Goal: Task Accomplishment & Management: Manage account settings

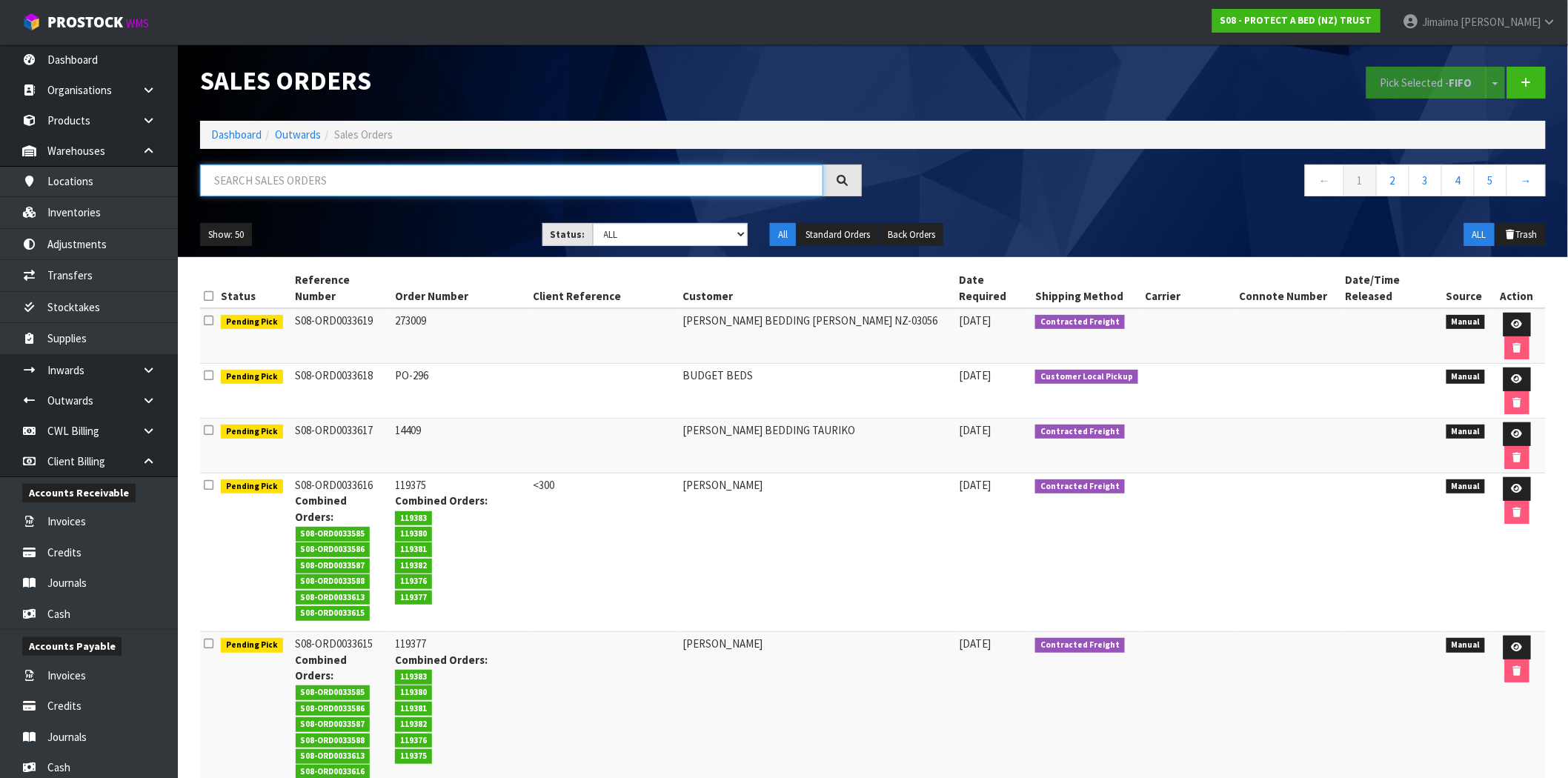
click at [411, 189] on input "text" at bounding box center [511, 181] width 623 height 32
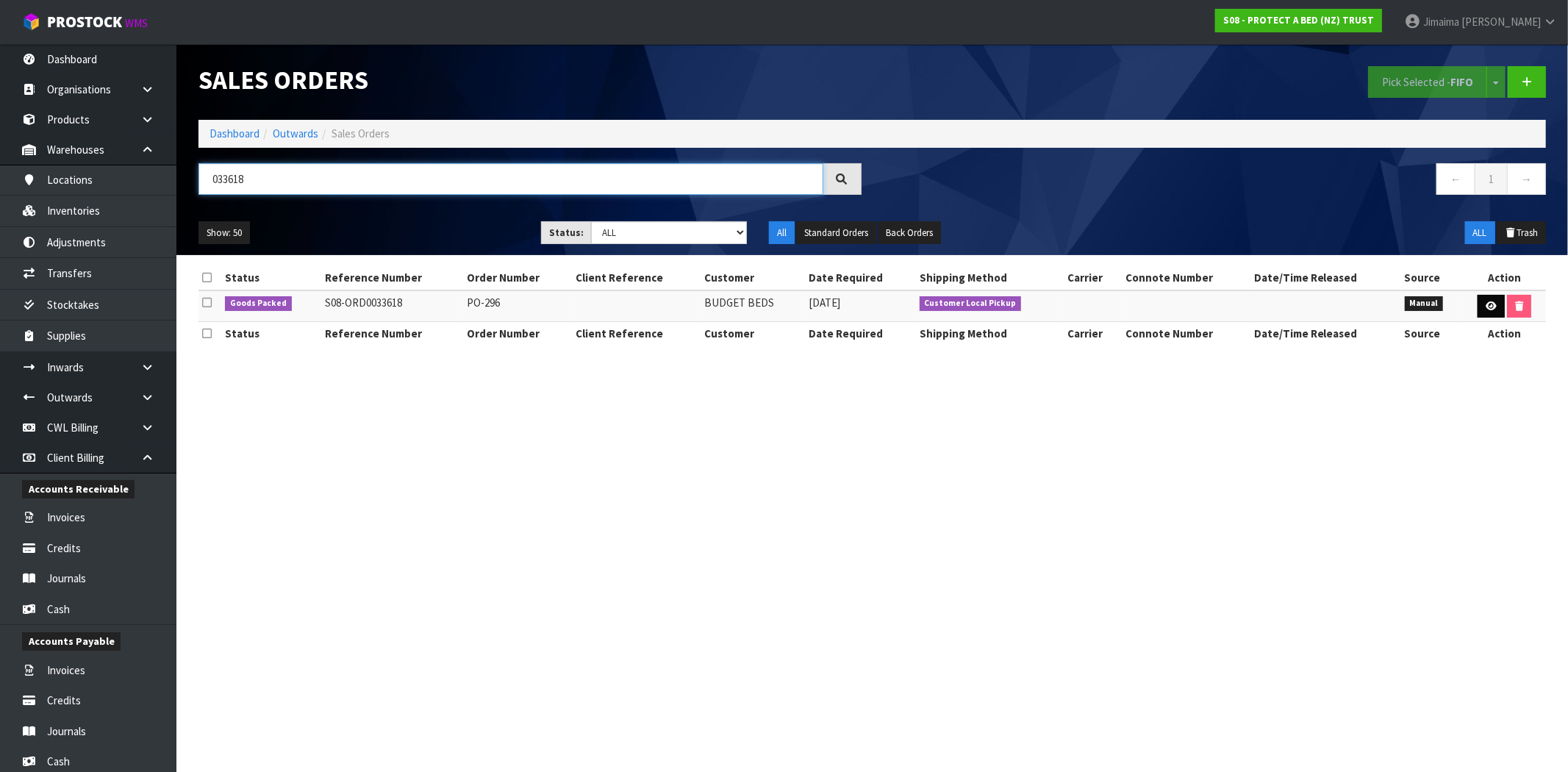
type input "033618"
click at [1486, 303] on icon at bounding box center [1491, 306] width 11 height 10
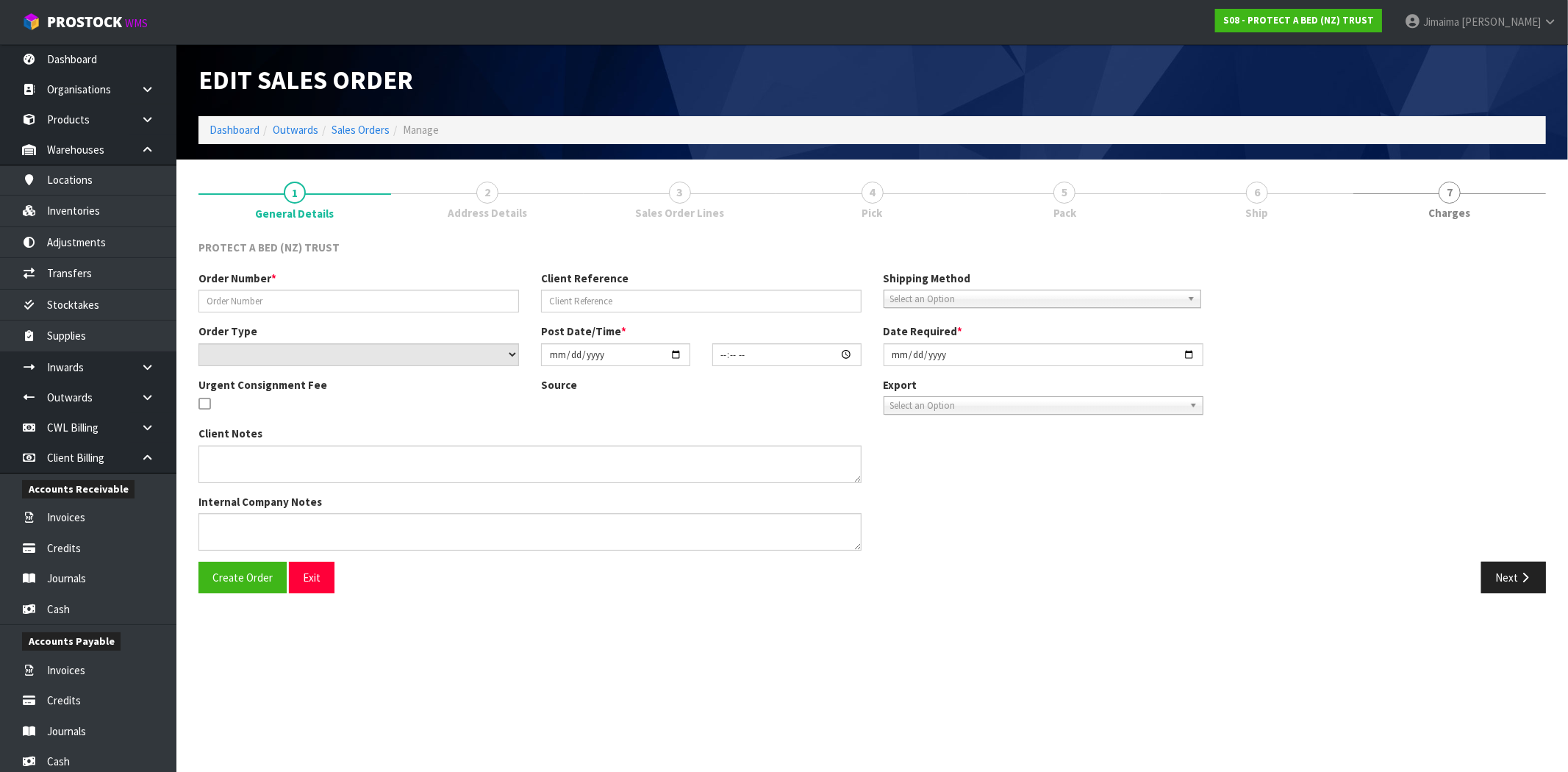
type input "PO-296"
select select "number:0"
type input "[DATE]"
type input "11:56:00.000"
type input "[DATE]"
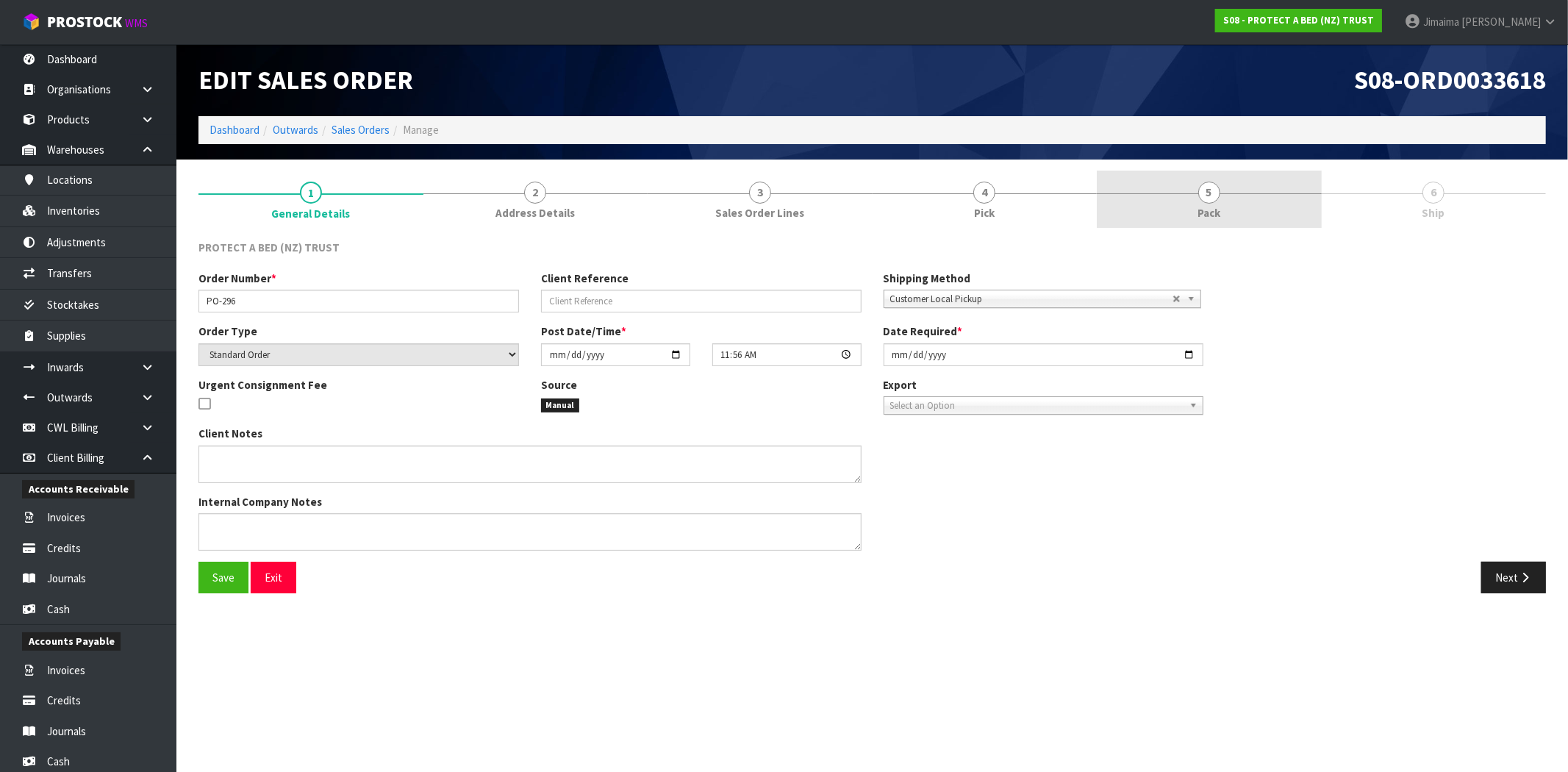
click at [1231, 221] on link "5 Pack" at bounding box center [1209, 199] width 225 height 58
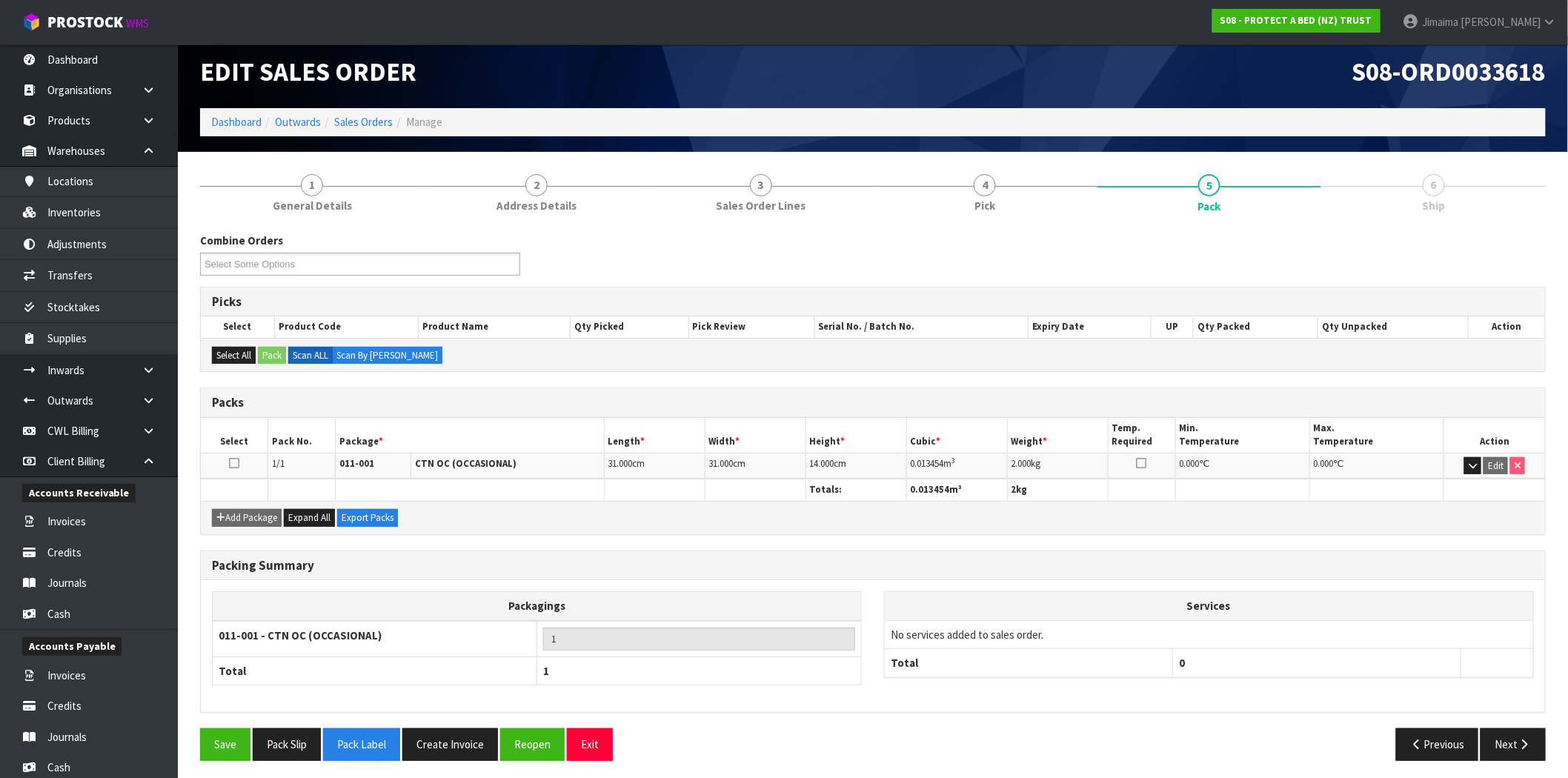
scroll to position [13, 0]
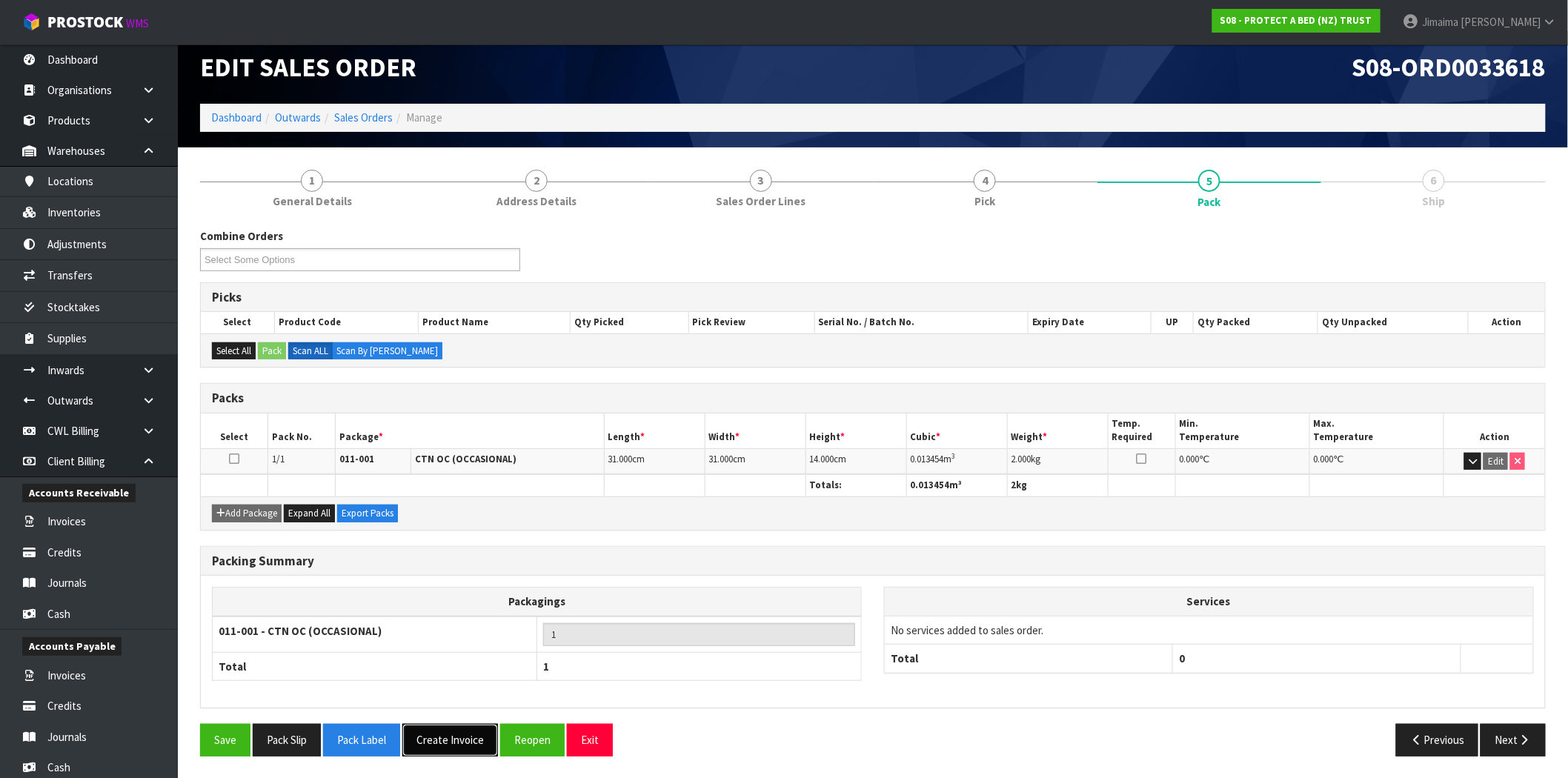
click at [442, 750] on button "Create Invoice" at bounding box center [450, 740] width 95 height 32
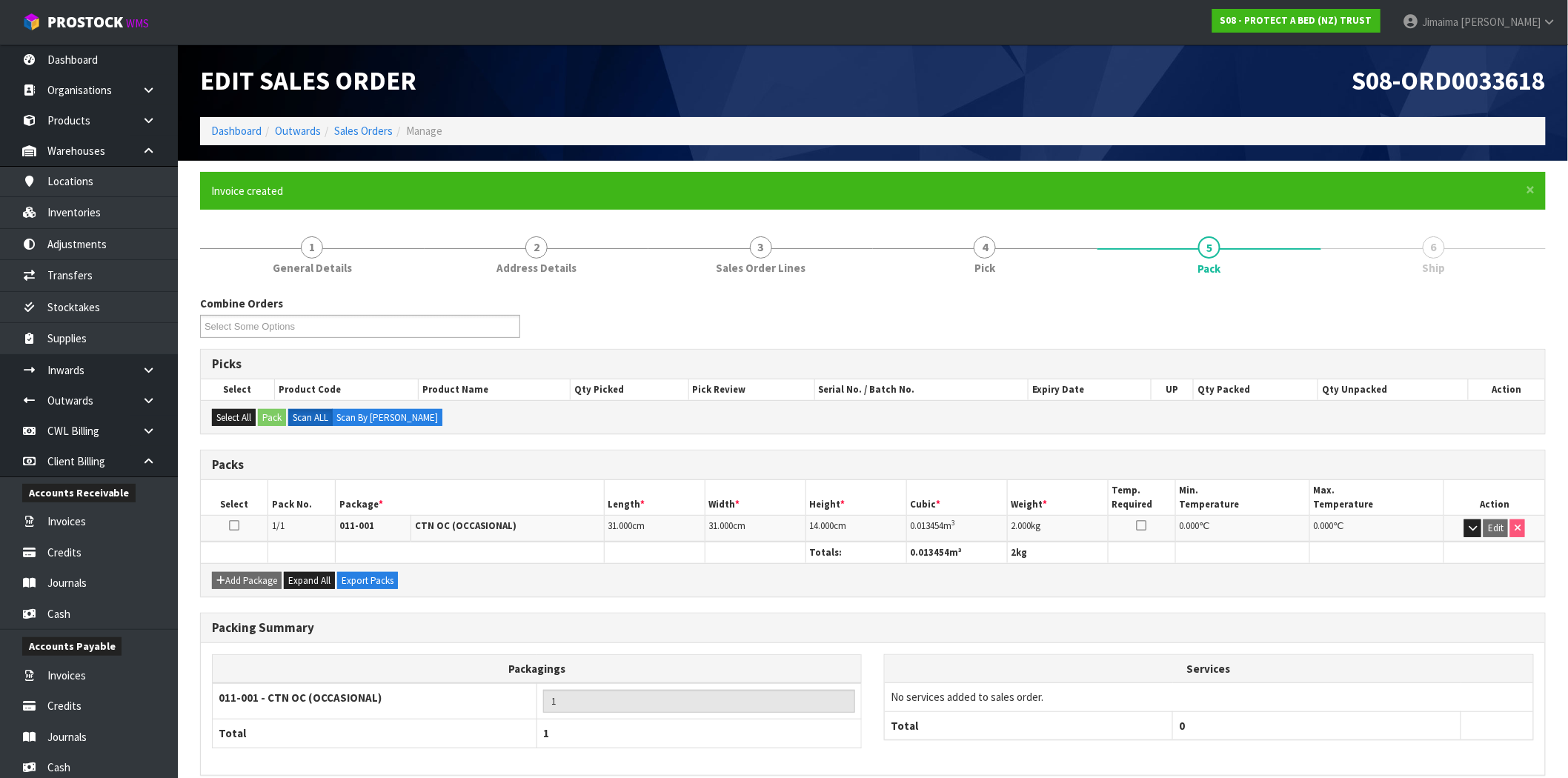
scroll to position [68, 0]
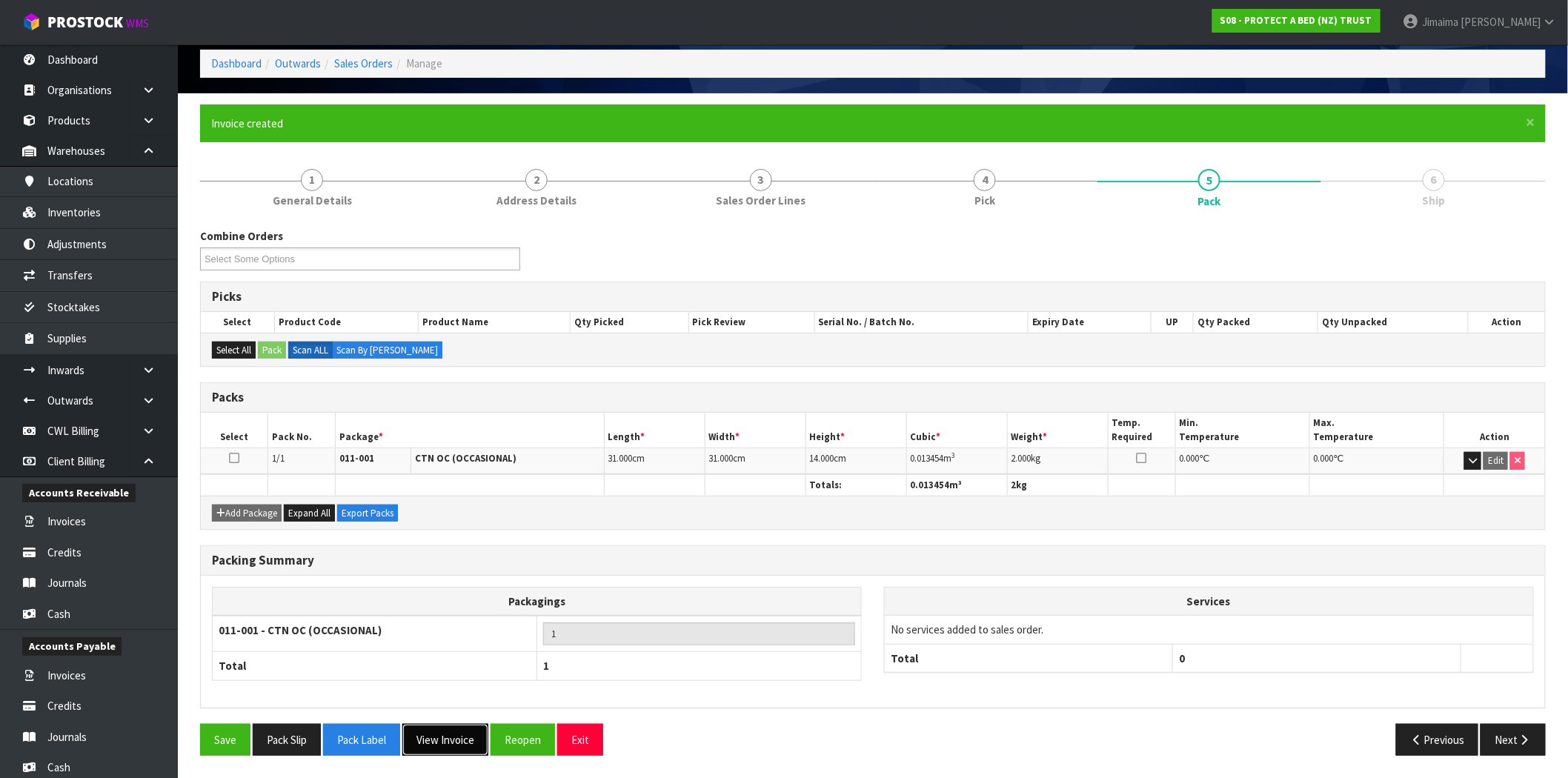
click at [447, 736] on button "View Invoice" at bounding box center [446, 740] width 86 height 32
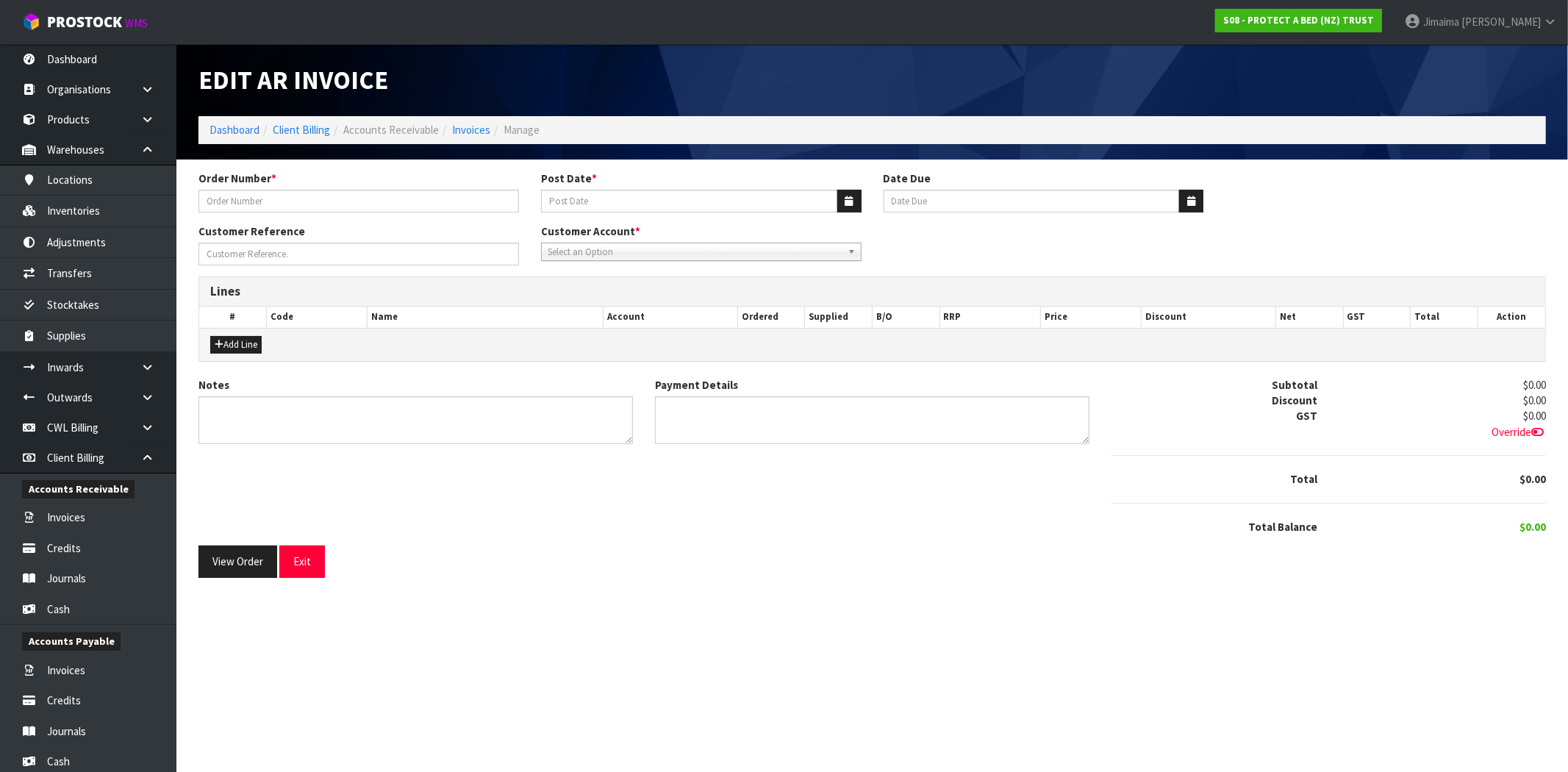
type input "PO-296"
type input "[DATE]"
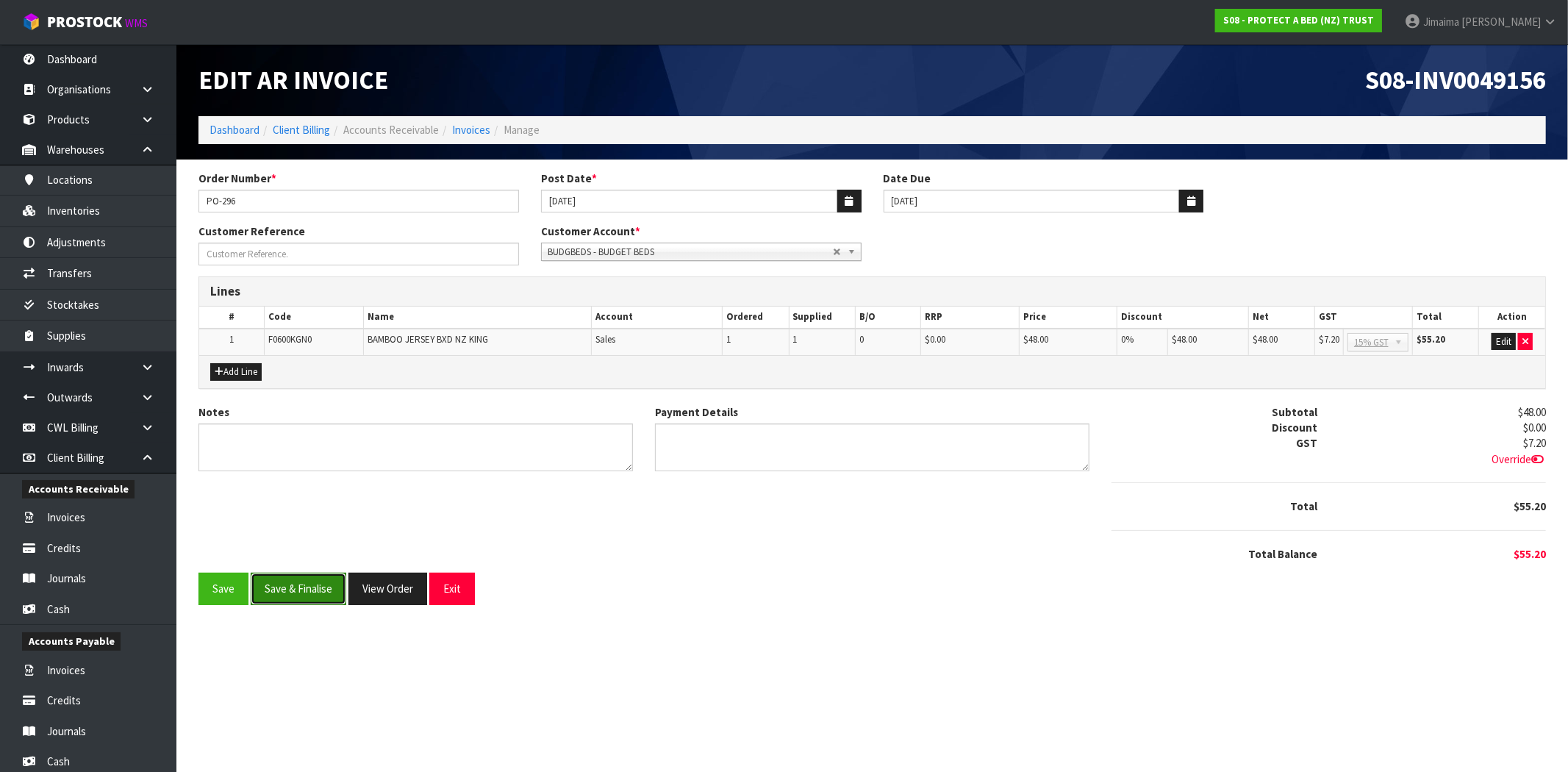
click at [309, 594] on button "Save & Finalise" at bounding box center [298, 588] width 95 height 31
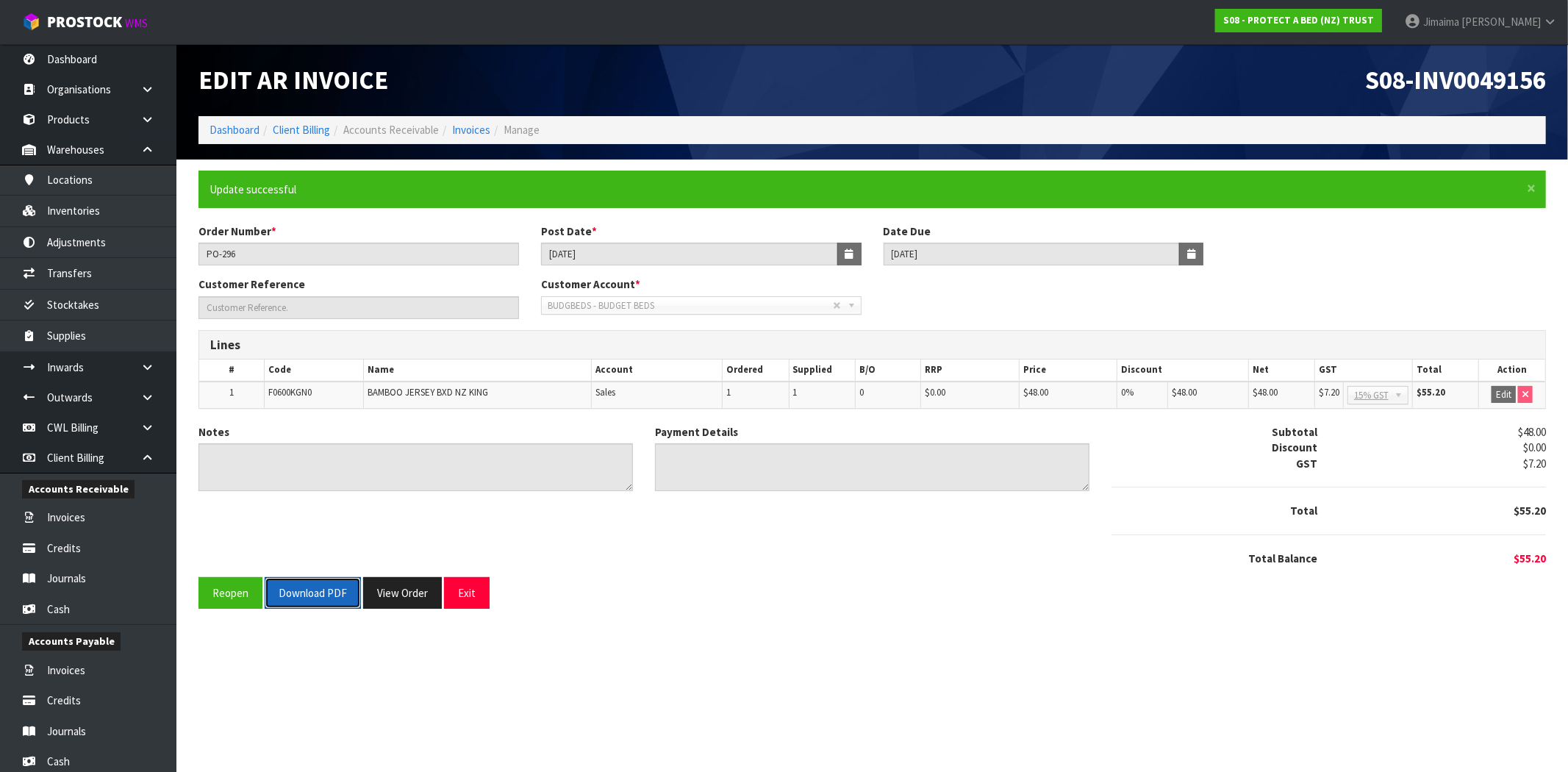
click at [309, 594] on button "Download PDF" at bounding box center [313, 593] width 96 height 31
click at [391, 592] on button "View Order" at bounding box center [402, 593] width 79 height 31
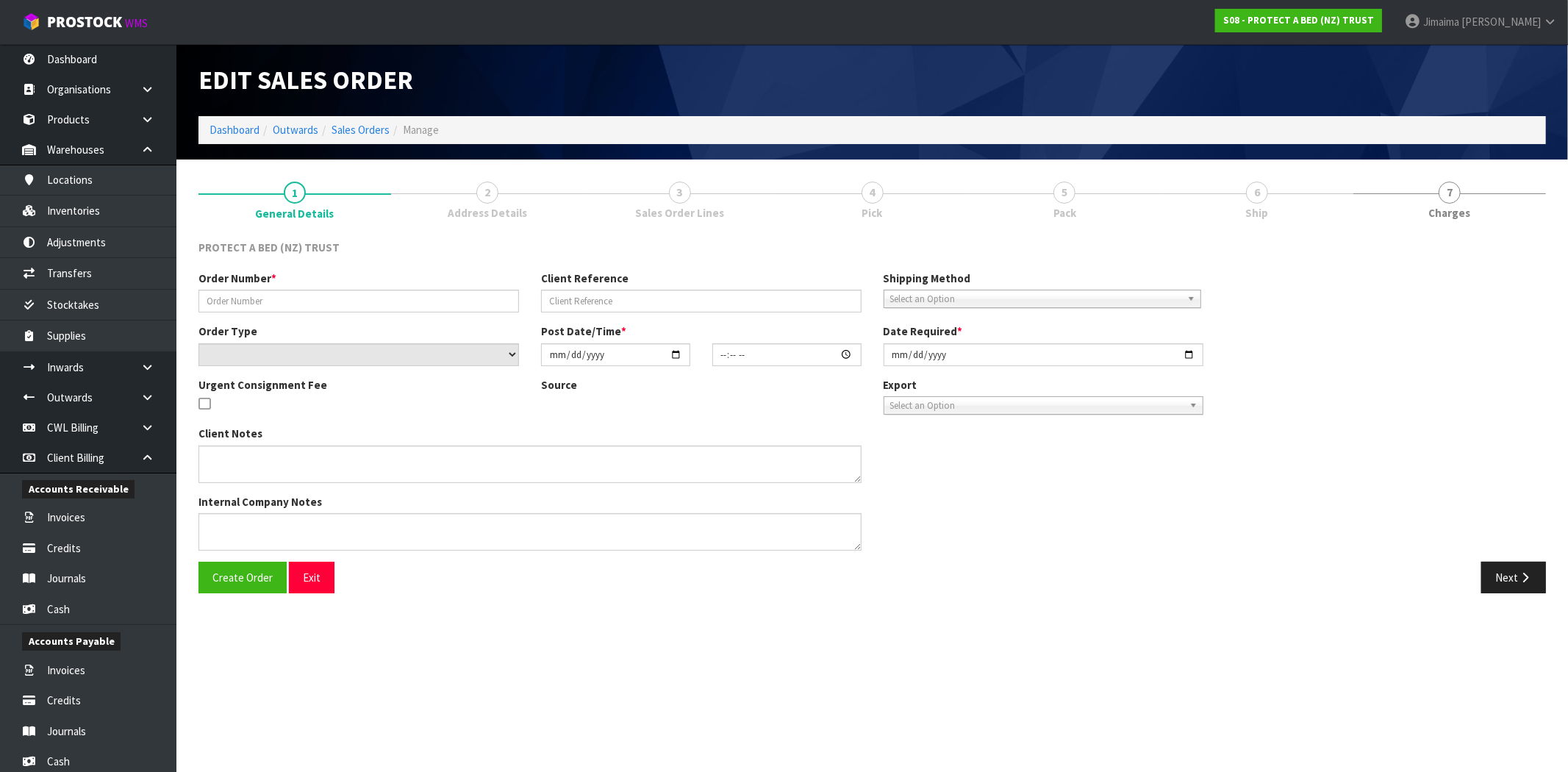
type input "PO-296"
select select "number:0"
type input "[DATE]"
type input "11:56:00.000"
type input "[DATE]"
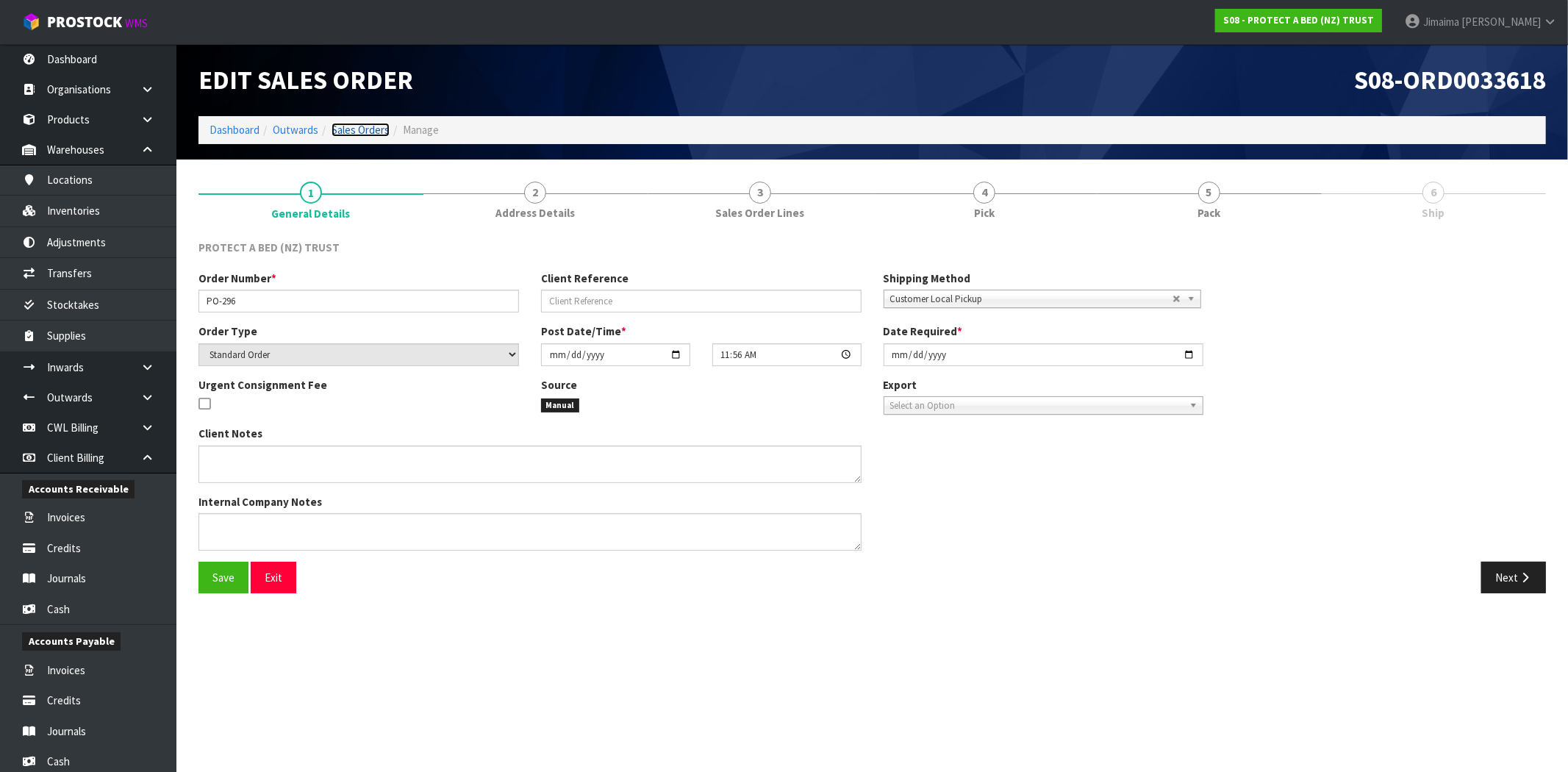
click at [367, 128] on link "Sales Orders" at bounding box center [360, 129] width 58 height 14
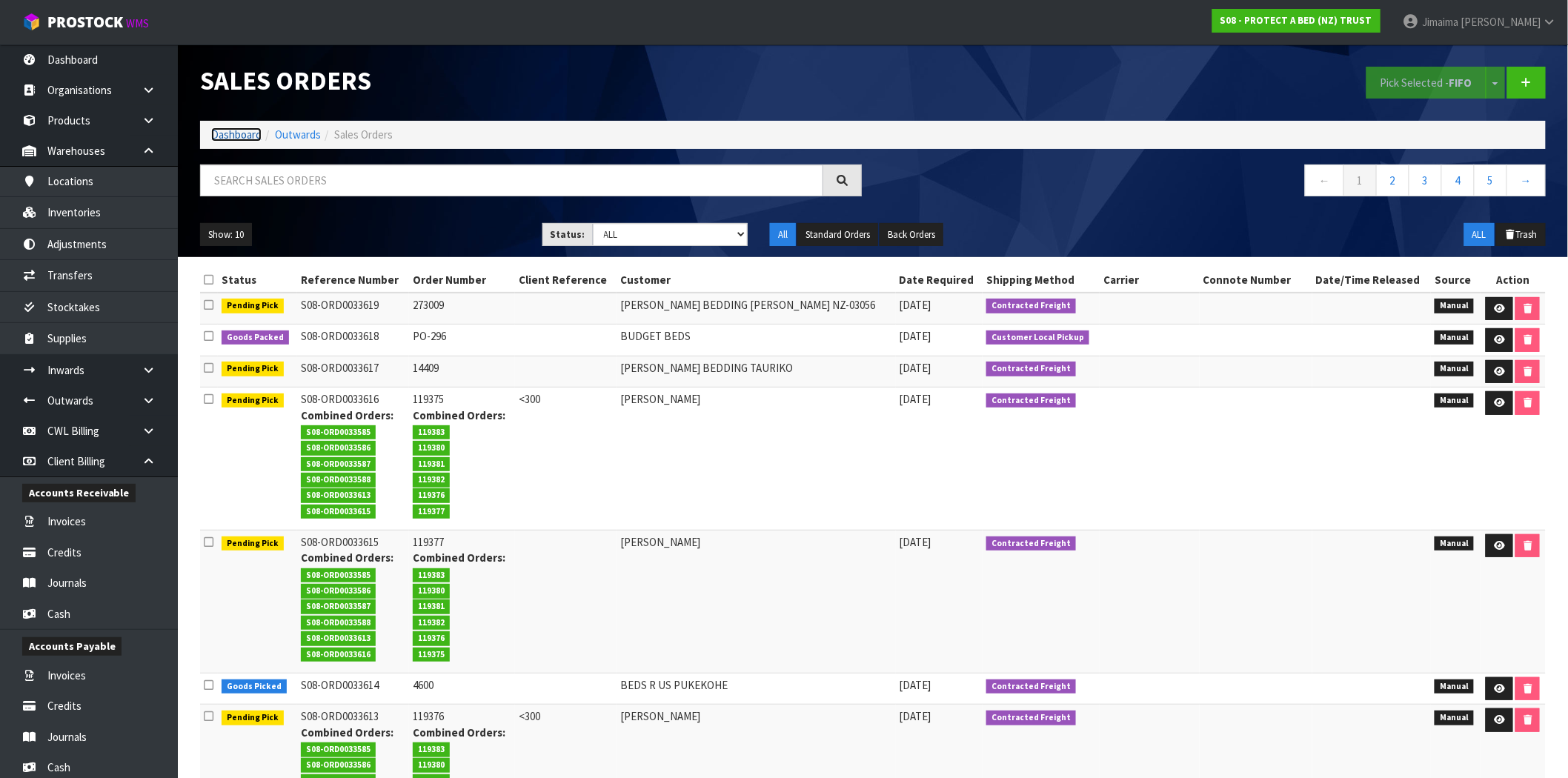
click at [235, 138] on link "Dashboard" at bounding box center [236, 135] width 50 height 14
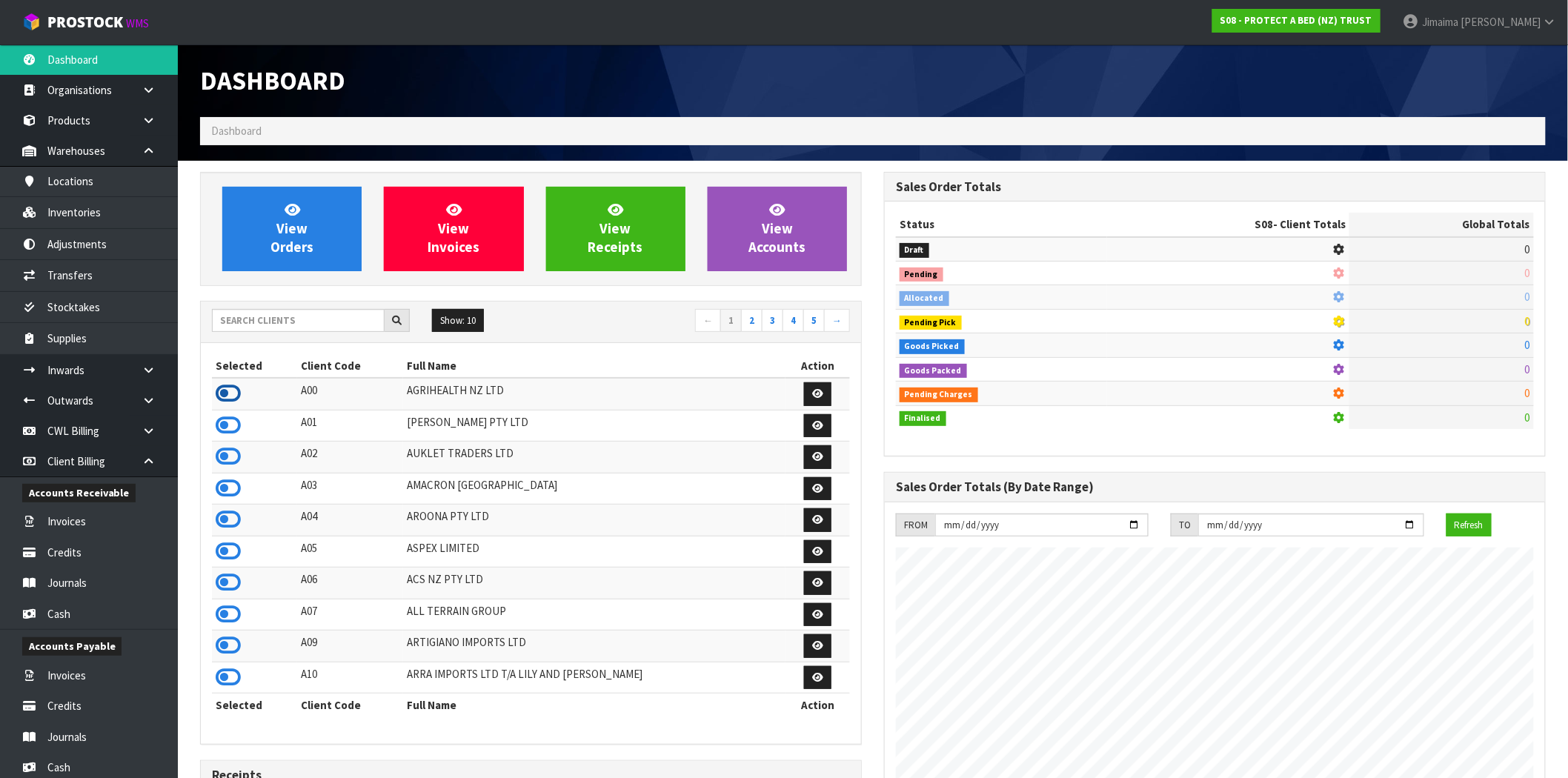
scroll to position [924, 684]
click at [230, 389] on icon at bounding box center [228, 393] width 26 height 22
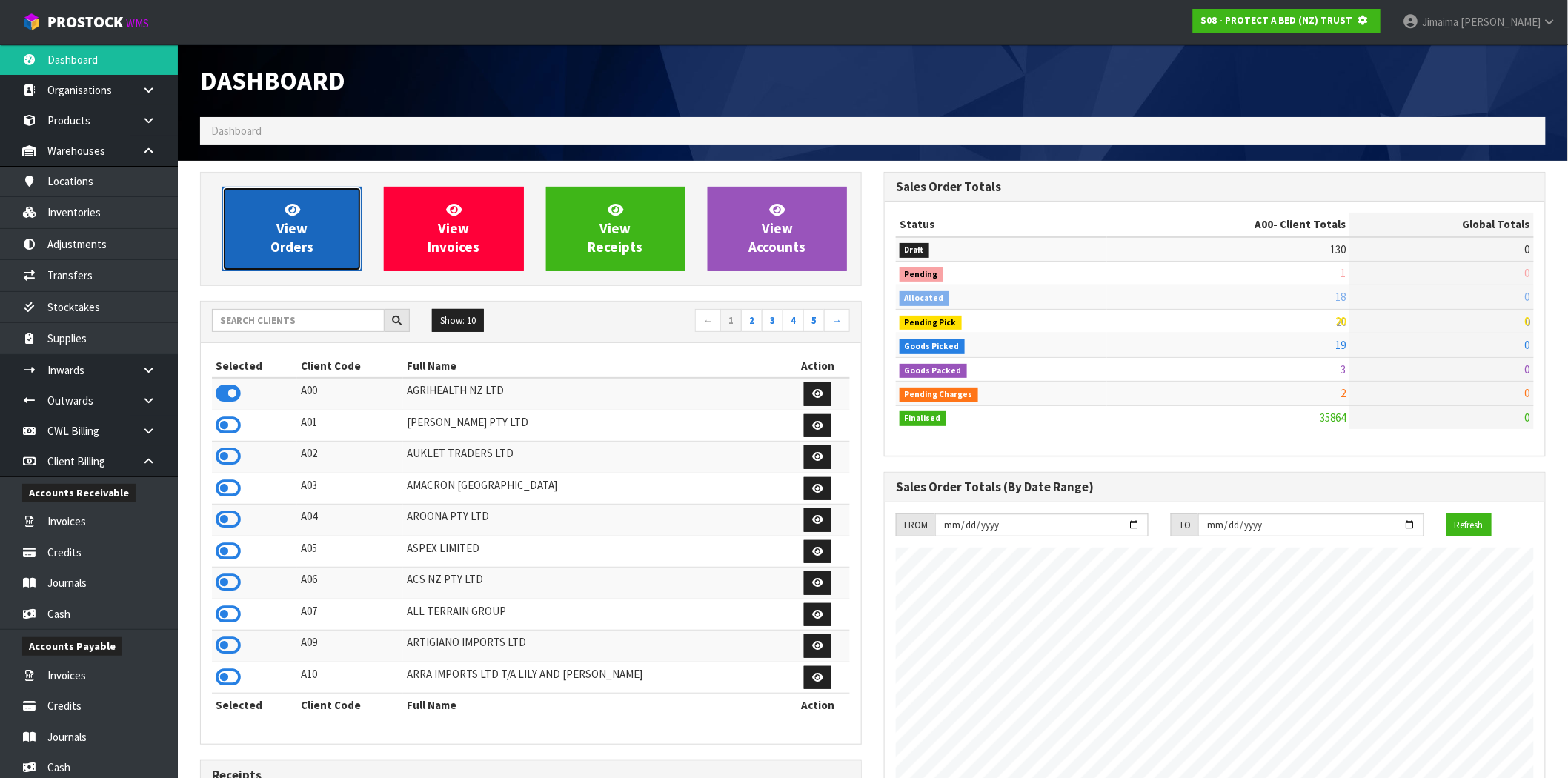
click at [315, 246] on link "View Orders" at bounding box center [292, 229] width 139 height 85
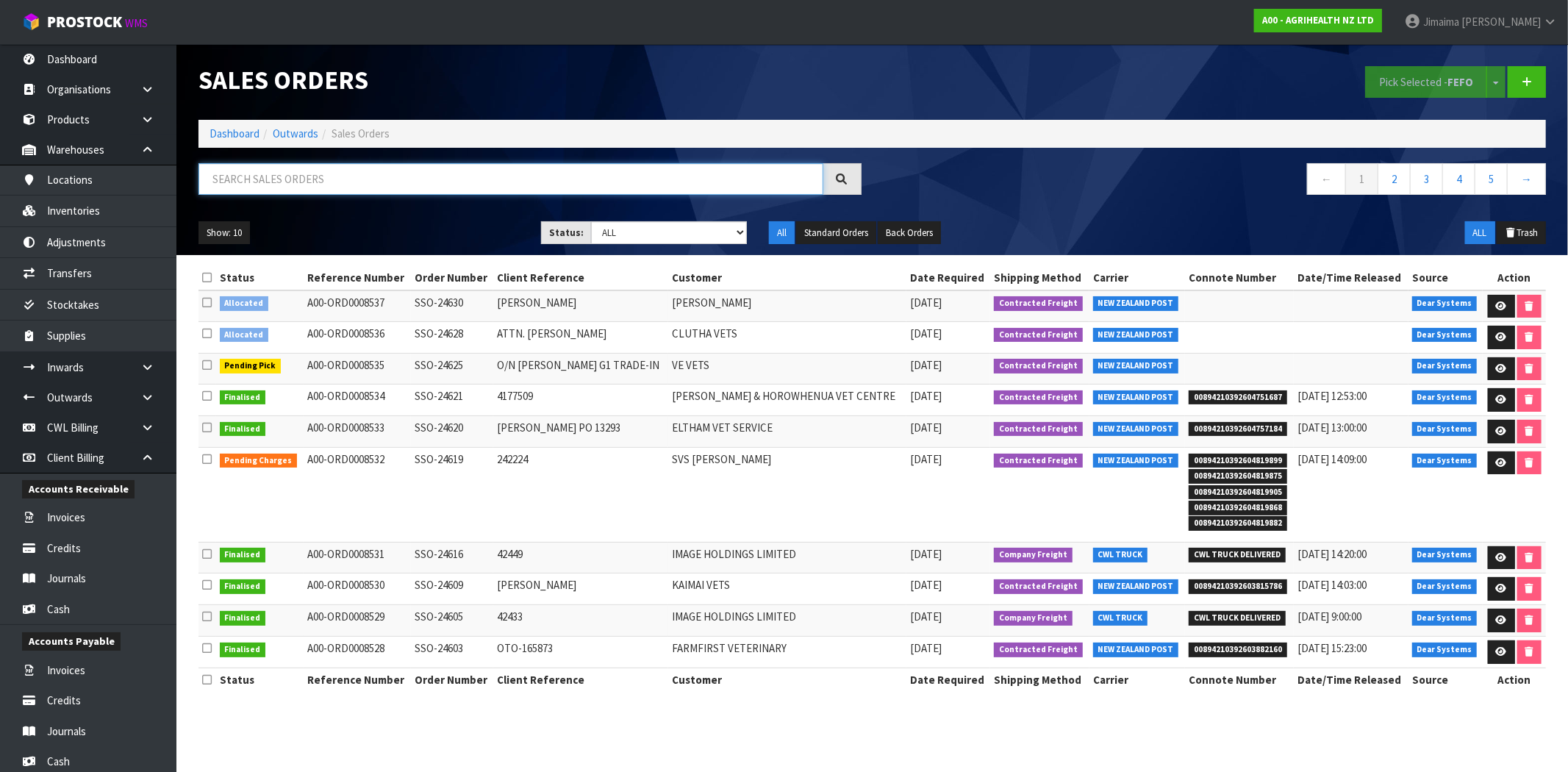
click at [421, 163] on input "text" at bounding box center [510, 179] width 625 height 31
paste input "TR-03631"
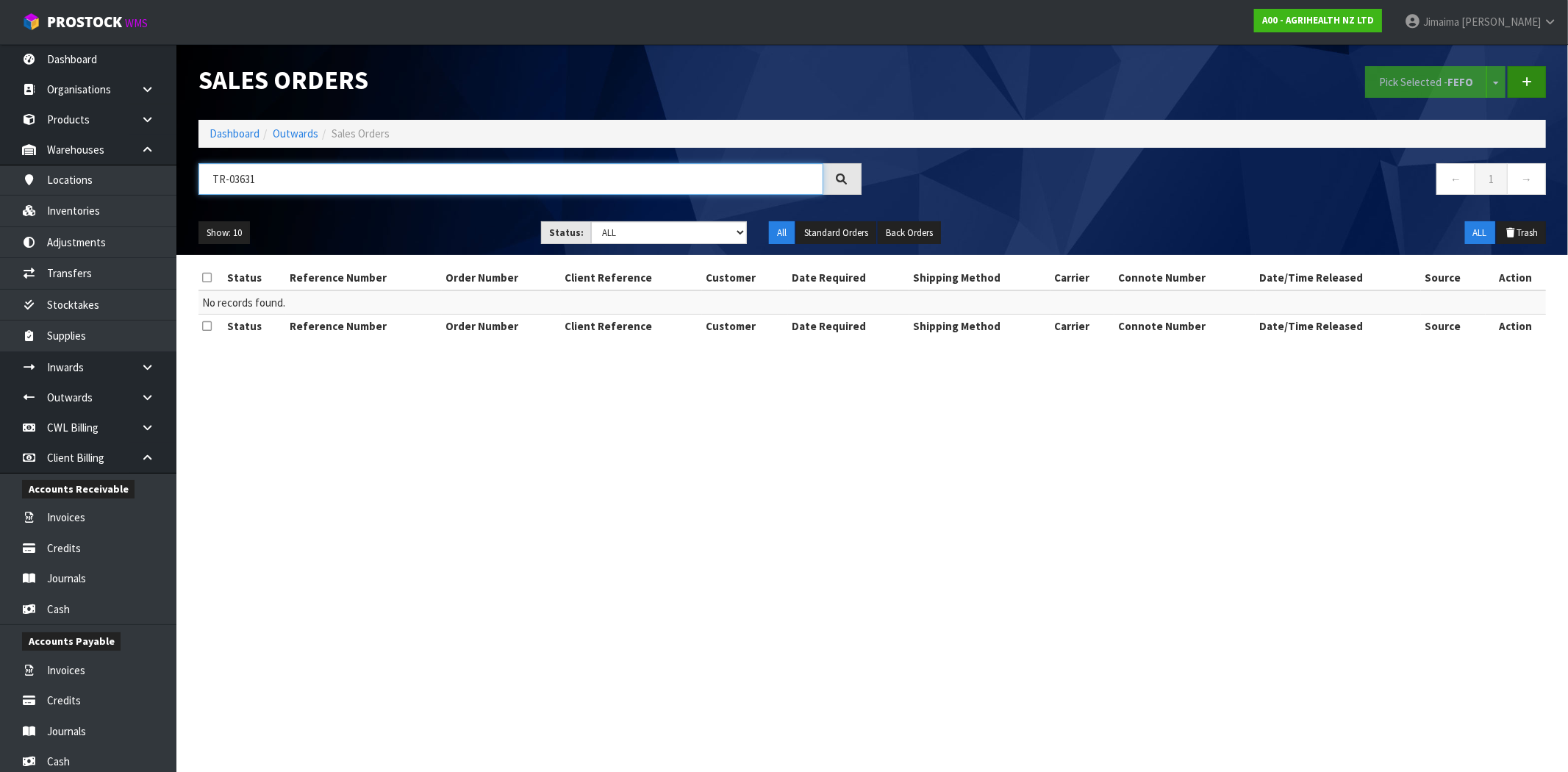
type input "TR-03631"
click at [1530, 78] on icon at bounding box center [1527, 81] width 10 height 11
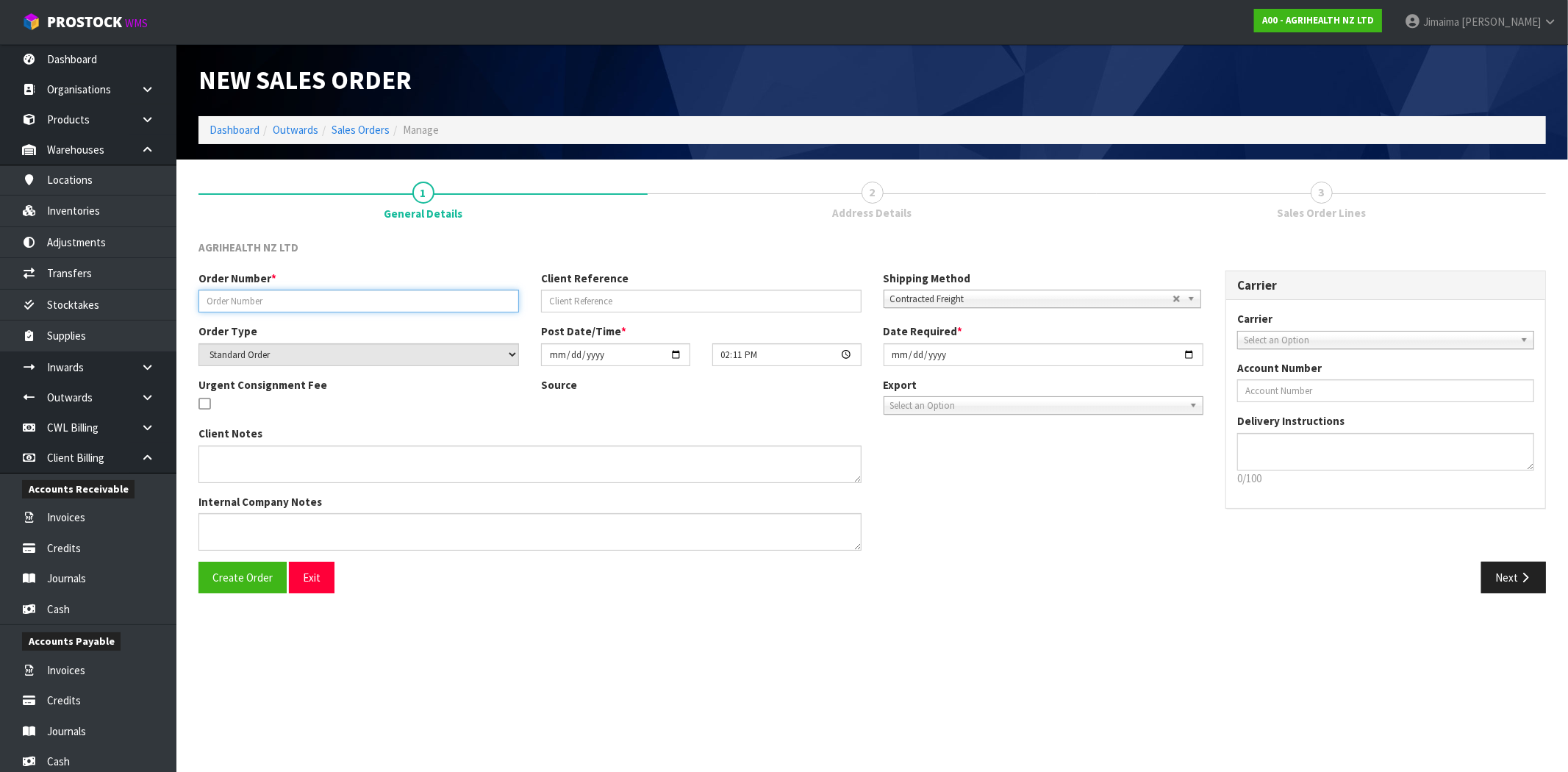
click at [277, 294] on input "text" at bounding box center [358, 301] width 321 height 23
paste input "TR-03631"
type input "TR-03631"
click at [239, 594] on div "Create Order Exit Next" at bounding box center [871, 582] width 1370 height 43
click at [250, 581] on span "Create Order" at bounding box center [242, 578] width 60 height 14
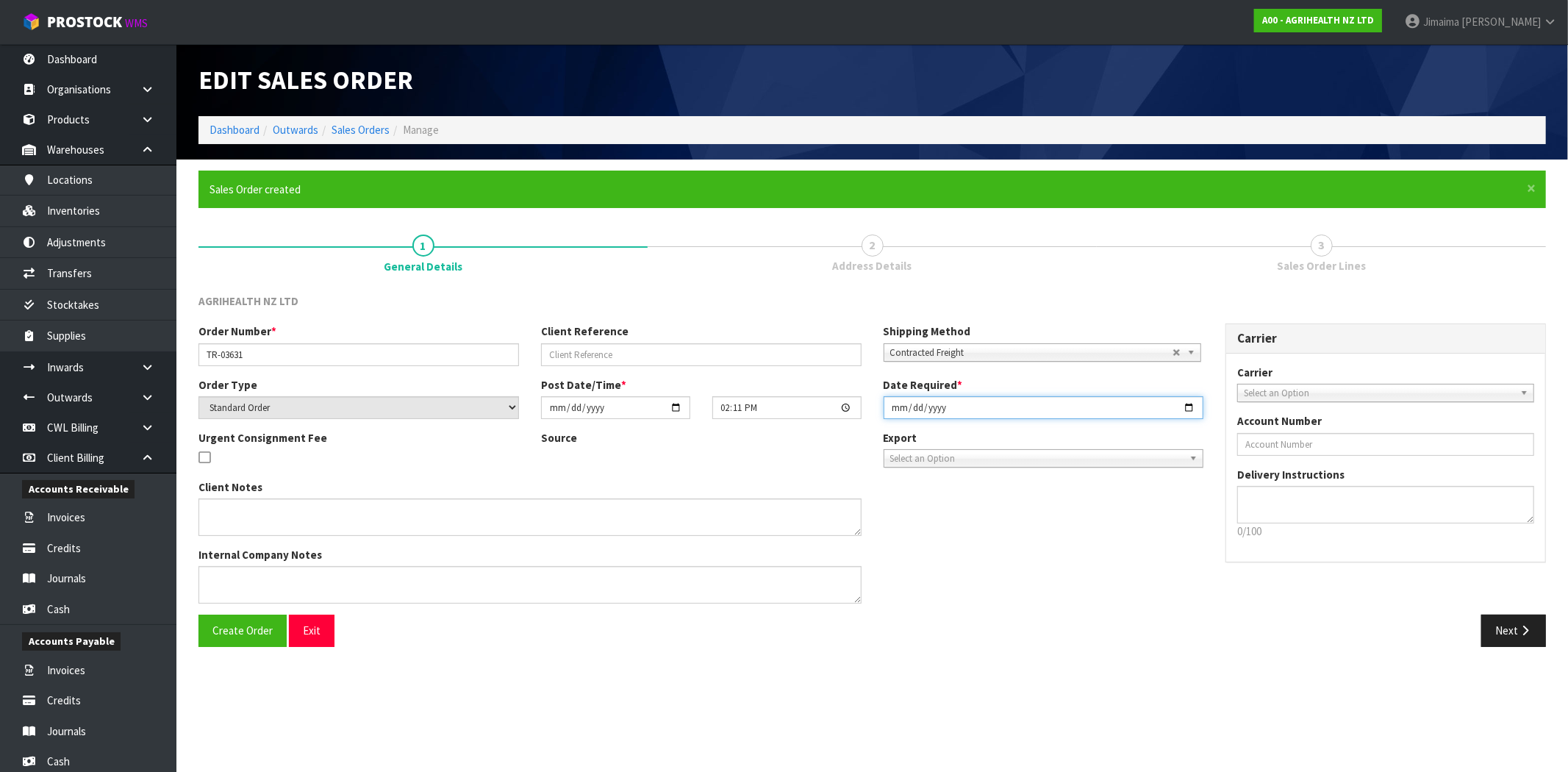
click at [1185, 400] on input "[DATE]" at bounding box center [1044, 407] width 321 height 23
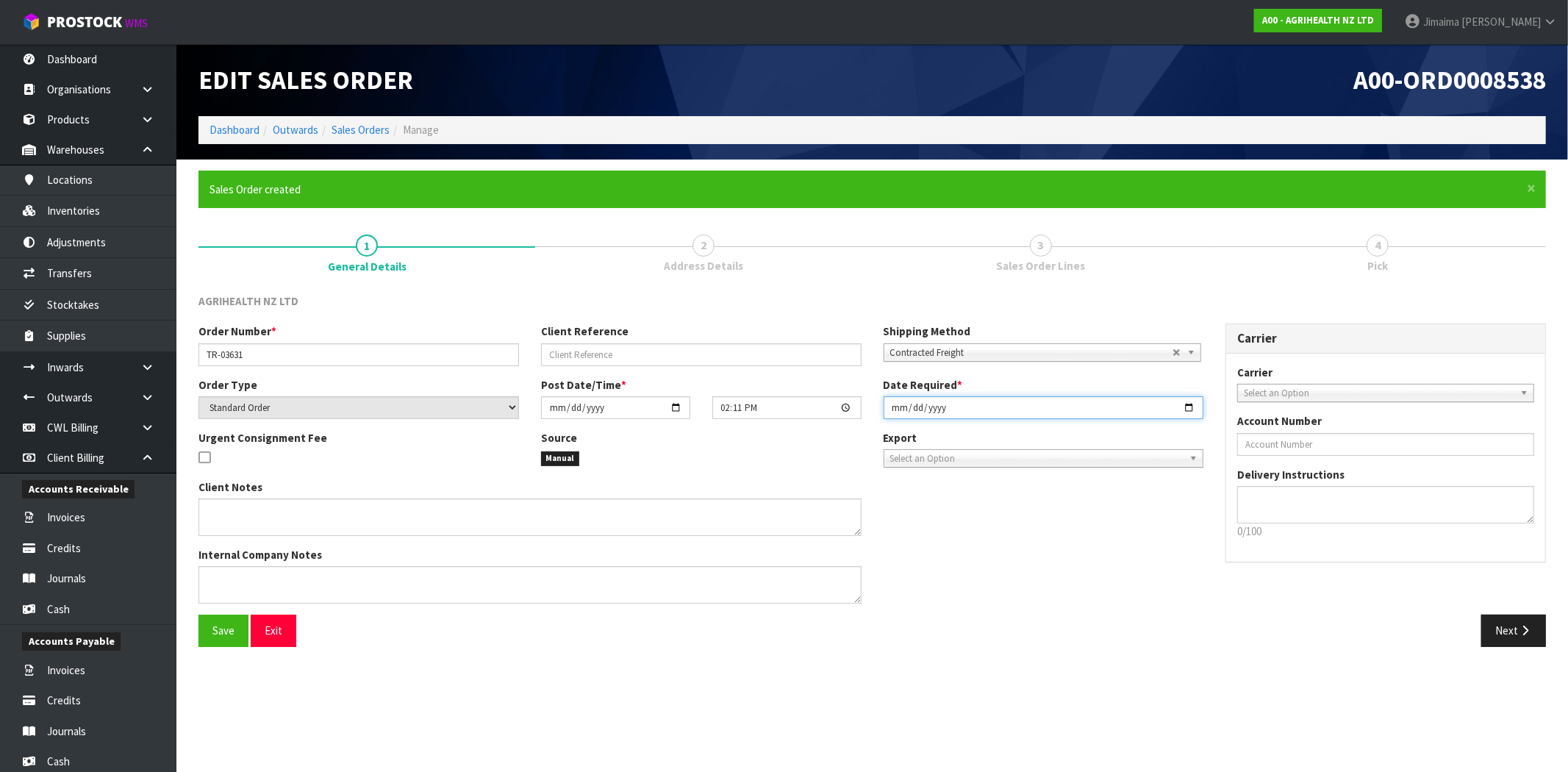
click at [1185, 410] on input "[DATE]" at bounding box center [1044, 407] width 321 height 23
type input "[DATE]"
drag, startPoint x: 1232, startPoint y: 589, endPoint x: 1245, endPoint y: 591, distance: 13.2
click at [1232, 589] on div "Order Number * TR-03631 Client Reference Shipping Method Client Local Pickup Cu…" at bounding box center [871, 469] width 1370 height 291
click at [1514, 636] on button "Next" at bounding box center [1514, 630] width 65 height 31
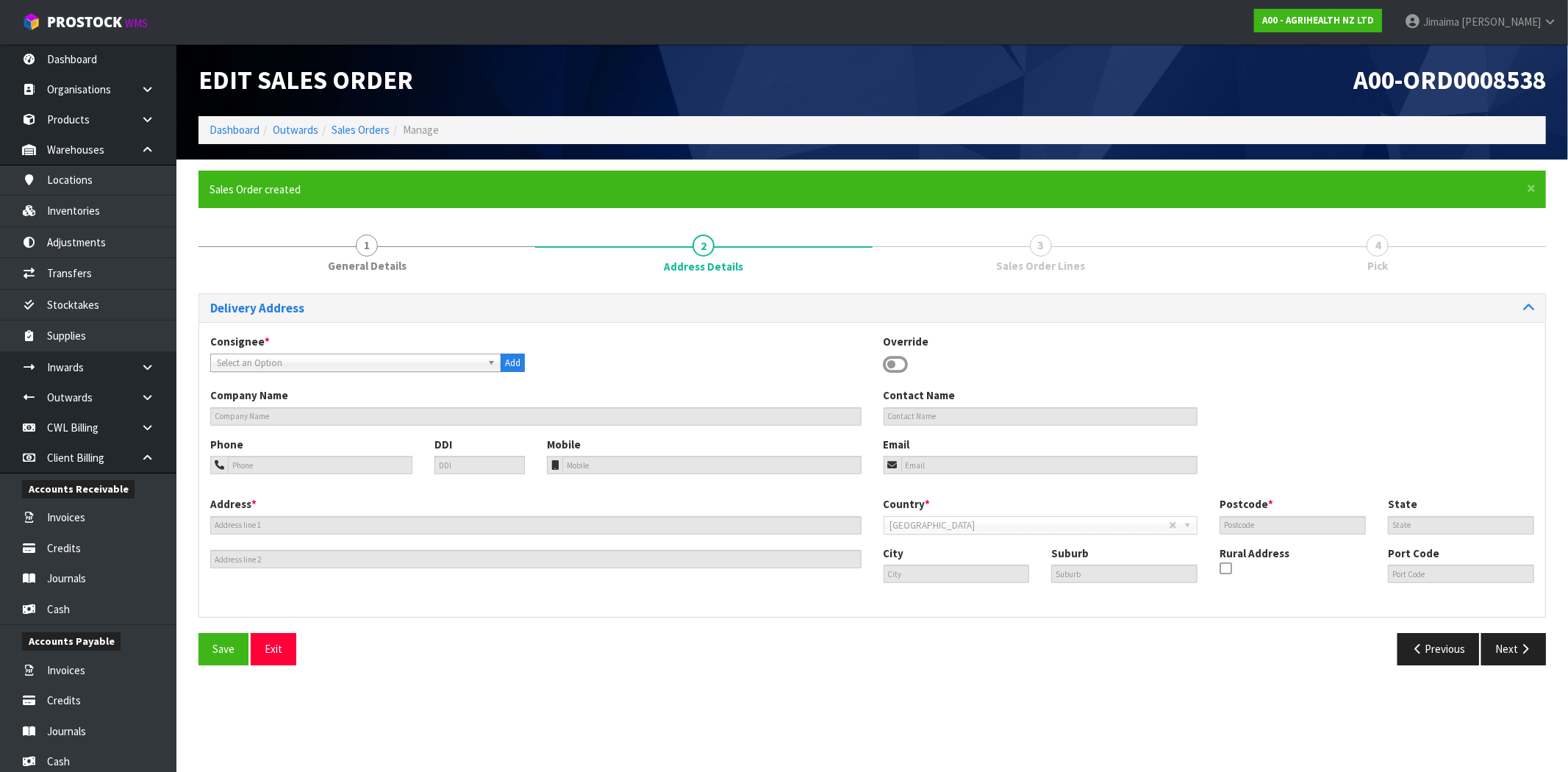
drag, startPoint x: 245, startPoint y: 364, endPoint x: 244, endPoint y: 386, distance: 22.0
click at [245, 365] on span "Select an Option" at bounding box center [349, 363] width 265 height 17
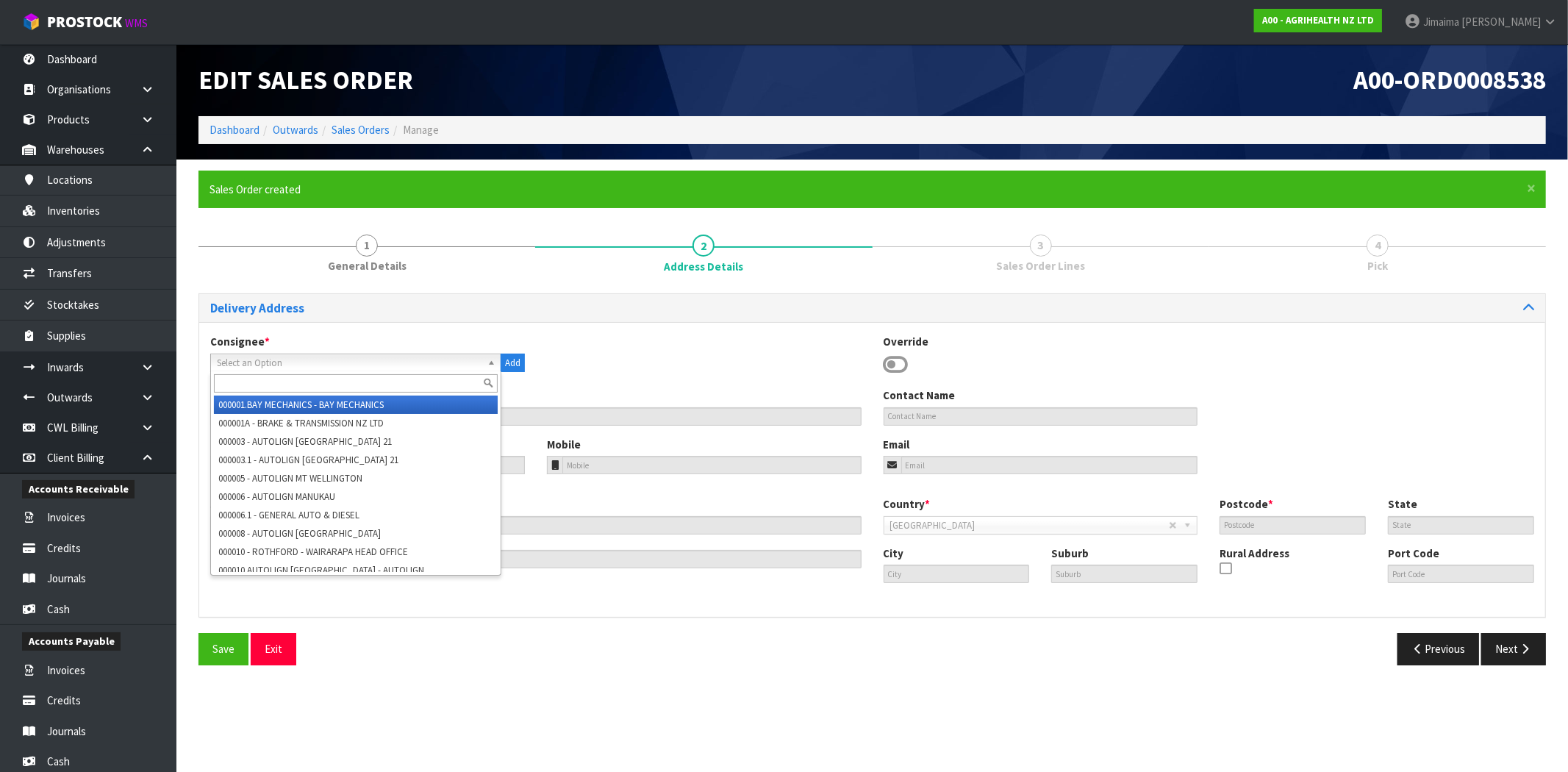
click at [246, 379] on input "text" at bounding box center [356, 383] width 284 height 18
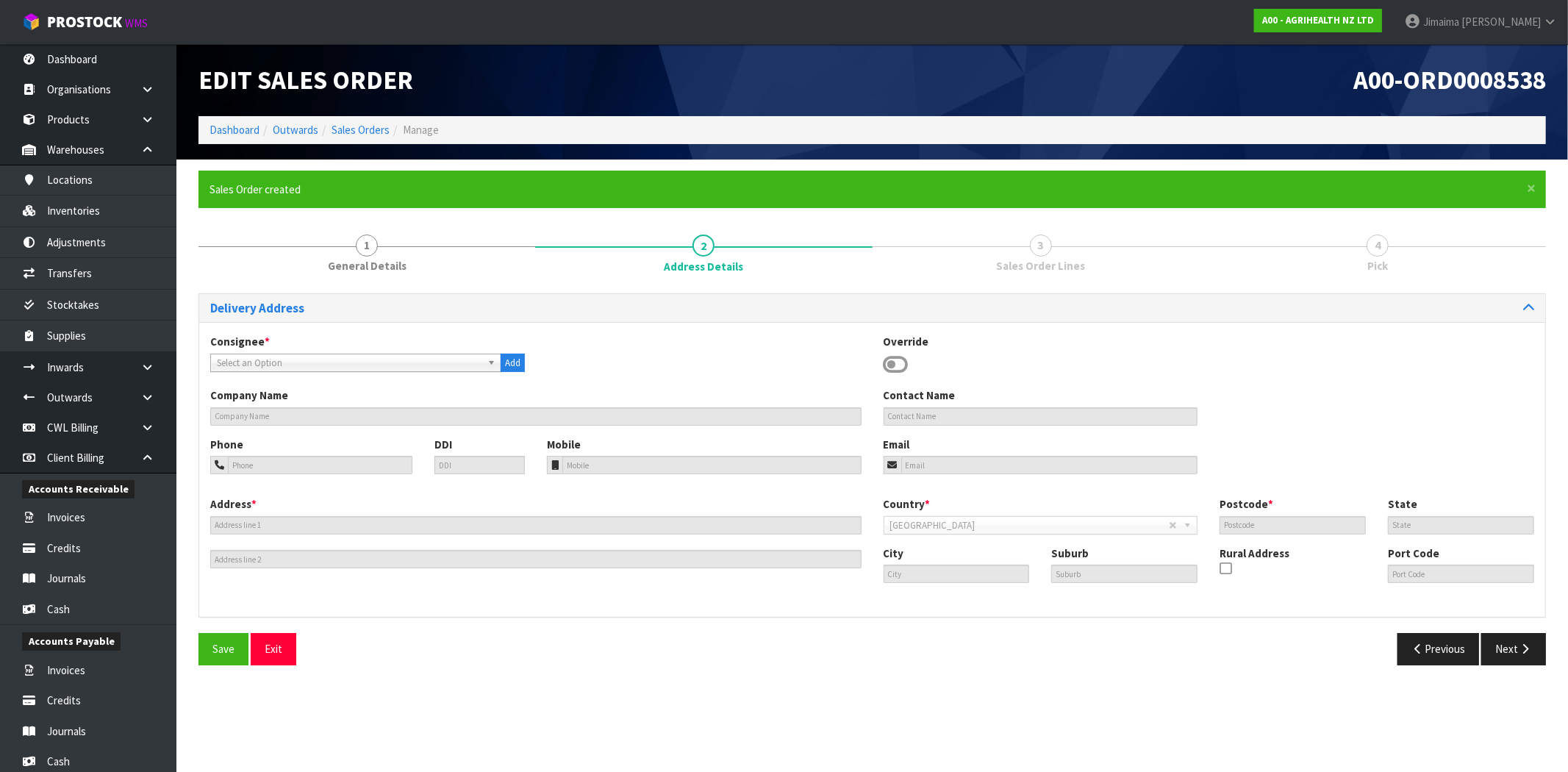
click at [393, 365] on span "Select an Option" at bounding box center [349, 363] width 265 height 17
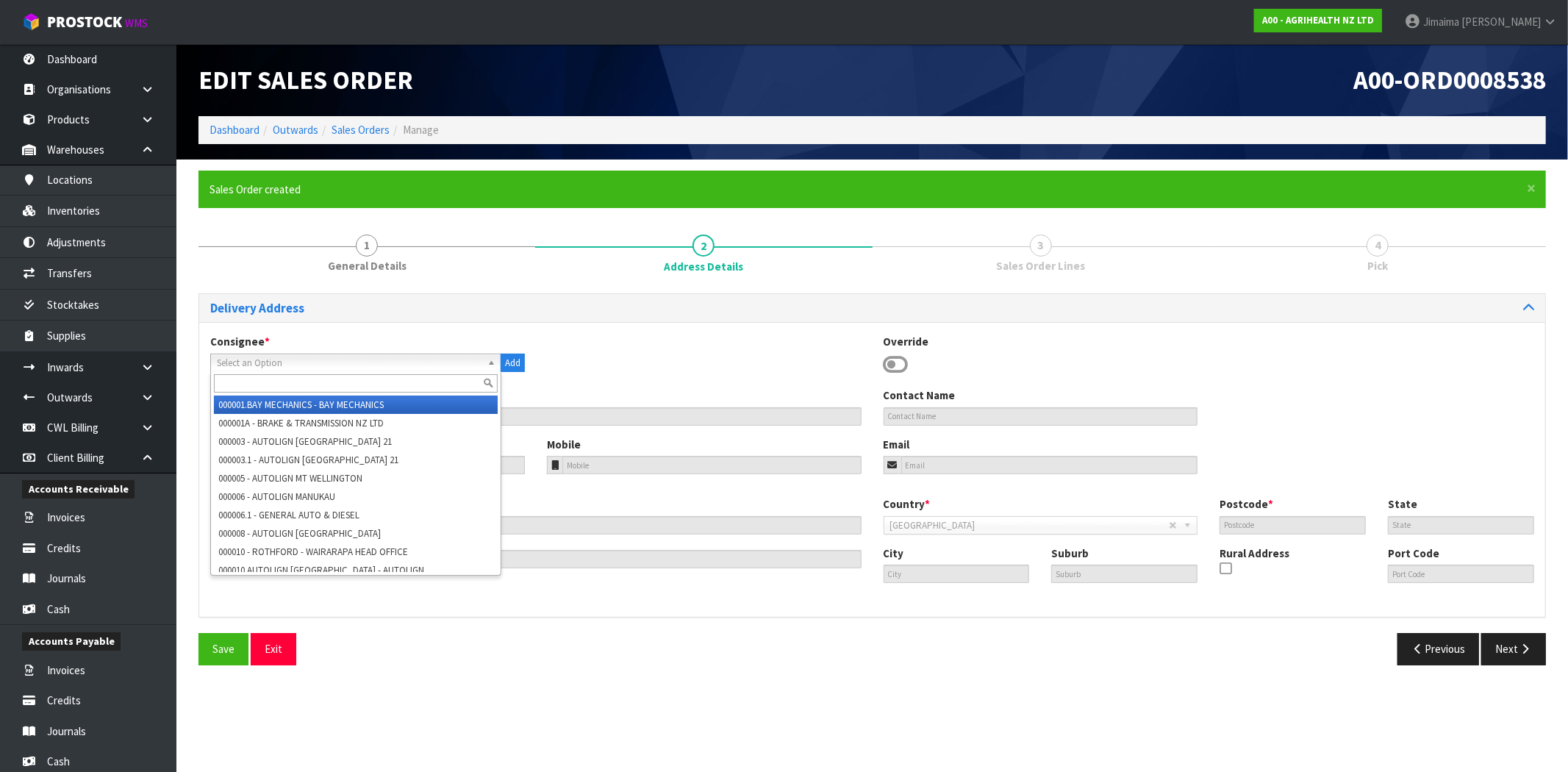
click at [363, 374] on input "text" at bounding box center [356, 383] width 284 height 18
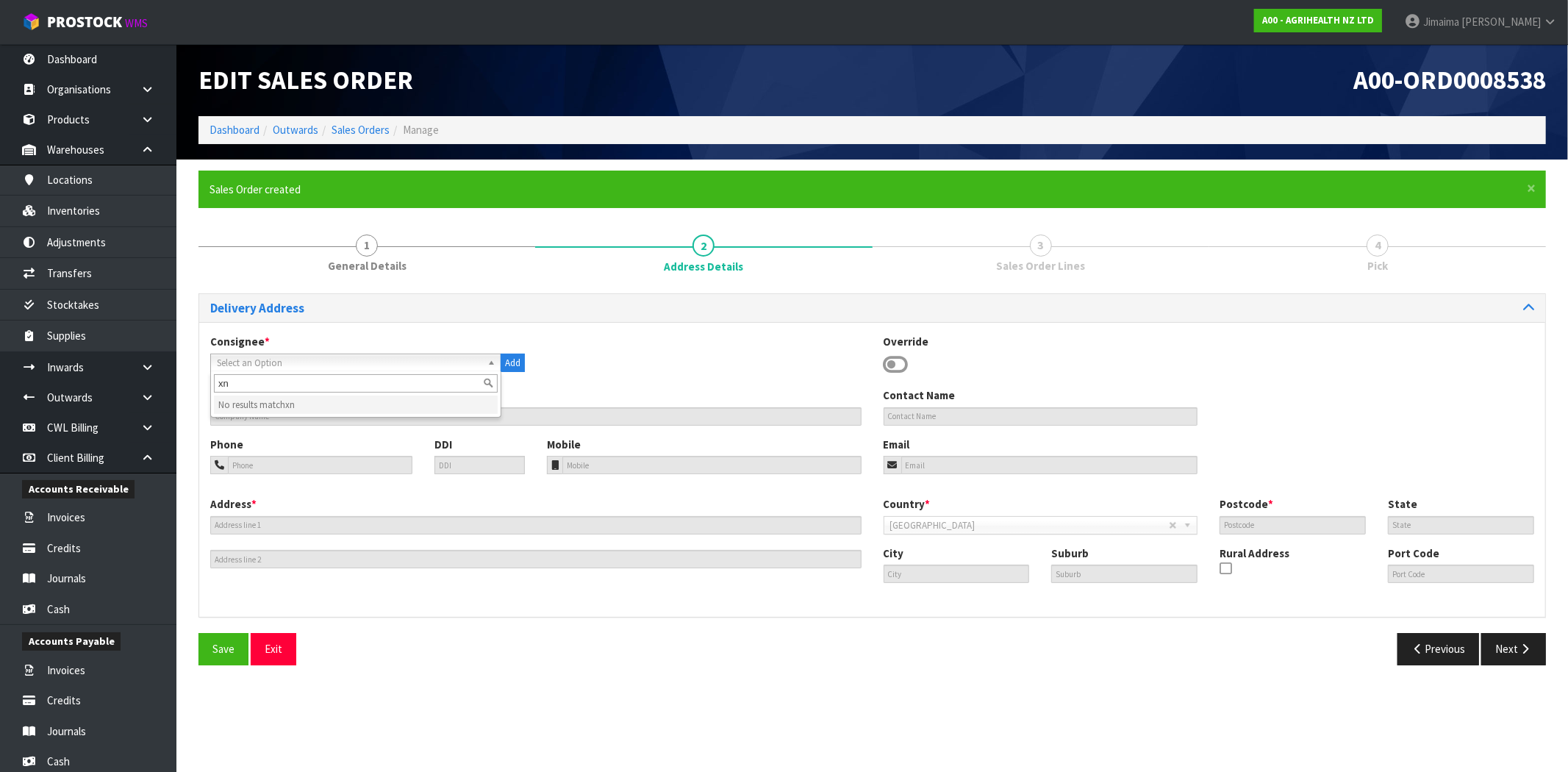
type input "x"
type input "shally"
click at [371, 399] on li "SHALLY GUBB - SHALLY GUBB" at bounding box center [356, 404] width 284 height 18
type input "SHALLY GUBB"
type input "021821971"
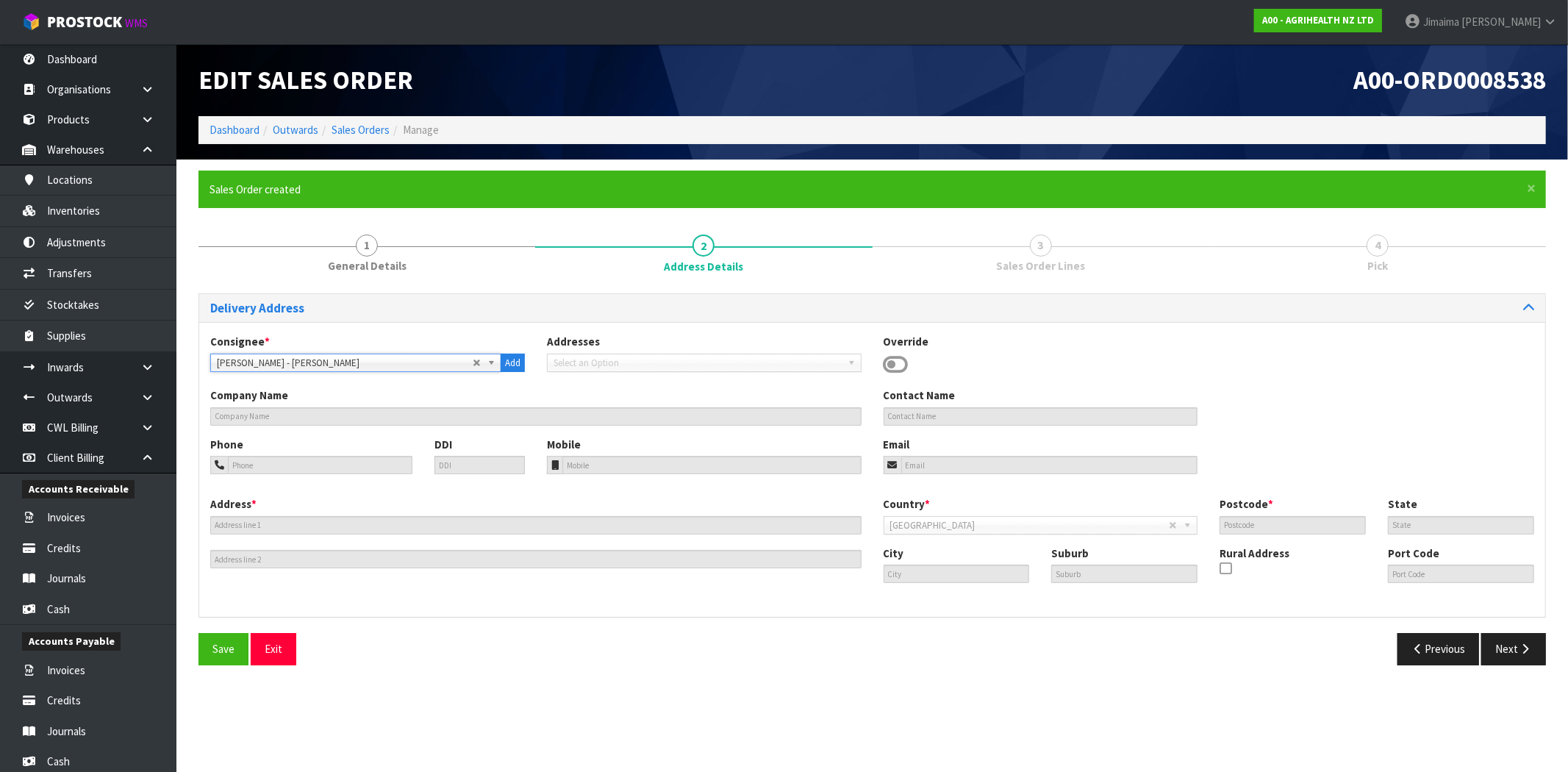
type input "127 HANGAWERA ROAD"
type input "3375"
type input "Morrinsville"
type input "MORRINSVILLE"
click at [224, 649] on span "Save" at bounding box center [223, 649] width 22 height 14
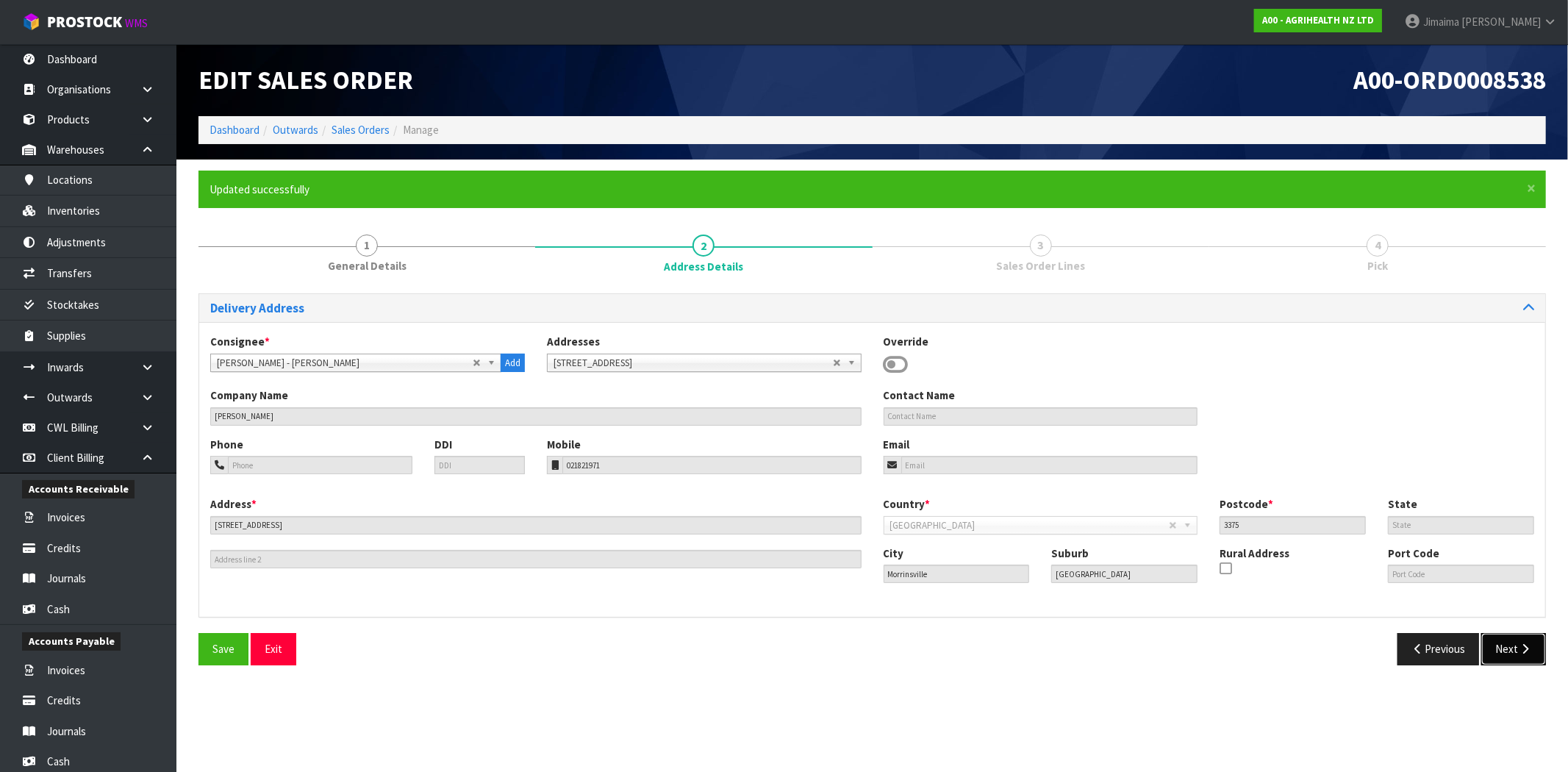
click at [1512, 650] on button "Next" at bounding box center [1514, 649] width 65 height 31
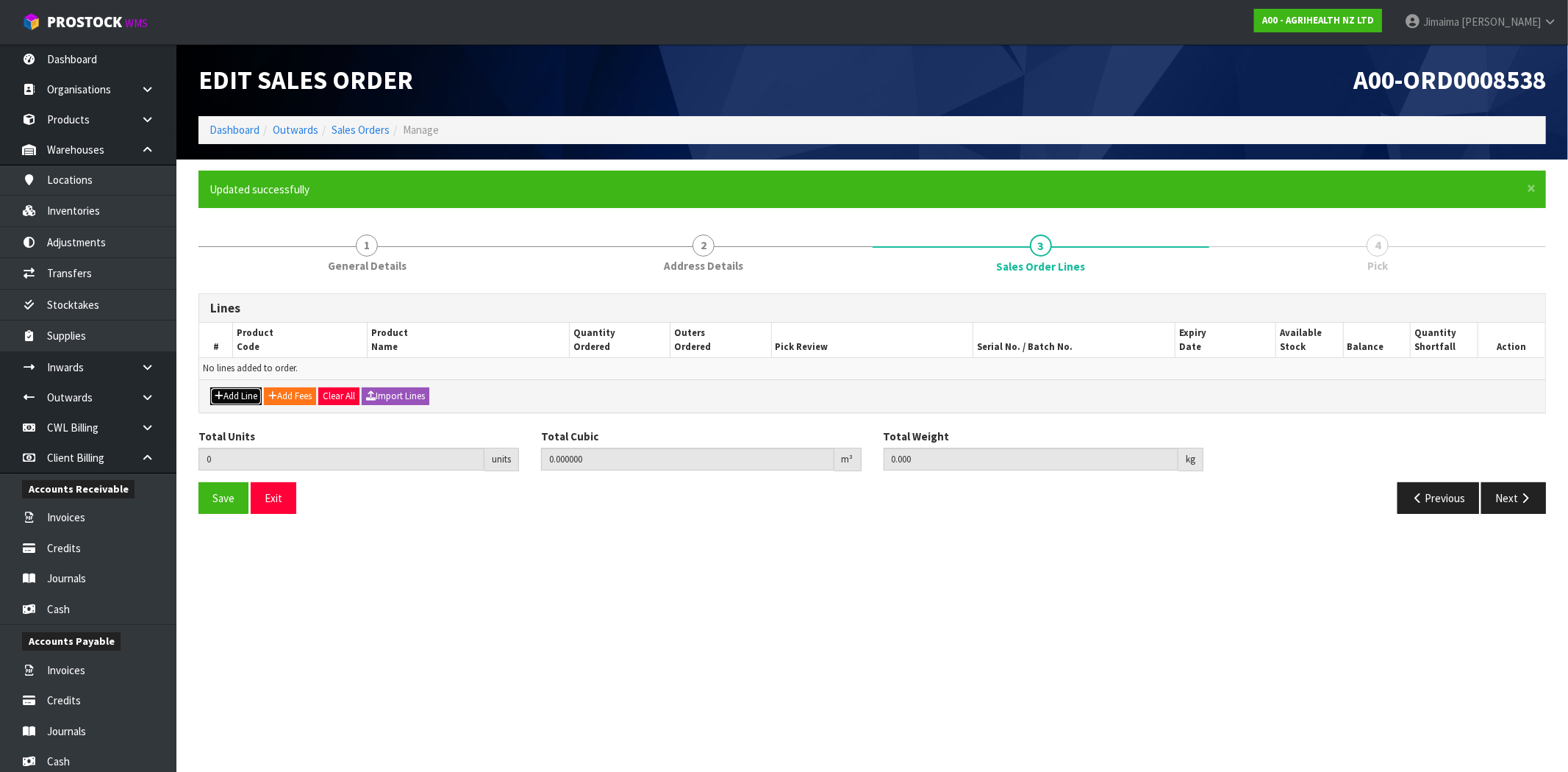
click at [224, 400] on button "Add Line" at bounding box center [236, 396] width 52 height 17
type input "0"
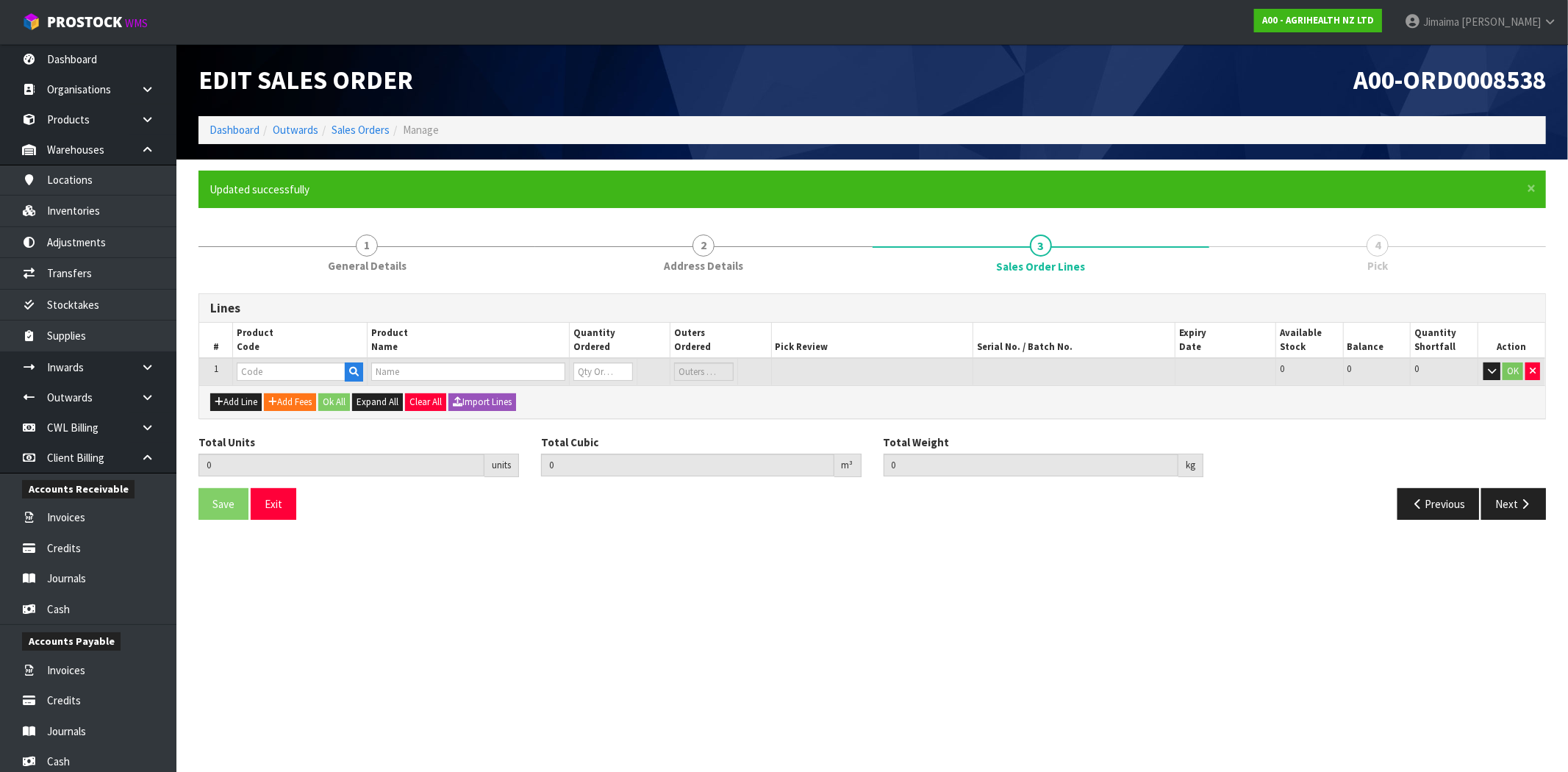
click at [300, 358] on td at bounding box center [301, 372] width 135 height 27
click at [295, 366] on input "text" at bounding box center [291, 372] width 108 height 18
paste input "9272"
type input "9272"
type input "0.000000"
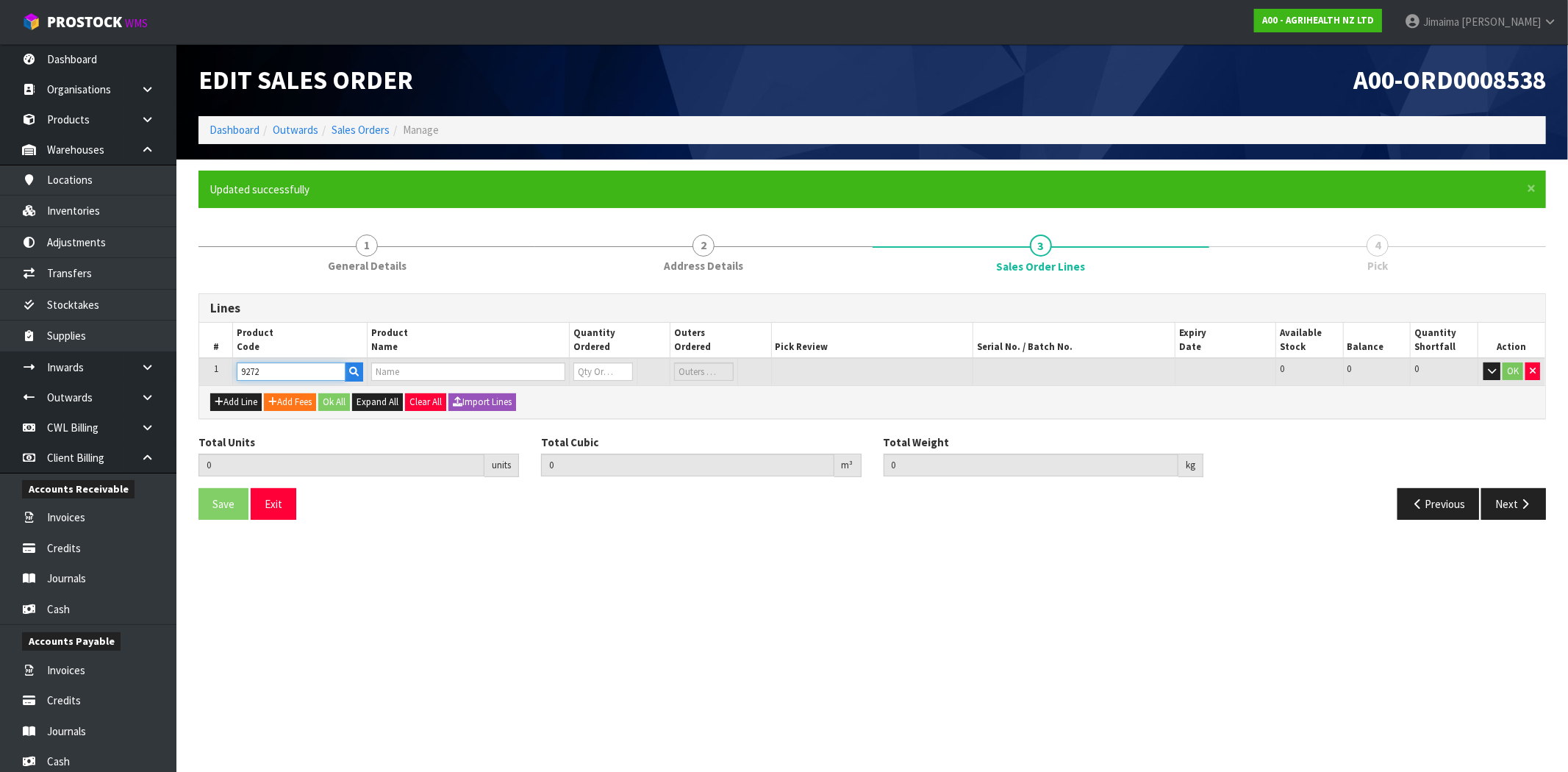
type input "0.000"
type input "DIB APPLICATOR (LIGHT BLUE)"
type input "0"
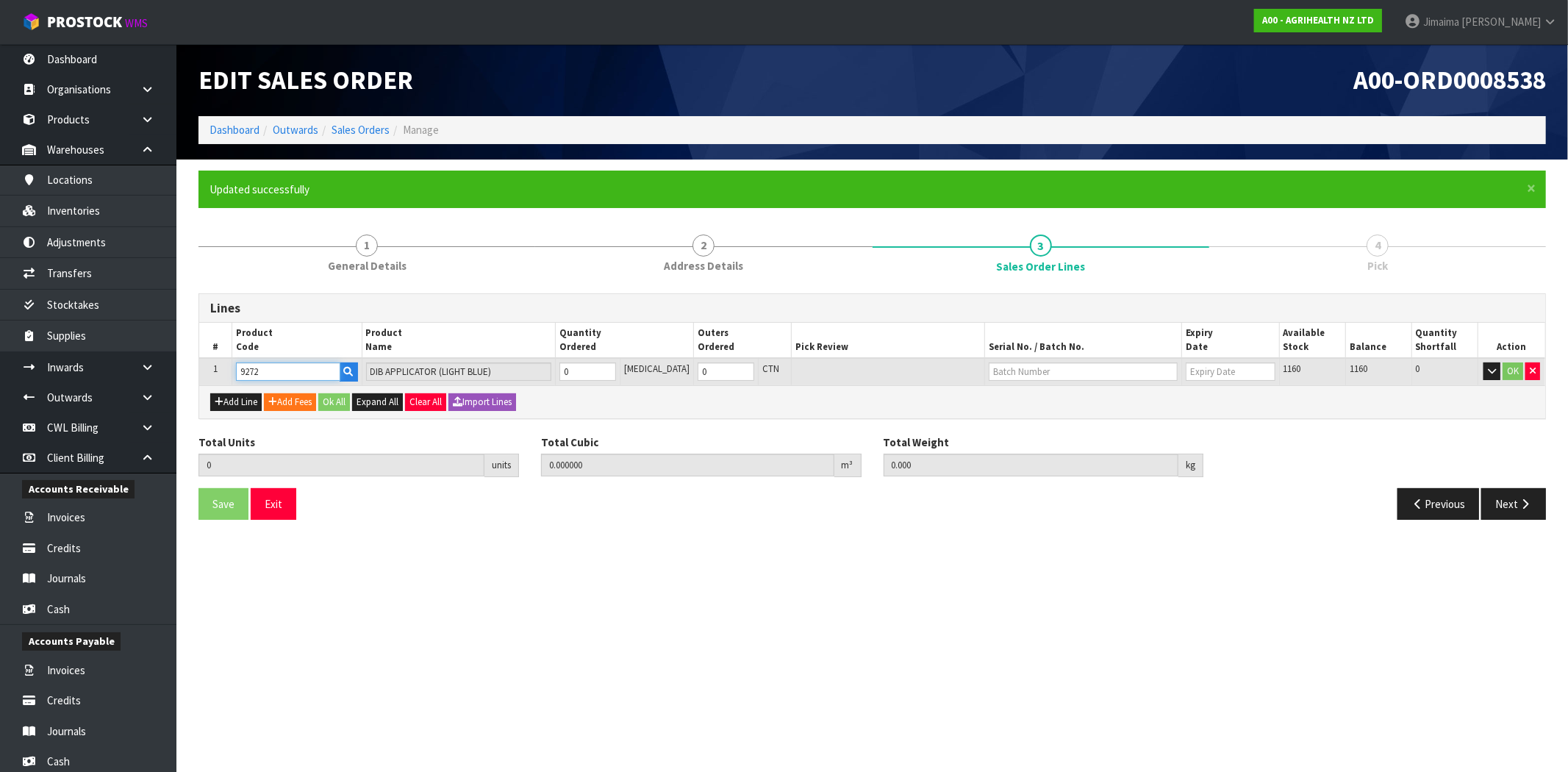
type input "9272"
click at [600, 370] on input "0" at bounding box center [587, 372] width 57 height 18
type input "2"
type input "0.00318"
type input "0.3"
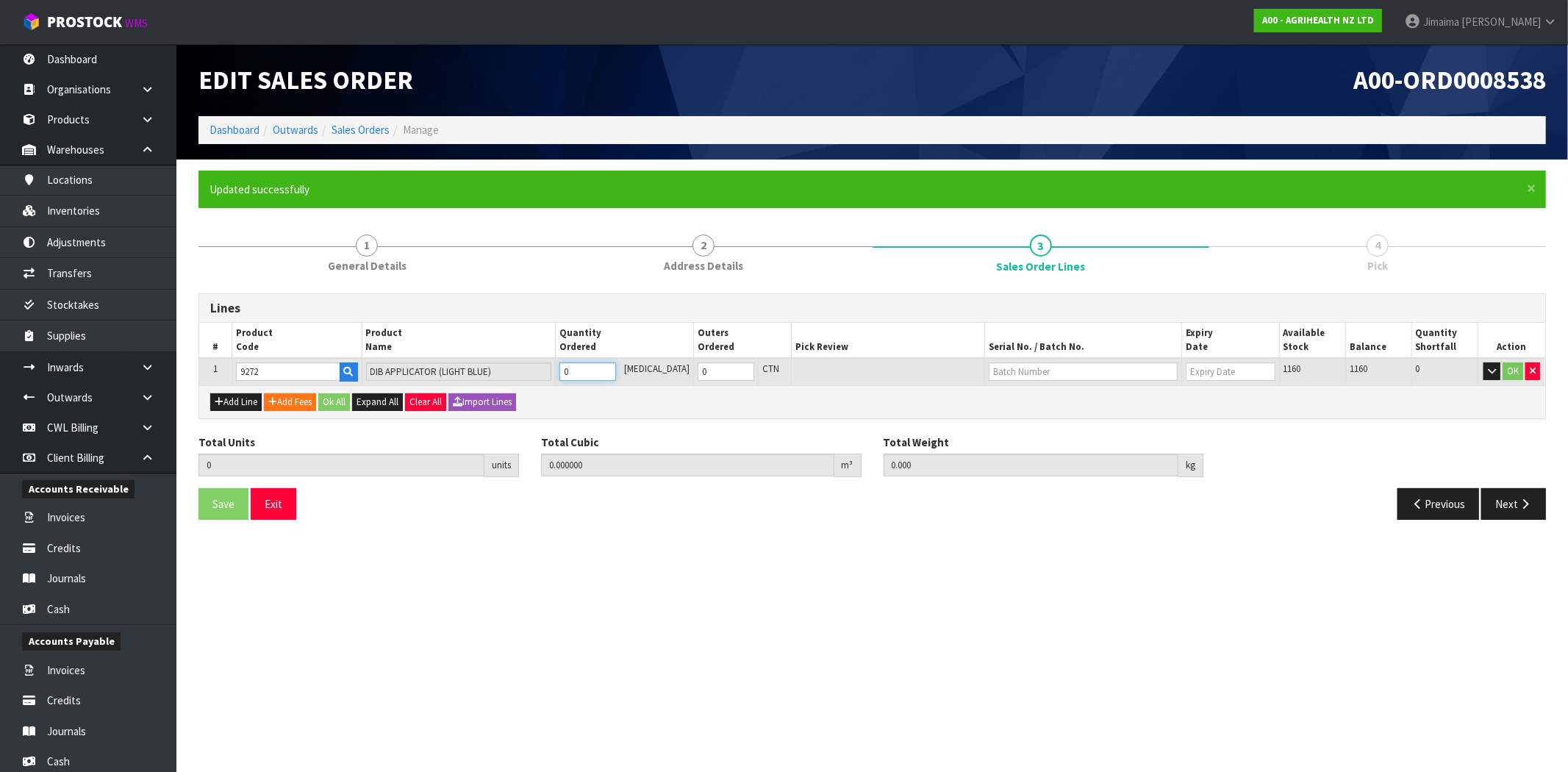
type input "2"
type input "20"
type input "0.043725"
type input "3"
type input "20"
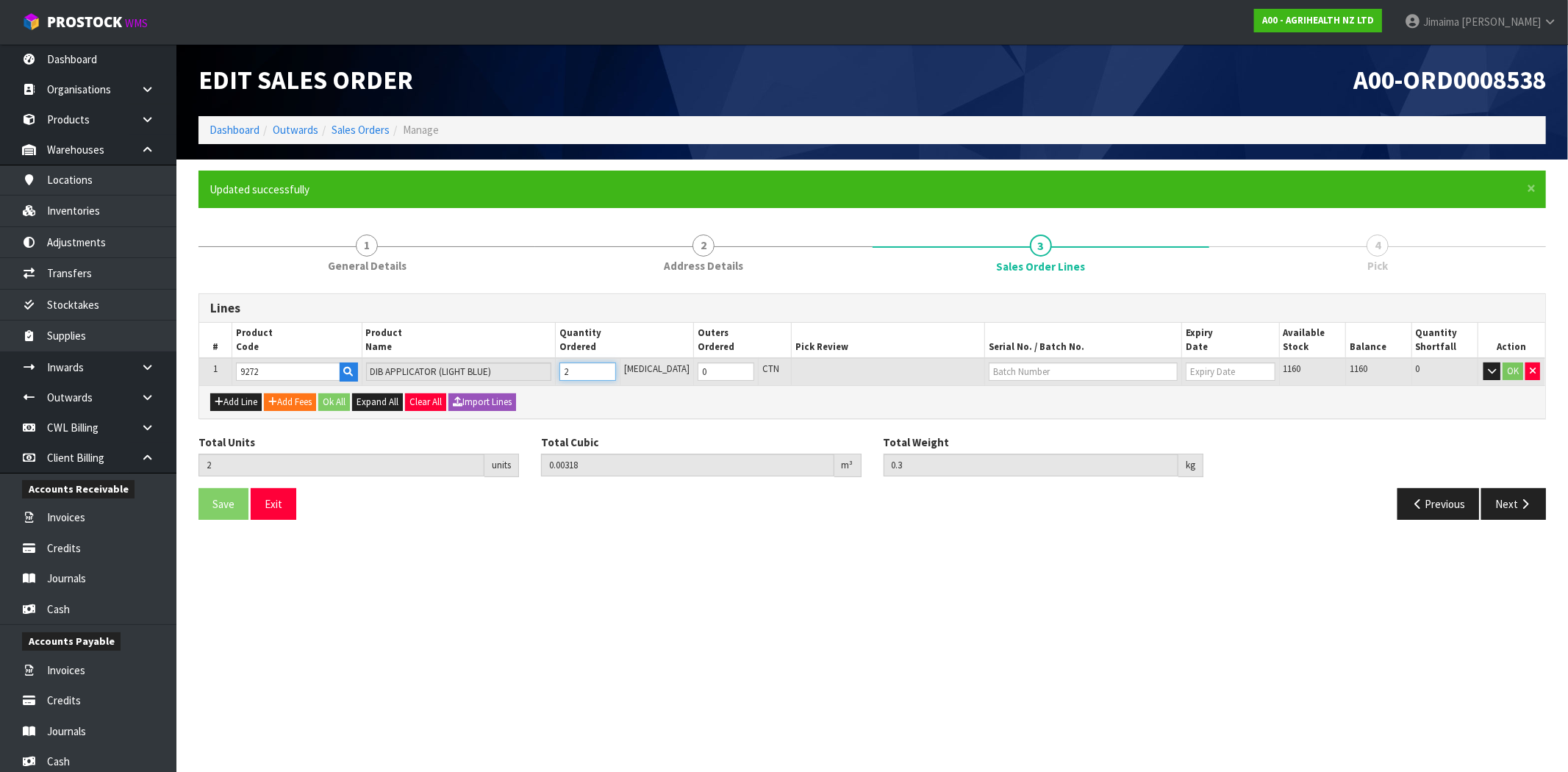
type input "1"
type input "20"
click at [1100, 368] on input "text" at bounding box center [1083, 372] width 189 height 18
paste input "AD140225"
type input "AD140225"
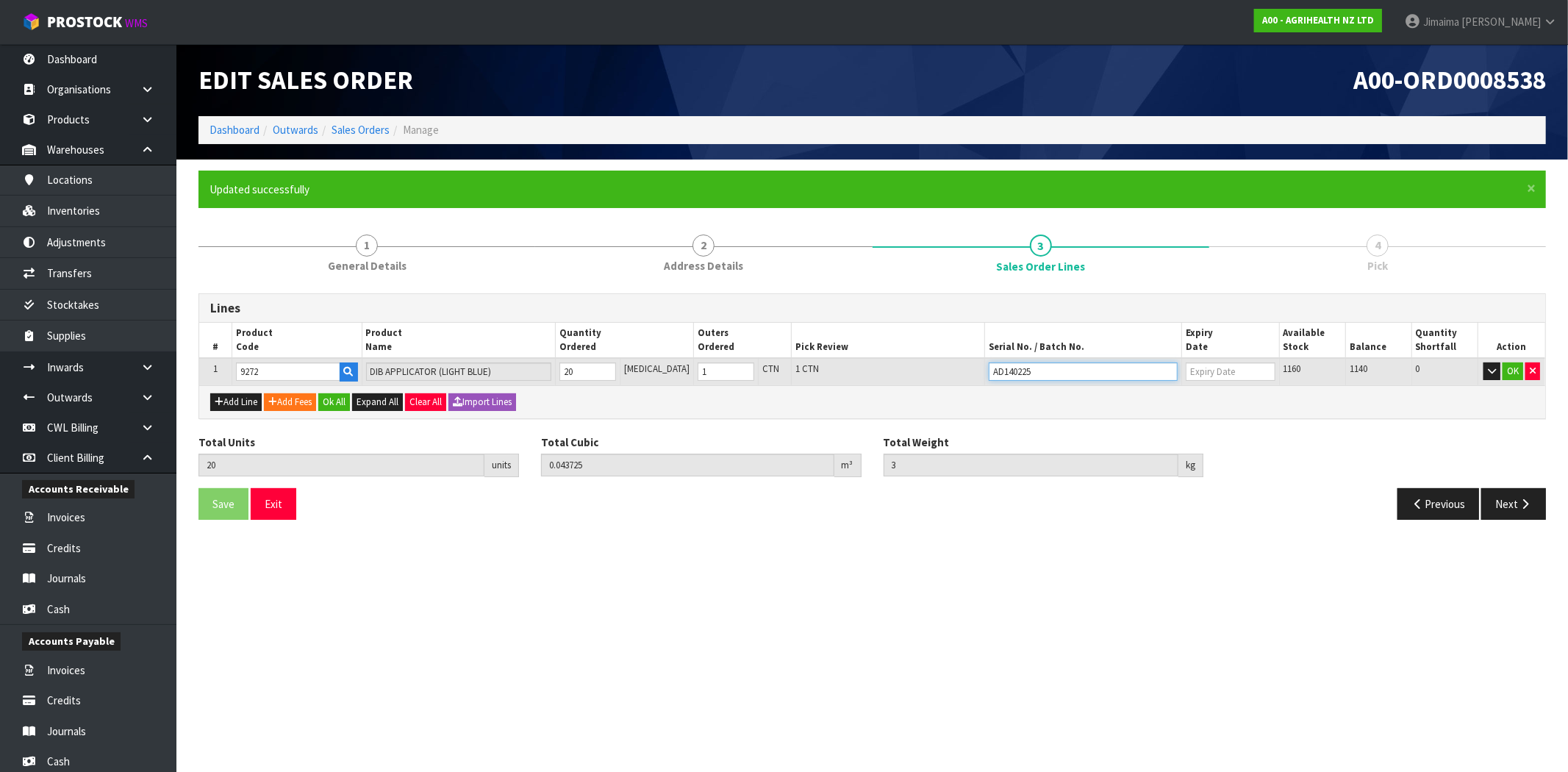
type input "28/02/2030"
type input "AD140225"
click at [1507, 376] on button "OK" at bounding box center [1513, 372] width 21 height 17
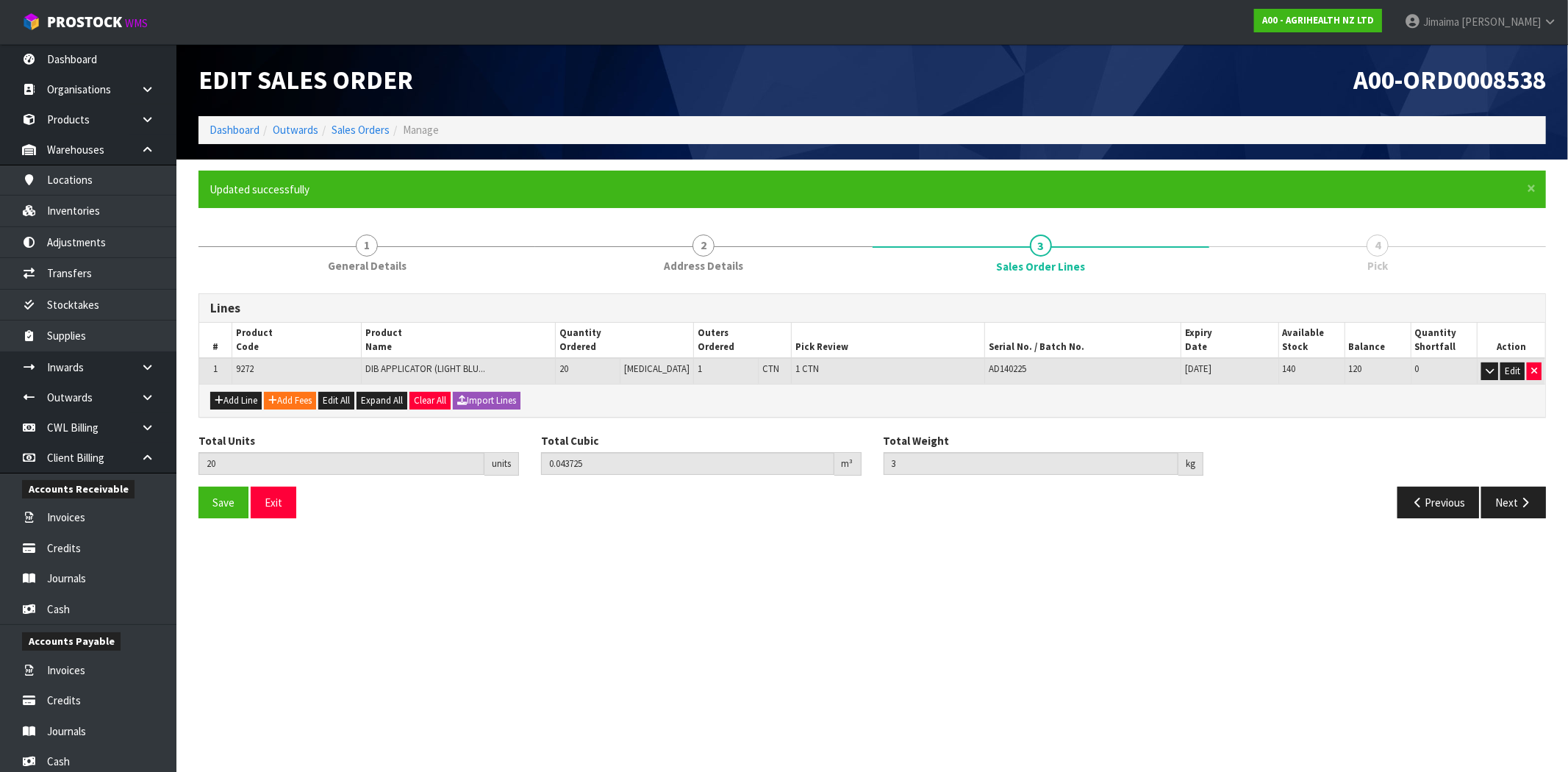
drag, startPoint x: 1177, startPoint y: 373, endPoint x: 1125, endPoint y: 378, distance: 52.2
click at [1125, 378] on tr "1 9272 DIB APPLICATOR (LIGHT BLU... 20 PCE 1 CTN 1 CTN AD140225 28/02/2030 140 …" at bounding box center [872, 371] width 1346 height 25
copy tr "28/02/2030"
click at [253, 368] on span "9272" at bounding box center [245, 369] width 17 height 12
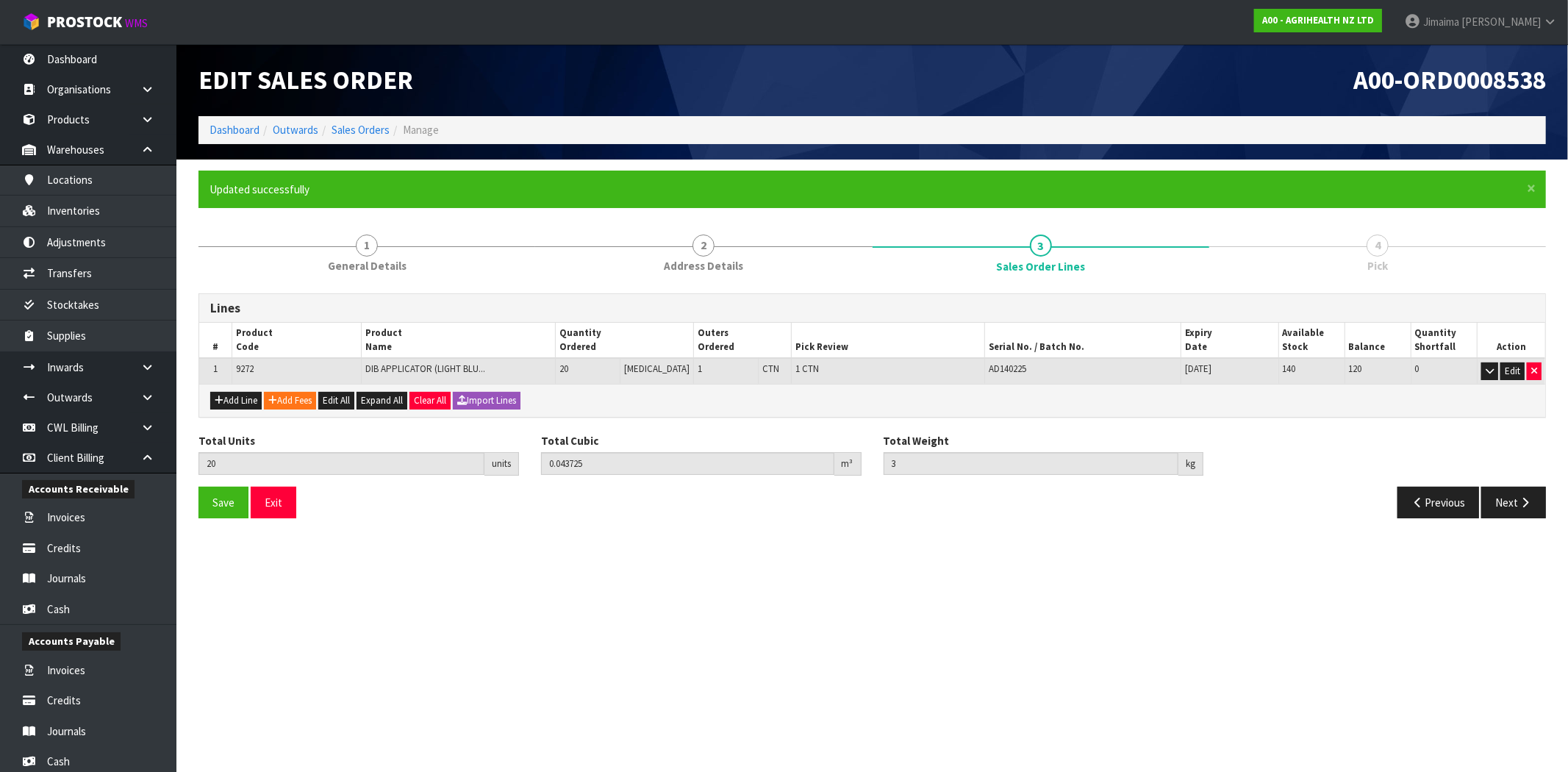
click at [245, 364] on span "9272" at bounding box center [245, 369] width 17 height 12
copy span "9272"
click at [1518, 492] on button "Next" at bounding box center [1514, 503] width 65 height 31
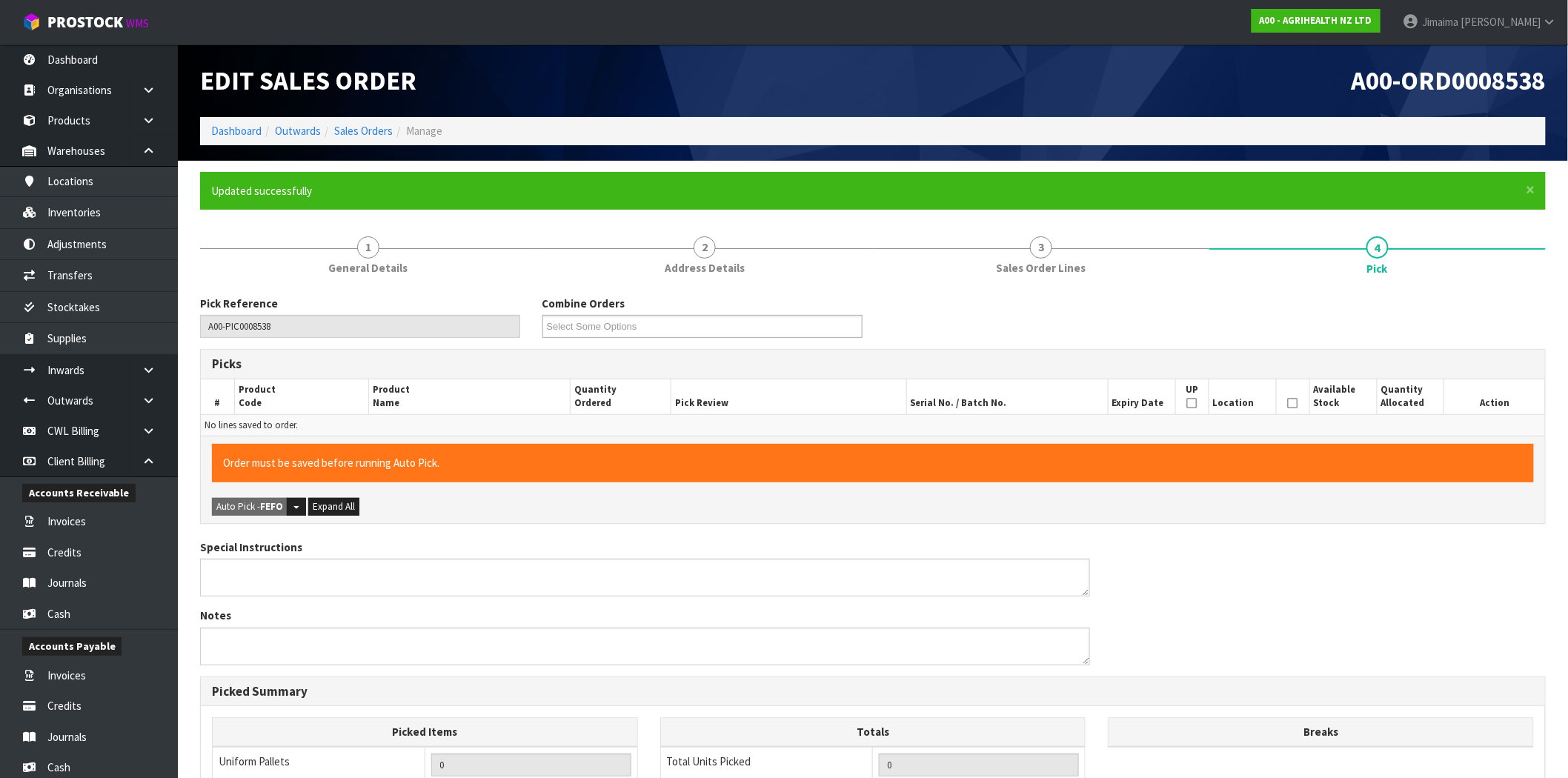
scroll to position [307, 0]
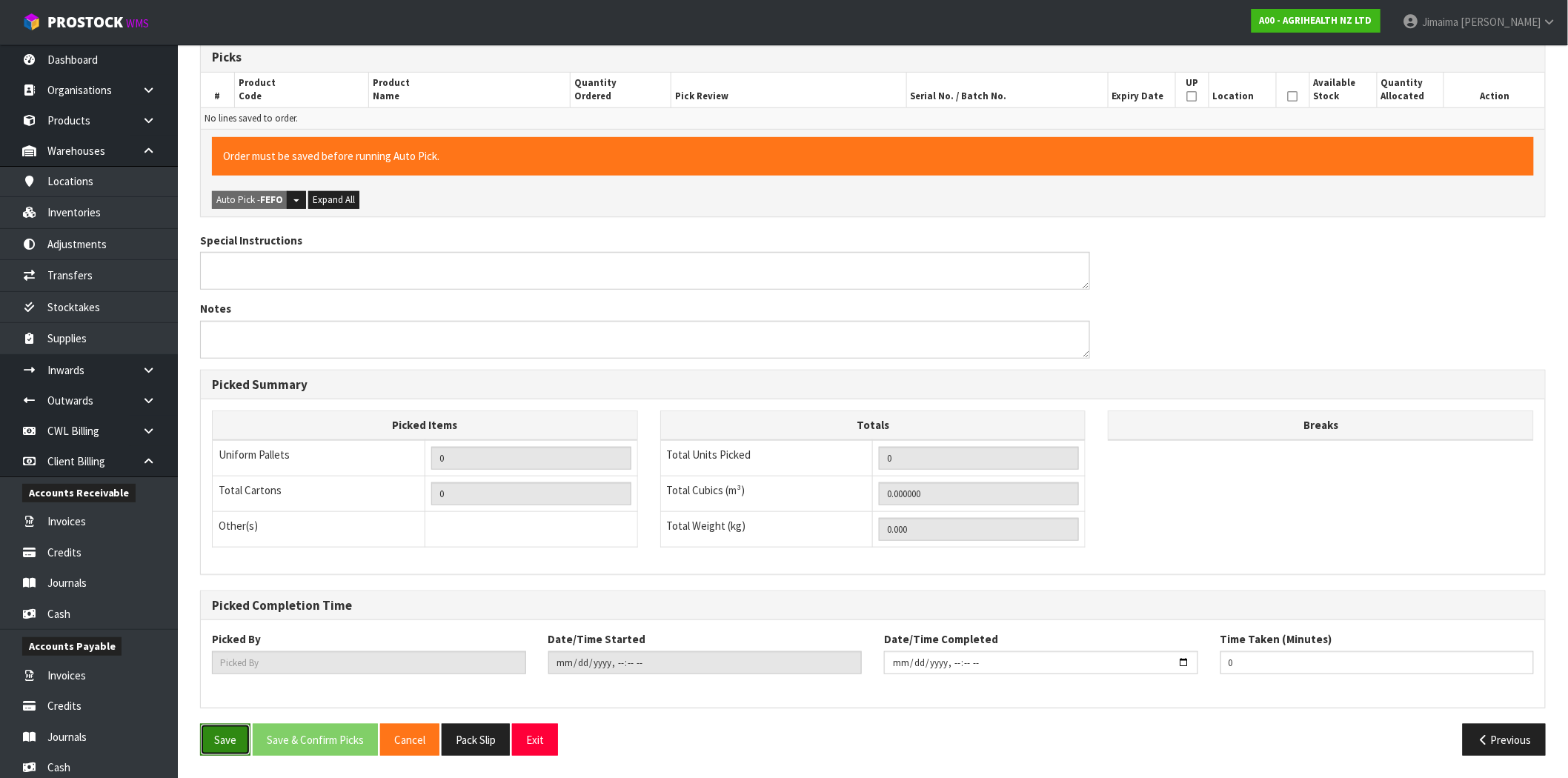
click at [230, 743] on button "Save" at bounding box center [225, 740] width 50 height 32
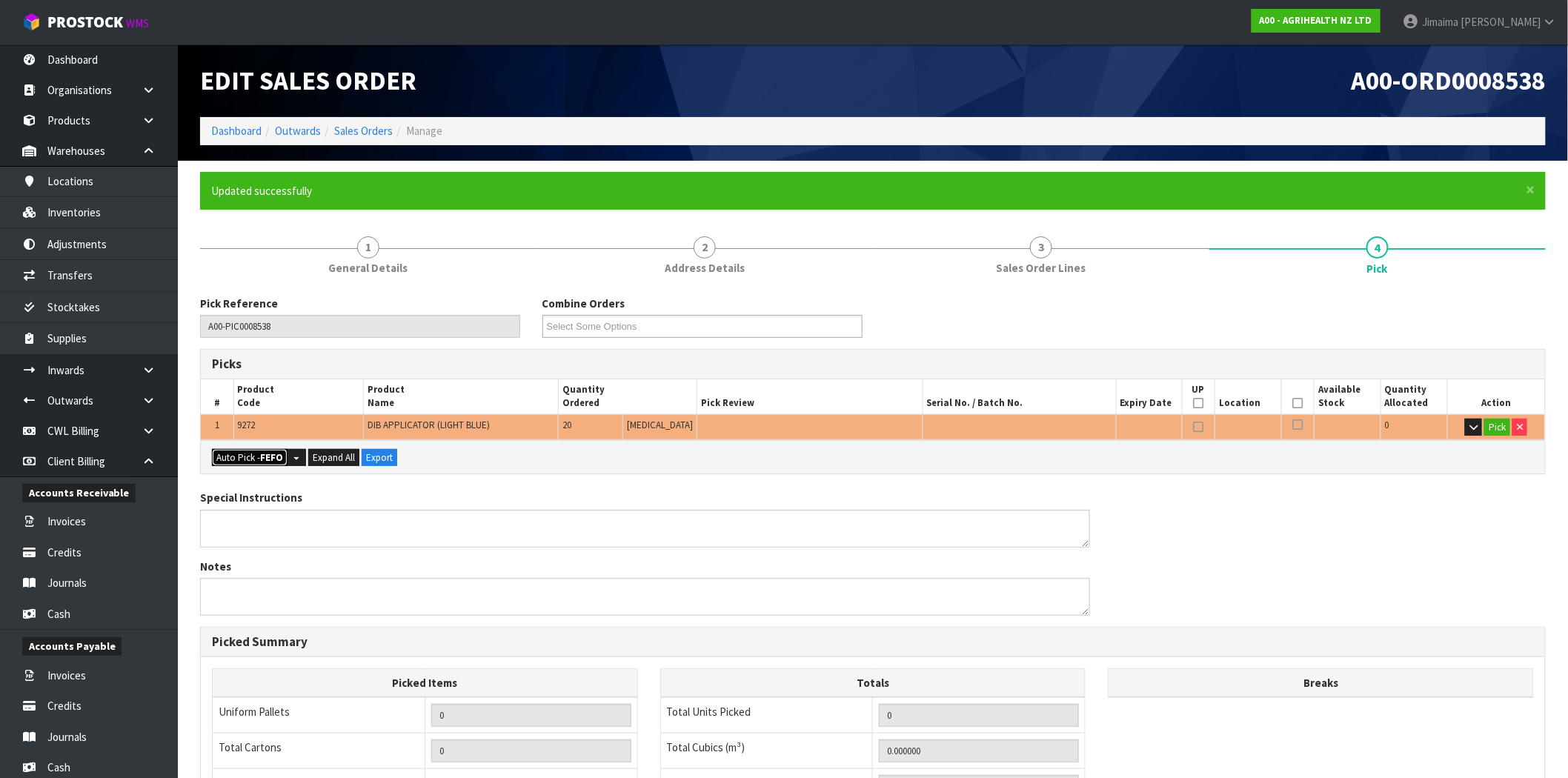
click at [242, 460] on button "Auto Pick - FEFO" at bounding box center [250, 458] width 76 height 18
type input "1"
type input "20"
type input "0.043725"
type input "3.000"
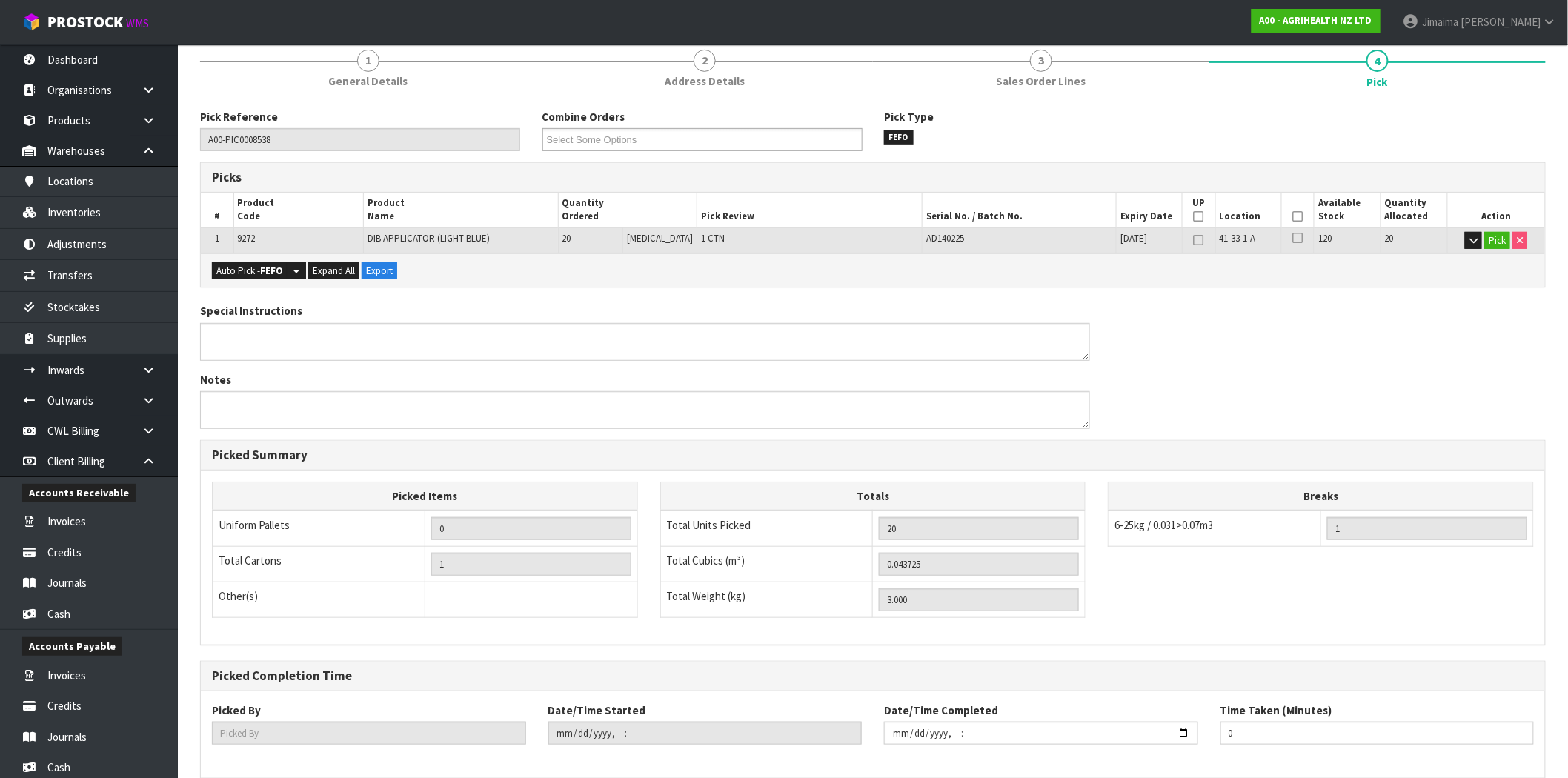
scroll to position [257, 0]
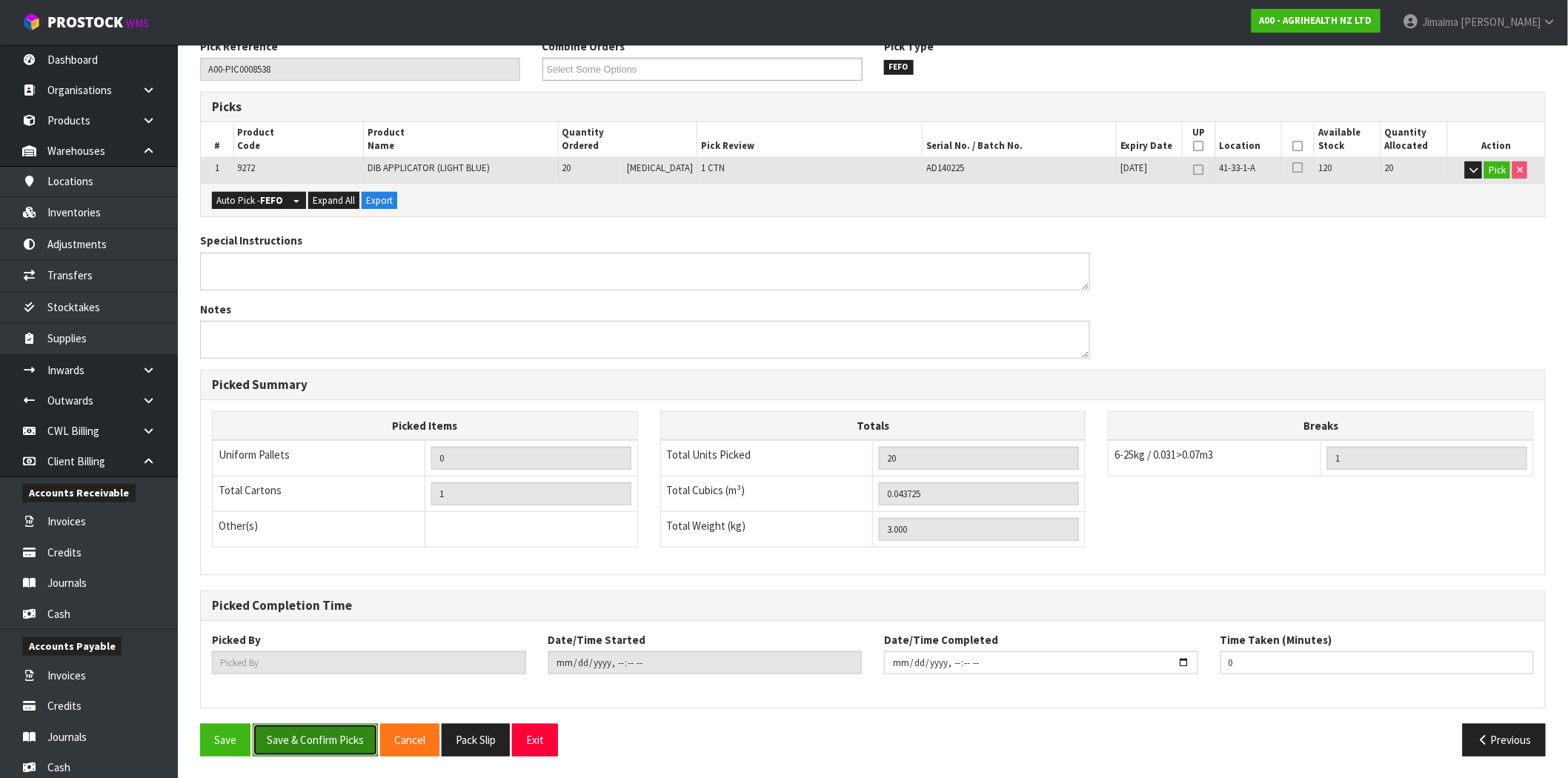
click at [334, 745] on button "Save & Confirm Picks" at bounding box center [316, 740] width 125 height 32
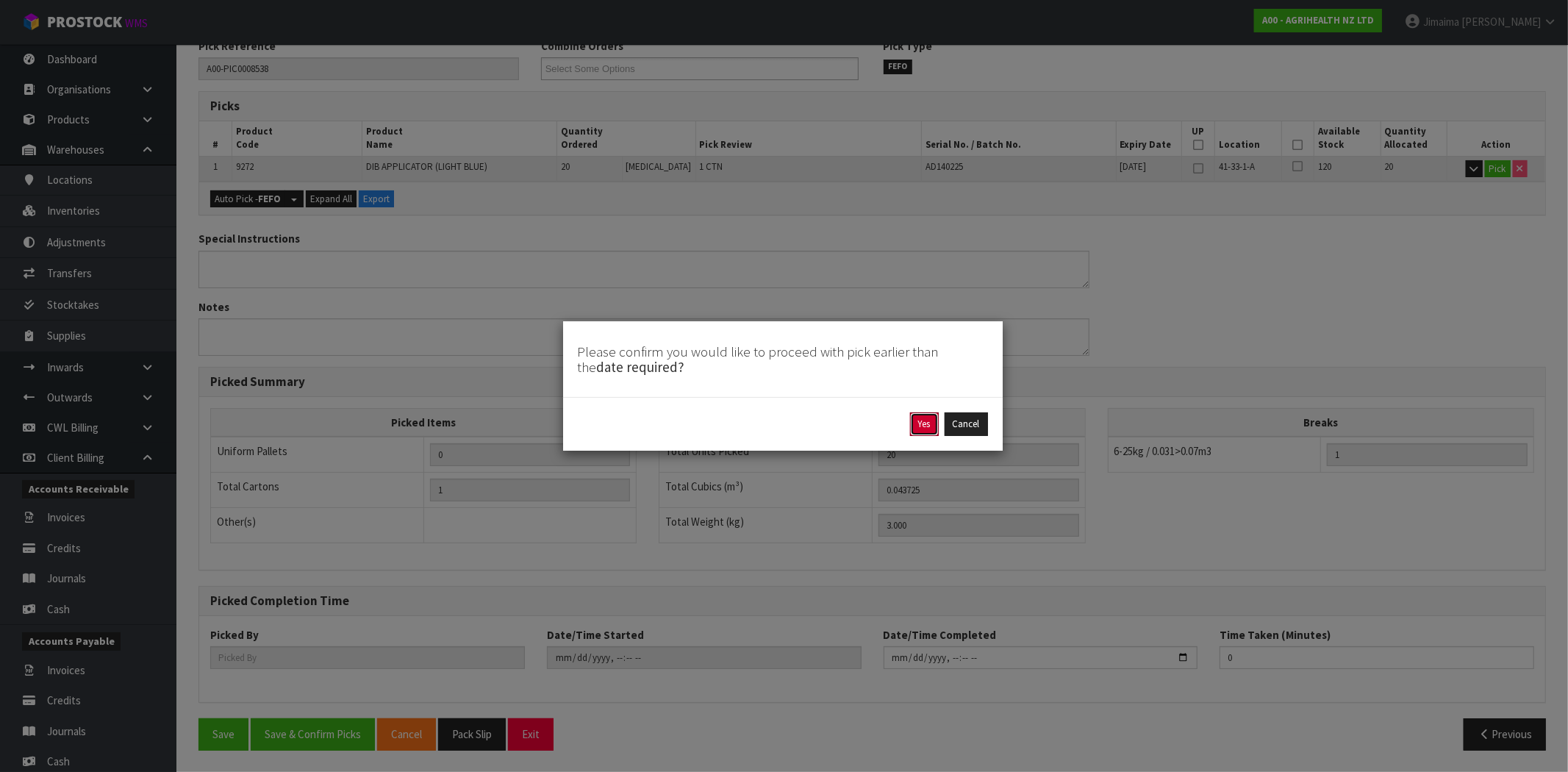
click at [924, 417] on button "Yes" at bounding box center [924, 424] width 29 height 24
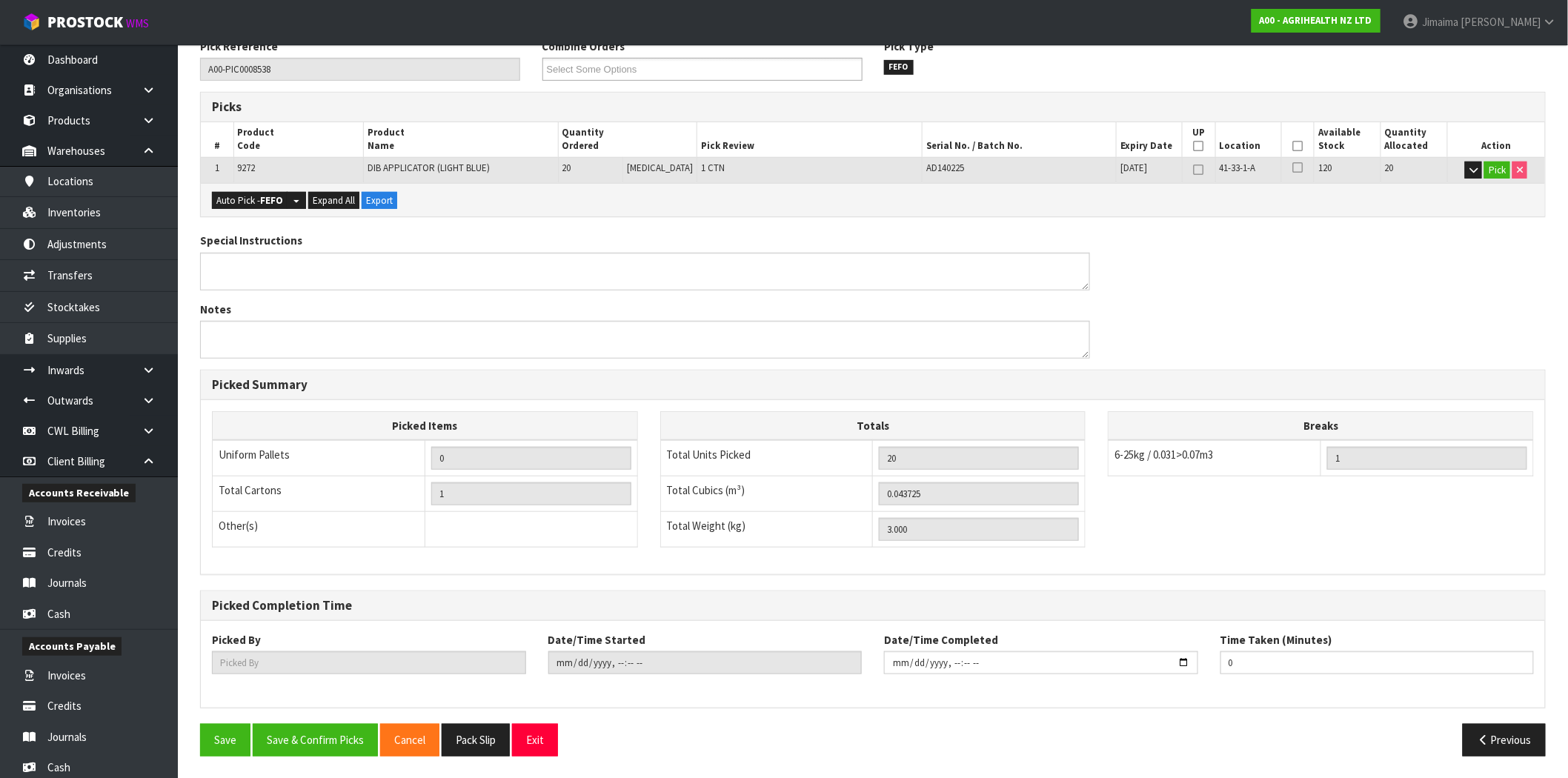
scroll to position [0, 0]
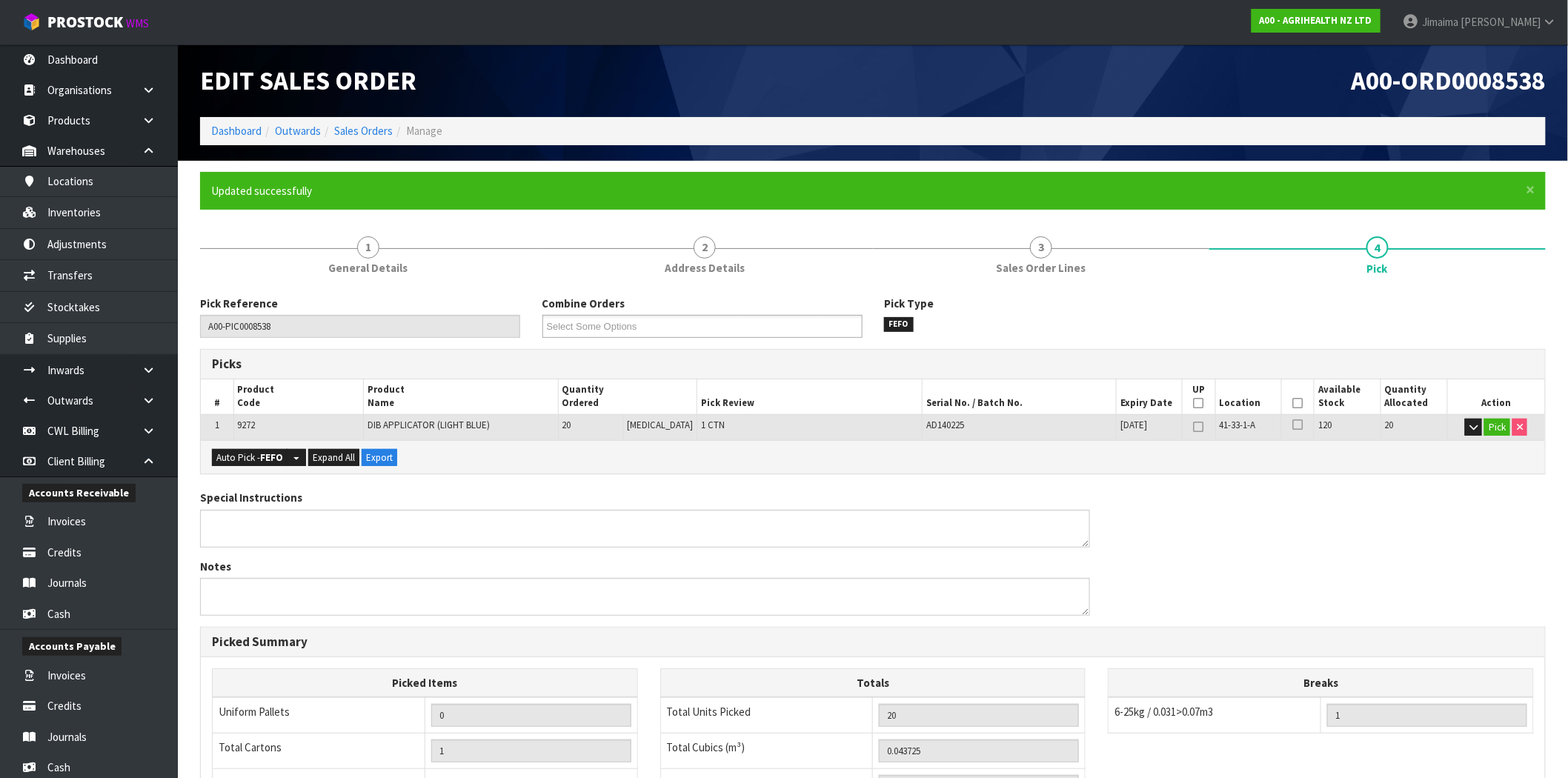
type input "Jimaima Reiher"
type input "2025-09-29T14:12:25"
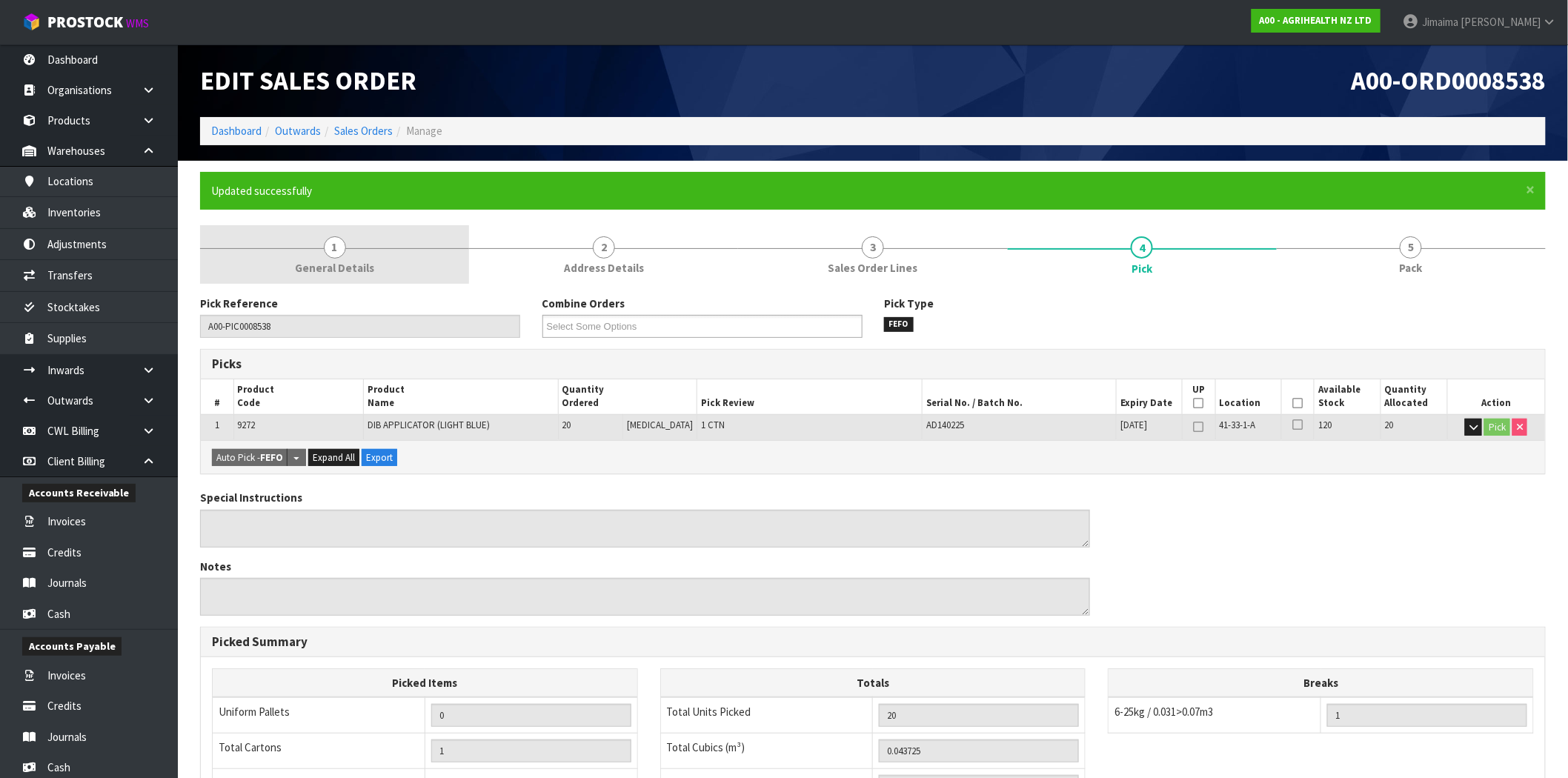
click at [324, 233] on link "1 General Details" at bounding box center [334, 255] width 269 height 58
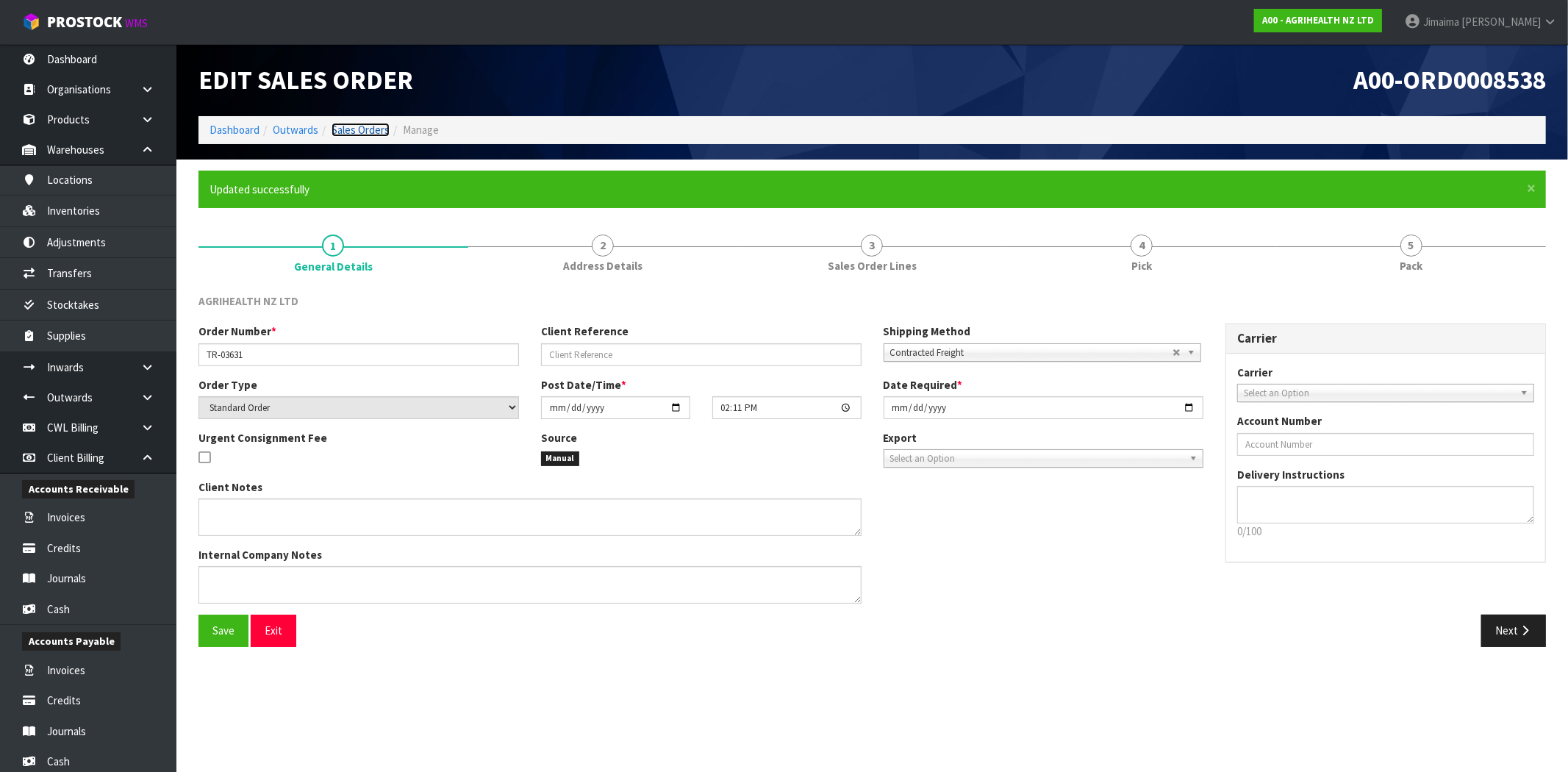
click at [334, 134] on link "Sales Orders" at bounding box center [360, 129] width 58 height 14
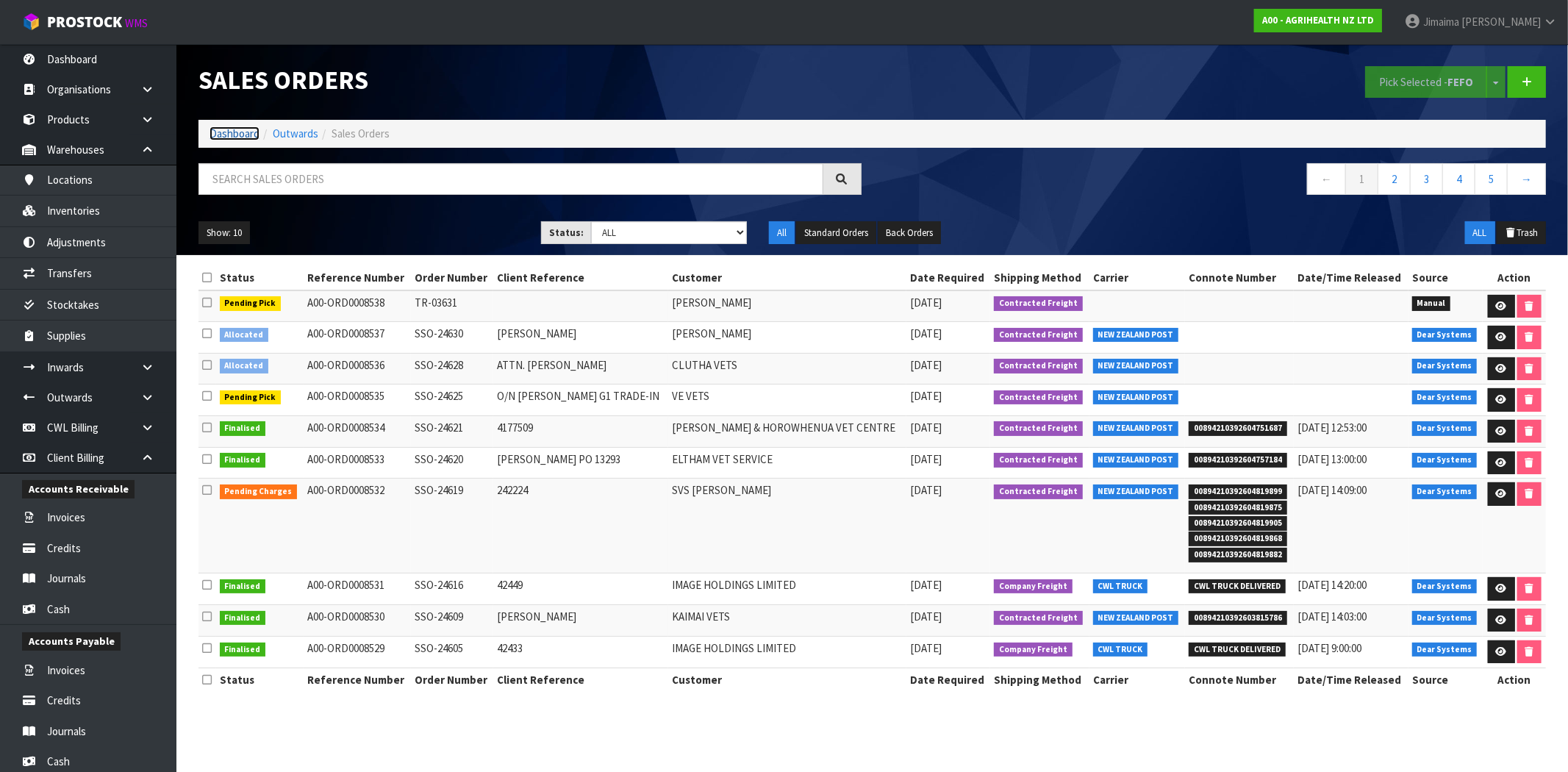
click at [241, 134] on link "Dashboard" at bounding box center [234, 134] width 50 height 14
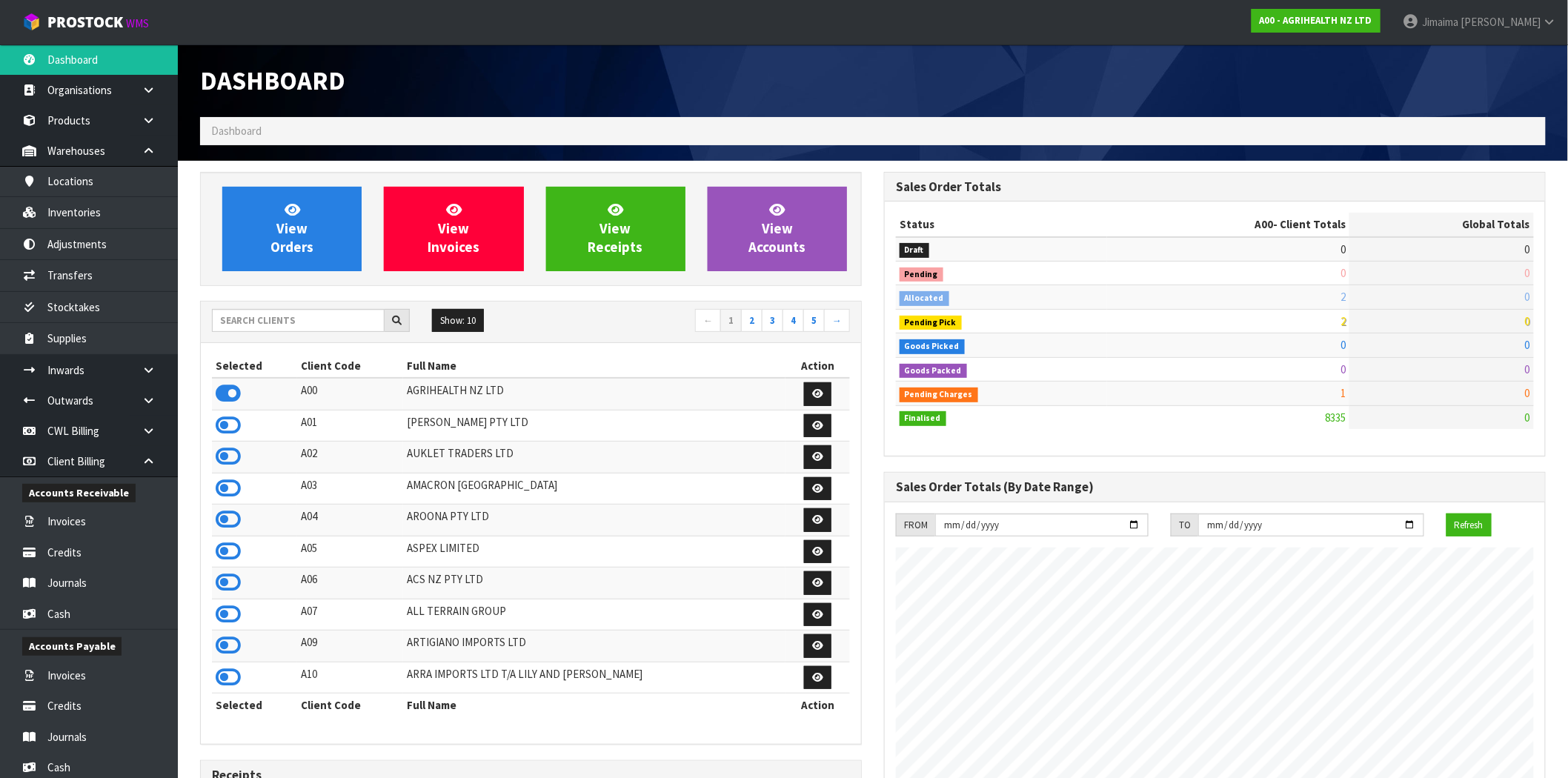
scroll to position [1123, 684]
click at [268, 322] on input "text" at bounding box center [299, 321] width 173 height 23
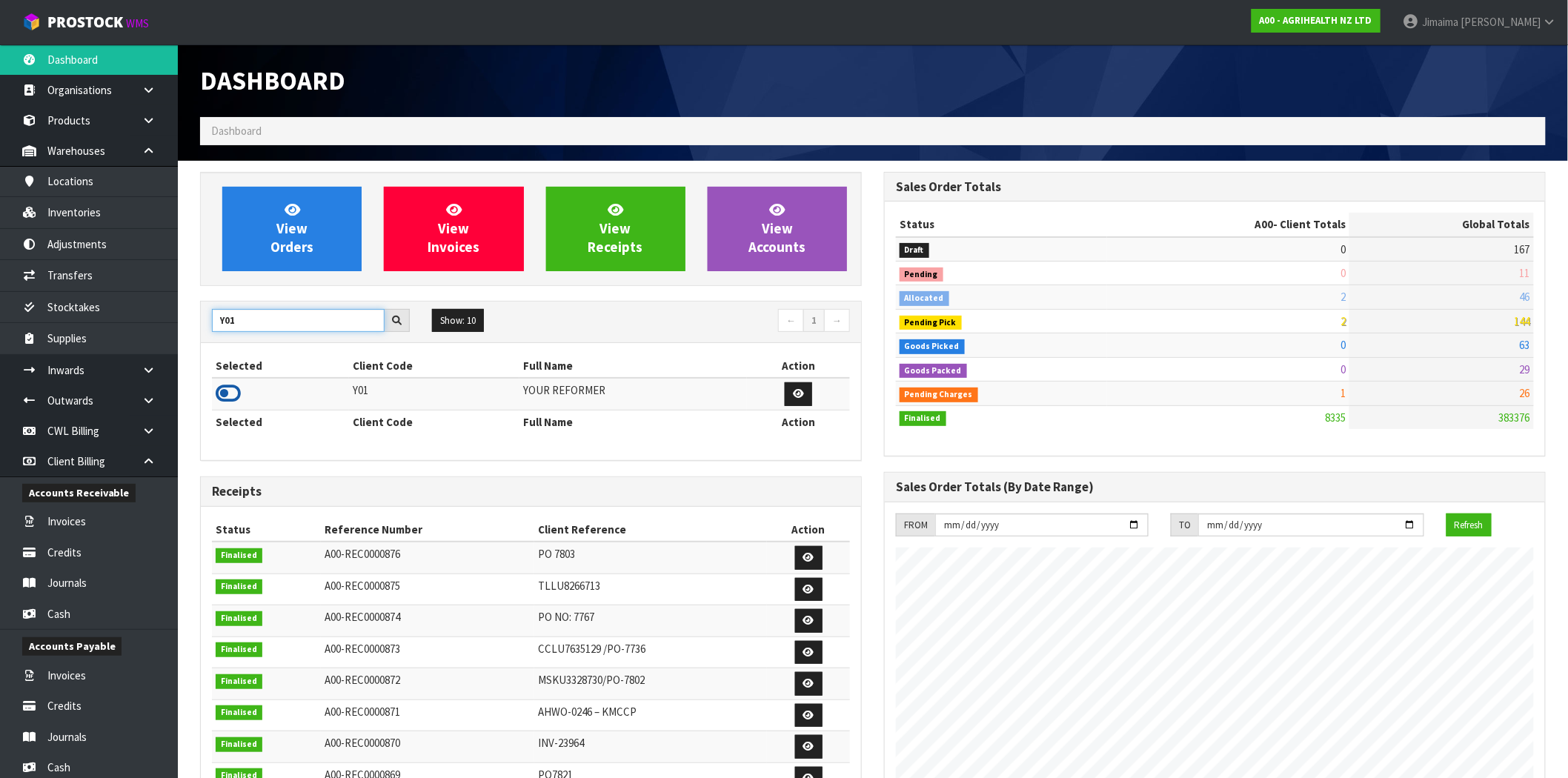
type input "Y01"
click at [219, 386] on icon at bounding box center [228, 393] width 26 height 22
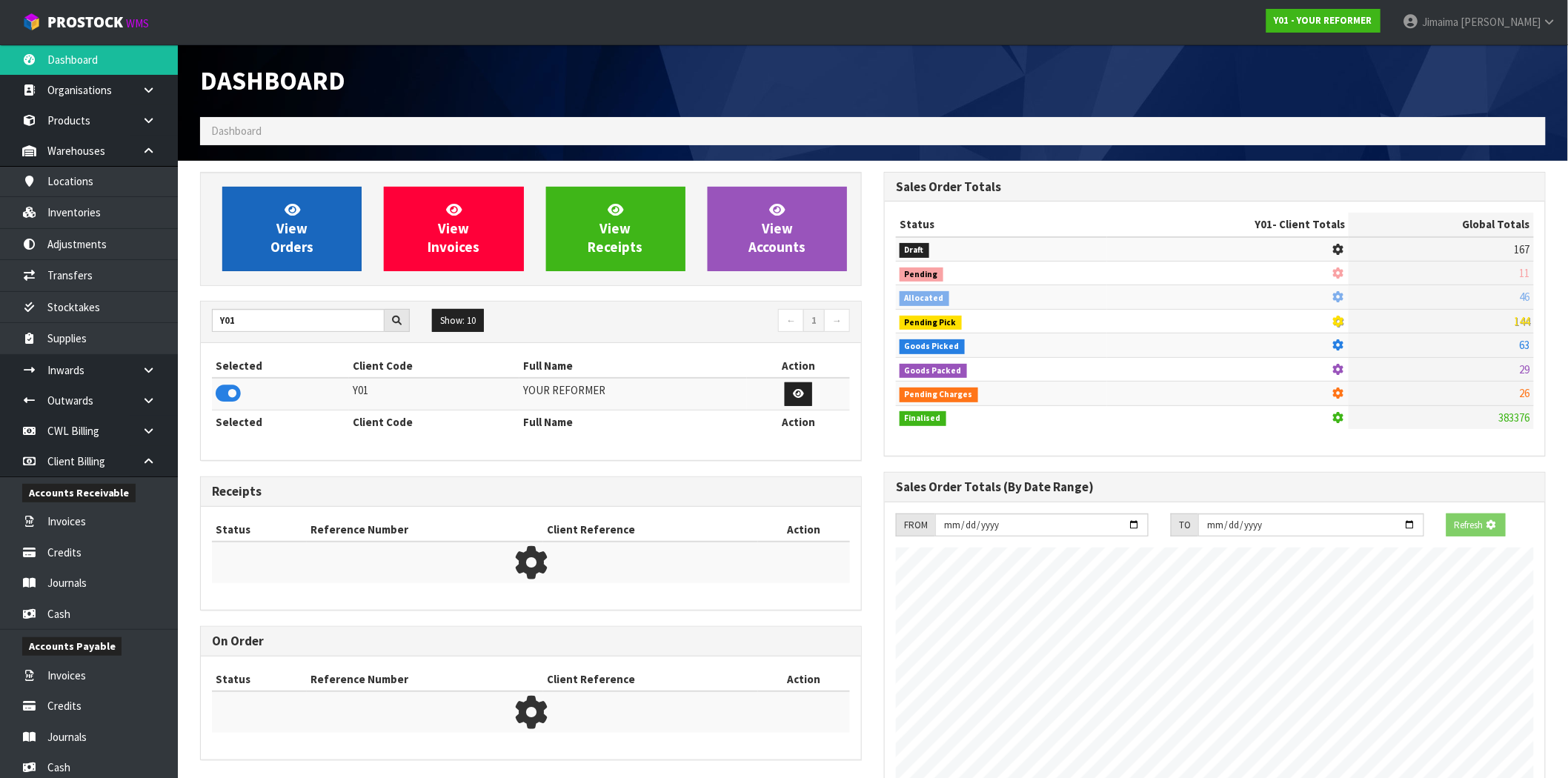
scroll to position [740034, 740531]
click at [271, 232] on link "View Orders" at bounding box center [292, 229] width 139 height 85
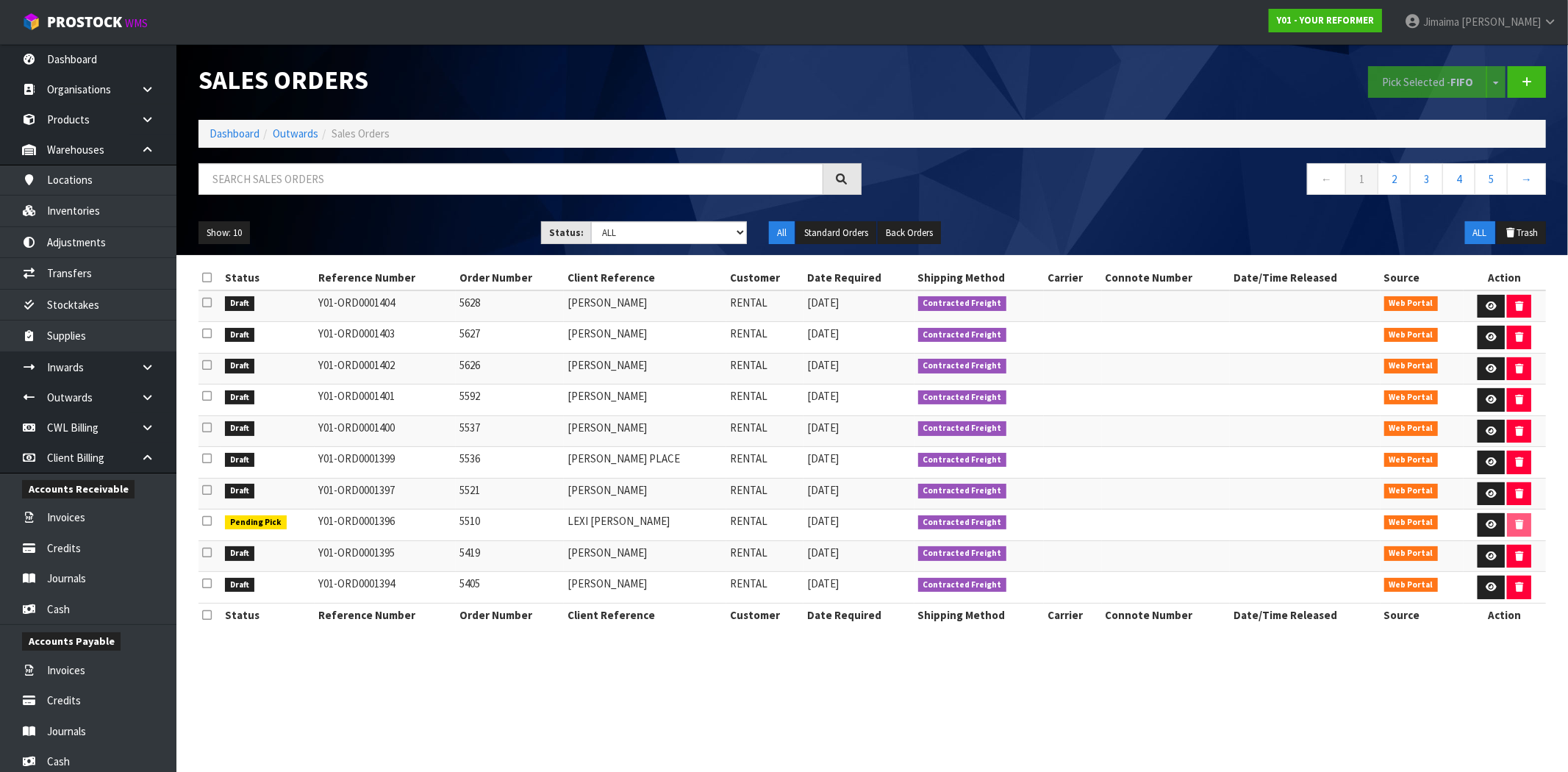
click at [582, 483] on td "KELLY STENSNESS" at bounding box center [645, 494] width 163 height 31
click at [1478, 494] on link at bounding box center [1490, 494] width 27 height 24
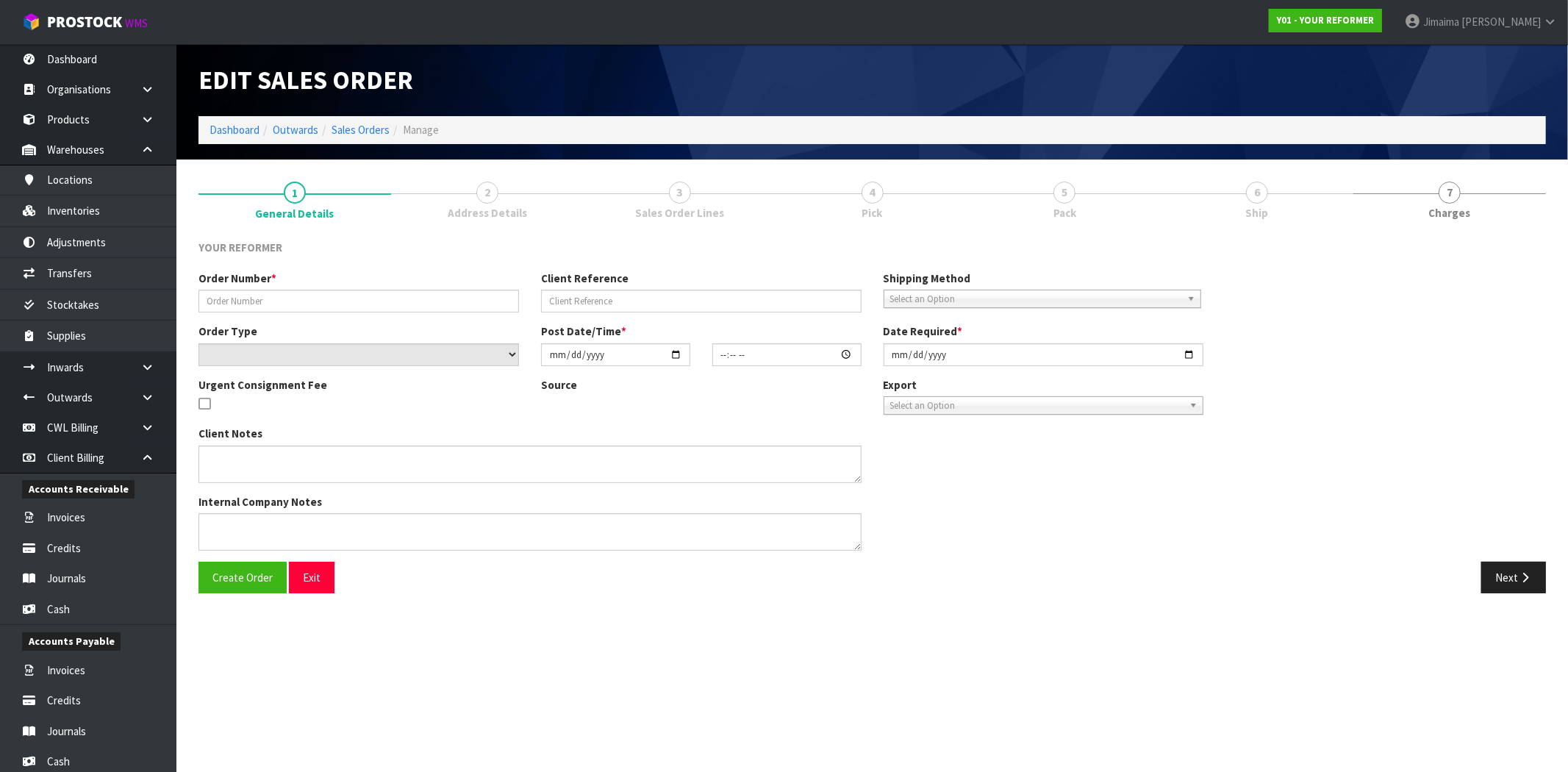
type input "5521"
type input "KELLY STENSNESS"
select select "number:0"
type input "2025-09-29"
type input "13:55:00.000"
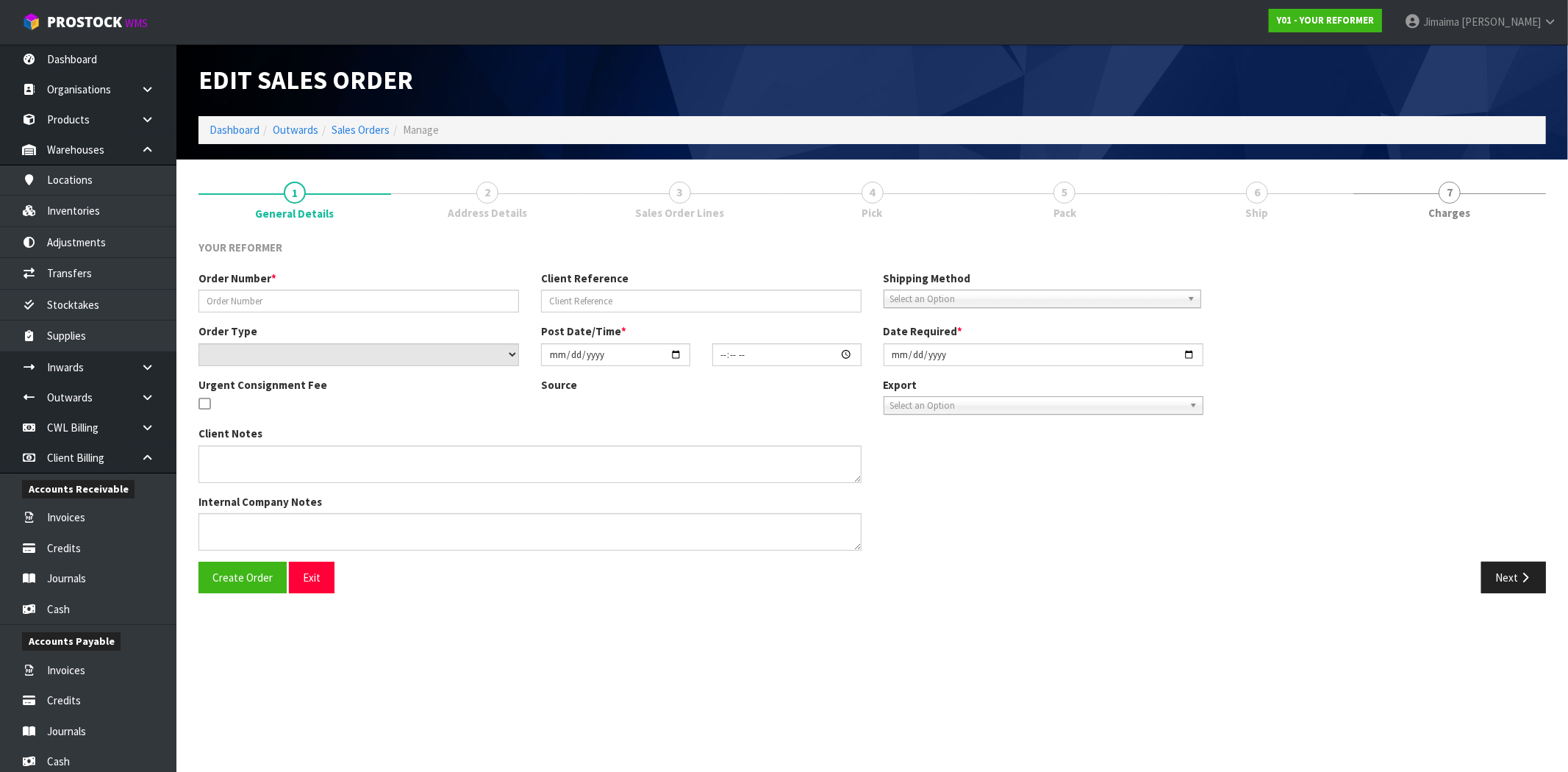
type input "2025-09-29"
type textarea "KELLY STENSNESS 4A ROOSE AVENUE AUK PUKEKOHE 2120 NEW ZEALAND +64 21 430 159"
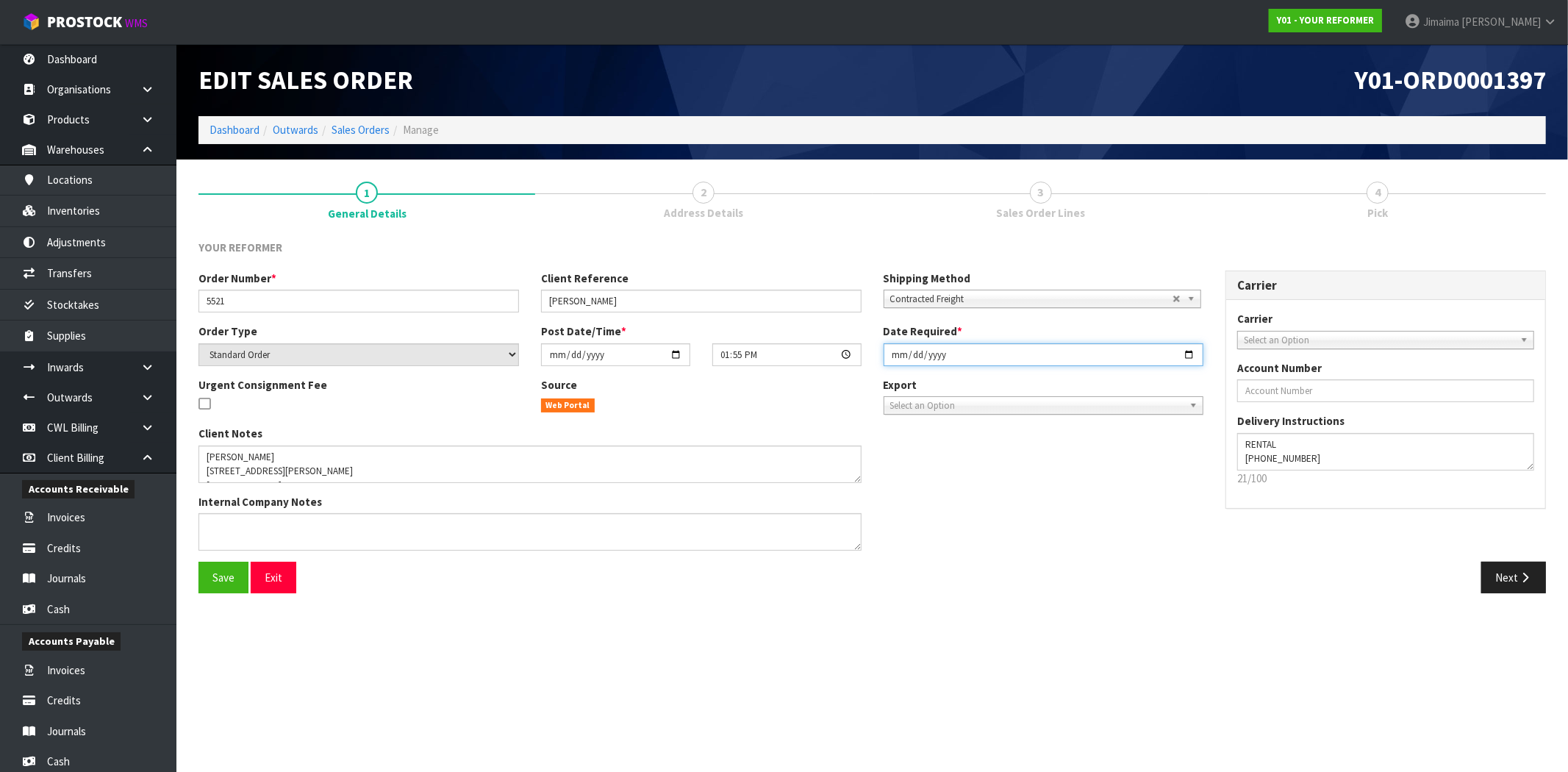
click at [1187, 358] on input "2025-09-29" at bounding box center [1044, 355] width 321 height 23
type input "[DATE]"
drag, startPoint x: 1100, startPoint y: 486, endPoint x: 40, endPoint y: 629, distance: 1069.6
click at [1097, 486] on div "Client Notes Internal Company Notes" at bounding box center [700, 494] width 1027 height 136
drag, startPoint x: 1516, startPoint y: 567, endPoint x: 1519, endPoint y: 688, distance: 121.0
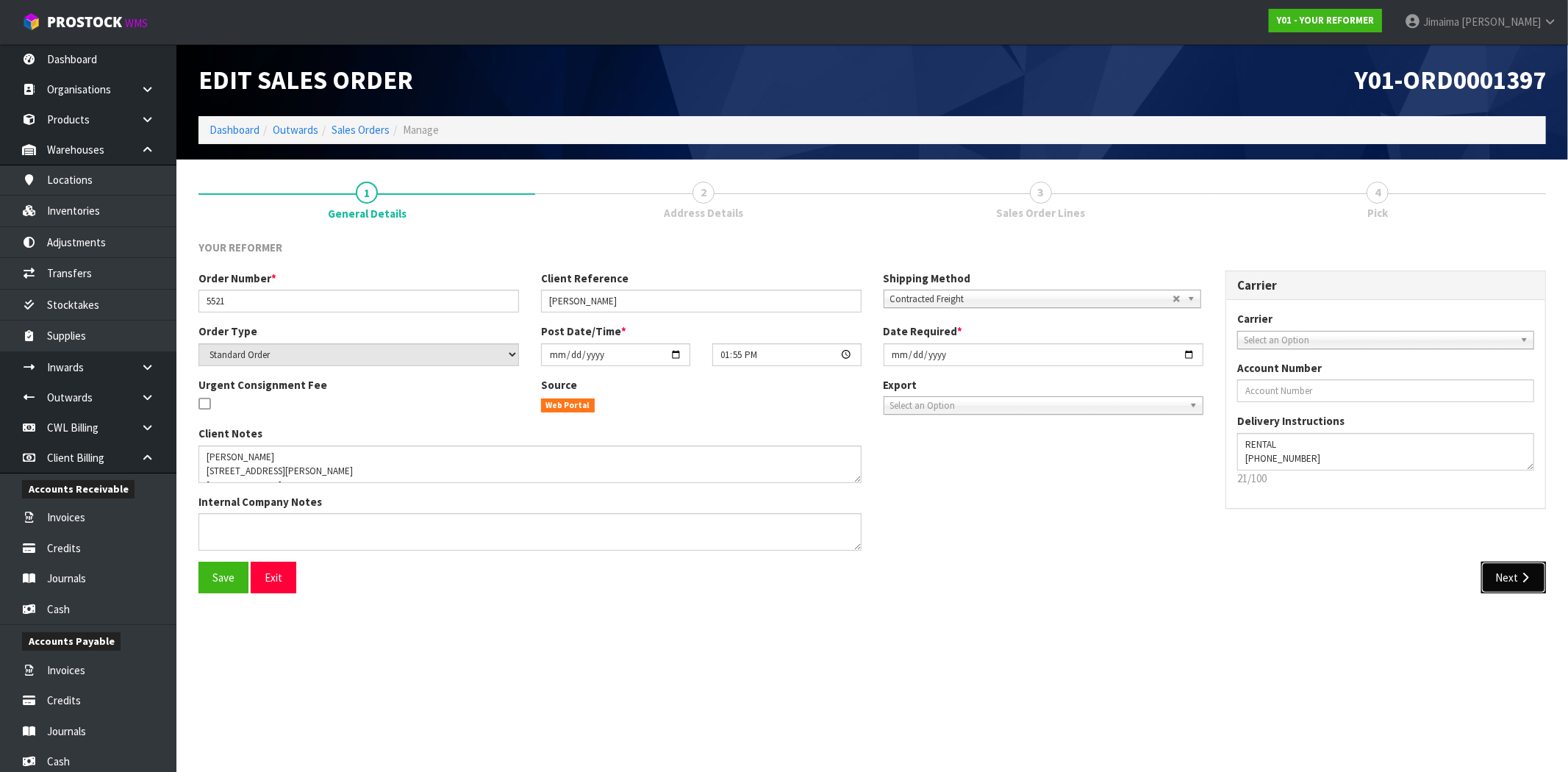
click at [1516, 567] on button "Next" at bounding box center [1514, 577] width 65 height 31
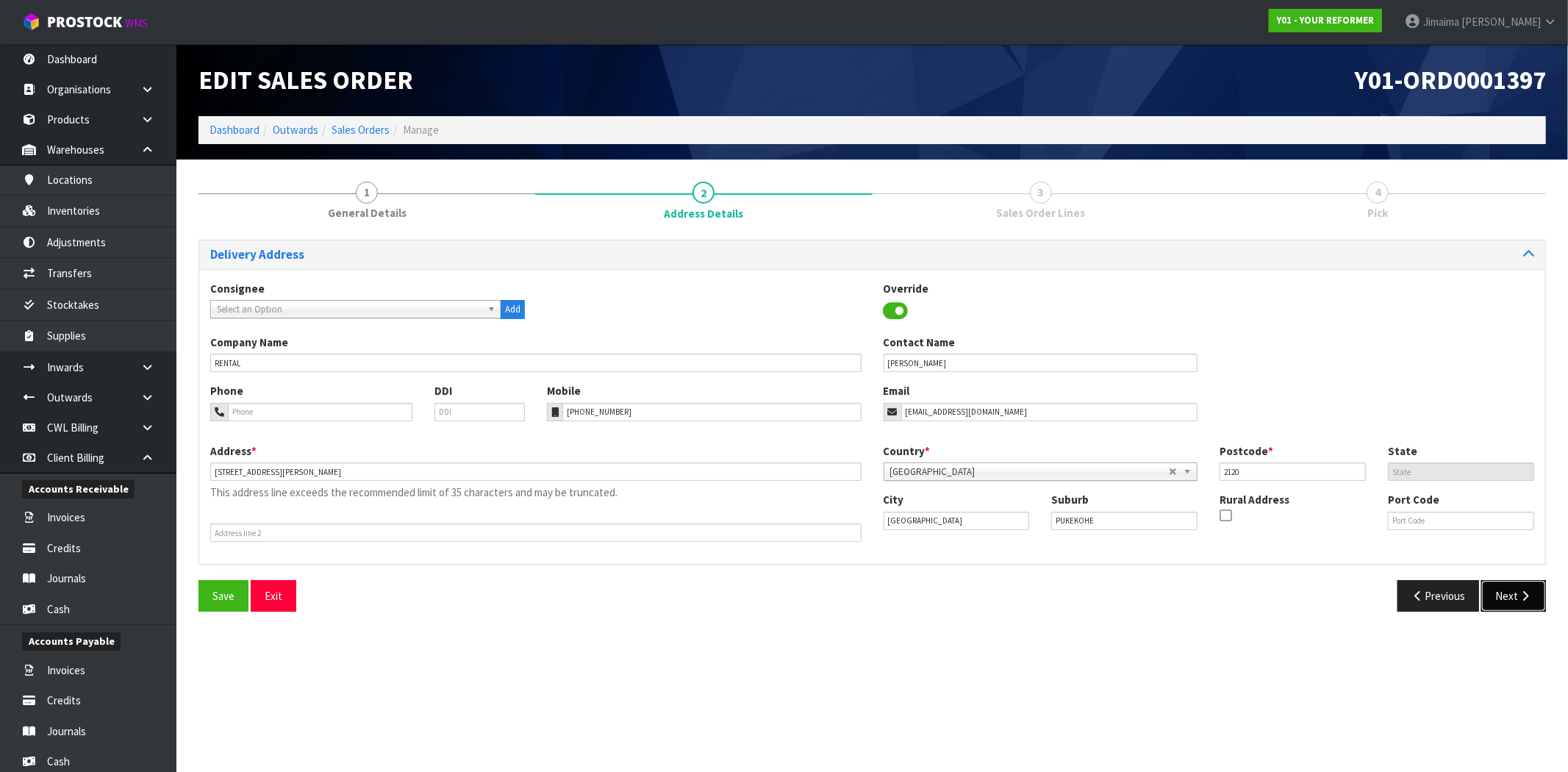
click at [1523, 591] on icon "button" at bounding box center [1525, 595] width 14 height 11
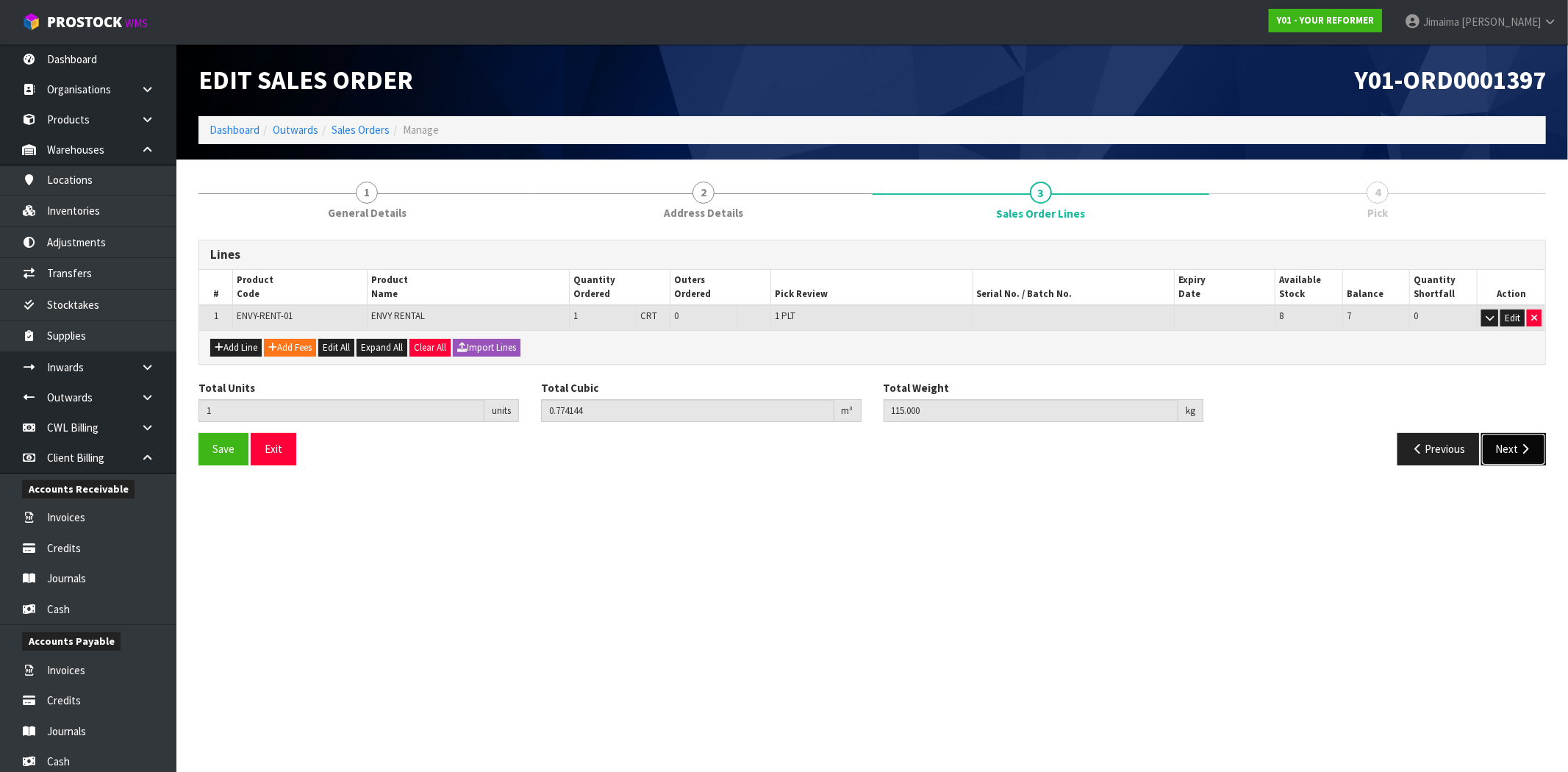
drag, startPoint x: 1501, startPoint y: 450, endPoint x: 1449, endPoint y: 451, distance: 52.0
click at [1500, 449] on button "Next" at bounding box center [1514, 449] width 65 height 31
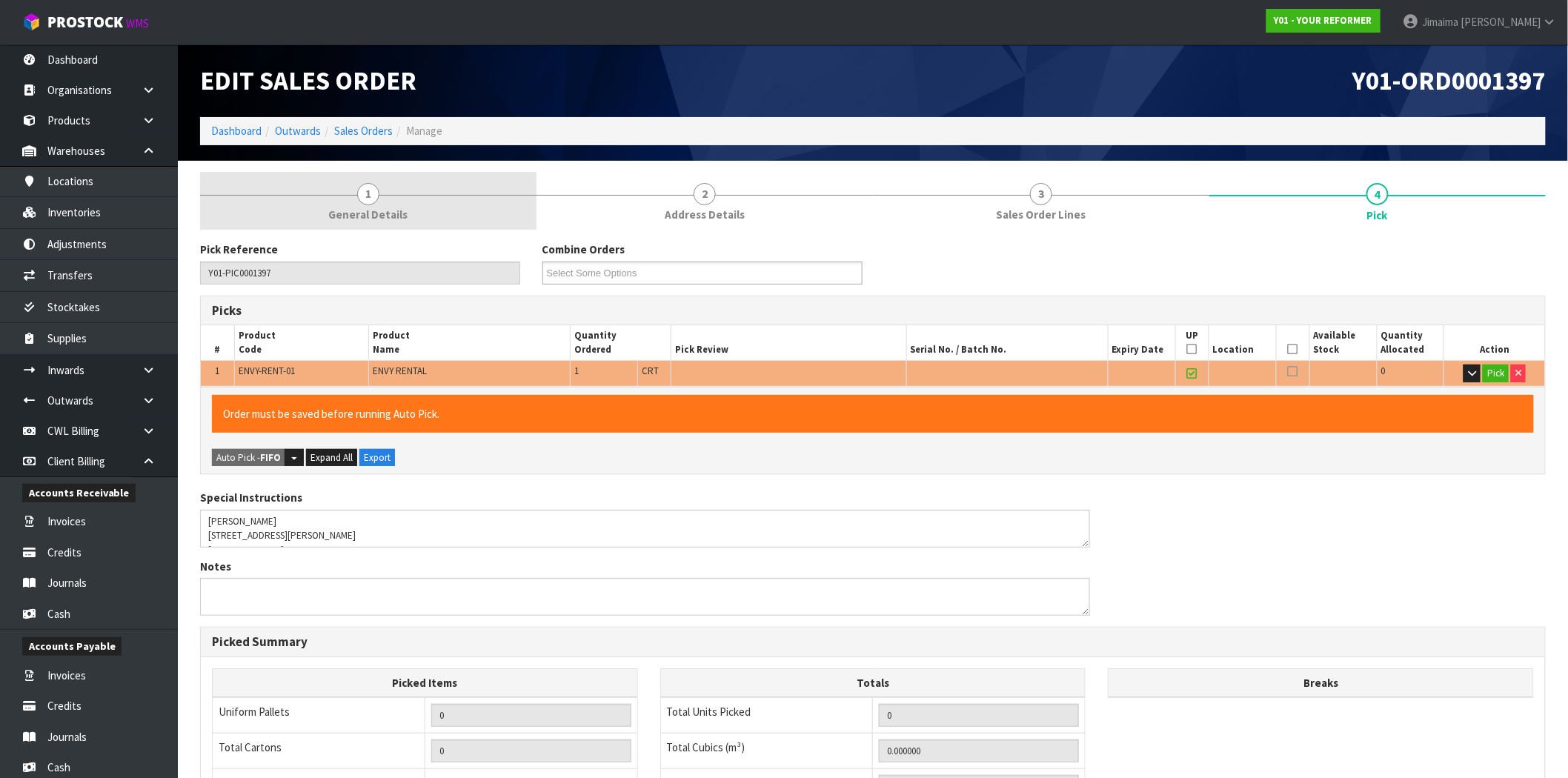
click at [443, 210] on link "1 General Details" at bounding box center [368, 201] width 337 height 58
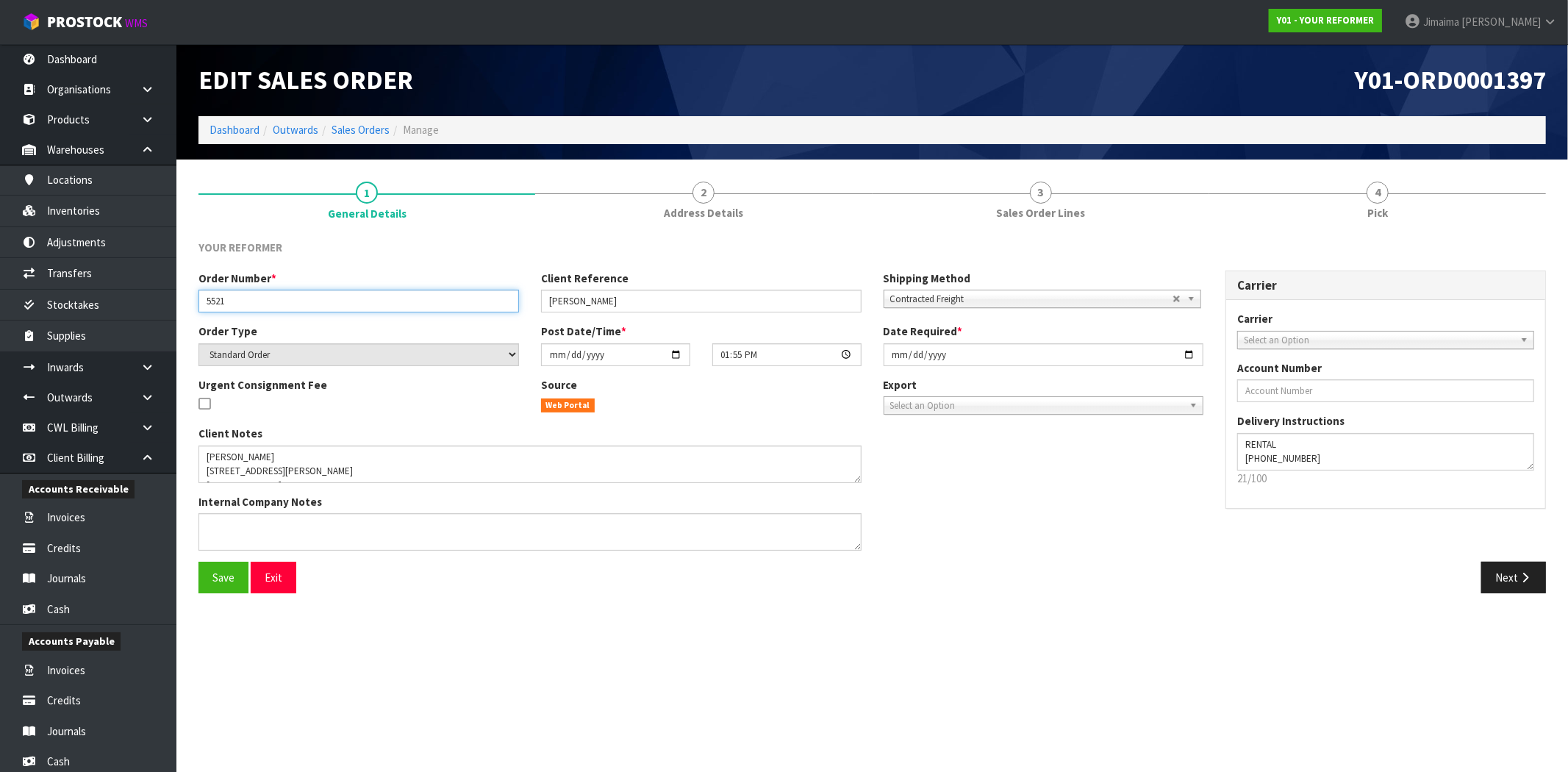
click at [215, 293] on input "5521" at bounding box center [358, 301] width 321 height 23
drag, startPoint x: 1324, startPoint y: 79, endPoint x: 1423, endPoint y: 125, distance: 109.2
click at [1555, 89] on header "Edit Sales Order Y01-ORD0001397 Dashboard Outwards Sales Orders Manage" at bounding box center [872, 101] width 1391 height 115
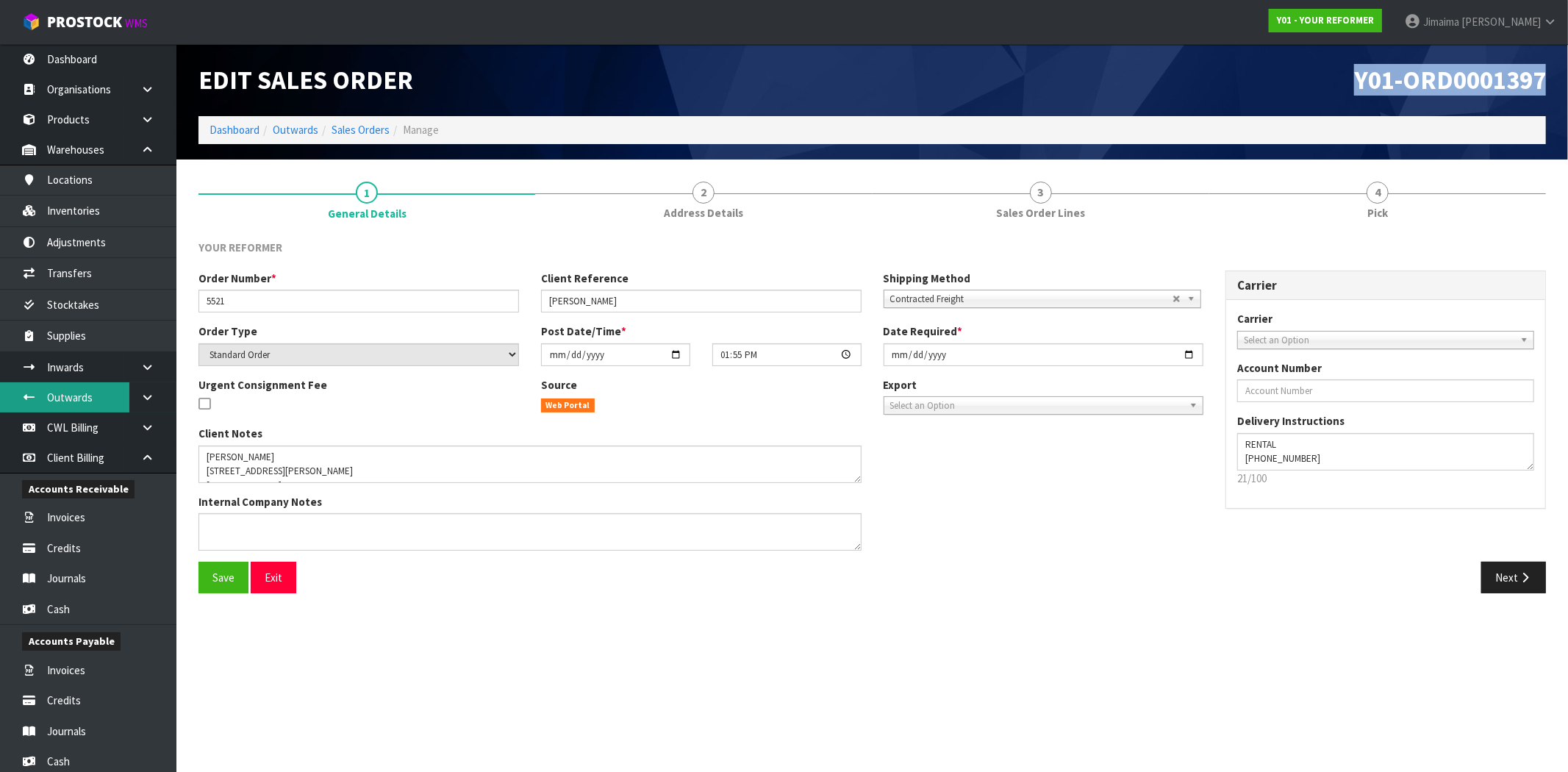
copy span "Y01-ORD0001397"
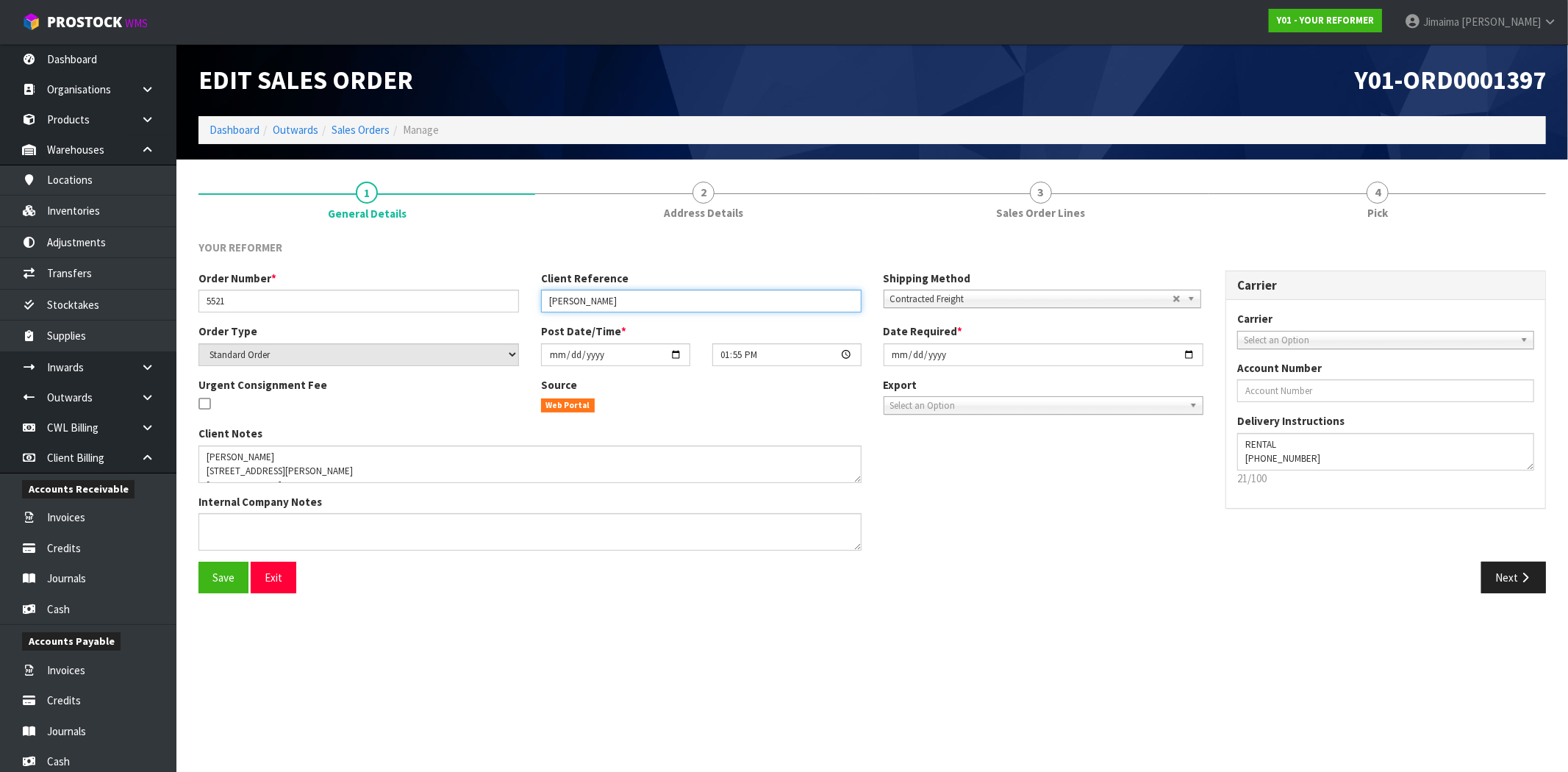
drag, startPoint x: 619, startPoint y: 304, endPoint x: 336, endPoint y: 304, distance: 283.0
click at [336, 304] on div "Order Number * 5521 Client Reference KELLY STENSNESS Shipping Method Client Loc…" at bounding box center [700, 296] width 1027 height 53
click at [787, 195] on link "2 Address Details" at bounding box center [703, 199] width 336 height 58
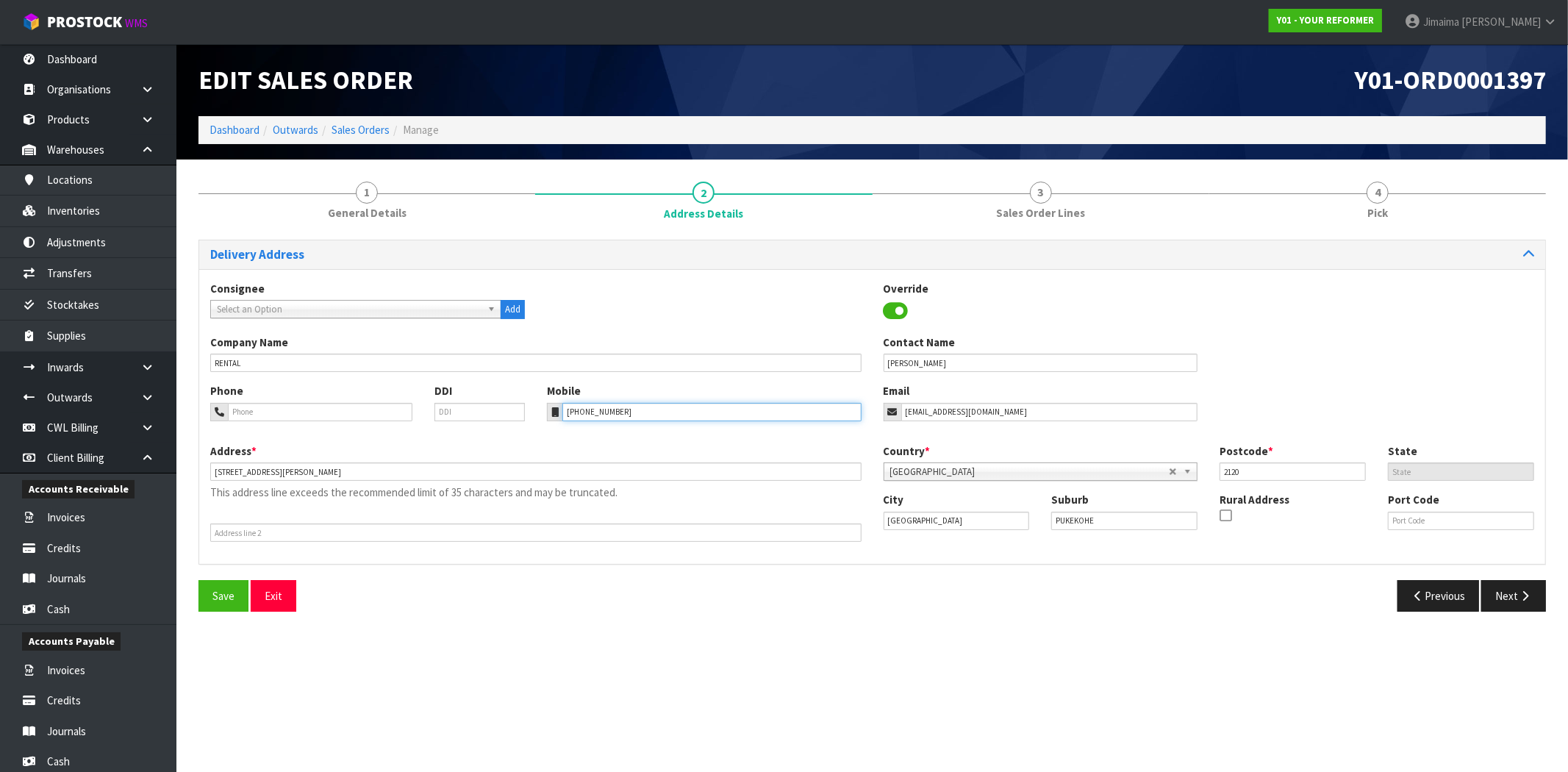
drag, startPoint x: 488, startPoint y: 410, endPoint x: 416, endPoint y: 410, distance: 72.0
click at [416, 410] on div "Phone DDI Mobile +64 21 430 159 Email kstensness@gmail.com" at bounding box center [872, 413] width 1346 height 59
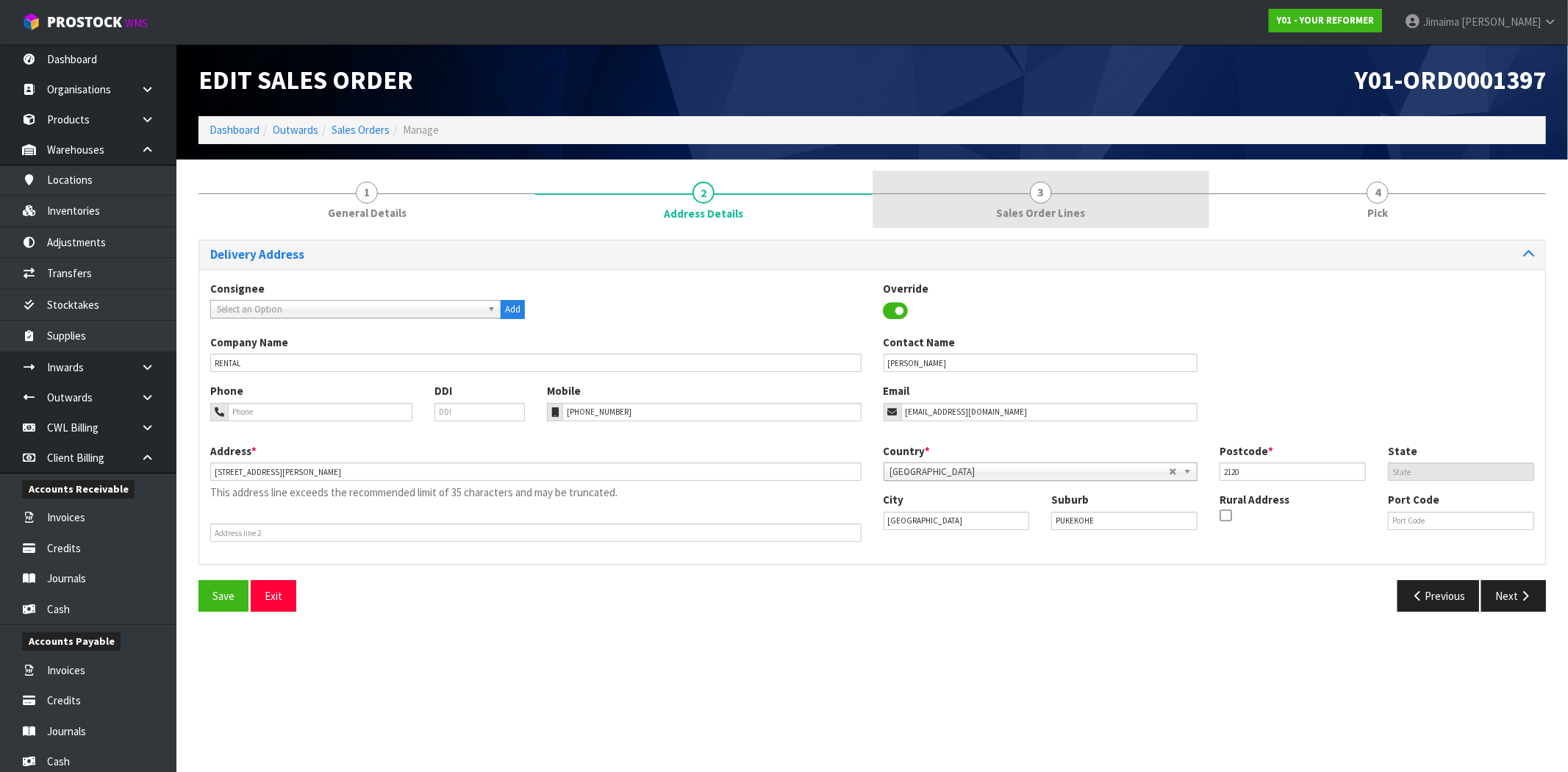
click at [1016, 211] on span "Sales Order Lines" at bounding box center [1040, 213] width 89 height 16
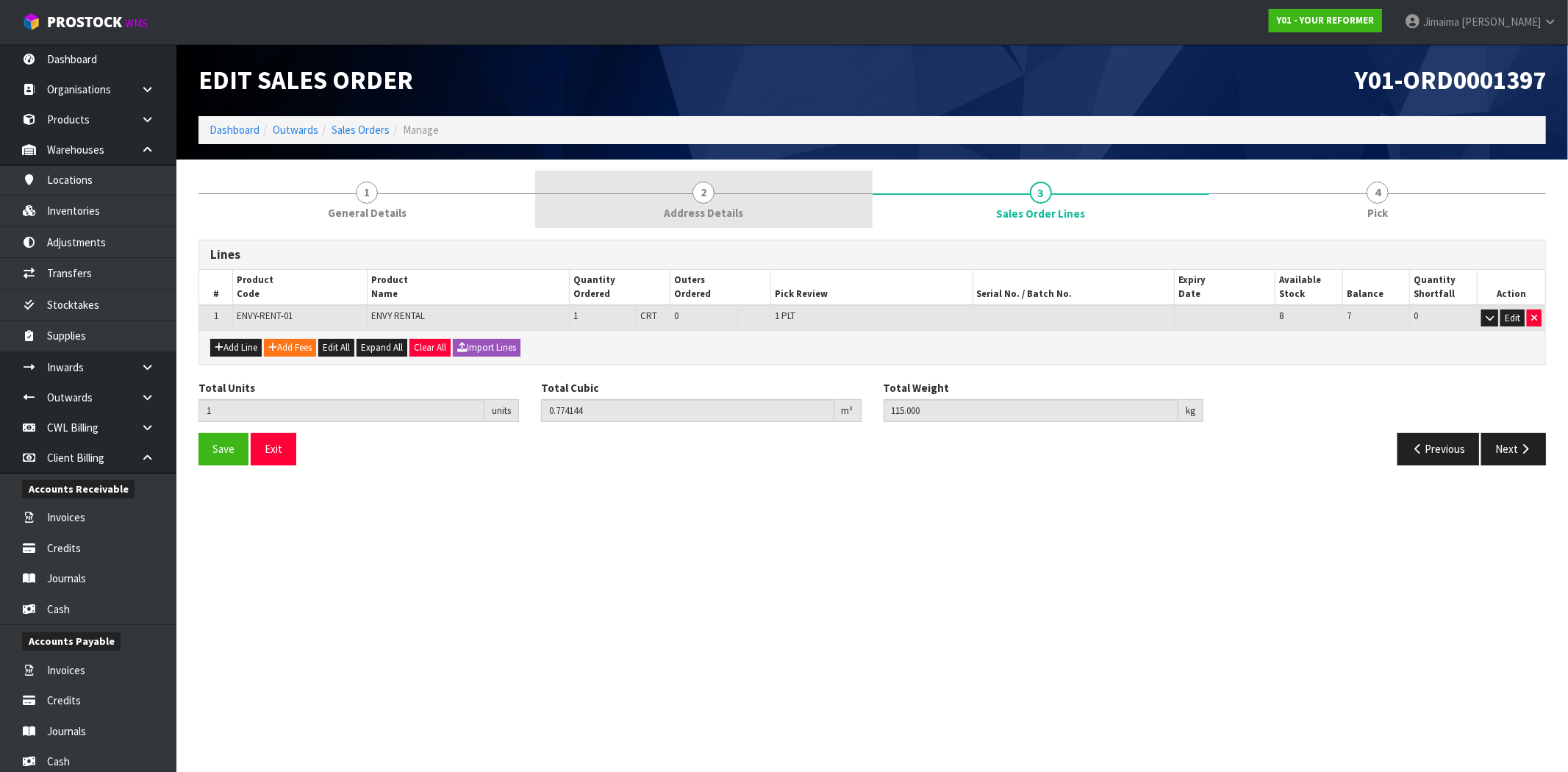
click at [797, 210] on link "2 Address Details" at bounding box center [703, 199] width 336 height 58
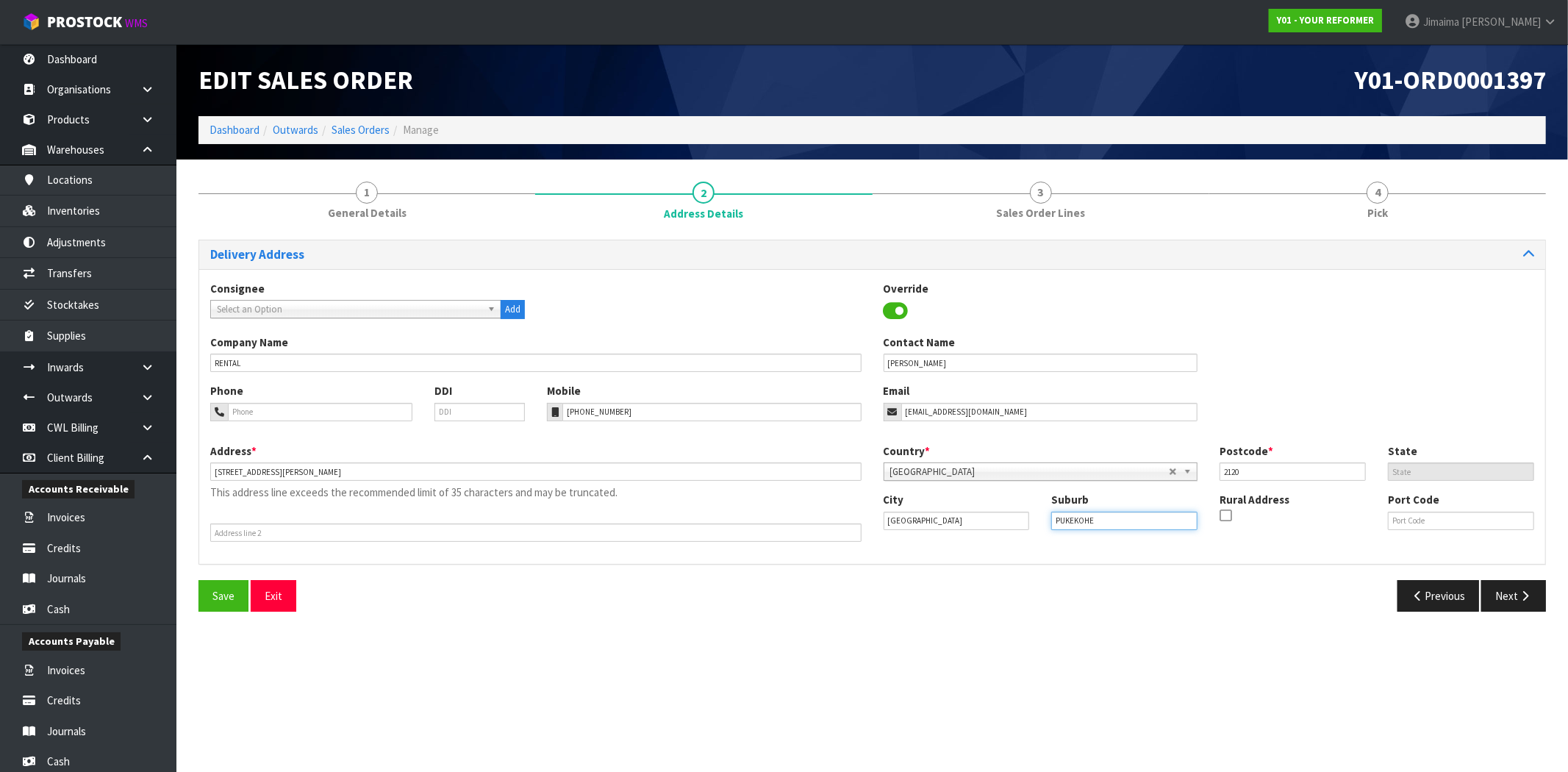
click at [950, 538] on div "City Auckland Suburb PUKEKOHE Rural Address Port Code" at bounding box center [1209, 517] width 673 height 50
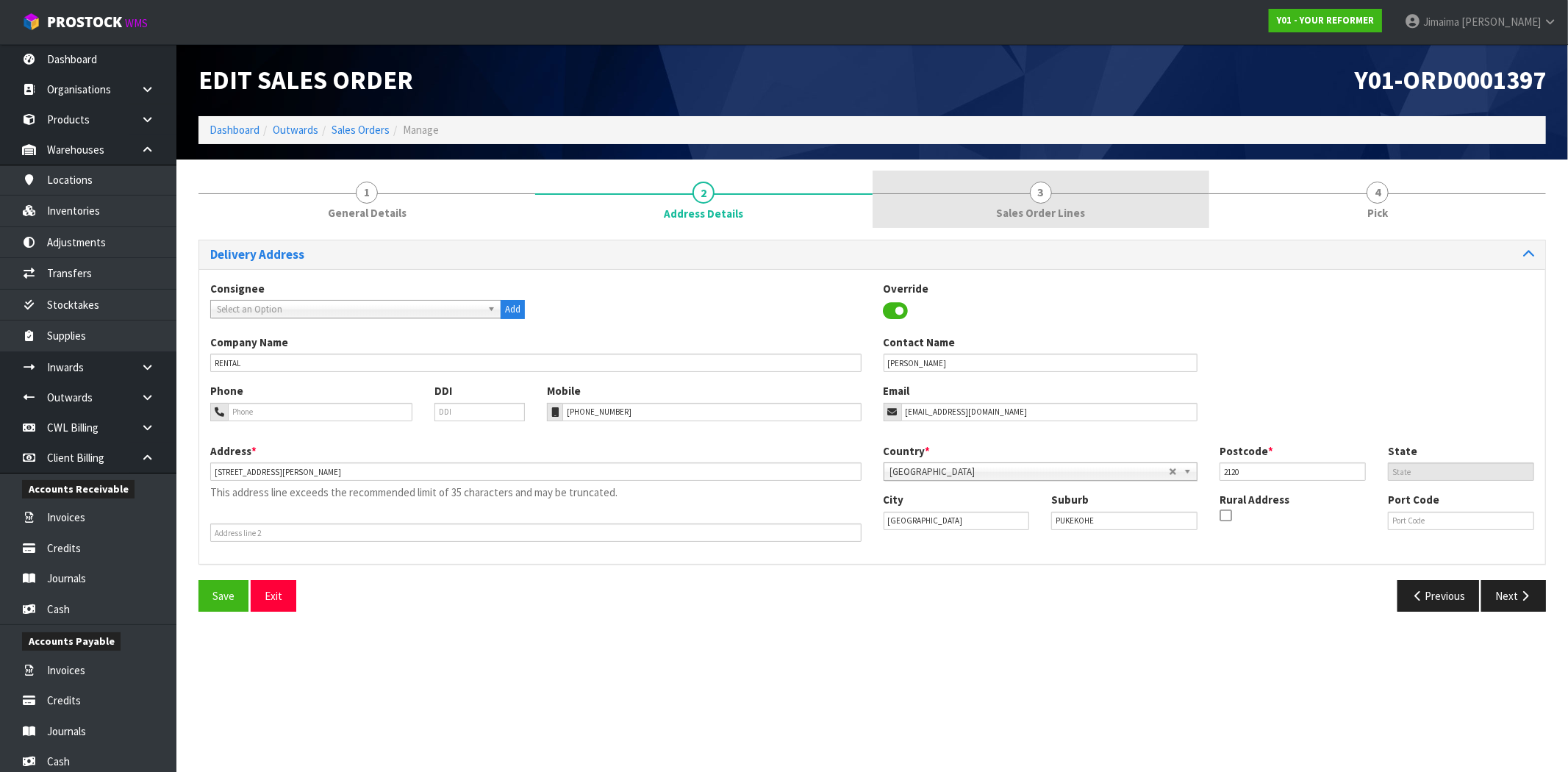
click at [1059, 213] on span "Sales Order Lines" at bounding box center [1040, 213] width 89 height 16
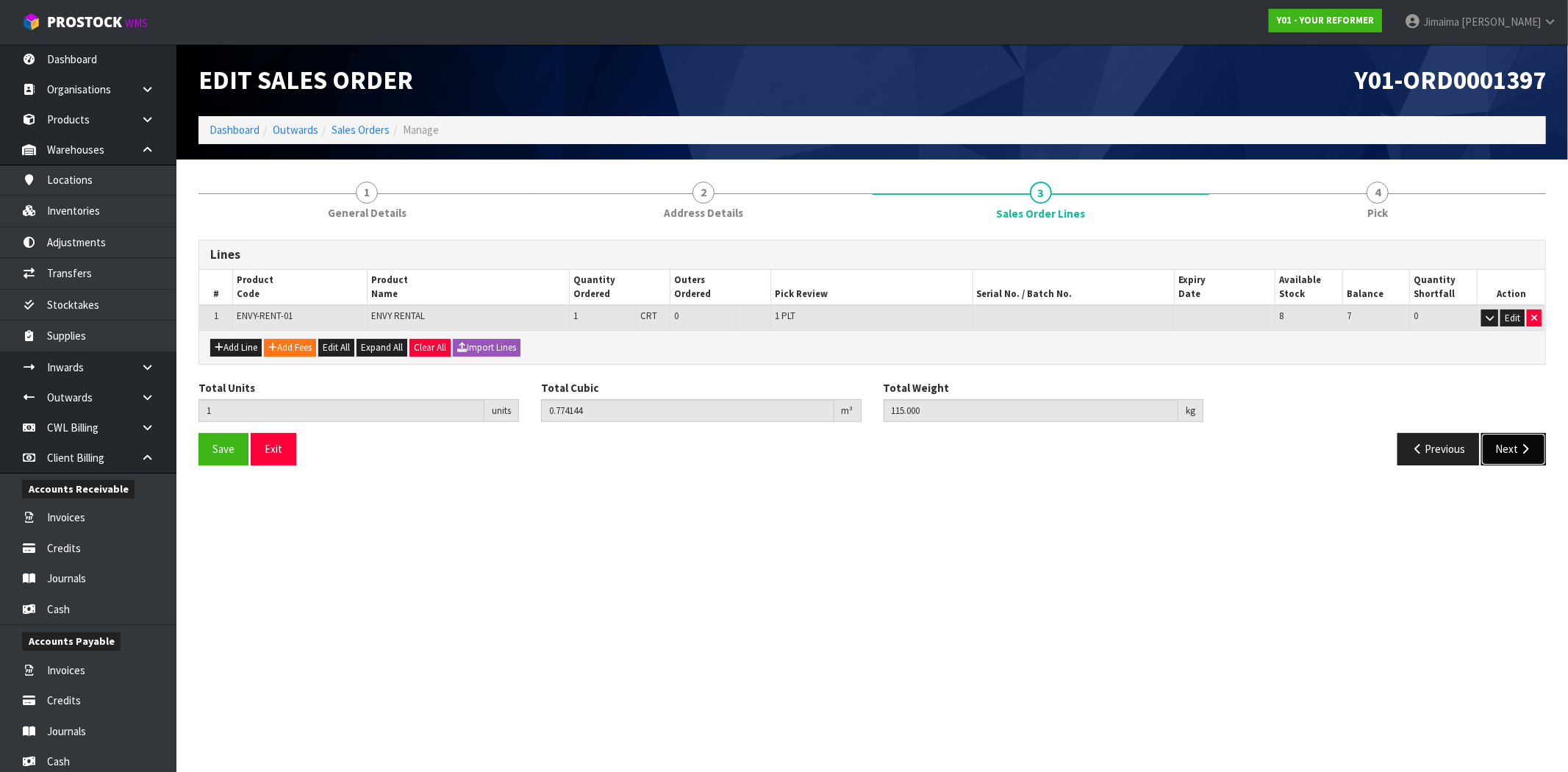
click at [1515, 452] on button "Next" at bounding box center [1514, 449] width 65 height 31
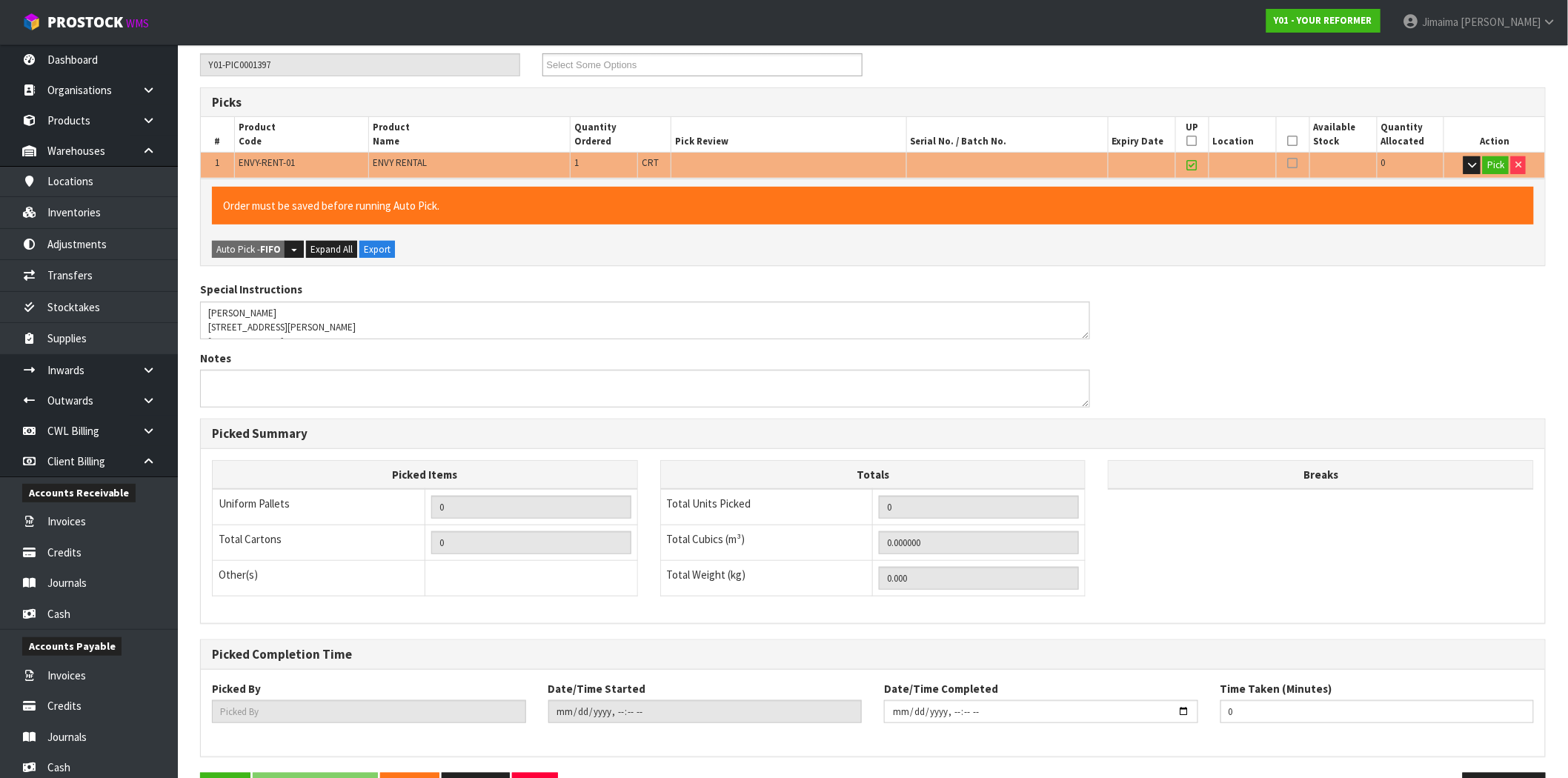
scroll to position [257, 0]
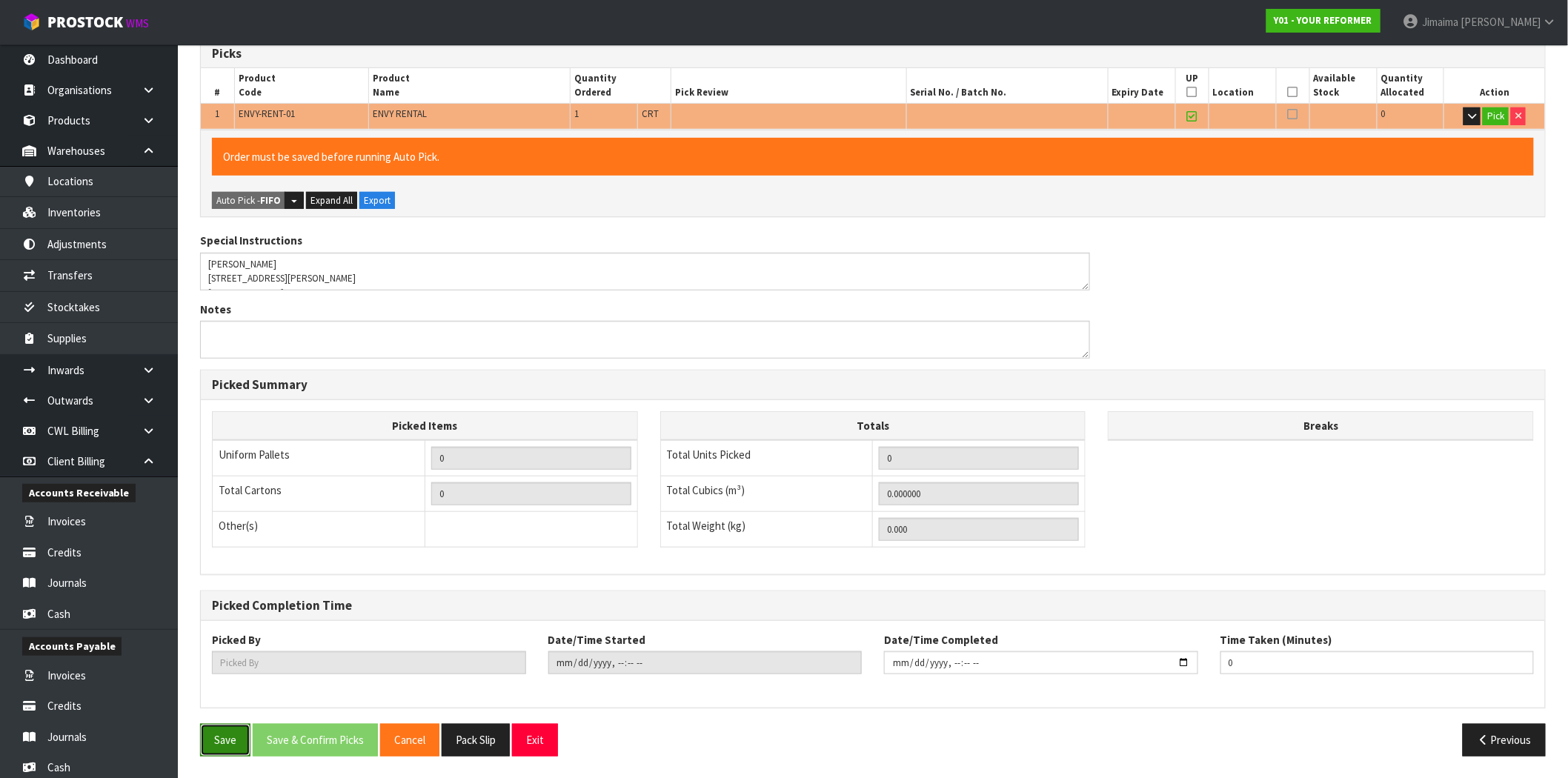
click at [227, 744] on button "Save" at bounding box center [225, 740] width 50 height 32
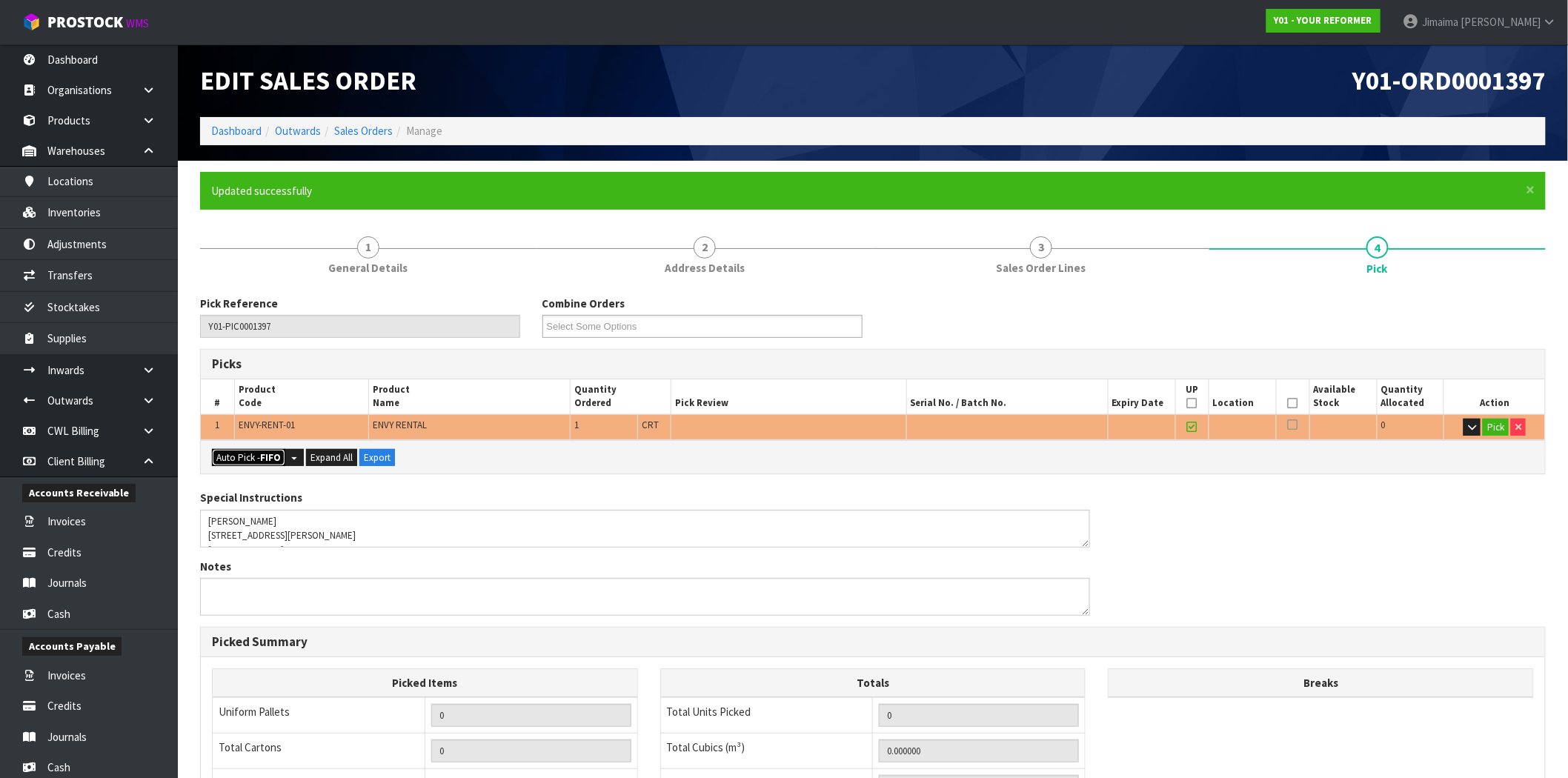
click at [254, 456] on button "Auto Pick - FIFO" at bounding box center [249, 458] width 73 height 18
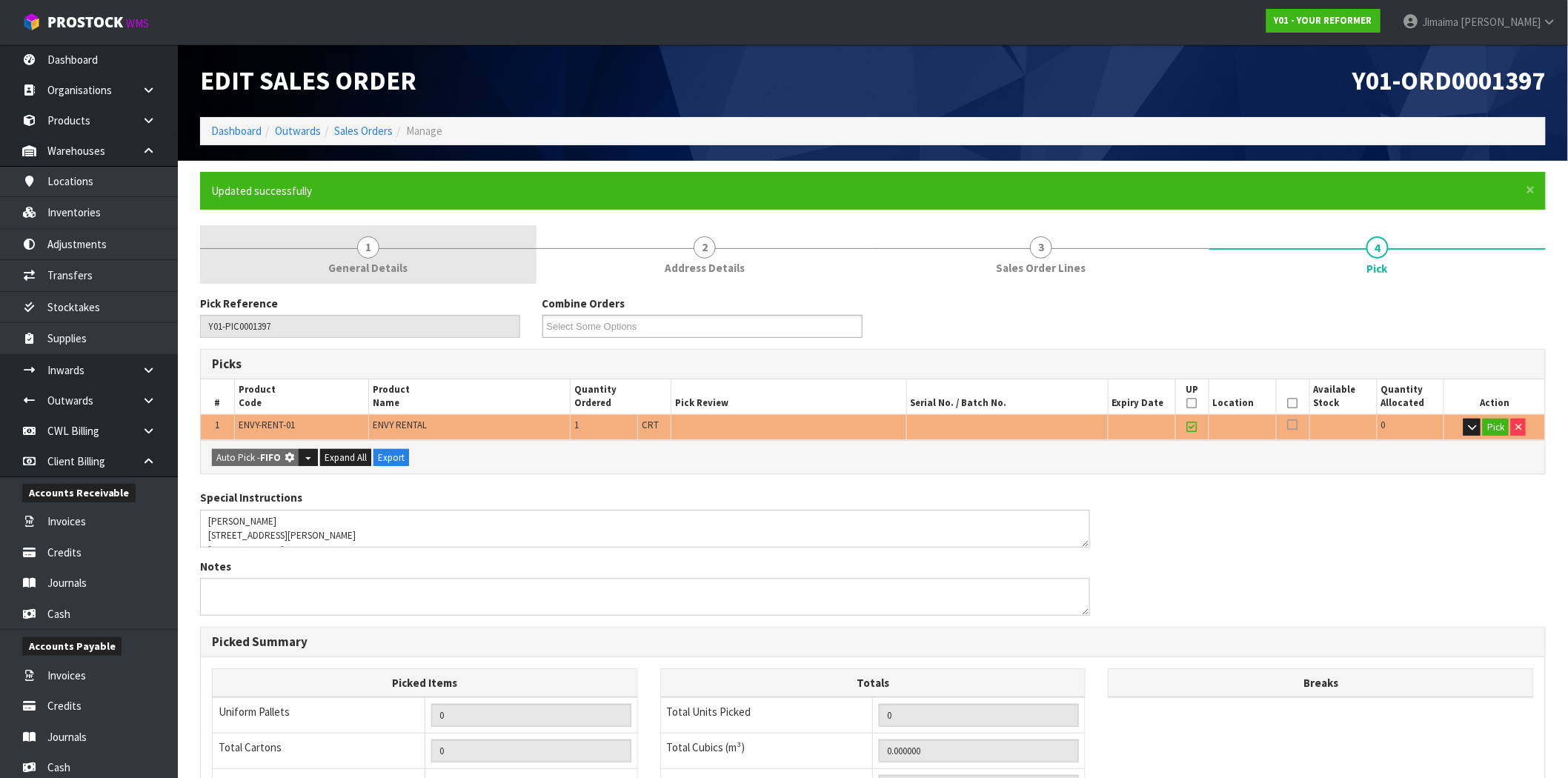
click at [450, 264] on link "1 General Details" at bounding box center [368, 255] width 337 height 58
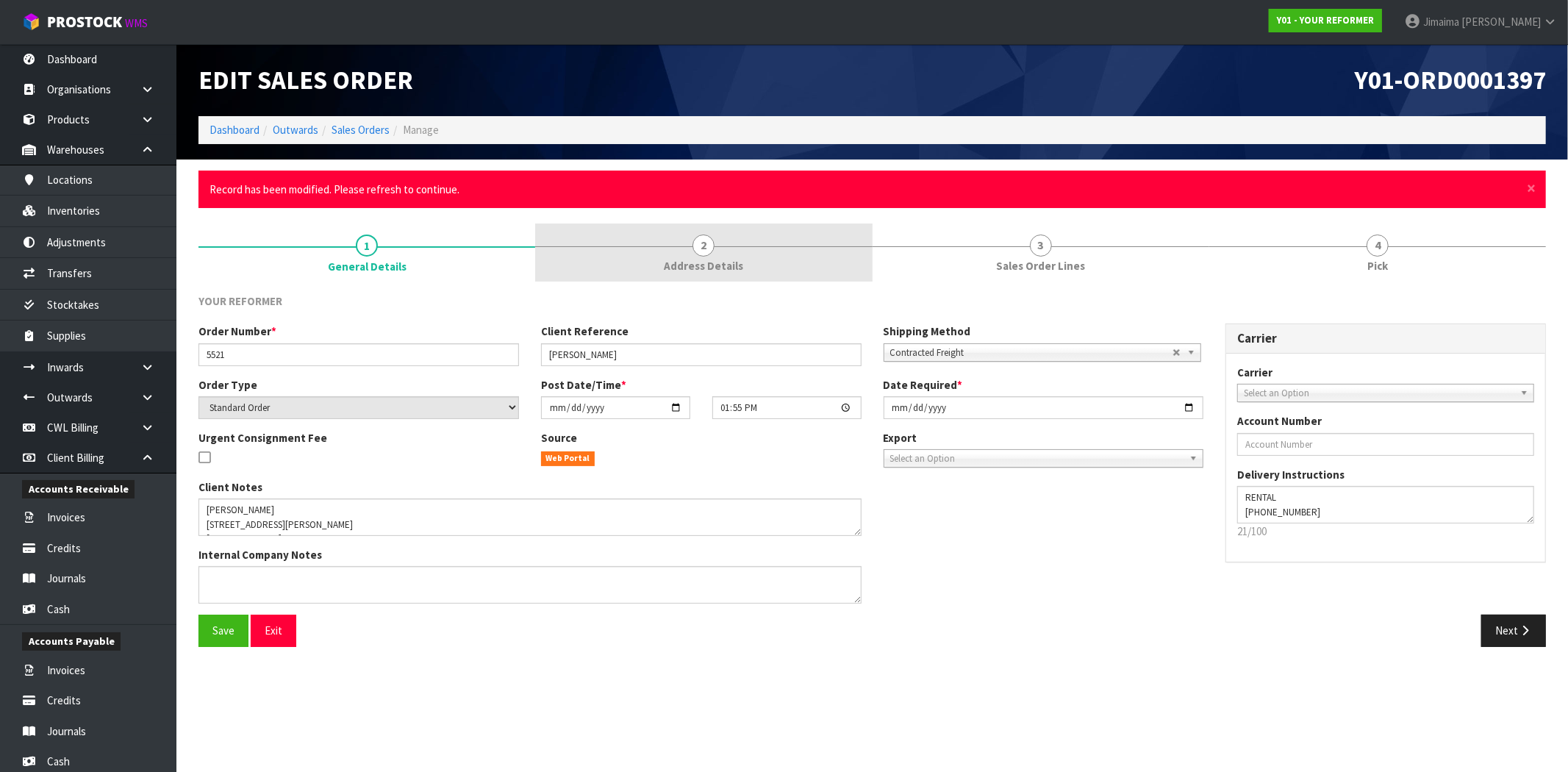
click at [738, 260] on span "Address Details" at bounding box center [703, 266] width 80 height 16
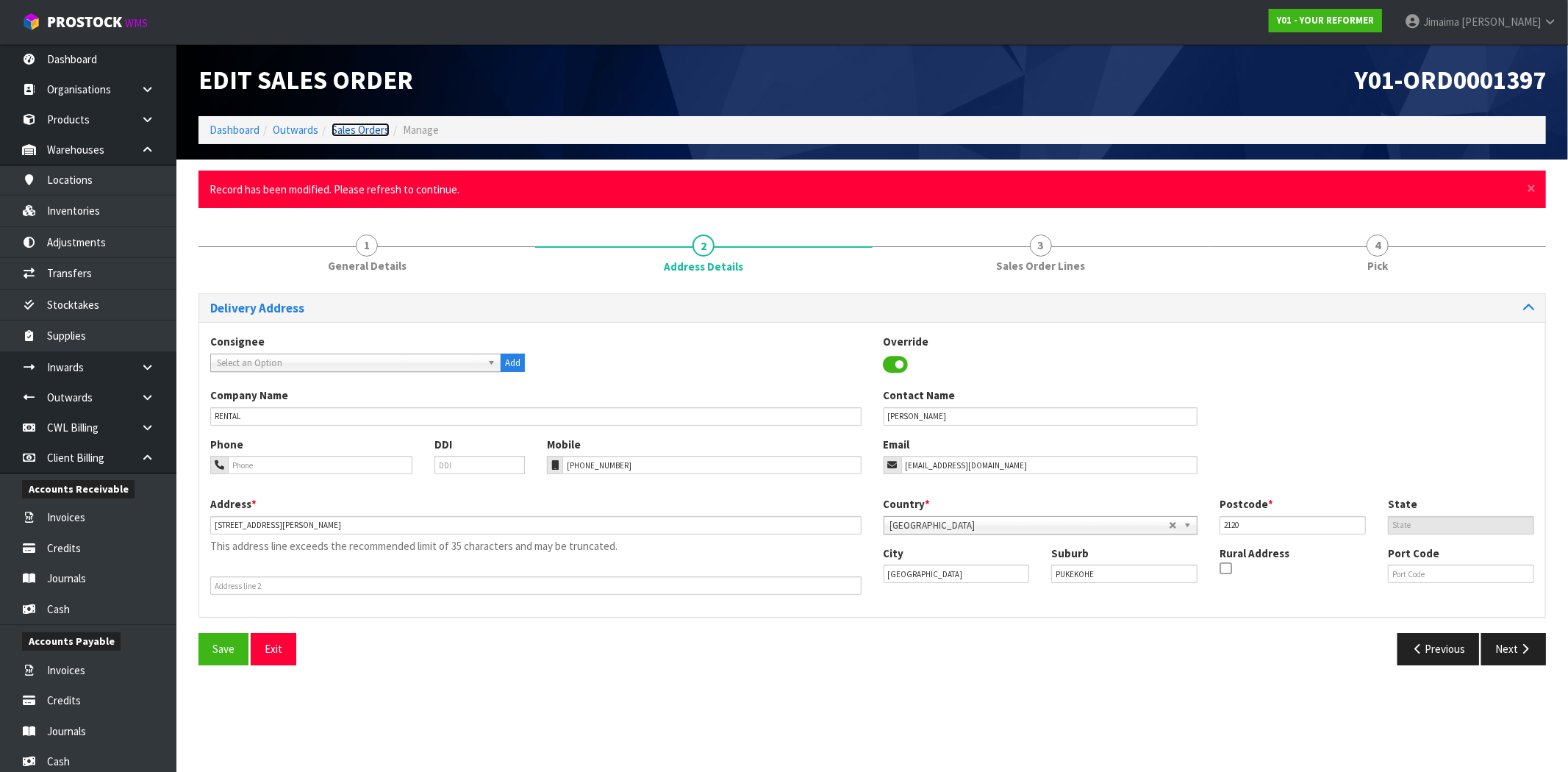
click at [362, 135] on link "Sales Orders" at bounding box center [360, 129] width 58 height 14
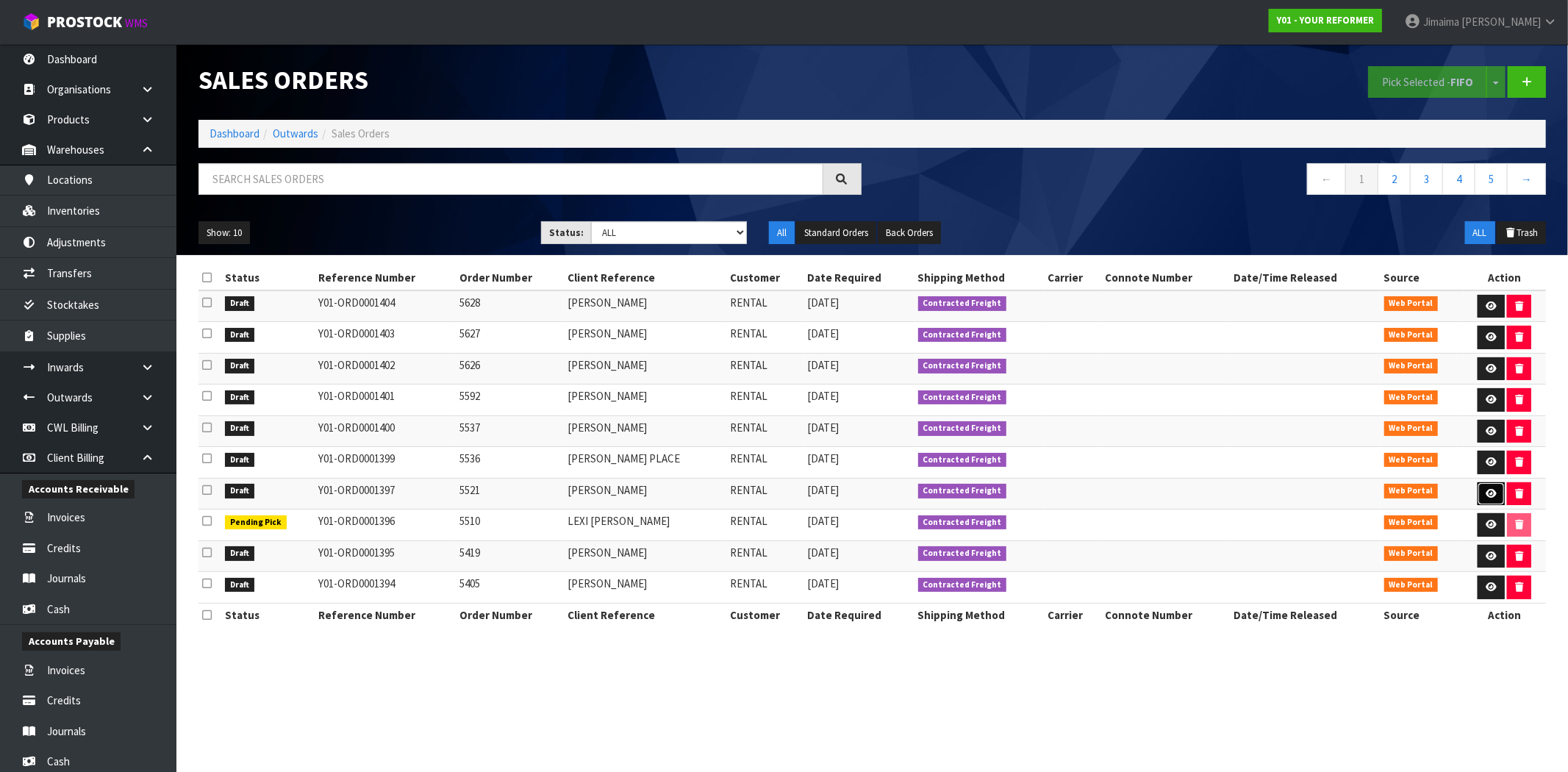
click at [1481, 505] on link at bounding box center [1490, 494] width 27 height 24
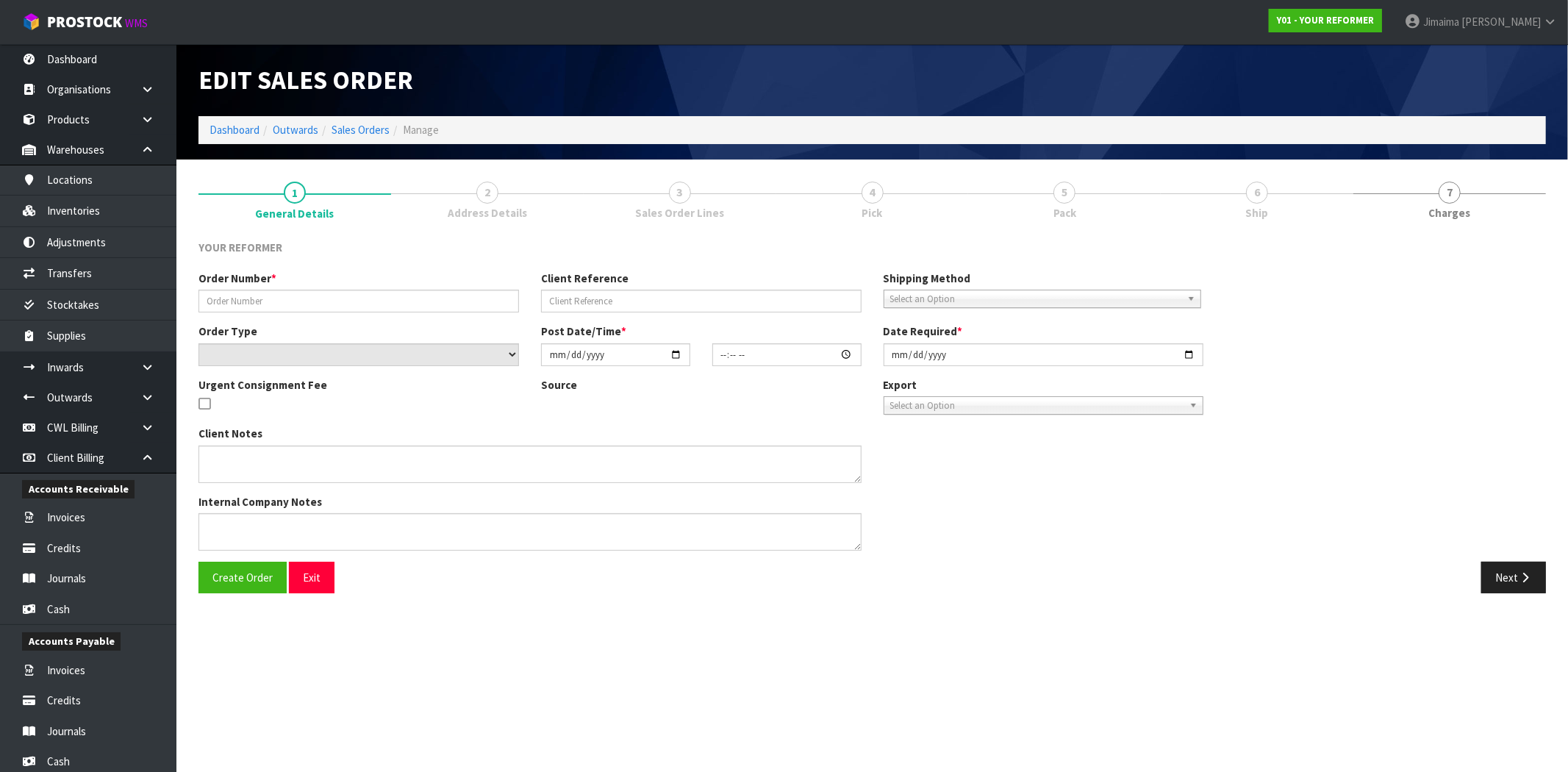
type input "5521"
type input "KELLY STENSNESS"
select select "number:0"
type input "2025-09-29"
type input "13:55:00.000"
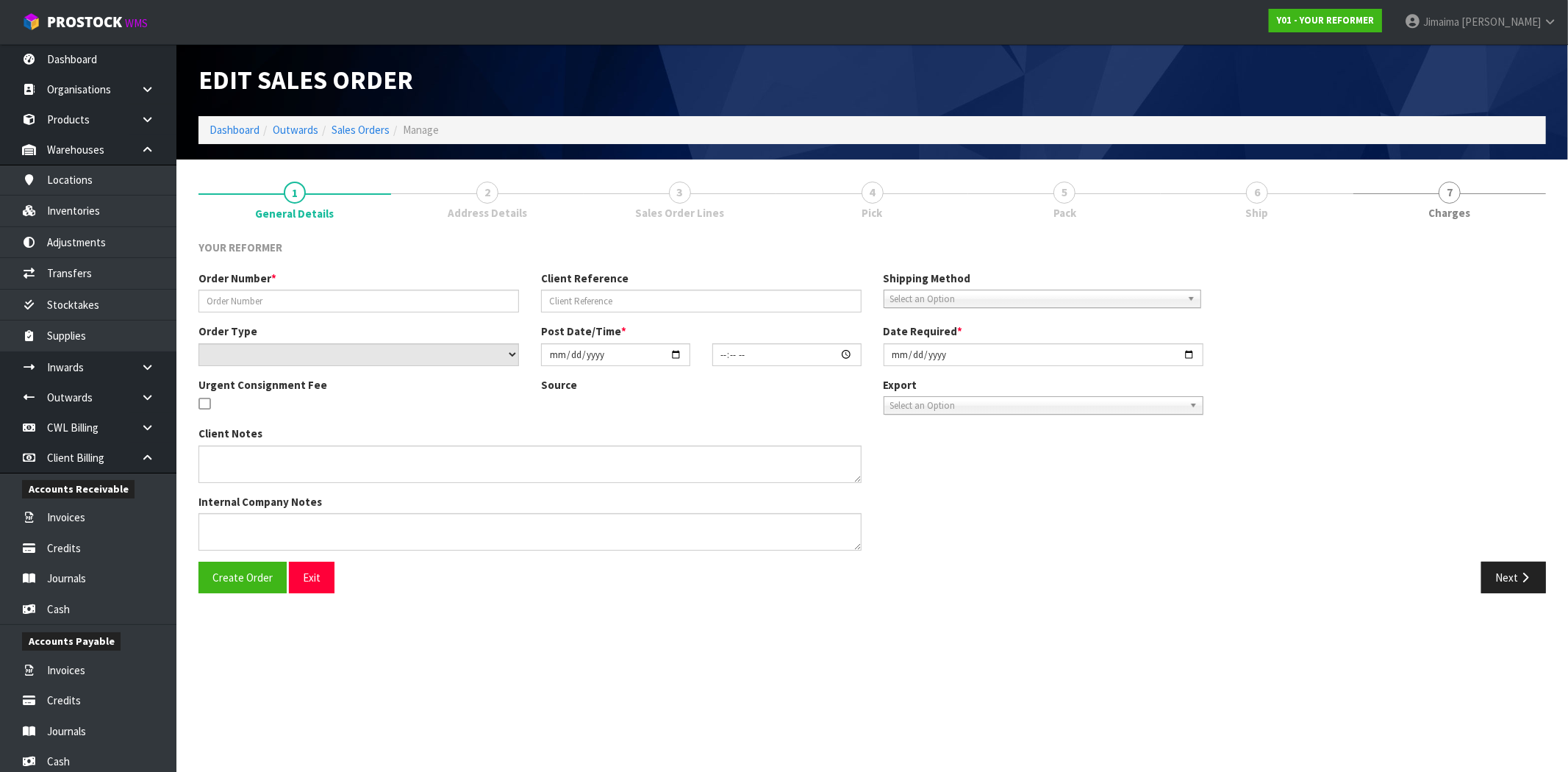
type input "[DATE]"
type textarea "KELLY STENSNESS 4A ROOSE AVENUE AUK PUKEKOHE 2120 NEW ZEALAND +64 21 430 159"
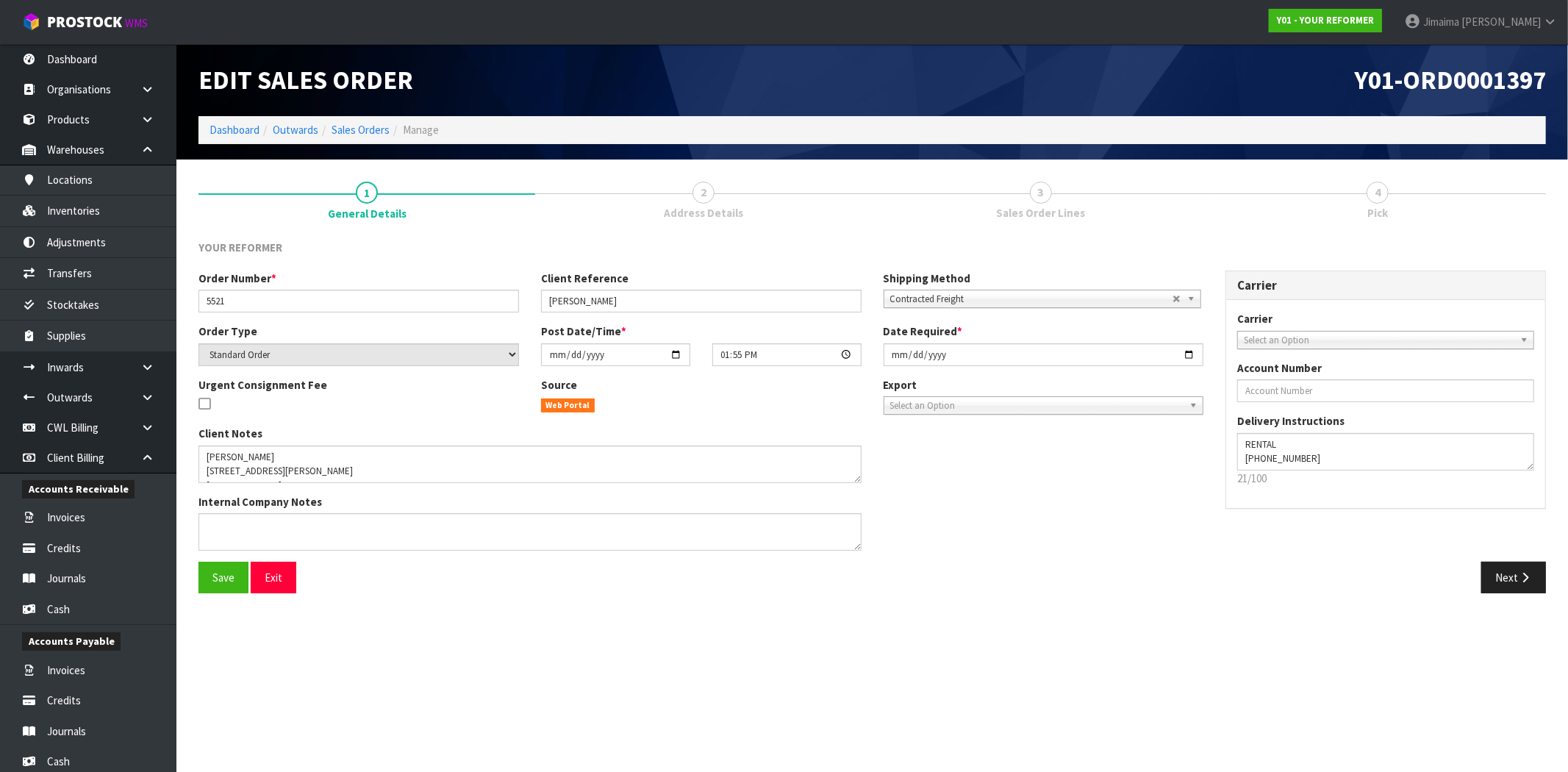
click at [1012, 211] on span "Sales Order Lines" at bounding box center [1040, 213] width 89 height 16
click at [1516, 560] on div "Order Number * 5521 Client Reference KELLY STENSNESS Shipping Method Client Loc…" at bounding box center [871, 415] width 1370 height 291
click at [1516, 576] on button "Next" at bounding box center [1514, 577] width 65 height 31
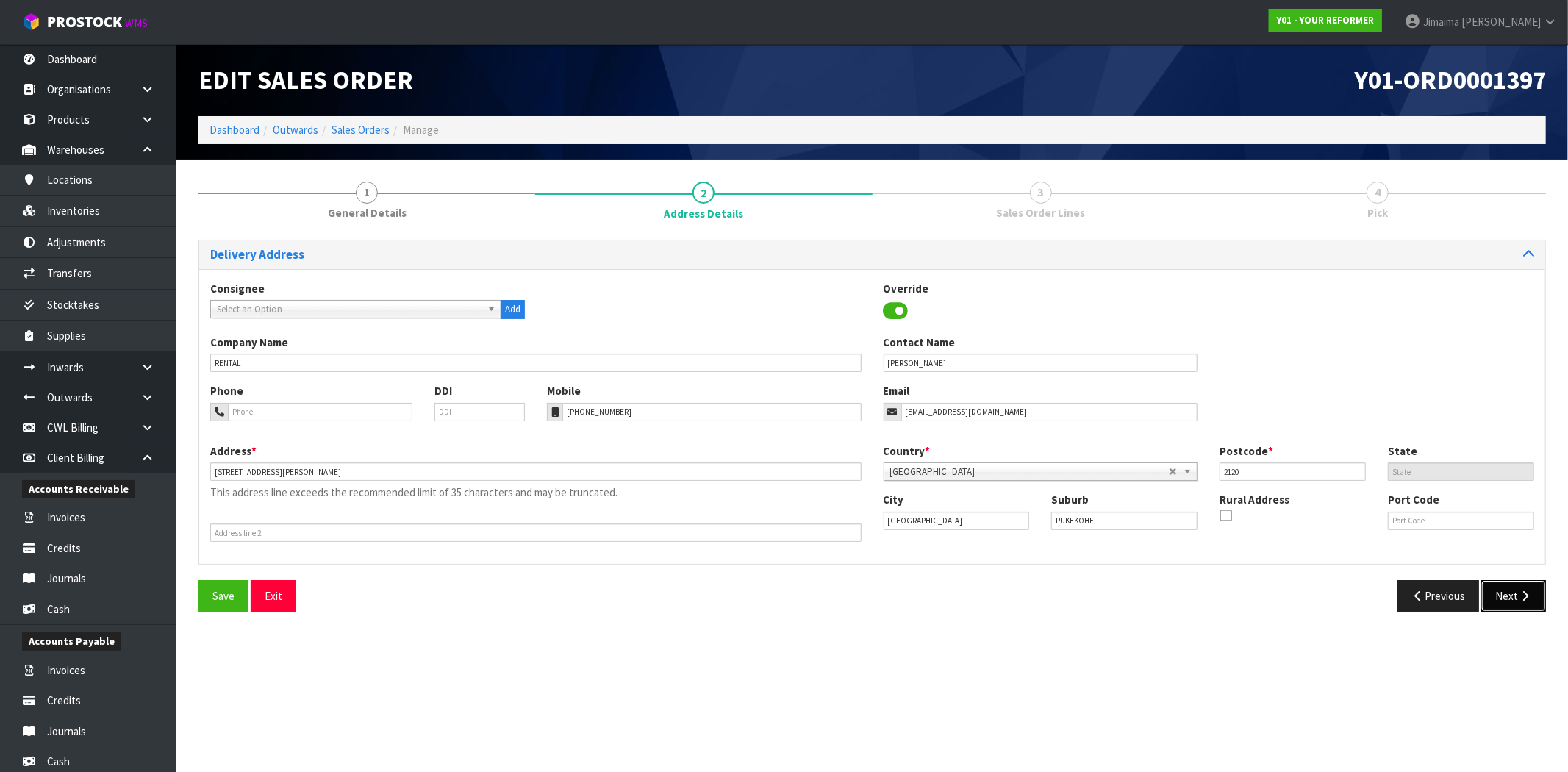
click at [1520, 596] on icon "button" at bounding box center [1525, 595] width 14 height 11
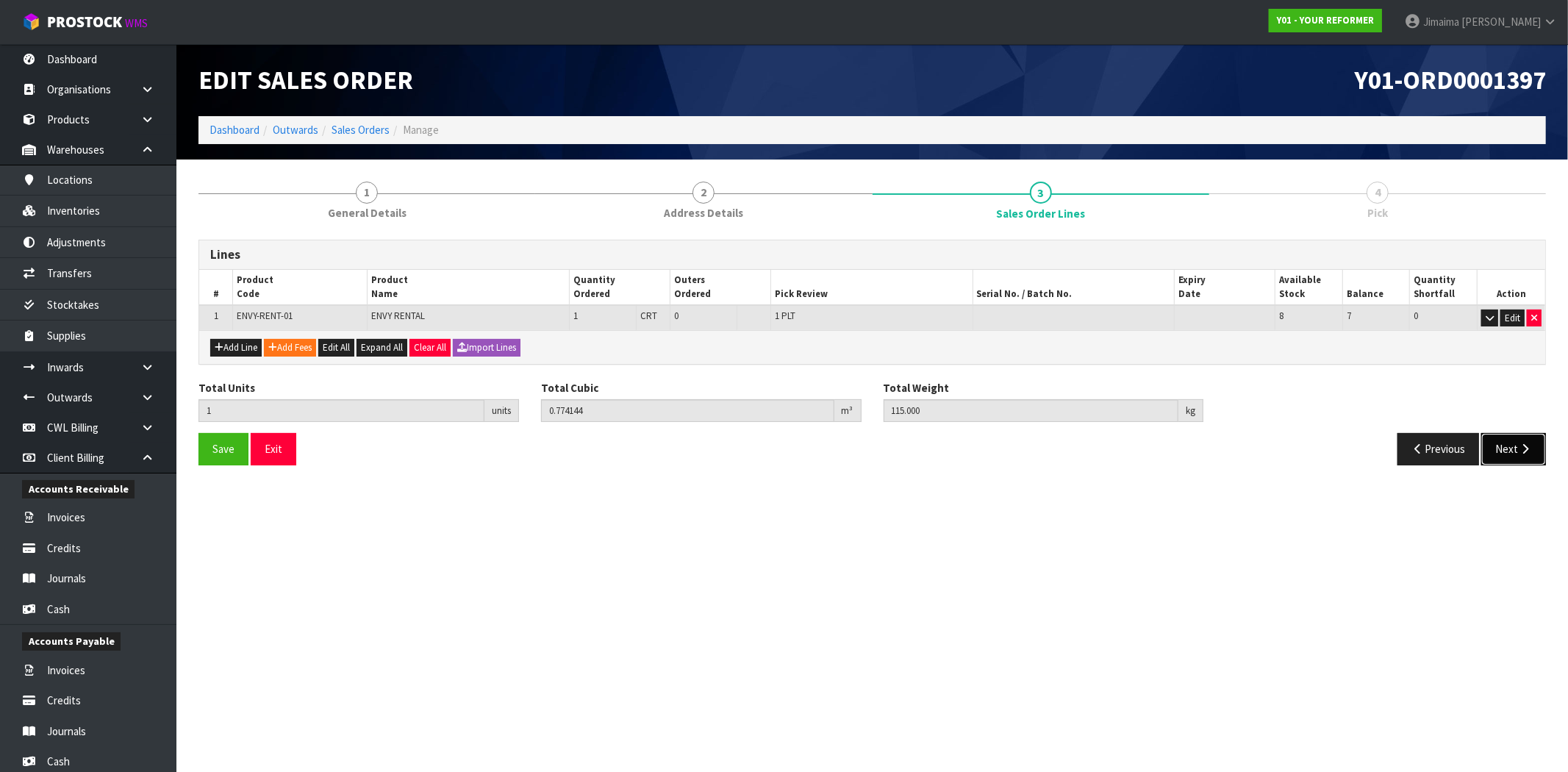
click at [1513, 436] on button "Next" at bounding box center [1514, 449] width 65 height 31
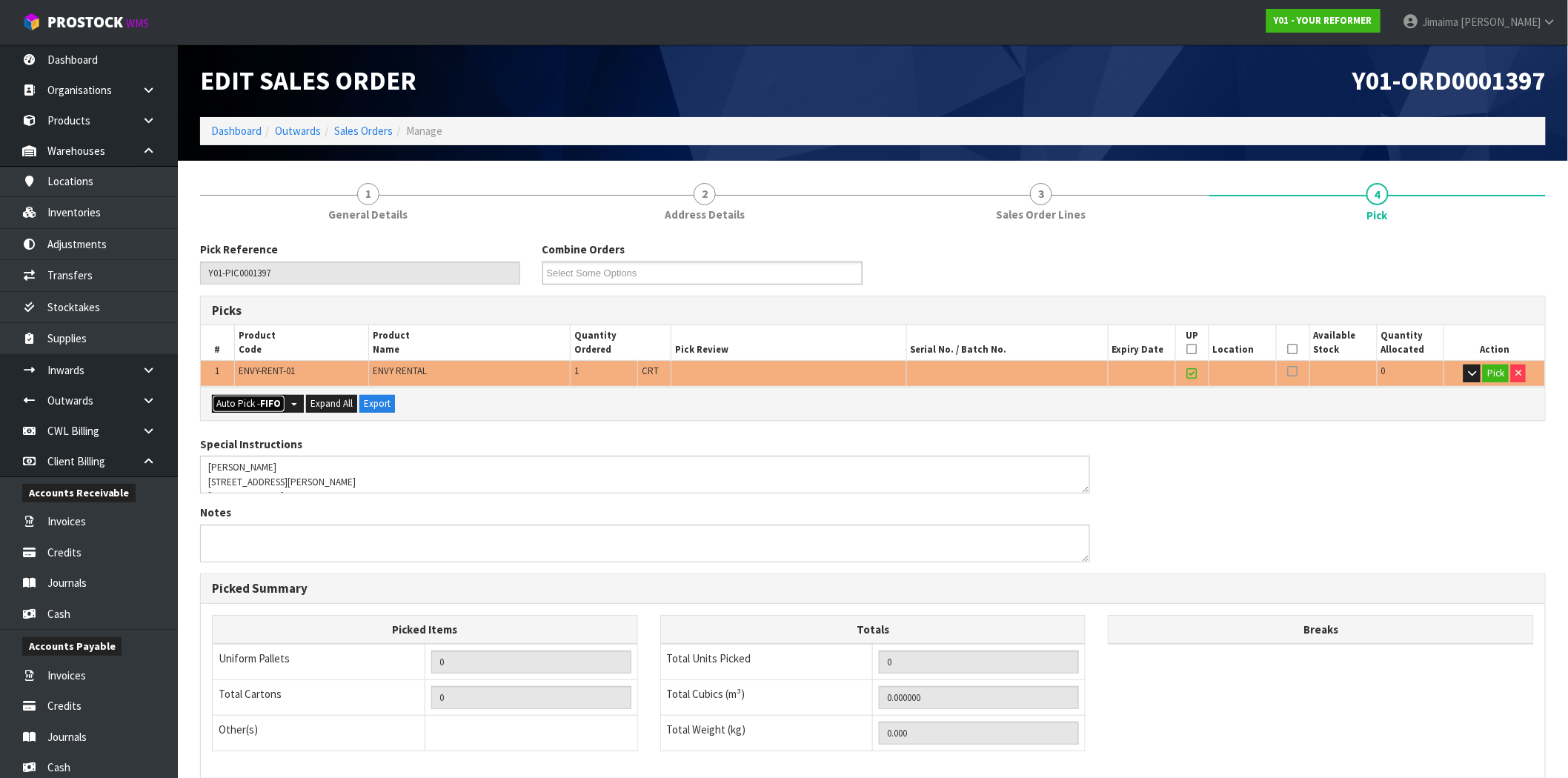
click at [240, 400] on button "Auto Pick - FIFO" at bounding box center [249, 404] width 73 height 18
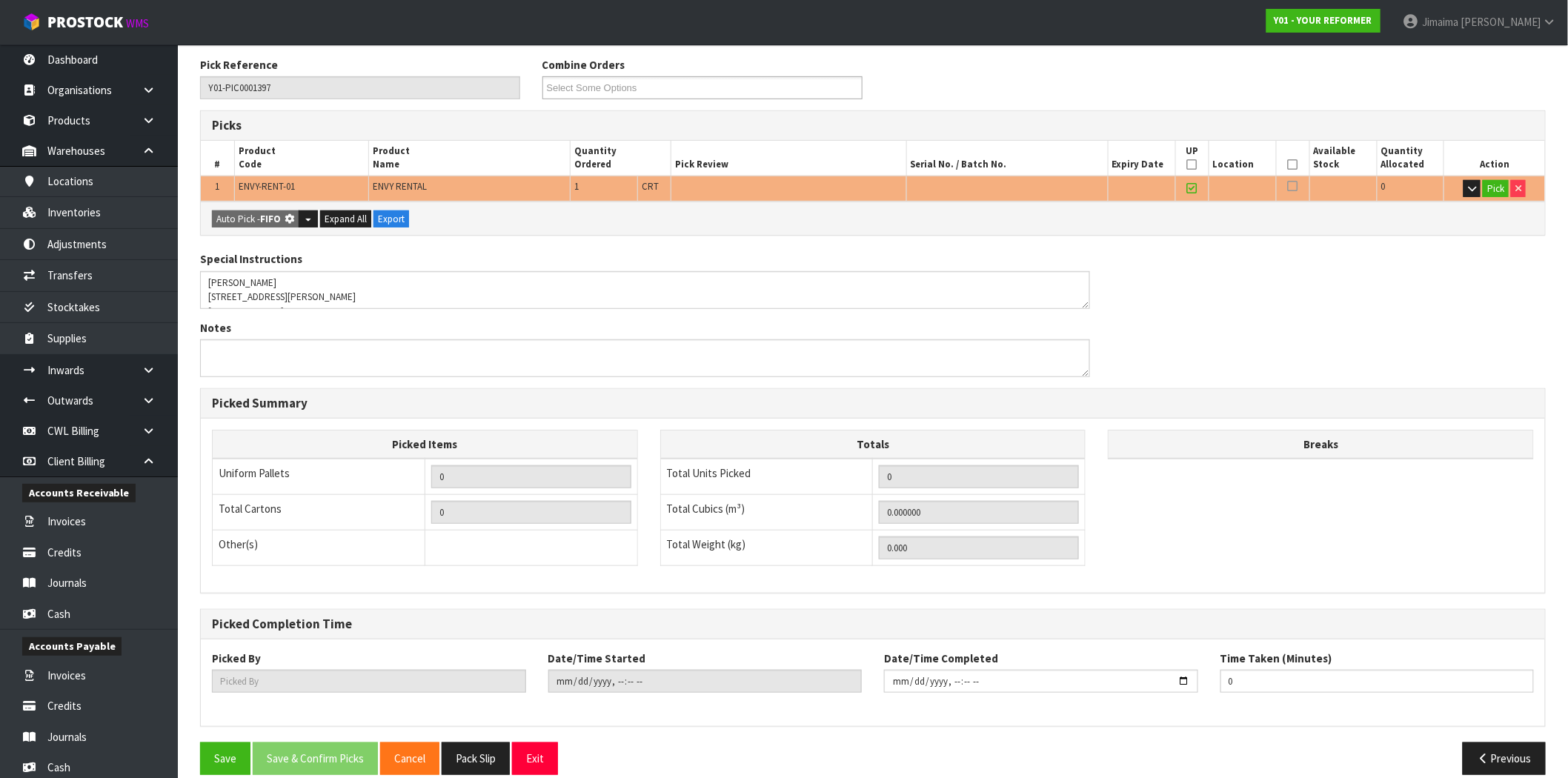
scroll to position [257, 0]
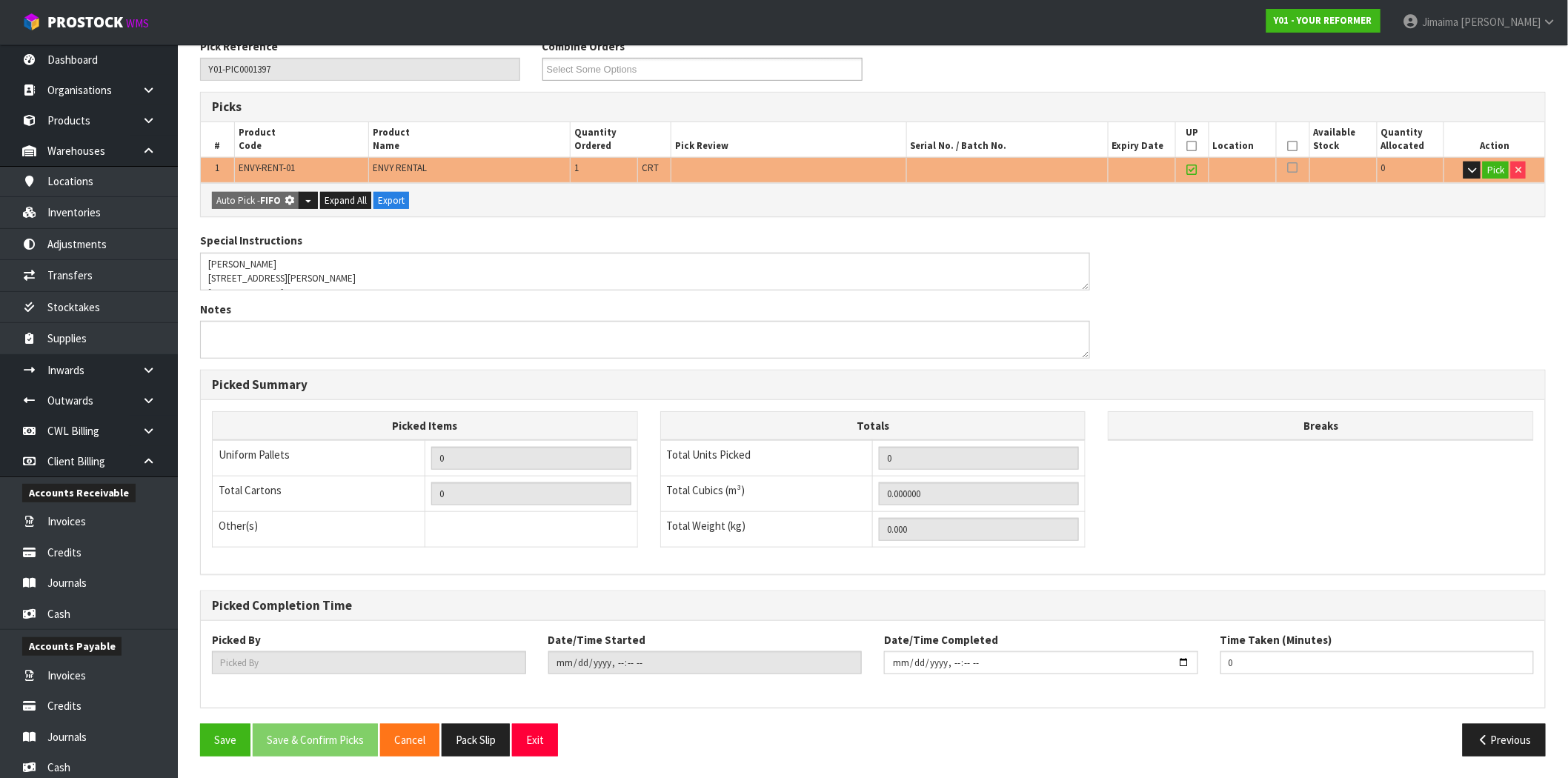
type input "1"
type input "0.774144"
type input "115.000"
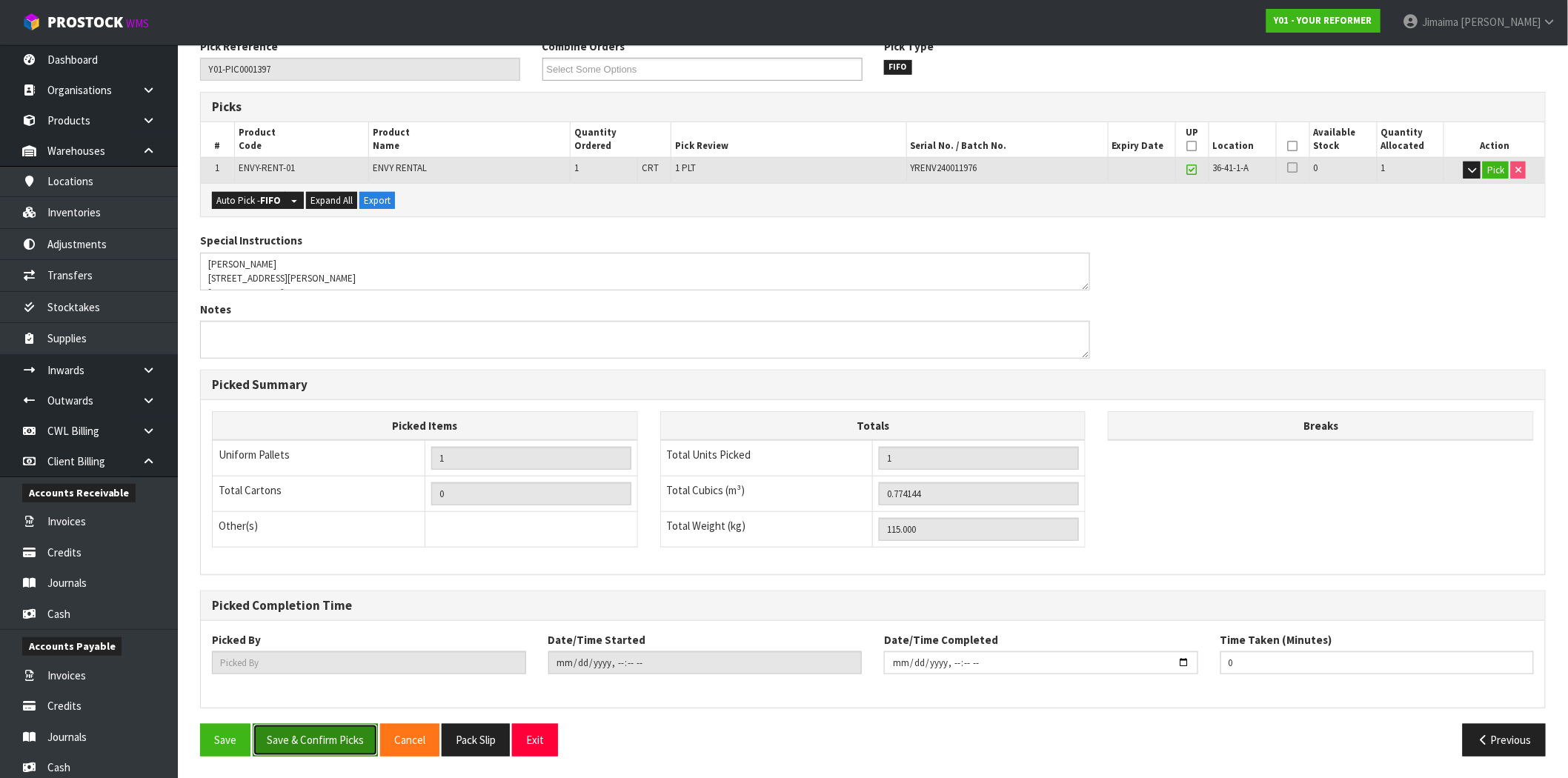
click at [329, 746] on button "Save & Confirm Picks" at bounding box center [316, 740] width 125 height 32
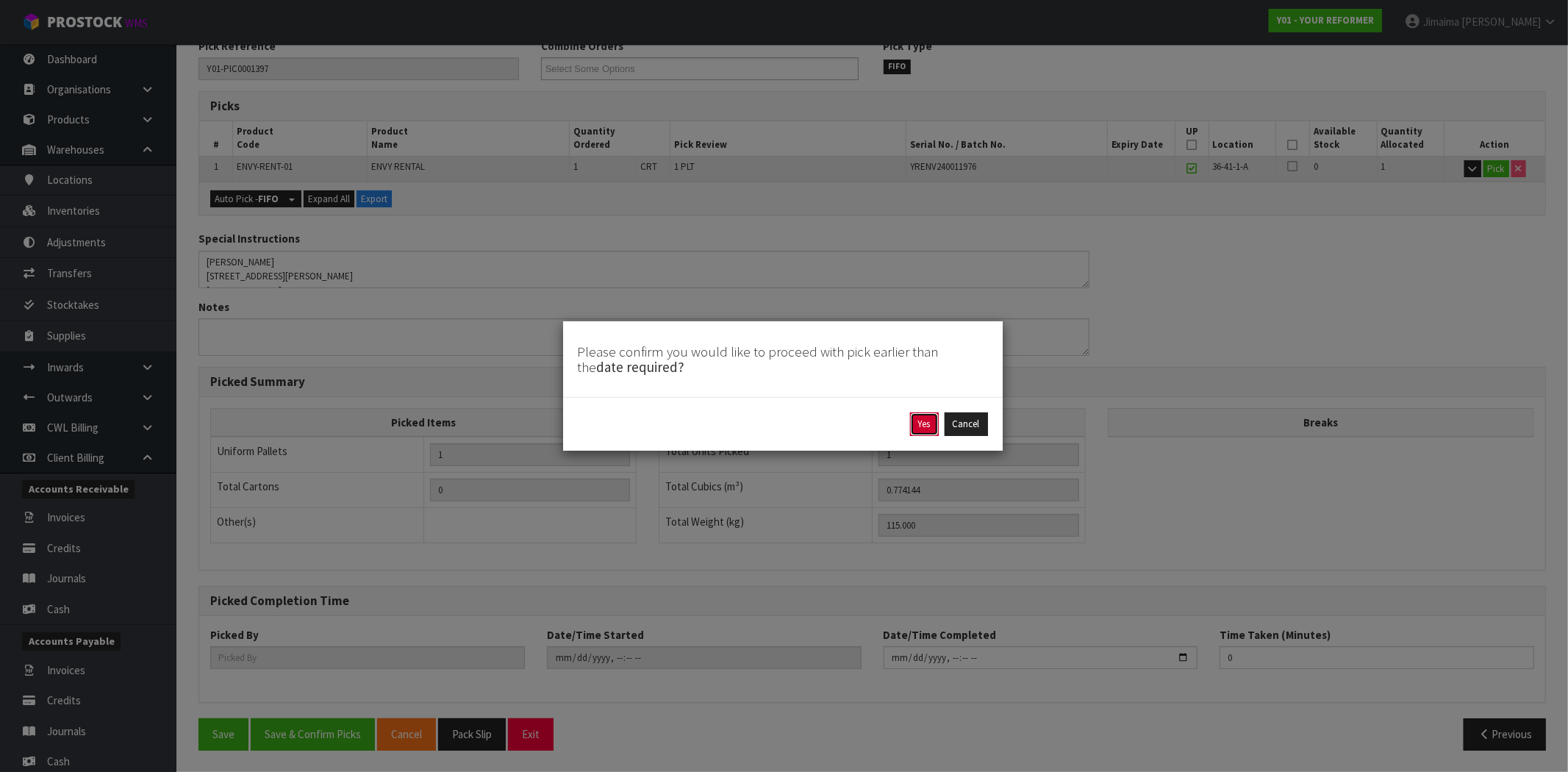
click at [920, 428] on button "Yes" at bounding box center [924, 424] width 29 height 24
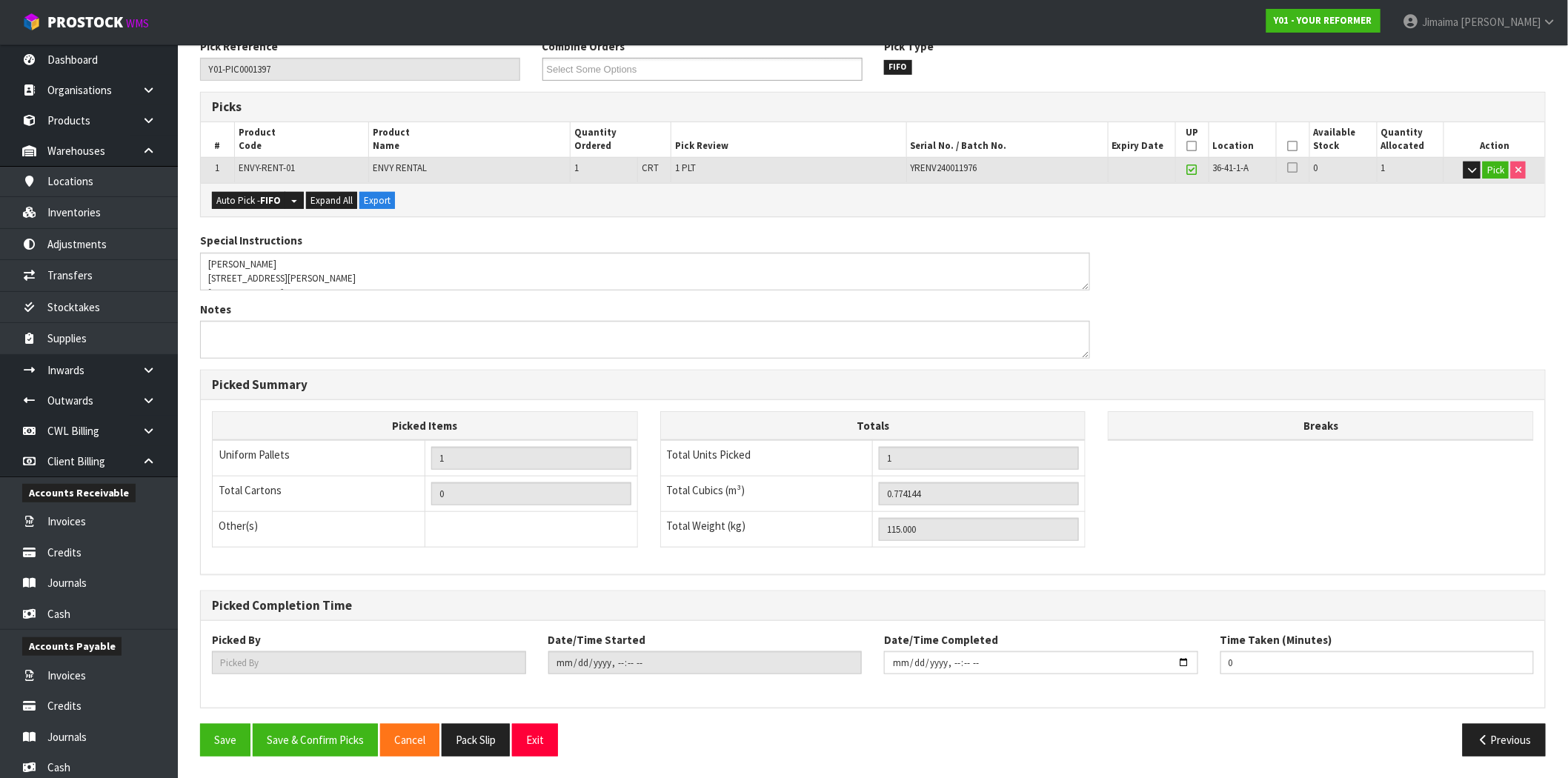
scroll to position [0, 0]
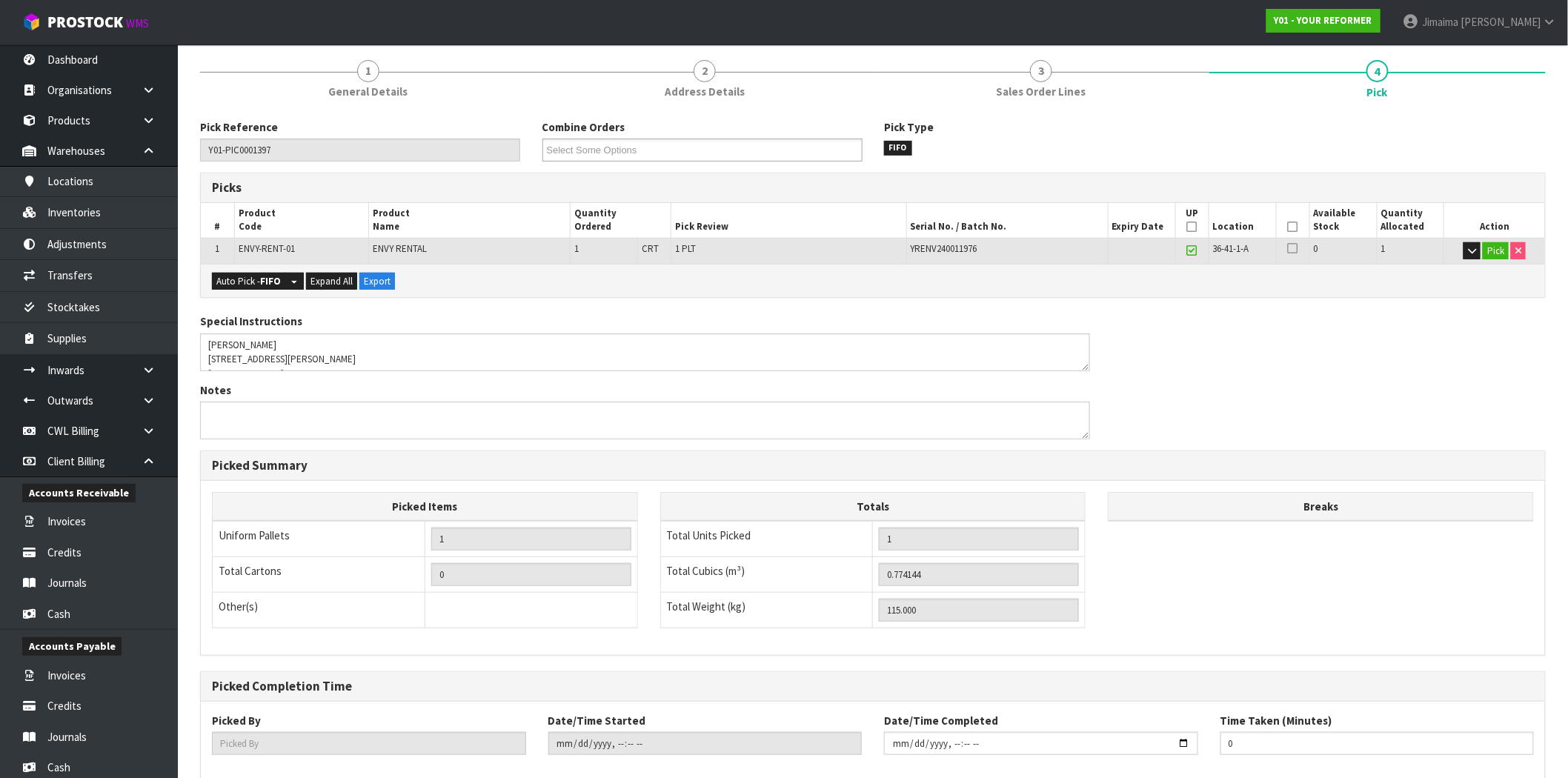
type input "Jimaima Reiher"
type input "2025-09-29T14:15:40"
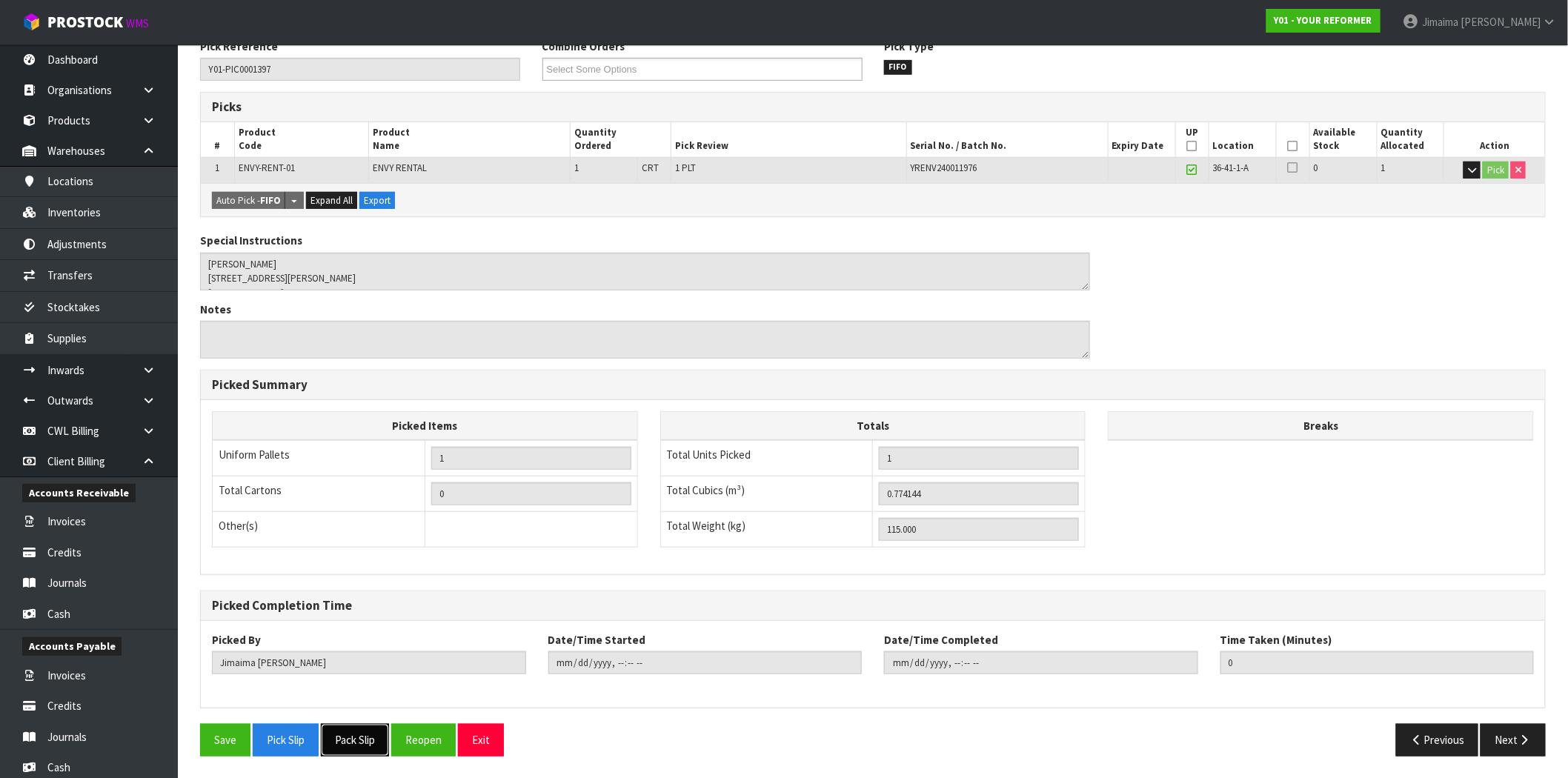
click at [364, 739] on button "Pack Slip" at bounding box center [354, 740] width 68 height 32
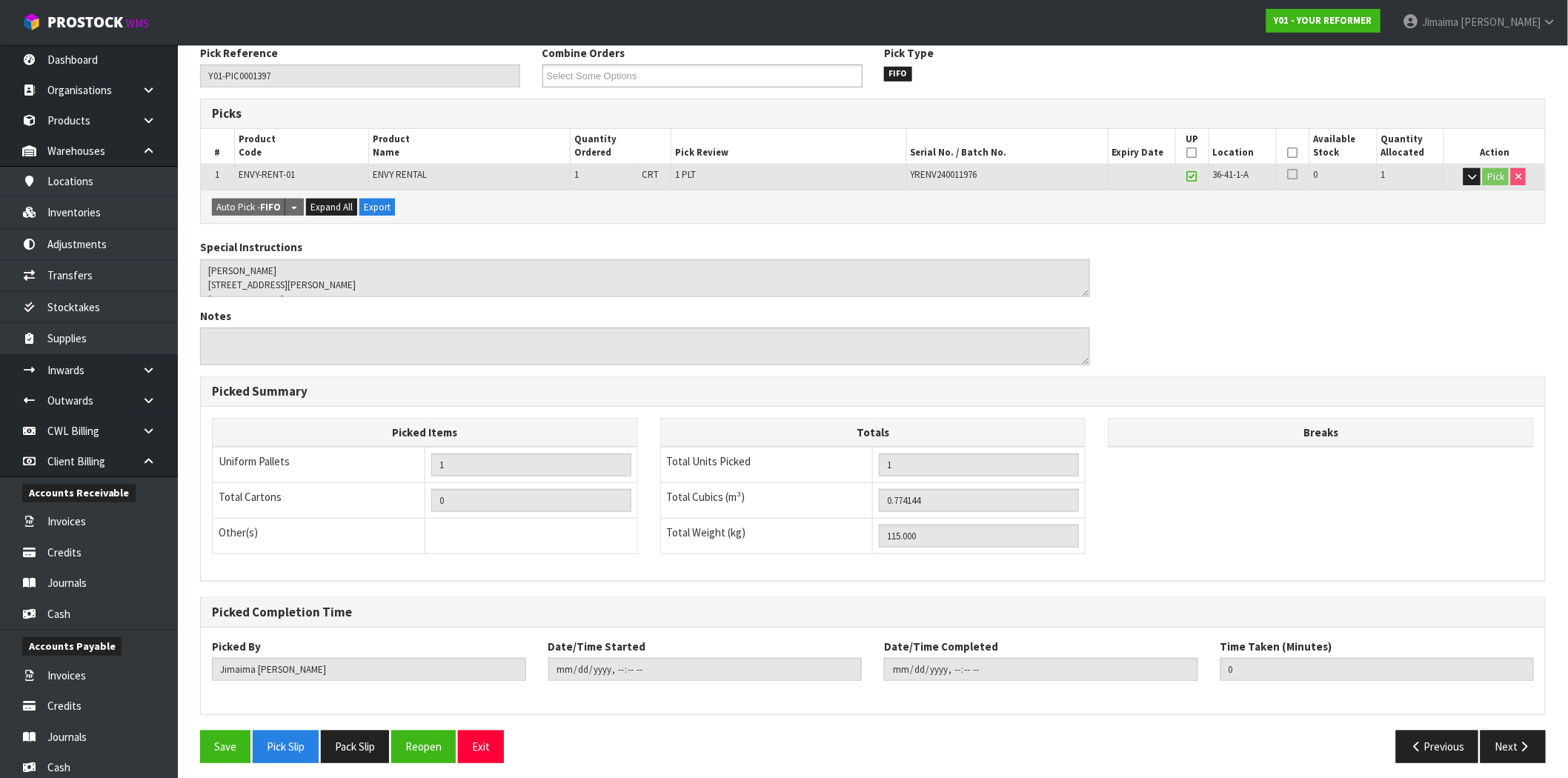
scroll to position [0, 0]
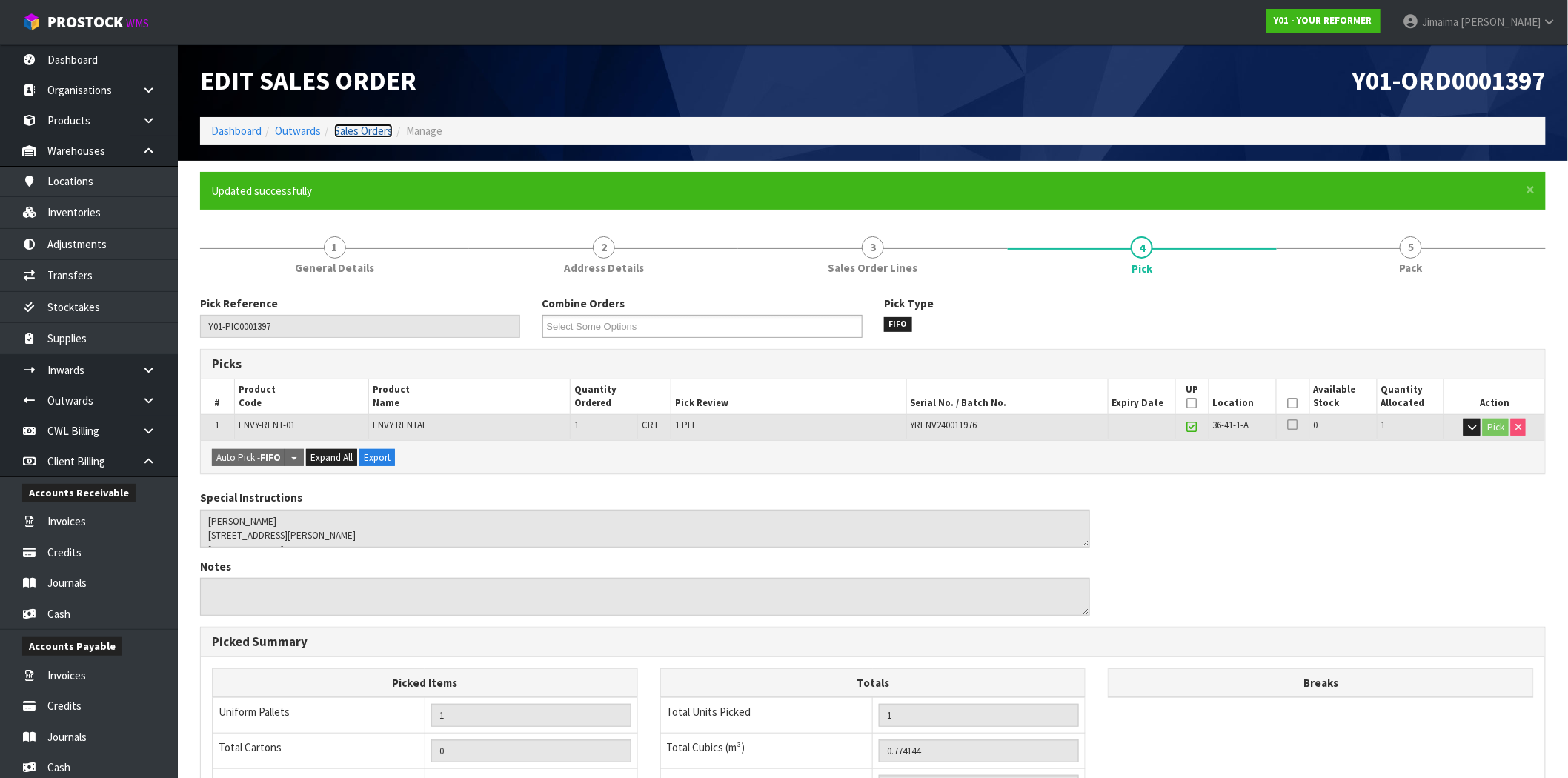
click at [390, 128] on link "Sales Orders" at bounding box center [363, 130] width 58 height 14
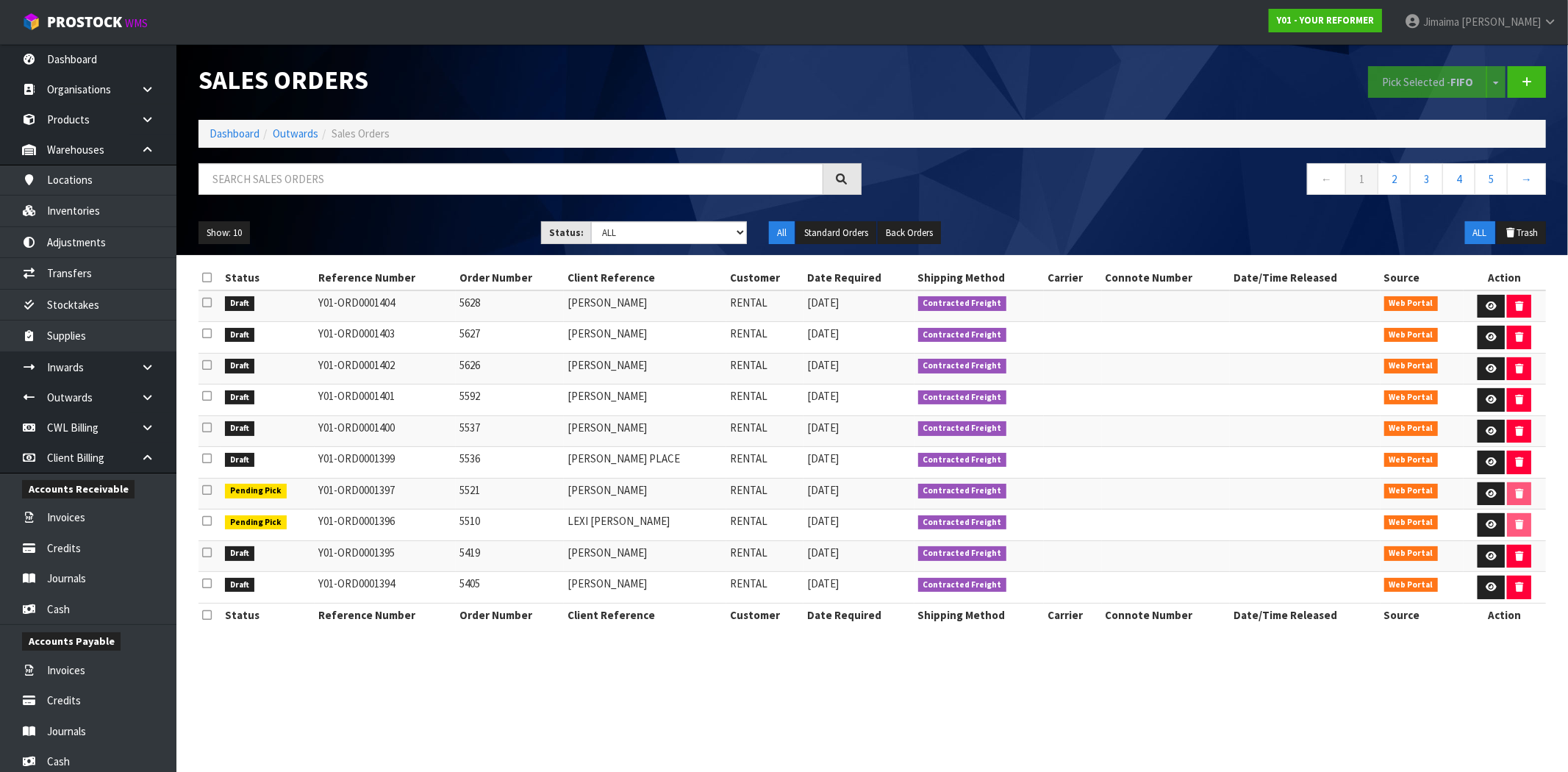
click at [302, 468] on td "Draft" at bounding box center [267, 463] width 94 height 31
click at [1489, 464] on icon at bounding box center [1491, 462] width 11 height 10
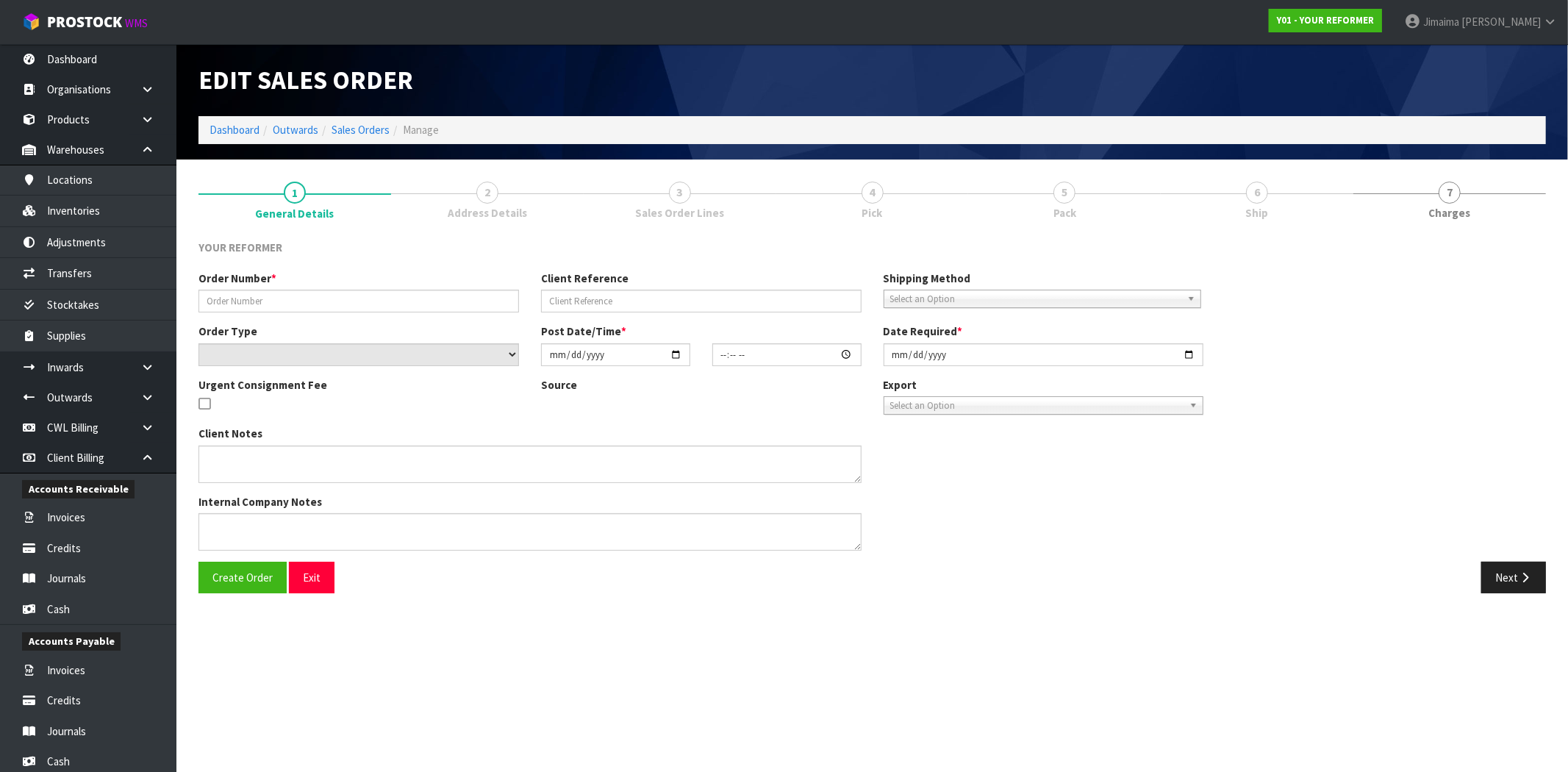
type input "5536"
type input "BRIDGETTE PLACE"
select select "number:0"
type input "2025-09-29"
type input "14:00:00.000"
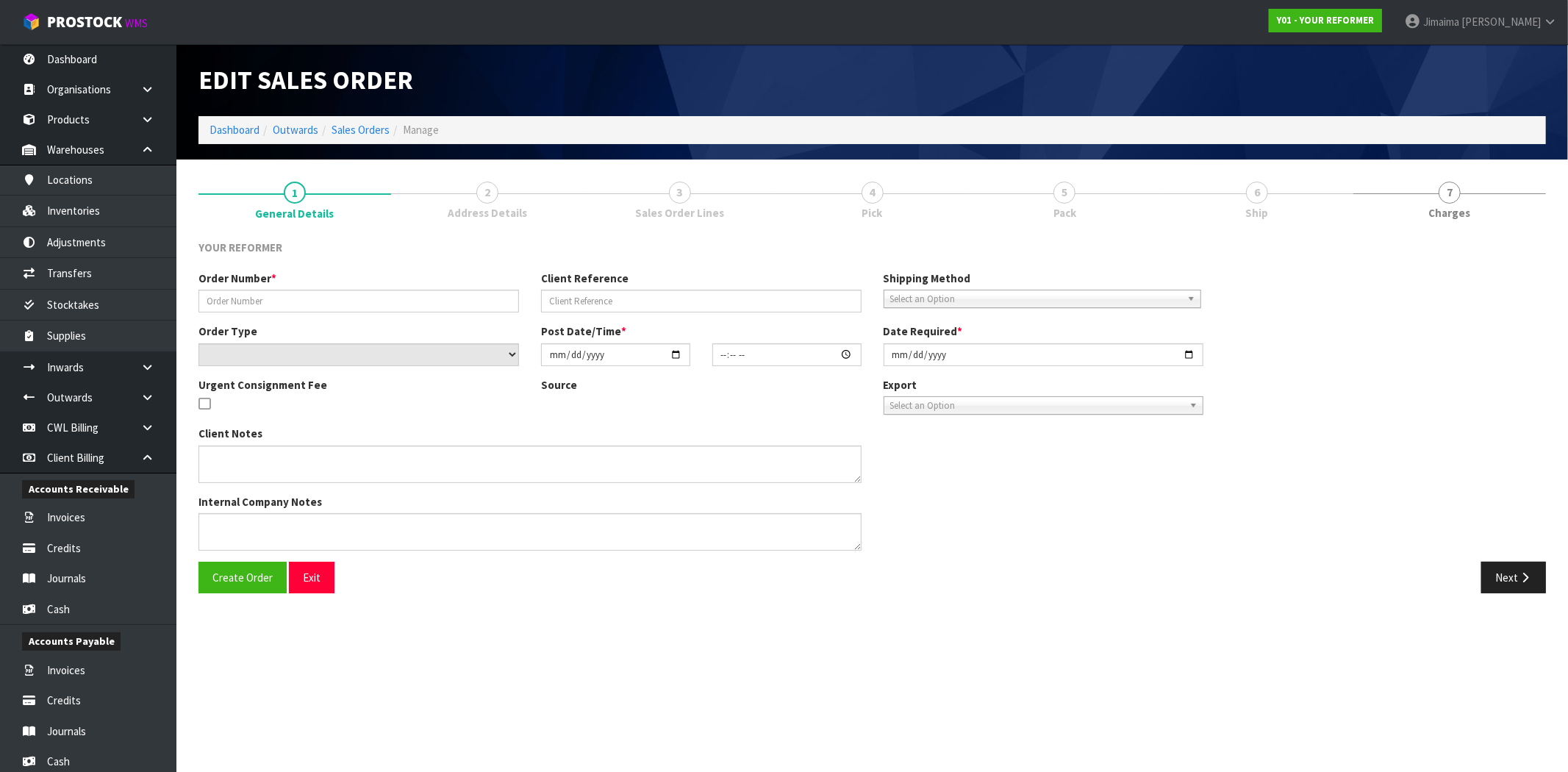
type input "2025-09-29"
type textarea "BRIDGETTE PLACE 6 ECKFORD LANE AUK MARAETAI 2018 NEW ZEALAND +64 21 898 394"
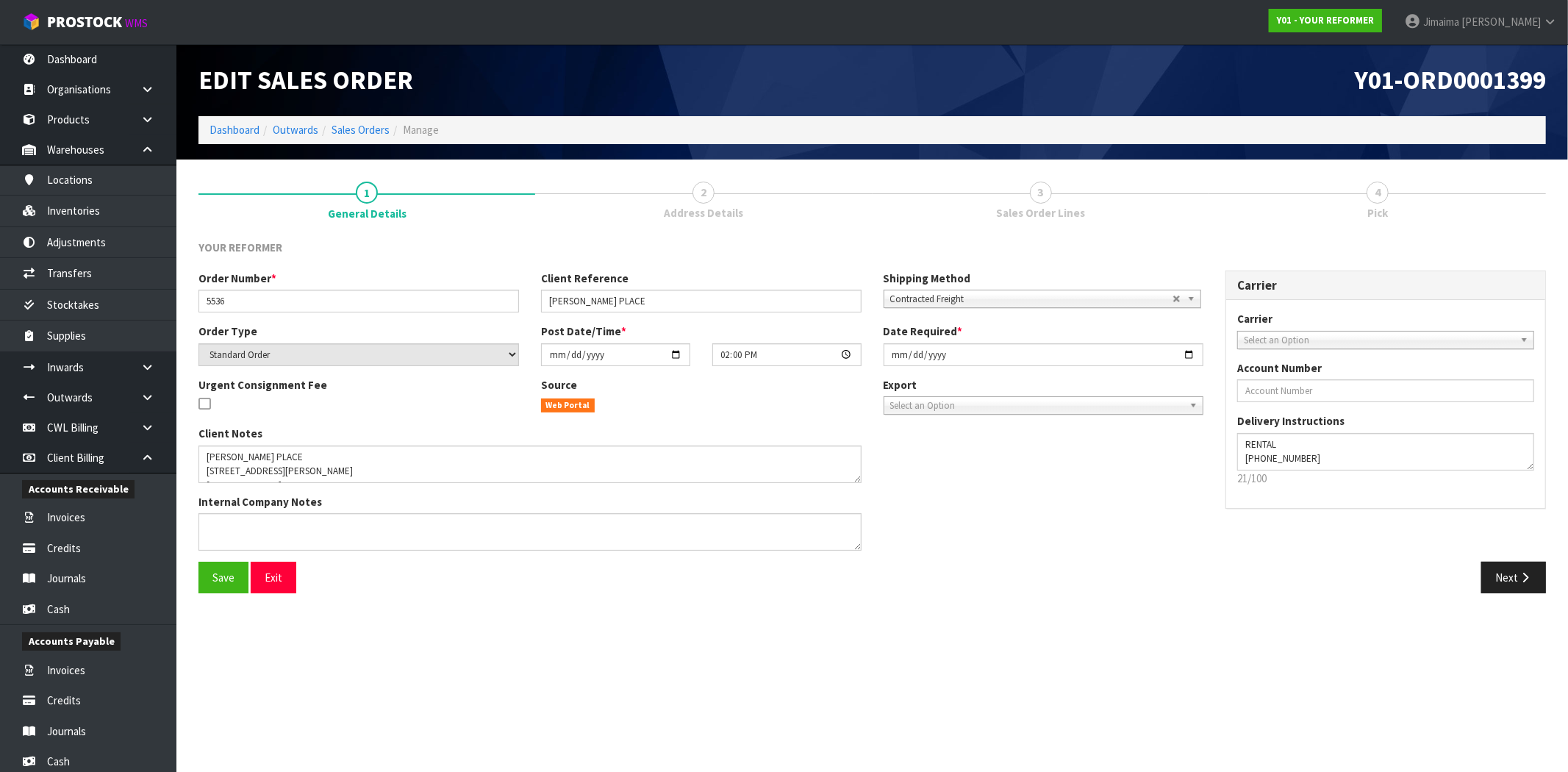
click at [1151, 507] on div "Client Notes Internal Company Notes" at bounding box center [700, 494] width 1027 height 136
click at [1516, 581] on button "Next" at bounding box center [1514, 577] width 65 height 31
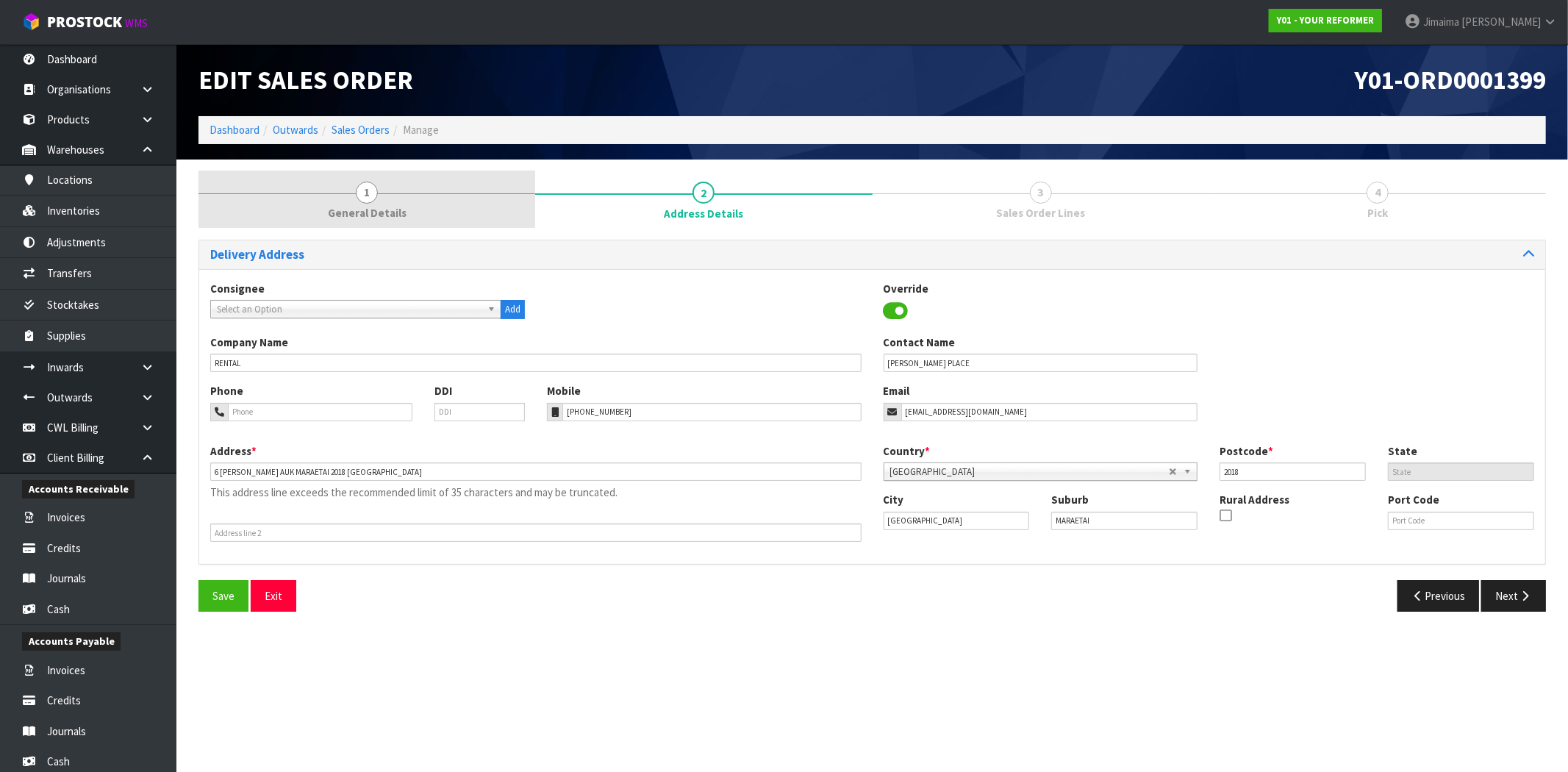
click at [380, 197] on link "1 General Details" at bounding box center [366, 199] width 336 height 58
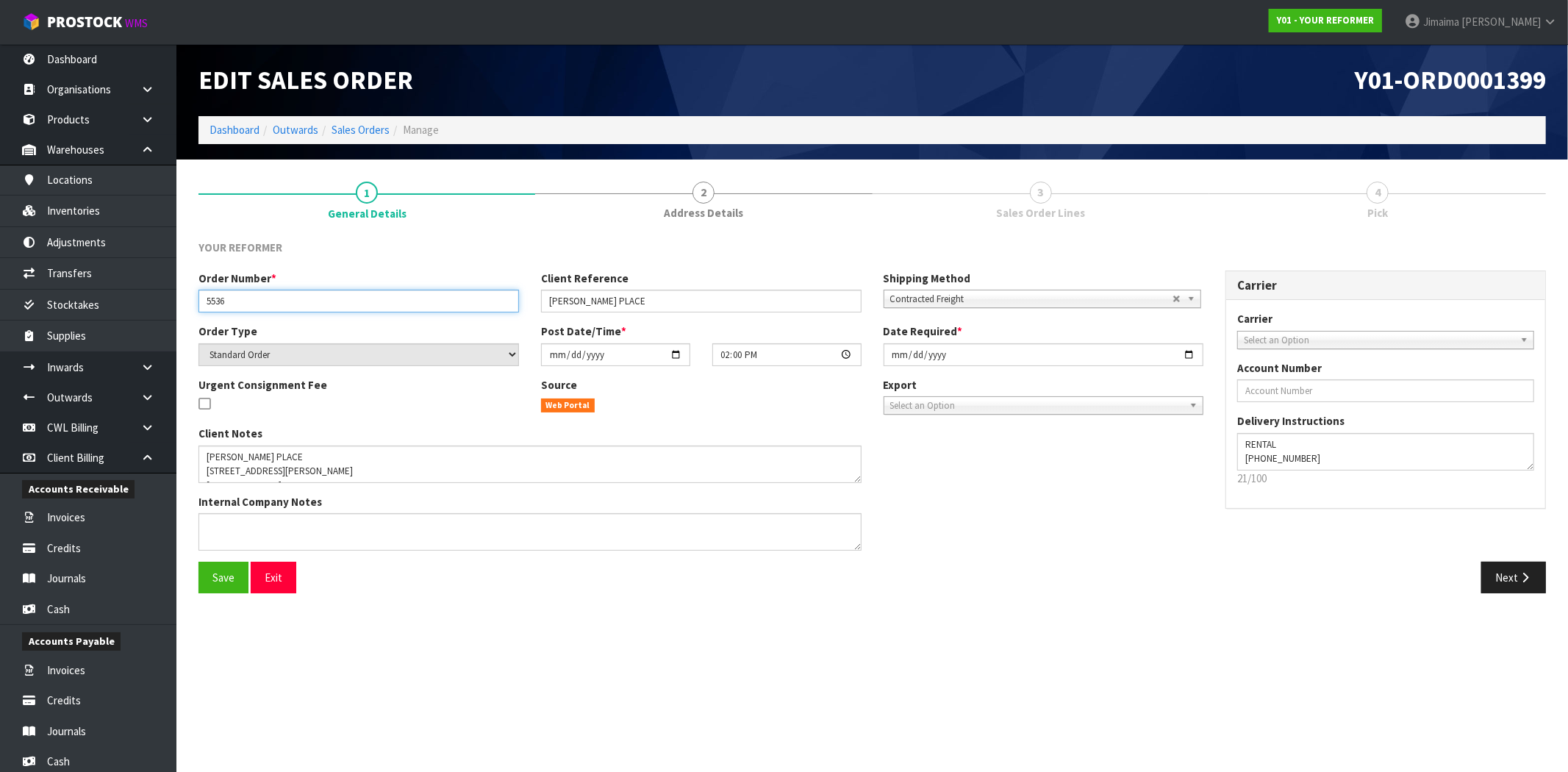
click at [216, 303] on input "5536" at bounding box center [358, 301] width 321 height 23
drag, startPoint x: 1356, startPoint y: 72, endPoint x: 1538, endPoint y: 71, distance: 182.0
click at [1555, 65] on header "Edit Sales Order Y01-ORD0001399 Dashboard Outwards Sales Orders Manage" at bounding box center [872, 101] width 1391 height 115
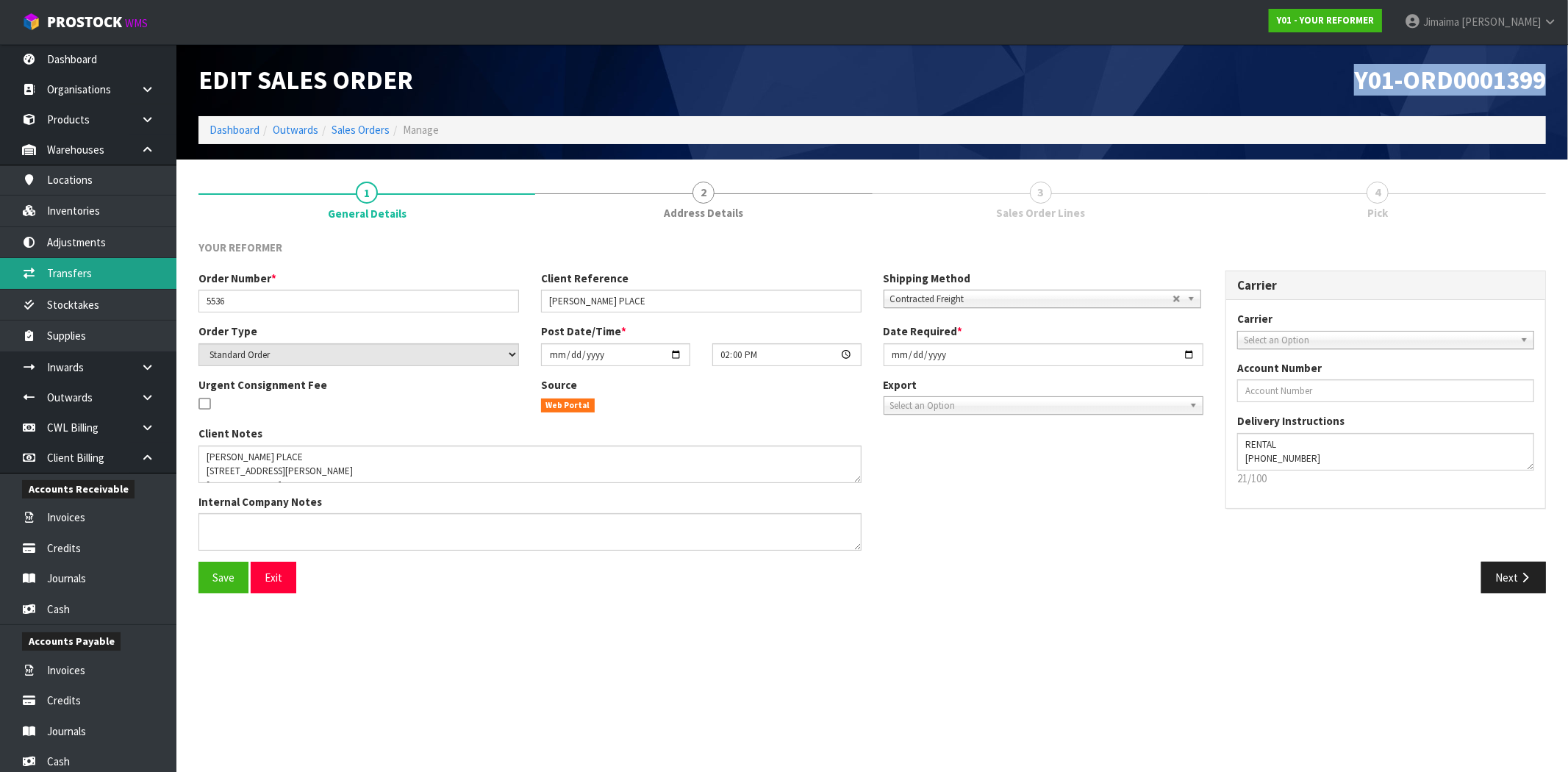
copy span "Y01-ORD0001399"
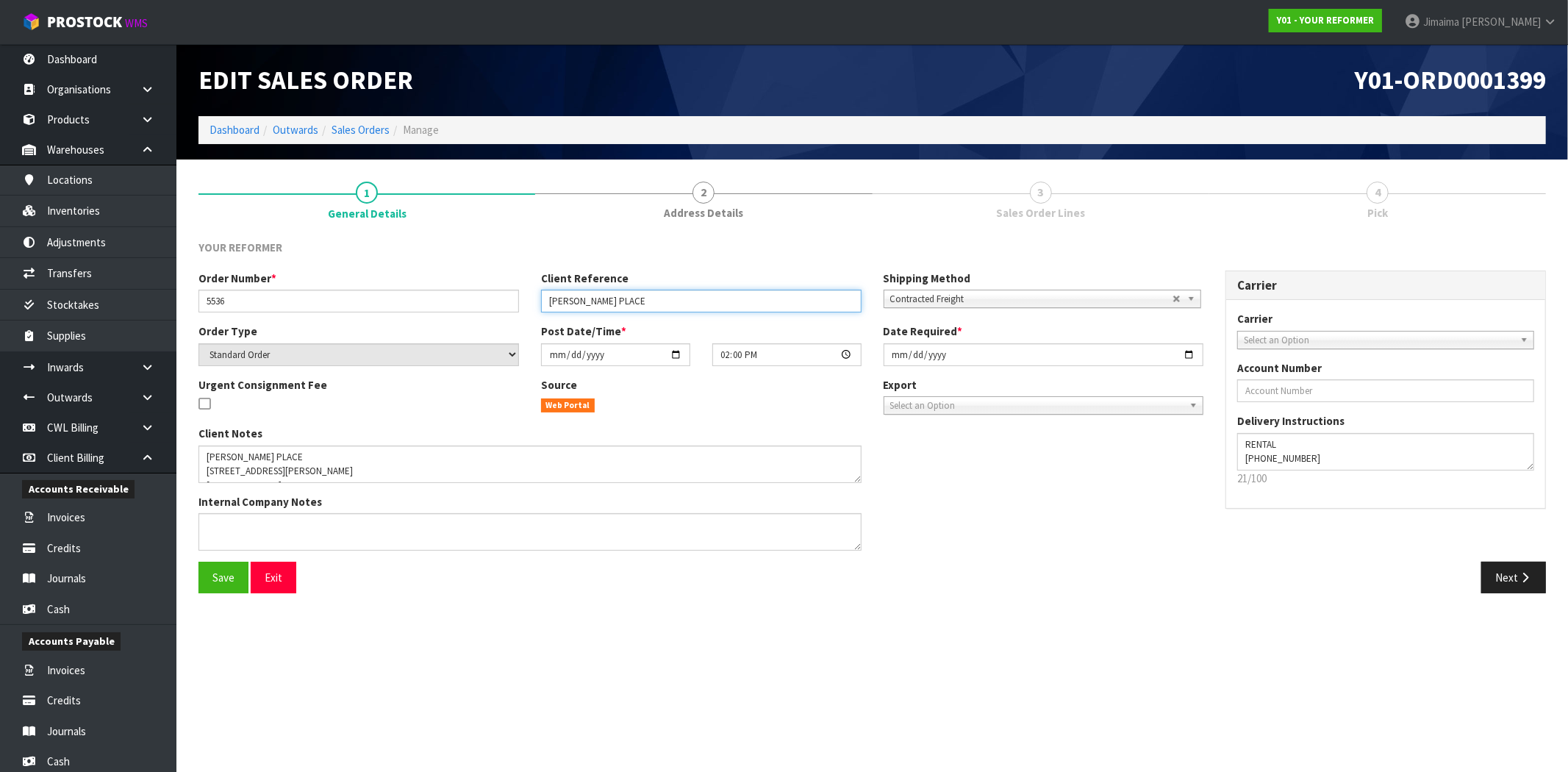
drag, startPoint x: 468, startPoint y: 304, endPoint x: 311, endPoint y: 304, distance: 157.0
click at [311, 304] on div "Order Number * 5536 Client Reference BRIDGETTE PLACE Shipping Method Client Loc…" at bounding box center [700, 296] width 1027 height 53
drag, startPoint x: 769, startPoint y: 205, endPoint x: 690, endPoint y: 391, distance: 202.1
click at [768, 205] on link "2 Address Details" at bounding box center [703, 199] width 336 height 58
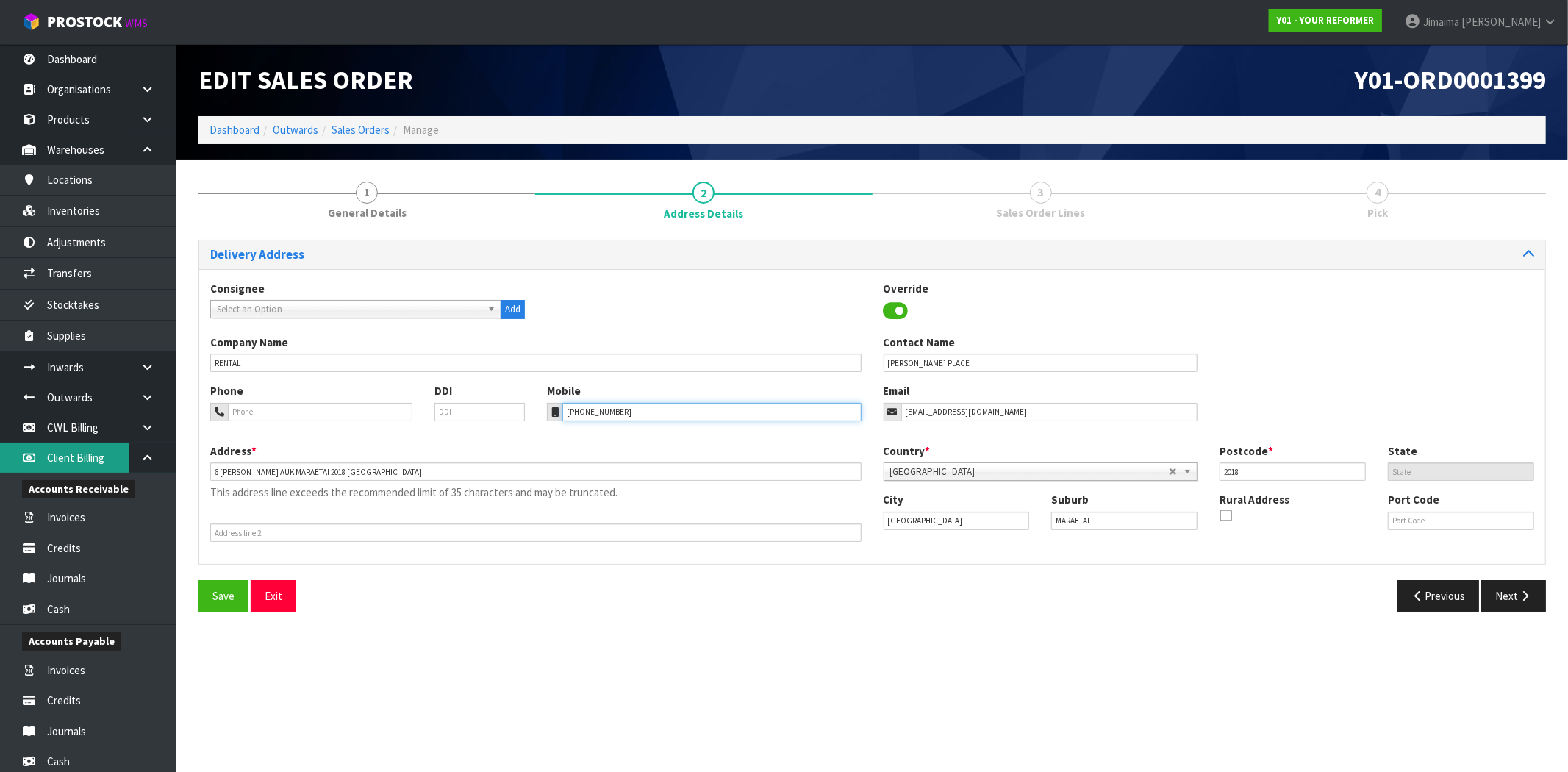
drag, startPoint x: 424, startPoint y: 422, endPoint x: 88, endPoint y: 467, distance: 339.0
click at [375, 418] on div "Phone DDI Mobile +64 21 898 394 Email bridgemair@hotmail.com" at bounding box center [872, 413] width 1346 height 59
drag, startPoint x: 663, startPoint y: 414, endPoint x: 528, endPoint y: 400, distance: 135.7
click at [528, 400] on div "Phone DDI Mobile +64 21 898 394 Email bridgemair@hotmail.com" at bounding box center [872, 413] width 1346 height 59
drag, startPoint x: 1069, startPoint y: 523, endPoint x: 973, endPoint y: 525, distance: 96.0
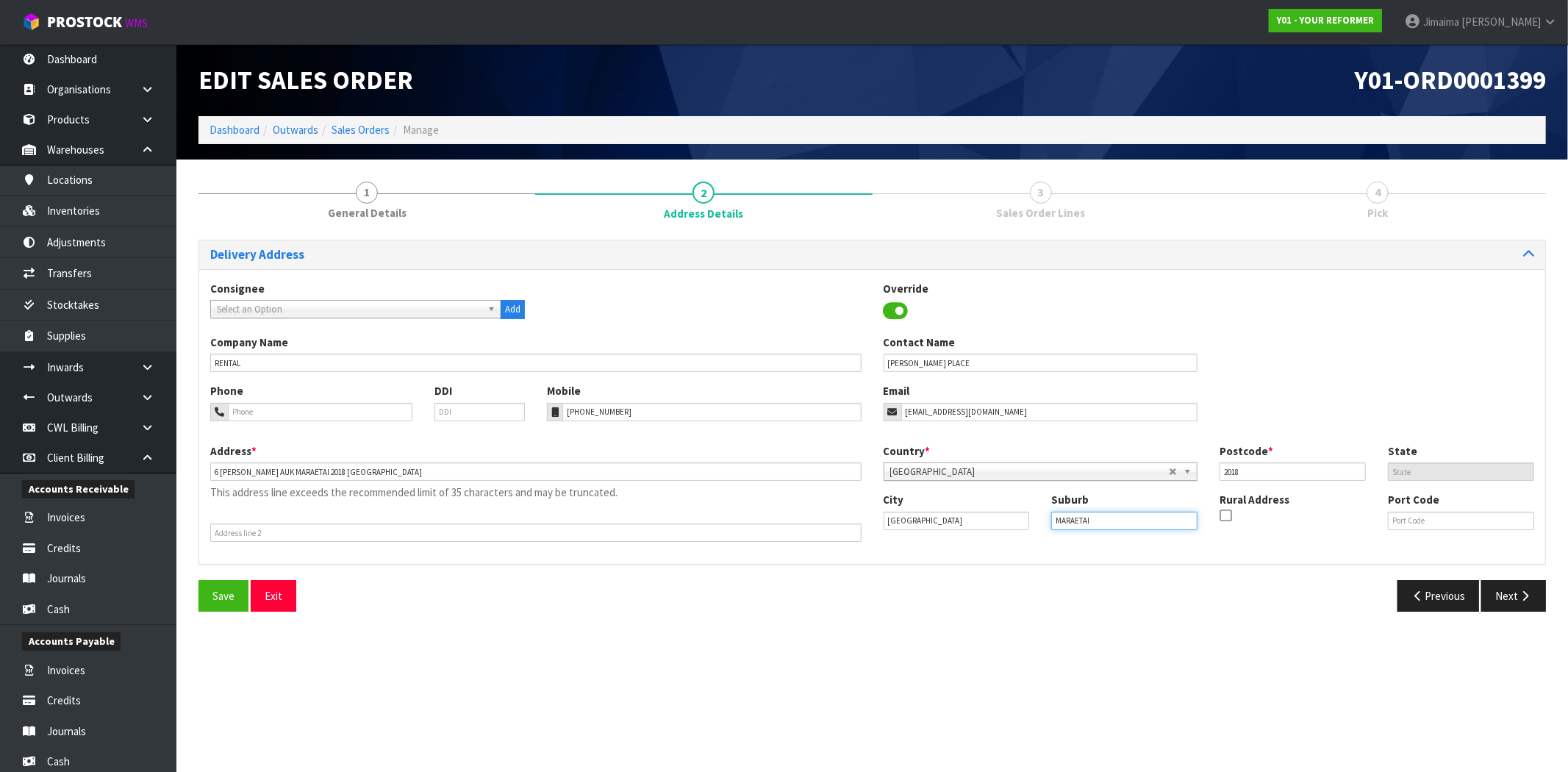
click at [972, 525] on div "City Auckland Suburb MARAETAI Rural Address Port Code" at bounding box center [1209, 517] width 673 height 50
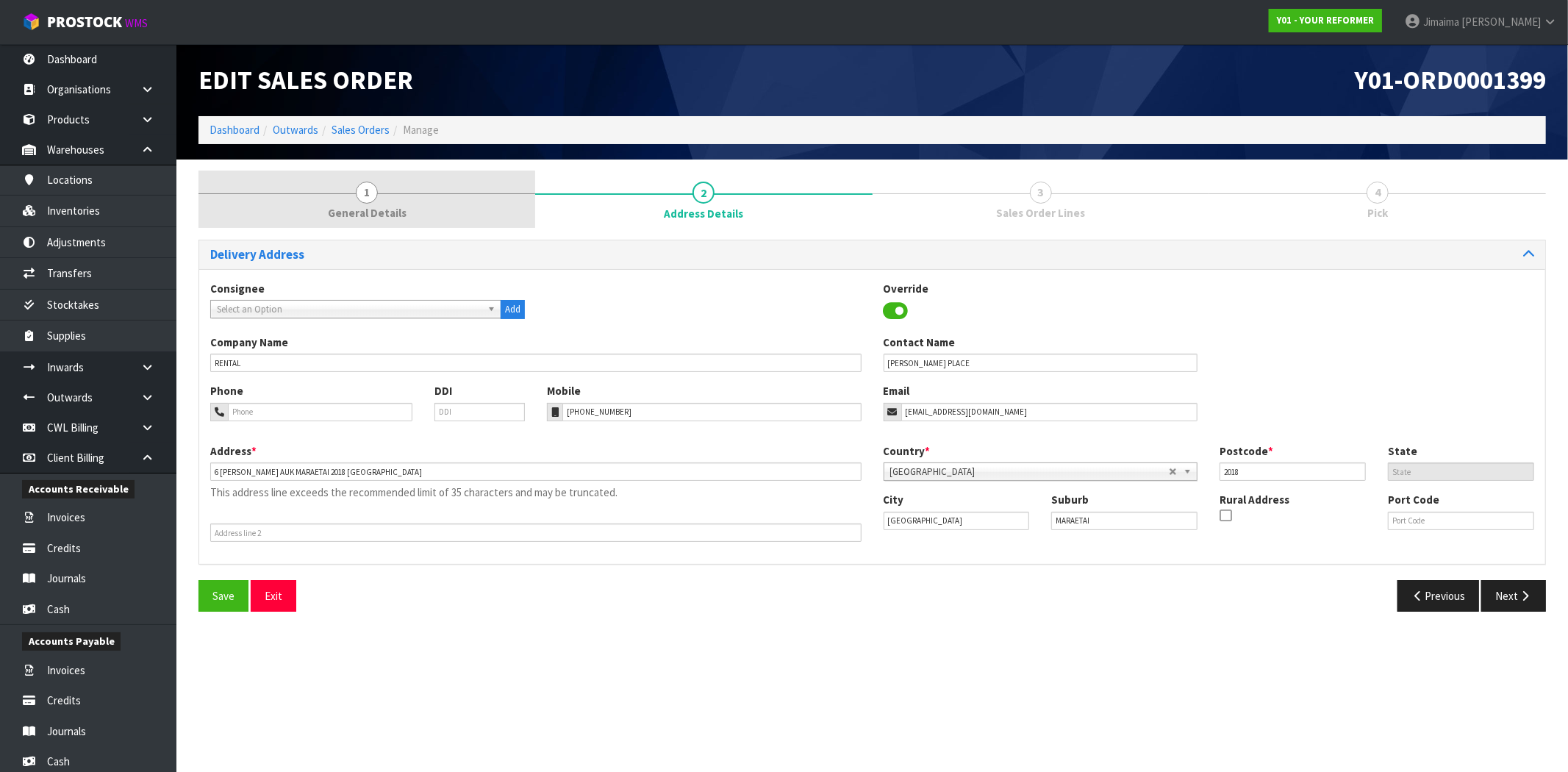
click at [427, 186] on link "1 General Details" at bounding box center [366, 199] width 336 height 58
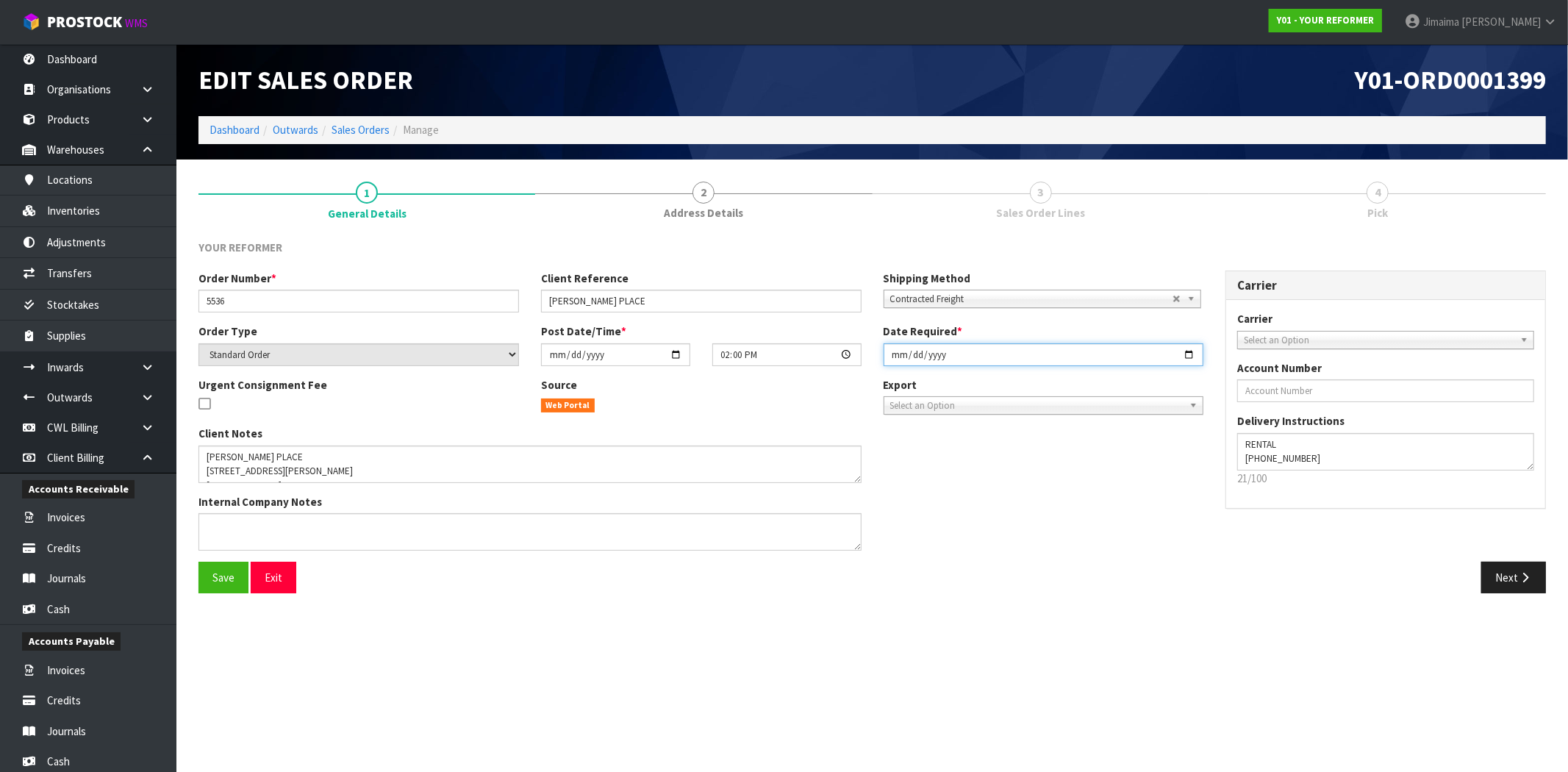
click at [1190, 354] on input "2025-09-29" at bounding box center [1044, 355] width 321 height 23
type input "2025-09-30"
click at [214, 580] on span "Save" at bounding box center [223, 578] width 22 height 14
click at [1516, 582] on button "Next" at bounding box center [1514, 577] width 65 height 31
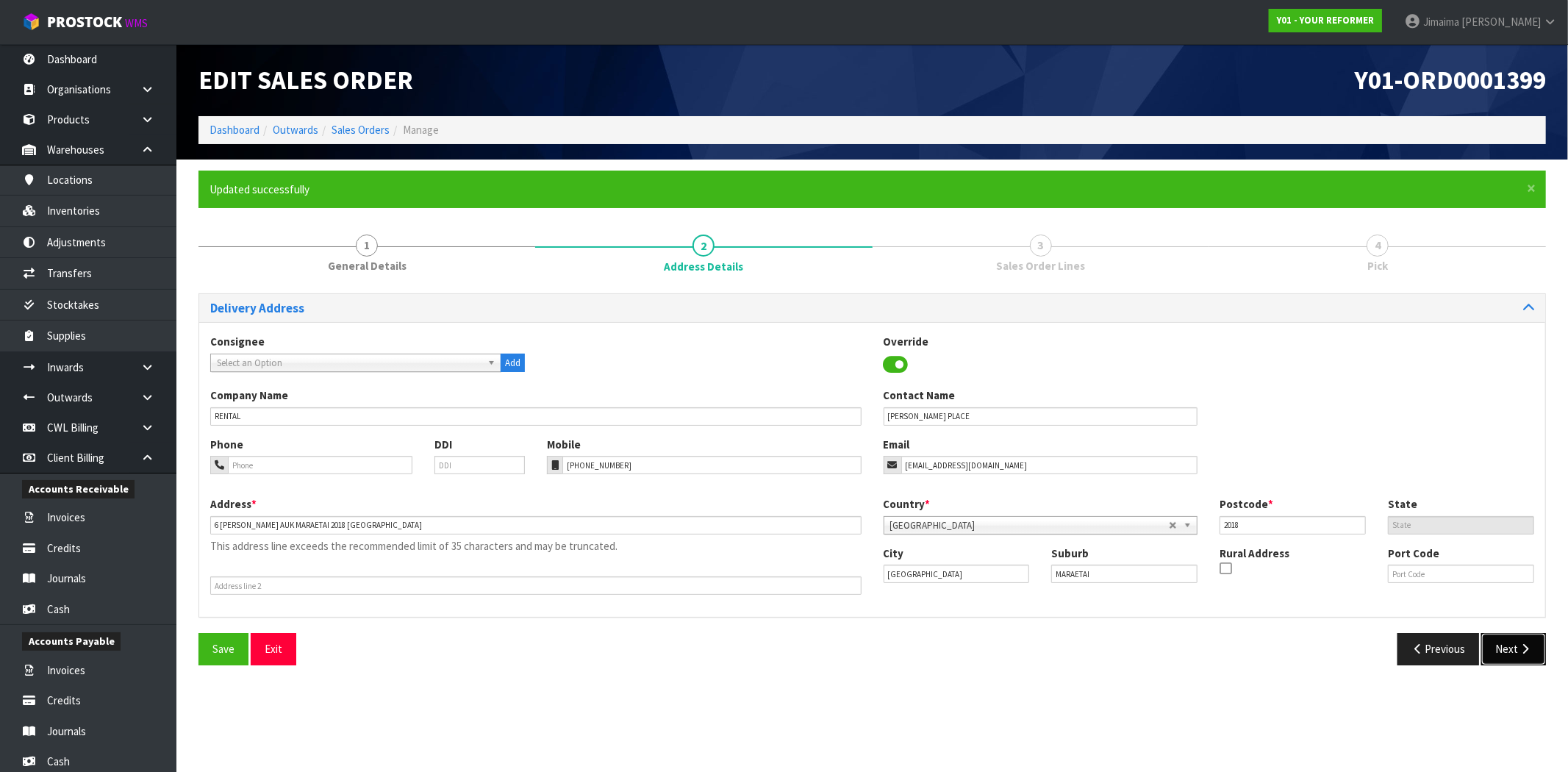
click at [1531, 642] on button "Next" at bounding box center [1514, 649] width 65 height 31
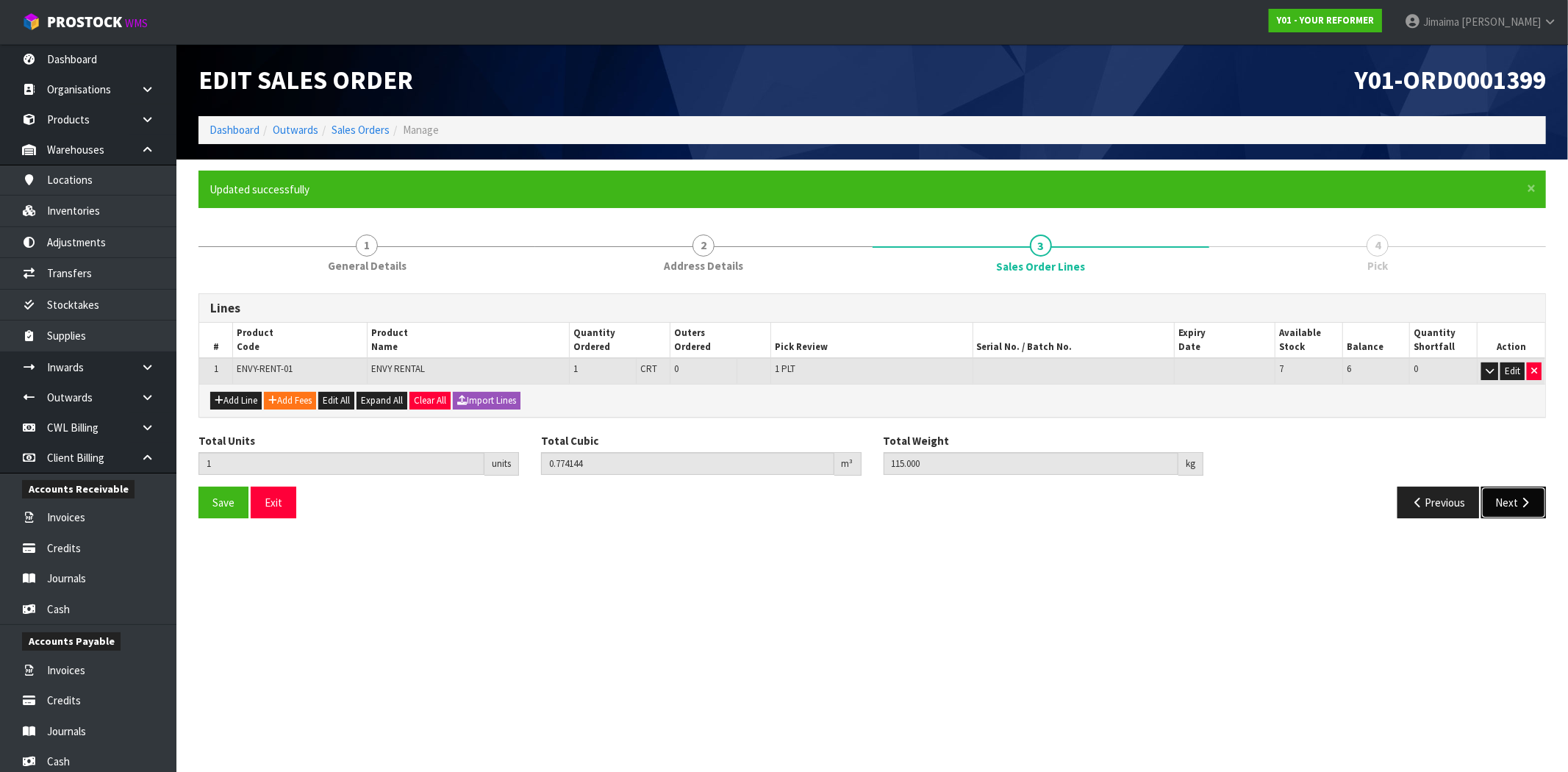
drag, startPoint x: 1523, startPoint y: 492, endPoint x: 1464, endPoint y: 497, distance: 59.2
click at [1523, 492] on button "Next" at bounding box center [1514, 503] width 65 height 31
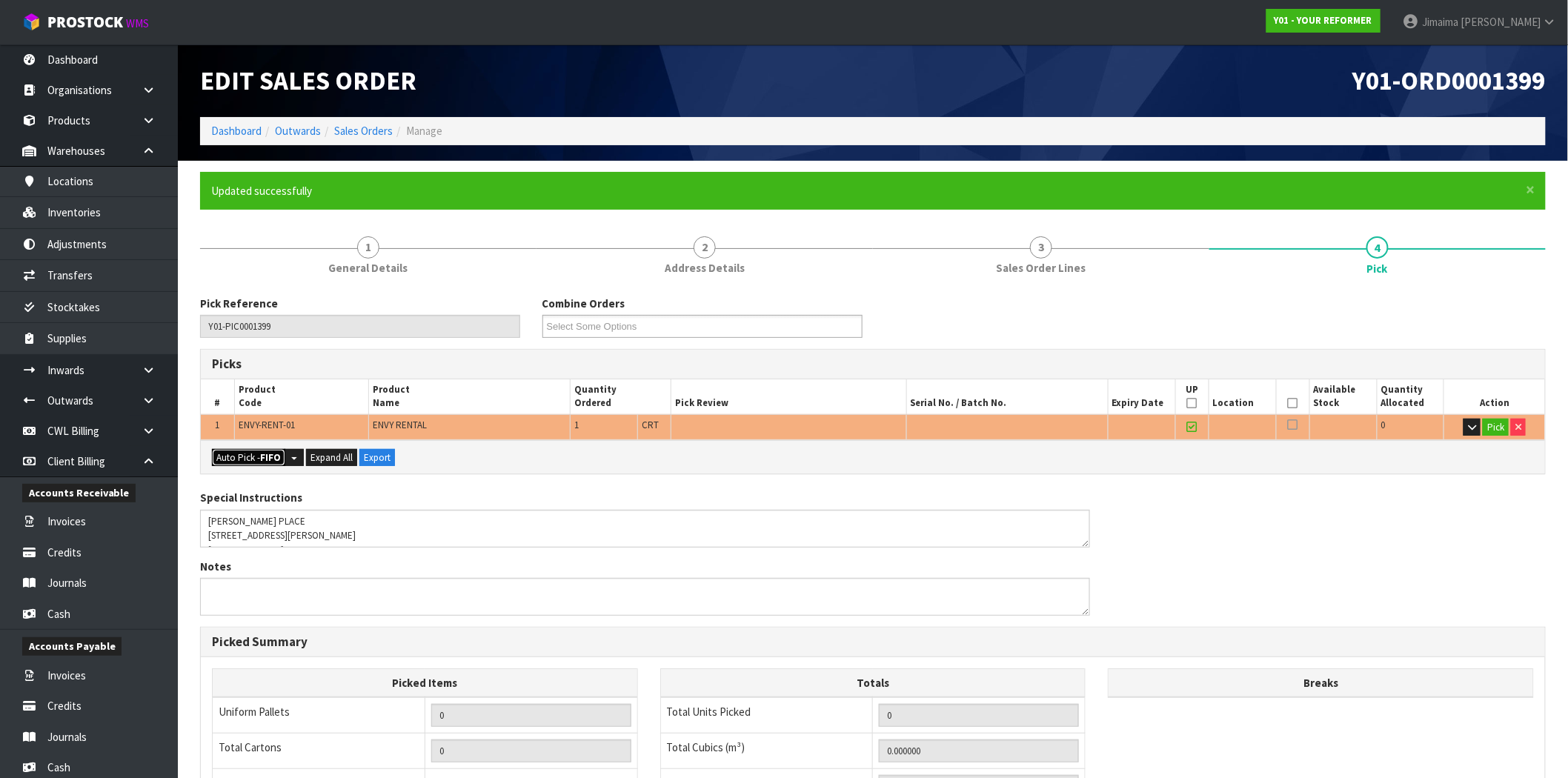
click at [254, 456] on button "Auto Pick - FIFO" at bounding box center [249, 458] width 73 height 18
type input "1"
type input "0.774144"
type input "115.000"
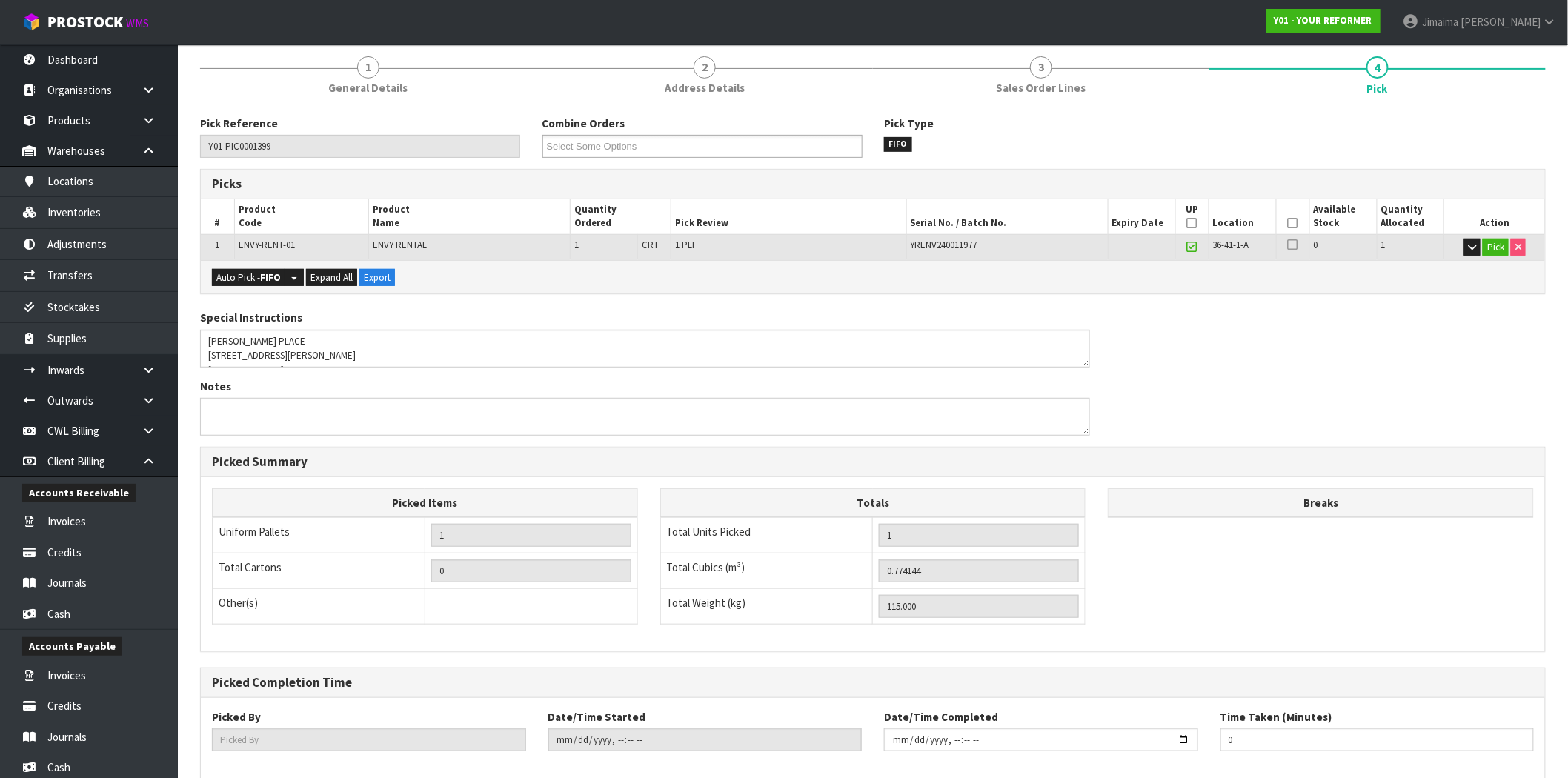
scroll to position [257, 0]
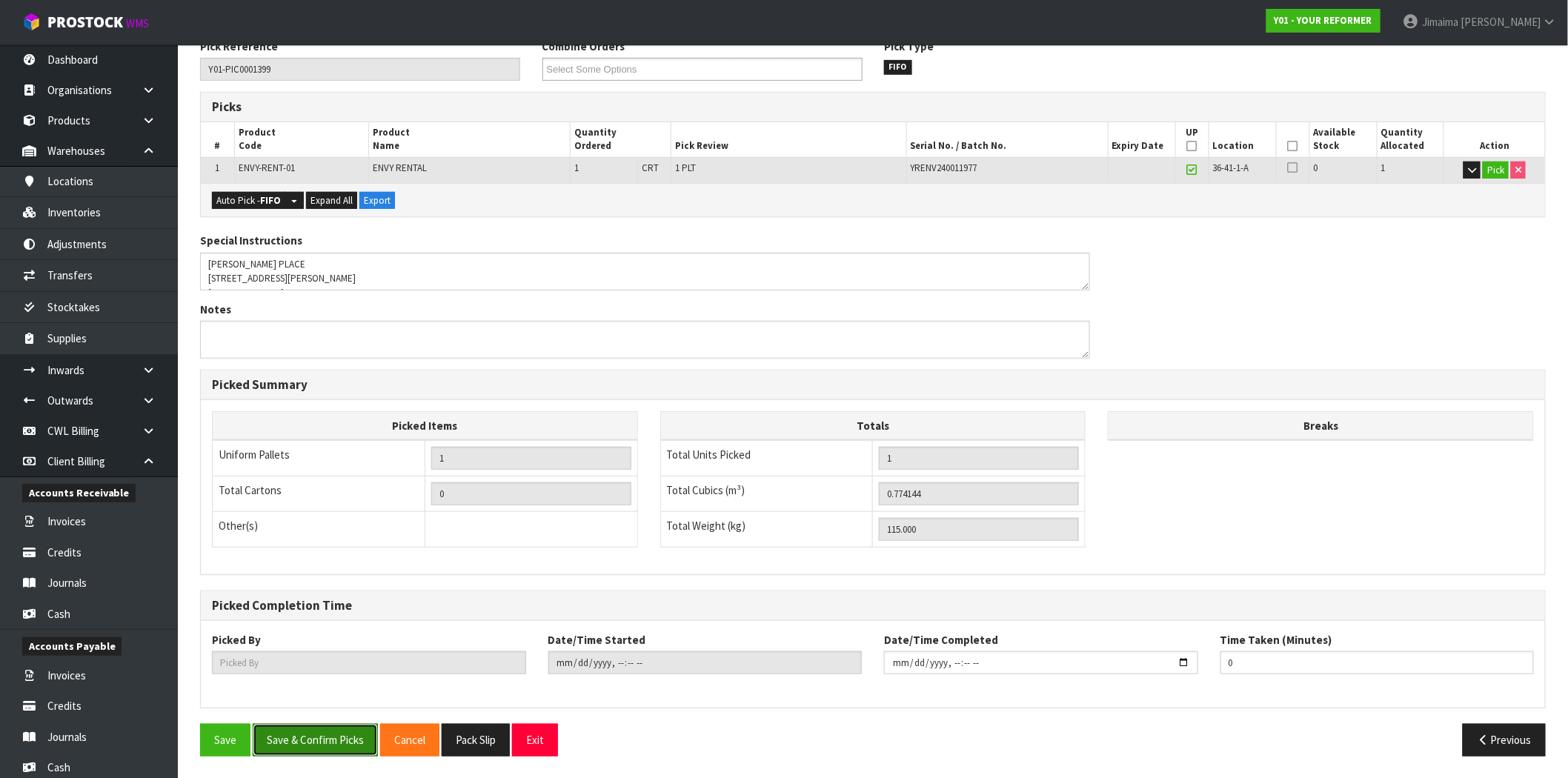
click at [312, 734] on button "Save & Confirm Picks" at bounding box center [316, 740] width 125 height 32
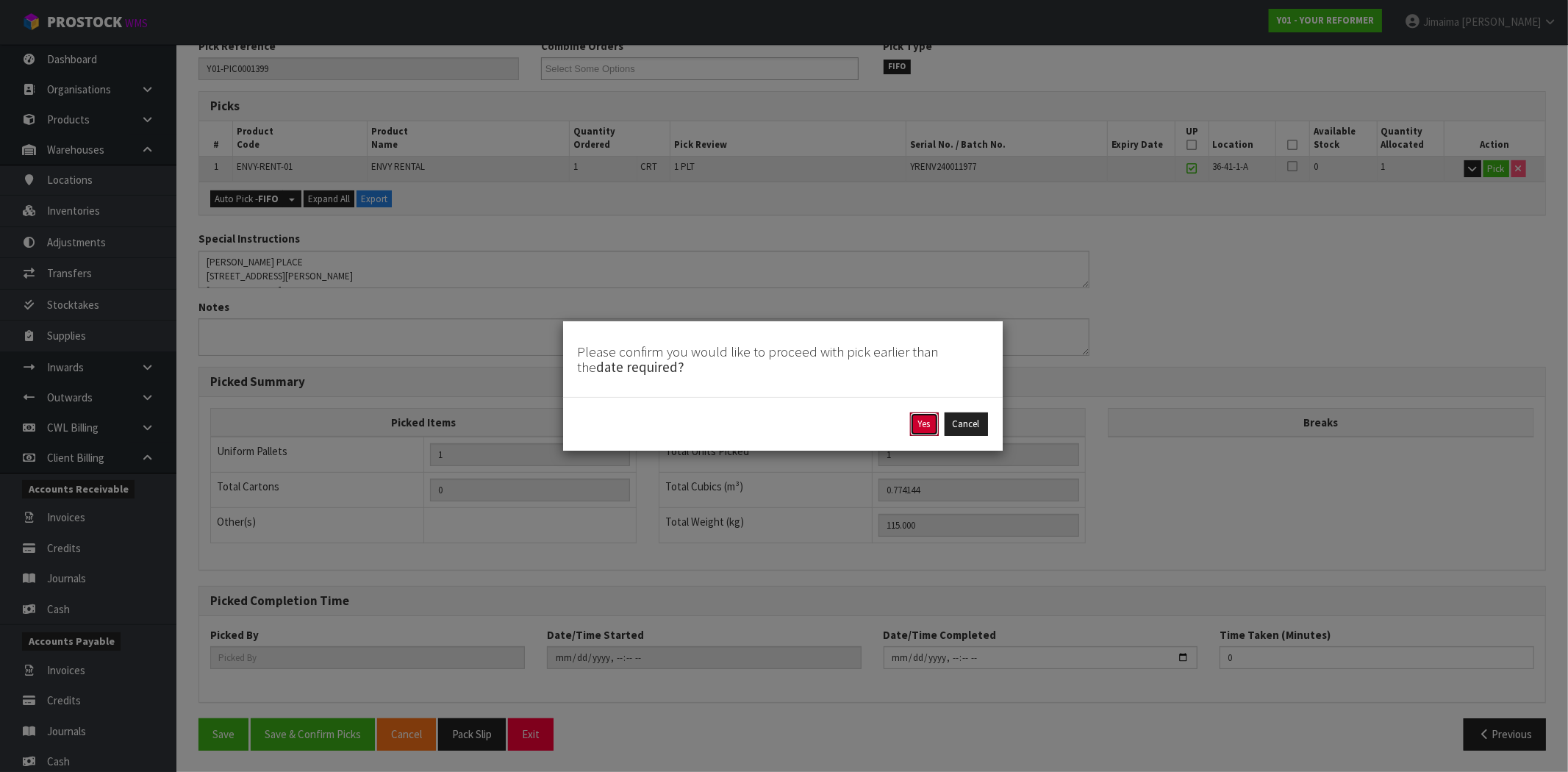
click at [927, 428] on button "Yes" at bounding box center [924, 424] width 29 height 24
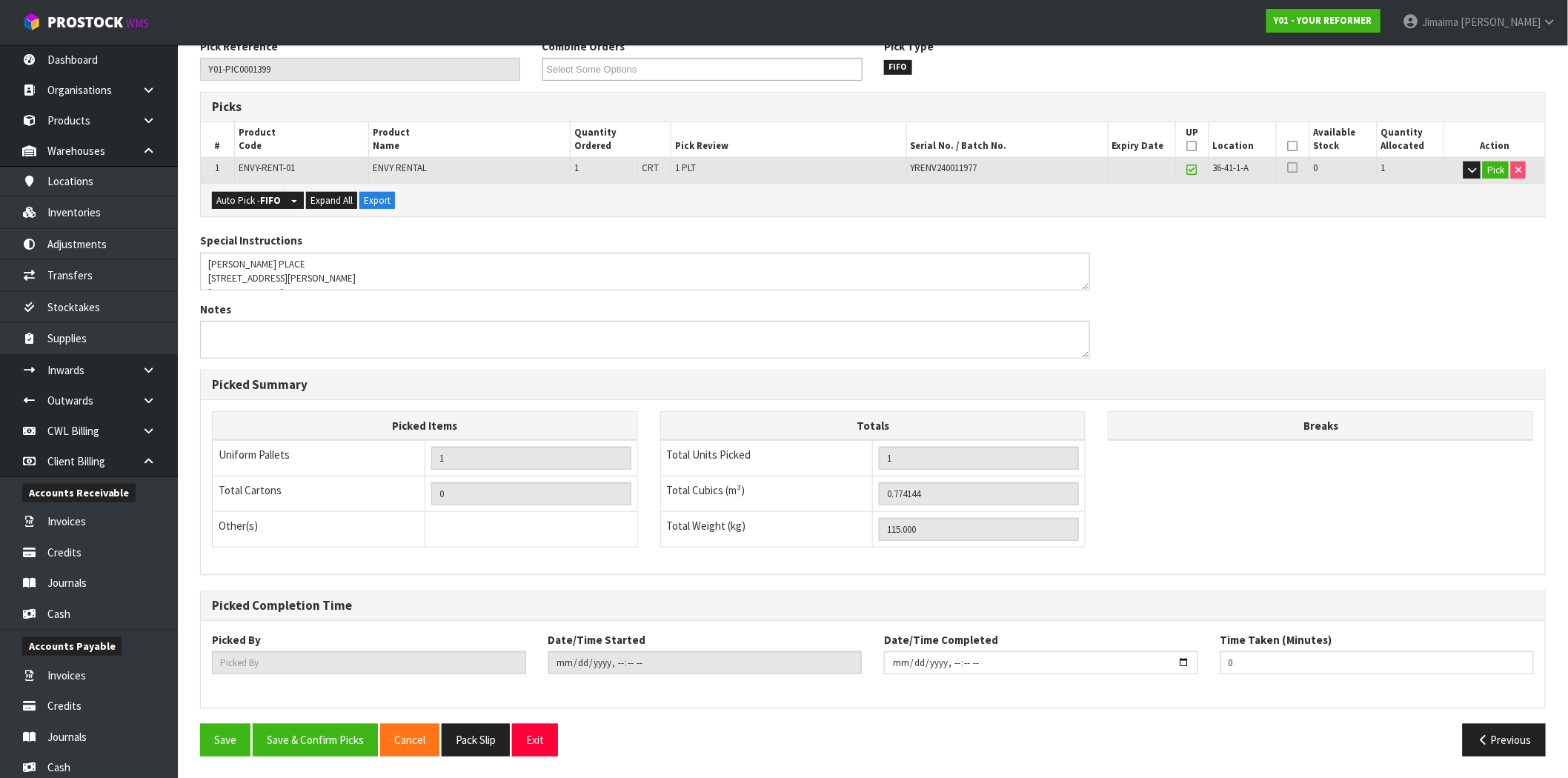
scroll to position [0, 0]
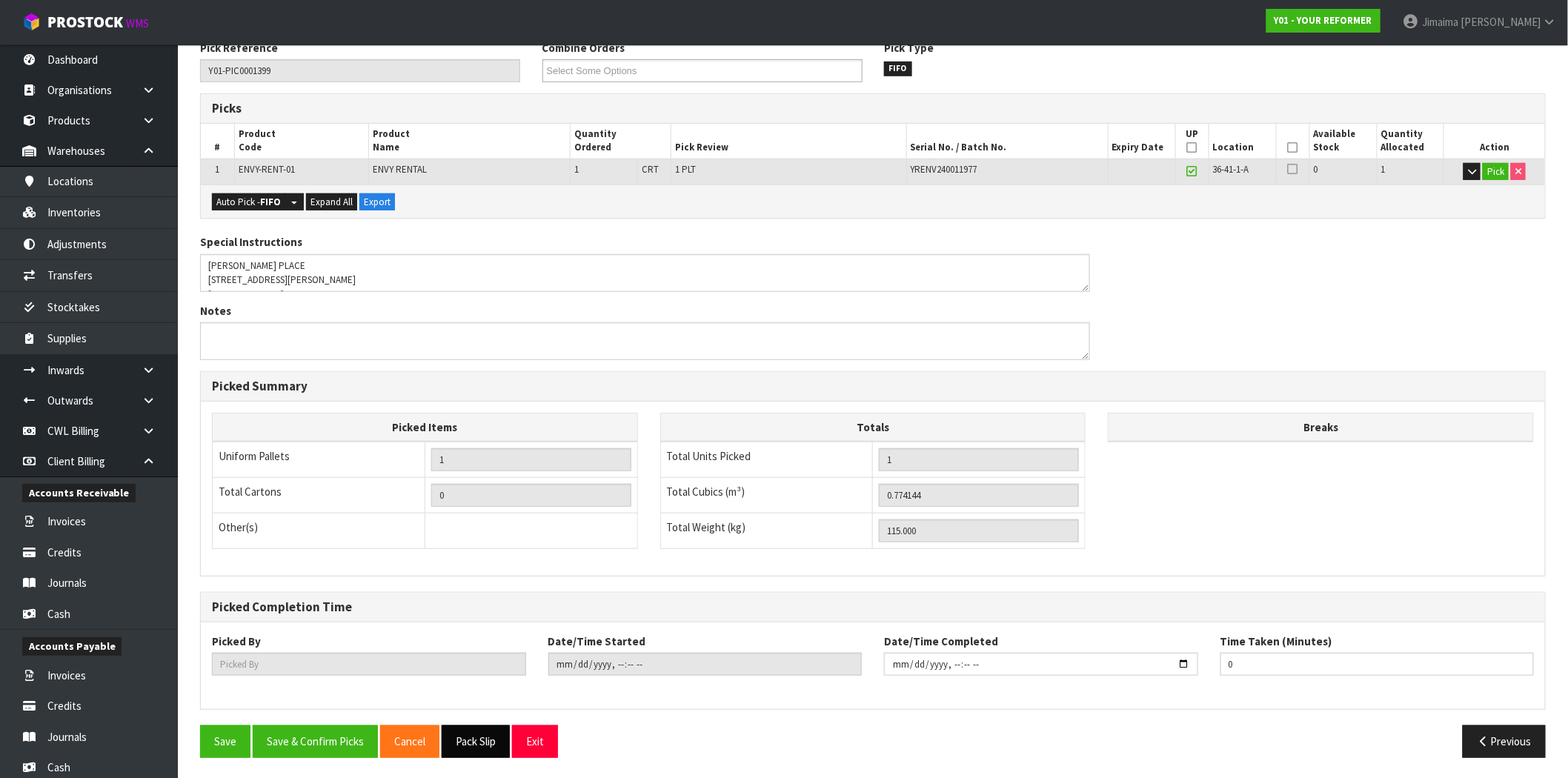
type input "Jimaima Reiher"
type input "2025-09-29T14:17:19"
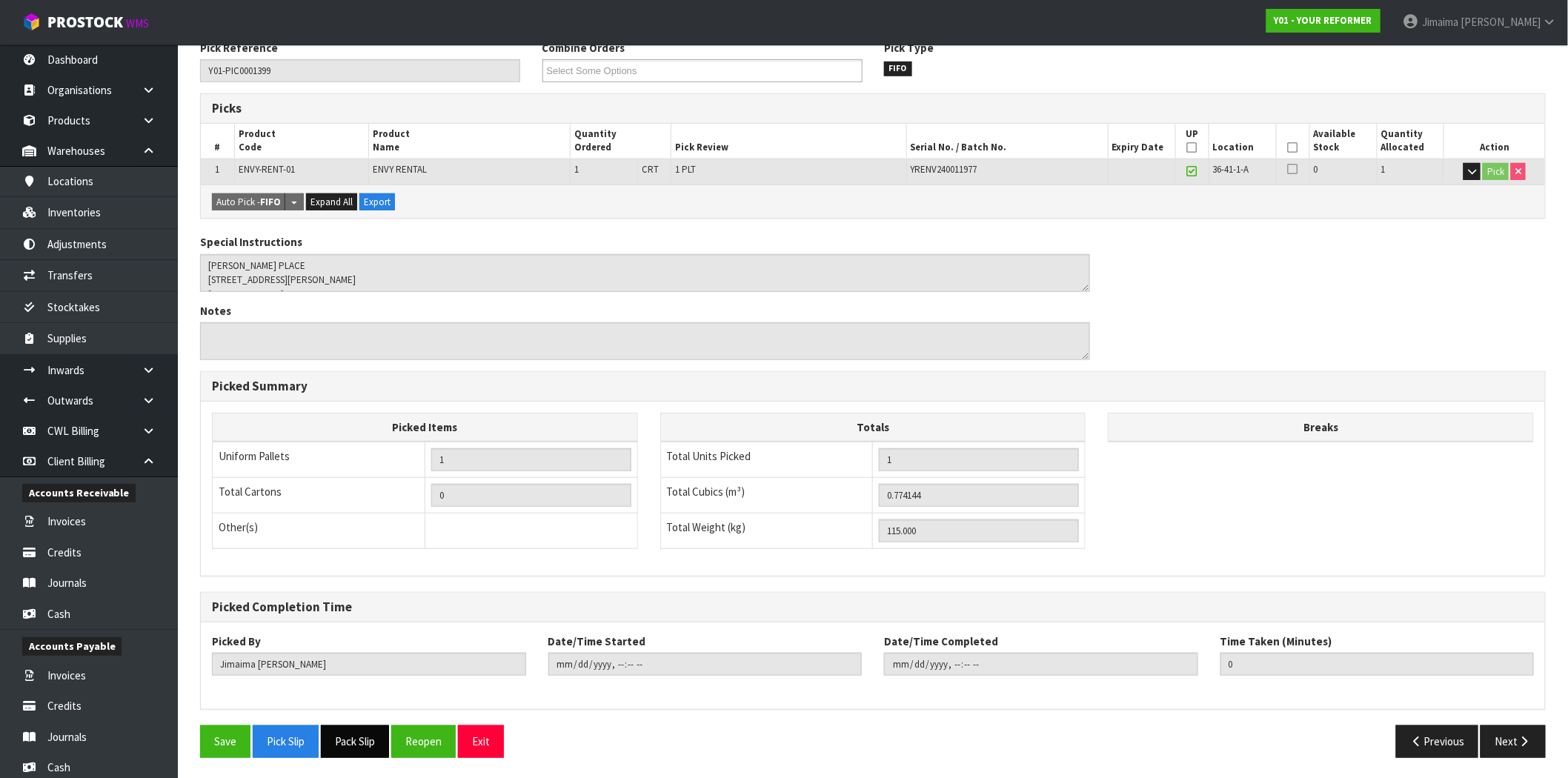
scroll to position [257, 0]
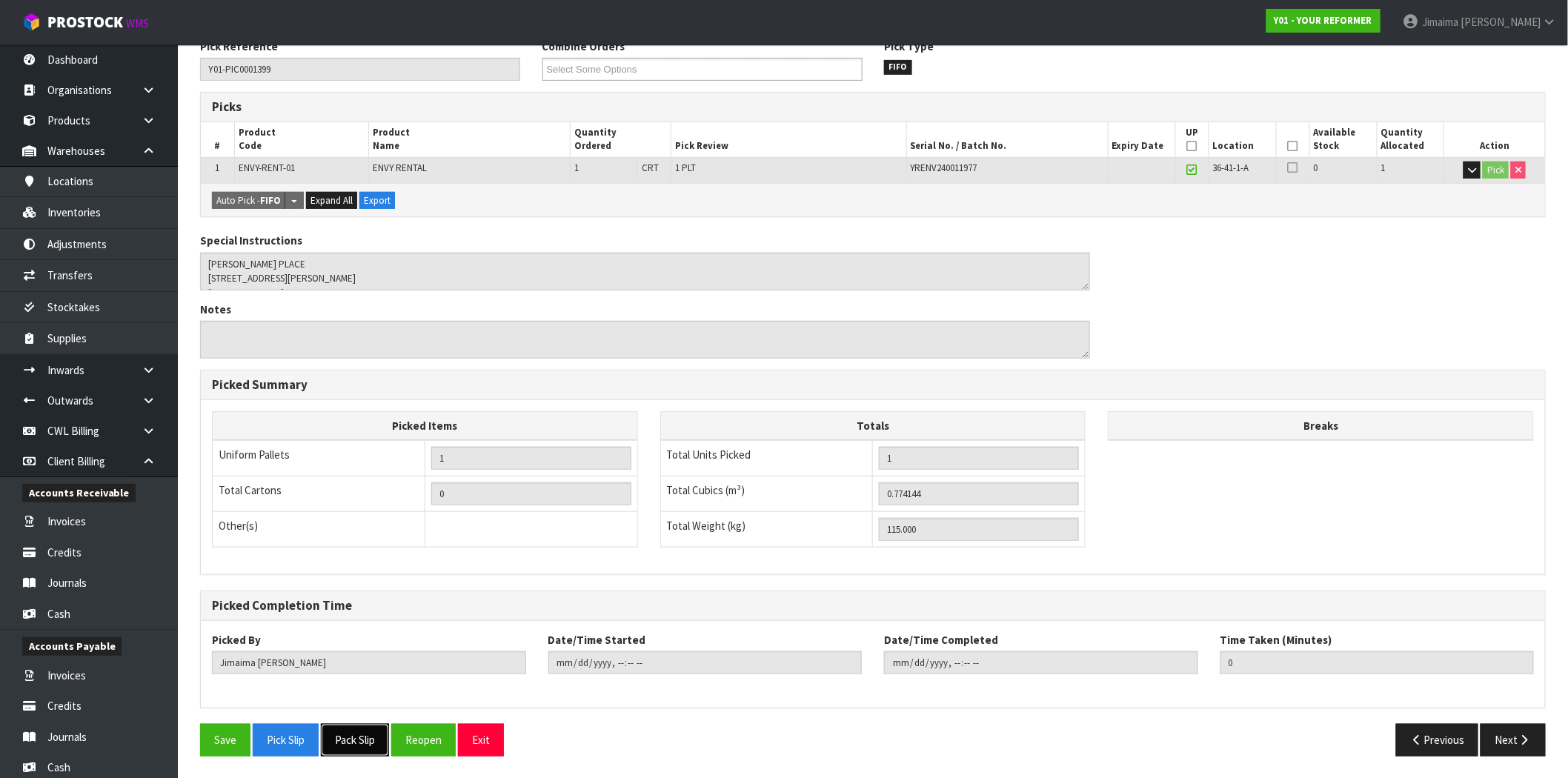
click at [361, 737] on button "Pack Slip" at bounding box center [354, 740] width 68 height 32
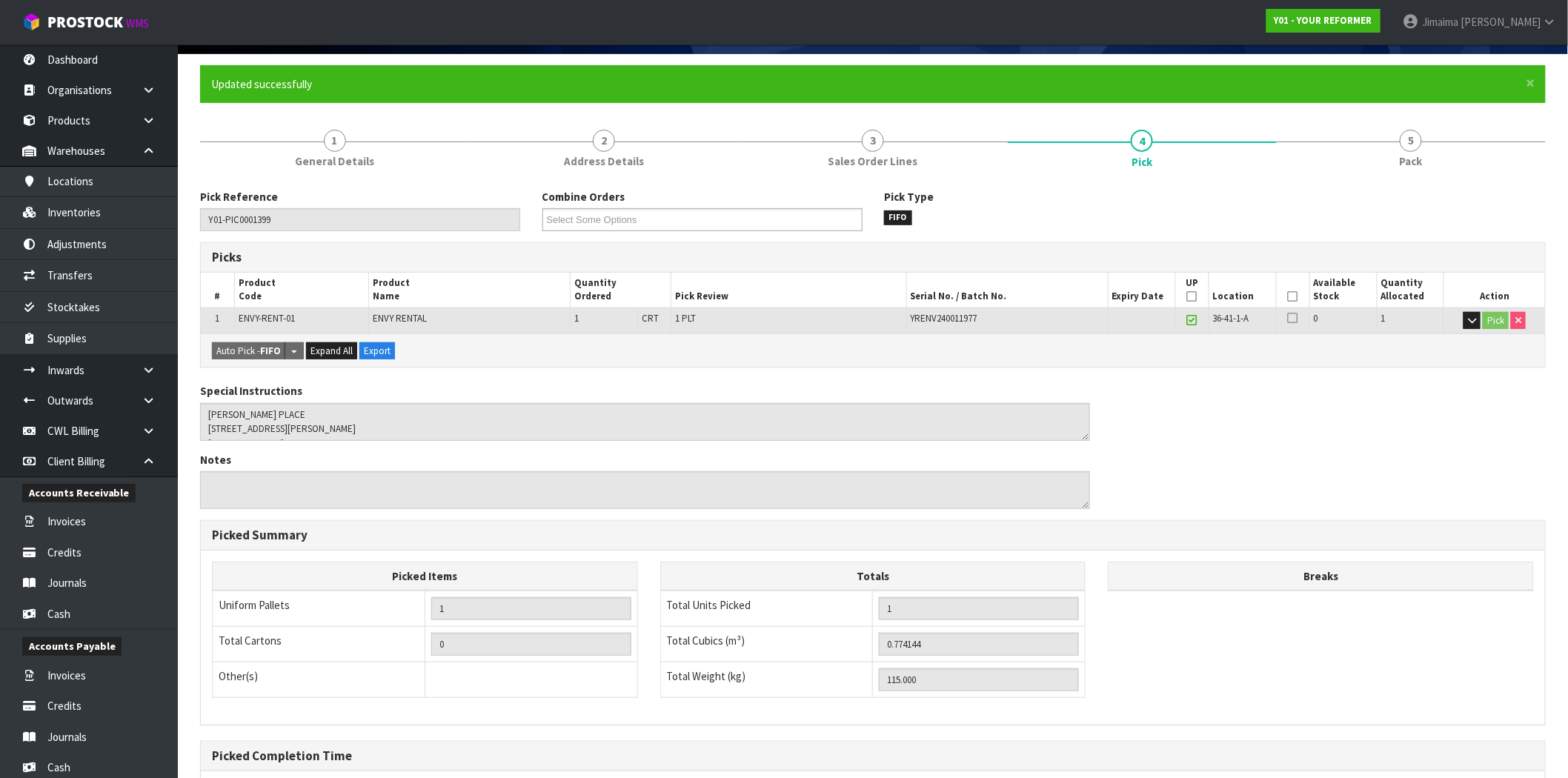
scroll to position [0, 0]
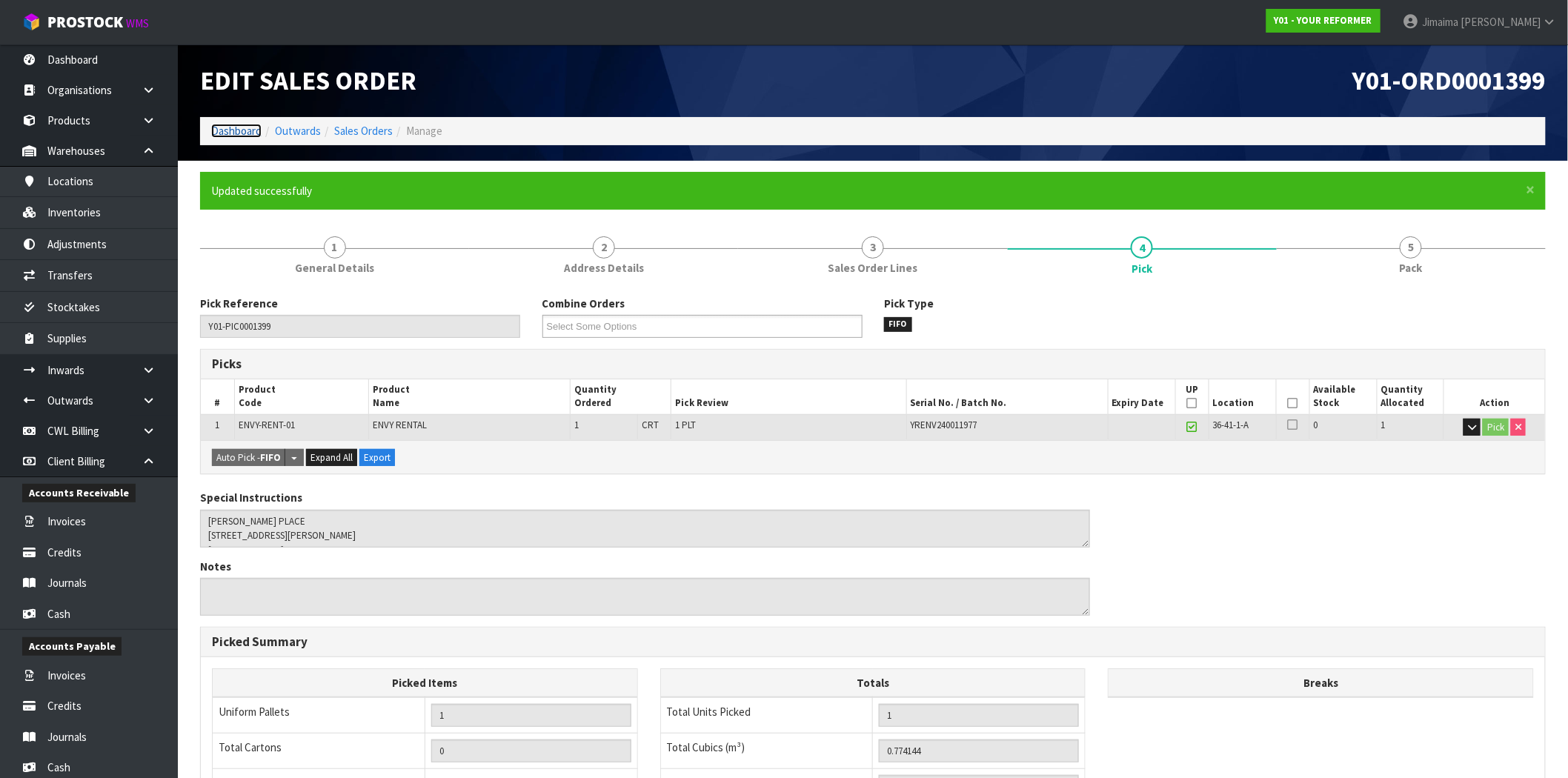
drag, startPoint x: 240, startPoint y: 130, endPoint x: 285, endPoint y: 193, distance: 77.4
click at [240, 130] on link "Dashboard" at bounding box center [236, 130] width 50 height 14
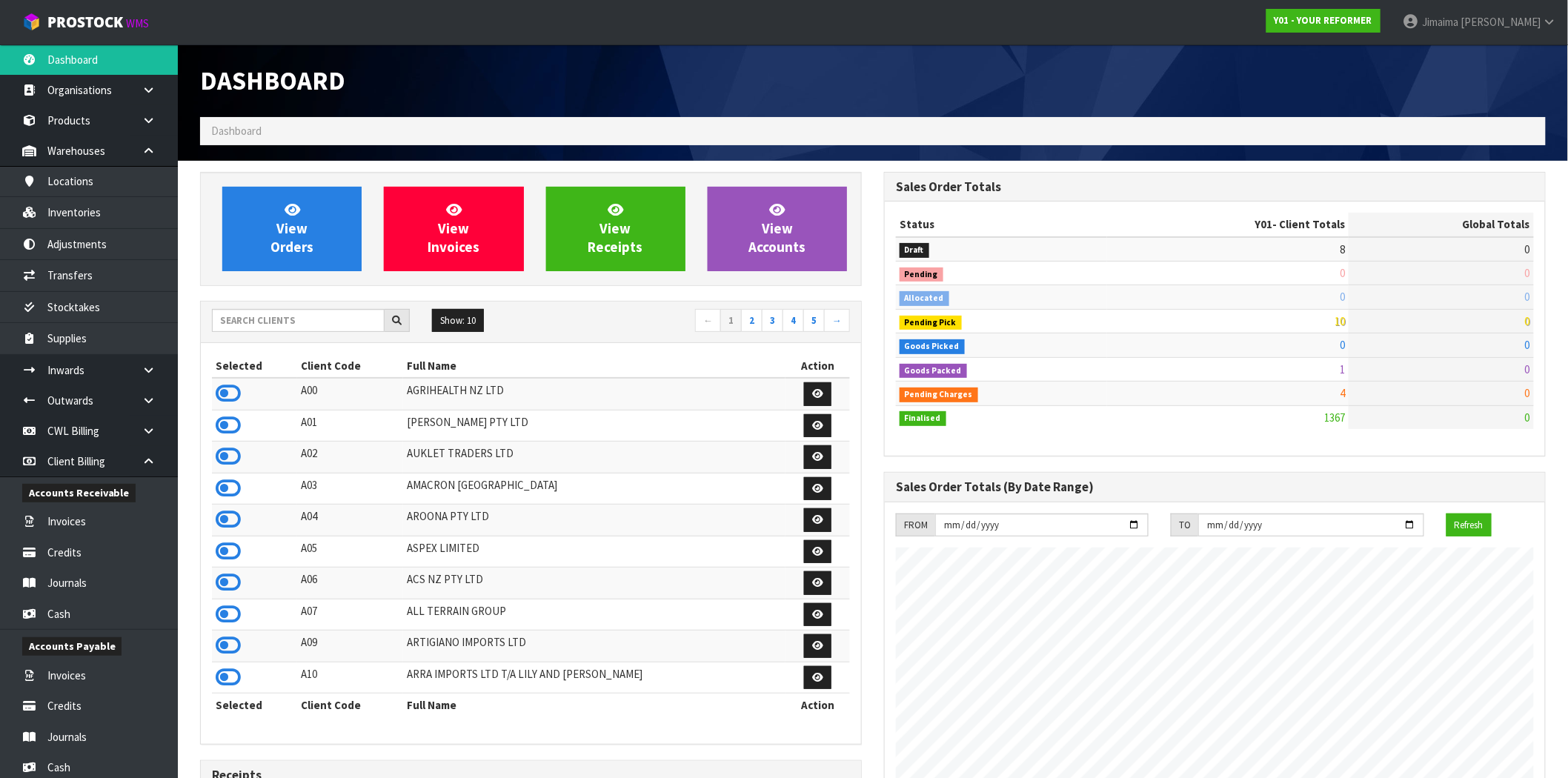
drag, startPoint x: 231, startPoint y: 390, endPoint x: 265, endPoint y: 338, distance: 62.1
click at [232, 391] on icon at bounding box center [228, 393] width 26 height 22
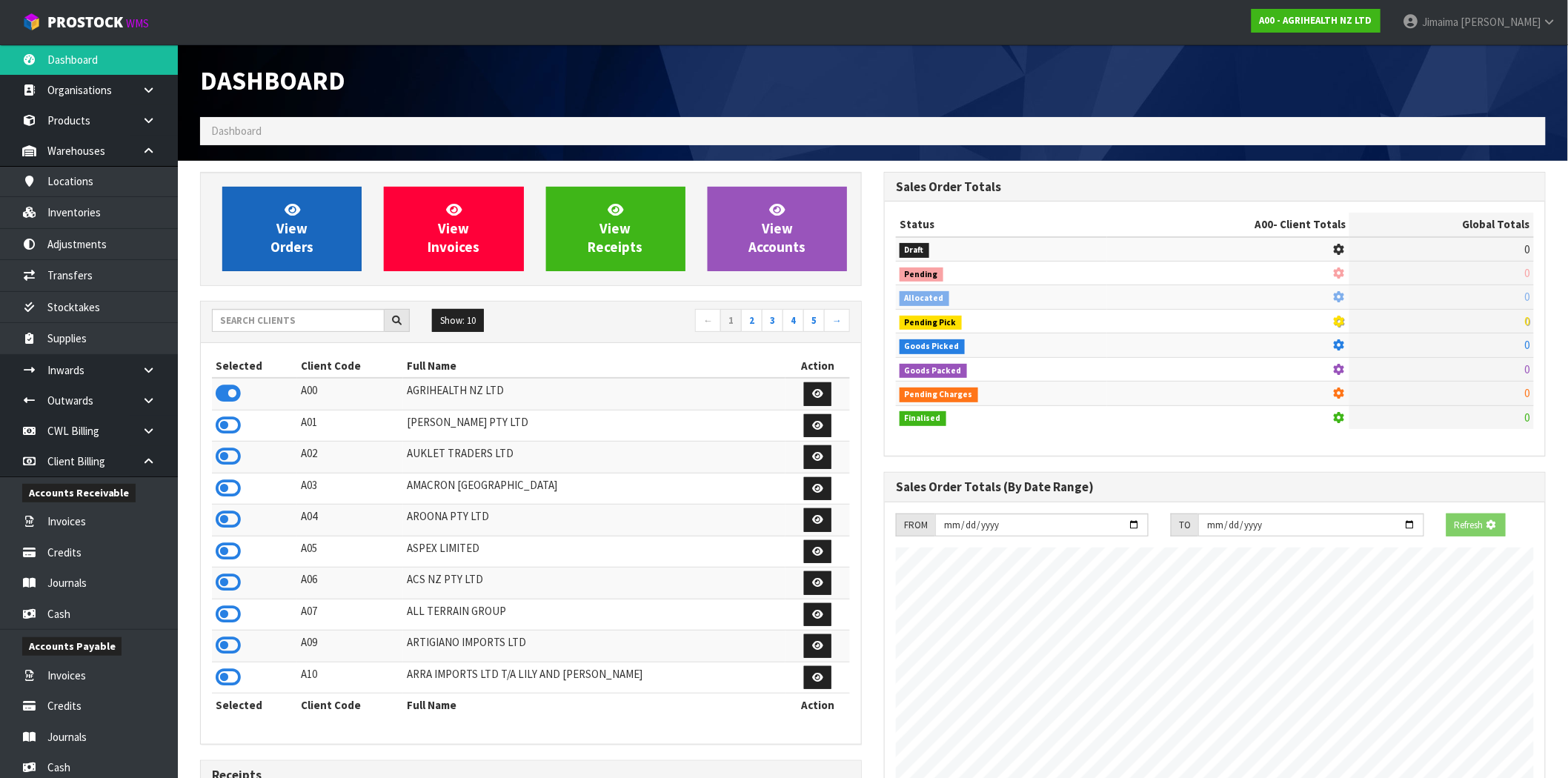
scroll to position [740034, 740531]
click at [294, 242] on span "View Orders" at bounding box center [292, 228] width 43 height 56
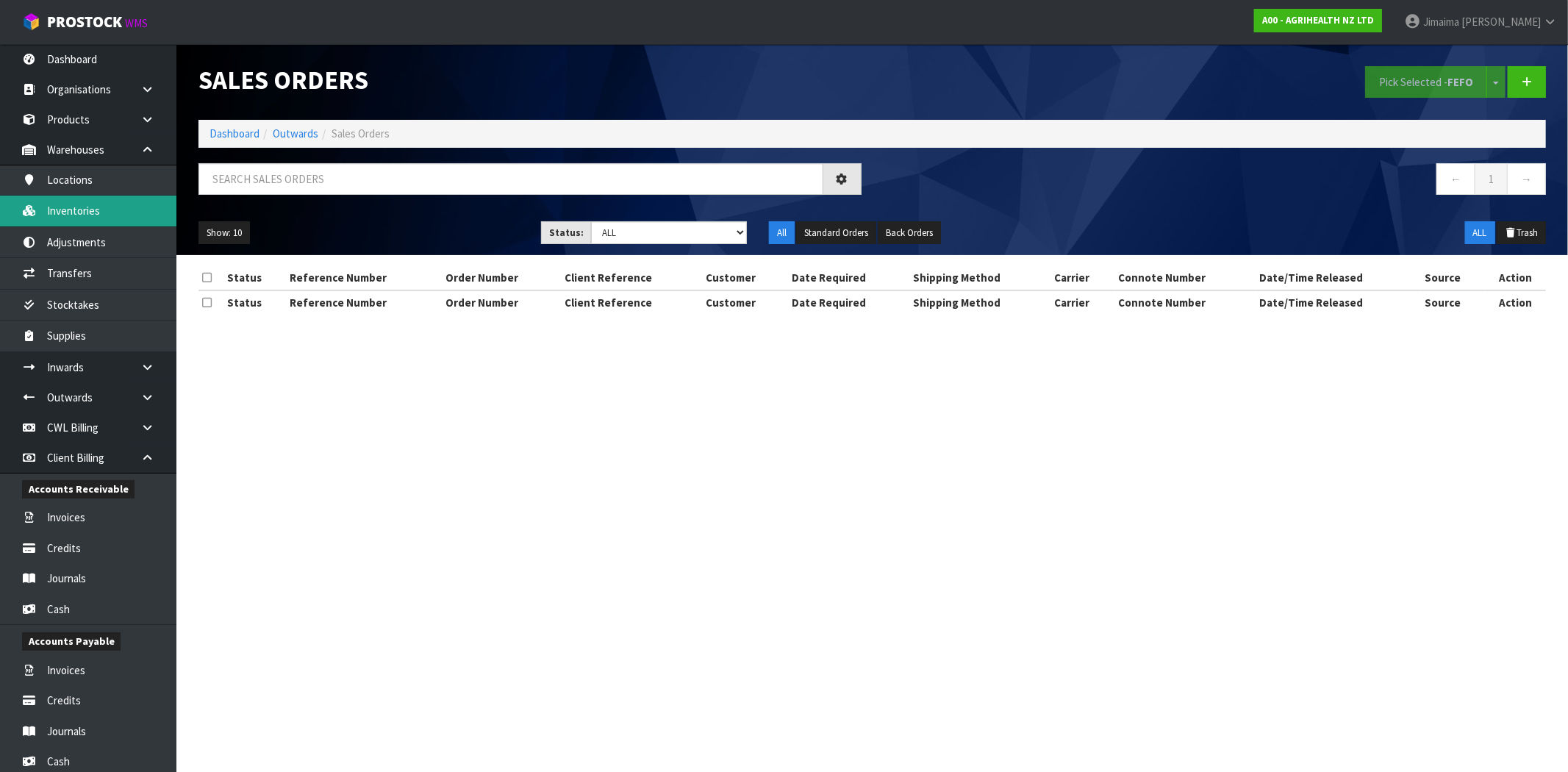
click at [114, 209] on link "Inventories" at bounding box center [88, 211] width 177 height 30
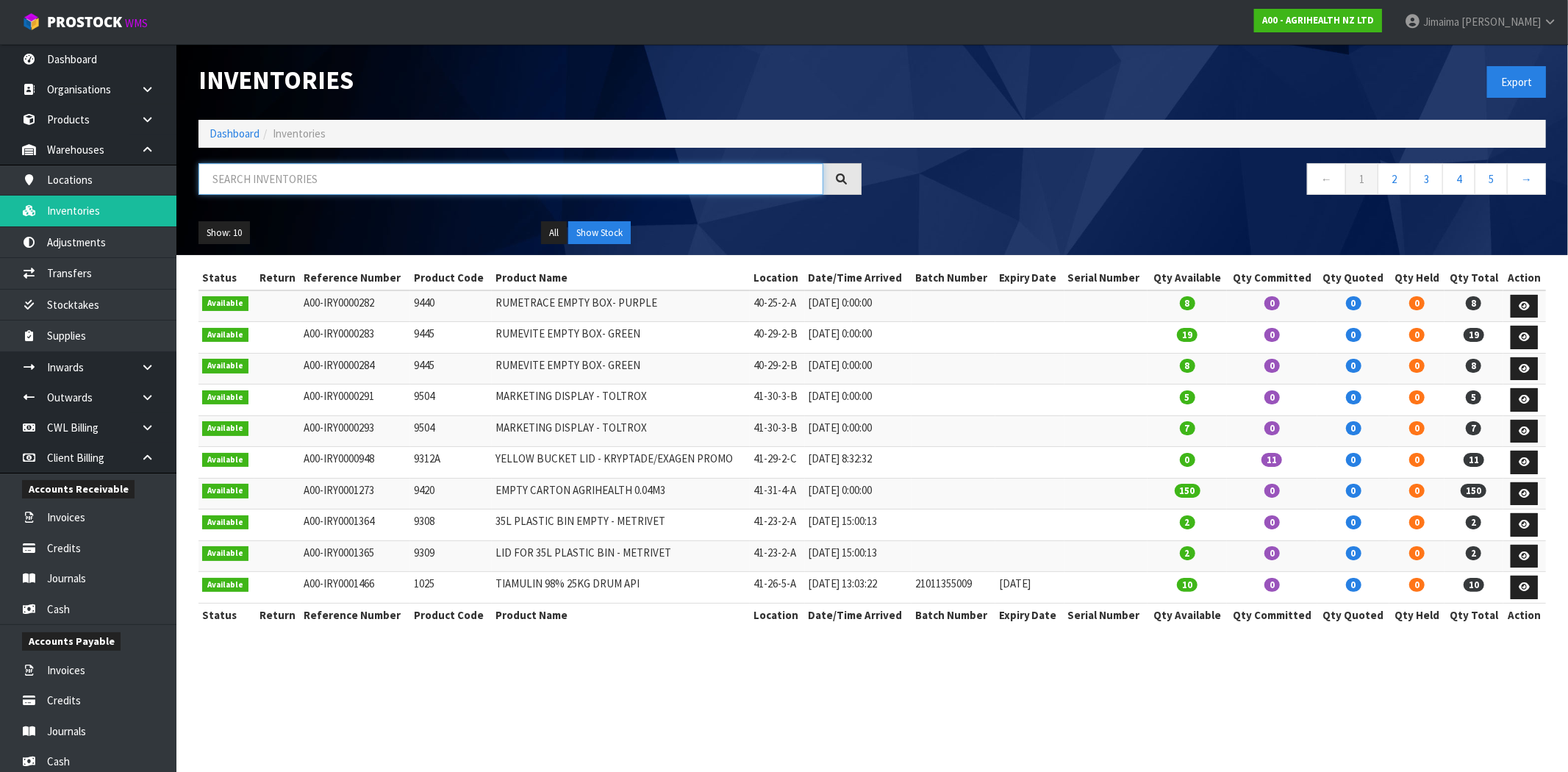
paste input "9312"
click at [275, 189] on input "9312" at bounding box center [510, 179] width 625 height 31
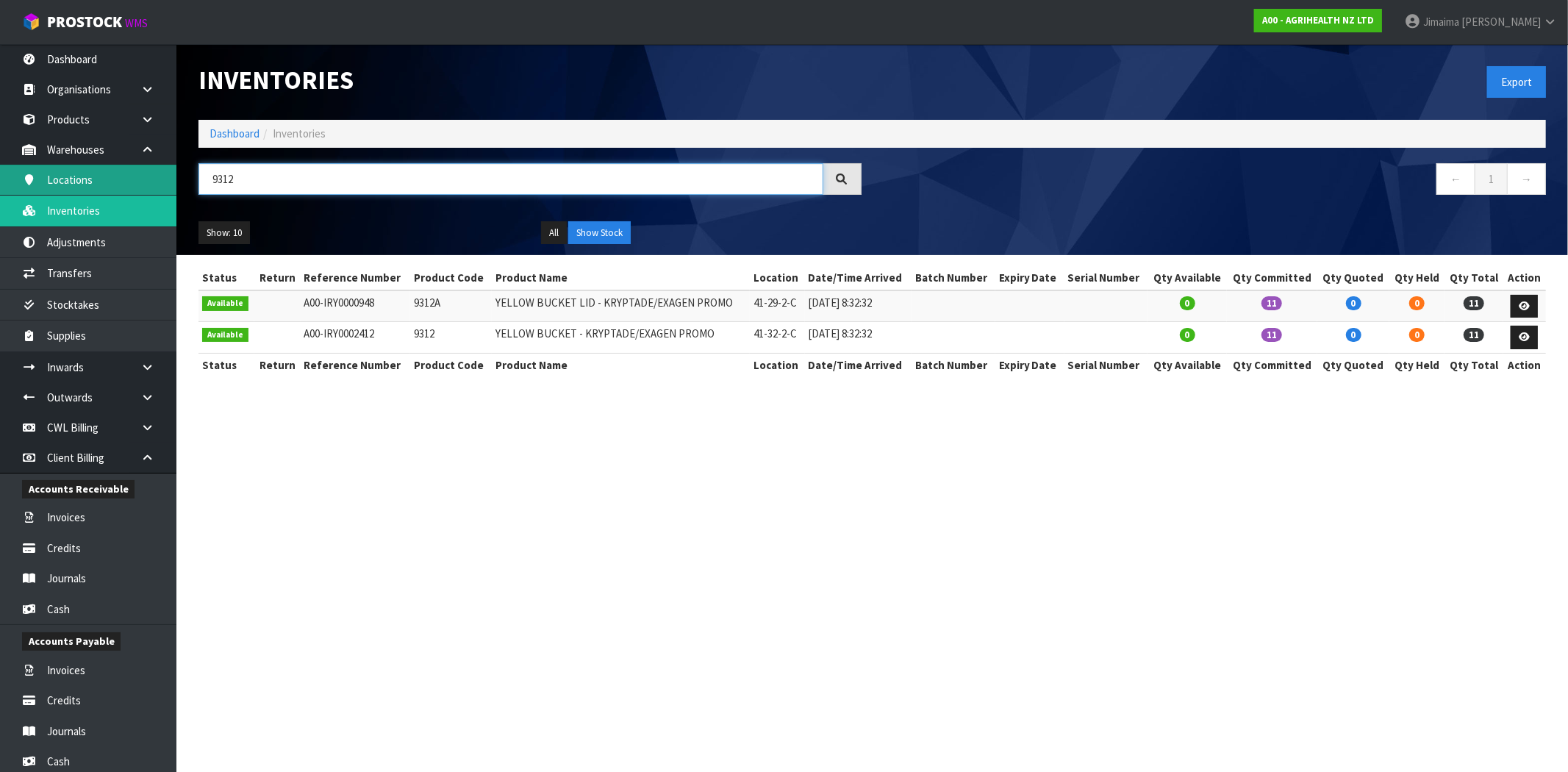
drag, startPoint x: 274, startPoint y: 172, endPoint x: 156, endPoint y: 187, distance: 118.9
click at [156, 187] on body "Toggle navigation ProStock WMS A00 - AGRIHEALTH NZ LTD Jimaima Reiher Logout Da…" at bounding box center [784, 386] width 1568 height 772
paste input "a"
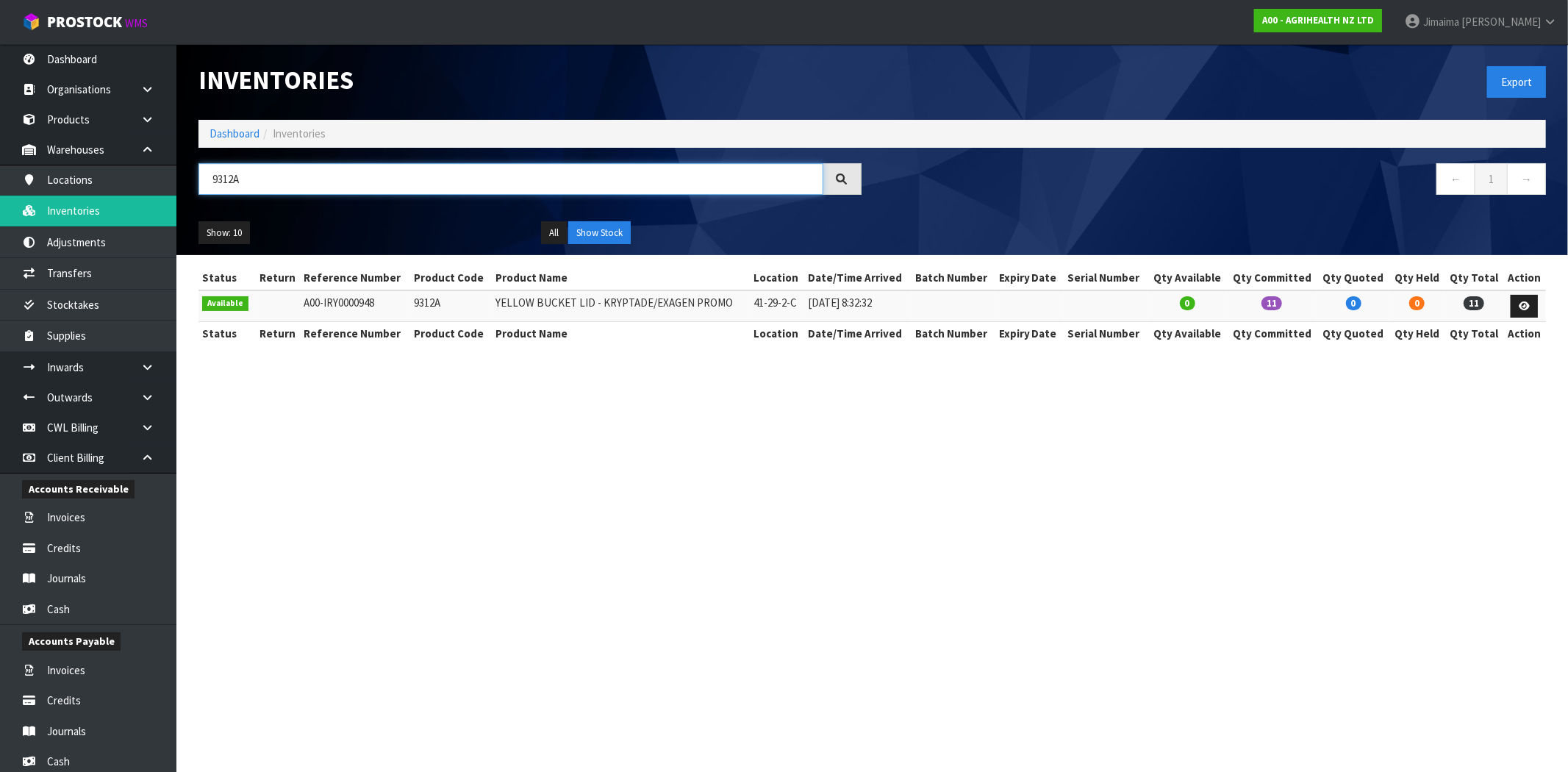
type input "9312A"
click at [232, 137] on link "Dashboard" at bounding box center [234, 134] width 50 height 14
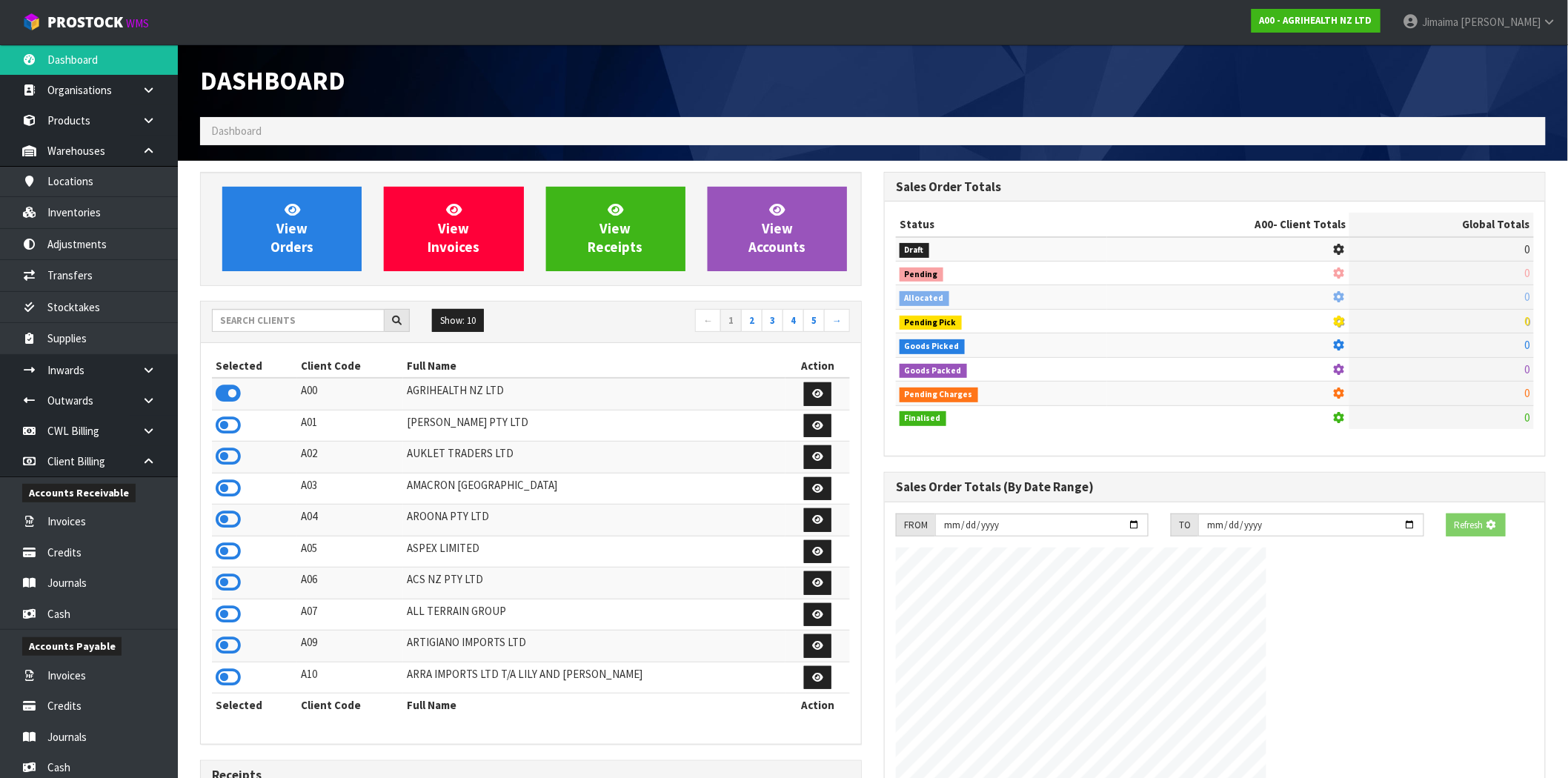
click at [250, 302] on div "Show: 10 5 10 25 50 ← 1 2 3 4 5 →" at bounding box center [531, 322] width 660 height 41
click at [250, 307] on div "Show: 10 5 10 25 50 ← 1 2 3 4 5 →" at bounding box center [531, 322] width 660 height 41
click at [255, 316] on input "text" at bounding box center [299, 321] width 173 height 23
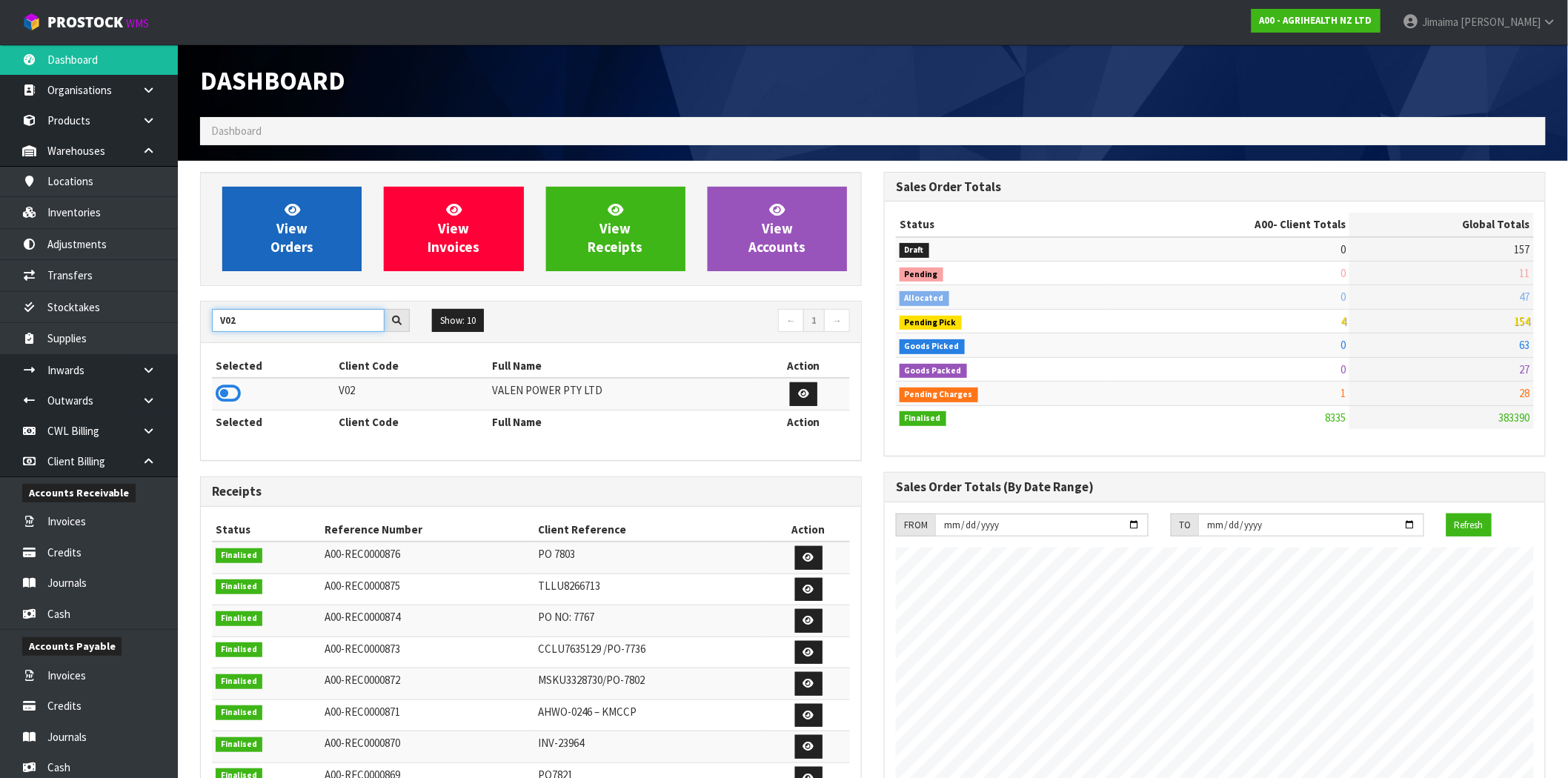
type input "V02"
click at [289, 231] on span "View Orders" at bounding box center [292, 228] width 43 height 56
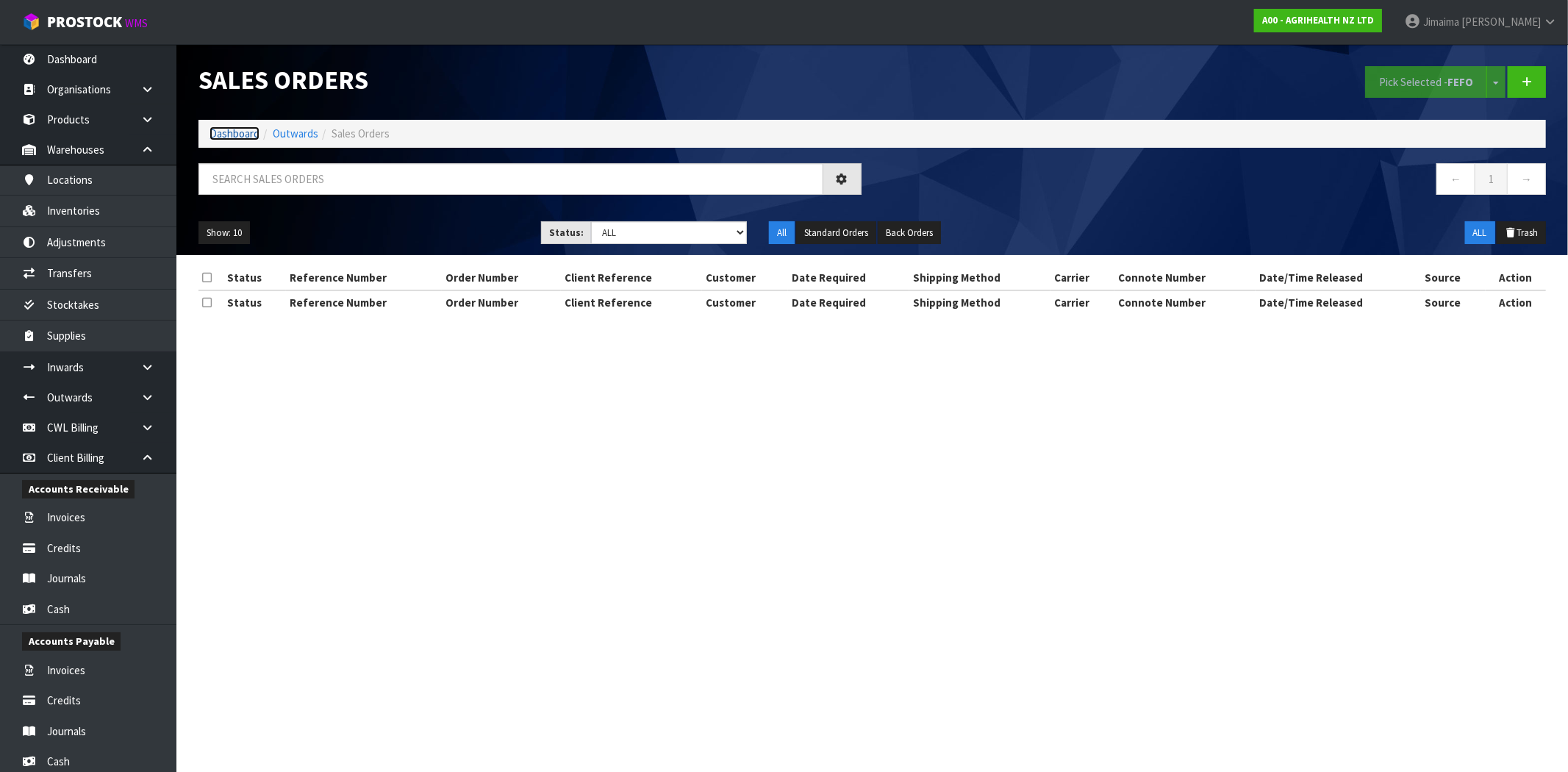
click at [240, 134] on link "Dashboard" at bounding box center [234, 134] width 50 height 14
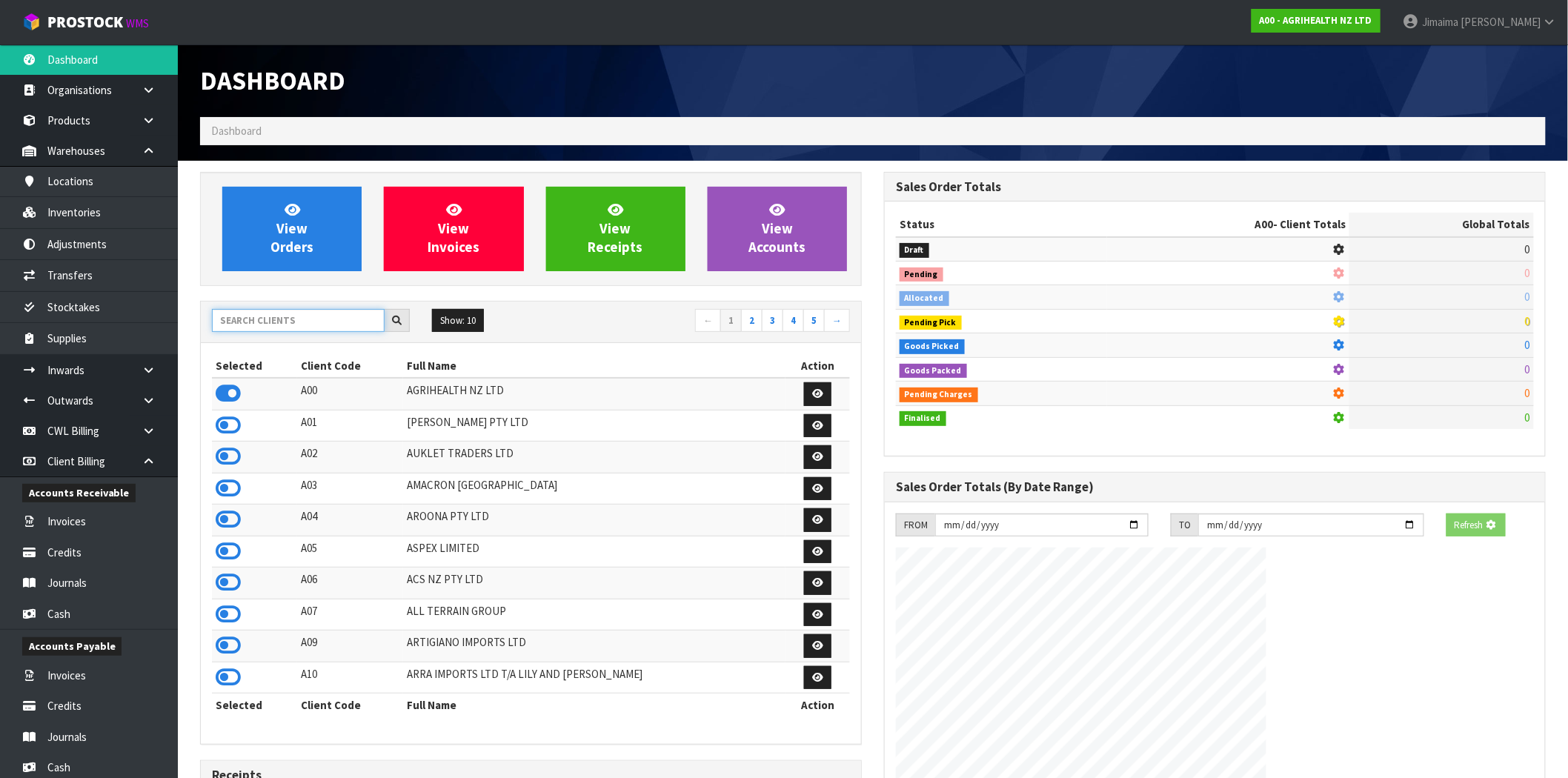
click at [271, 322] on input "text" at bounding box center [299, 321] width 173 height 23
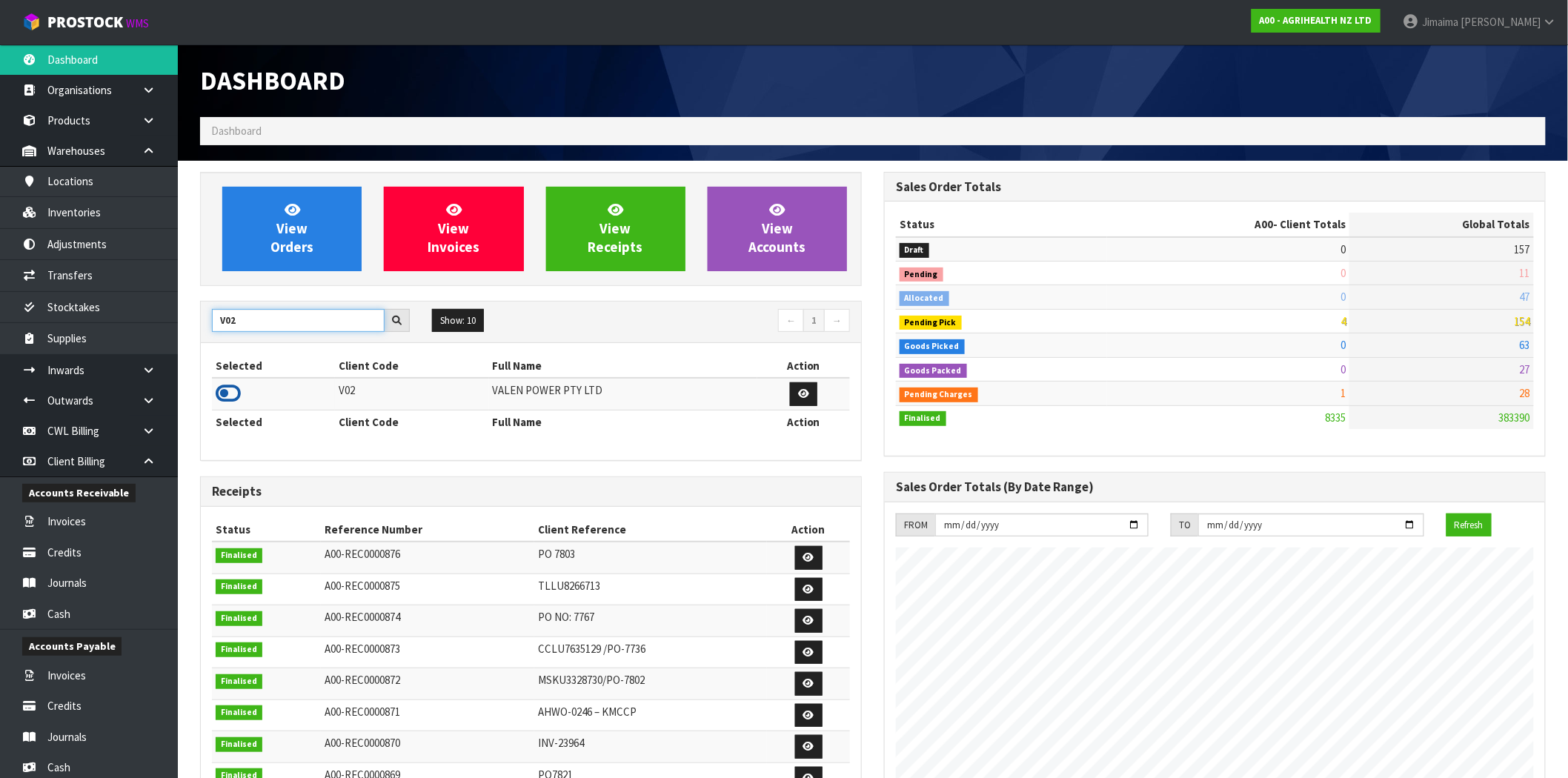
type input "V02"
drag, startPoint x: 227, startPoint y: 396, endPoint x: 245, endPoint y: 373, distance: 29.2
click at [227, 396] on icon at bounding box center [228, 393] width 26 height 22
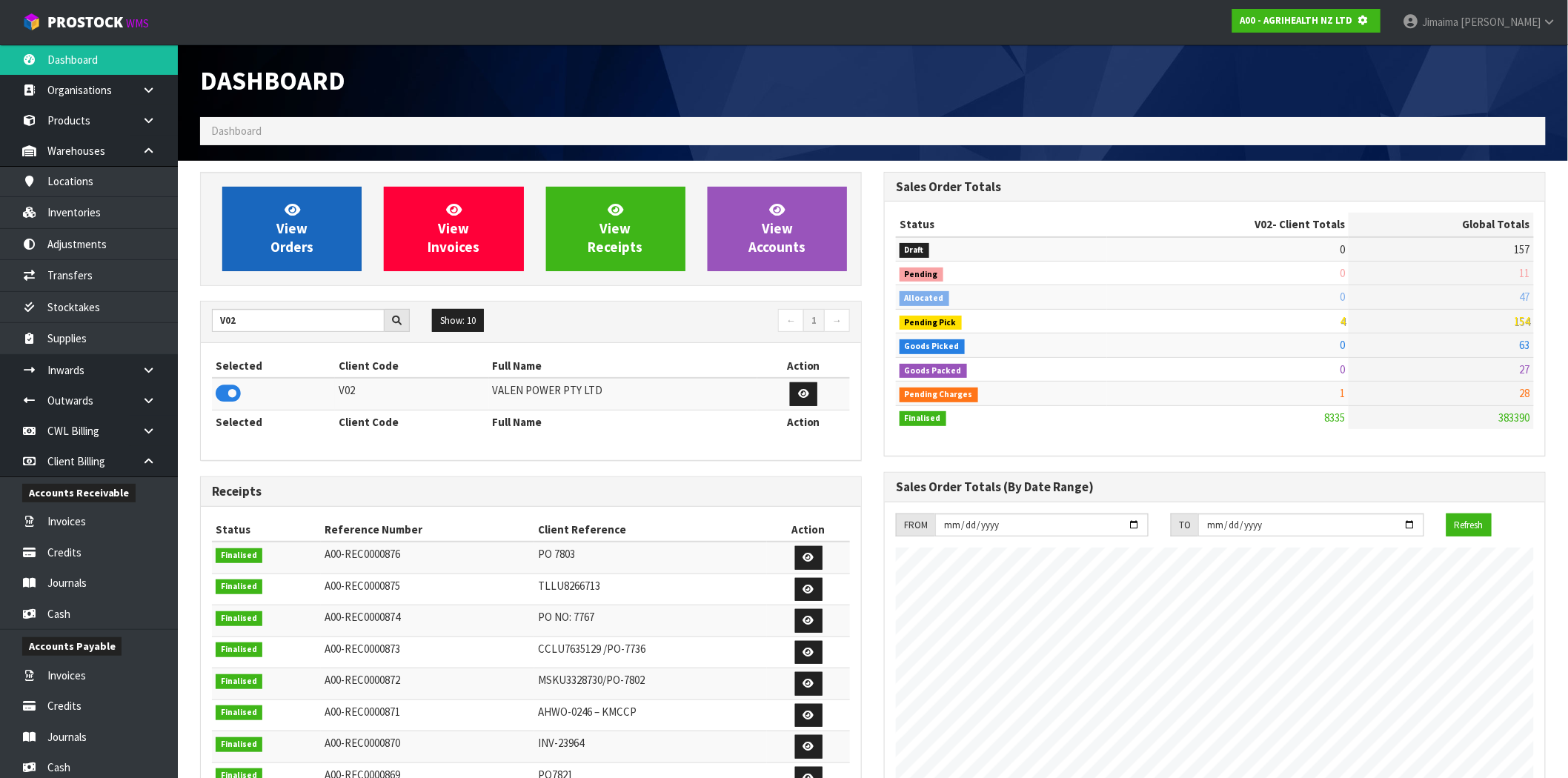
scroll to position [740034, 740531]
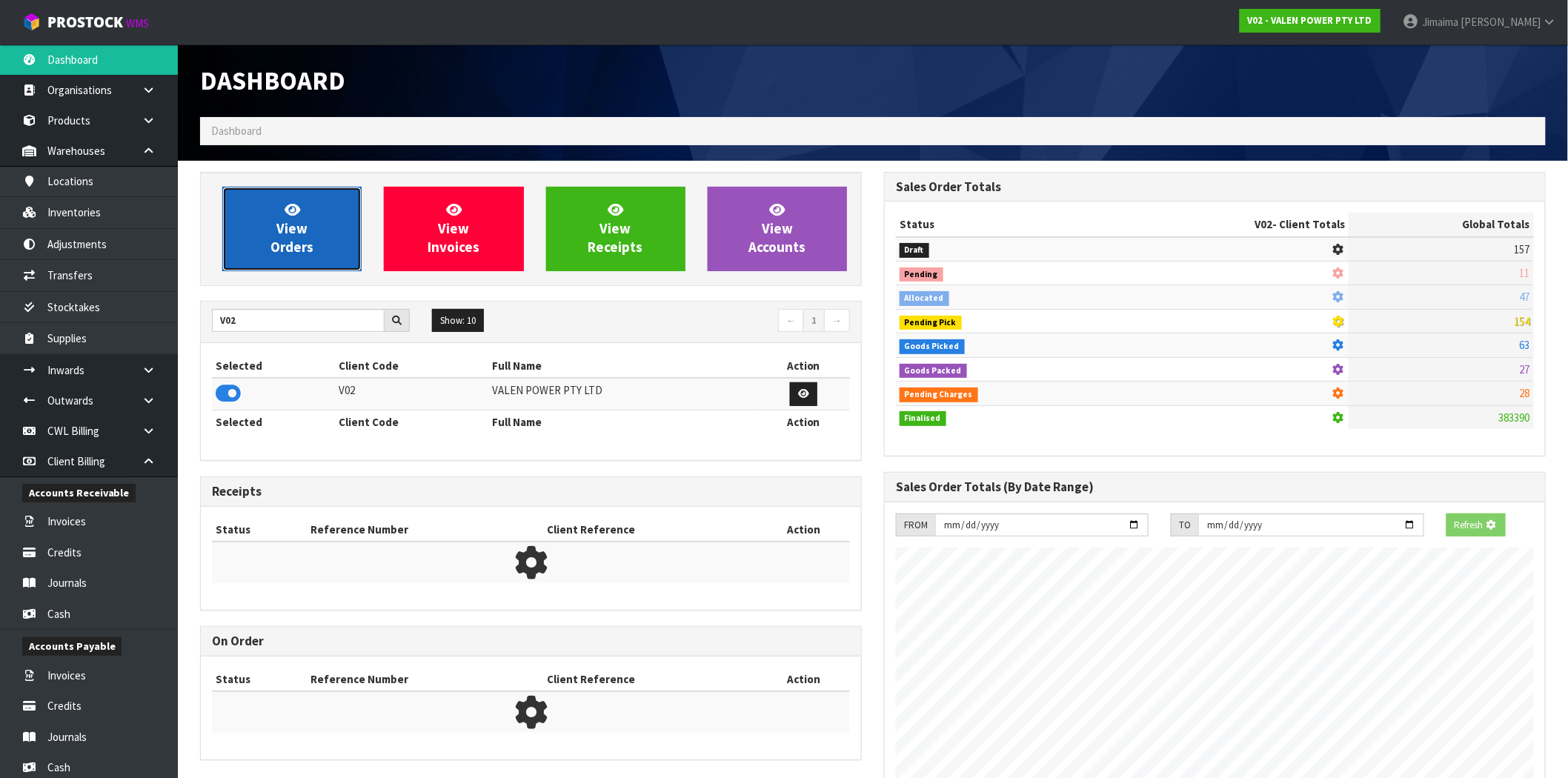
click at [275, 245] on span "View Orders" at bounding box center [292, 228] width 43 height 56
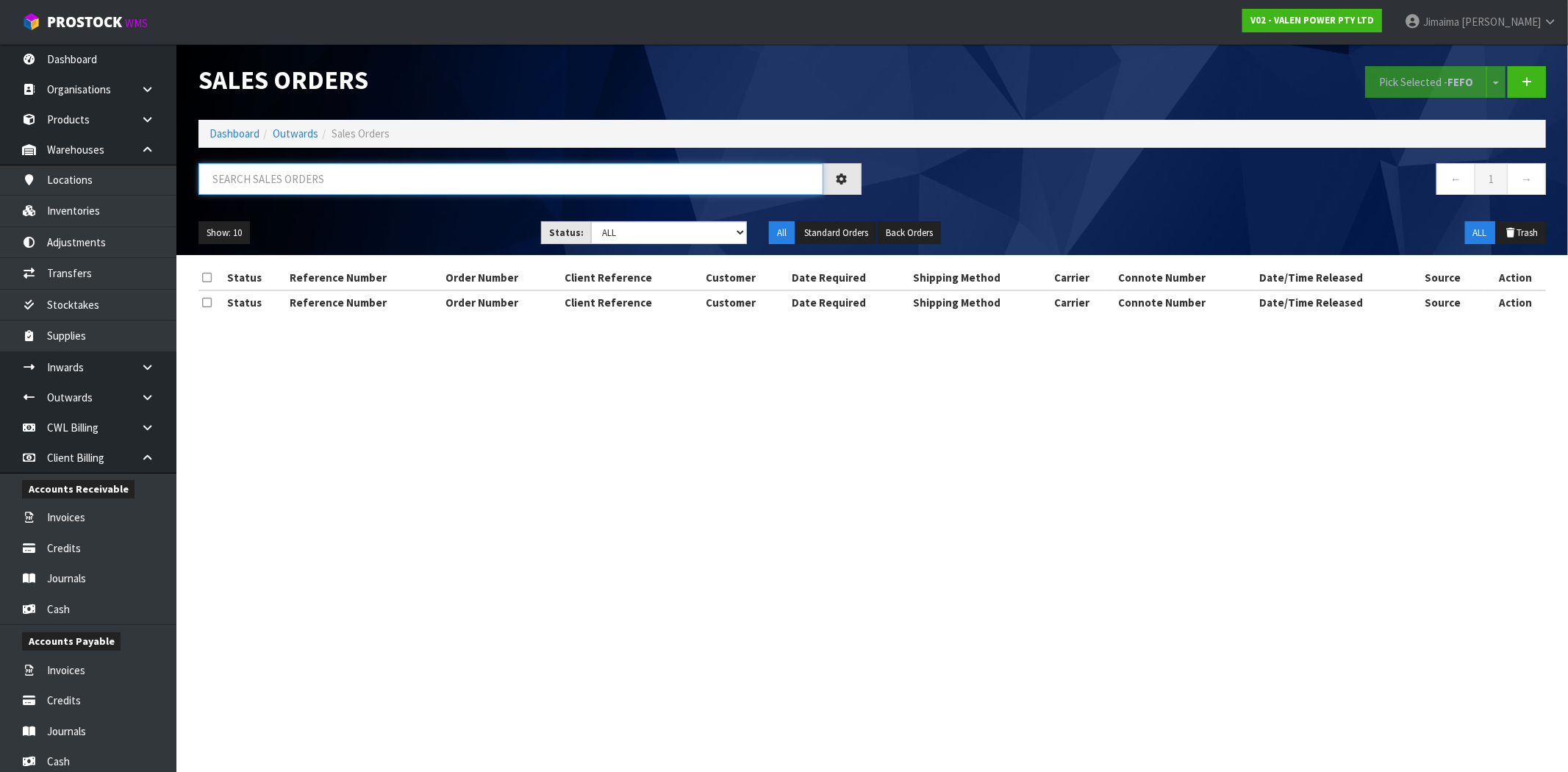
click at [436, 180] on input "text" at bounding box center [510, 179] width 625 height 31
paste input "S47884"
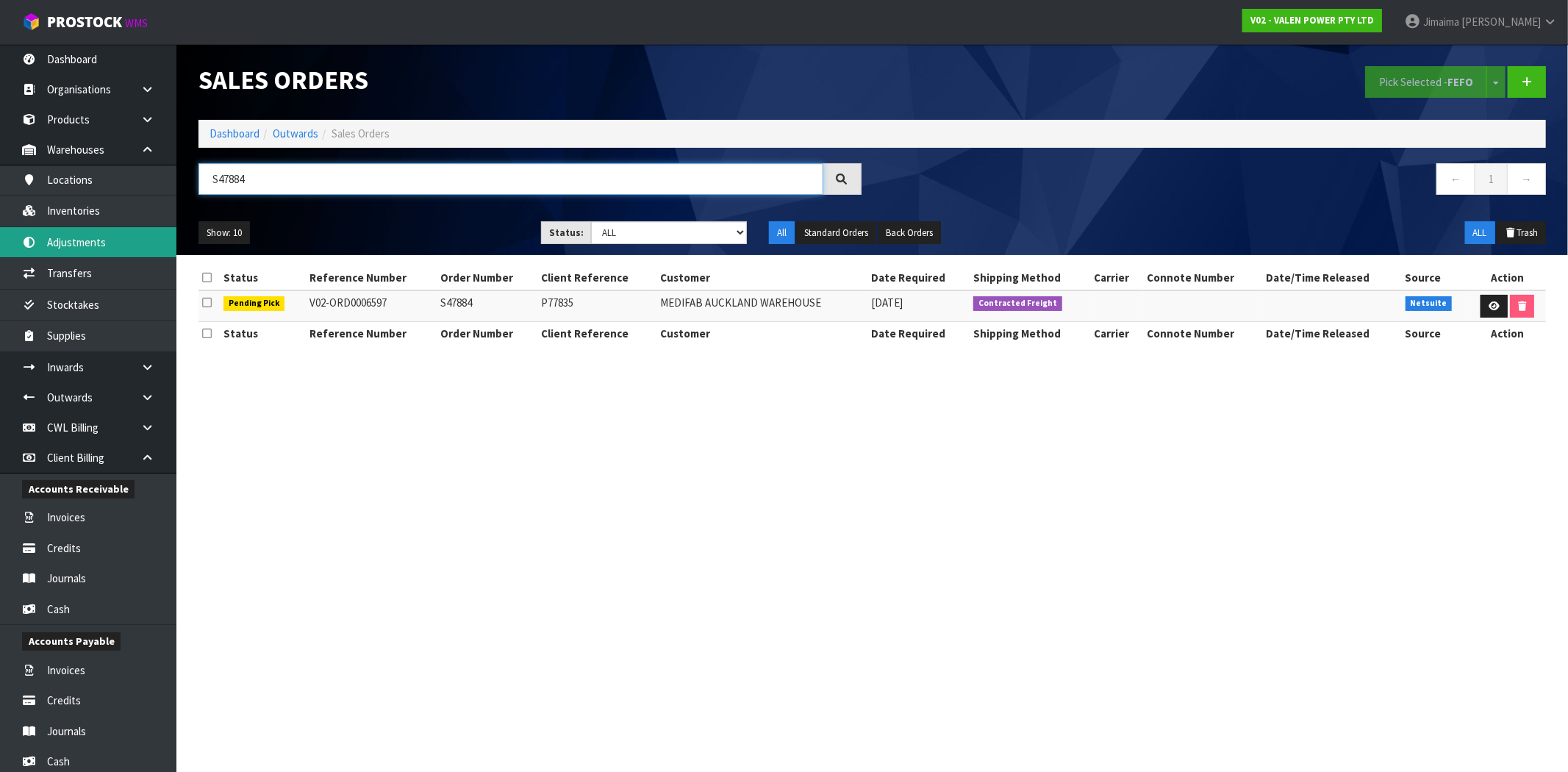
type input "S47884"
click at [532, 425] on section "Sales Orders Pick Selected - FEFO Split button! FIFO - First In First Out FEFO …" at bounding box center [784, 386] width 1568 height 772
click at [1492, 306] on icon at bounding box center [1494, 306] width 11 height 10
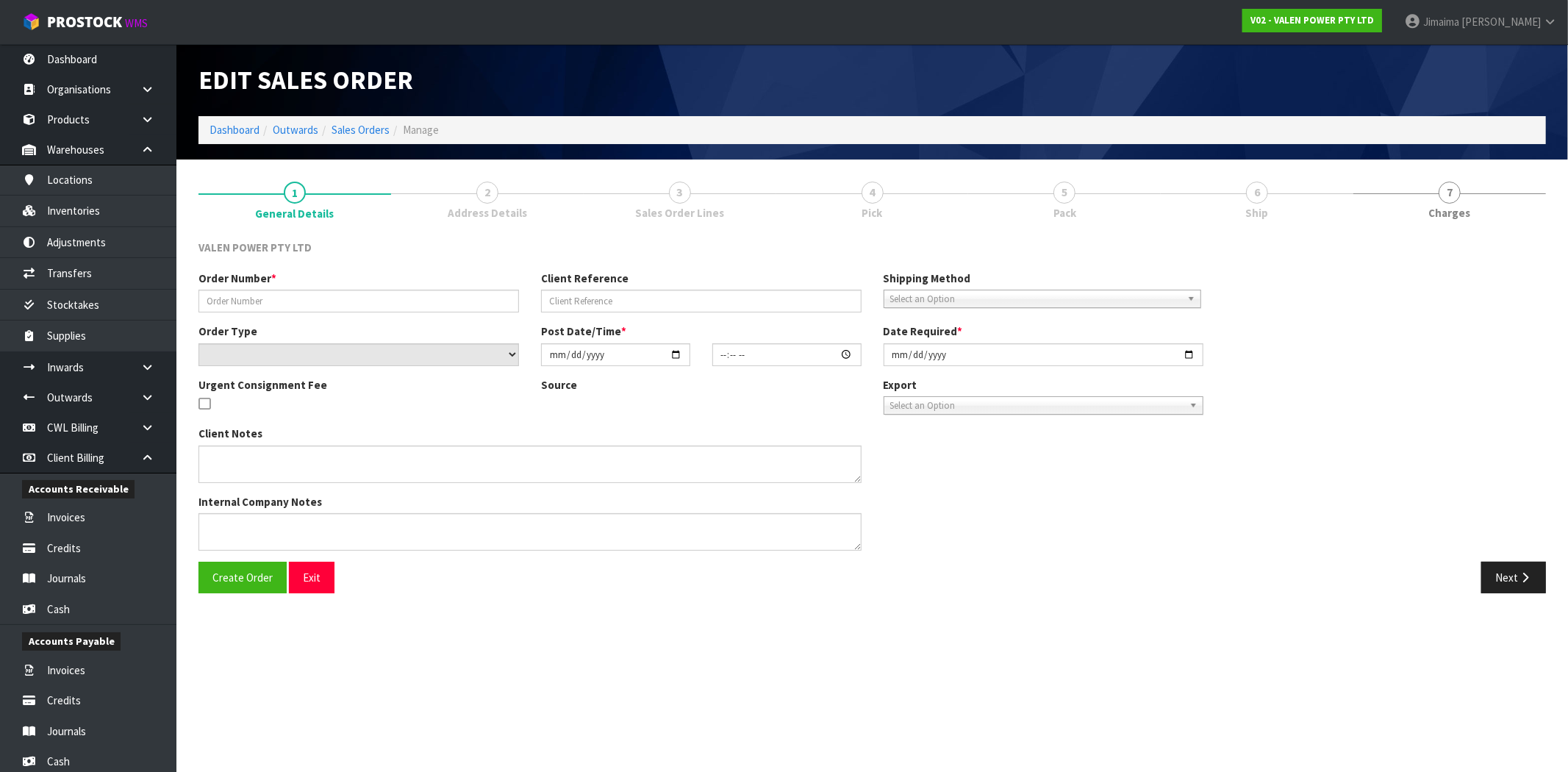
type input "S47884"
type input "P77835"
select select "number:0"
type input "2025-09-29"
type input "12:30:08.000"
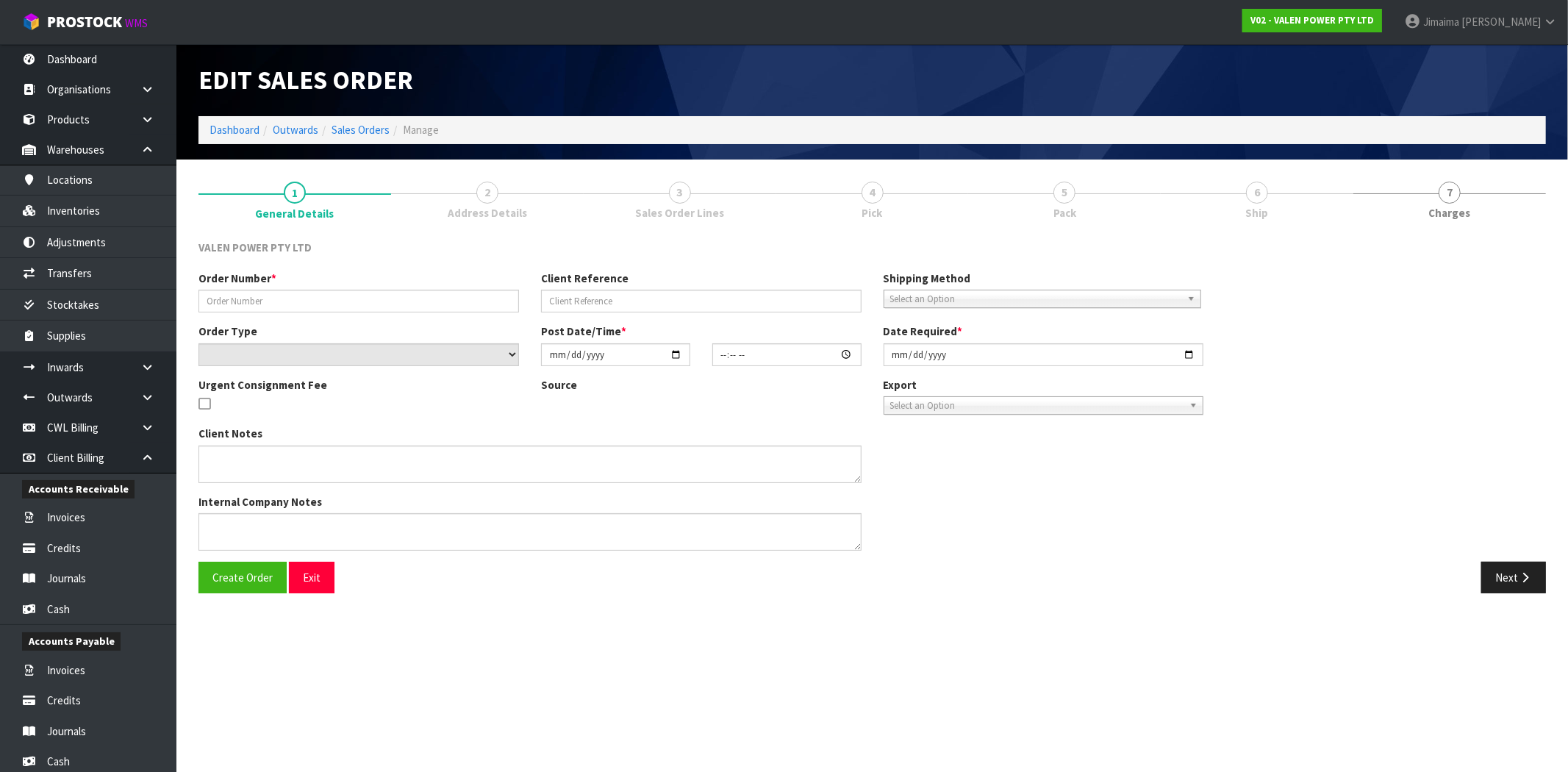
type input "2025-09-30"
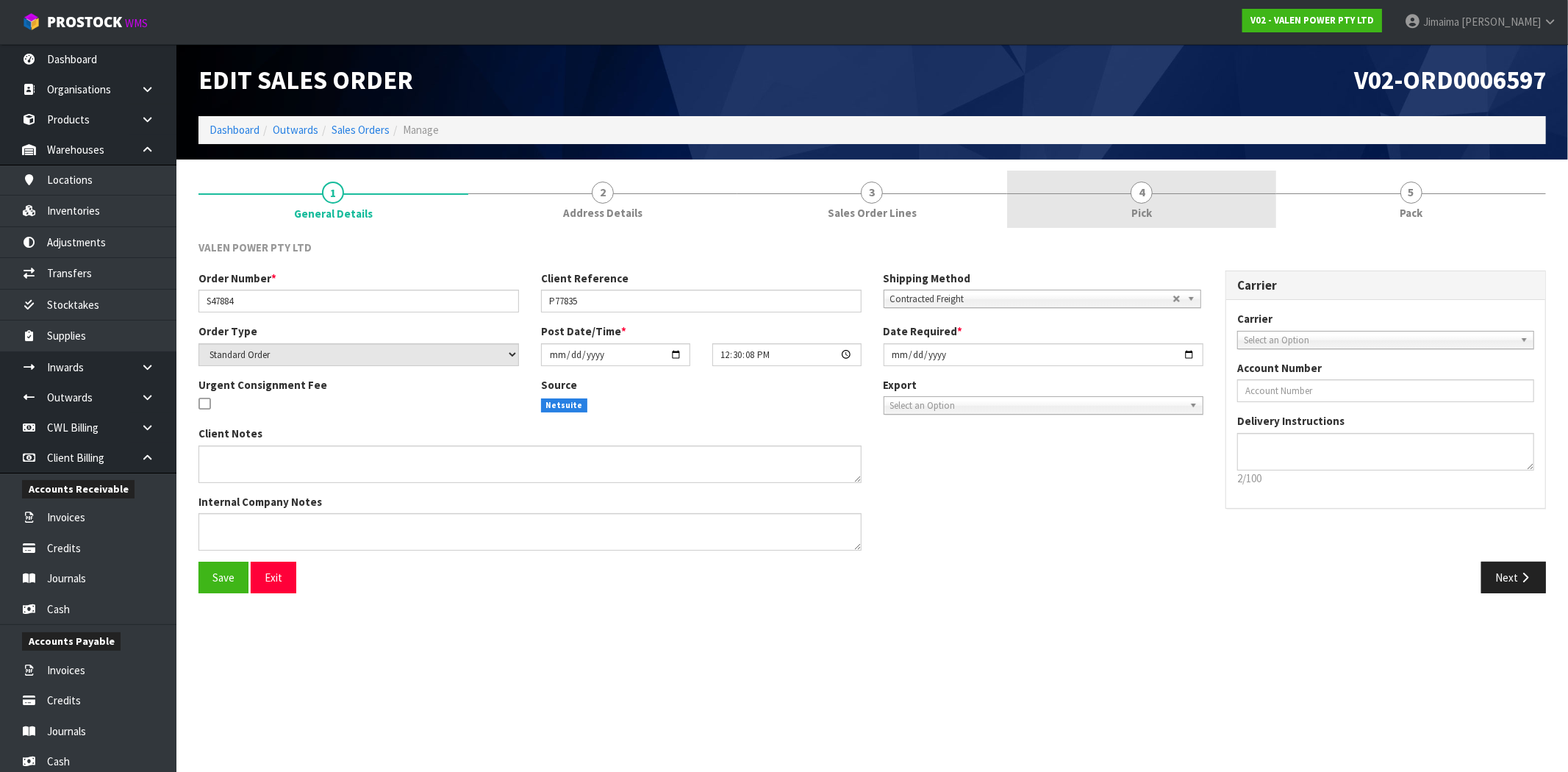
click at [1172, 225] on link "4 Pick" at bounding box center [1141, 199] width 270 height 58
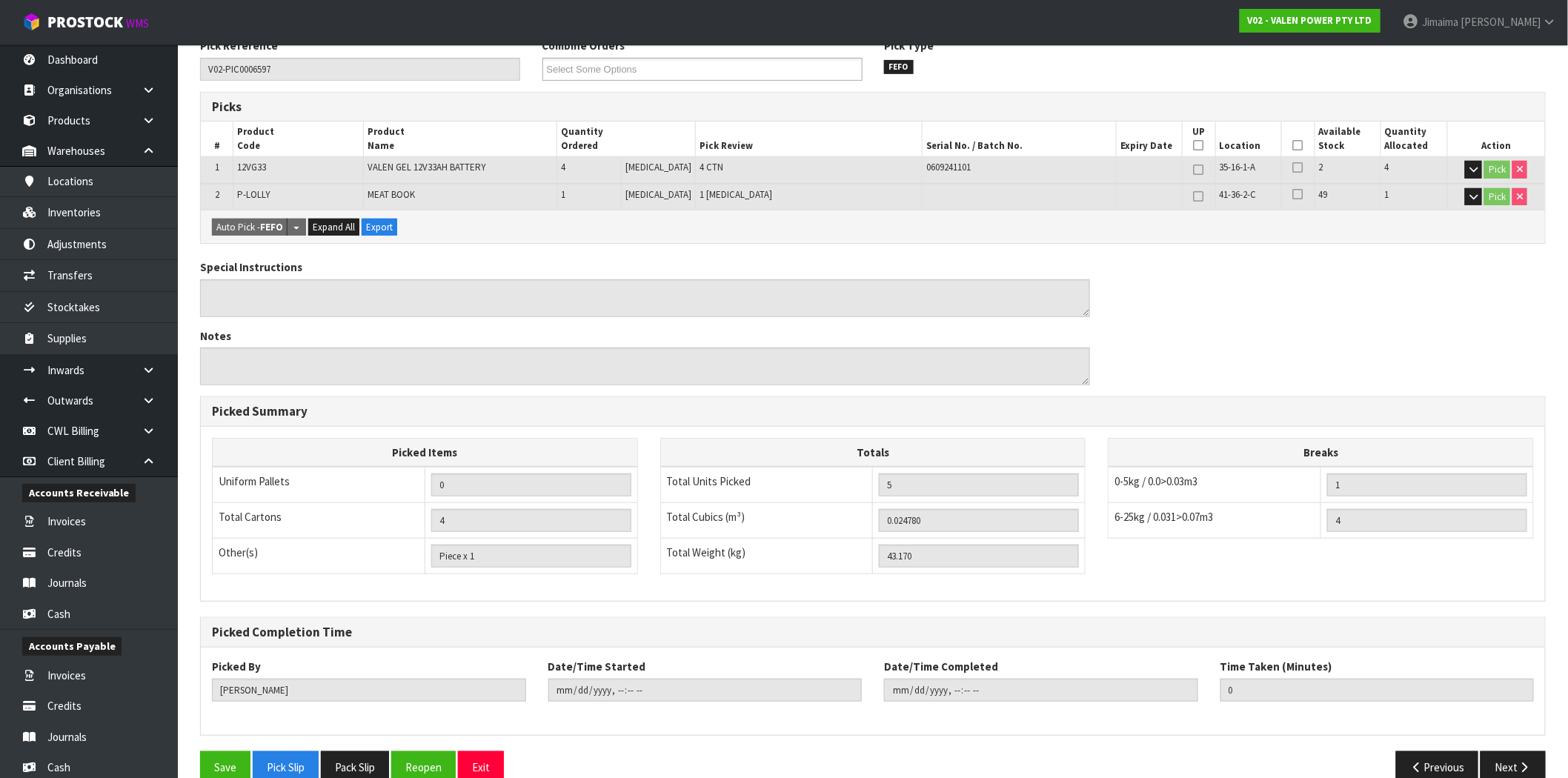
scroll to position [231, 0]
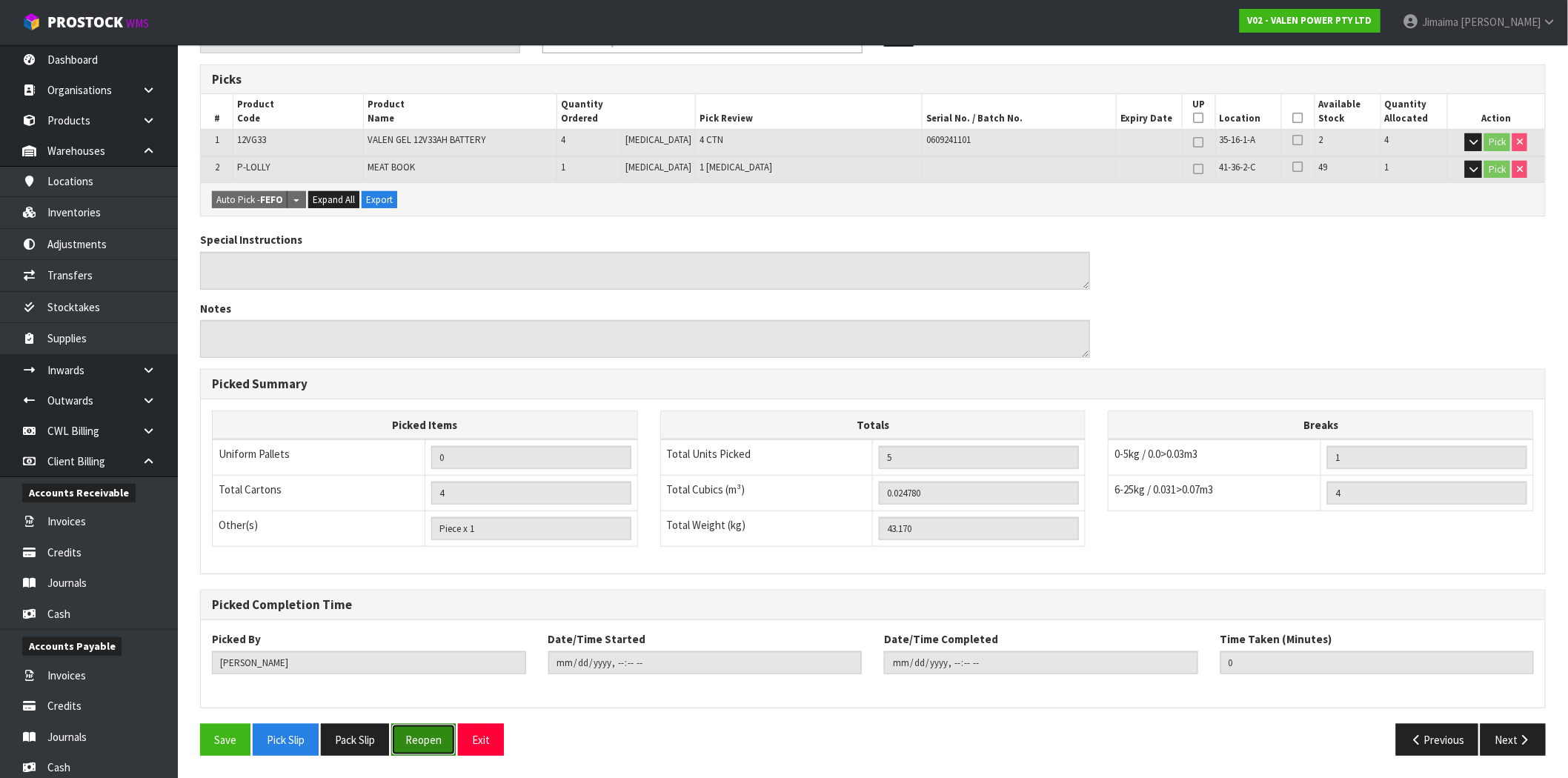
click at [424, 735] on button "Reopen" at bounding box center [423, 740] width 64 height 32
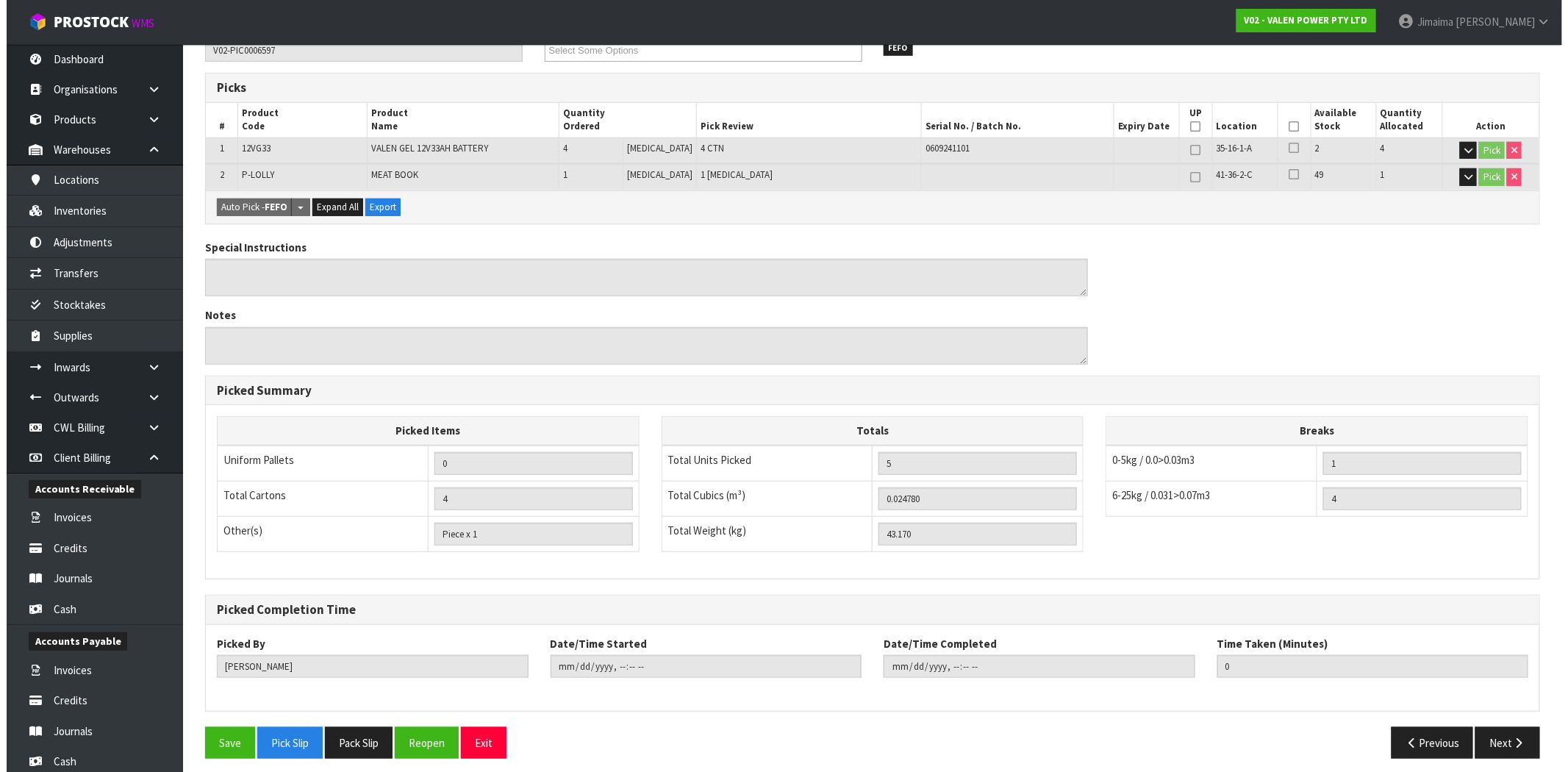
scroll to position [282, 0]
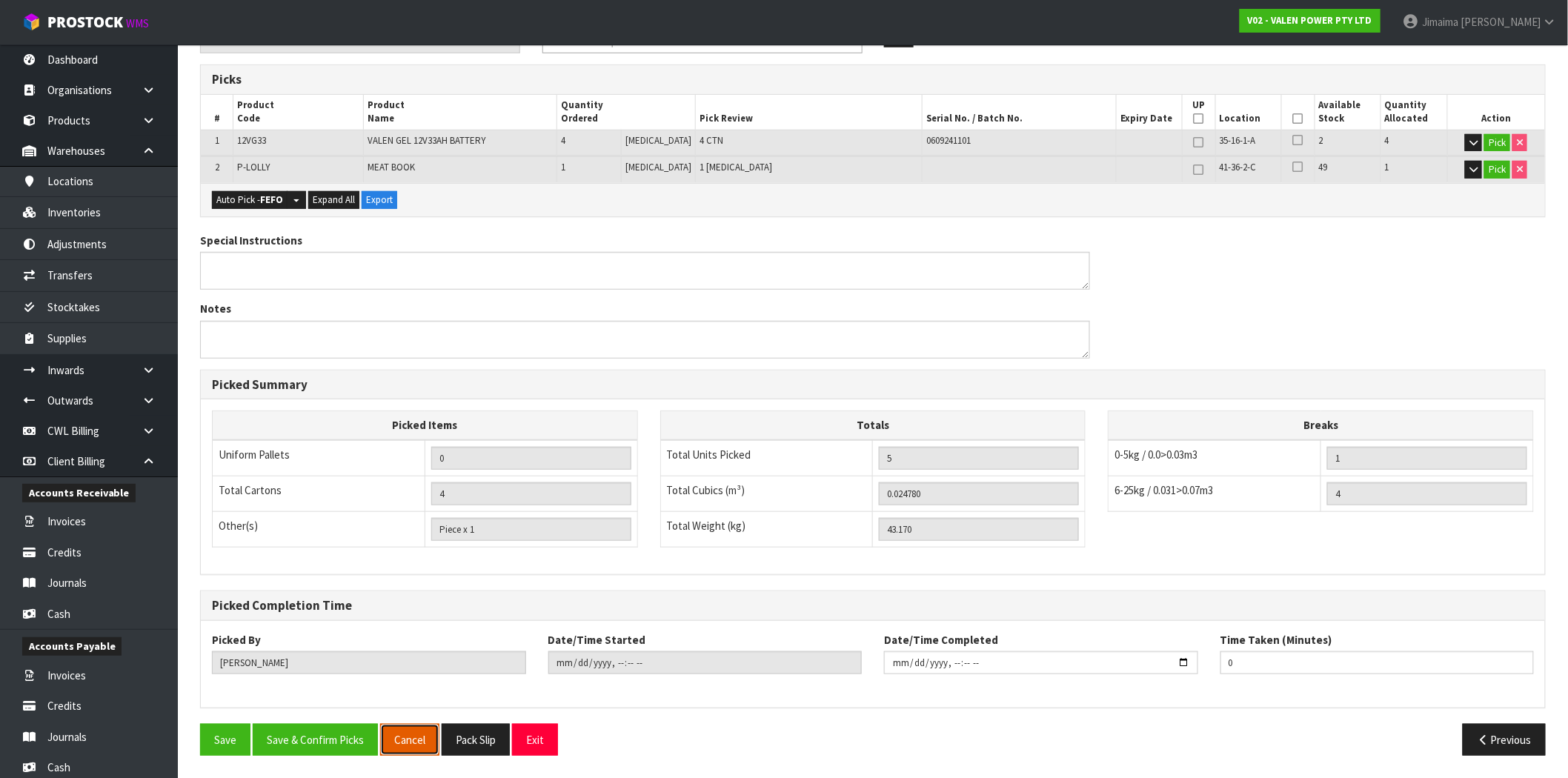
click at [417, 734] on button "Cancel" at bounding box center [409, 740] width 59 height 32
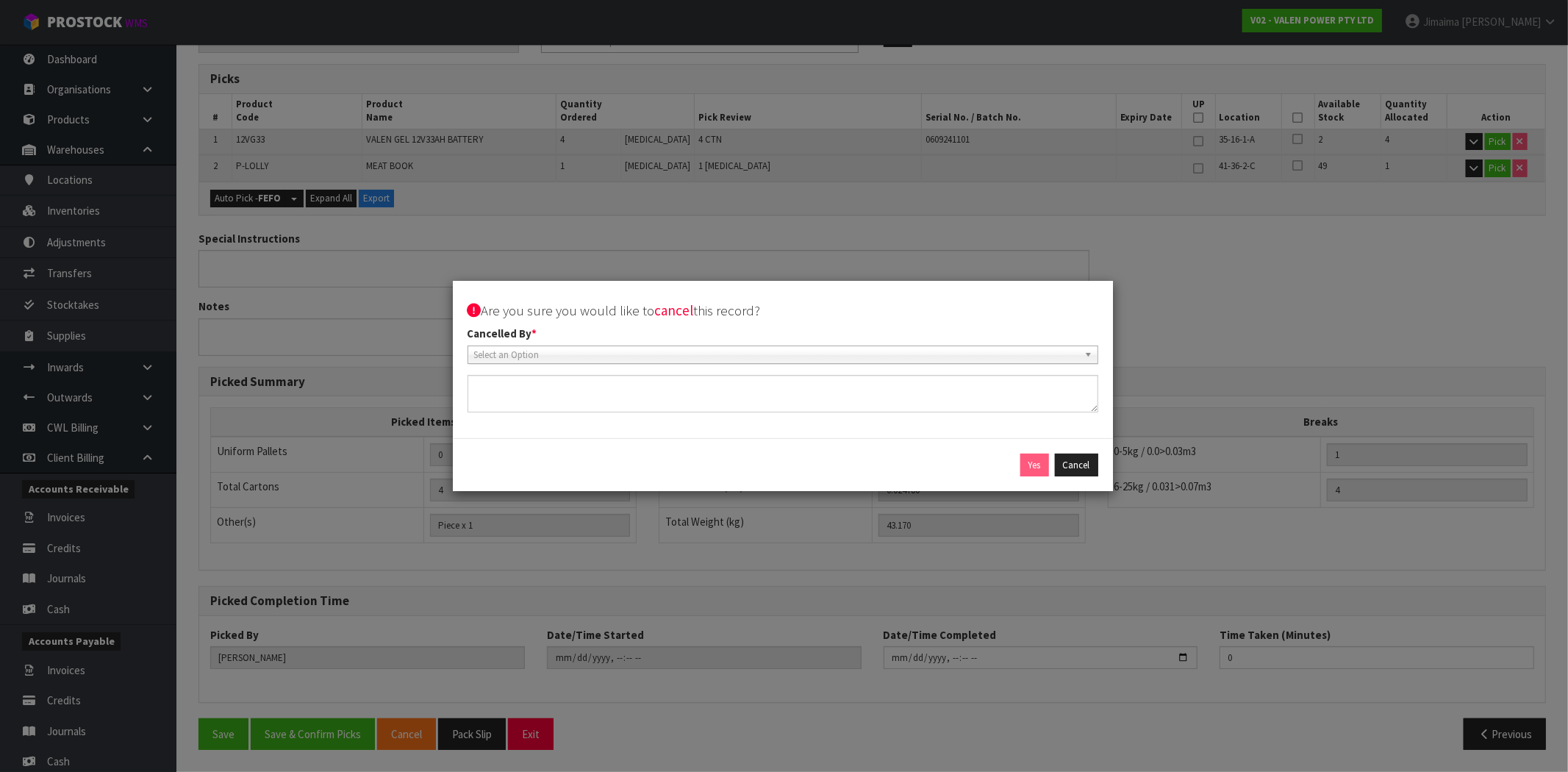
click at [579, 358] on span "Select an Option" at bounding box center [775, 355] width 604 height 17
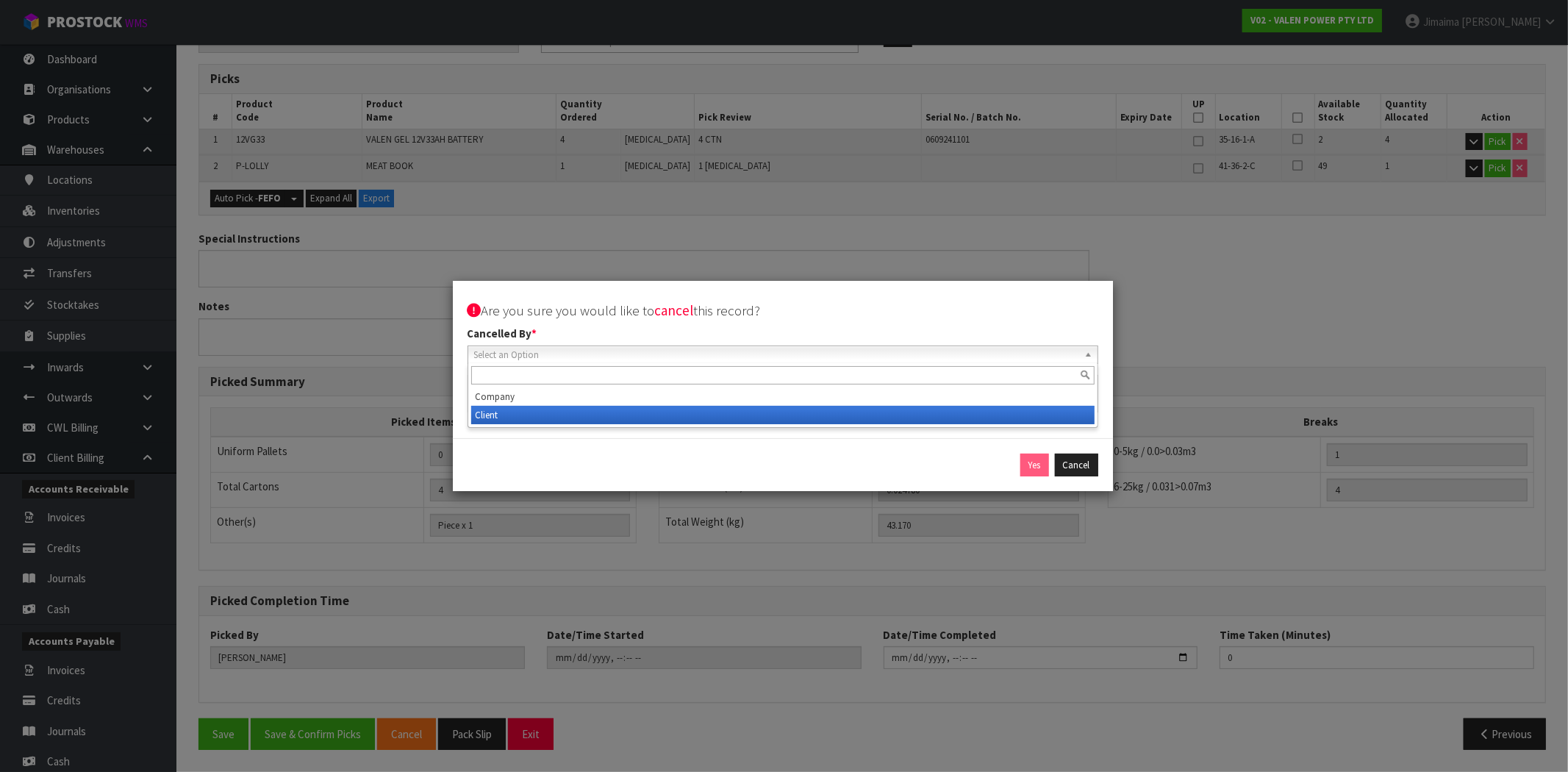
click at [496, 410] on li "Client" at bounding box center [782, 414] width 623 height 18
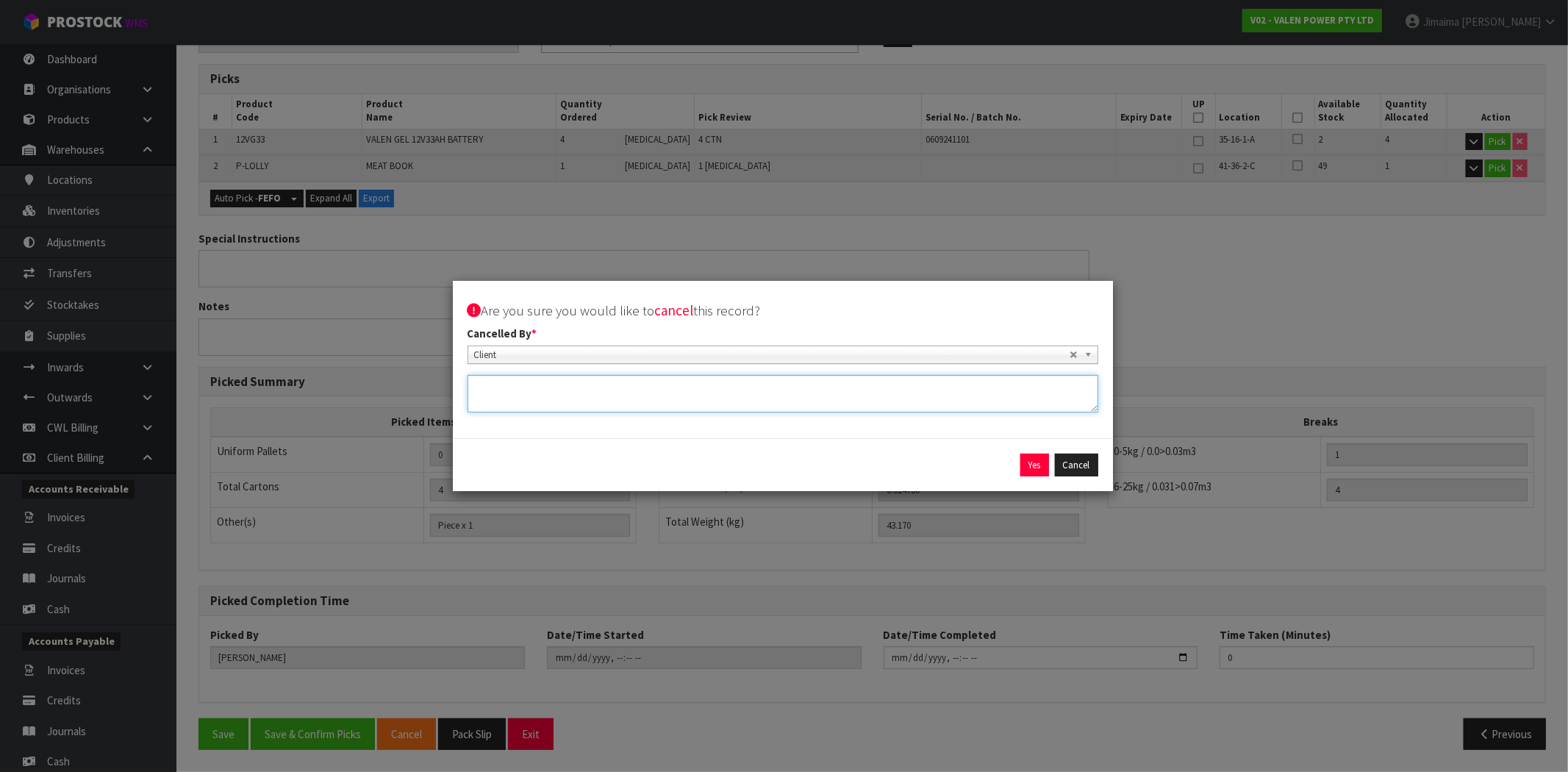
click at [532, 386] on textarea at bounding box center [783, 393] width 631 height 38
paste textarea "PLEASE CANCEL S47884 AS THIS WAS AN ACCIDENTAL DUPLICATION OF ORDER S47876"
type textarea "PLEASE CANCEL S47884 AS THIS WAS AN ACCIDENTAL DUPLICATION OF ORDER S47876"
click at [1037, 466] on button "Yes" at bounding box center [1034, 465] width 29 height 24
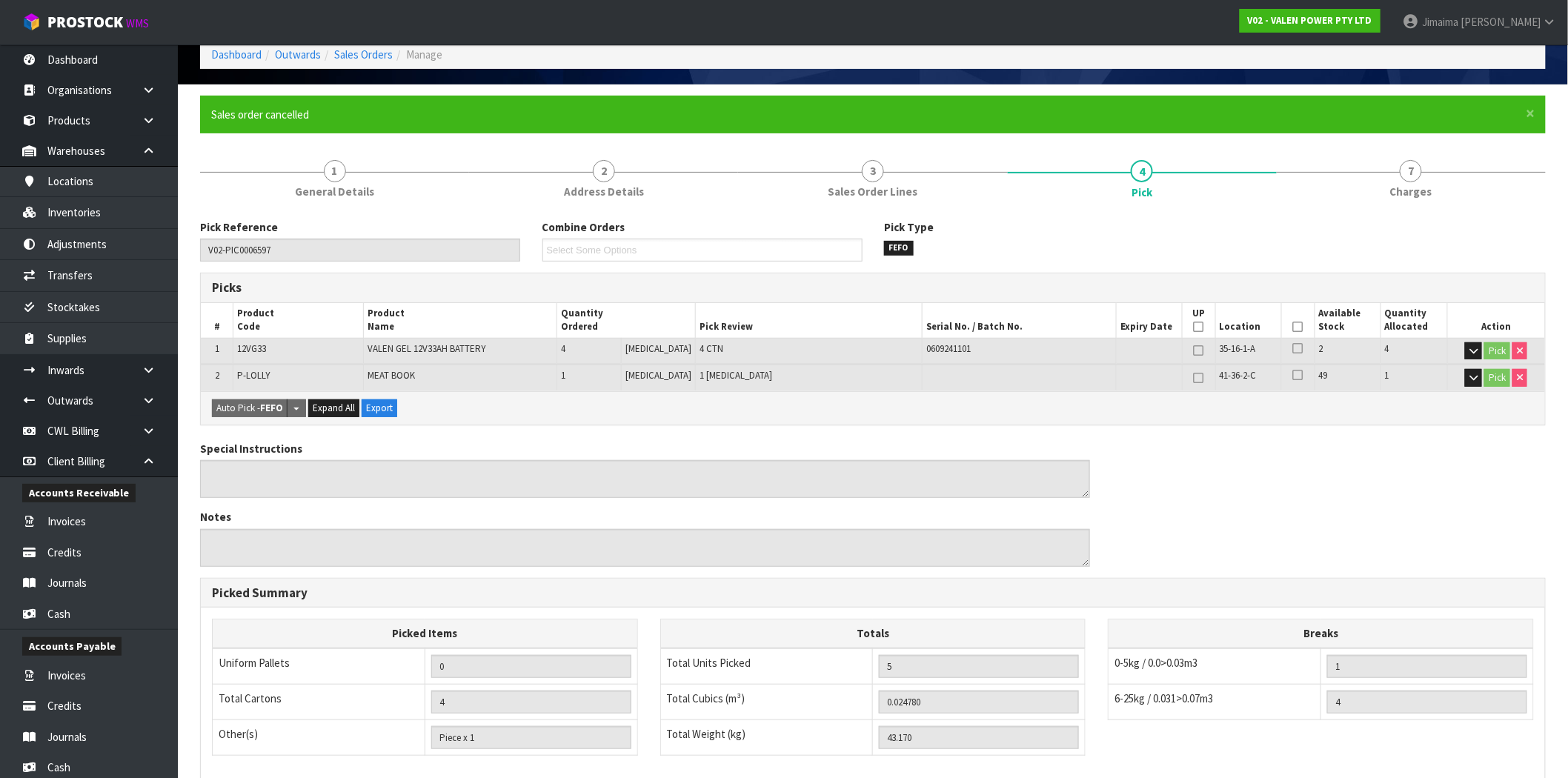
scroll to position [0, 0]
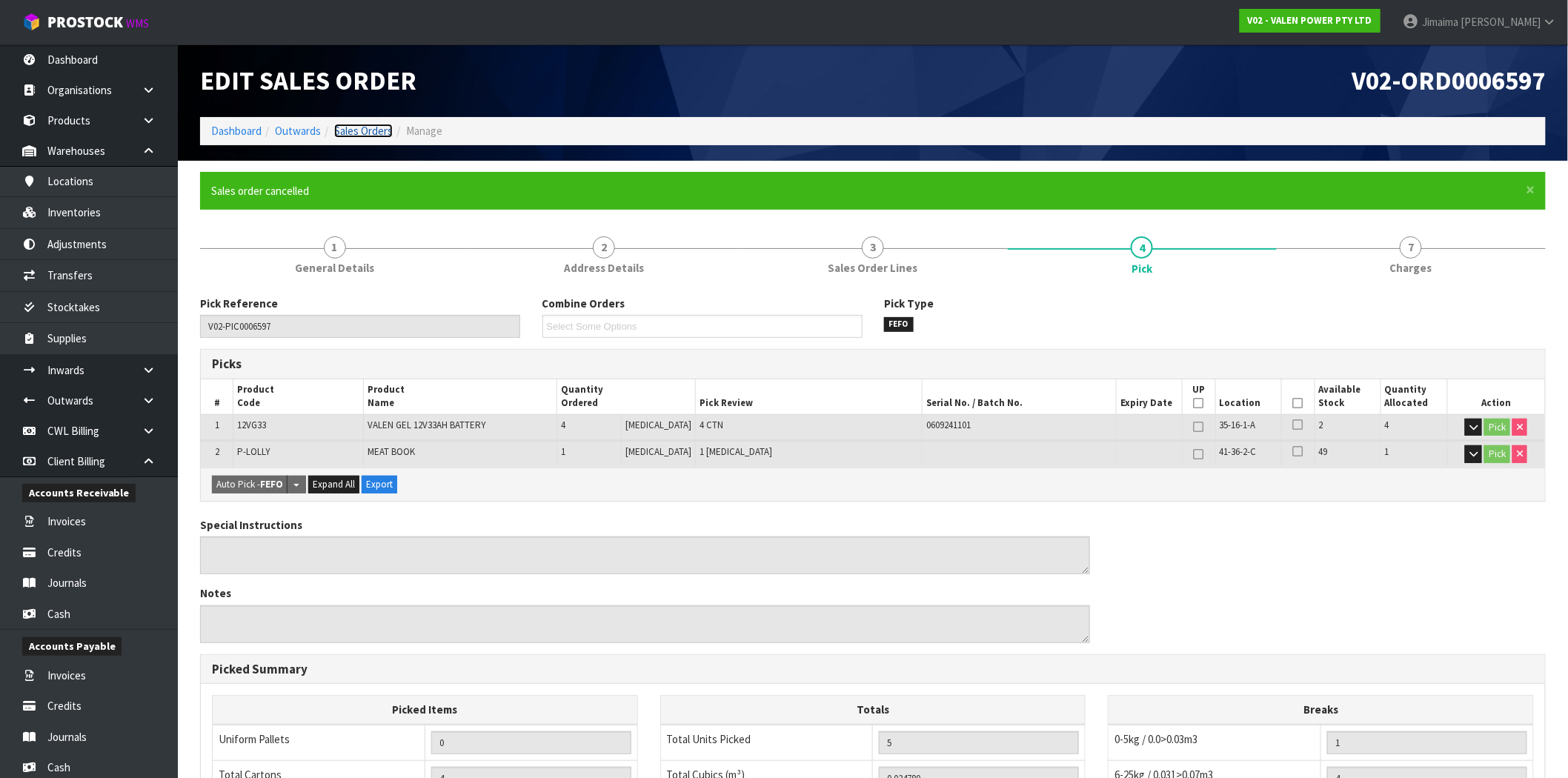
click at [375, 132] on link "Sales Orders" at bounding box center [363, 130] width 58 height 14
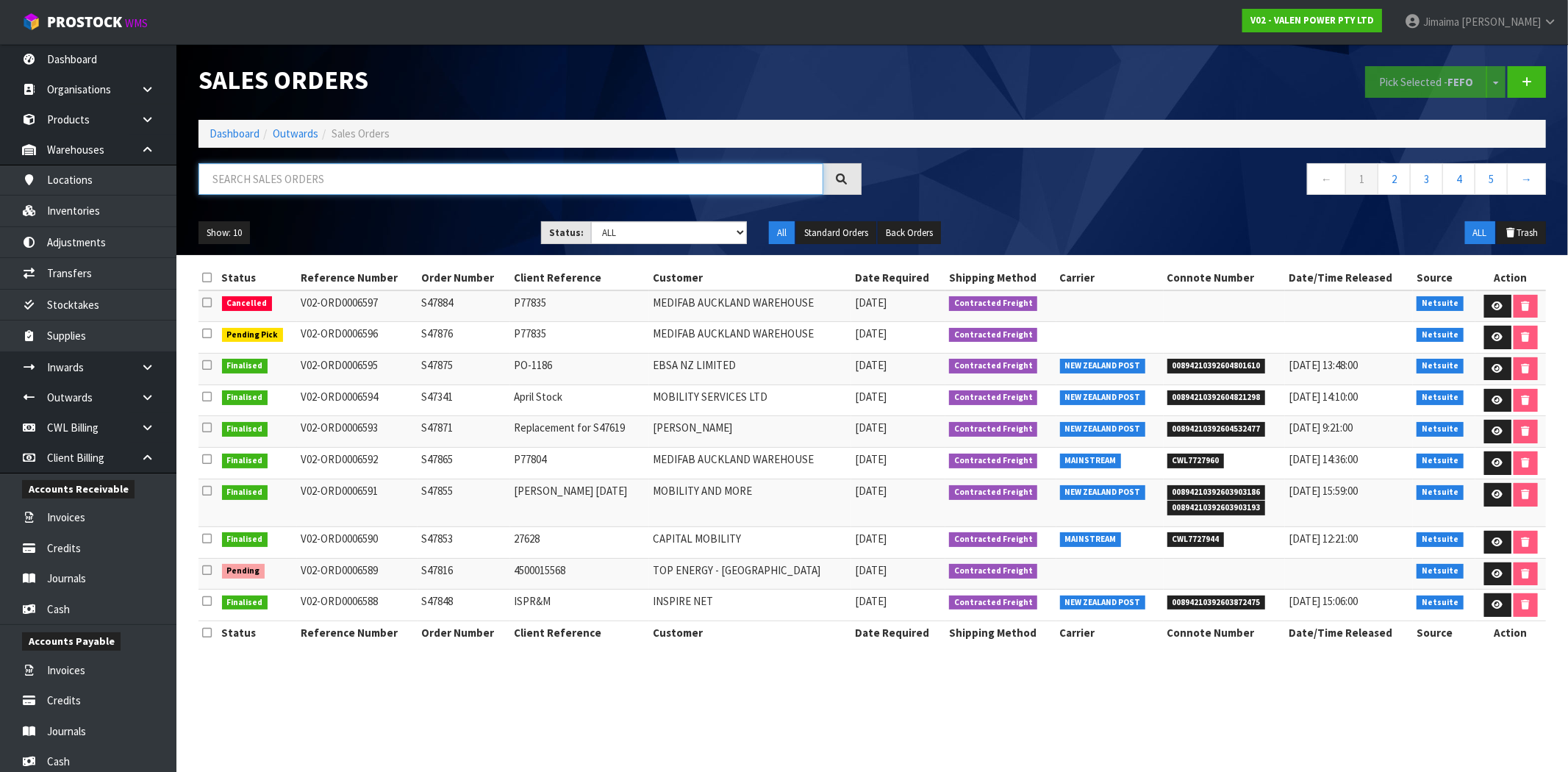
click at [355, 174] on input "text" at bounding box center [510, 179] width 625 height 31
paste input "S47884"
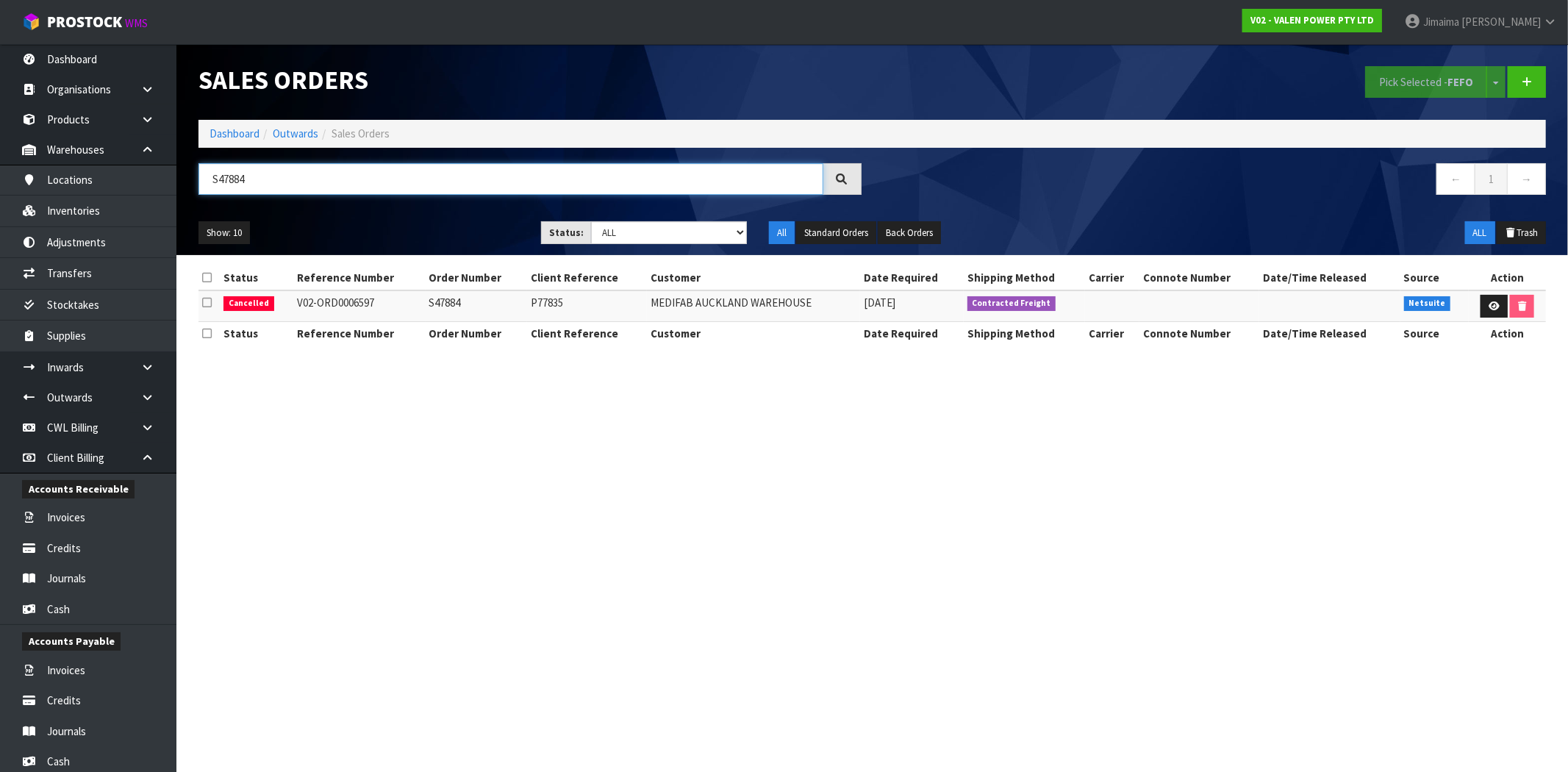
type input "S47884"
click at [246, 143] on ol "Dashboard Outwards Sales Orders" at bounding box center [871, 133] width 1347 height 27
click at [245, 138] on link "Dashboard" at bounding box center [234, 134] width 50 height 14
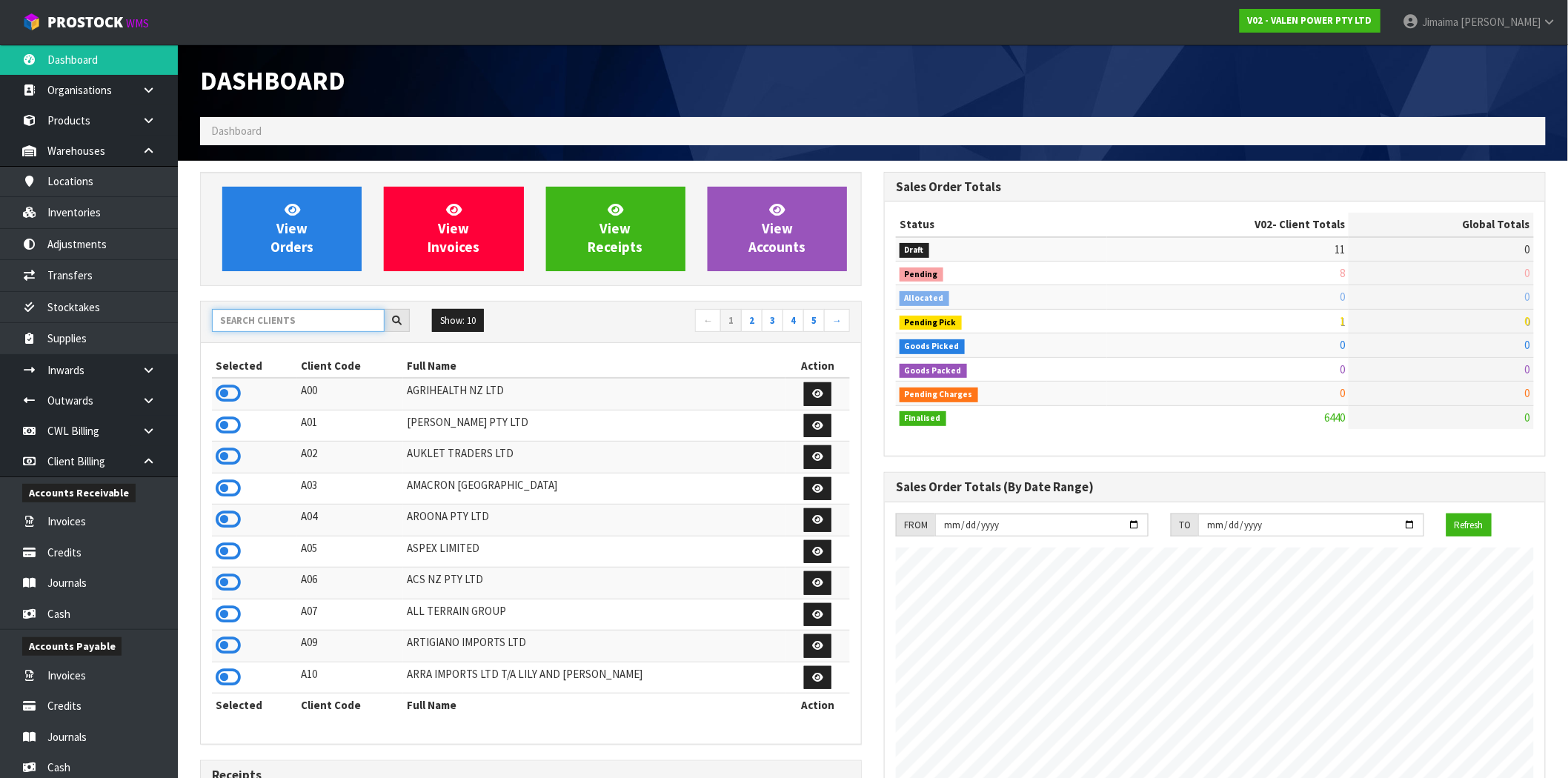
click at [341, 322] on input "text" at bounding box center [299, 321] width 173 height 23
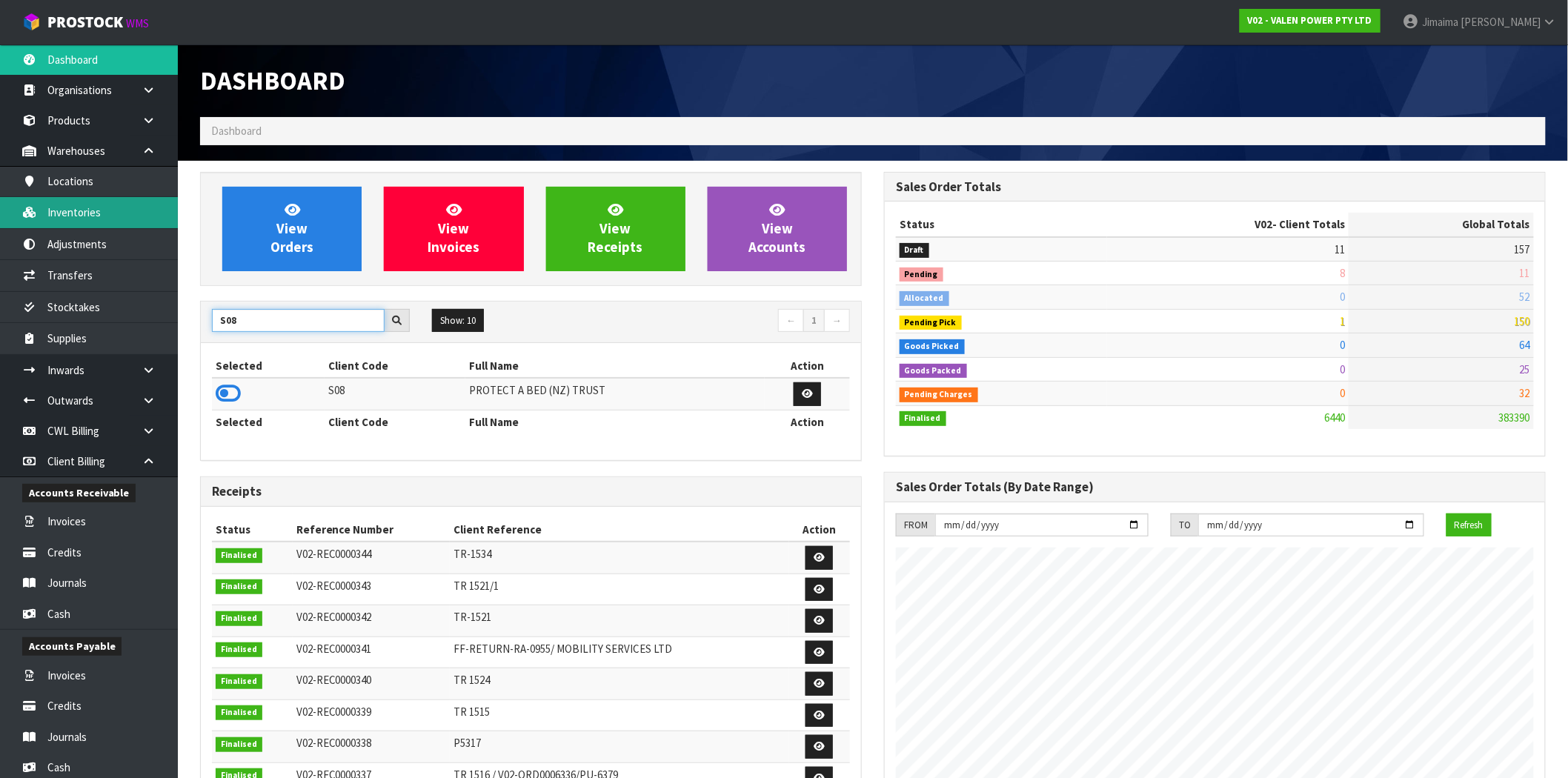
type input "S08"
drag, startPoint x: 240, startPoint y: 319, endPoint x: 169, endPoint y: 312, distance: 71.3
click at [175, 316] on body "Toggle navigation ProStock WMS V02 - VALEN POWER PTY LTD Jimaima Reiher Logout …" at bounding box center [784, 389] width 1568 height 778
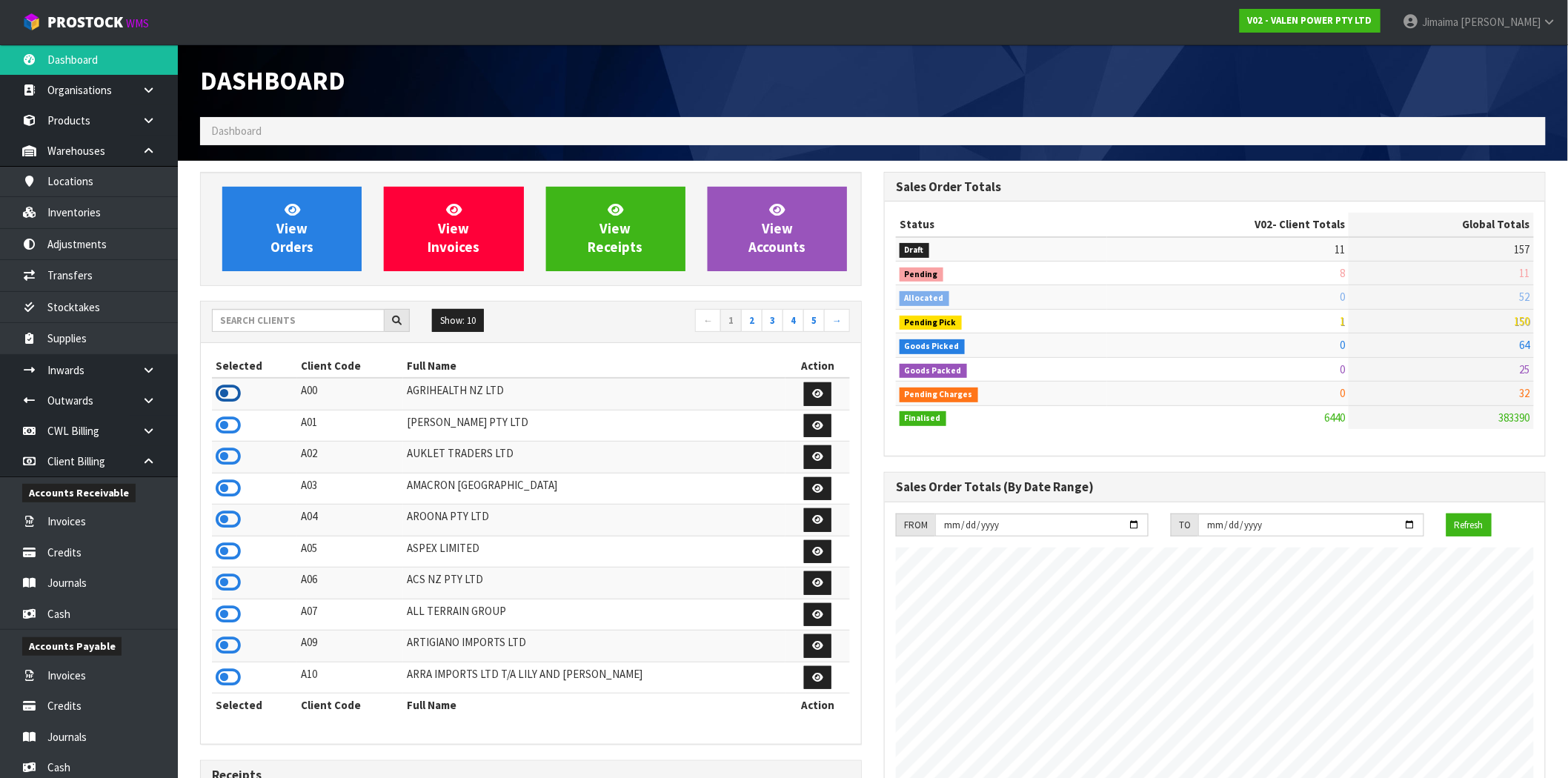
click at [240, 396] on td at bounding box center [255, 394] width 85 height 32
click at [301, 245] on span "View Orders" at bounding box center [292, 228] width 43 height 56
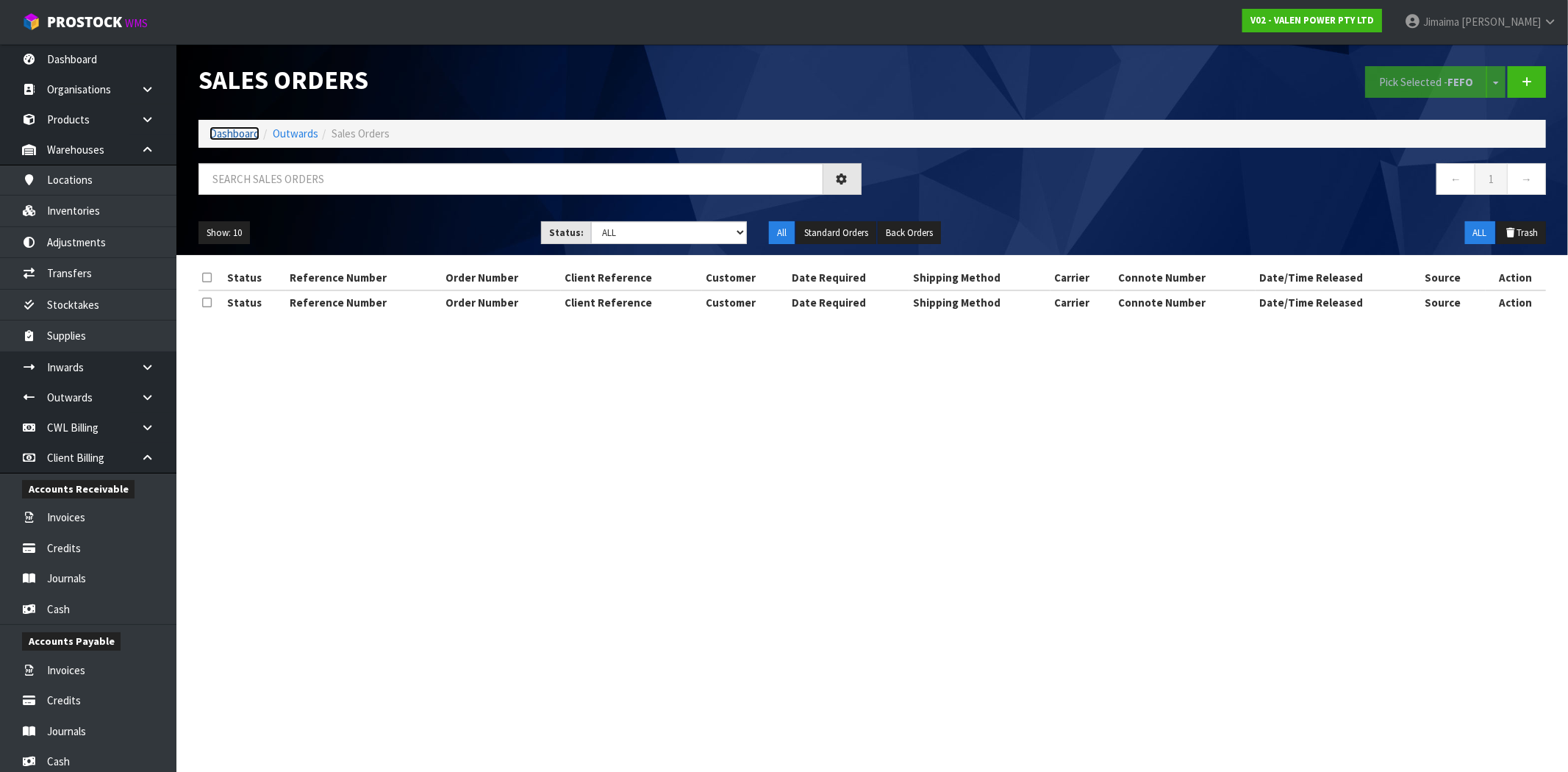
click at [233, 134] on link "Dashboard" at bounding box center [234, 134] width 50 height 14
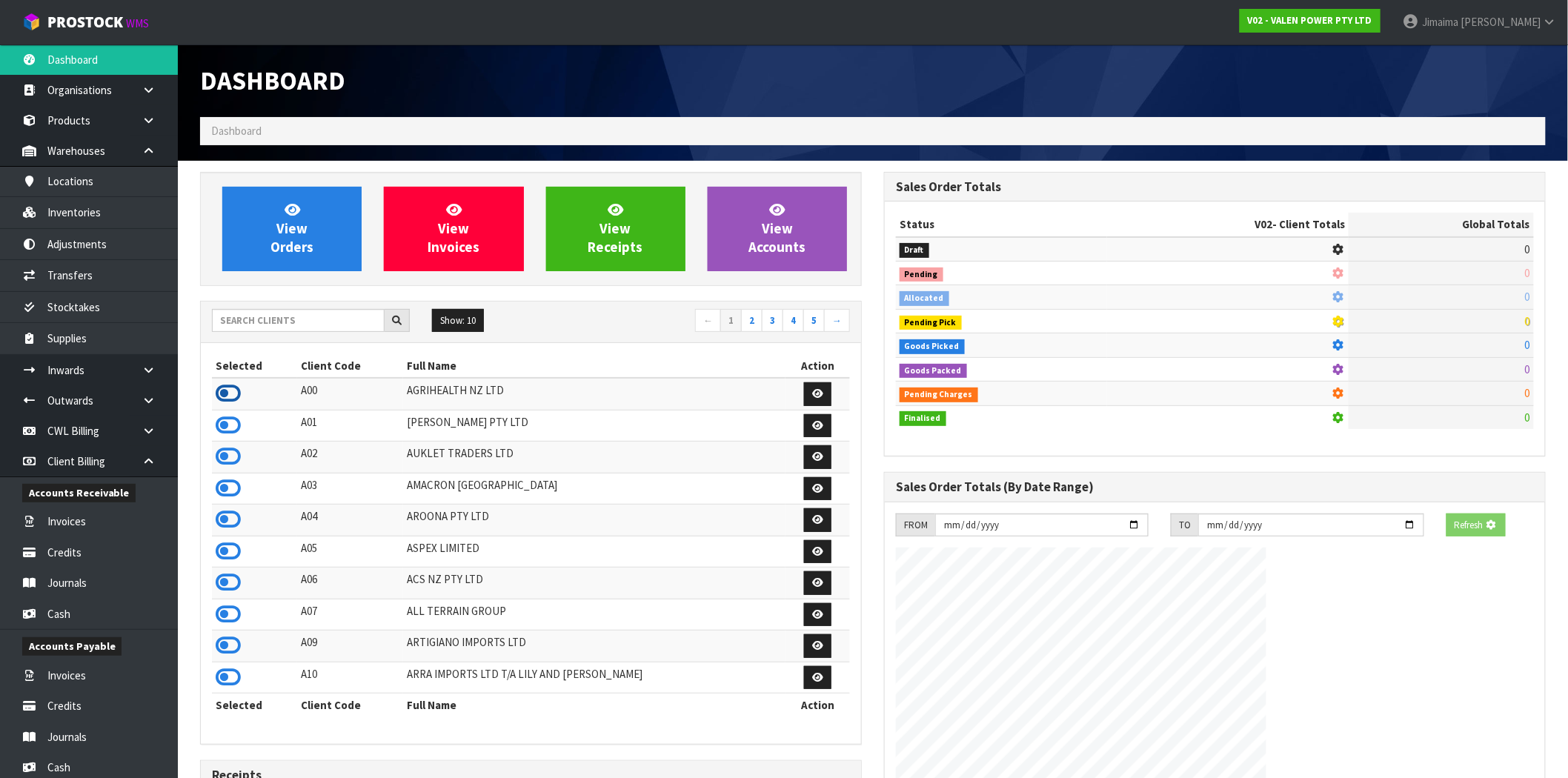
click at [226, 387] on icon at bounding box center [228, 393] width 26 height 22
click at [338, 230] on link "View Orders" at bounding box center [292, 229] width 139 height 85
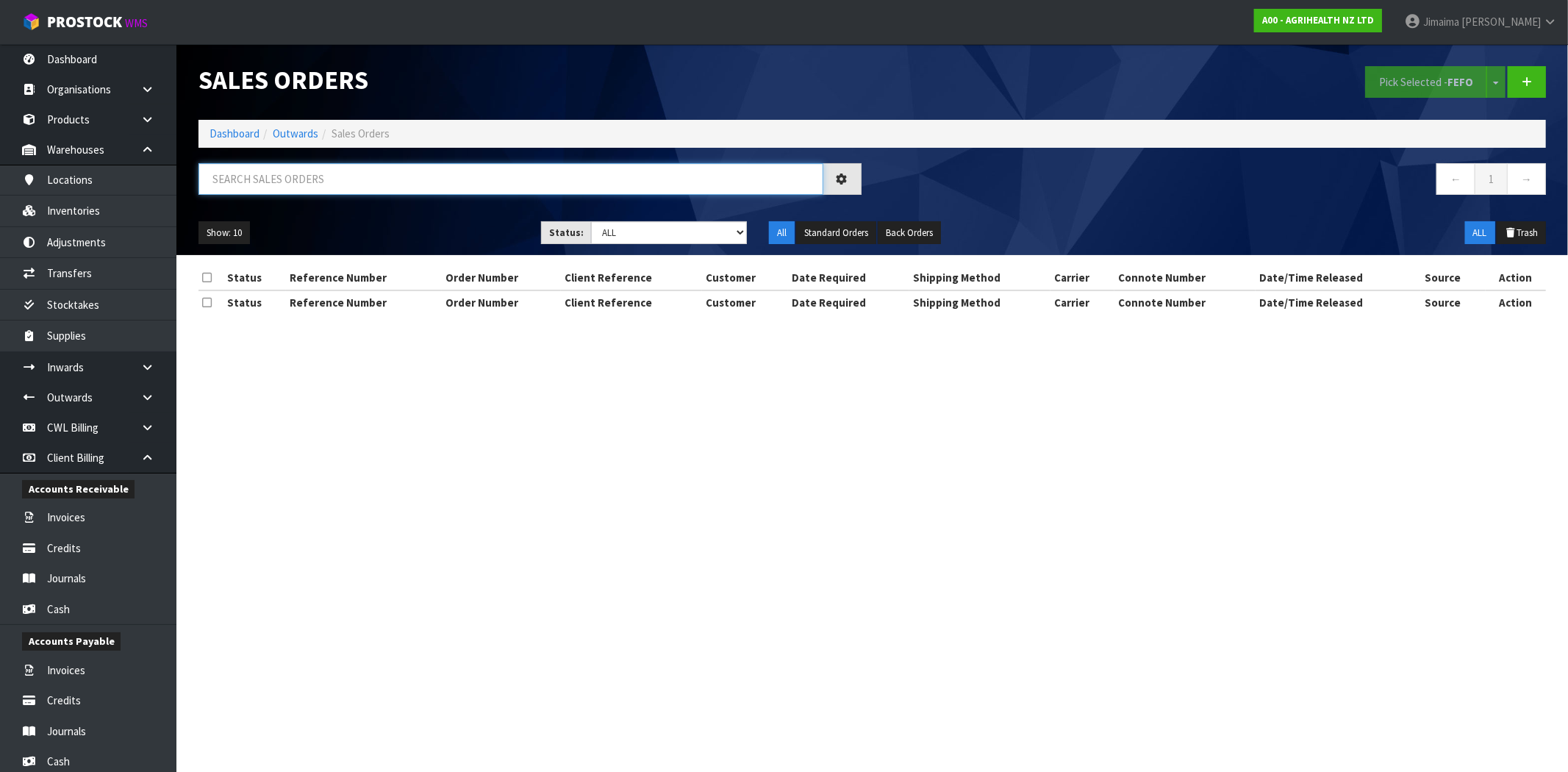
click at [288, 173] on input "text" at bounding box center [510, 179] width 625 height 31
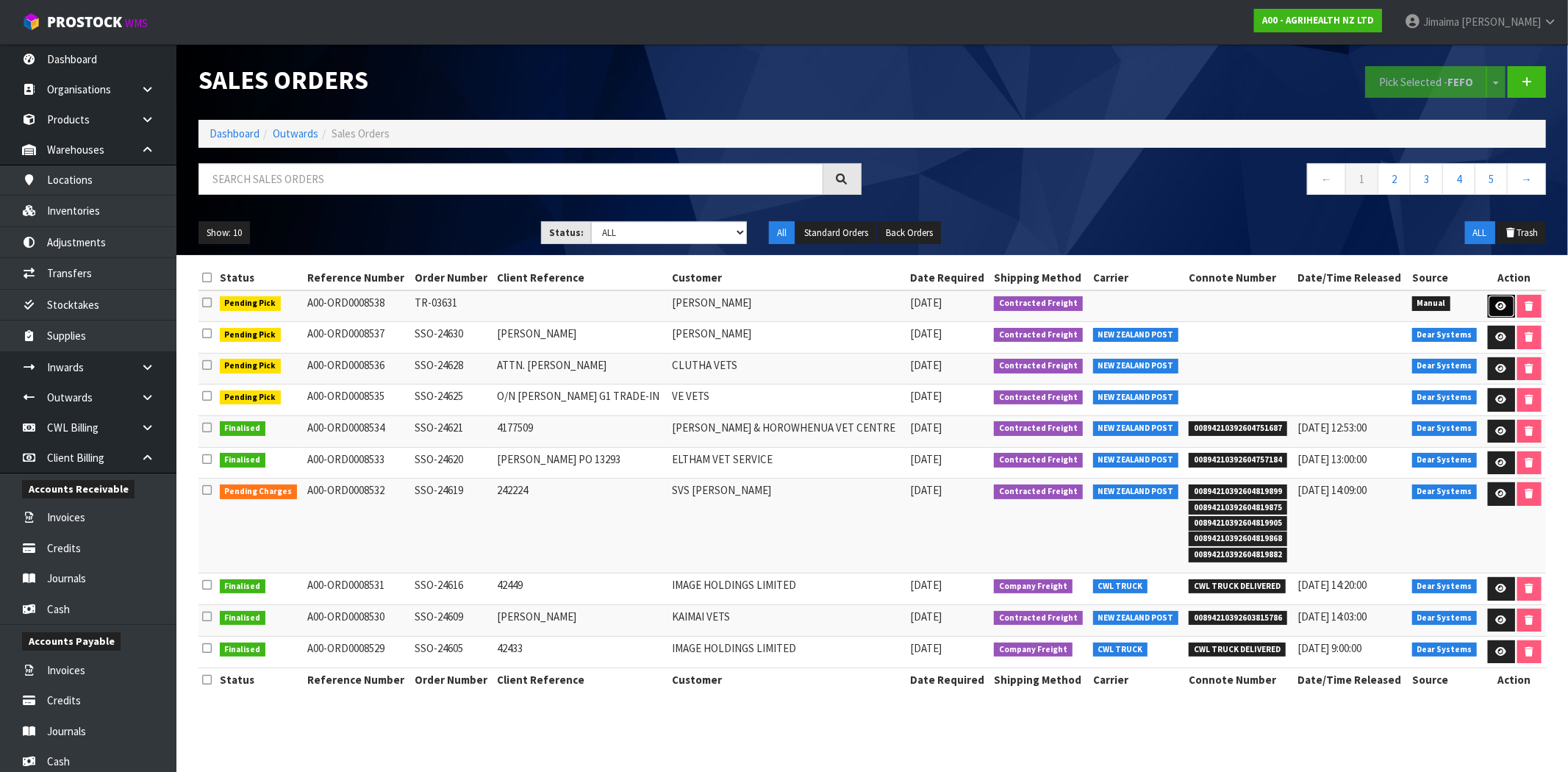
click at [1495, 309] on icon at bounding box center [1501, 306] width 11 height 10
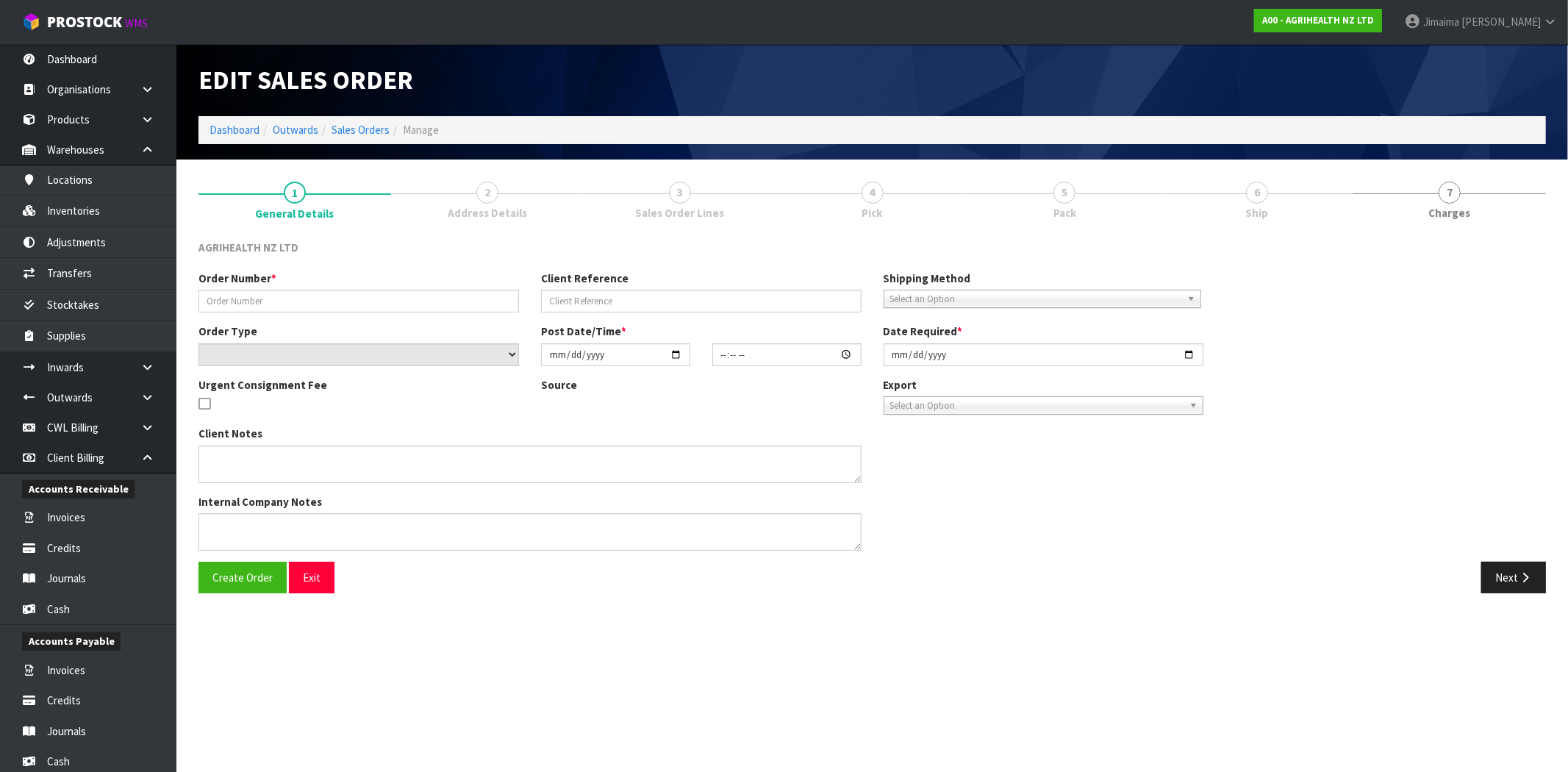
type input "TR-03631"
select select "number:0"
type input "2025-09-29"
type input "14:11:00.000"
type input "2025-09-30"
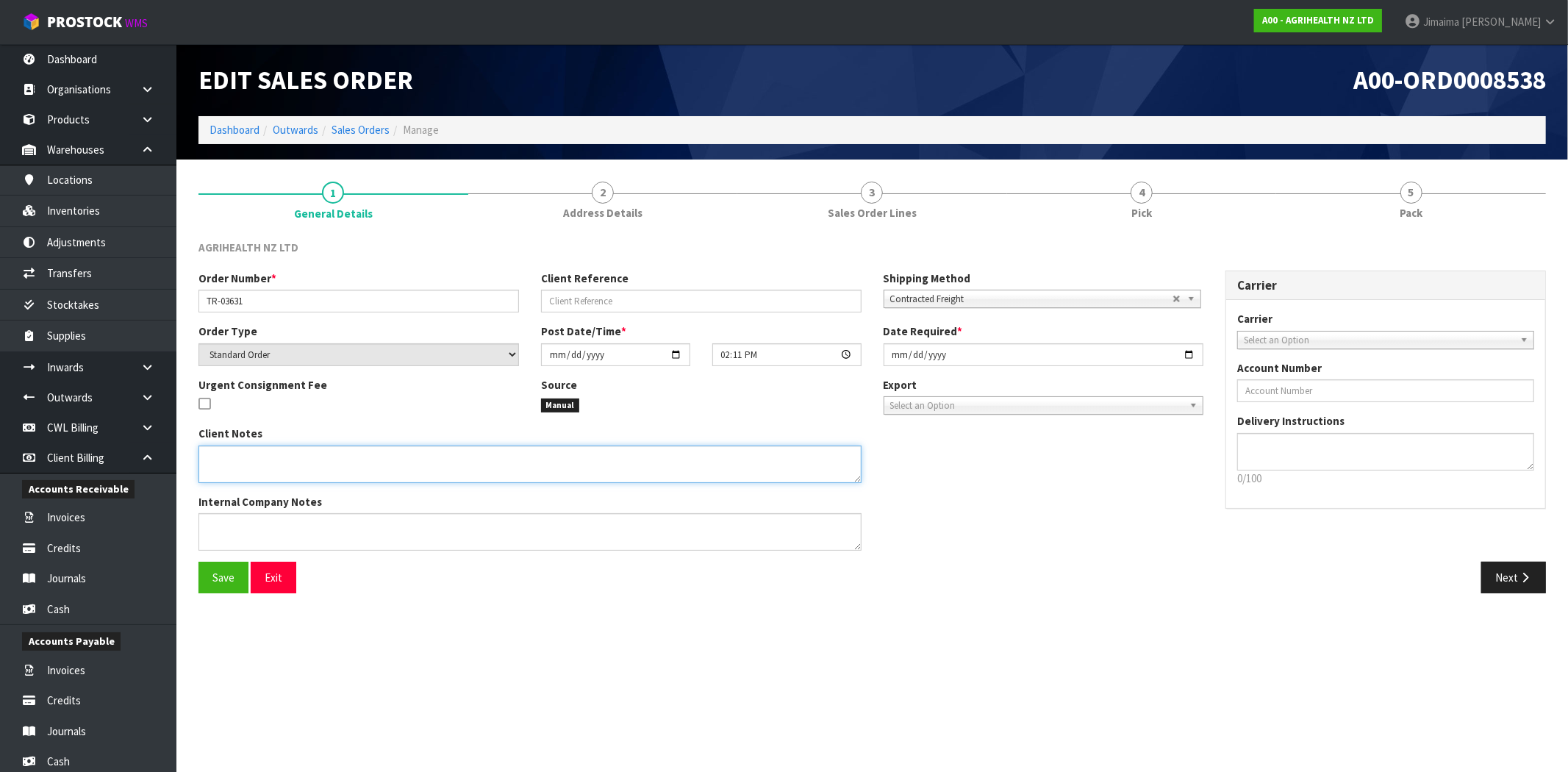
click at [247, 457] on textarea at bounding box center [530, 464] width 663 height 38
paste textarea "VIA OVERNIGHT COURIER"
type textarea "VIA OVERNIGHT COURIER"
click at [232, 572] on span "Save" at bounding box center [223, 578] width 22 height 14
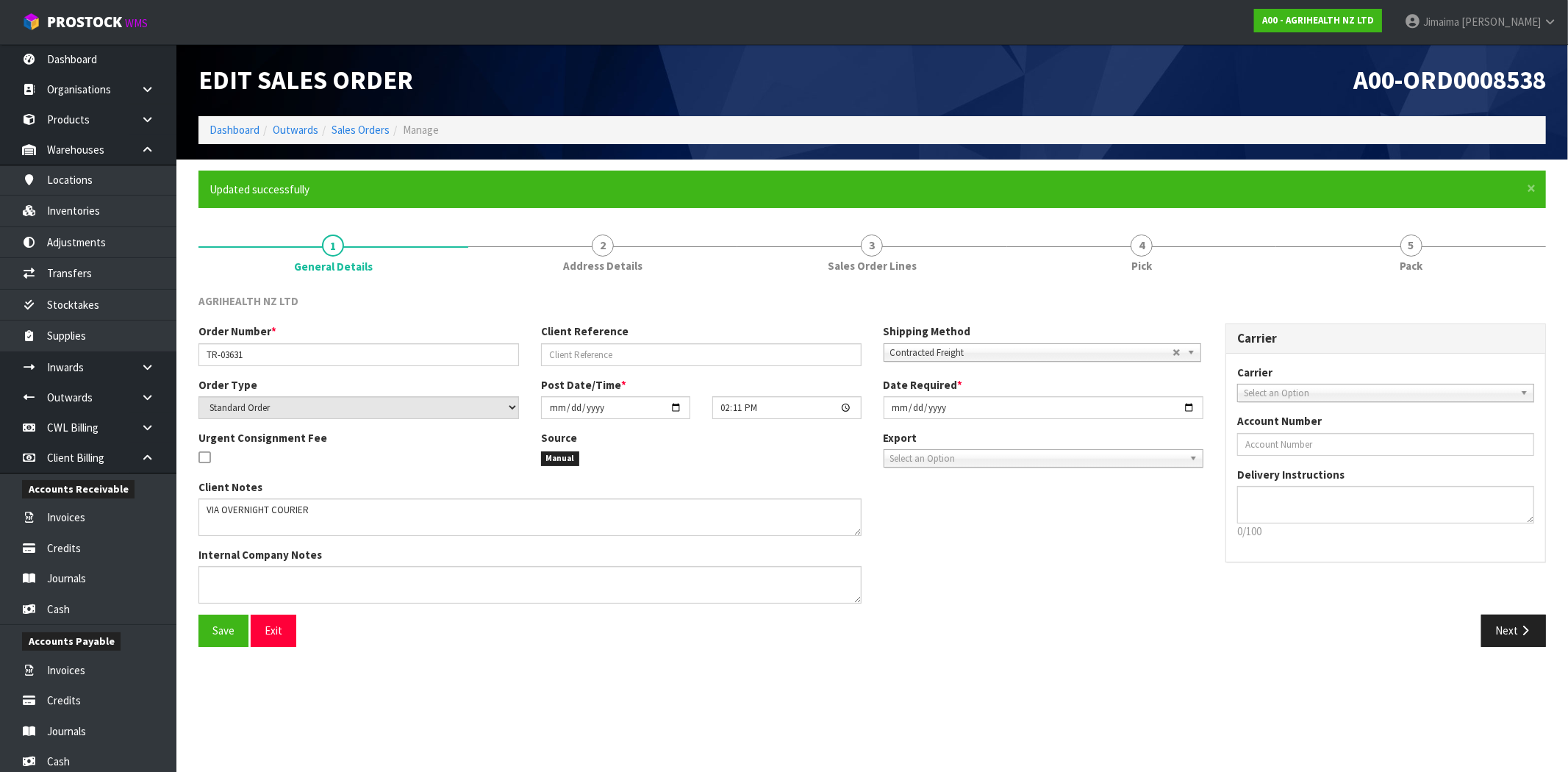
click at [1405, 403] on div "Carrier ANGEL - ANGEL TRANSPORT CONROY - CONROY REMOVALS DEAEXPAKL - DEADLINE E…" at bounding box center [1385, 458] width 319 height 208
click at [1339, 394] on span "Select an Option" at bounding box center [1378, 393] width 270 height 17
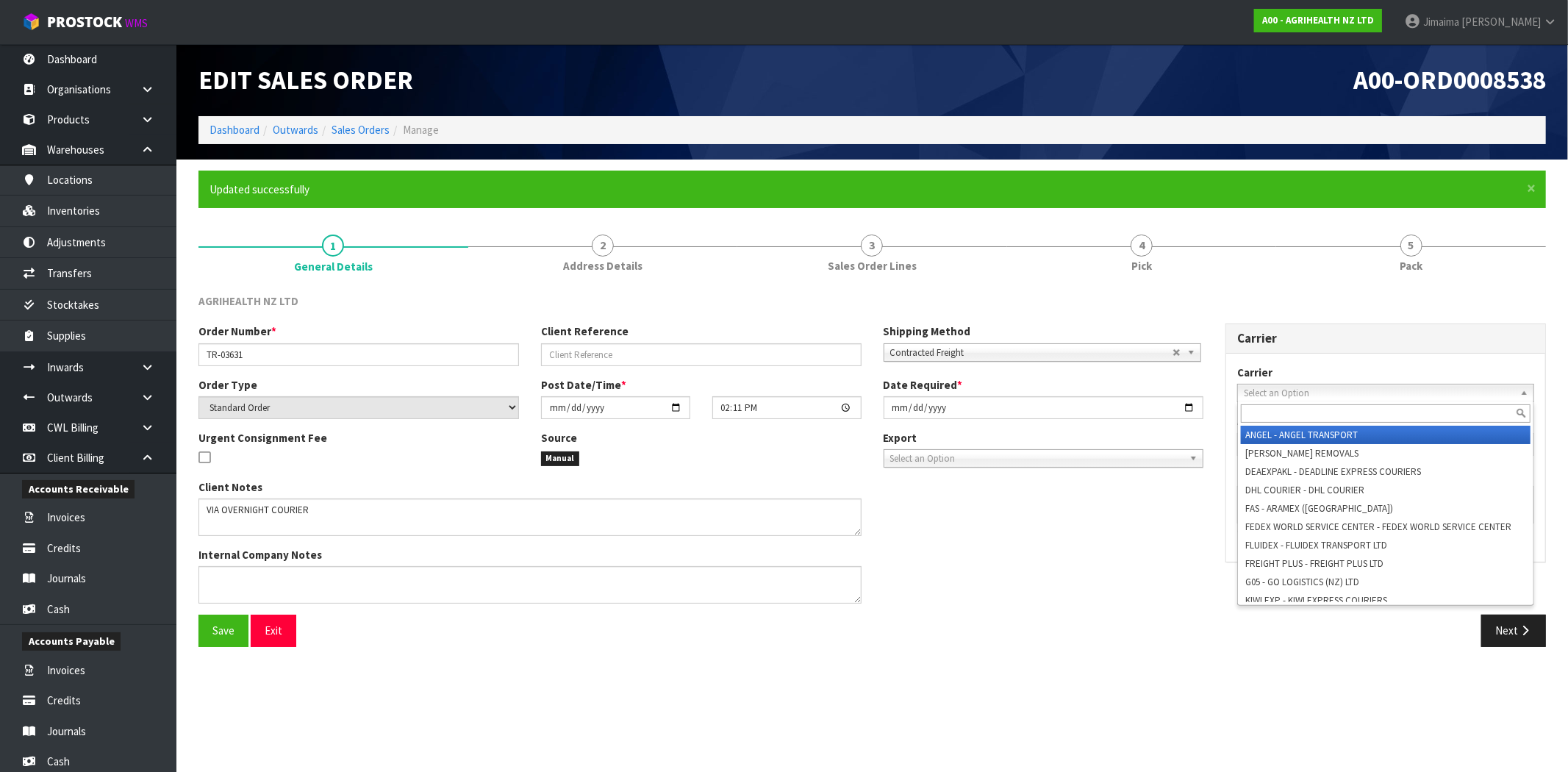
click at [1317, 407] on input "text" at bounding box center [1385, 414] width 289 height 18
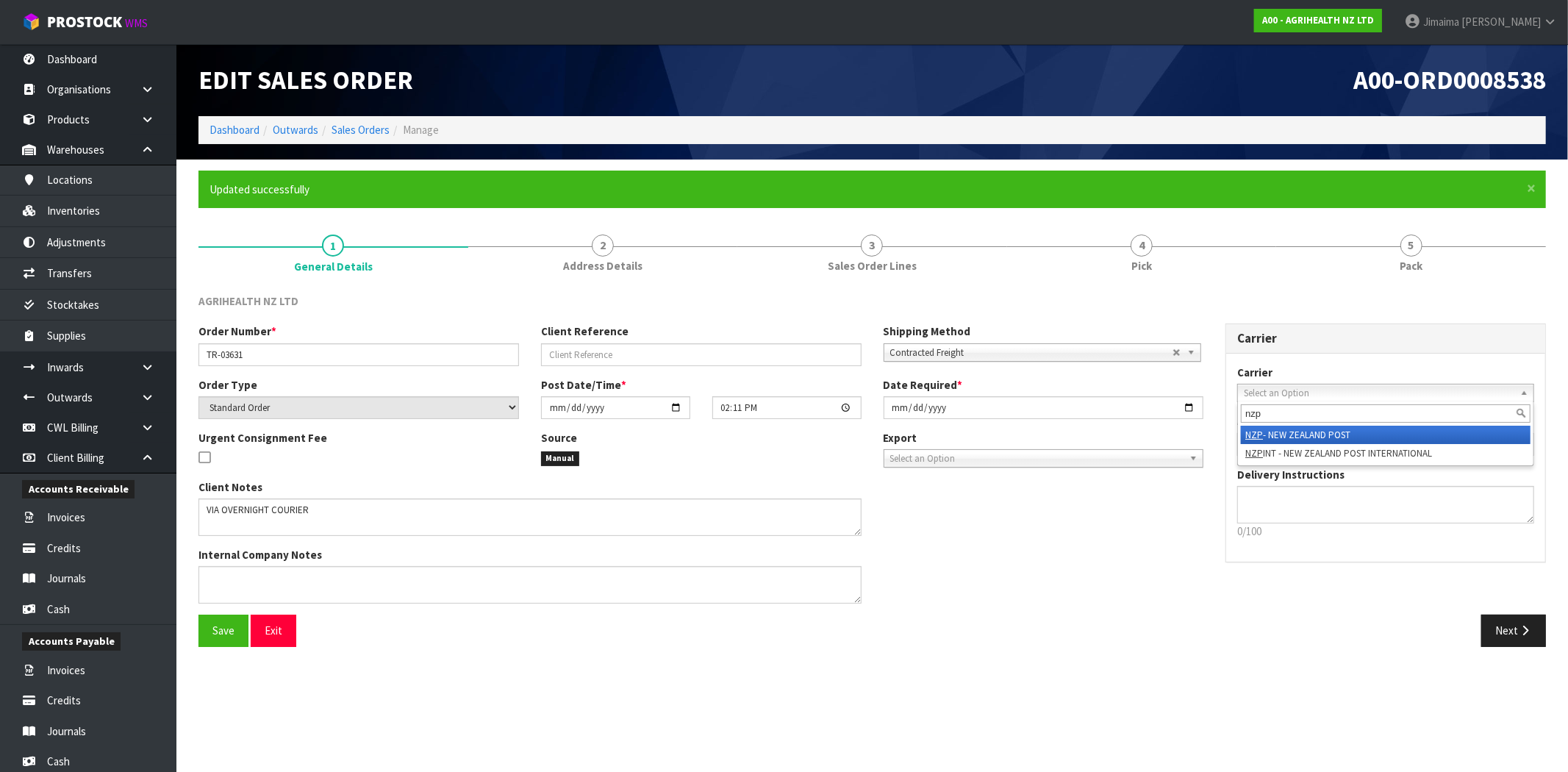
type input "nzp"
click at [1305, 428] on li "NZP - NEW ZEALAND POST" at bounding box center [1385, 435] width 289 height 18
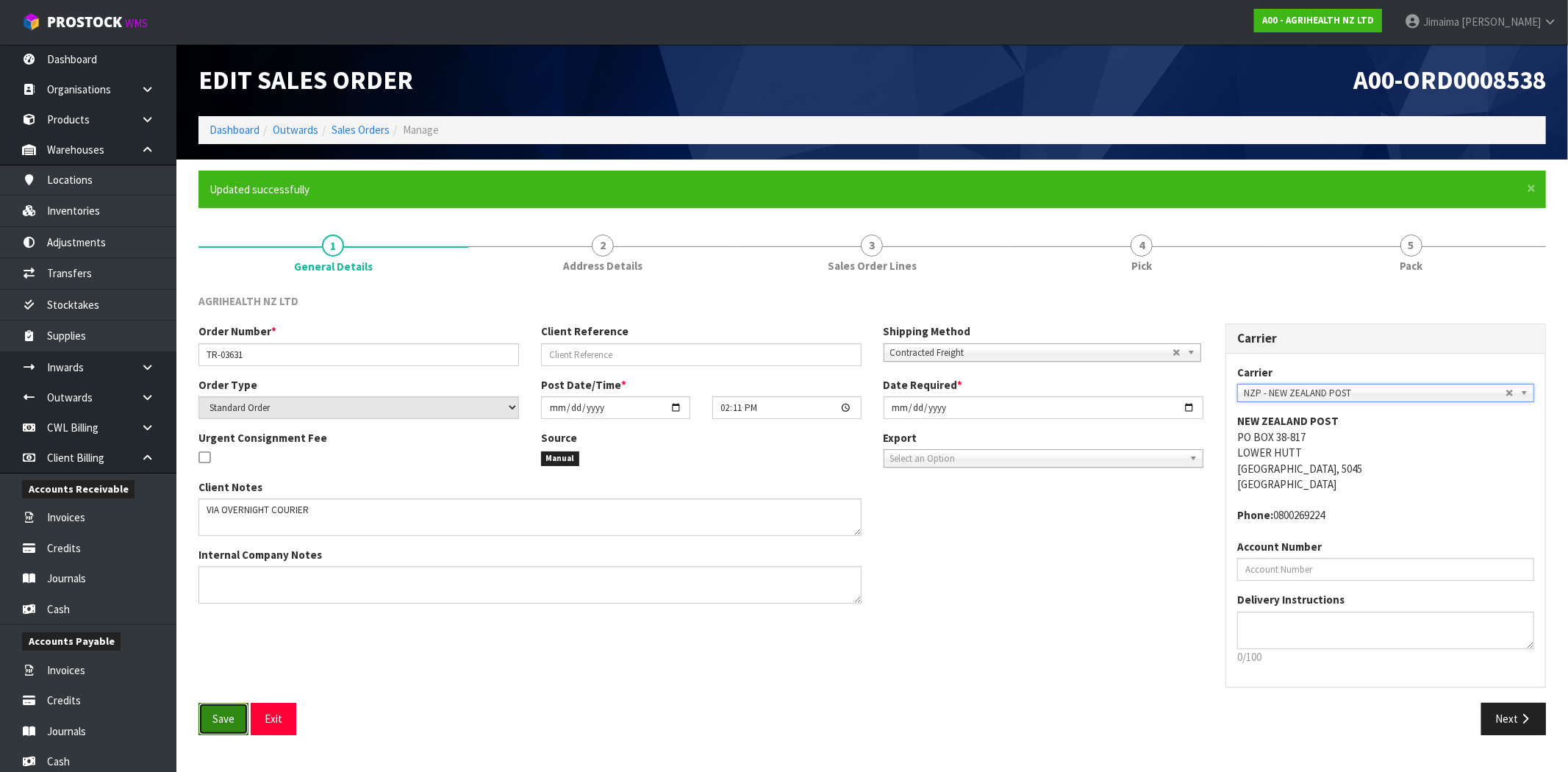
click at [208, 716] on button "Save" at bounding box center [223, 719] width 50 height 31
click at [342, 134] on link "Sales Orders" at bounding box center [360, 129] width 58 height 14
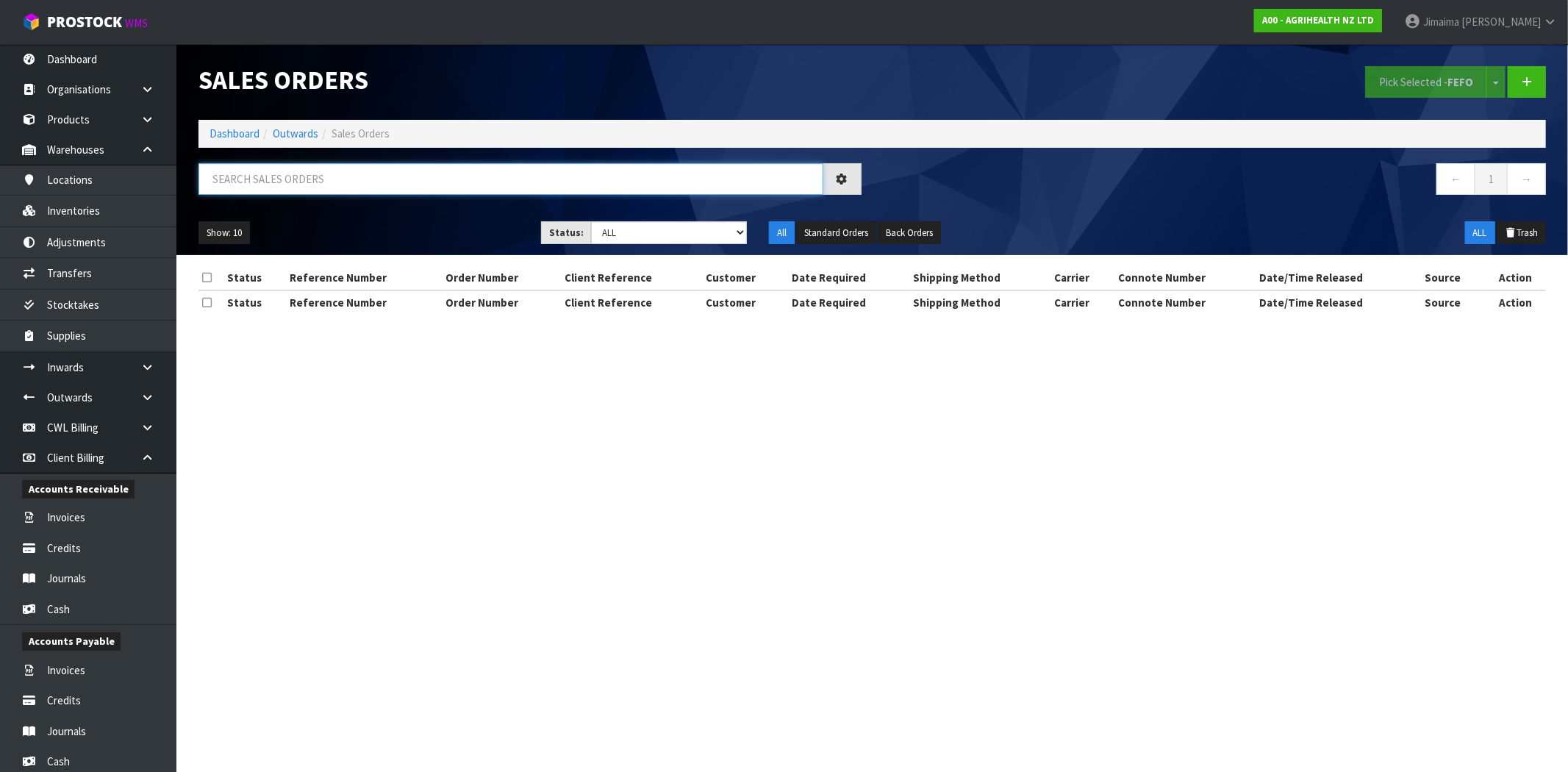
click at [336, 166] on input "text" at bounding box center [510, 179] width 625 height 31
paste input "296"
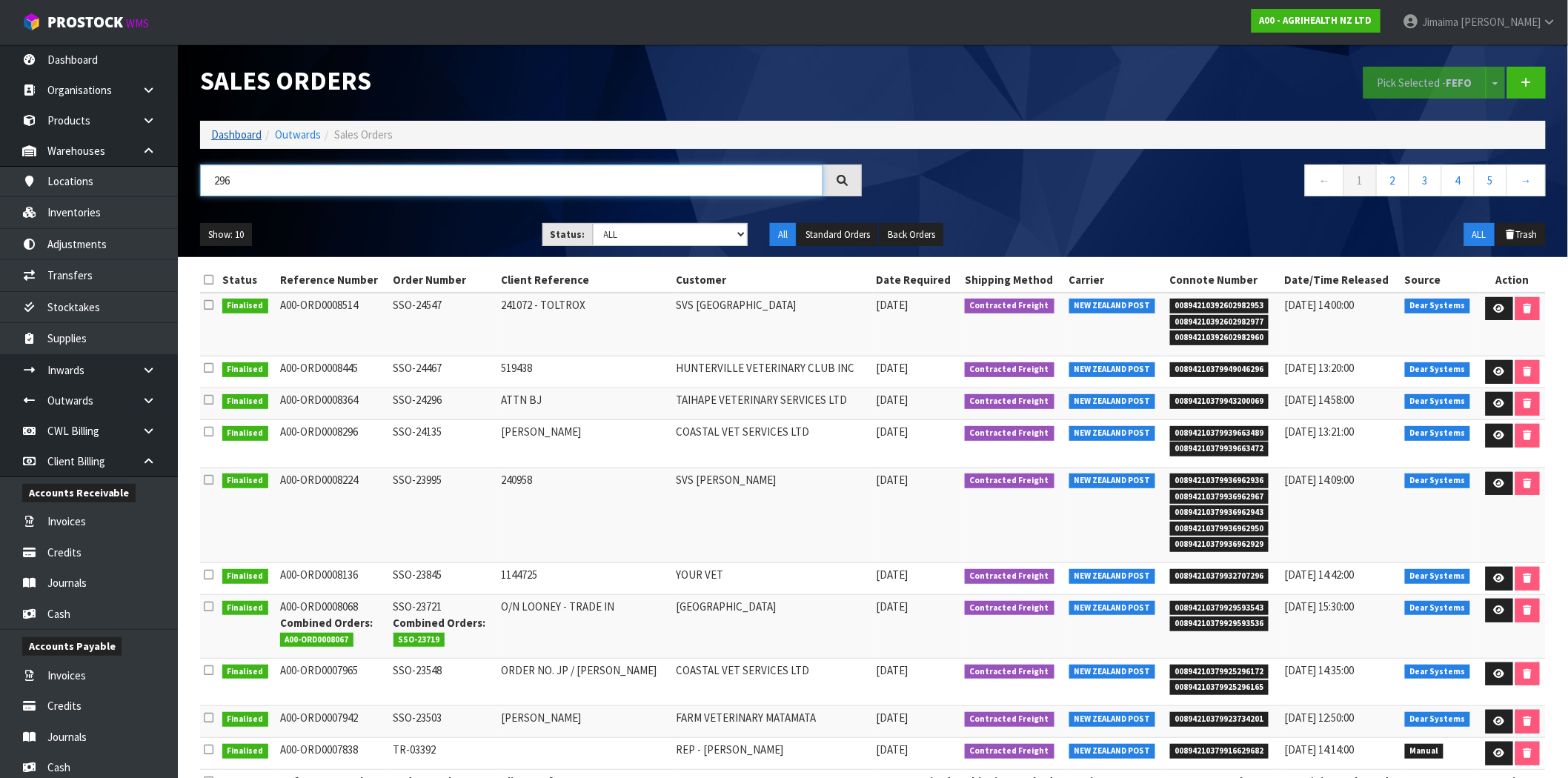
type input "296"
click at [249, 133] on link "Dashboard" at bounding box center [236, 135] width 50 height 14
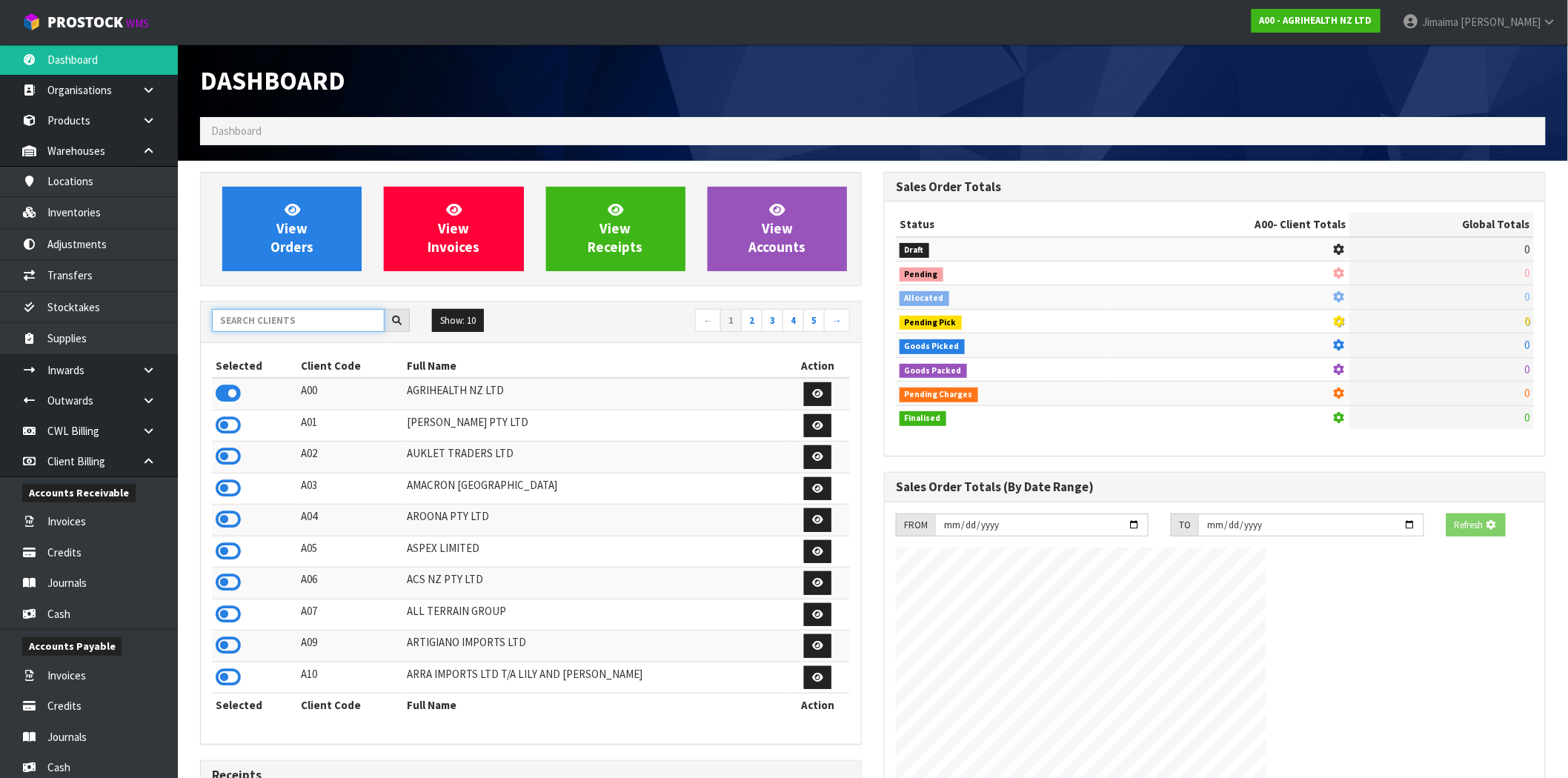
click at [247, 326] on input "text" at bounding box center [299, 321] width 173 height 23
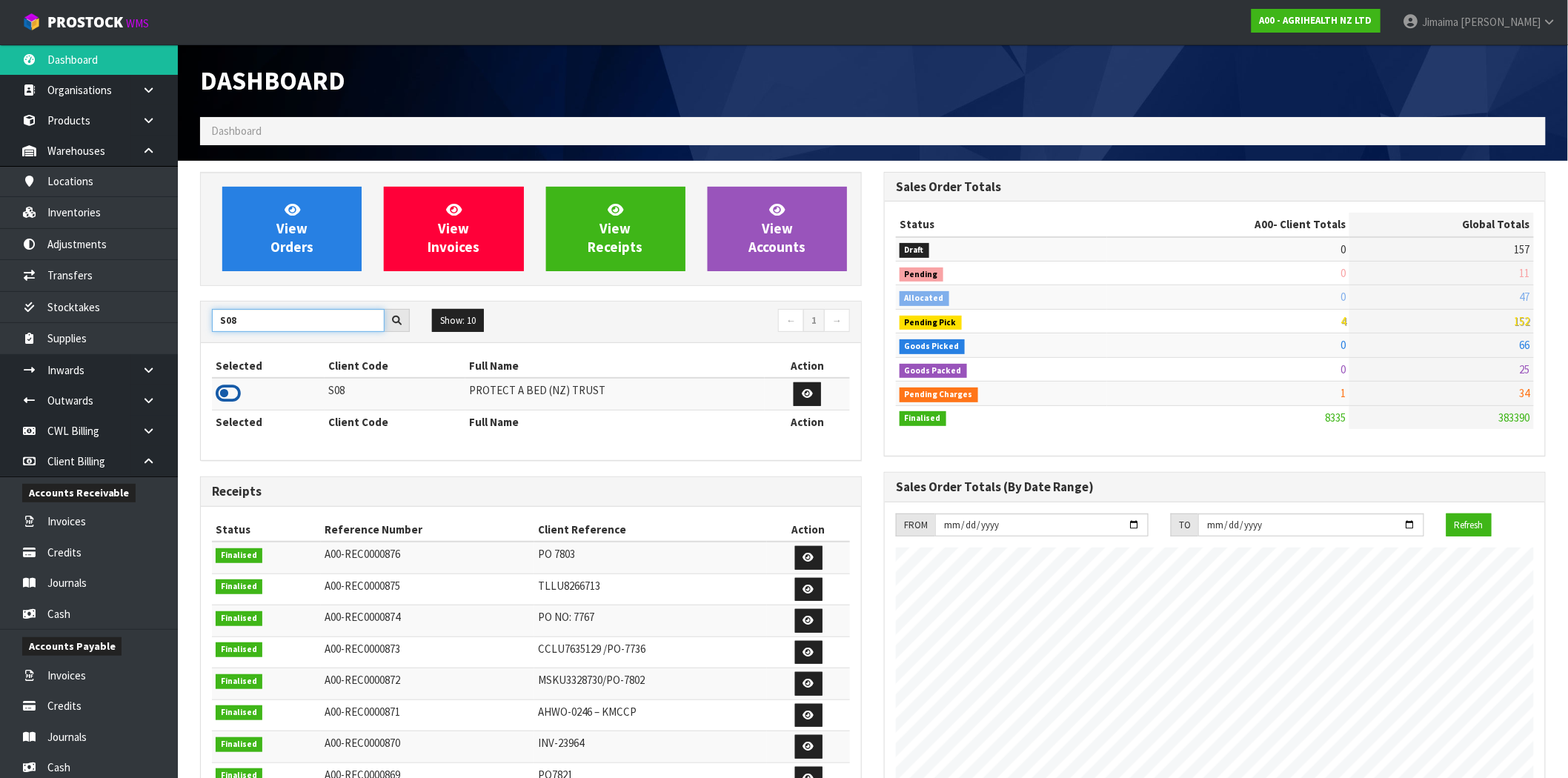
type input "S08"
click at [237, 389] on icon at bounding box center [228, 393] width 26 height 22
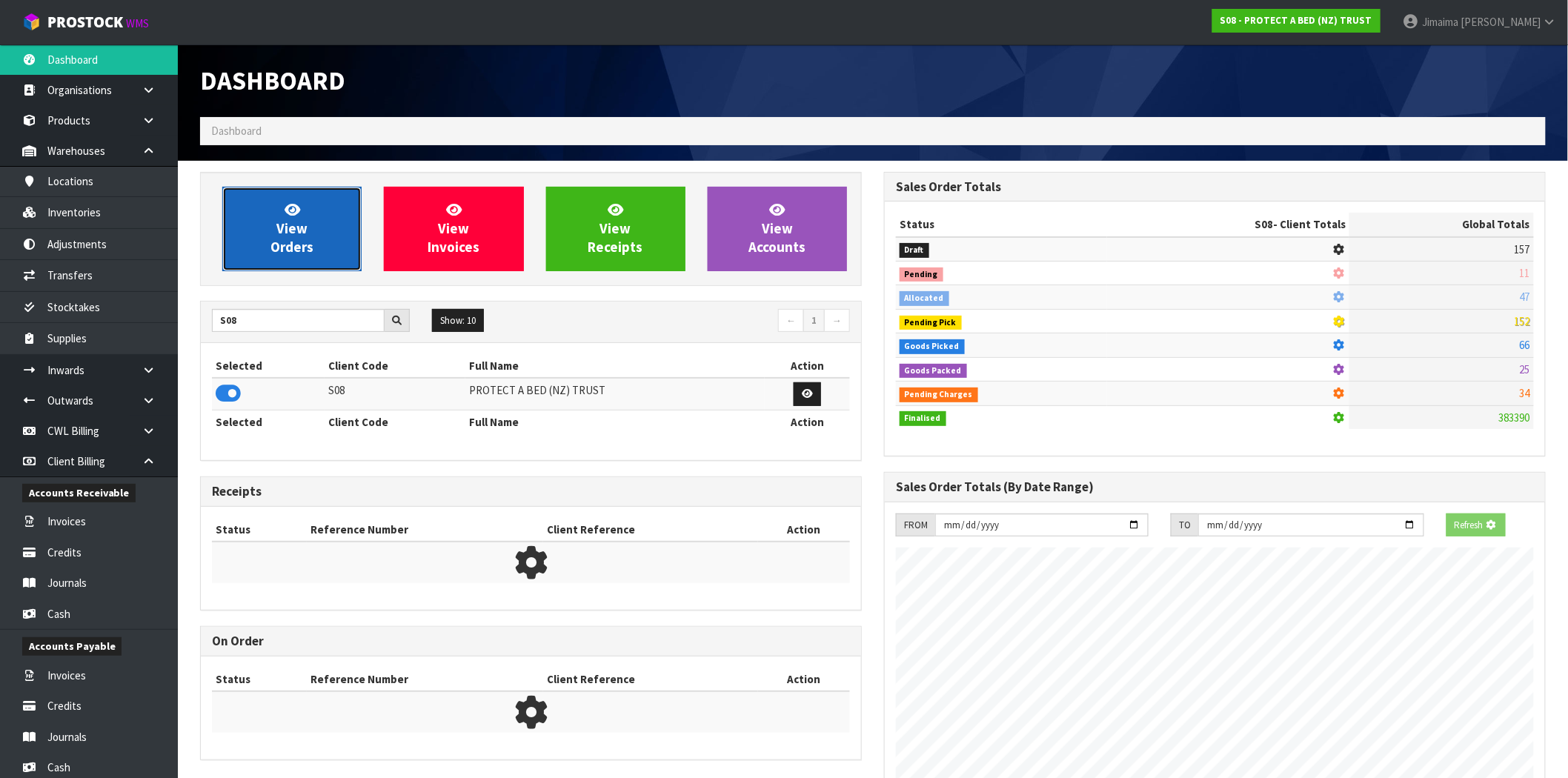
scroll to position [740034, 740531]
click at [312, 254] on span "View Orders" at bounding box center [292, 228] width 43 height 56
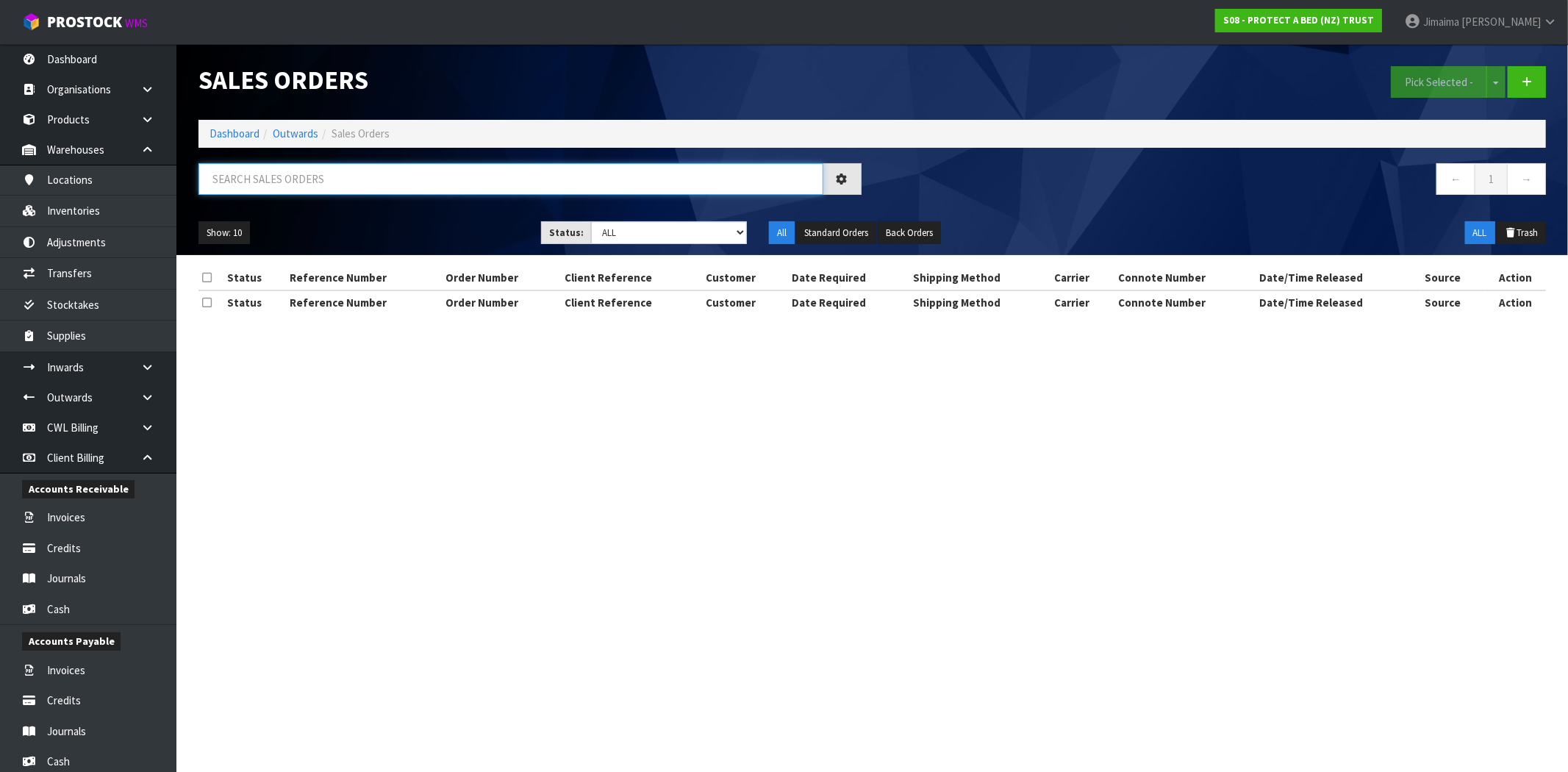
click at [270, 179] on input "text" at bounding box center [510, 179] width 625 height 31
paste input "296"
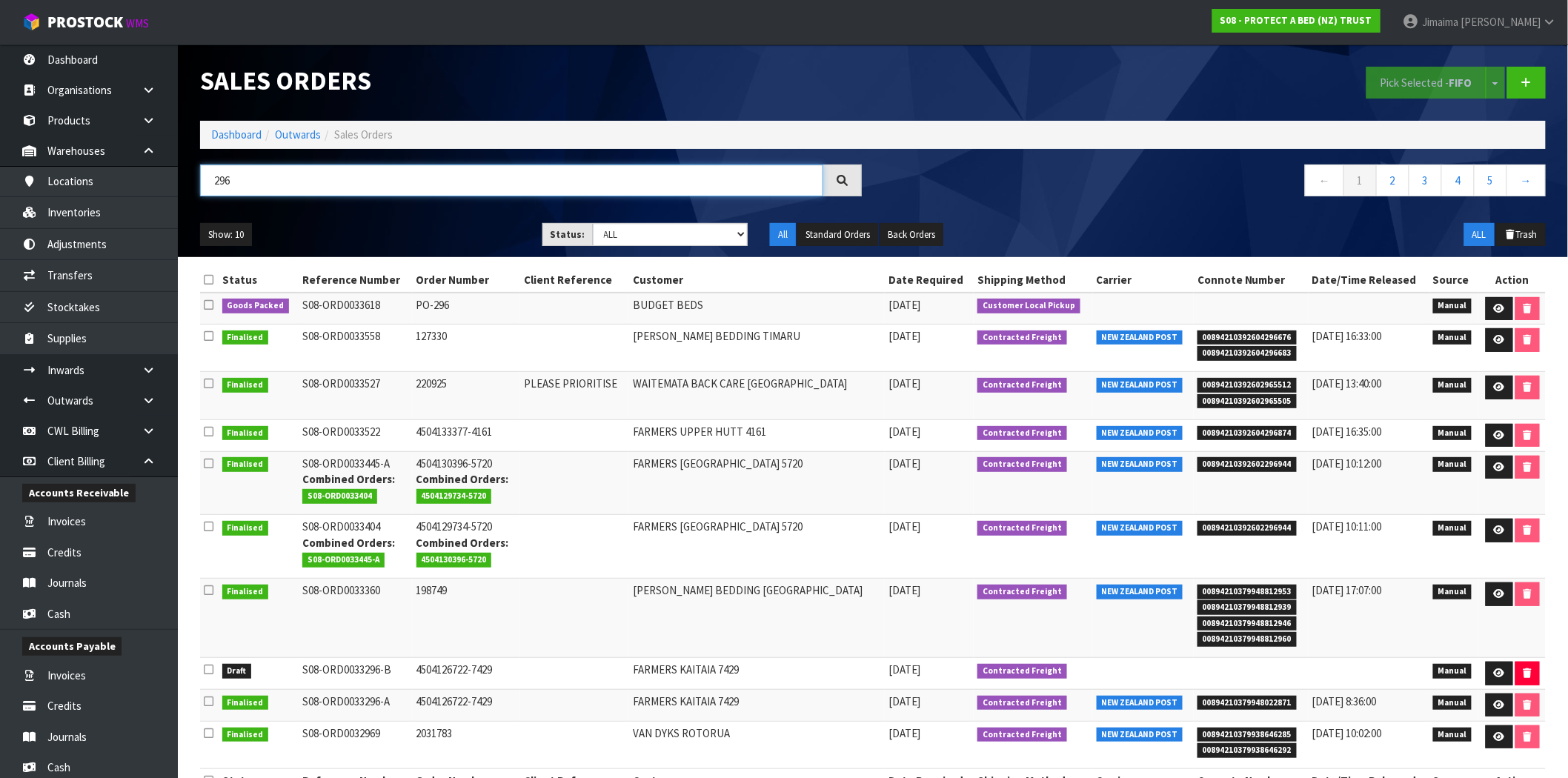
type input "296"
click at [647, 306] on td "BUDGET BEDS" at bounding box center [757, 308] width 256 height 32
click at [219, 135] on link "Dashboard" at bounding box center [236, 135] width 50 height 14
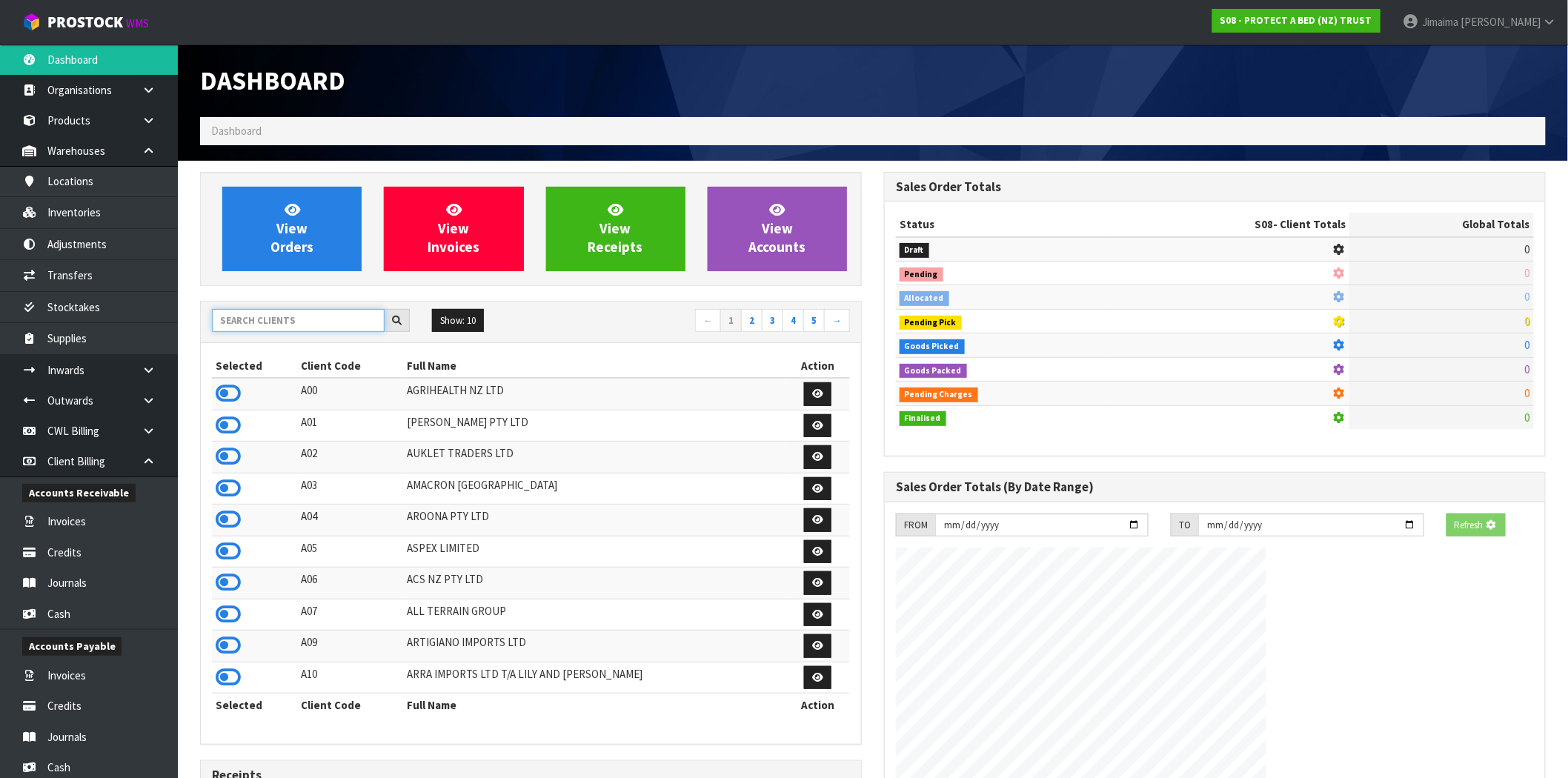
click at [226, 323] on input "text" at bounding box center [299, 321] width 173 height 23
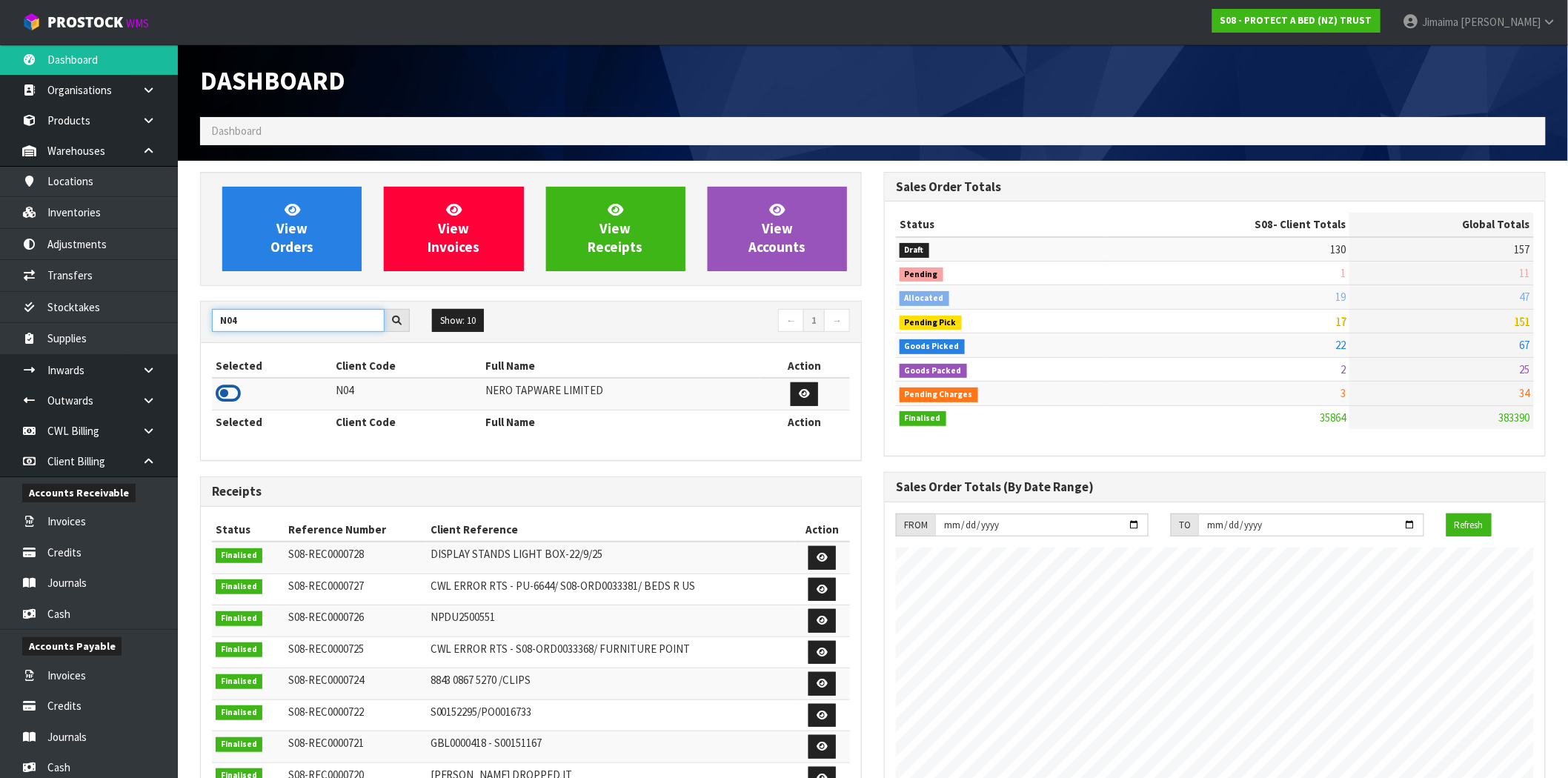
type input "N04"
click at [235, 387] on icon at bounding box center [228, 393] width 26 height 22
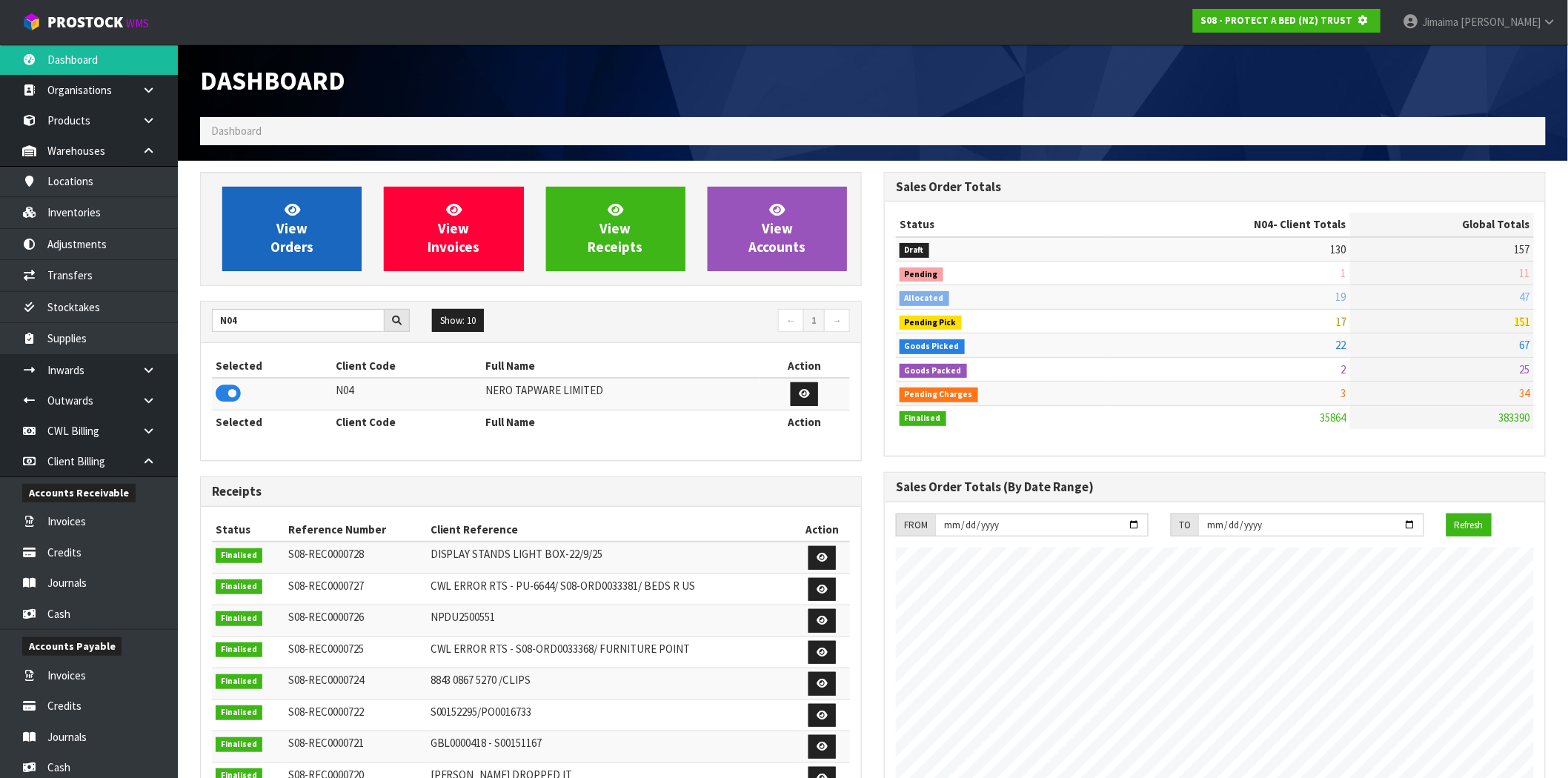
scroll to position [740034, 740531]
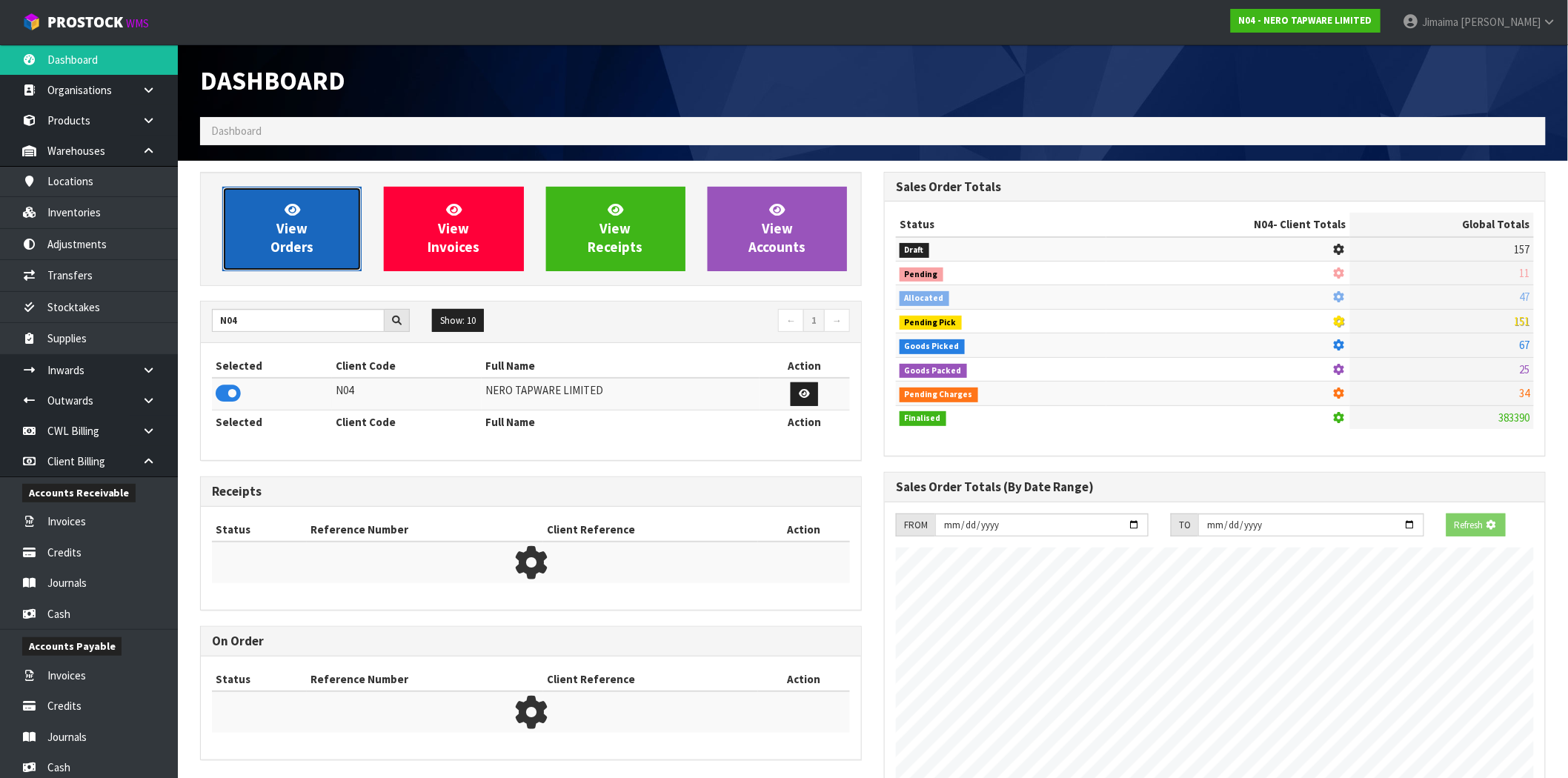
click at [306, 243] on span "View Orders" at bounding box center [292, 228] width 43 height 56
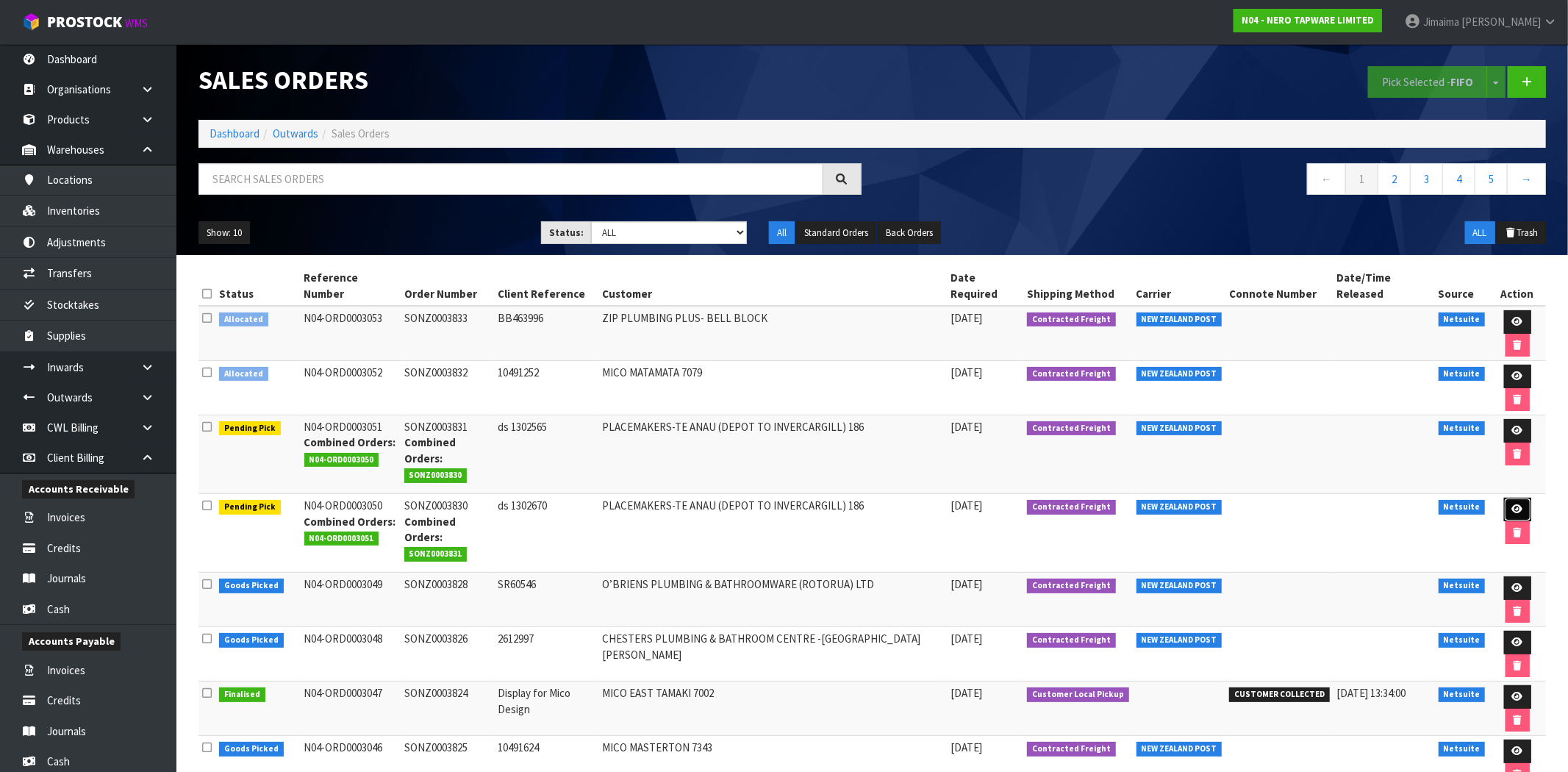
click at [1512, 504] on icon at bounding box center [1517, 509] width 11 height 10
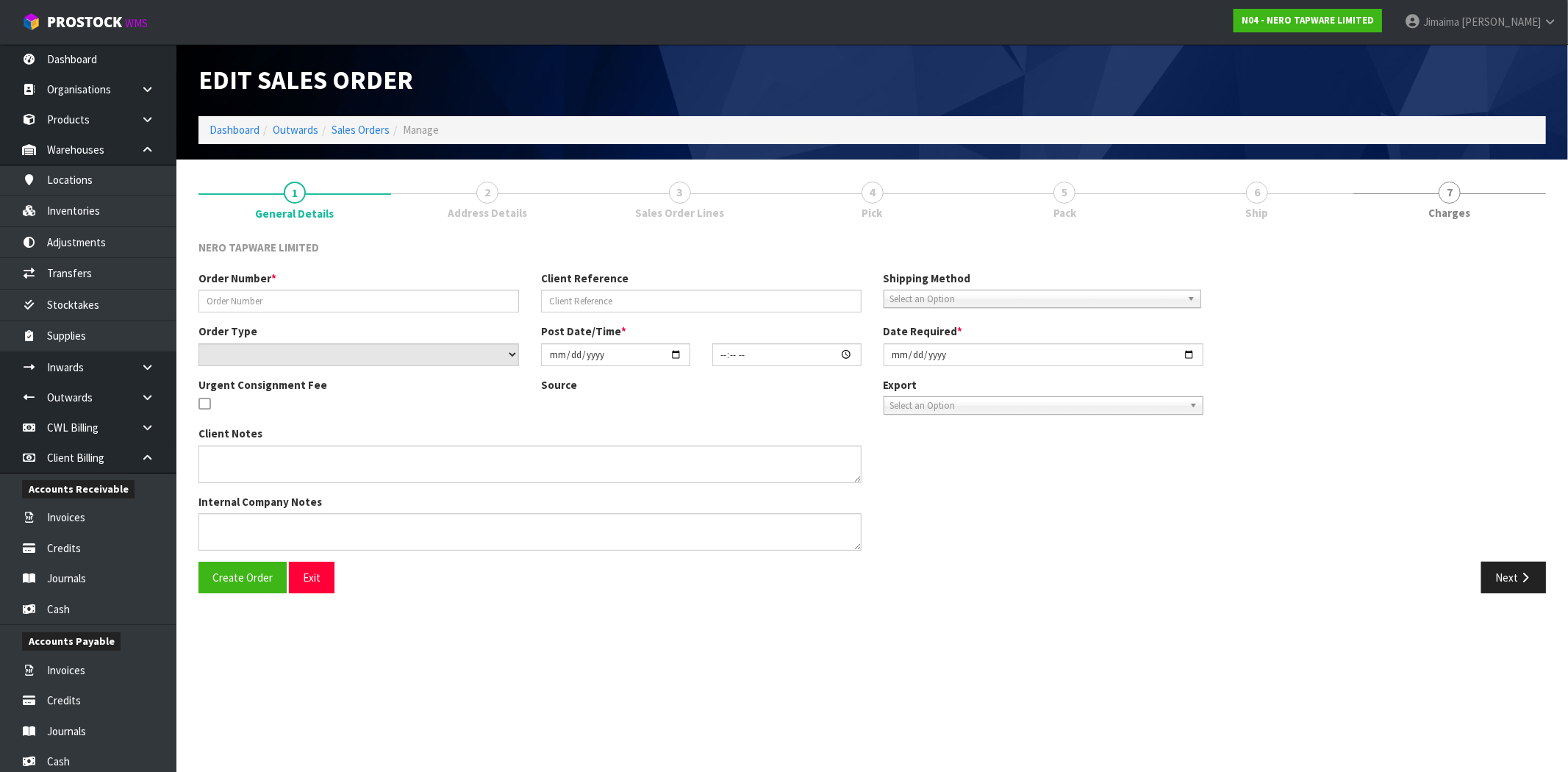
type input "SONZ0003830"
type input "ds 1302670"
select select "number:0"
type input "2025-09-29"
type input "14:00:16.000"
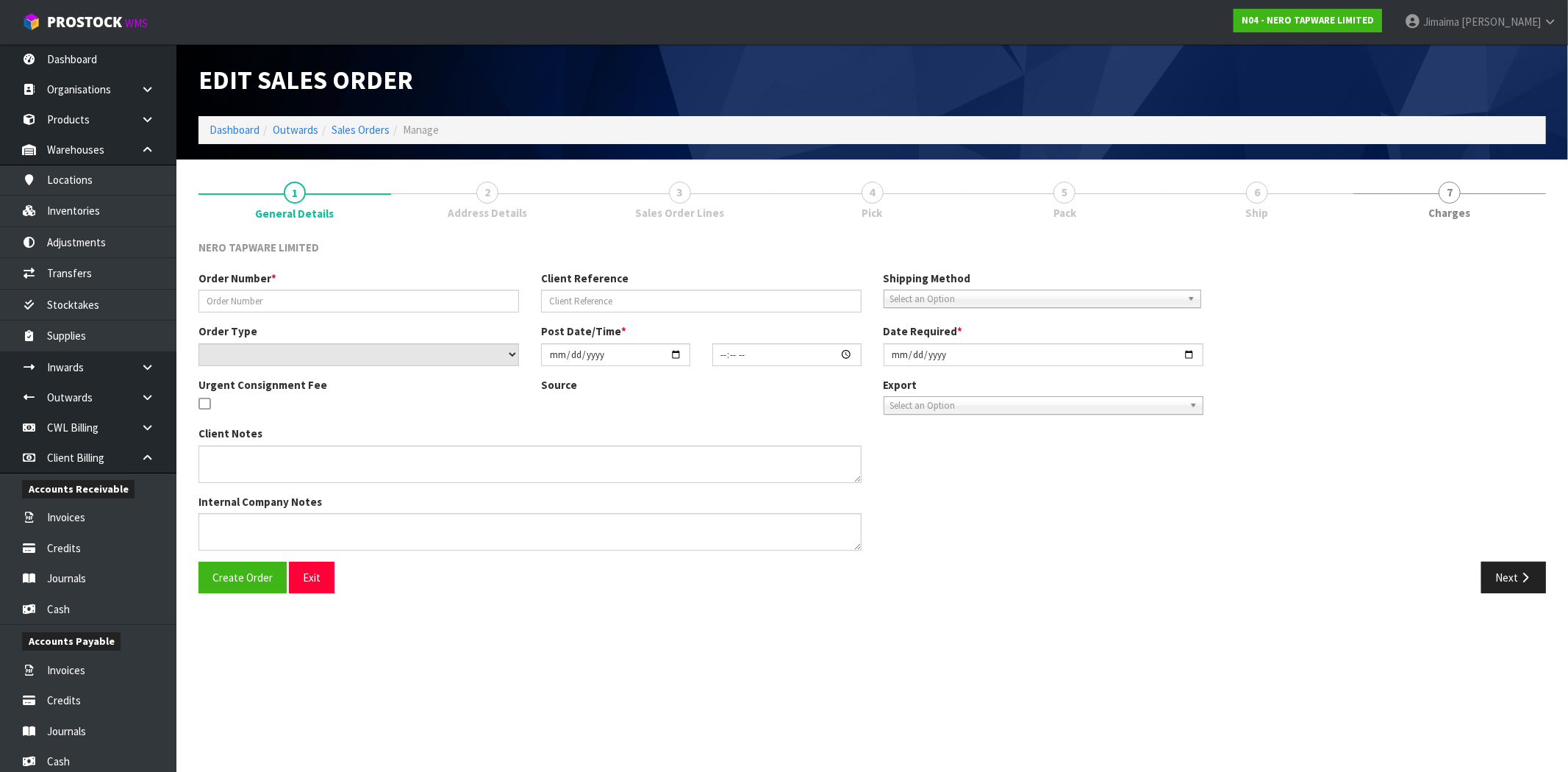
type input "2025-09-30"
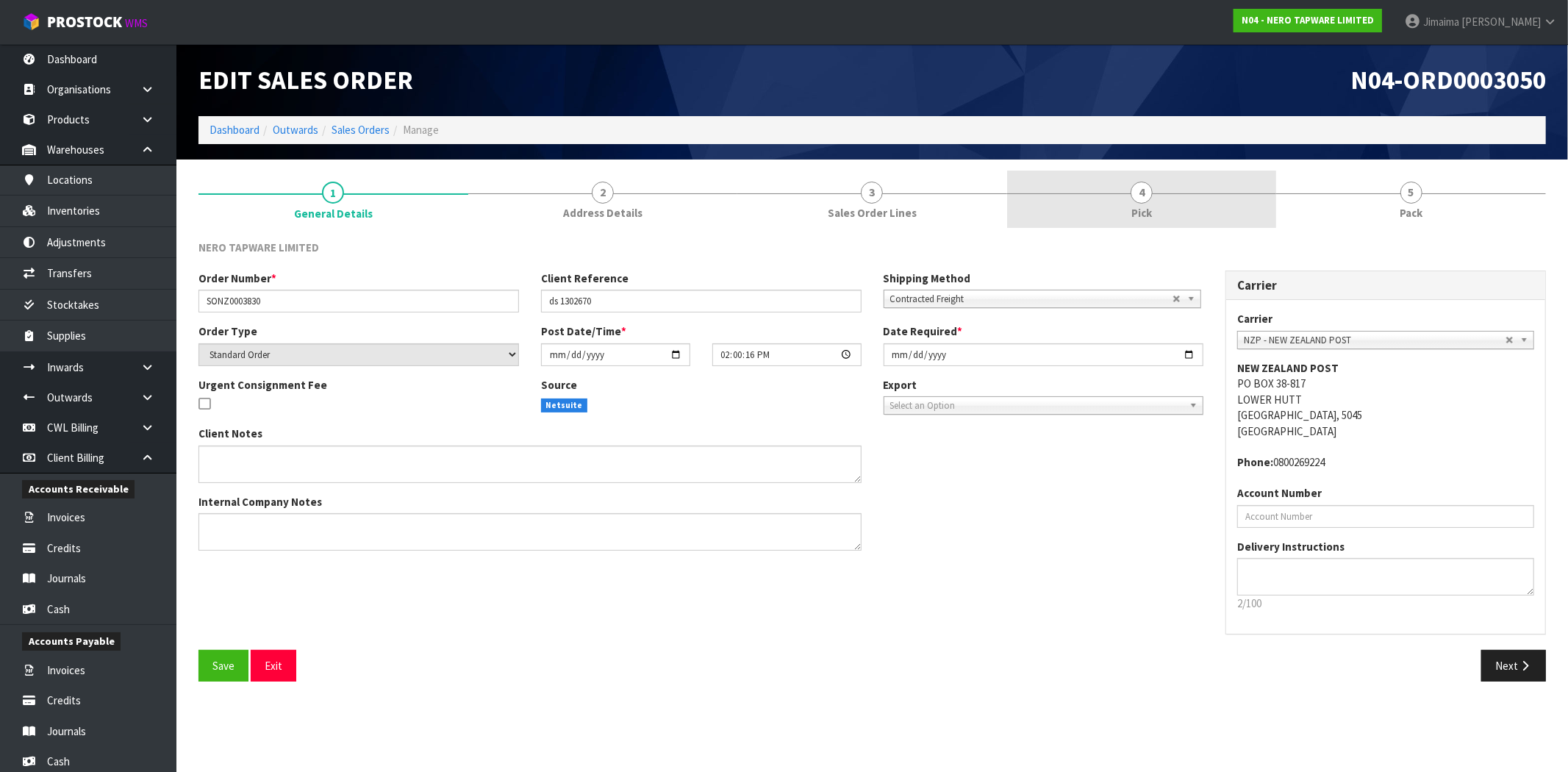
drag, startPoint x: 1122, startPoint y: 221, endPoint x: 1114, endPoint y: 228, distance: 10.6
click at [1120, 221] on link "4 Pick" at bounding box center [1141, 199] width 270 height 58
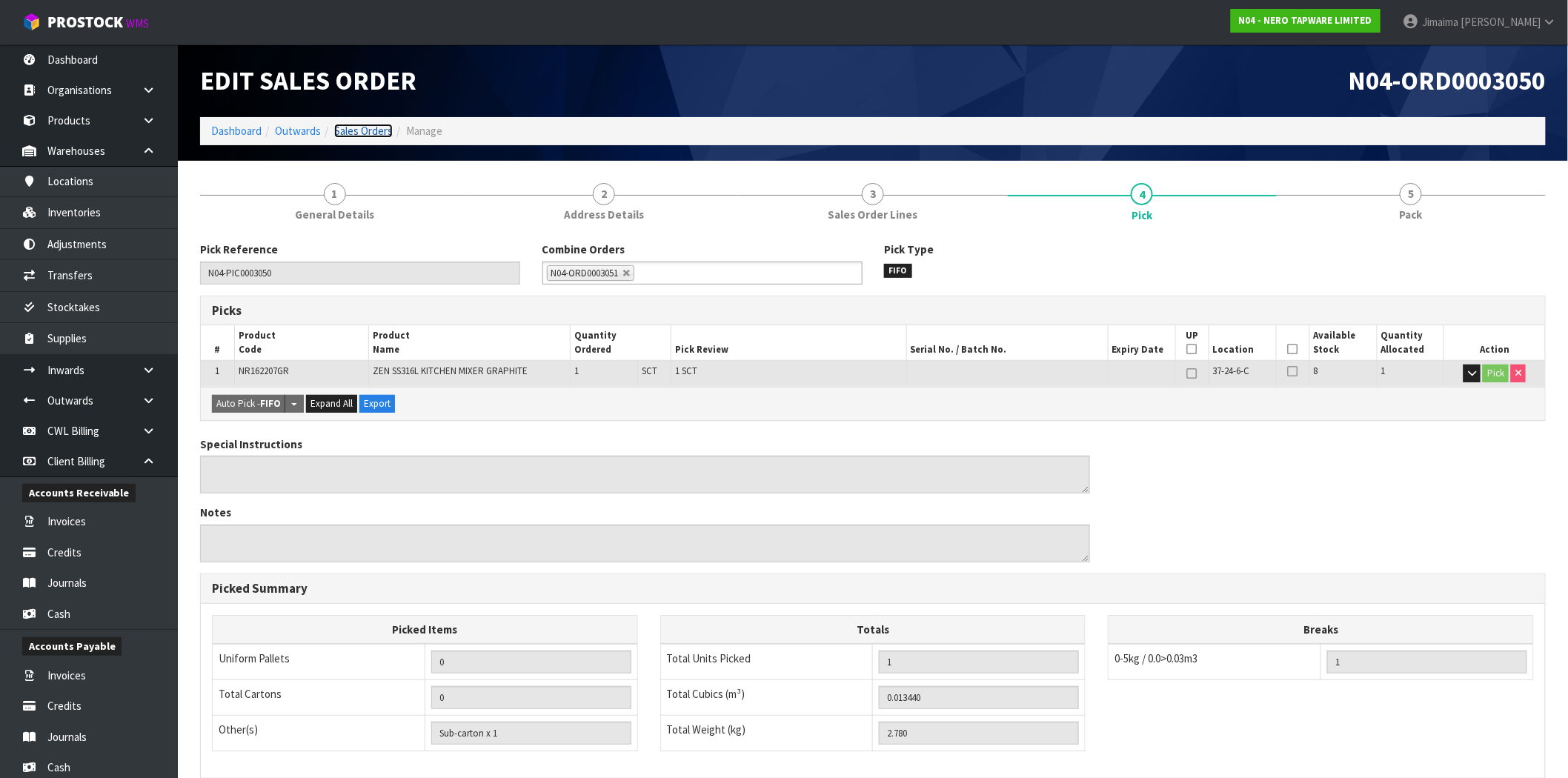
click at [363, 131] on link "Sales Orders" at bounding box center [363, 130] width 58 height 14
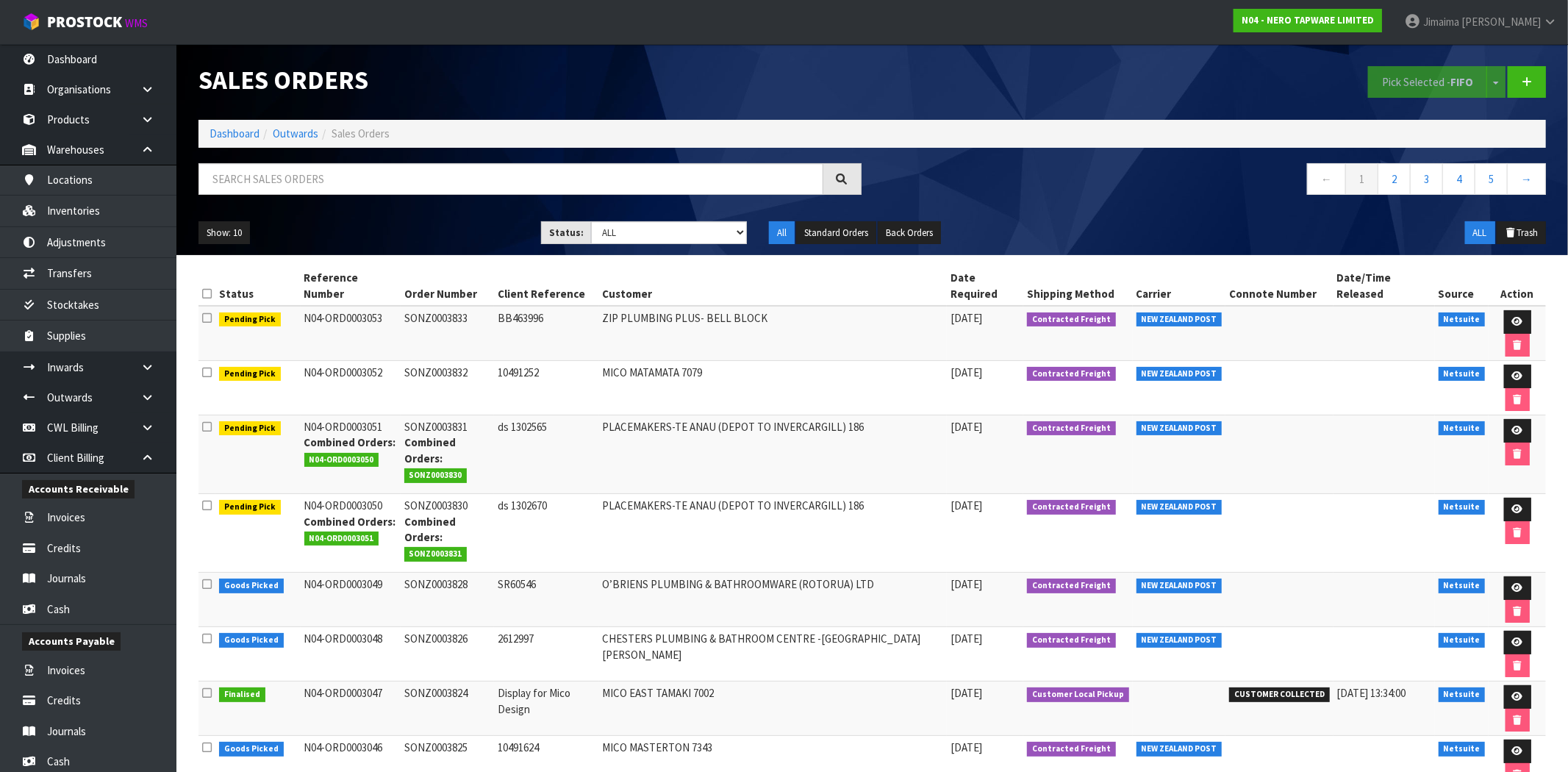
click at [238, 122] on ol "Dashboard Outwards Sales Orders" at bounding box center [871, 133] width 1347 height 27
click at [233, 132] on link "Dashboard" at bounding box center [234, 134] width 50 height 14
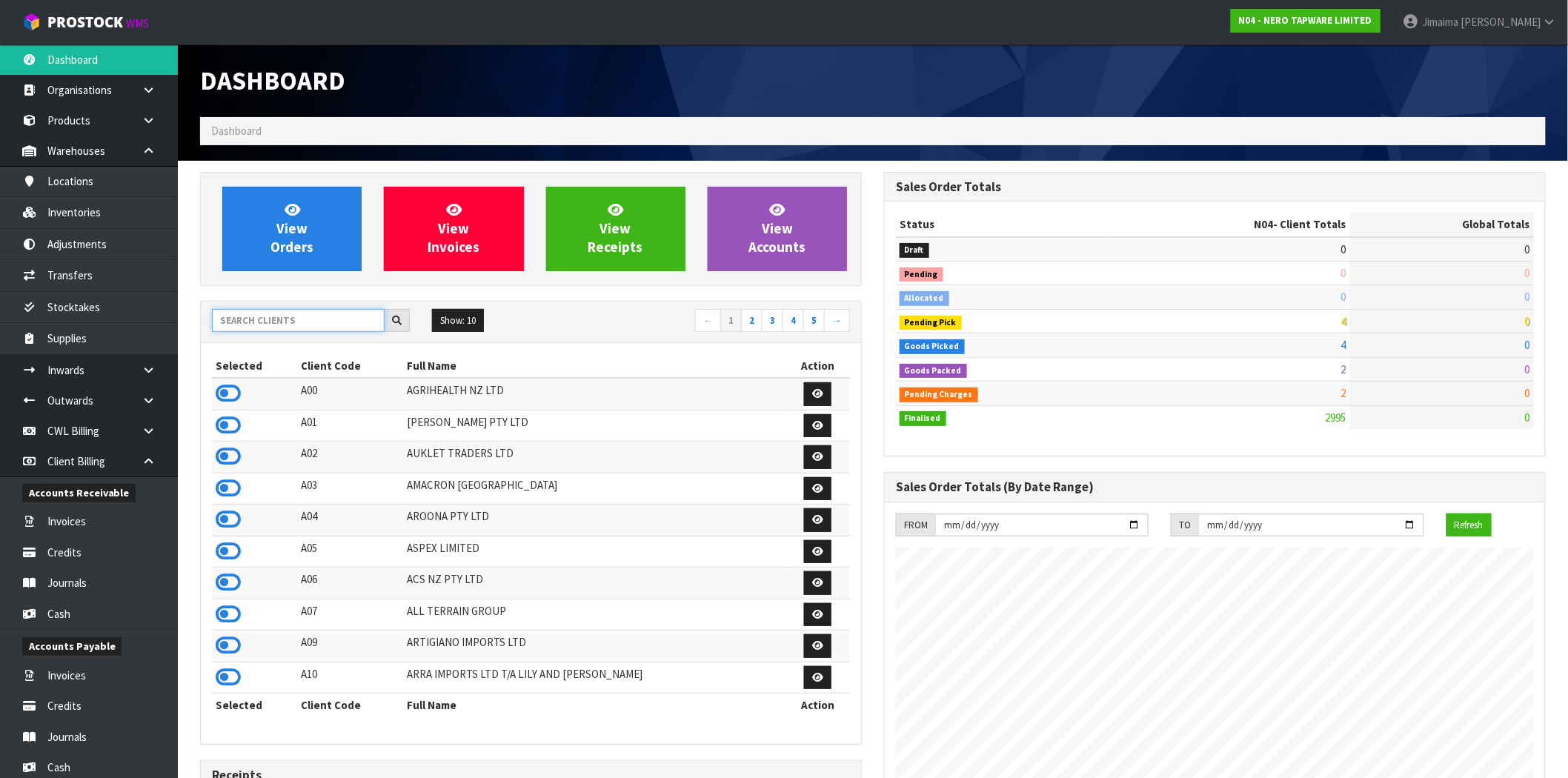
scroll to position [1123, 684]
click at [338, 322] on input "text" at bounding box center [299, 321] width 173 height 23
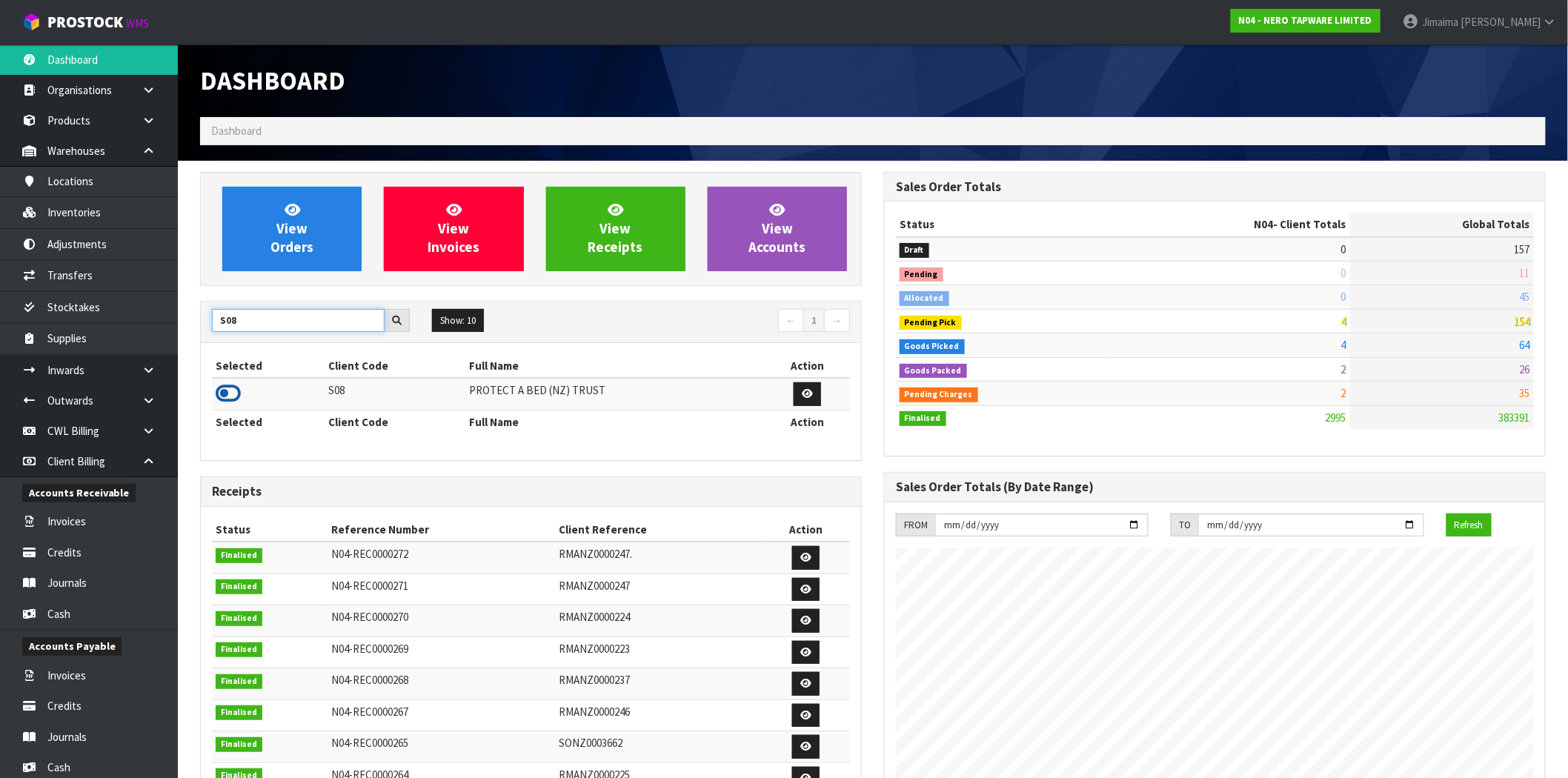
type input "S08"
click at [230, 390] on icon at bounding box center [228, 393] width 26 height 22
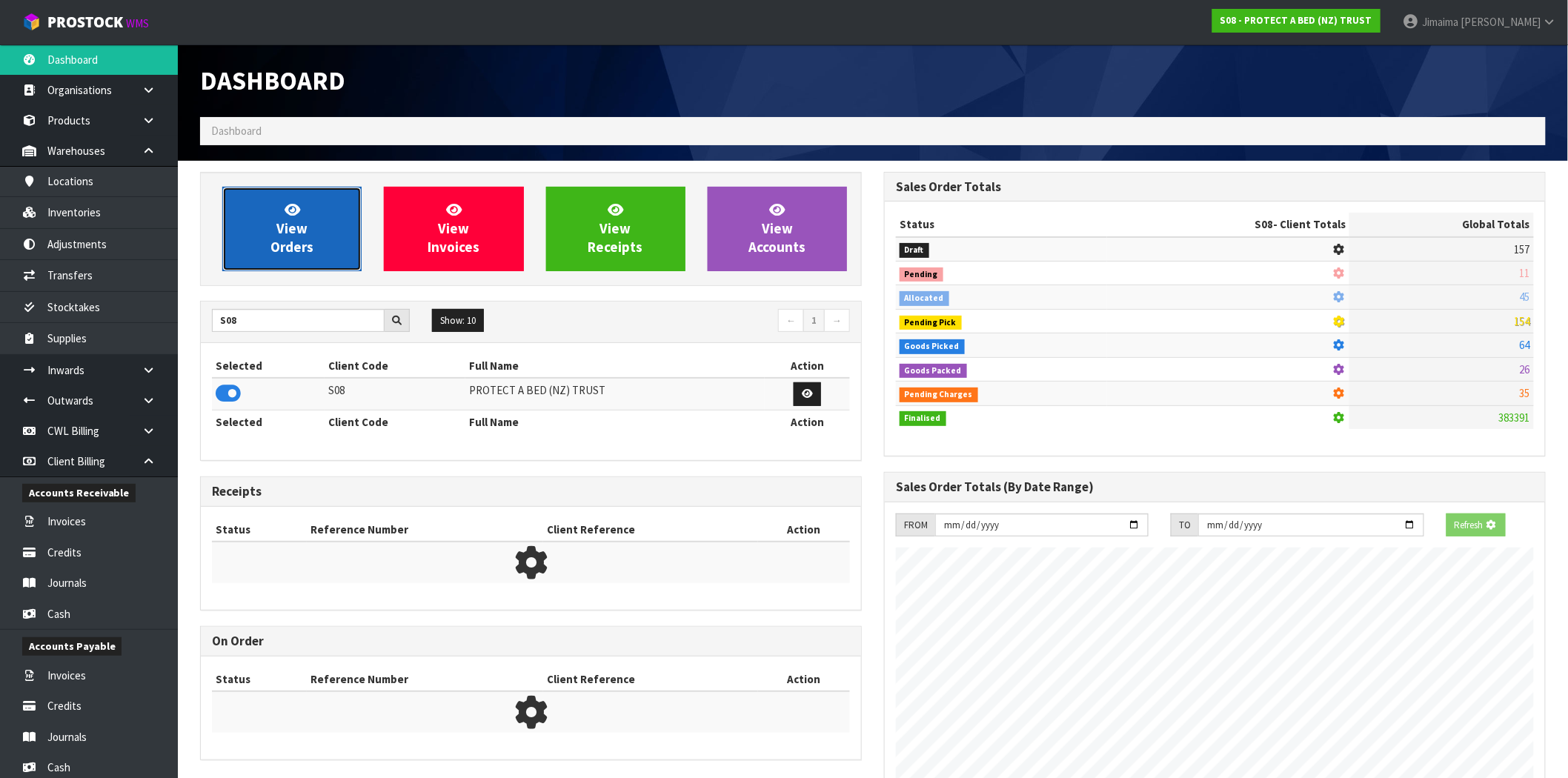
click at [289, 233] on span "View Orders" at bounding box center [292, 228] width 43 height 56
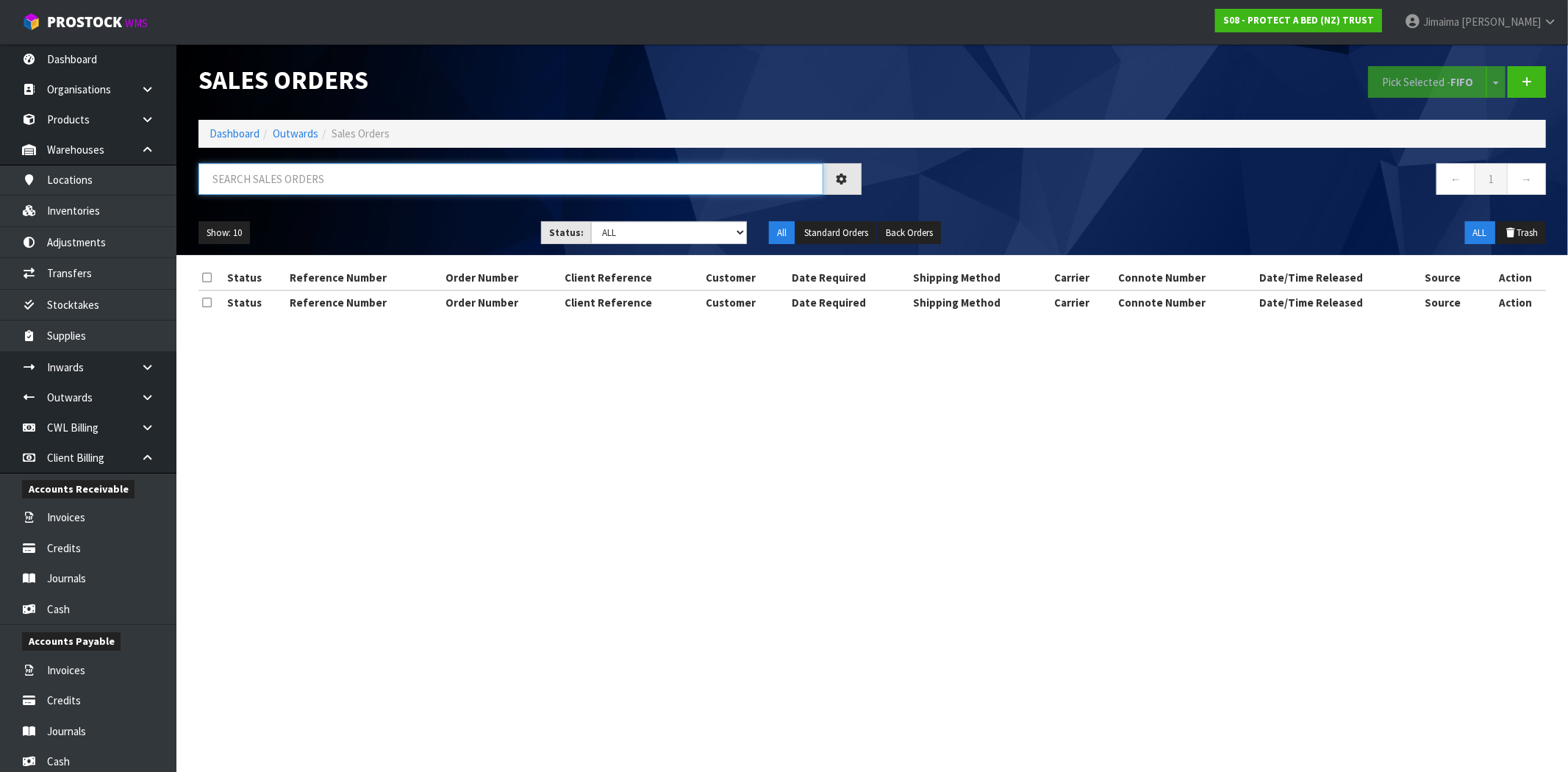
click at [259, 175] on input "text" at bounding box center [510, 179] width 625 height 31
paste input "0033589"
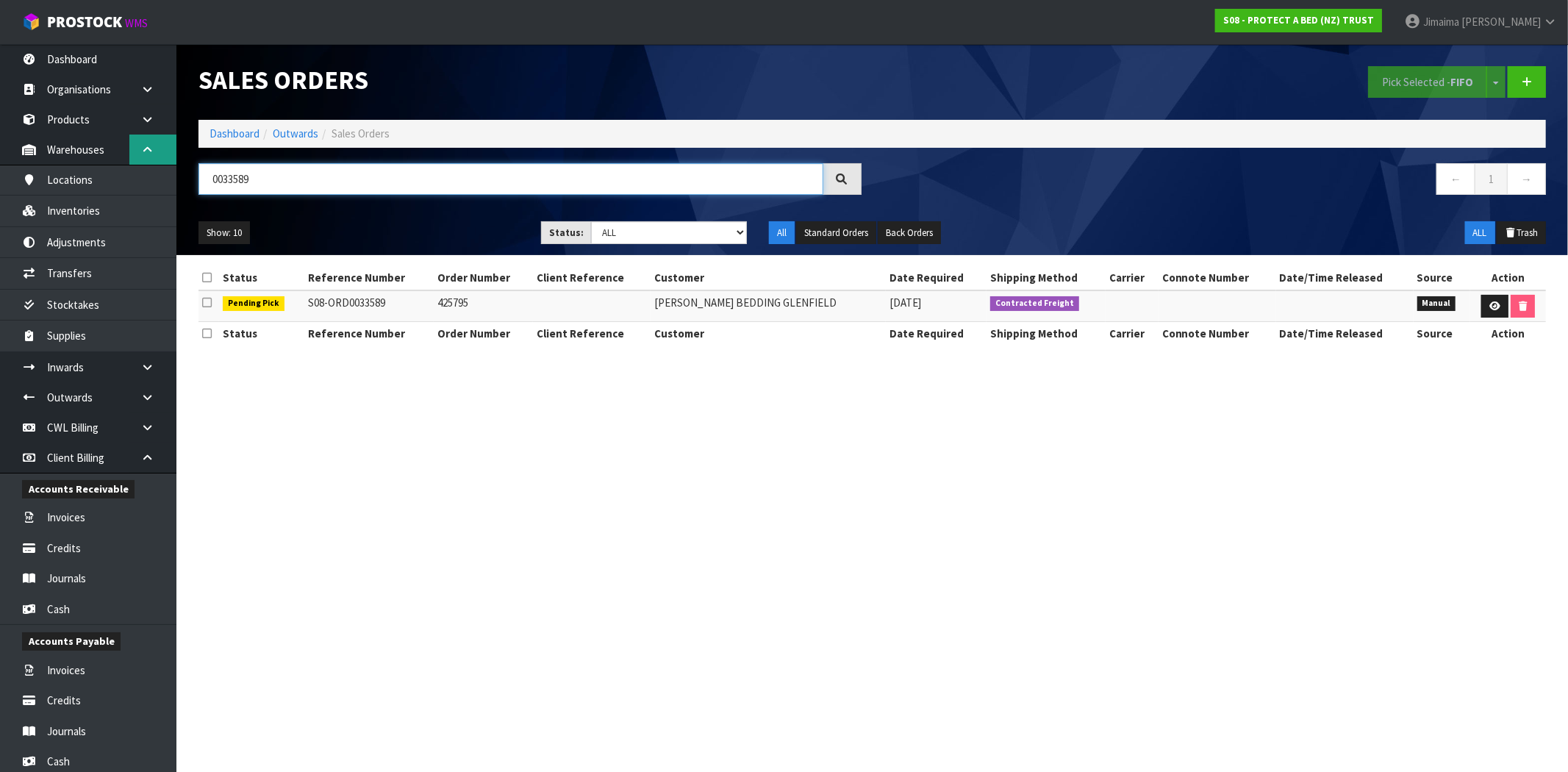
drag, startPoint x: 255, startPoint y: 175, endPoint x: 142, endPoint y: 159, distance: 114.1
click at [141, 159] on body "Toggle navigation ProStock WMS S08 - PROTECT A BED (NZ) TRUST Jimaima Reiher Lo…" at bounding box center [784, 386] width 1568 height 772
paste input "D0033548"
drag, startPoint x: 220, startPoint y: 175, endPoint x: 178, endPoint y: 178, distance: 42.1
click at [178, 177] on header "Sales Orders Pick Selected - FIFO Split button! FIFO - First In First Out FEFO …" at bounding box center [872, 149] width 1391 height 211
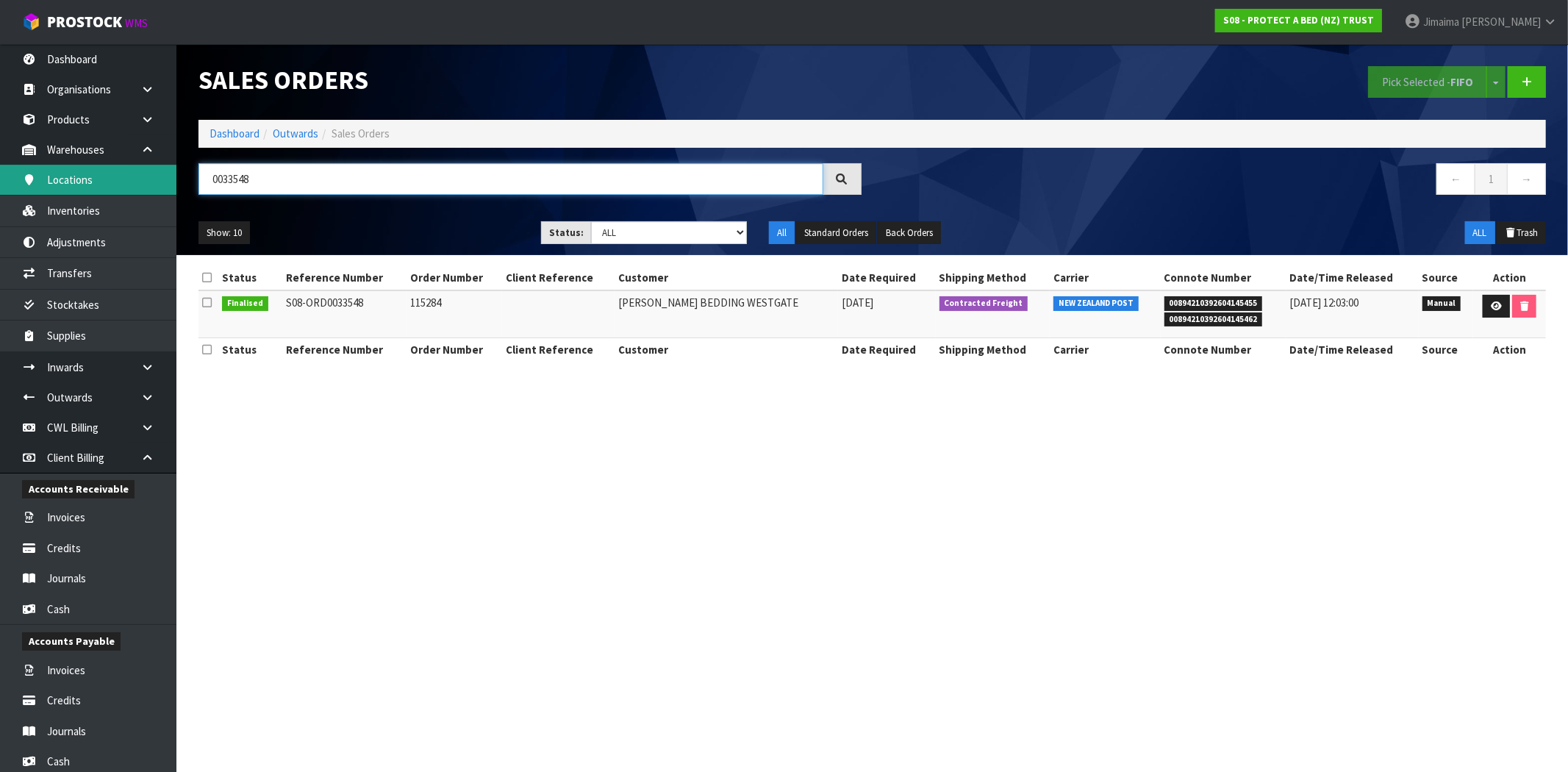
drag, startPoint x: 274, startPoint y: 171, endPoint x: 131, endPoint y: 169, distance: 143.0
click at [127, 170] on body "Toggle navigation ProStock WMS S08 - PROTECT A BED (NZ) TRUST Jimaima Reiher Lo…" at bounding box center [784, 386] width 1568 height 772
paste input "33589"
type input "033589"
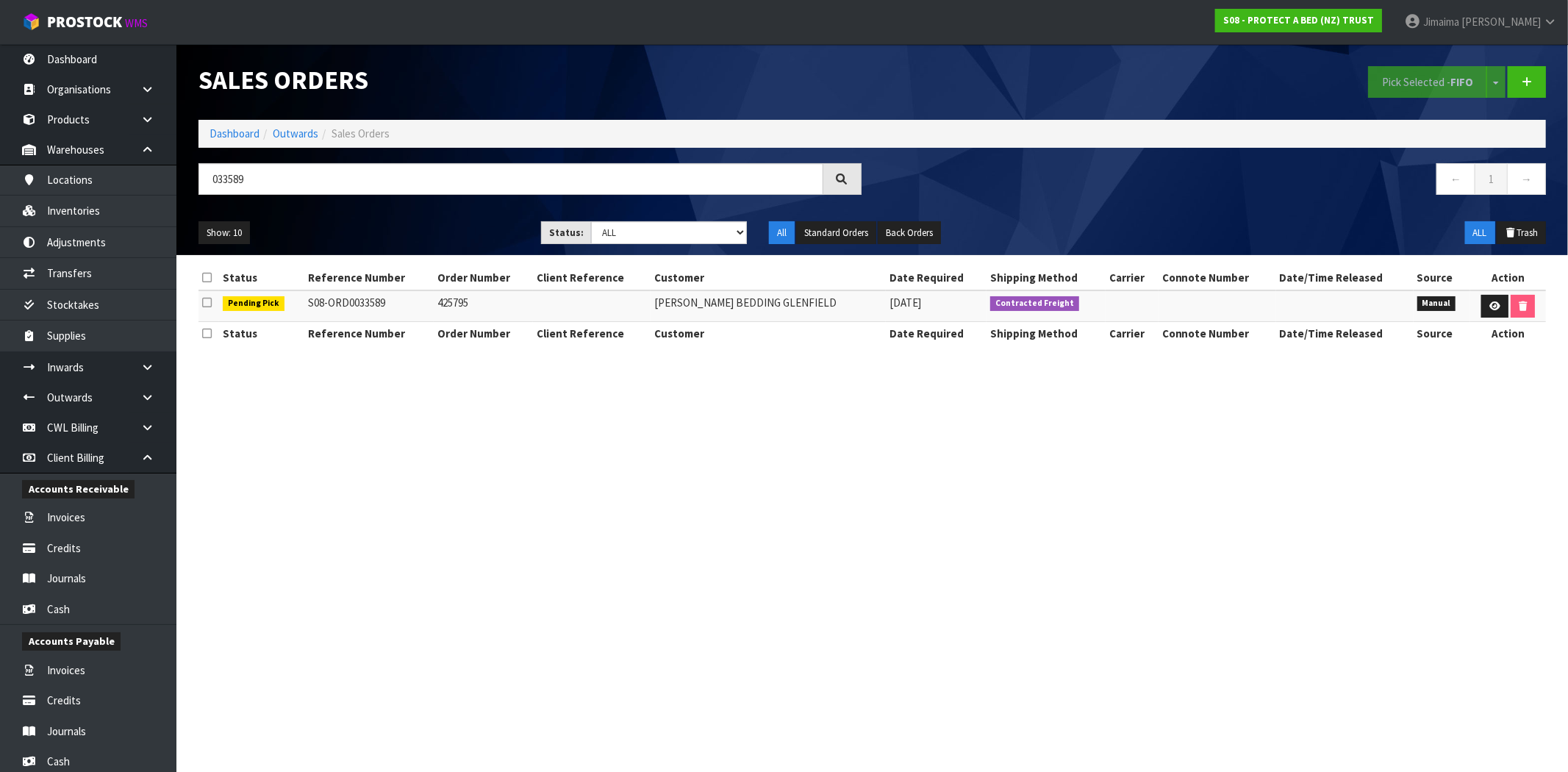
click at [879, 365] on section "Status Reference Number Order Number Client Reference Customer Date Required Sh…" at bounding box center [872, 313] width 1391 height 116
click at [1497, 310] on link at bounding box center [1495, 306] width 27 height 24
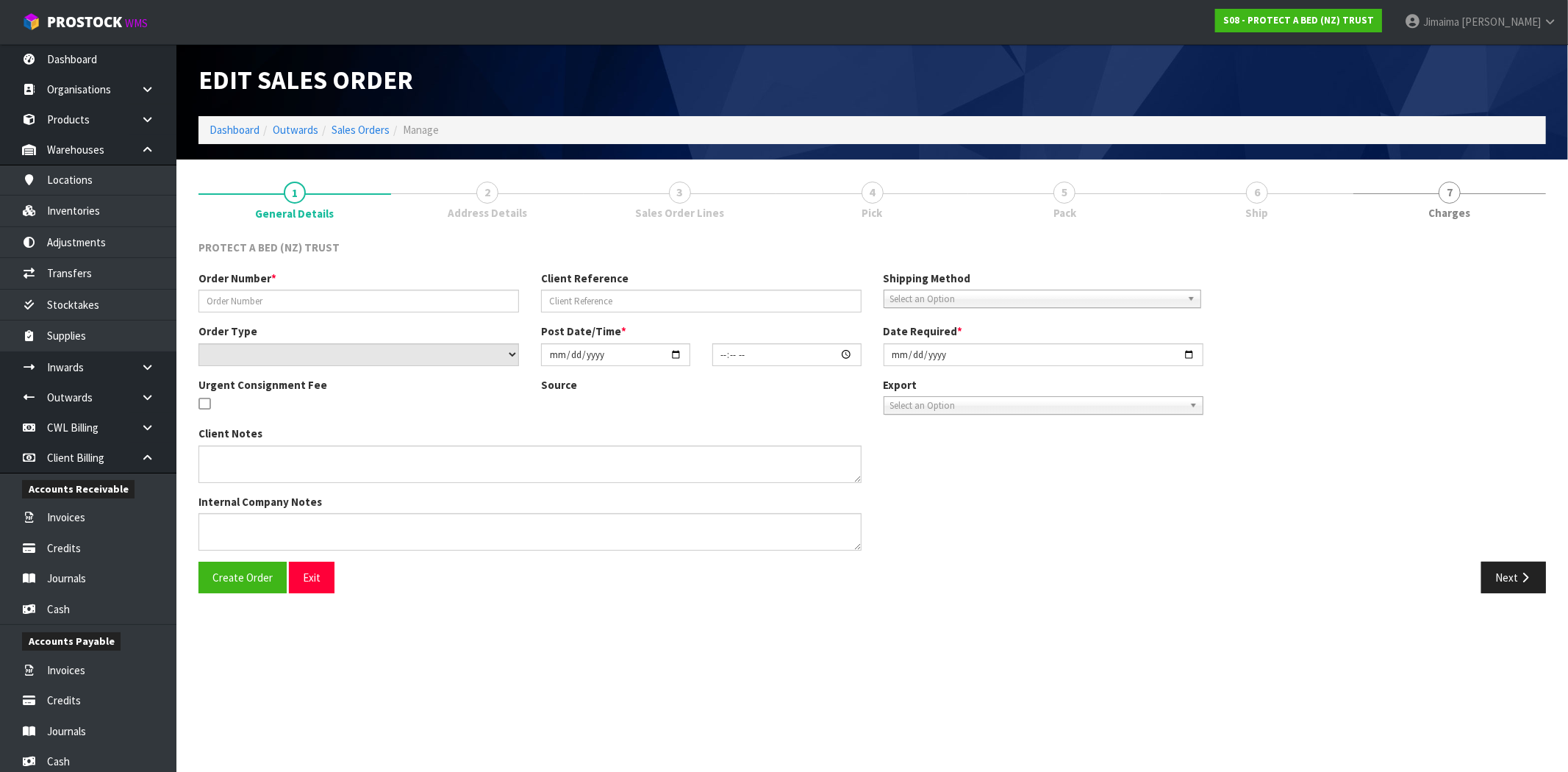
type input "425795"
select select "number:0"
type input "2025-09-29"
type input "09:43:00.000"
type input "2025-09-29"
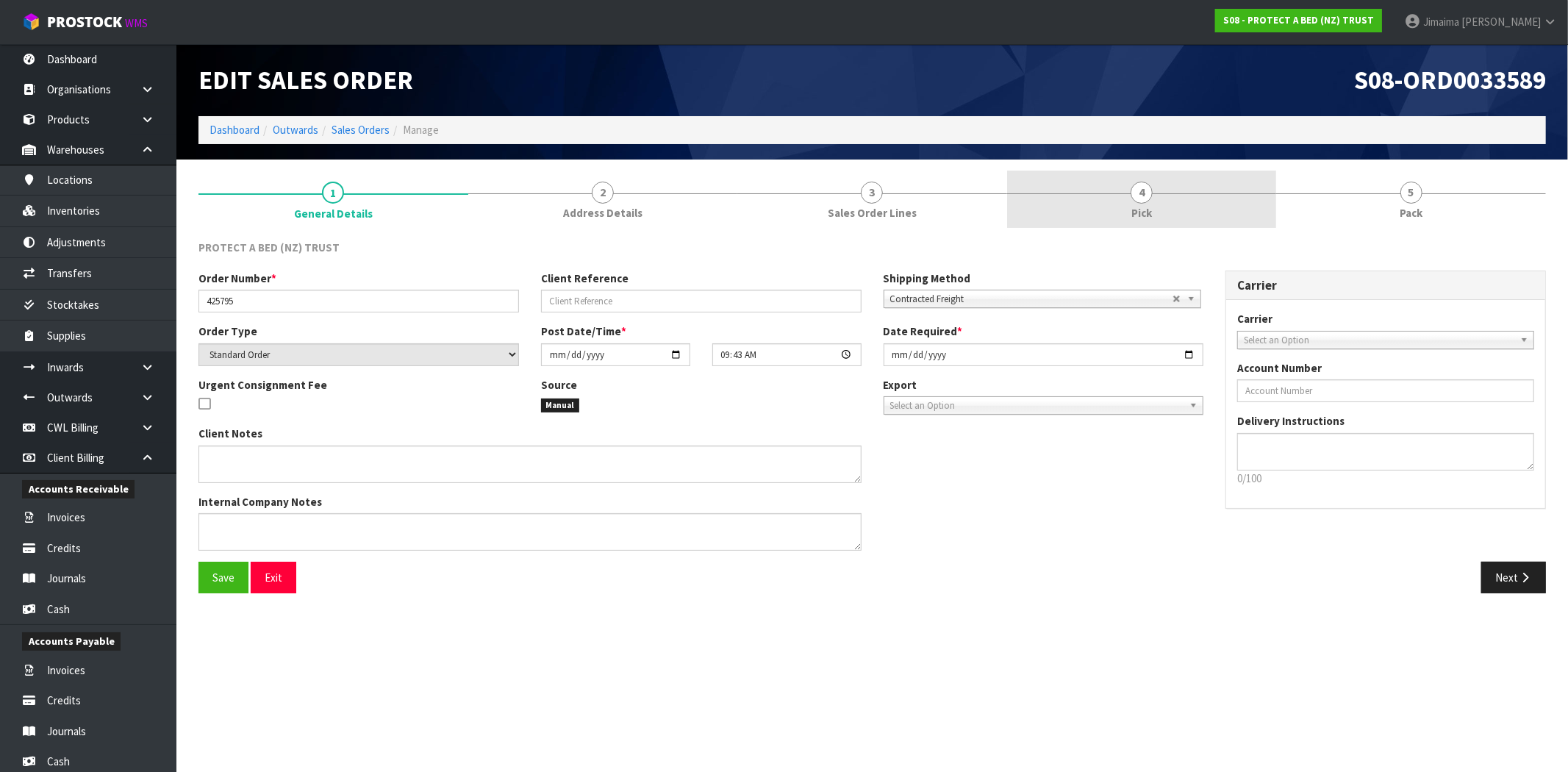
click at [1247, 199] on link "4 Pick" at bounding box center [1141, 199] width 270 height 58
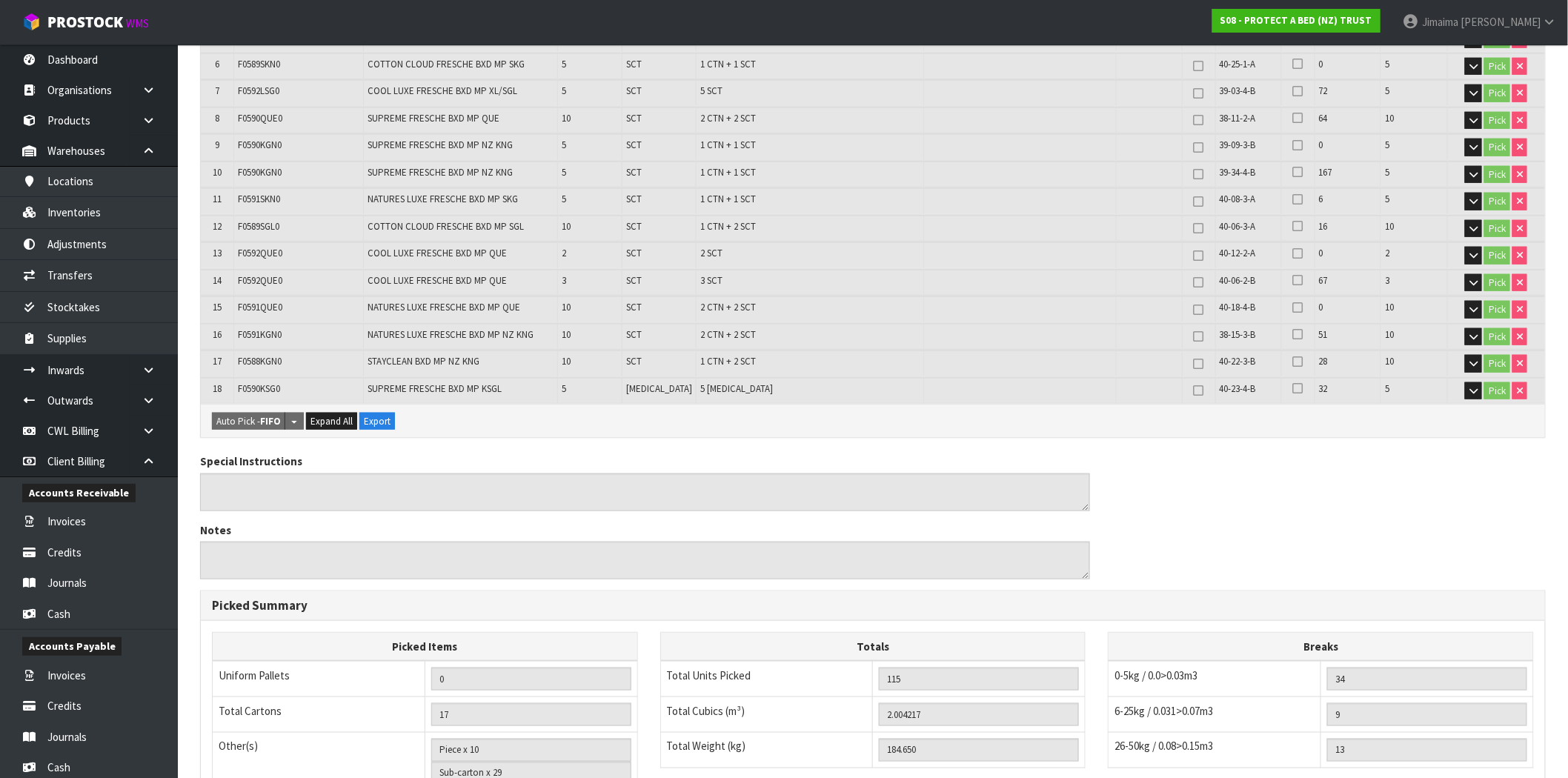
scroll to position [268, 0]
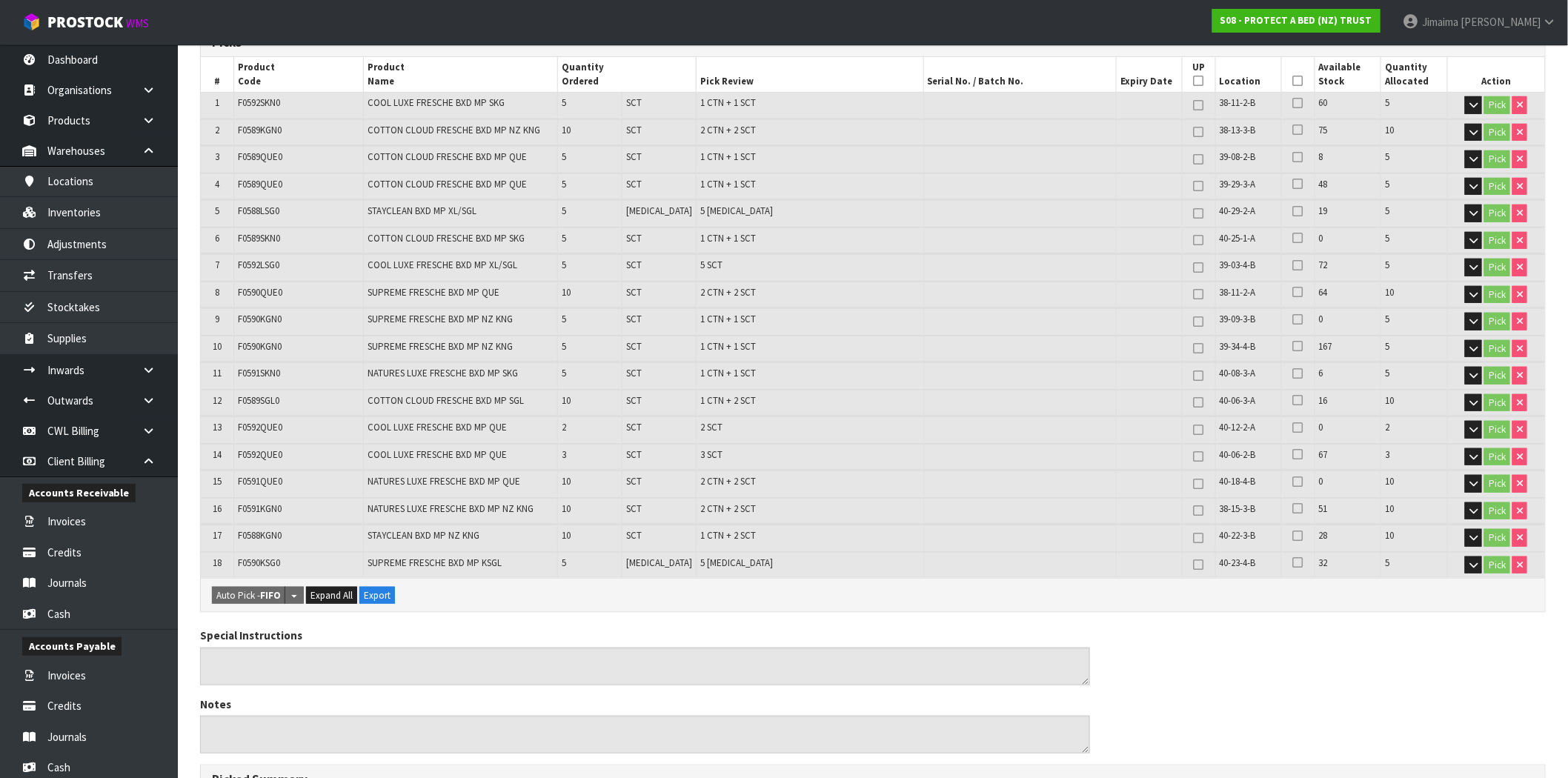
click at [701, 340] on span "1 CTN + 1 SCT" at bounding box center [728, 346] width 56 height 12
click at [735, 524] on td "1 CTN + 2 SCT" at bounding box center [810, 537] width 227 height 26
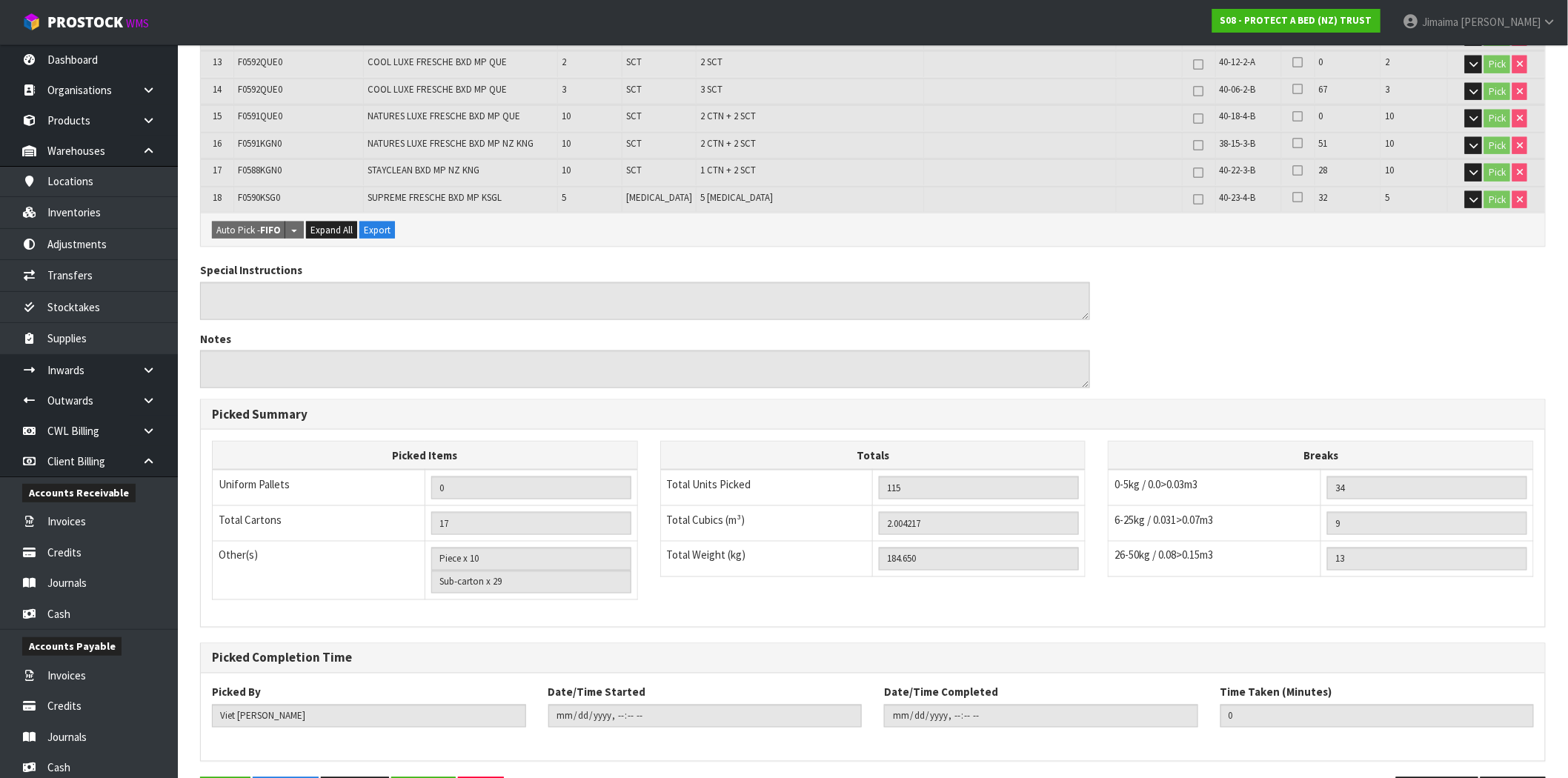
scroll to position [679, 0]
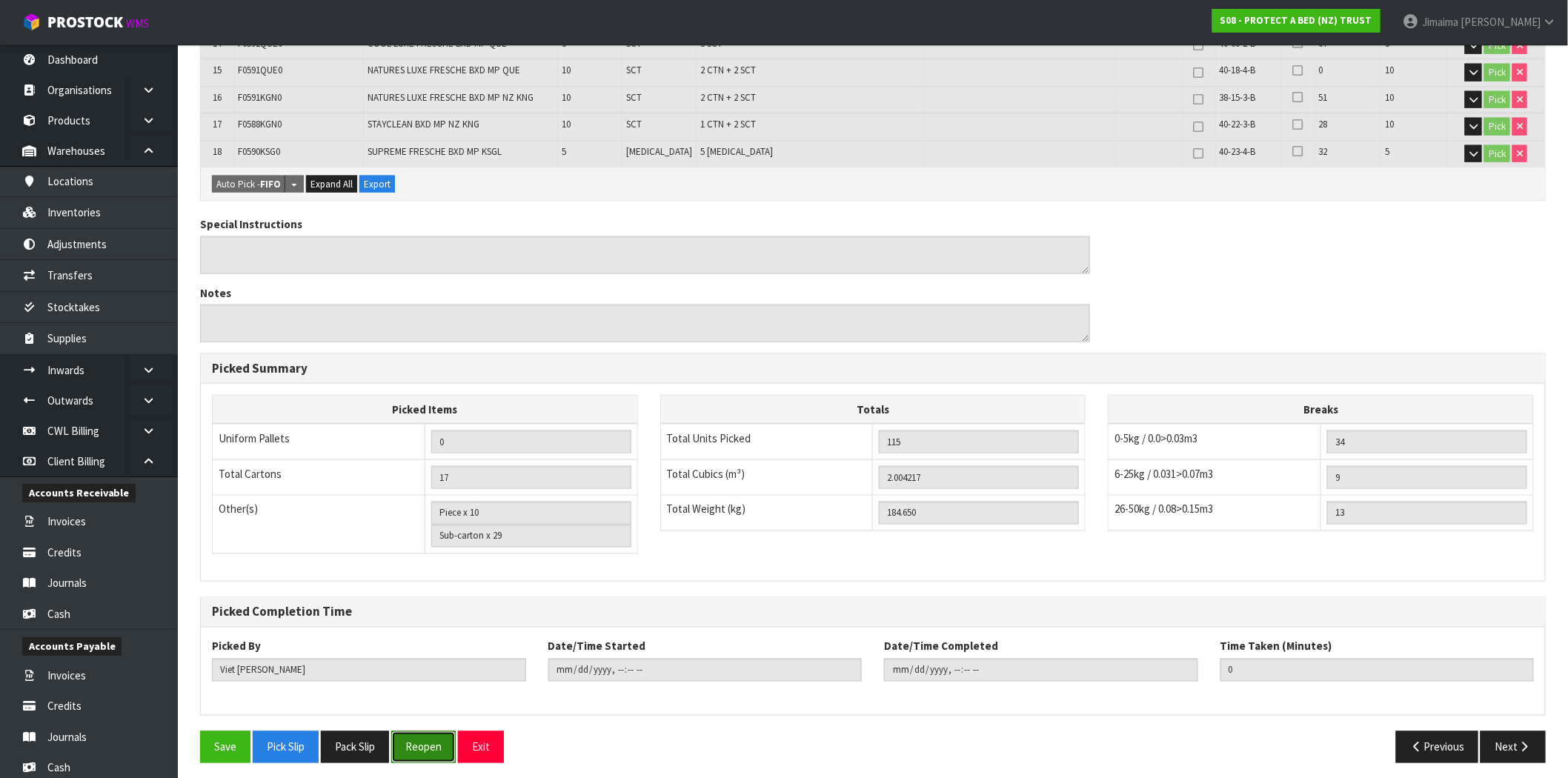
click at [426, 743] on button "Reopen" at bounding box center [423, 747] width 64 height 32
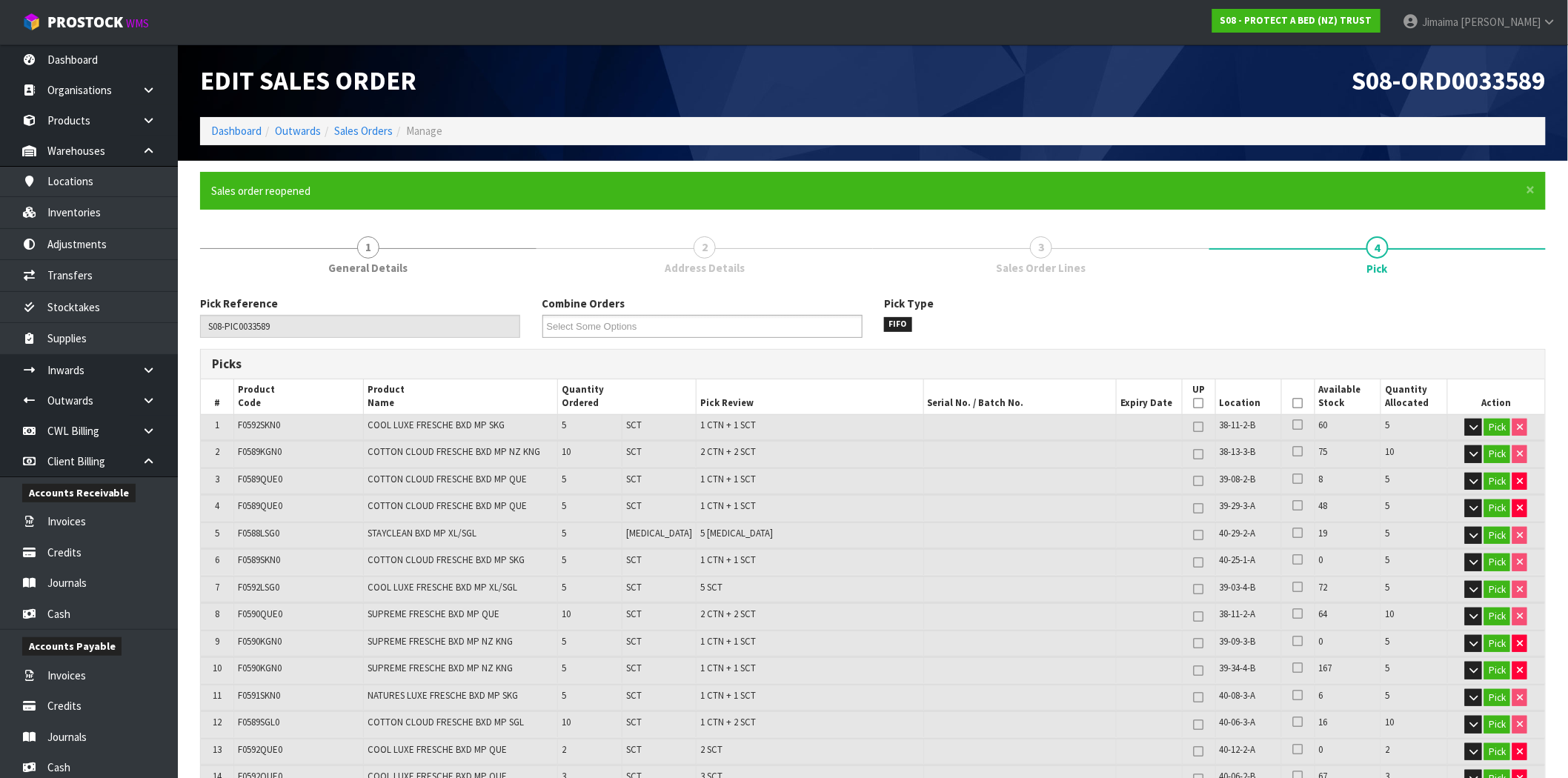
click at [898, 516] on td "1 CTN + 1 SCT" at bounding box center [810, 508] width 227 height 26
click at [1517, 484] on icon "button" at bounding box center [1520, 481] width 6 height 10
type input "16"
type input "110"
type input "1.924563"
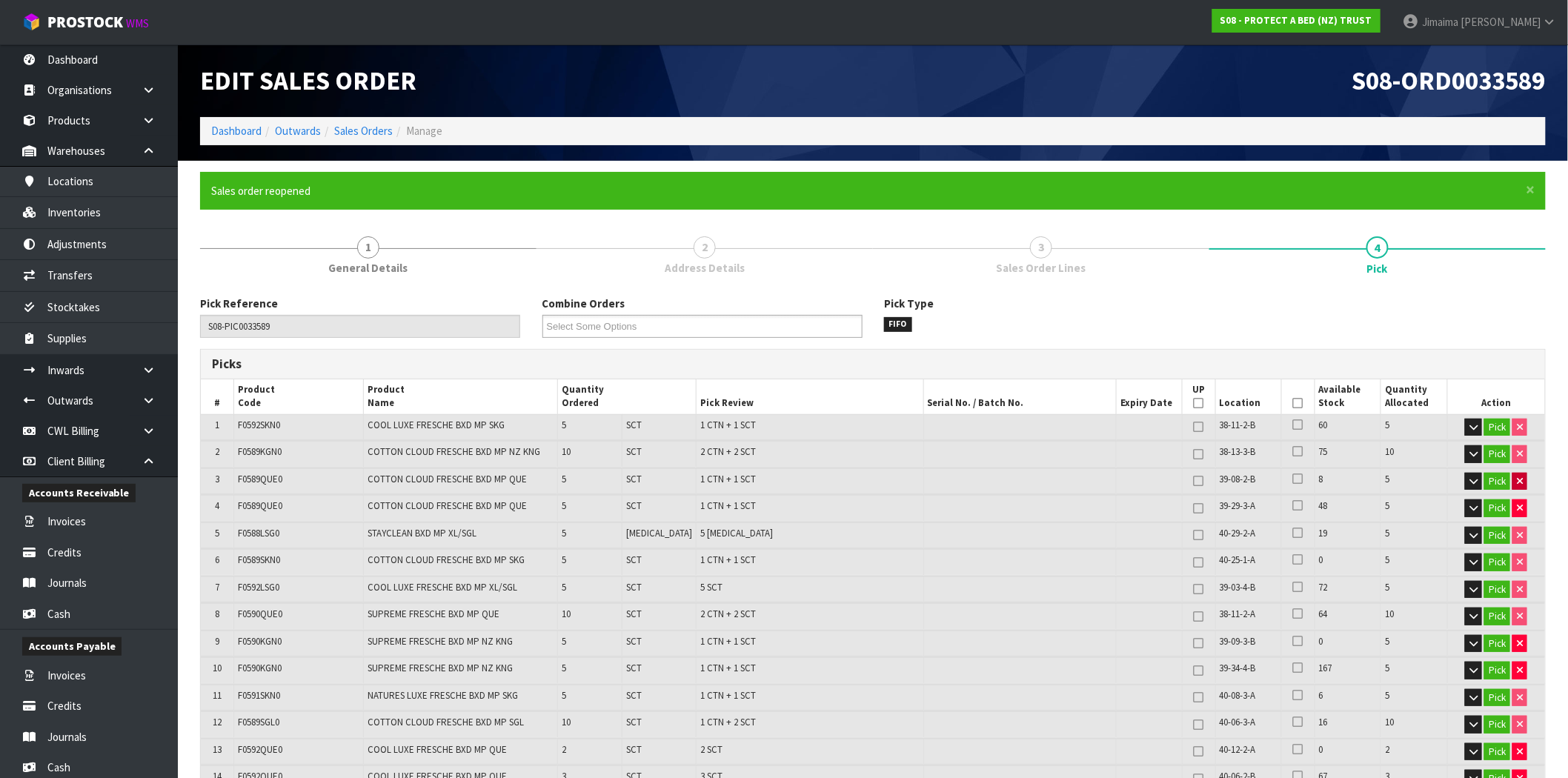
type input "176.4"
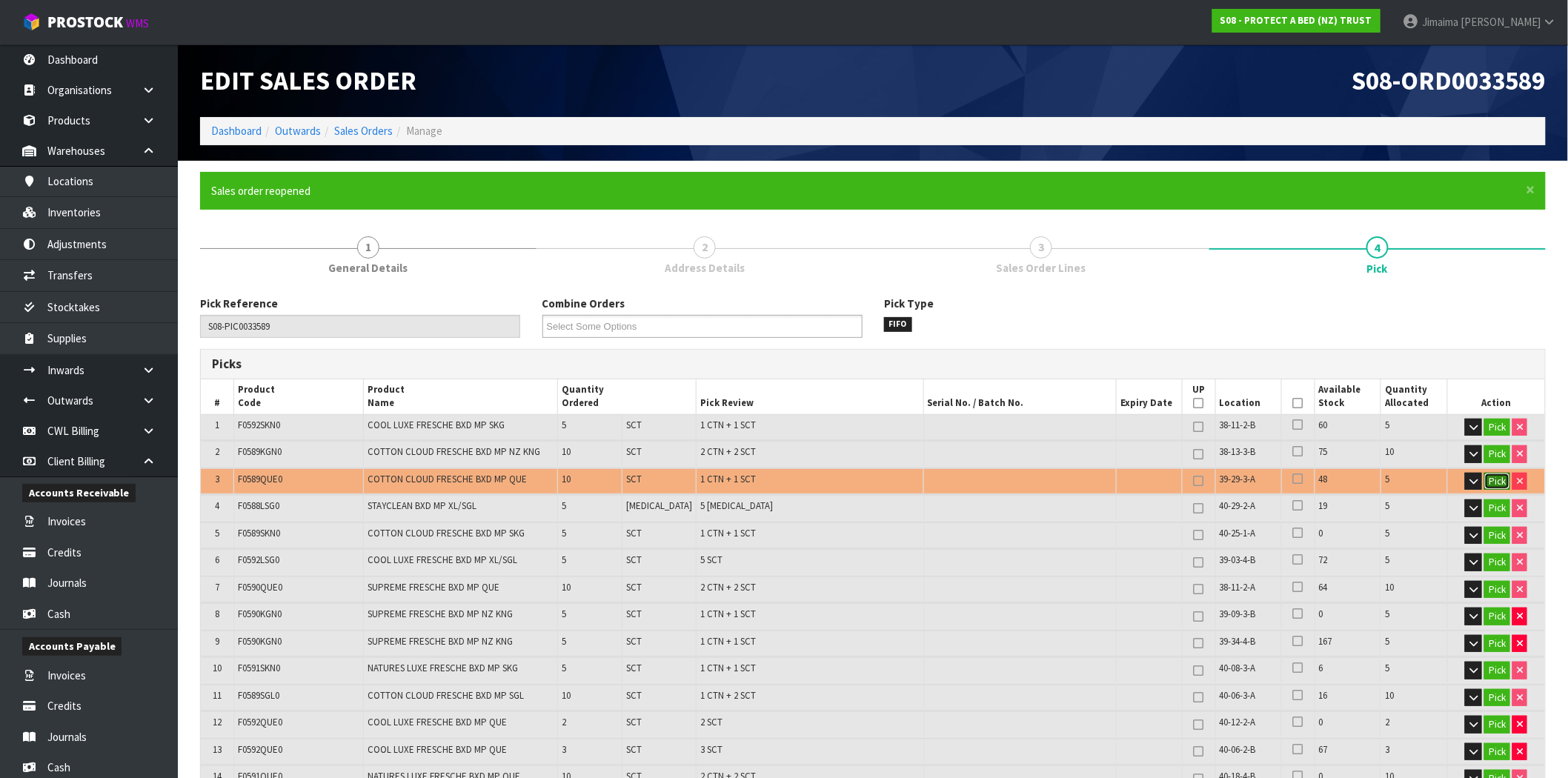
click at [1503, 482] on button "Pick" at bounding box center [1497, 482] width 26 height 18
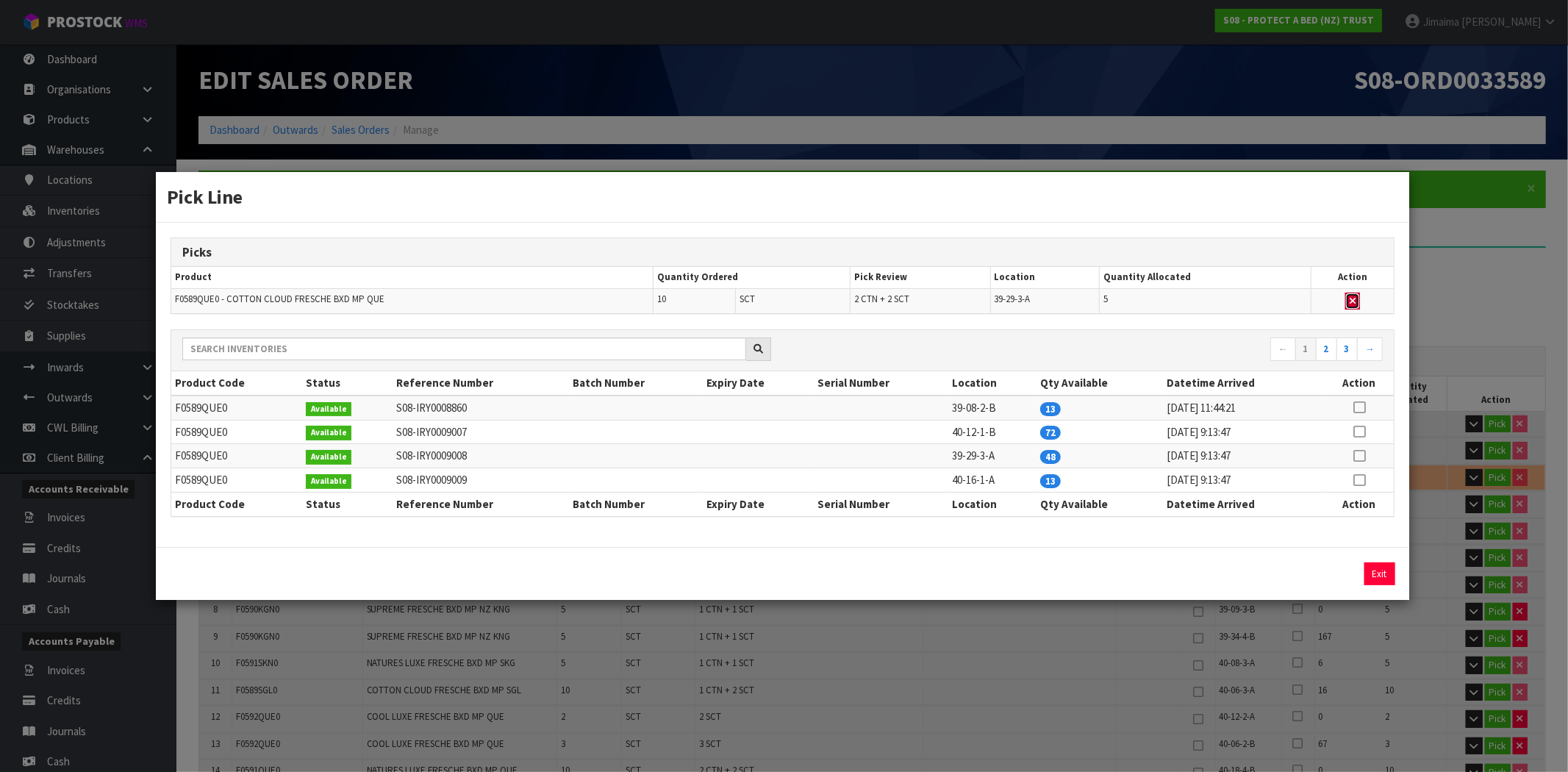
click at [1353, 307] on button "button" at bounding box center [1352, 302] width 15 height 17
type input "15"
type input "Sub-carton x 28"
type input "105"
type input "1.844909"
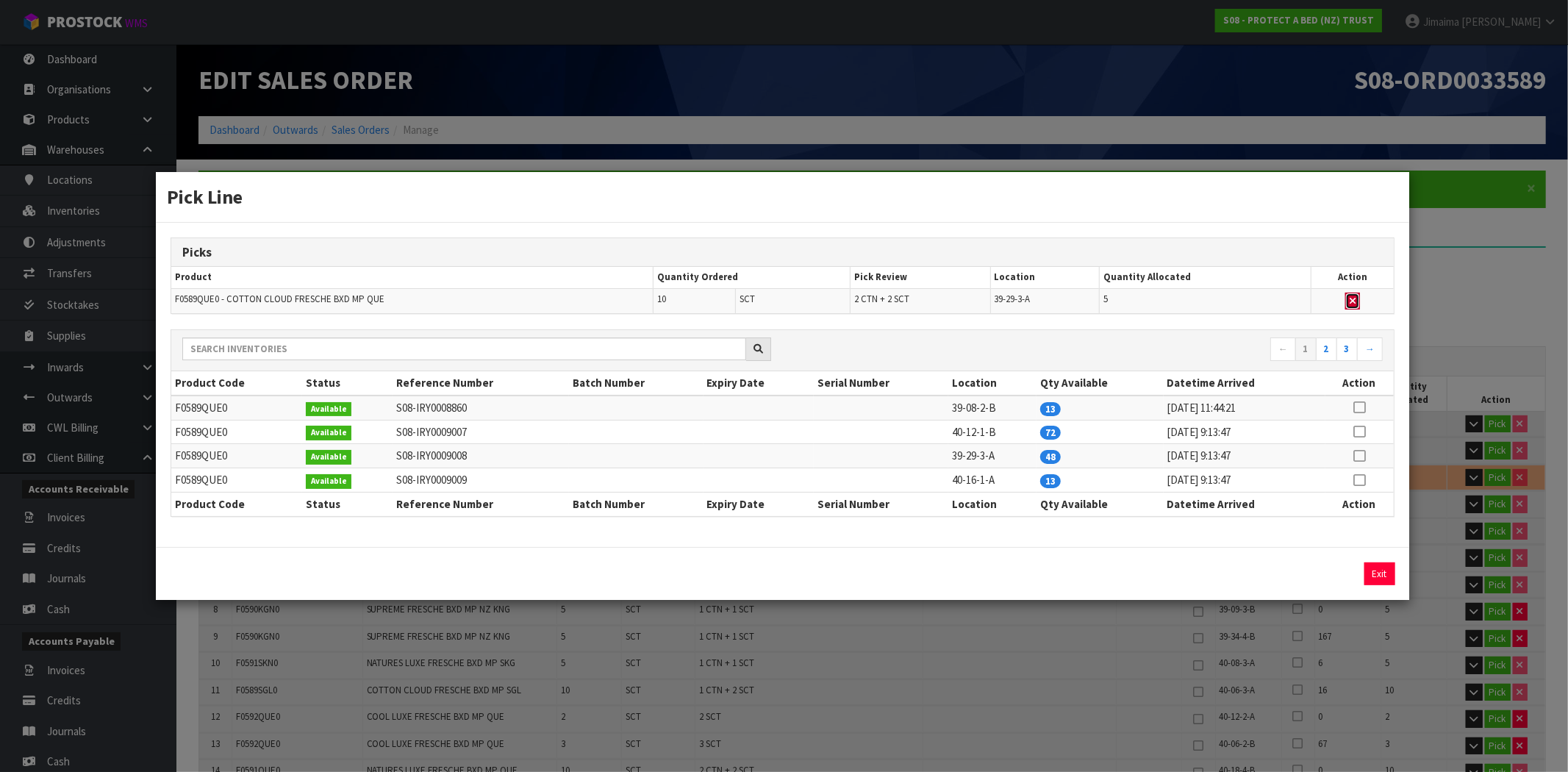
type input "168.15"
click at [1356, 481] on icon at bounding box center [1358, 480] width 11 height 1
click at [1349, 568] on button "Assign Pick" at bounding box center [1329, 574] width 60 height 23
type input "17"
type input "Sub-carton x 30"
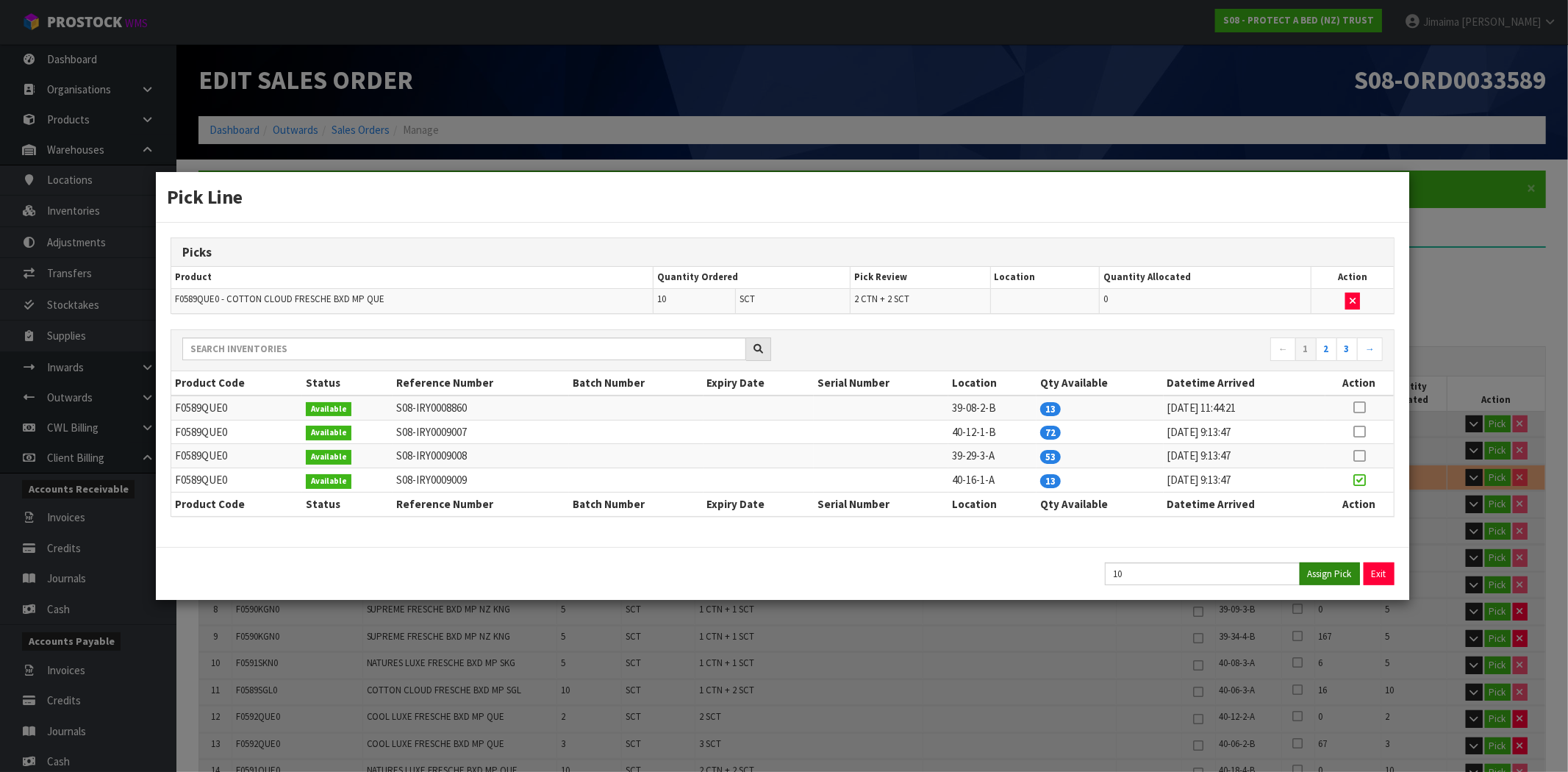
type input "115"
type input "2.004217"
type input "184.65"
click at [1391, 576] on button "Exit" at bounding box center [1378, 574] width 31 height 23
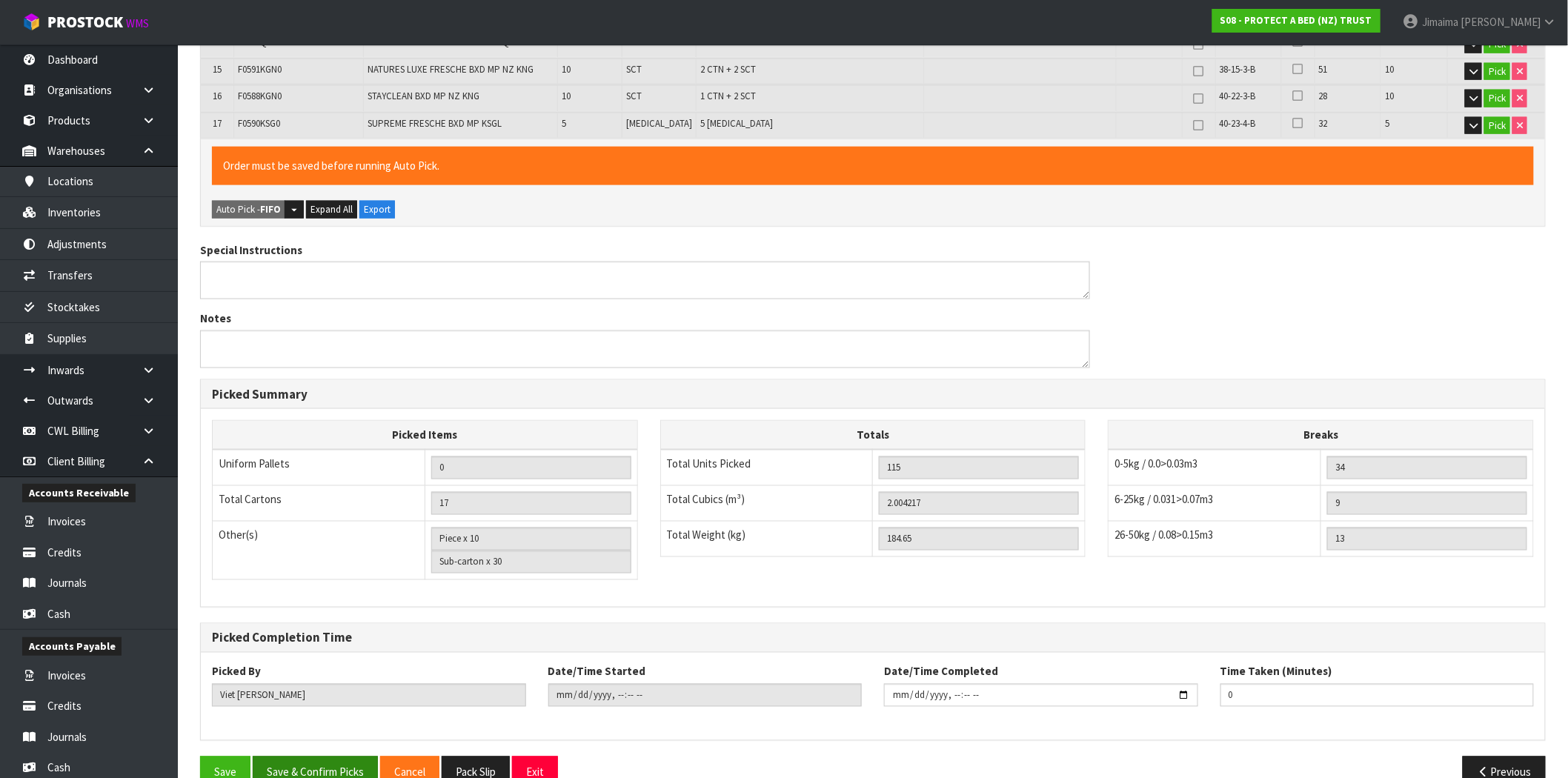
scroll to position [760, 0]
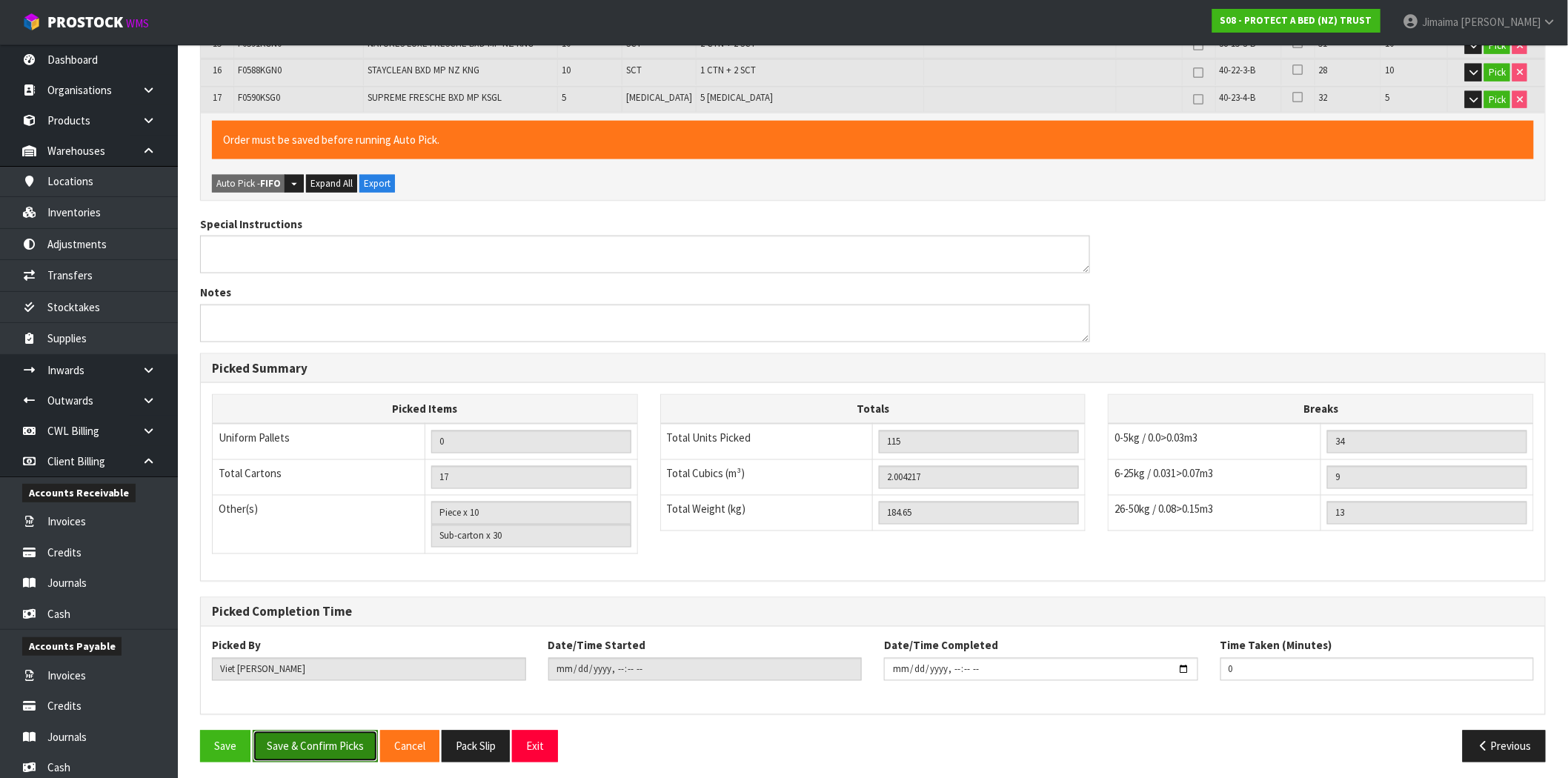
click at [338, 742] on button "Save & Confirm Picks" at bounding box center [316, 746] width 125 height 32
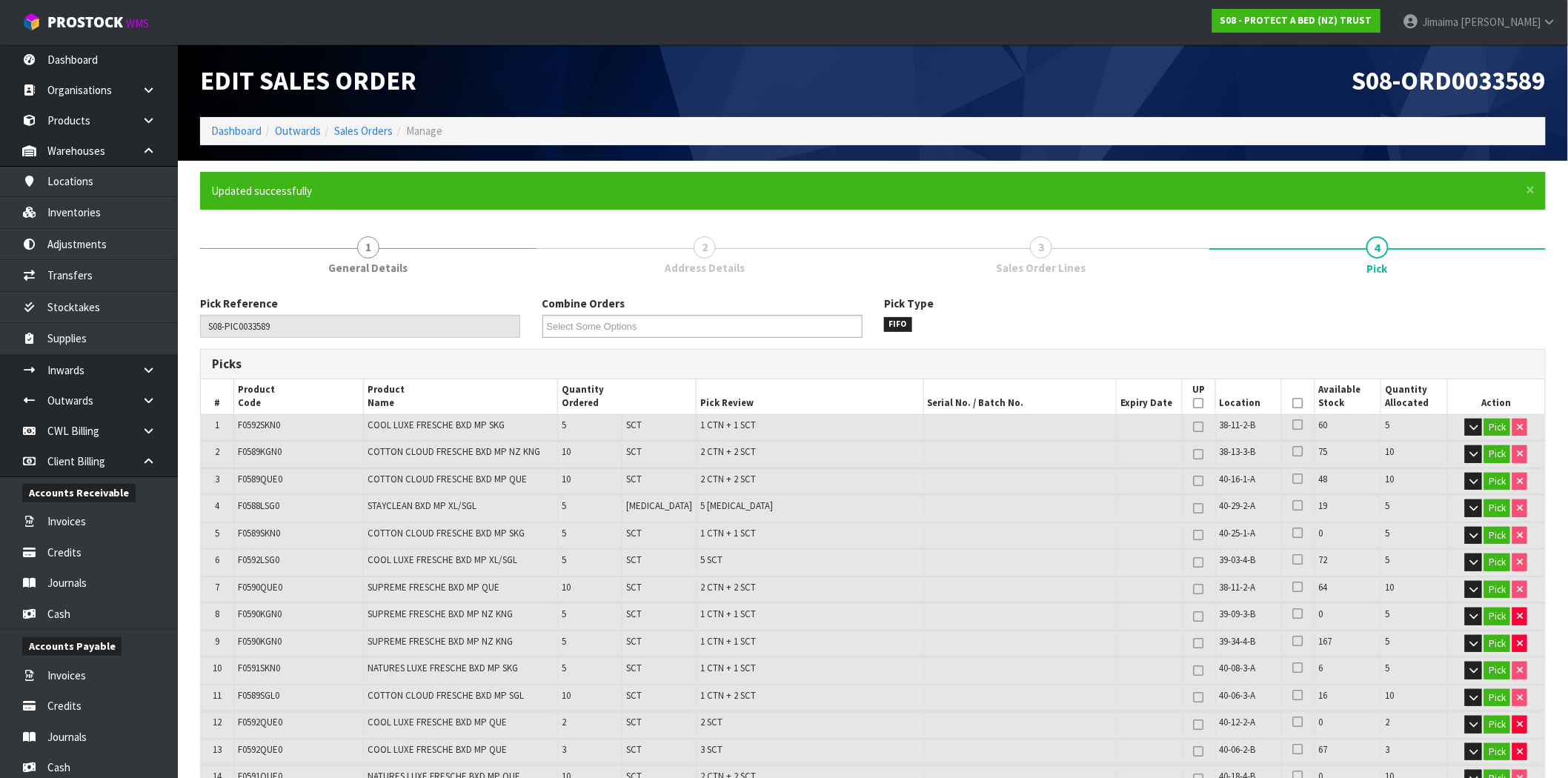
type input "Sub-carton x 29"
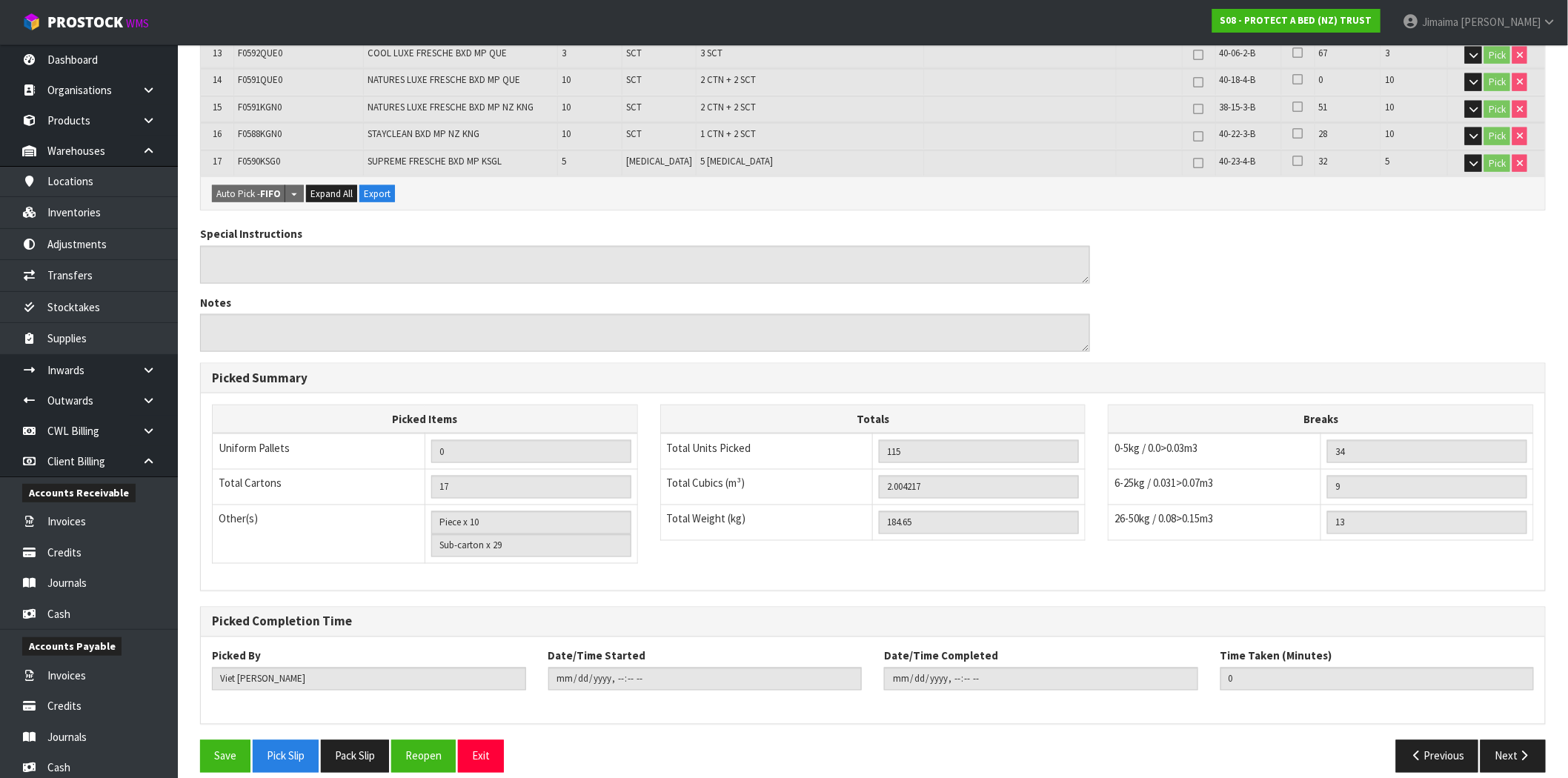
scroll to position [707, 0]
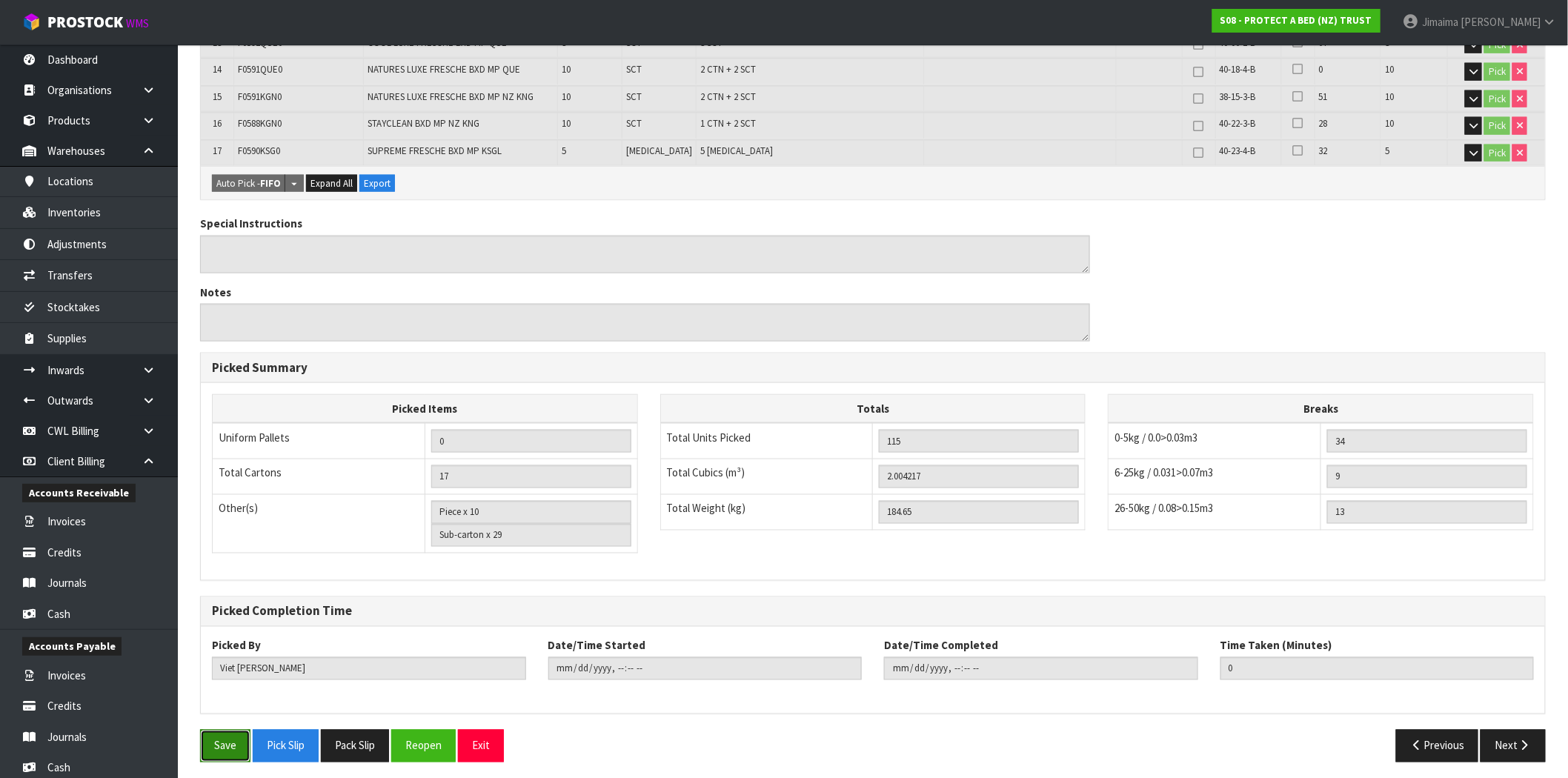
click at [231, 745] on button "Save" at bounding box center [225, 745] width 50 height 32
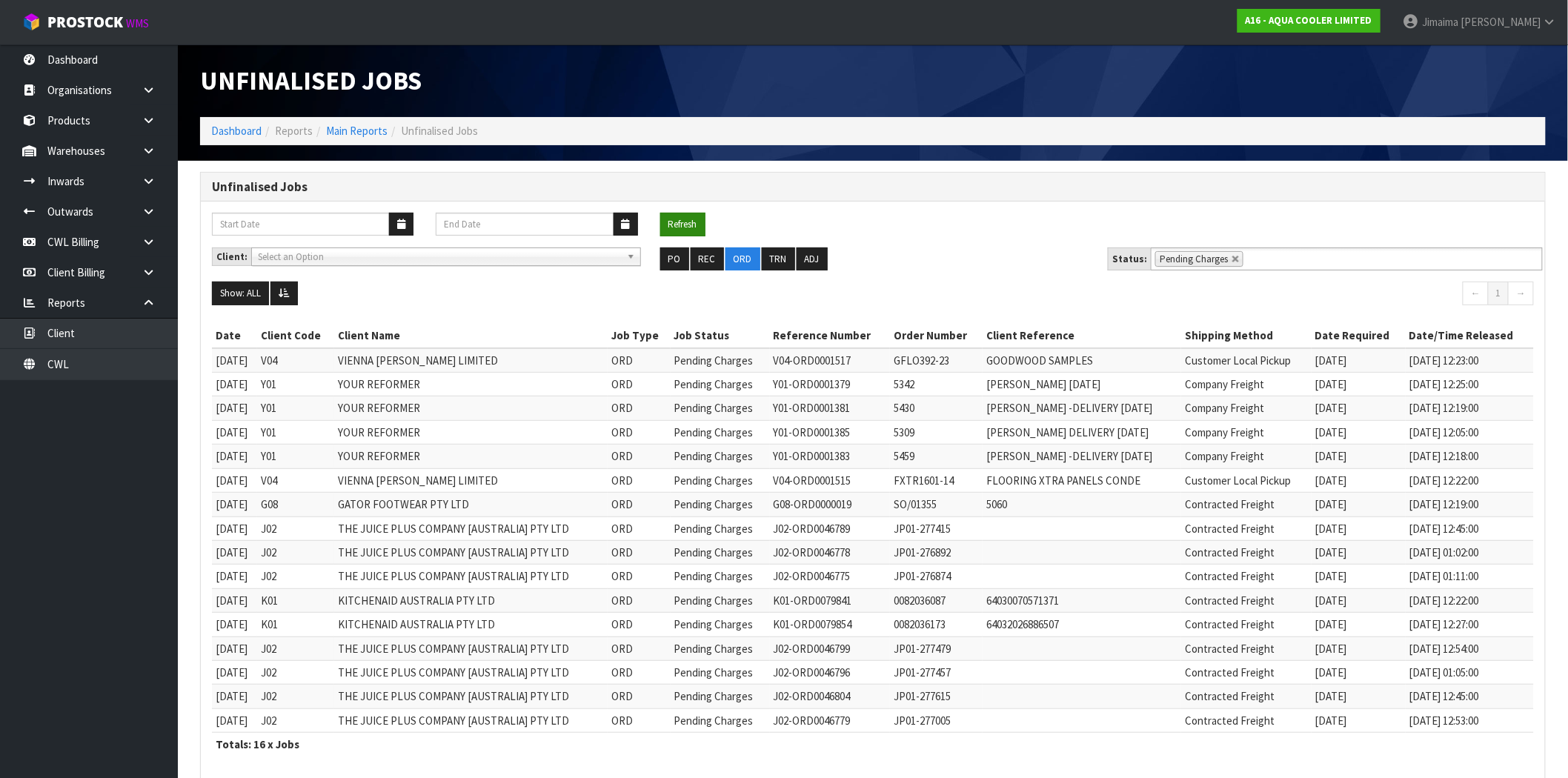
click at [690, 219] on button "Refresh" at bounding box center [682, 224] width 45 height 24
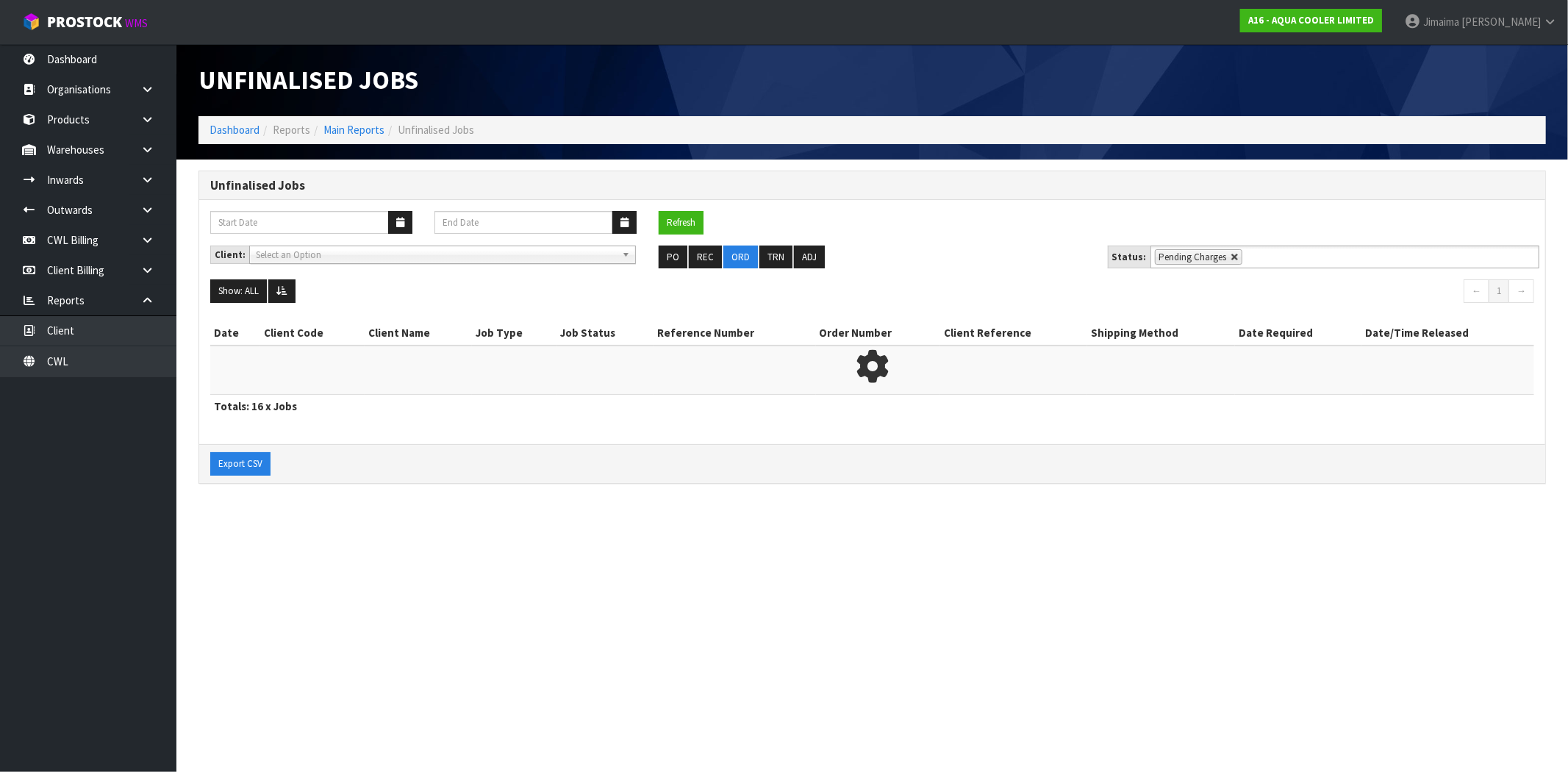
click at [1231, 258] on link at bounding box center [1235, 257] width 9 height 9
type input "Select Some Options"
click at [1255, 256] on ul "Pending Charges Select Some Options" at bounding box center [1344, 257] width 389 height 23
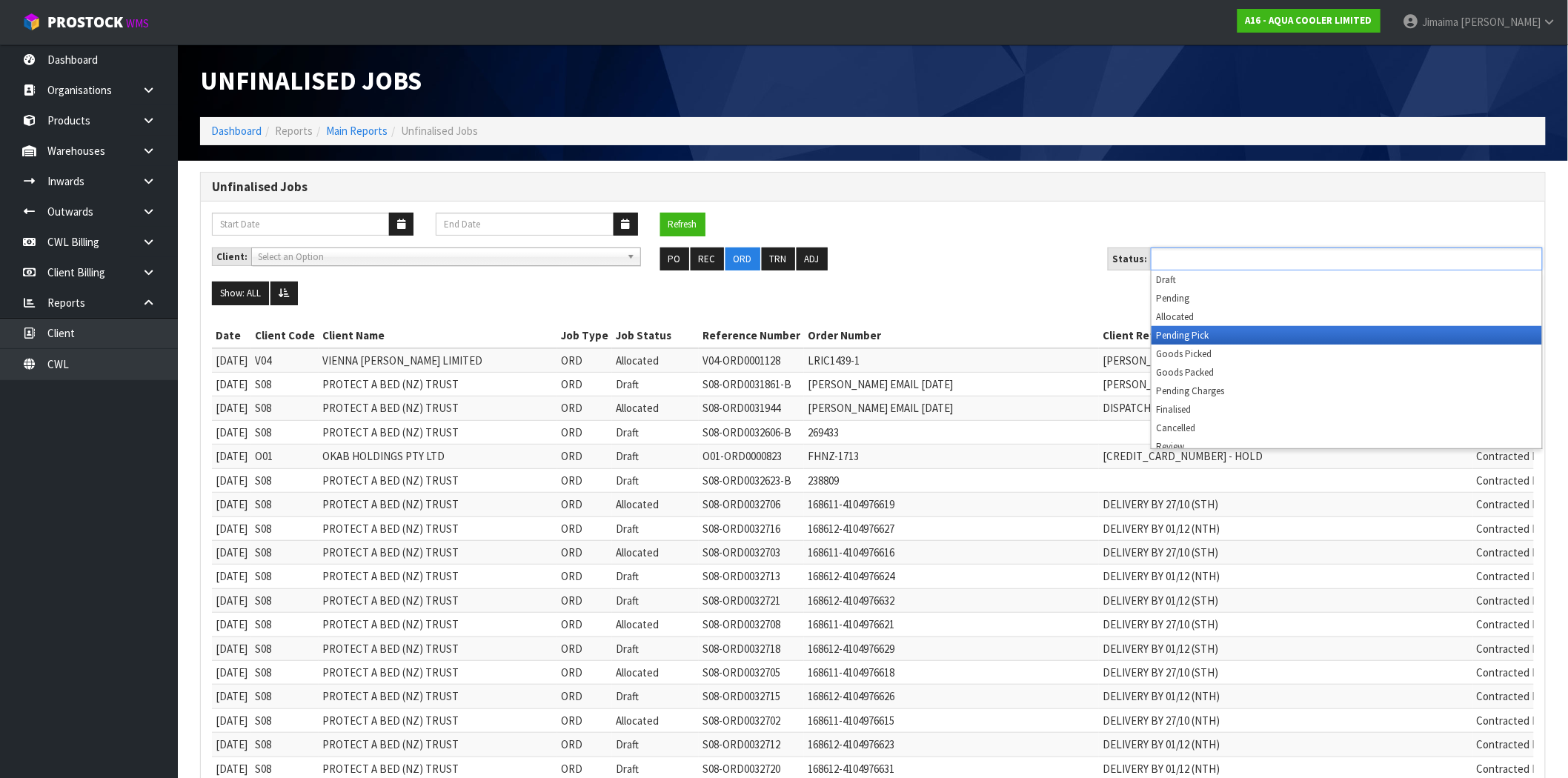
drag, startPoint x: 1202, startPoint y: 337, endPoint x: 802, endPoint y: 305, distance: 401.3
click at [1198, 337] on li "Pending Pick" at bounding box center [1347, 335] width 390 height 19
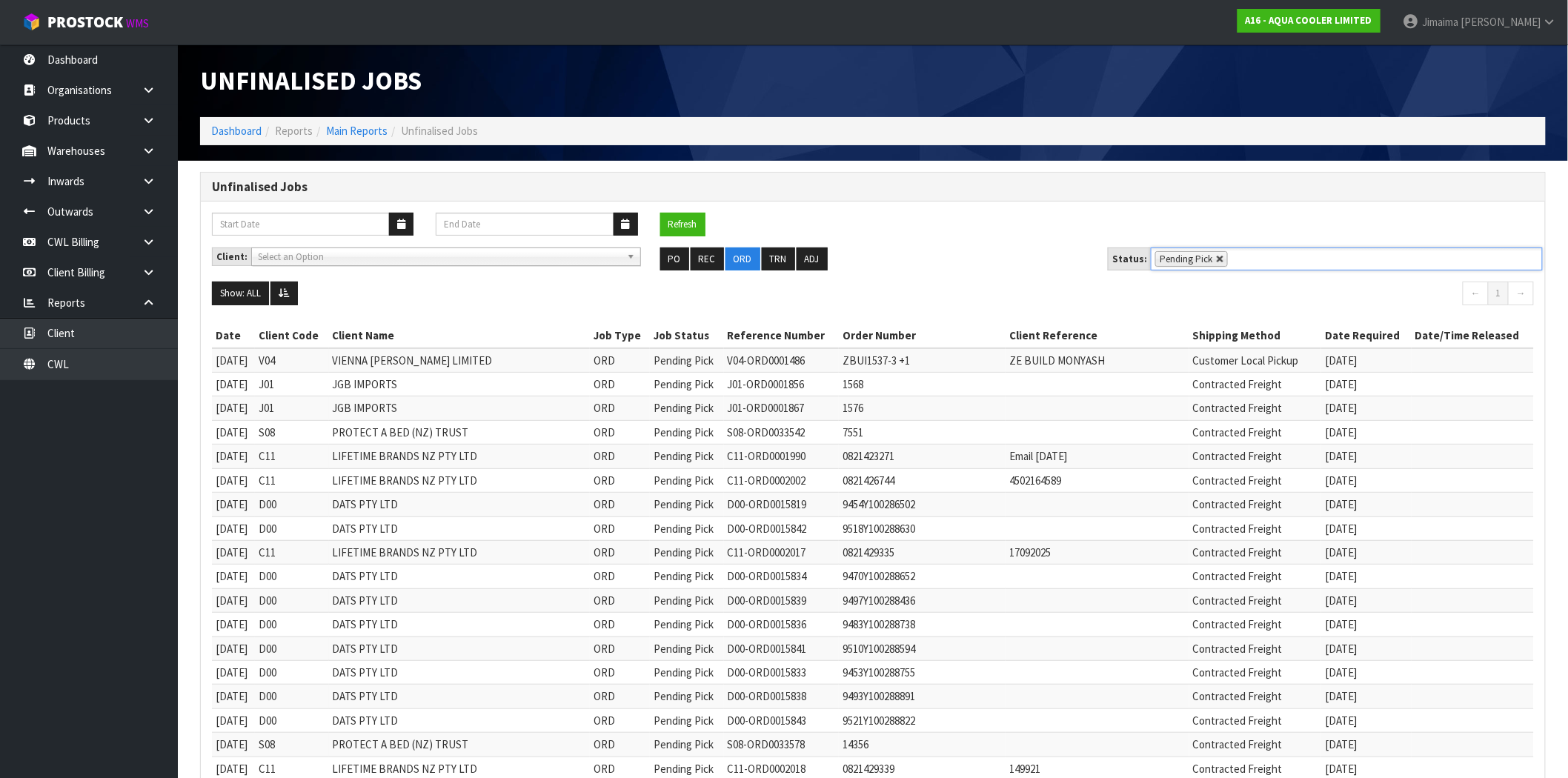
click at [1216, 255] on link at bounding box center [1221, 259] width 9 height 9
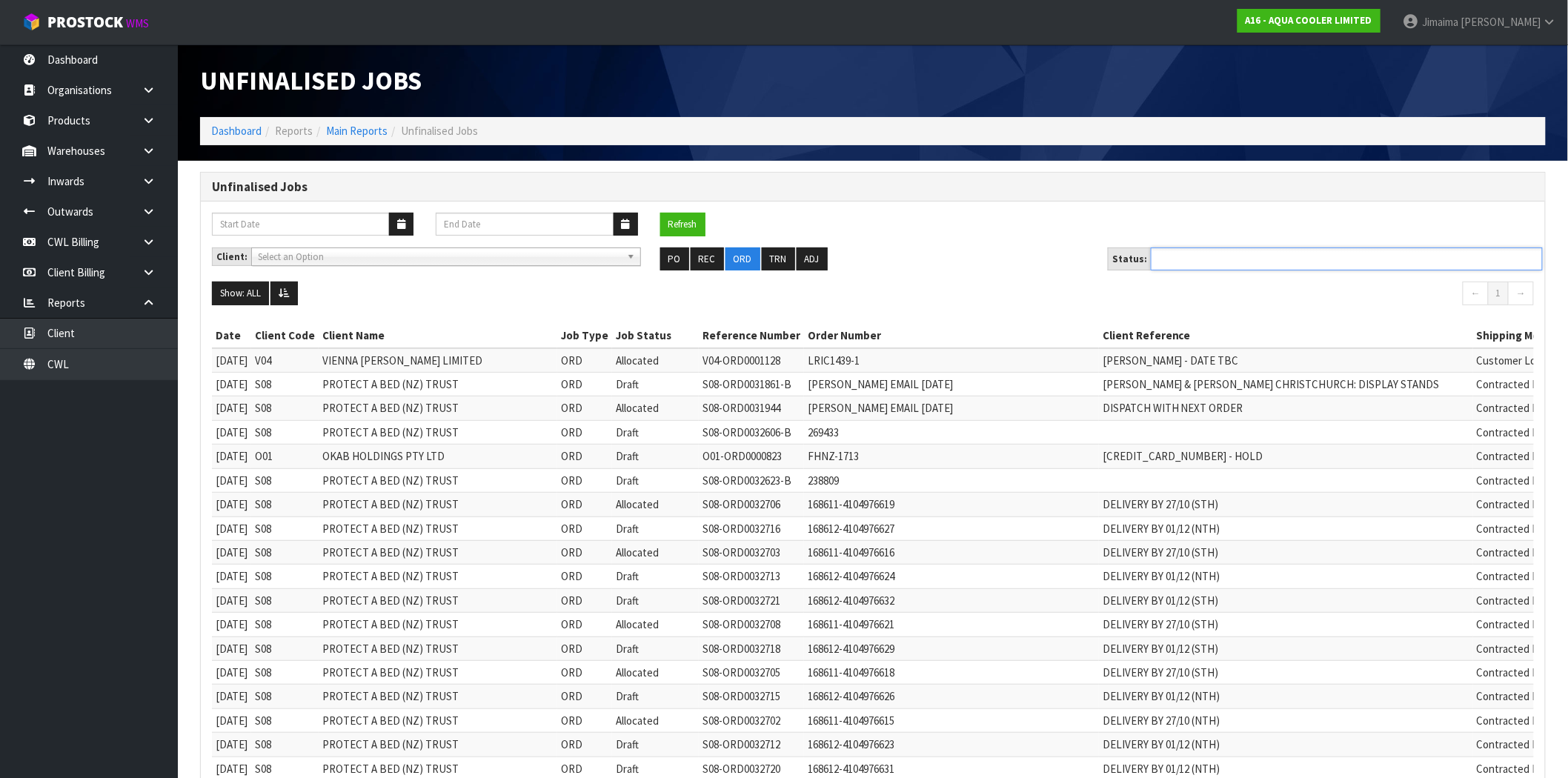
drag, startPoint x: 1237, startPoint y: 255, endPoint x: 1224, endPoint y: 262, distance: 14.8
click at [1238, 255] on ul at bounding box center [1347, 259] width 392 height 23
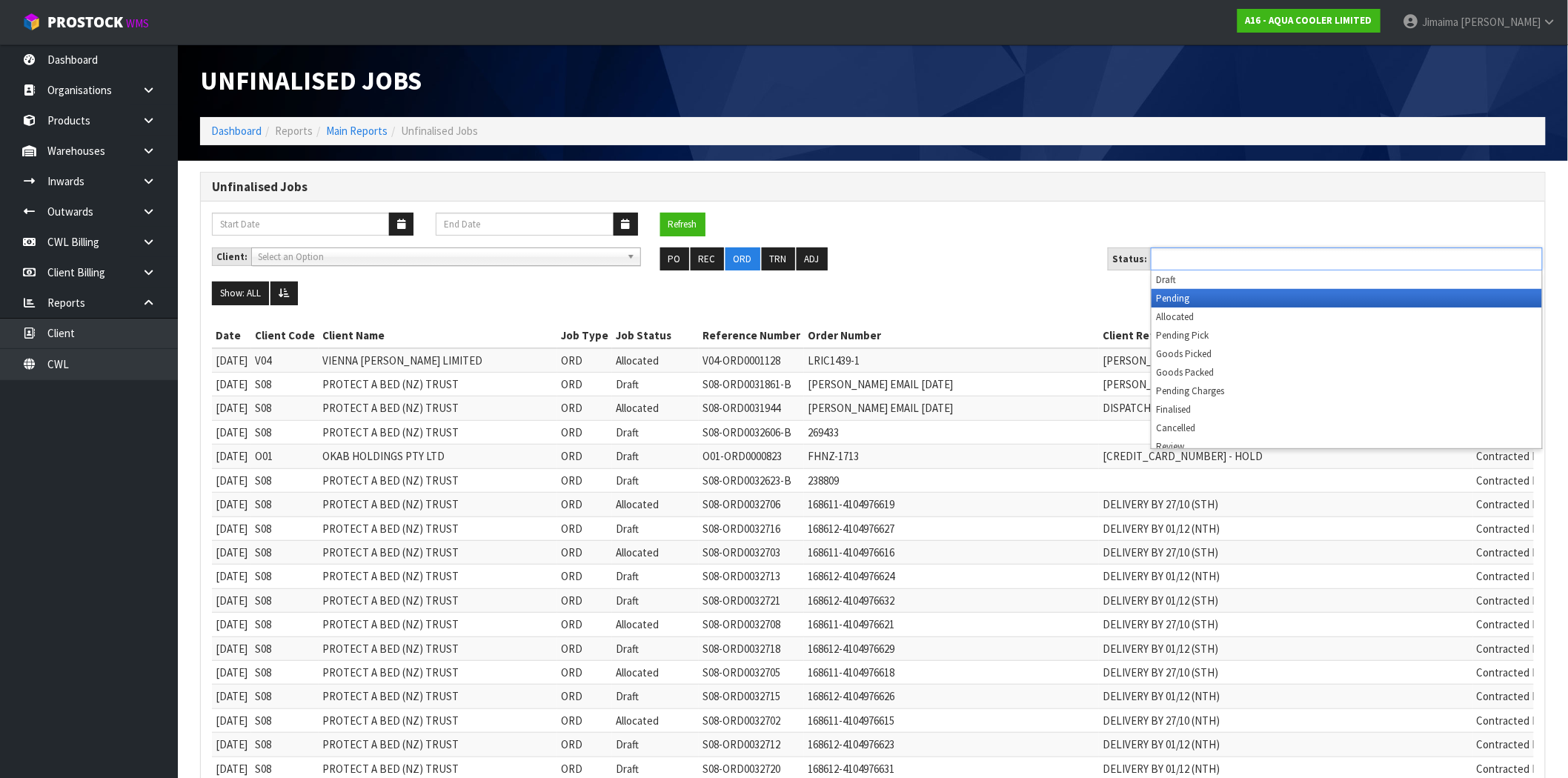
click at [1195, 314] on li "Allocated" at bounding box center [1347, 316] width 390 height 19
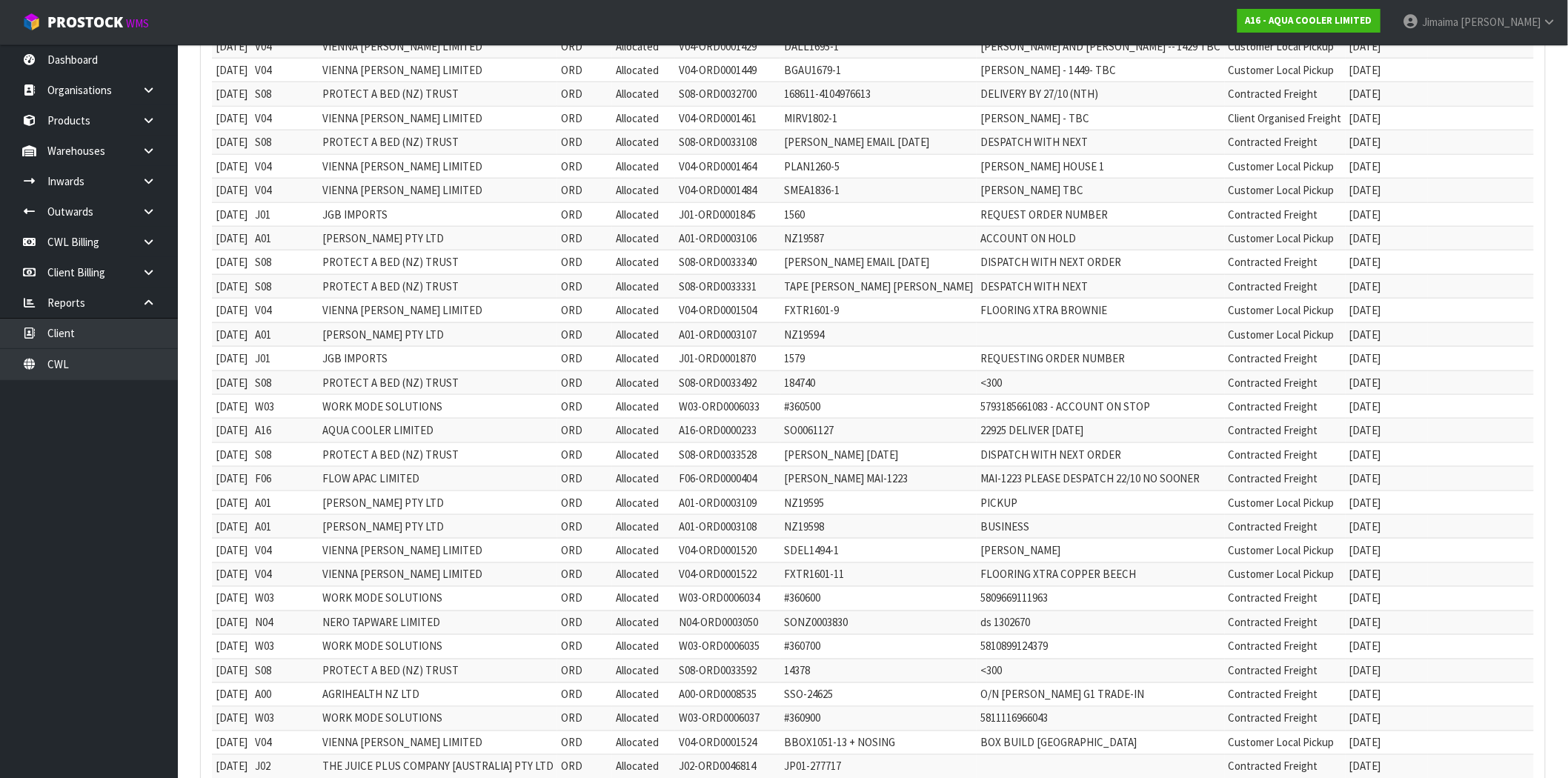
scroll to position [820, 0]
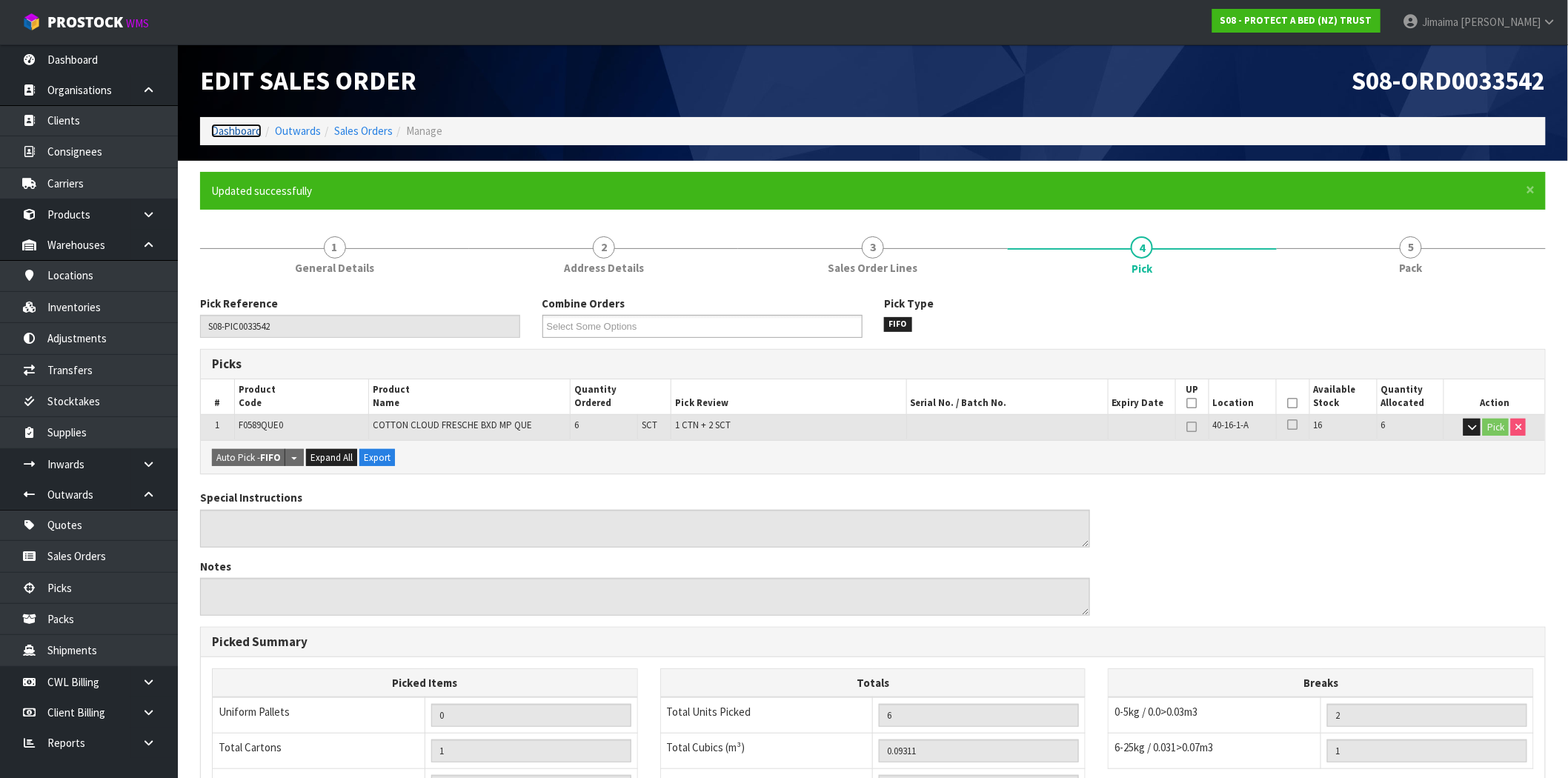
click at [231, 136] on link "Dashboard" at bounding box center [236, 130] width 50 height 14
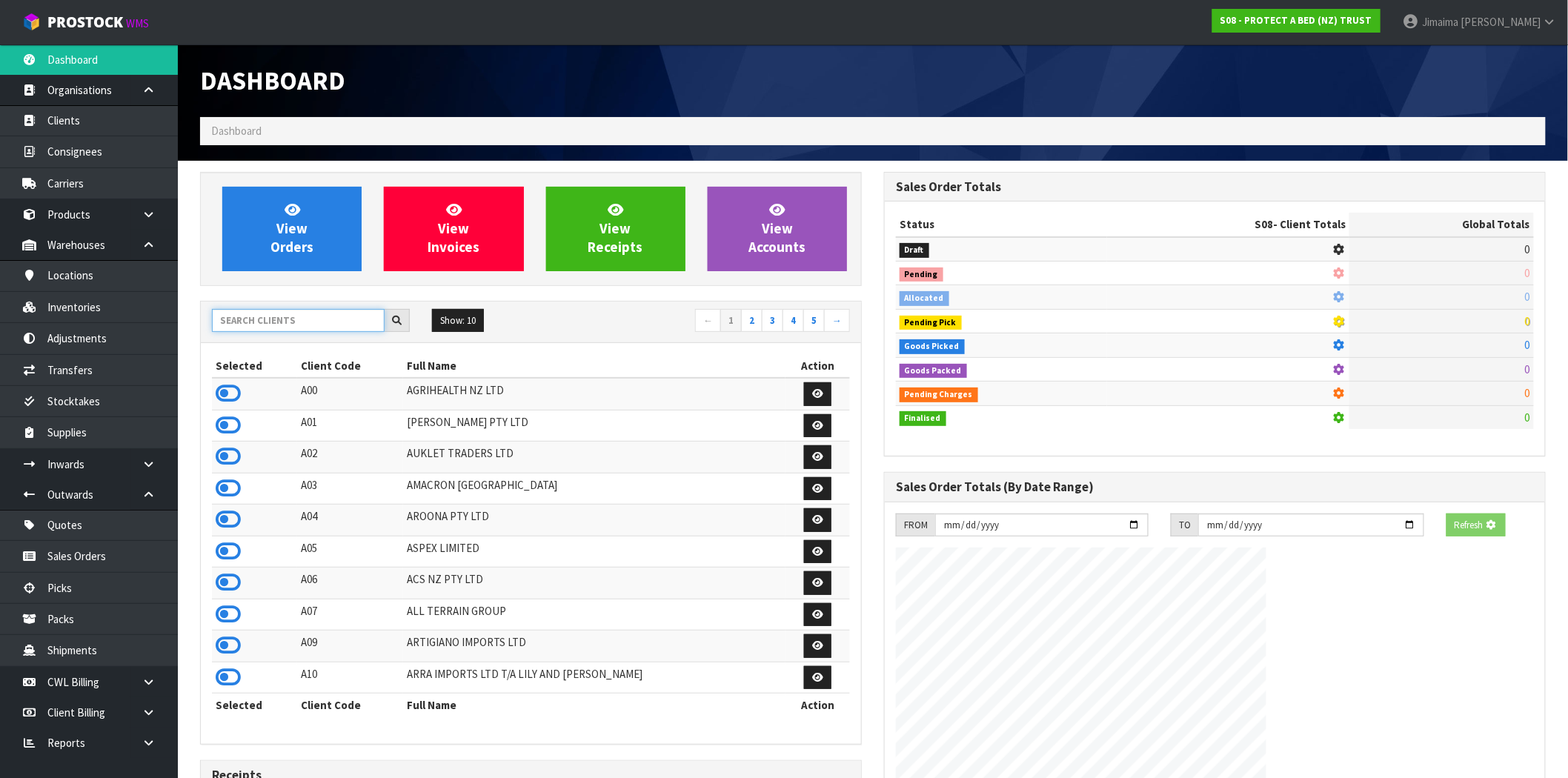
click at [341, 329] on input "text" at bounding box center [299, 321] width 173 height 23
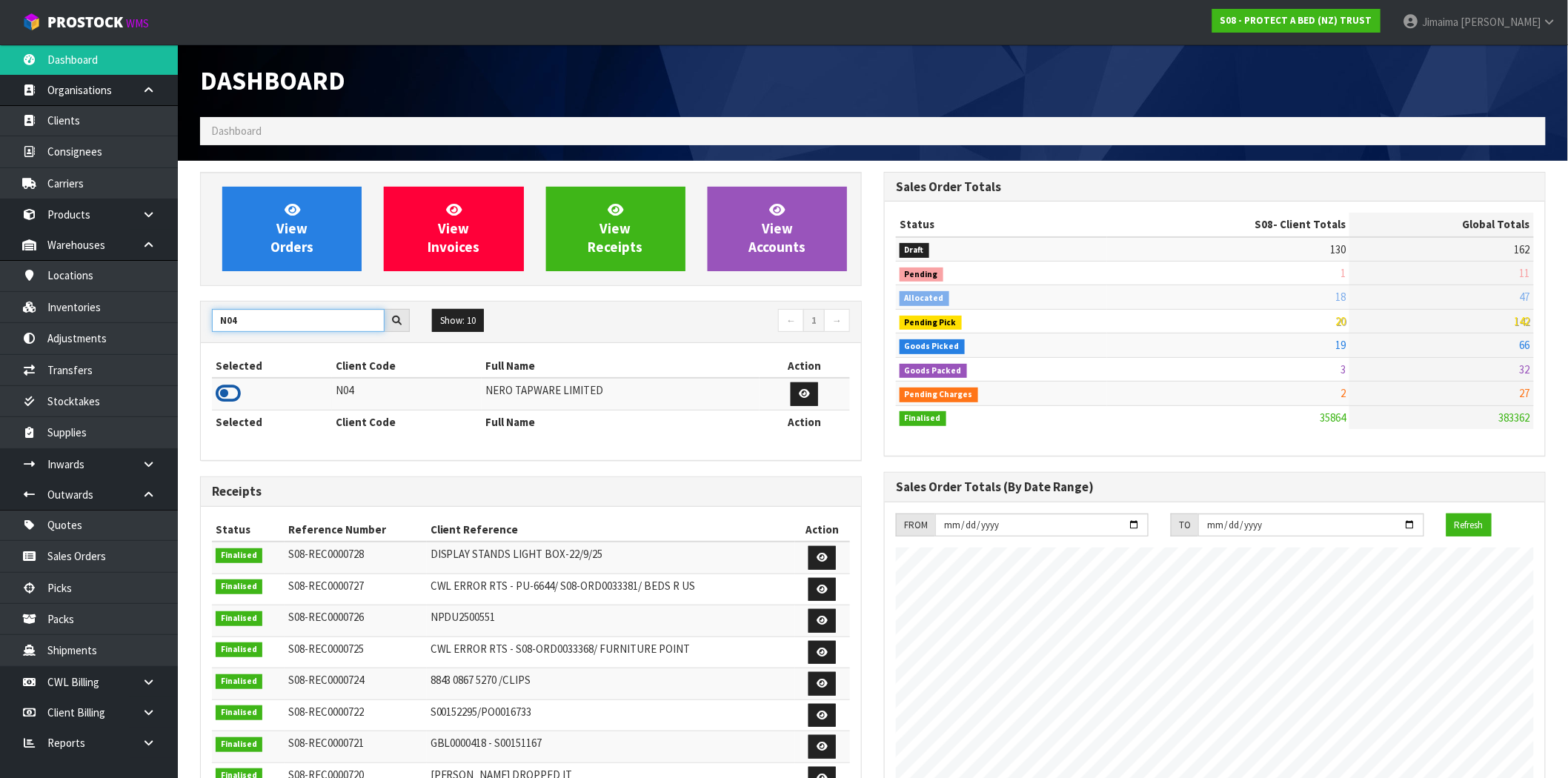
type input "N04"
click at [231, 389] on icon at bounding box center [228, 393] width 26 height 22
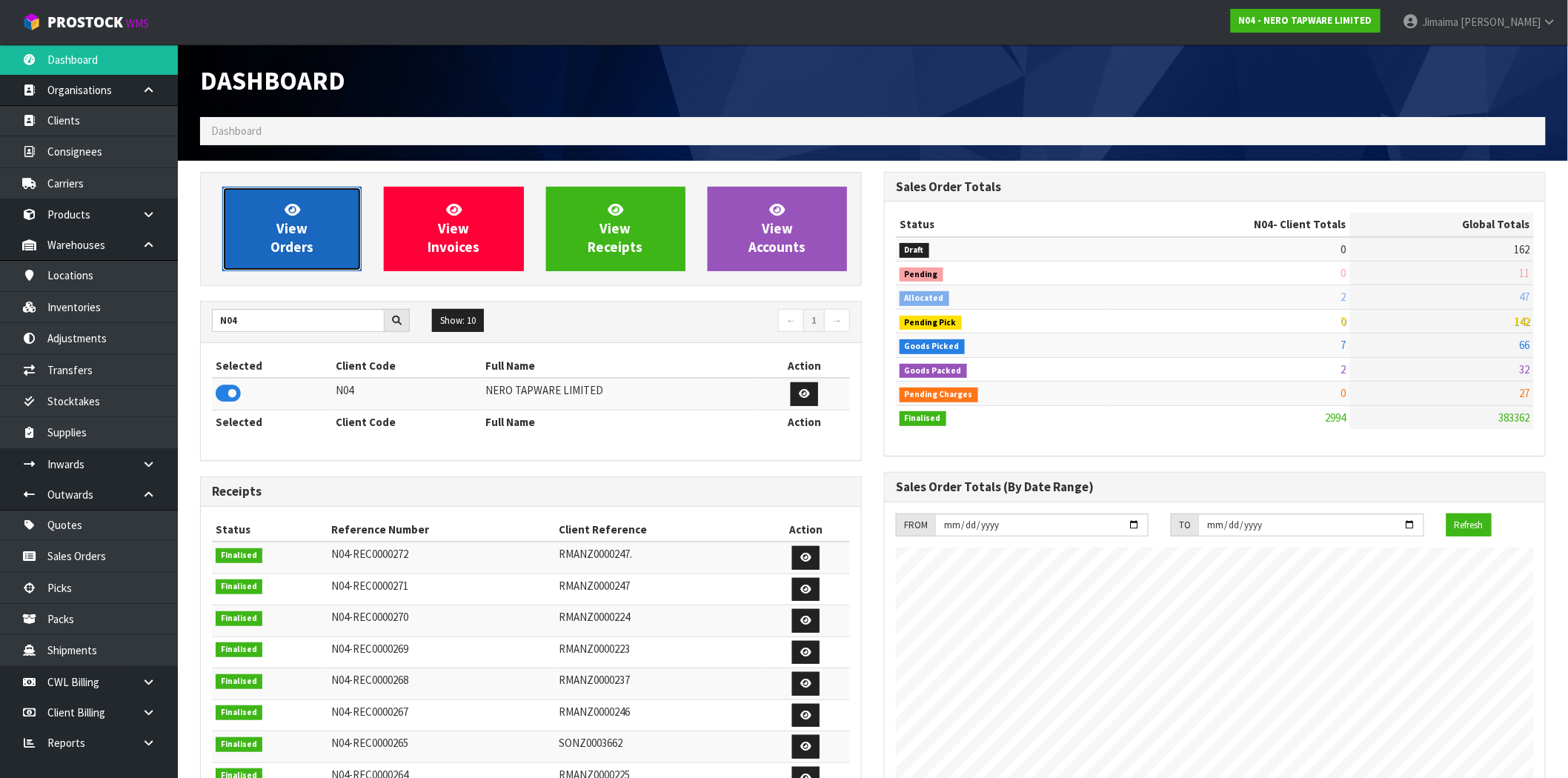
click at [301, 250] on span "View Orders" at bounding box center [292, 228] width 43 height 56
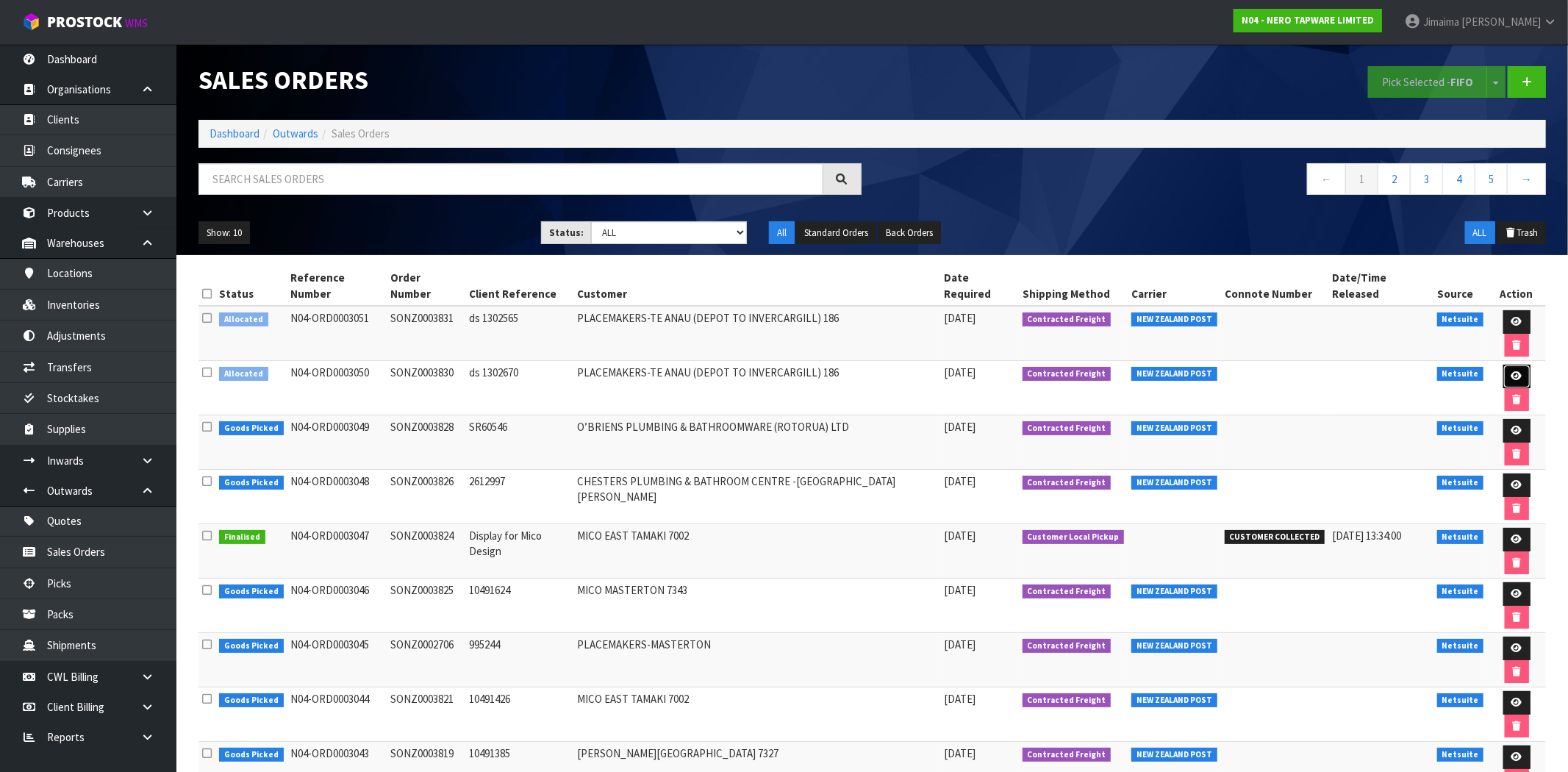
click at [1503, 365] on link at bounding box center [1516, 376] width 27 height 24
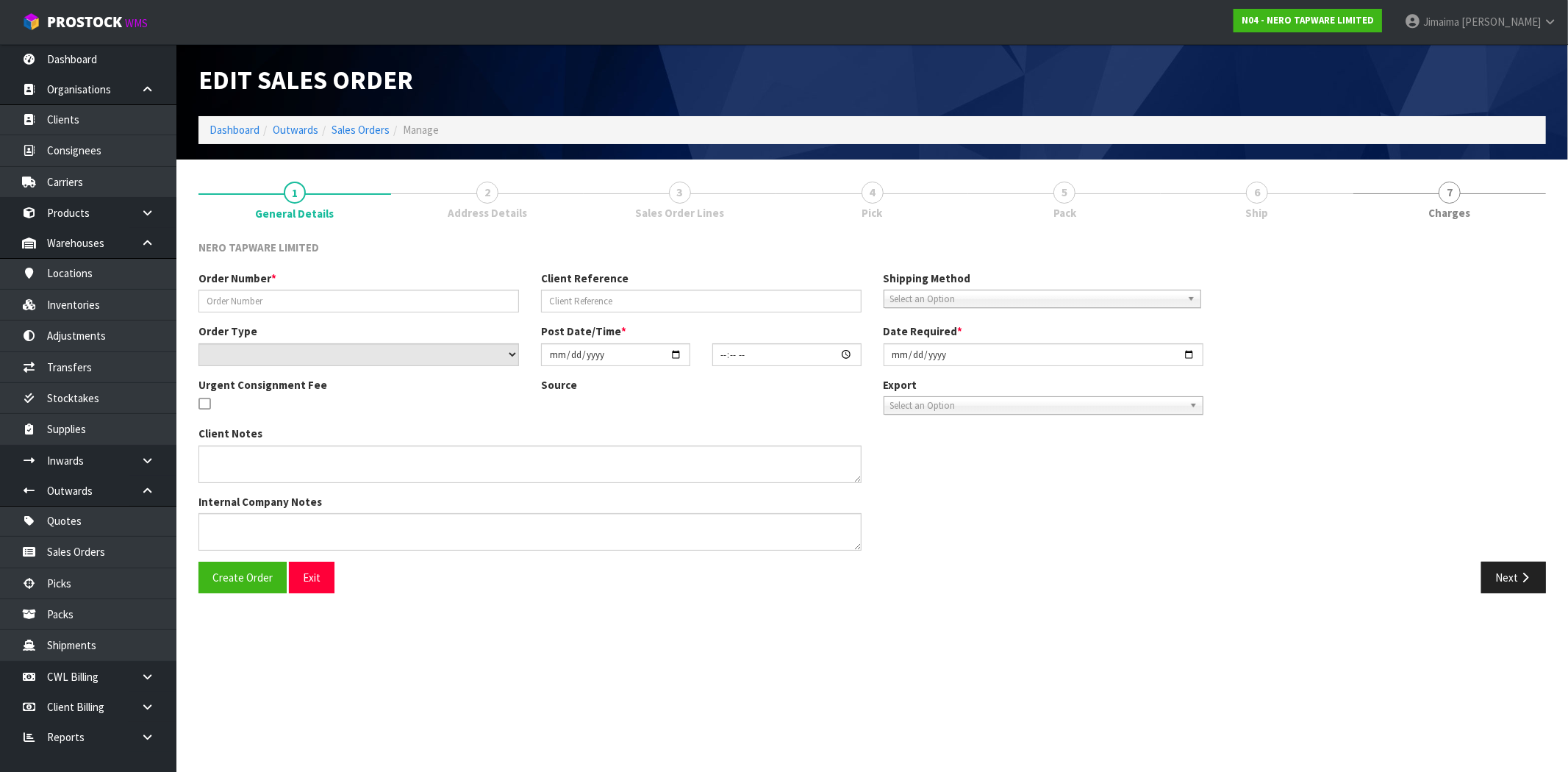
type input "SONZ0003830"
type input "ds 1302670"
select select "number:0"
type input "[DATE]"
type input "14:00:16.000"
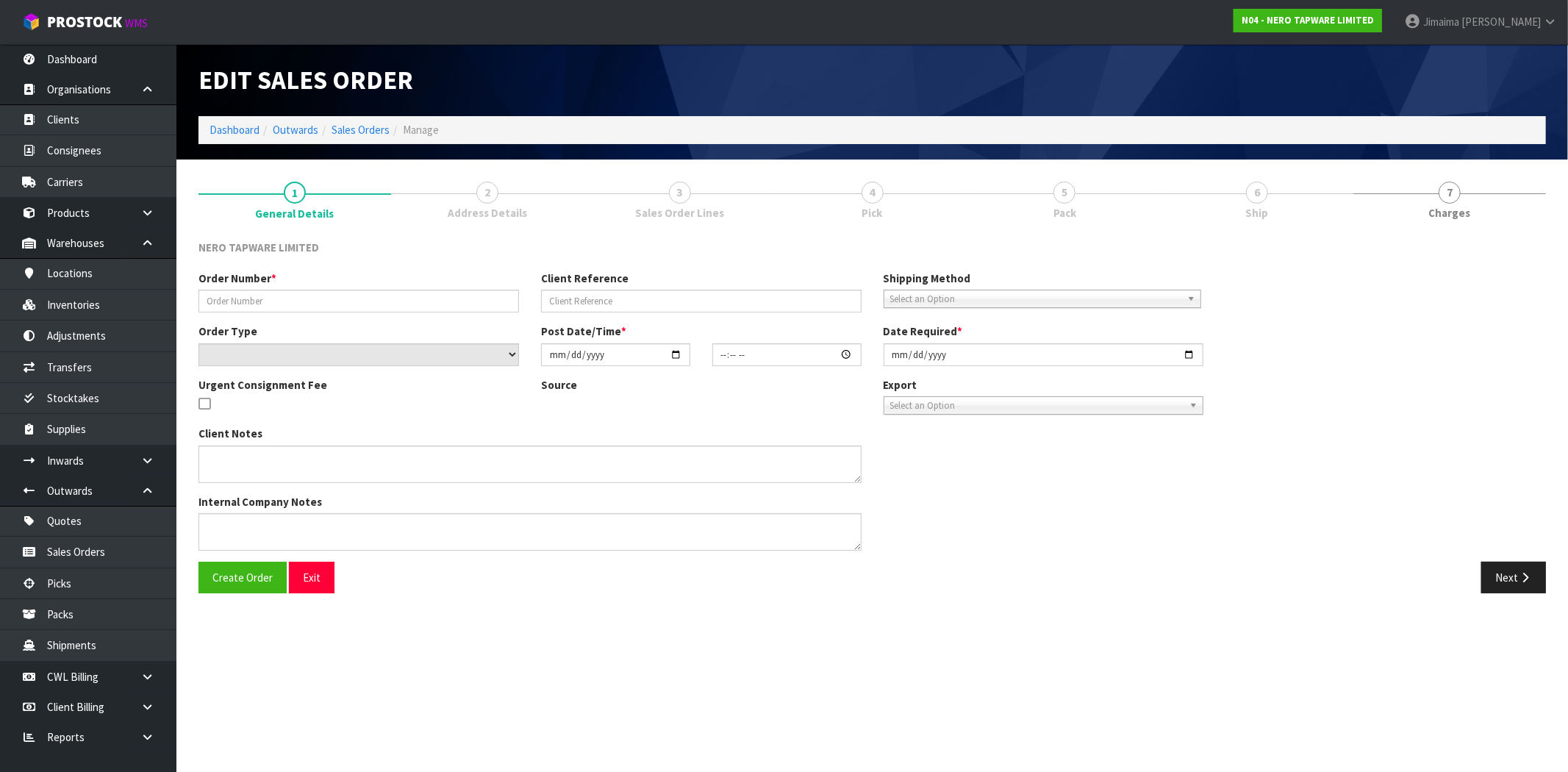
type input "[DATE]"
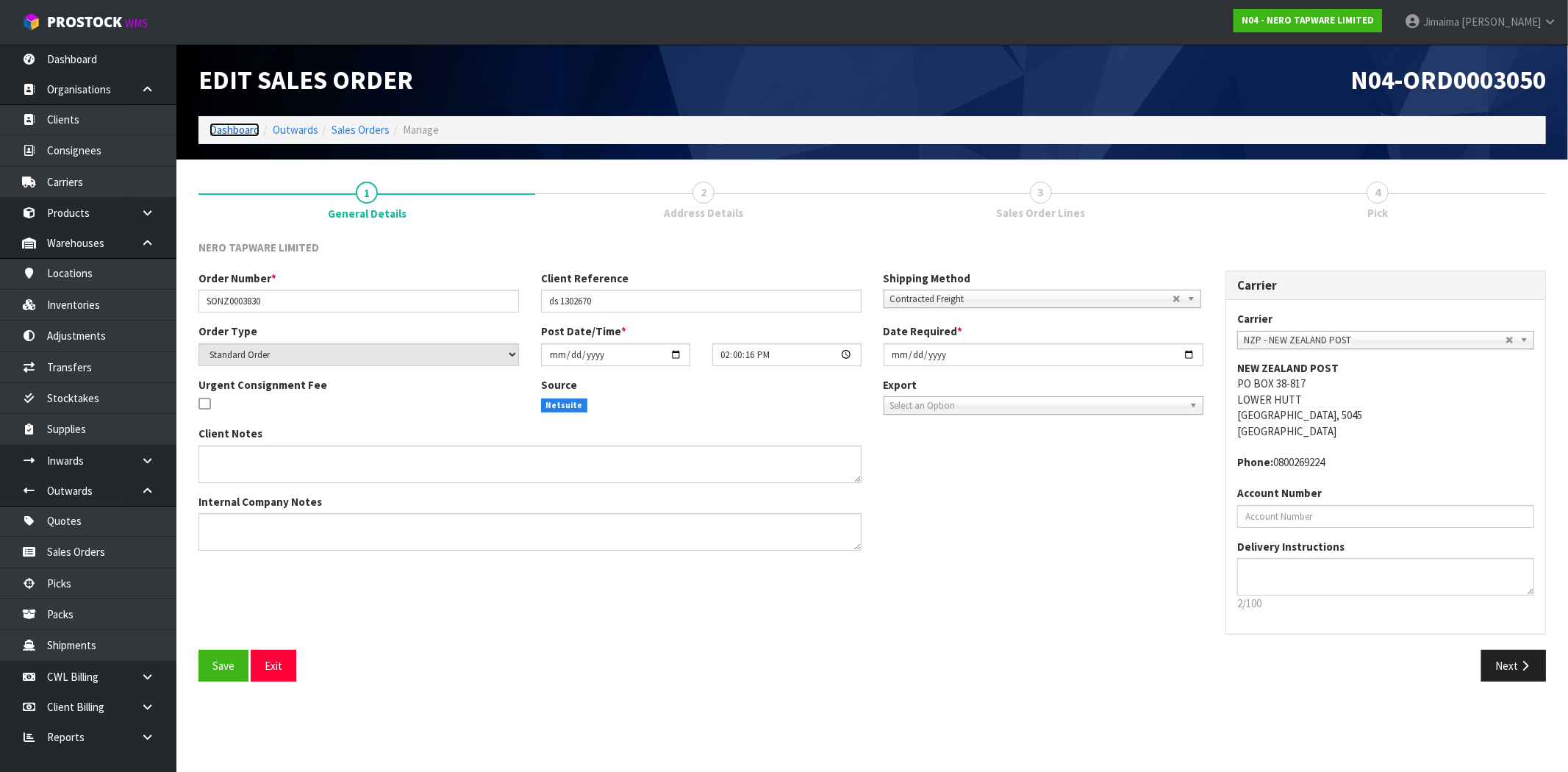
click at [247, 129] on link "Dashboard" at bounding box center [234, 129] width 50 height 14
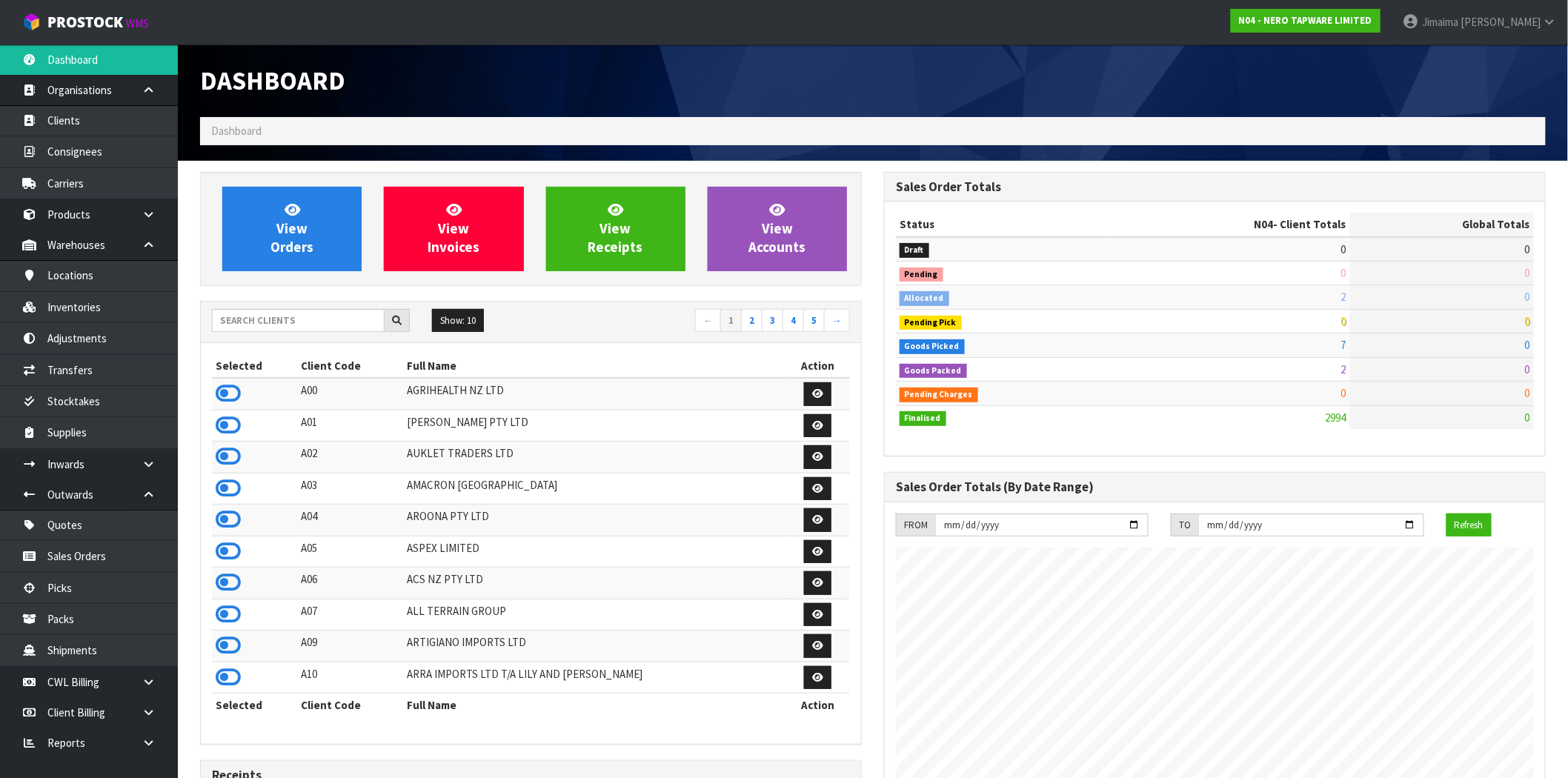
scroll to position [1123, 684]
click at [224, 390] on icon at bounding box center [228, 393] width 26 height 22
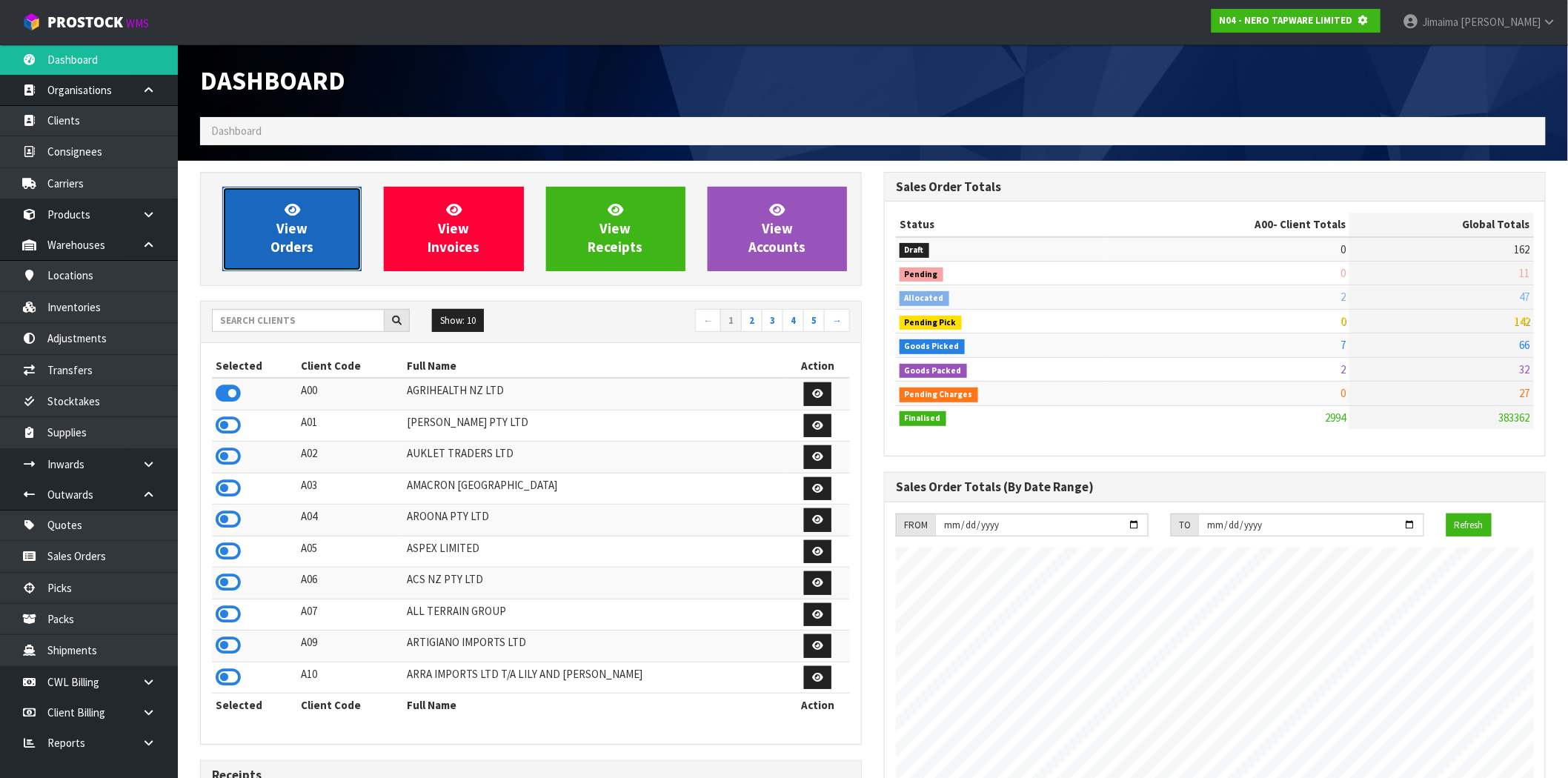
click at [296, 248] on span "View Orders" at bounding box center [292, 228] width 43 height 56
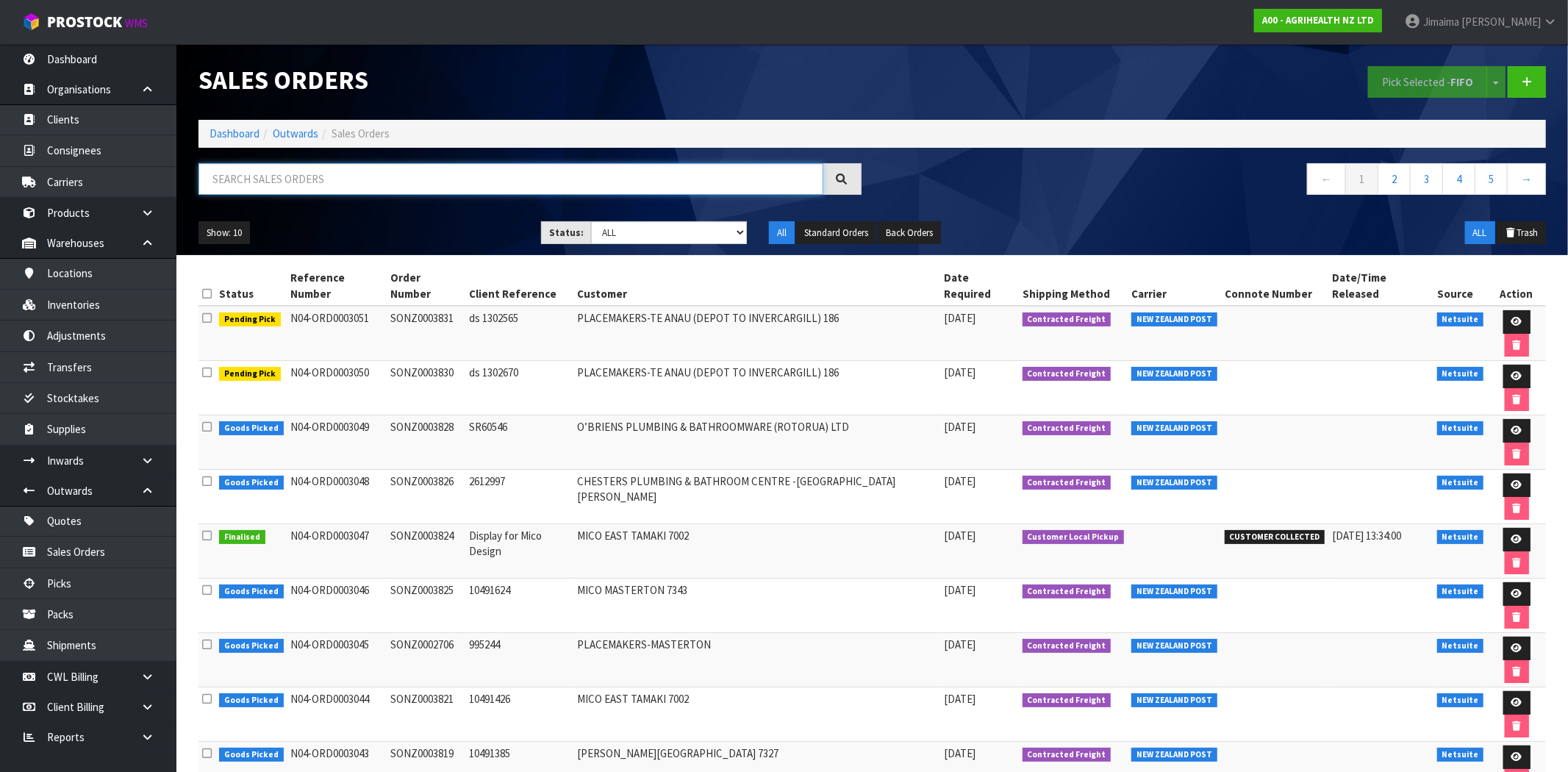
click at [413, 173] on input "text" at bounding box center [510, 179] width 625 height 31
click at [245, 127] on link "Dashboard" at bounding box center [234, 134] width 50 height 14
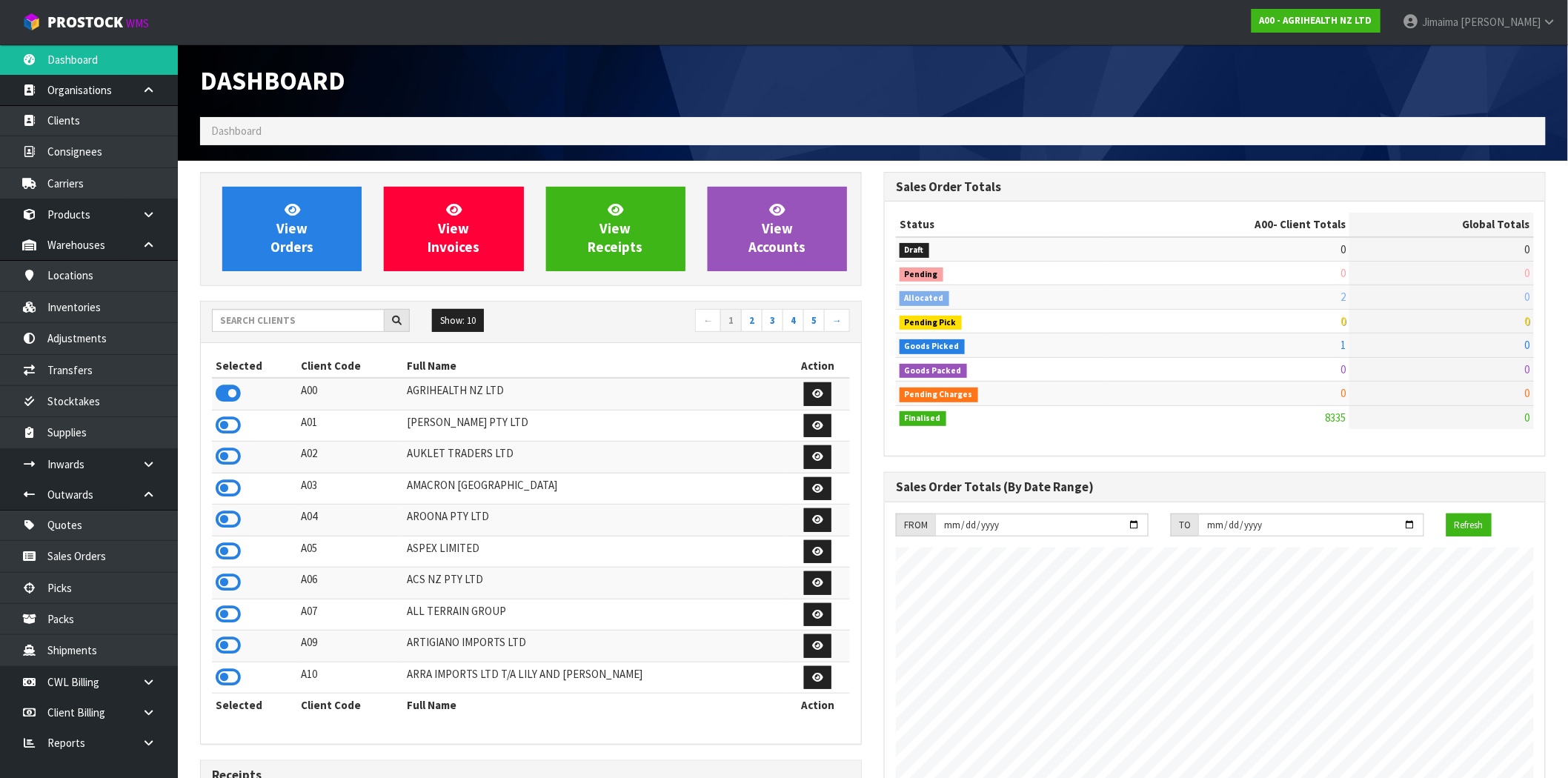
scroll to position [1123, 684]
click at [263, 320] on input "text" at bounding box center [299, 321] width 173 height 23
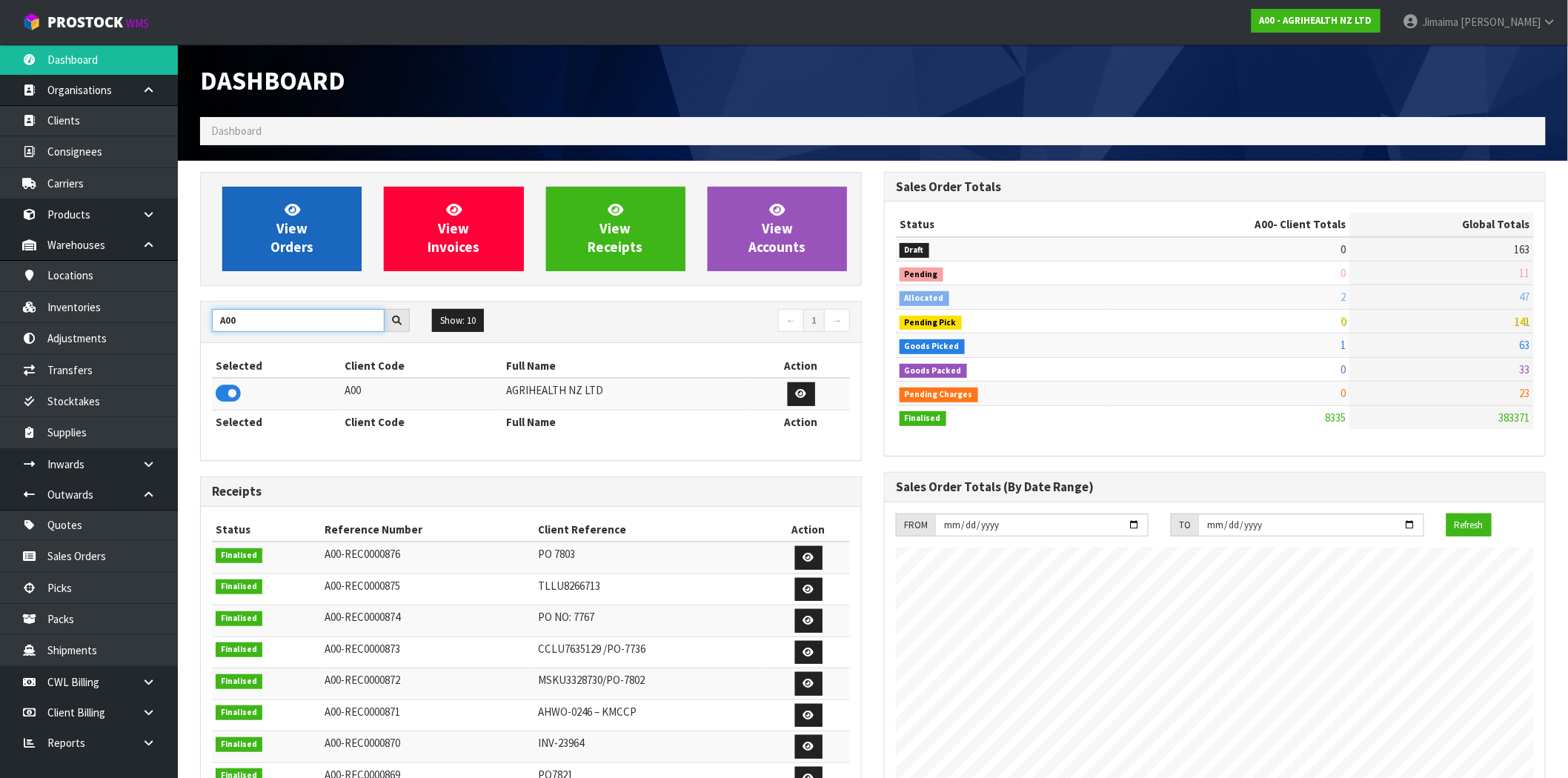
type input "A00"
click at [296, 241] on span "View Orders" at bounding box center [292, 228] width 43 height 56
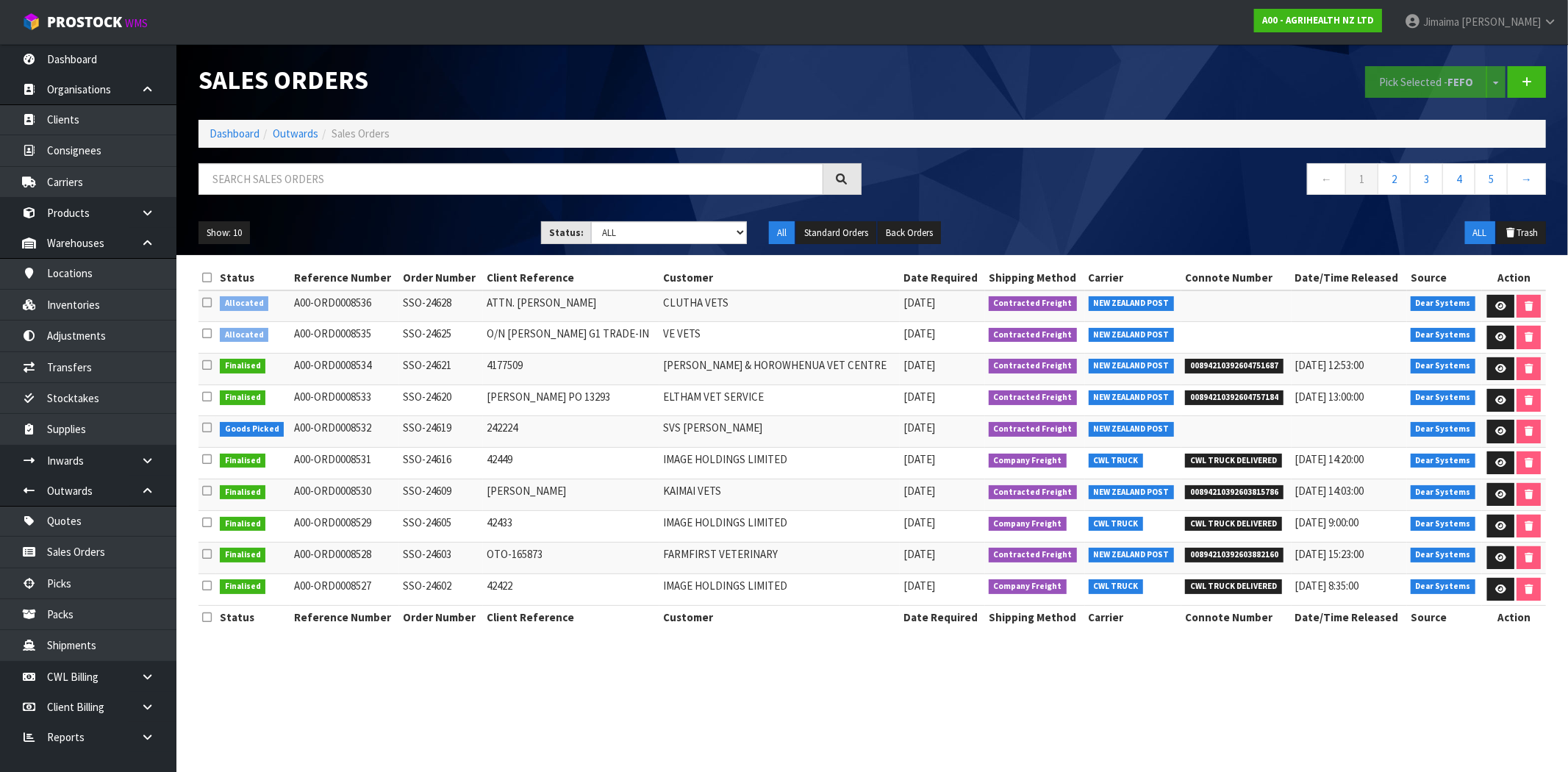
drag, startPoint x: 663, startPoint y: 358, endPoint x: 670, endPoint y: 363, distance: 8.6
click at [660, 358] on td "4177509" at bounding box center [572, 369] width 177 height 31
drag, startPoint x: 1500, startPoint y: 346, endPoint x: 1153, endPoint y: 289, distance: 351.7
click at [1498, 346] on link at bounding box center [1500, 337] width 27 height 24
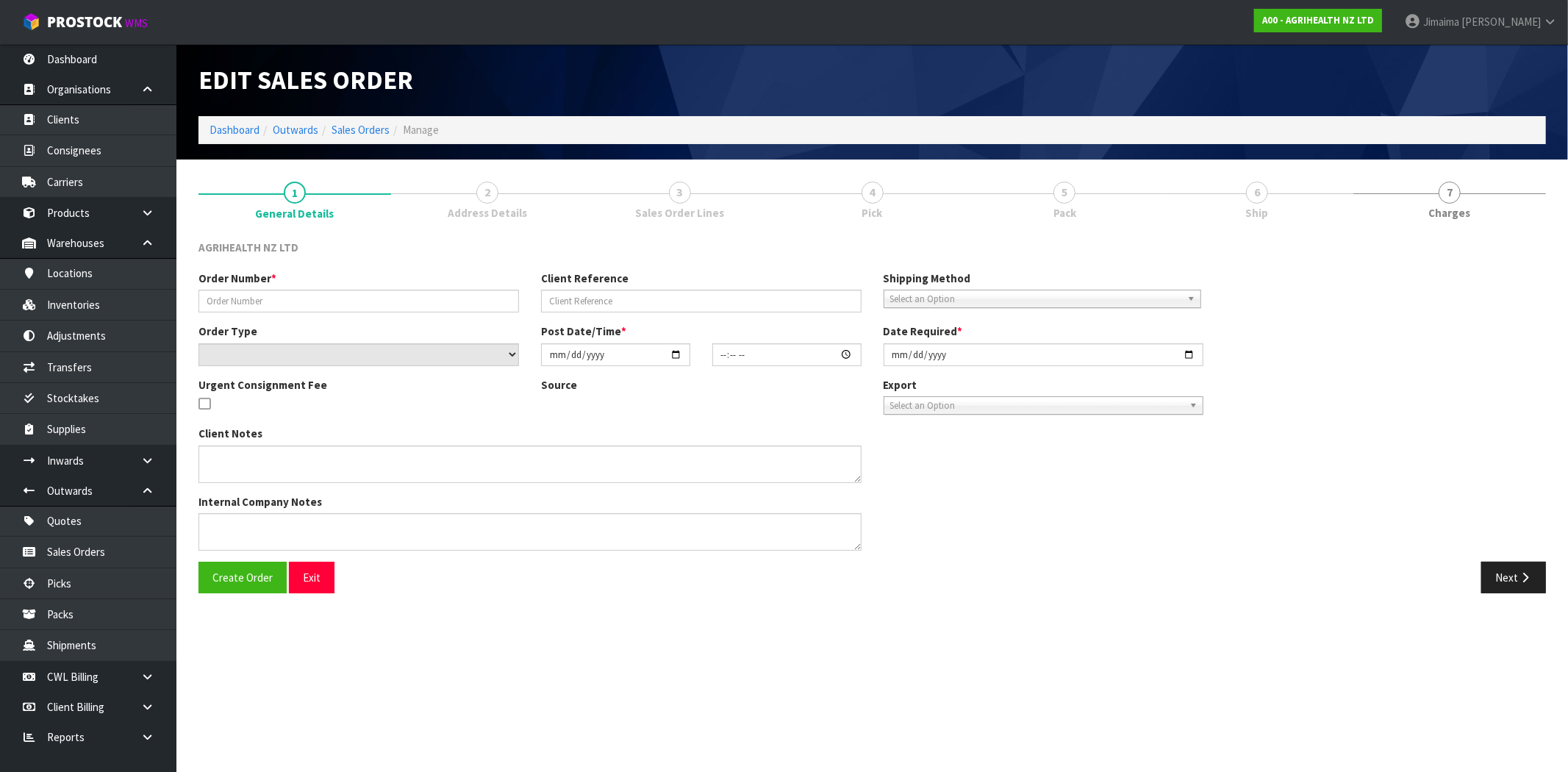
type input "SSO-24625"
type input "O/N [PERSON_NAME] G1 TRADE-IN"
select select "number:0"
type input "[DATE]"
type input "13:49:16.000"
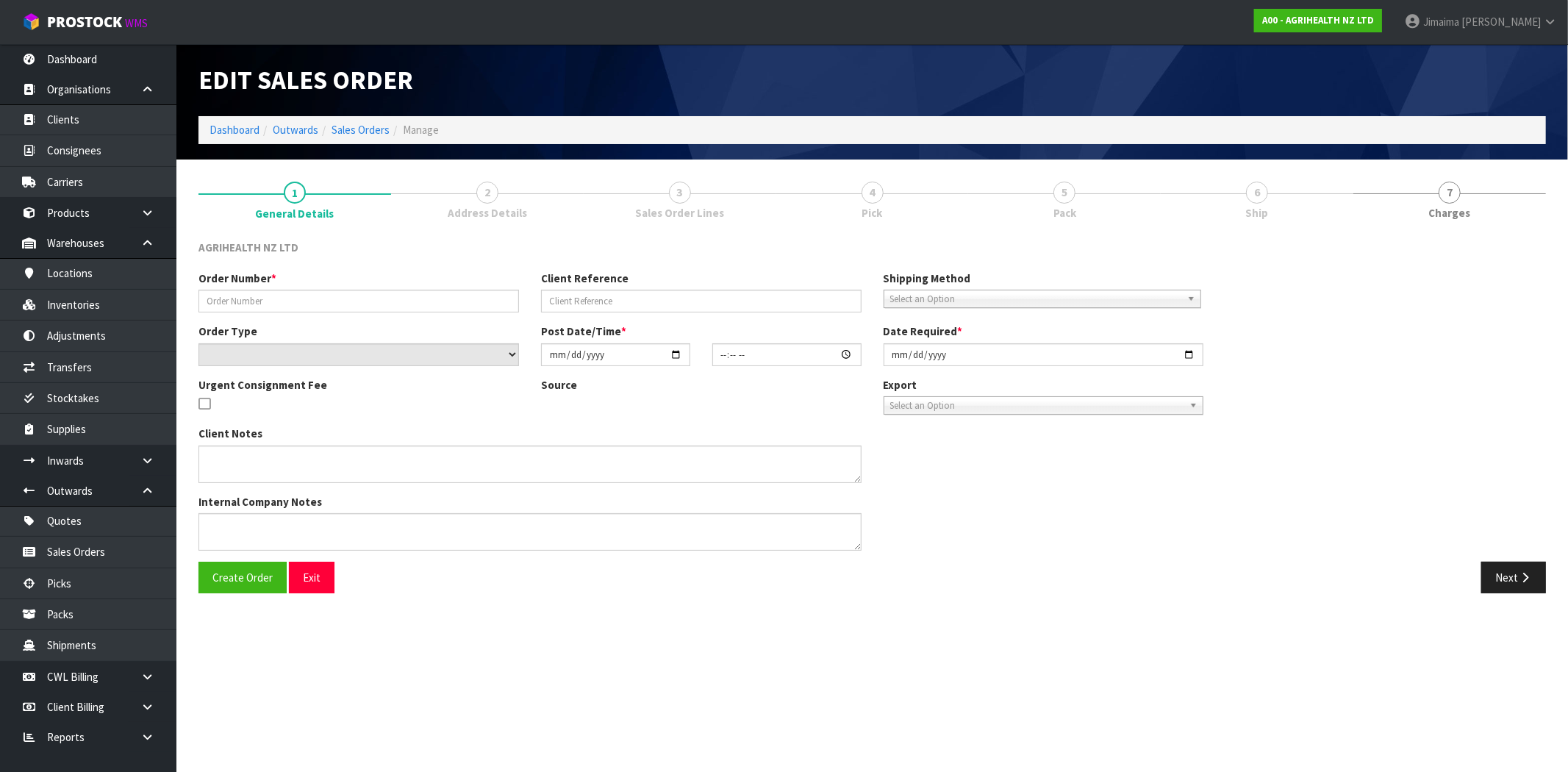
type input "[DATE]"
type textarea "SHIP BY: Overnight Courier"
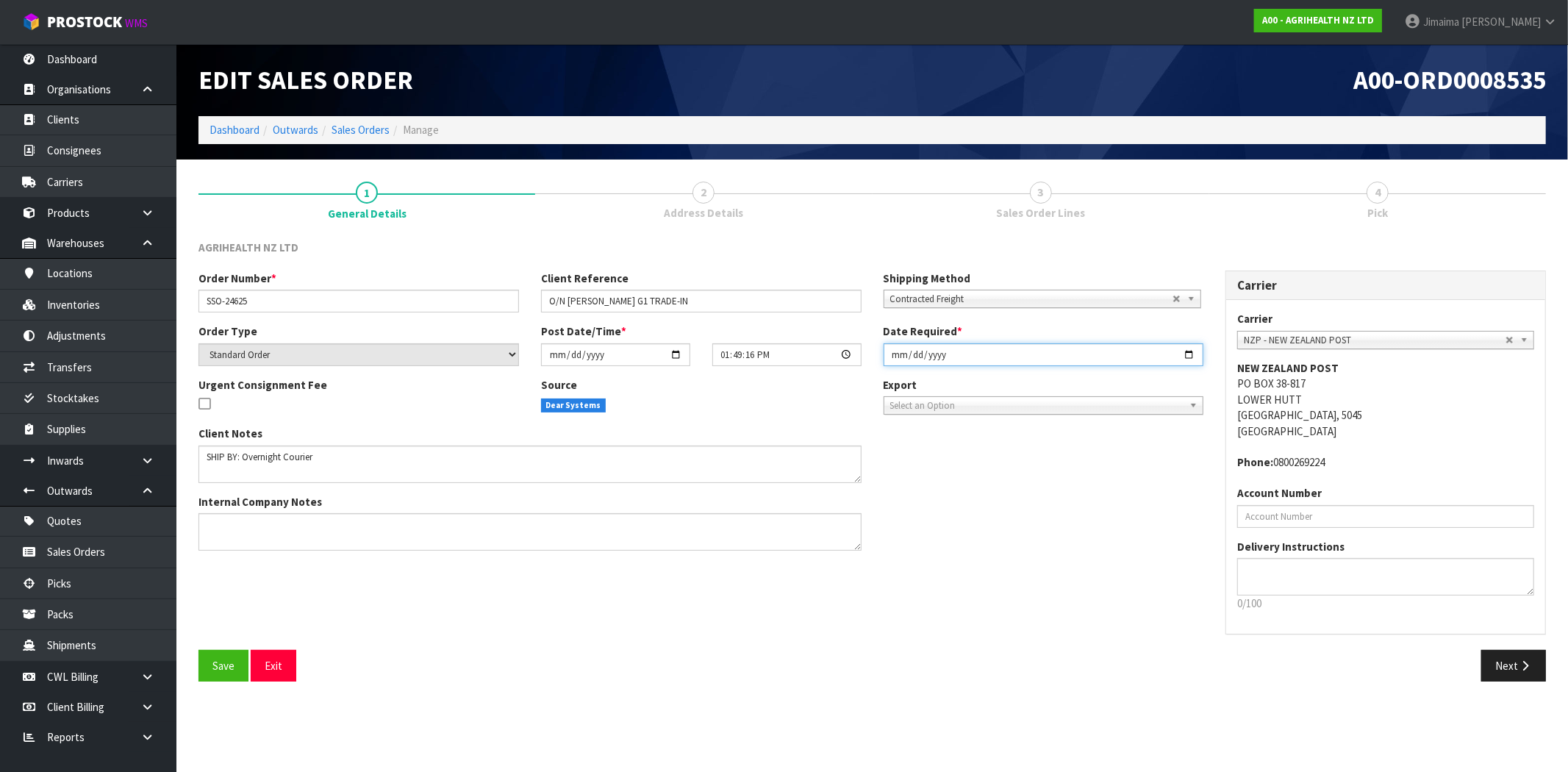
click at [1190, 355] on input "[DATE]" at bounding box center [1044, 355] width 321 height 23
type input "[DATE]"
click at [1522, 674] on button "Next" at bounding box center [1514, 665] width 65 height 31
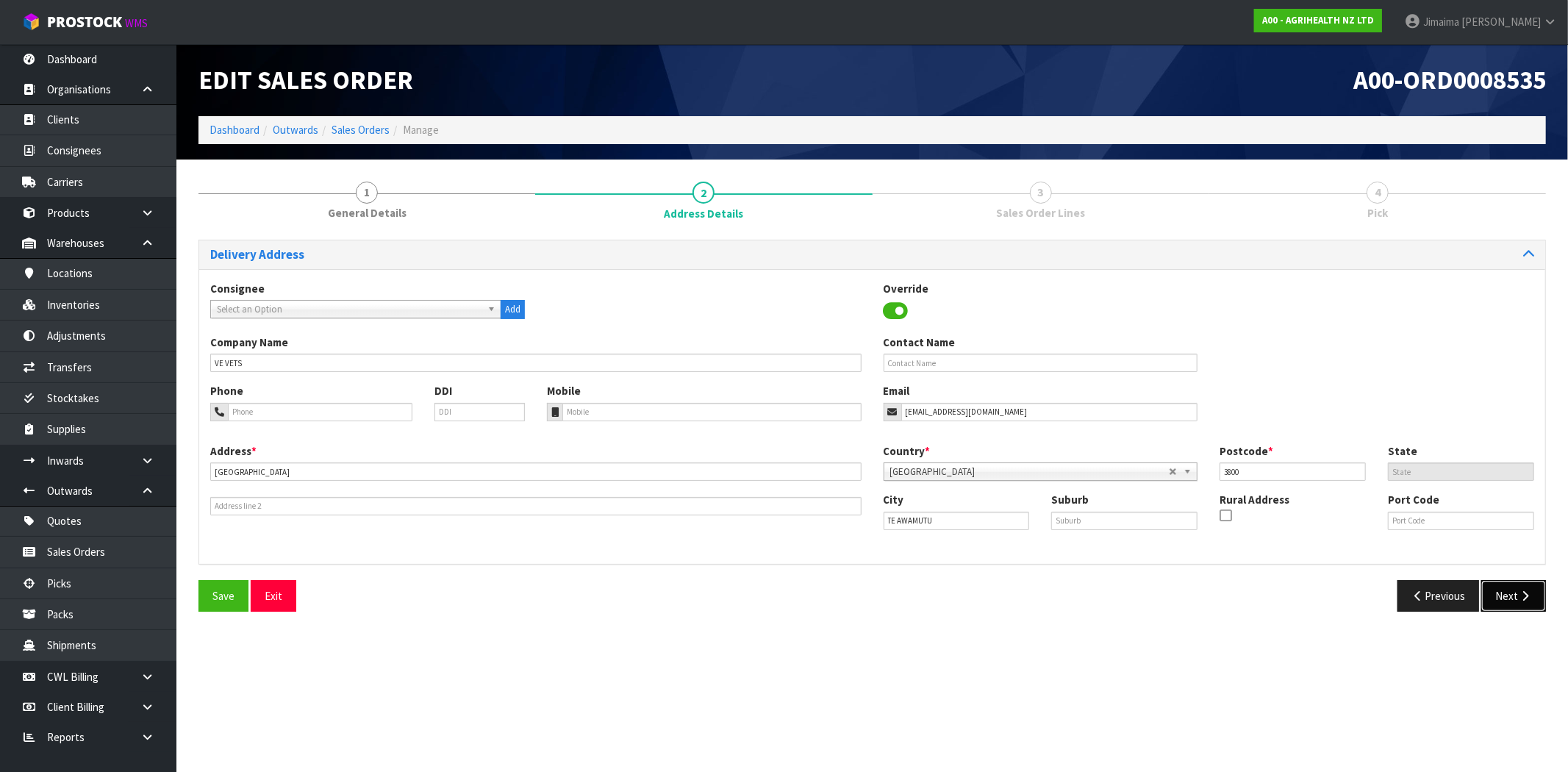
click at [1509, 591] on button "Next" at bounding box center [1514, 596] width 65 height 31
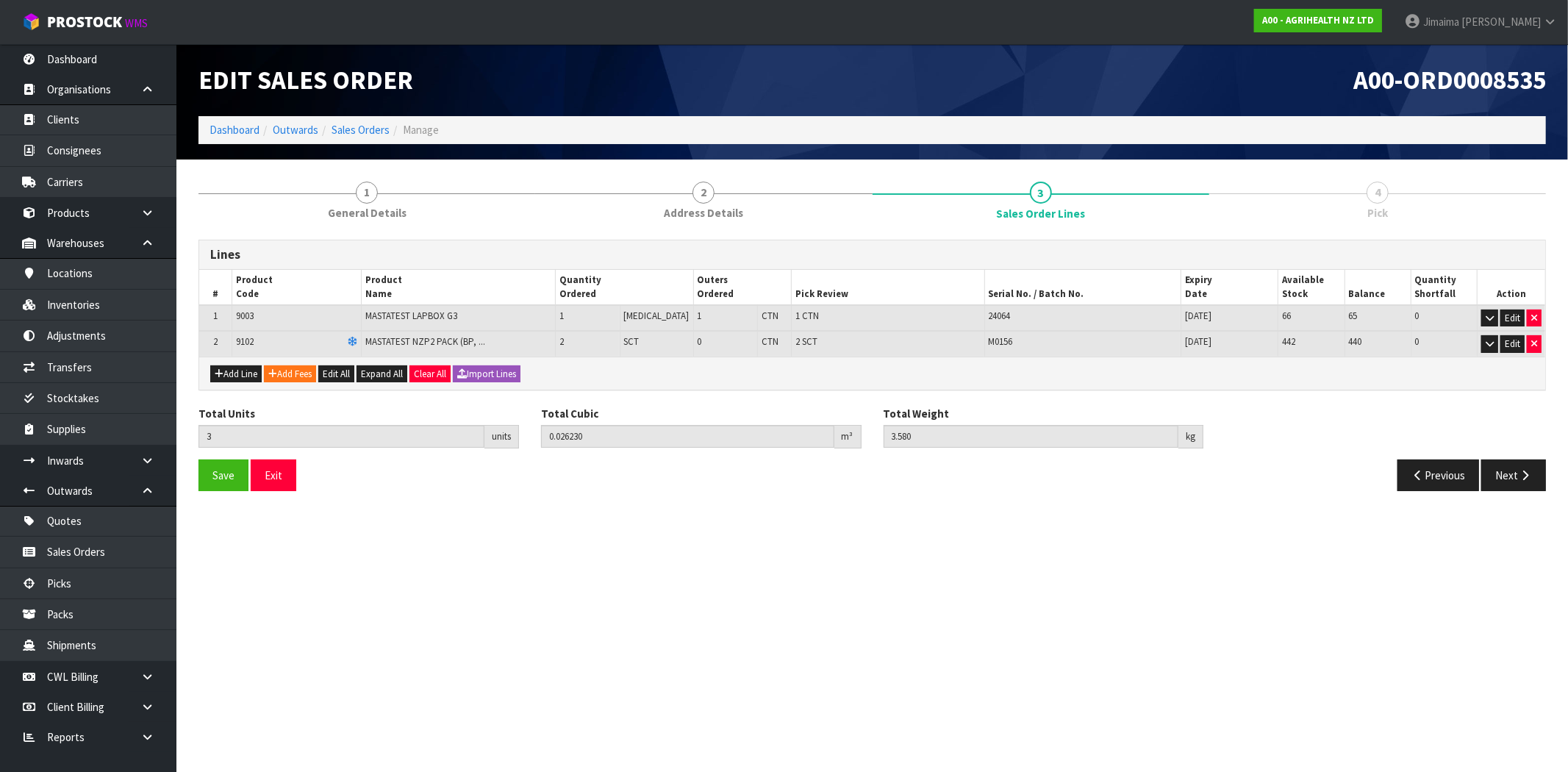
click at [751, 488] on div "Save Exit" at bounding box center [530, 476] width 685 height 31
drag, startPoint x: 808, startPoint y: 575, endPoint x: 819, endPoint y: 569, distance: 12.5
click at [808, 575] on section "Edit Sales Order A00-ORD0008535 Dashboard Outwards Sales Orders Manage 1 Genera…" at bounding box center [784, 386] width 1568 height 772
drag, startPoint x: 990, startPoint y: 539, endPoint x: 1478, endPoint y: 423, distance: 501.6
click at [1003, 534] on section "Edit Sales Order A00-ORD0008535 Dashboard Outwards Sales Orders Manage 1 Genera…" at bounding box center [784, 386] width 1568 height 772
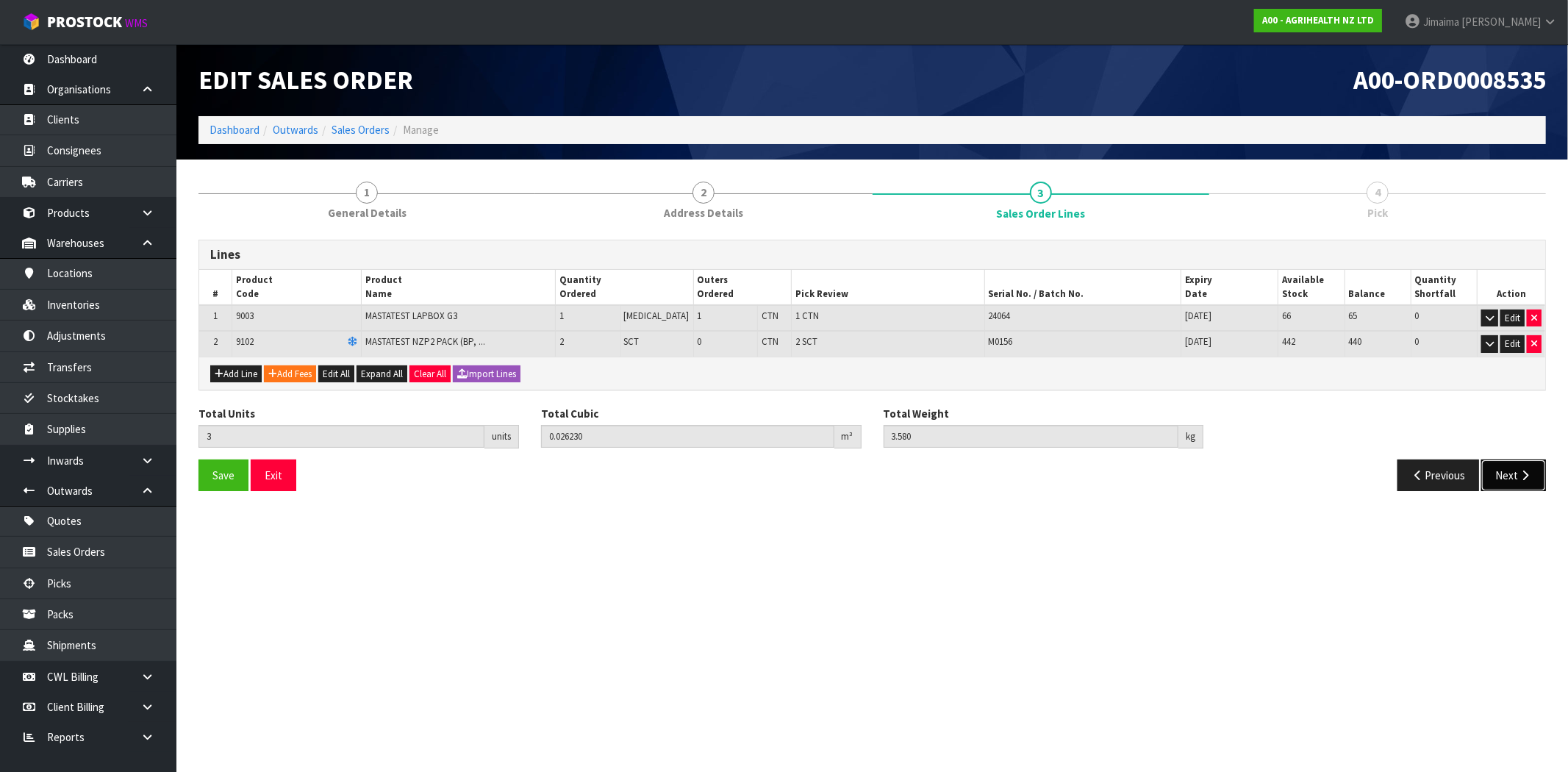
click at [1527, 472] on icon "button" at bounding box center [1525, 475] width 14 height 11
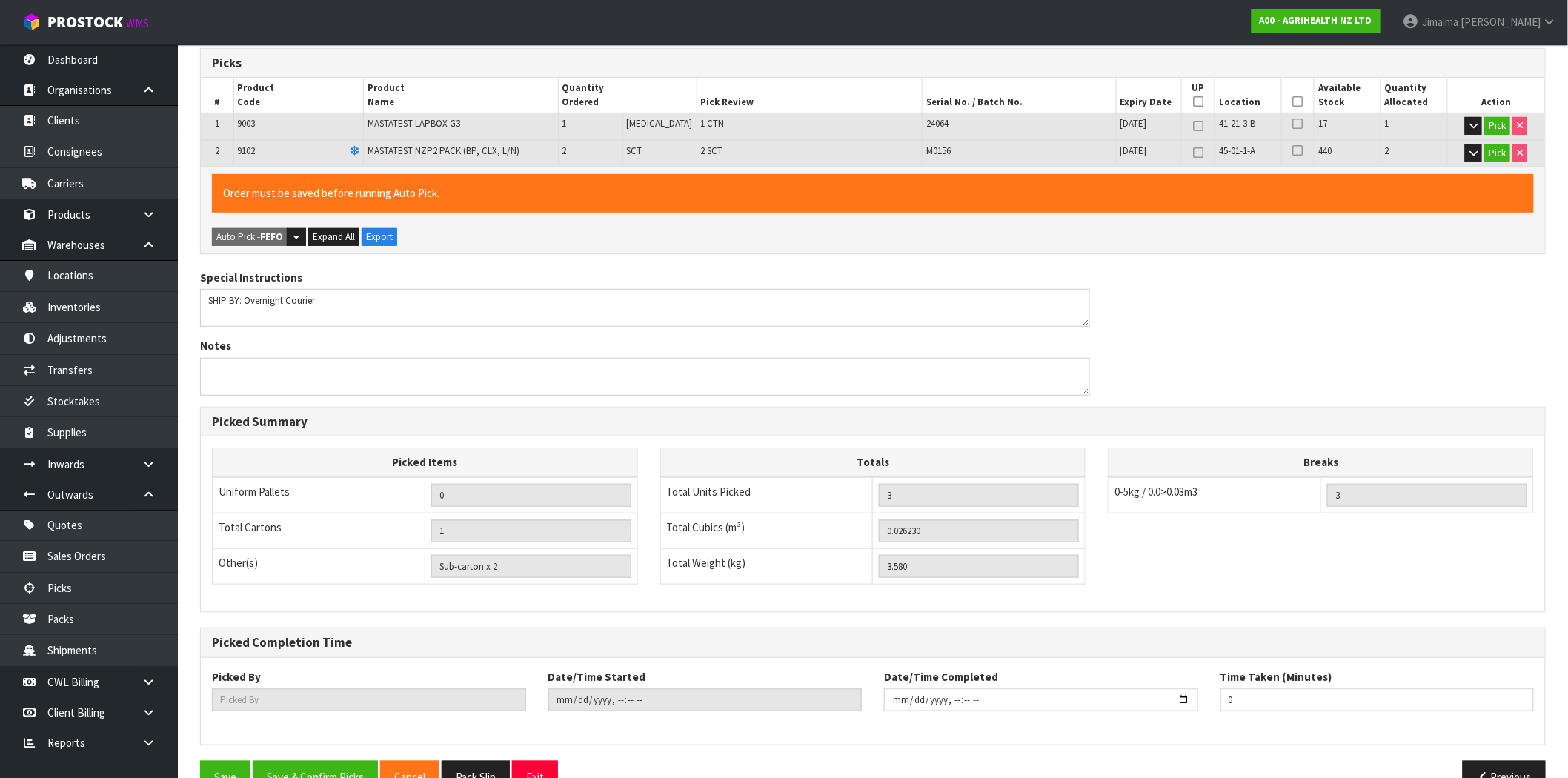
scroll to position [285, 0]
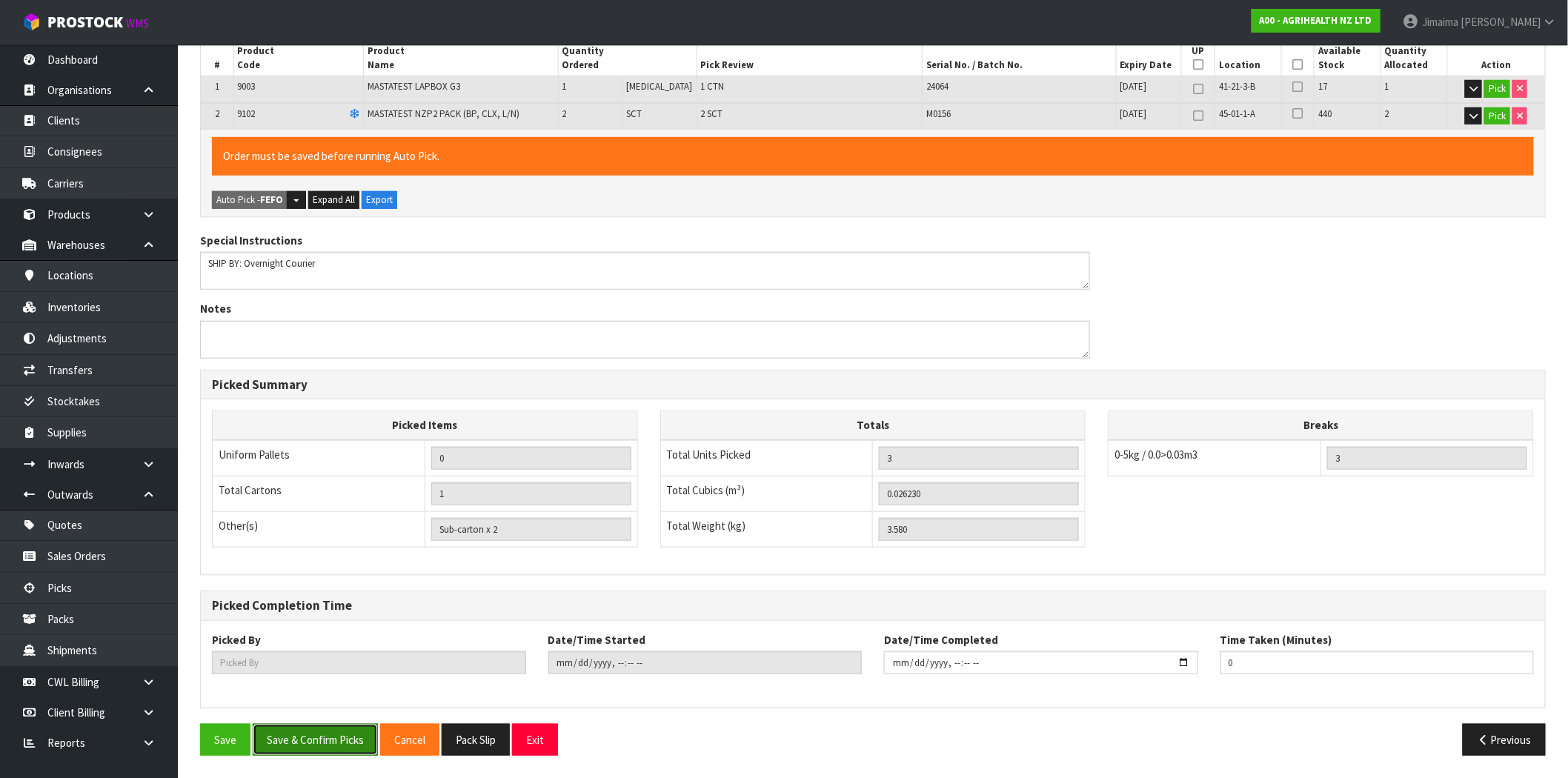
click at [329, 745] on button "Save & Confirm Picks" at bounding box center [316, 740] width 125 height 32
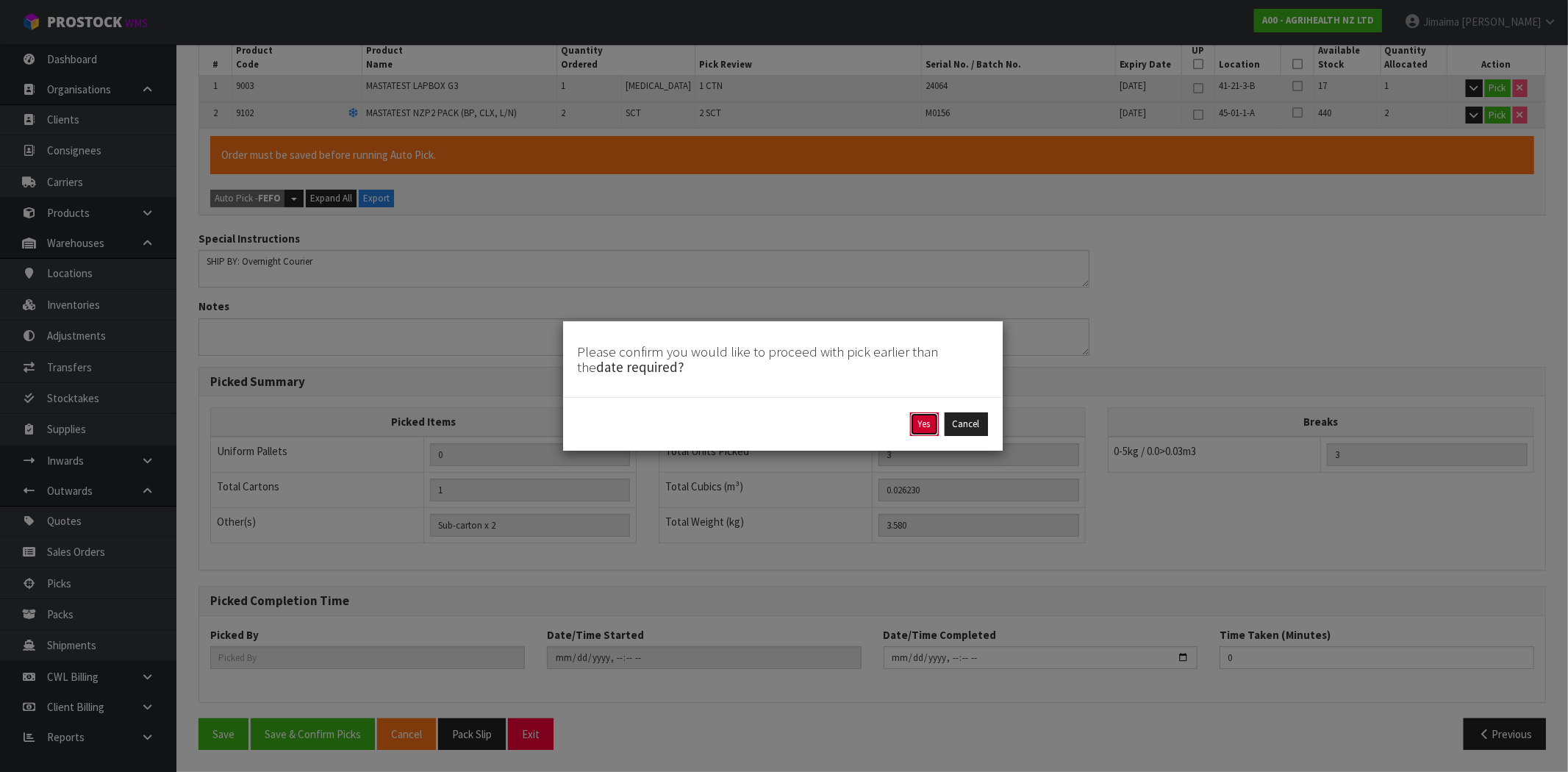
click at [925, 421] on button "Yes" at bounding box center [924, 424] width 29 height 24
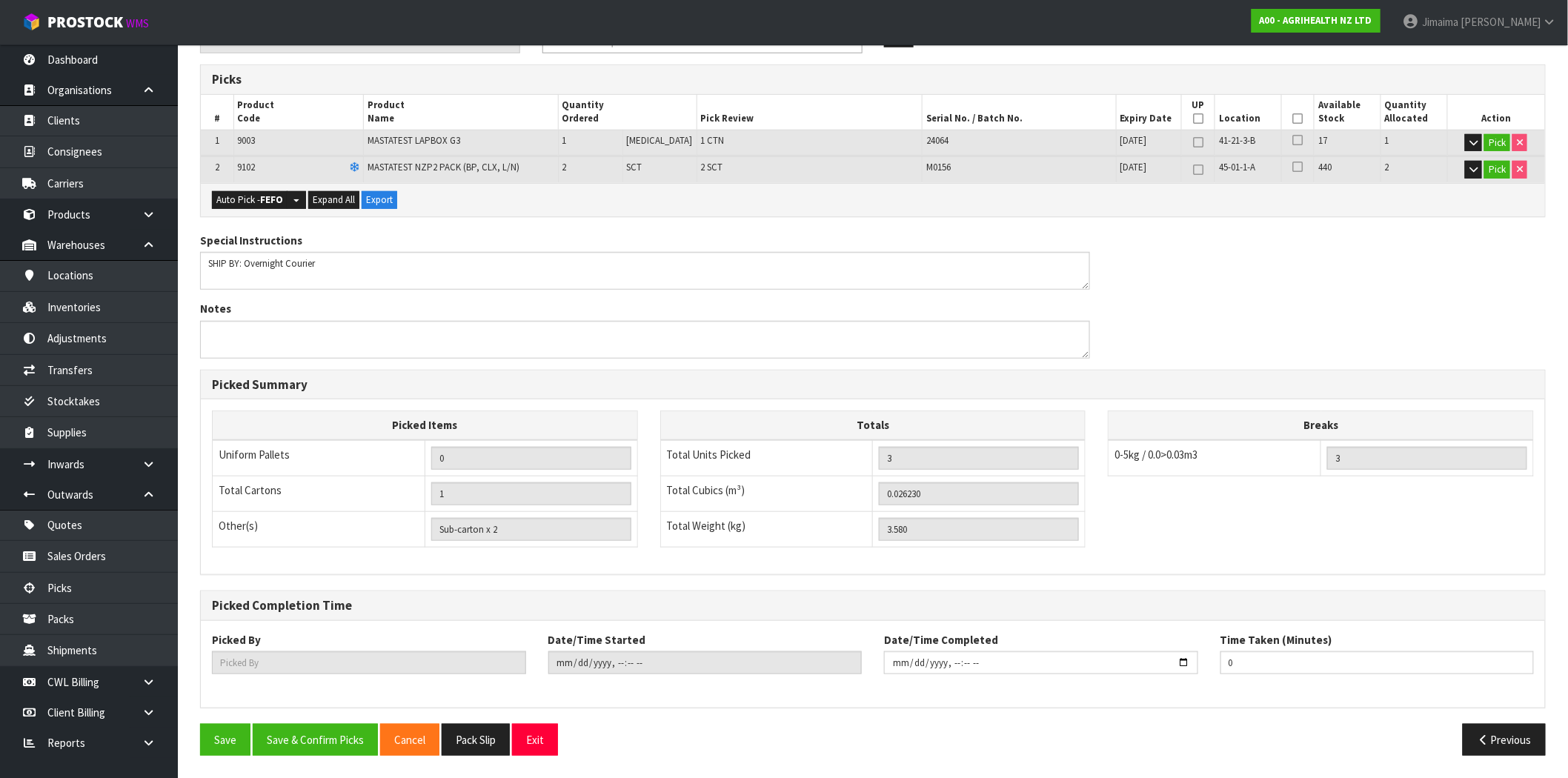
scroll to position [0, 0]
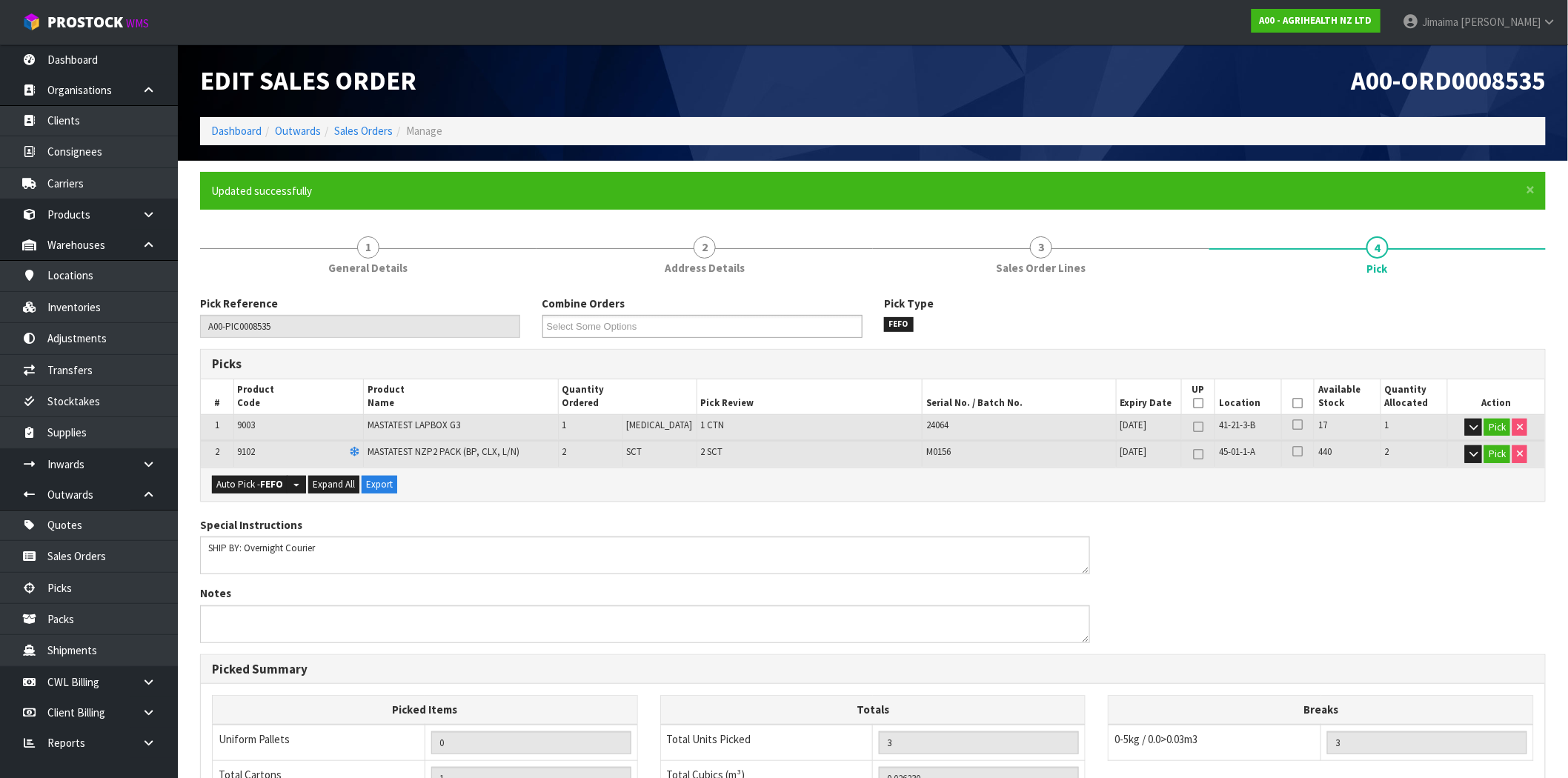
type input "Jimaima [PERSON_NAME]"
type input "2025-09-29T14:08:03"
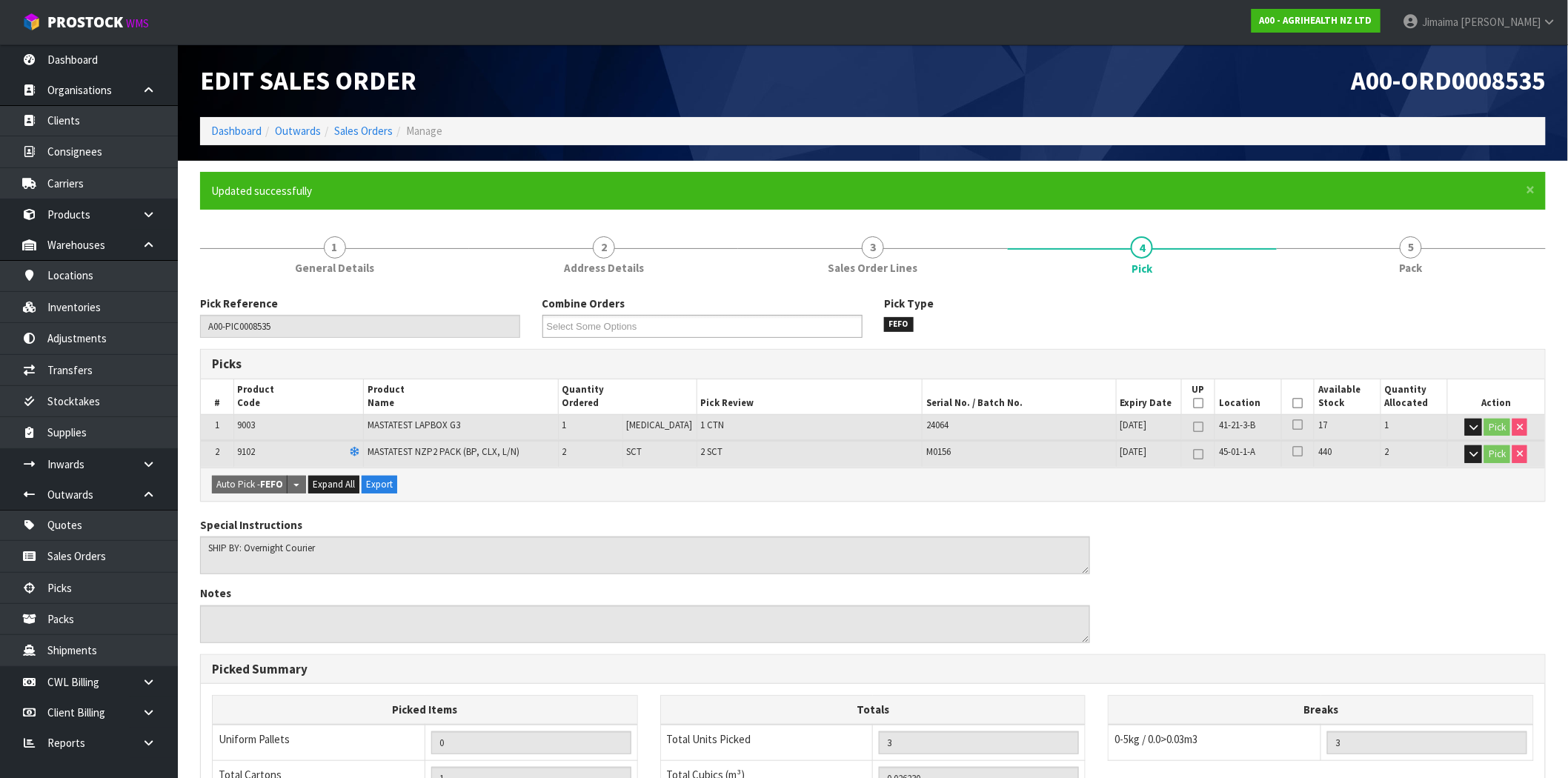
click at [1112, 471] on div "Auto Pick - FEFO Split button! FIFO - First In First Out FEFO - First Expired F…" at bounding box center [873, 485] width 1344 height 33
click at [1182, 517] on div "Special Instructions Notes" at bounding box center [873, 586] width 1368 height 137
click at [221, 124] on link "Dashboard" at bounding box center [236, 130] width 50 height 14
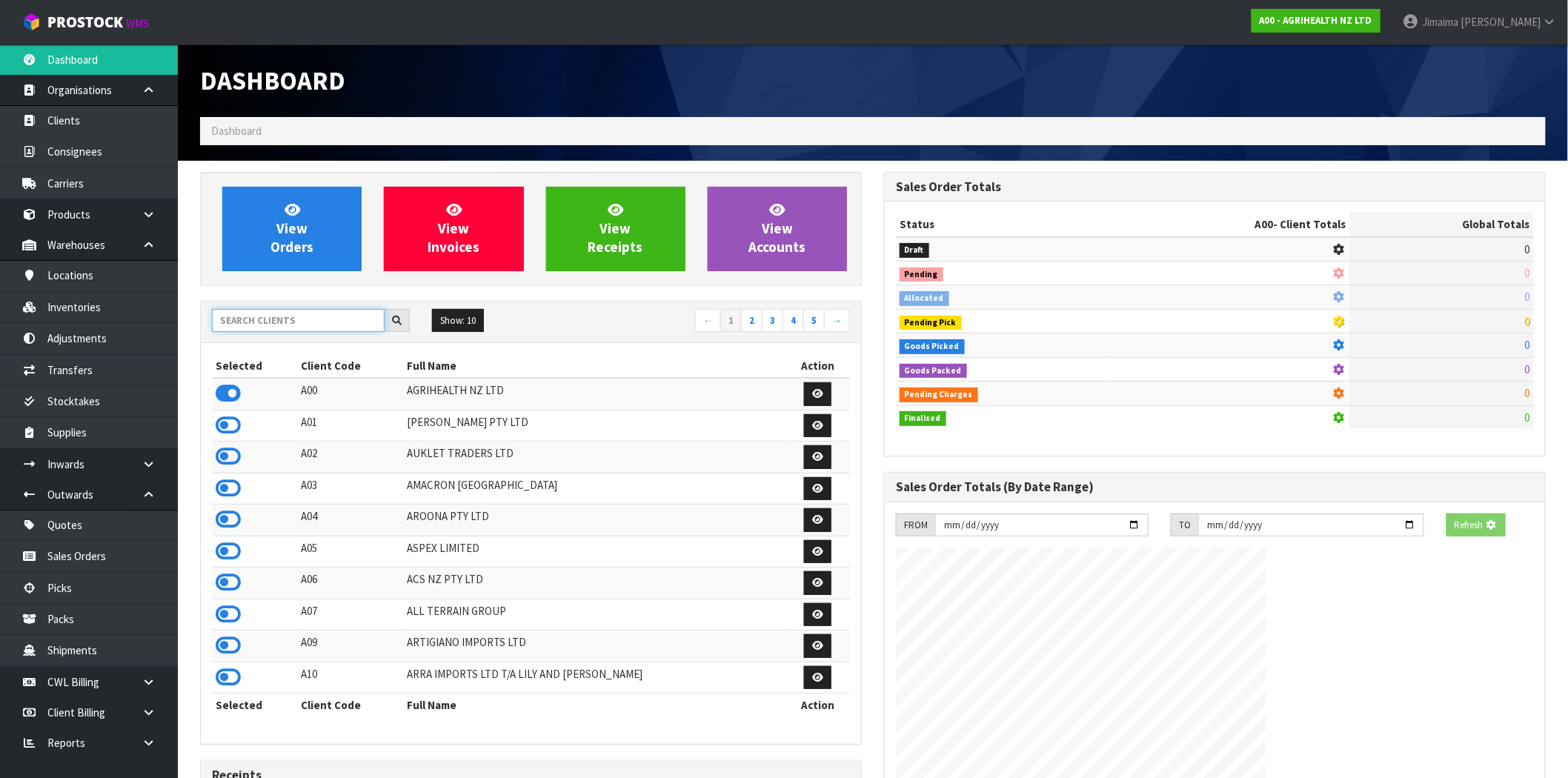
click at [245, 319] on input "text" at bounding box center [299, 321] width 173 height 23
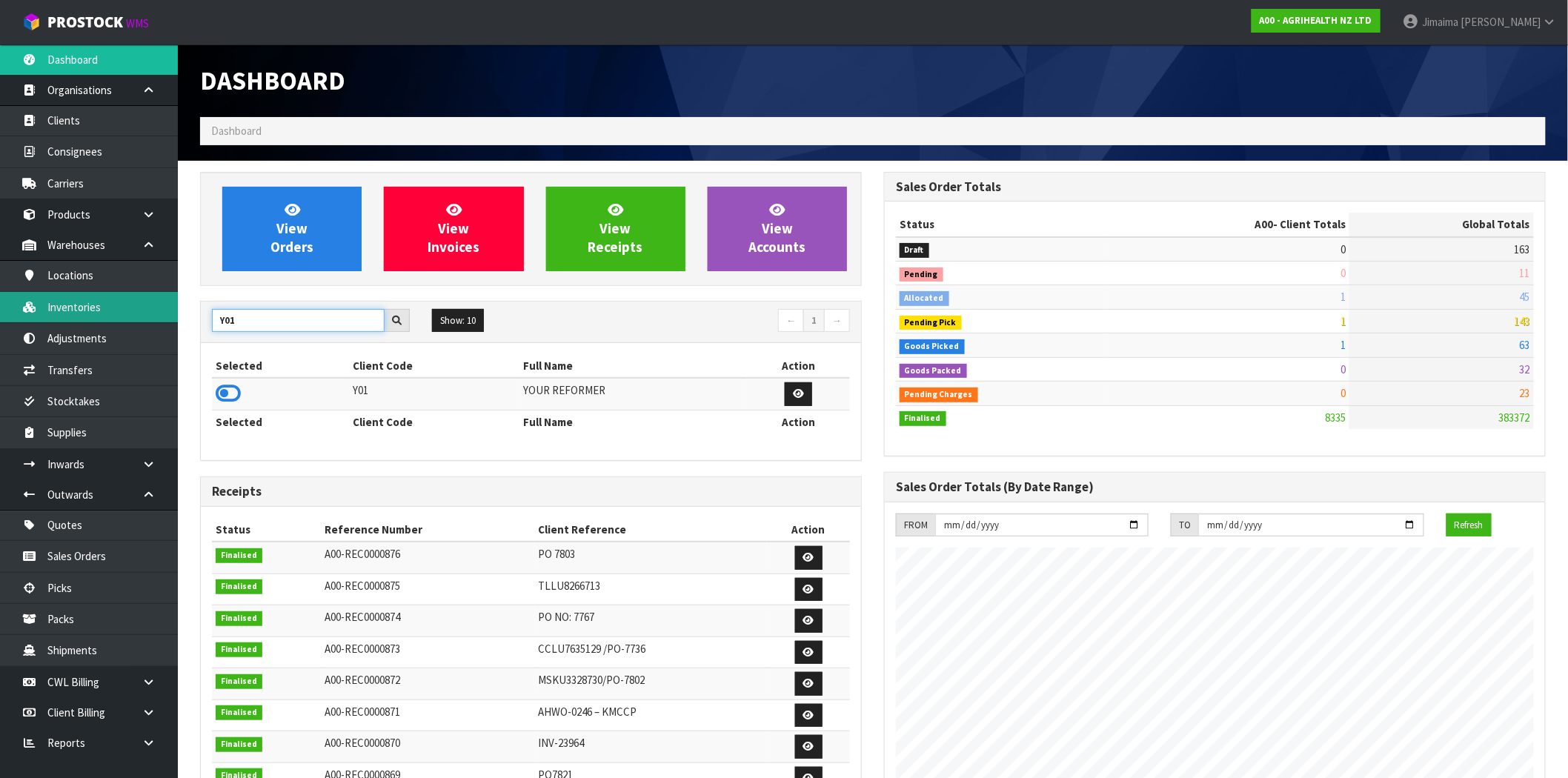
type input "Y01"
drag, startPoint x: 227, startPoint y: 395, endPoint x: 234, endPoint y: 383, distance: 13.9
click at [227, 395] on icon at bounding box center [228, 393] width 26 height 22
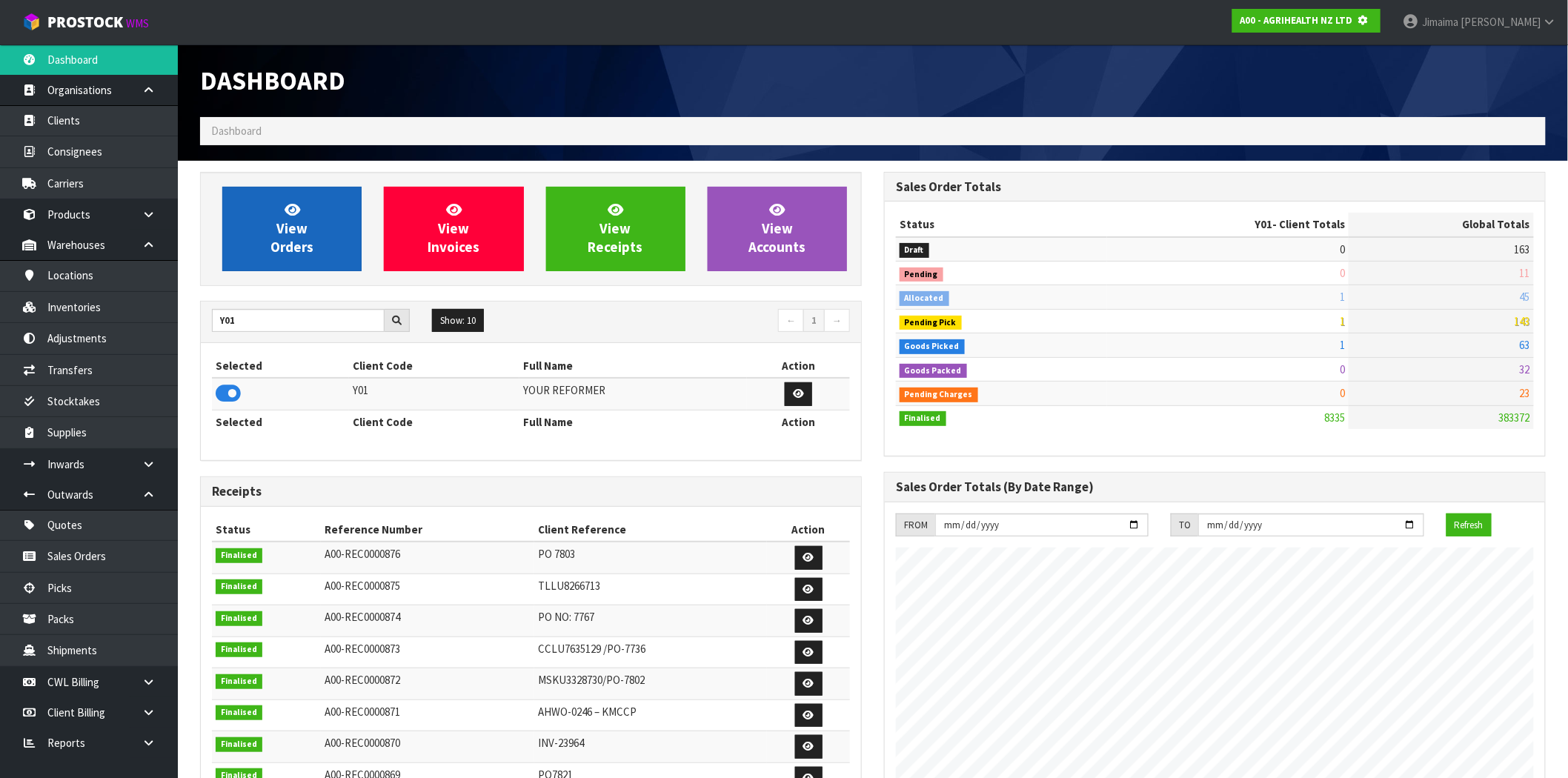
scroll to position [740034, 740531]
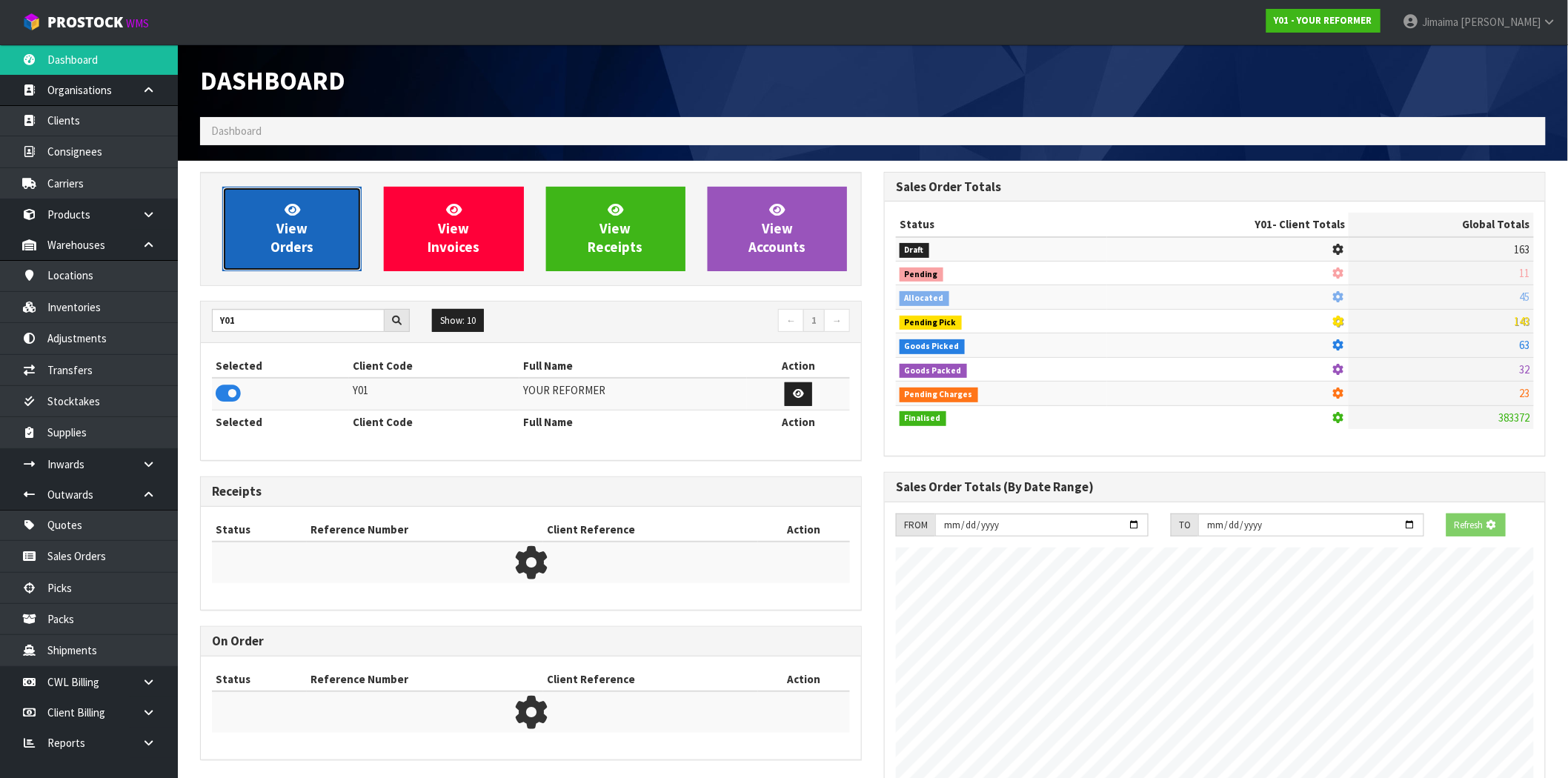
click at [295, 216] on icon at bounding box center [293, 210] width 16 height 14
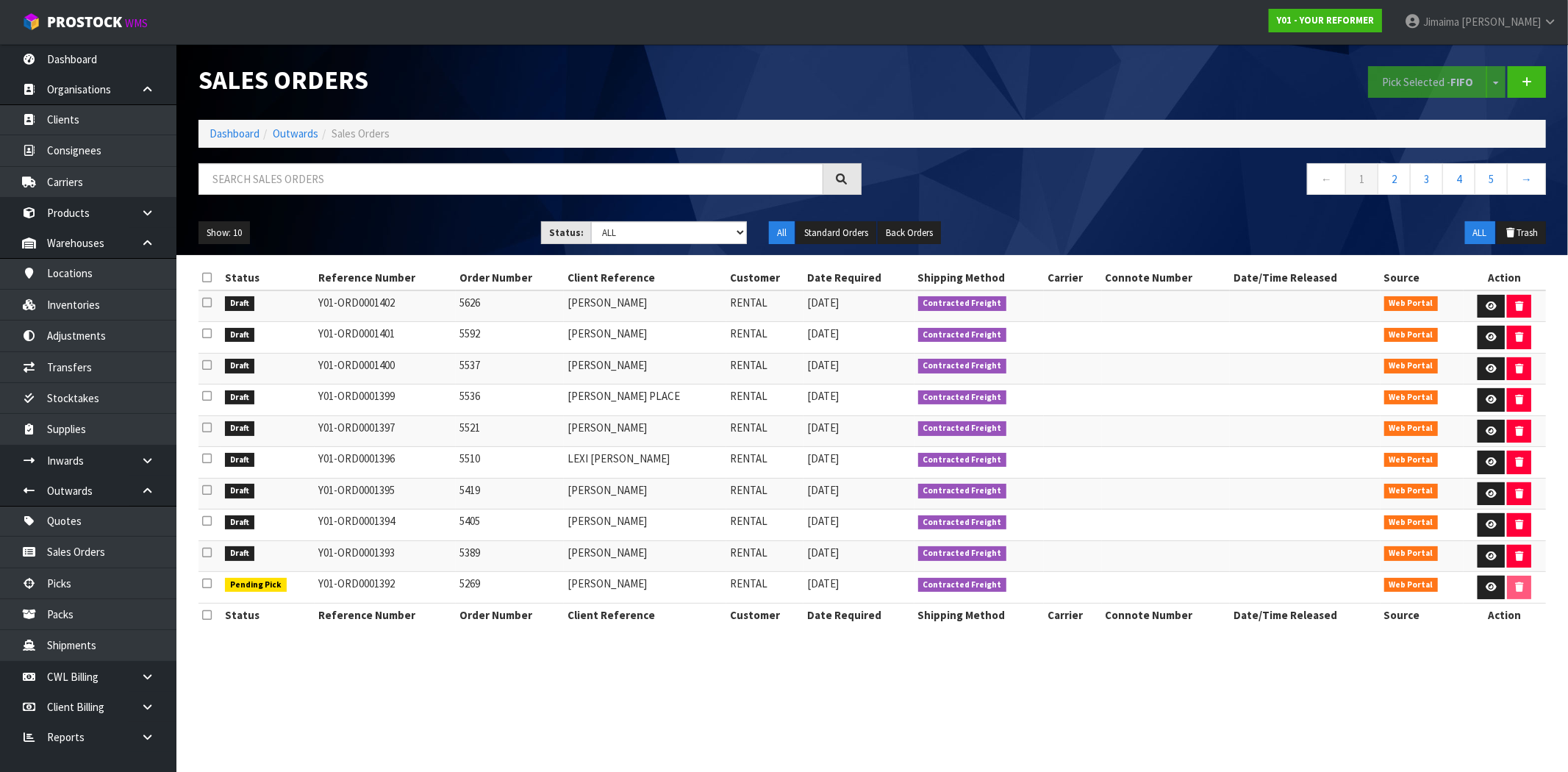
click at [959, 438] on td "Contracted Freight" at bounding box center [979, 431] width 130 height 31
click at [1490, 458] on icon at bounding box center [1491, 462] width 11 height 10
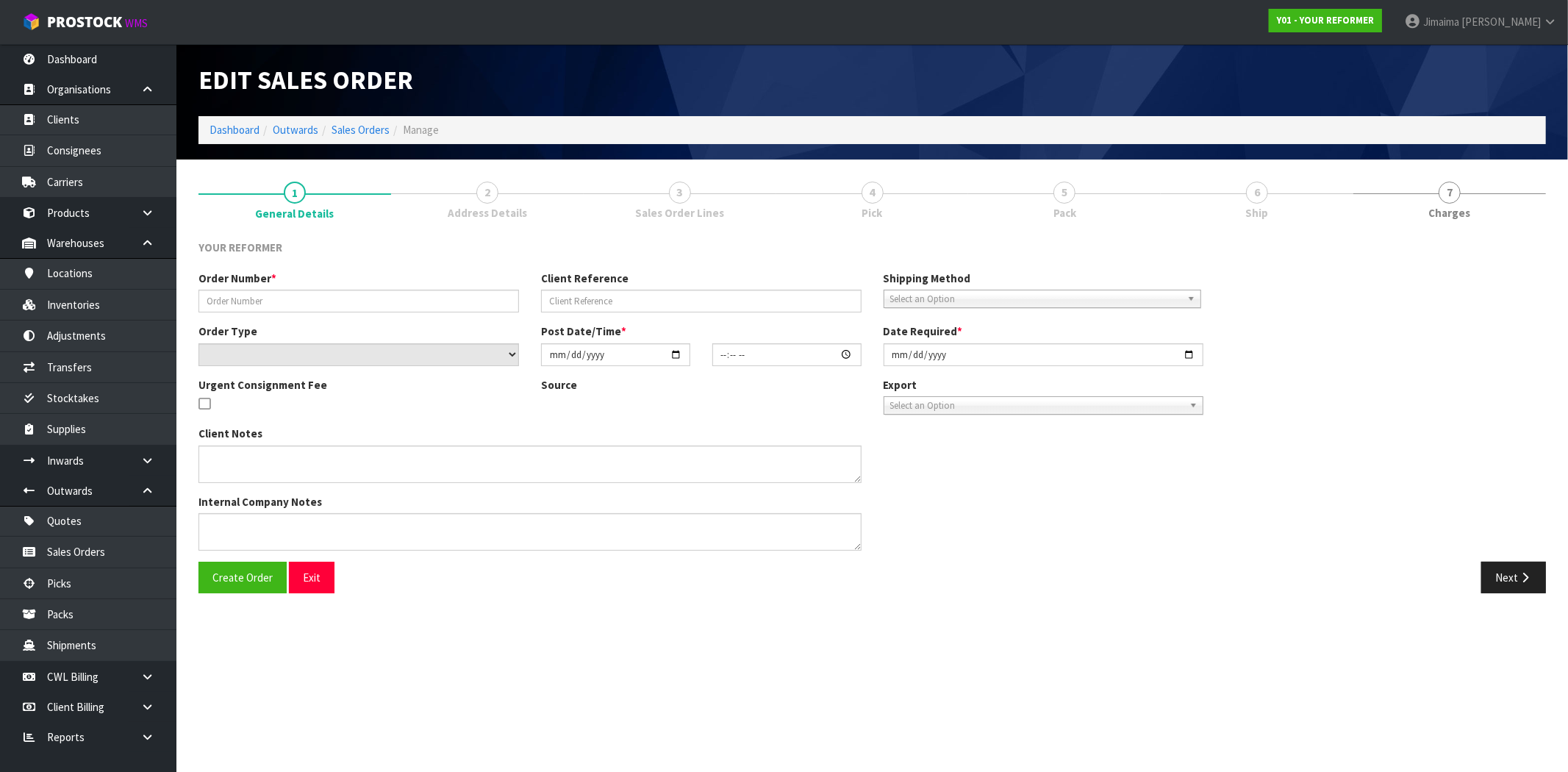
type input "5510"
type input "LEXI WOODS"
select select "number:0"
type input "[DATE]"
type input "13:53:00.000"
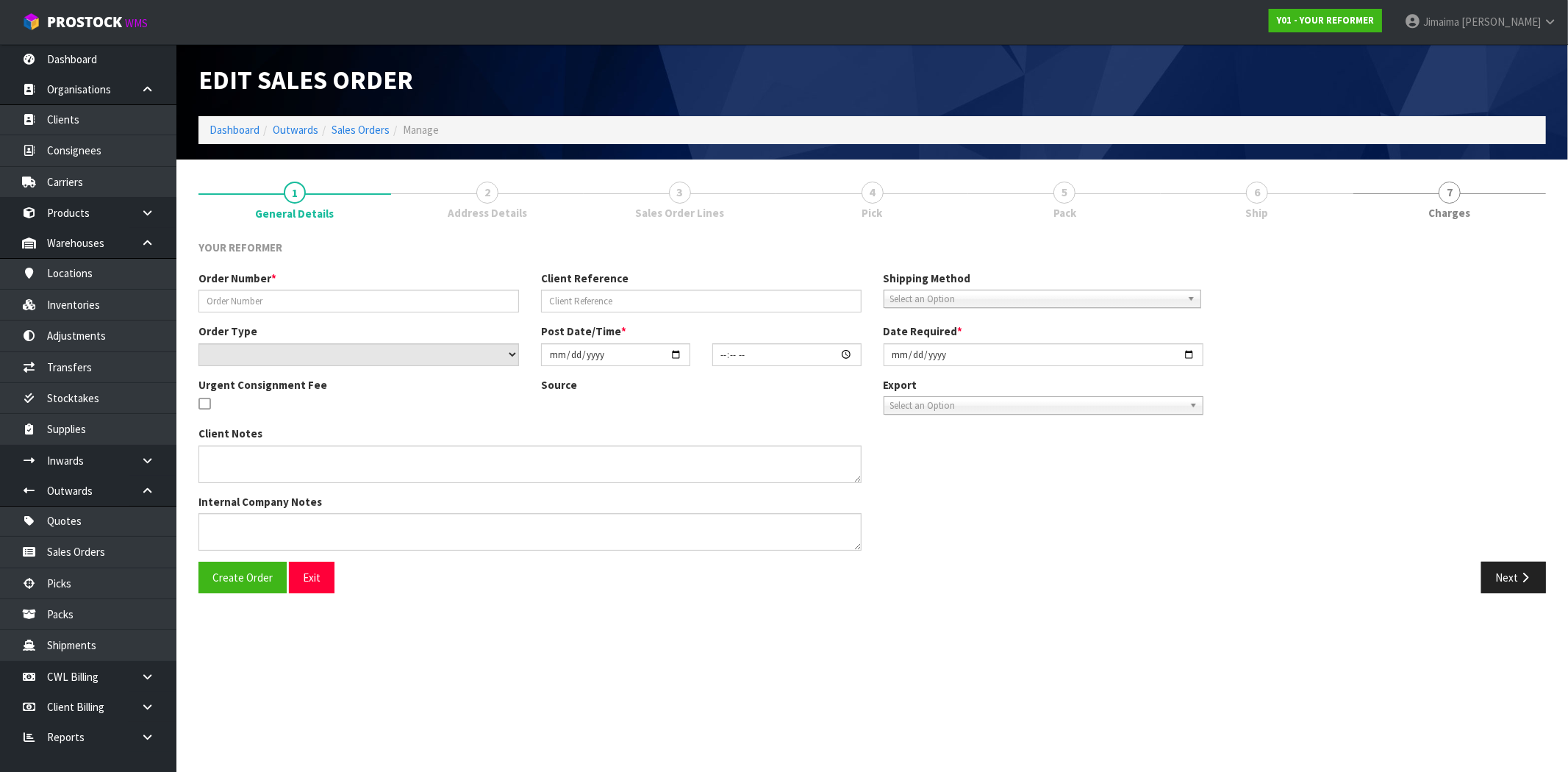
type input "[DATE]"
type textarea "LEXI WOODS 3 COCKLE BAY ROAD COCKLE BAY AUK AUCKLAND 2014 NEW ZEALAND +64 21 53…"
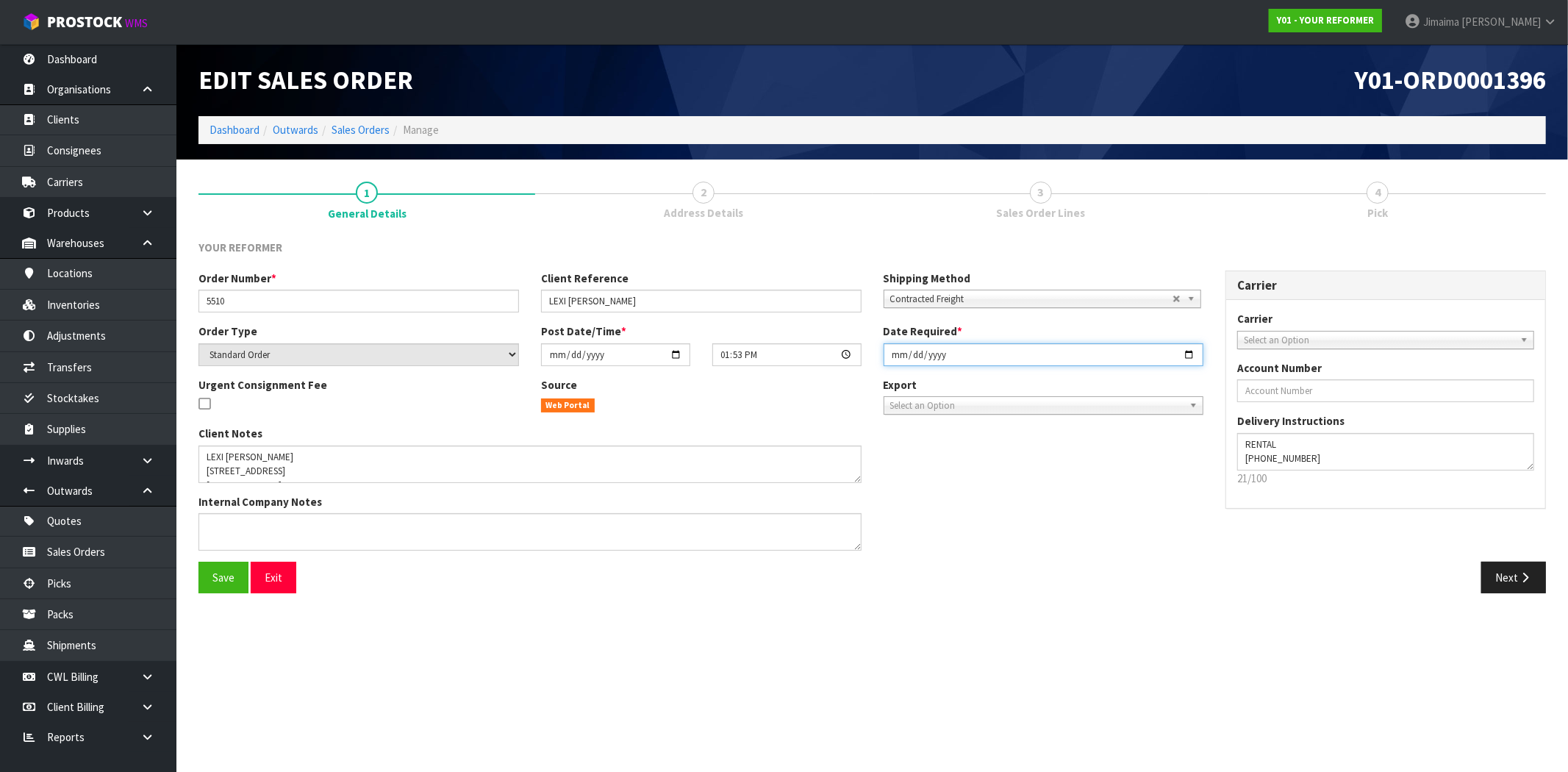
click at [1188, 351] on input "[DATE]" at bounding box center [1044, 355] width 321 height 23
type input "[DATE]"
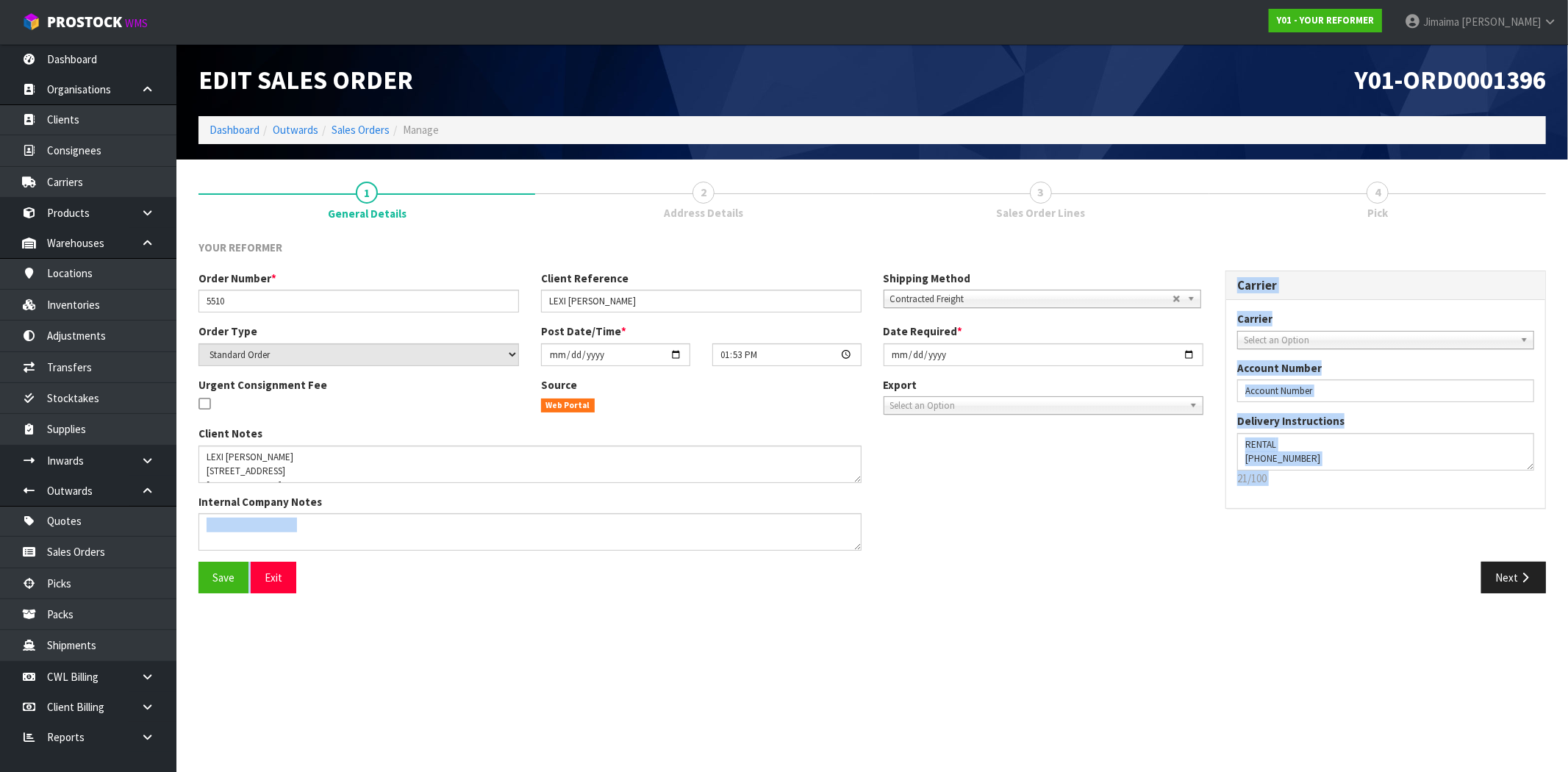
click at [1096, 561] on div "YOUR REFORMER Order Number * 5510 Client Reference LEXI WOODS Shipping Method C…" at bounding box center [871, 421] width 1347 height 365
drag, startPoint x: 1523, startPoint y: 570, endPoint x: 1511, endPoint y: 571, distance: 12.0
click at [1523, 570] on button "Next" at bounding box center [1514, 577] width 65 height 31
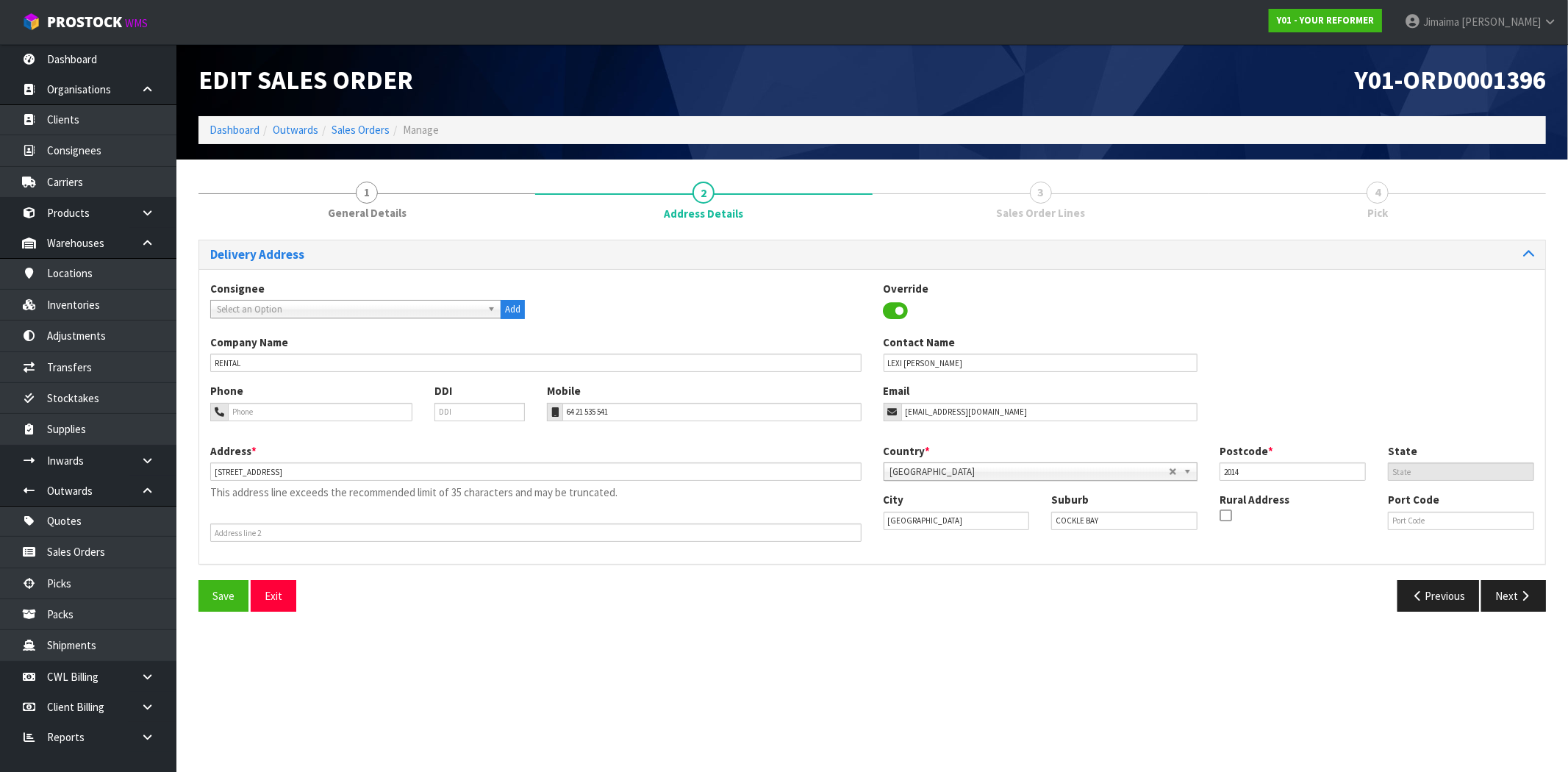
click at [1266, 694] on section "Edit Sales Order Y01-ORD0001396 Dashboard Outwards Sales Orders Manage 1 Genera…" at bounding box center [784, 386] width 1568 height 772
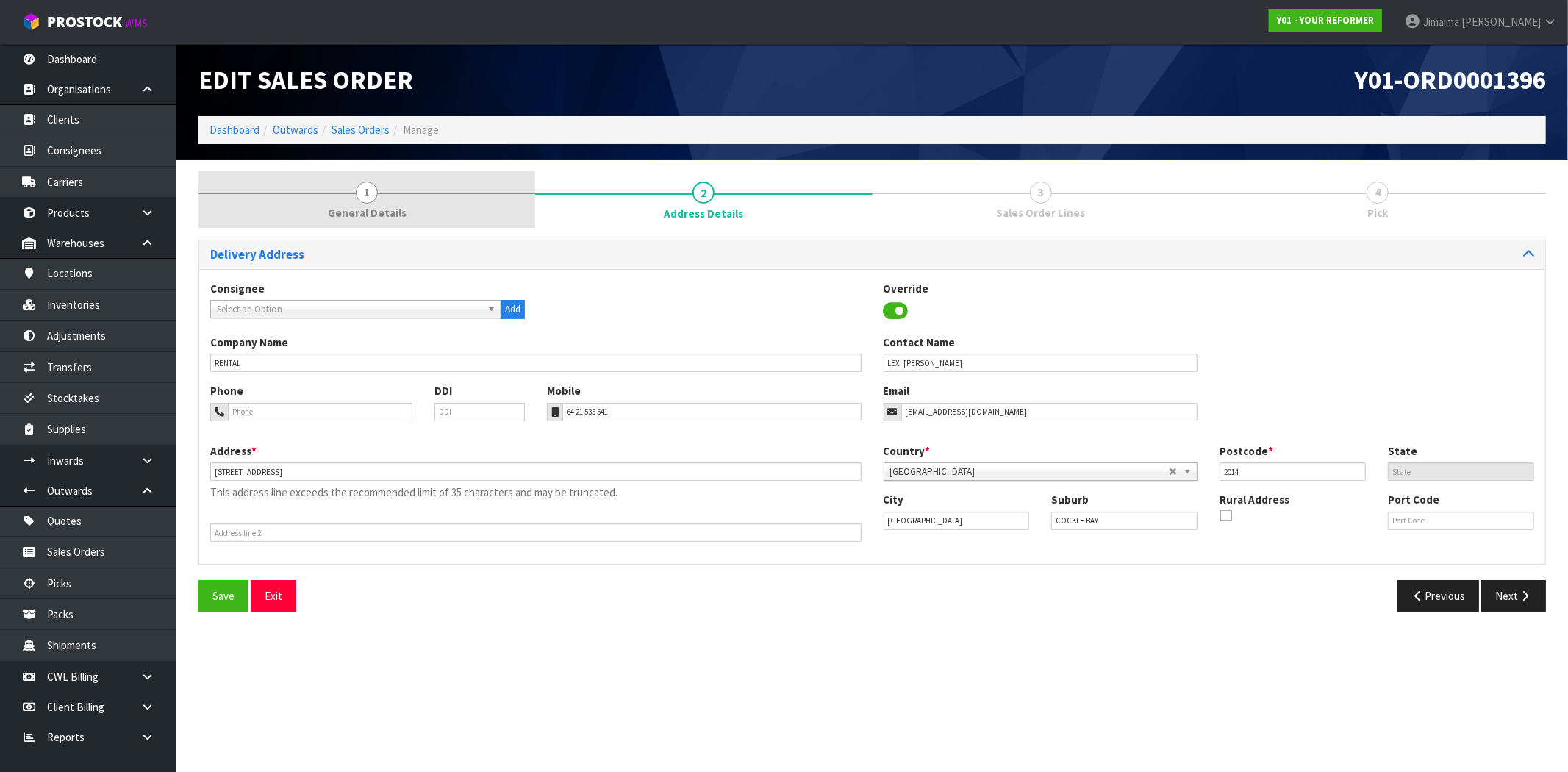
click at [413, 213] on link "1 General Details" at bounding box center [366, 199] width 336 height 58
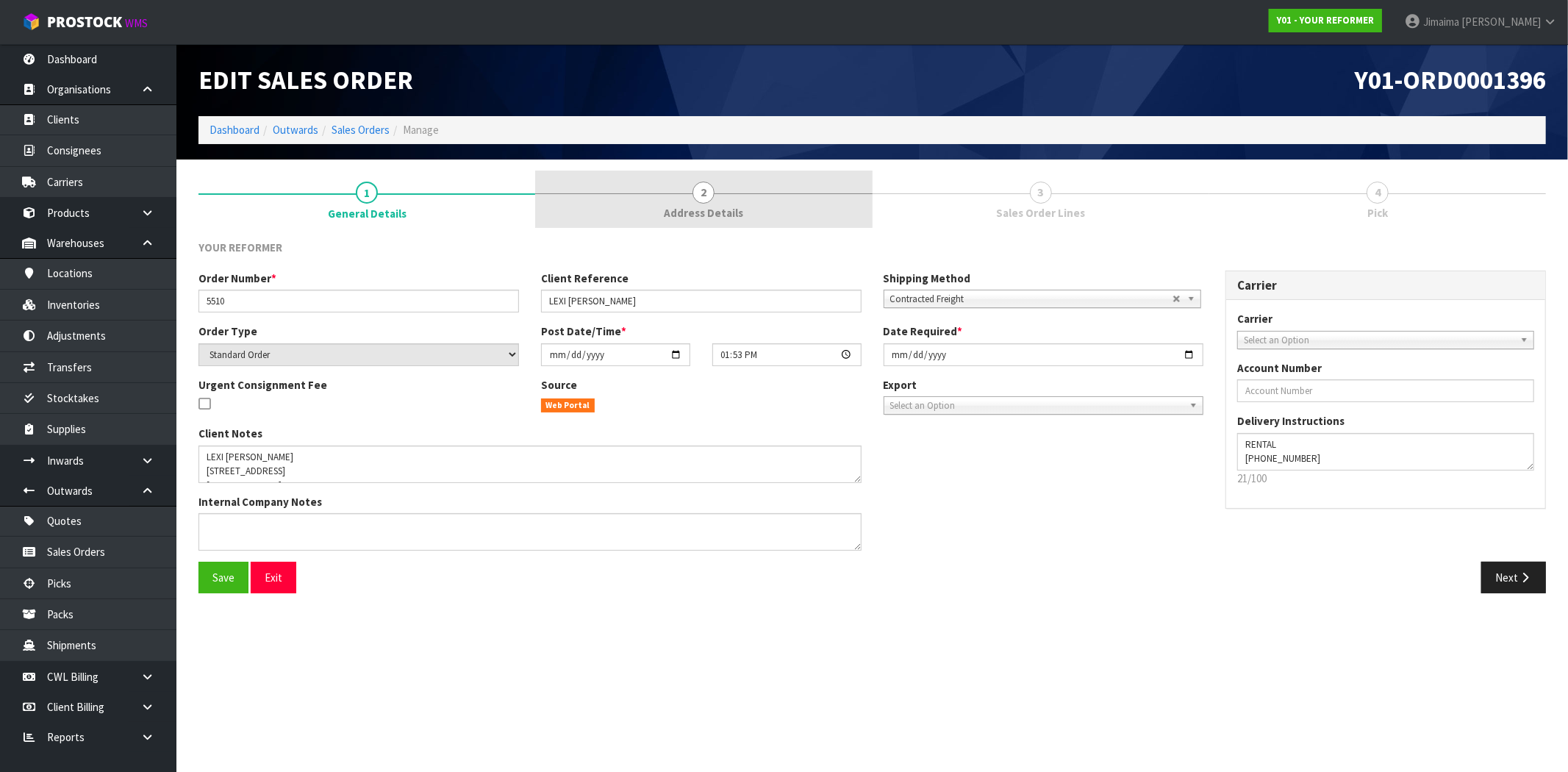
click at [643, 196] on link "2 Address Details" at bounding box center [703, 199] width 336 height 58
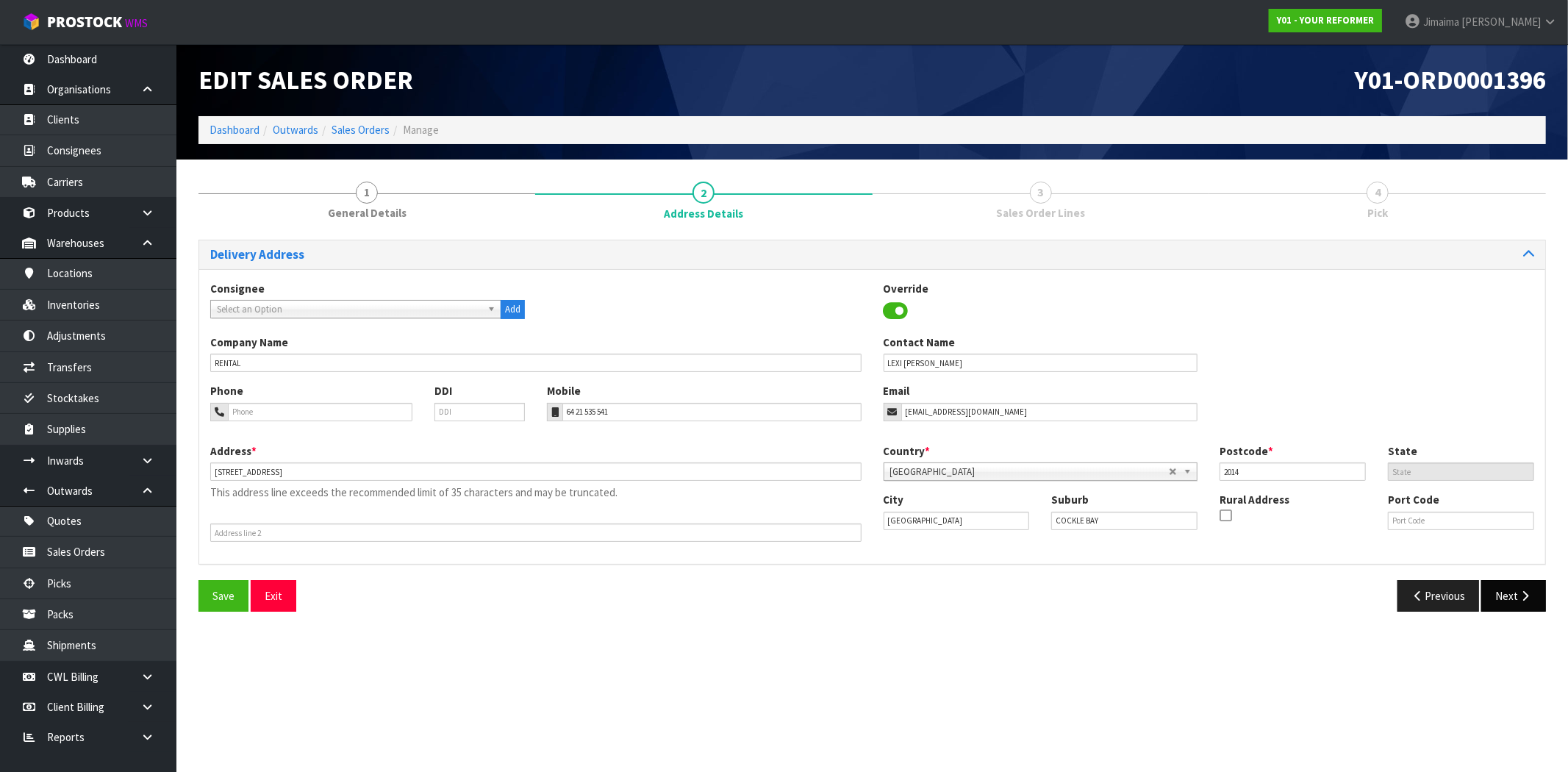
drag, startPoint x: 1557, startPoint y: 599, endPoint x: 1518, endPoint y: 601, distance: 39.1
click at [1555, 599] on section "1 General Details 2 Address Details 3 Sales Order Lines 4 Pick Delivery Address…" at bounding box center [872, 396] width 1391 height 475
click at [1522, 598] on icon "button" at bounding box center [1525, 595] width 14 height 11
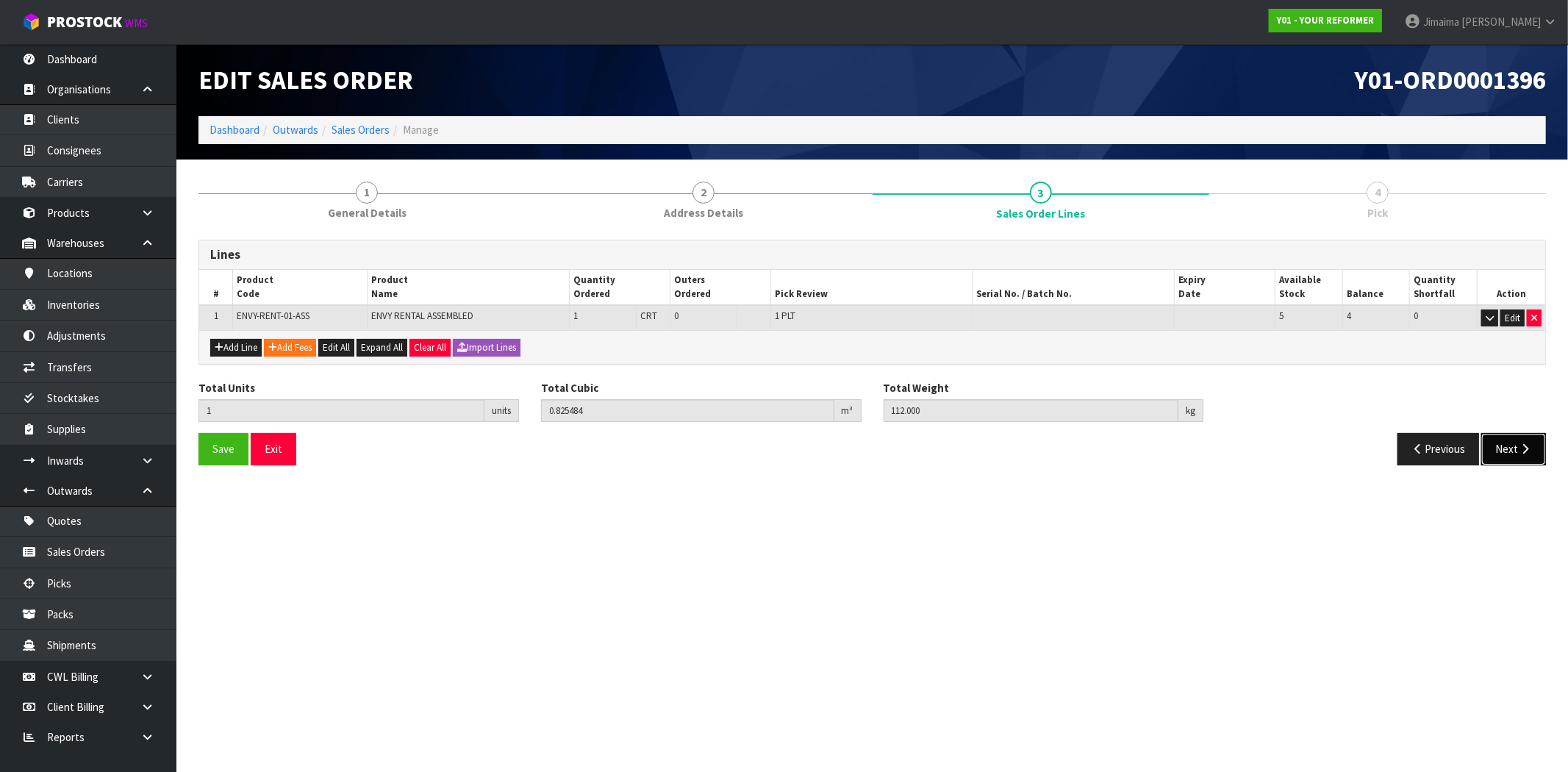
drag, startPoint x: 1532, startPoint y: 443, endPoint x: 1509, endPoint y: 443, distance: 23.0
click at [1530, 443] on button "Next" at bounding box center [1514, 449] width 65 height 31
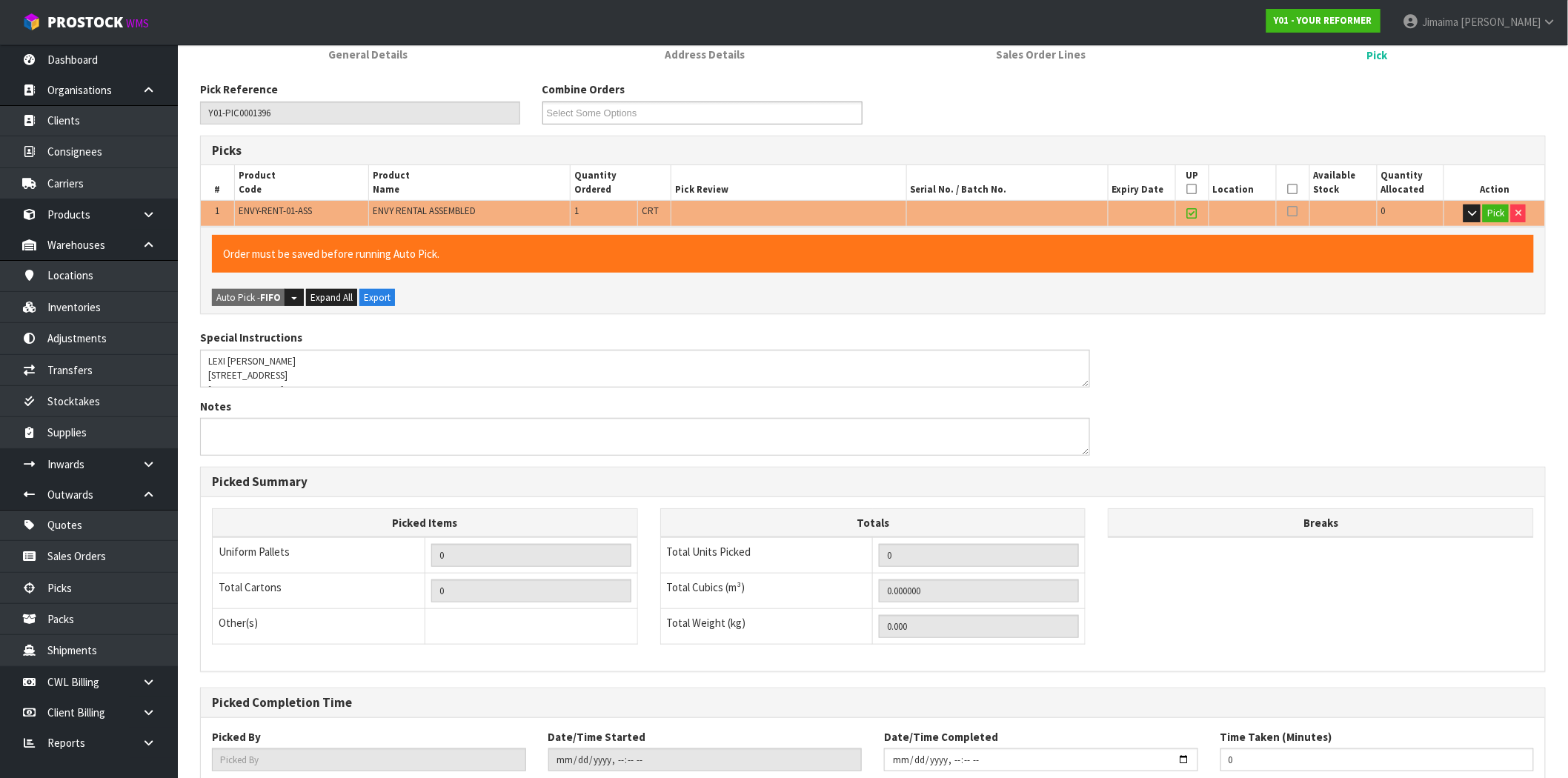
scroll to position [257, 0]
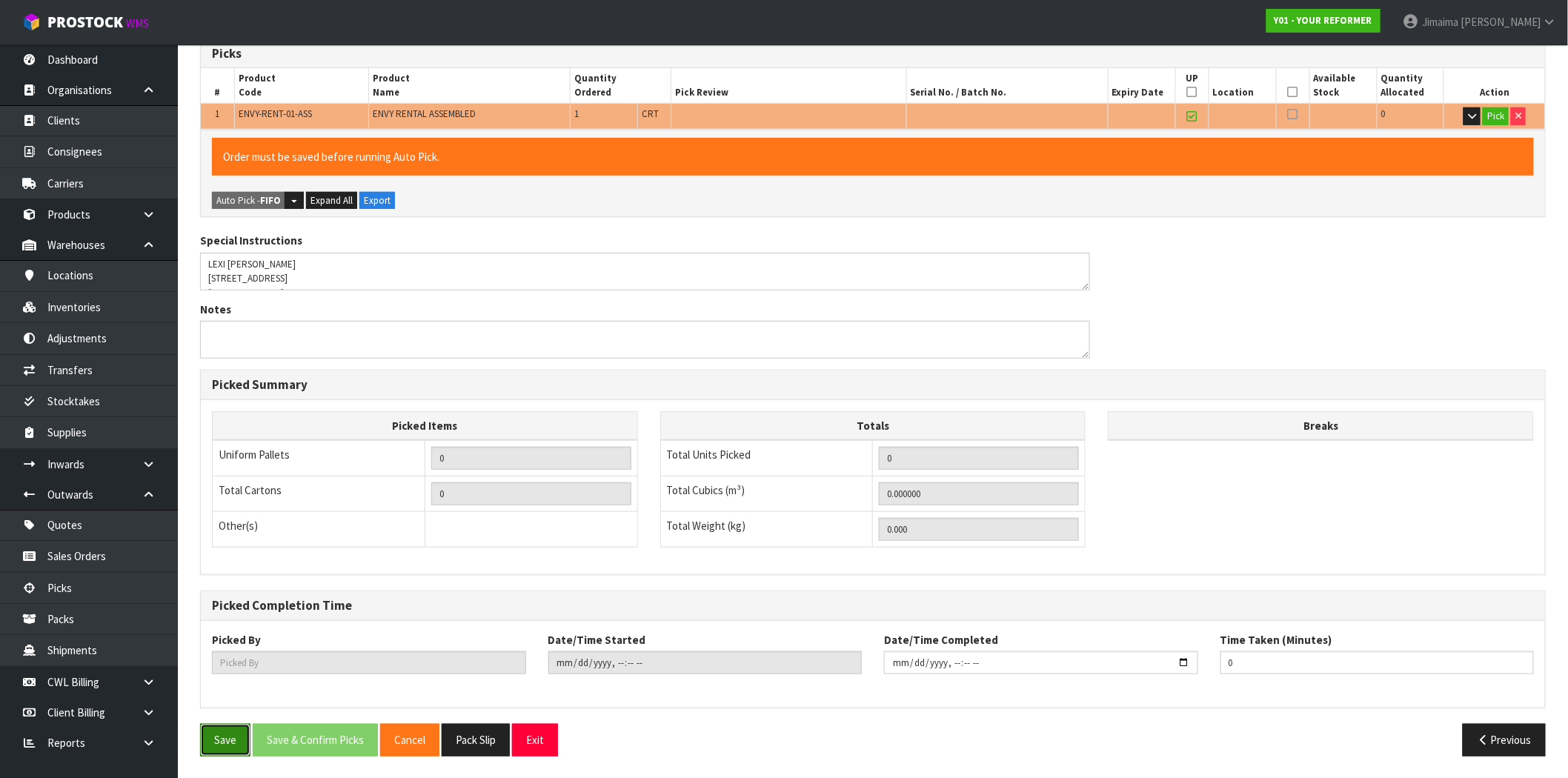
click at [220, 751] on button "Save" at bounding box center [225, 740] width 50 height 32
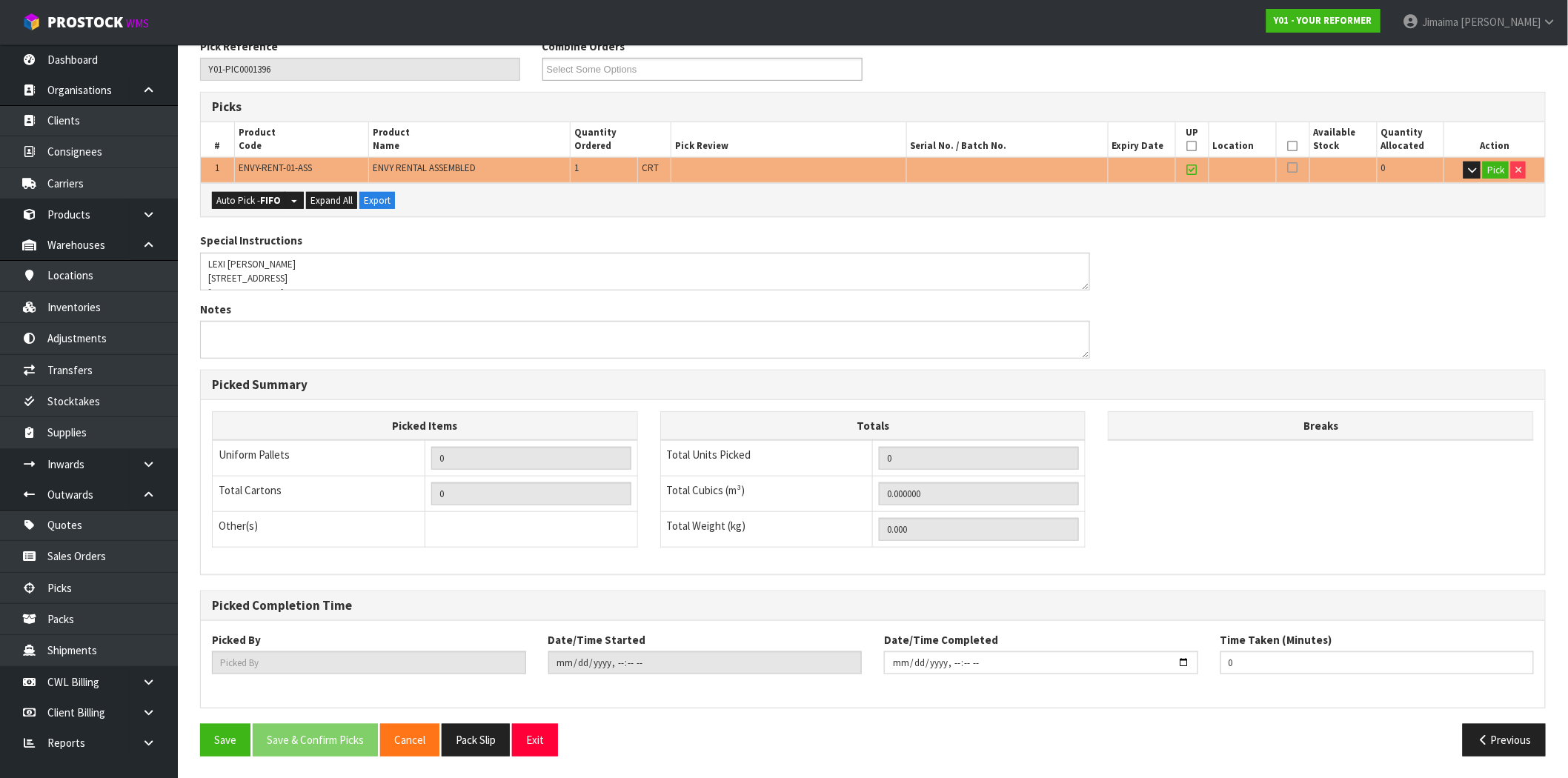
scroll to position [0, 0]
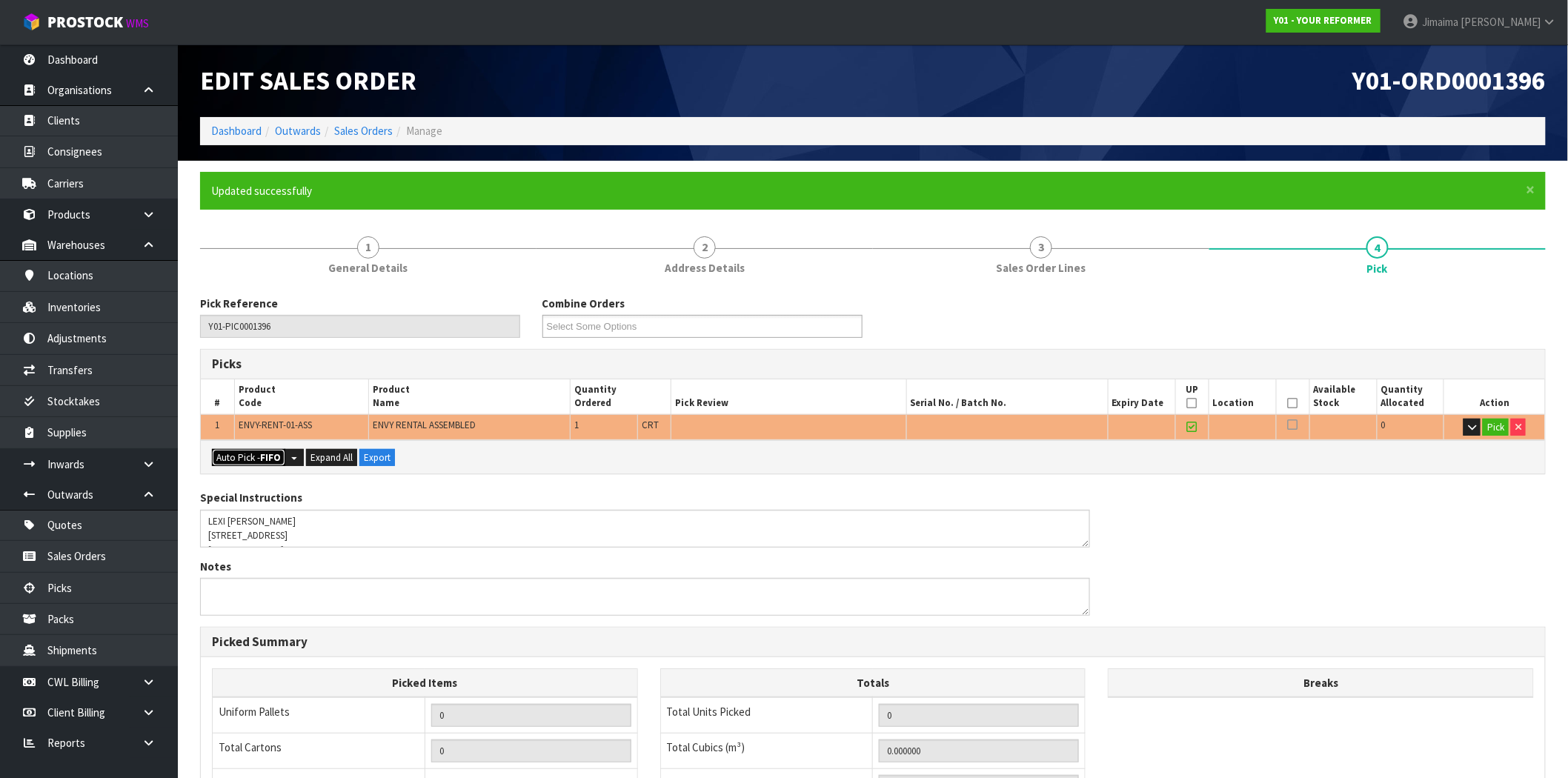
click at [250, 455] on button "Auto Pick - FIFO" at bounding box center [249, 458] width 73 height 18
type input "1"
type input "0.825484"
type input "112.000"
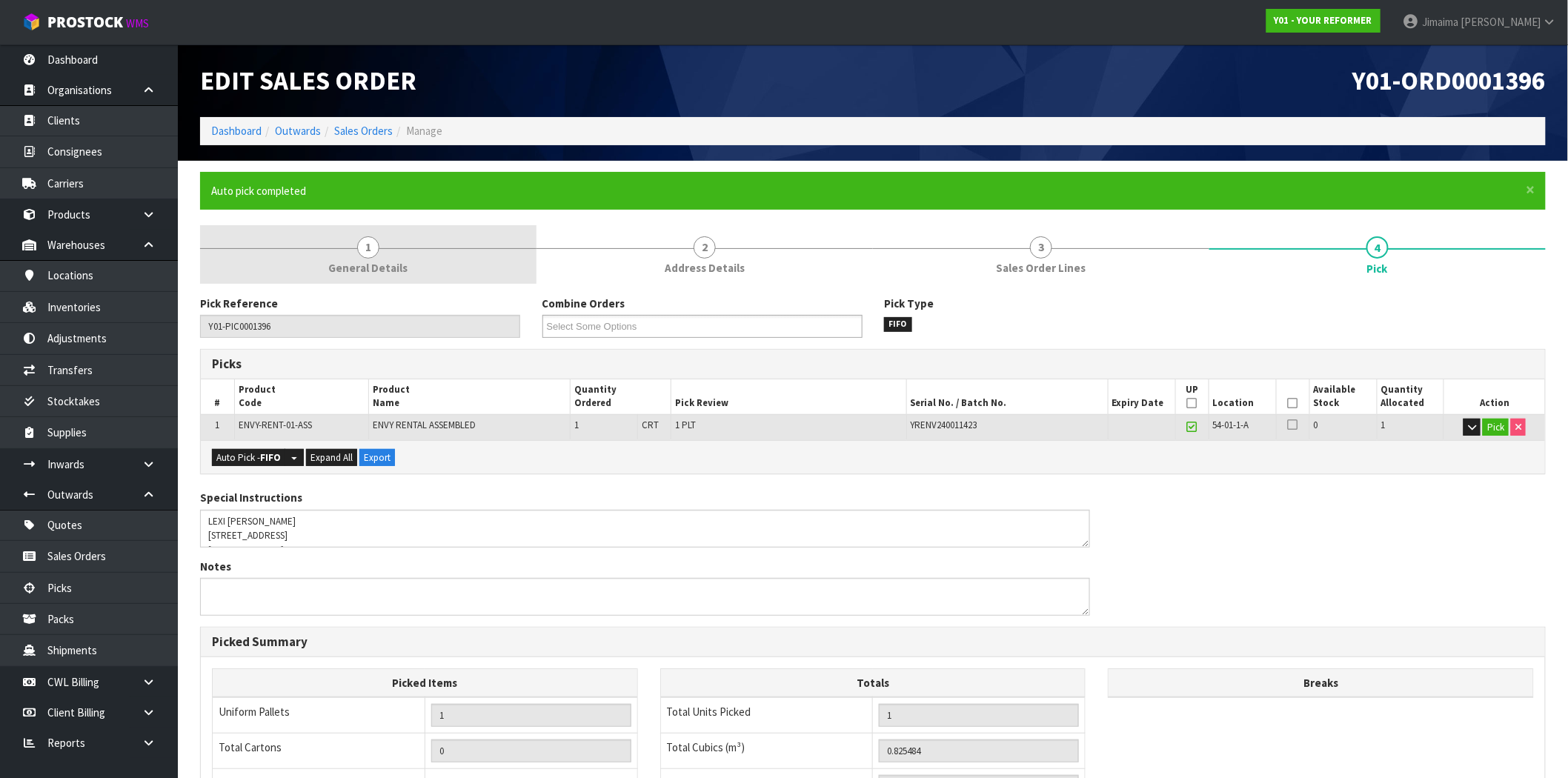
drag, startPoint x: 348, startPoint y: 263, endPoint x: 333, endPoint y: 278, distance: 21.2
click at [348, 262] on span "General Details" at bounding box center [368, 268] width 79 height 16
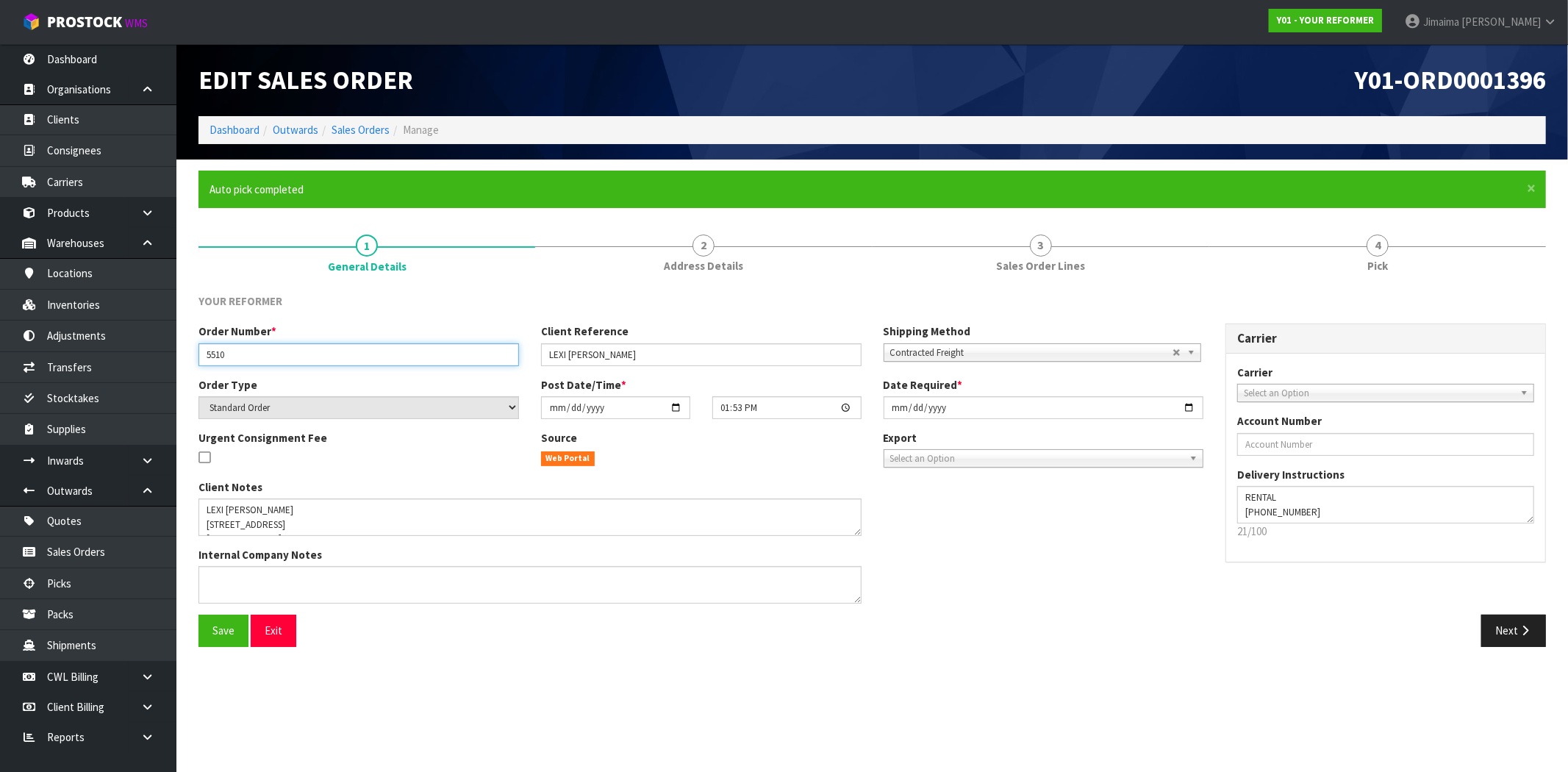
click at [219, 351] on input "5510" at bounding box center [358, 355] width 321 height 23
drag, startPoint x: 1318, startPoint y: 70, endPoint x: 1143, endPoint y: 191, distance: 212.8
click at [1555, 59] on header "Edit Sales Order Y01-ORD0001396 Dashboard Outwards Sales Orders Manage" at bounding box center [872, 101] width 1391 height 115
drag, startPoint x: 1551, startPoint y: 73, endPoint x: 1437, endPoint y: 86, distance: 114.7
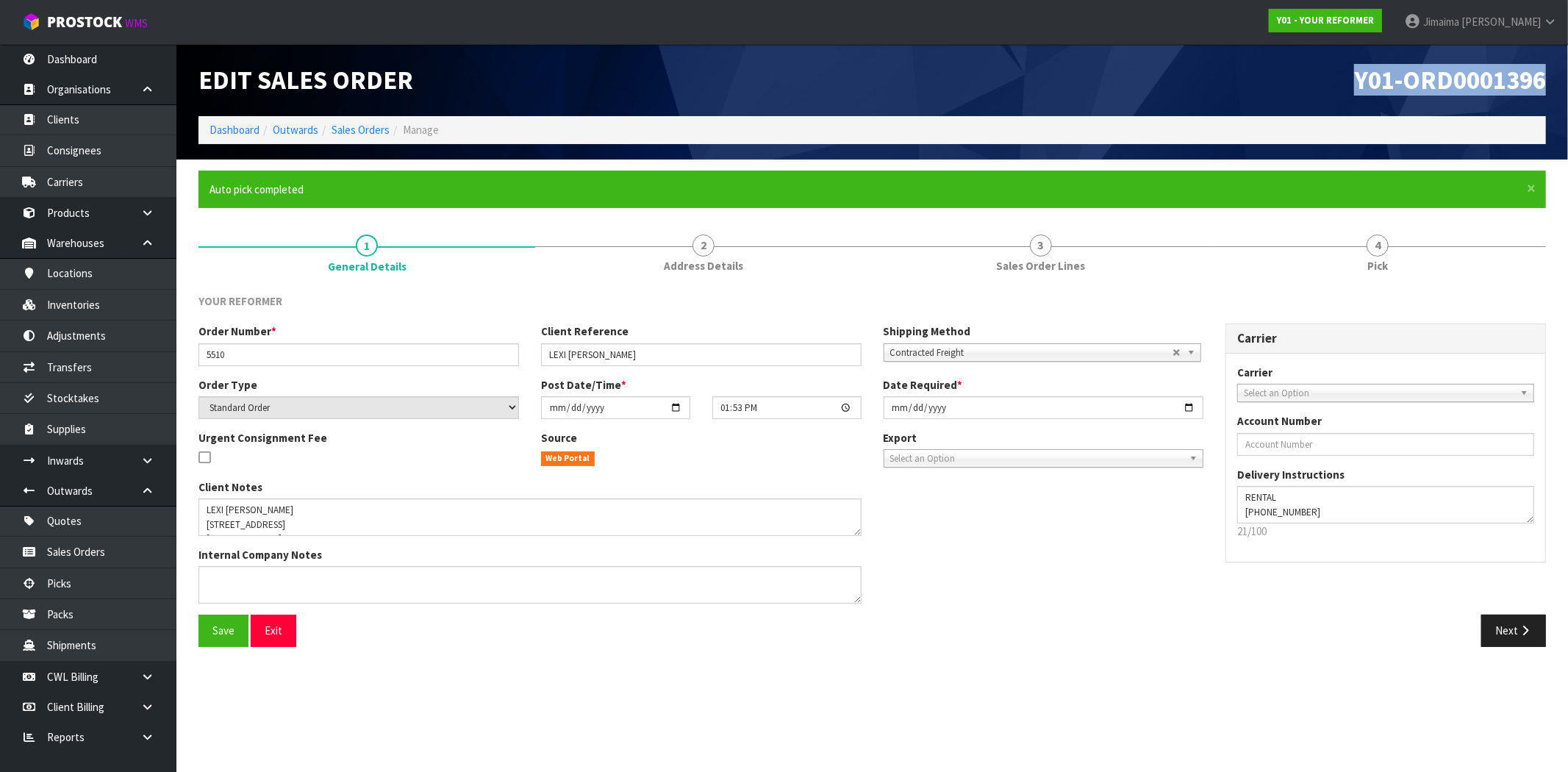
click at [1550, 73] on div "Y01-ORD0001396" at bounding box center [1215, 80] width 685 height 72
click at [1437, 86] on span "Y01-ORD0001396" at bounding box center [1449, 80] width 191 height 31
drag, startPoint x: 614, startPoint y: 356, endPoint x: 427, endPoint y: 358, distance: 187.0
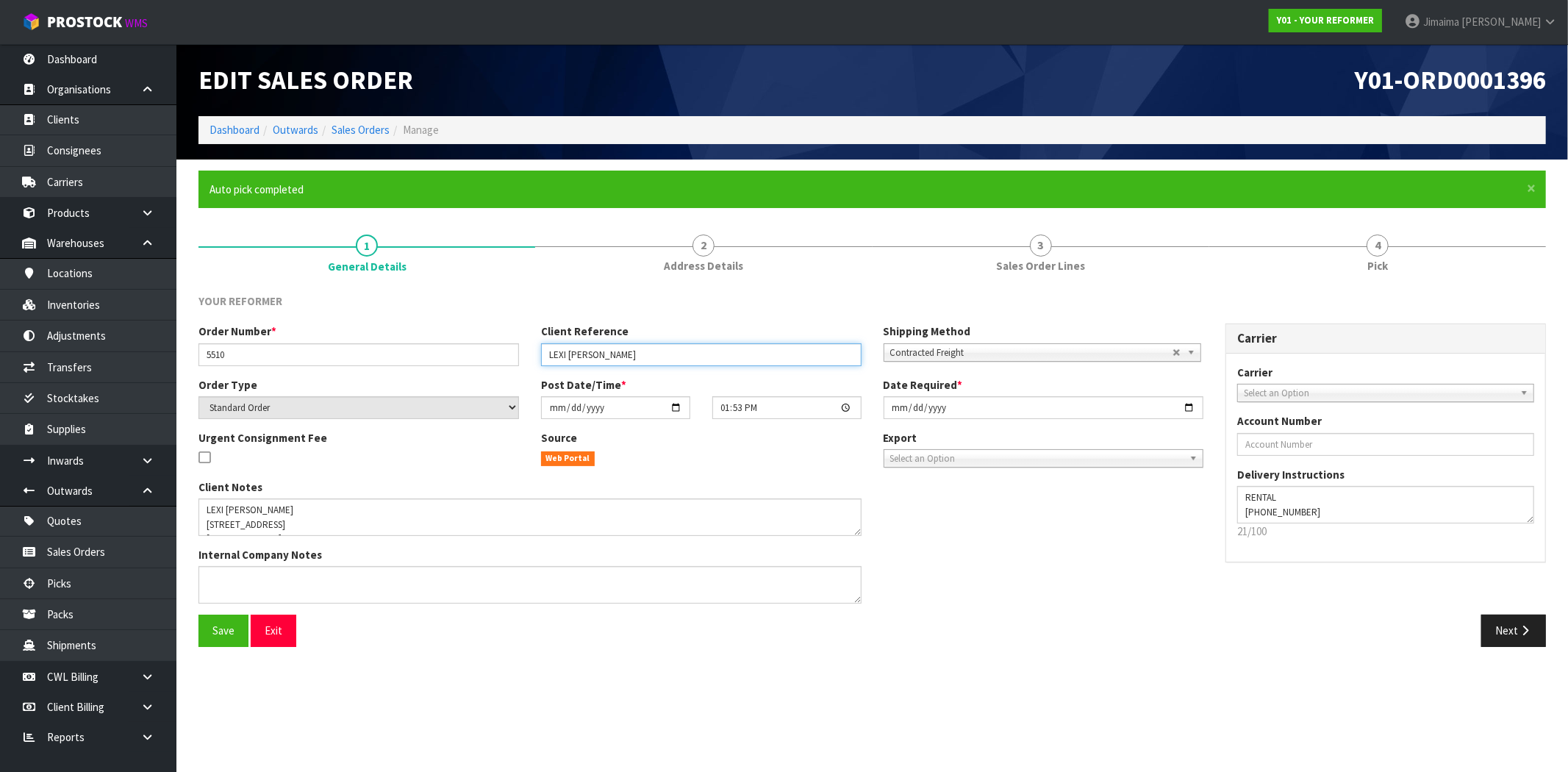
click at [430, 358] on div "Order Number * 5510 Client Reference LEXI WOODS Shipping Method Client Local Pi…" at bounding box center [700, 350] width 1027 height 53
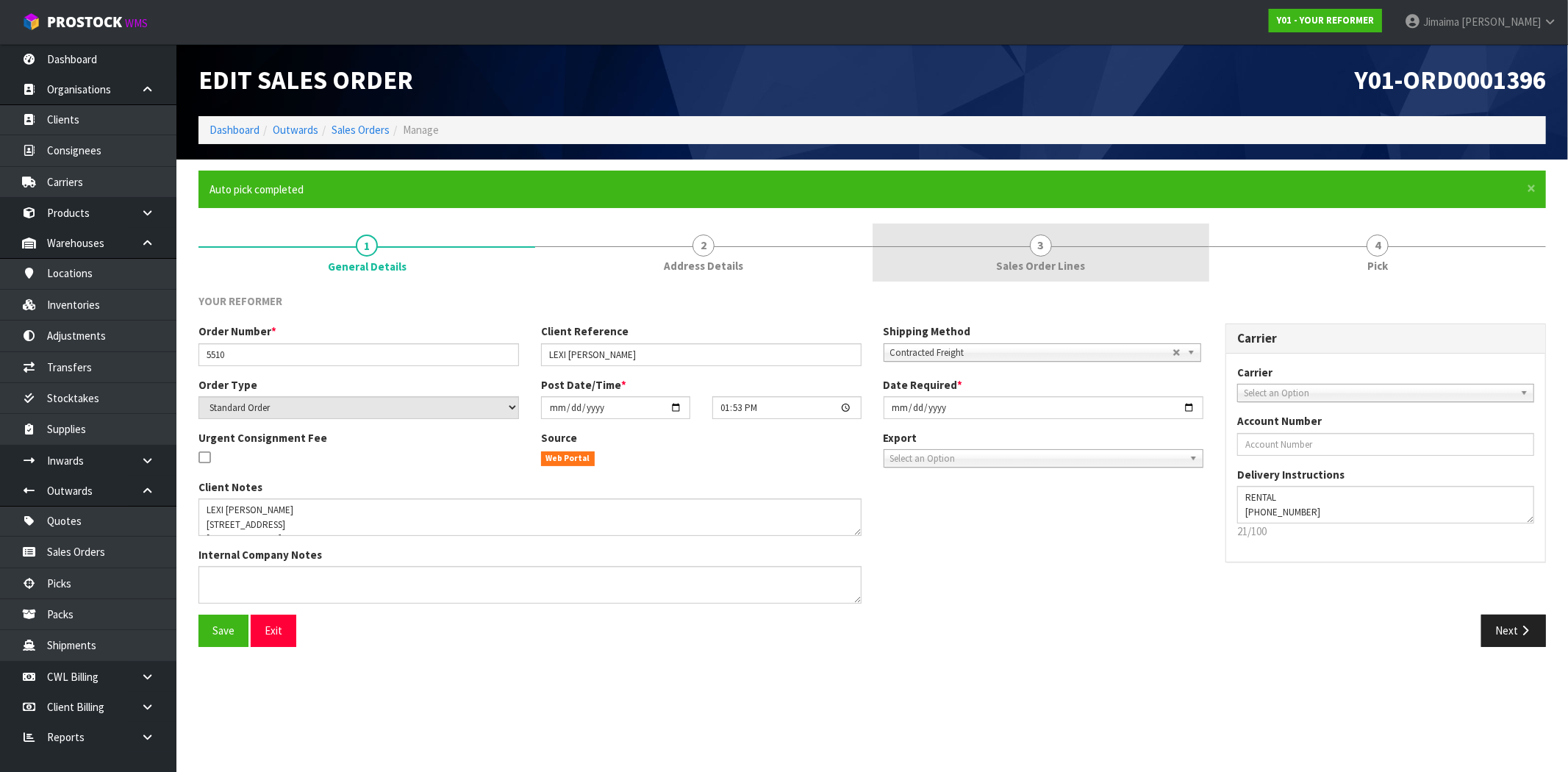
click at [1025, 263] on span "Sales Order Lines" at bounding box center [1040, 266] width 89 height 16
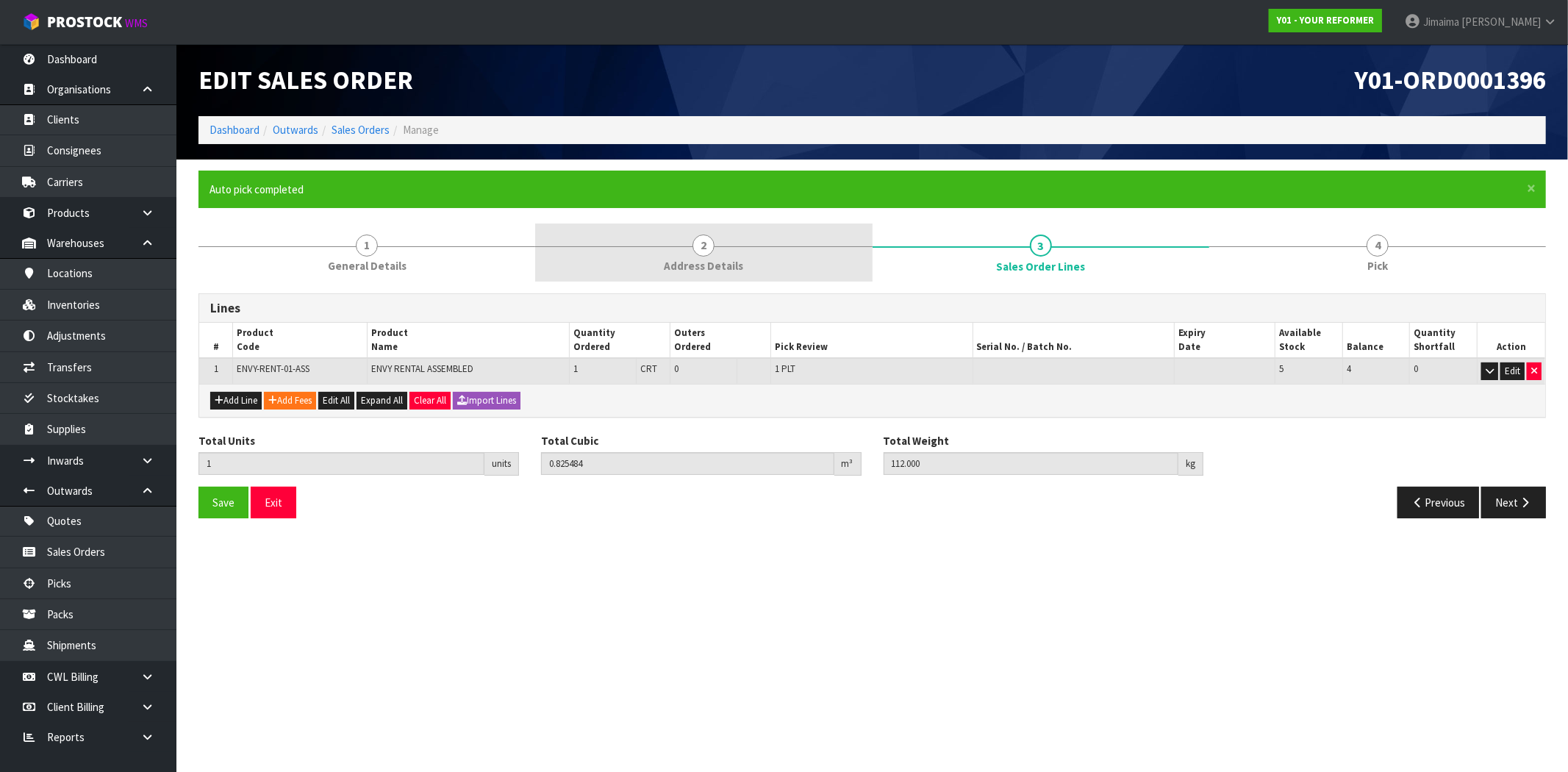
click at [742, 255] on link "2 Address Details" at bounding box center [703, 253] width 336 height 58
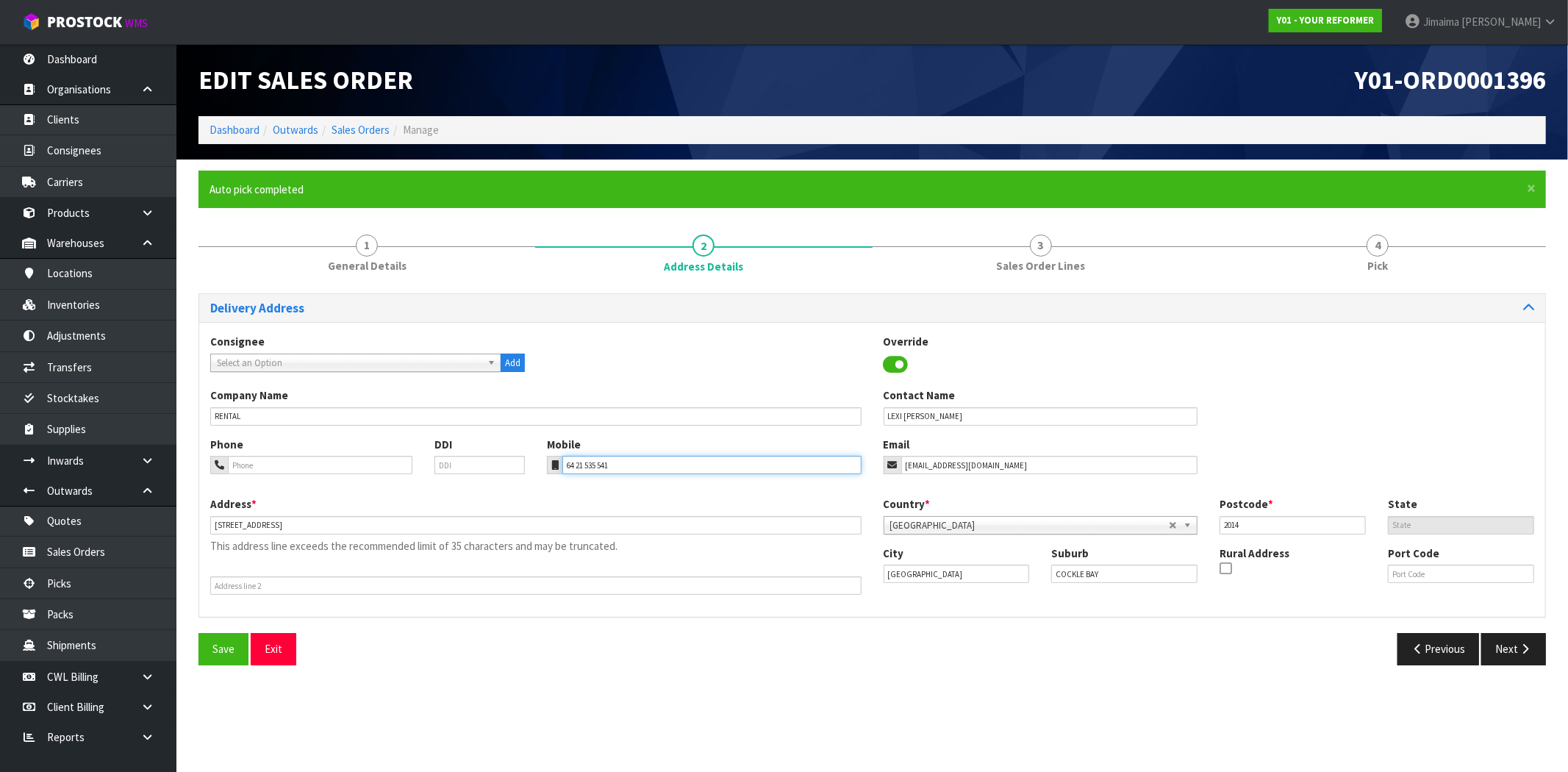
drag, startPoint x: 642, startPoint y: 466, endPoint x: 349, endPoint y: 491, distance: 294.1
click at [437, 469] on div "Phone DDI Mobile 64 21 535 541 Email lexikwoods@gmail.com" at bounding box center [872, 467] width 1346 height 59
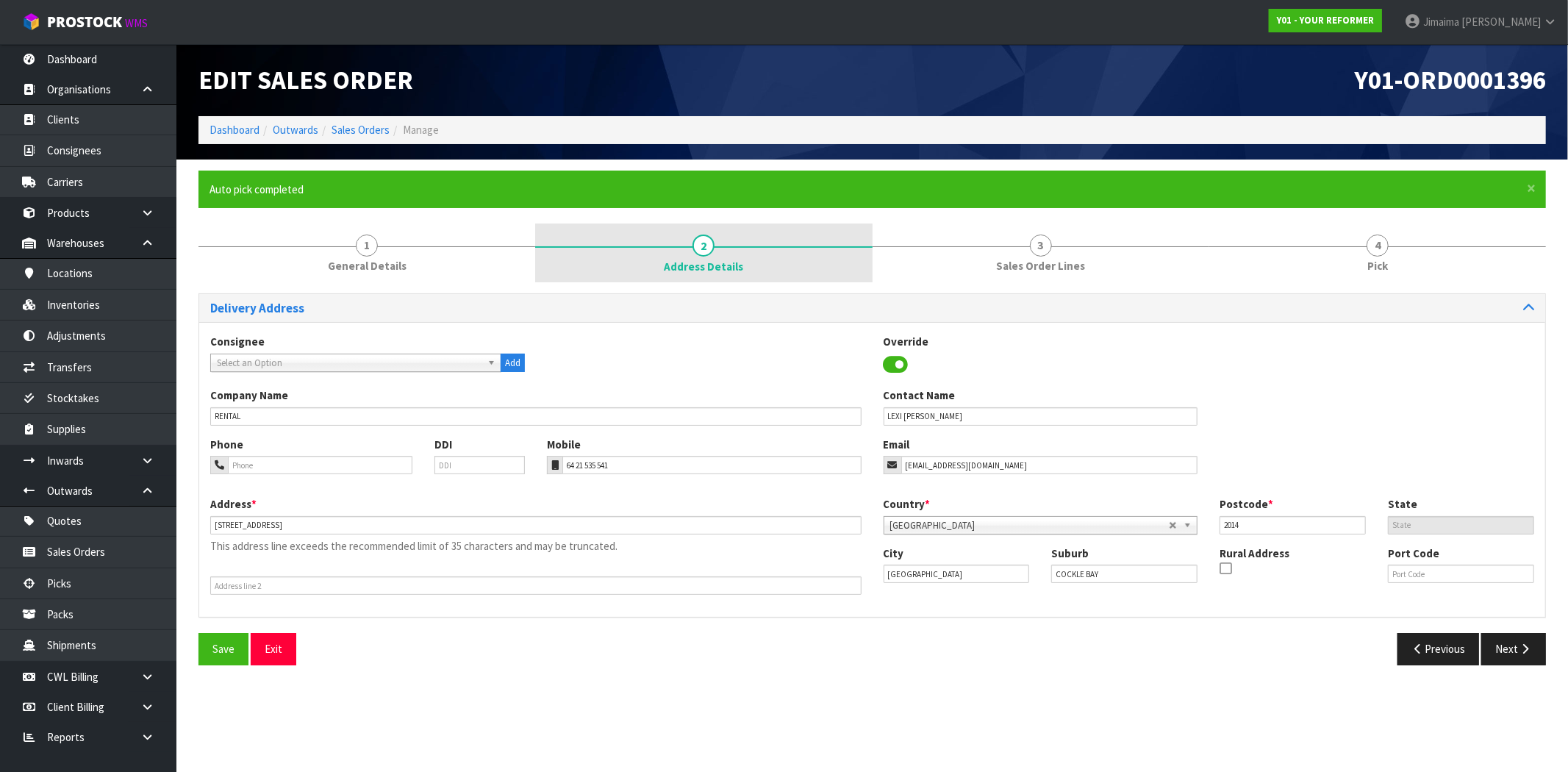
click at [432, 233] on link "1 General Details" at bounding box center [366, 253] width 336 height 58
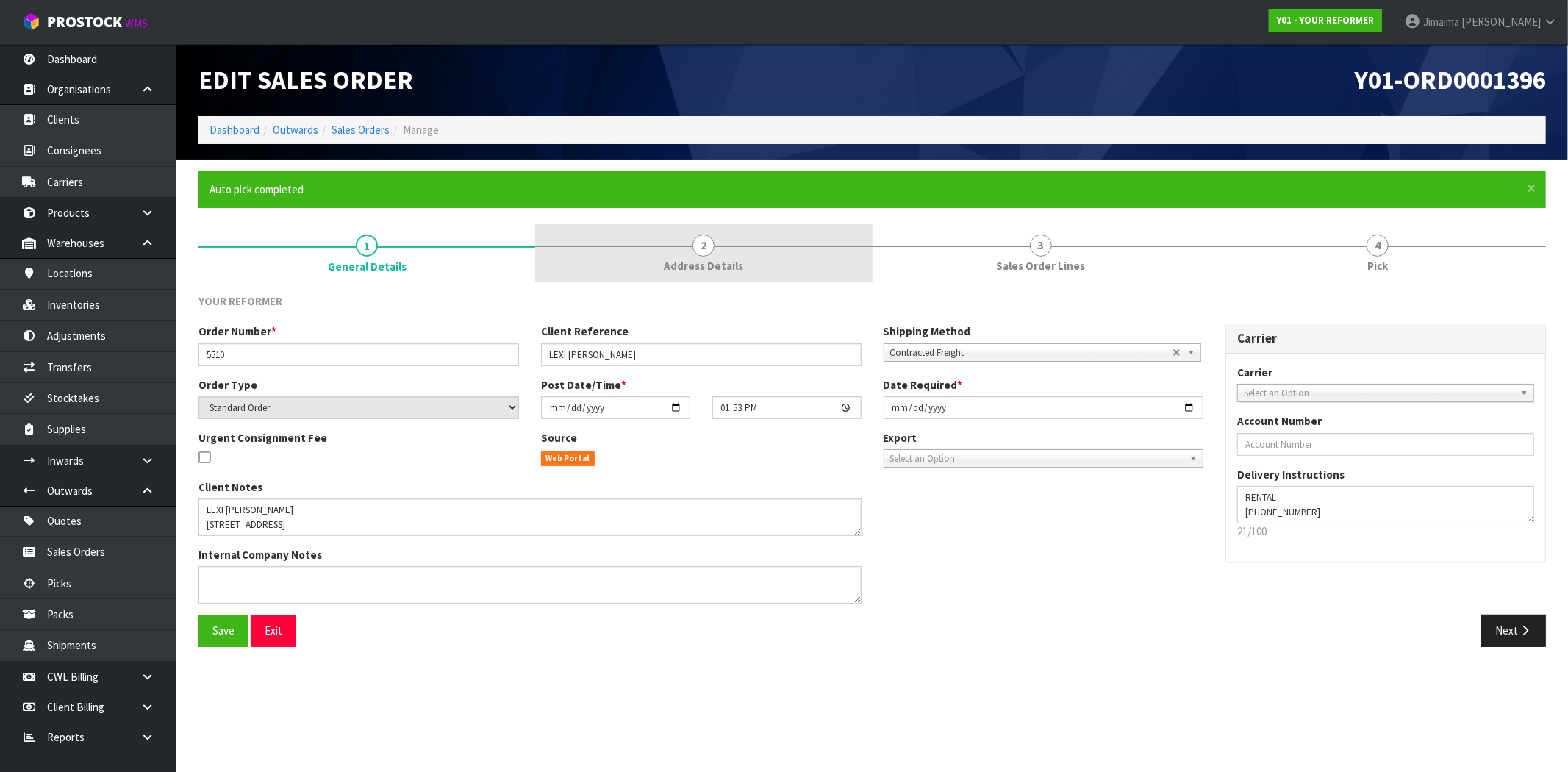
click at [634, 256] on link "2 Address Details" at bounding box center [703, 253] width 336 height 58
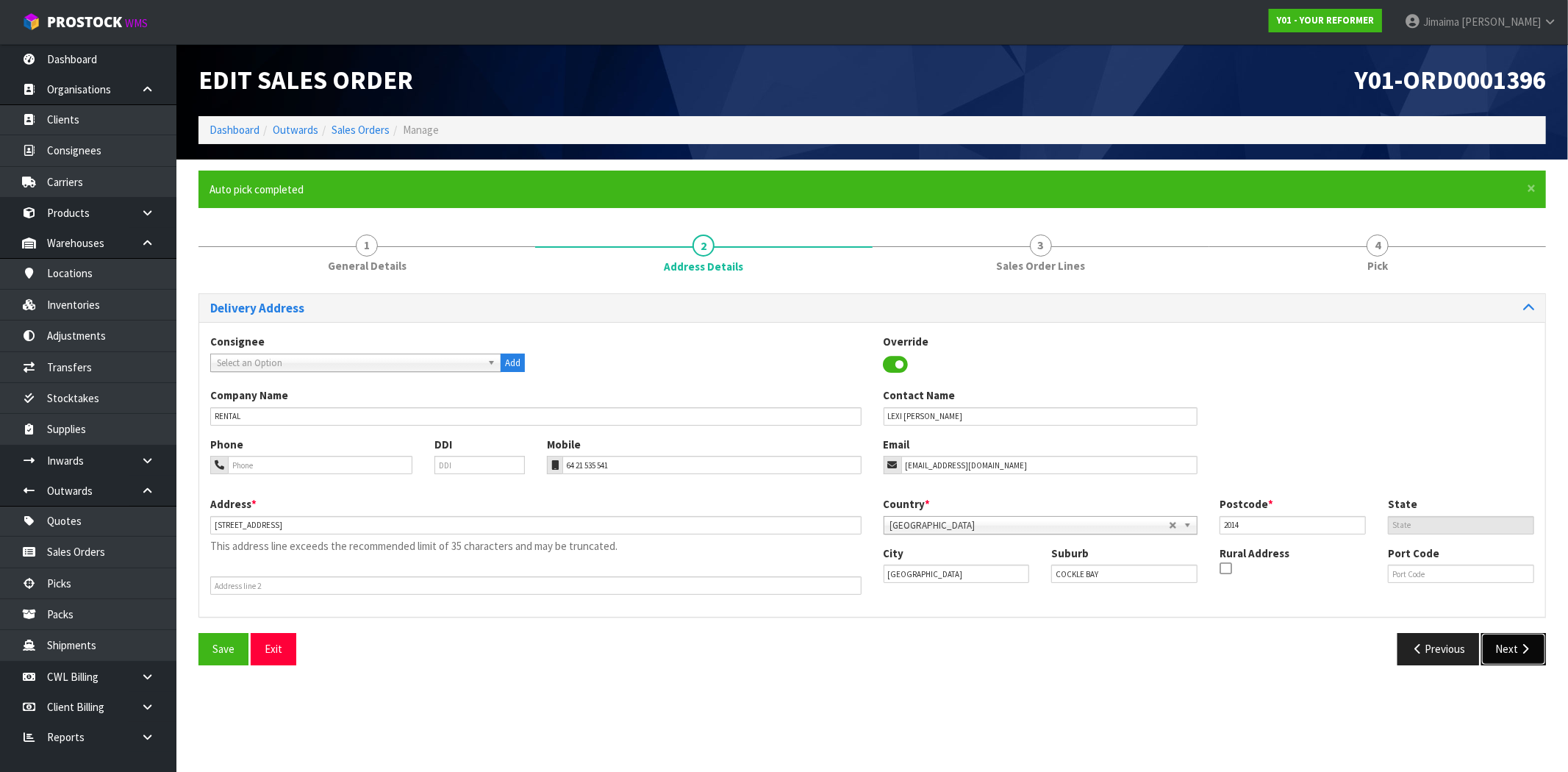
click at [1509, 650] on button "Next" at bounding box center [1514, 649] width 65 height 31
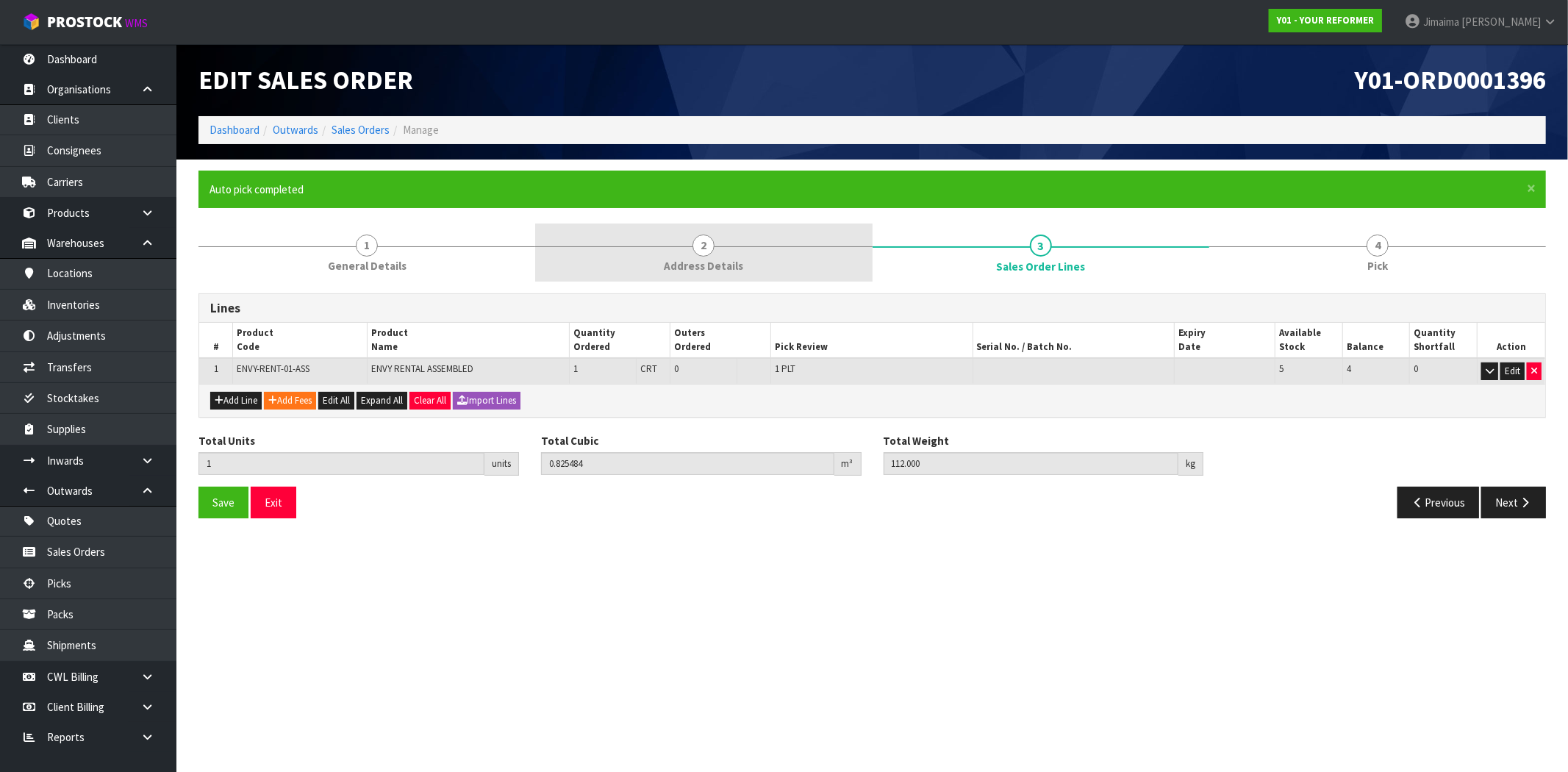
click at [717, 266] on span "Address Details" at bounding box center [703, 266] width 80 height 16
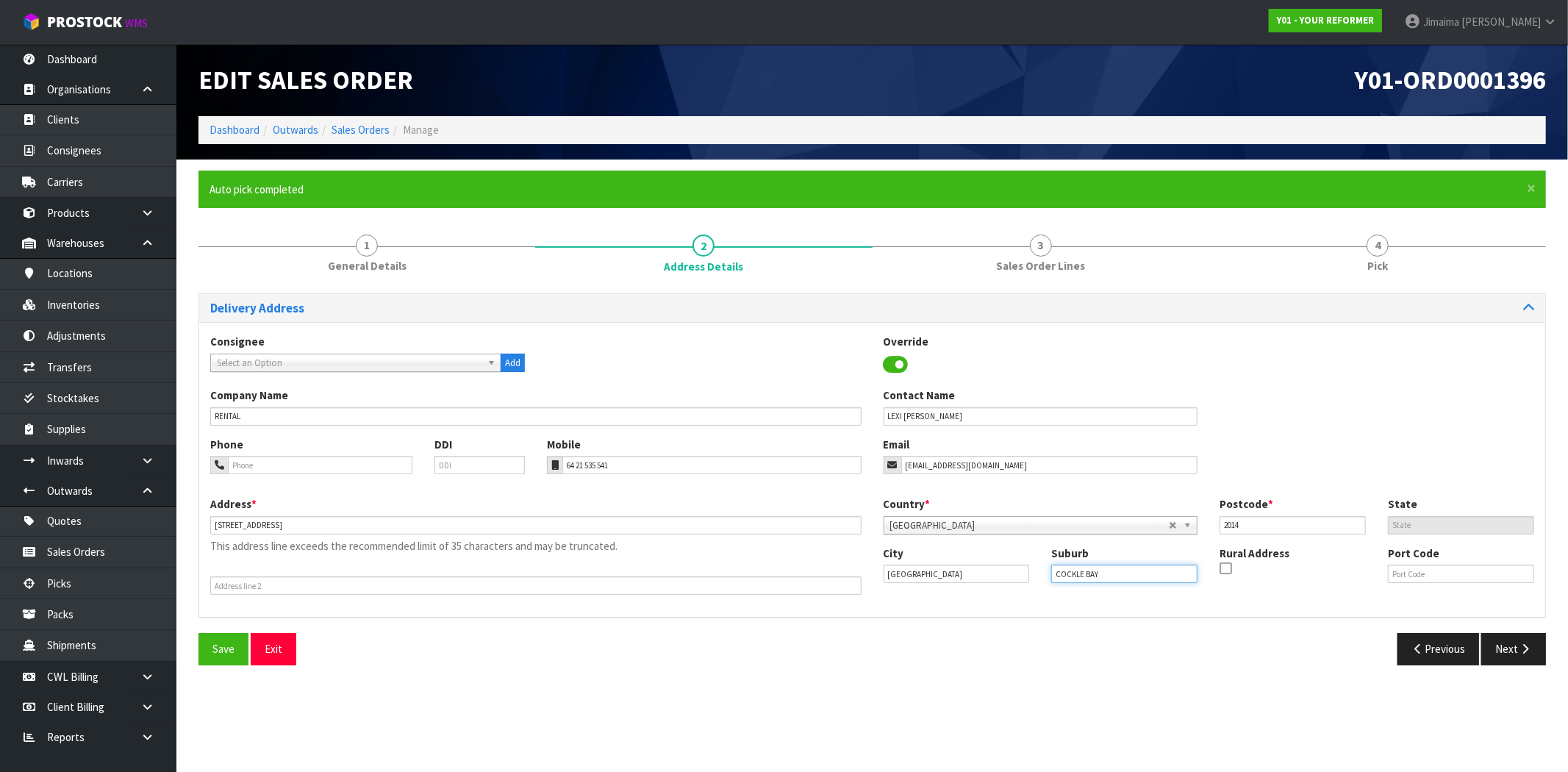
drag, startPoint x: 1107, startPoint y: 574, endPoint x: 975, endPoint y: 581, distance: 132.2
click at [975, 582] on div "City Auckland Suburb COCKLE BAY Rural Address Port Code" at bounding box center [1209, 570] width 673 height 50
click at [1516, 643] on button "Next" at bounding box center [1514, 649] width 65 height 31
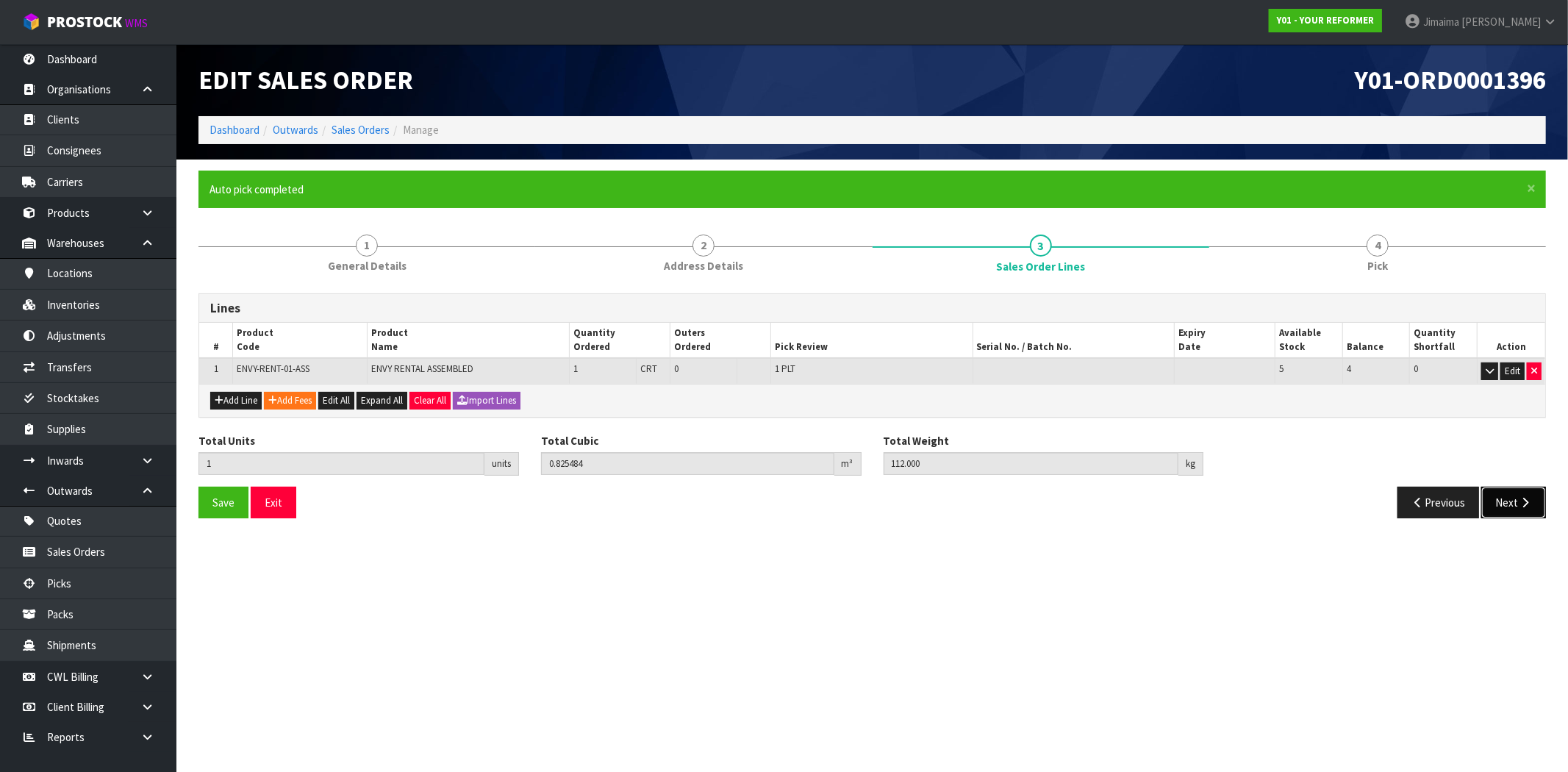
click at [1523, 498] on icon "button" at bounding box center [1525, 502] width 14 height 11
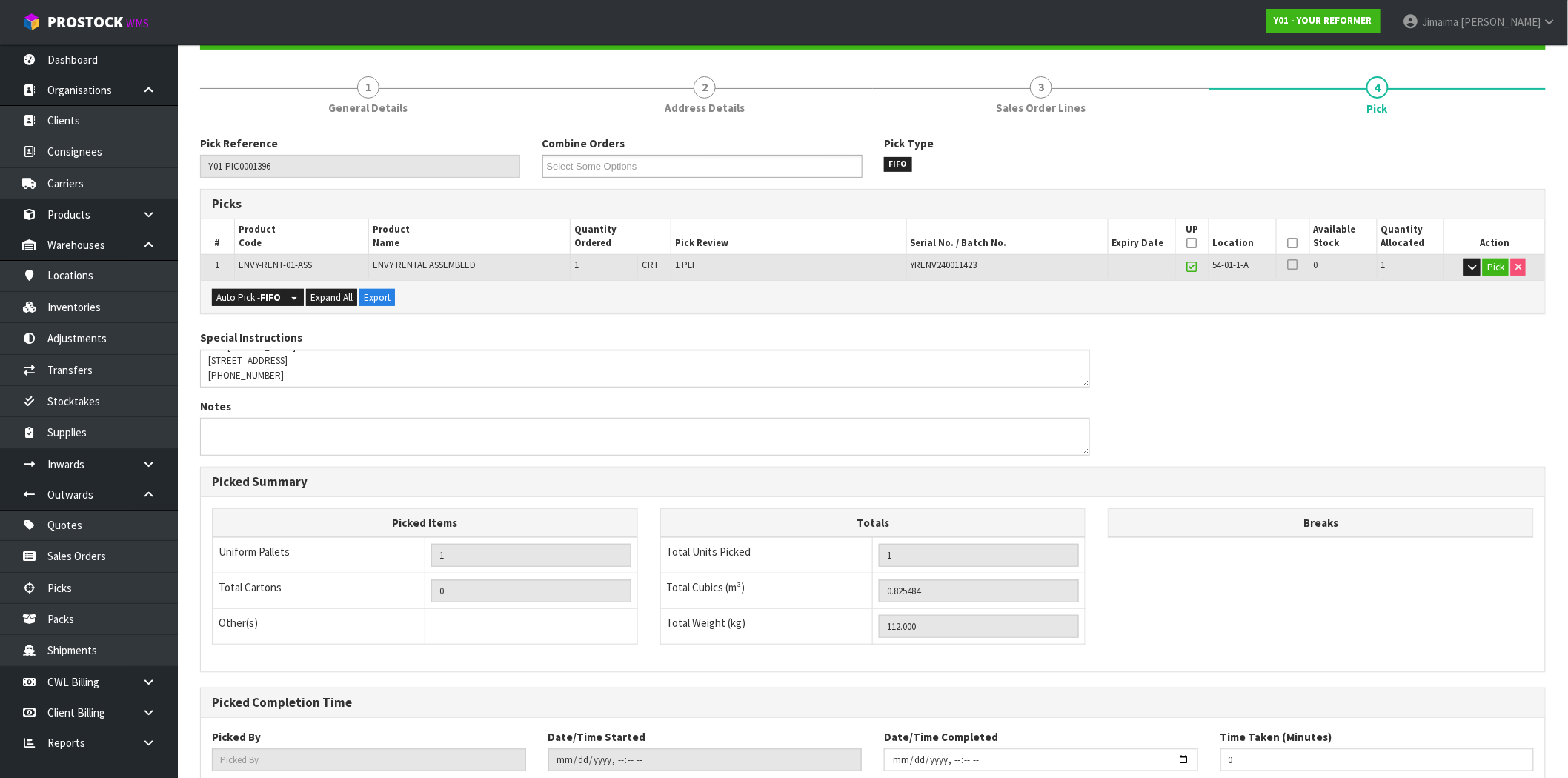
scroll to position [257, 0]
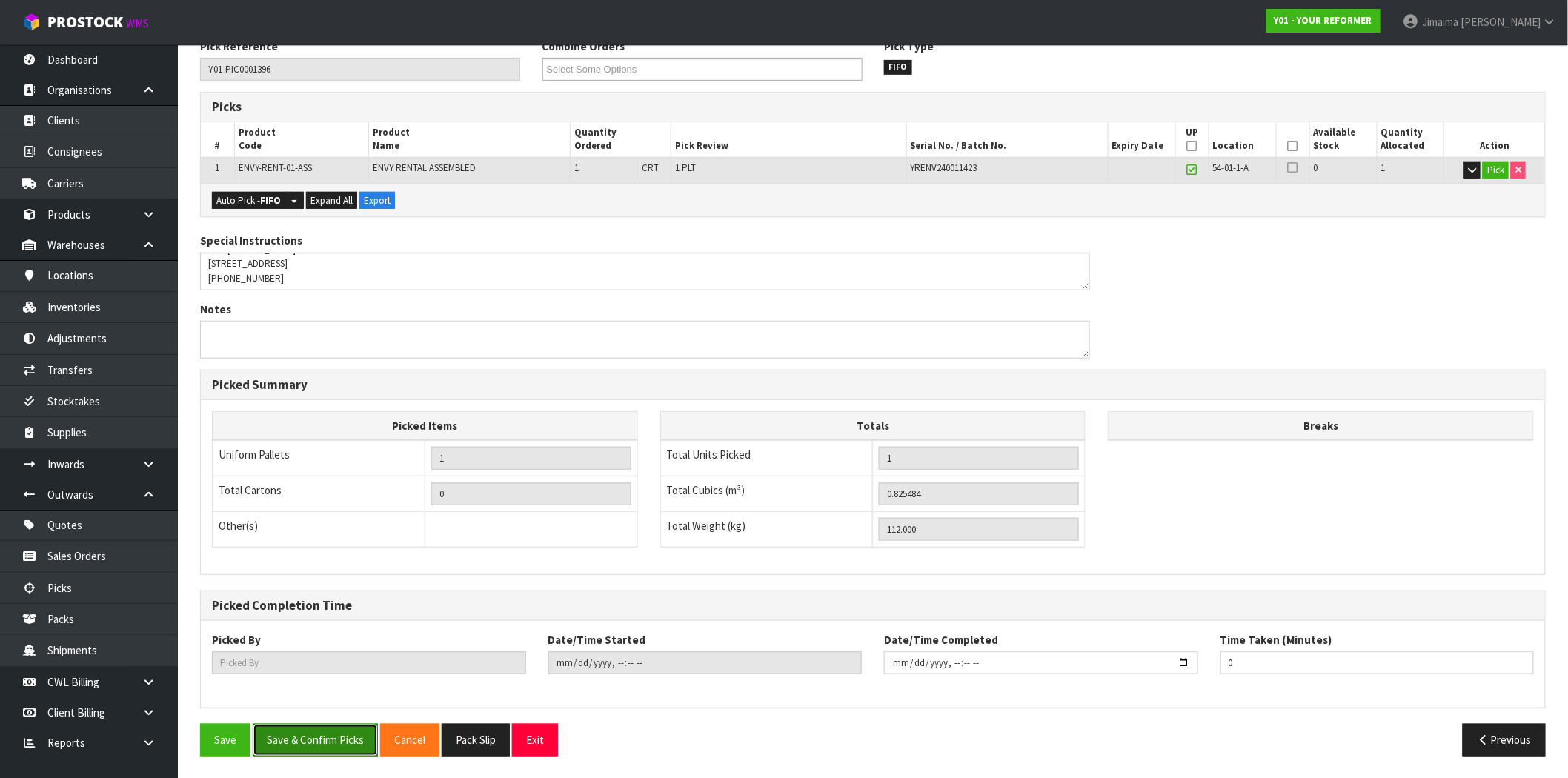
click at [323, 746] on button "Save & Confirm Picks" at bounding box center [316, 740] width 125 height 32
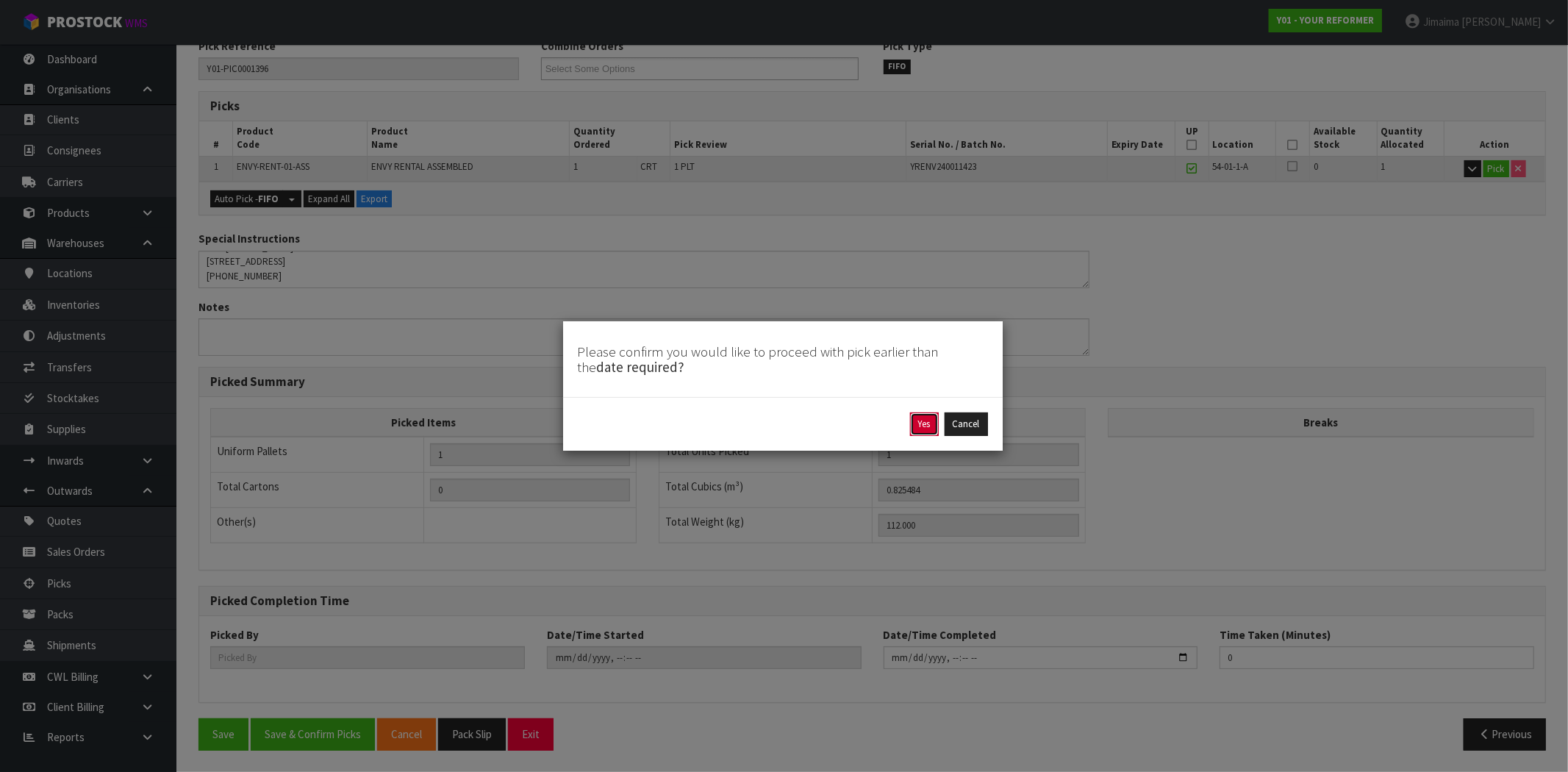
click at [927, 432] on button "Yes" at bounding box center [924, 424] width 29 height 24
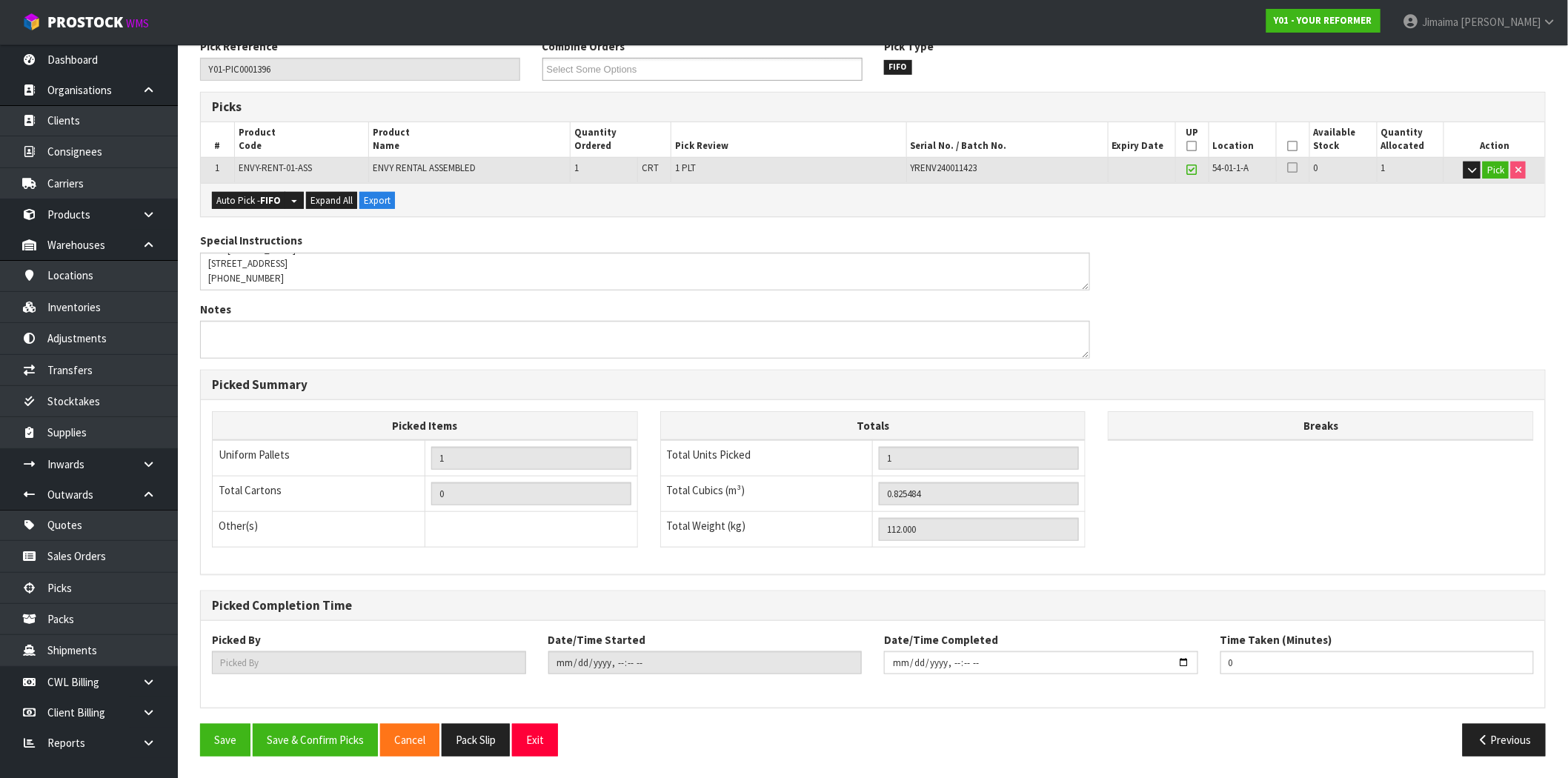
scroll to position [0, 0]
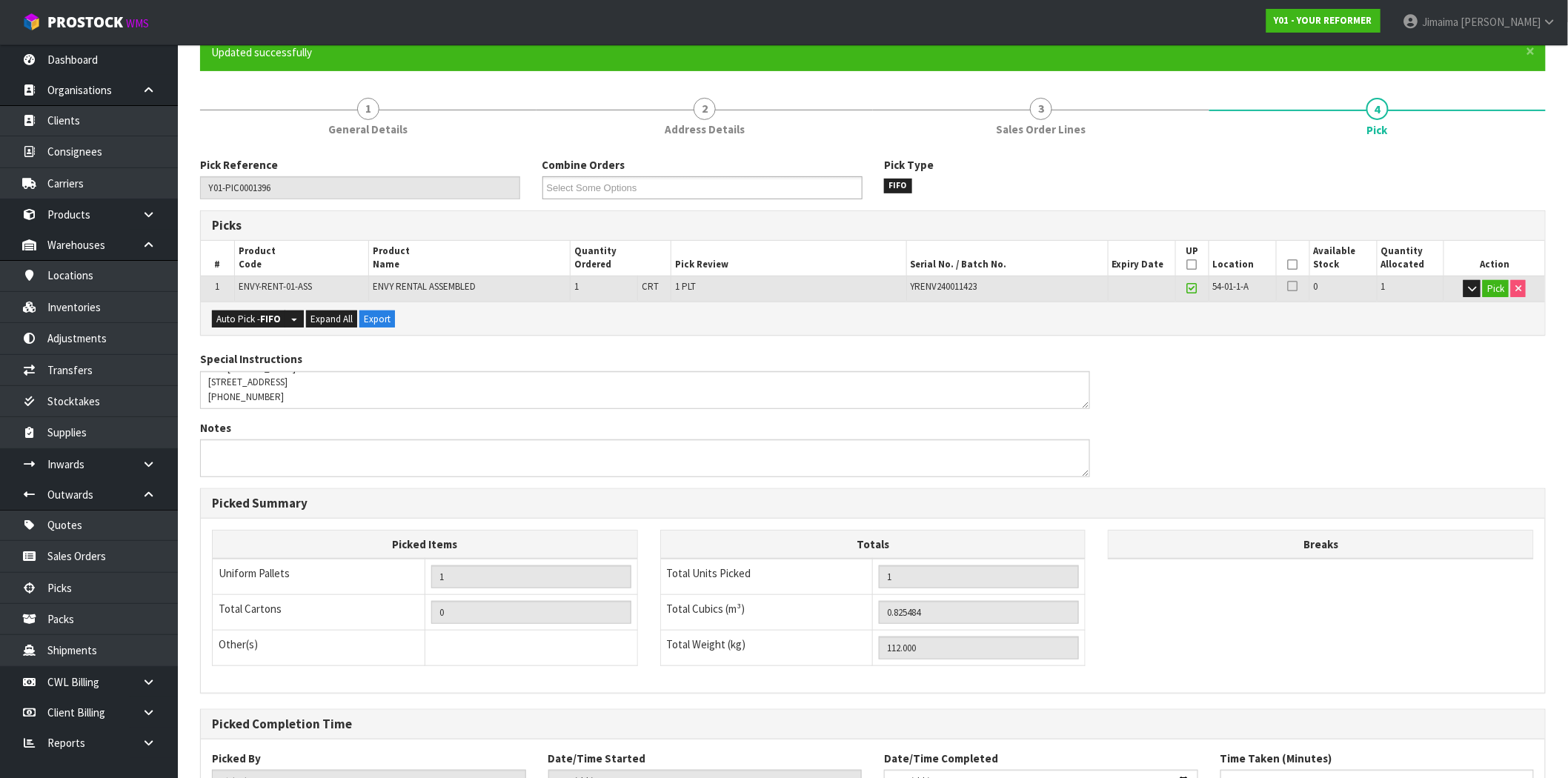
type input "Jimaima [PERSON_NAME]"
type input "2025-09-29T14:10:24"
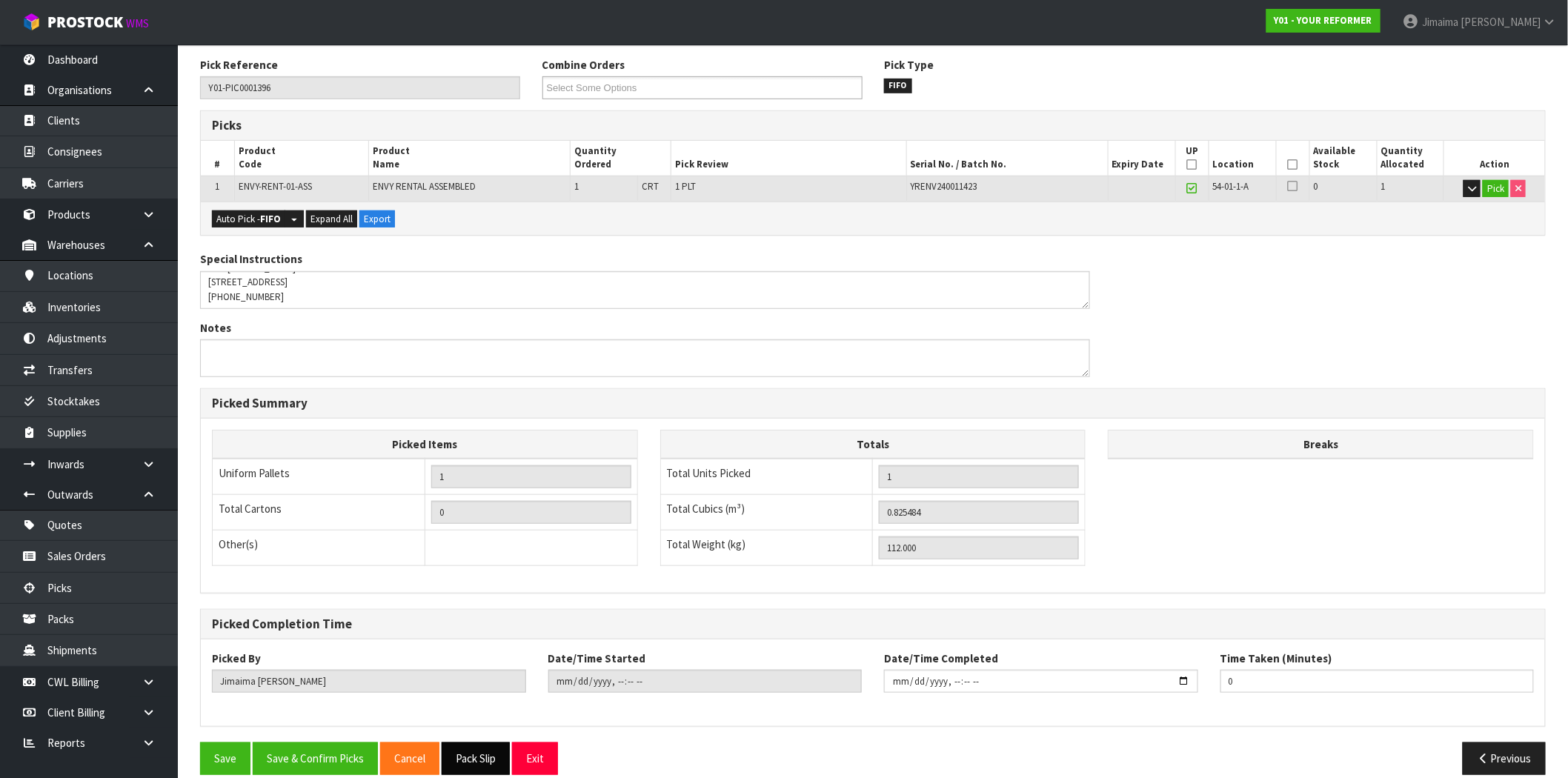
scroll to position [257, 0]
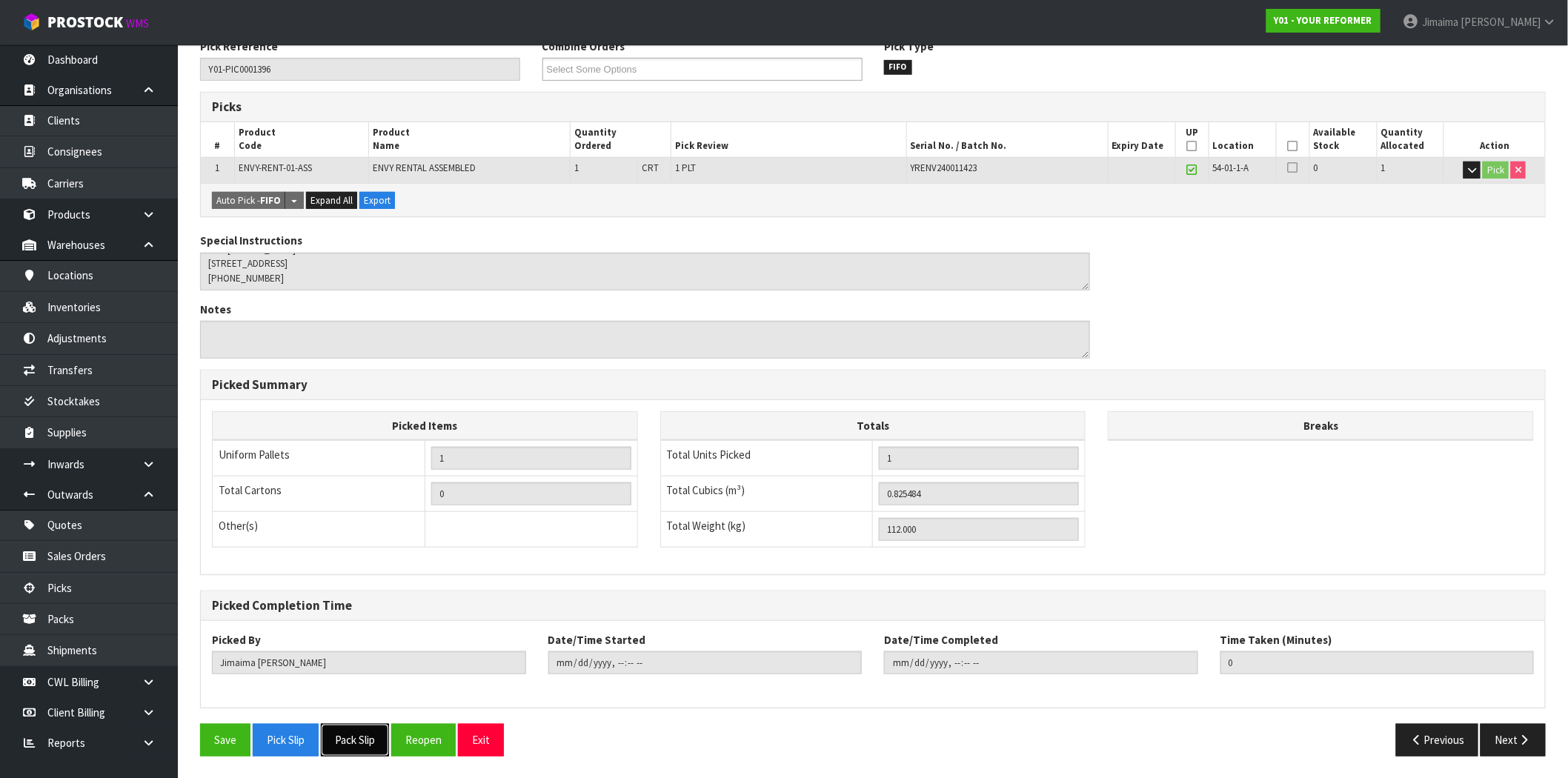
click at [368, 750] on button "Pack Slip" at bounding box center [354, 740] width 68 height 32
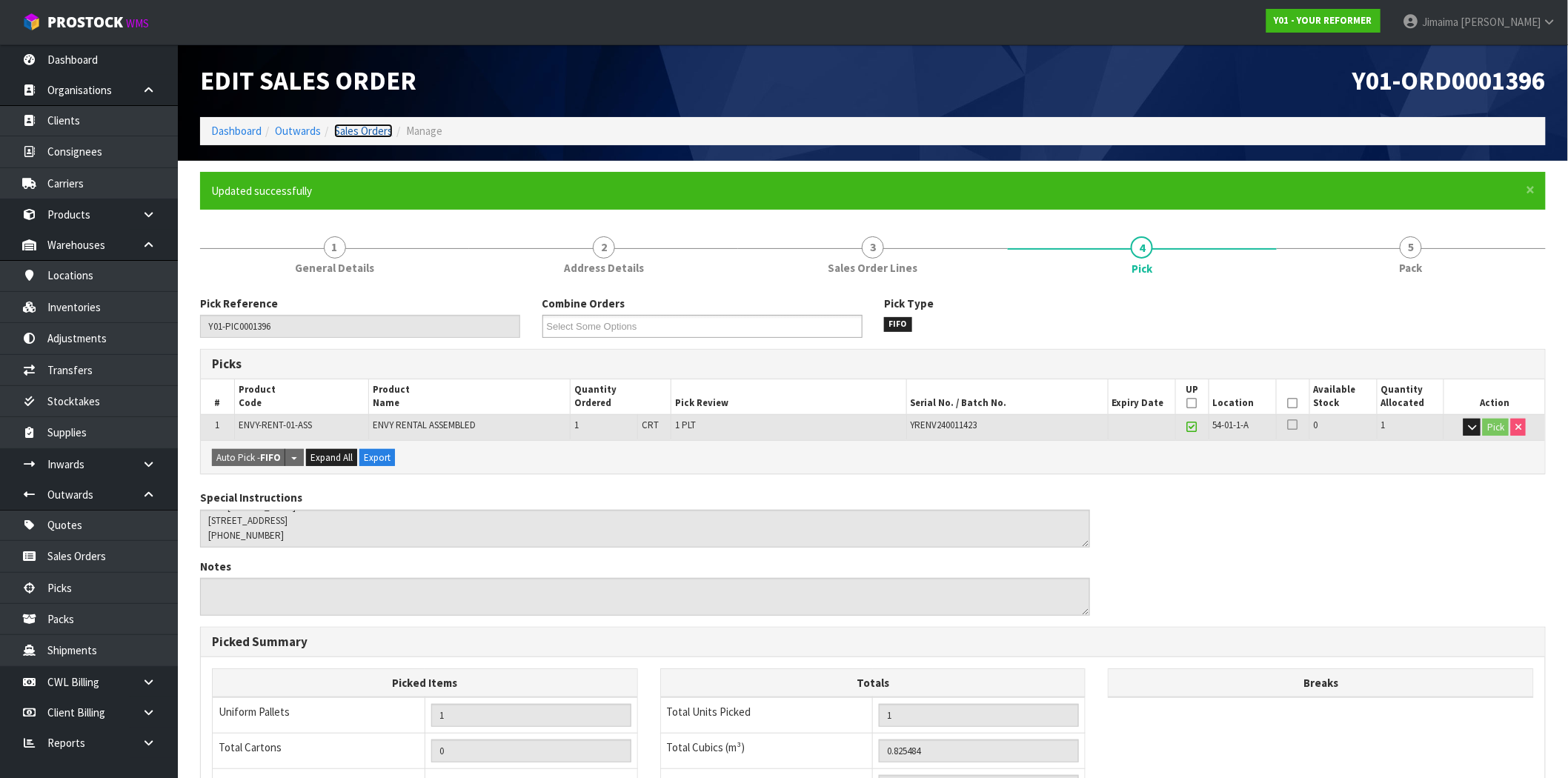
drag, startPoint x: 356, startPoint y: 137, endPoint x: 356, endPoint y: 127, distance: 10.0
click at [356, 137] on link "Sales Orders" at bounding box center [363, 130] width 58 height 14
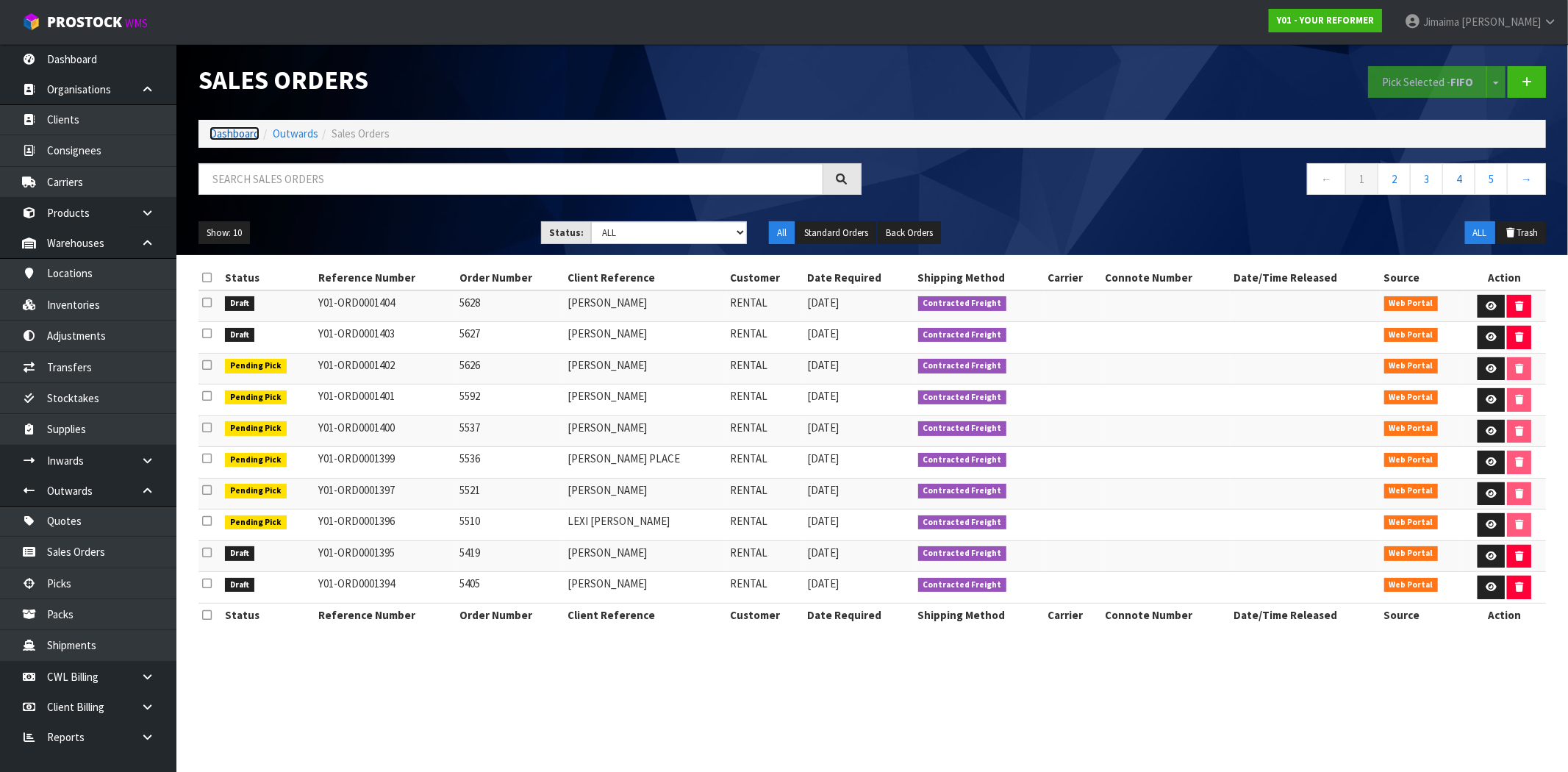
drag, startPoint x: 228, startPoint y: 131, endPoint x: 492, endPoint y: 316, distance: 322.4
click at [228, 131] on link "Dashboard" at bounding box center [234, 134] width 50 height 14
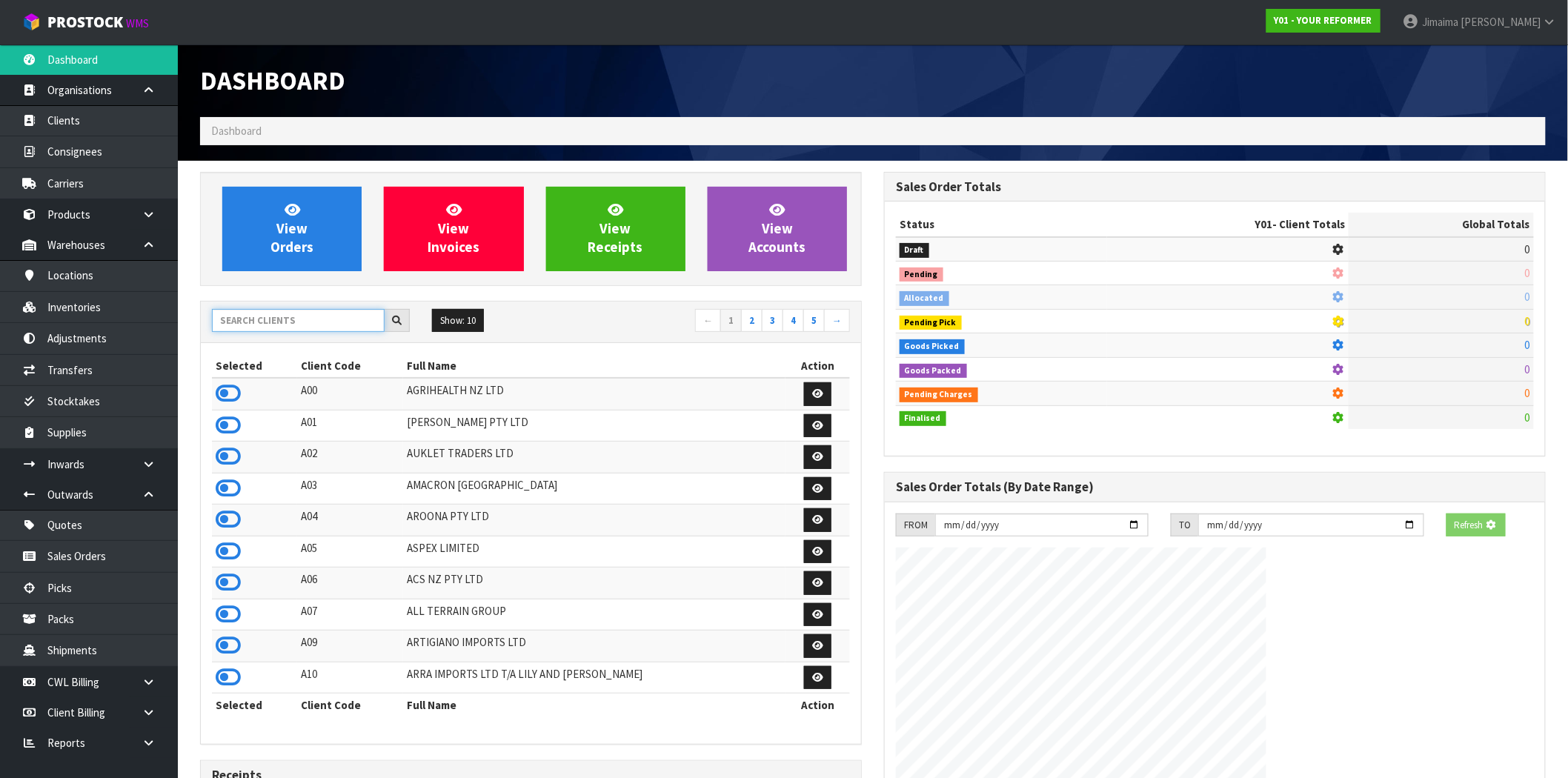
click at [285, 319] on input "text" at bounding box center [299, 321] width 173 height 23
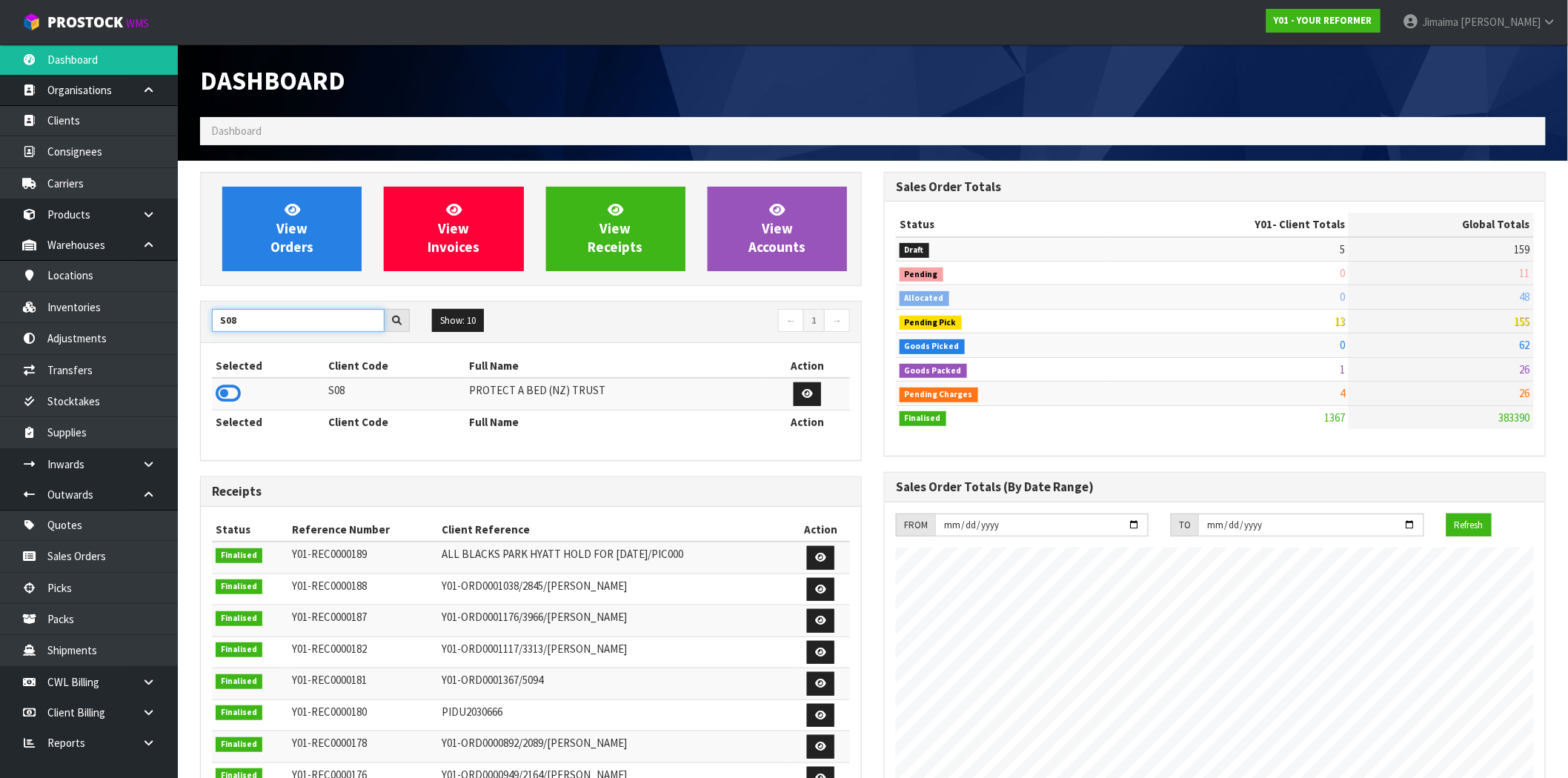
type input "S08"
click at [237, 380] on td at bounding box center [269, 394] width 113 height 32
click at [234, 389] on icon at bounding box center [228, 393] width 26 height 22
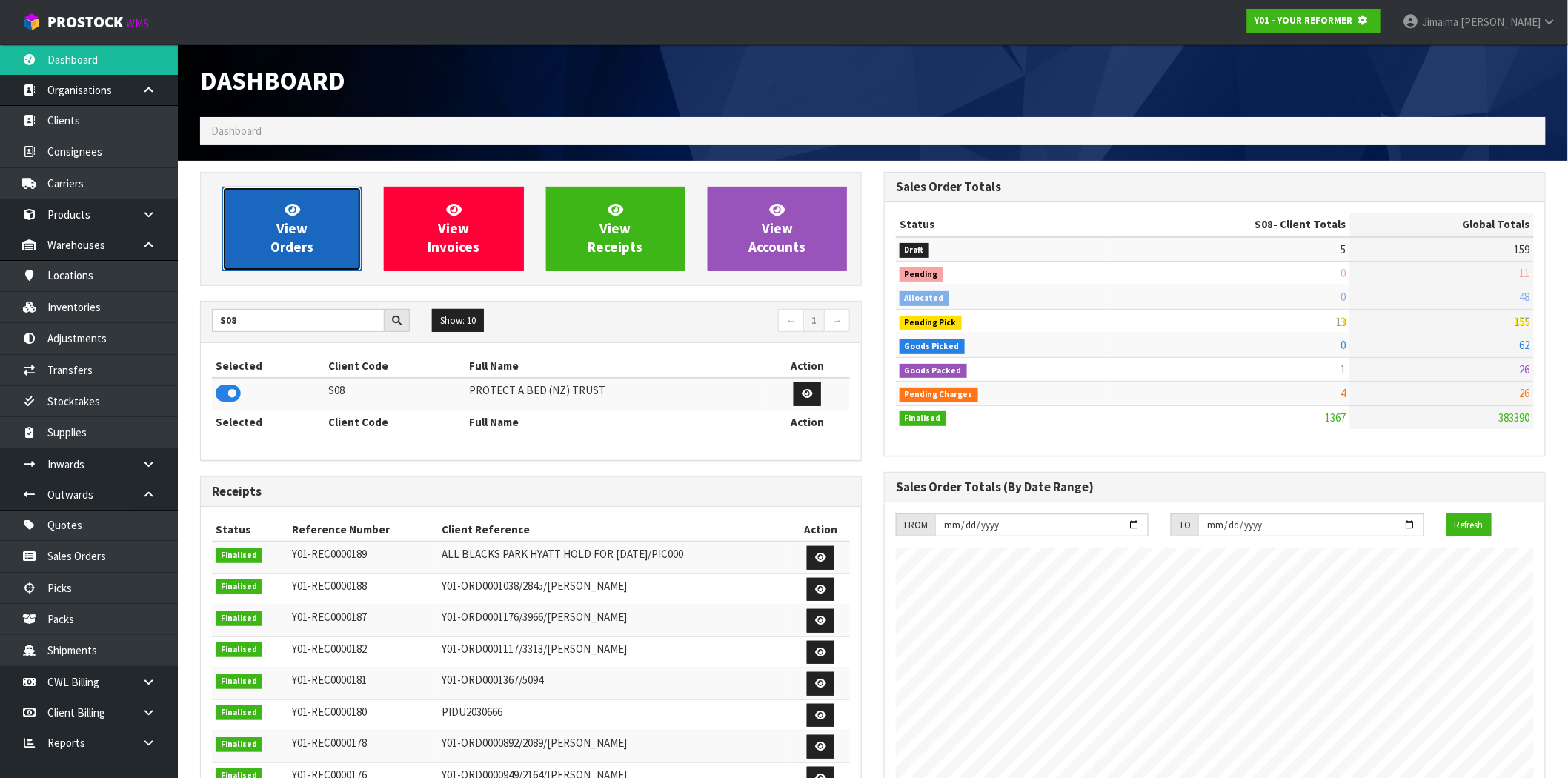
scroll to position [740034, 740531]
click at [328, 216] on link "View Orders" at bounding box center [292, 229] width 139 height 85
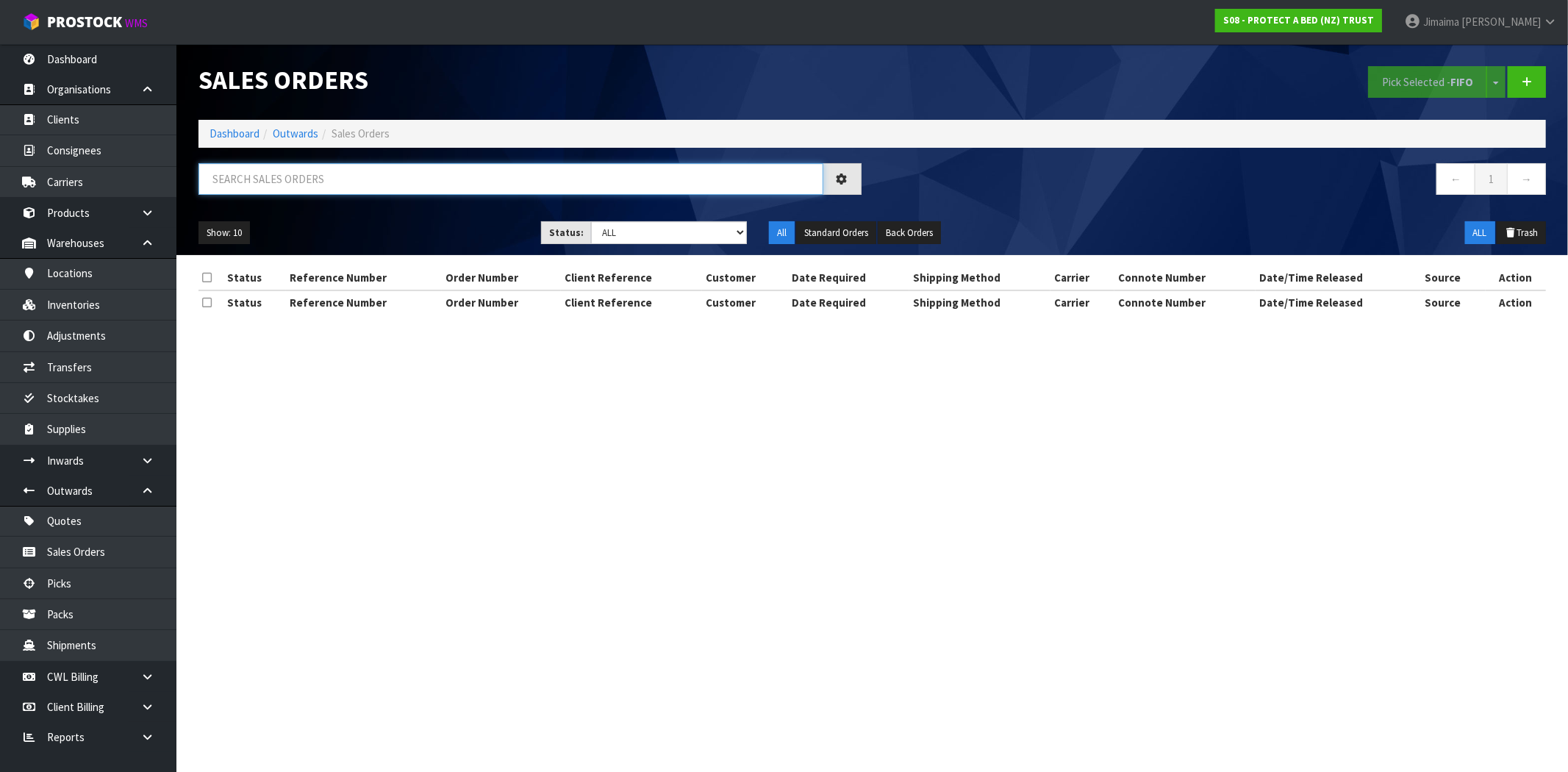
click at [357, 182] on input "text" at bounding box center [510, 179] width 625 height 31
paste input "296"
type input "296"
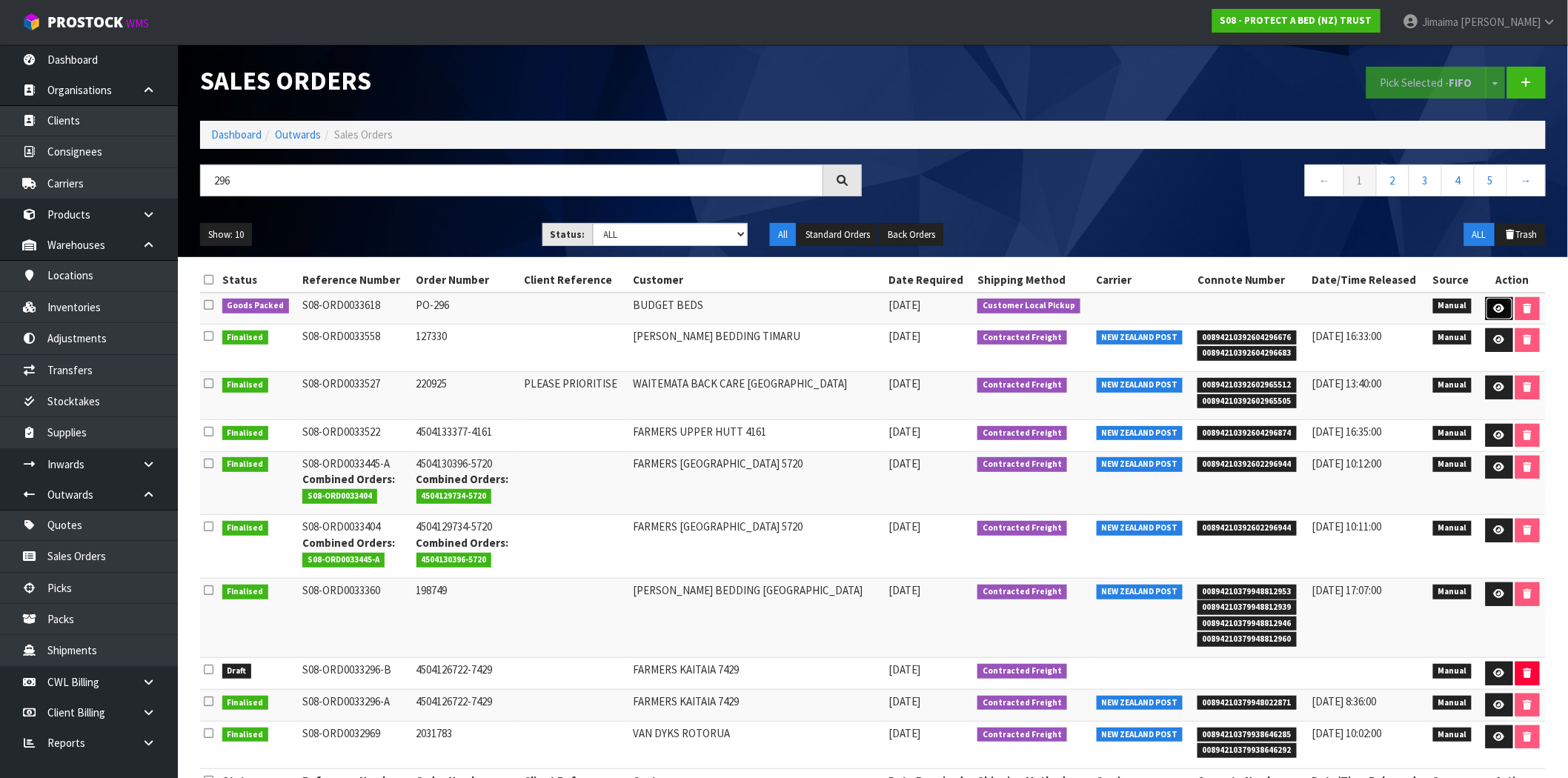
click at [1496, 308] on icon at bounding box center [1499, 308] width 11 height 10
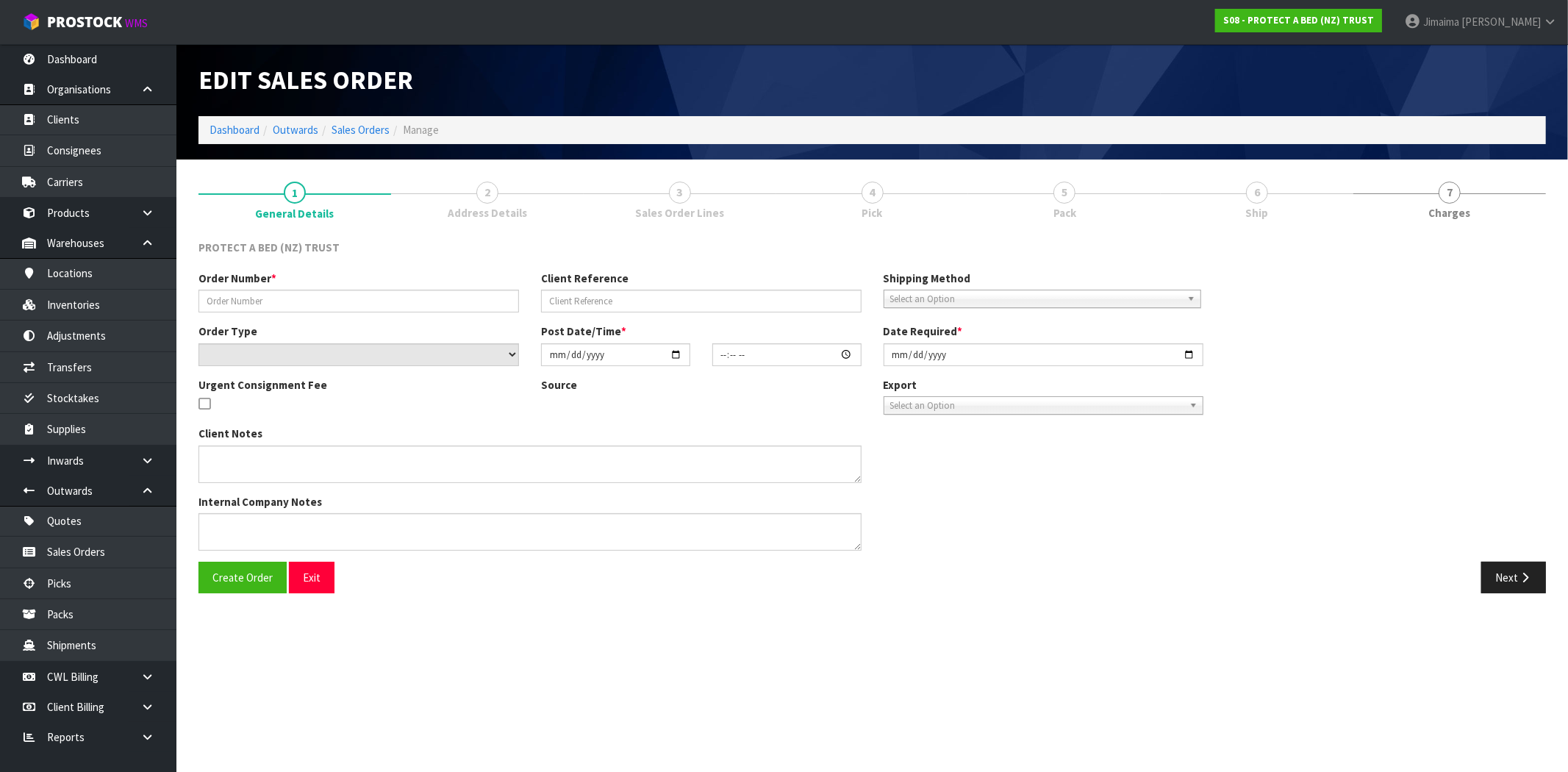
type input "PO-296"
select select "number:0"
type input "[DATE]"
type input "11:56:00.000"
type input "[DATE]"
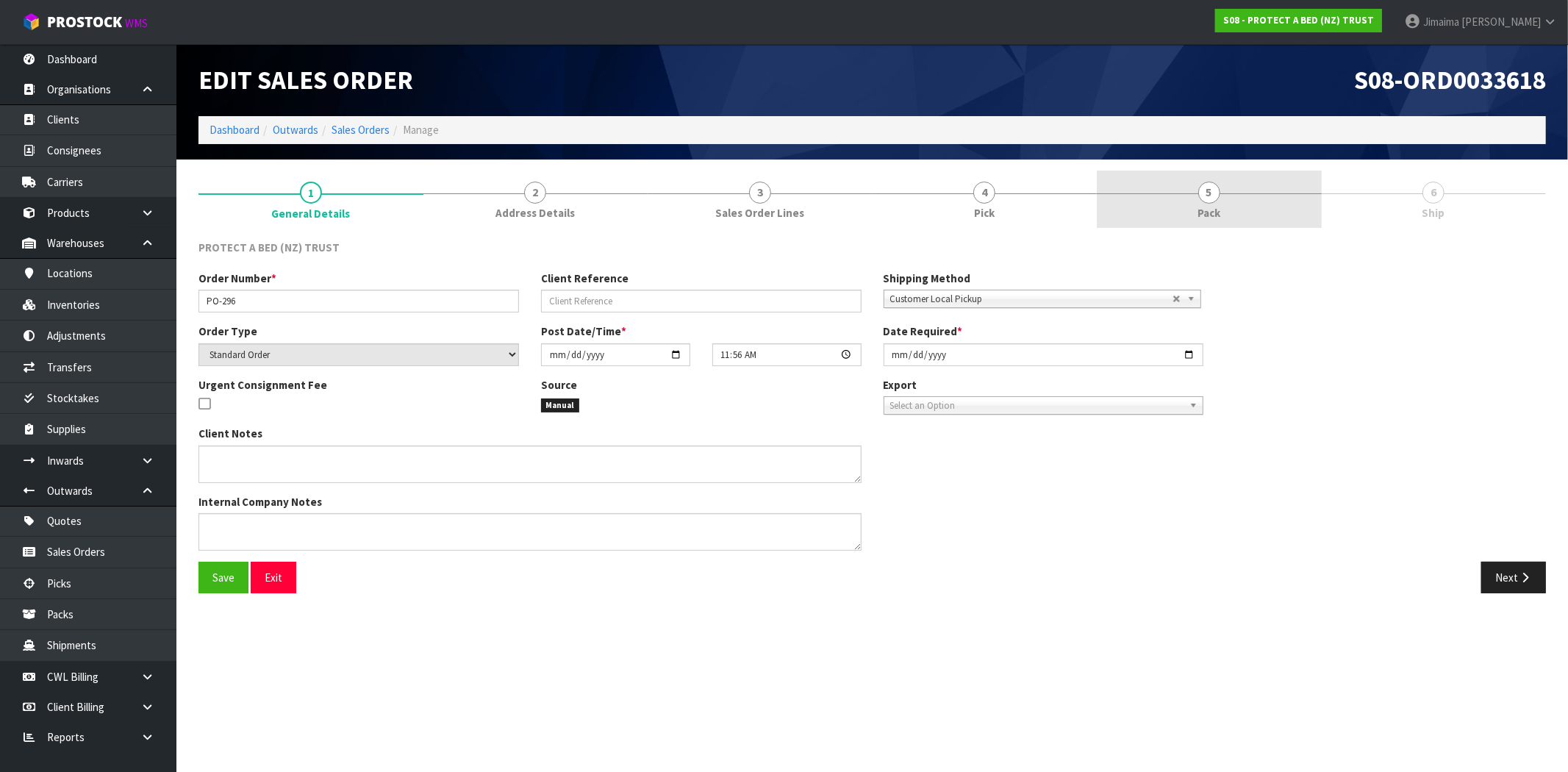
click at [1254, 213] on link "5 Pack" at bounding box center [1209, 199] width 225 height 58
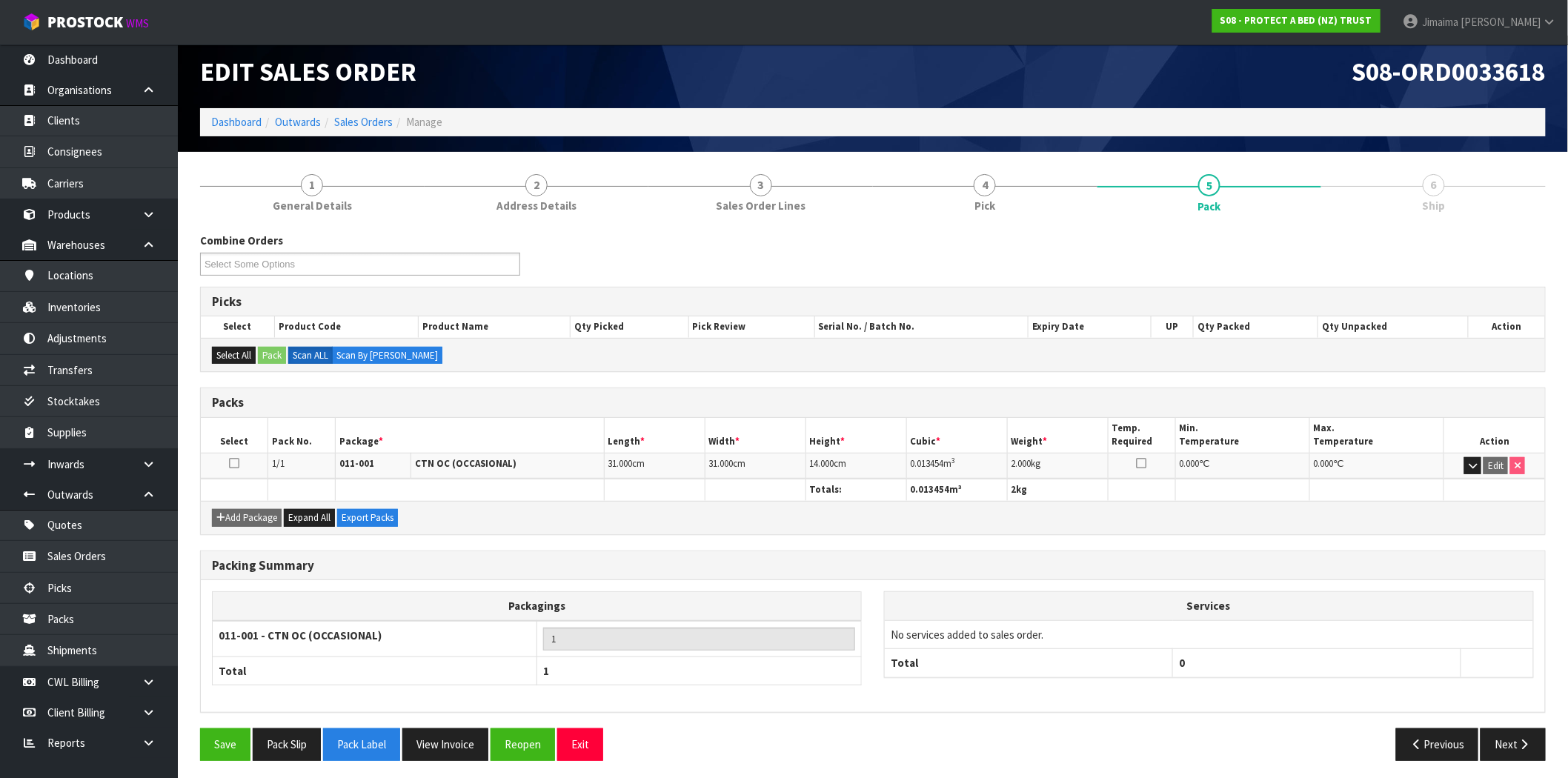
scroll to position [13, 0]
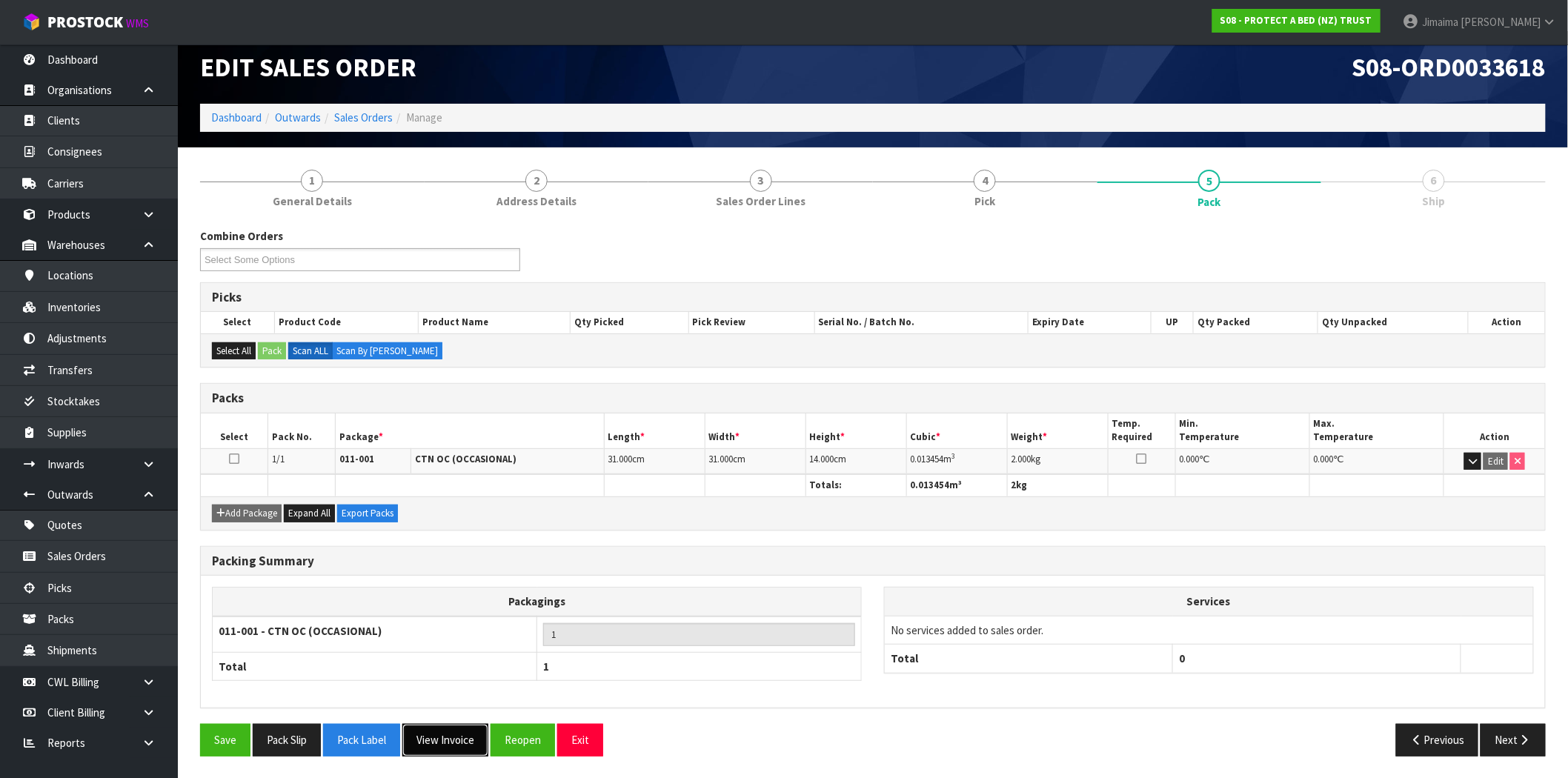
click at [452, 742] on button "View Invoice" at bounding box center [446, 740] width 86 height 32
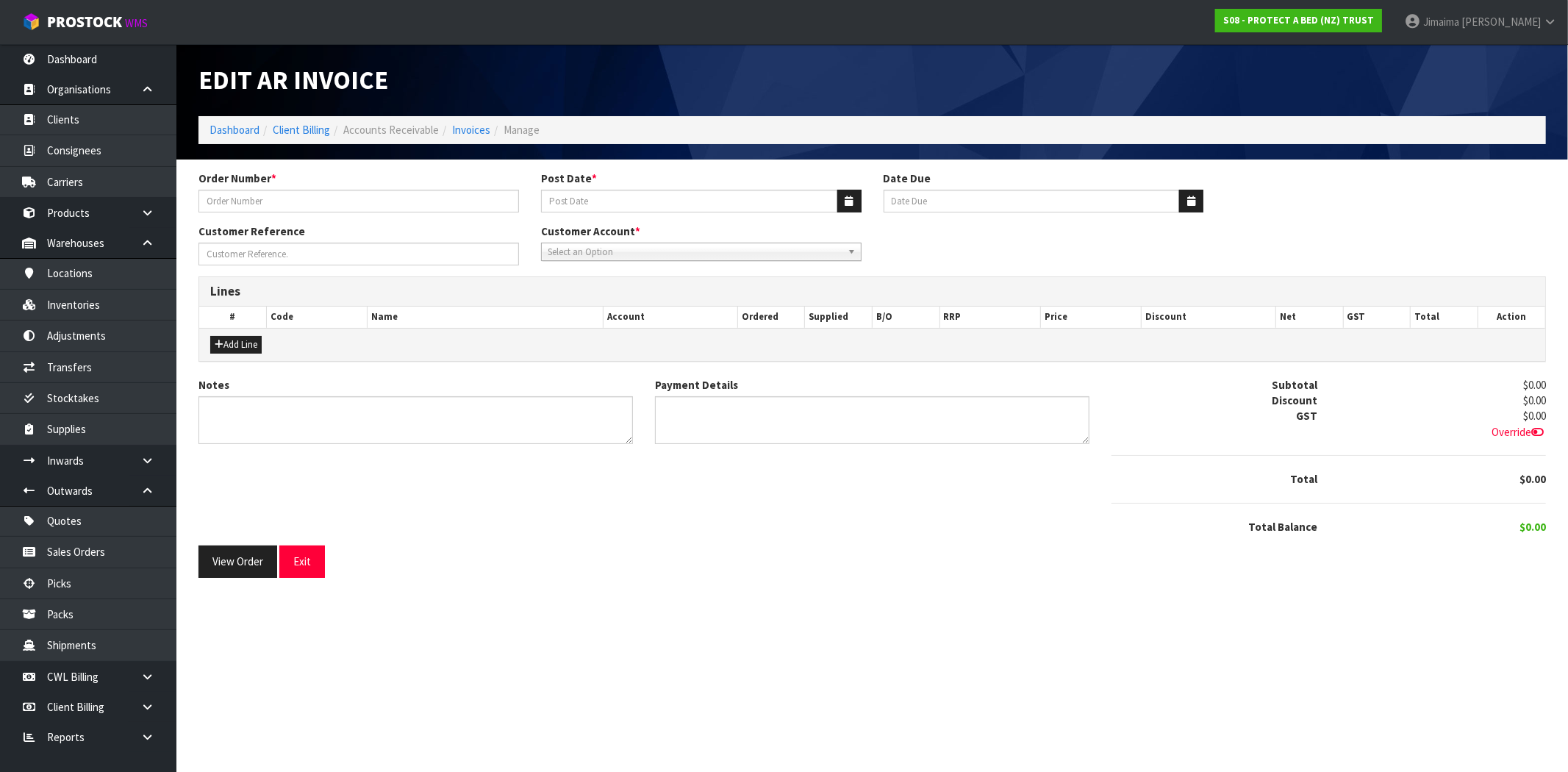
type input "PO-296"
type input "[DATE]"
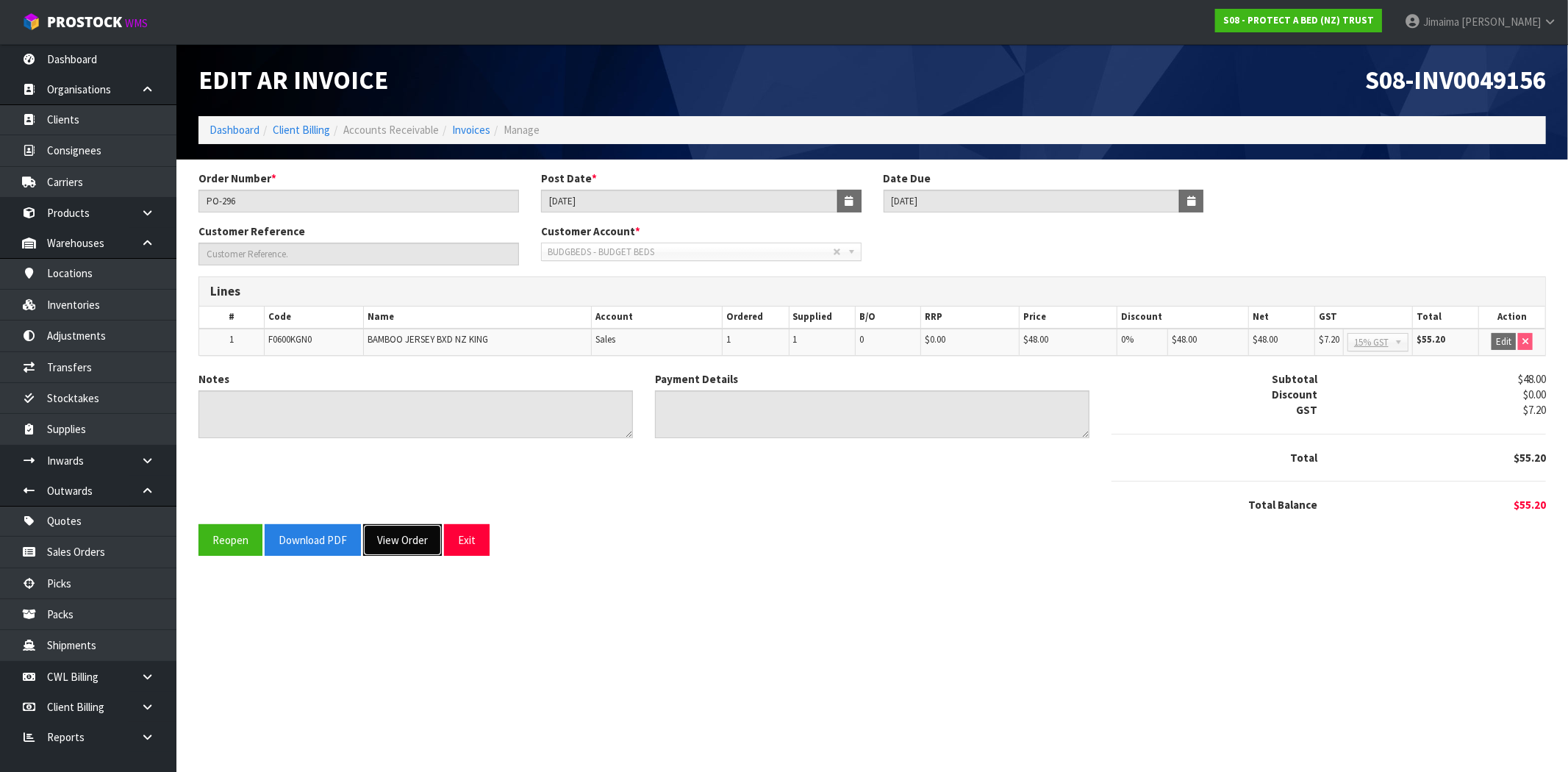
drag, startPoint x: 401, startPoint y: 528, endPoint x: 413, endPoint y: 525, distance: 12.4
click at [401, 528] on button "View Order" at bounding box center [402, 540] width 79 height 31
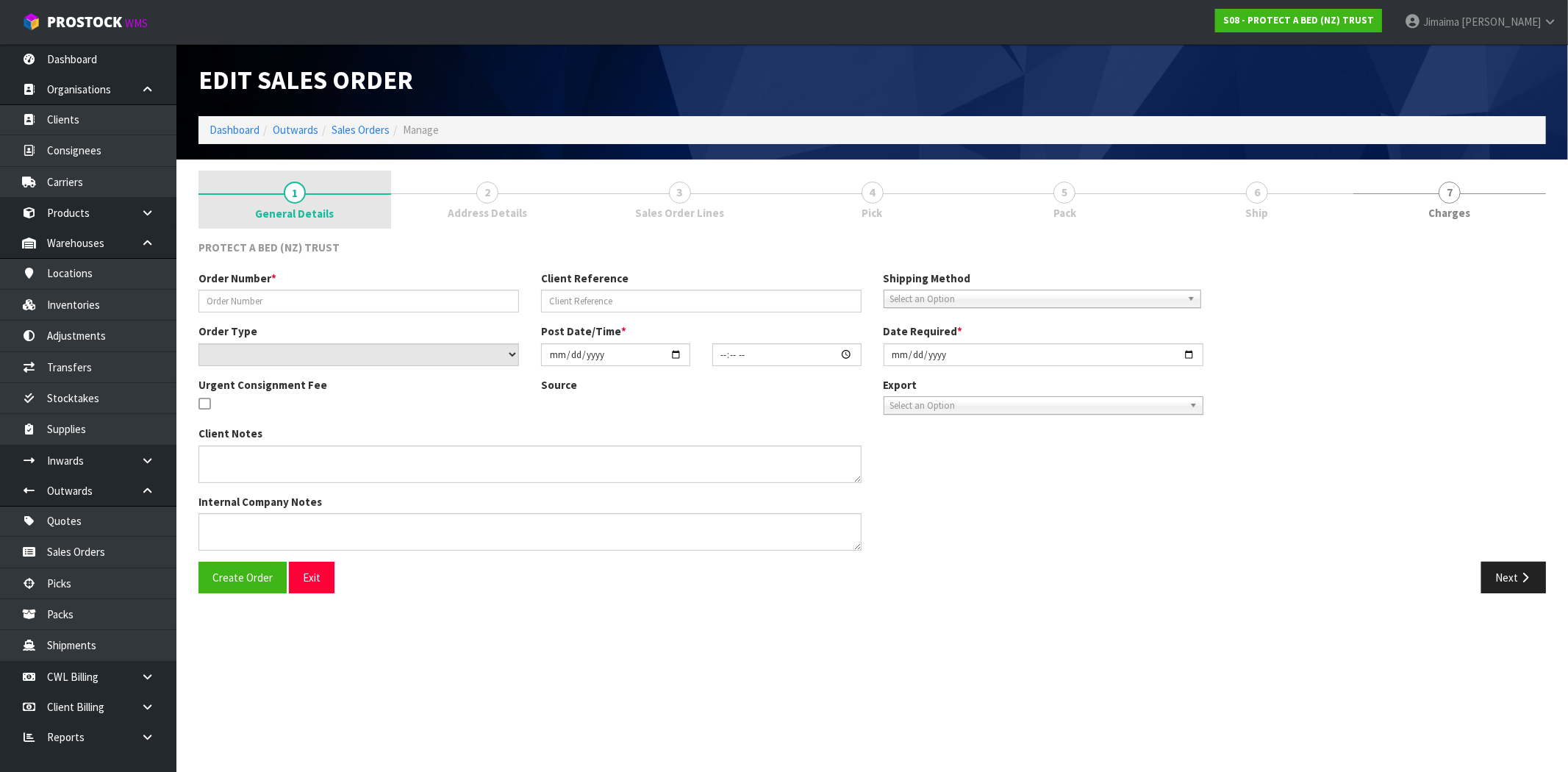
type input "PO-296"
select select "number:0"
type input "[DATE]"
type input "11:56:00.000"
type input "[DATE]"
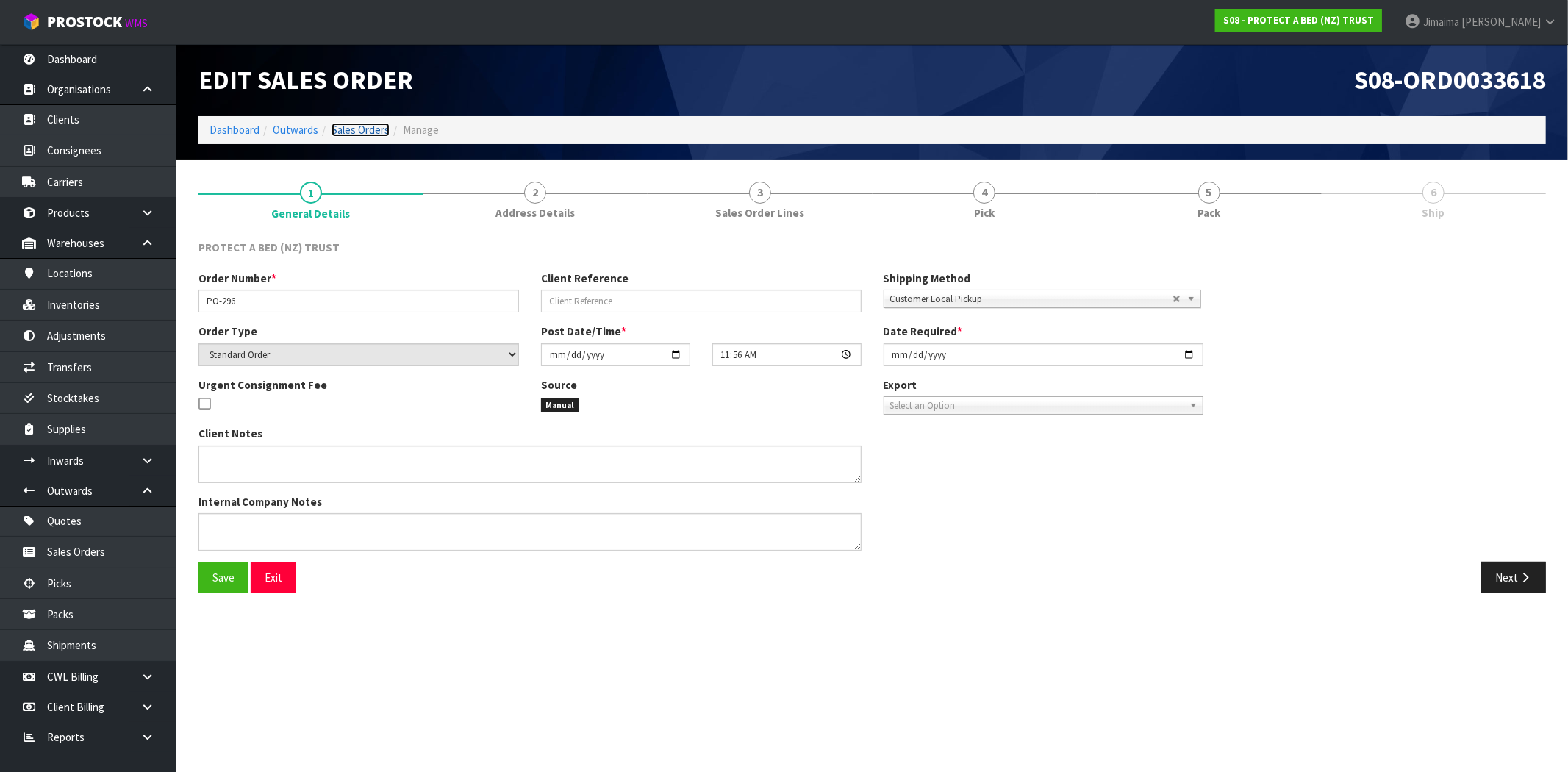
click at [363, 129] on link "Sales Orders" at bounding box center [360, 129] width 58 height 14
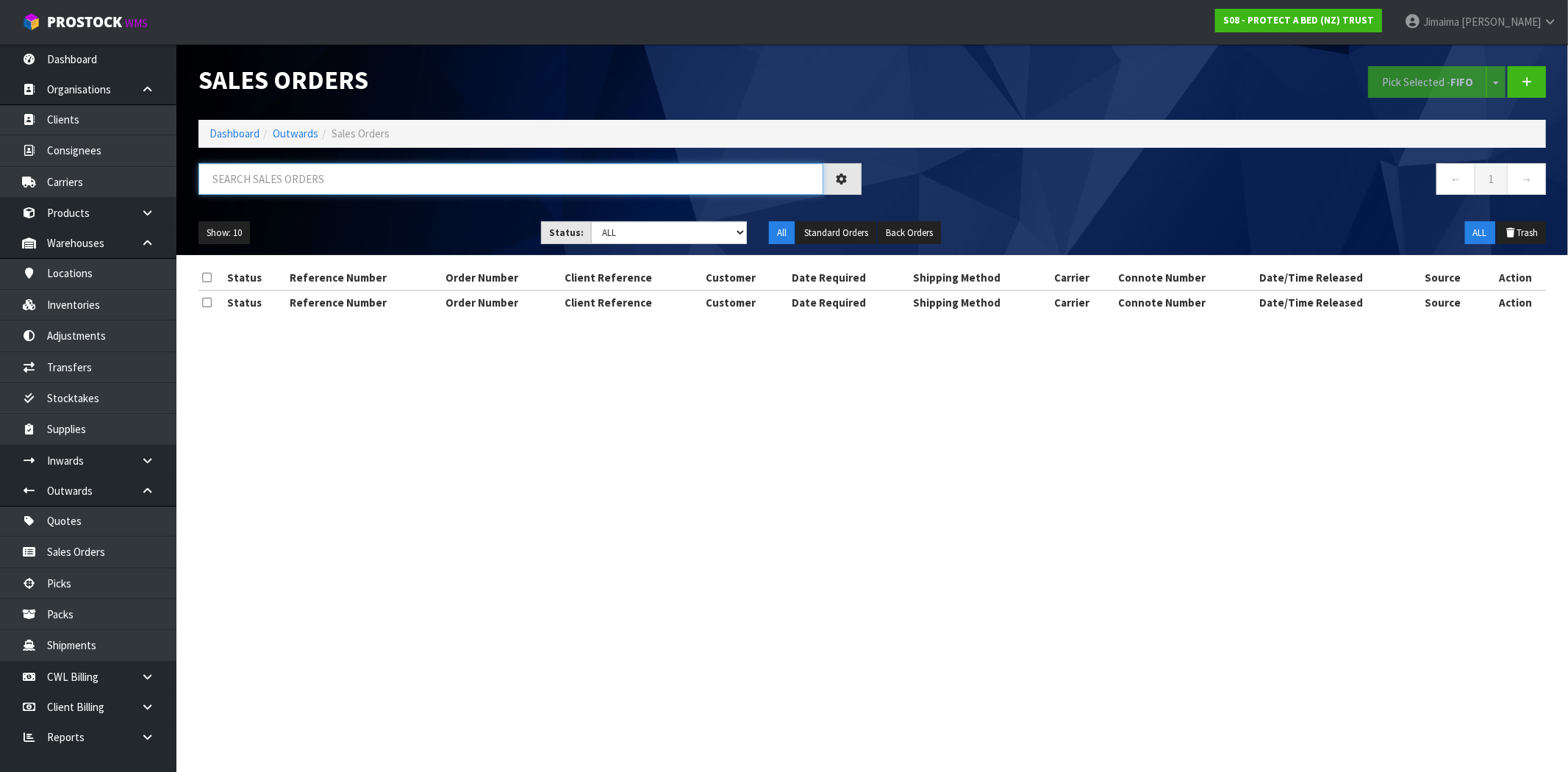
click at [284, 175] on input "text" at bounding box center [510, 179] width 625 height 31
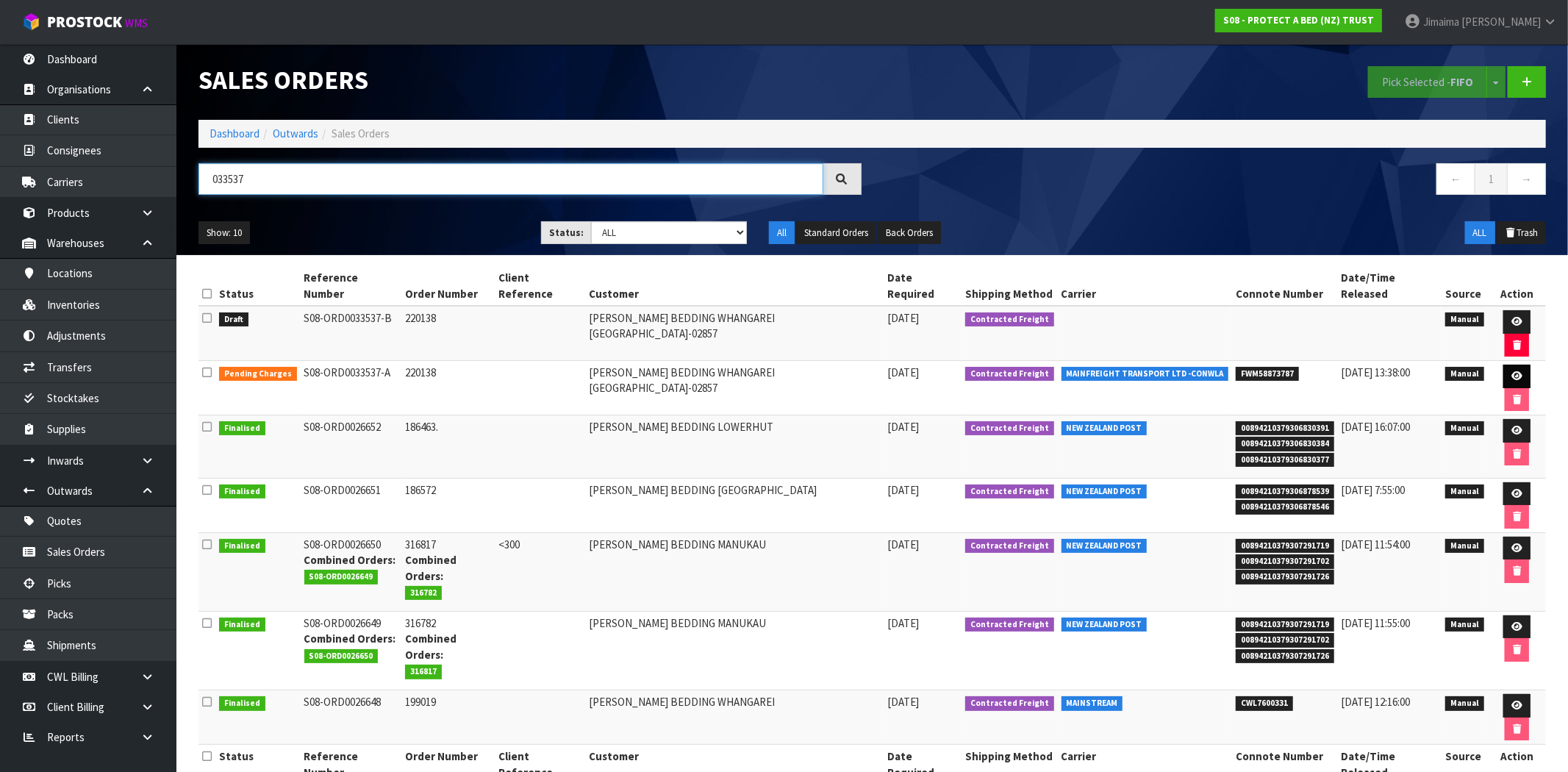
type input "033537"
click at [1504, 365] on link at bounding box center [1516, 376] width 27 height 24
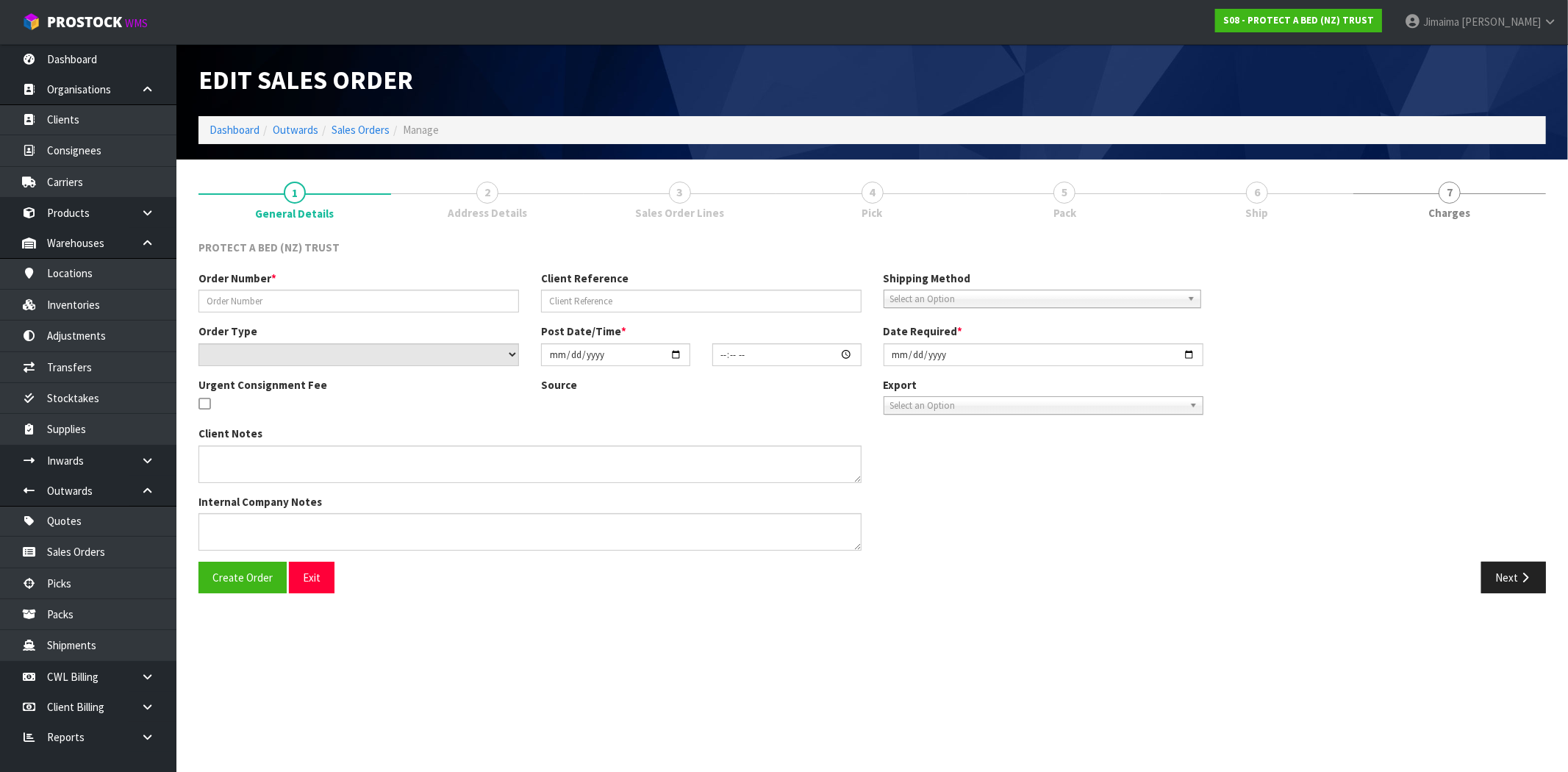
type input "220138"
select select "number:0"
type input "[DATE]"
type input "09:10:00.000"
type input "[DATE]"
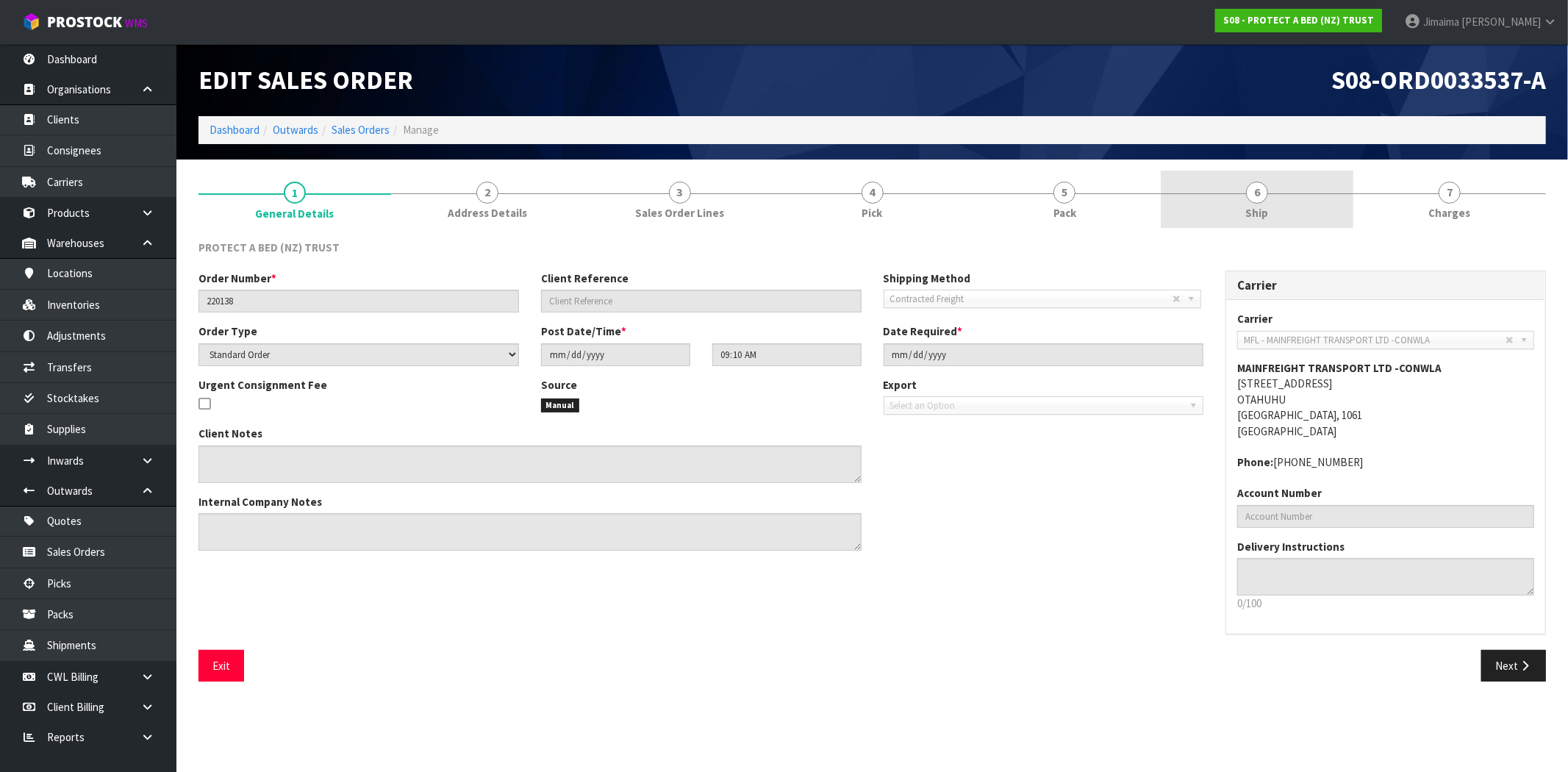
click at [1225, 191] on link "6 Ship" at bounding box center [1257, 199] width 192 height 58
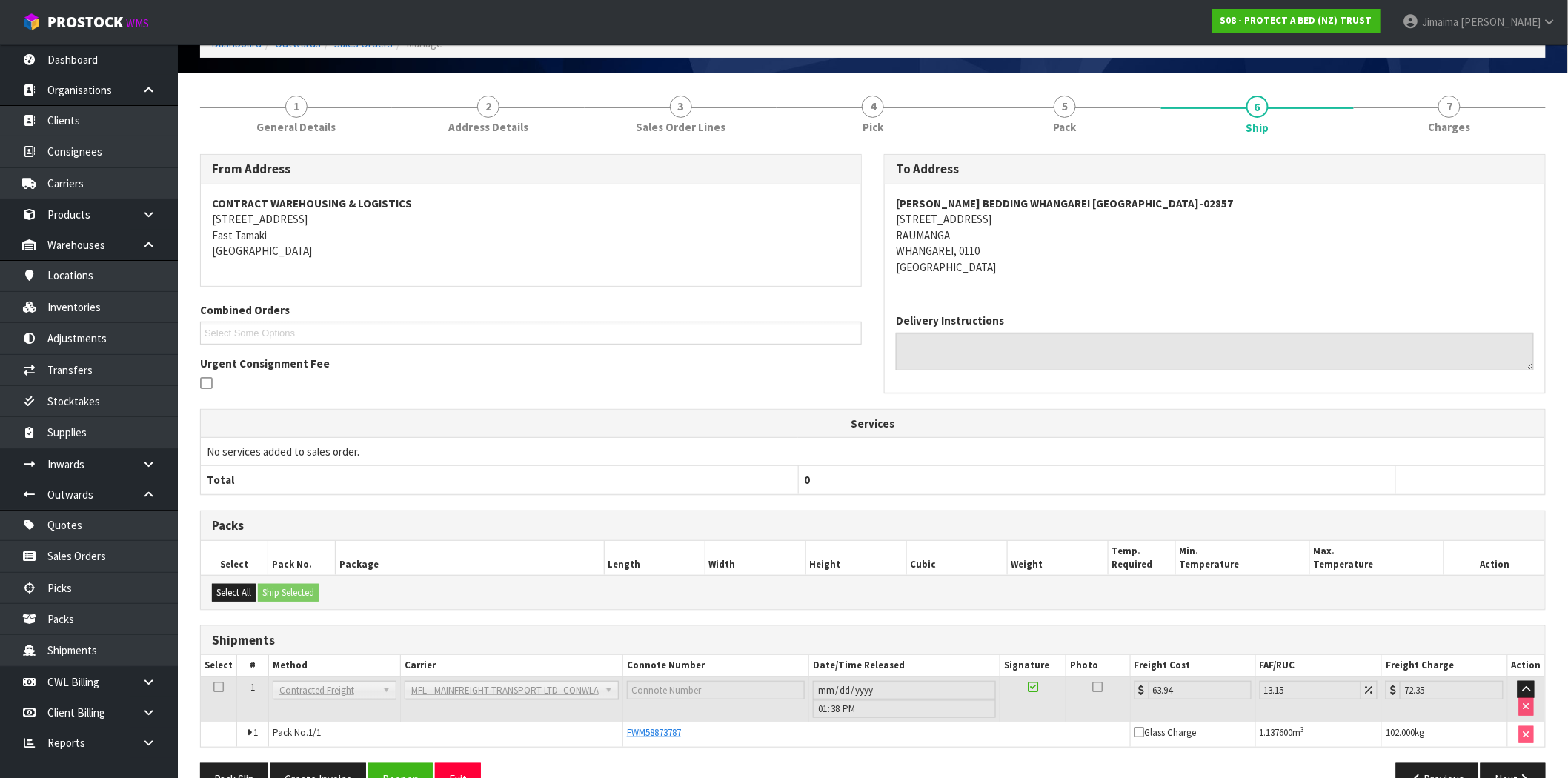
scroll to position [128, 0]
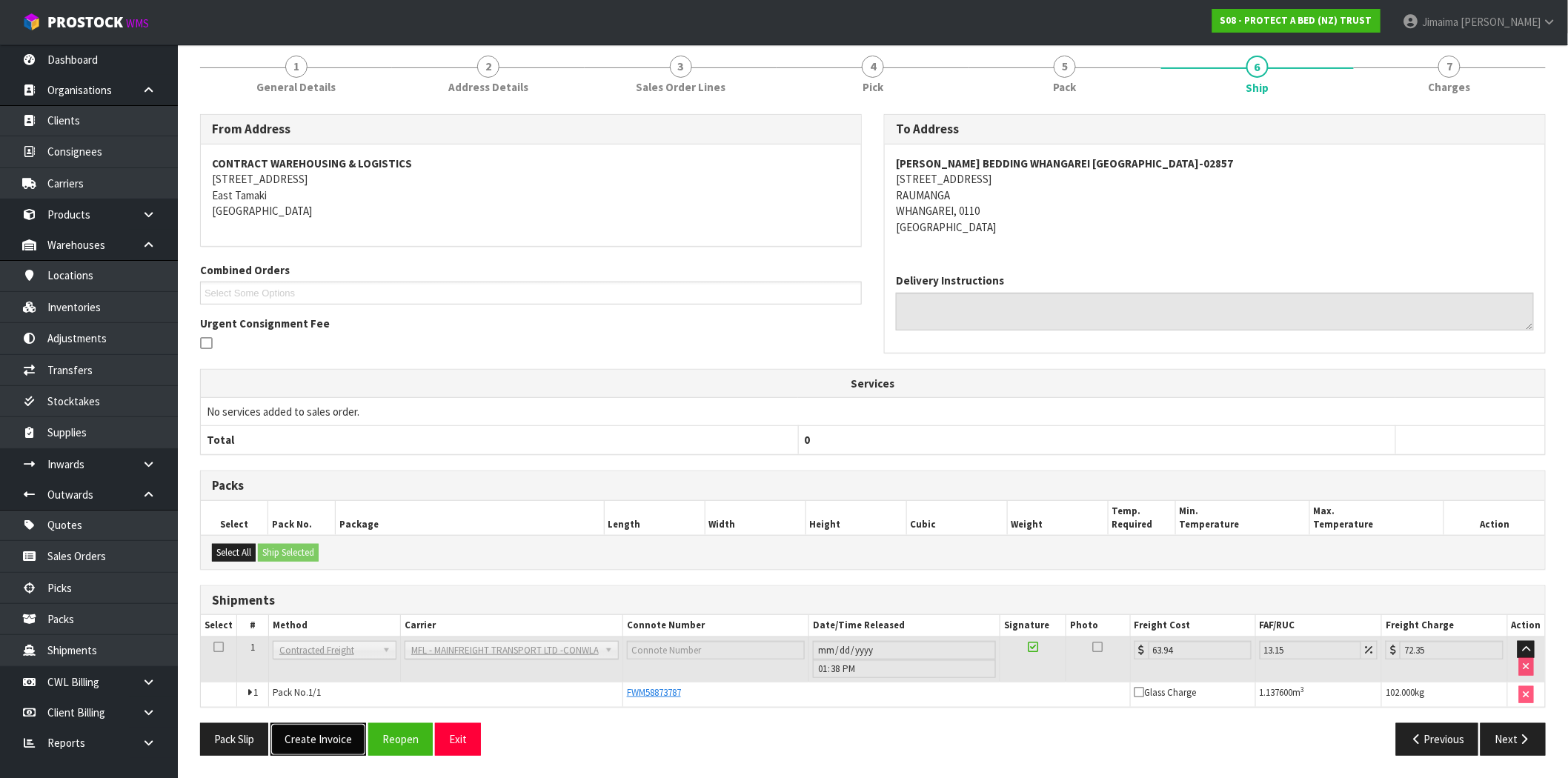
click at [331, 745] on button "Create Invoice" at bounding box center [318, 739] width 95 height 32
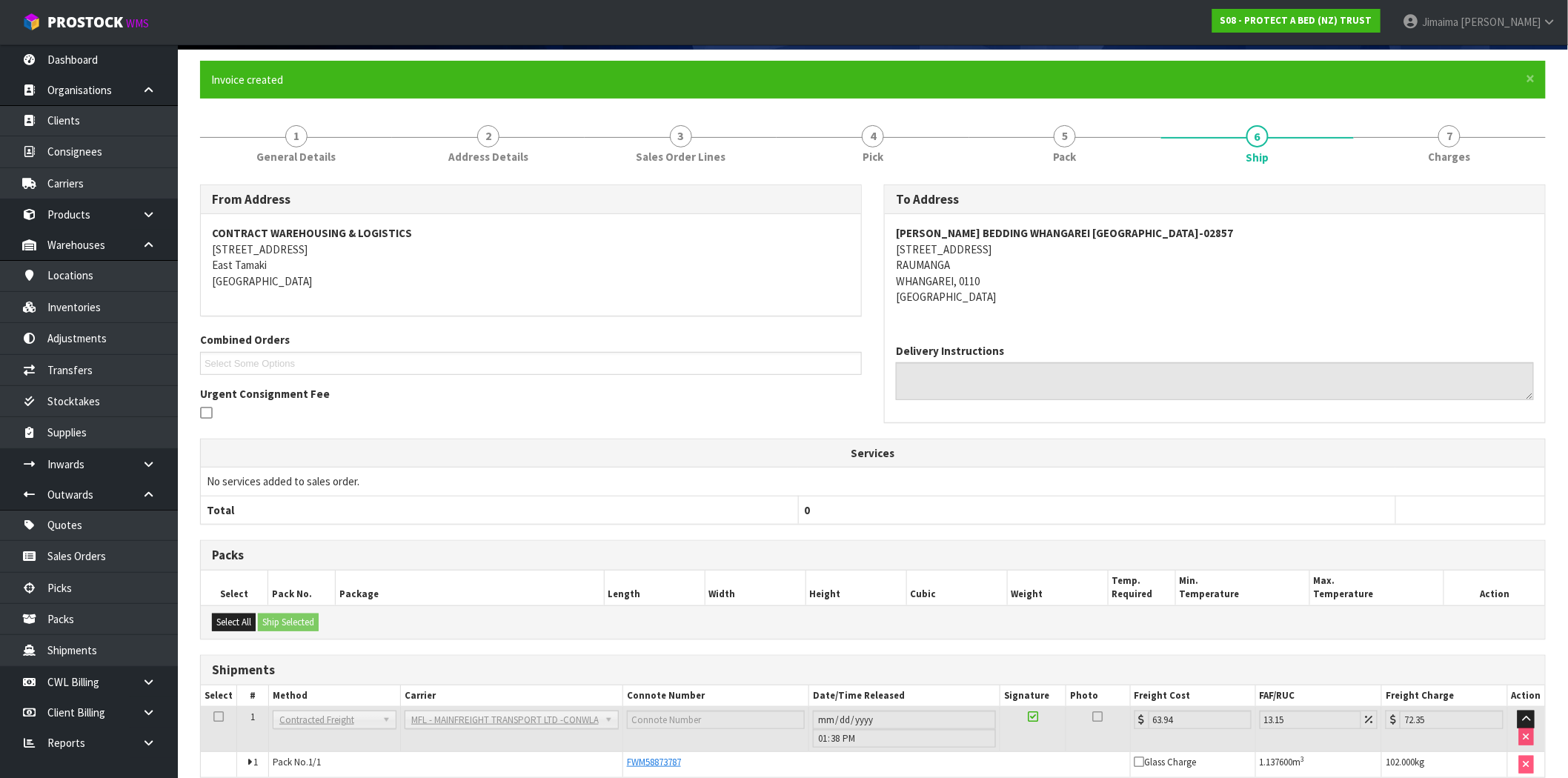
scroll to position [181, 0]
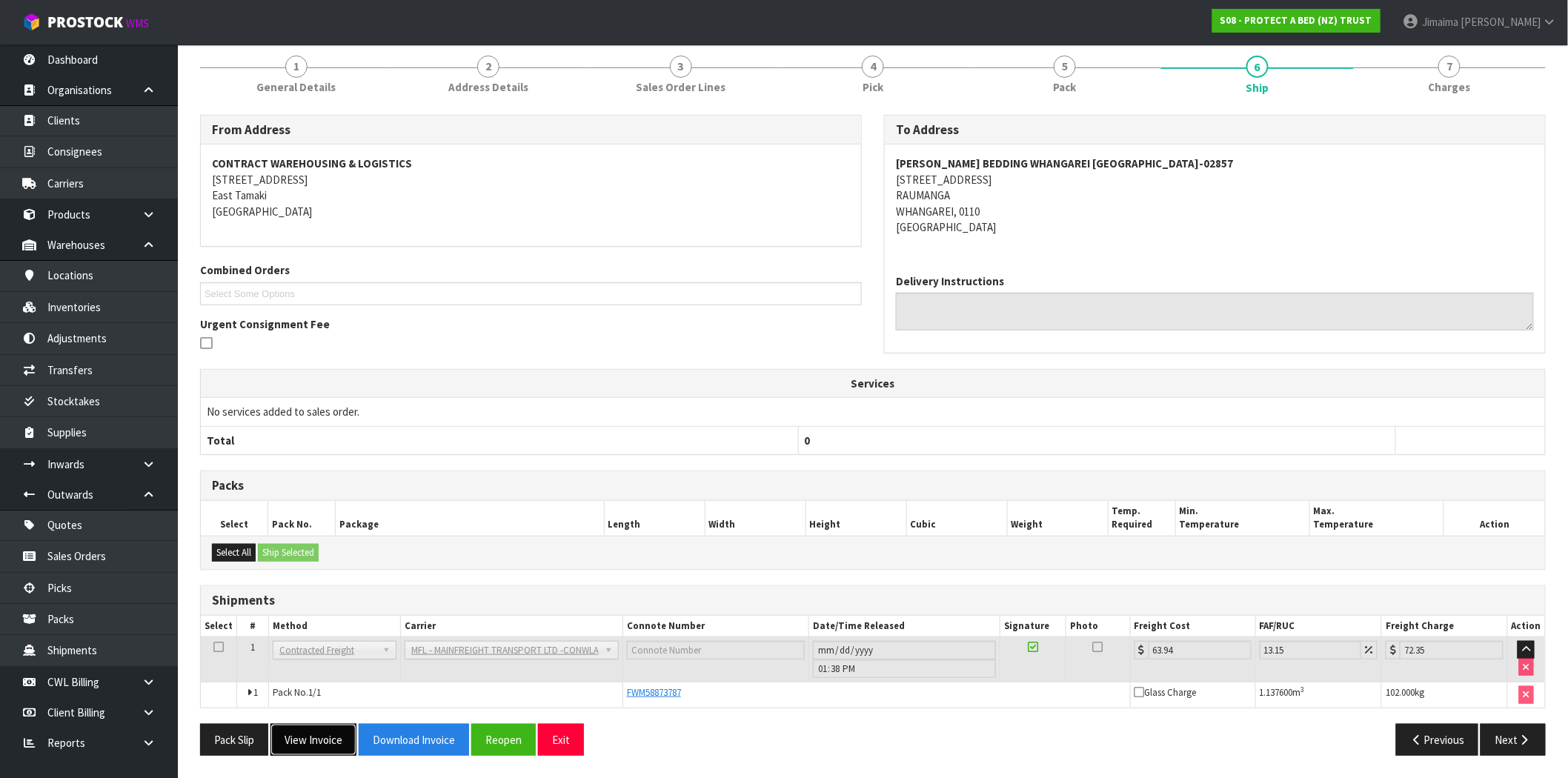
drag, startPoint x: 311, startPoint y: 752, endPoint x: 300, endPoint y: 732, distance: 22.8
click at [310, 747] on button "View Invoice" at bounding box center [314, 740] width 86 height 32
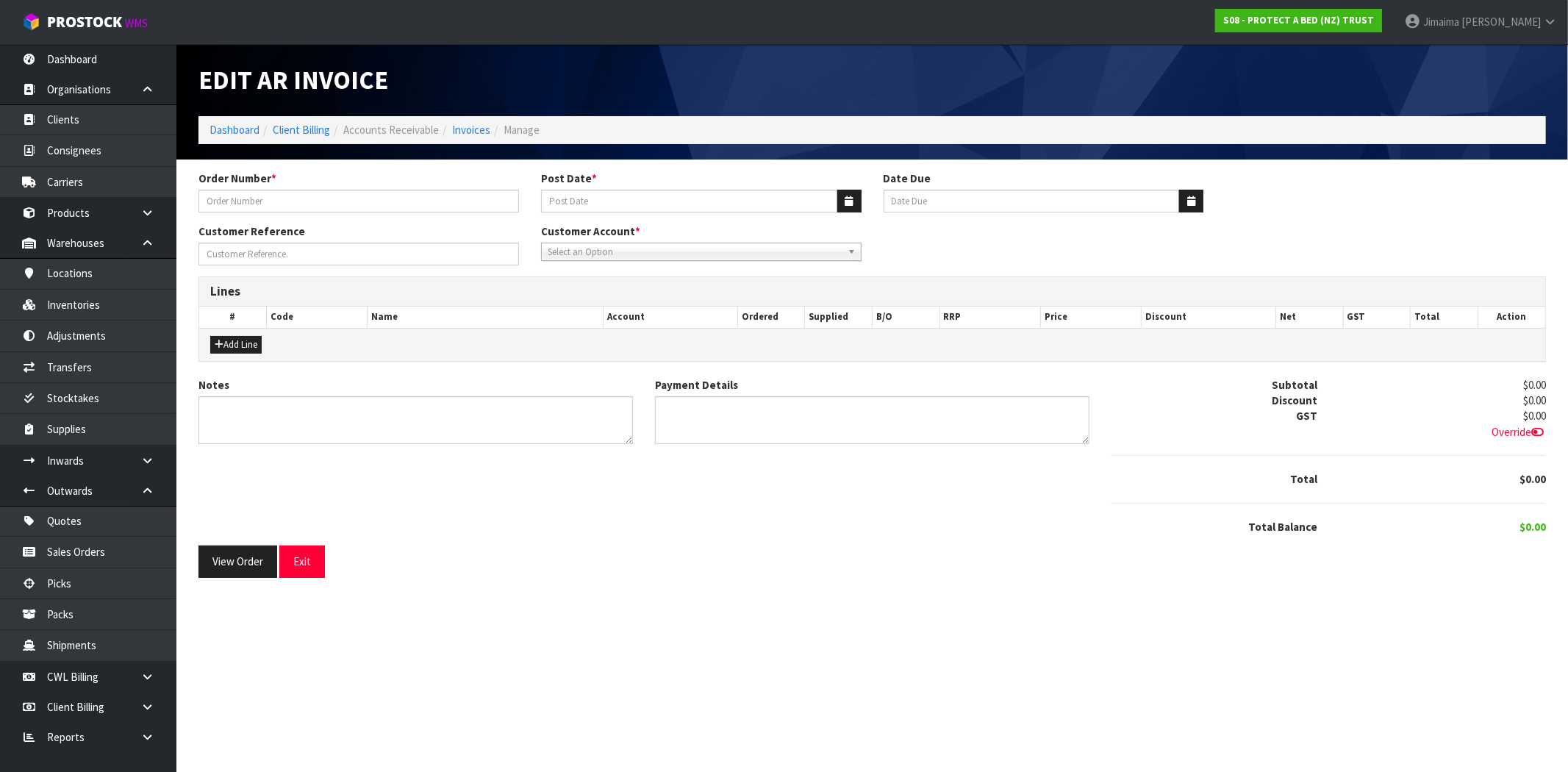
type input "220138"
type input "[DATE]"
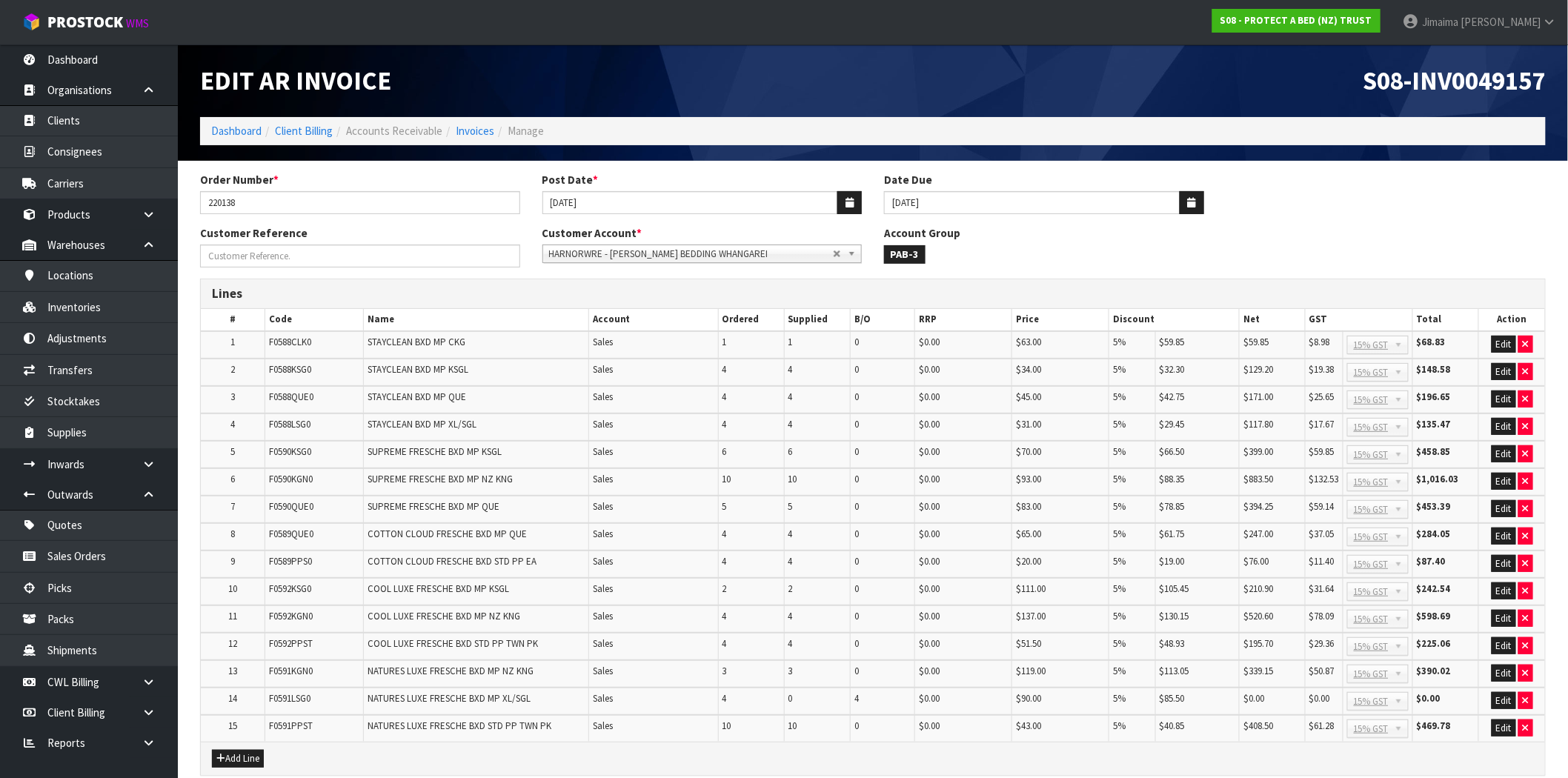
scroll to position [137, 0]
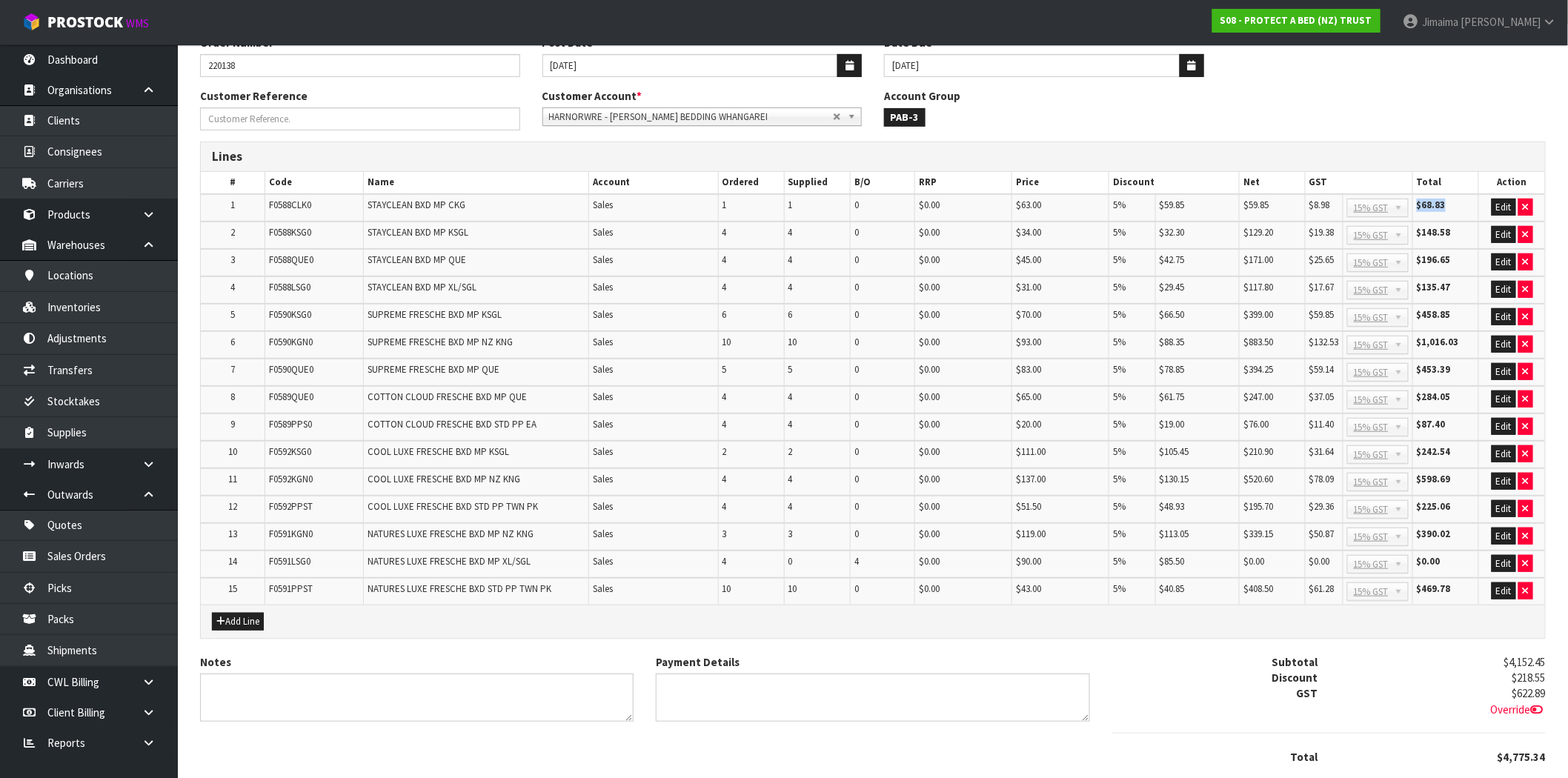
drag, startPoint x: 1456, startPoint y: 201, endPoint x: 1408, endPoint y: 206, distance: 48.3
click at [1408, 206] on tr "1 F0588CLK0 STAYCLEAN BXD MP CKG Sales 1 1 0 $0.00 $63.00 5% $59.85 $59.85 $8.9…" at bounding box center [873, 207] width 1344 height 27
drag, startPoint x: 1457, startPoint y: 231, endPoint x: 1403, endPoint y: 237, distance: 54.3
click at [1402, 237] on tr "2 F0588KSG0 STAYCLEAN BXD MP KSGL Sales 4 4 0 $0.00 $34.00 5% $32.30 $129.20 $1…" at bounding box center [873, 234] width 1344 height 27
drag, startPoint x: 1463, startPoint y: 268, endPoint x: 1396, endPoint y: 268, distance: 67.0
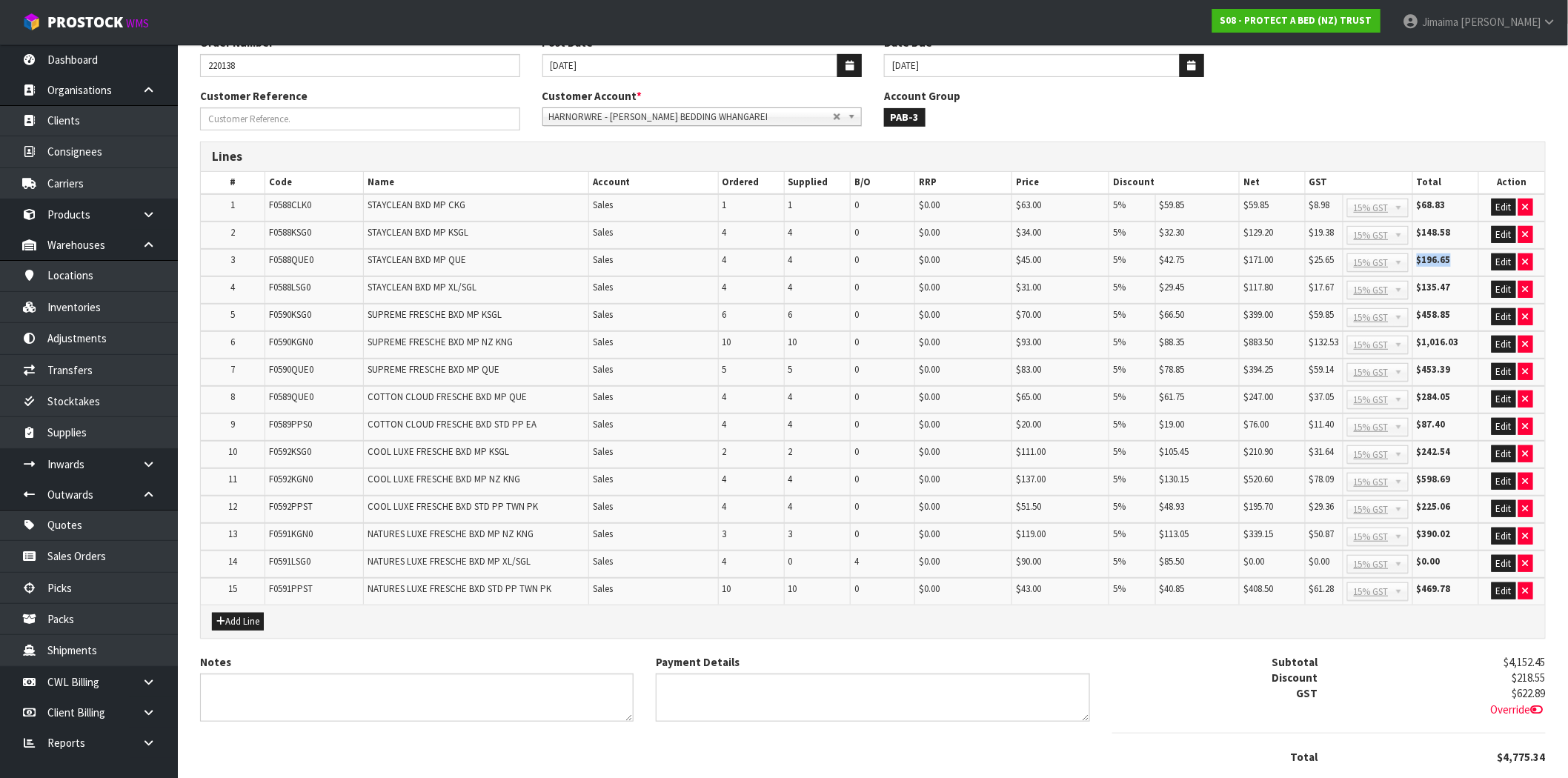
click at [1397, 268] on tr "3 F0588QUE0 STAYCLEAN BXD MP QUE Sales 4 4 0 $0.00 $45.00 5% $42.75 $171.00 $25…" at bounding box center [873, 263] width 1344 height 27
drag, startPoint x: 1461, startPoint y: 300, endPoint x: 1456, endPoint y: 291, distance: 10.3
click at [1455, 293] on table "# Code Name Account Ordered Supplied B/O RRP Price Discount Net GST Total Actio…" at bounding box center [873, 388] width 1344 height 432
click at [1452, 282] on td "$135.47" at bounding box center [1445, 290] width 66 height 27
click at [1451, 282] on td "$135.47" at bounding box center [1445, 290] width 66 height 27
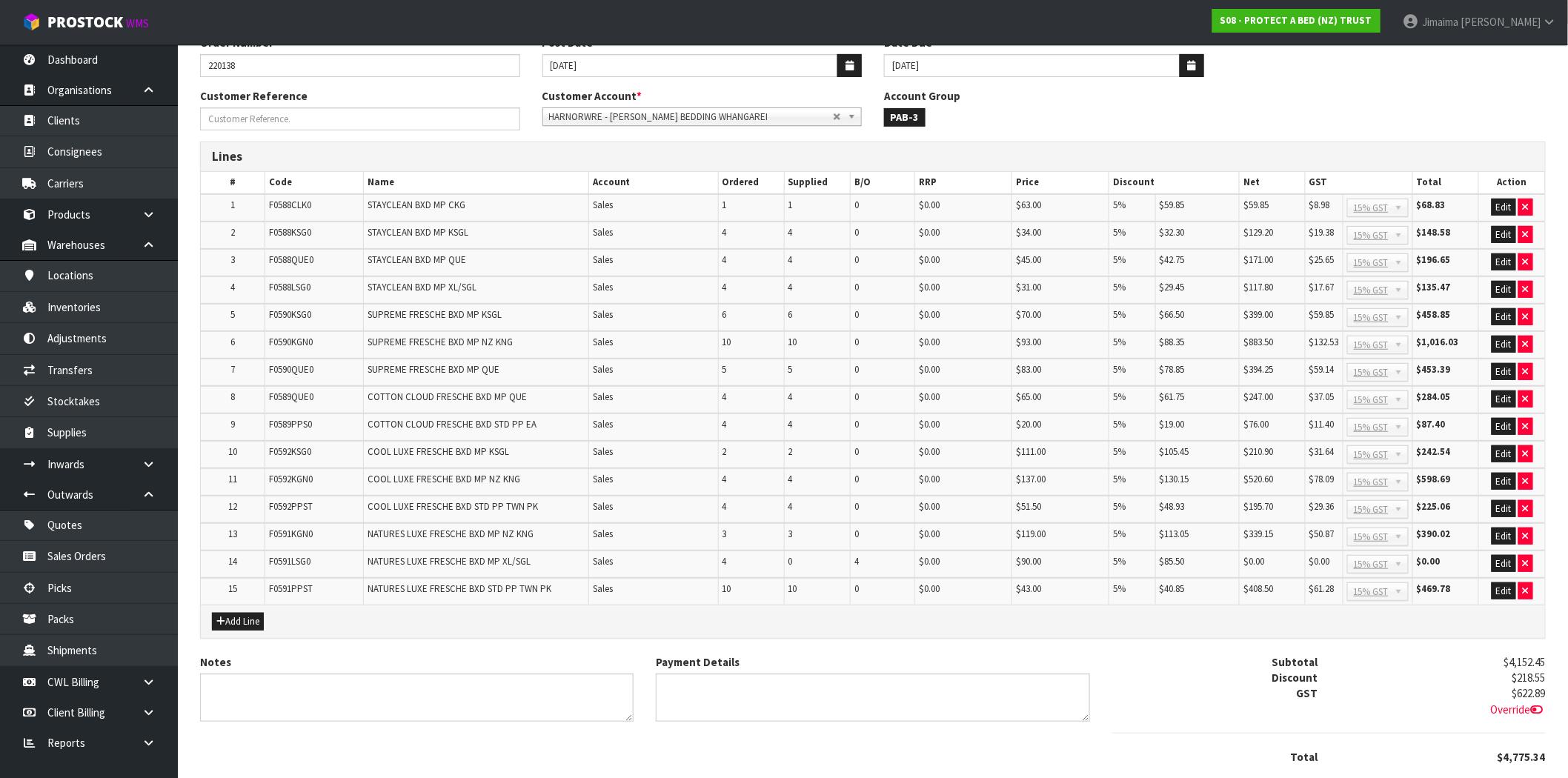
click at [1451, 282] on td "$135.47" at bounding box center [1445, 290] width 66 height 27
drag, startPoint x: 1460, startPoint y: 312, endPoint x: 1389, endPoint y: 311, distance: 71.0
click at [1387, 311] on tr "5 F0590KSG0 SUPREME FRESCHE BXD MP KSGL Sales 6 6 0 $0.00 $70.00 5% $66.50 $399…" at bounding box center [873, 317] width 1344 height 27
drag, startPoint x: 1465, startPoint y: 346, endPoint x: 1405, endPoint y: 347, distance: 60.0
click at [1405, 347] on tr "6 F0590KGN0 SUPREME FRESCHE BXD MP NZ KNG Sales 10 10 0 $0.00 $93.00 5% $88.35 …" at bounding box center [873, 345] width 1344 height 27
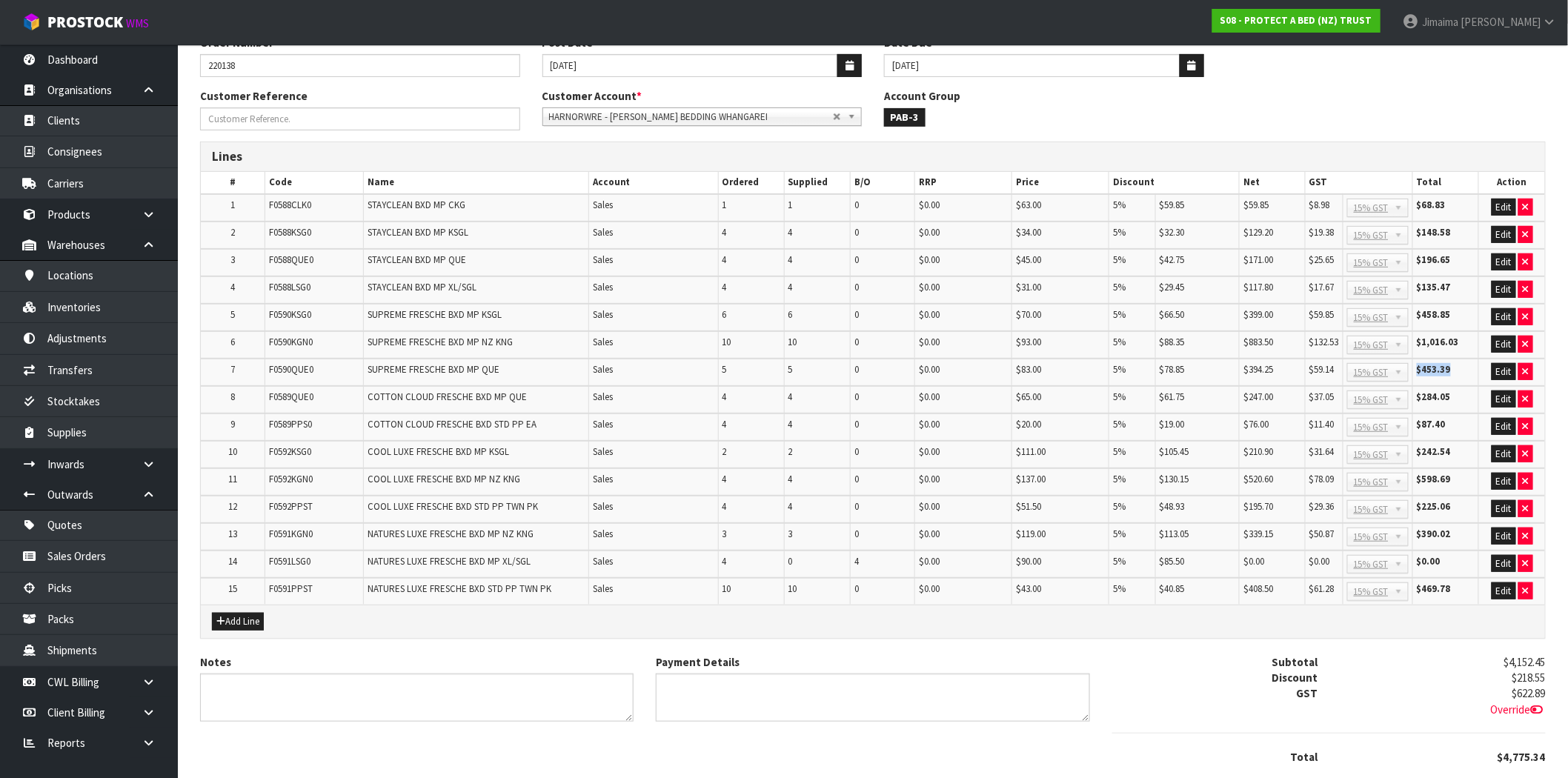
drag, startPoint x: 1458, startPoint y: 364, endPoint x: 1406, endPoint y: 366, distance: 52.0
click at [1404, 363] on tr "7 F0590QUE0 SUPREME FRESCHE BXD MP QUE Sales 5 5 0 $0.00 $83.00 5% $78.85 $394.…" at bounding box center [873, 372] width 1344 height 27
drag, startPoint x: 1450, startPoint y: 389, endPoint x: 1422, endPoint y: 394, distance: 28.4
click at [1410, 391] on tr "8 F0589QUE0 COTTON CLOUD FRESCHE BXD MP QUE Sales 4 4 0 $0.00 $65.00 5% $61.75 …" at bounding box center [873, 399] width 1344 height 27
drag, startPoint x: 1462, startPoint y: 411, endPoint x: 1416, endPoint y: 405, distance: 46.4
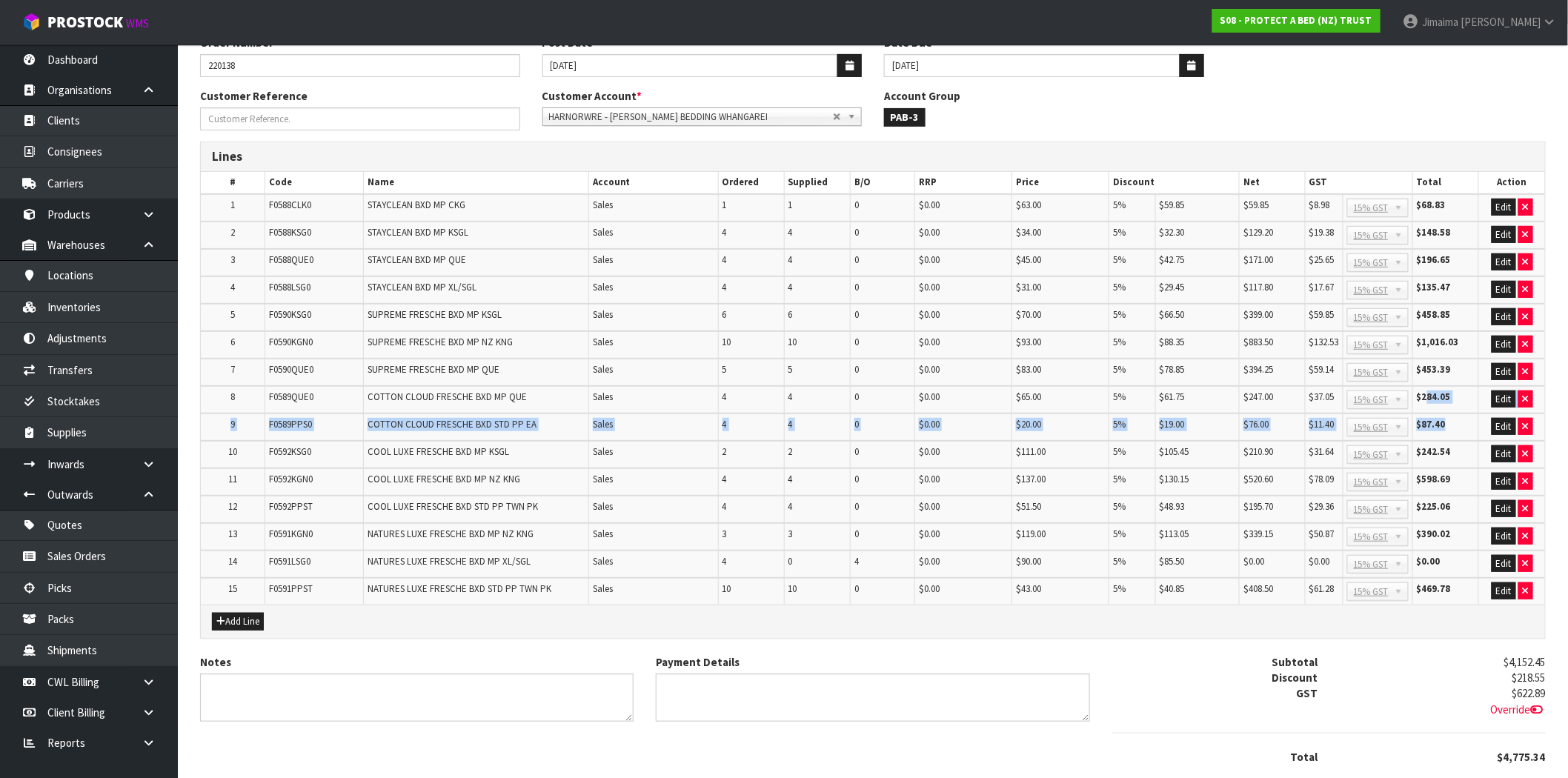
click at [1416, 404] on table "# Code Name Account Ordered Supplied B/O RRP Price Discount Net GST Total Actio…" at bounding box center [873, 388] width 1344 height 432
click at [1466, 441] on td "$242.54" at bounding box center [1445, 454] width 66 height 27
drag, startPoint x: 1451, startPoint y: 445, endPoint x: 1416, endPoint y: 445, distance: 35.0
click at [1416, 445] on td "$242.54" at bounding box center [1445, 454] width 66 height 27
drag, startPoint x: 1453, startPoint y: 472, endPoint x: 1423, endPoint y: 461, distance: 32.0
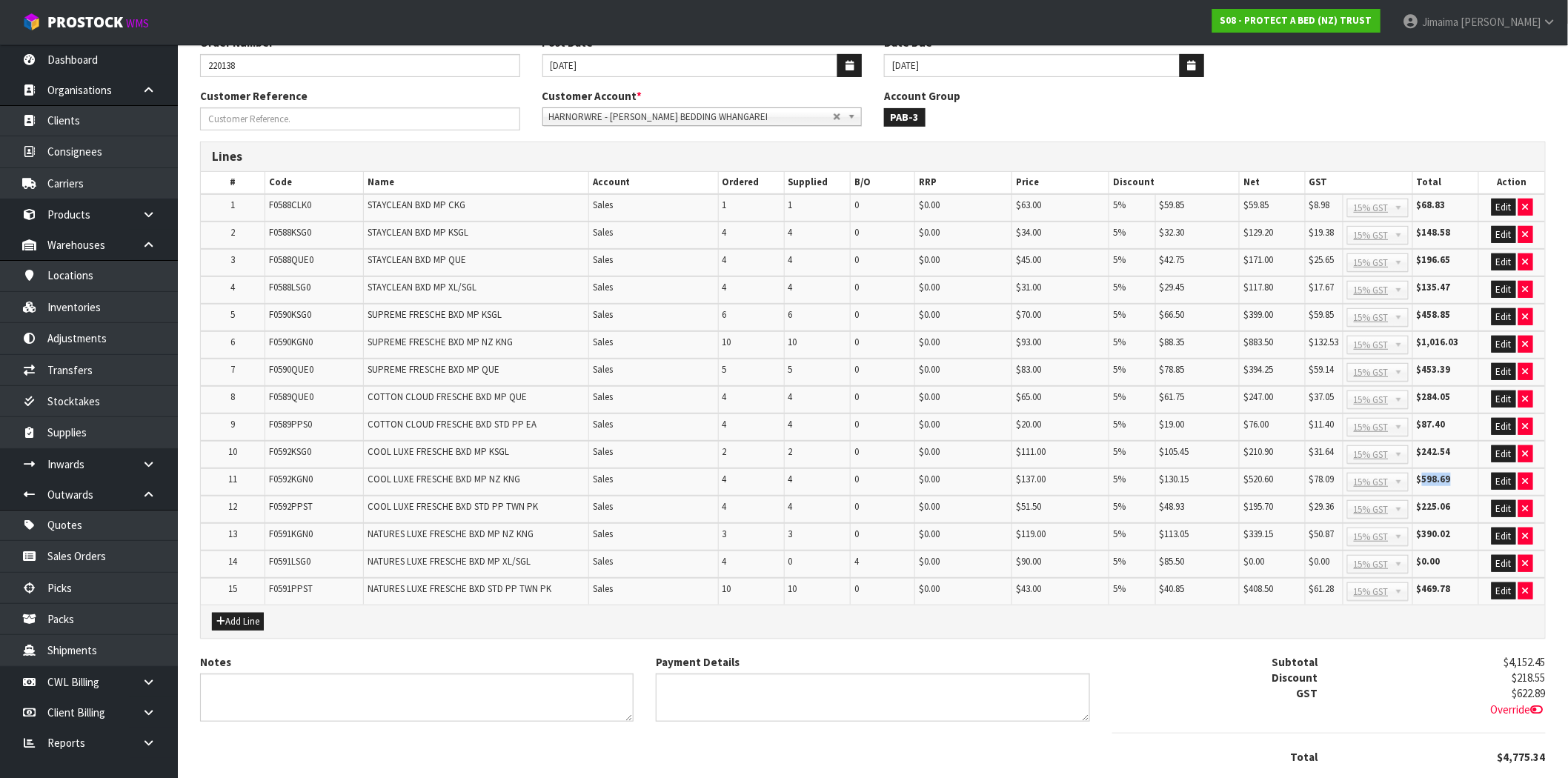
click at [1423, 468] on td "$598.69" at bounding box center [1445, 481] width 66 height 27
drag, startPoint x: 1451, startPoint y: 493, endPoint x: 1396, endPoint y: 485, distance: 55.6
click at [1416, 496] on td "$225.06" at bounding box center [1445, 509] width 66 height 27
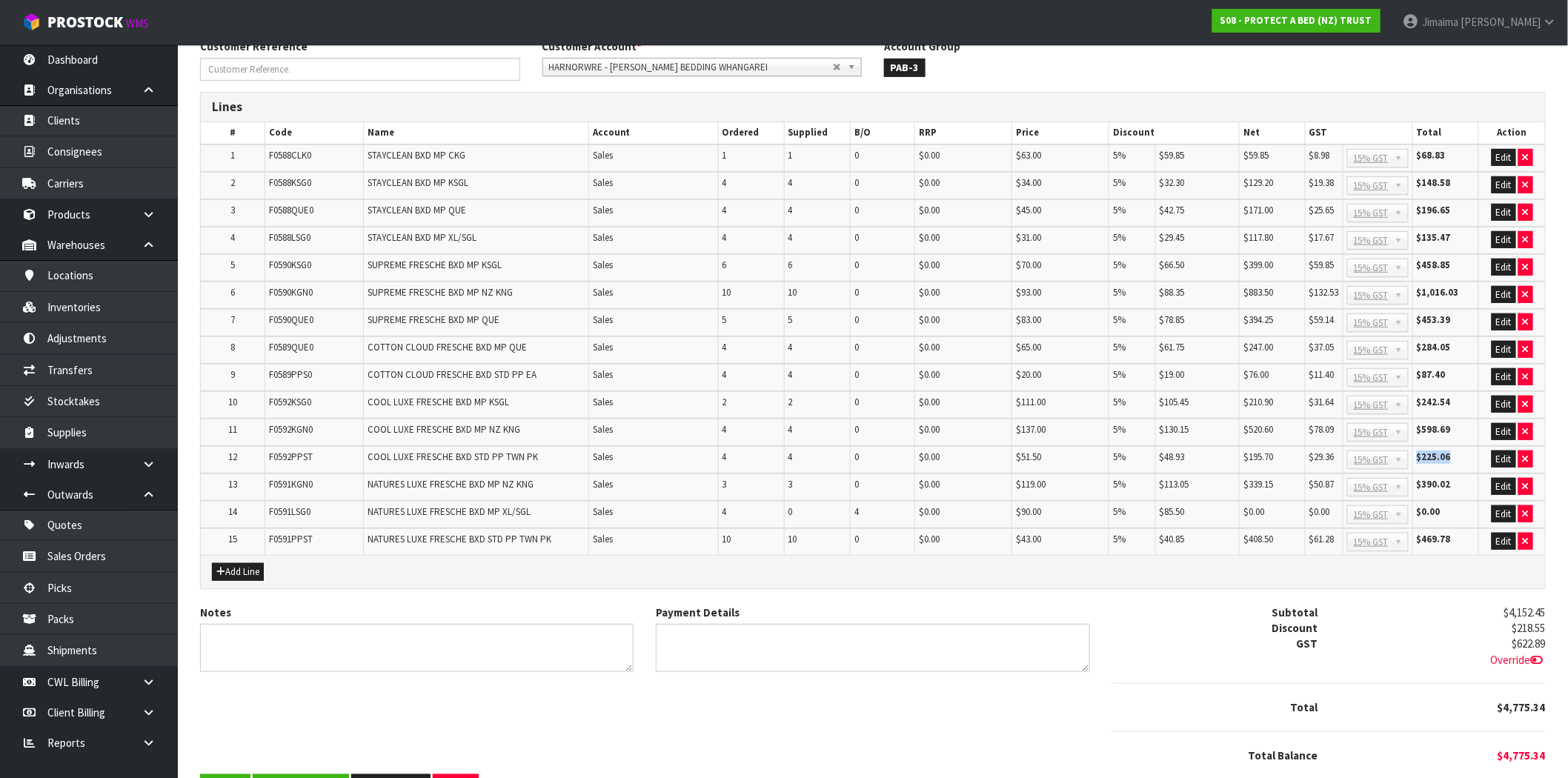
scroll to position [227, 0]
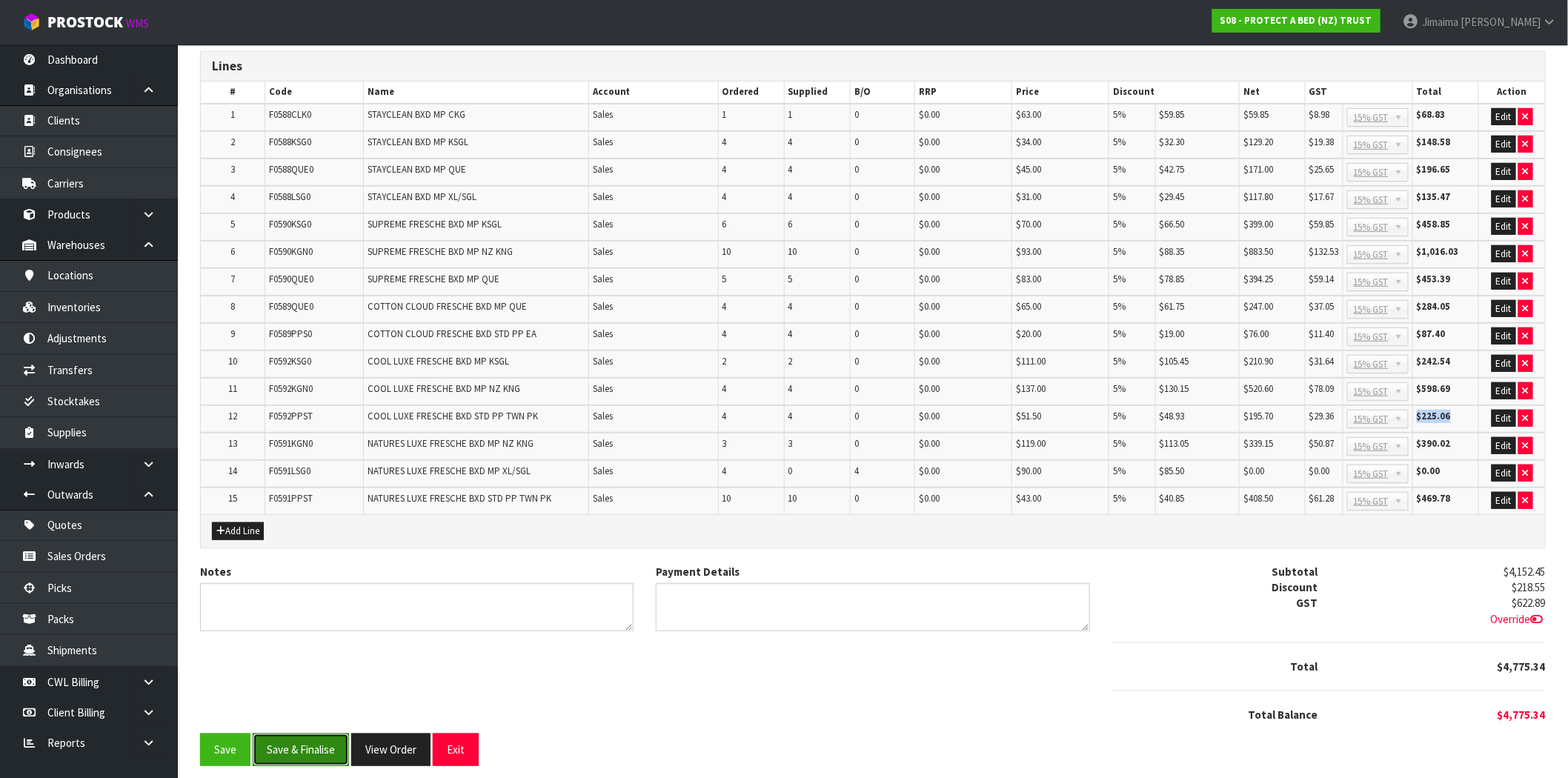
click at [300, 738] on button "Save & Finalise" at bounding box center [301, 750] width 96 height 32
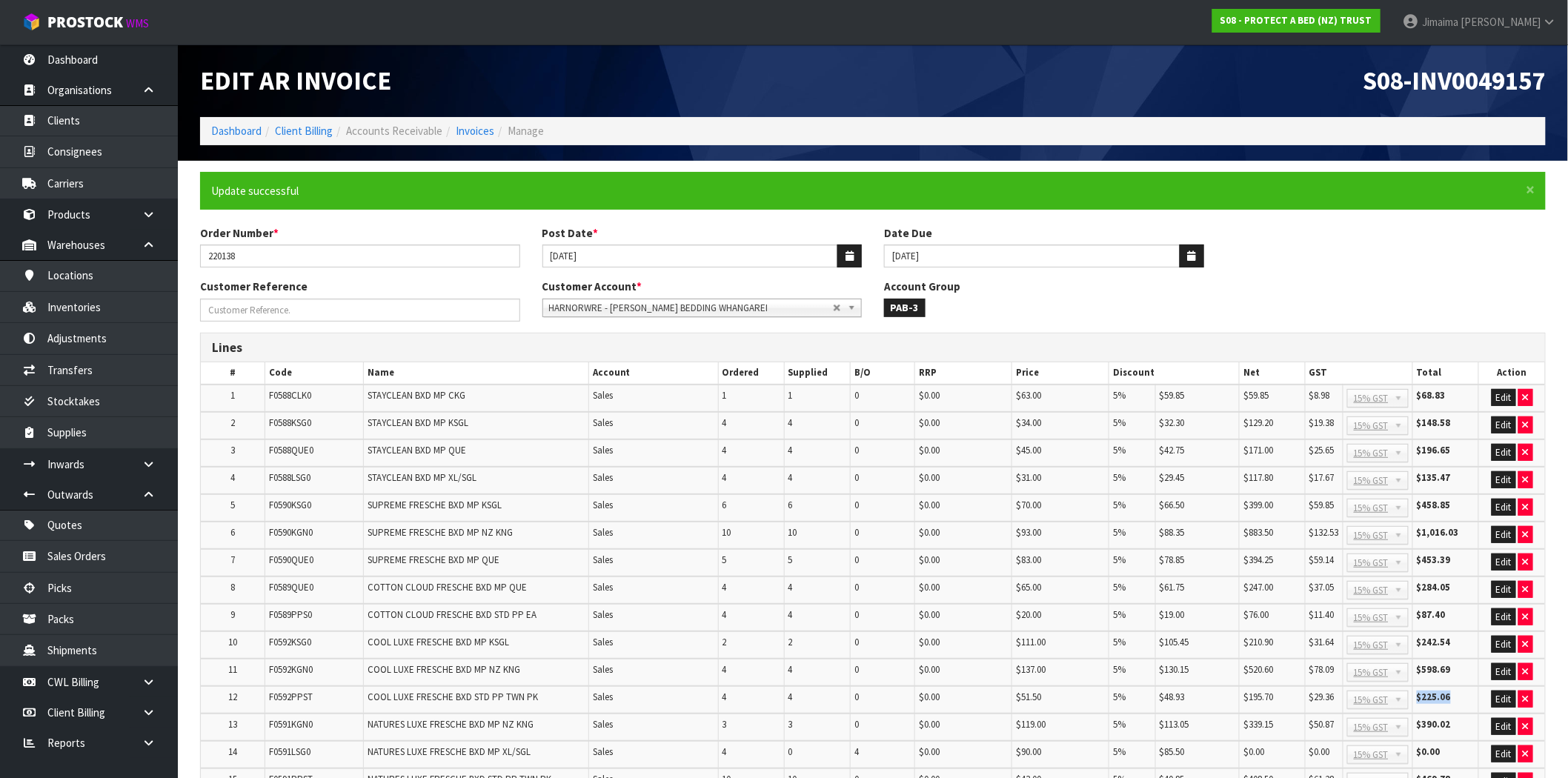
scroll to position [232, 0]
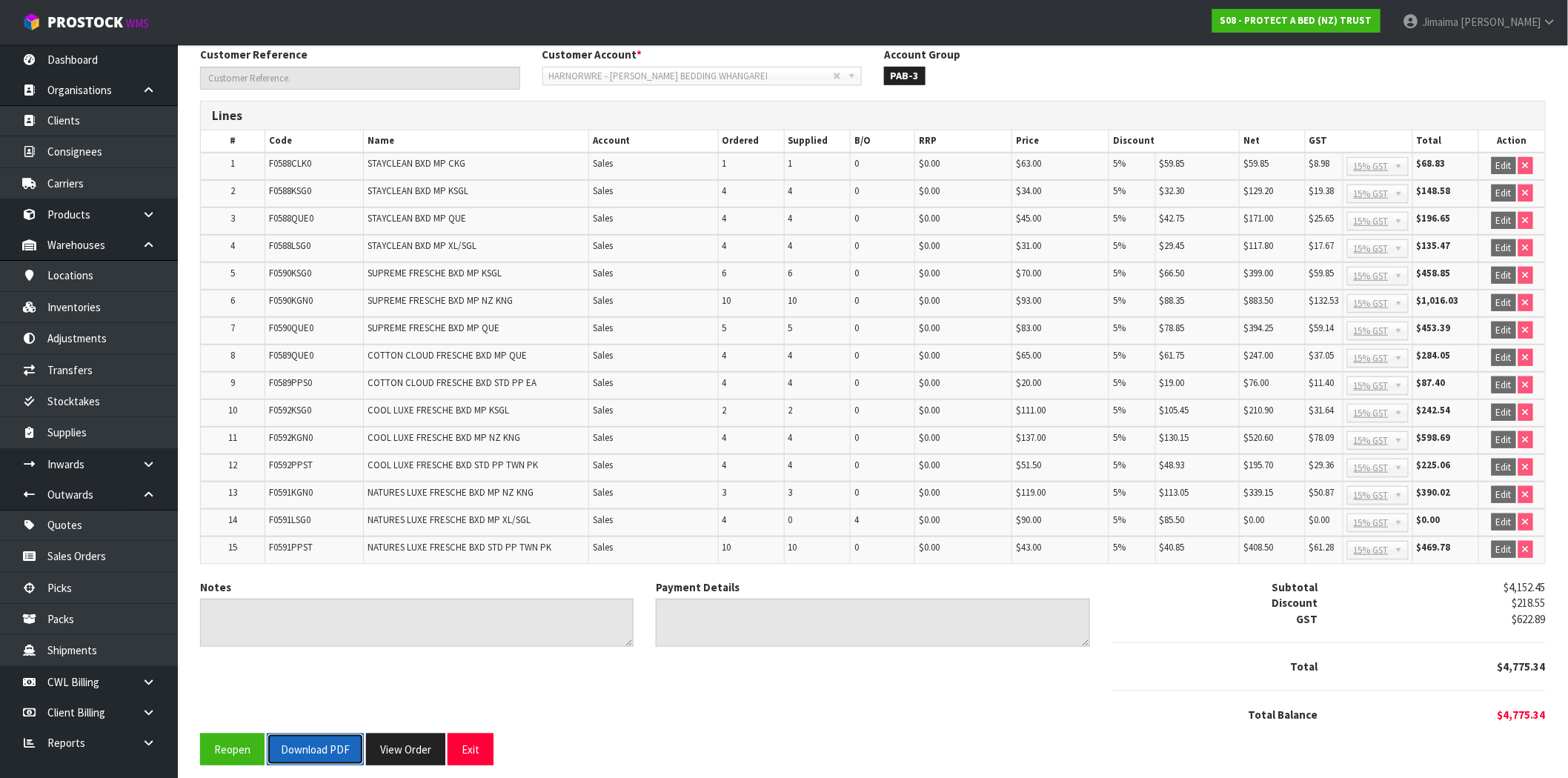
click at [323, 738] on button "Download PDF" at bounding box center [316, 750] width 97 height 32
drag, startPoint x: 390, startPoint y: 728, endPoint x: 528, endPoint y: 571, distance: 209.0
click at [390, 734] on button "View Order" at bounding box center [405, 750] width 79 height 32
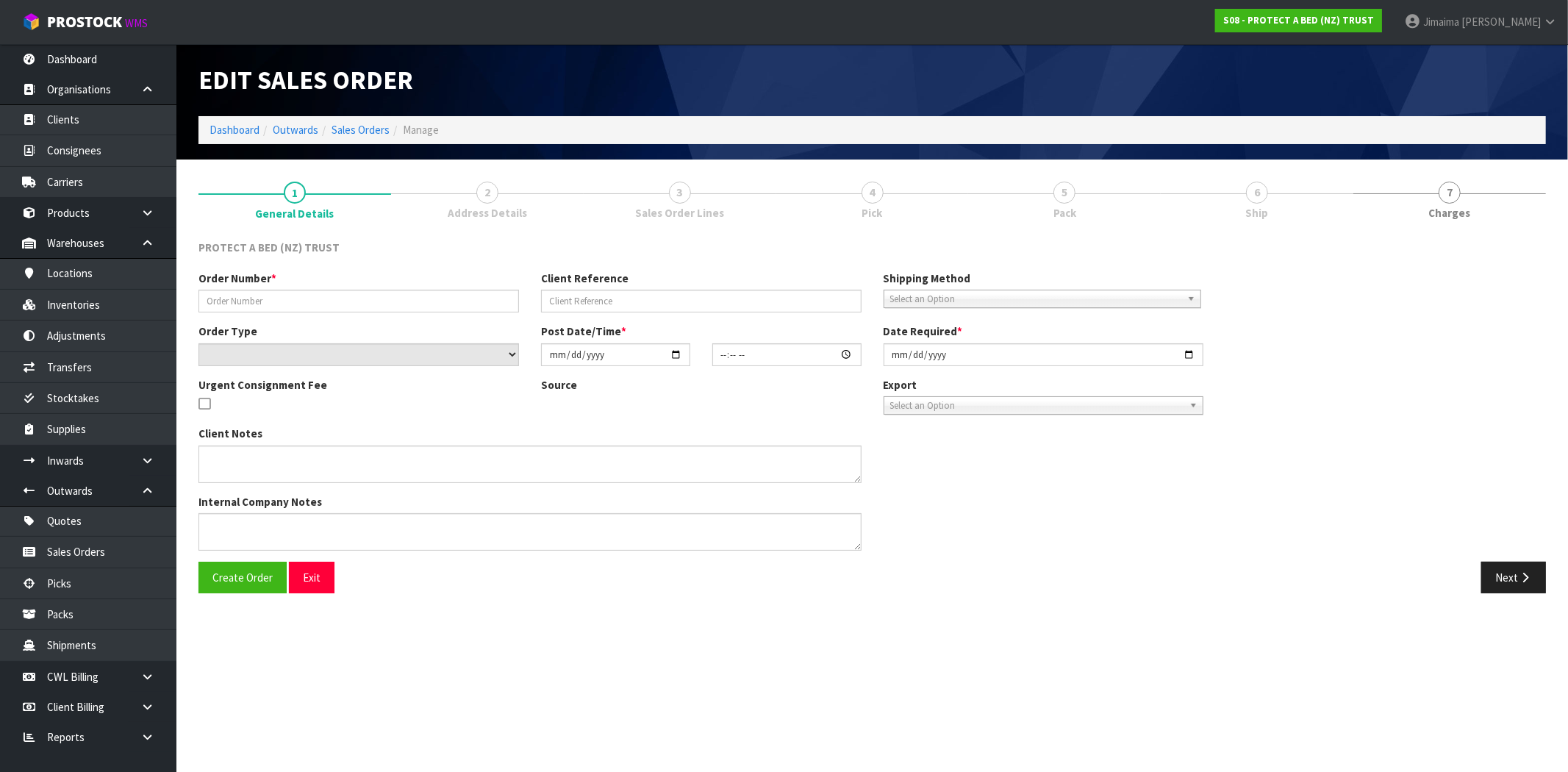
type input "220138"
select select "number:0"
type input "[DATE]"
type input "09:10:00.000"
type input "[DATE]"
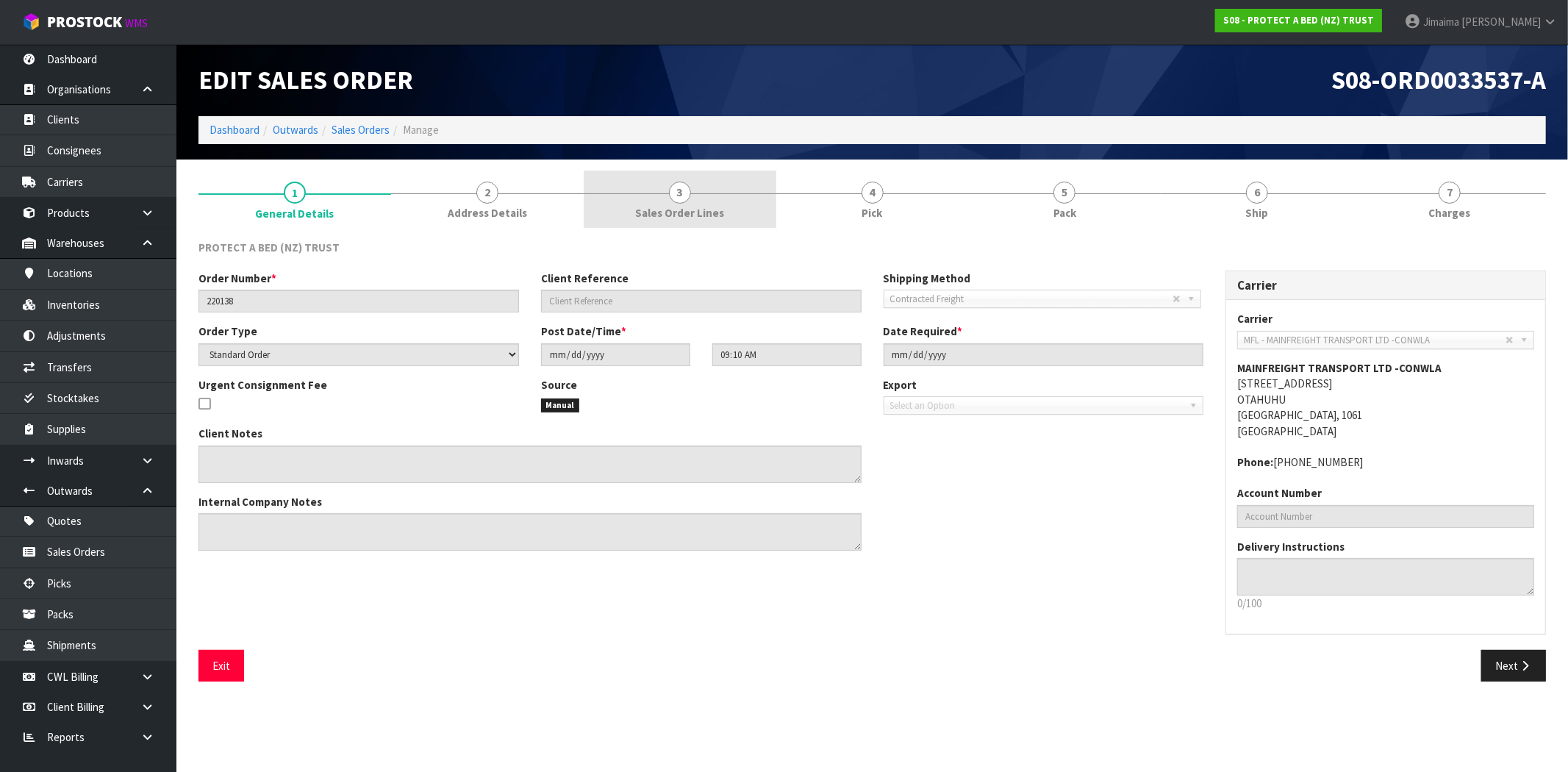
click at [677, 211] on span "Sales Order Lines" at bounding box center [680, 213] width 89 height 16
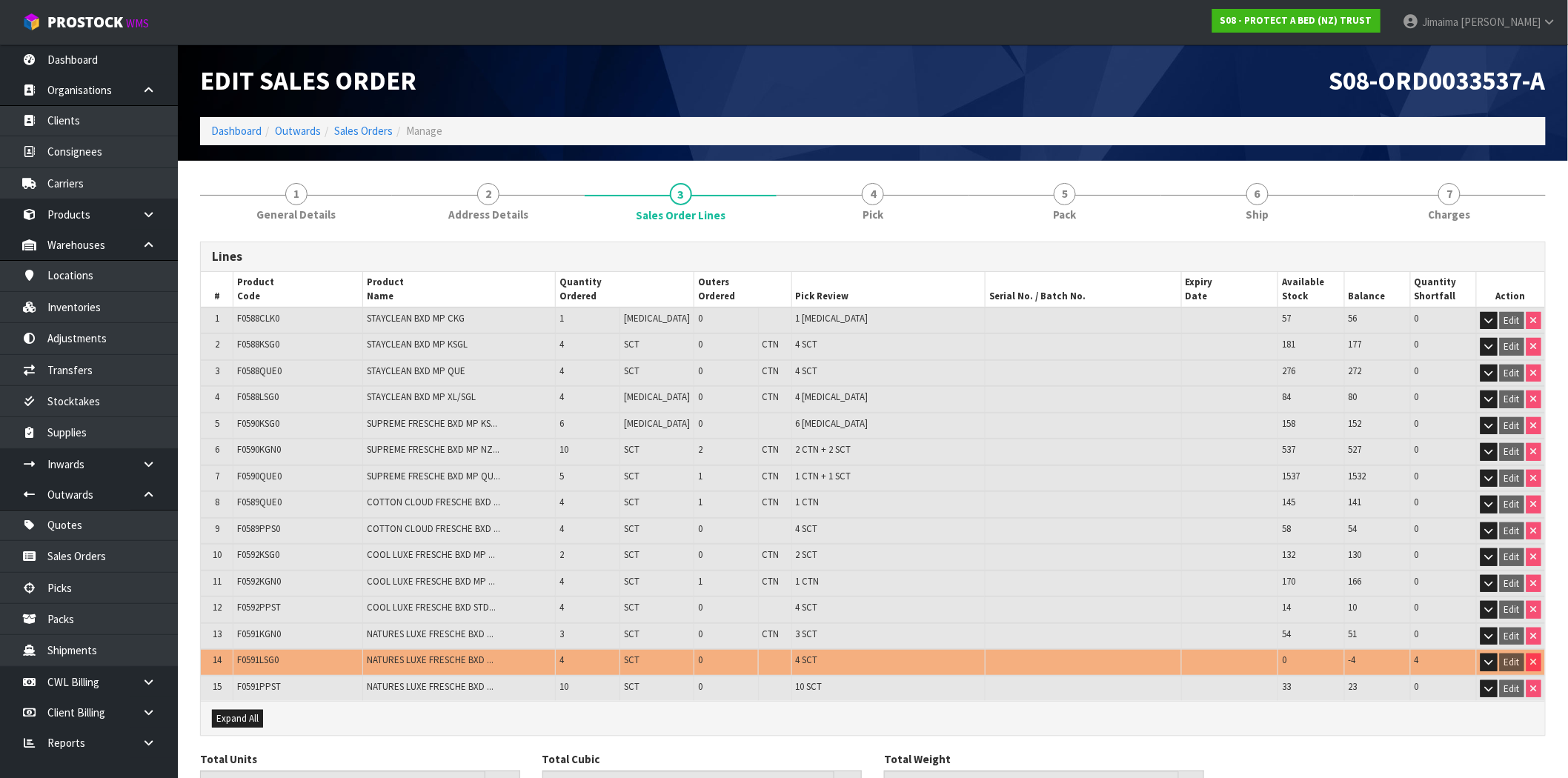
drag, startPoint x: 841, startPoint y: 211, endPoint x: 860, endPoint y: 234, distance: 29.8
click at [842, 211] on link "4 Pick" at bounding box center [873, 201] width 192 height 58
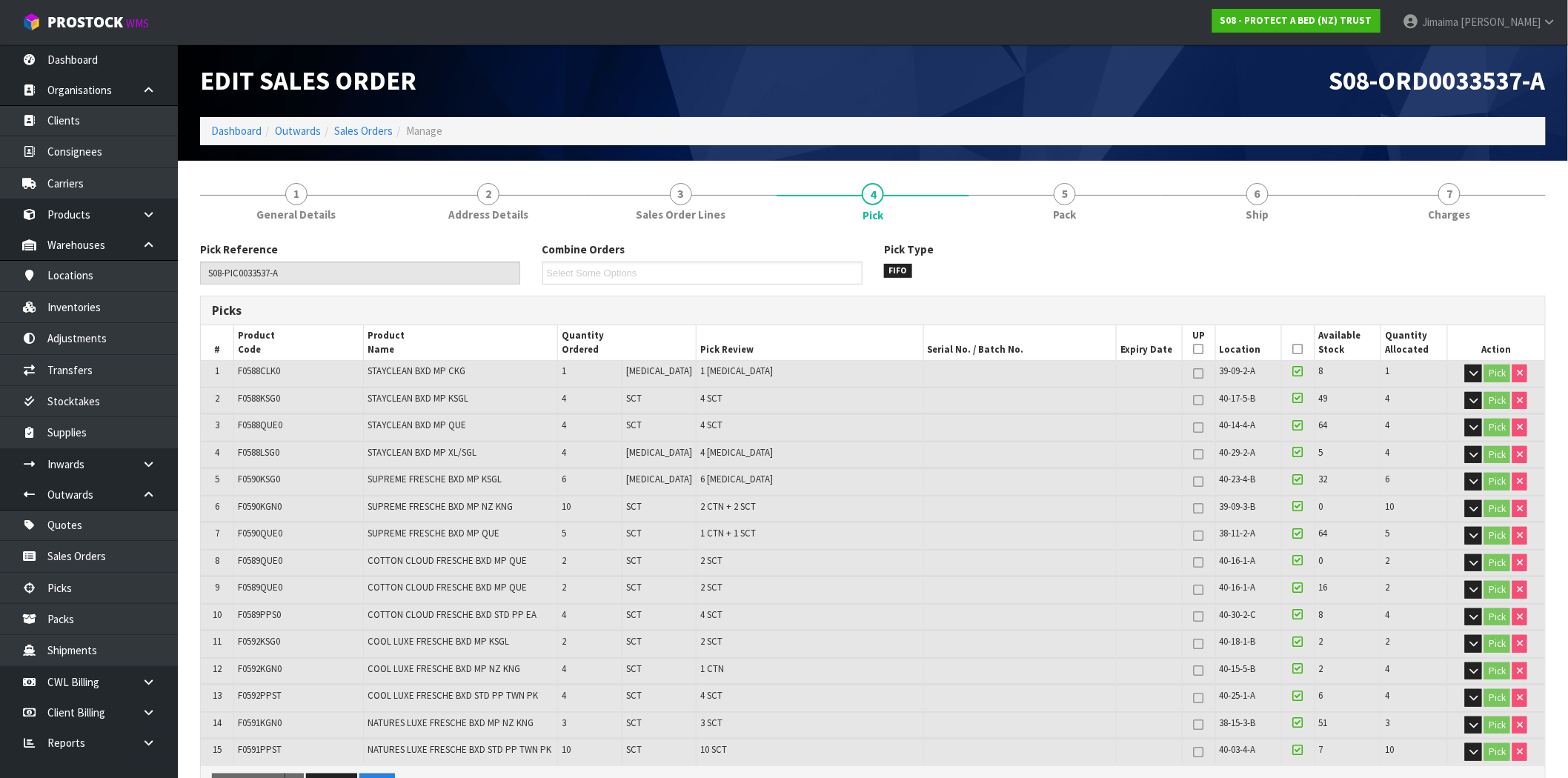
click at [1092, 167] on section "1 General Details 2 Address Details 3 Sales Order Lines 4 Pick 5 Pack 6 Ship 7 …" at bounding box center [873, 772] width 1391 height 1223
click at [1078, 197] on link "5 Pack" at bounding box center [1066, 201] width 192 height 58
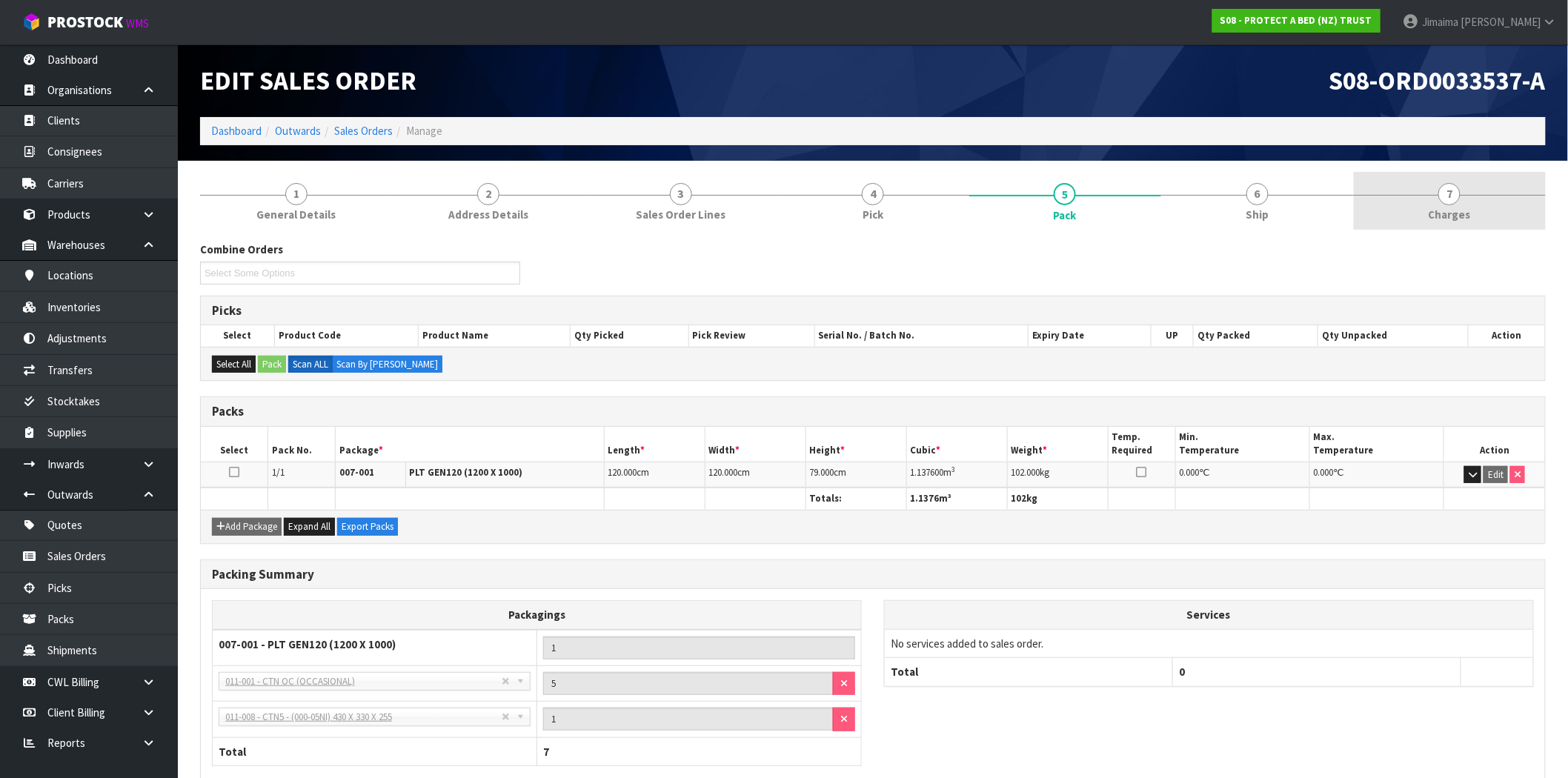
click at [1490, 208] on link "7 [GEOGRAPHIC_DATA]" at bounding box center [1450, 201] width 192 height 58
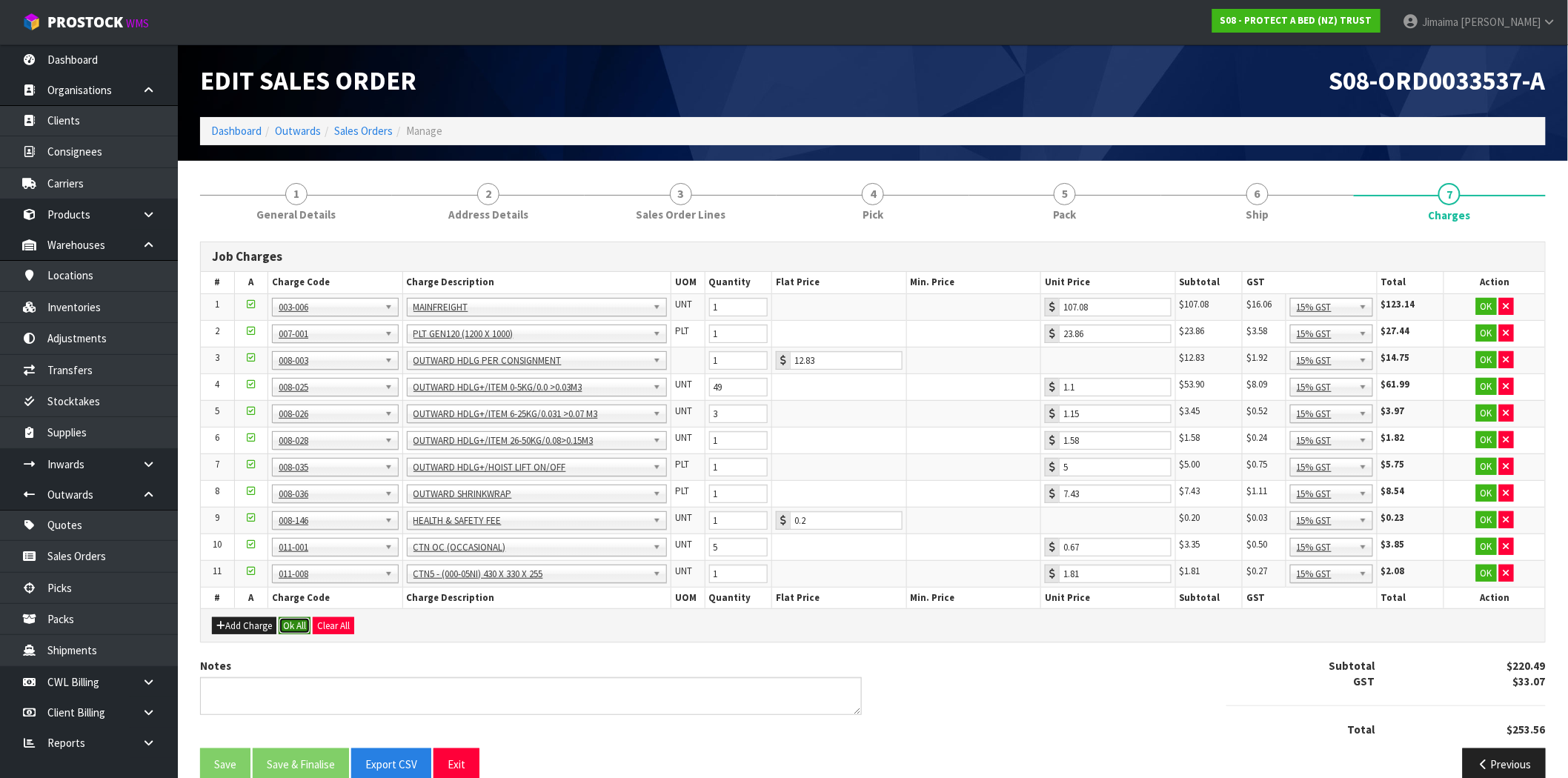
click at [295, 618] on button "Ok All" at bounding box center [294, 626] width 32 height 18
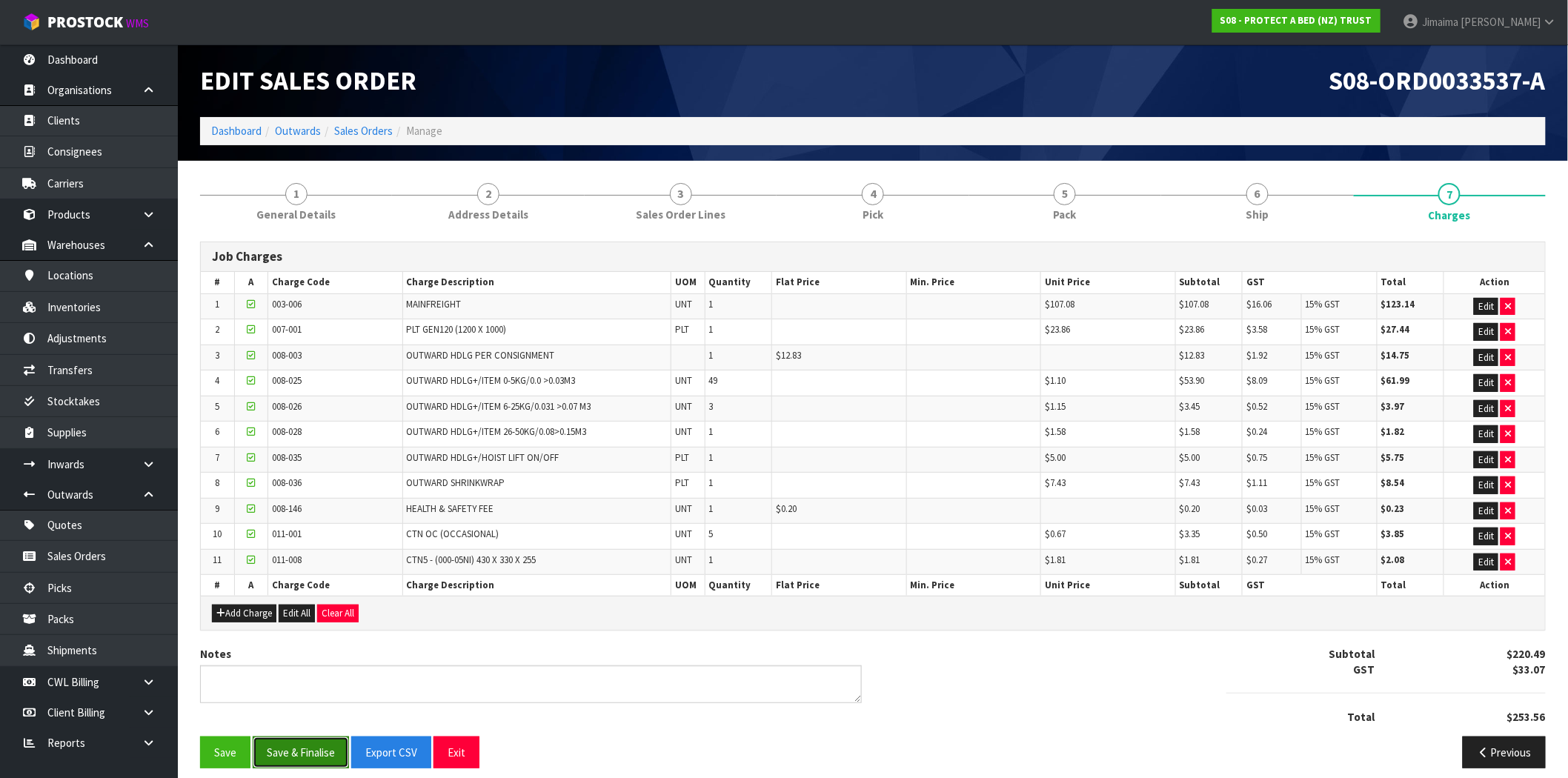
click at [314, 743] on button "Save & Finalise" at bounding box center [301, 752] width 96 height 32
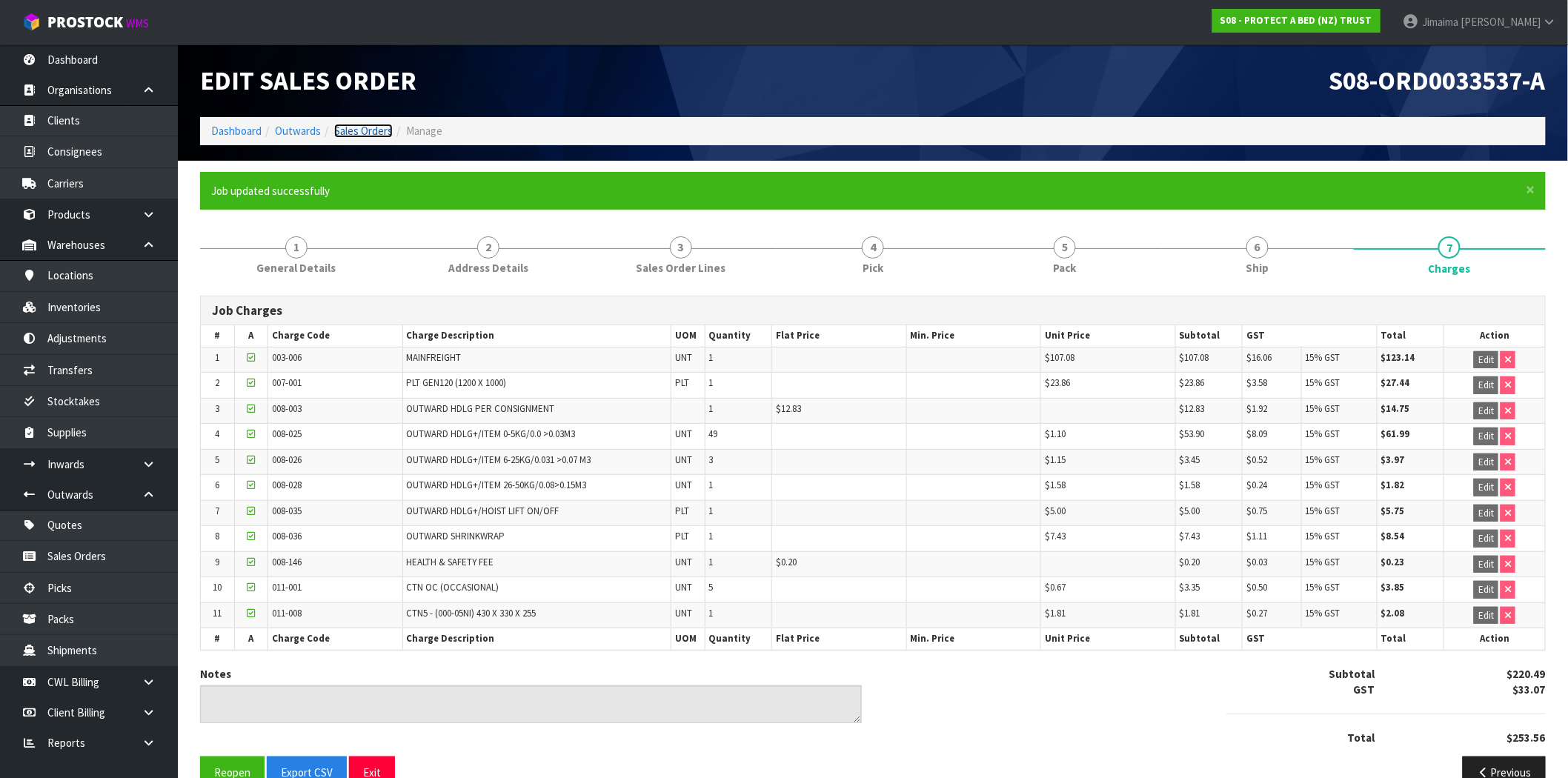
click at [364, 129] on link "Sales Orders" at bounding box center [363, 130] width 58 height 14
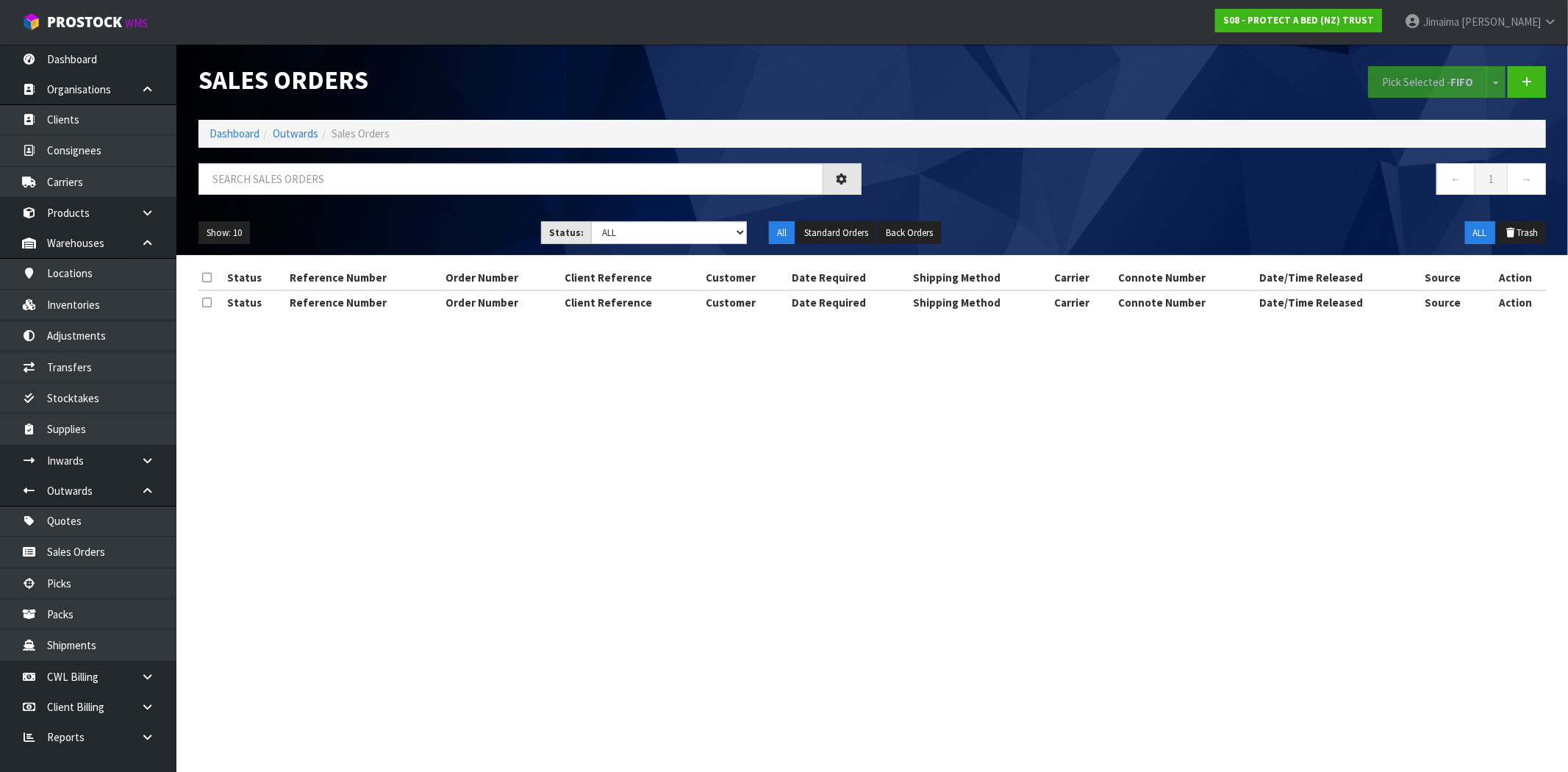
click at [319, 158] on div "Sales Orders Pick Selected - FIFO Split button! FIFO - First In First Out FEFO …" at bounding box center [871, 149] width 1370 height 211
click at [288, 187] on input "text" at bounding box center [510, 179] width 625 height 31
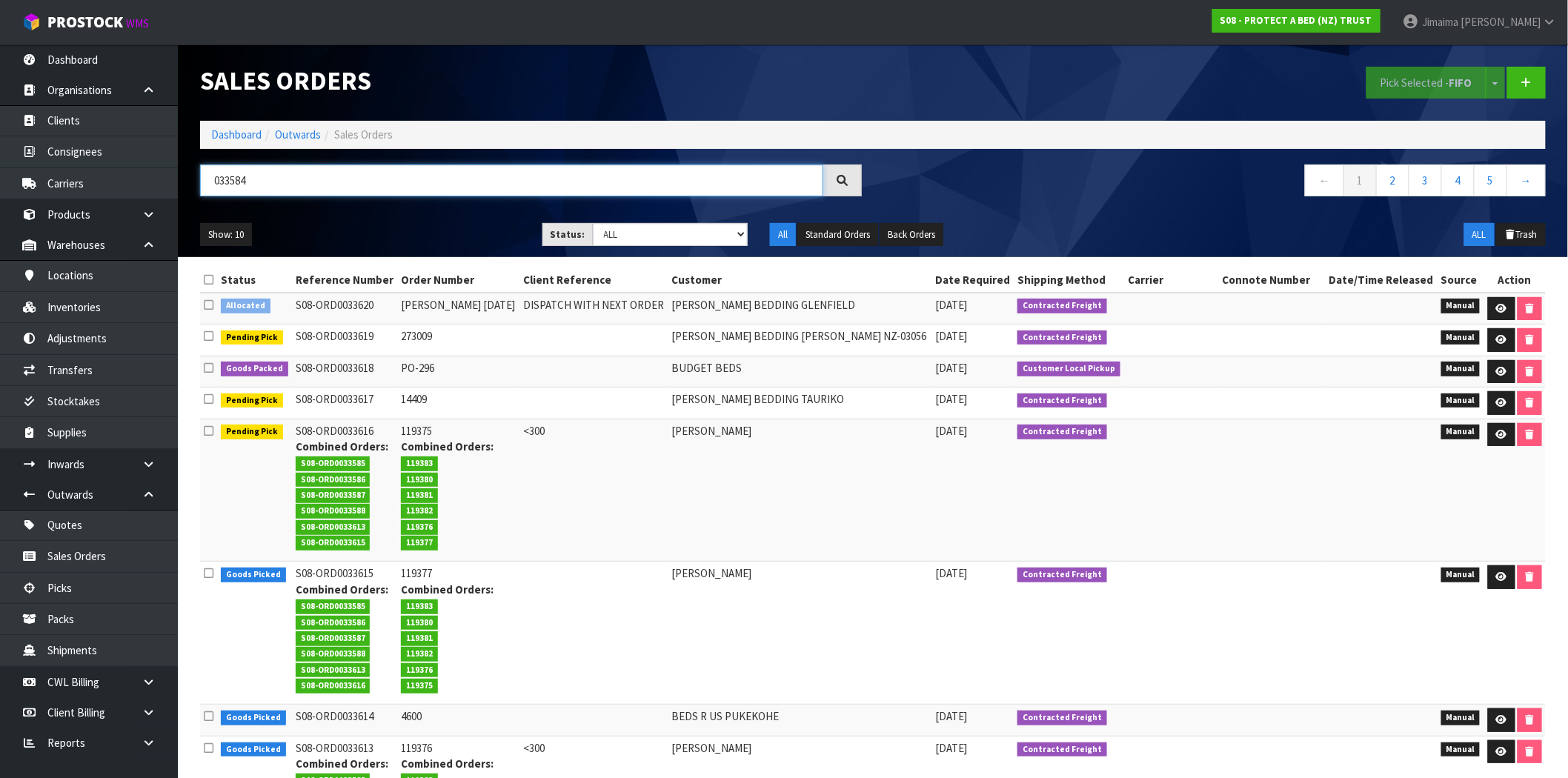
type input "033584"
click at [769, 356] on td "BUDGET BEDS" at bounding box center [800, 372] width 264 height 32
click at [357, 195] on input "033584" at bounding box center [511, 181] width 623 height 32
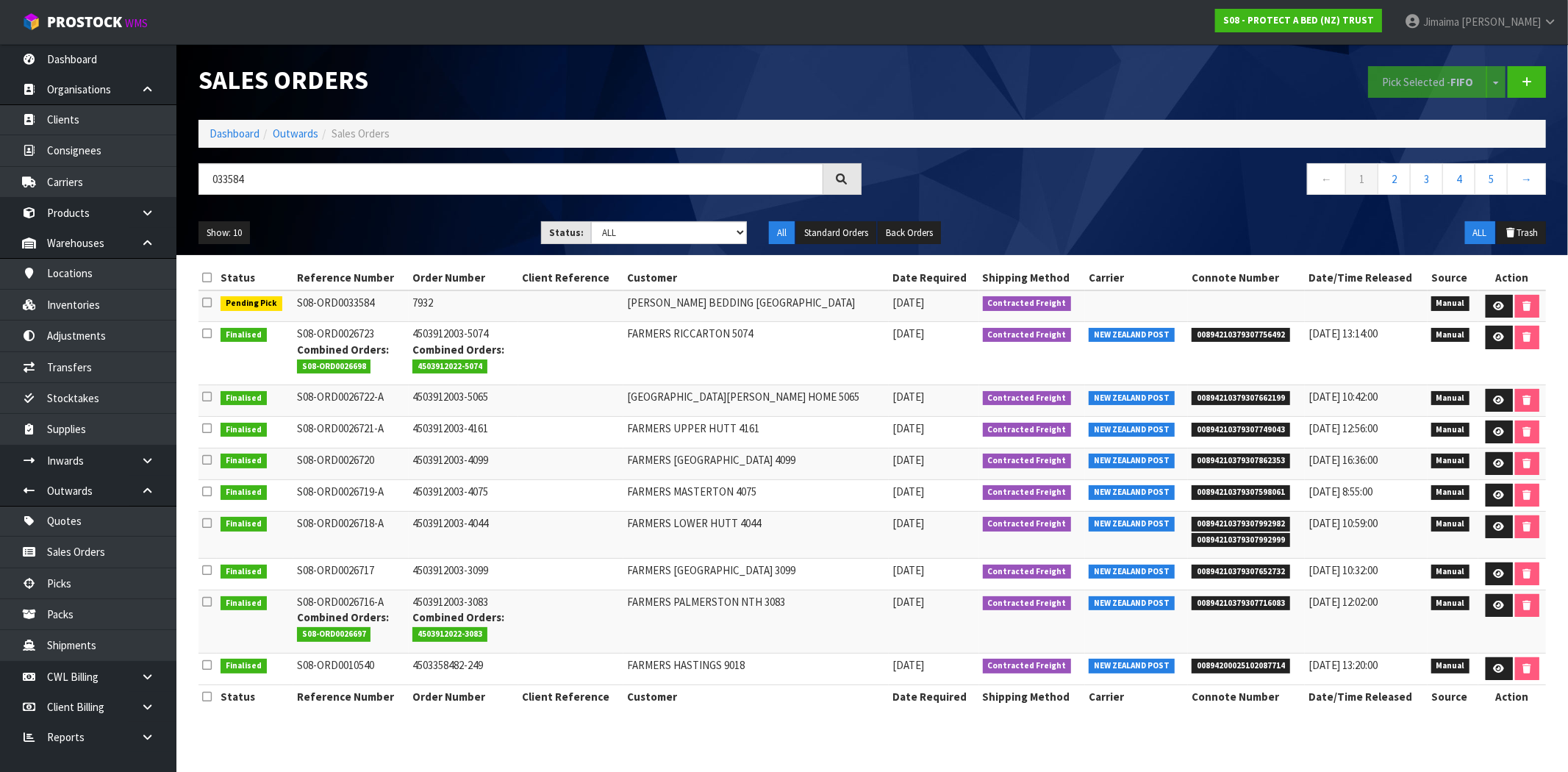
click at [776, 321] on td "HARVEY NORMAN BEDDING CHRISTCHURCH" at bounding box center [756, 306] width 266 height 31
click at [776, 322] on td "FARMERS RICCARTON 5074" at bounding box center [756, 353] width 266 height 63
drag, startPoint x: 1500, startPoint y: 306, endPoint x: 1488, endPoint y: 308, distance: 12.2
click at [1500, 306] on icon at bounding box center [1499, 306] width 11 height 10
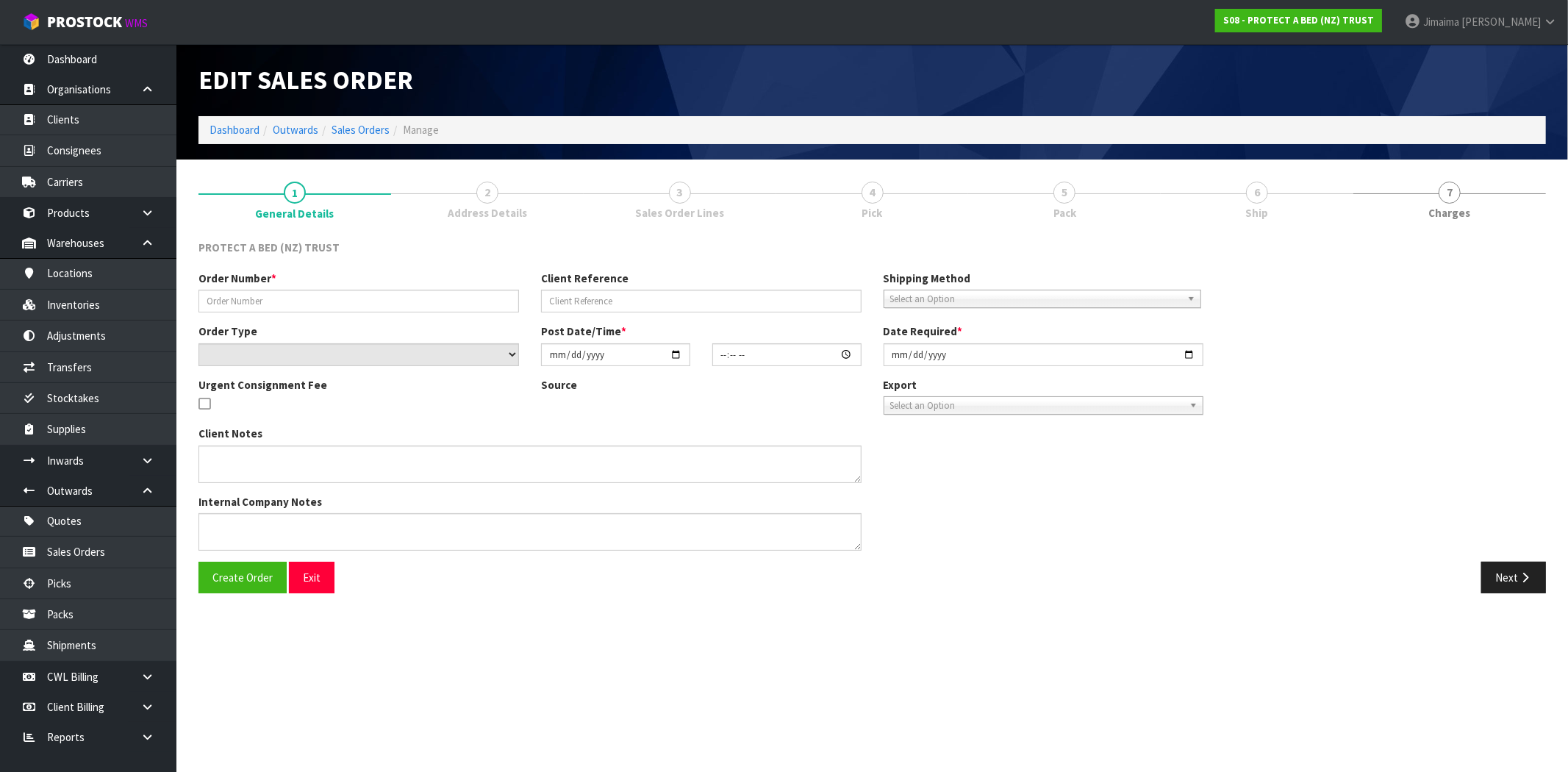
type input "7932"
select select "number:0"
type input "[DATE]"
type input "09:18:00.000"
type input "[DATE]"
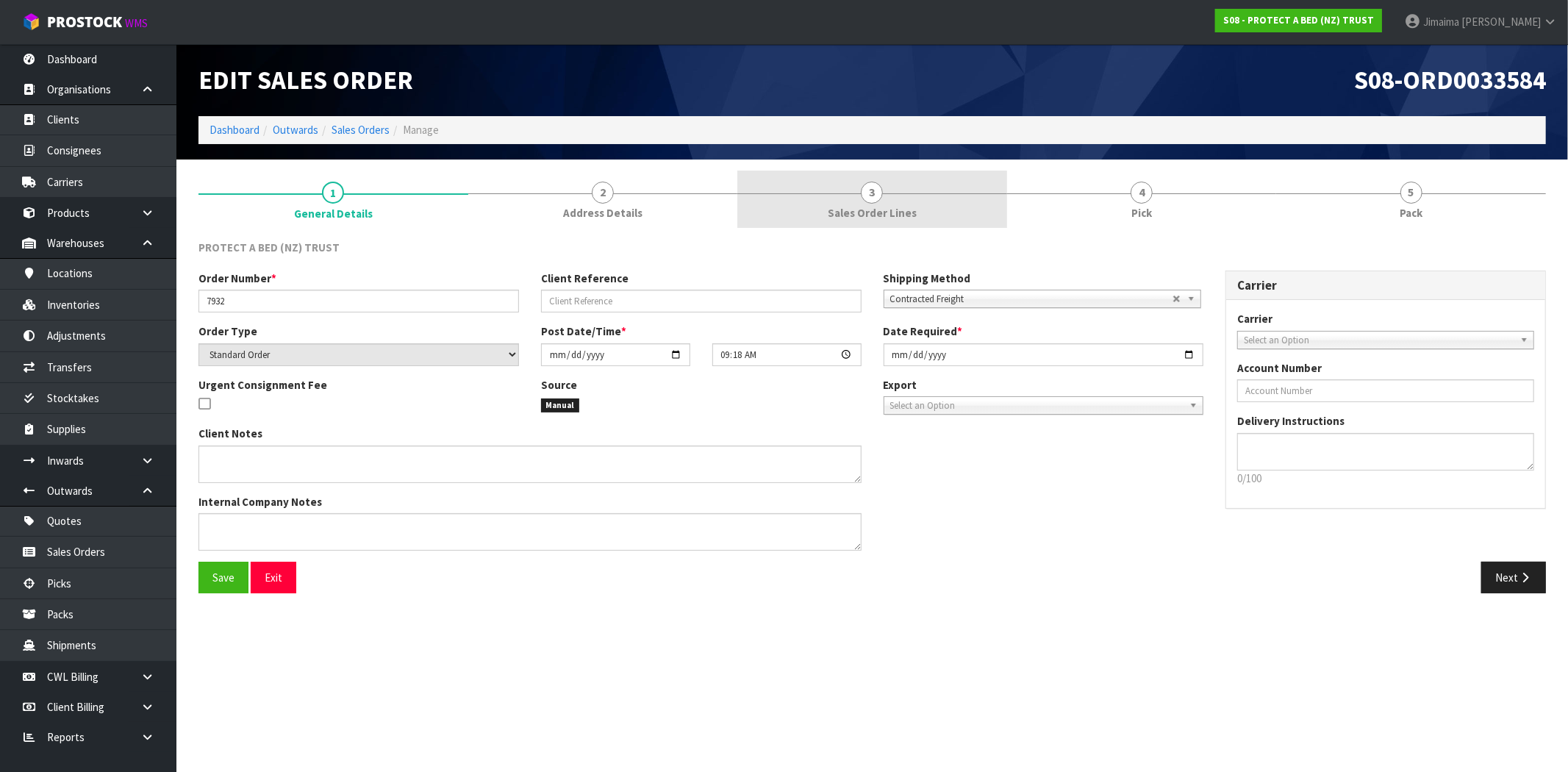
click at [883, 188] on span "3" at bounding box center [871, 192] width 22 height 22
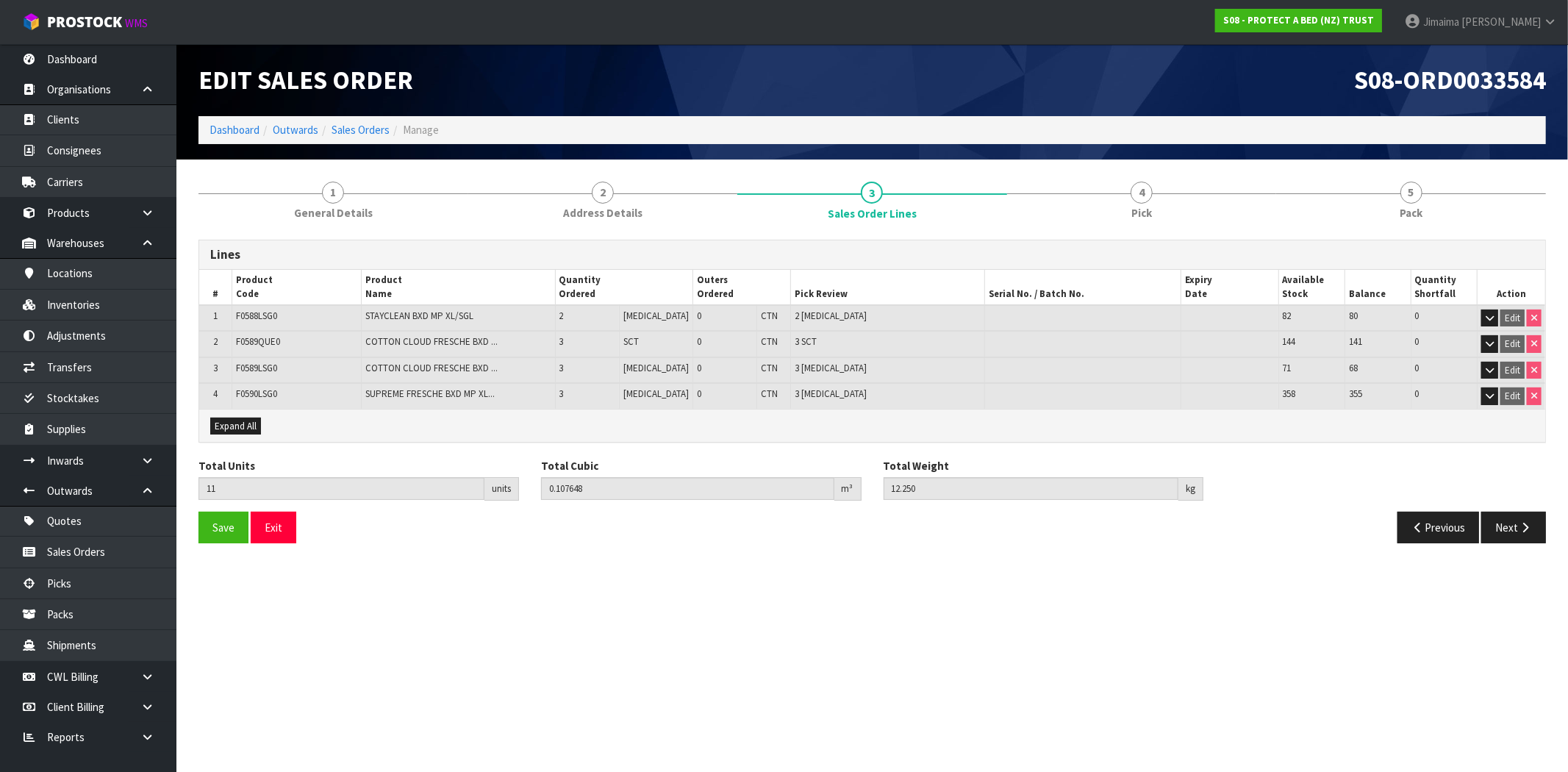
click at [619, 386] on td "3" at bounding box center [586, 395] width 64 height 25
click at [1199, 204] on link "4 Pick" at bounding box center [1141, 199] width 270 height 58
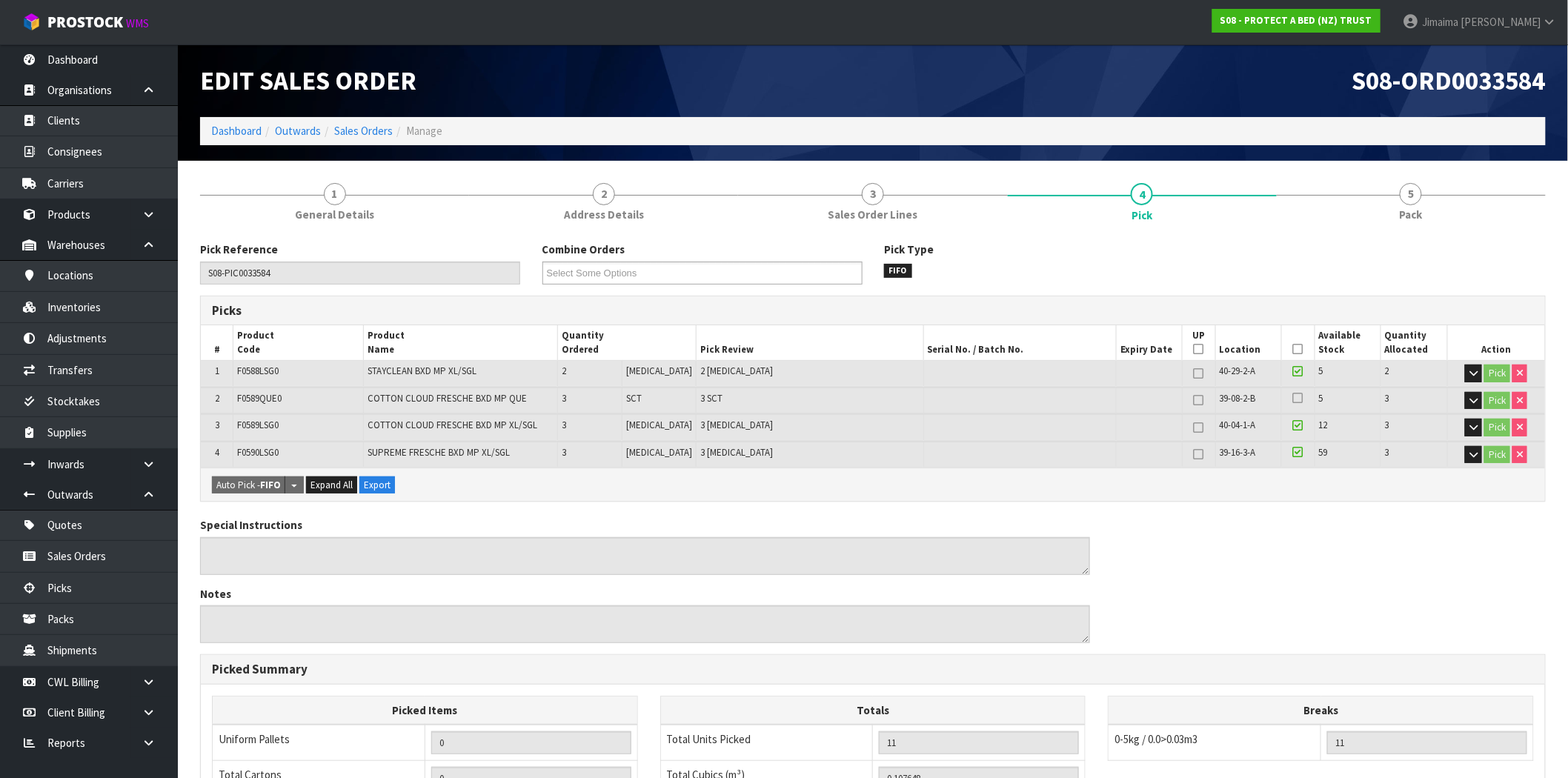
click at [265, 393] on span "F0589QUE0" at bounding box center [259, 398] width 44 height 12
copy span "F0589QUE0"
click at [383, 437] on td "COTTON CLOUD FRESCHE BXD MP XL/SGL" at bounding box center [461, 426] width 194 height 26
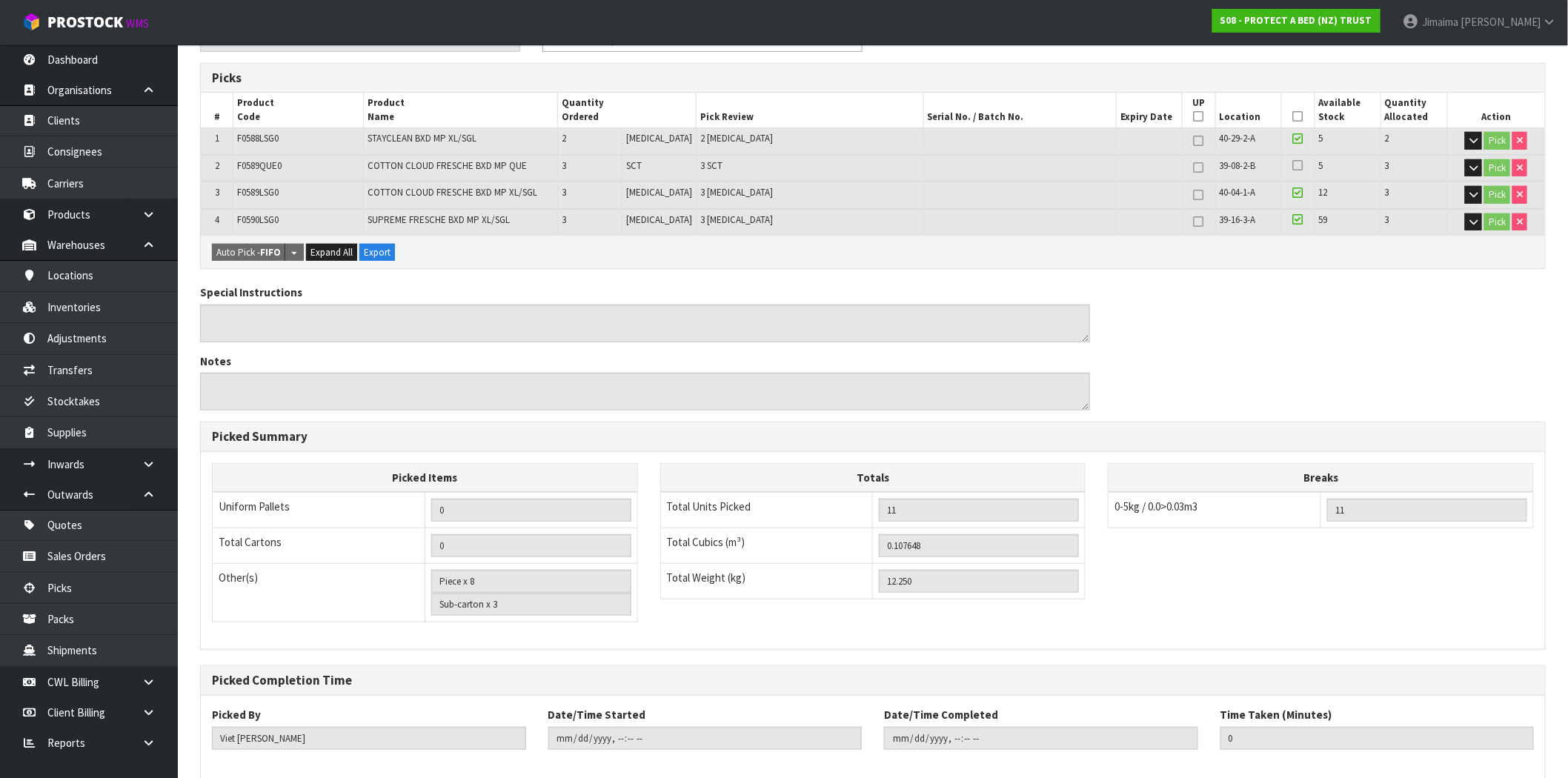
scroll to position [274, 0]
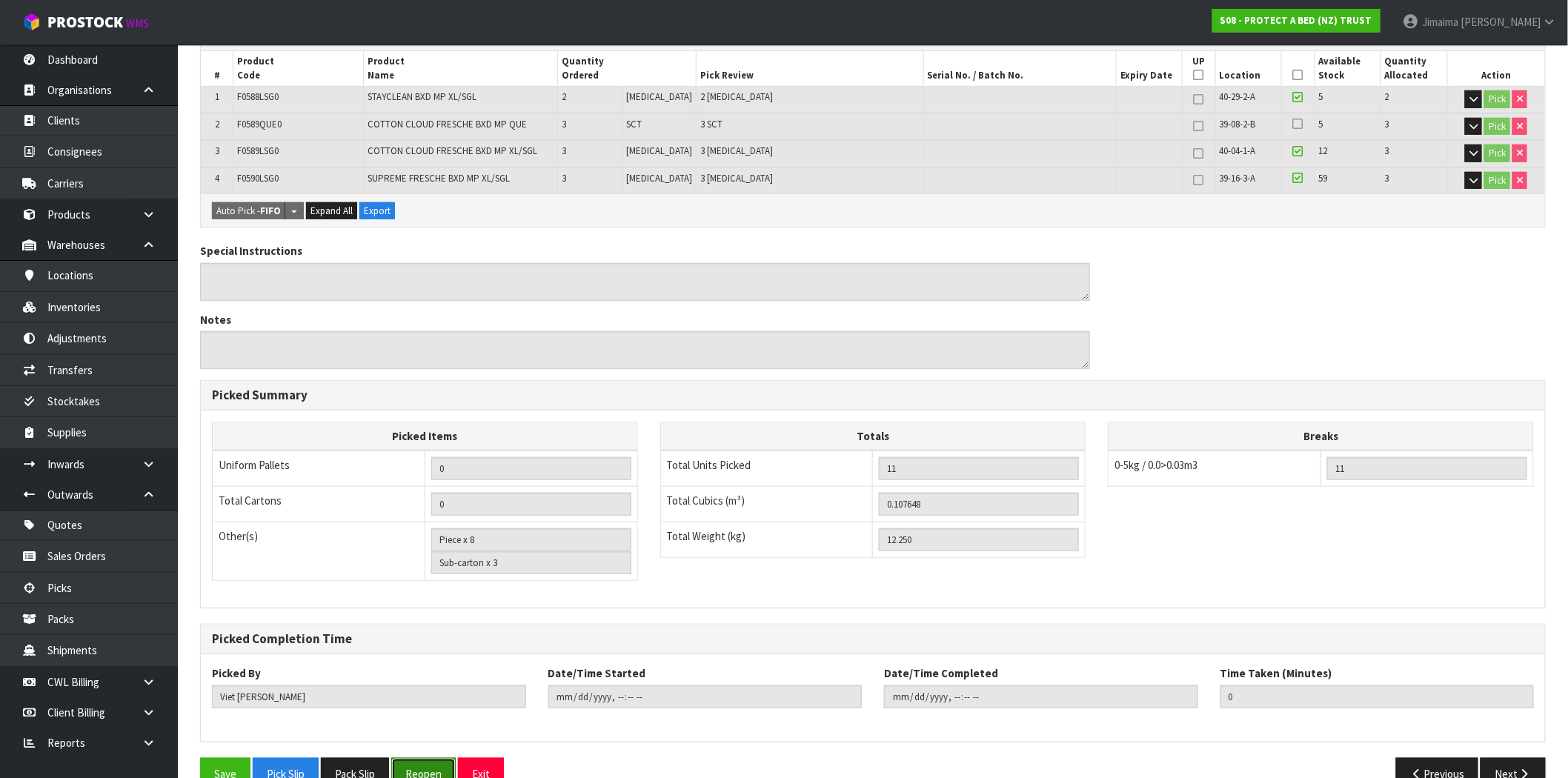
click at [442, 762] on button "Reopen" at bounding box center [423, 774] width 64 height 32
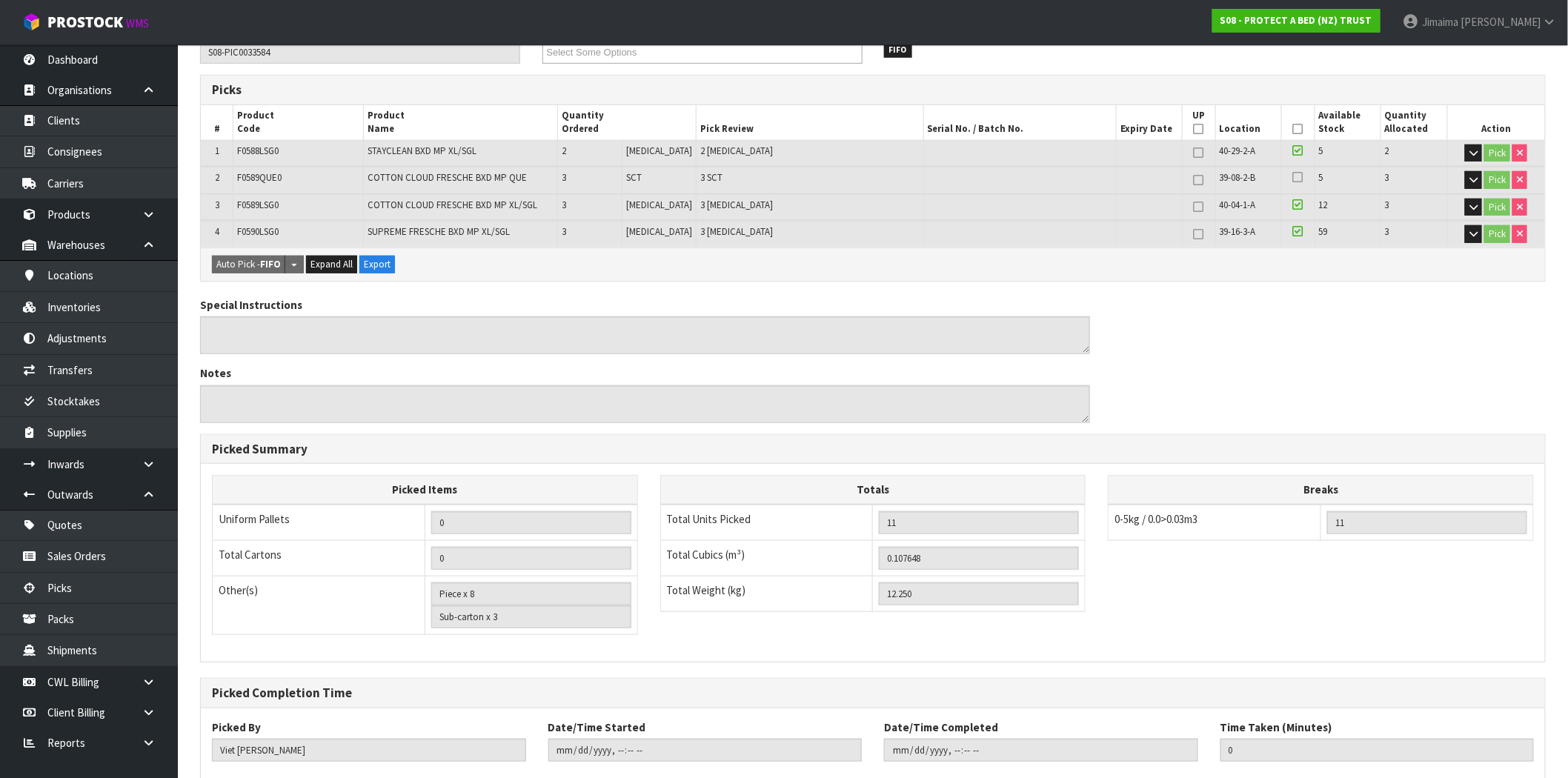
scroll to position [0, 0]
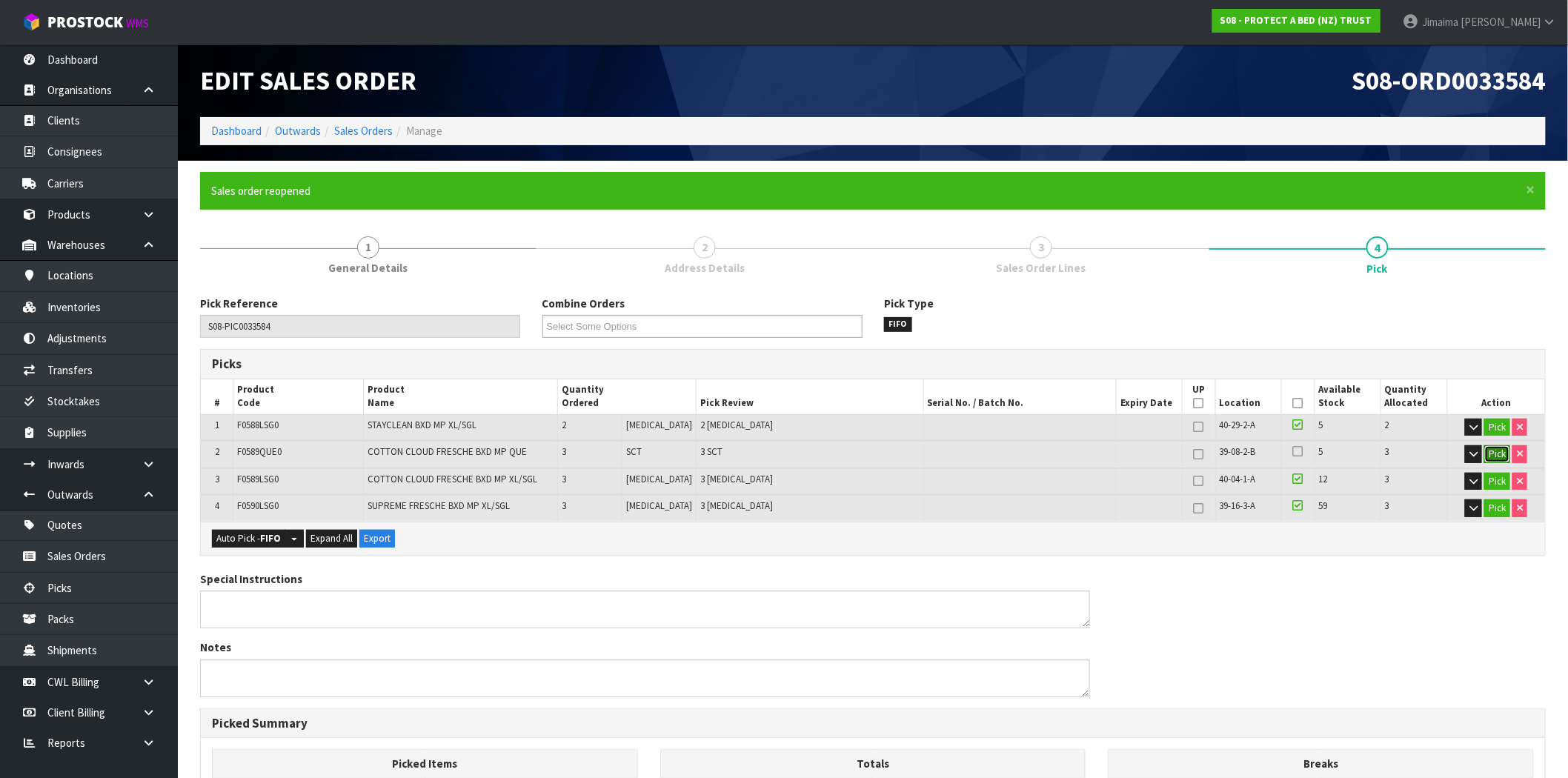
click at [1494, 455] on button "Pick" at bounding box center [1497, 454] width 26 height 18
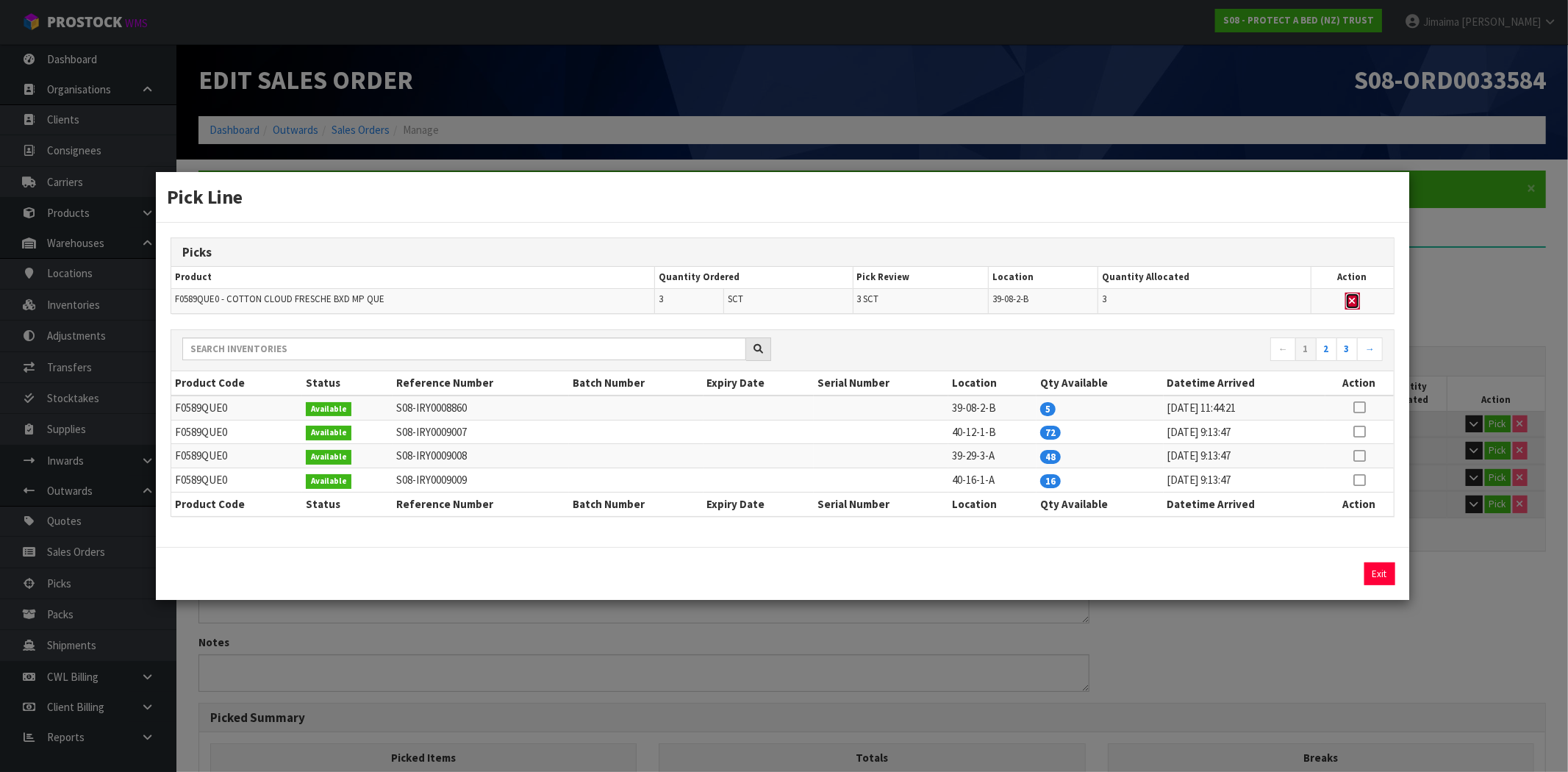
click at [1356, 305] on button "button" at bounding box center [1352, 302] width 15 height 17
type input "Sub-carton x 0"
type input "8"
type input "0.06728"
type input "7.6"
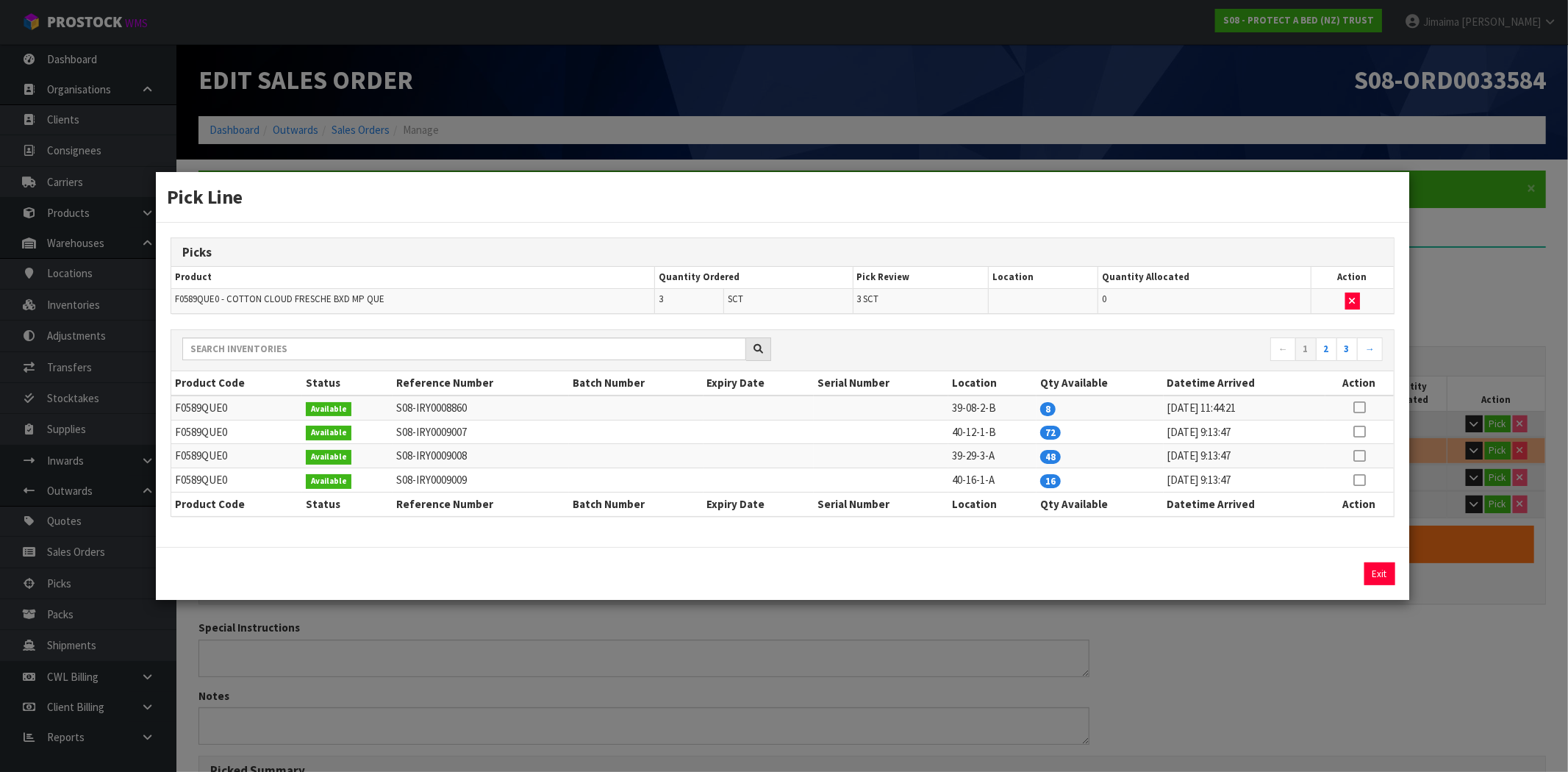
click at [1363, 480] on icon at bounding box center [1358, 480] width 11 height 1
click at [1310, 571] on button "Assign Pick" at bounding box center [1329, 574] width 60 height 23
type input "Sub-carton x 3"
type input "11"
type input "0.107648"
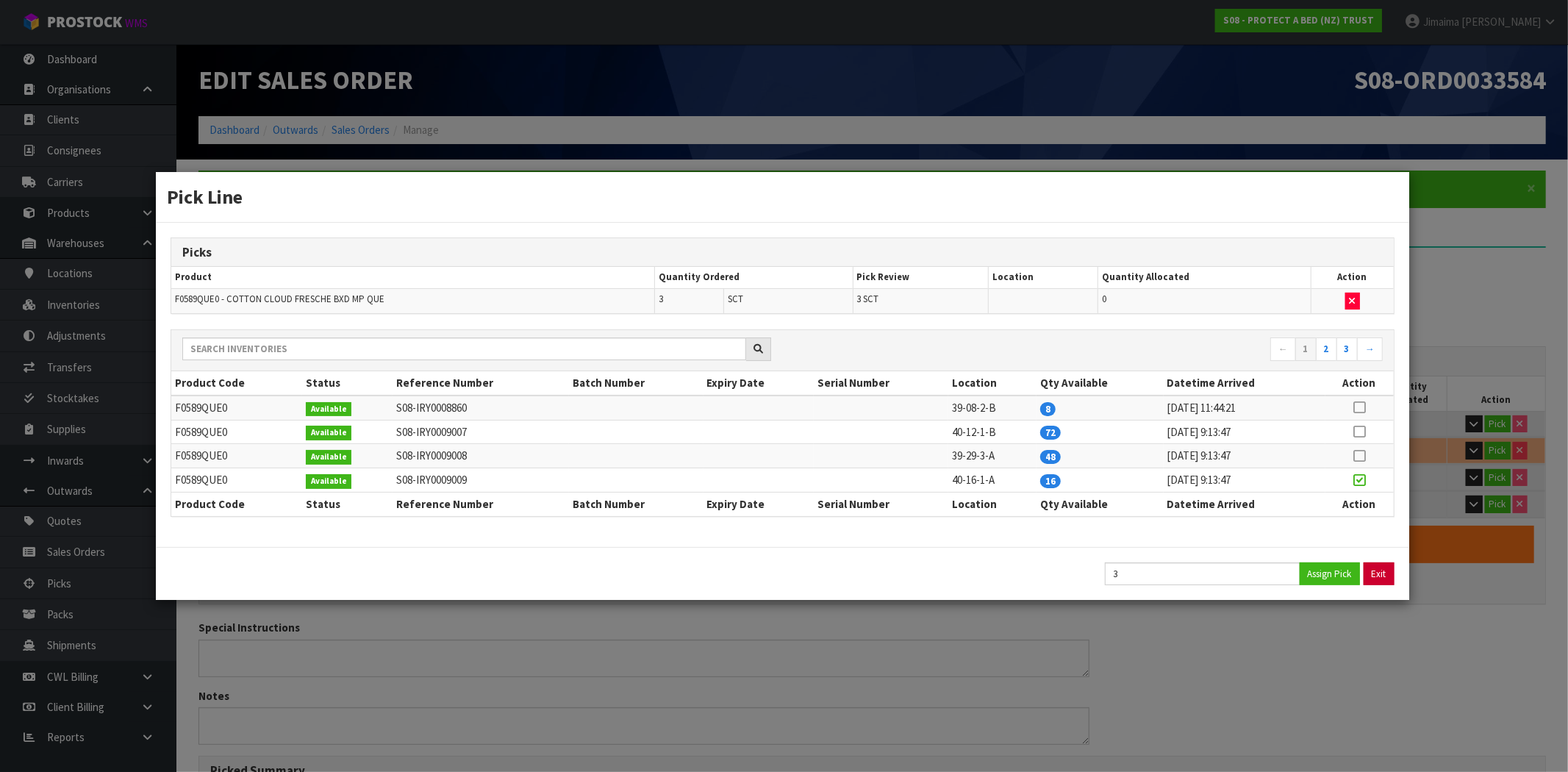
type input "12.25"
click at [1380, 579] on button "Exit" at bounding box center [1379, 574] width 31 height 23
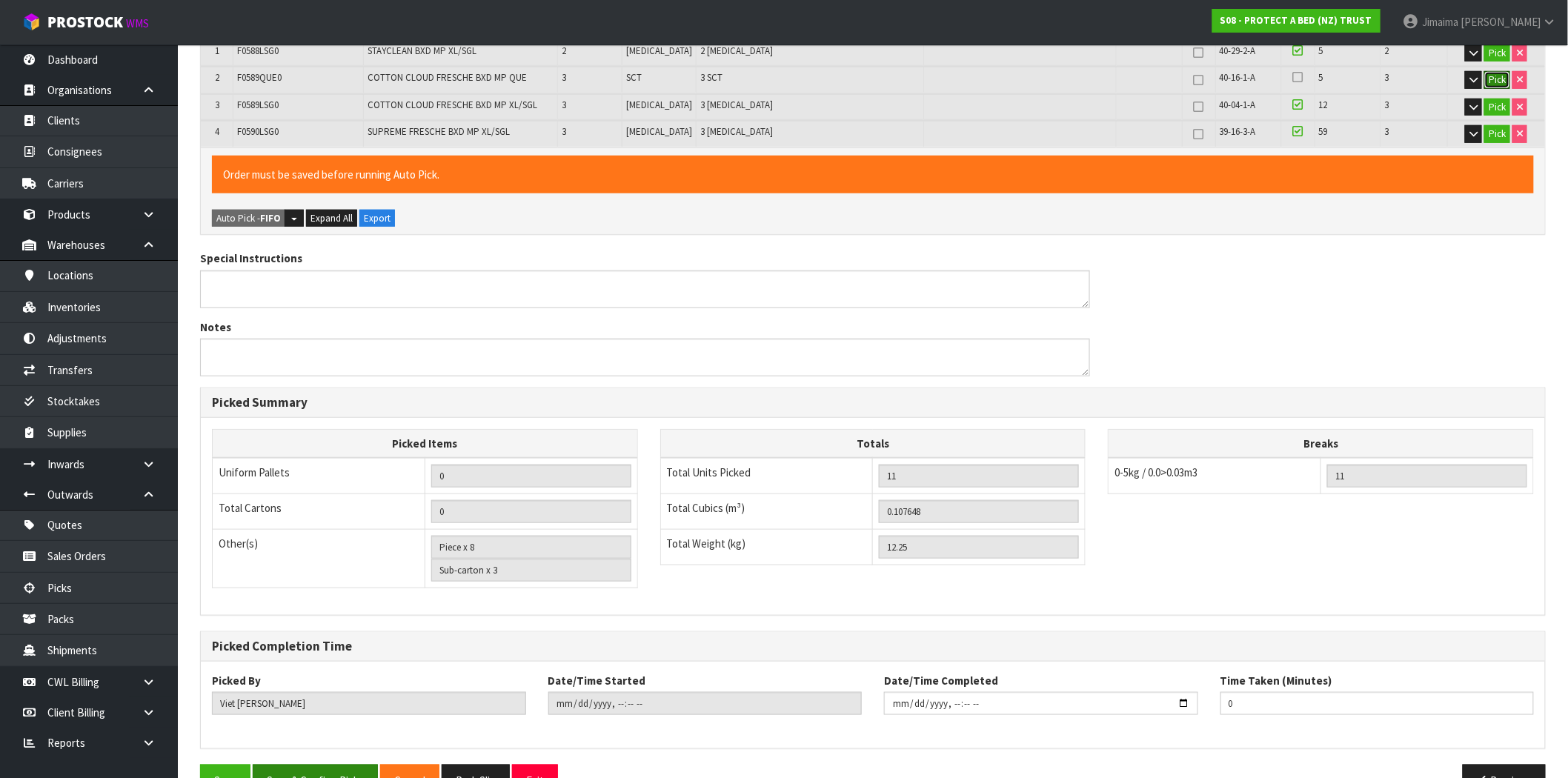
scroll to position [413, 0]
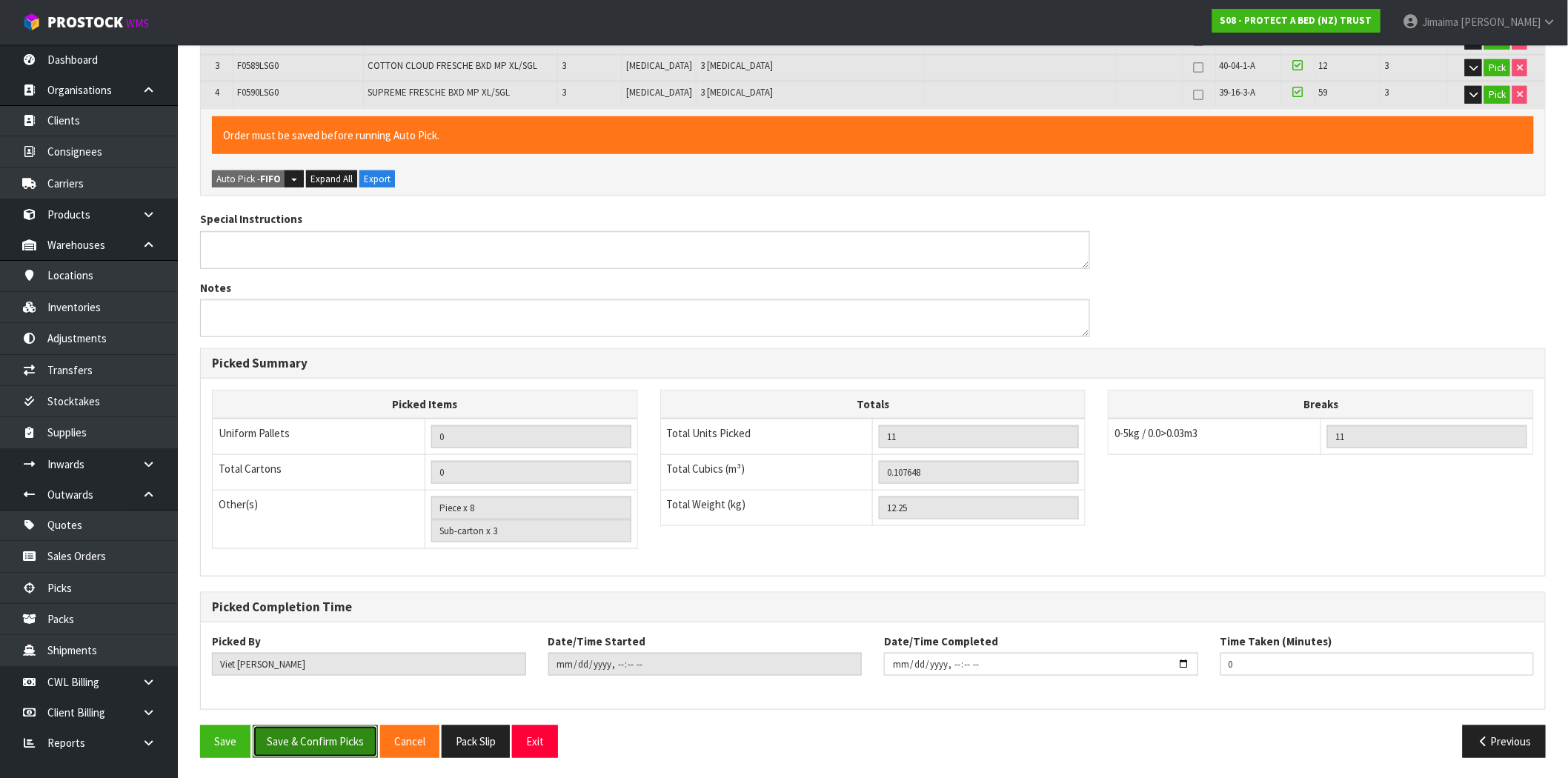
click at [293, 750] on button "Save & Confirm Picks" at bounding box center [316, 741] width 125 height 32
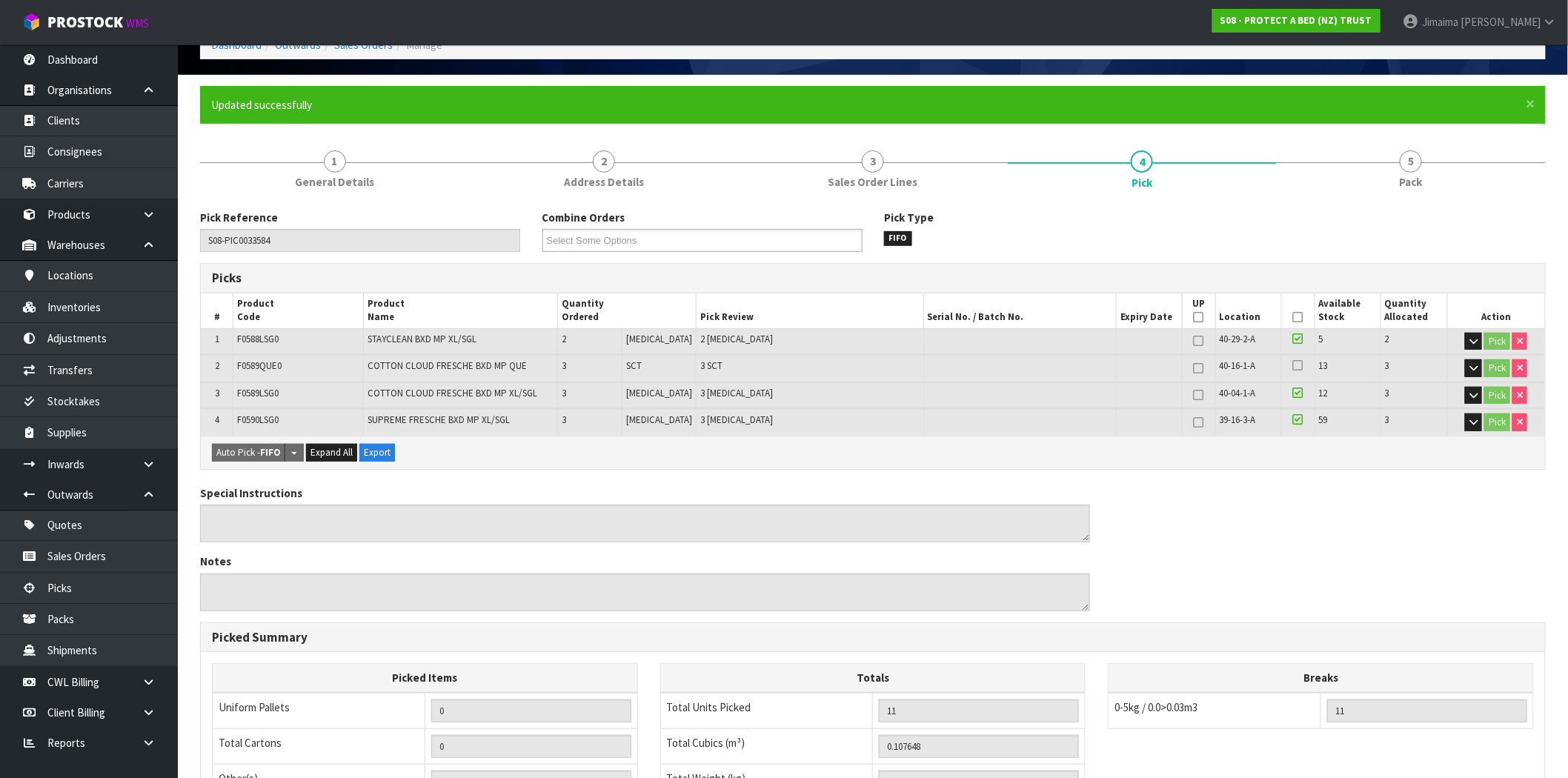
scroll to position [0, 0]
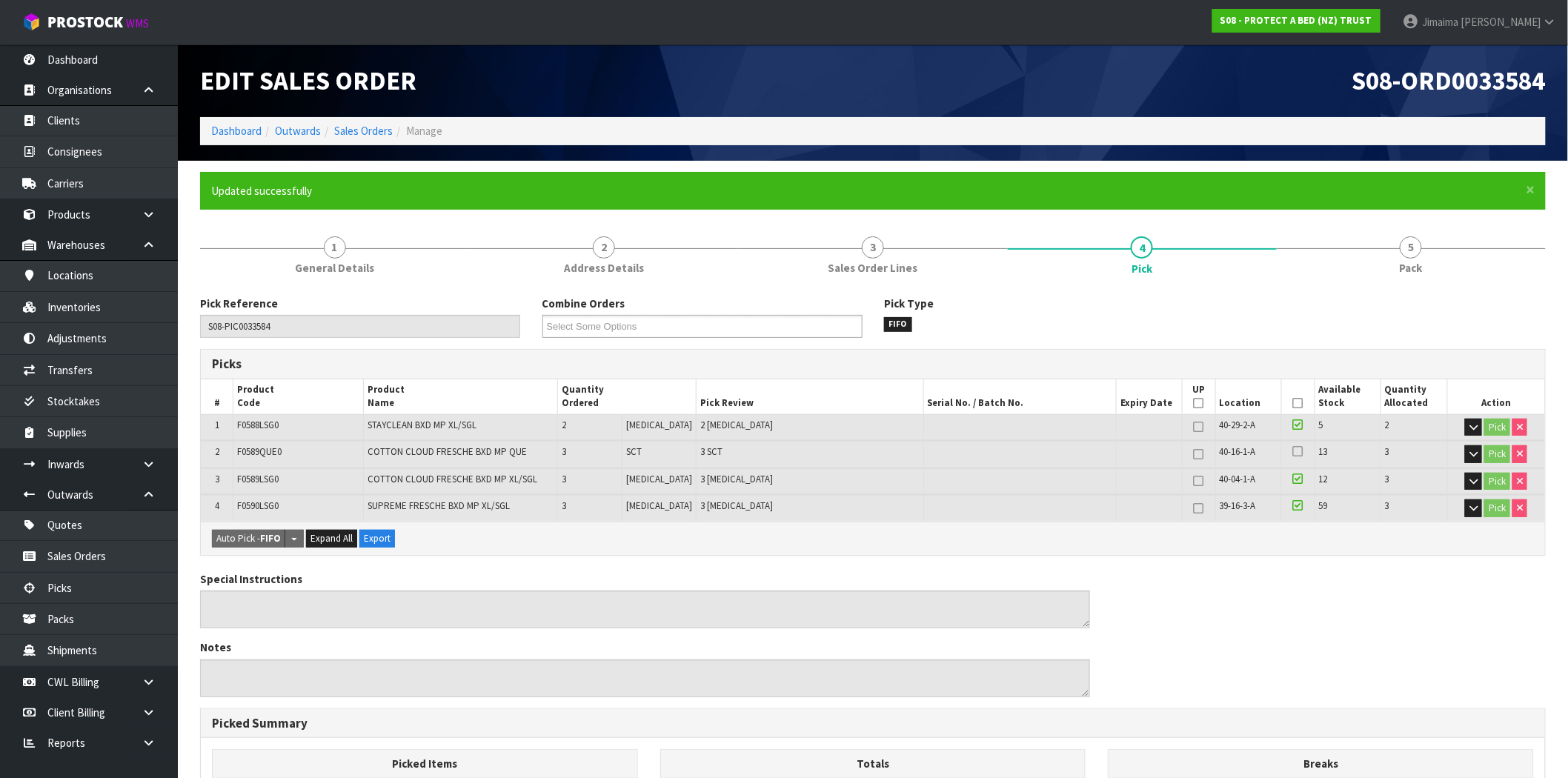
click at [278, 456] on span "F0589QUE0" at bounding box center [259, 451] width 44 height 12
copy span "F0589QUE0"
click at [380, 126] on link "Sales Orders" at bounding box center [363, 130] width 58 height 14
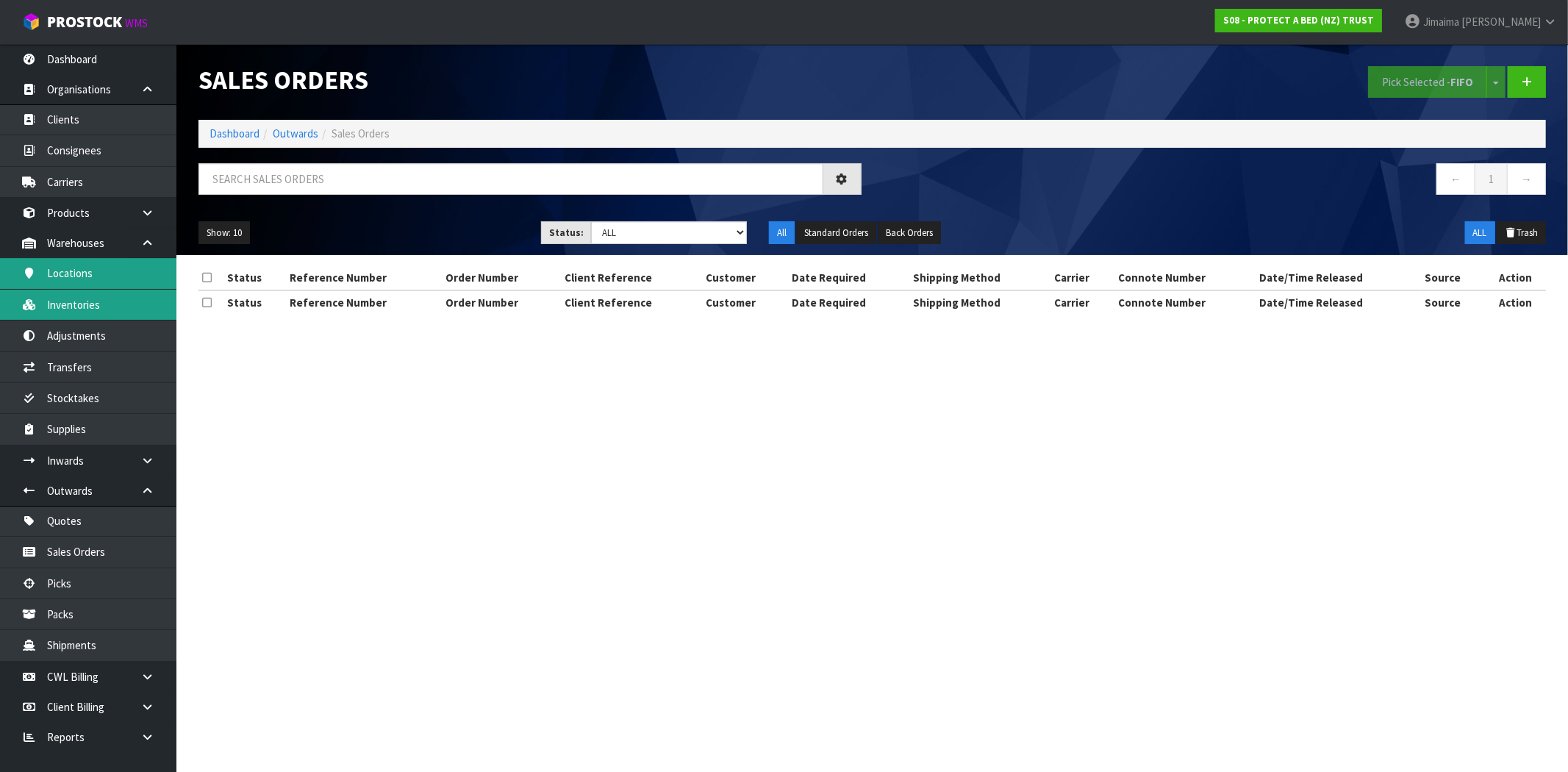
drag, startPoint x: 100, startPoint y: 300, endPoint x: 114, endPoint y: 277, distance: 26.9
click at [100, 300] on link "Inventories" at bounding box center [88, 304] width 177 height 30
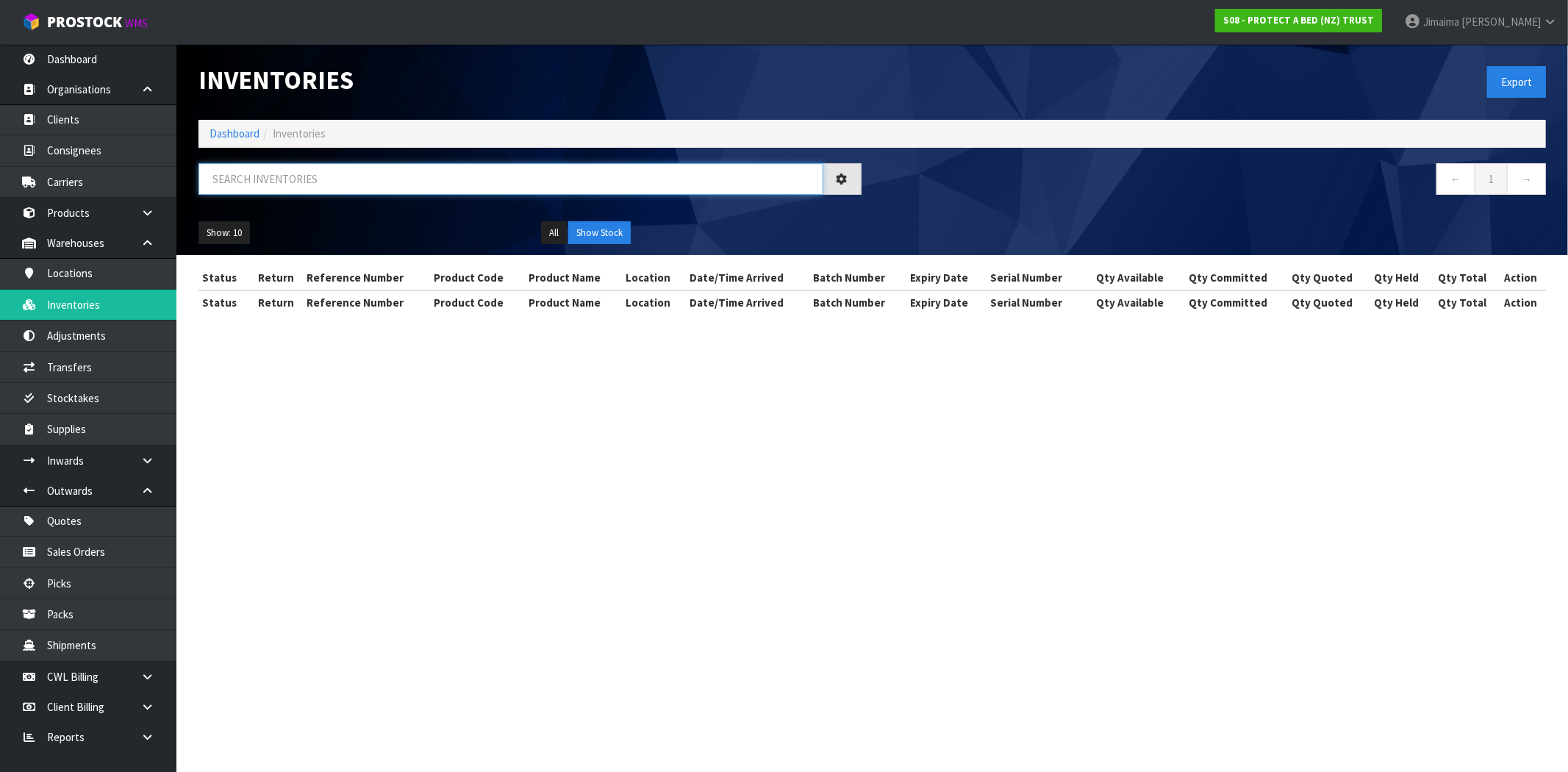
click at [252, 184] on input "text" at bounding box center [510, 179] width 625 height 31
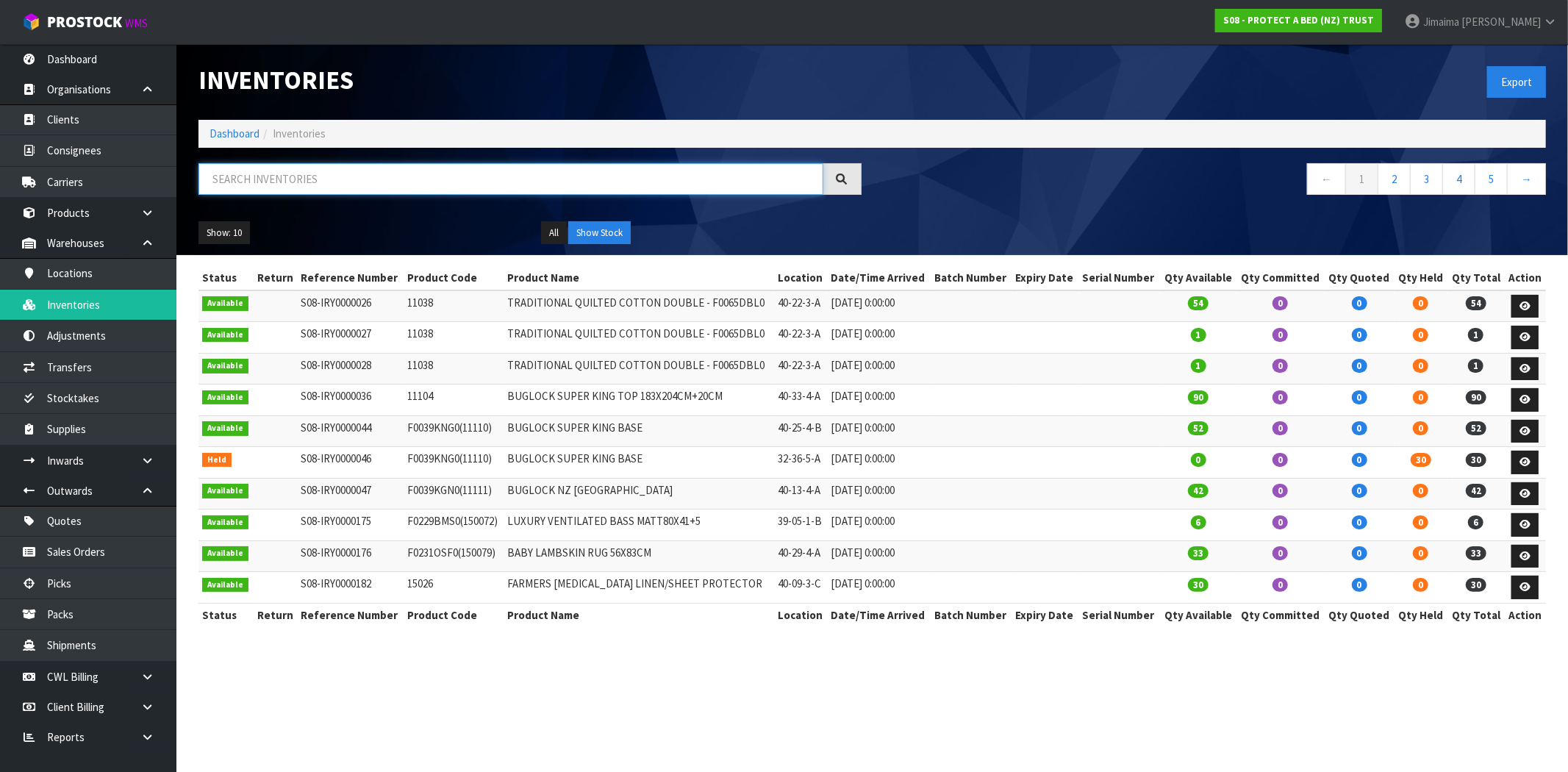
paste input "F0589QUE0"
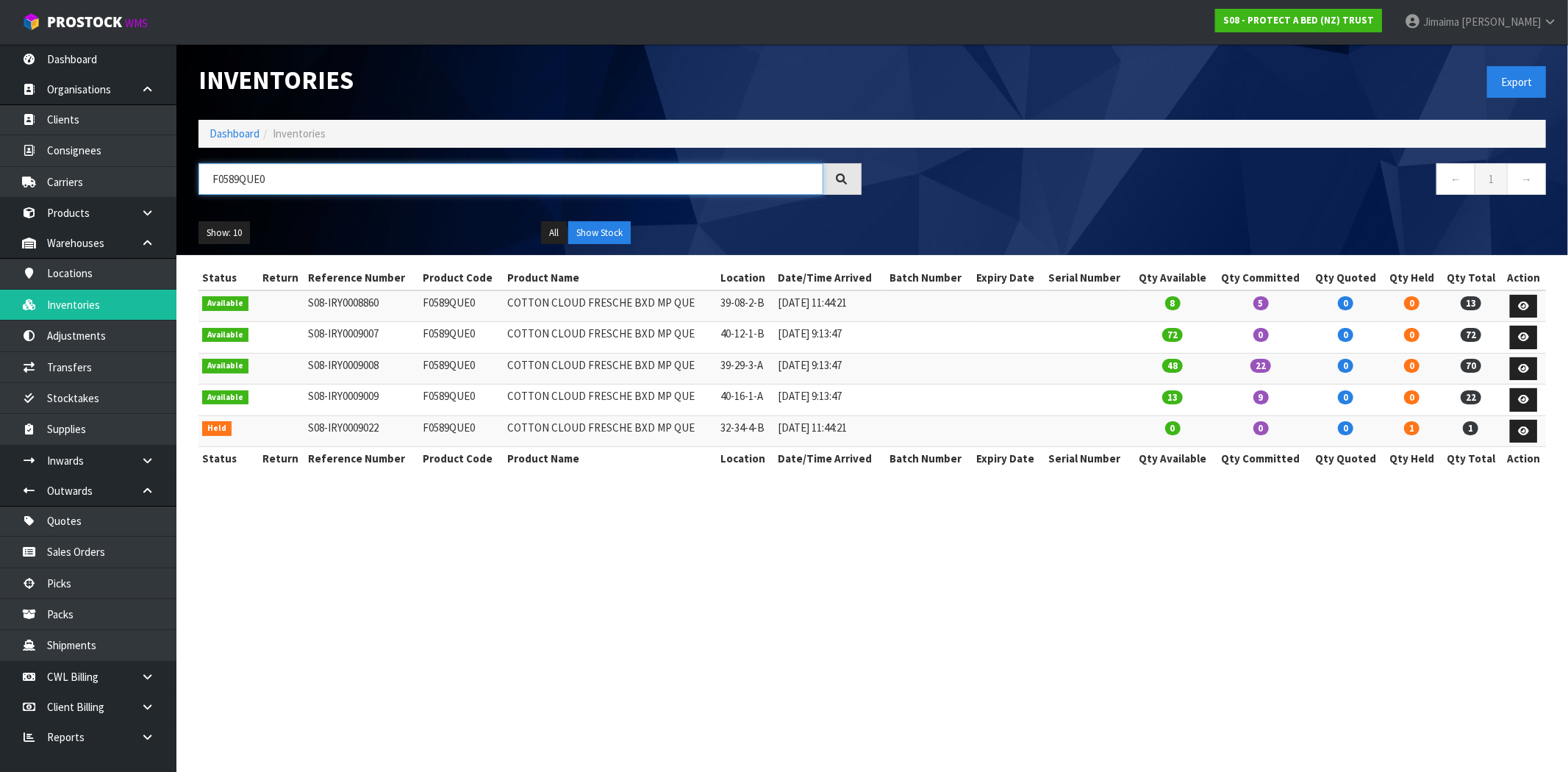
type input "F0589QUE0"
click at [778, 294] on td "[DATE] 11:44:21" at bounding box center [829, 306] width 111 height 31
click at [1241, 310] on td "5" at bounding box center [1260, 306] width 94 height 31
drag, startPoint x: 1255, startPoint y: 300, endPoint x: 1307, endPoint y: 308, distance: 52.6
click at [1300, 304] on td "5" at bounding box center [1260, 306] width 94 height 31
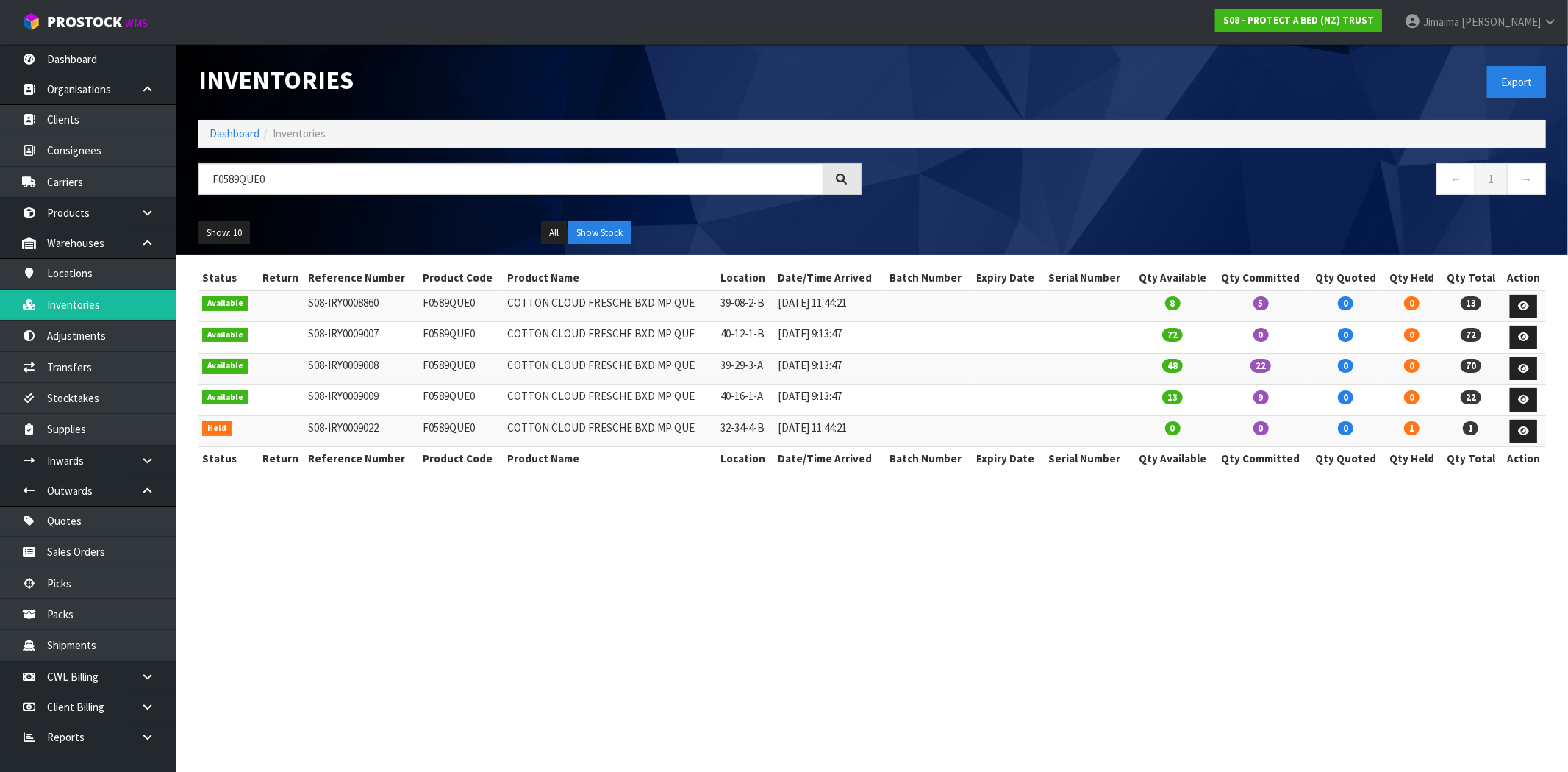
drag, startPoint x: 1306, startPoint y: 308, endPoint x: 801, endPoint y: 223, distance: 512.1
click at [1305, 309] on td "5" at bounding box center [1260, 306] width 94 height 31
click at [1524, 305] on icon at bounding box center [1523, 306] width 11 height 10
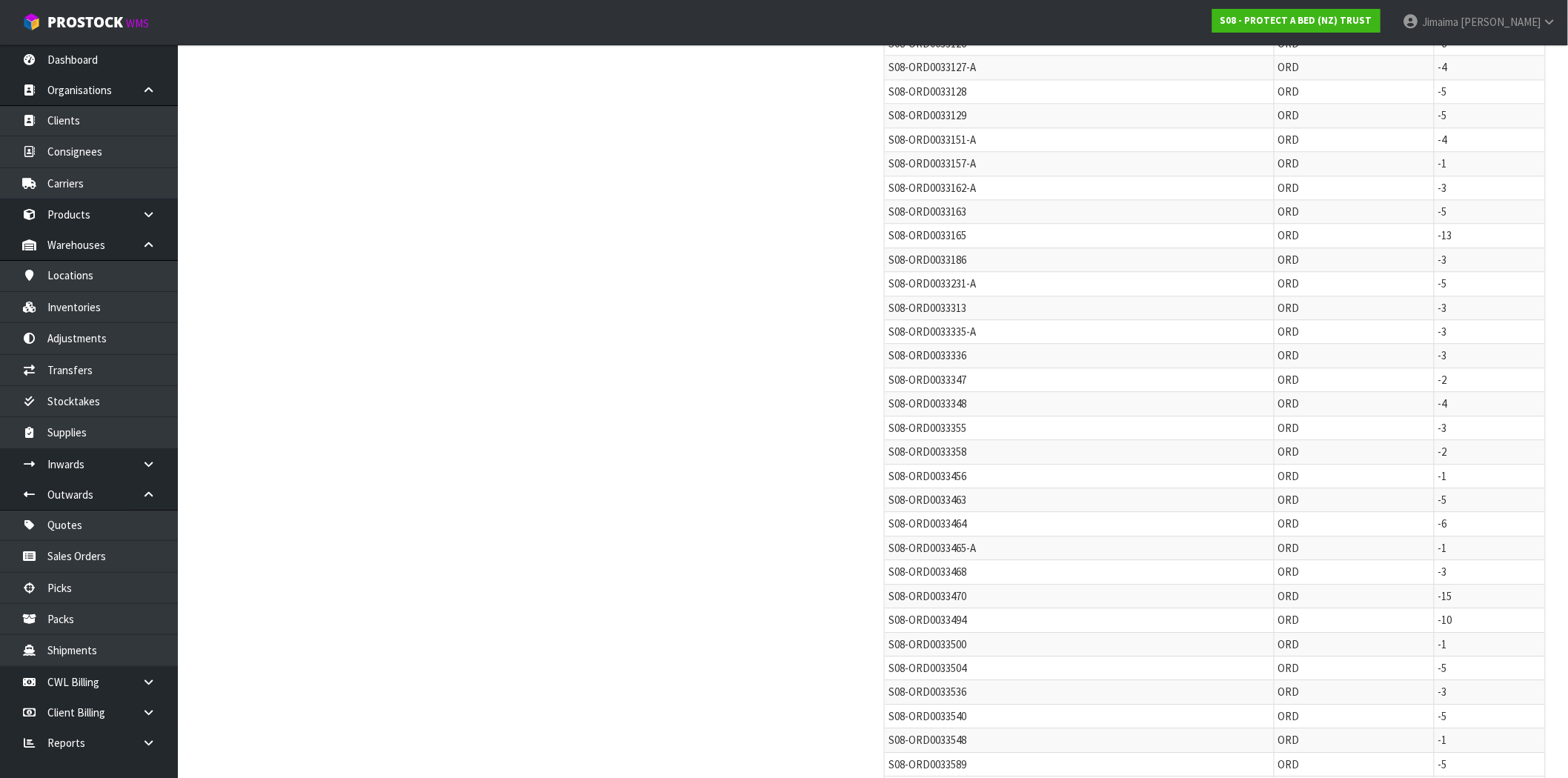
scroll to position [1523, 0]
drag, startPoint x: 975, startPoint y: 714, endPoint x: 928, endPoint y: 720, distance: 47.4
click at [928, 720] on td "S08-ORD0033589" at bounding box center [1080, 714] width 390 height 24
copy span "0033589"
drag, startPoint x: 925, startPoint y: 691, endPoint x: 1032, endPoint y: 685, distance: 107.2
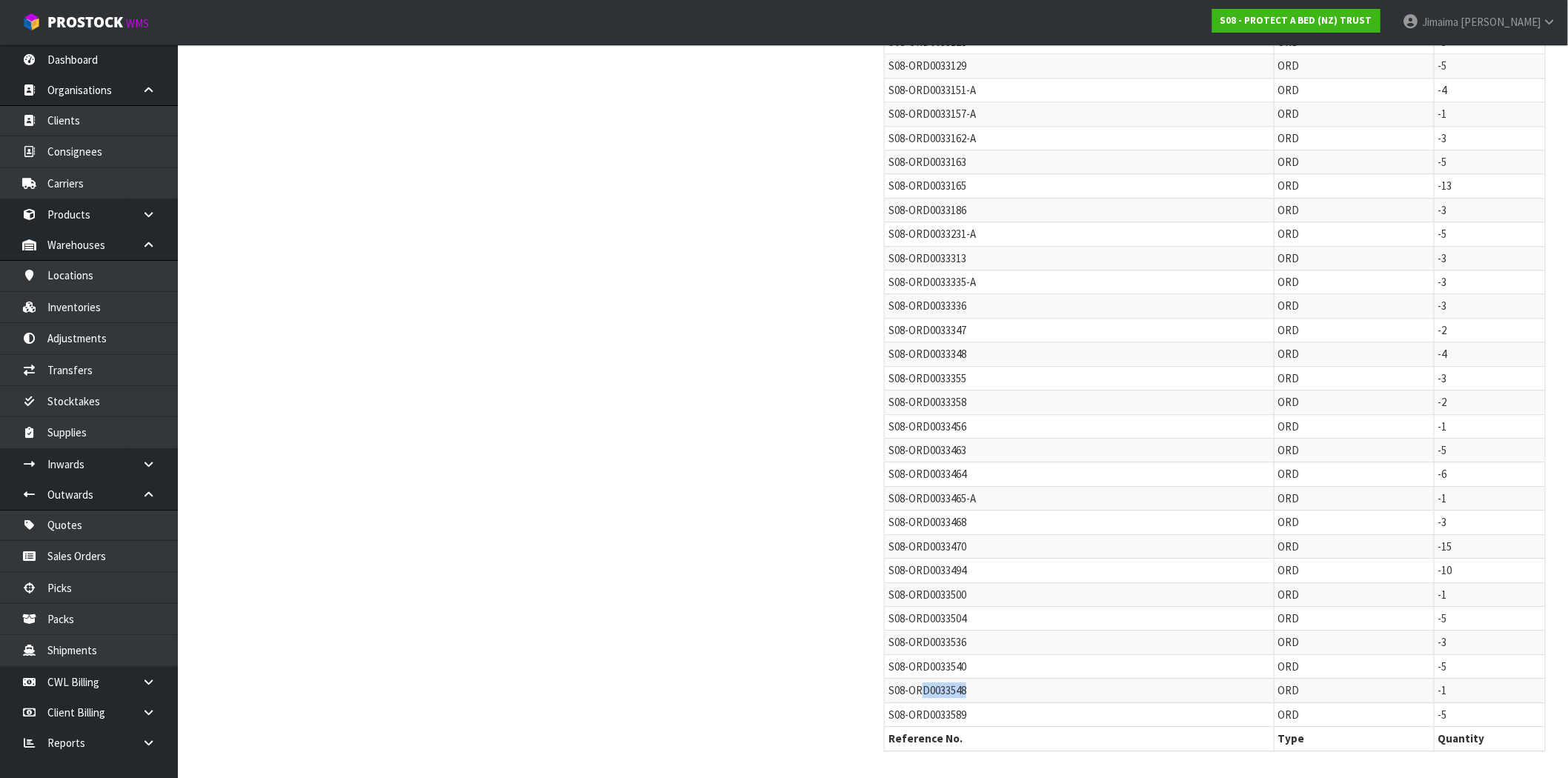
click at [1032, 685] on td "S08-ORD0033548" at bounding box center [1080, 690] width 390 height 24
copy span "D0033548"
drag, startPoint x: 933, startPoint y: 715, endPoint x: 1001, endPoint y: 706, distance: 68.6
click at [1001, 706] on td "S08-ORD0033589" at bounding box center [1080, 714] width 390 height 24
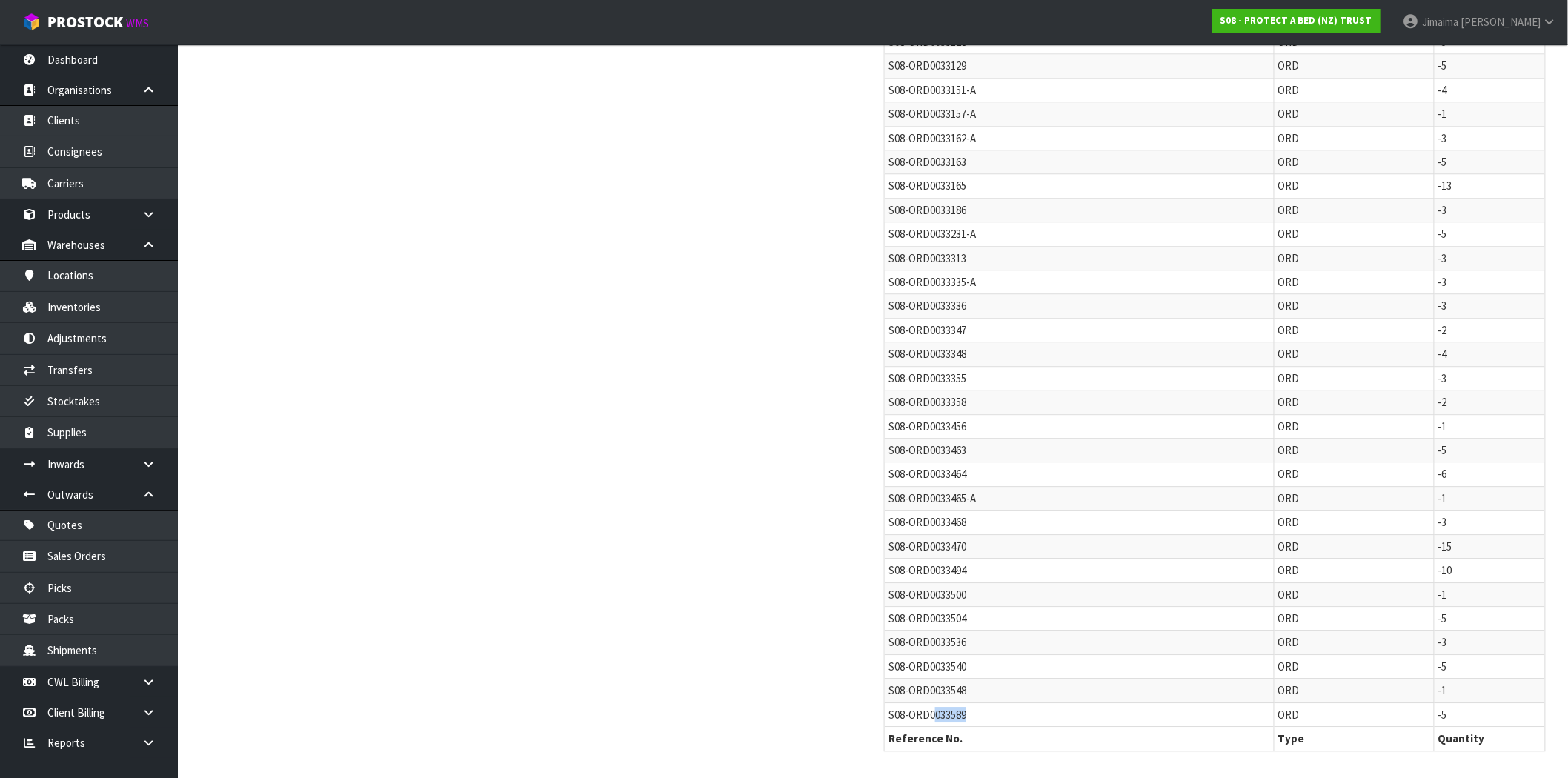
copy span "033589"
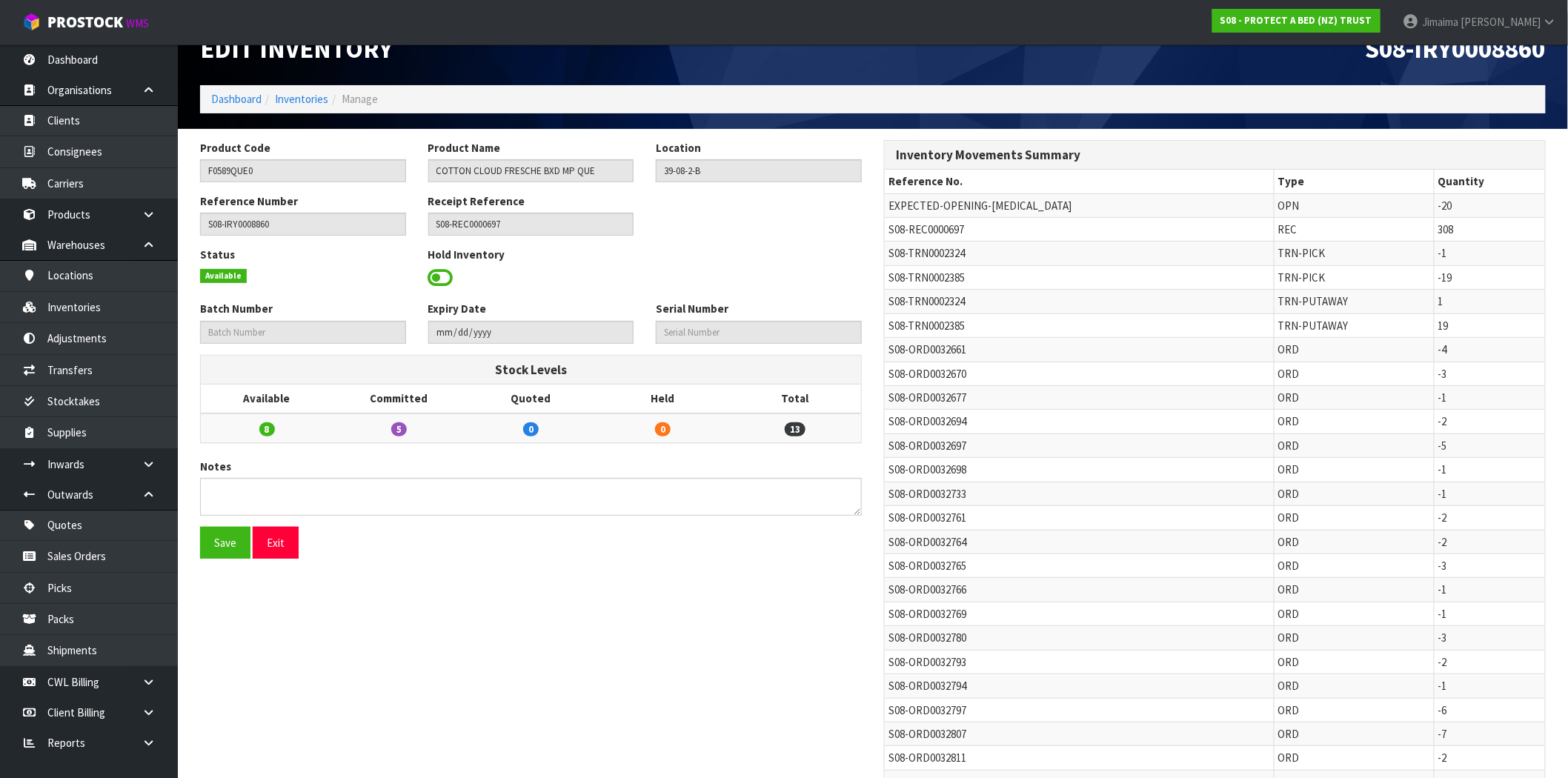
scroll to position [0, 0]
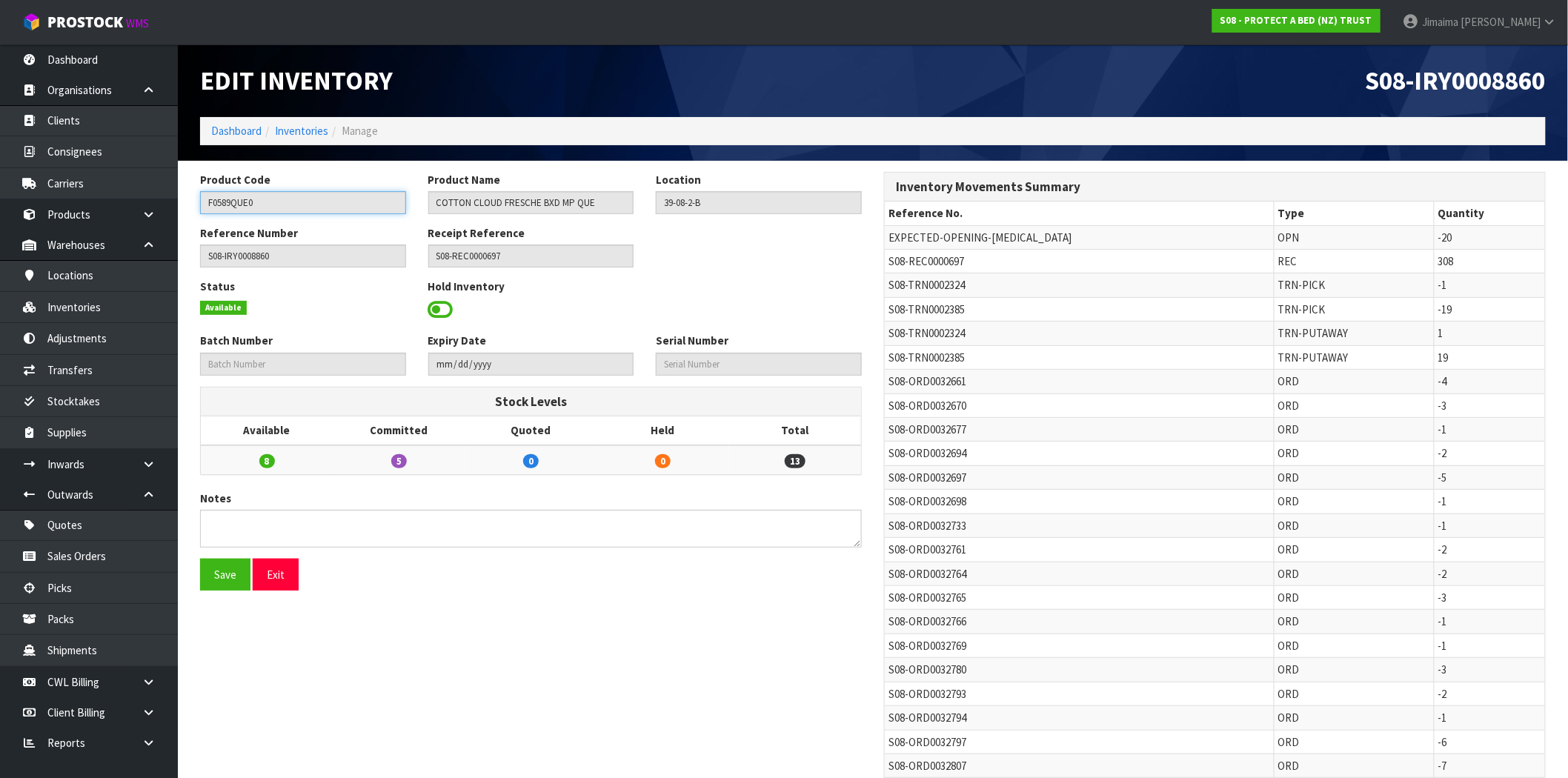
click at [242, 202] on input "F0589QUE0" at bounding box center [303, 203] width 206 height 23
click at [240, 205] on input "F0589QUE0" at bounding box center [303, 203] width 206 height 23
click at [304, 123] on link "Inventories" at bounding box center [301, 130] width 54 height 14
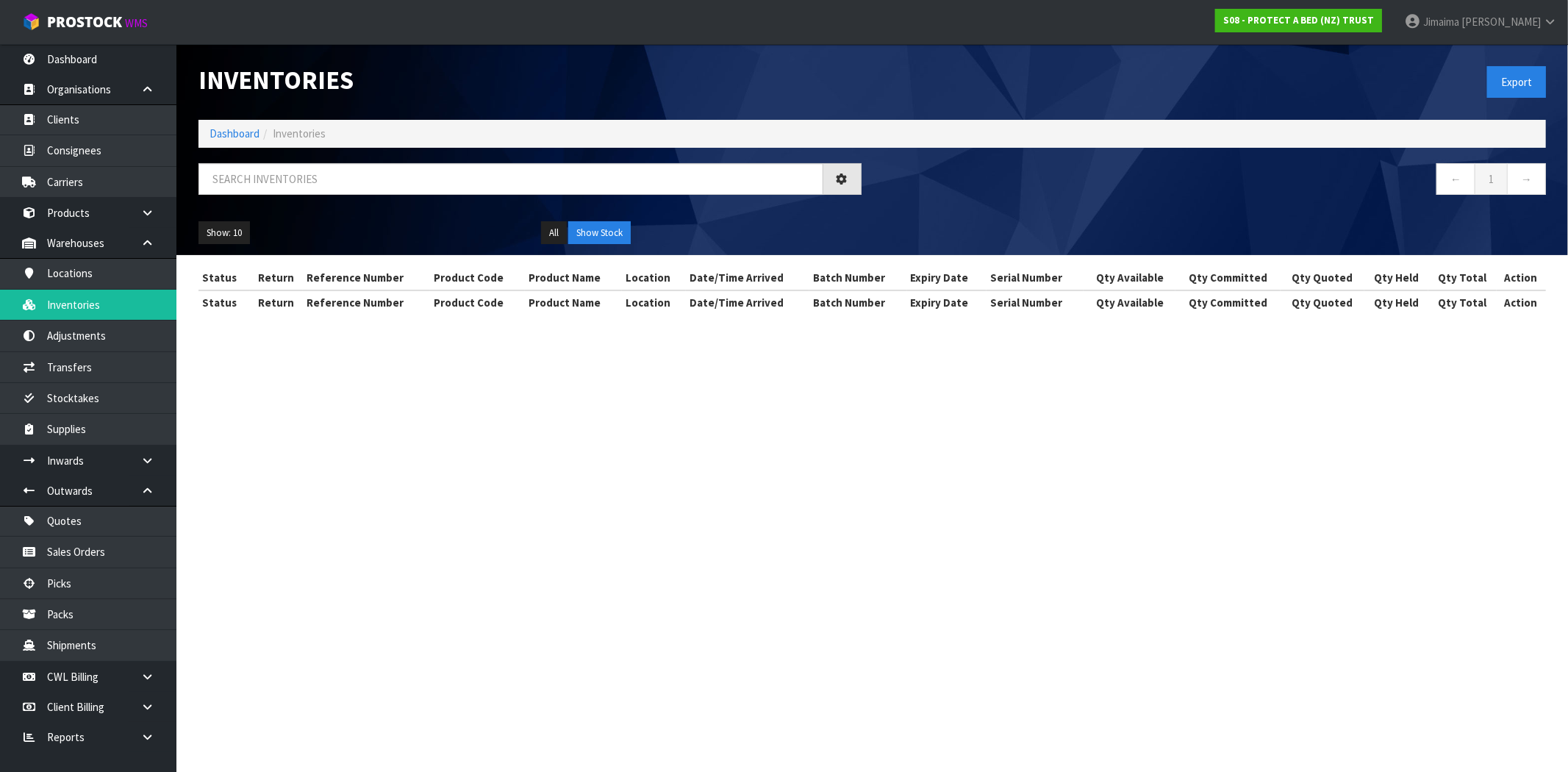
drag, startPoint x: 335, startPoint y: 197, endPoint x: 338, endPoint y: 188, distance: 9.5
click at [335, 197] on div at bounding box center [530, 184] width 685 height 43
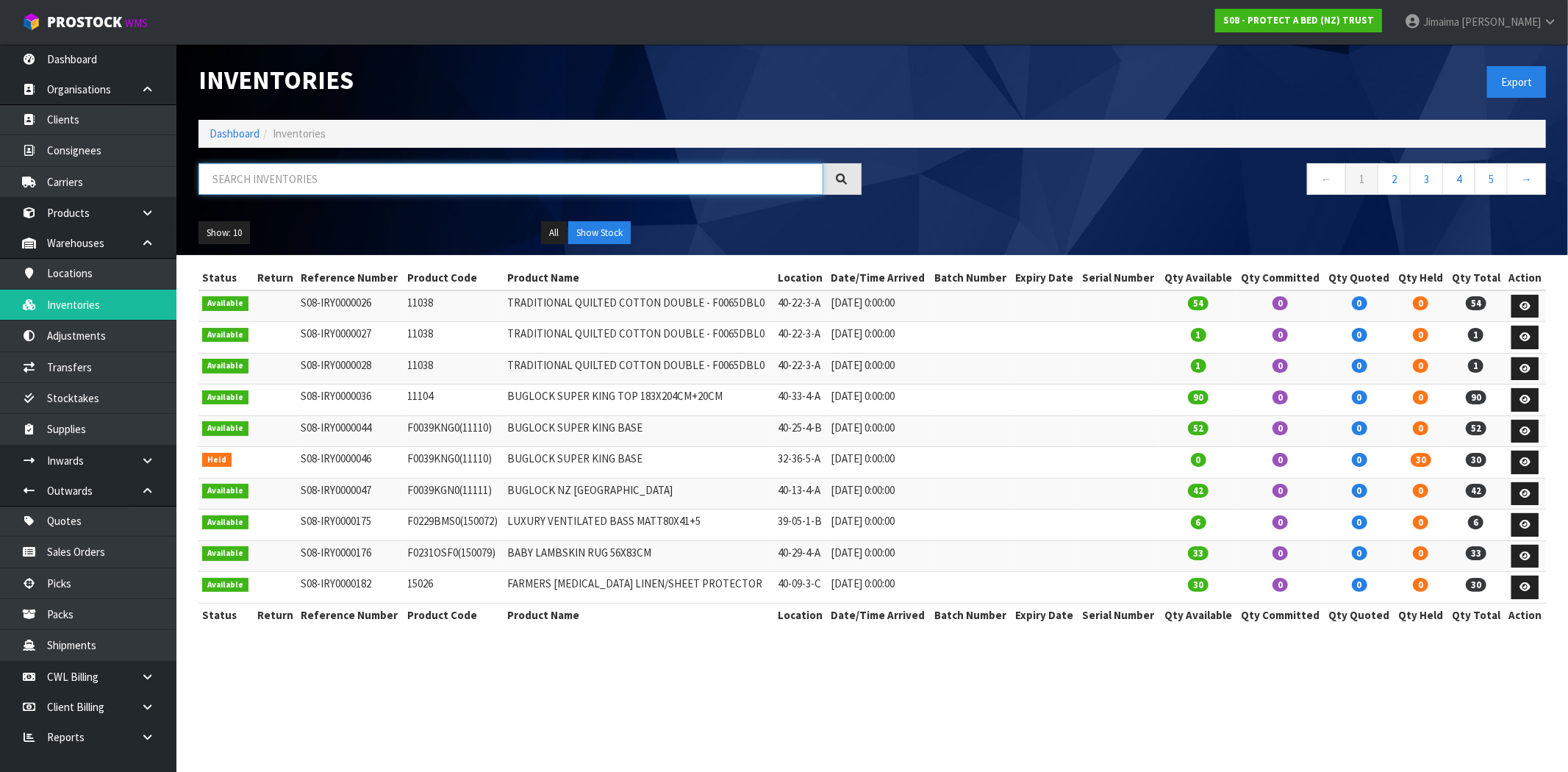
click at [339, 188] on input "text" at bounding box center [510, 179] width 625 height 31
paste input "F0589QUE0"
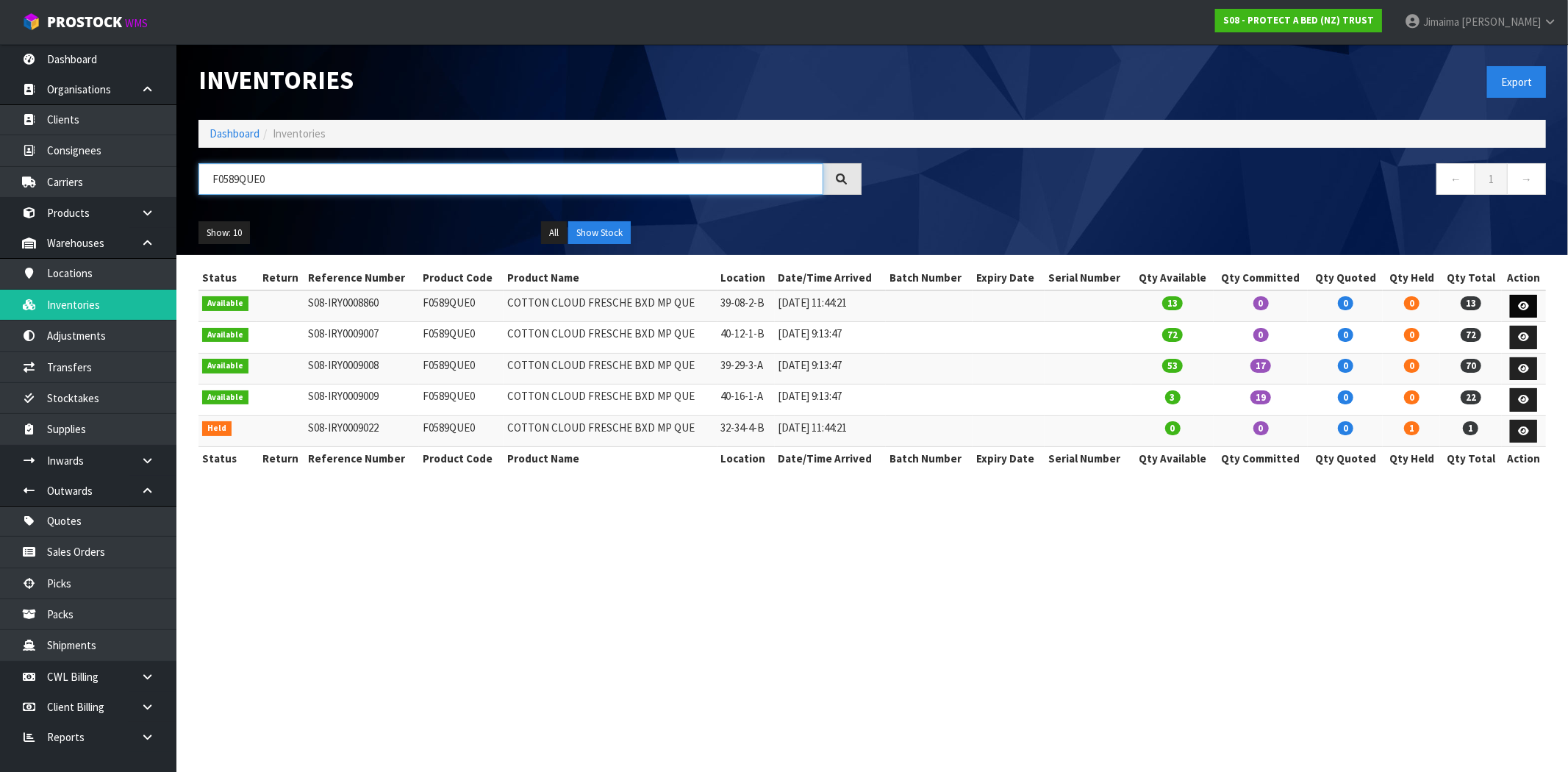
type input "F0589QUE0"
click at [1514, 298] on link at bounding box center [1523, 306] width 27 height 24
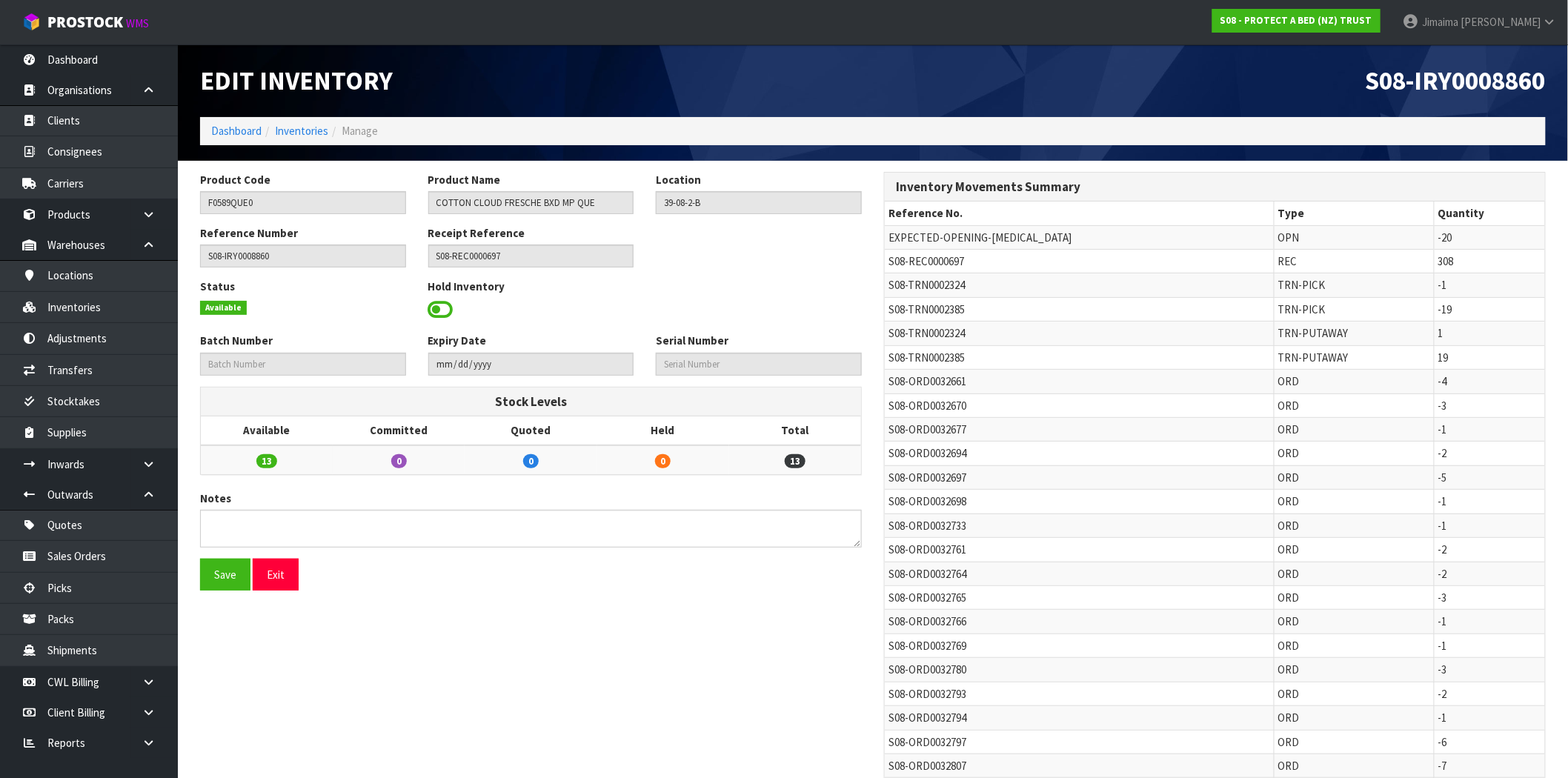
click at [448, 311] on span at bounding box center [441, 309] width 26 height 22
click at [697, 305] on span "Select an Option" at bounding box center [753, 308] width 180 height 18
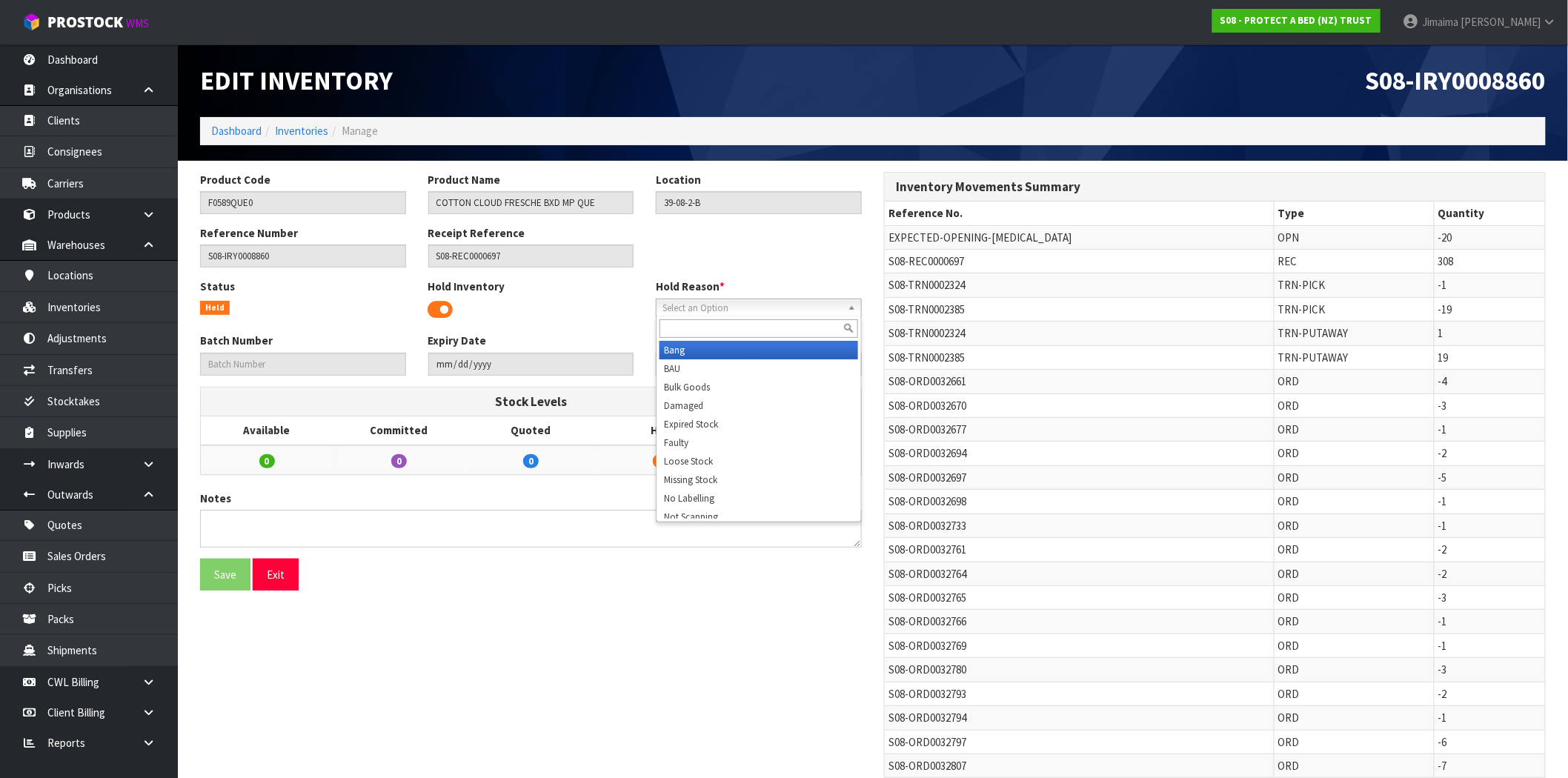
click at [700, 323] on input "text" at bounding box center [758, 328] width 198 height 19
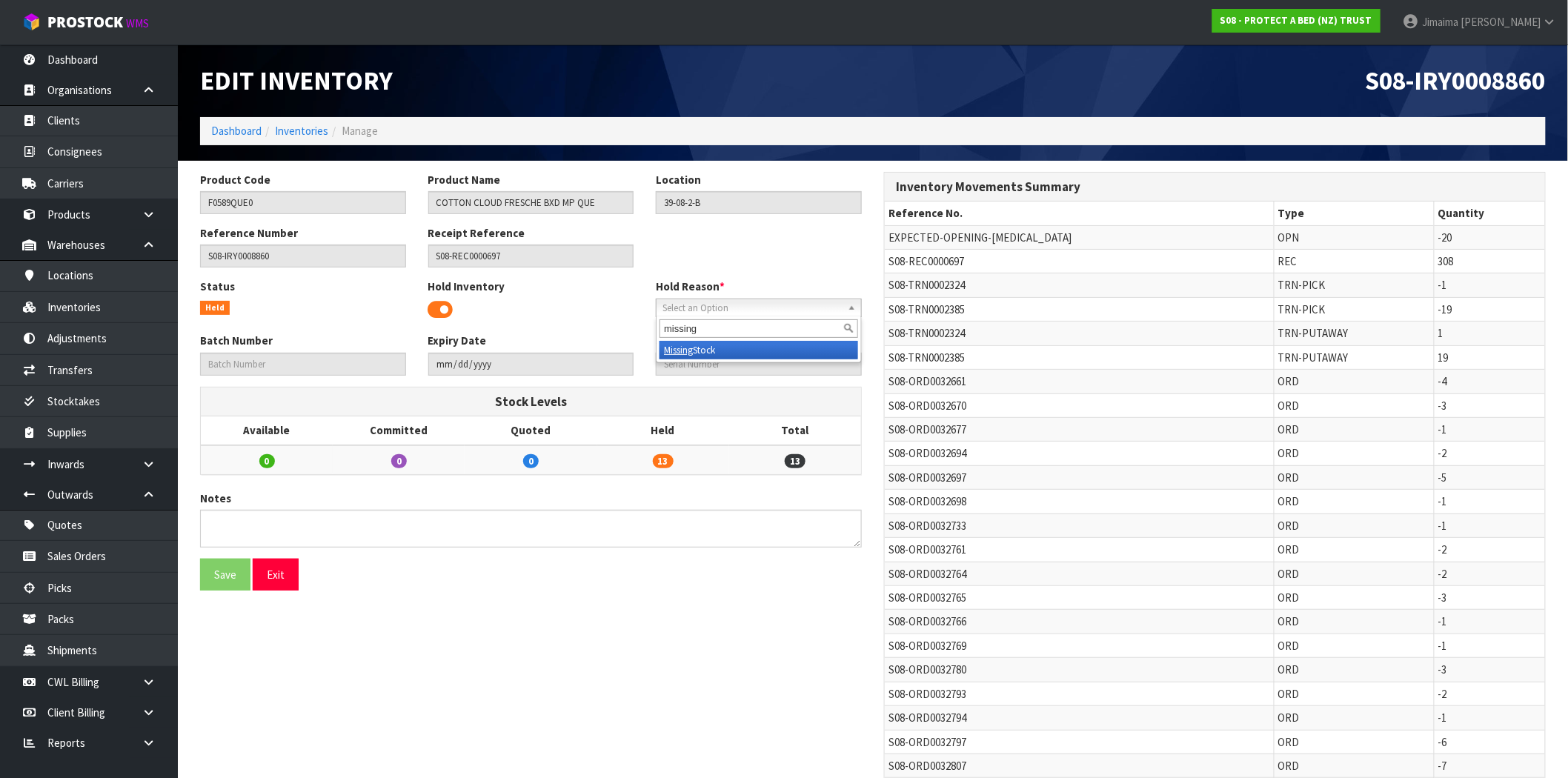
type input "missing"
click at [701, 352] on li "Missing Stock" at bounding box center [758, 350] width 198 height 19
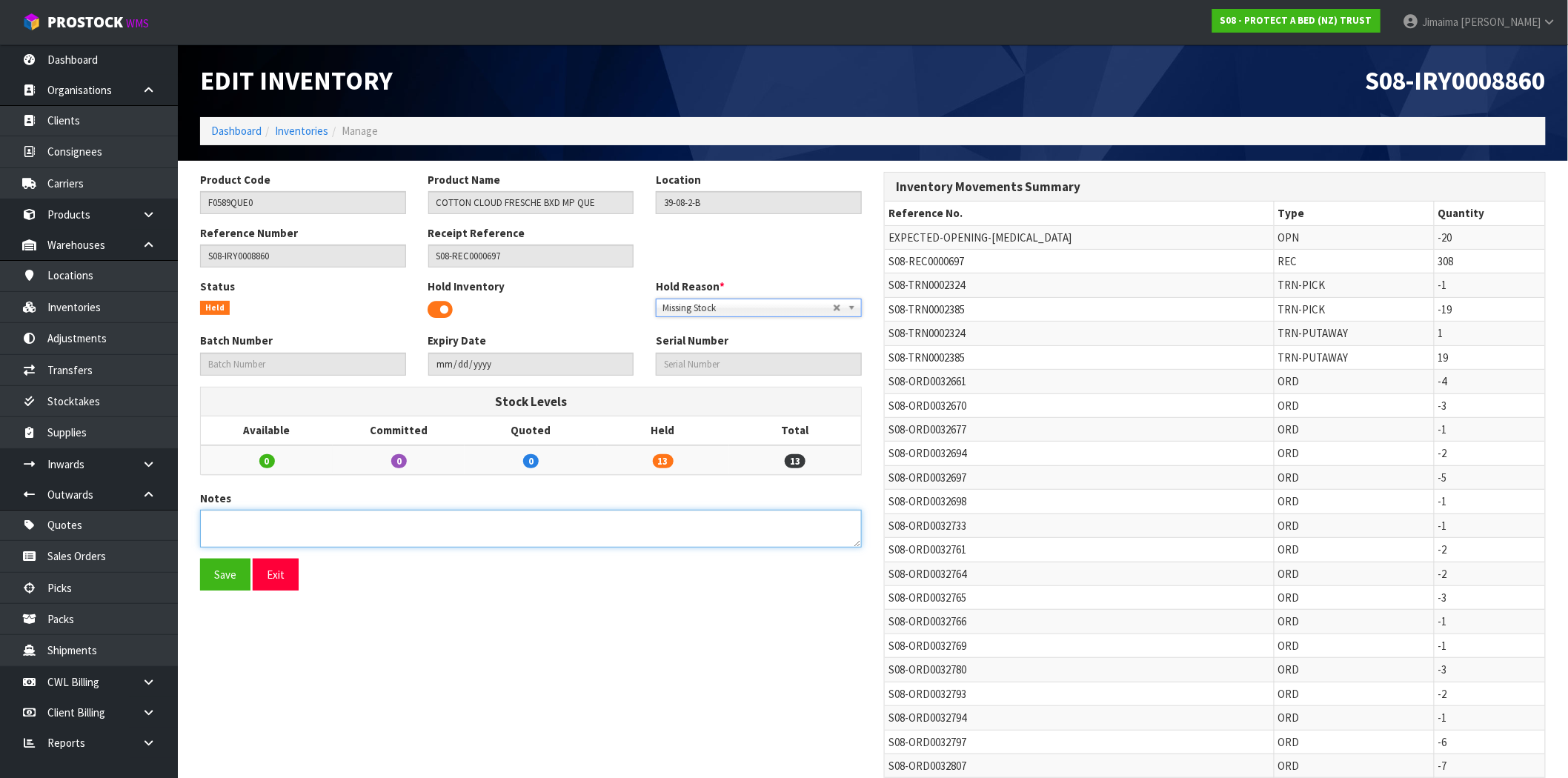
click at [513, 510] on textarea at bounding box center [531, 529] width 662 height 38
type textarea "PICKER COULD NOT LOCATE"
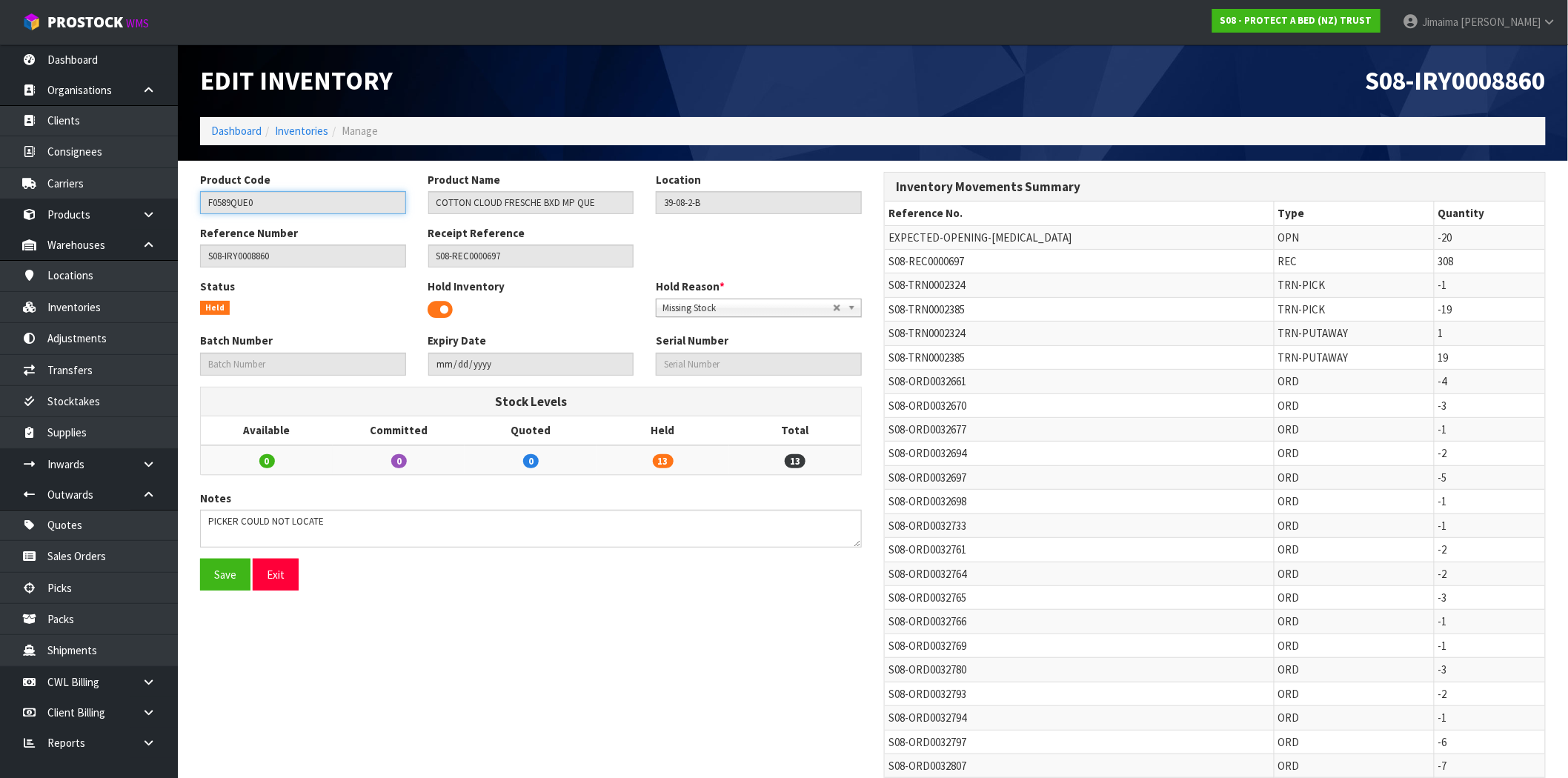
click at [235, 197] on input "F0589QUE0" at bounding box center [303, 203] width 206 height 23
click at [247, 200] on input "F0589QUE0" at bounding box center [303, 203] width 206 height 23
click at [576, 201] on div "Product Code F0589QUE0 Product Name COTTON CLOUD FRESCHE BXD MP QUE Location 39…" at bounding box center [531, 198] width 684 height 54
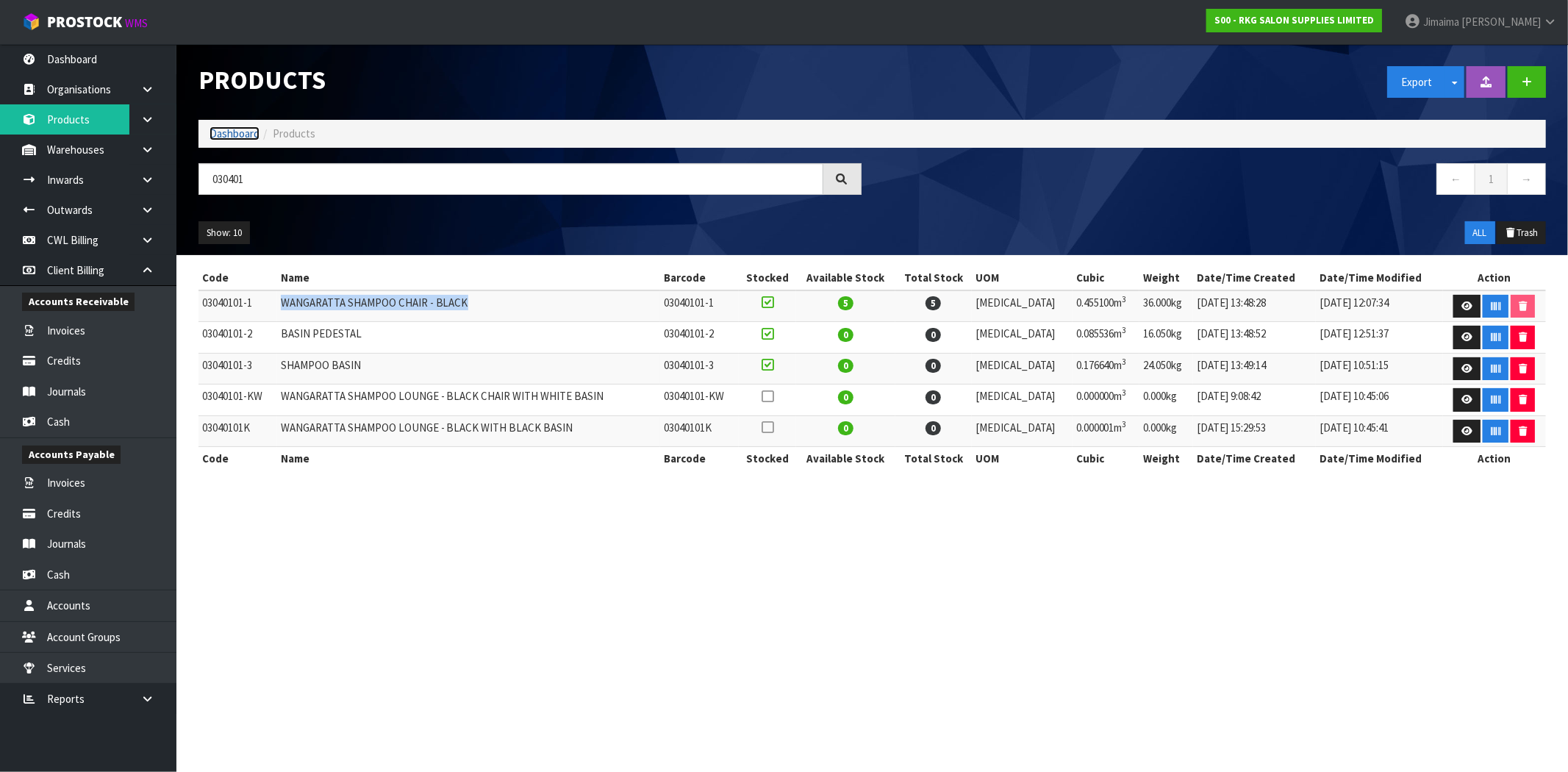
click at [219, 136] on link "Dashboard" at bounding box center [234, 134] width 50 height 14
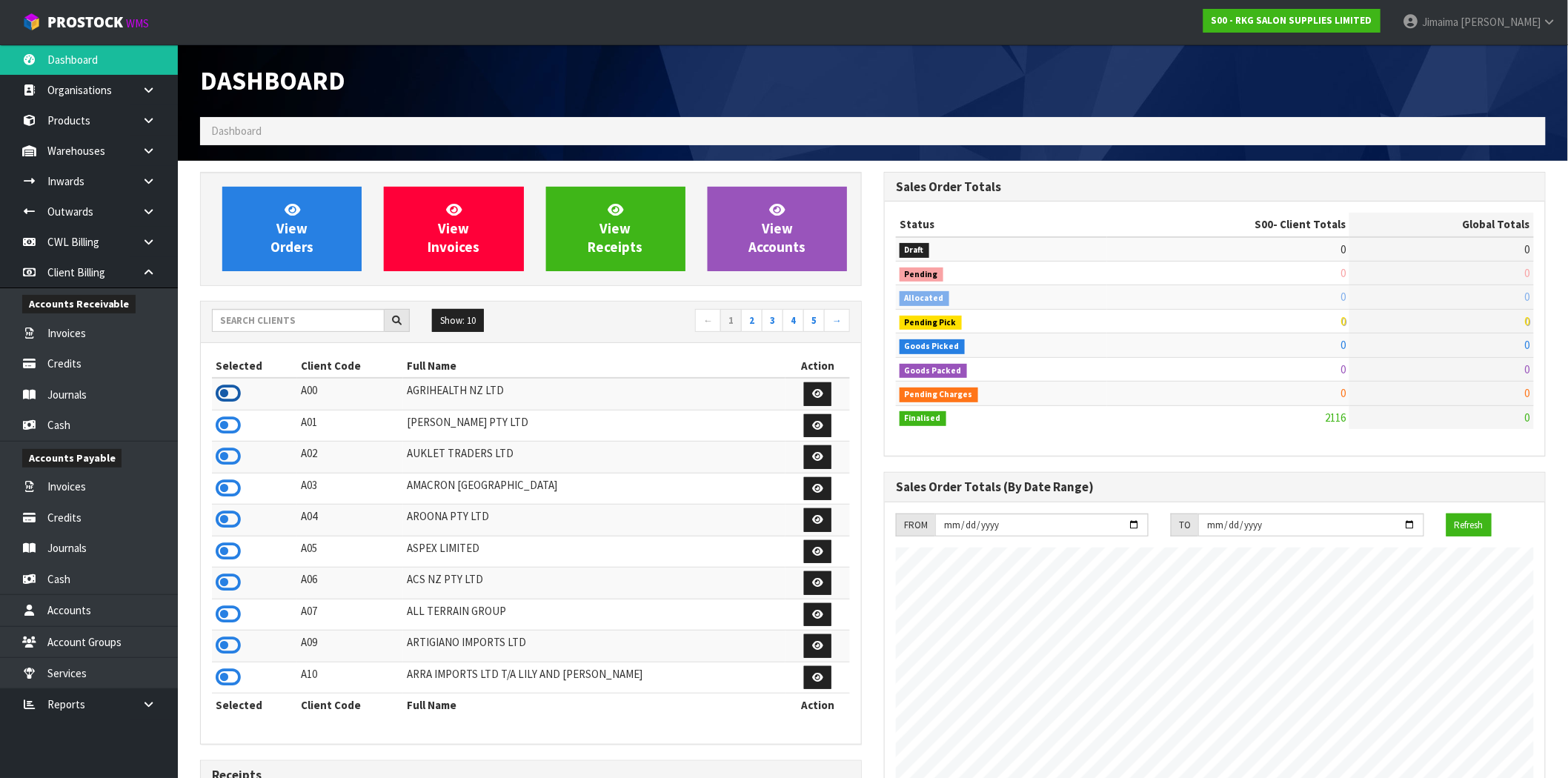
click at [230, 396] on icon at bounding box center [228, 393] width 26 height 22
click at [286, 246] on span "View Orders" at bounding box center [292, 228] width 43 height 56
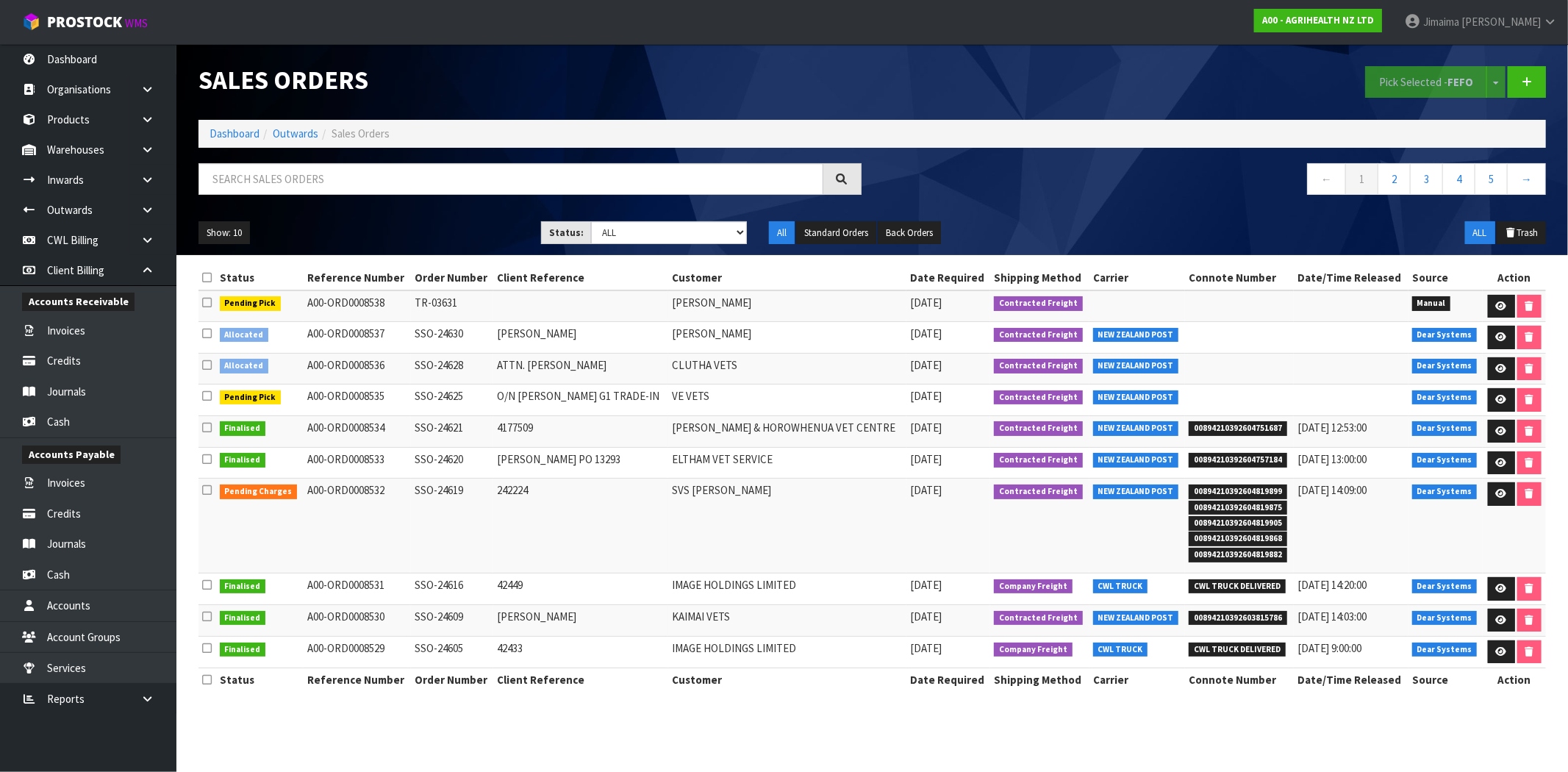
click at [539, 476] on td "[PERSON_NAME] PO 13293" at bounding box center [580, 463] width 175 height 31
click at [1490, 366] on link at bounding box center [1501, 369] width 27 height 24
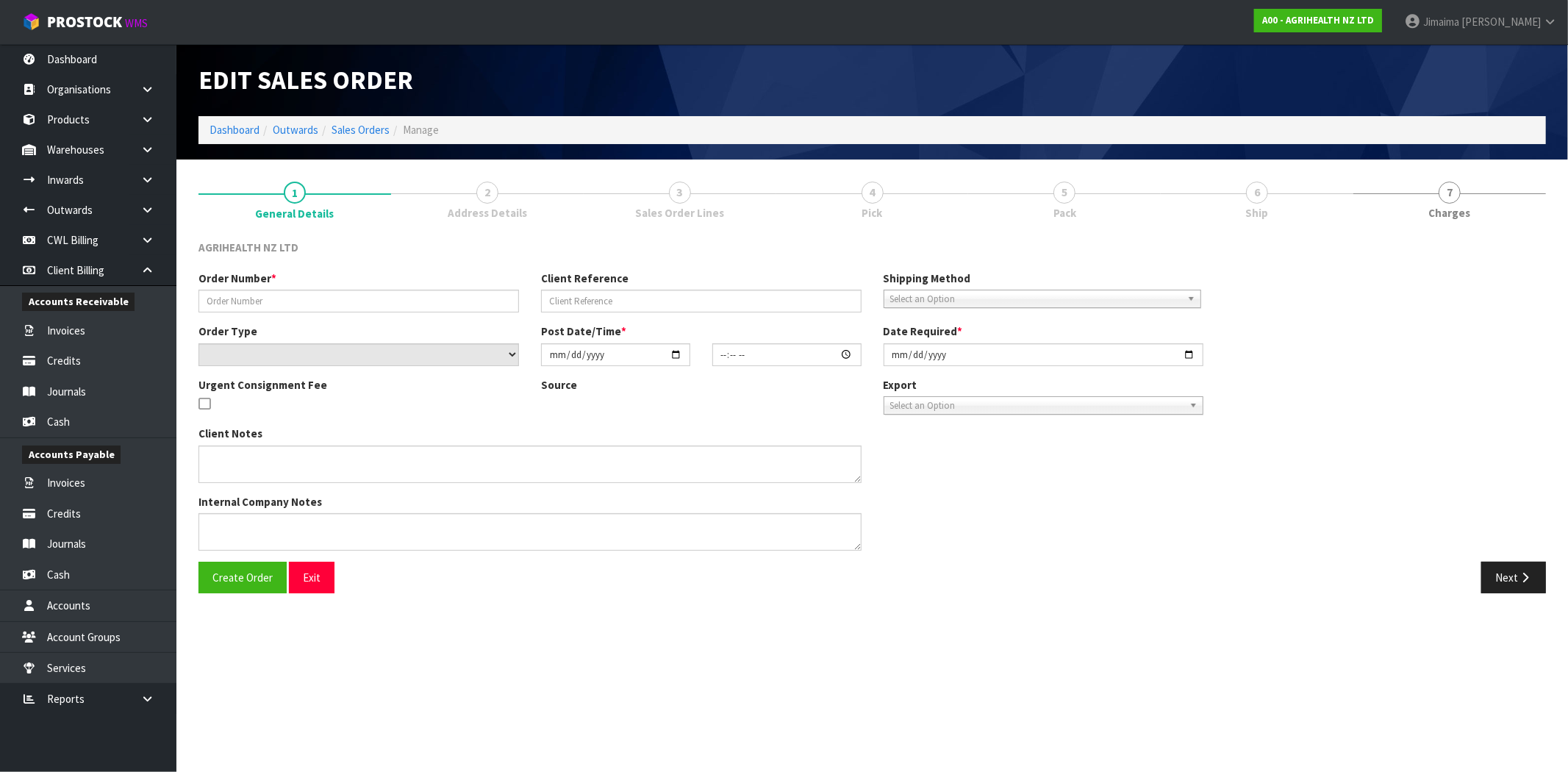
type input "SSO-24628"
type input "ATTN. [PERSON_NAME]"
select select "number:0"
type input "[DATE]"
type input "14:03:34.000"
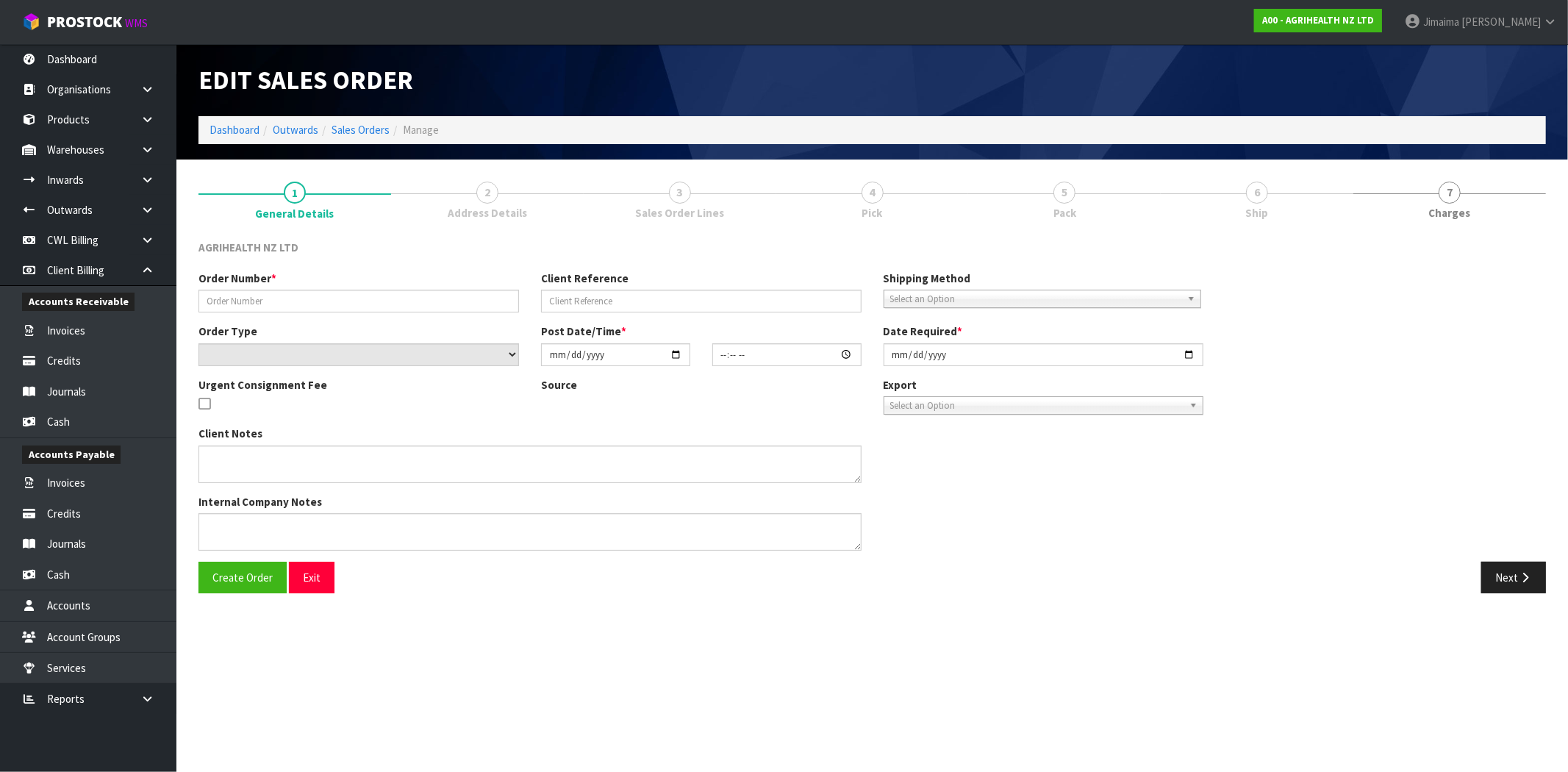
type input "[DATE]"
type textarea "CWL - PLEASE CONFIRM THIS DEPLETES ALL STOCK ON HAND SHIP BY: economy courier"
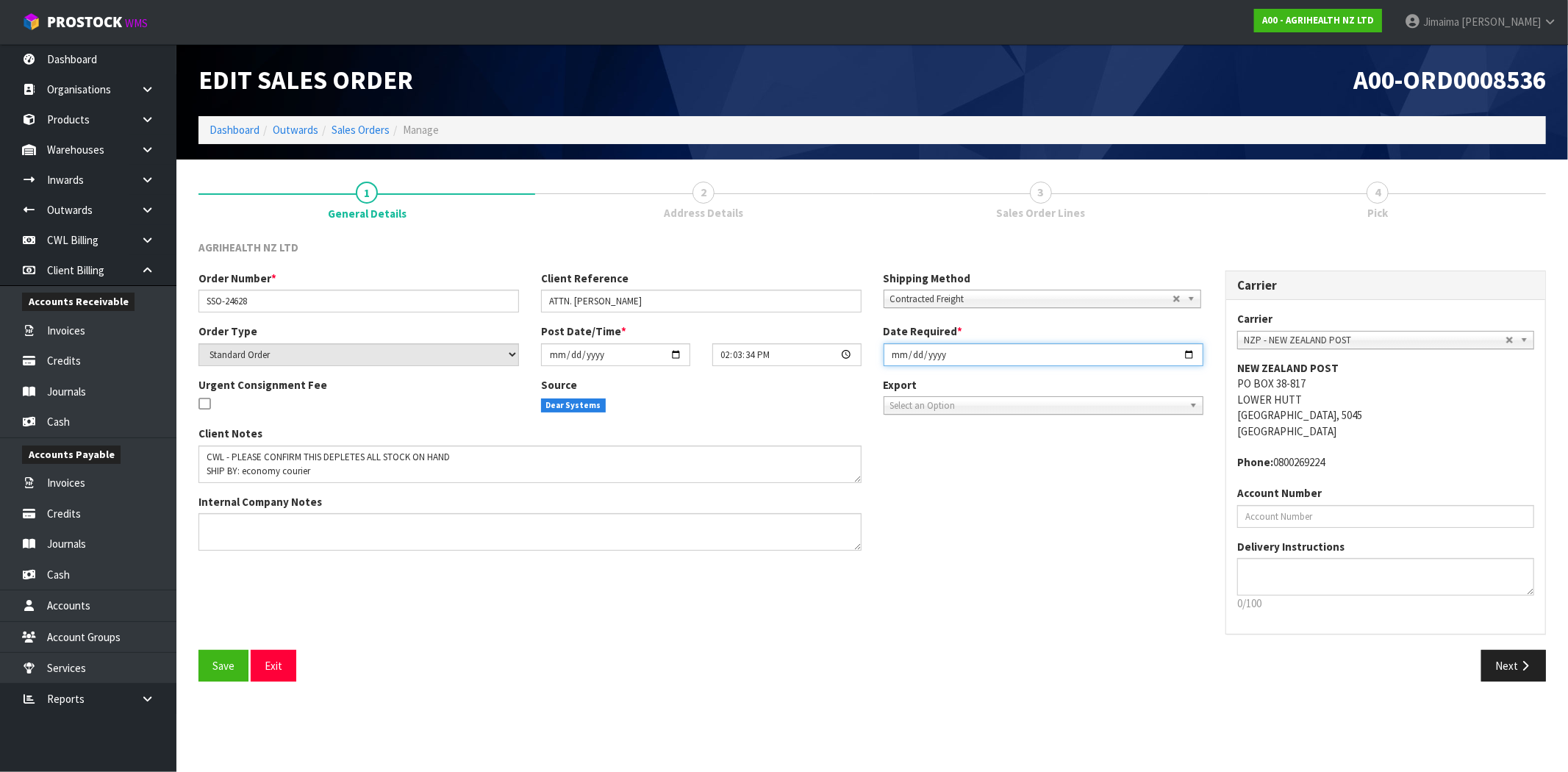
click at [1196, 351] on input "[DATE]" at bounding box center [1044, 355] width 321 height 23
click at [1187, 351] on input "[DATE]" at bounding box center [1044, 355] width 321 height 23
type input "[DATE]"
click at [498, 645] on div "Order Number * SSO-24628 Client Reference ATTN. ASHLEY Shipping Method Client L…" at bounding box center [871, 460] width 1370 height 379
click at [232, 660] on span "Save" at bounding box center [223, 665] width 22 height 14
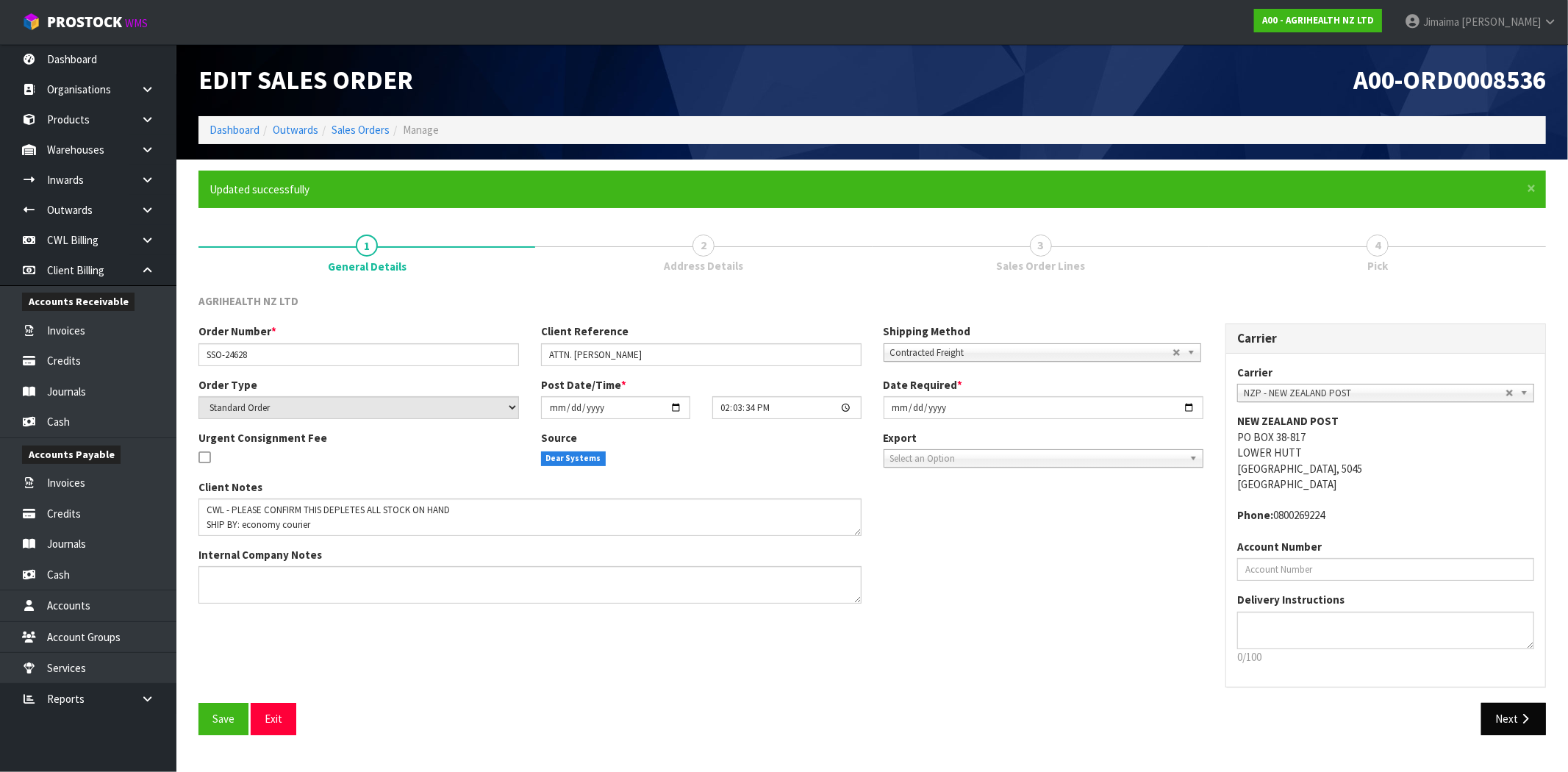
click at [1509, 658] on p "0/100" at bounding box center [1385, 657] width 297 height 16
drag, startPoint x: 854, startPoint y: 527, endPoint x: 876, endPoint y: 592, distance: 68.6
click at [876, 577] on textarea at bounding box center [537, 538] width 677 height 79
click at [952, 576] on div "Client Notes Internal Company Notes" at bounding box center [700, 579] width 1027 height 200
drag, startPoint x: 878, startPoint y: 596, endPoint x: 869, endPoint y: 537, distance: 59.7
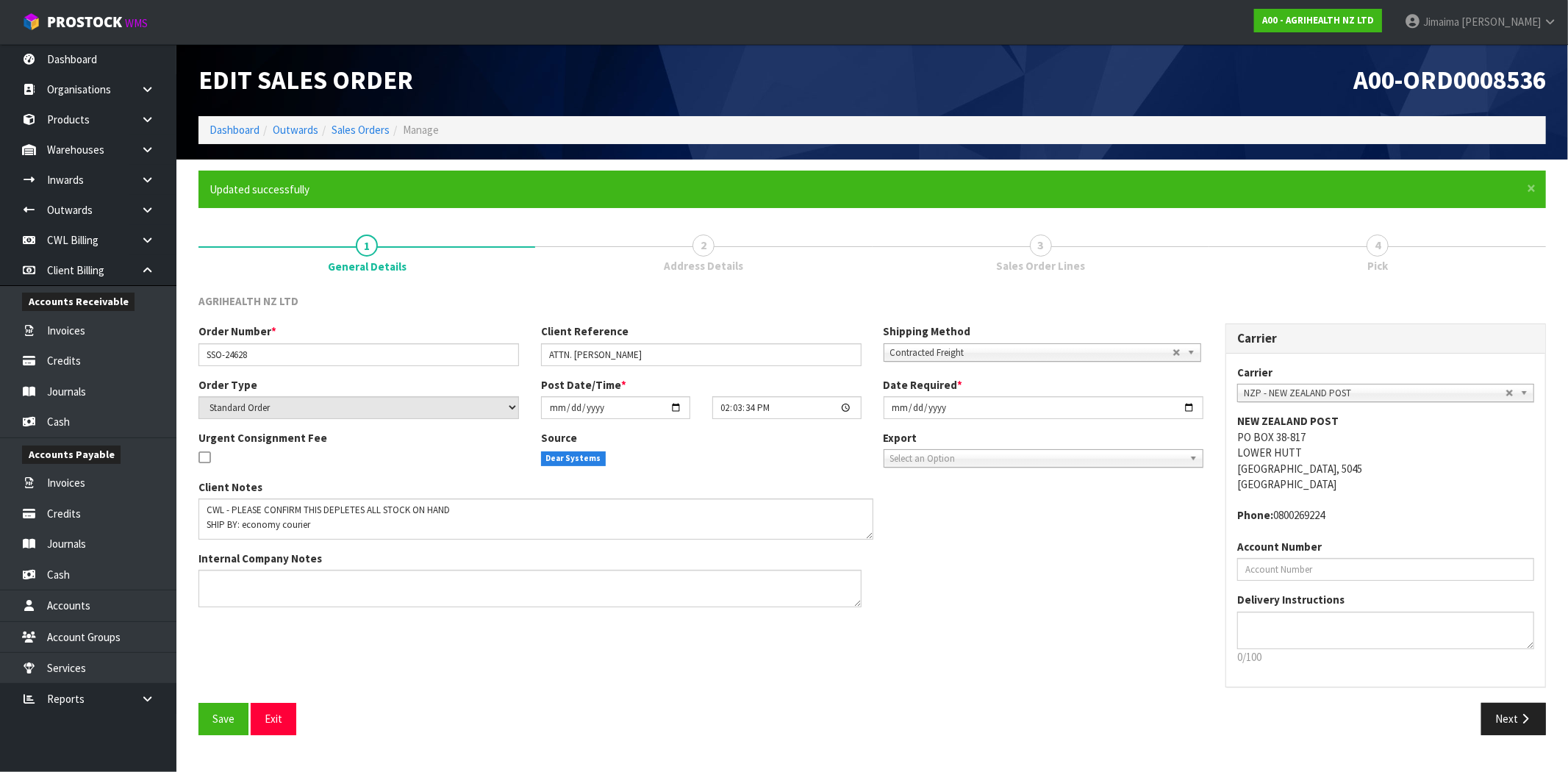
click at [869, 537] on textarea at bounding box center [536, 518] width 675 height 41
click at [1526, 724] on icon "button" at bounding box center [1525, 719] width 14 height 11
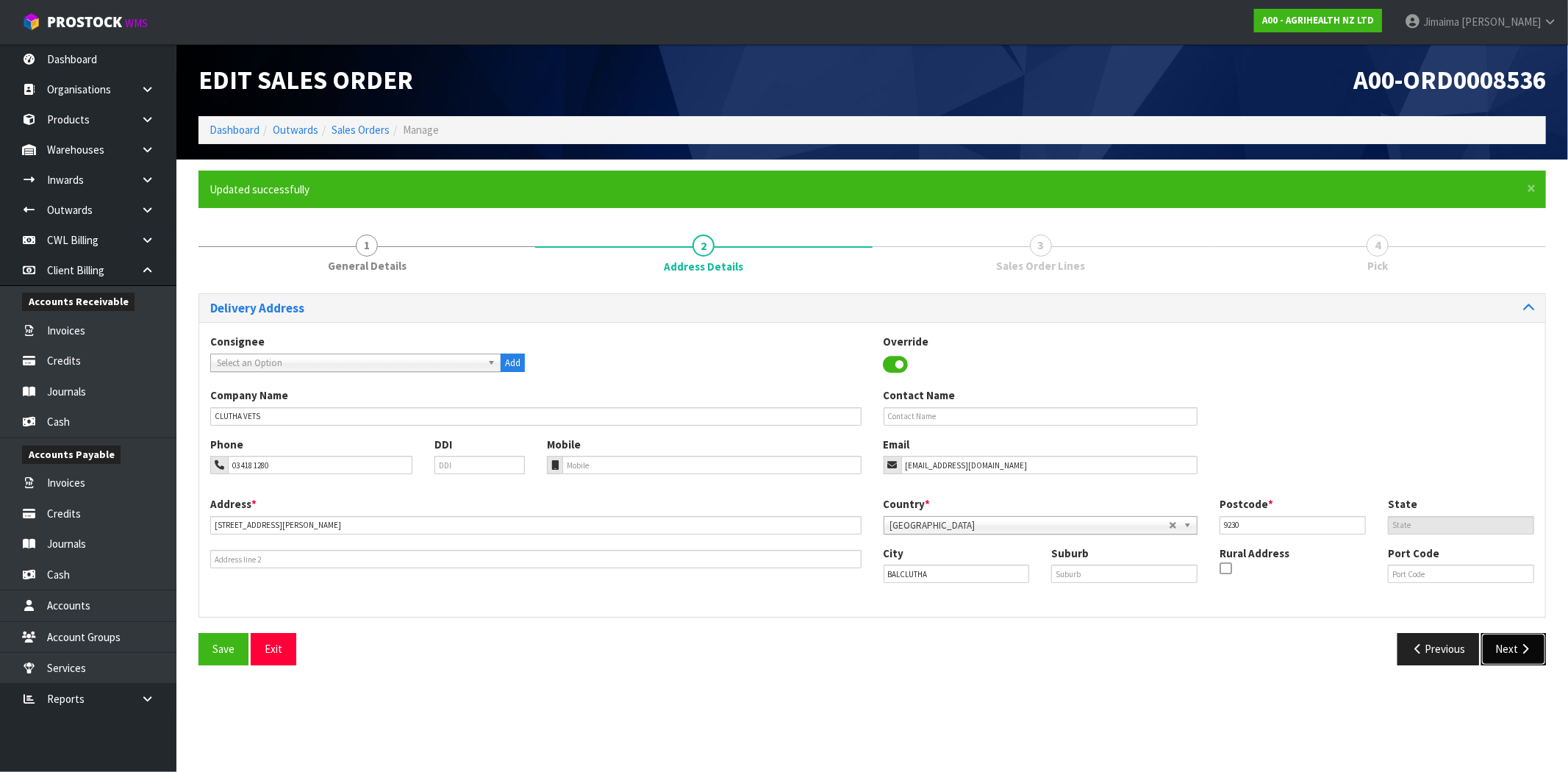
drag, startPoint x: 1504, startPoint y: 645, endPoint x: 1248, endPoint y: 580, distance: 264.1
click at [1505, 645] on button "Next" at bounding box center [1514, 649] width 65 height 31
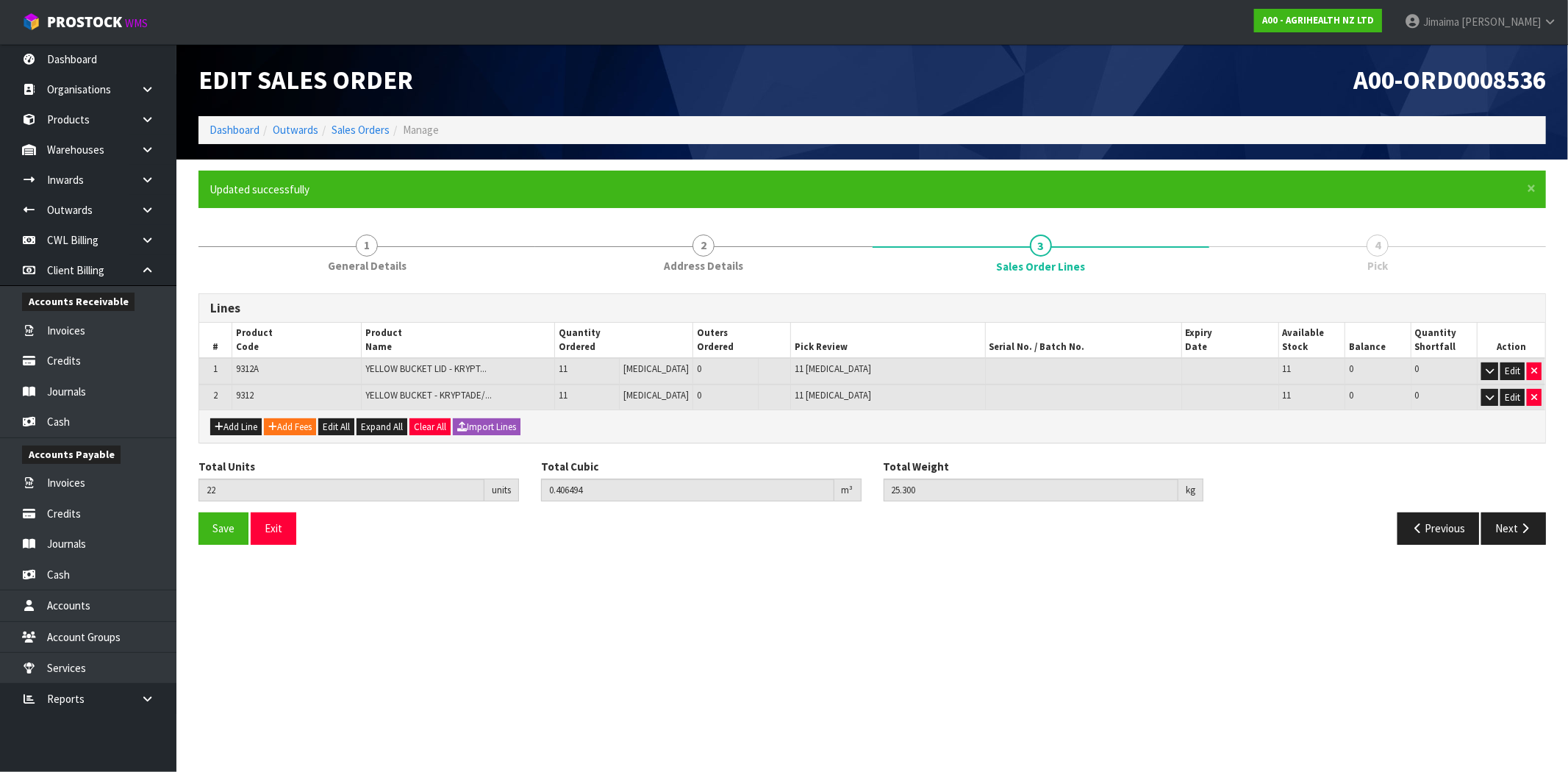
click at [539, 578] on section "Edit Sales Order A00-ORD0008536 Dashboard Outwards Sales Orders Manage × Close …" at bounding box center [784, 386] width 1568 height 772
click at [614, 603] on section "Edit Sales Order A00-ORD0008536 Dashboard Outwards Sales Orders Manage × Close …" at bounding box center [784, 386] width 1568 height 772
click at [548, 580] on section "Edit Sales Order A00-ORD0008536 Dashboard Outwards Sales Orders Manage × Close …" at bounding box center [784, 386] width 1568 height 772
click at [1515, 517] on button "Next" at bounding box center [1514, 528] width 65 height 31
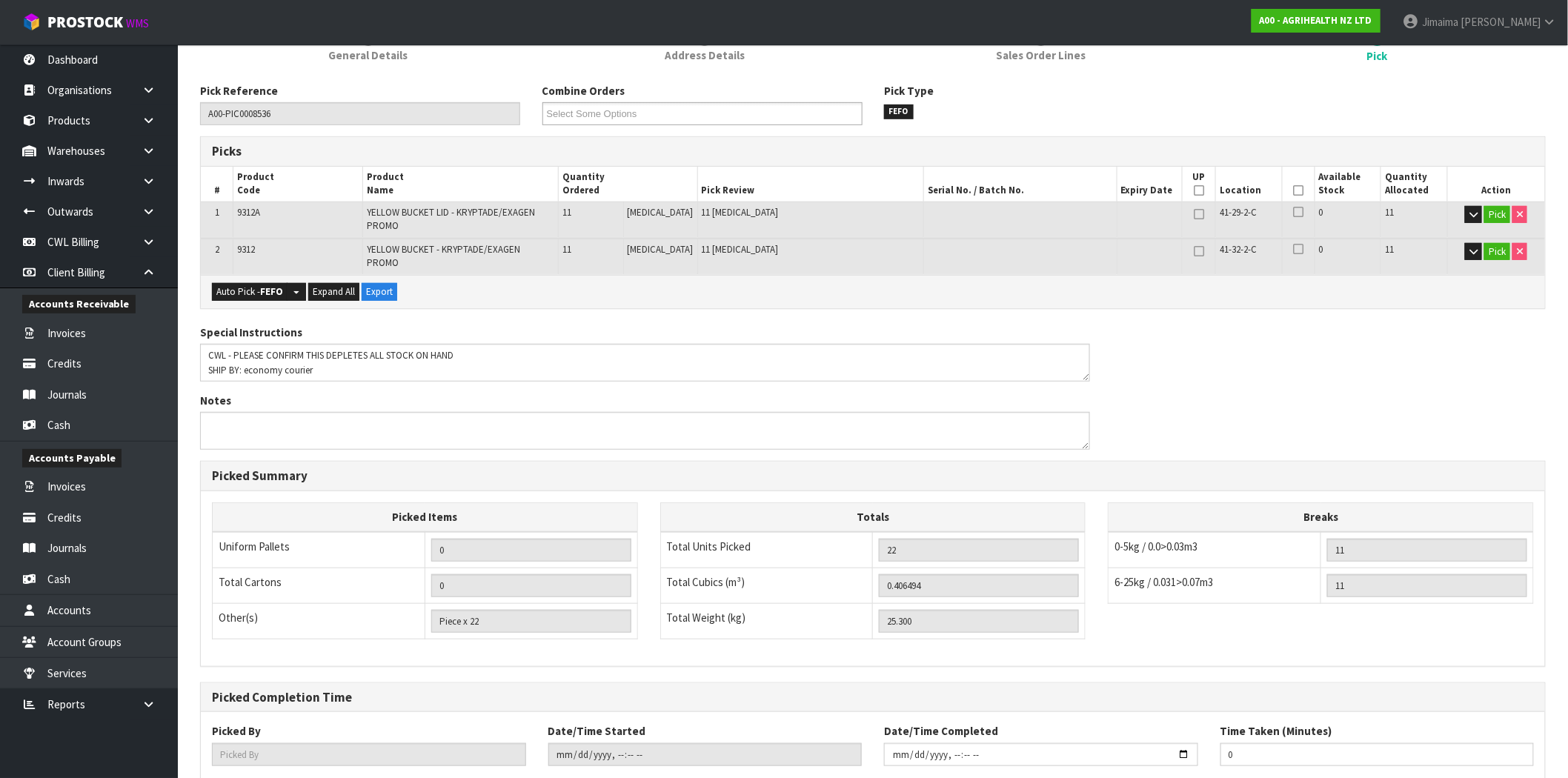
scroll to position [294, 0]
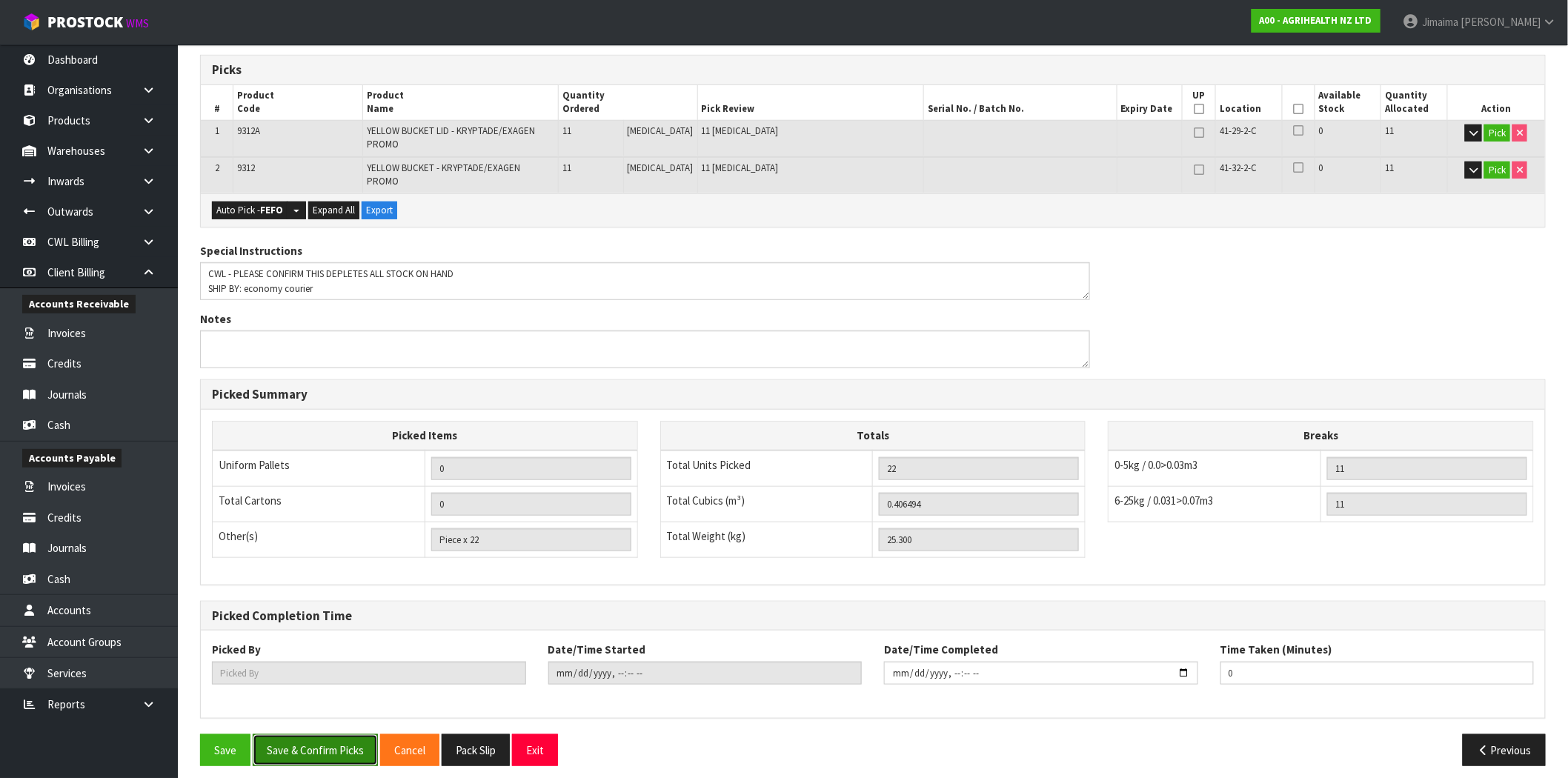
click at [350, 746] on button "Save & Confirm Picks" at bounding box center [316, 750] width 125 height 32
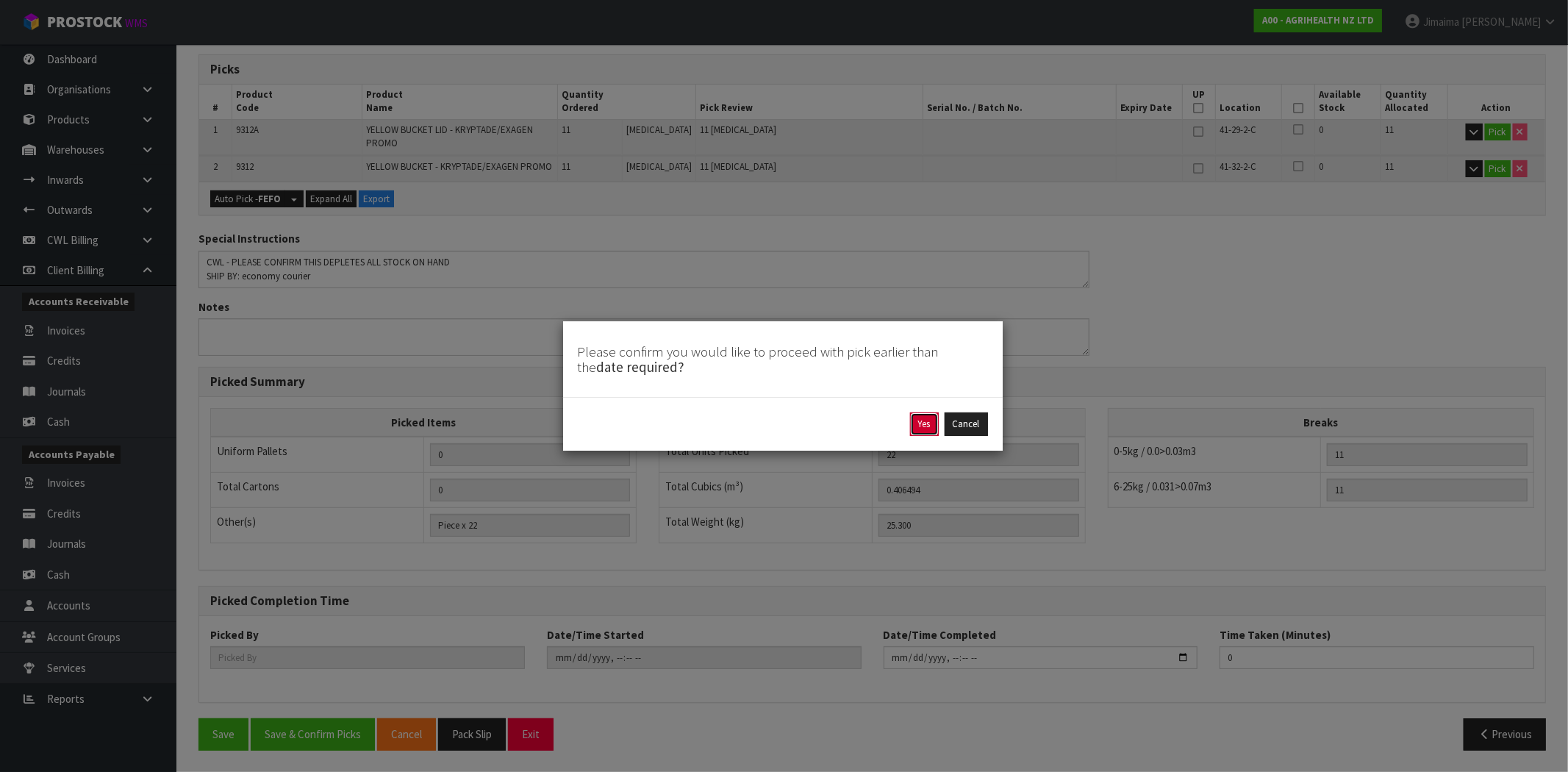
click at [927, 422] on button "Yes" at bounding box center [924, 424] width 29 height 24
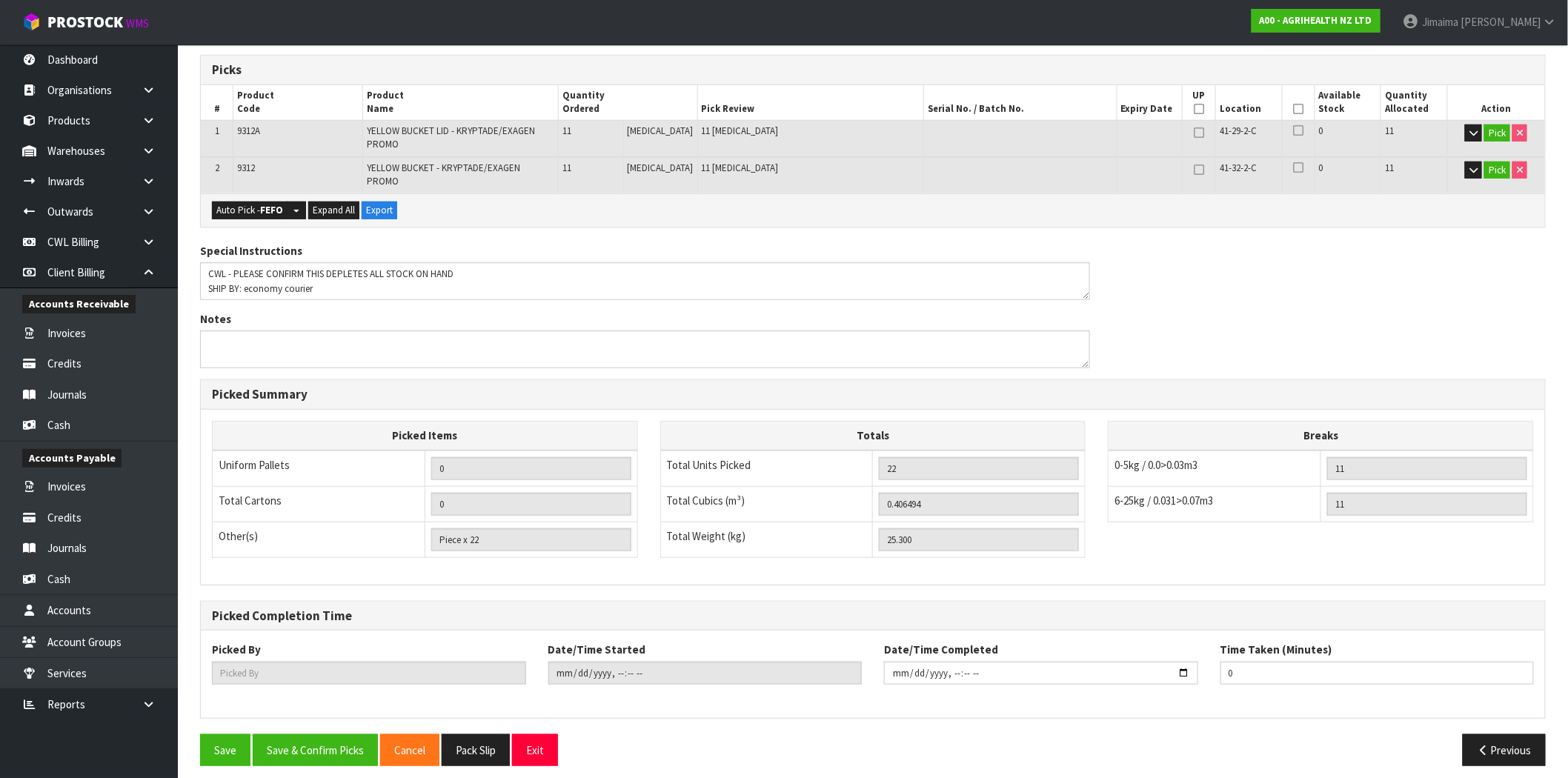
scroll to position [0, 0]
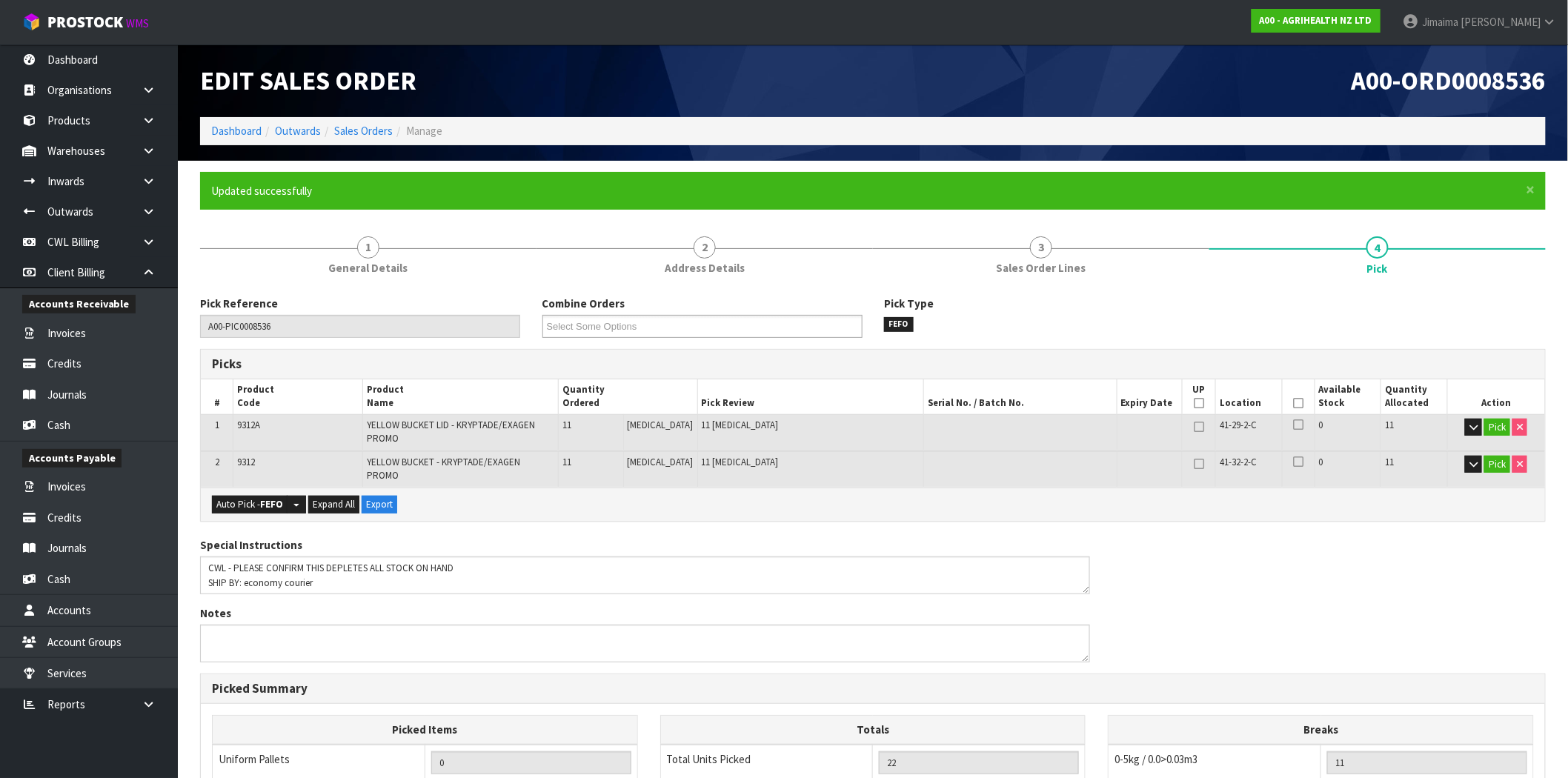
type input "Jimaima [PERSON_NAME]"
type input "2025-09-29T14:18:54"
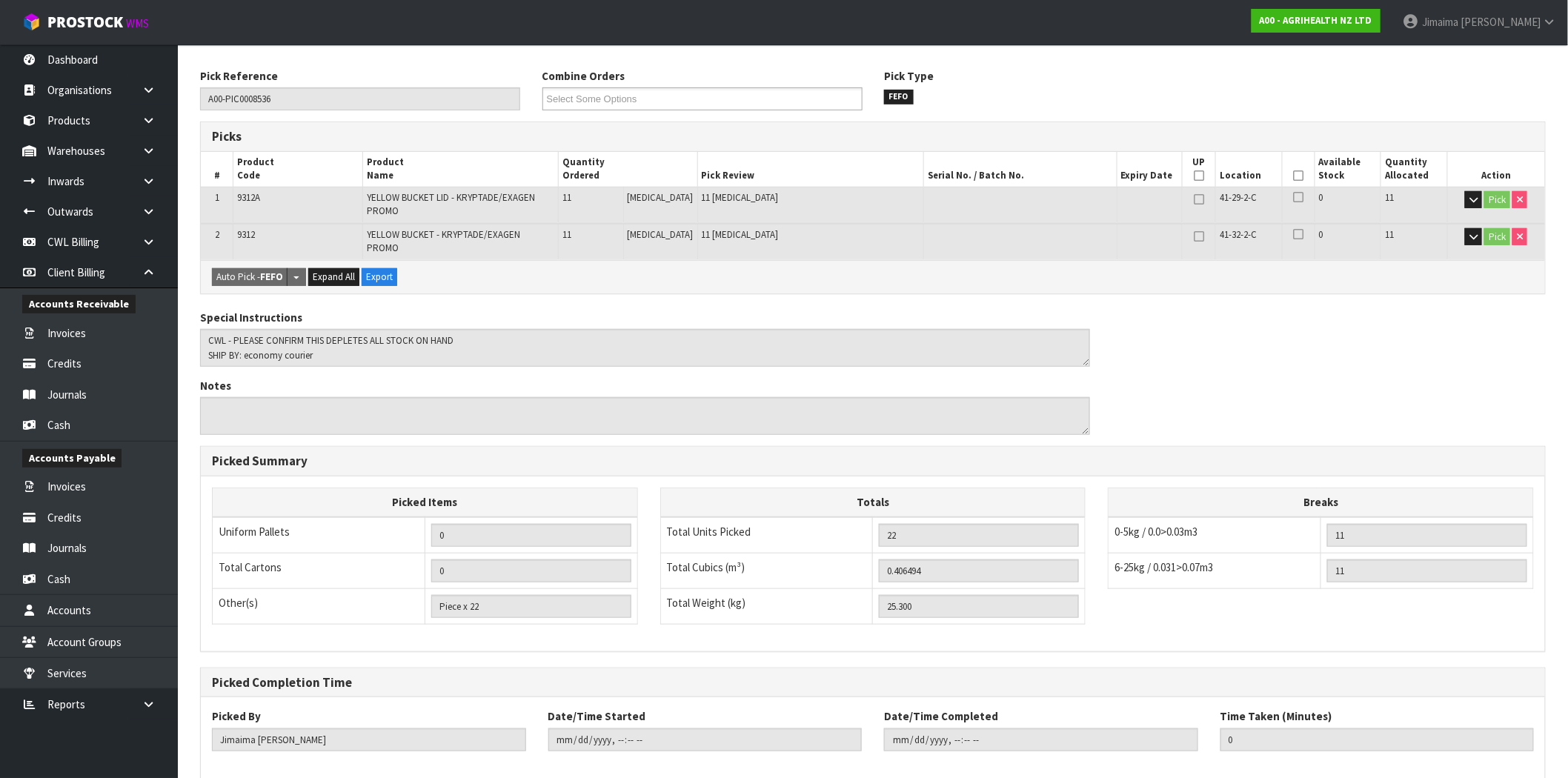
scroll to position [294, 0]
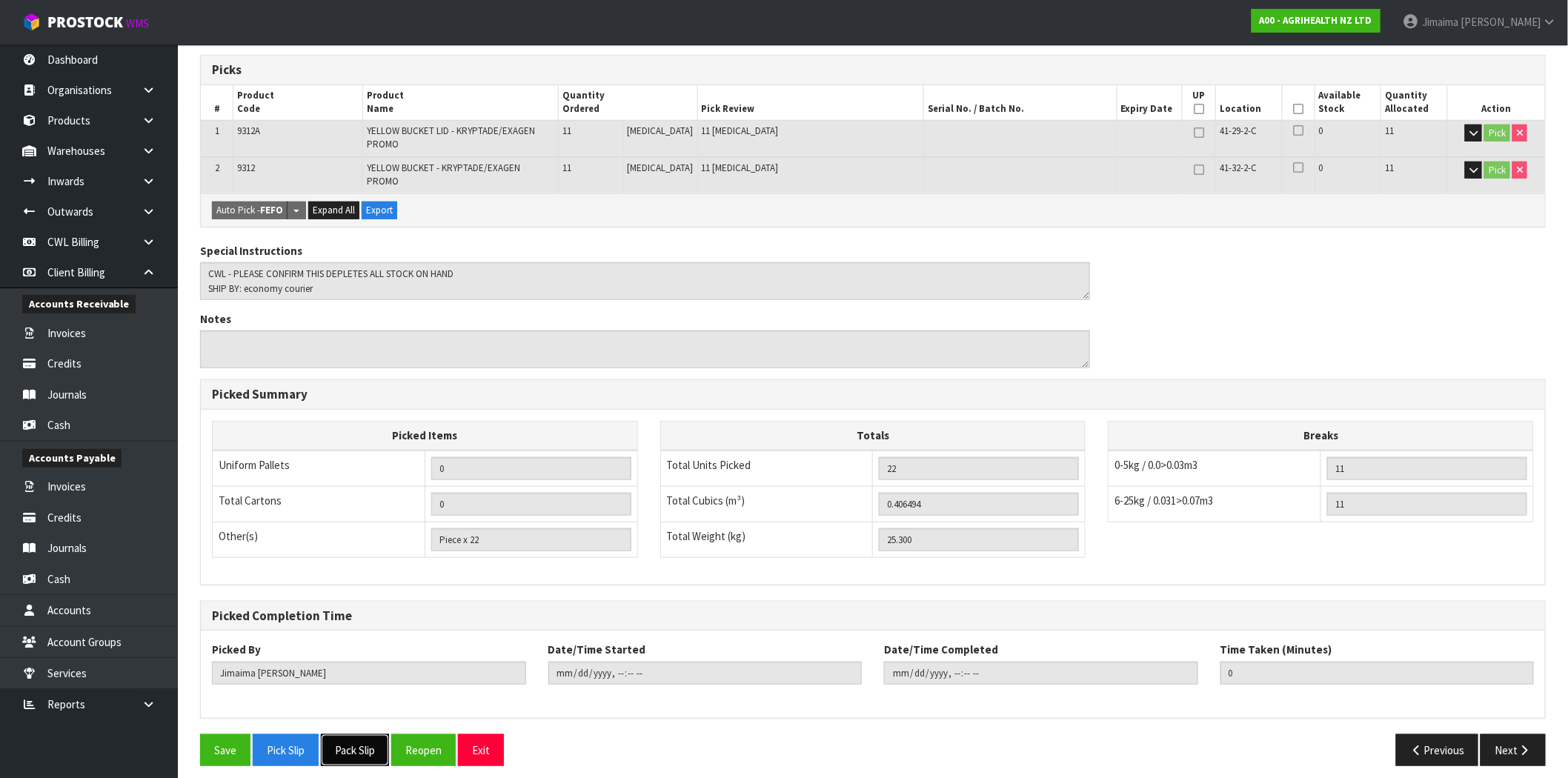
click at [353, 745] on button "Pack Slip" at bounding box center [354, 750] width 68 height 32
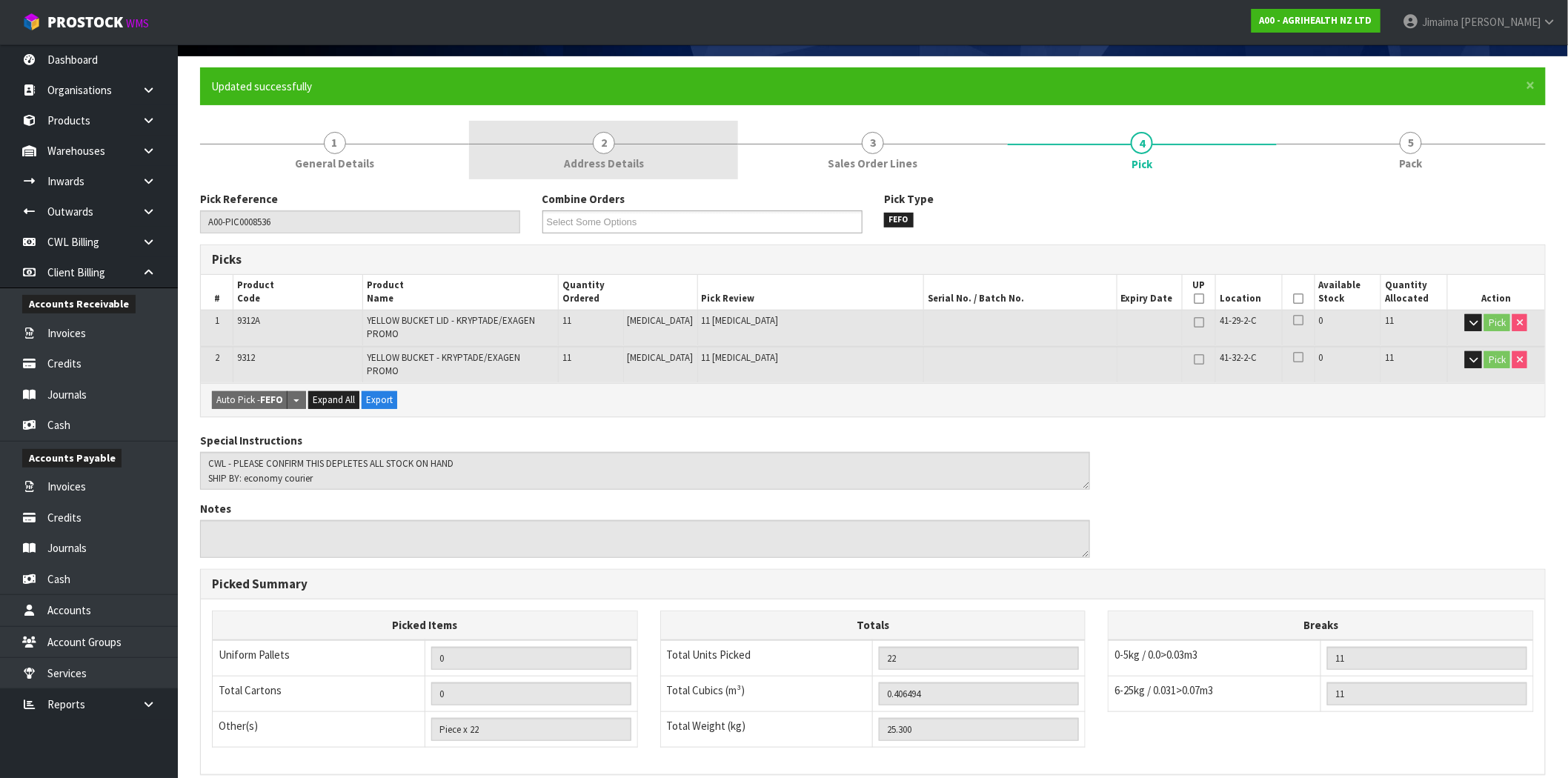
scroll to position [20, 0]
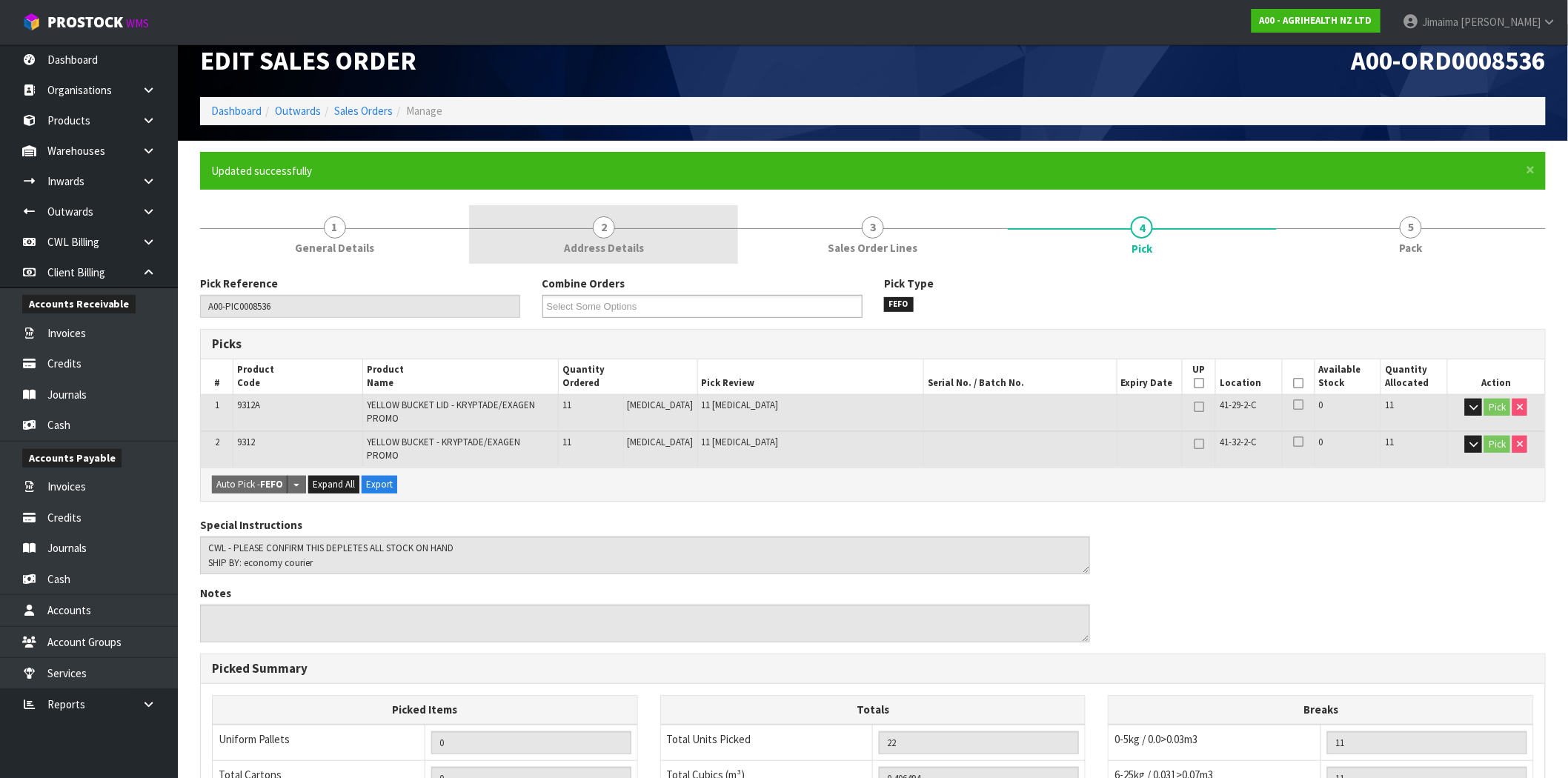
click at [505, 246] on link "2 Address Details" at bounding box center [603, 234] width 269 height 58
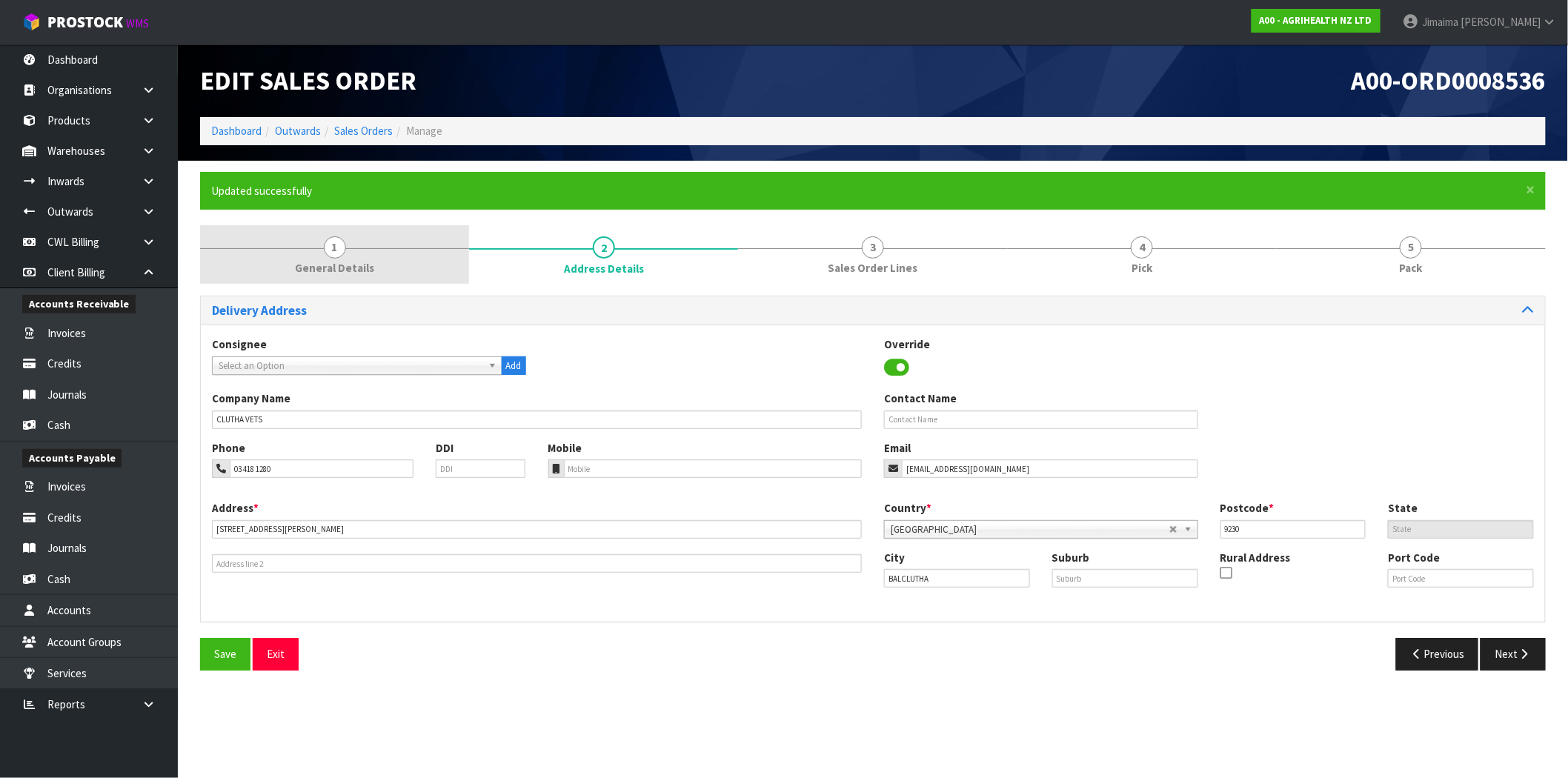
scroll to position [0, 0]
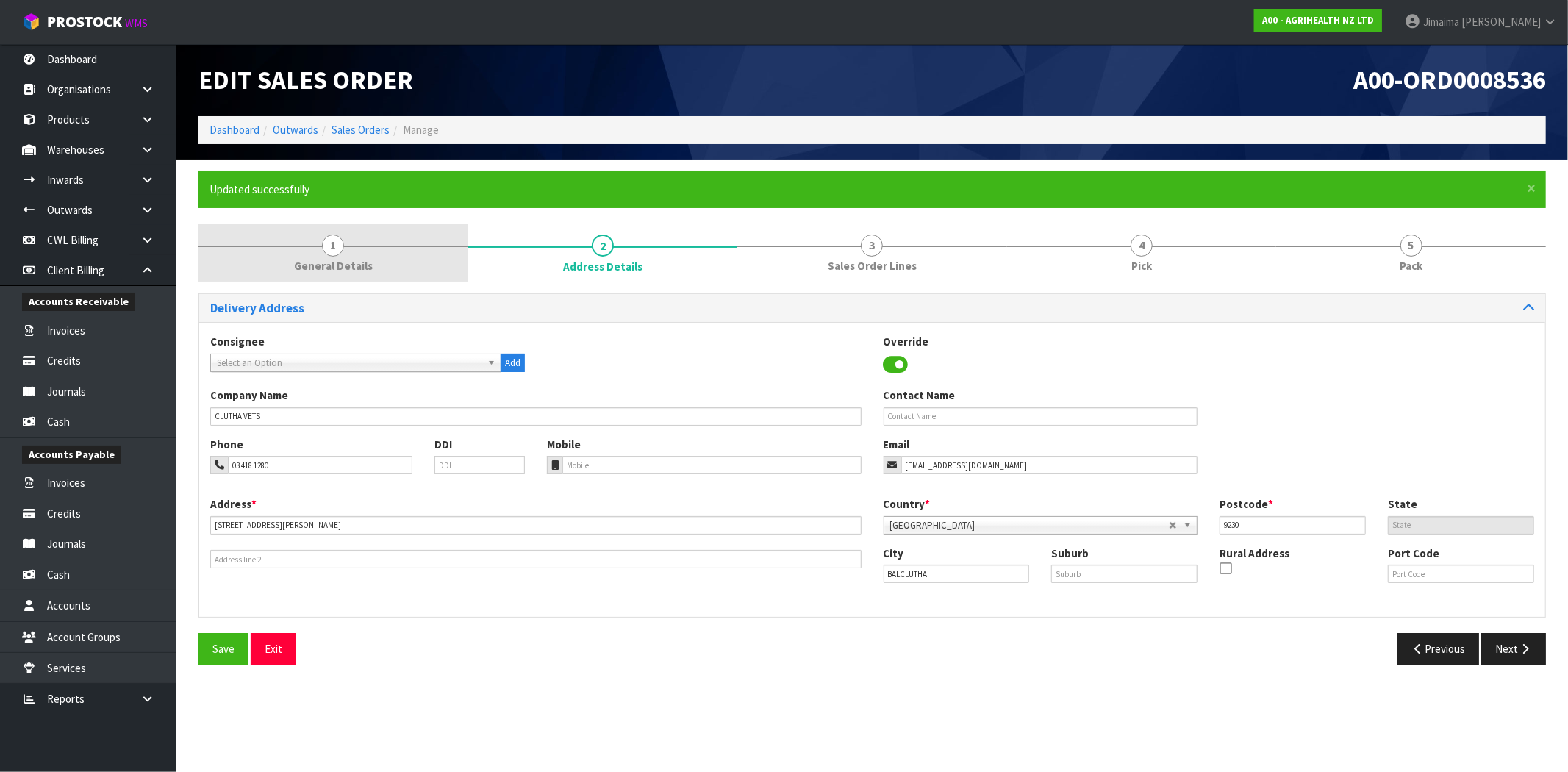
click at [420, 253] on link "1 General Details" at bounding box center [333, 253] width 270 height 58
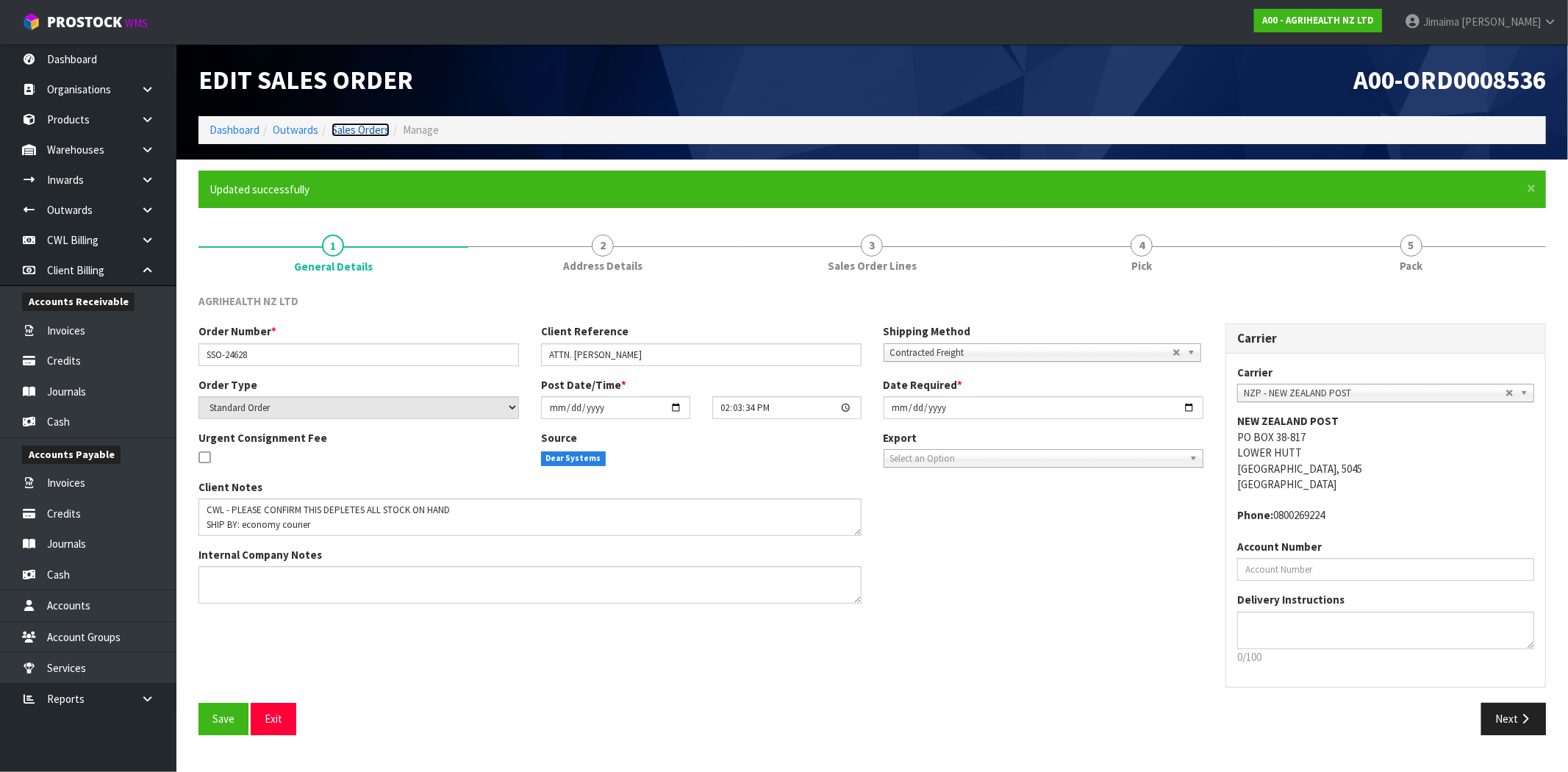
click at [348, 127] on link "Sales Orders" at bounding box center [360, 129] width 58 height 14
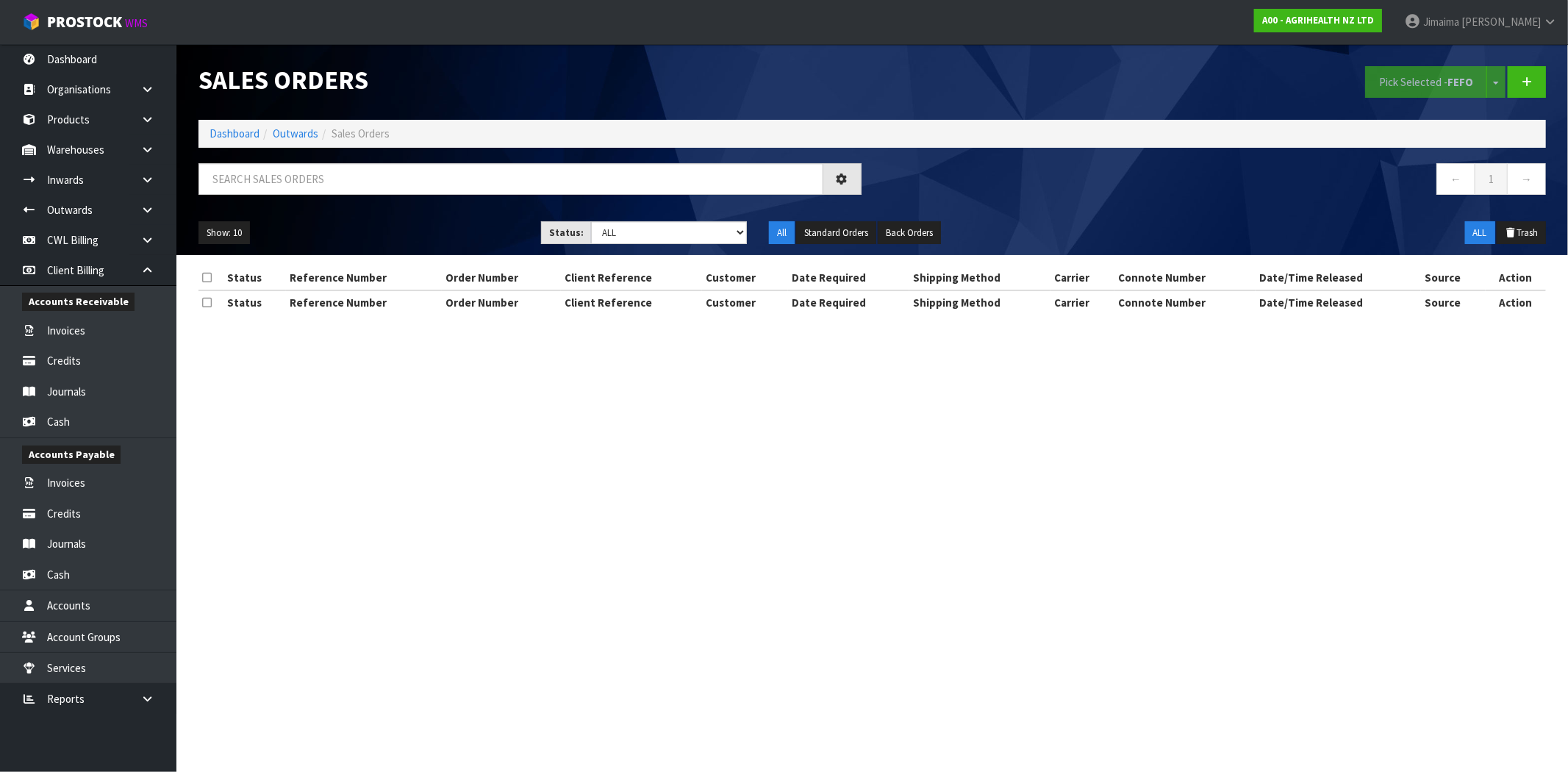
click at [524, 472] on section "Sales Orders Pick Selected - FEFO Split button! FIFO - First In First Out FEFO …" at bounding box center [784, 386] width 1568 height 772
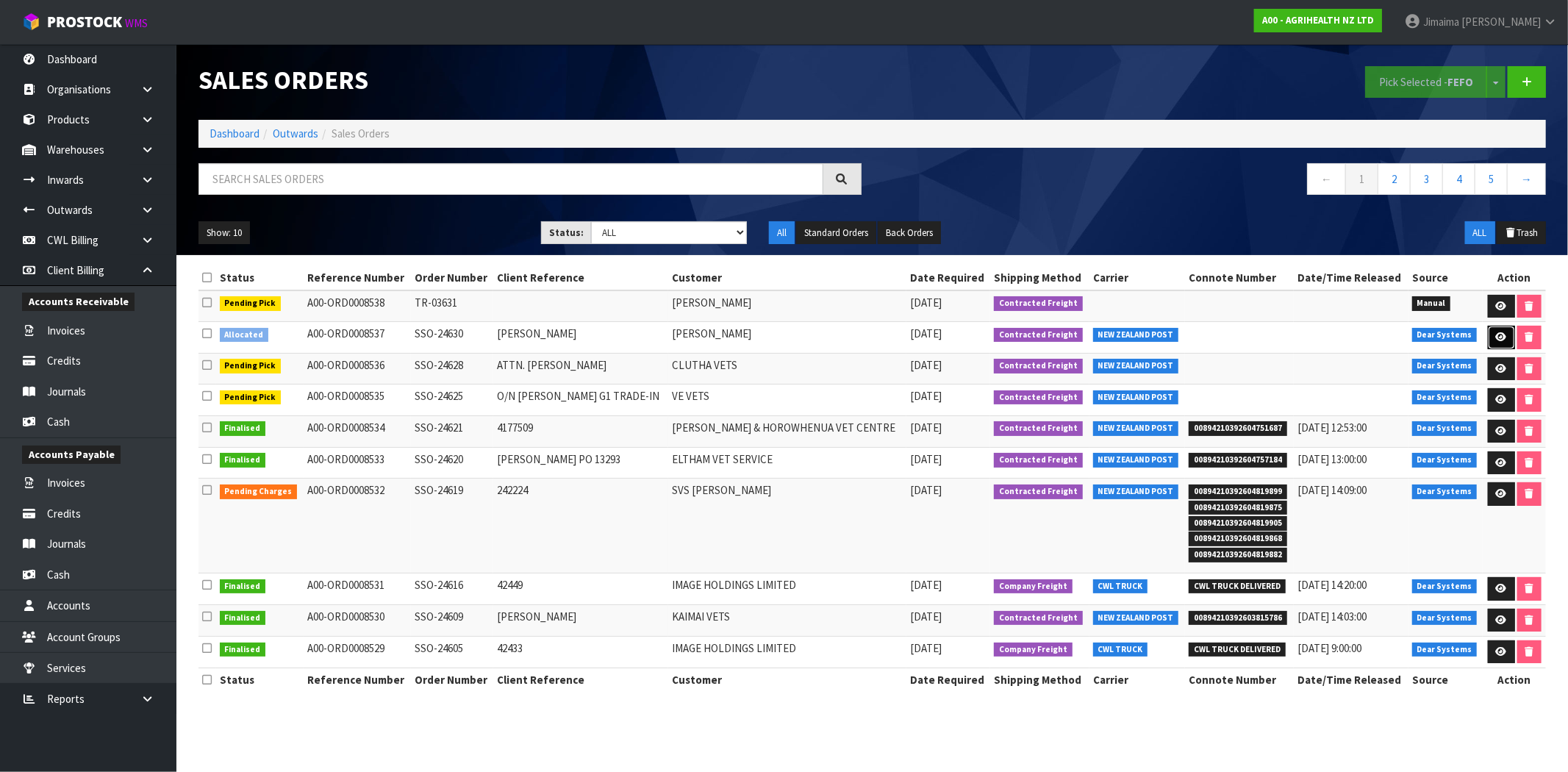
click at [1502, 331] on link at bounding box center [1501, 337] width 27 height 24
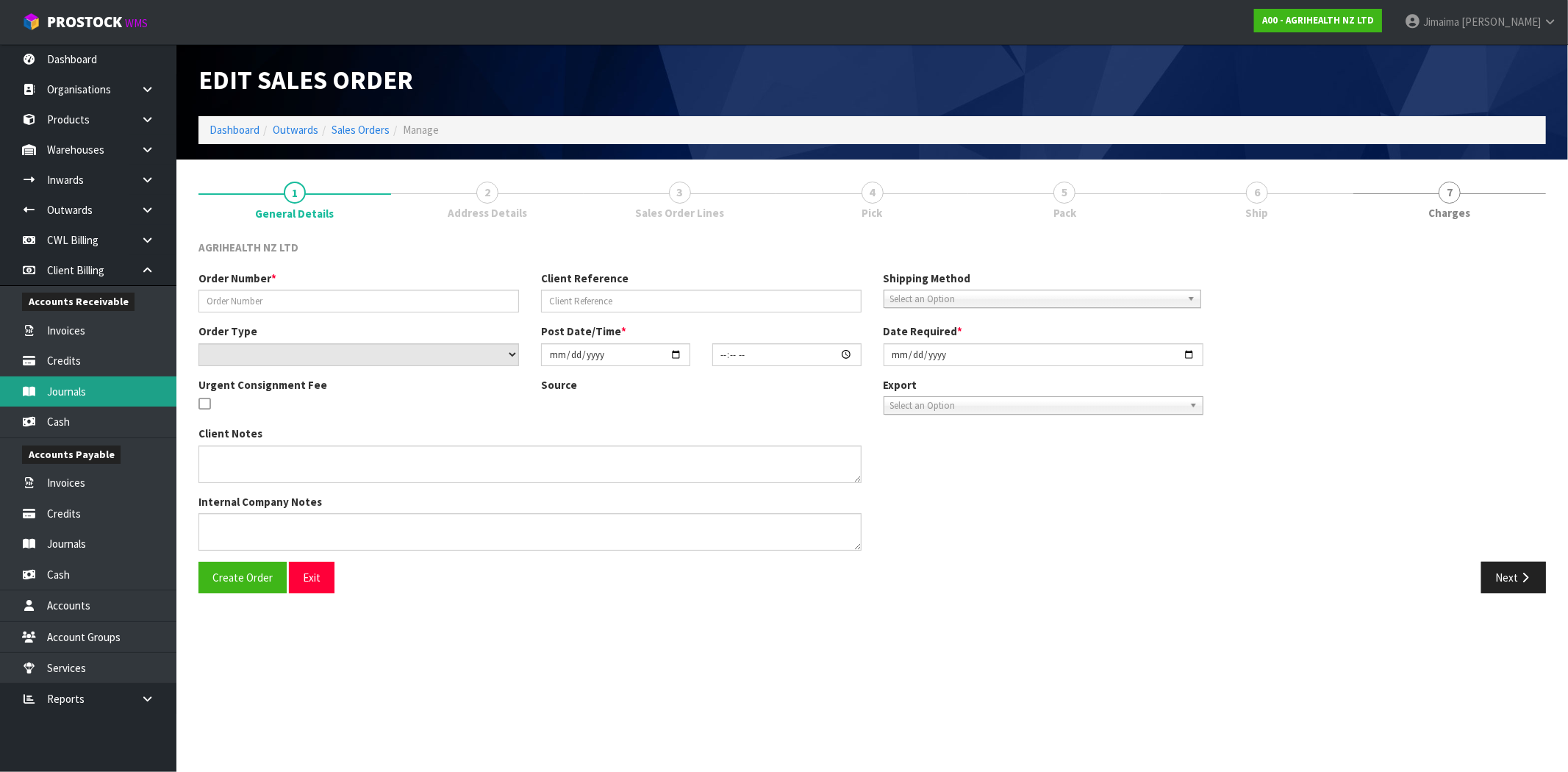
type input "SSO-24630"
type input "ANDREA CAR STOCK"
select select "number:0"
type input "[DATE]"
type input "14:09:03.000"
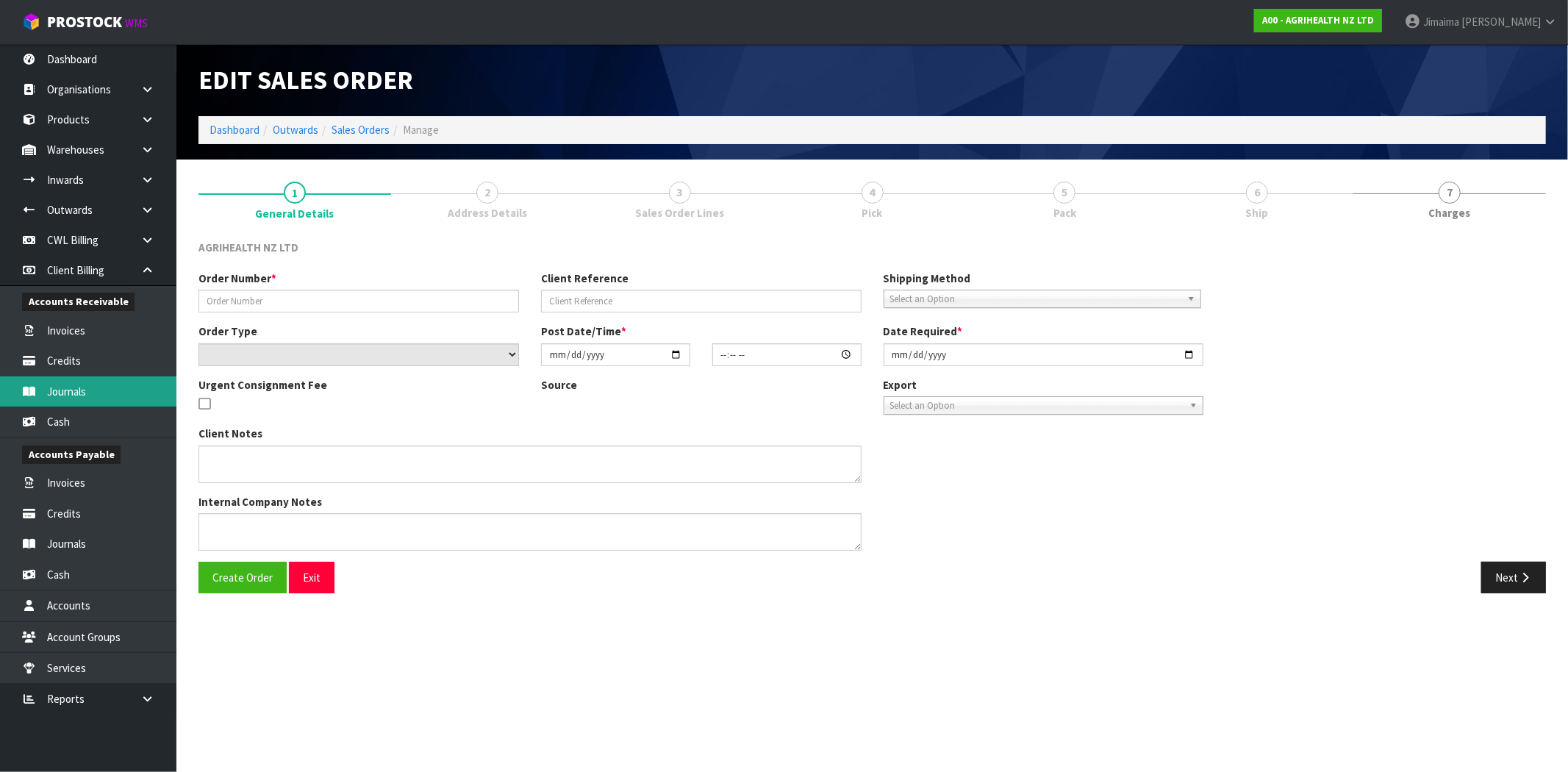
type input "[DATE]"
type textarea "SHIP BY: Overnight Courier please note ship to address to include : Andrea Burl…"
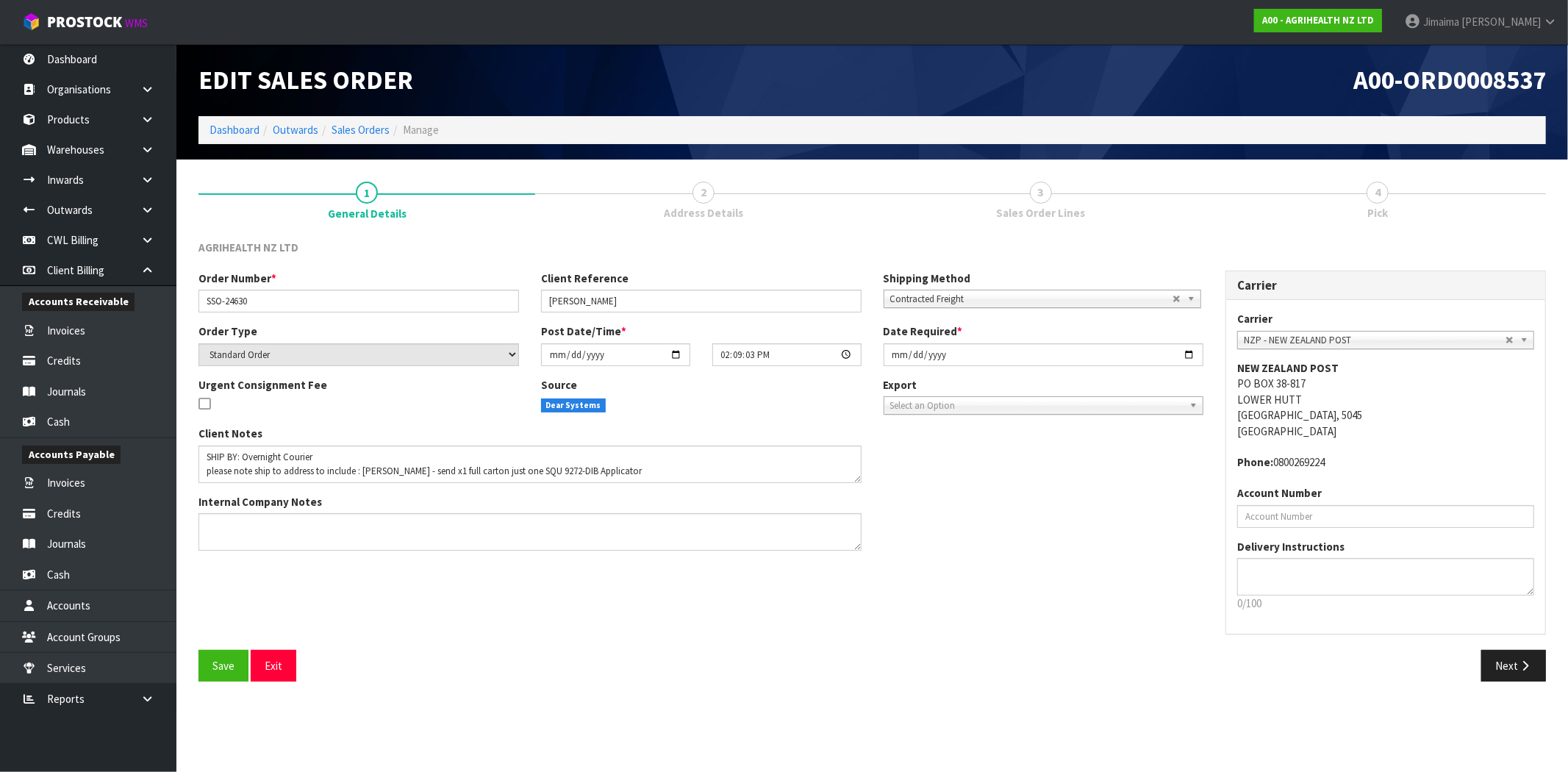
click at [864, 476] on div "Client Notes Internal Company Notes" at bounding box center [530, 494] width 685 height 136
drag, startPoint x: 857, startPoint y: 478, endPoint x: 866, endPoint y: 505, distance: 28.5
click at [866, 505] on textarea at bounding box center [534, 476] width 671 height 62
click at [926, 516] on div "Client Notes Internal Company Notes" at bounding box center [700, 507] width 1027 height 163
click at [1189, 349] on input "[DATE]" at bounding box center [1044, 355] width 321 height 23
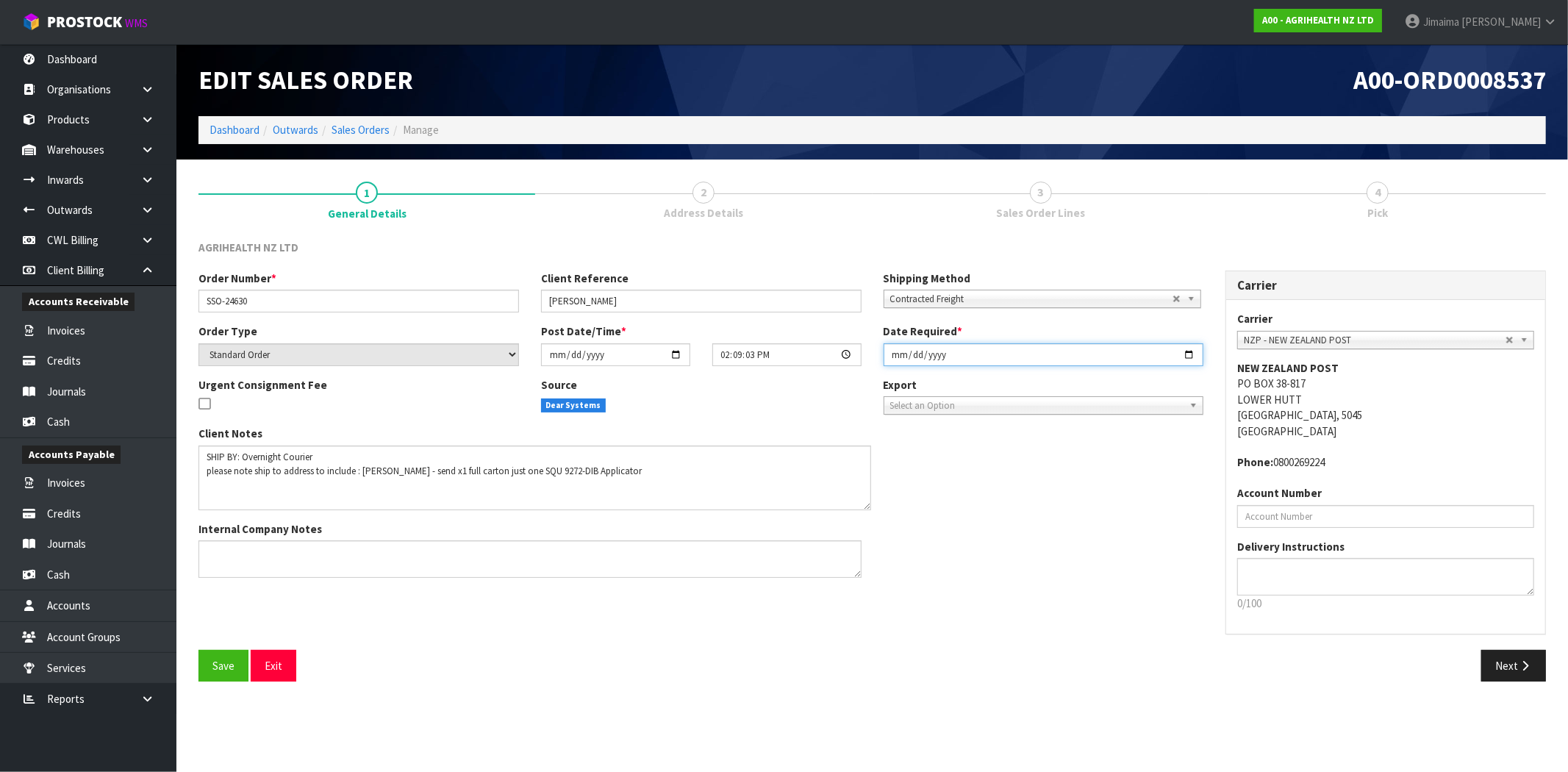
type input "[DATE]"
click at [1517, 678] on button "Next" at bounding box center [1514, 665] width 65 height 31
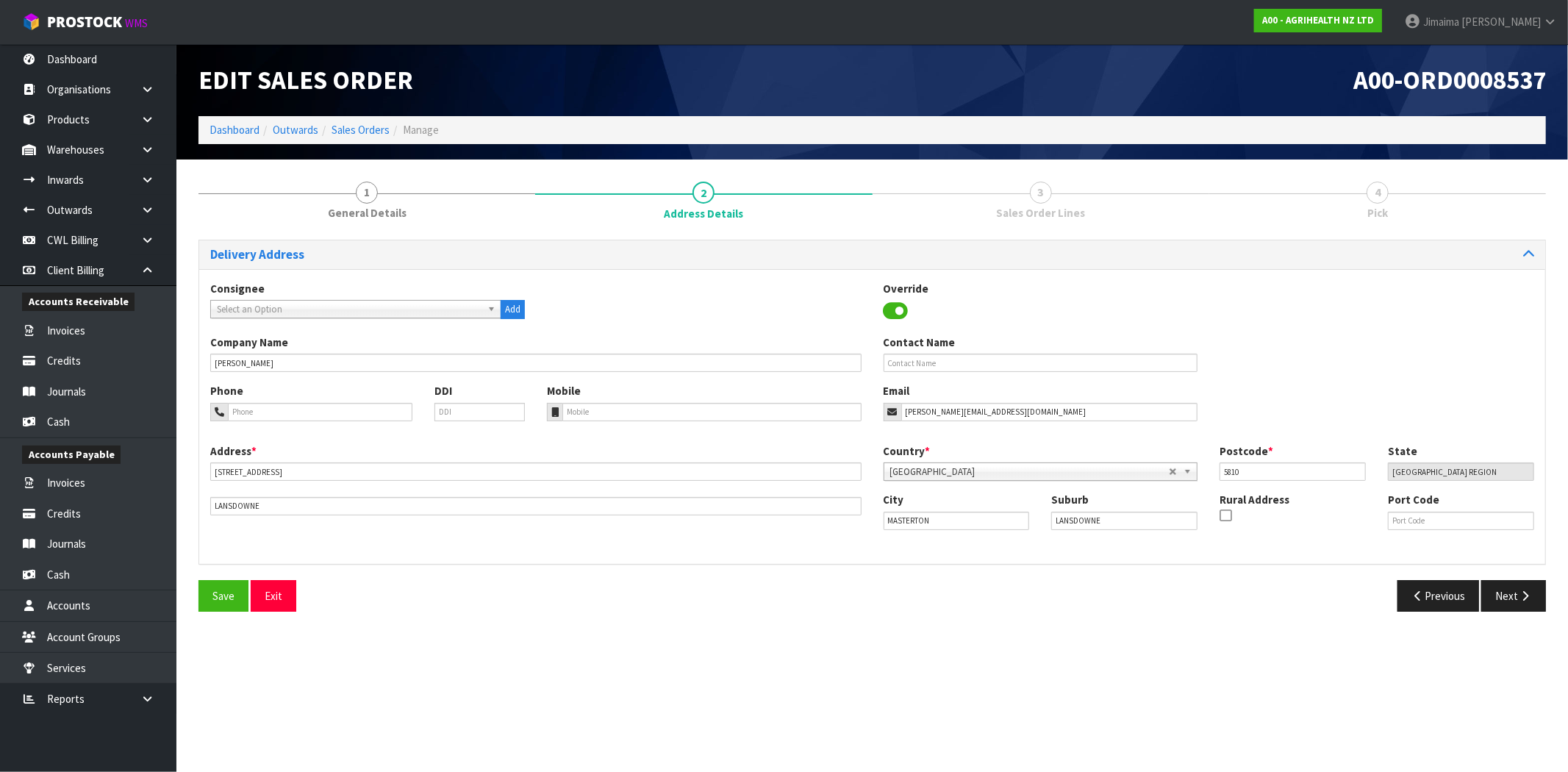
click at [1077, 616] on div "Save Exit Previous Next" at bounding box center [871, 602] width 1370 height 43
click at [718, 616] on div "Save Exit Previous Next" at bounding box center [871, 602] width 1370 height 43
click at [1515, 603] on button "Next" at bounding box center [1514, 596] width 65 height 31
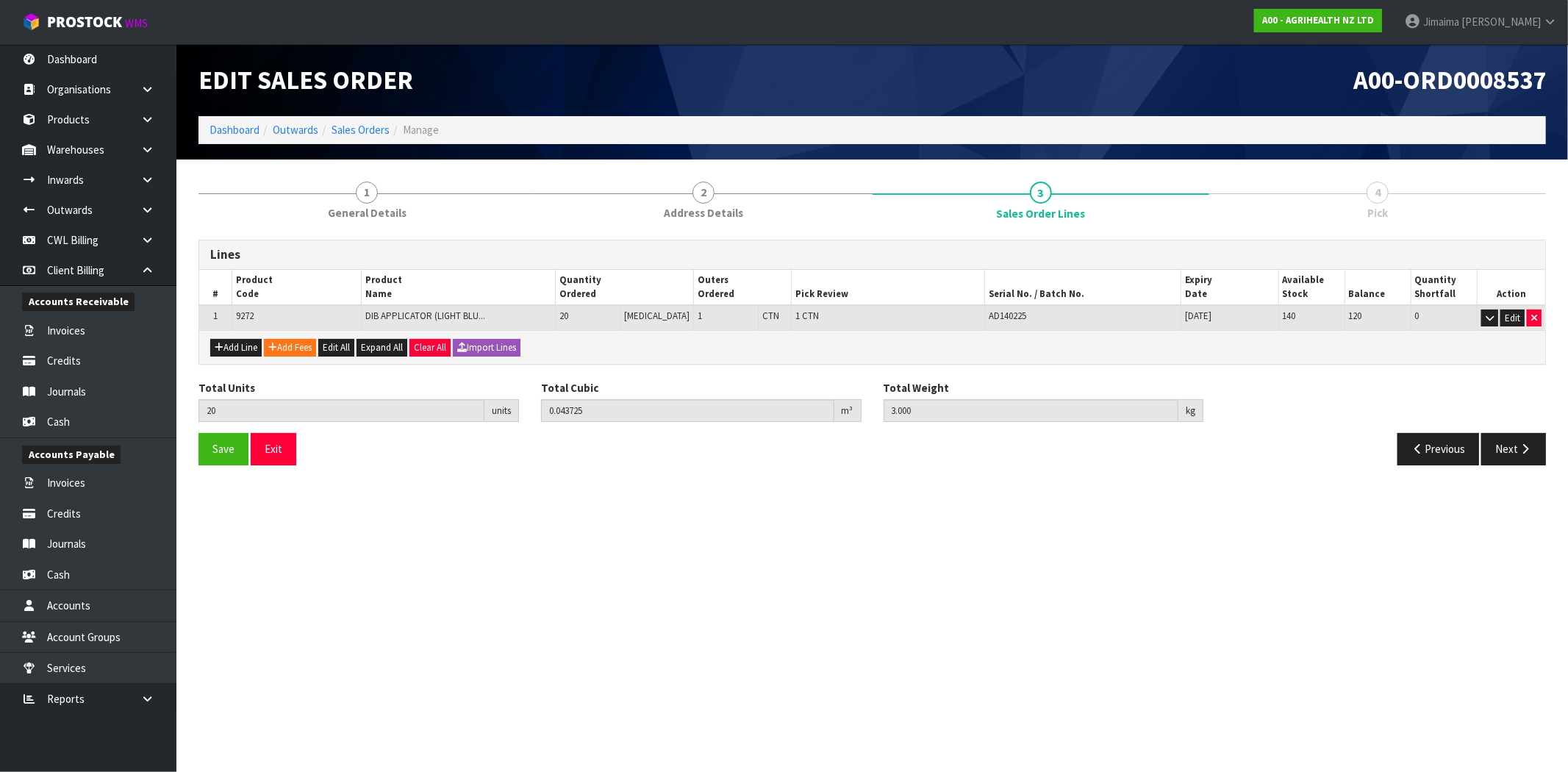
click at [557, 598] on section "Edit Sales Order A00-ORD0008537 Dashboard Outwards Sales Orders Manage 1 Genera…" at bounding box center [784, 386] width 1568 height 772
click at [698, 616] on section "Edit Sales Order A00-ORD0008537 Dashboard Outwards Sales Orders Manage 1 Genera…" at bounding box center [784, 386] width 1568 height 772
click at [1524, 447] on icon "button" at bounding box center [1525, 449] width 14 height 11
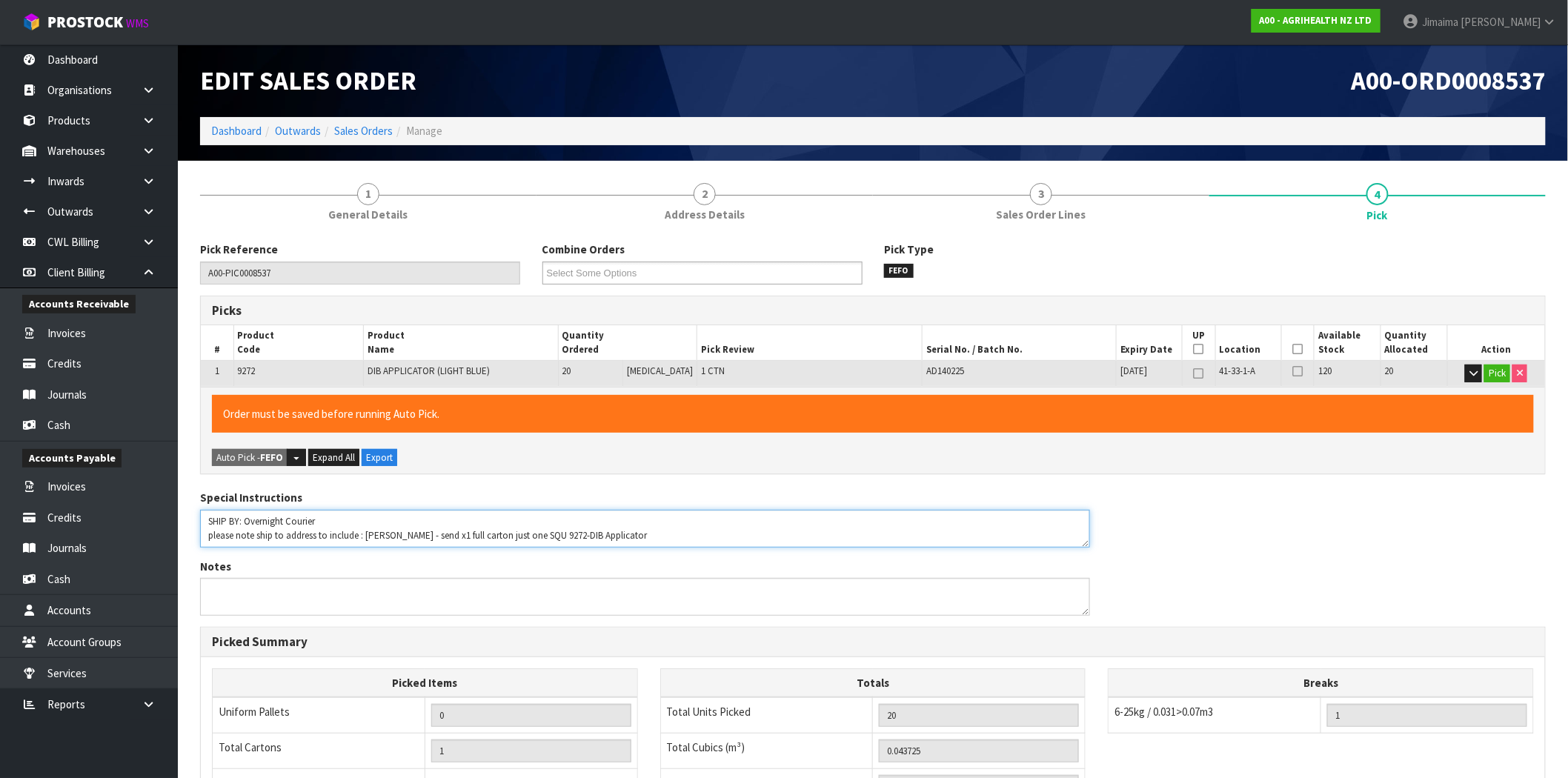
drag, startPoint x: 426, startPoint y: 534, endPoint x: 365, endPoint y: 529, distance: 61.2
click at [365, 529] on textarea at bounding box center [645, 529] width 890 height 38
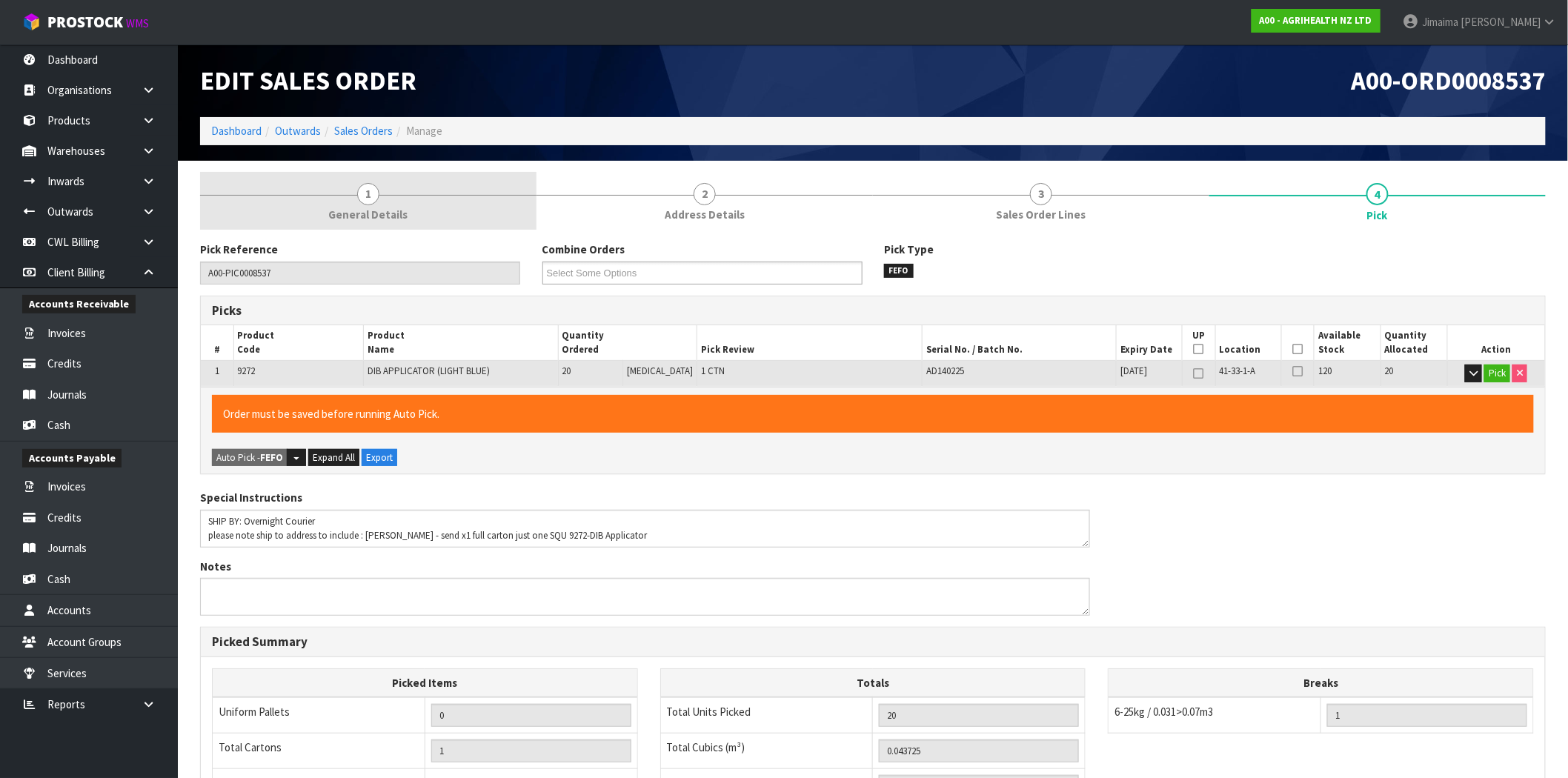
drag, startPoint x: 387, startPoint y: 204, endPoint x: 402, endPoint y: 212, distance: 17.0
click at [388, 206] on link "1 General Details" at bounding box center [368, 201] width 337 height 58
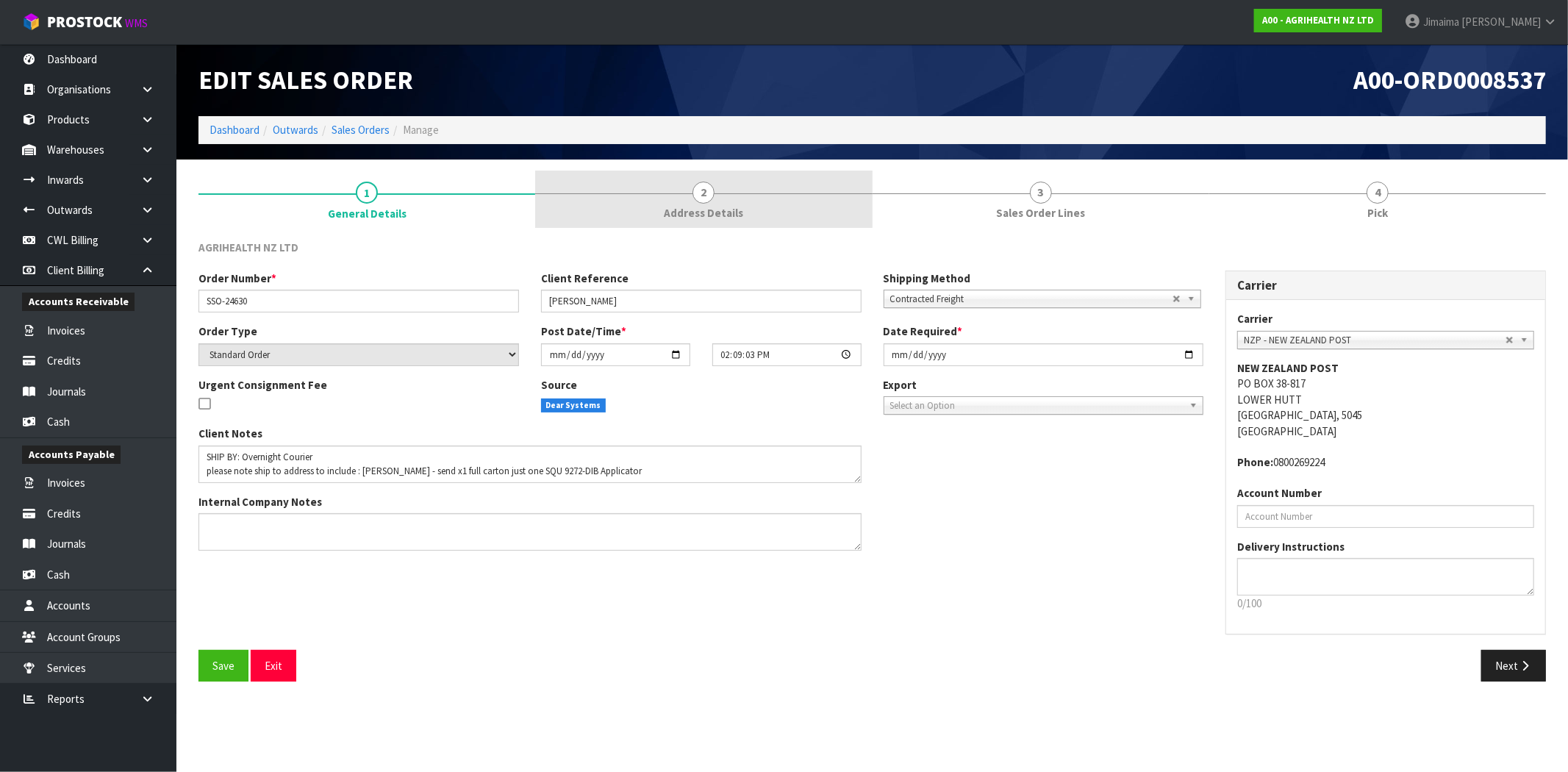
click at [802, 190] on link "2 Address Details" at bounding box center [703, 199] width 336 height 58
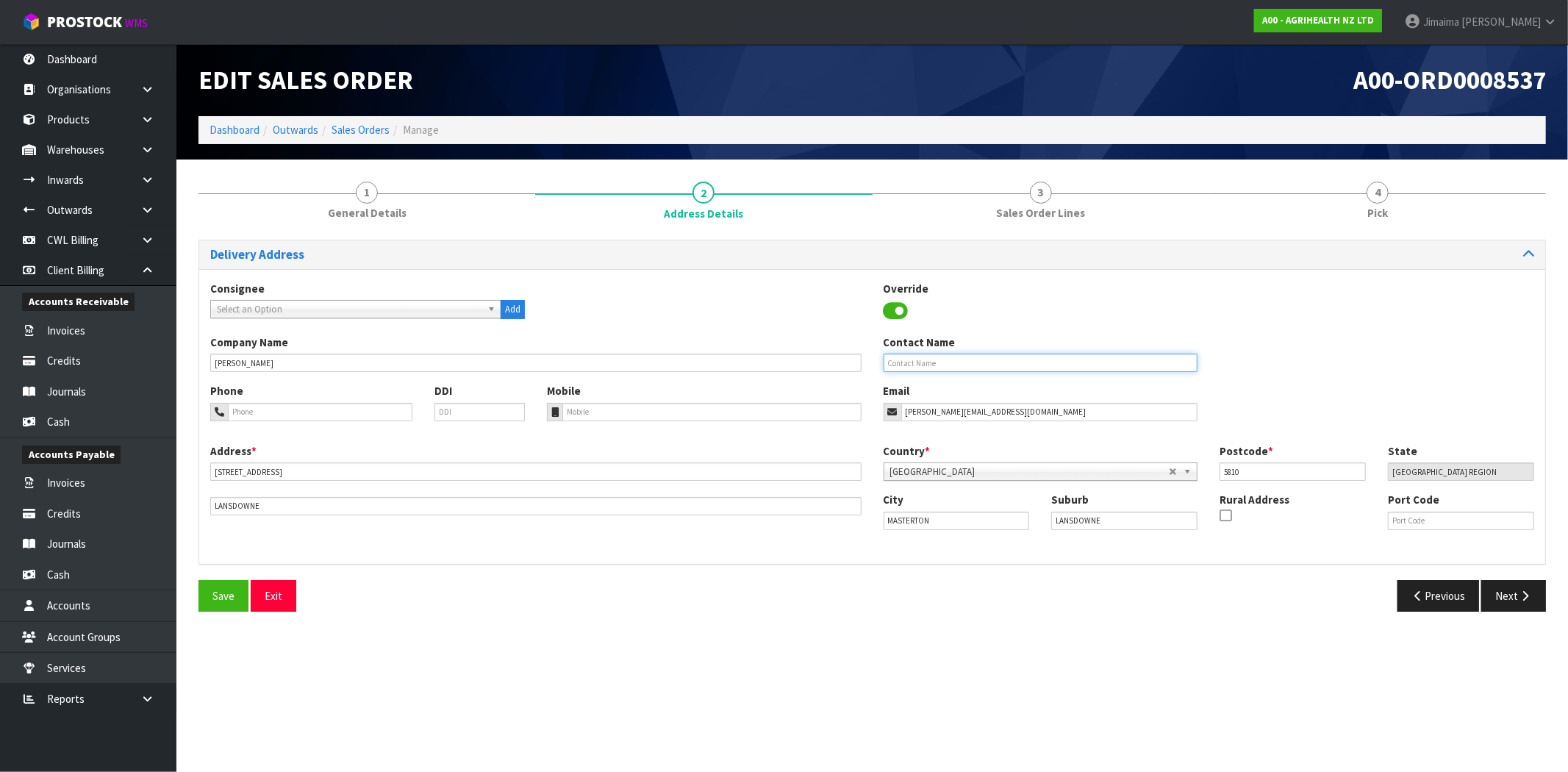
click at [989, 370] on input "text" at bounding box center [1041, 363] width 315 height 18
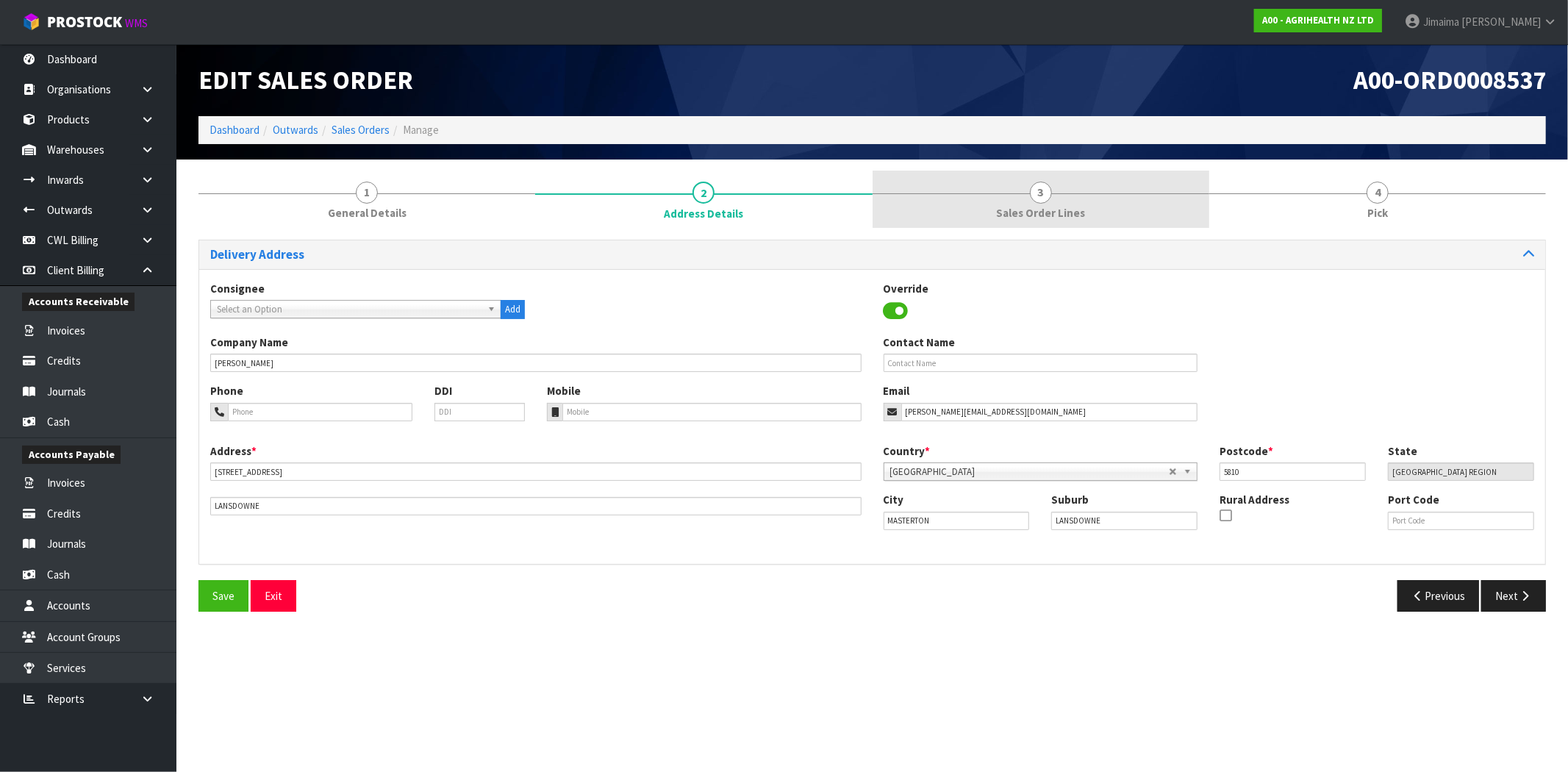
drag, startPoint x: 686, startPoint y: 195, endPoint x: 1058, endPoint y: 195, distance: 372.0
click at [691, 195] on link "2 Address Details" at bounding box center [703, 199] width 336 height 59
click at [1064, 195] on link "3 Sales Order Lines" at bounding box center [1040, 199] width 336 height 58
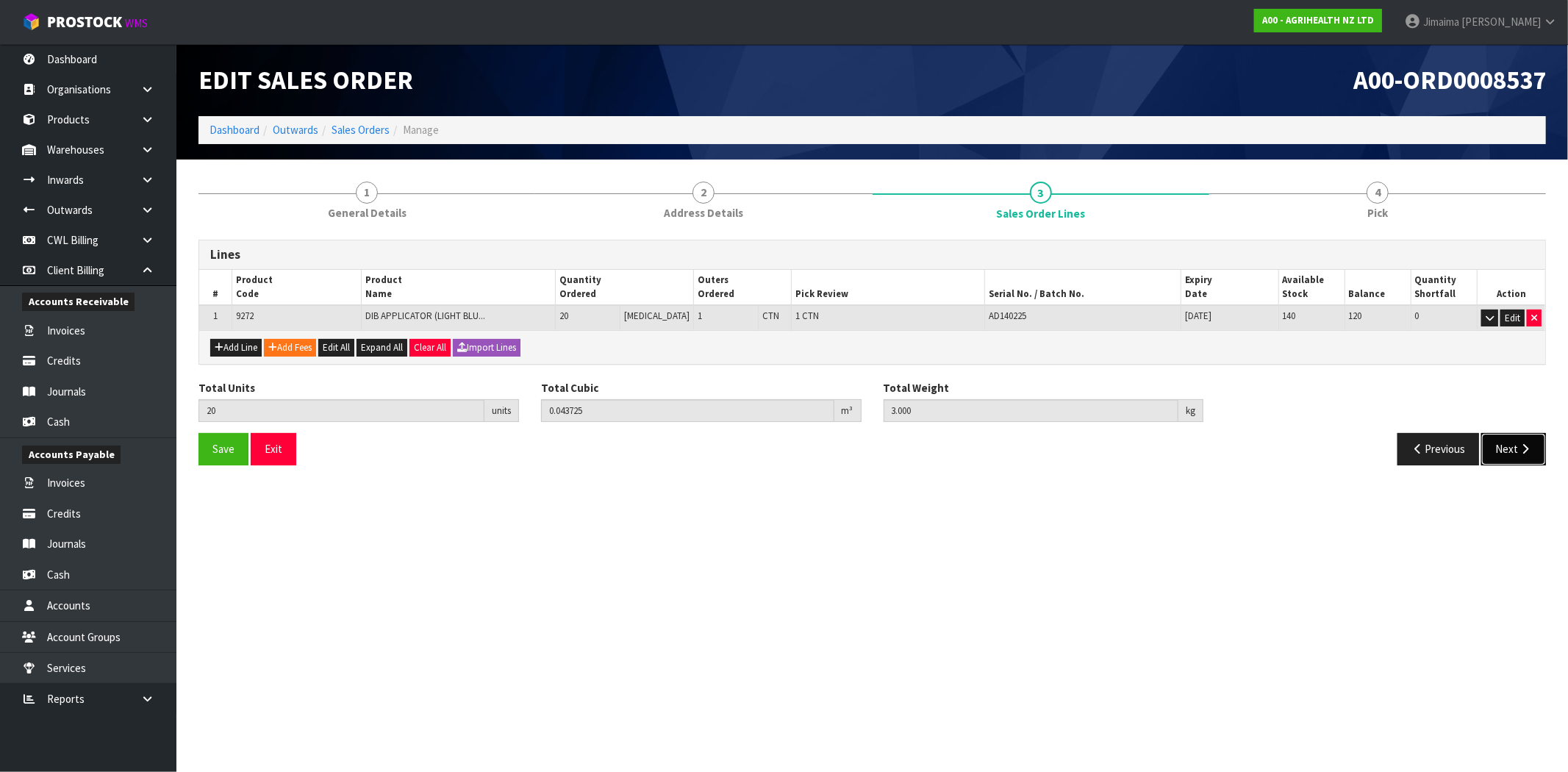
click at [1520, 438] on button "Next" at bounding box center [1514, 449] width 65 height 31
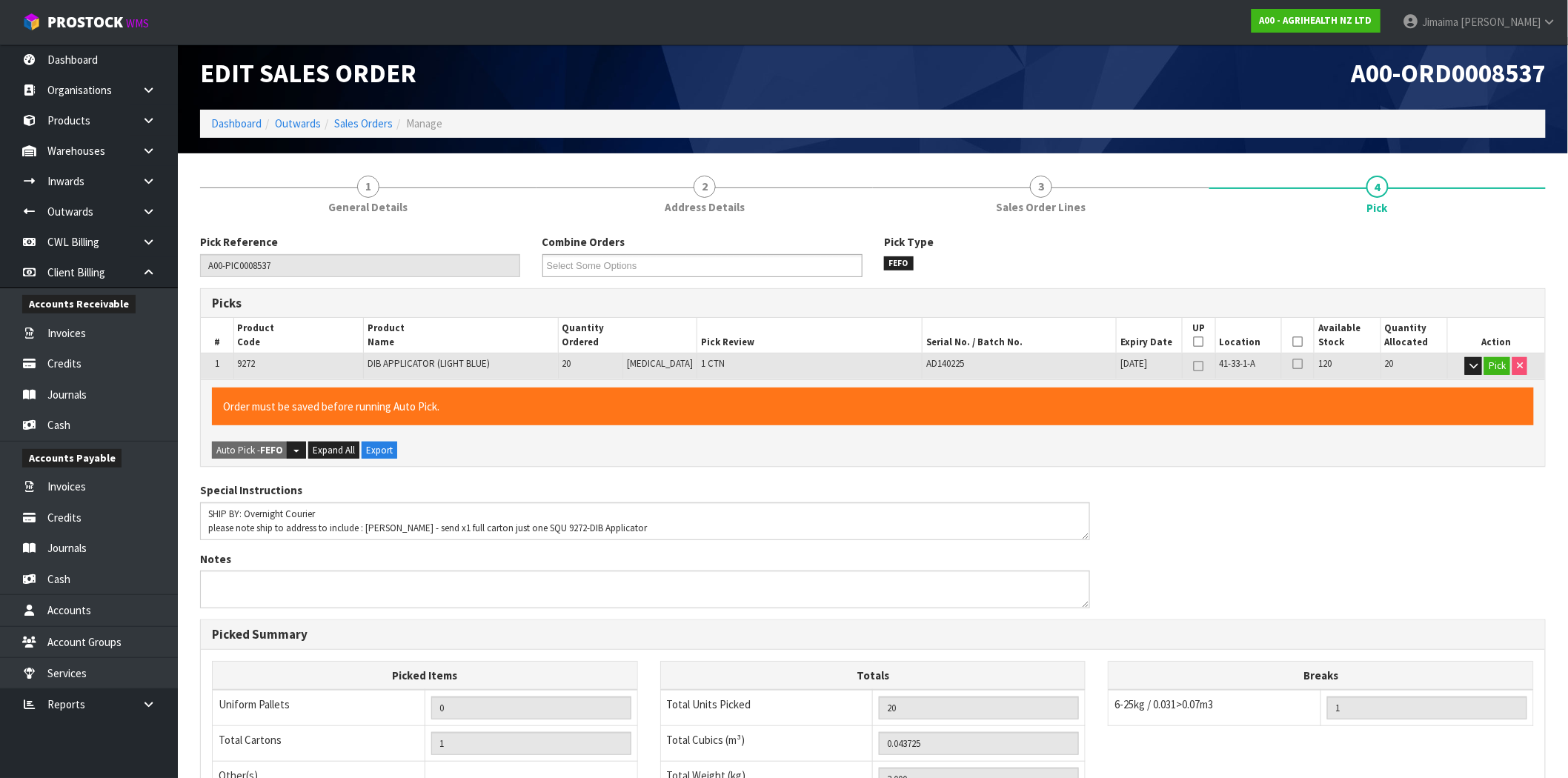
scroll to position [257, 0]
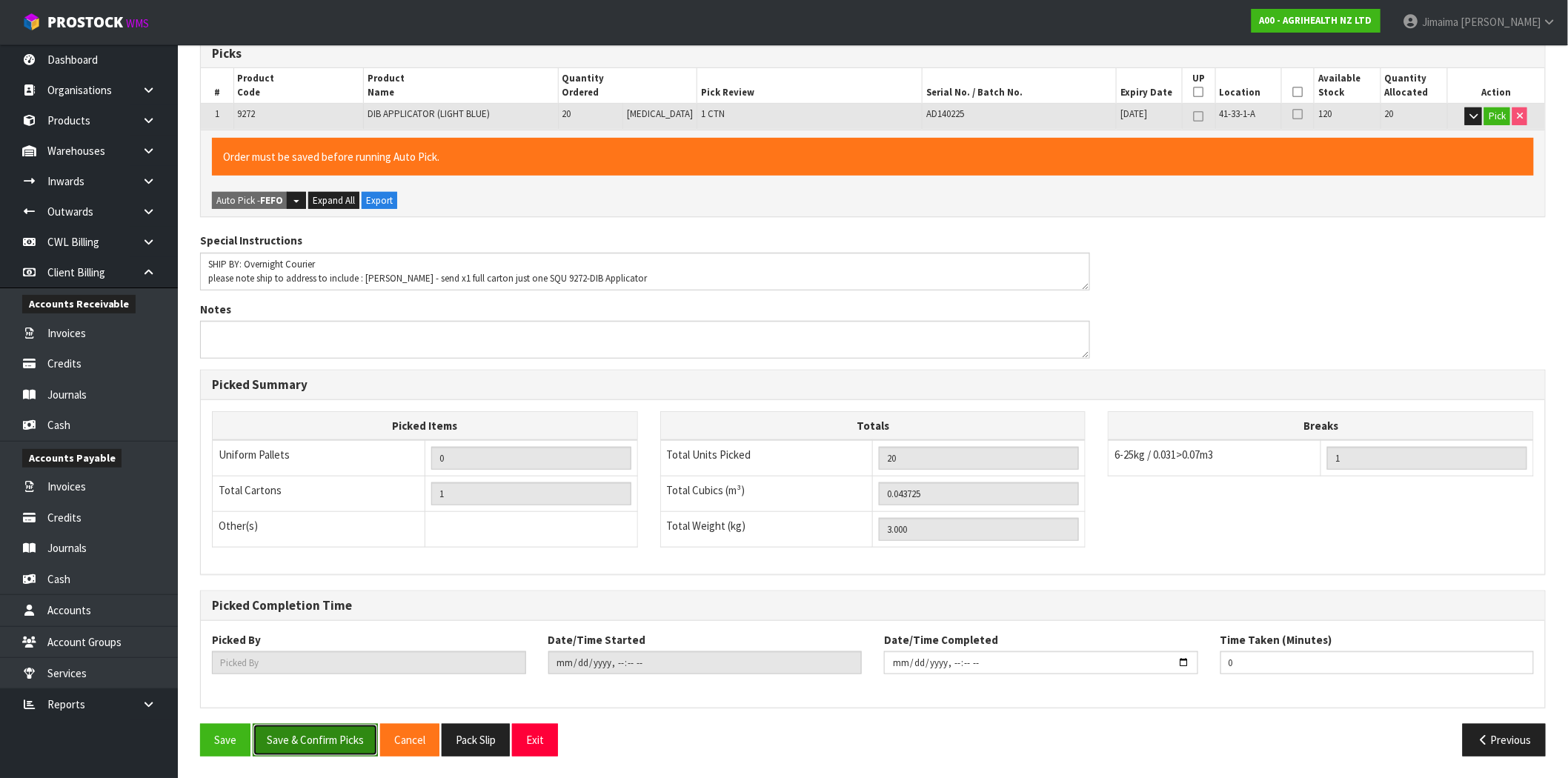
click at [342, 743] on button "Save & Confirm Picks" at bounding box center [316, 740] width 125 height 32
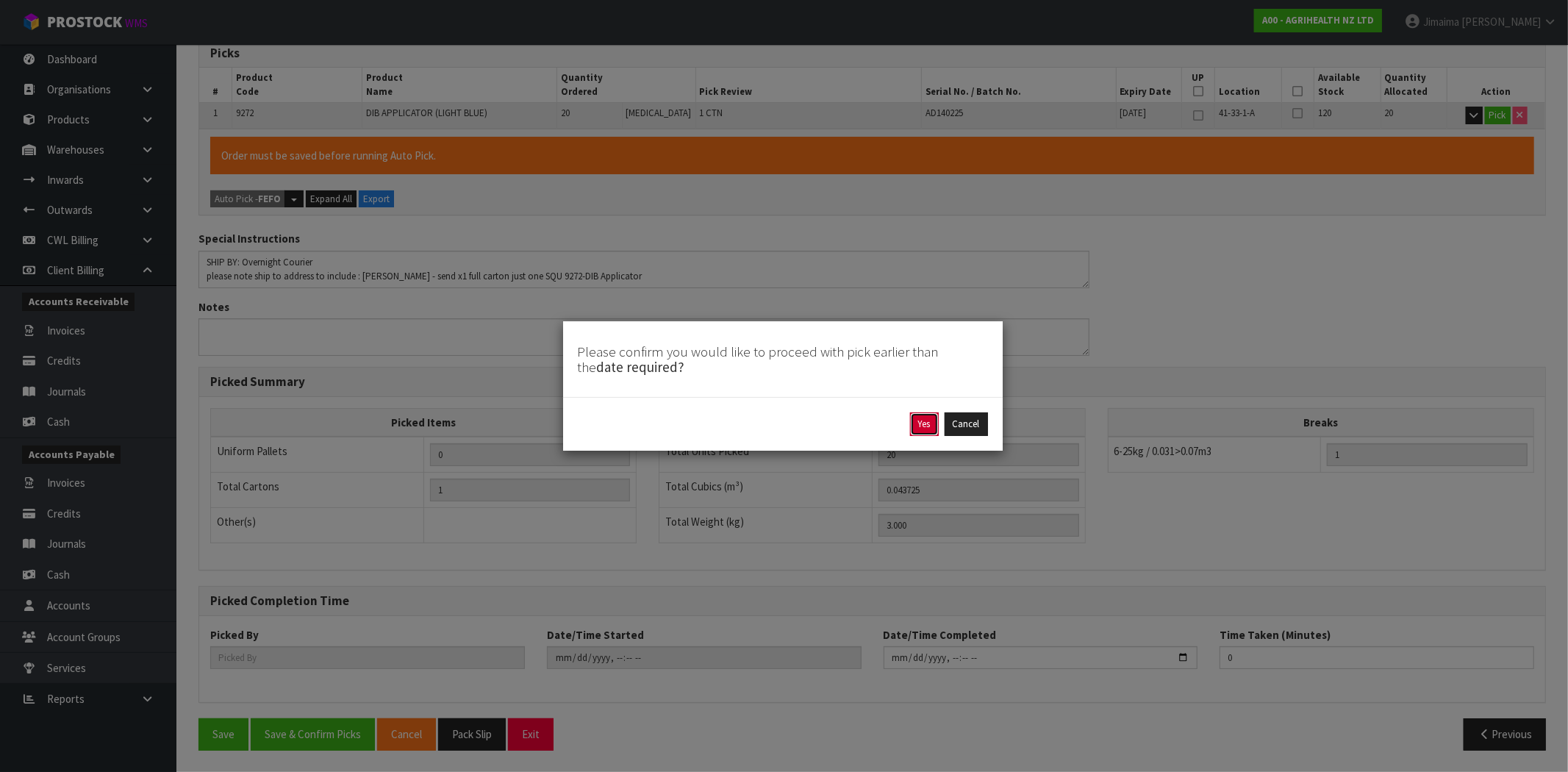
click at [924, 422] on button "Yes" at bounding box center [924, 424] width 29 height 24
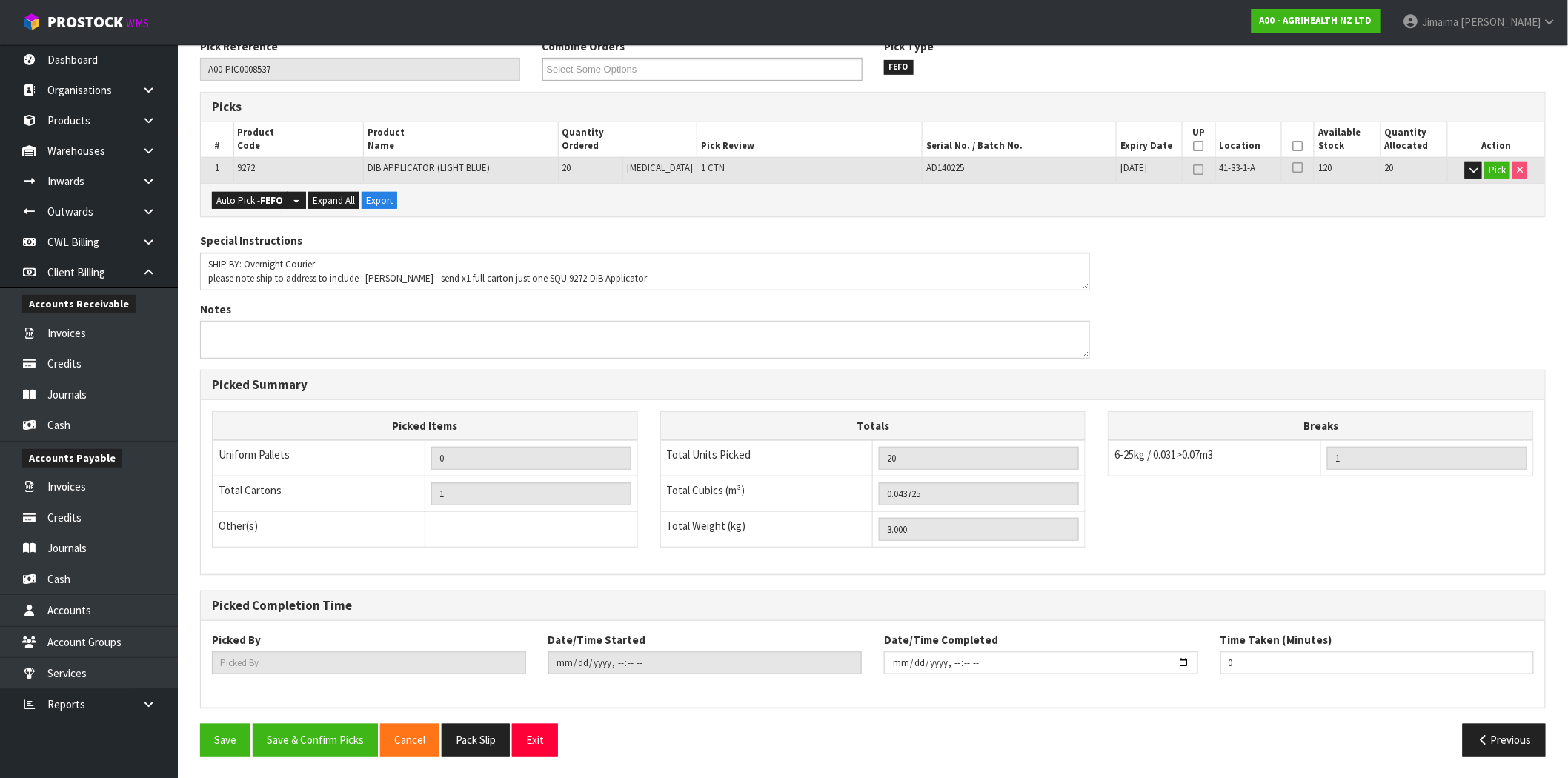
scroll to position [0, 0]
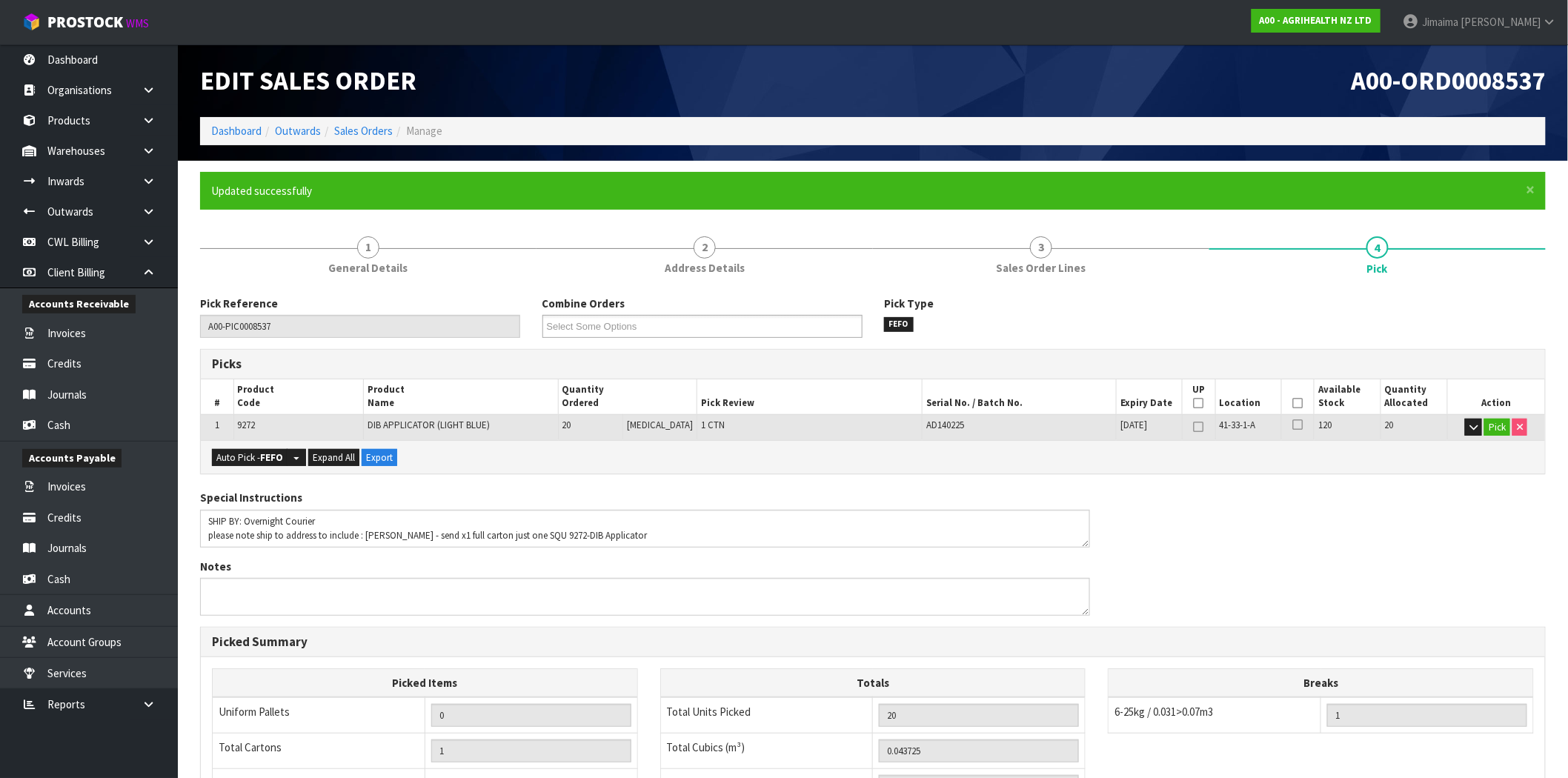
type input "Jimaima [PERSON_NAME]"
type input "2025-09-29T14:21:09"
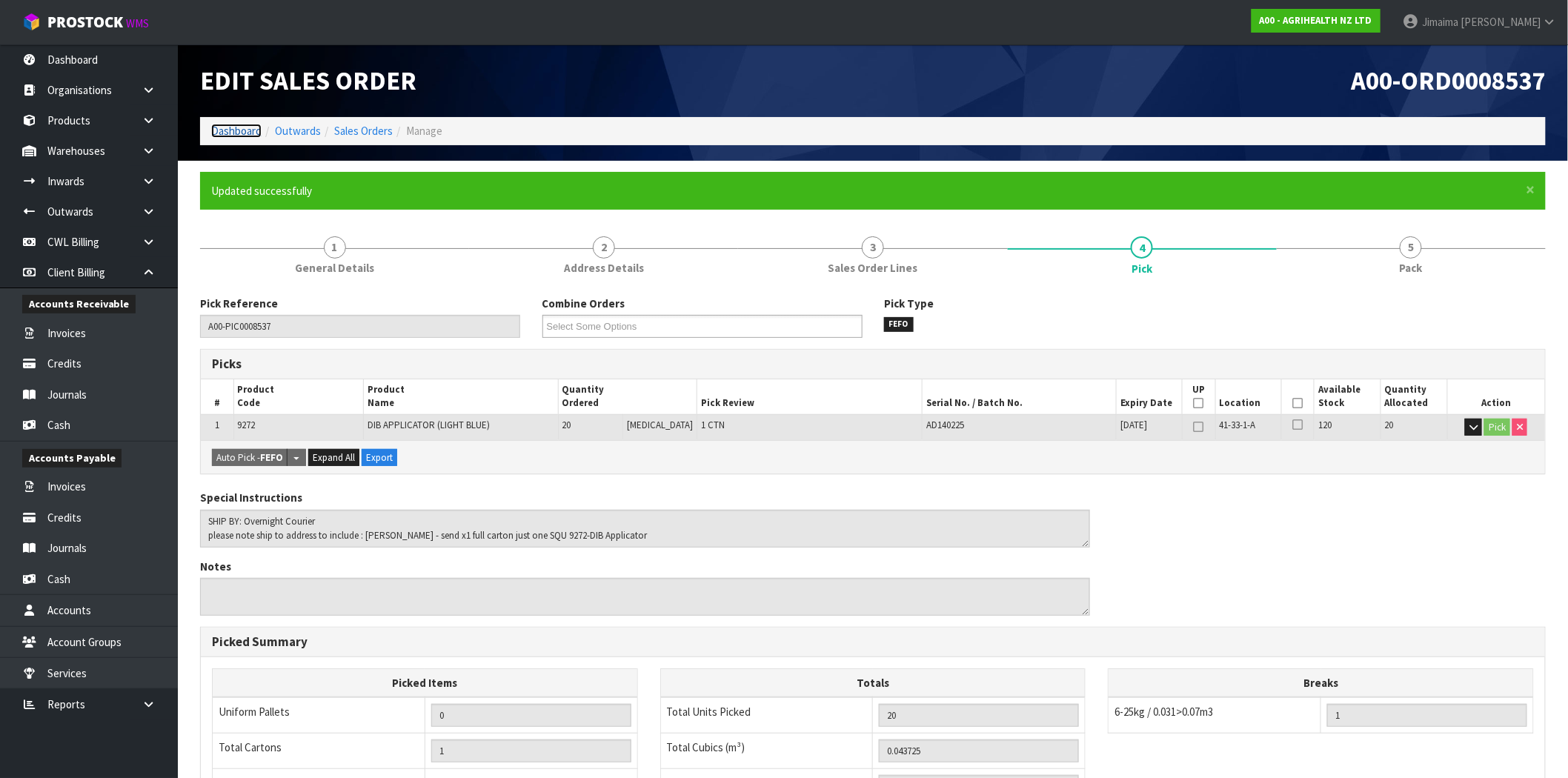
click at [233, 136] on link "Dashboard" at bounding box center [236, 130] width 50 height 14
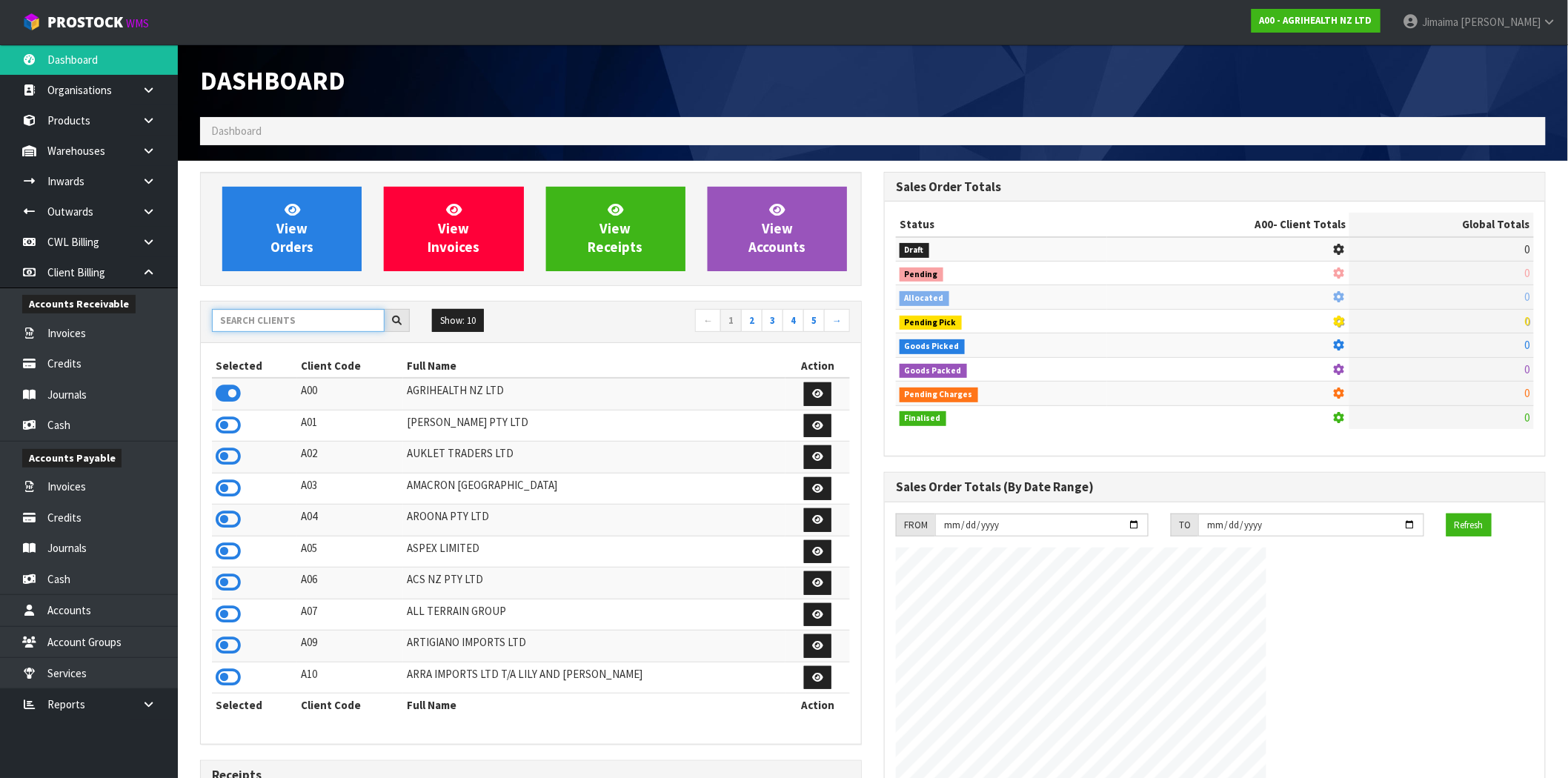
click at [285, 315] on input "text" at bounding box center [299, 321] width 173 height 23
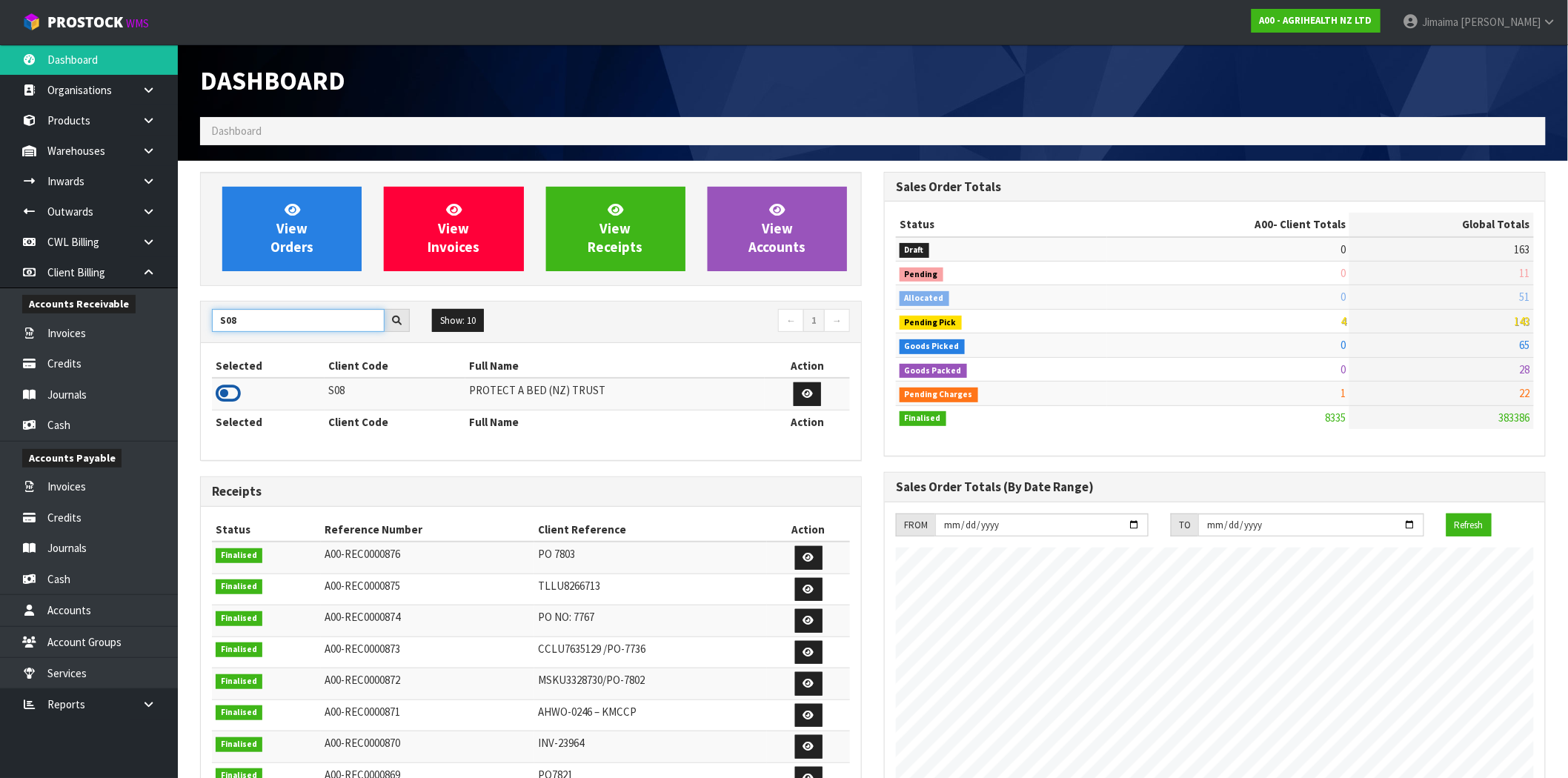
type input "S08"
click at [234, 389] on icon at bounding box center [228, 393] width 26 height 22
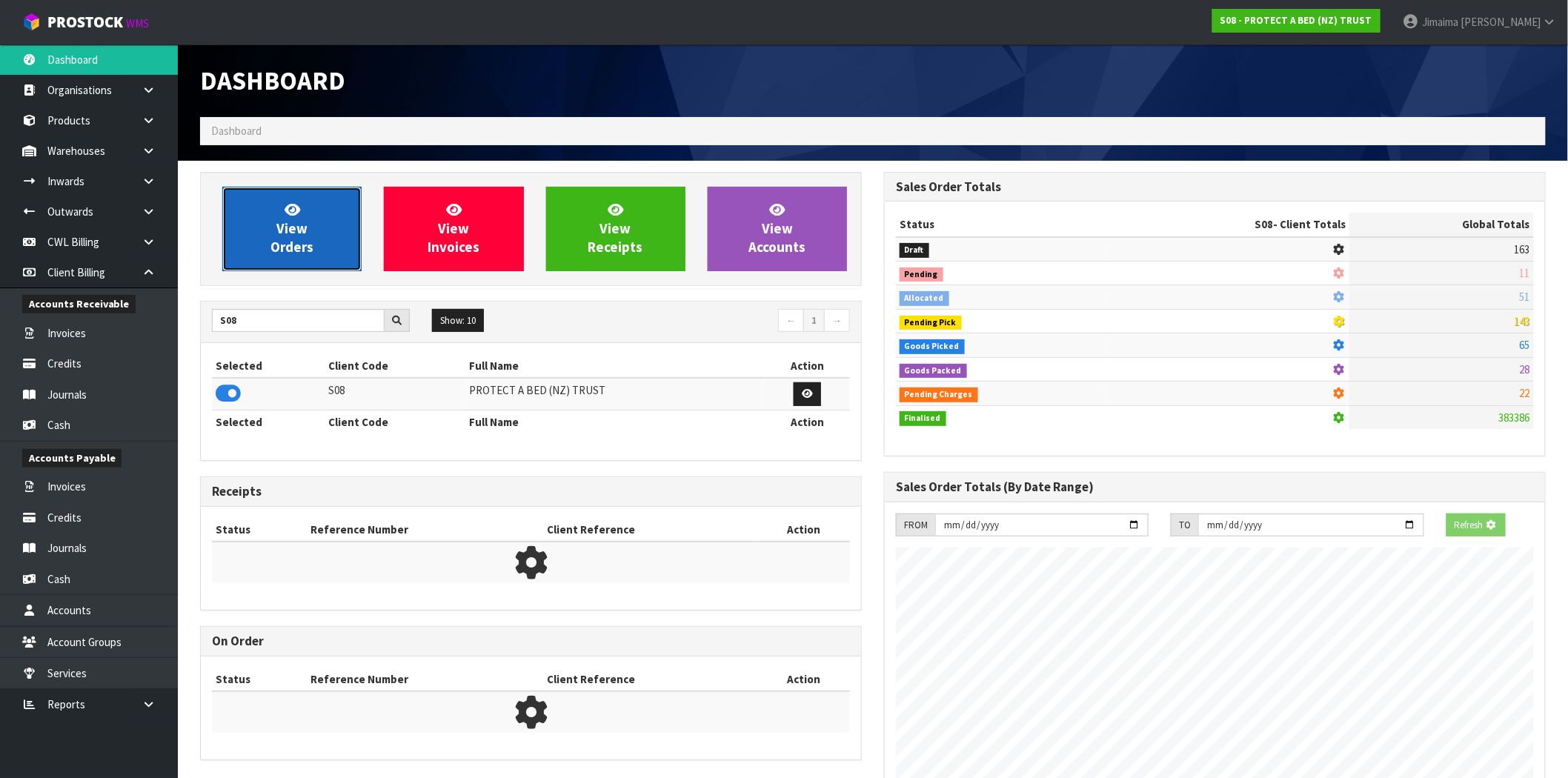
scroll to position [740034, 740531]
click at [278, 231] on span "View Orders" at bounding box center [292, 228] width 43 height 56
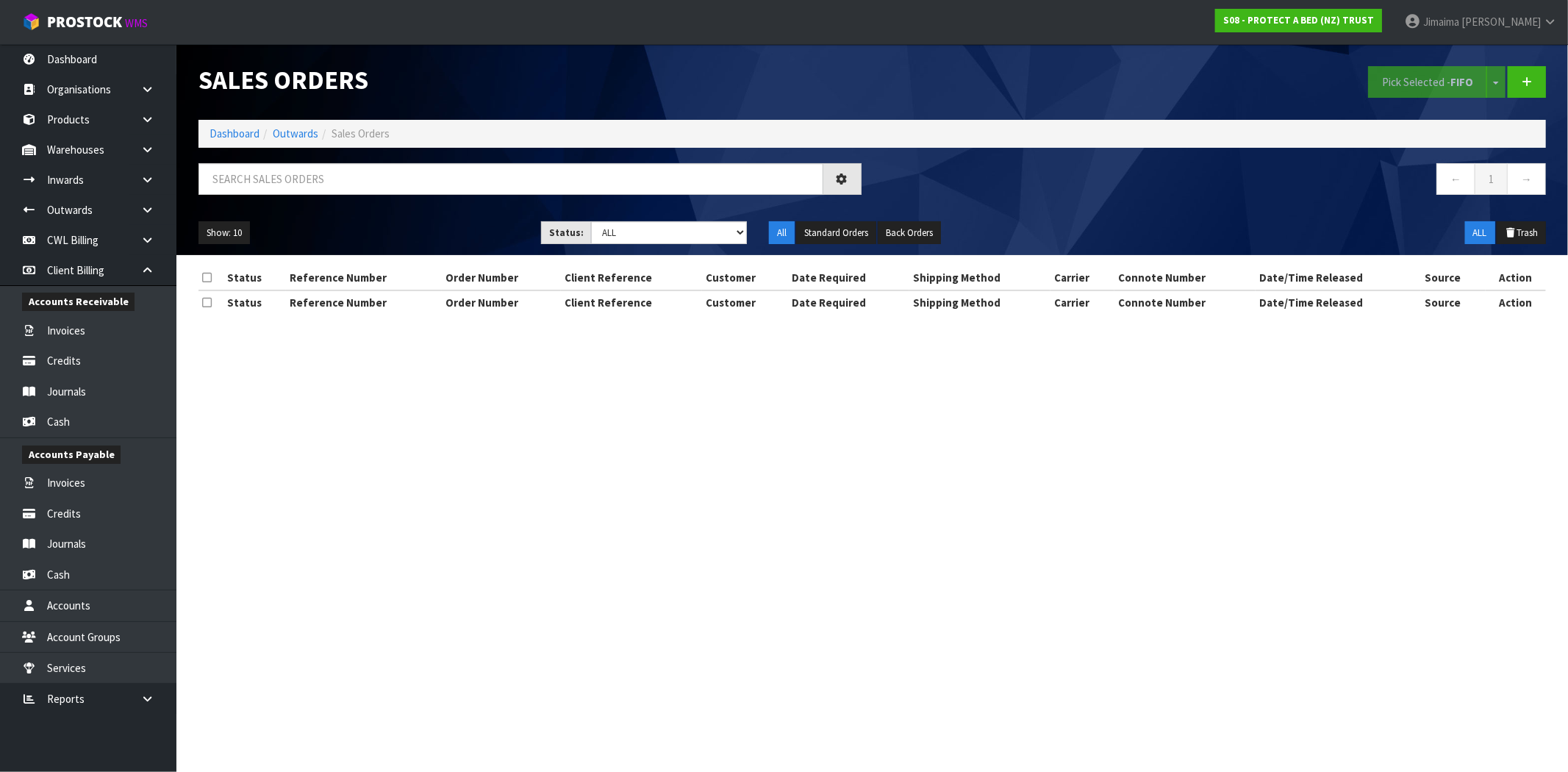
click at [318, 159] on div "Sales Orders Pick Selected - FIFO Split button! FIFO - First In First Out FEFO …" at bounding box center [871, 149] width 1370 height 211
click at [287, 196] on div at bounding box center [530, 184] width 685 height 43
click at [289, 192] on input "text" at bounding box center [510, 179] width 625 height 31
paste input "ORD0033542"
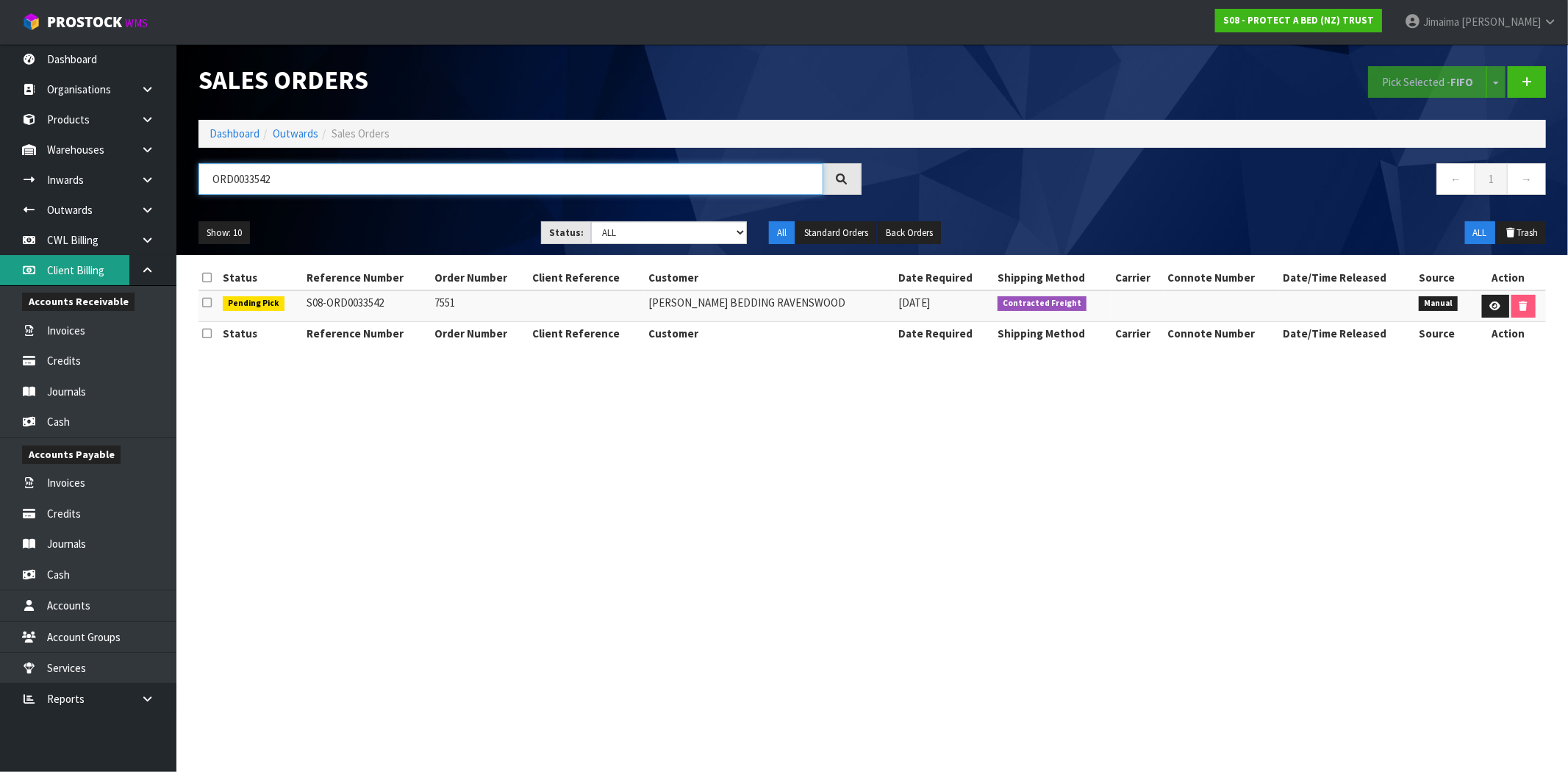
type input "ORD0033542"
click at [236, 141] on li "Dashboard" at bounding box center [234, 134] width 50 height 16
click at [240, 136] on link "Dashboard" at bounding box center [234, 134] width 50 height 14
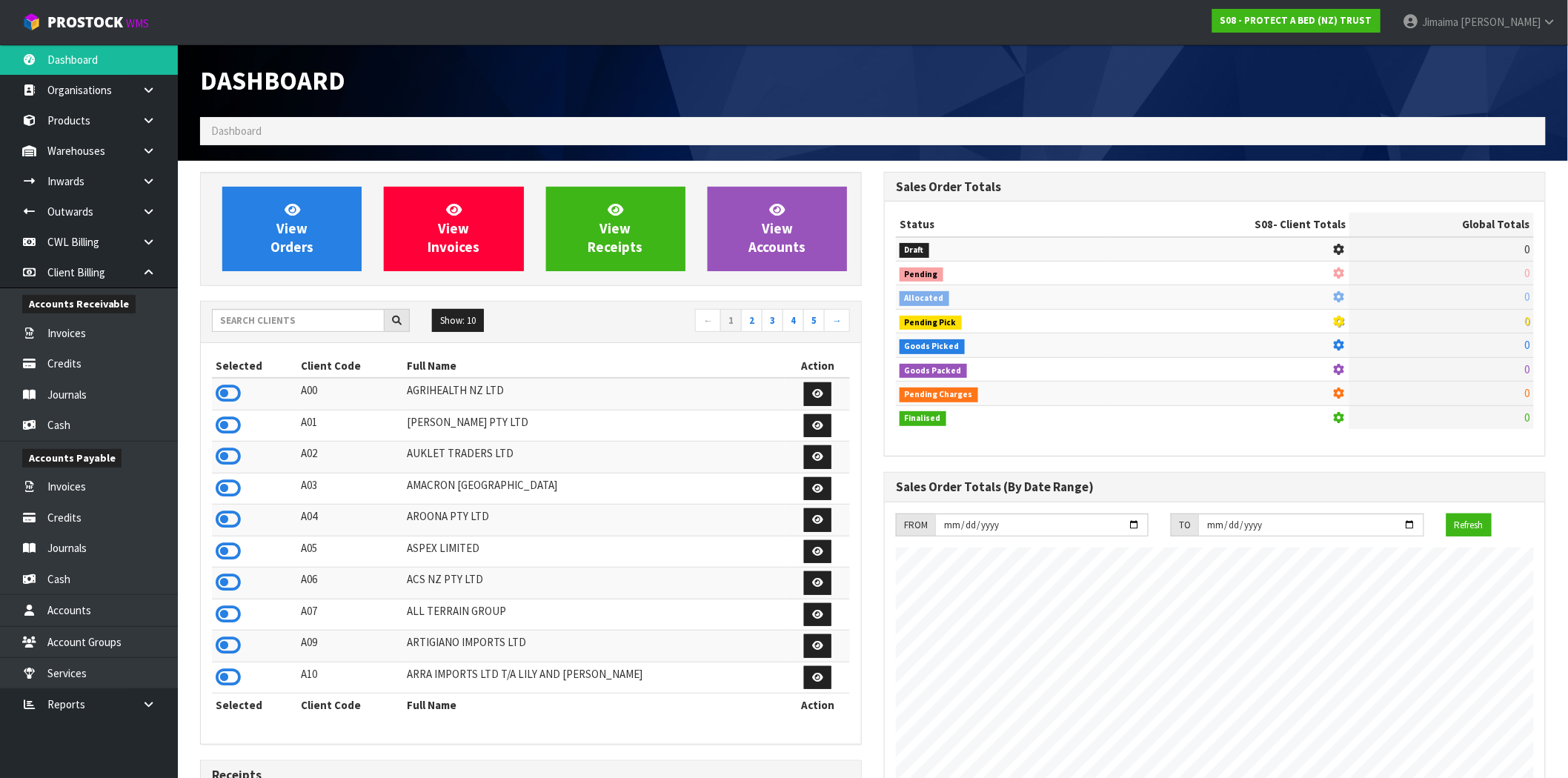
scroll to position [924, 684]
click at [279, 317] on input "text" at bounding box center [299, 321] width 173 height 23
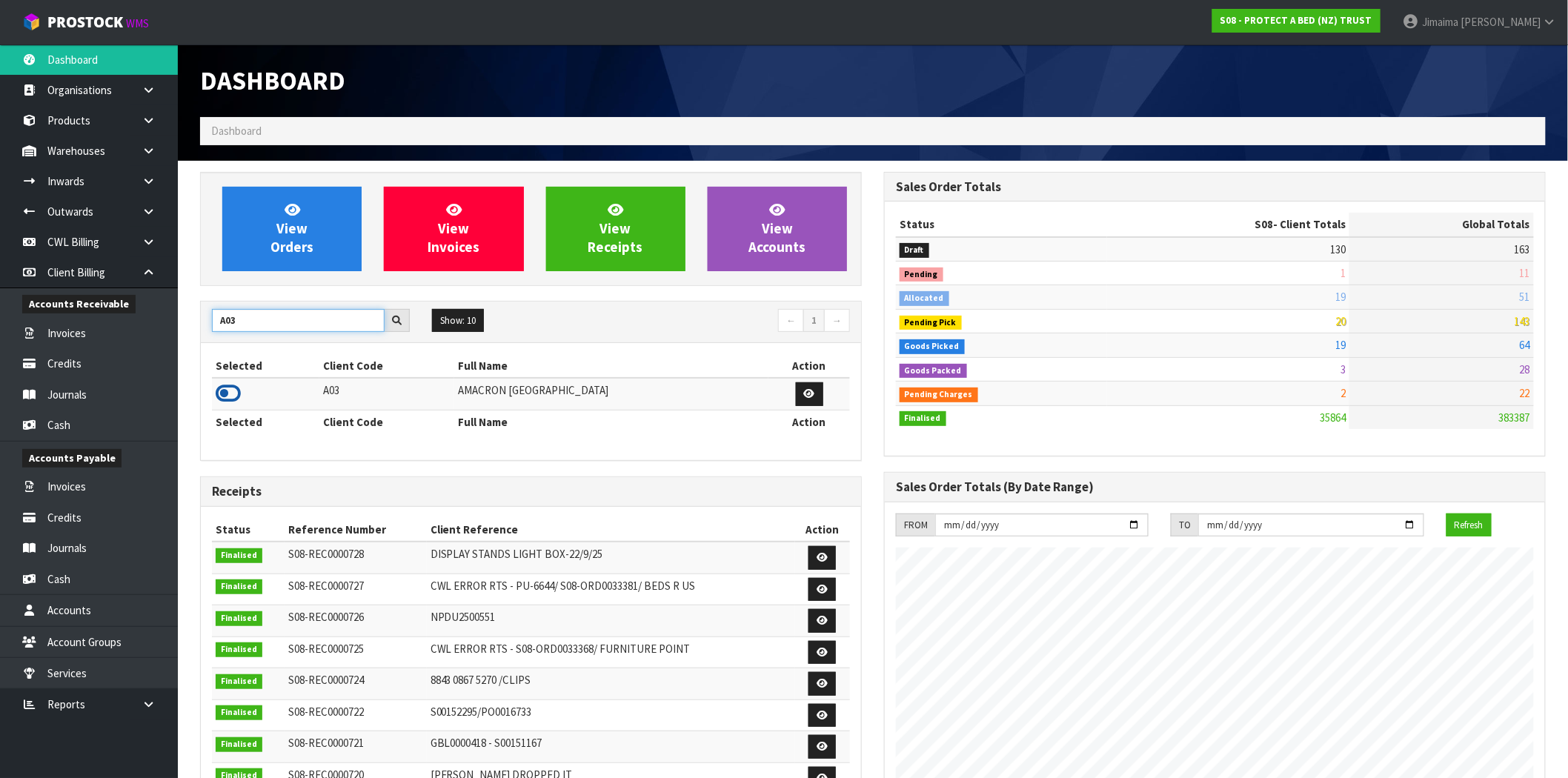
type input "A03"
click at [230, 403] on icon at bounding box center [228, 393] width 26 height 22
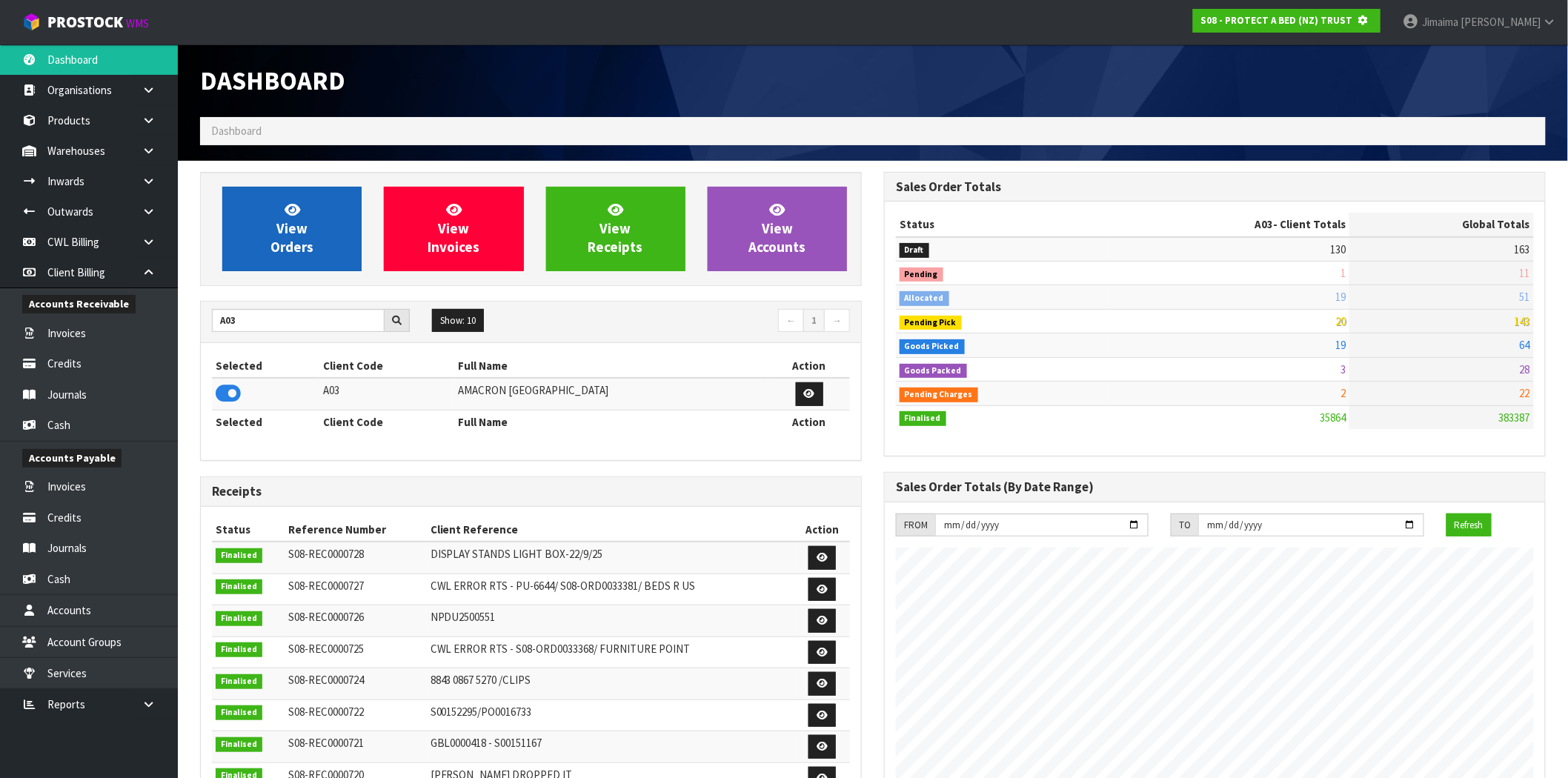
scroll to position [740034, 740531]
click at [310, 224] on link "View Orders" at bounding box center [292, 229] width 139 height 85
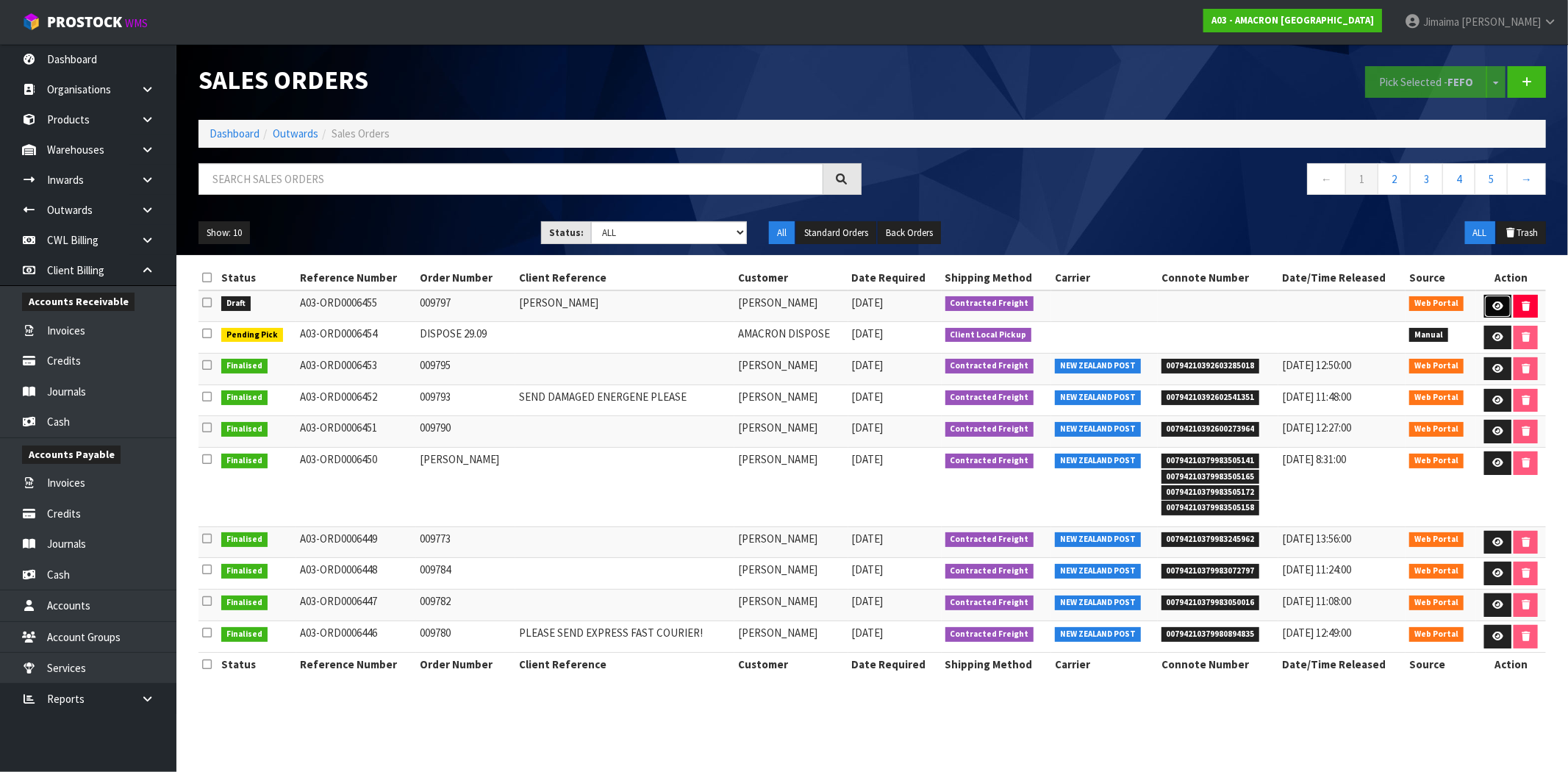
click at [1484, 298] on link at bounding box center [1497, 306] width 27 height 24
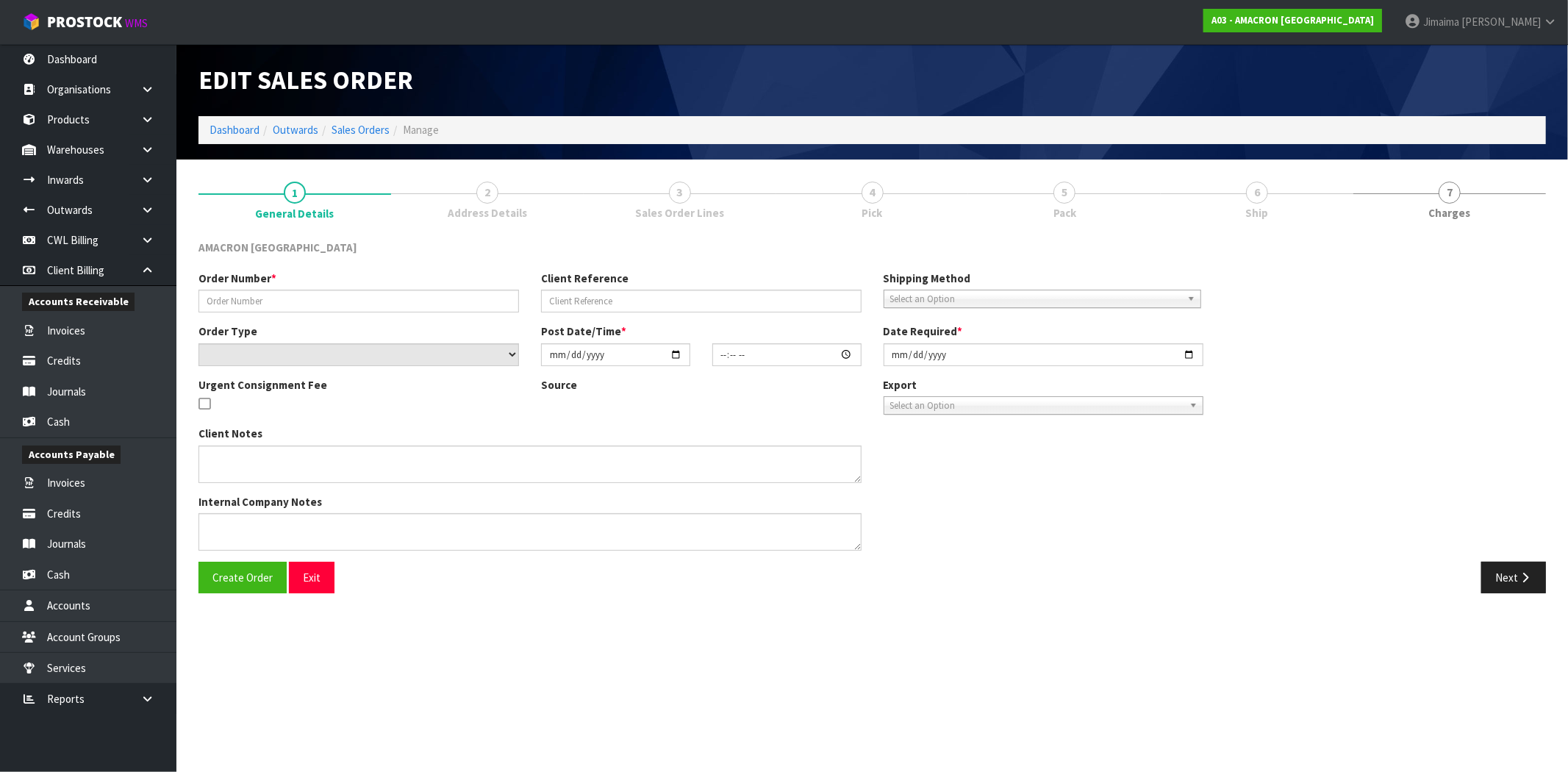
type input "009797"
type input "GEMMA MCKAY"
select select "number:0"
type input "[DATE]"
type input "14:09:00.000"
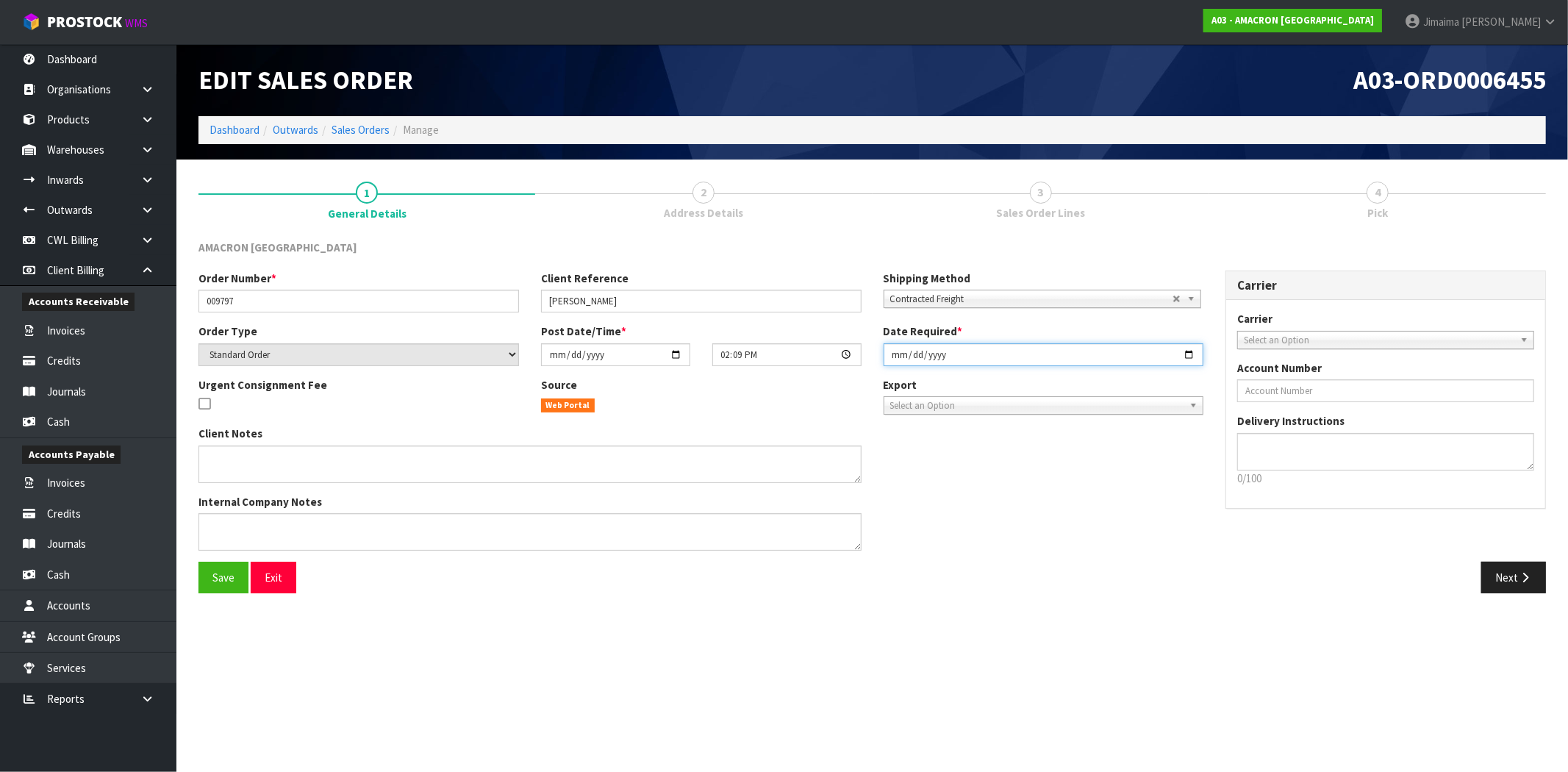
click at [1189, 354] on input "[DATE]" at bounding box center [1044, 355] width 321 height 23
type input "[DATE]"
drag, startPoint x: 1252, startPoint y: 568, endPoint x: 1501, endPoint y: 583, distance: 249.5
click at [1262, 571] on div "Next" at bounding box center [1215, 577] width 685 height 31
click at [1501, 587] on button "Next" at bounding box center [1514, 577] width 65 height 31
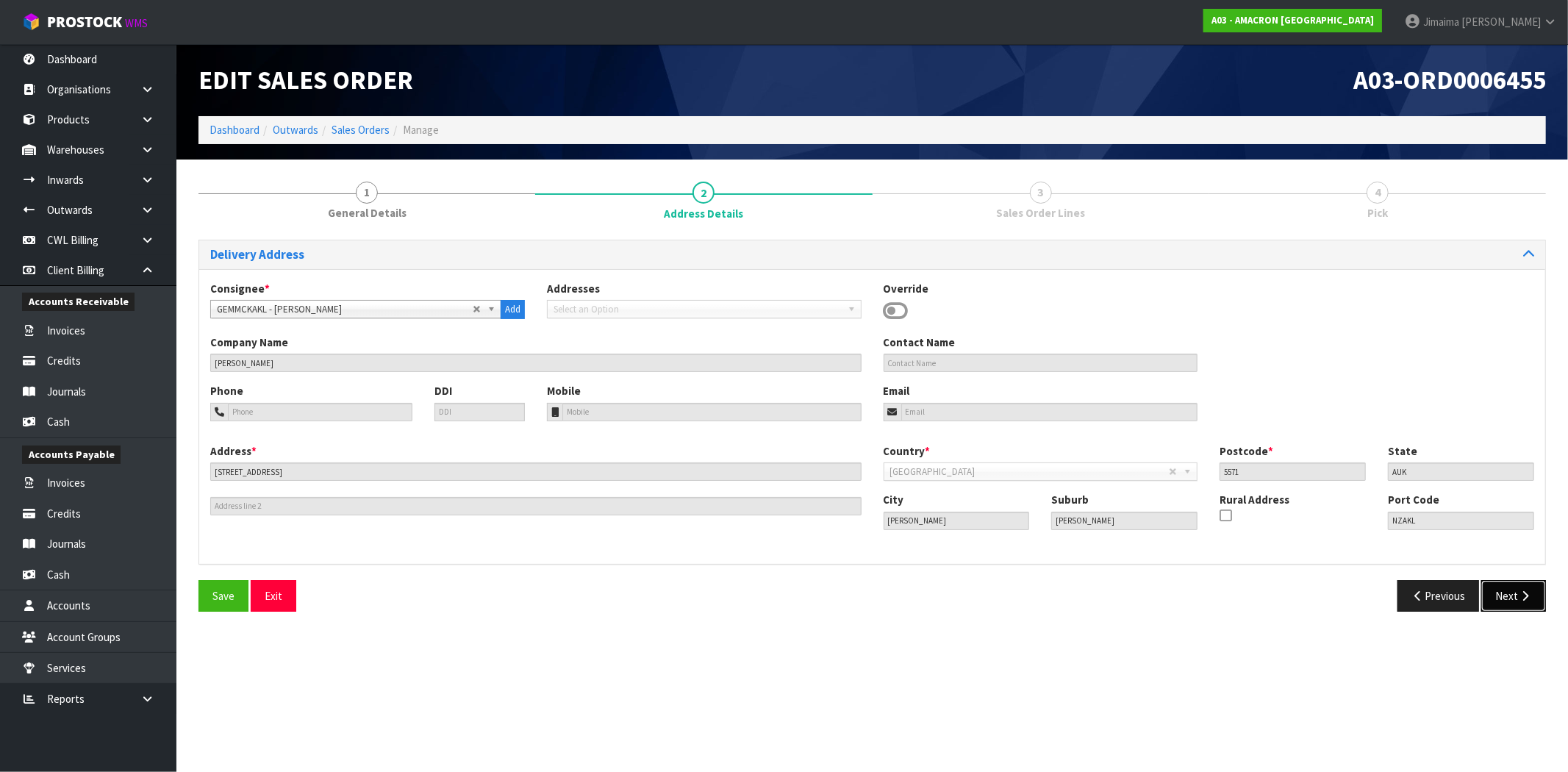
drag, startPoint x: 1504, startPoint y: 591, endPoint x: 1509, endPoint y: 579, distance: 13.0
click at [1505, 592] on button "Next" at bounding box center [1514, 596] width 65 height 31
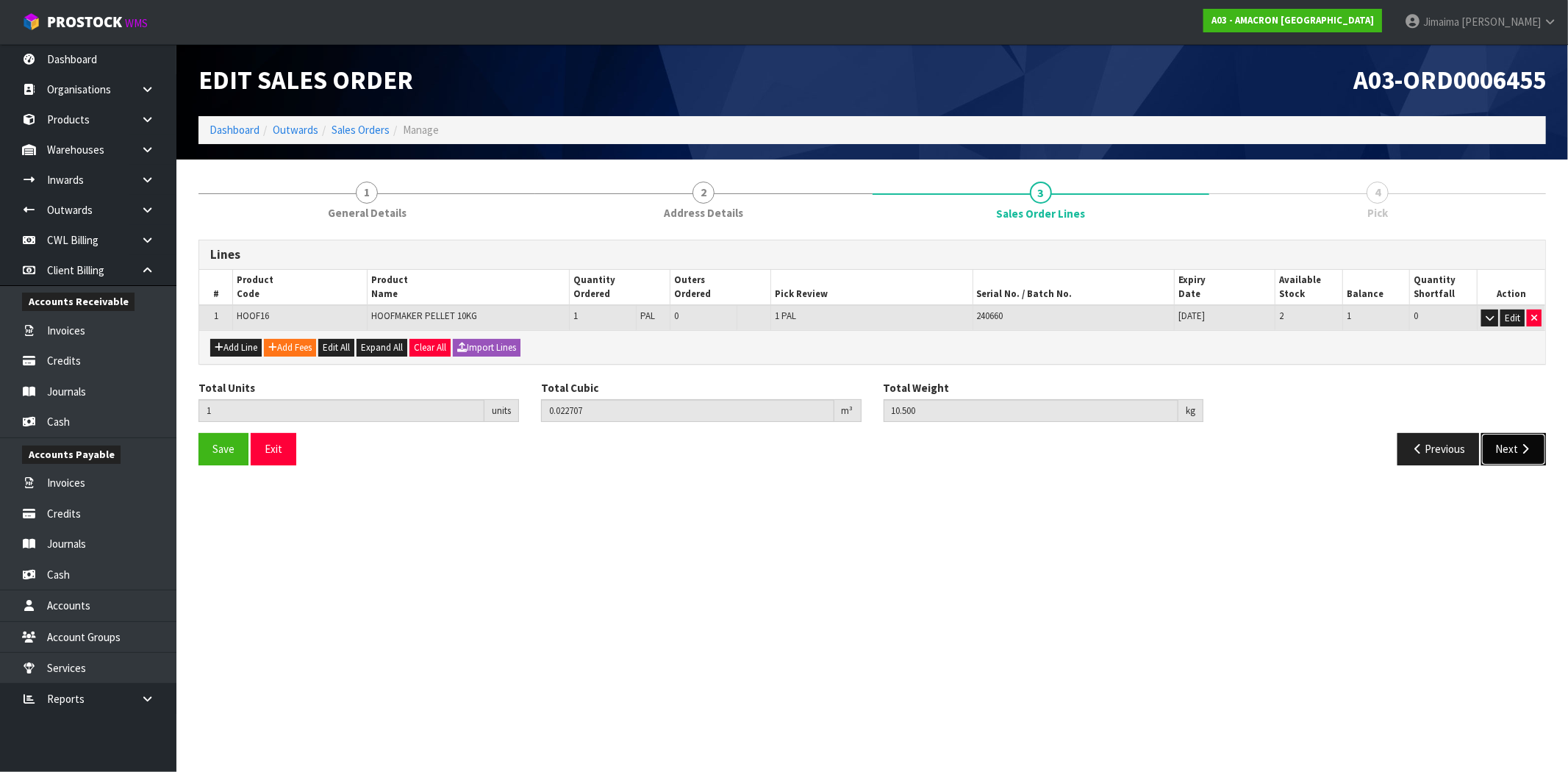
click at [1500, 452] on button "Next" at bounding box center [1514, 449] width 65 height 31
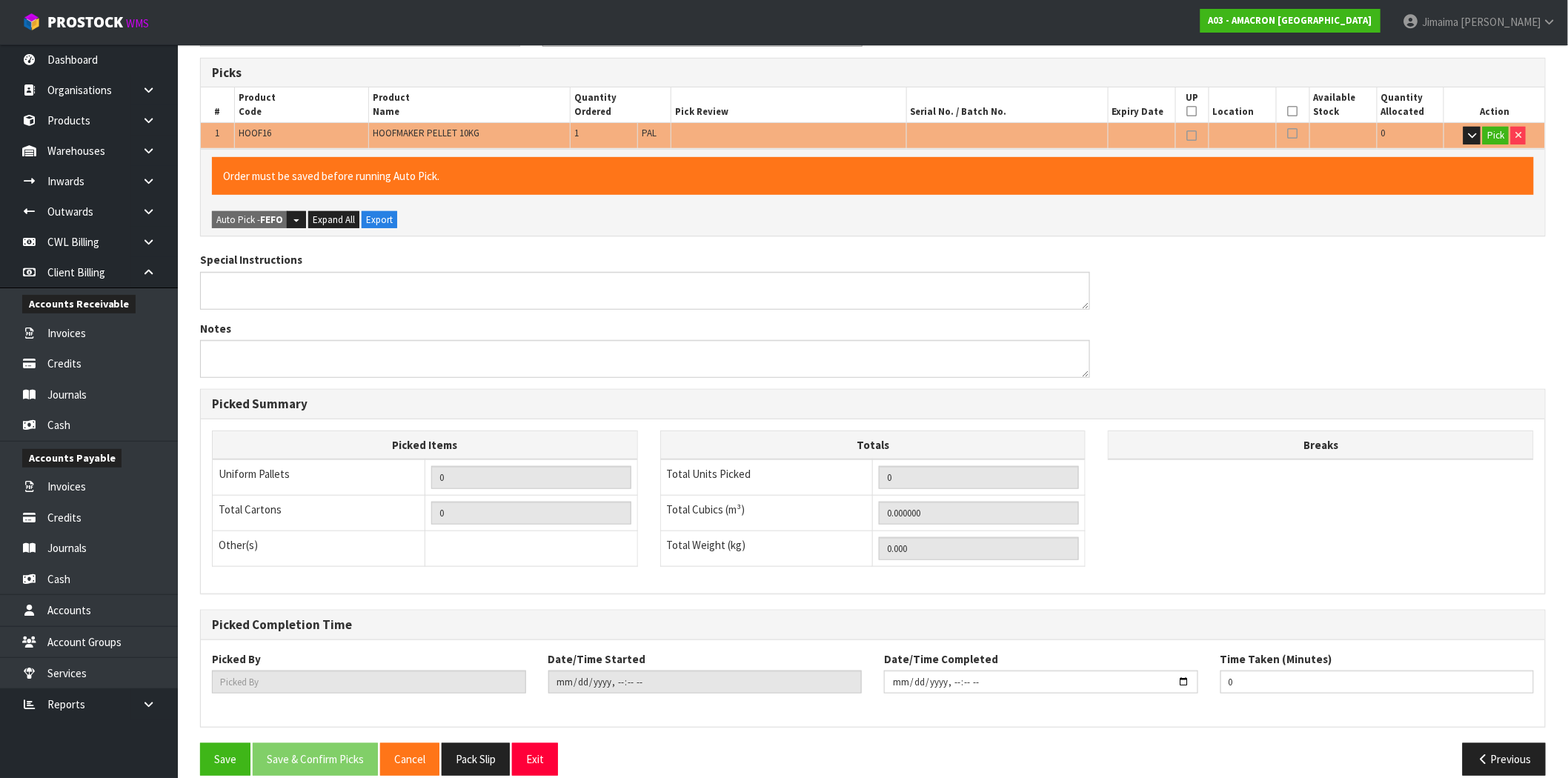
scroll to position [257, 0]
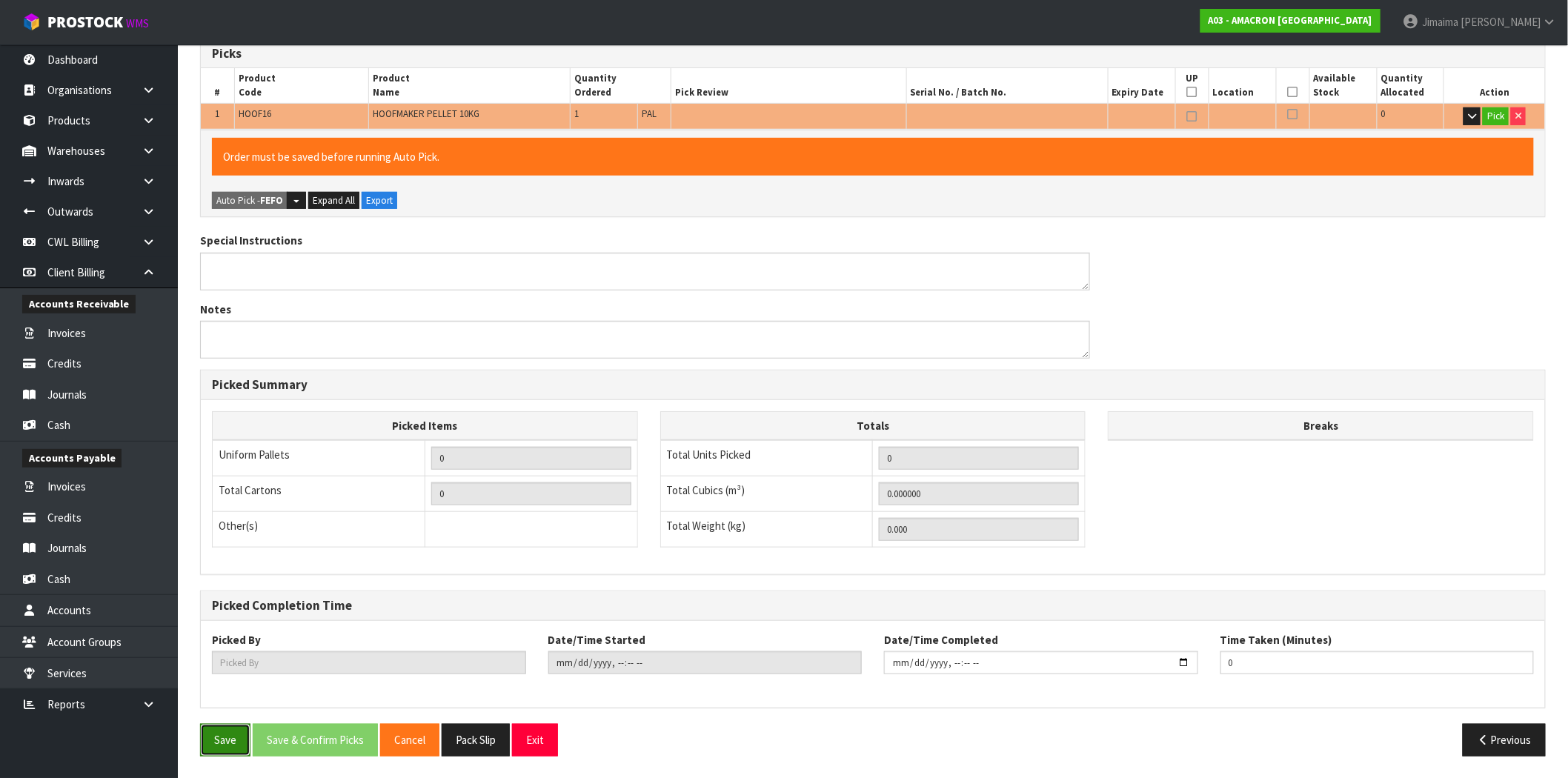
click at [213, 735] on button "Save" at bounding box center [225, 740] width 50 height 32
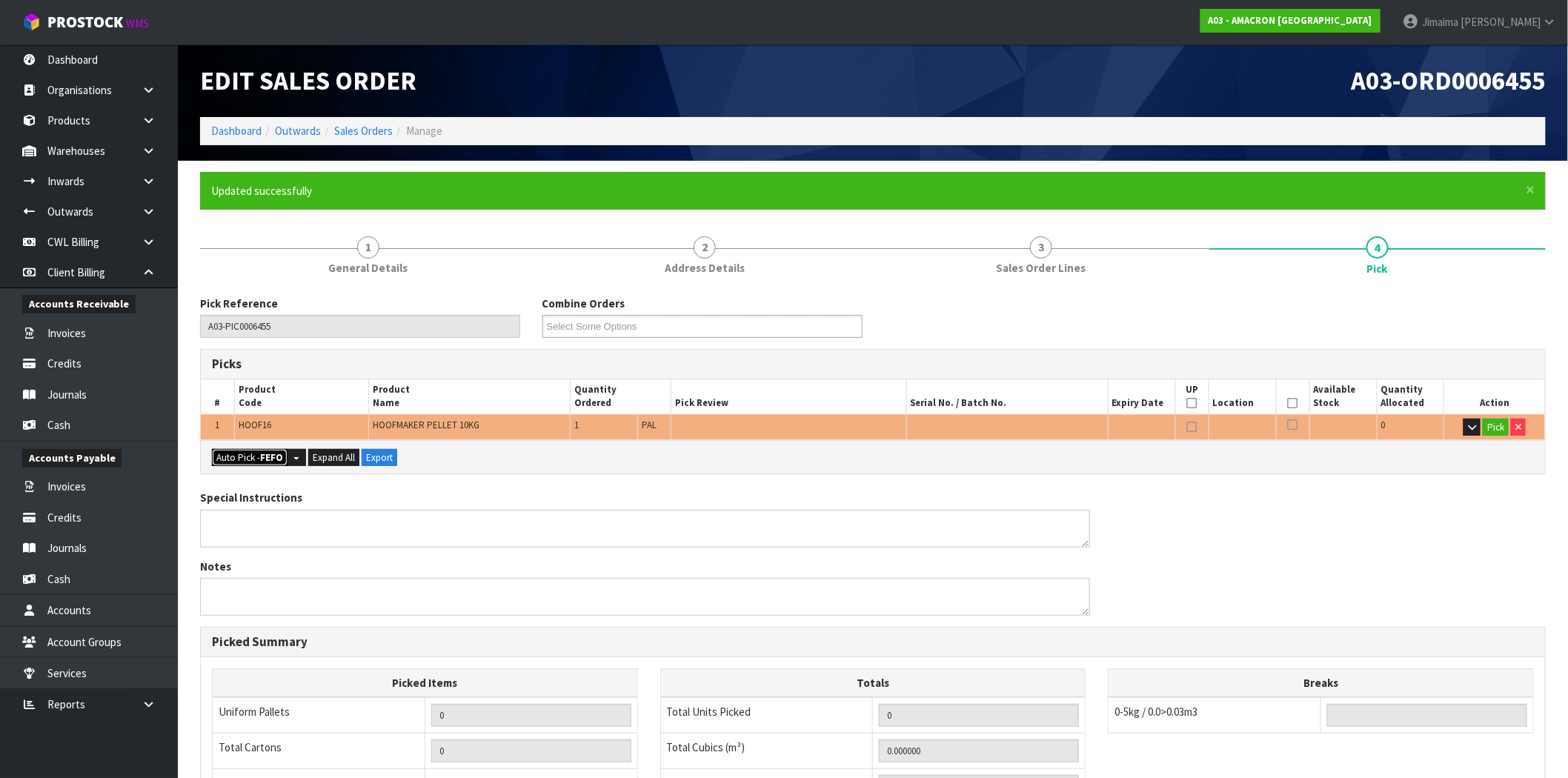
click at [249, 455] on button "Auto Pick - FEFO" at bounding box center [250, 458] width 76 height 18
type input "Pail x 1"
type input "1"
type input "0.022707"
type input "10.500"
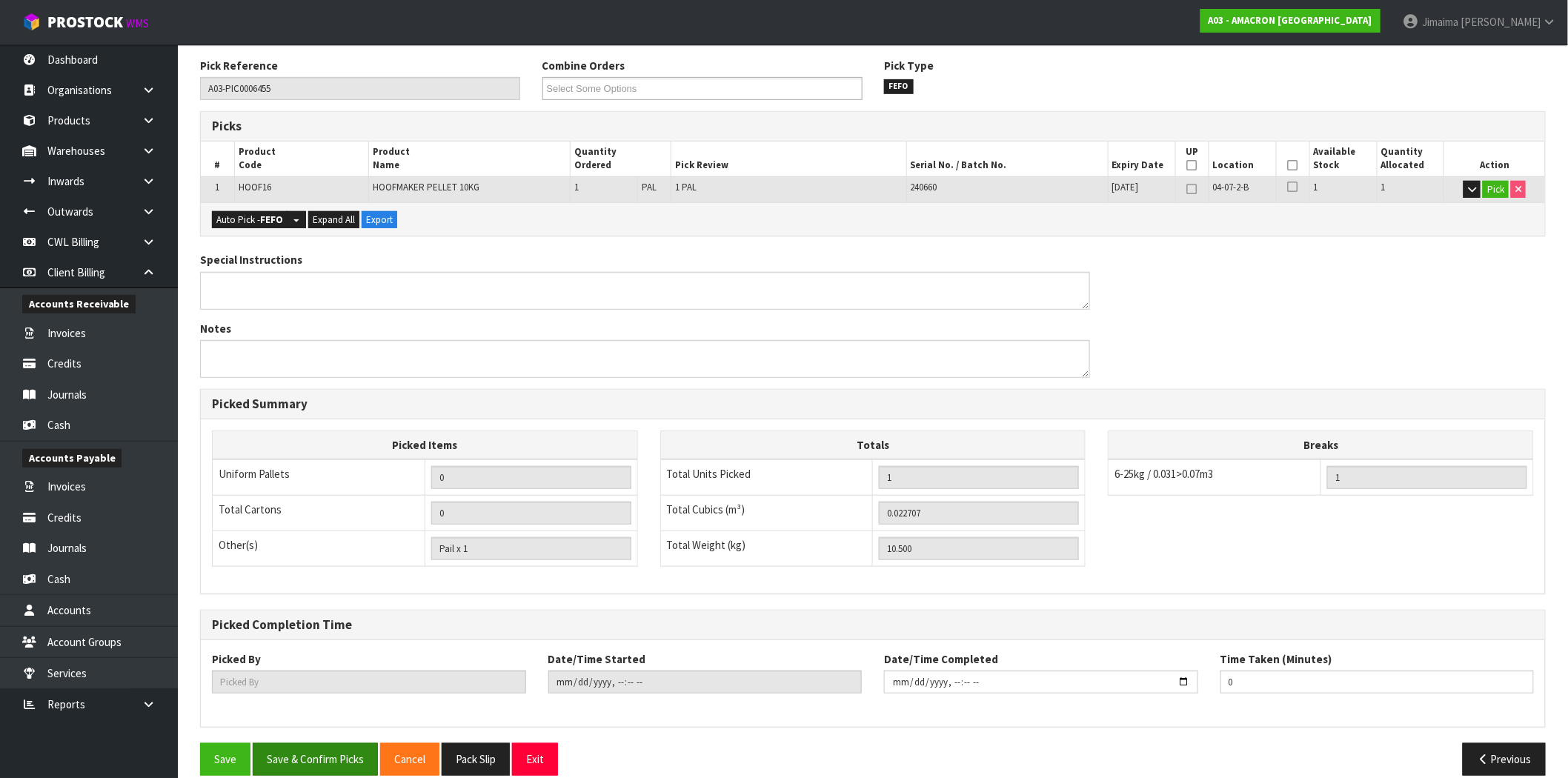
scroll to position [257, 0]
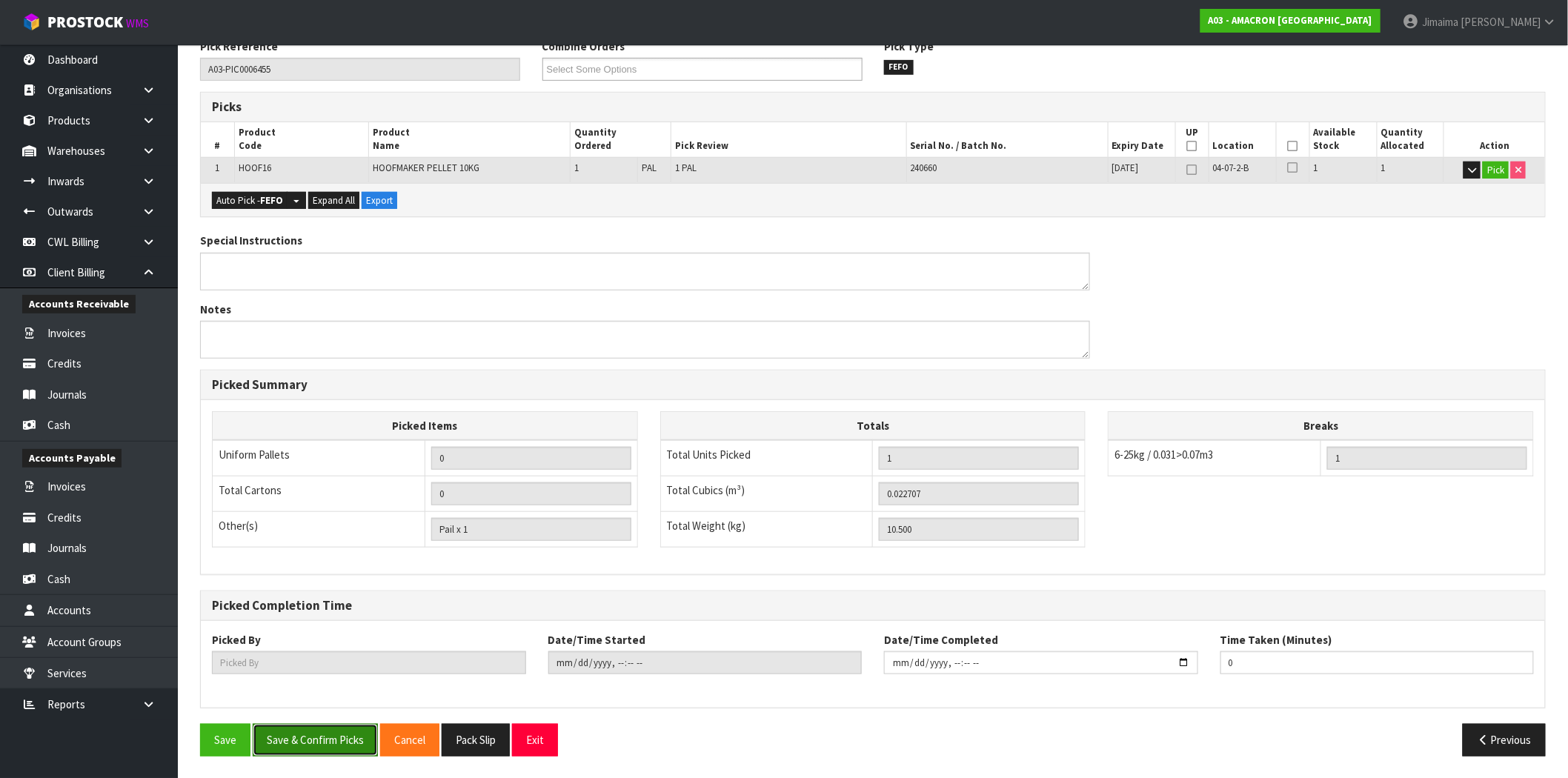
click at [345, 738] on button "Save & Confirm Picks" at bounding box center [316, 740] width 125 height 32
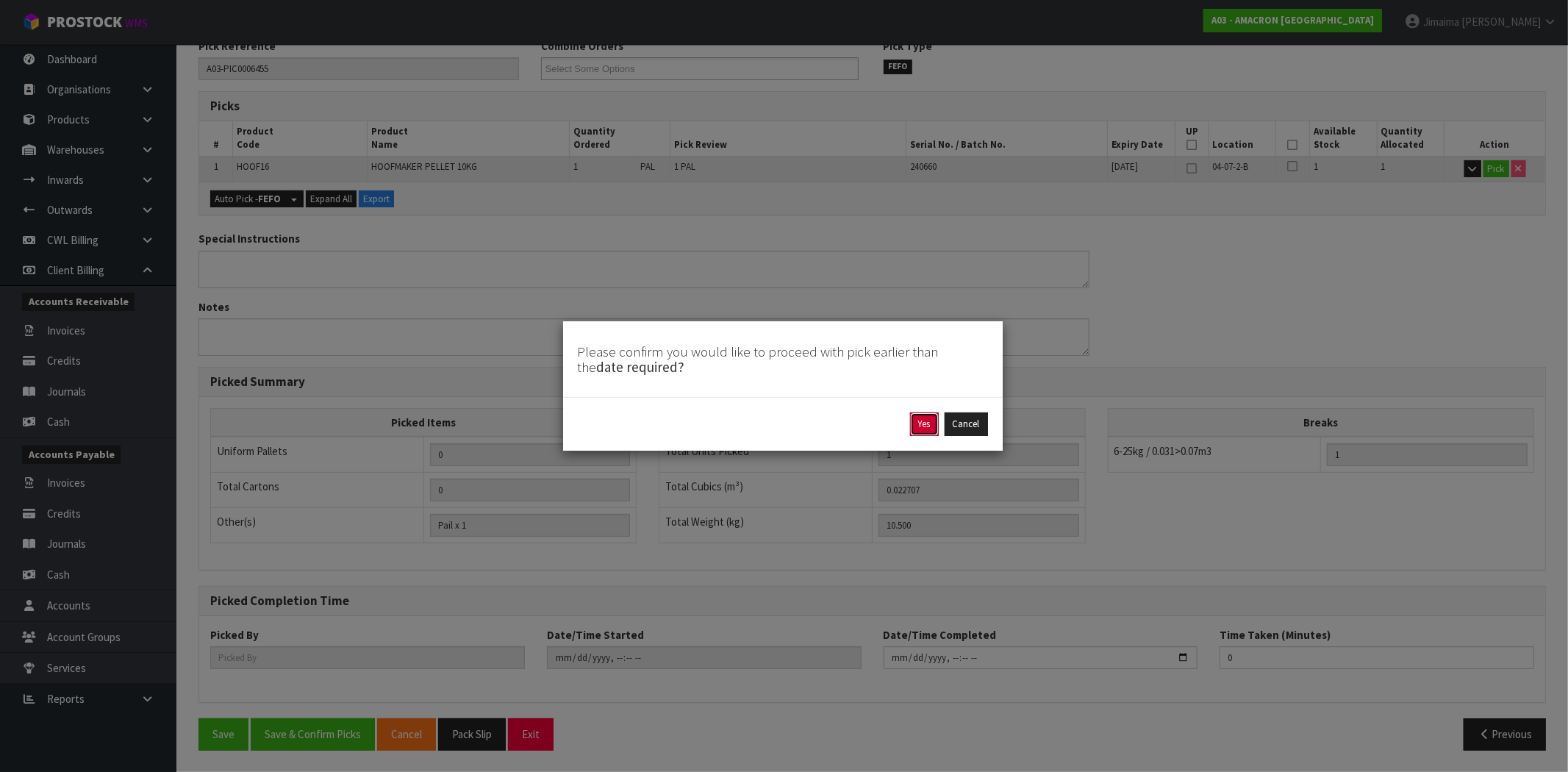
click at [910, 428] on button "Yes" at bounding box center [924, 424] width 29 height 24
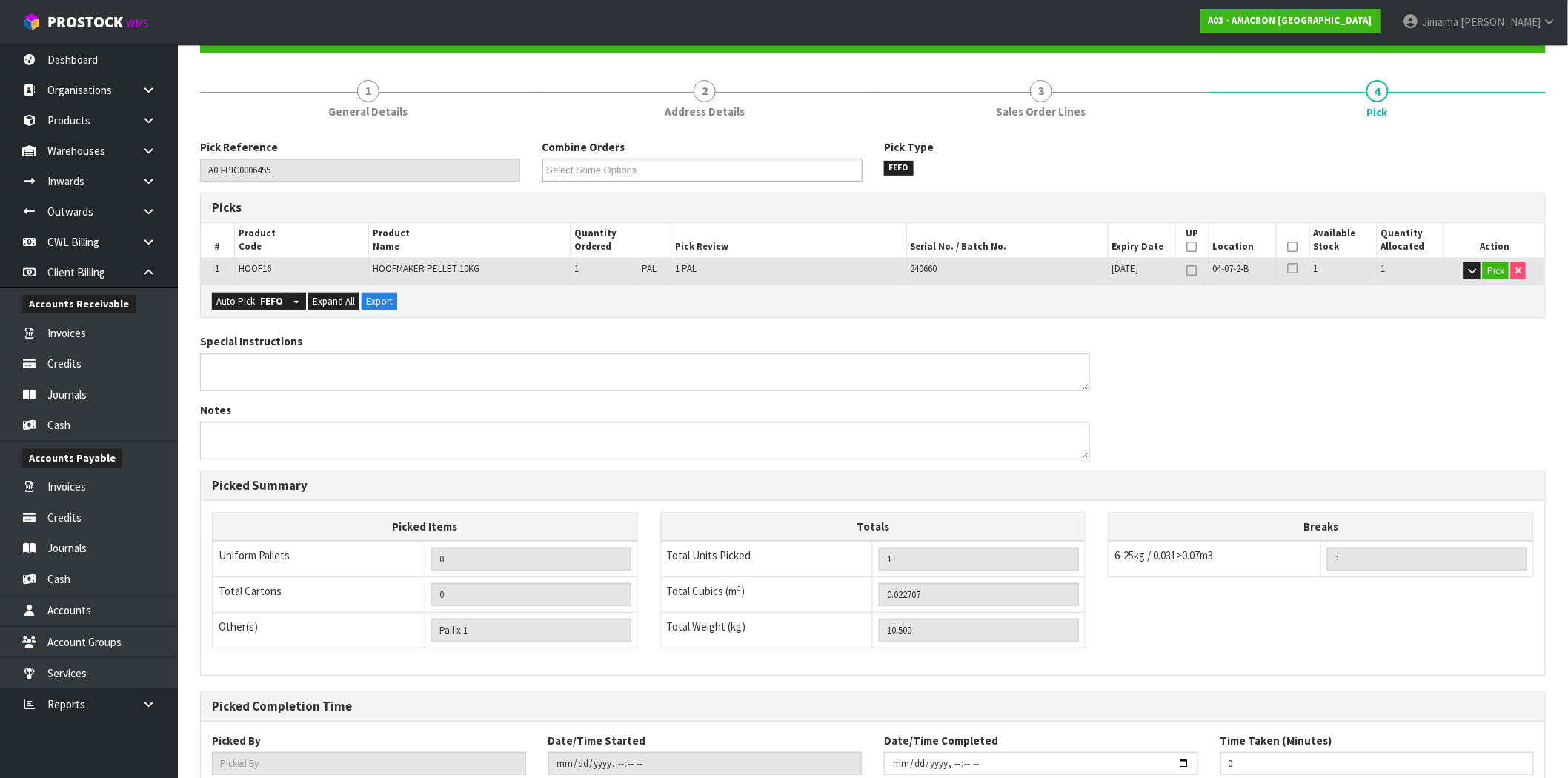
type input "Jimaima [PERSON_NAME]"
type input "2025-09-29T14:22:33"
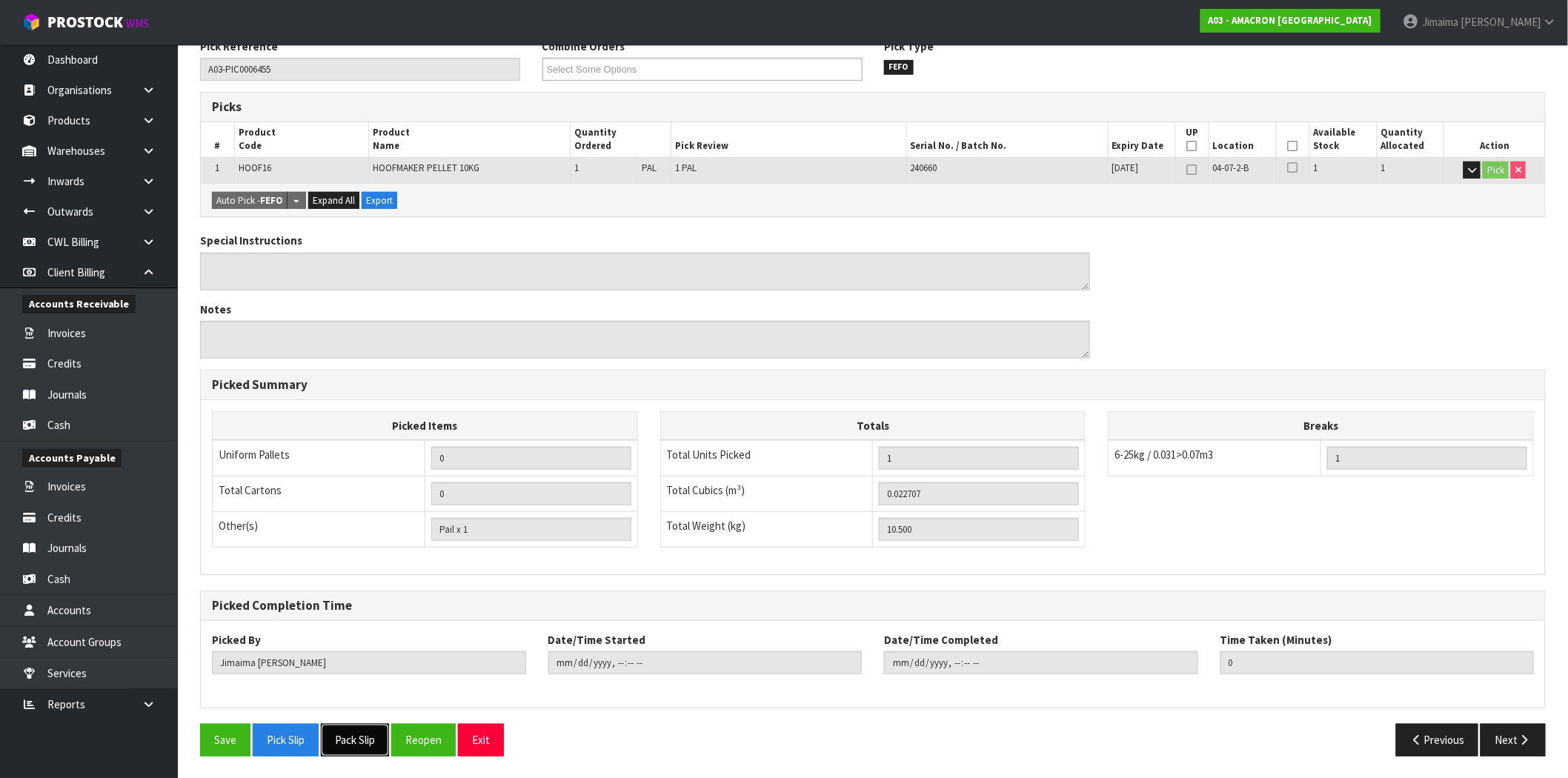
drag, startPoint x: 357, startPoint y: 737, endPoint x: 649, endPoint y: 552, distance: 345.7
click at [357, 737] on button "Pack Slip" at bounding box center [354, 740] width 68 height 32
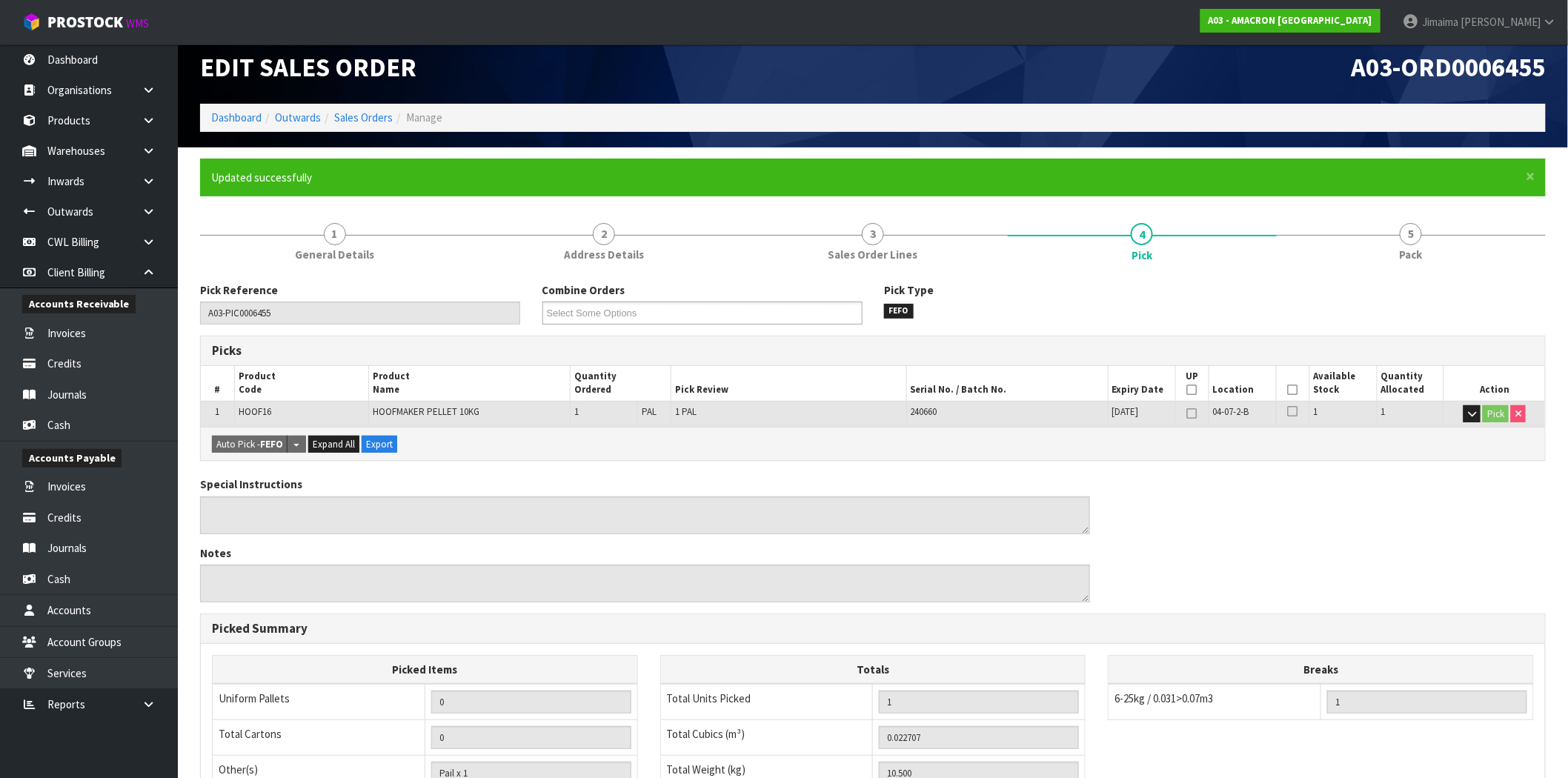
scroll to position [0, 0]
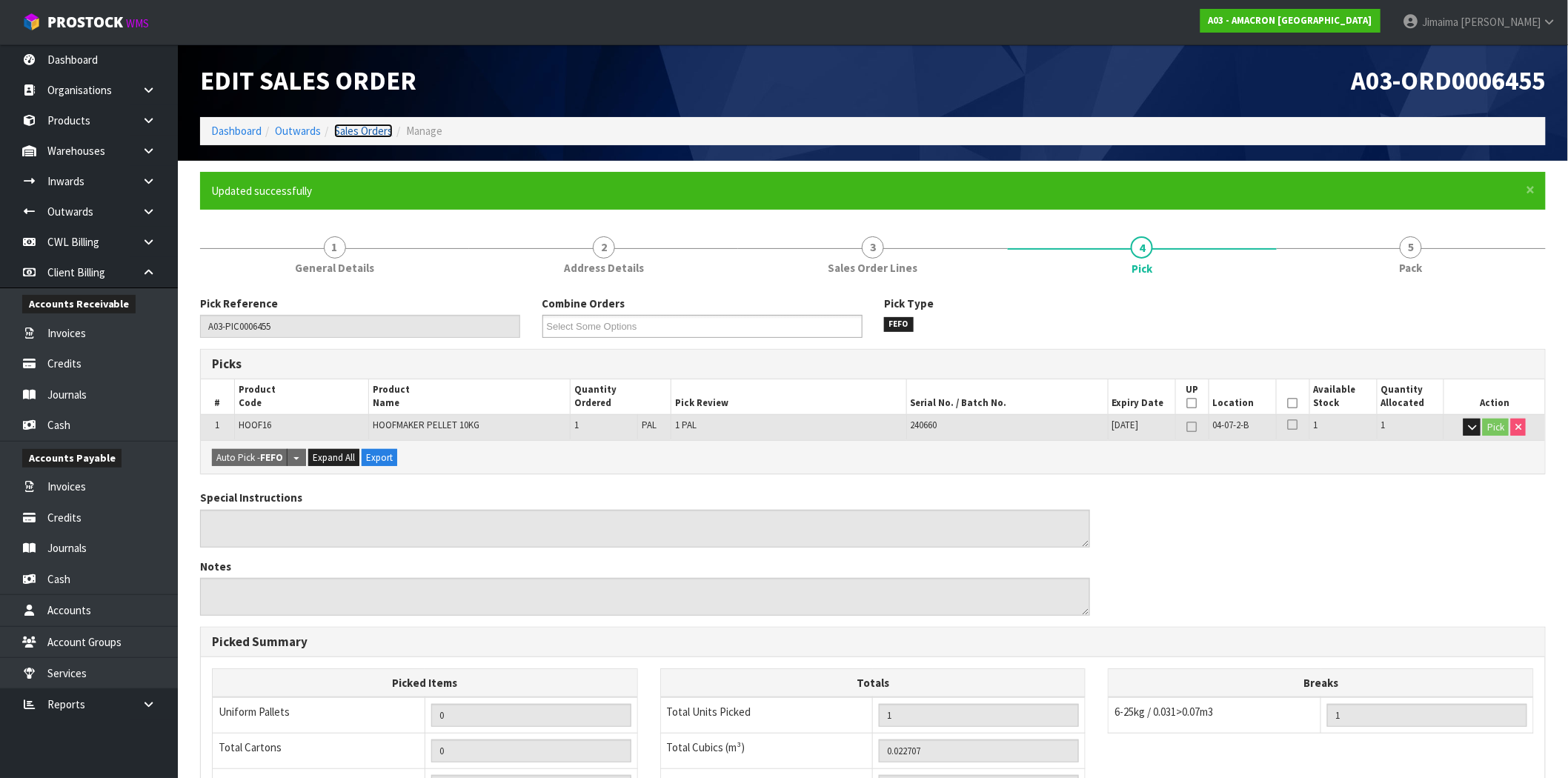
drag, startPoint x: 353, startPoint y: 133, endPoint x: 234, endPoint y: 153, distance: 120.7
click at [353, 133] on link "Sales Orders" at bounding box center [363, 130] width 58 height 14
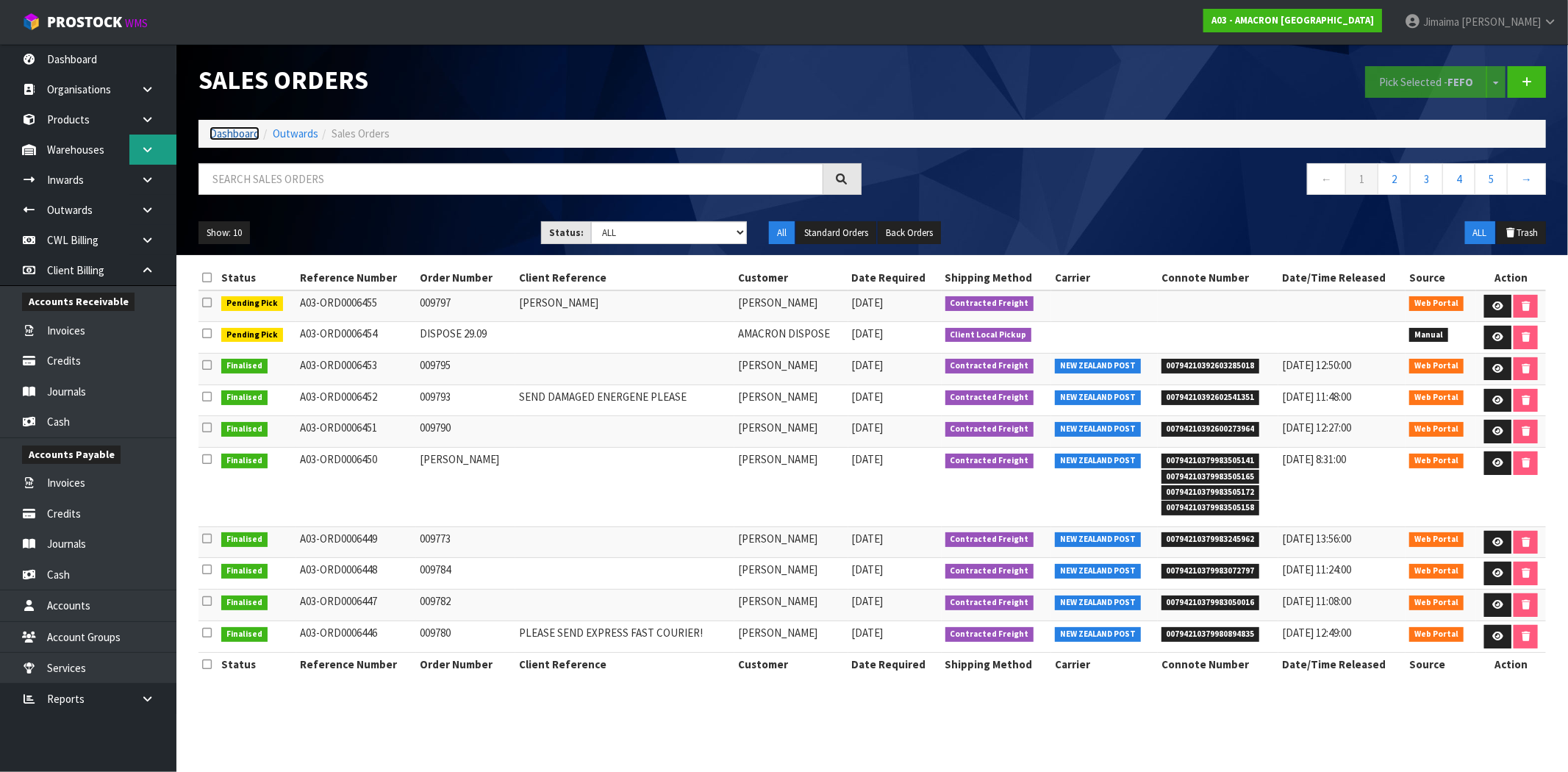
drag, startPoint x: 220, startPoint y: 138, endPoint x: 141, endPoint y: 155, distance: 80.8
click at [220, 138] on link "Dashboard" at bounding box center [234, 134] width 50 height 14
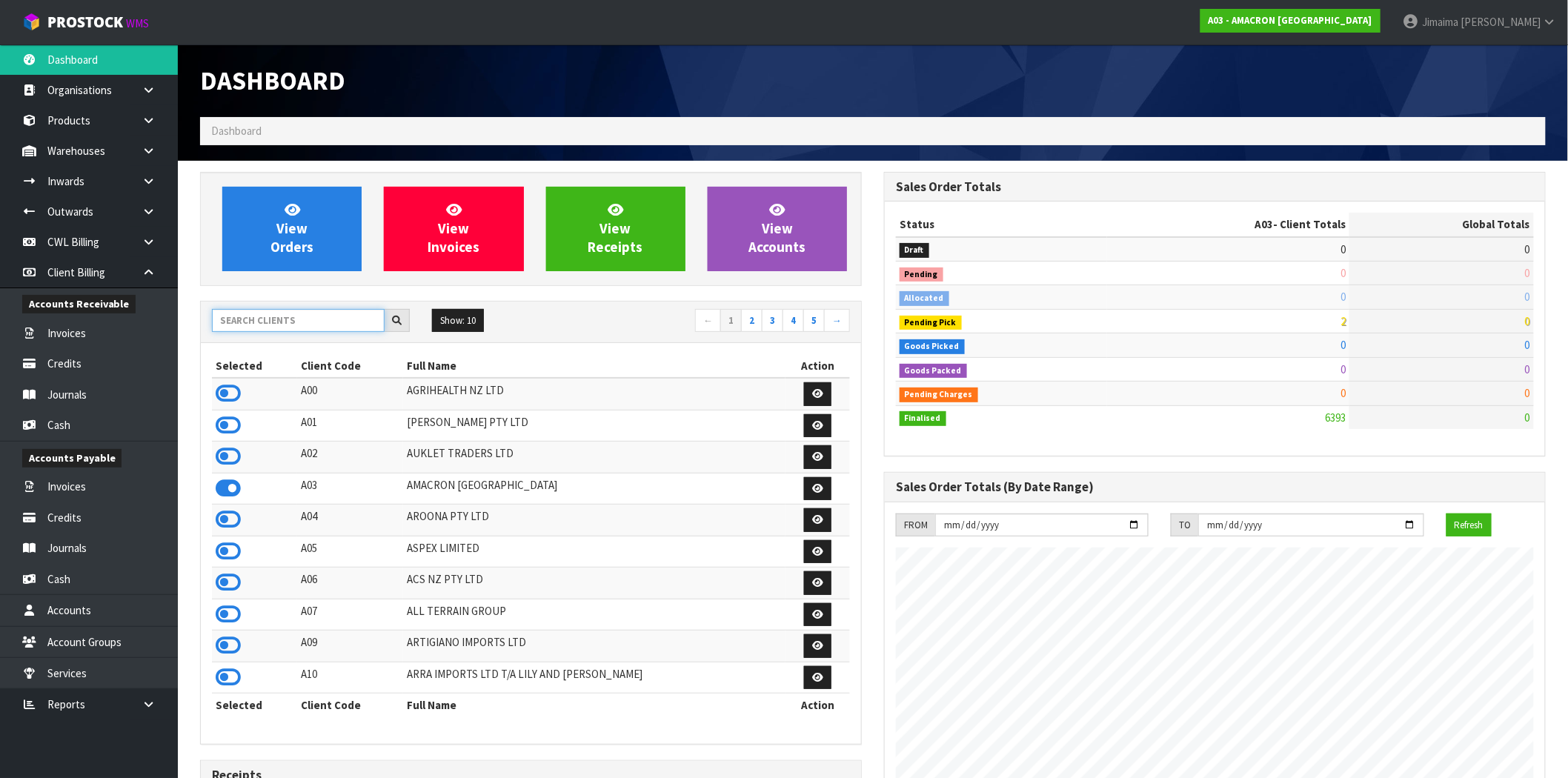
scroll to position [979, 684]
click at [352, 323] on input "text" at bounding box center [299, 321] width 173 height 23
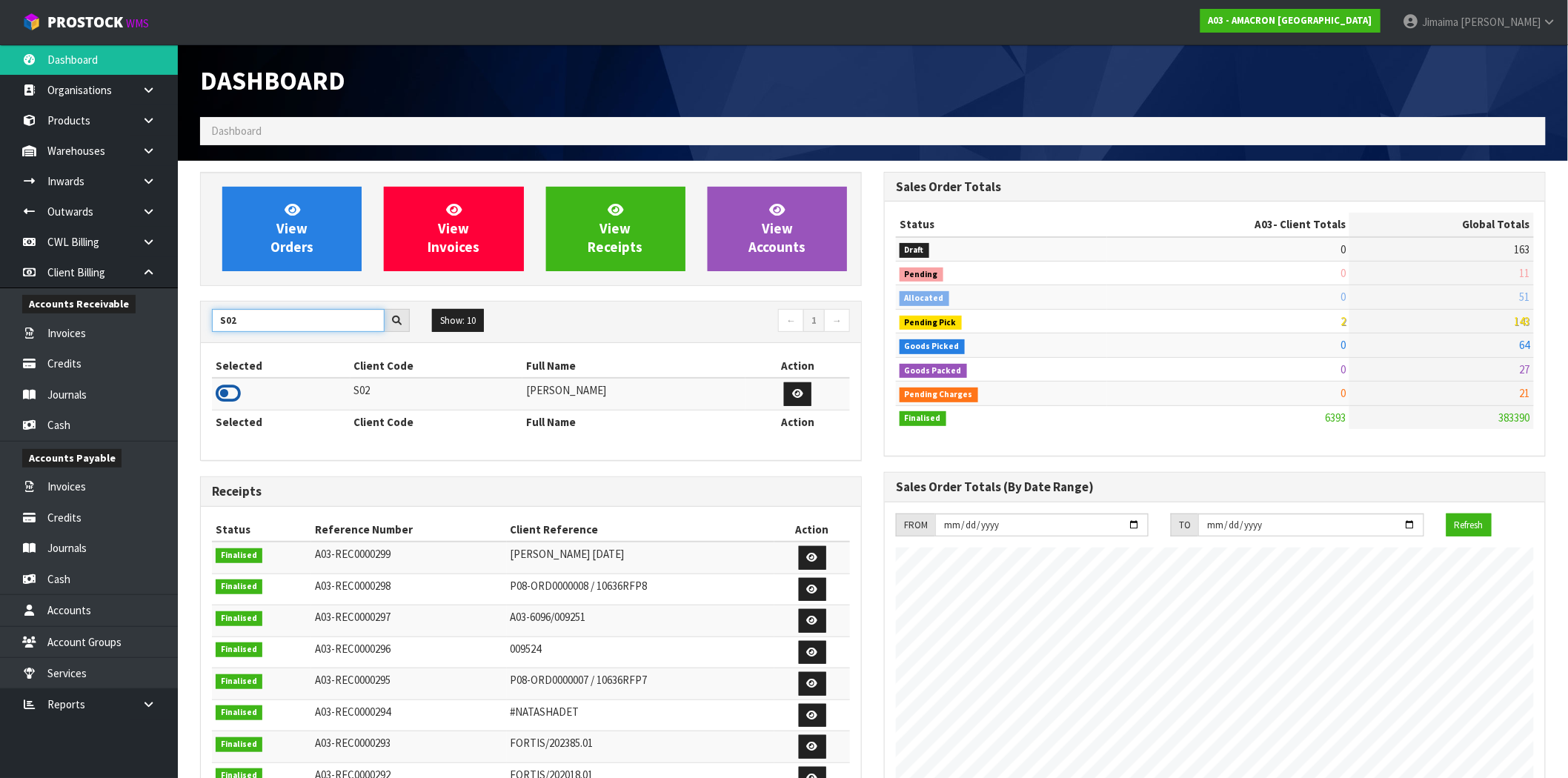
type input "S02"
click at [231, 394] on icon at bounding box center [228, 393] width 26 height 22
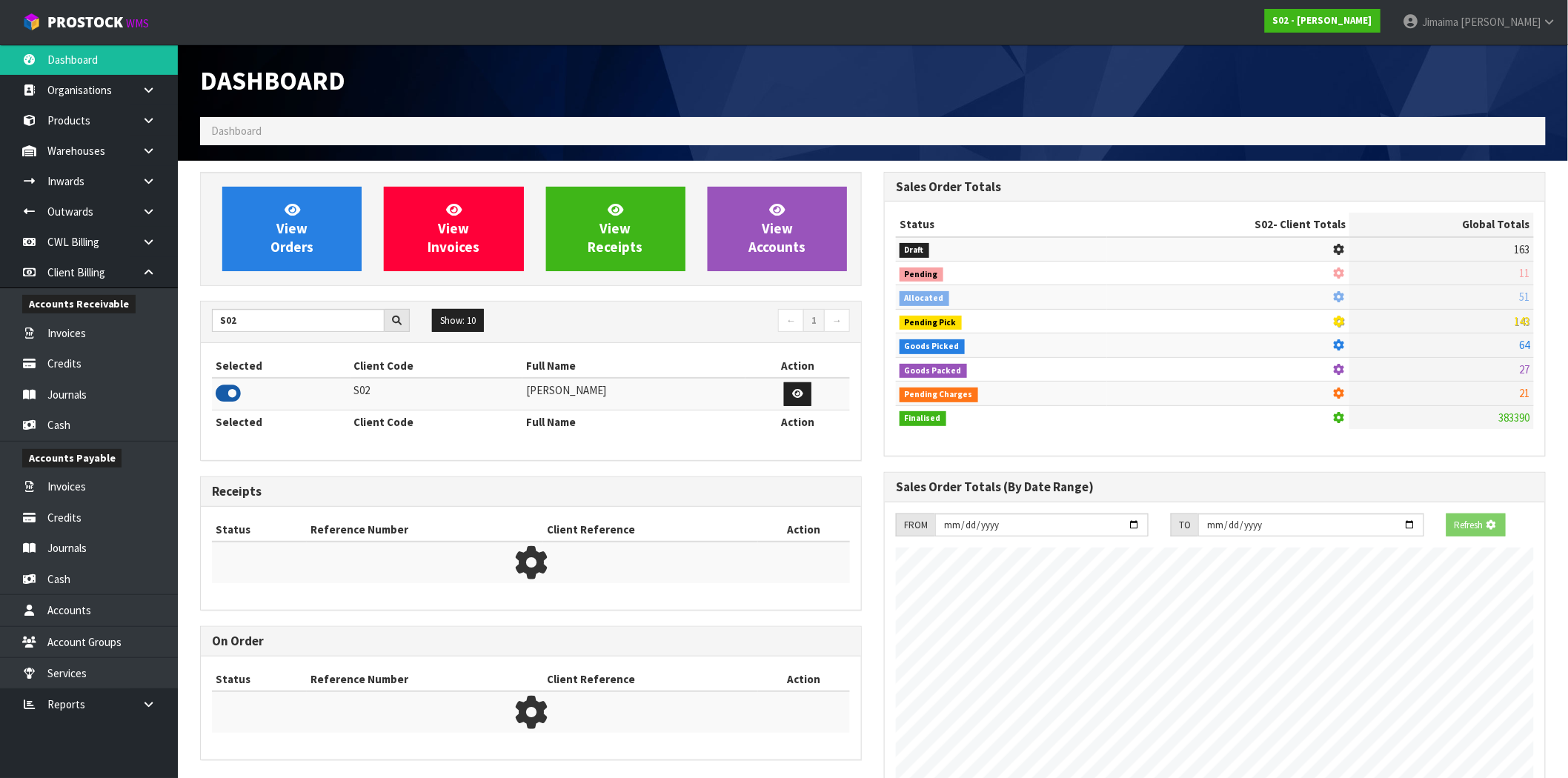
scroll to position [1027, 684]
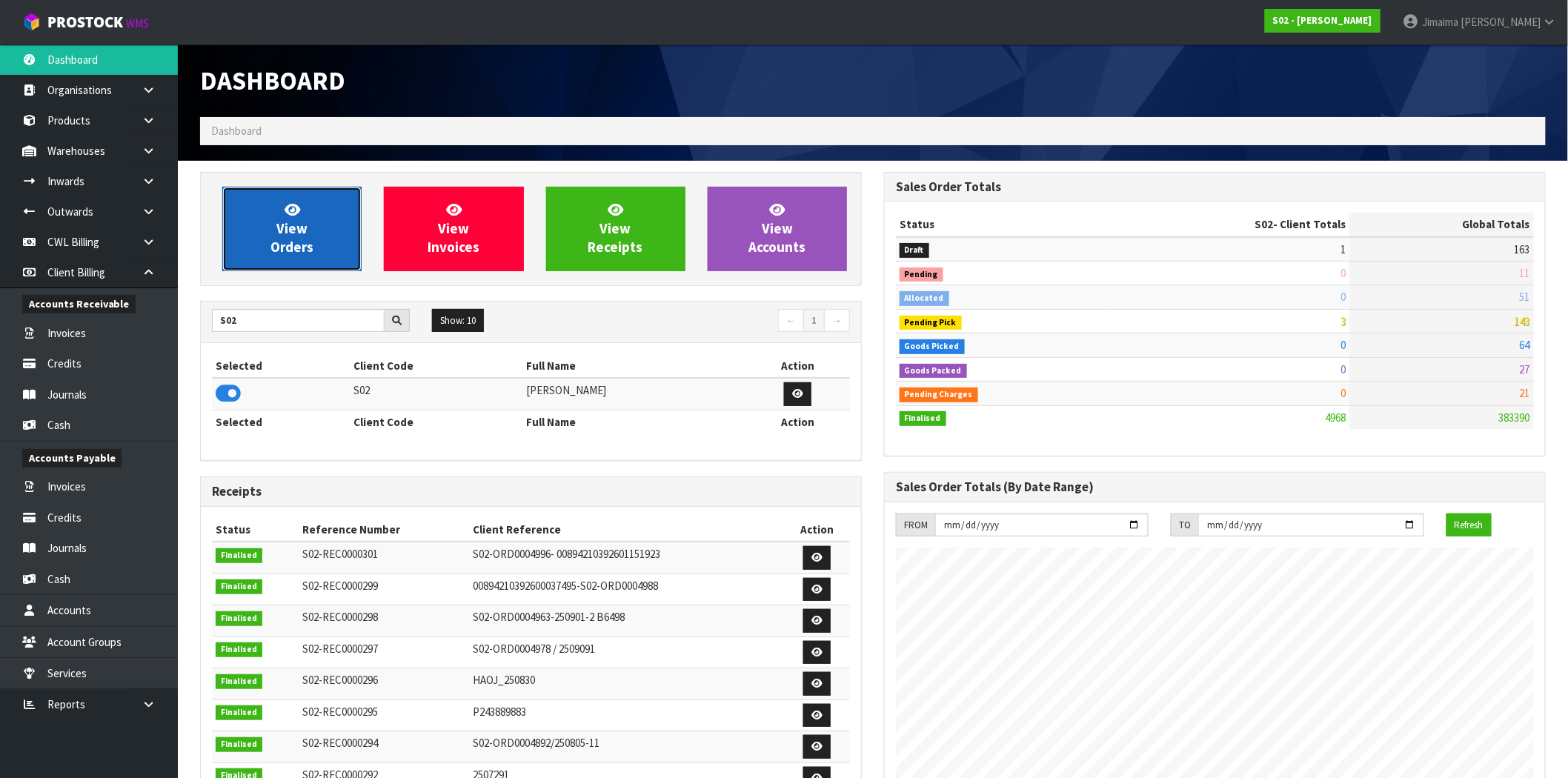
click at [275, 207] on link "View Orders" at bounding box center [292, 229] width 139 height 85
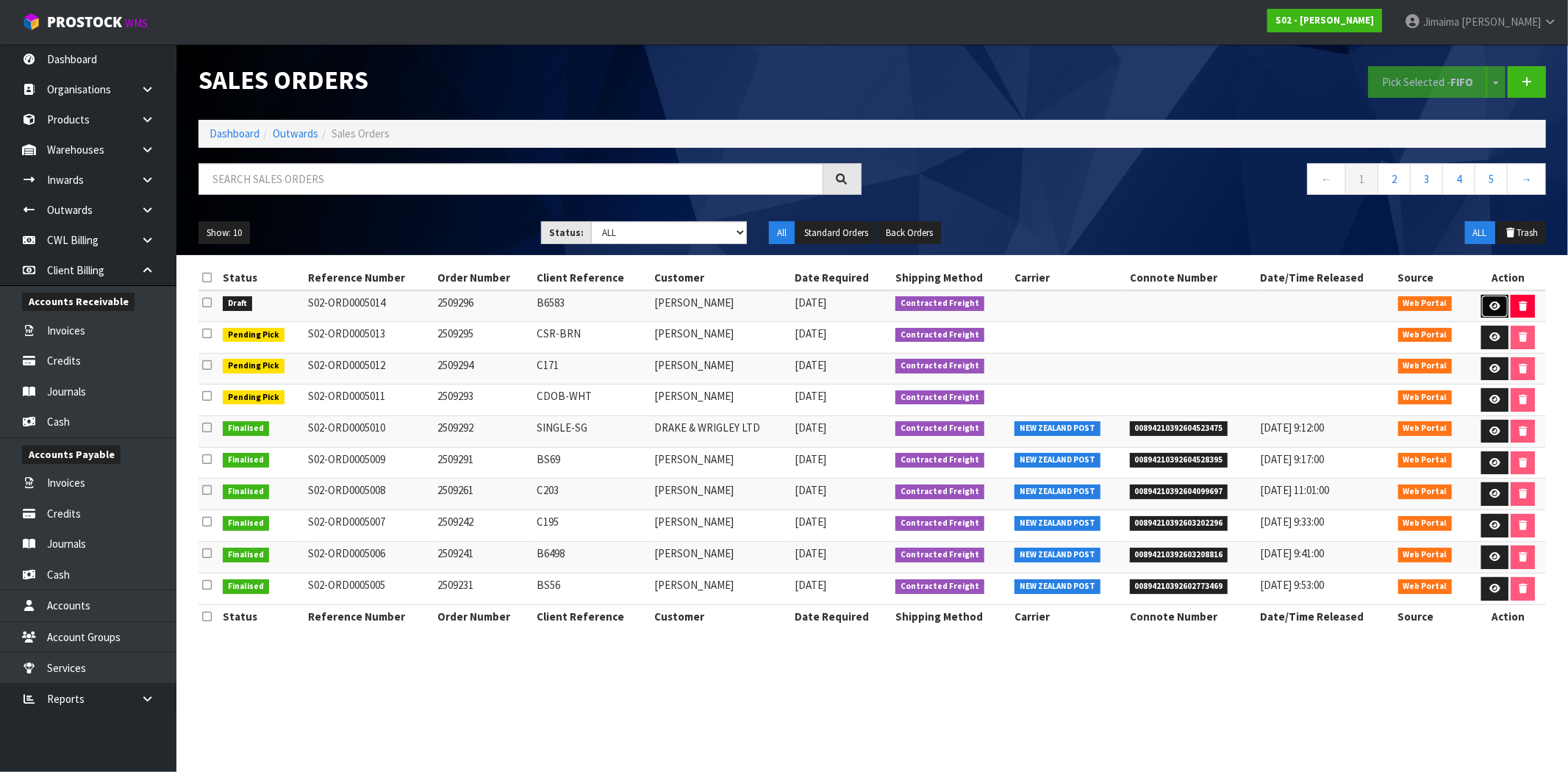
click at [1495, 303] on icon at bounding box center [1495, 306] width 11 height 10
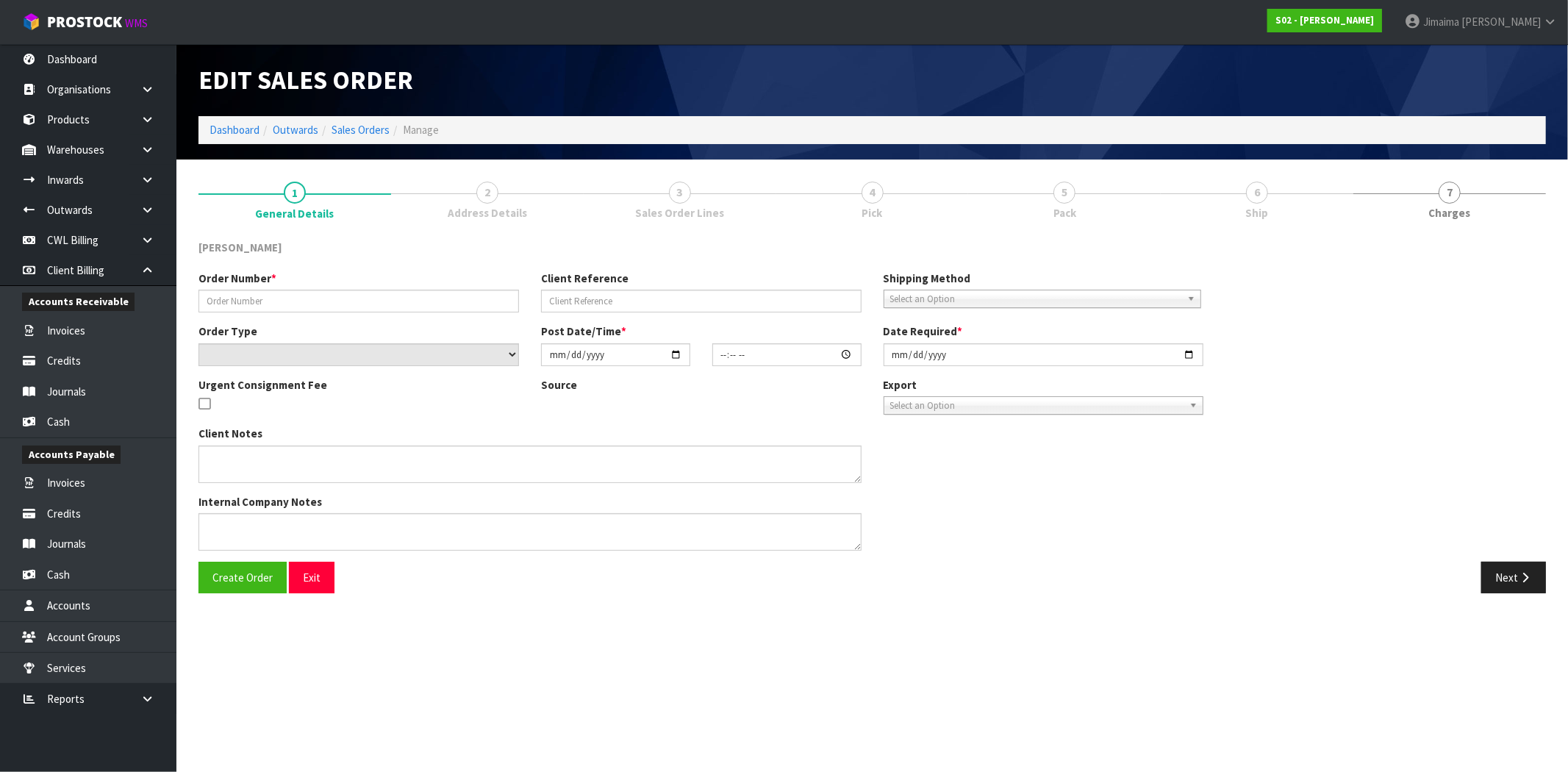
type input "2509296"
type input "B6583"
select select "number:0"
type input "[DATE]"
type input "14:12:00.000"
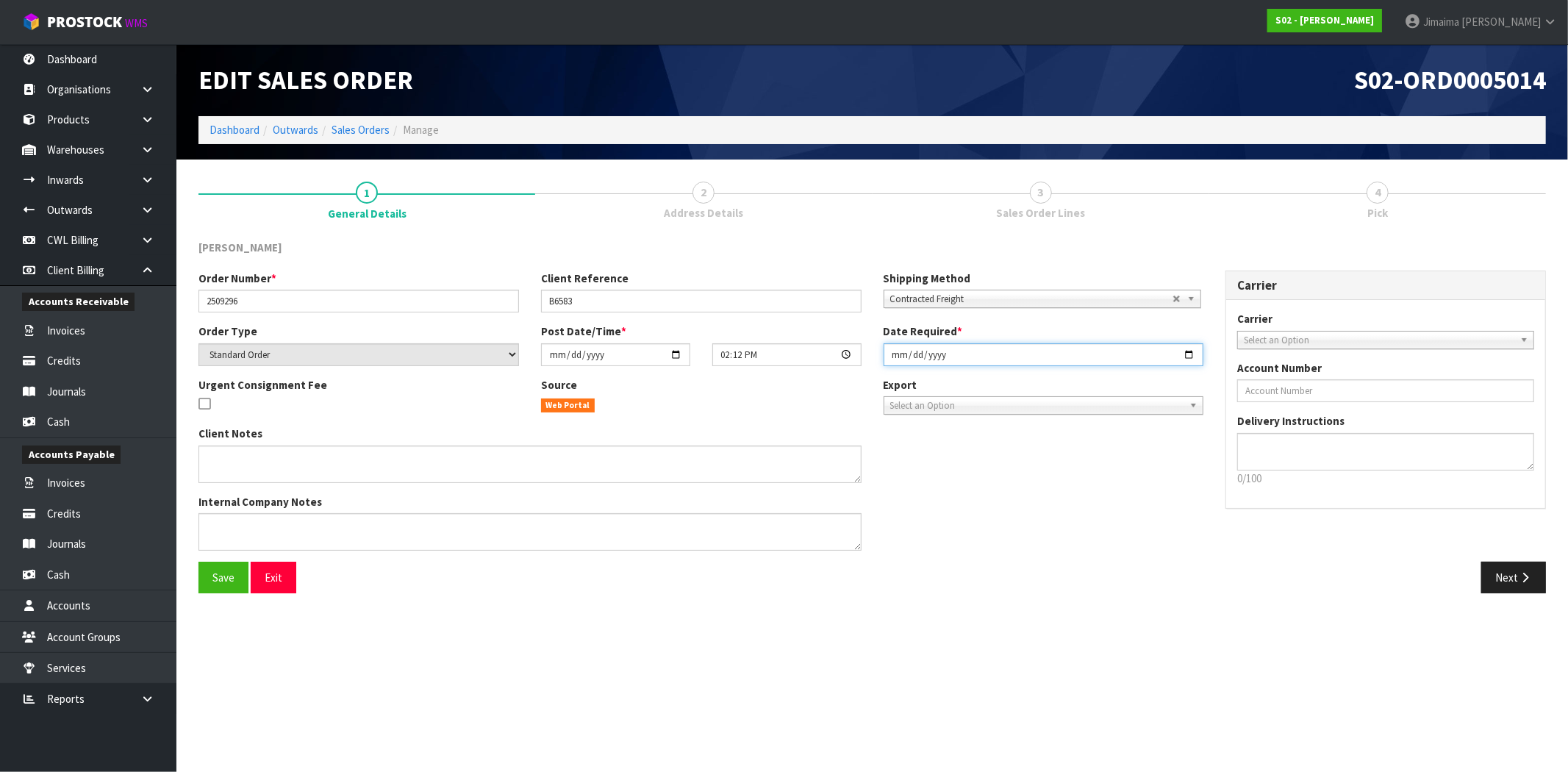
click at [1182, 353] on input "[DATE]" at bounding box center [1044, 355] width 321 height 23
type input "[DATE]"
drag, startPoint x: 1481, startPoint y: 560, endPoint x: 1504, endPoint y: 575, distance: 27.5
click at [1481, 560] on div "Order Number * 2509296 Client Reference B6583 Shipping Method Client Local Pick…" at bounding box center [871, 415] width 1370 height 291
click at [1505, 576] on button "Next" at bounding box center [1514, 577] width 65 height 31
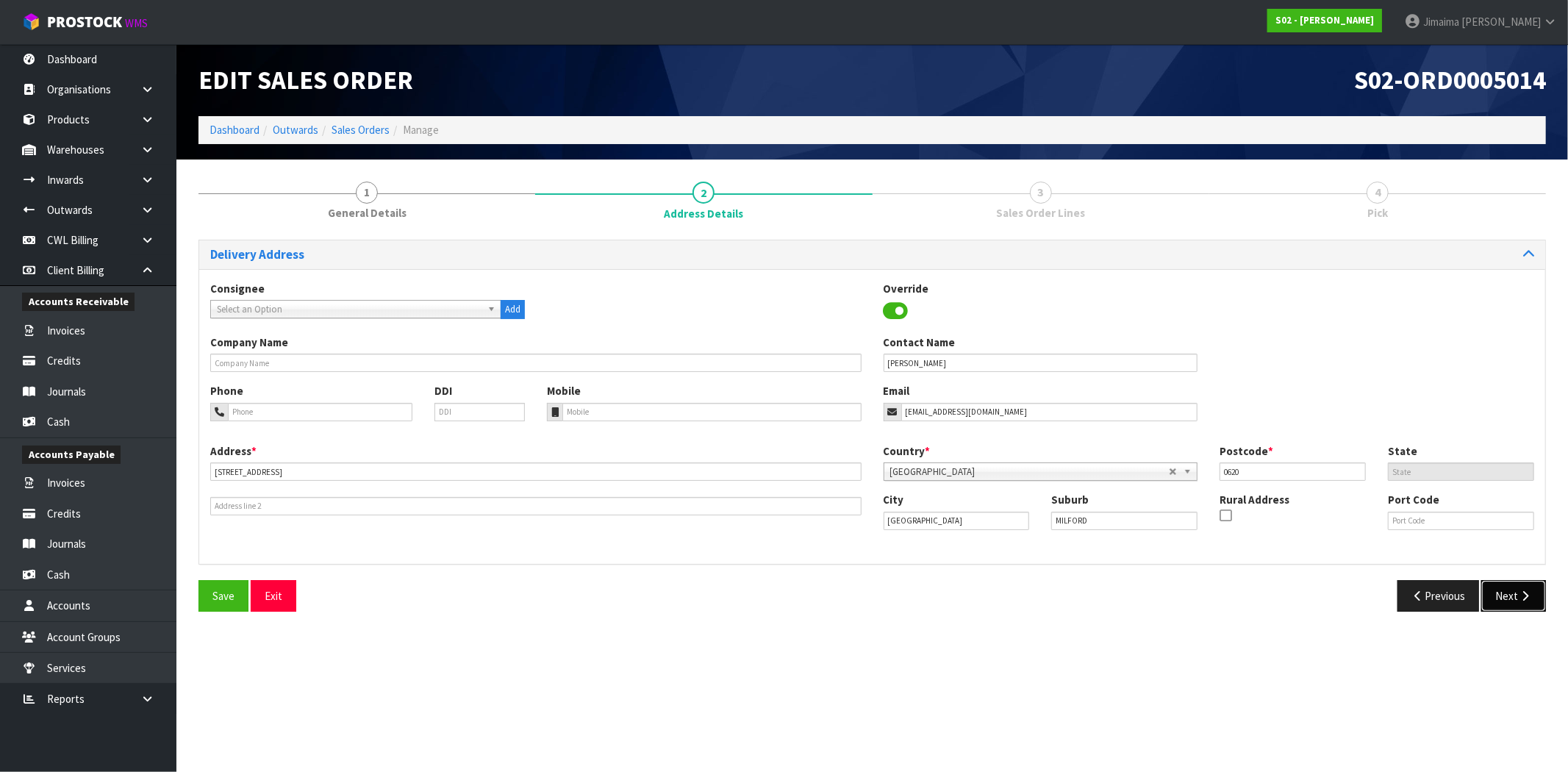
click at [1529, 596] on icon "button" at bounding box center [1525, 595] width 14 height 11
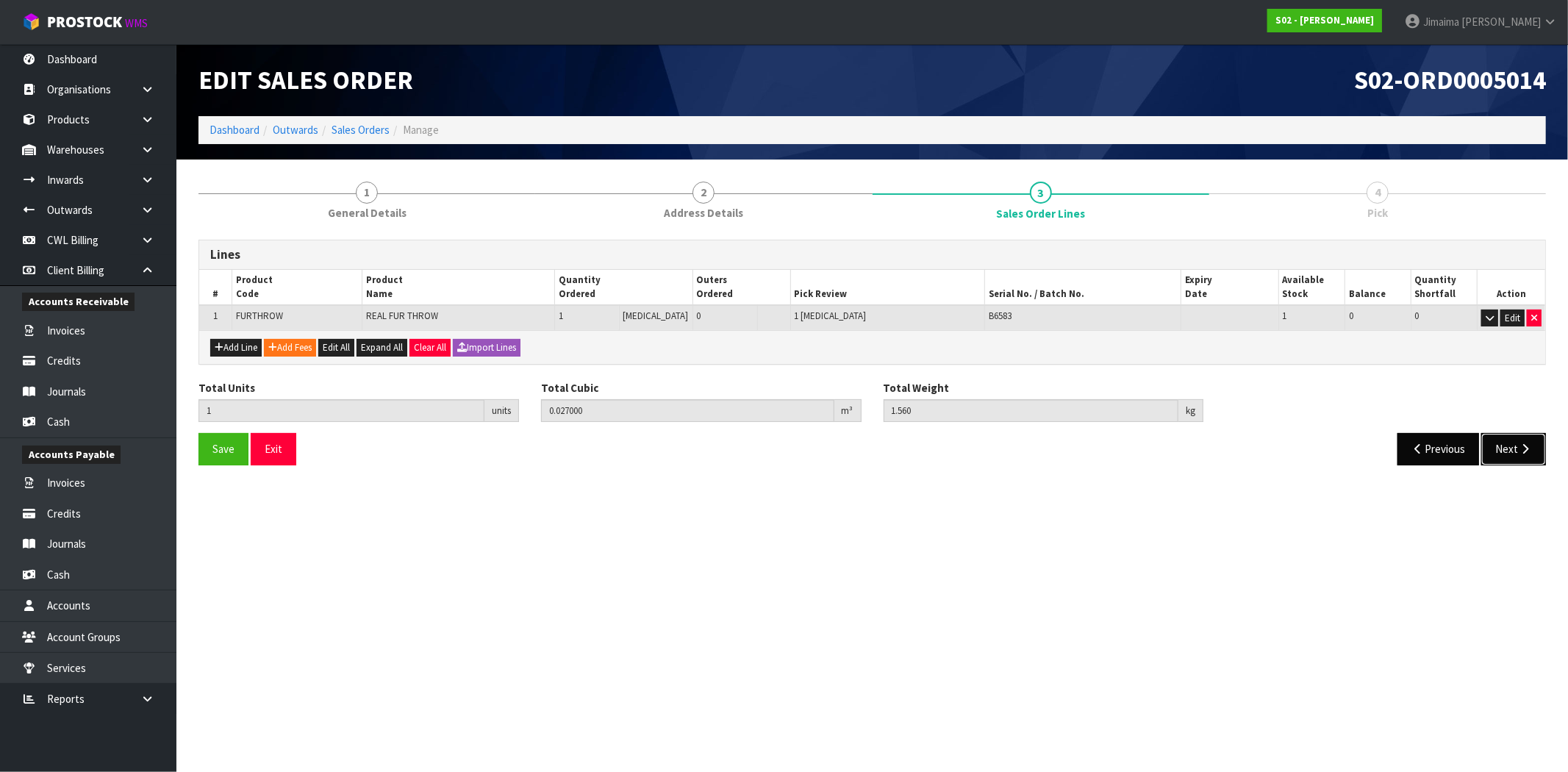
click at [1500, 450] on button "Next" at bounding box center [1514, 449] width 65 height 31
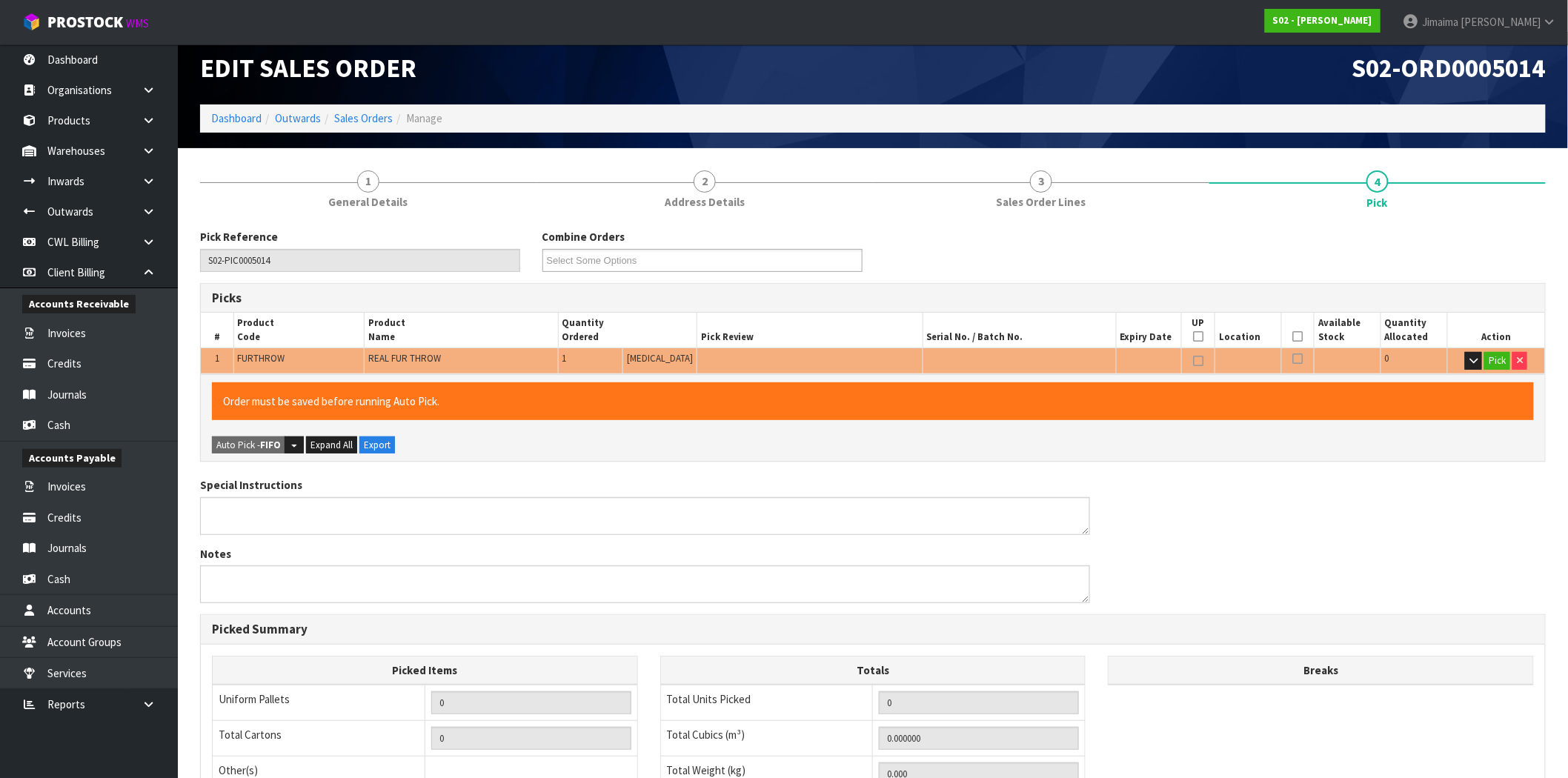
scroll to position [257, 0]
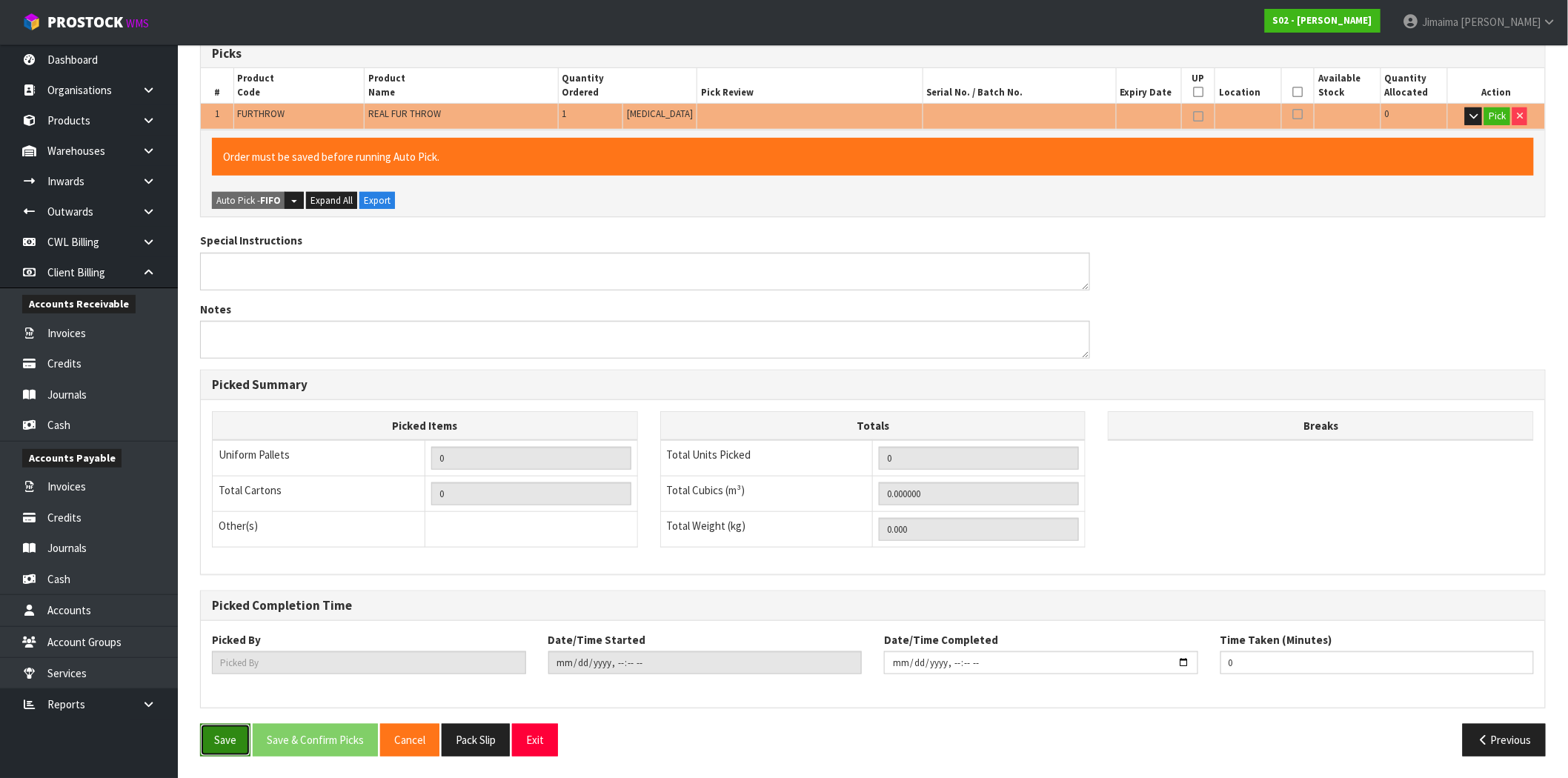
click at [232, 745] on button "Save" at bounding box center [225, 740] width 50 height 32
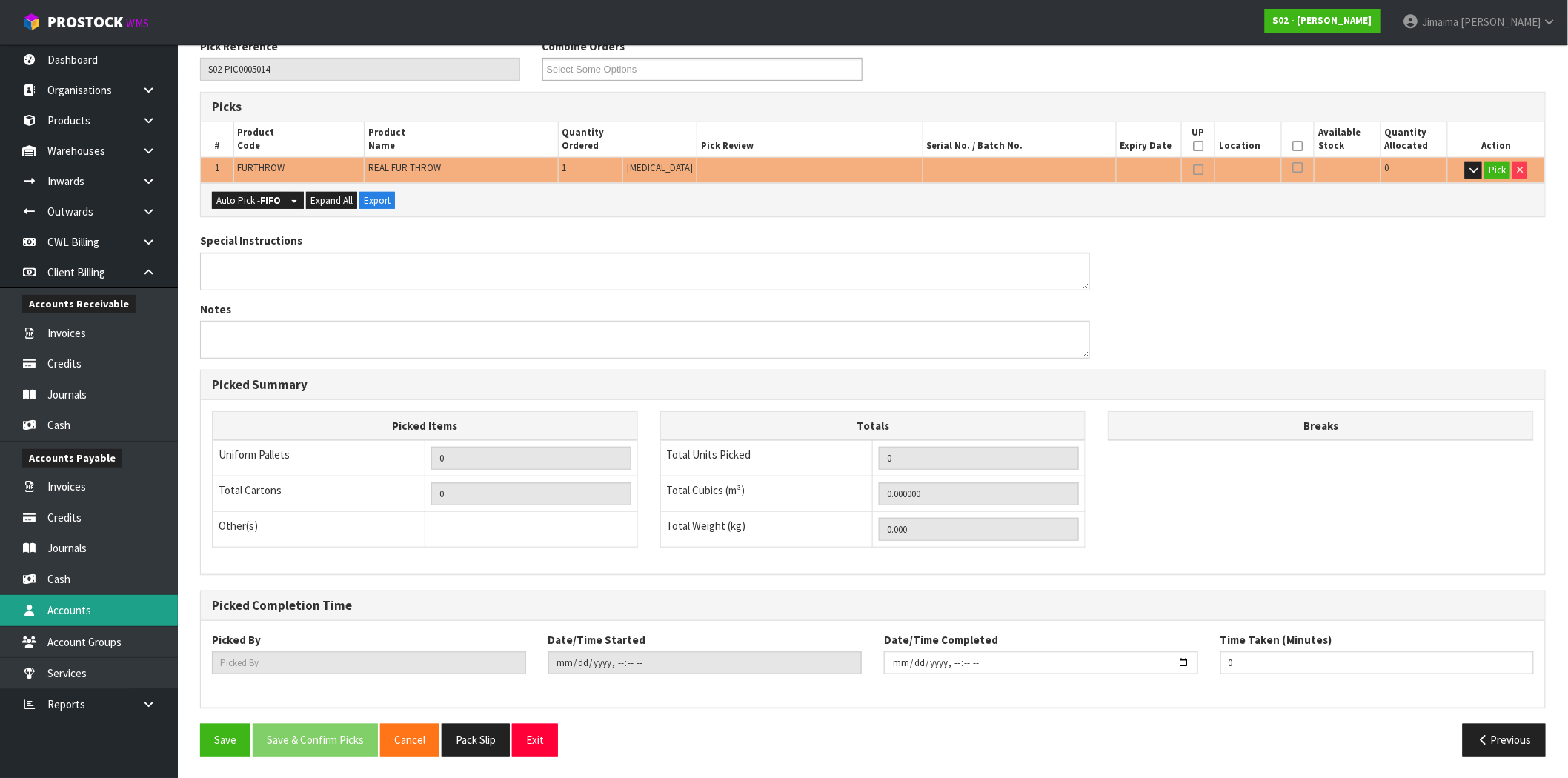
scroll to position [0, 0]
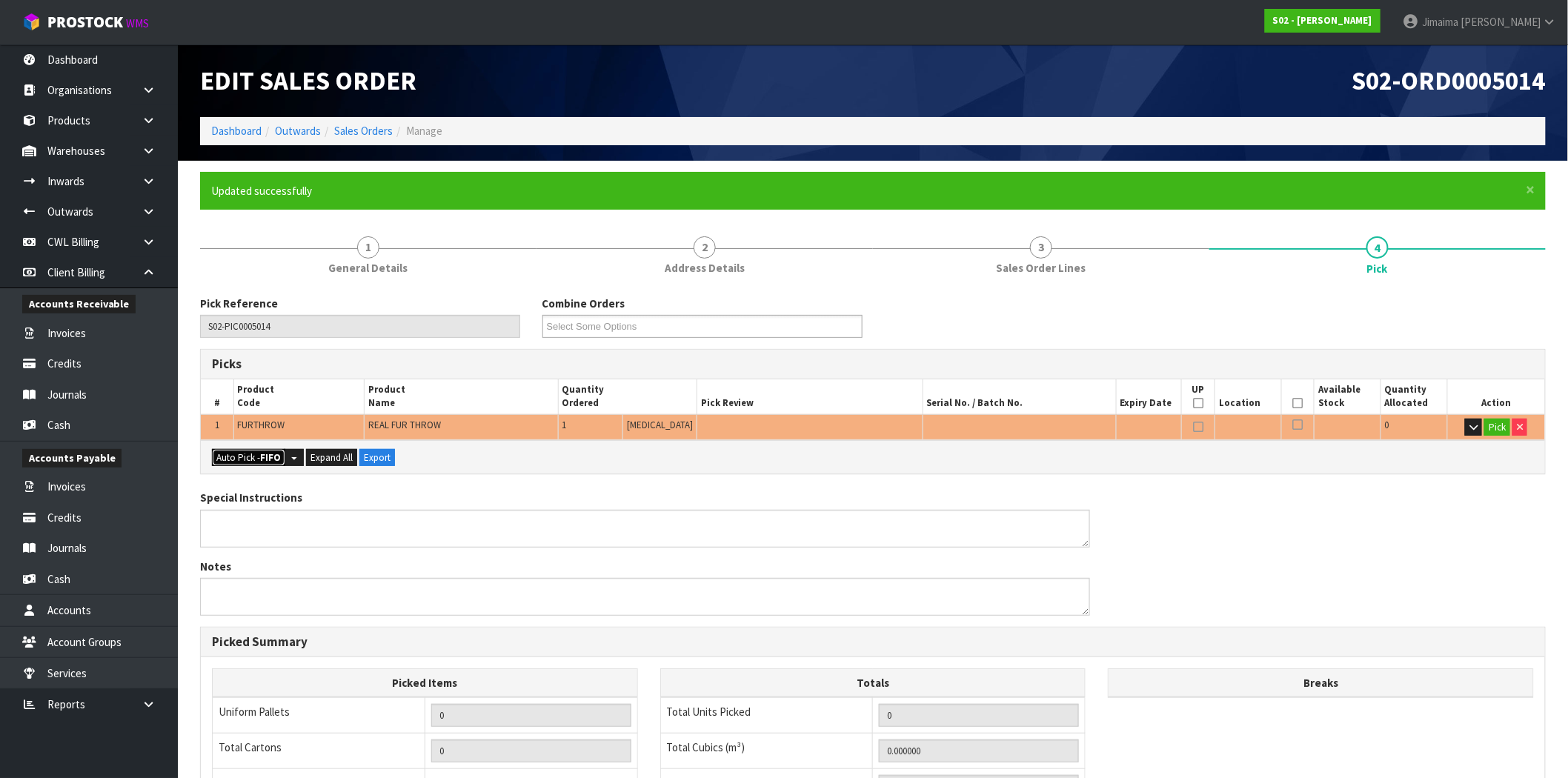
click at [246, 458] on button "Auto Pick - FIFO" at bounding box center [249, 458] width 73 height 18
type input "Piece x 1"
type input "1"
type input "0.027000"
type input "1.560"
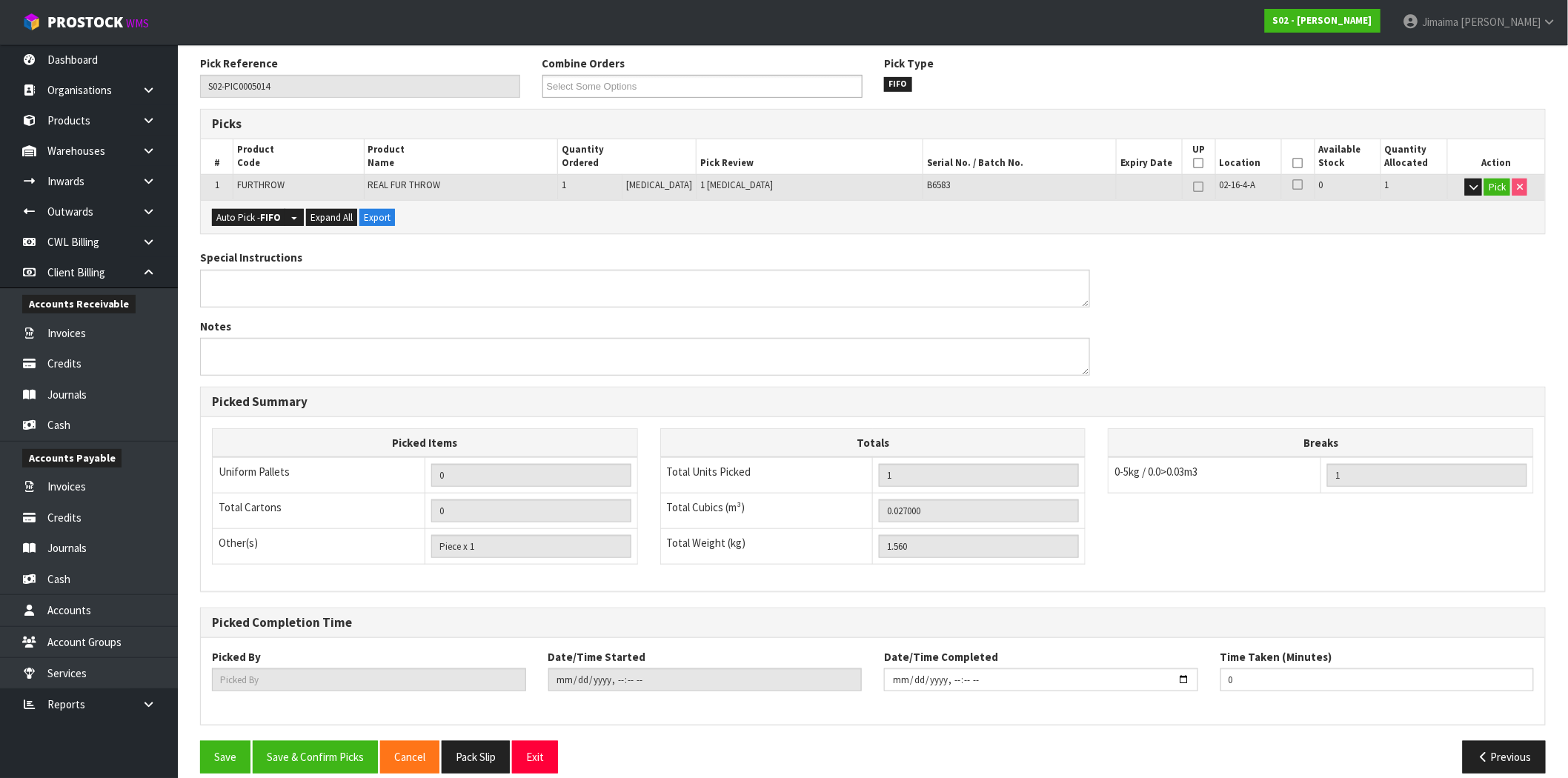
scroll to position [257, 0]
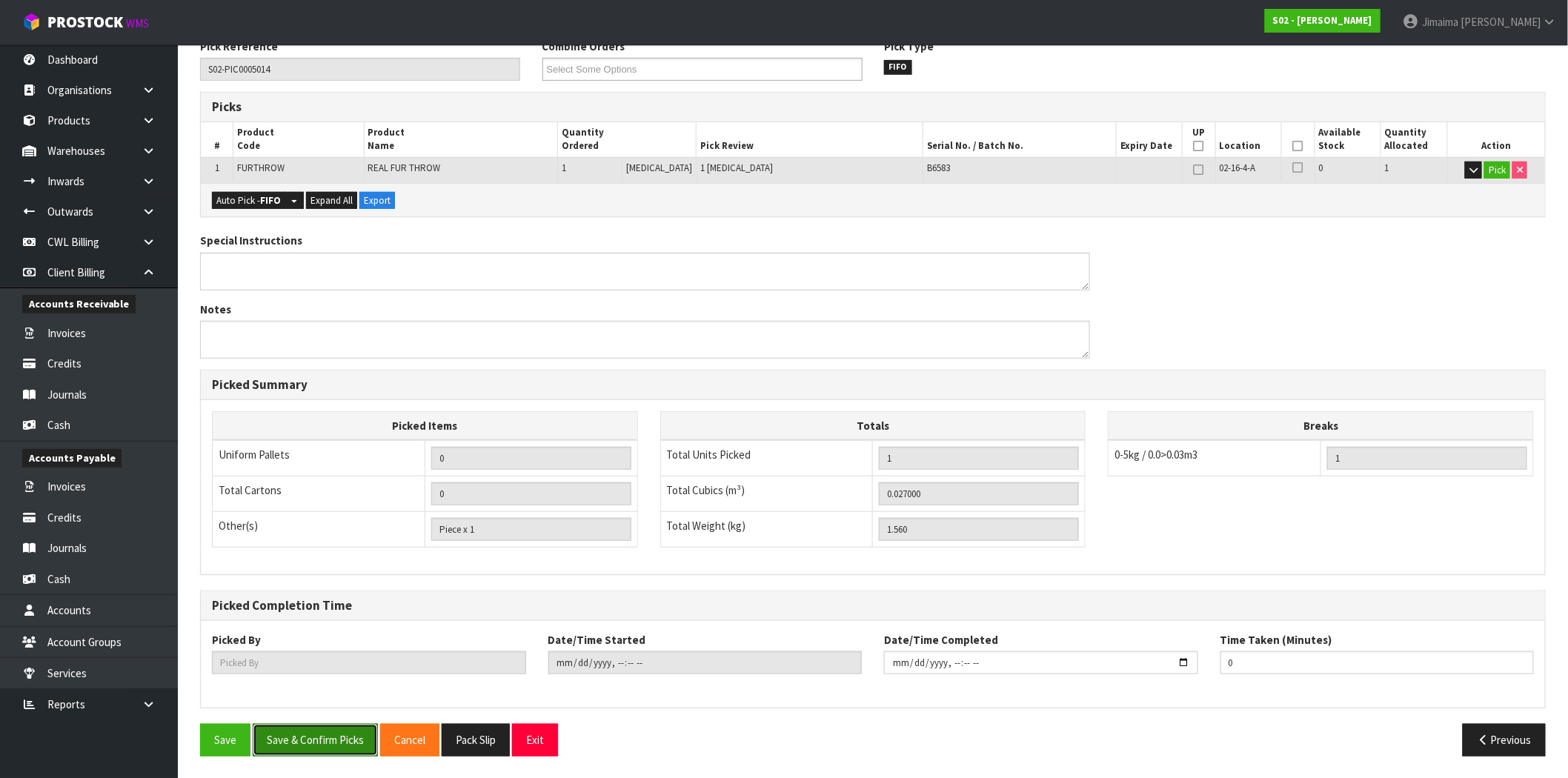
click at [350, 738] on button "Save & Confirm Picks" at bounding box center [316, 740] width 125 height 32
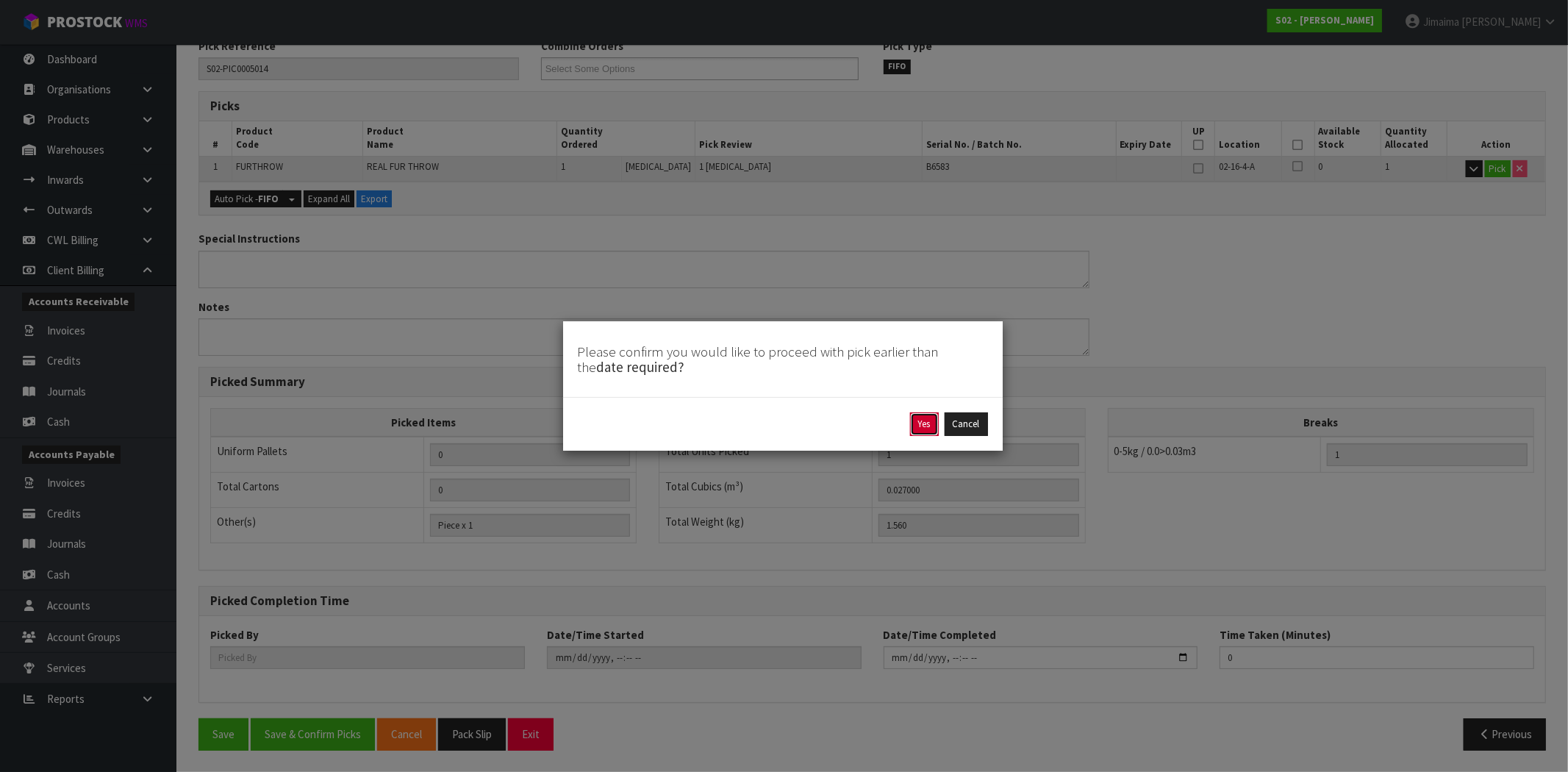
click at [918, 418] on button "Yes" at bounding box center [924, 424] width 29 height 24
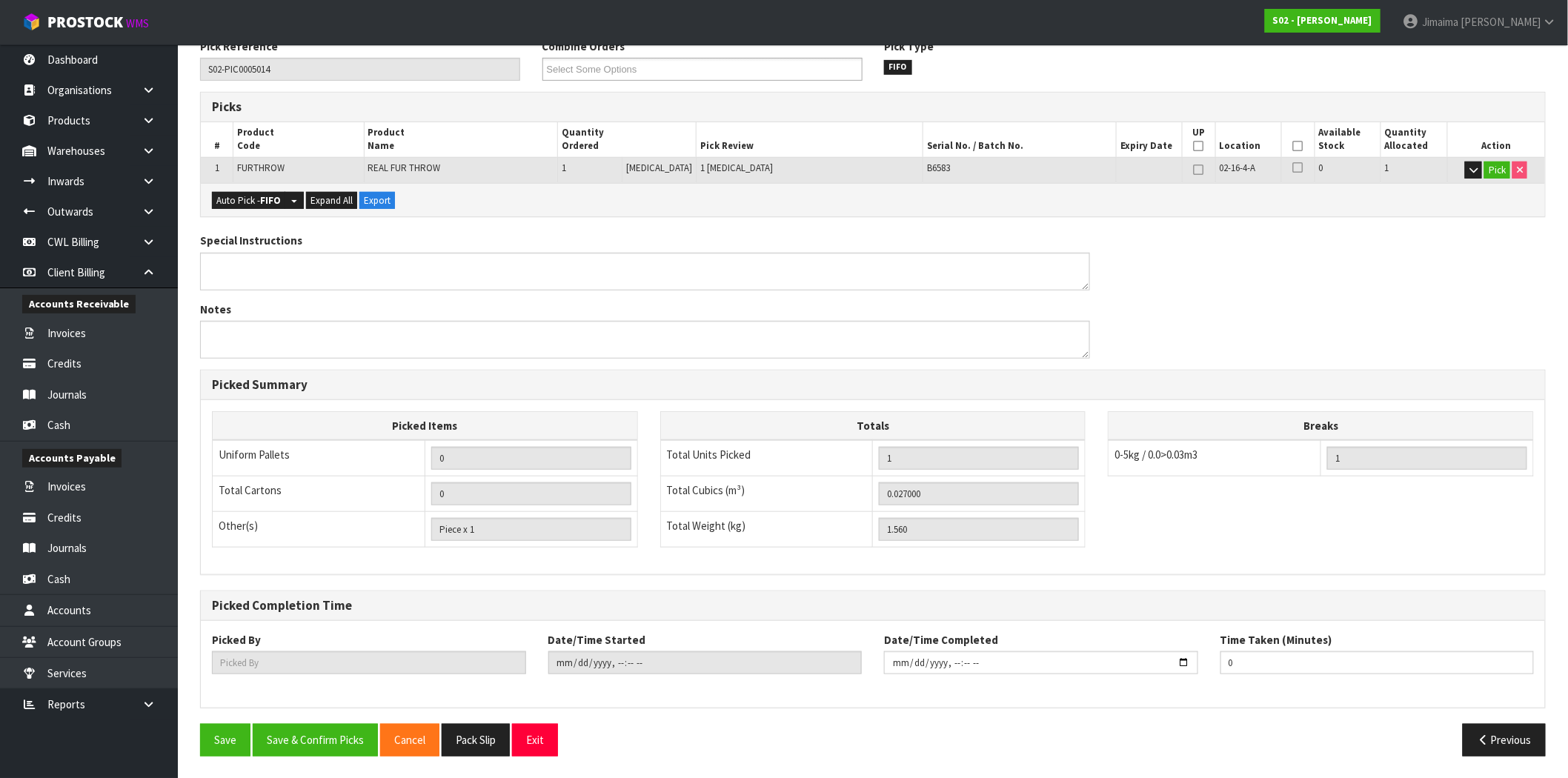
scroll to position [0, 0]
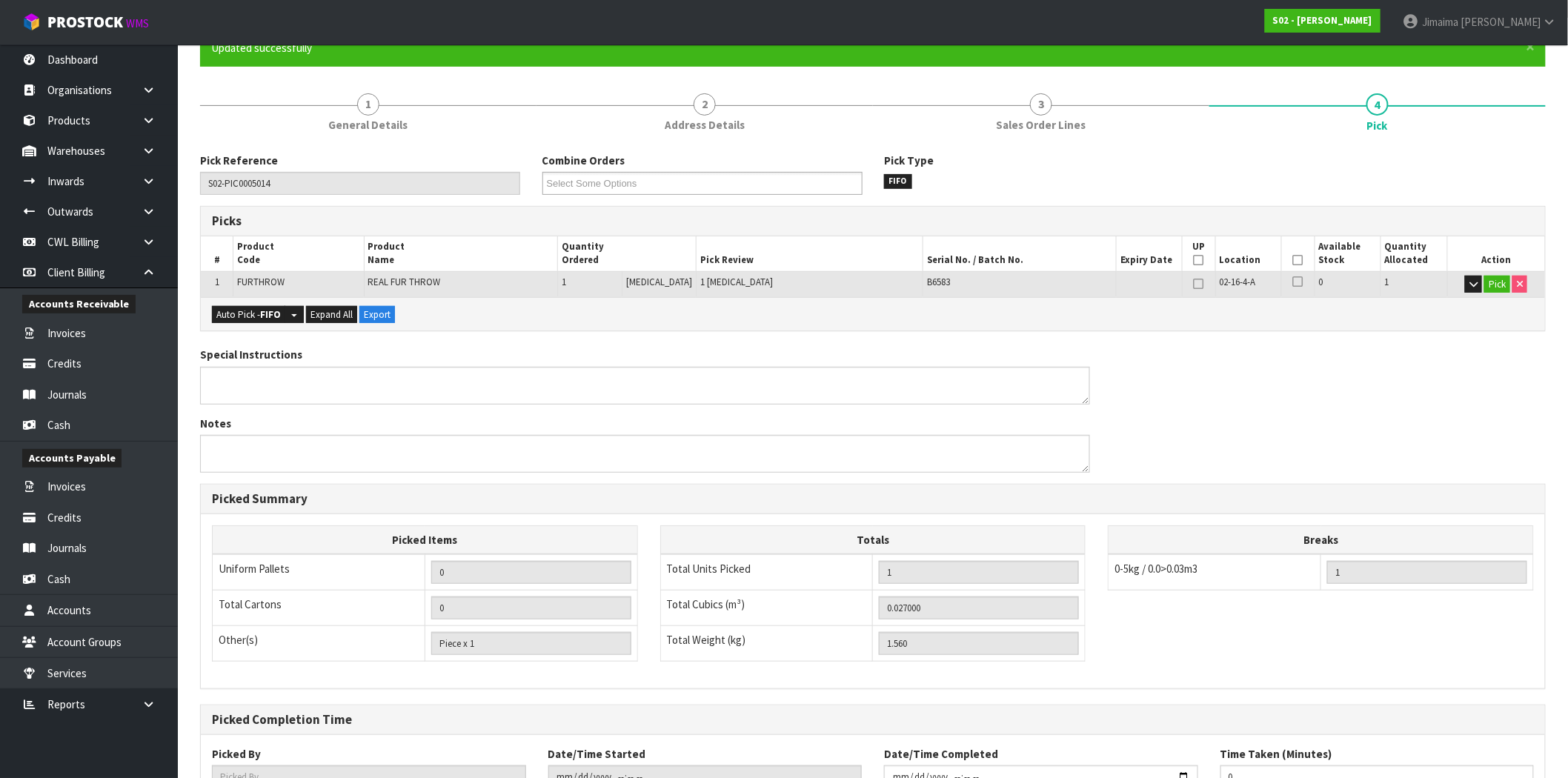
type input "Jimaima Reiher"
type input "2025-09-29T14:24:28"
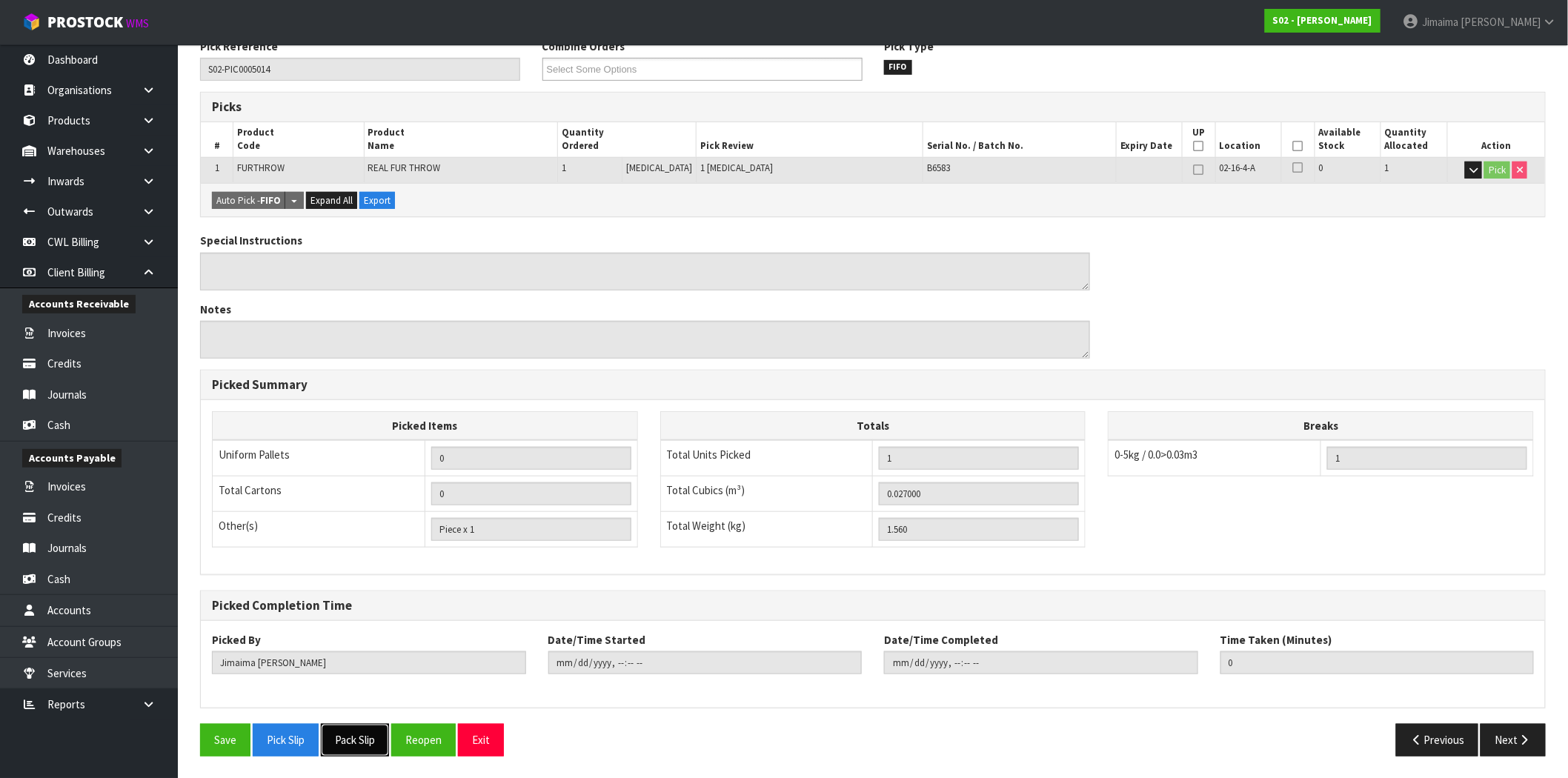
click at [354, 735] on button "Pack Slip" at bounding box center [354, 740] width 68 height 32
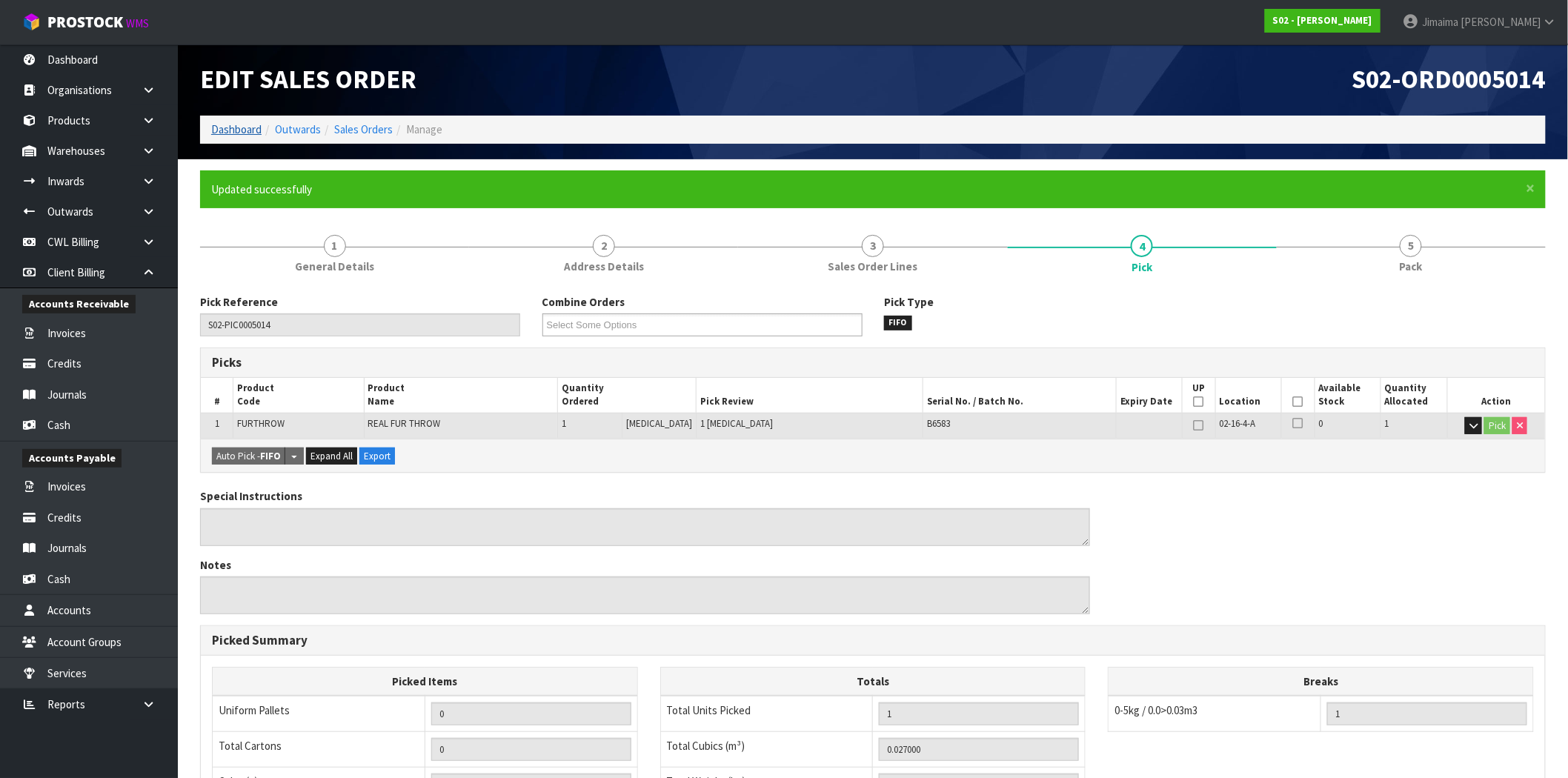
scroll to position [0, 0]
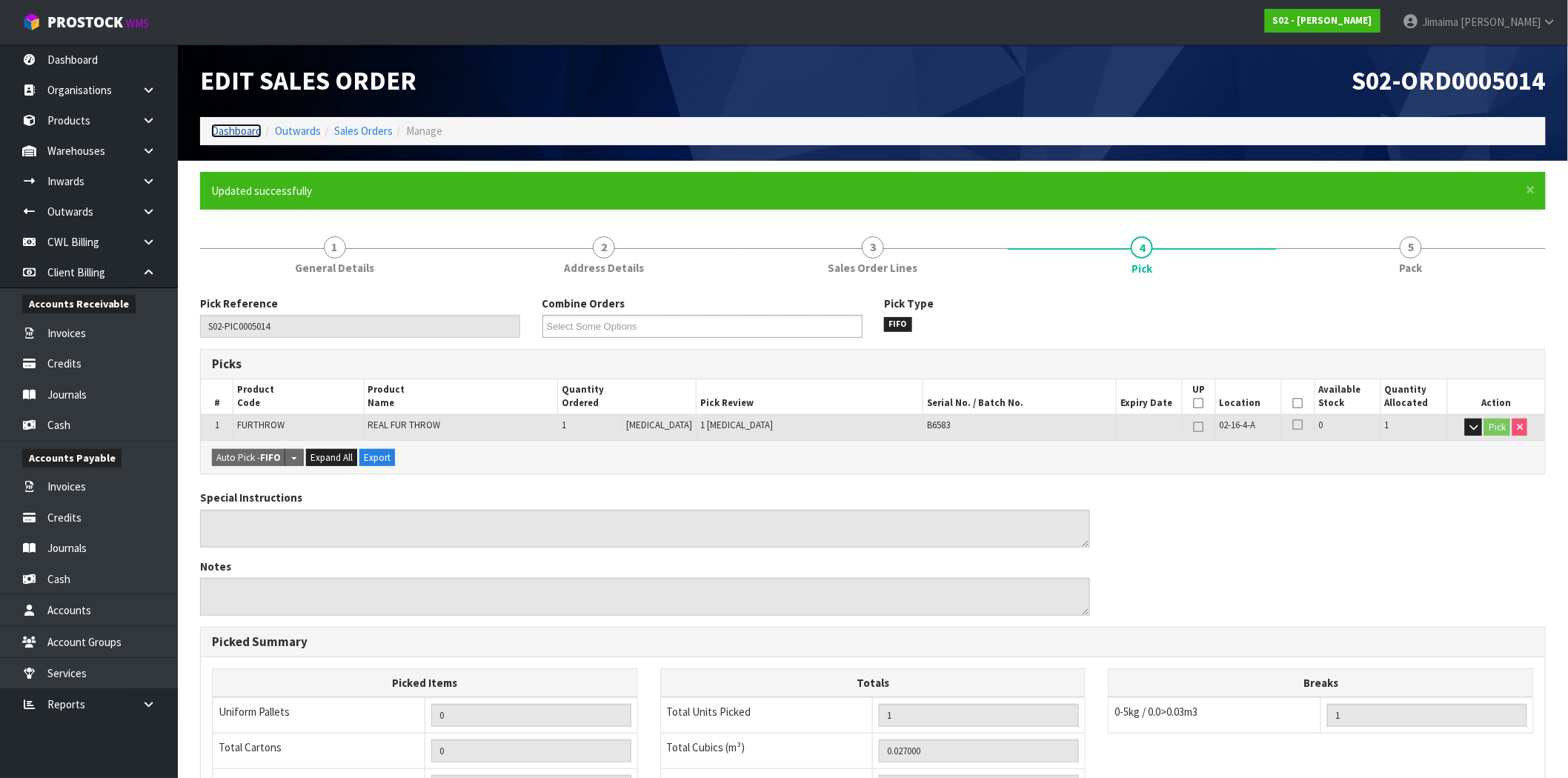
click at [231, 127] on link "Dashboard" at bounding box center [236, 130] width 50 height 14
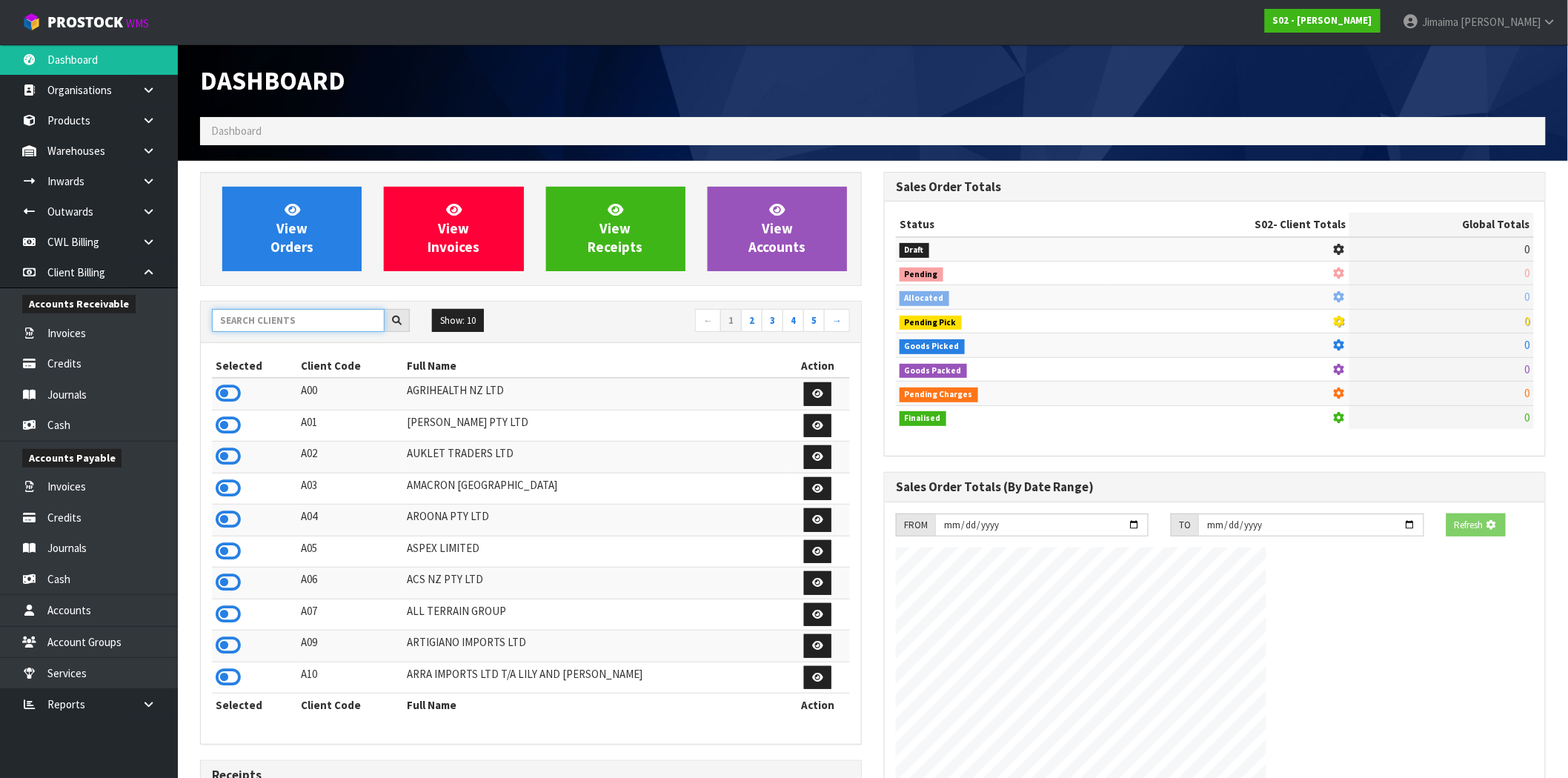
click at [292, 321] on input "text" at bounding box center [299, 321] width 173 height 23
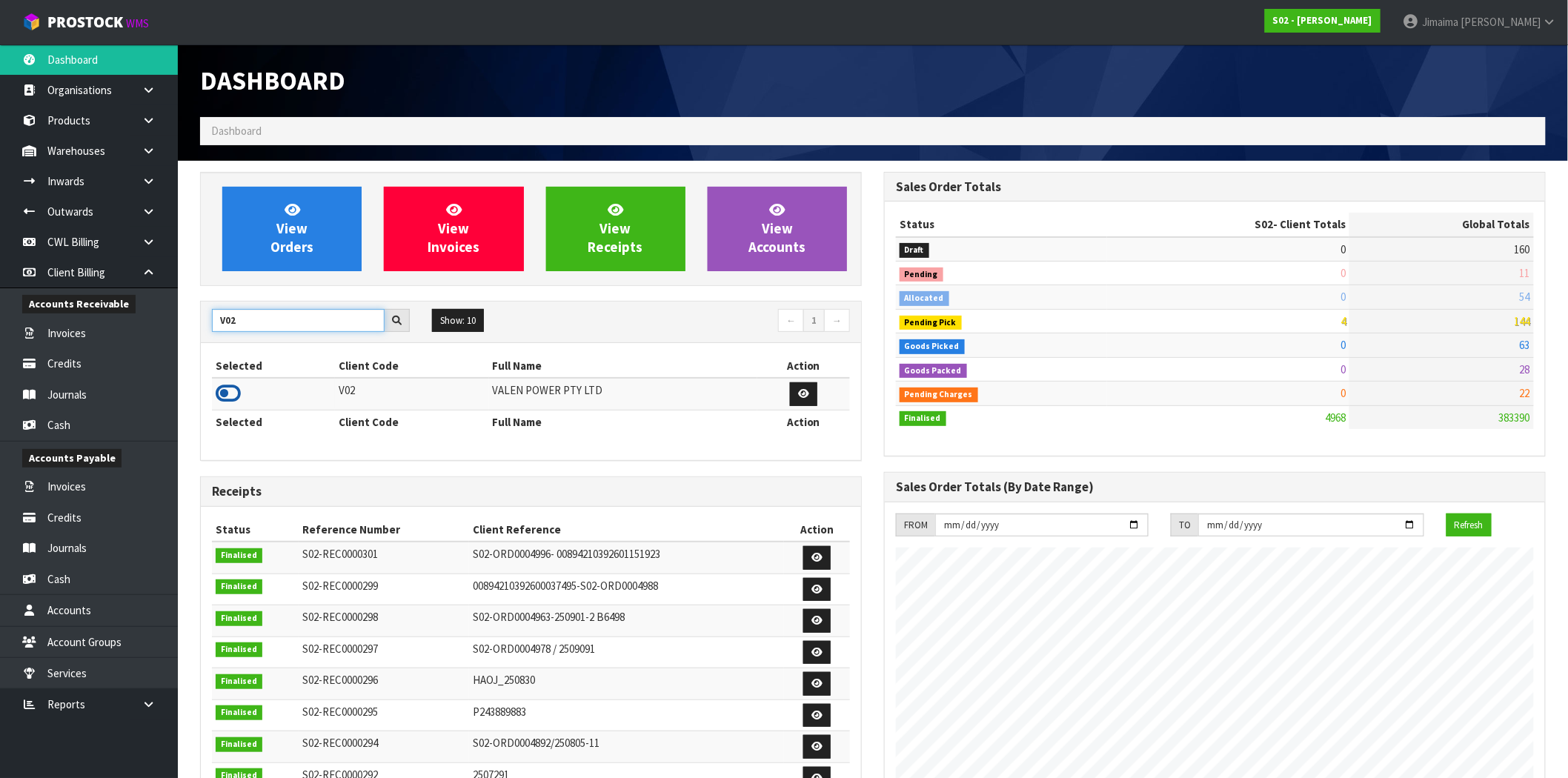
type input "V02"
click at [225, 398] on icon at bounding box center [228, 393] width 26 height 22
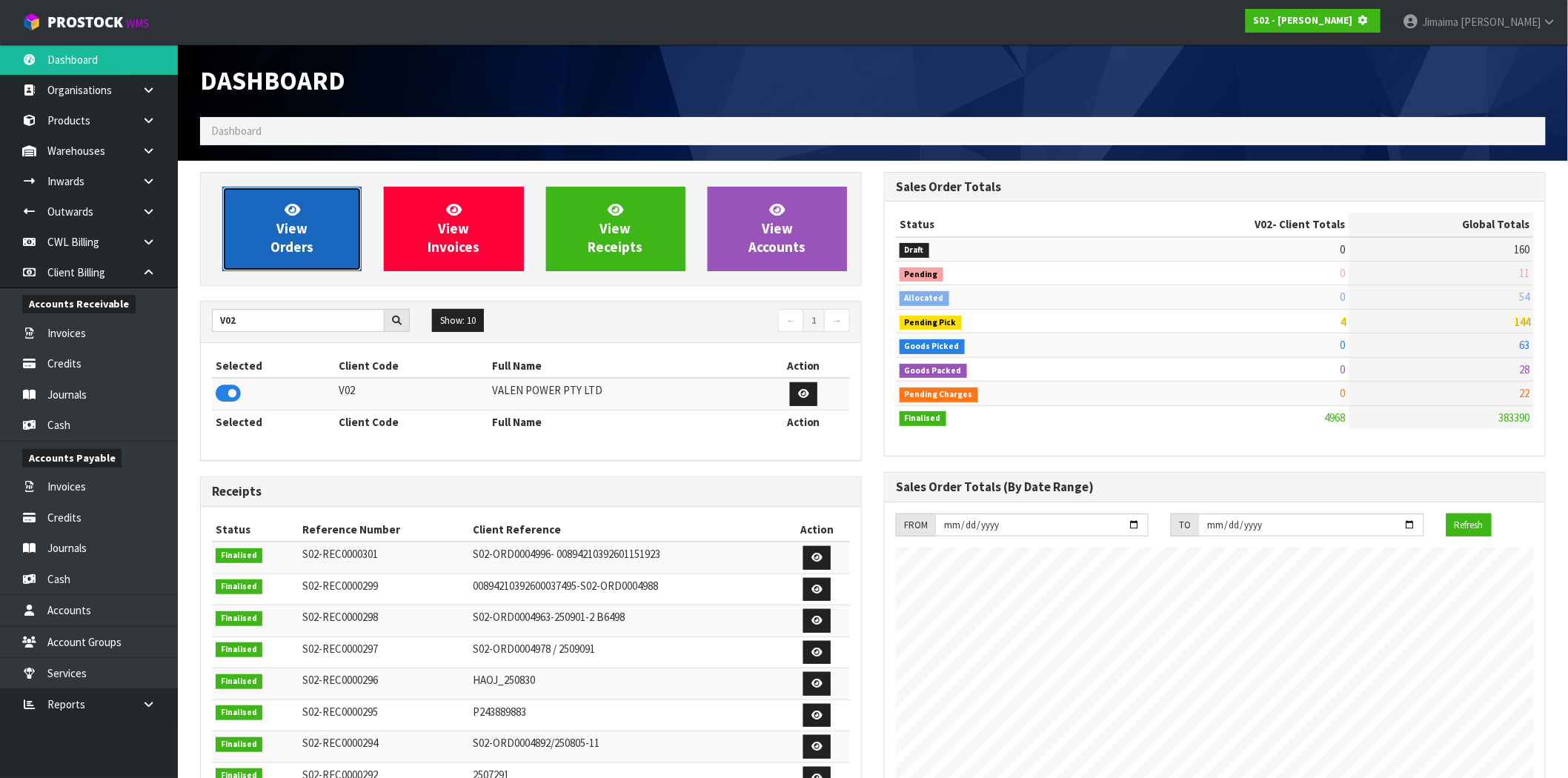
click at [279, 257] on link "View Orders" at bounding box center [292, 229] width 139 height 85
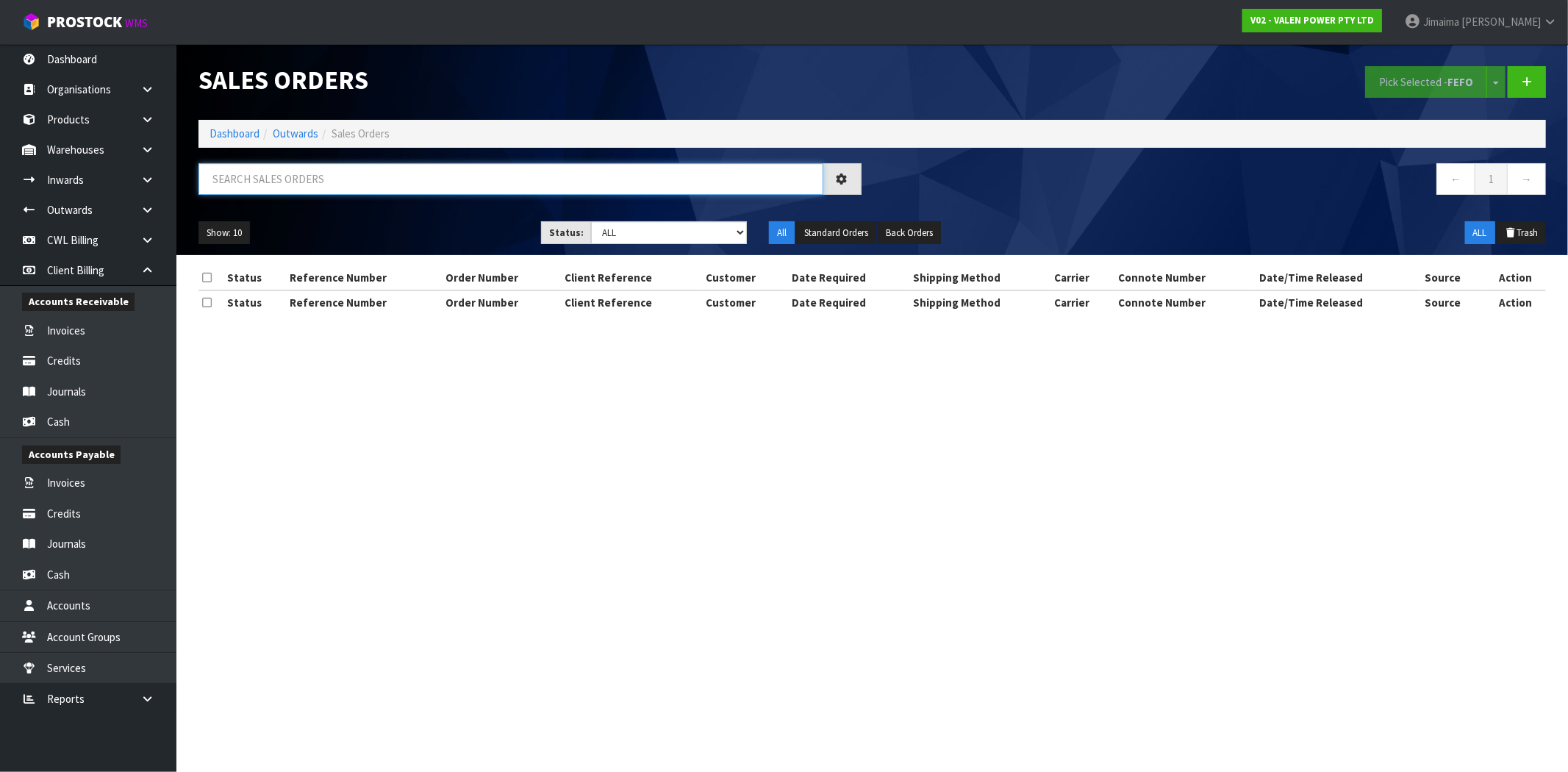
click at [295, 184] on input "text" at bounding box center [510, 179] width 625 height 31
paste input "S47884"
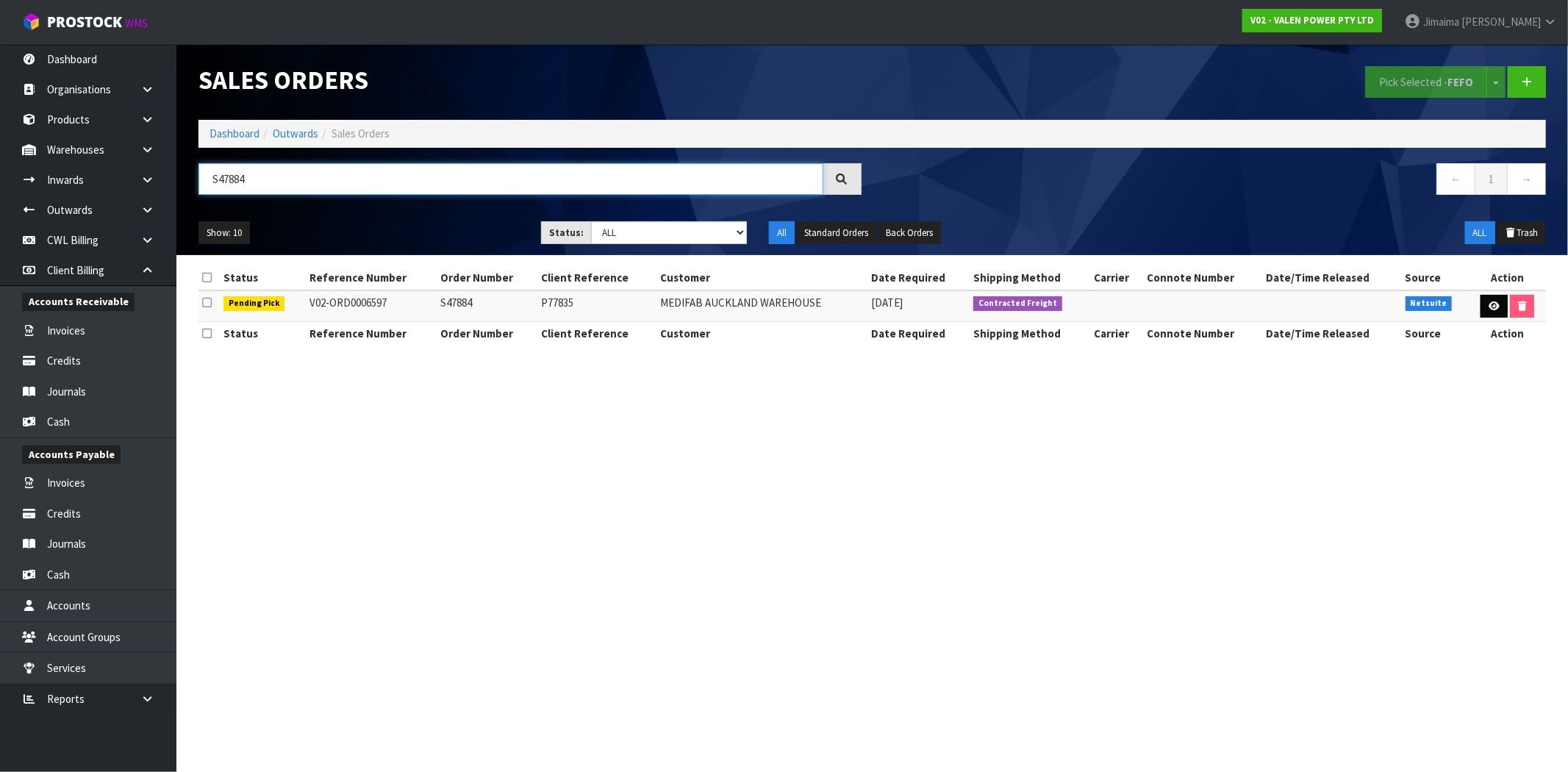
type input "S47884"
click at [1493, 307] on icon at bounding box center [1494, 306] width 11 height 10
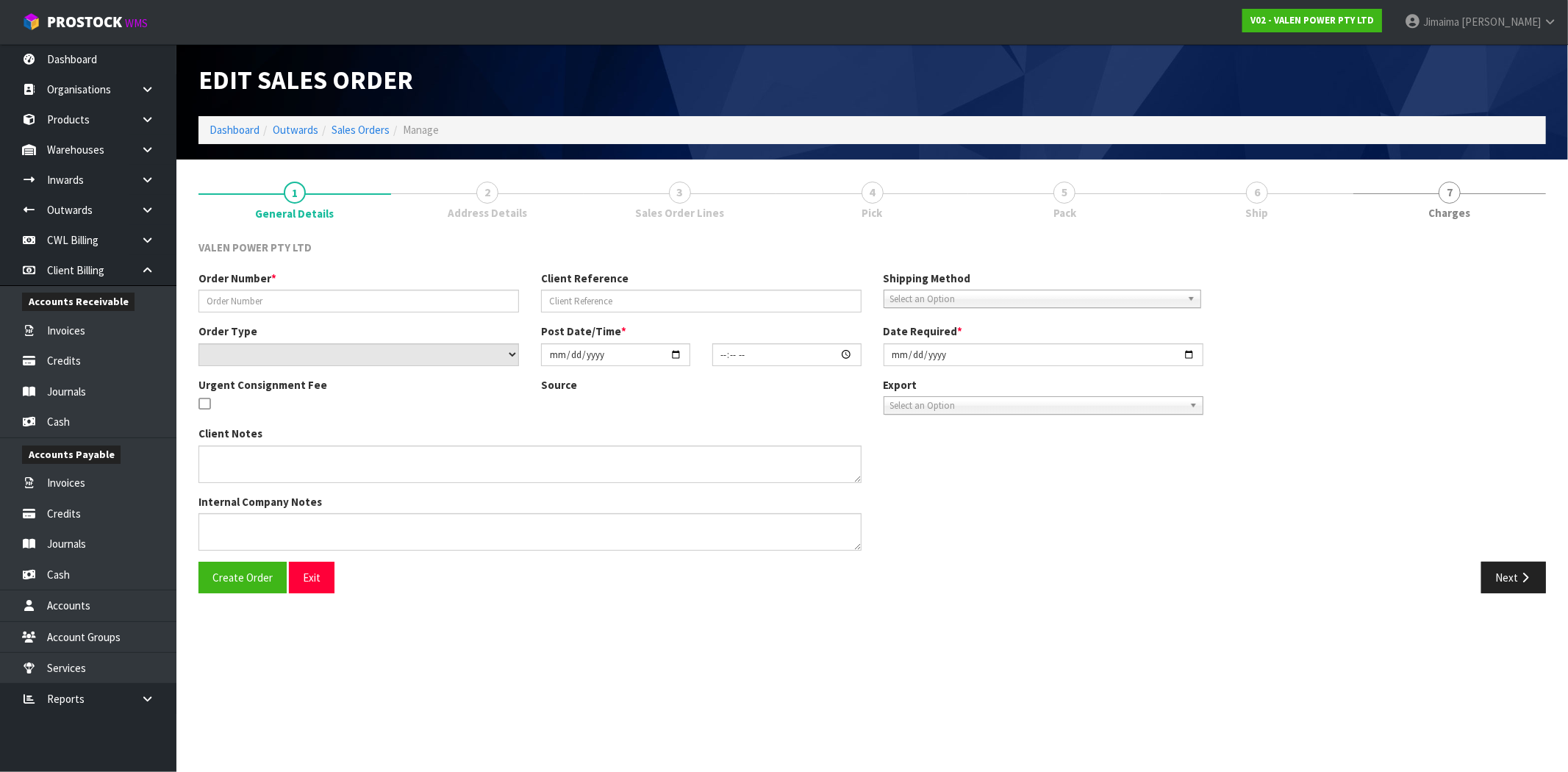
type input "S47884"
type input "P77835"
select select "number:0"
type input "2025-09-29"
type input "12:30:08.000"
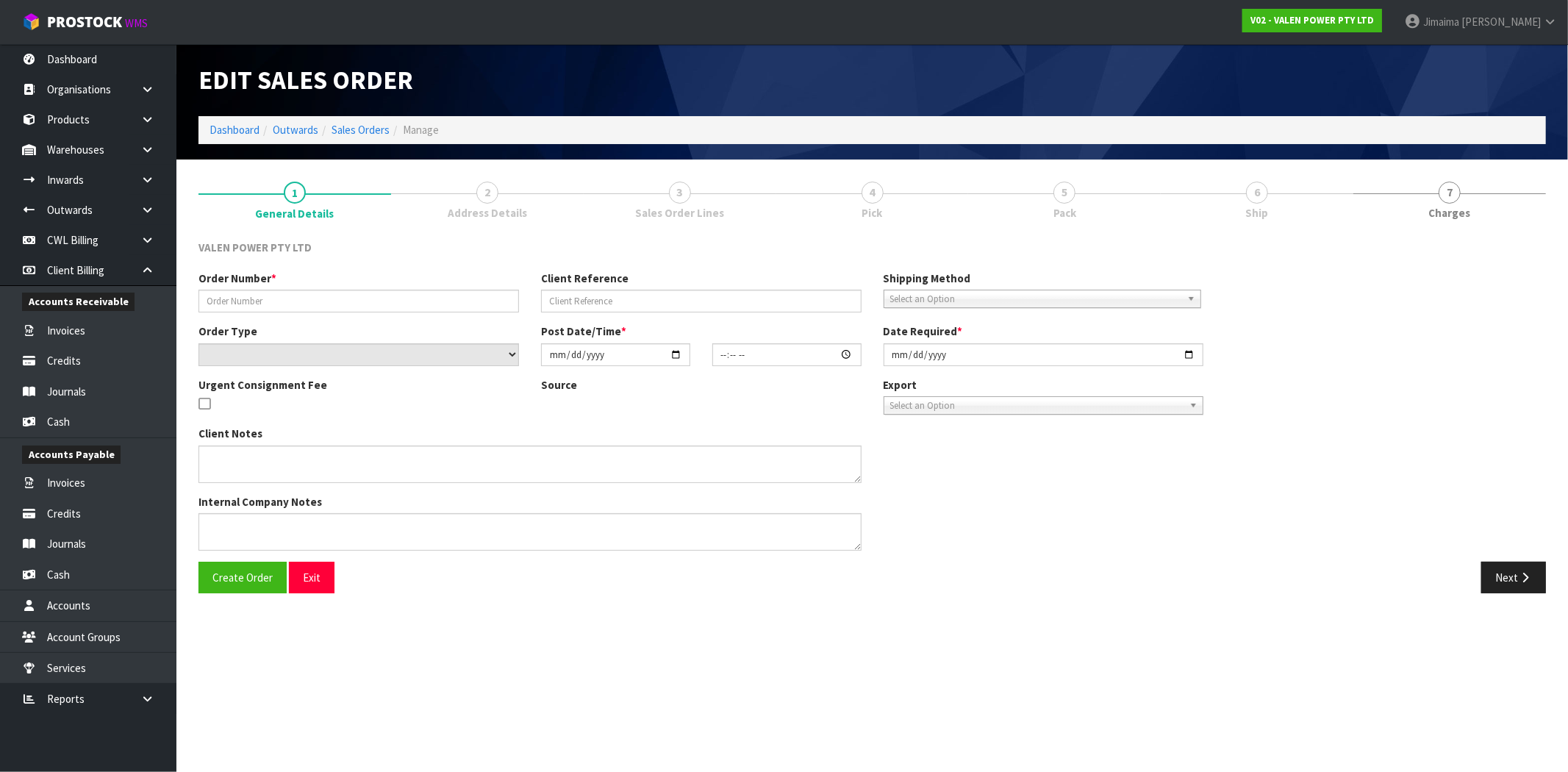
type input "[DATE]"
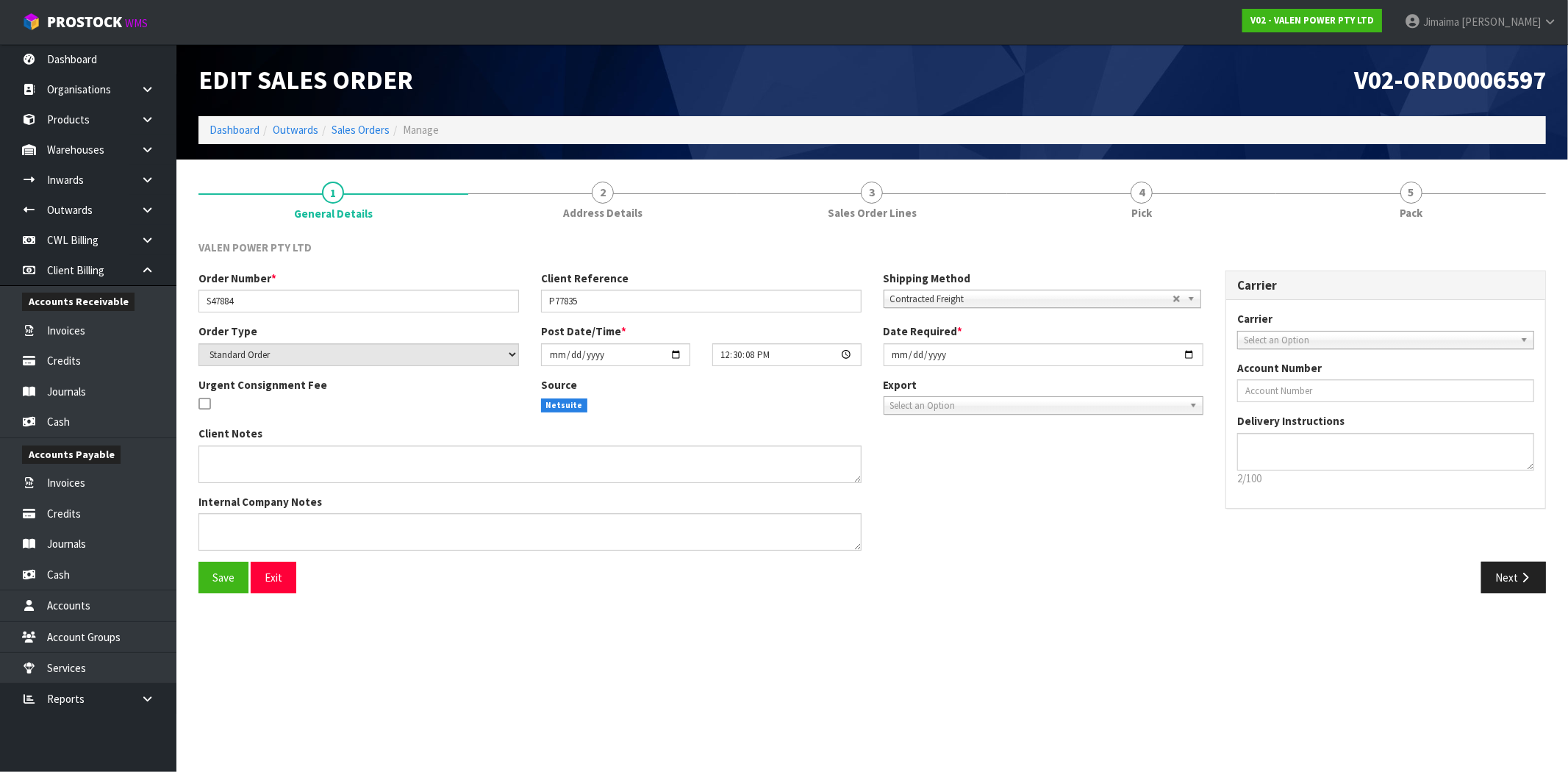
drag, startPoint x: 1155, startPoint y: 212, endPoint x: 1133, endPoint y: 243, distance: 38.0
click at [1154, 212] on link "4 Pick" at bounding box center [1141, 199] width 270 height 58
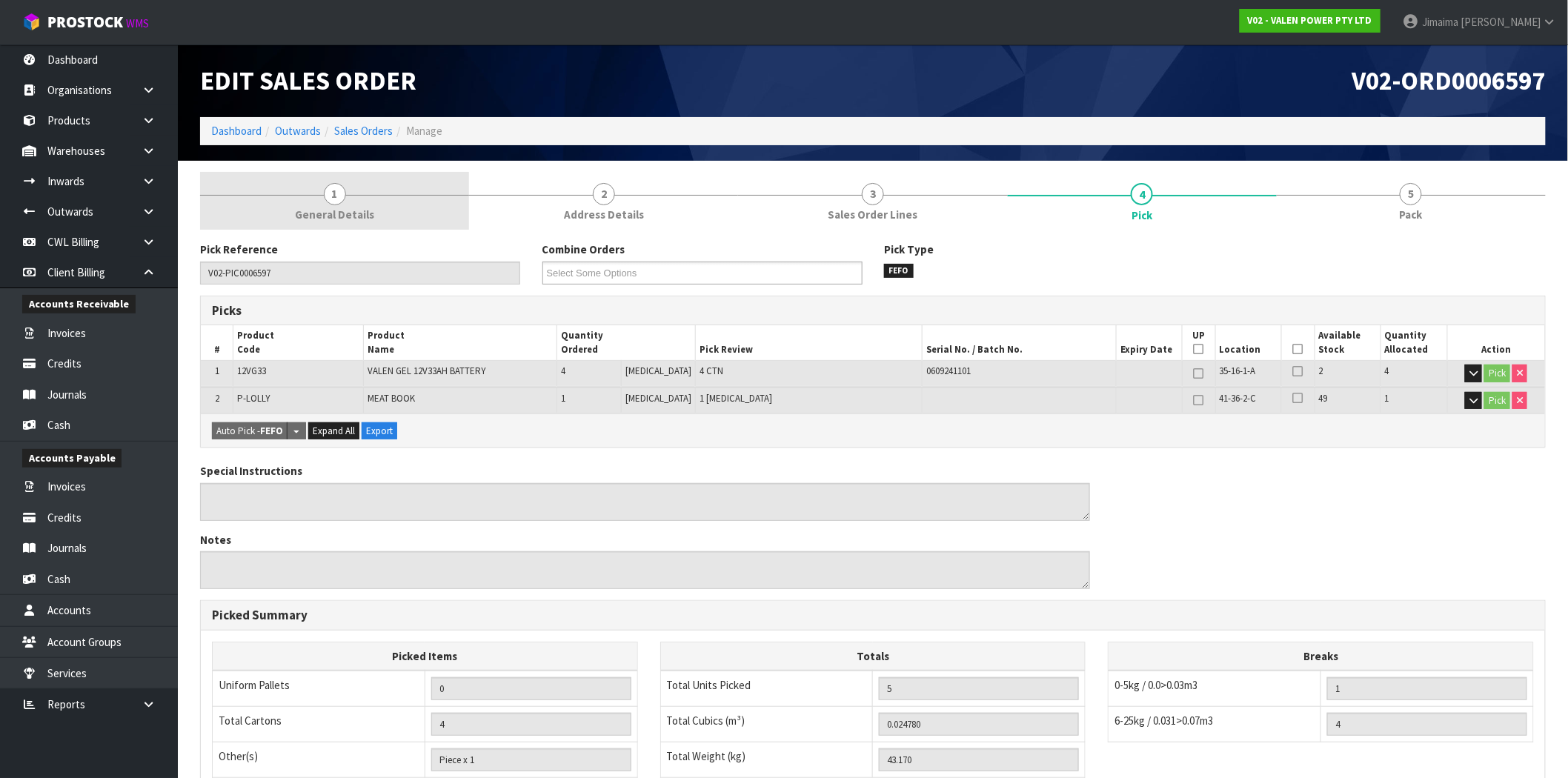
drag, startPoint x: 460, startPoint y: 201, endPoint x: 471, endPoint y: 204, distance: 11.4
click at [460, 201] on link "1 General Details" at bounding box center [334, 201] width 269 height 58
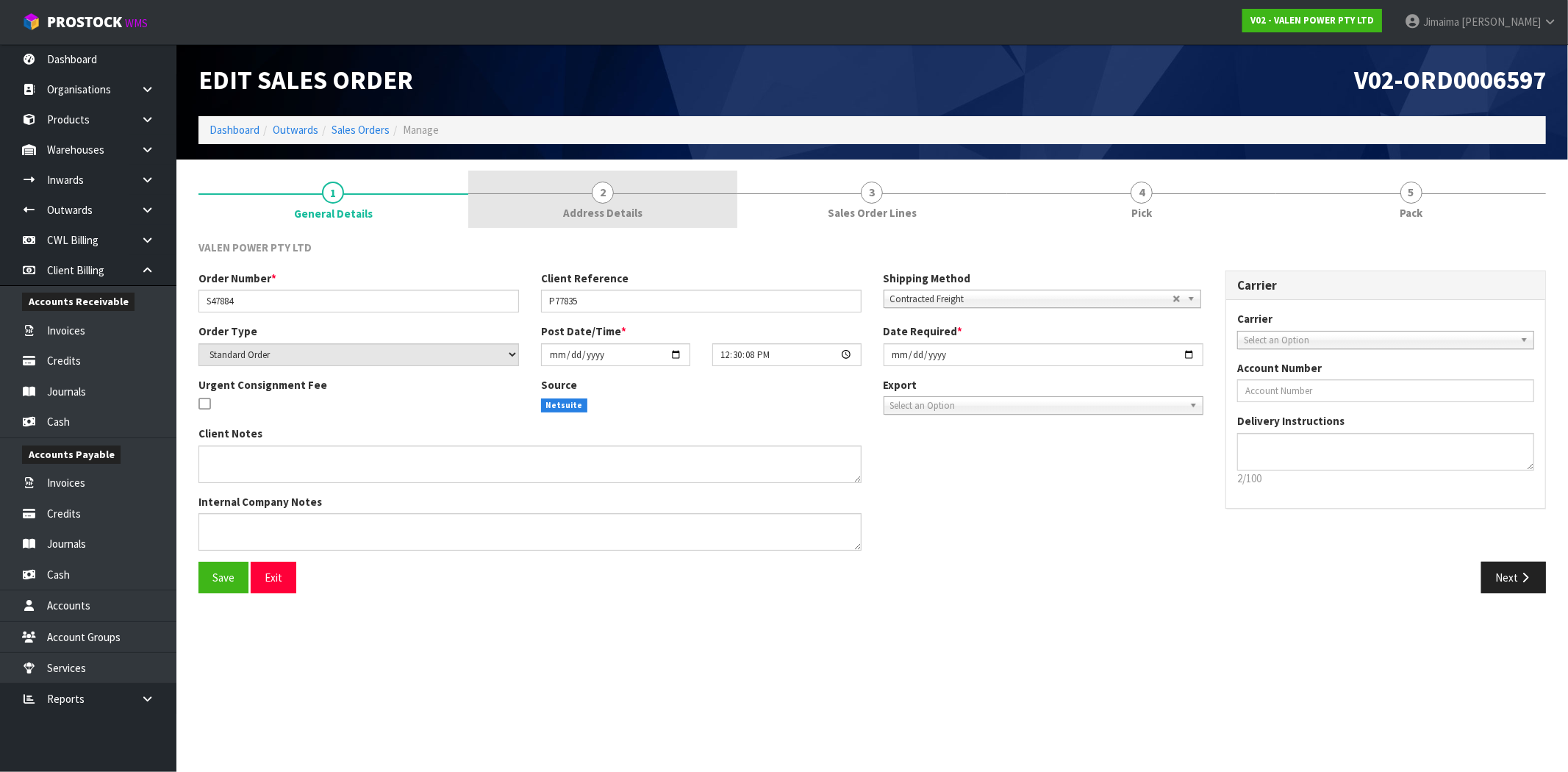
click at [585, 205] on span "Address Details" at bounding box center [602, 213] width 80 height 16
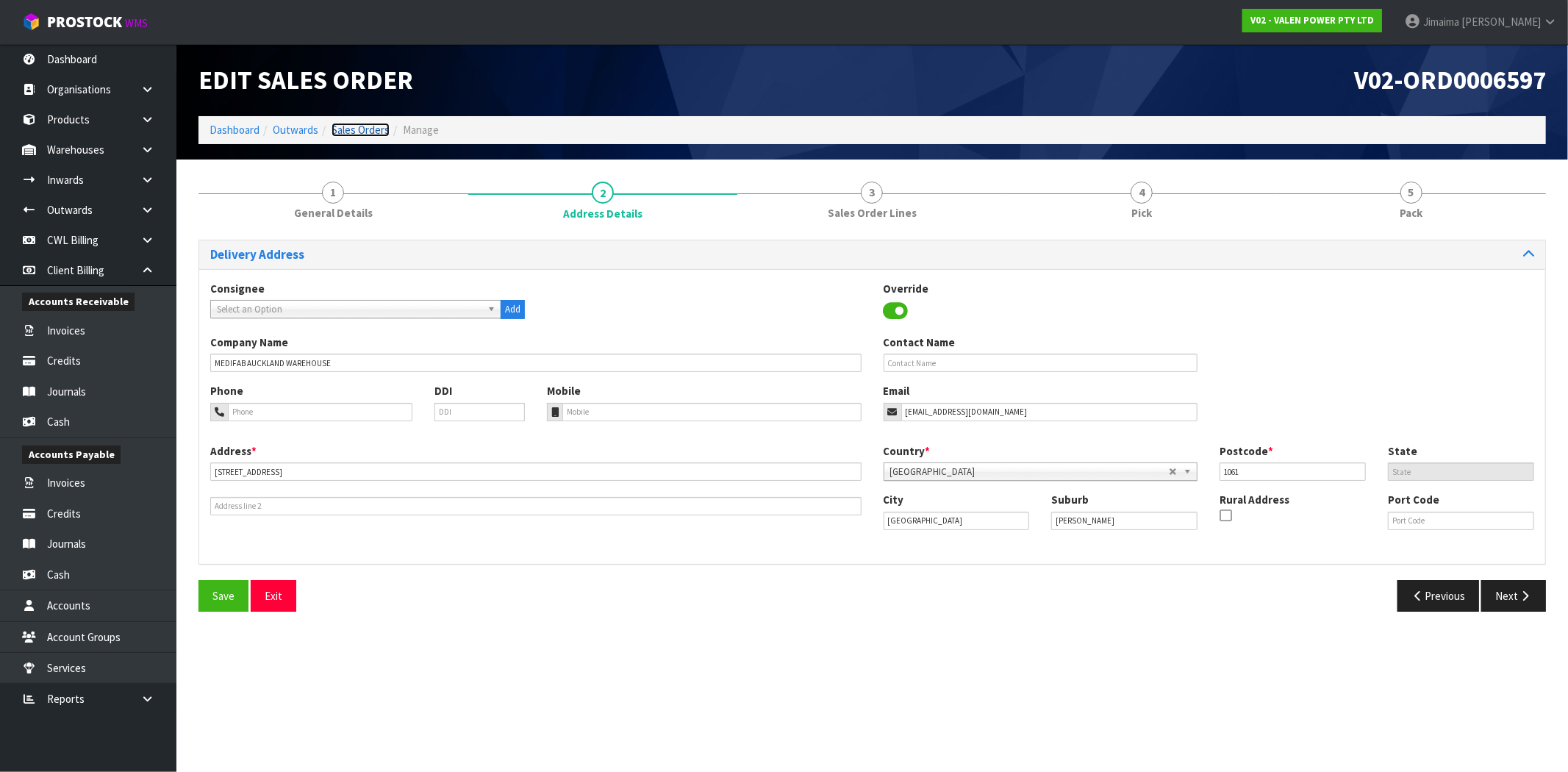
click at [372, 129] on link "Sales Orders" at bounding box center [360, 129] width 58 height 14
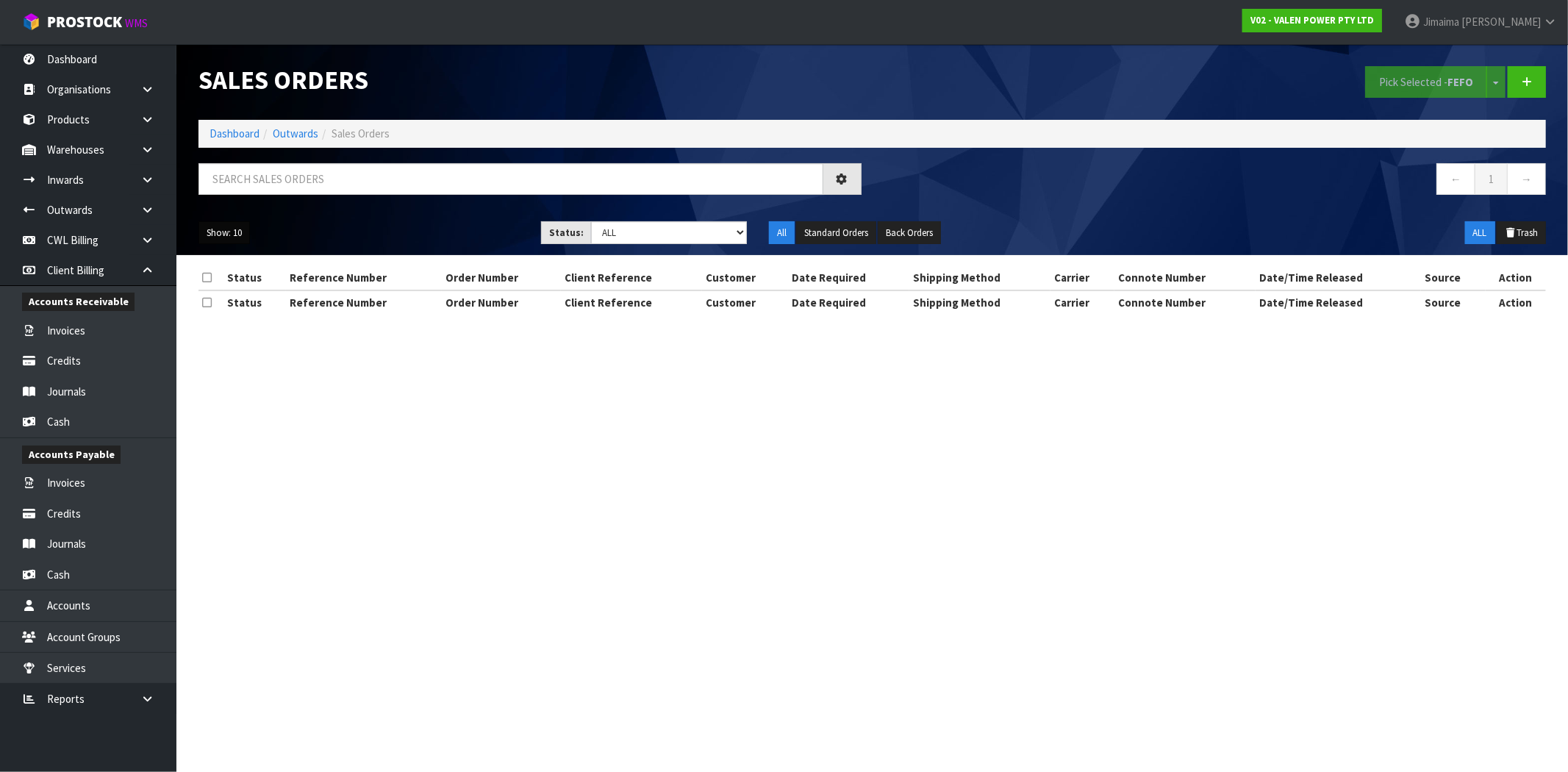
click at [229, 240] on button "Show: 10" at bounding box center [224, 233] width 52 height 24
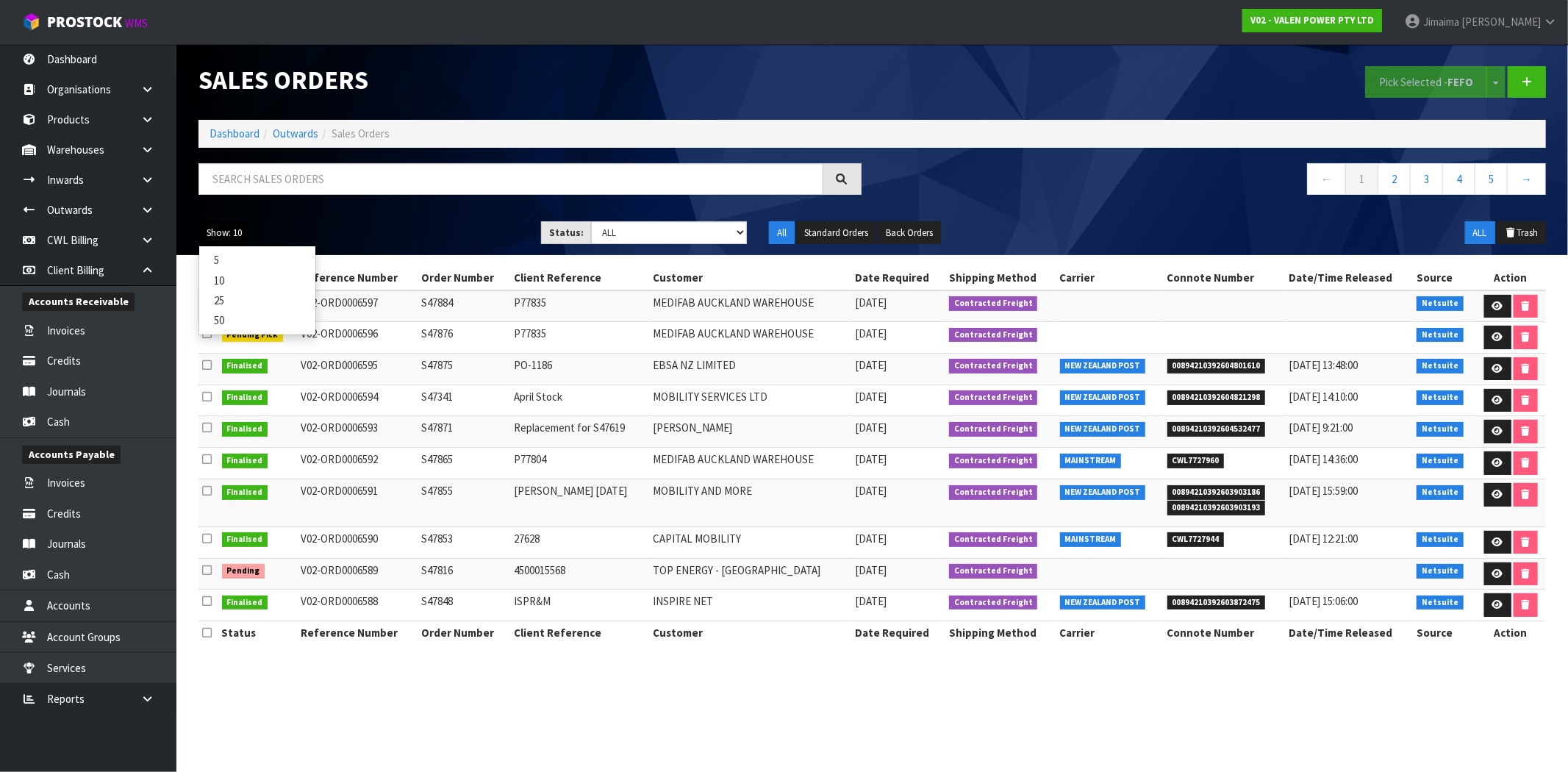
click at [226, 240] on button "Show: 10" at bounding box center [224, 233] width 52 height 24
click at [229, 120] on ol "Dashboard Outwards Sales Orders" at bounding box center [871, 133] width 1347 height 27
click at [232, 128] on link "Dashboard" at bounding box center [234, 134] width 50 height 14
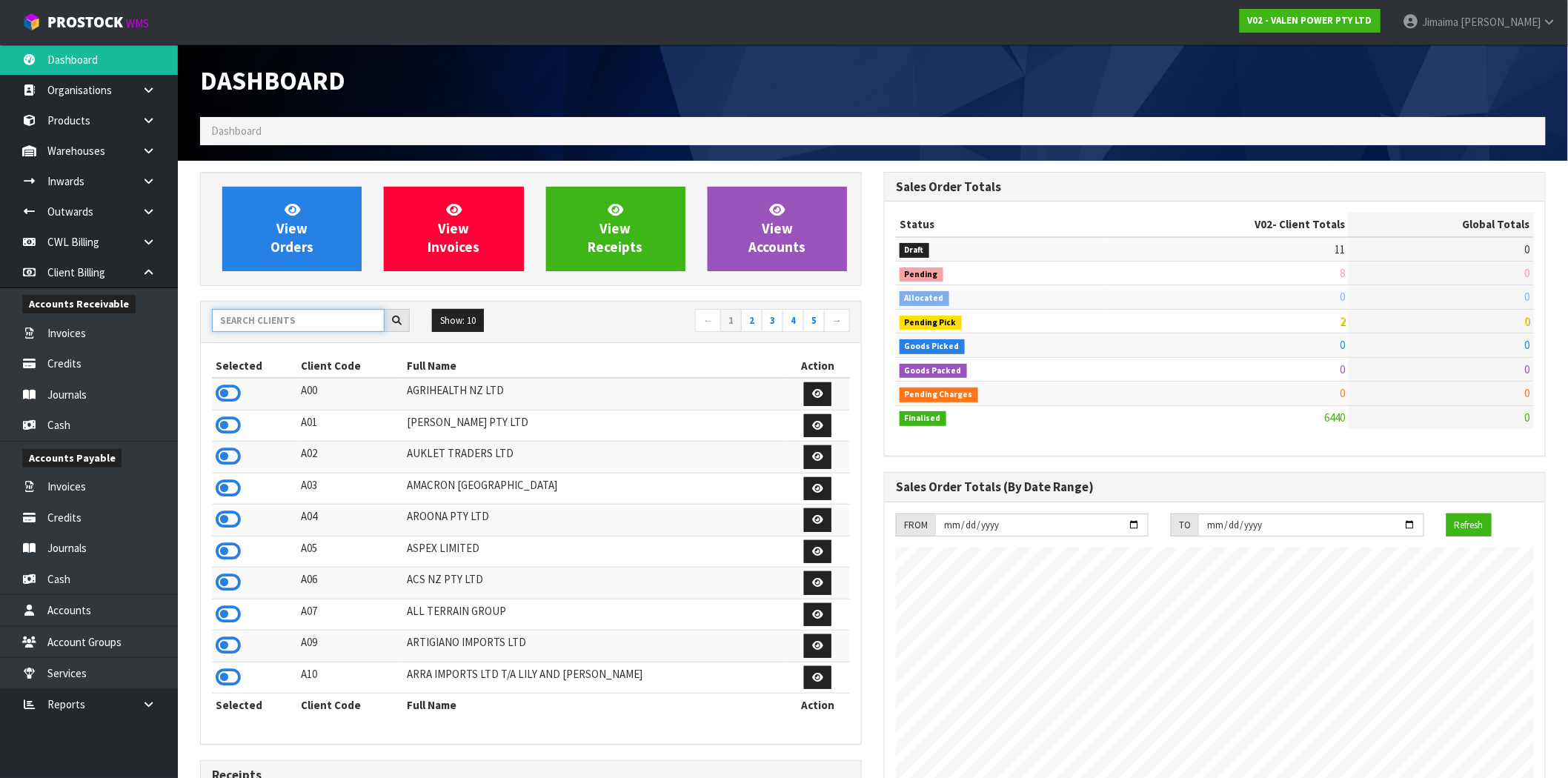
scroll to position [1123, 684]
drag, startPoint x: 246, startPoint y: 323, endPoint x: 239, endPoint y: 310, distance: 14.8
click at [245, 323] on input "text" at bounding box center [299, 321] width 173 height 23
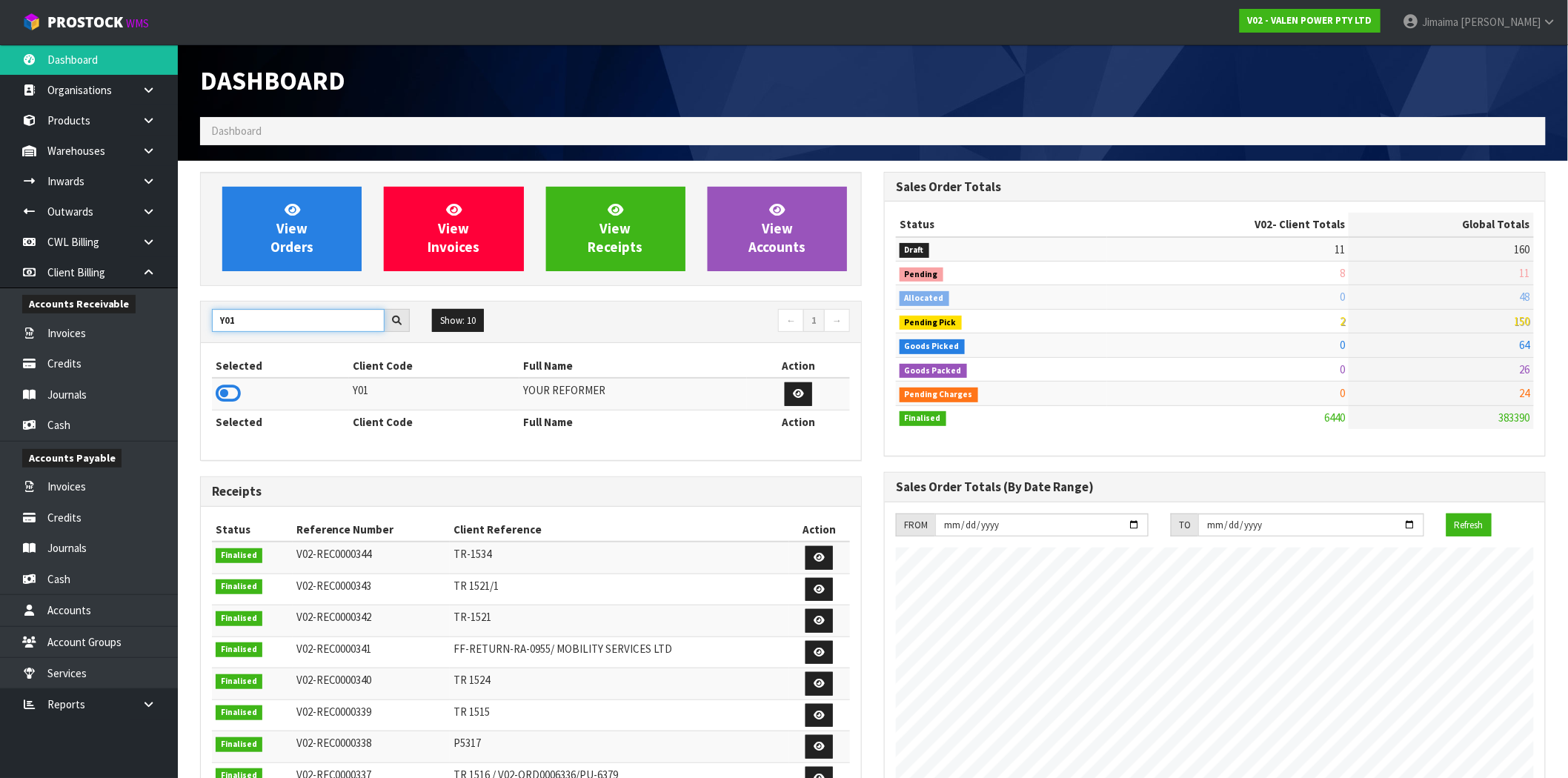
type input "Y01"
click at [235, 390] on icon at bounding box center [228, 393] width 26 height 22
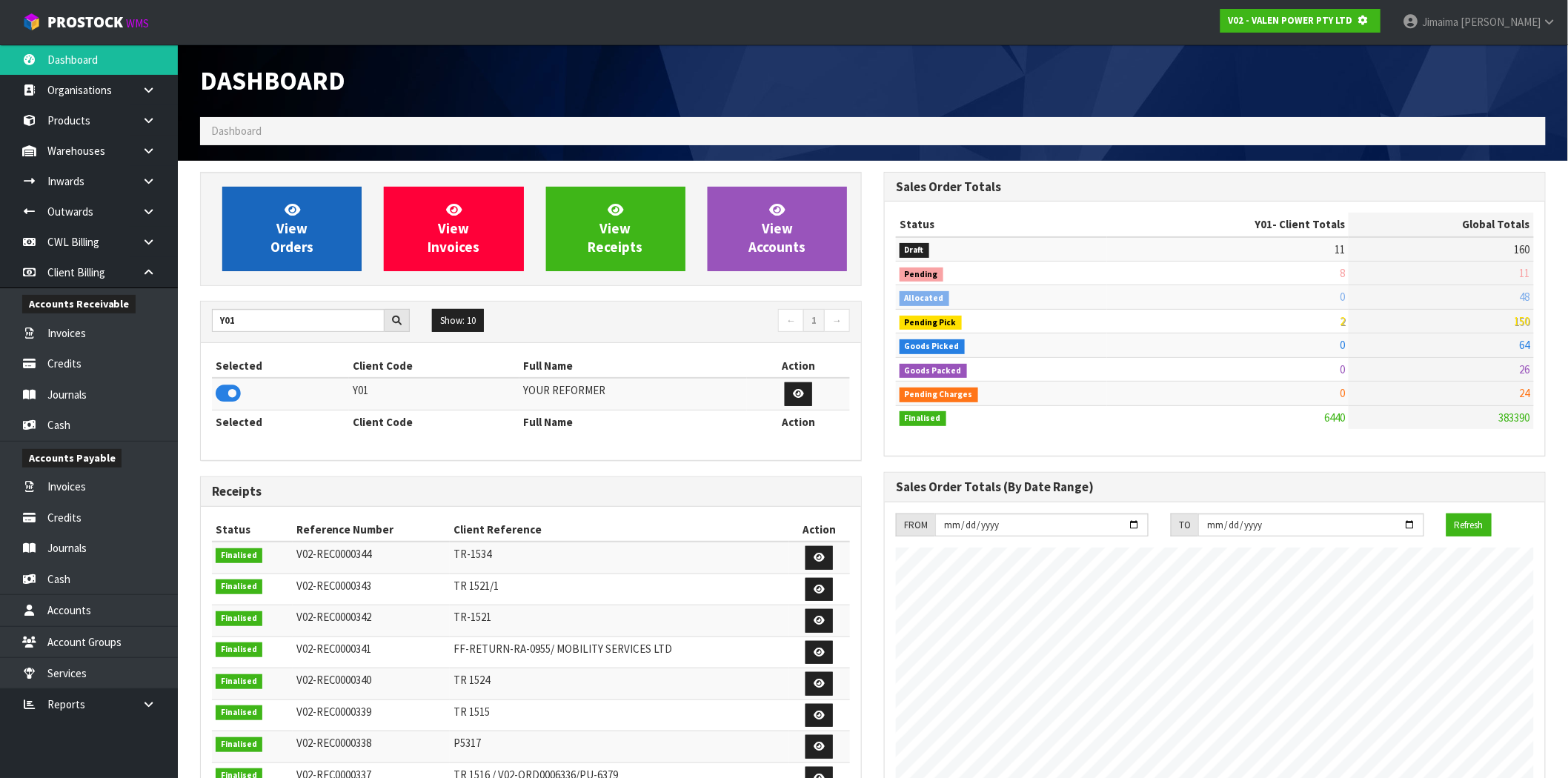
scroll to position [740034, 740531]
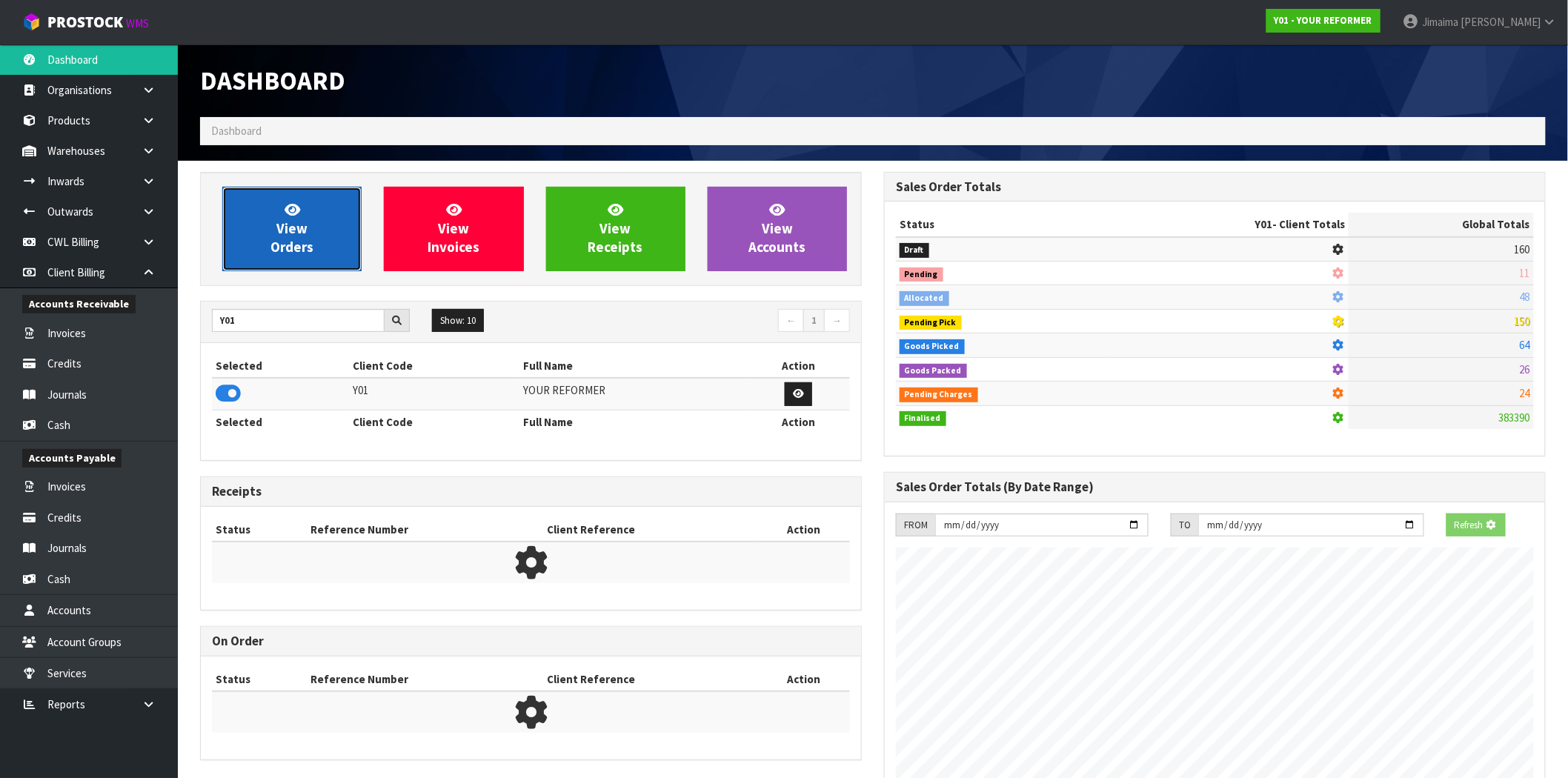
click at [312, 257] on link "View Orders" at bounding box center [292, 229] width 139 height 85
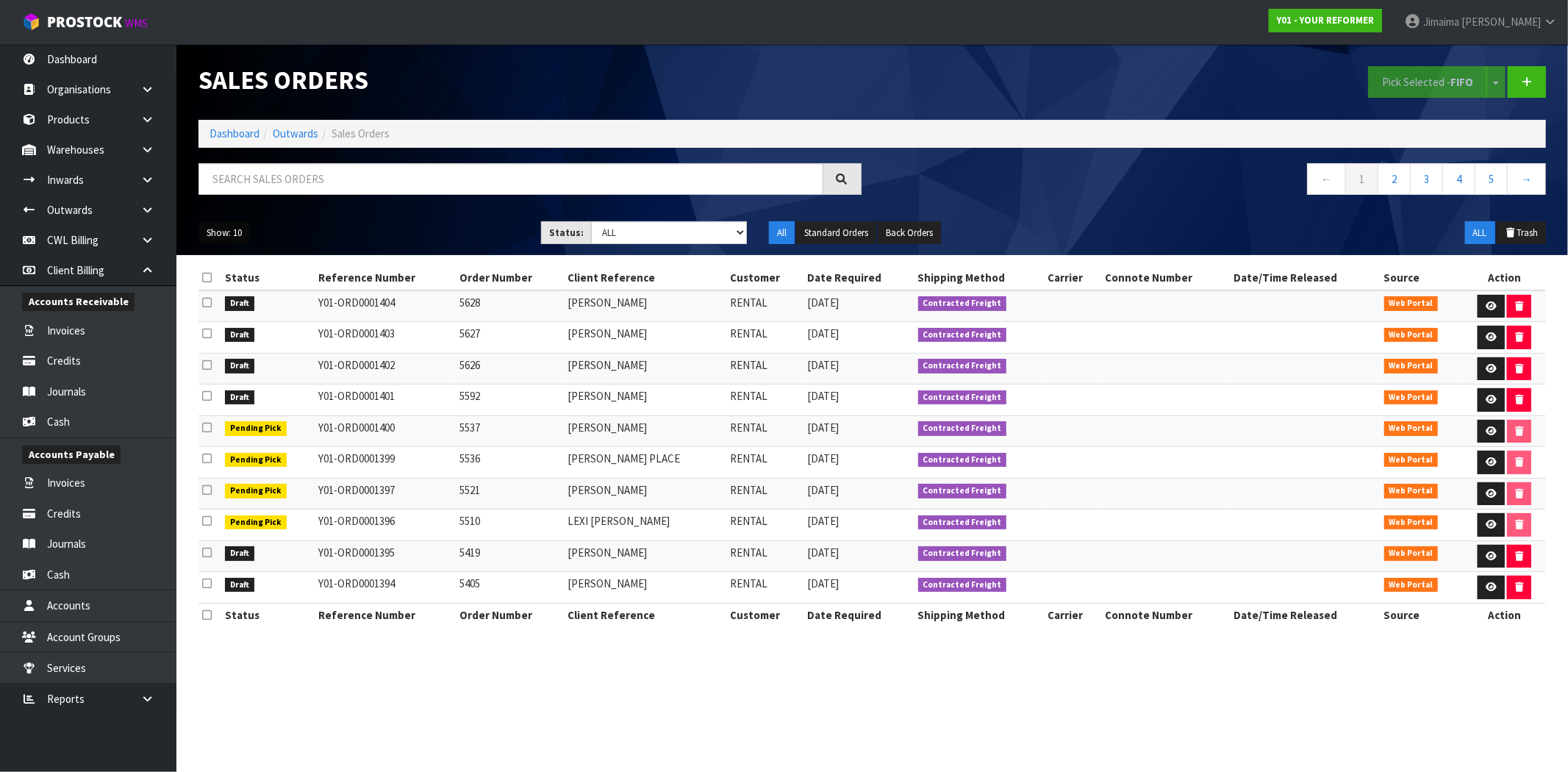
click at [213, 229] on button "Show: 10" at bounding box center [224, 233] width 52 height 24
click at [243, 307] on link "25" at bounding box center [257, 300] width 116 height 20
click at [221, 225] on button "Show: 25" at bounding box center [224, 233] width 52 height 24
click at [230, 321] on link "50" at bounding box center [257, 320] width 116 height 20
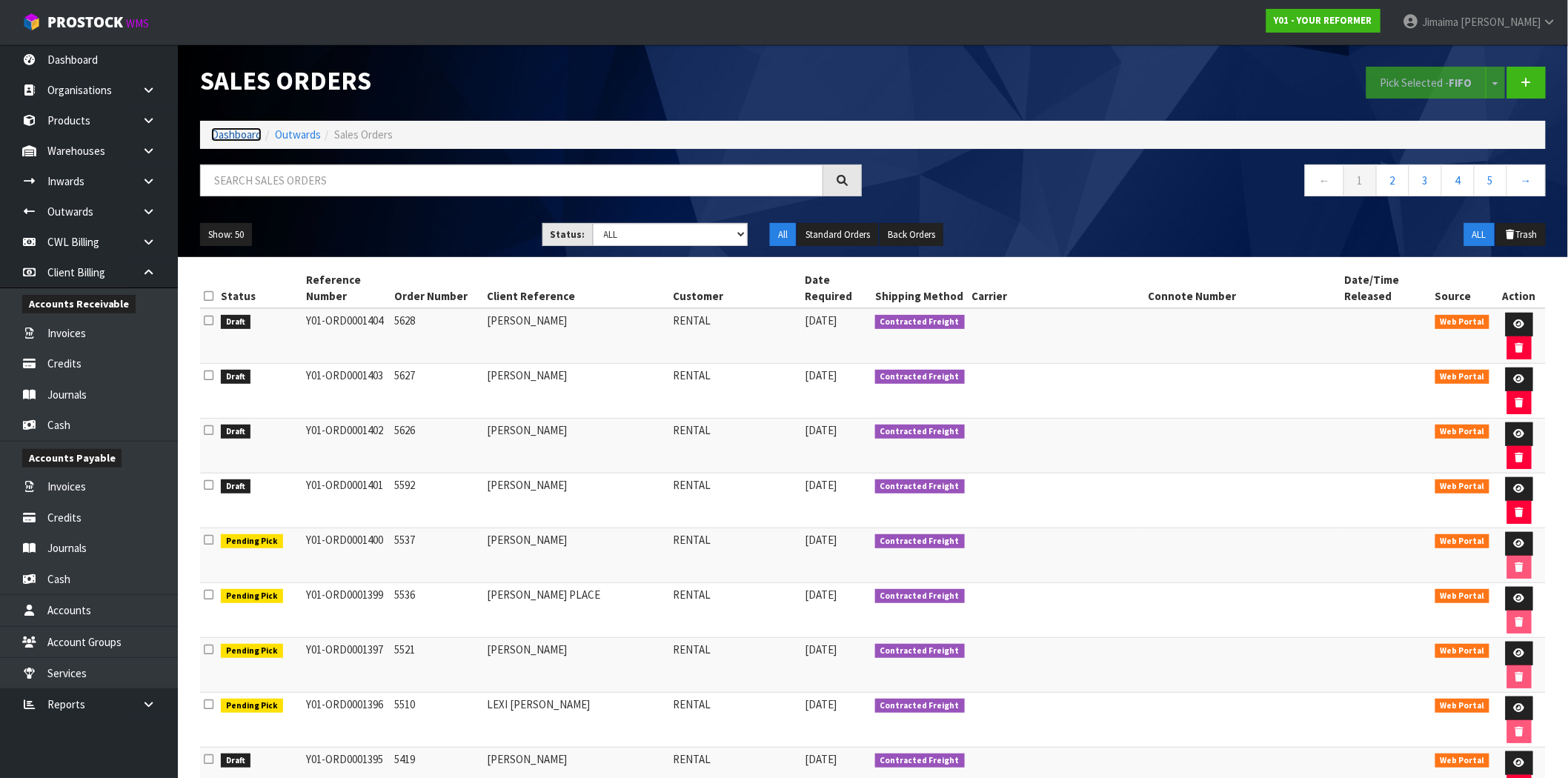
drag, startPoint x: 238, startPoint y: 137, endPoint x: 254, endPoint y: 215, distance: 79.6
click at [238, 137] on link "Dashboard" at bounding box center [236, 135] width 50 height 14
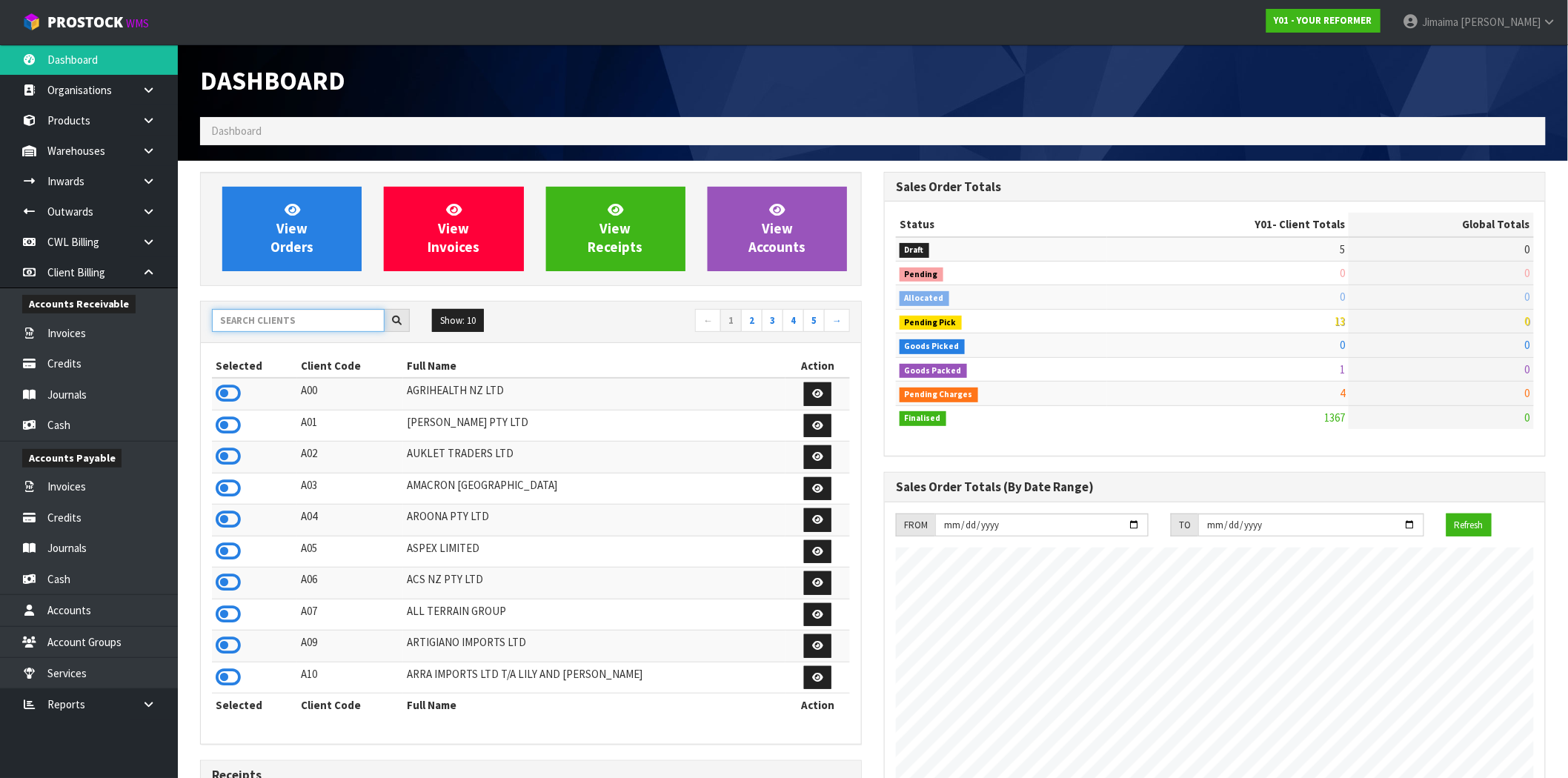
click at [258, 312] on input "text" at bounding box center [299, 321] width 173 height 23
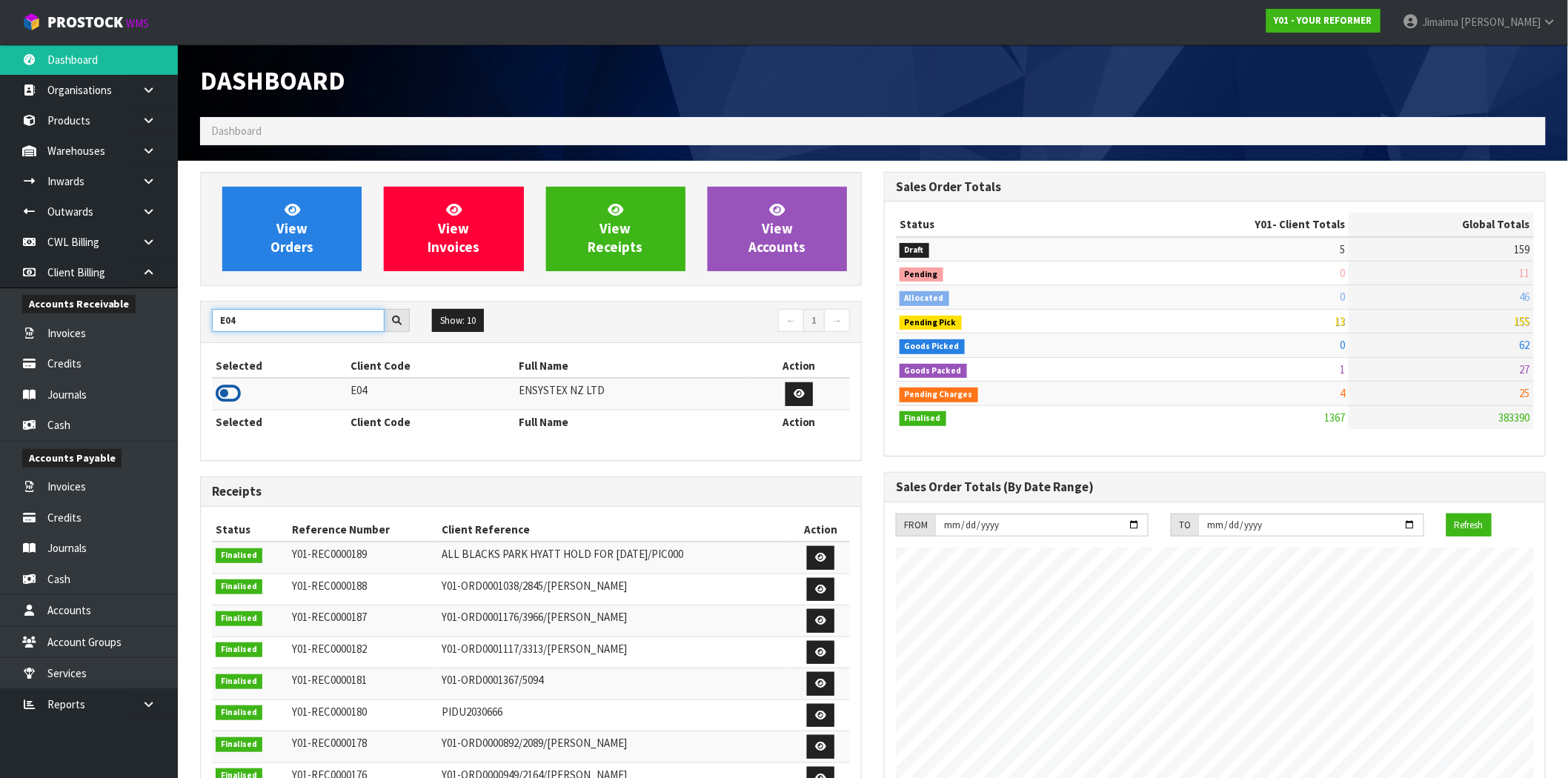
type input "E04"
click at [225, 393] on icon at bounding box center [228, 393] width 26 height 22
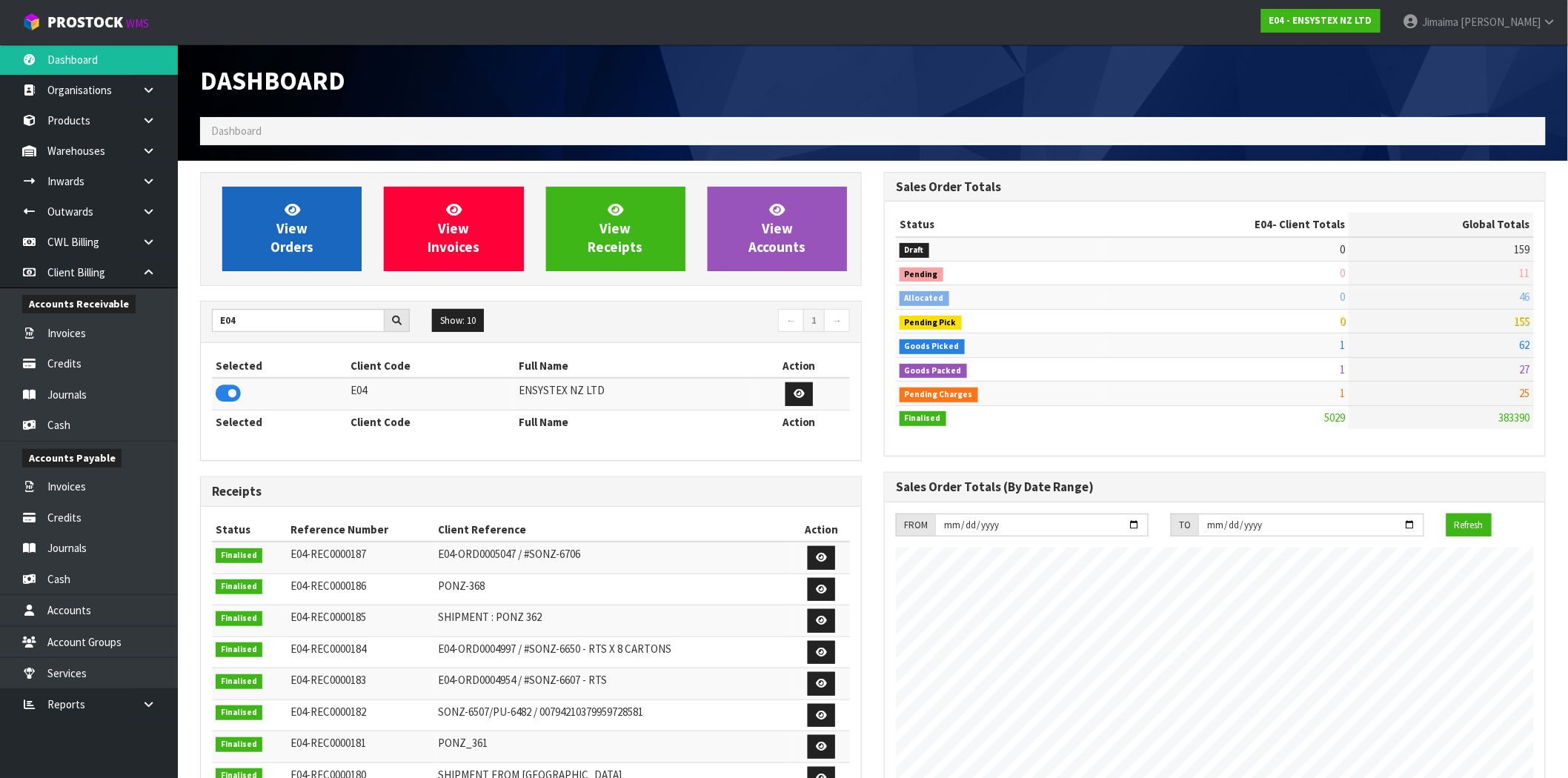
scroll to position [1123, 684]
click at [307, 226] on link "View Orders" at bounding box center [292, 229] width 139 height 85
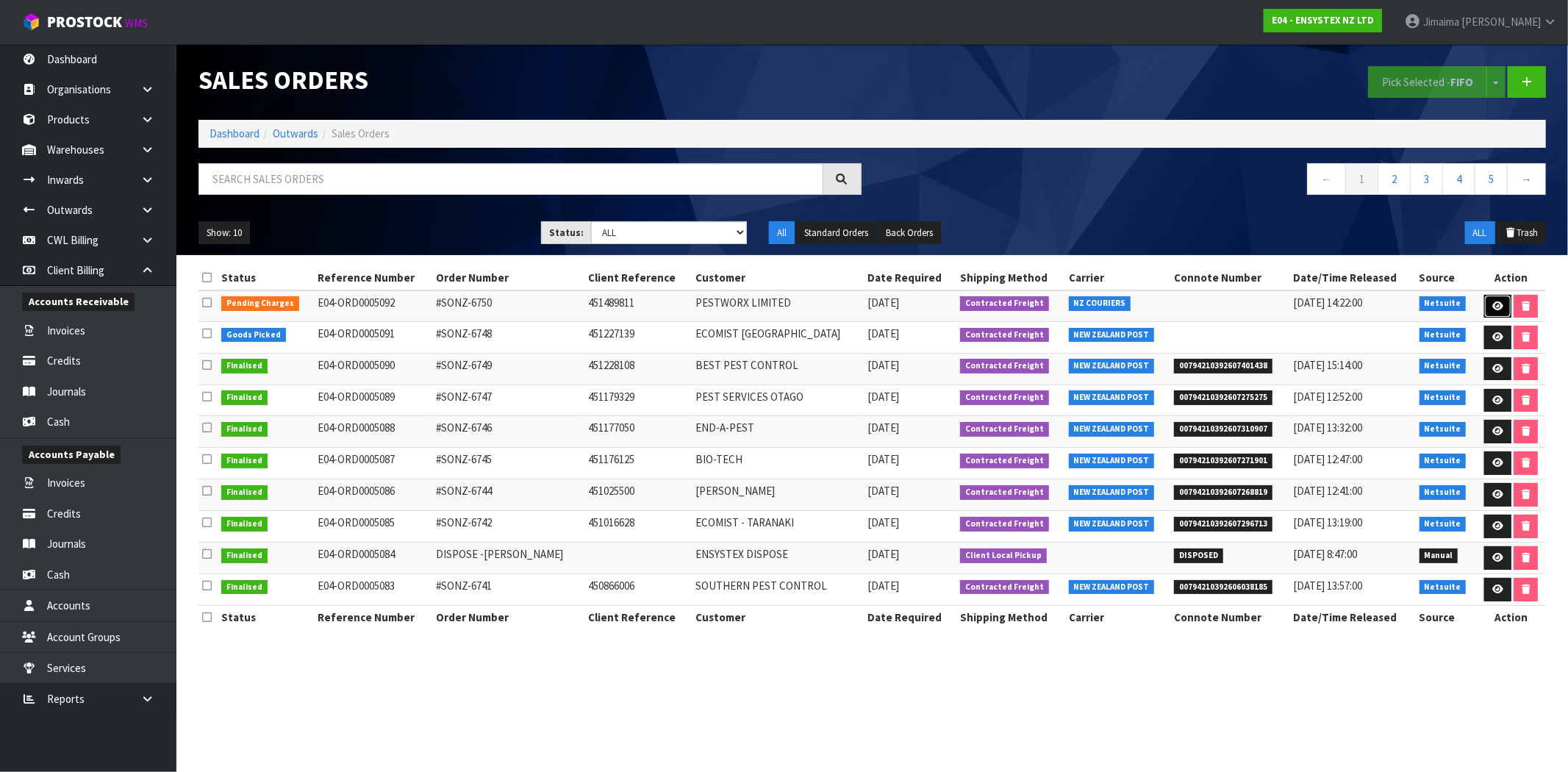
click at [1492, 303] on icon at bounding box center [1497, 306] width 11 height 10
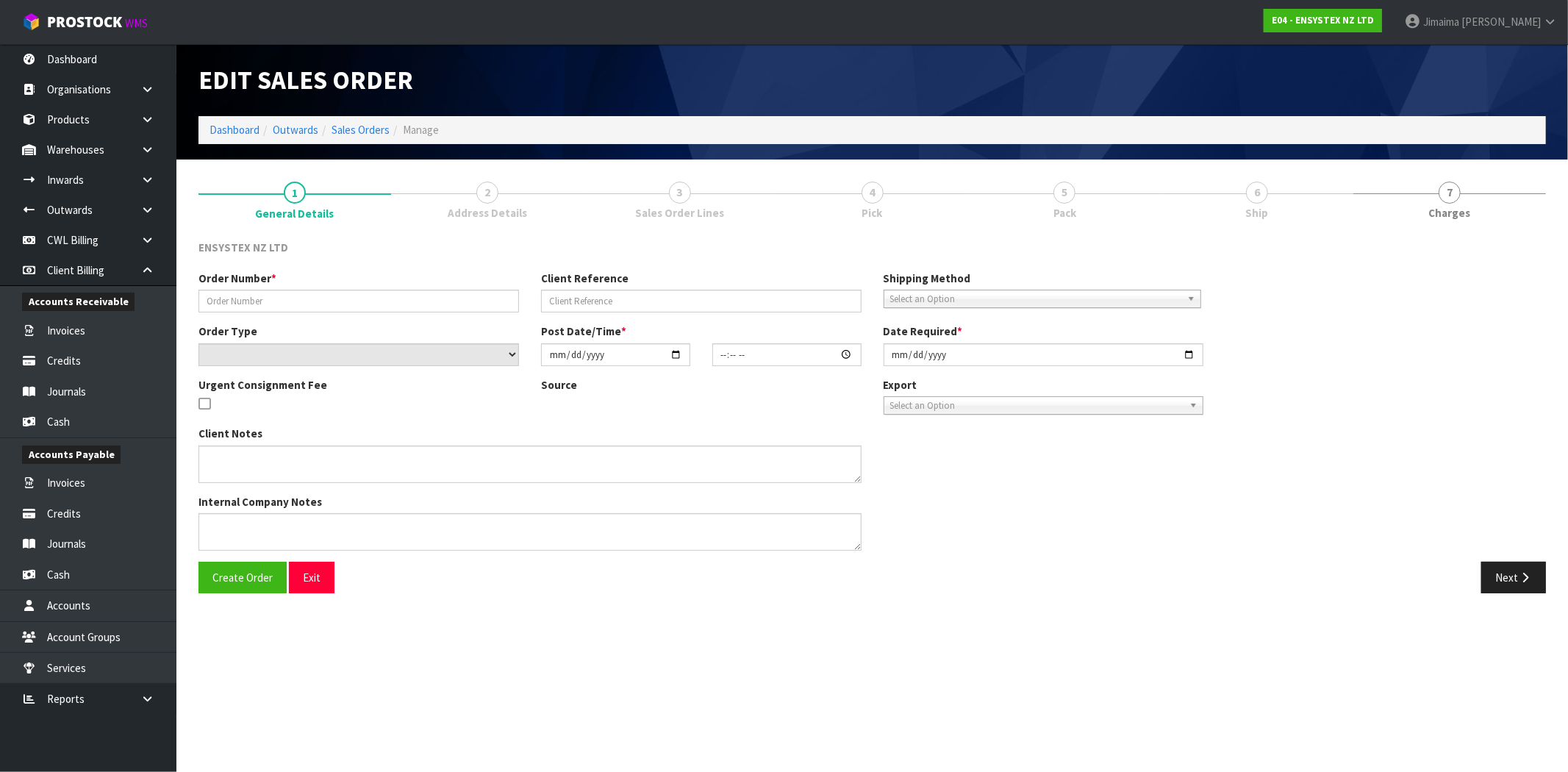
type input "#SONZ-6750"
type input "451489811"
select select "number:0"
type input "2025-09-29"
type input "12:45:23.000"
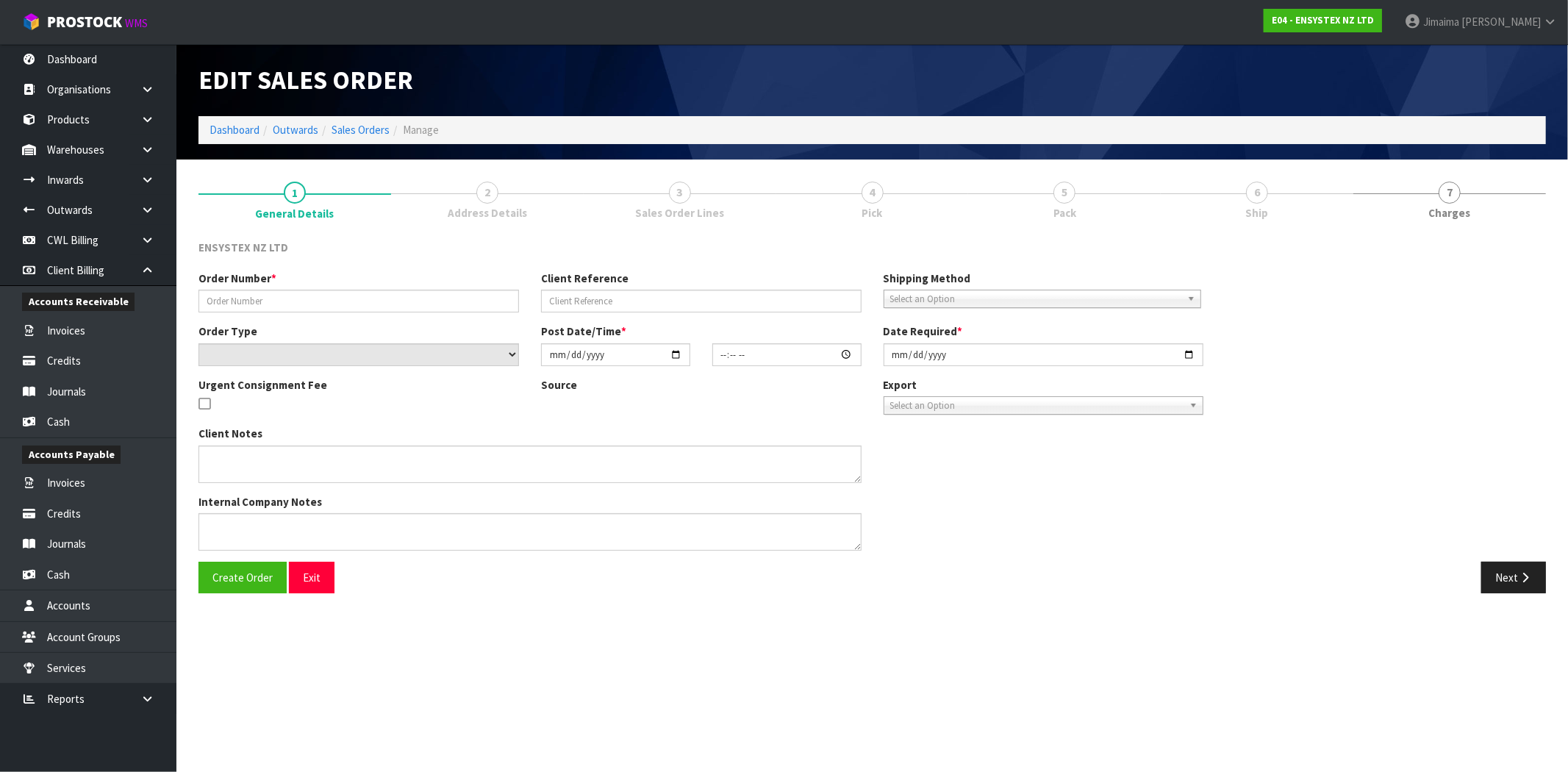
type input "2025-09-29"
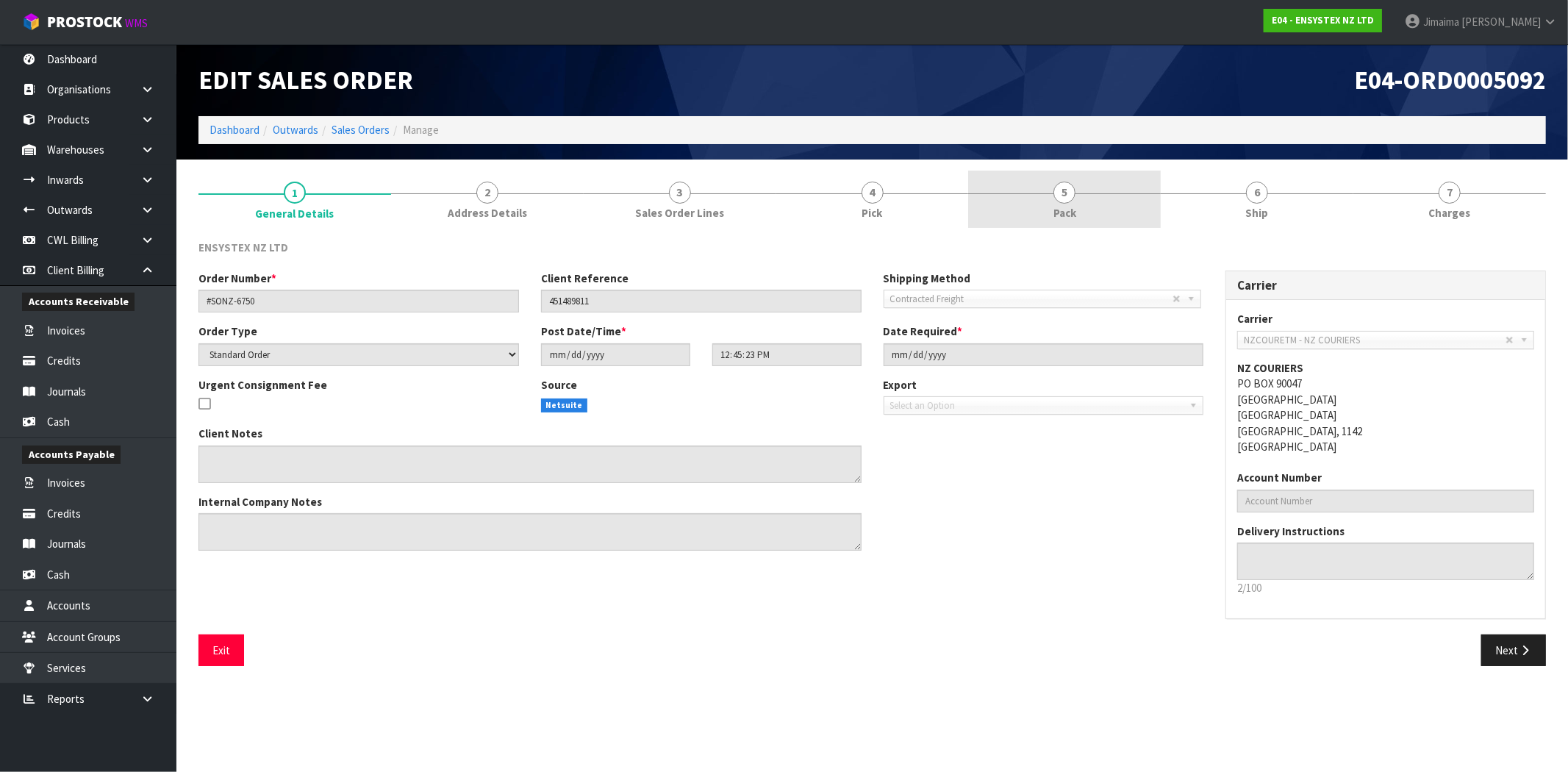
click at [1117, 198] on link "5 Pack" at bounding box center [1065, 199] width 192 height 58
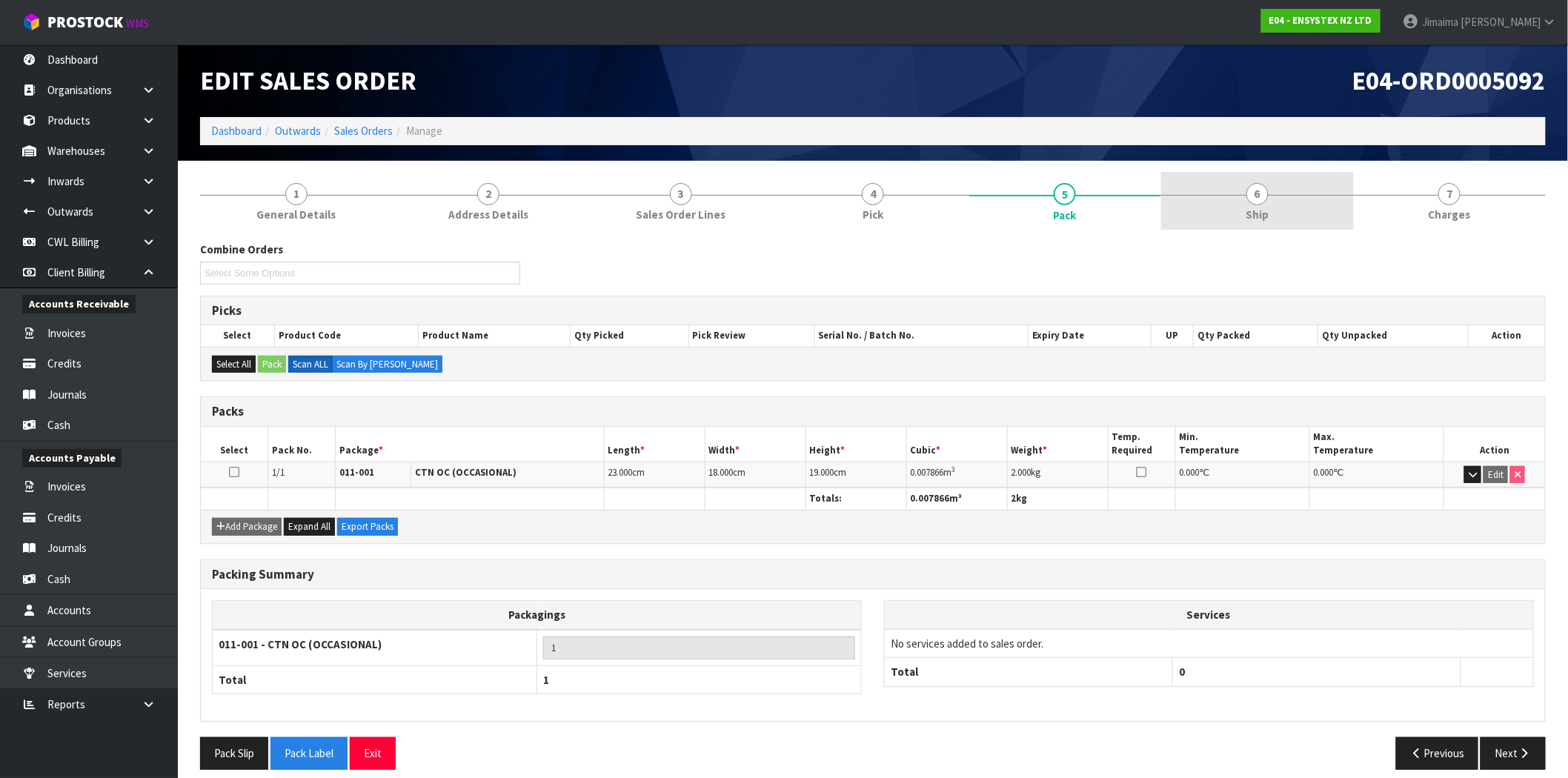
click at [1217, 203] on link "6 Ship" at bounding box center [1258, 201] width 192 height 58
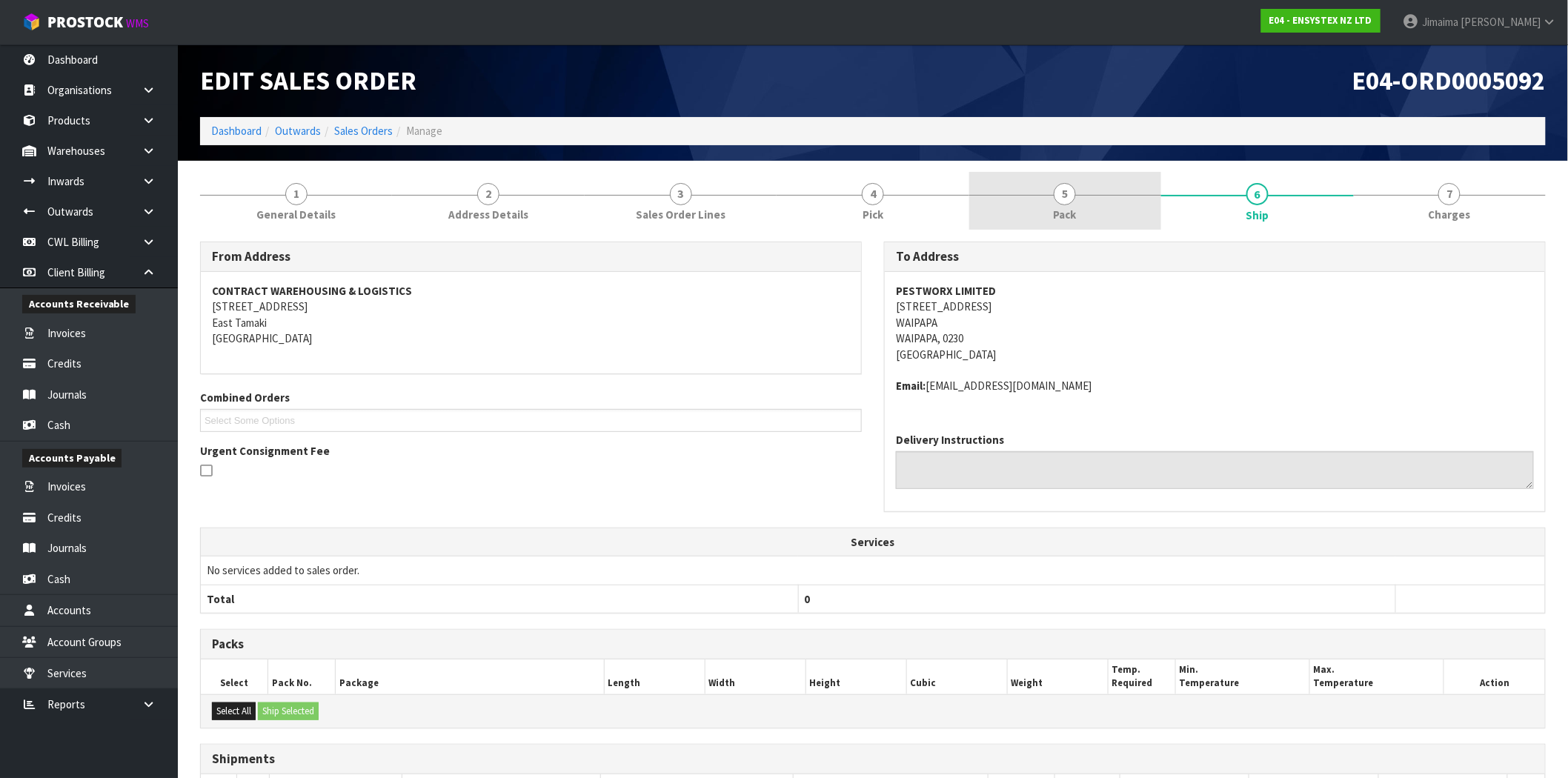
click at [1126, 205] on link "5 Pack" at bounding box center [1066, 201] width 192 height 58
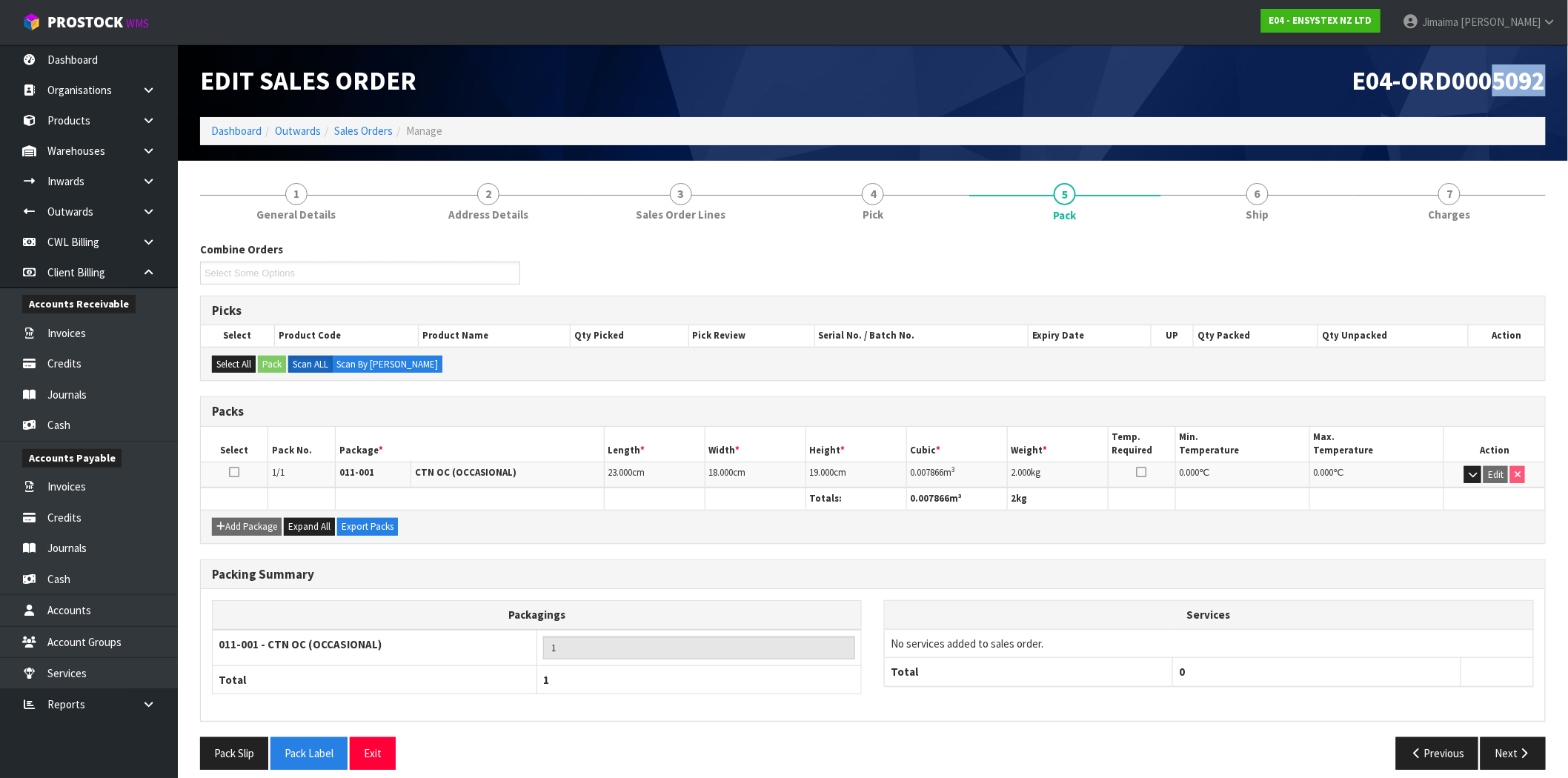
drag, startPoint x: 1489, startPoint y: 79, endPoint x: 1551, endPoint y: 82, distance: 62.1
click at [1551, 82] on div "E04-ORD0005092" at bounding box center [1215, 80] width 684 height 72
copy span "5092"
click at [142, 206] on icon at bounding box center [149, 211] width 14 height 11
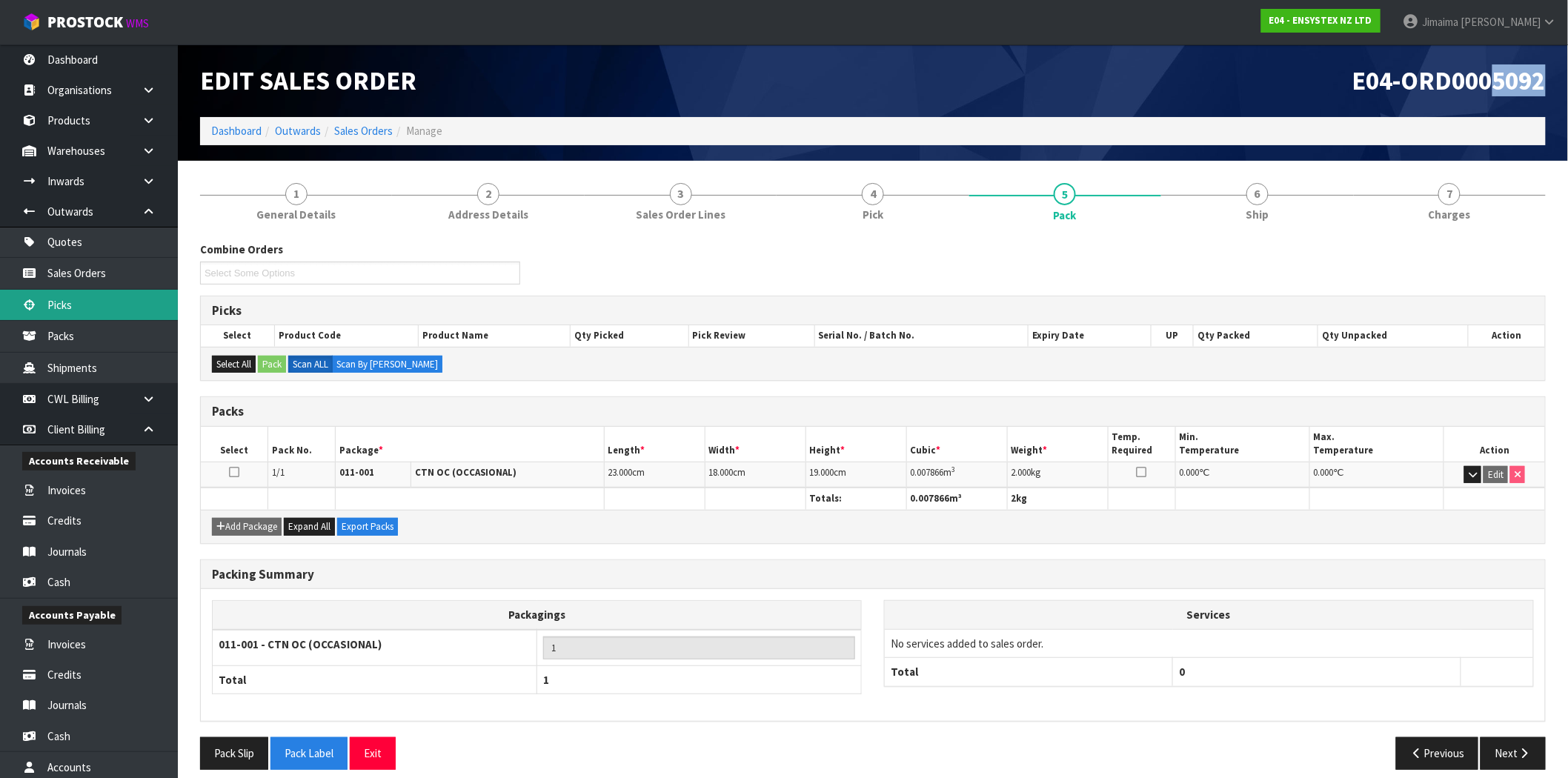
click at [100, 300] on link "Picks" at bounding box center [89, 305] width 178 height 30
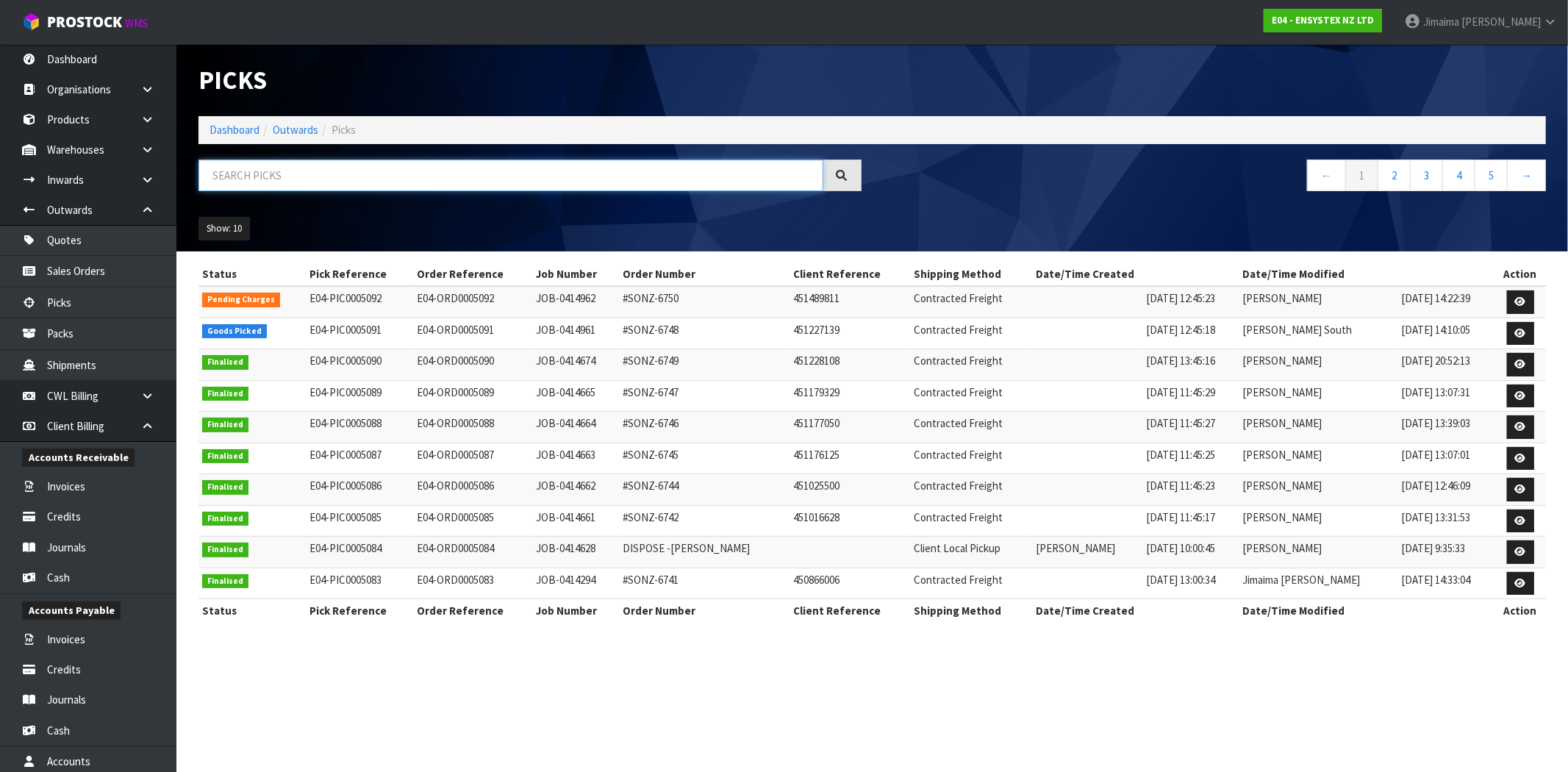
click at [288, 170] on input "text" at bounding box center [510, 175] width 625 height 31
paste input "5092"
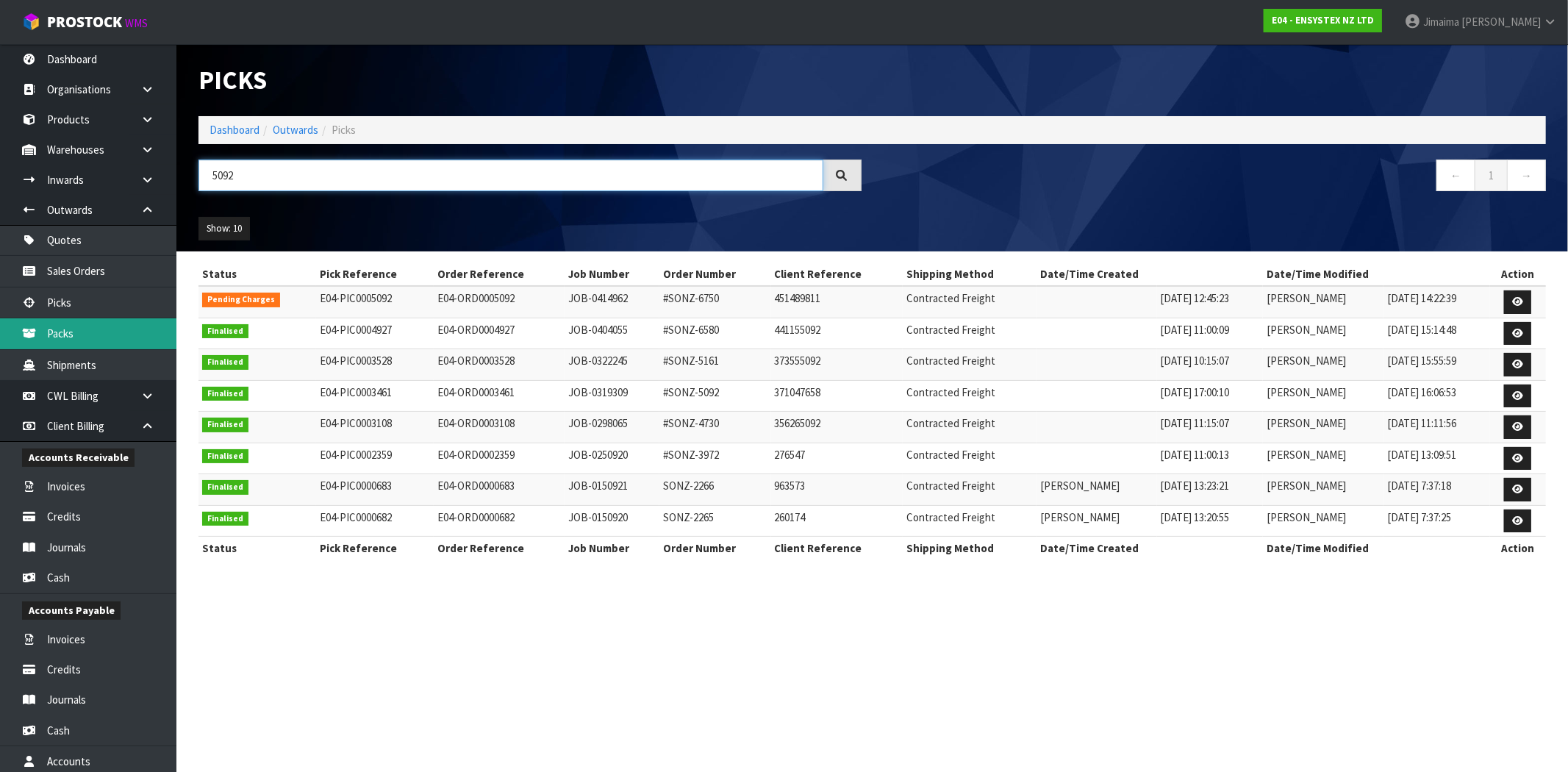
type input "5092"
click at [103, 340] on link "Packs" at bounding box center [88, 333] width 177 height 30
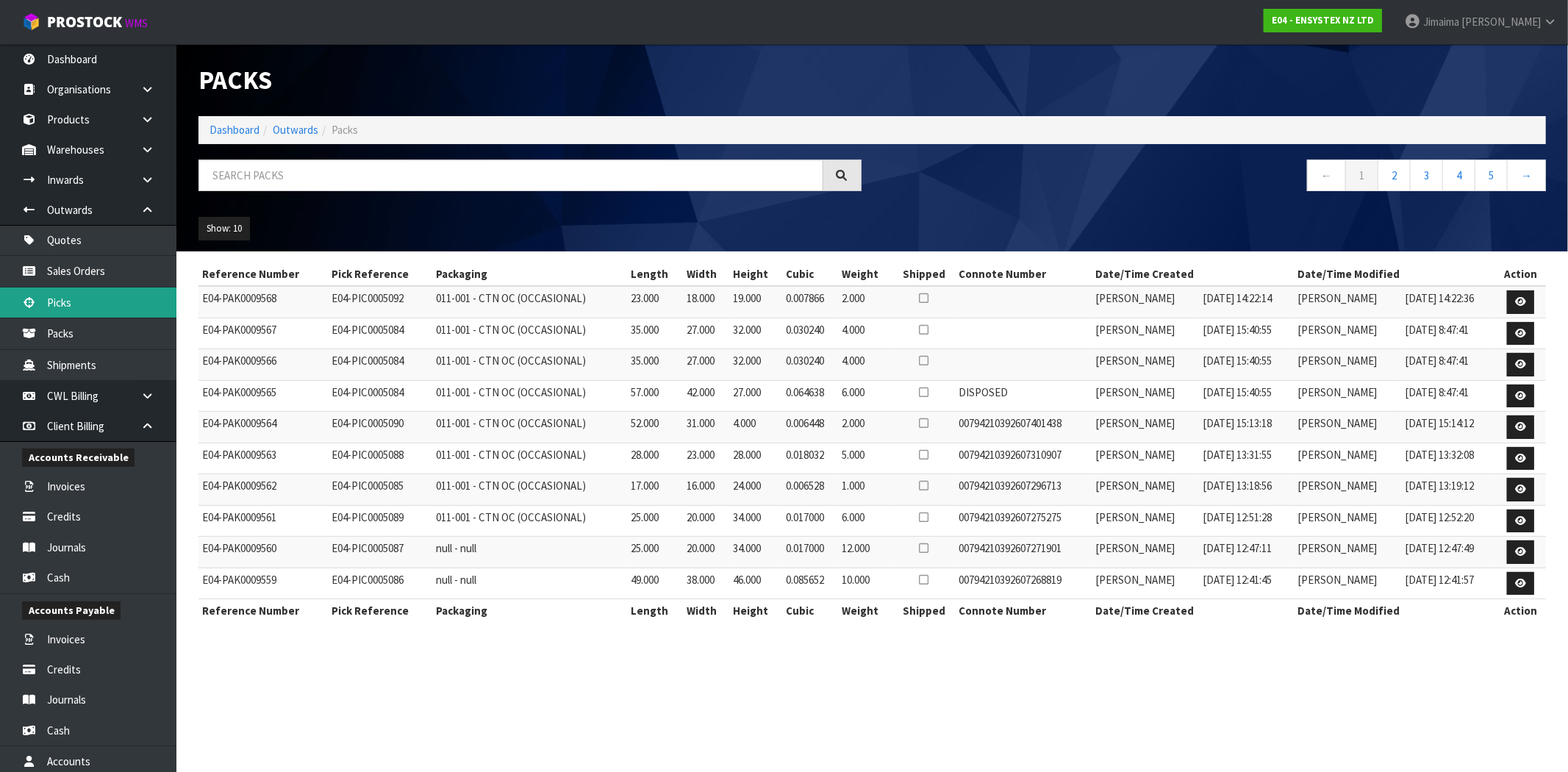
click at [92, 290] on link "Picks" at bounding box center [88, 303] width 177 height 30
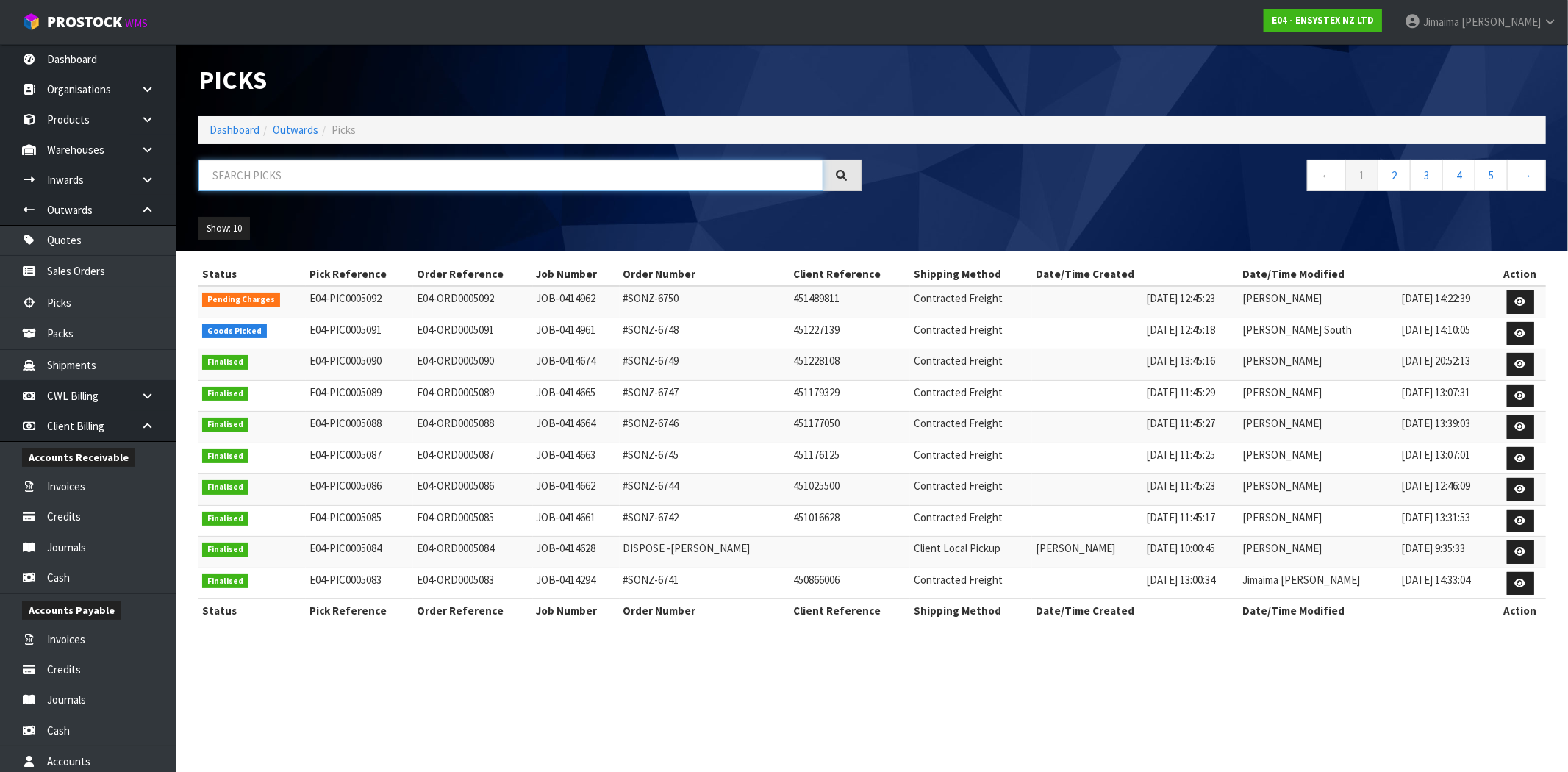
click at [311, 168] on input "text" at bounding box center [510, 175] width 625 height 31
paste input "5092"
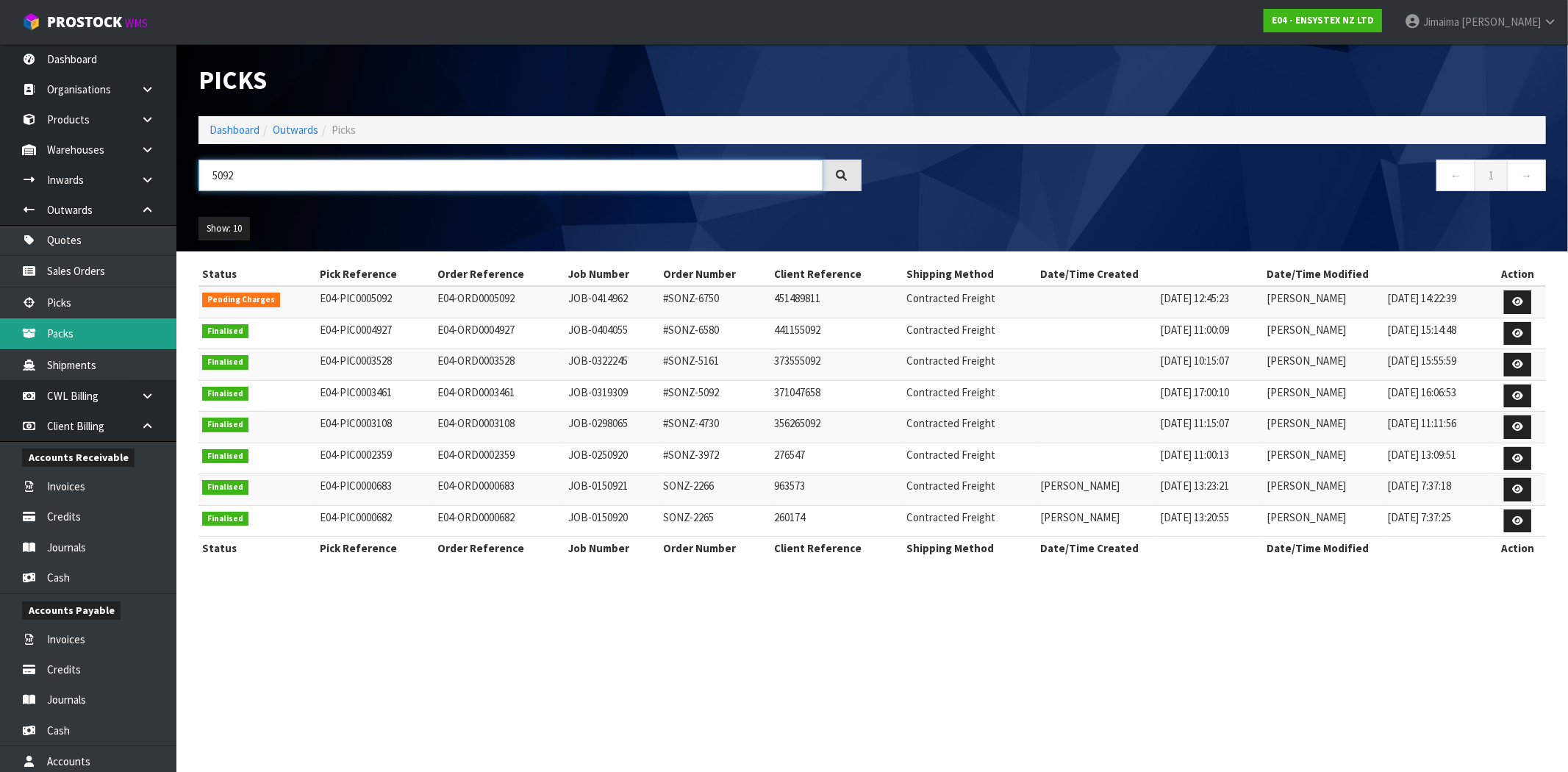
type input "5092"
click at [73, 325] on link "Packs" at bounding box center [88, 333] width 177 height 30
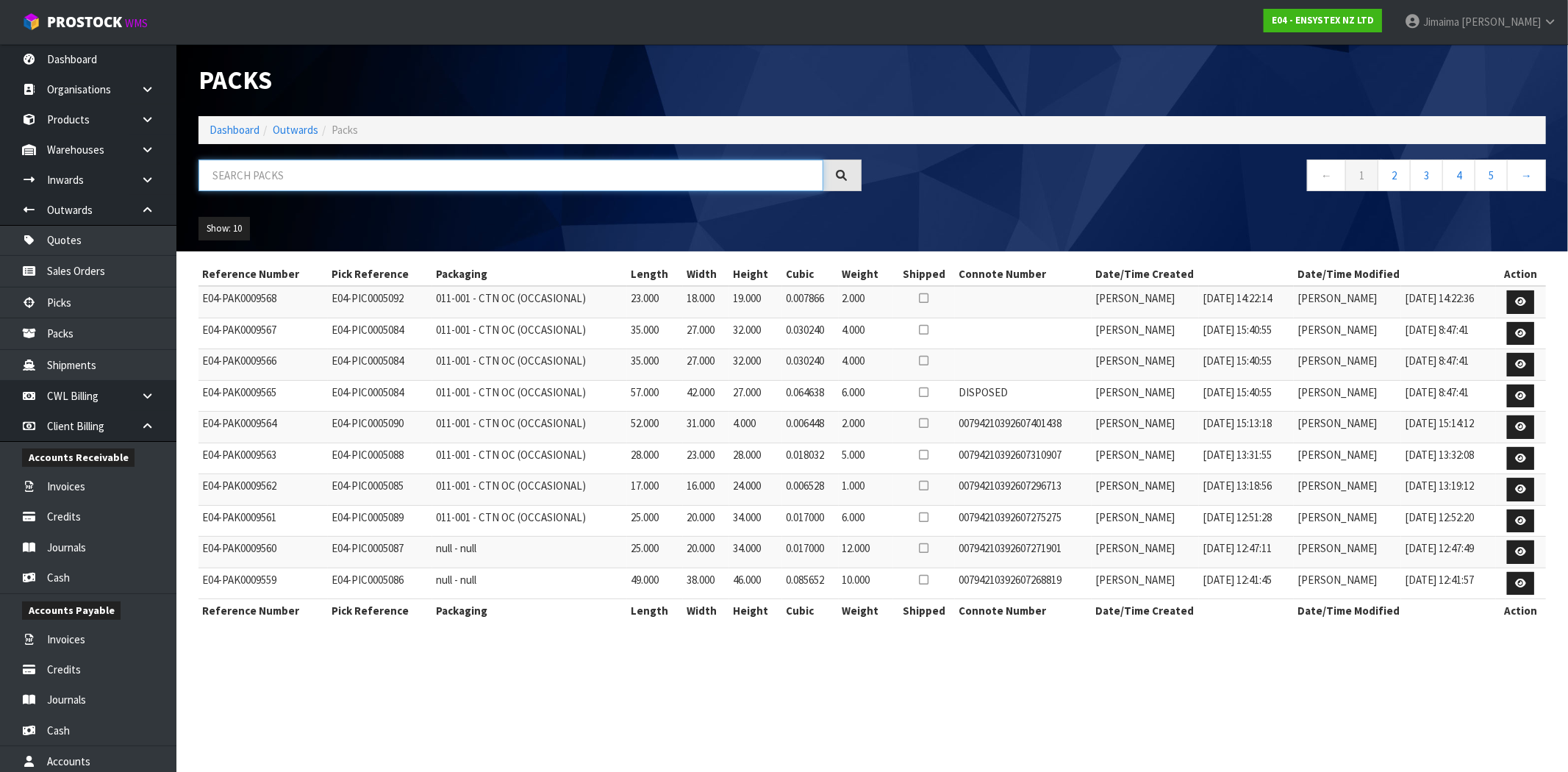
click at [239, 173] on input "text" at bounding box center [510, 175] width 625 height 31
paste input "5092"
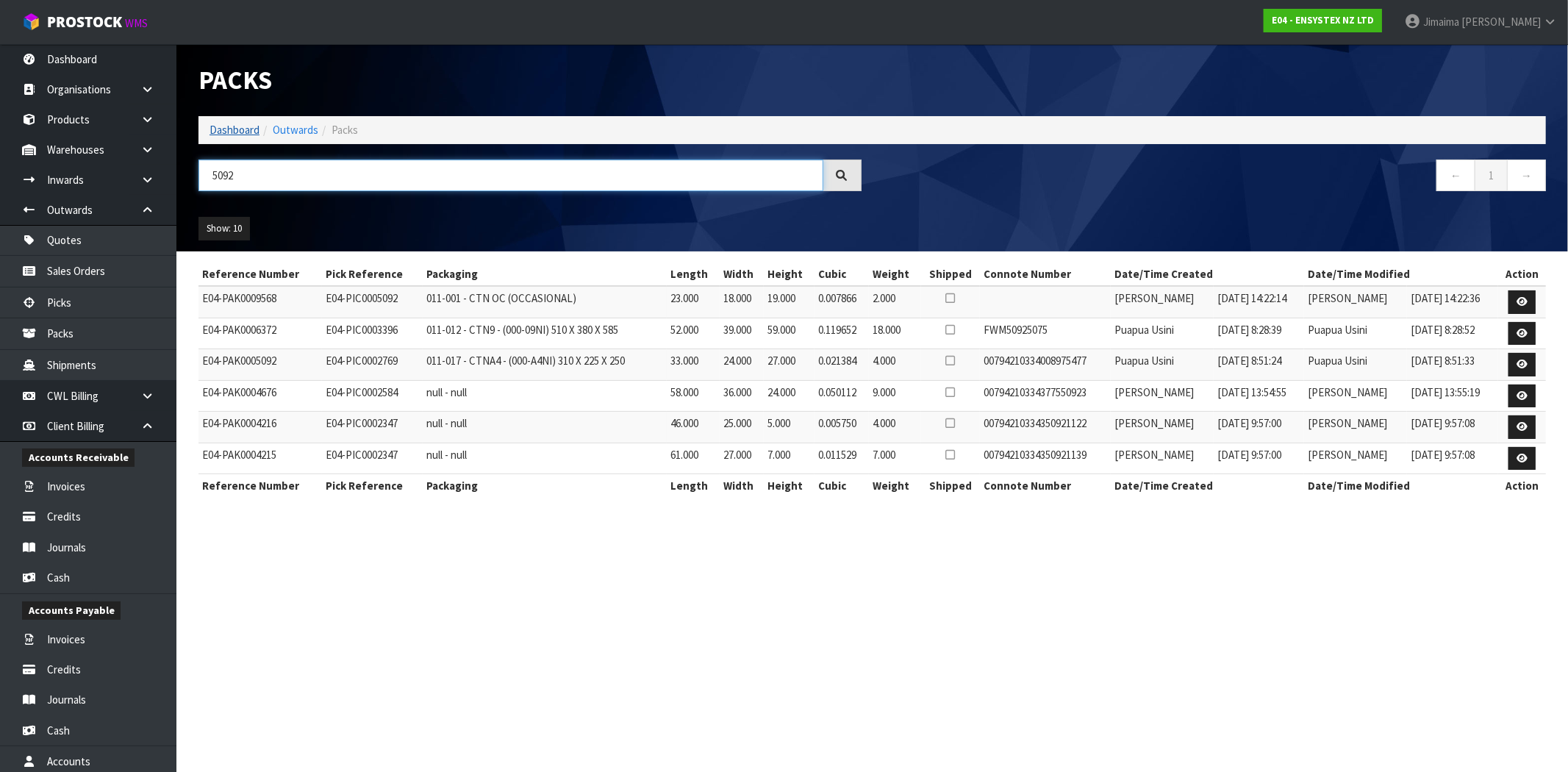
type input "5092"
click at [238, 132] on link "Dashboard" at bounding box center [234, 129] width 50 height 14
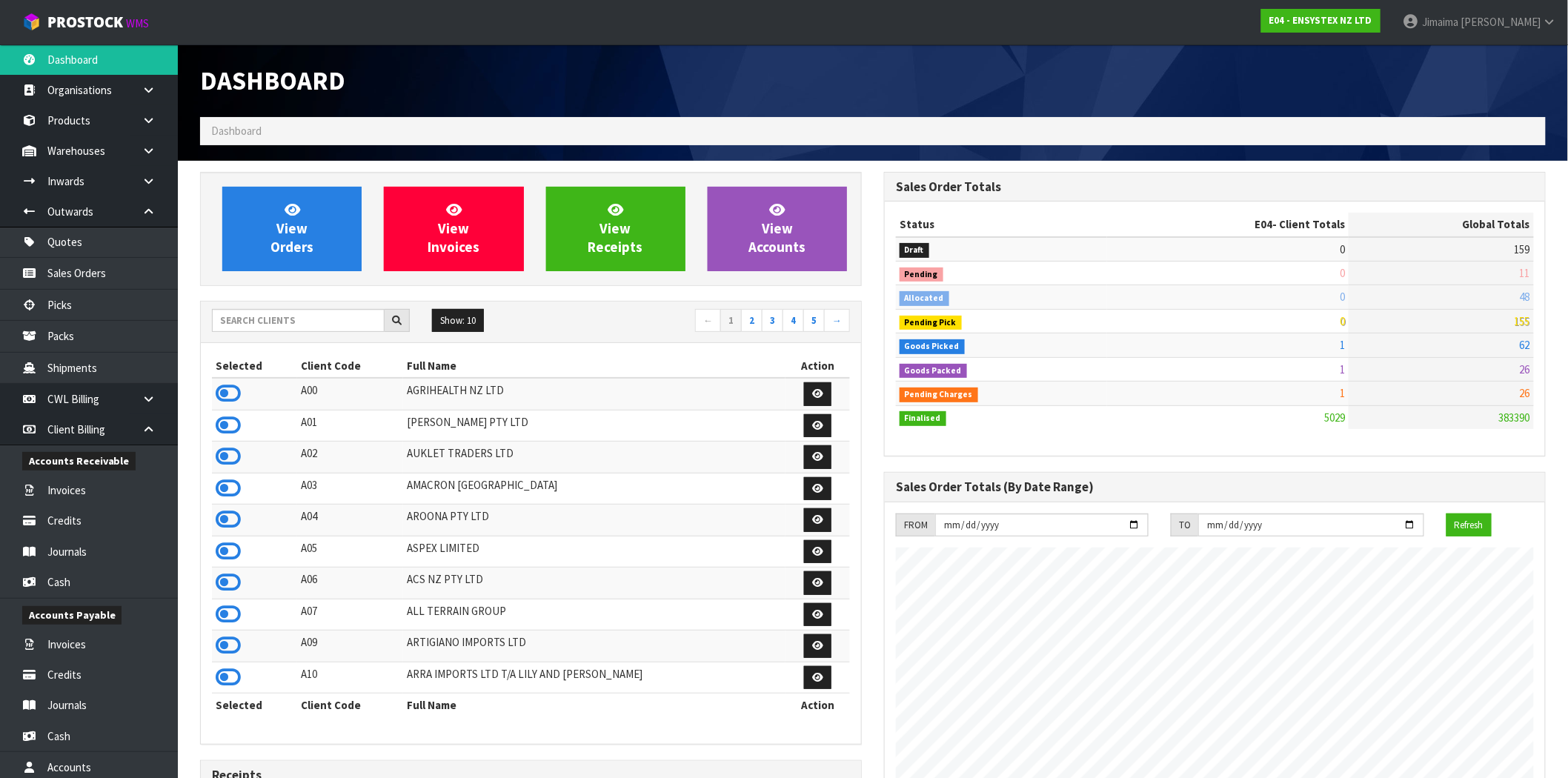
scroll to position [1123, 684]
click at [259, 316] on input "text" at bounding box center [299, 321] width 173 height 23
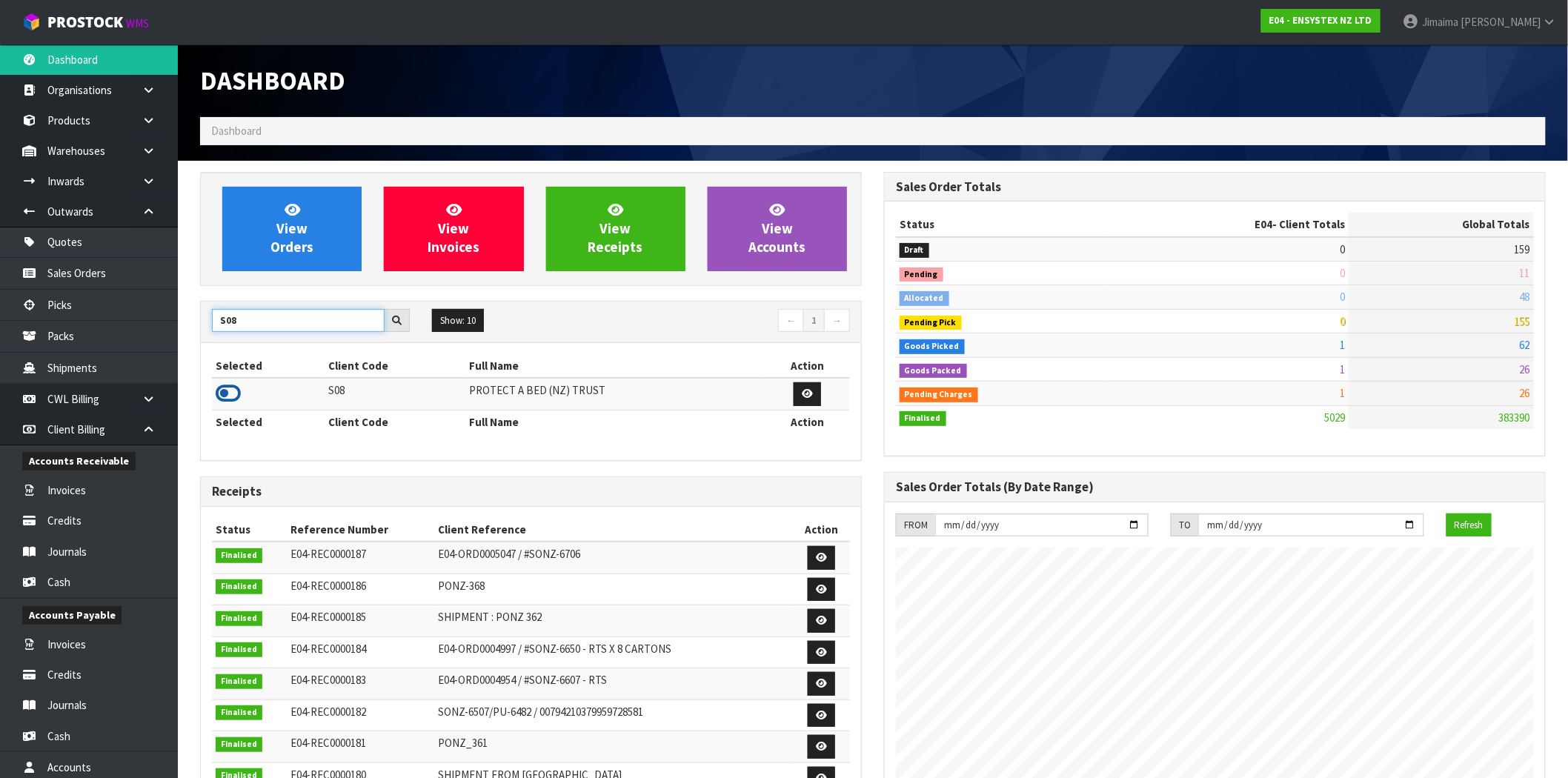
type input "S08"
click at [218, 389] on icon at bounding box center [228, 393] width 26 height 22
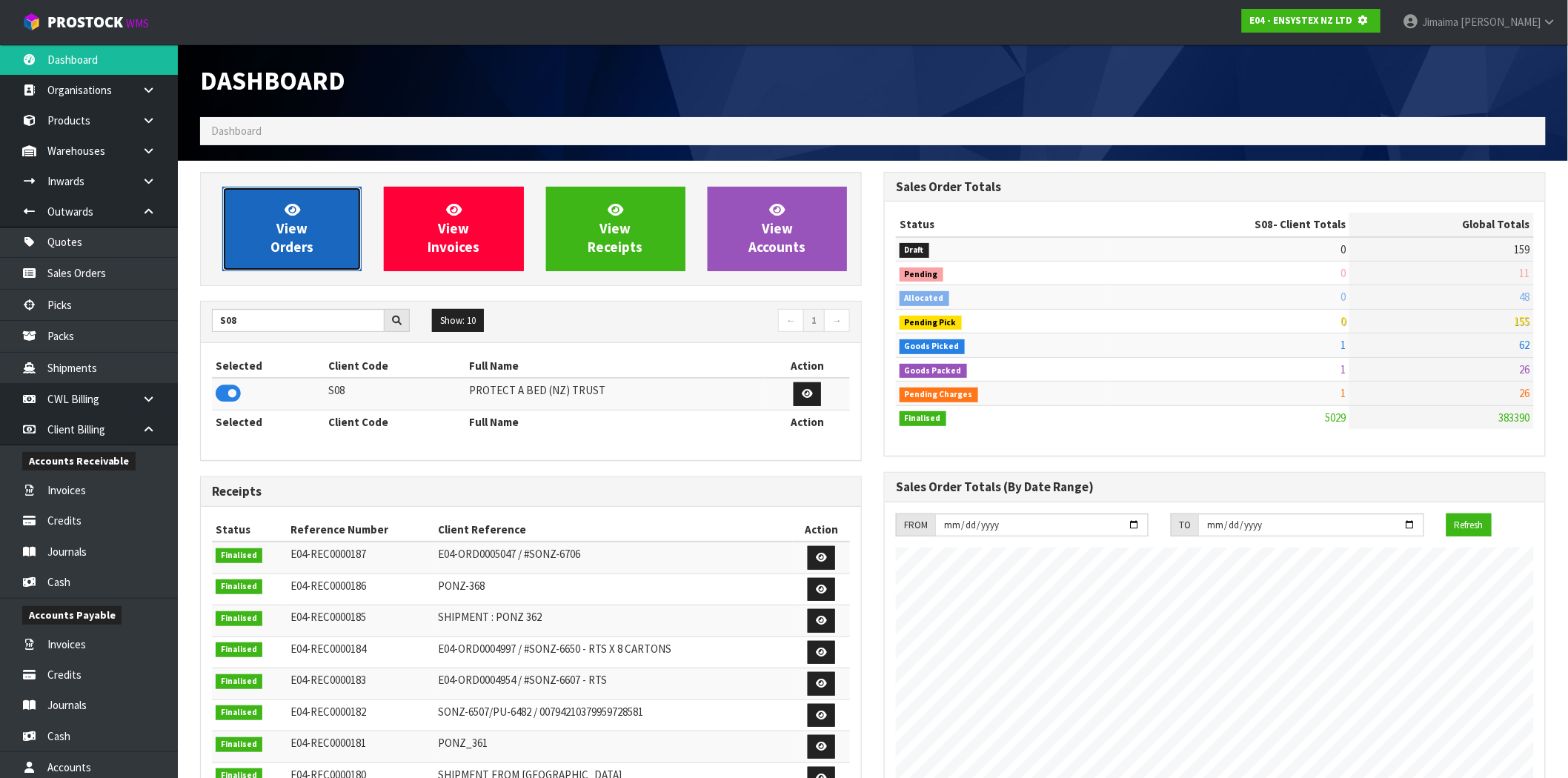
click at [293, 217] on span "View Orders" at bounding box center [292, 228] width 43 height 56
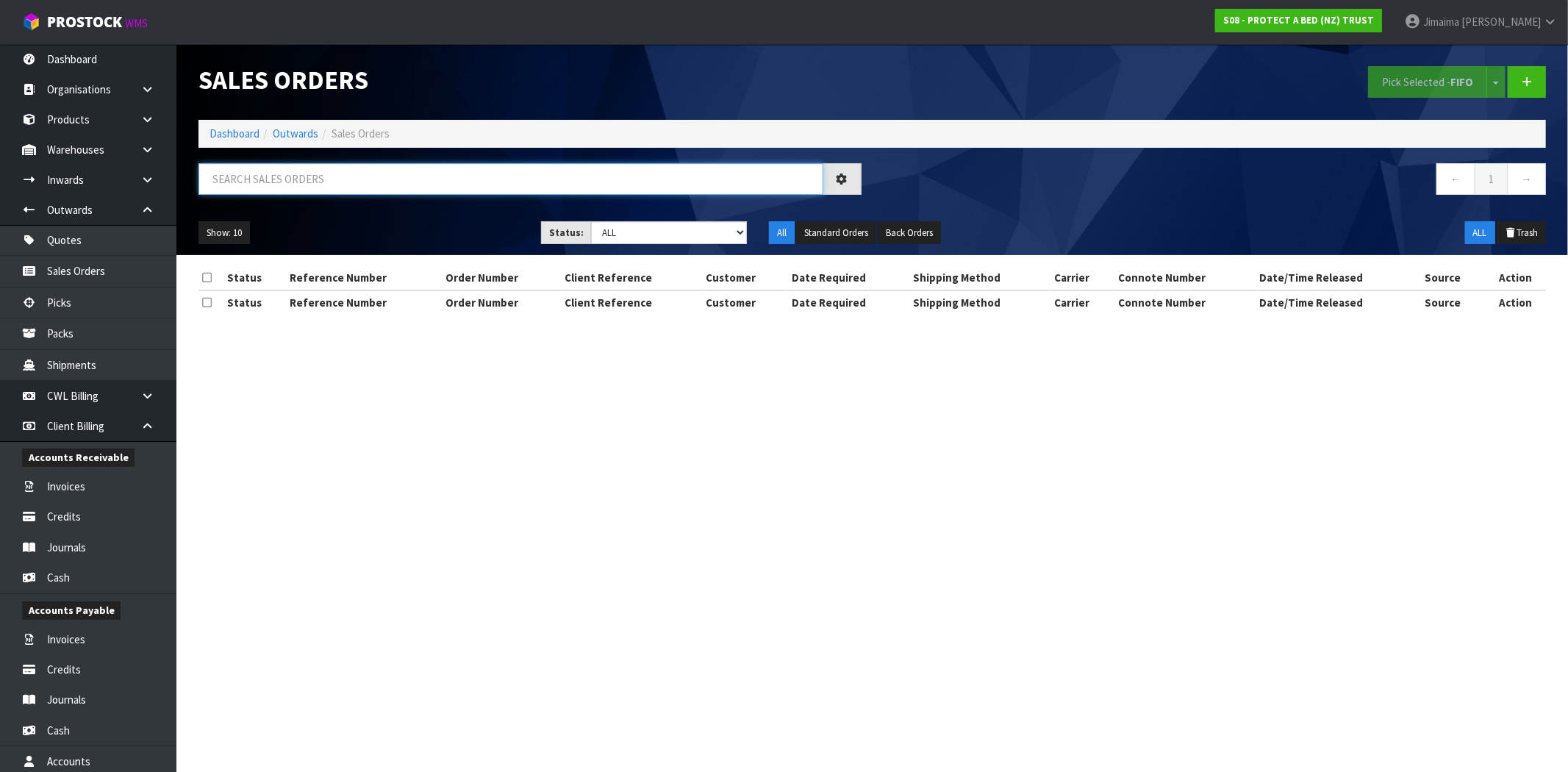
click at [266, 169] on input "text" at bounding box center [510, 179] width 625 height 31
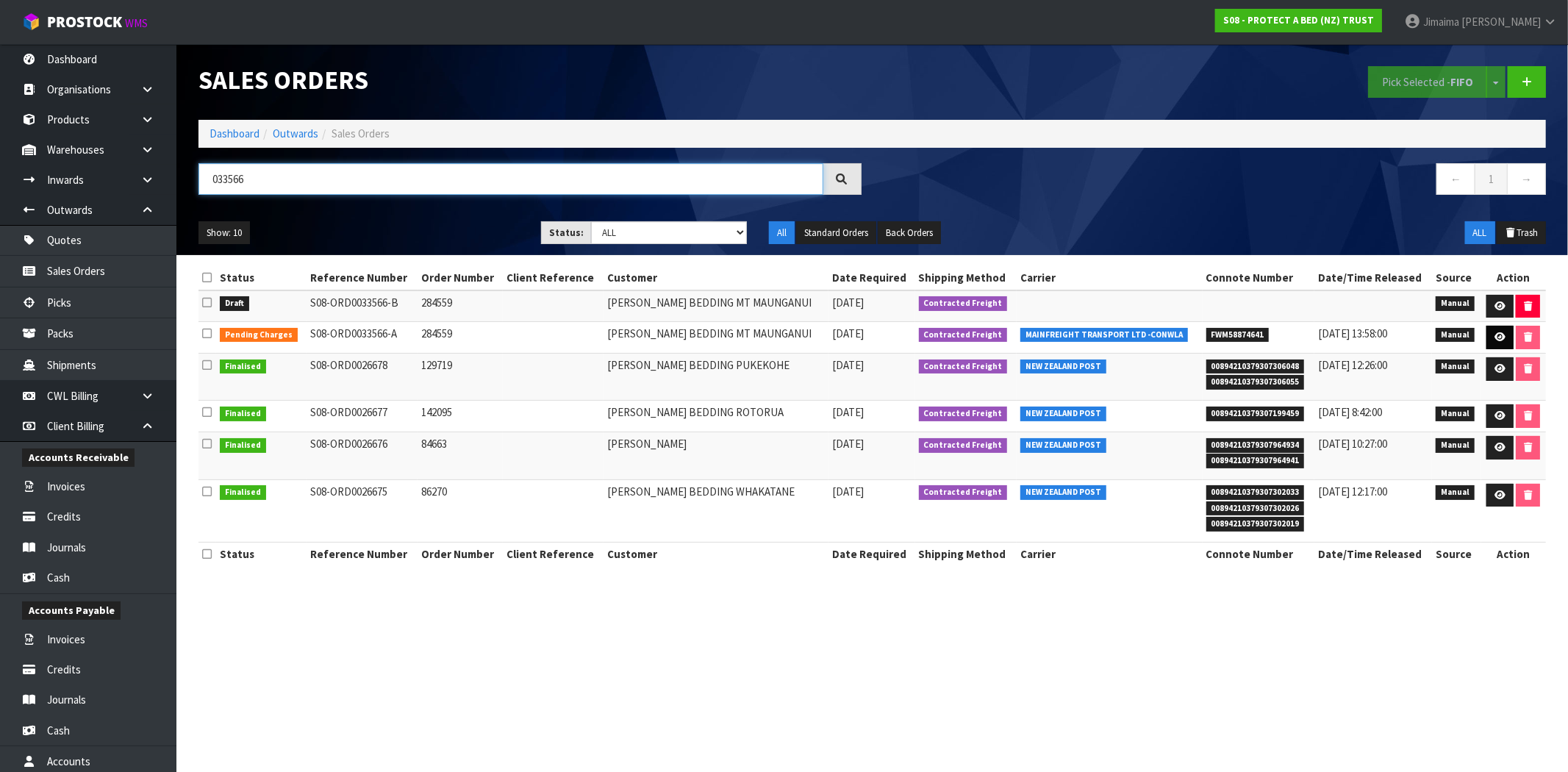
type input "033566"
click at [1498, 337] on icon at bounding box center [1500, 337] width 11 height 10
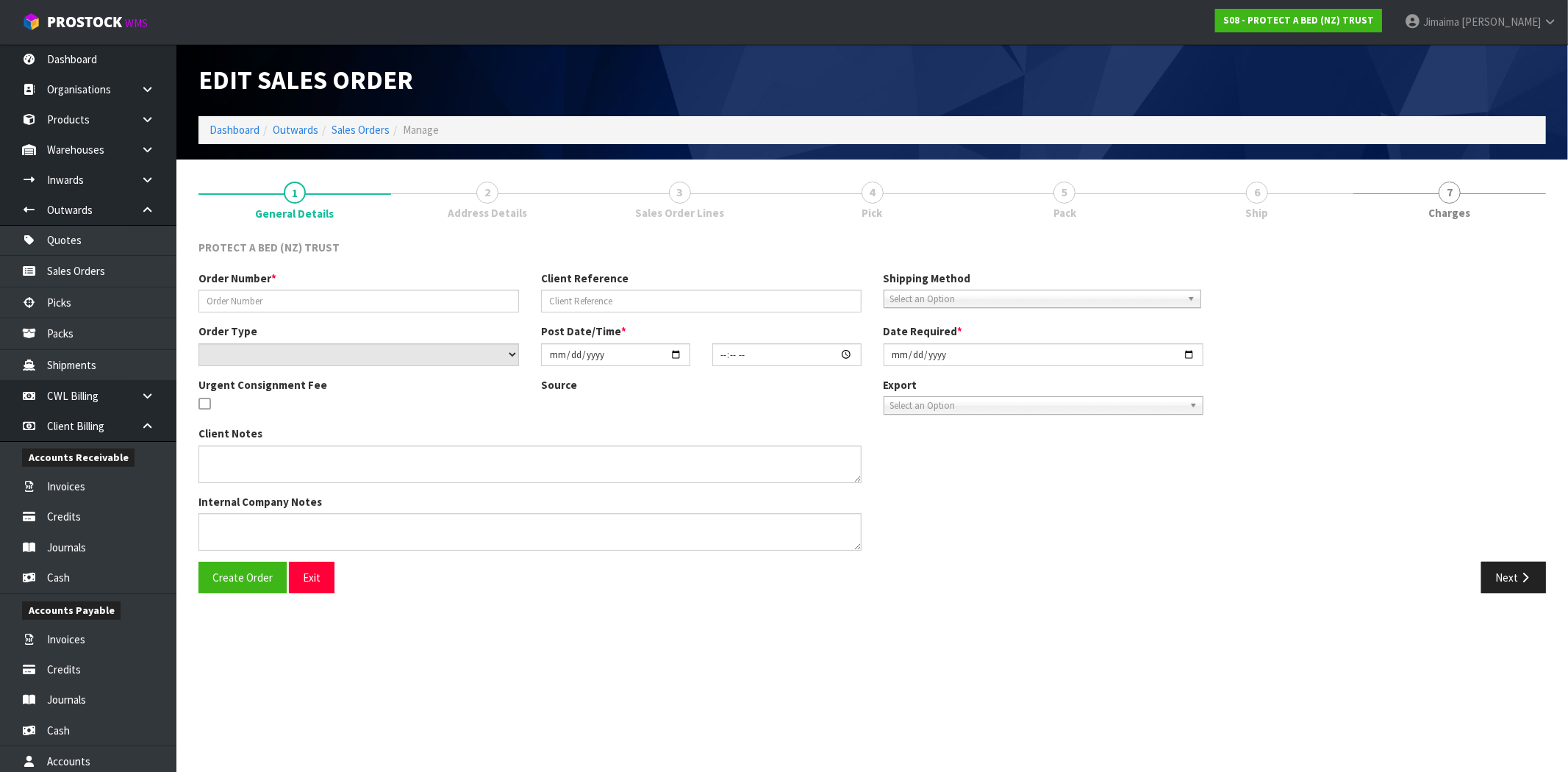
type input "284559"
select select "number:0"
type input "2025-09-25"
type input "13:47:00.000"
type input "2025-09-25"
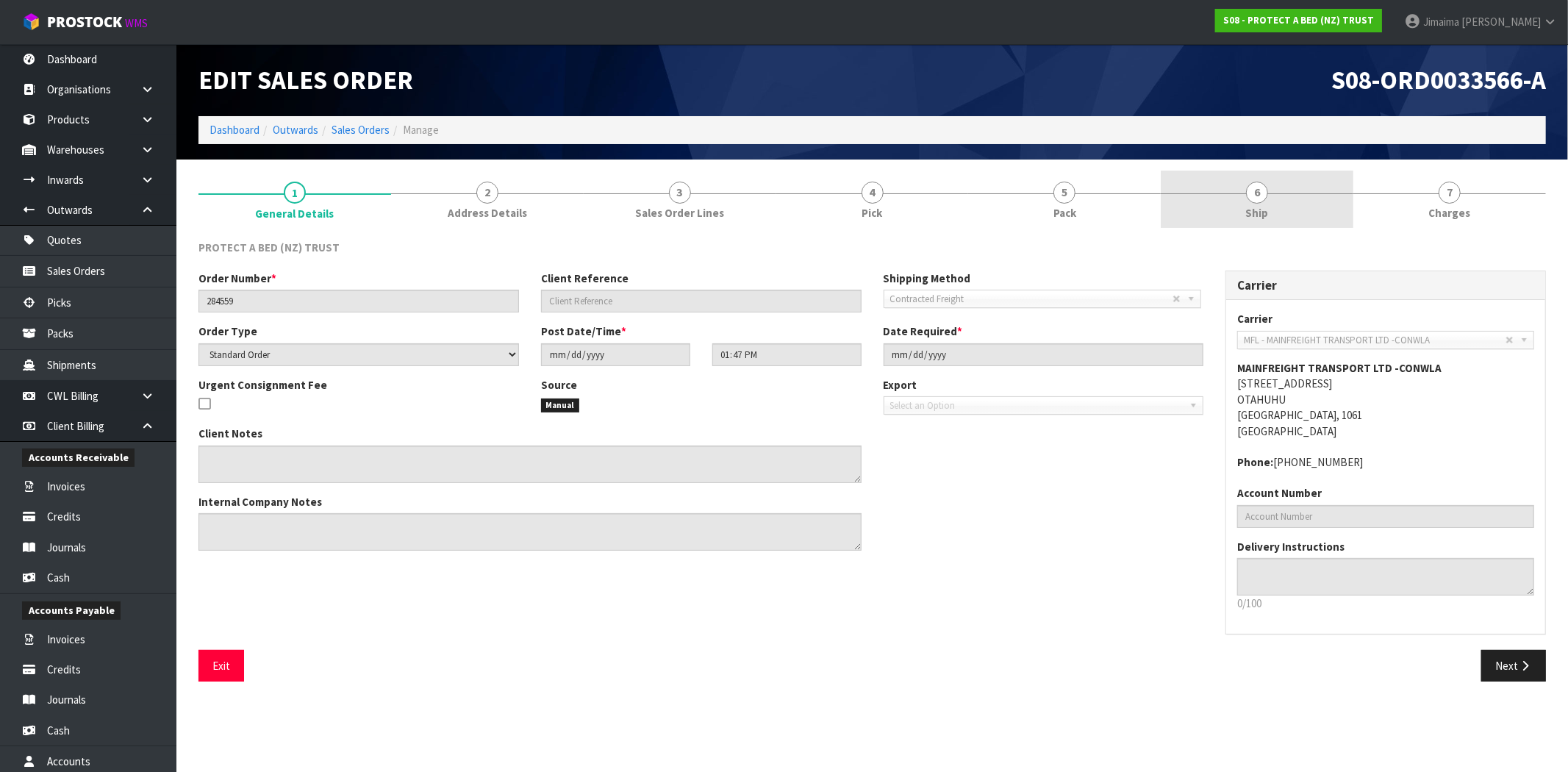
click at [1235, 171] on link "6 Ship" at bounding box center [1257, 199] width 192 height 58
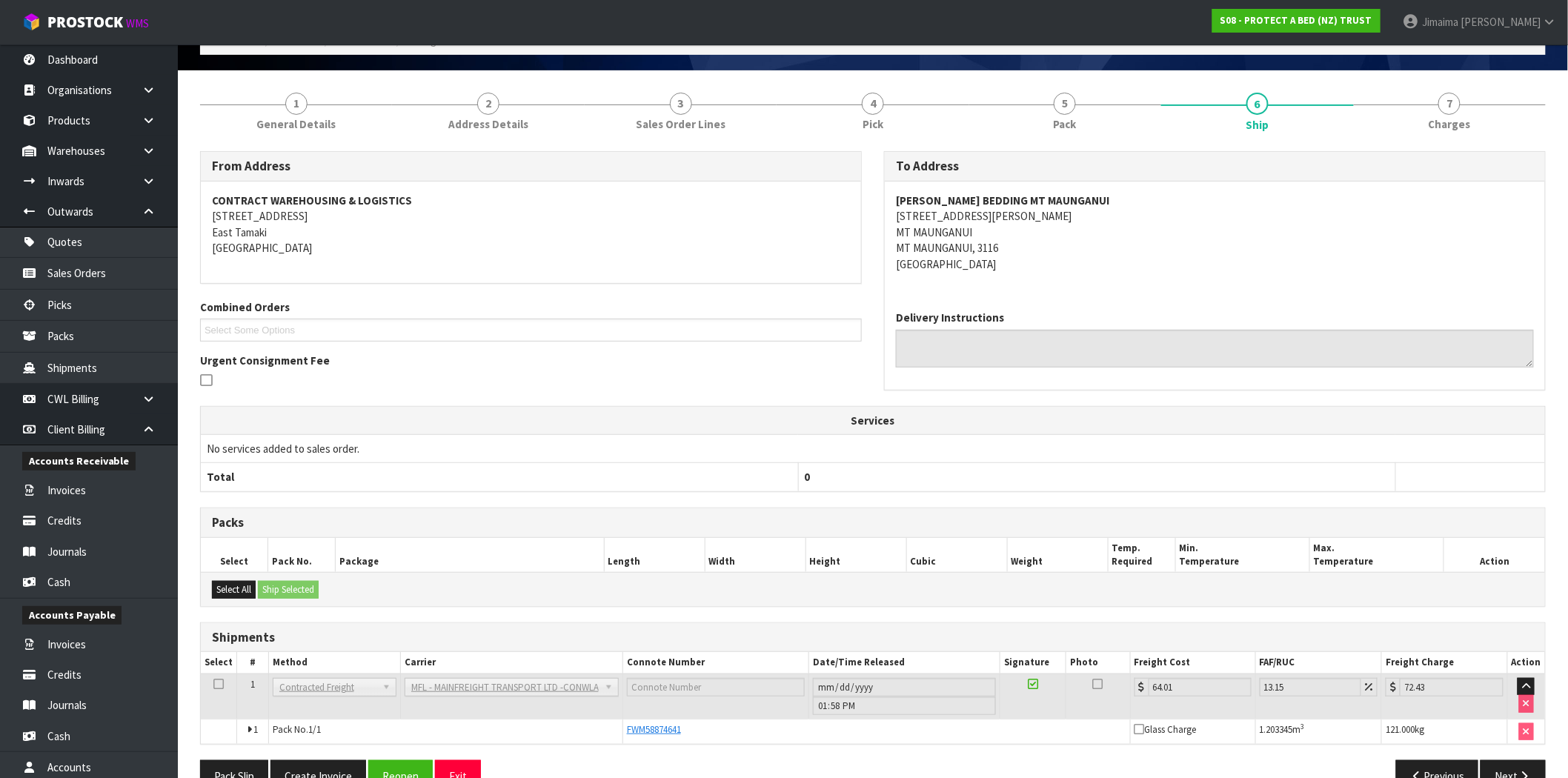
scroll to position [128, 0]
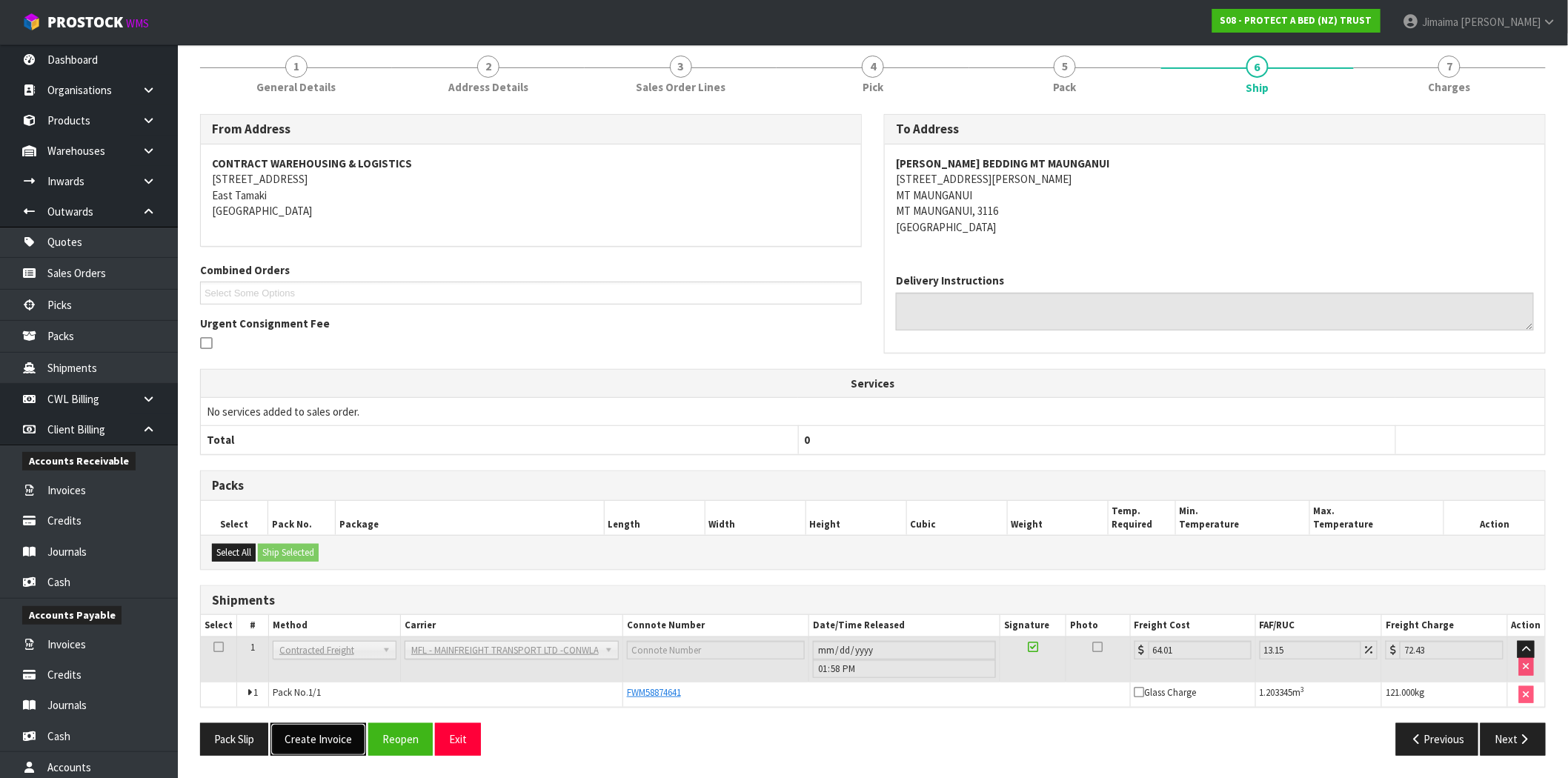
click at [321, 742] on button "Create Invoice" at bounding box center [318, 739] width 95 height 32
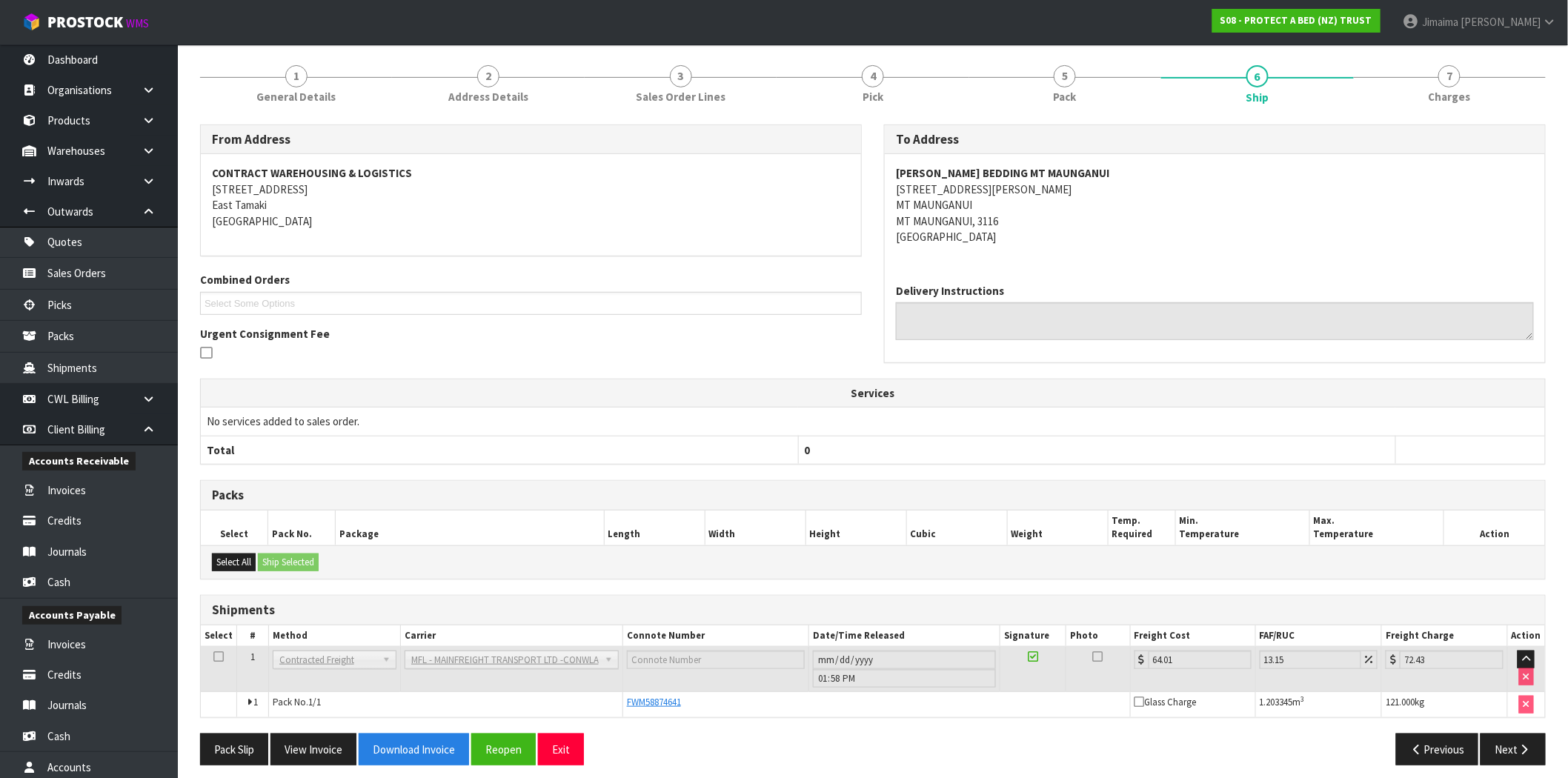
scroll to position [181, 0]
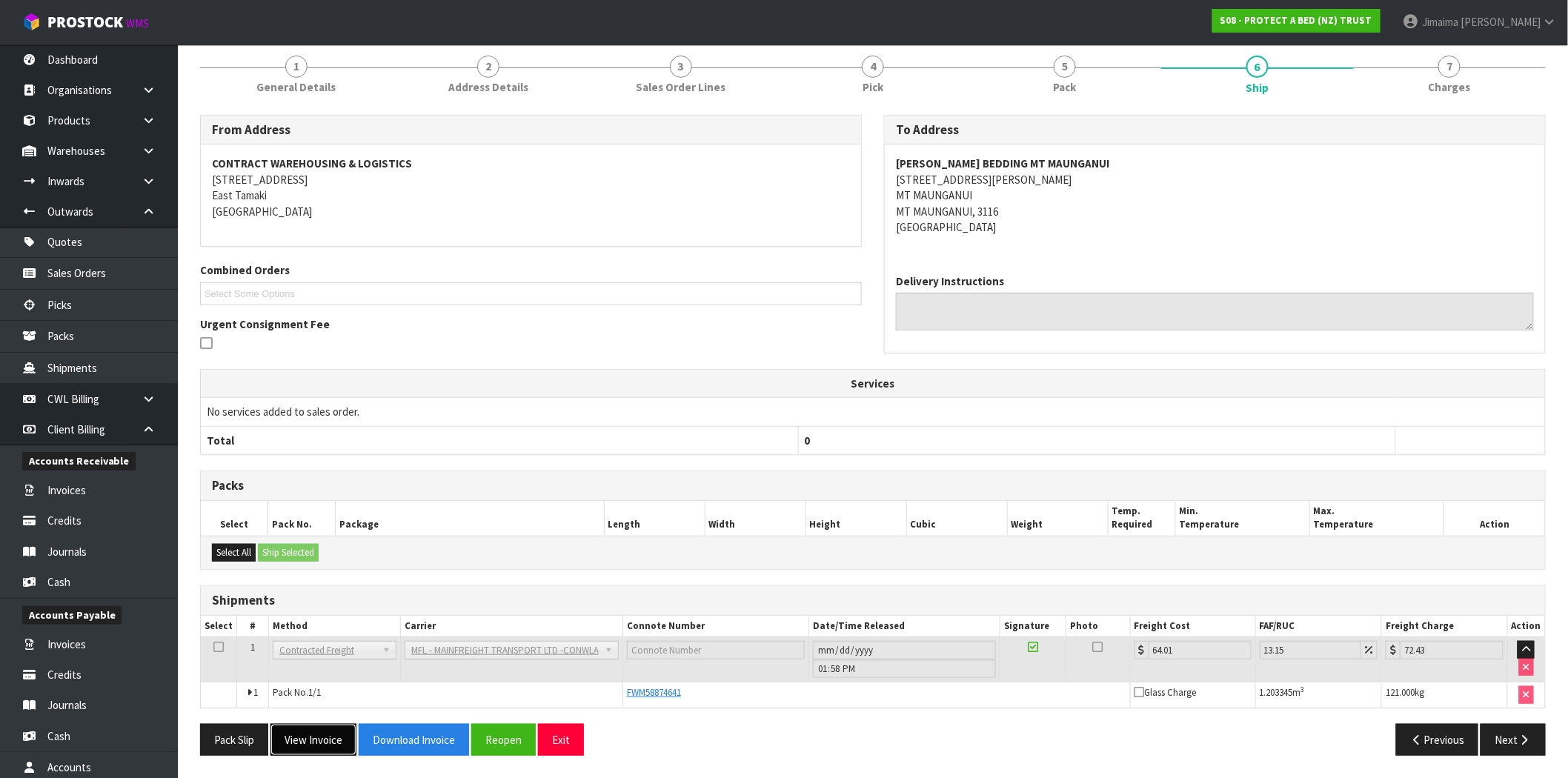
click at [319, 745] on button "View Invoice" at bounding box center [314, 740] width 86 height 32
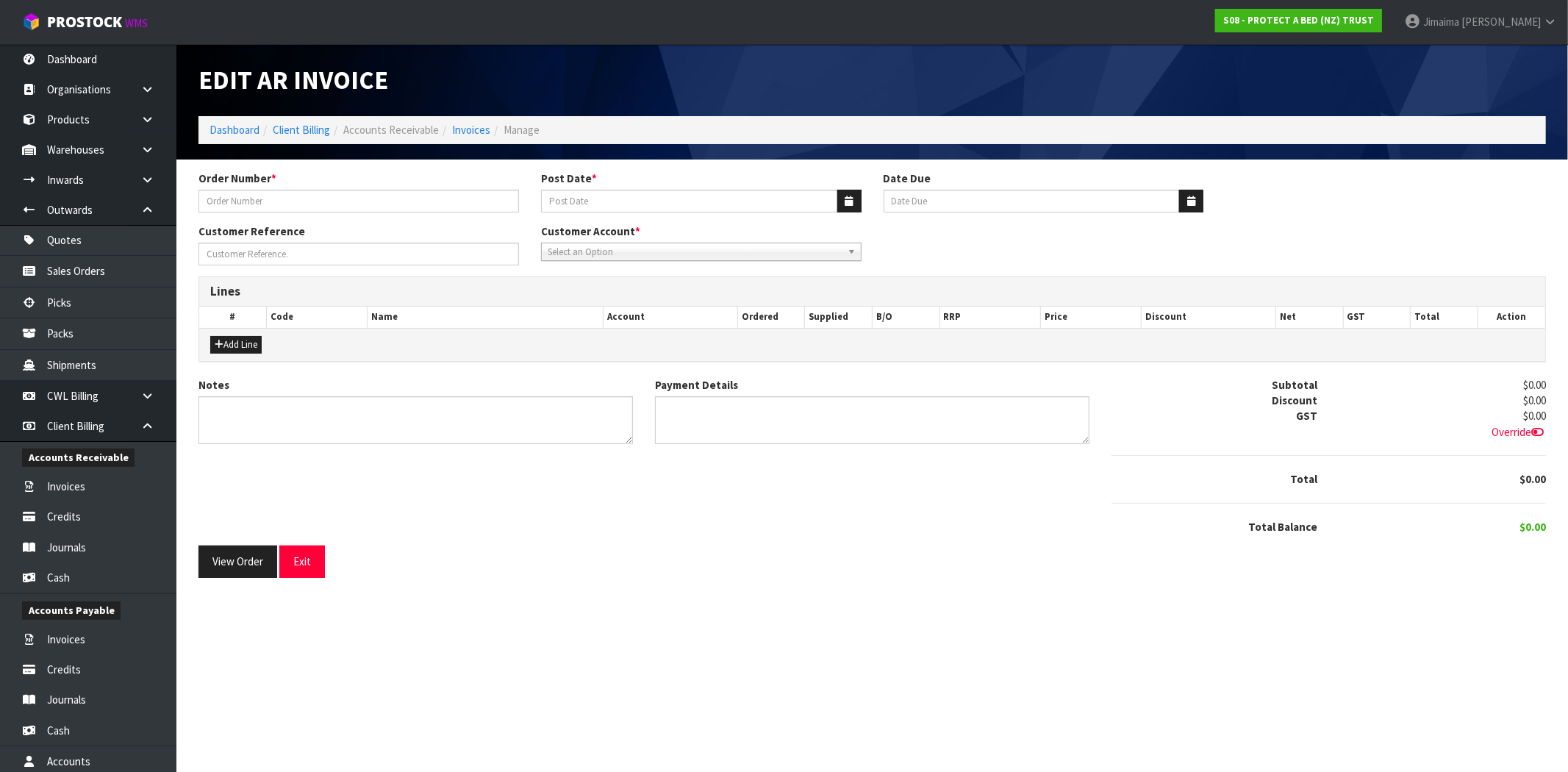
type input "284559"
type input "[DATE]"
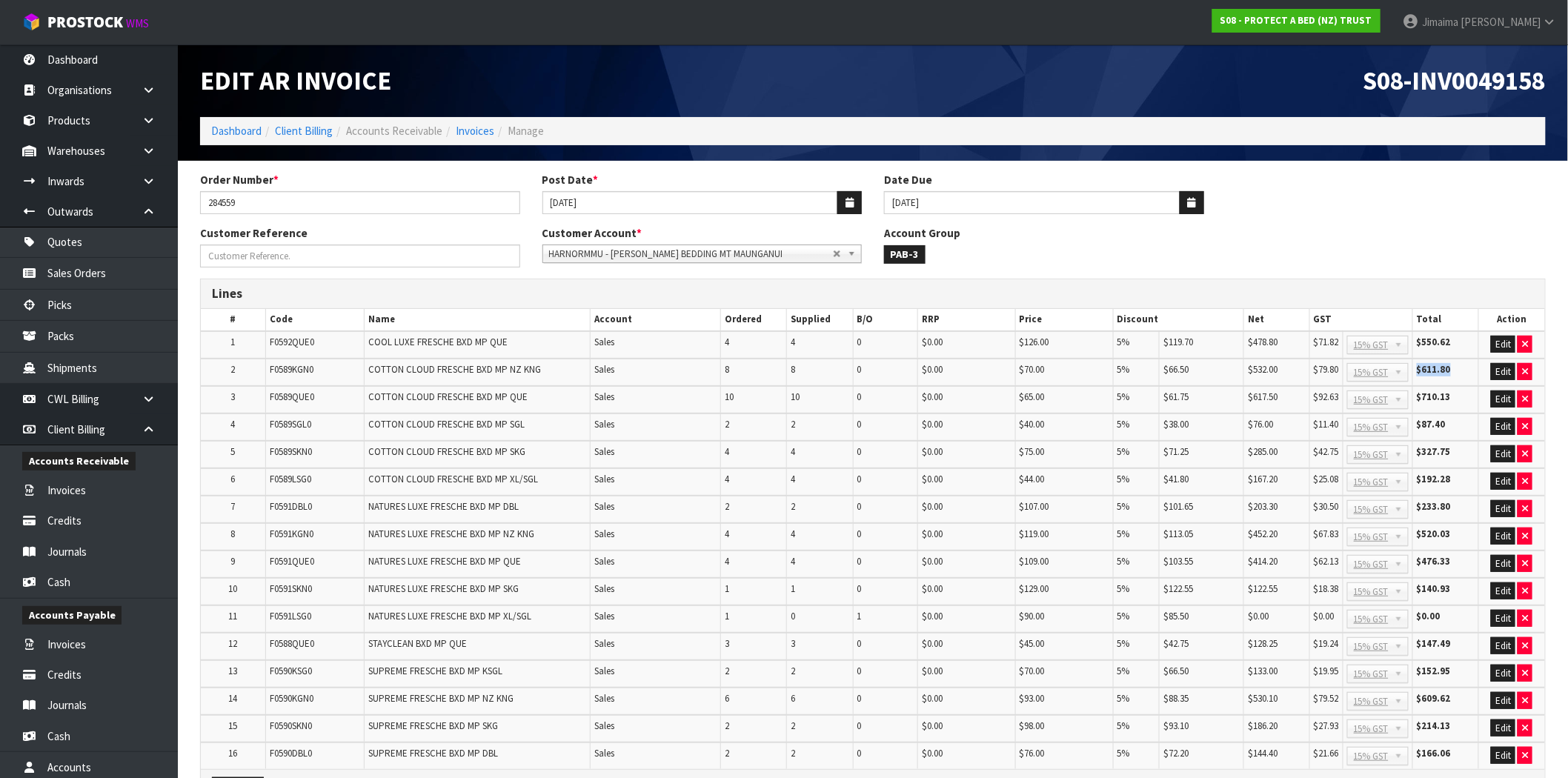
drag, startPoint x: 1455, startPoint y: 359, endPoint x: 1451, endPoint y: 393, distance: 34.2
click at [1393, 369] on tr "2 F0589KGN0 COTTON CLOUD FRESCHE BXD MP NZ KNG Sales 8 8 0 $0.00 $70.00 5% $66.…" at bounding box center [873, 372] width 1344 height 27
drag, startPoint x: 1456, startPoint y: 426, endPoint x: 1419, endPoint y: 431, distance: 37.3
click at [1419, 431] on td "$87.40" at bounding box center [1445, 426] width 66 height 27
drag, startPoint x: 1457, startPoint y: 479, endPoint x: 1455, endPoint y: 508, distance: 29.1
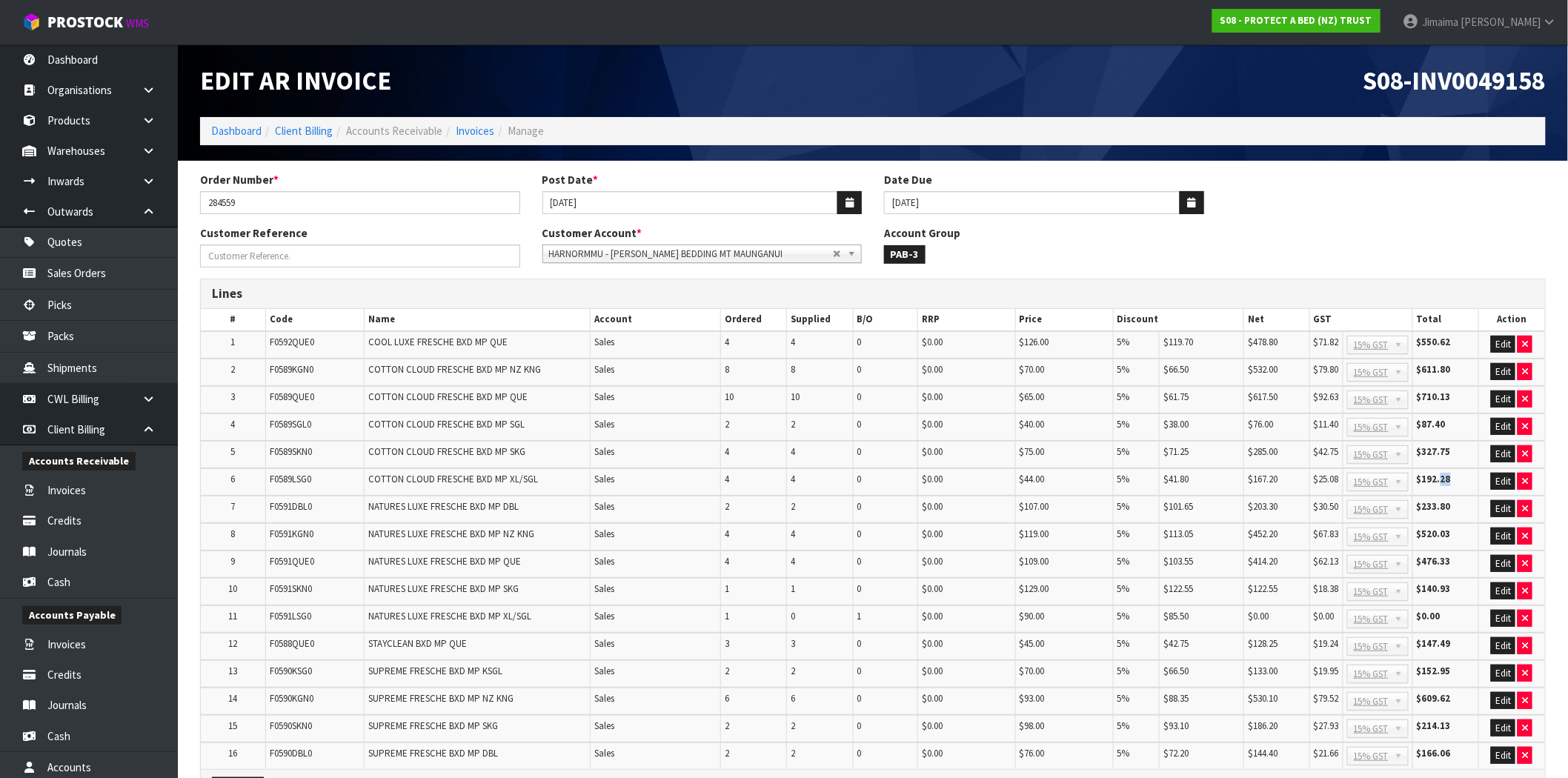
click at [1429, 477] on td "$192.28" at bounding box center [1445, 481] width 66 height 27
click at [1460, 541] on td "$520.03" at bounding box center [1445, 537] width 66 height 27
click at [1459, 563] on td "$476.33" at bounding box center [1445, 564] width 66 height 27
drag, startPoint x: 1456, startPoint y: 559, endPoint x: 1425, endPoint y: 559, distance: 31.0
click at [1425, 559] on td "$476.33" at bounding box center [1445, 564] width 66 height 27
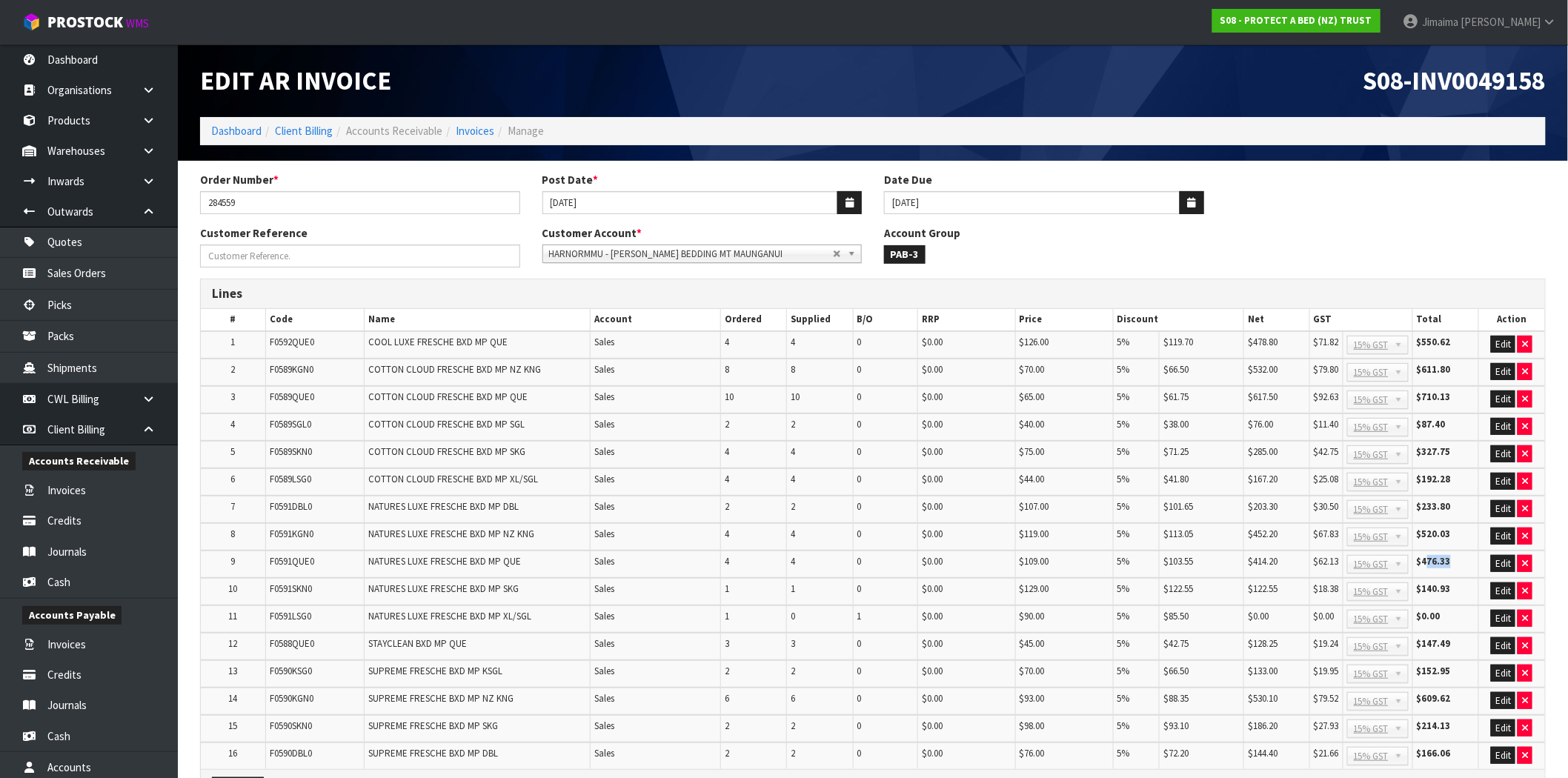
scroll to position [137, 0]
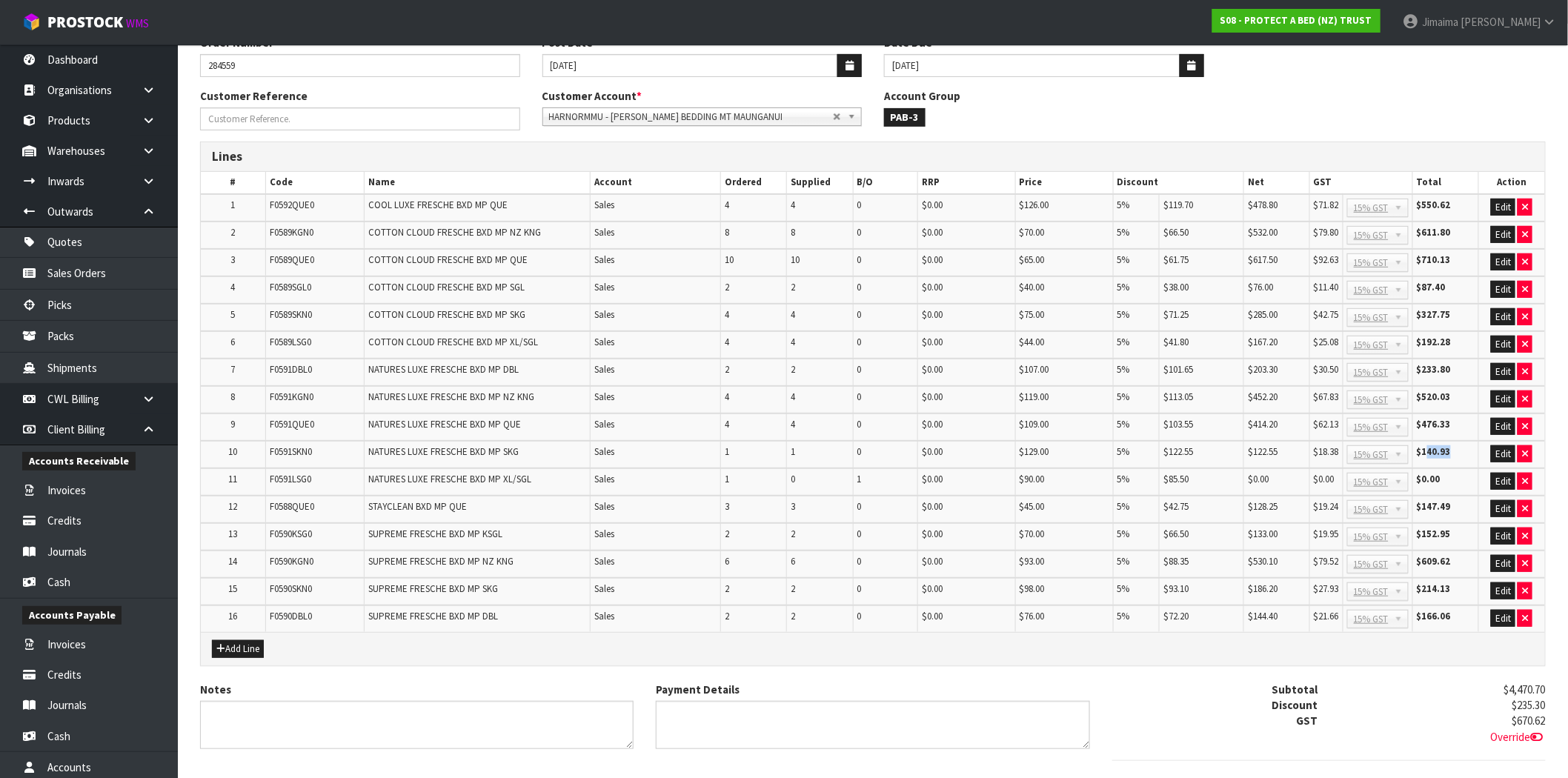
drag, startPoint x: 1461, startPoint y: 447, endPoint x: 1425, endPoint y: 460, distance: 38.3
click at [1425, 456] on td "$140.93" at bounding box center [1445, 454] width 66 height 27
drag, startPoint x: 1456, startPoint y: 500, endPoint x: 1443, endPoint y: 521, distance: 24.7
click at [1429, 500] on td "$147.49" at bounding box center [1445, 509] width 66 height 27
drag, startPoint x: 1454, startPoint y: 529, endPoint x: 1413, endPoint y: 543, distance: 43.3
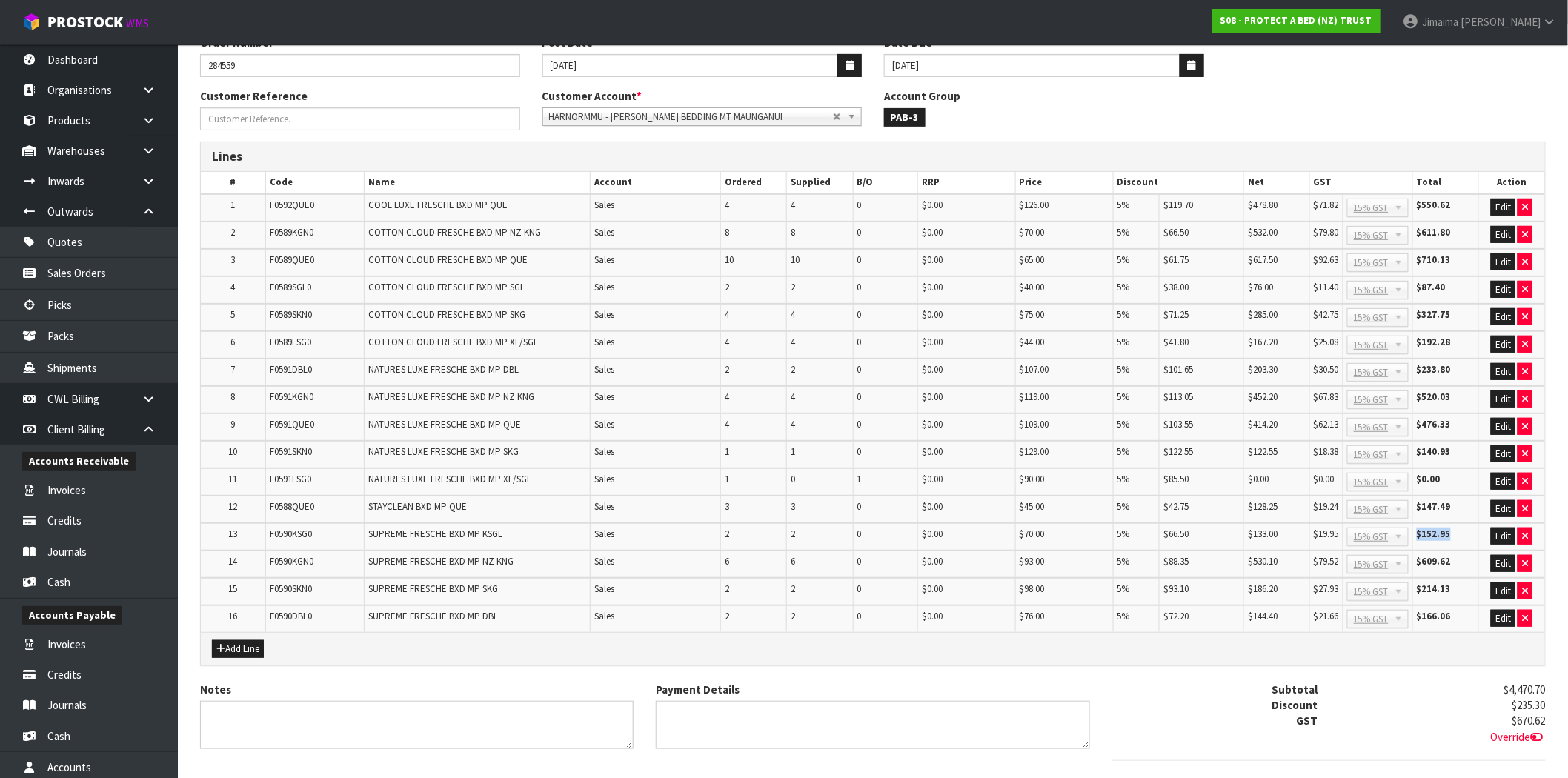
click at [1409, 532] on tr "13 F0590KSG0 SUPREME FRESCHE BXD MP KSGL Sales 2 2 0 $0.00 $70.00 5% $66.50 $13…" at bounding box center [873, 537] width 1344 height 27
drag, startPoint x: 1456, startPoint y: 552, endPoint x: 1433, endPoint y: 559, distance: 24.0
click at [1407, 551] on tr "14 F0590KGN0 SUPREME FRESCHE BXD MP NZ KNG Sales 6 6 0 $0.00 $93.00 5% $88.35 $…" at bounding box center [873, 564] width 1344 height 27
drag, startPoint x: 1422, startPoint y: 578, endPoint x: 1447, endPoint y: 594, distance: 29.7
click at [1421, 580] on td "$214.13" at bounding box center [1445, 591] width 66 height 27
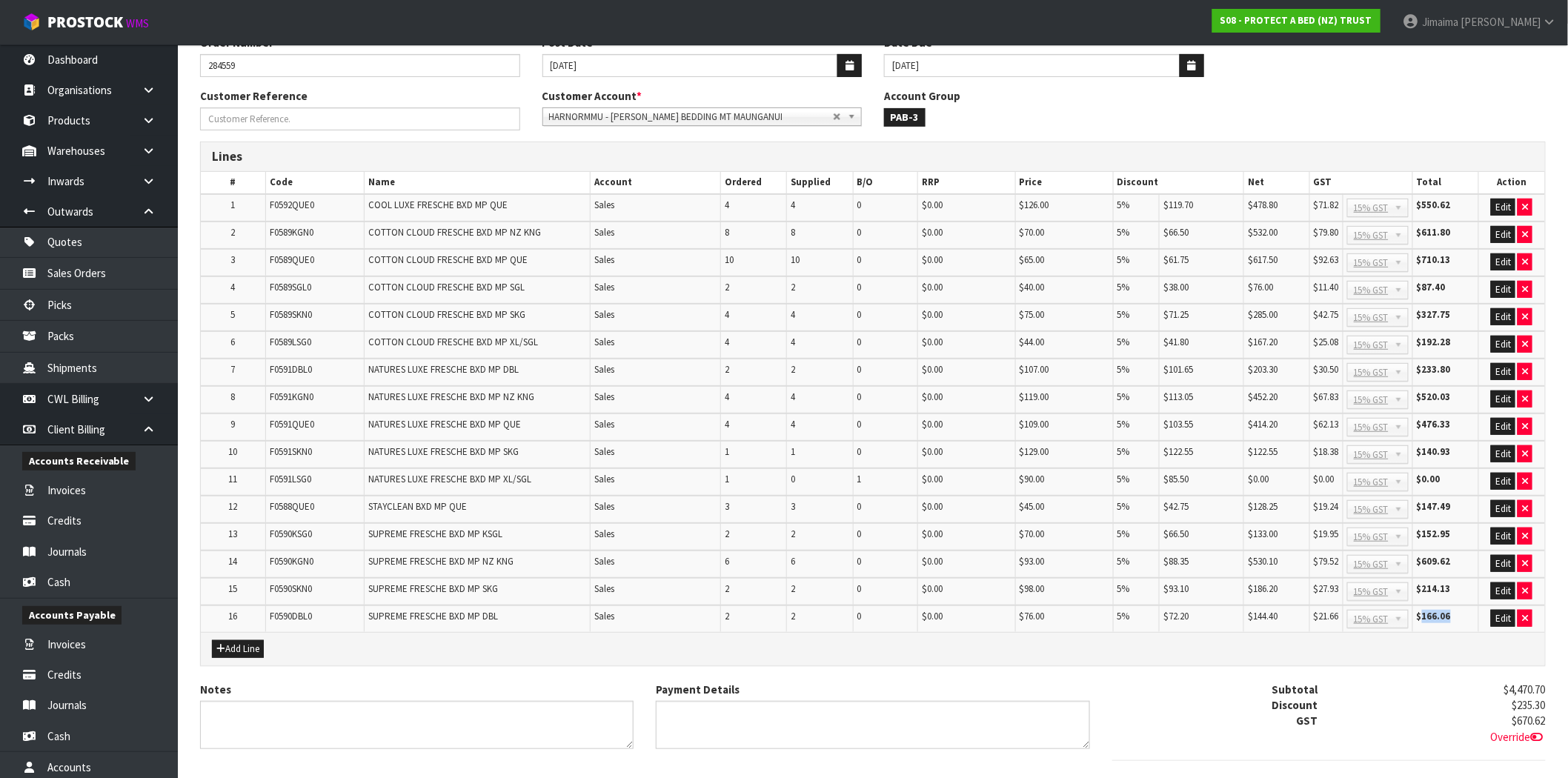
drag, startPoint x: 1461, startPoint y: 611, endPoint x: 1395, endPoint y: 618, distance: 66.4
click at [1419, 612] on td "$166.06" at bounding box center [1445, 619] width 66 height 26
drag, startPoint x: 1220, startPoint y: 663, endPoint x: 1169, endPoint y: 661, distance: 51.0
click at [1214, 662] on div "Lines # Code Name Account Ordered Supplied B/O RRP Price Discount Net GST Total…" at bounding box center [873, 411] width 1368 height 539
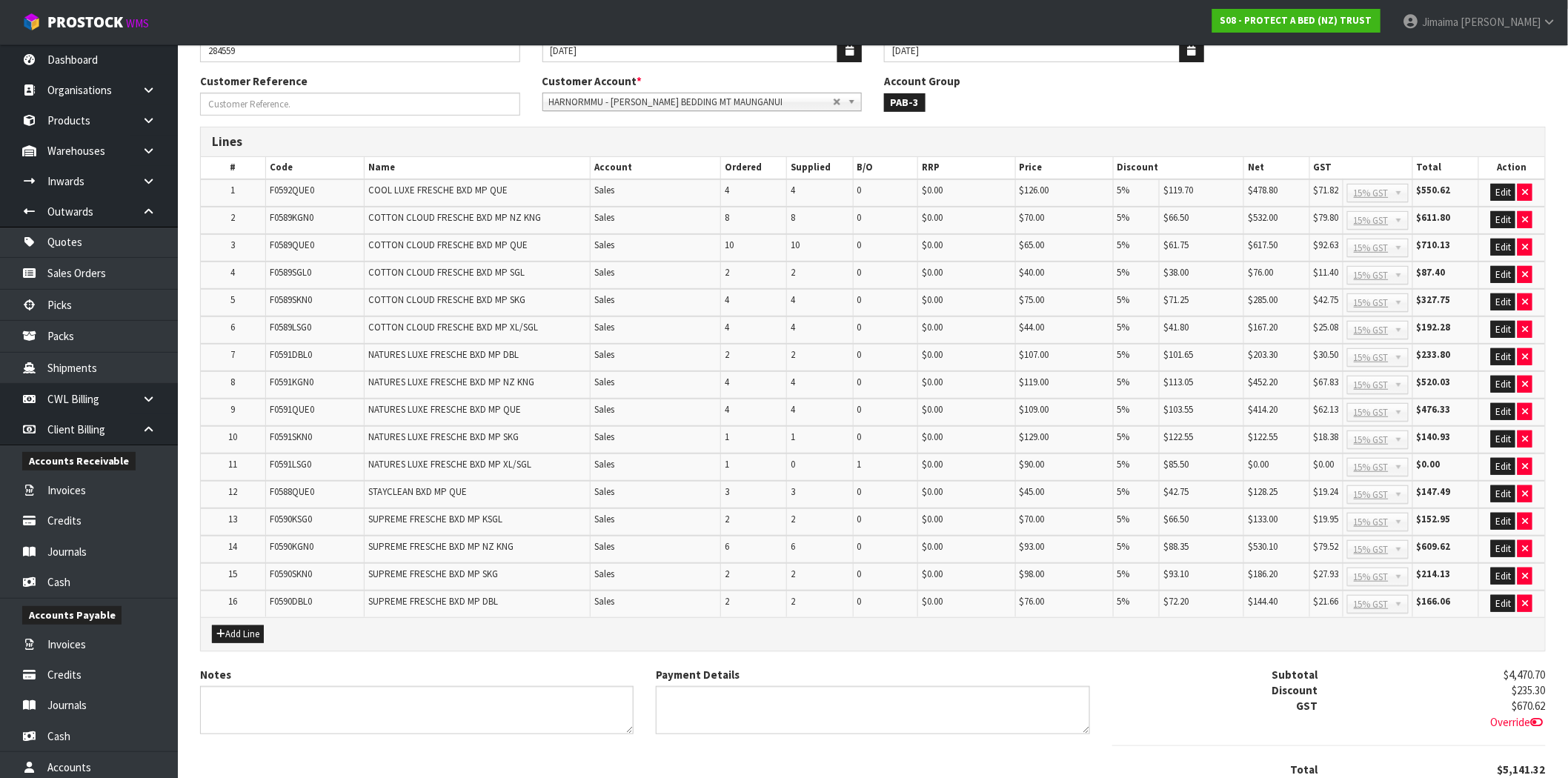
scroll to position [254, 0]
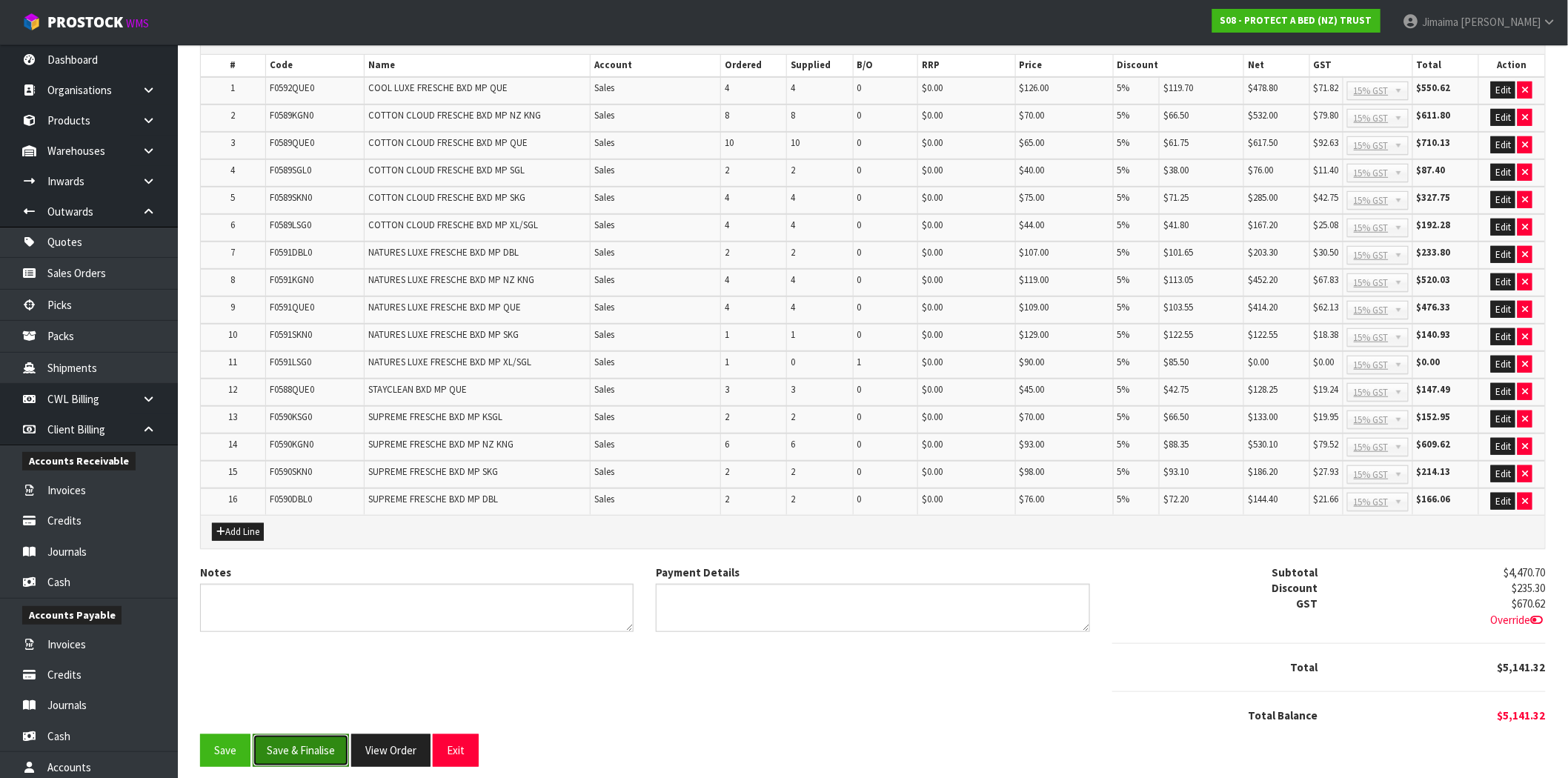
click at [320, 749] on button "Save & Finalise" at bounding box center [301, 750] width 96 height 32
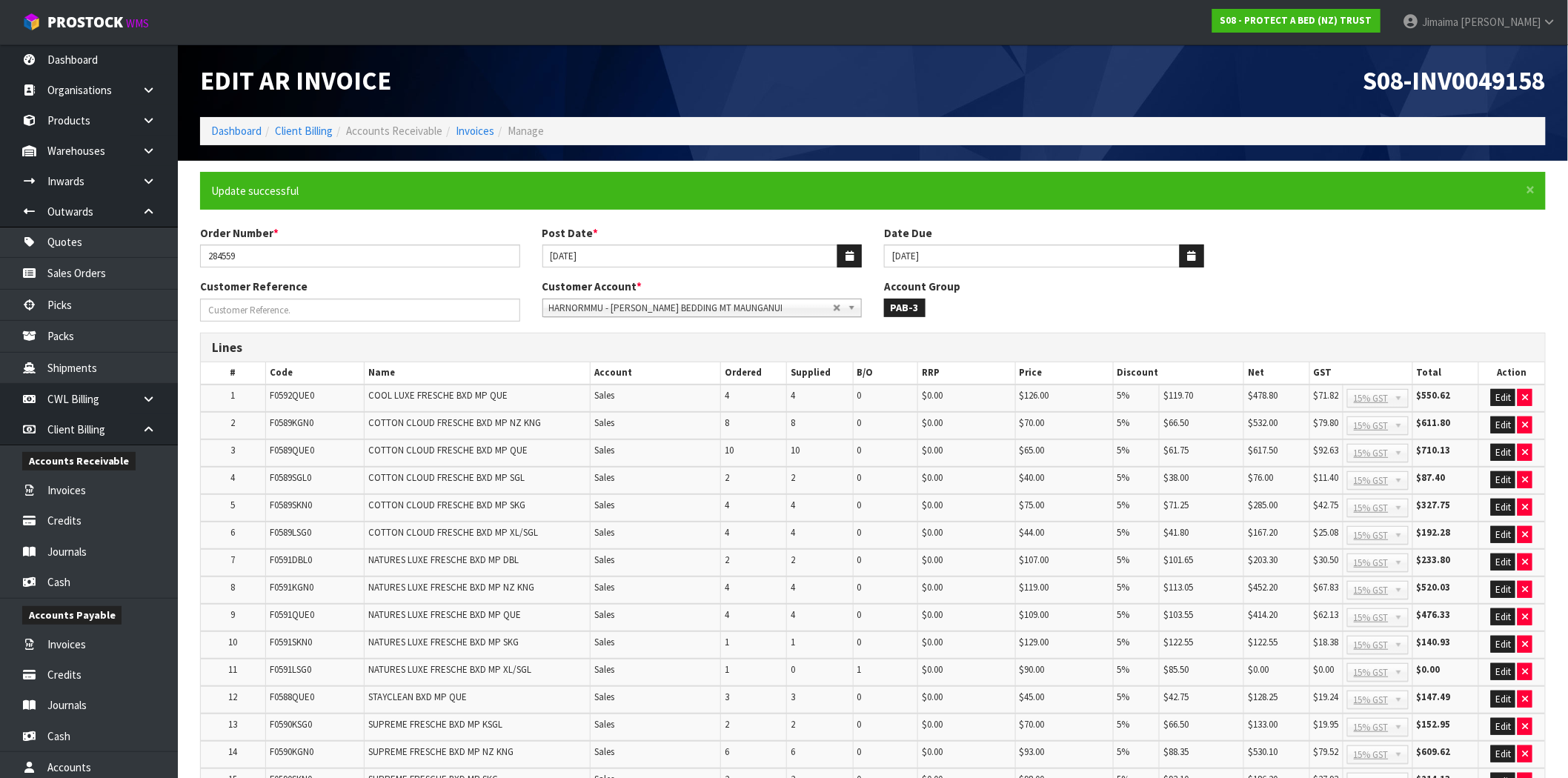
scroll to position [259, 0]
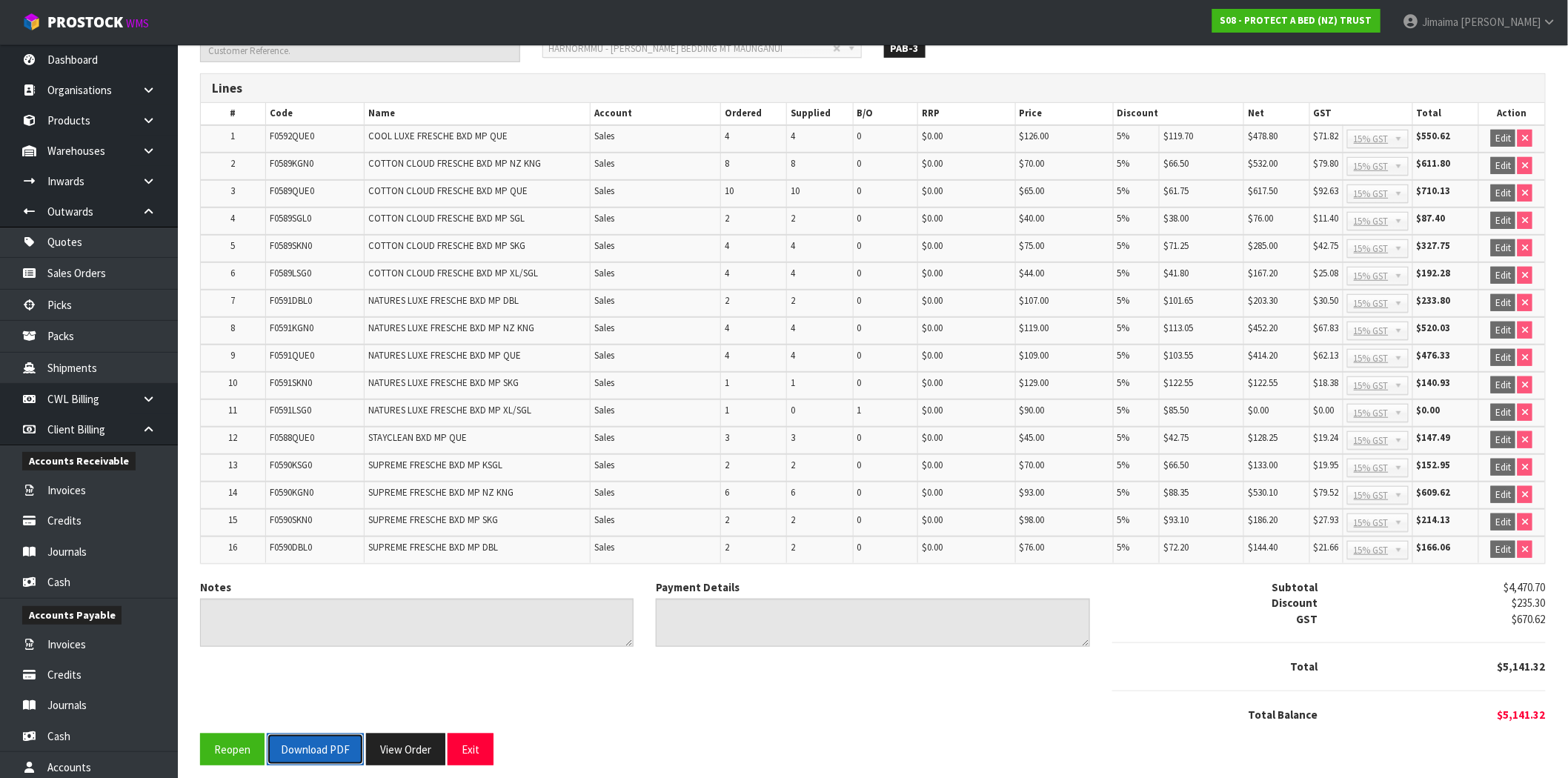
click at [329, 745] on button "Download PDF" at bounding box center [316, 750] width 97 height 32
click at [425, 743] on button "View Order" at bounding box center [405, 750] width 79 height 32
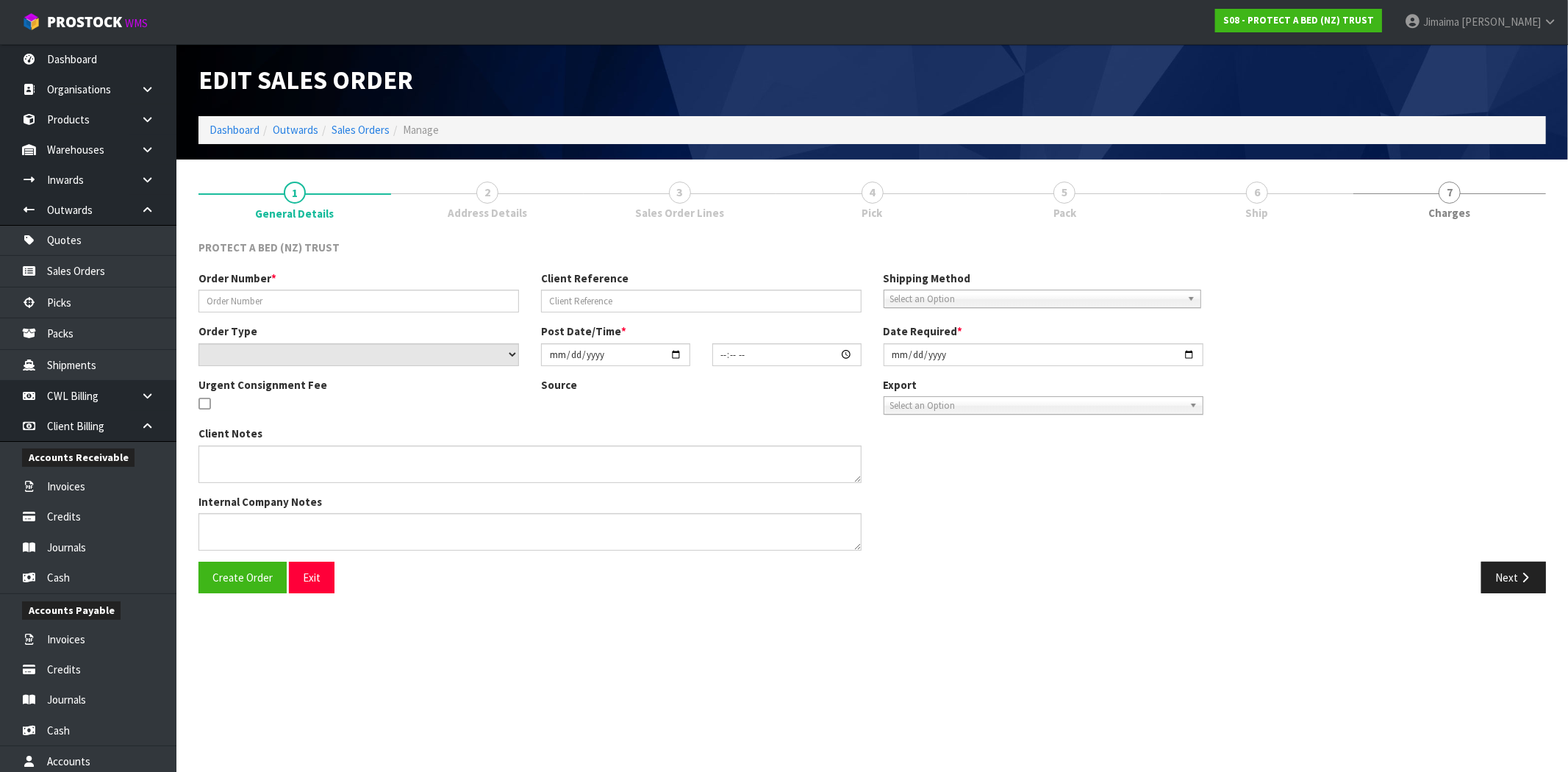
type input "284559"
select select "number:0"
type input "2025-09-25"
type input "13:47:00.000"
type input "2025-09-25"
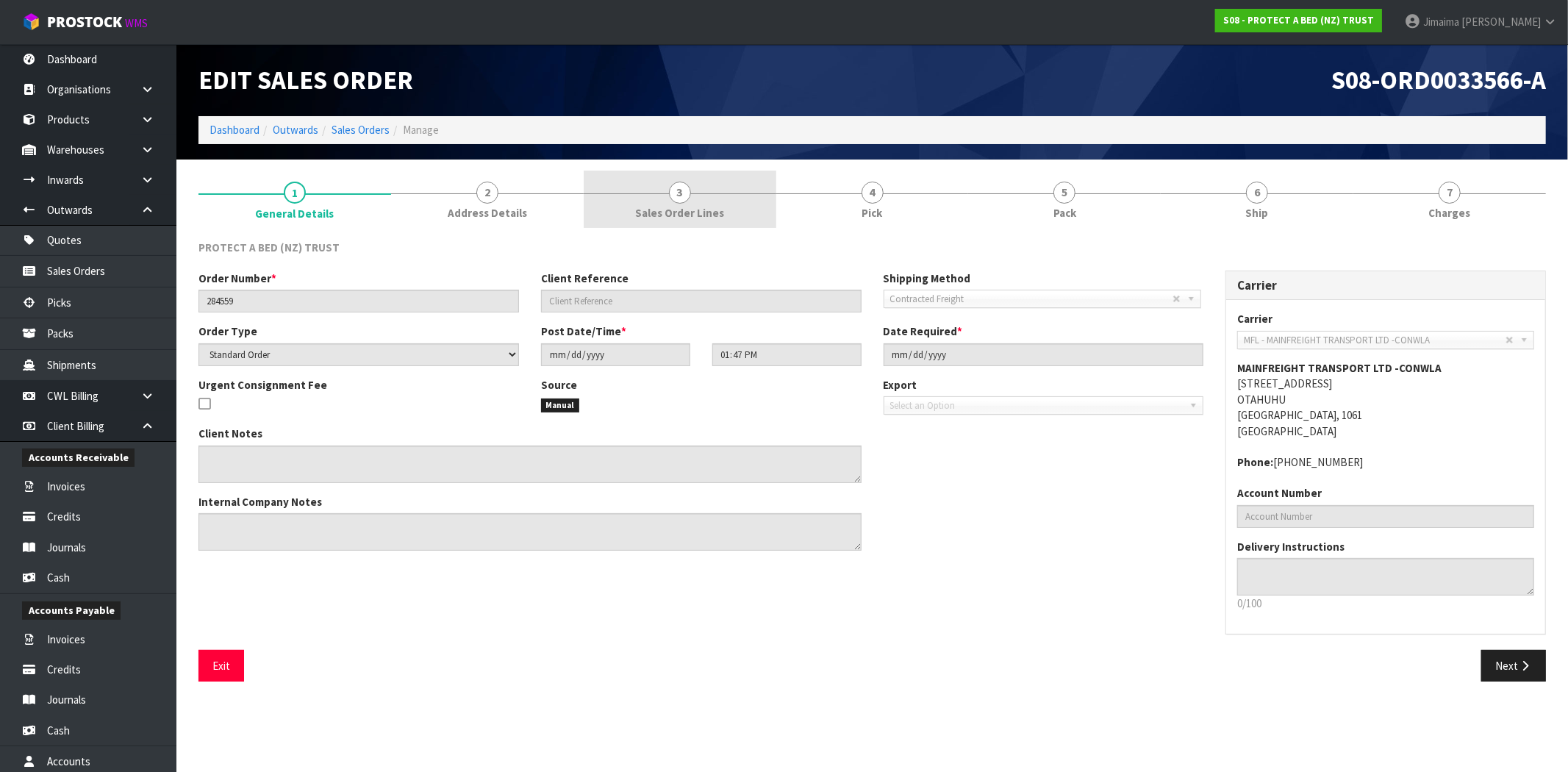
drag, startPoint x: 684, startPoint y: 212, endPoint x: 726, endPoint y: 210, distance: 42.0
click at [685, 212] on span "Sales Order Lines" at bounding box center [680, 213] width 89 height 16
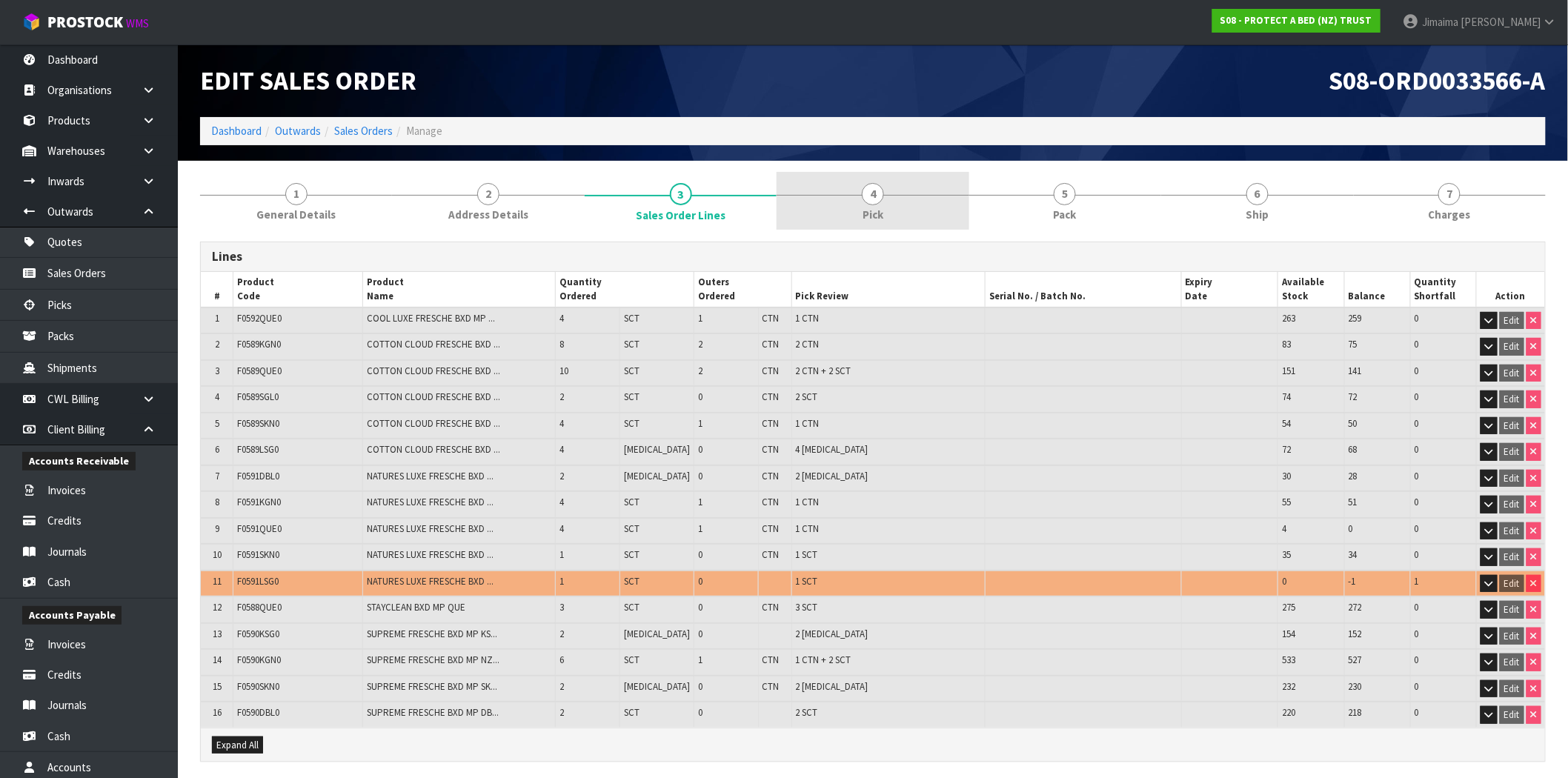
click at [852, 212] on link "4 Pick" at bounding box center [873, 201] width 192 height 58
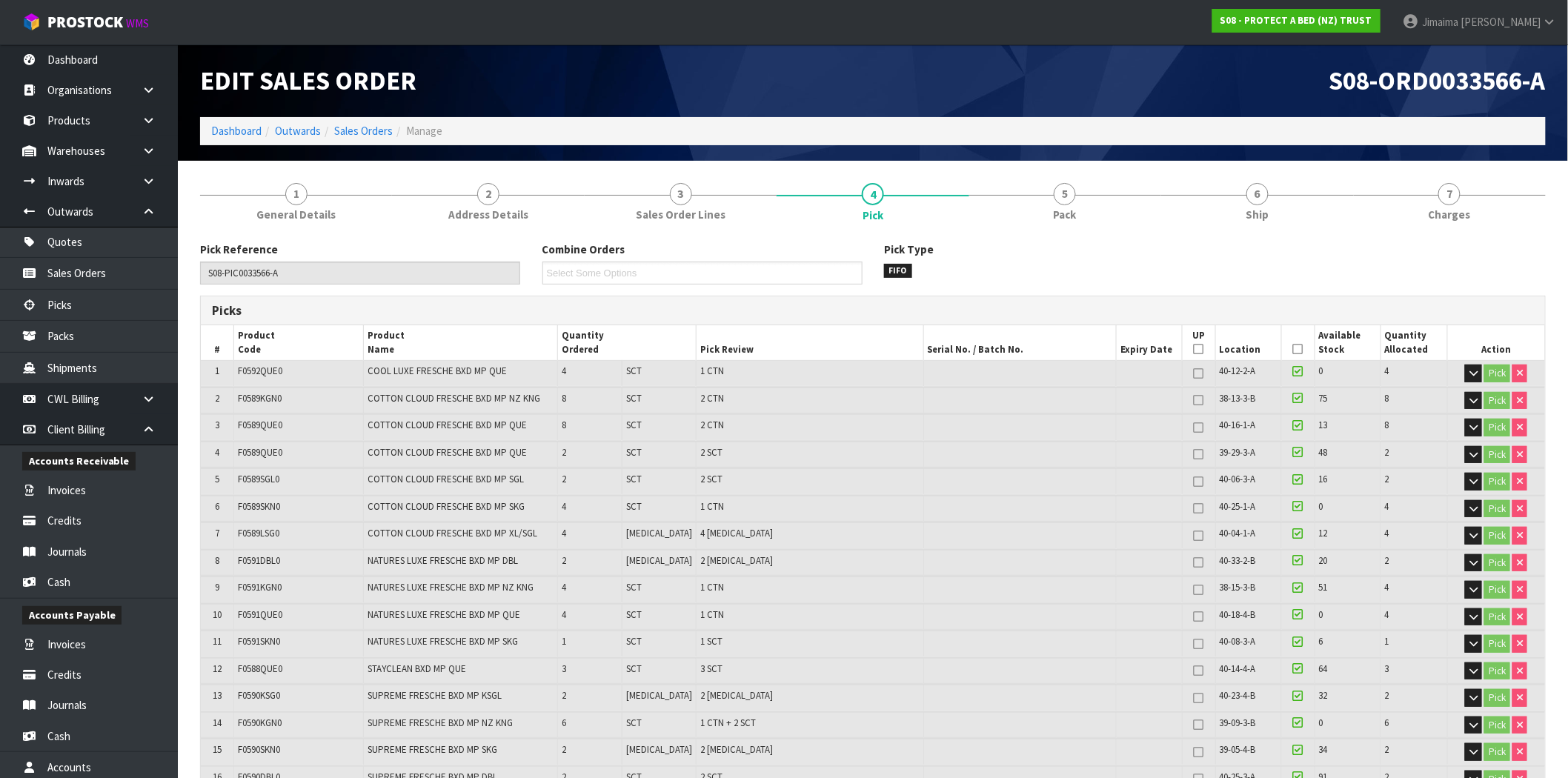
click at [1045, 267] on div "Pick Type FIFO" at bounding box center [1044, 259] width 343 height 35
click at [1065, 219] on span "Pack" at bounding box center [1066, 215] width 23 height 16
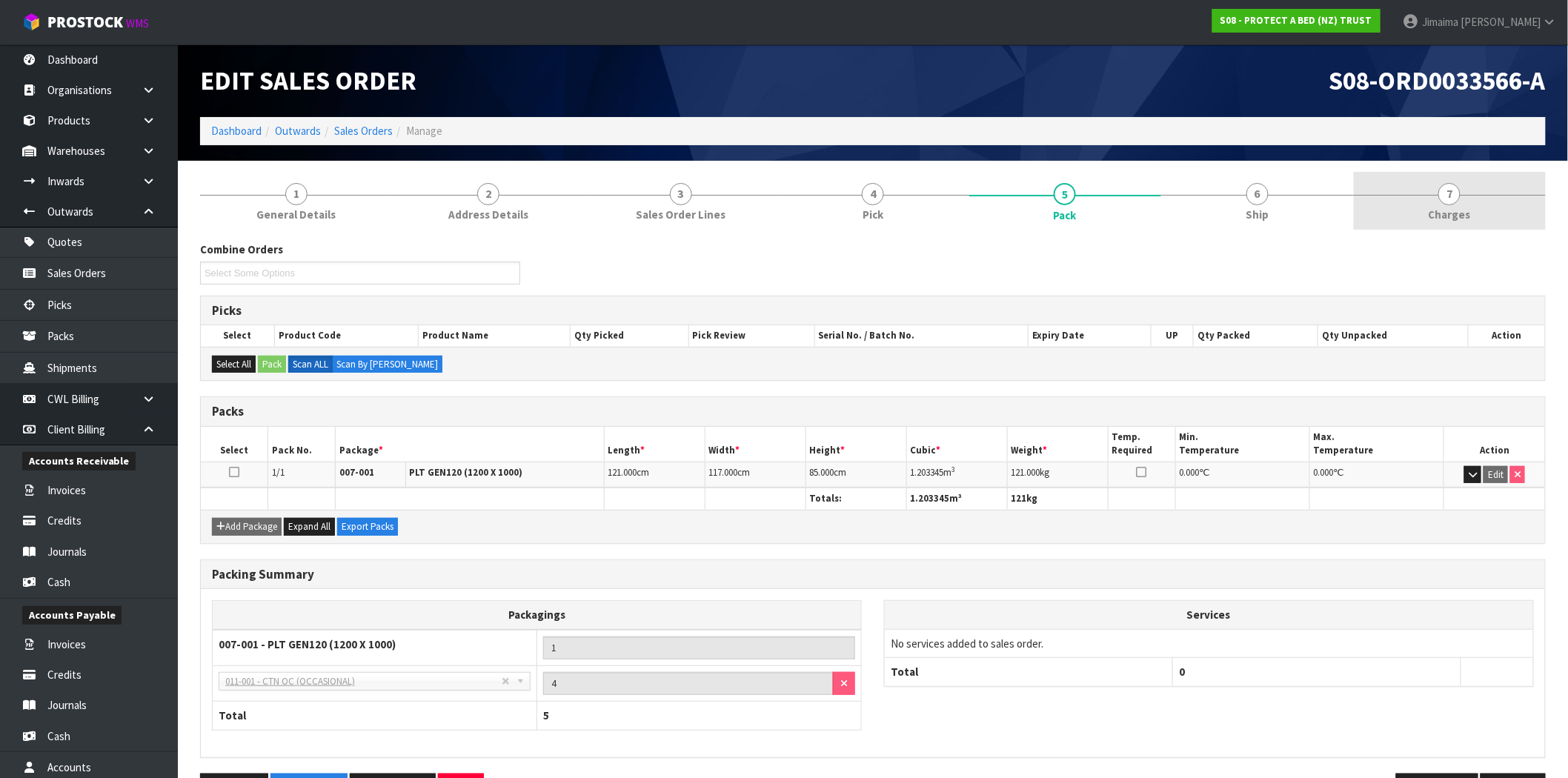
click at [1404, 204] on link "7 Charges" at bounding box center [1450, 201] width 192 height 58
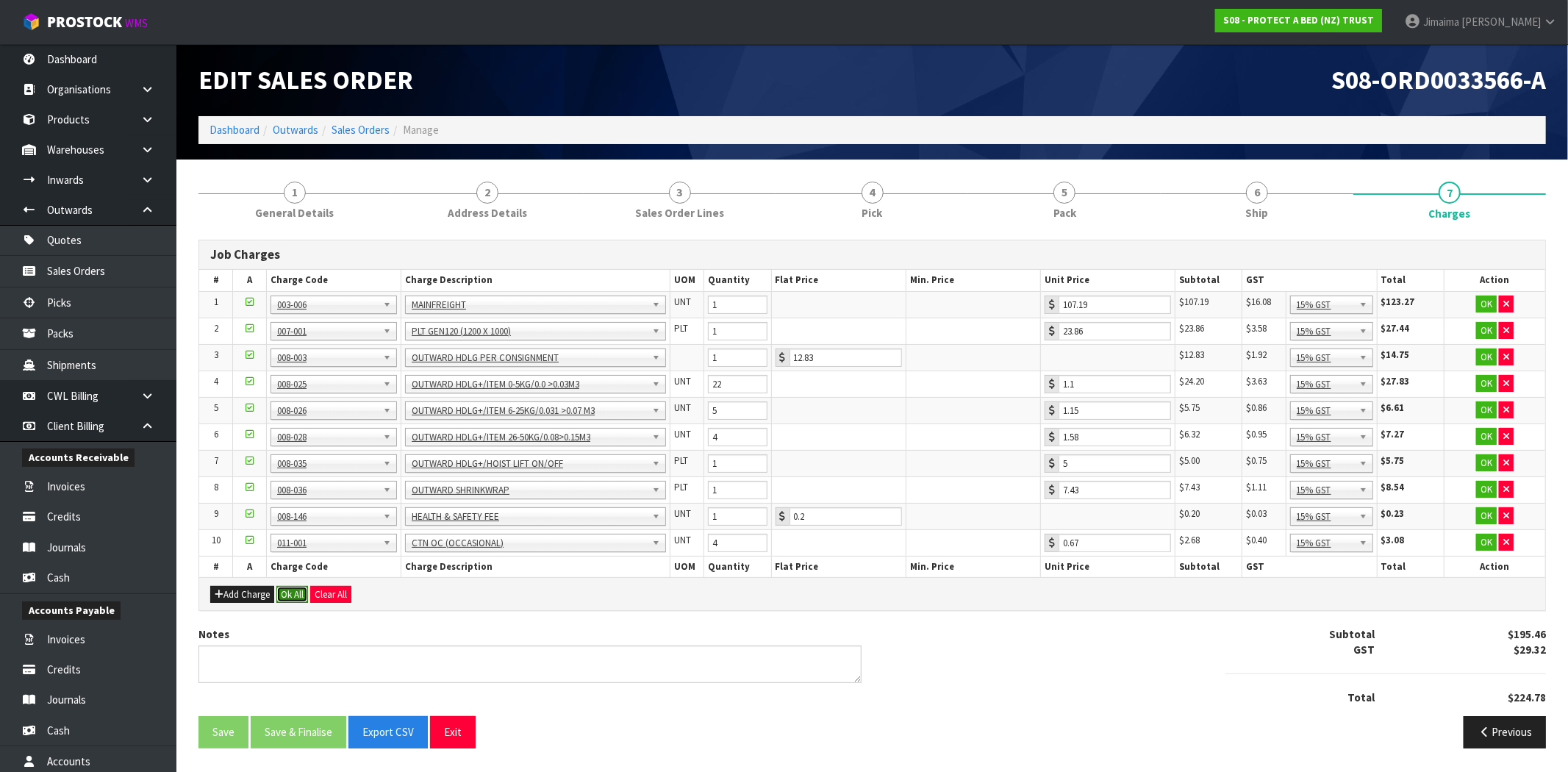
click at [297, 592] on button "Ok All" at bounding box center [292, 595] width 31 height 17
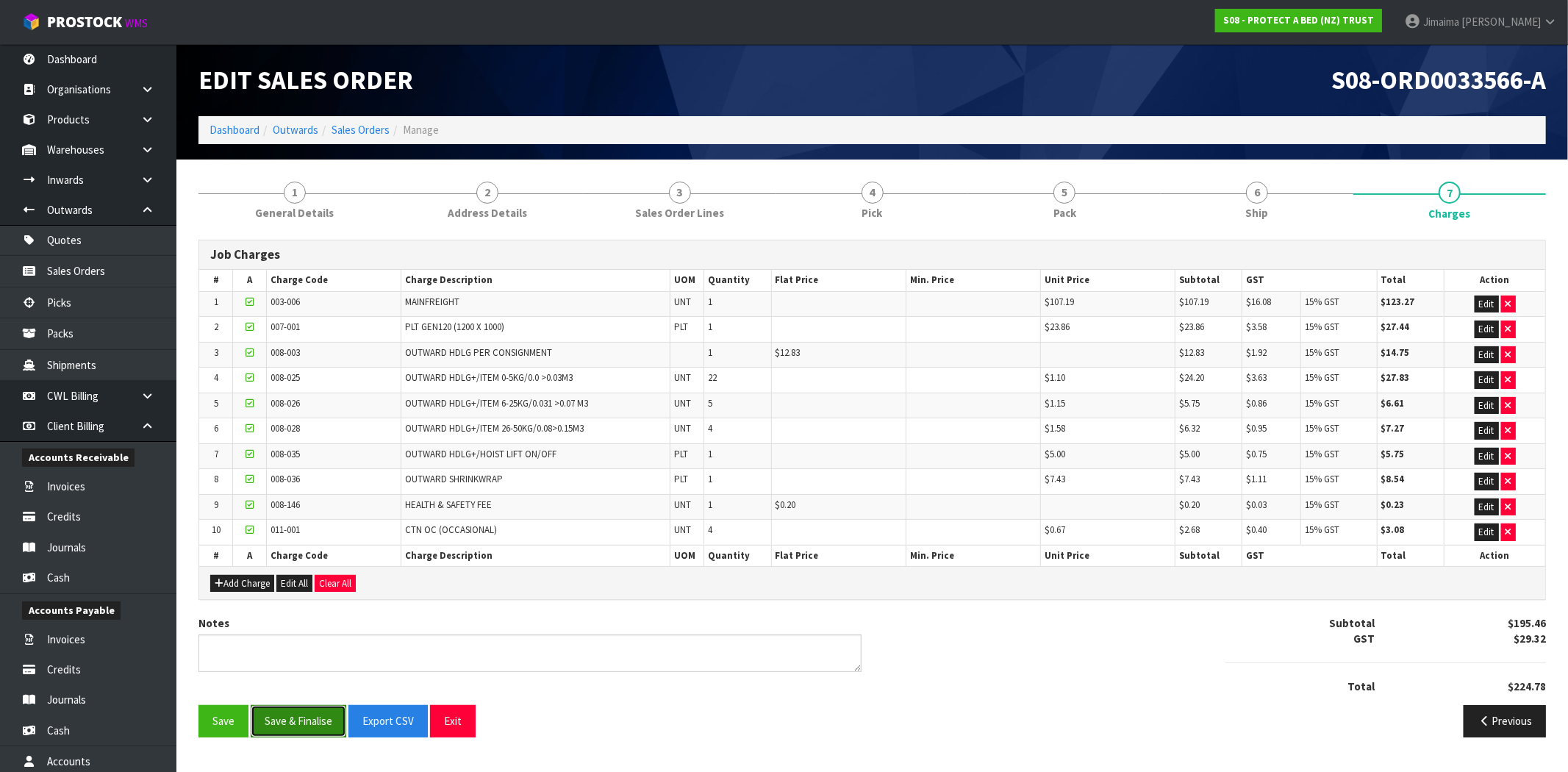
click at [322, 725] on button "Save & Finalise" at bounding box center [298, 720] width 95 height 31
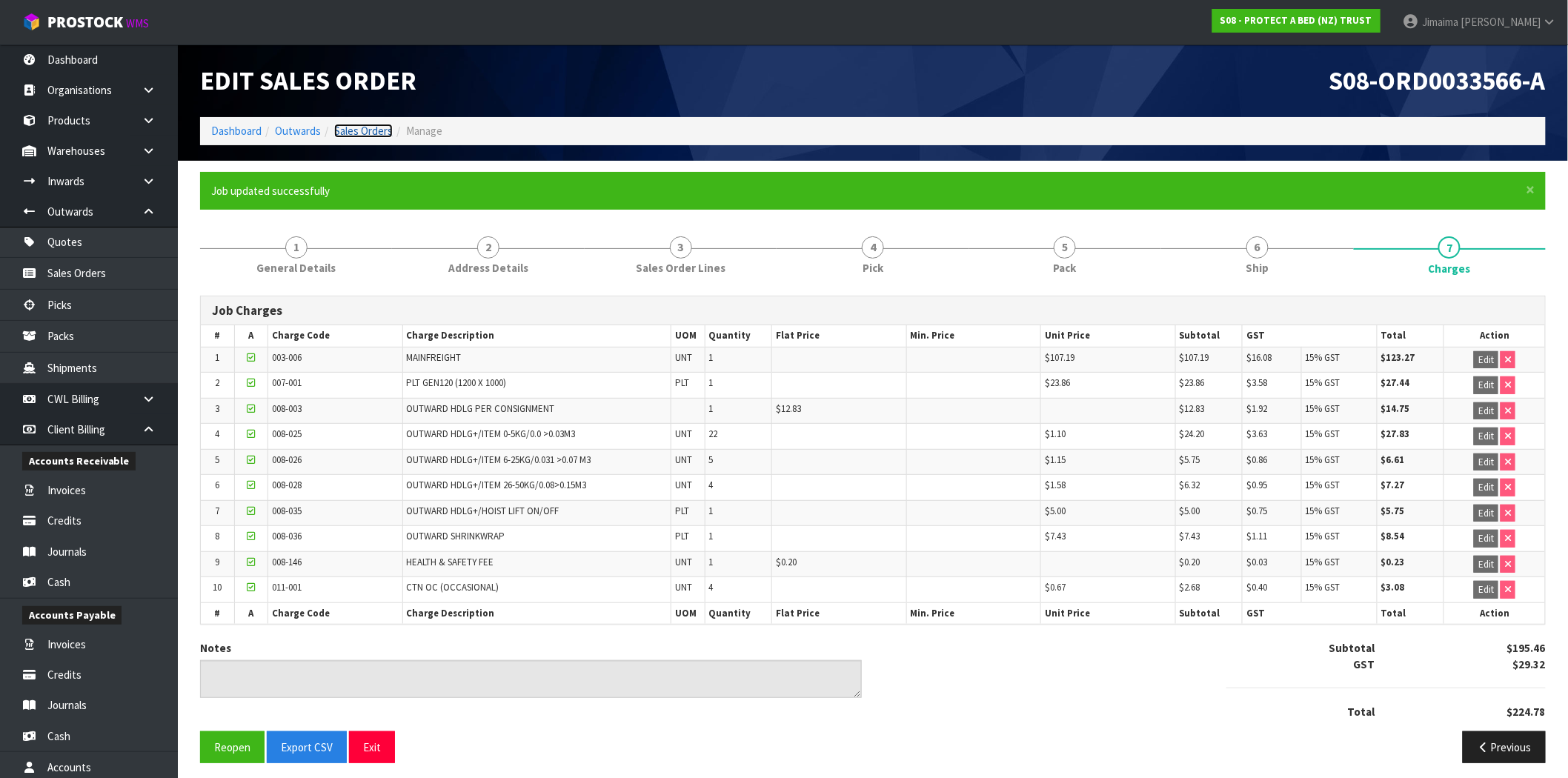
click at [364, 133] on link "Sales Orders" at bounding box center [363, 130] width 58 height 14
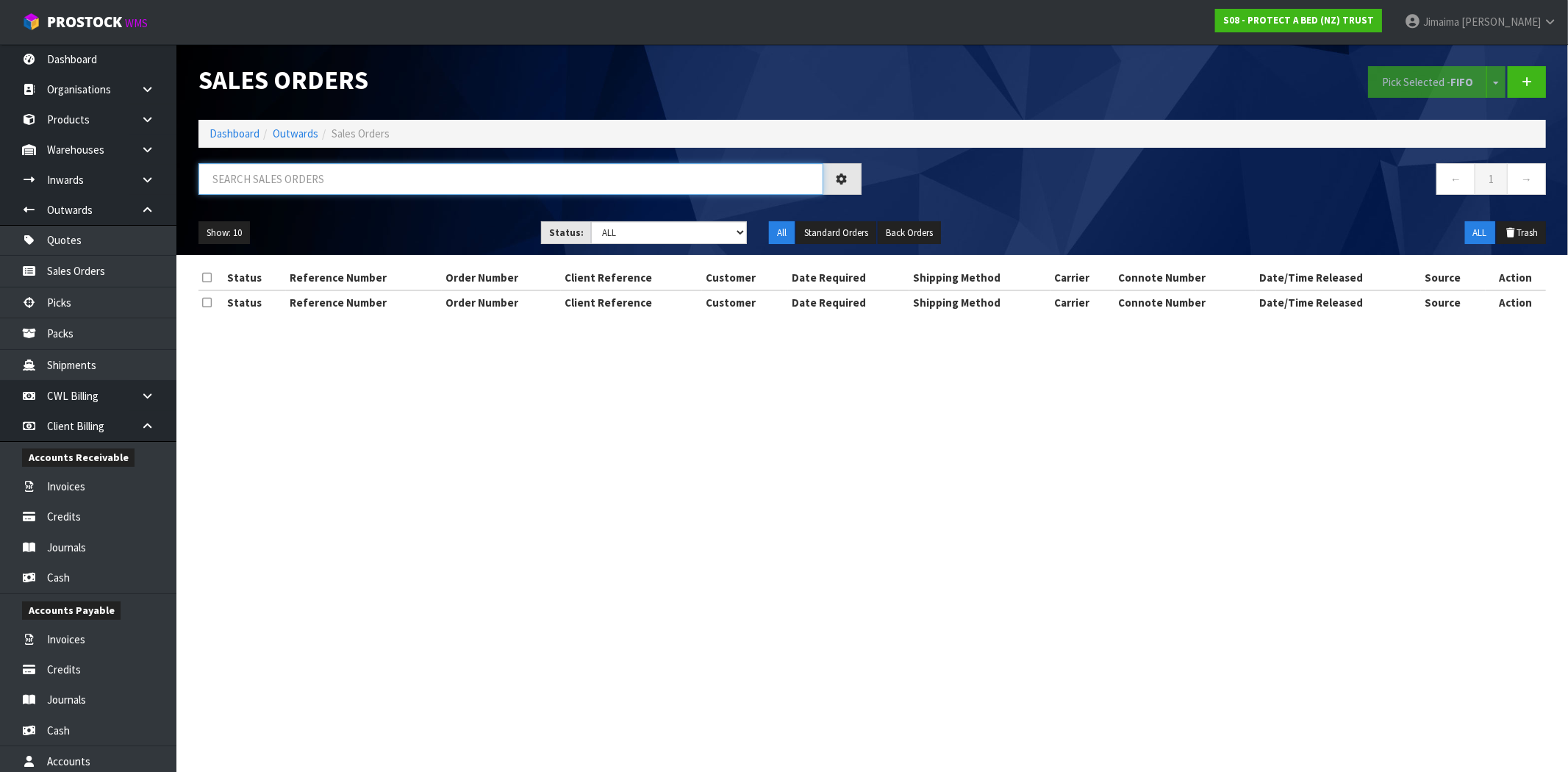
click at [295, 191] on input "text" at bounding box center [510, 179] width 625 height 31
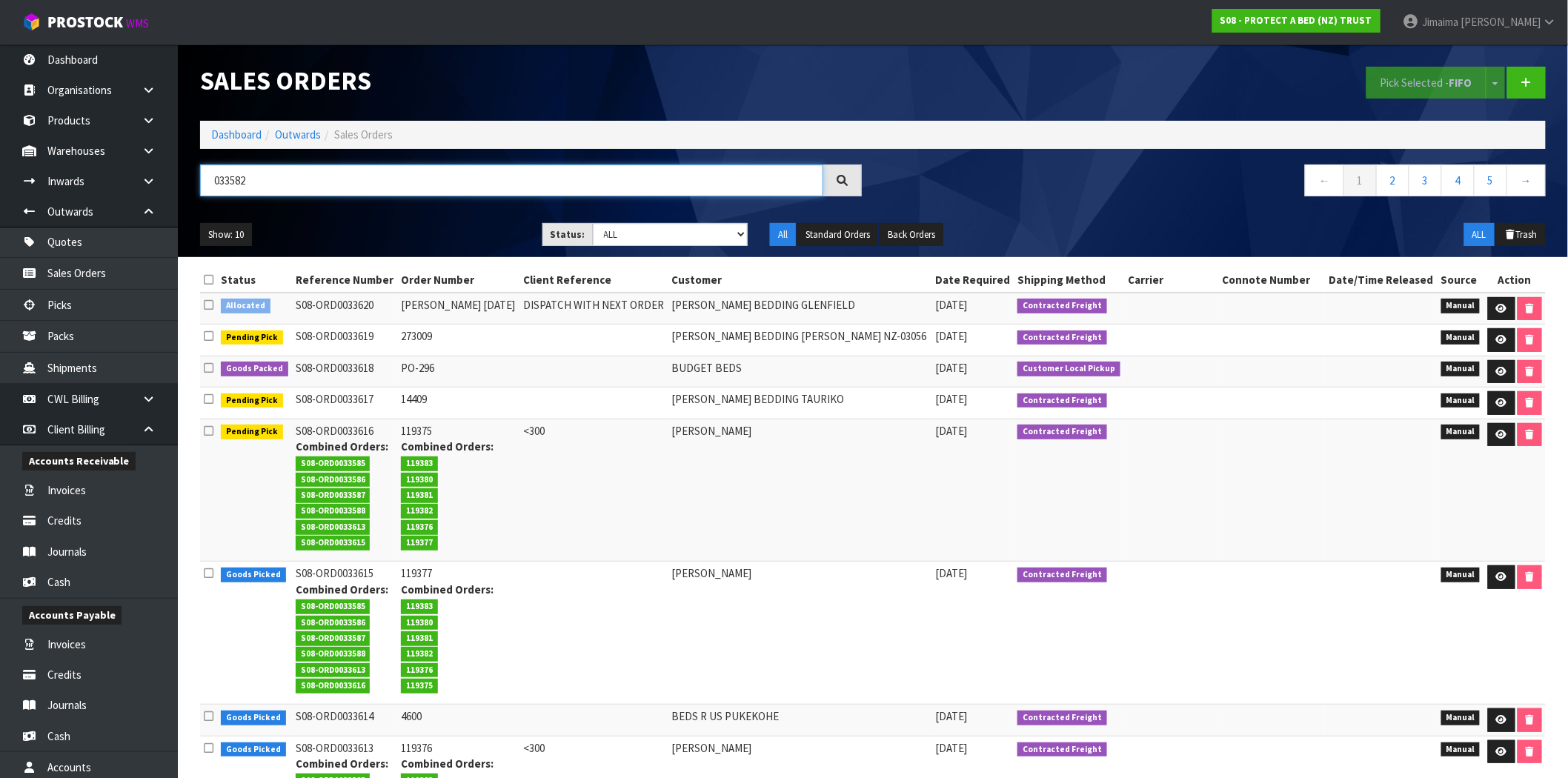
type input "033582"
click at [674, 357] on td "BUDGET BEDS" at bounding box center [800, 372] width 264 height 32
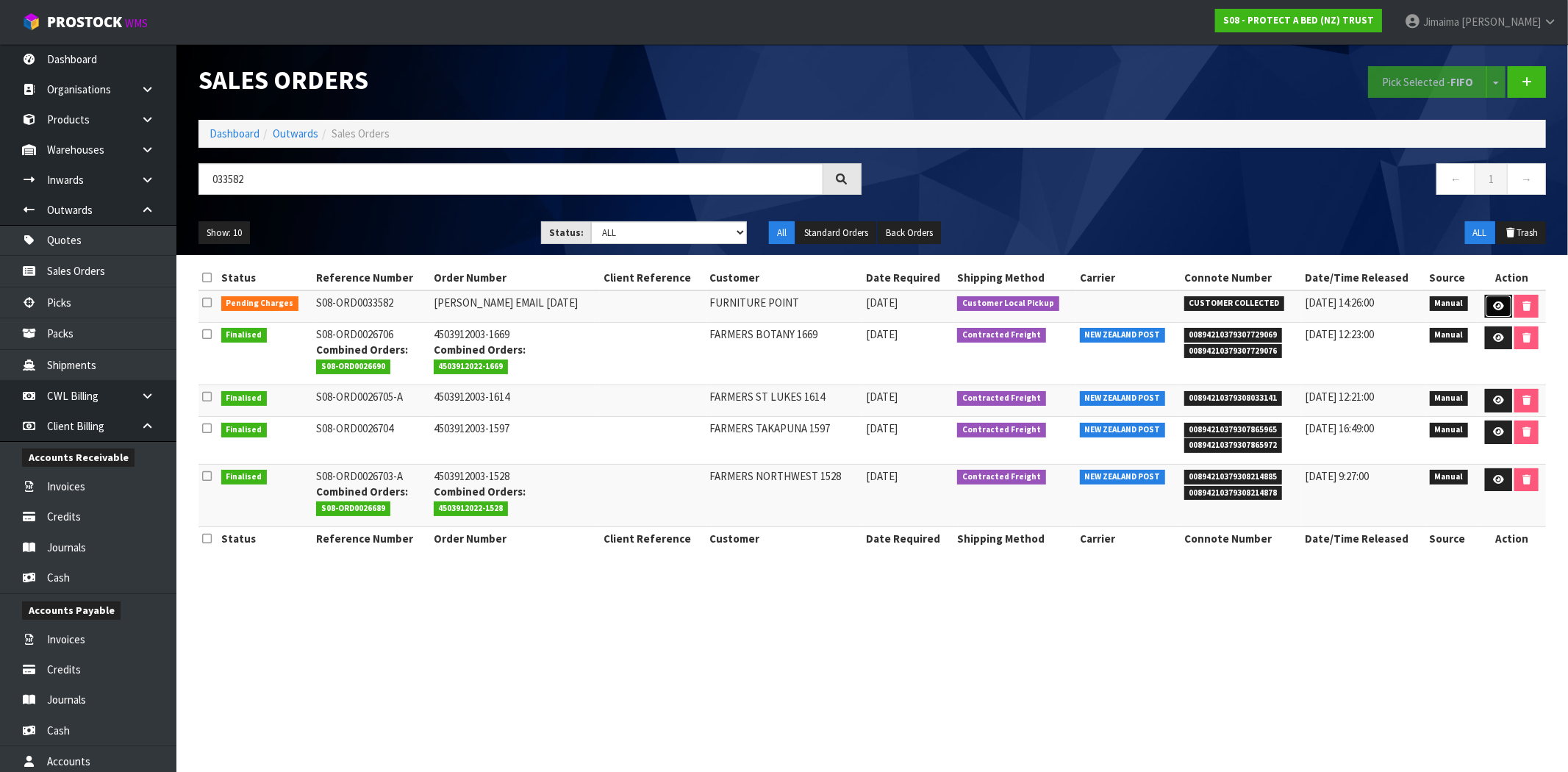
click at [1501, 303] on link at bounding box center [1498, 306] width 27 height 24
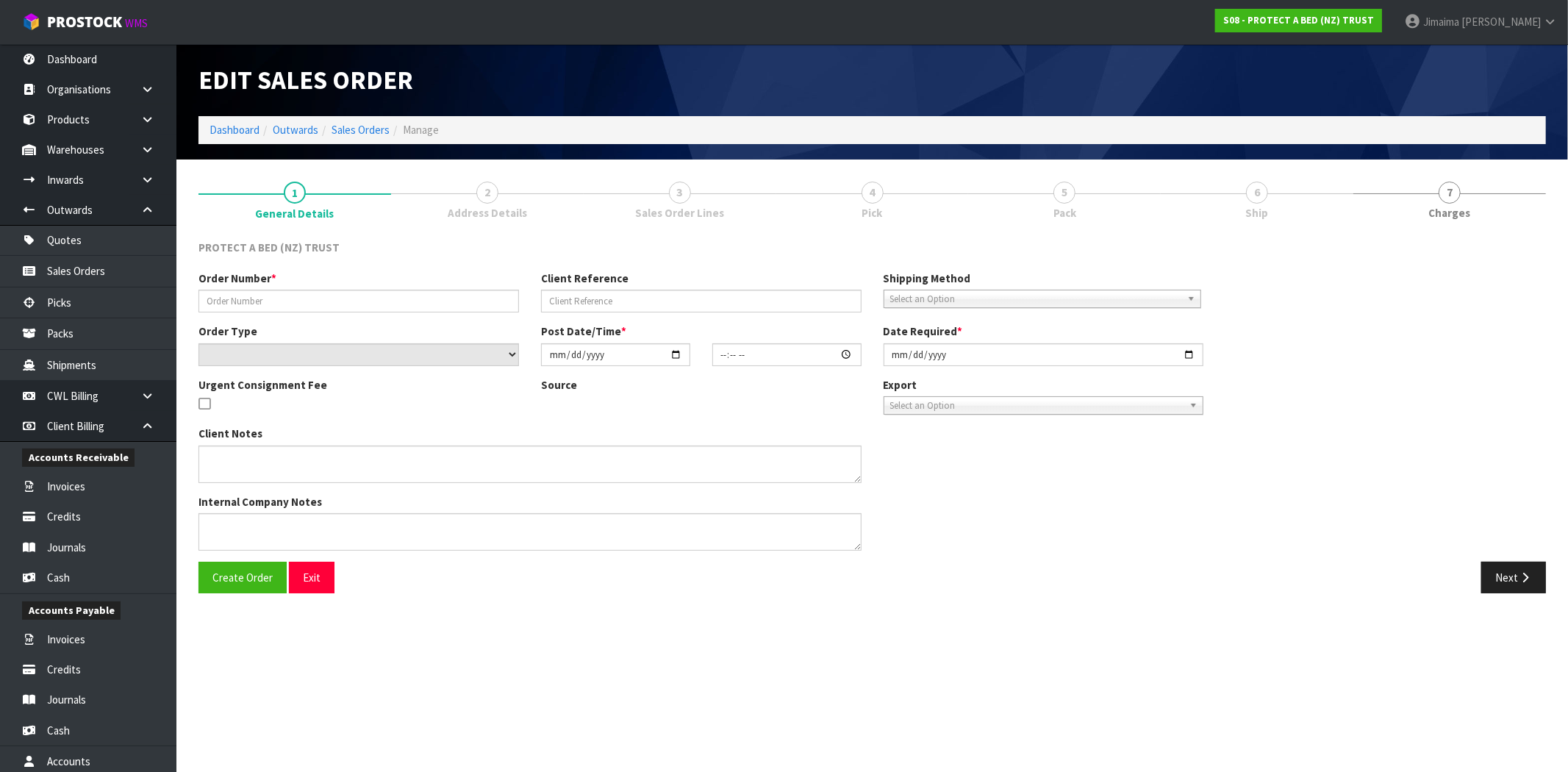
type input "CLINT EMAIL 29.09.25"
select select "number:0"
type input "2025-09-29"
type input "08:38:00.000"
type input "2025-09-29"
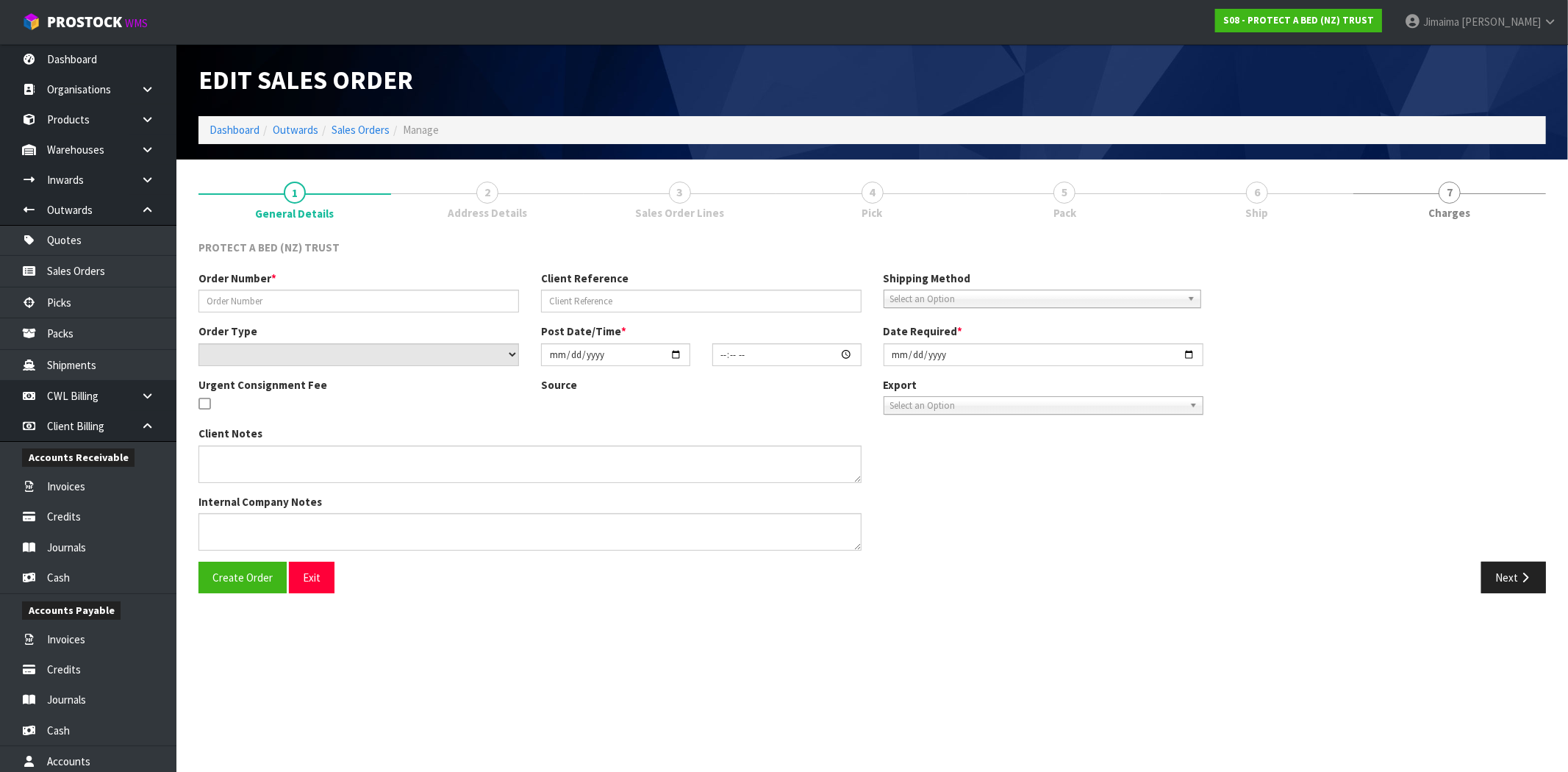
type textarea "PLEASE LET DAISY AND TEAM KNOW WHEN THESE ARE READY FOR COLLECTION."
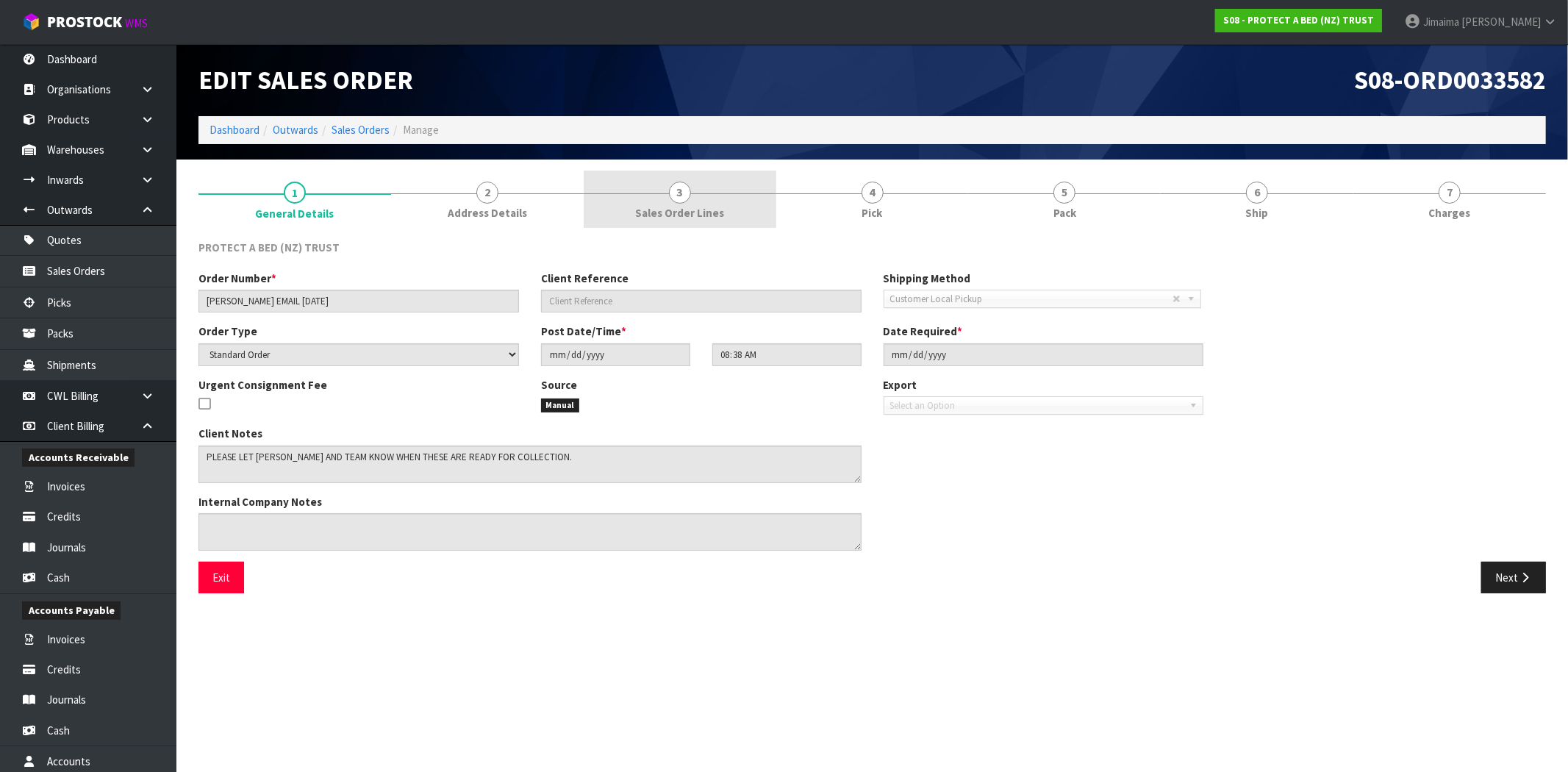
click at [732, 205] on link "3 Sales Order Lines" at bounding box center [680, 199] width 192 height 58
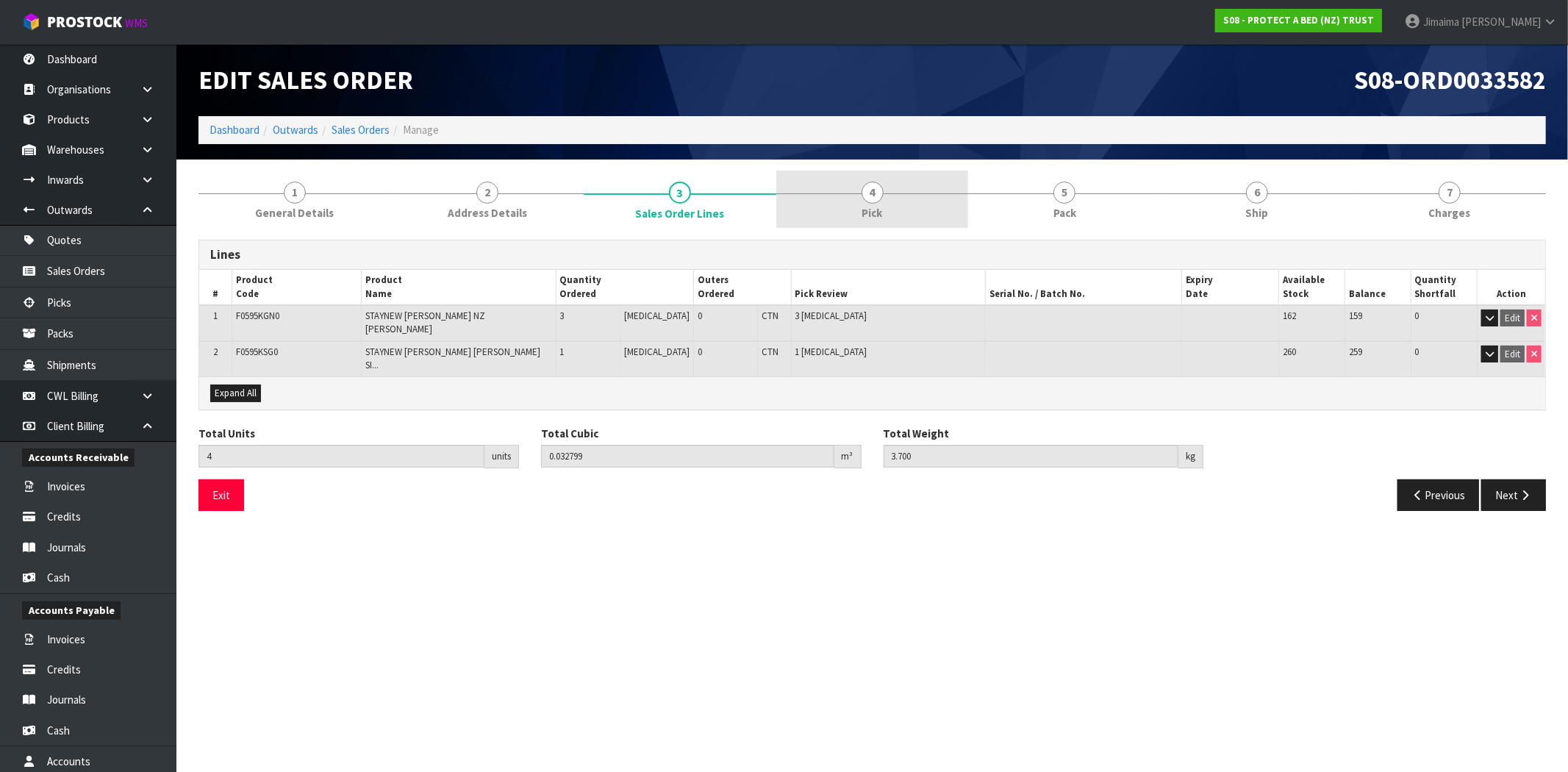
click at [858, 206] on link "4 Pick" at bounding box center [872, 199] width 192 height 58
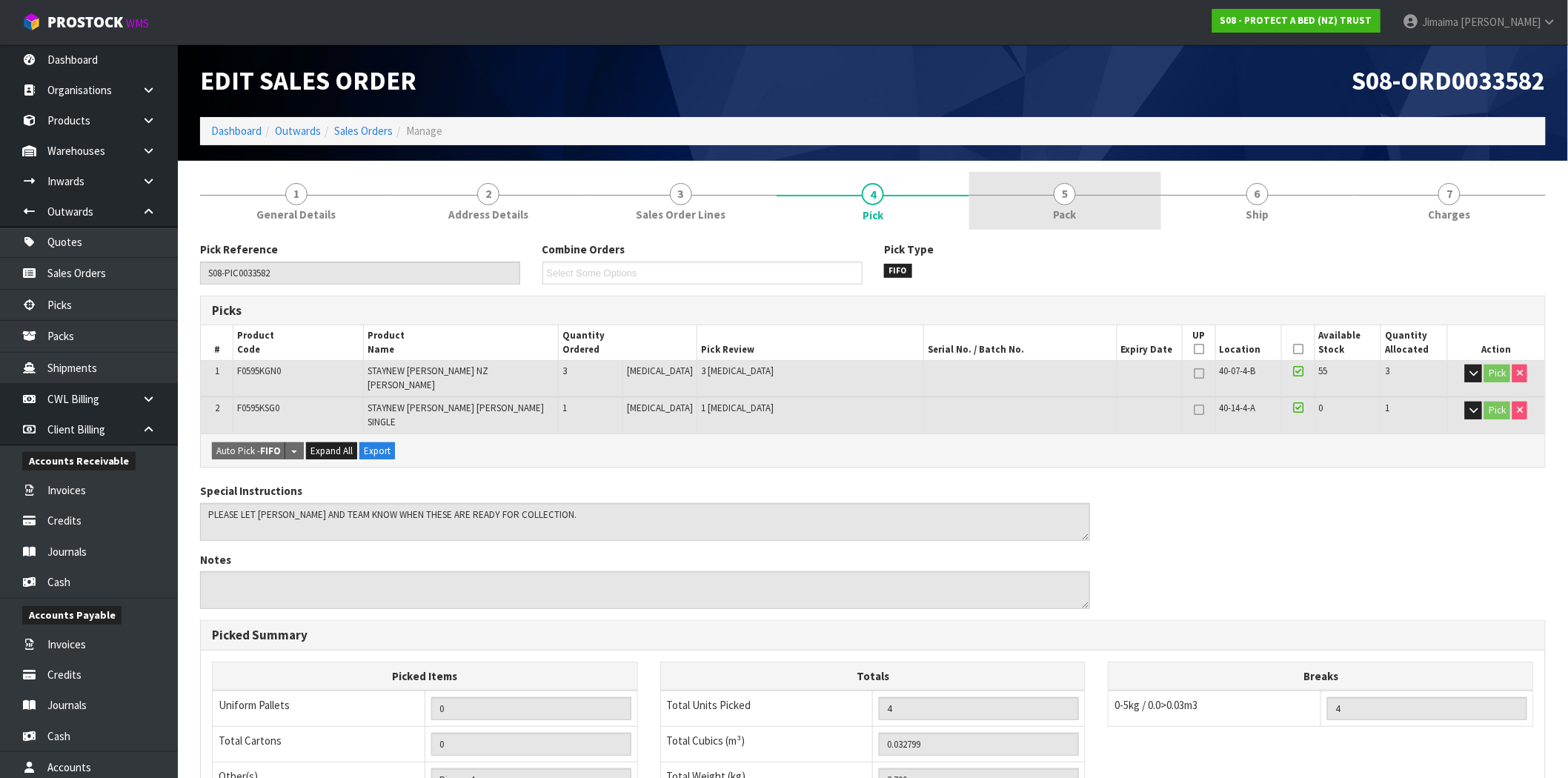
click at [1055, 221] on span "Pack" at bounding box center [1066, 215] width 23 height 16
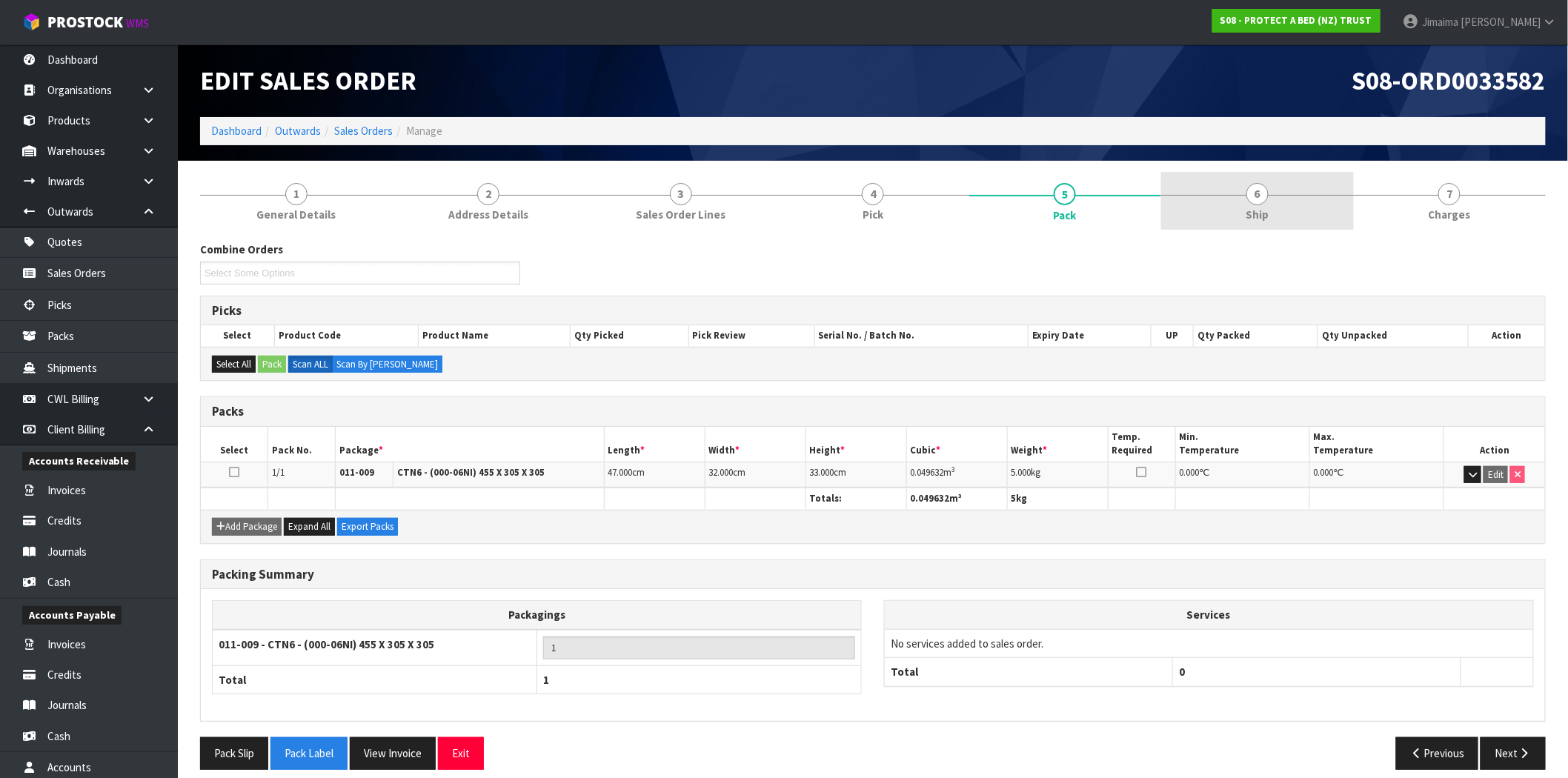
drag, startPoint x: 1248, startPoint y: 212, endPoint x: 1283, endPoint y: 213, distance: 35.0
click at [1249, 212] on span "Ship" at bounding box center [1258, 215] width 23 height 16
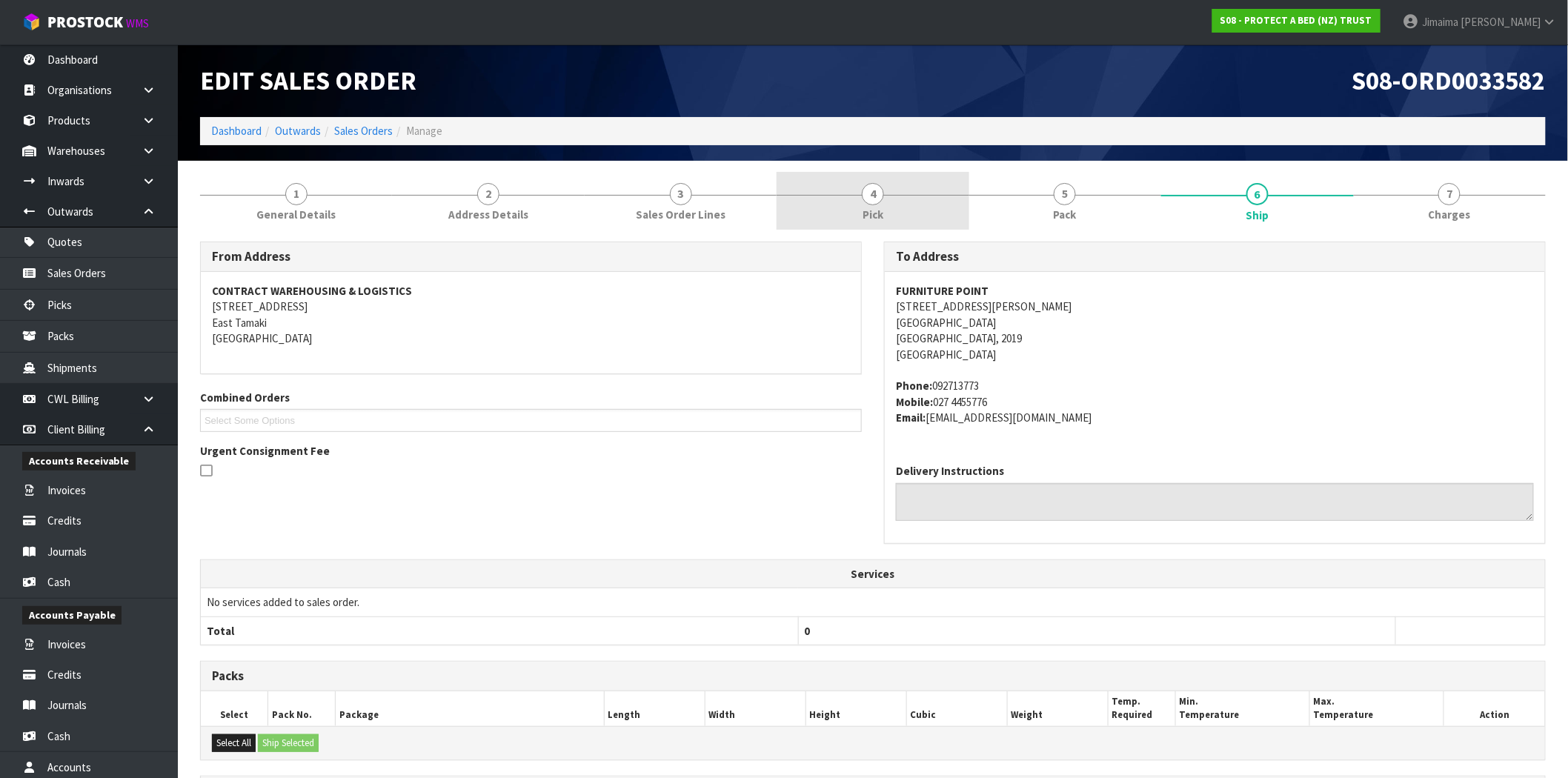
click at [926, 193] on link "4 Pick" at bounding box center [873, 201] width 192 height 58
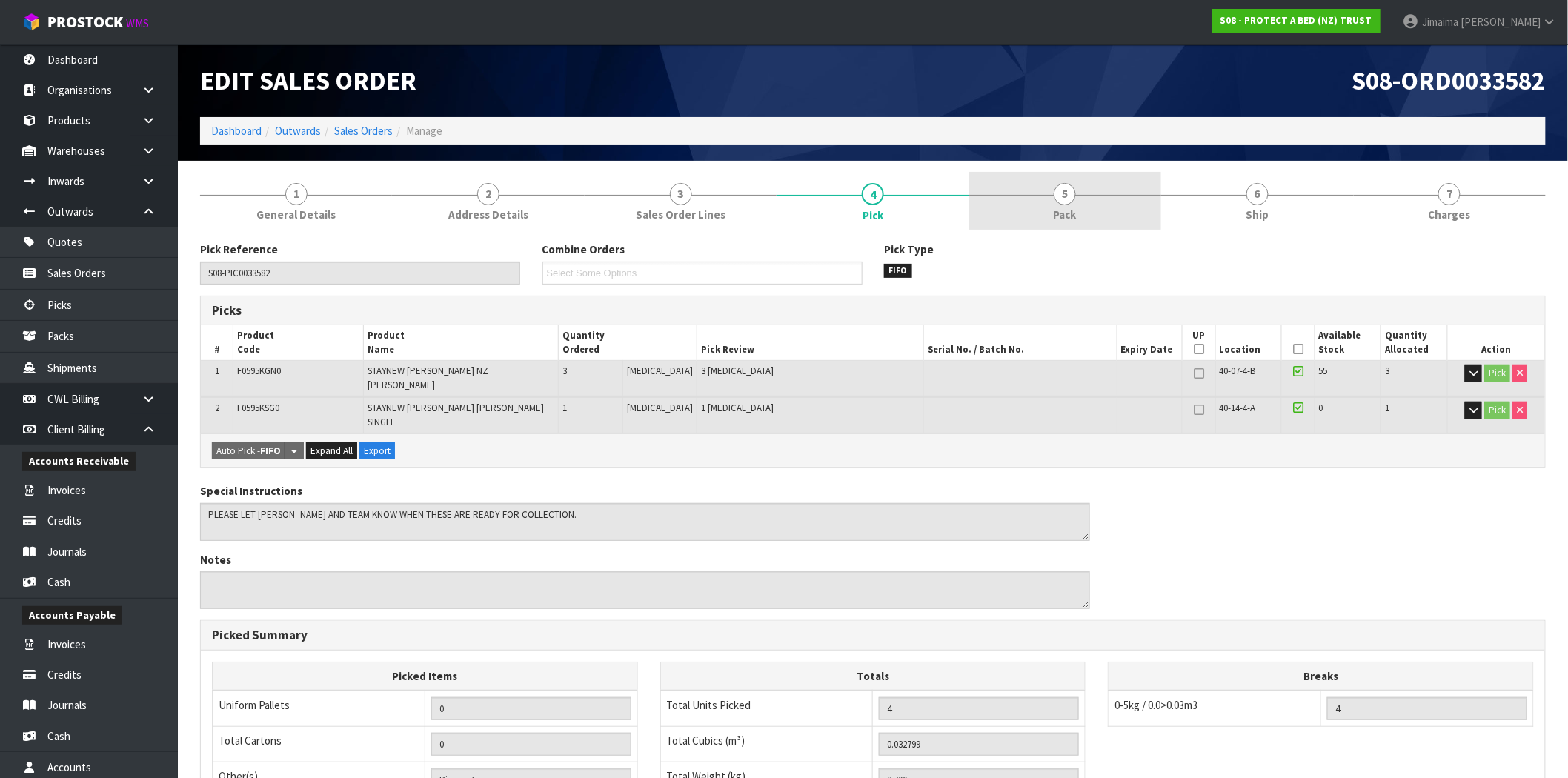
click at [1100, 208] on link "5 Pack" at bounding box center [1066, 201] width 192 height 58
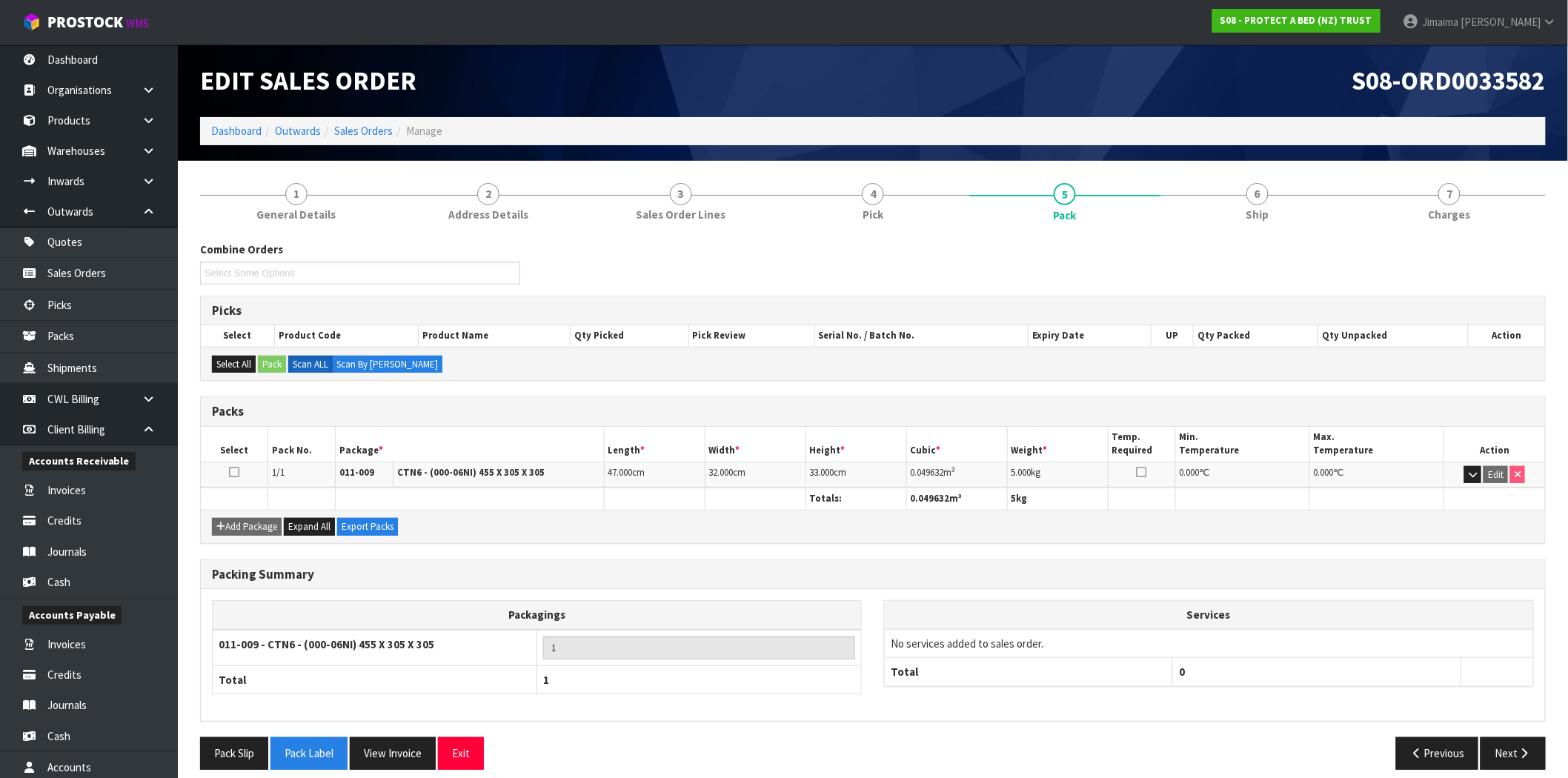
click at [1402, 219] on link "7 Charges" at bounding box center [1450, 201] width 192 height 58
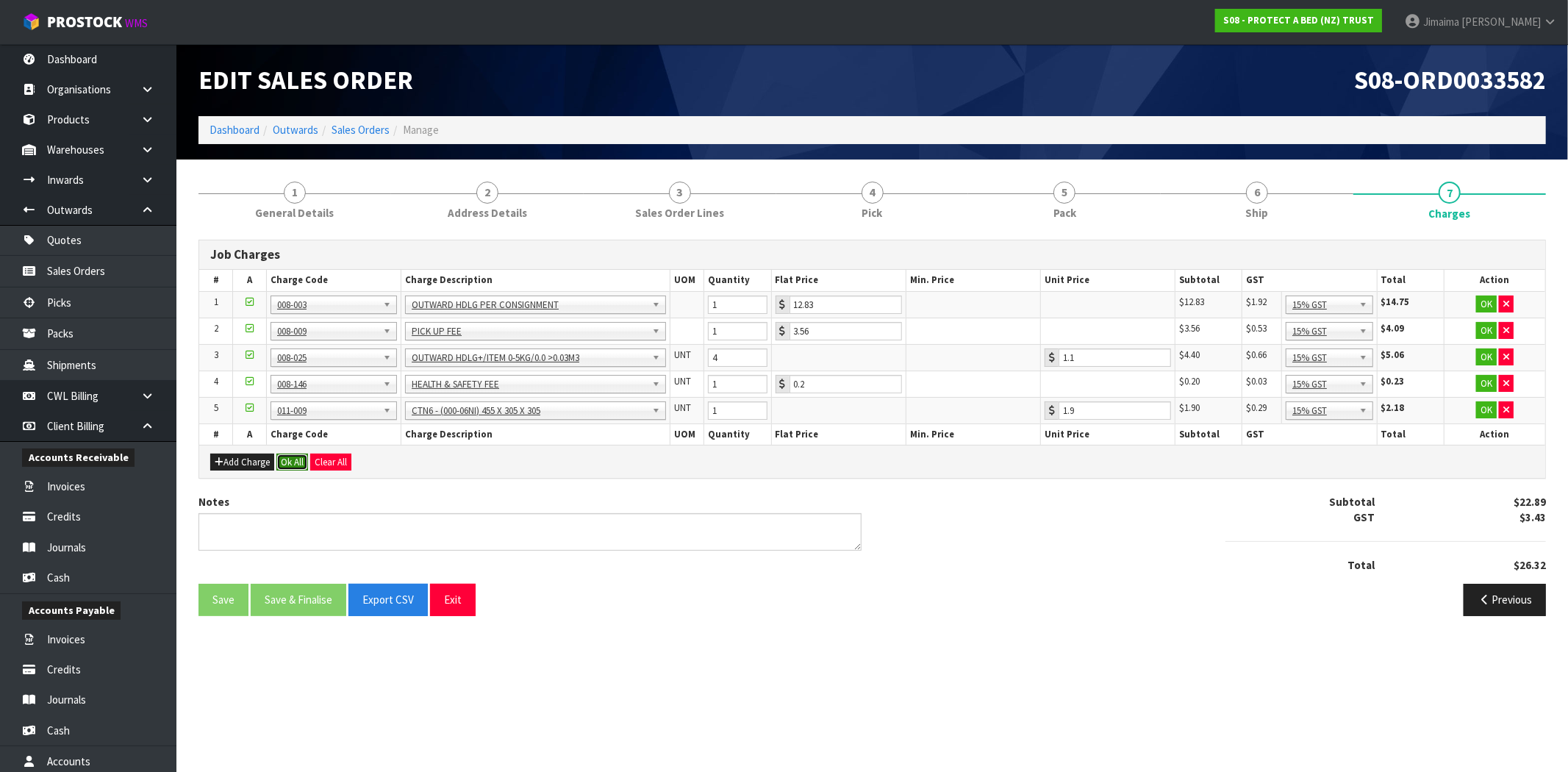
click at [285, 464] on button "Ok All" at bounding box center [292, 463] width 31 height 17
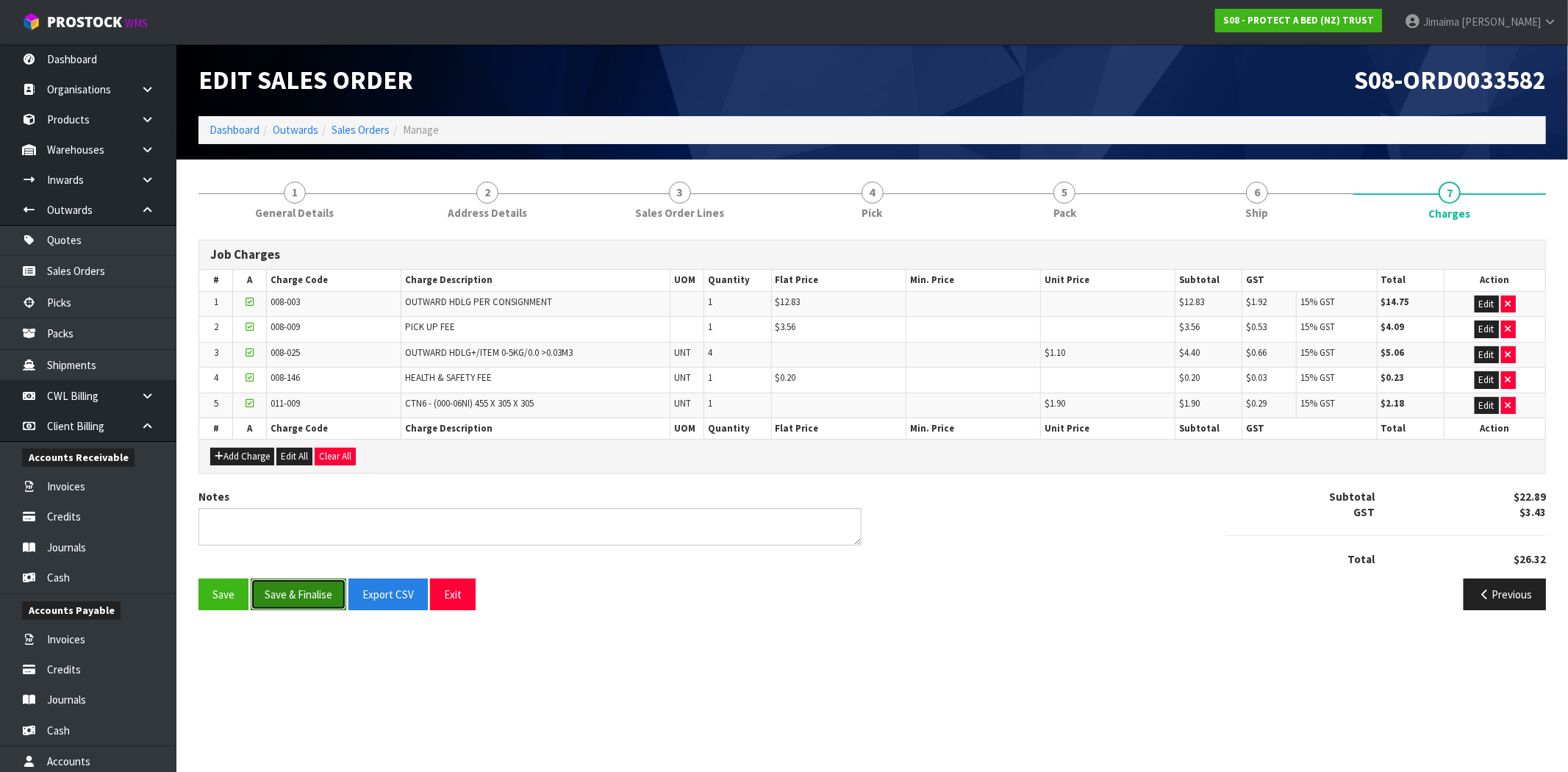
click at [305, 595] on button "Save & Finalise" at bounding box center [298, 595] width 95 height 31
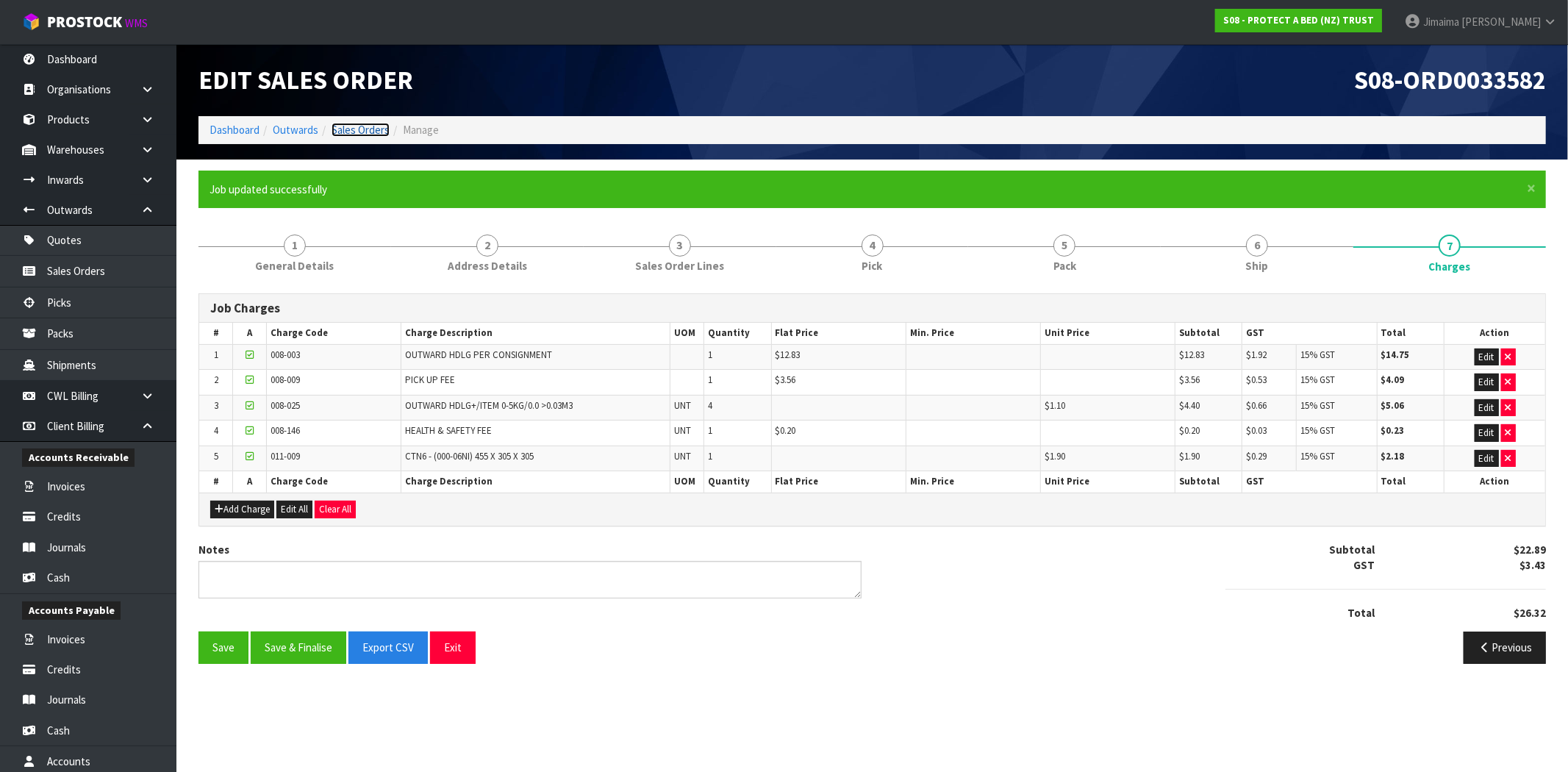
click at [357, 134] on link "Sales Orders" at bounding box center [360, 129] width 58 height 14
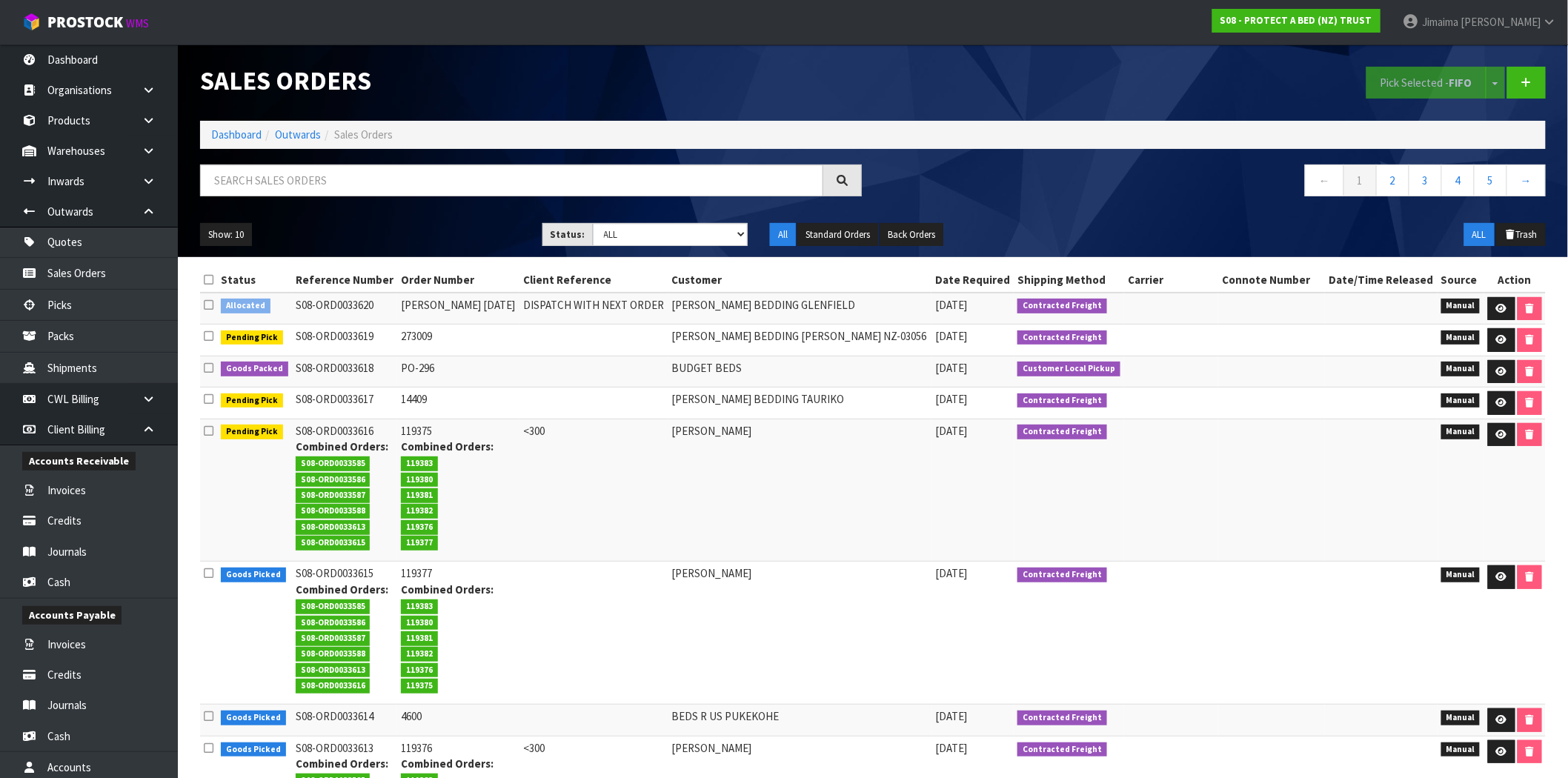
click at [234, 143] on ol "Dashboard Outwards Sales Orders" at bounding box center [873, 134] width 1346 height 27
click at [226, 137] on link "Dashboard" at bounding box center [236, 135] width 50 height 14
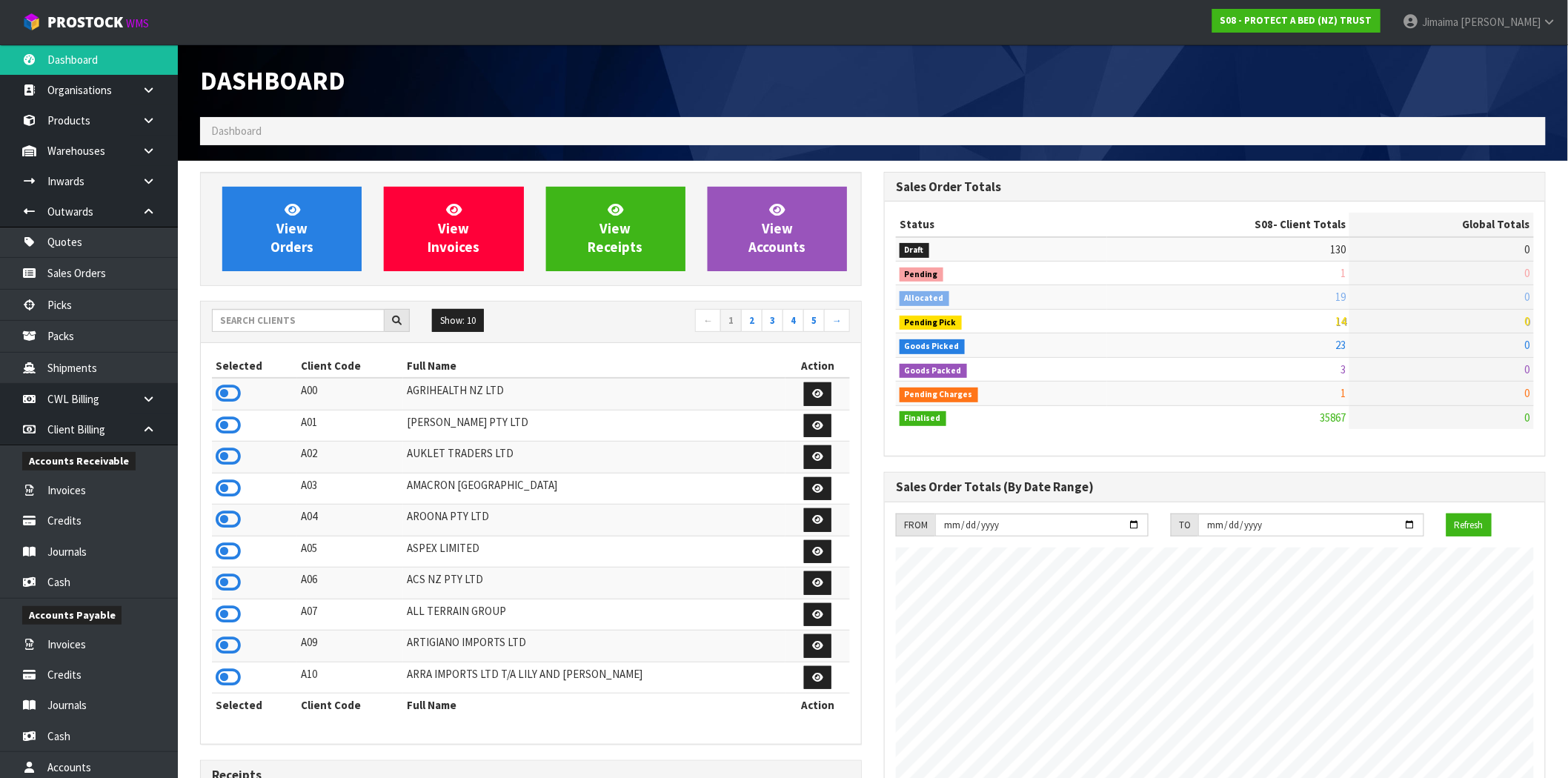
scroll to position [1123, 684]
click at [336, 328] on input "text" at bounding box center [299, 321] width 173 height 23
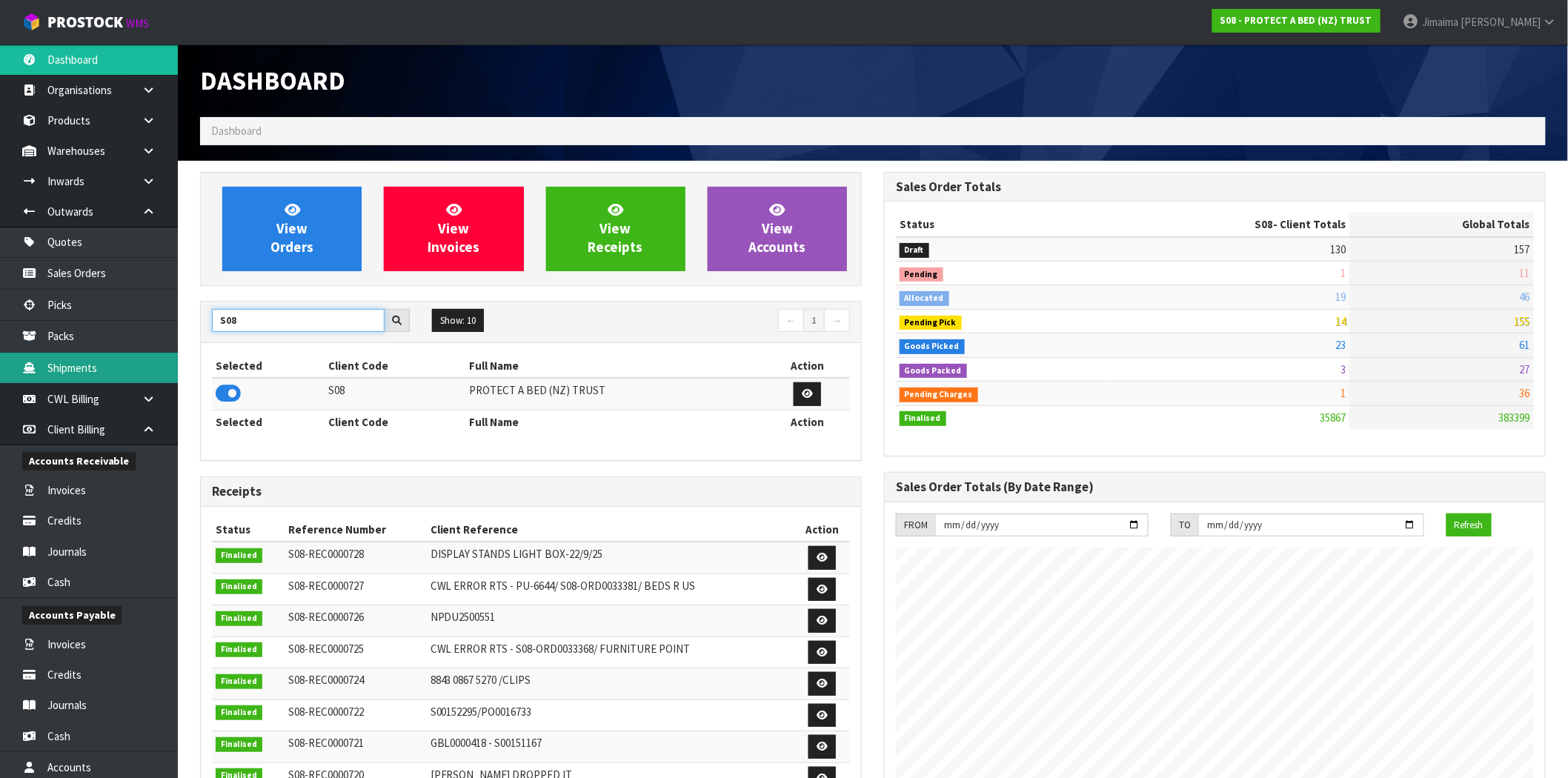
type input "S08"
drag, startPoint x: 591, startPoint y: 404, endPoint x: 286, endPoint y: 315, distance: 317.7
click at [584, 405] on td "PROTECT A BED (NZ) TRUST" at bounding box center [615, 394] width 300 height 32
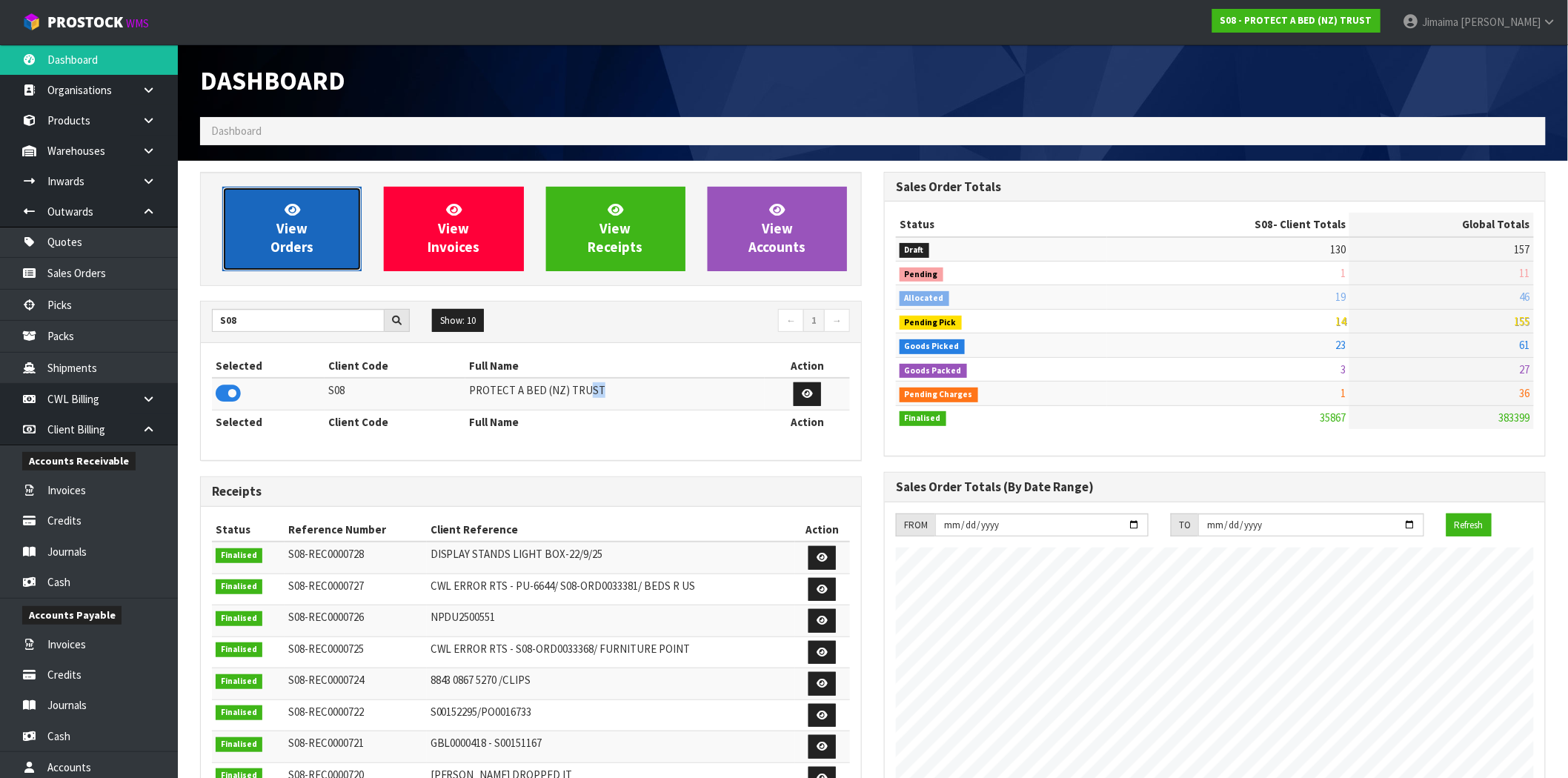
click at [257, 241] on link "View Orders" at bounding box center [292, 229] width 139 height 85
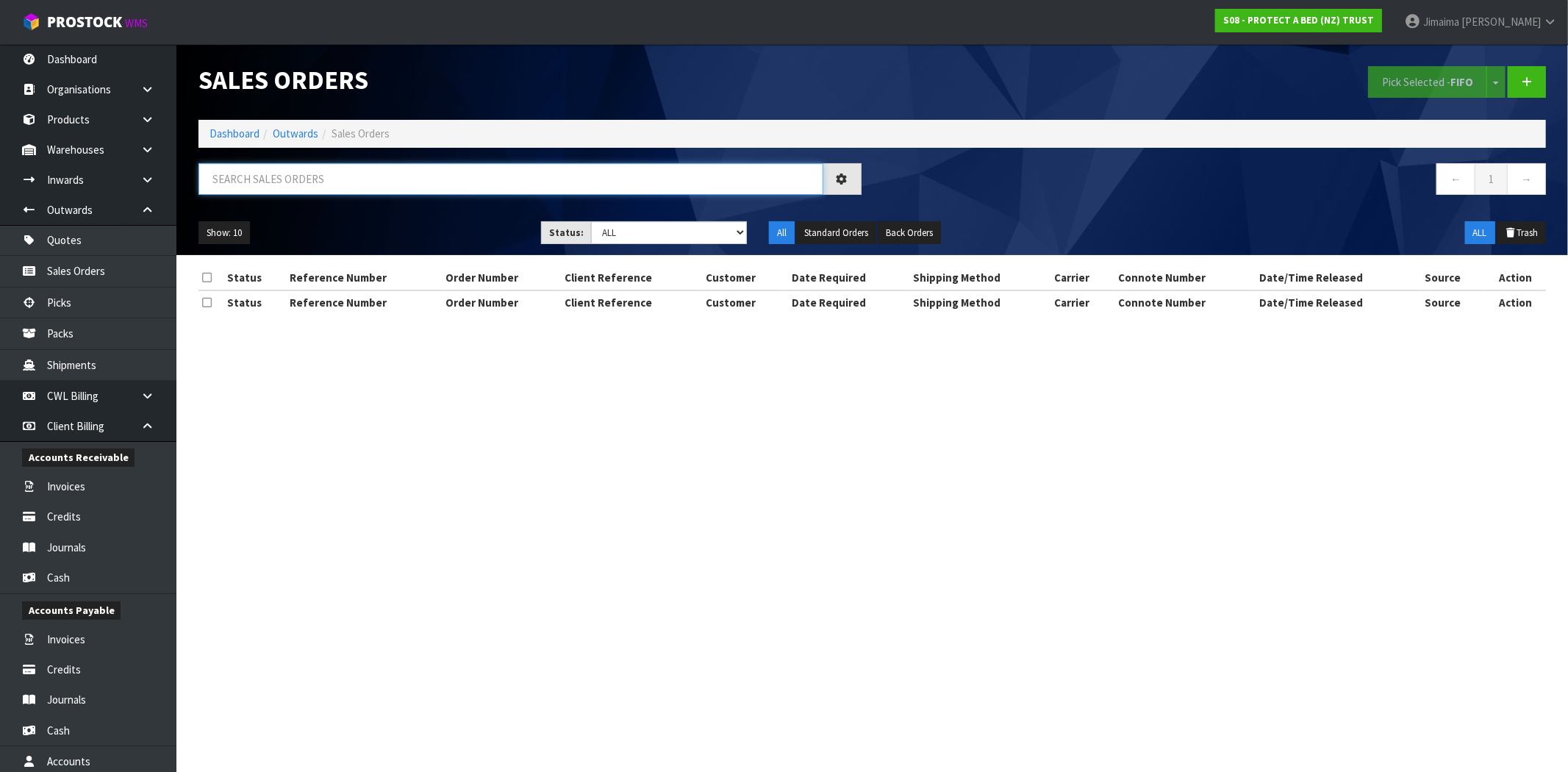
click at [281, 181] on input "text" at bounding box center [510, 179] width 625 height 31
click at [760, 238] on div "All Standard Orders Back Orders" at bounding box center [929, 233] width 343 height 24
click at [718, 233] on select "Draft Pending Allocated Pending Pick Goods Picked Goods Packed Pending Charges …" at bounding box center [669, 233] width 156 height 23
select select "string:0"
click at [591, 221] on select "Draft Pending Allocated Pending Pick Goods Picked Goods Packed Pending Charges …" at bounding box center [669, 233] width 156 height 23
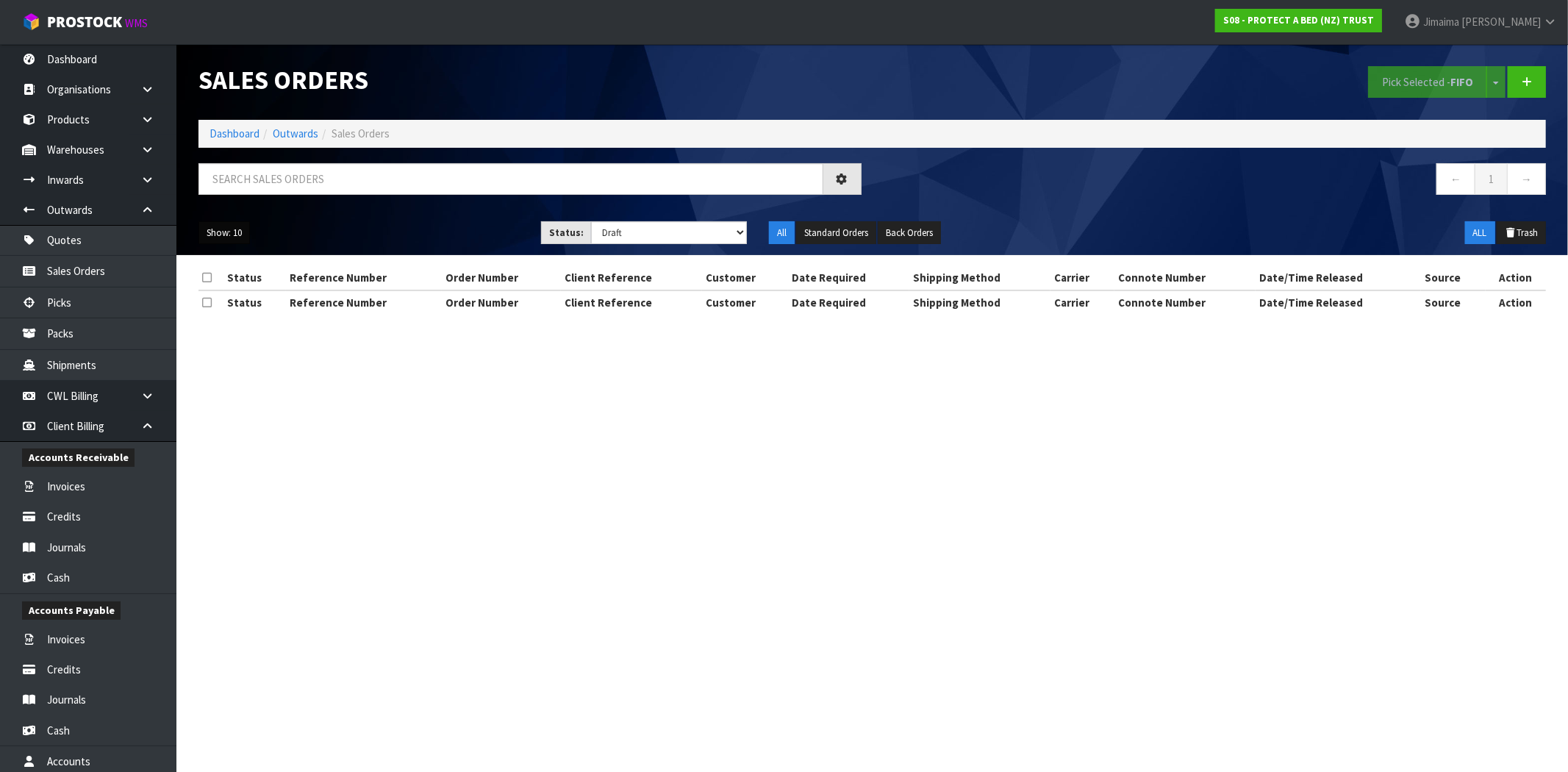
click at [218, 233] on button "Show: 10" at bounding box center [224, 233] width 52 height 24
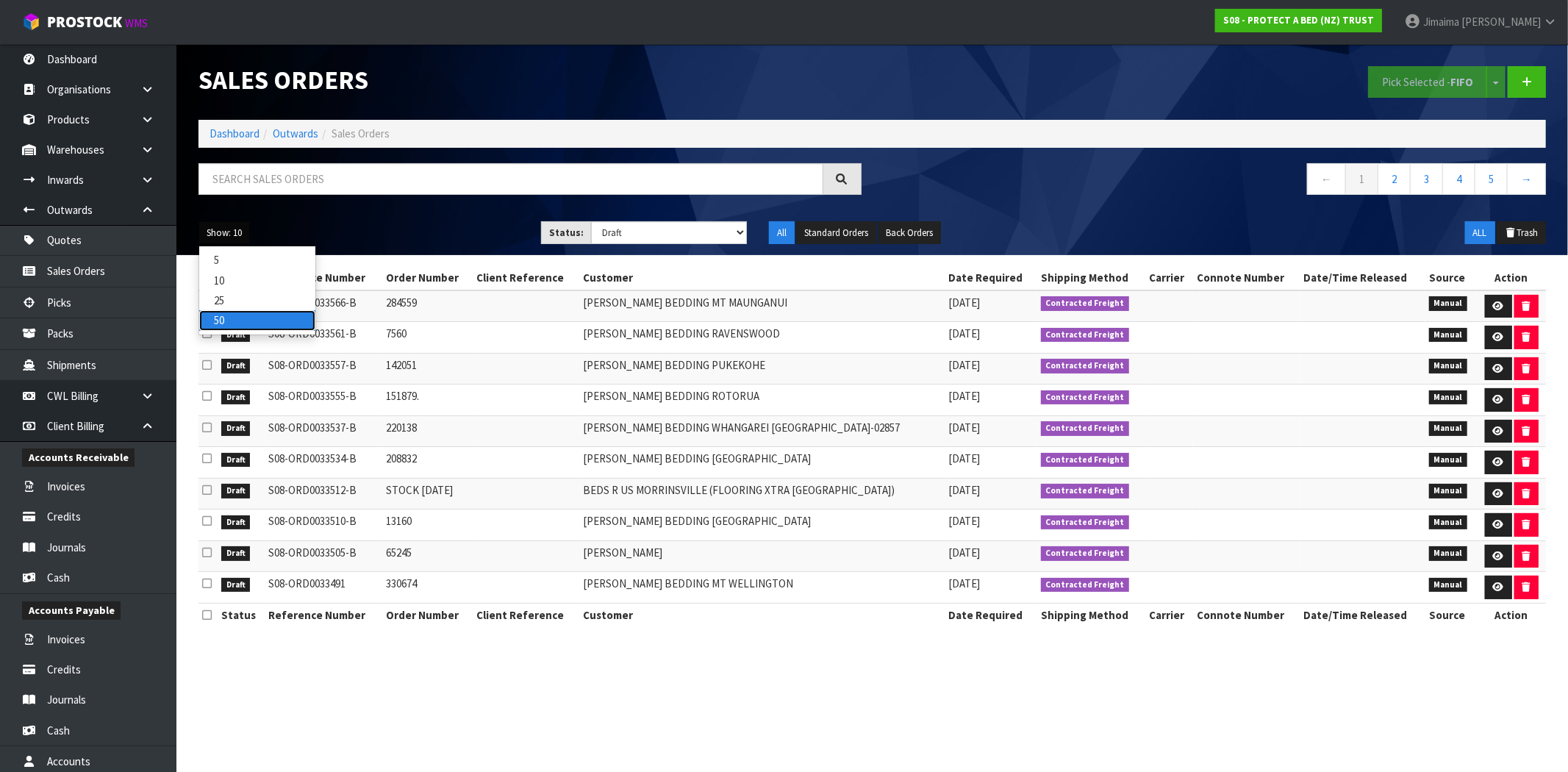
click at [224, 315] on link "50" at bounding box center [257, 320] width 116 height 20
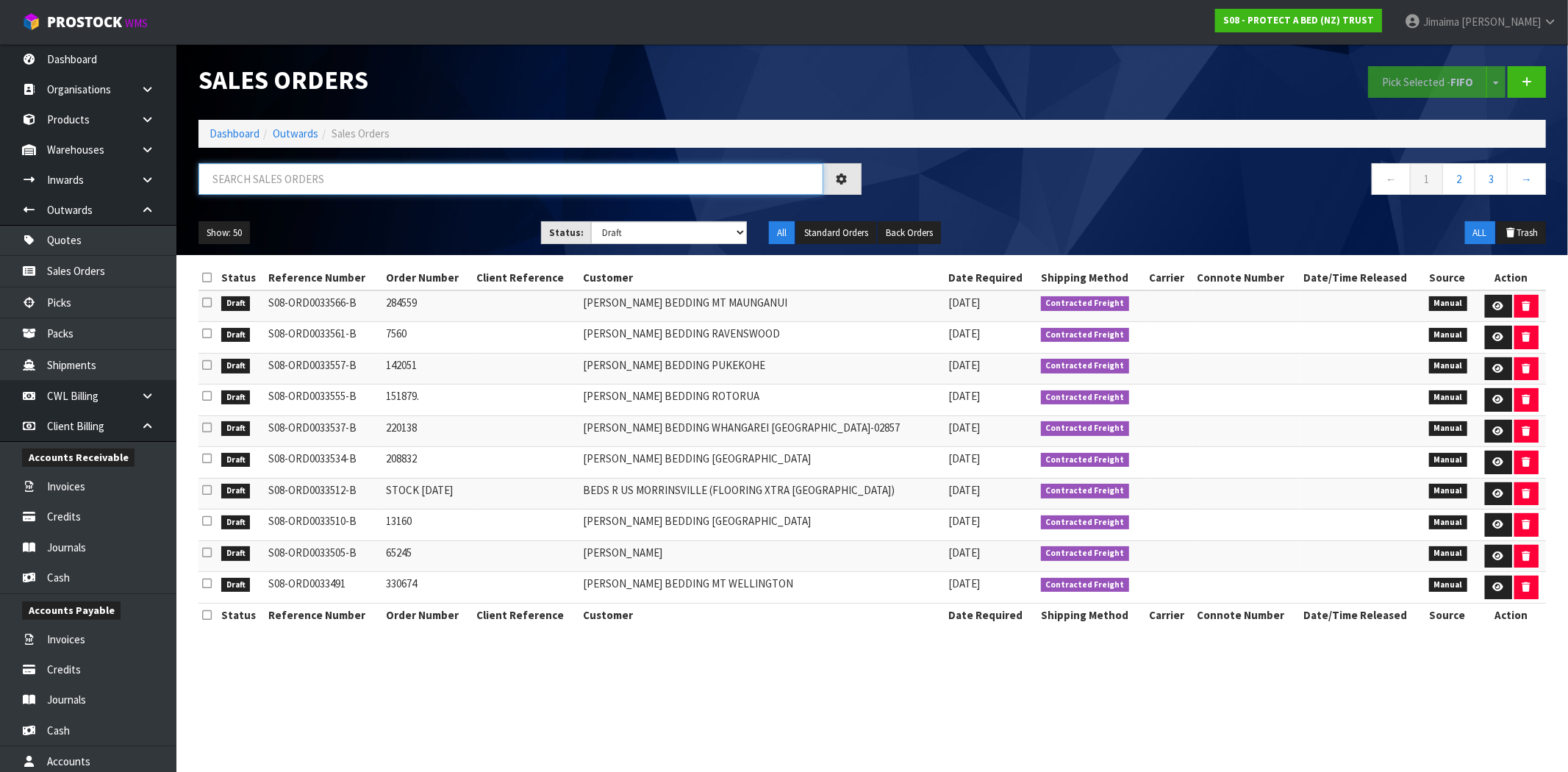
click at [513, 179] on input "text" at bounding box center [510, 179] width 625 height 31
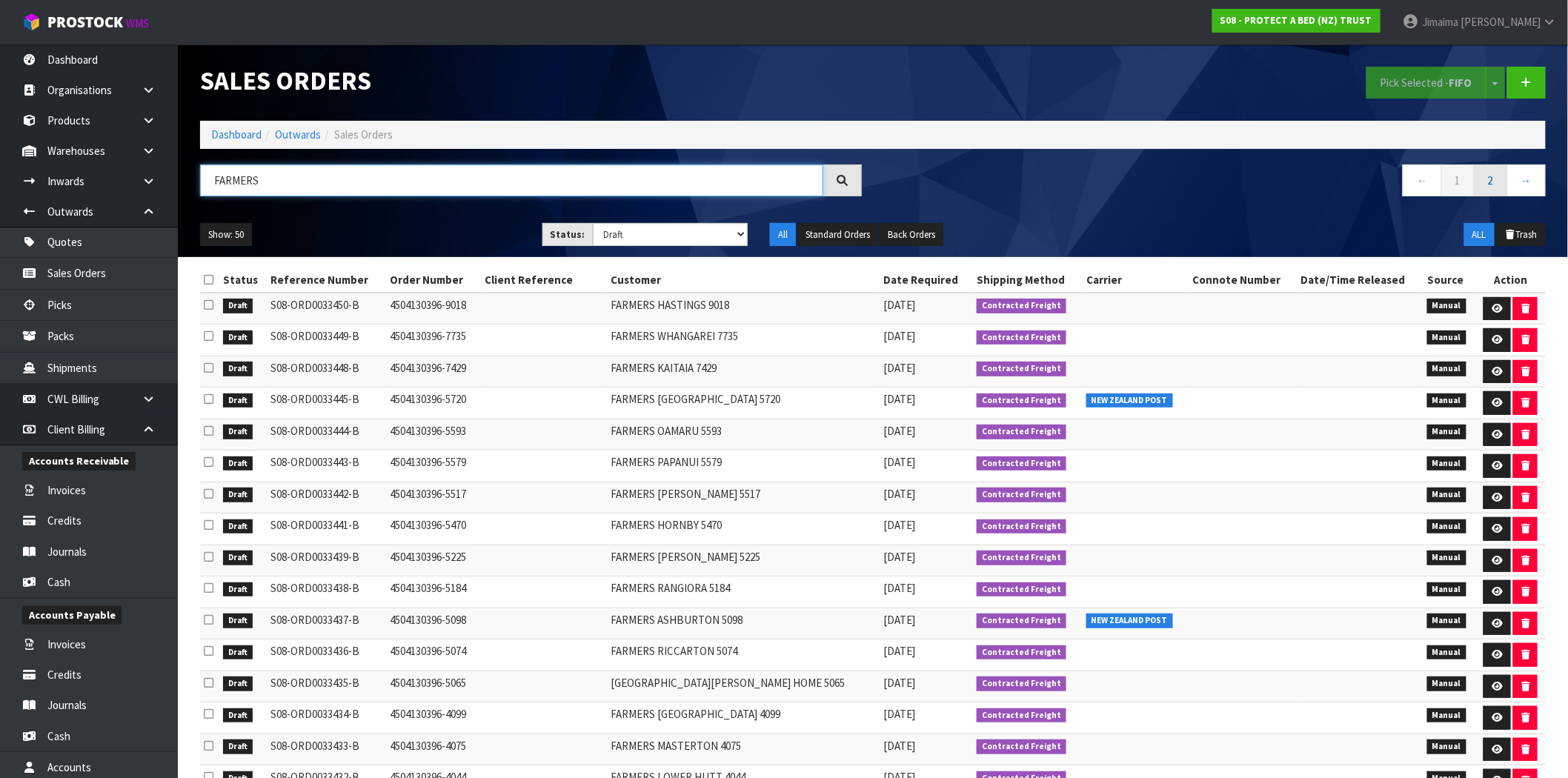
type input "FARMERS"
drag, startPoint x: 1497, startPoint y: 173, endPoint x: 1297, endPoint y: 208, distance: 203.0
click at [1497, 173] on link "2" at bounding box center [1491, 181] width 33 height 32
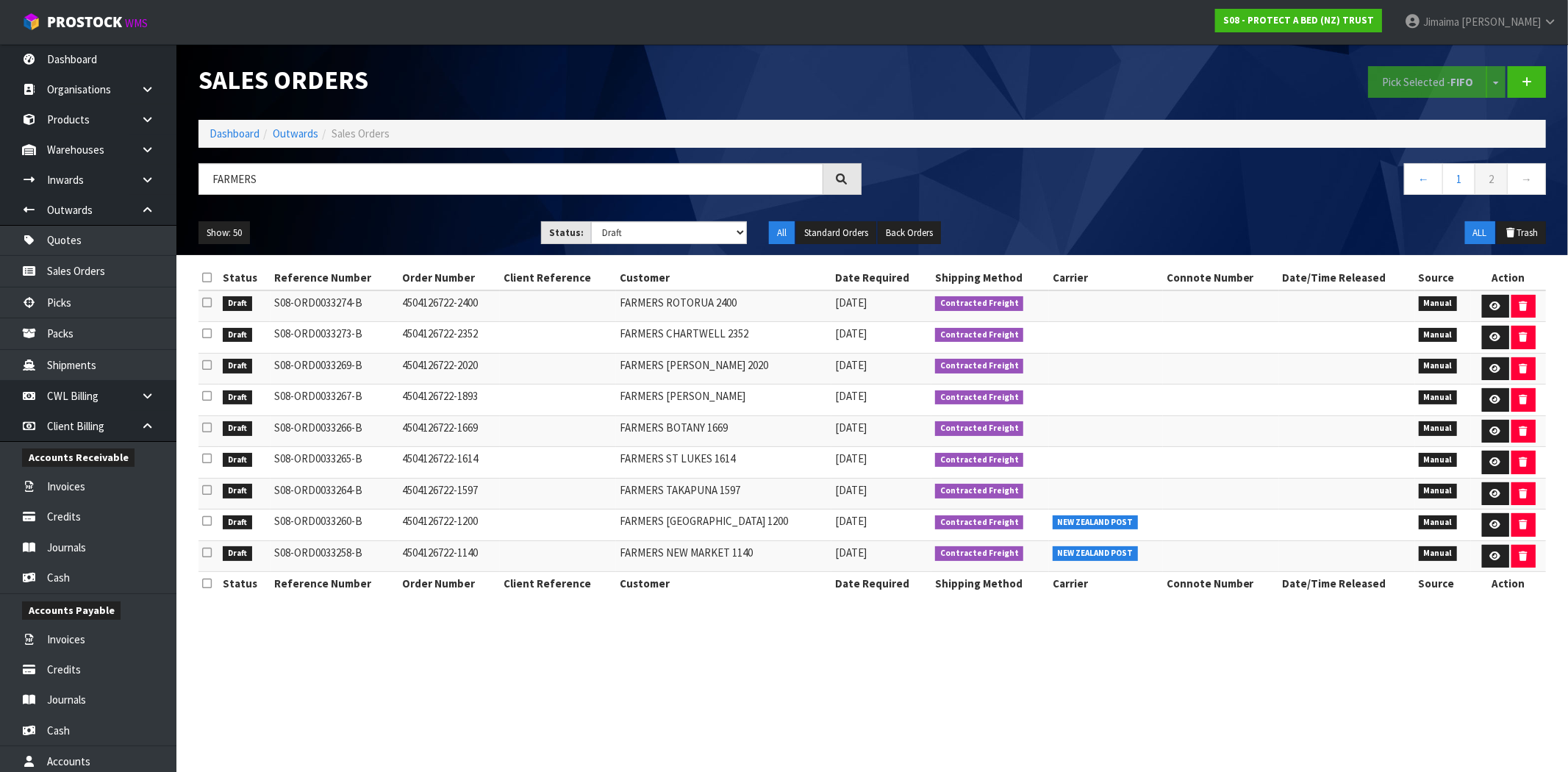
click at [204, 280] on icon at bounding box center [206, 277] width 10 height 11
click at [1445, 81] on button "Pick Selected - FIFO" at bounding box center [1427, 82] width 119 height 31
click at [1460, 175] on link "1" at bounding box center [1459, 179] width 33 height 31
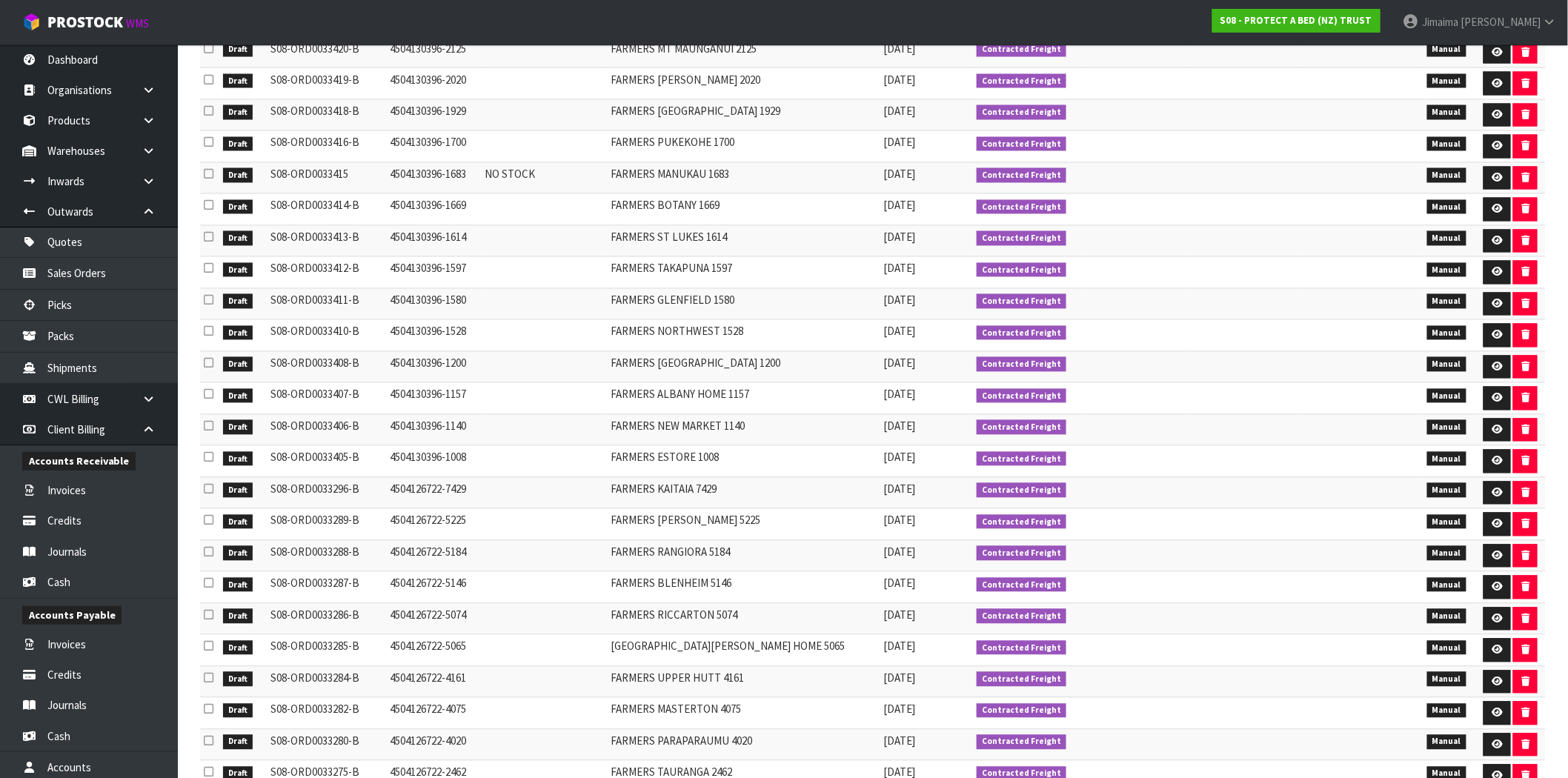
scroll to position [1152, 0]
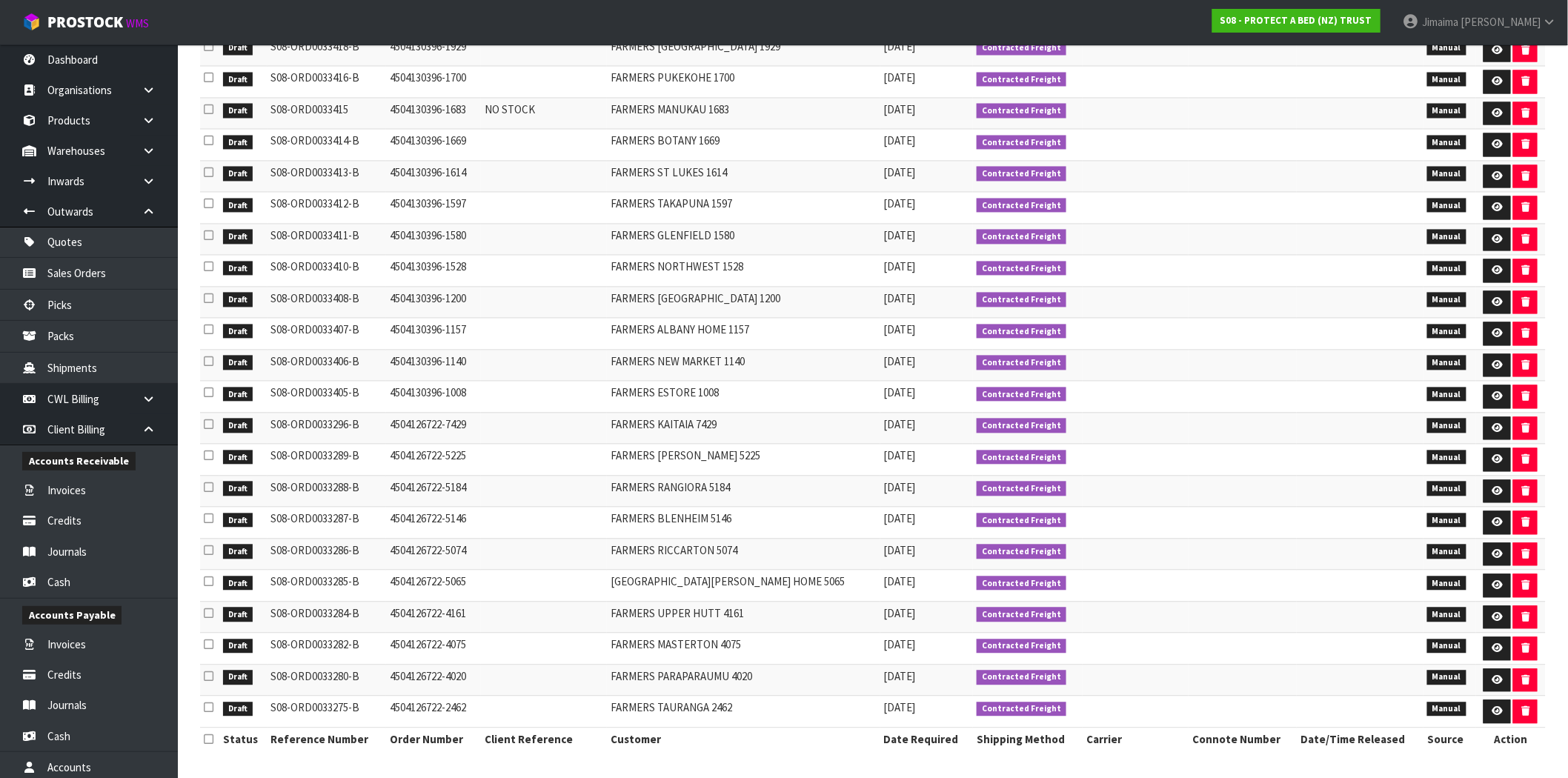
click at [209, 422] on icon at bounding box center [208, 425] width 10 height 11
click at [0, 0] on input "checkbox" at bounding box center [0, 0] width 0 height 0
click at [207, 450] on icon at bounding box center [208, 456] width 10 height 11
click at [0, 0] on input "checkbox" at bounding box center [0, 0] width 0 height 0
click at [207, 482] on icon at bounding box center [208, 487] width 10 height 11
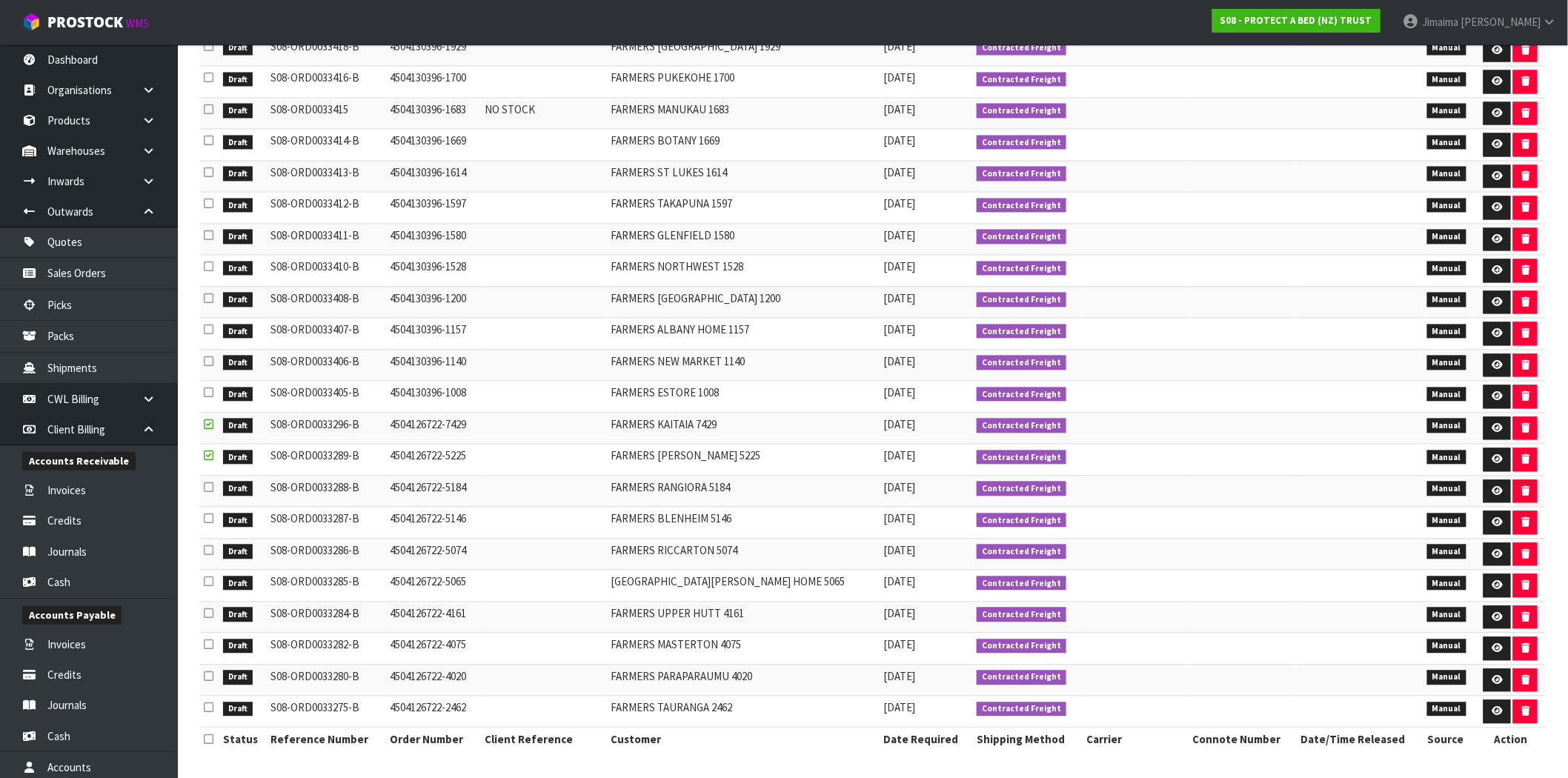
click at [0, 0] on input "checkbox" at bounding box center [0, 0] width 0 height 0
click at [207, 517] on icon at bounding box center [208, 519] width 10 height 11
click at [0, 0] on input "checkbox" at bounding box center [0, 0] width 0 height 0
drag, startPoint x: 209, startPoint y: 545, endPoint x: 209, endPoint y: 552, distance: 7.0
click at [209, 545] on icon at bounding box center [208, 551] width 10 height 11
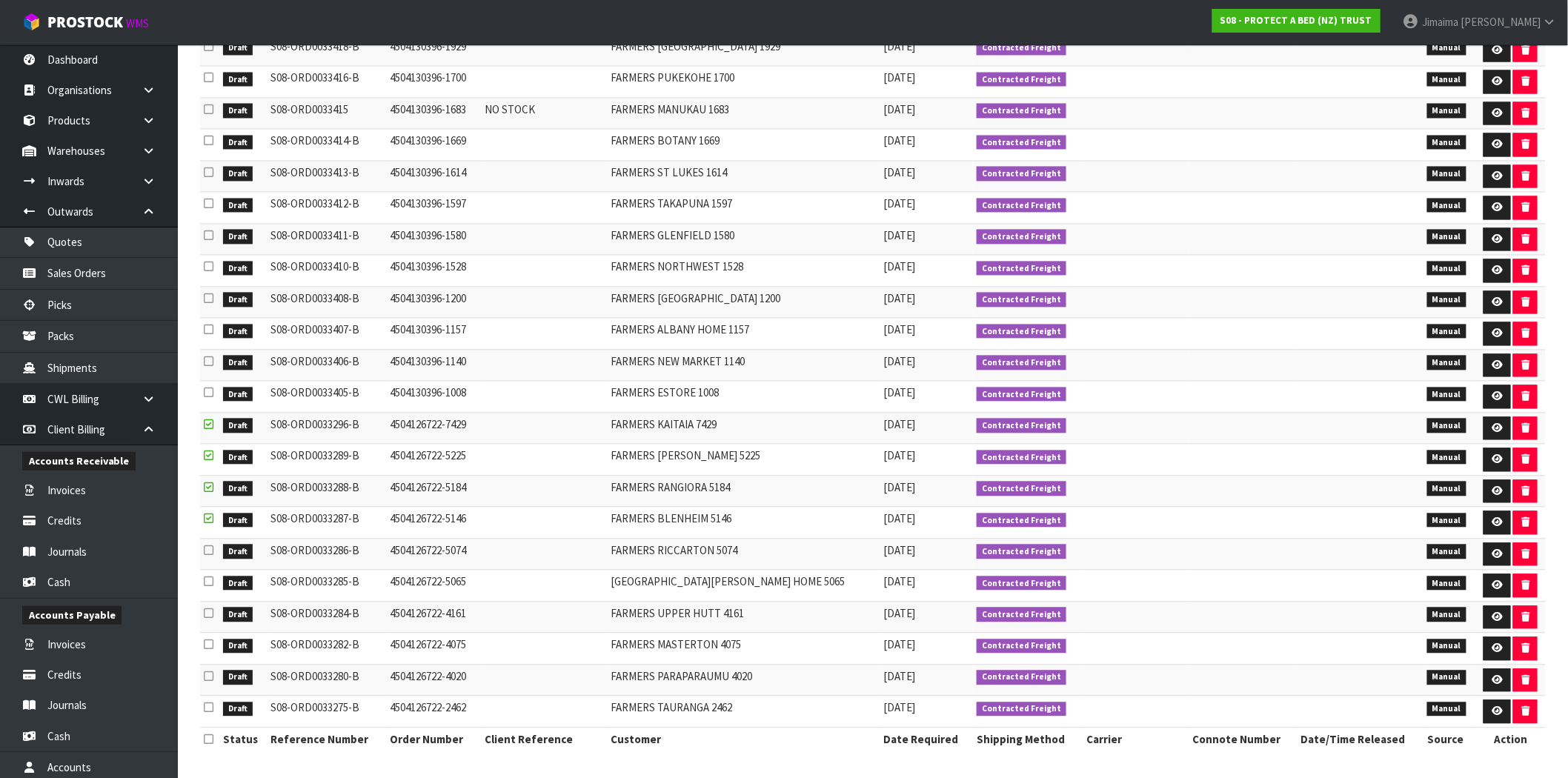
click at [0, 0] on input "checkbox" at bounding box center [0, 0] width 0 height 0
click at [205, 582] on icon at bounding box center [208, 582] width 10 height 11
click at [0, 0] on input "checkbox" at bounding box center [0, 0] width 0 height 0
click at [210, 613] on icon at bounding box center [208, 613] width 10 height 11
click at [0, 0] on input "checkbox" at bounding box center [0, 0] width 0 height 0
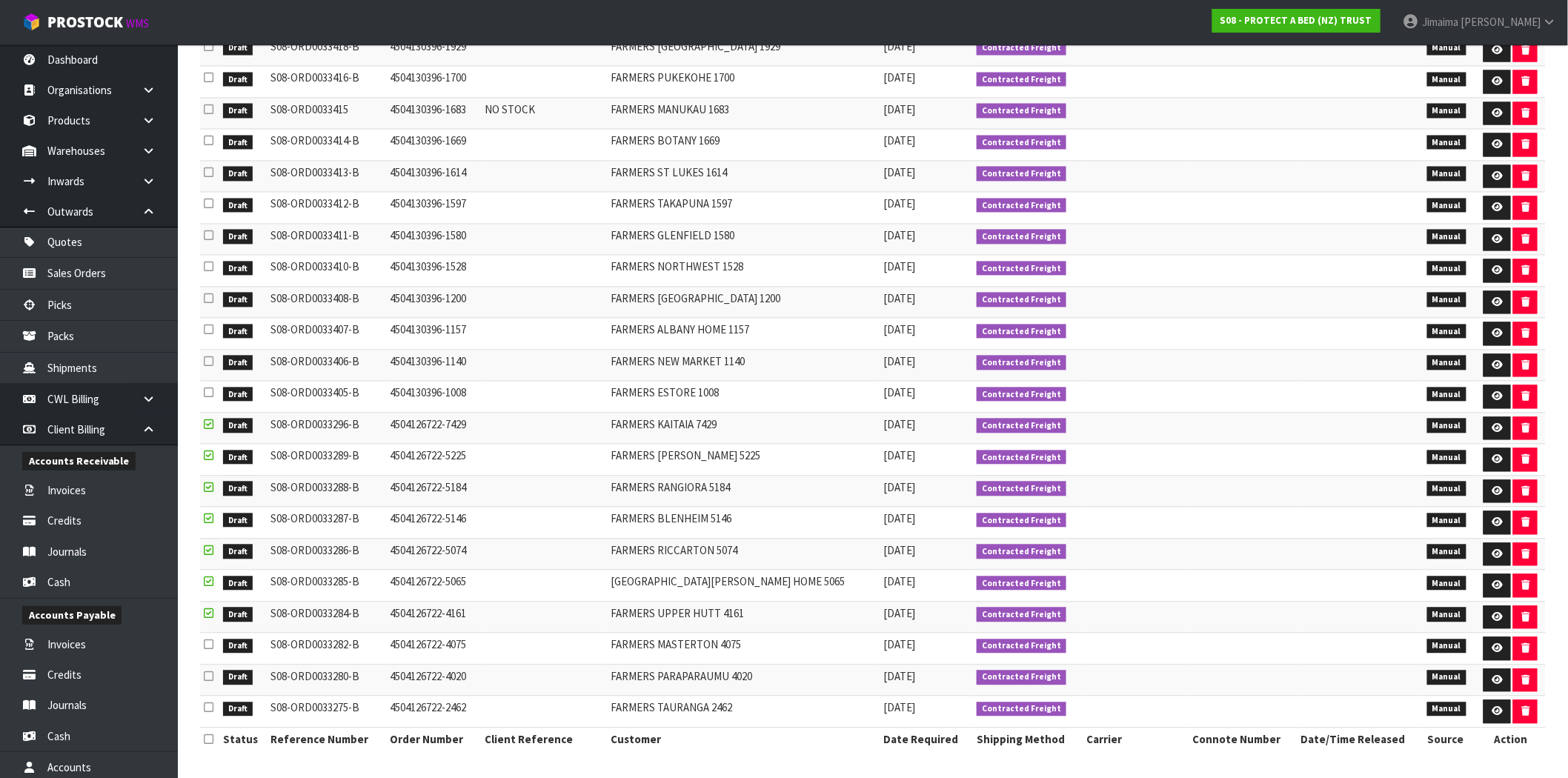
click at [204, 642] on icon at bounding box center [208, 645] width 10 height 11
click at [0, 0] on input "checkbox" at bounding box center [0, 0] width 0 height 0
click at [206, 675] on icon at bounding box center [208, 677] width 10 height 11
click at [0, 0] on input "checkbox" at bounding box center [0, 0] width 0 height 0
click at [209, 708] on icon at bounding box center [208, 708] width 10 height 11
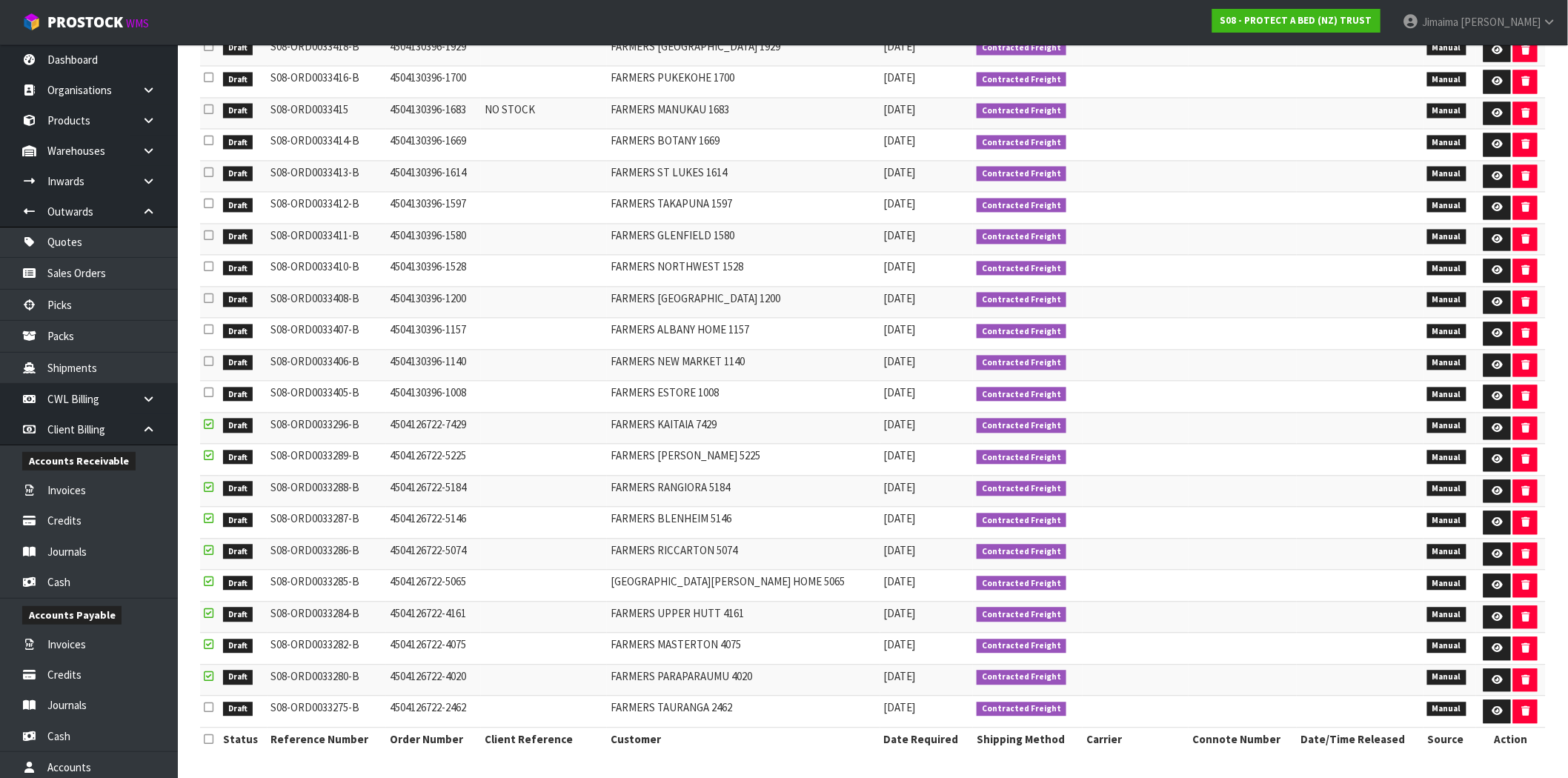
click at [0, 0] on input "checkbox" at bounding box center [0, 0] width 0 height 0
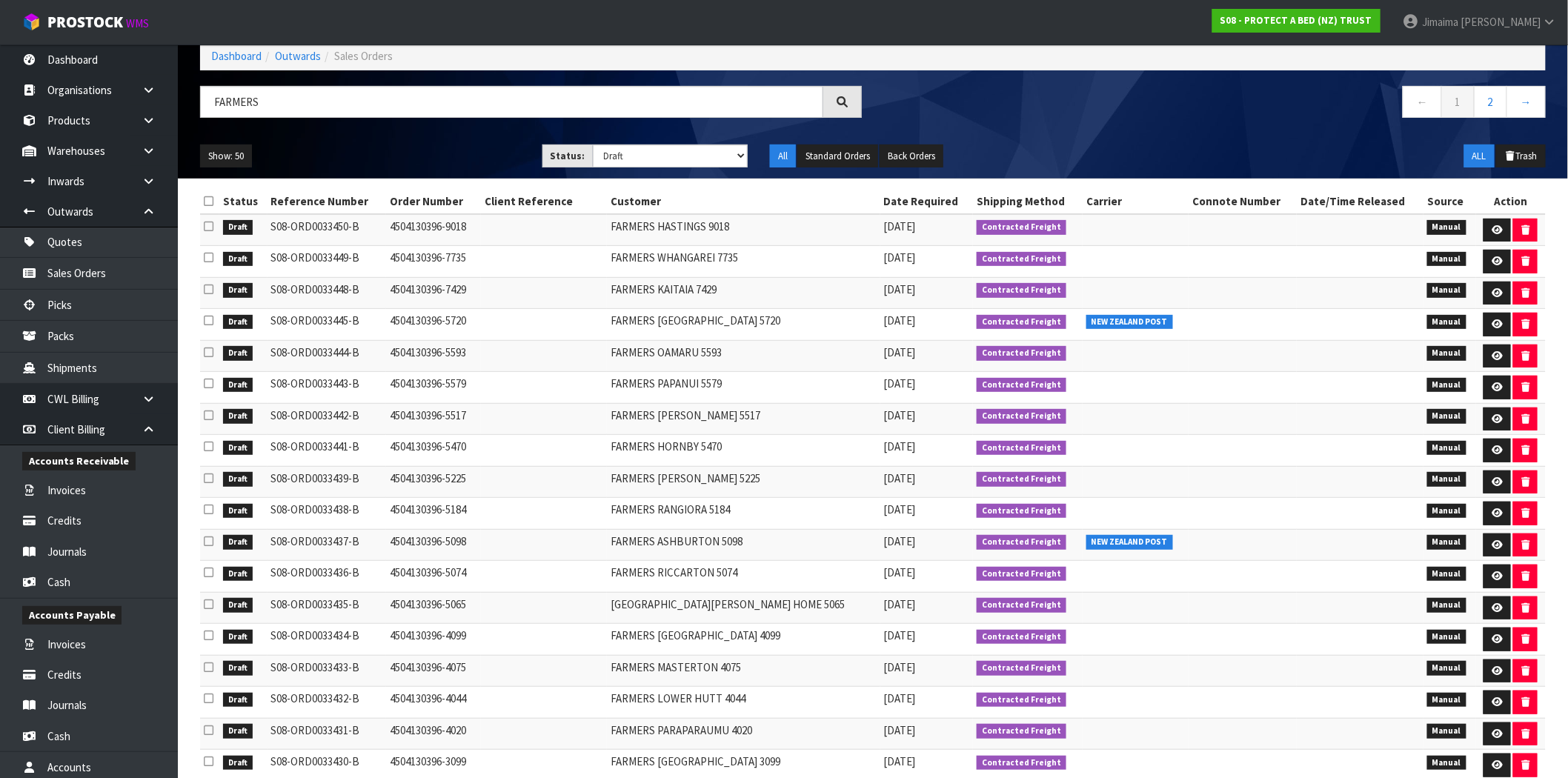
scroll to position [0, 0]
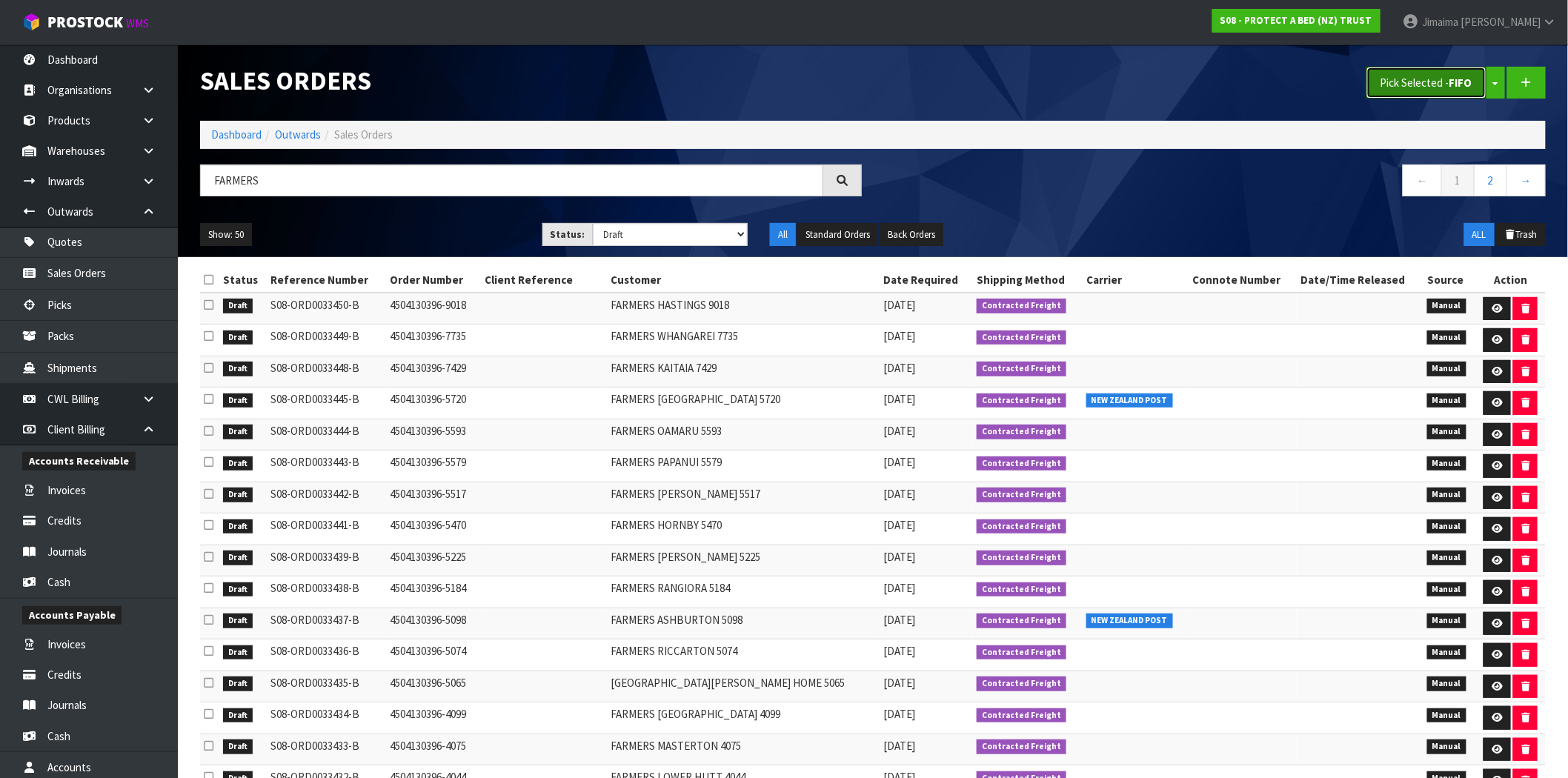
drag, startPoint x: 1445, startPoint y: 92, endPoint x: 1354, endPoint y: 128, distance: 97.9
click at [1445, 92] on button "Pick Selected - FIFO" at bounding box center [1427, 83] width 120 height 32
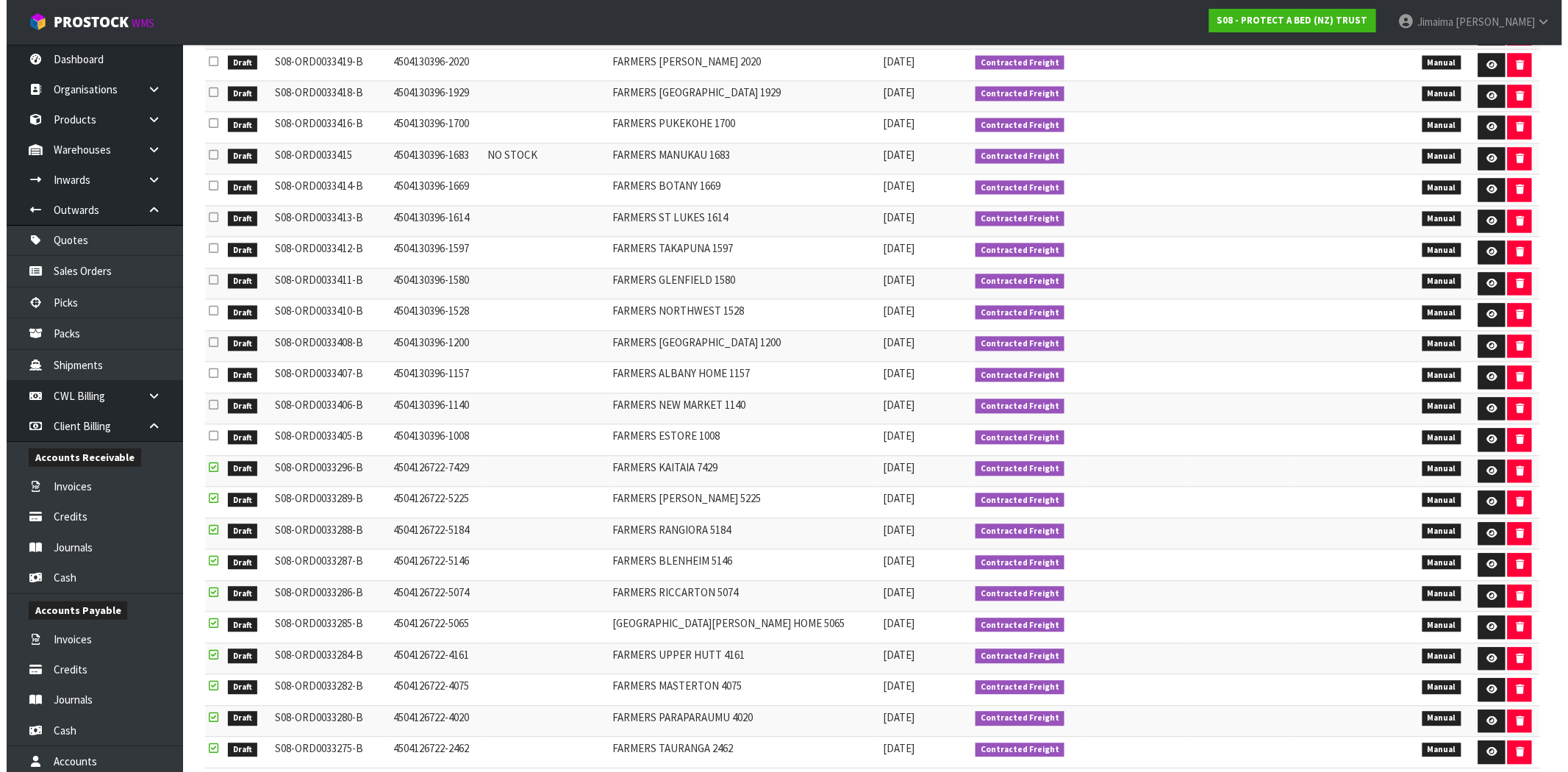
scroll to position [1143, 0]
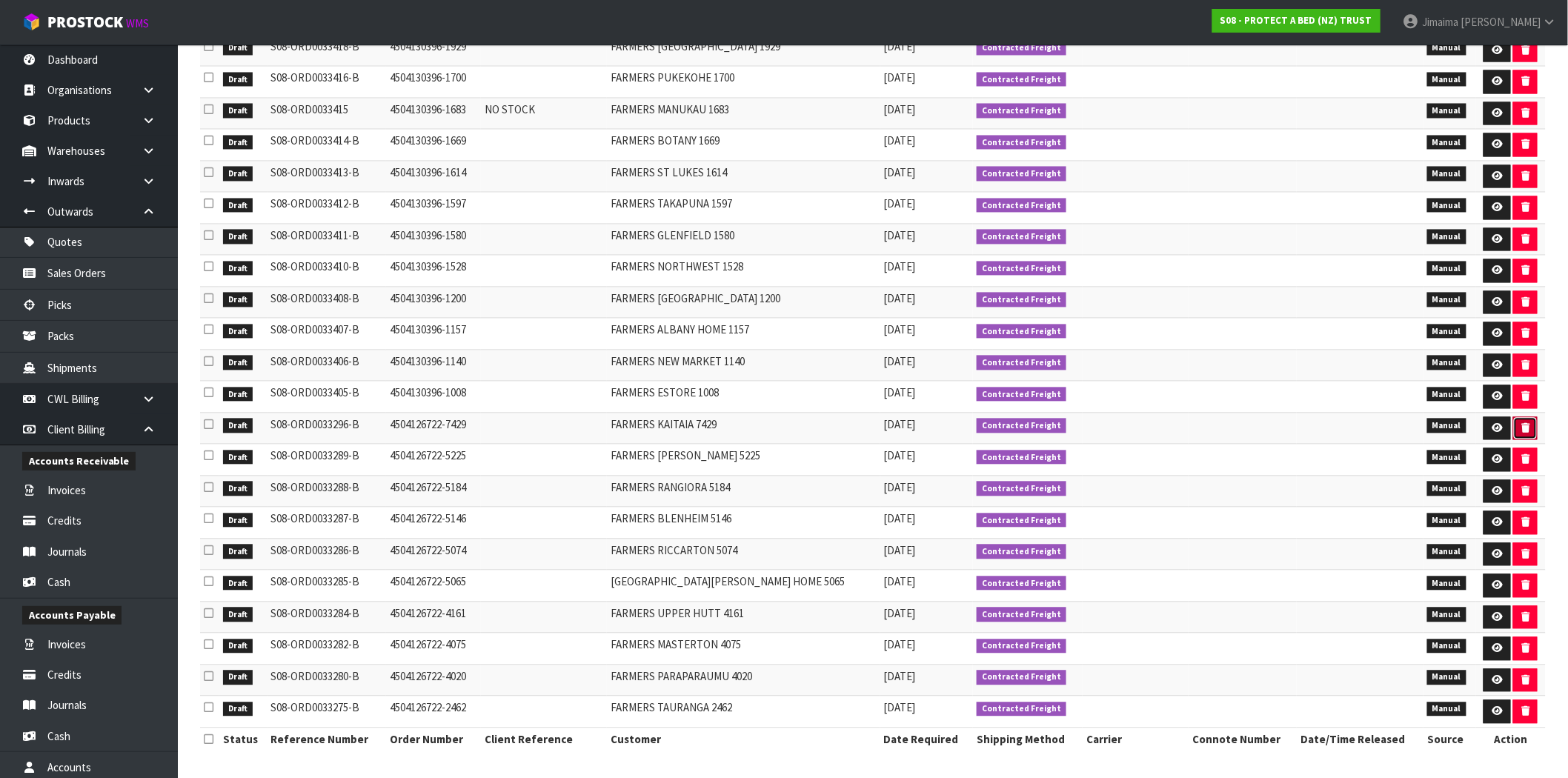
click at [1533, 428] on button "button" at bounding box center [1526, 428] width 25 height 24
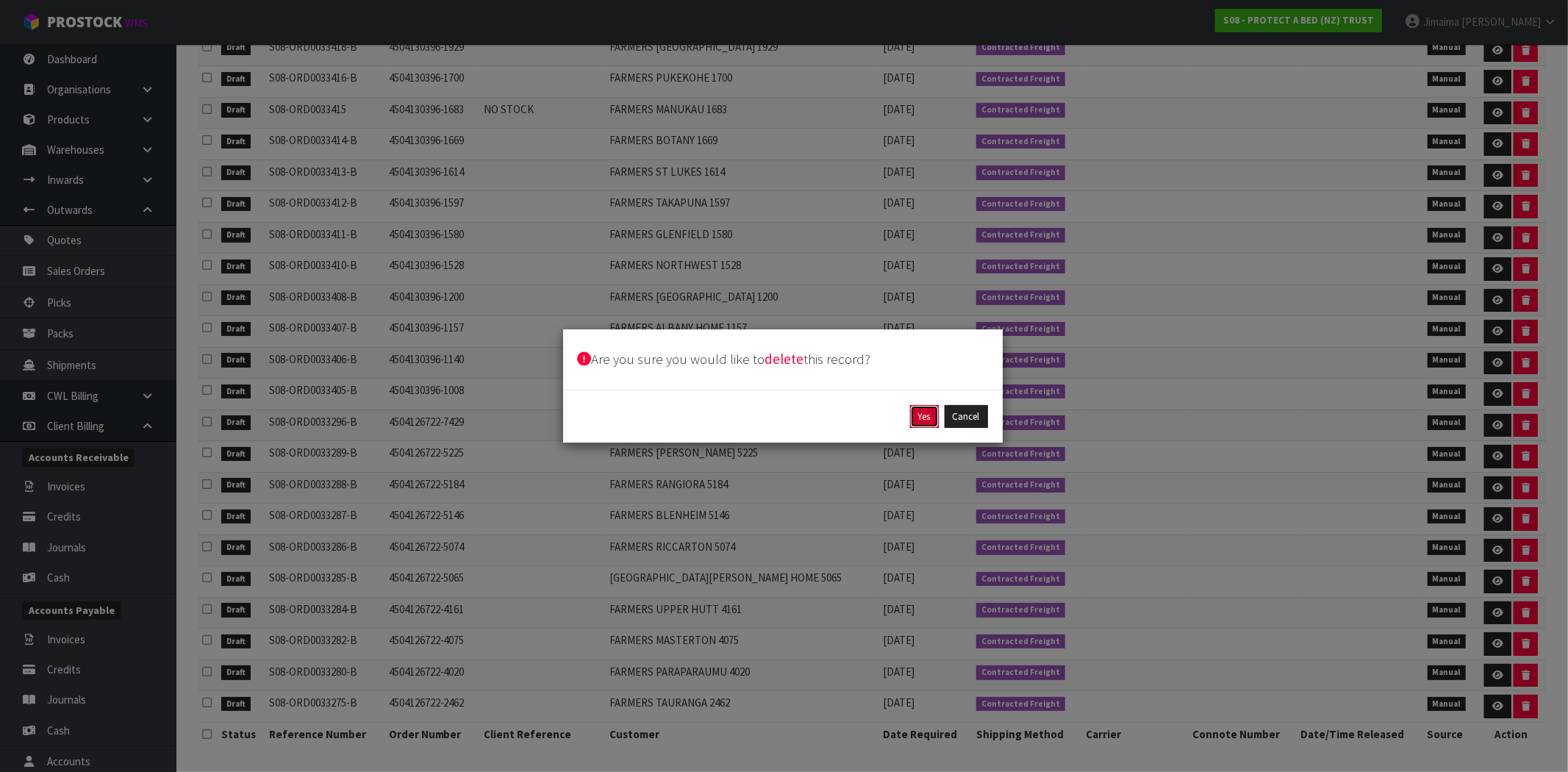
click at [922, 415] on button "Yes" at bounding box center [924, 416] width 29 height 24
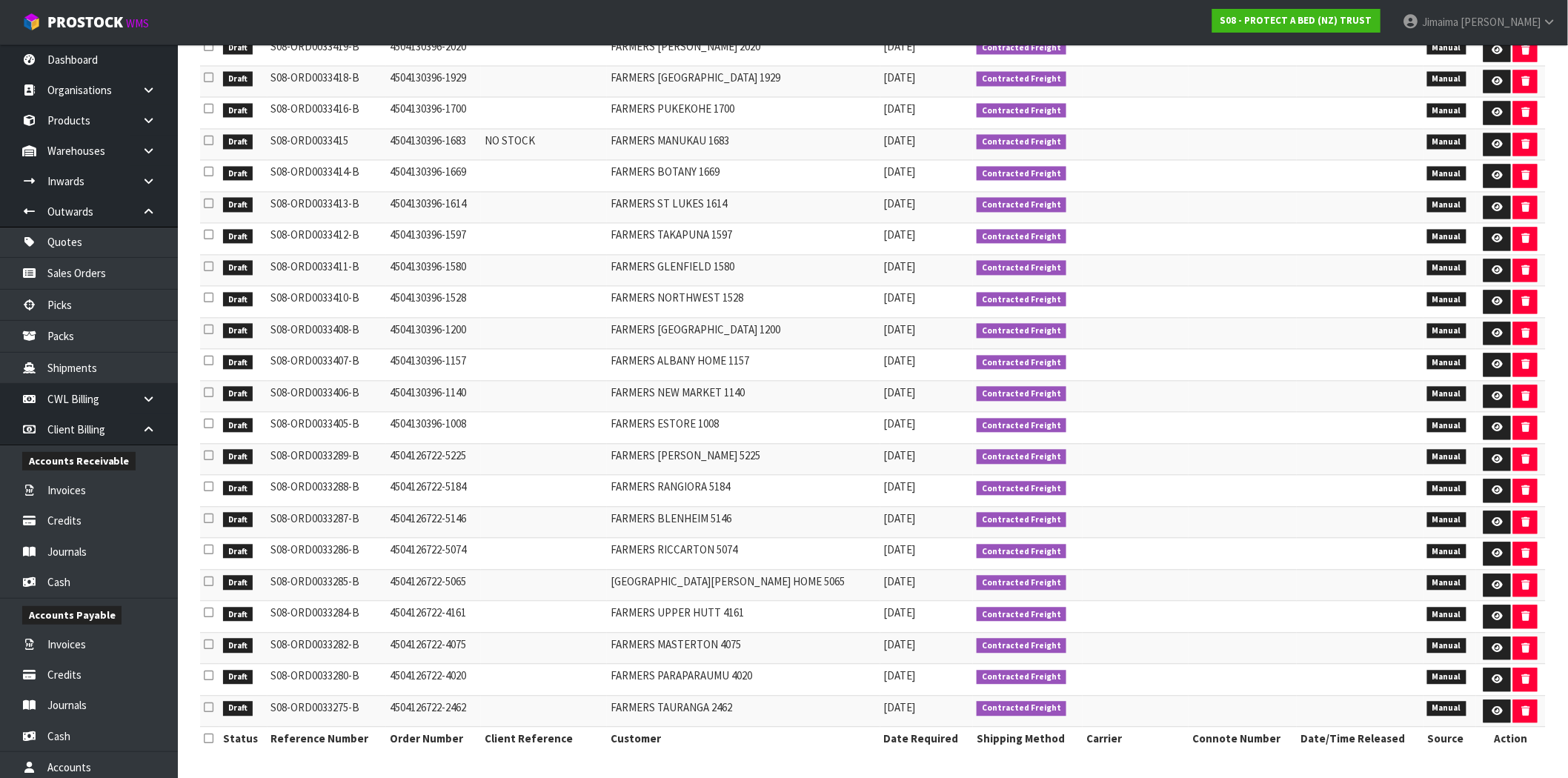
drag, startPoint x: 875, startPoint y: 456, endPoint x: 1003, endPoint y: 452, distance: 128.1
click at [985, 449] on tr "Draft S08-ORD0033289-B 4504126722-5225 FARMERS SHIRLEY 5225 09/09/2025 Contract…" at bounding box center [873, 460] width 1346 height 32
click at [1521, 457] on icon "button" at bounding box center [1525, 459] width 8 height 10
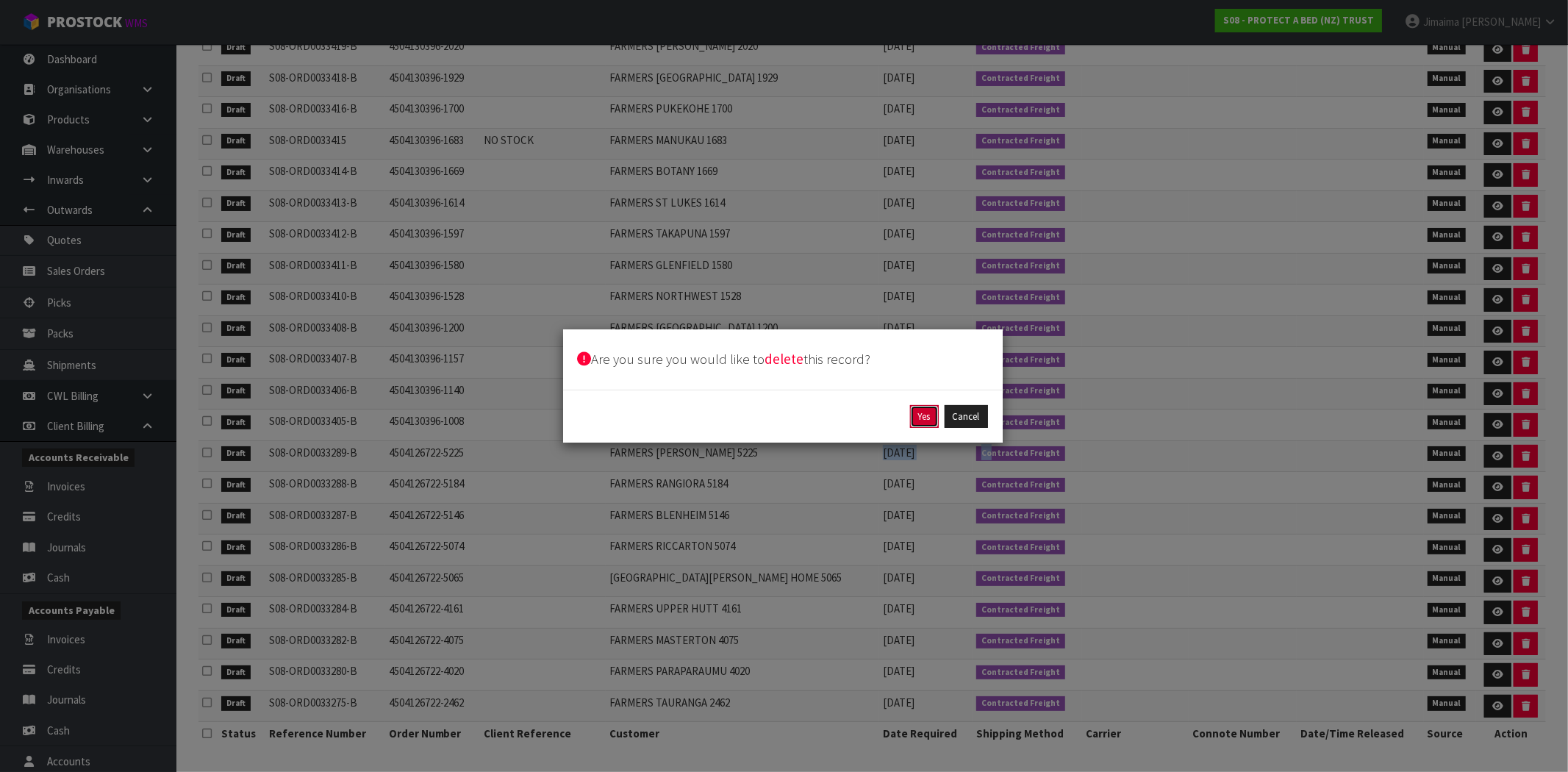
click at [913, 419] on button "Yes" at bounding box center [924, 416] width 29 height 24
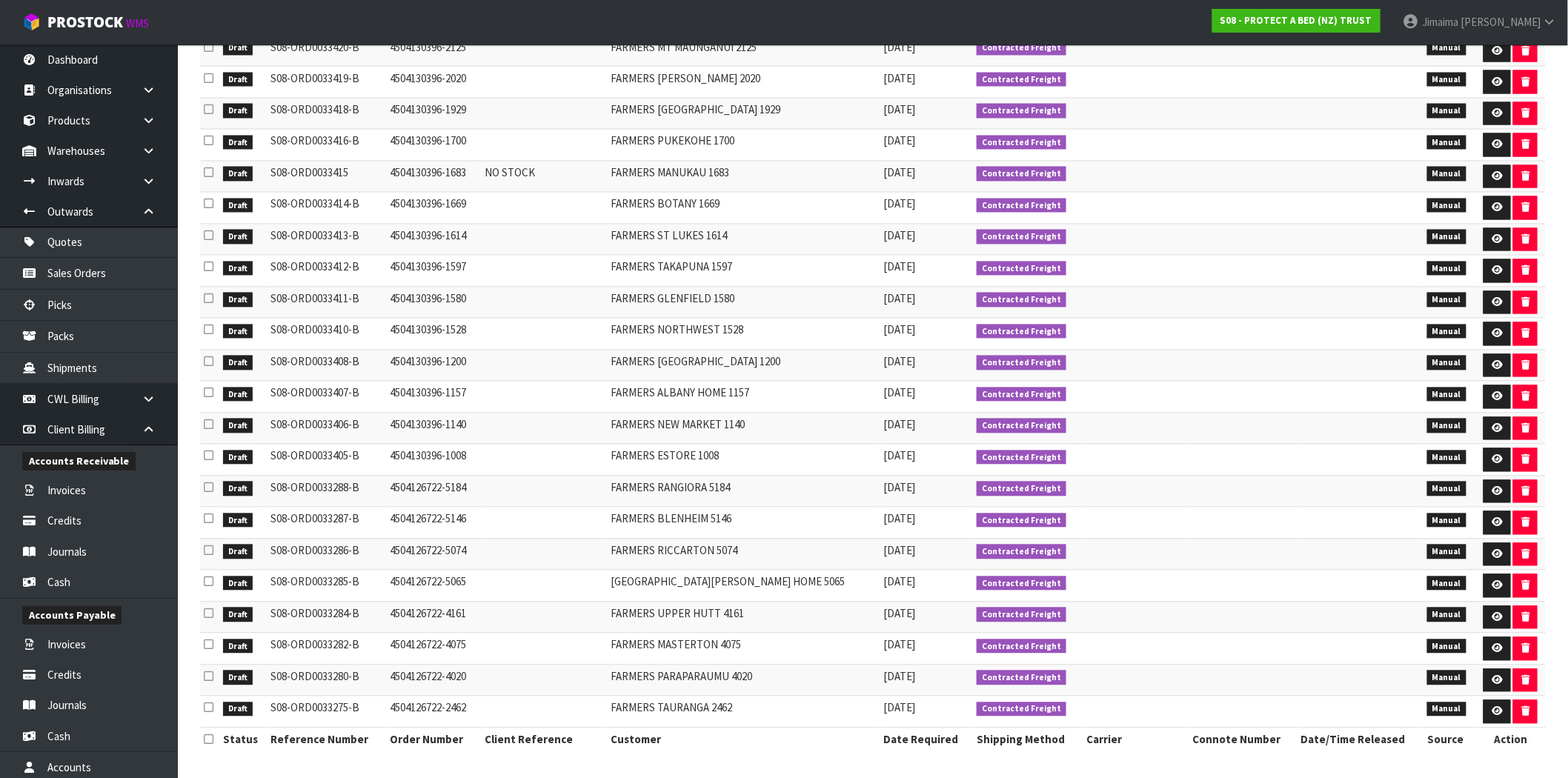
drag, startPoint x: 861, startPoint y: 492, endPoint x: 1028, endPoint y: 486, distance: 167.1
click at [977, 483] on tr "Draft S08-ORD0033288-B 4504126722-5184 FARMERS RANGIORA 5184 09/09/2025 Contrac…" at bounding box center [873, 492] width 1346 height 32
click at [1521, 489] on icon "button" at bounding box center [1525, 492] width 8 height 10
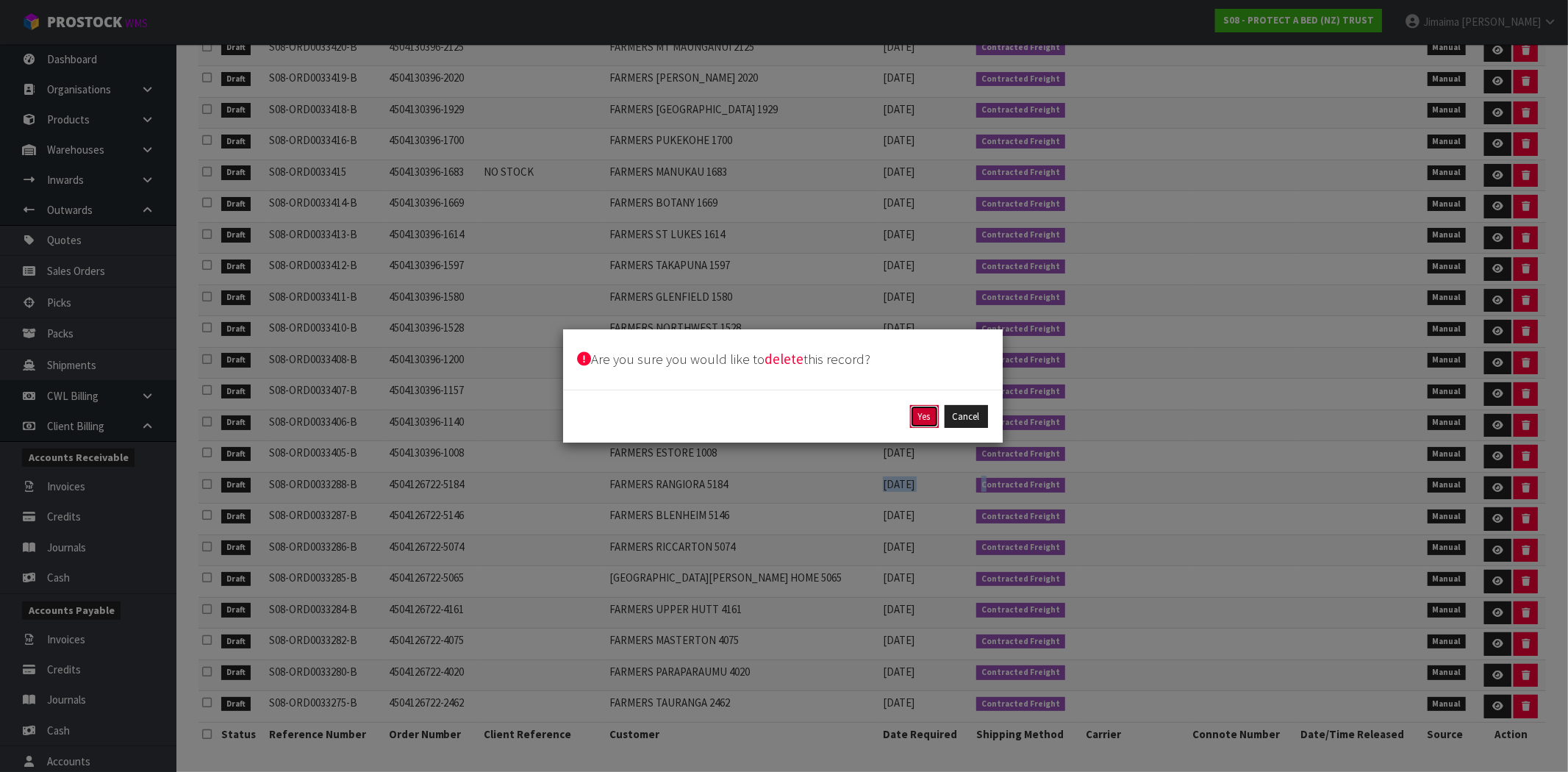
click at [932, 415] on button "Yes" at bounding box center [924, 416] width 29 height 24
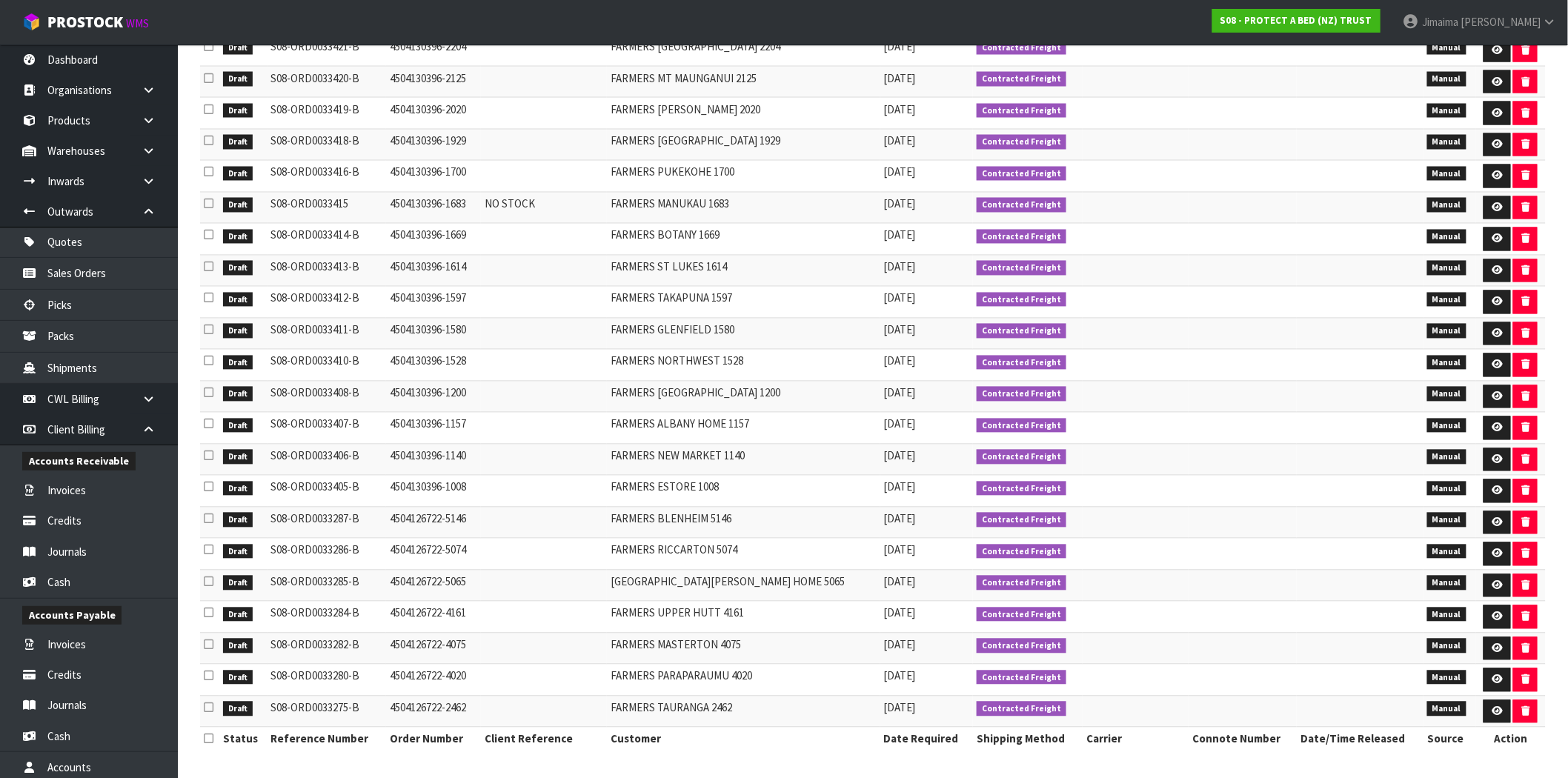
drag, startPoint x: 846, startPoint y: 514, endPoint x: 1109, endPoint y: 508, distance: 263.1
click at [953, 507] on tr "Draft S08-ORD0033287-B 4504126722-5146 FARMERS BLENHEIM 5146 09/09/2025 Contrac…" at bounding box center [873, 522] width 1346 height 32
click at [1521, 518] on icon "button" at bounding box center [1525, 522] width 8 height 10
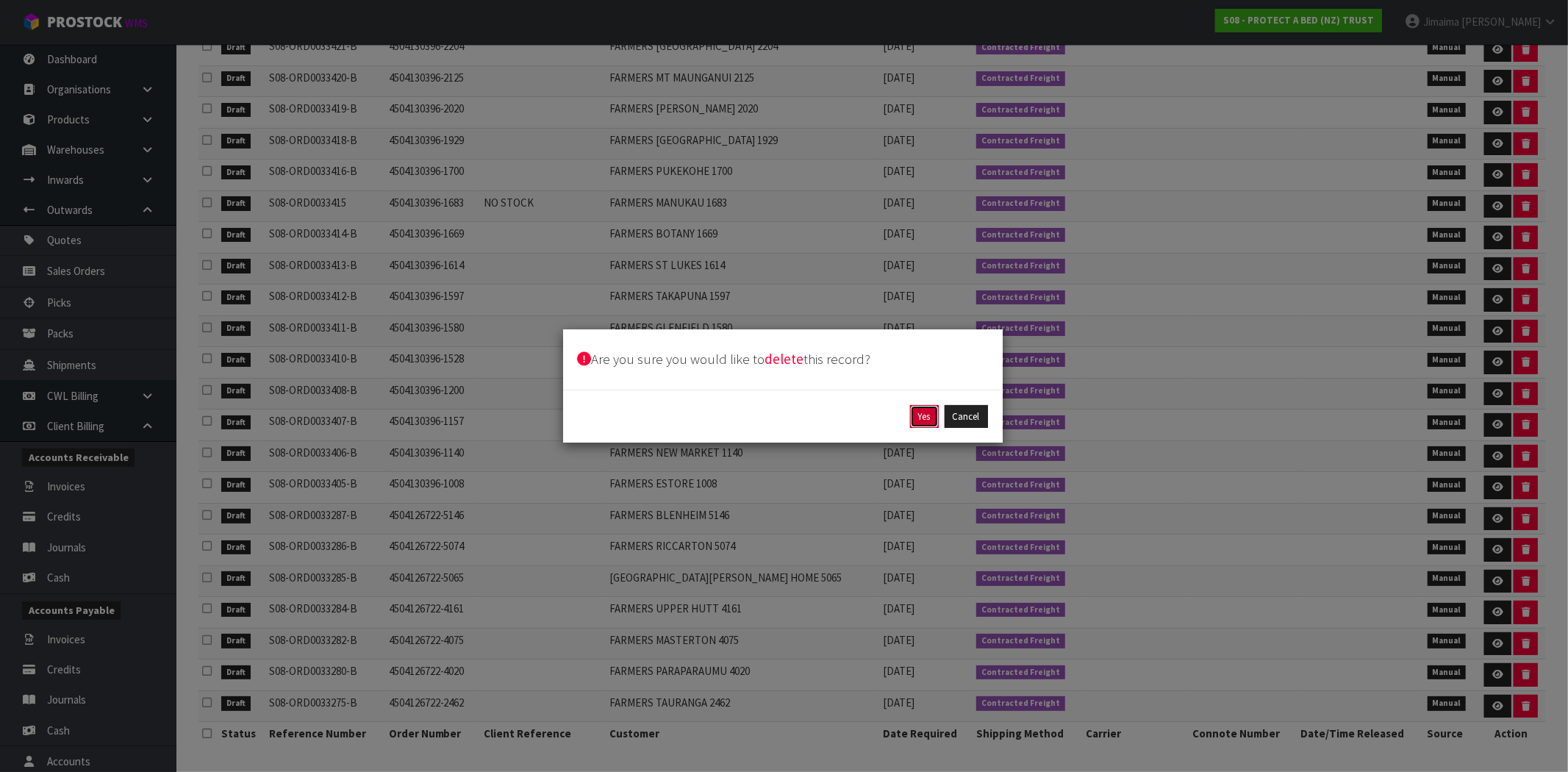
click at [927, 416] on button "Yes" at bounding box center [924, 416] width 29 height 24
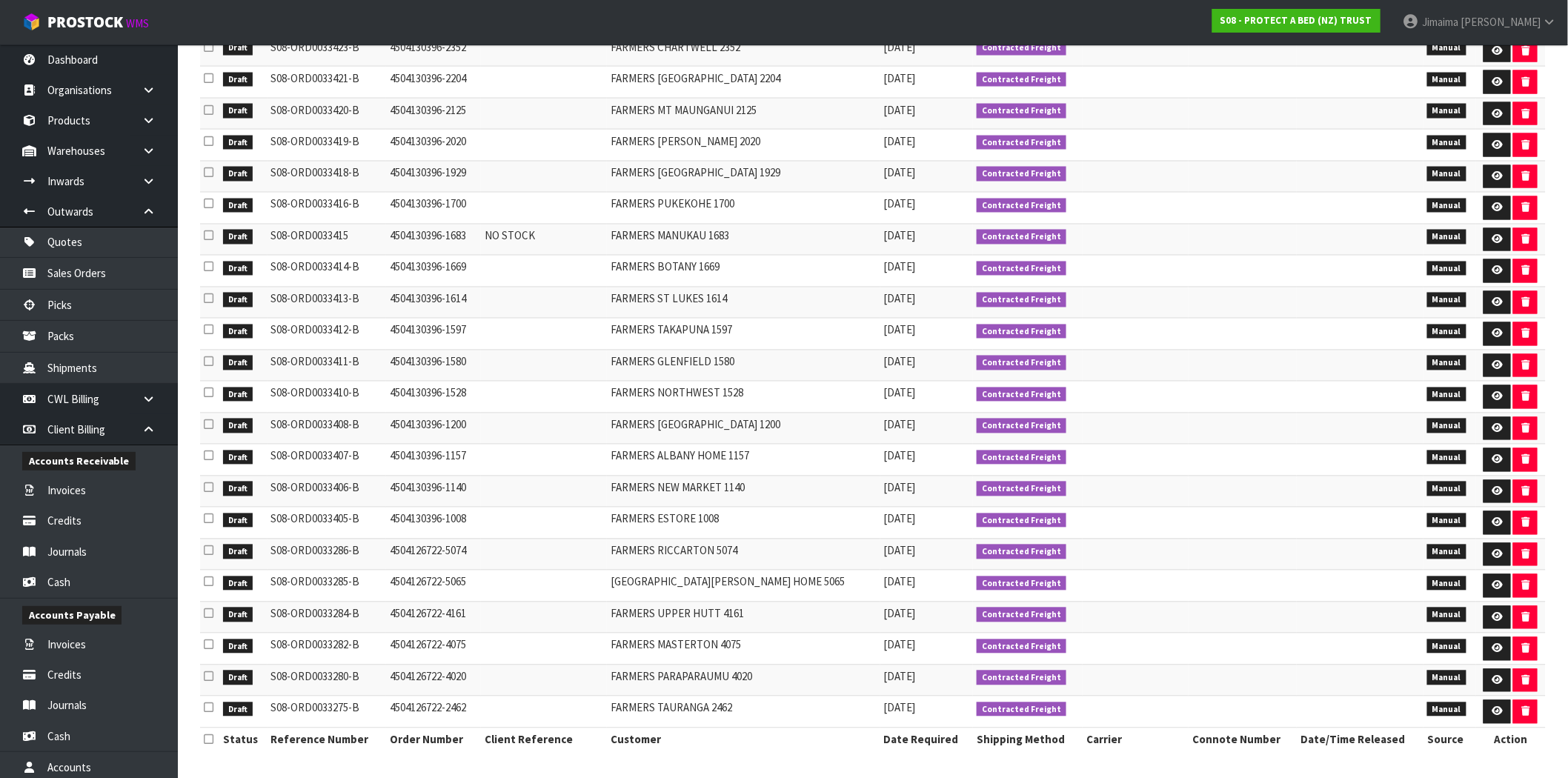
drag, startPoint x: 864, startPoint y: 552, endPoint x: 1050, endPoint y: 558, distance: 186.1
click at [951, 551] on tr "Draft S08-ORD0033286-B 4504126722-5074 FARMERS RICCARTON 5074 09/09/2025 Contra…" at bounding box center [873, 554] width 1346 height 32
click at [1521, 554] on icon "button" at bounding box center [1525, 554] width 8 height 10
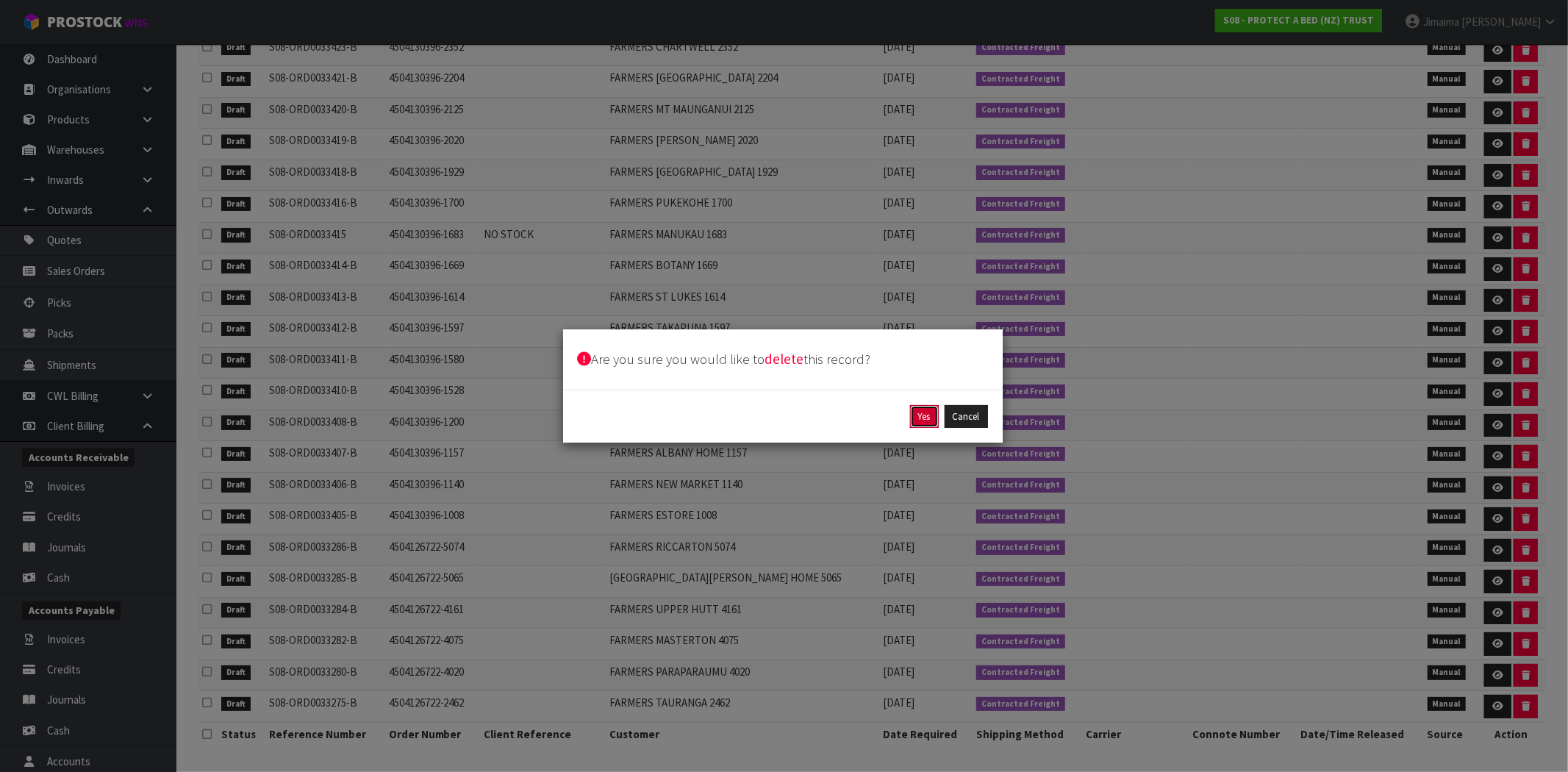
click at [922, 416] on button "Yes" at bounding box center [924, 416] width 29 height 24
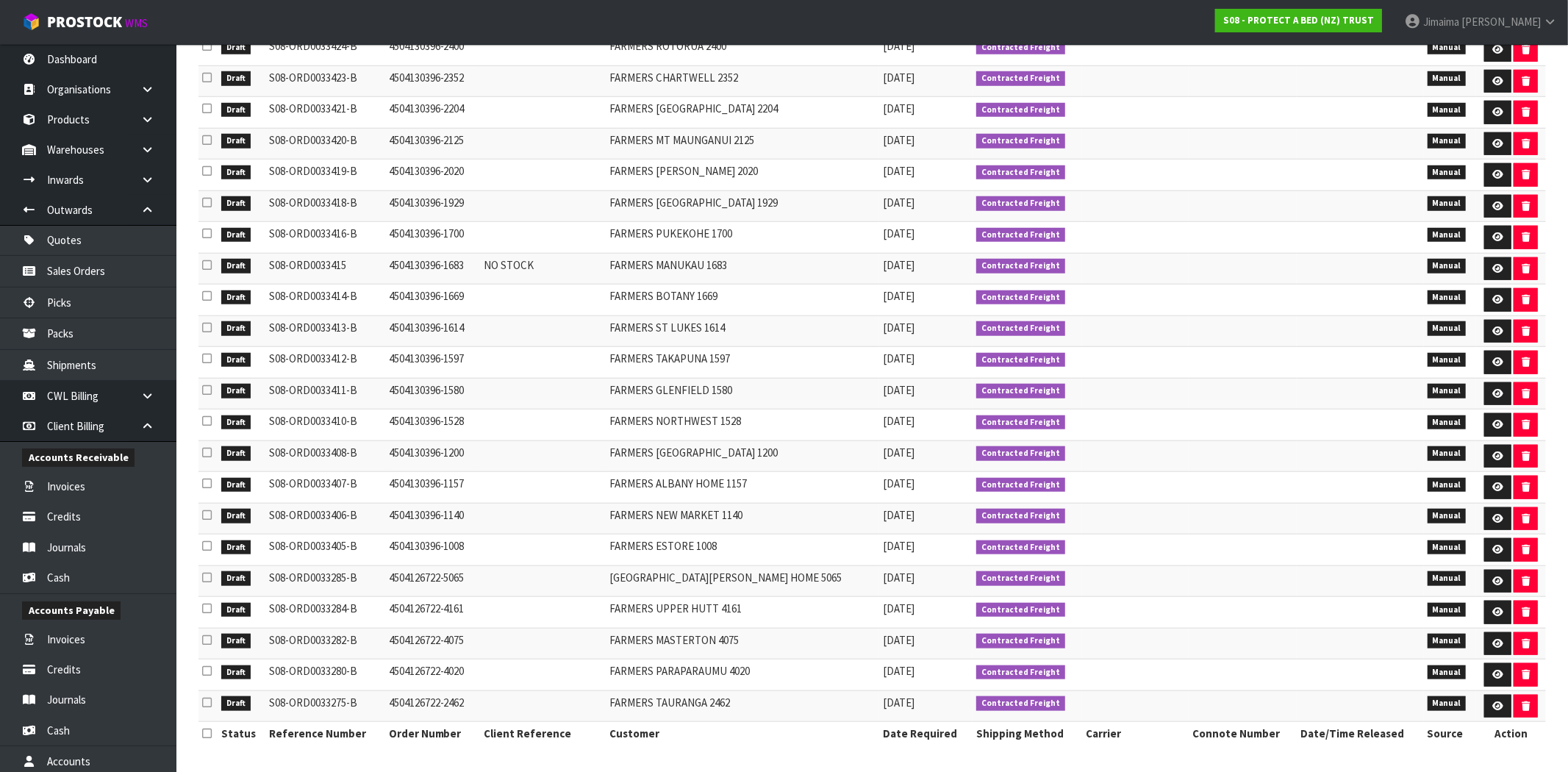
scroll to position [986, 0]
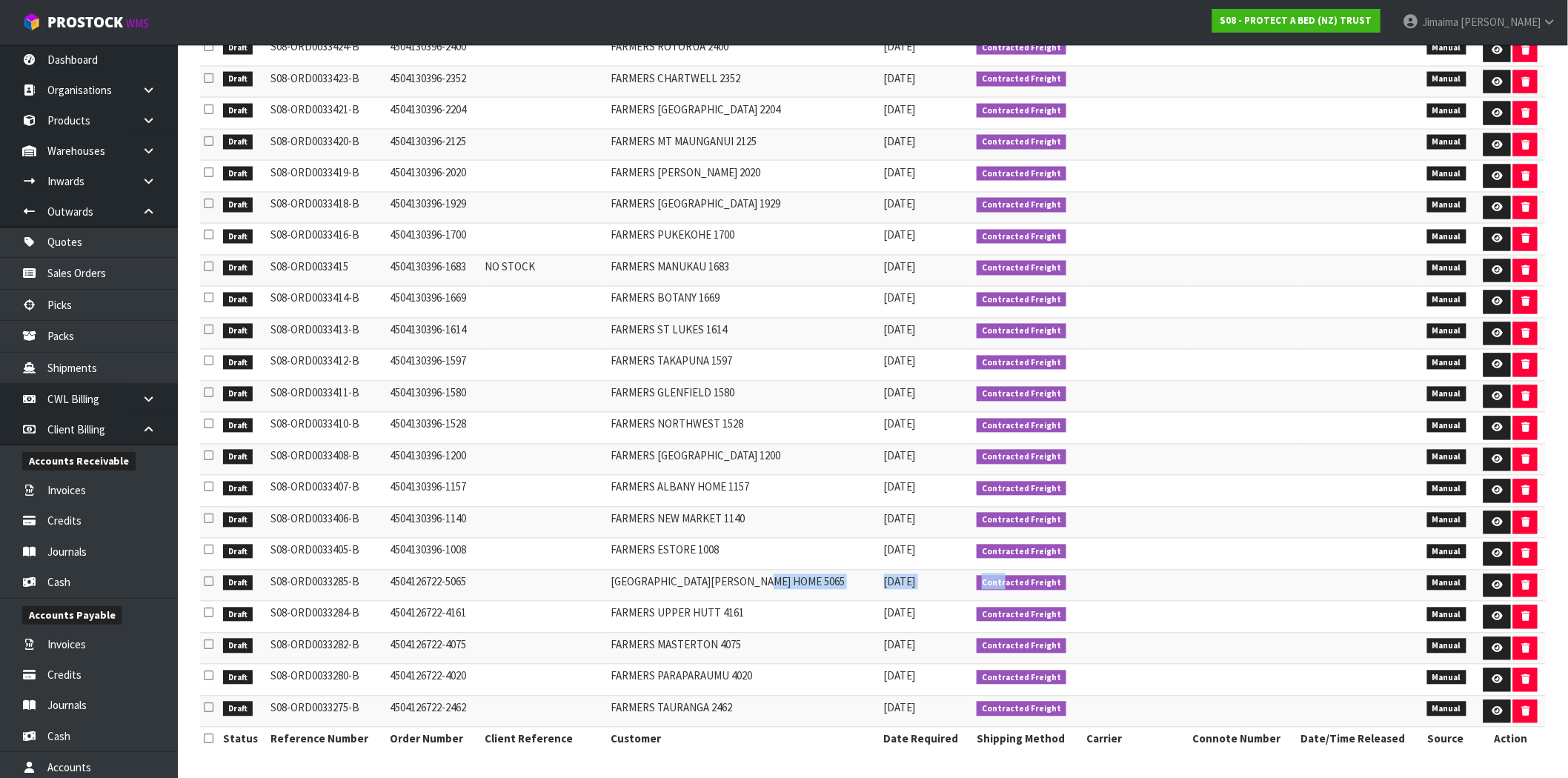
drag, startPoint x: 860, startPoint y: 588, endPoint x: 1049, endPoint y: 586, distance: 189.0
click at [1009, 586] on tr "Draft S08-ORD0033285-B 4504126722-5065 FARMERS MOORHOUSE HOME 5065 09/09/2025 C…" at bounding box center [873, 586] width 1346 height 32
click at [1521, 584] on icon "button" at bounding box center [1525, 585] width 8 height 10
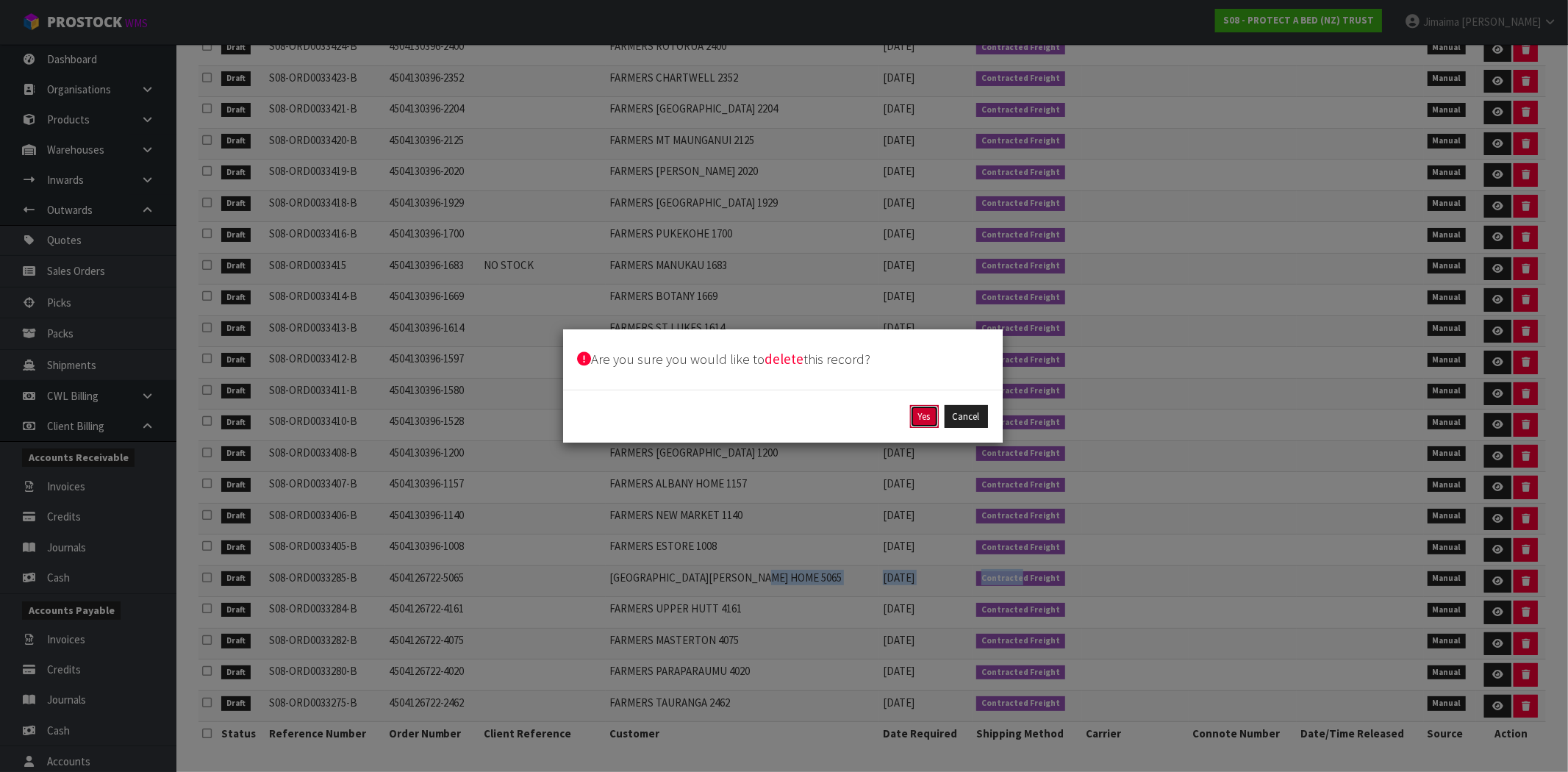
click at [924, 422] on button "Yes" at bounding box center [924, 416] width 29 height 24
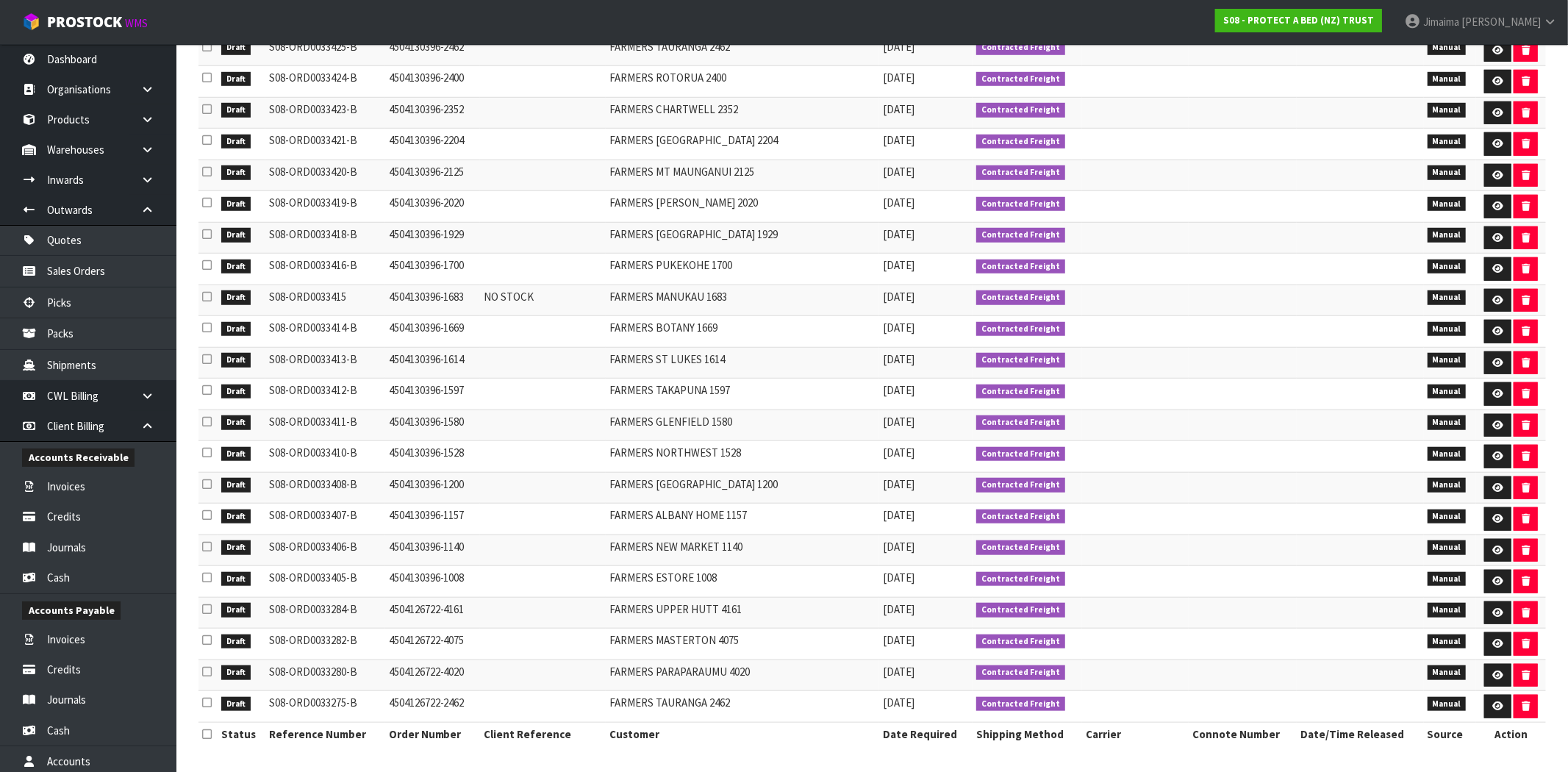
scroll to position [954, 0]
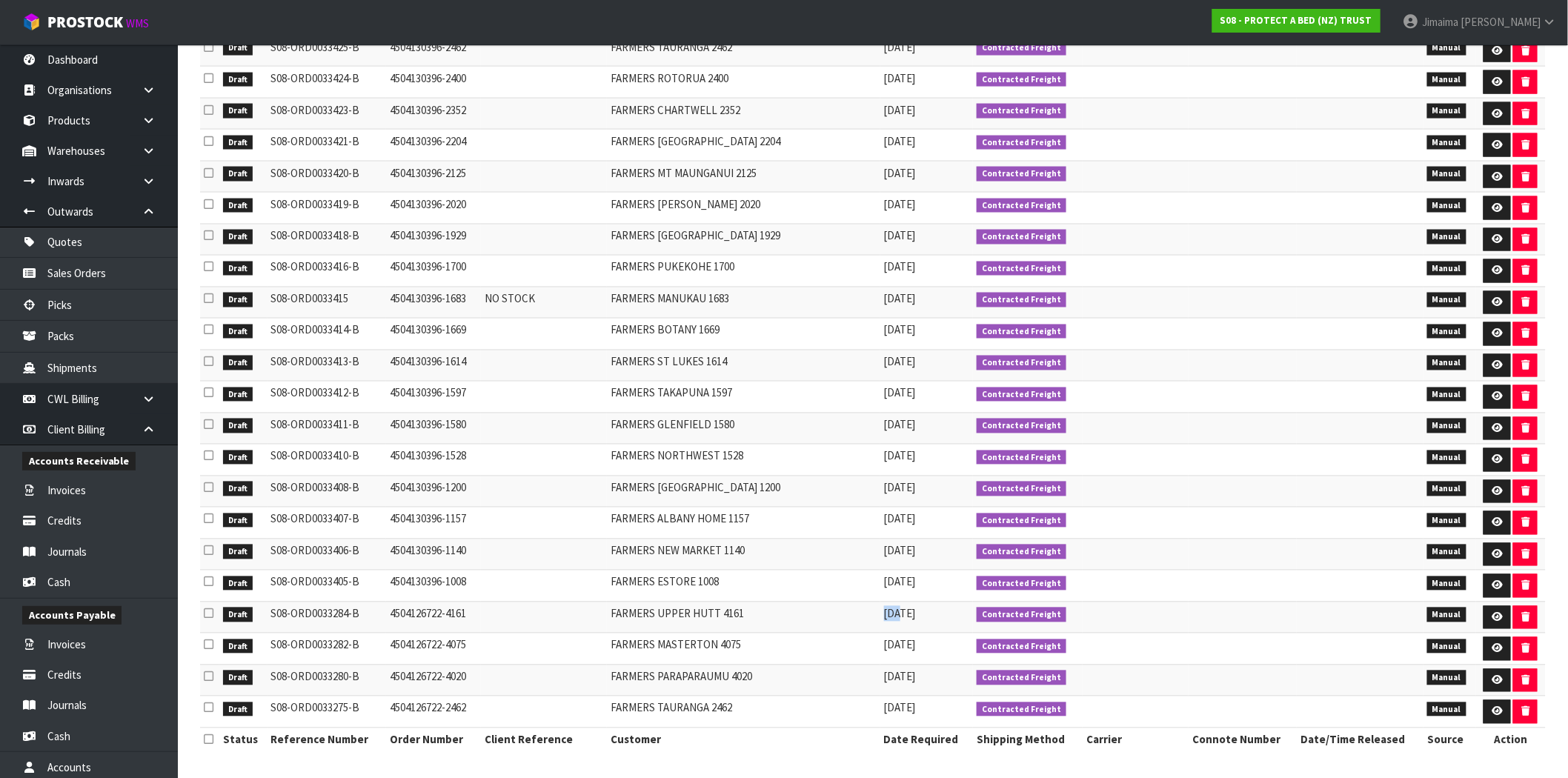
drag, startPoint x: 845, startPoint y: 620, endPoint x: 1070, endPoint y: 615, distance: 225.1
click at [1040, 615] on tr "Draft S08-ORD0033284-B 4504126722-4161 FARMERS UPPER HUTT 4161 09/09/2025 Contr…" at bounding box center [873, 618] width 1346 height 32
click at [1525, 618] on icon "button" at bounding box center [1525, 617] width 8 height 10
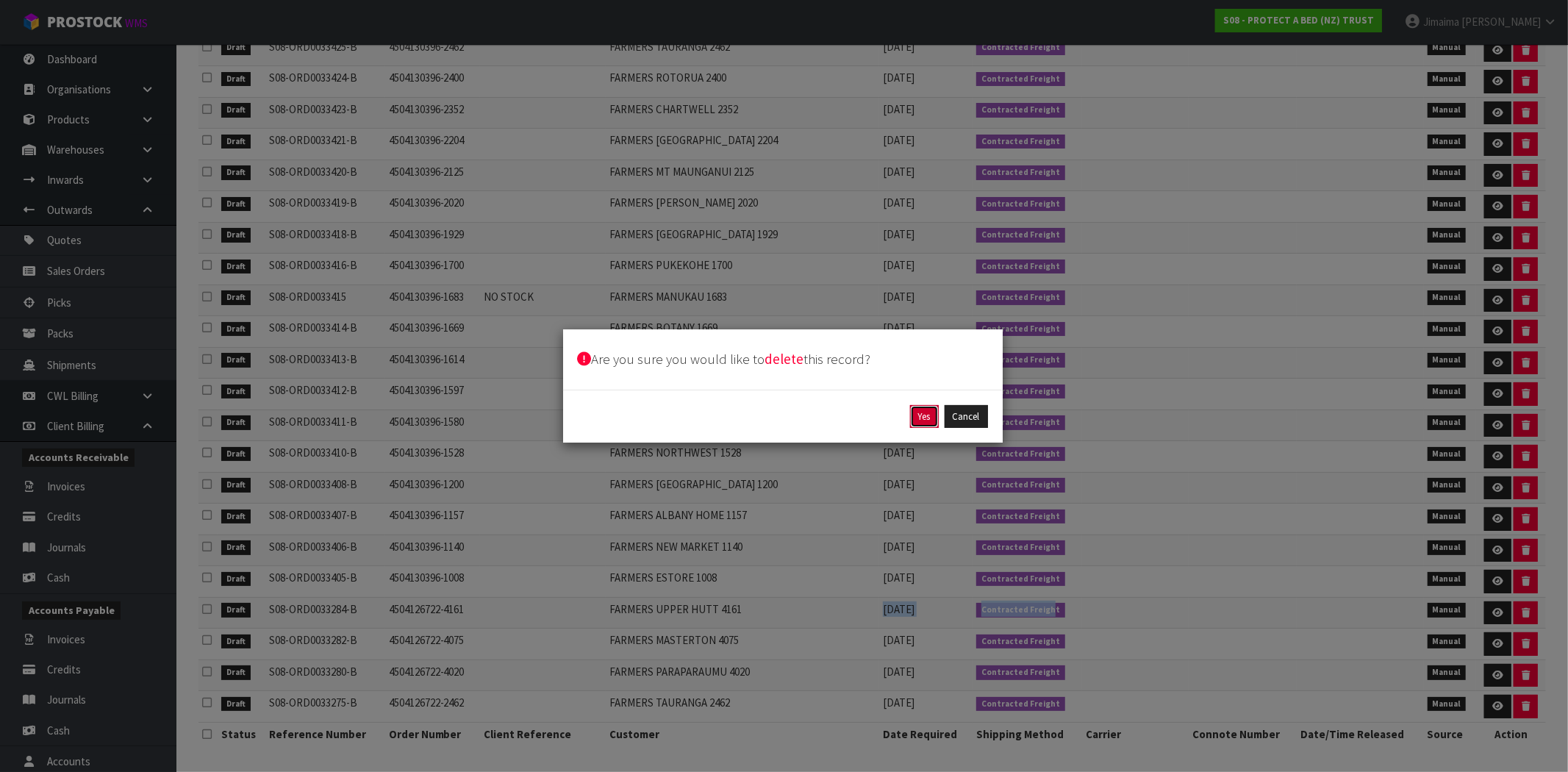
click at [919, 419] on button "Yes" at bounding box center [924, 416] width 29 height 24
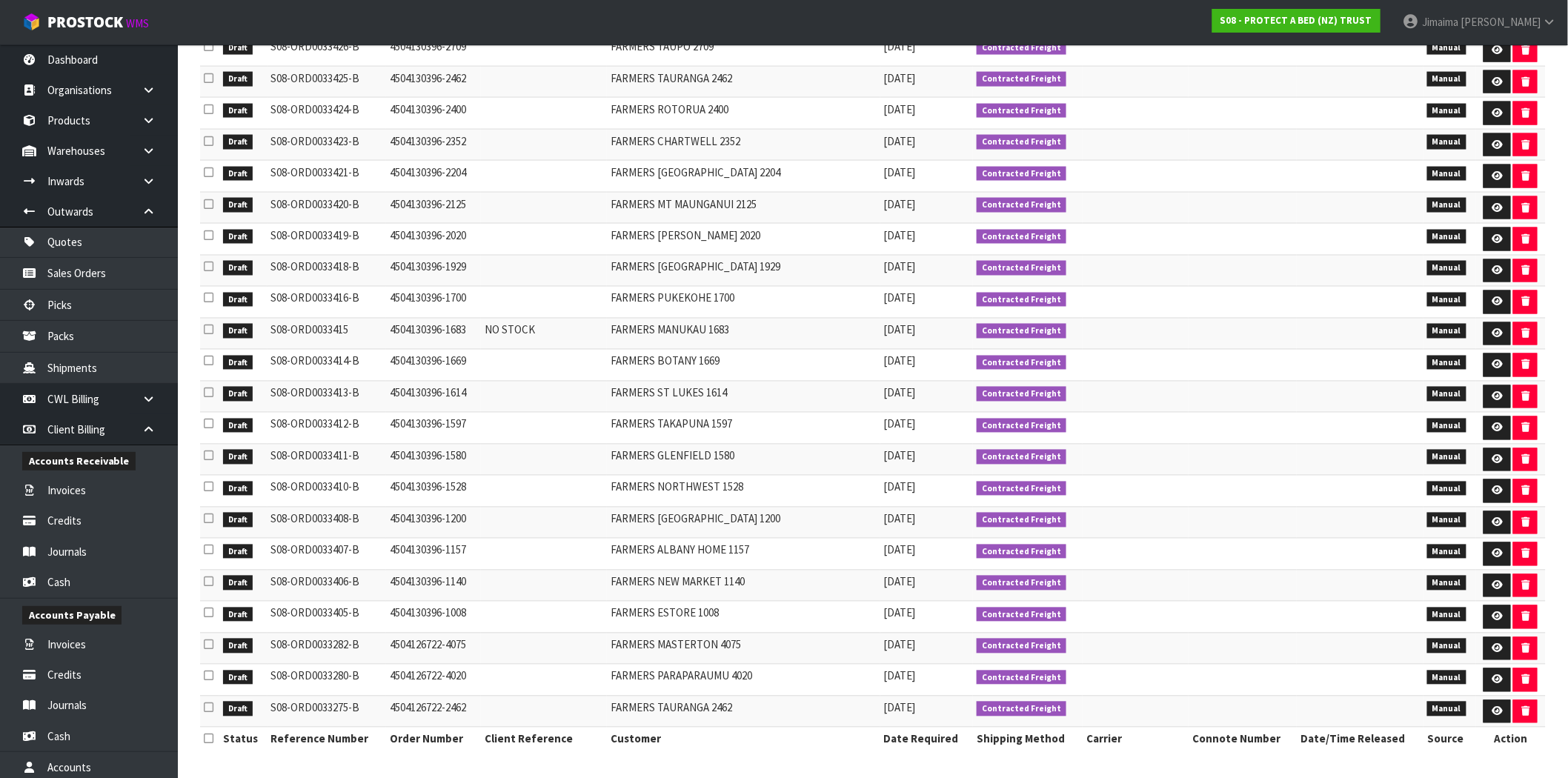
drag, startPoint x: 867, startPoint y: 650, endPoint x: 1024, endPoint y: 654, distance: 157.1
click at [995, 650] on tr "Draft S08-ORD0033282-B 4504126722-4075 FARMERS MASTERTON 4075 09/09/2025 Contra…" at bounding box center [873, 648] width 1346 height 32
click at [1523, 648] on icon "button" at bounding box center [1525, 648] width 8 height 10
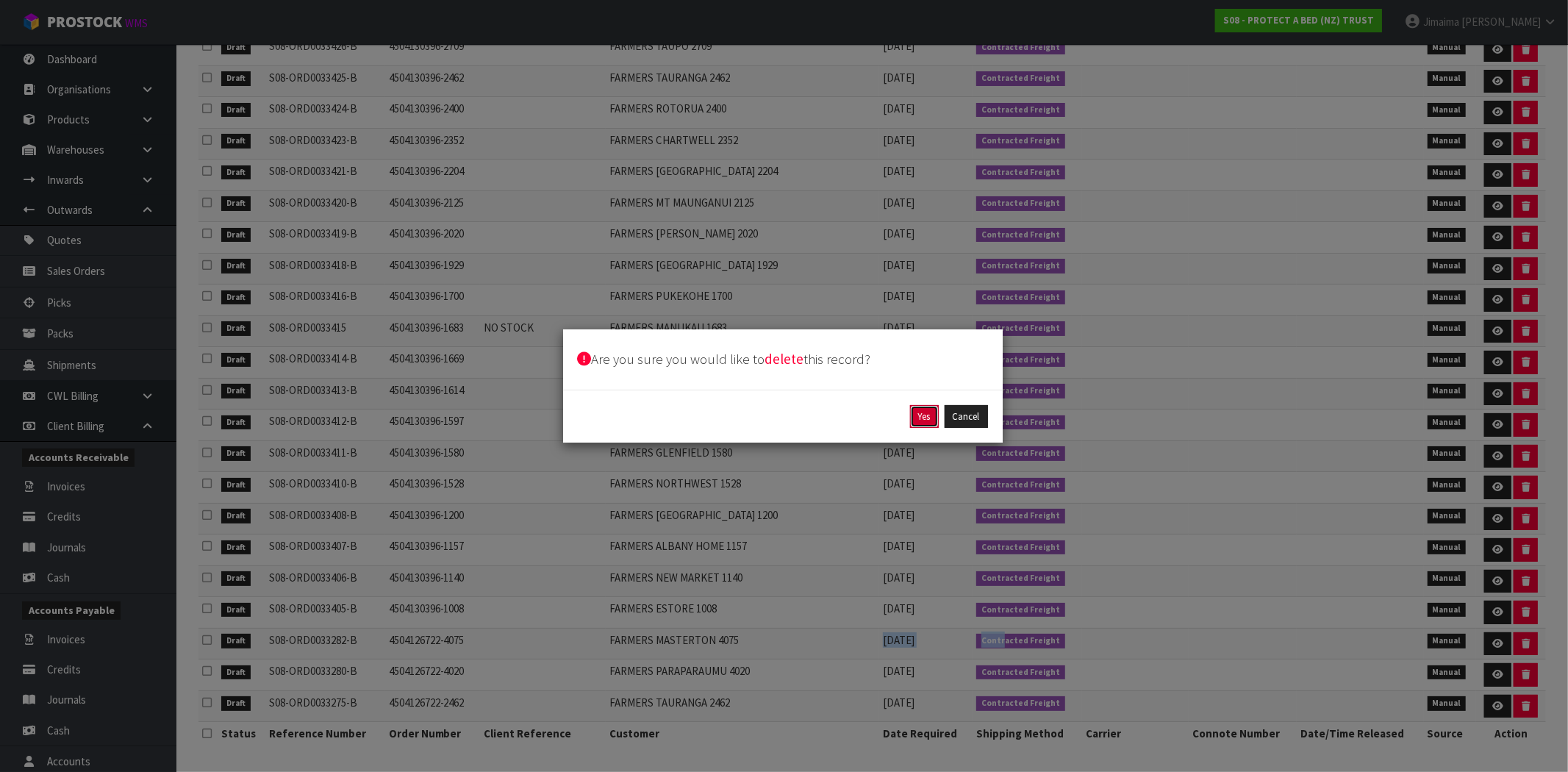
click at [915, 414] on button "Yes" at bounding box center [924, 416] width 29 height 24
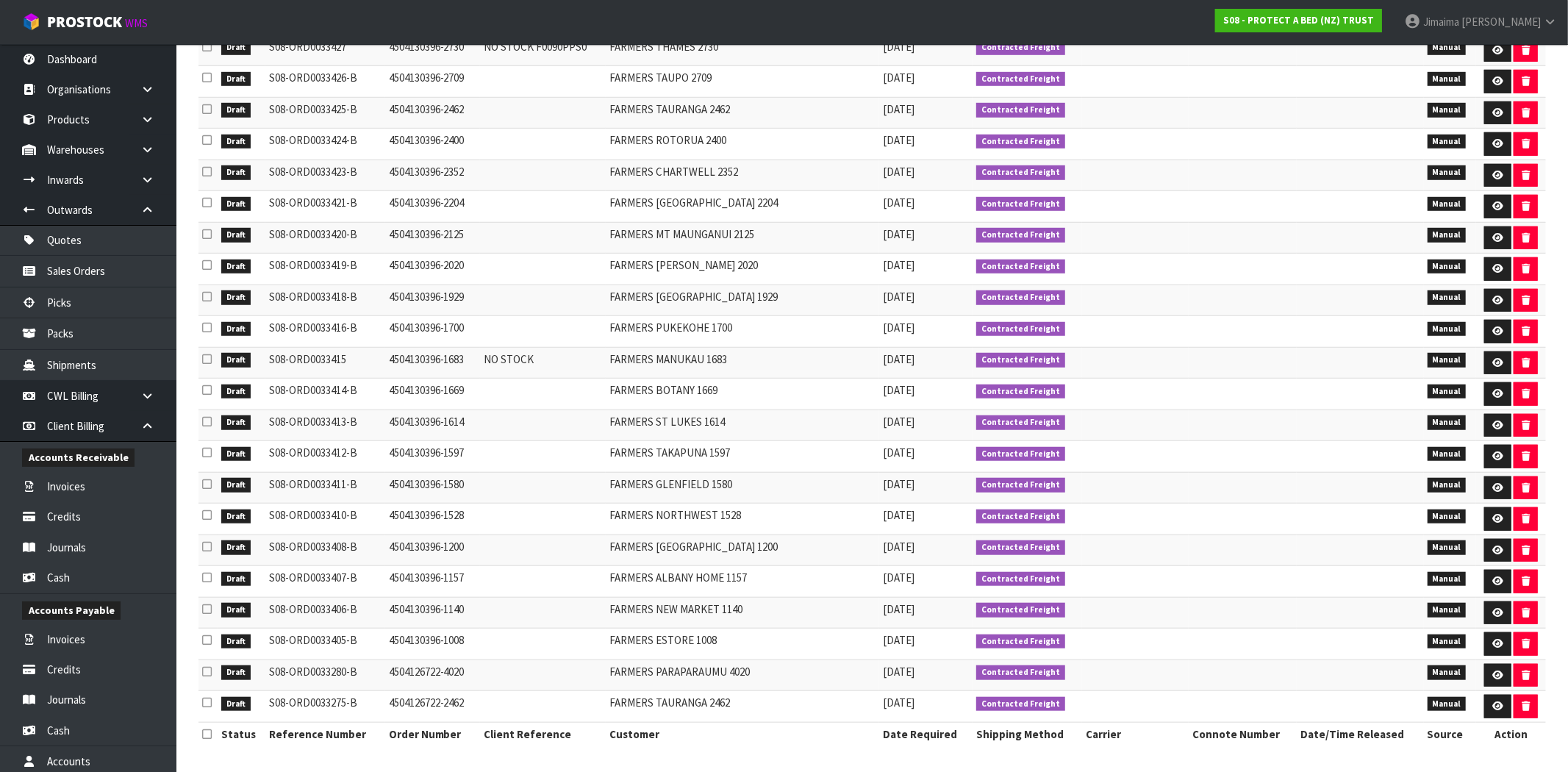
scroll to position [891, 0]
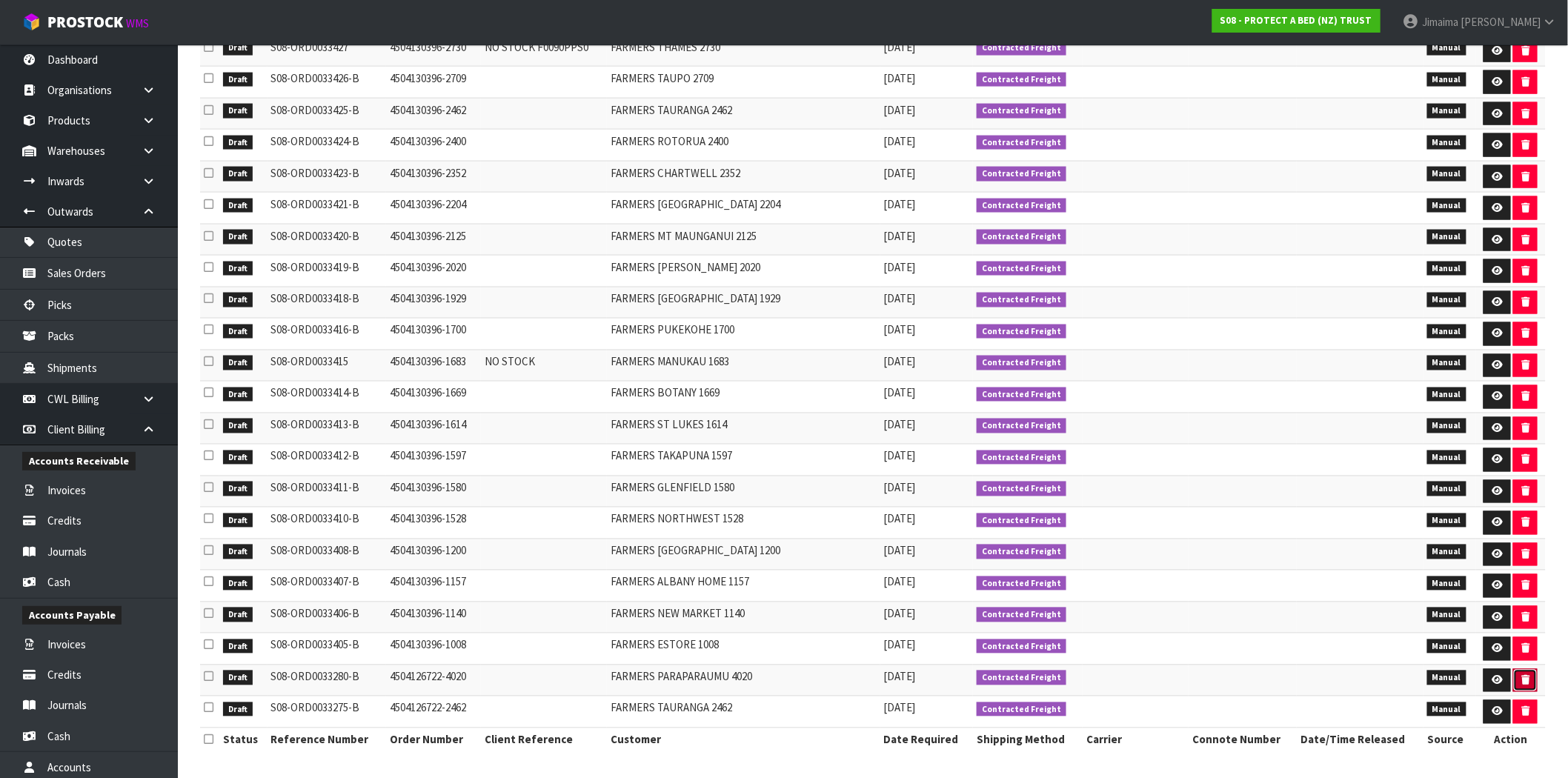
click at [1513, 683] on button "button" at bounding box center [1526, 680] width 25 height 24
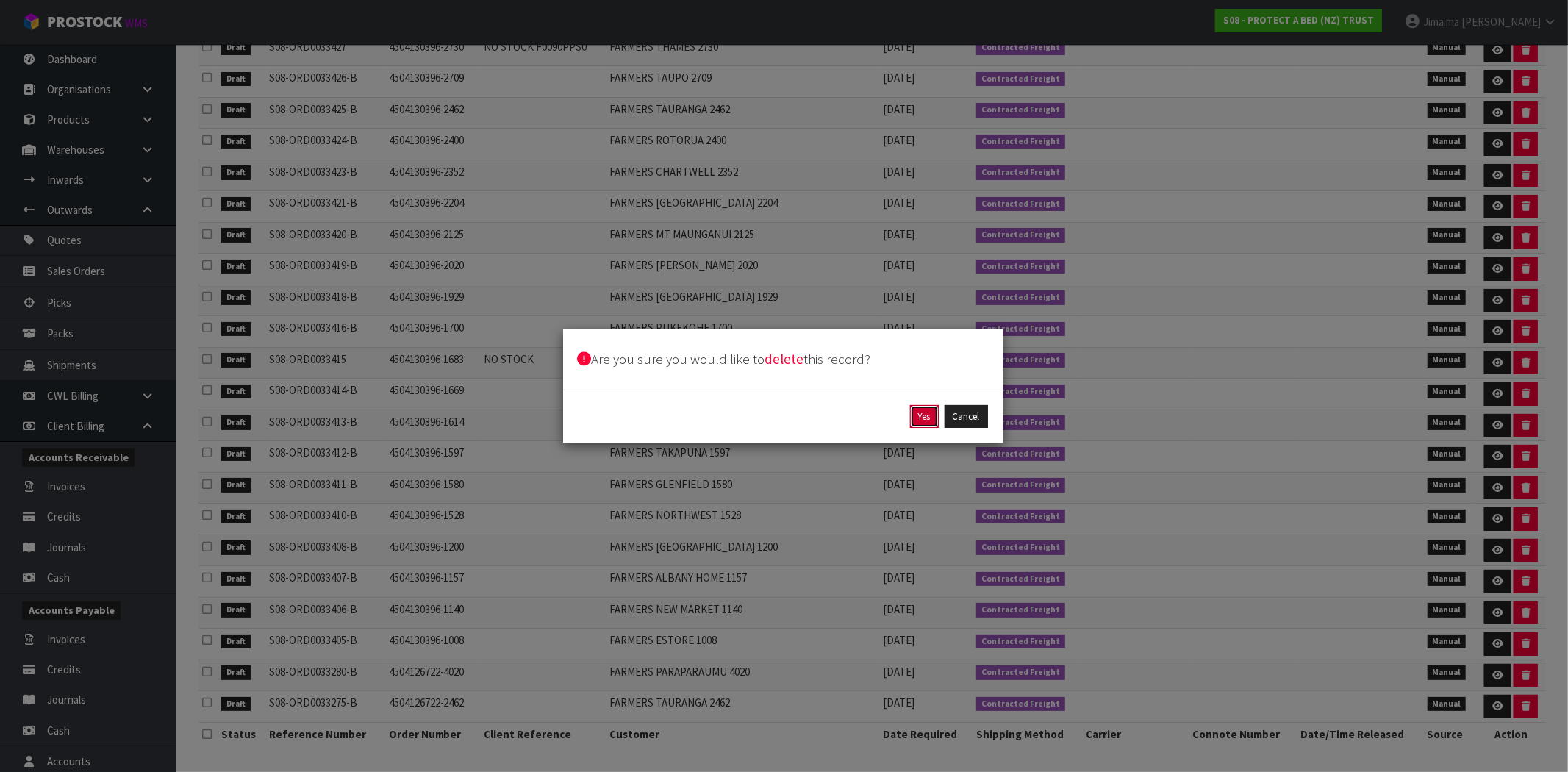
click at [922, 408] on button "Yes" at bounding box center [924, 416] width 29 height 24
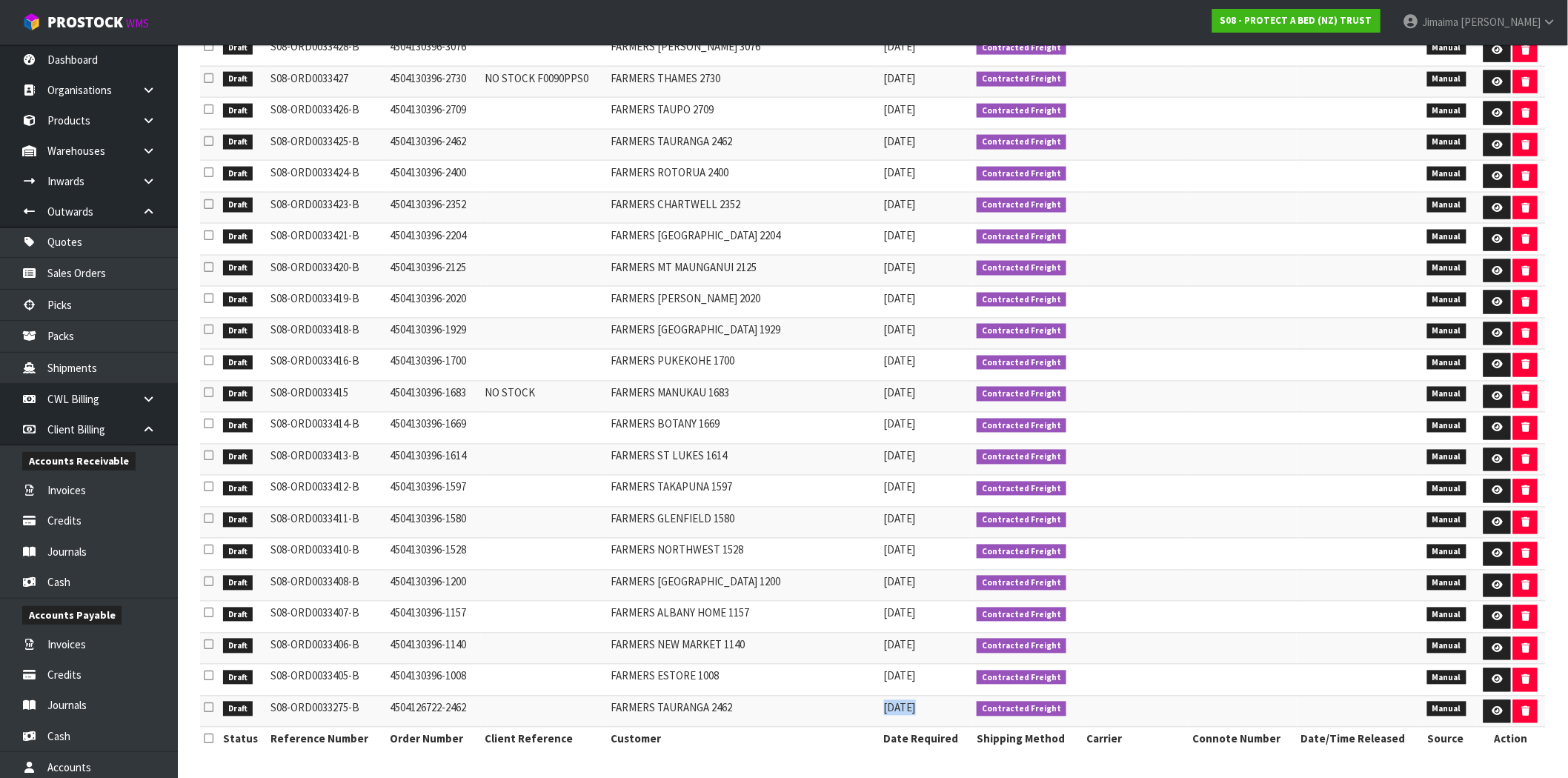
drag, startPoint x: 866, startPoint y: 701, endPoint x: 1164, endPoint y: 720, distance: 298.6
click at [989, 702] on tr "Draft S08-ORD0033275-B 4504126722-2462 FARMERS TAURANGA 2462 09/09/2025 Contrac…" at bounding box center [873, 712] width 1346 height 32
click at [1516, 712] on button "button" at bounding box center [1526, 712] width 25 height 24
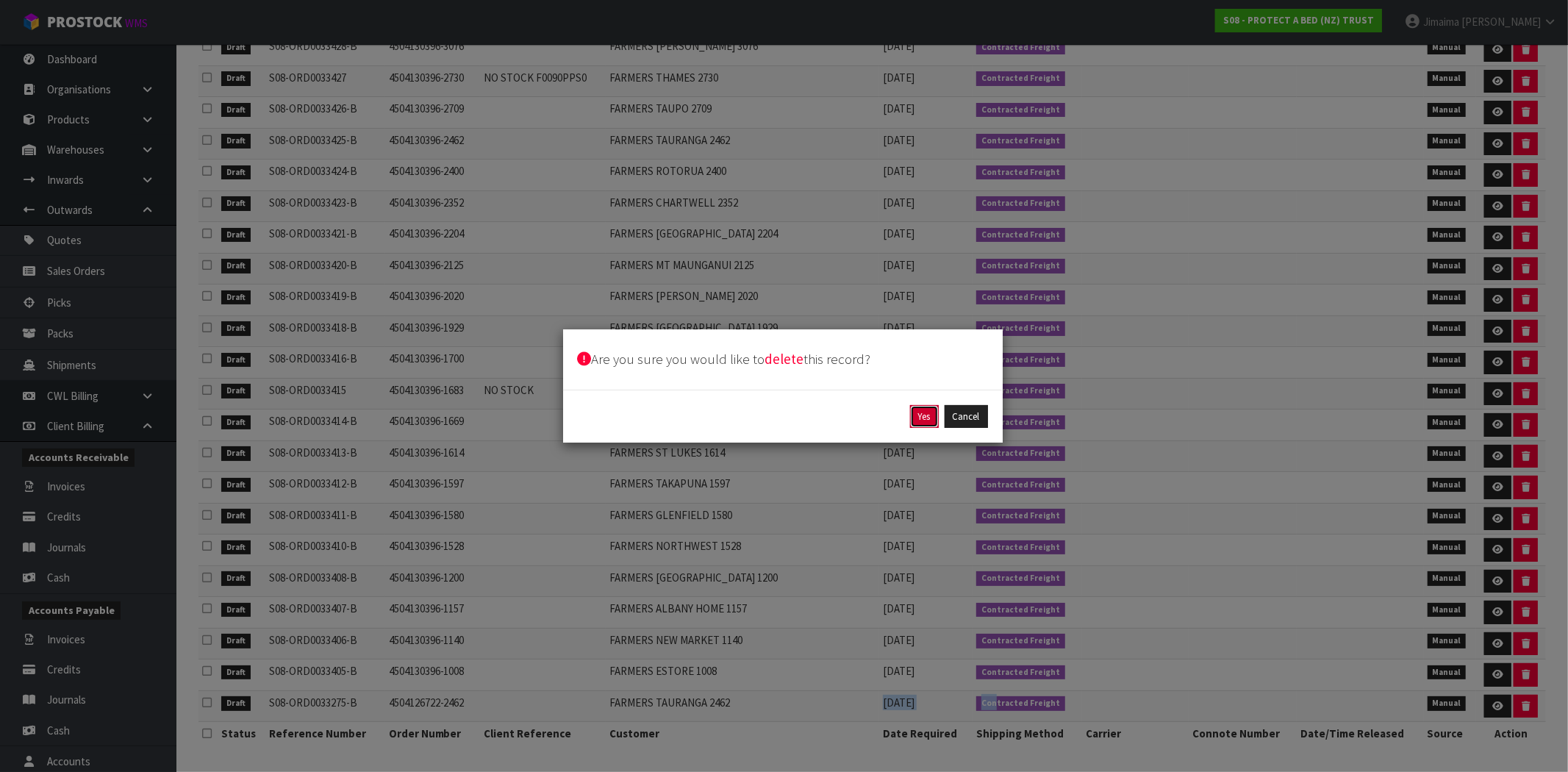
click at [926, 419] on button "Yes" at bounding box center [924, 416] width 29 height 24
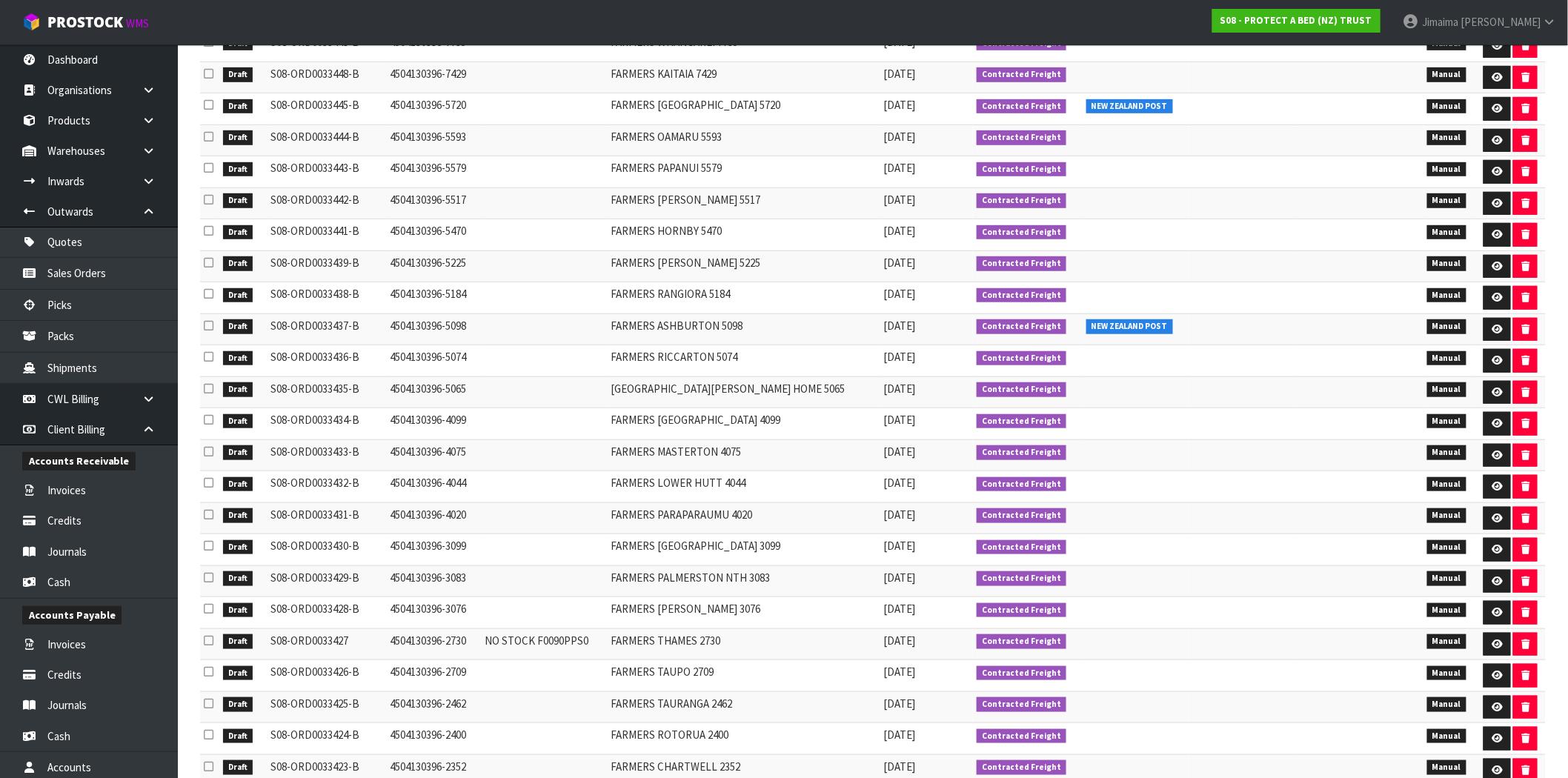
scroll to position [0, 0]
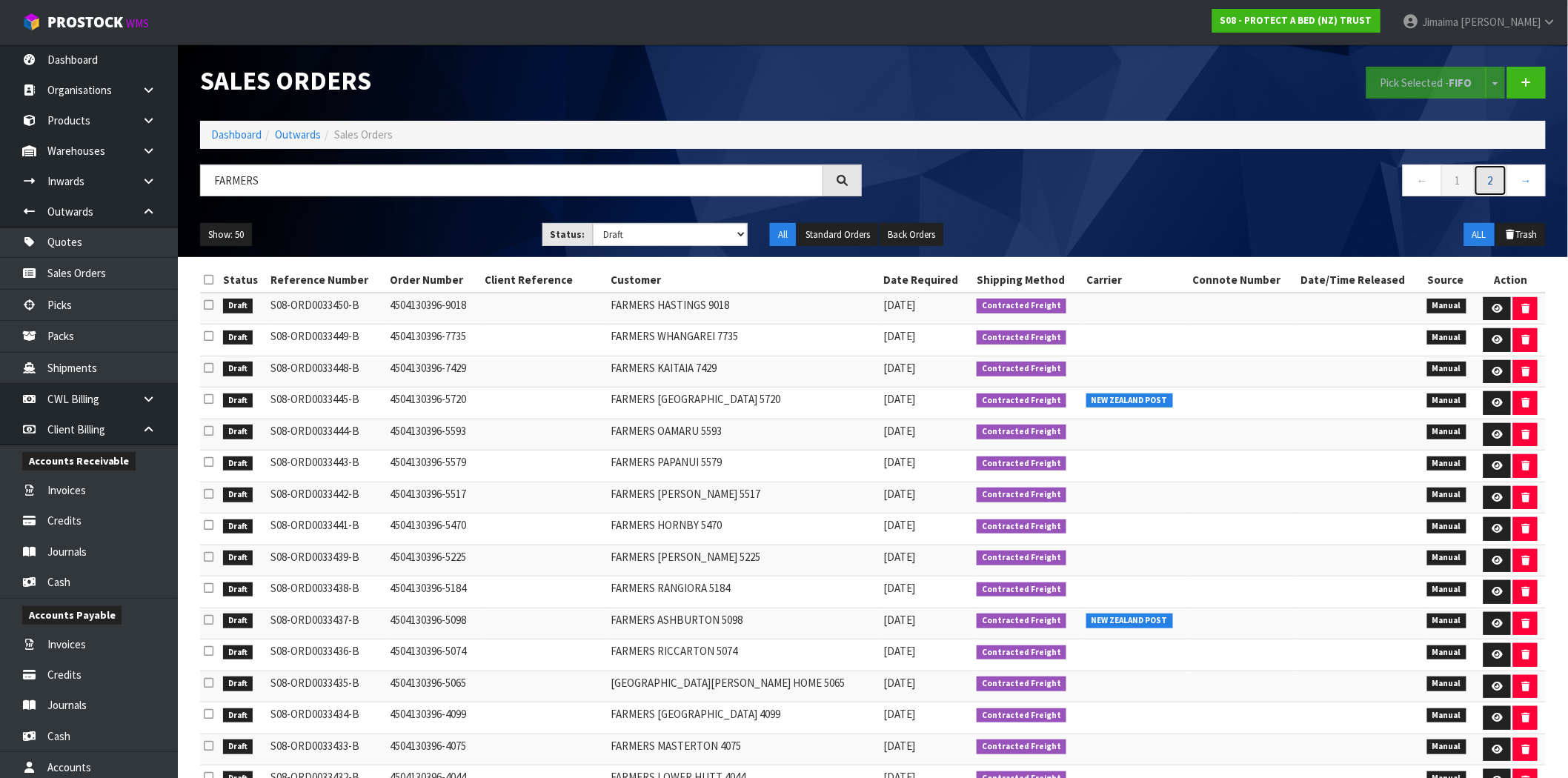
click at [1497, 180] on link "2" at bounding box center [1491, 181] width 33 height 32
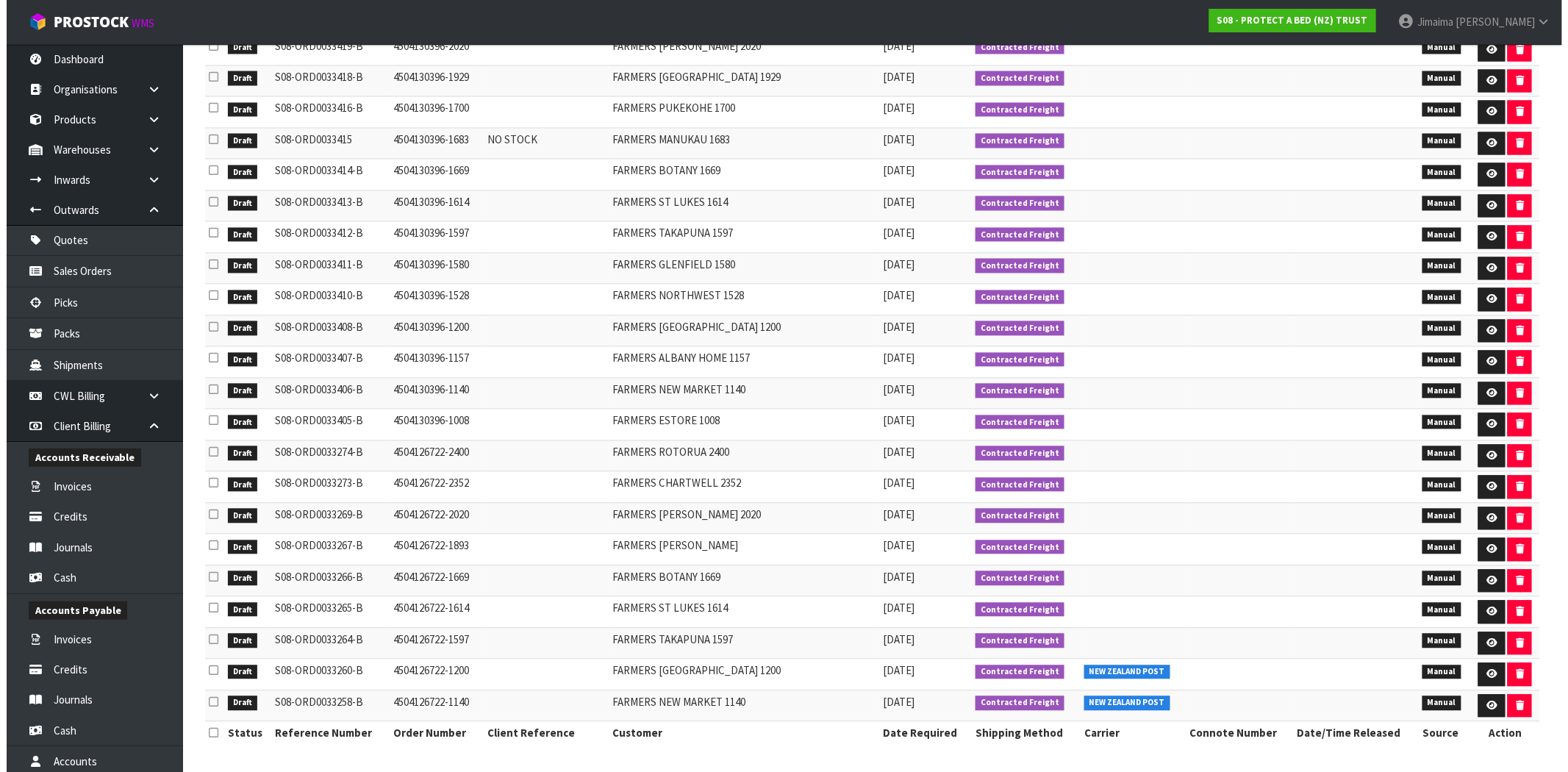
scroll to position [1112, 0]
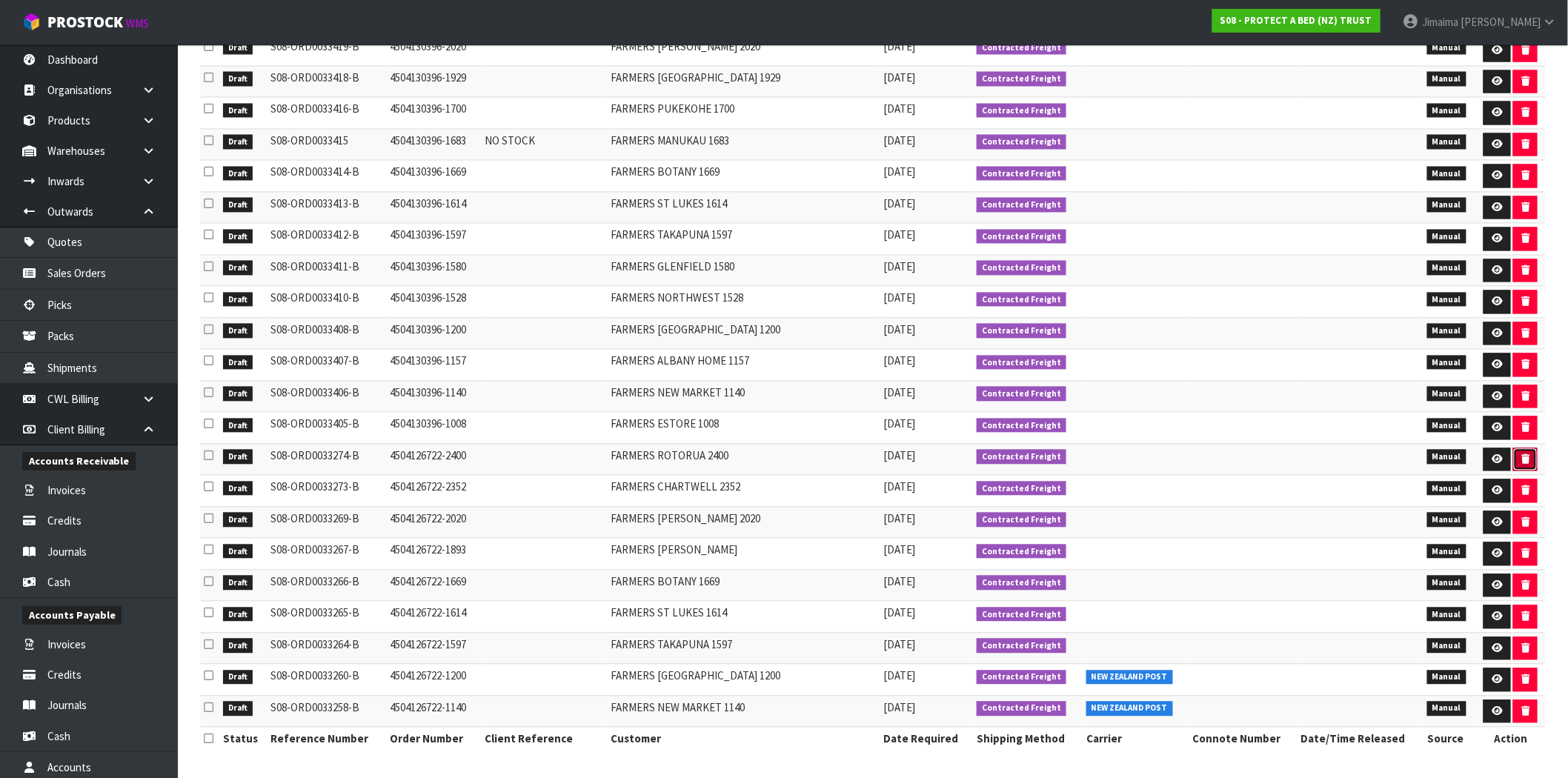
click at [1517, 459] on button "button" at bounding box center [1526, 460] width 25 height 24
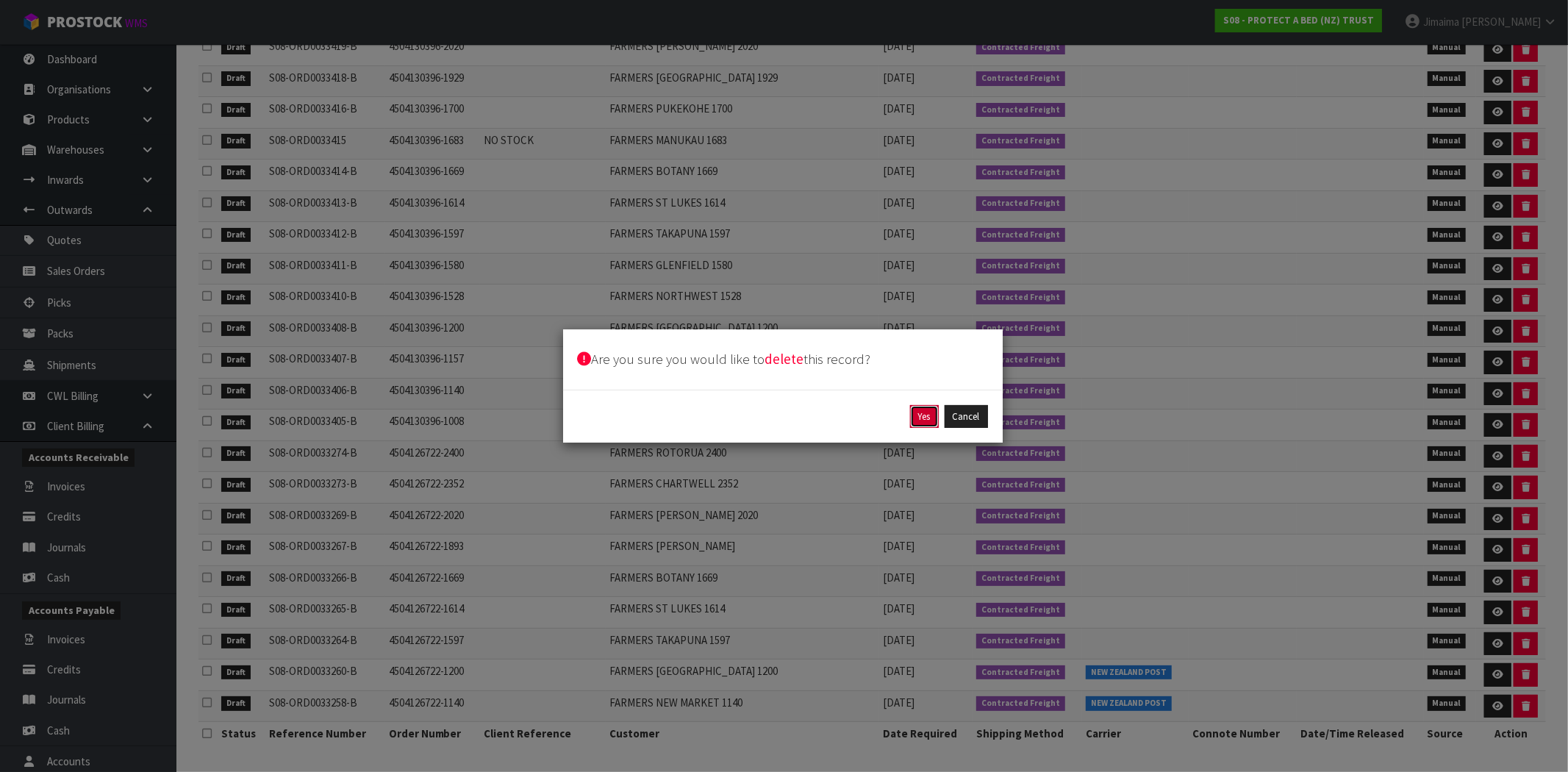
click at [922, 417] on button "Yes" at bounding box center [924, 416] width 29 height 24
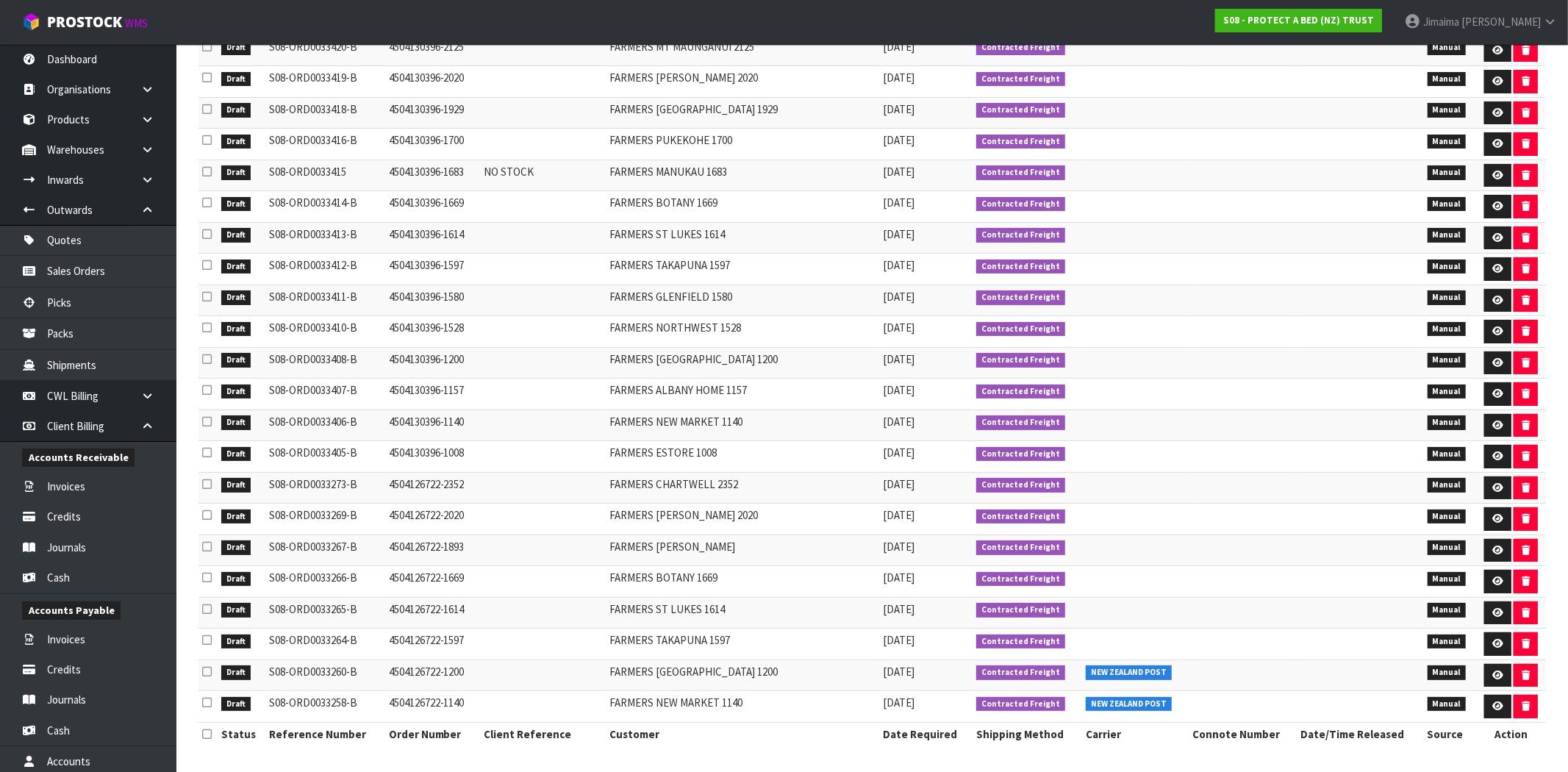
scroll to position [1080, 0]
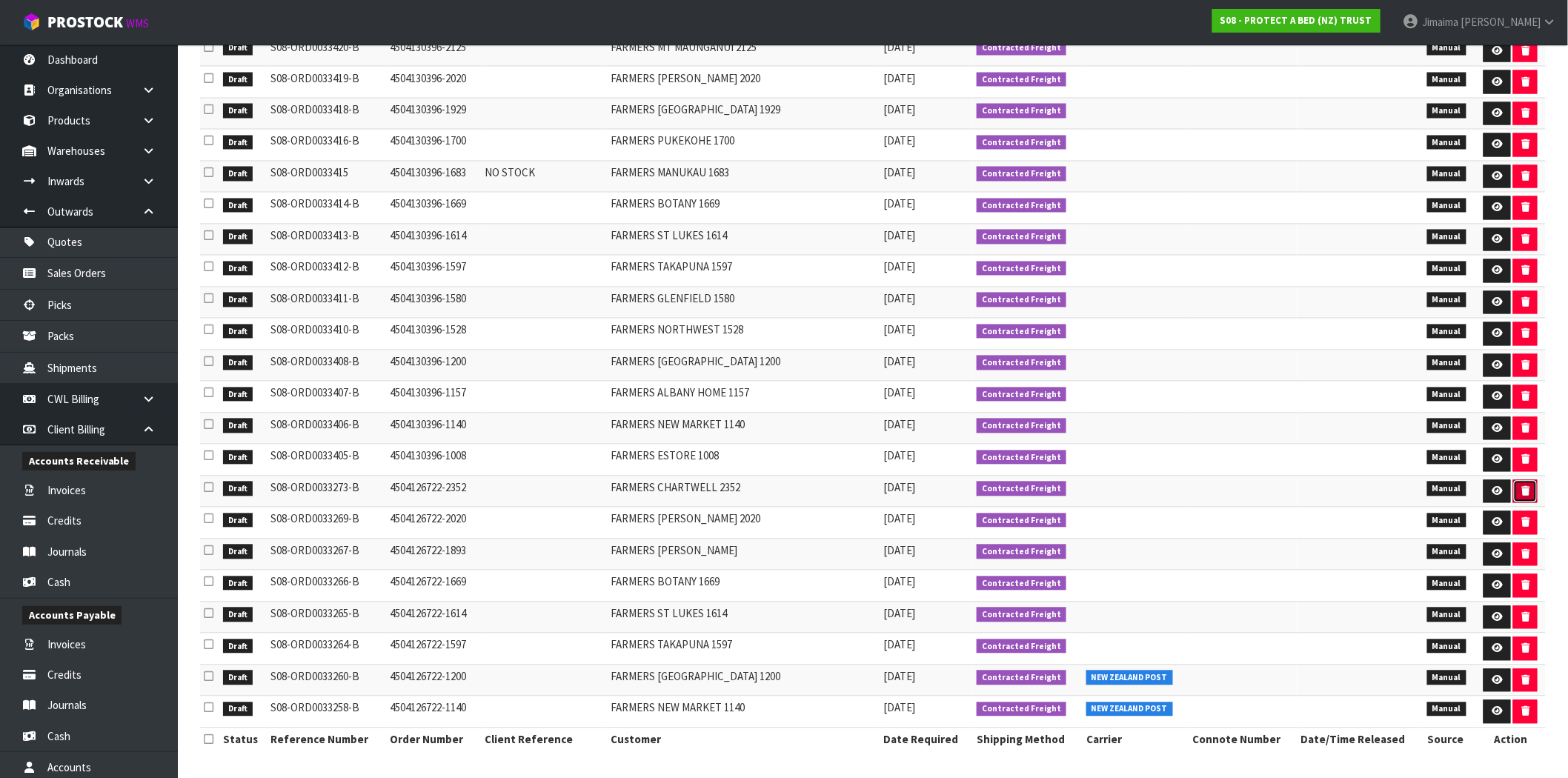
click at [1513, 492] on button "button" at bounding box center [1526, 492] width 25 height 24
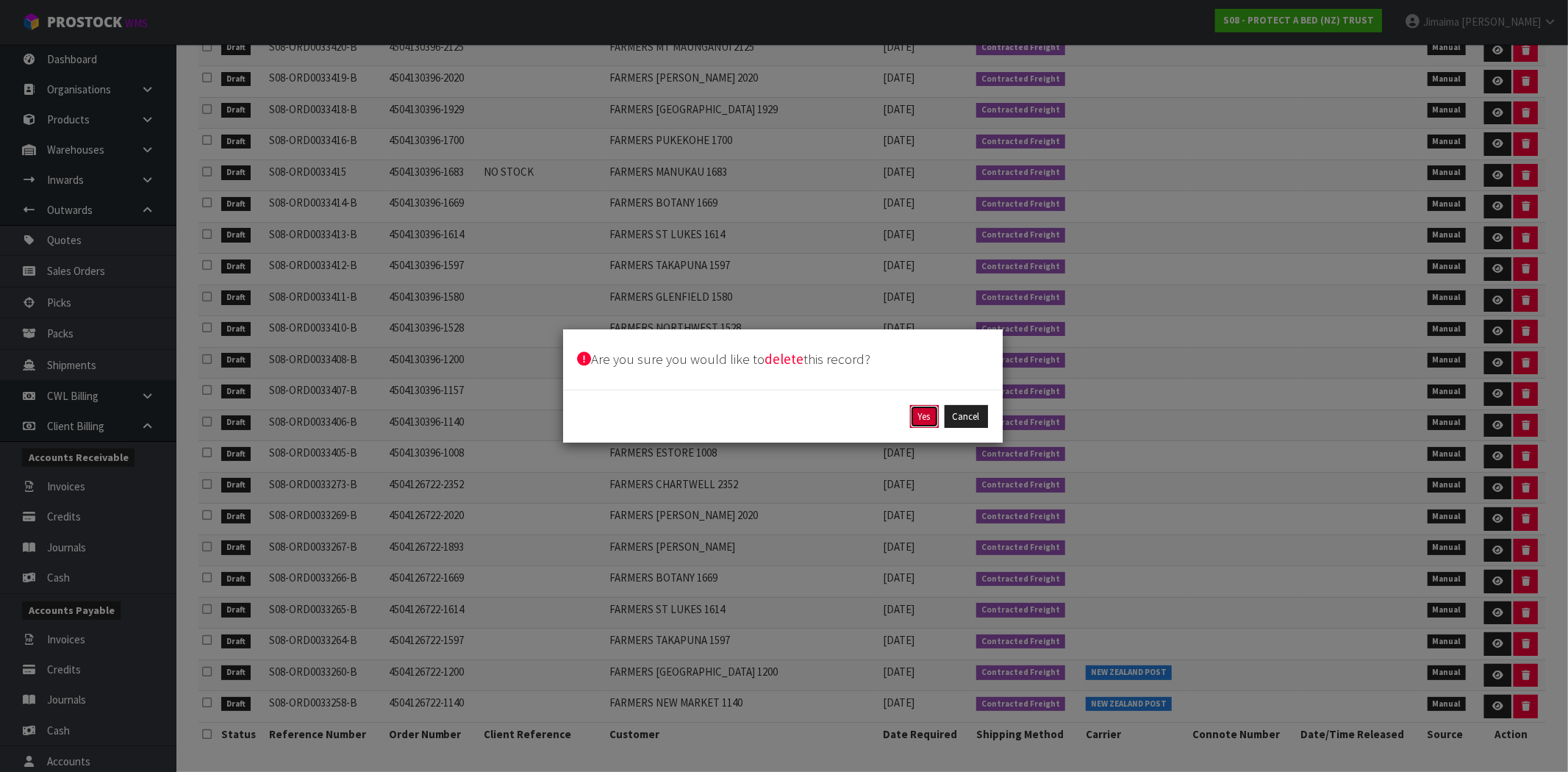
click at [930, 415] on button "Yes" at bounding box center [924, 416] width 29 height 24
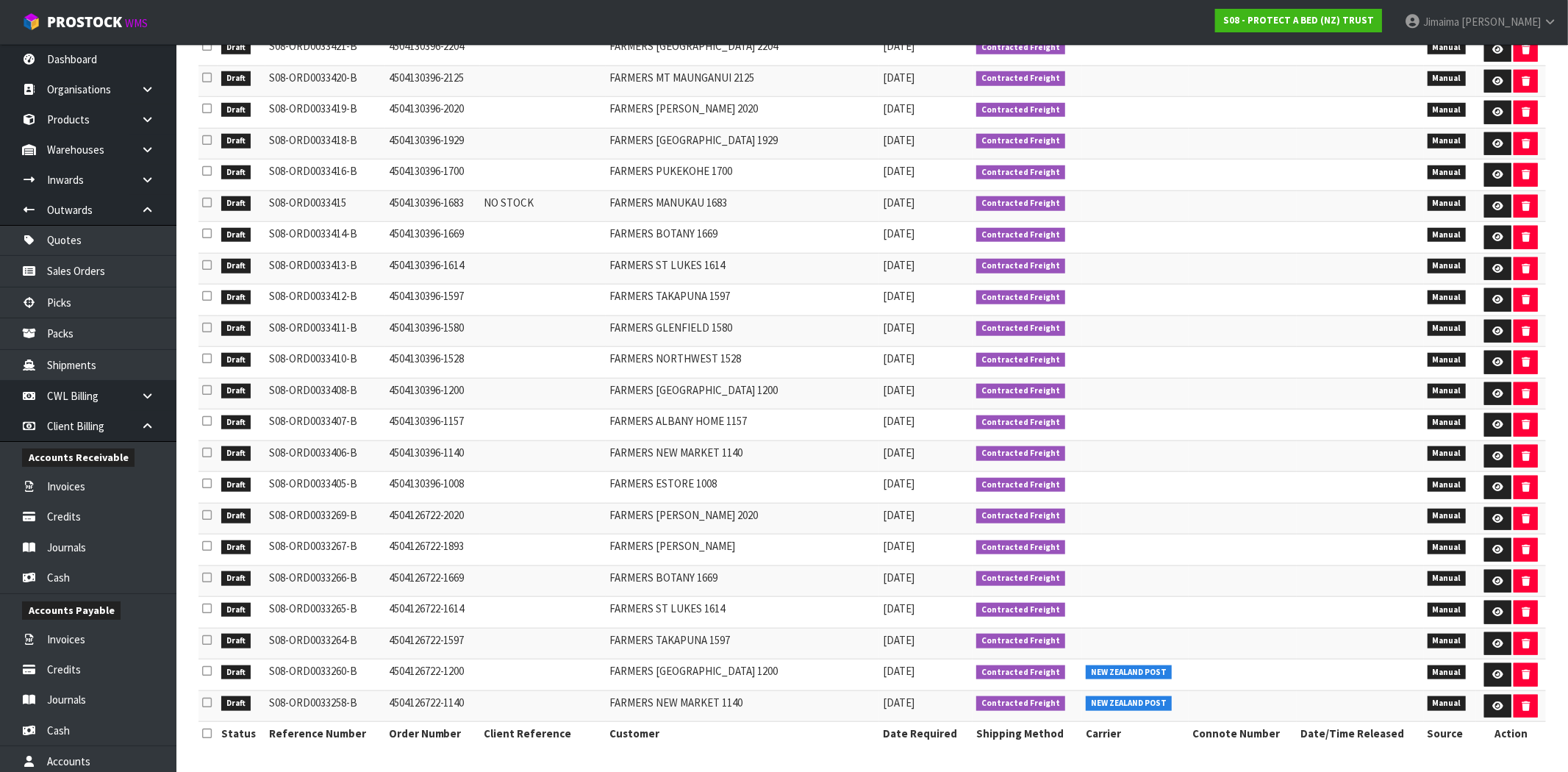
scroll to position [1048, 0]
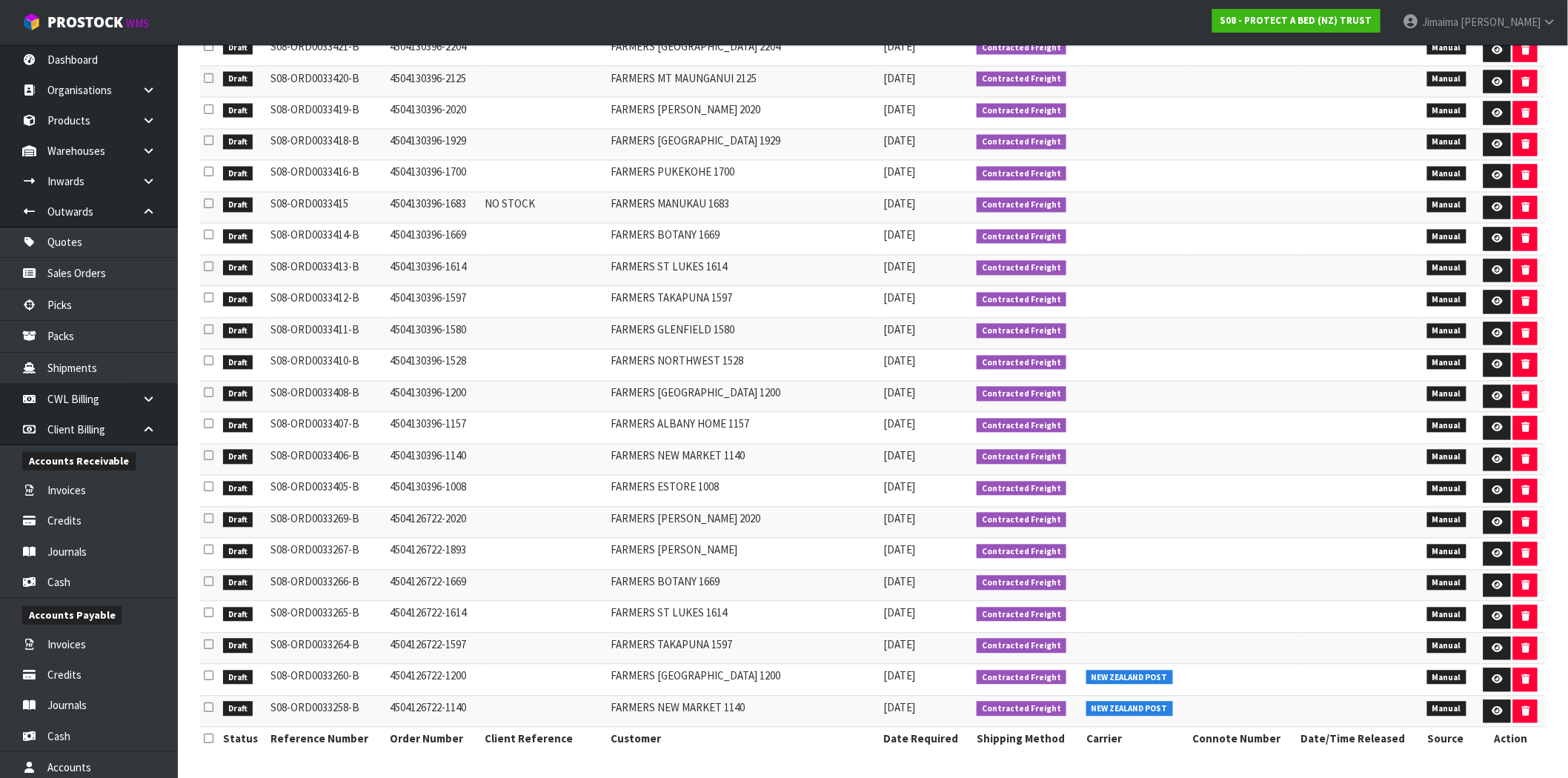
drag, startPoint x: 861, startPoint y: 528, endPoint x: 1132, endPoint y: 516, distance: 271.3
click at [936, 521] on tr "Draft S08-ORD0033269-B 4504126722-2020 FARMERS TE RAPA 2020 09/09/2025 Contract…" at bounding box center [873, 522] width 1346 height 32
click at [1535, 515] on button "button" at bounding box center [1526, 522] width 25 height 24
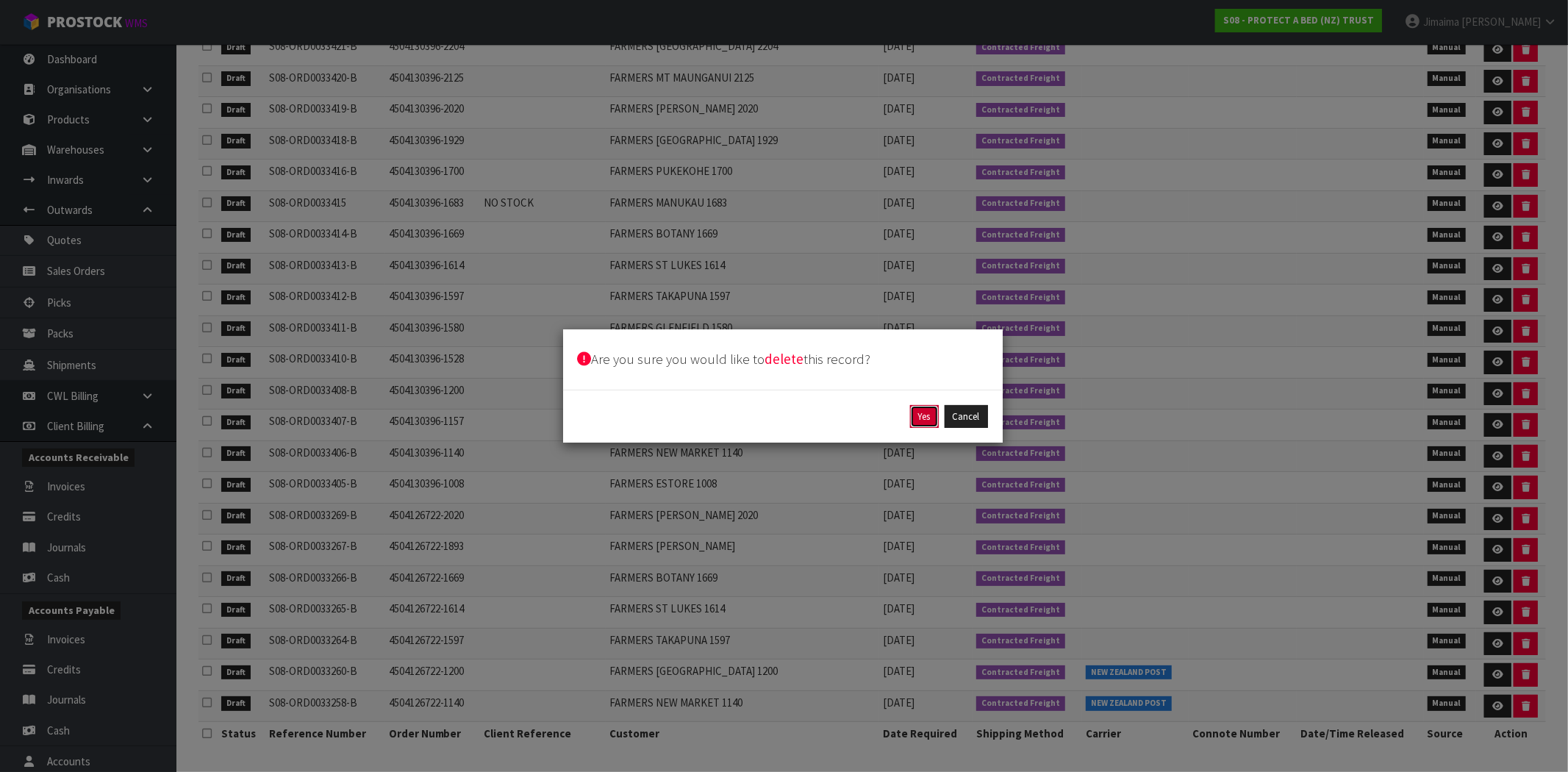
click at [922, 415] on button "Yes" at bounding box center [924, 416] width 29 height 24
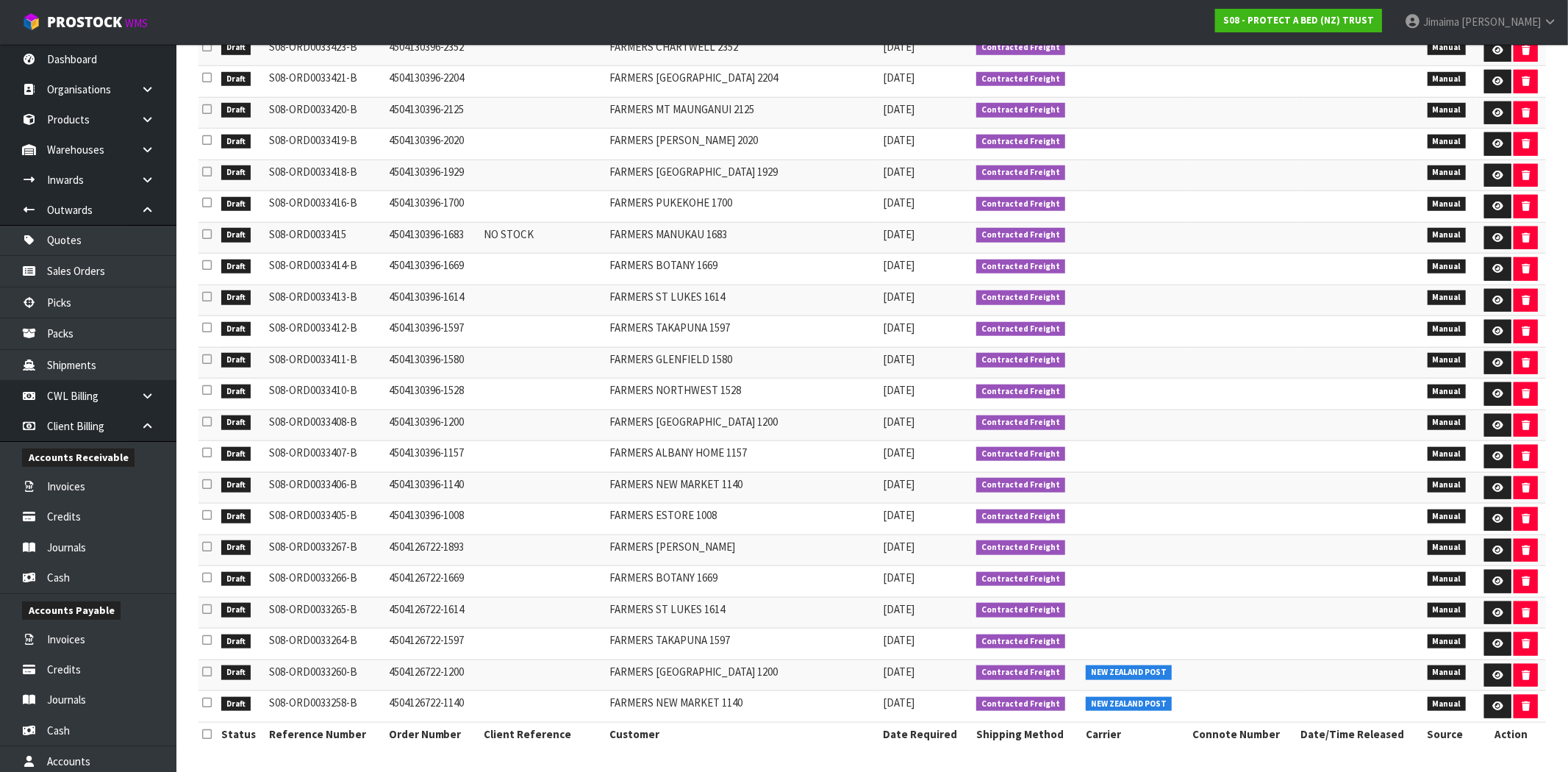
scroll to position [1017, 0]
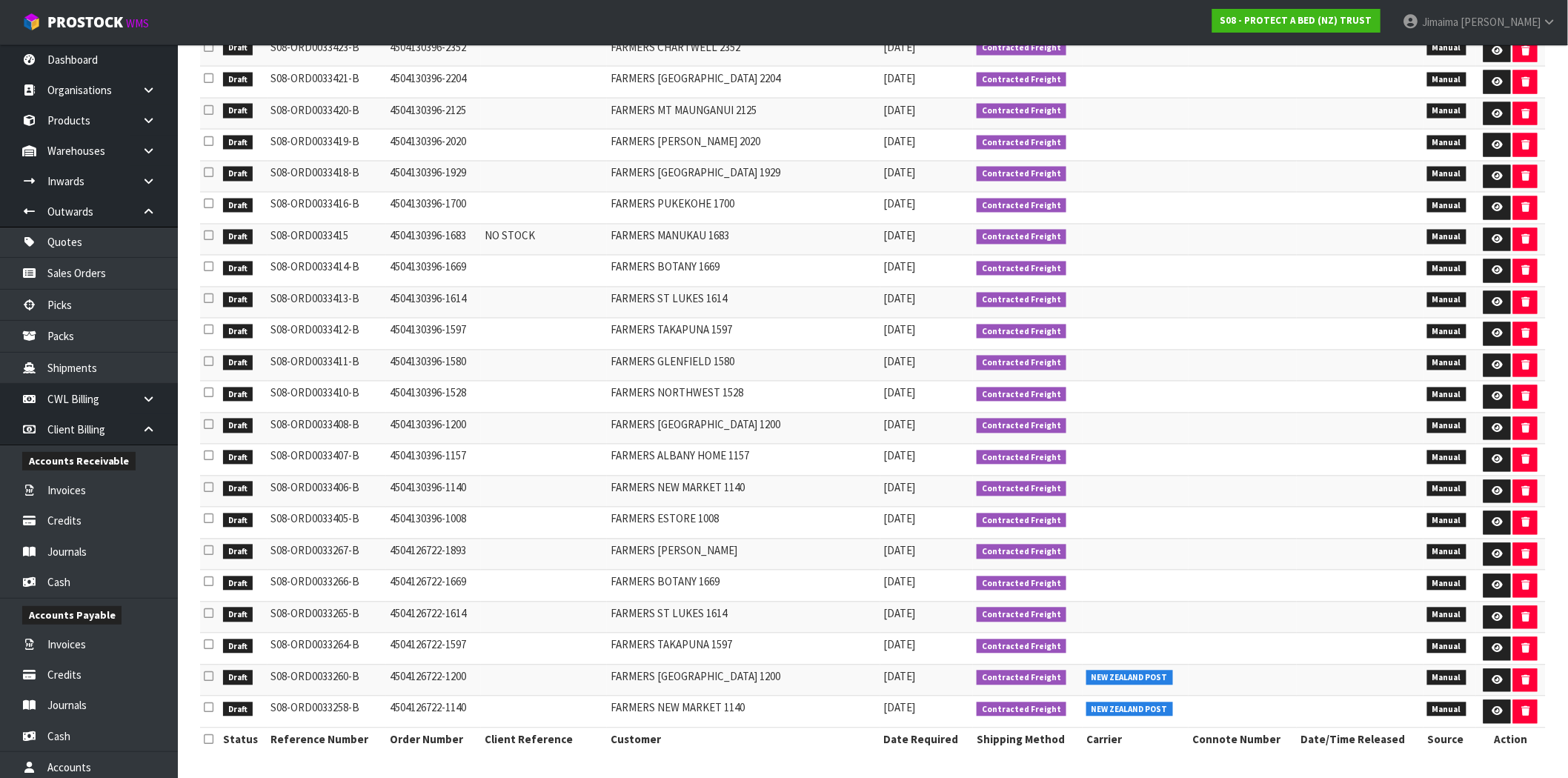
drag, startPoint x: 862, startPoint y: 548, endPoint x: 1233, endPoint y: 551, distance: 371.0
click at [1044, 547] on tr "Draft S08-ORD0033267-B 4504126722-1893 FARMERS SYLVIA PARK 09/09/2025 Contracte…" at bounding box center [873, 554] width 1346 height 32
click at [1521, 557] on icon "button" at bounding box center [1525, 554] width 8 height 10
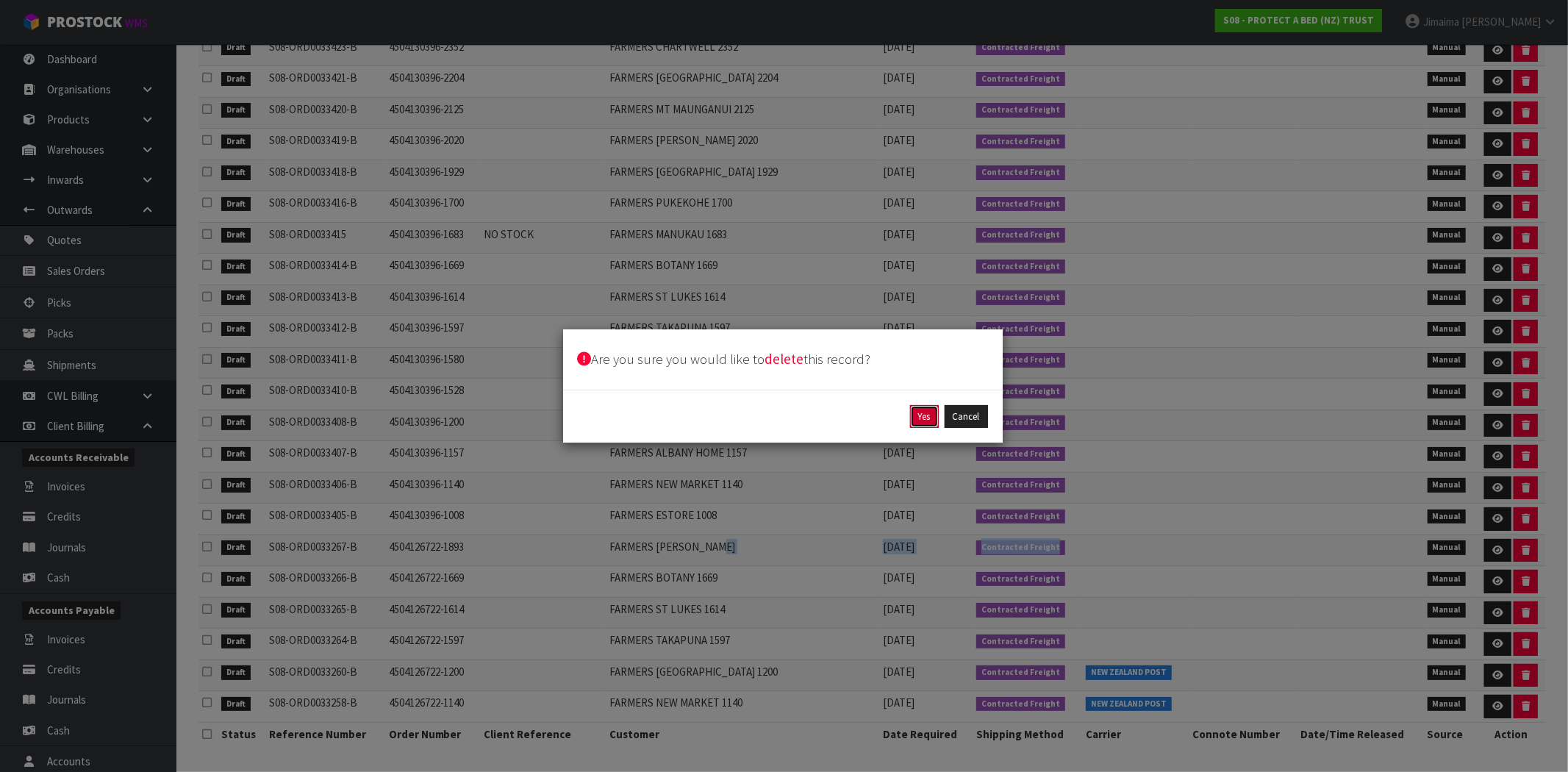
click at [919, 412] on button "Yes" at bounding box center [924, 416] width 29 height 24
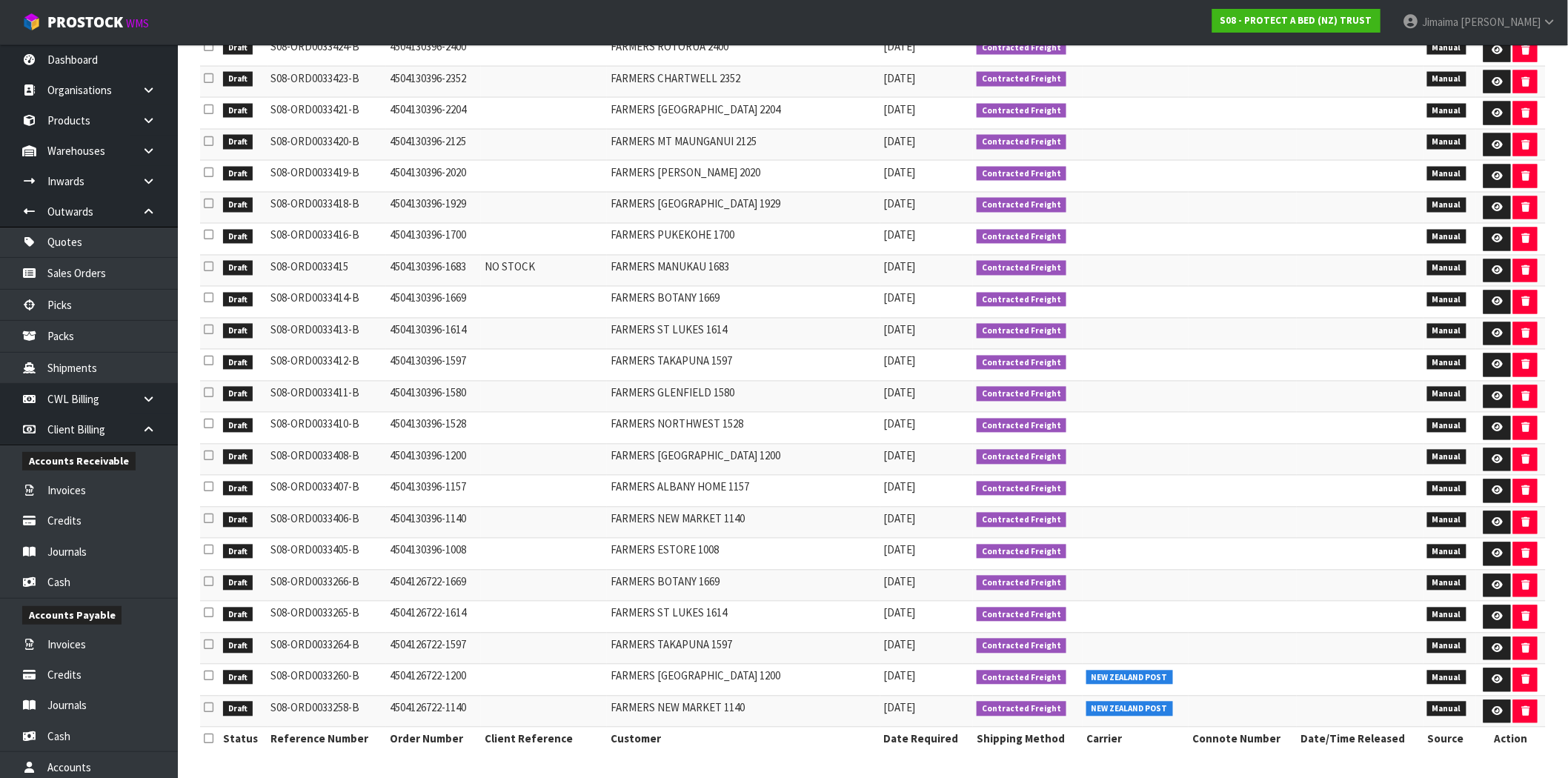
drag, startPoint x: 863, startPoint y: 584, endPoint x: 1158, endPoint y: 583, distance: 295.0
click at [1028, 582] on tr "Draft S08-ORD0033266-B 4504126722-1669 FARMERS BOTANY 1669 09/09/2025 Contracte…" at bounding box center [873, 586] width 1346 height 32
click at [1522, 582] on icon "button" at bounding box center [1525, 585] width 8 height 10
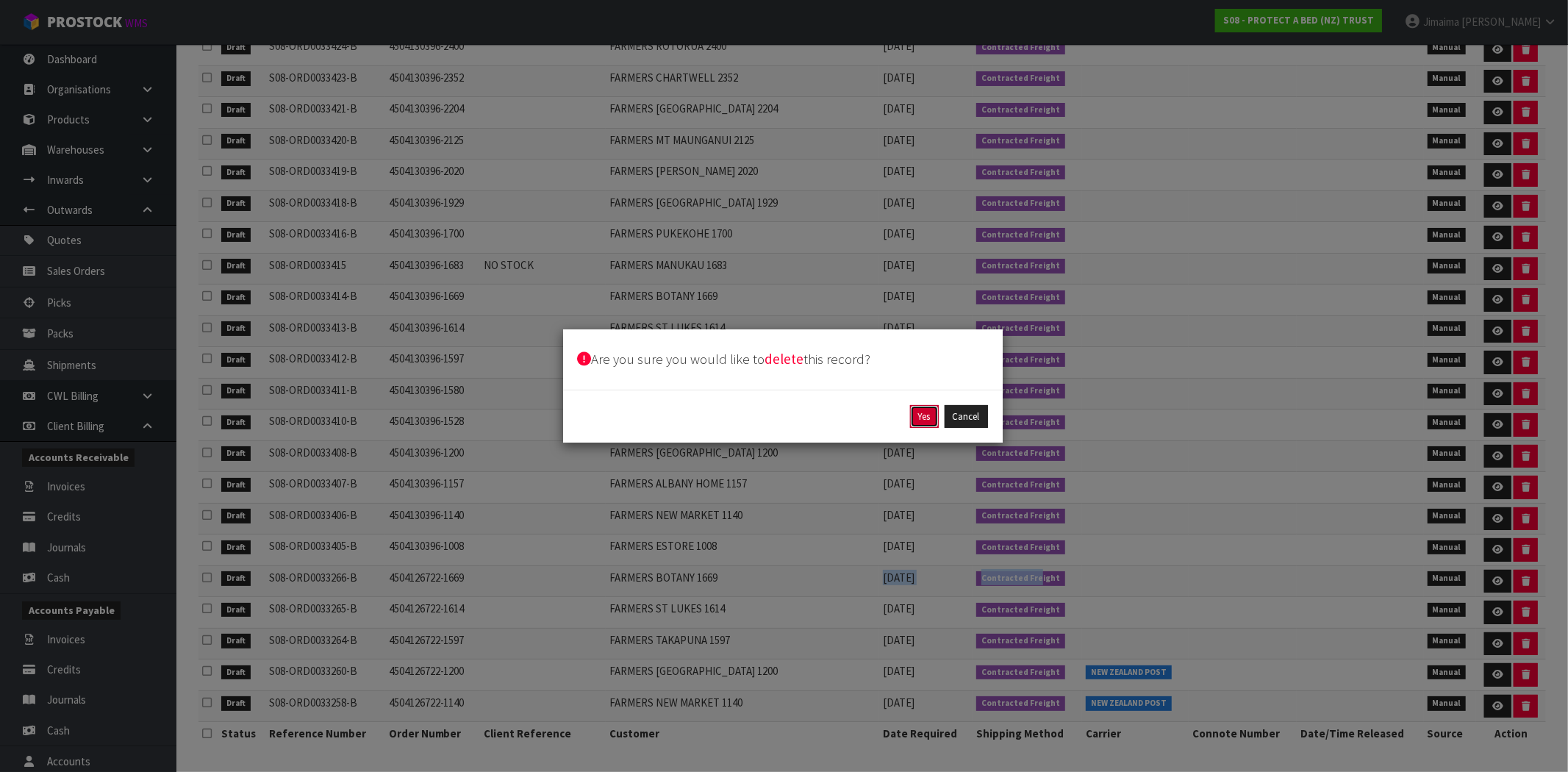
click at [915, 412] on button "Yes" at bounding box center [924, 416] width 29 height 24
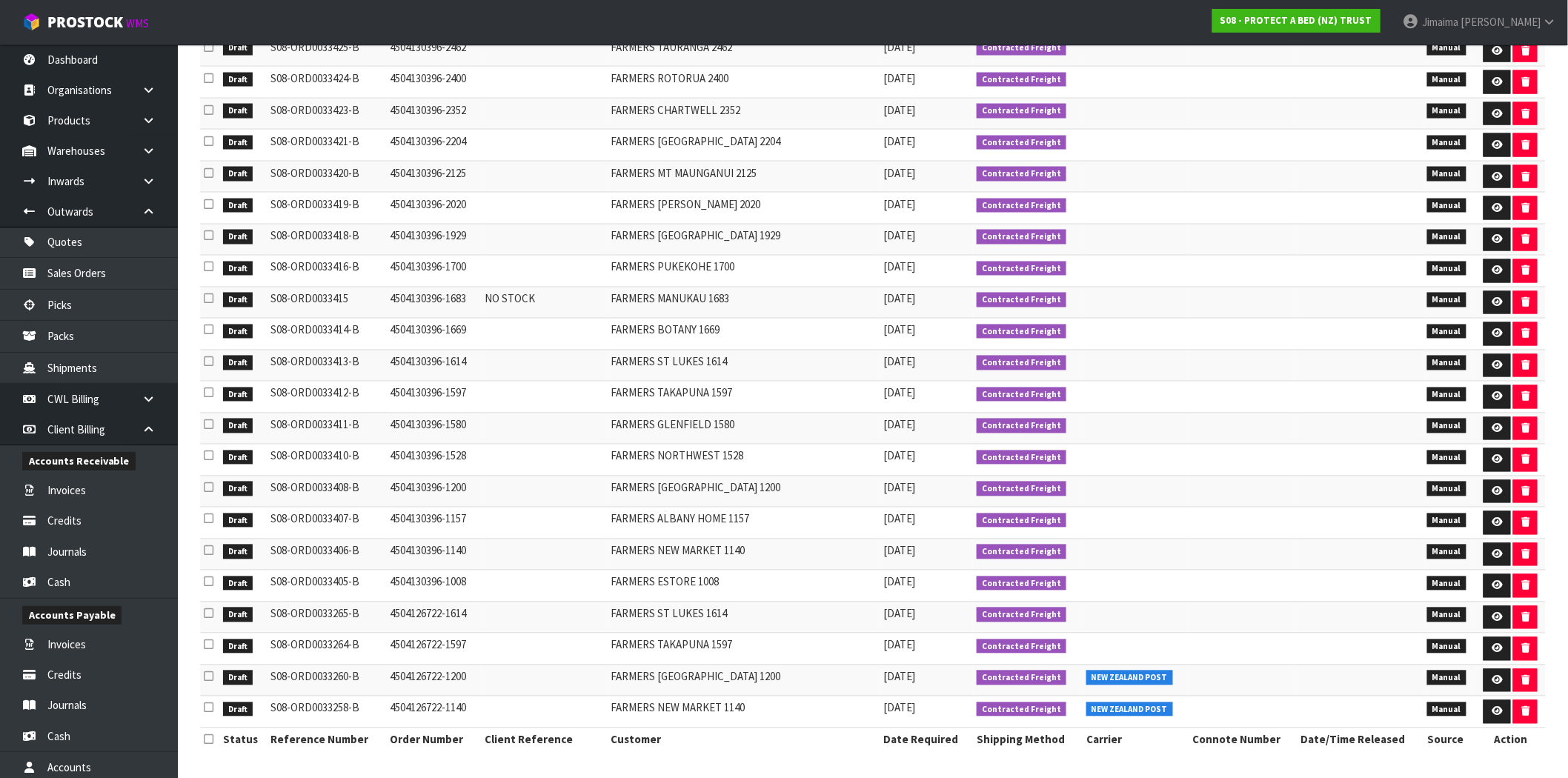
drag, startPoint x: 865, startPoint y: 602, endPoint x: 1045, endPoint y: 611, distance: 180.2
click at [1045, 611] on tr "Draft S08-ORD0033265-B 4504126722-1614 FARMERS ST LUKES 1614 09/09/2025 Contrac…" at bounding box center [873, 618] width 1346 height 32
click at [1525, 612] on icon "button" at bounding box center [1525, 617] width 8 height 10
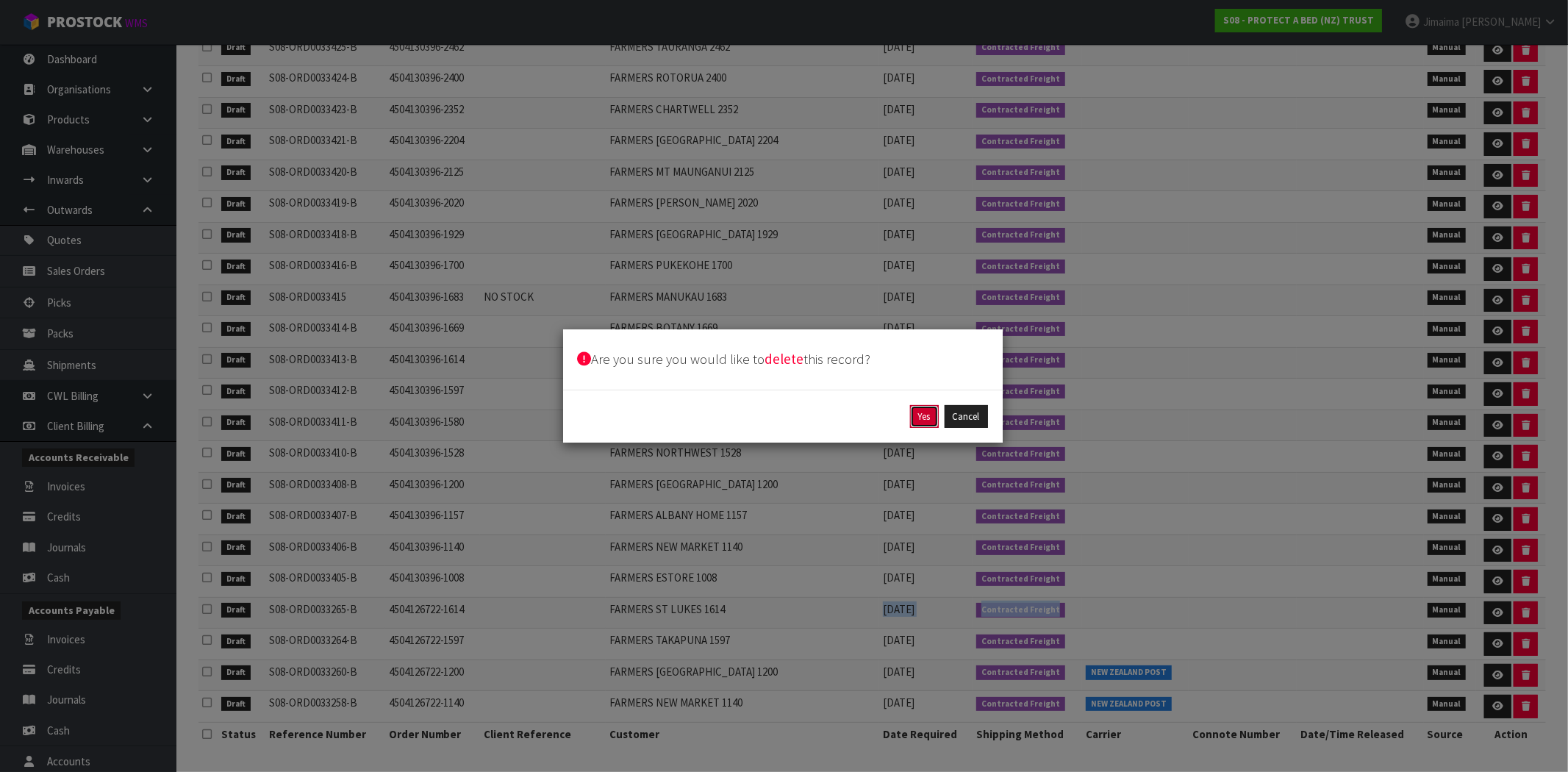
click at [925, 414] on button "Yes" at bounding box center [924, 416] width 29 height 24
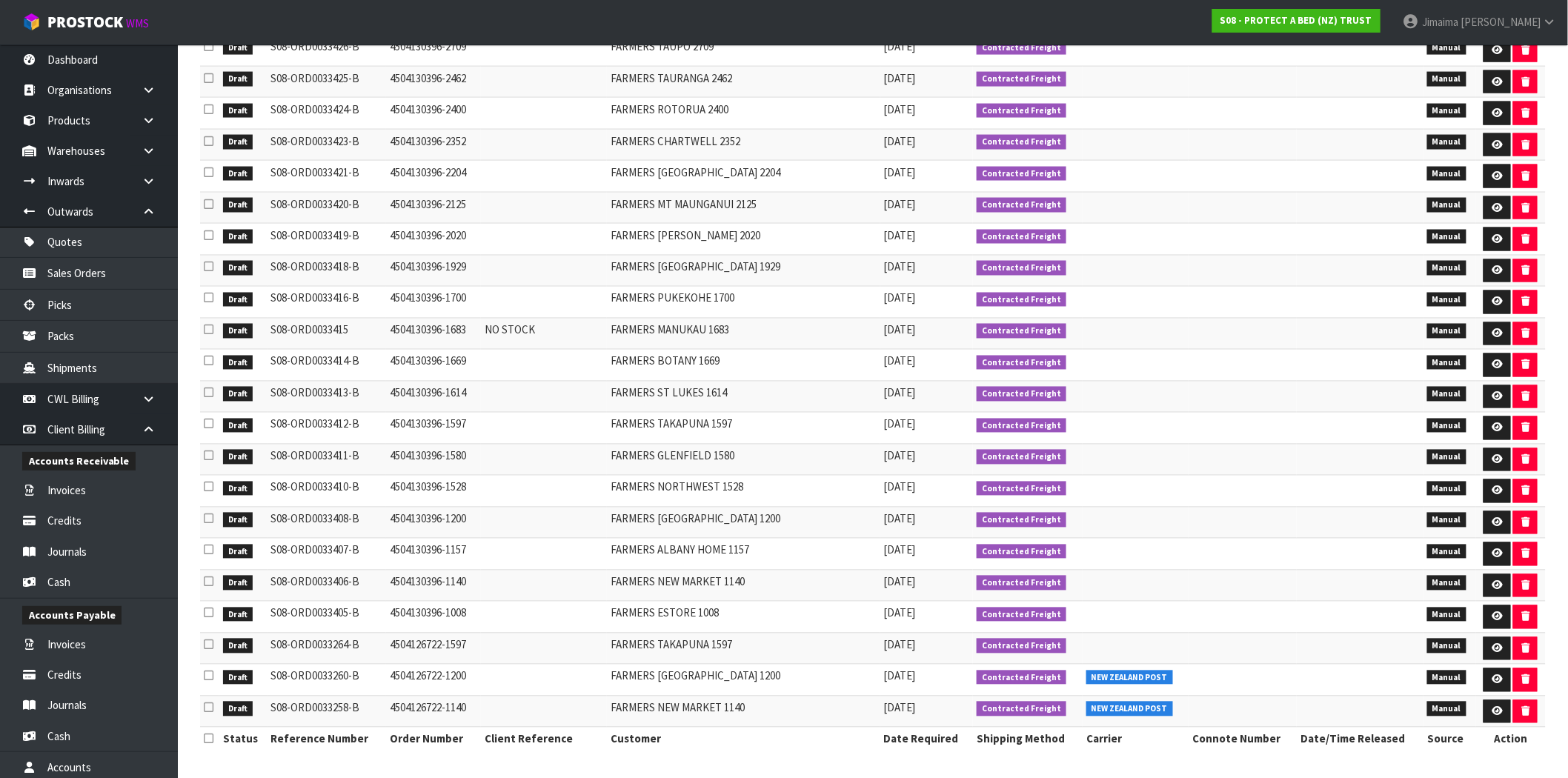
drag, startPoint x: 853, startPoint y: 641, endPoint x: 1065, endPoint y: 647, distance: 212.1
click at [943, 647] on tr "Draft S08-ORD0033264-B 4504126722-1597 FARMERS TAKAPUNA 1597 09/09/2025 Contrac…" at bounding box center [873, 648] width 1346 height 32
click at [1528, 641] on button "button" at bounding box center [1526, 648] width 25 height 24
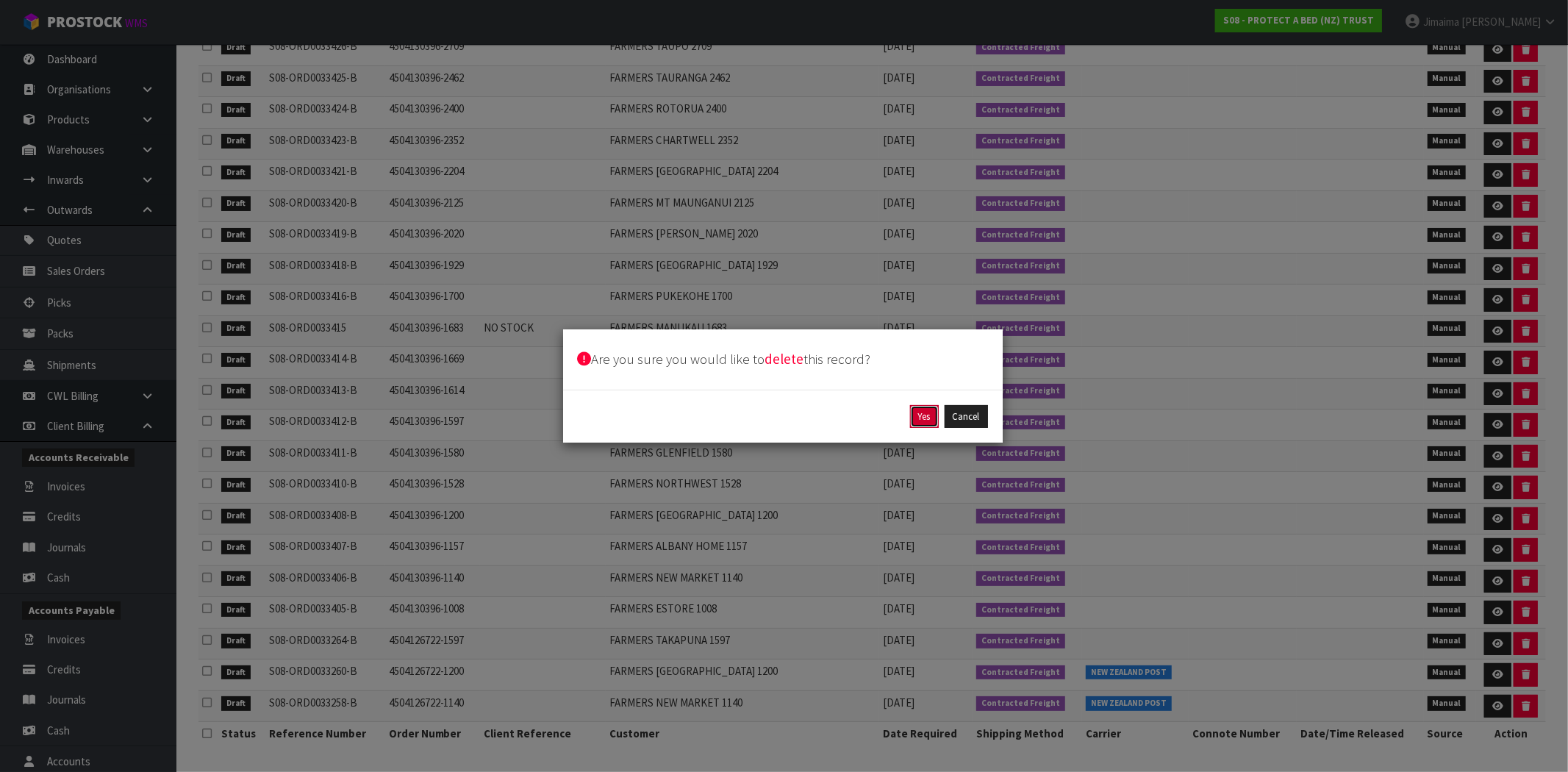
click at [912, 420] on button "Yes" at bounding box center [924, 416] width 29 height 24
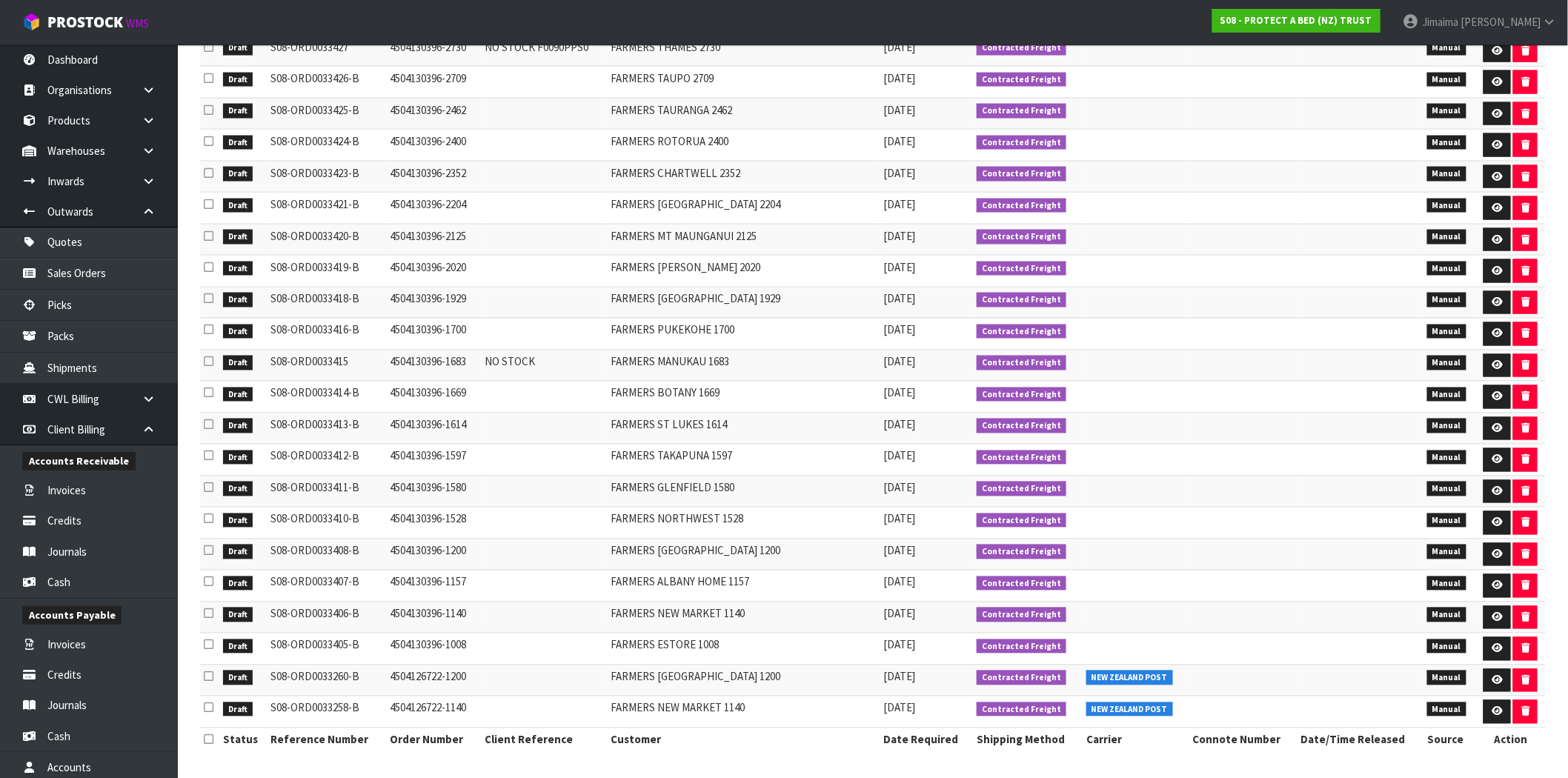
drag, startPoint x: 864, startPoint y: 678, endPoint x: 1031, endPoint y: 678, distance: 167.0
click at [1003, 678] on tr "Draft S08-ORD0033260-B 4504126722-1200 FARMERS ALBANY 1200 09/09/2025 Contracte…" at bounding box center [873, 680] width 1346 height 32
click at [1526, 682] on icon "button" at bounding box center [1525, 680] width 8 height 10
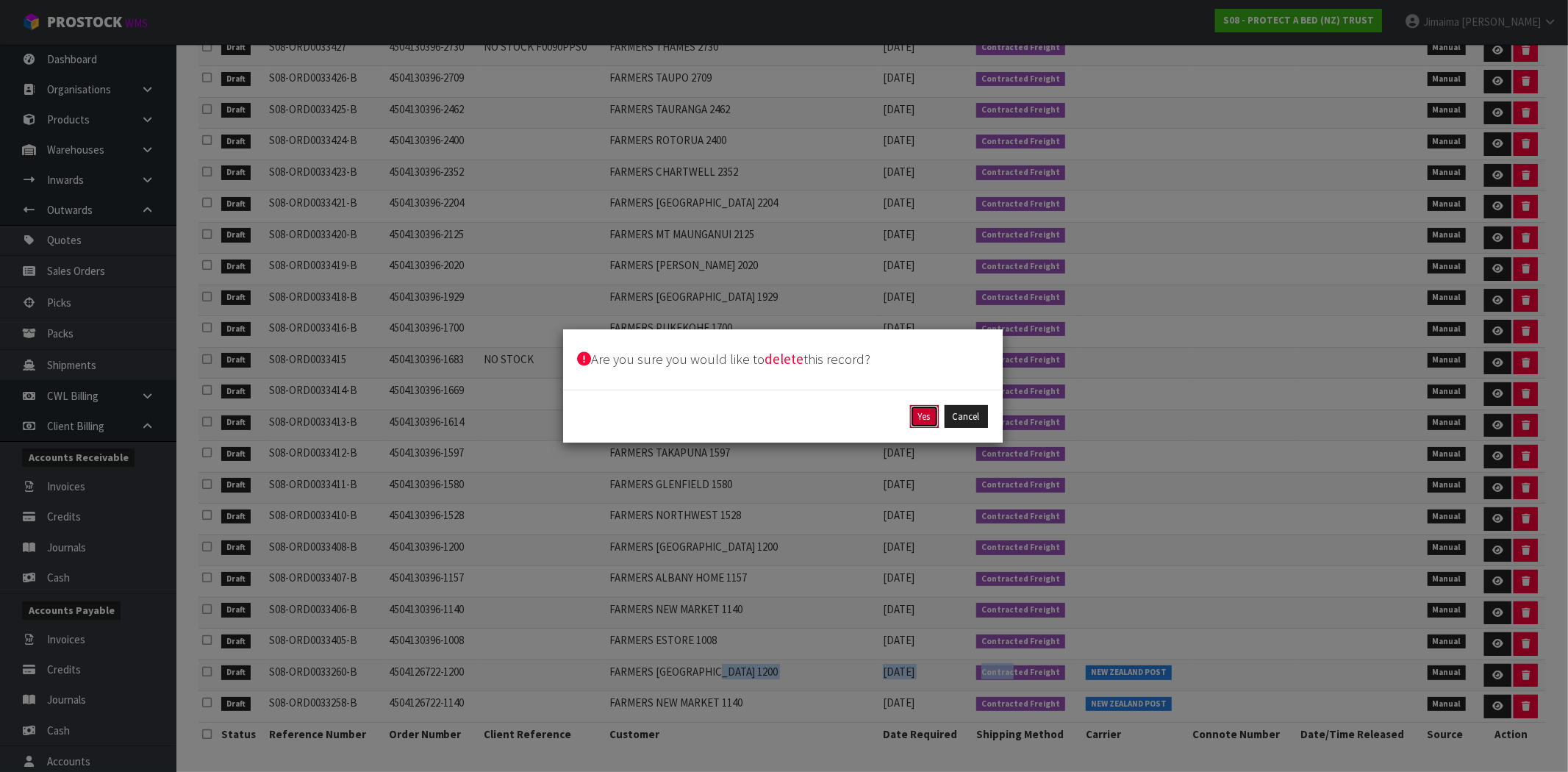
click at [918, 416] on button "Yes" at bounding box center [924, 416] width 29 height 24
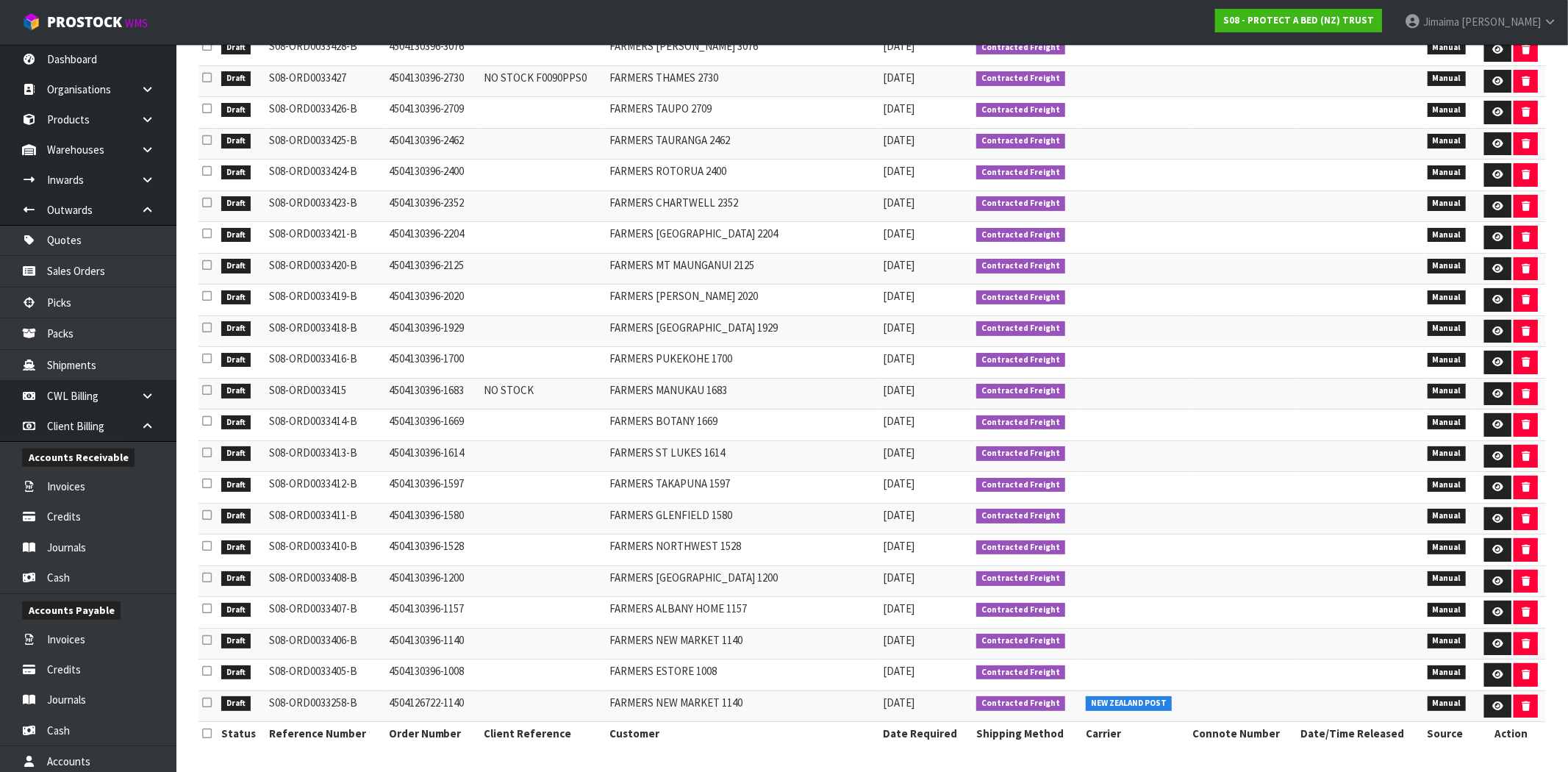
scroll to position [859, 0]
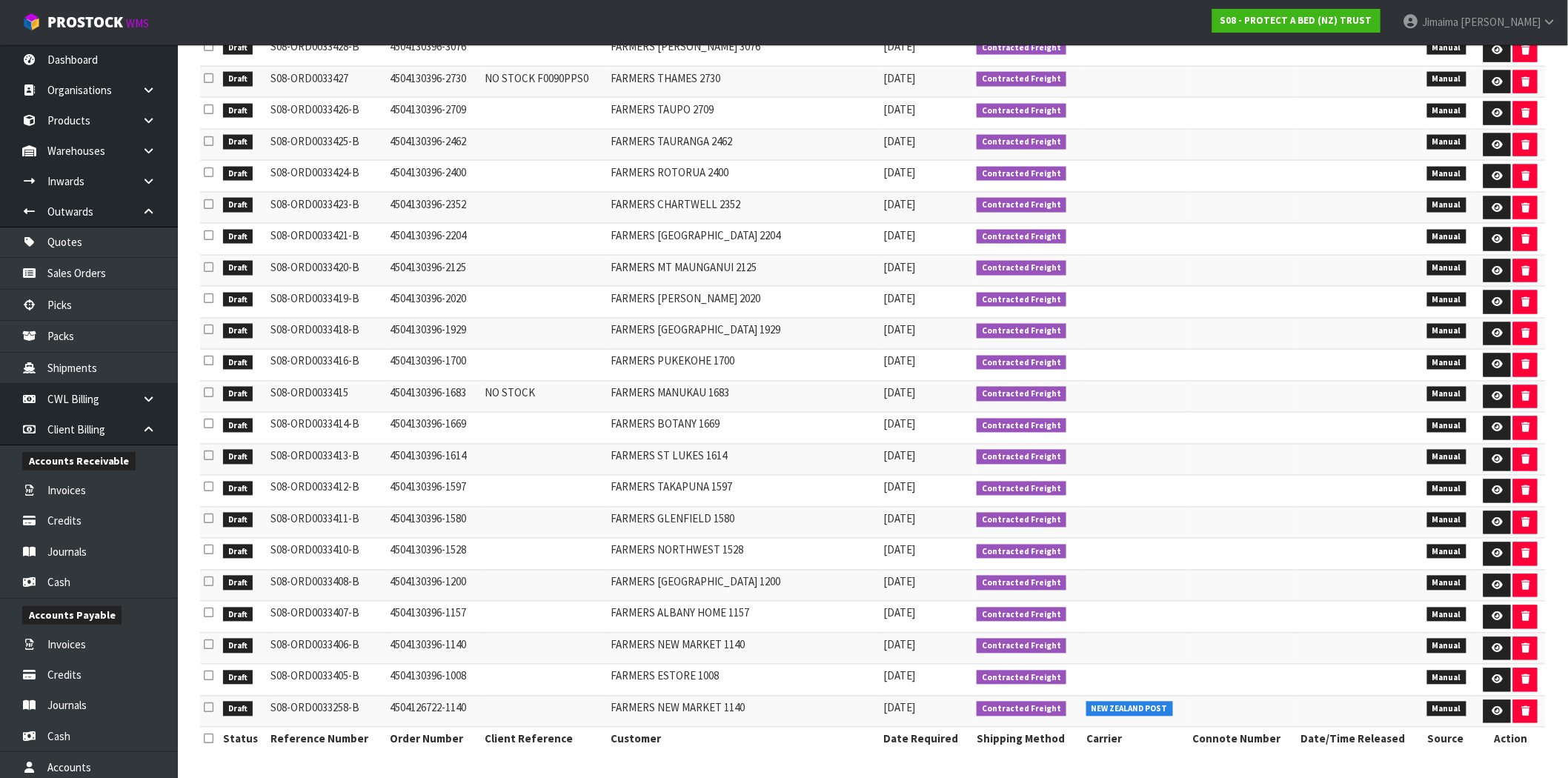
drag, startPoint x: 874, startPoint y: 706, endPoint x: 1052, endPoint y: 708, distance: 178.0
click at [985, 708] on tr "Draft S08-ORD0033258-B 4504126722-1140 FARMERS NEW MARKET 1140 09/09/2025 Contr…" at bounding box center [873, 712] width 1346 height 32
click at [1528, 715] on button "button" at bounding box center [1526, 712] width 25 height 24
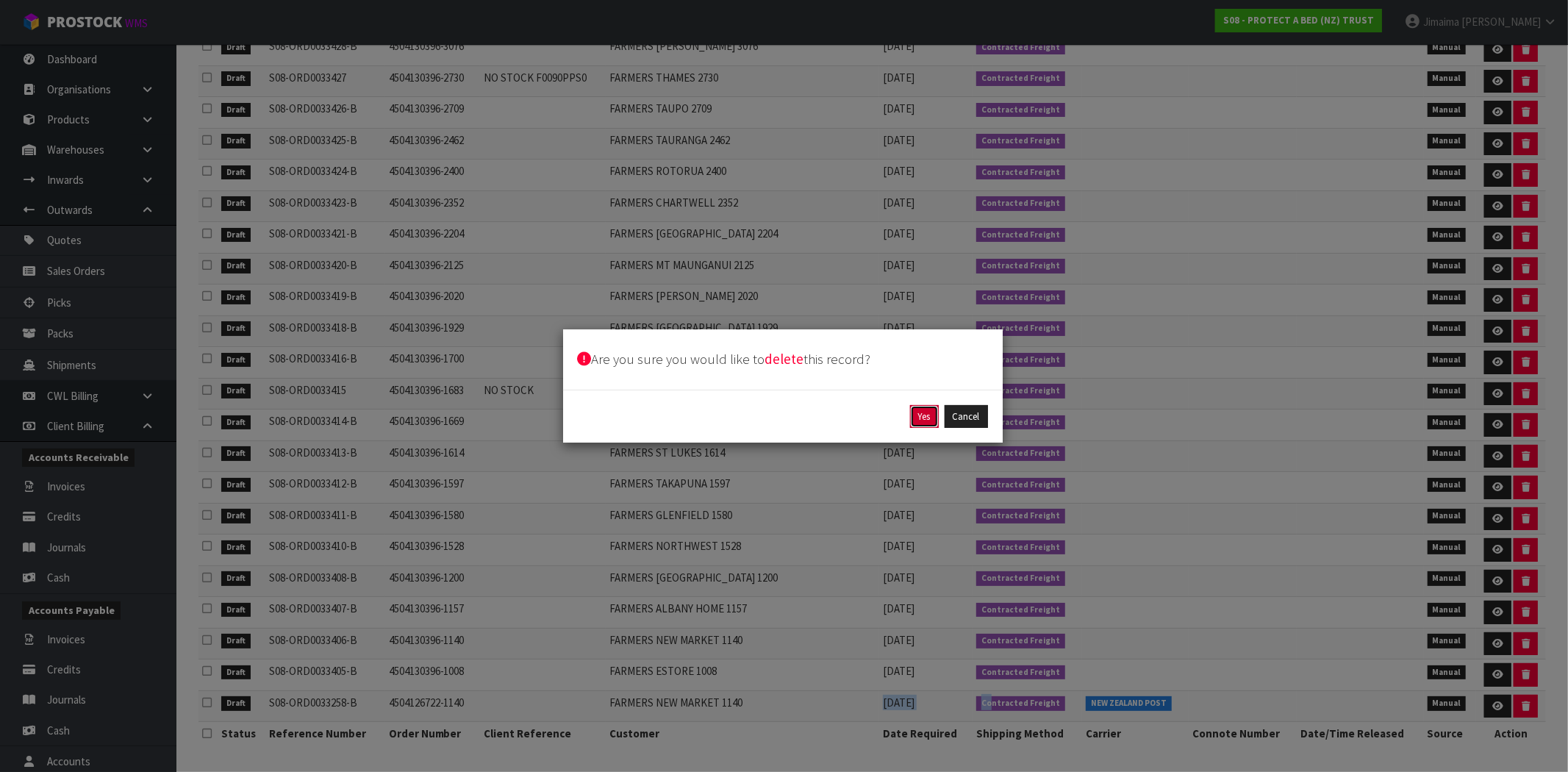
click at [931, 418] on button "Yes" at bounding box center [924, 416] width 29 height 24
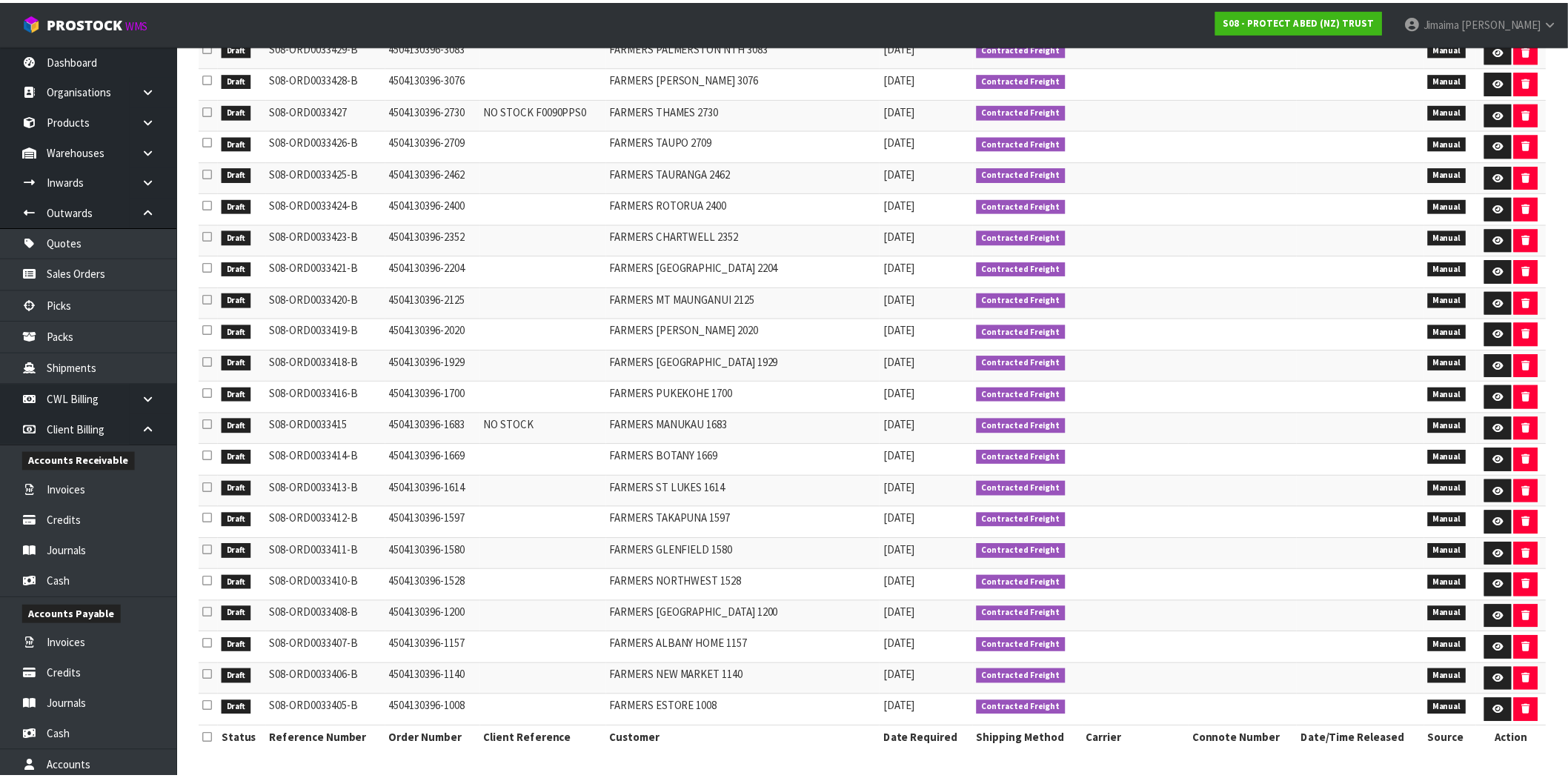
scroll to position [834, 0]
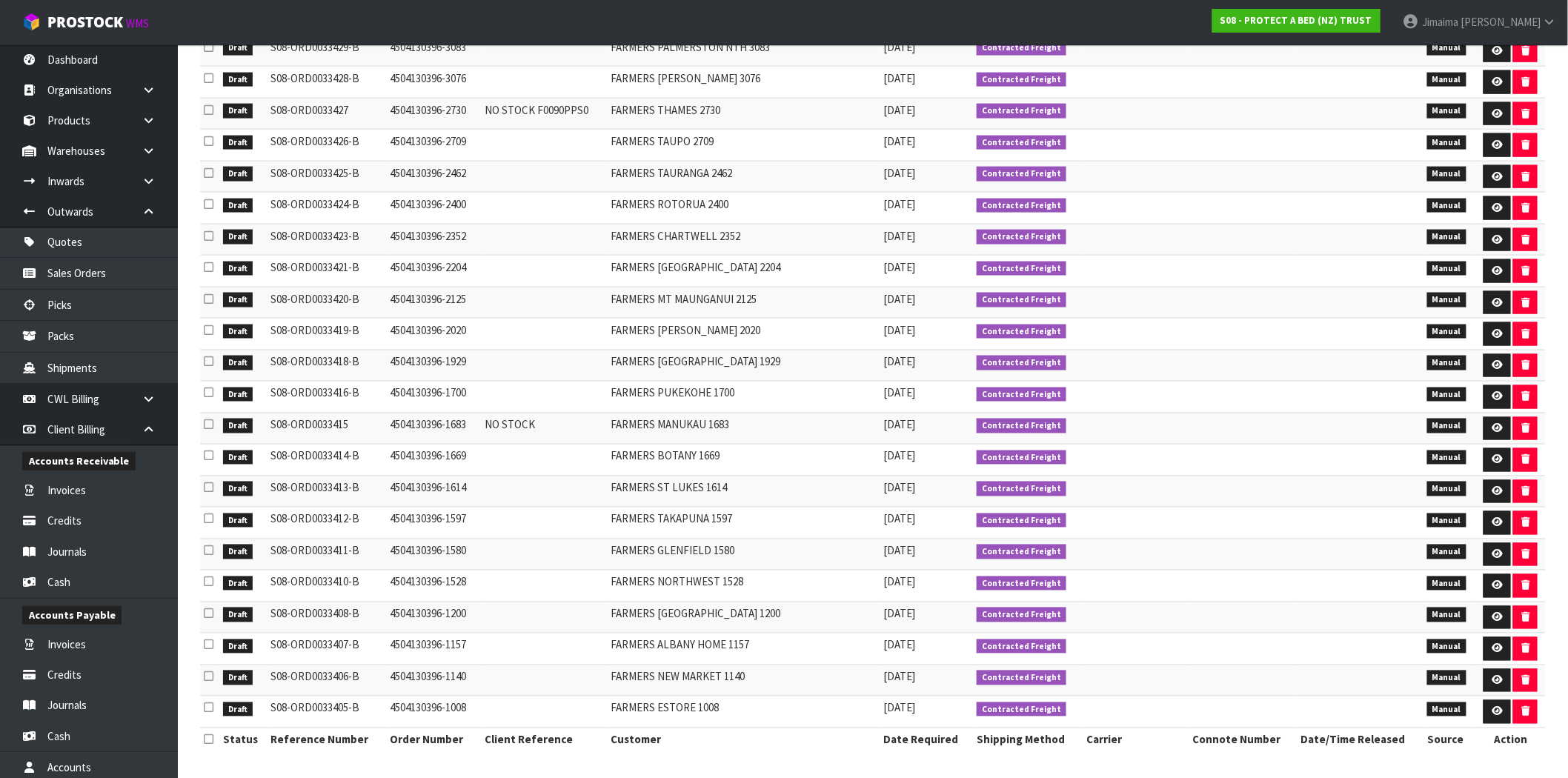
click at [1073, 538] on td "Contracted Freight" at bounding box center [1028, 554] width 109 height 32
click at [204, 420] on icon at bounding box center [208, 425] width 10 height 11
click at [0, 0] on input "checkbox" at bounding box center [0, 0] width 0 height 0
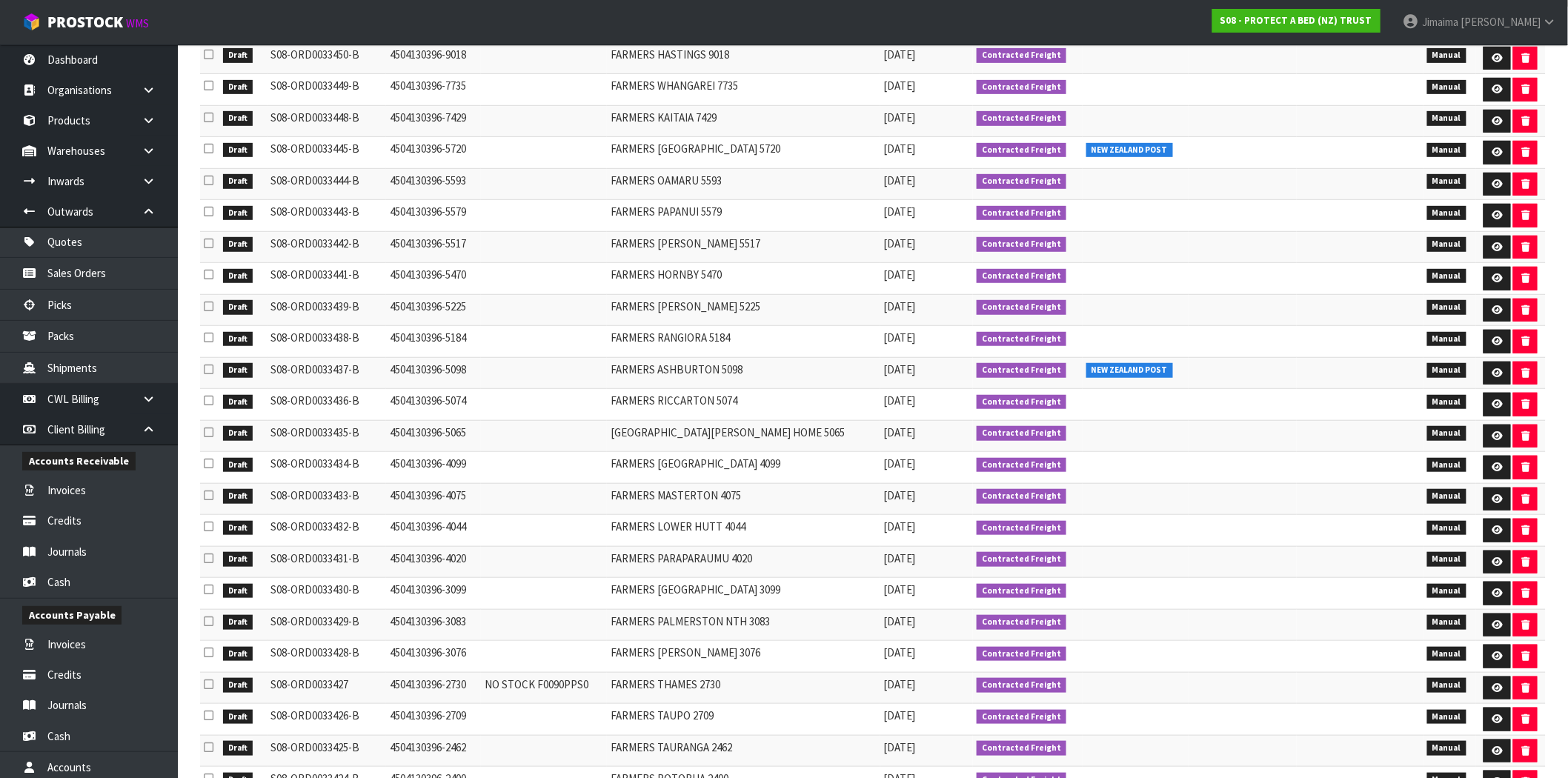
scroll to position [11, 0]
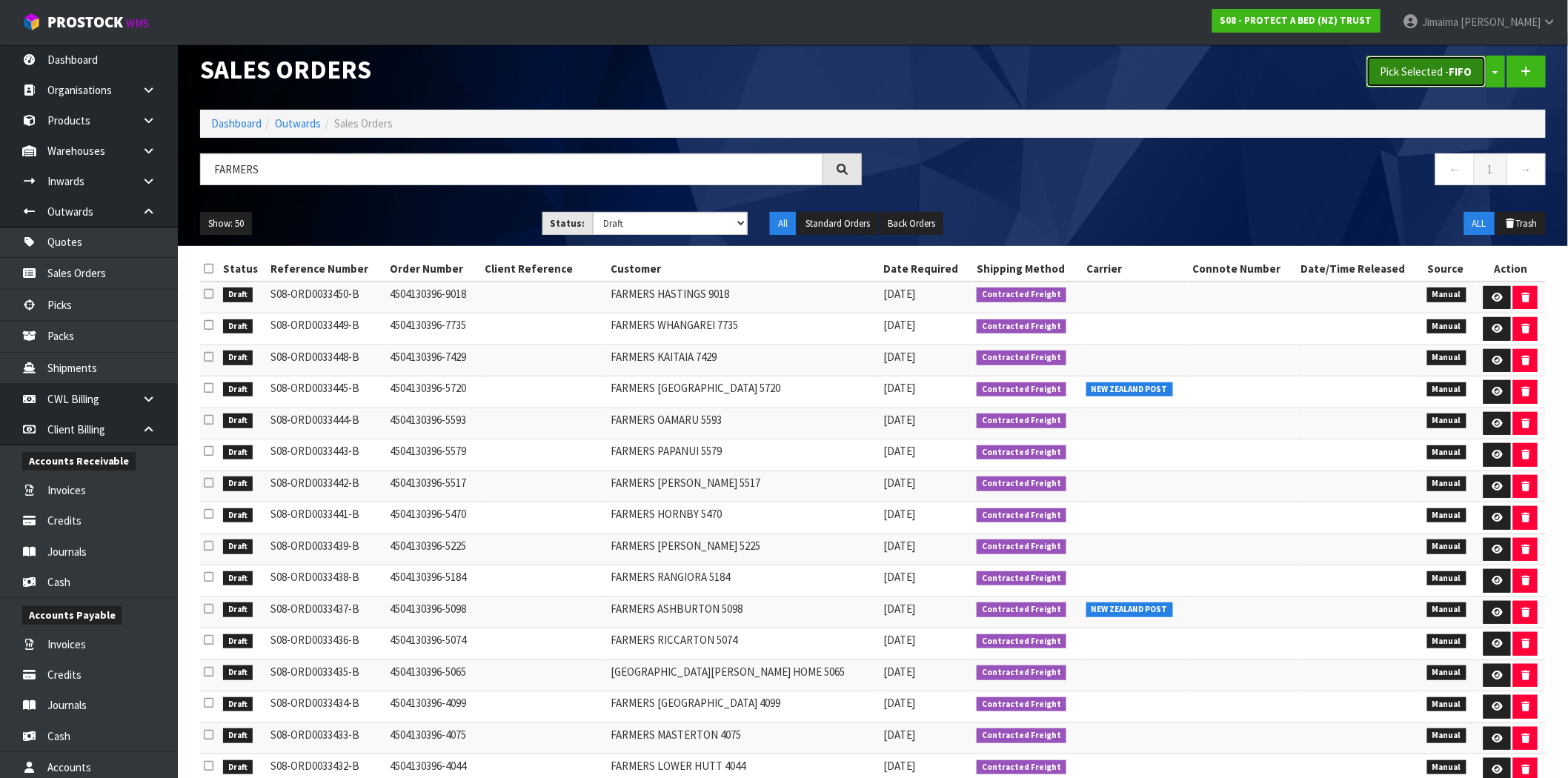
click at [1412, 72] on button "Pick Selected - FIFO" at bounding box center [1427, 71] width 120 height 32
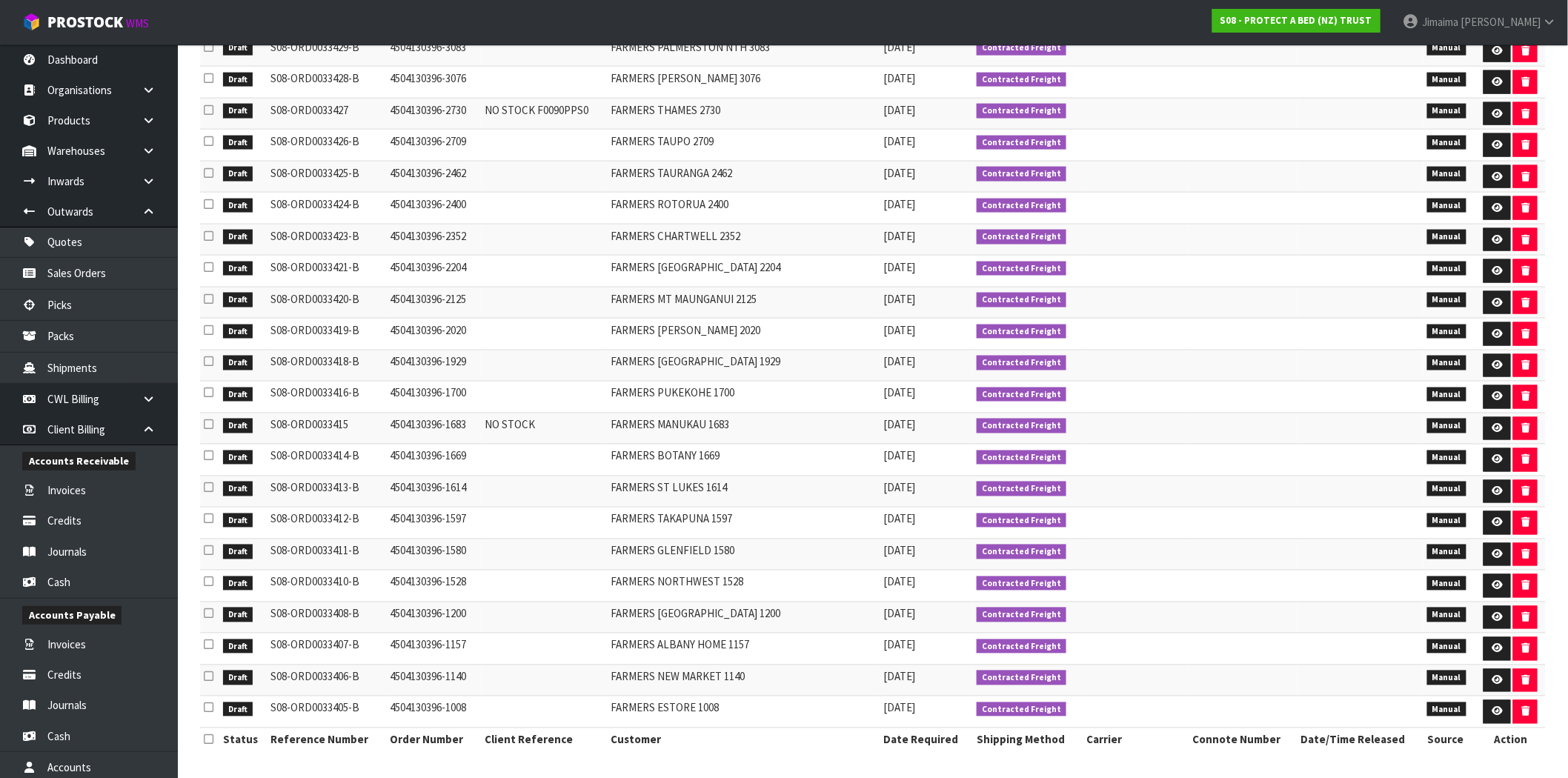
scroll to position [149, 0]
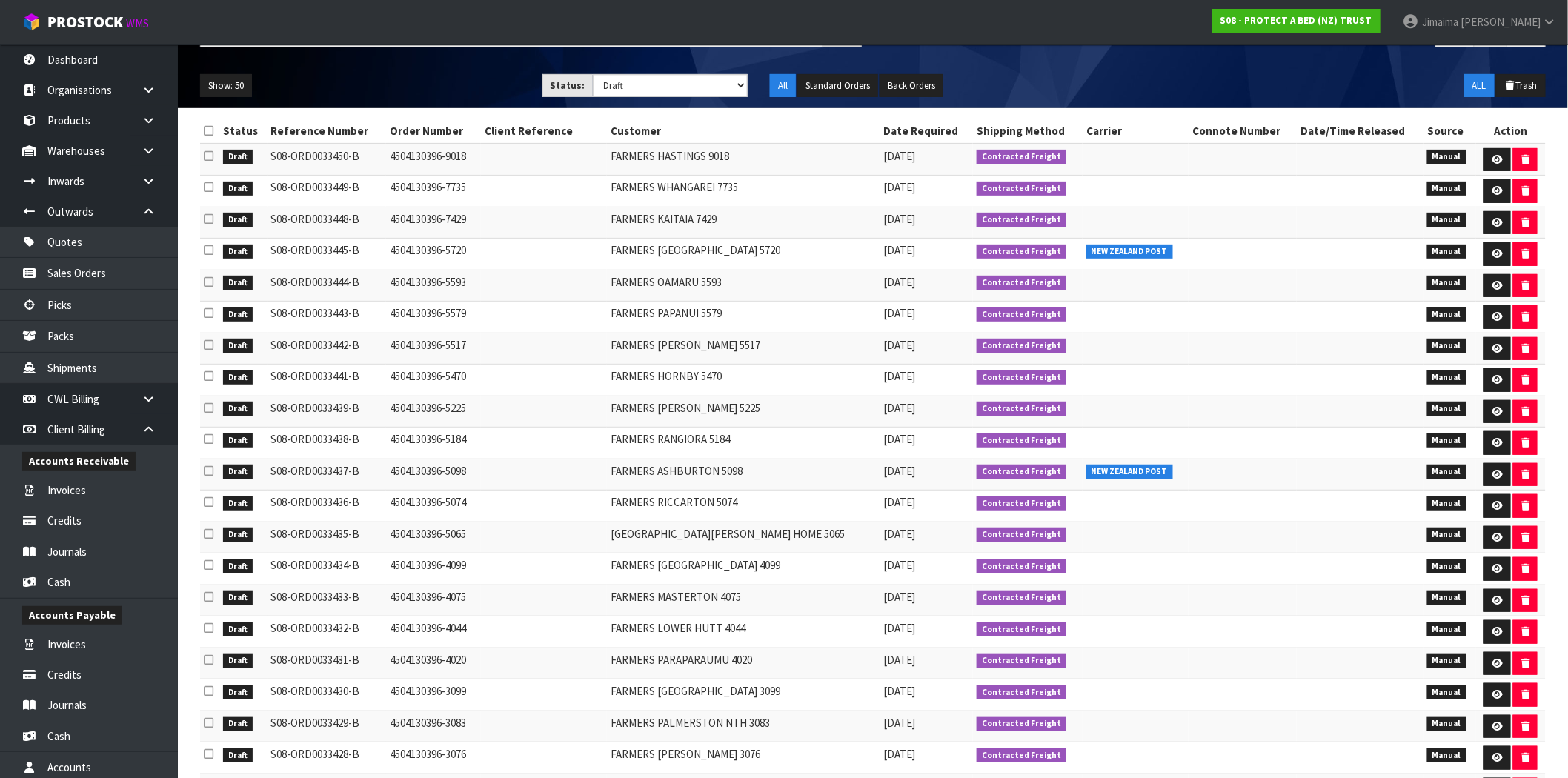
drag, startPoint x: 208, startPoint y: 128, endPoint x: 323, endPoint y: 132, distance: 115.1
click at [209, 128] on icon at bounding box center [208, 130] width 10 height 11
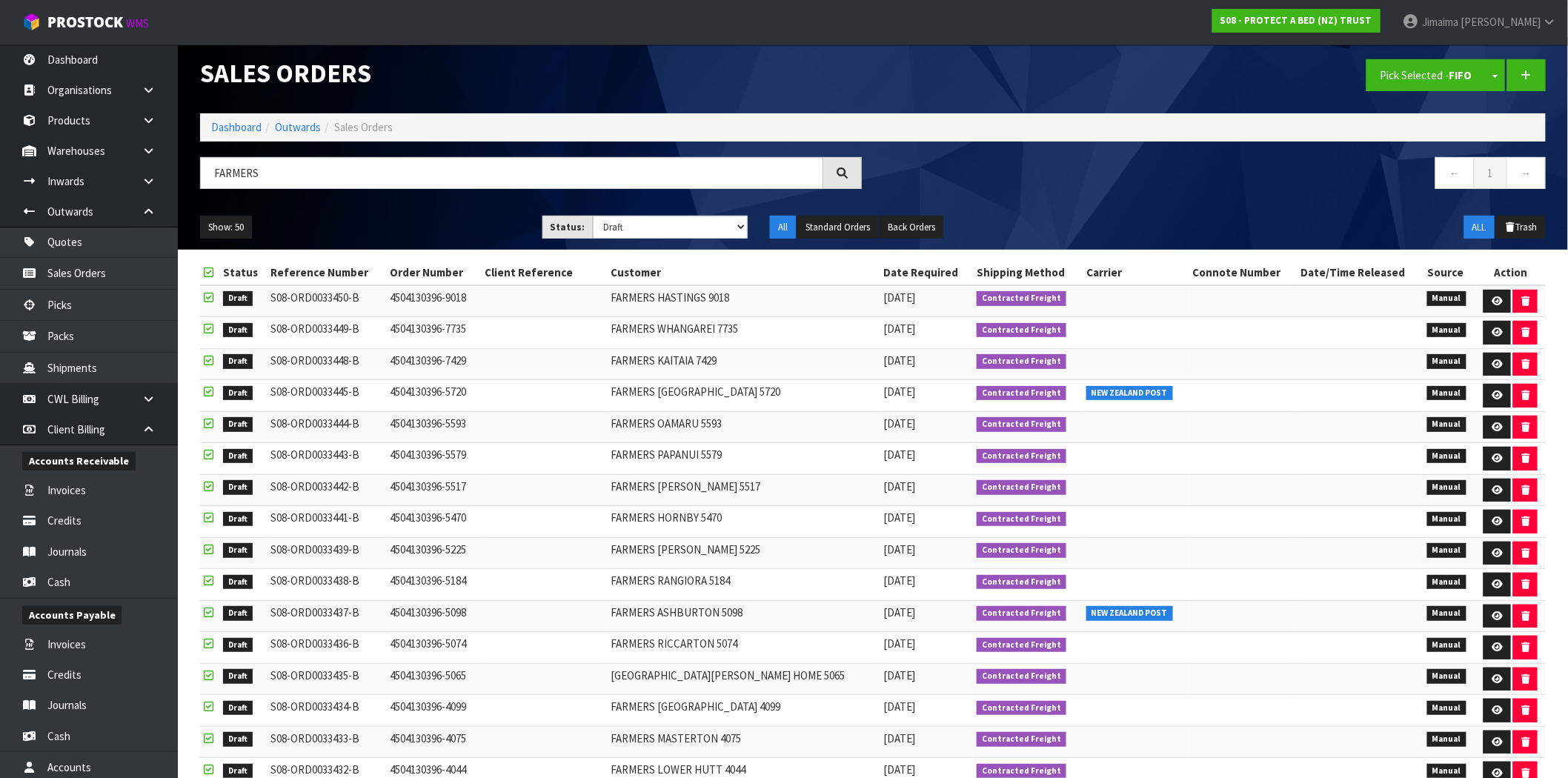
scroll to position [0, 0]
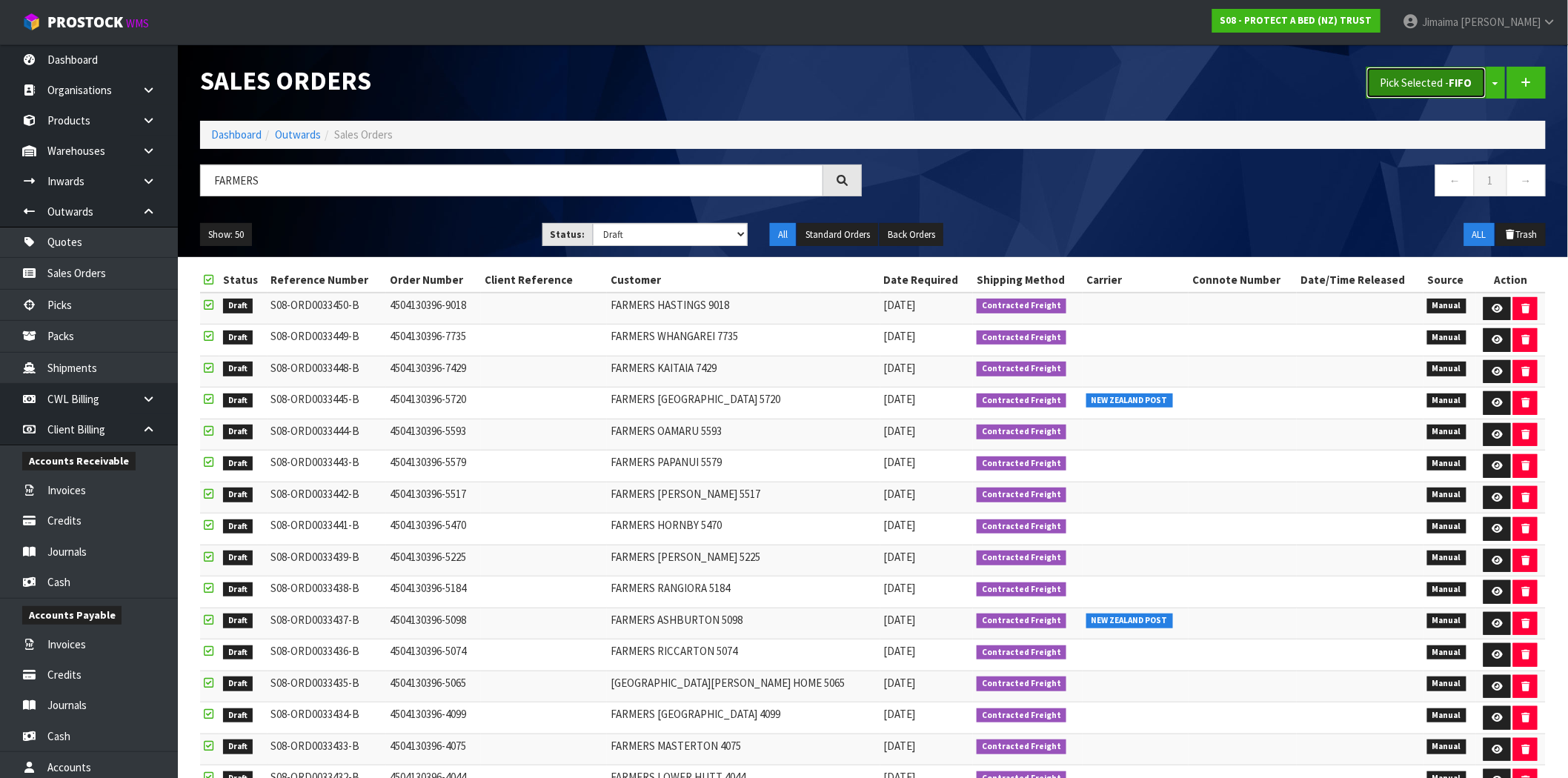
click at [1443, 72] on button "Pick Selected - FIFO" at bounding box center [1427, 83] width 120 height 32
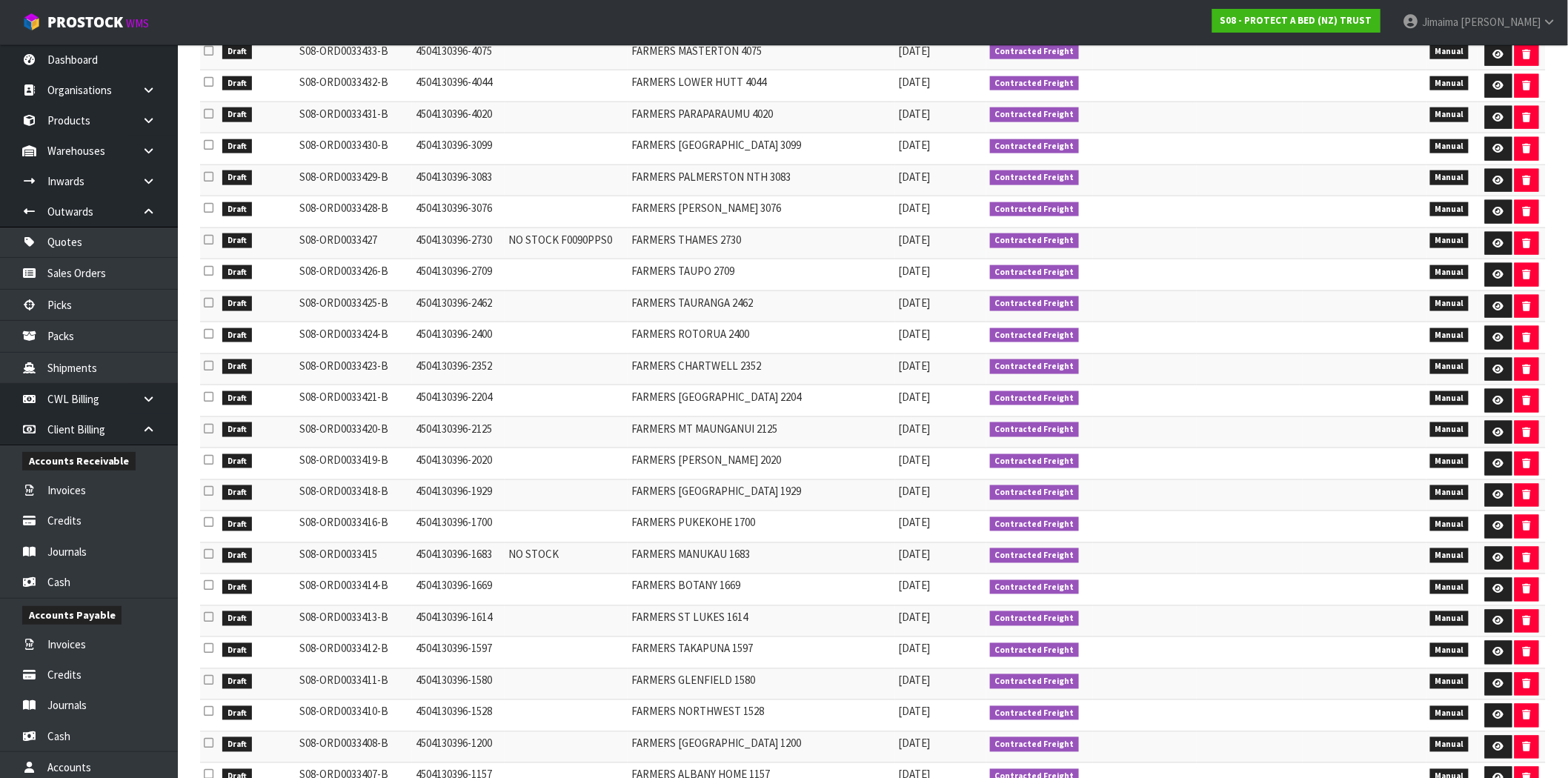
scroll to position [842, 0]
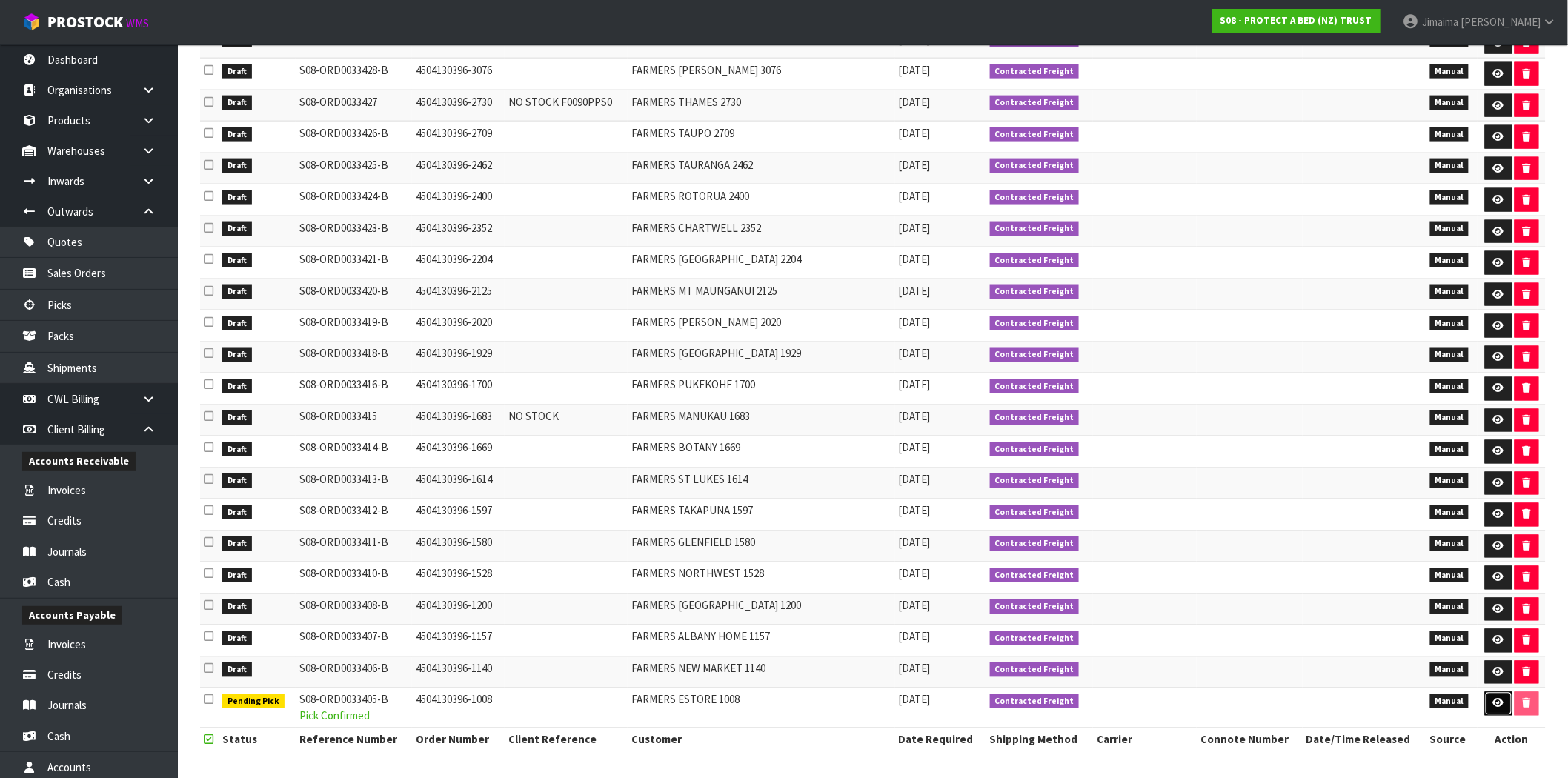
click at [1503, 700] on link at bounding box center [1498, 703] width 27 height 24
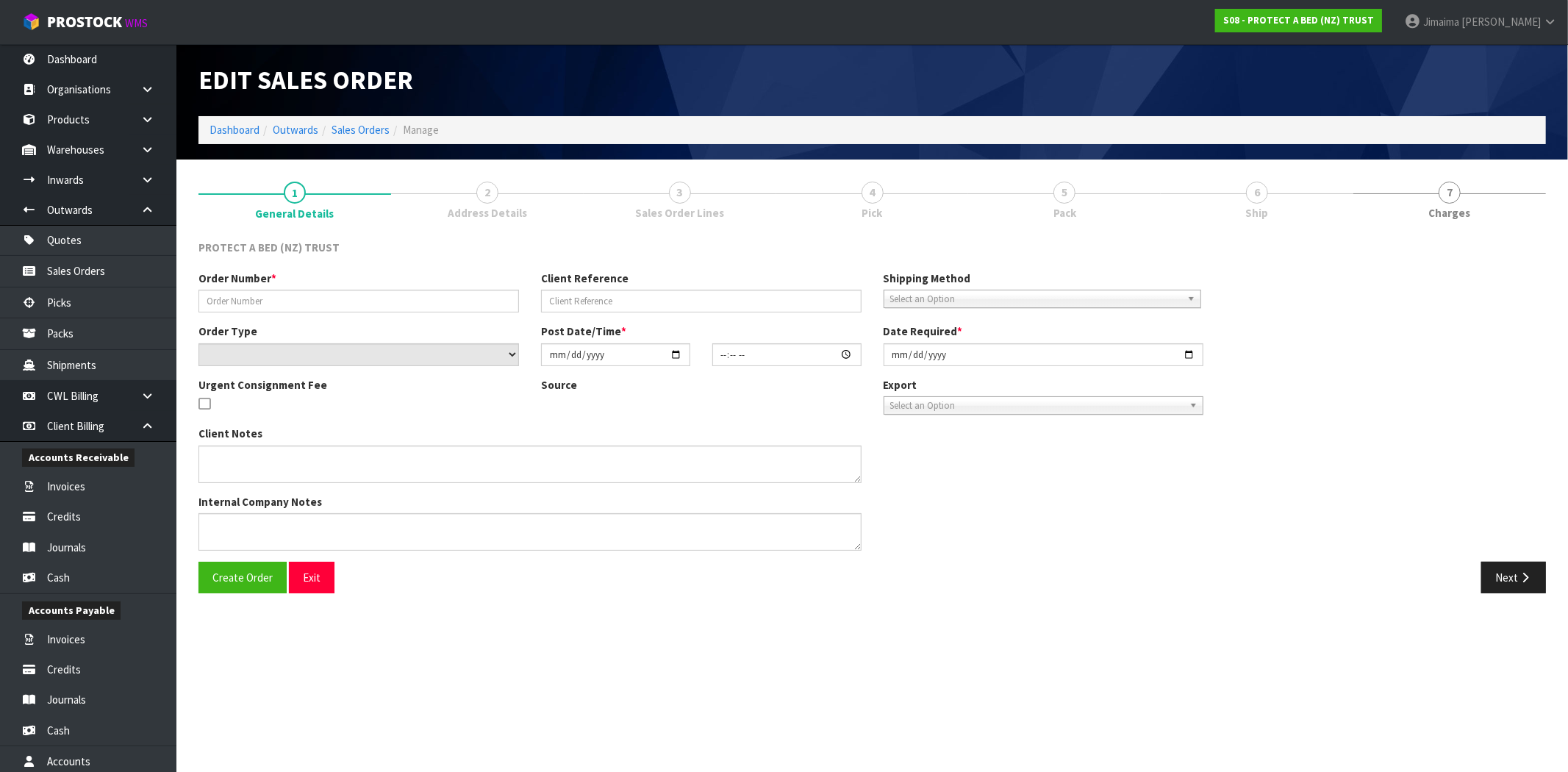
type input "4504130396-1008"
select select "number:0"
type input "2025-09-16"
type input "08:43:00.000"
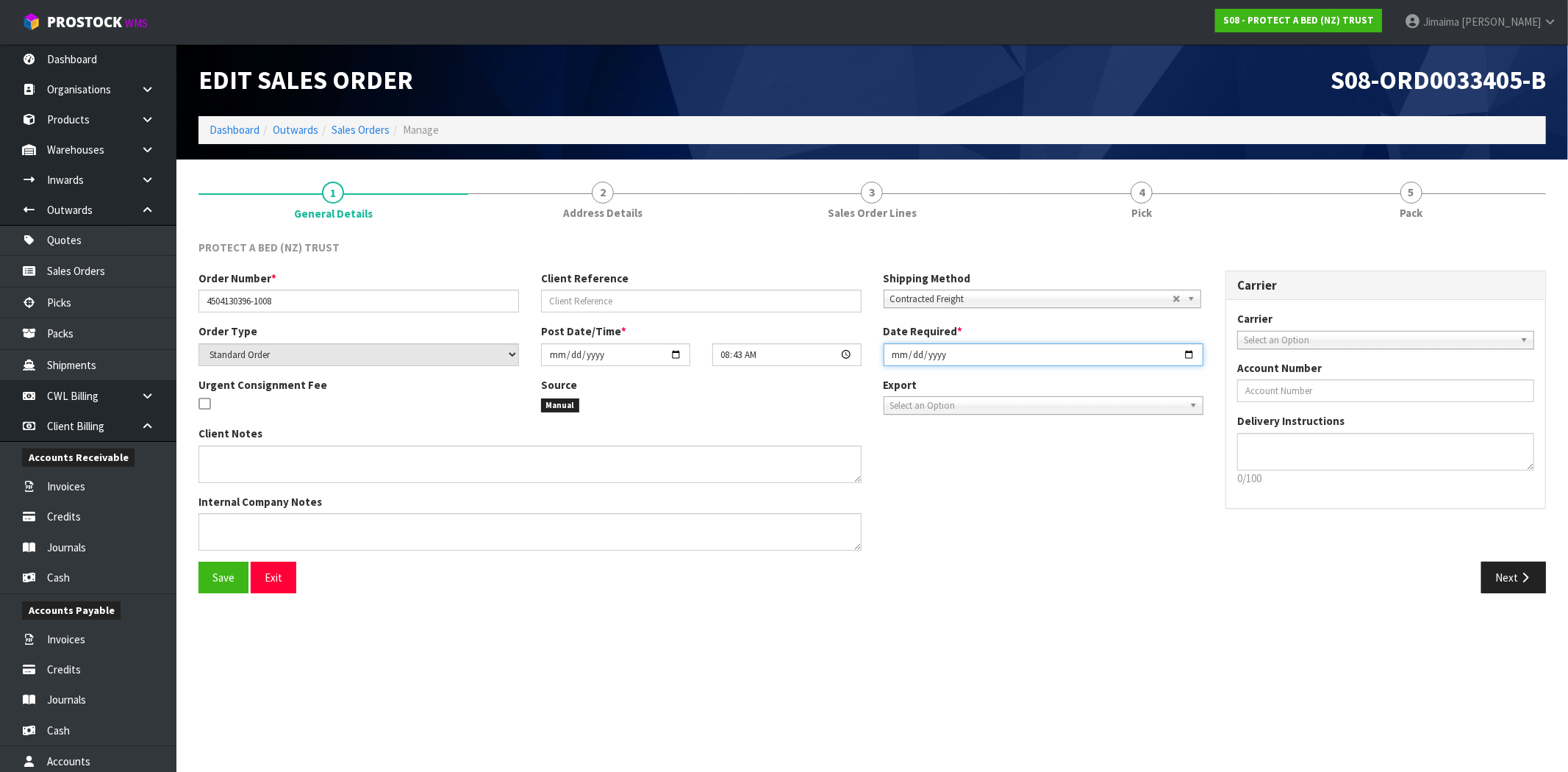
drag, startPoint x: 1183, startPoint y: 356, endPoint x: 1118, endPoint y: 414, distance: 87.1
click at [1183, 355] on input "2025-09-19" at bounding box center [1044, 355] width 321 height 23
type input "2025-09-30"
click at [225, 567] on button "Save" at bounding box center [223, 577] width 50 height 31
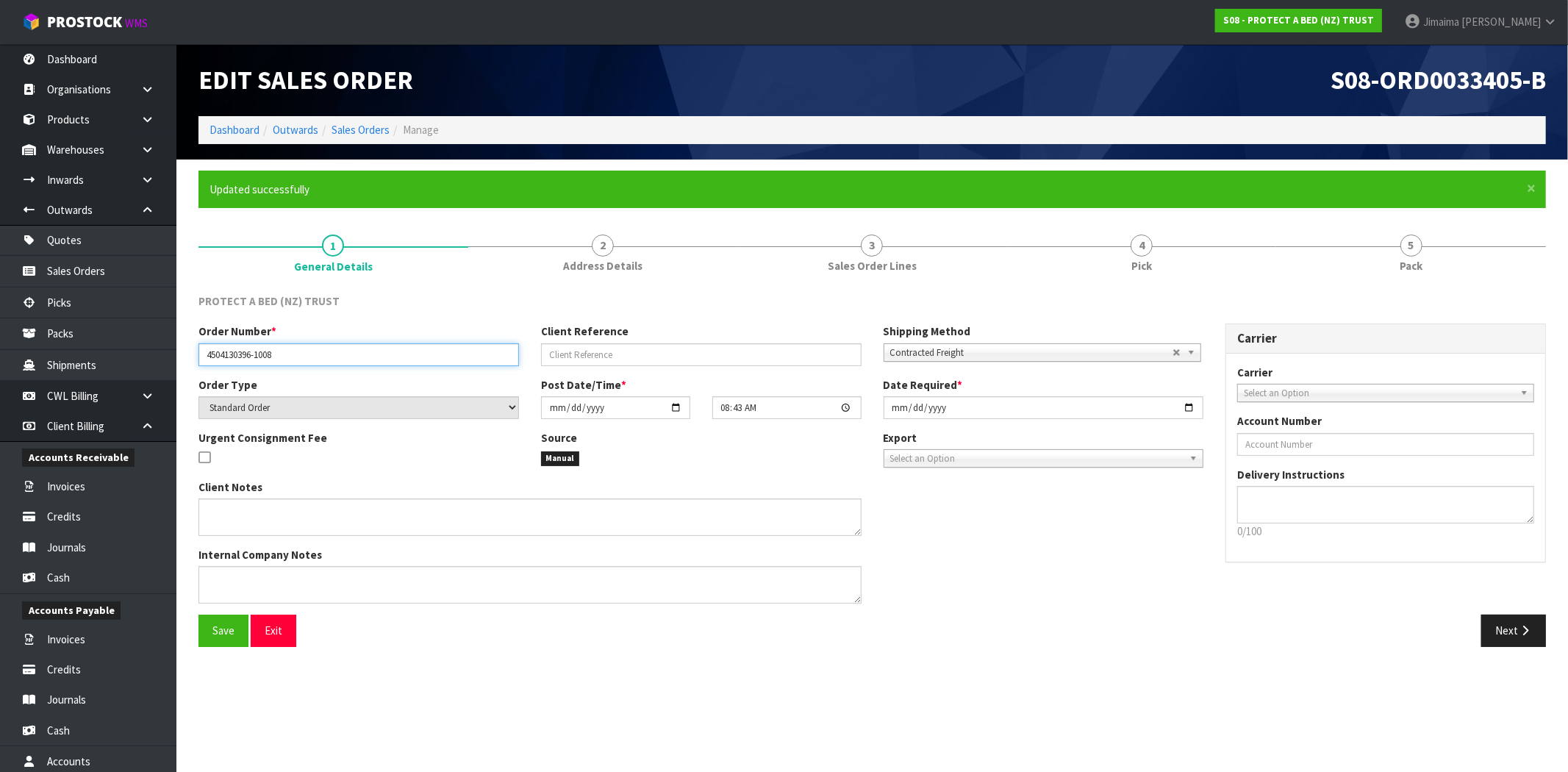
click at [231, 349] on input "4504130396-1008" at bounding box center [358, 355] width 321 height 23
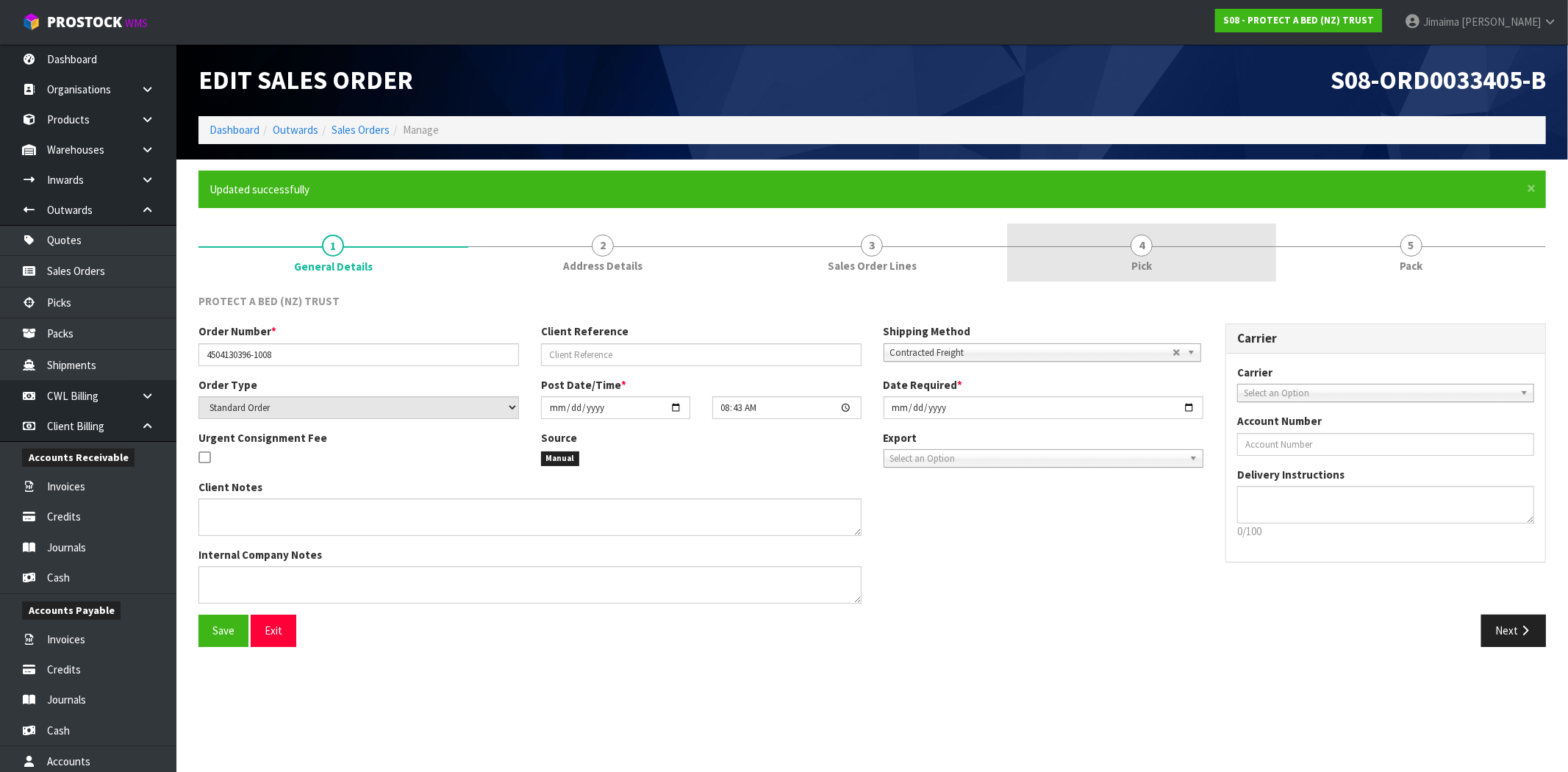
click at [1225, 256] on link "4 Pick" at bounding box center [1141, 253] width 270 height 58
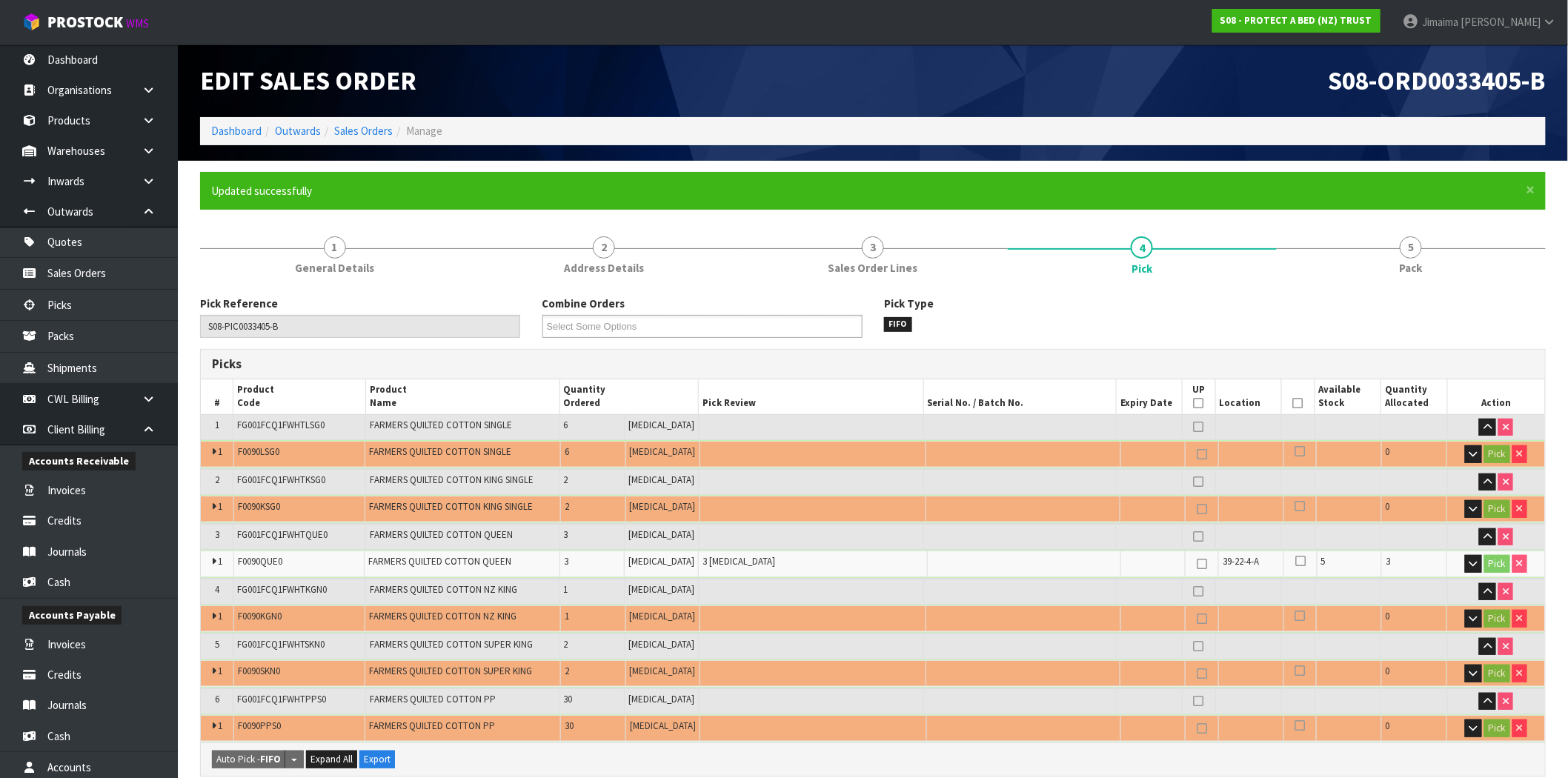
scroll to position [560, 0]
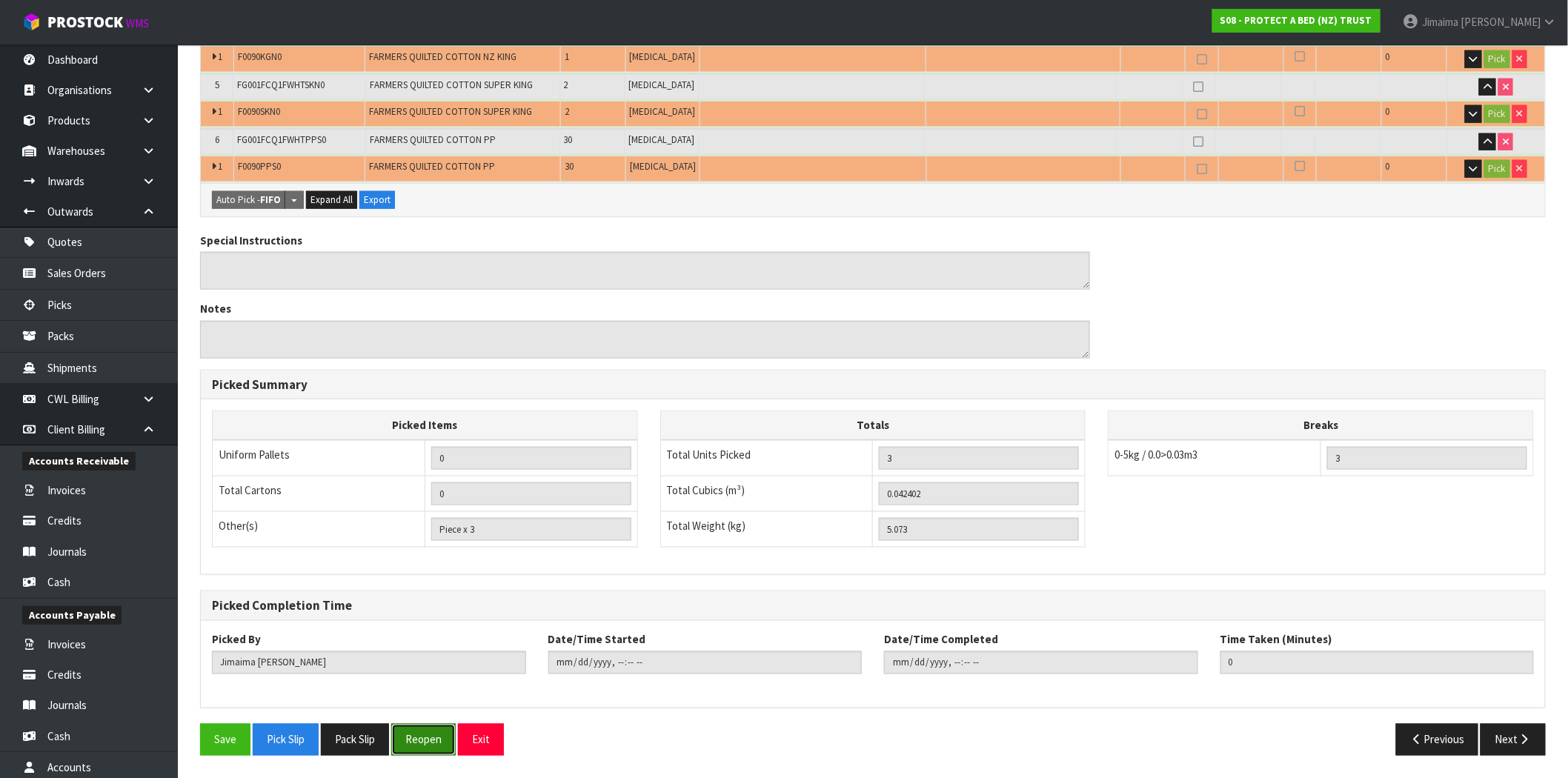
click at [453, 738] on button "Reopen" at bounding box center [423, 740] width 64 height 32
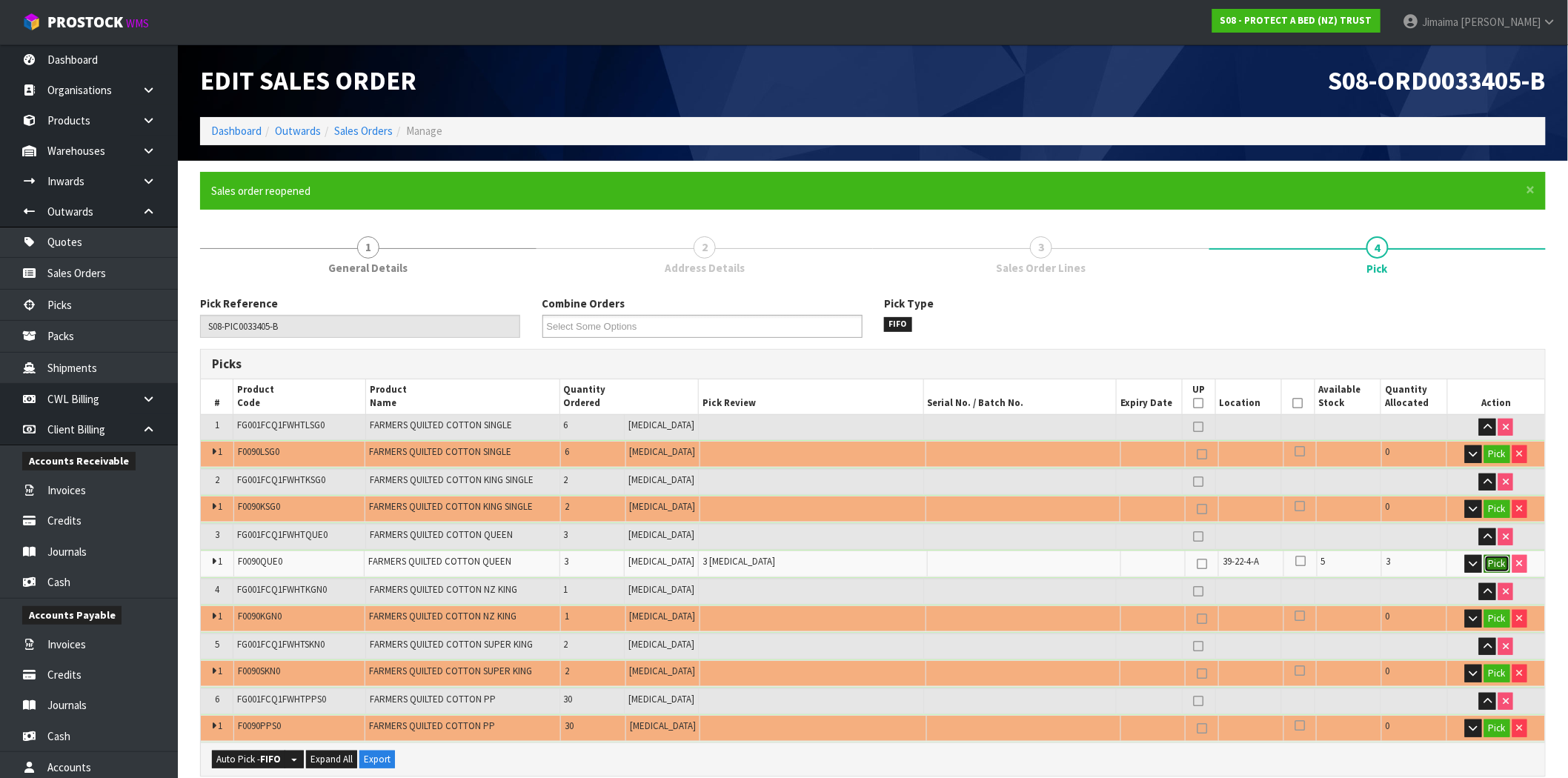
click at [1507, 561] on button "Pick" at bounding box center [1497, 564] width 26 height 18
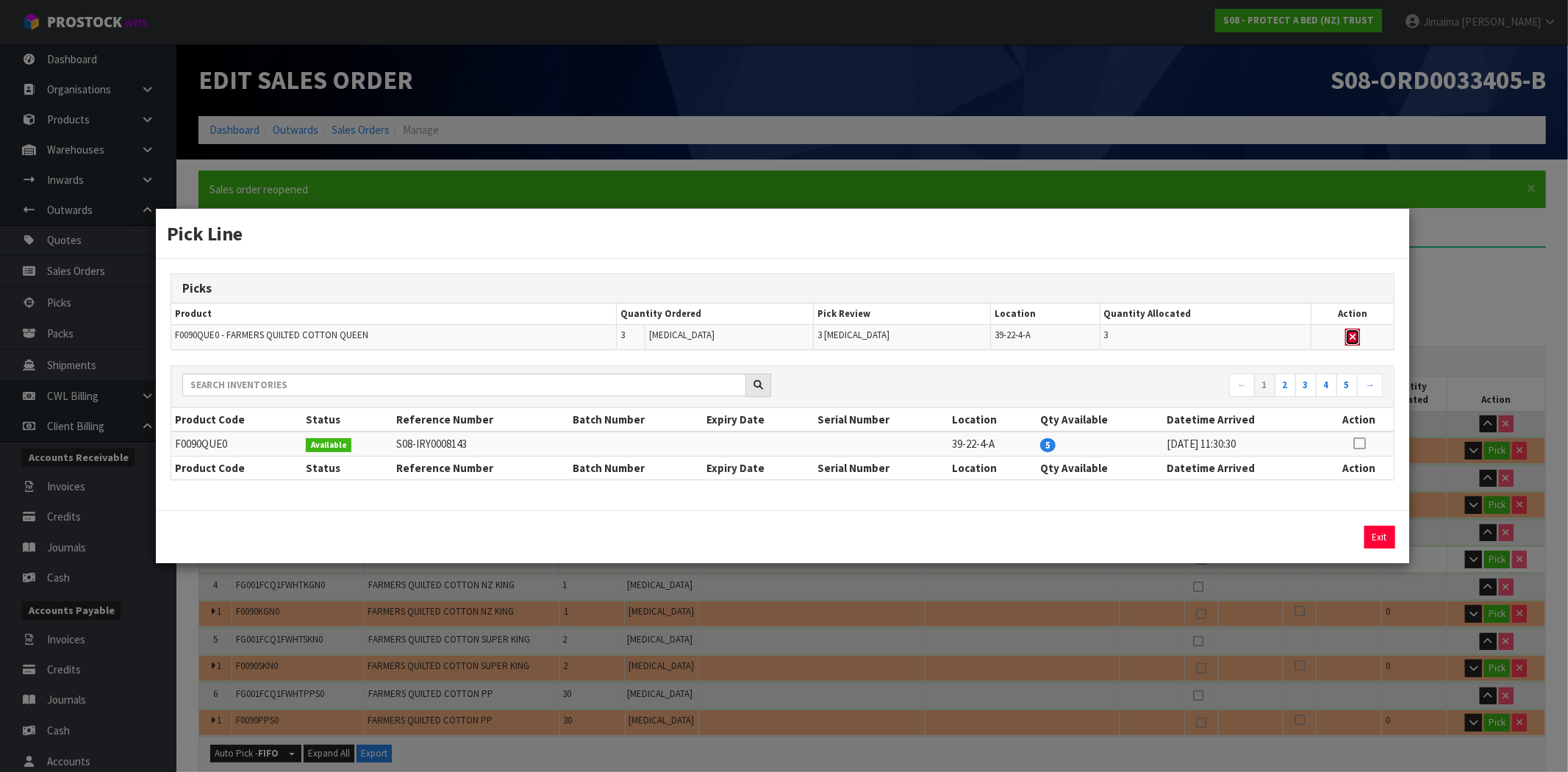
click at [1352, 335] on icon "button" at bounding box center [1352, 337] width 6 height 10
type input "Piece x 0"
type input "0"
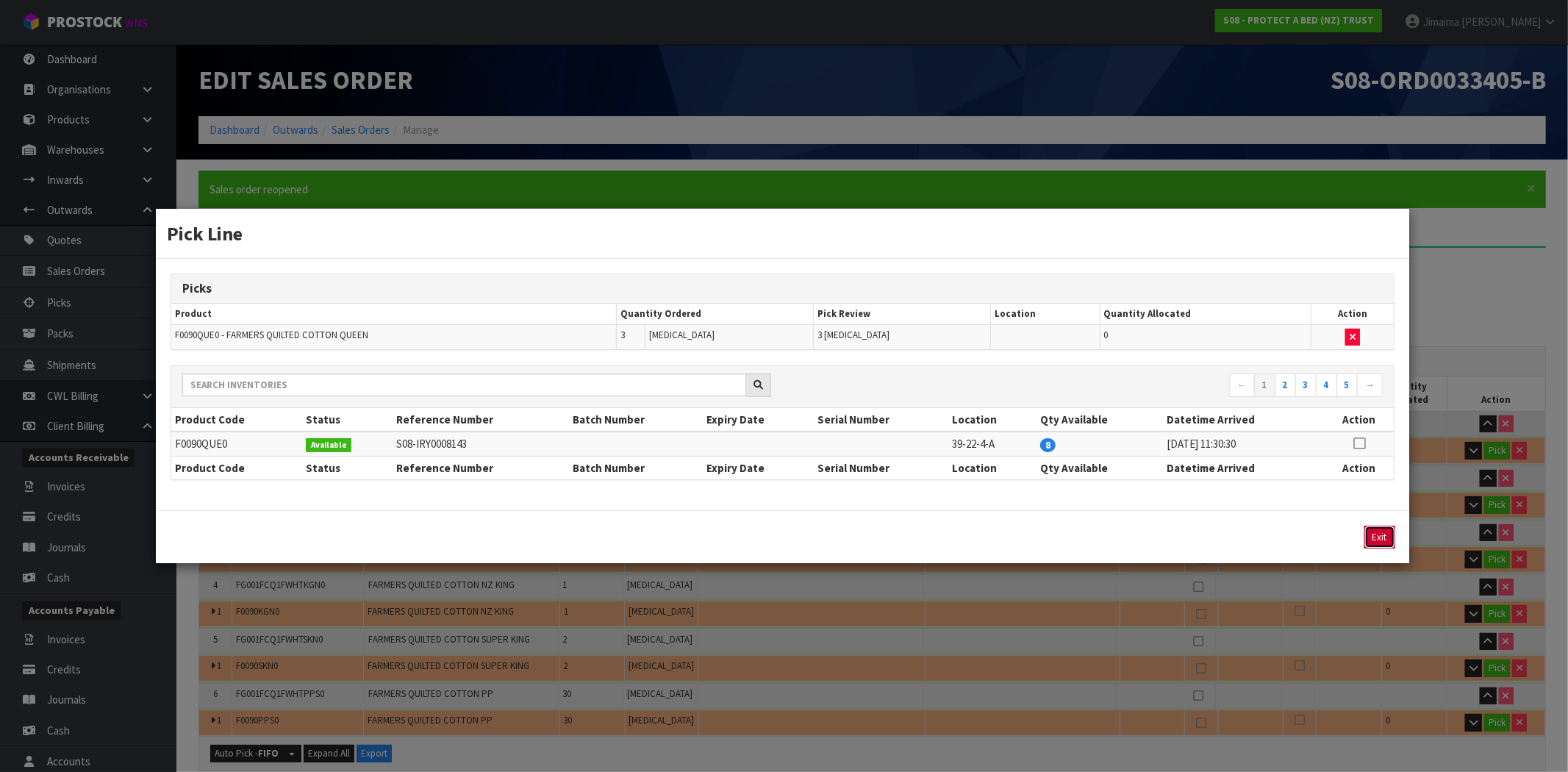
click at [1371, 544] on button "Exit" at bounding box center [1379, 537] width 31 height 23
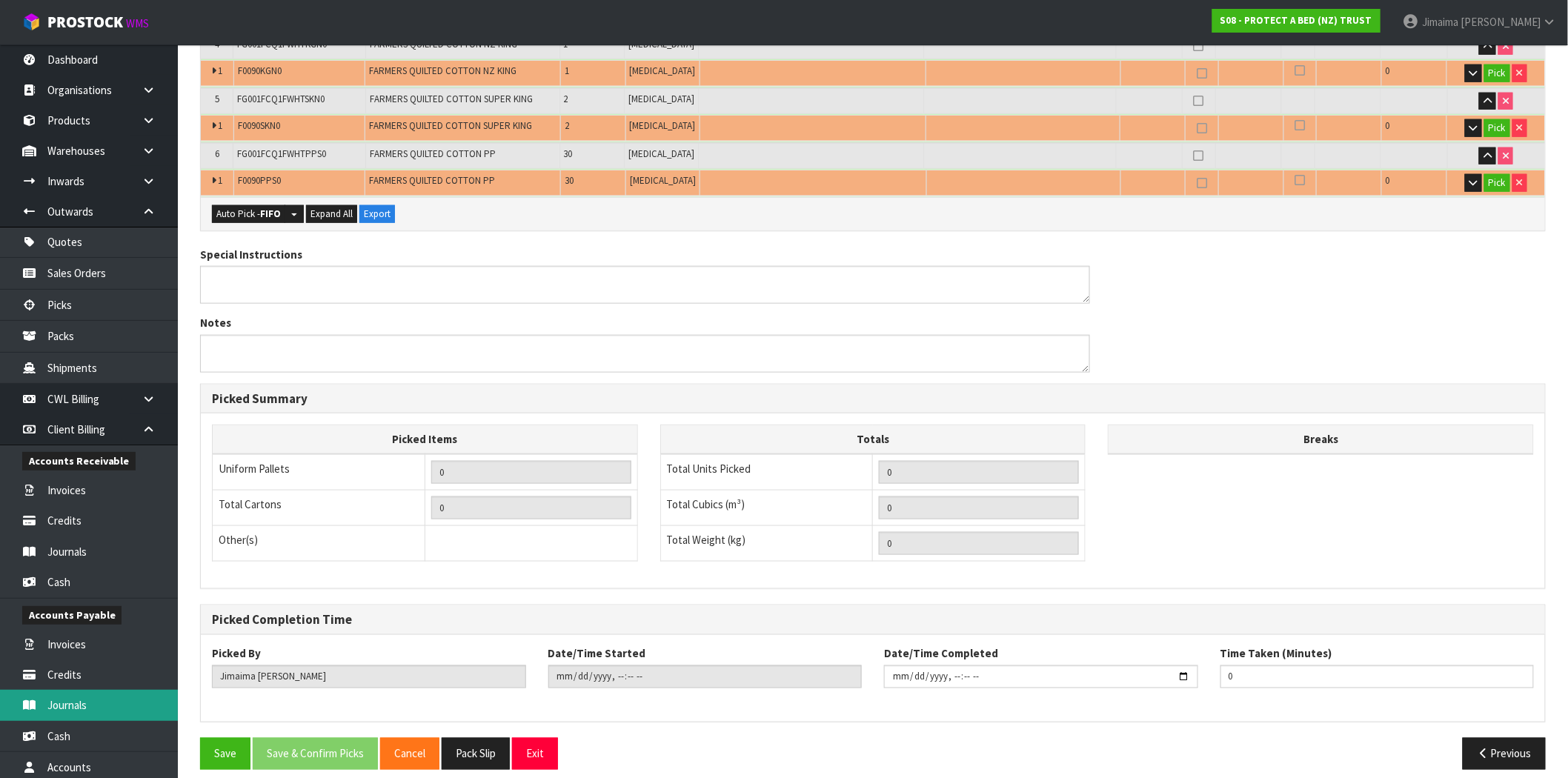
scroll to position [560, 0]
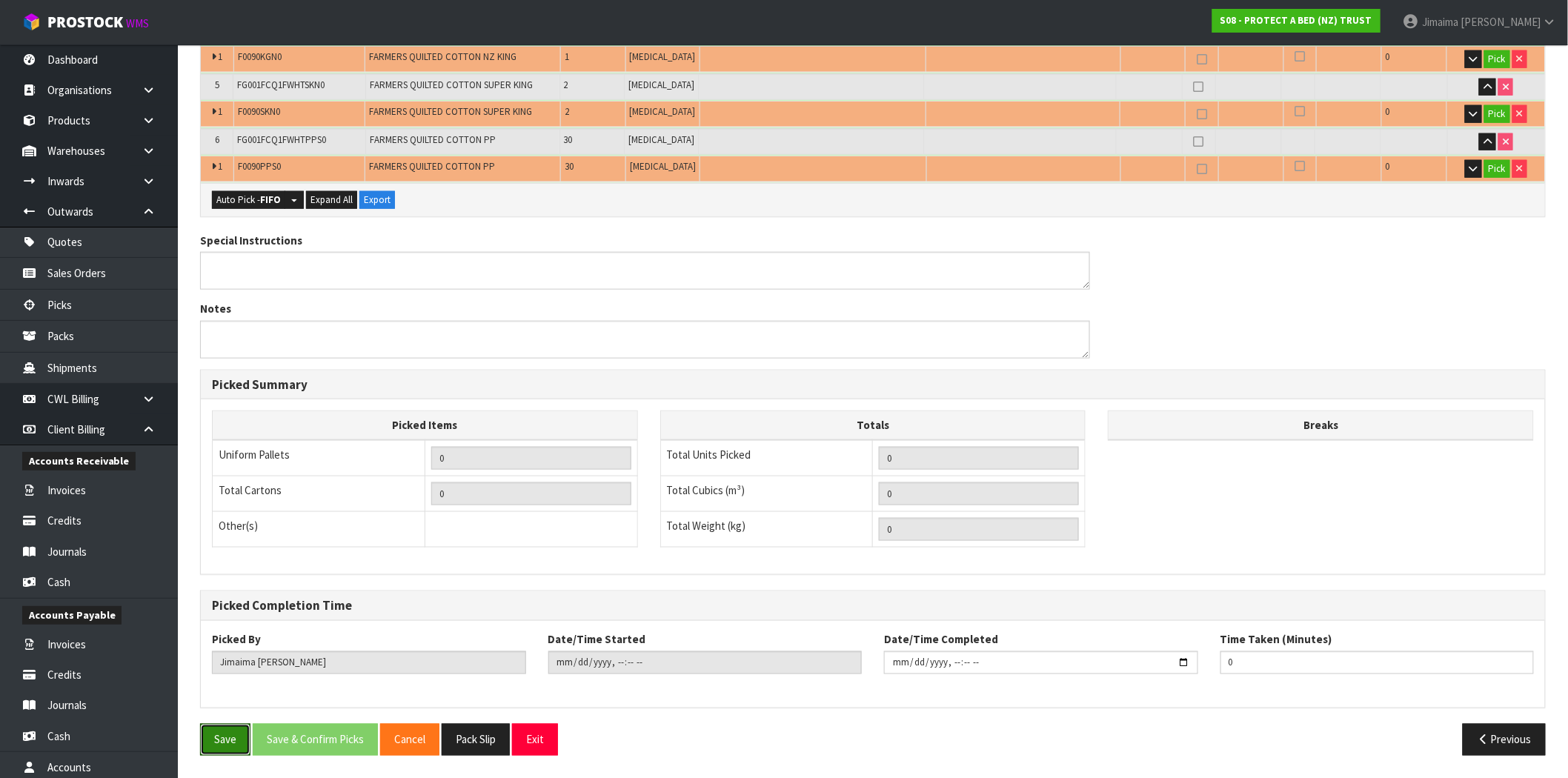
click at [222, 727] on button "Save" at bounding box center [225, 740] width 50 height 32
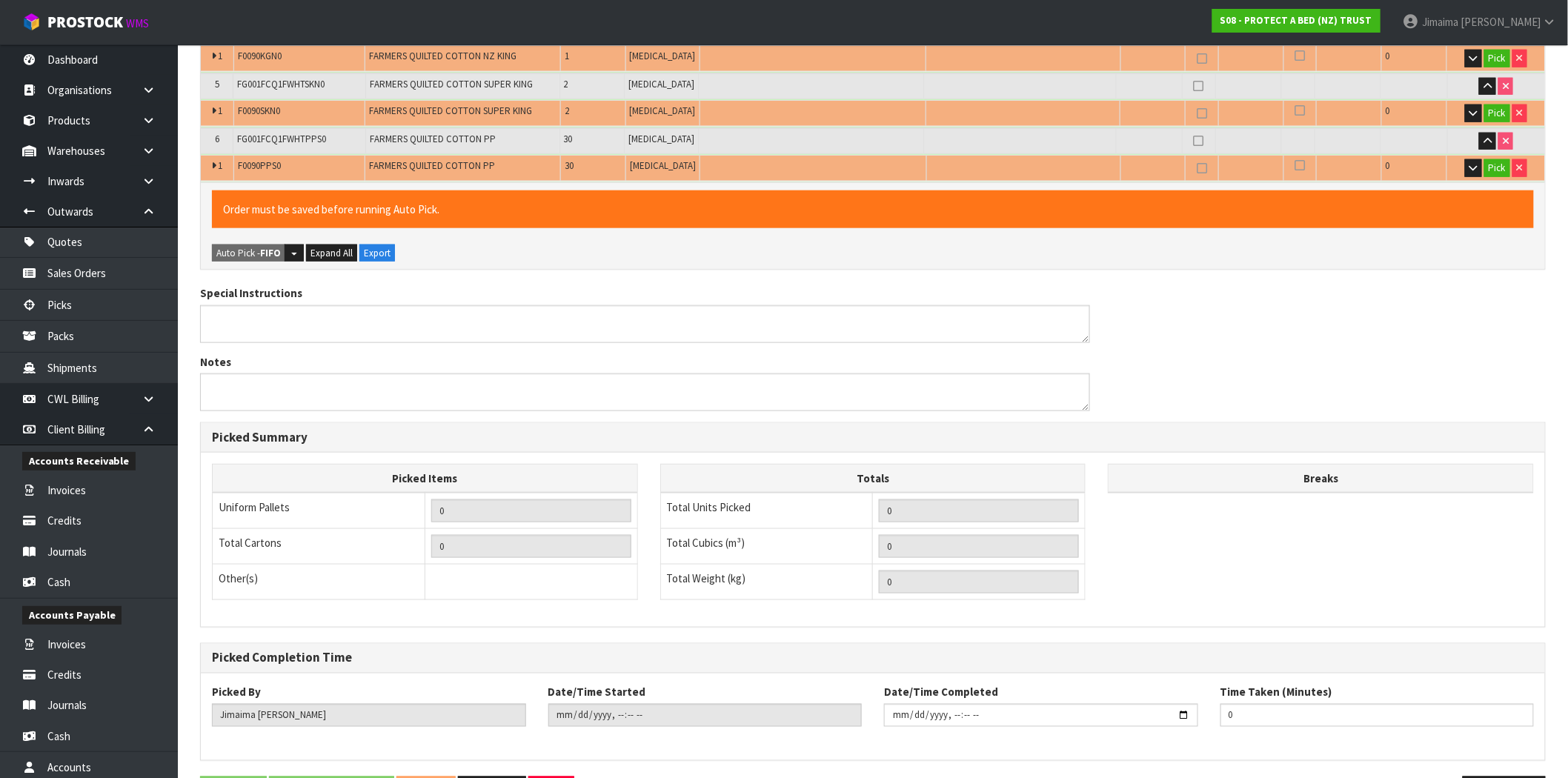
scroll to position [0, 0]
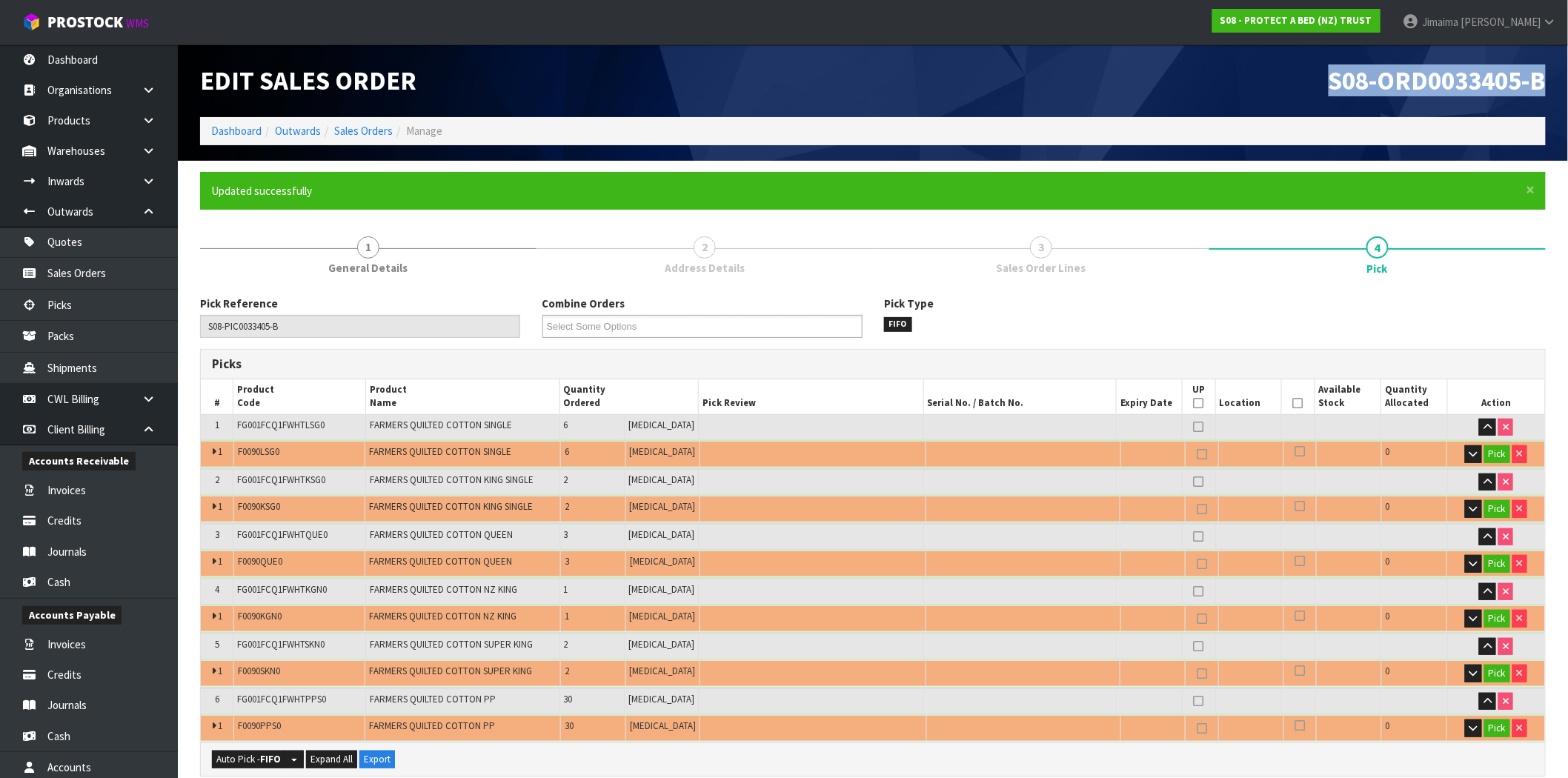
drag, startPoint x: 1307, startPoint y: 85, endPoint x: 1580, endPoint y: 70, distance: 273.4
click at [1568, 70] on html "Toggle navigation ProStock WMS S08 - PROTECT A BED (NZ) TRUST Jimaima Reiher Lo…" at bounding box center [784, 389] width 1568 height 778
copy span "S08-ORD0033405-B"
click at [357, 129] on link "Sales Orders" at bounding box center [363, 130] width 58 height 14
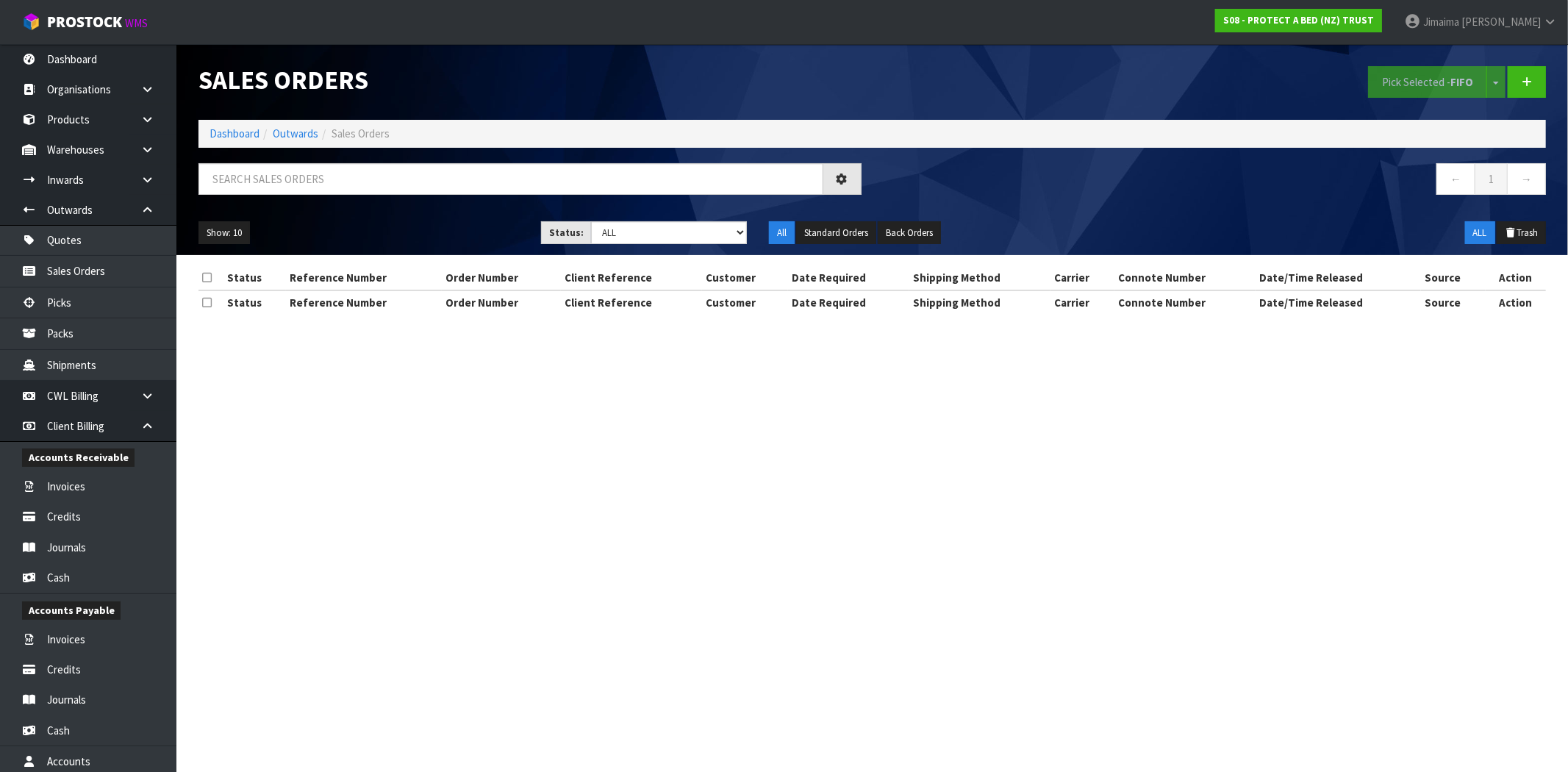
click at [255, 195] on div at bounding box center [530, 184] width 685 height 43
click at [253, 184] on input "text" at bounding box center [510, 179] width 625 height 31
paste input "S08-ORD0033405-B"
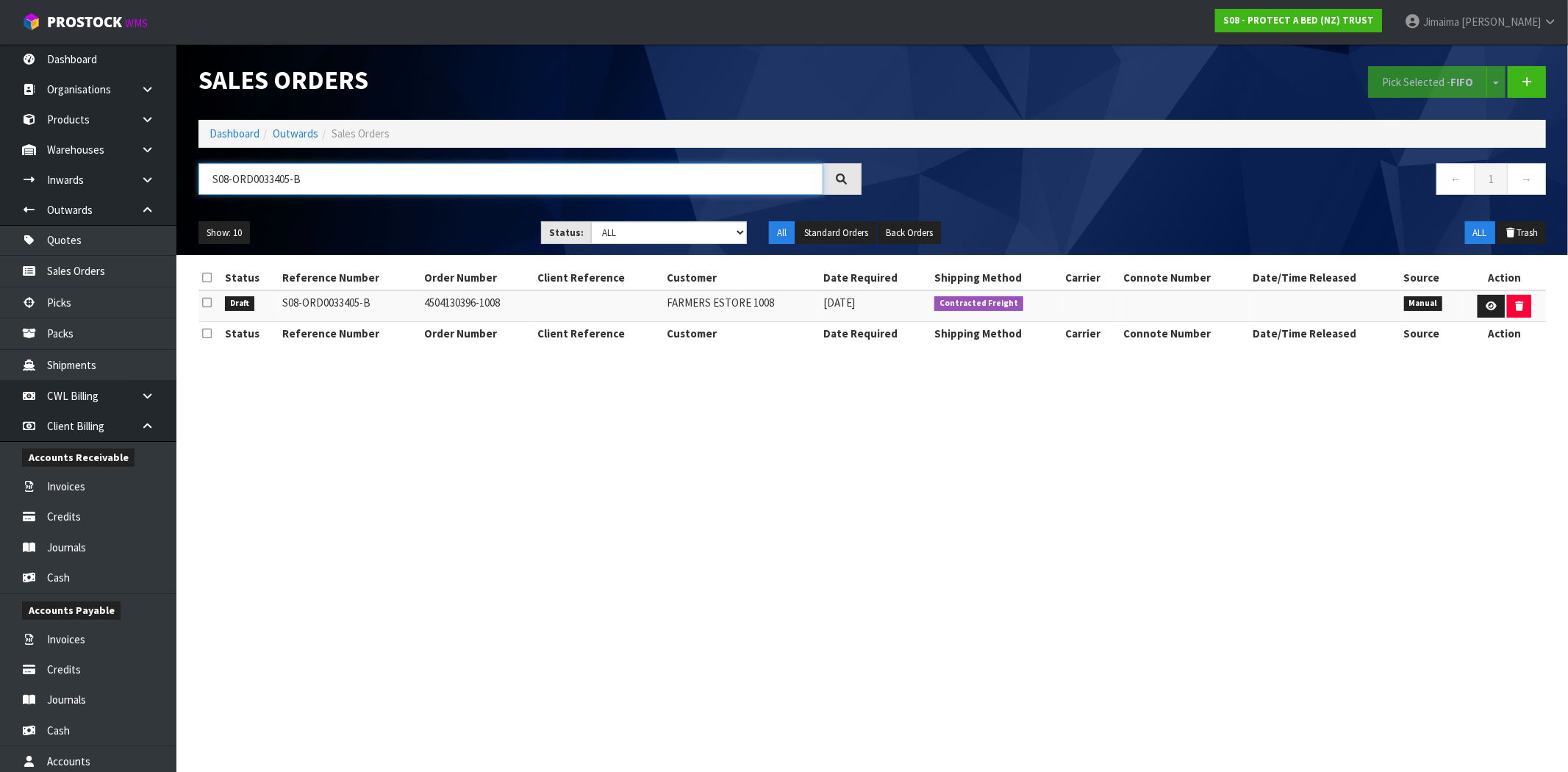
type input "S08-ORD0033405-B"
click at [1483, 300] on link at bounding box center [1490, 306] width 27 height 24
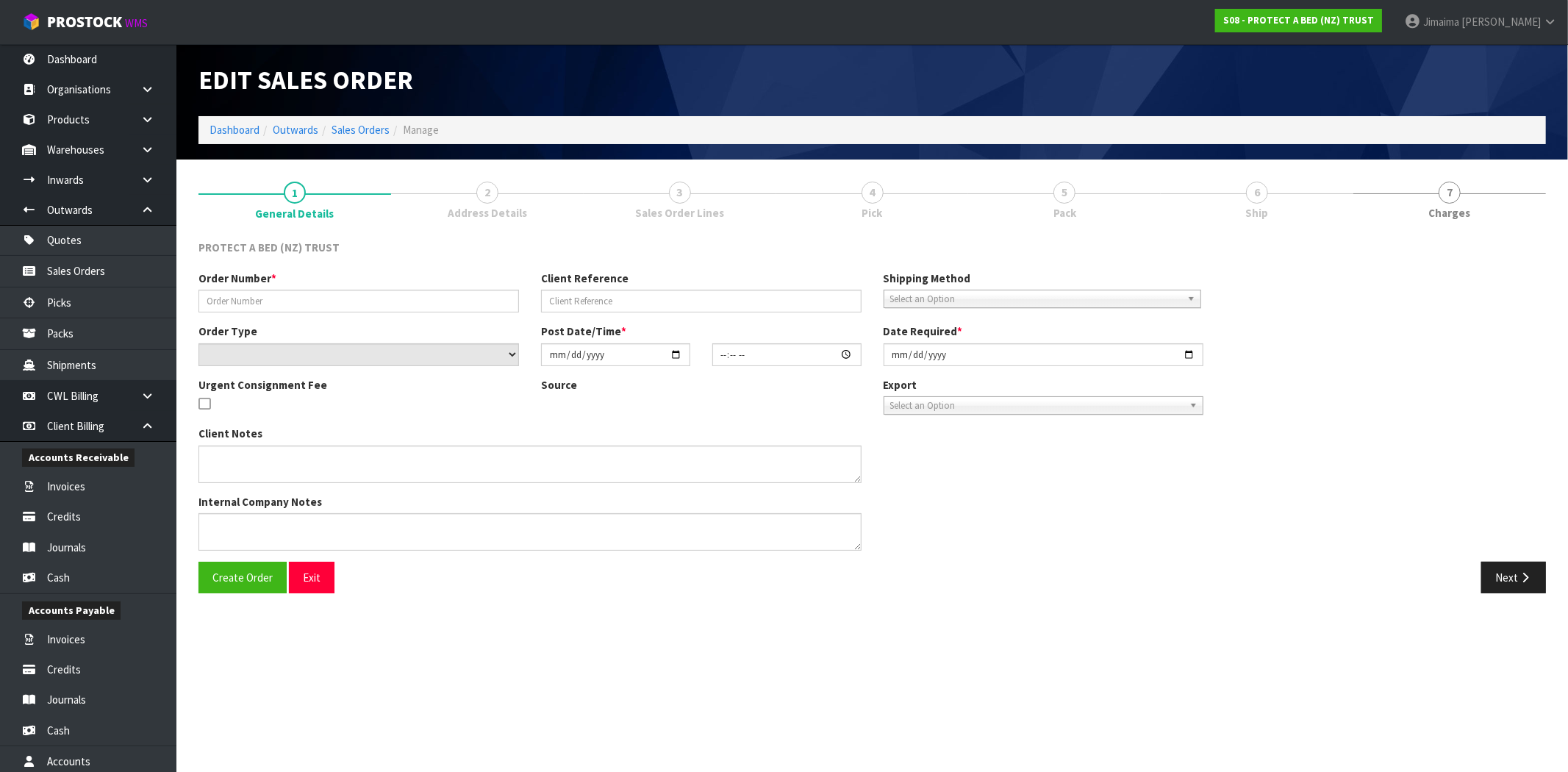
type input "4504130396-1008"
select select "number:0"
type input "2025-09-16"
type input "08:43:00.000"
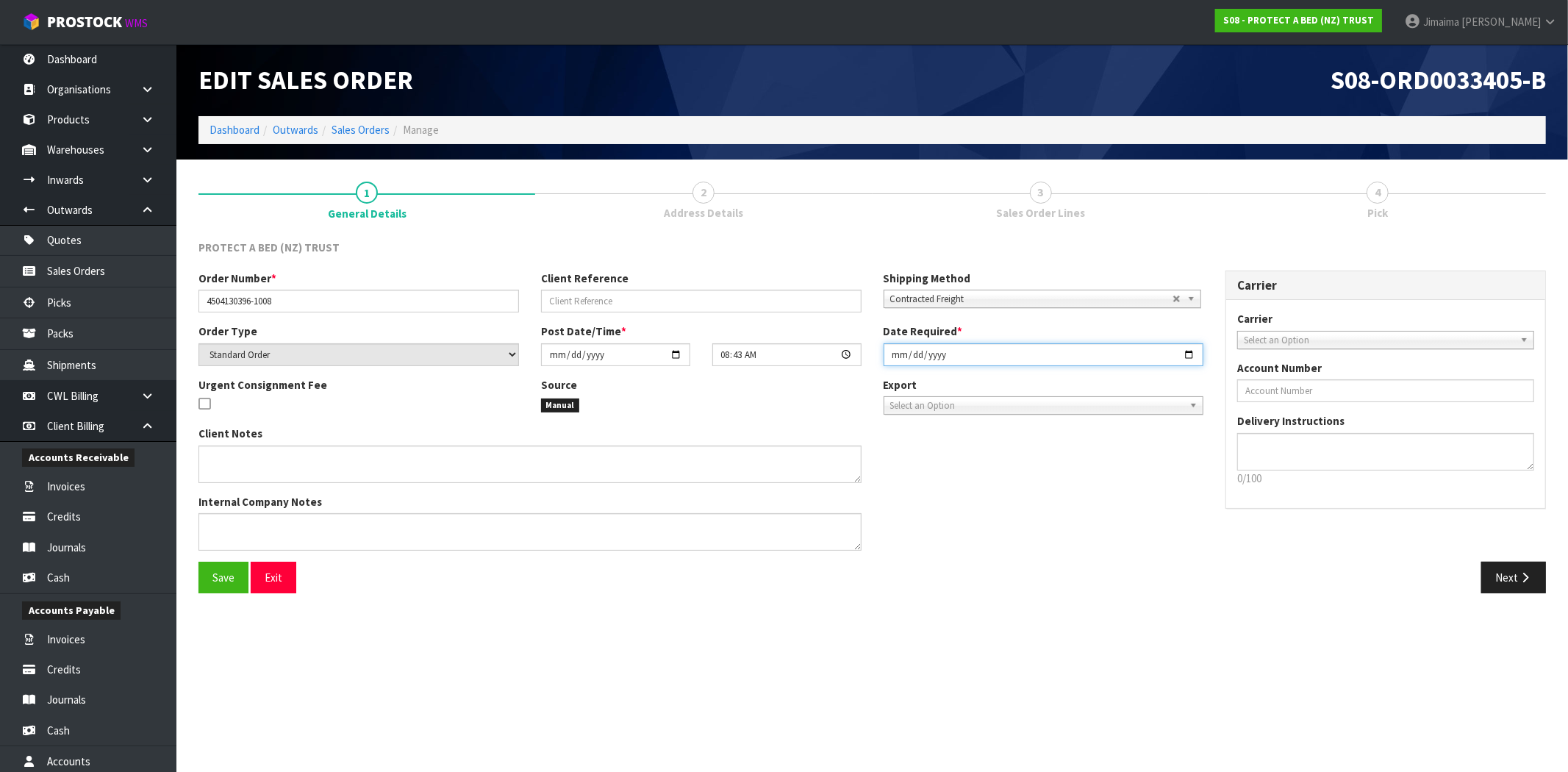
drag, startPoint x: 1190, startPoint y: 351, endPoint x: 1155, endPoint y: 400, distance: 60.2
click at [1188, 351] on input "2025-09-30" at bounding box center [1044, 355] width 321 height 23
type input "2025-09-19"
click at [202, 574] on button "Save" at bounding box center [223, 577] width 50 height 31
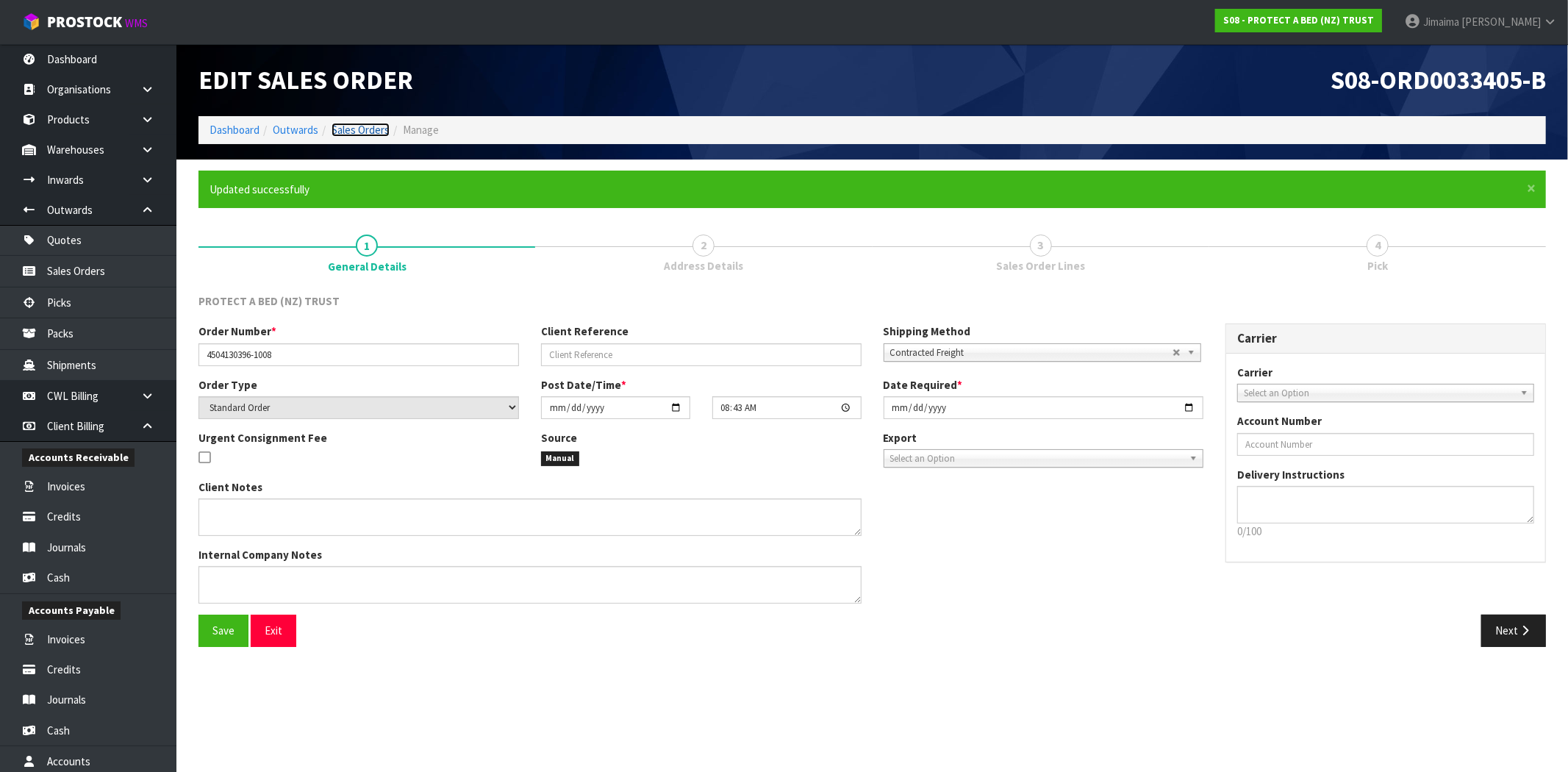
click at [358, 128] on link "Sales Orders" at bounding box center [360, 129] width 58 height 14
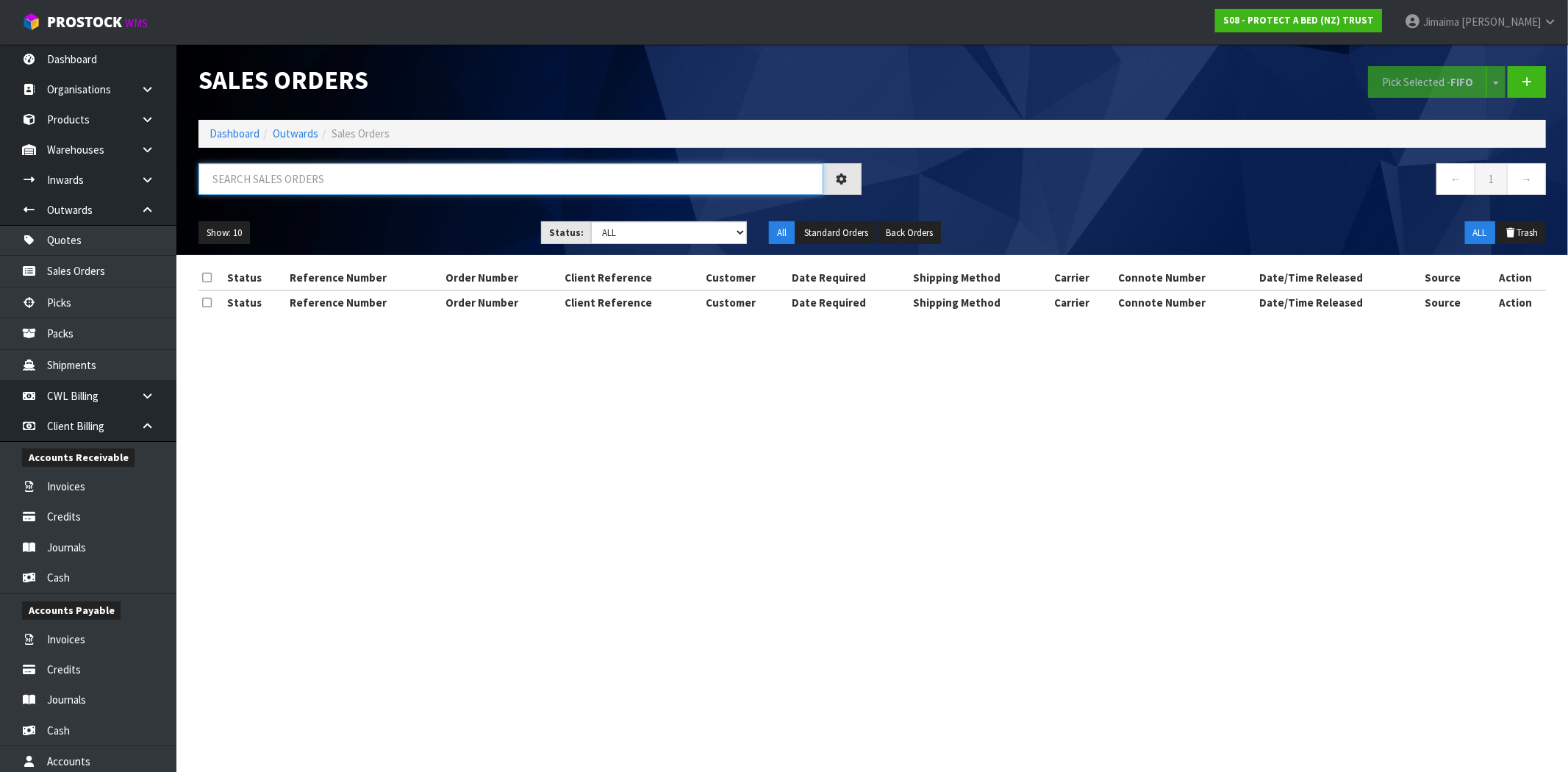
click at [299, 180] on input "text" at bounding box center [510, 179] width 625 height 31
paste input "S08-ORD0033405-B"
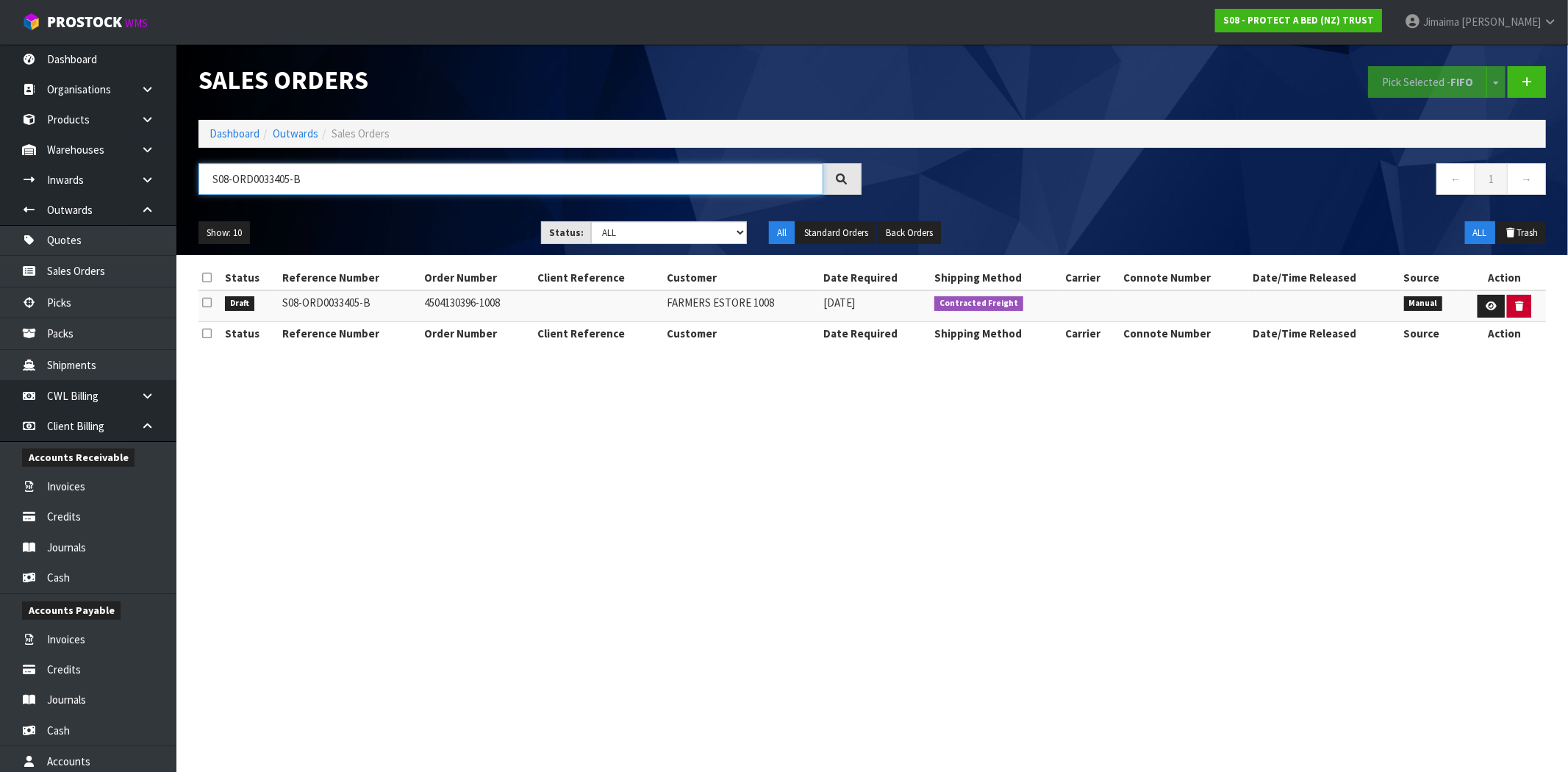
type input "S08-ORD0033405-B"
click at [1519, 303] on icon "button" at bounding box center [1518, 306] width 8 height 10
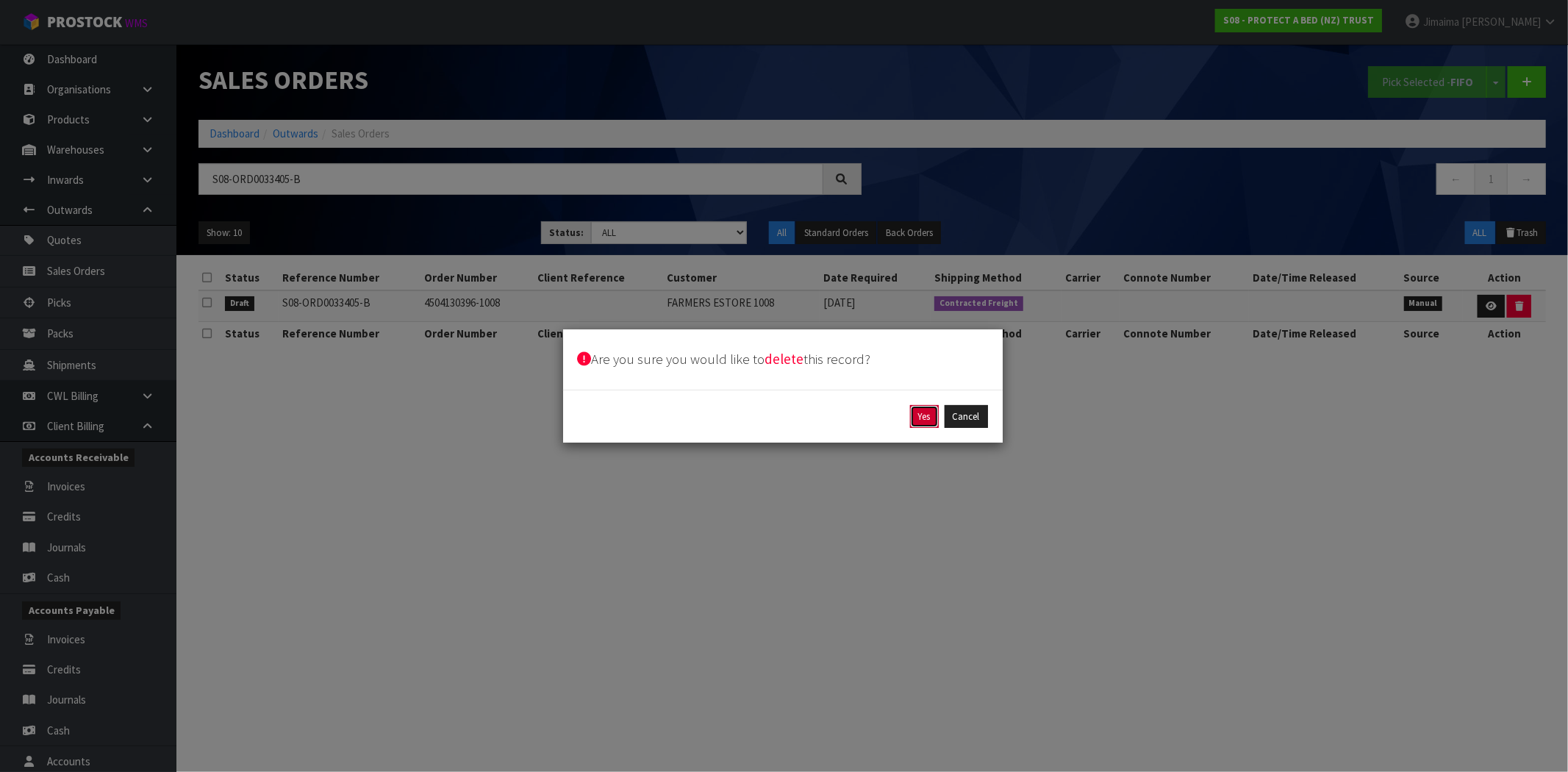
click at [929, 408] on button "Yes" at bounding box center [924, 416] width 29 height 24
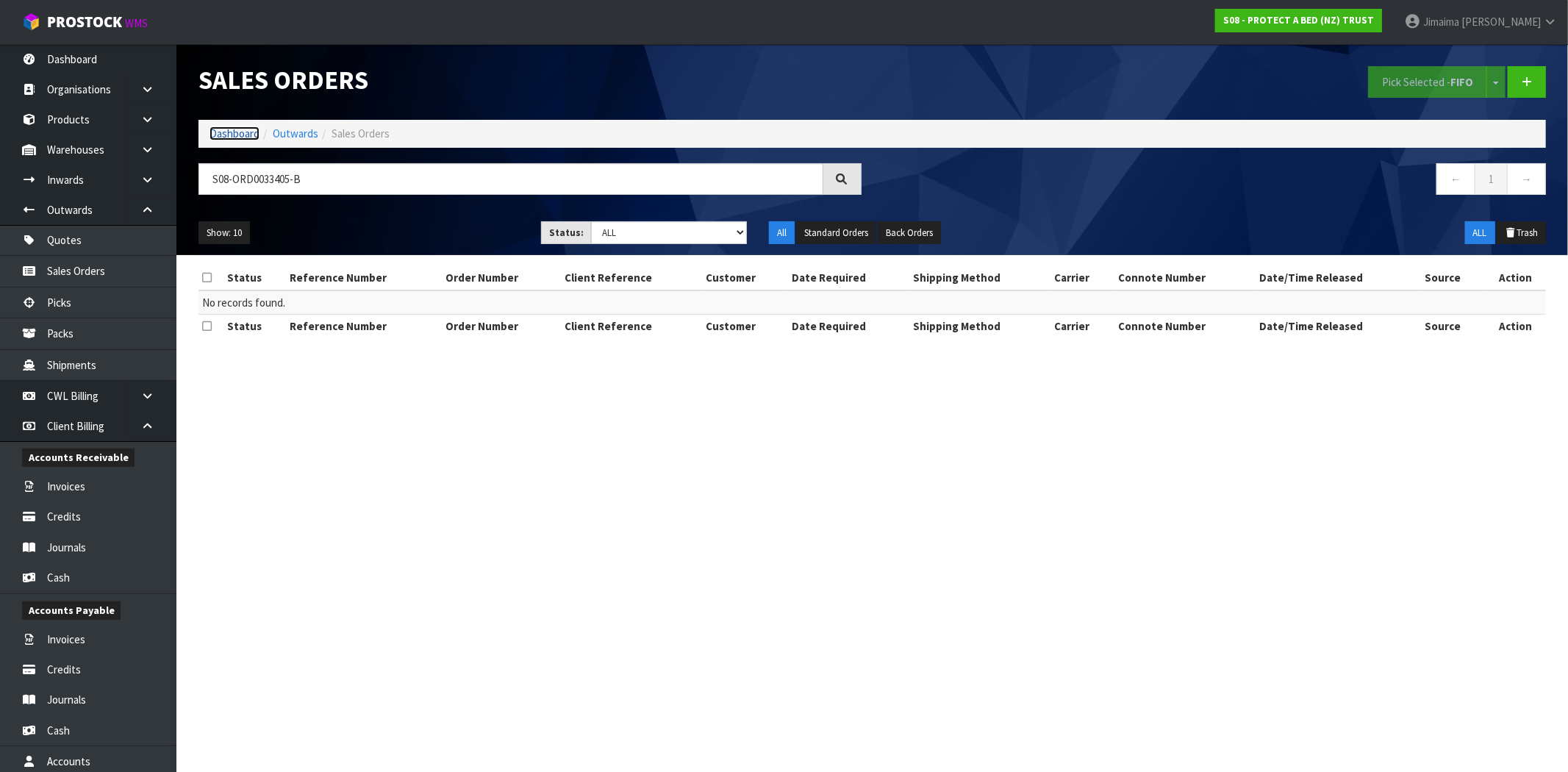
click at [217, 129] on link "Dashboard" at bounding box center [234, 134] width 50 height 14
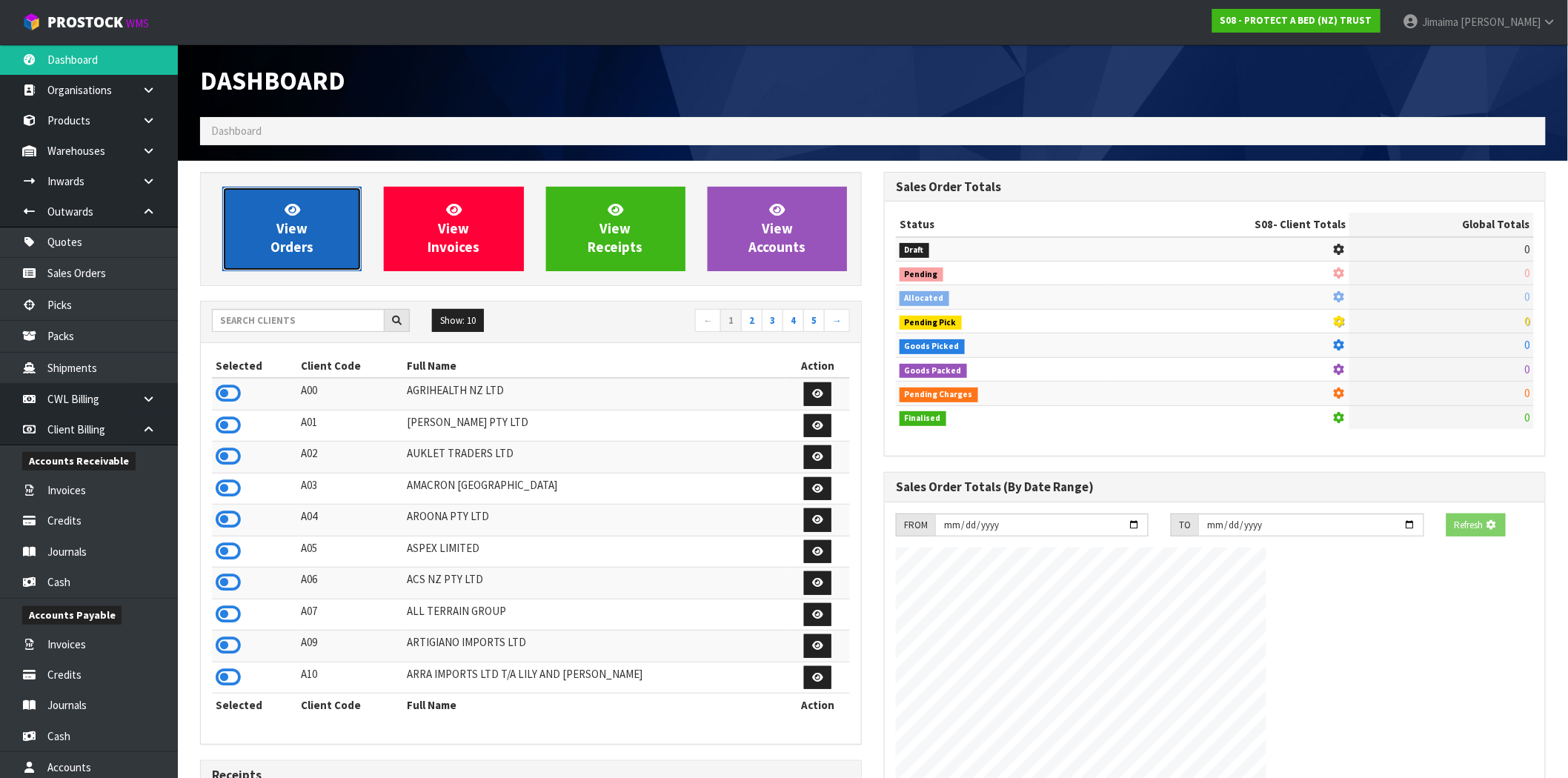
click at [287, 215] on icon at bounding box center [293, 210] width 16 height 14
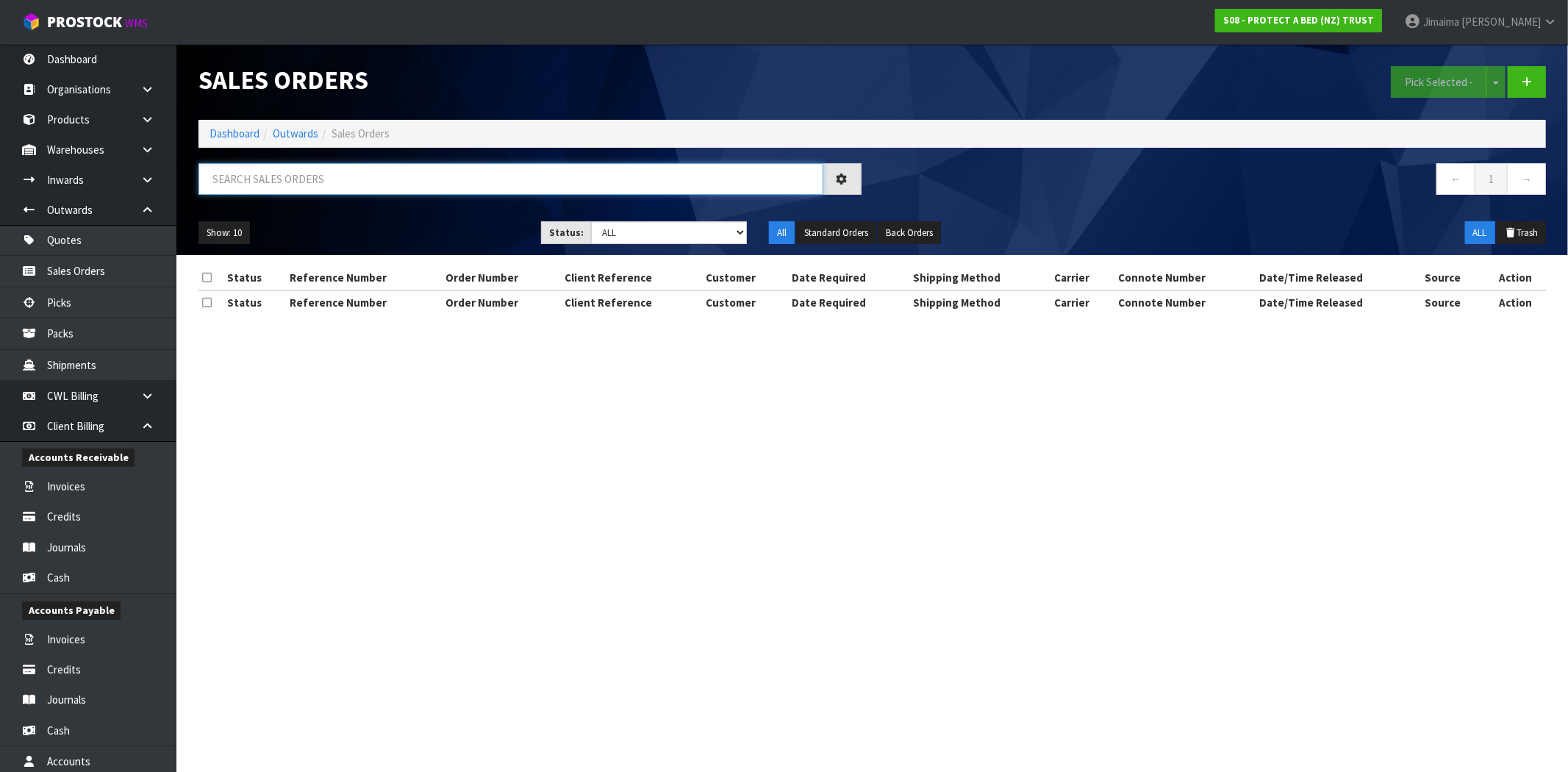
click at [288, 177] on input "text" at bounding box center [510, 179] width 625 height 31
paste input "1799"
type input "1799"
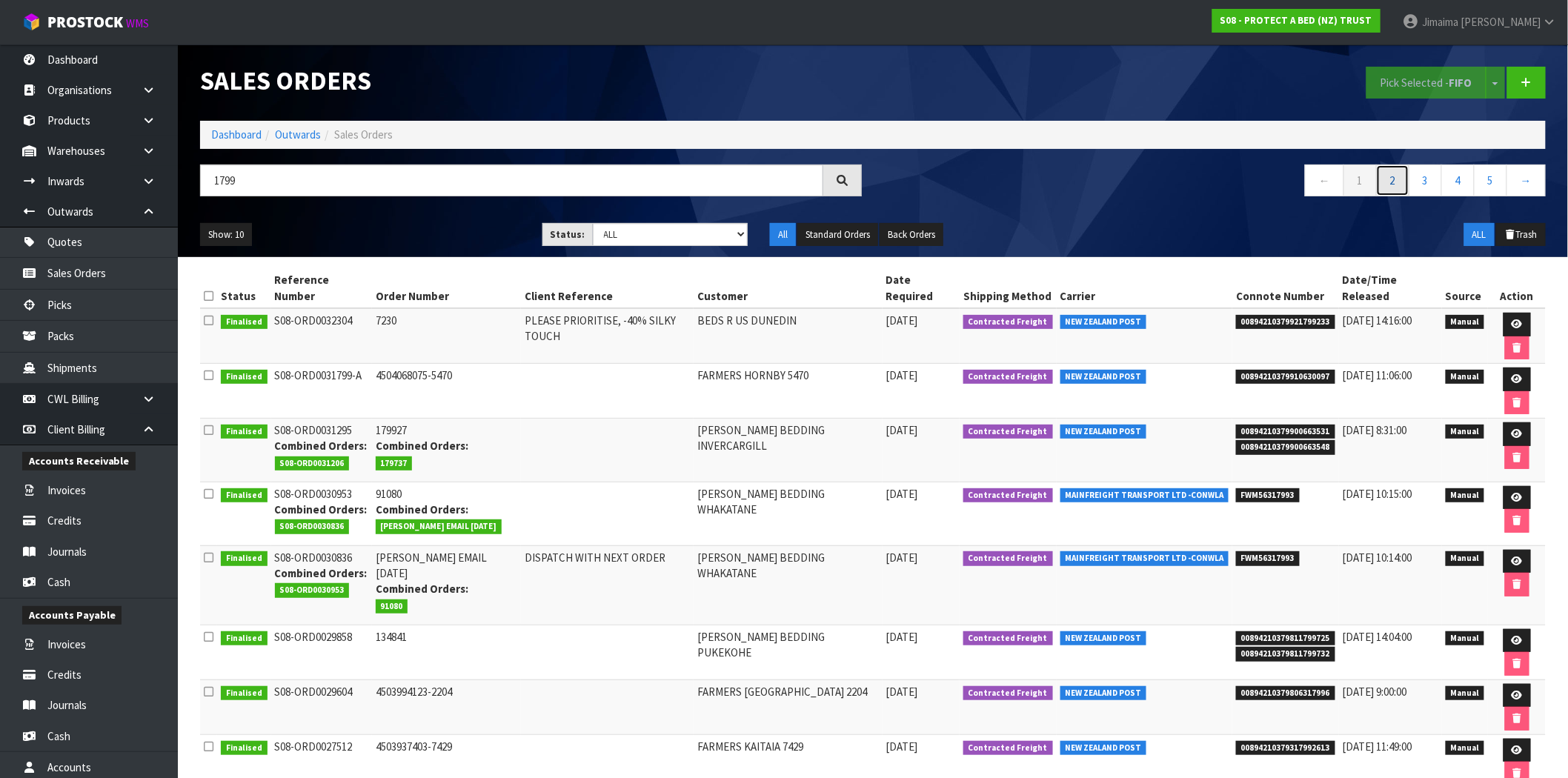
click at [1389, 174] on link "2" at bounding box center [1393, 181] width 33 height 32
click at [92, 92] on link "Organisations" at bounding box center [89, 90] width 178 height 30
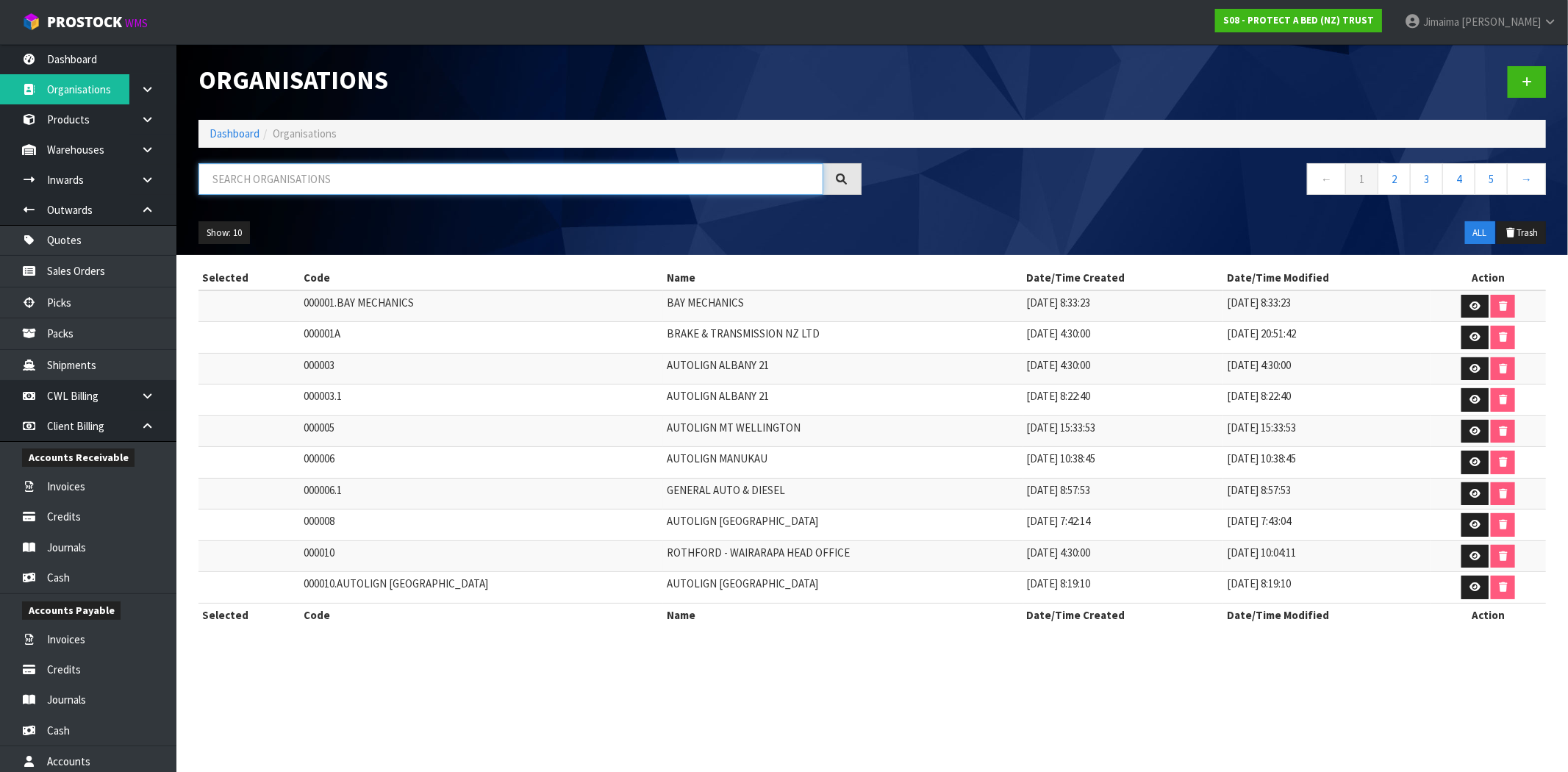
drag, startPoint x: 322, startPoint y: 173, endPoint x: 342, endPoint y: 166, distance: 21.2
click at [322, 173] on input "text" at bounding box center [510, 179] width 625 height 31
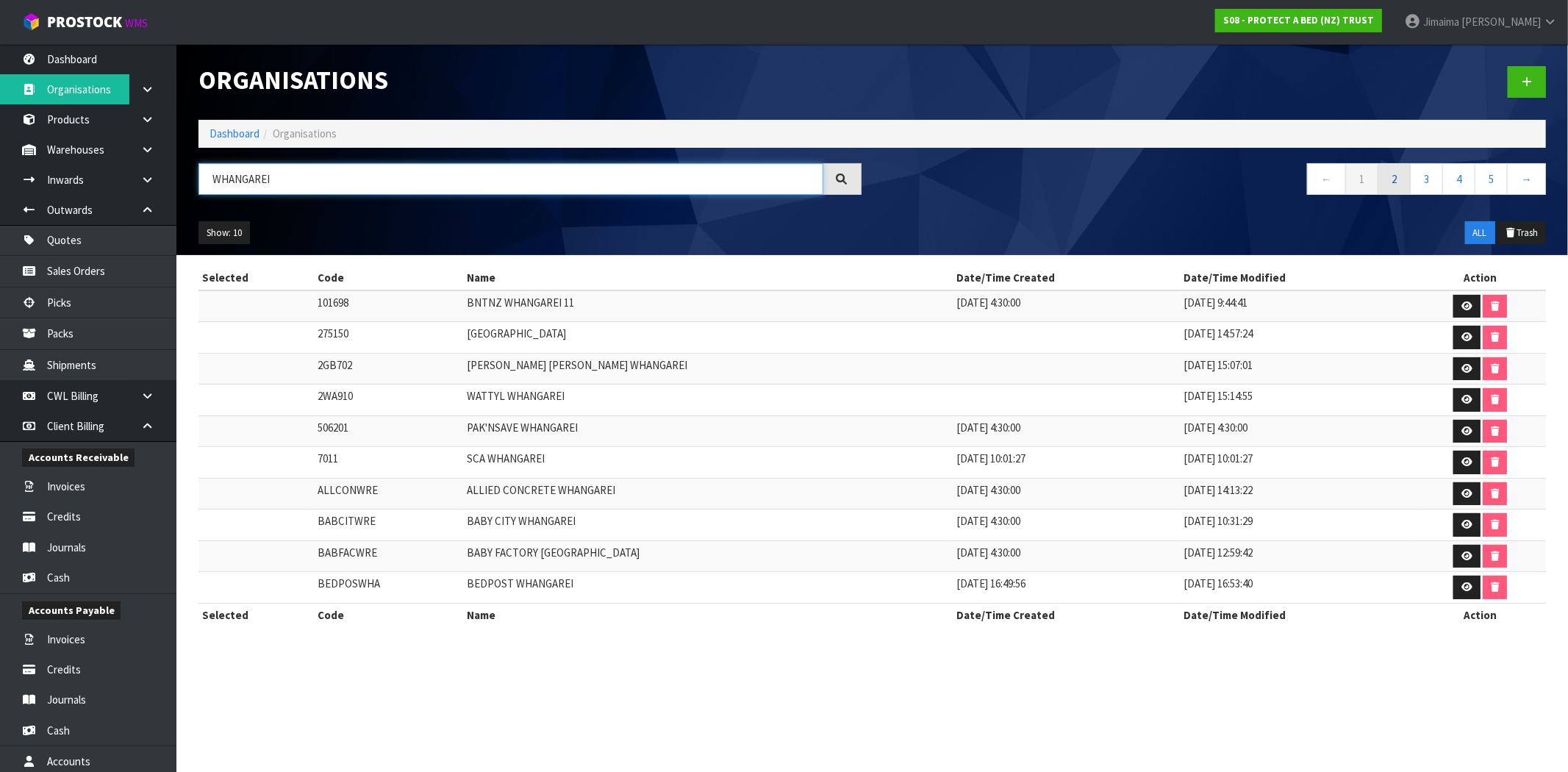
type input "WHANGAREI"
click at [1384, 175] on link "2" at bounding box center [1394, 179] width 33 height 31
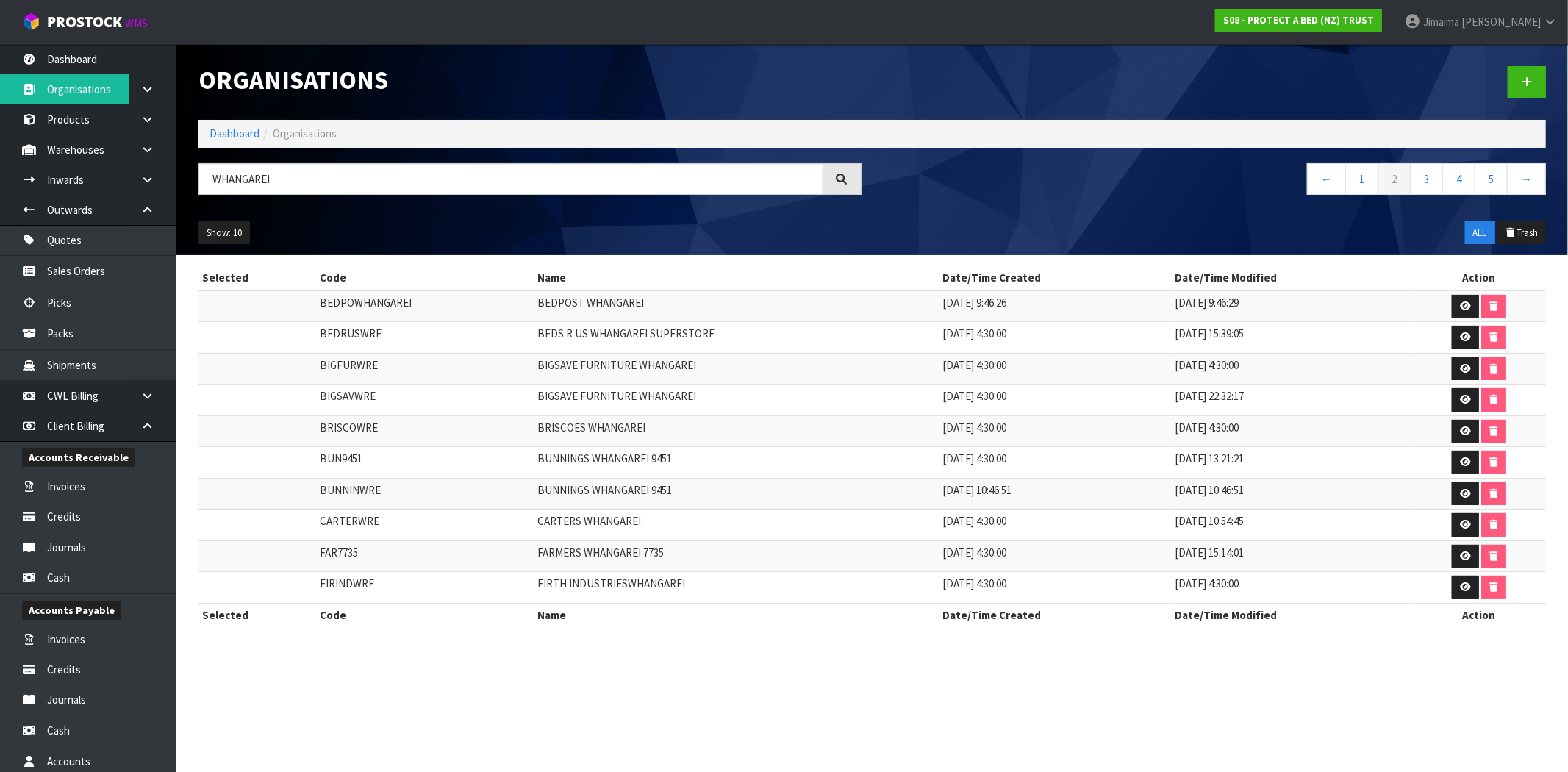
click at [660, 326] on td "BEDS R US WHANGAREI SUPERSTORE" at bounding box center [736, 337] width 405 height 31
drag, startPoint x: 755, startPoint y: 335, endPoint x: 496, endPoint y: 339, distance: 259.0
click at [496, 339] on tr "BEDRUSWRE BEDS R US WHANGAREI SUPERSTORE 04/08/2019 4:30:00 18/07/2023 15:39:05" at bounding box center [871, 337] width 1347 height 31
copy tr "BEDS R US WHANGAREI SUPERSTORE"
click at [391, 172] on input "WHANGAREI" at bounding box center [510, 179] width 625 height 31
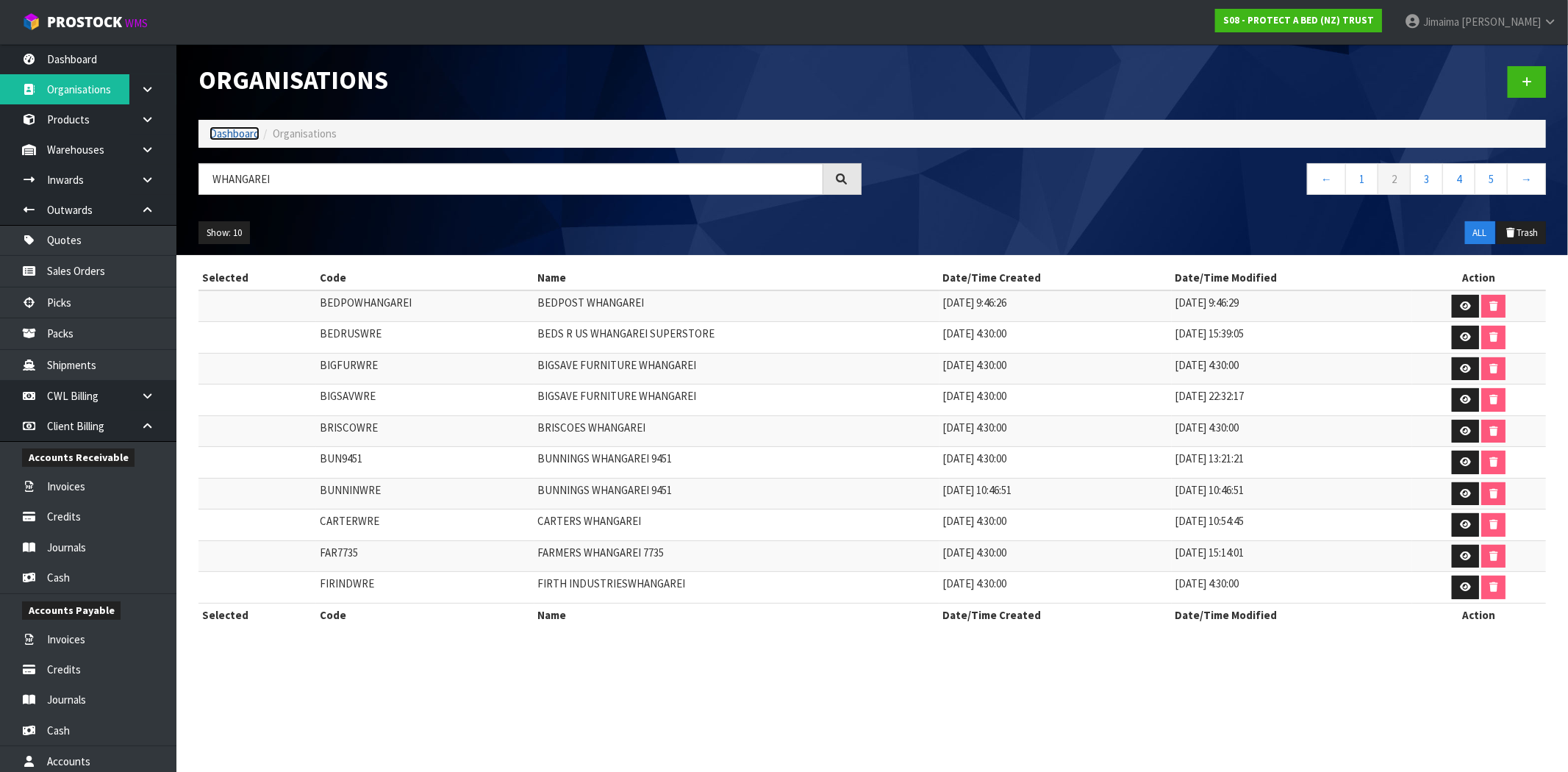
click at [238, 138] on link "Dashboard" at bounding box center [234, 134] width 50 height 14
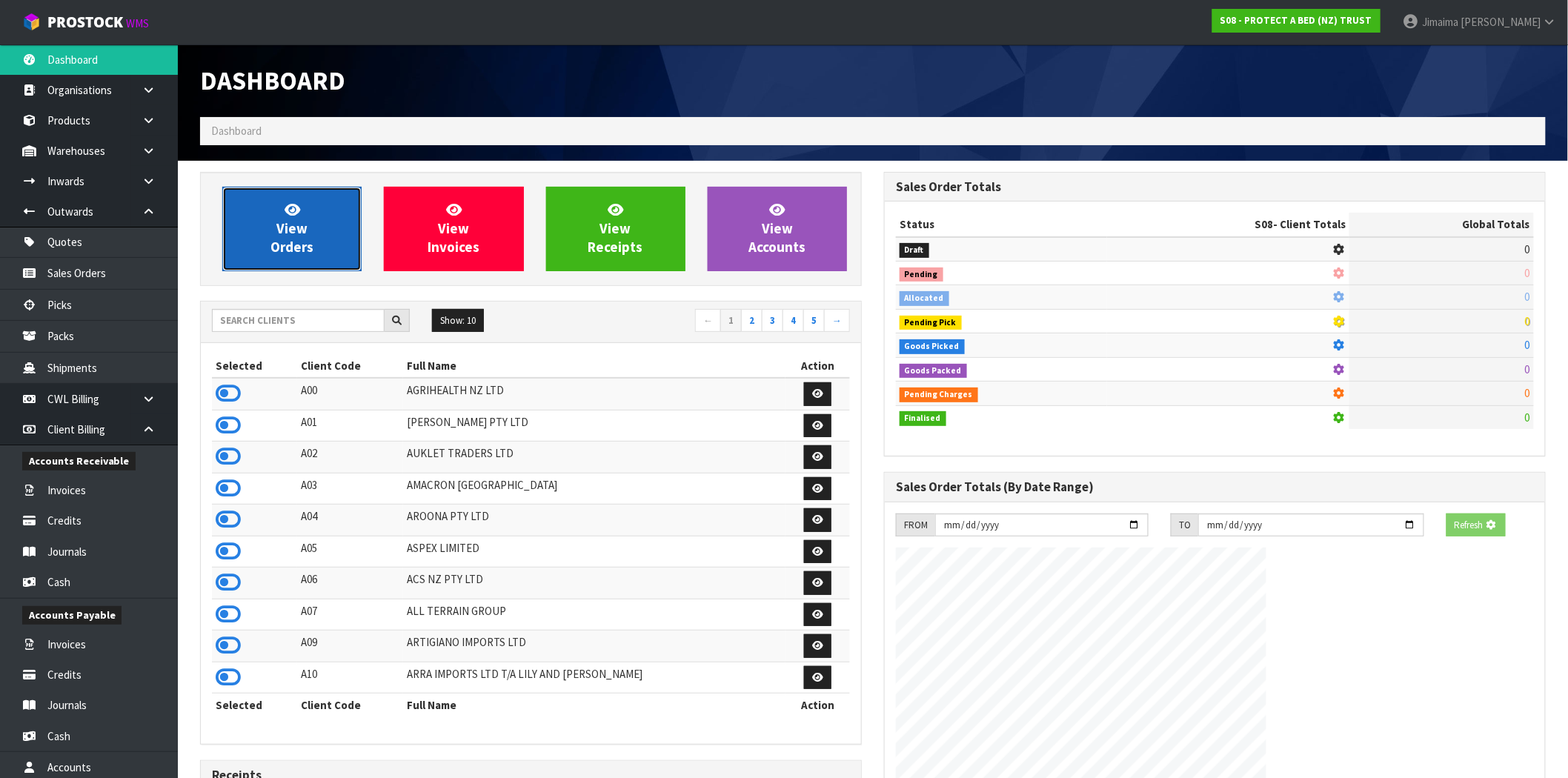
click at [306, 250] on span "View Orders" at bounding box center [292, 228] width 43 height 56
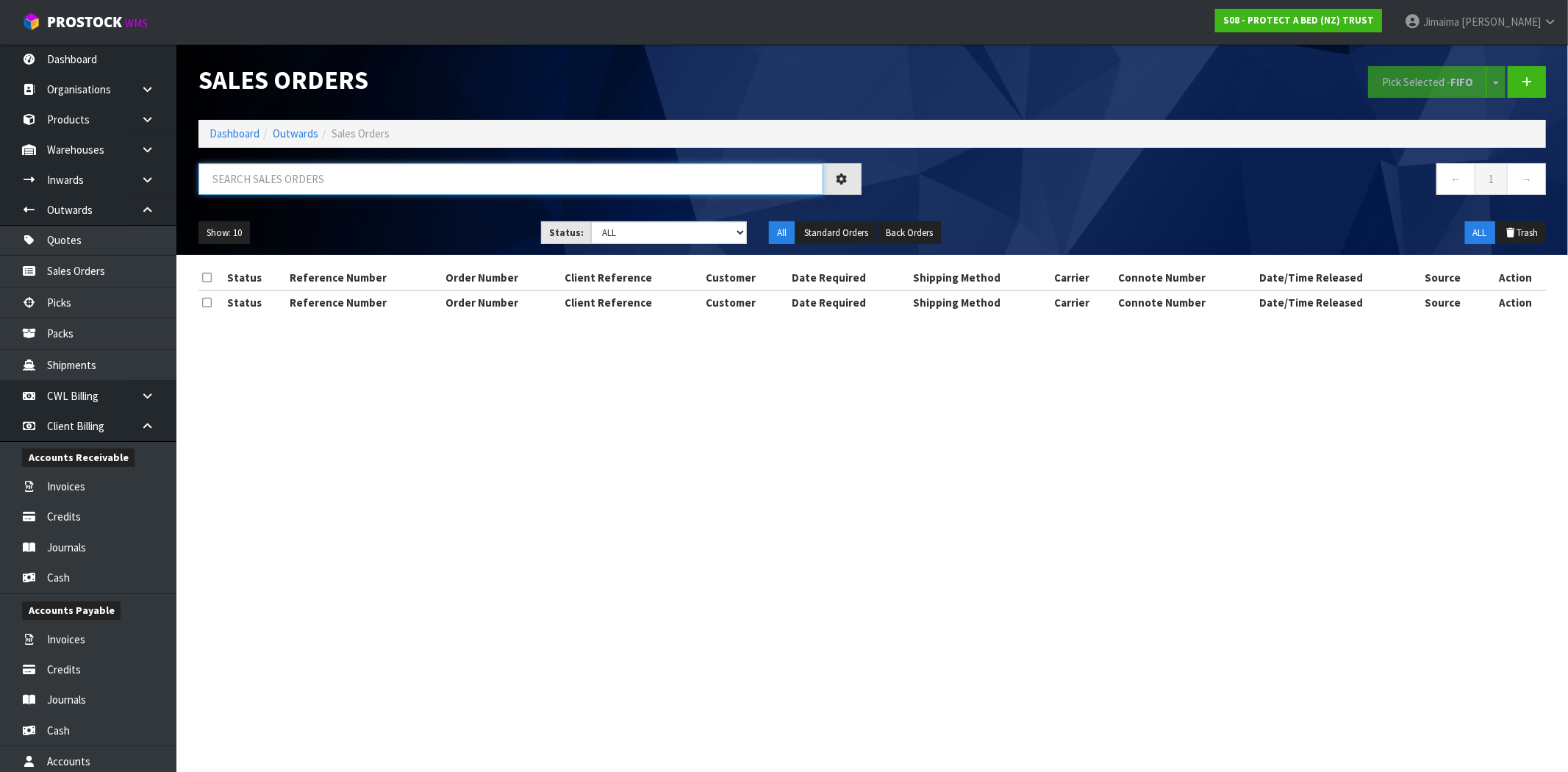
click at [361, 182] on input "text" at bounding box center [510, 179] width 625 height 31
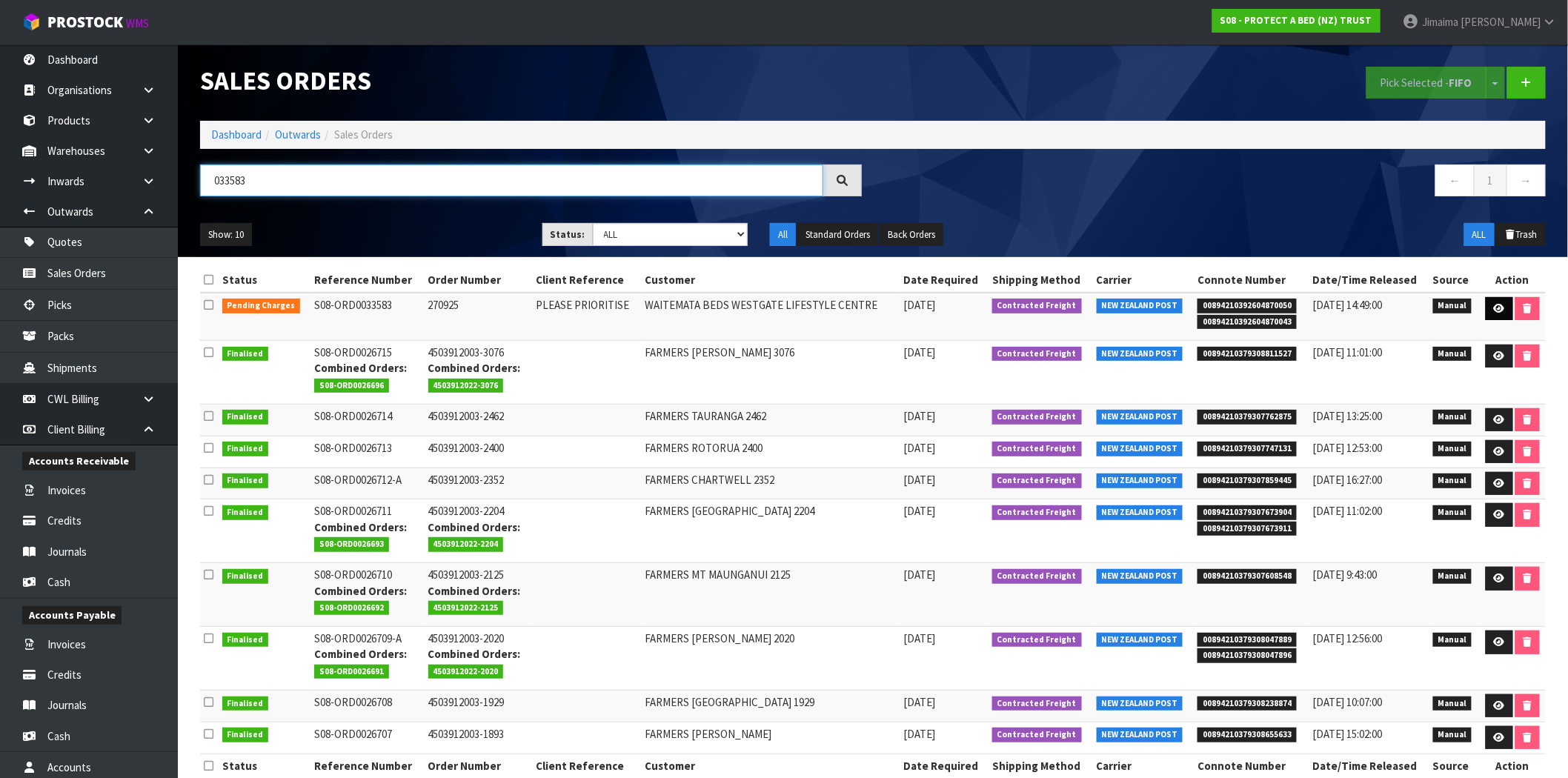
type input "033583"
click at [1488, 310] on link at bounding box center [1499, 308] width 27 height 24
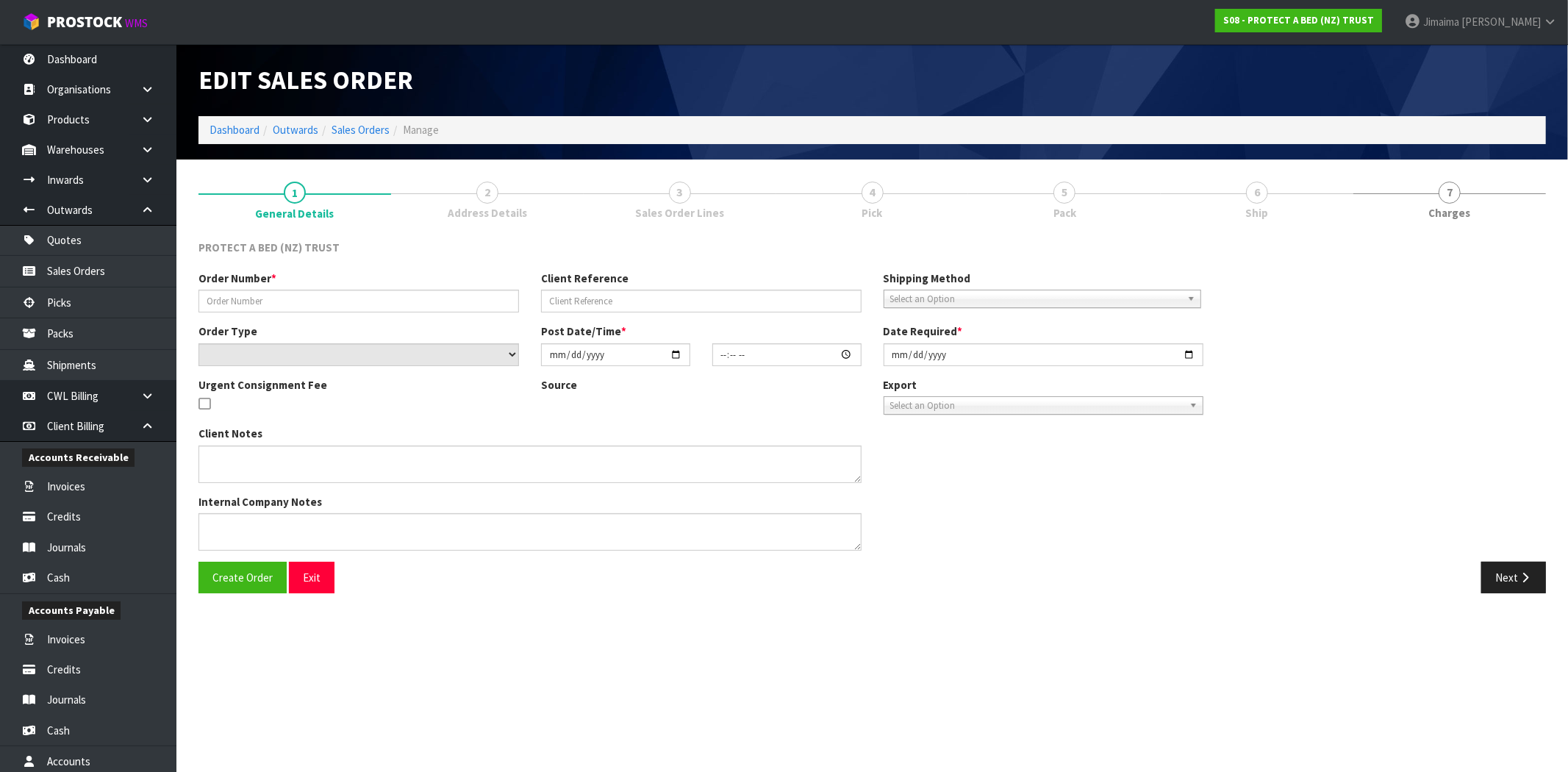
type input "270925"
type input "PLEASE PRIORITISE"
select select "number:0"
type input "2025-09-29"
type input "08:48:00.000"
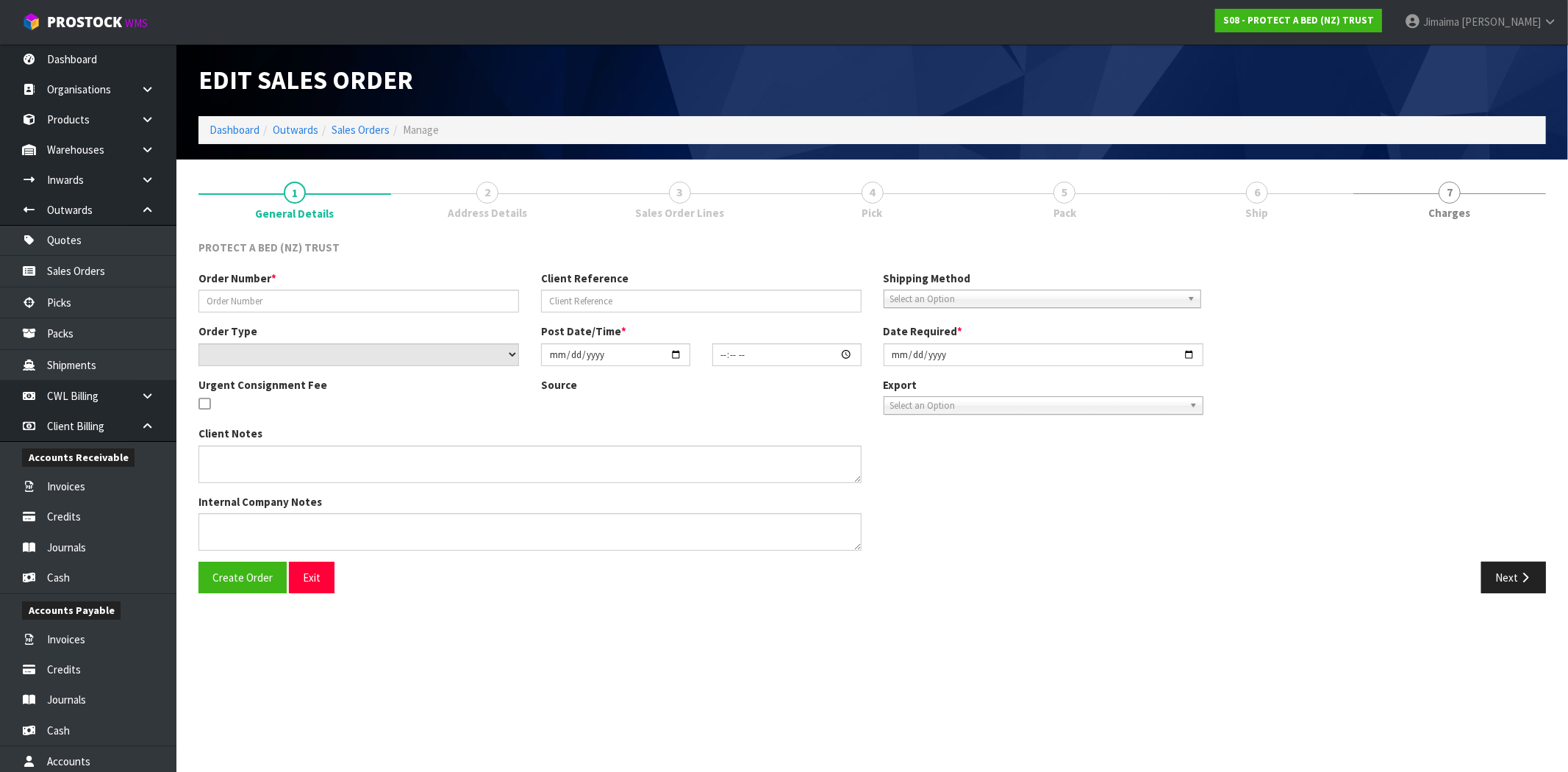
type input "2025-09-29"
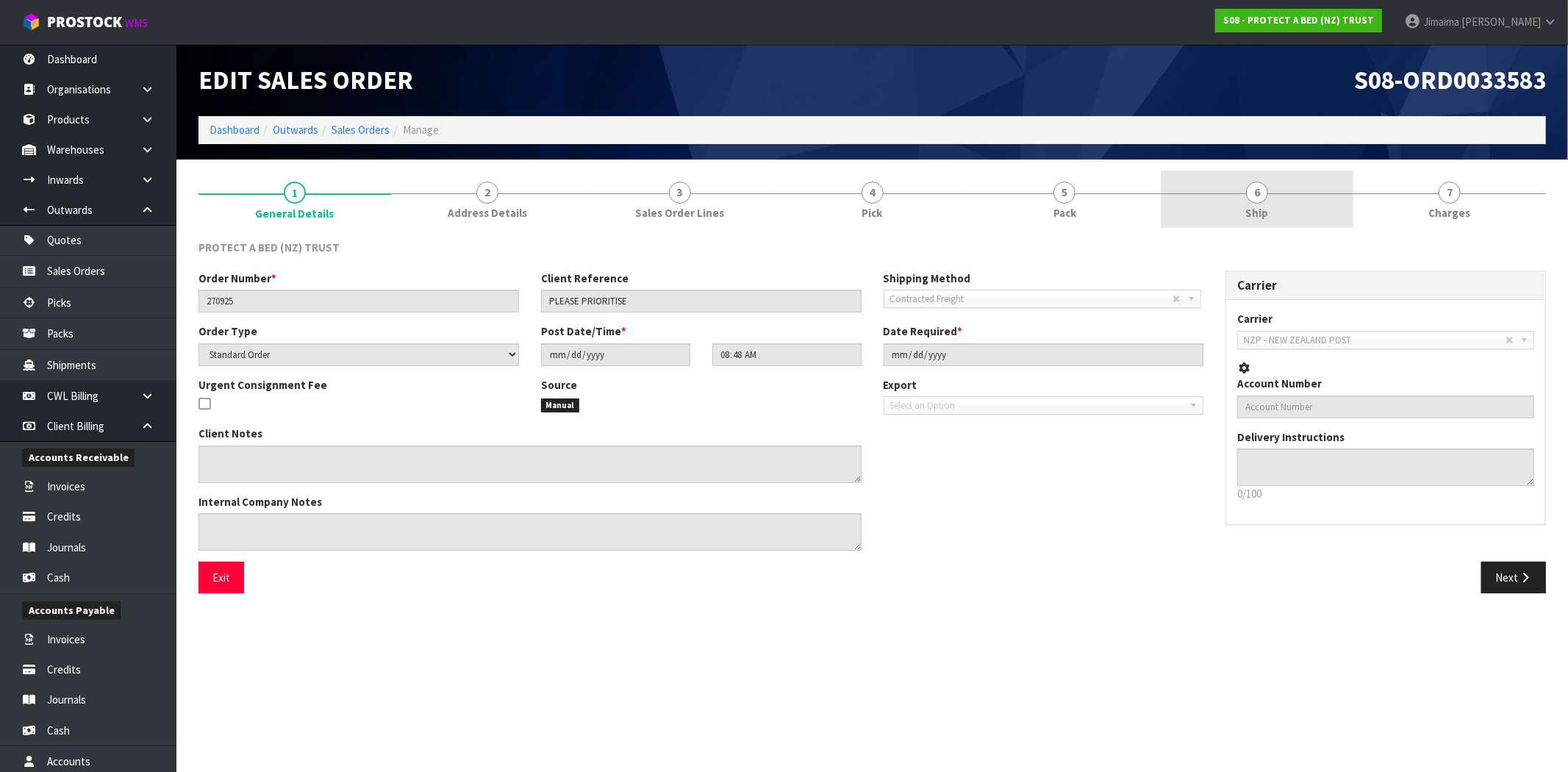
click at [1297, 217] on link "6 Ship" at bounding box center [1257, 199] width 192 height 58
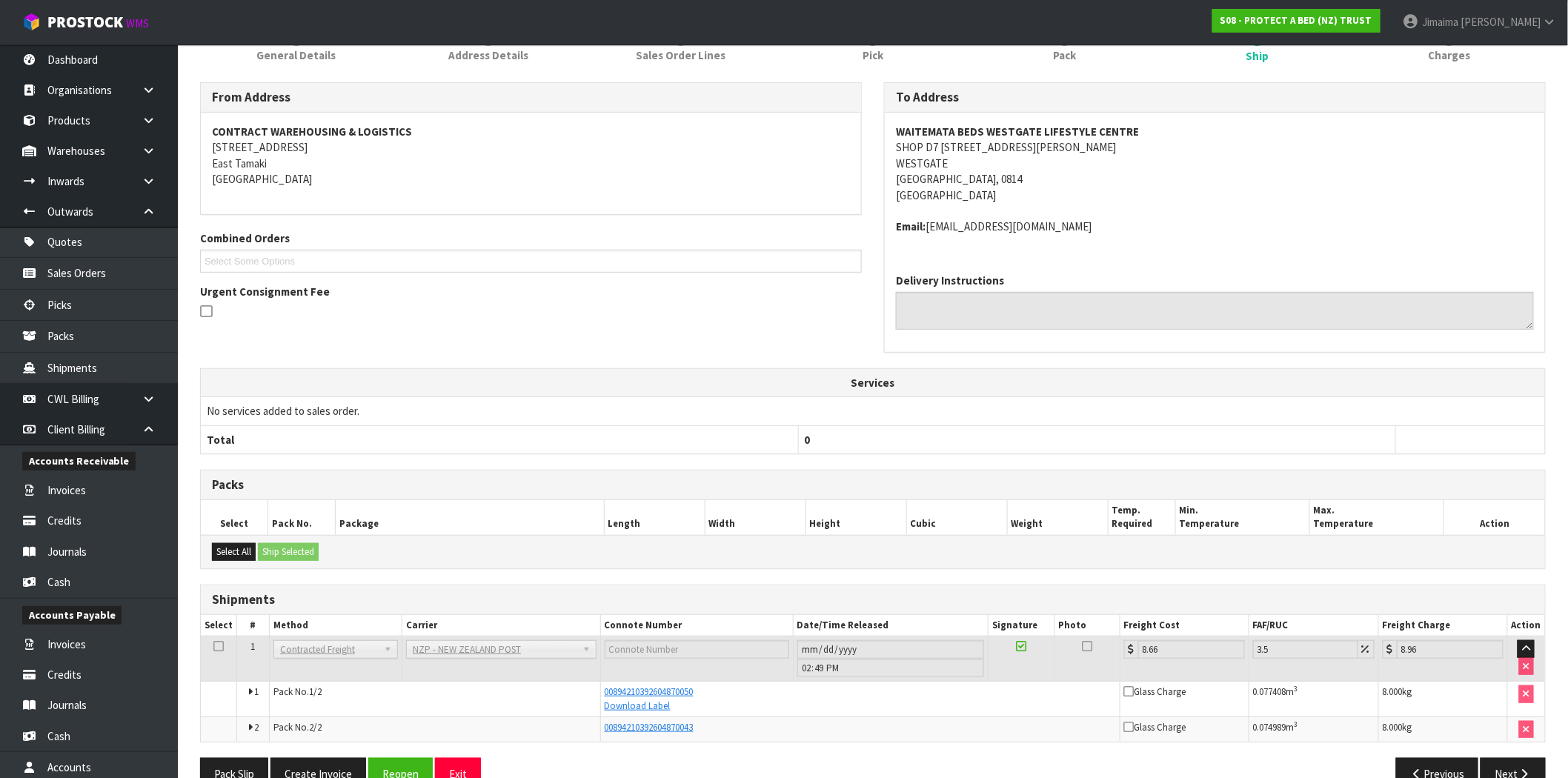
scroll to position [195, 0]
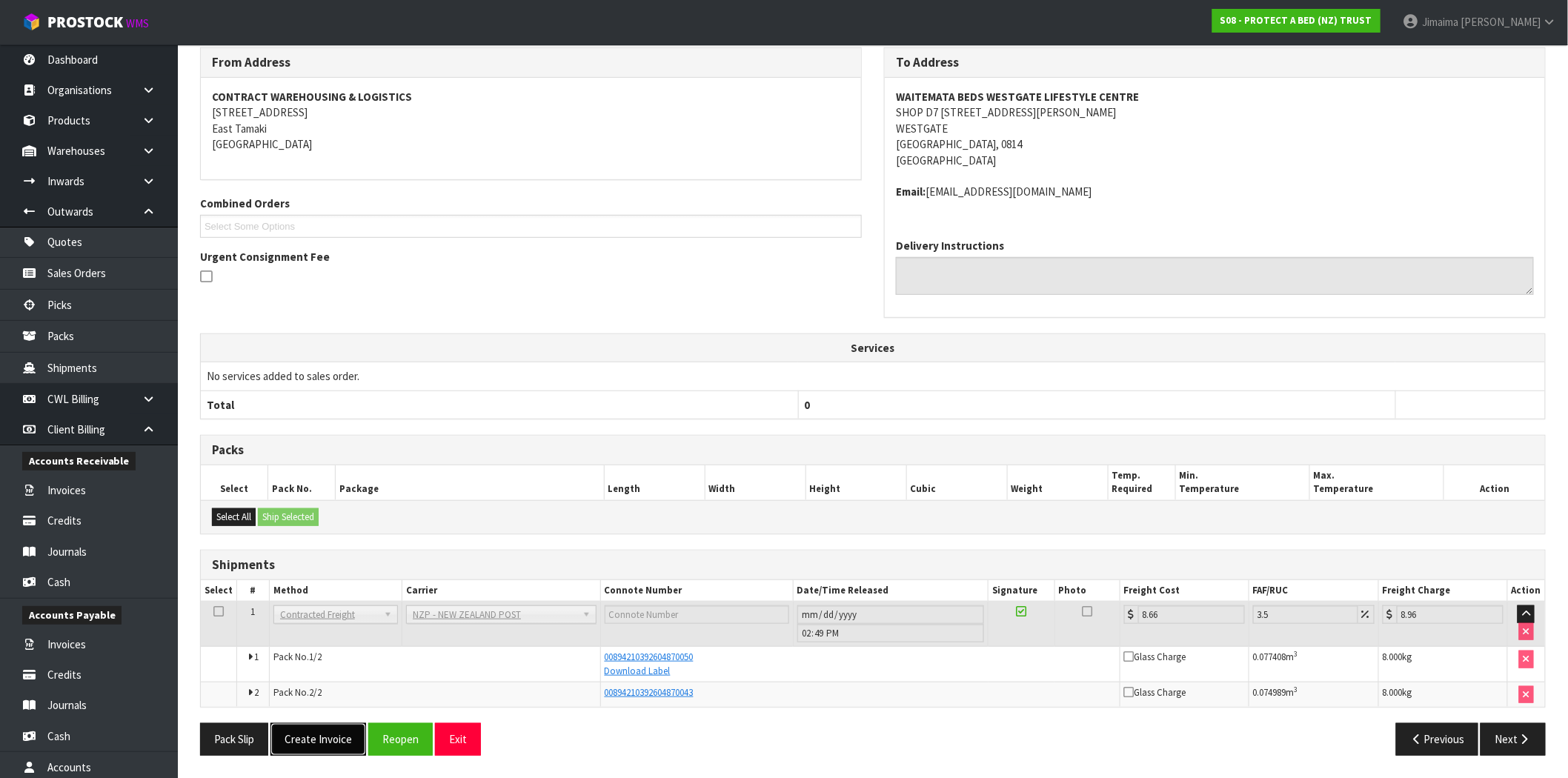
click at [329, 743] on button "Create Invoice" at bounding box center [318, 739] width 95 height 32
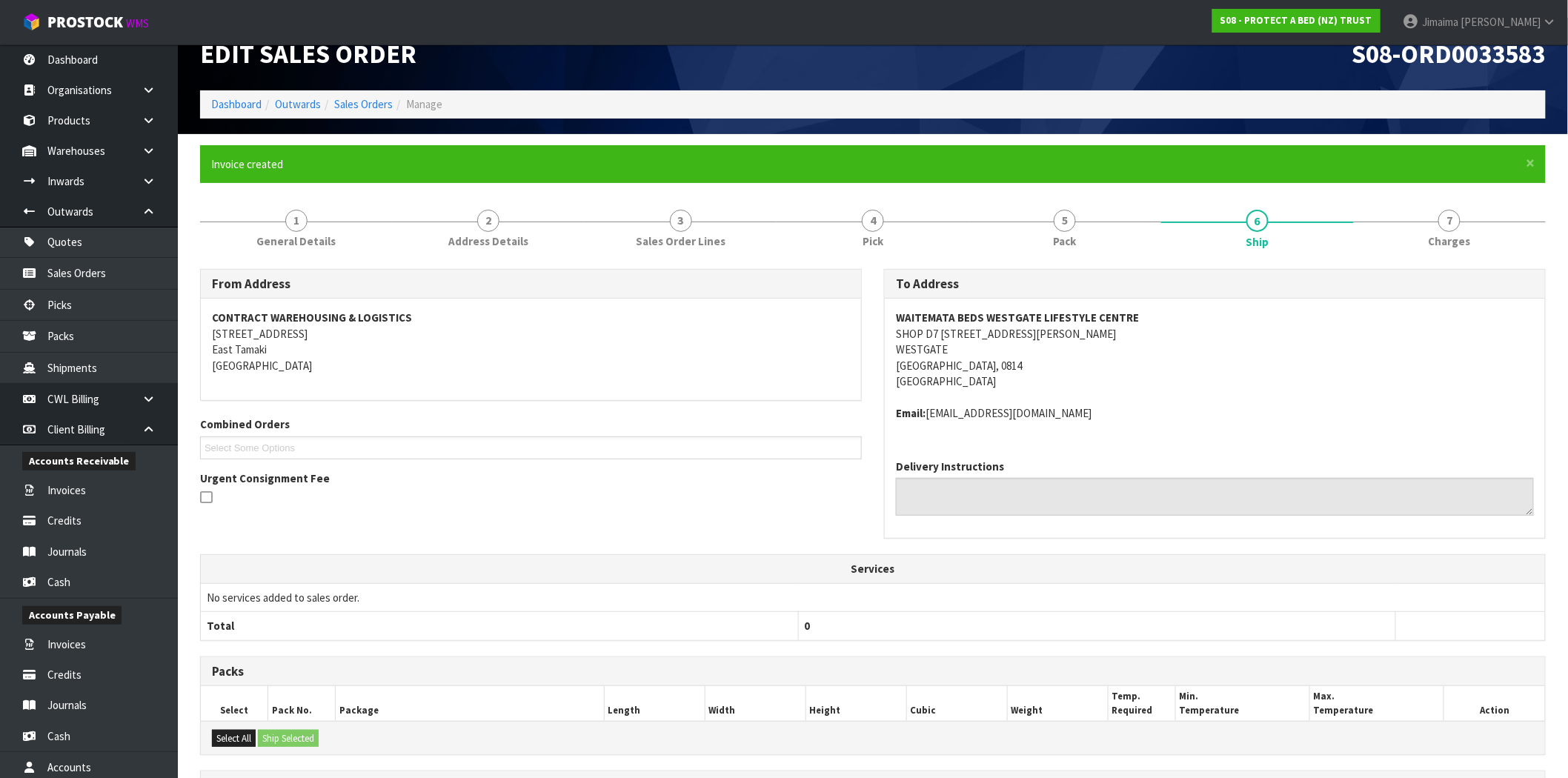
scroll to position [248, 0]
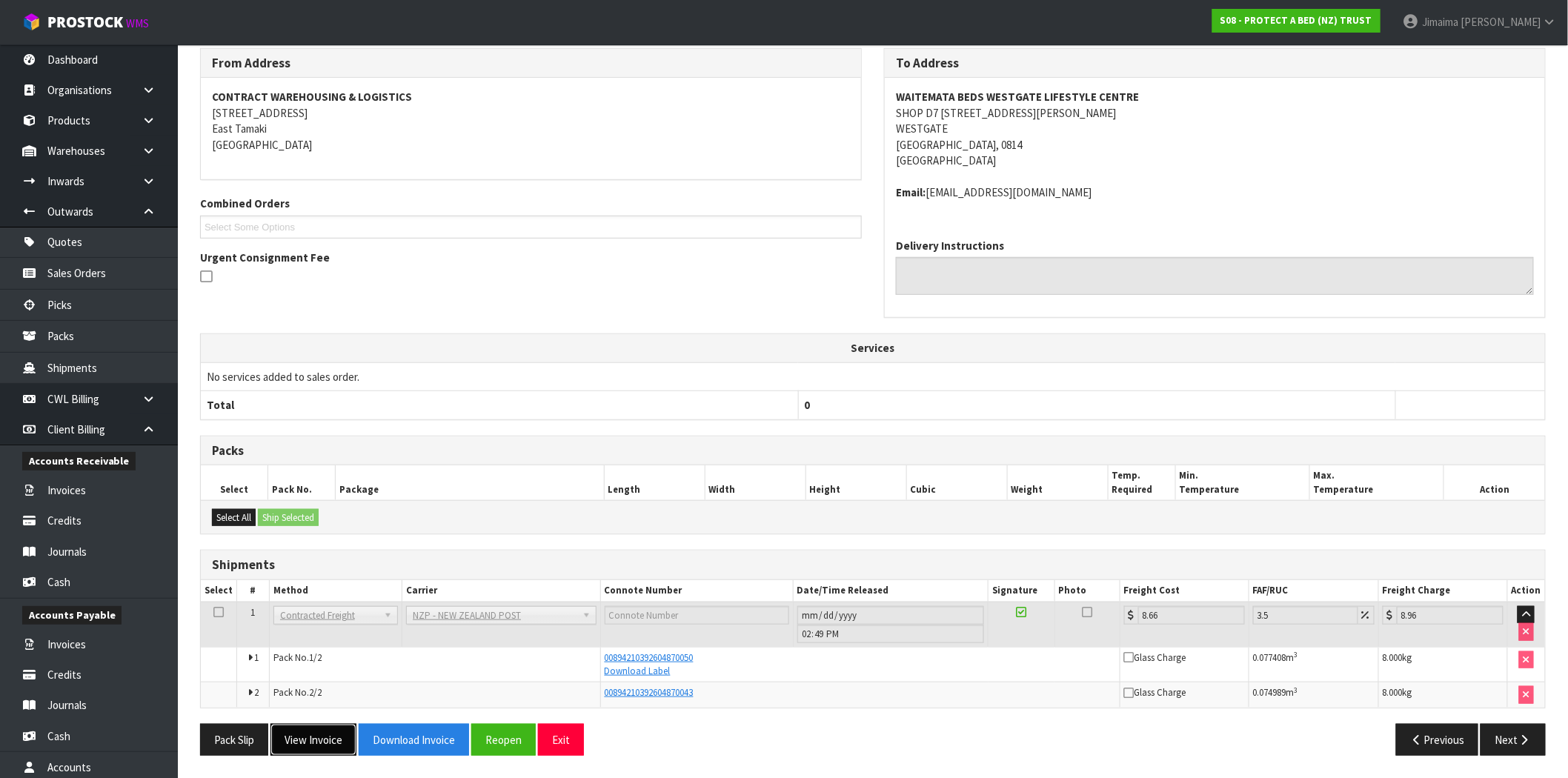
click at [327, 737] on button "View Invoice" at bounding box center [314, 740] width 86 height 32
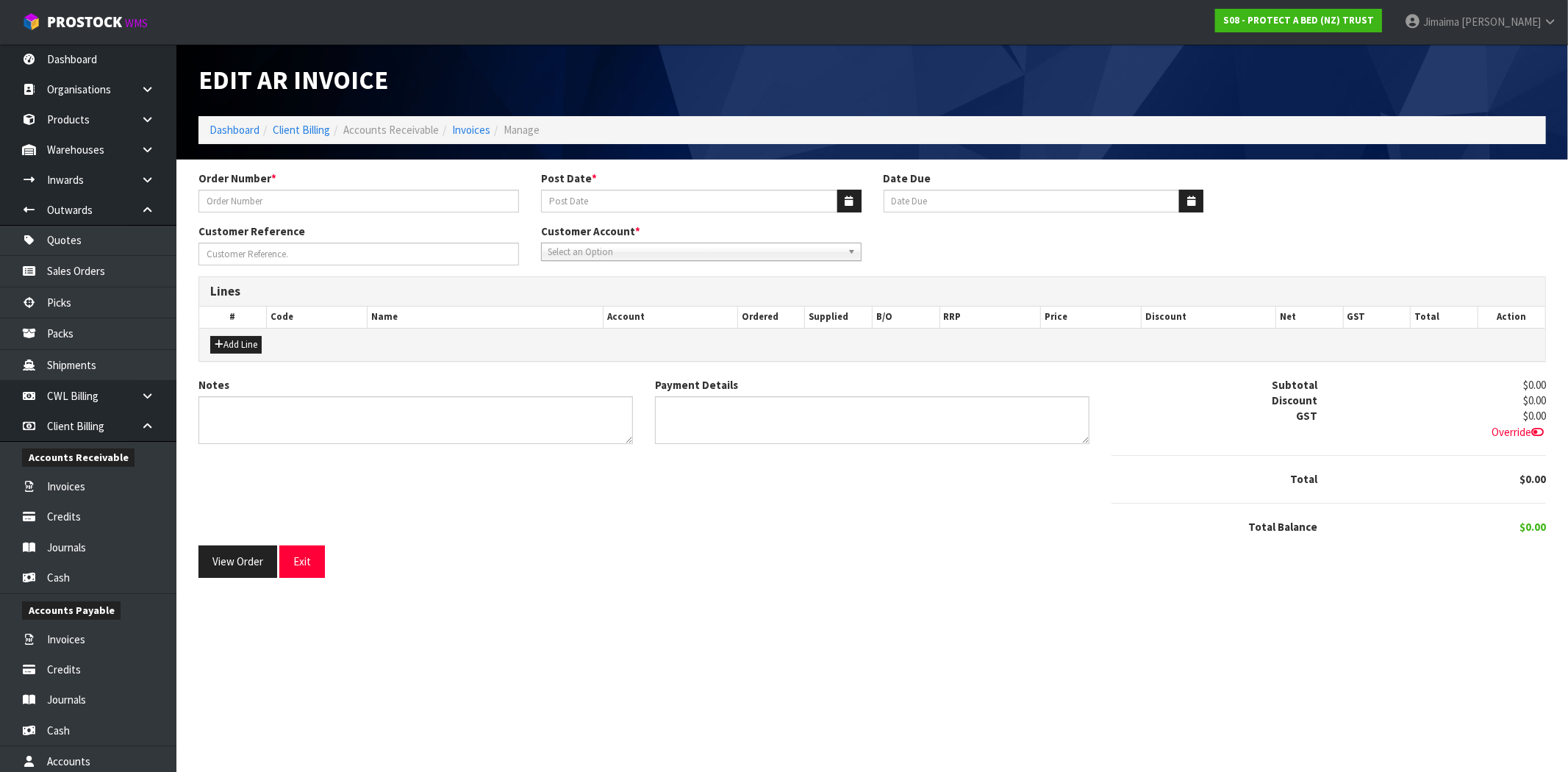
type input "270925"
type input "29/09/2025"
type input "[DATE]"
type input "PLEASE PRIORITISE"
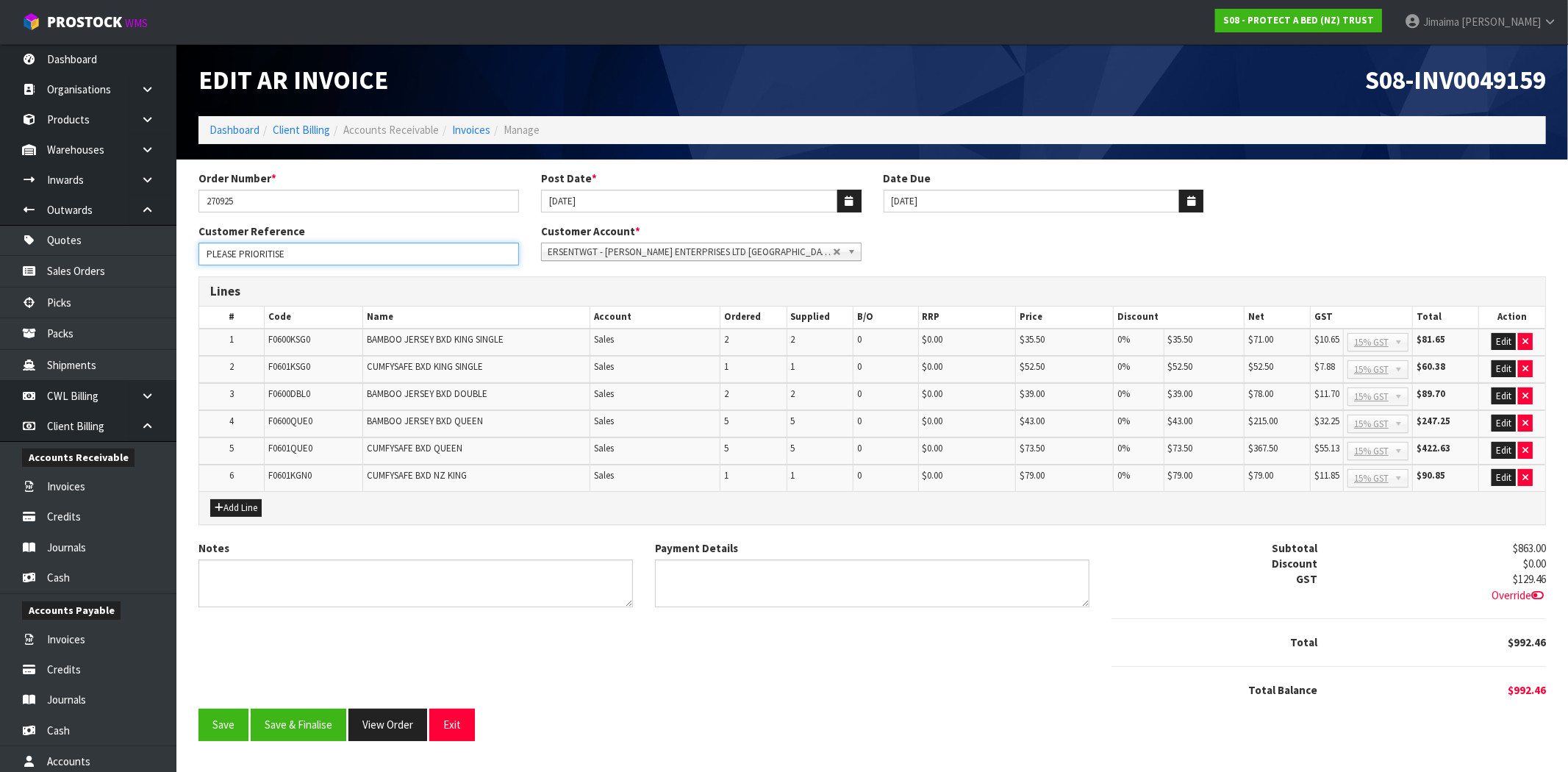
drag, startPoint x: -52, startPoint y: 270, endPoint x: -93, endPoint y: 270, distance: 41.0
click at [0, 270] on html "Toggle navigation ProStock WMS S08 - PROTECT A BED (NZ) TRUST Jimaima Reiher Lo…" at bounding box center [784, 386] width 1568 height 772
click at [310, 709] on button "Save & Finalise" at bounding box center [298, 725] width 95 height 31
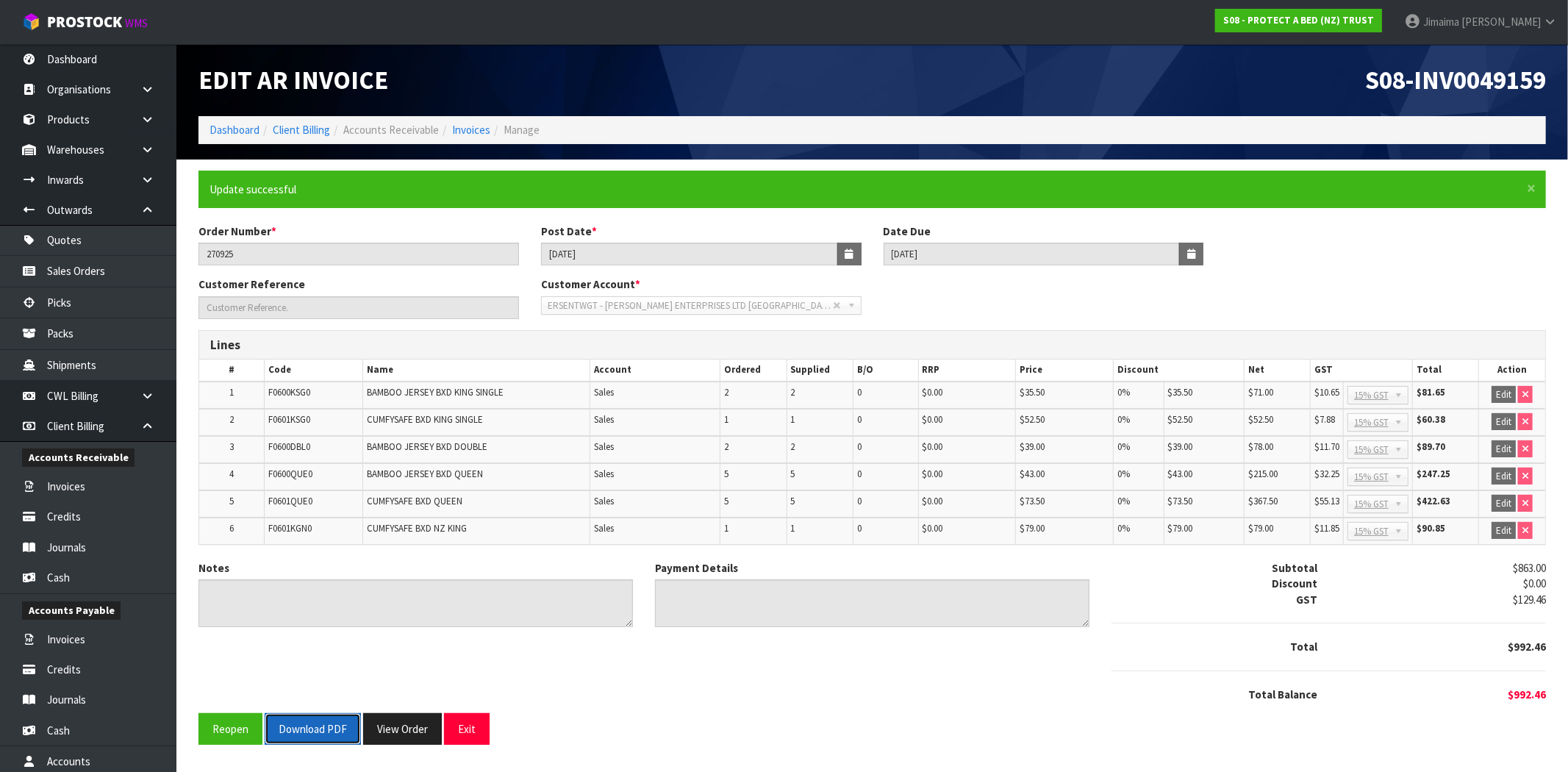
click at [336, 718] on button "Download PDF" at bounding box center [313, 729] width 96 height 31
click at [391, 733] on button "View Order" at bounding box center [402, 729] width 79 height 31
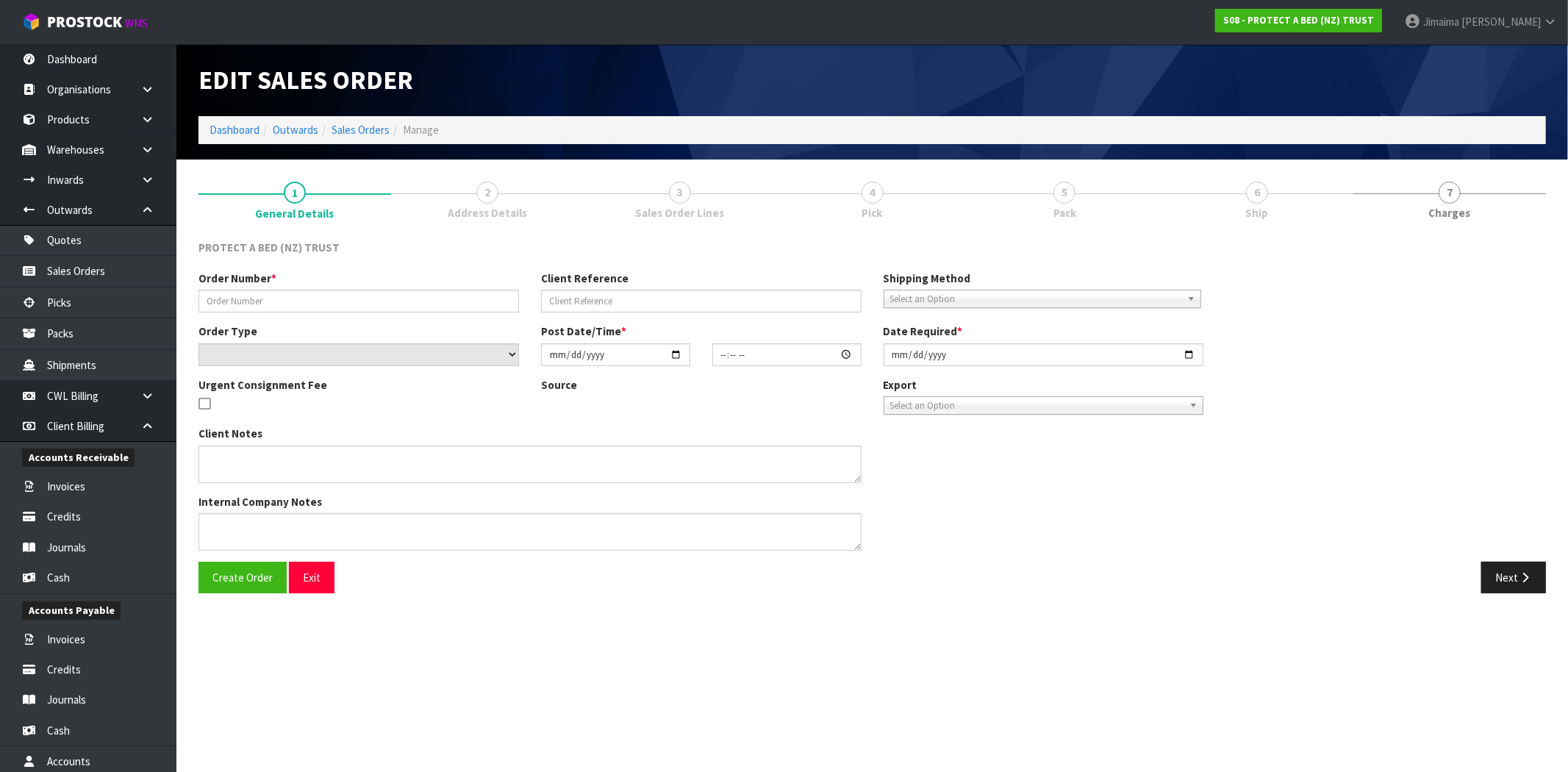
type input "270925"
type input "PLEASE PRIORITISE"
select select "number:0"
type input "2025-09-29"
type input "08:48:00.000"
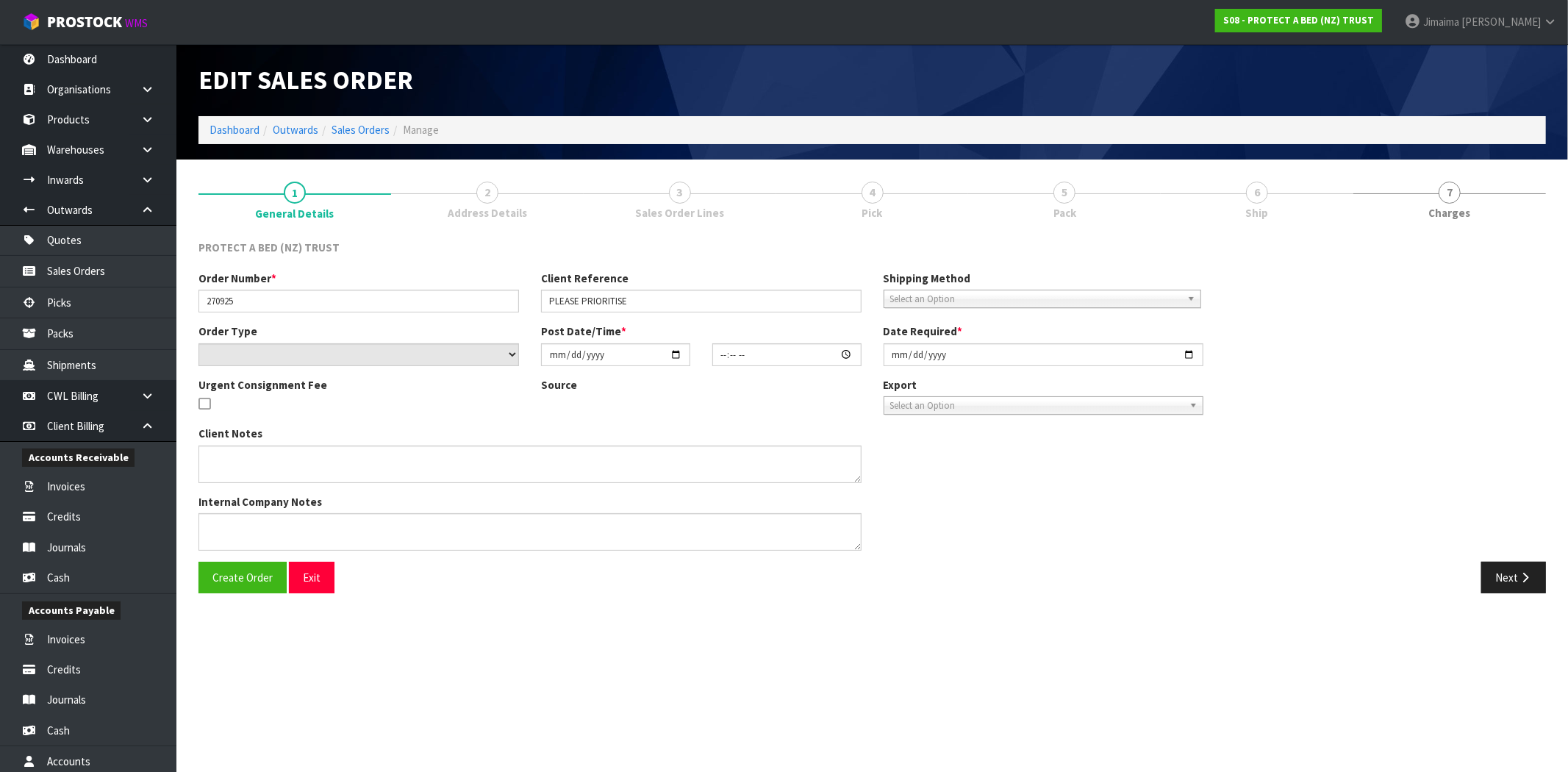
type input "2025-09-29"
click at [666, 199] on link "3 Sales Order Lines" at bounding box center [680, 199] width 192 height 58
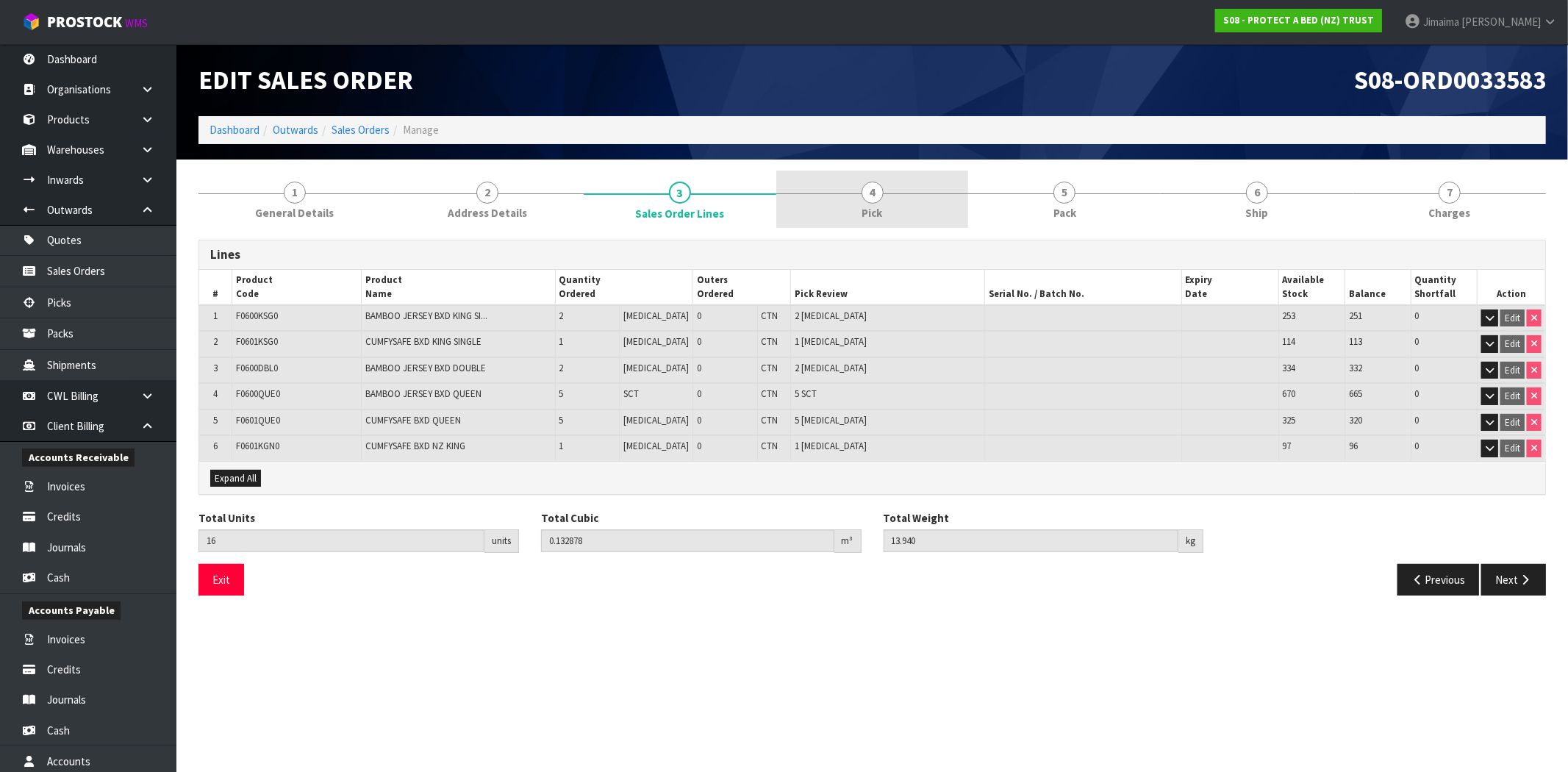
click at [888, 214] on link "4 Pick" at bounding box center [872, 199] width 192 height 58
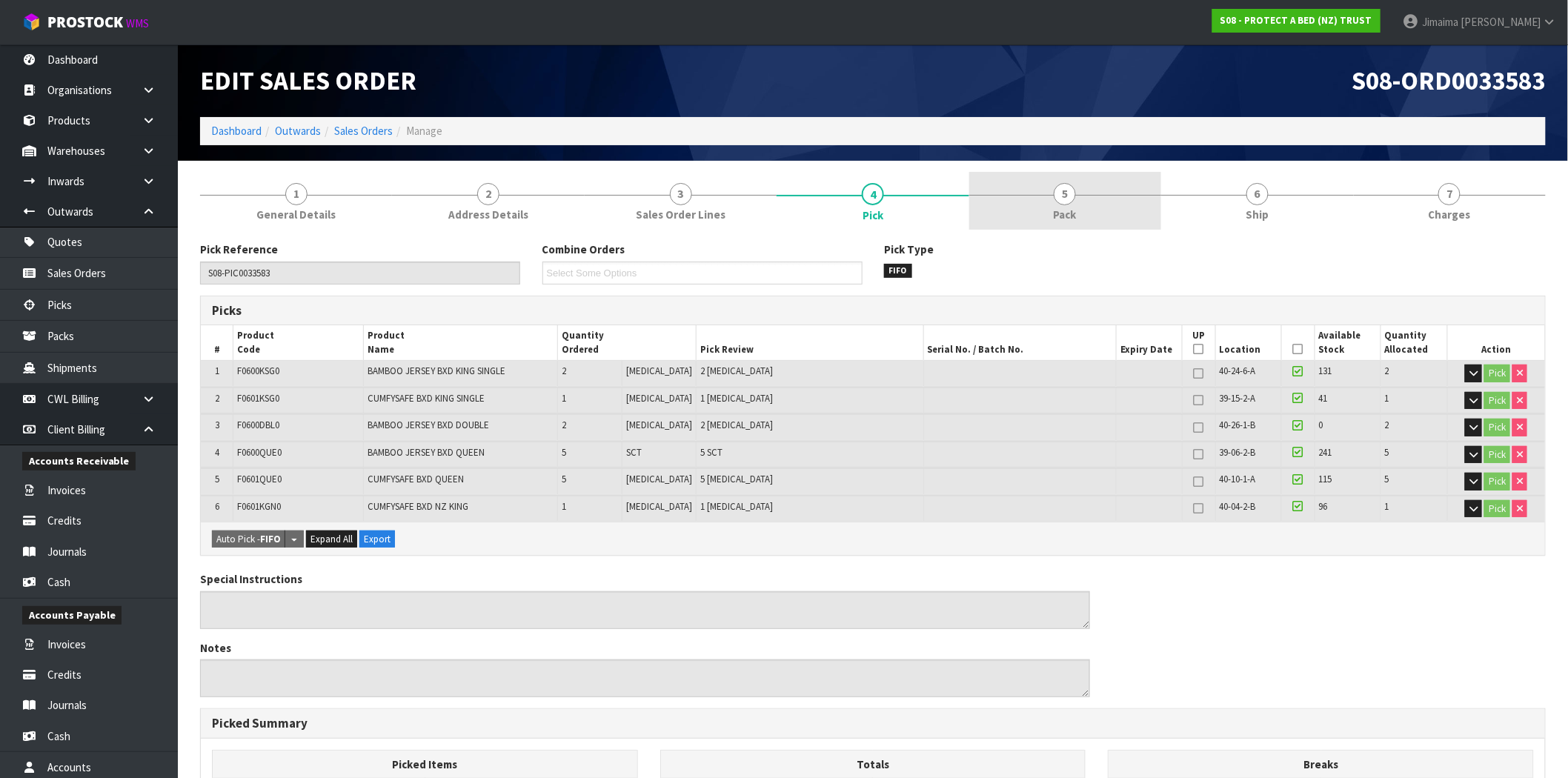
click at [1082, 182] on link "5 Pack" at bounding box center [1066, 201] width 192 height 58
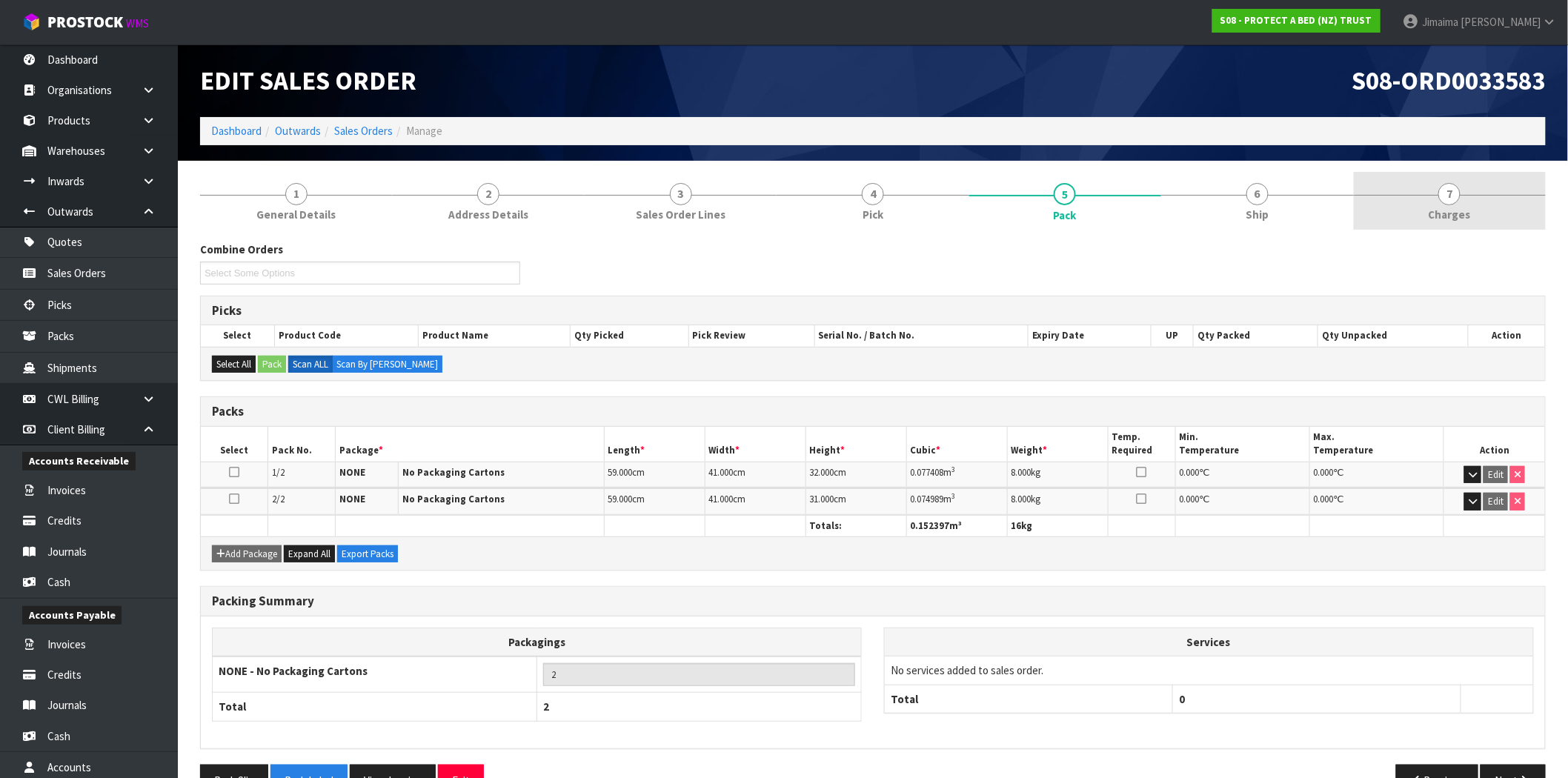
click at [1463, 198] on link "7 Charges" at bounding box center [1450, 201] width 192 height 58
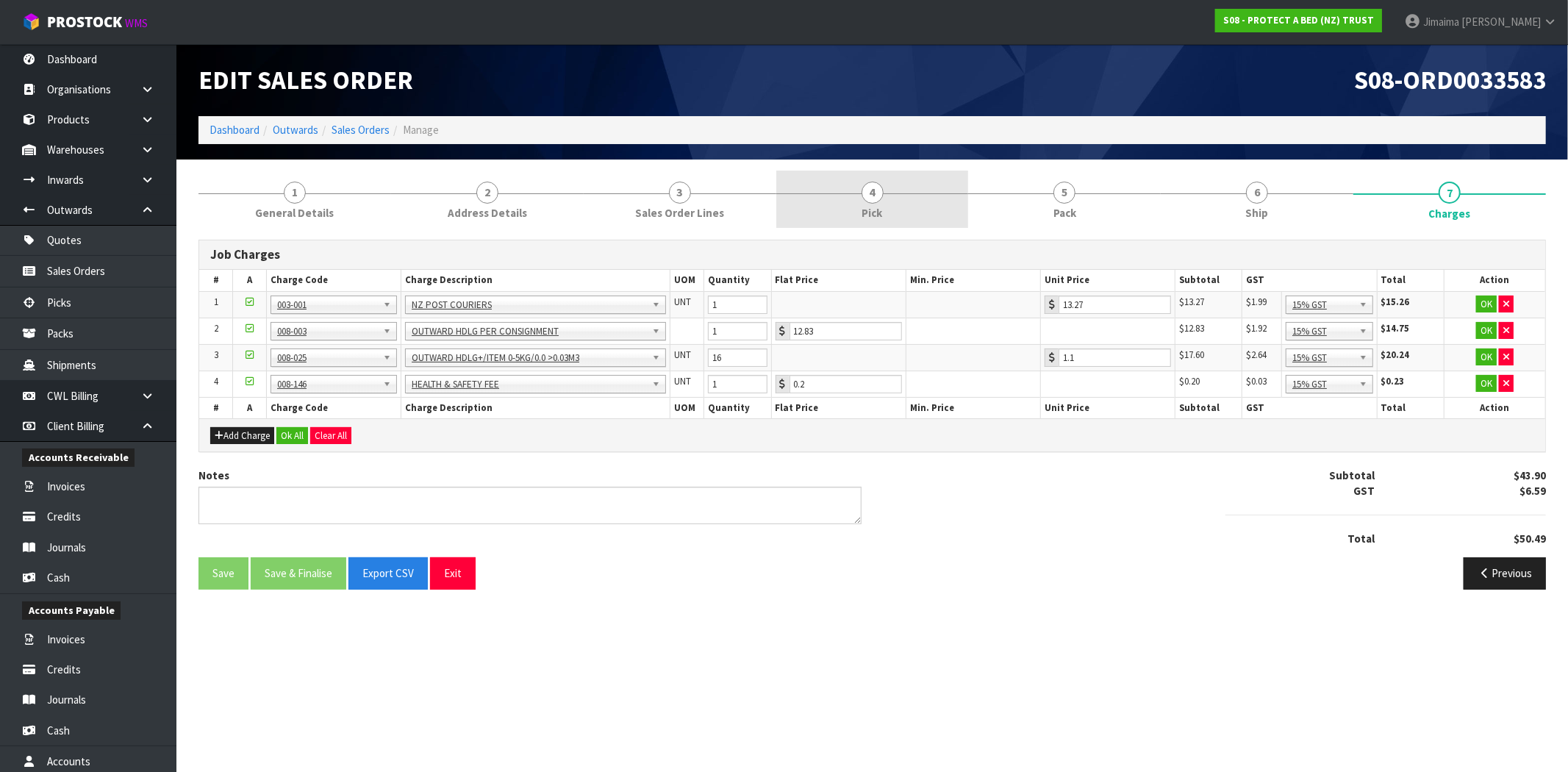
click at [867, 196] on span "4" at bounding box center [872, 192] width 22 height 22
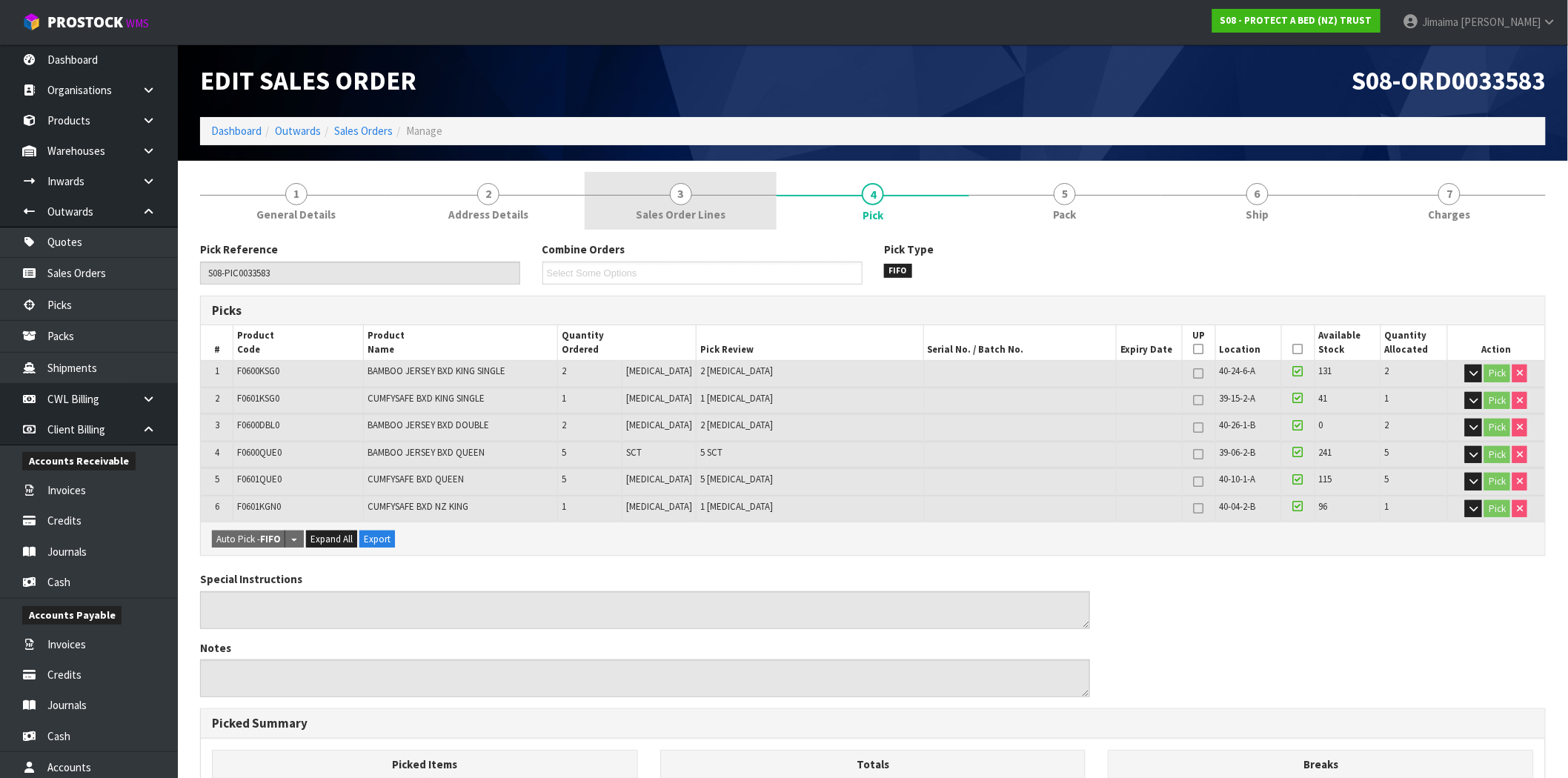
click at [736, 204] on link "3 Sales Order Lines" at bounding box center [681, 201] width 192 height 58
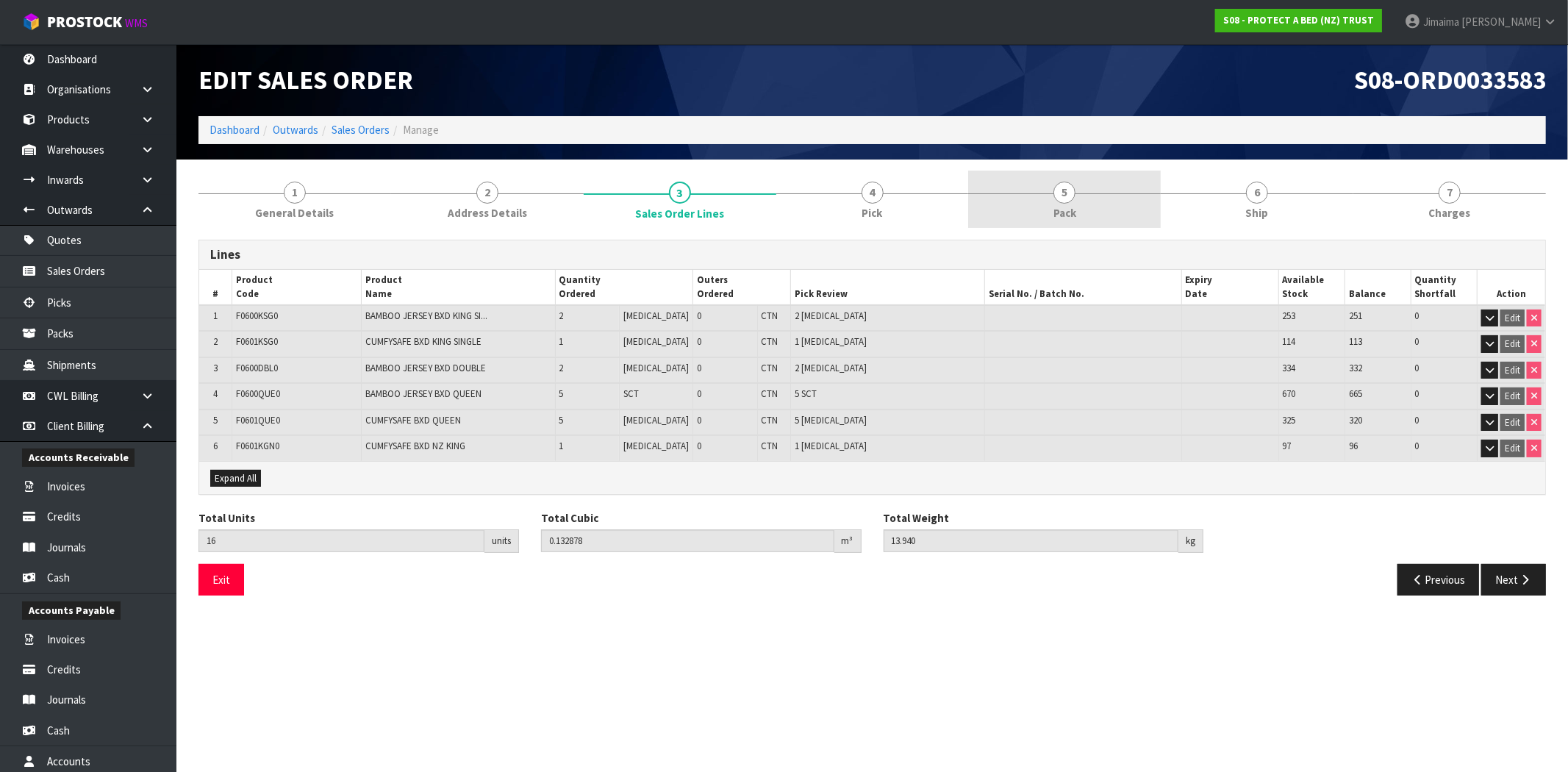
click at [1106, 184] on link "5 Pack" at bounding box center [1065, 199] width 192 height 58
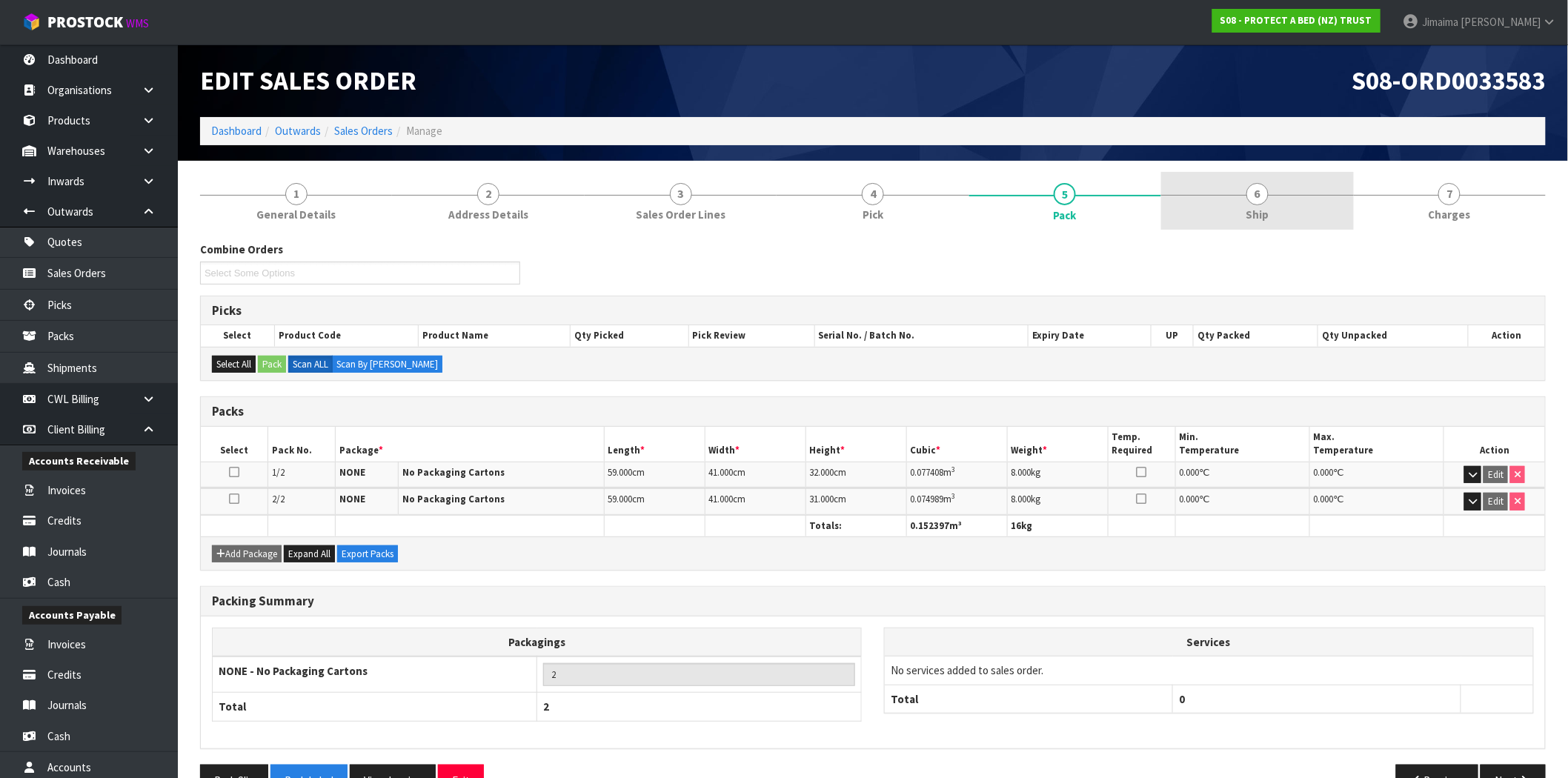
click at [1323, 187] on link "6 Ship" at bounding box center [1258, 201] width 192 height 58
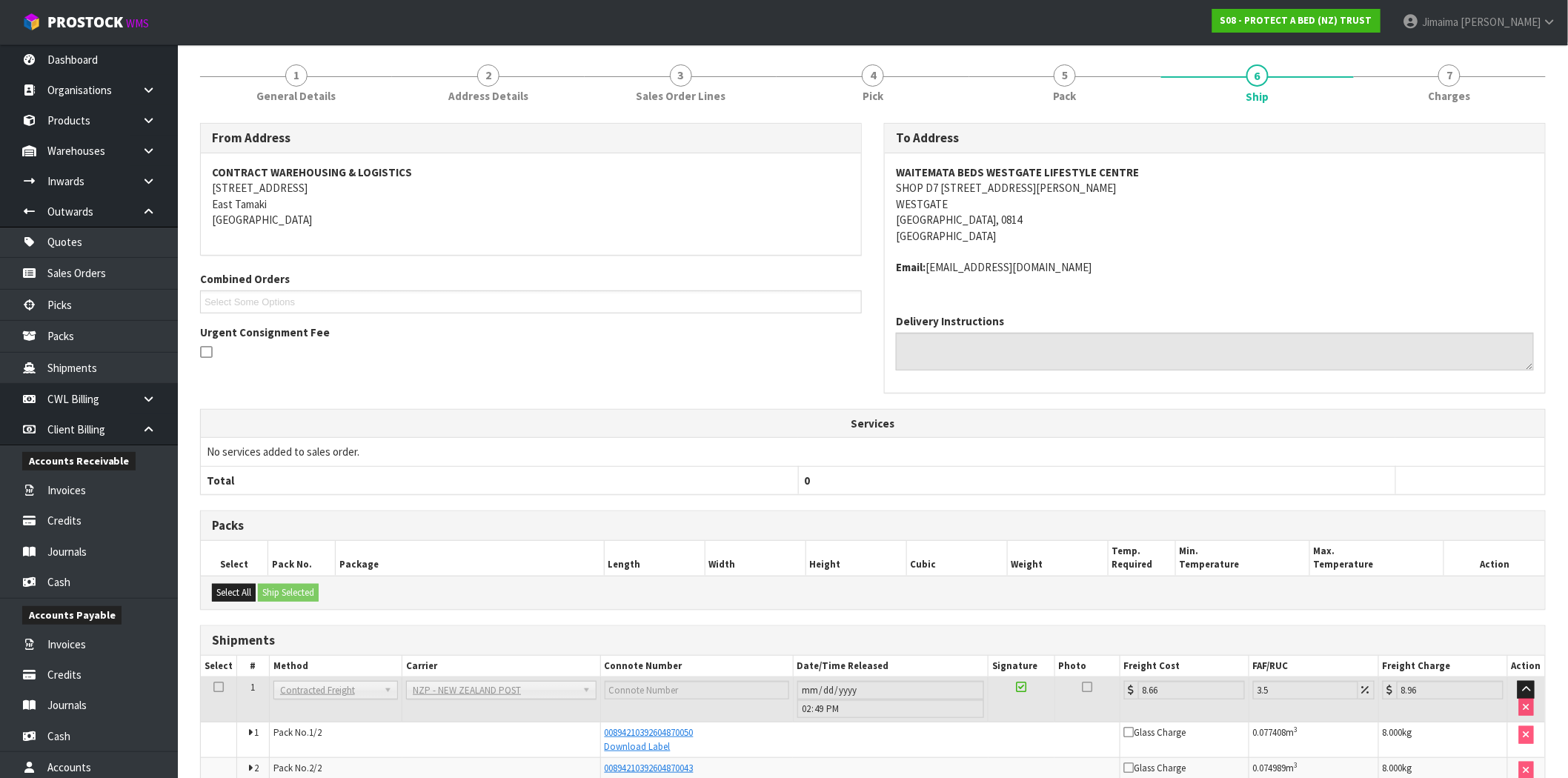
scroll to position [195, 0]
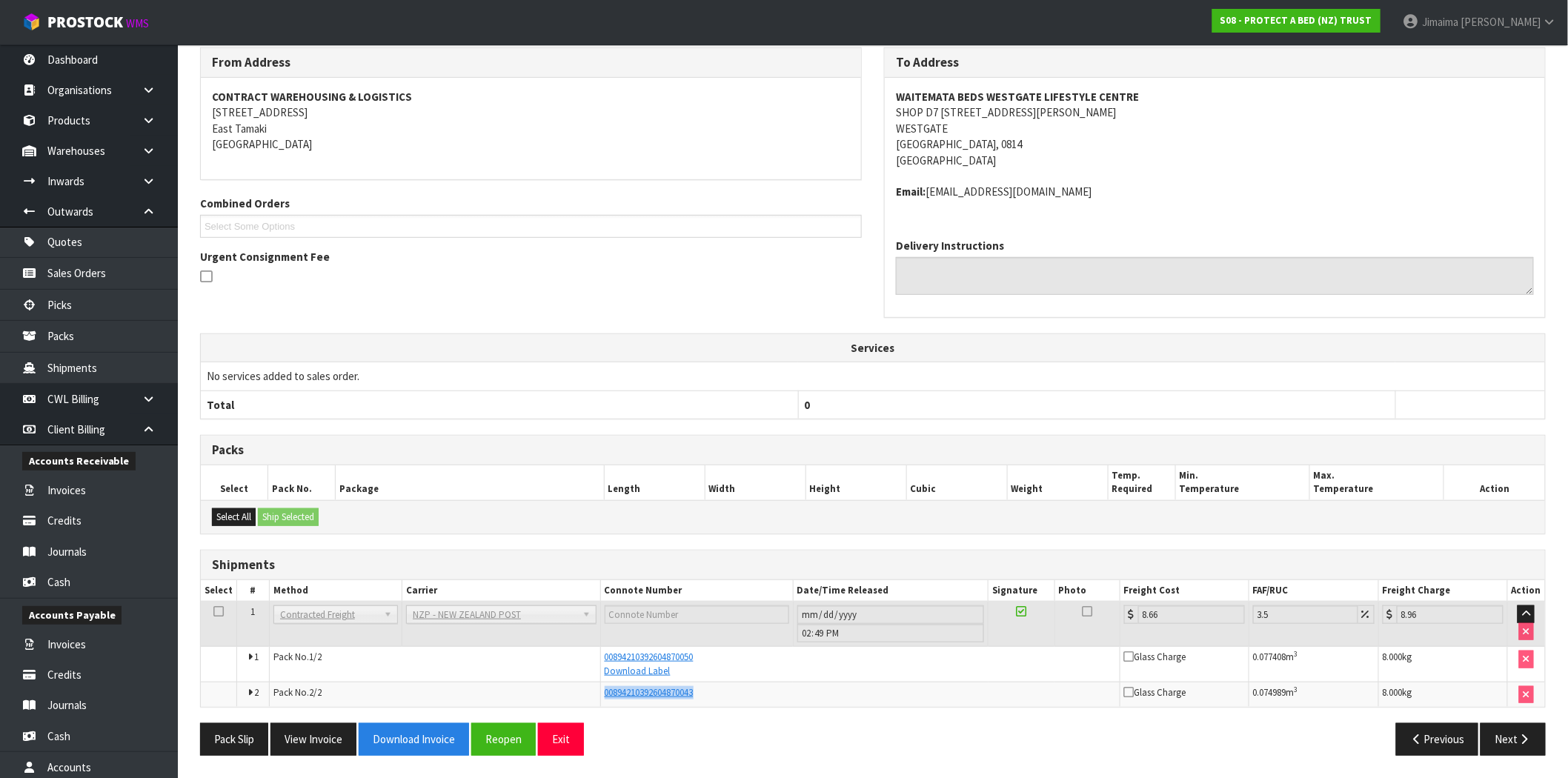
drag, startPoint x: 553, startPoint y: 695, endPoint x: 545, endPoint y: 697, distance: 8.2
click at [545, 697] on tr "2 Pack No. 2/2 00894210392604870043 Glass Charge 0.074989 m 3 8.000 kg" at bounding box center [873, 694] width 1344 height 26
copy tr "00894210392604870043"
drag, startPoint x: 653, startPoint y: 654, endPoint x: 26, endPoint y: 646, distance: 627.1
click at [576, 650] on tr "1 Pack No. 1/2 00894210392604870050 Download Label Glass Charge 0.077408 m 3 8.…" at bounding box center [873, 664] width 1344 height 35
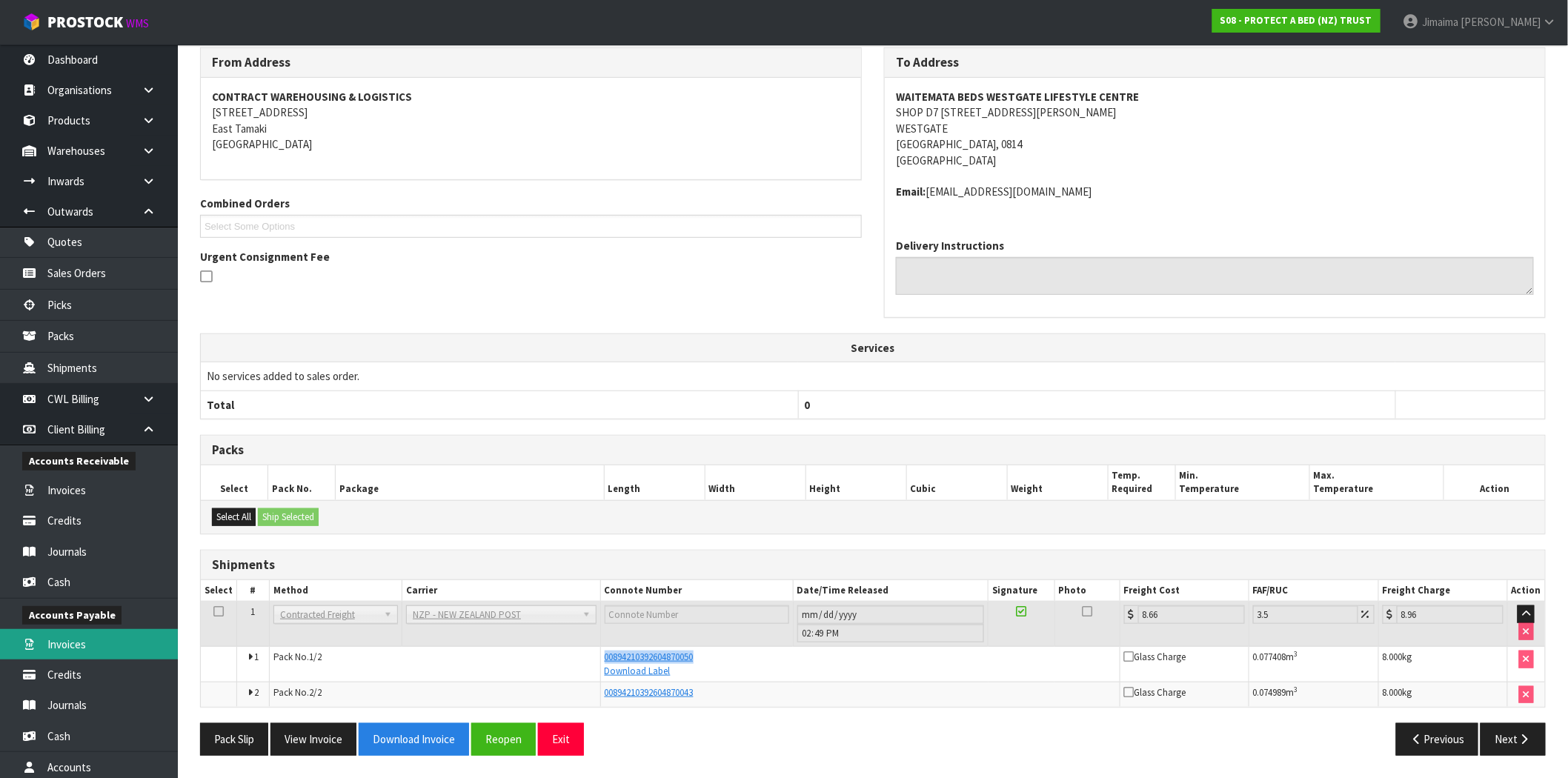
copy tr "00894210392604870050"
drag, startPoint x: 720, startPoint y: 669, endPoint x: 723, endPoint y: 660, distance: 9.5
click at [720, 668] on div "Download Label" at bounding box center [860, 671] width 511 height 13
click at [719, 698] on div "00894210392604870043" at bounding box center [860, 693] width 511 height 13
drag, startPoint x: 1176, startPoint y: 610, endPoint x: 1041, endPoint y: 608, distance: 135.0
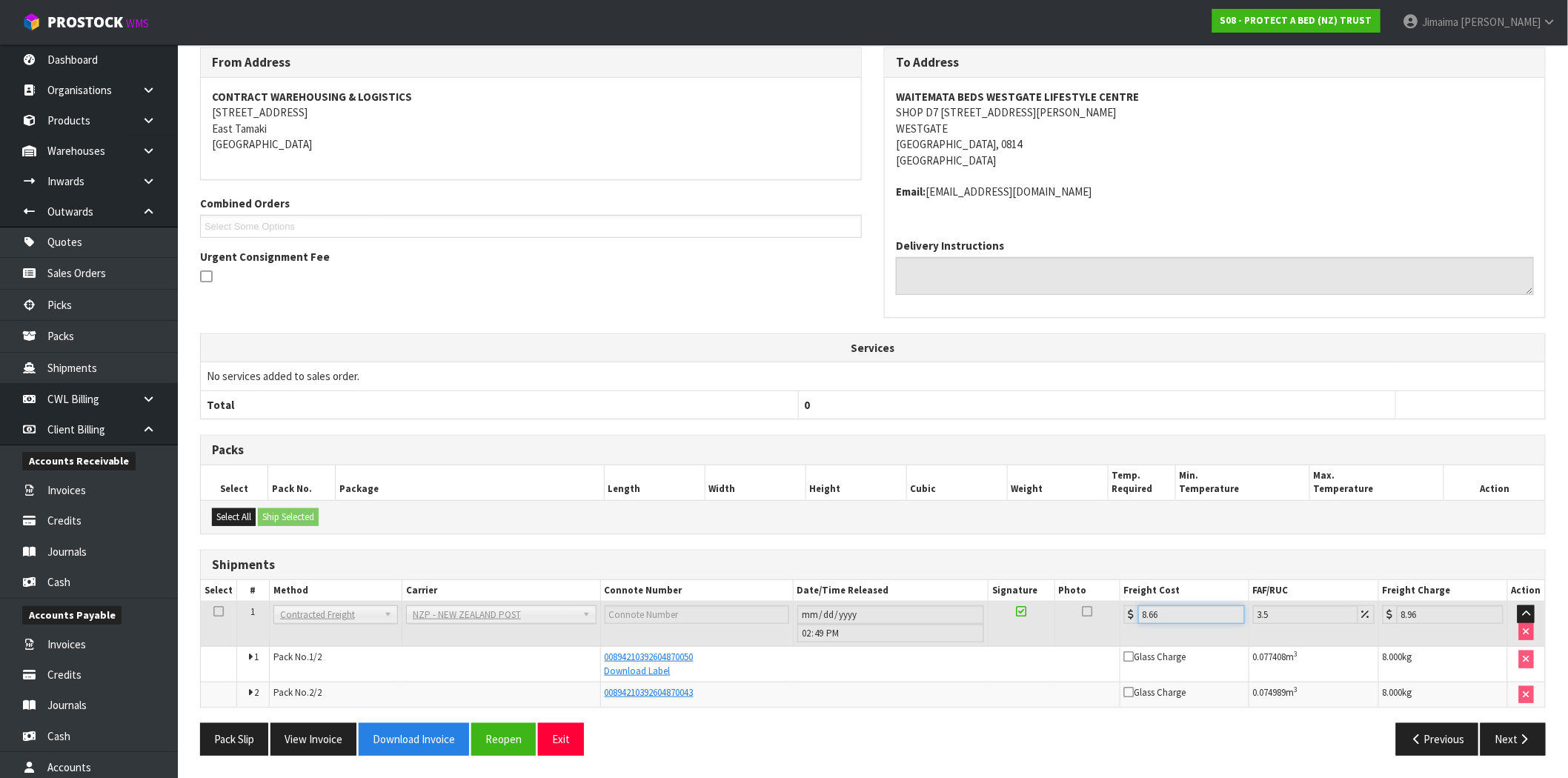
click at [1036, 603] on tr "1 Client Local Pickup Customer Local Pickup Company Freight Contracted Freight …" at bounding box center [873, 624] width 1344 height 45
click at [520, 735] on button "Reopen" at bounding box center [503, 739] width 64 height 32
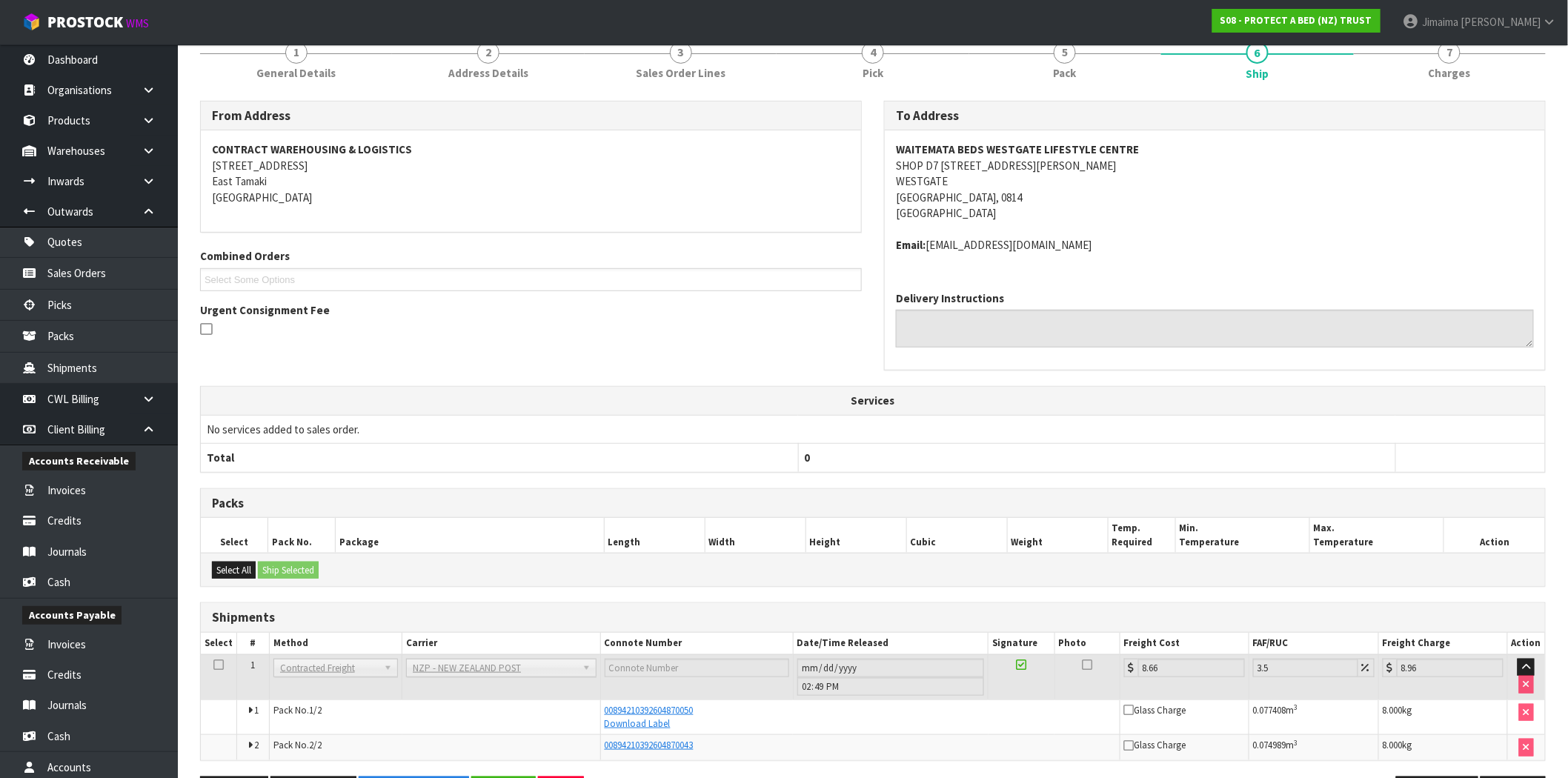
scroll to position [0, 0]
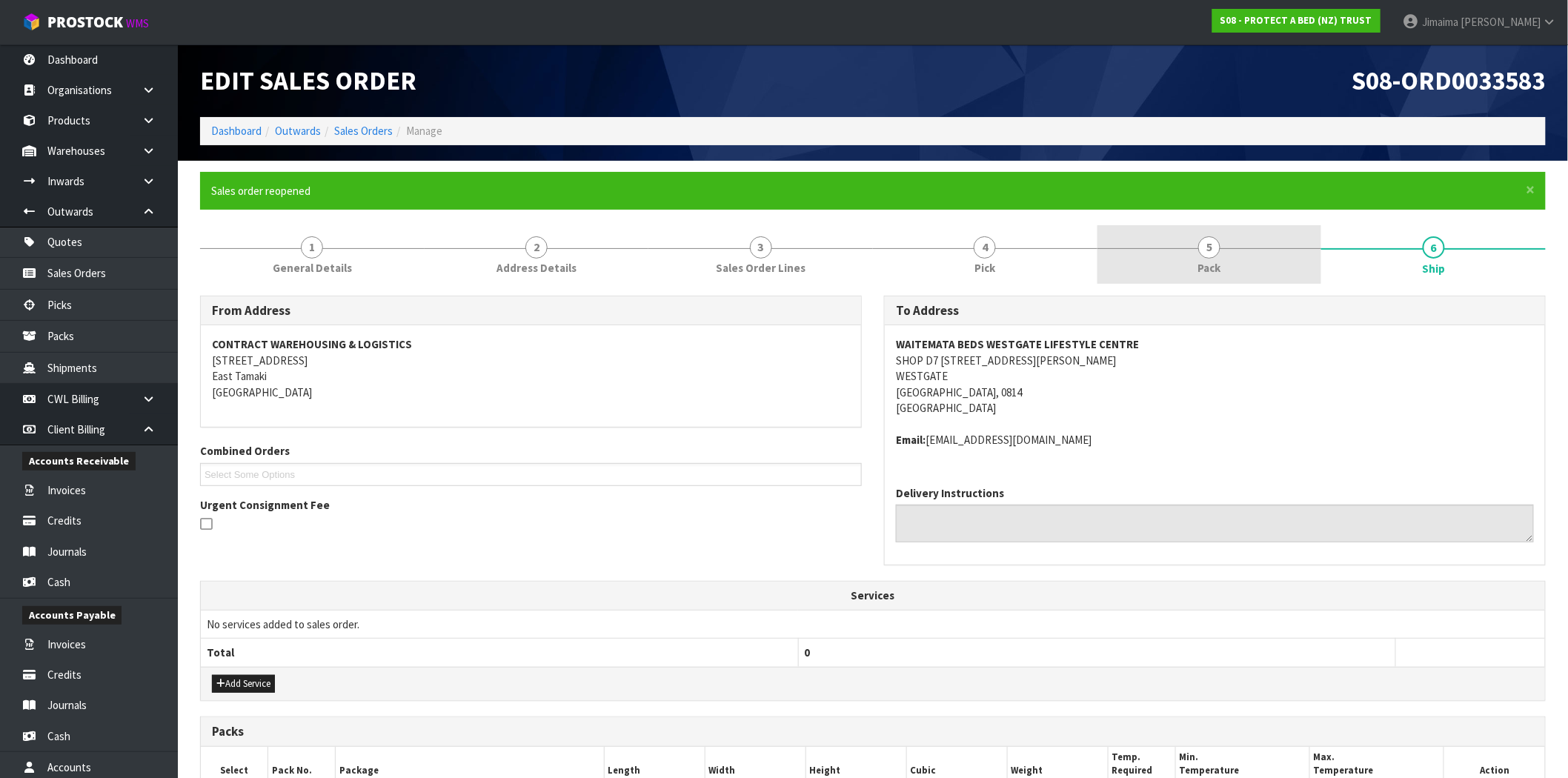
click at [1234, 248] on div at bounding box center [1209, 248] width 225 height 1
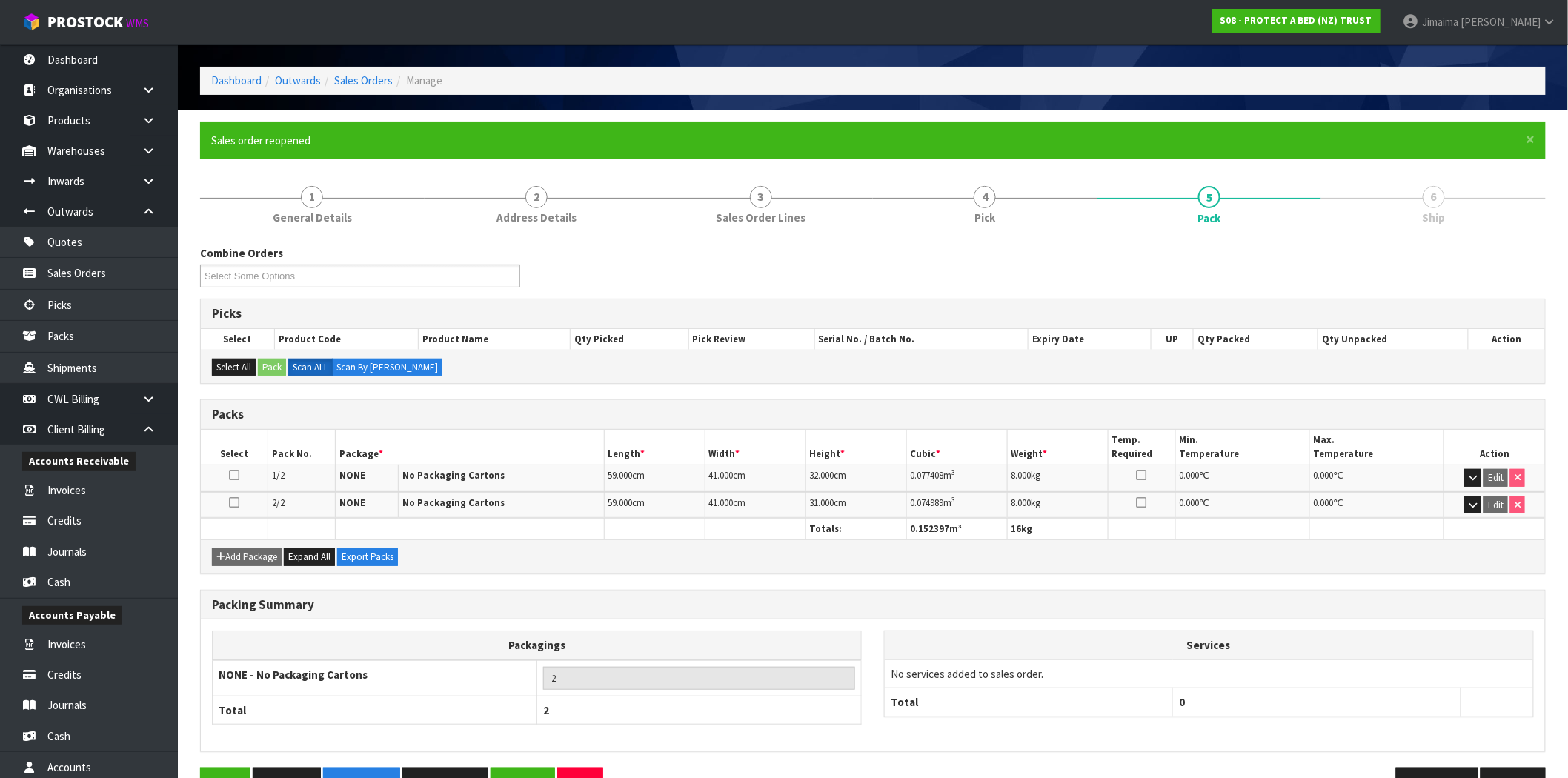
scroll to position [93, 0]
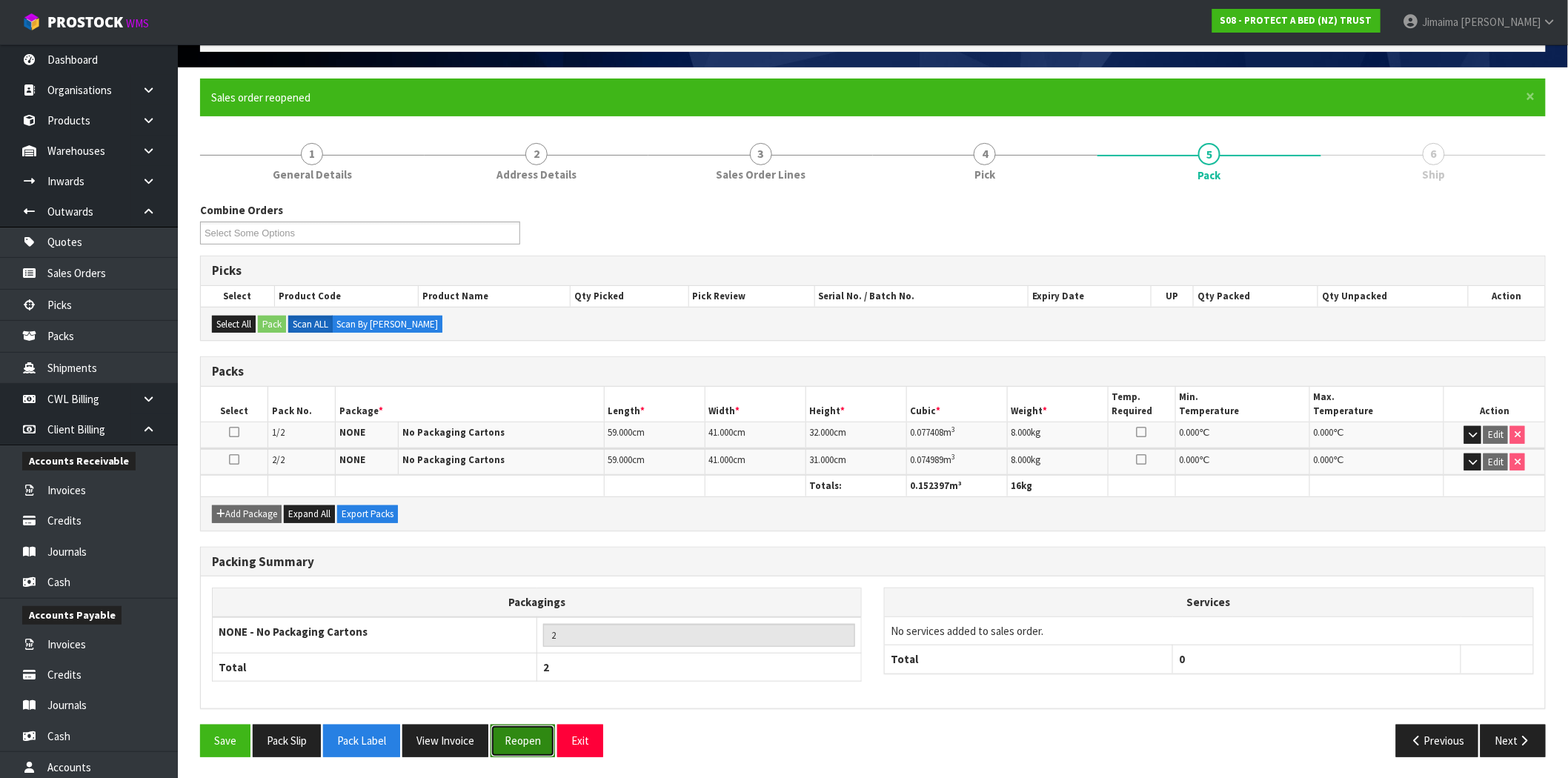
click at [524, 739] on button "Reopen" at bounding box center [523, 740] width 64 height 32
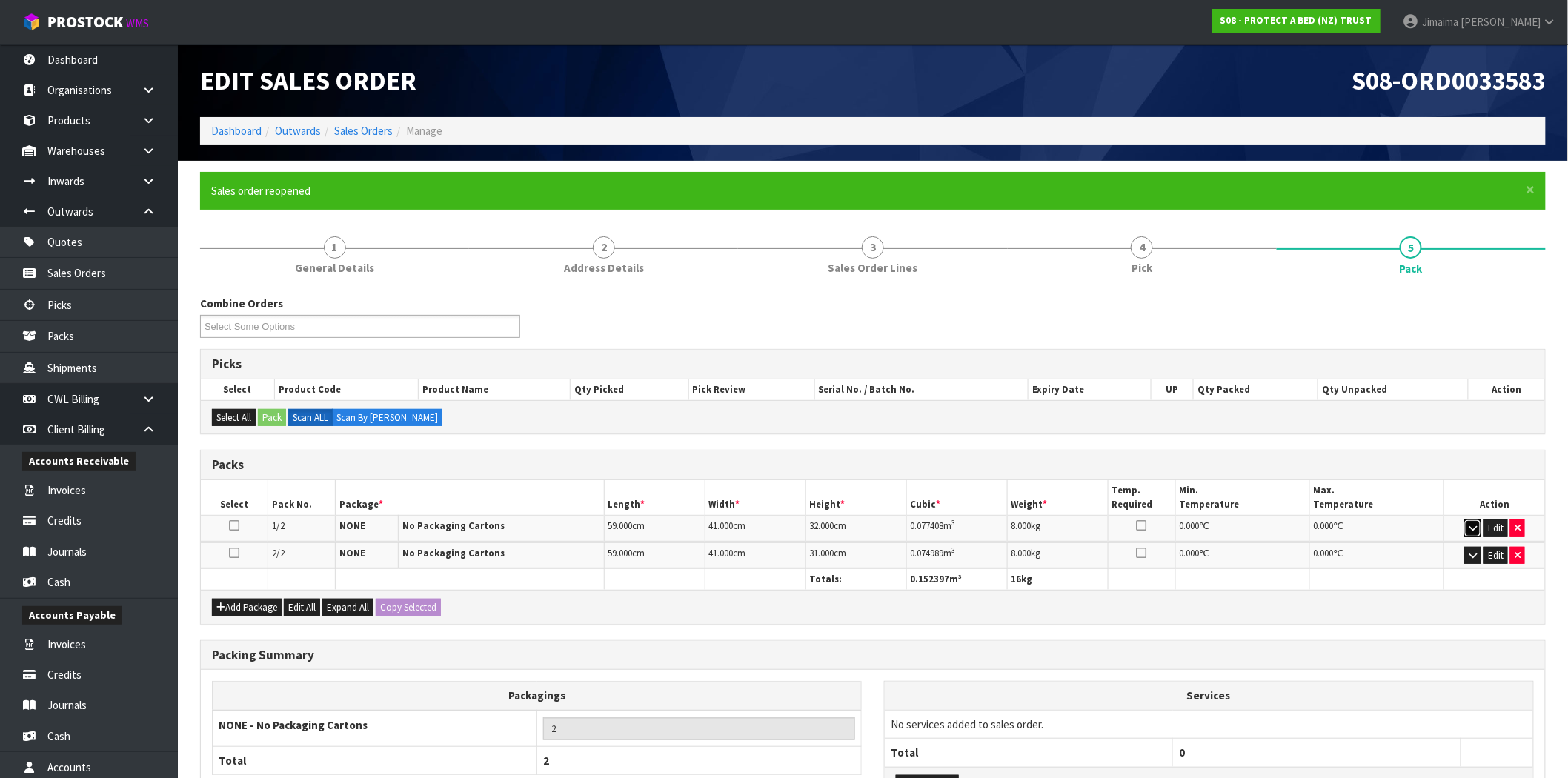
click at [1475, 526] on icon "button" at bounding box center [1473, 528] width 8 height 10
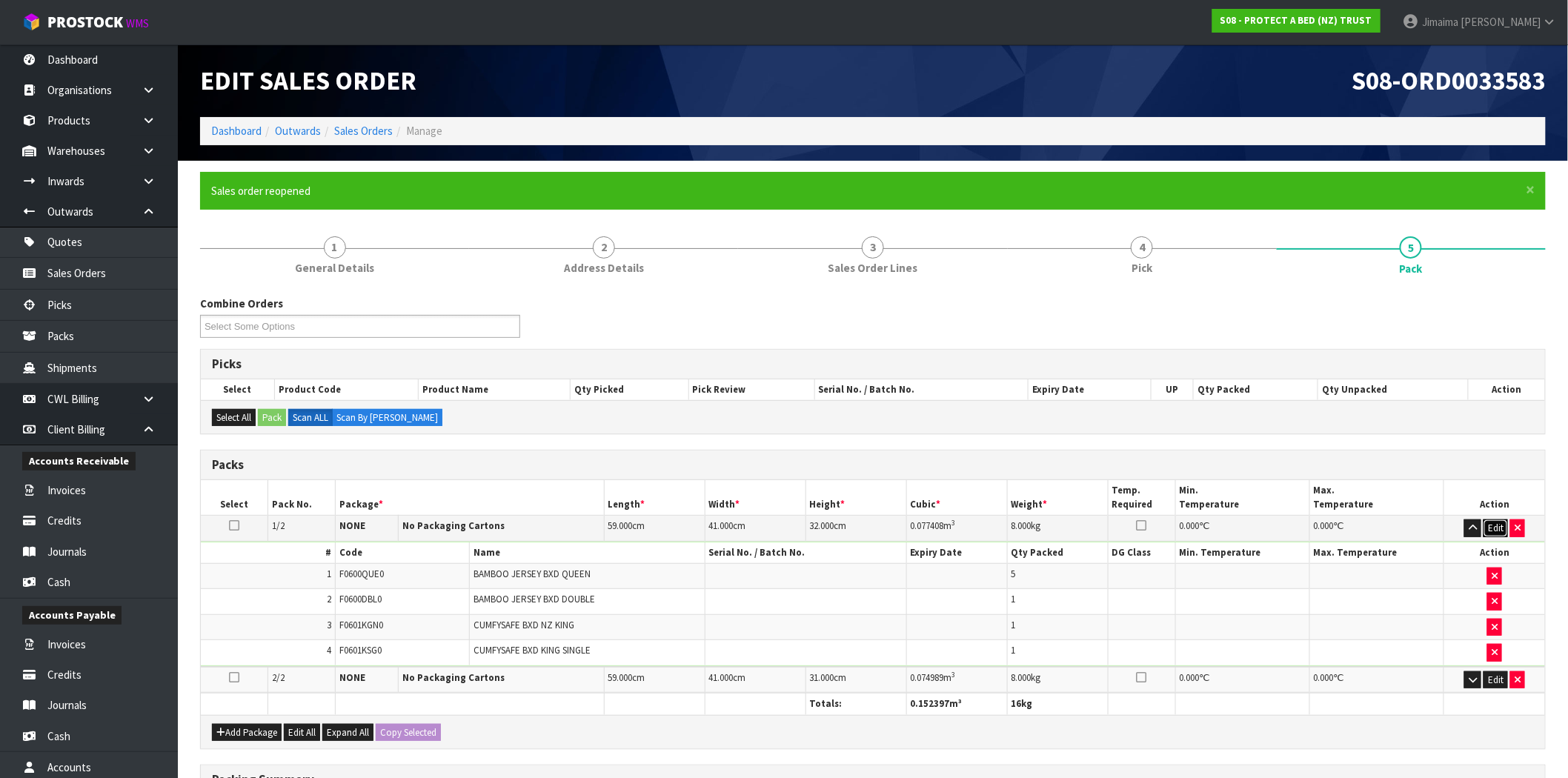
click at [1498, 530] on button "Edit" at bounding box center [1497, 529] width 25 height 18
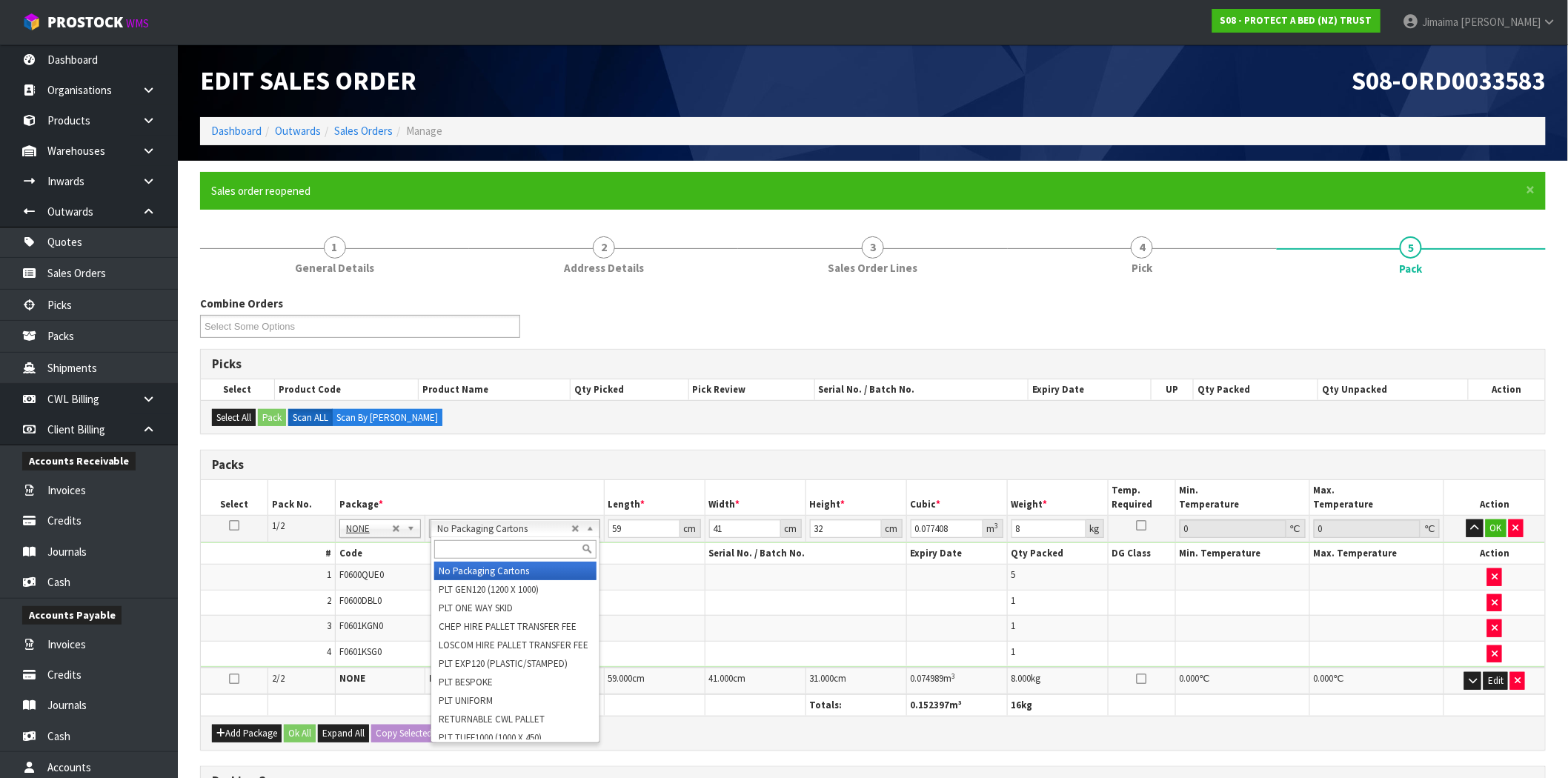
click at [499, 546] on input "text" at bounding box center [515, 549] width 161 height 19
type input "oc"
type input "1"
type input "0"
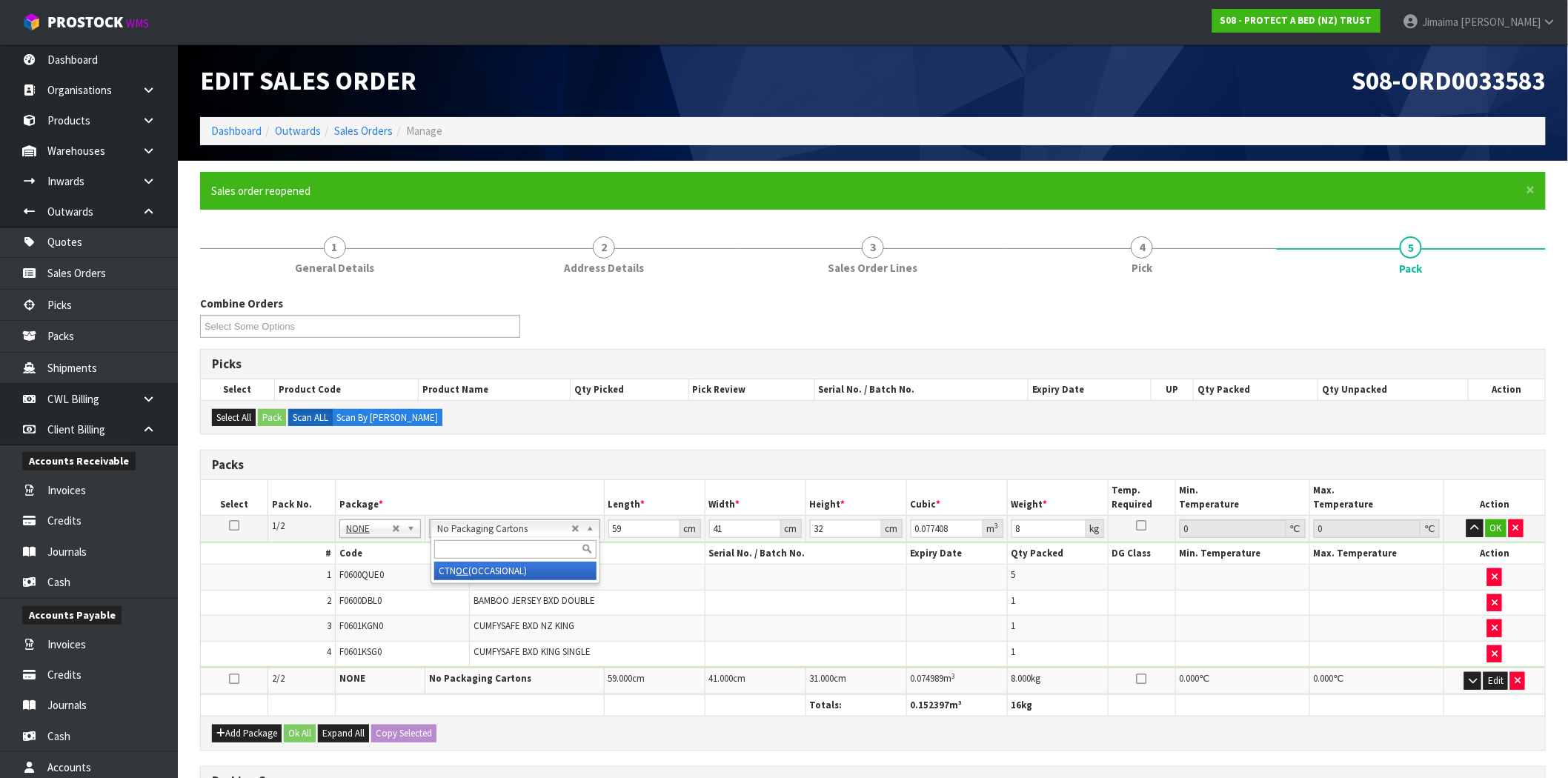
type input "0"
type input "7.1"
drag, startPoint x: 628, startPoint y: 529, endPoint x: 568, endPoint y: 535, distance: 60.3
click at [568, 535] on tr "1/2 NONE 007-001 007-002 007-004 007-009 007-013 007-014 007-015 007-017 007-01…" at bounding box center [873, 529] width 1344 height 26
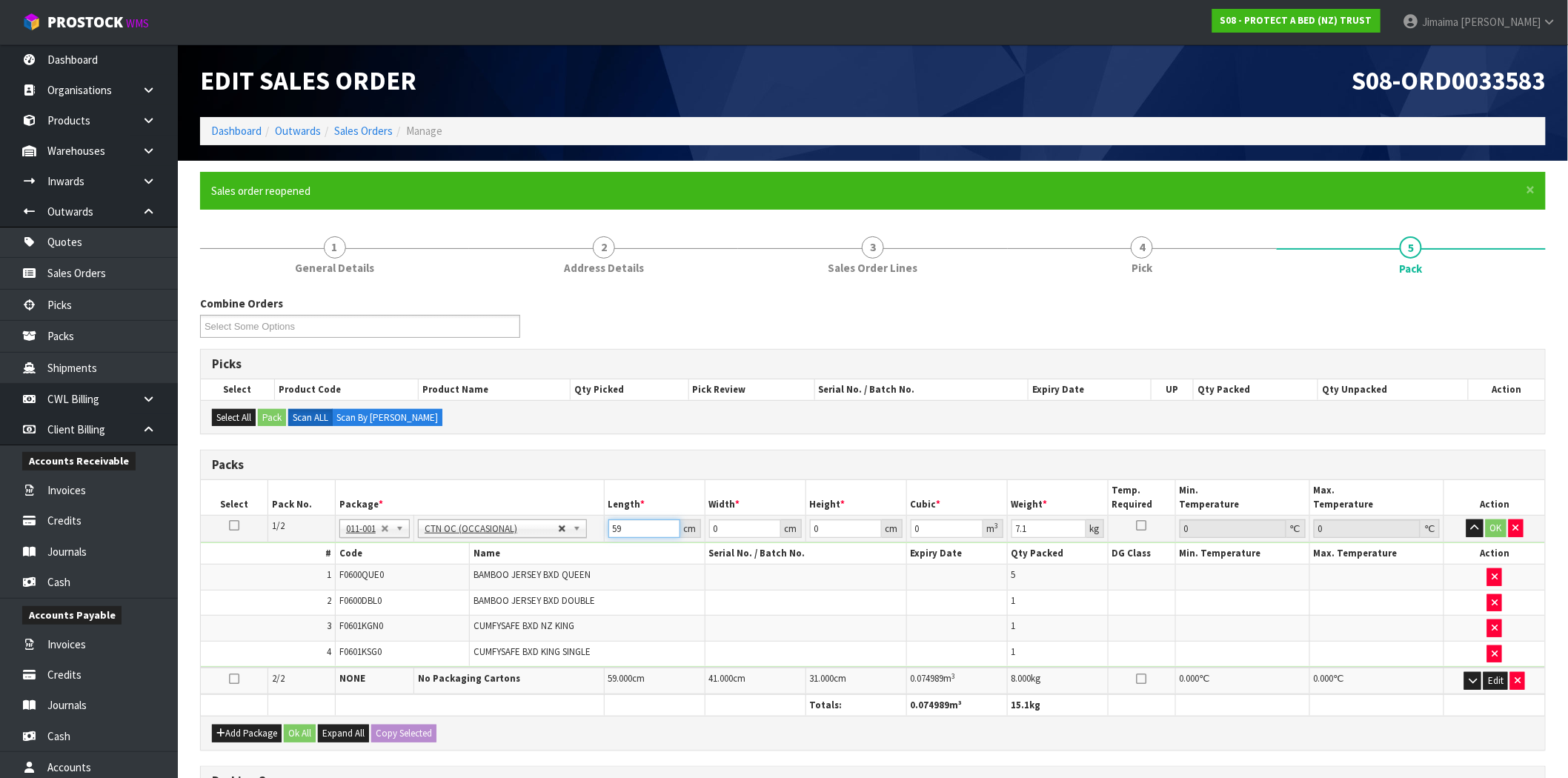
type input "59"
type input "41"
type input "3"
type input "0.007257"
type input "32"
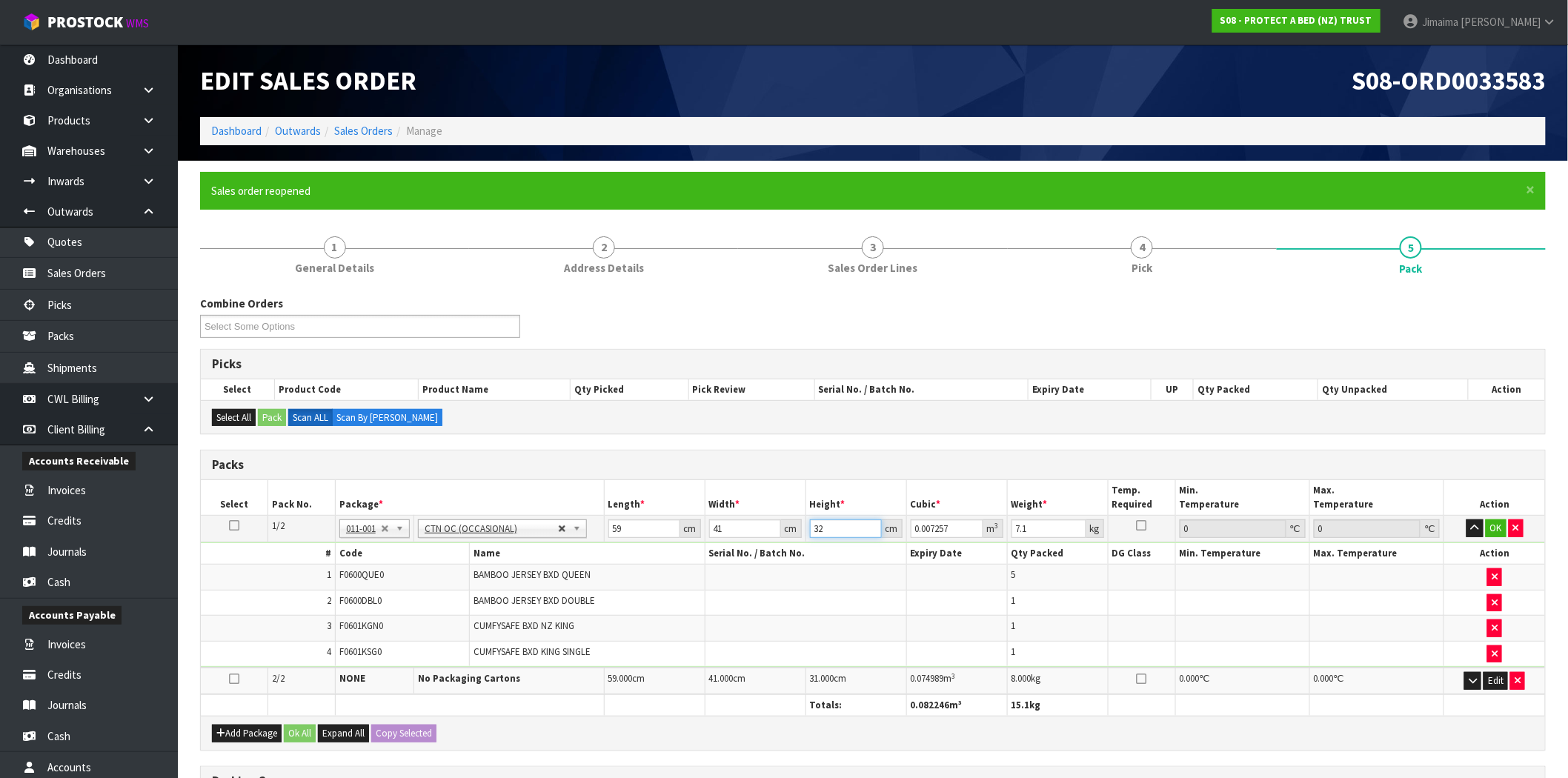
type input "0.077408"
type input "32"
type input "8"
click at [1503, 524] on button "OK" at bounding box center [1497, 529] width 21 height 18
click at [1464, 679] on td "Edit" at bounding box center [1495, 679] width 100 height 26
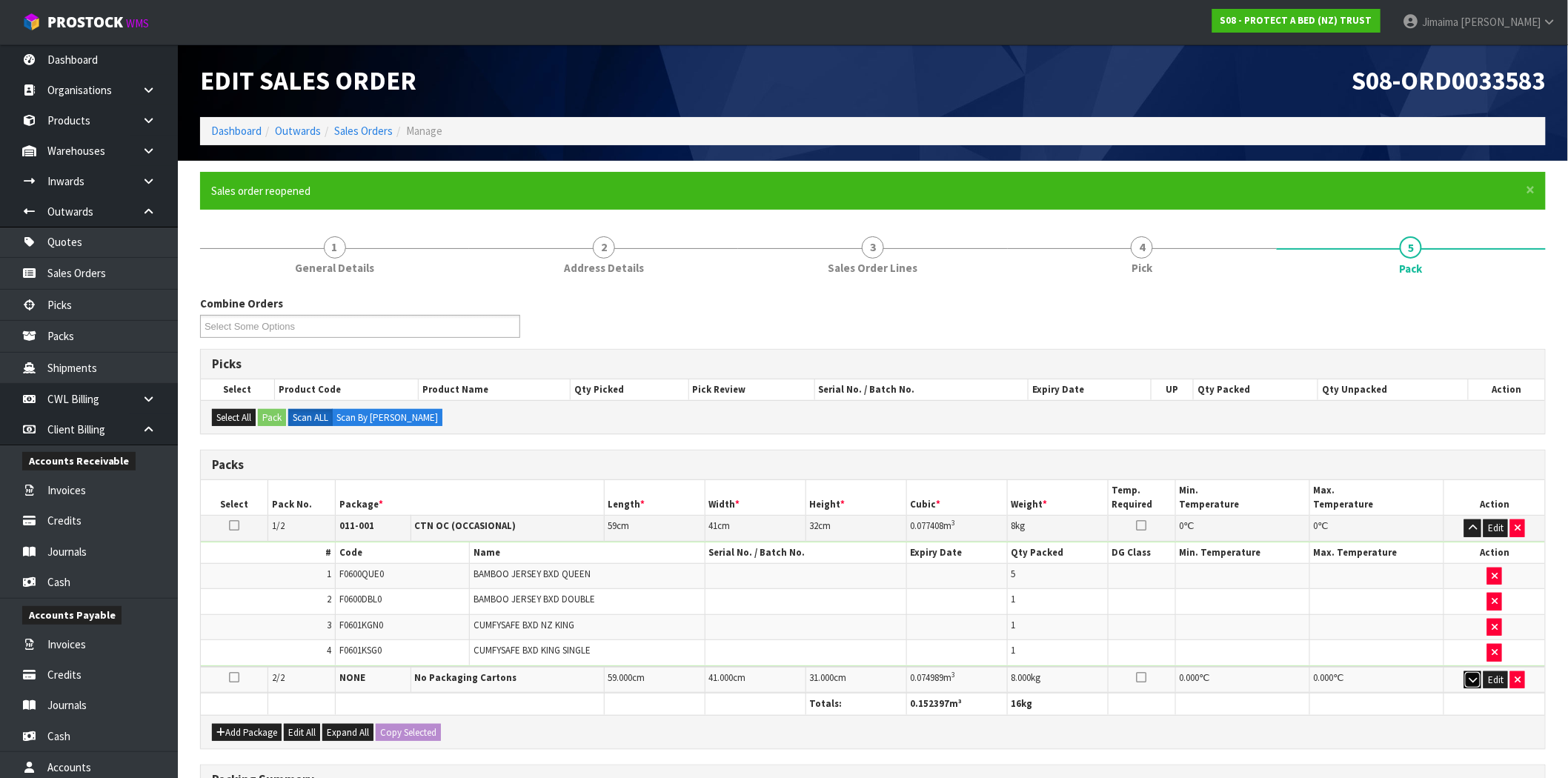
click at [1471, 686] on button "button" at bounding box center [1473, 680] width 17 height 18
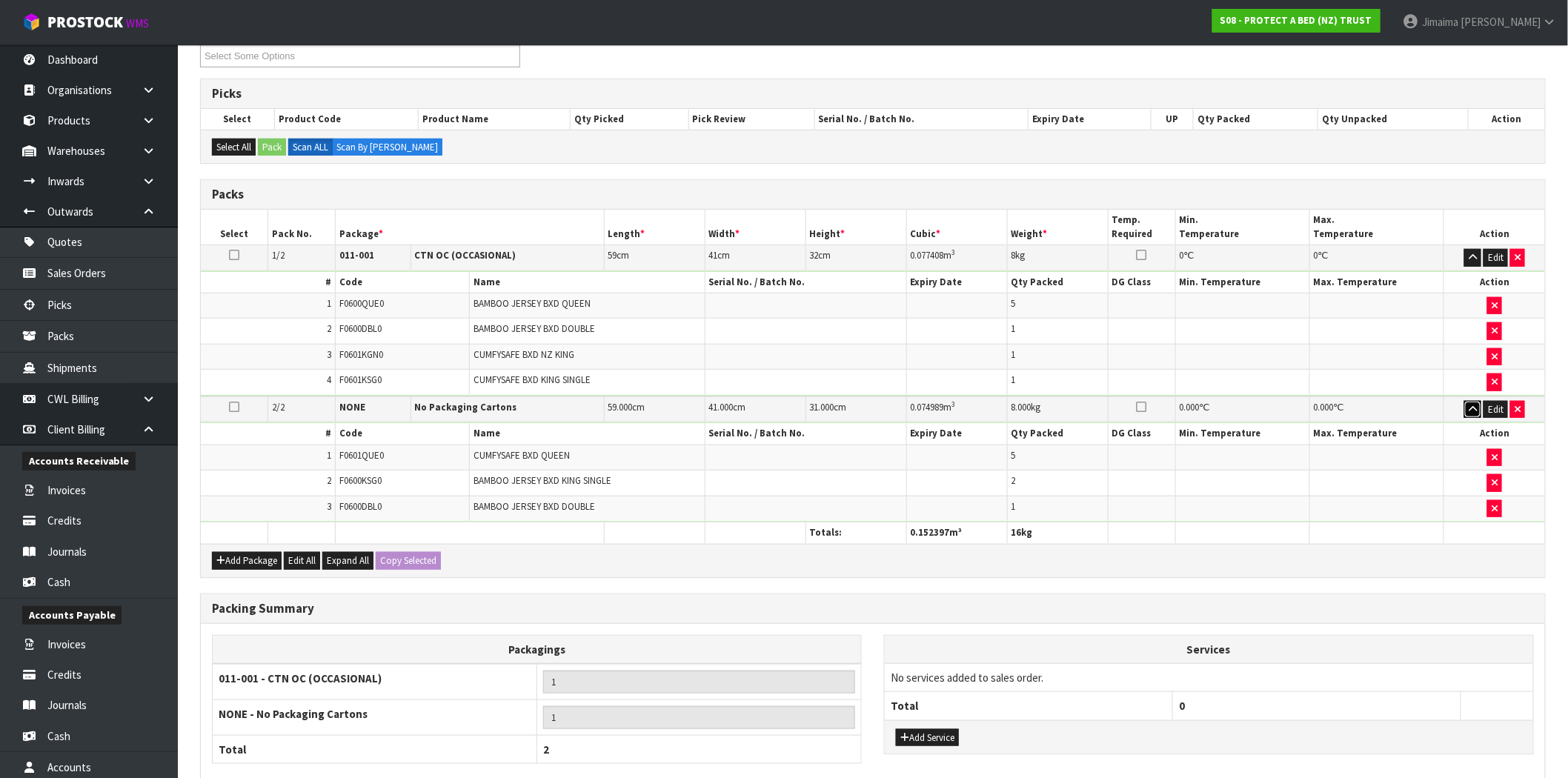
scroll to position [274, 0]
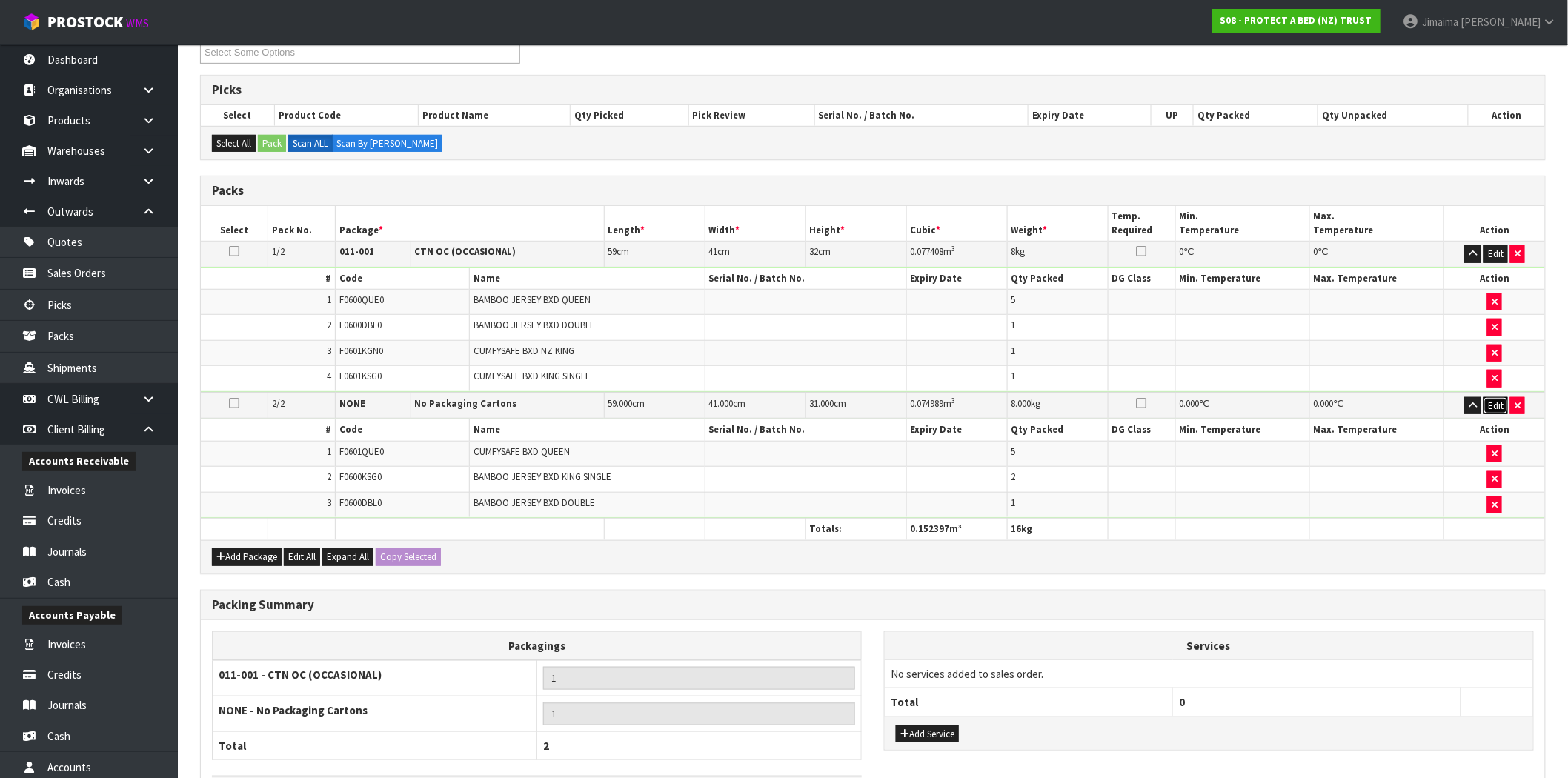
click at [1486, 404] on button "Edit" at bounding box center [1497, 406] width 25 height 18
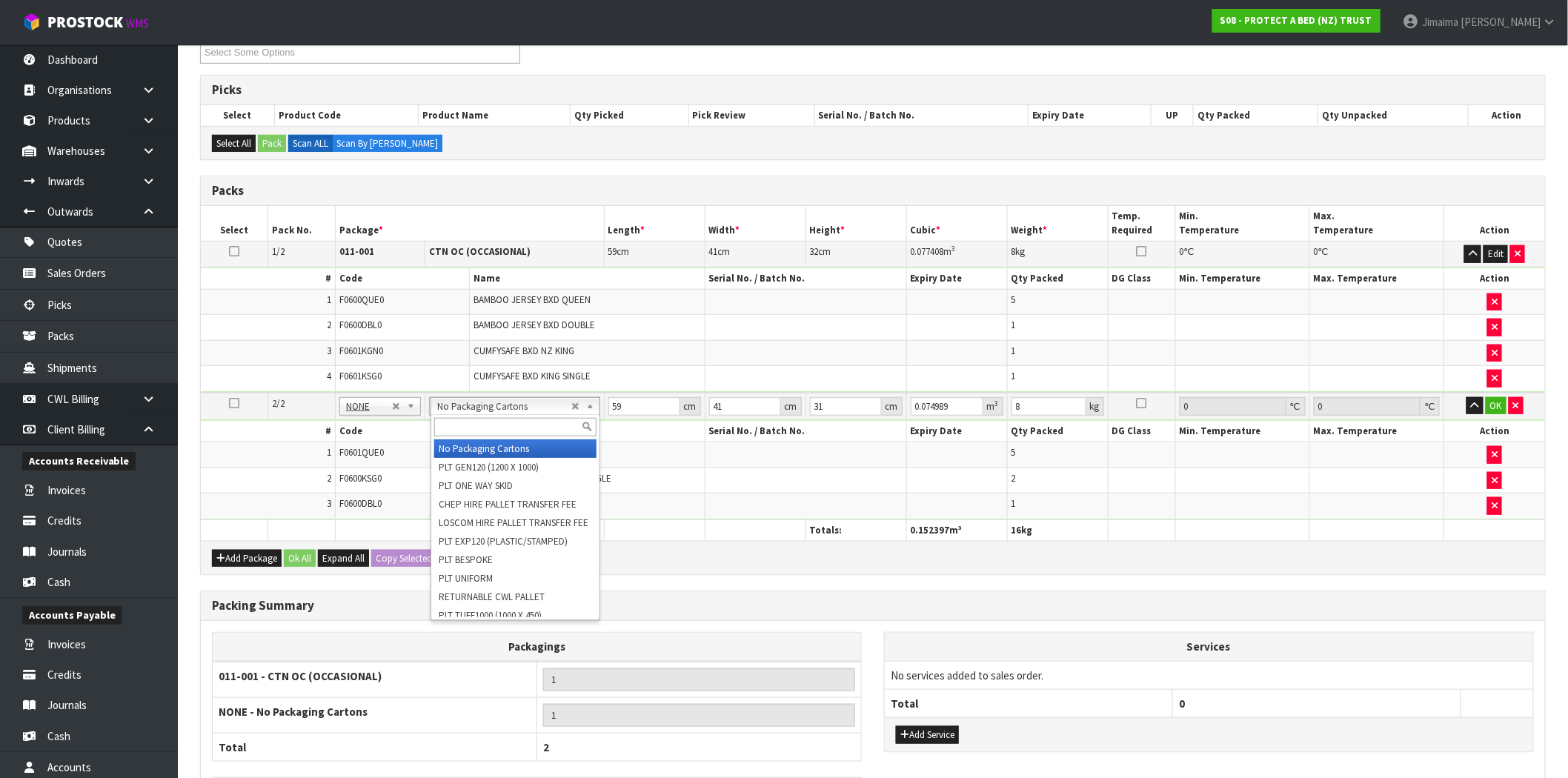
click at [499, 421] on input "text" at bounding box center [515, 426] width 161 height 19
type input "oc"
type input "2"
type input "0"
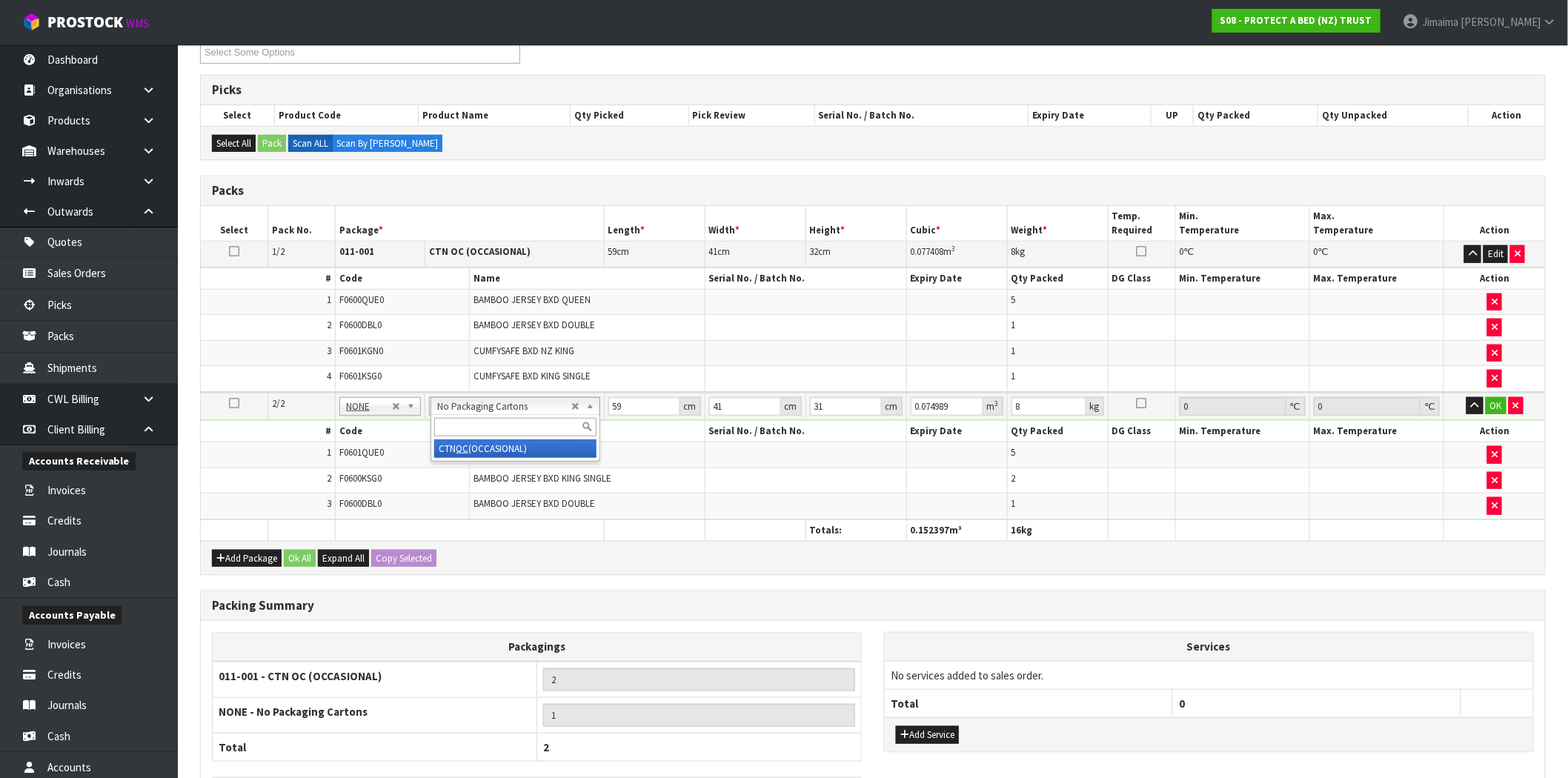
type input "0"
type input "6.84"
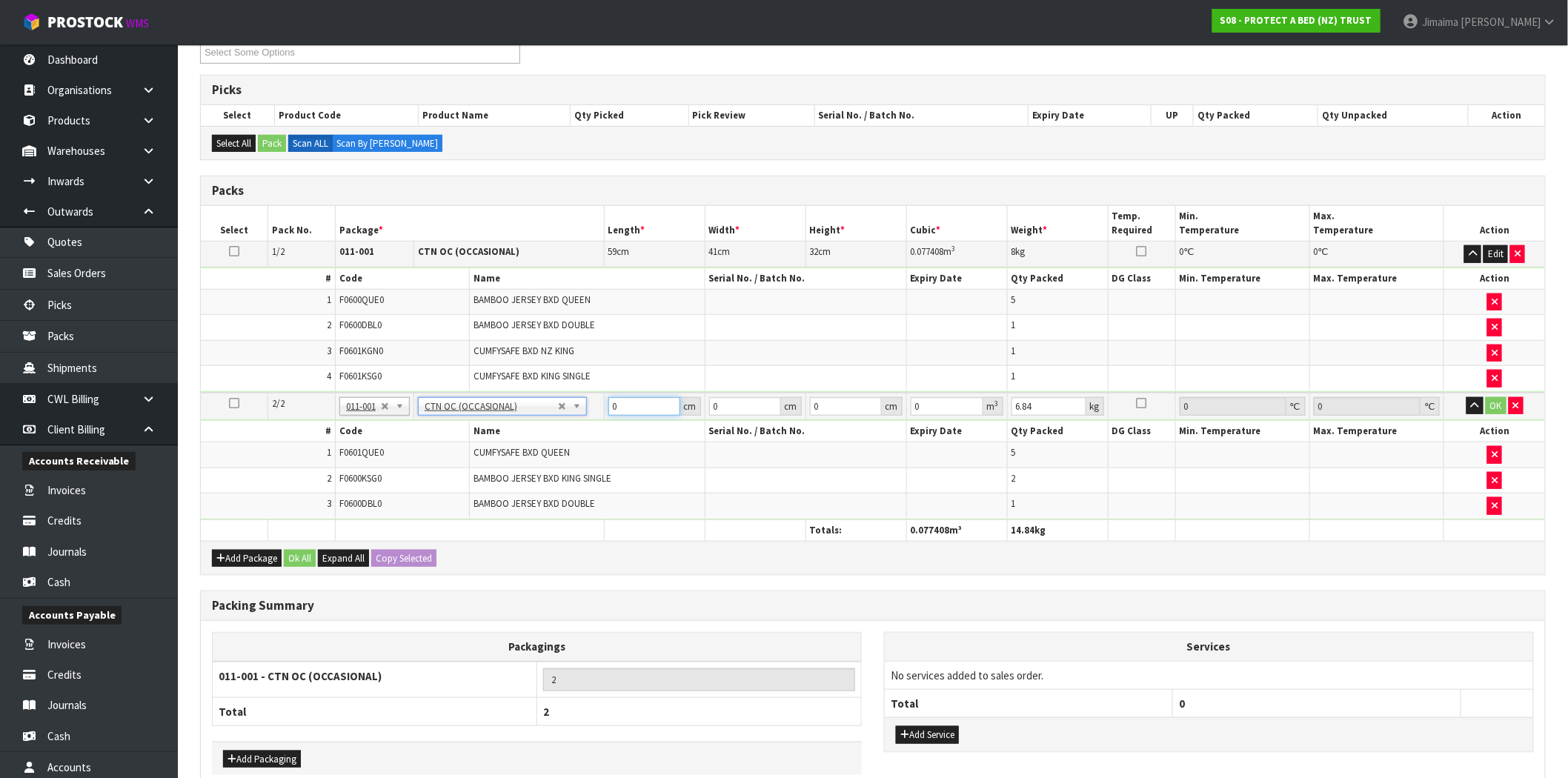
drag, startPoint x: 620, startPoint y: 406, endPoint x: 544, endPoint y: 410, distance: 76.1
click at [544, 410] on tr "2/2 NONE 007-001 007-002 007-004 007-009 007-013 007-014 007-015 007-017 007-01…" at bounding box center [873, 406] width 1344 height 27
type input "59"
type input "41"
type input "3"
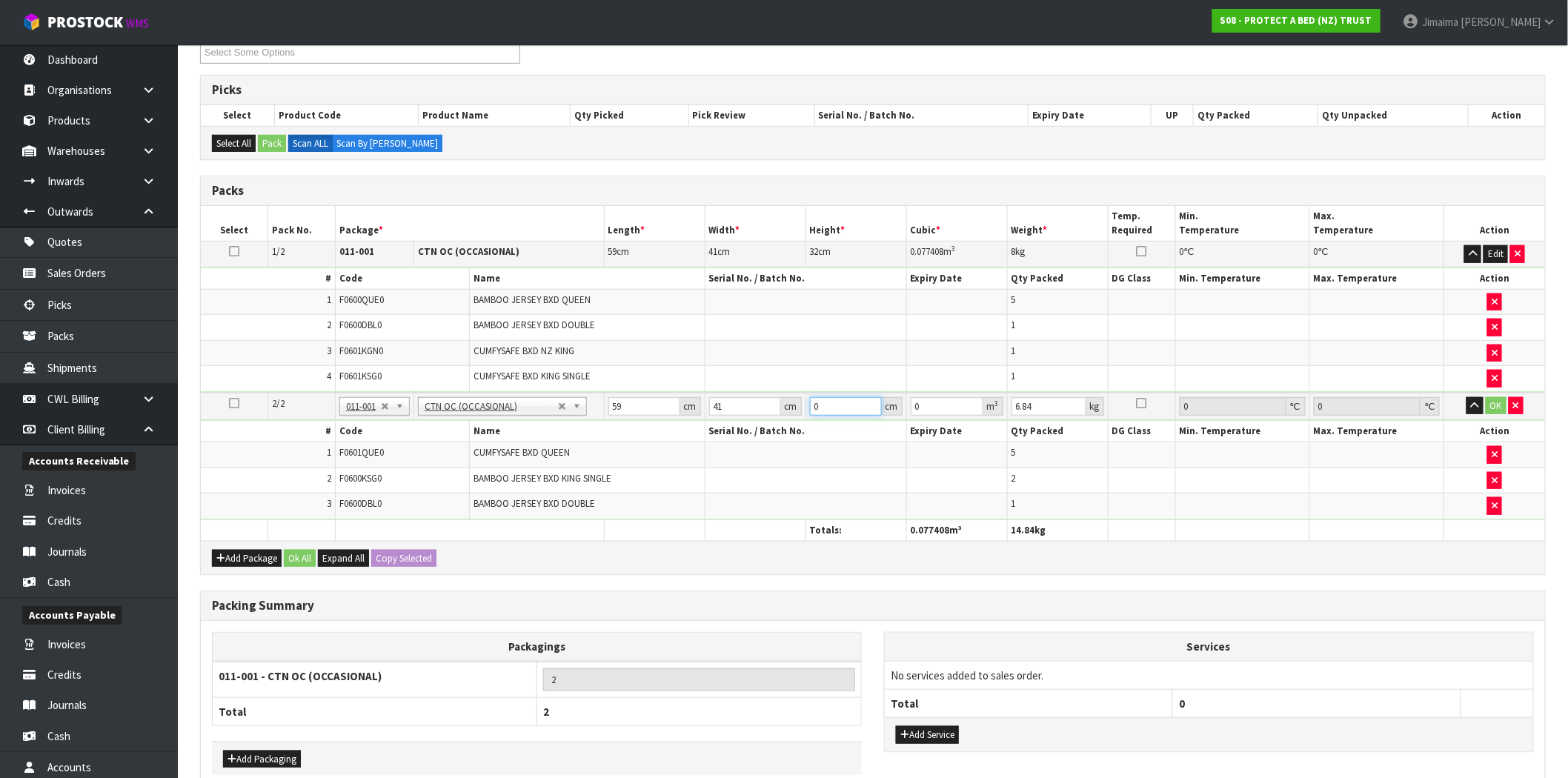
type input "0.007257"
type input "31"
type input "0.074989"
type input "31"
type input "8"
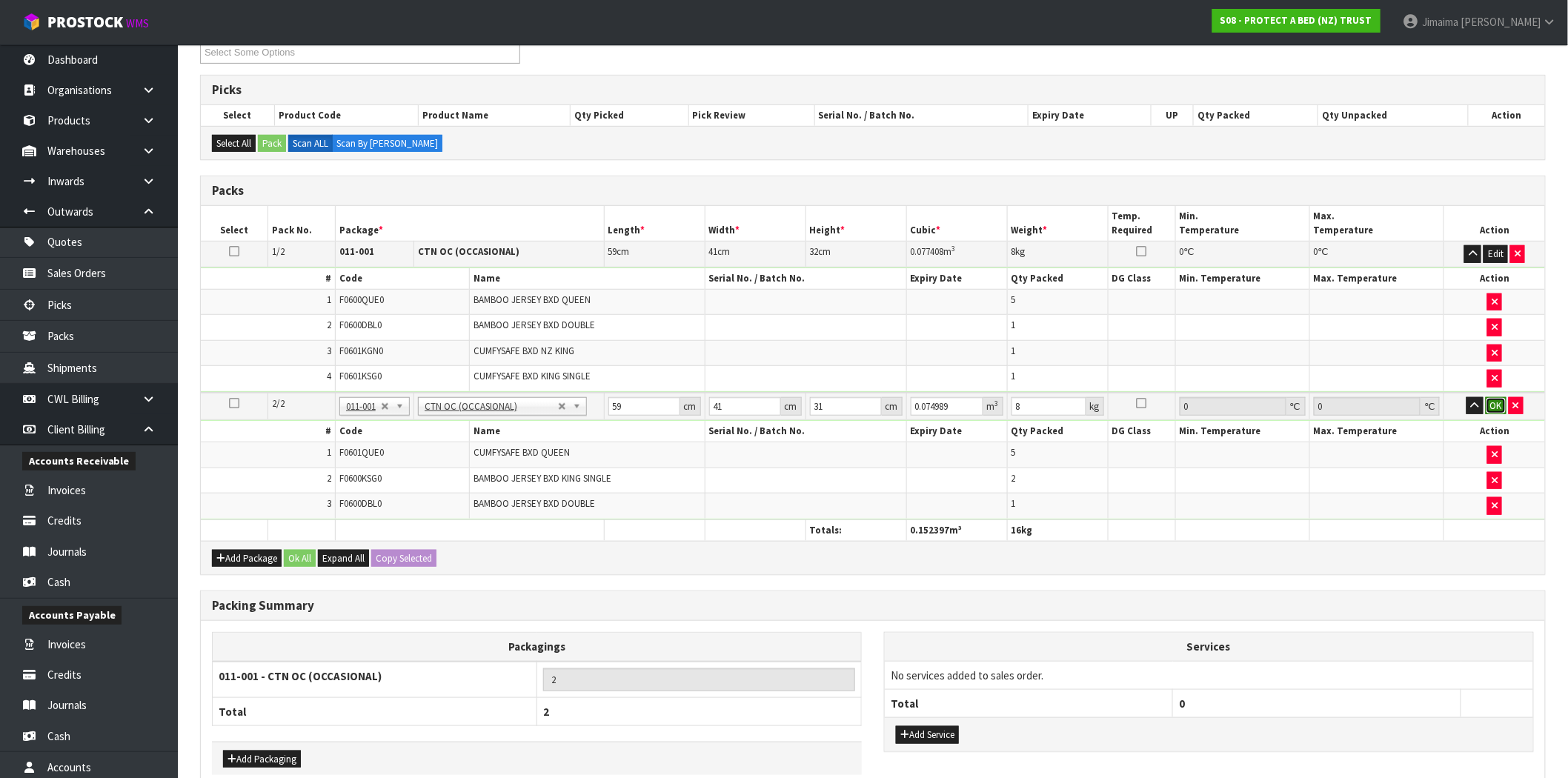
click at [1491, 404] on button "OK" at bounding box center [1497, 406] width 21 height 18
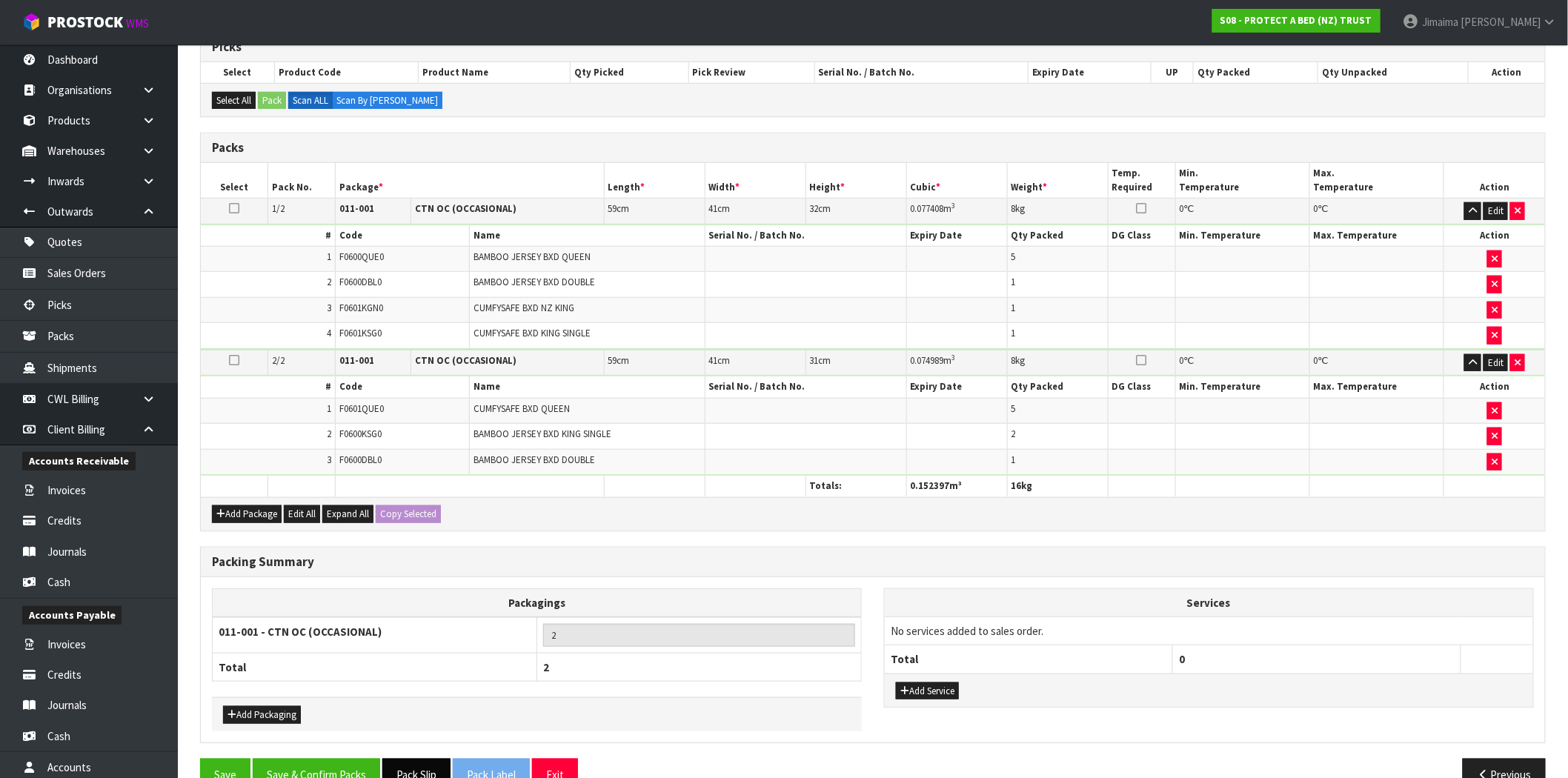
scroll to position [352, 0]
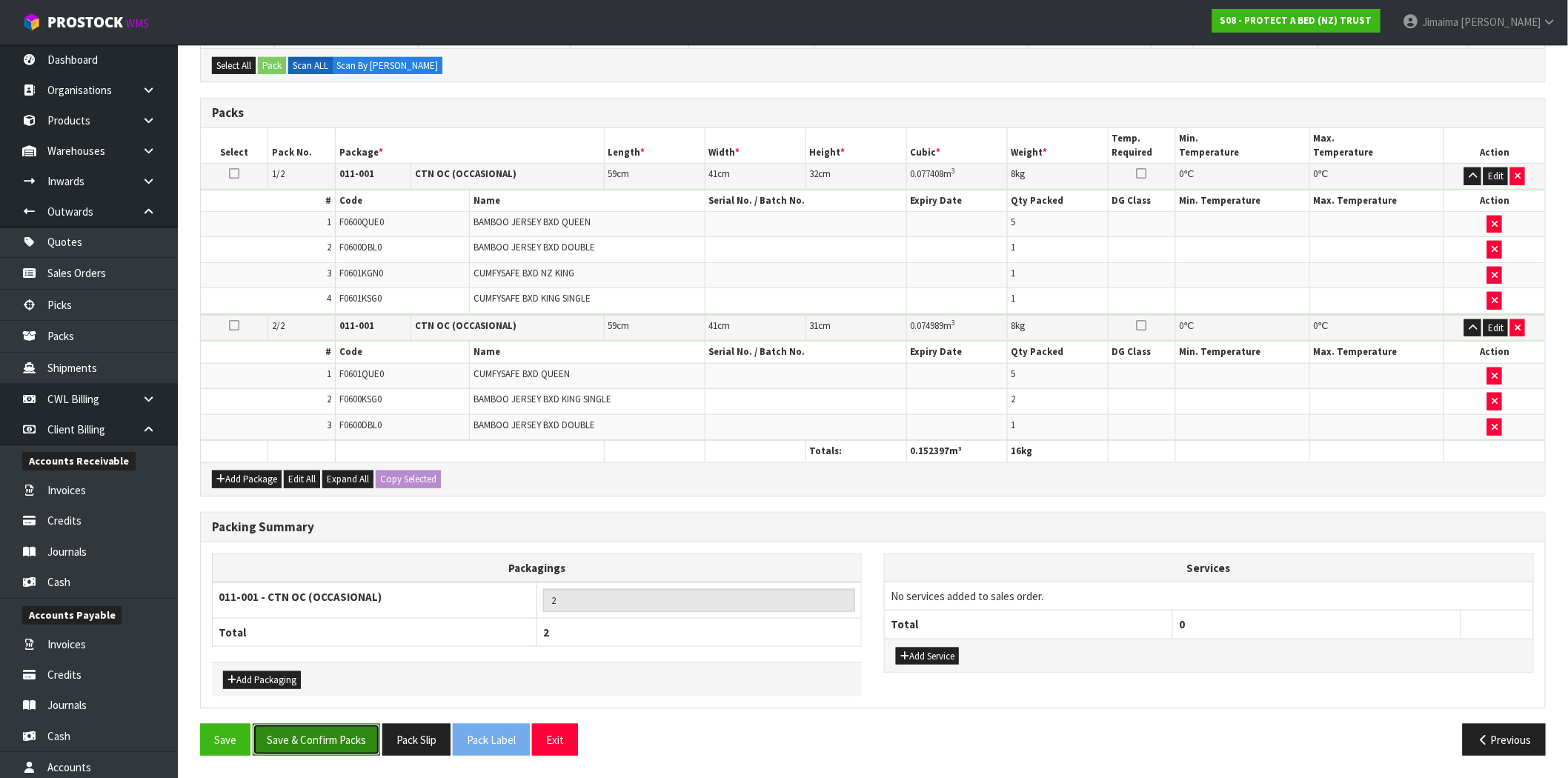
click at [347, 727] on button "Save & Confirm Packs" at bounding box center [316, 740] width 128 height 32
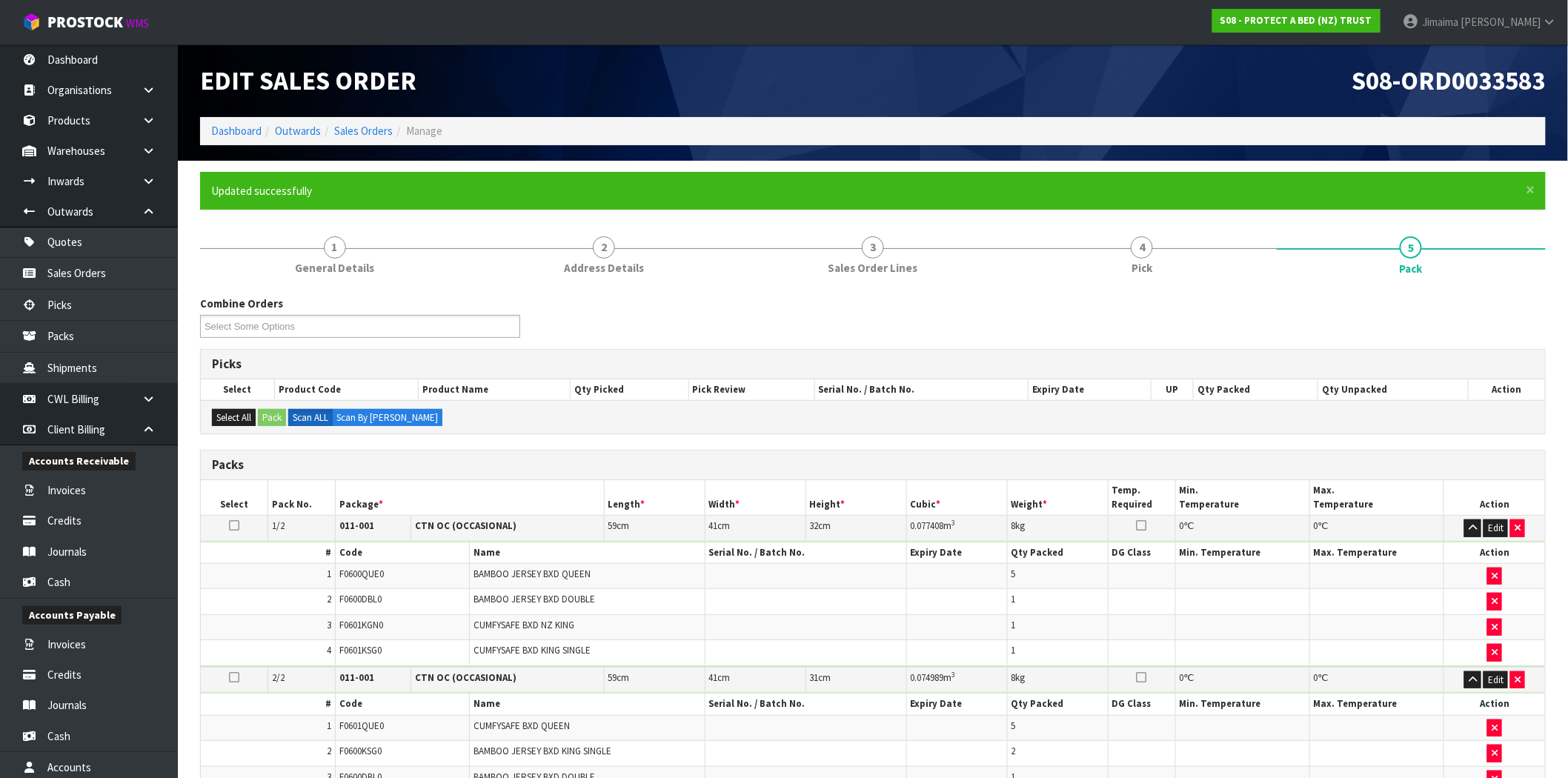
scroll to position [93, 0]
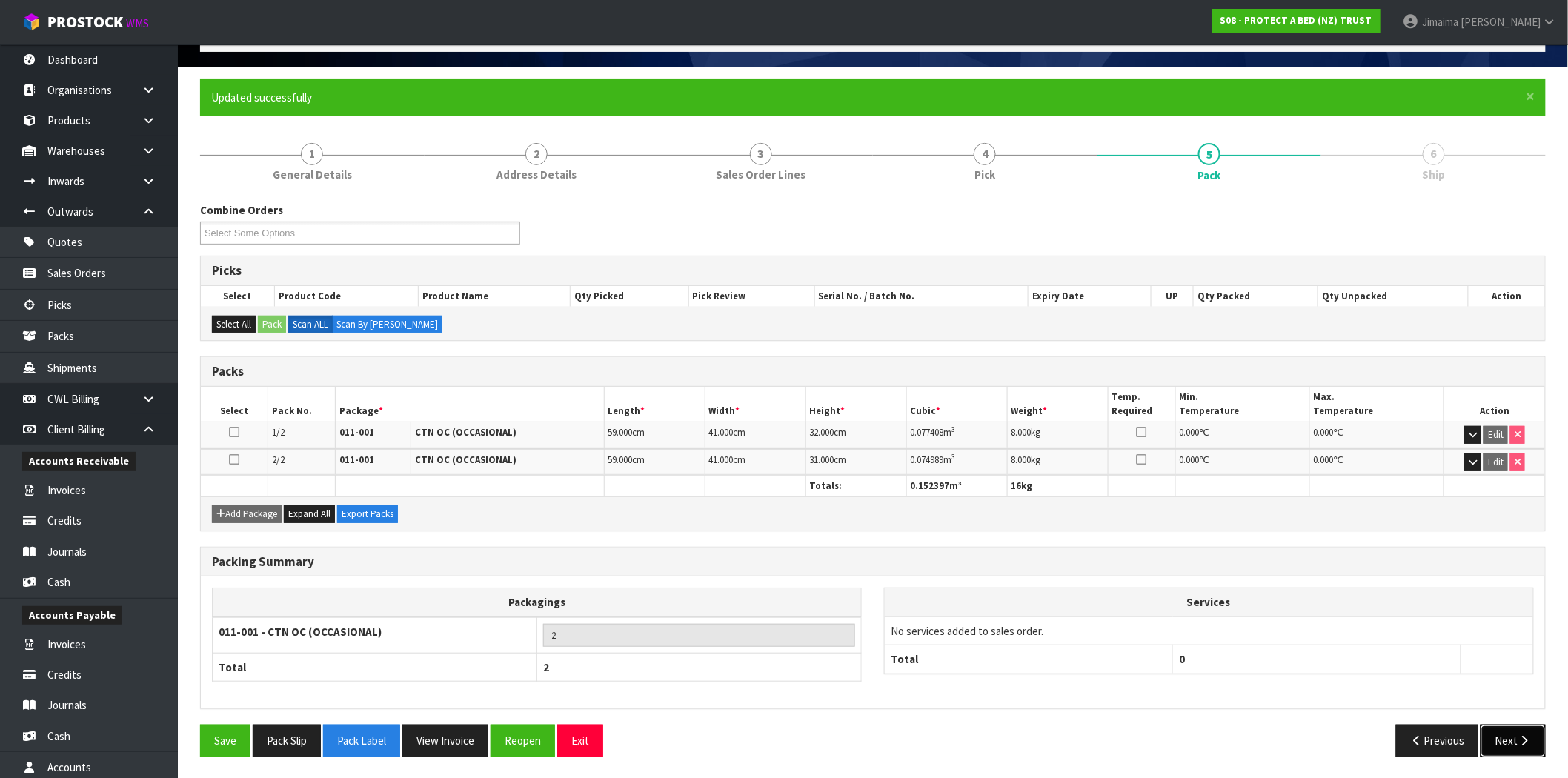
click at [1502, 748] on button "Next" at bounding box center [1513, 740] width 65 height 32
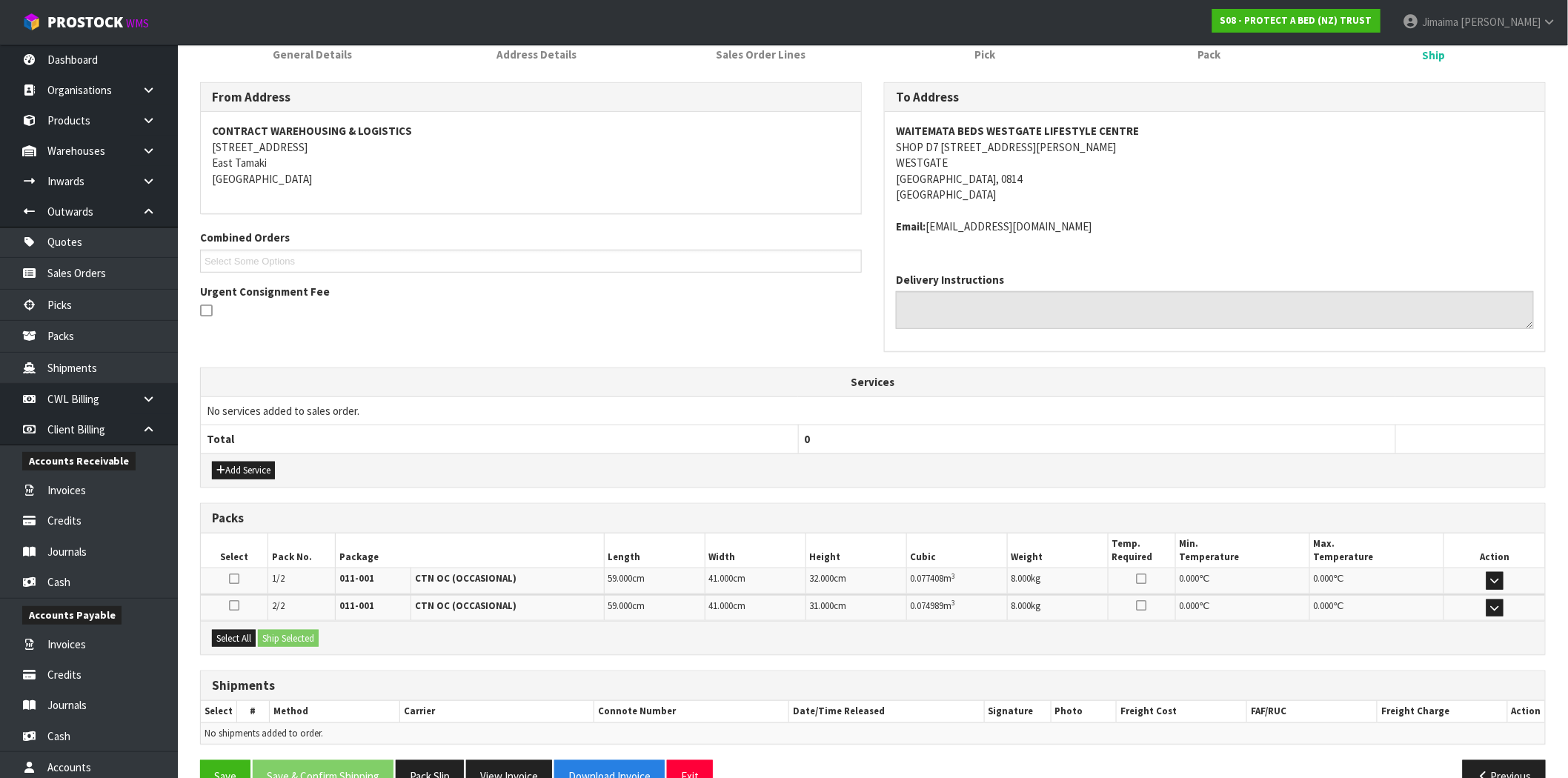
scroll to position [249, 0]
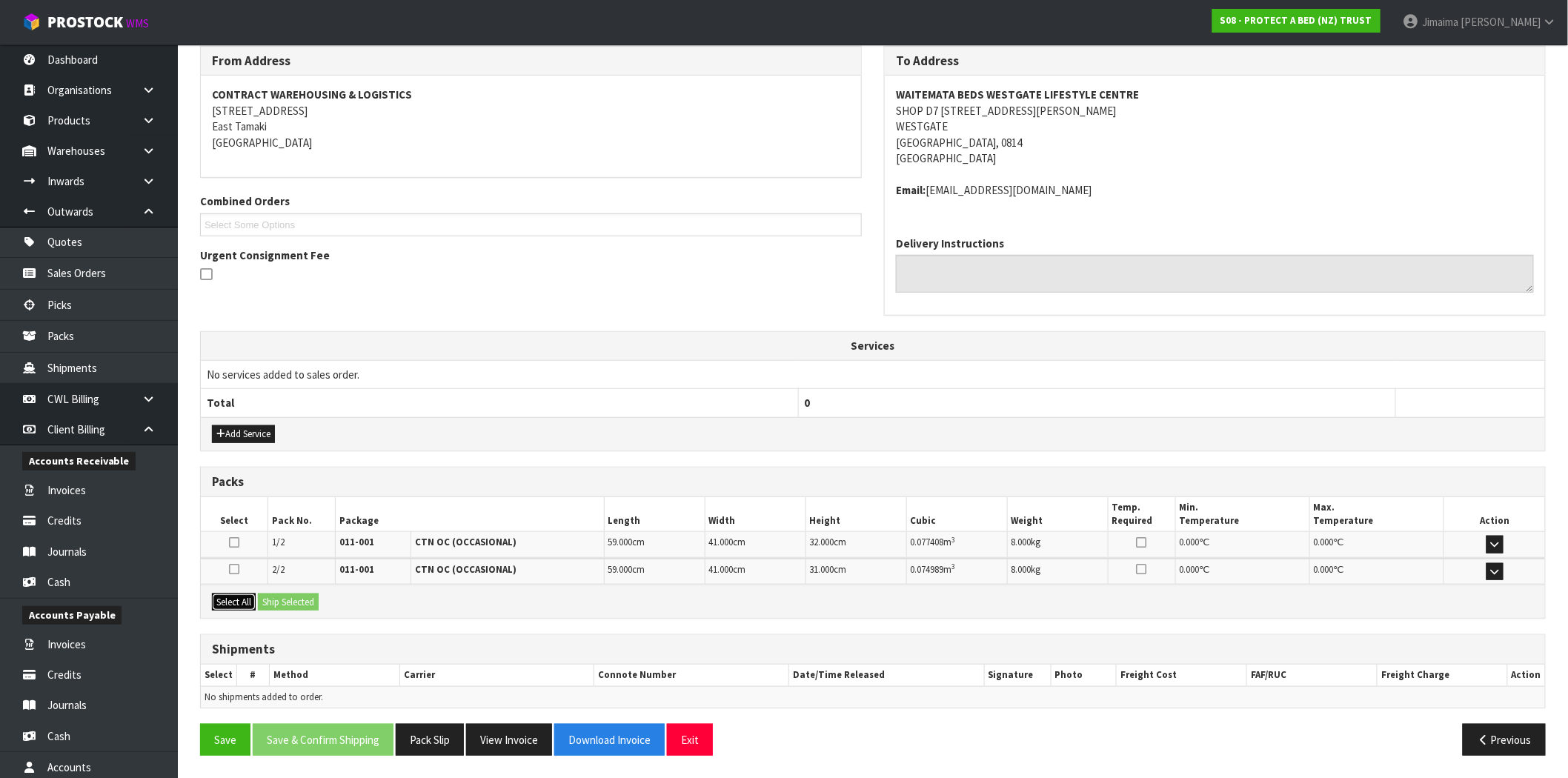
click at [249, 608] on button "Select All" at bounding box center [234, 603] width 44 height 18
click at [286, 603] on button "Ship Selected" at bounding box center [288, 603] width 61 height 18
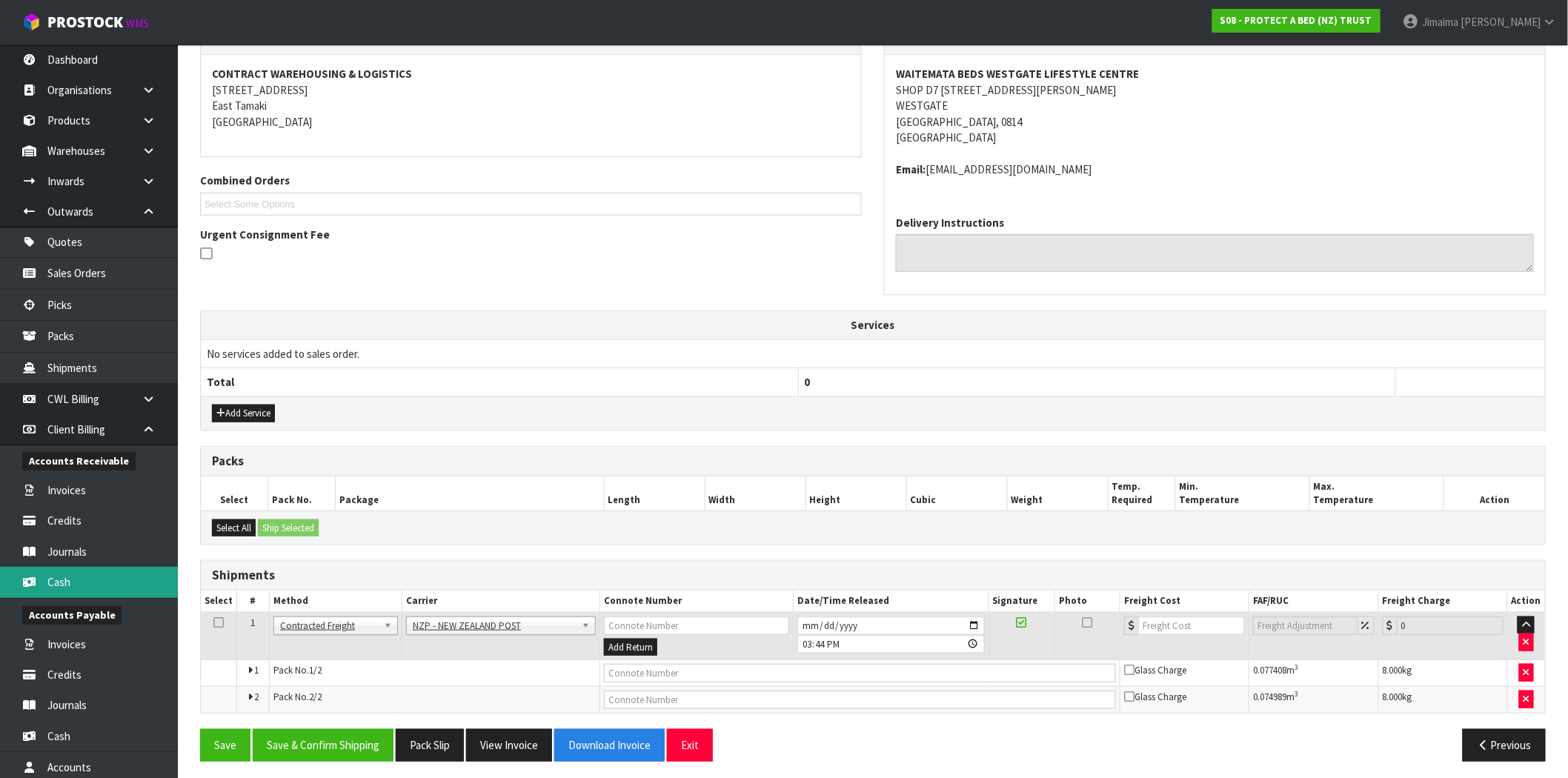
scroll to position [277, 0]
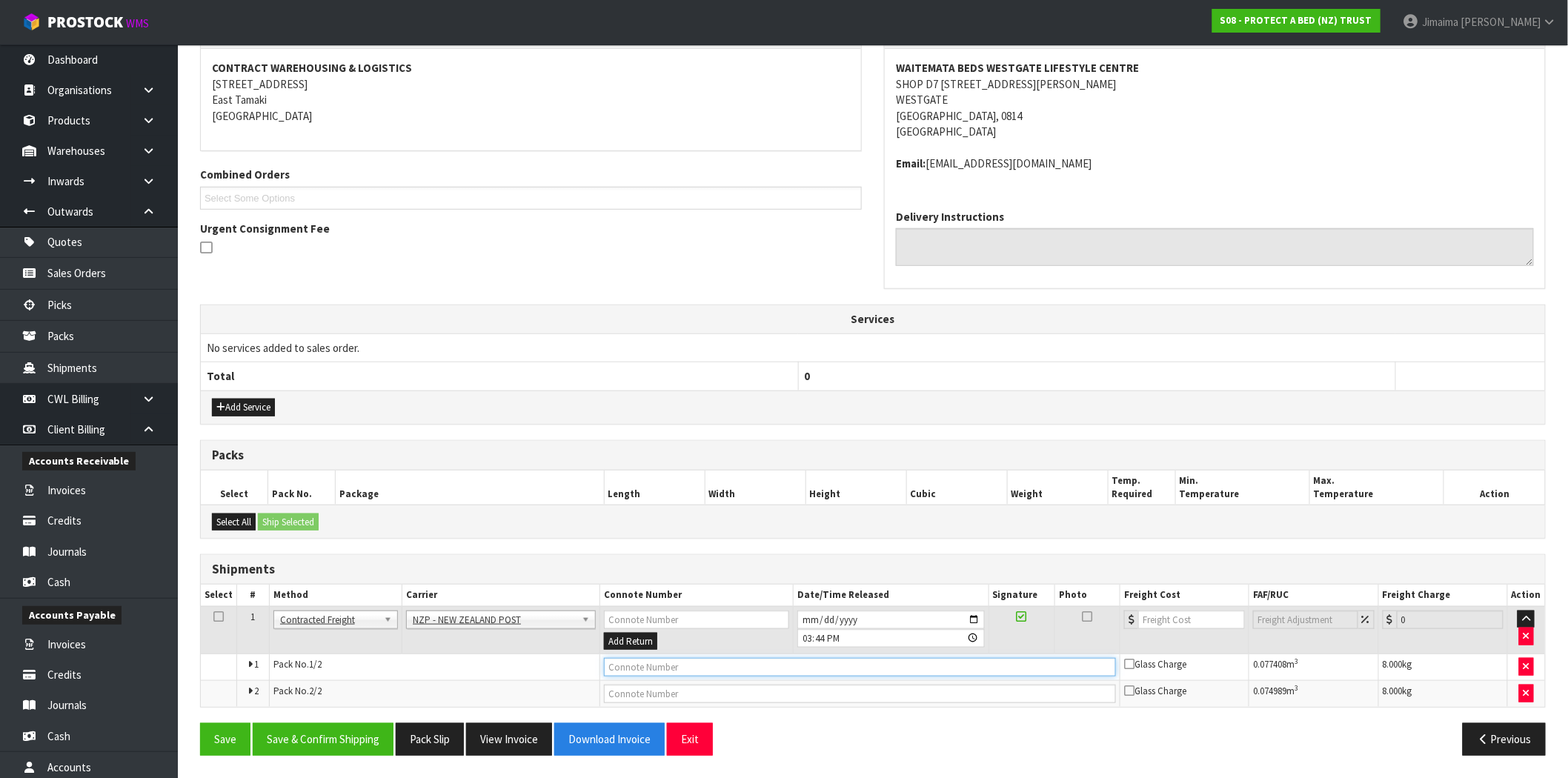
click at [656, 660] on input "text" at bounding box center [859, 667] width 512 height 19
paste input "00894210392604870050"
type input "00894210392604870050"
click at [692, 692] on input "text" at bounding box center [859, 693] width 512 height 19
paste input "00894210392604870043"
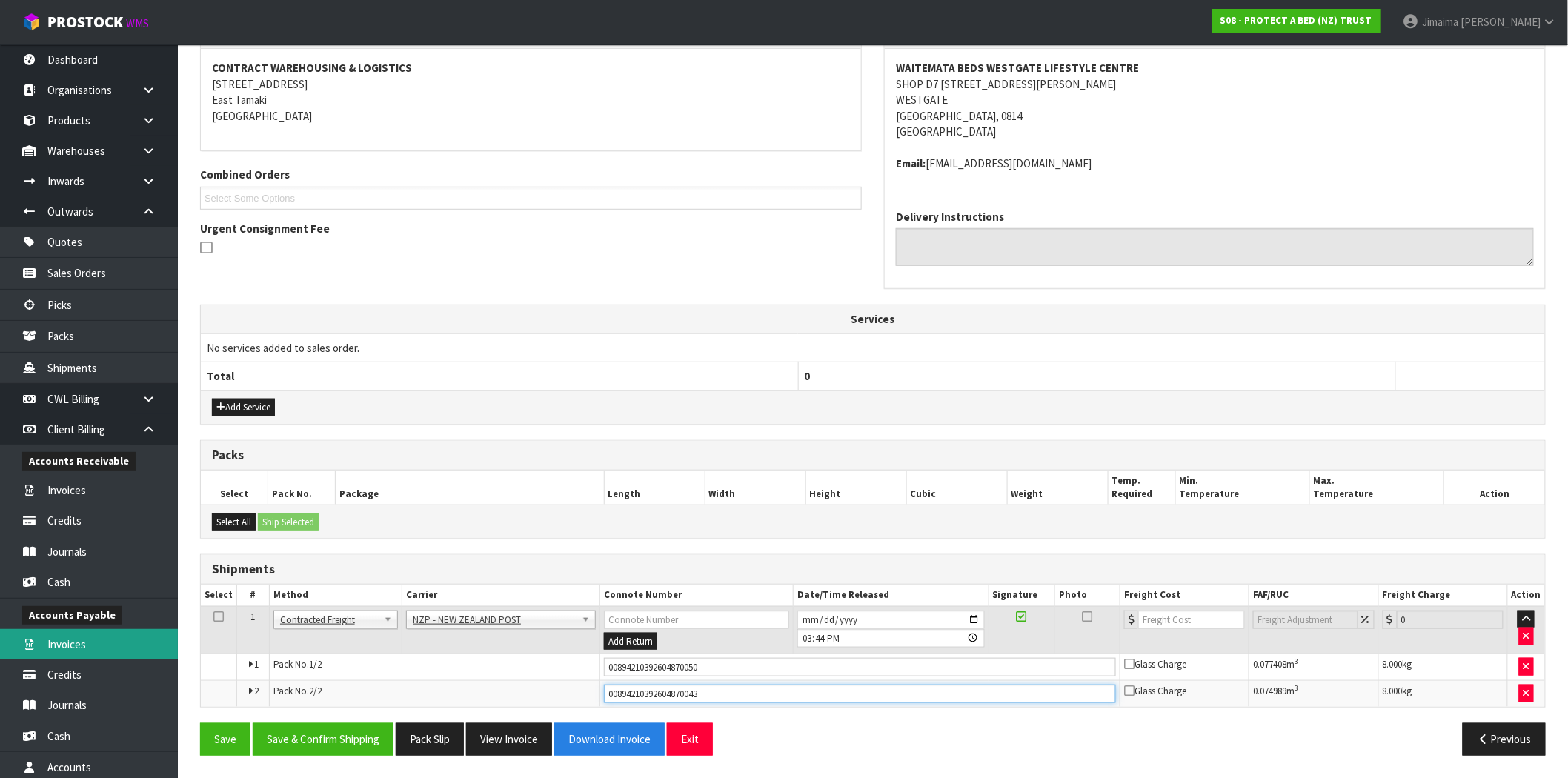
type input "00894210392604870043"
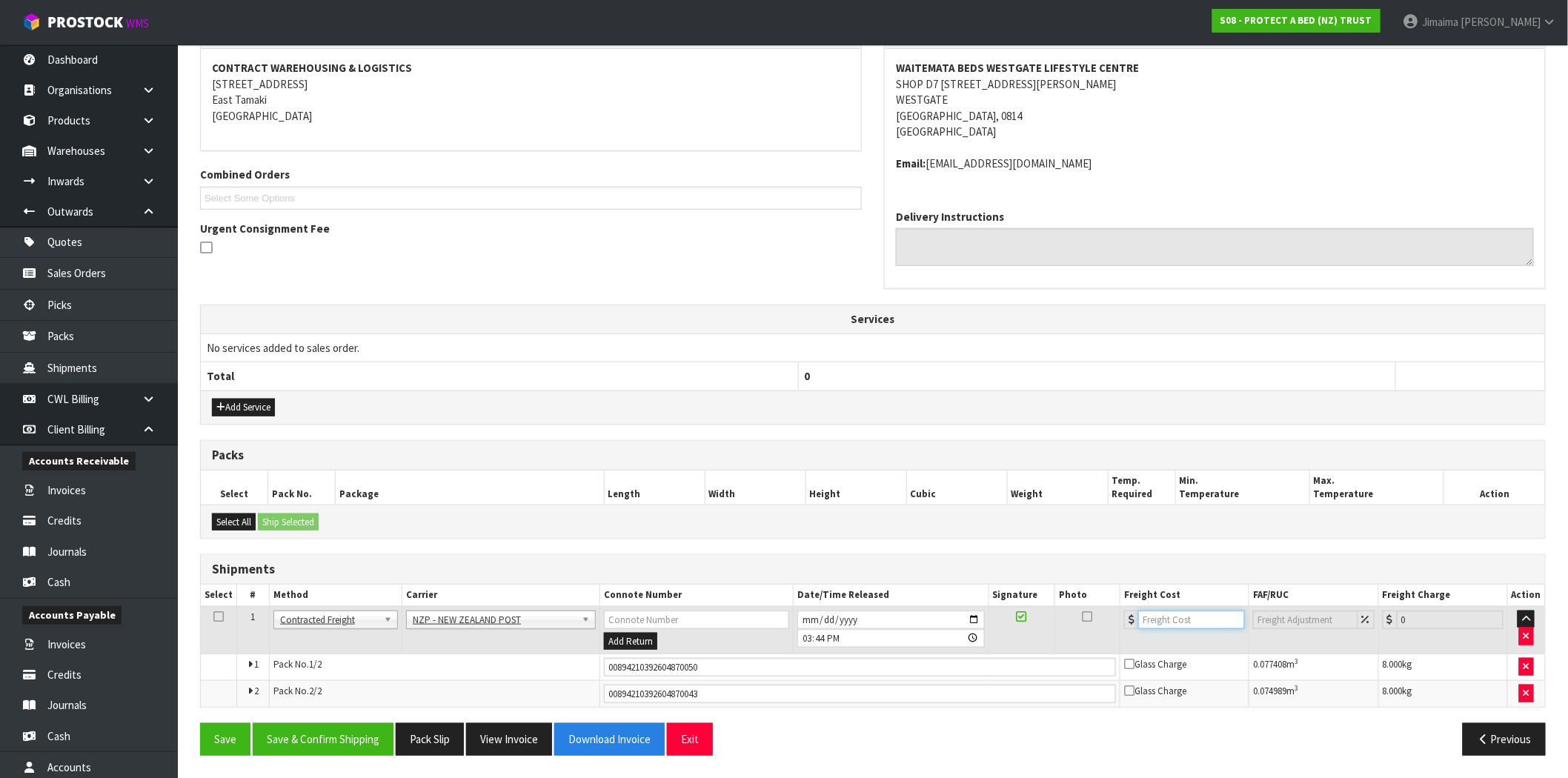
drag, startPoint x: 1210, startPoint y: 625, endPoint x: 1088, endPoint y: 670, distance: 130.0
click at [1209, 625] on input "number" at bounding box center [1192, 619] width 107 height 19
paste input "8.66"
type input "8.66"
click at [335, 739] on button "Save & Confirm Shipping" at bounding box center [323, 739] width 141 height 32
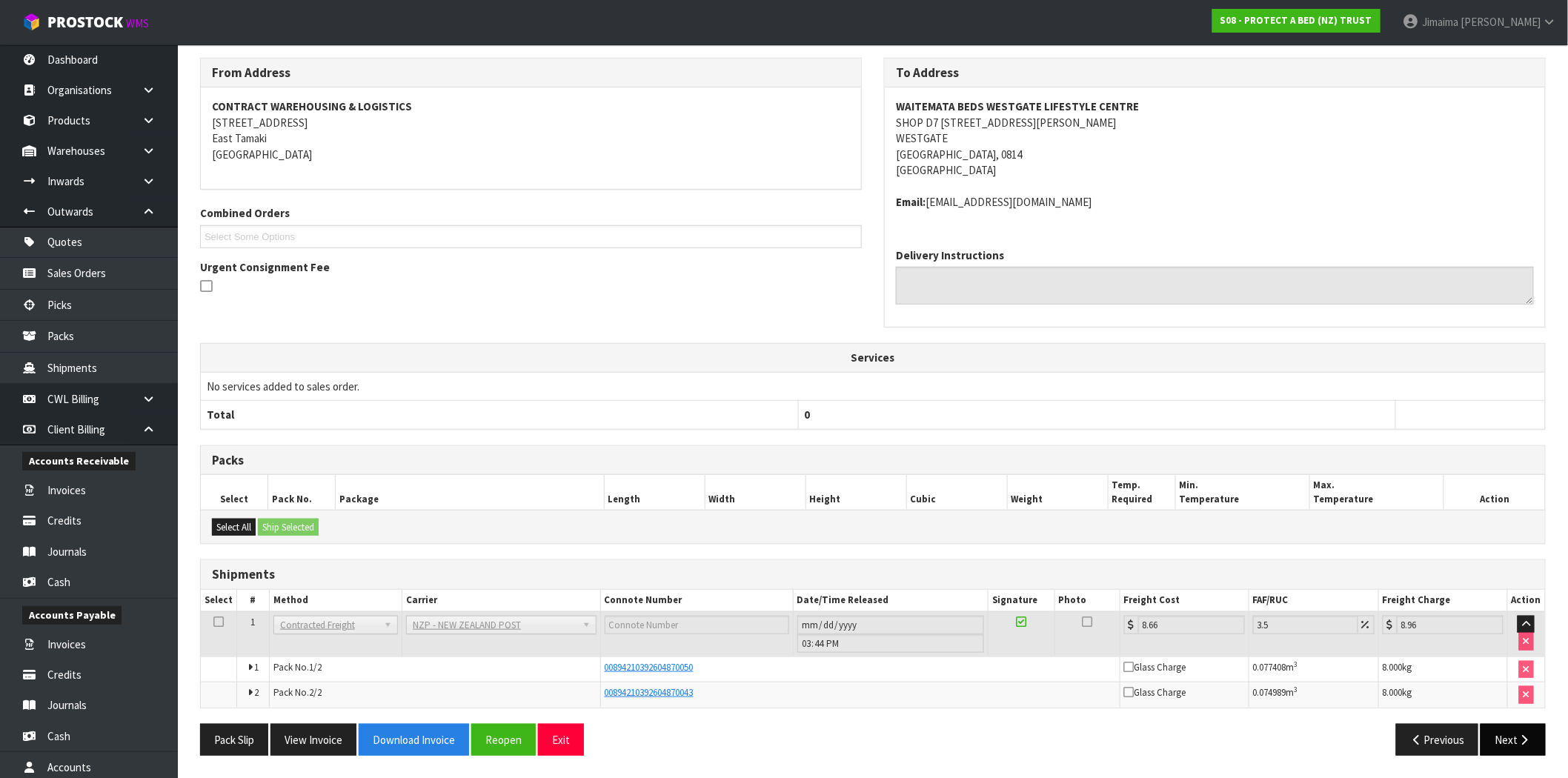
scroll to position [239, 0]
click at [1516, 736] on button "Next" at bounding box center [1513, 740] width 65 height 32
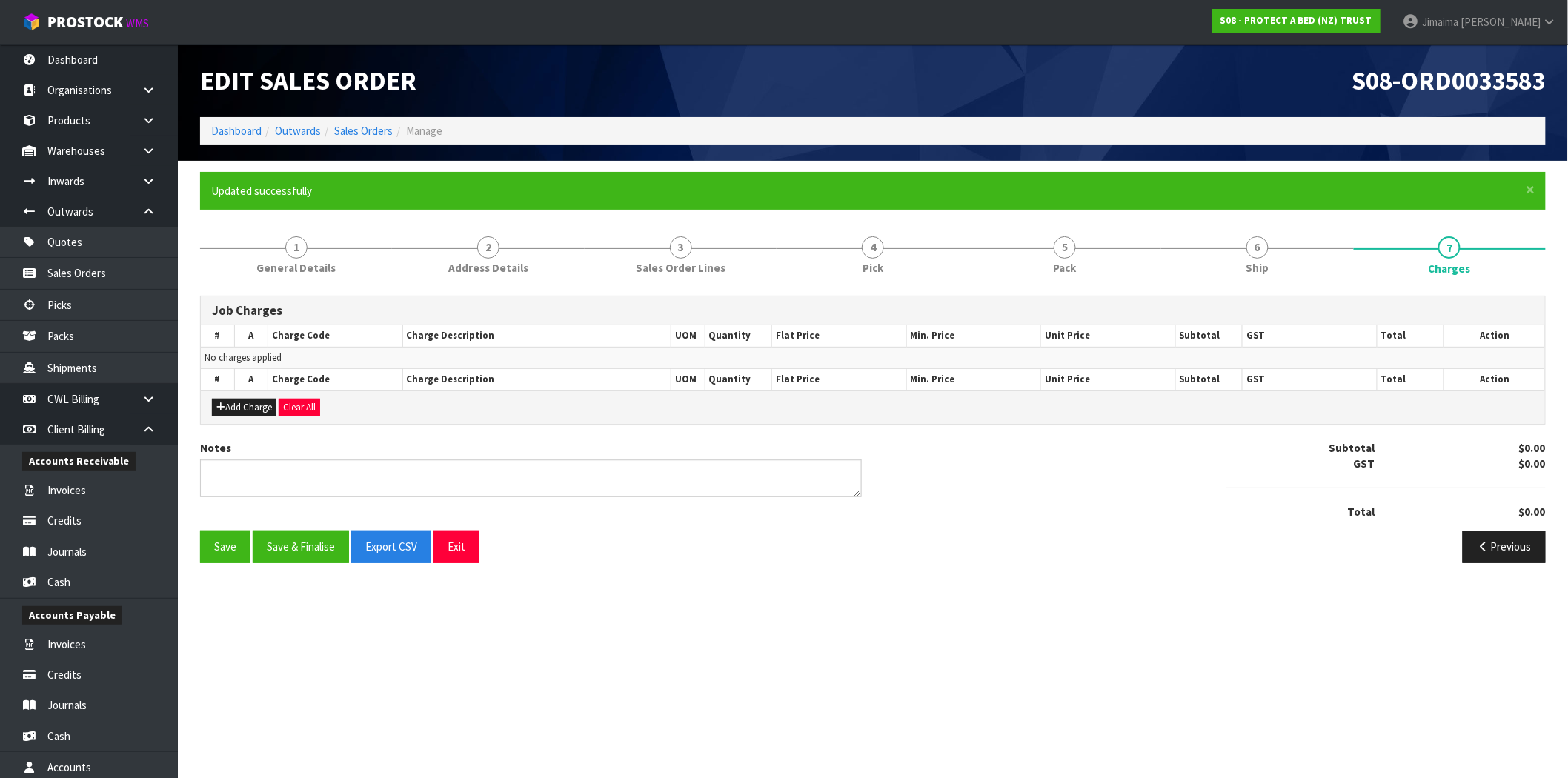
scroll to position [0, 0]
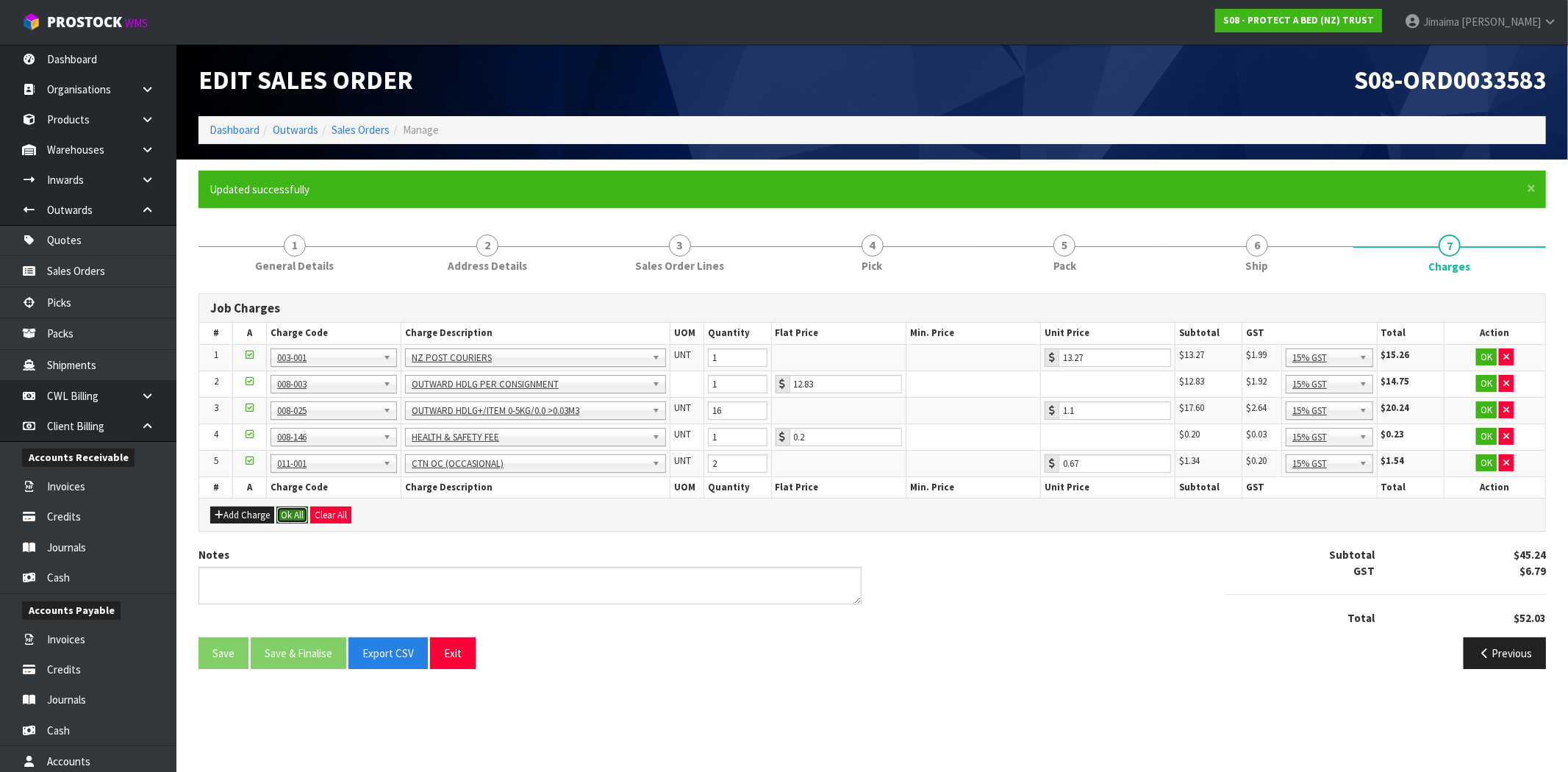
drag, startPoint x: 297, startPoint y: 512, endPoint x: 307, endPoint y: 539, distance: 28.8
click at [297, 512] on button "Ok All" at bounding box center [292, 515] width 31 height 17
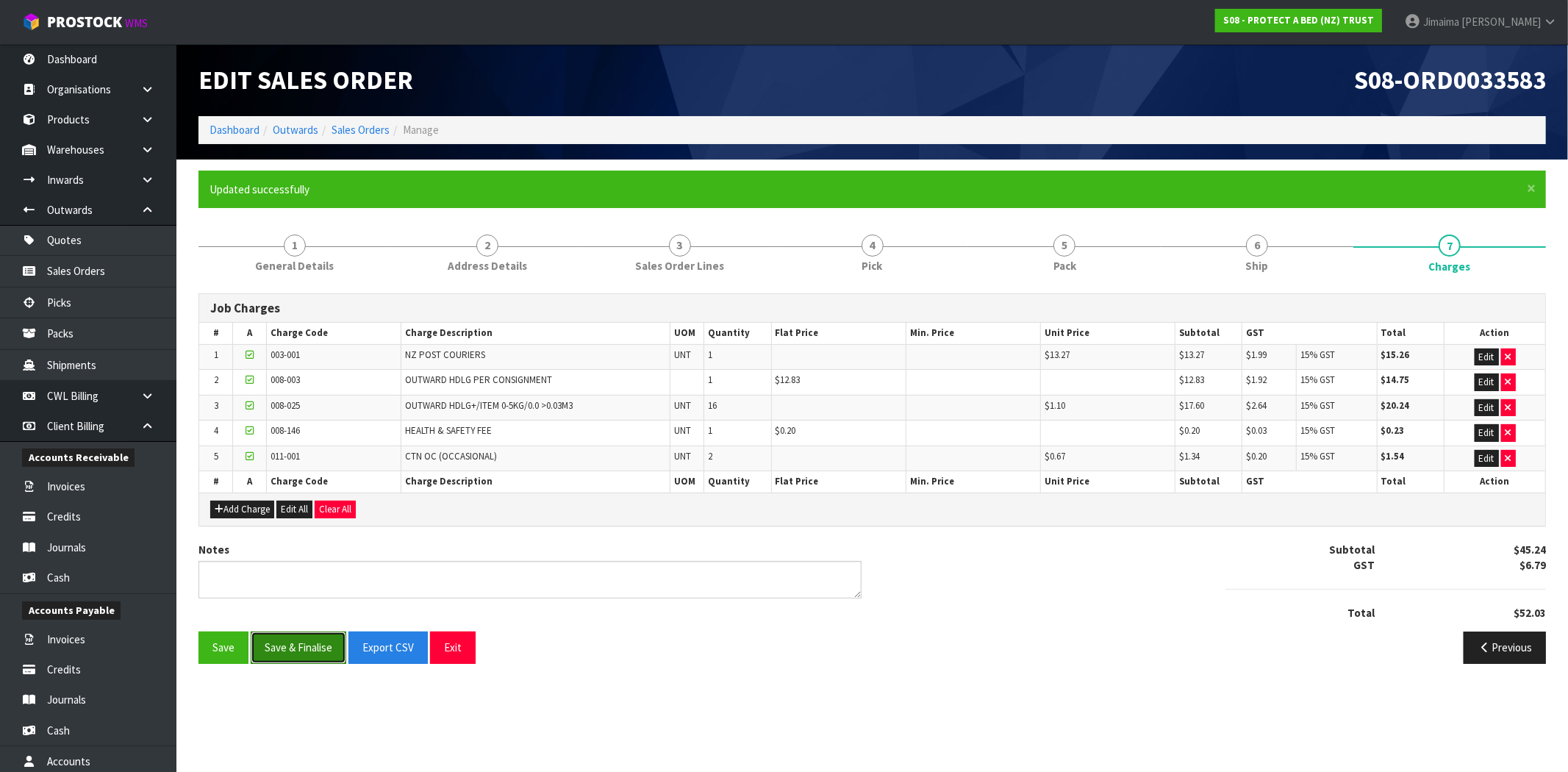
click at [314, 636] on button "Save & Finalise" at bounding box center [298, 647] width 95 height 31
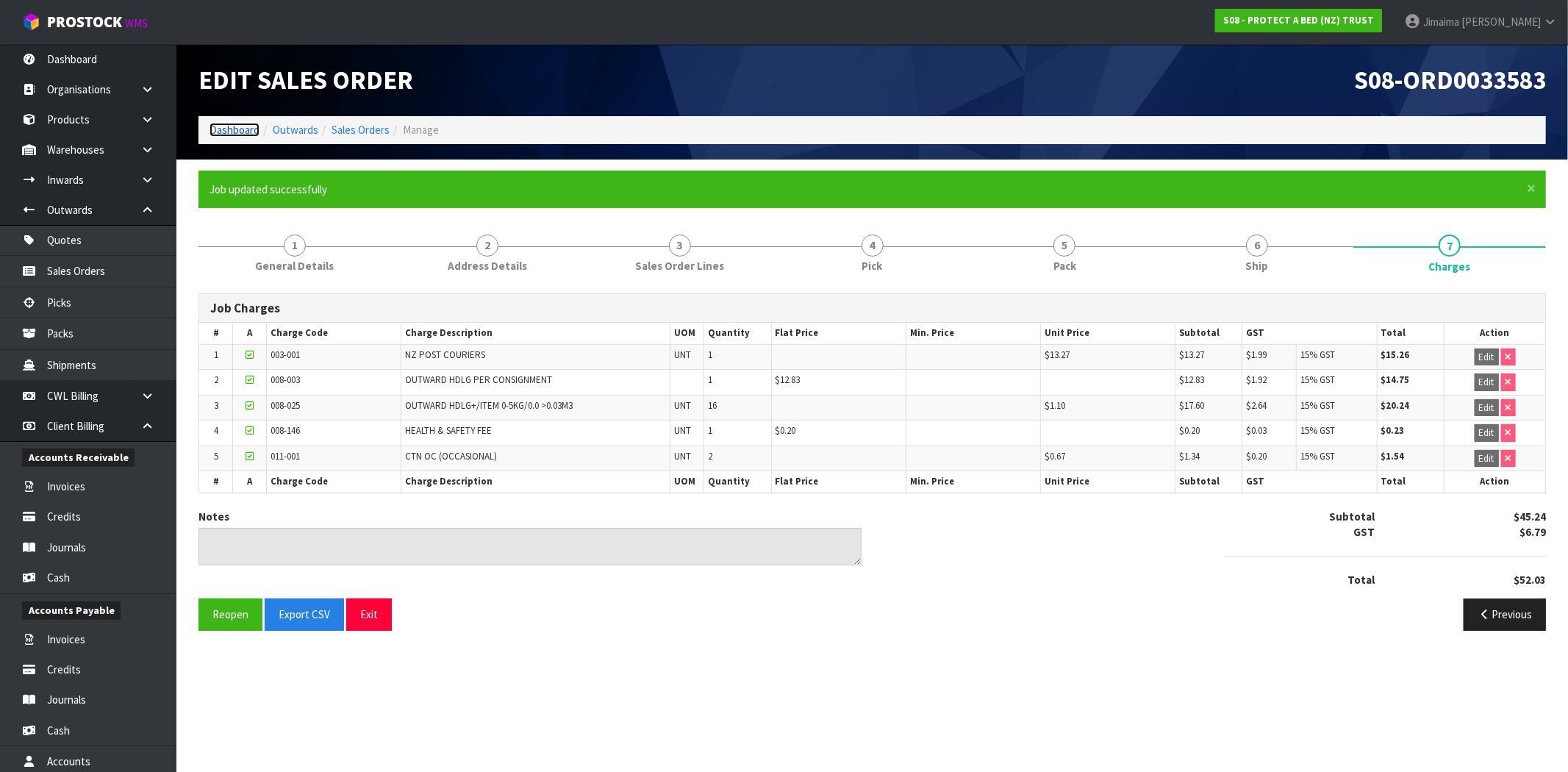
drag, startPoint x: 239, startPoint y: 128, endPoint x: 538, endPoint y: 228, distance: 315.3
click at [239, 128] on link "Dashboard" at bounding box center [234, 129] width 50 height 14
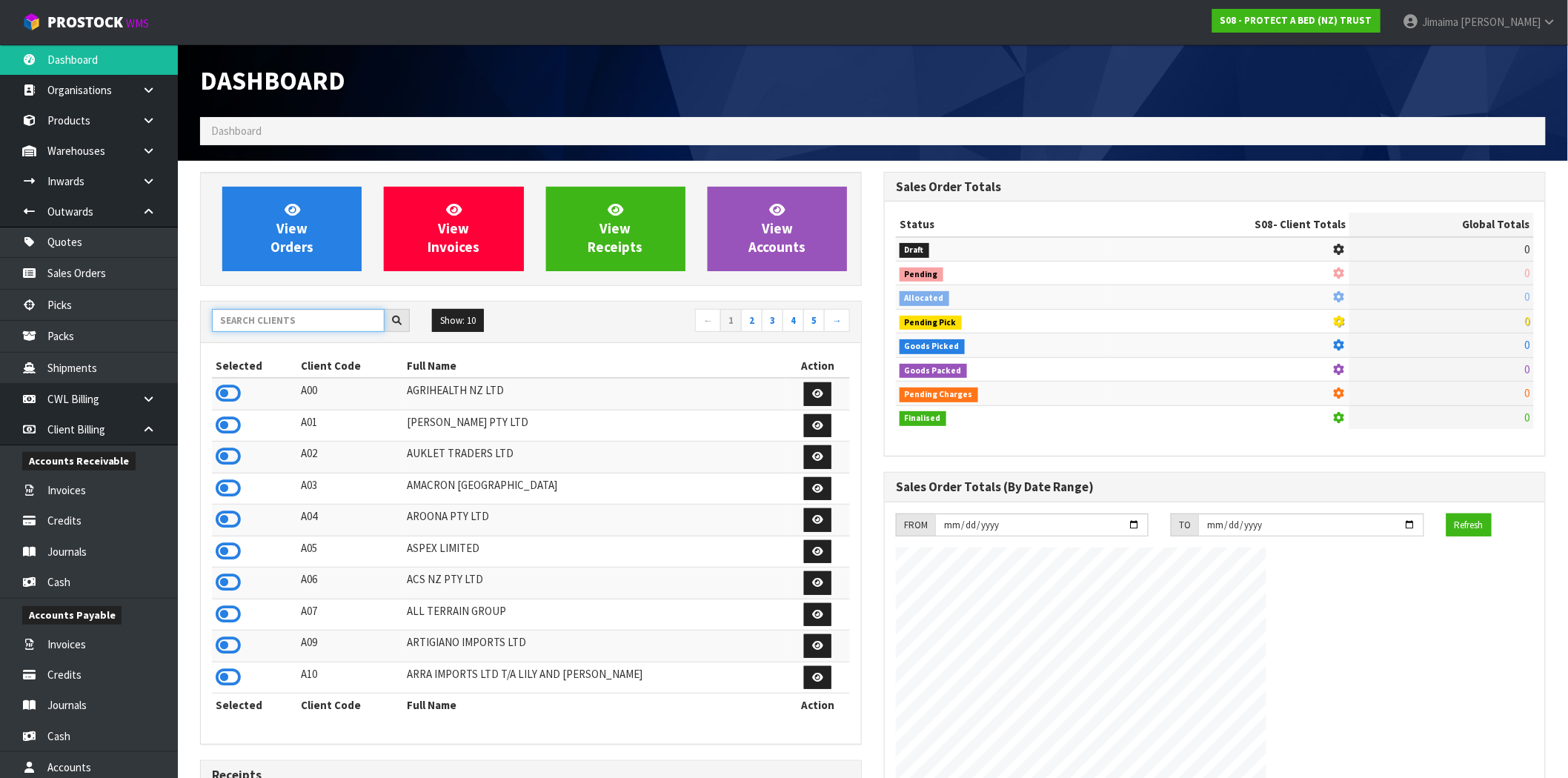
click at [315, 331] on input "text" at bounding box center [299, 321] width 173 height 23
type input "0"
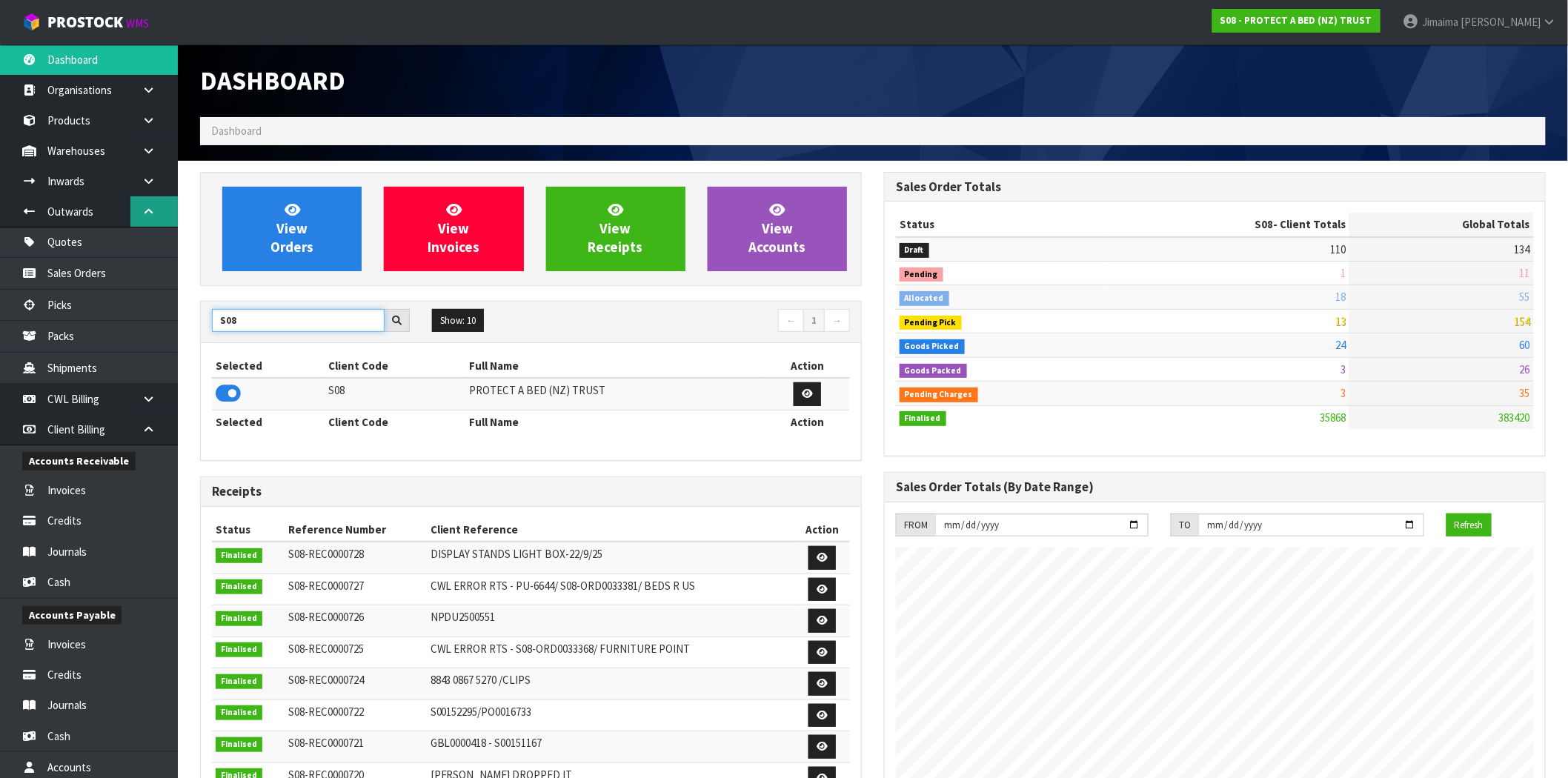
type input "S08"
click at [150, 211] on icon at bounding box center [149, 211] width 14 height 11
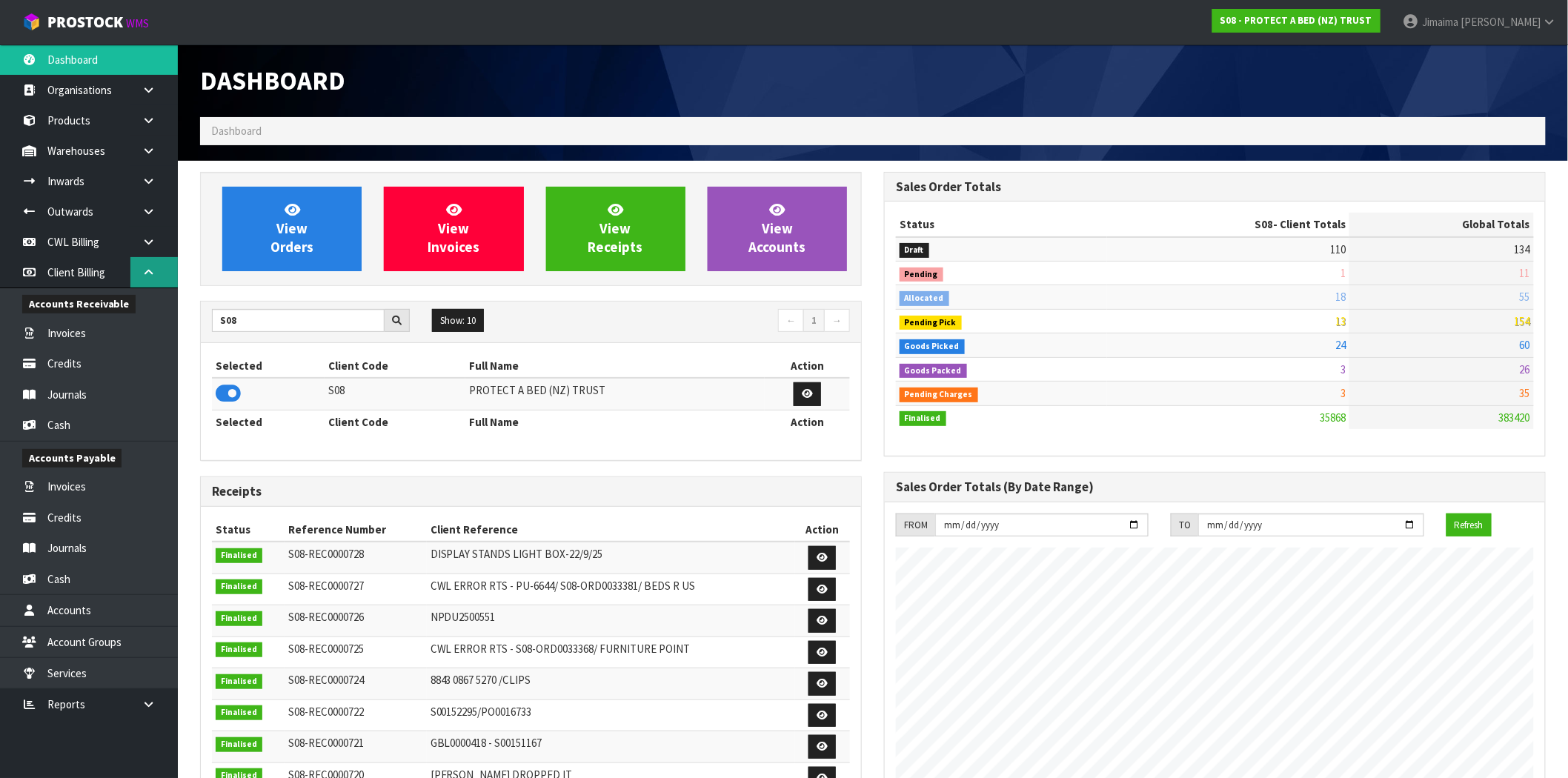
click at [146, 272] on icon at bounding box center [149, 272] width 14 height 11
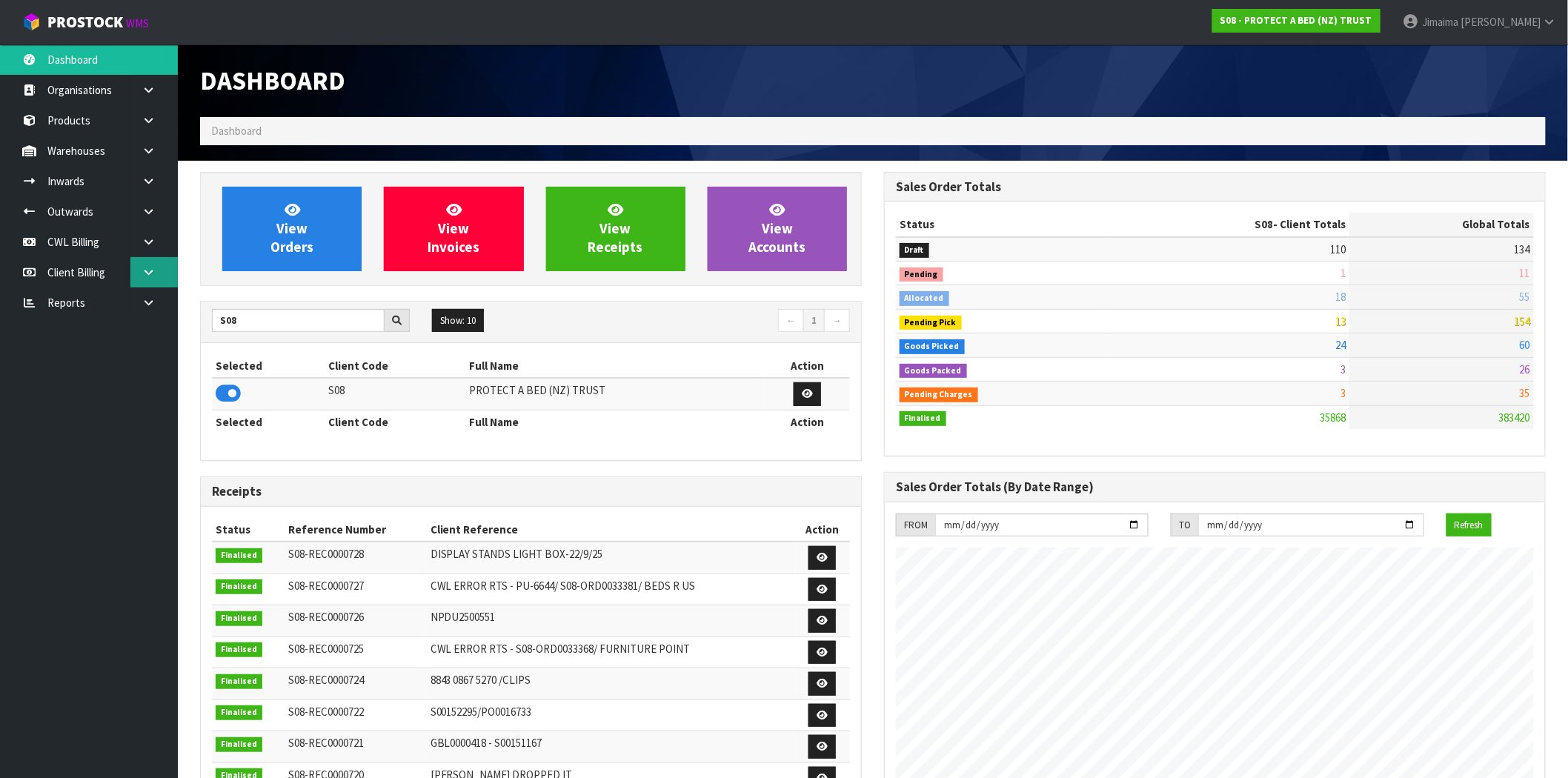
click at [150, 270] on icon at bounding box center [149, 272] width 14 height 11
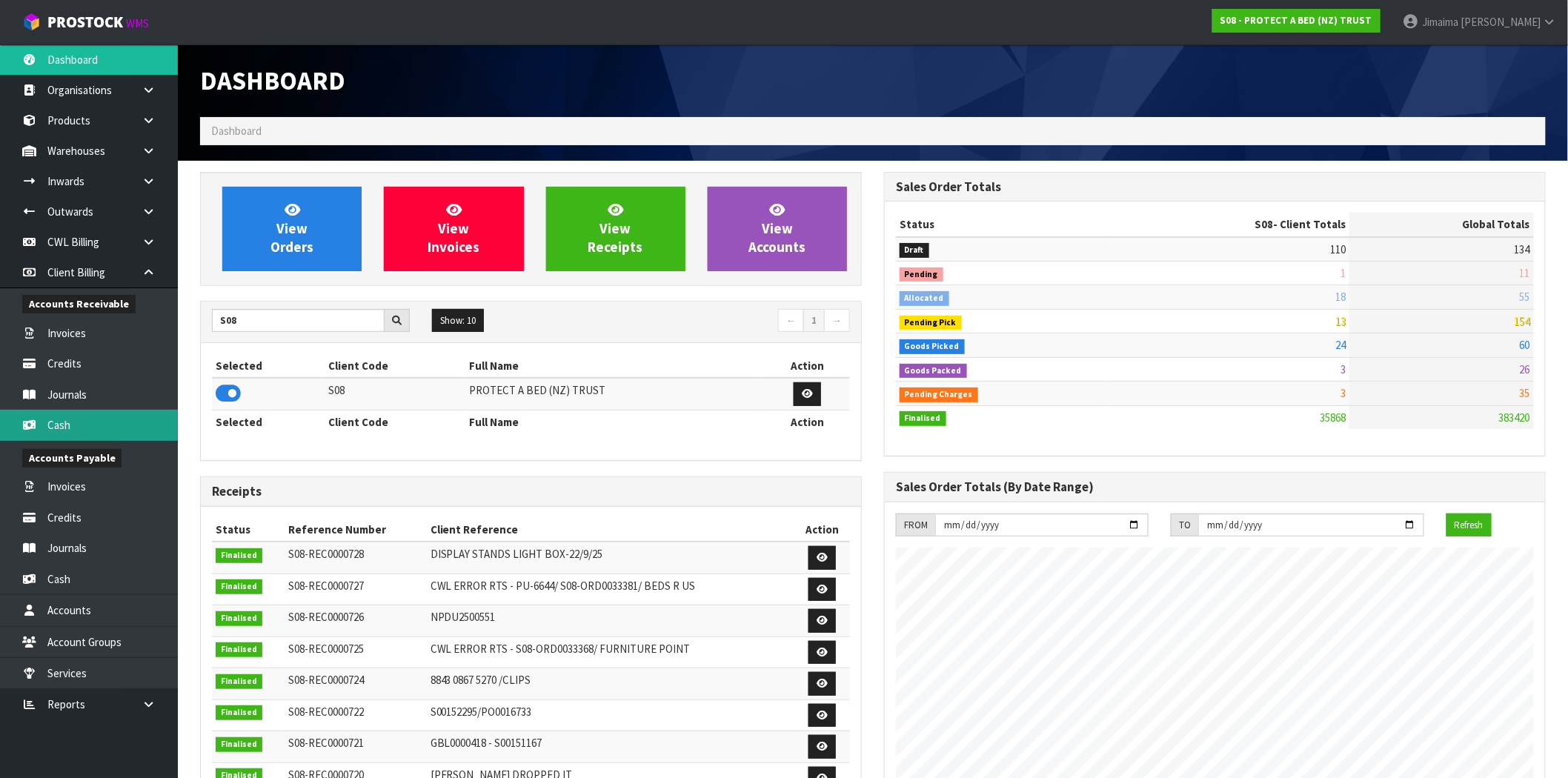
click at [82, 435] on link "Cash" at bounding box center [89, 425] width 178 height 30
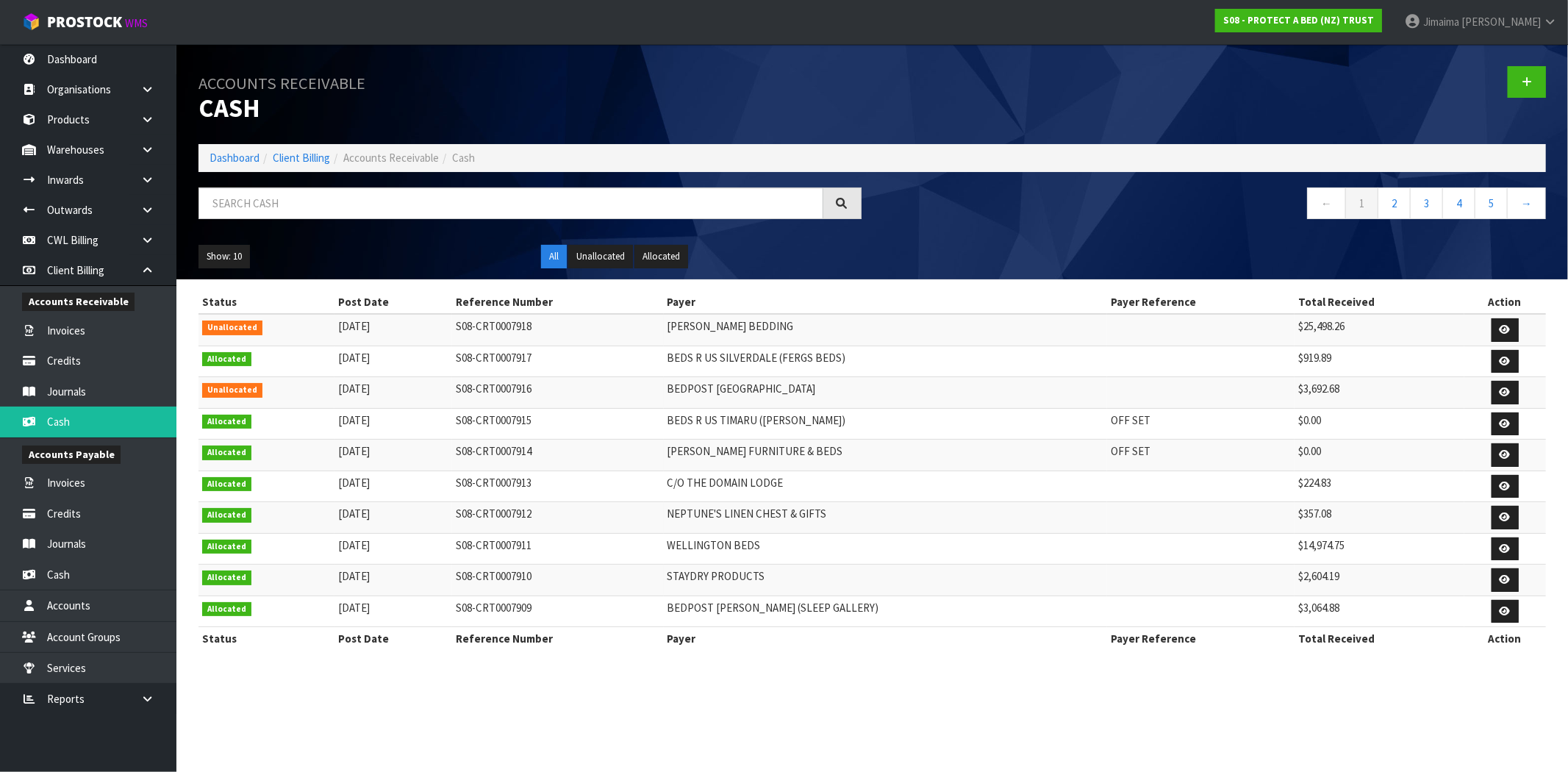
click at [826, 402] on td "BEDPOST WAIRAU PARK" at bounding box center [885, 393] width 443 height 31
click at [1500, 392] on icon at bounding box center [1505, 392] width 11 height 10
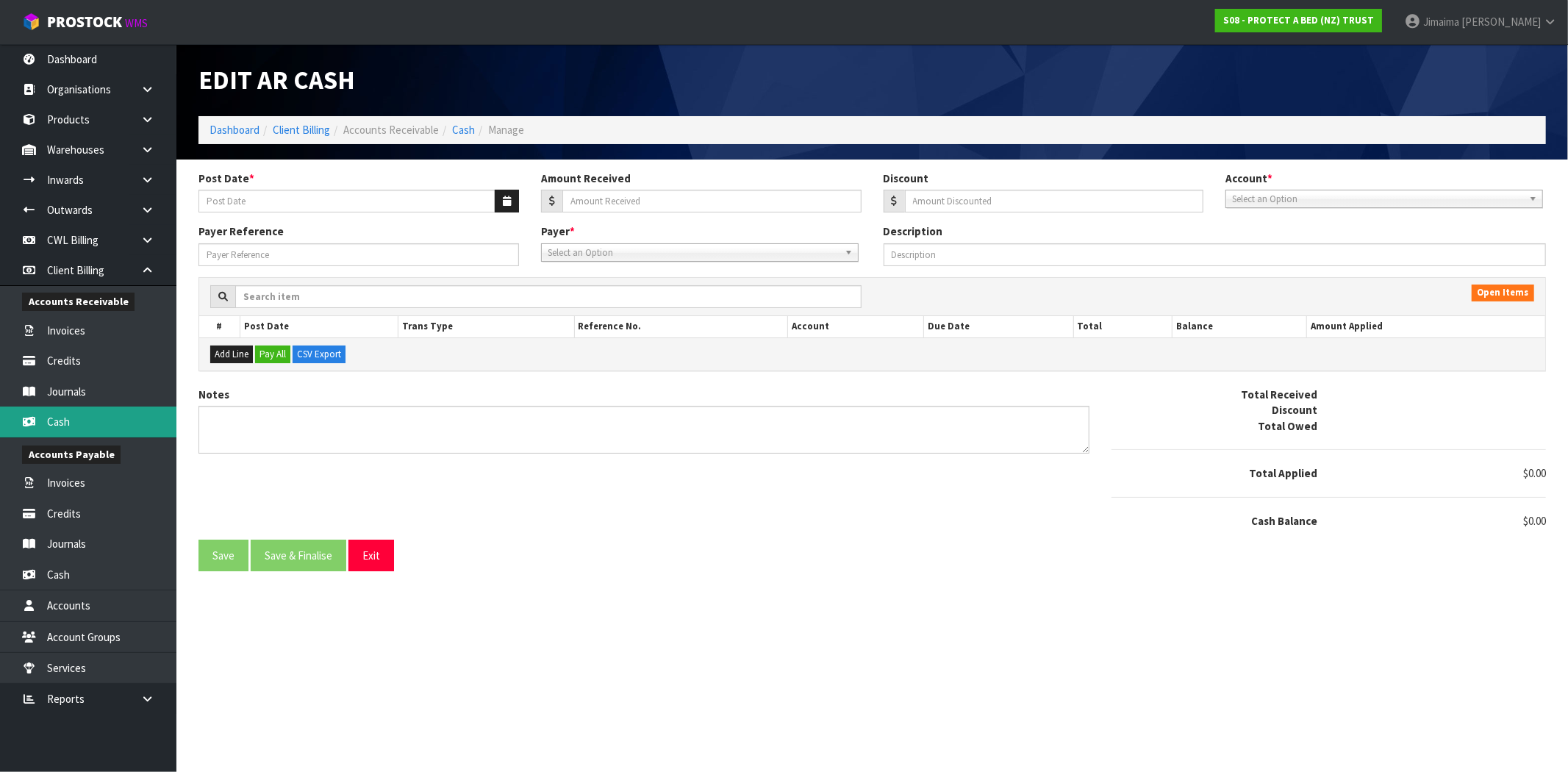
type input "24/09/2025"
type input "3692.68"
type input "0"
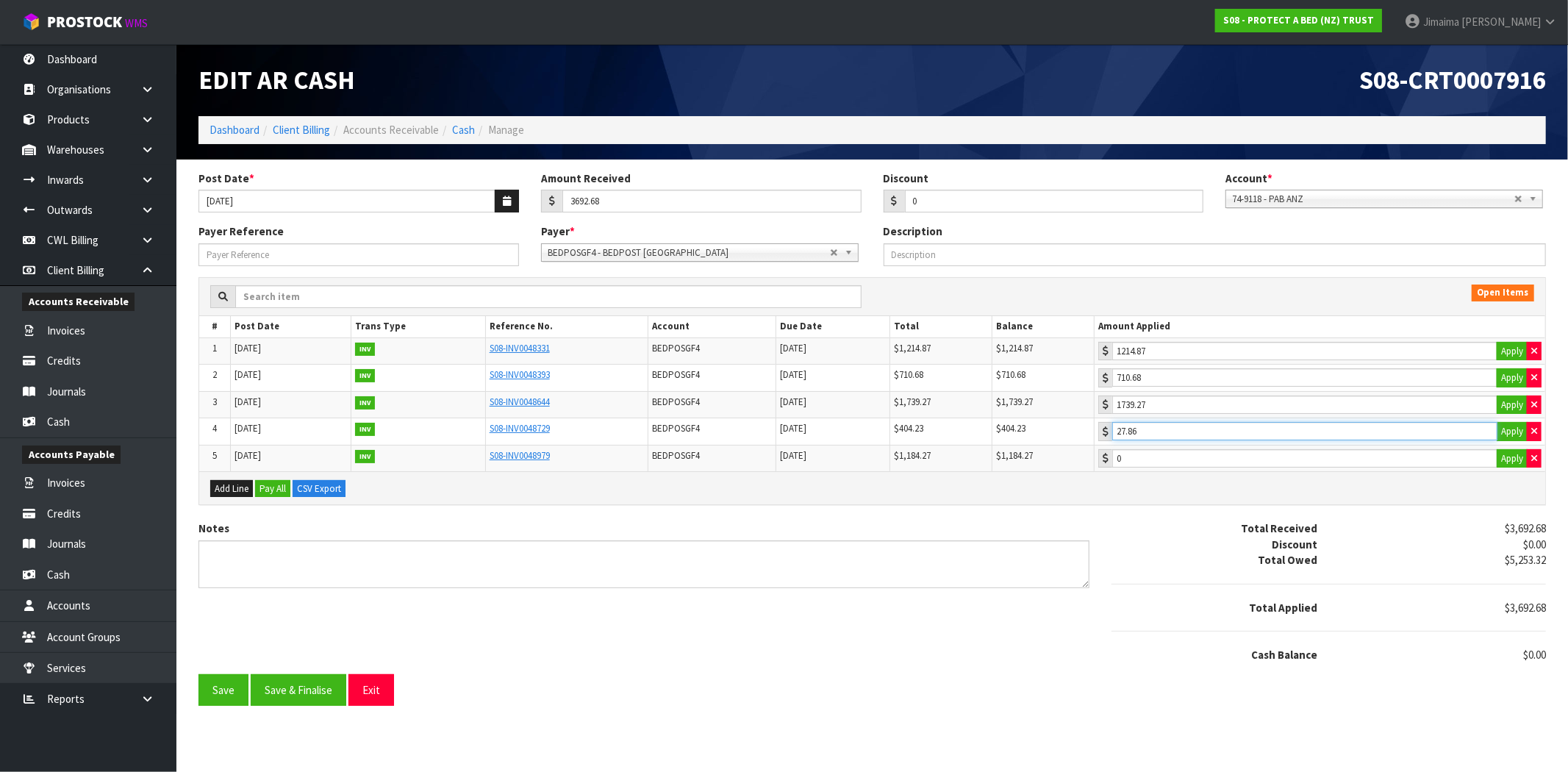
click at [1267, 427] on input "27.86" at bounding box center [1304, 431] width 385 height 18
click at [270, 693] on button "Save & Finalise" at bounding box center [298, 690] width 95 height 31
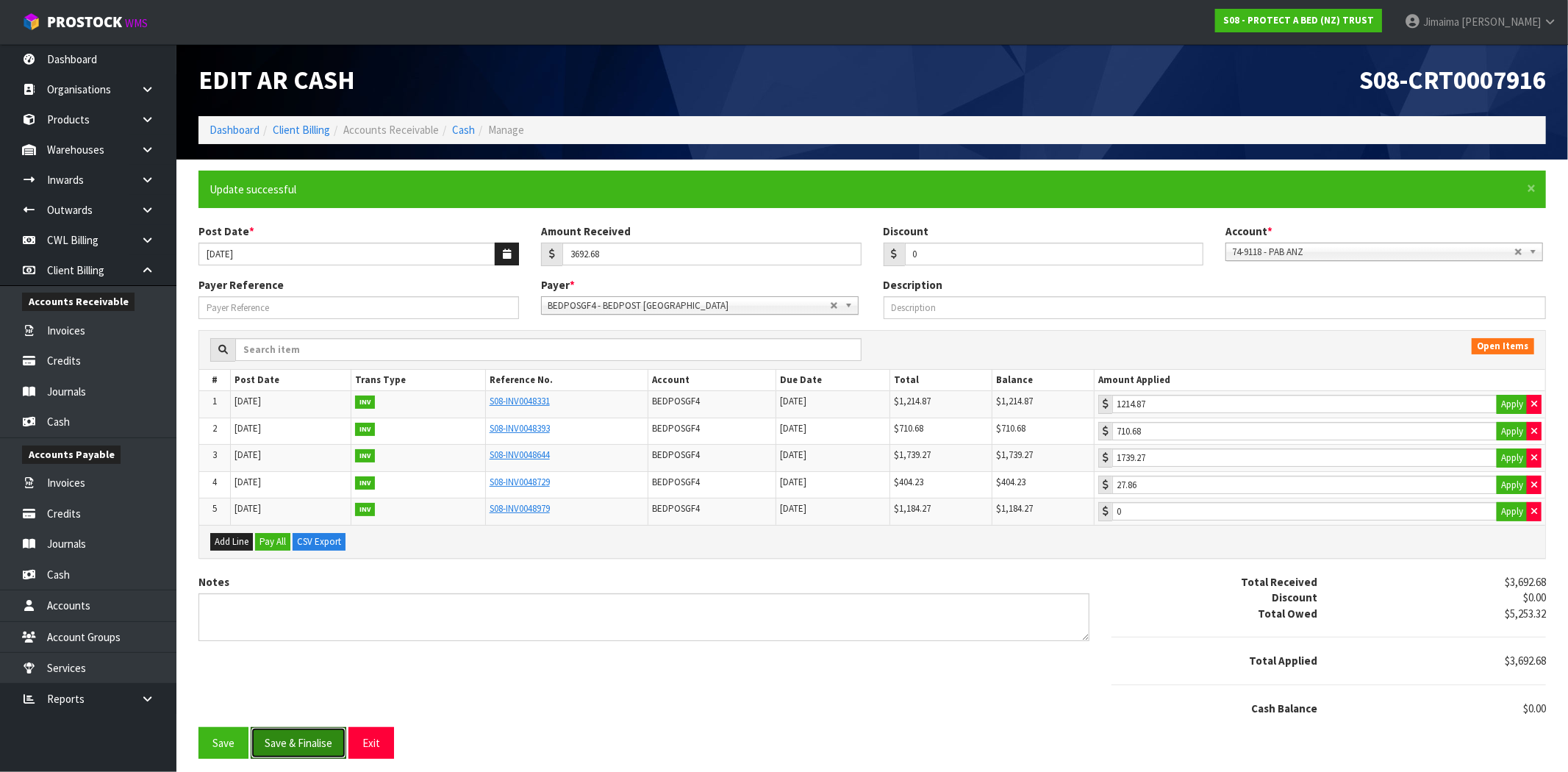
type input "710.68"
type input "1739.27"
type input "27.86"
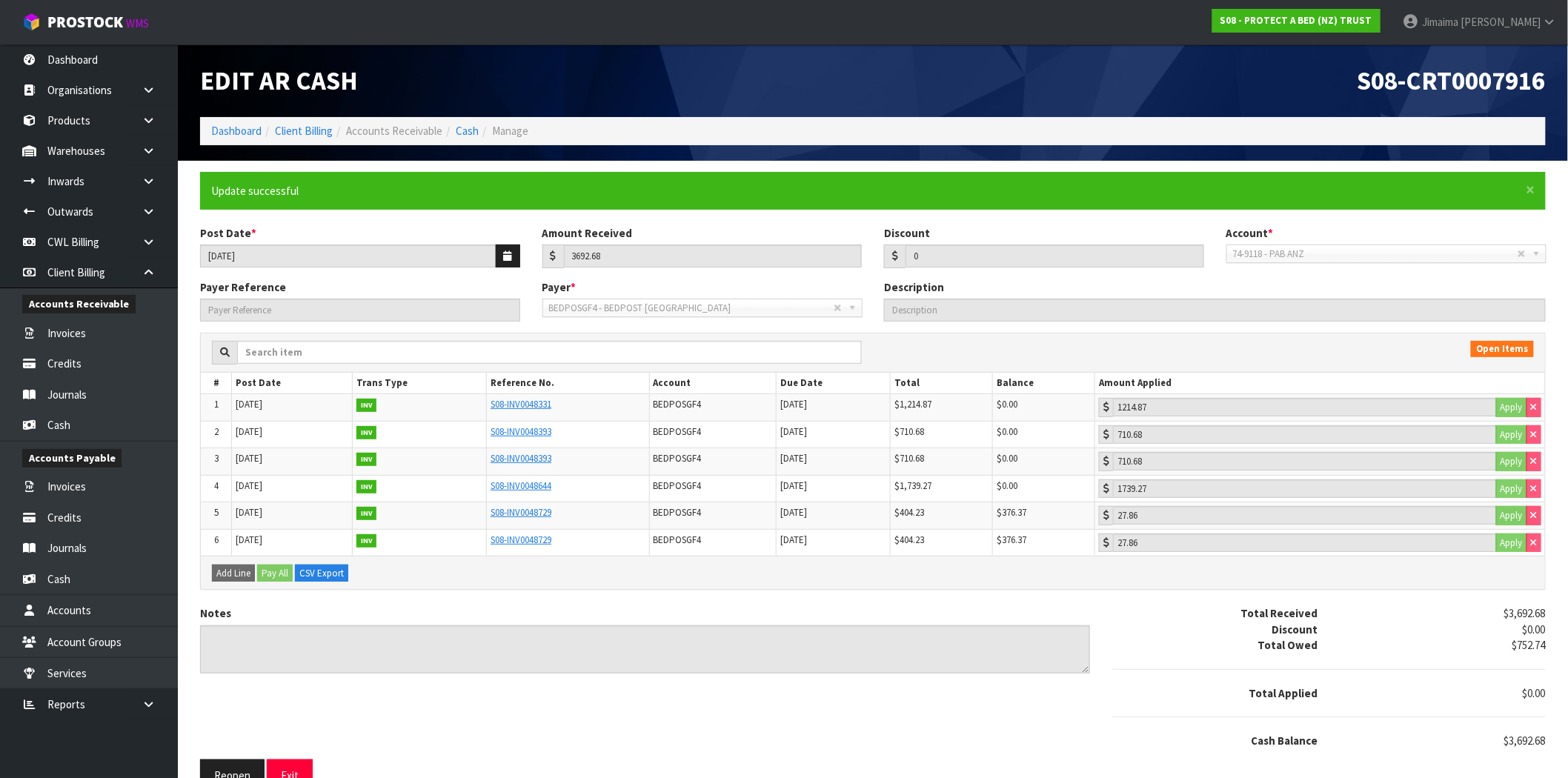
scroll to position [26, 0]
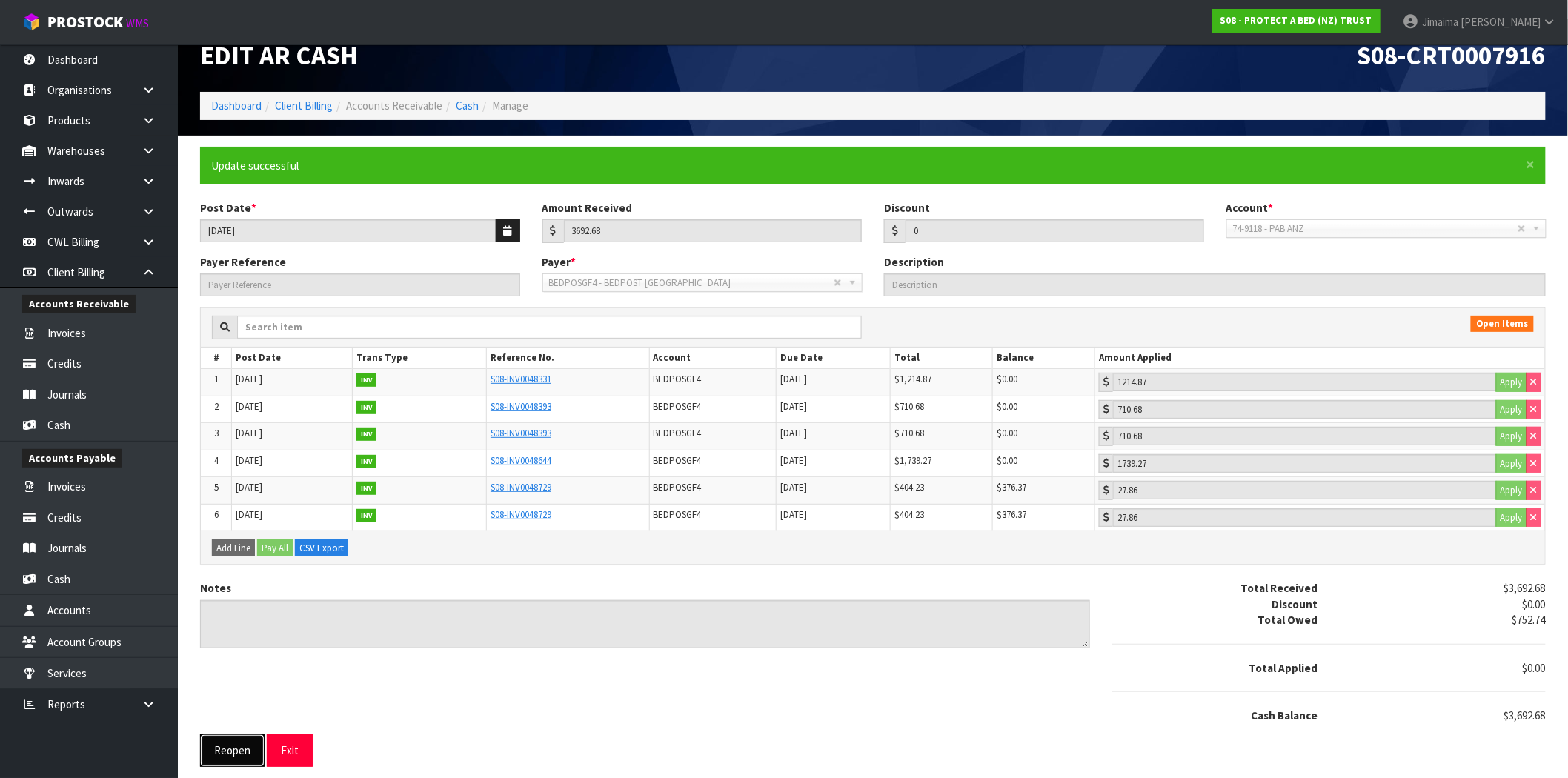
click at [247, 758] on button "Reopen" at bounding box center [232, 750] width 64 height 32
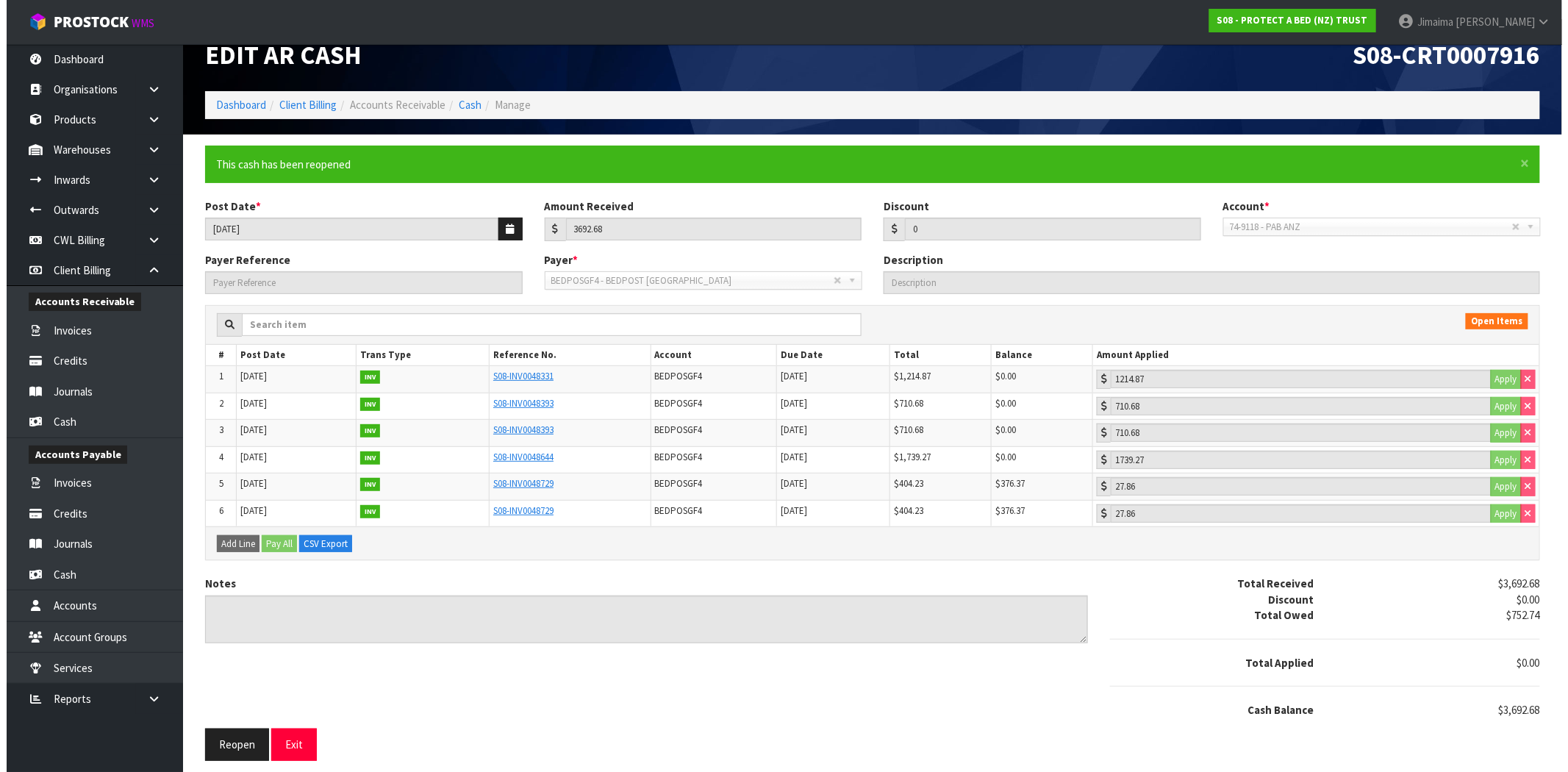
scroll to position [0, 0]
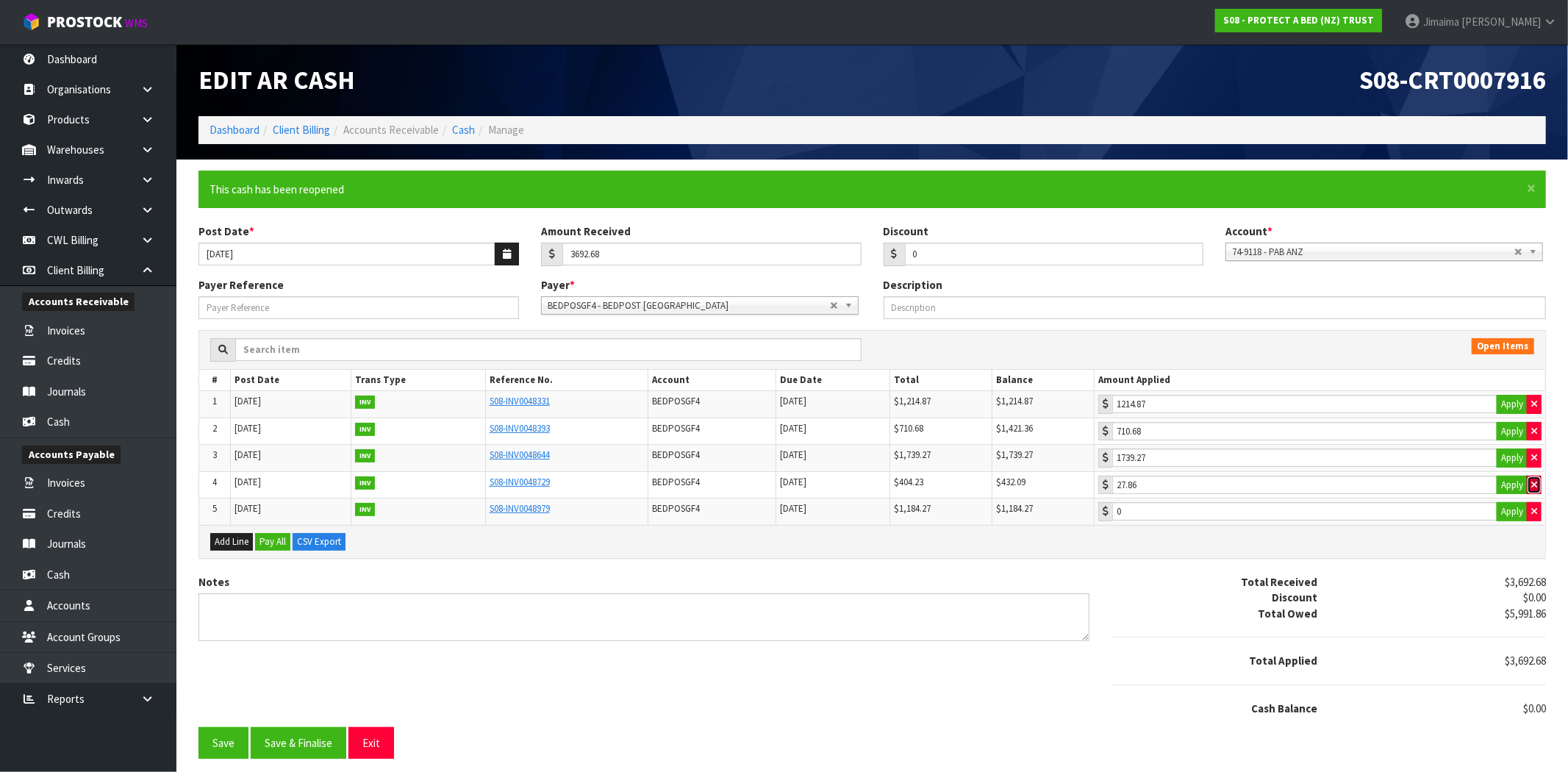
click at [1539, 483] on button "button" at bounding box center [1534, 485] width 15 height 19
type input "0"
click at [1530, 432] on button "button" at bounding box center [1534, 432] width 15 height 19
type input "0"
click at [1535, 455] on icon "button" at bounding box center [1534, 457] width 6 height 10
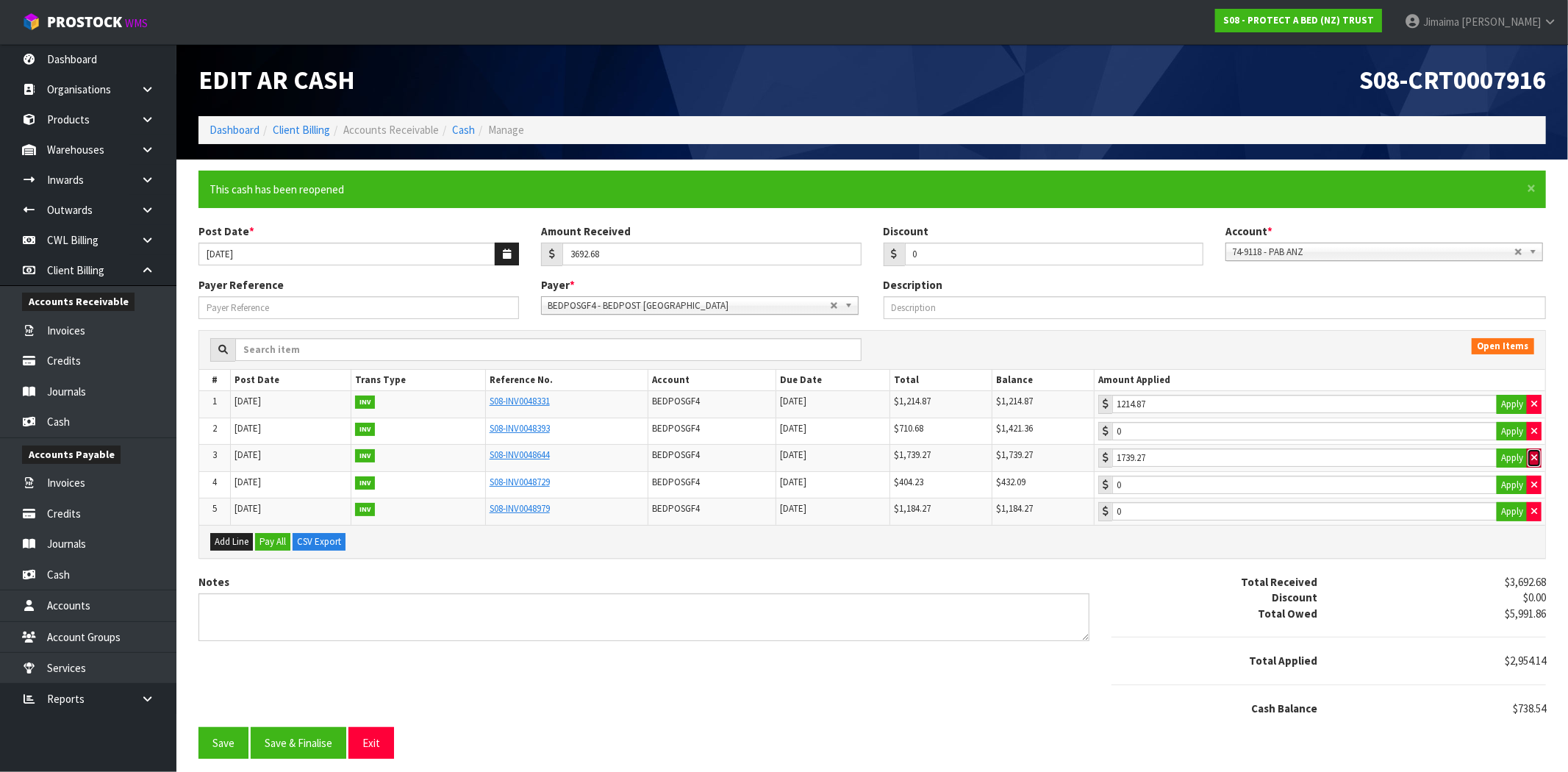
type input "0"
type input "1421.36"
click at [1442, 429] on input "1421.36" at bounding box center [1304, 431] width 385 height 18
type input "1056.45"
click at [1236, 460] on input "1056.45" at bounding box center [1304, 457] width 385 height 18
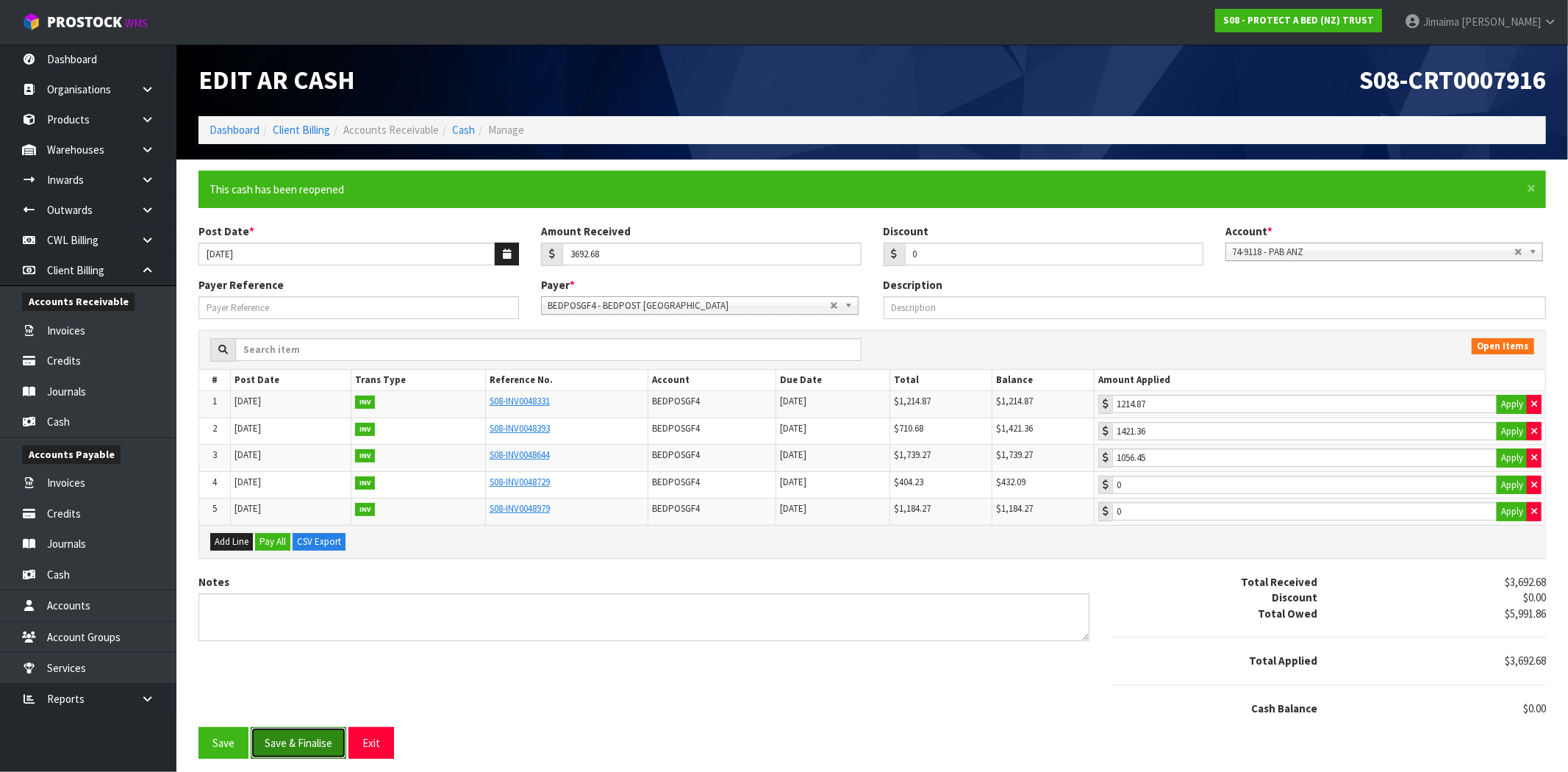
click at [284, 741] on button "Save & Finalise" at bounding box center [298, 743] width 95 height 31
type input "710.68"
type input "1739.27"
type input "27.86"
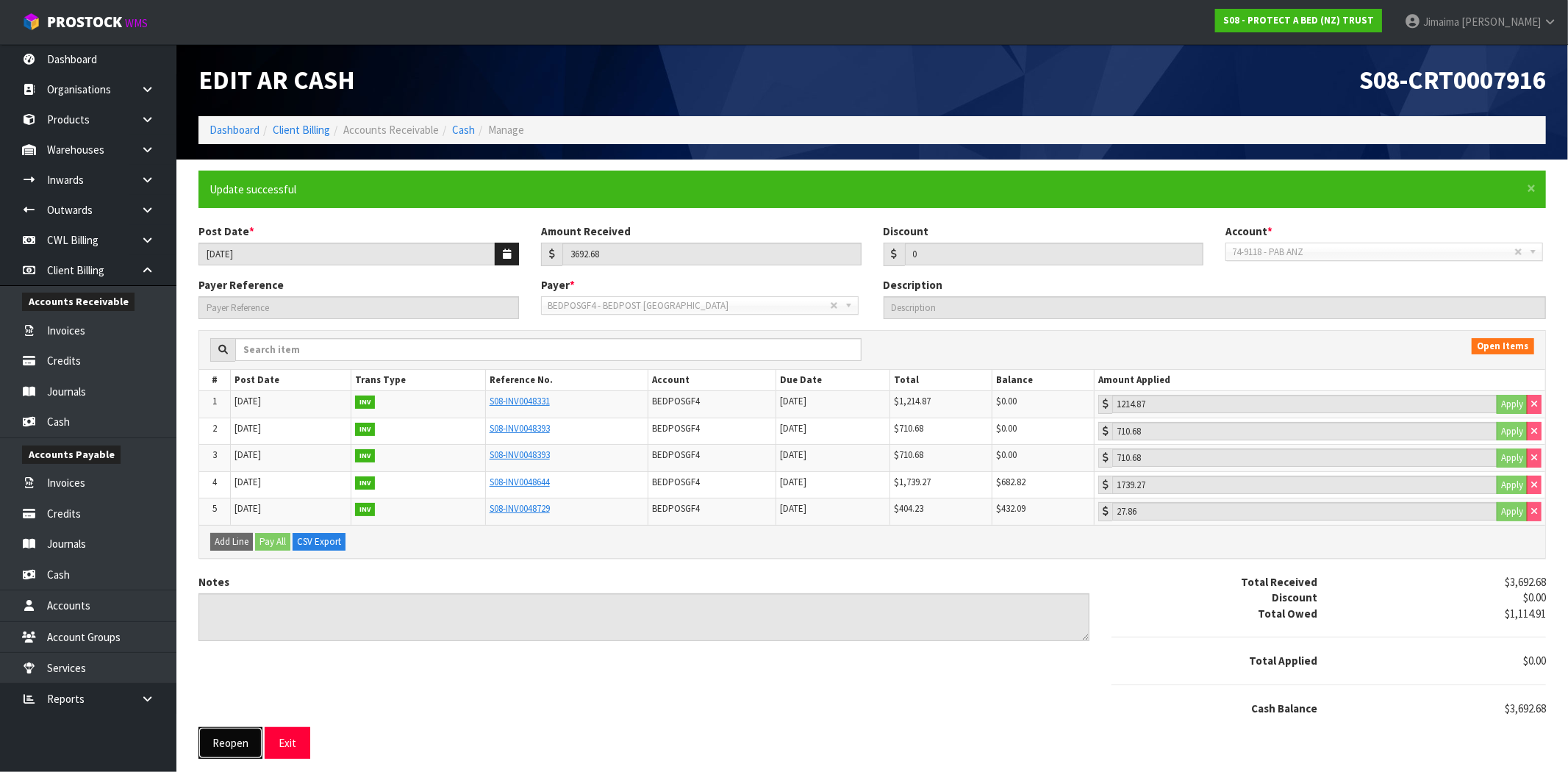
click at [238, 751] on button "Reopen" at bounding box center [230, 743] width 64 height 31
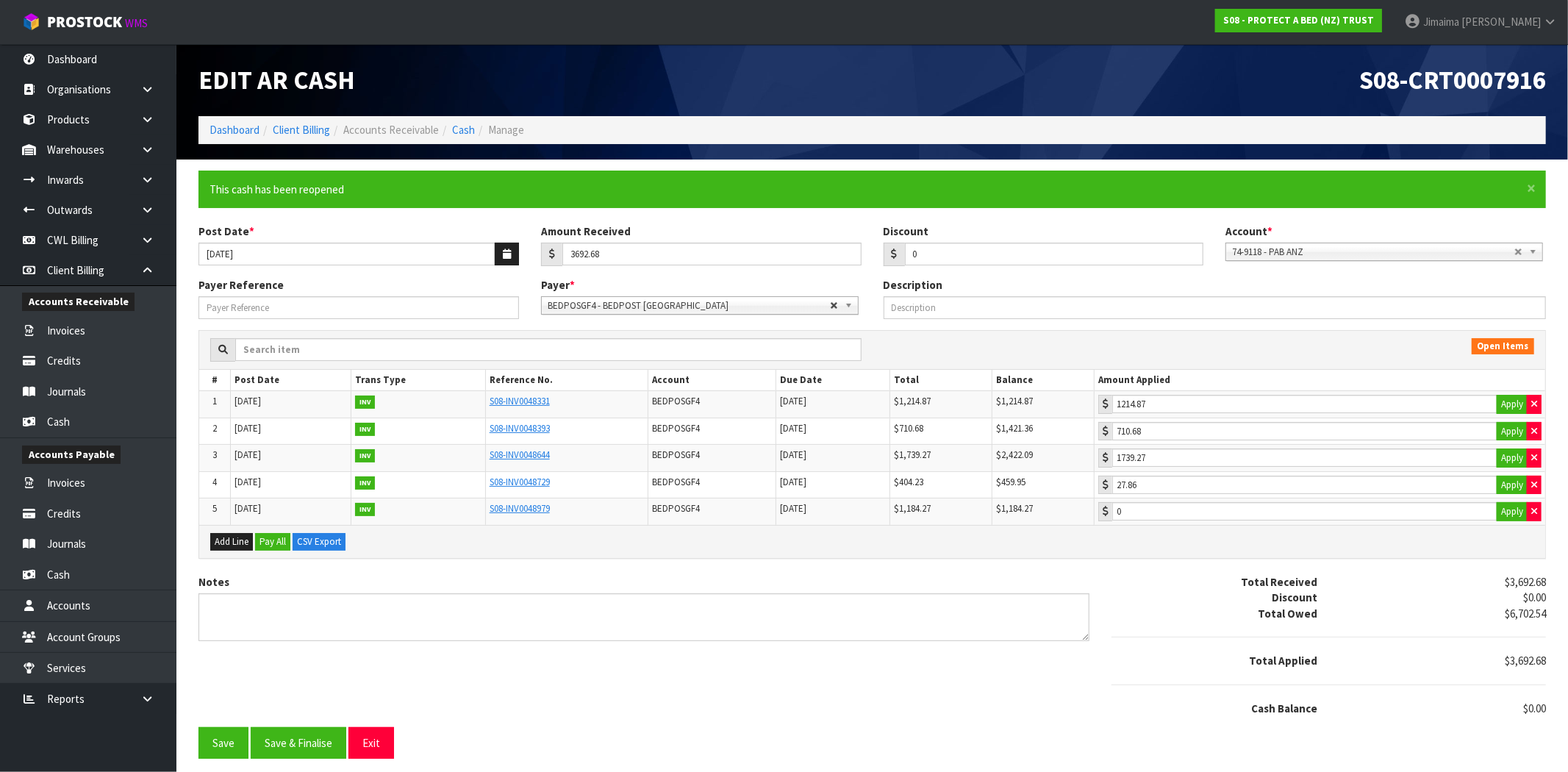
type input "710.68"
type input "27.86"
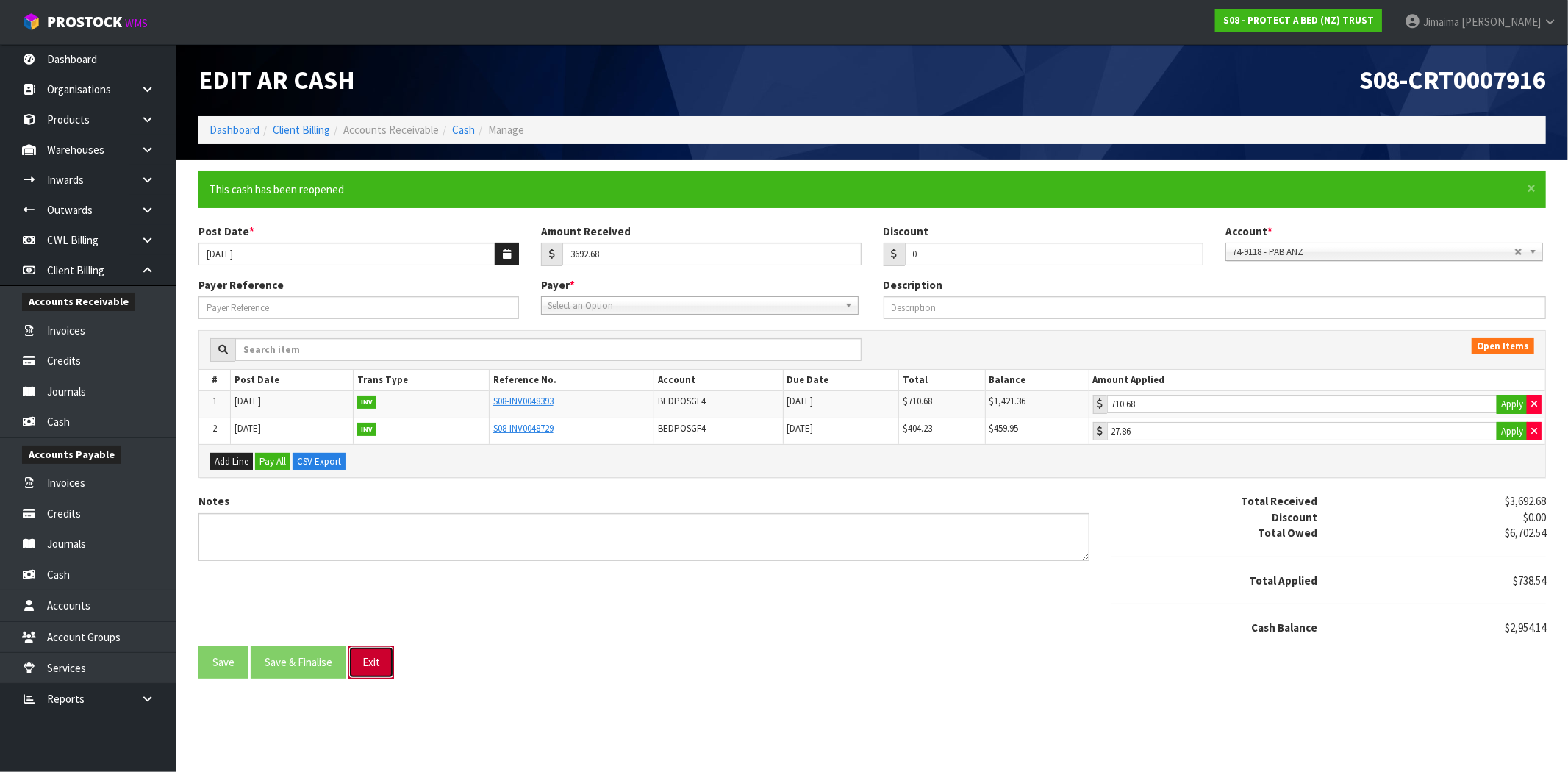
click at [385, 674] on button "Exit" at bounding box center [371, 662] width 45 height 31
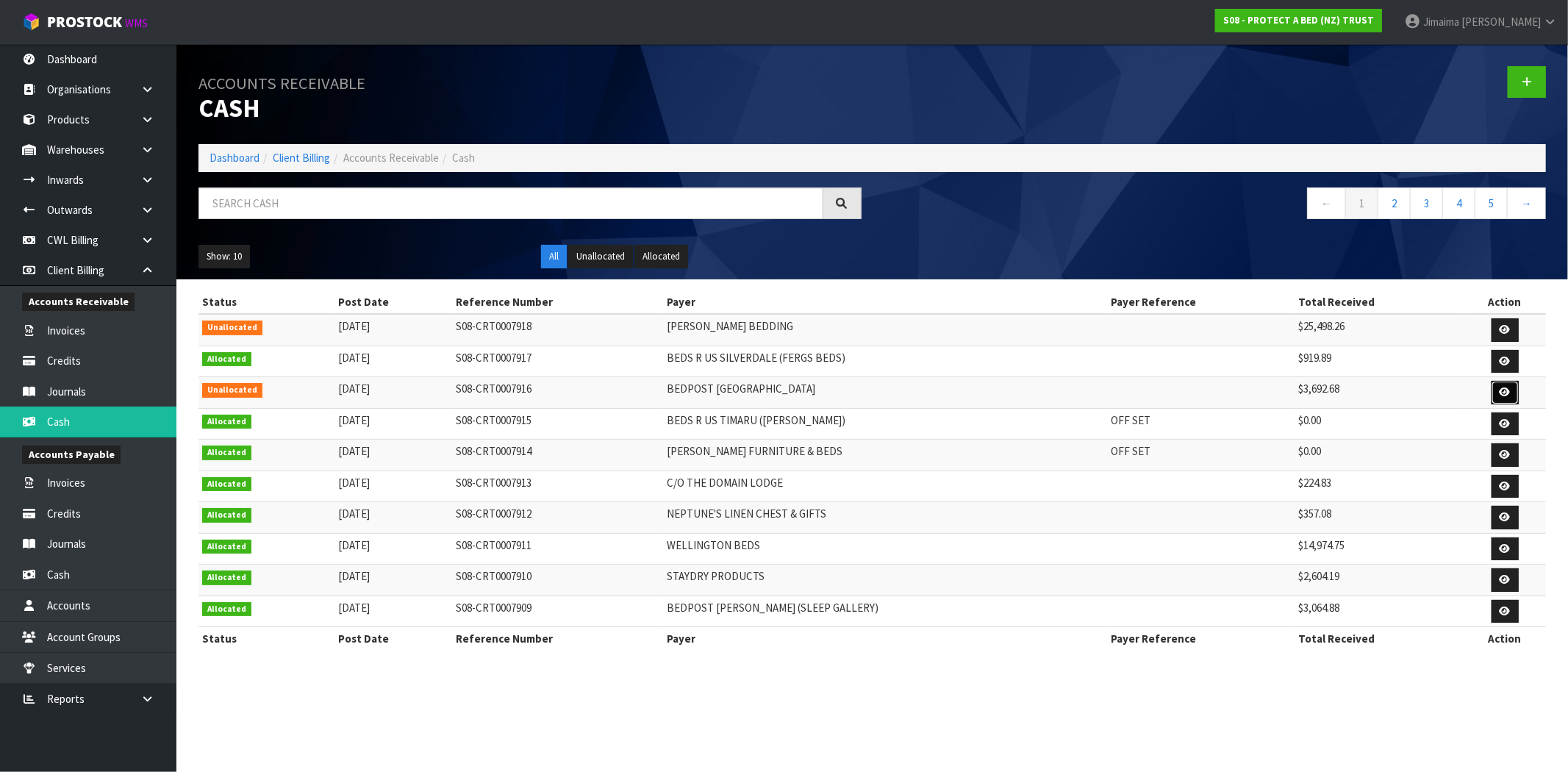
click at [1508, 387] on icon at bounding box center [1505, 392] width 11 height 10
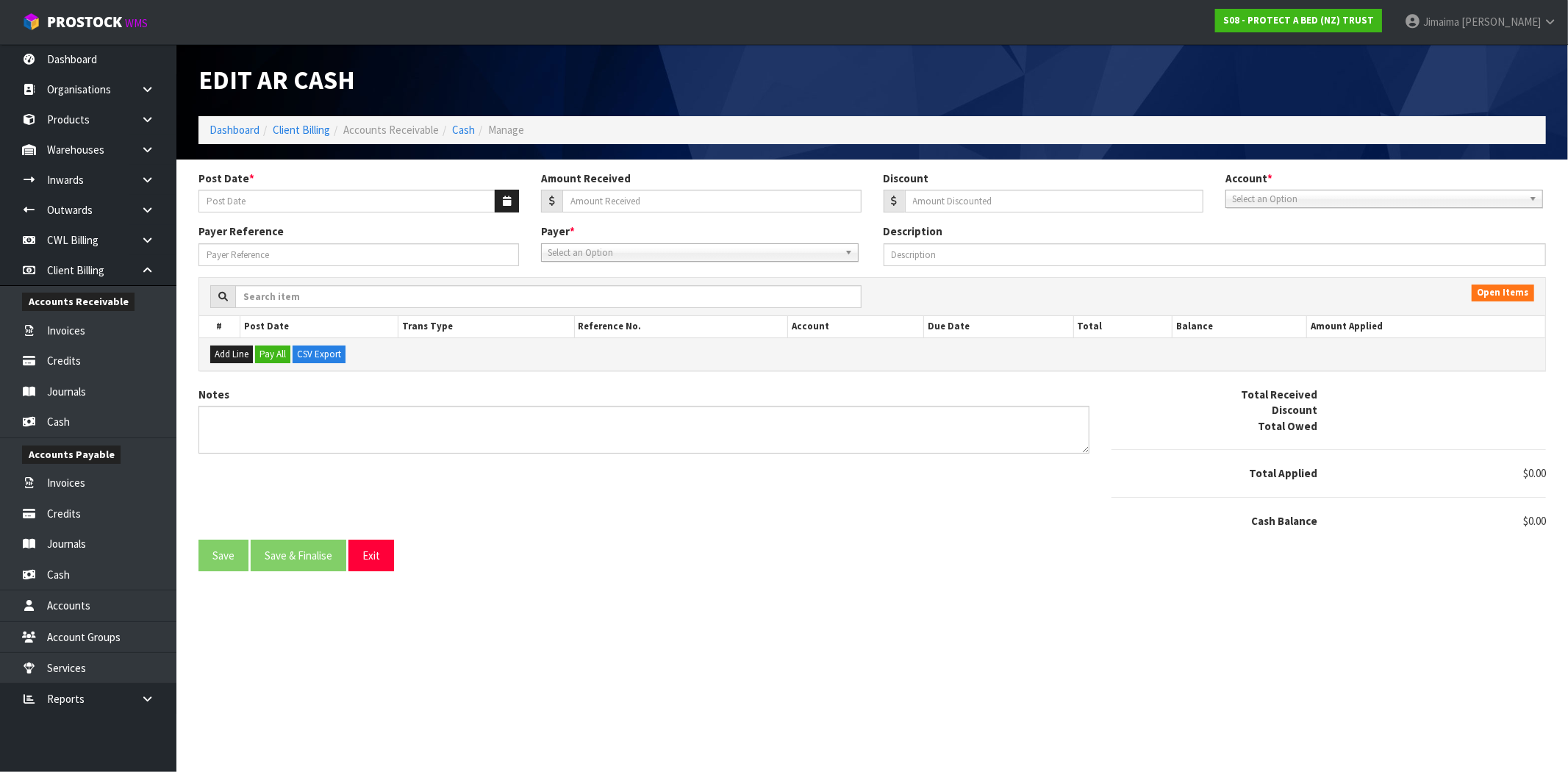
type input "24/09/2025"
type input "3692.68"
type input "0"
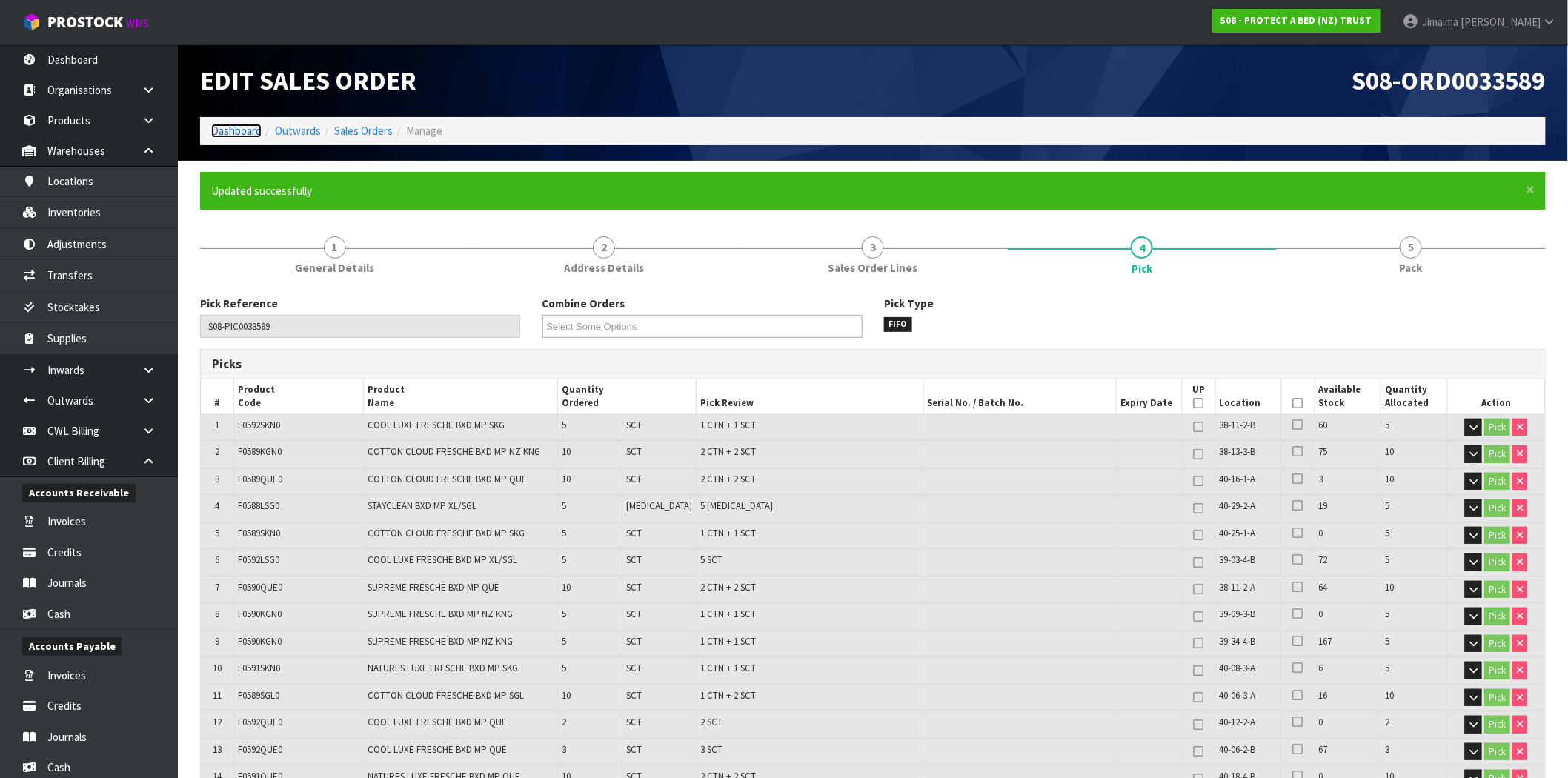
drag, startPoint x: 235, startPoint y: 130, endPoint x: 249, endPoint y: 150, distance: 24.4
click at [235, 130] on link "Dashboard" at bounding box center [236, 130] width 50 height 14
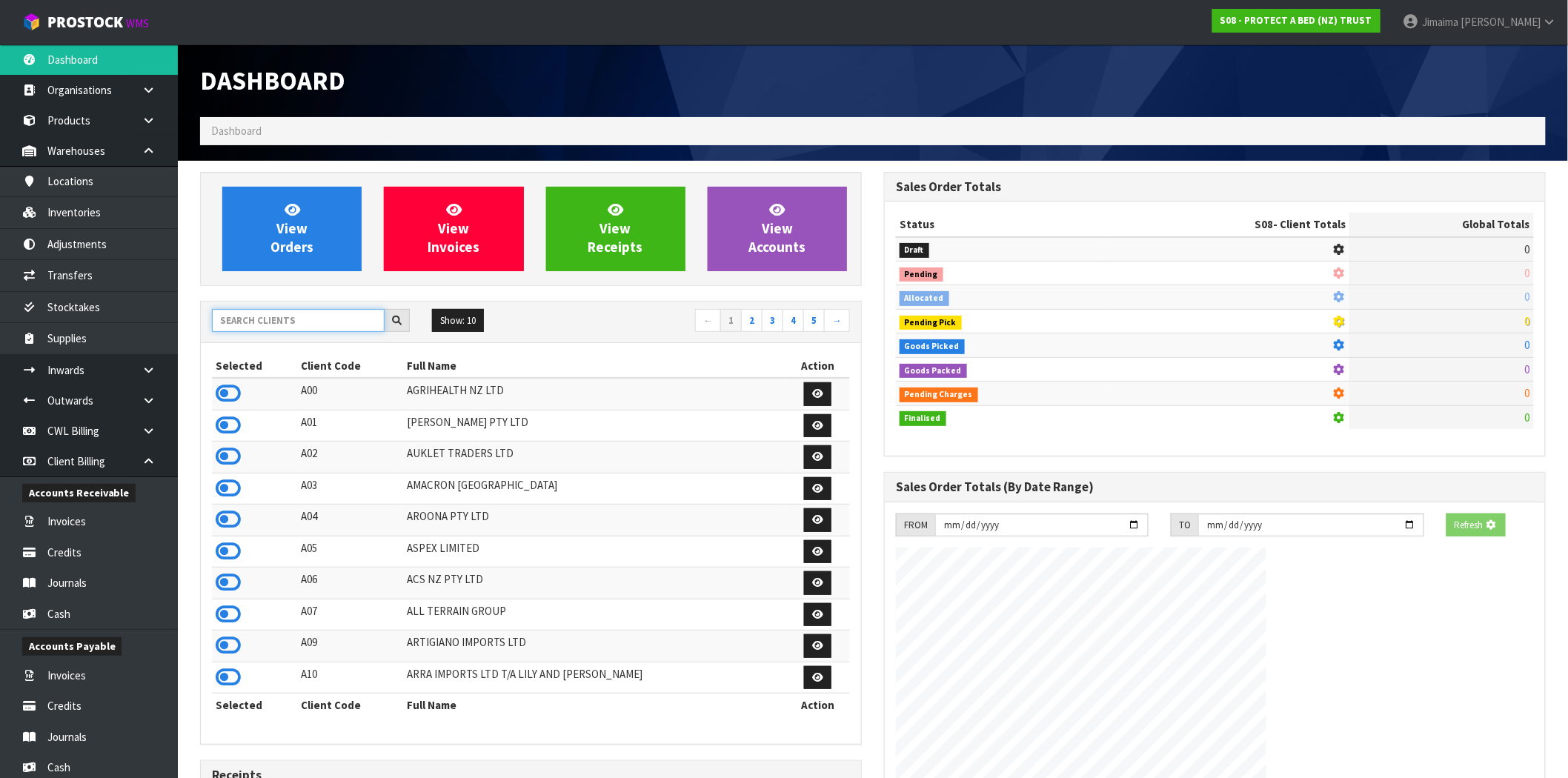
click at [227, 324] on input "text" at bounding box center [299, 321] width 173 height 23
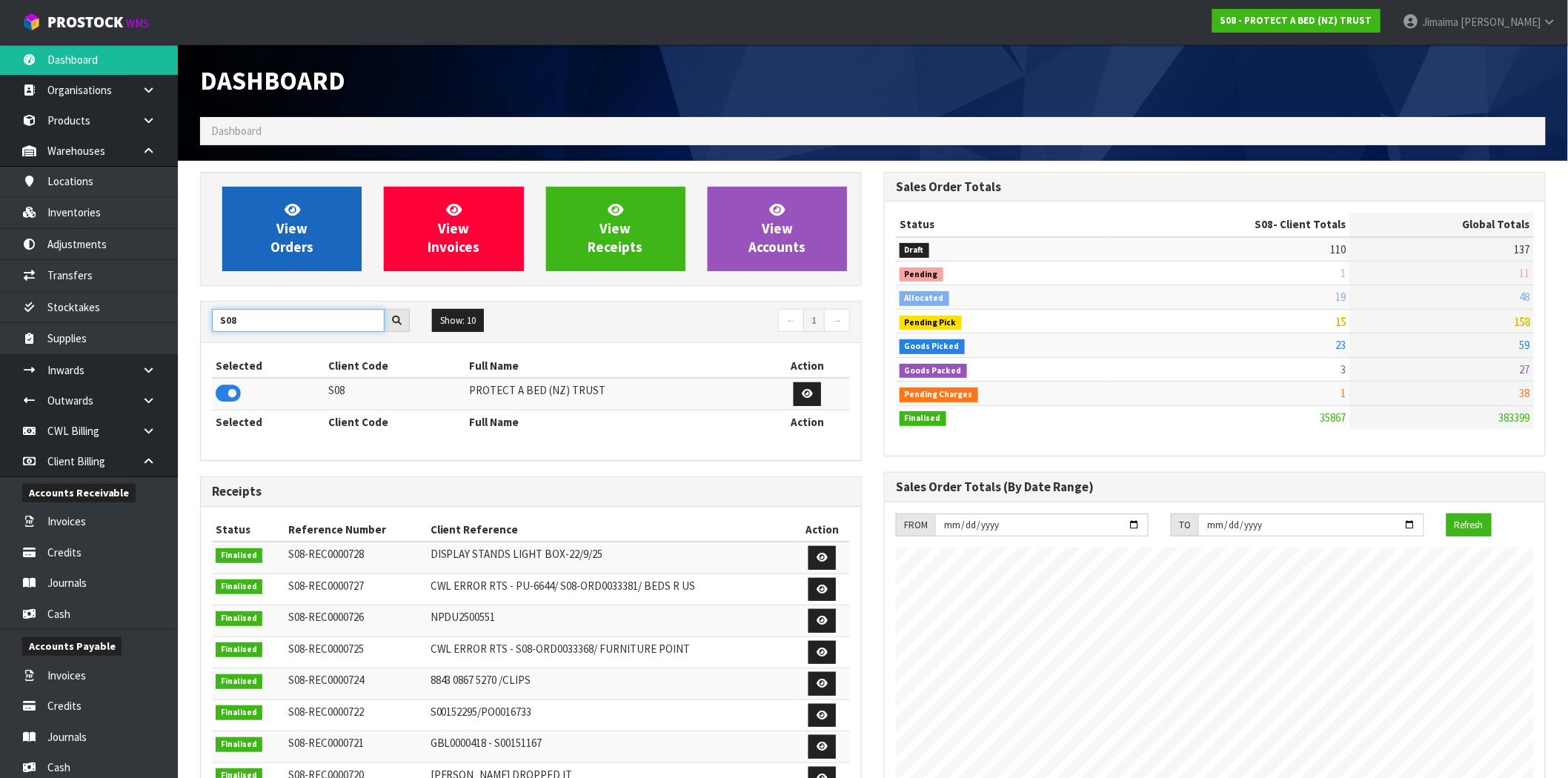
type input "S08"
click at [285, 235] on span "View Orders" at bounding box center [292, 228] width 43 height 56
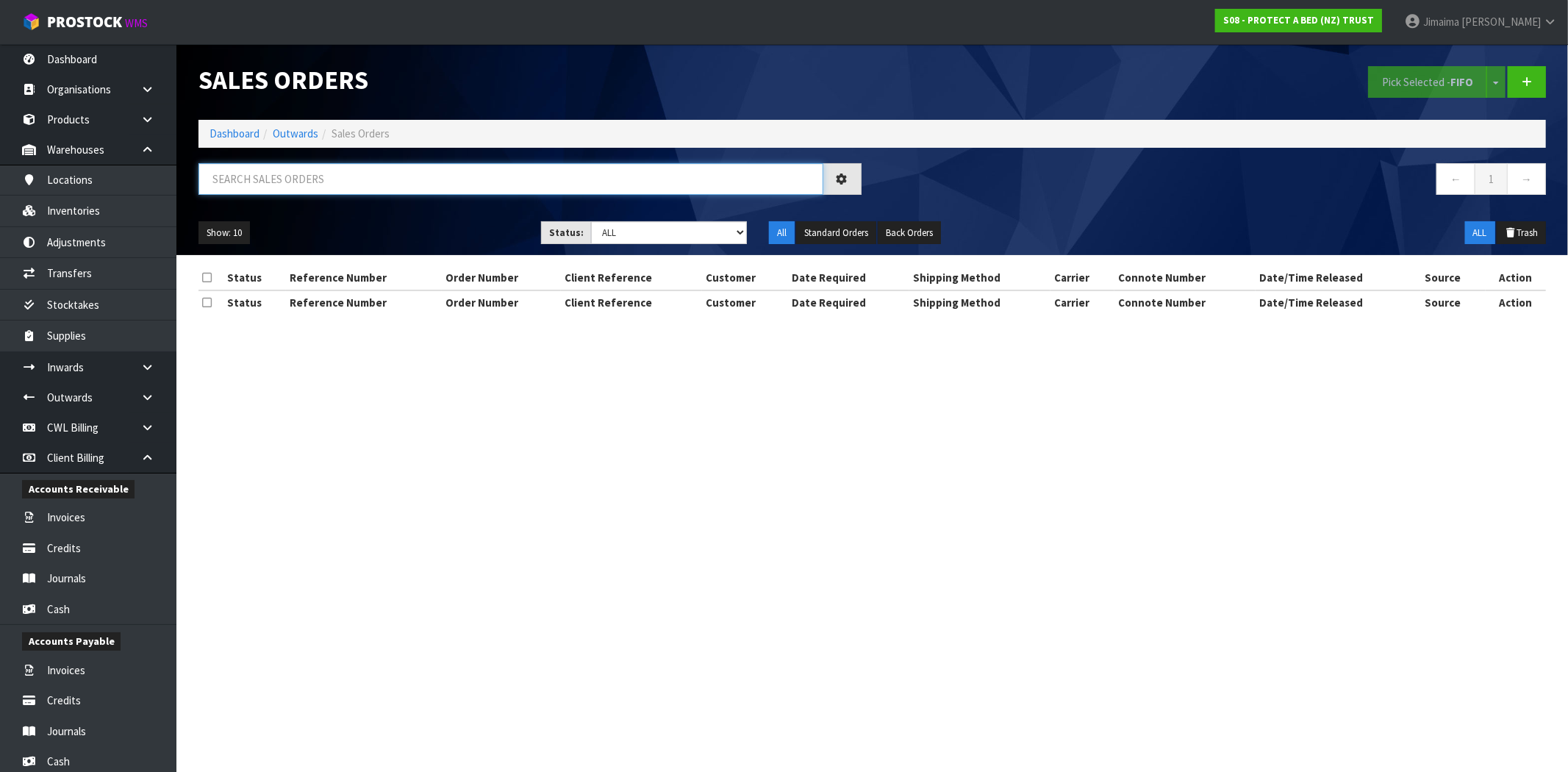
click at [261, 180] on input "text" at bounding box center [510, 179] width 625 height 31
click at [118, 205] on link "Inventories" at bounding box center [88, 211] width 177 height 30
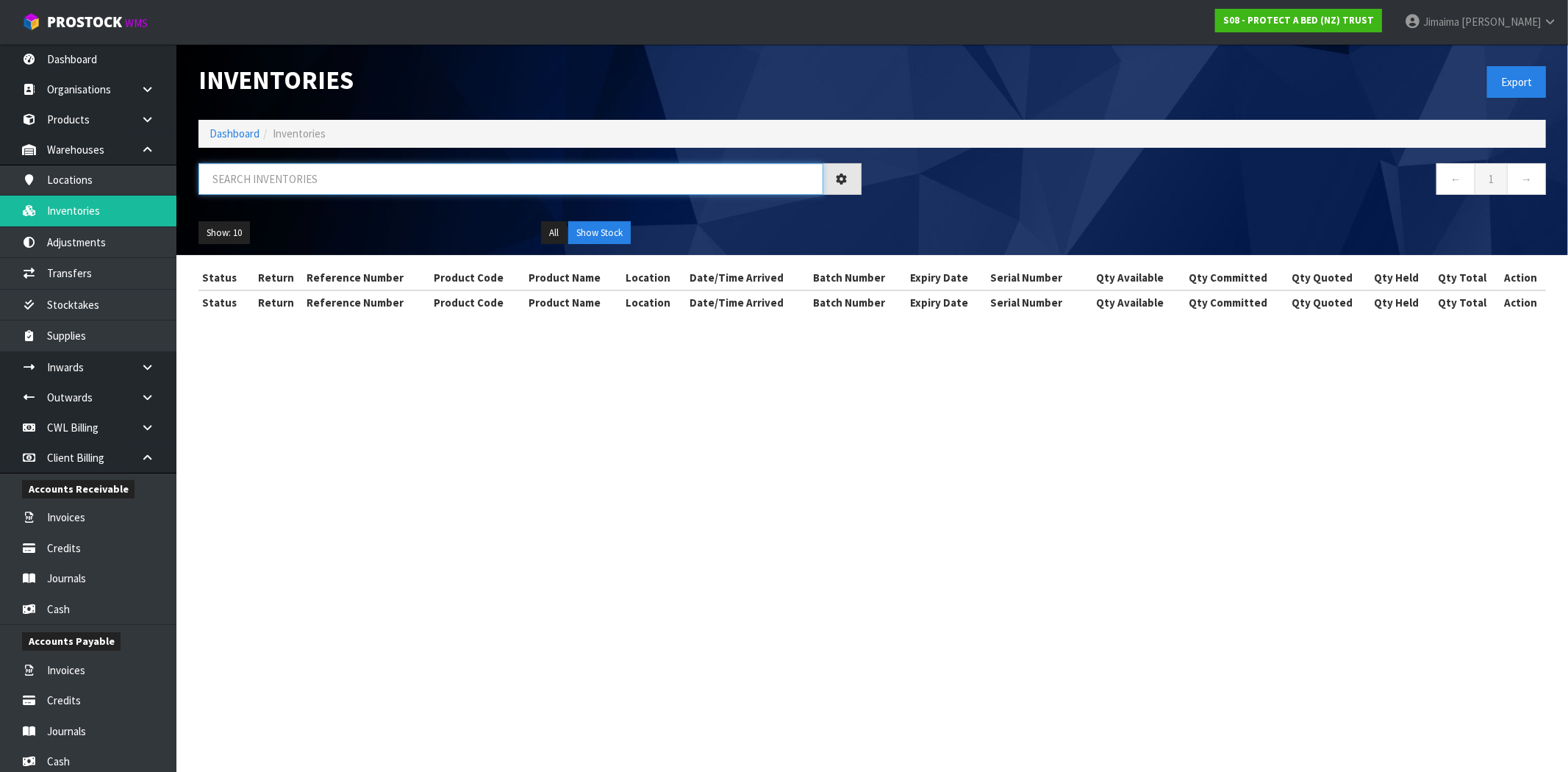
click at [267, 183] on input "text" at bounding box center [510, 179] width 625 height 31
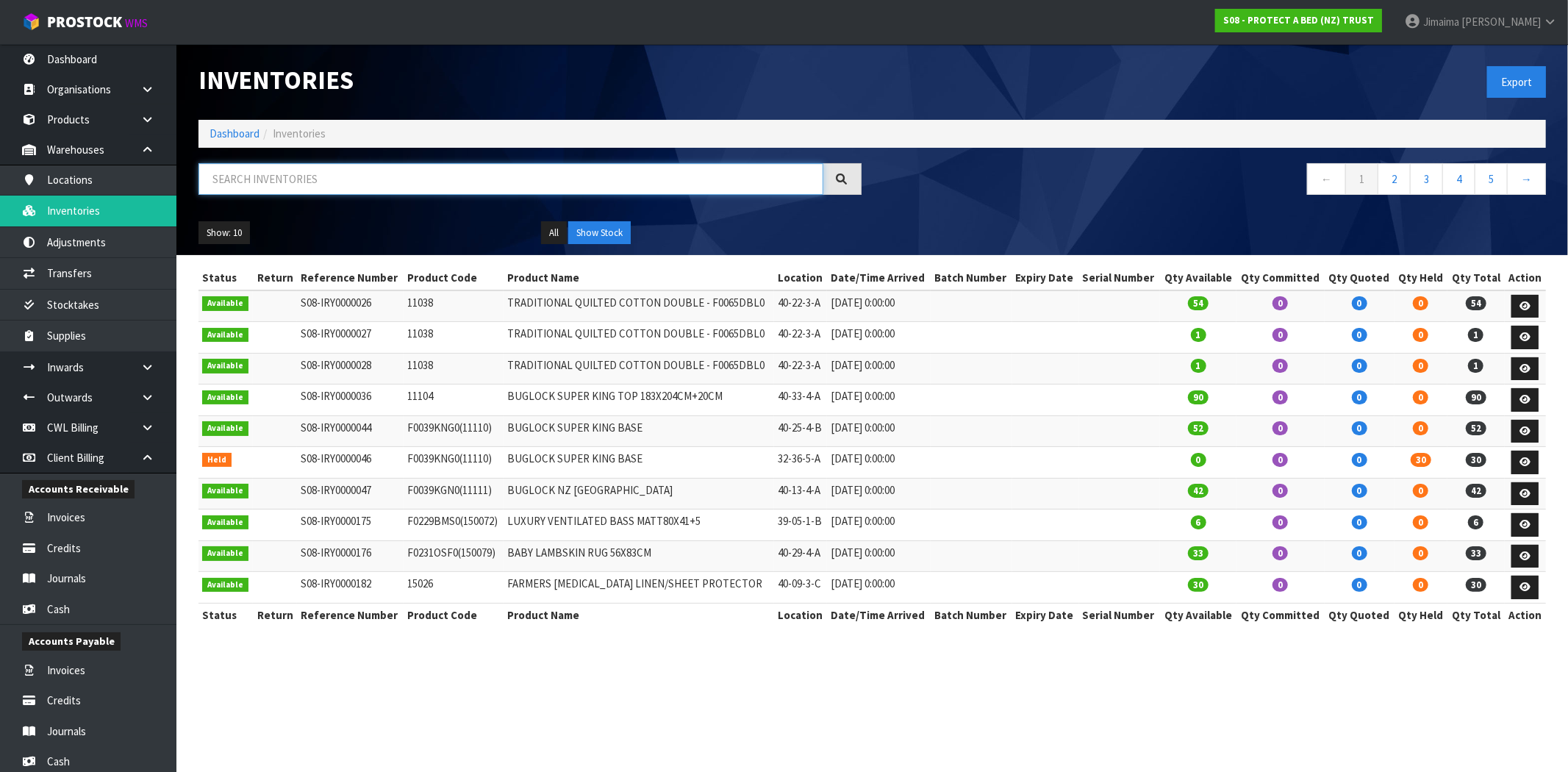
paste input "F0090QUE0"
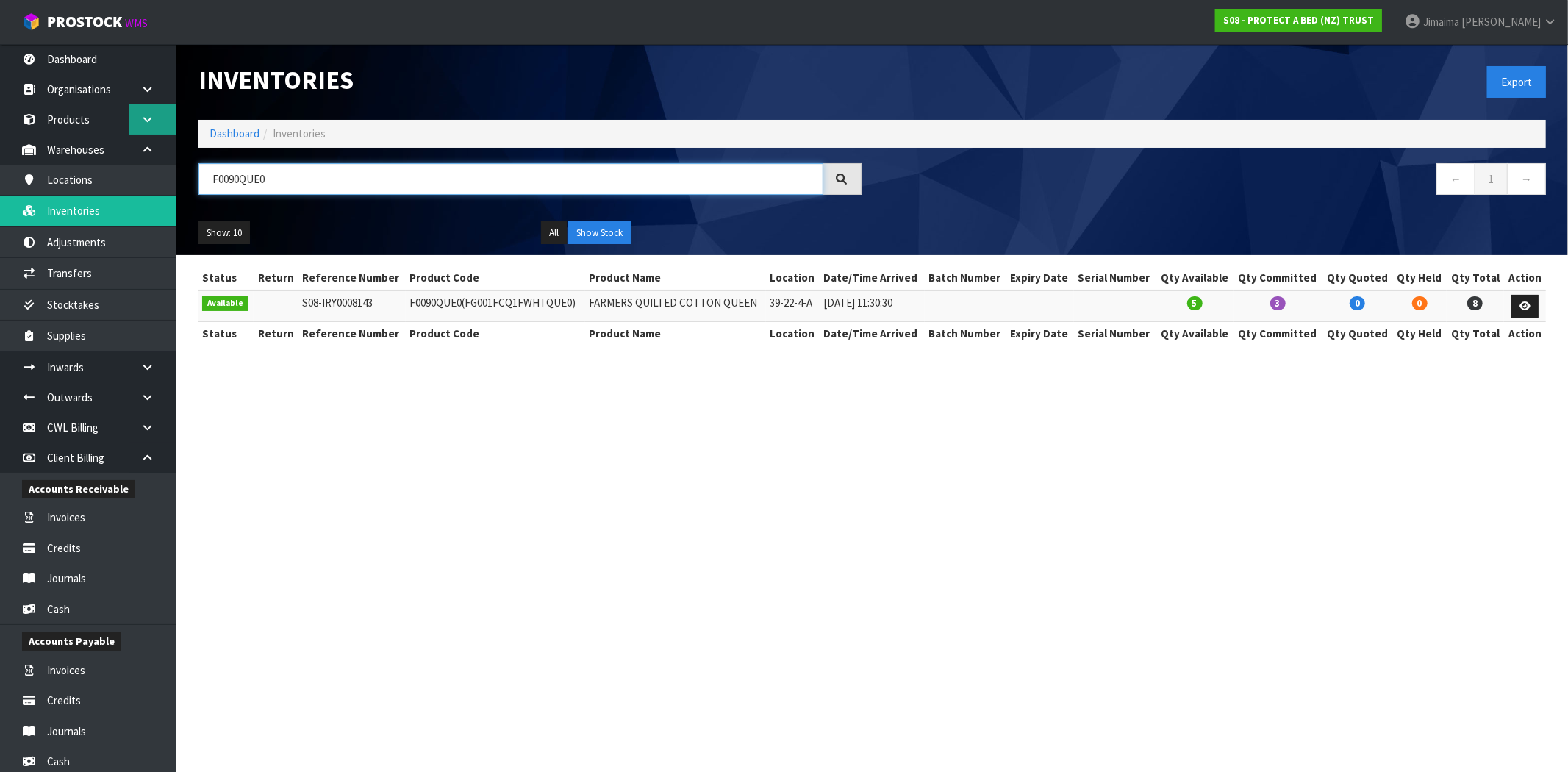
type input "F0090QUE0"
click at [162, 113] on link at bounding box center [153, 119] width 47 height 30
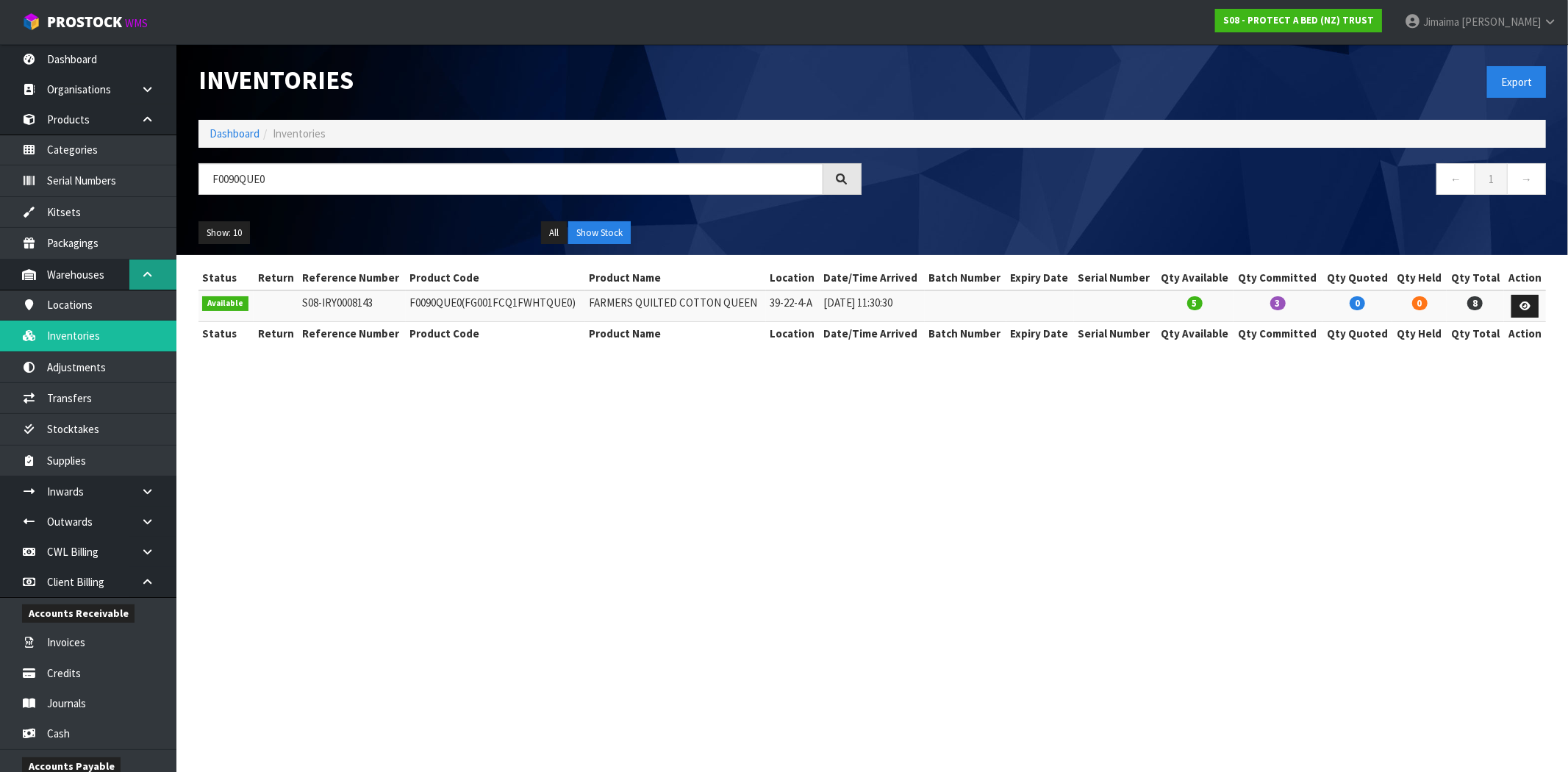
click at [158, 277] on link at bounding box center [153, 275] width 47 height 30
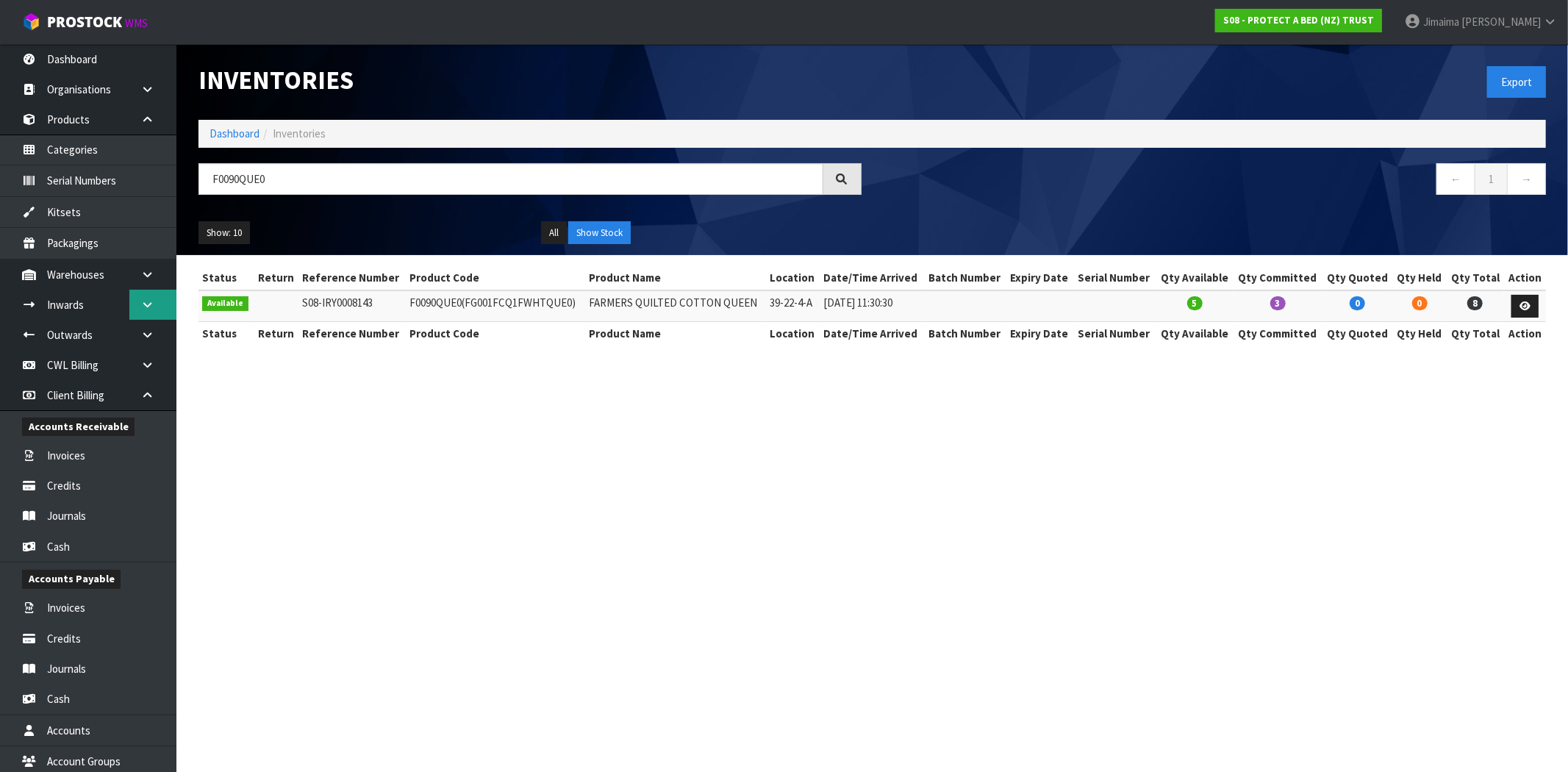
click at [149, 308] on icon at bounding box center [148, 304] width 14 height 11
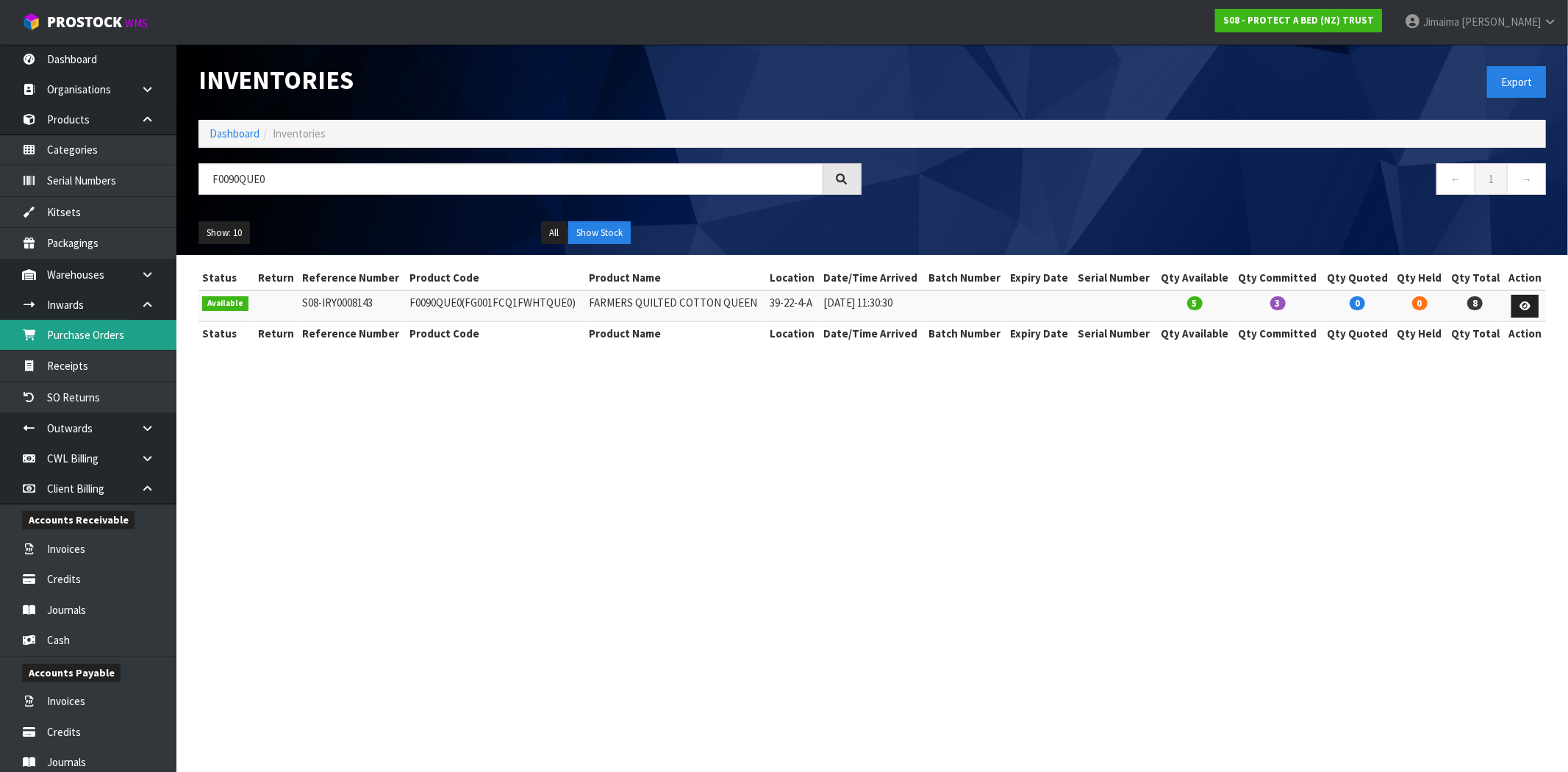
click at [99, 349] on link "Purchase Orders" at bounding box center [88, 335] width 177 height 30
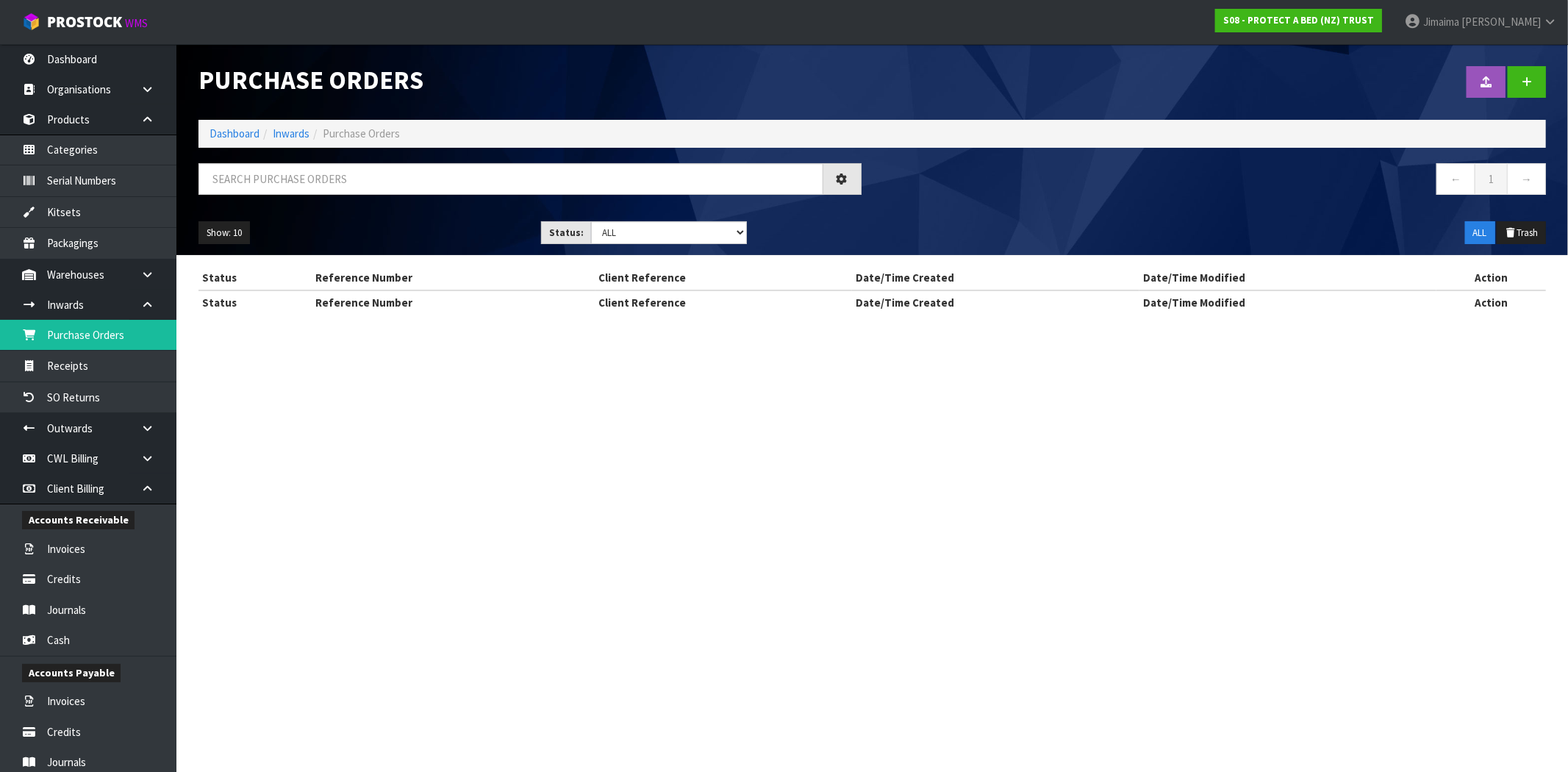
drag, startPoint x: 316, startPoint y: 188, endPoint x: 284, endPoint y: 180, distance: 33.0
click at [303, 158] on div "Purchase Orders Import Purchase Orders Drop file here to import csv template Da…" at bounding box center [871, 149] width 1370 height 211
click at [281, 184] on input "text" at bounding box center [510, 179] width 625 height 31
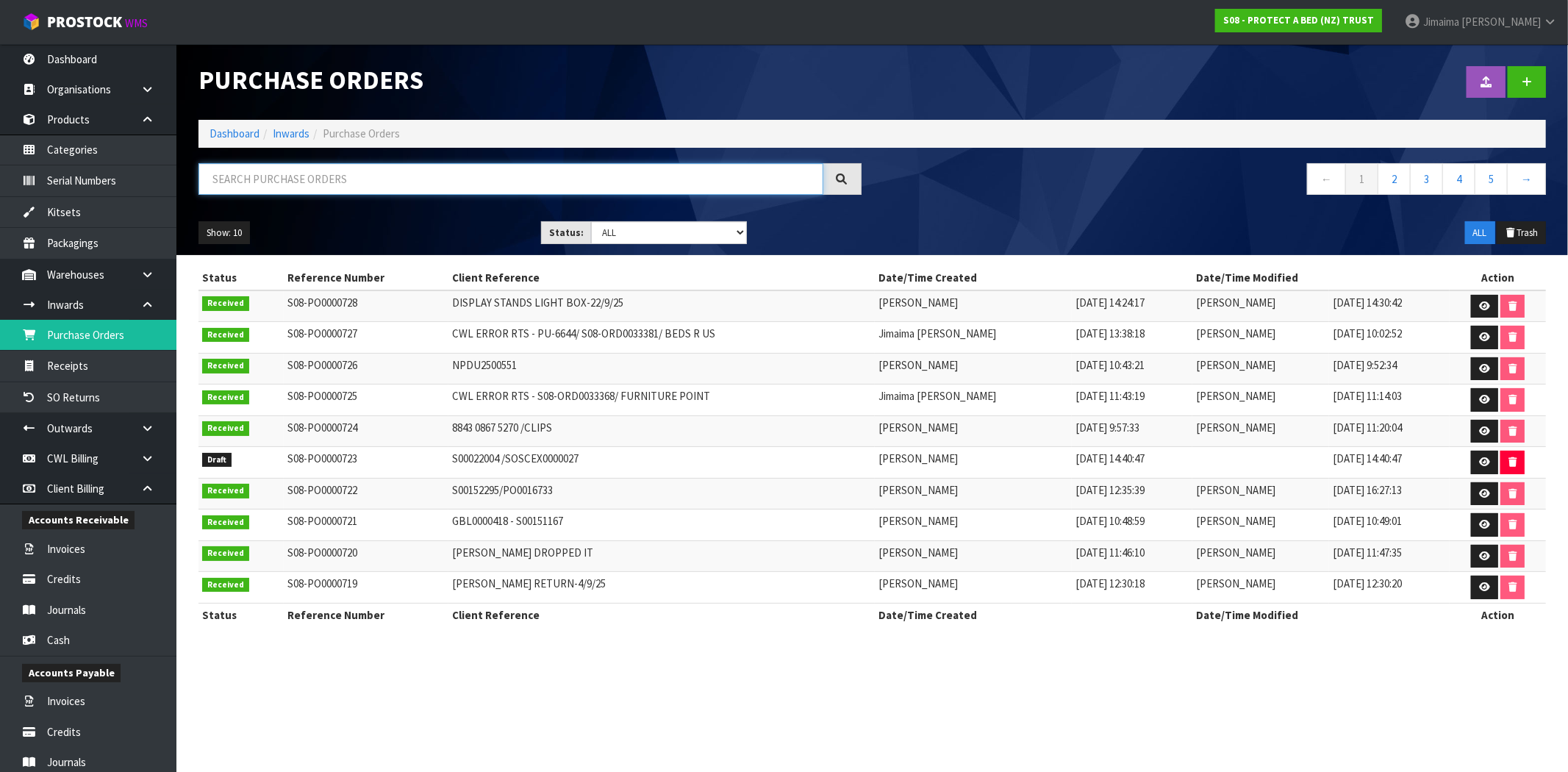
paste input "F0090QUE0"
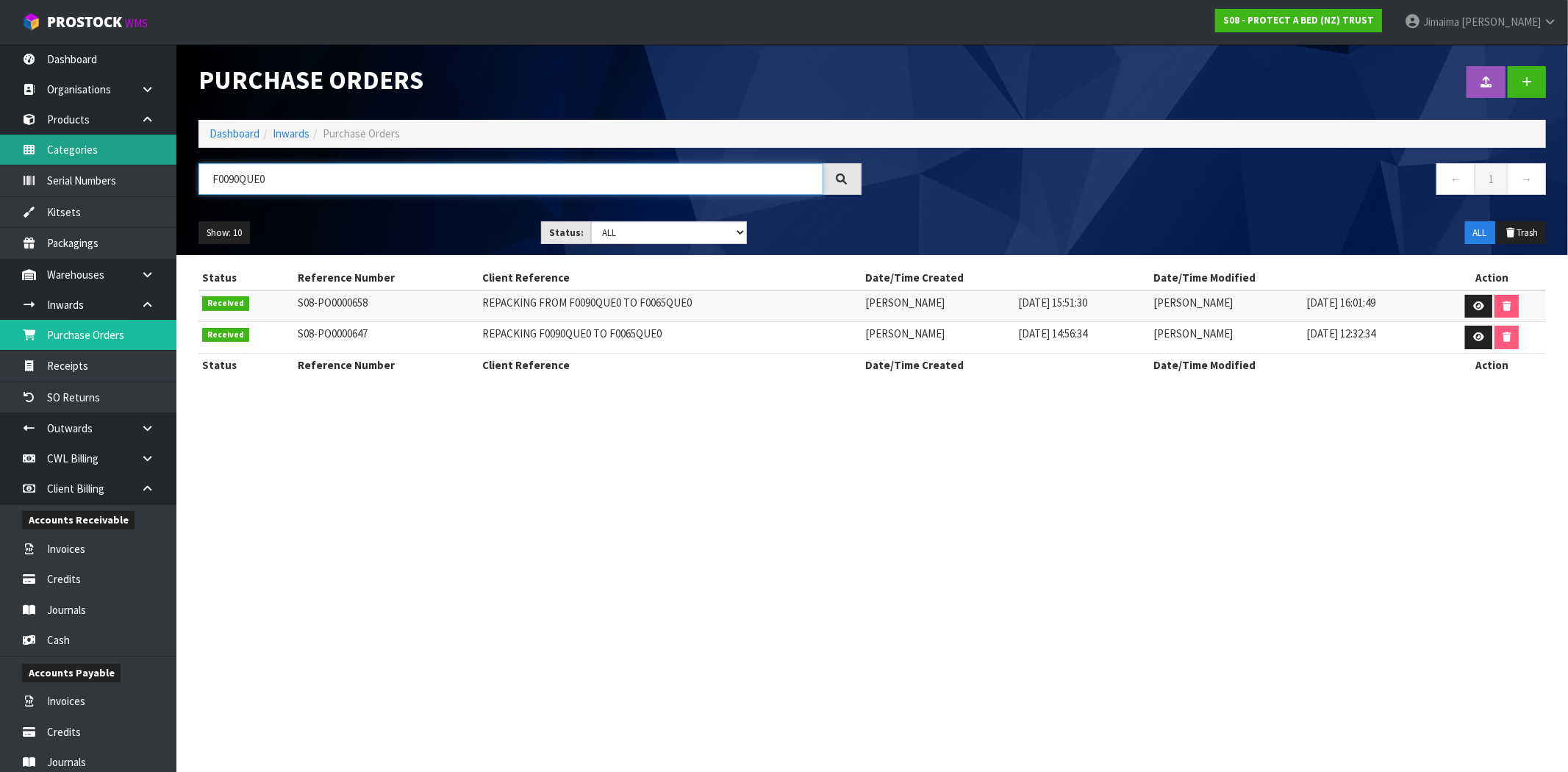
drag, startPoint x: 197, startPoint y: 170, endPoint x: 153, endPoint y: 164, distance: 44.4
click at [103, 164] on body "Toggle navigation ProStock WMS S08 - PROTECT A BED (NZ) TRUST Jimaima [PERSON_N…" at bounding box center [784, 386] width 1568 height 772
paste input "BEDS R US WHANGAREI SUPERSTORE"
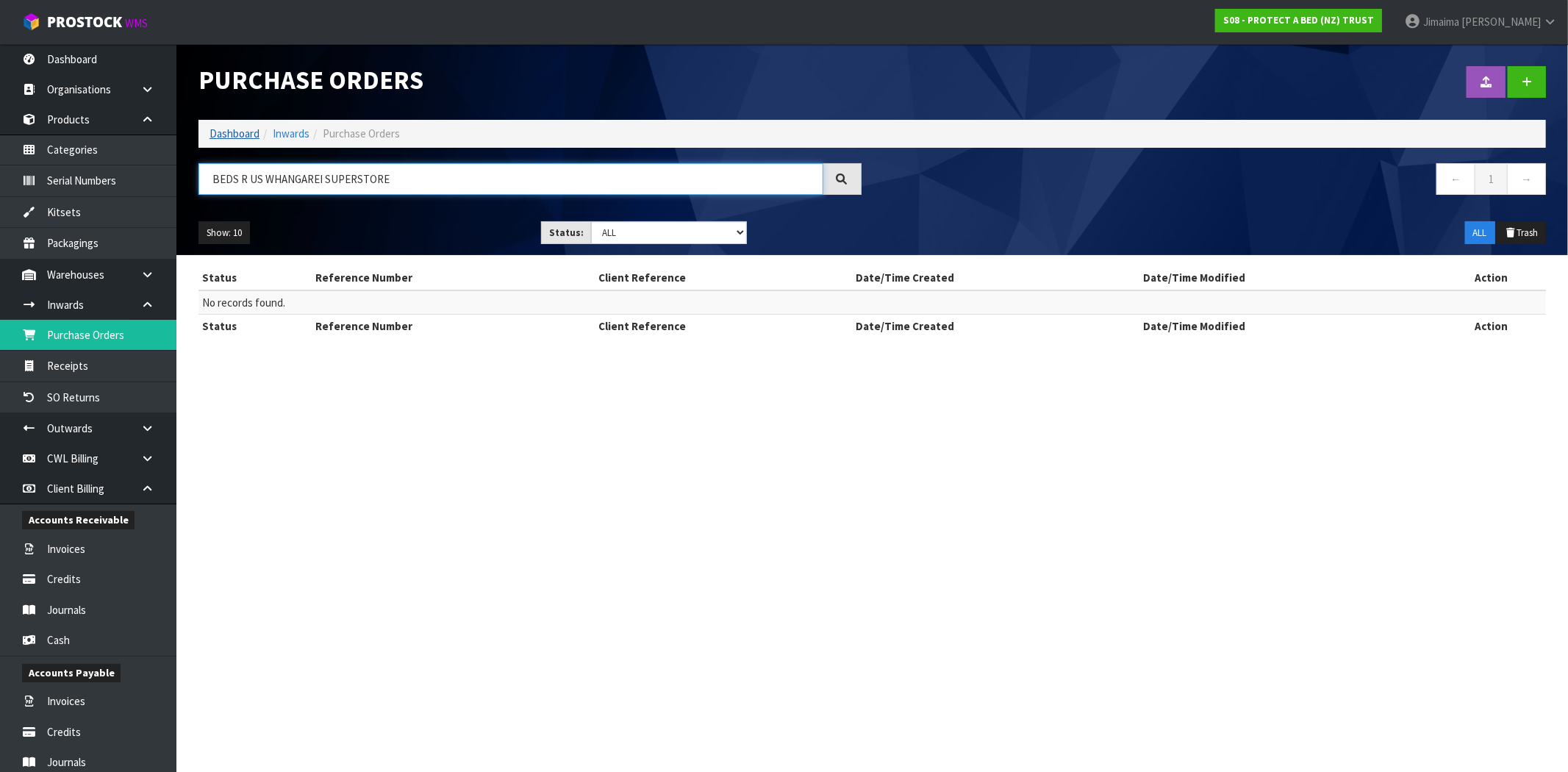
type input "BEDS R US WHANGAREI SUPERSTORE"
click at [232, 127] on link "Dashboard" at bounding box center [234, 134] width 50 height 14
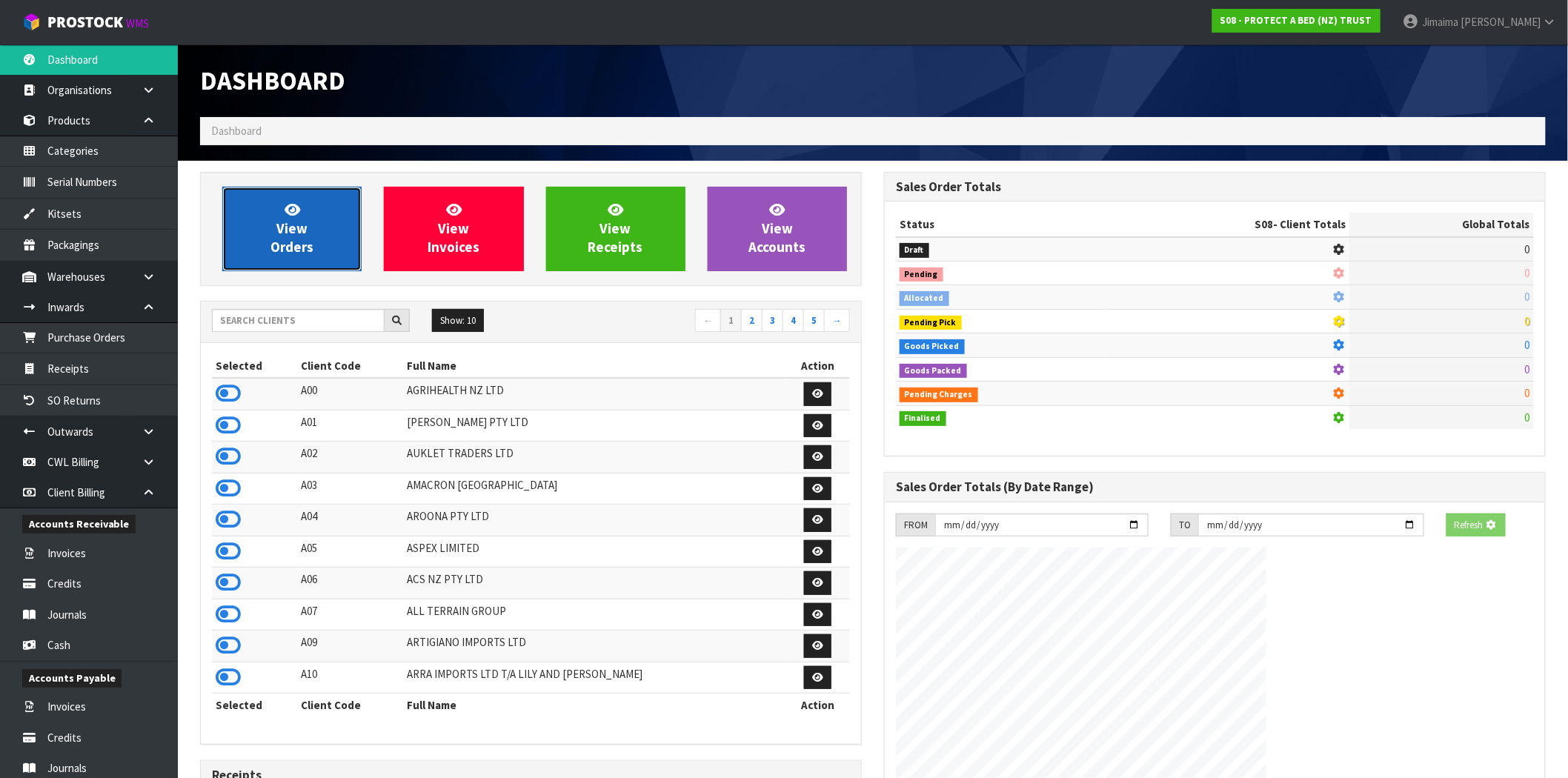
click at [254, 233] on link "View Orders" at bounding box center [292, 229] width 139 height 85
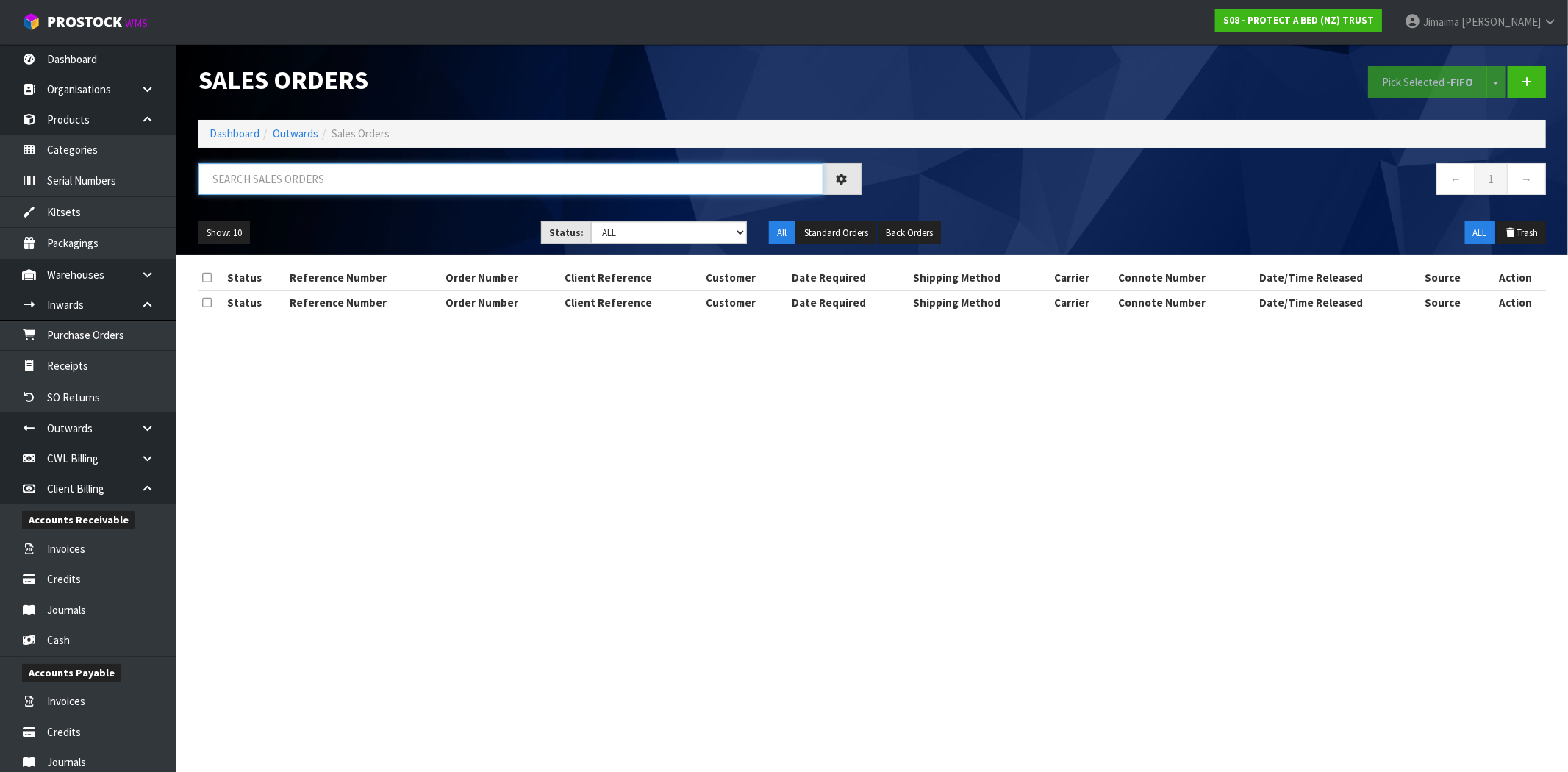
click at [263, 177] on input "text" at bounding box center [510, 179] width 625 height 31
paste input "BEDS R US WHANGAREI SUPERSTORE"
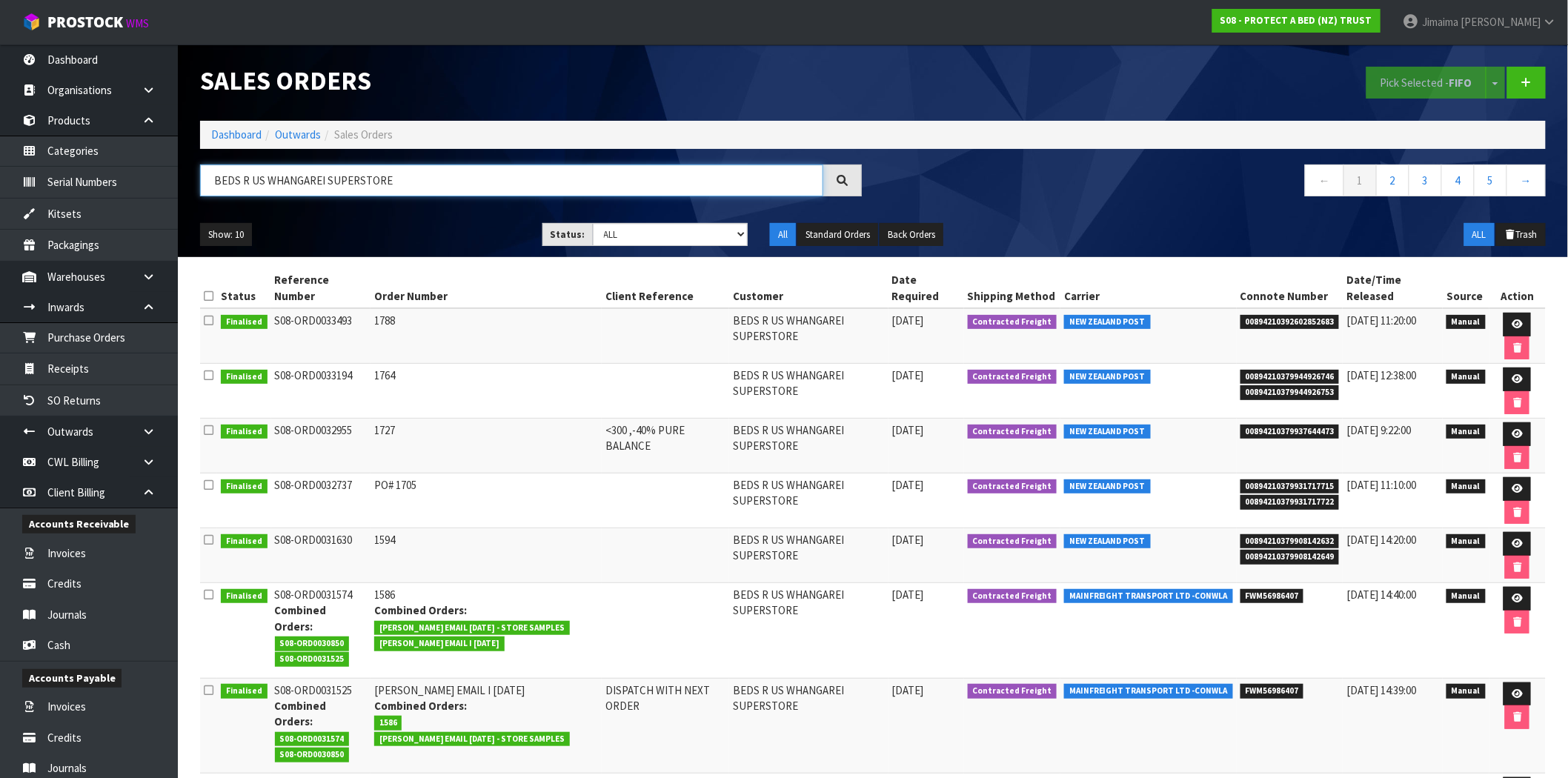
type input "BEDS R US WHANGAREI SUPERSTORE"
click at [1286, 315] on span "00894210392602852683" at bounding box center [1290, 322] width 100 height 15
click at [1285, 315] on span "00894210392602852683" at bounding box center [1290, 322] width 100 height 15
copy span "00894210392602852683"
drag, startPoint x: 1492, startPoint y: 304, endPoint x: 1260, endPoint y: 314, distance: 232.2
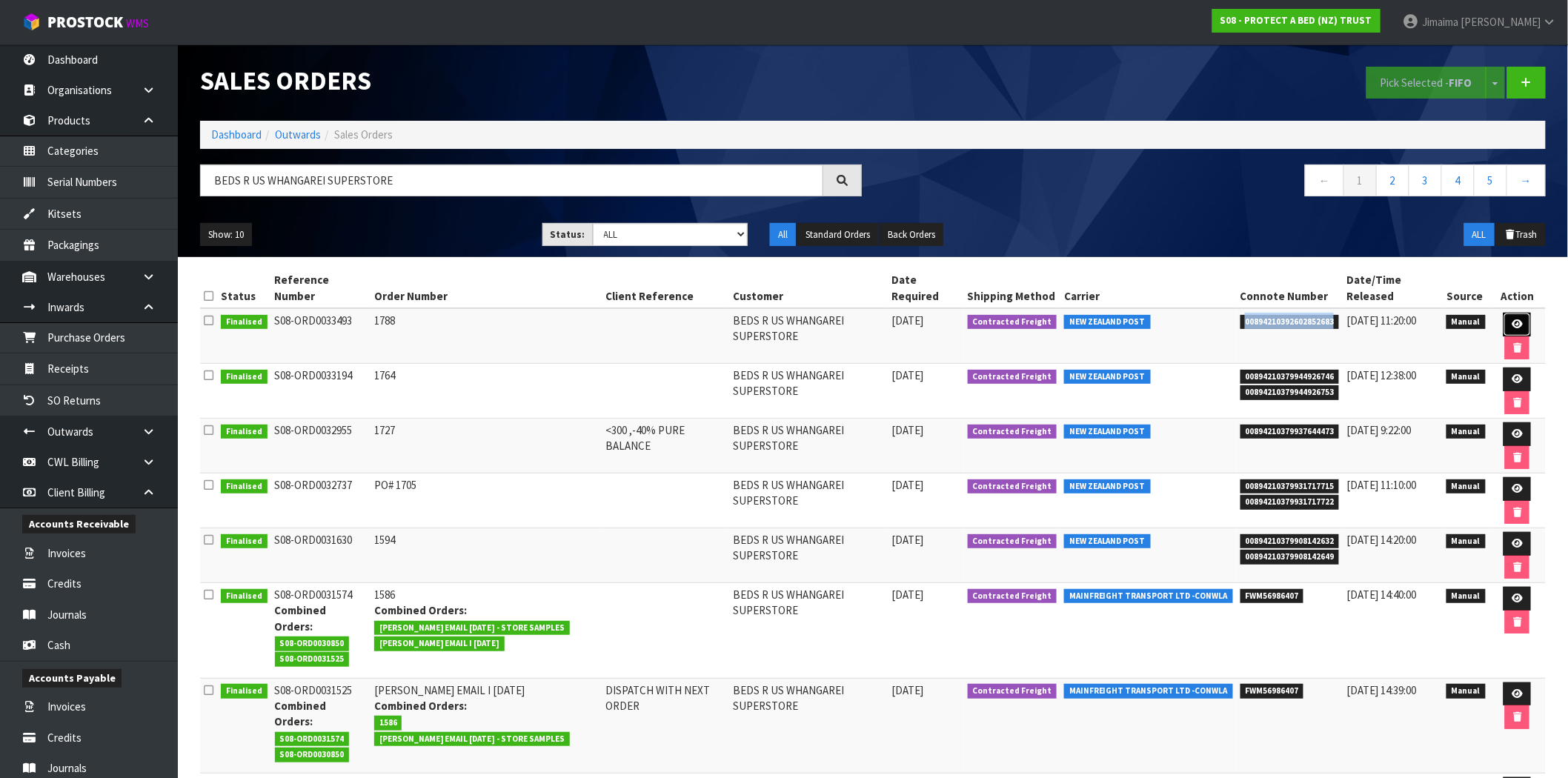
click at [1504, 313] on link at bounding box center [1517, 324] width 27 height 24
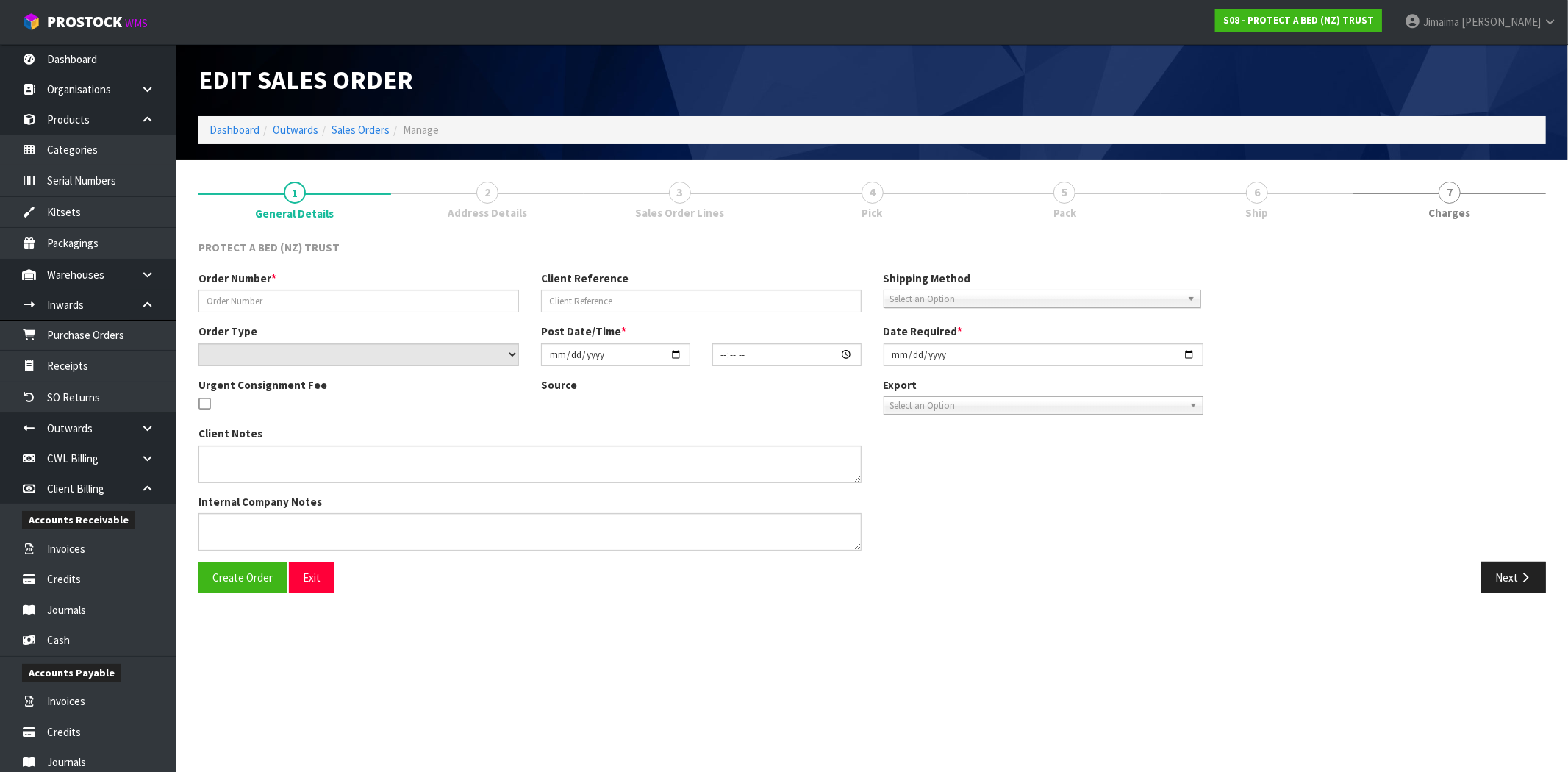
type input "1788"
select select "number:0"
type input "[DATE]"
type input "12:41:00.000"
type input "[DATE]"
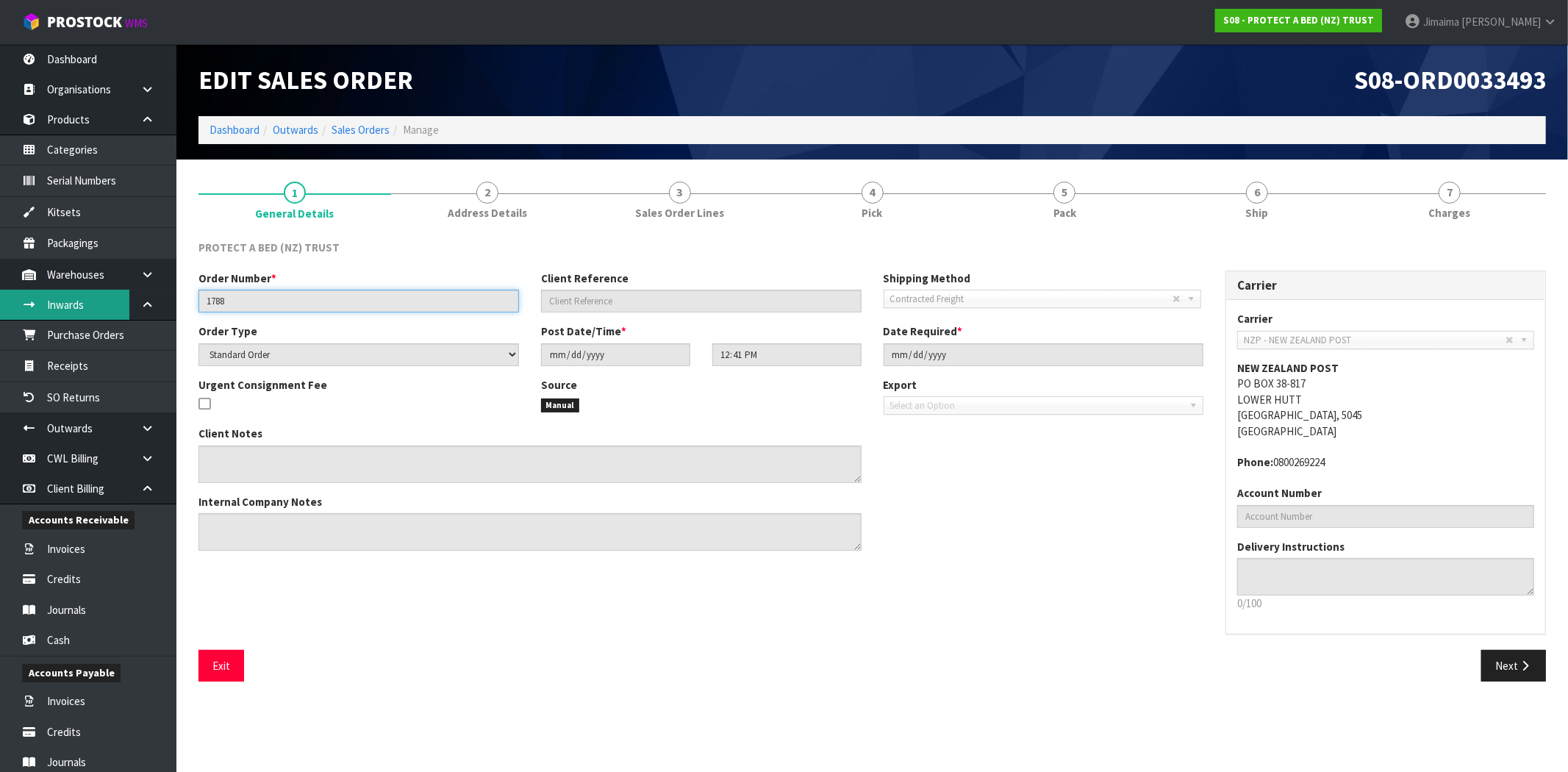
click at [44, 299] on body "Toggle navigation ProStock WMS S08 - PROTECT A BED (NZ) TRUST Jimaima [PERSON_N…" at bounding box center [784, 386] width 1568 height 772
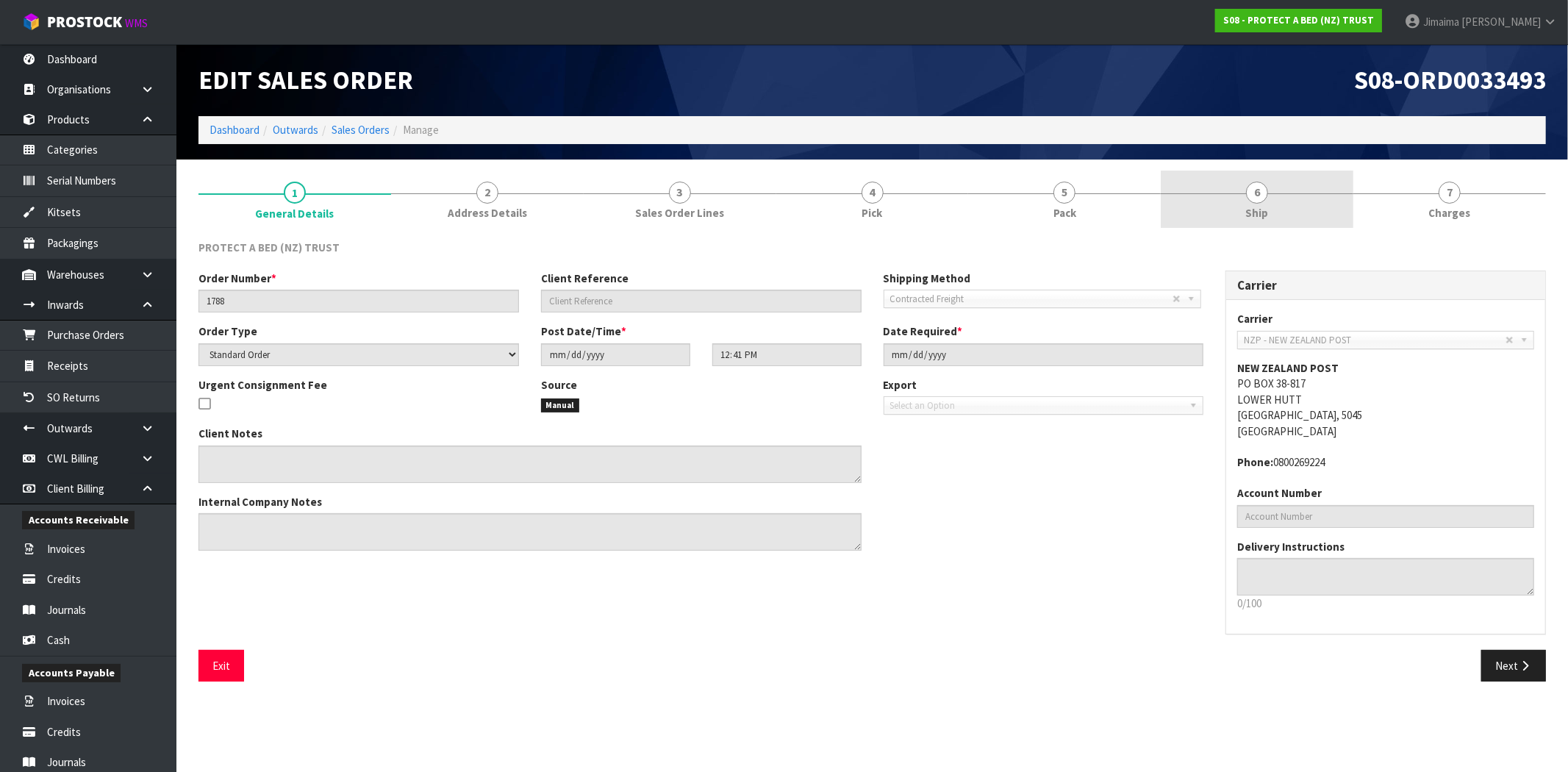
drag, startPoint x: 1202, startPoint y: 189, endPoint x: 1178, endPoint y: 213, distance: 33.9
click at [1202, 189] on link "6 Ship" at bounding box center [1257, 199] width 192 height 58
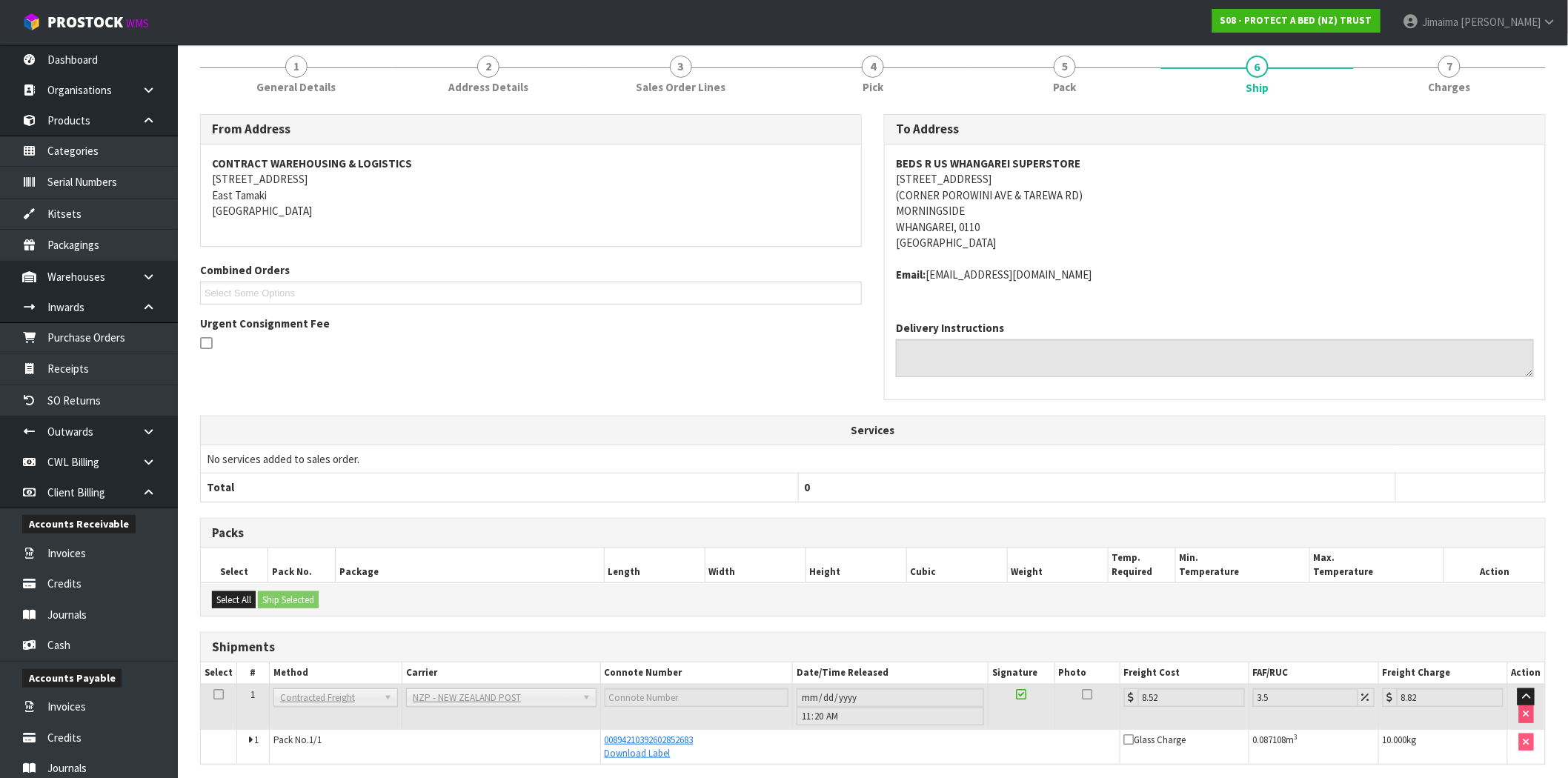
scroll to position [185, 0]
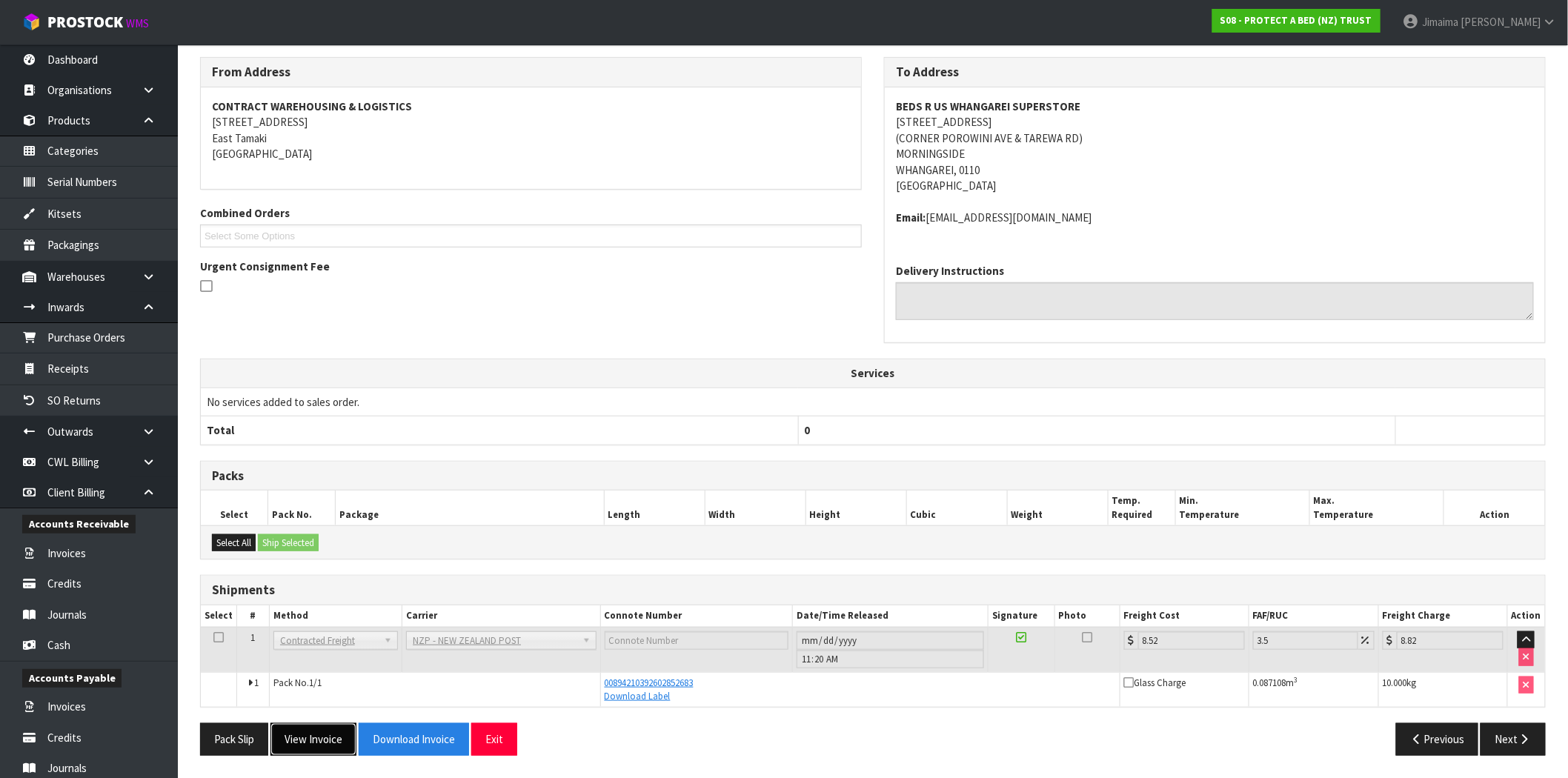
click at [312, 743] on button "View Invoice" at bounding box center [314, 739] width 86 height 32
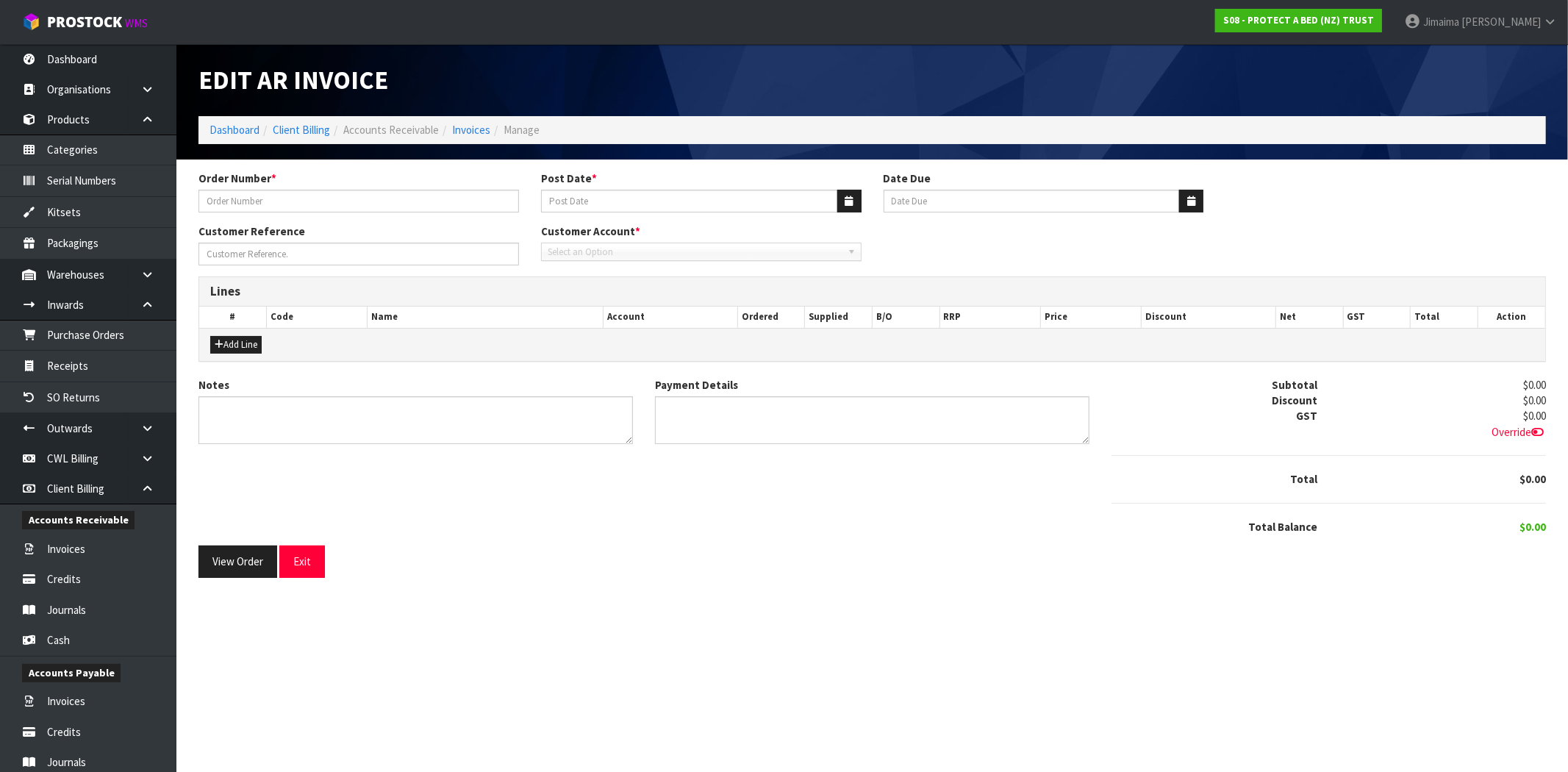
type input "1788"
type input "[DATE]"
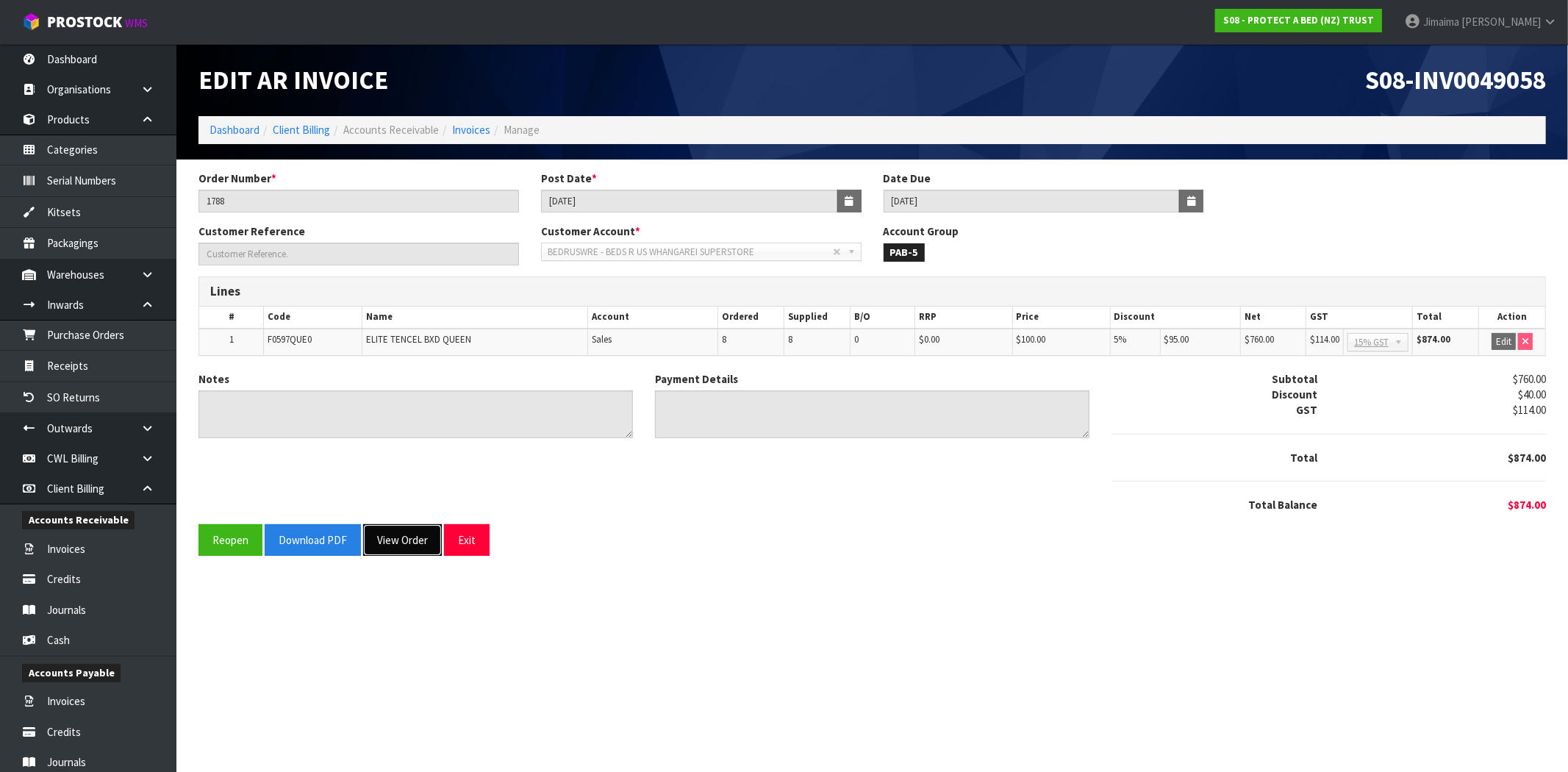
click at [402, 538] on button "View Order" at bounding box center [402, 540] width 79 height 31
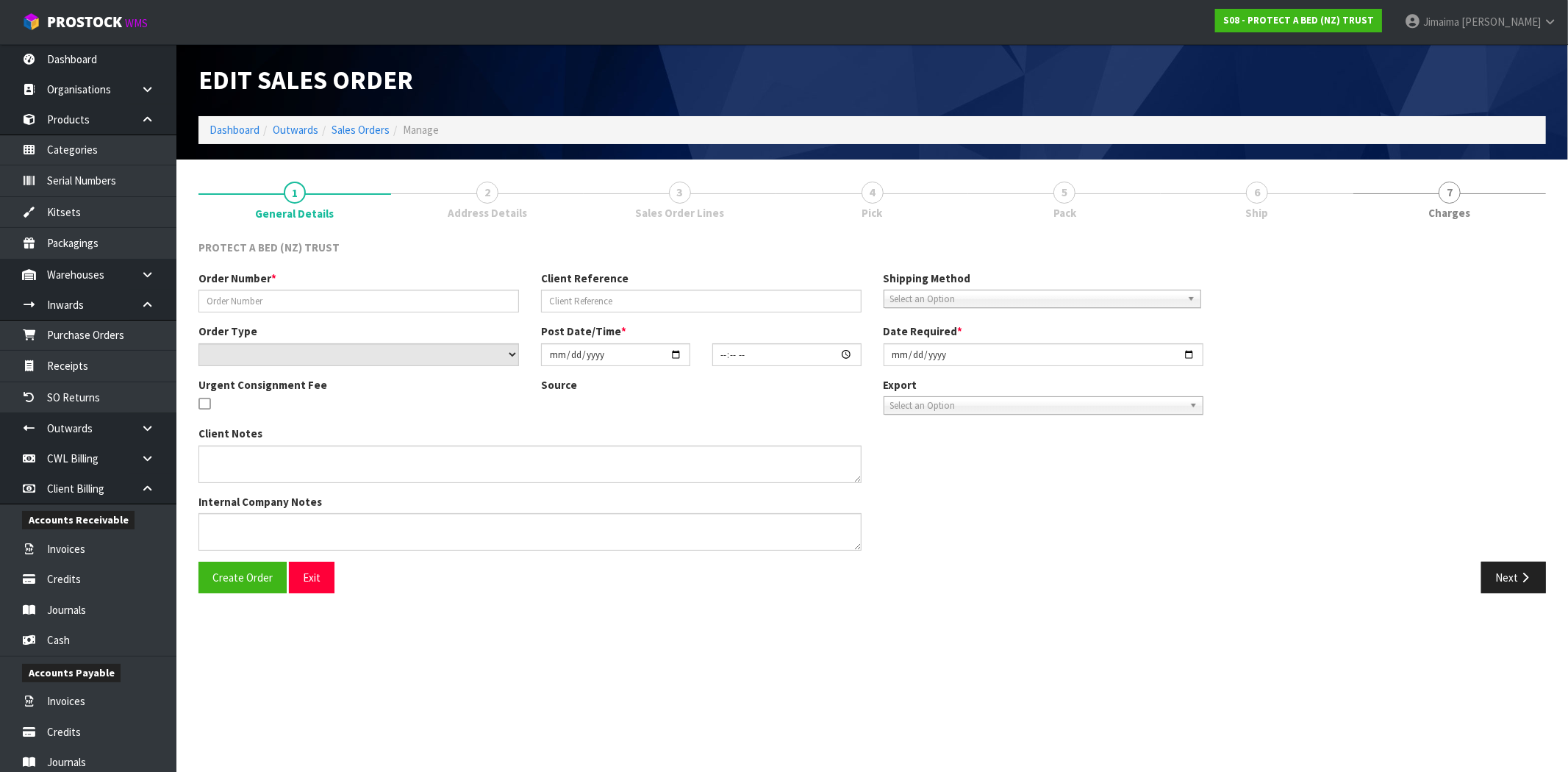
type input "1788"
select select "number:0"
type input "[DATE]"
type input "12:41:00.000"
type input "[DATE]"
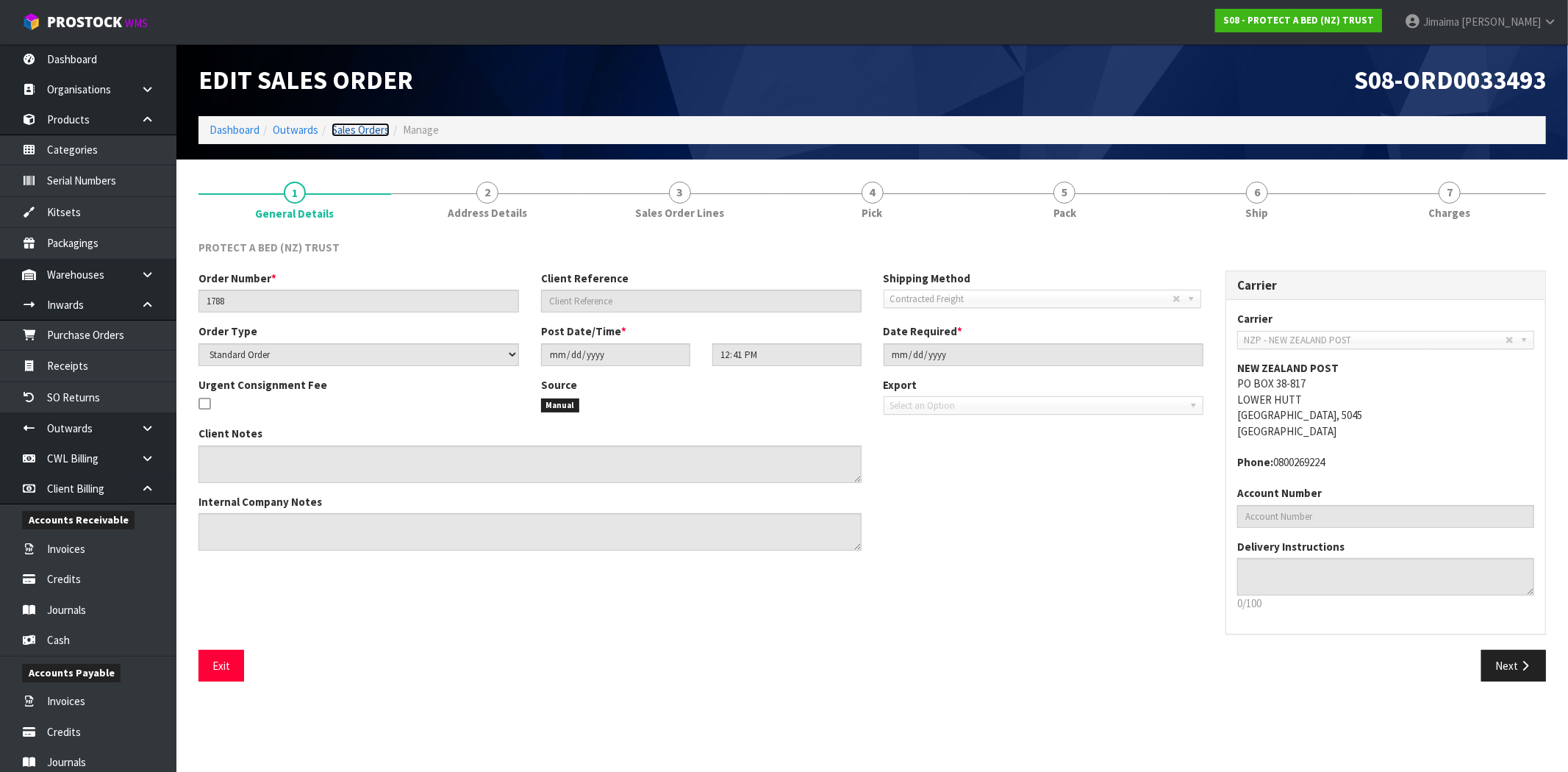
click at [372, 135] on link "Sales Orders" at bounding box center [360, 129] width 58 height 14
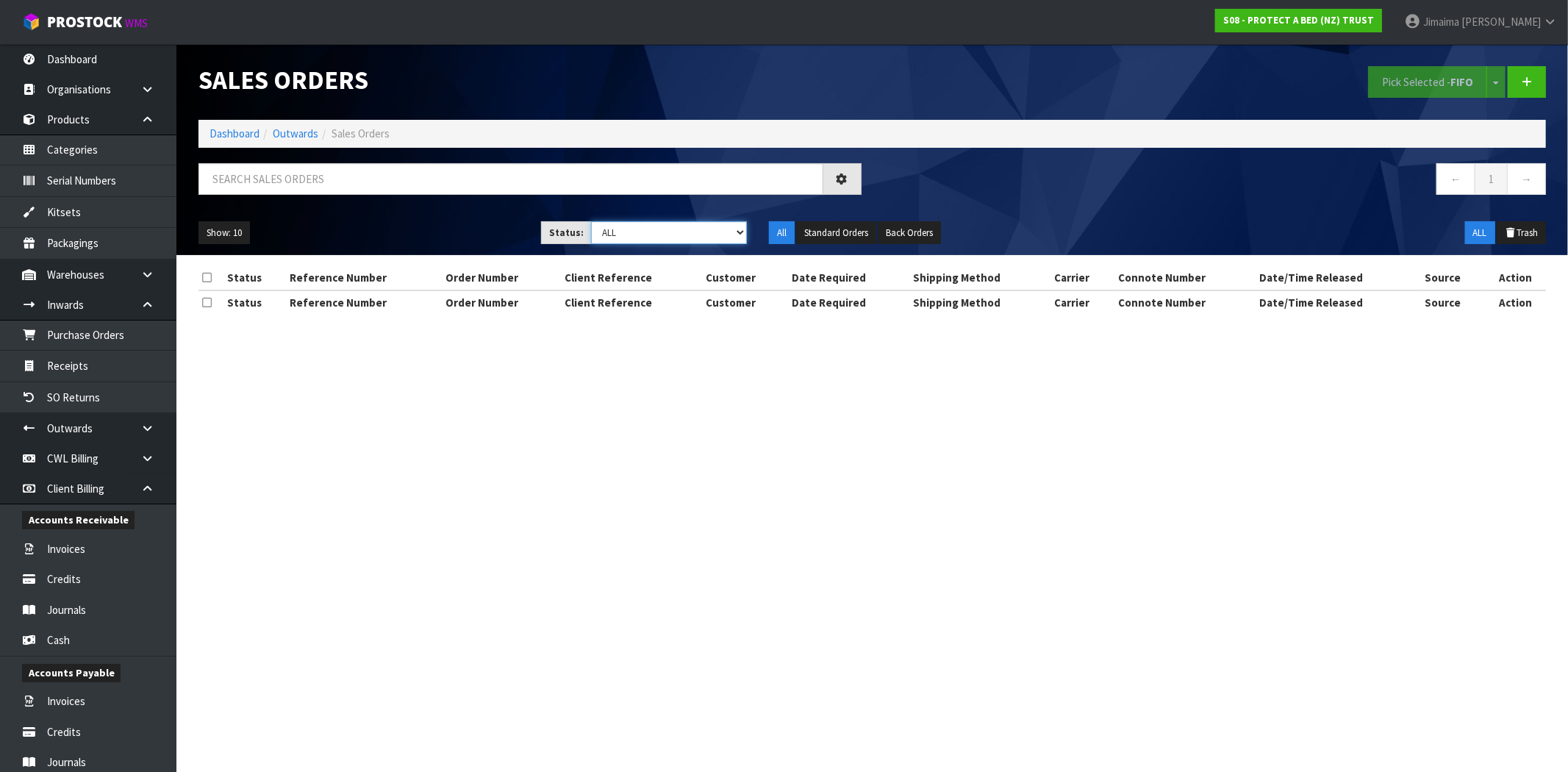
click at [663, 236] on select "Draft Pending Allocated Pending Pick Goods Picked Goods Packed Pending Charges …" at bounding box center [669, 233] width 156 height 23
select select "string:6"
click at [591, 221] on select "Draft Pending Allocated Pending Pick Goods Picked Goods Packed Pending Charges …" at bounding box center [669, 233] width 156 height 23
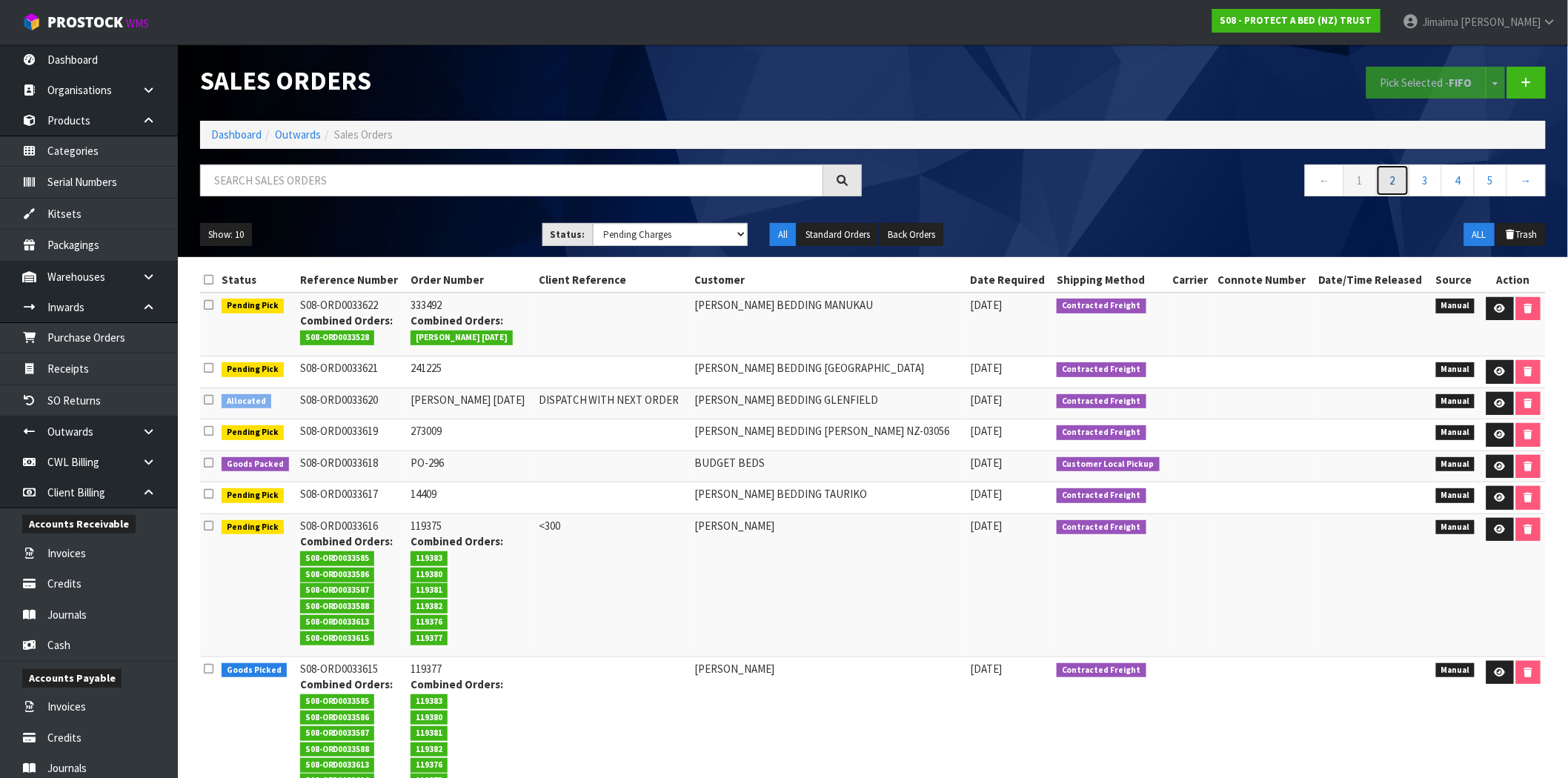
click at [1392, 181] on link "2" at bounding box center [1393, 181] width 33 height 32
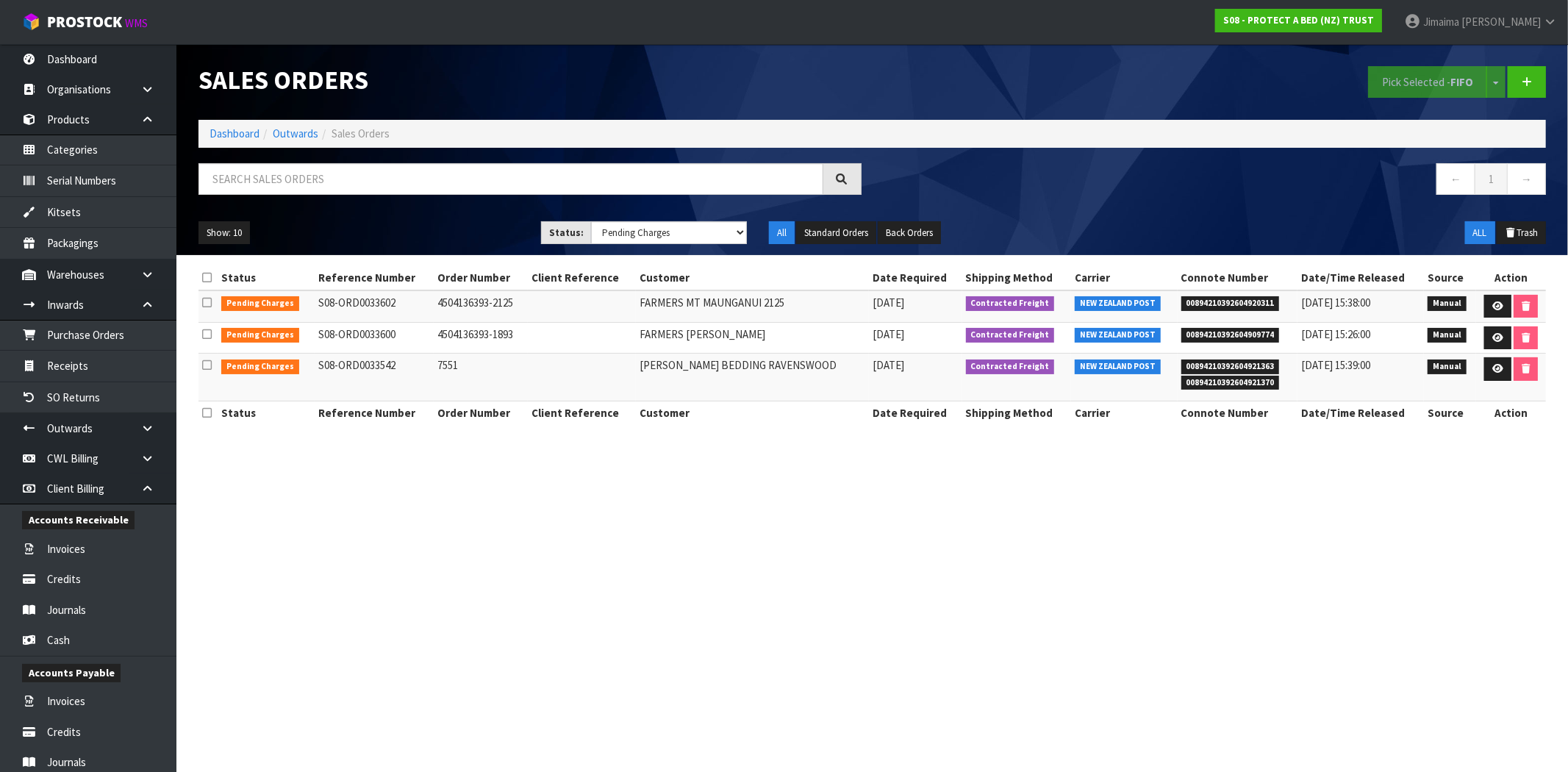
click at [420, 384] on td "S08-ORD0033542" at bounding box center [374, 378] width 119 height 47
drag, startPoint x: 360, startPoint y: 368, endPoint x: 391, endPoint y: 368, distance: 31.0
click at [391, 368] on td "S08-ORD0033542" at bounding box center [374, 378] width 119 height 47
click at [383, 368] on td "S08-ORD0033542" at bounding box center [374, 378] width 119 height 47
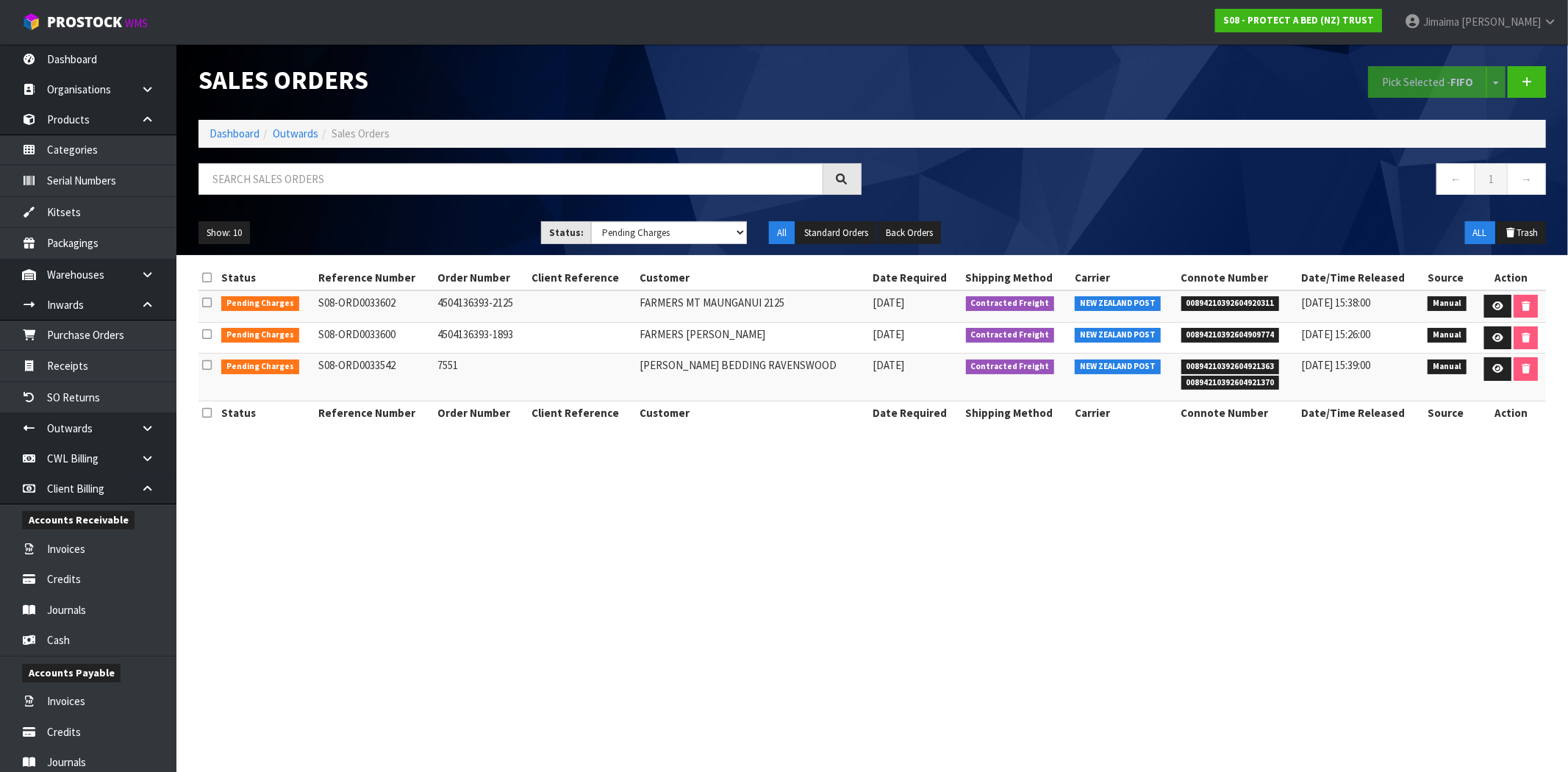
click at [366, 365] on td "S08-ORD0033542" at bounding box center [374, 378] width 119 height 47
drag, startPoint x: 365, startPoint y: 365, endPoint x: 416, endPoint y: 366, distance: 51.0
click at [416, 366] on td "S08-ORD0033542" at bounding box center [374, 378] width 119 height 47
click at [366, 371] on td "S08-ORD0033542" at bounding box center [374, 378] width 119 height 47
drag, startPoint x: 379, startPoint y: 366, endPoint x: 408, endPoint y: 365, distance: 29.0
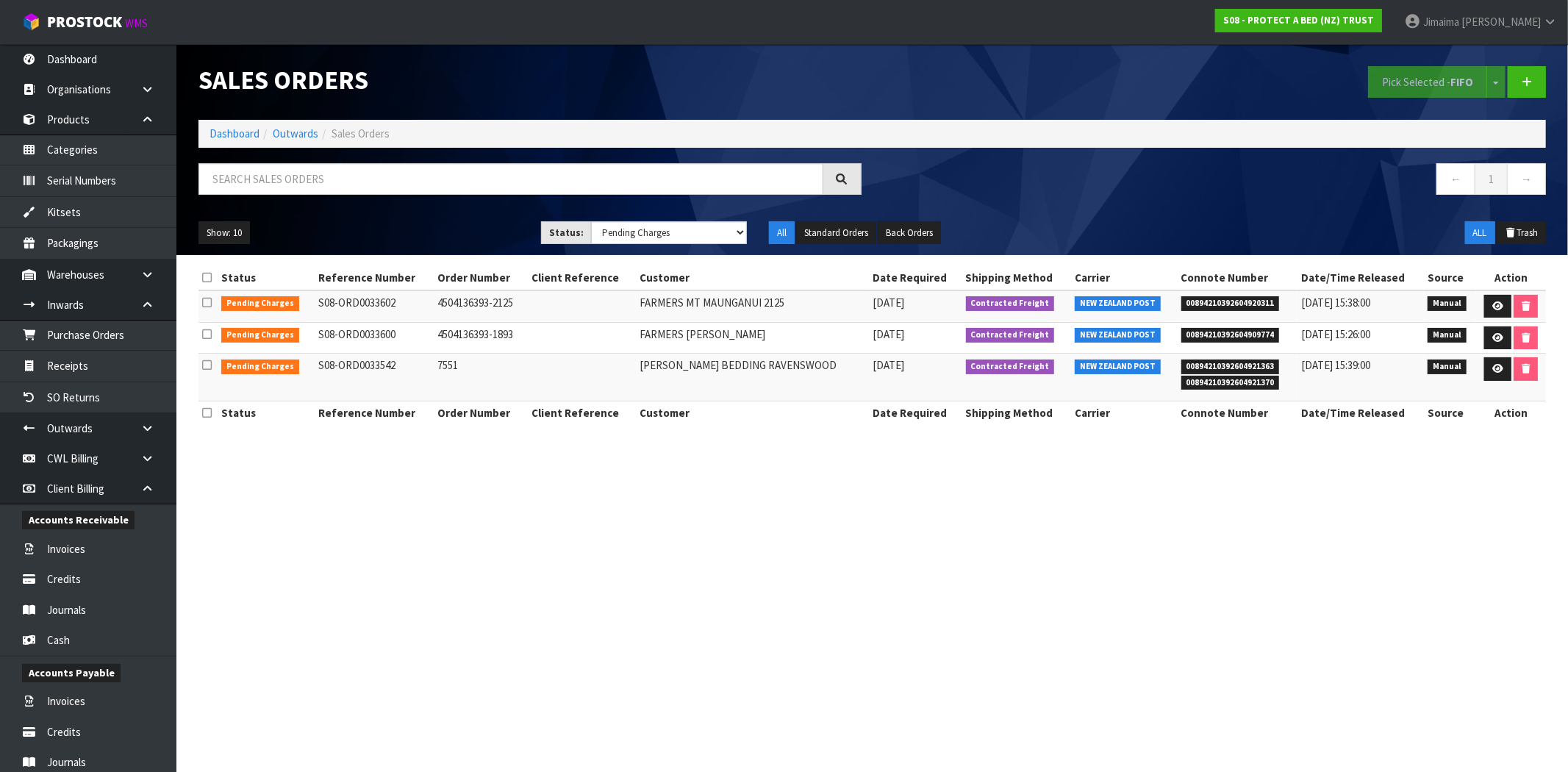
click at [408, 365] on td "S08-ORD0033542" at bounding box center [374, 378] width 119 height 47
copy td "33542"
click at [148, 302] on icon at bounding box center [148, 304] width 14 height 11
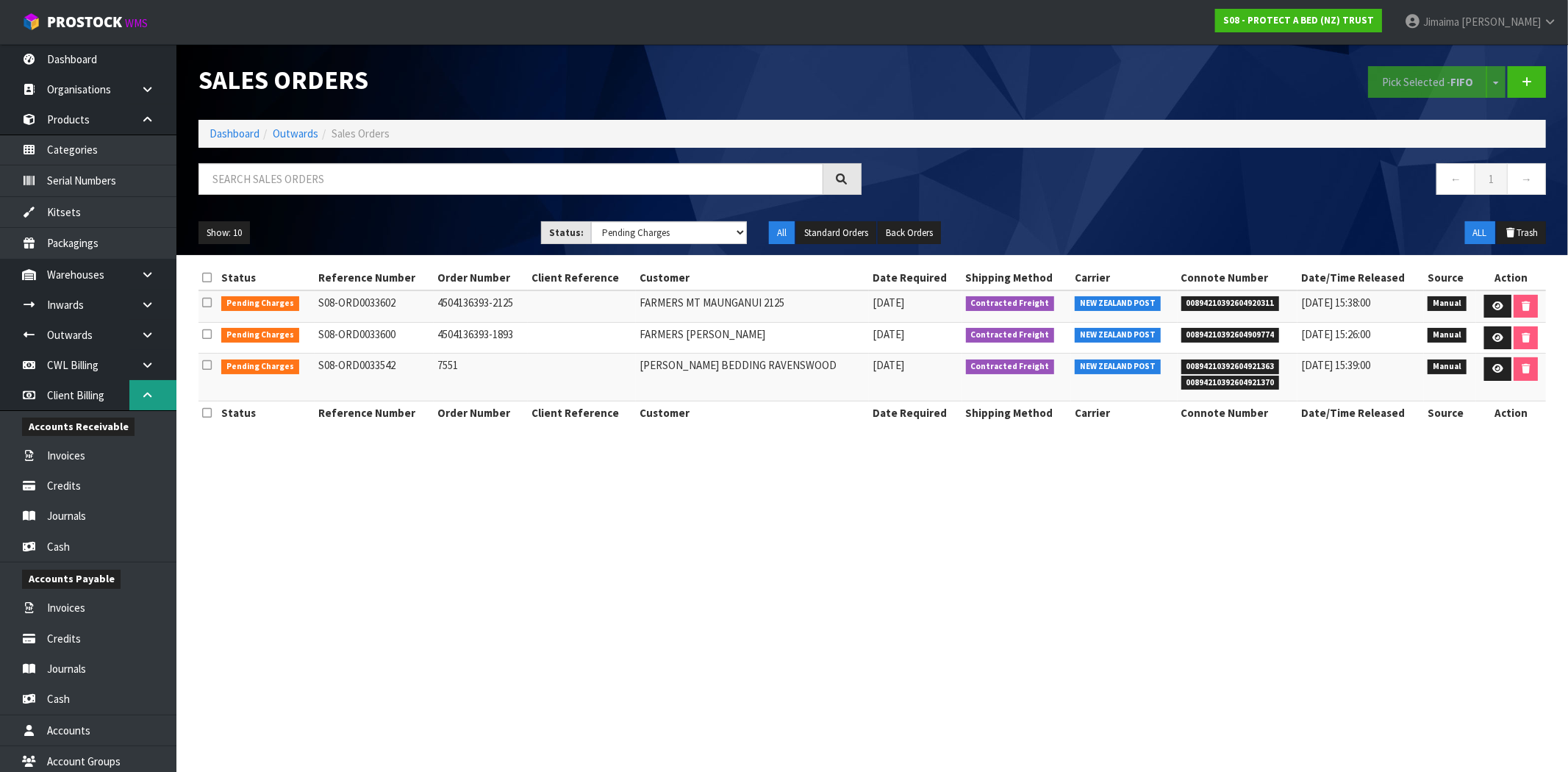
click at [142, 393] on icon at bounding box center [148, 395] width 14 height 11
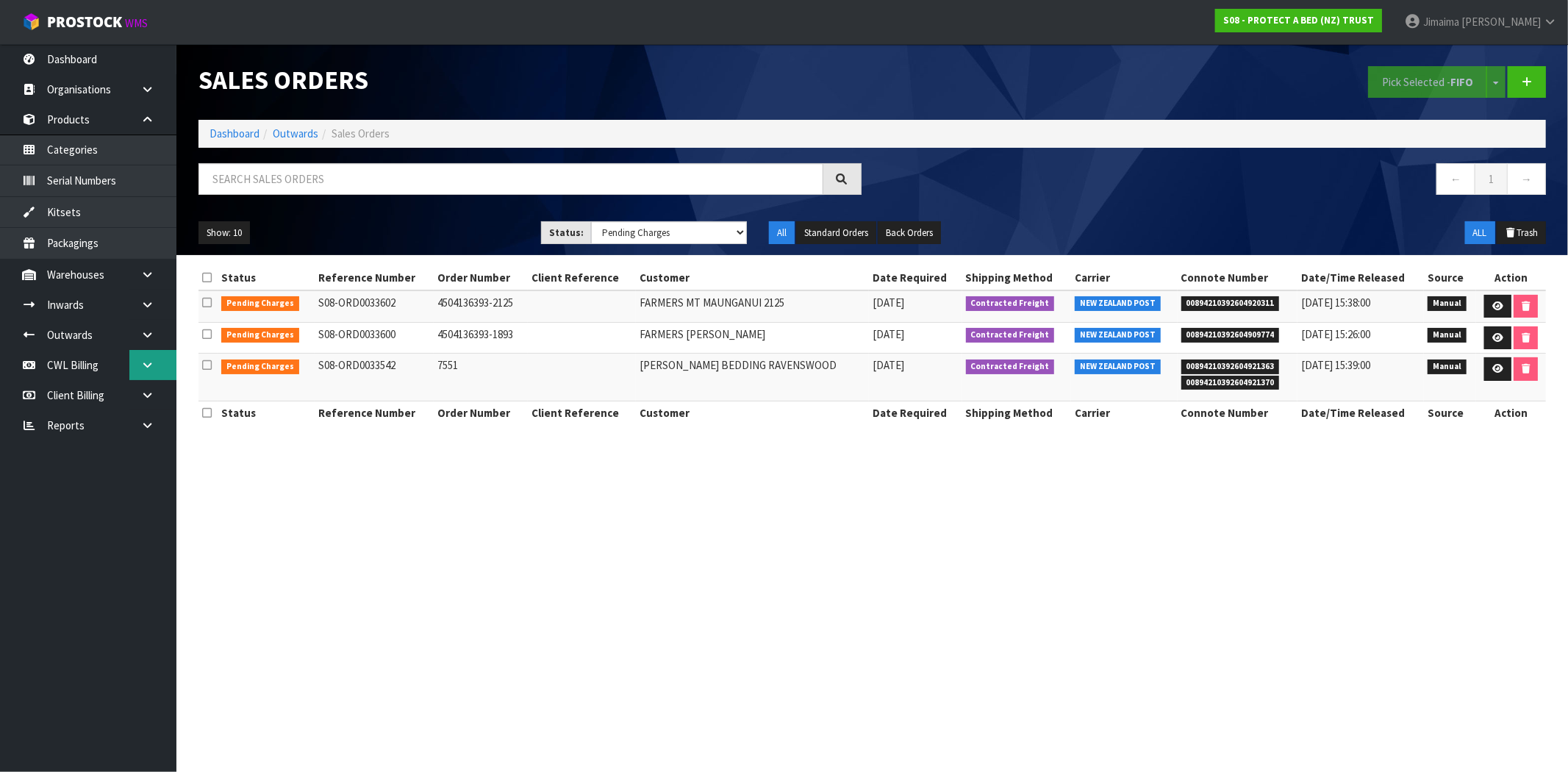
click at [155, 362] on link at bounding box center [153, 365] width 47 height 30
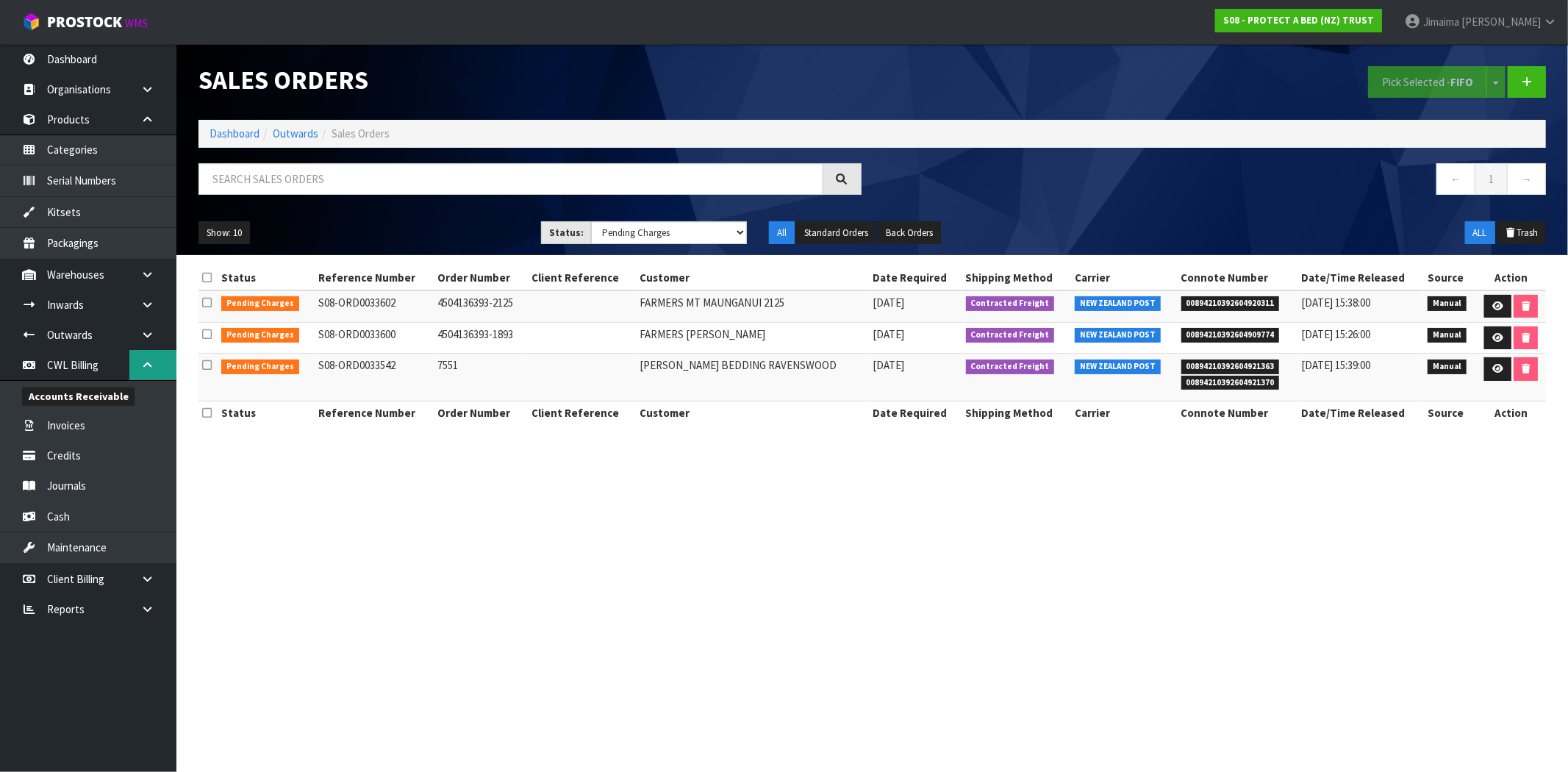
click at [155, 362] on link at bounding box center [153, 365] width 47 height 30
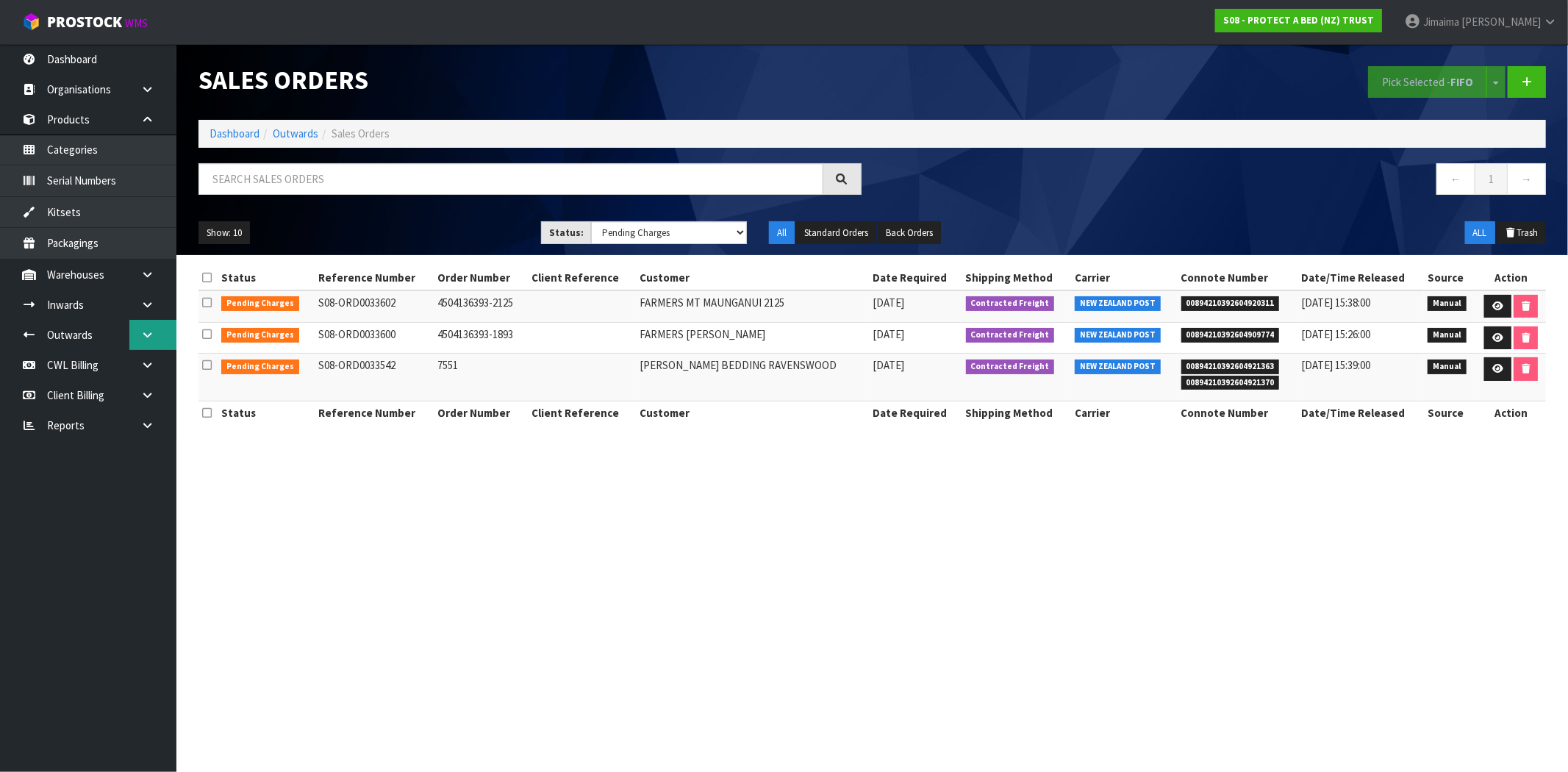
click at [150, 332] on icon at bounding box center [148, 335] width 14 height 11
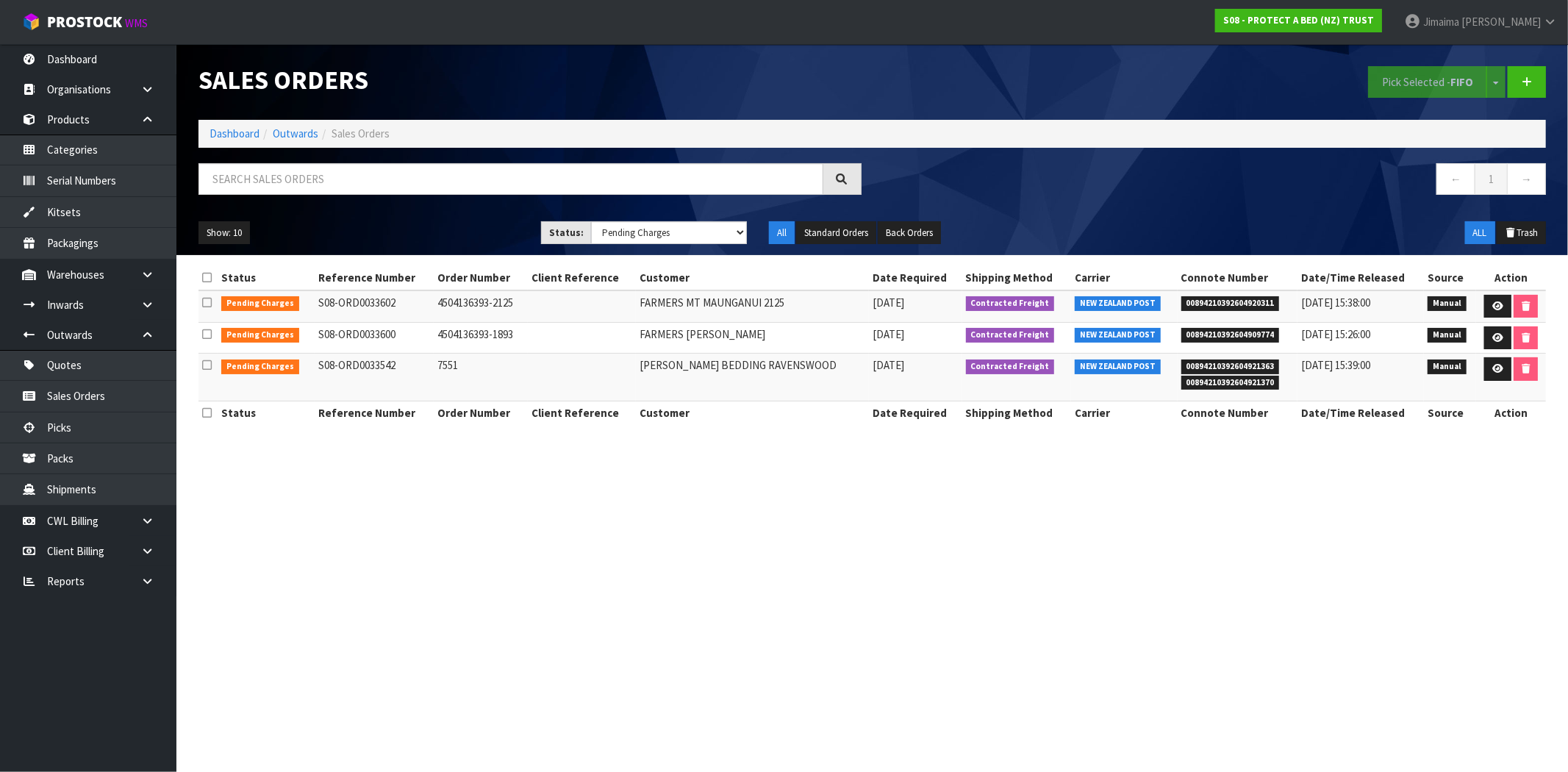
copy td "33542"
click at [100, 446] on link "Packs" at bounding box center [88, 458] width 177 height 30
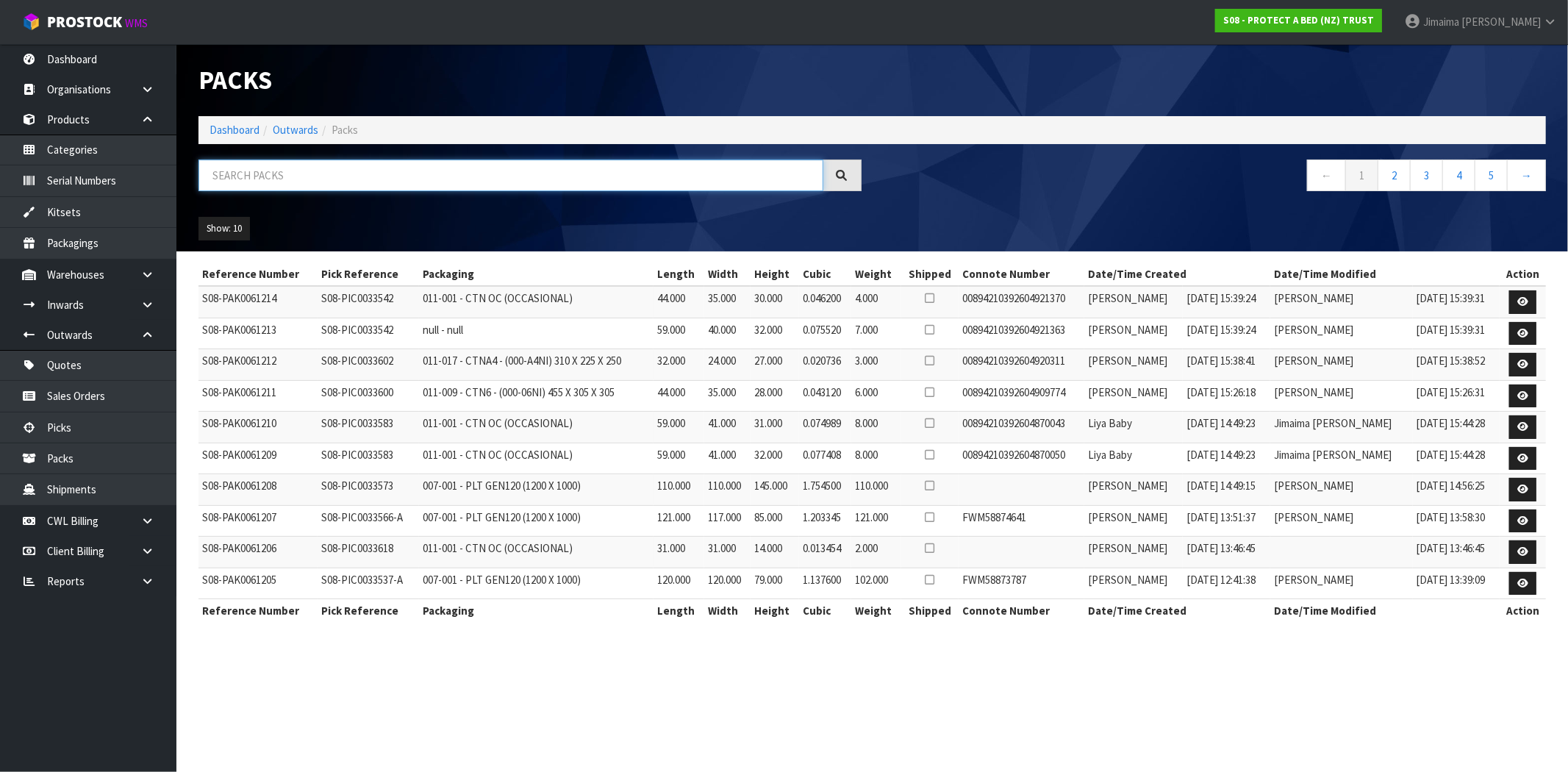
click at [267, 185] on input "text" at bounding box center [510, 175] width 625 height 31
paste input "33542"
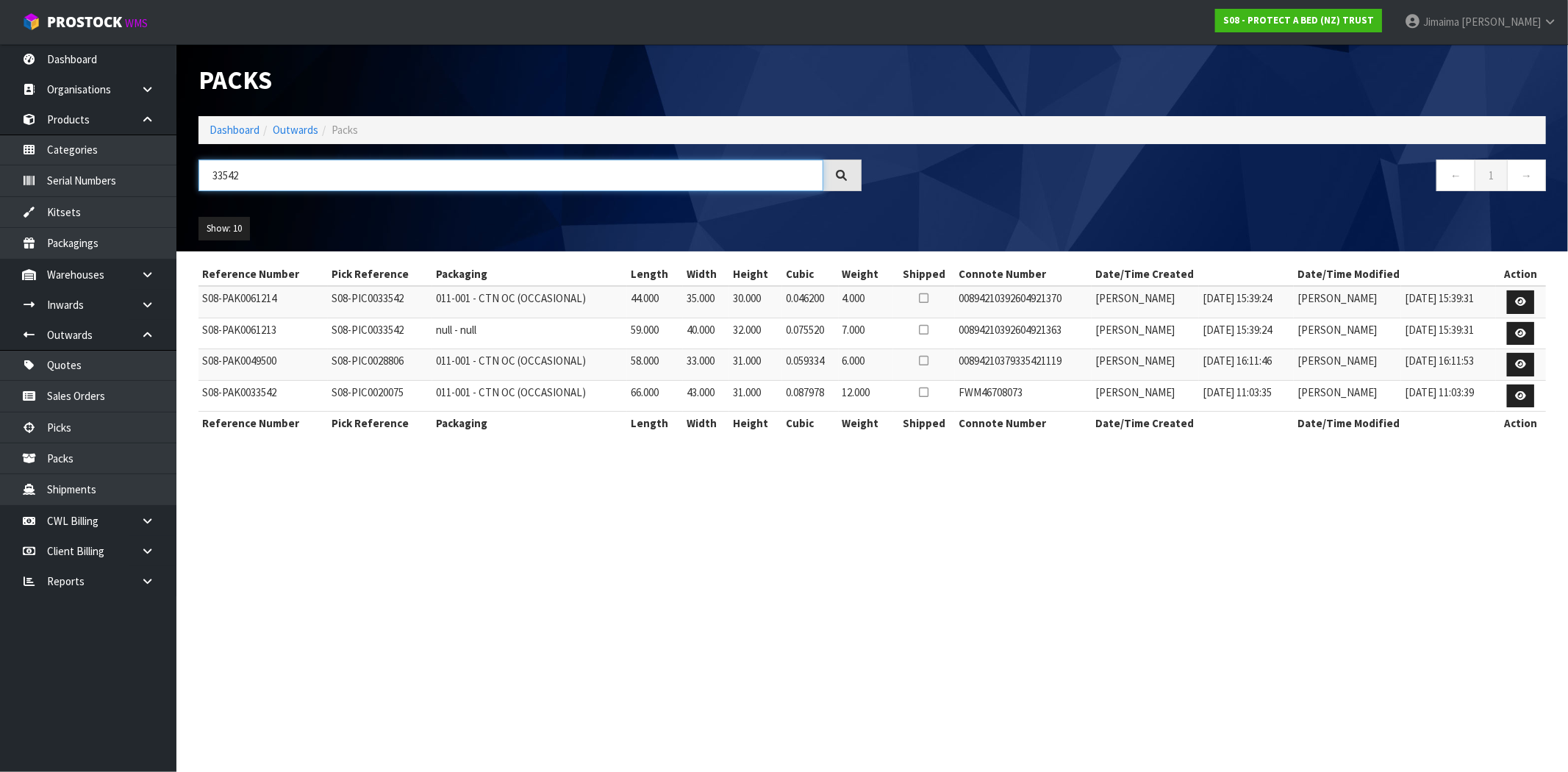
type input "33542"
click at [225, 130] on link "Dashboard" at bounding box center [234, 129] width 50 height 14
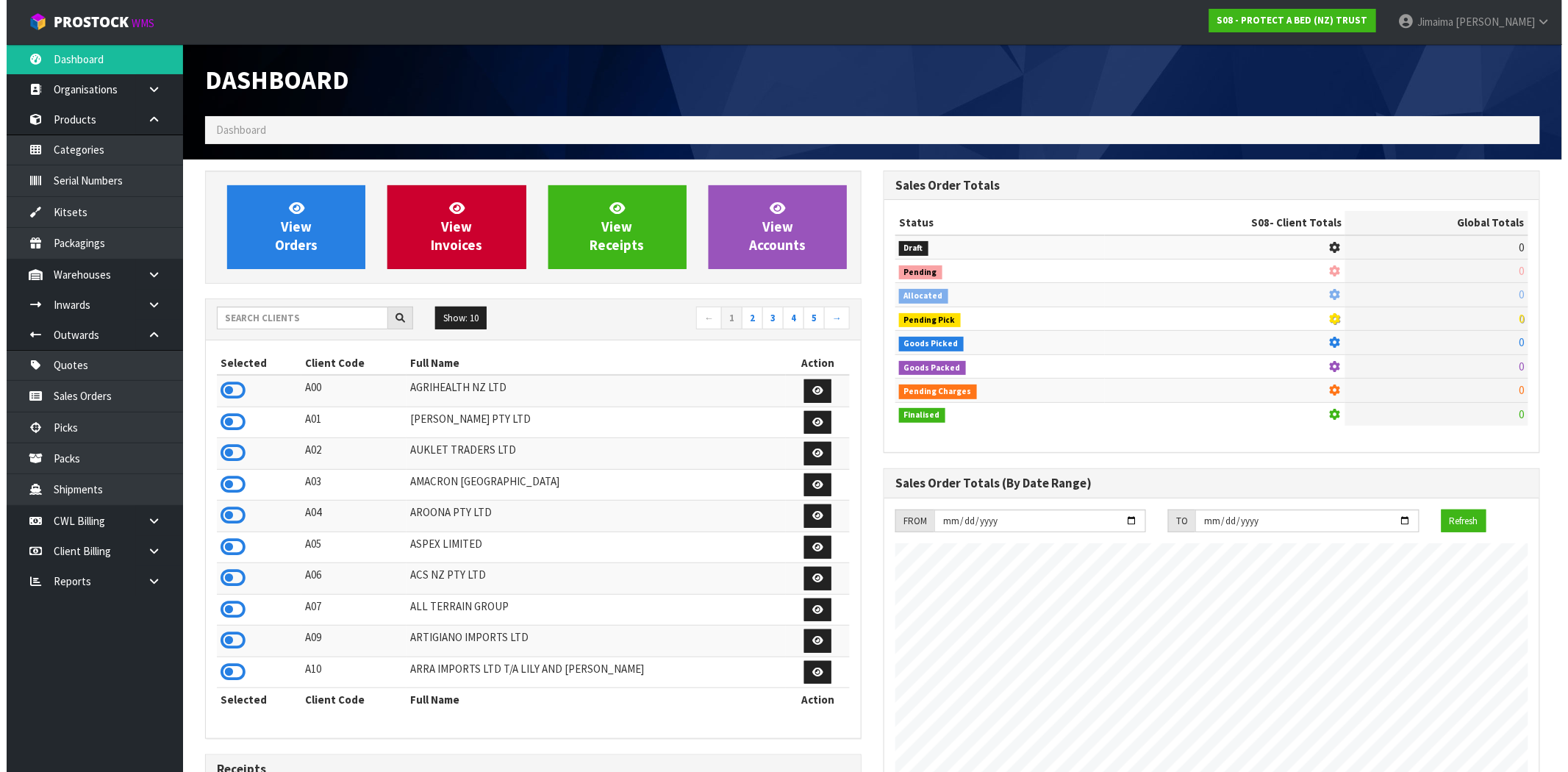
scroll to position [917, 678]
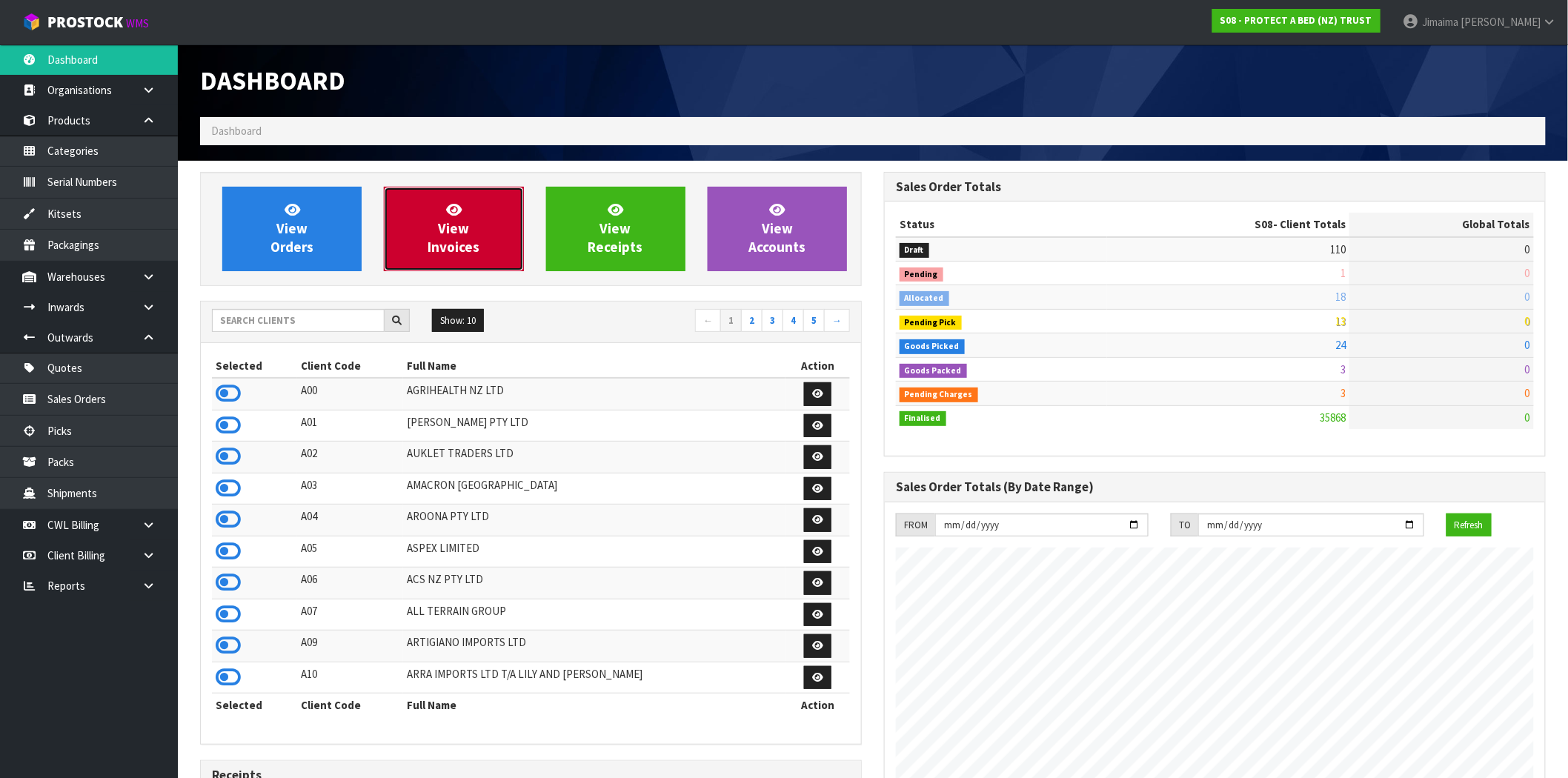
click at [482, 221] on link "View Invoices" at bounding box center [454, 229] width 139 height 85
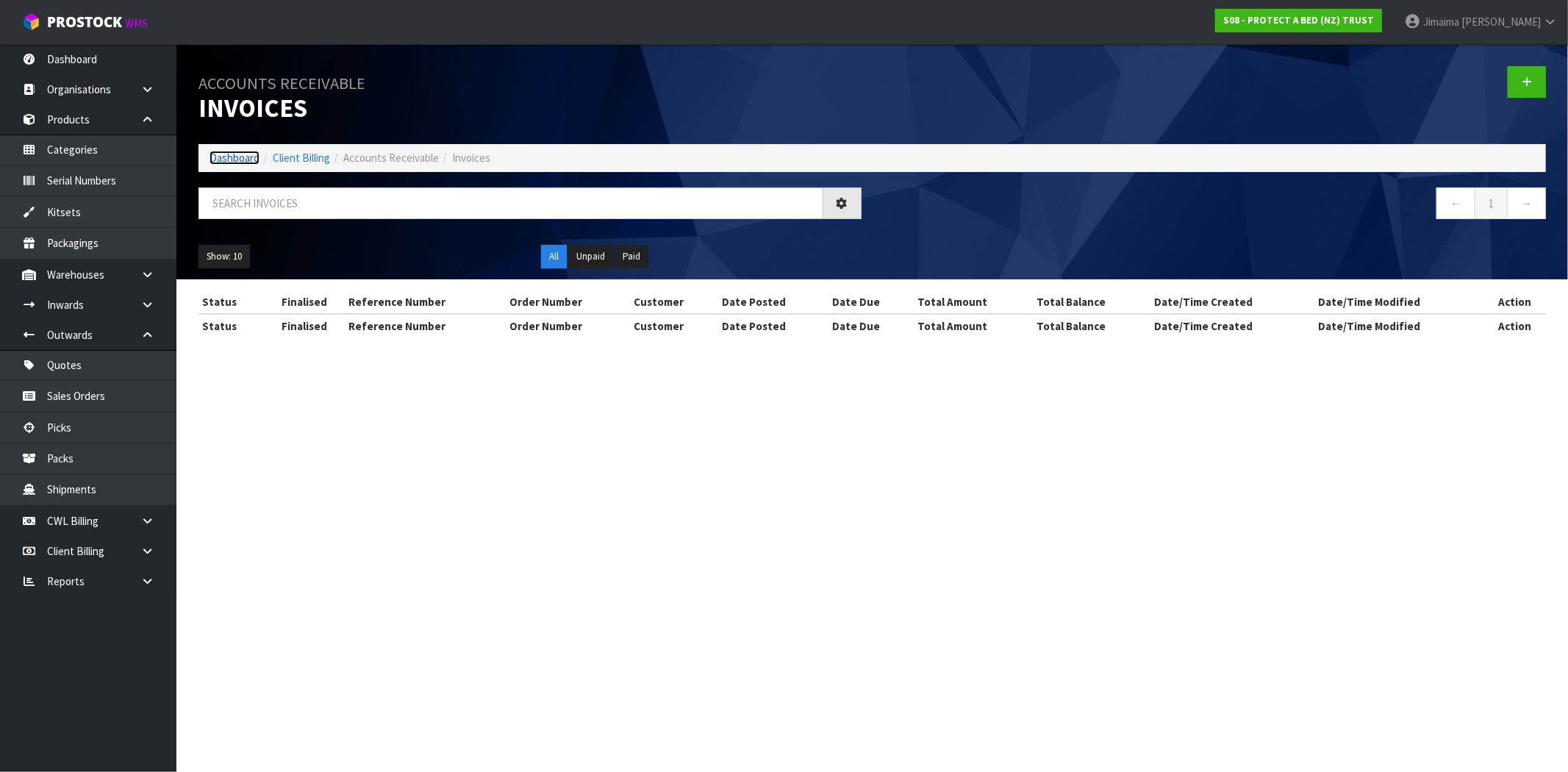
click at [248, 158] on link "Dashboard" at bounding box center [234, 157] width 50 height 14
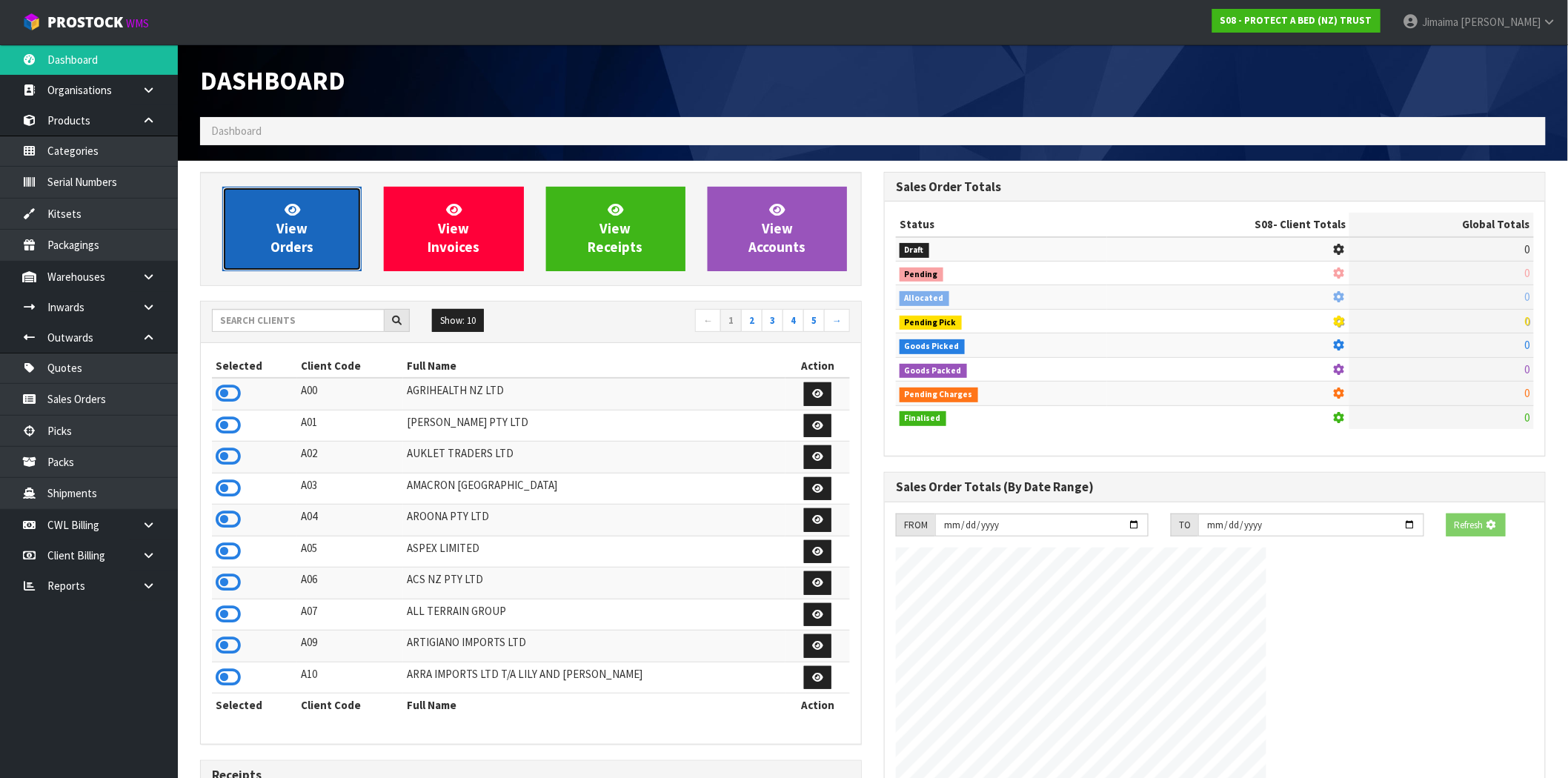
click at [296, 235] on span "View Orders" at bounding box center [292, 228] width 43 height 56
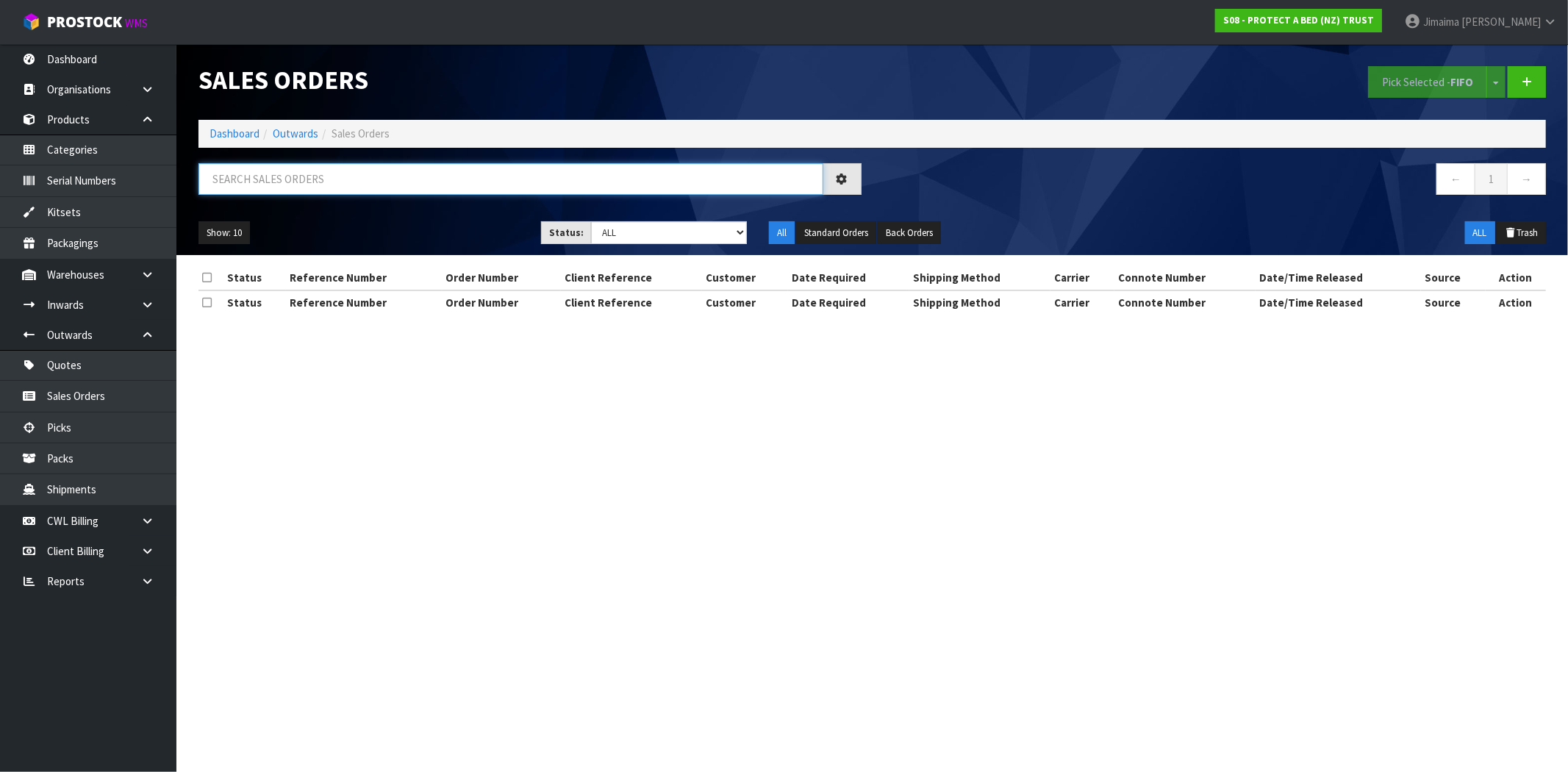
click at [672, 189] on input "text" at bounding box center [510, 179] width 625 height 31
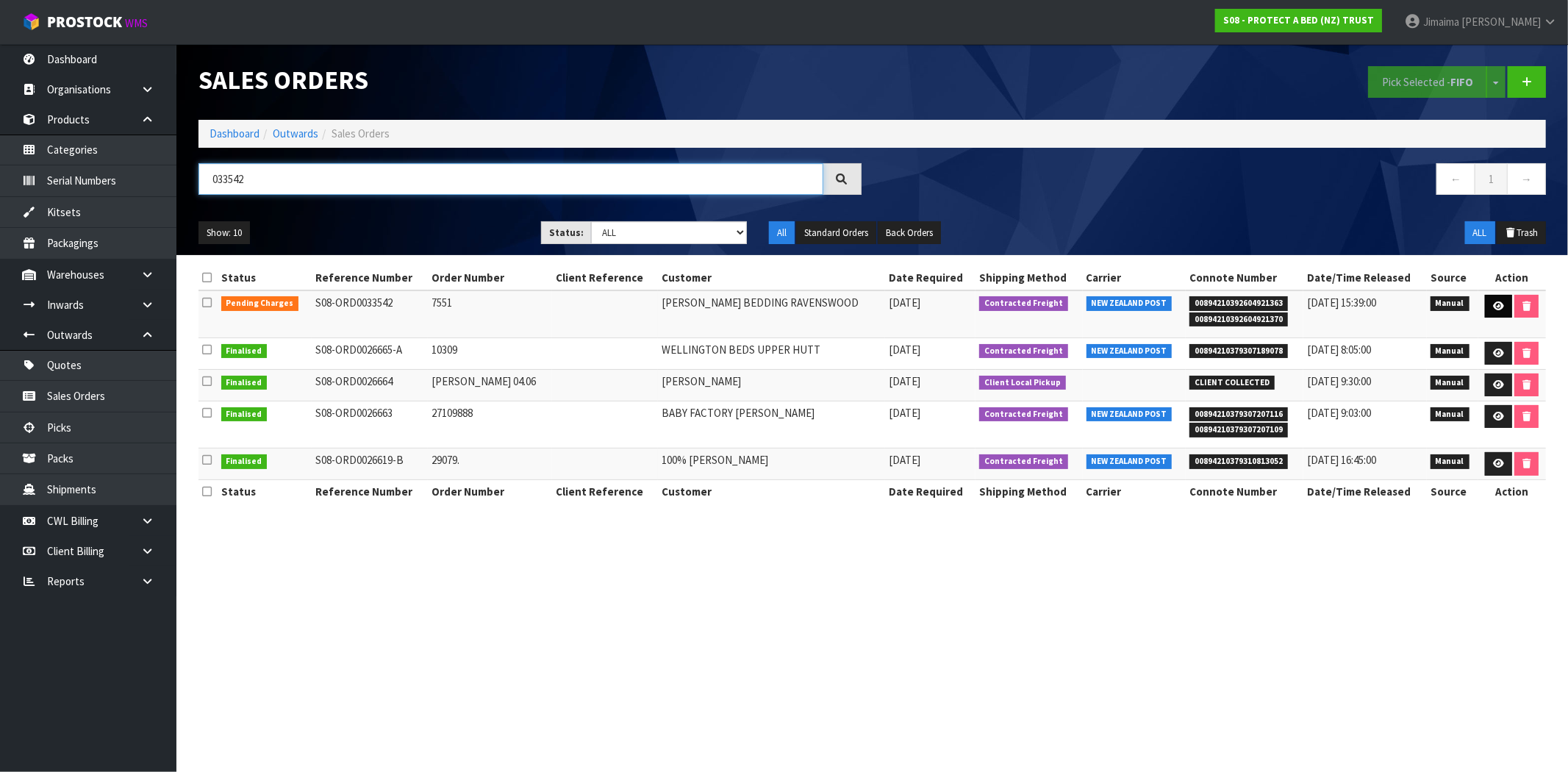
type input "033542"
click at [1494, 304] on icon at bounding box center [1498, 306] width 11 height 10
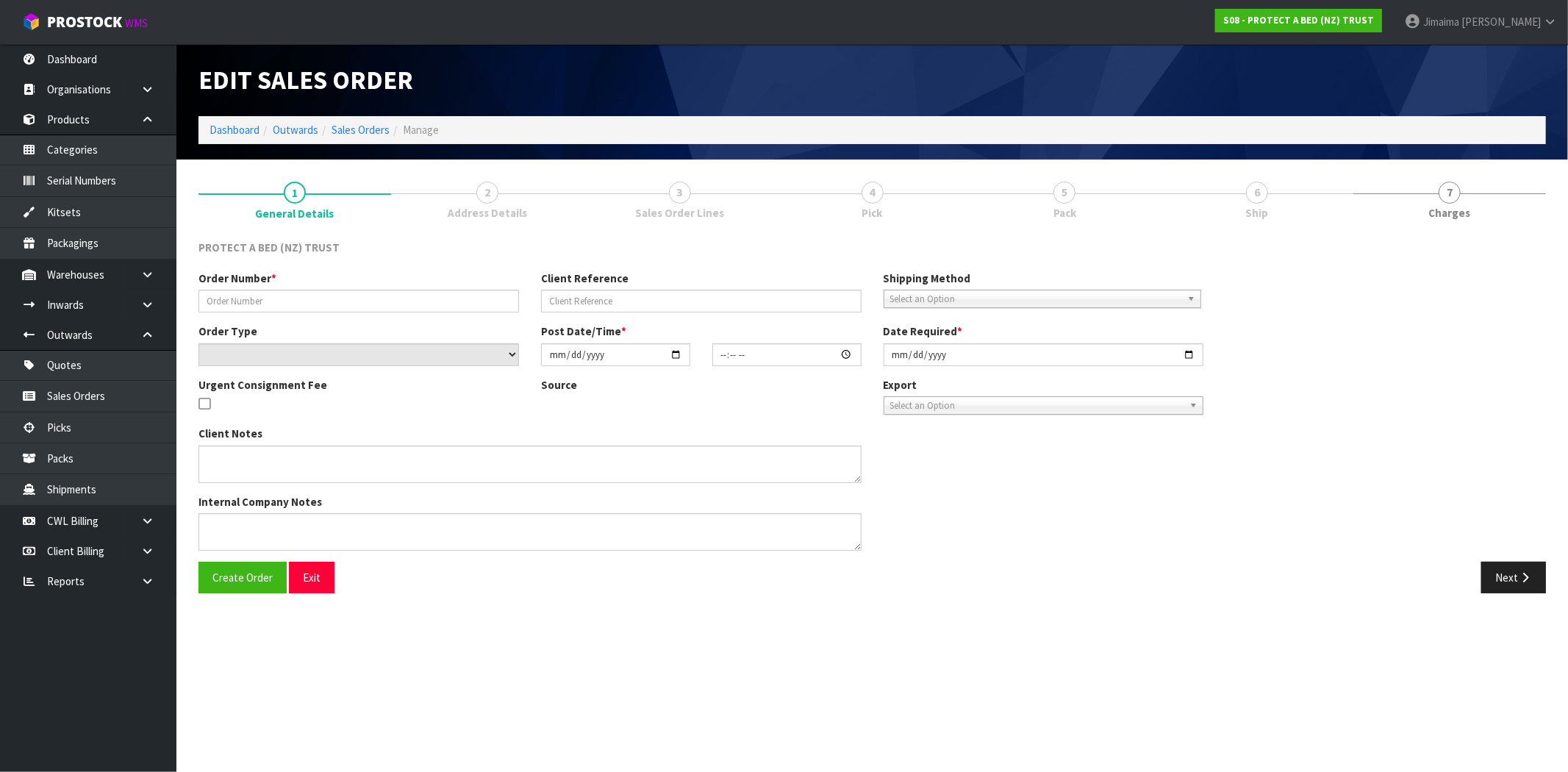
type input "7551"
select select "number:0"
type input "[DATE]"
type input "10:15:00.000"
type input "[DATE]"
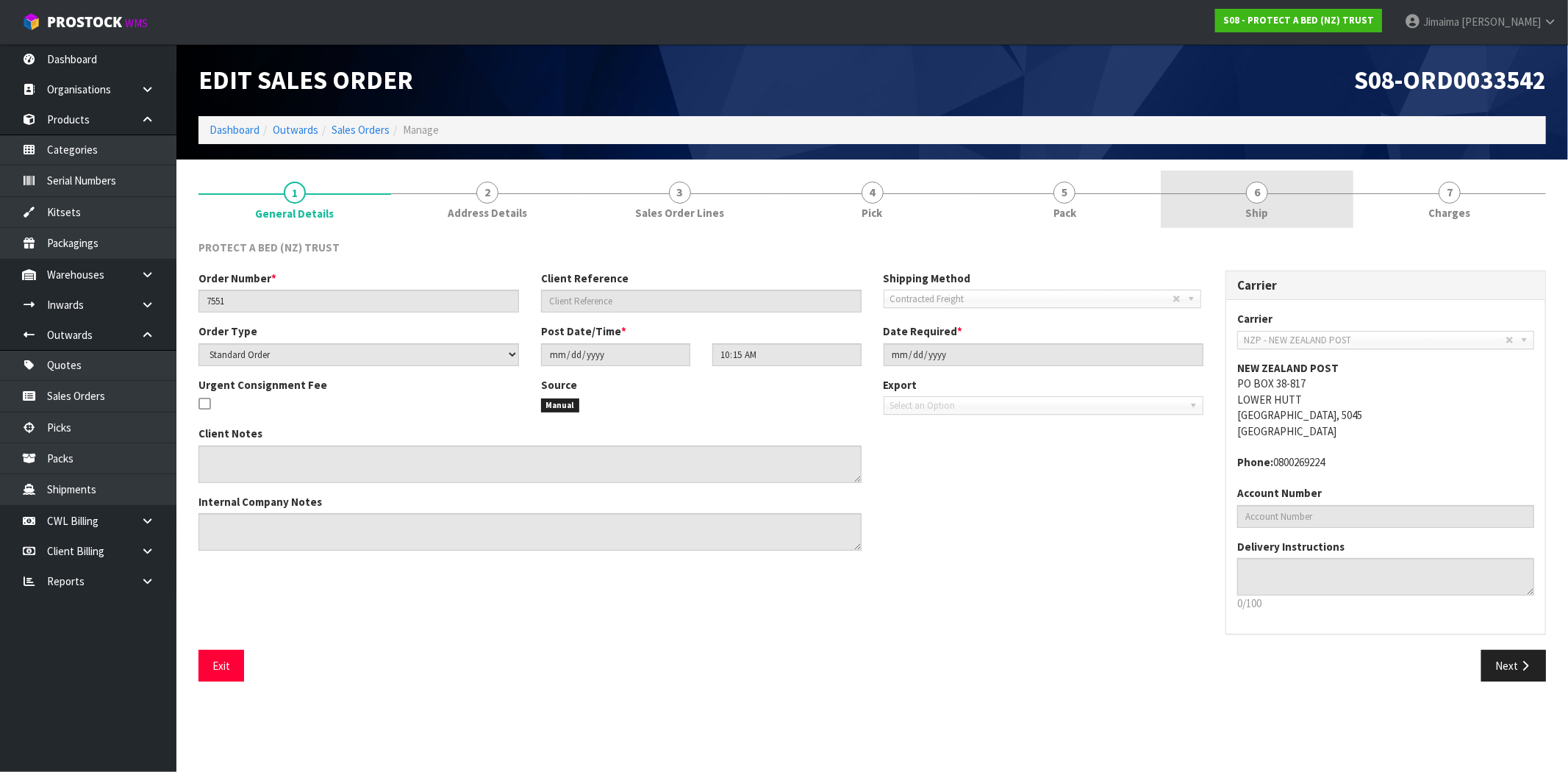
click at [1285, 200] on link "6 Ship" at bounding box center [1257, 199] width 192 height 58
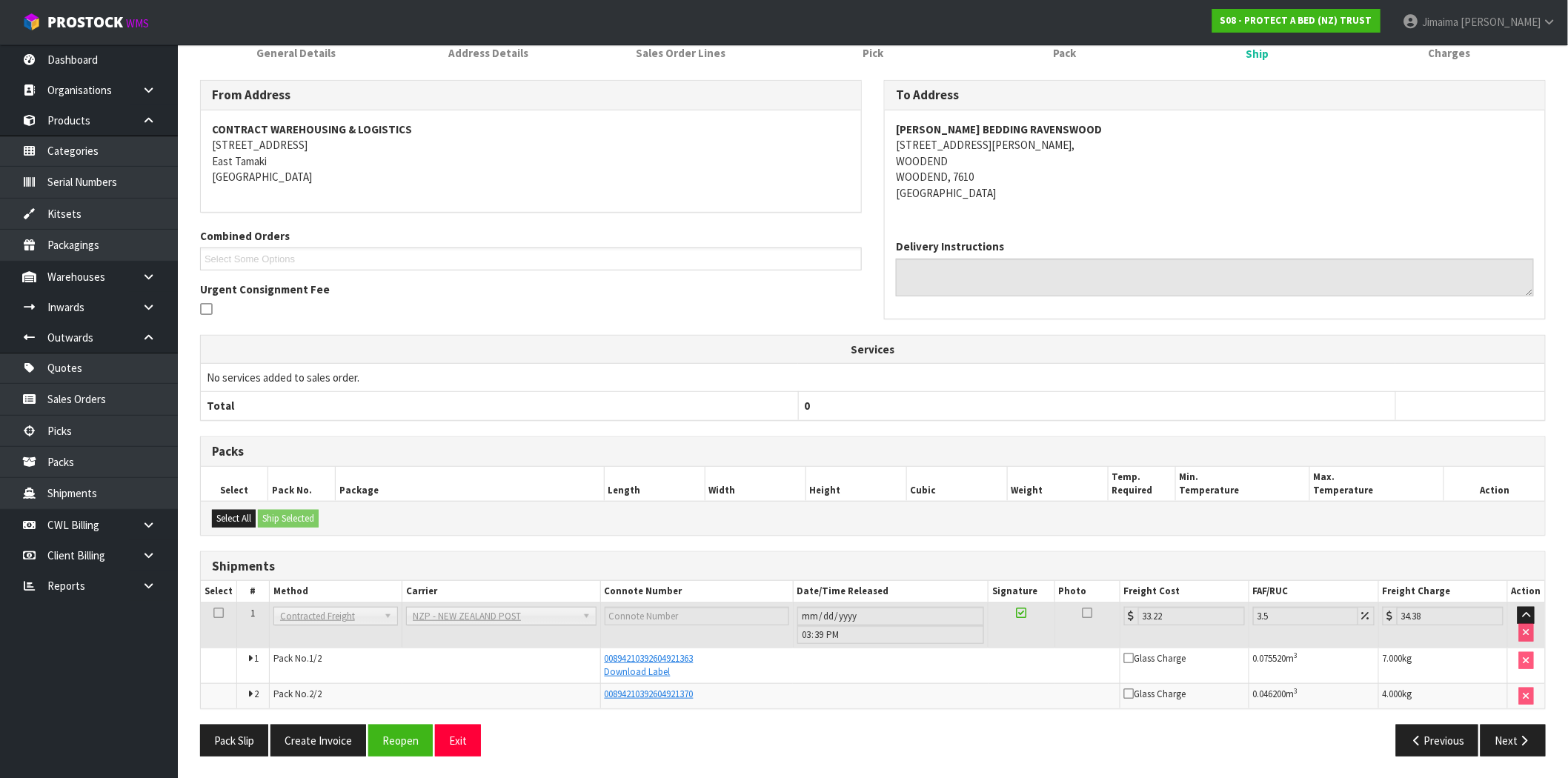
scroll to position [163, 0]
drag, startPoint x: 600, startPoint y: 657, endPoint x: 582, endPoint y: 658, distance: 18.0
click at [582, 658] on tr "1 Pack No. 1/2 00894210392604921363 Download Label Glass Charge 0.075520 m 3 7.…" at bounding box center [873, 664] width 1344 height 35
copy tr "00894210392604921363"
drag, startPoint x: 710, startPoint y: 693, endPoint x: 563, endPoint y: 692, distance: 147.0
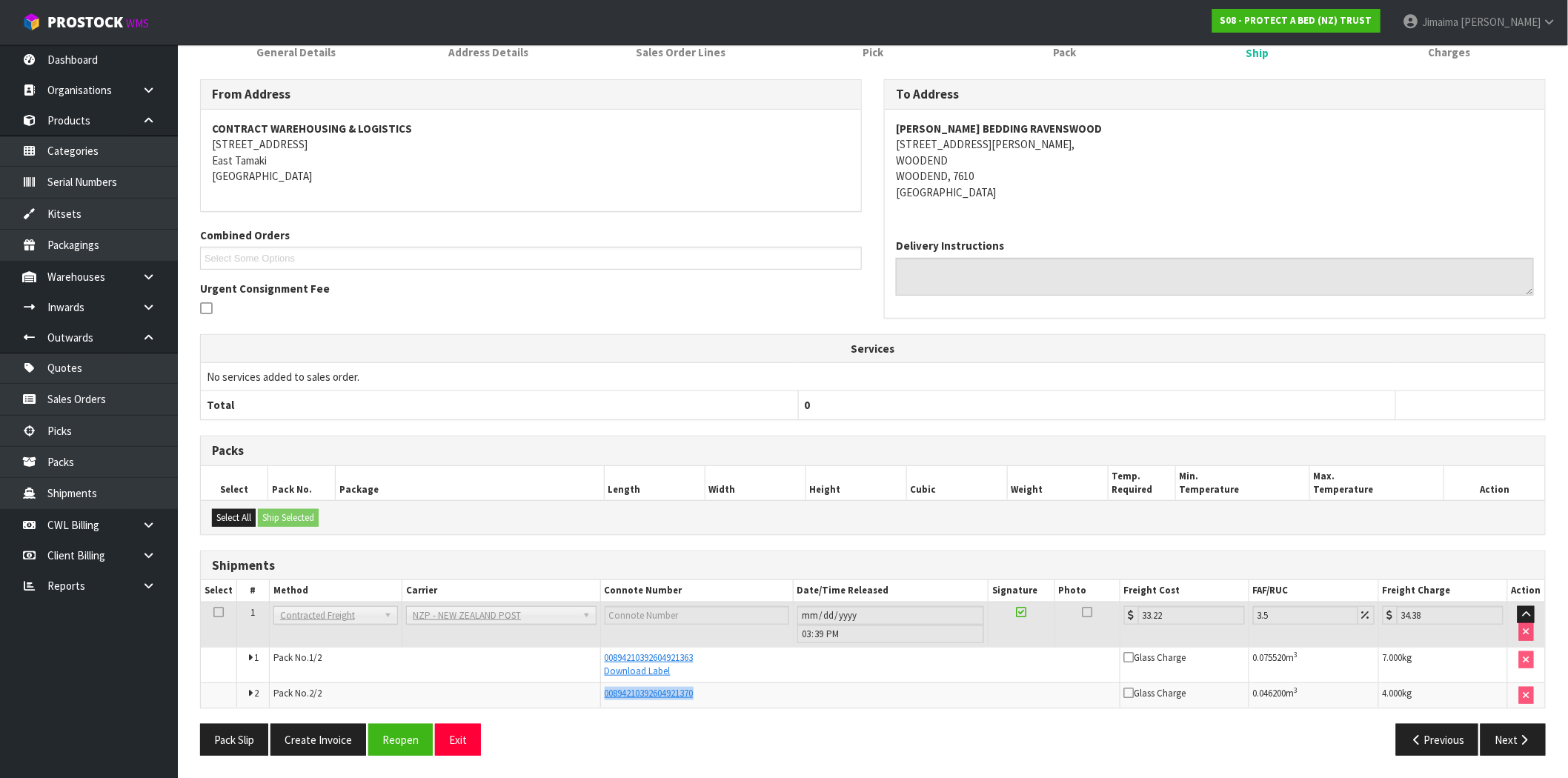
click at [563, 692] on tr "2 Pack No. 2/2 00894210392604921370 Glass Charge 0.046200 m 3 4.000 kg" at bounding box center [873, 695] width 1344 height 26
copy tr "00894210392604921370"
drag, startPoint x: 1141, startPoint y: 612, endPoint x: 1102, endPoint y: 615, distance: 39.1
click at [1102, 615] on tr "1 Client Local Pickup Customer Local Pickup Company Freight Contracted Freight …" at bounding box center [873, 624] width 1344 height 45
drag, startPoint x: 410, startPoint y: 745, endPoint x: 749, endPoint y: 524, distance: 404.7
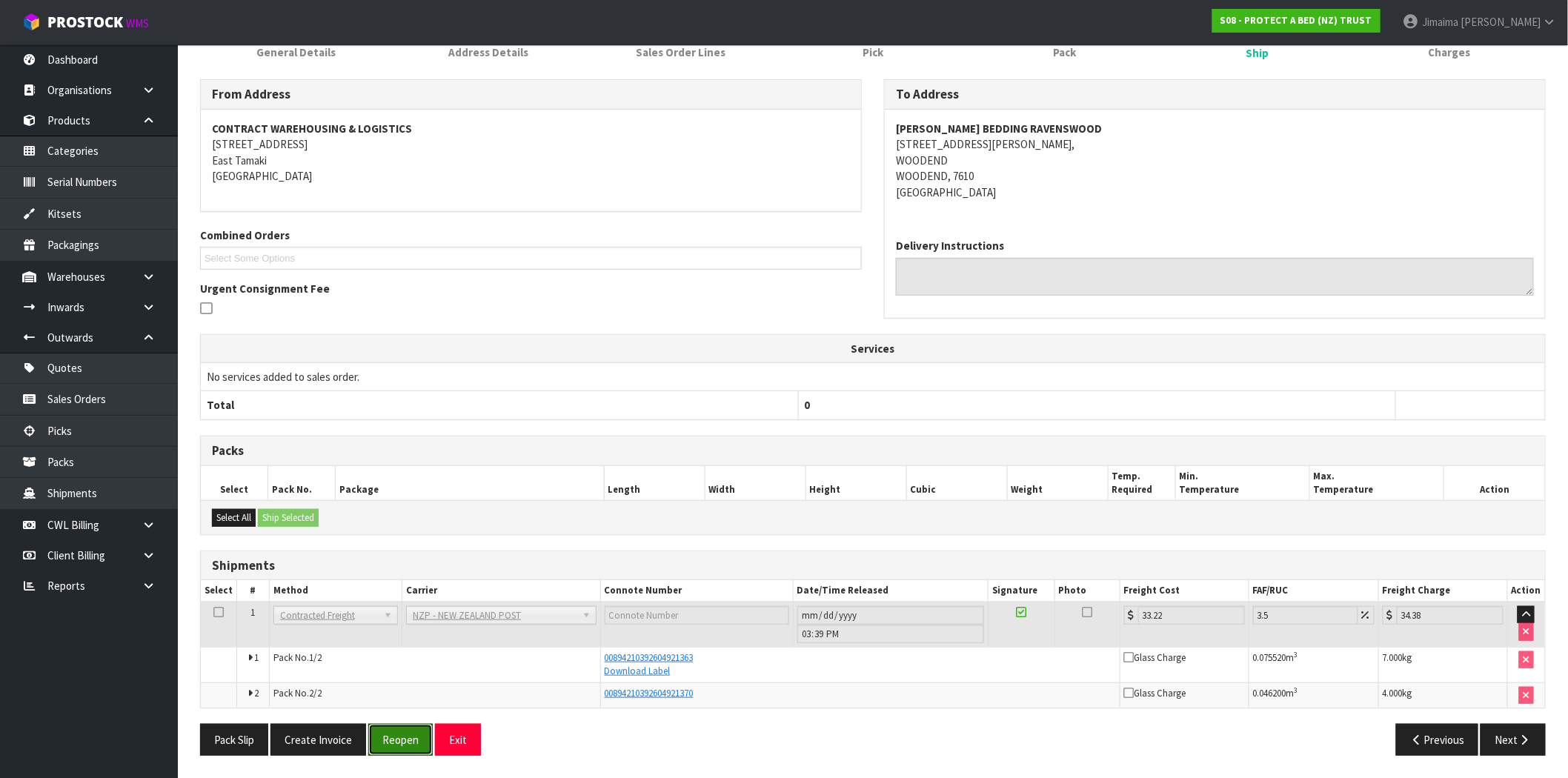
click at [410, 745] on button "Reopen" at bounding box center [400, 740] width 64 height 32
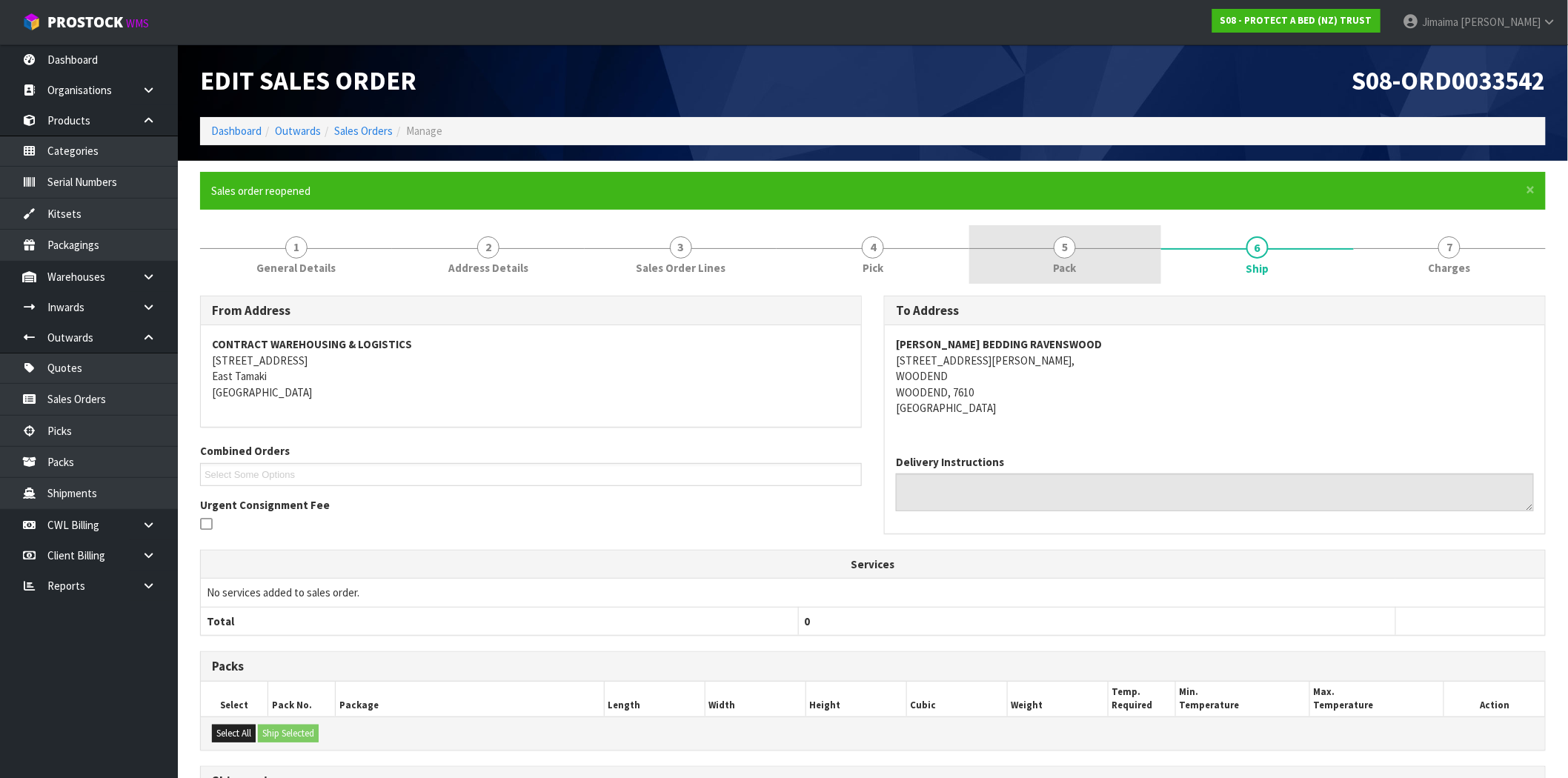
click at [1081, 254] on ul "1 General Details 2 Address Details 3 Sales Order Lines 4 Pick 5 Pack 6 Ship 7 …" at bounding box center [873, 255] width 1346 height 59
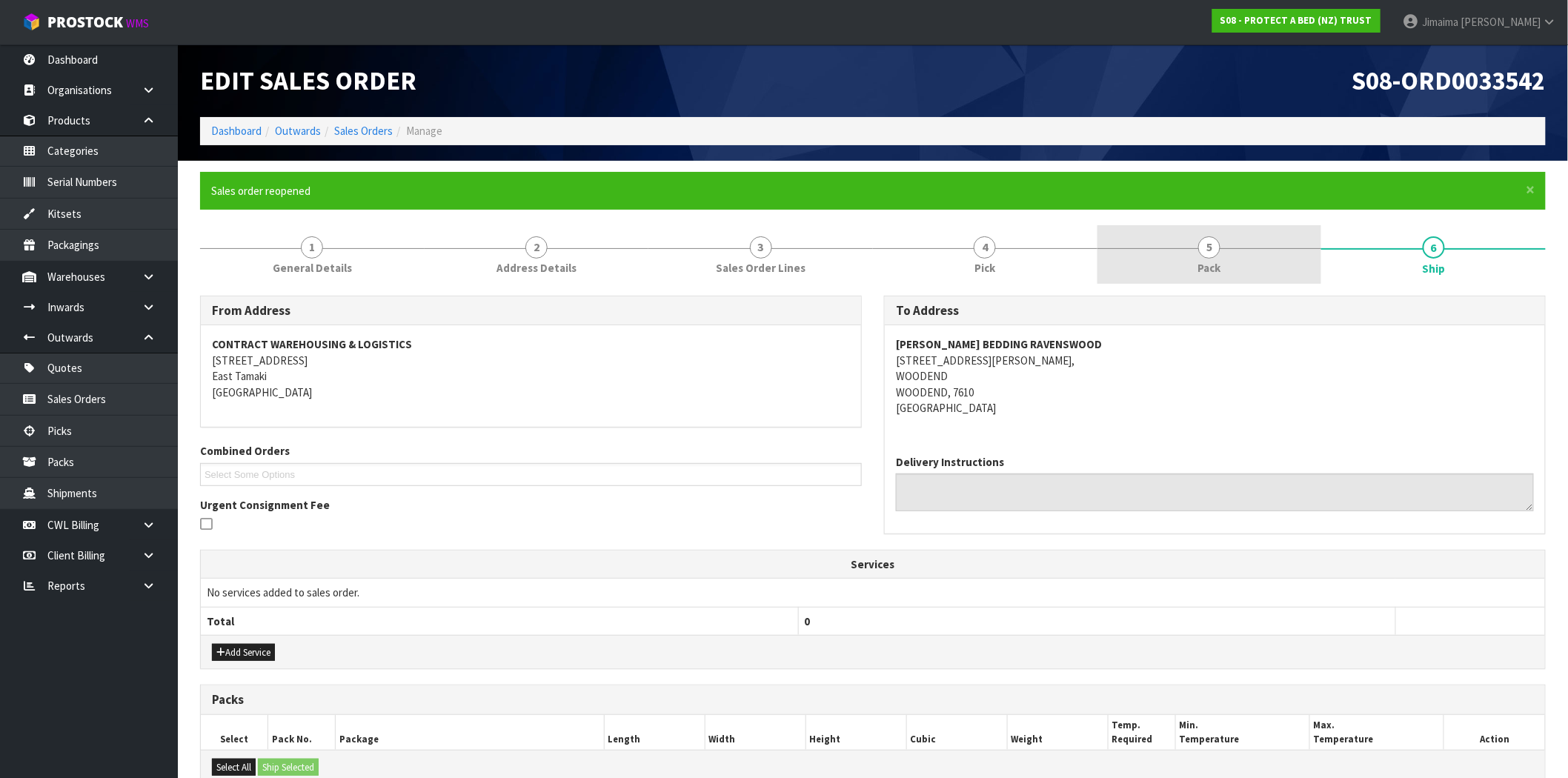
click at [1299, 254] on link "5 Pack" at bounding box center [1209, 255] width 225 height 58
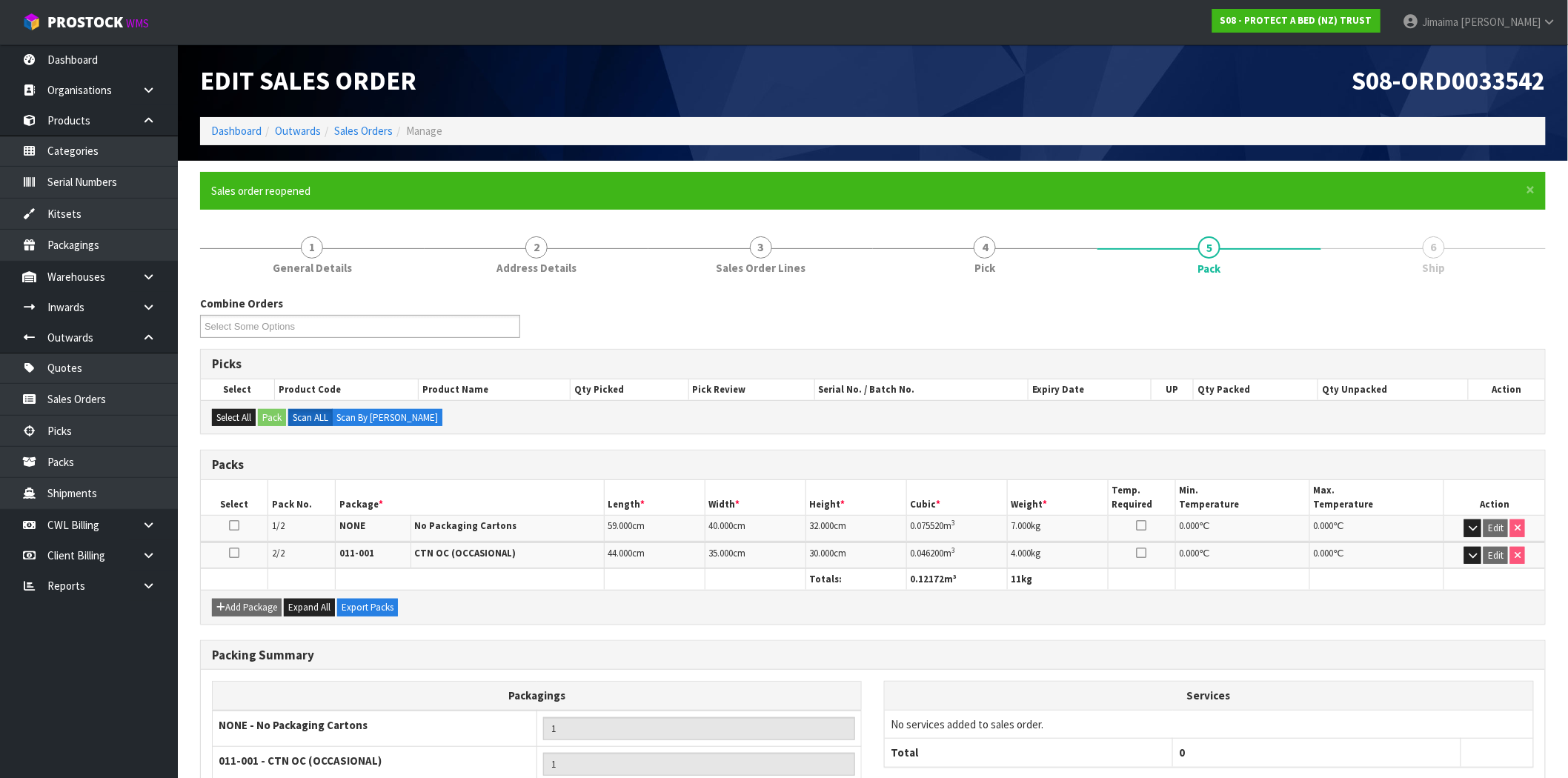
click at [1483, 529] on td "Edit" at bounding box center [1495, 528] width 100 height 26
drag, startPoint x: 380, startPoint y: 604, endPoint x: 564, endPoint y: 564, distance: 188.3
click at [380, 604] on button "Export Packs" at bounding box center [368, 607] width 61 height 18
click at [967, 249] on link "4 Pick" at bounding box center [985, 255] width 225 height 58
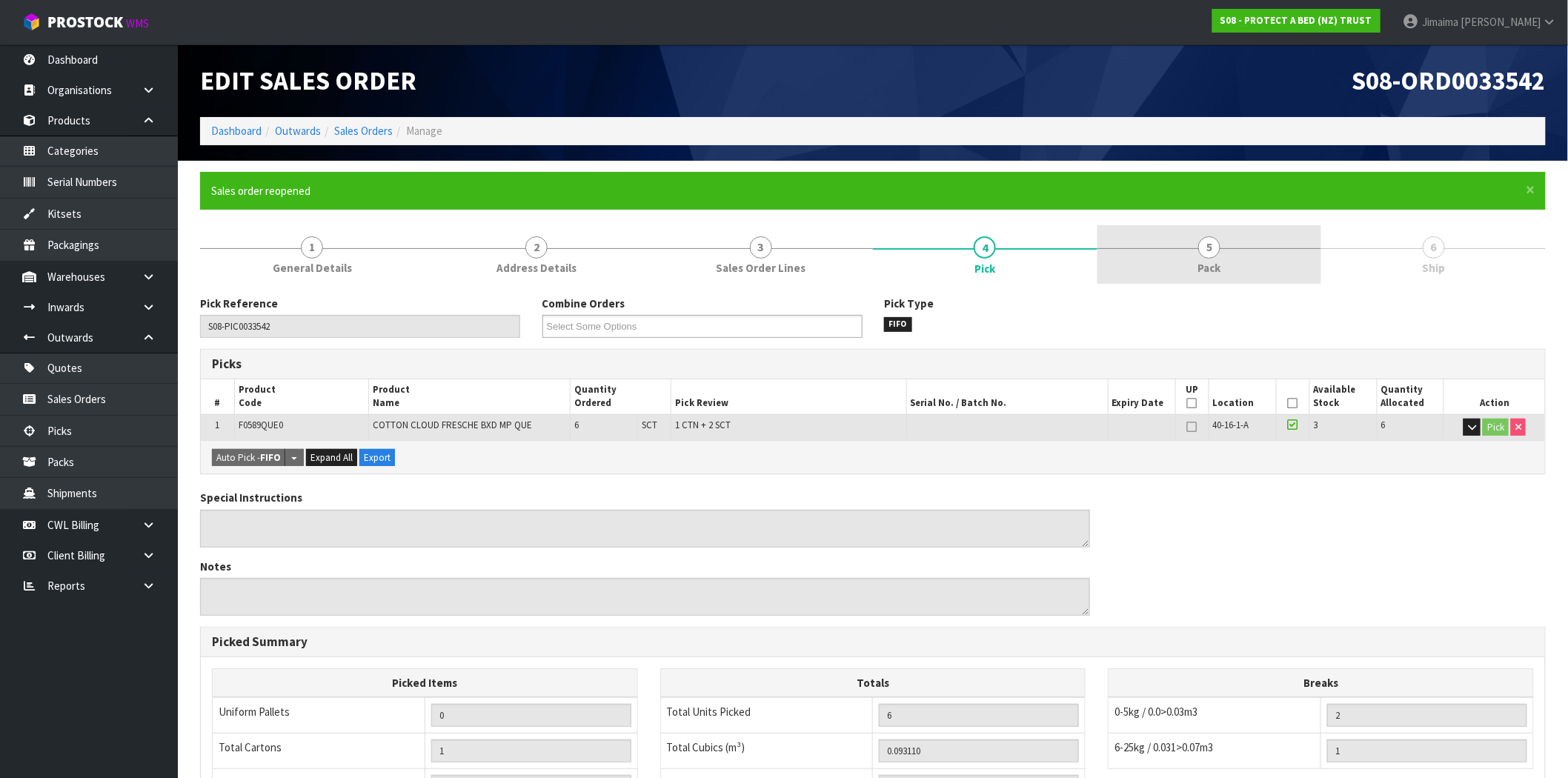
click at [1234, 239] on link "5 Pack" at bounding box center [1209, 255] width 225 height 58
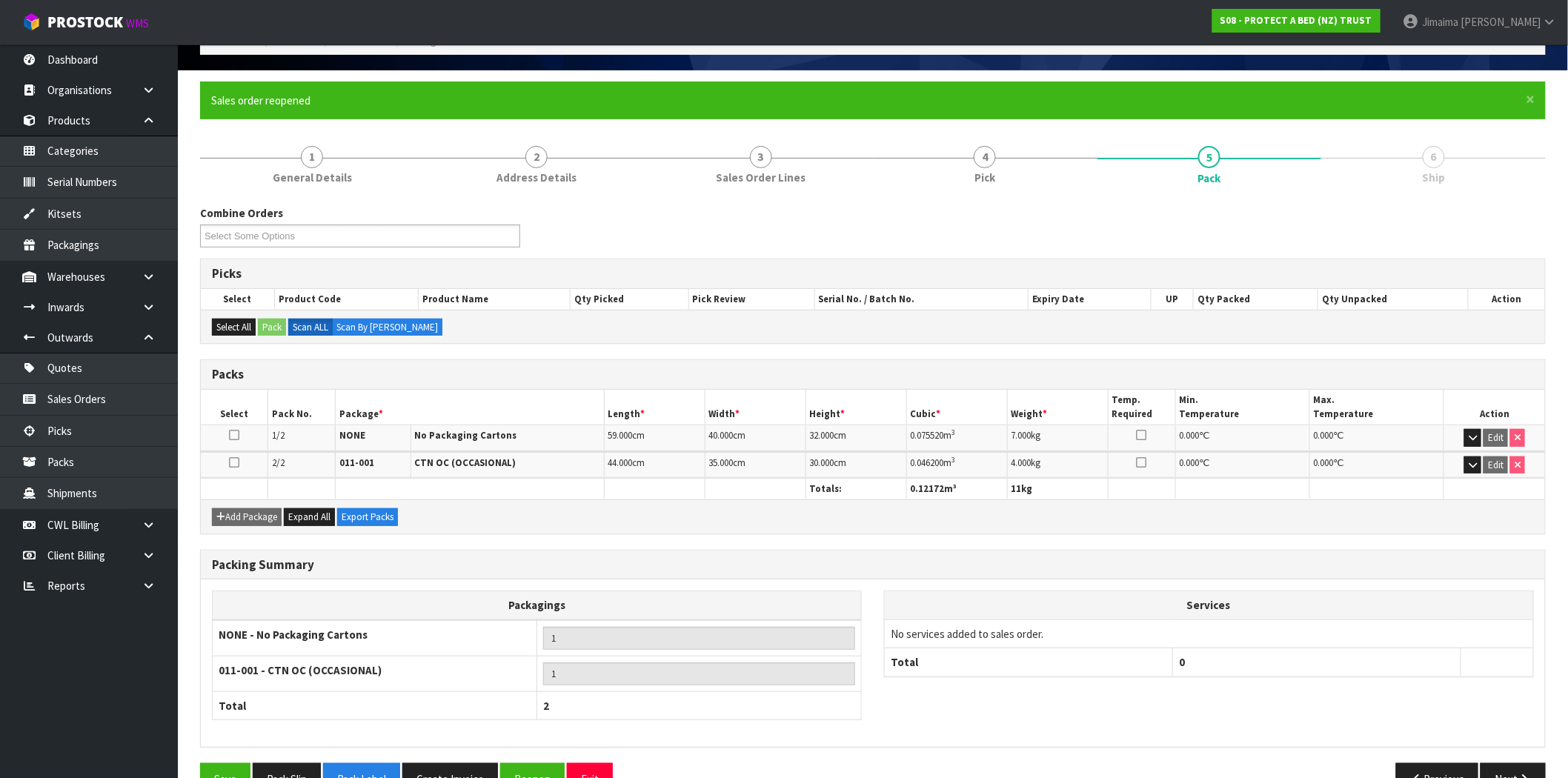
scroll to position [129, 0]
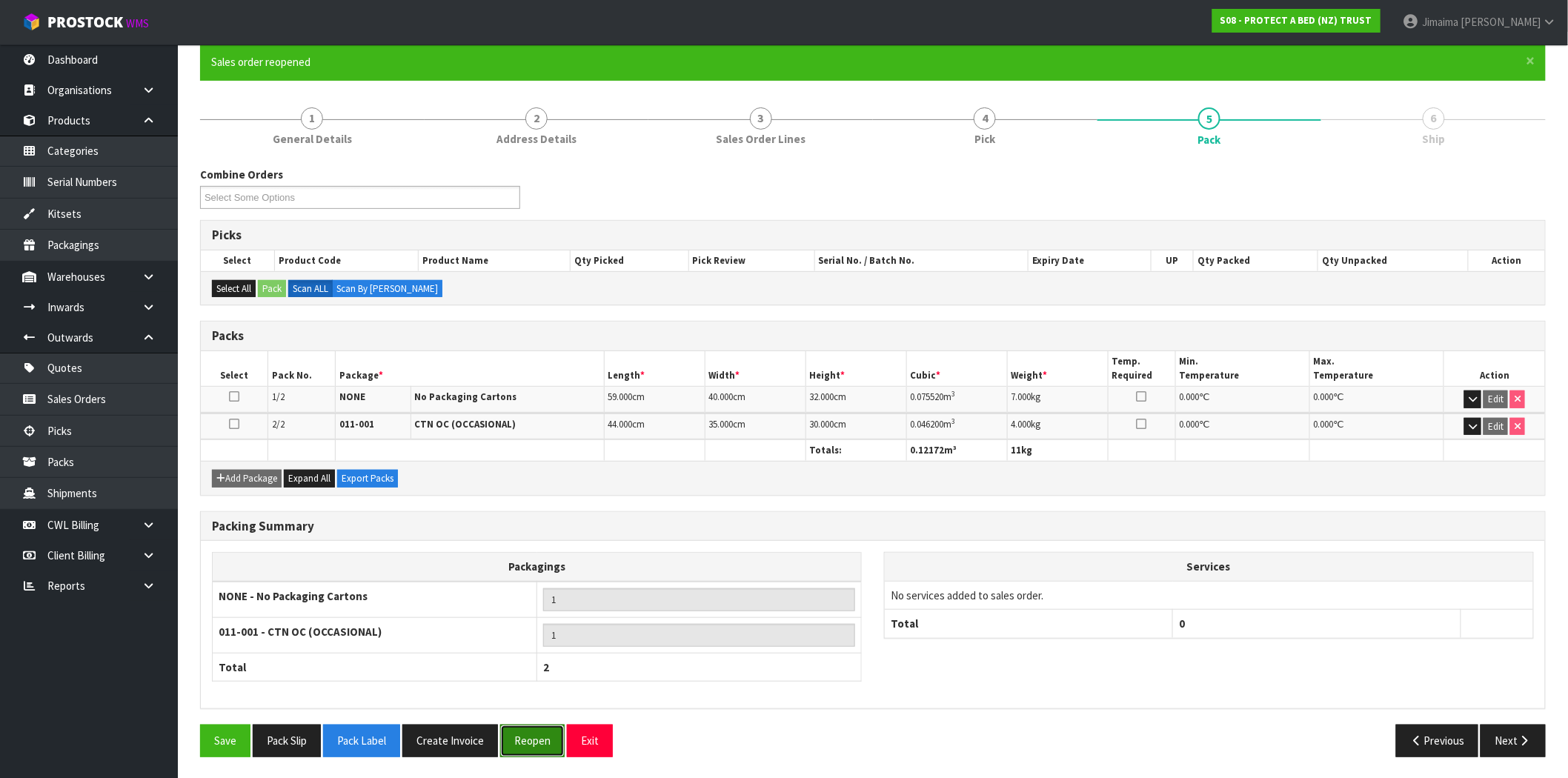
click at [563, 737] on button "Reopen" at bounding box center [532, 740] width 64 height 32
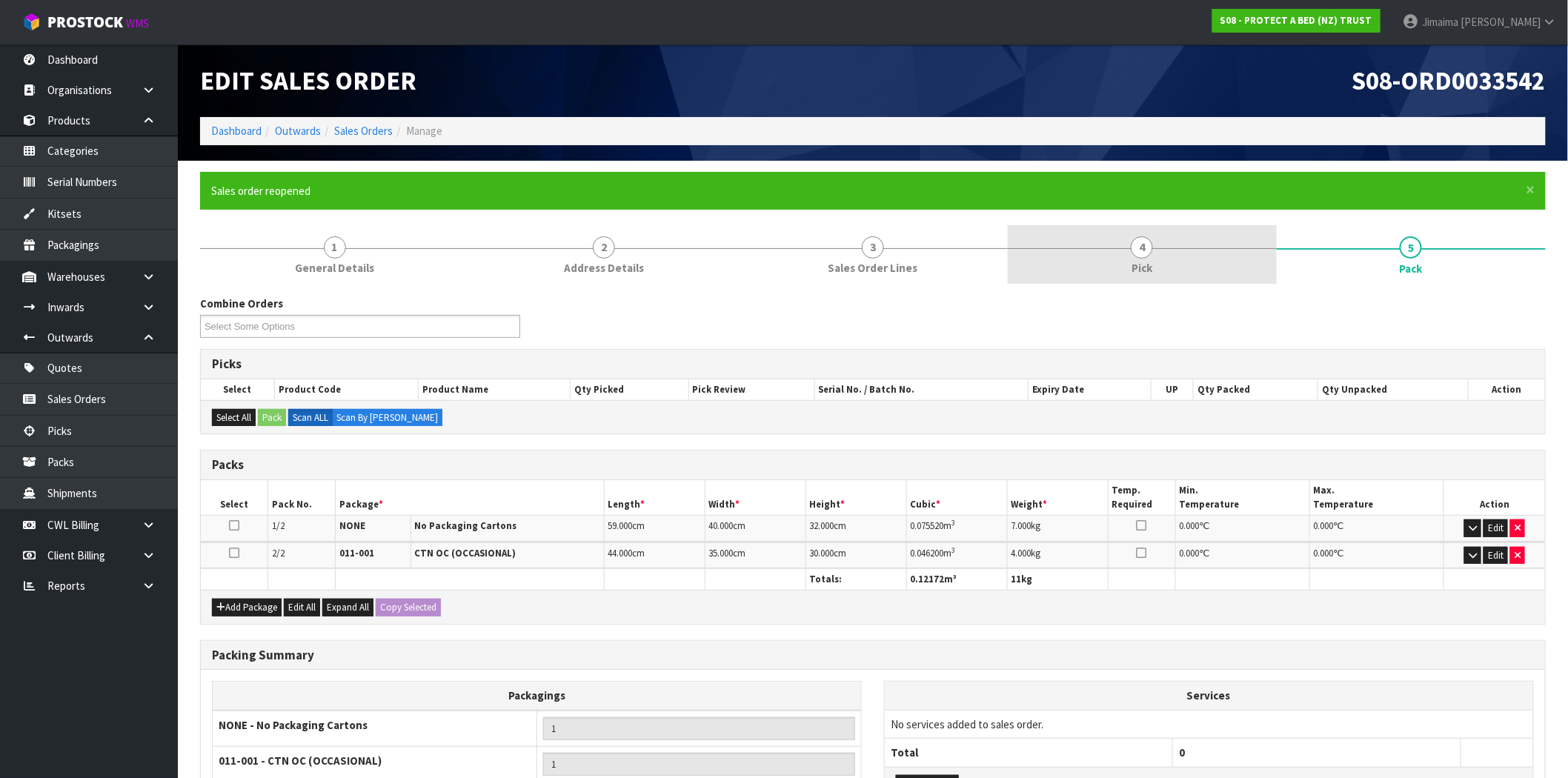
click at [1016, 249] on link "4 Pick" at bounding box center [1142, 255] width 269 height 58
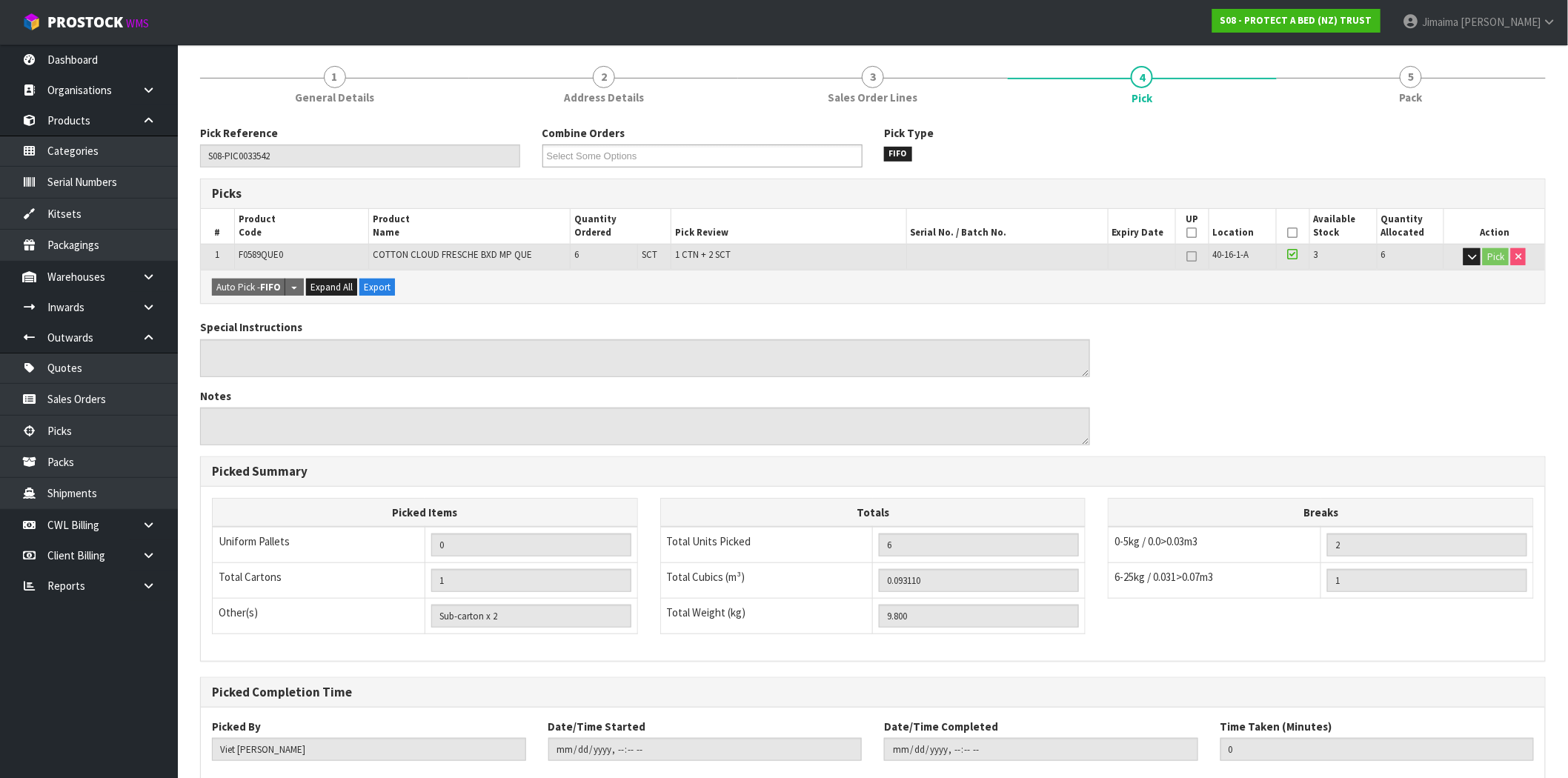
scroll to position [257, 0]
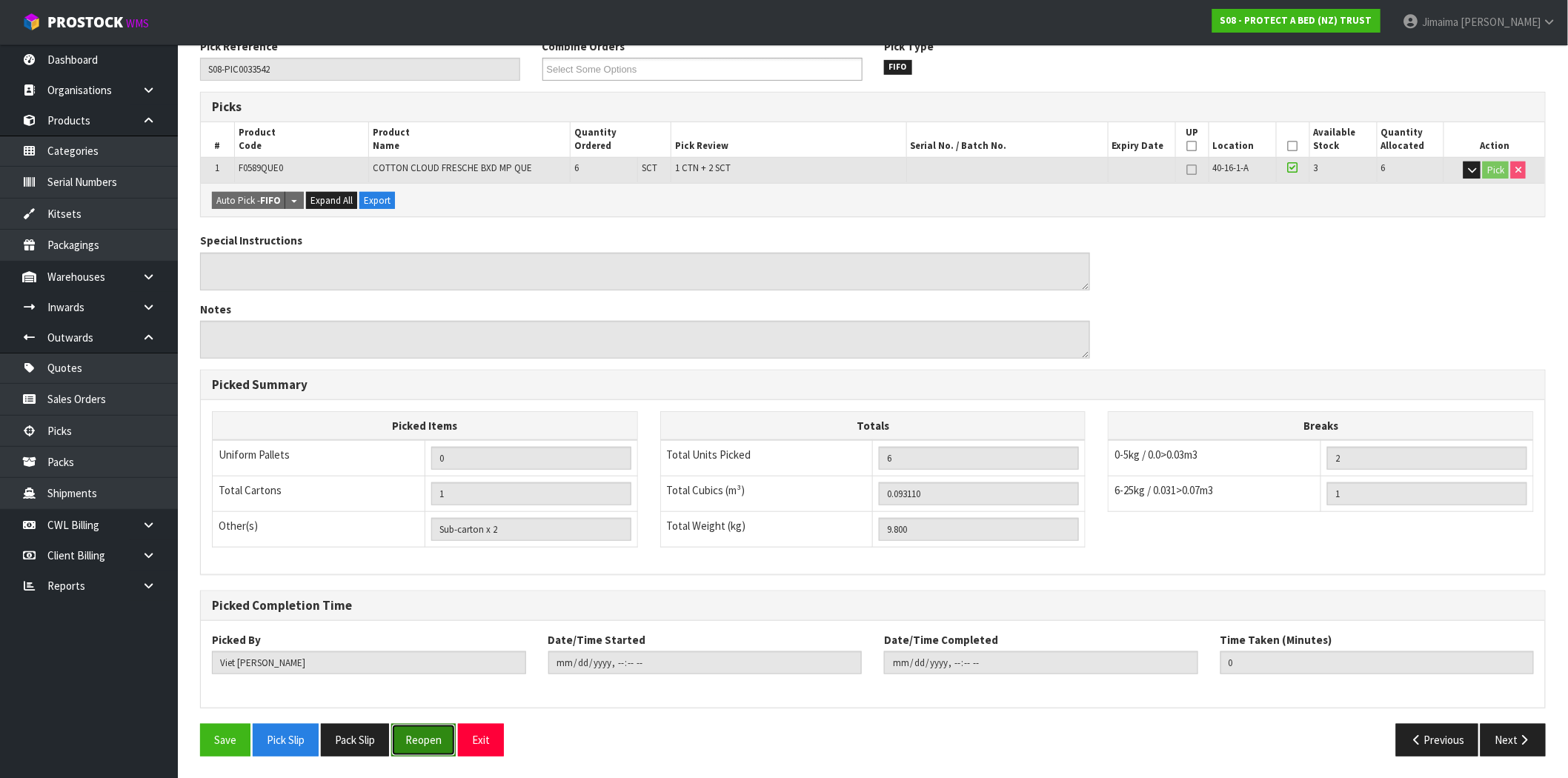
click at [420, 748] on button "Reopen" at bounding box center [423, 740] width 64 height 32
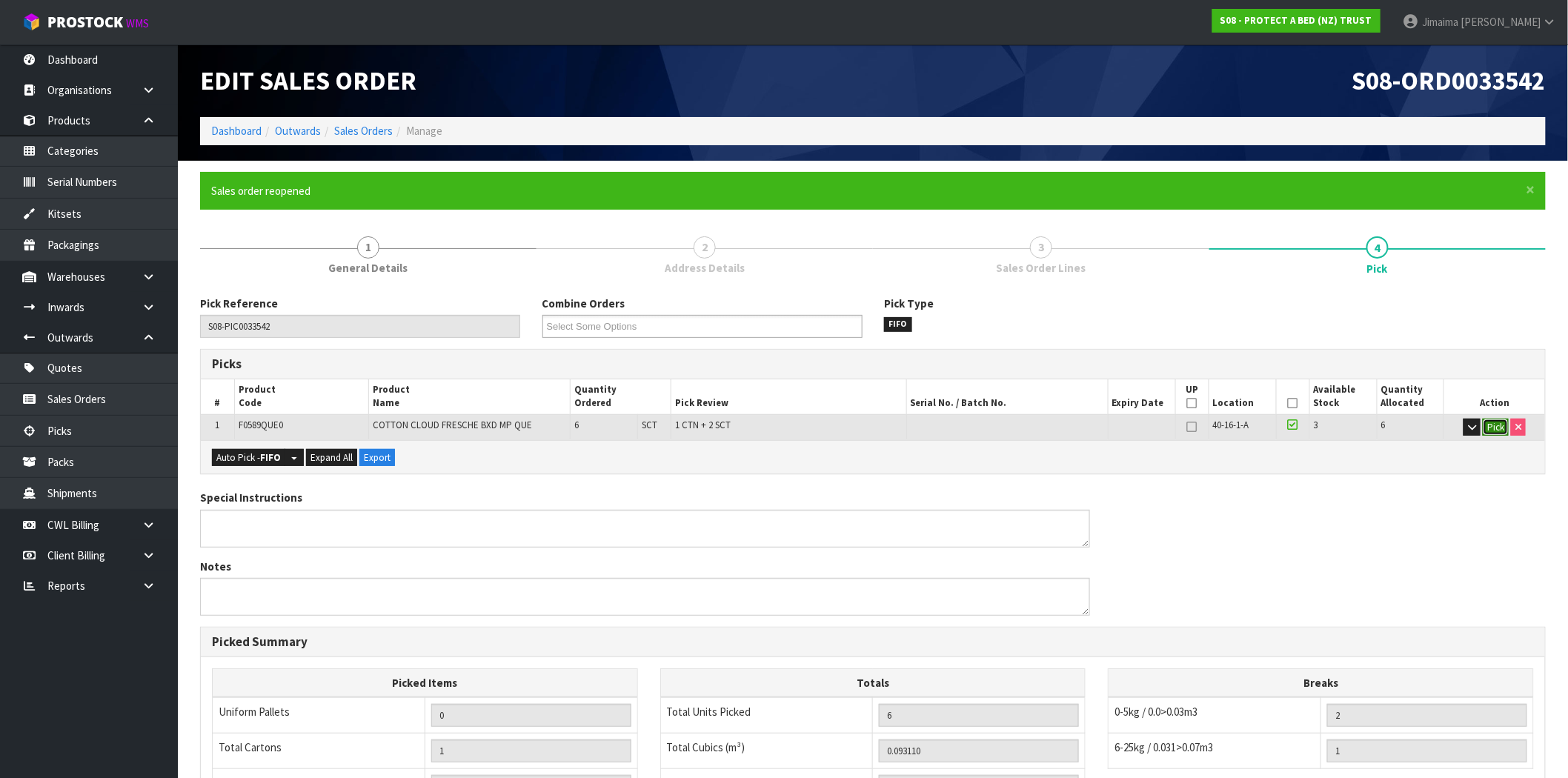
click at [1494, 426] on button "Pick" at bounding box center [1496, 427] width 26 height 18
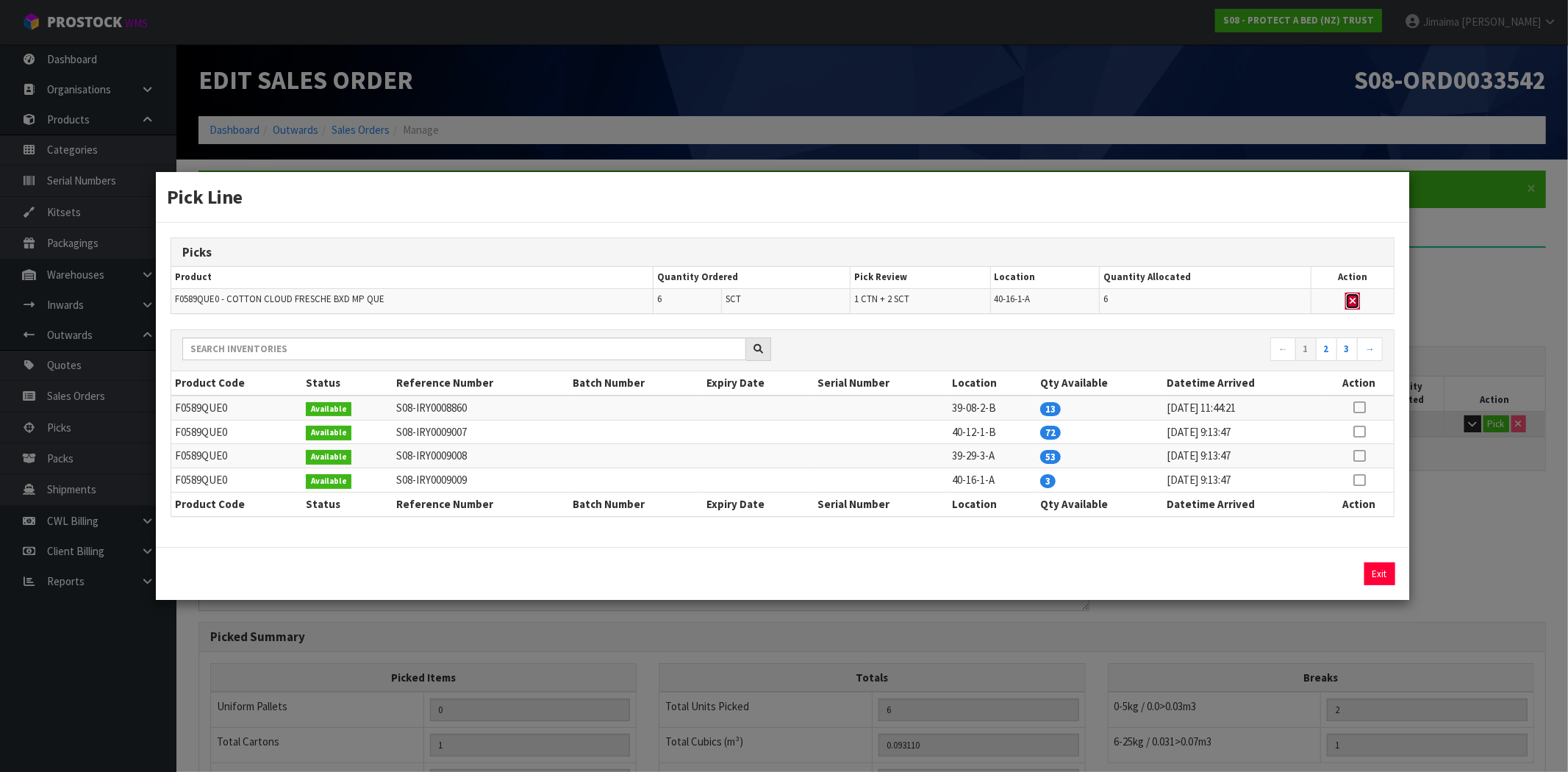
click at [1356, 297] on button "button" at bounding box center [1352, 302] width 15 height 17
type input "0"
type input "Sub-carton x 0"
type input "0"
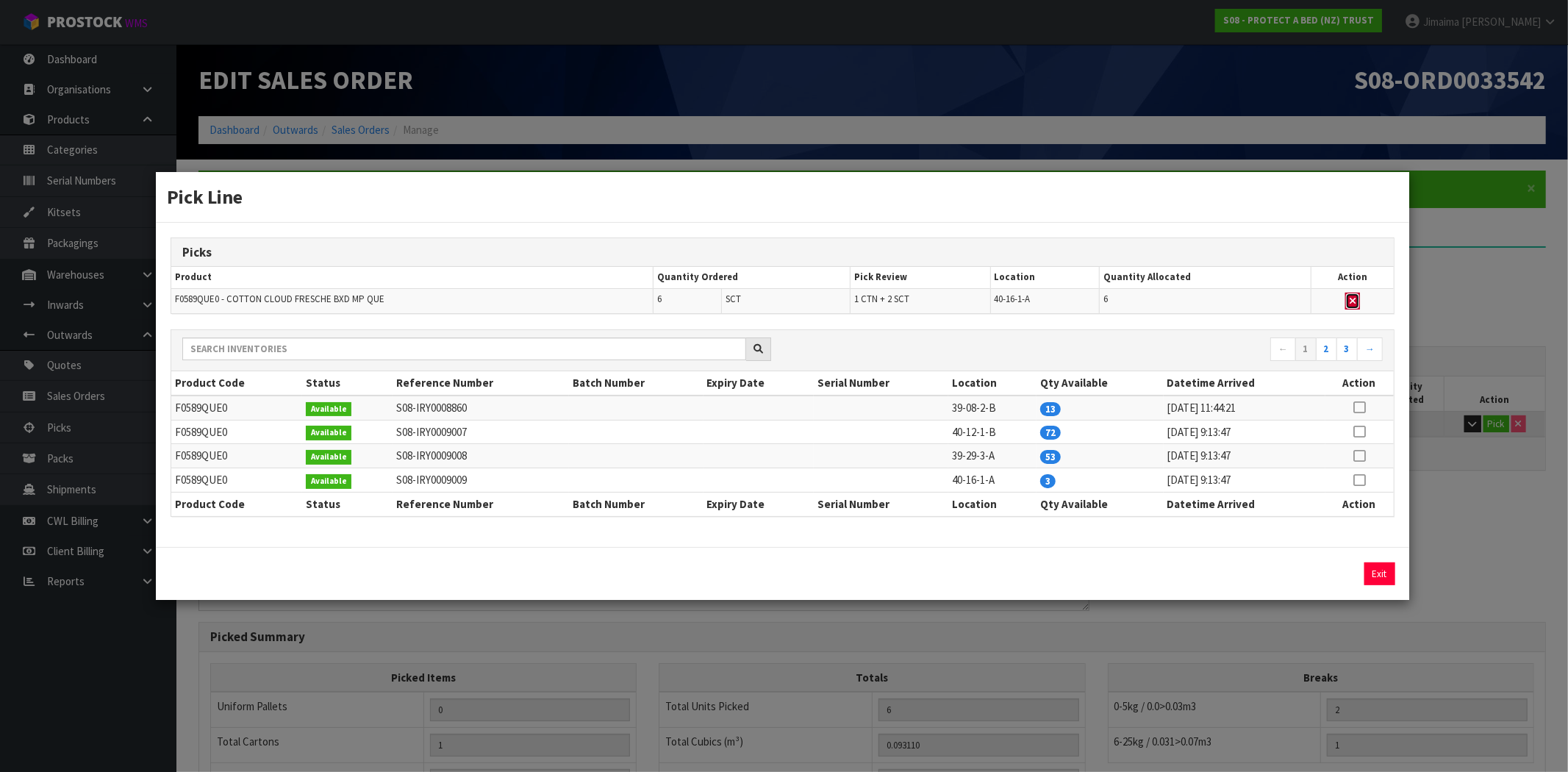
type input "0"
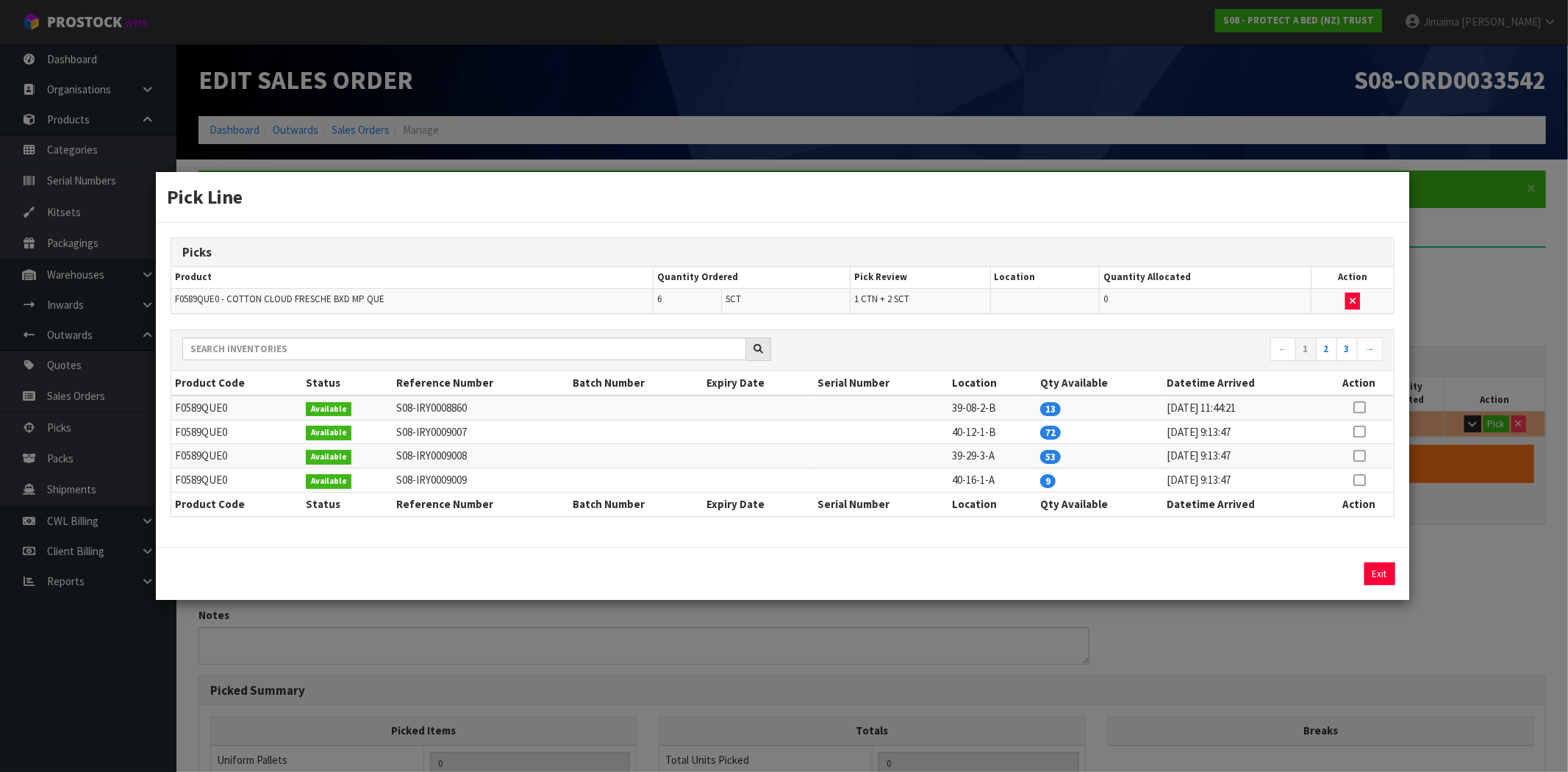
click at [1362, 407] on icon at bounding box center [1358, 407] width 11 height 1
drag, startPoint x: 1162, startPoint y: 575, endPoint x: 1024, endPoint y: 574, distance: 138.0
click at [1025, 574] on div "6 Assign Pick Exit" at bounding box center [781, 574] width 1245 height 23
type input "5"
click at [1341, 575] on button "Assign Pick" at bounding box center [1329, 574] width 60 height 23
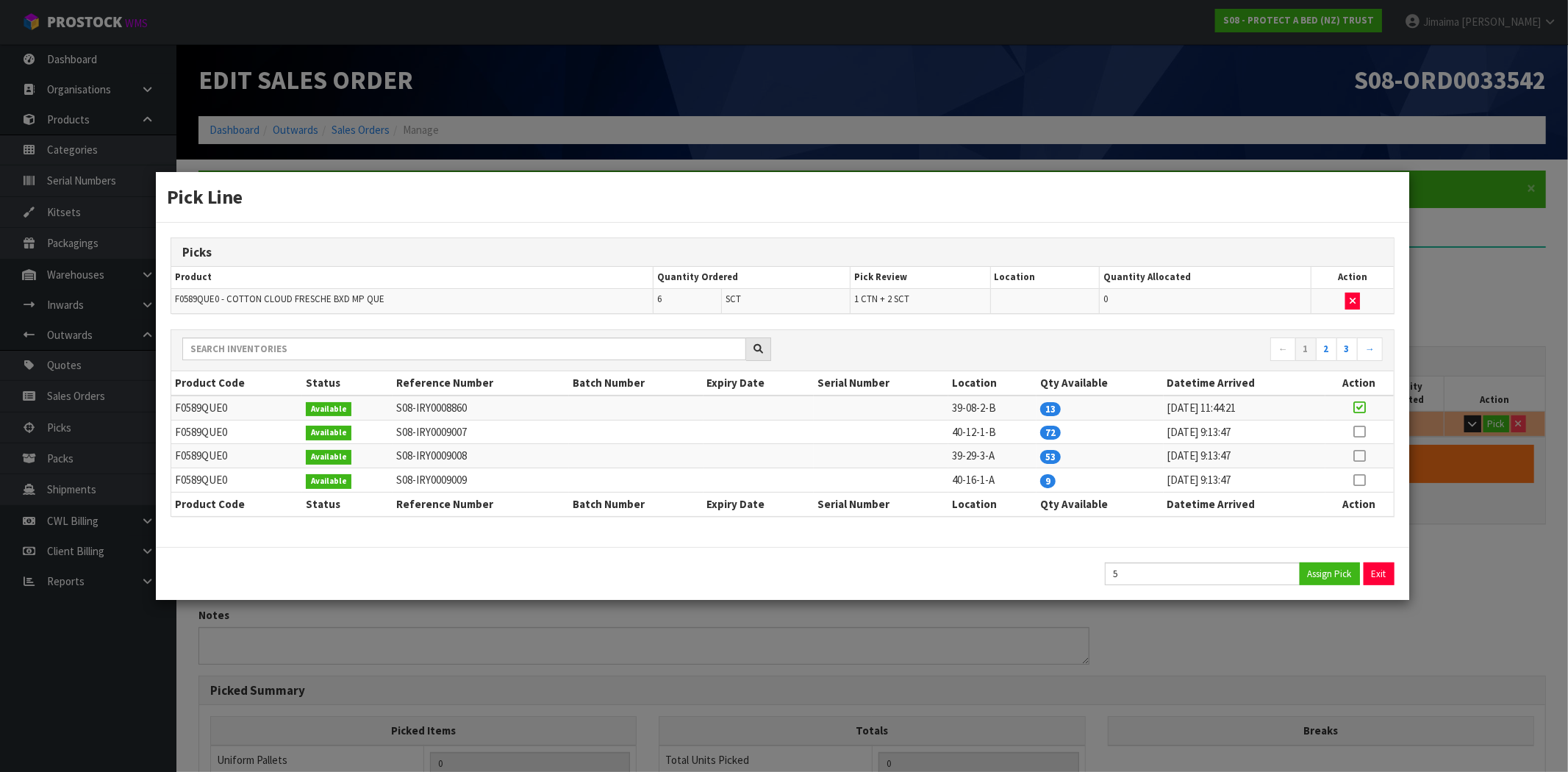
type input "1"
type input "Sub-carton x 1"
type input "5"
type input "0.079654"
type input "8.25"
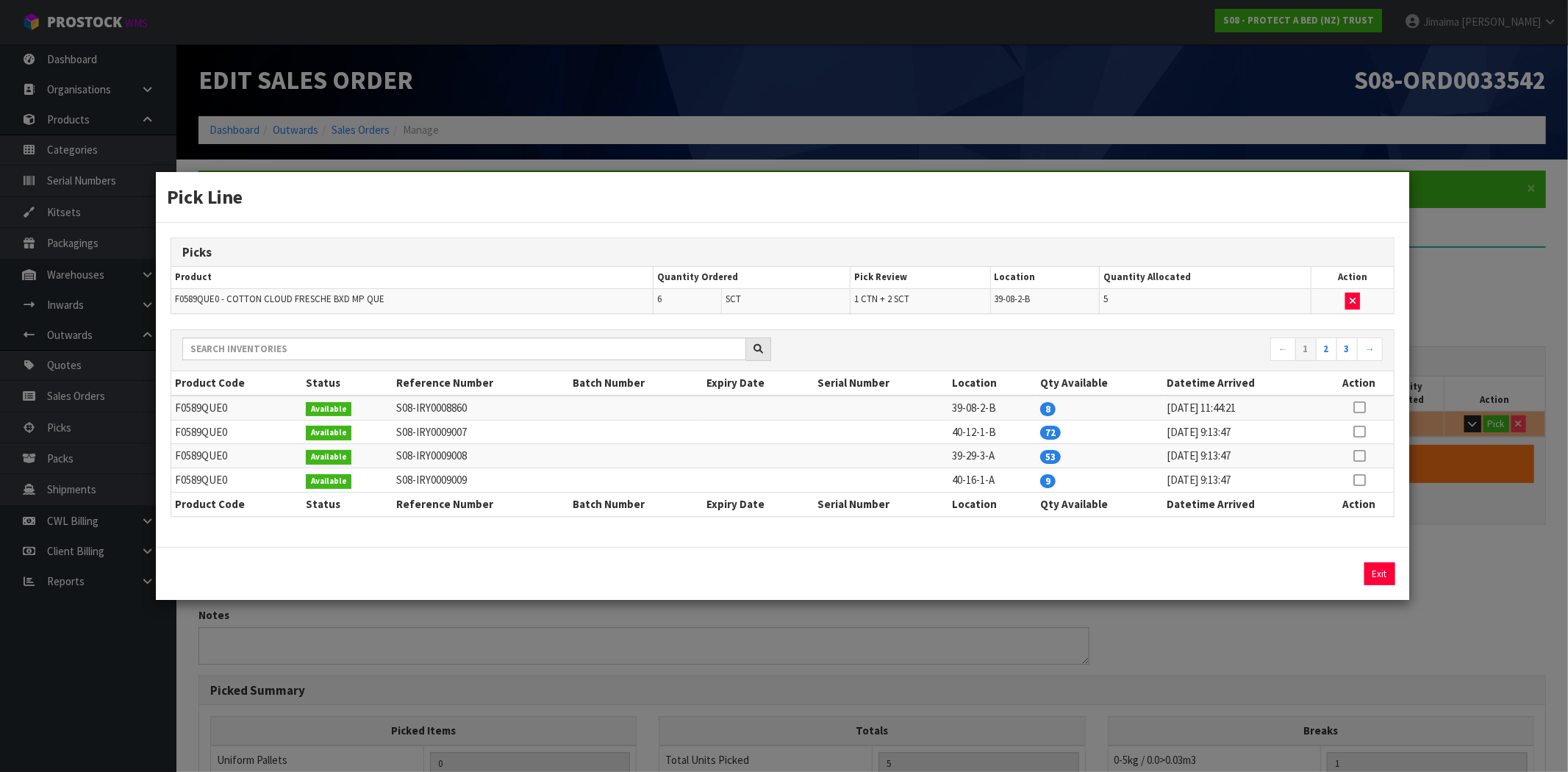
click at [1356, 432] on icon at bounding box center [1358, 432] width 11 height 1
drag, startPoint x: 1320, startPoint y: 578, endPoint x: 1349, endPoint y: 575, distance: 29.2
click at [1321, 578] on button "Assign Pick" at bounding box center [1329, 574] width 60 height 23
type input "6"
type input "0.09311"
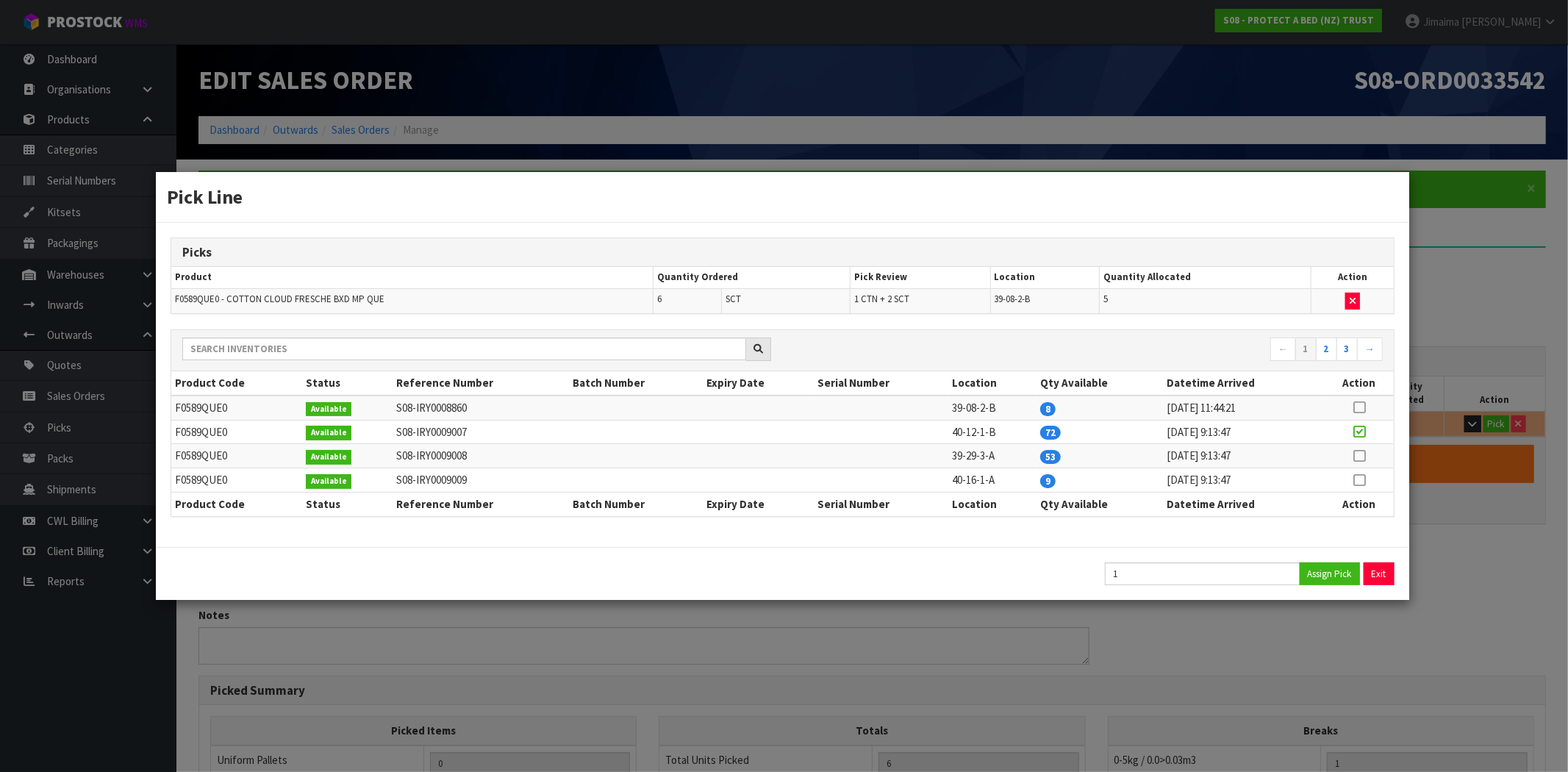
type input "9.8"
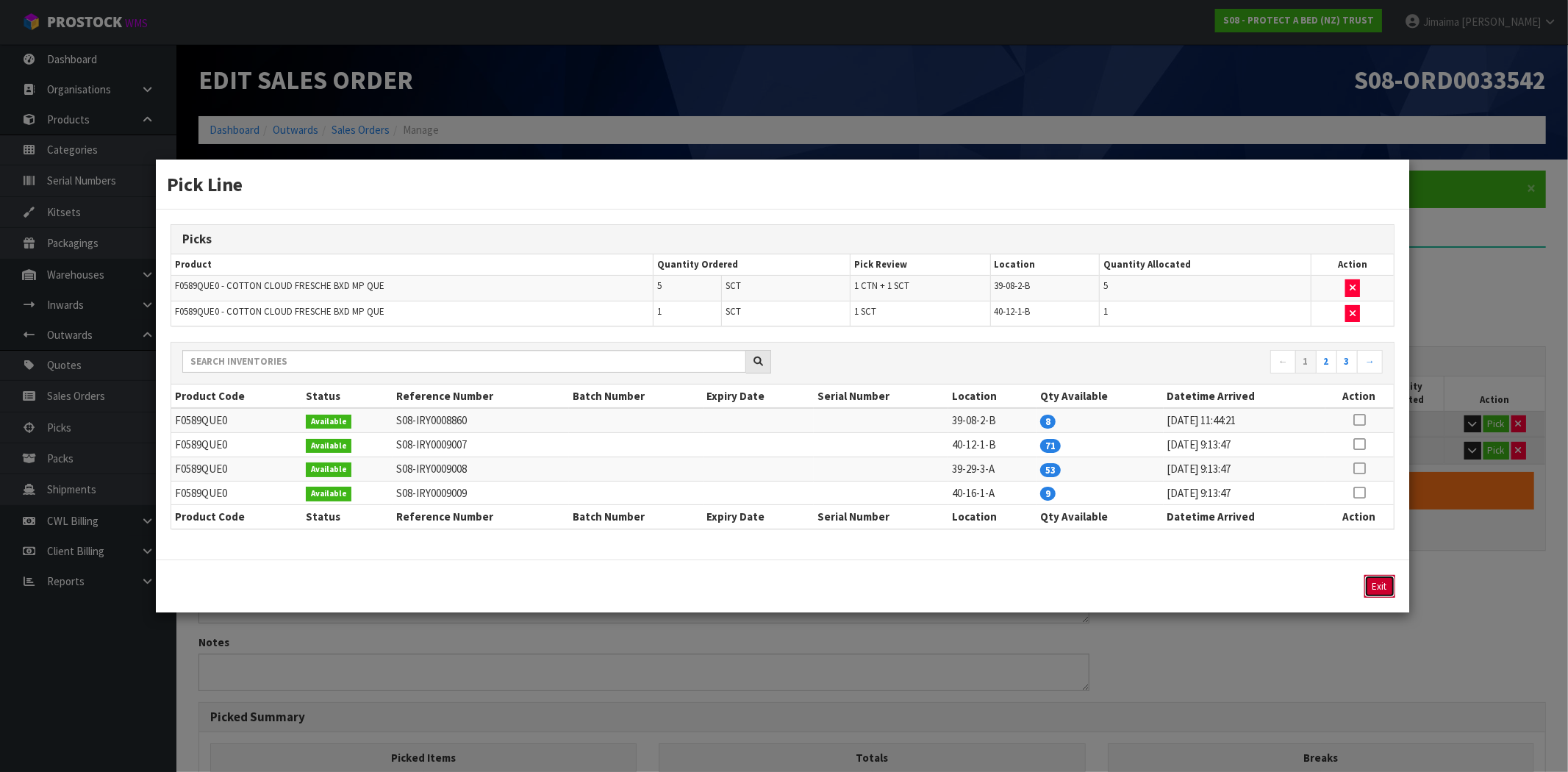
click at [1373, 583] on button "Exit" at bounding box center [1379, 587] width 31 height 23
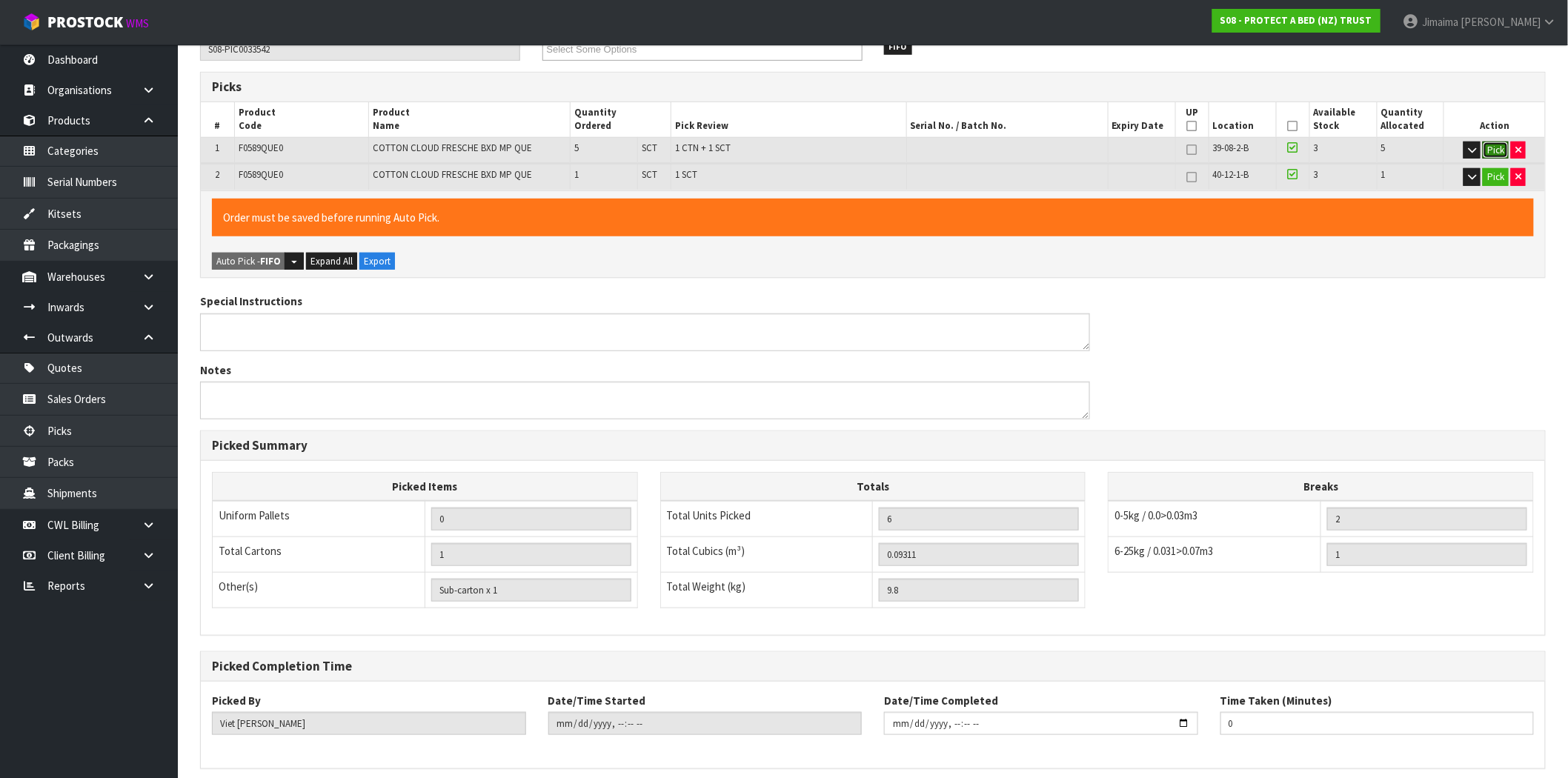
scroll to position [337, 0]
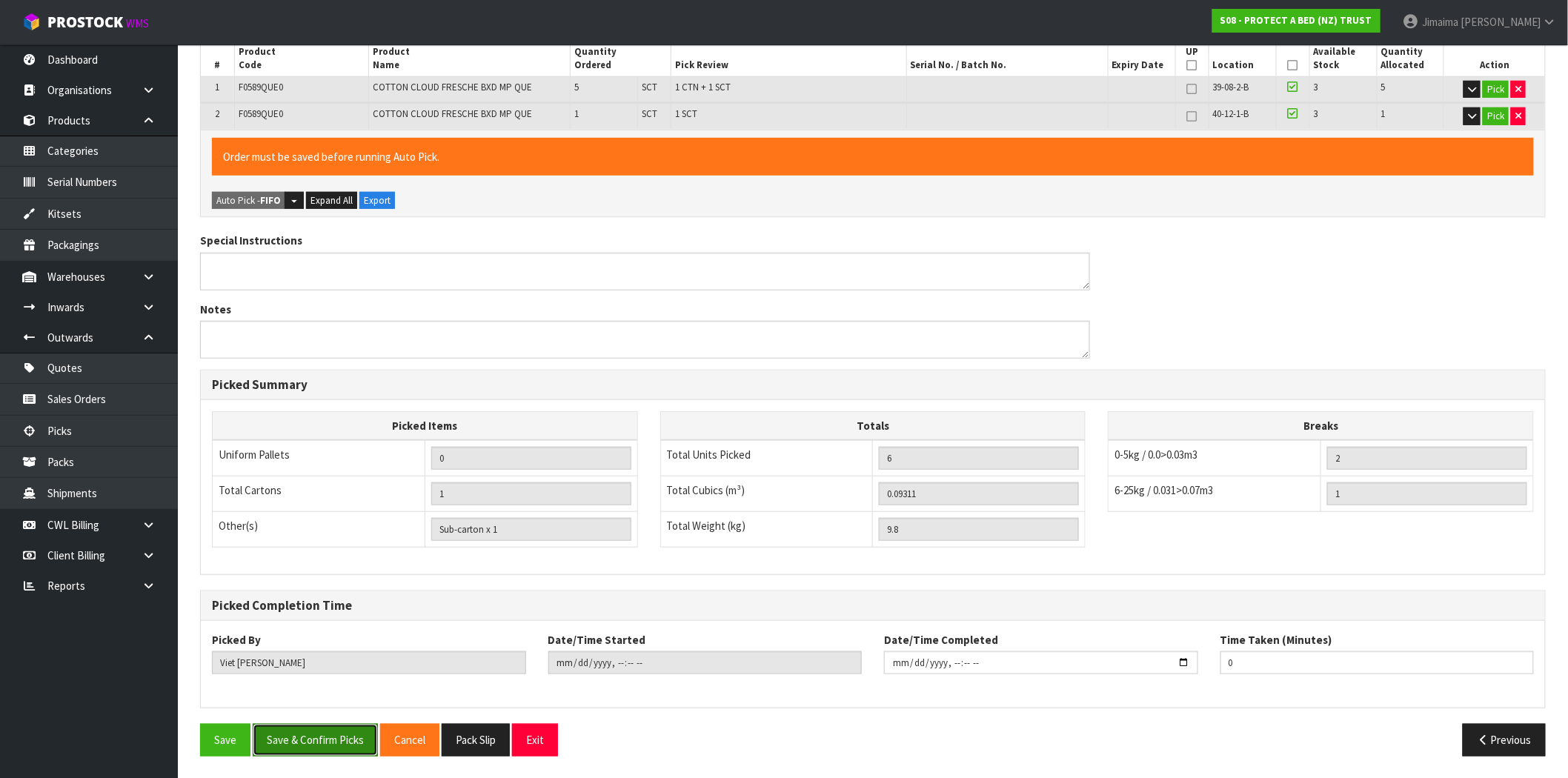
click at [357, 743] on button "Save & Confirm Picks" at bounding box center [316, 740] width 125 height 32
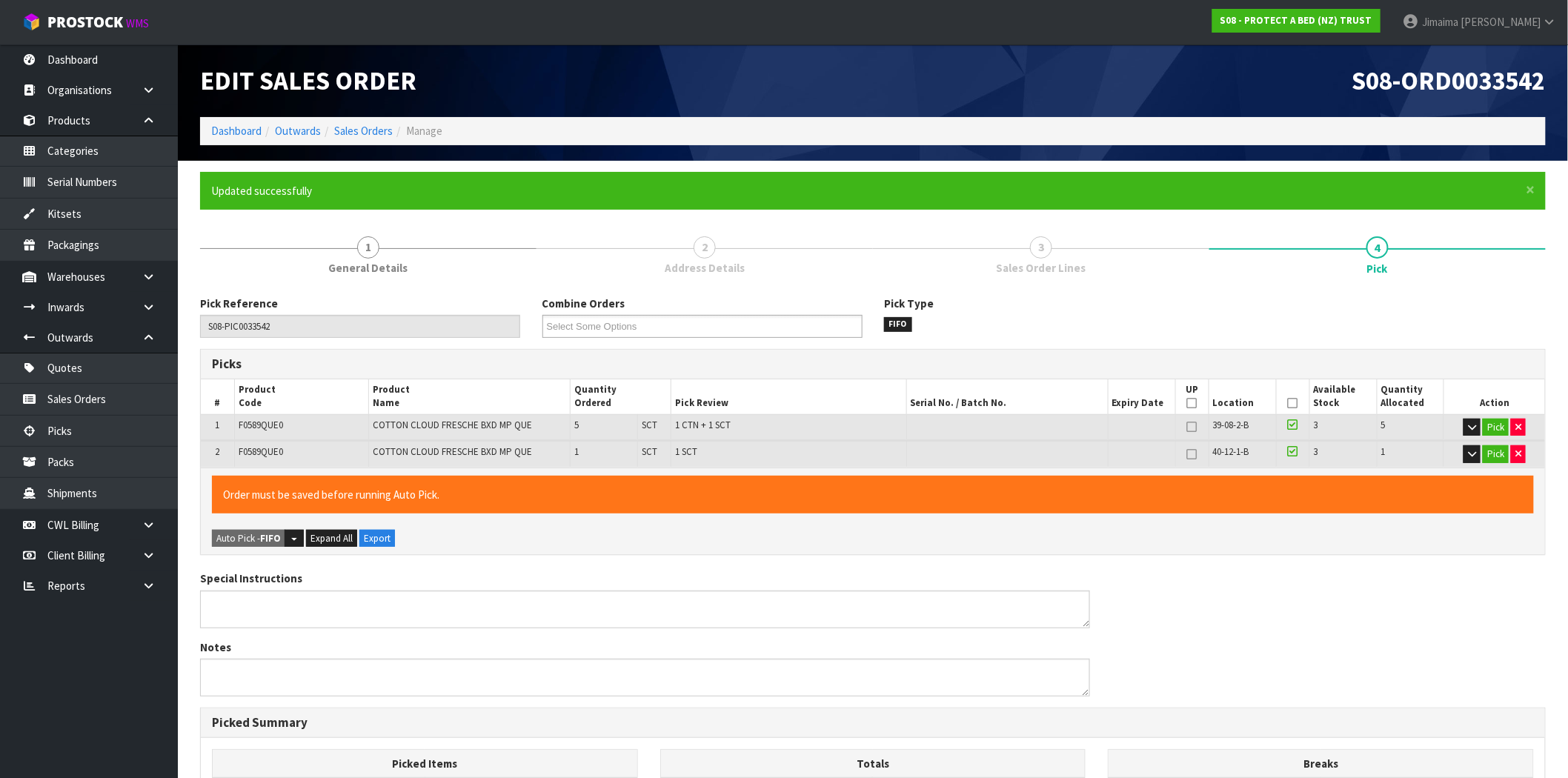
type input "Sub-carton x 2"
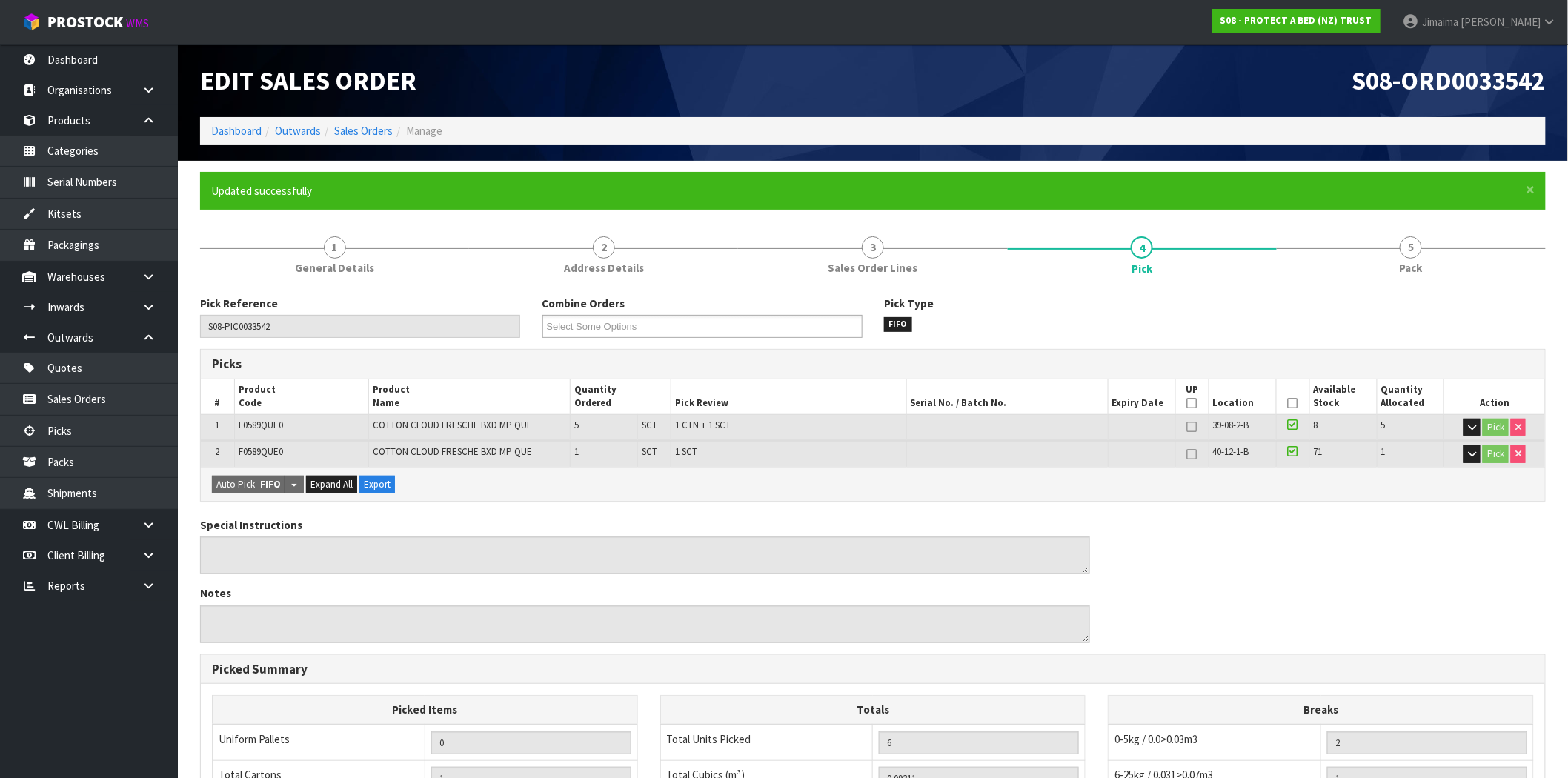
click at [250, 424] on span "F0589QUE0" at bounding box center [261, 425] width 44 height 12
click at [272, 426] on span "F0589QUE0" at bounding box center [261, 425] width 44 height 12
click at [271, 426] on span "F0589QUE0" at bounding box center [261, 425] width 44 height 12
copy span "F0589QUE0"
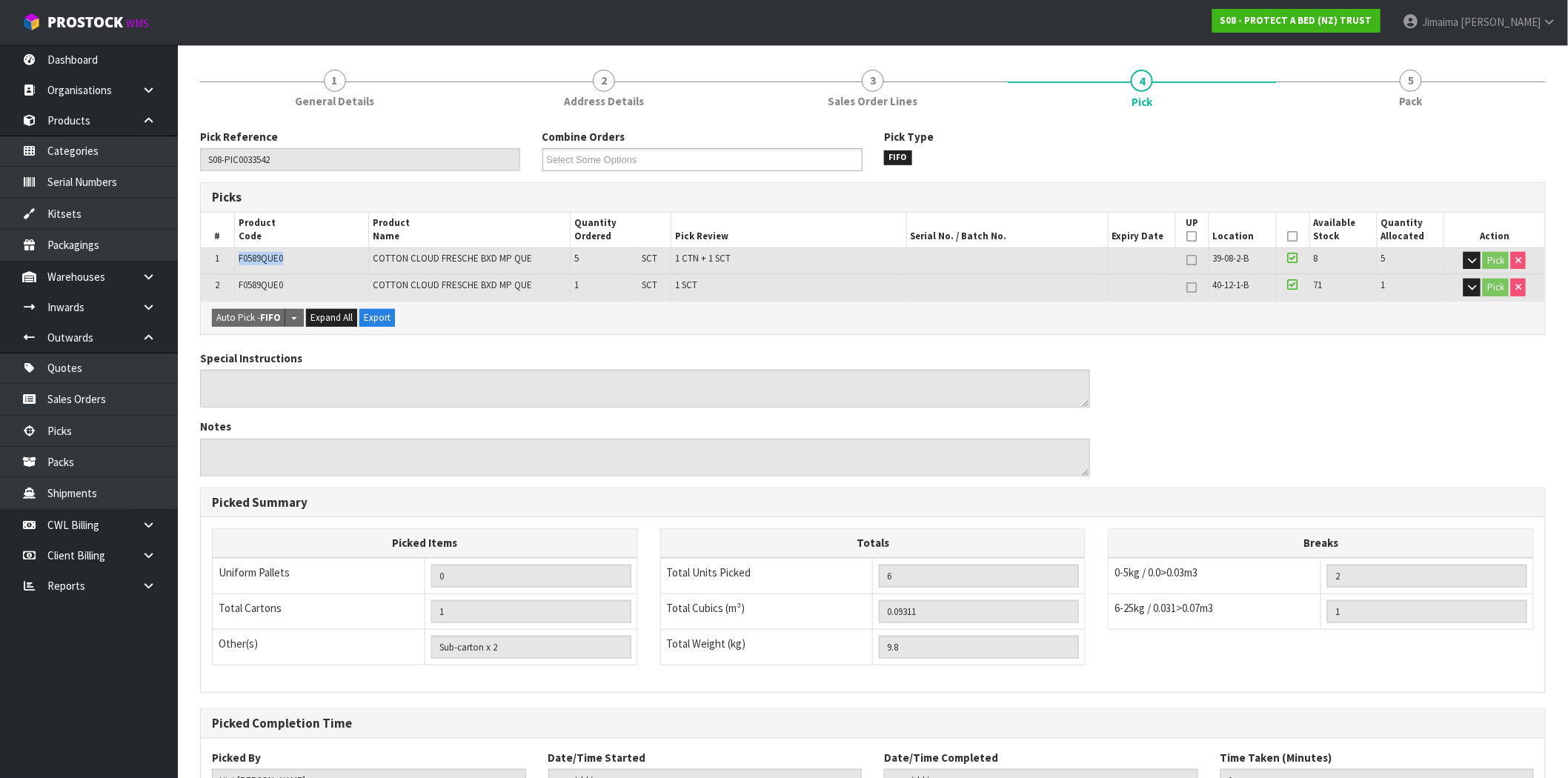
scroll to position [285, 0]
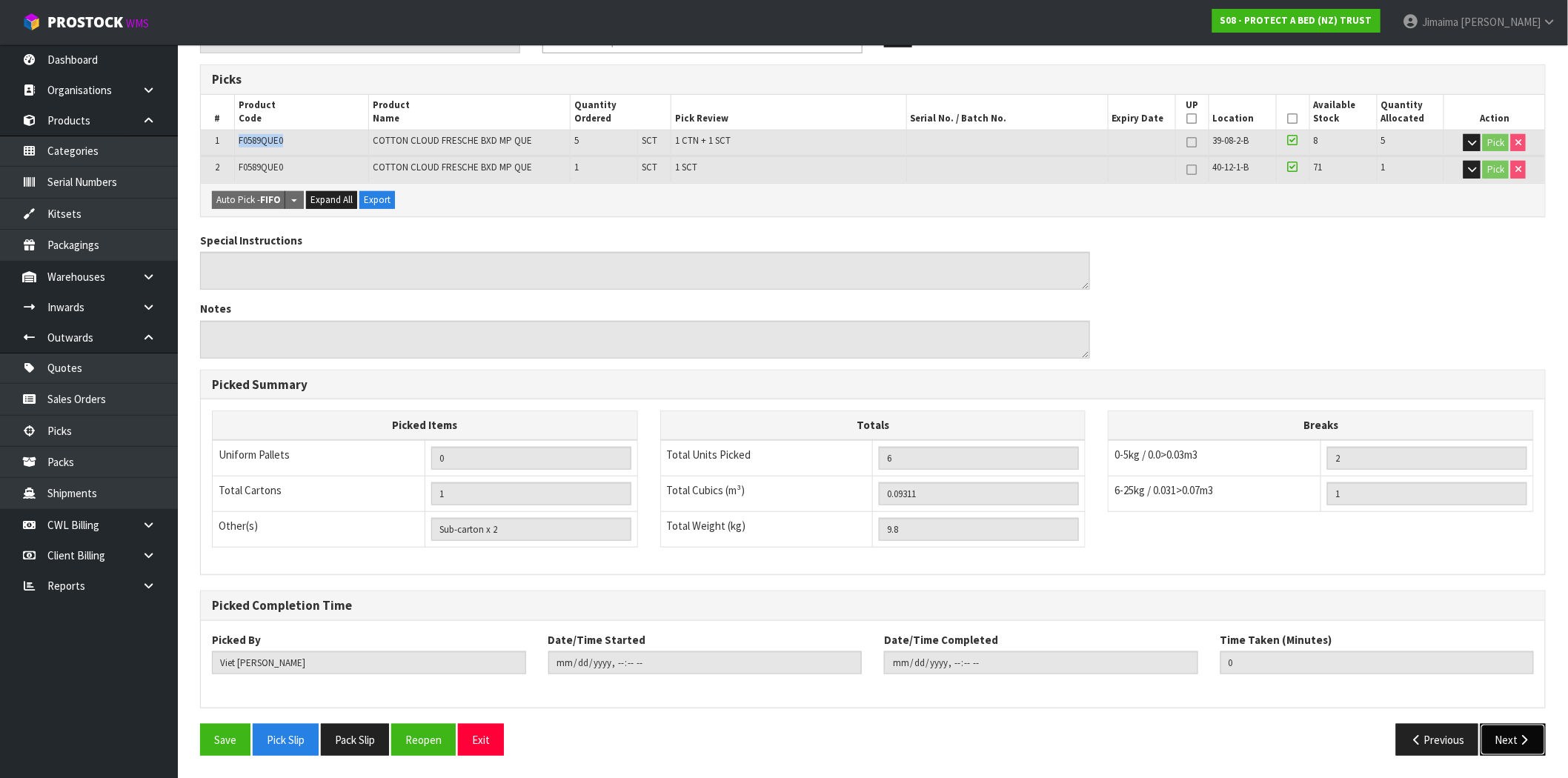
click at [1515, 749] on button "Next" at bounding box center [1513, 740] width 65 height 32
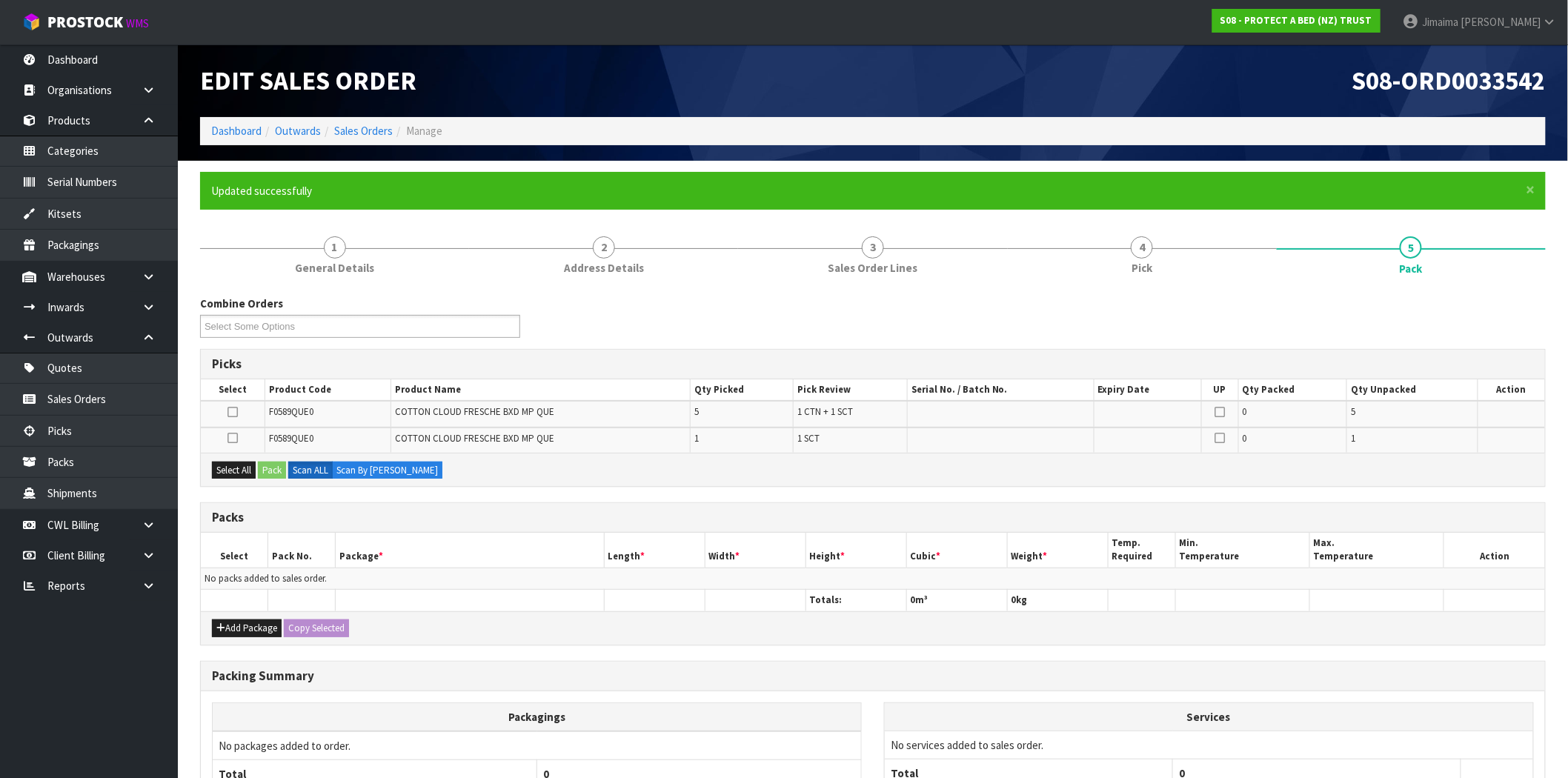
click at [232, 412] on icon at bounding box center [233, 412] width 11 height 1
click at [0, 0] on input "checkbox" at bounding box center [0, 0] width 0 height 0
click at [274, 465] on button "Pack" at bounding box center [272, 471] width 28 height 18
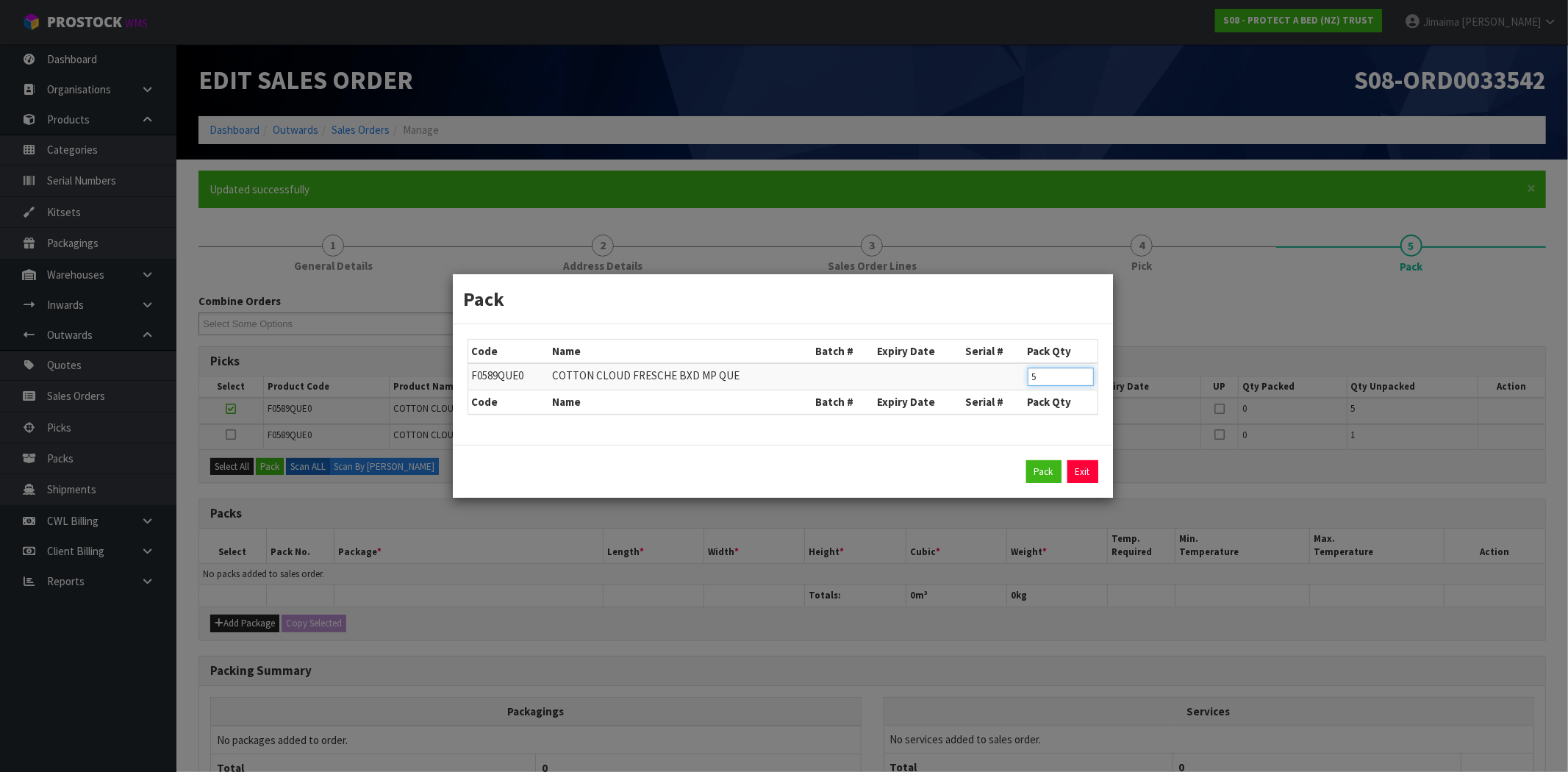
drag, startPoint x: 1013, startPoint y: 375, endPoint x: 1001, endPoint y: 383, distance: 14.4
click at [973, 377] on tr "F0589QUE0 COTTON CLOUD FRESCHE BXD MP QUE 5" at bounding box center [783, 376] width 629 height 27
click at [1028, 385] on input "5" at bounding box center [1061, 376] width 66 height 18
type input "4"
click at [1042, 472] on button "Pack" at bounding box center [1044, 471] width 35 height 24
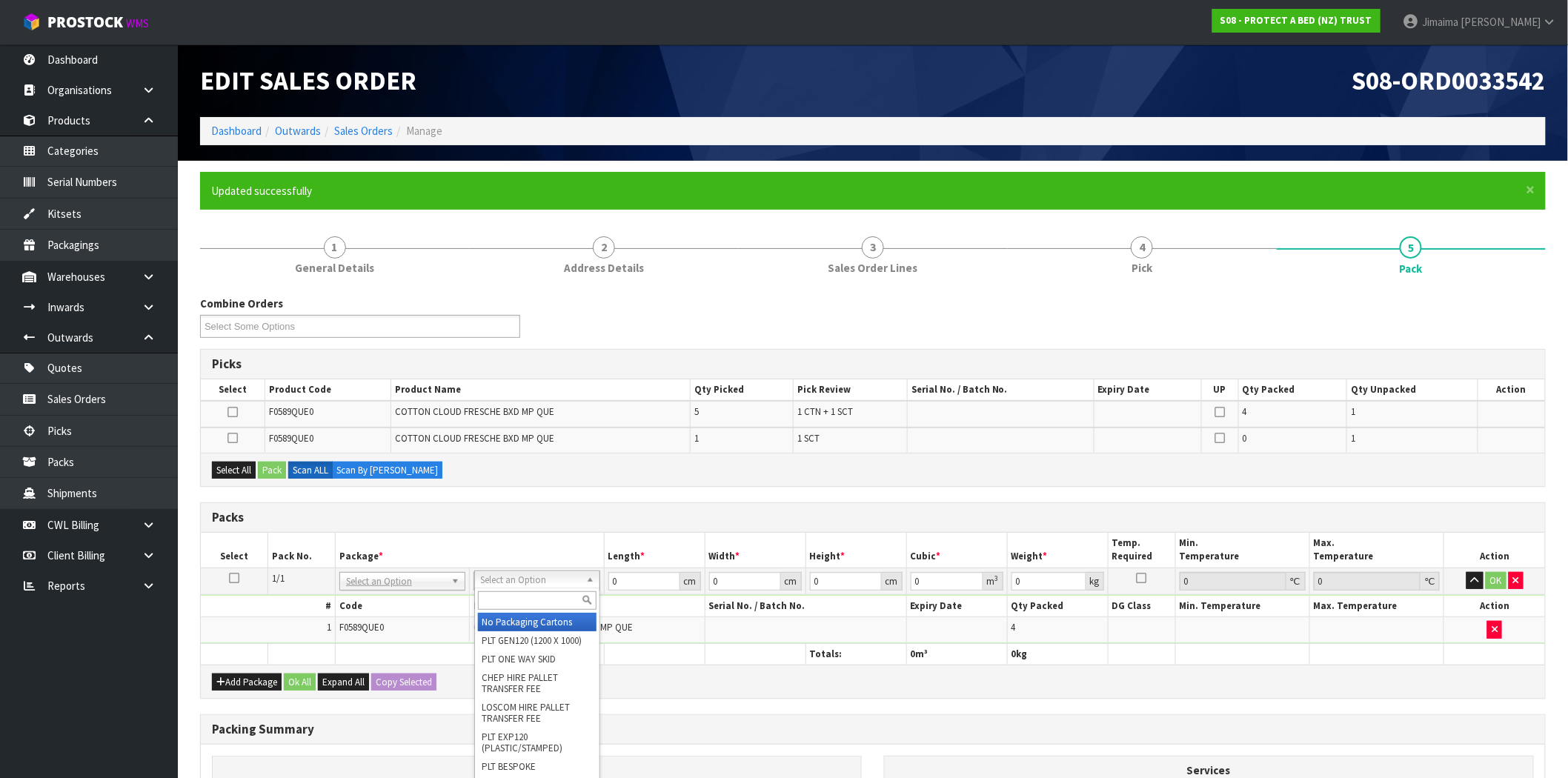
click at [529, 603] on input "text" at bounding box center [537, 600] width 119 height 19
click at [618, 556] on th "Length *" at bounding box center [654, 551] width 100 height 35
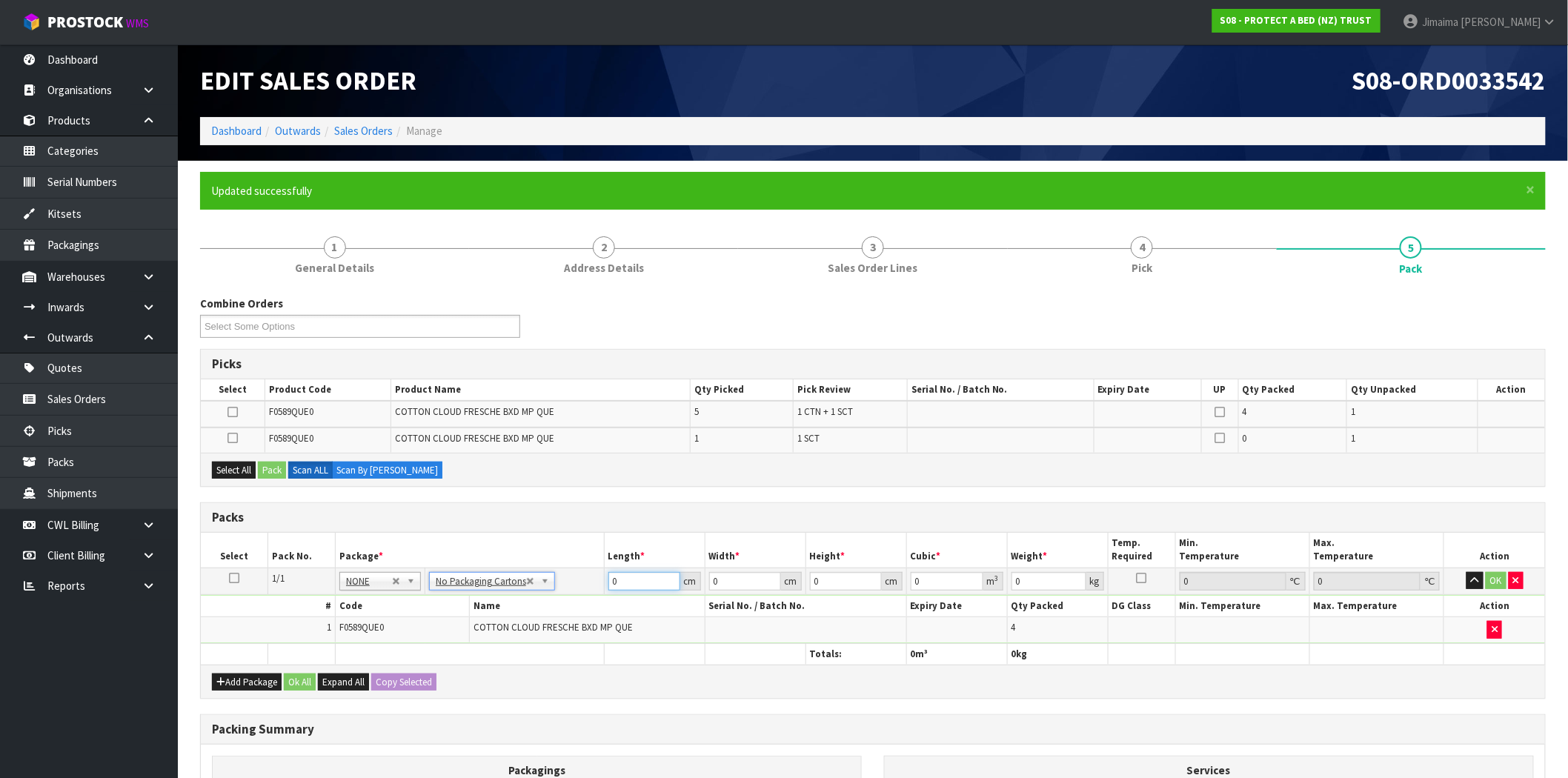
drag, startPoint x: 641, startPoint y: 579, endPoint x: 578, endPoint y: 554, distance: 67.8
click at [586, 574] on tr "1/1 NONE 007-001 007-002 007-004 007-009 007-013 007-014 007-015 007-017 007-01…" at bounding box center [873, 581] width 1344 height 26
type input "59"
type input "40"
type input "3"
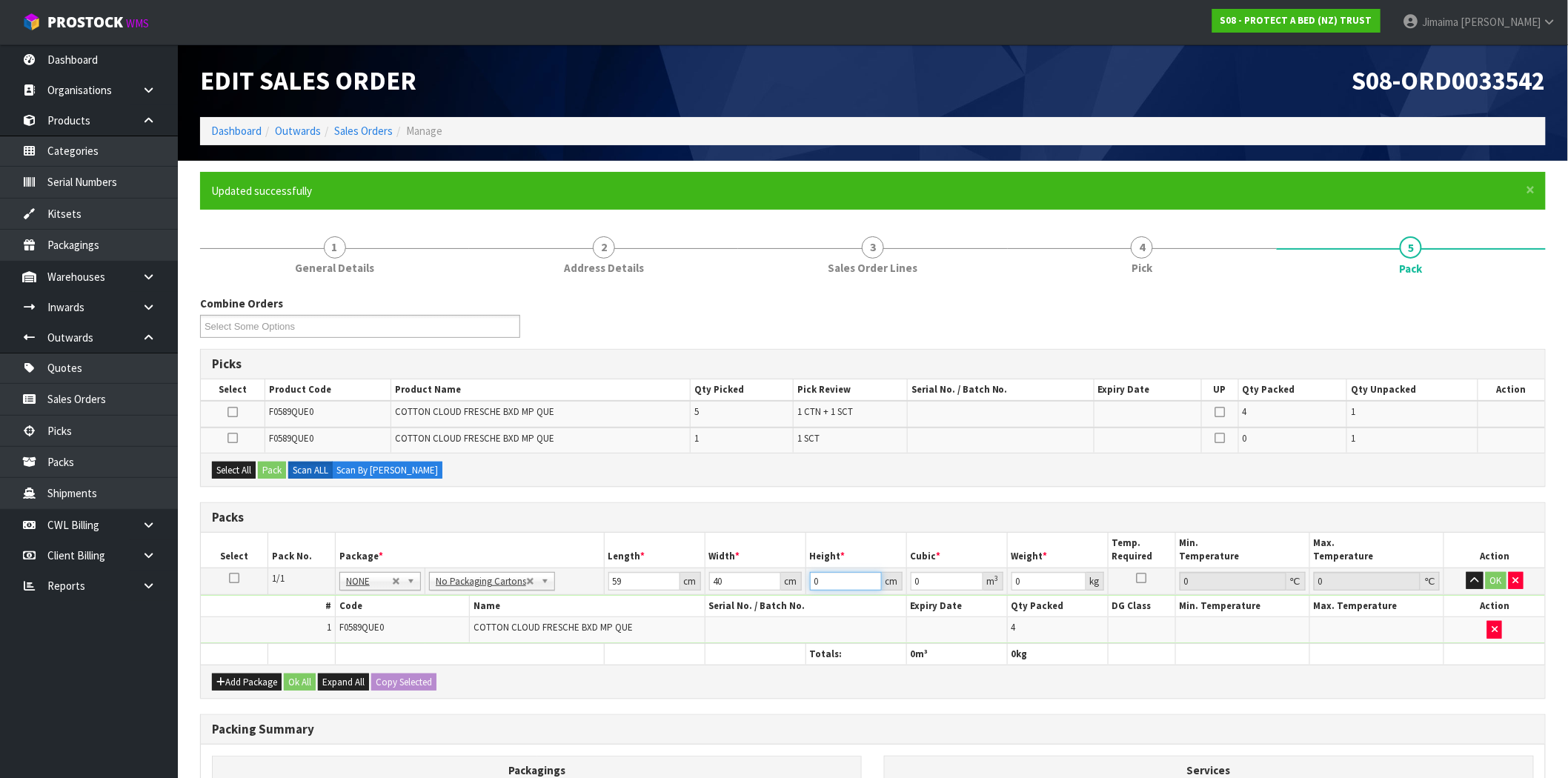
type input "0.00708"
type input "32"
type input "0.07552"
type input "32"
type input "7"
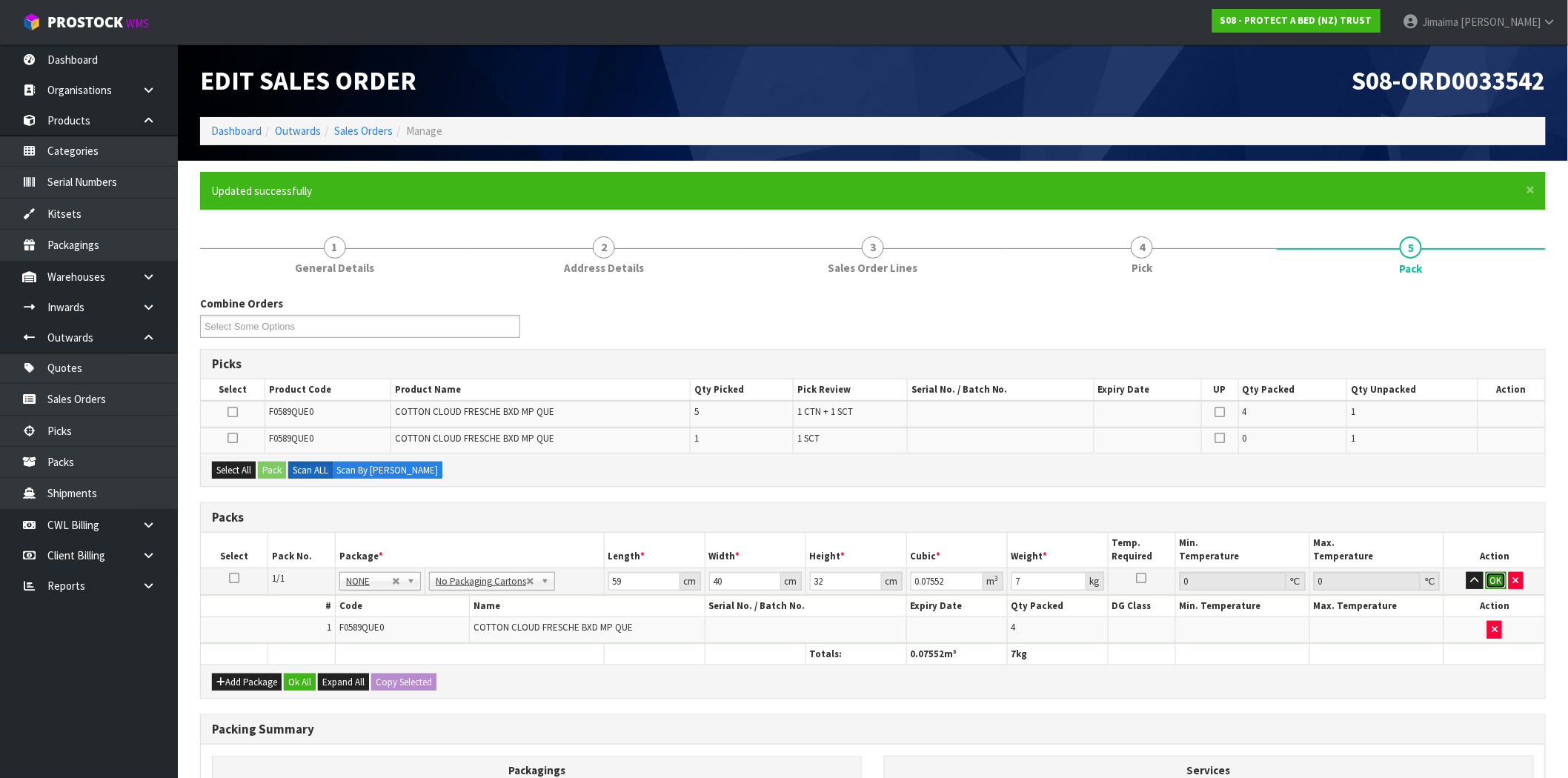
click at [1498, 574] on button "OK" at bounding box center [1497, 581] width 21 height 18
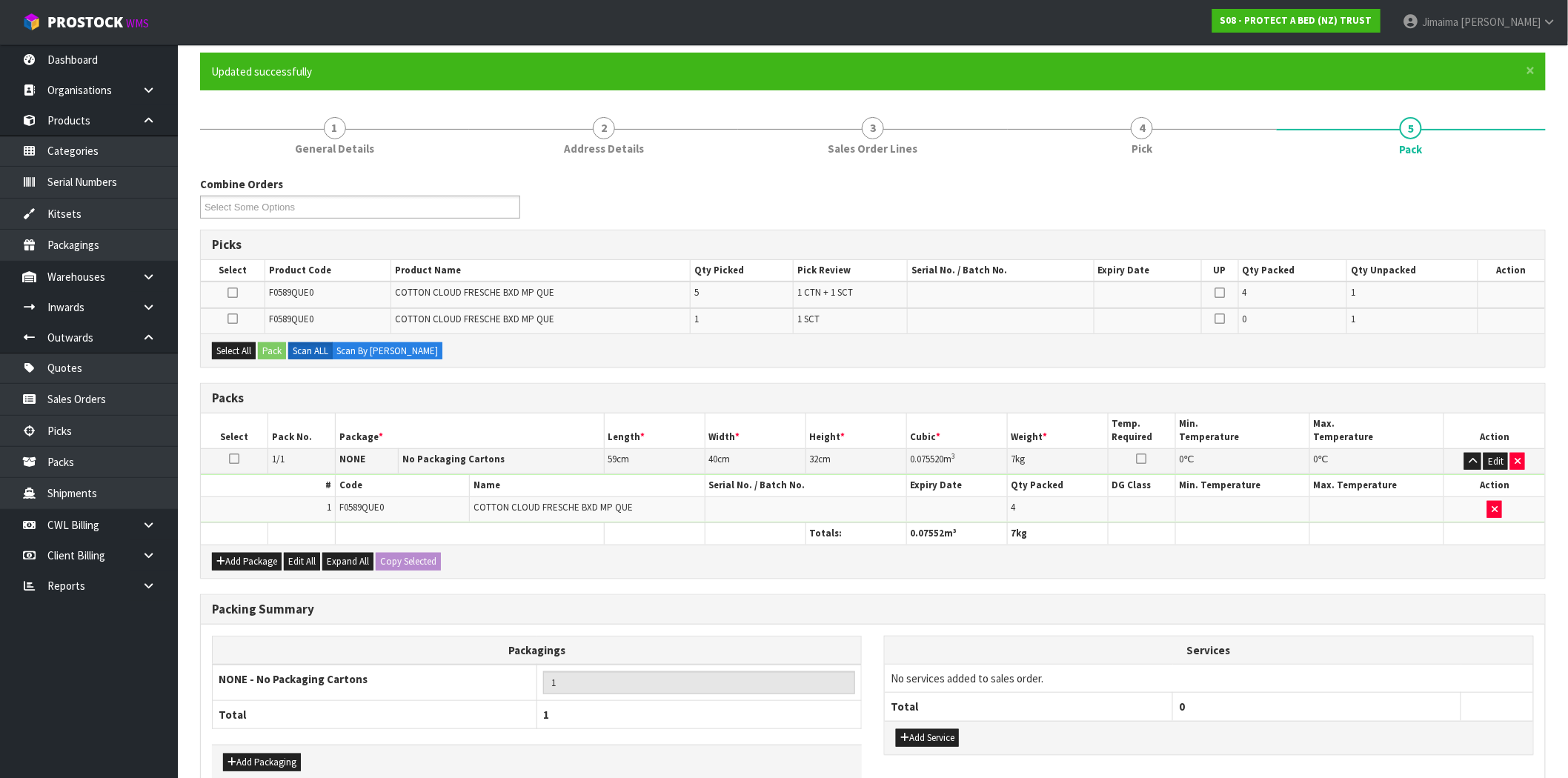
scroll to position [200, 0]
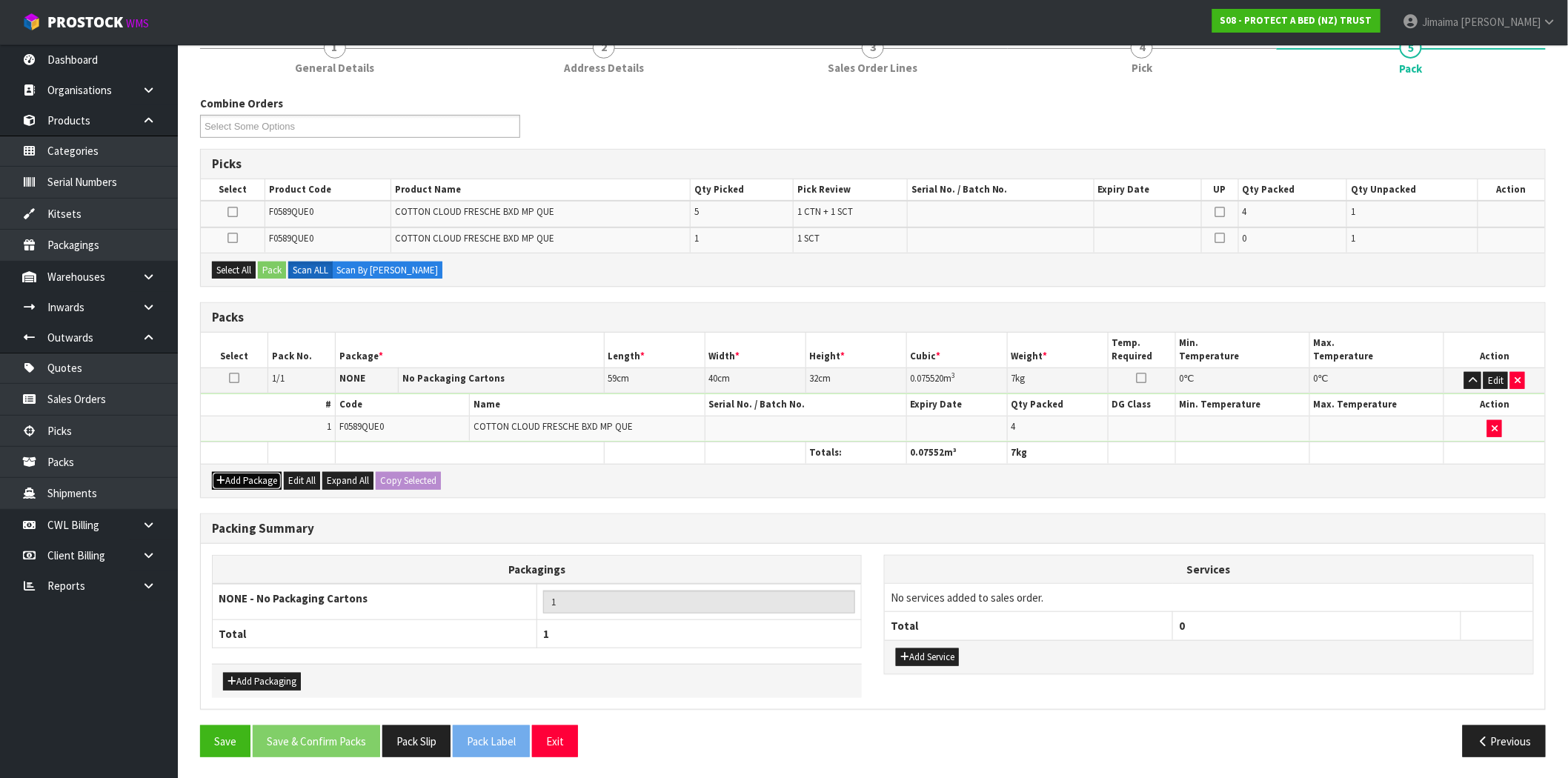
click at [252, 483] on button "Add Package" at bounding box center [247, 481] width 70 height 18
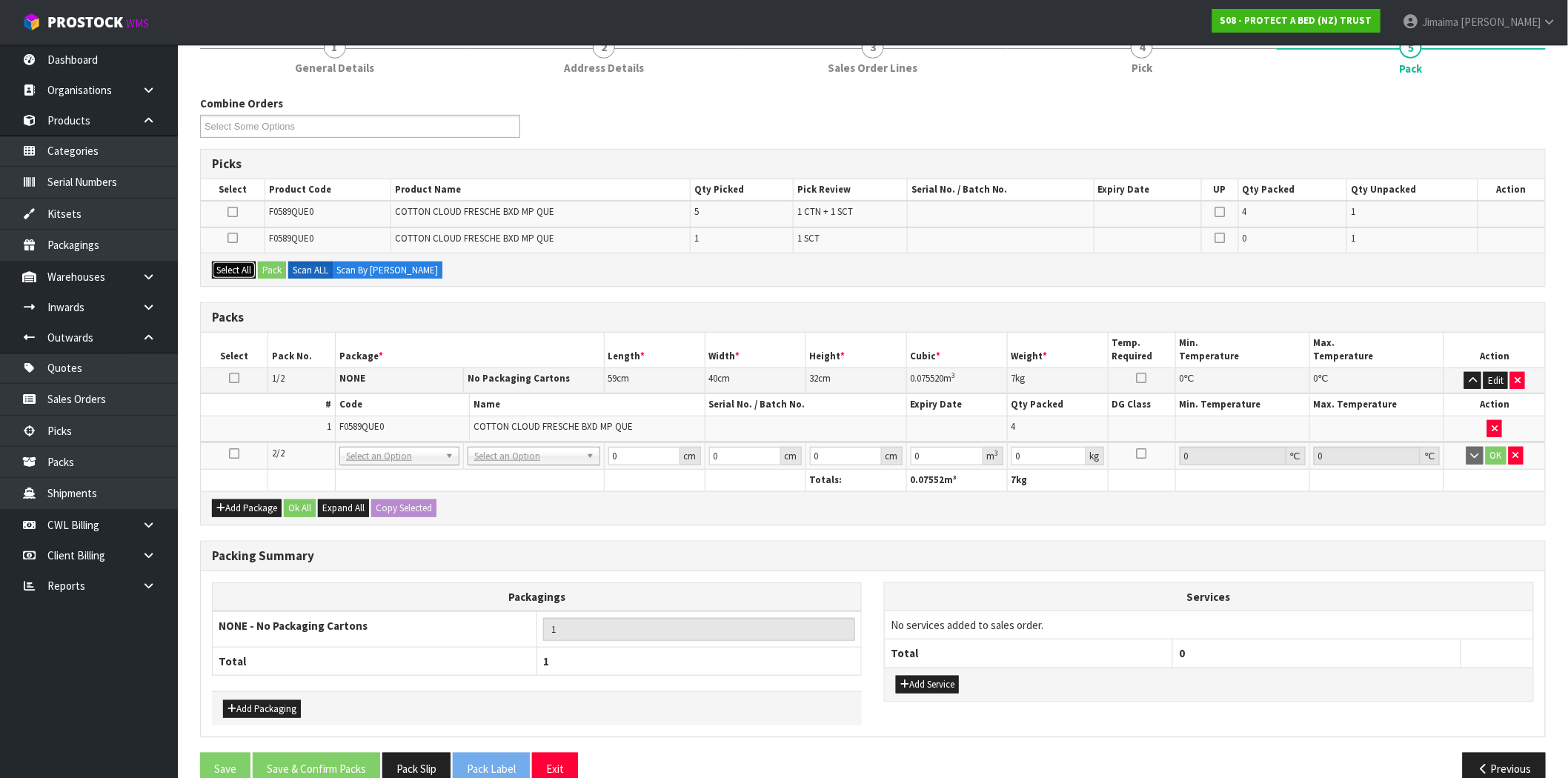
drag, startPoint x: 238, startPoint y: 268, endPoint x: 264, endPoint y: 268, distance: 26.0
click at [239, 268] on button "Select All" at bounding box center [234, 270] width 44 height 18
click at [264, 268] on button "Pack" at bounding box center [272, 270] width 28 height 18
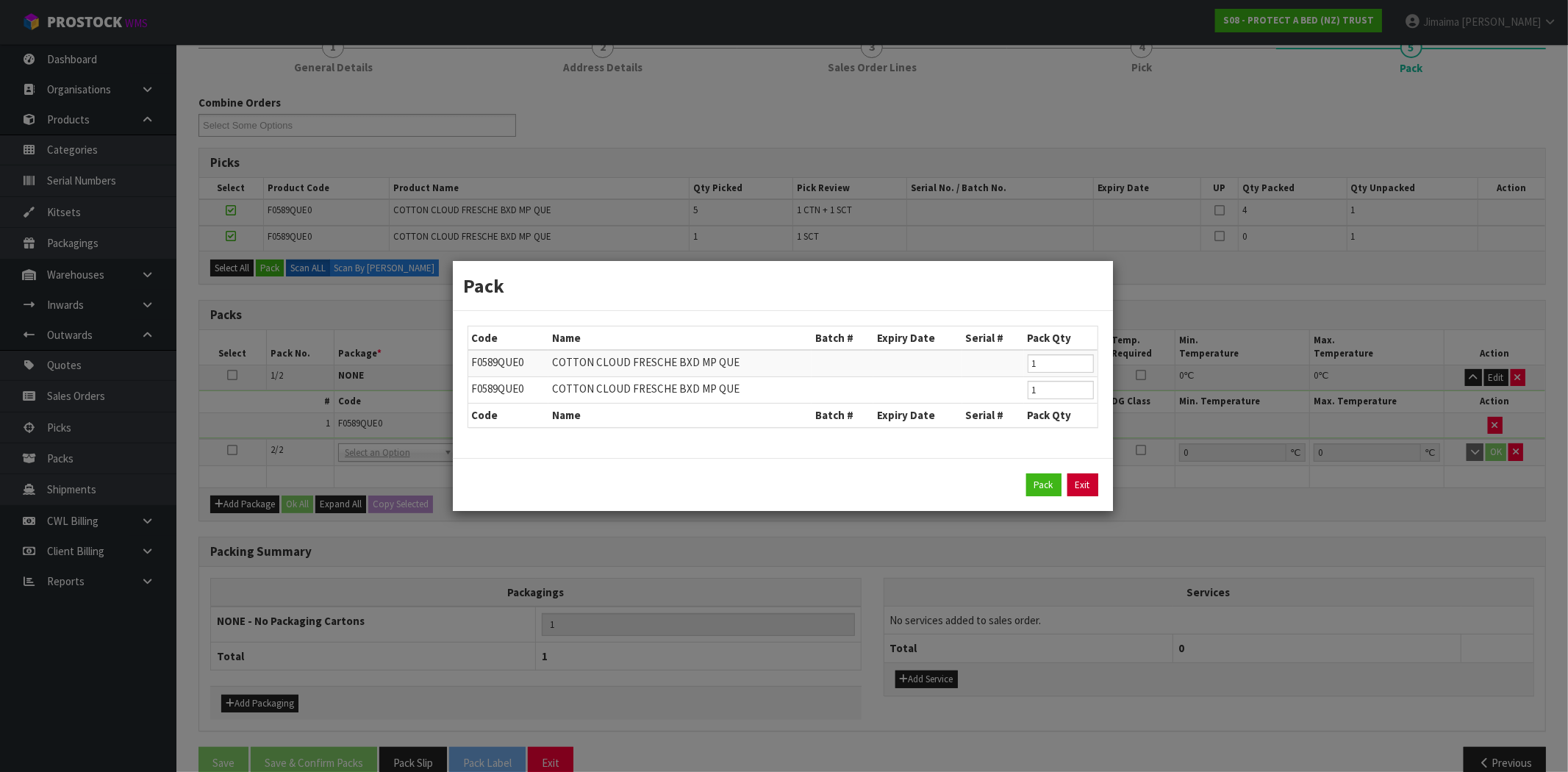
click at [1070, 482] on link "Exit" at bounding box center [1082, 485] width 31 height 24
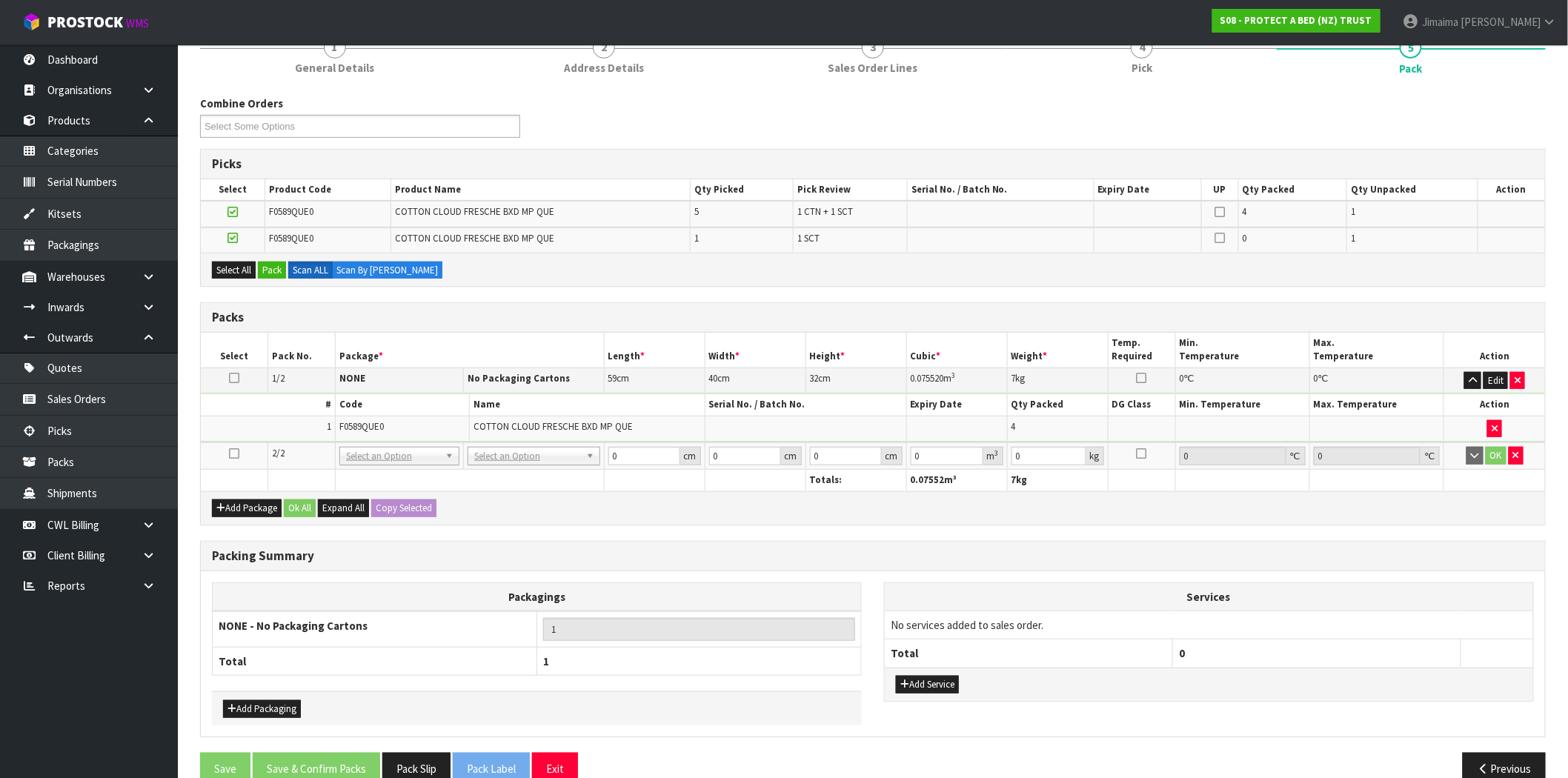
click at [232, 455] on icon at bounding box center [234, 454] width 11 height 1
click at [272, 270] on button "Pack" at bounding box center [272, 270] width 28 height 18
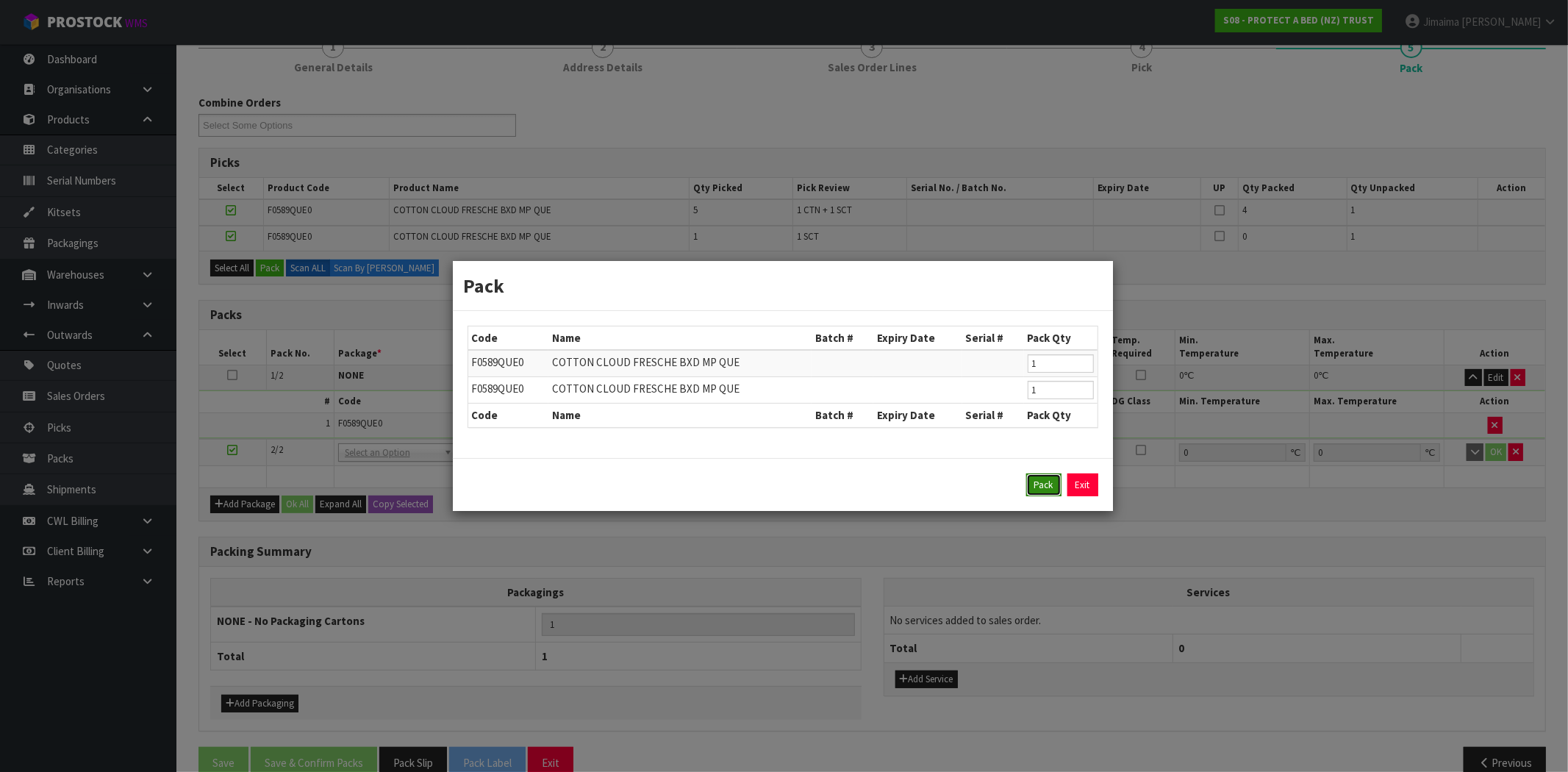
click at [1052, 479] on button "Pack" at bounding box center [1044, 485] width 35 height 24
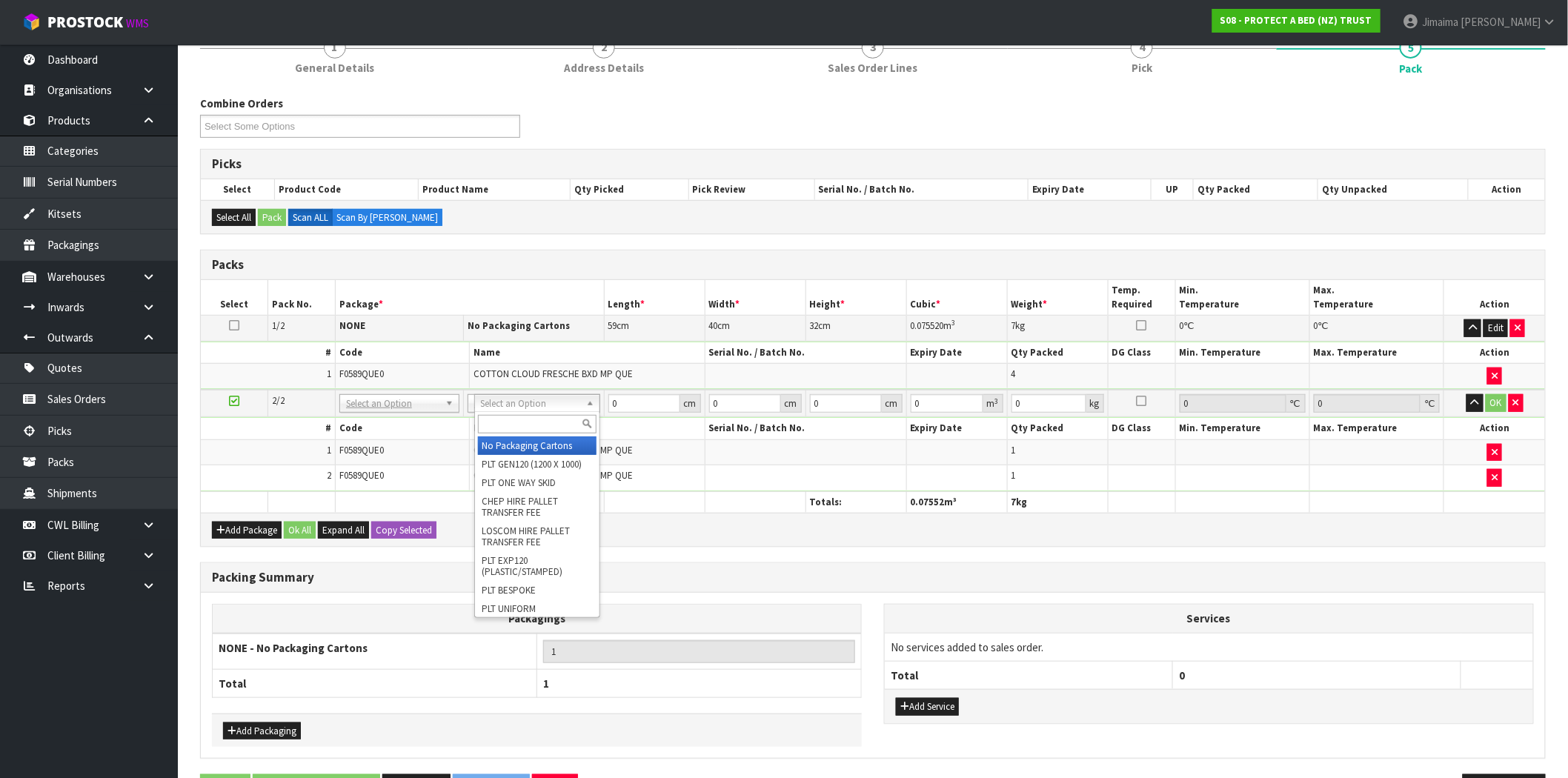
click at [486, 417] on input "text" at bounding box center [537, 424] width 119 height 19
type input "oc"
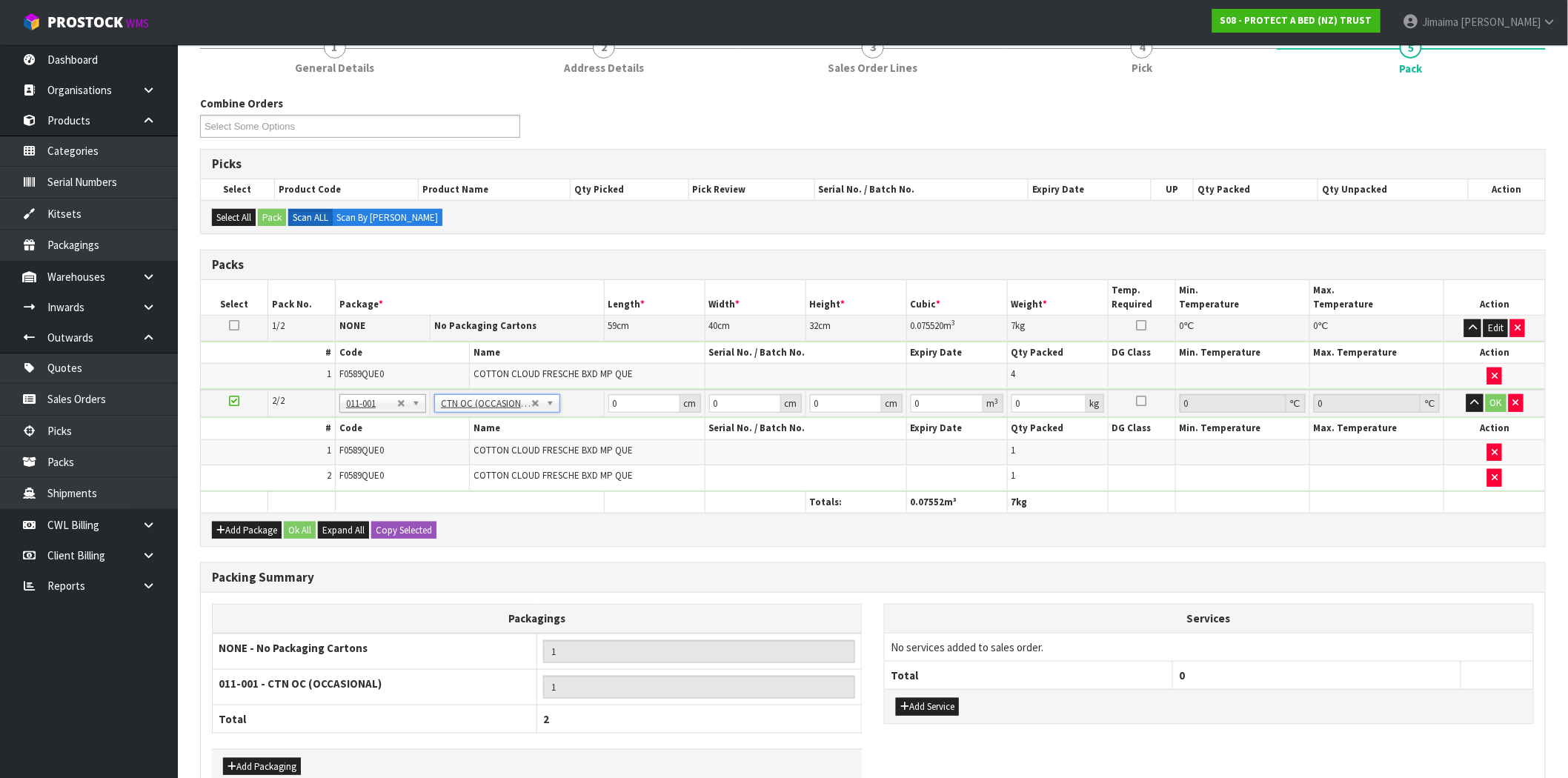
type input "3.1"
click at [571, 391] on tr "2/2 NONE 007-001 007-002 007-004 007-009 007-013 007-014 007-015 007-017 007-01…" at bounding box center [873, 403] width 1344 height 27
type input "44"
type input "35"
type input "3"
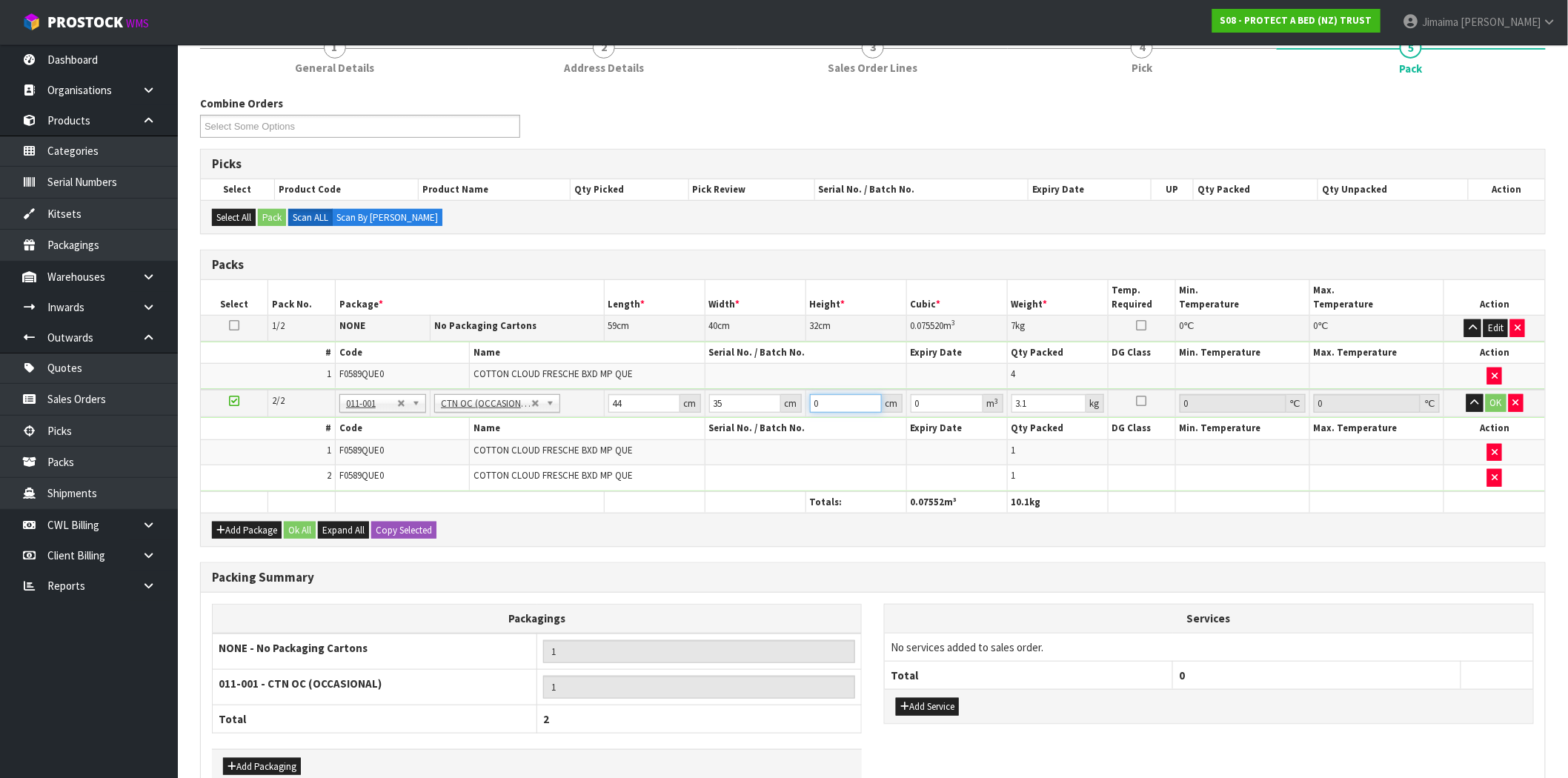
type input "0.00462"
type input "30"
type input "0.0462"
type input "30"
type input "4"
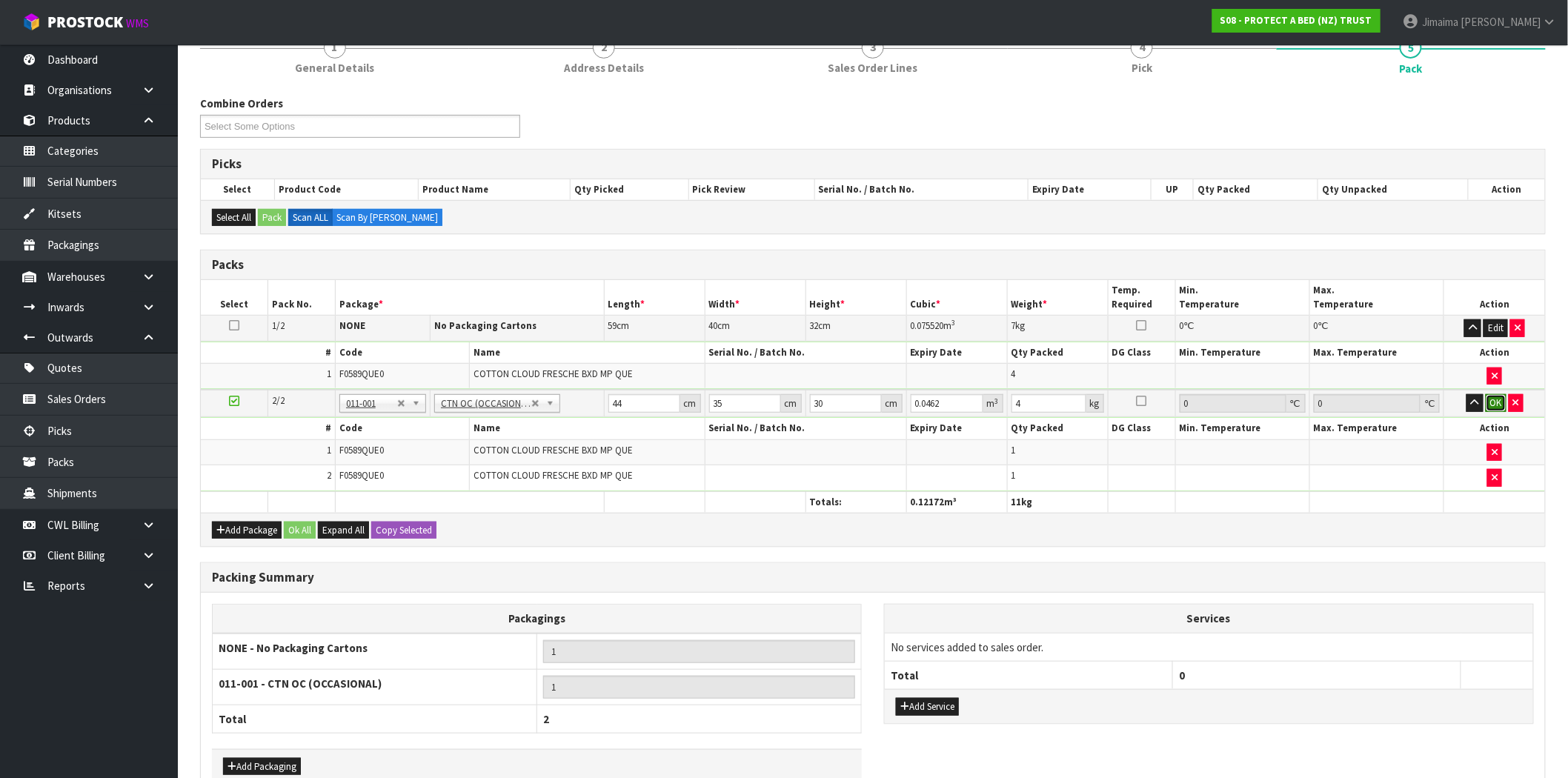
click at [1496, 403] on button "OK" at bounding box center [1497, 403] width 21 height 18
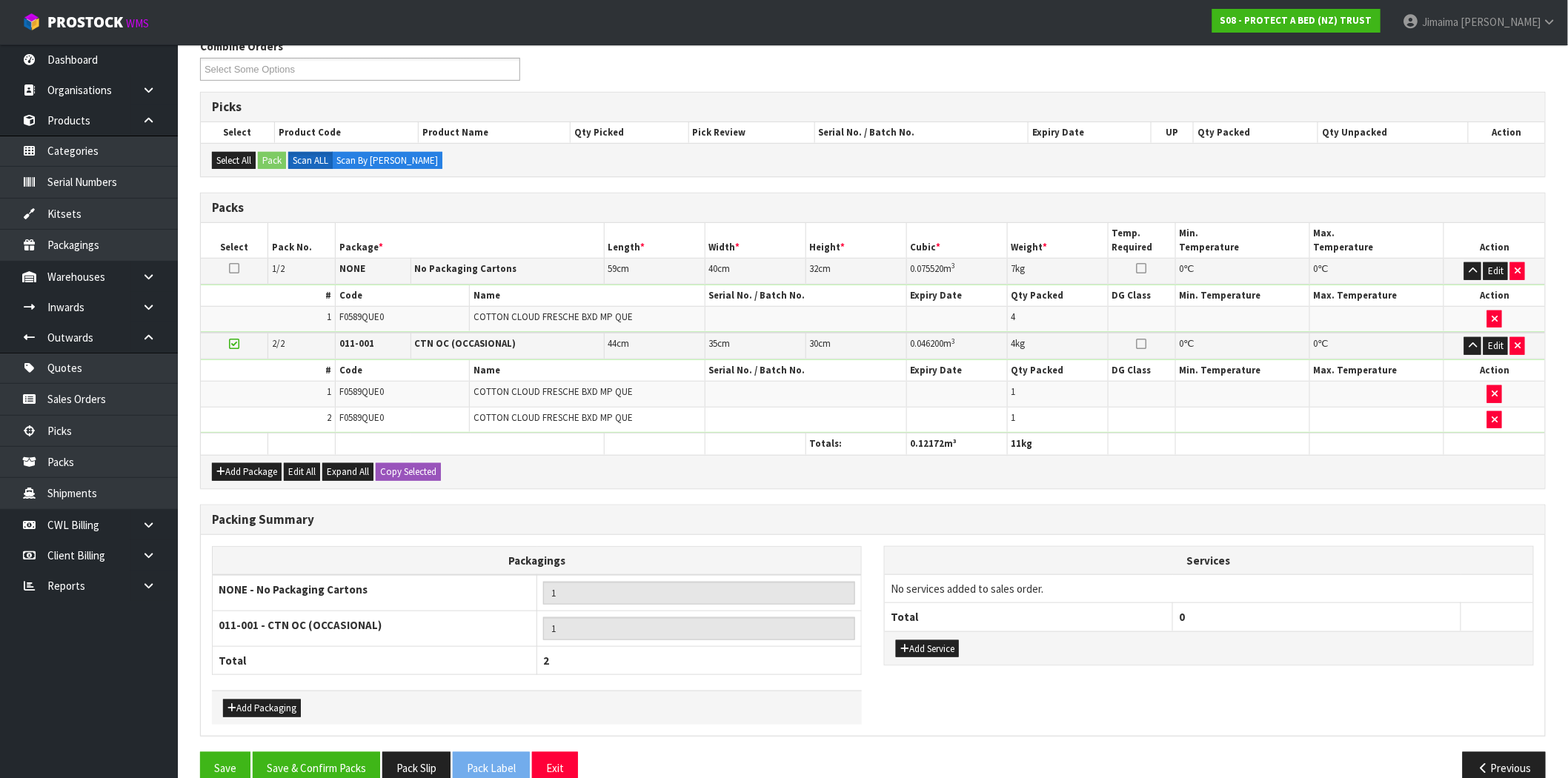
scroll to position [285, 0]
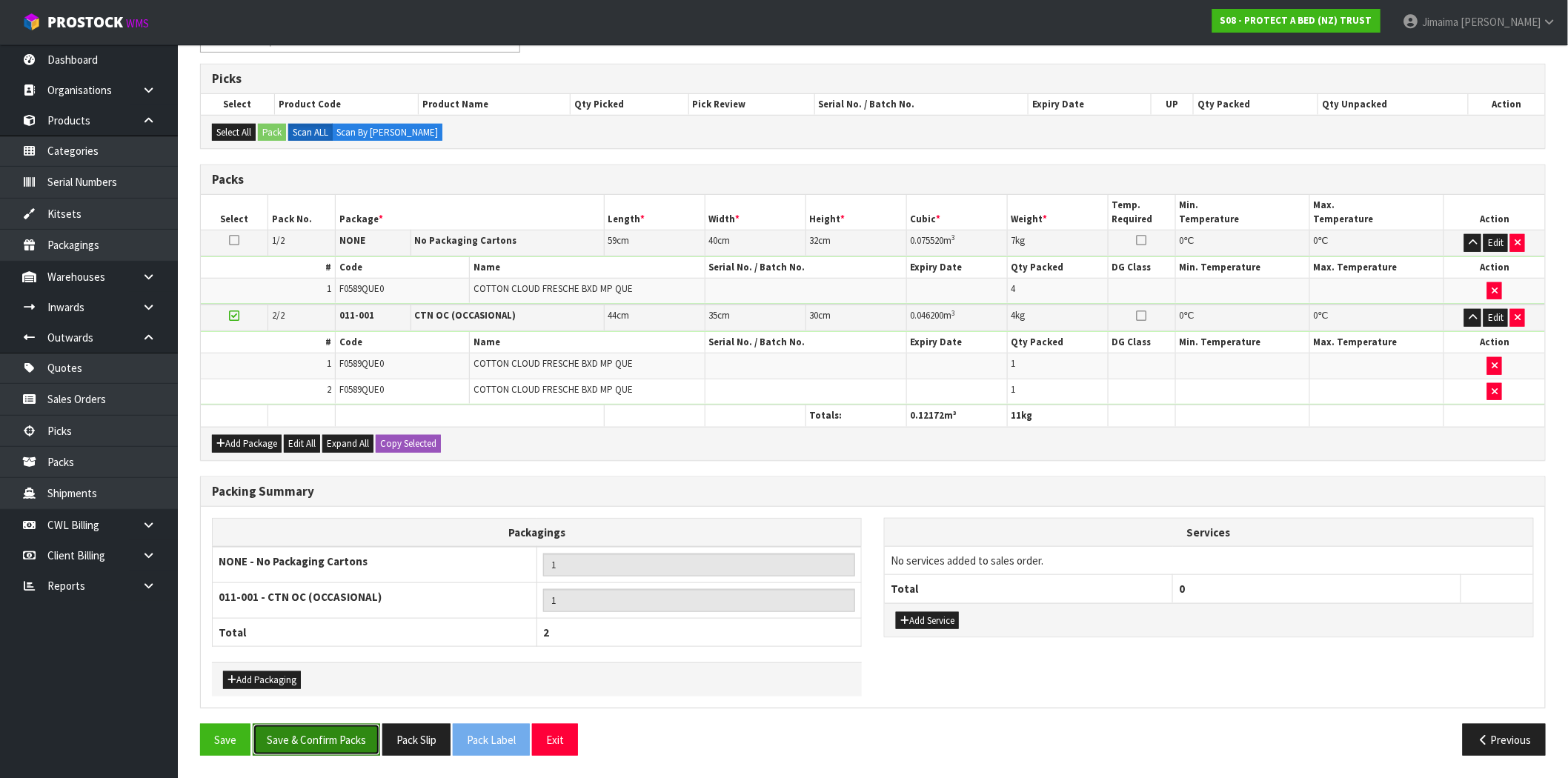
click at [338, 747] on button "Save & Confirm Packs" at bounding box center [316, 740] width 128 height 32
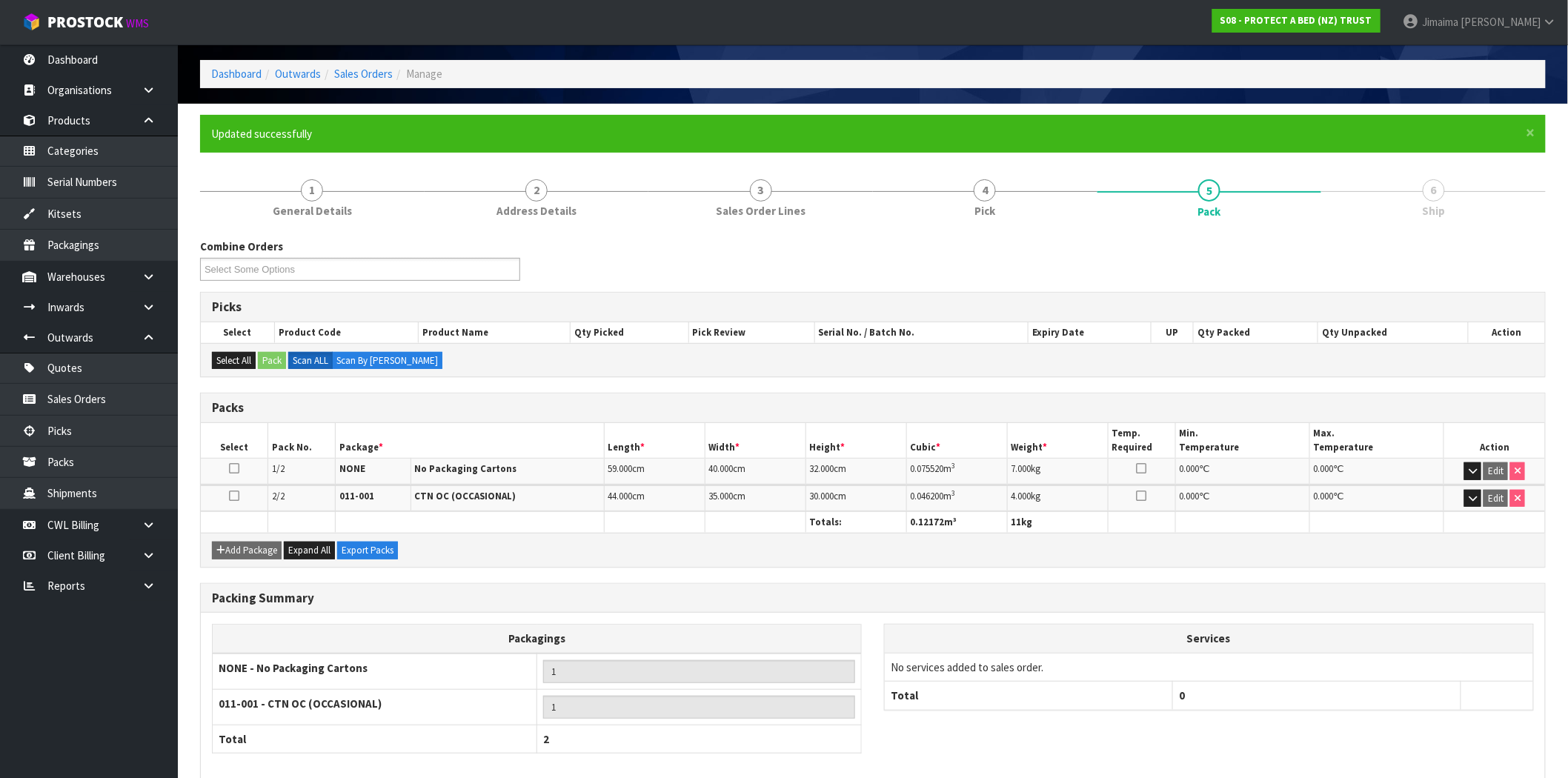
scroll to position [129, 0]
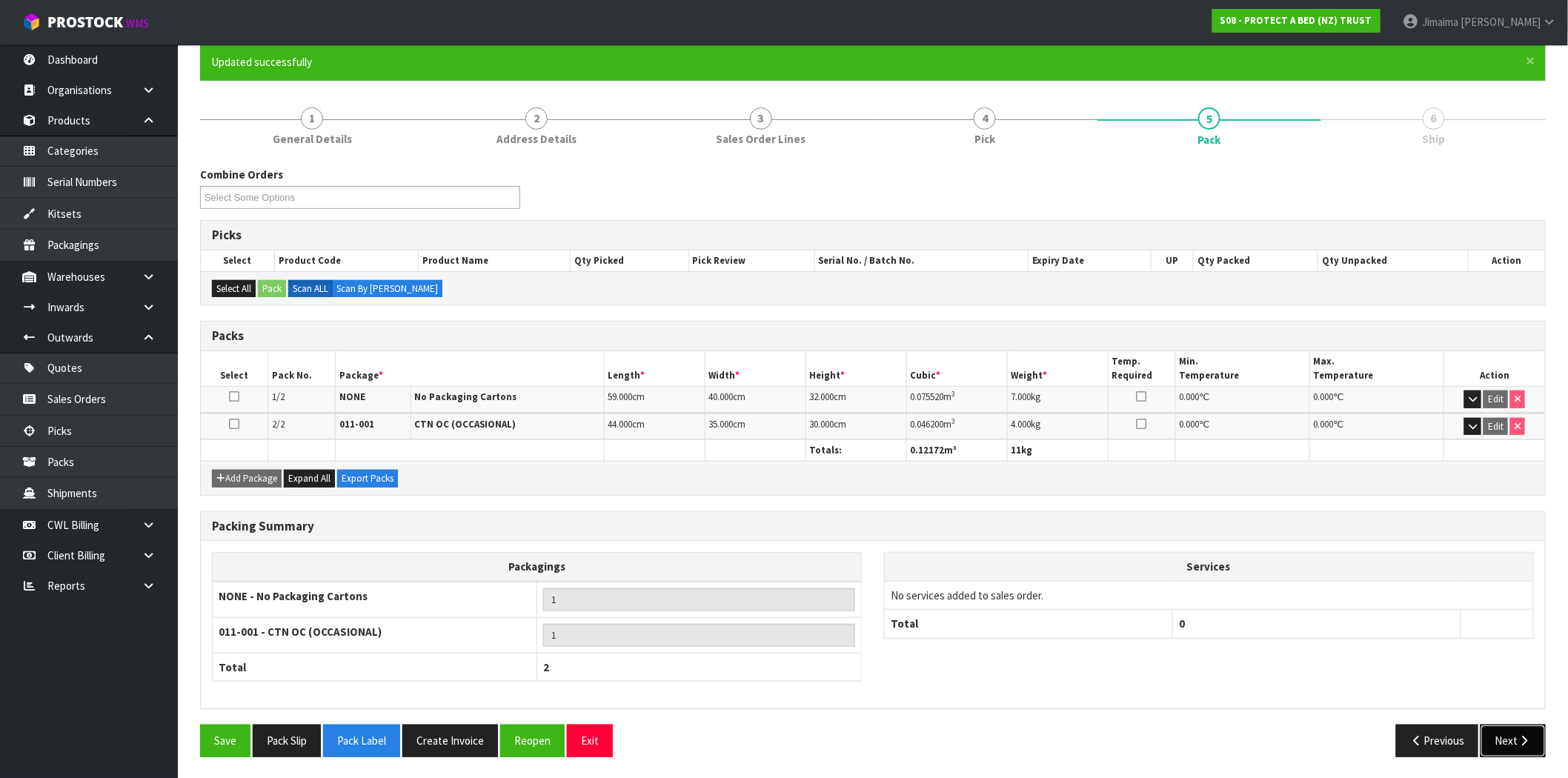
click at [1516, 734] on button "Next" at bounding box center [1513, 740] width 65 height 32
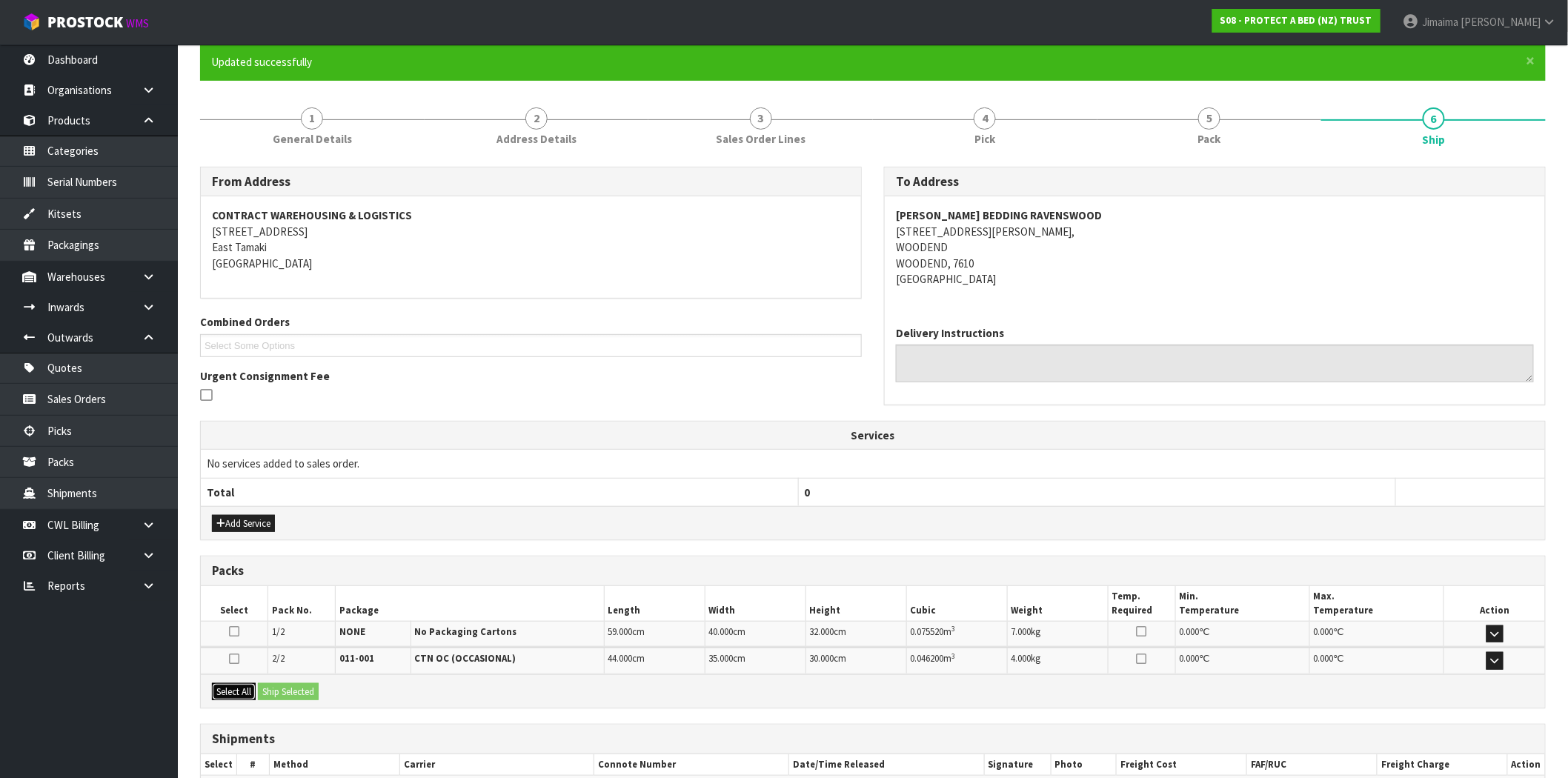
click at [241, 691] on button "Select All" at bounding box center [234, 692] width 44 height 18
click at [287, 692] on button "Ship Selected" at bounding box center [288, 692] width 61 height 18
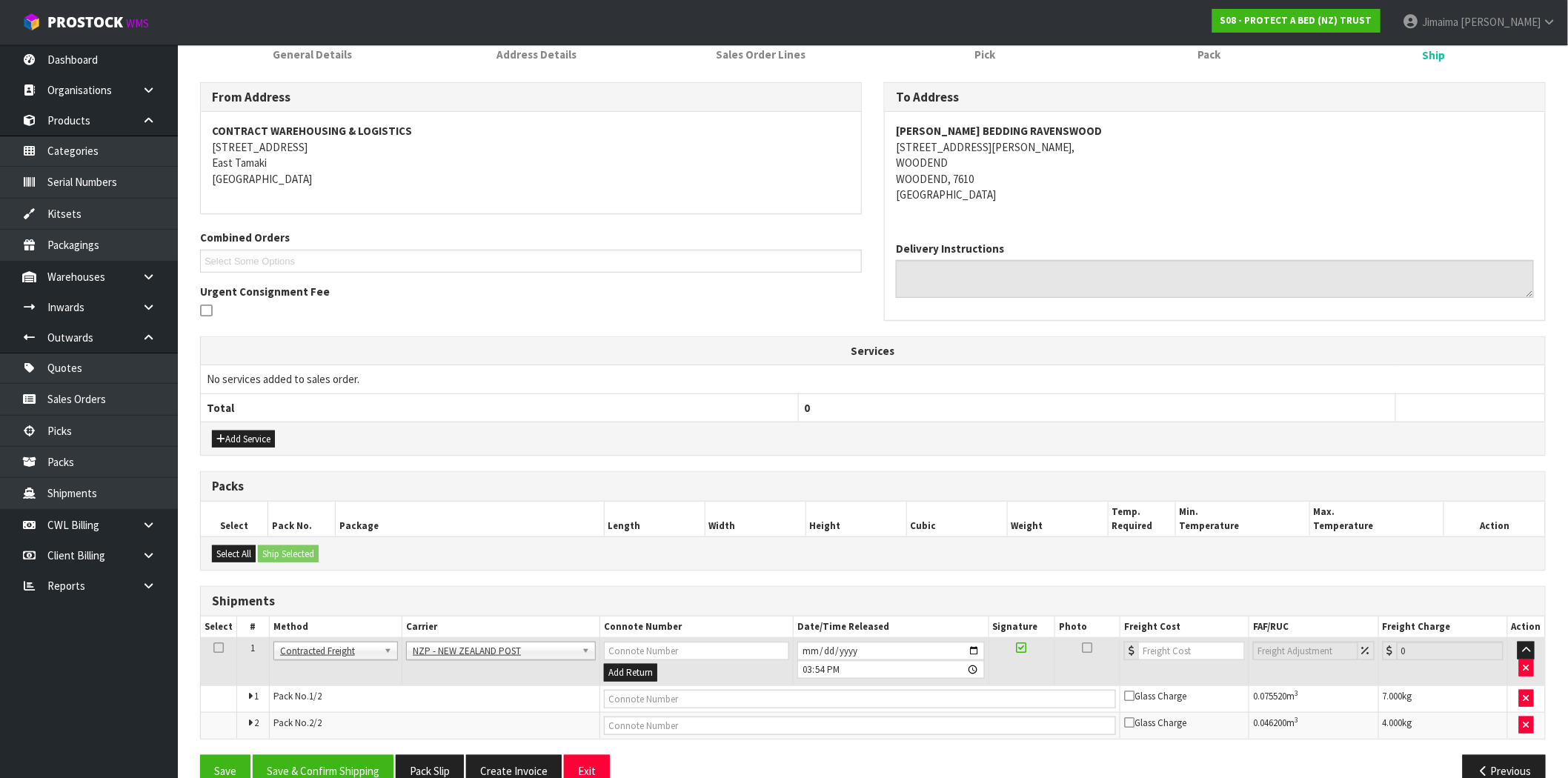
scroll to position [245, 0]
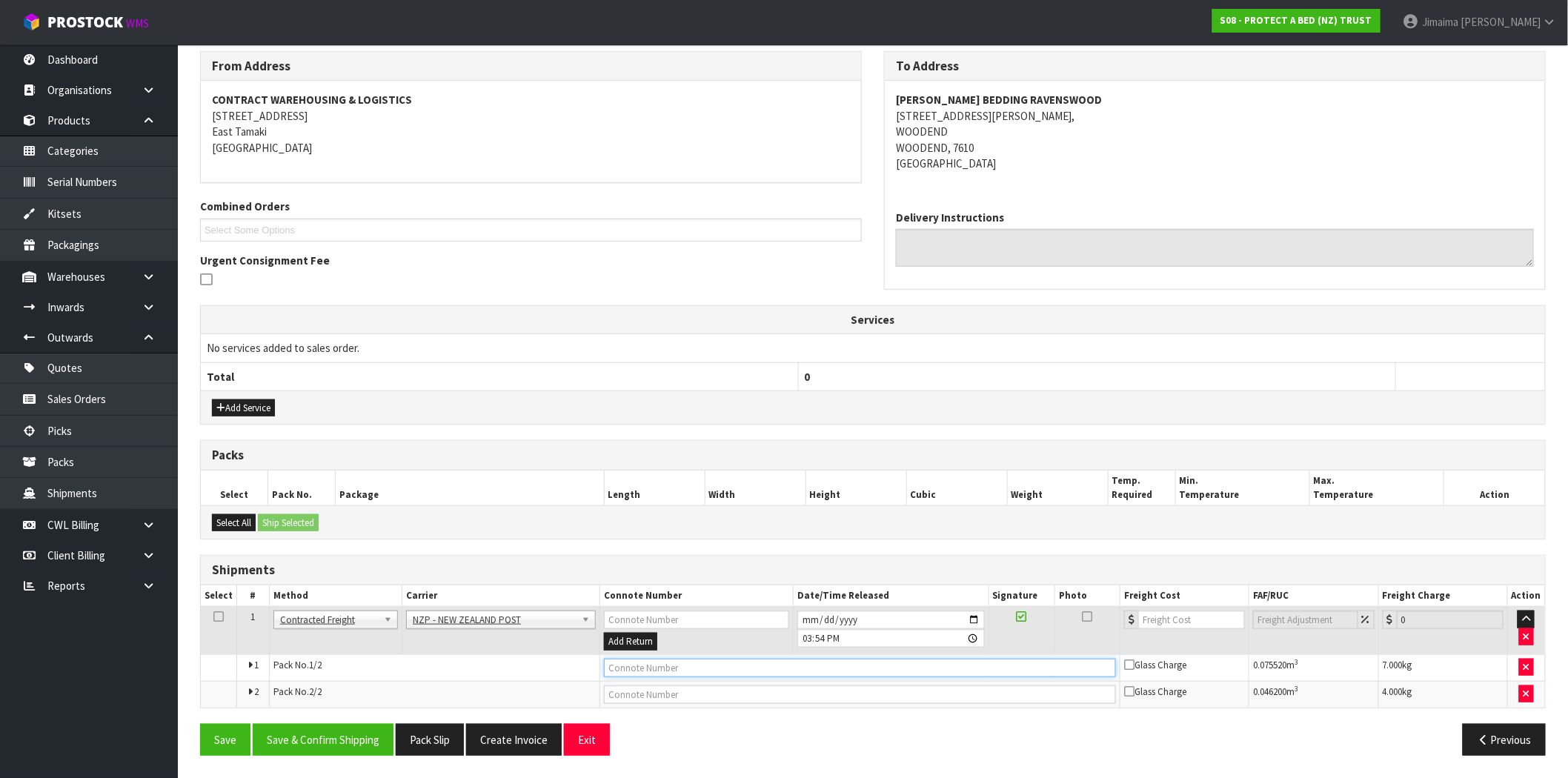
drag, startPoint x: 714, startPoint y: 672, endPoint x: 706, endPoint y: 672, distance: 8.0
click at [713, 672] on input "text" at bounding box center [859, 668] width 512 height 19
paste input "00894210392604921363"
type input "00894210392604921363"
click at [753, 700] on input "text" at bounding box center [859, 694] width 512 height 19
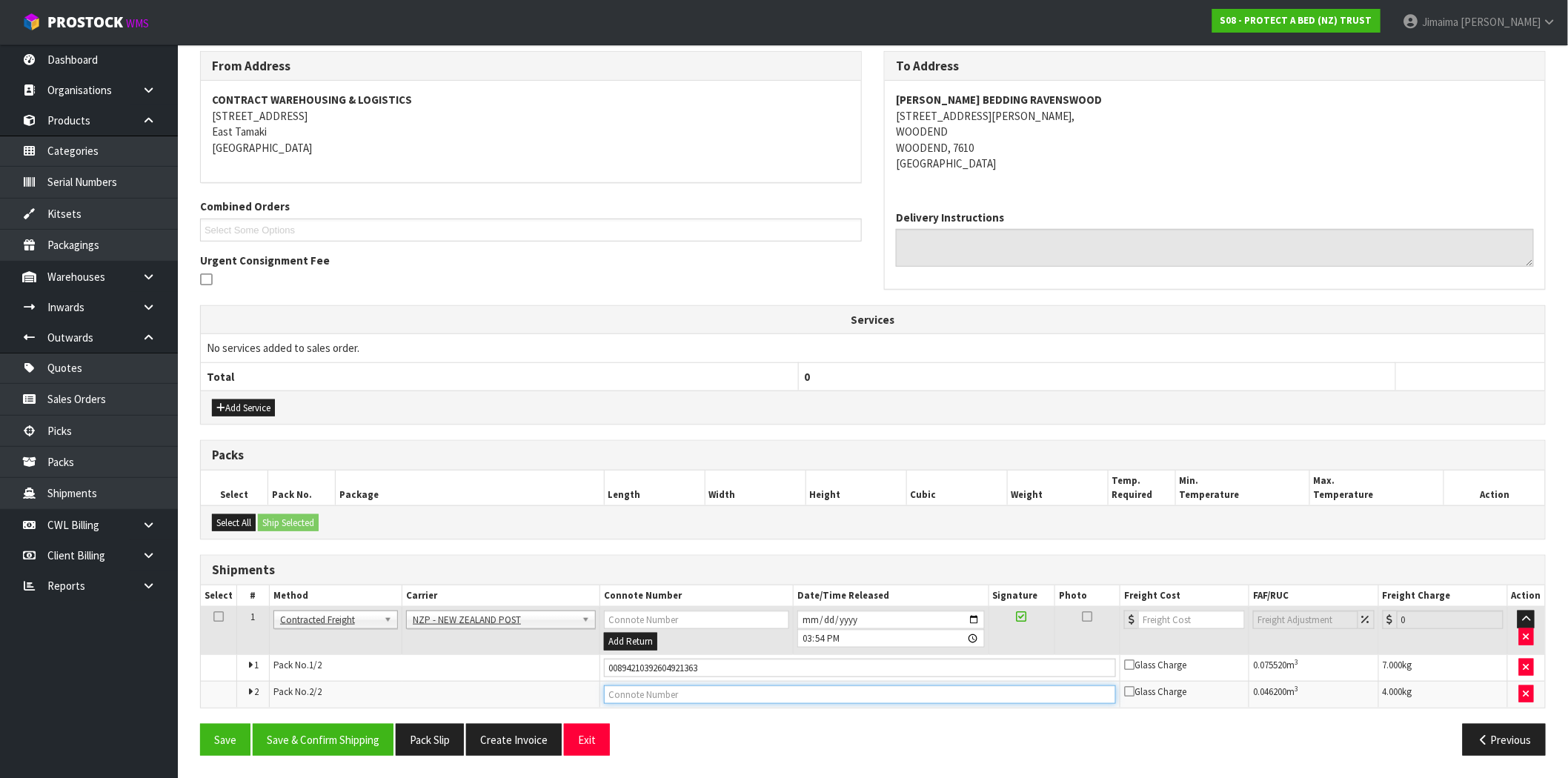
paste input "00894210392604921370"
type input "00894210392604921370"
drag, startPoint x: 1192, startPoint y: 619, endPoint x: 1142, endPoint y: 641, distance: 54.6
click at [1192, 619] on input "number" at bounding box center [1192, 619] width 107 height 19
paste input "33.22"
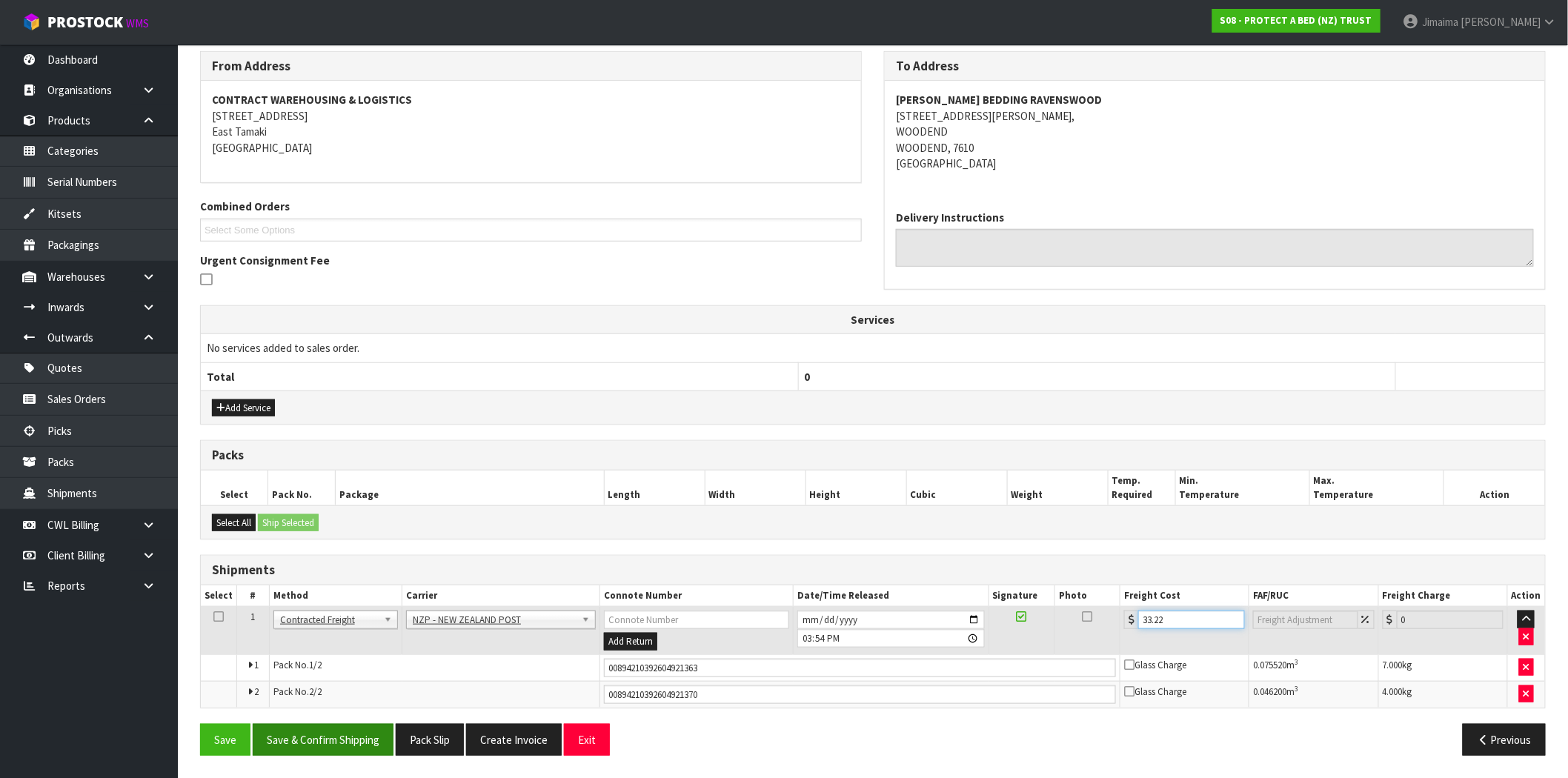
type input "33.22"
click at [336, 736] on button "Save & Confirm Shipping" at bounding box center [323, 740] width 141 height 32
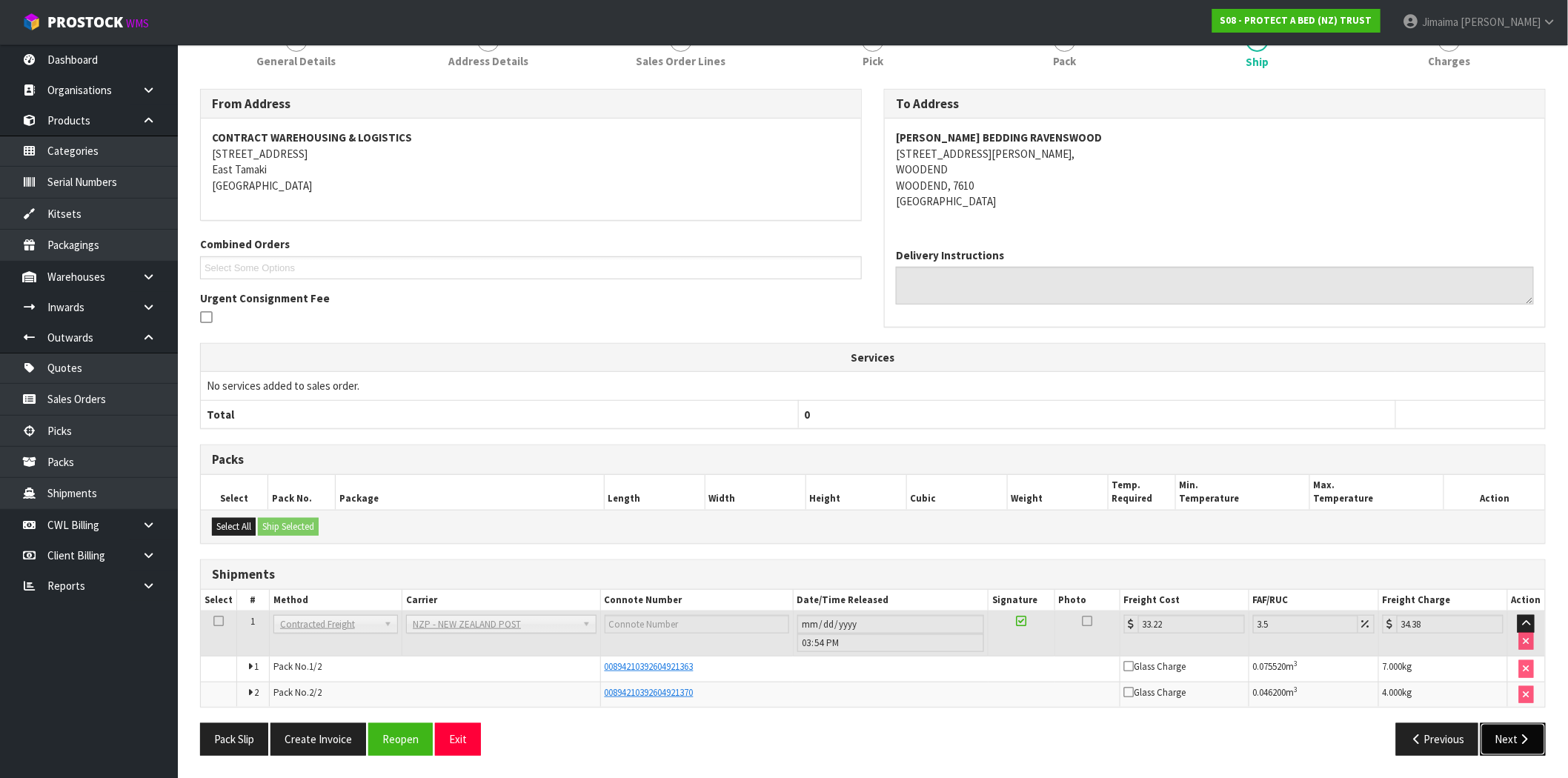
click at [1522, 746] on button "Next" at bounding box center [1513, 739] width 65 height 32
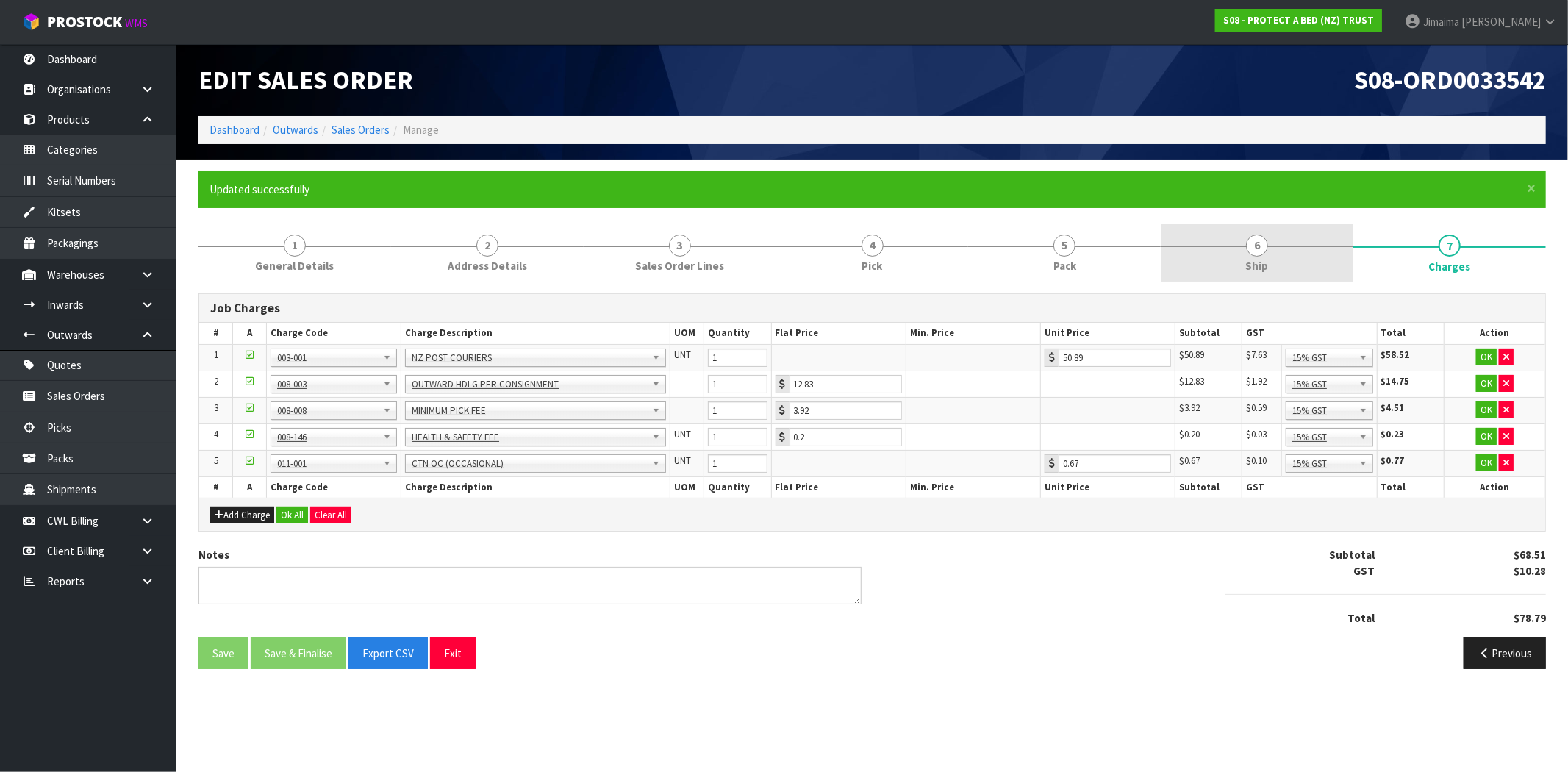
click at [1297, 261] on link "6 Ship" at bounding box center [1257, 253] width 192 height 58
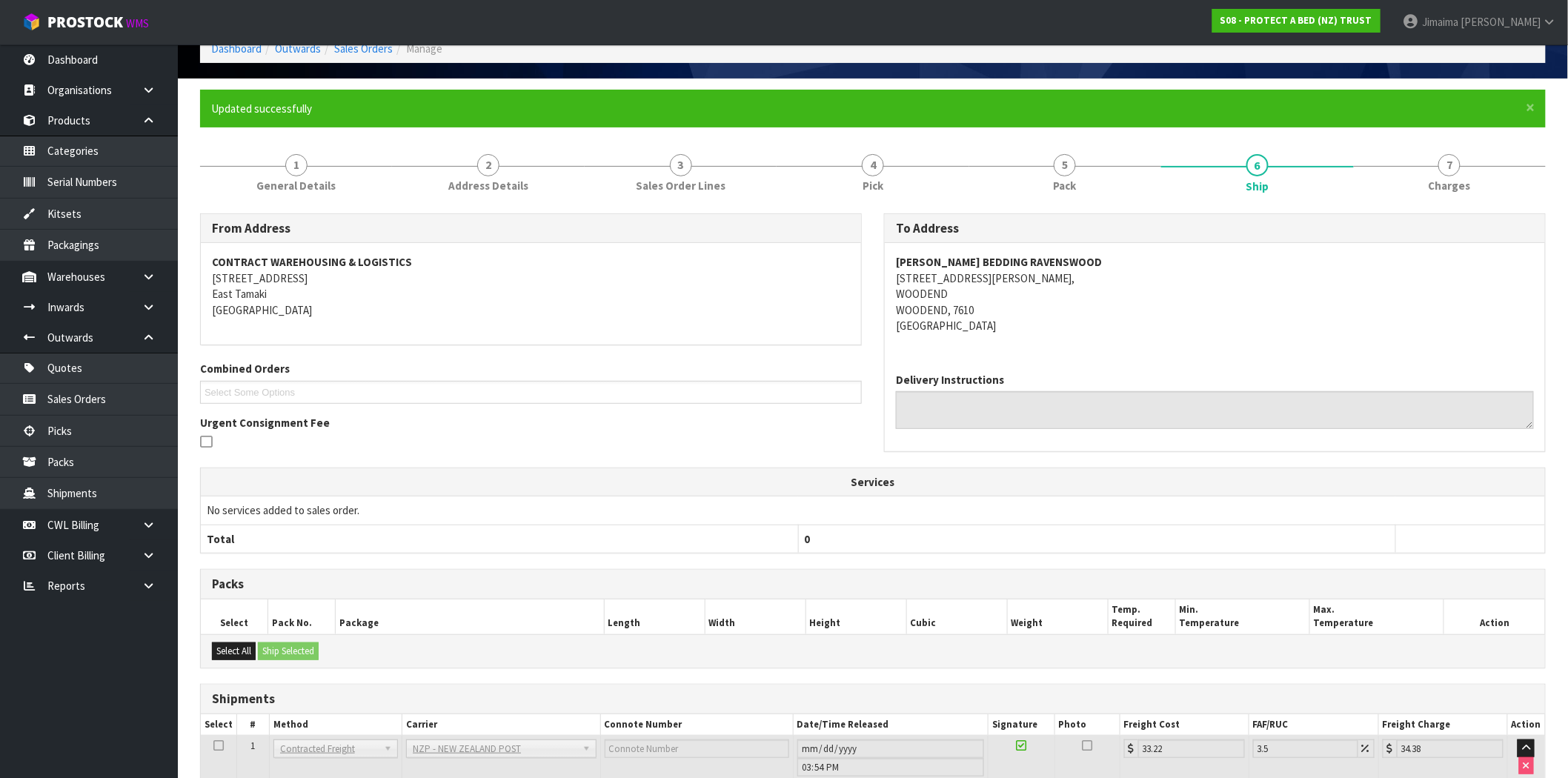
scroll to position [207, 0]
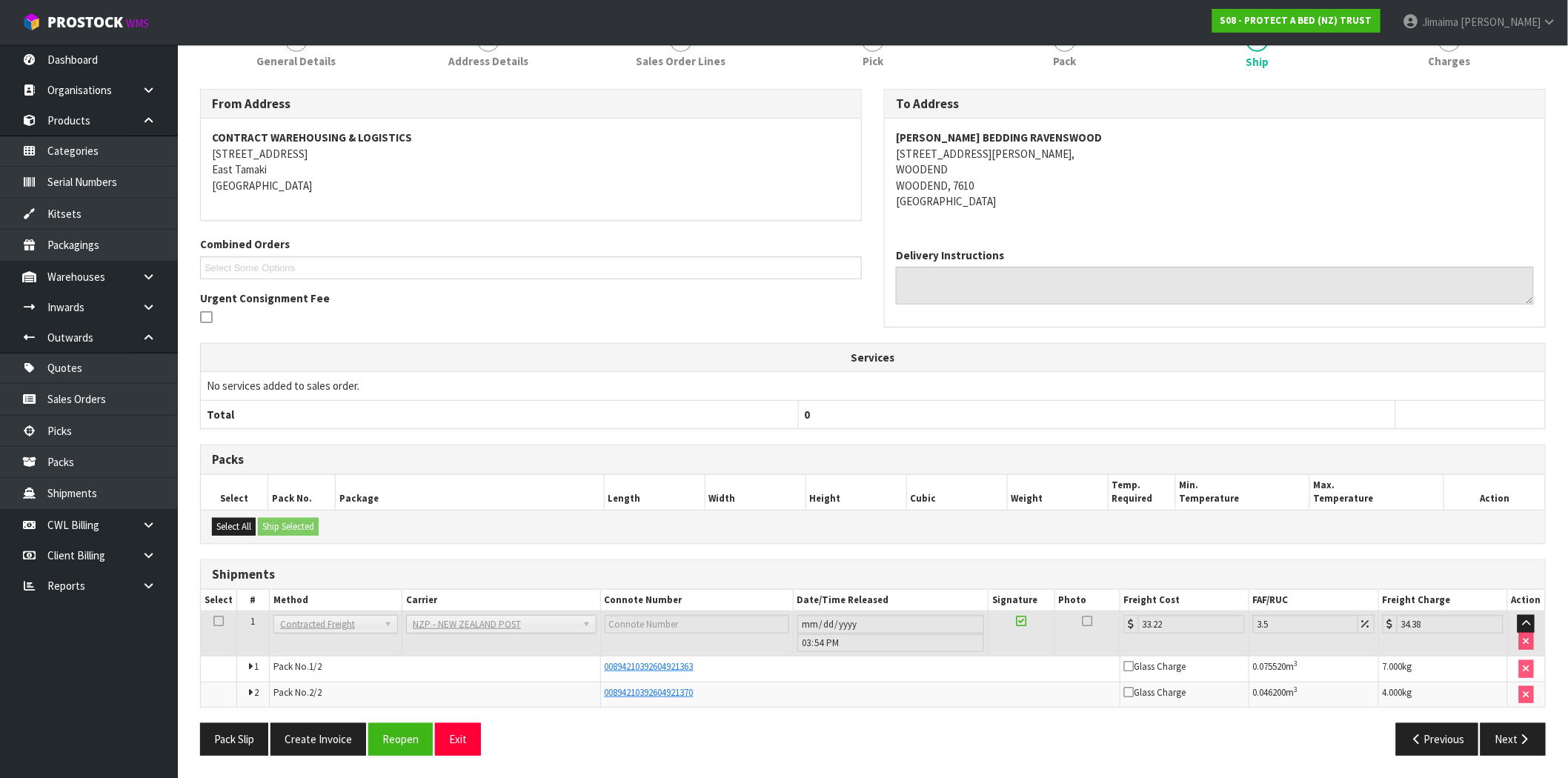
click at [308, 757] on div "Pack Slip Create Invoice Reopen Exit Previous Next" at bounding box center [873, 745] width 1368 height 43
click at [317, 743] on button "Create Invoice" at bounding box center [318, 739] width 95 height 32
click at [342, 727] on button "View Invoice" at bounding box center [314, 739] width 86 height 32
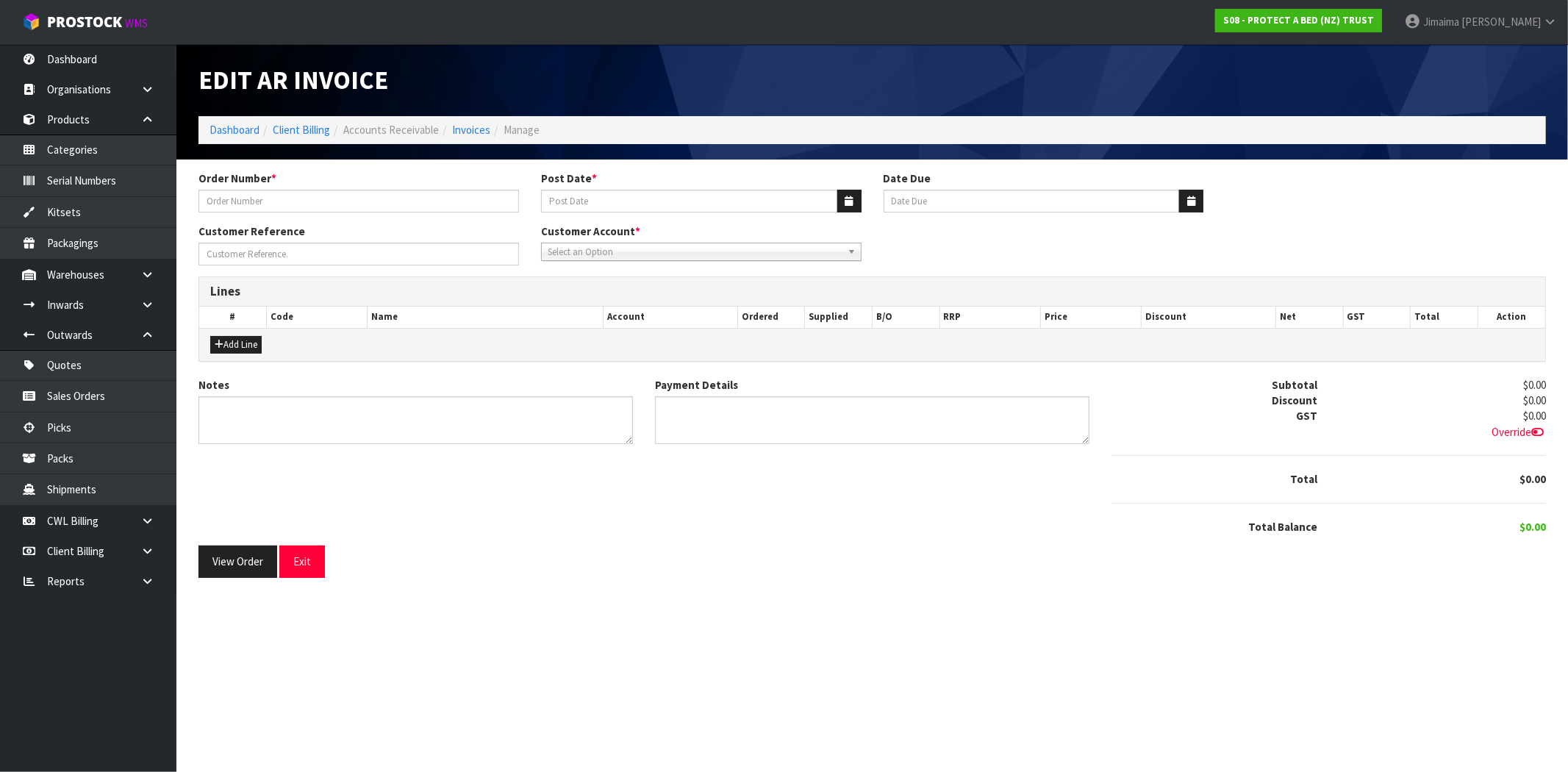
type input "7551"
type input "[DATE]"
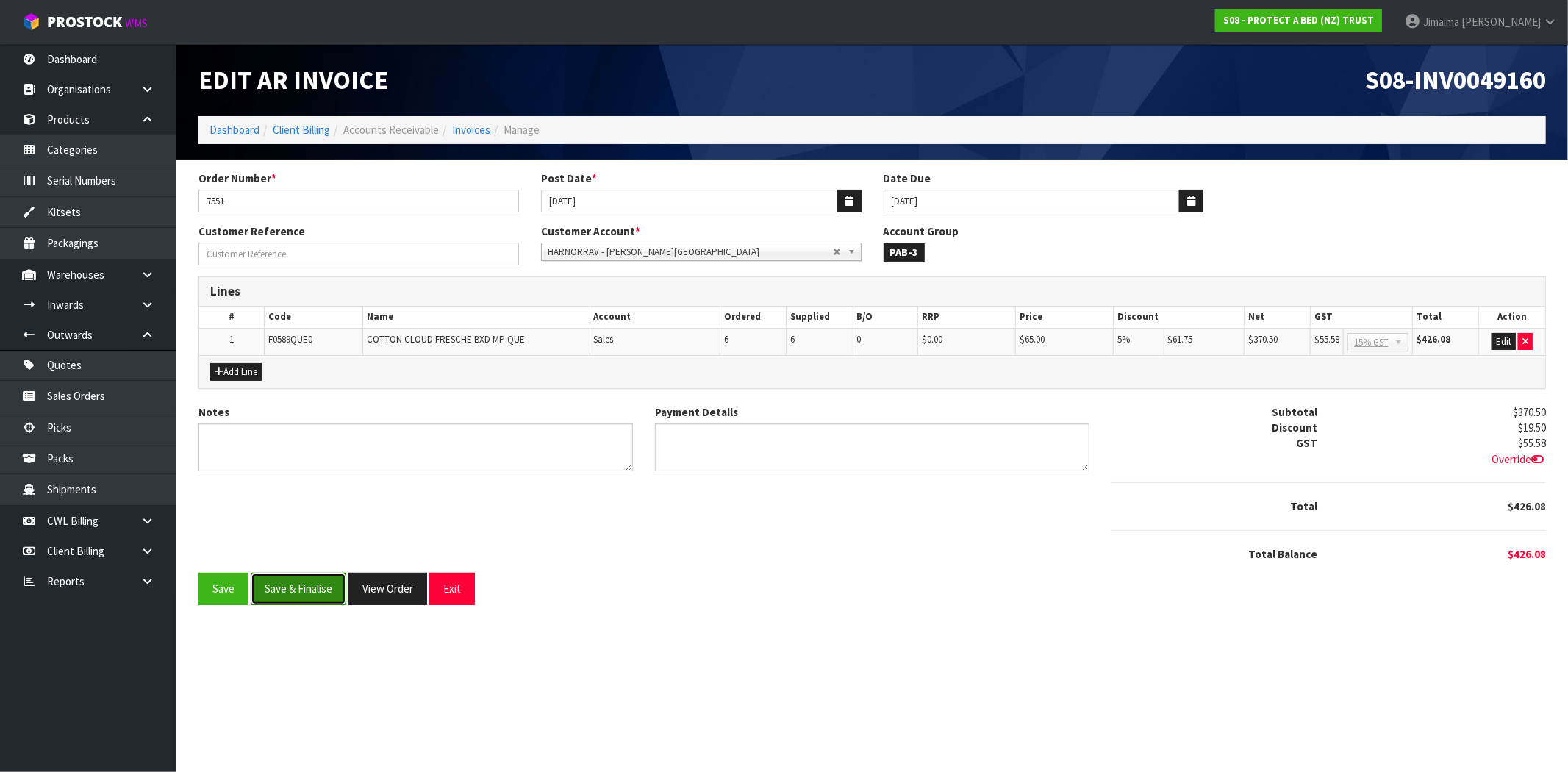
click at [309, 577] on button "Save & Finalise" at bounding box center [298, 588] width 95 height 31
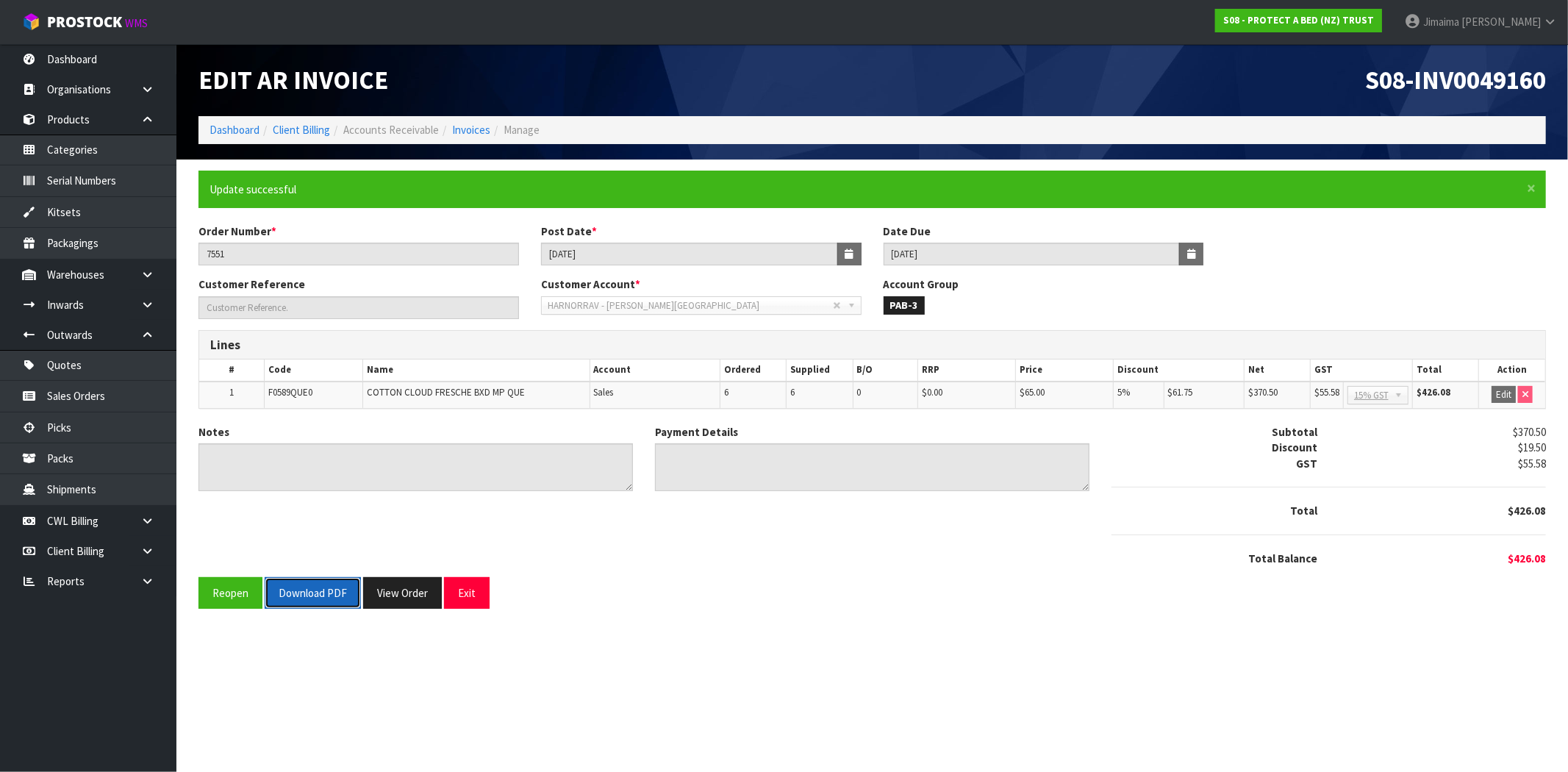
click at [325, 594] on button "Download PDF" at bounding box center [313, 593] width 96 height 31
click at [405, 591] on button "View Order" at bounding box center [402, 593] width 79 height 31
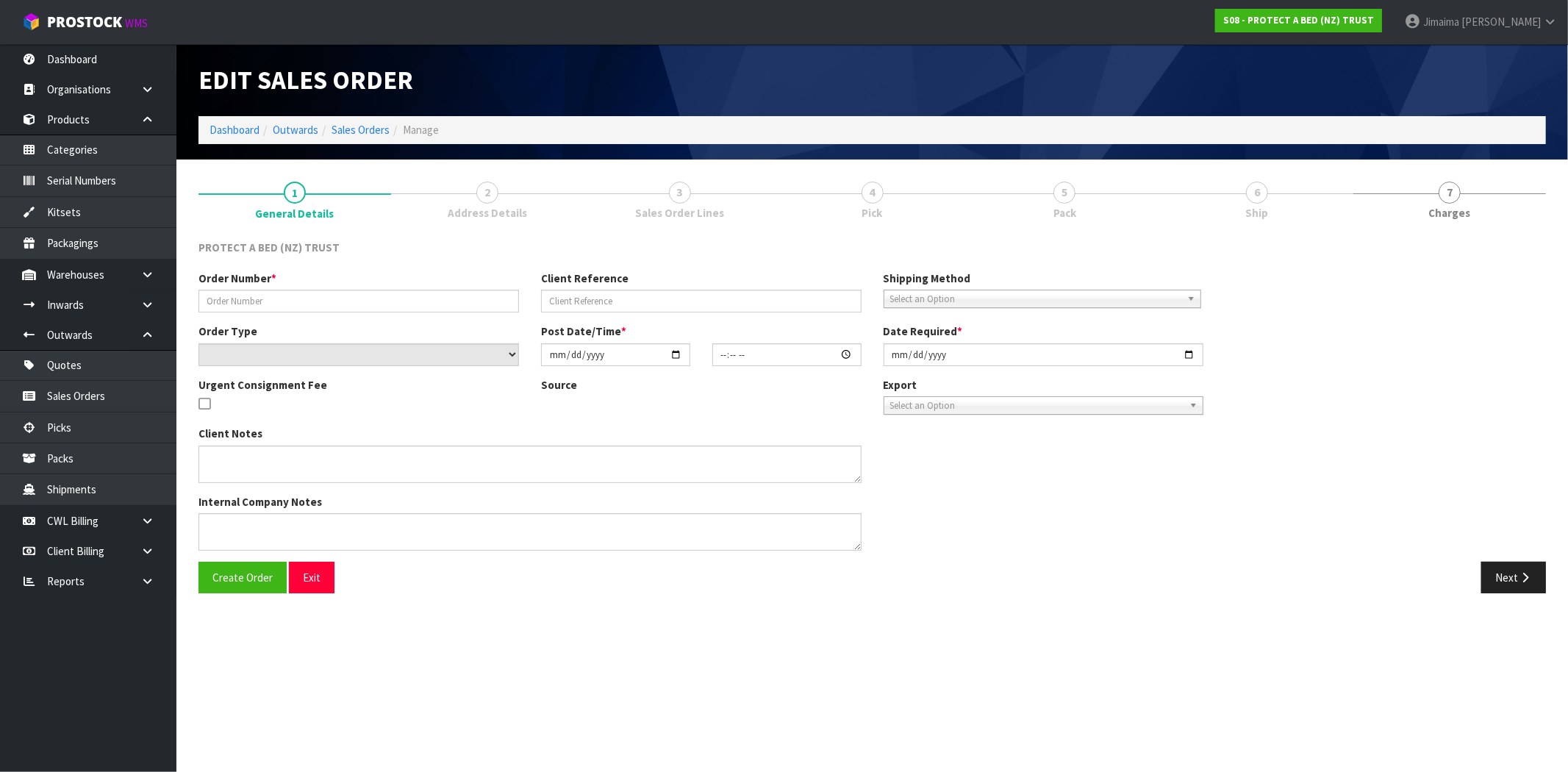
type input "7551"
select select "number:0"
type input "[DATE]"
type input "10:15:00.000"
type input "[DATE]"
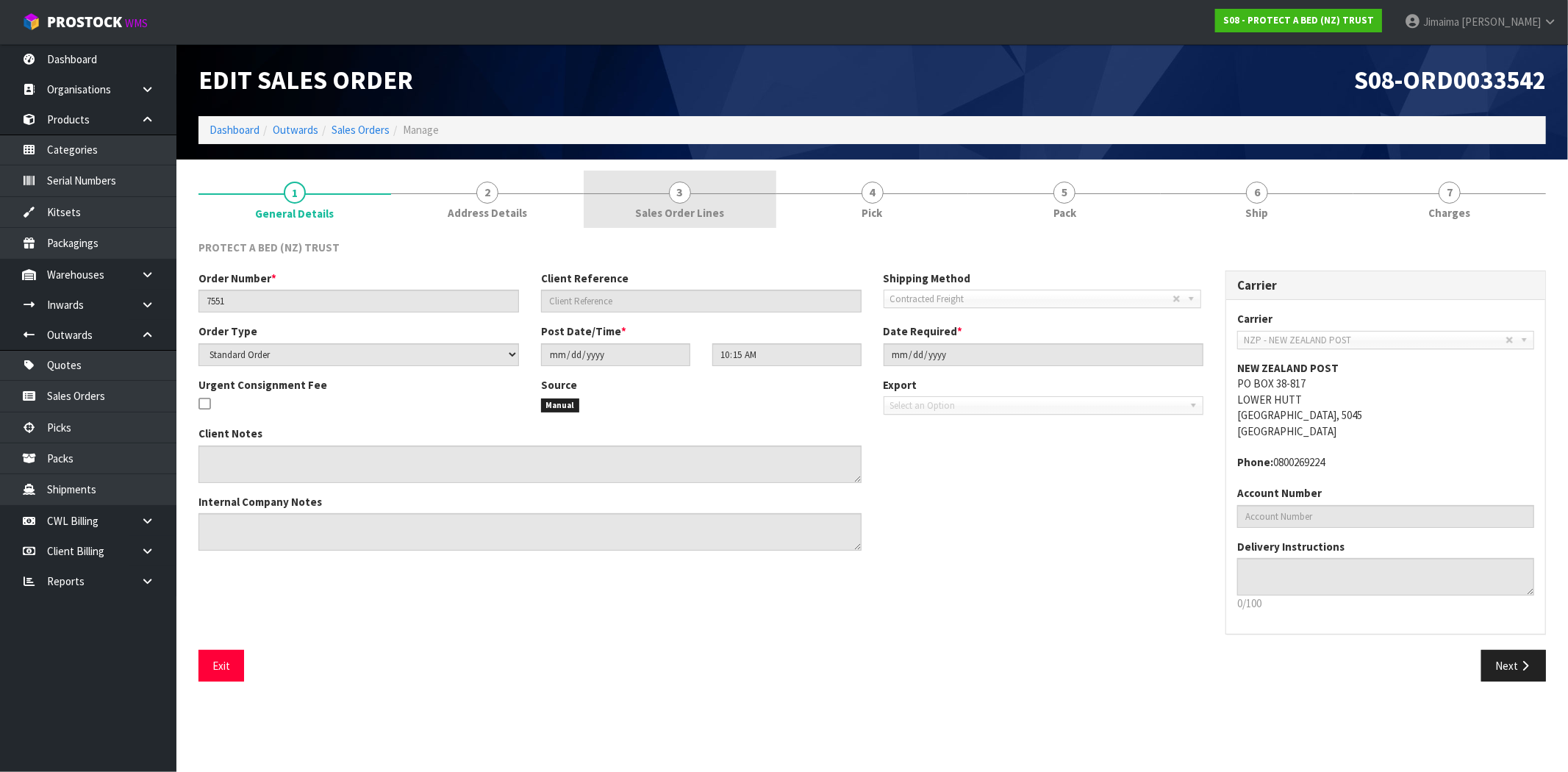
click at [682, 205] on span "Sales Order Lines" at bounding box center [680, 213] width 89 height 16
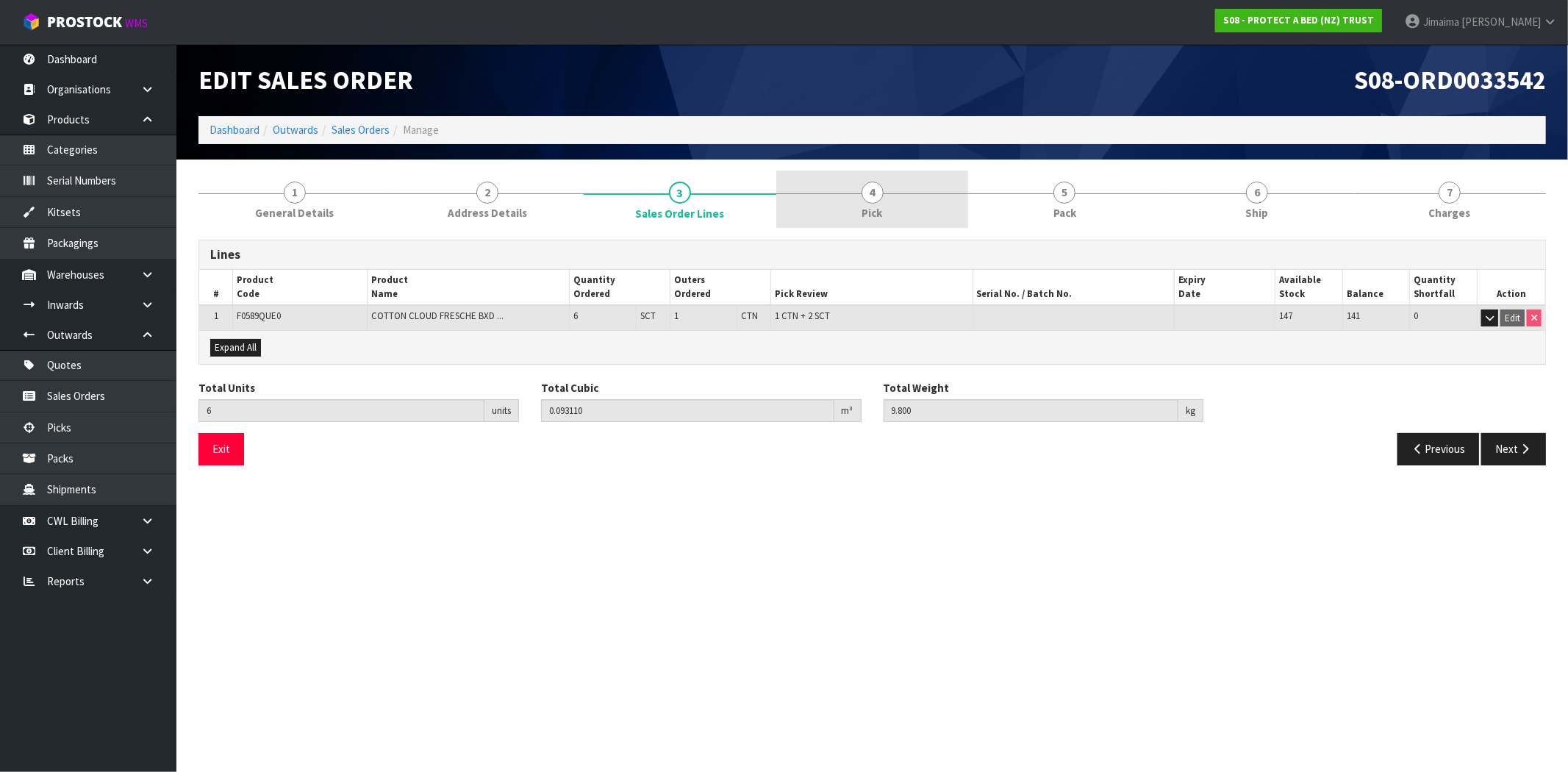
click at [825, 207] on link "4 Pick" at bounding box center [872, 199] width 192 height 58
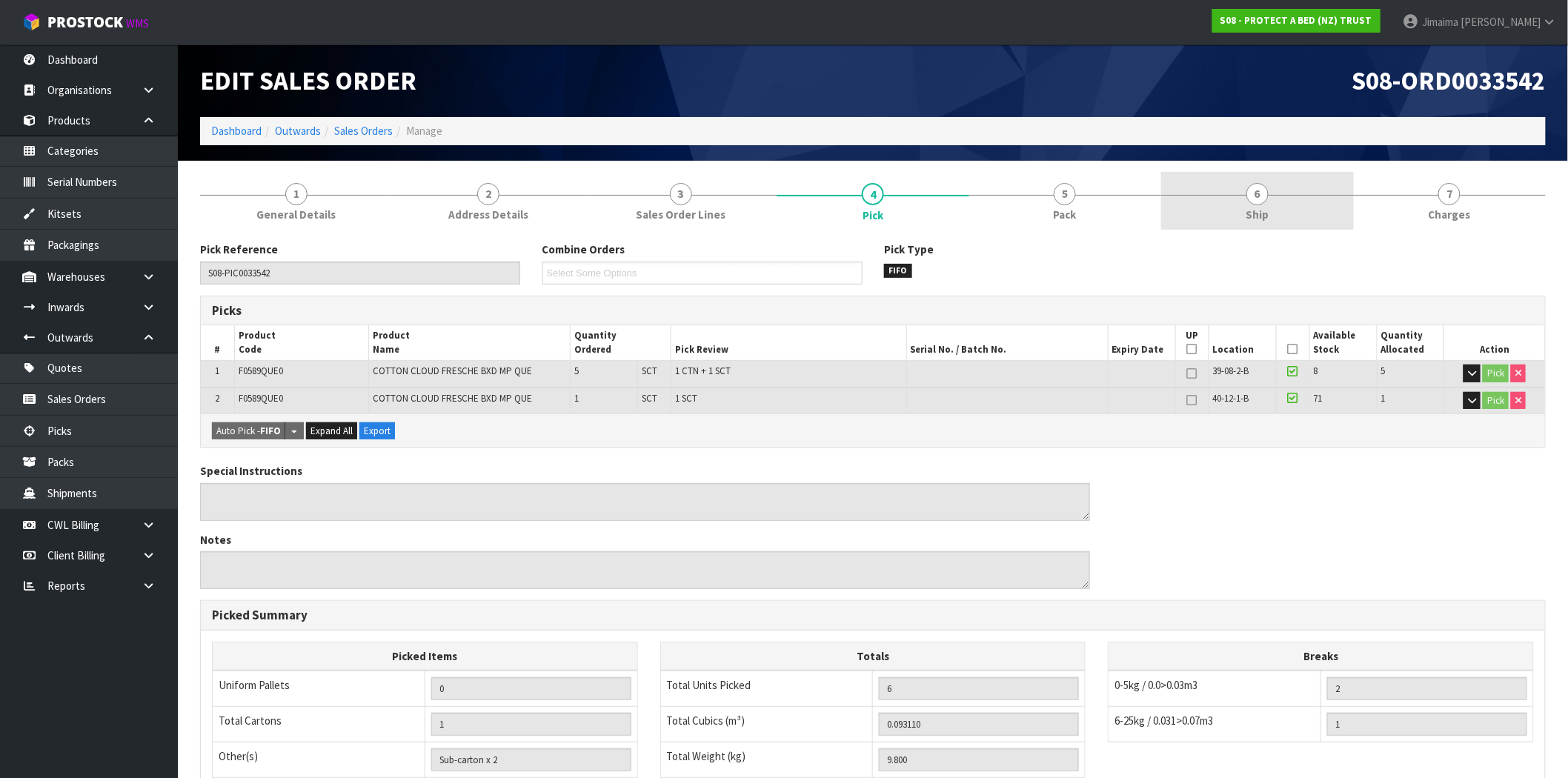
click at [1311, 173] on link "6 Ship" at bounding box center [1258, 201] width 192 height 58
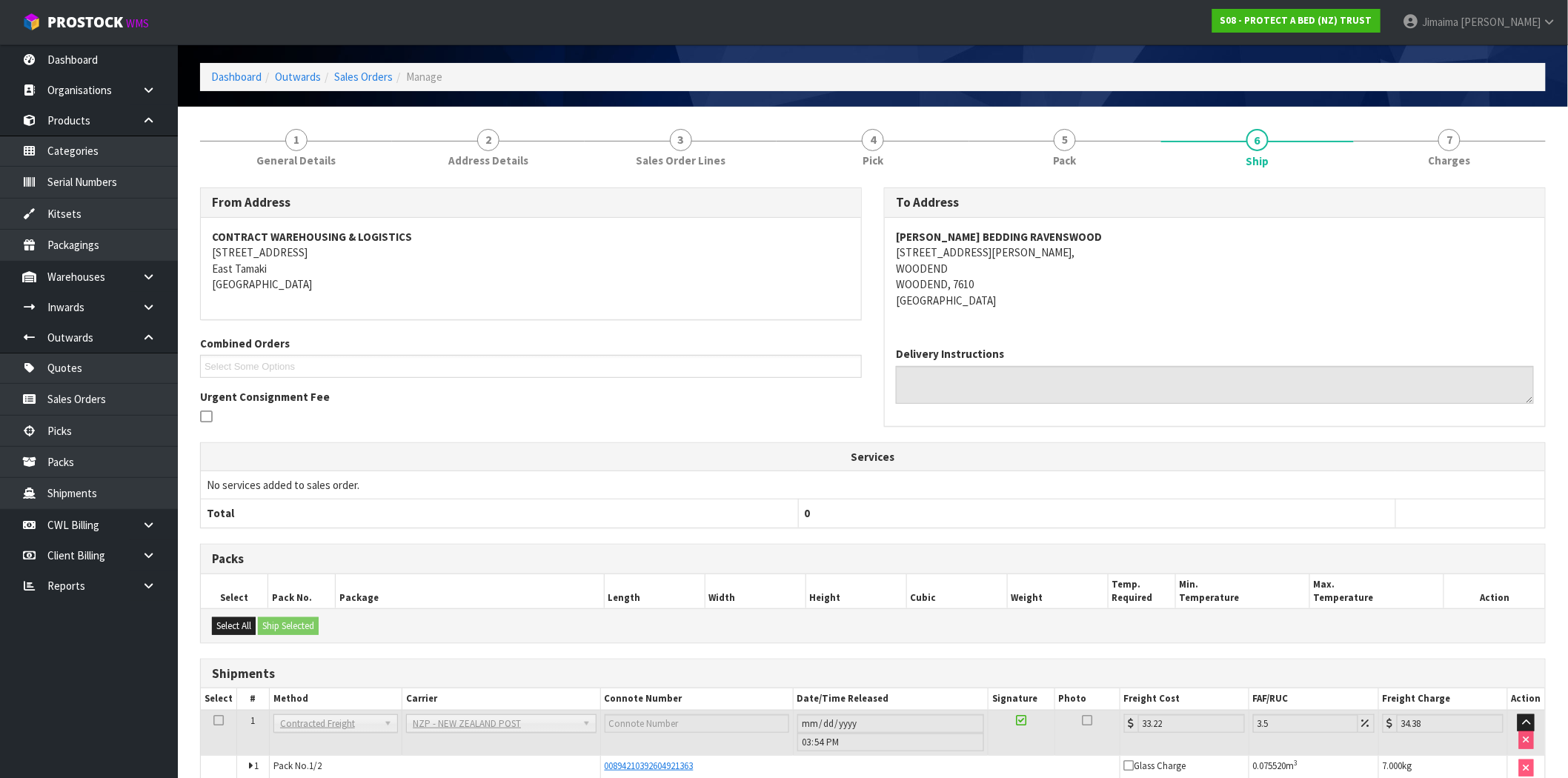
scroll to position [153, 0]
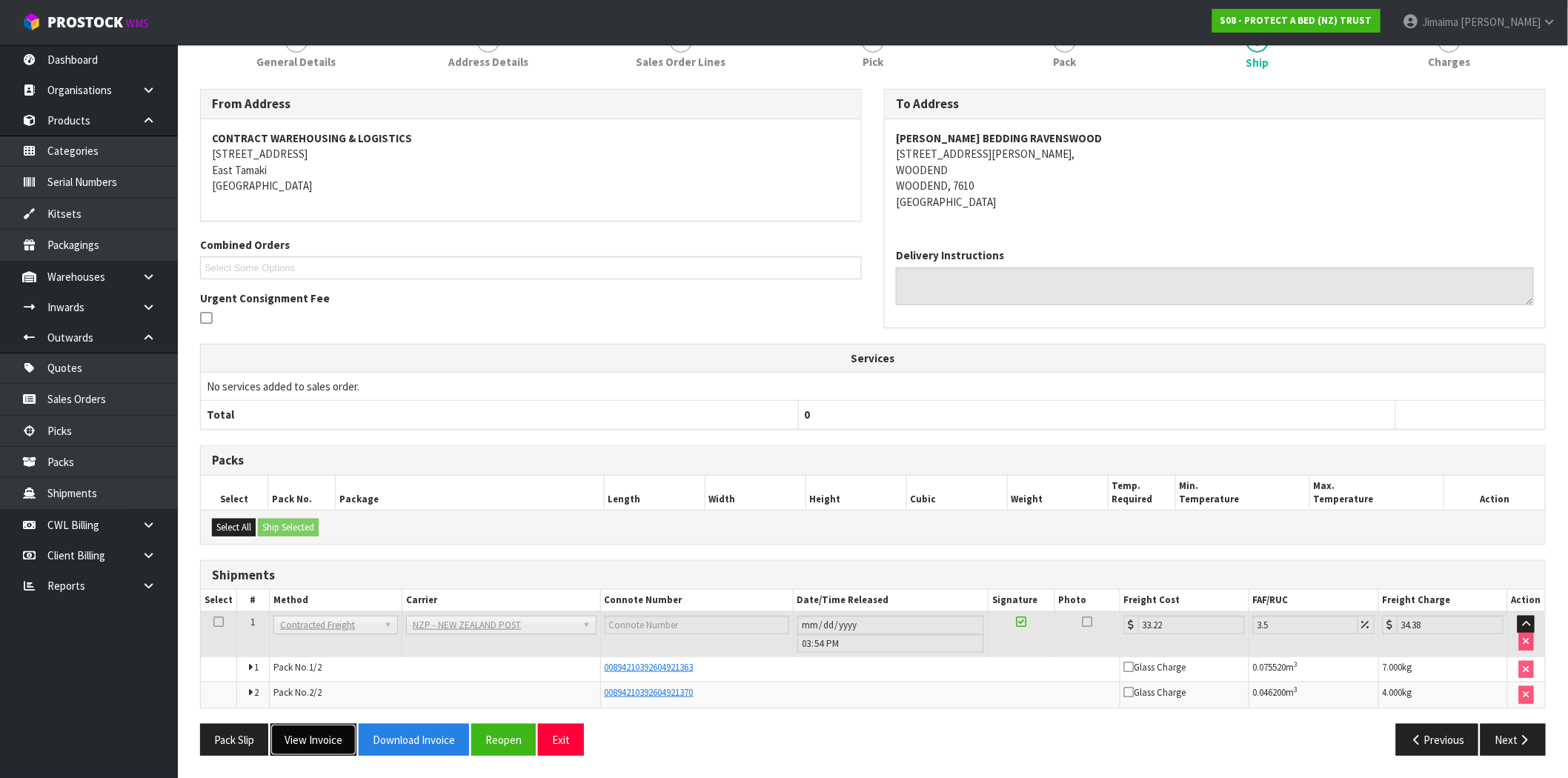
click at [328, 730] on button "View Invoice" at bounding box center [314, 740] width 86 height 32
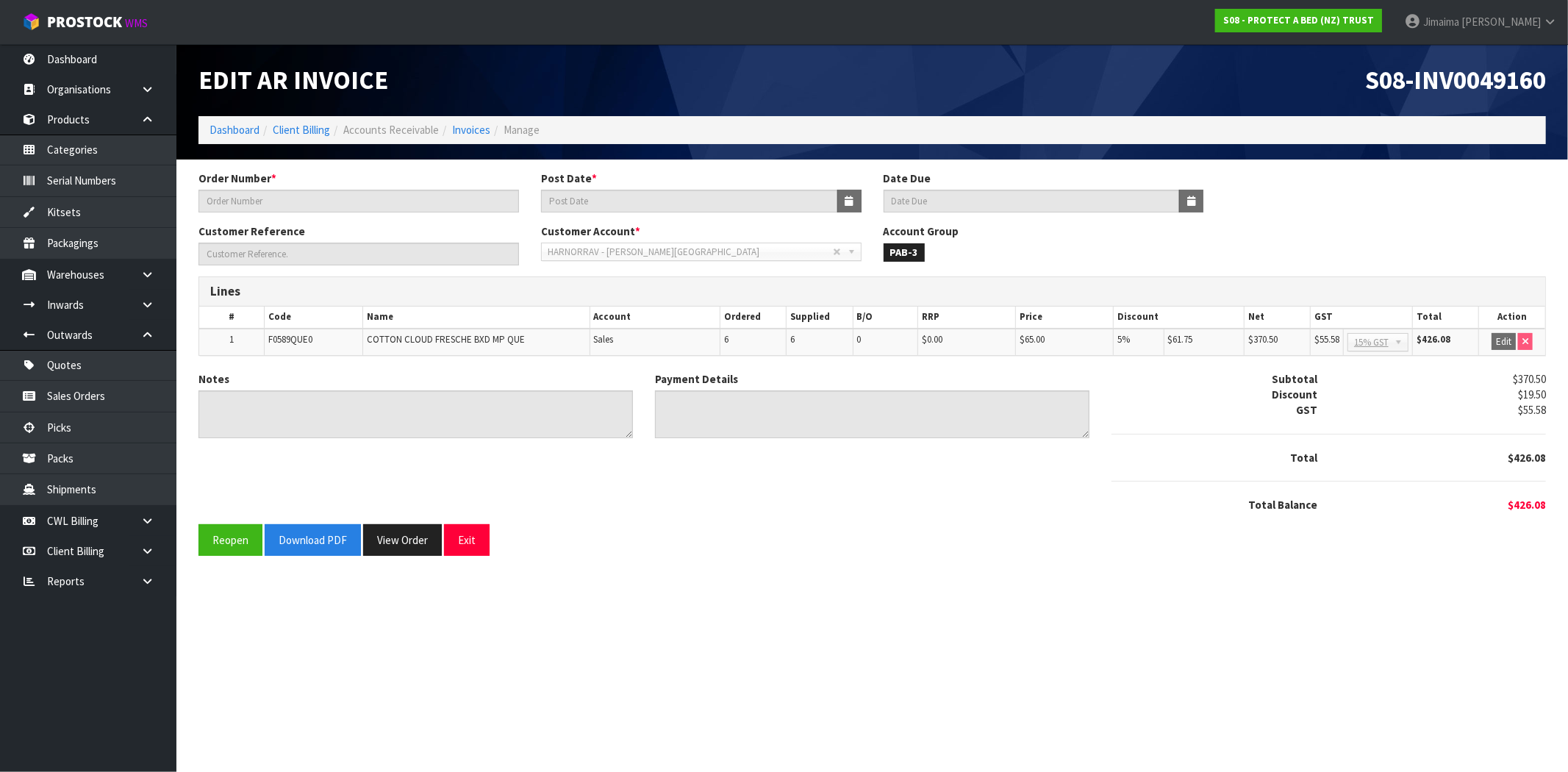
type input "7551"
type input "[DATE]"
click at [406, 537] on button "View Order" at bounding box center [402, 540] width 79 height 31
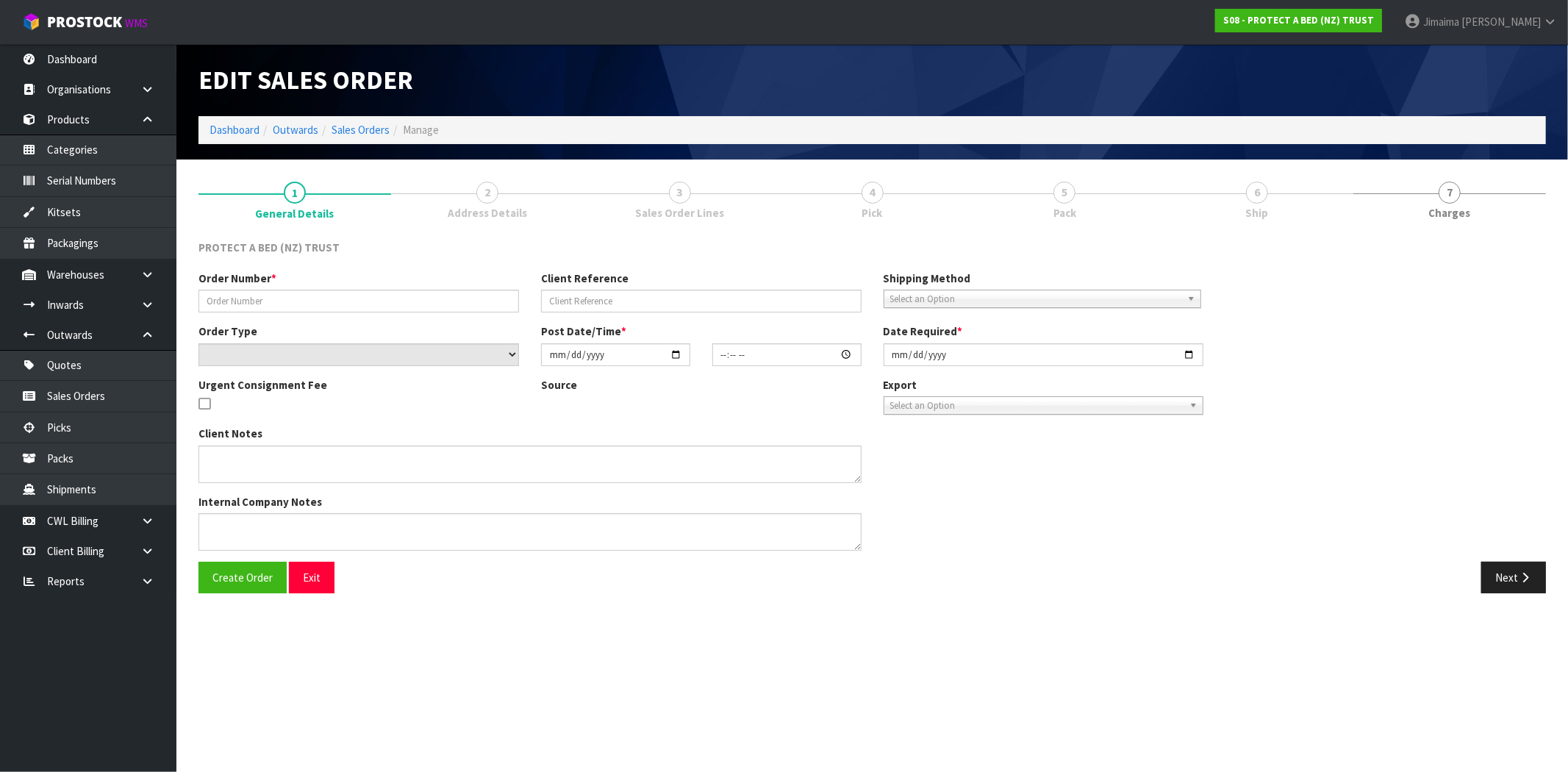
type input "7551"
select select "number:0"
type input "[DATE]"
type input "10:15:00.000"
type input "[DATE]"
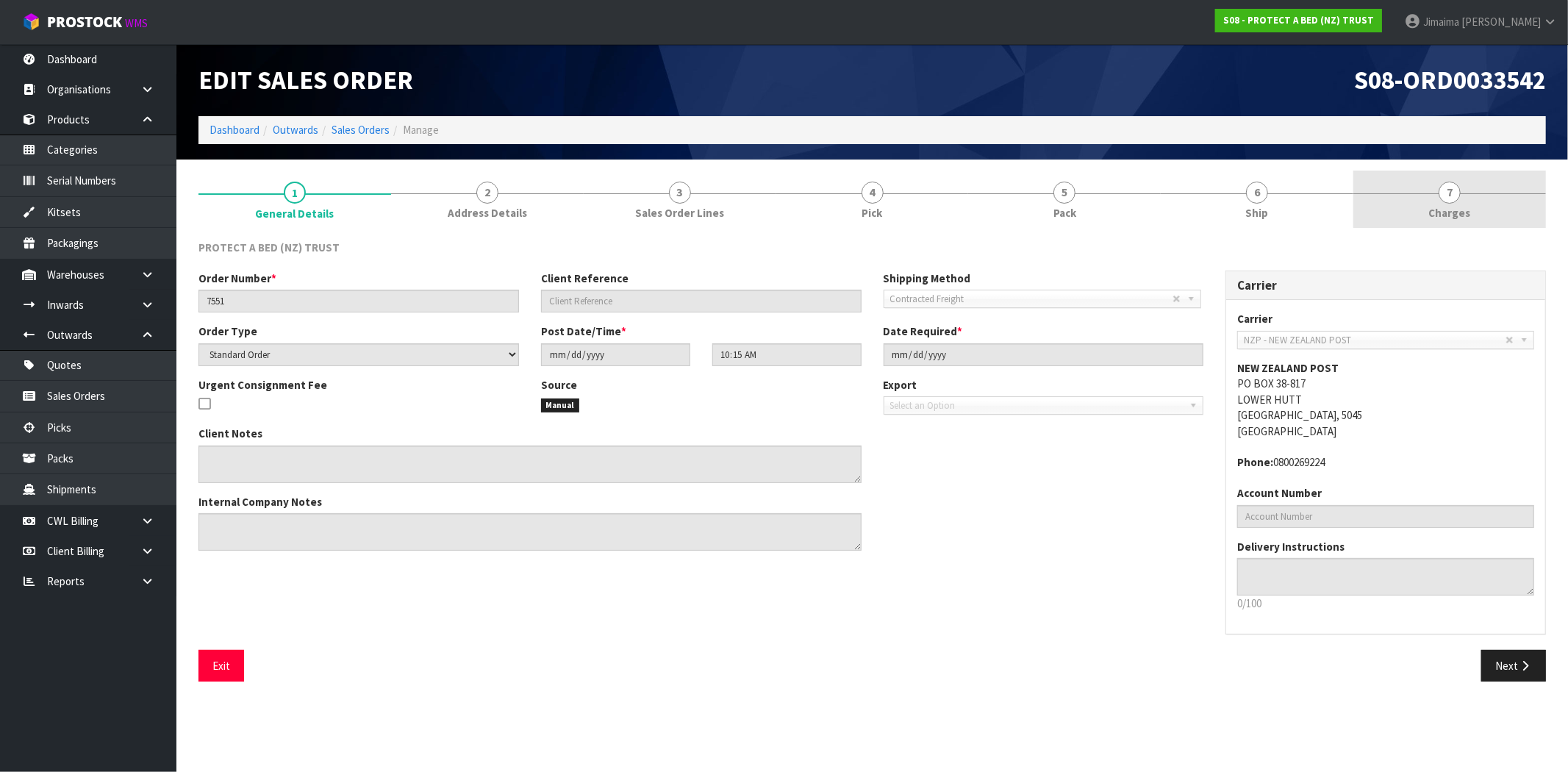
click at [1483, 197] on link "7 [GEOGRAPHIC_DATA]" at bounding box center [1449, 199] width 192 height 58
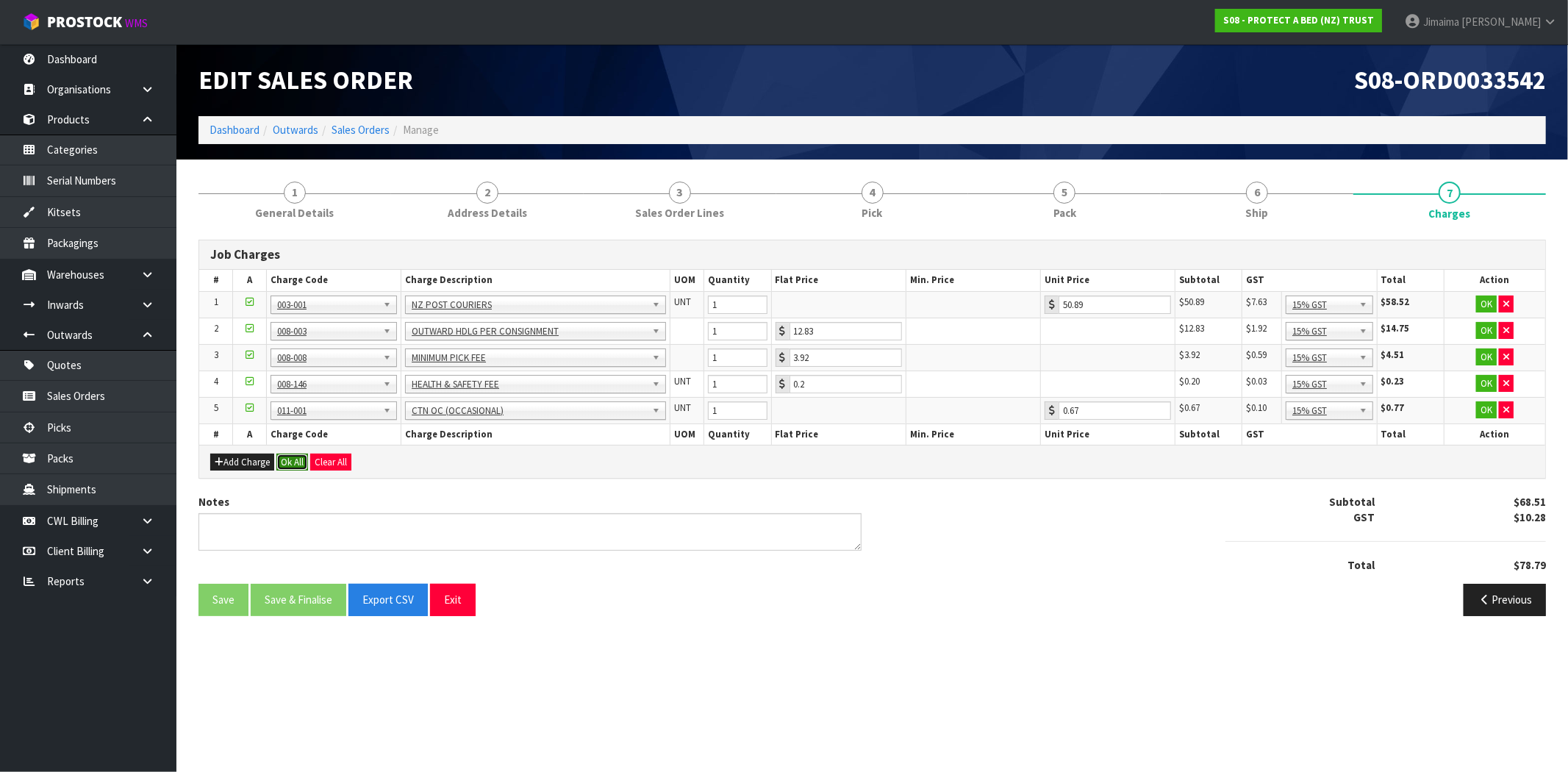
click at [298, 457] on button "Ok All" at bounding box center [292, 463] width 31 height 17
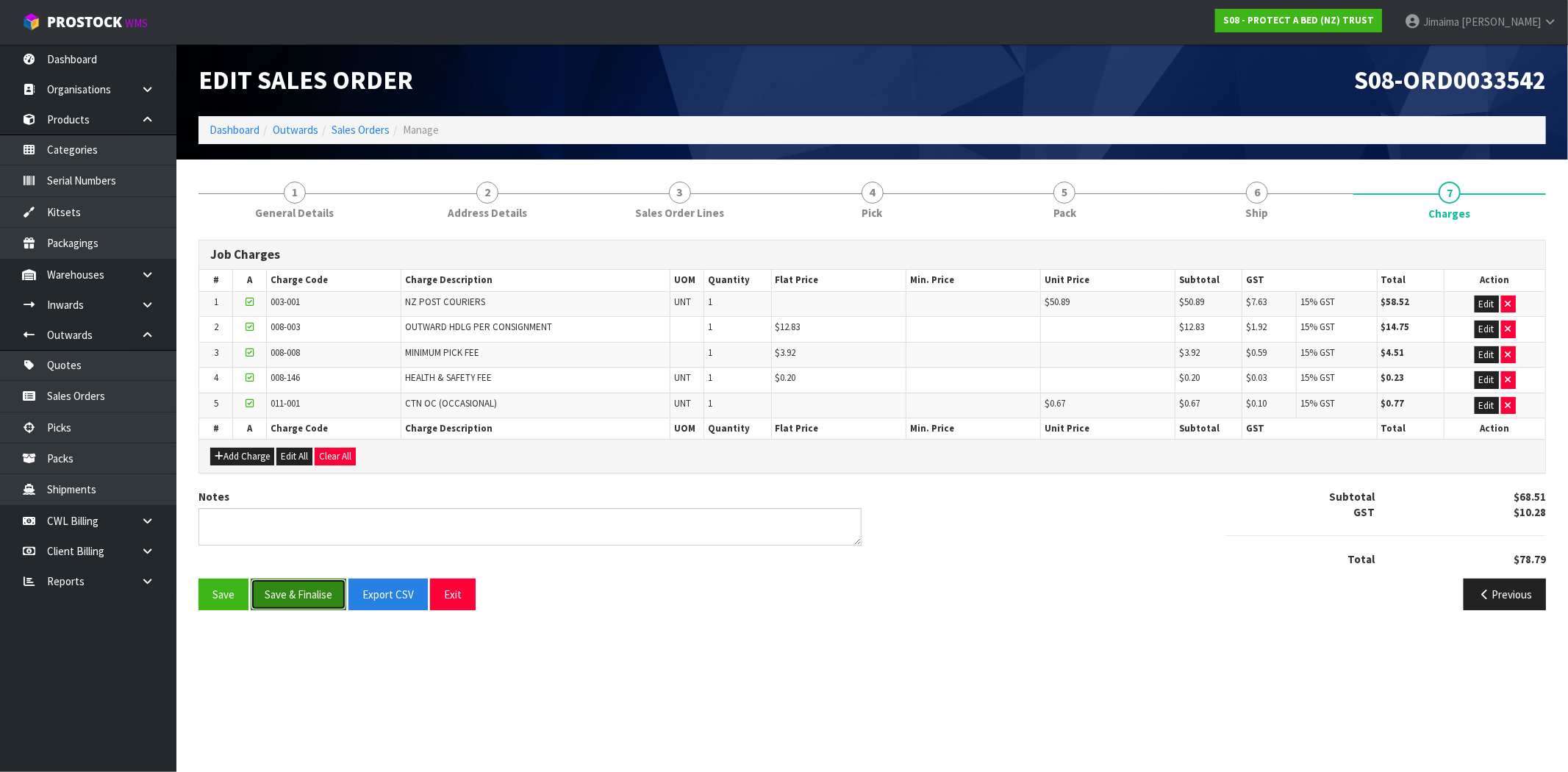
click at [327, 600] on button "Save & Finalise" at bounding box center [298, 595] width 95 height 31
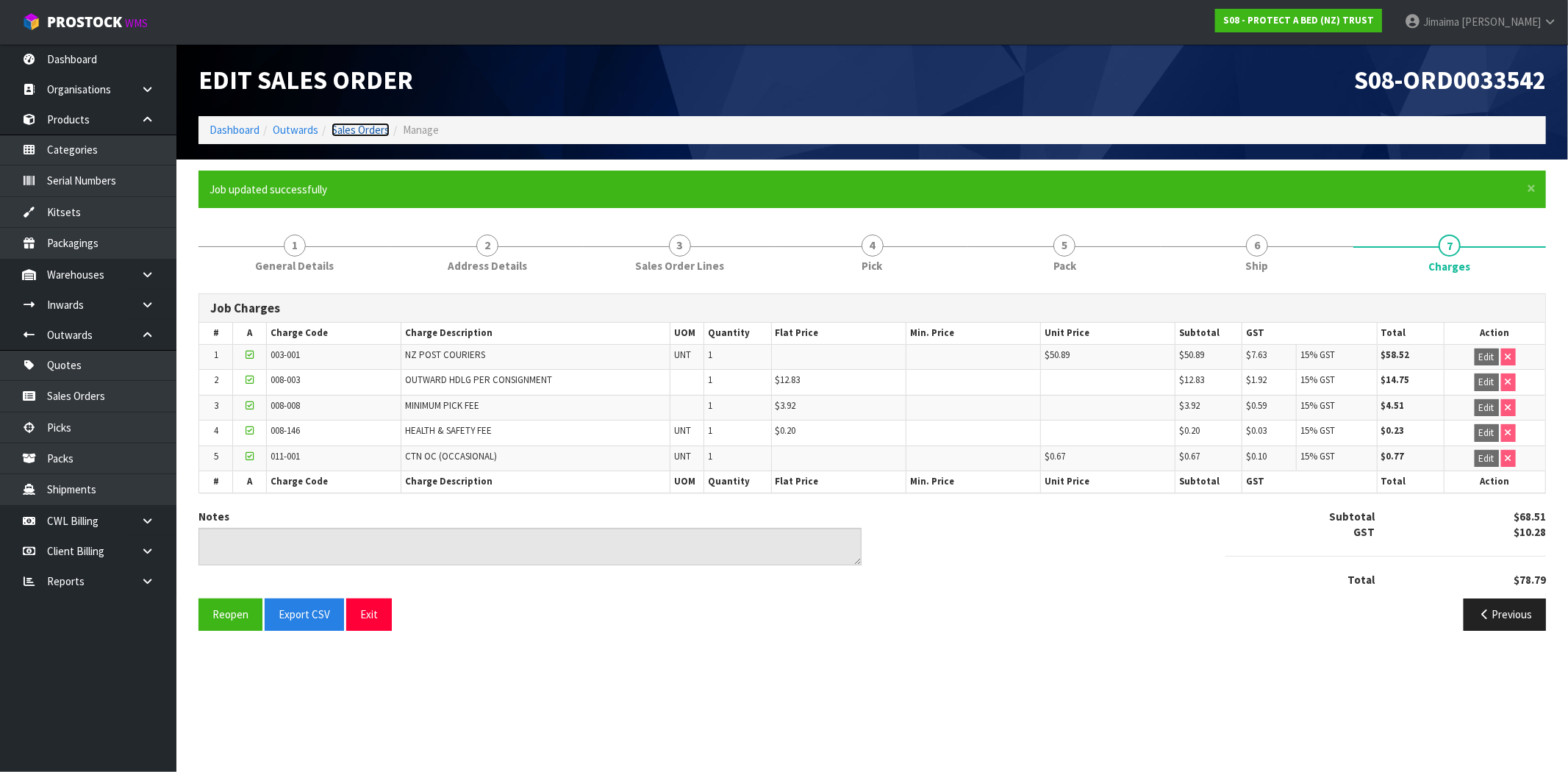
drag, startPoint x: 367, startPoint y: 128, endPoint x: 387, endPoint y: 143, distance: 25.0
click at [367, 128] on link "Sales Orders" at bounding box center [360, 129] width 58 height 14
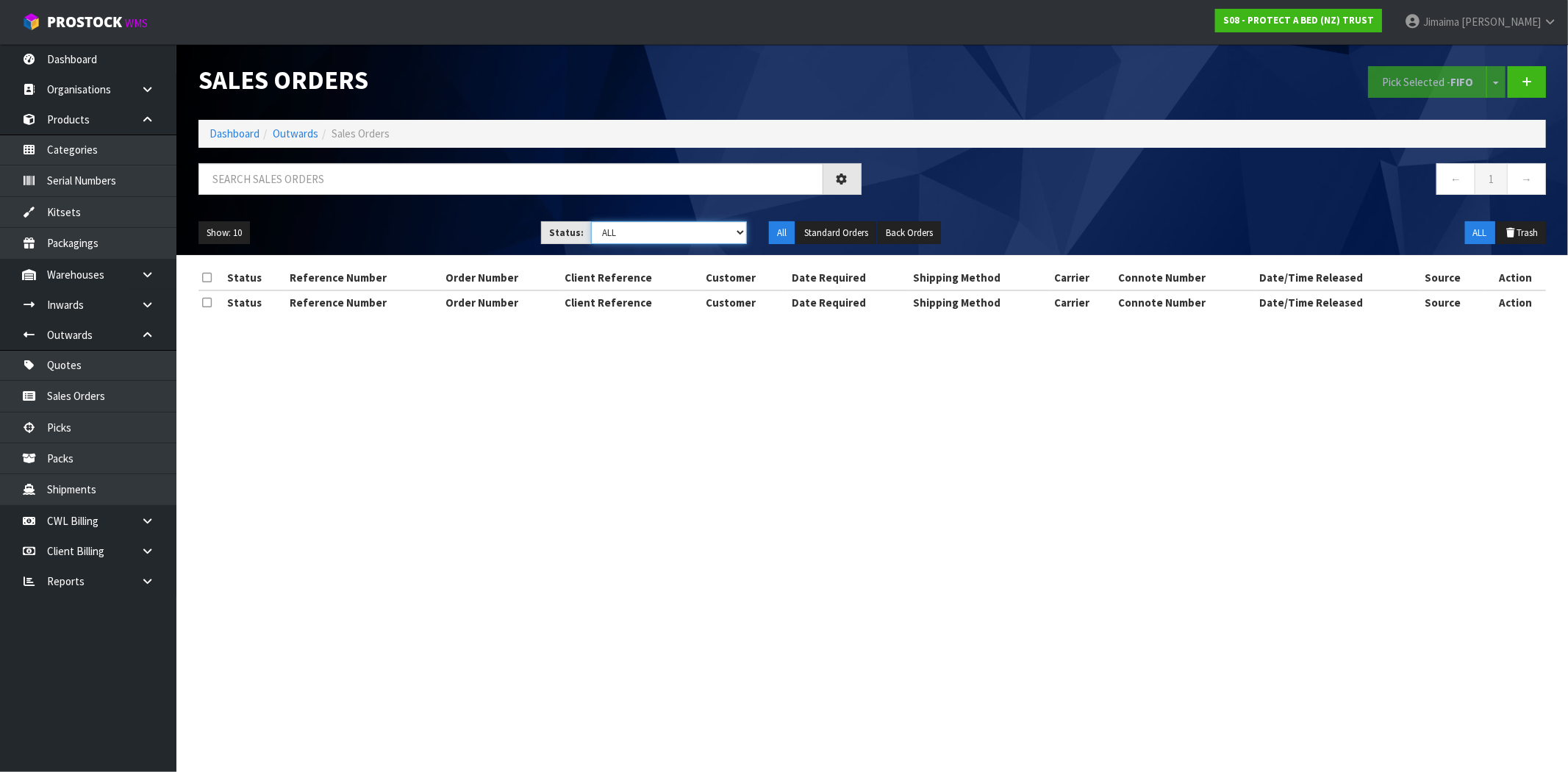
click at [613, 235] on select "Draft Pending Allocated Pending Pick Goods Picked Goods Packed Pending Charges …" at bounding box center [669, 233] width 156 height 23
select select "string:6"
click at [591, 221] on select "Draft Pending Allocated Pending Pick Goods Picked Goods Packed Pending Charges …" at bounding box center [669, 233] width 156 height 23
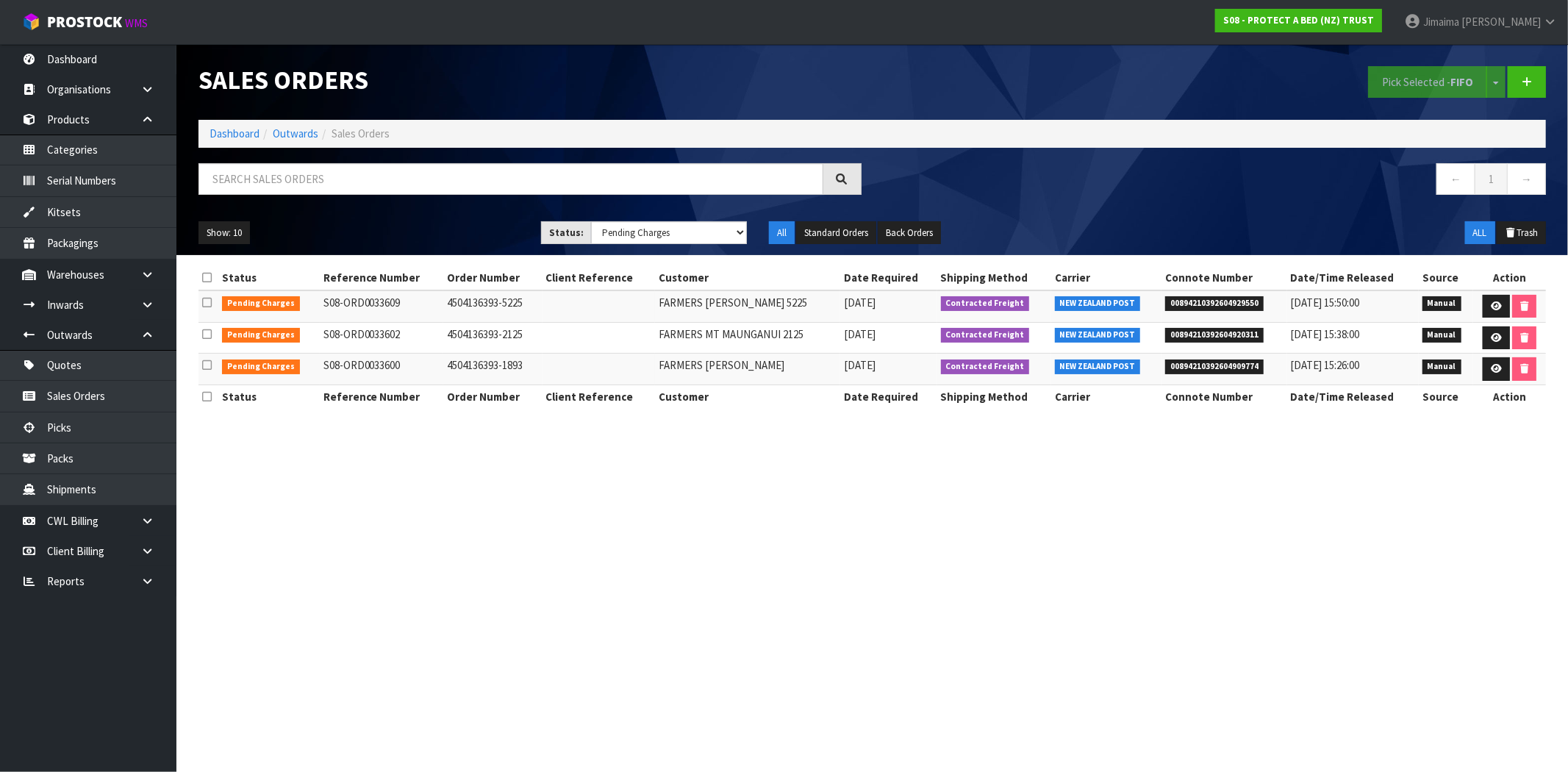
click at [655, 365] on td "FARMERS [PERSON_NAME]" at bounding box center [747, 370] width 185 height 31
click at [220, 235] on button "Show: 10" at bounding box center [224, 233] width 52 height 24
click at [240, 316] on link "50" at bounding box center [257, 320] width 116 height 20
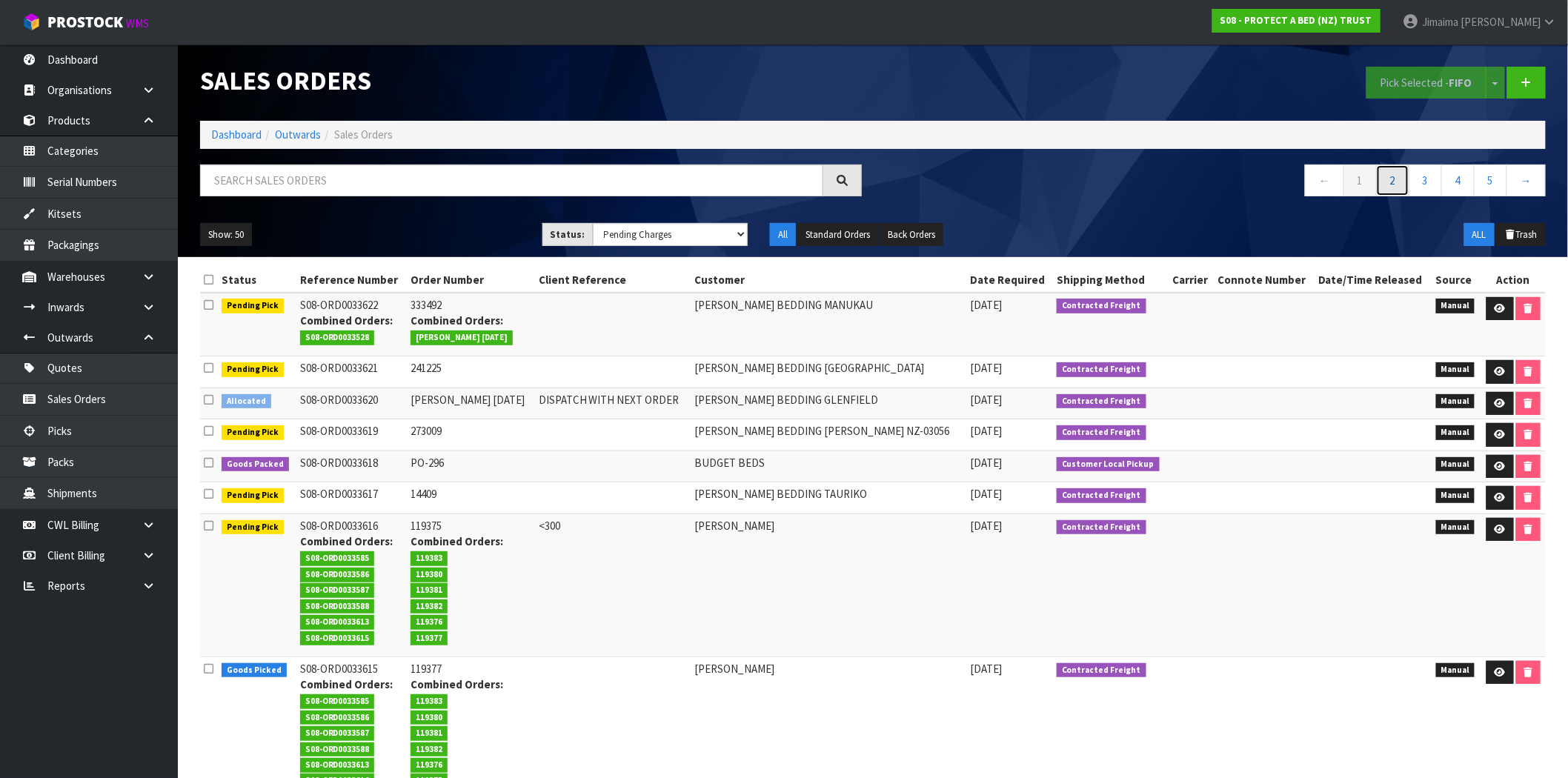
click at [1392, 174] on link "2" at bounding box center [1393, 181] width 33 height 32
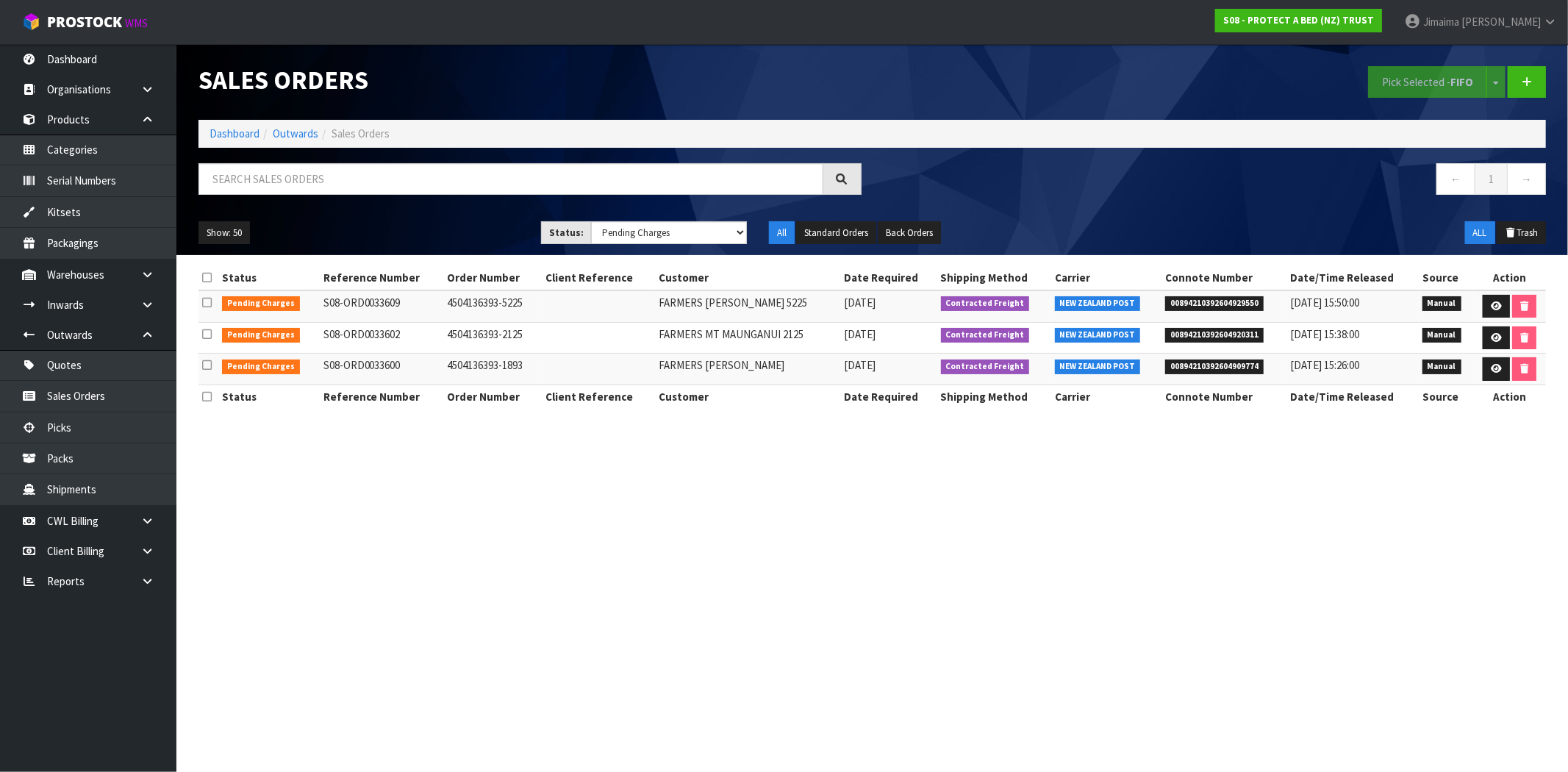
click at [975, 292] on td "Contracted Freight" at bounding box center [994, 306] width 114 height 31
click at [801, 337] on td "FARMERS MT MAUNGANUI 2125" at bounding box center [747, 337] width 185 height 31
click at [1483, 372] on link at bounding box center [1495, 369] width 27 height 24
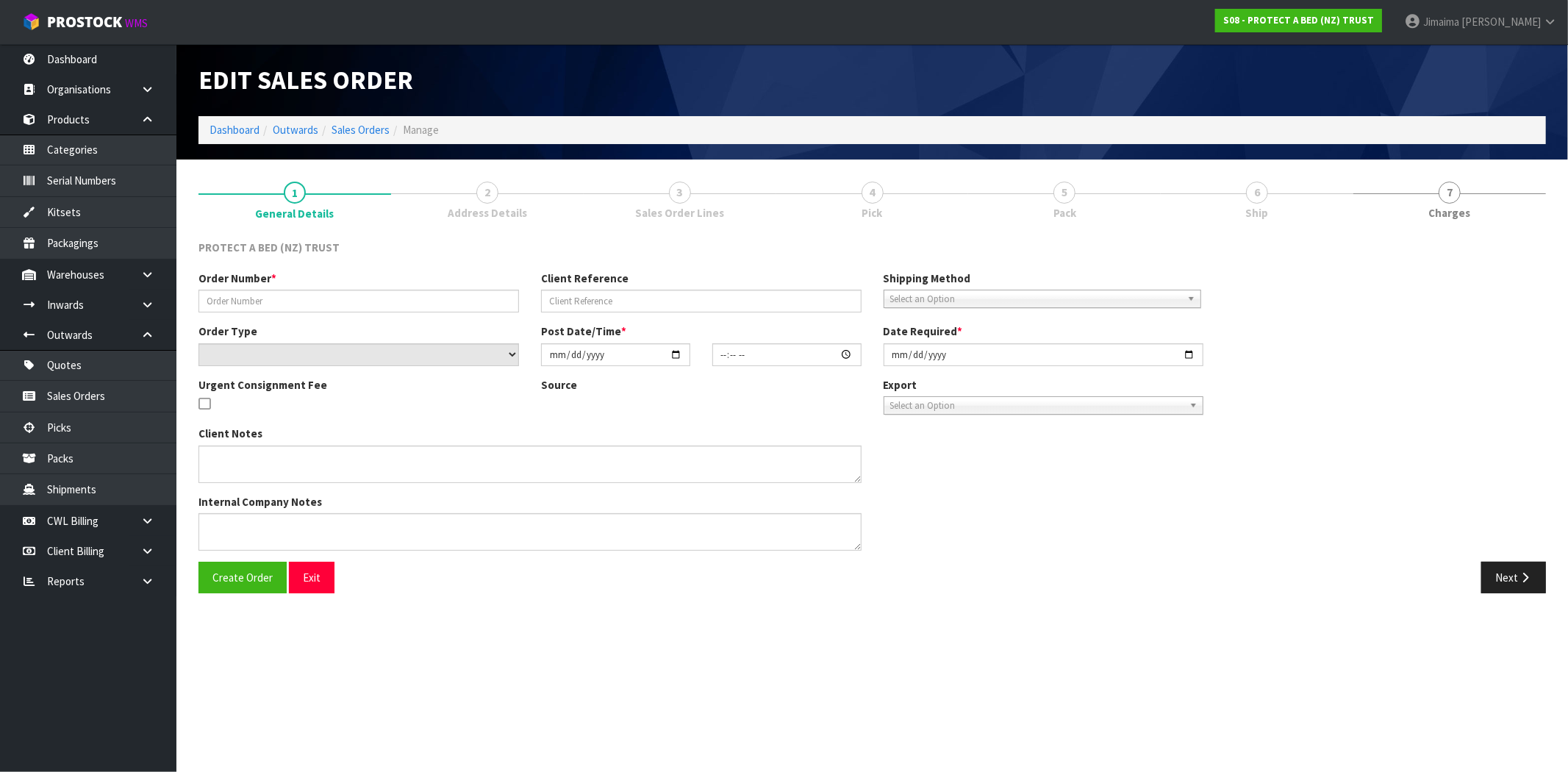
type input "4504136393-1893"
select select "number:0"
type input "[DATE]"
type input "10:15:00.000"
type input "[DATE]"
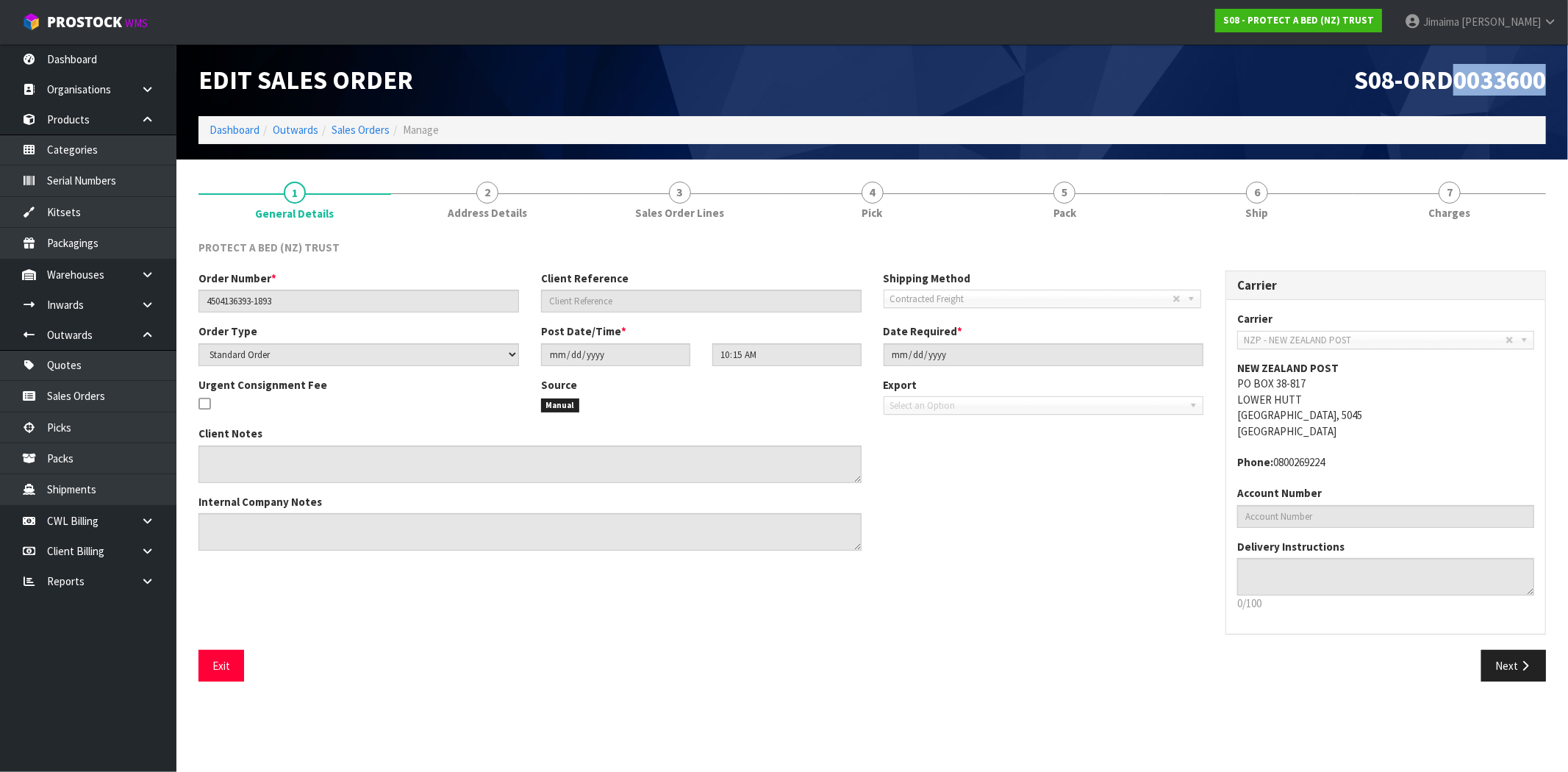
drag, startPoint x: 1532, startPoint y: 85, endPoint x: 1567, endPoint y: 75, distance: 36.4
click at [1555, 75] on header "Edit Sales Order S08-ORD0033600 Dashboard Outwards Sales Orders Manage" at bounding box center [872, 101] width 1391 height 115
copy span "0033600"
drag, startPoint x: 135, startPoint y: 449, endPoint x: 381, endPoint y: 252, distance: 315.2
click at [135, 449] on link "Packs" at bounding box center [88, 458] width 177 height 30
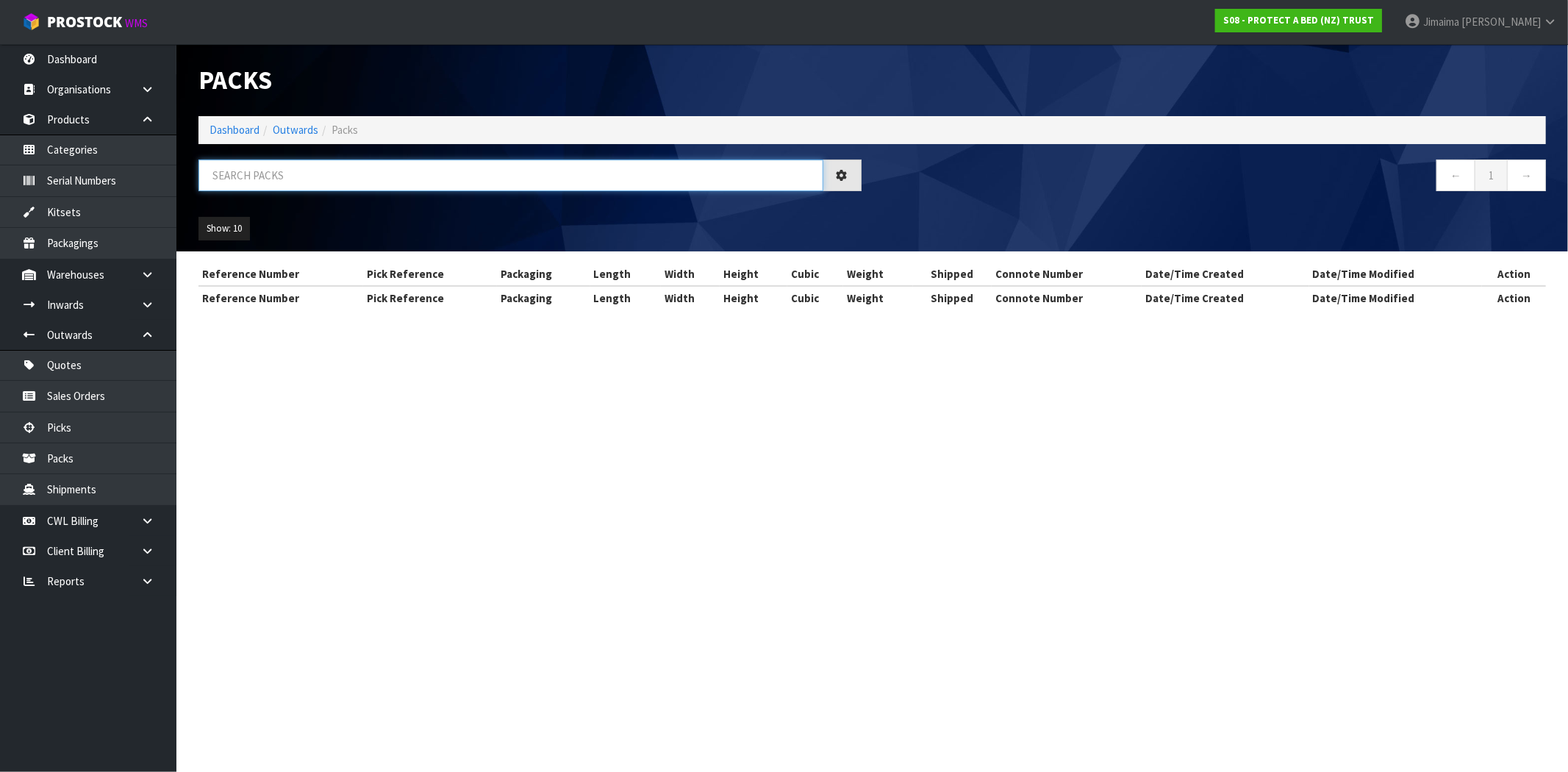
click at [362, 178] on input "text" at bounding box center [510, 175] width 625 height 31
paste input "0033600"
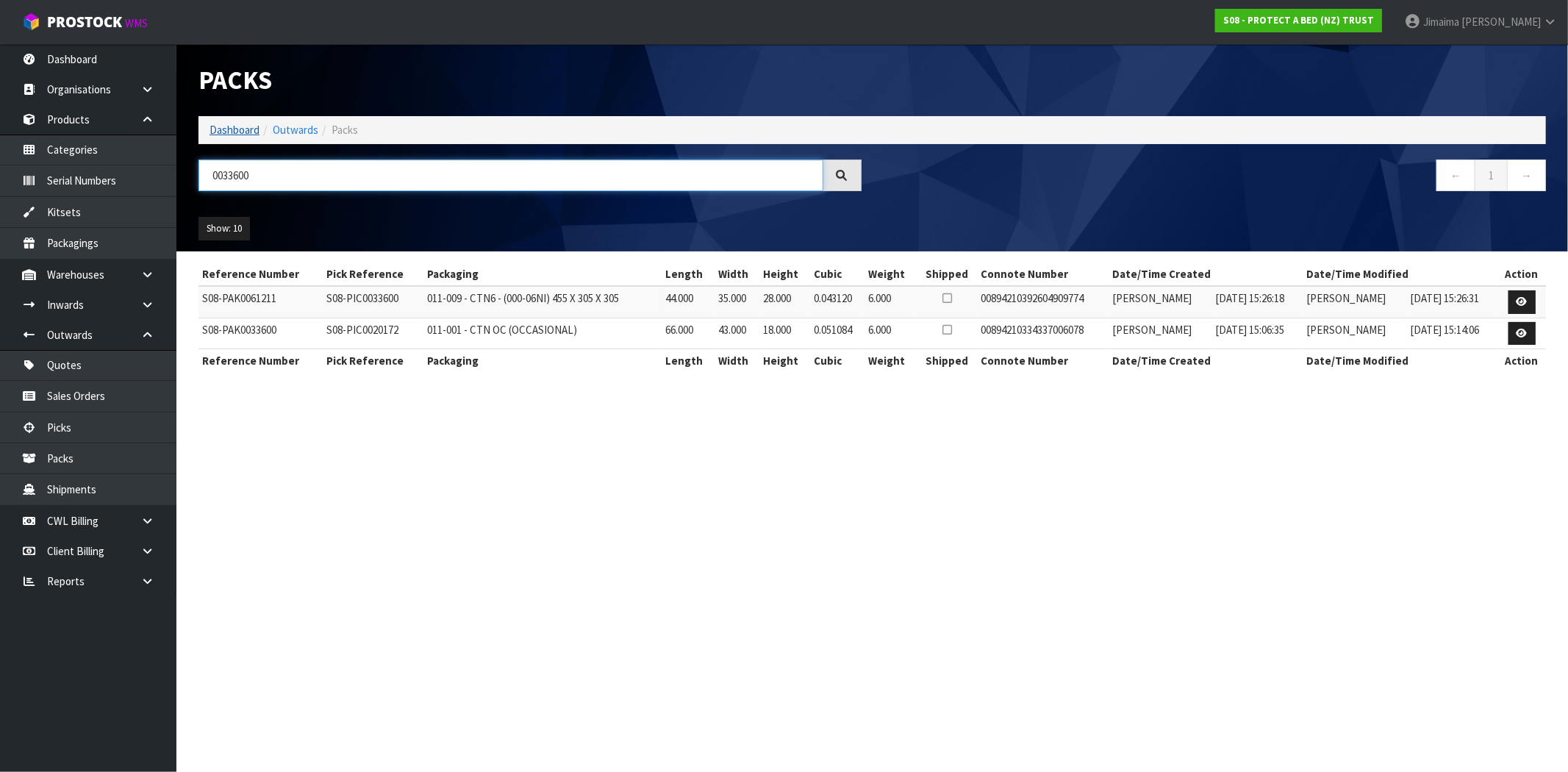
type input "0033600"
click at [220, 129] on link "Dashboard" at bounding box center [234, 129] width 50 height 14
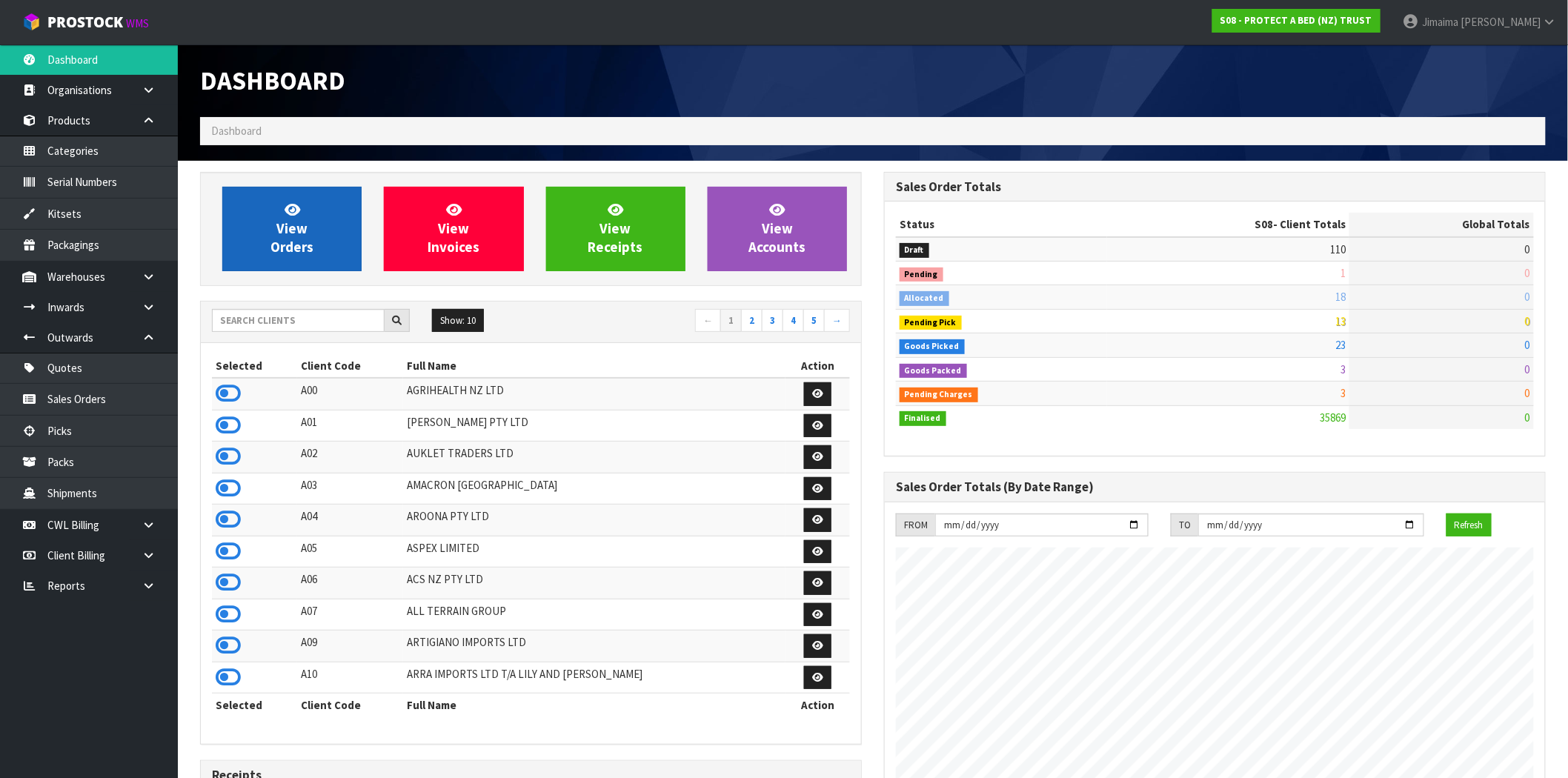
scroll to position [924, 684]
click at [320, 222] on link "View Orders" at bounding box center [292, 229] width 139 height 85
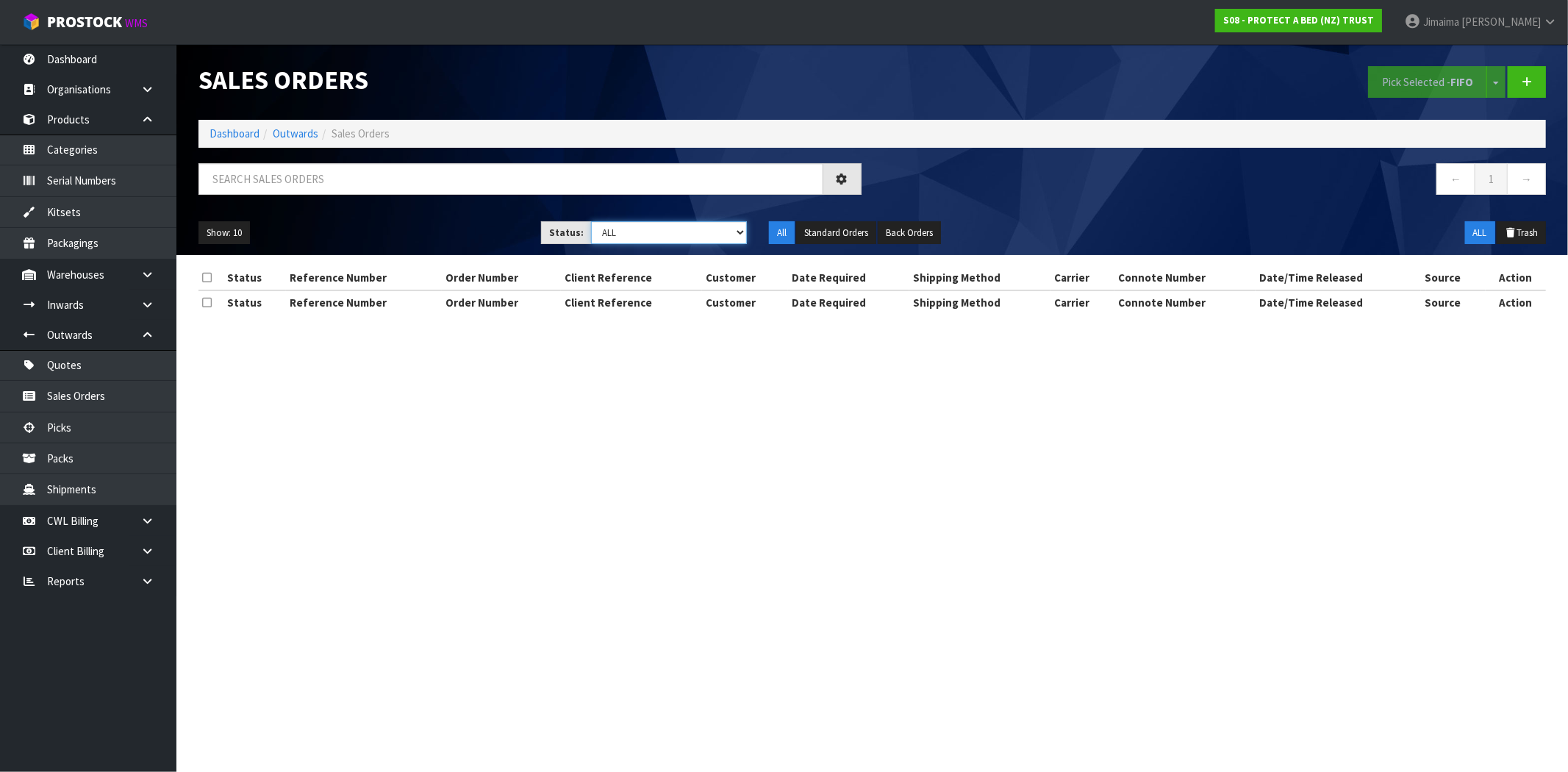
click at [683, 241] on select "Draft Pending Allocated Pending Pick Goods Picked Goods Packed Pending Charges …" at bounding box center [669, 233] width 156 height 23
select select "string:6"
click at [591, 221] on select "Draft Pending Allocated Pending Pick Goods Picked Goods Packed Pending Charges …" at bounding box center [669, 233] width 156 height 23
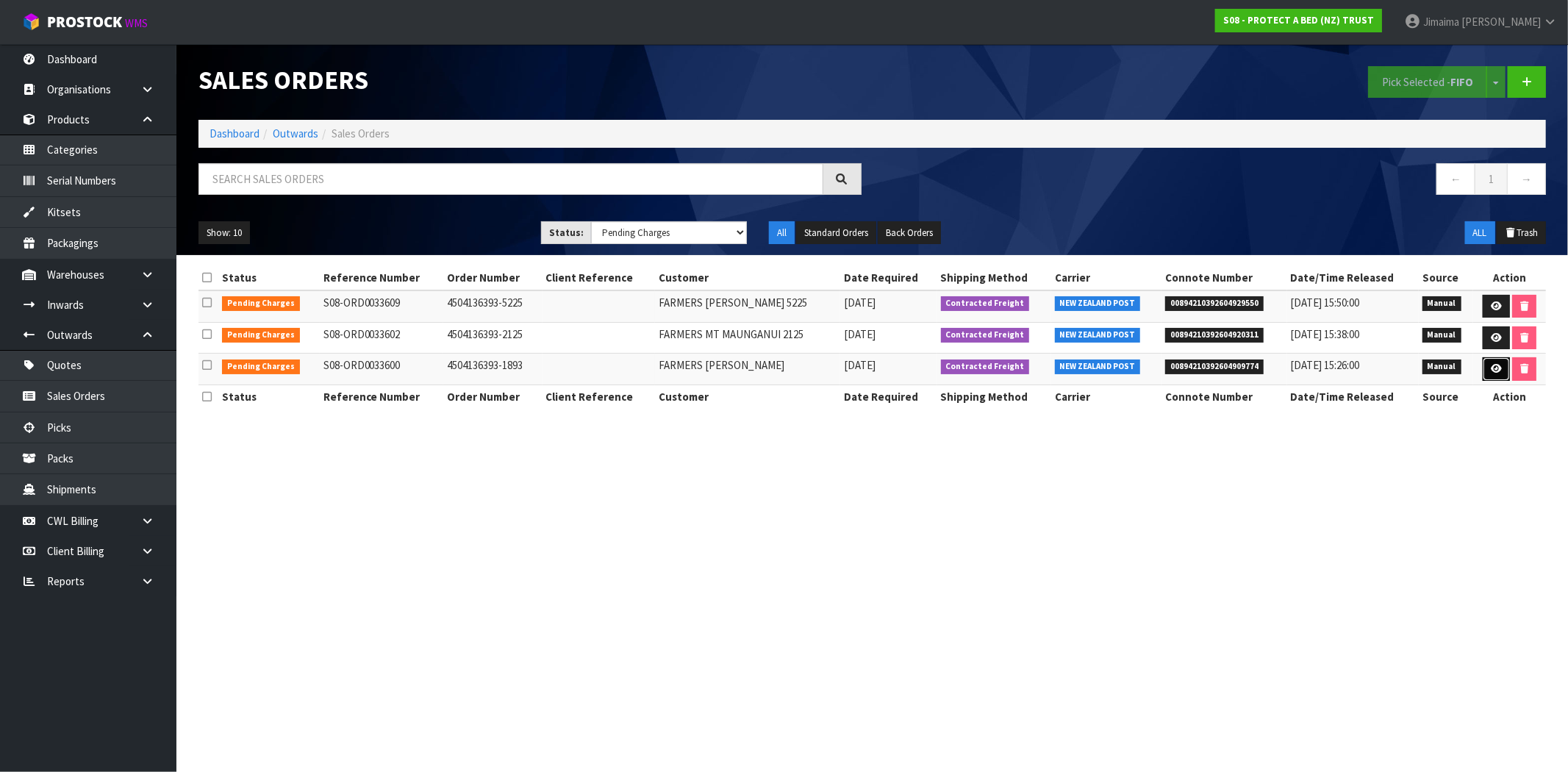
click at [1488, 373] on link at bounding box center [1495, 369] width 27 height 24
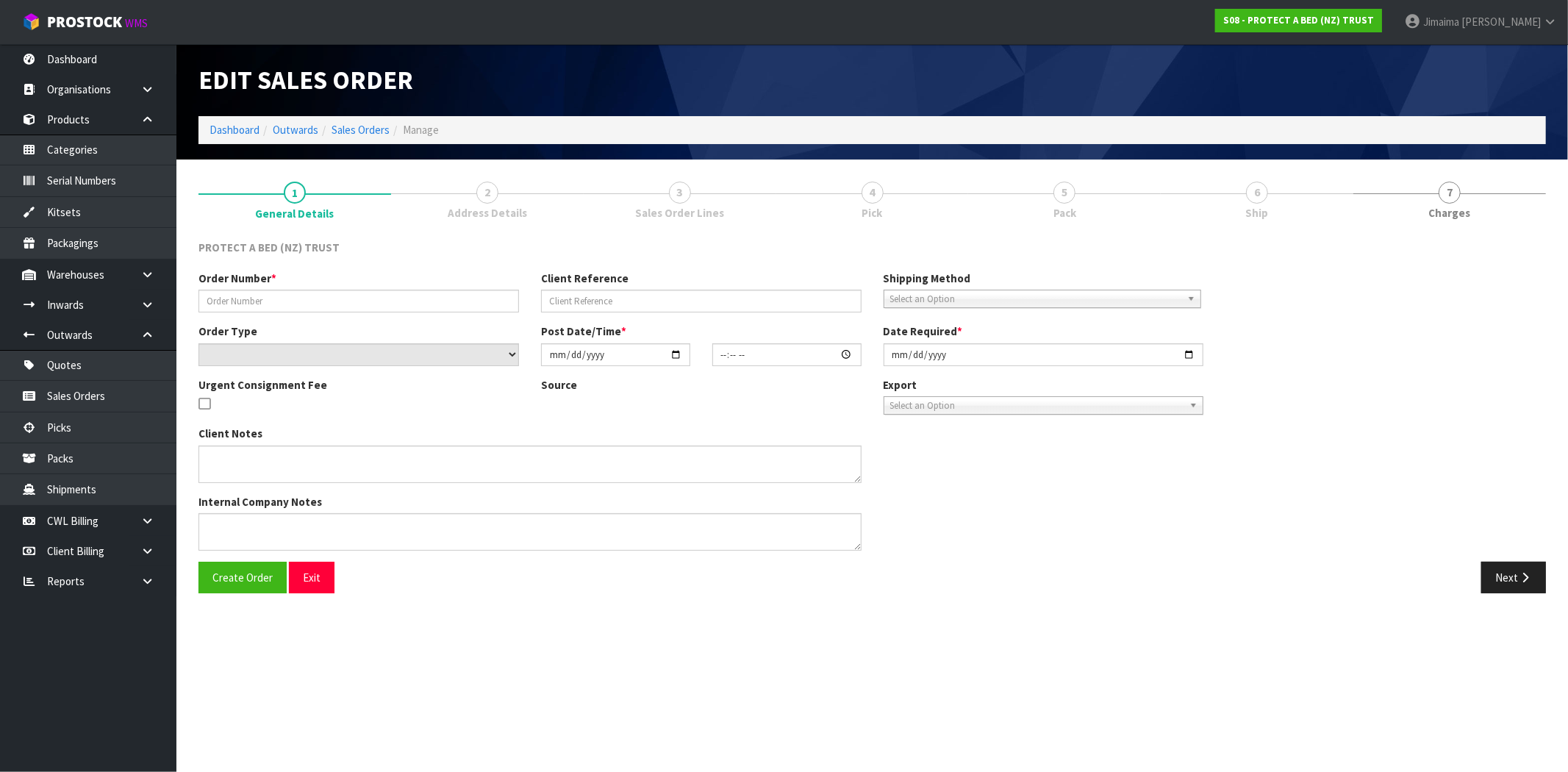
type input "4504136393-1893"
select select "number:0"
type input "[DATE]"
type input "10:15:00.000"
type input "[DATE]"
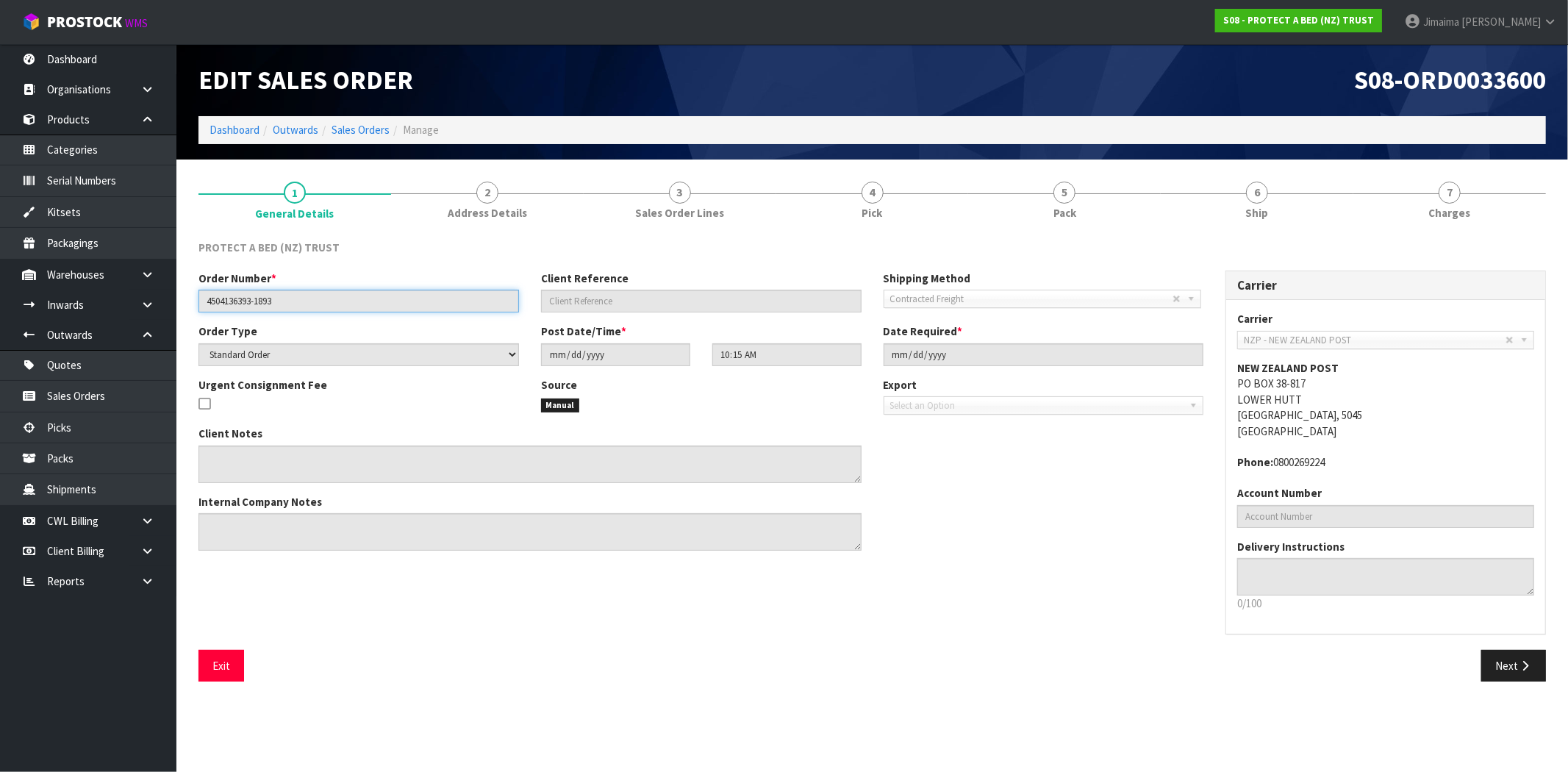
click at [243, 303] on input "4504136393-1893" at bounding box center [358, 301] width 321 height 23
click at [266, 303] on input "4504136393-1893" at bounding box center [358, 301] width 321 height 23
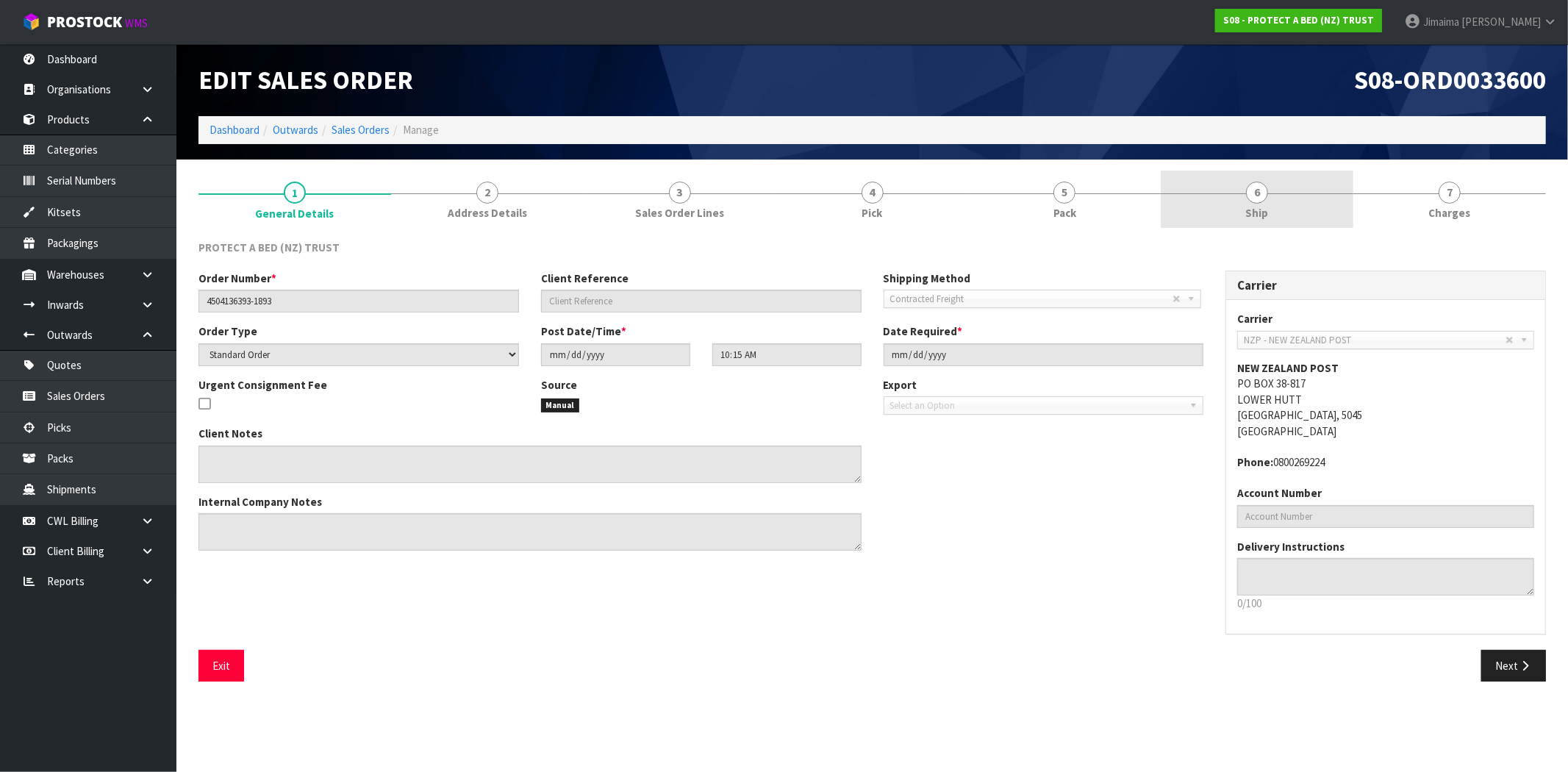
drag, startPoint x: 1323, startPoint y: 200, endPoint x: 1306, endPoint y: 213, distance: 21.4
click at [1323, 200] on link "6 Ship" at bounding box center [1257, 199] width 192 height 58
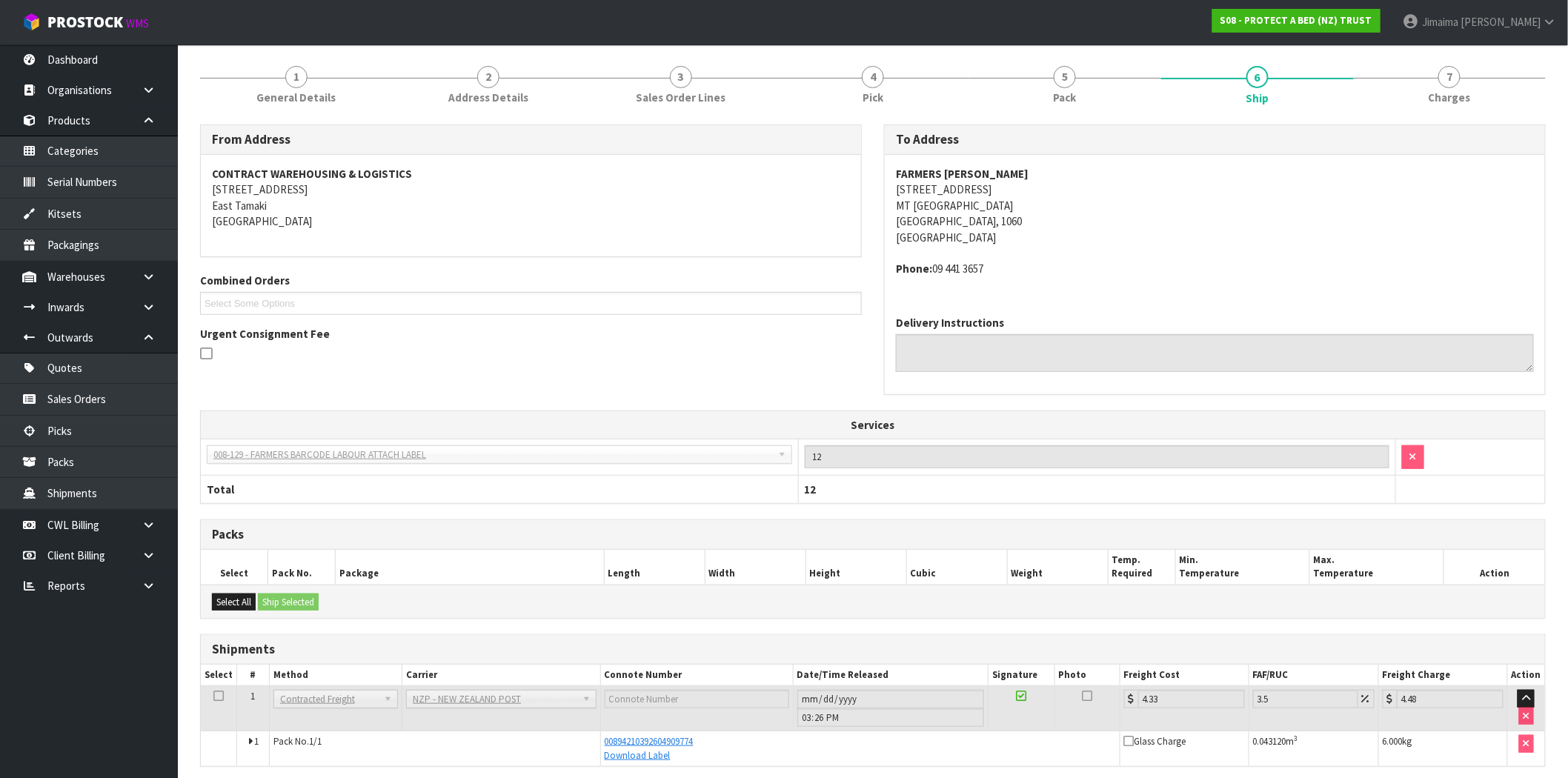
scroll to position [176, 0]
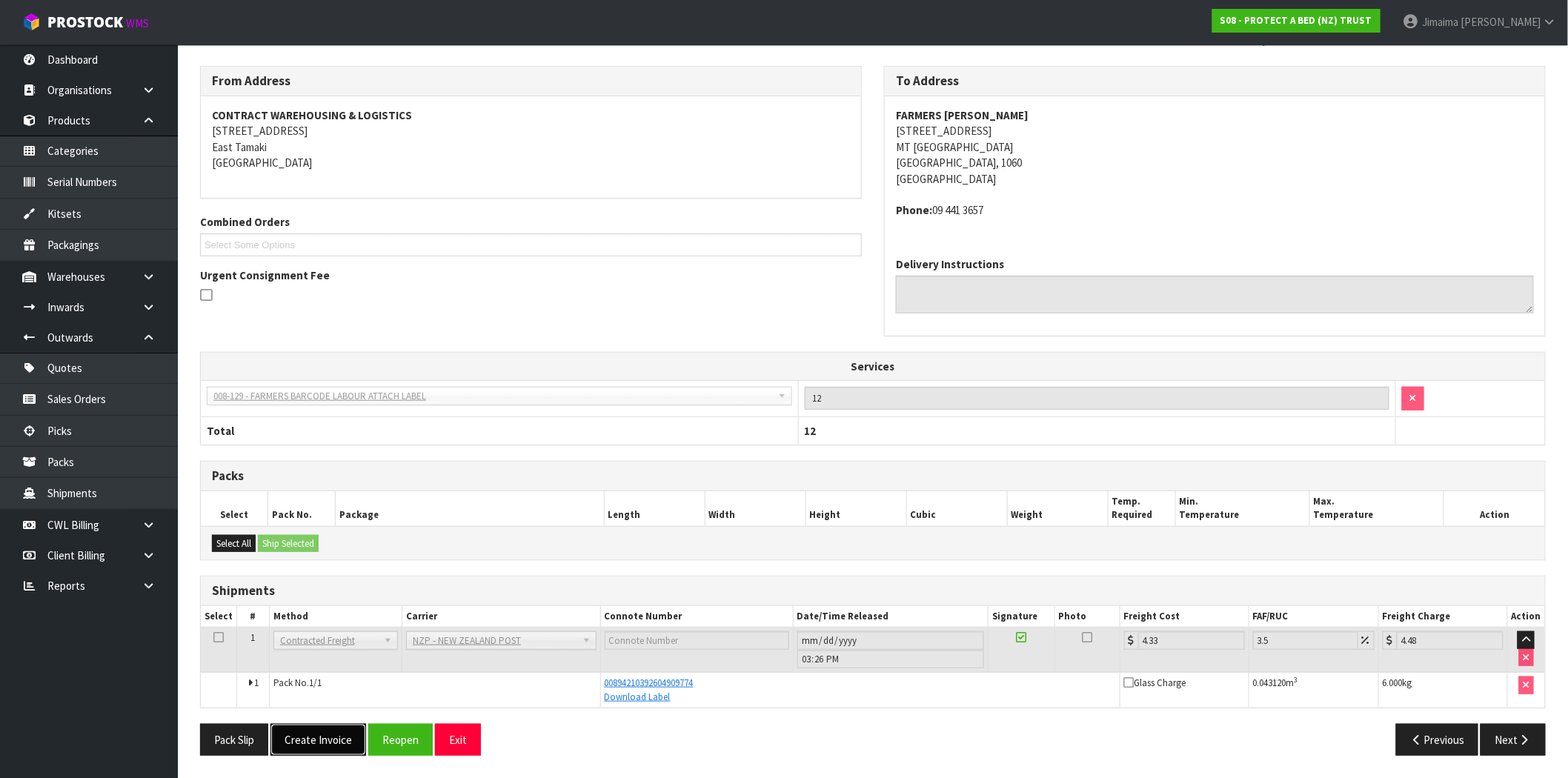
click at [338, 743] on button "Create Invoice" at bounding box center [318, 740] width 95 height 32
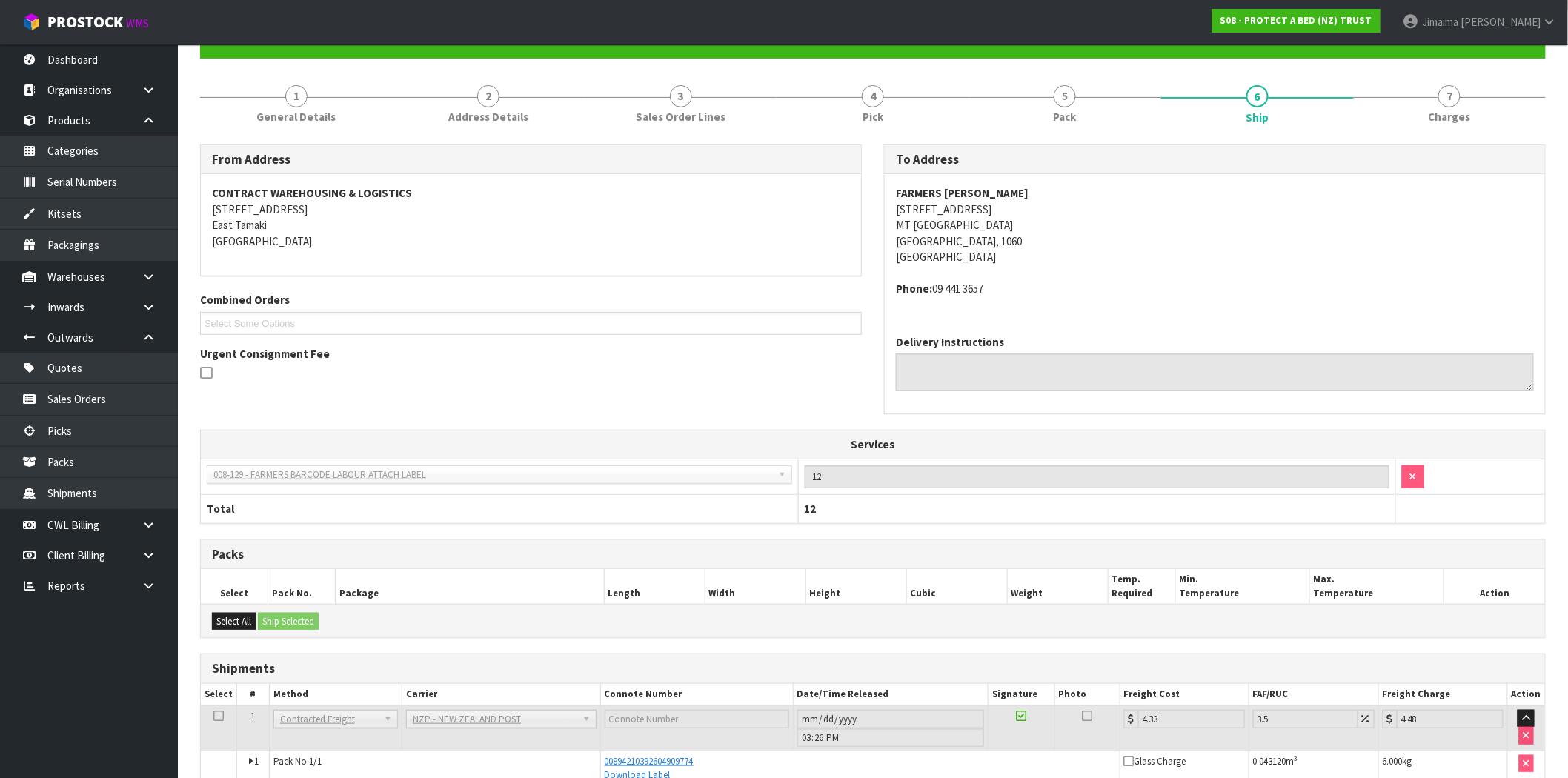
scroll to position [231, 0]
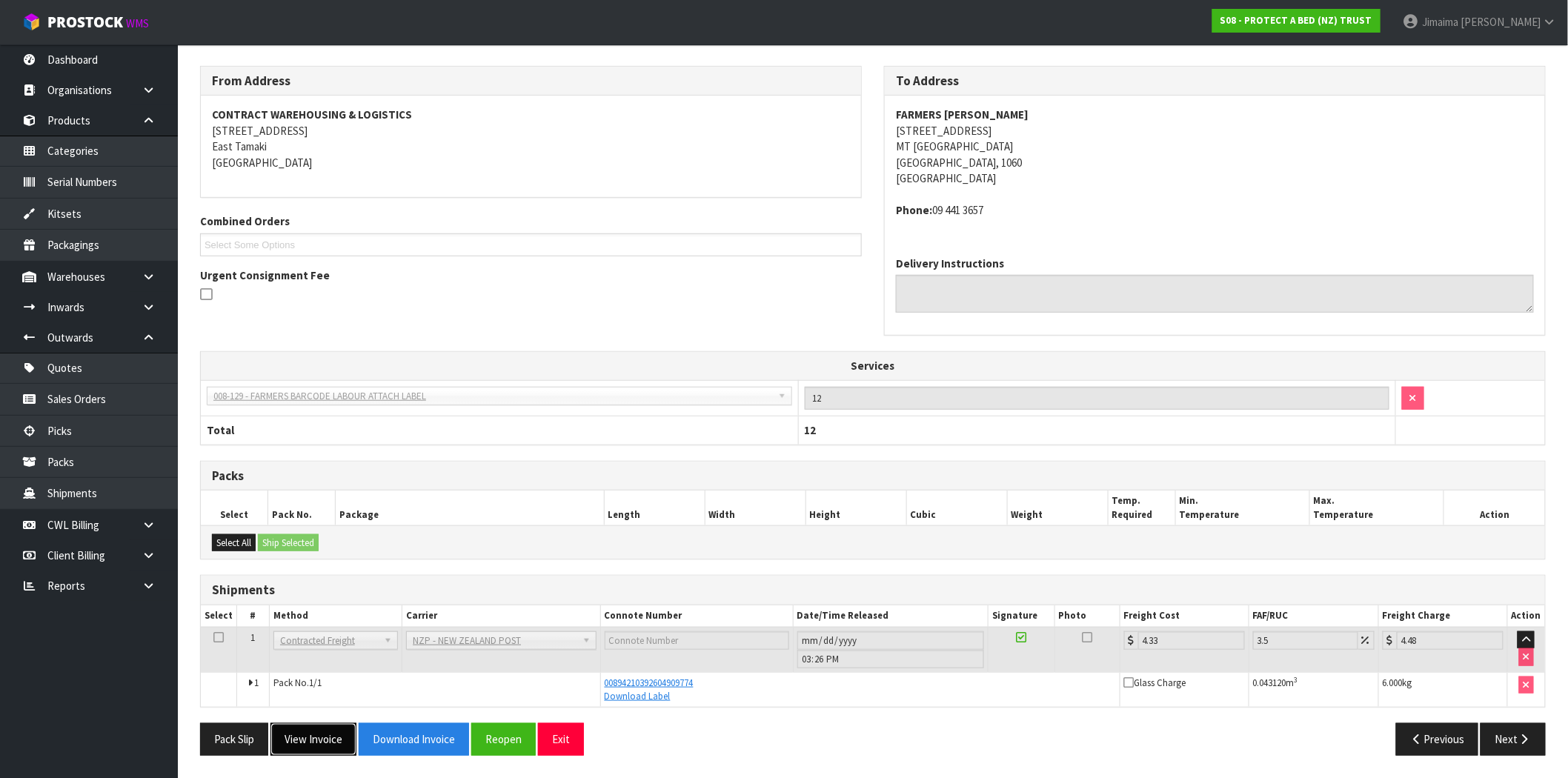
click at [323, 738] on button "View Invoice" at bounding box center [314, 739] width 86 height 32
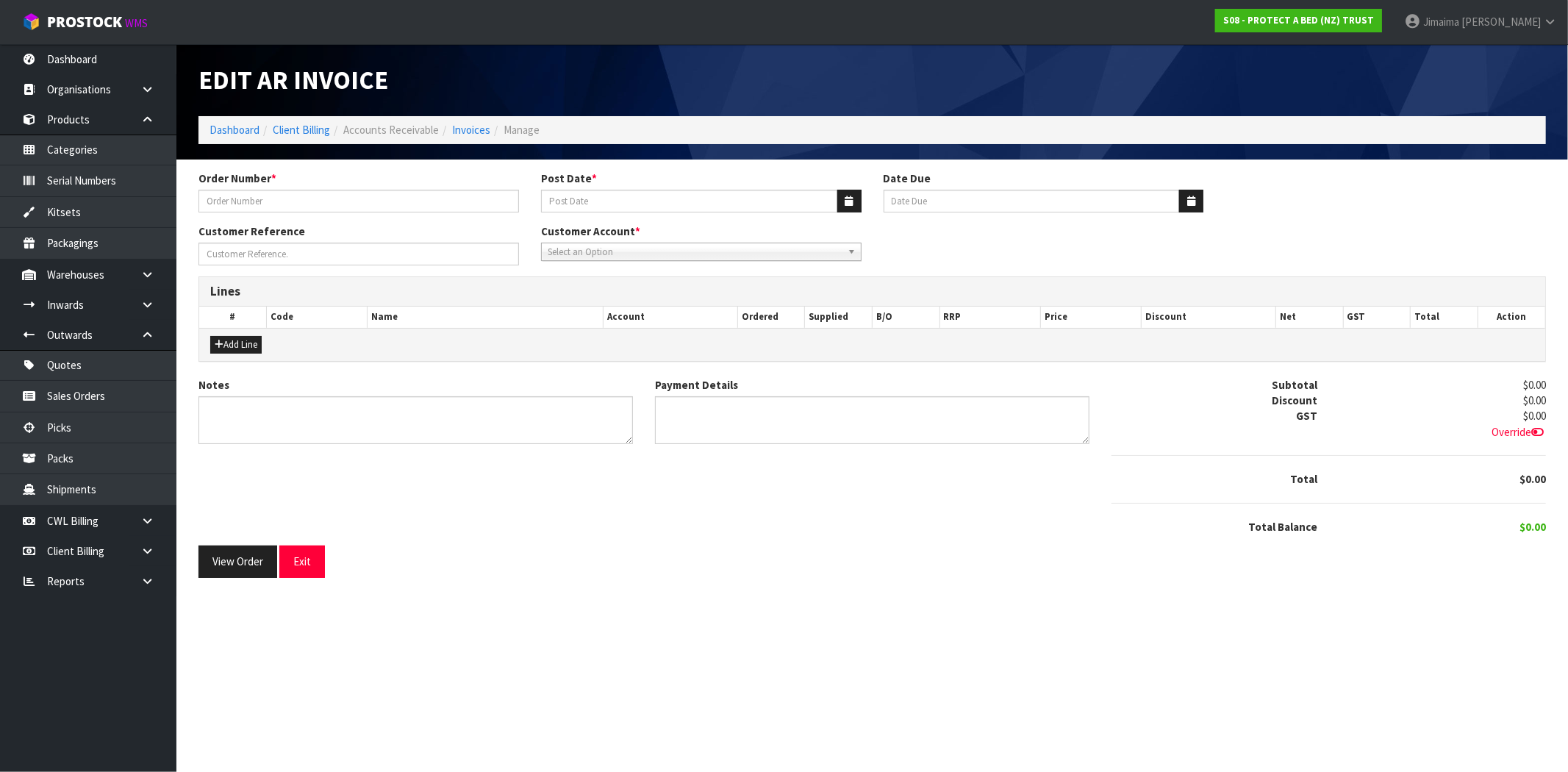
type input "4504136393-1893"
type input "[DATE]"
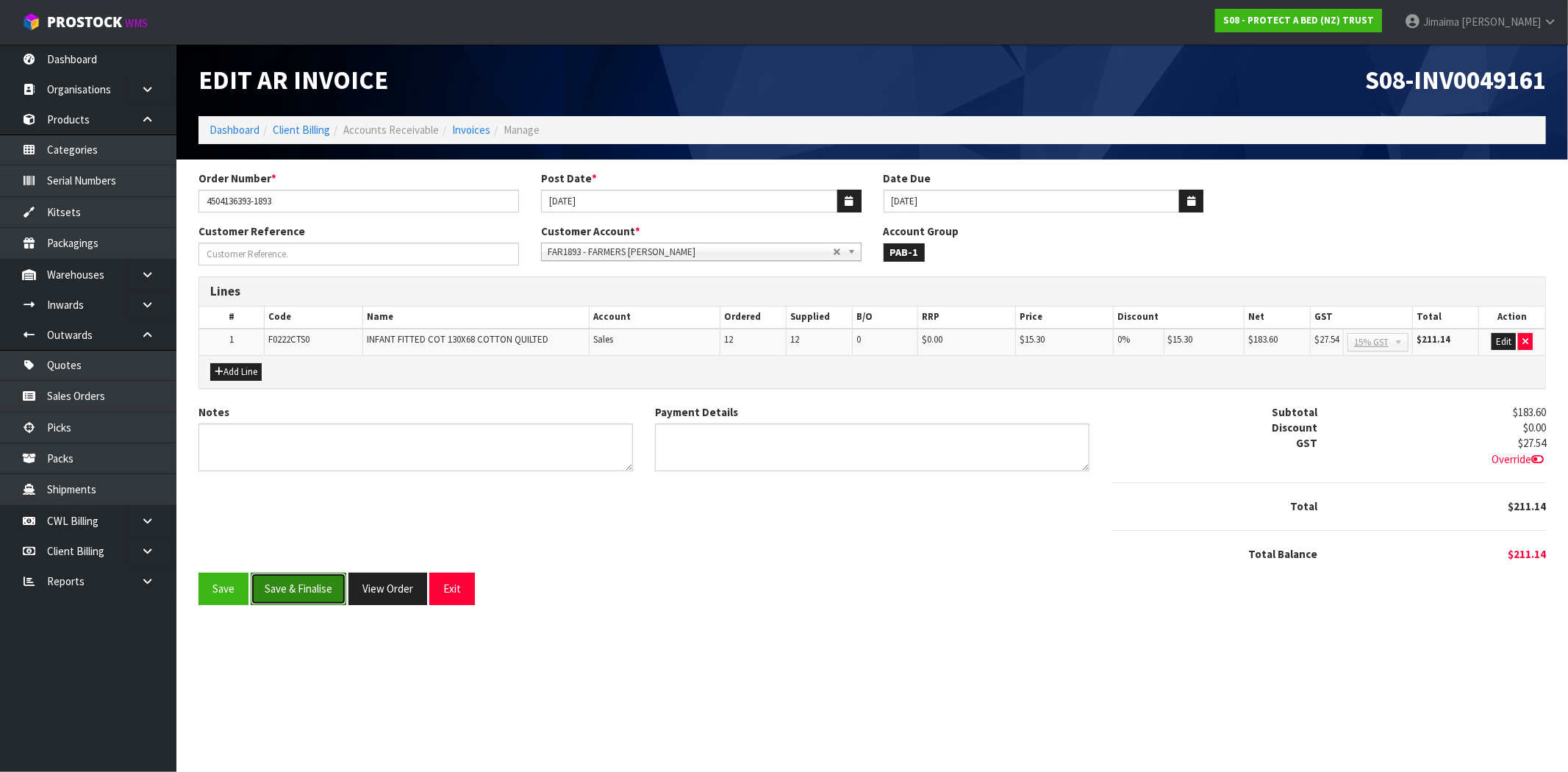
click at [311, 584] on button "Save & Finalise" at bounding box center [298, 588] width 95 height 31
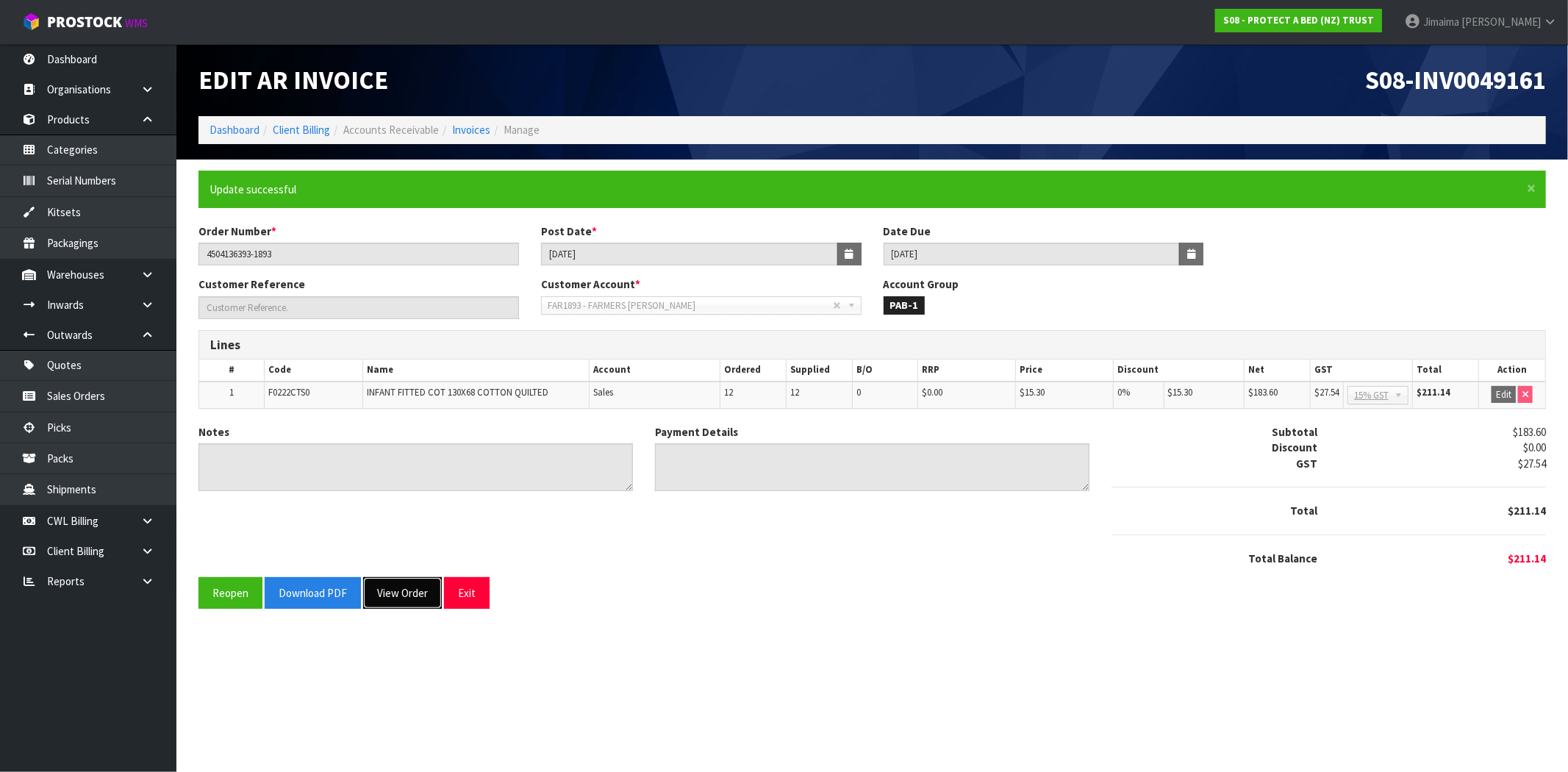
drag, startPoint x: 399, startPoint y: 585, endPoint x: 482, endPoint y: 488, distance: 127.7
click at [399, 585] on button "View Order" at bounding box center [402, 593] width 79 height 31
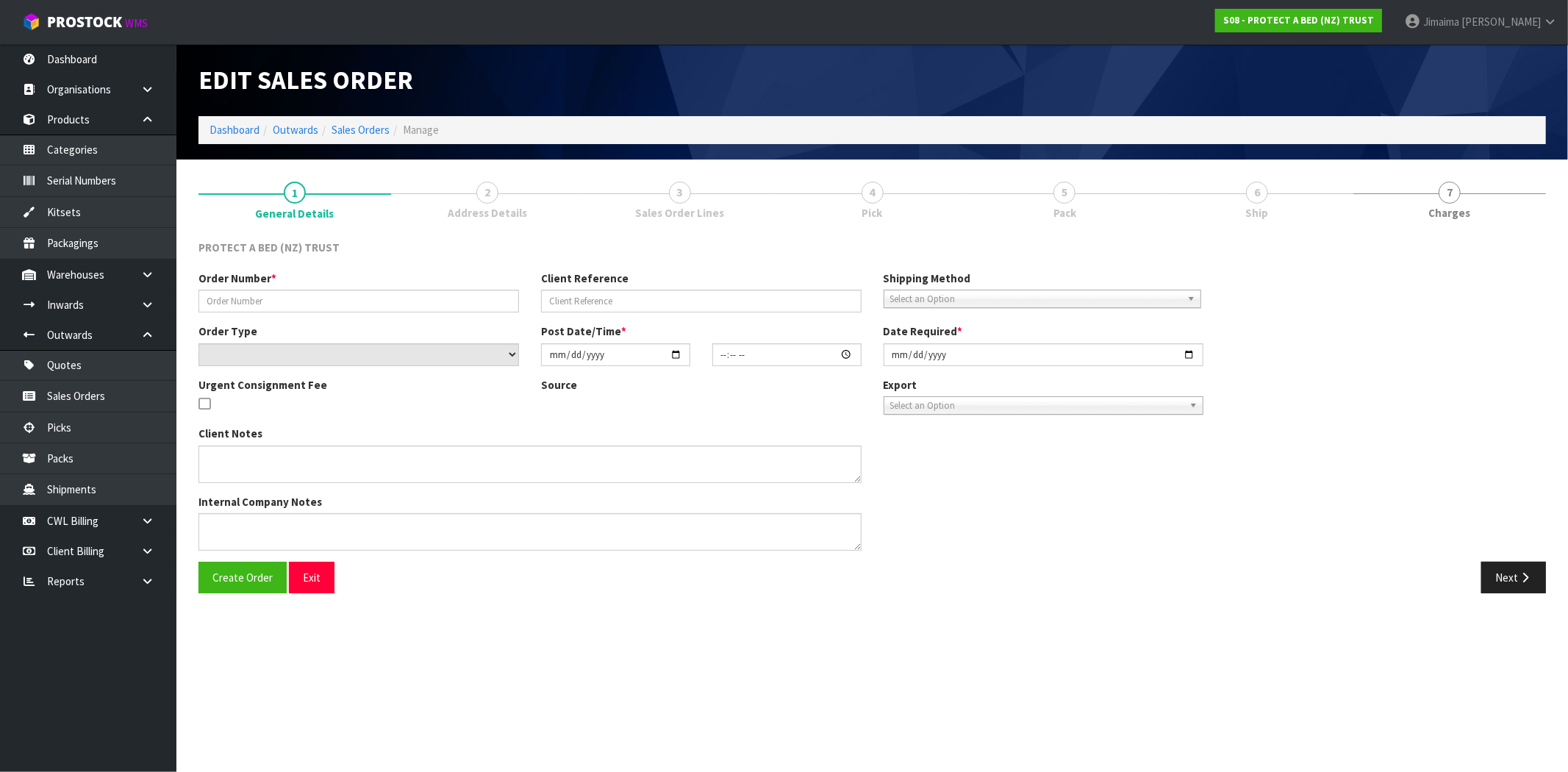
type input "4504136393-1893"
select select "number:0"
type input "2025-09-29"
type input "10:15:00.000"
type input "2025-09-29"
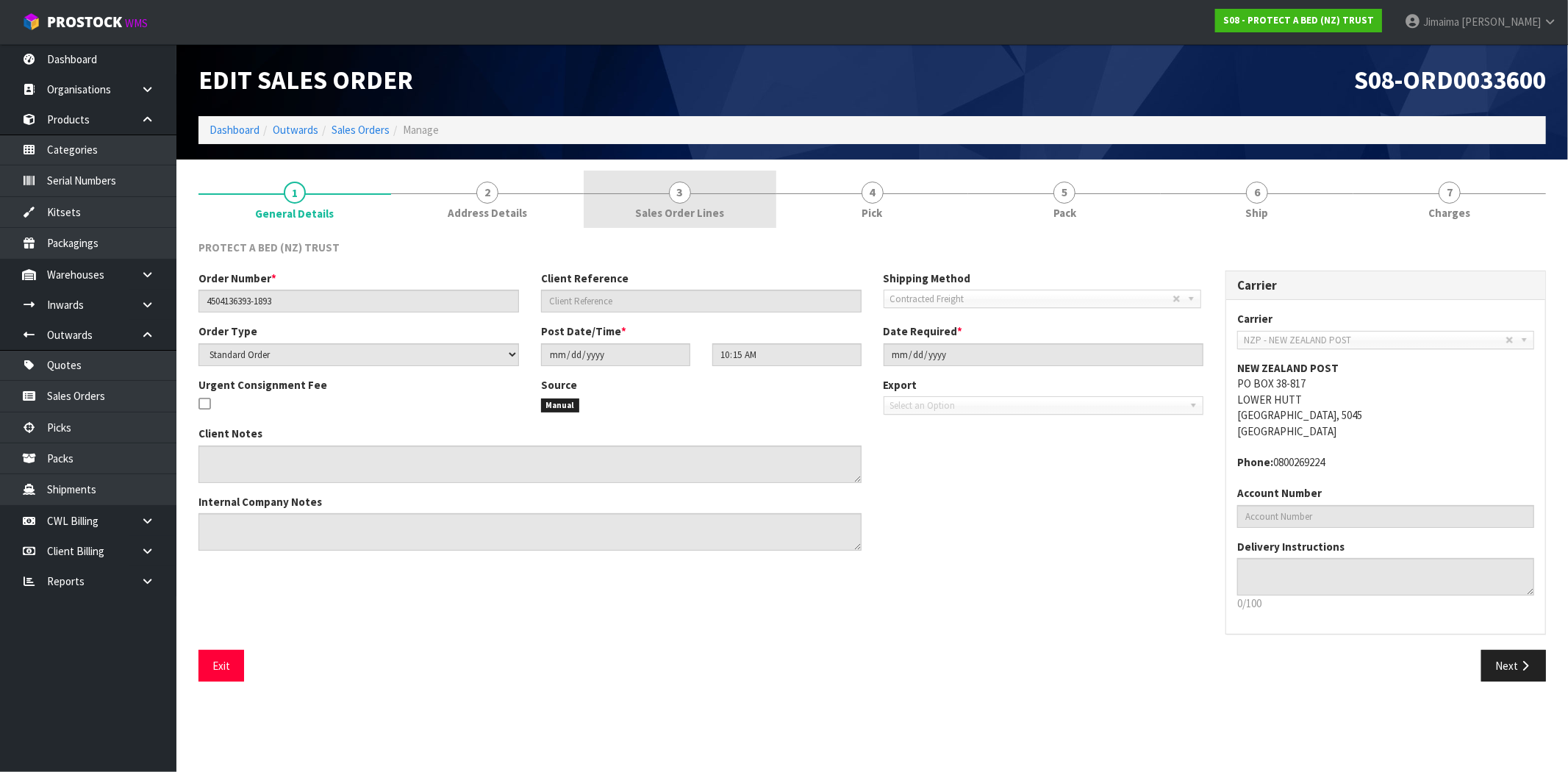
click at [662, 203] on link "3 Sales Order Lines" at bounding box center [680, 199] width 192 height 58
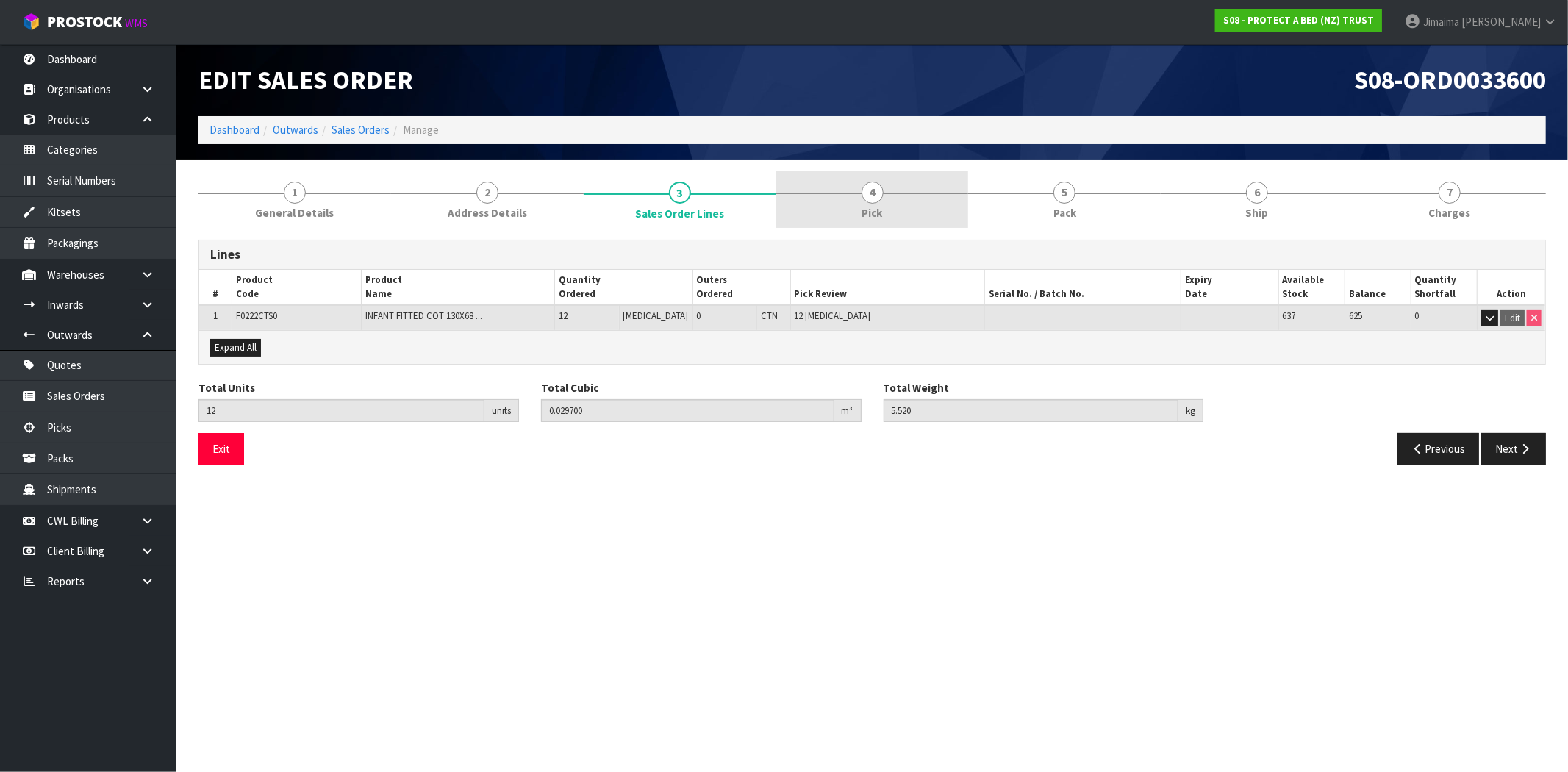
click at [856, 216] on link "4 Pick" at bounding box center [872, 199] width 192 height 58
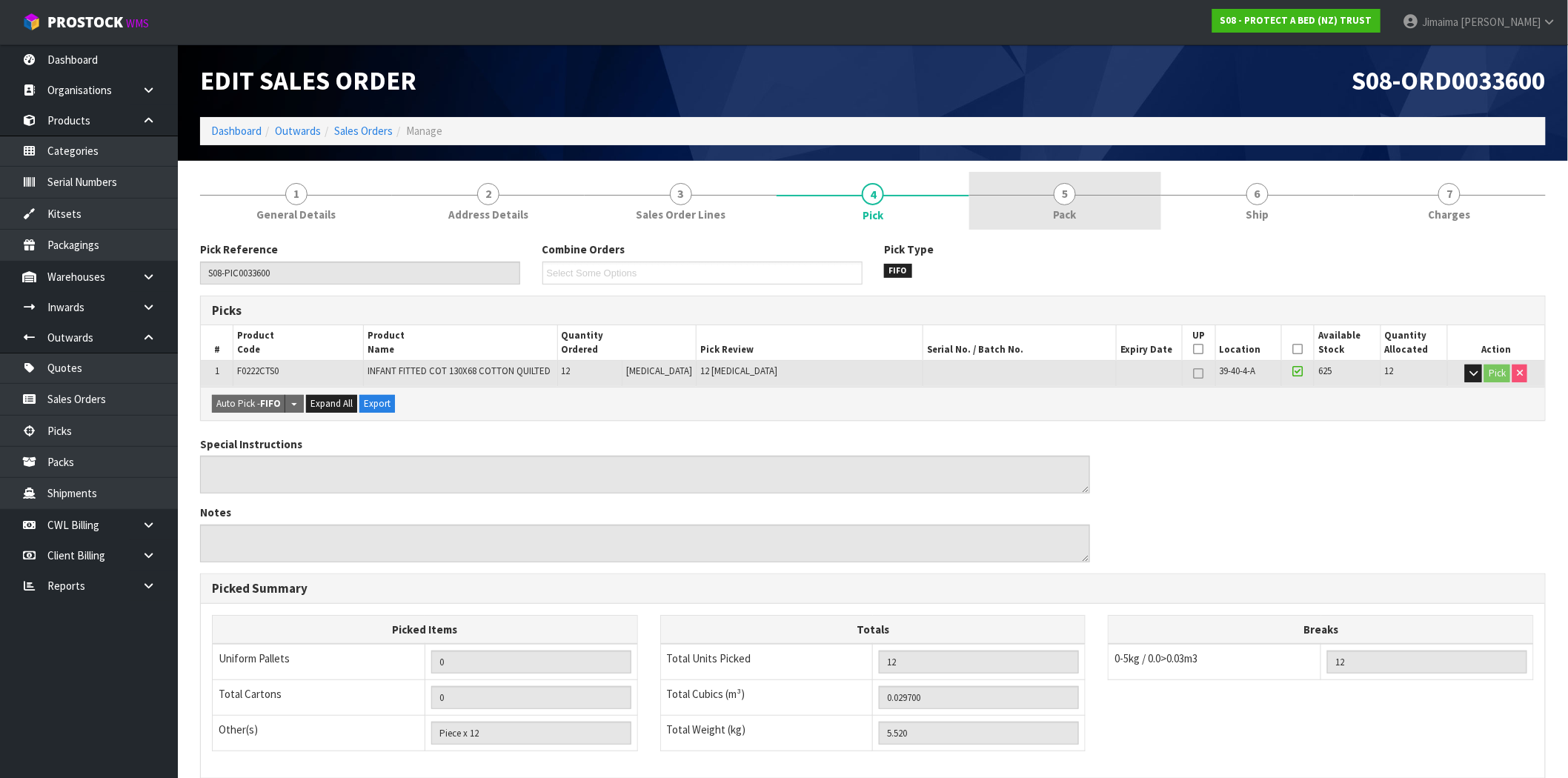
click at [1138, 206] on link "5 Pack" at bounding box center [1066, 201] width 192 height 58
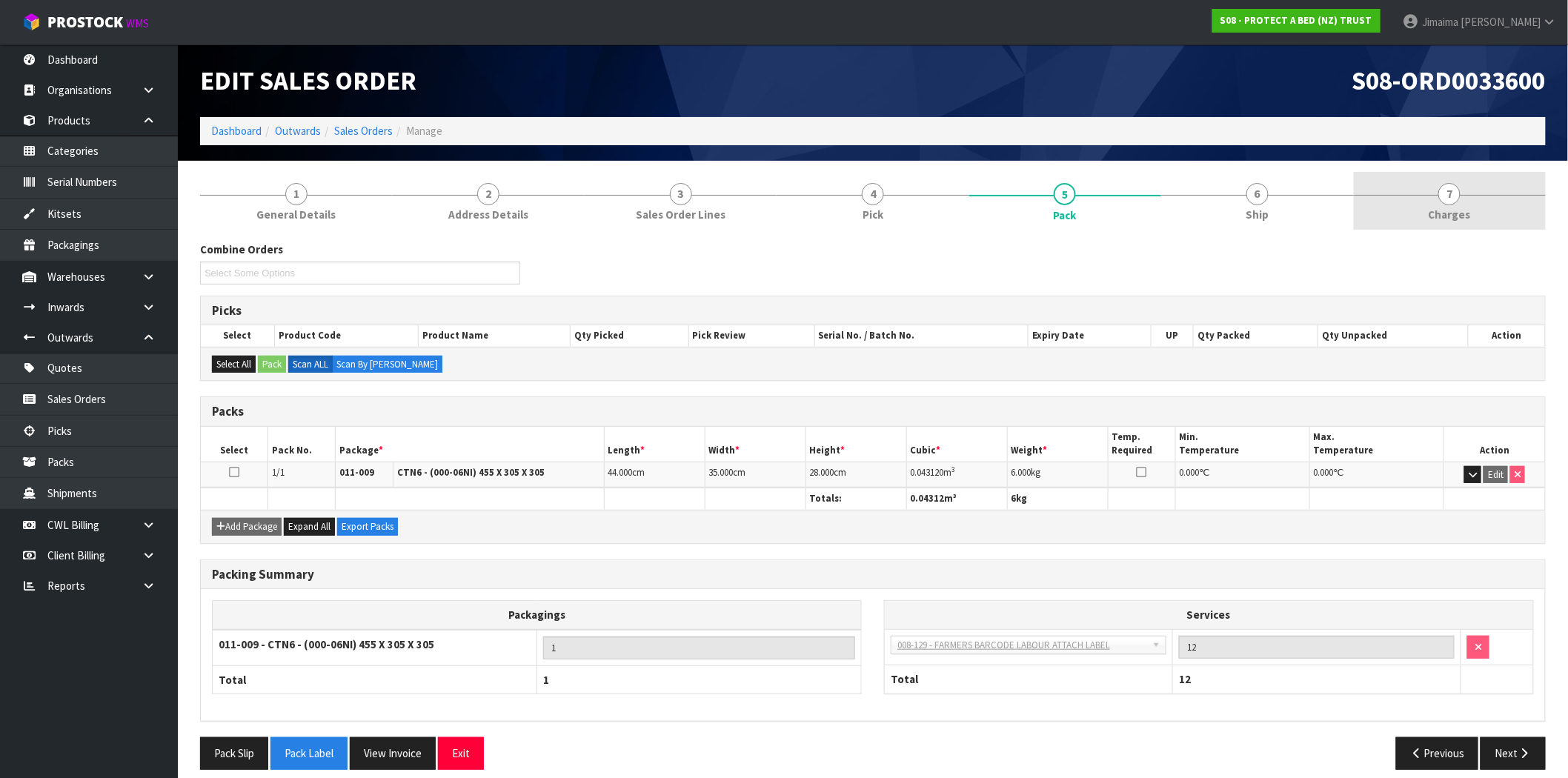
drag, startPoint x: 1478, startPoint y: 209, endPoint x: 679, endPoint y: 305, distance: 804.7
click at [1477, 209] on link "7 Charges" at bounding box center [1450, 201] width 192 height 58
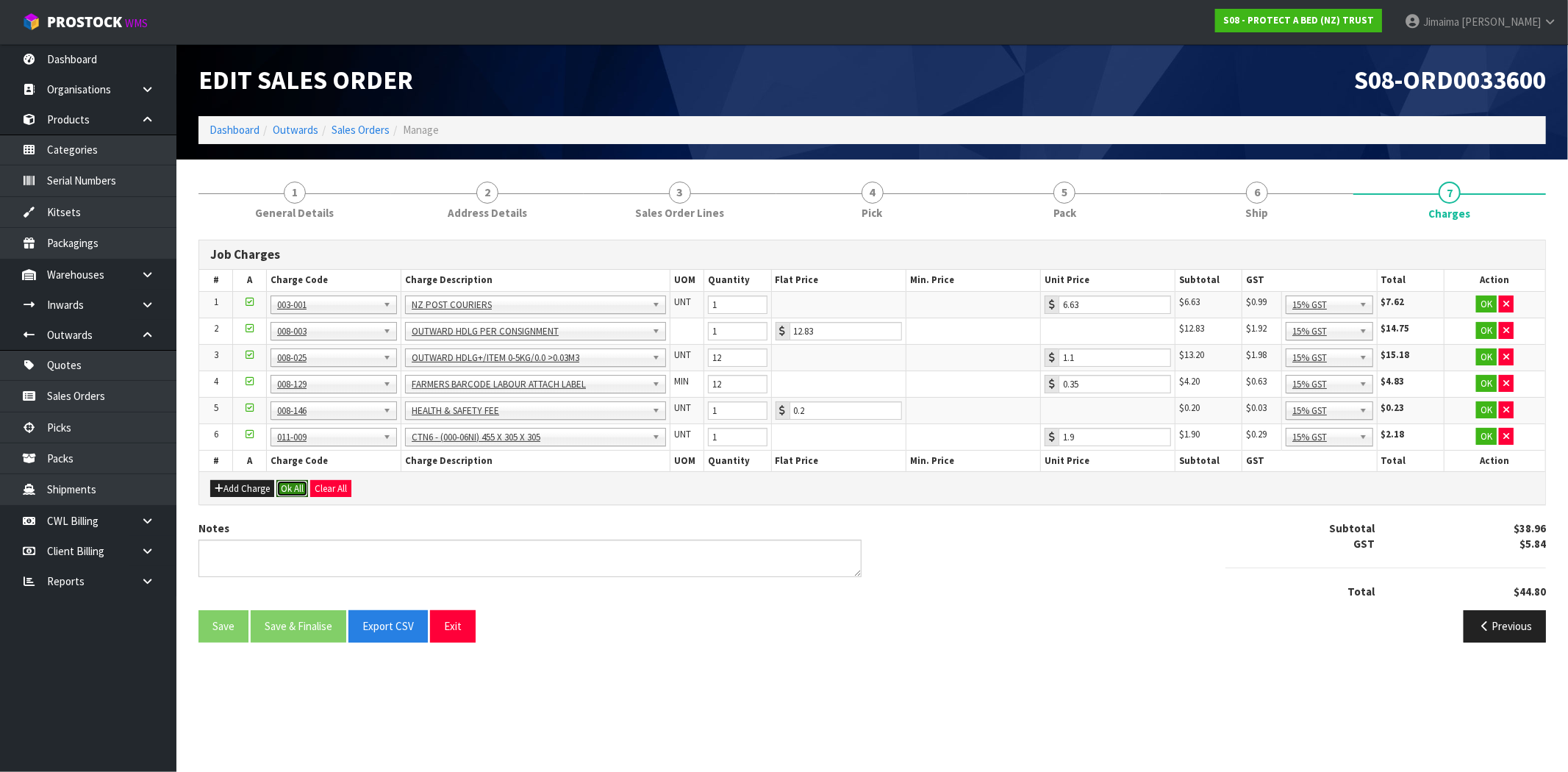
click at [290, 486] on button "Ok All" at bounding box center [292, 489] width 31 height 17
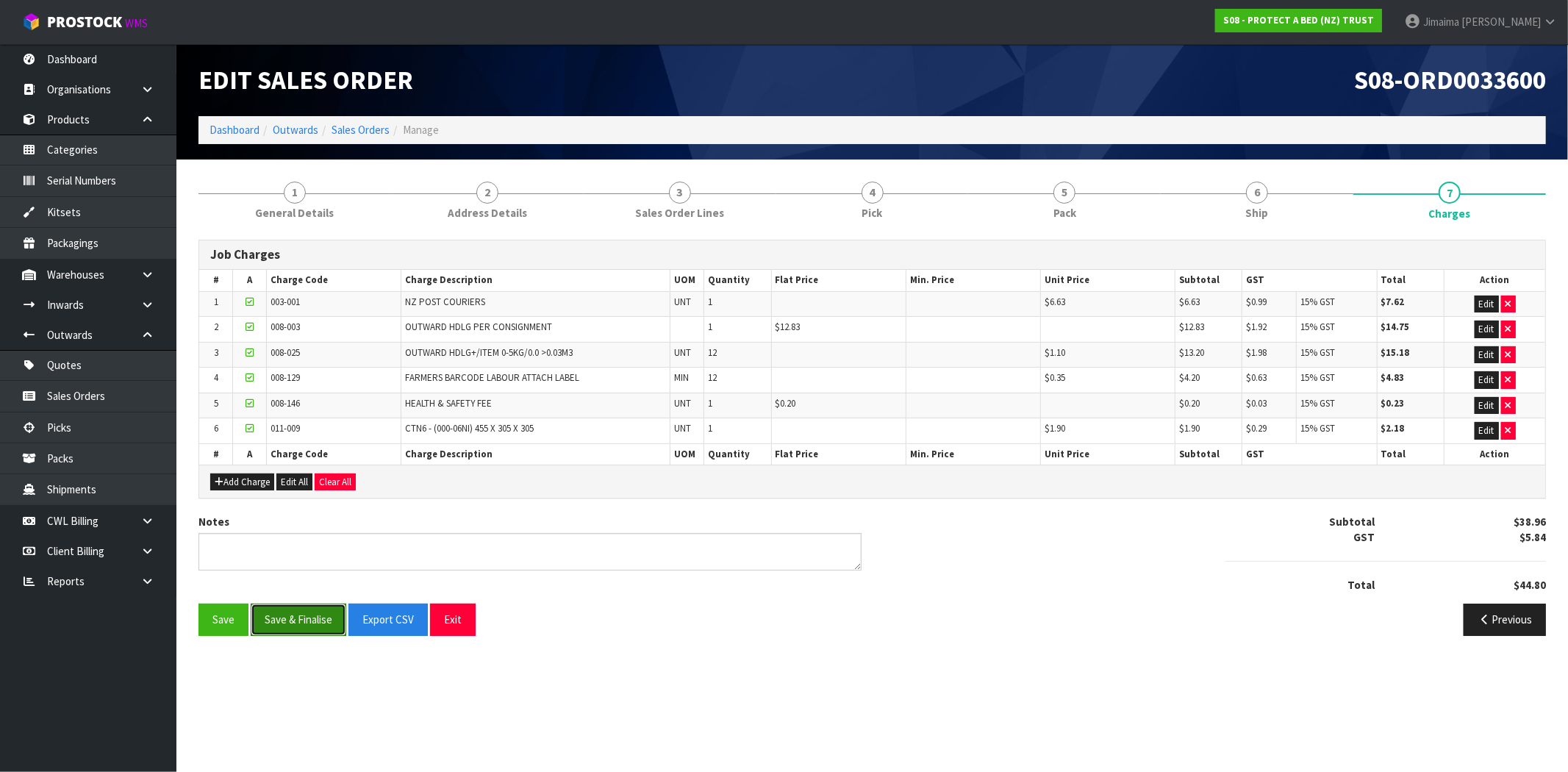
click at [297, 613] on button "Save & Finalise" at bounding box center [298, 619] width 95 height 31
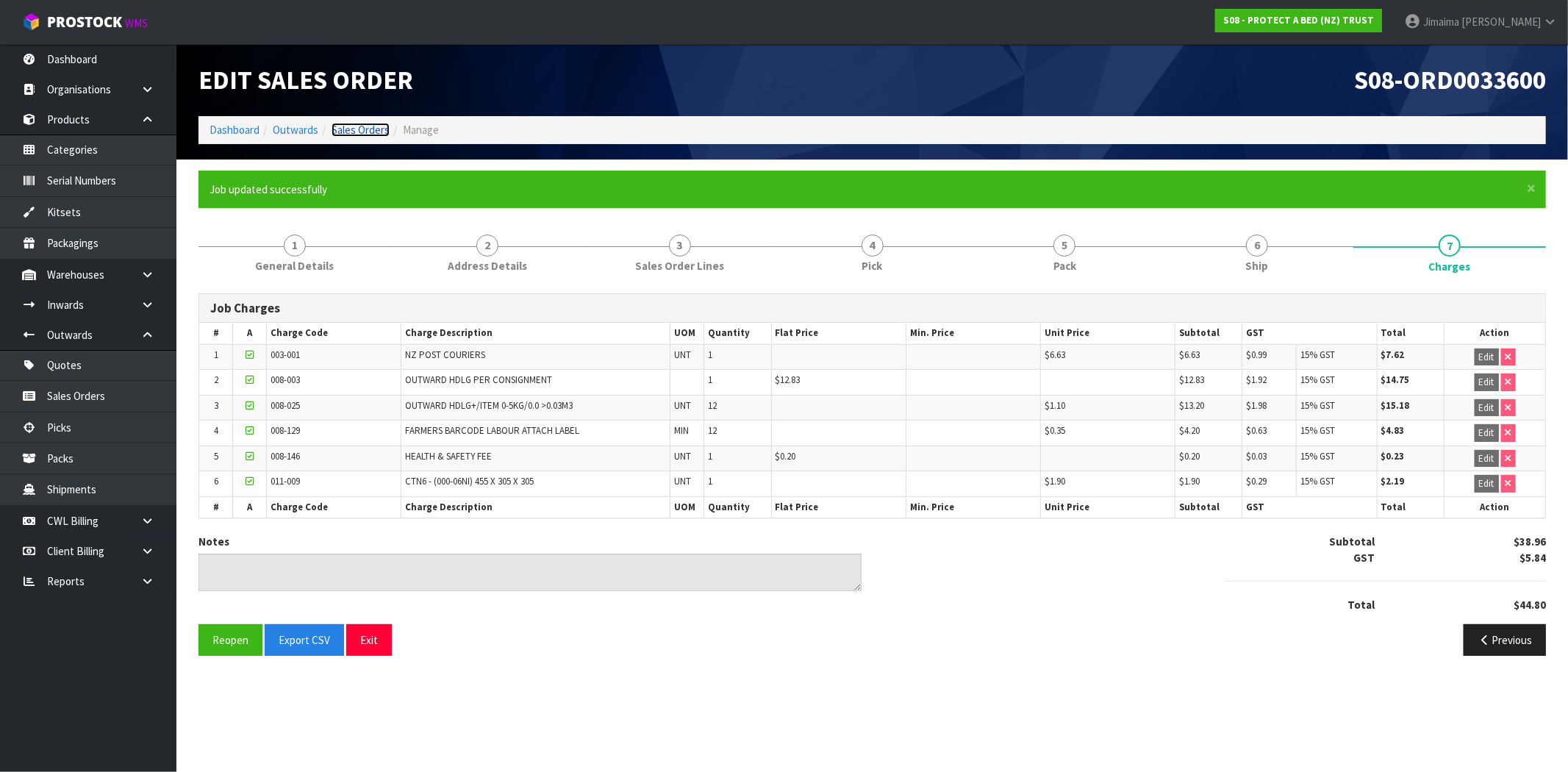
drag, startPoint x: 357, startPoint y: 129, endPoint x: 381, endPoint y: 140, distance: 26.4
click at [357, 129] on link "Sales Orders" at bounding box center [360, 129] width 58 height 14
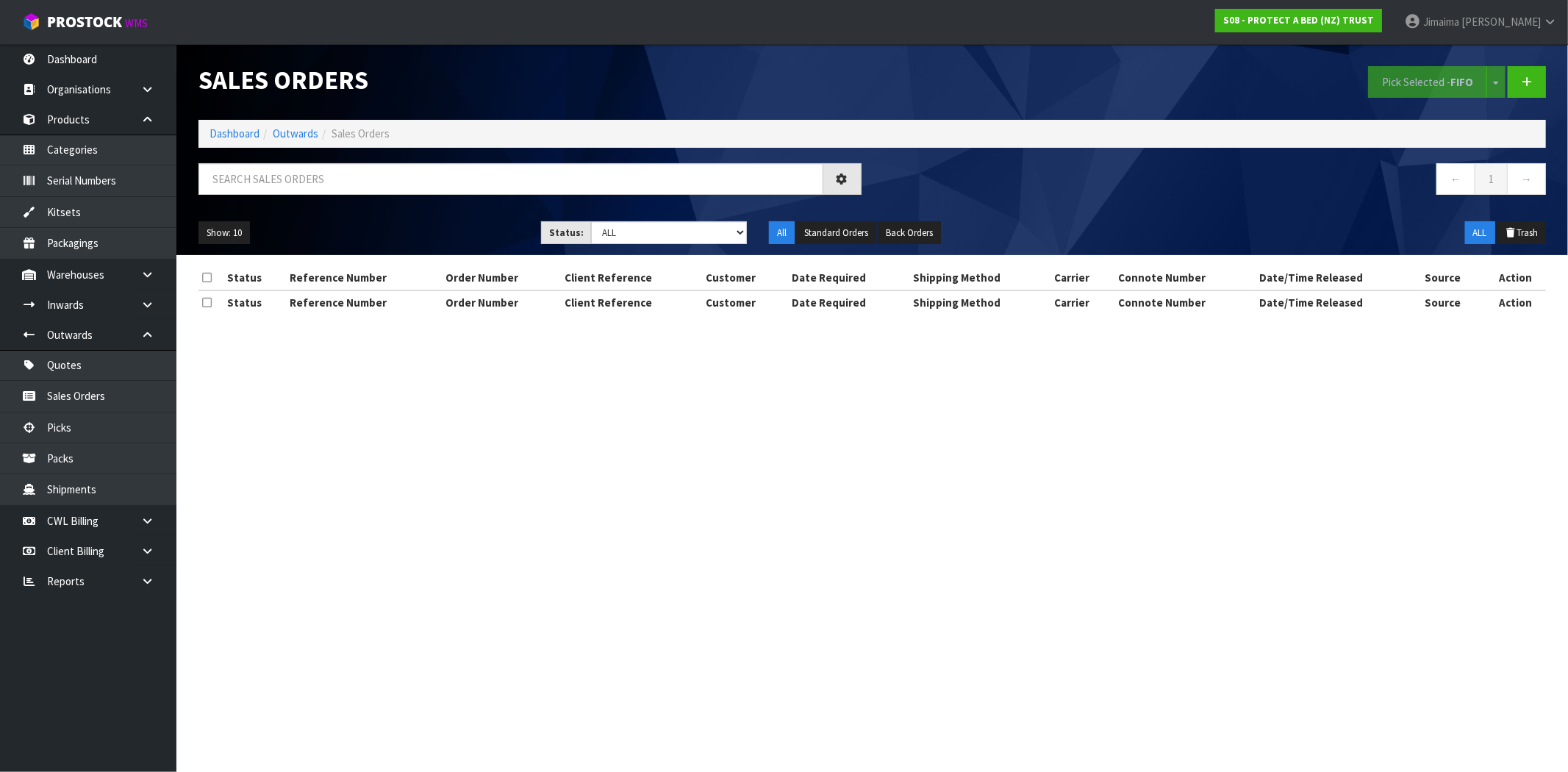
click at [717, 246] on div "Show: 10 5 10 25 50 Status: Draft Pending Allocated Pending Pick Goods Picked G…" at bounding box center [871, 233] width 1370 height 45
drag, startPoint x: 648, startPoint y: 233, endPoint x: 652, endPoint y: 240, distance: 8.1
click at [648, 233] on select "Draft Pending Allocated Pending Pick Goods Picked Goods Packed Pending Charges …" at bounding box center [669, 233] width 156 height 23
select select "string:6"
click at [591, 221] on select "Draft Pending Allocated Pending Pick Goods Picked Goods Packed Pending Charges …" at bounding box center [669, 233] width 156 height 23
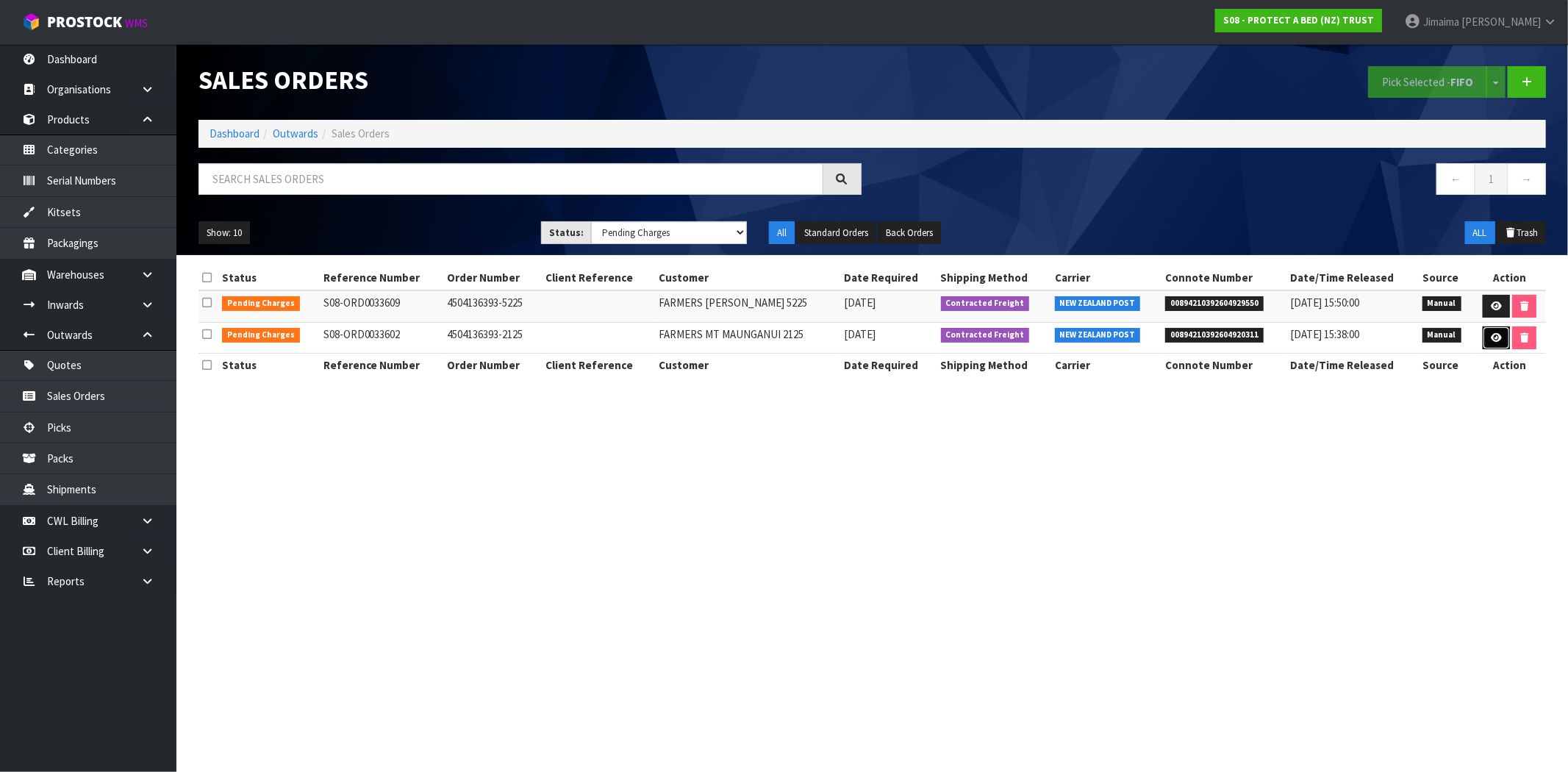
click at [1493, 338] on icon at bounding box center [1495, 337] width 11 height 10
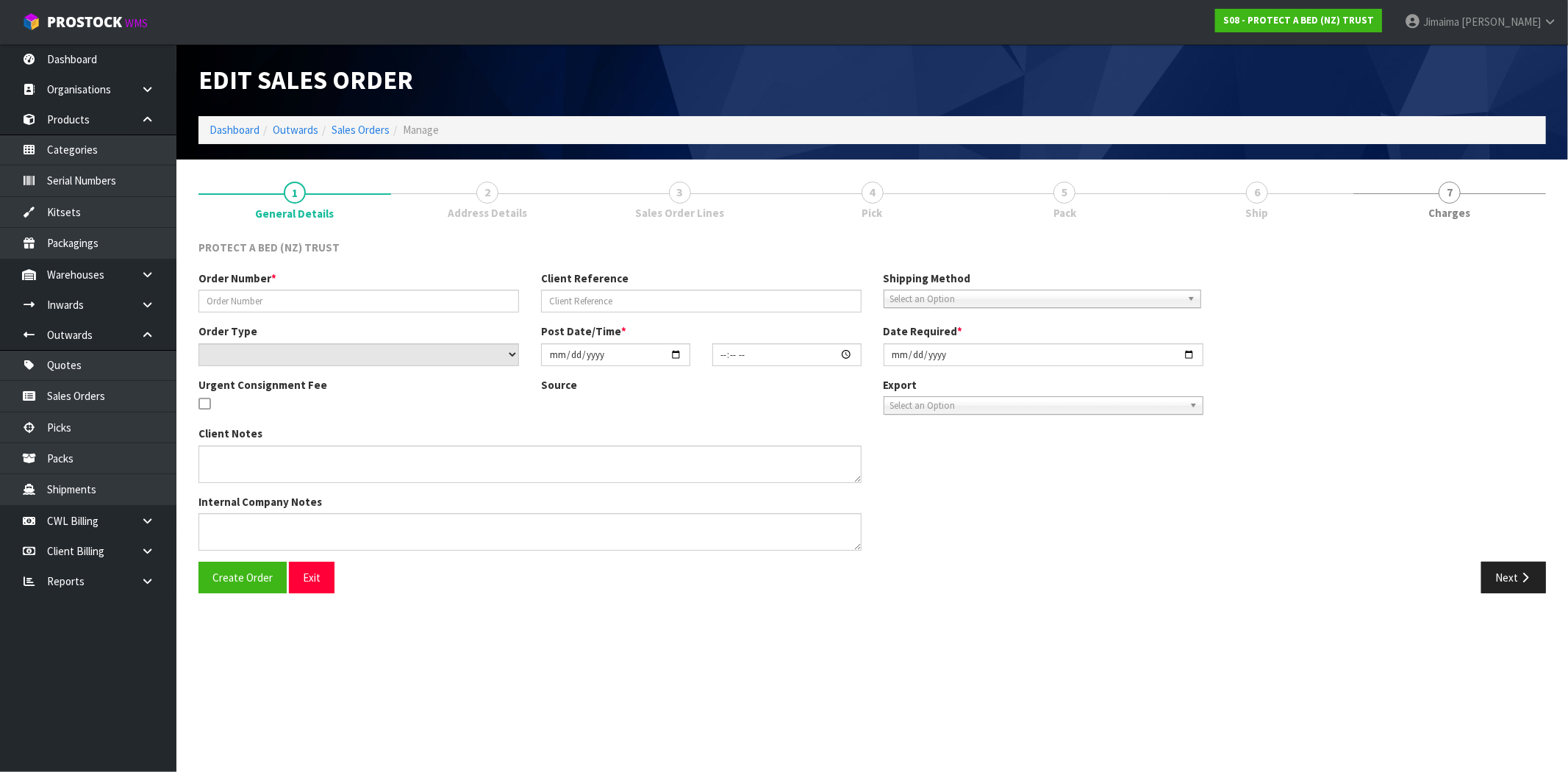
type input "4504136393-2125"
select select "number:0"
type input "2025-09-29"
type input "10:16:00.000"
type input "2025-09-29"
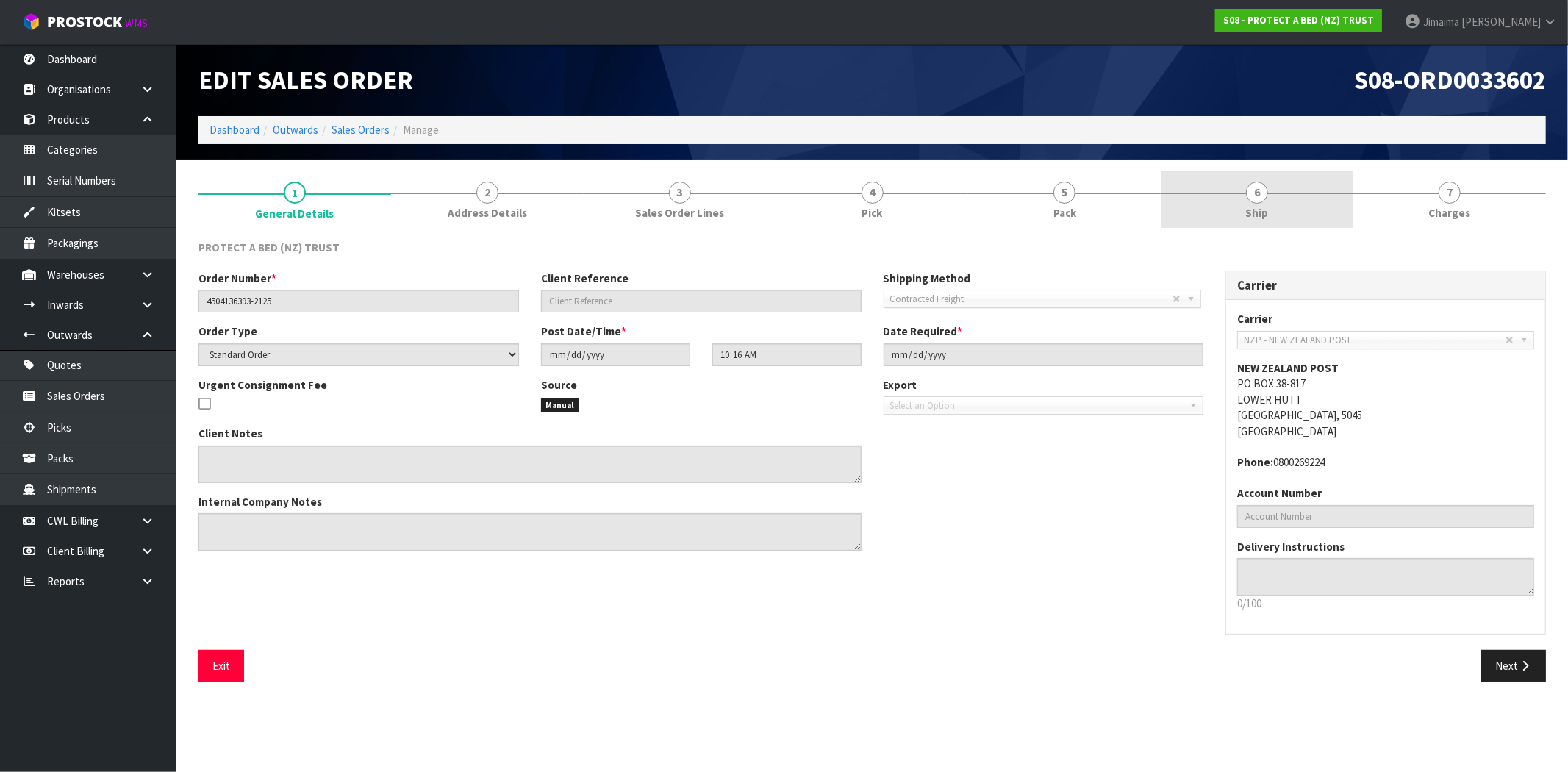
click at [1243, 197] on link "6 Ship" at bounding box center [1257, 199] width 192 height 58
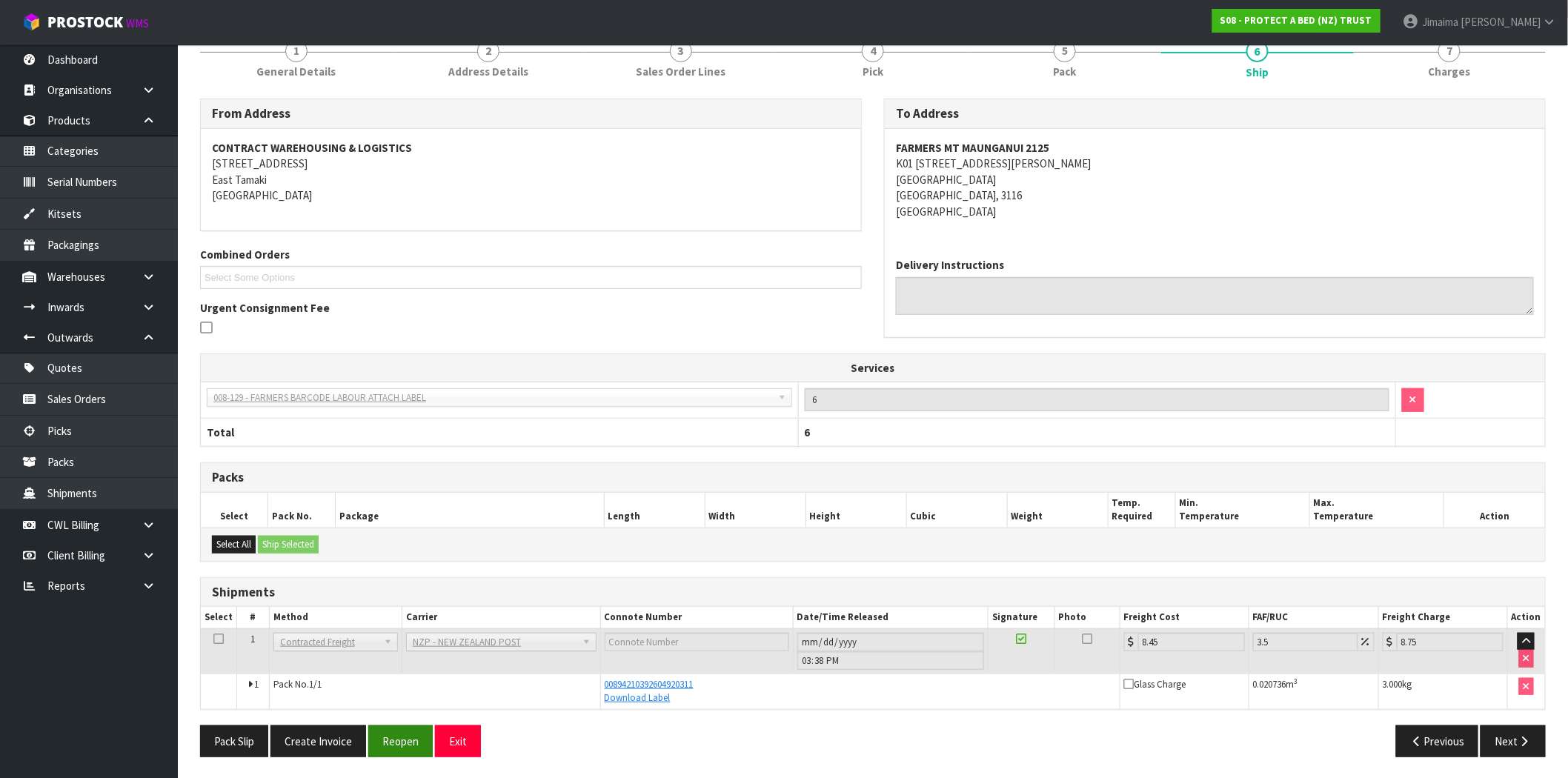
scroll to position [144, 0]
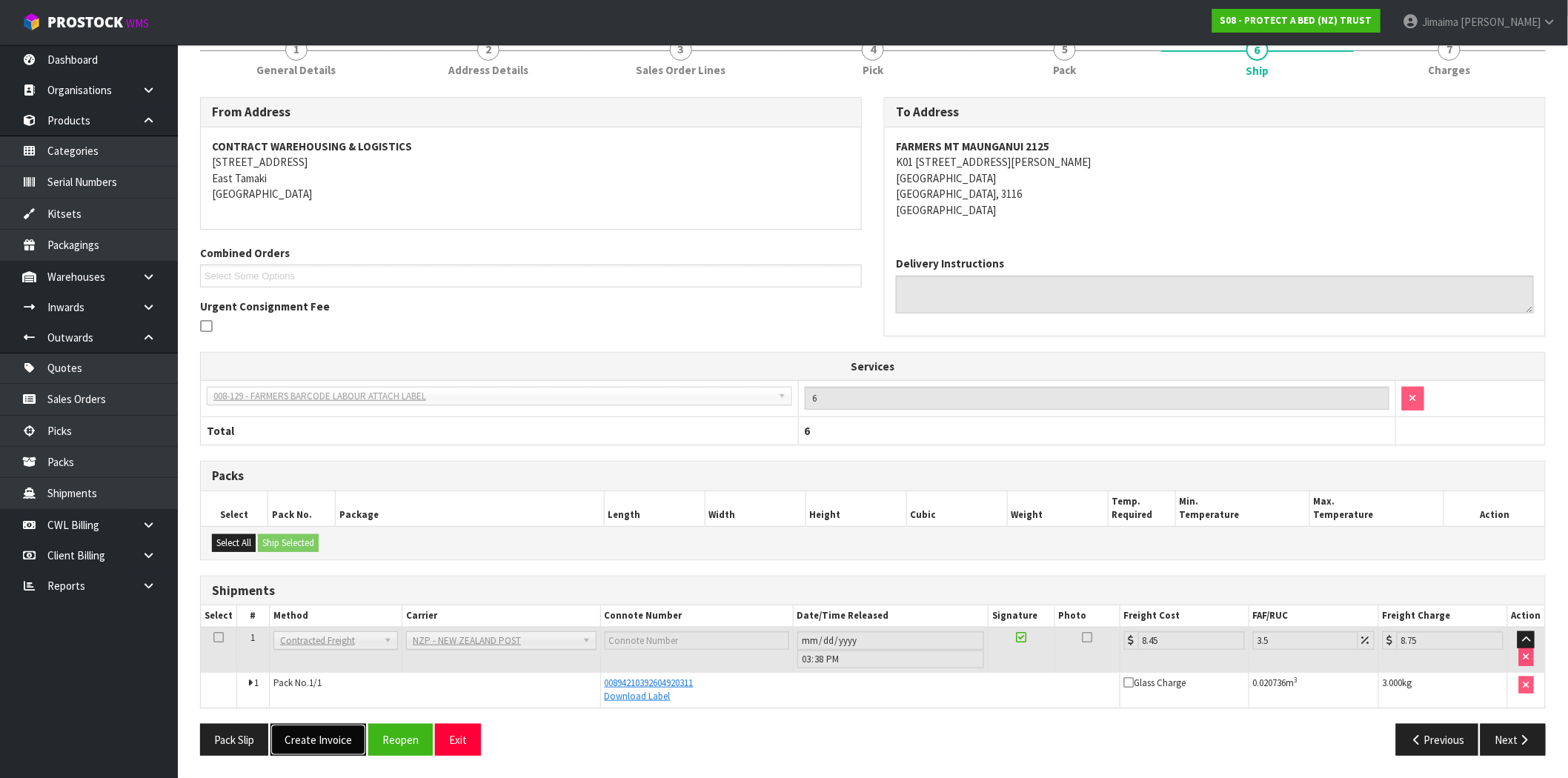
click at [331, 752] on button "Create Invoice" at bounding box center [318, 740] width 95 height 32
click at [330, 738] on button "View Invoice" at bounding box center [314, 740] width 86 height 32
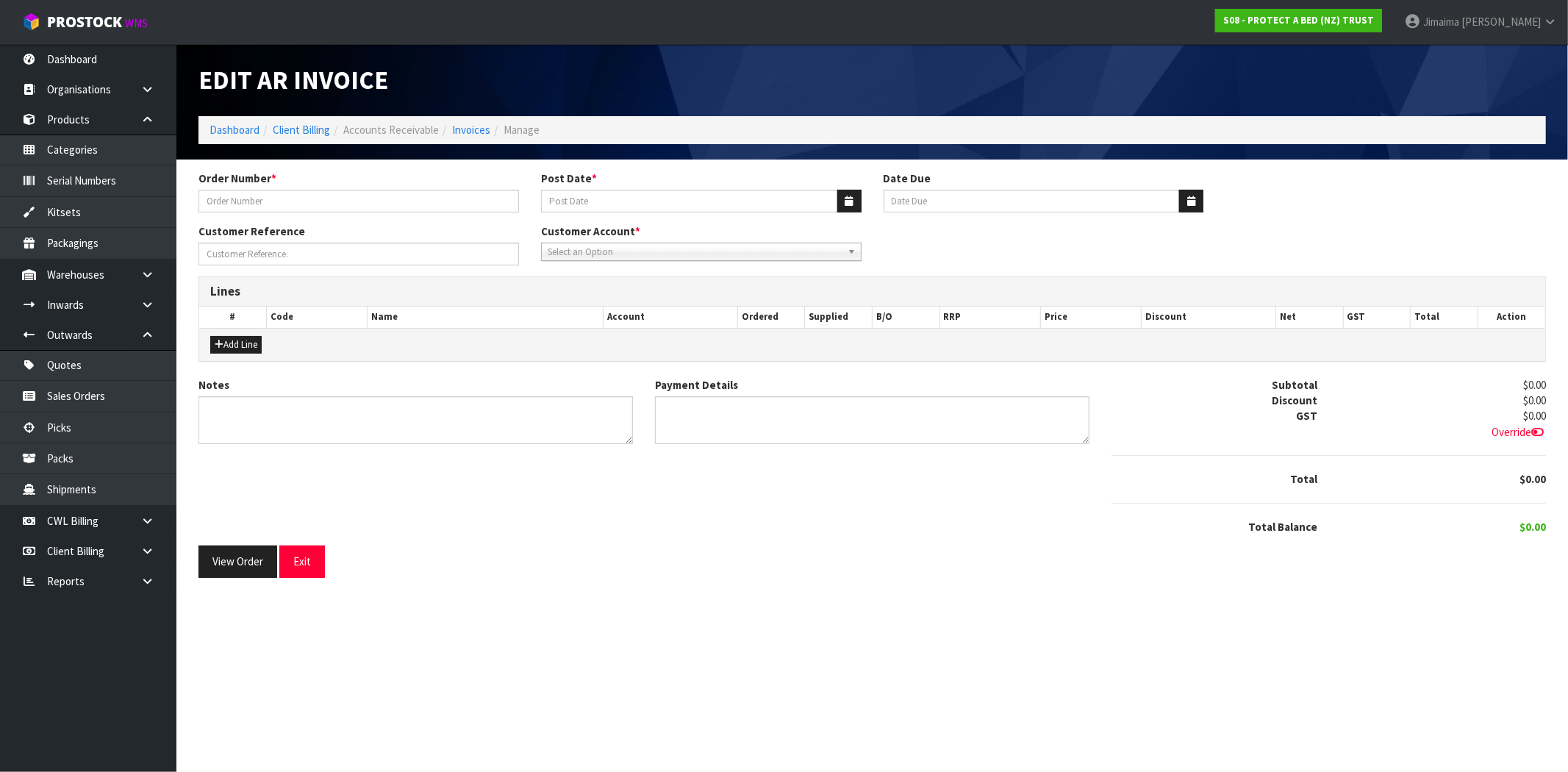
type input "4504136393-2125"
type input "29/09/2025"
type input "[DATE]"
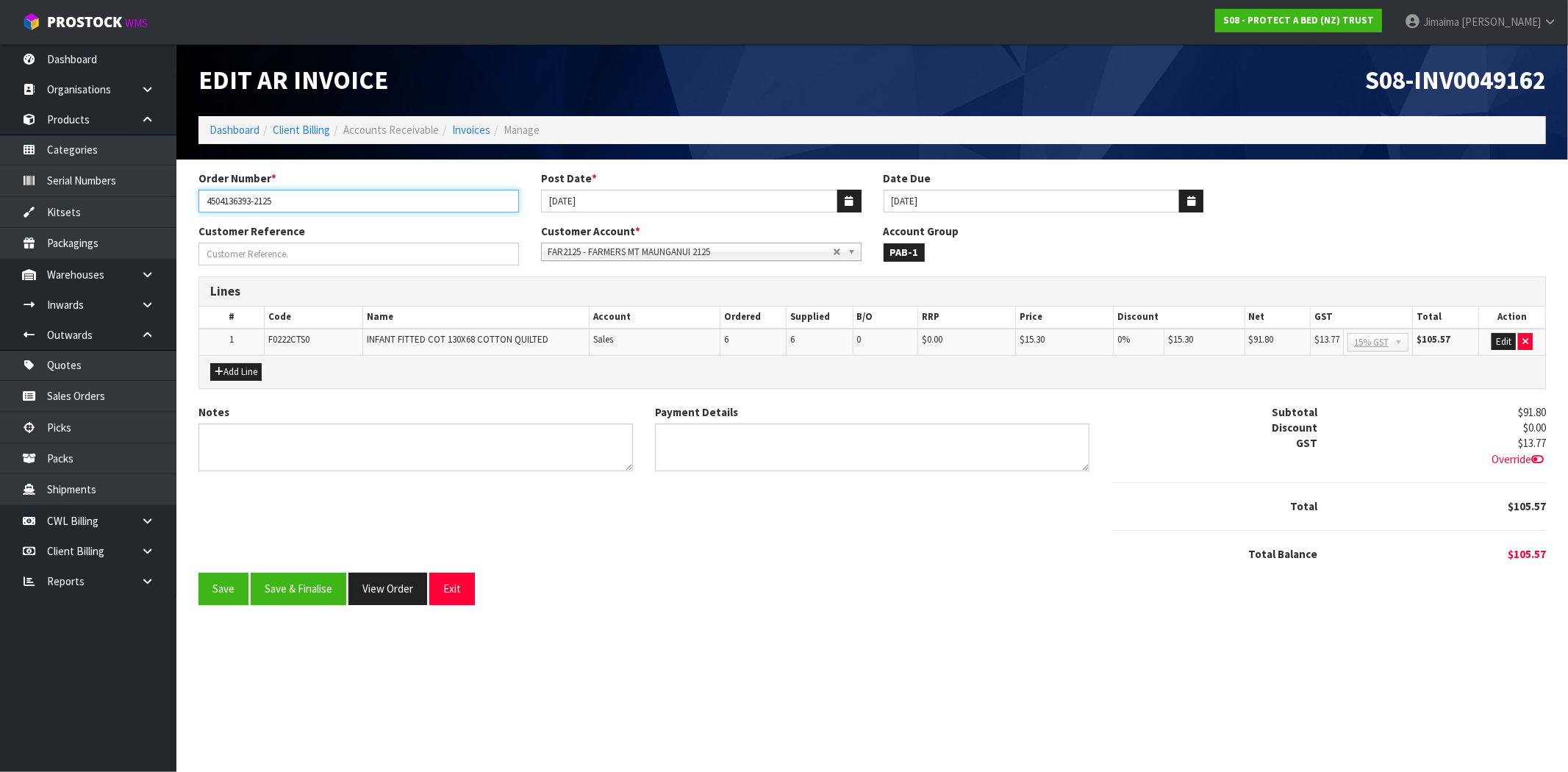
click at [267, 202] on input "4504136393-2125" at bounding box center [358, 201] width 321 height 23
click at [310, 586] on button "Save & Finalise" at bounding box center [298, 588] width 95 height 31
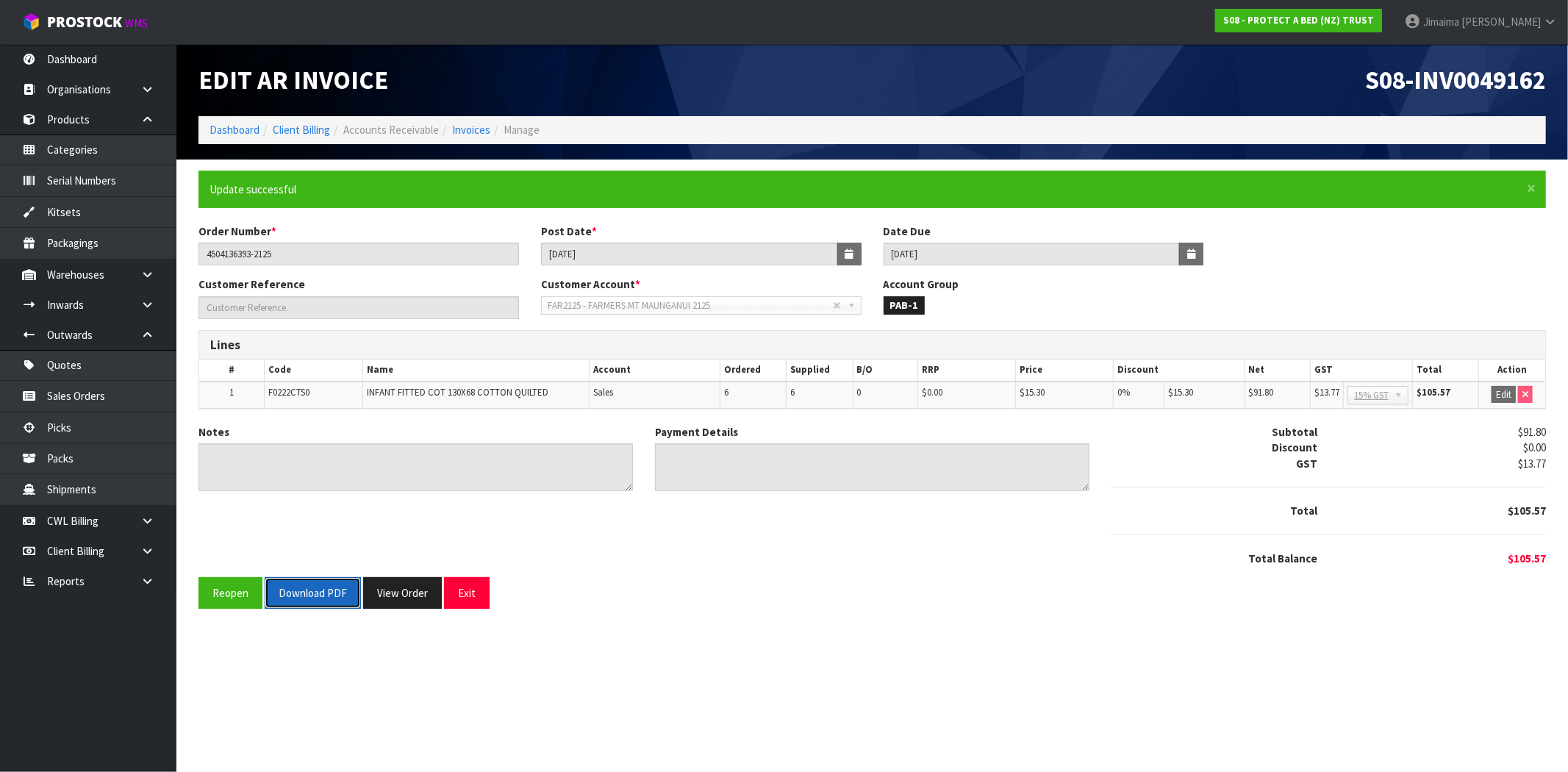
click at [309, 594] on button "Download PDF" at bounding box center [313, 593] width 96 height 31
click at [382, 600] on button "View Order" at bounding box center [402, 593] width 79 height 31
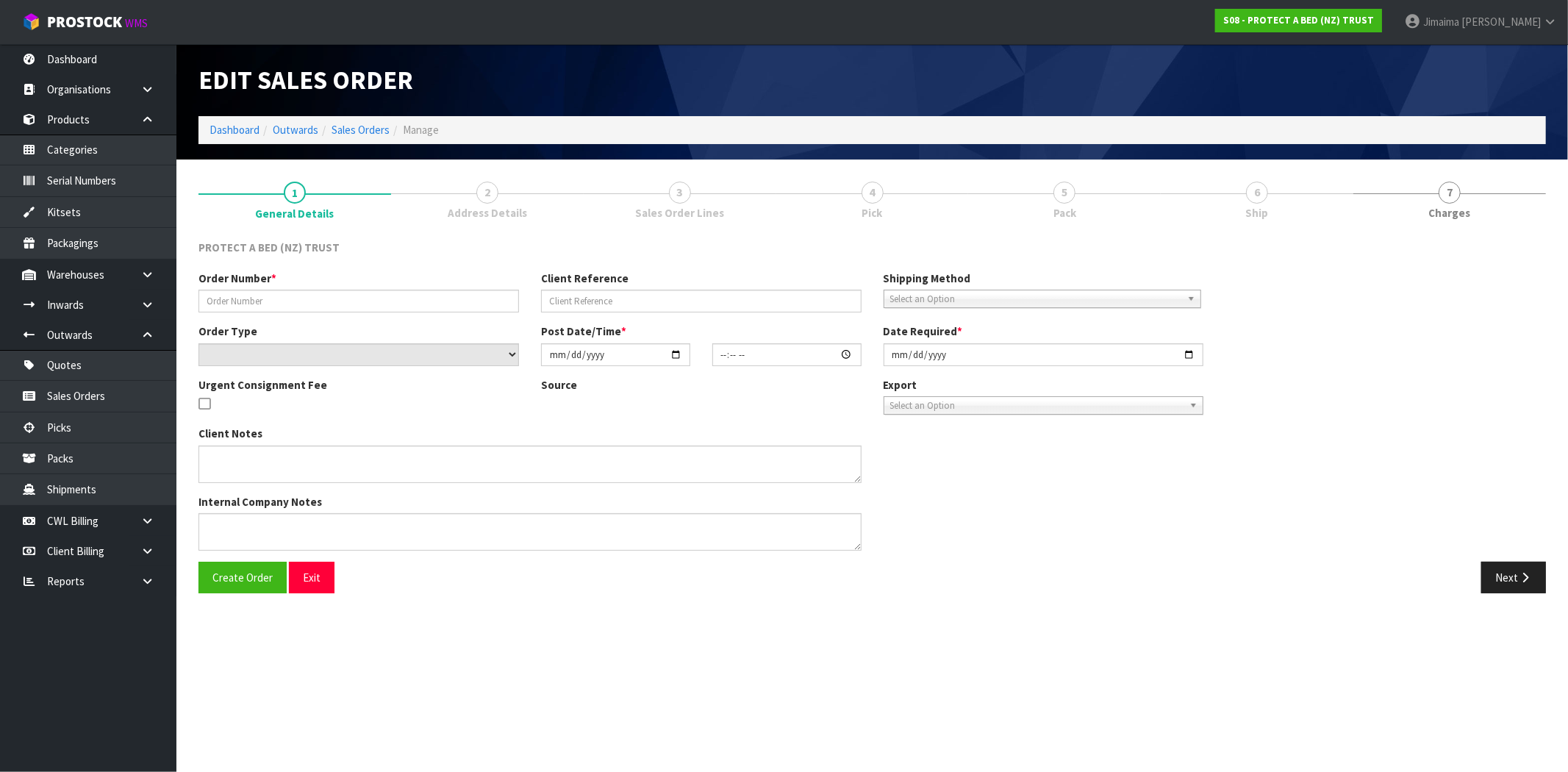
type input "4504136393-2125"
select select "number:0"
type input "2025-09-29"
type input "10:16:00.000"
type input "2025-09-29"
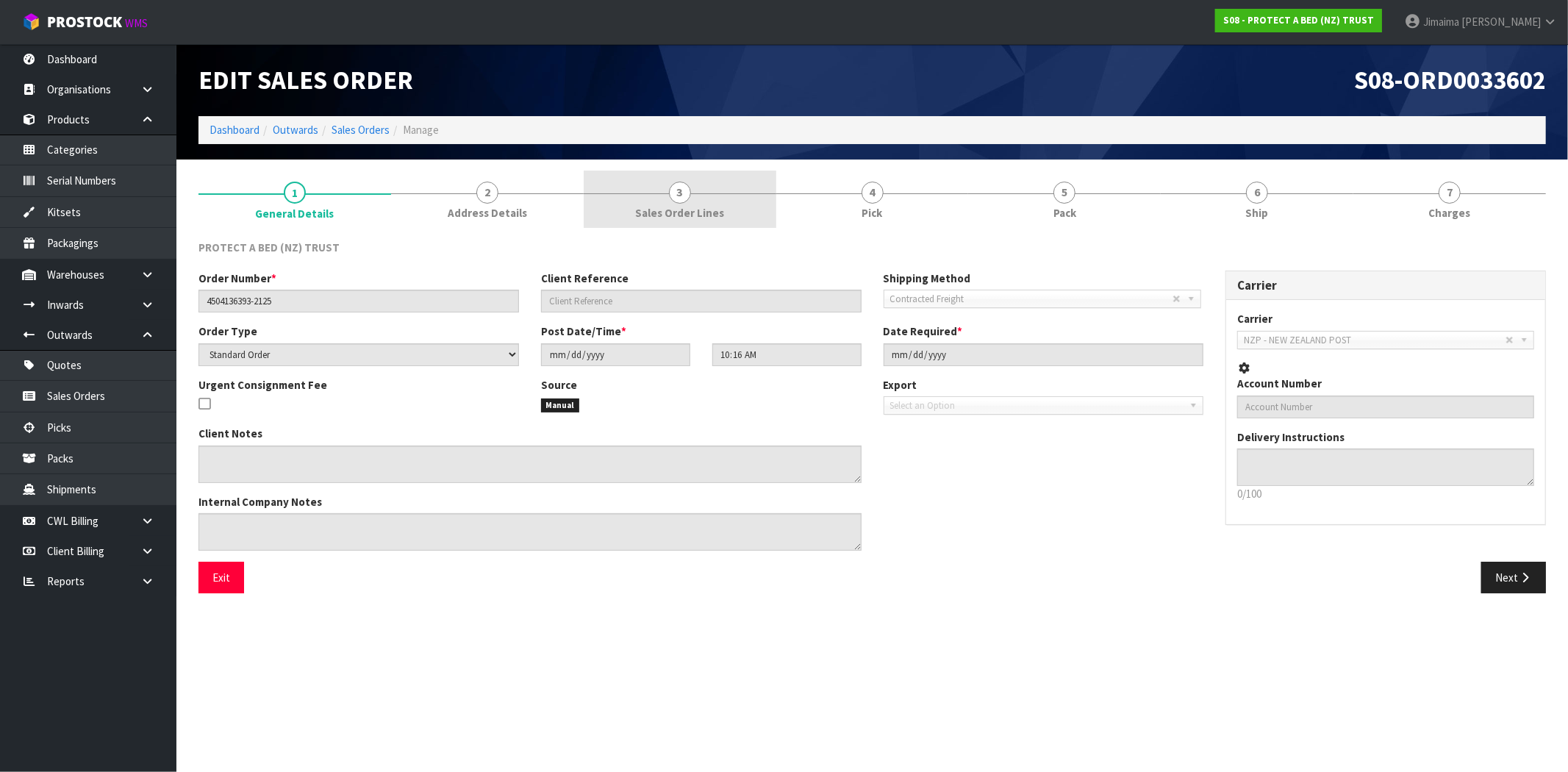
click at [700, 205] on span "Sales Order Lines" at bounding box center [680, 213] width 89 height 16
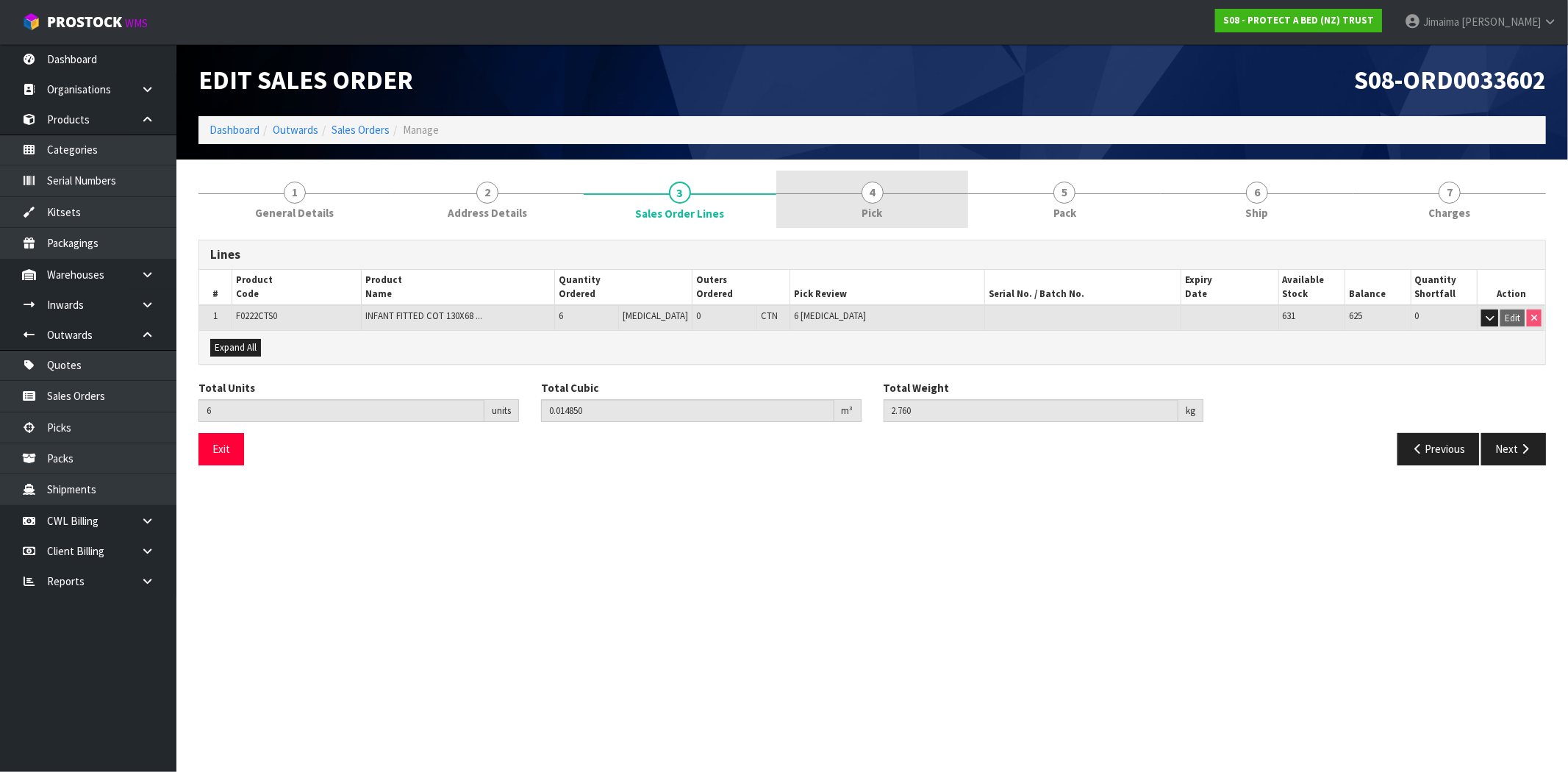
click at [849, 211] on link "4 Pick" at bounding box center [872, 199] width 192 height 58
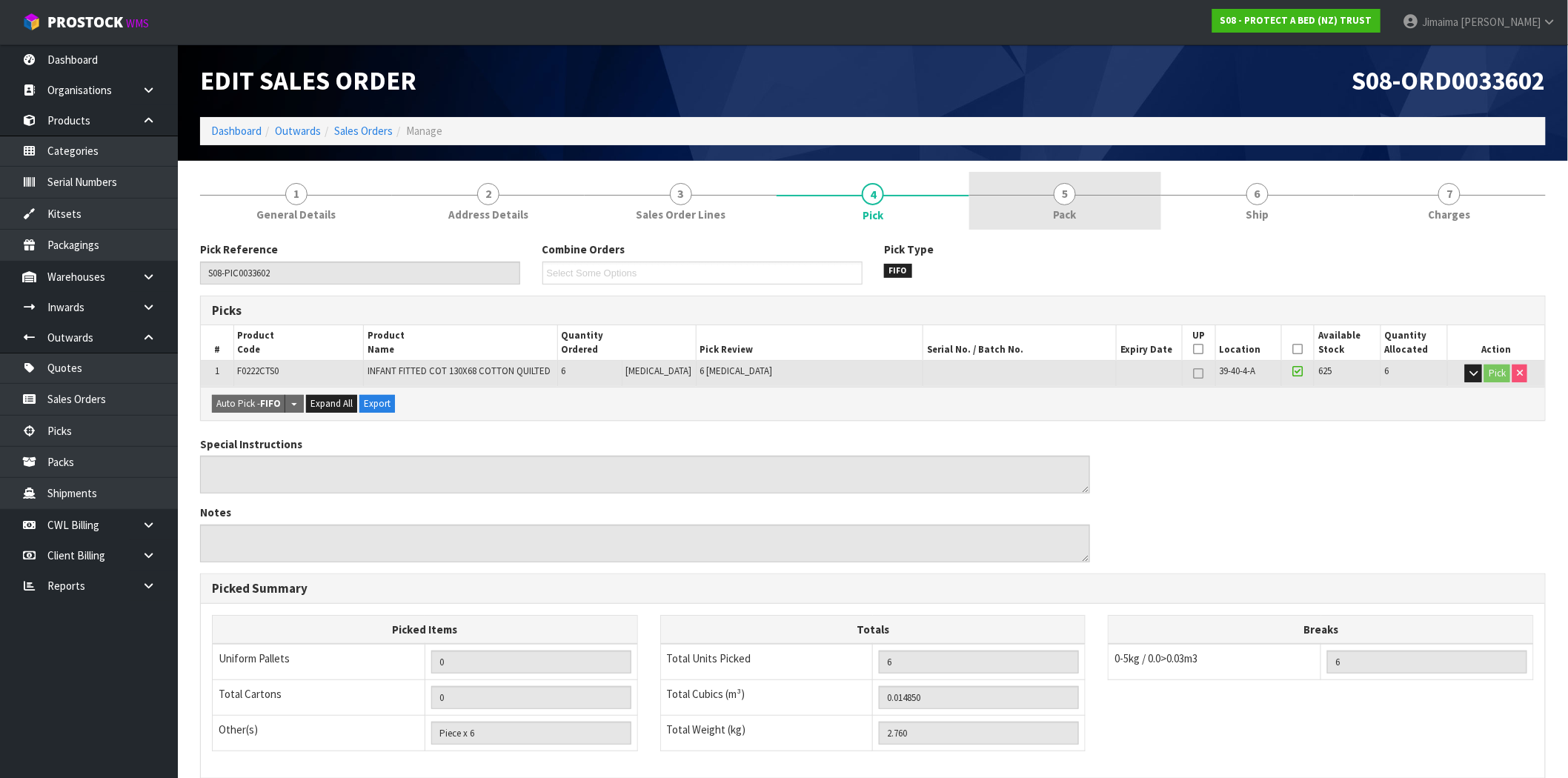
click at [1043, 195] on link "5 Pack" at bounding box center [1066, 201] width 192 height 58
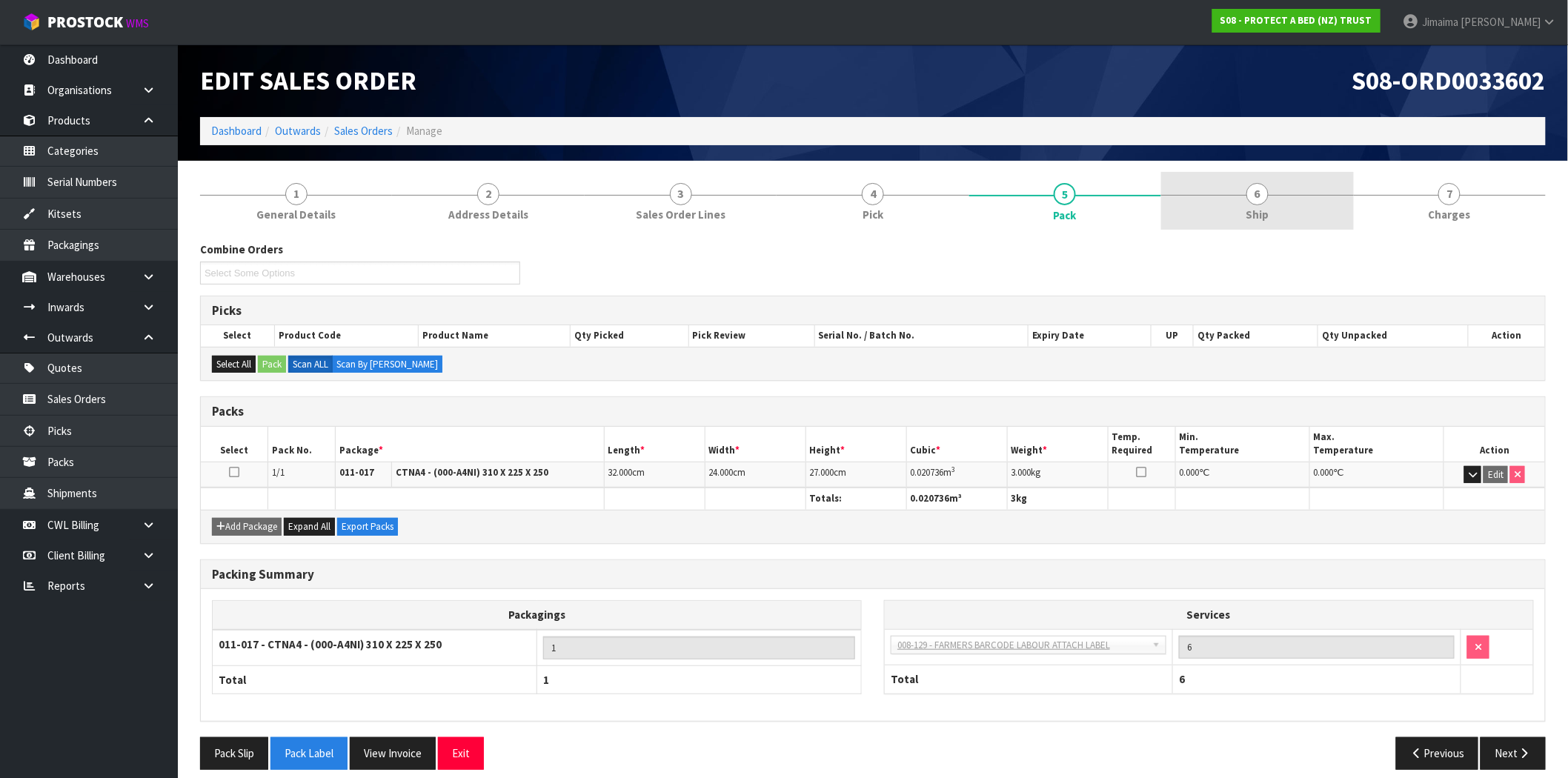
drag, startPoint x: 1452, startPoint y: 194, endPoint x: 1351, endPoint y: 204, distance: 101.5
click at [1451, 194] on span "7" at bounding box center [1449, 194] width 22 height 22
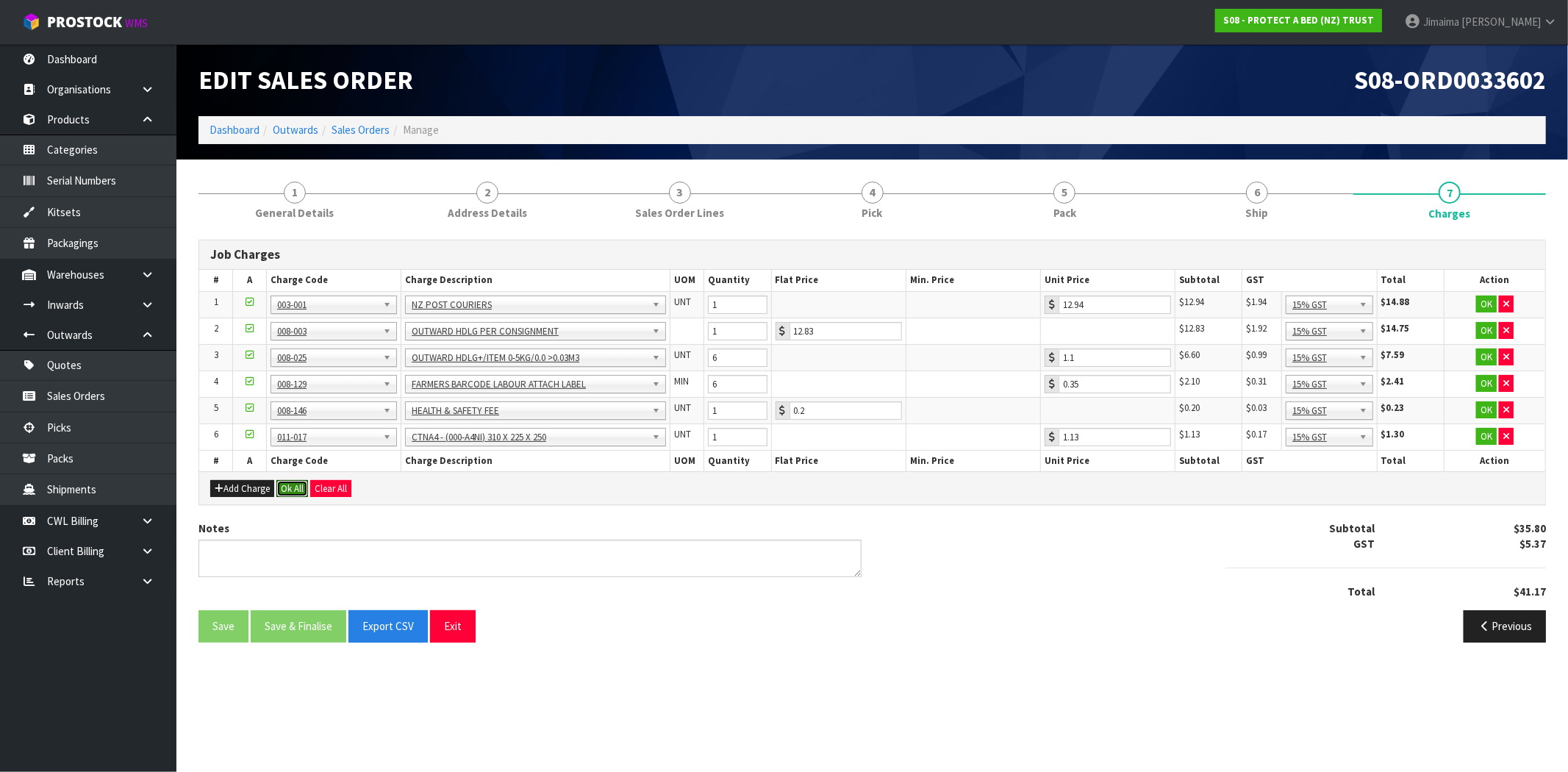
click at [288, 495] on button "Ok All" at bounding box center [292, 489] width 31 height 17
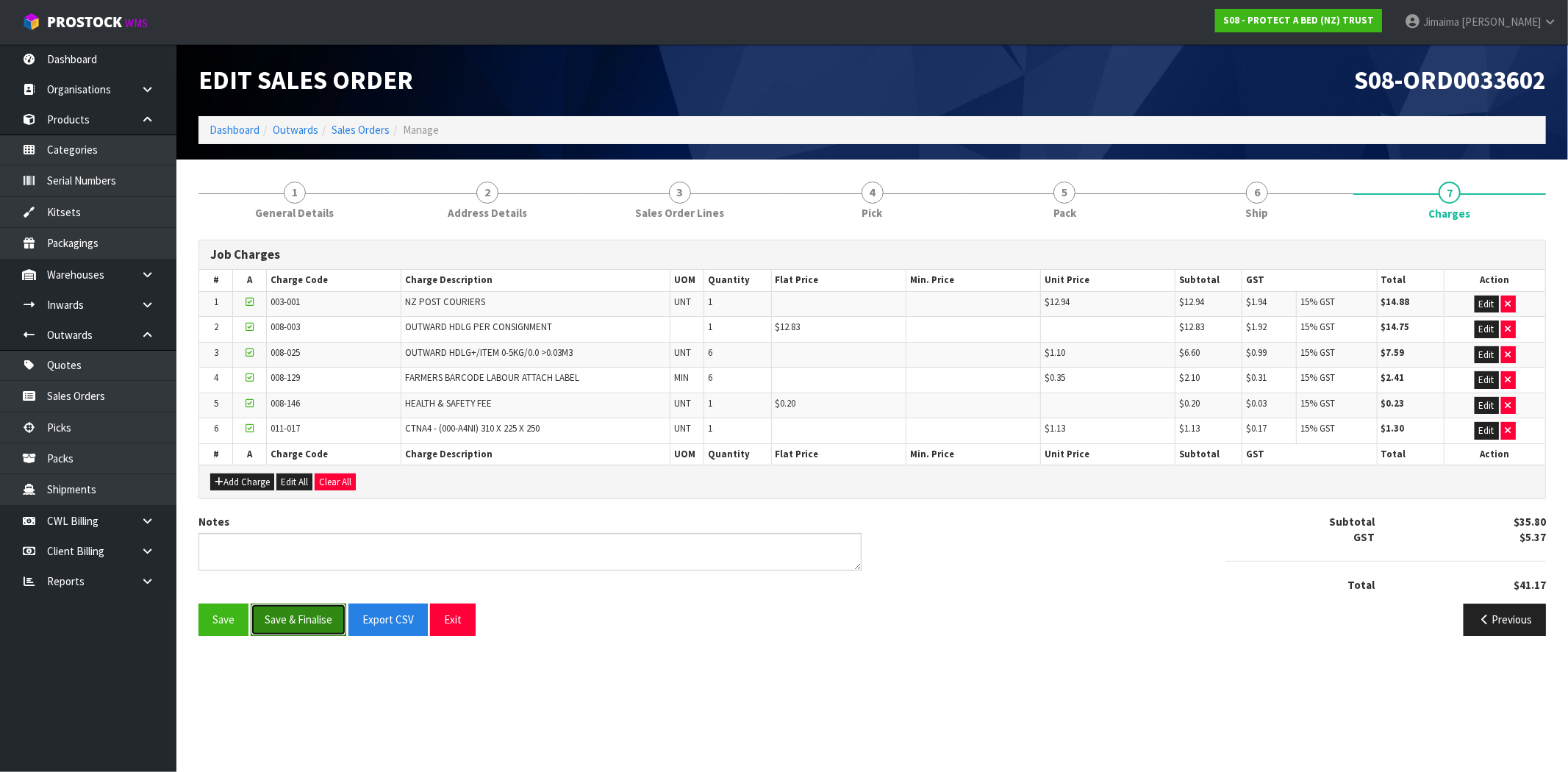
click at [303, 623] on button "Save & Finalise" at bounding box center [298, 619] width 95 height 31
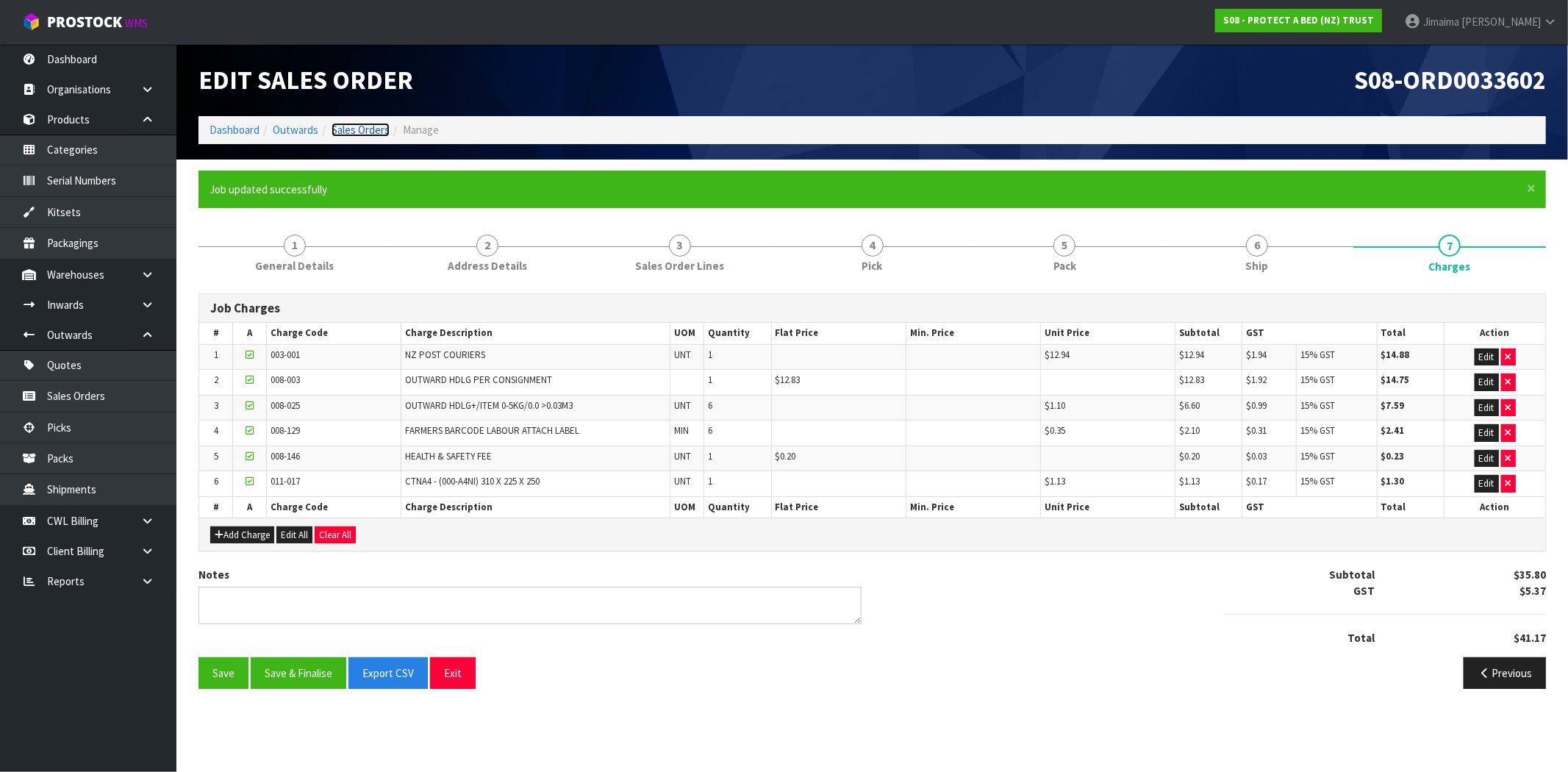
drag, startPoint x: 354, startPoint y: 130, endPoint x: 343, endPoint y: 114, distance: 19.4
click at [354, 130] on link "Sales Orders" at bounding box center [360, 129] width 58 height 14
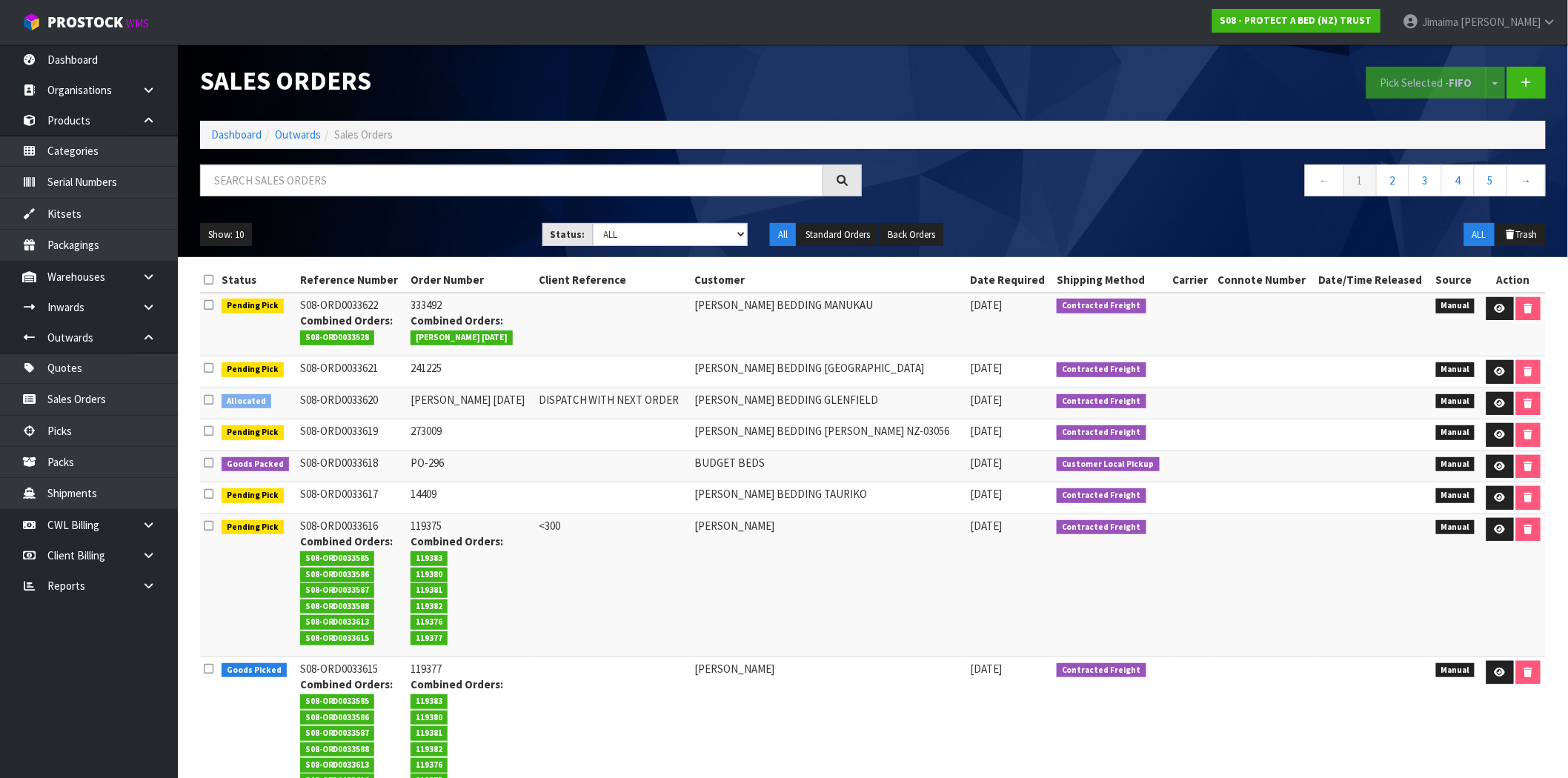
click at [351, 295] on td "S08-ORD0033622 Combined Orders: S08-ORD0033528" at bounding box center [351, 324] width 110 height 63
click at [658, 248] on div "Show: 10 5 10 25 50 Status: Draft Pending Allocated Pending Pick Goods Picked G…" at bounding box center [873, 235] width 1368 height 46
drag, startPoint x: 650, startPoint y: 231, endPoint x: 653, endPoint y: 241, distance: 10.4
click at [650, 231] on select "Draft Pending Allocated Pending Pick Goods Picked Goods Packed Pending Charges …" at bounding box center [671, 234] width 156 height 23
select select "string:6"
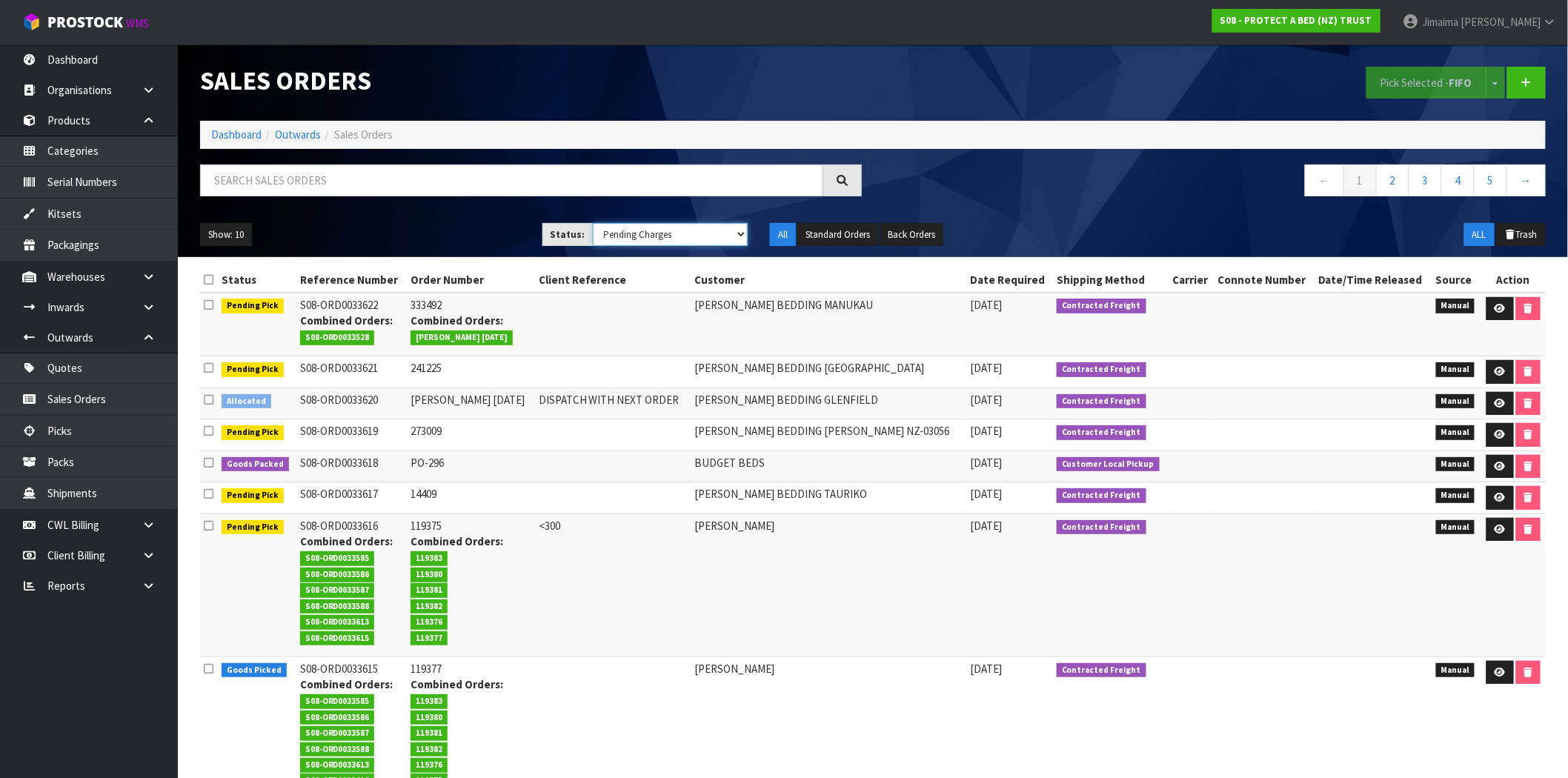
click at [593, 223] on select "Draft Pending Allocated Pending Pick Goods Picked Goods Packed Pending Charges …" at bounding box center [671, 234] width 156 height 23
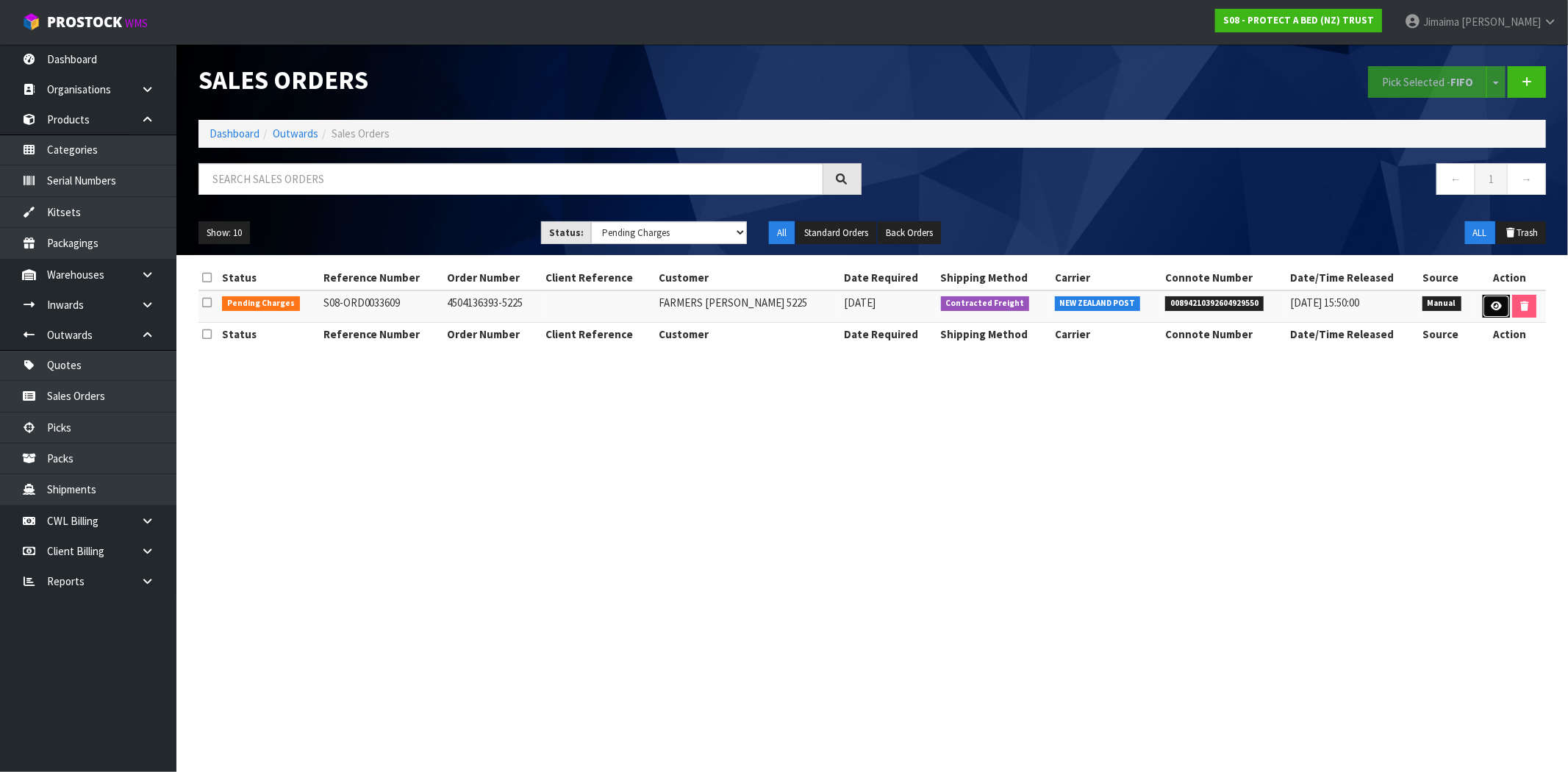
click at [1490, 303] on icon at bounding box center [1495, 306] width 11 height 10
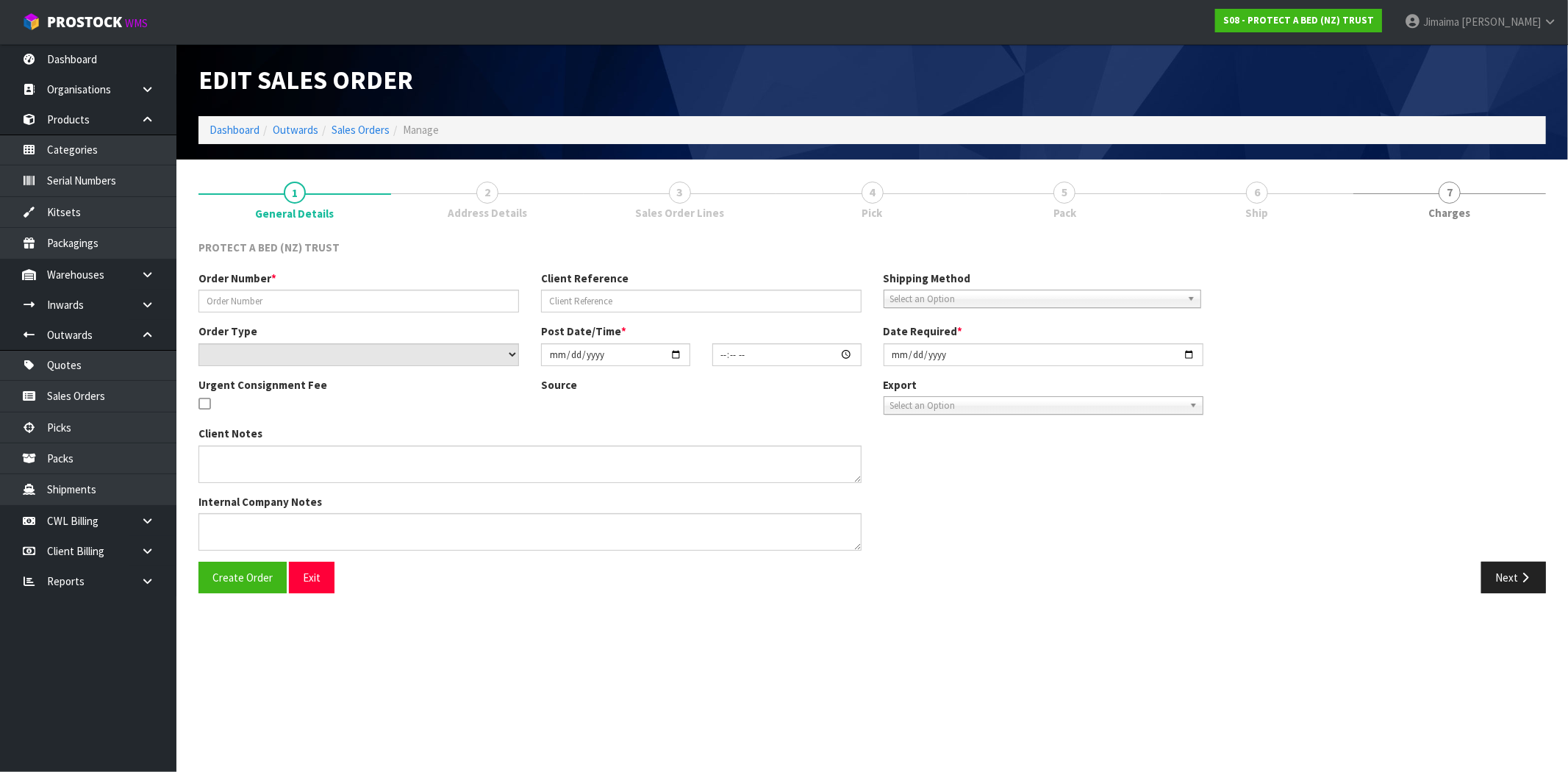
type input "4504136393-5225"
select select "number:0"
type input "2025-09-29"
type input "10:21:00.000"
type input "2025-09-29"
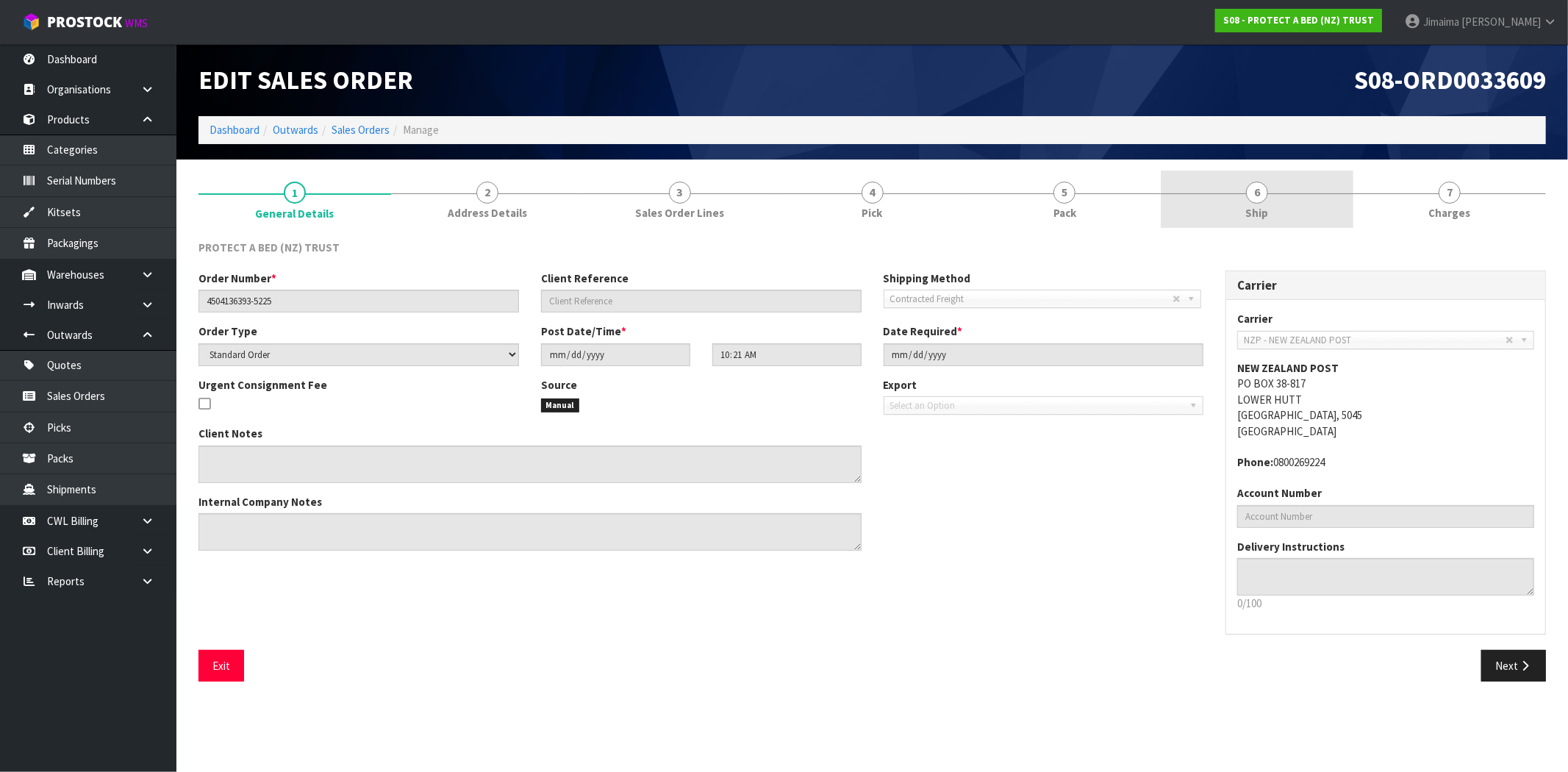
click at [1282, 206] on link "6 Ship" at bounding box center [1257, 199] width 192 height 58
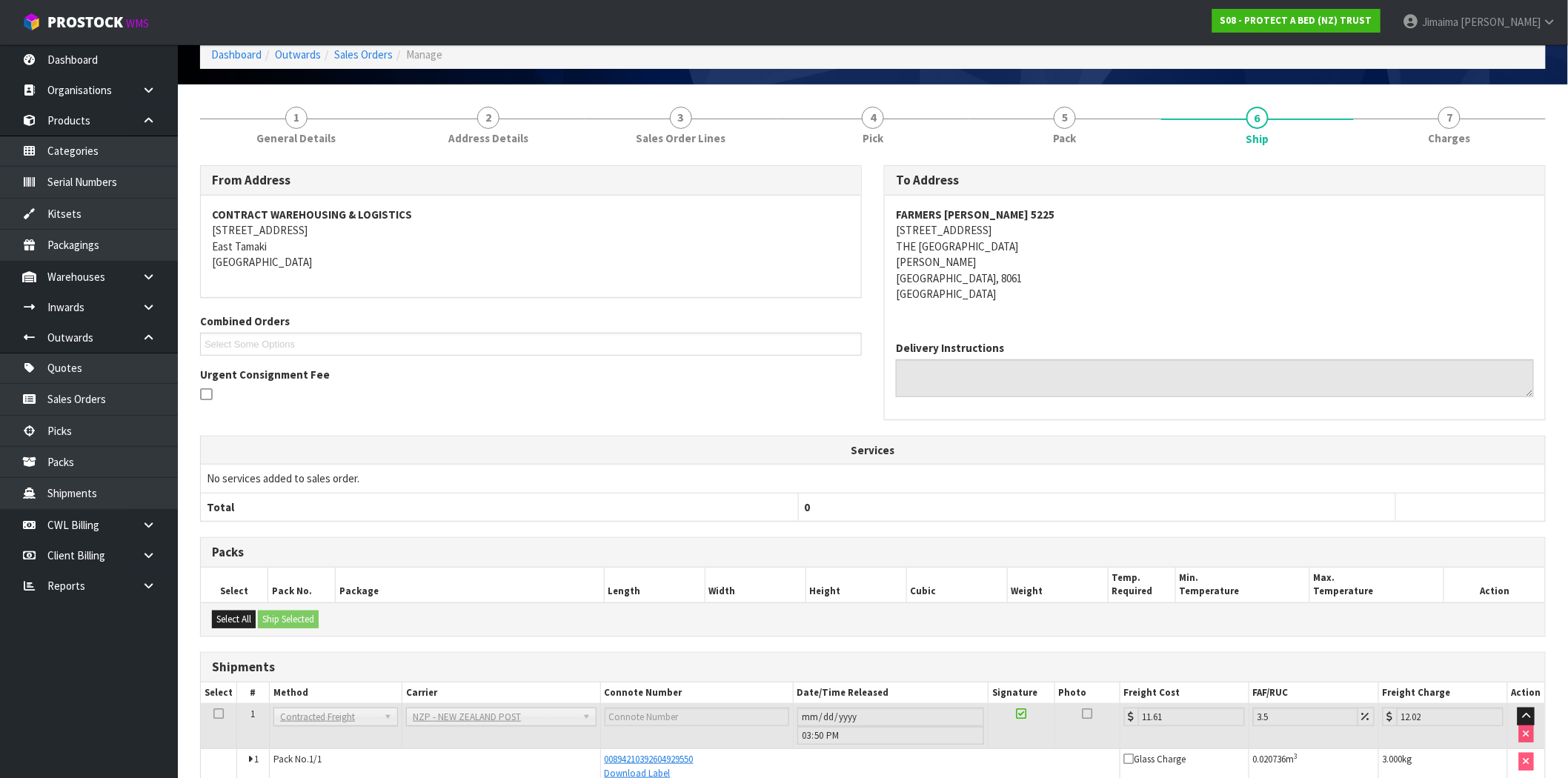
scroll to position [152, 0]
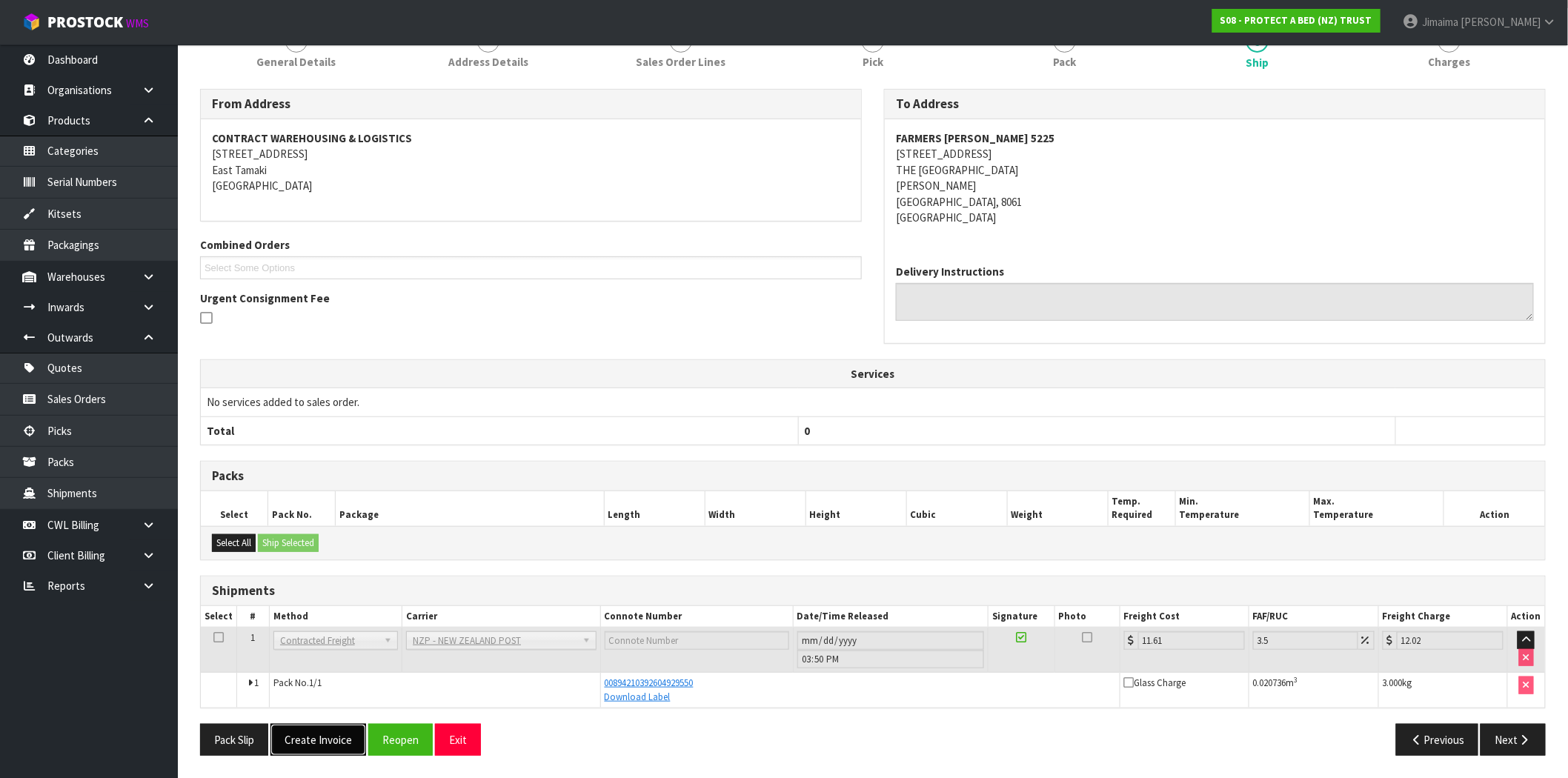
click at [319, 731] on button "Create Invoice" at bounding box center [318, 740] width 95 height 32
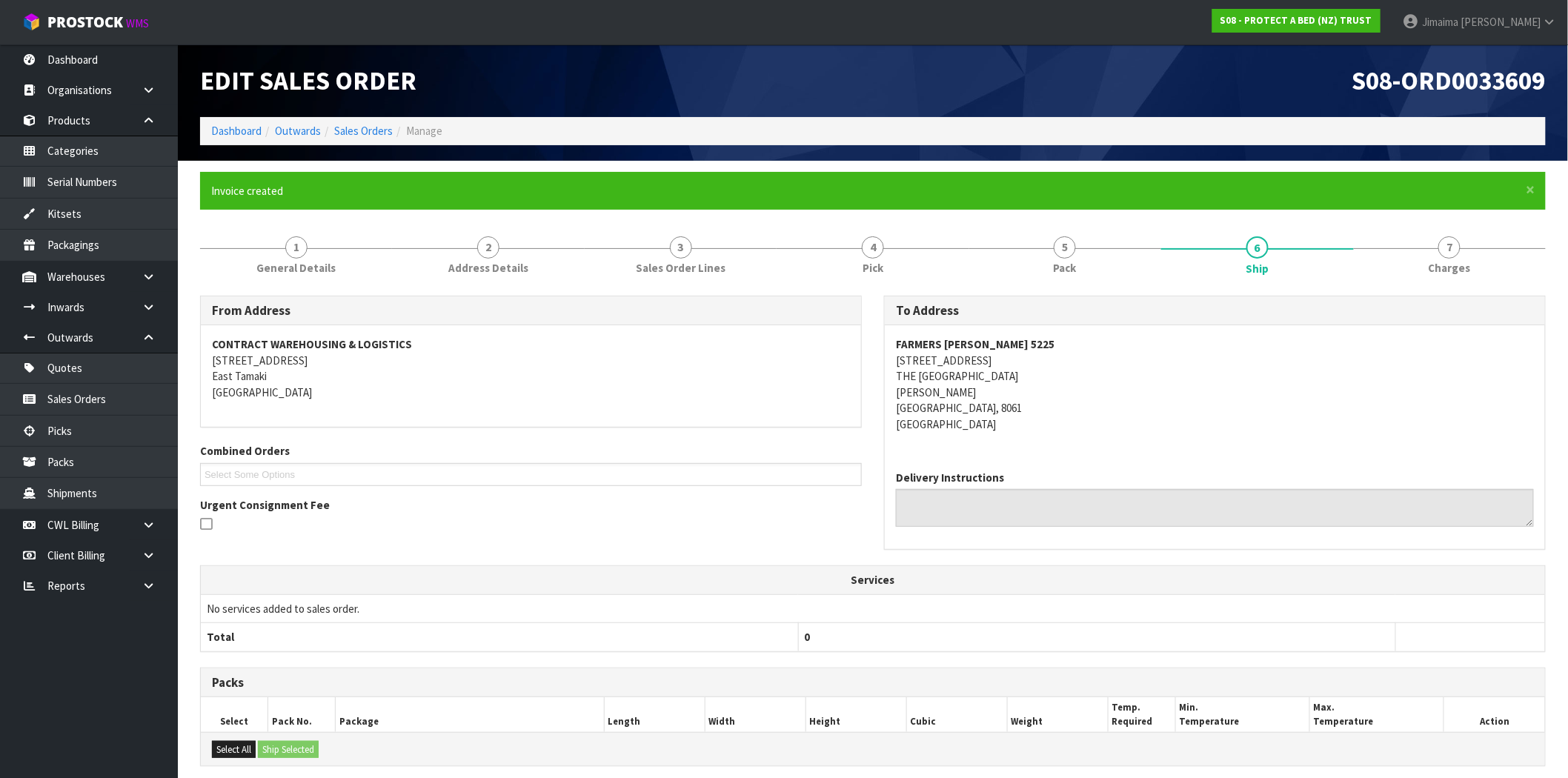
scroll to position [207, 0]
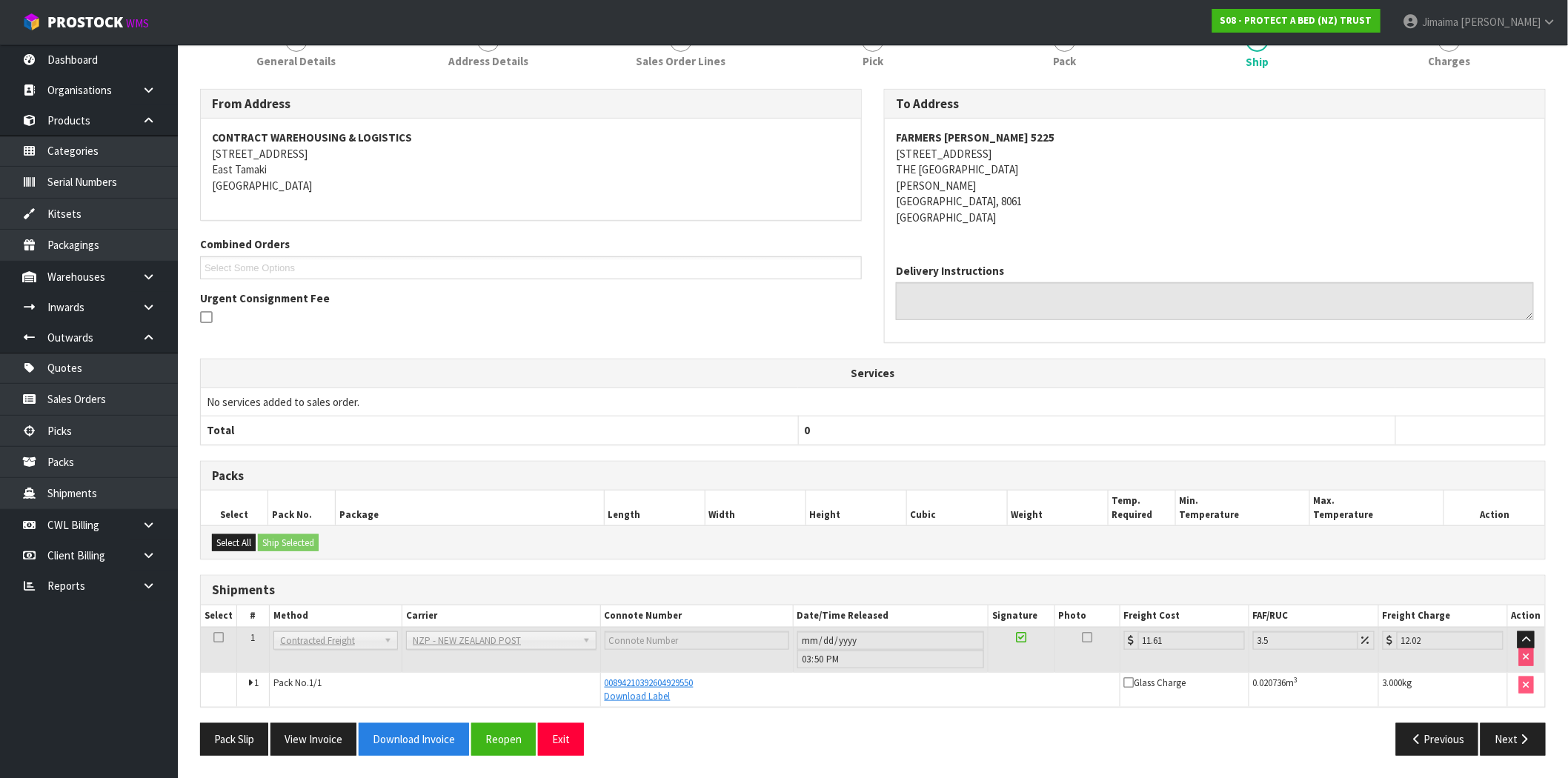
click at [993, 136] on strong "FARMERS SHIRLEY 5225" at bounding box center [976, 137] width 159 height 14
copy strong "5225"
click at [333, 739] on button "View Invoice" at bounding box center [314, 739] width 86 height 32
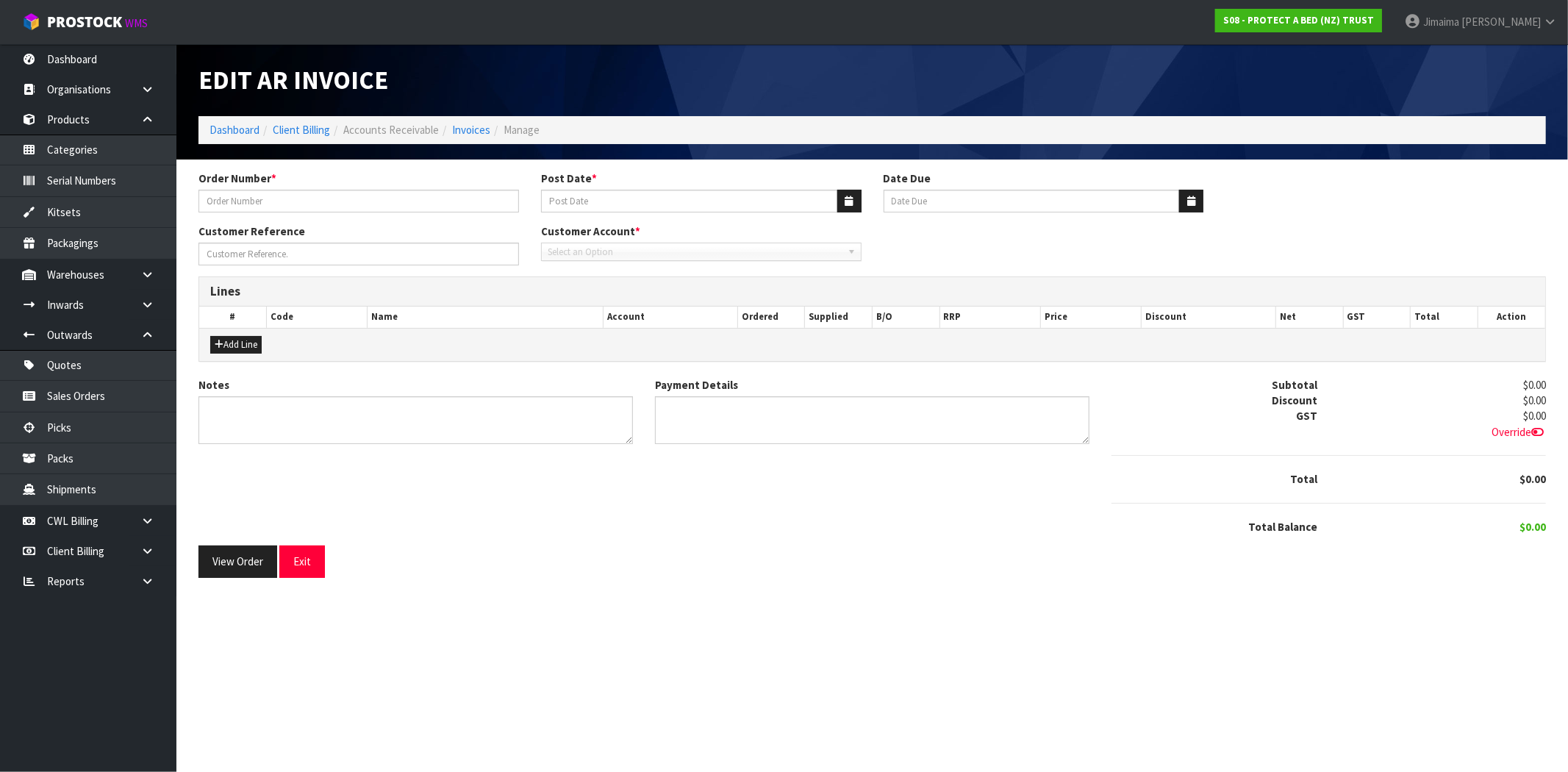
type input "4504136393-5225"
type input "29/09/2025"
type input "[DATE]"
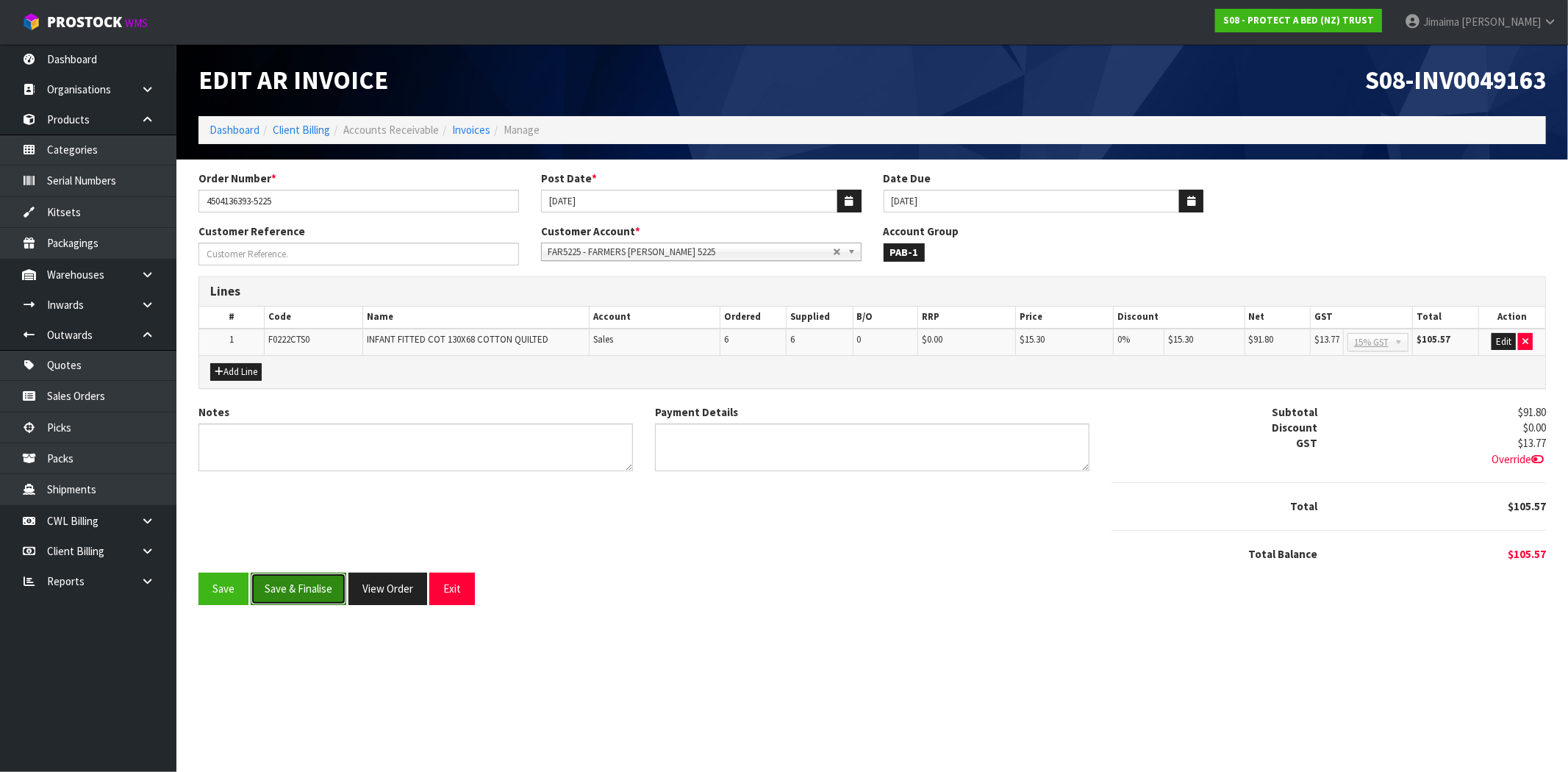
click at [321, 586] on button "Save & Finalise" at bounding box center [298, 588] width 95 height 31
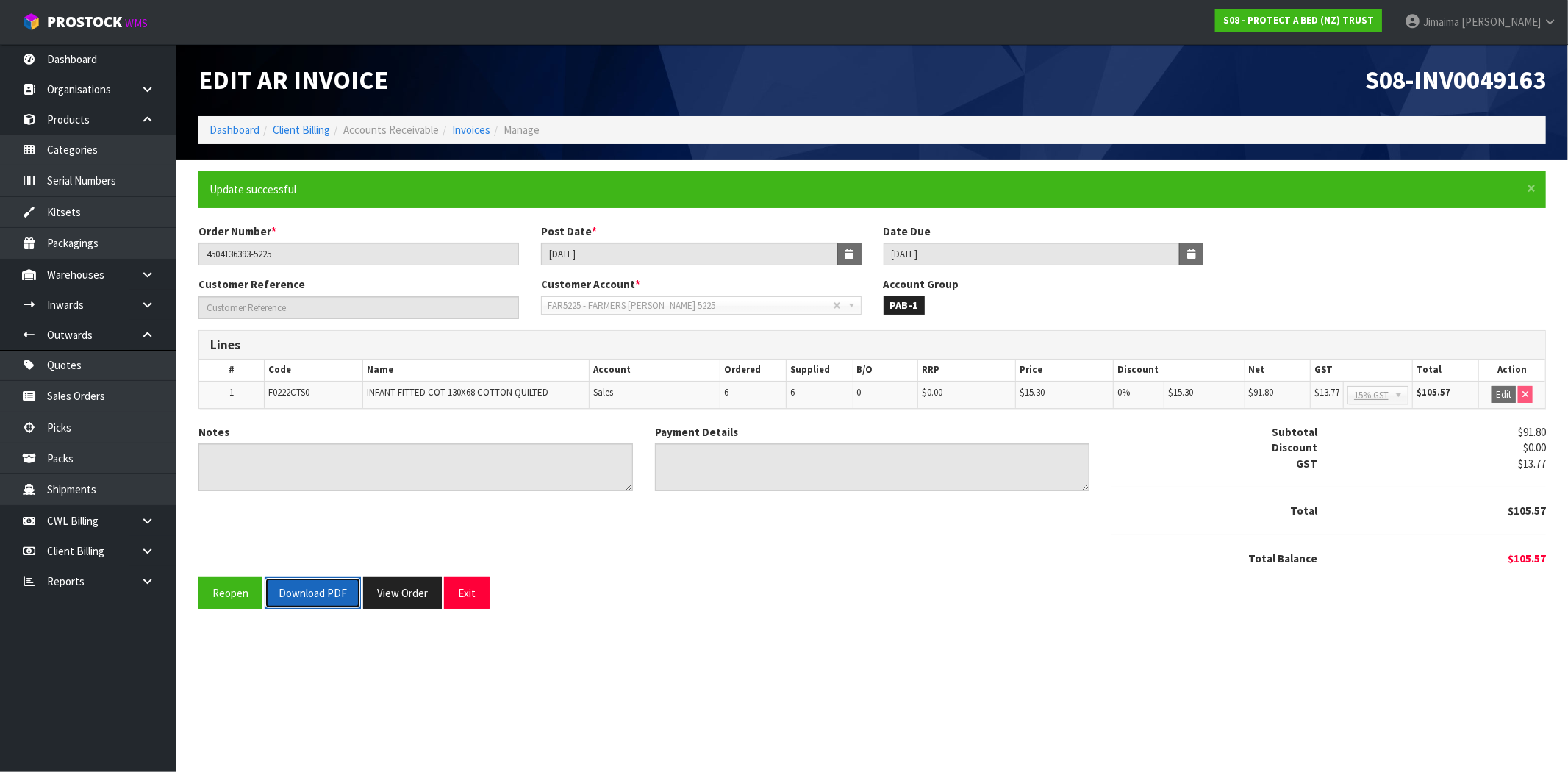
click at [312, 600] on button "Download PDF" at bounding box center [313, 593] width 96 height 31
click at [386, 581] on button "View Order" at bounding box center [402, 593] width 79 height 31
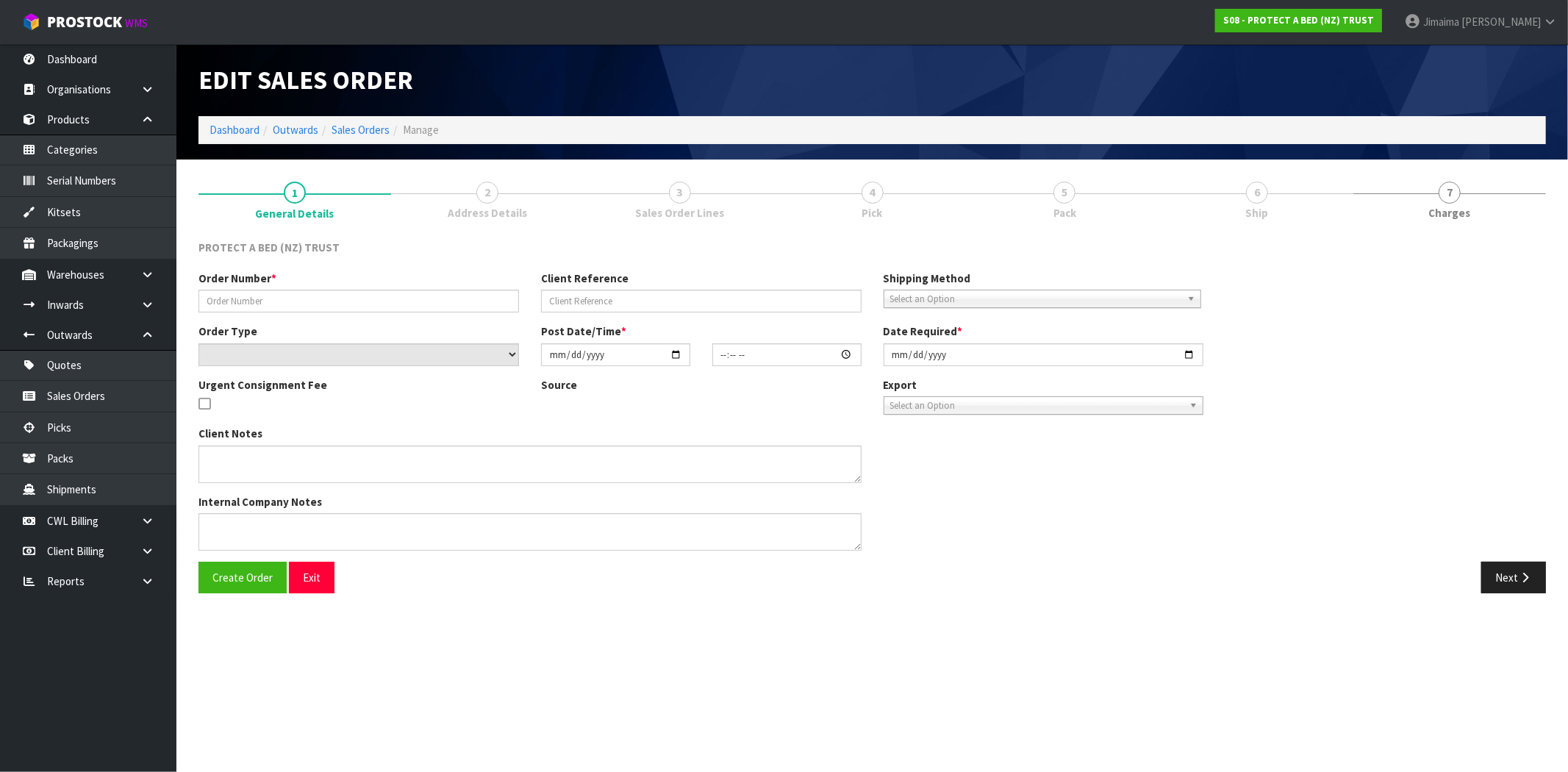
type input "4504136393-5225"
select select "number:0"
type input "2025-09-29"
type input "10:21:00.000"
type input "2025-09-29"
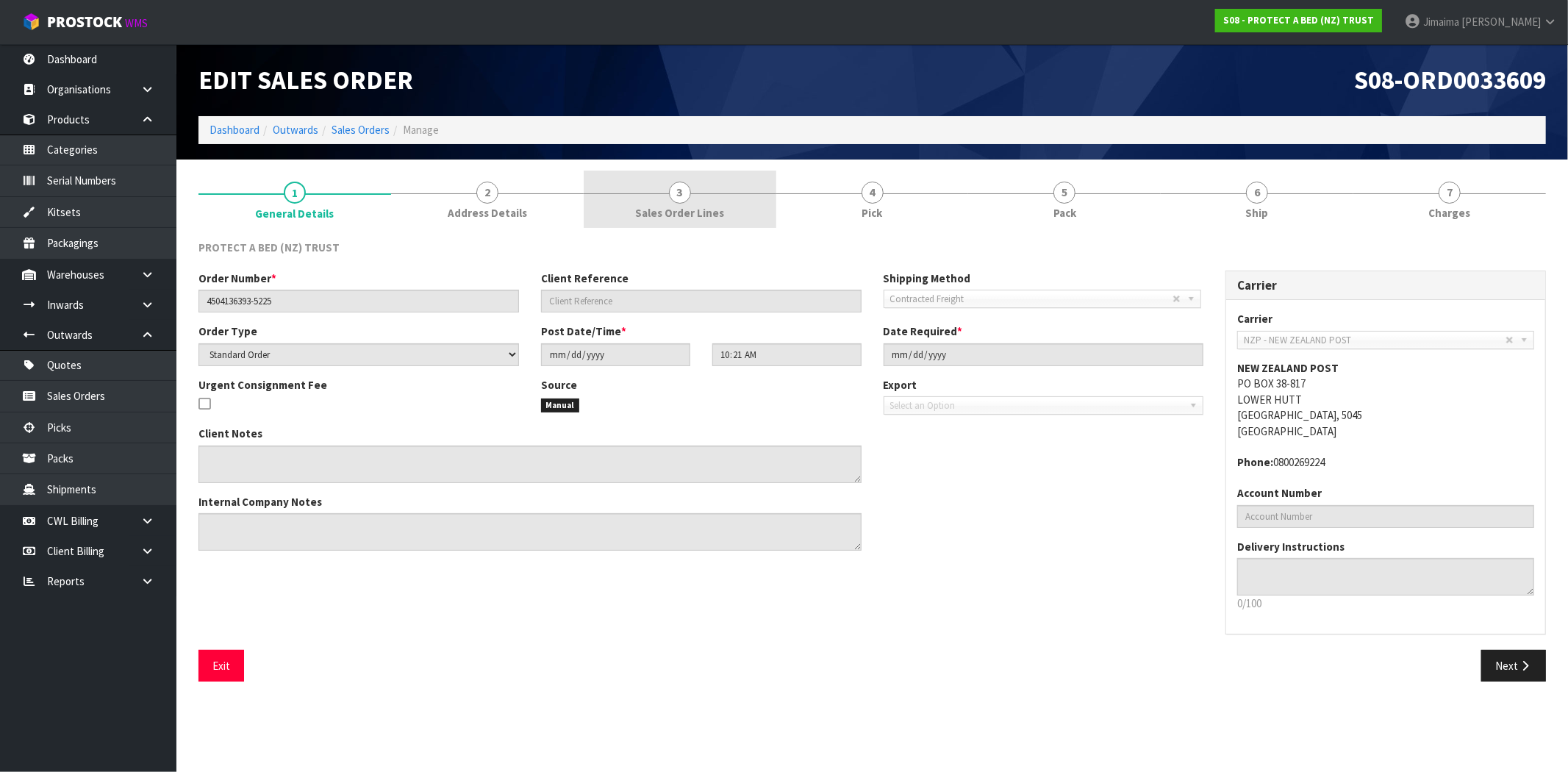
click at [691, 206] on span "Sales Order Lines" at bounding box center [680, 213] width 89 height 16
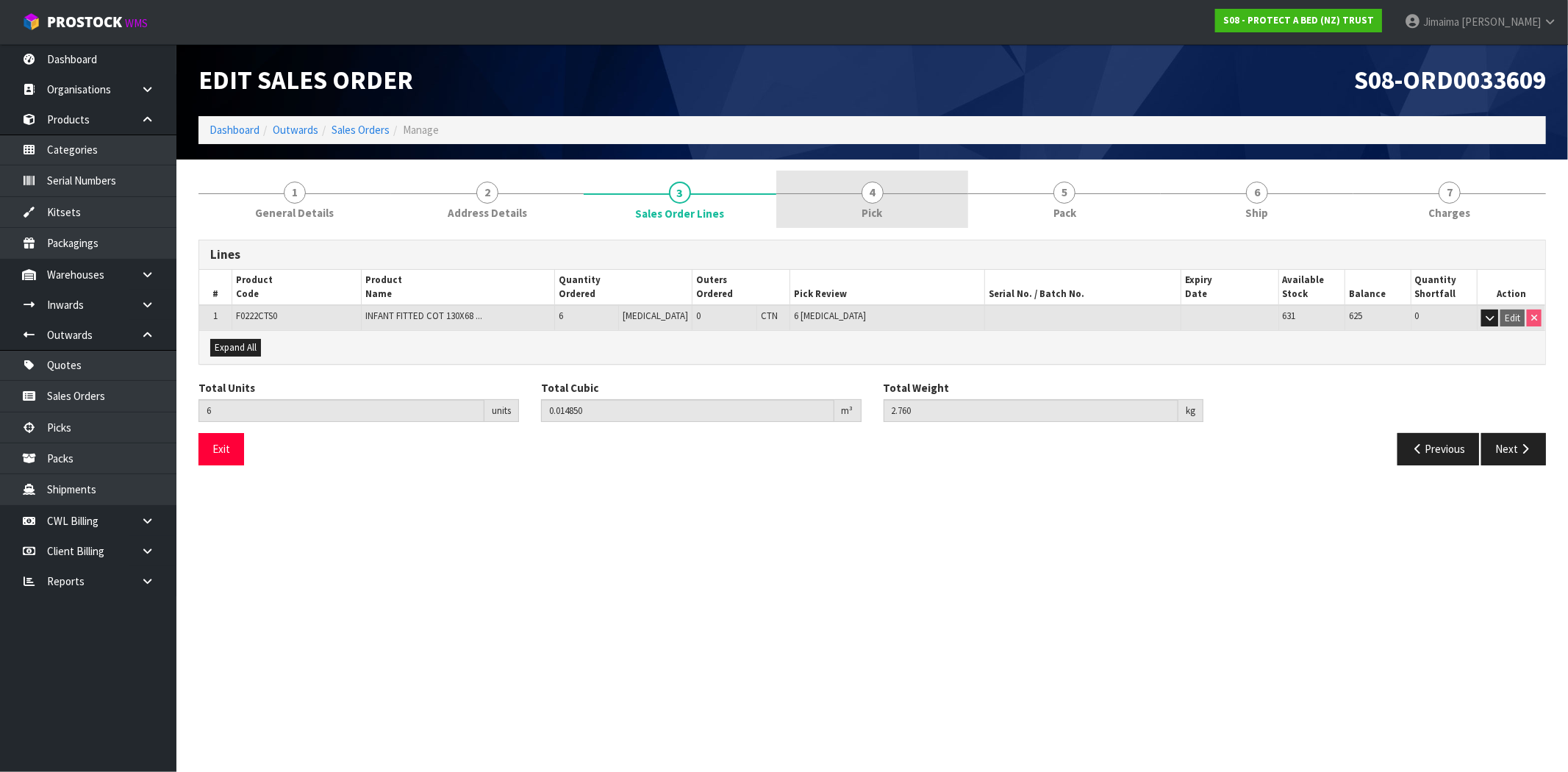
click at [877, 215] on span "Pick" at bounding box center [872, 213] width 21 height 16
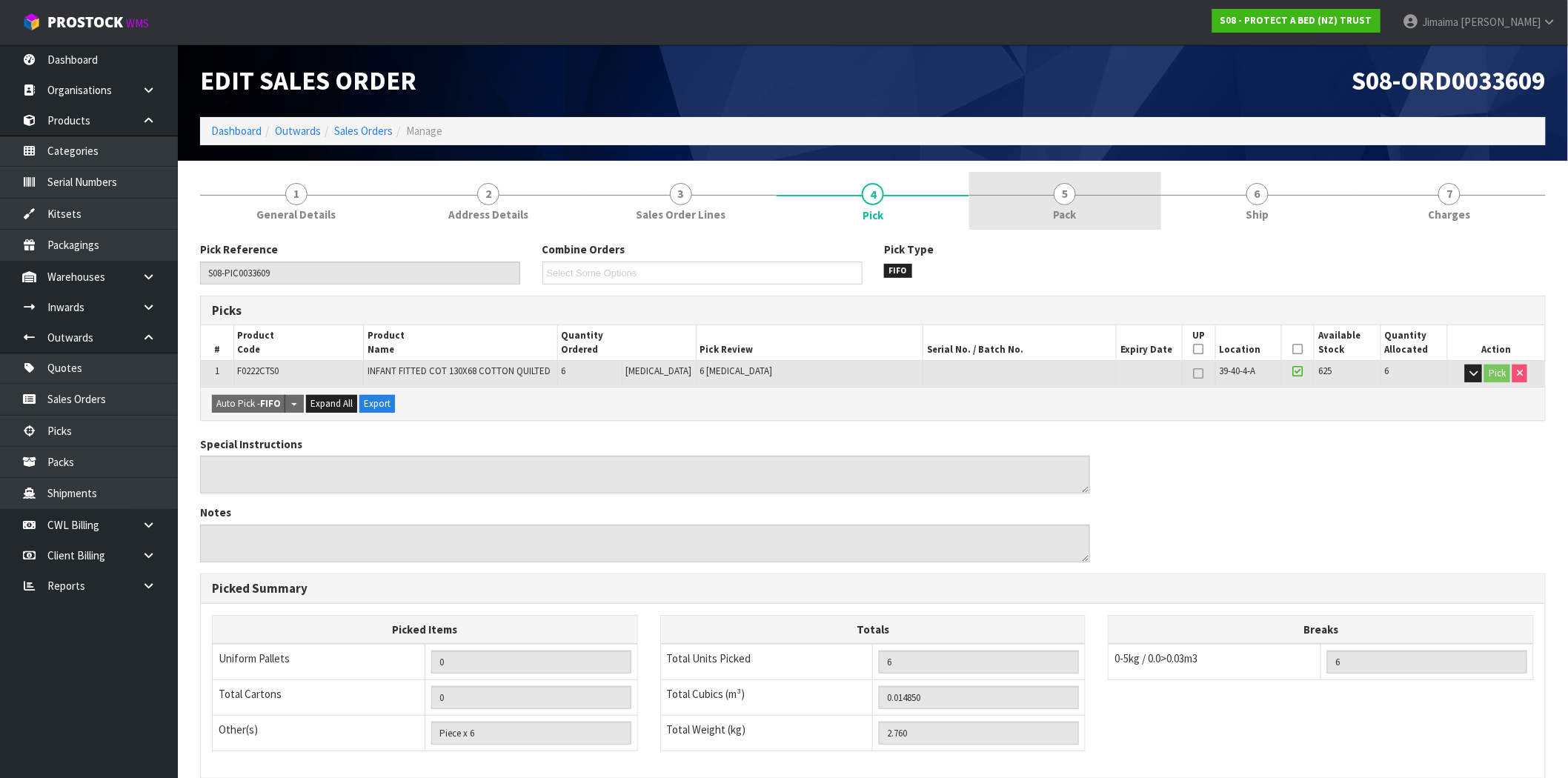
click at [1094, 219] on link "5 Pack" at bounding box center [1066, 201] width 192 height 58
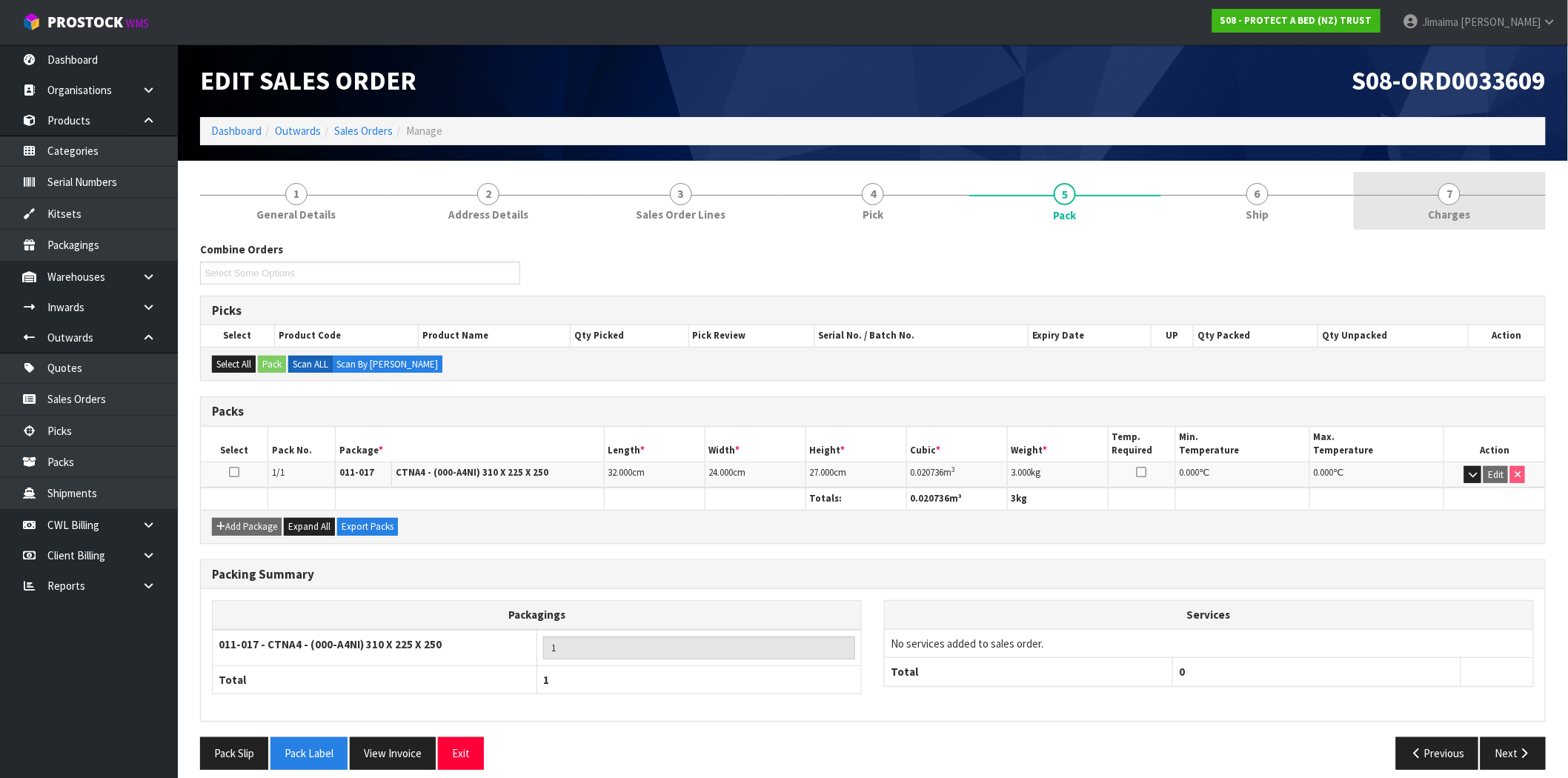
click at [1506, 223] on link "7 Charges" at bounding box center [1450, 201] width 192 height 58
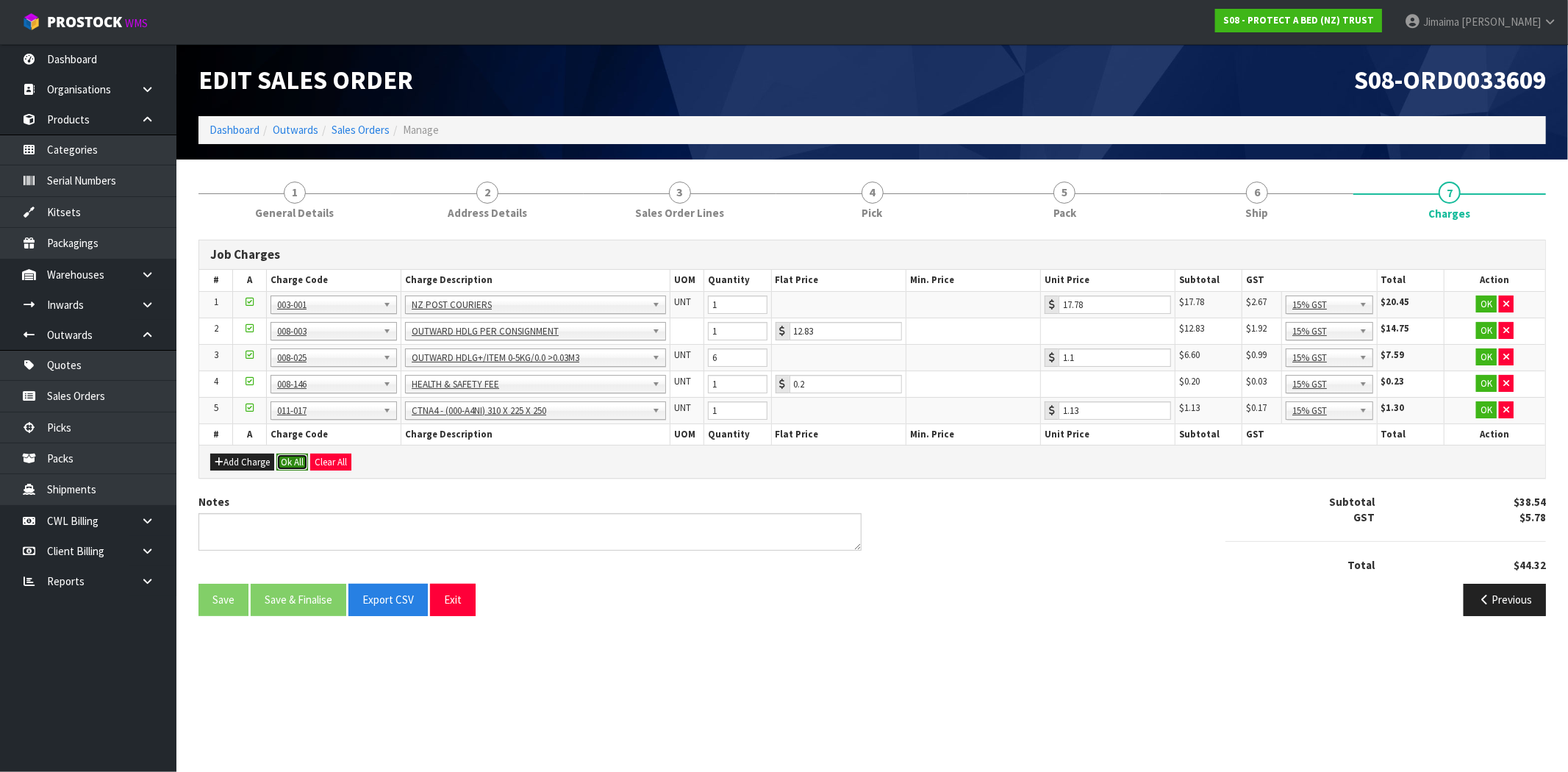
click at [291, 465] on button "Ok All" at bounding box center [292, 463] width 31 height 17
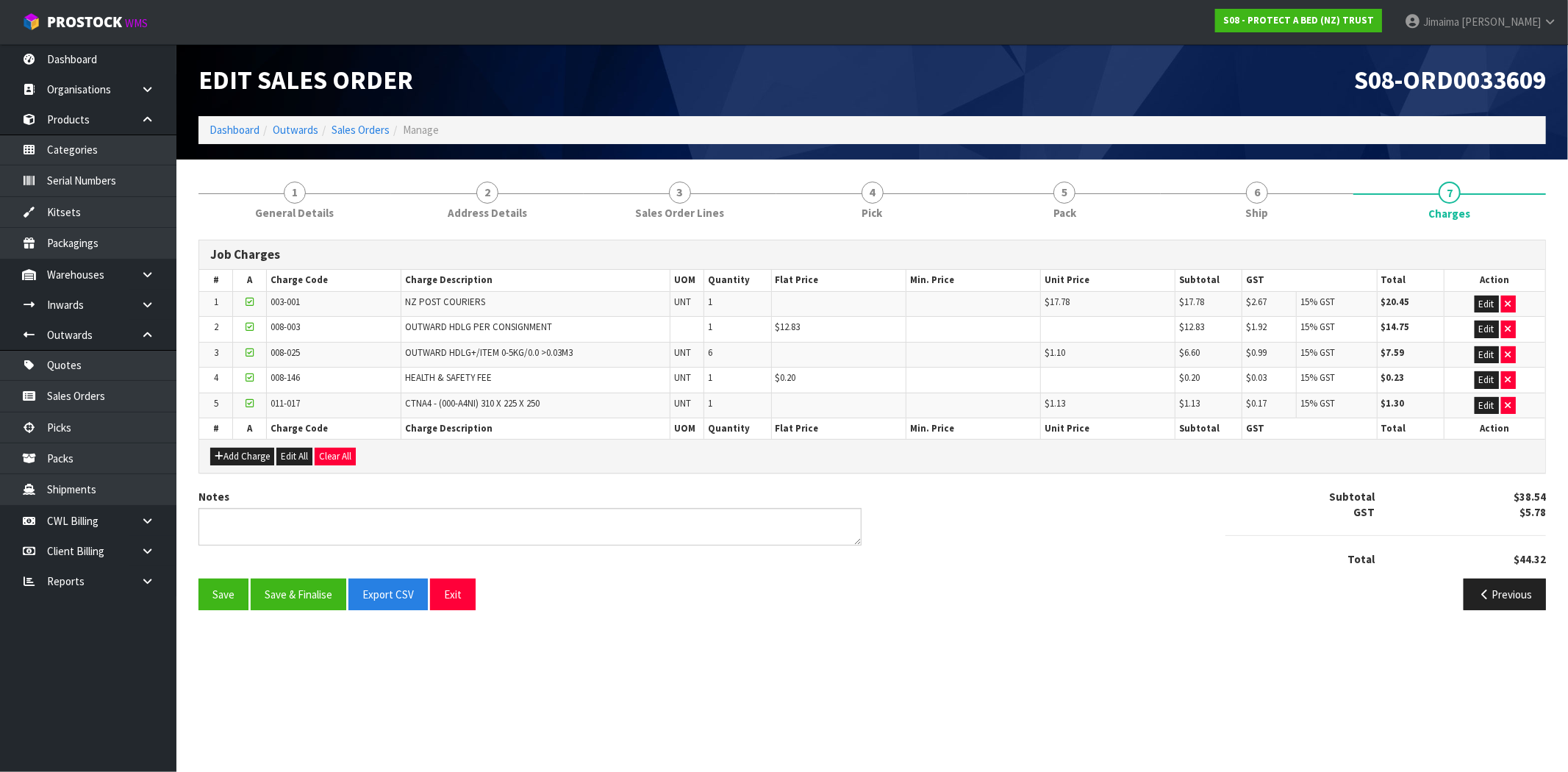
click at [306, 615] on div "Save Save & Finalise Export CSV Exit Previous" at bounding box center [871, 600] width 1370 height 43
click at [306, 603] on button "Save & Finalise" at bounding box center [298, 595] width 95 height 31
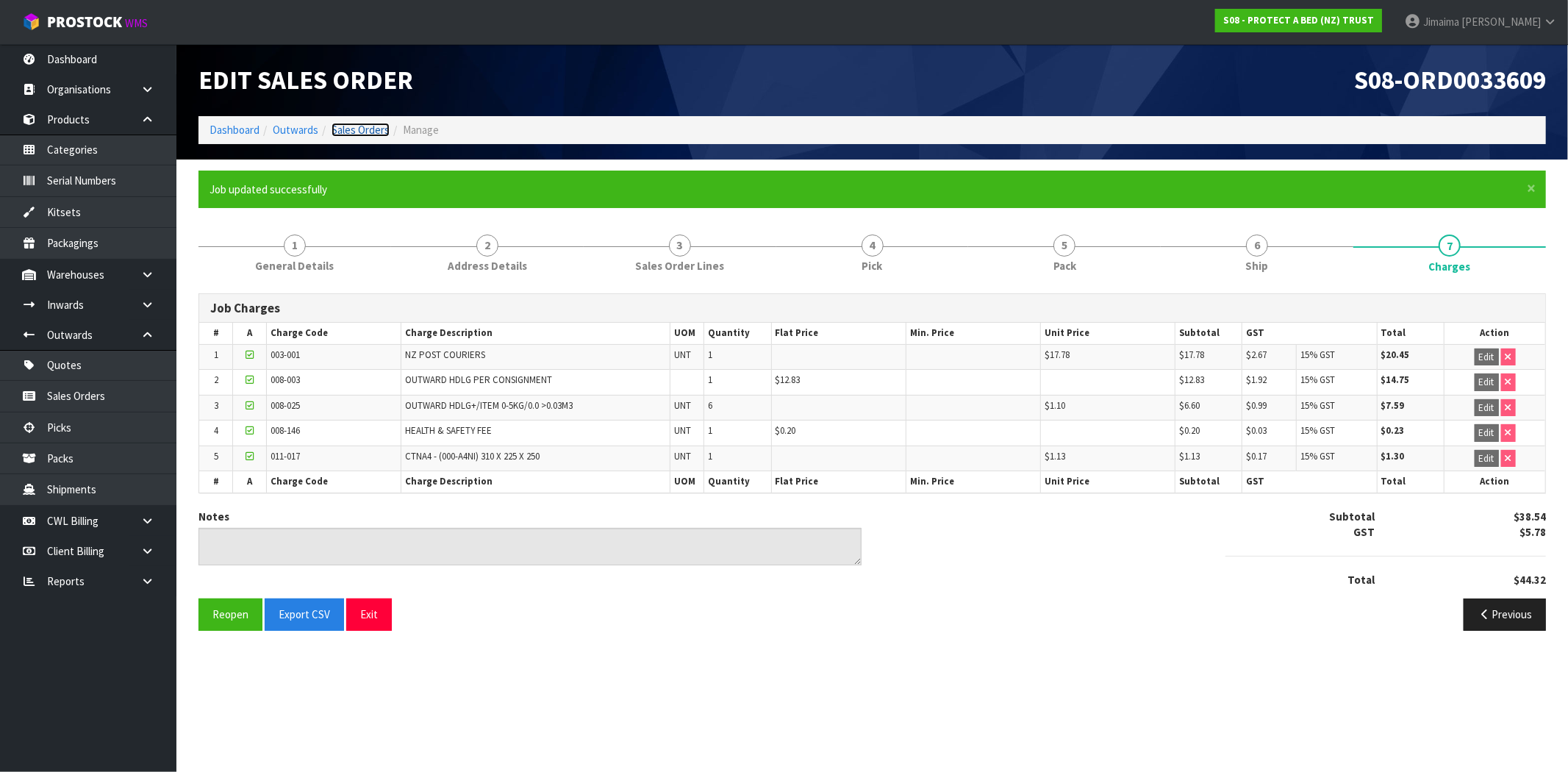
click at [354, 129] on link "Sales Orders" at bounding box center [360, 129] width 58 height 14
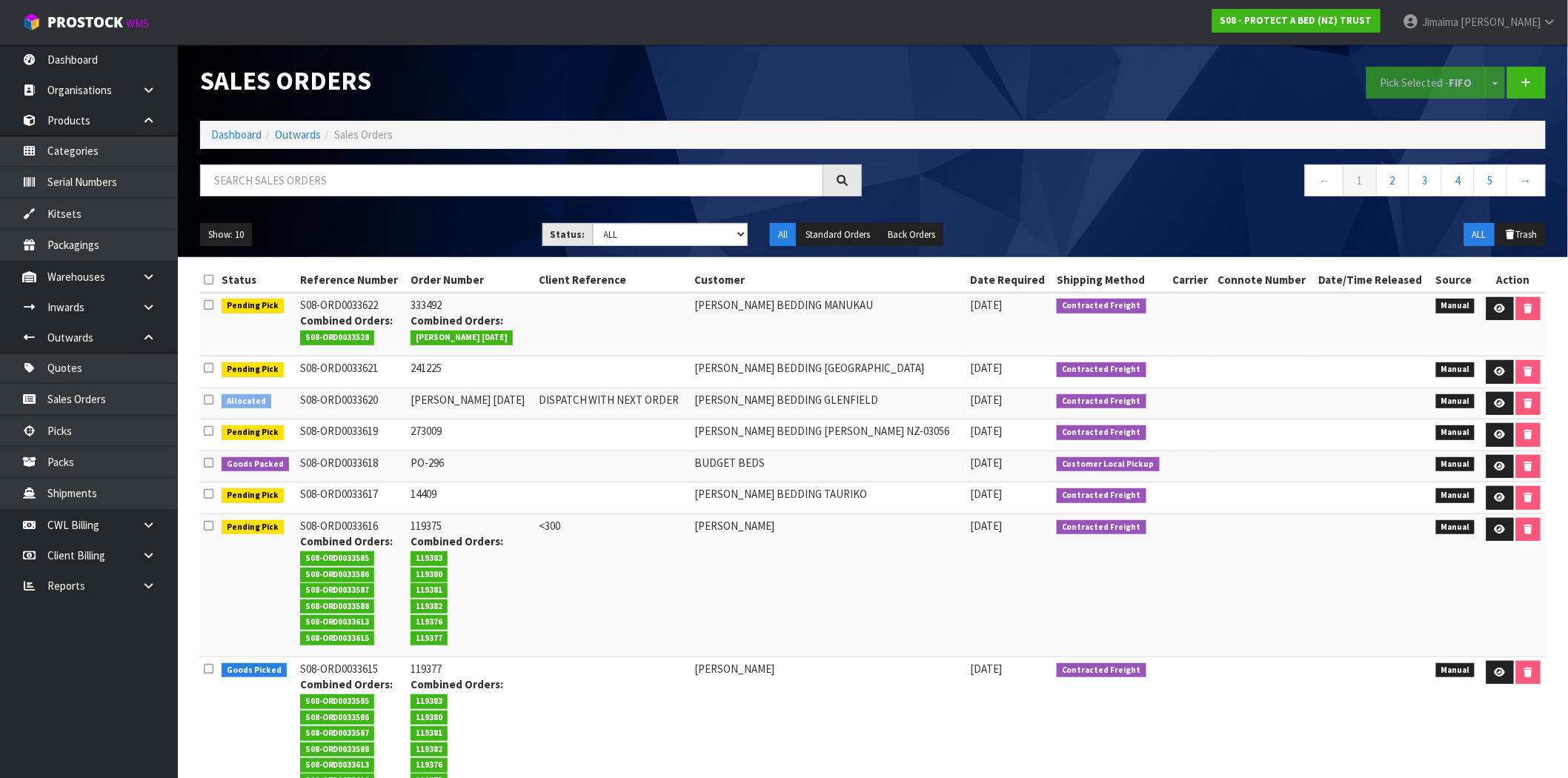
click at [892, 326] on td "HARVEY NORMAN BEDDING MANUKAU" at bounding box center [829, 324] width 276 height 63
click at [232, 131] on link "Dashboard" at bounding box center [236, 135] width 50 height 14
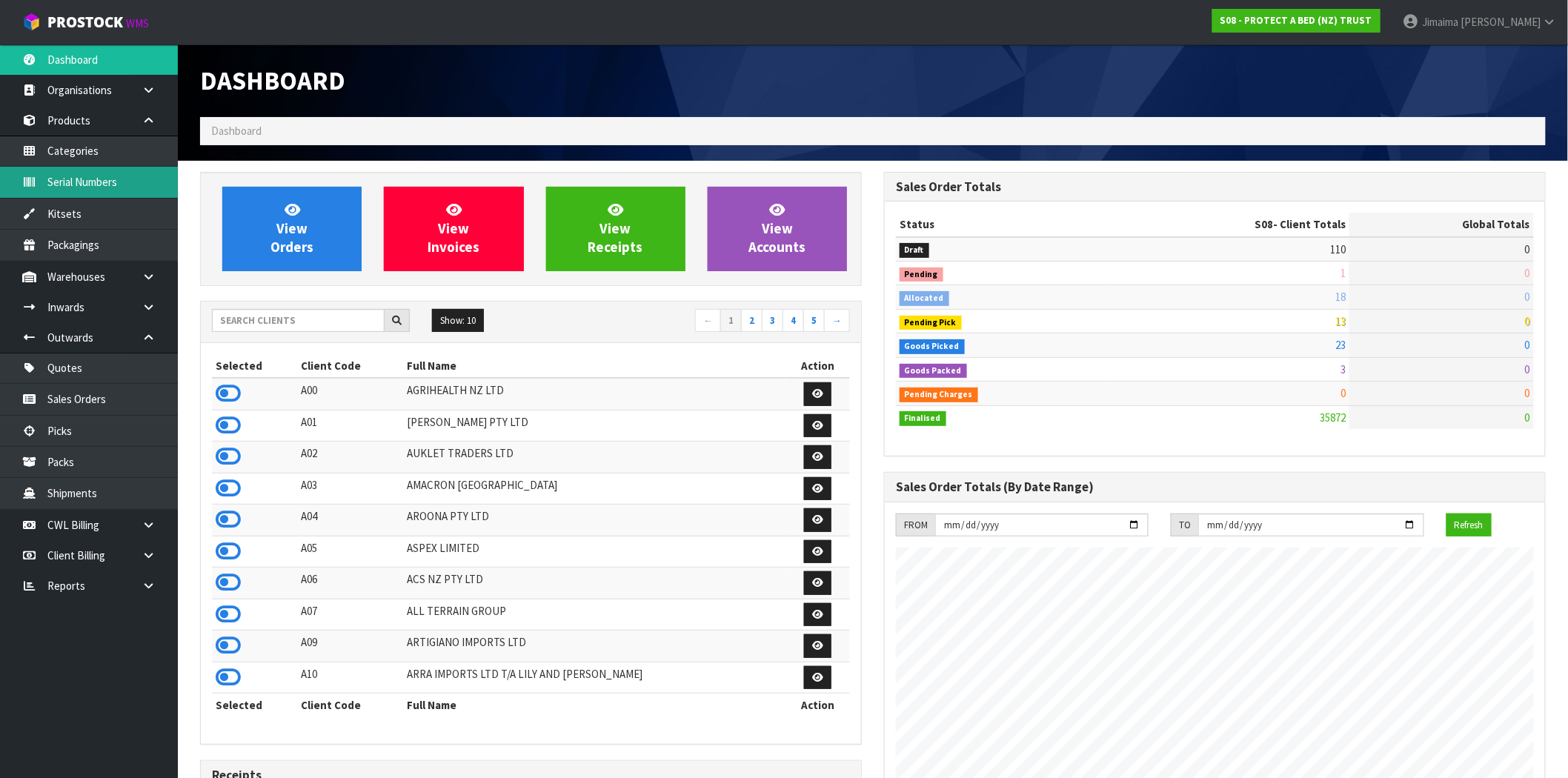
scroll to position [1123, 684]
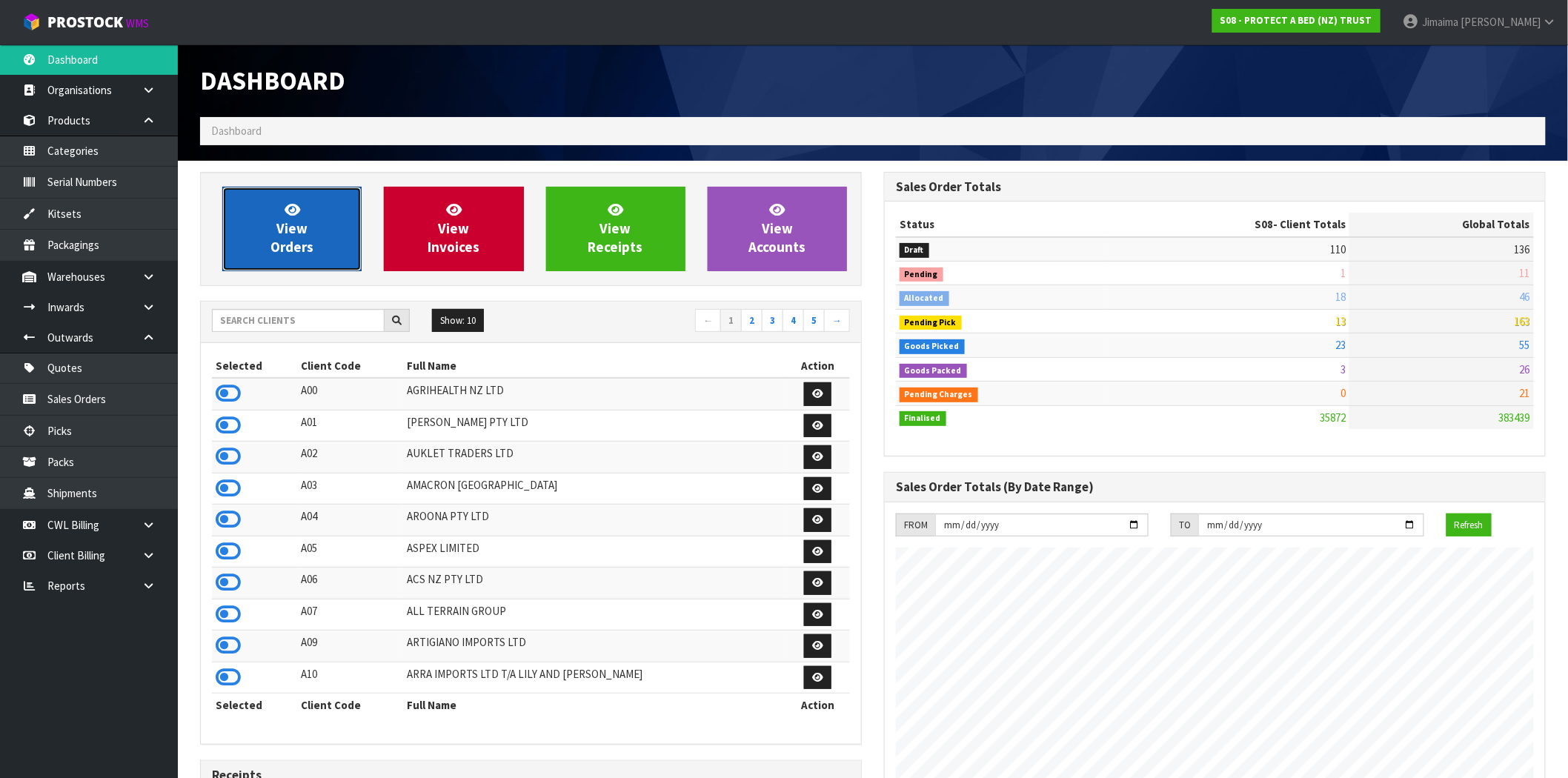
drag, startPoint x: 338, startPoint y: 233, endPoint x: 450, endPoint y: 270, distance: 118.0
click at [338, 233] on link "View Orders" at bounding box center [292, 229] width 139 height 85
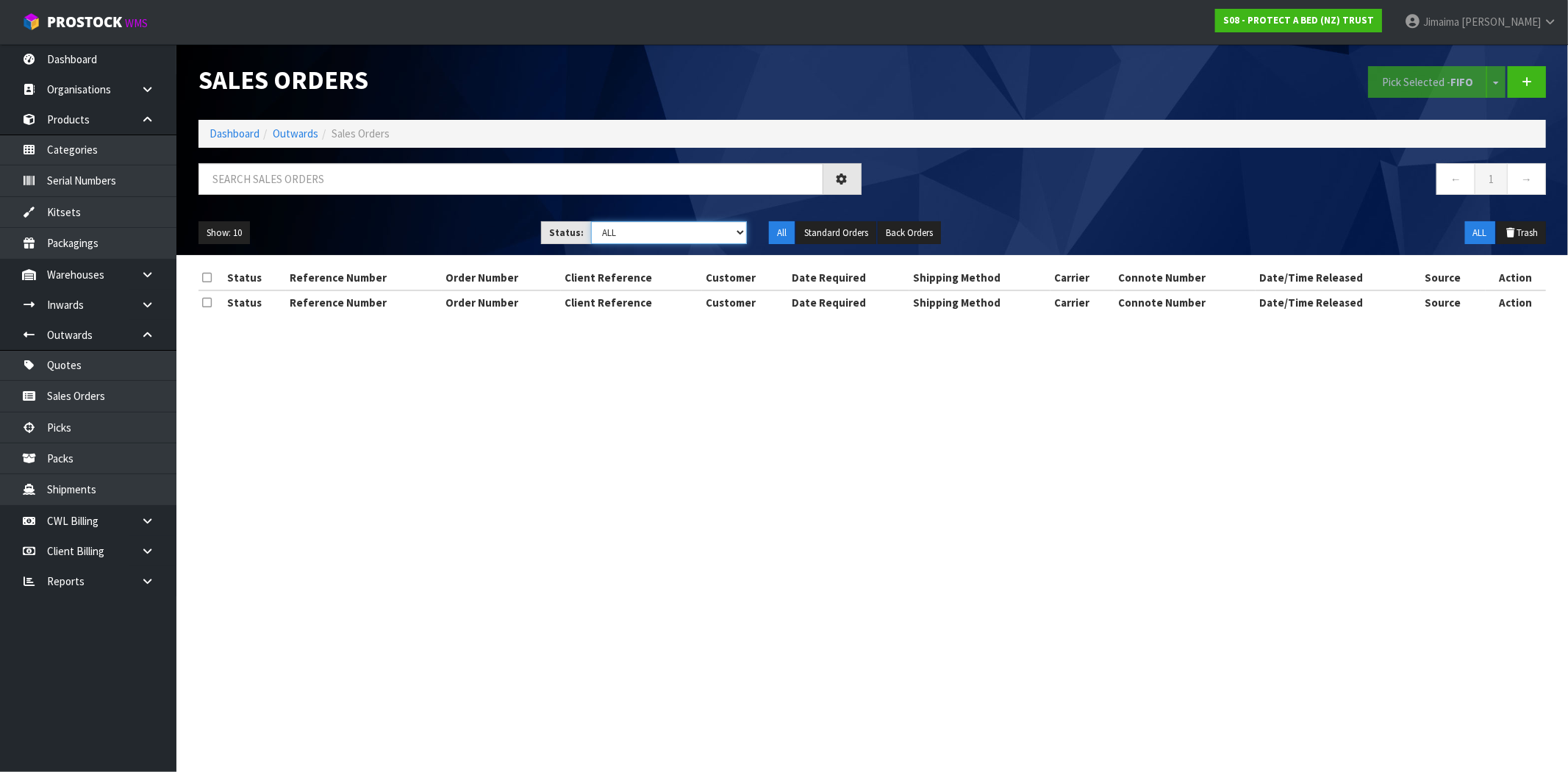
drag, startPoint x: 644, startPoint y: 233, endPoint x: 649, endPoint y: 243, distance: 11.2
click at [644, 233] on select "Draft Pending Allocated Pending Pick Goods Picked Goods Packed Pending Charges …" at bounding box center [669, 233] width 156 height 23
select select "string:6"
click at [591, 221] on select "Draft Pending Allocated Pending Pick Goods Picked Goods Packed Pending Charges …" at bounding box center [669, 233] width 156 height 23
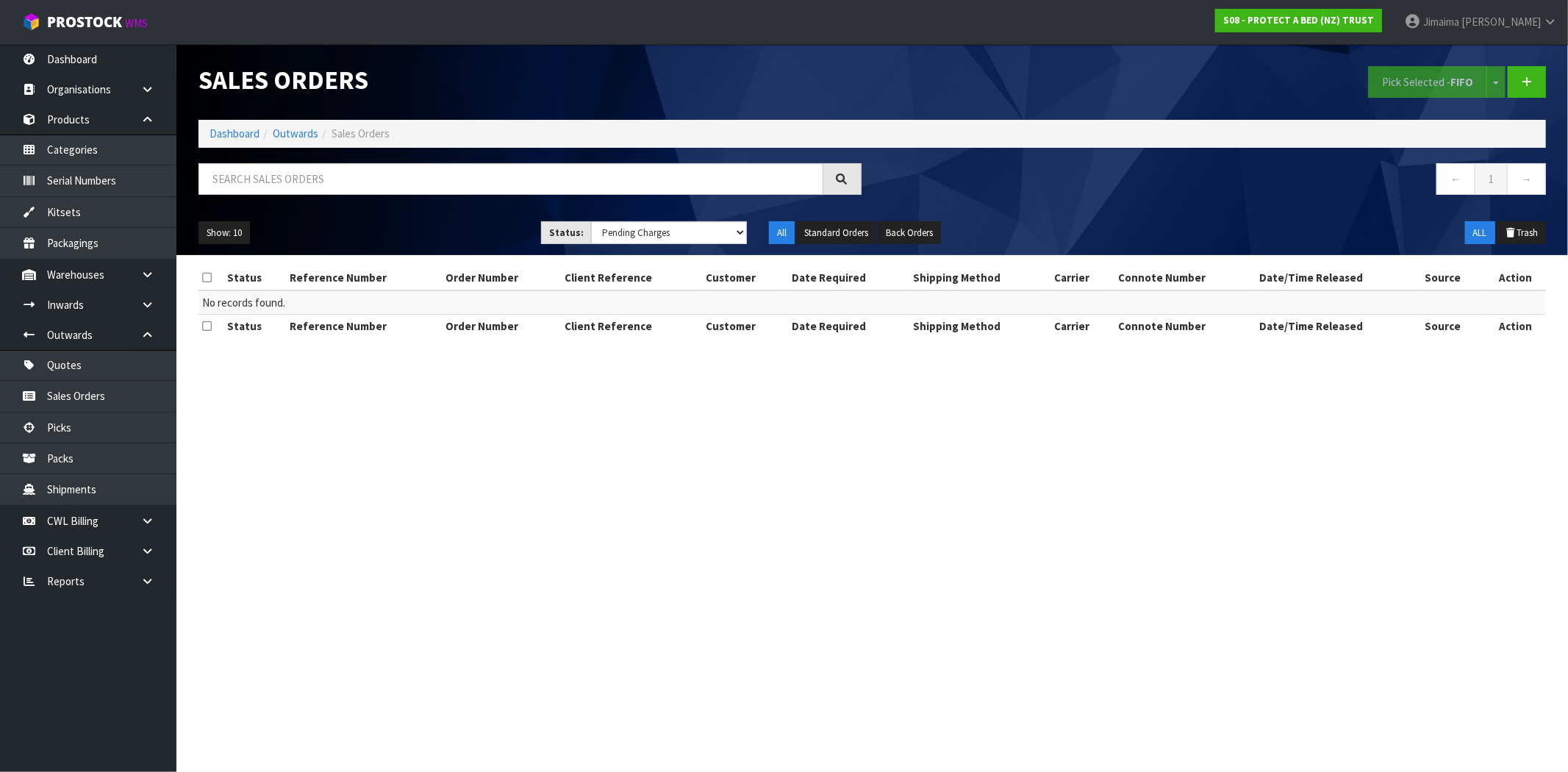
click at [668, 371] on section "Sales Orders Pick Selected - FIFO Split button! FIFO - First In First Out FEFO …" at bounding box center [784, 386] width 1568 height 772
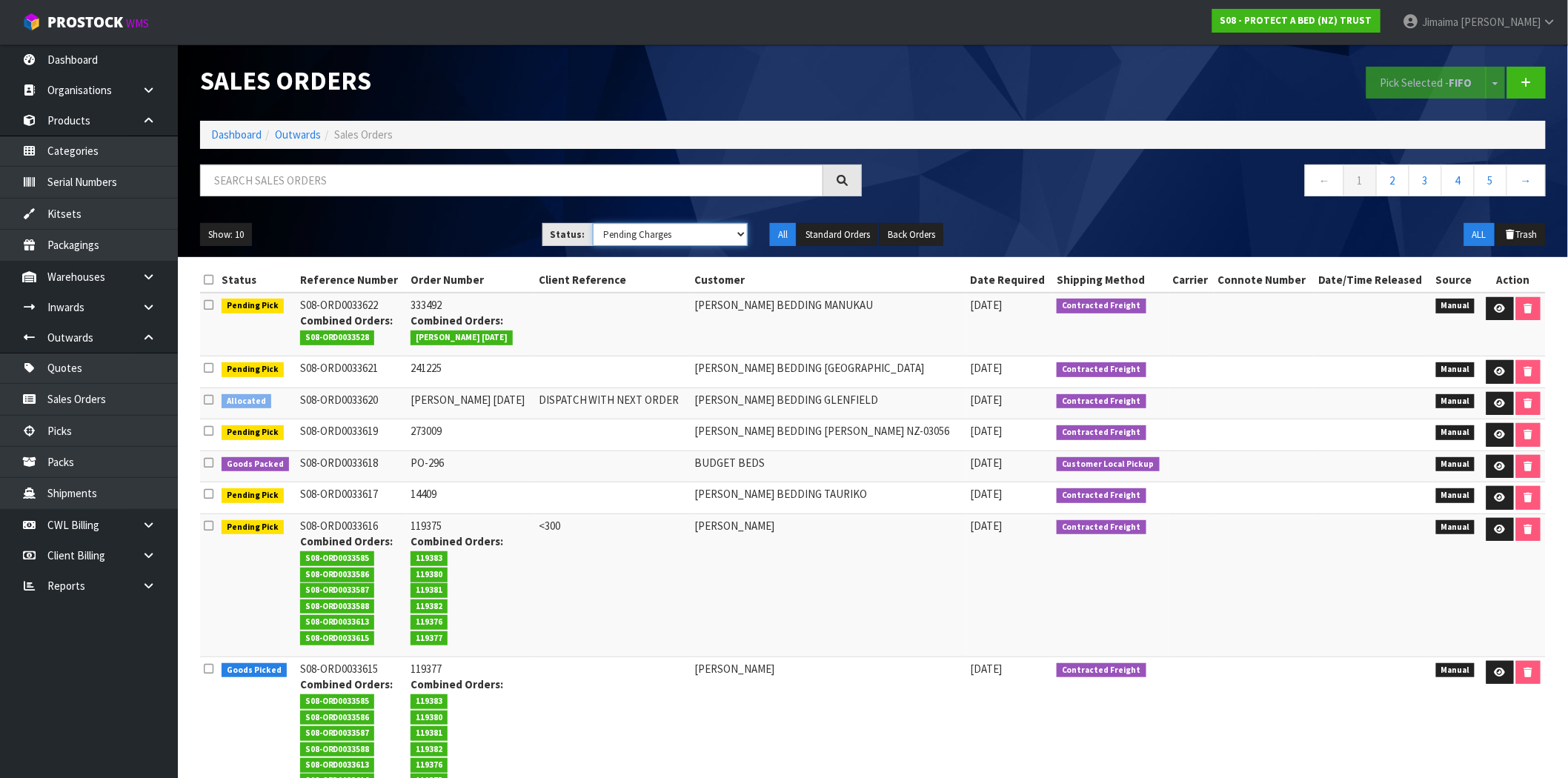
click at [687, 245] on select "Draft Pending Allocated Pending Pick Goods Picked Goods Packed Pending Charges …" at bounding box center [671, 234] width 156 height 23
click at [1385, 175] on link "2" at bounding box center [1393, 181] width 33 height 32
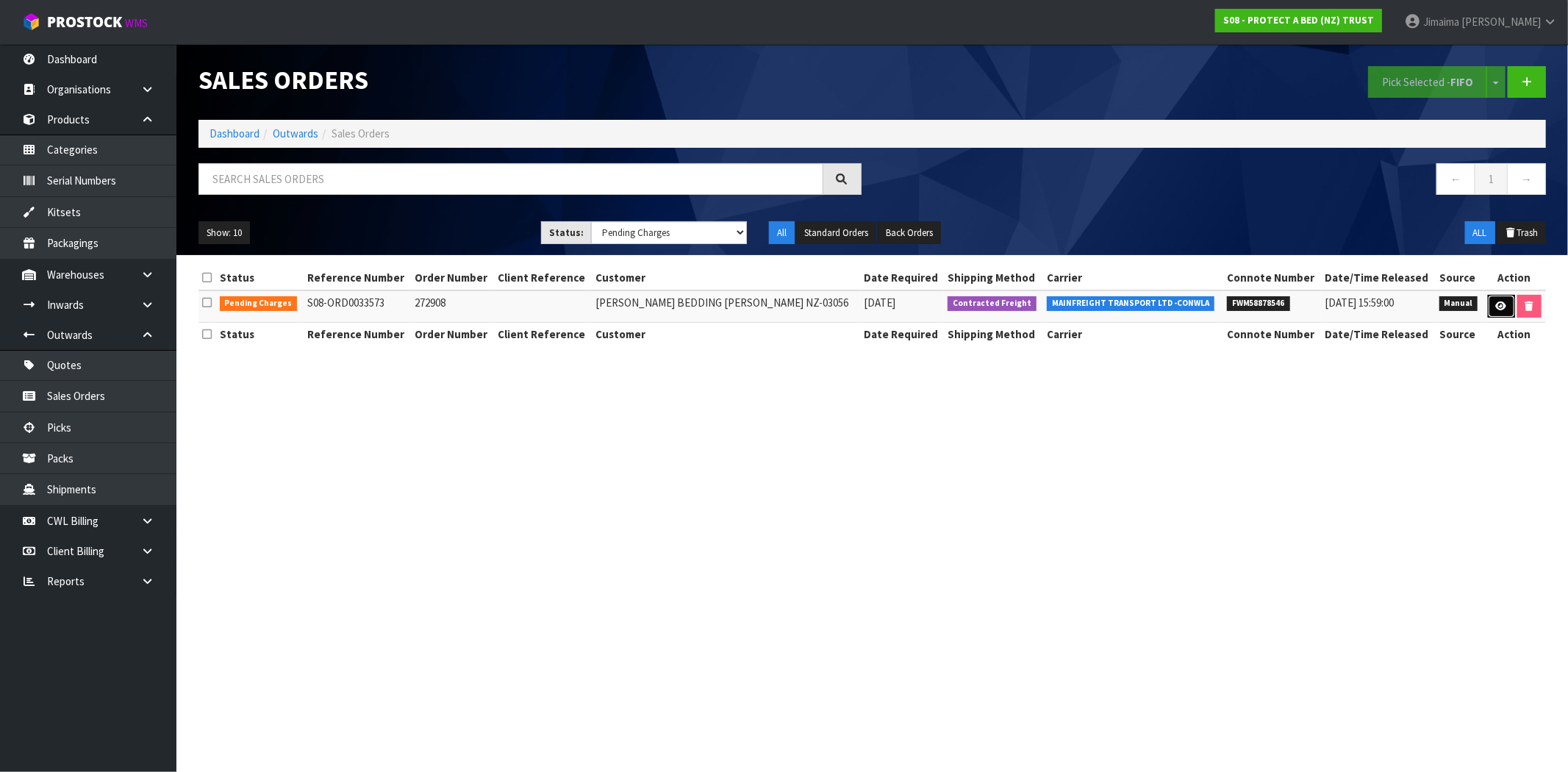
click at [1493, 297] on link at bounding box center [1501, 306] width 27 height 24
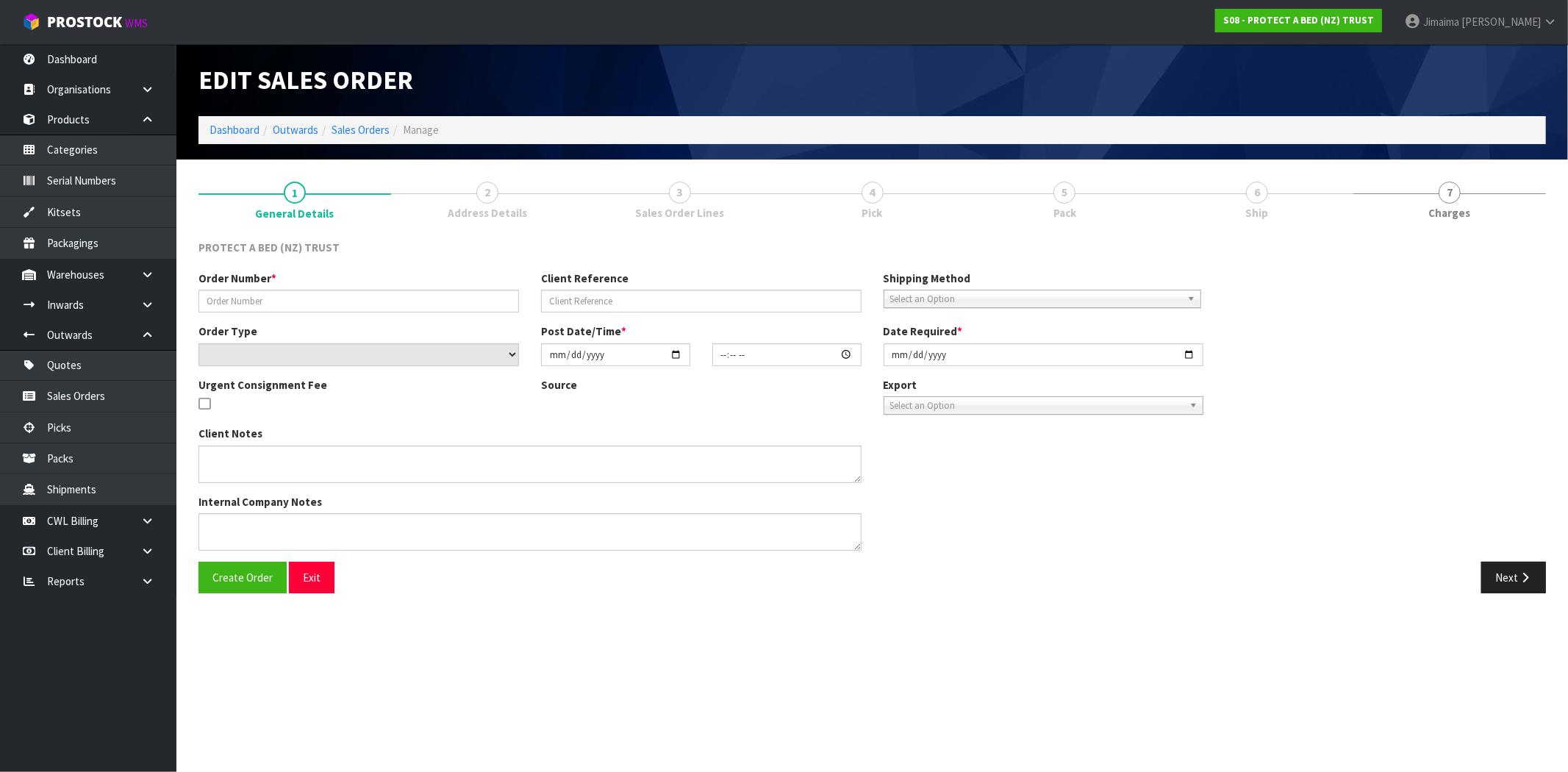
type input "272908"
select select "number:0"
type input "2025-09-26"
type input "10:50:00.000"
type input "2025-09-26"
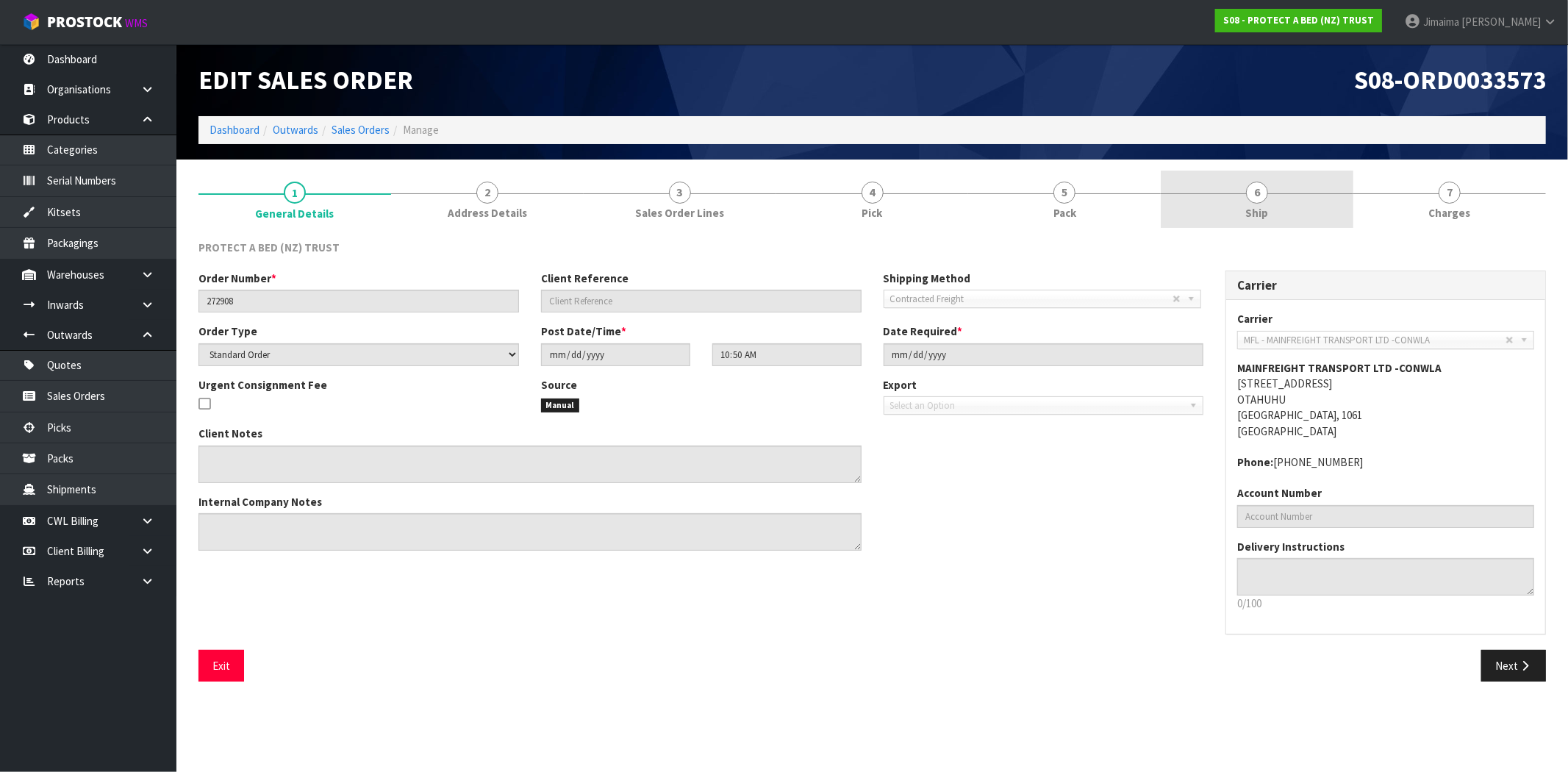
drag, startPoint x: 1259, startPoint y: 188, endPoint x: 1216, endPoint y: 222, distance: 54.8
click at [1259, 189] on span "6" at bounding box center [1256, 192] width 22 height 22
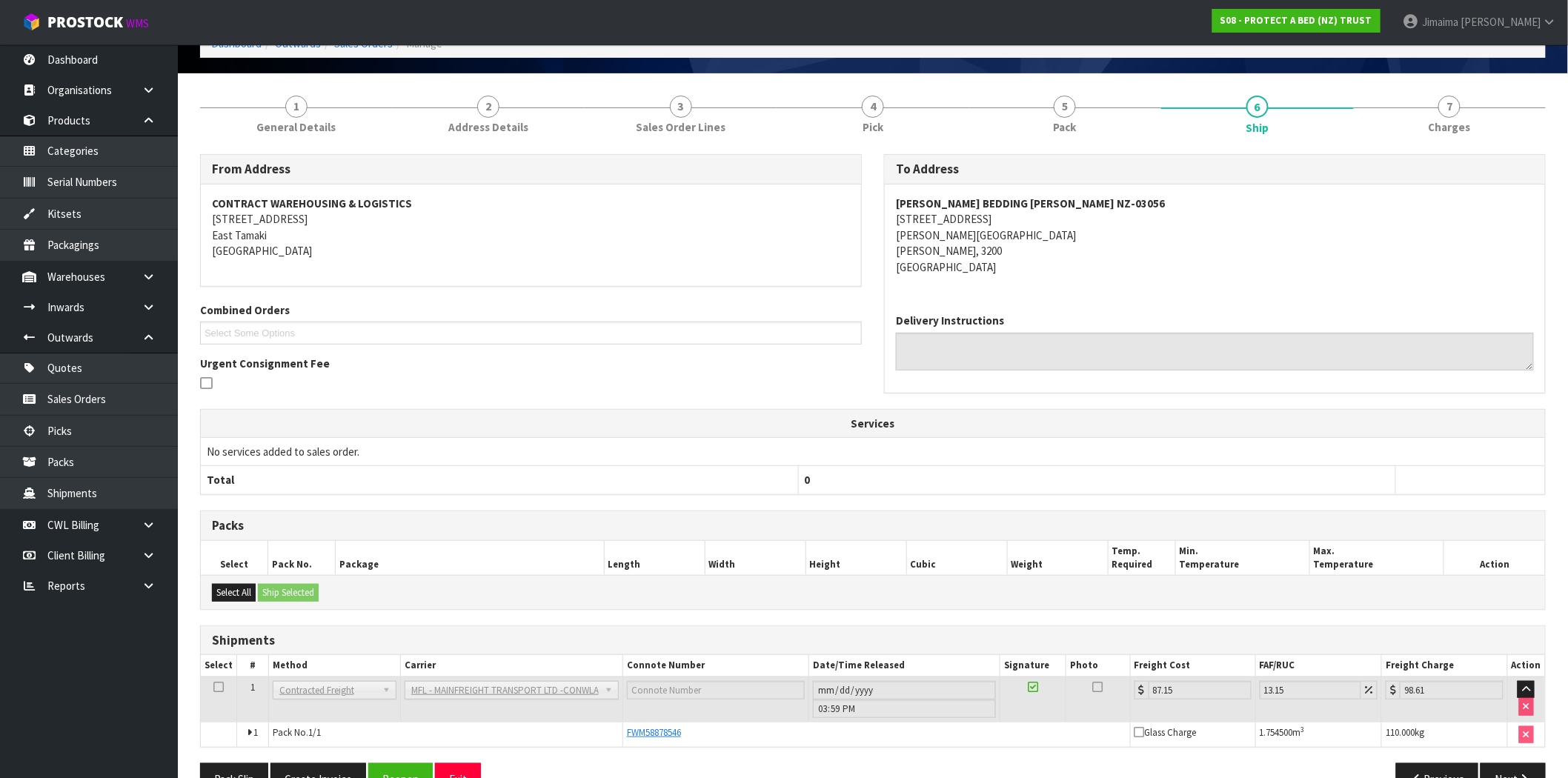
scroll to position [128, 0]
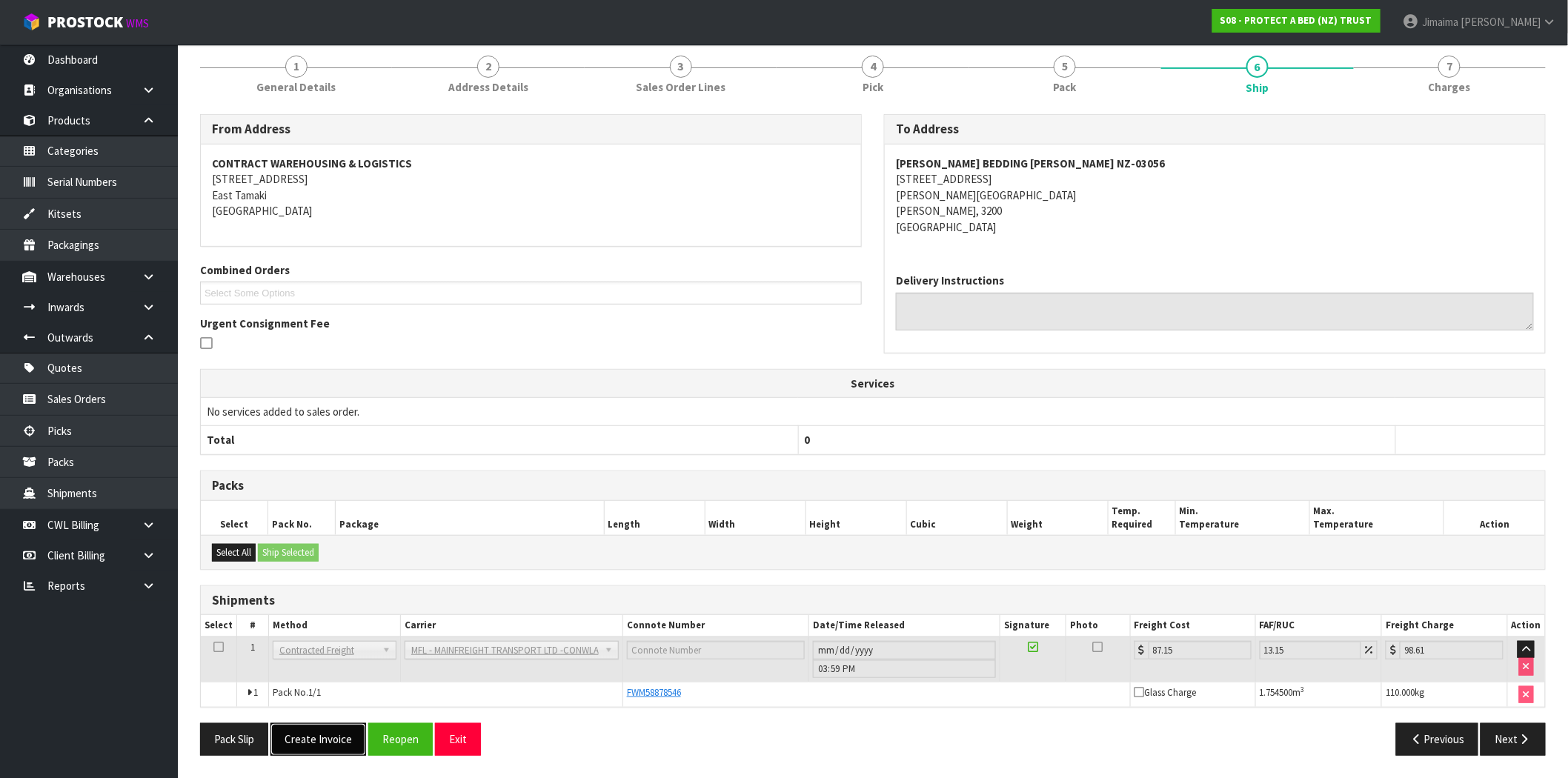
click at [310, 747] on button "Create Invoice" at bounding box center [318, 739] width 95 height 32
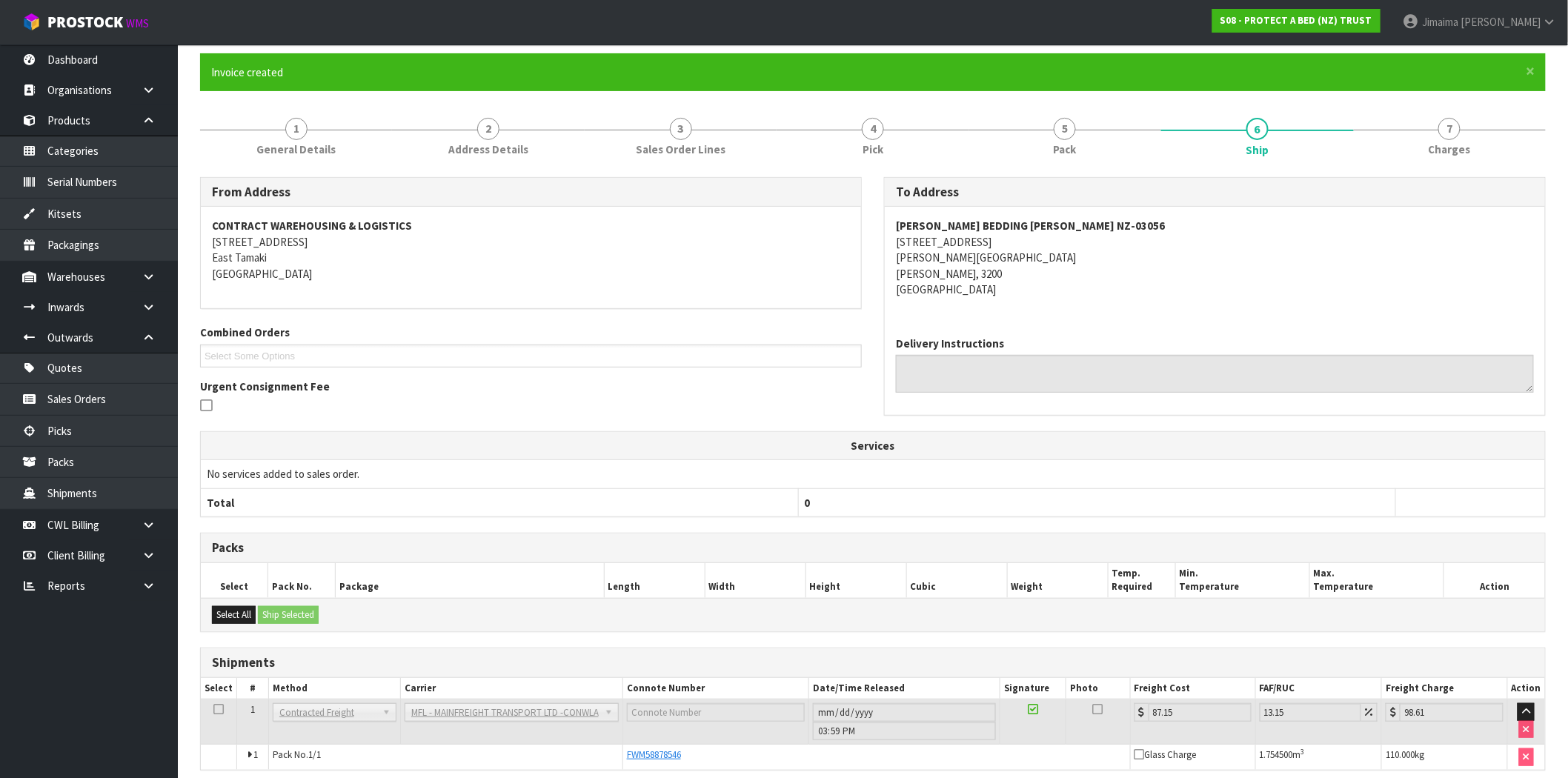
scroll to position [181, 0]
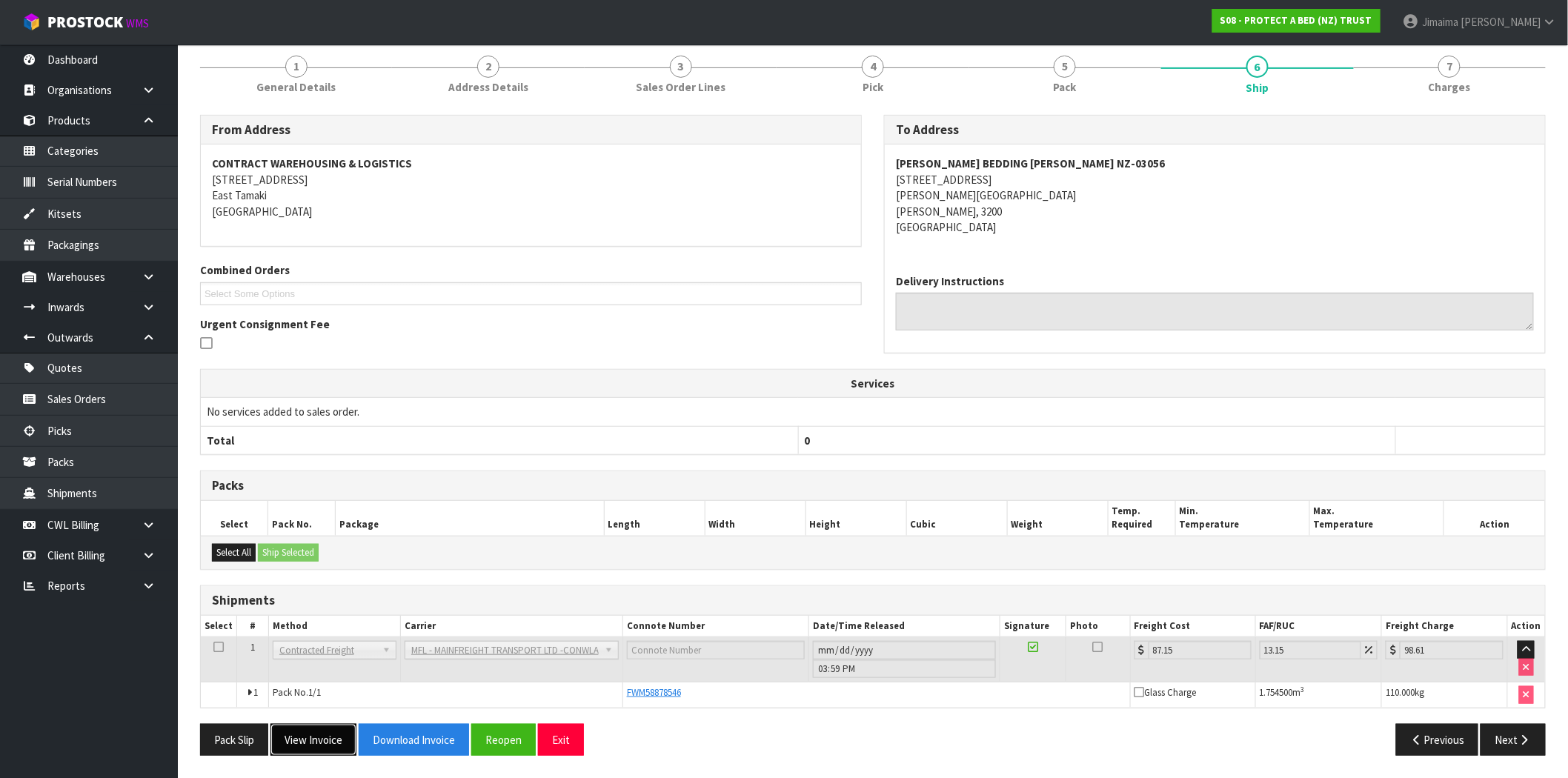
click at [320, 735] on button "View Invoice" at bounding box center [314, 740] width 86 height 32
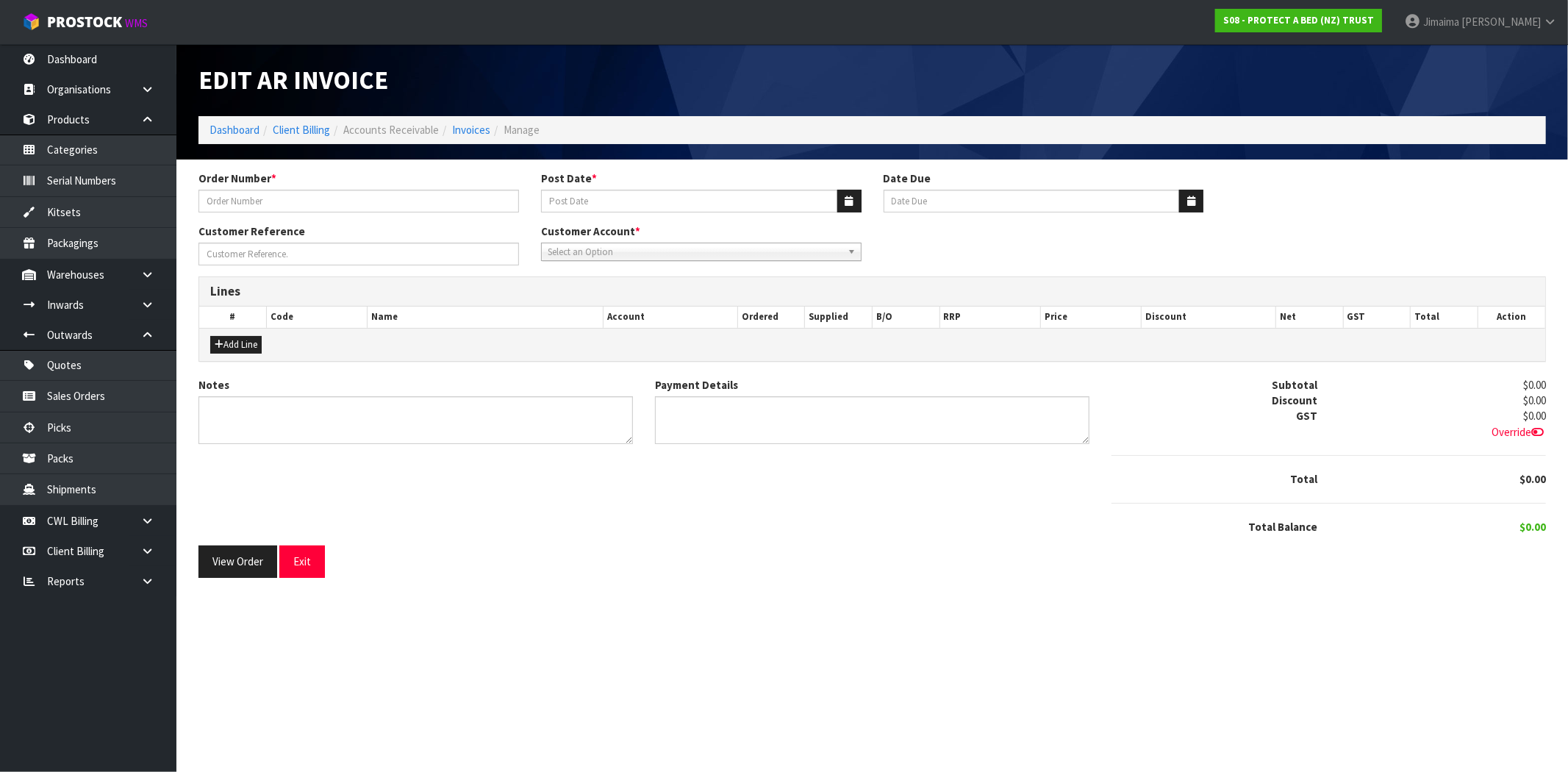
type input "272908"
type input "29/09/2025"
type input "[DATE]"
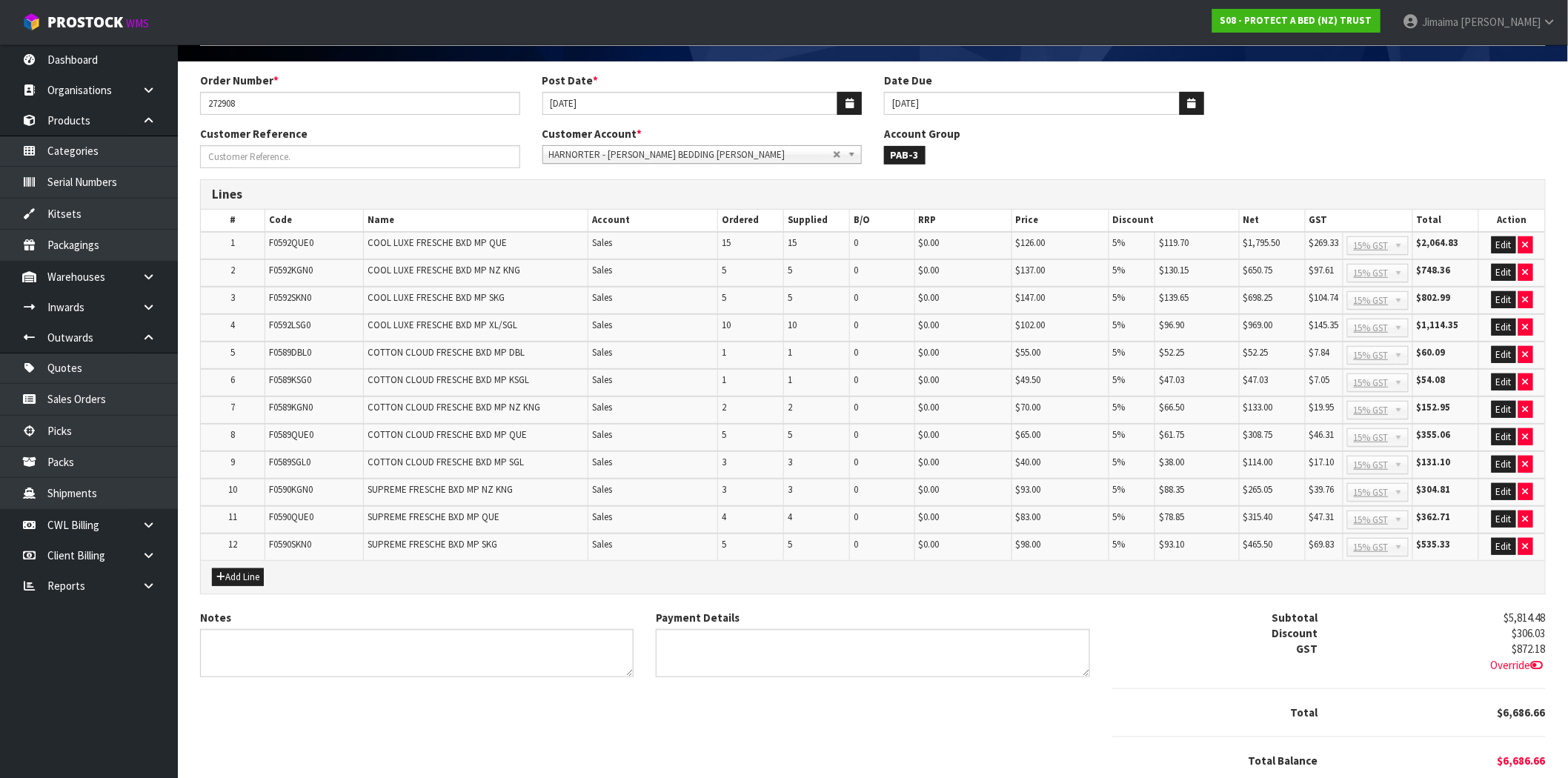
scroll to position [147, 0]
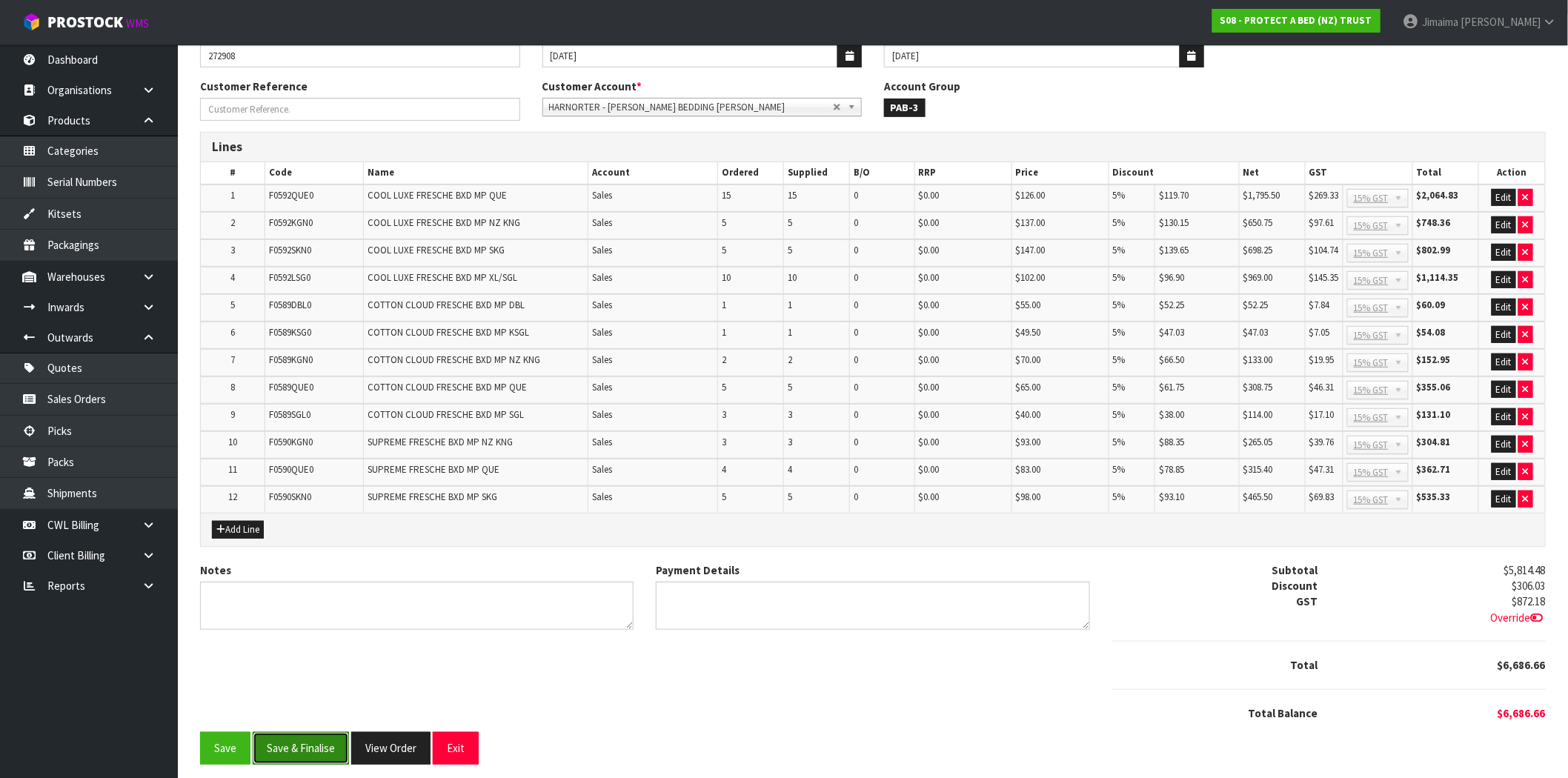
click at [323, 732] on button "Save & Finalise" at bounding box center [301, 748] width 96 height 32
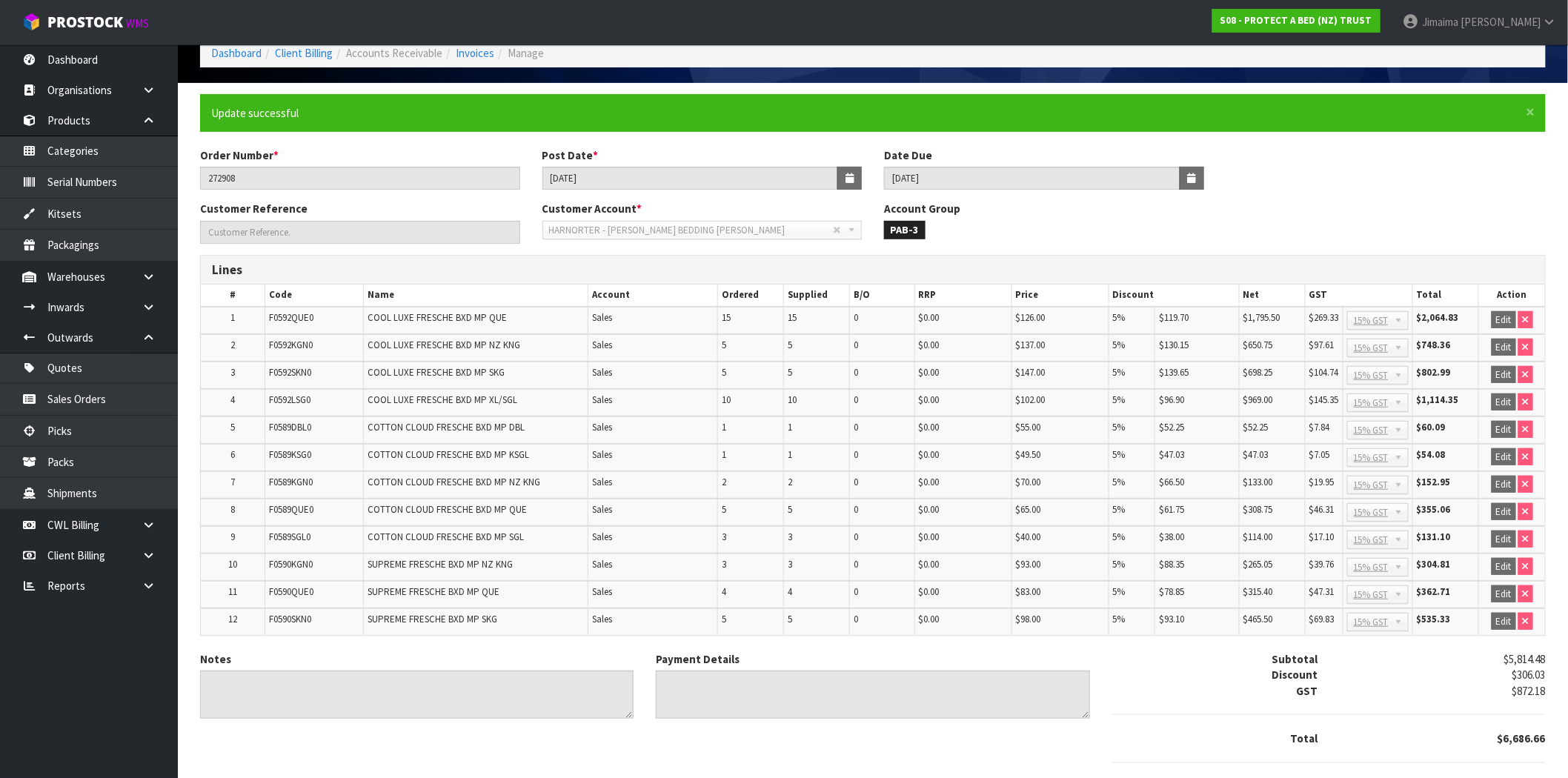
scroll to position [152, 0]
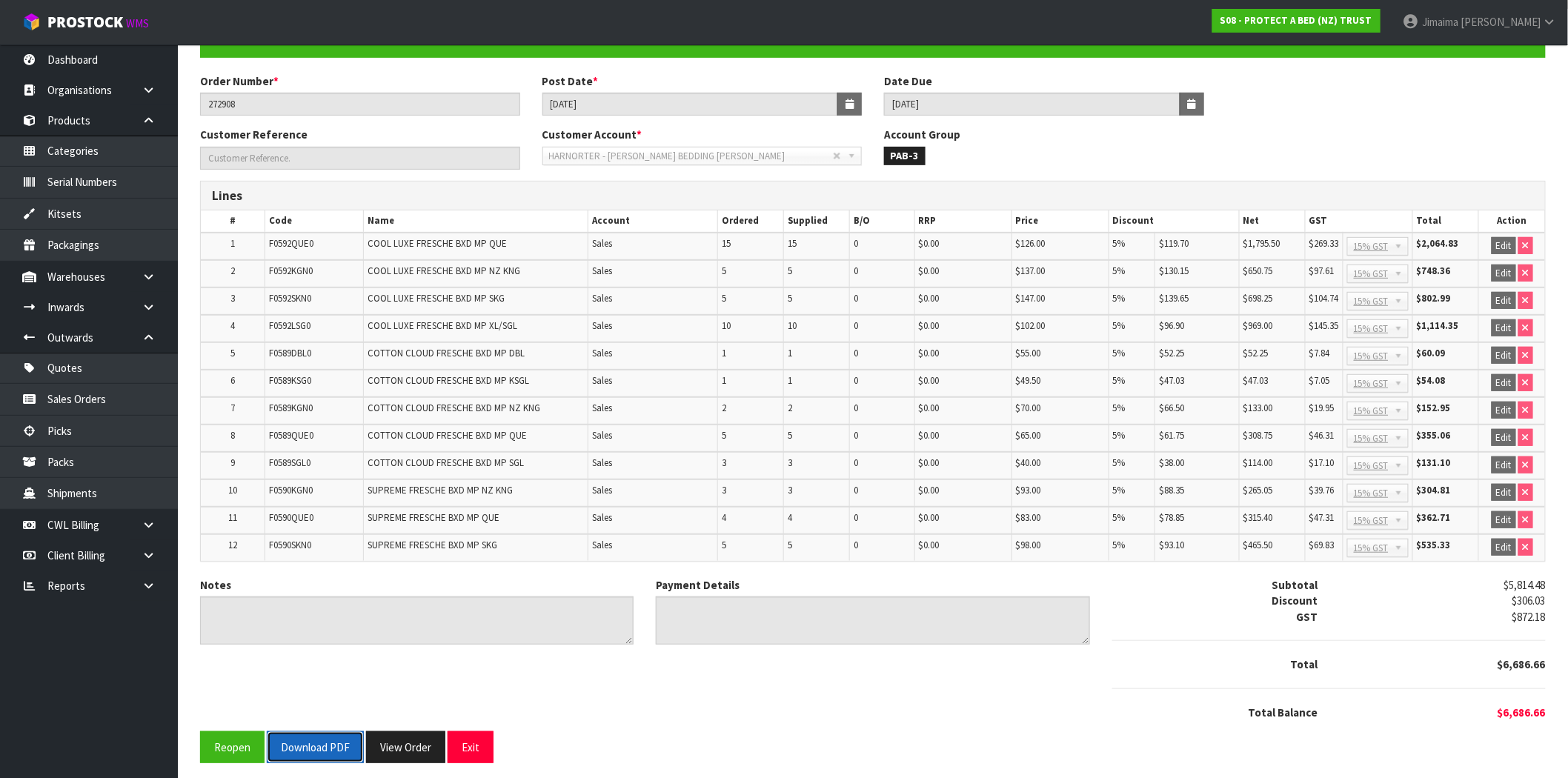
click at [321, 737] on button "Download PDF" at bounding box center [316, 747] width 97 height 32
click at [420, 745] on button "View Order" at bounding box center [405, 747] width 79 height 32
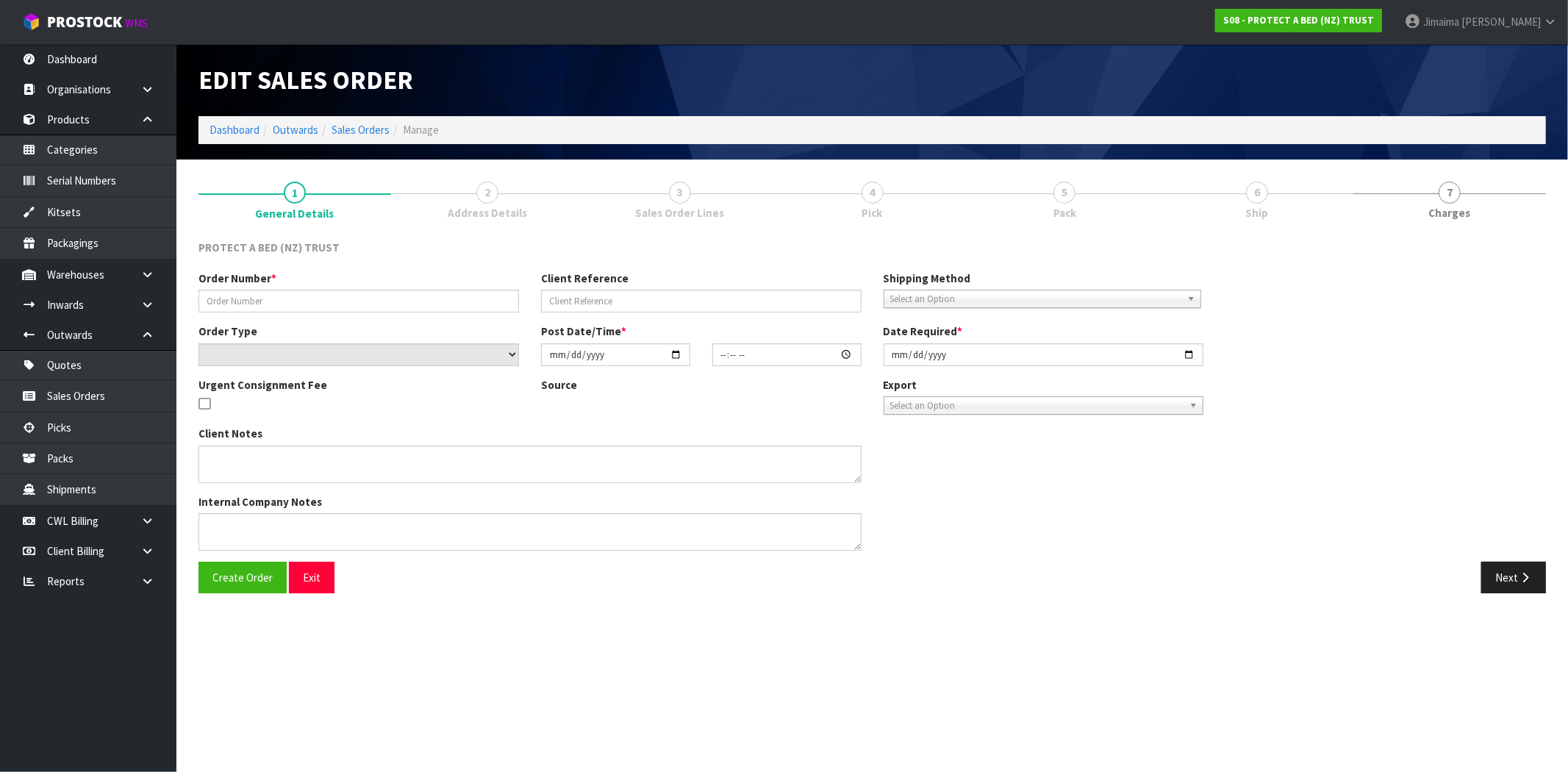
type input "272908"
select select "number:0"
type input "2025-09-26"
type input "10:50:00.000"
type input "2025-09-26"
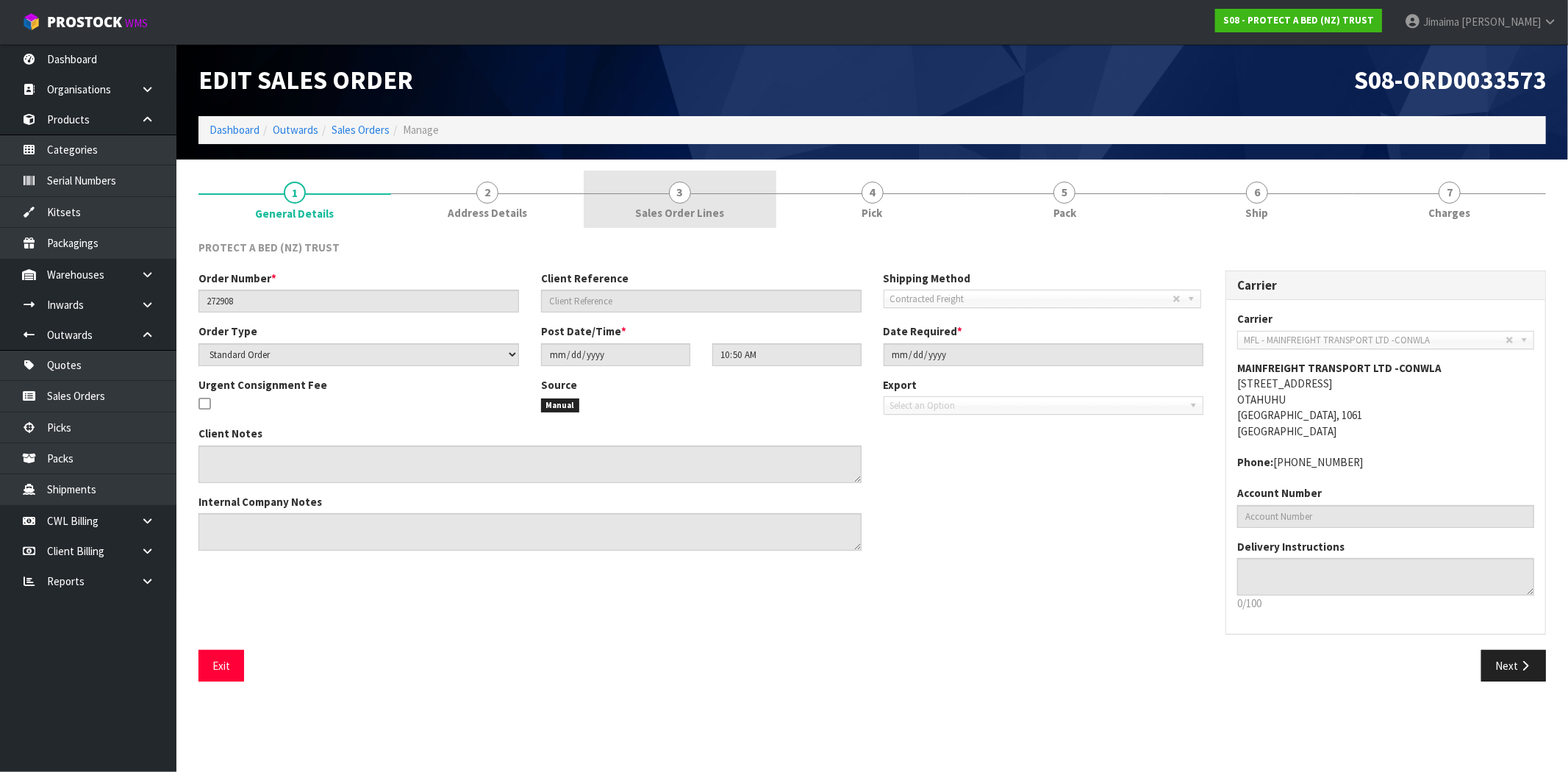
click at [691, 202] on link "3 Sales Order Lines" at bounding box center [680, 199] width 192 height 58
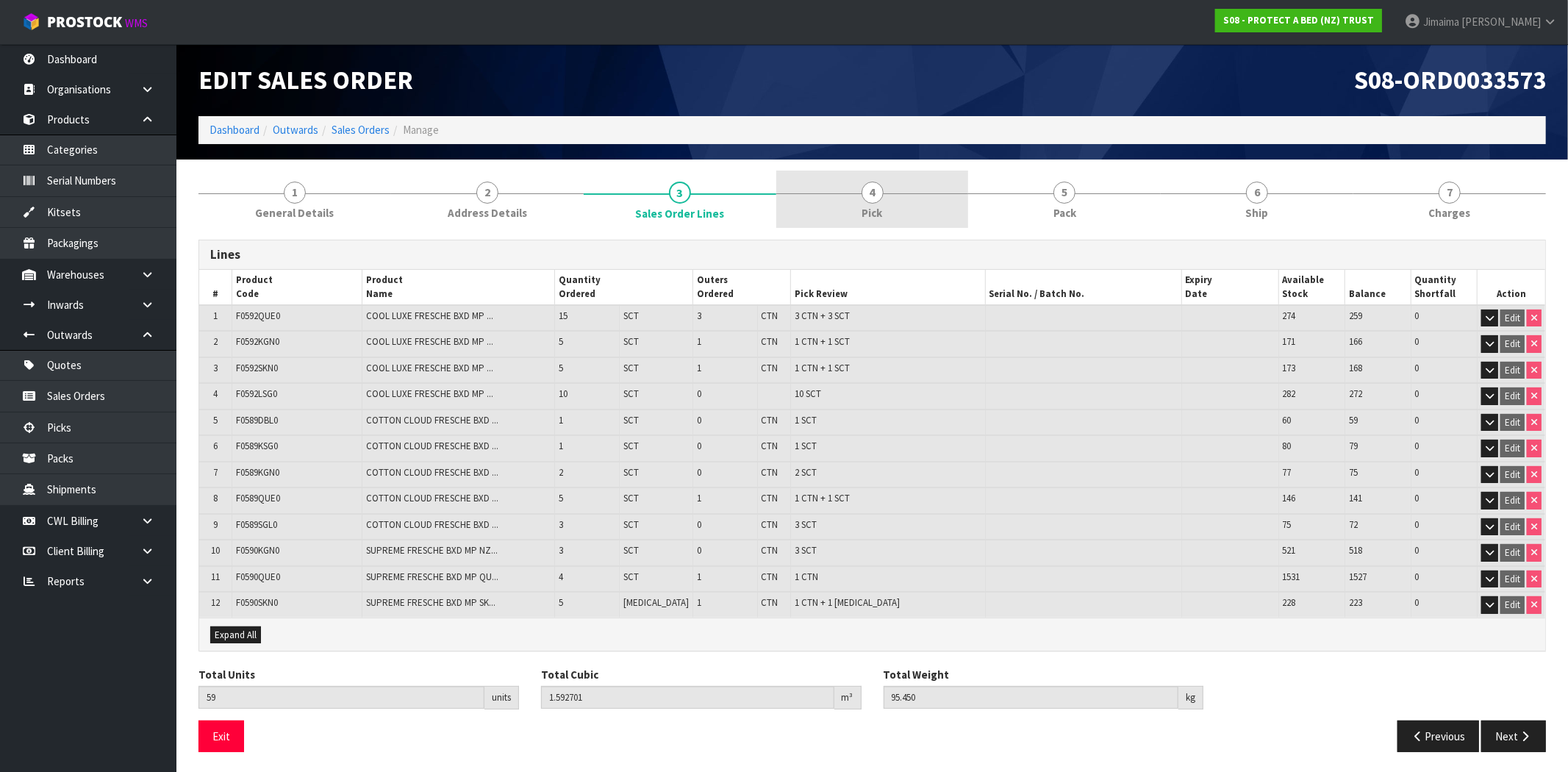
click at [862, 216] on span "Pick" at bounding box center [872, 213] width 21 height 16
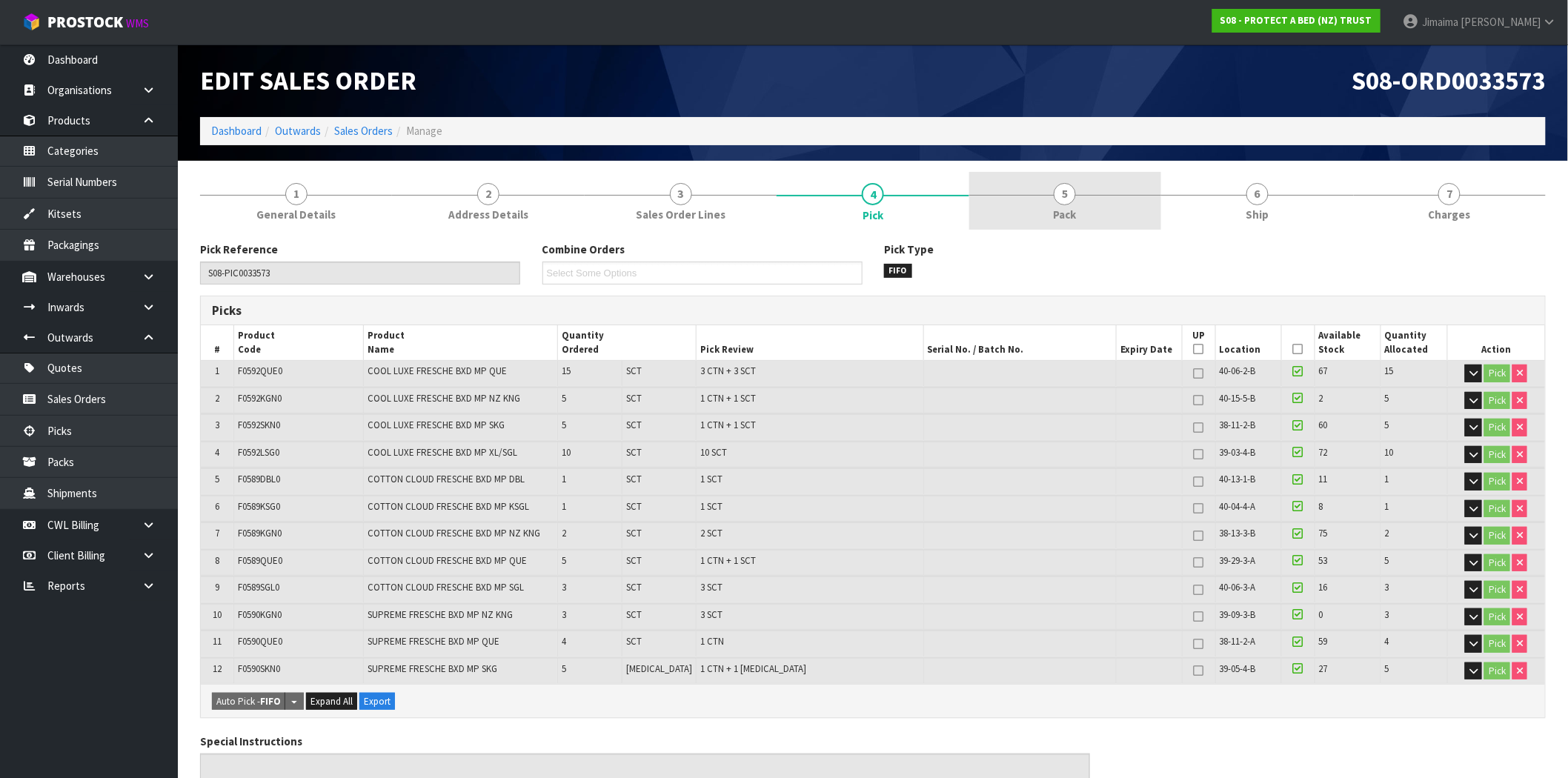
click at [1065, 187] on span "5" at bounding box center [1065, 194] width 22 height 22
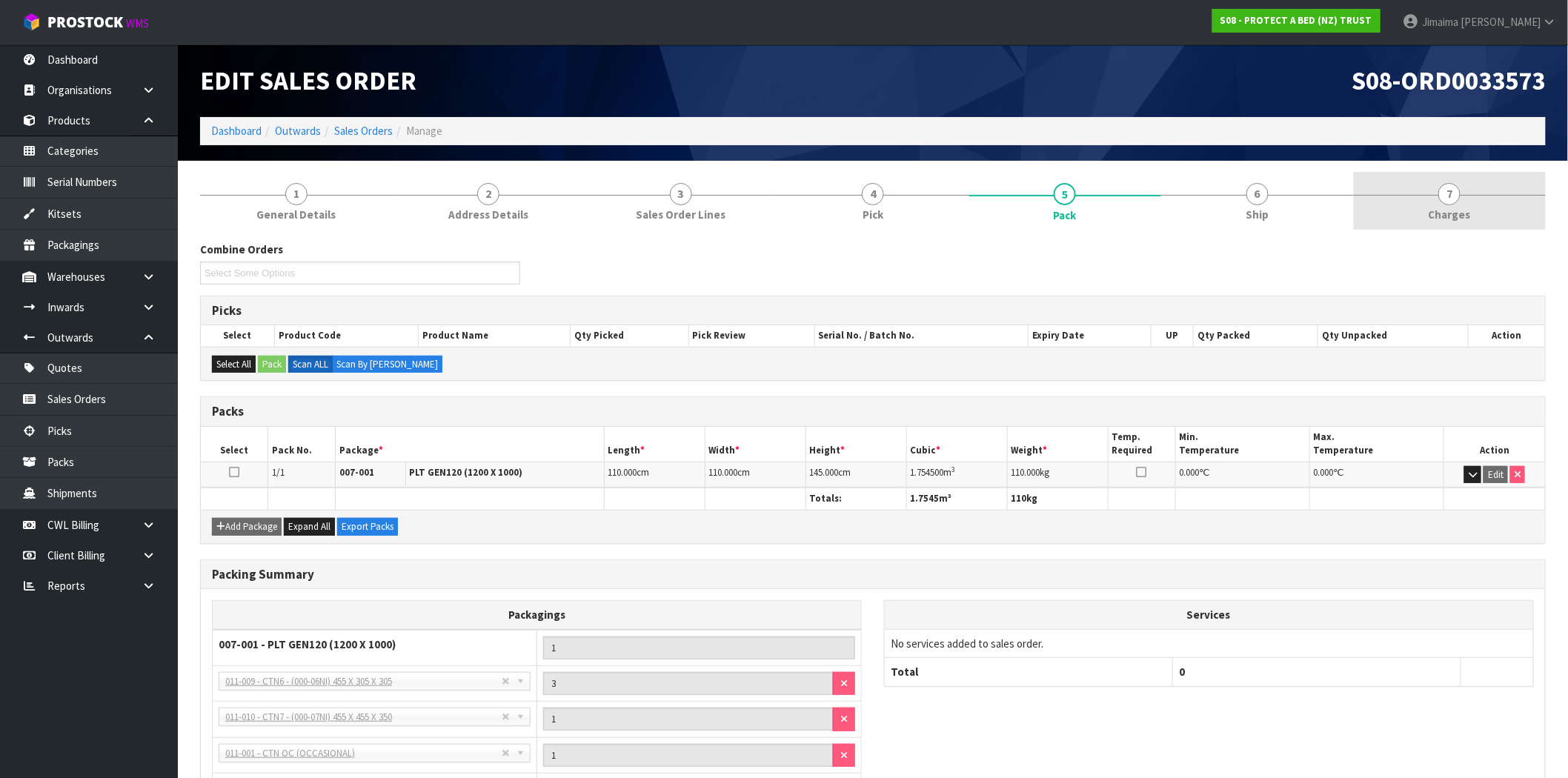
click at [1405, 222] on link "7 Charges" at bounding box center [1450, 201] width 192 height 58
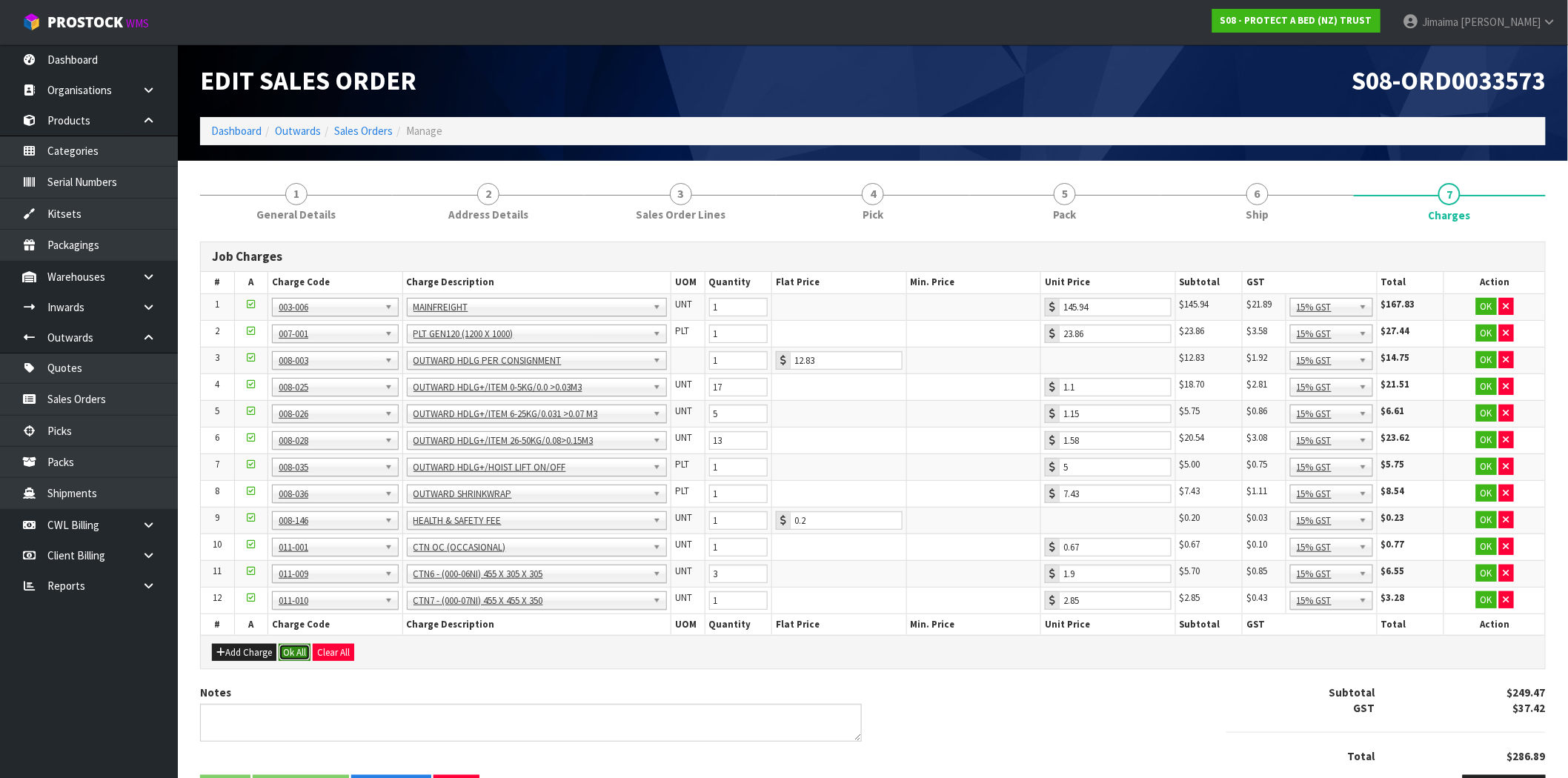
click at [294, 648] on button "Ok All" at bounding box center [294, 653] width 32 height 18
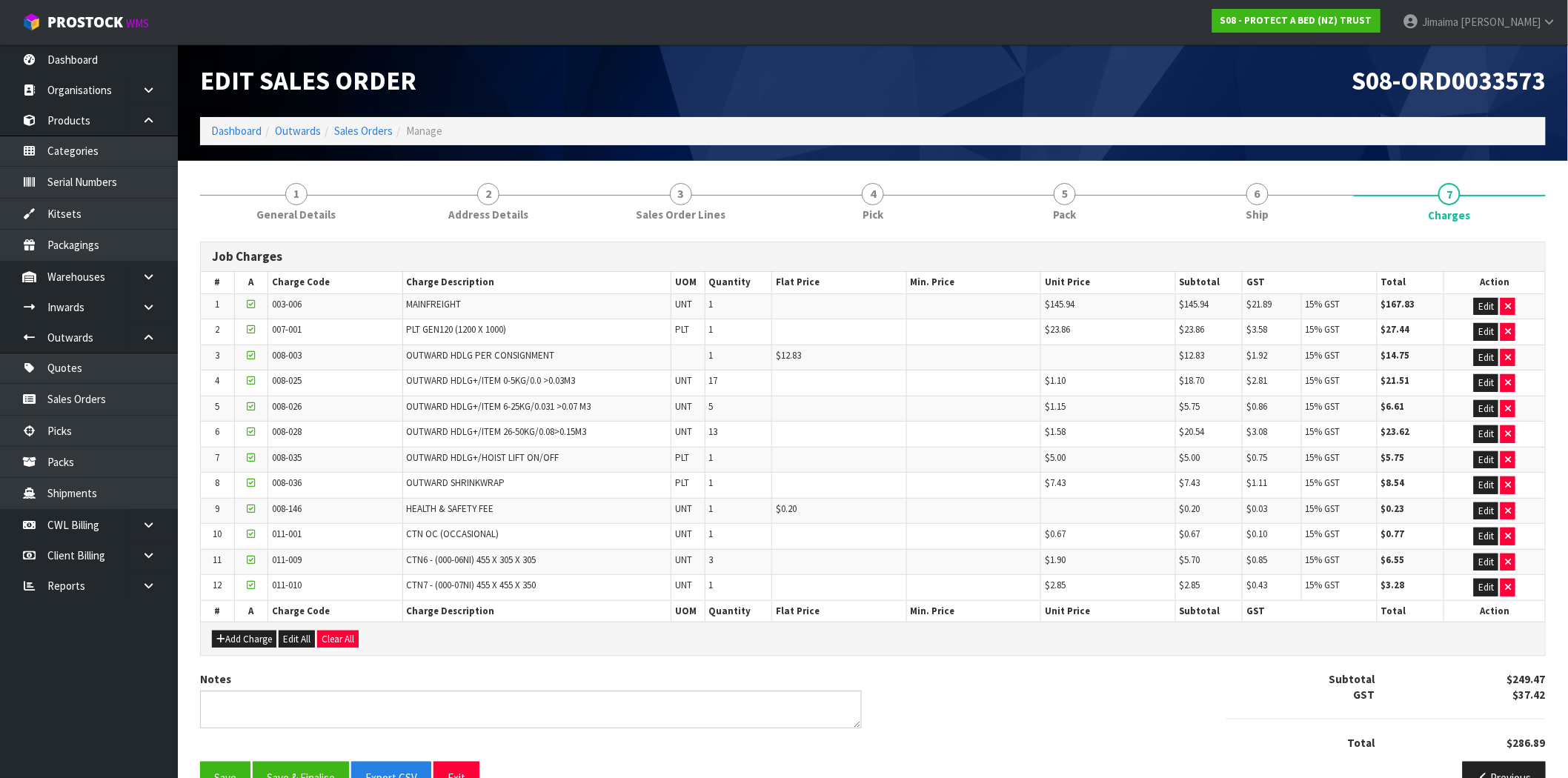
scroll to position [40, 0]
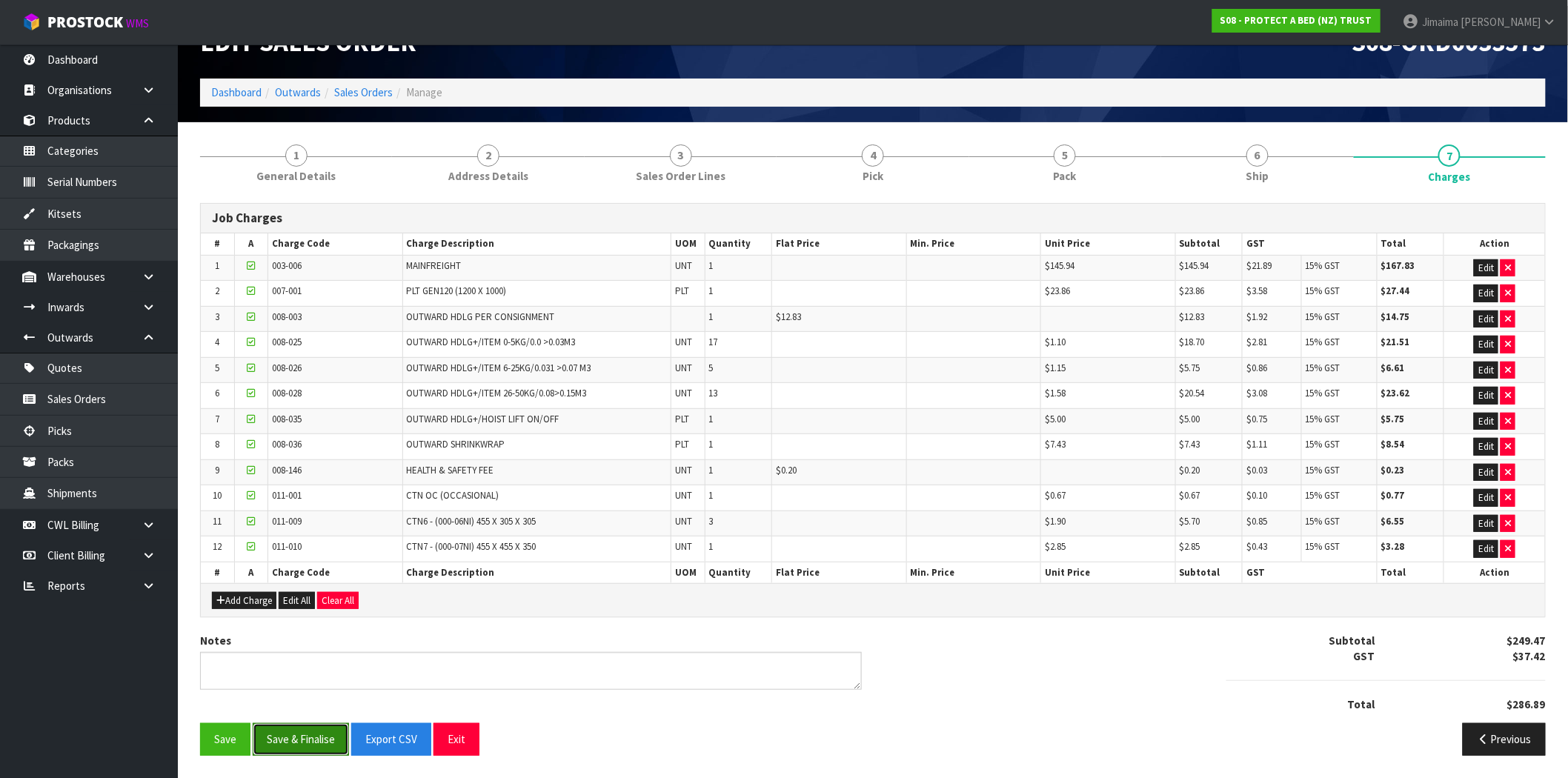
click at [301, 730] on button "Save & Finalise" at bounding box center [301, 739] width 96 height 32
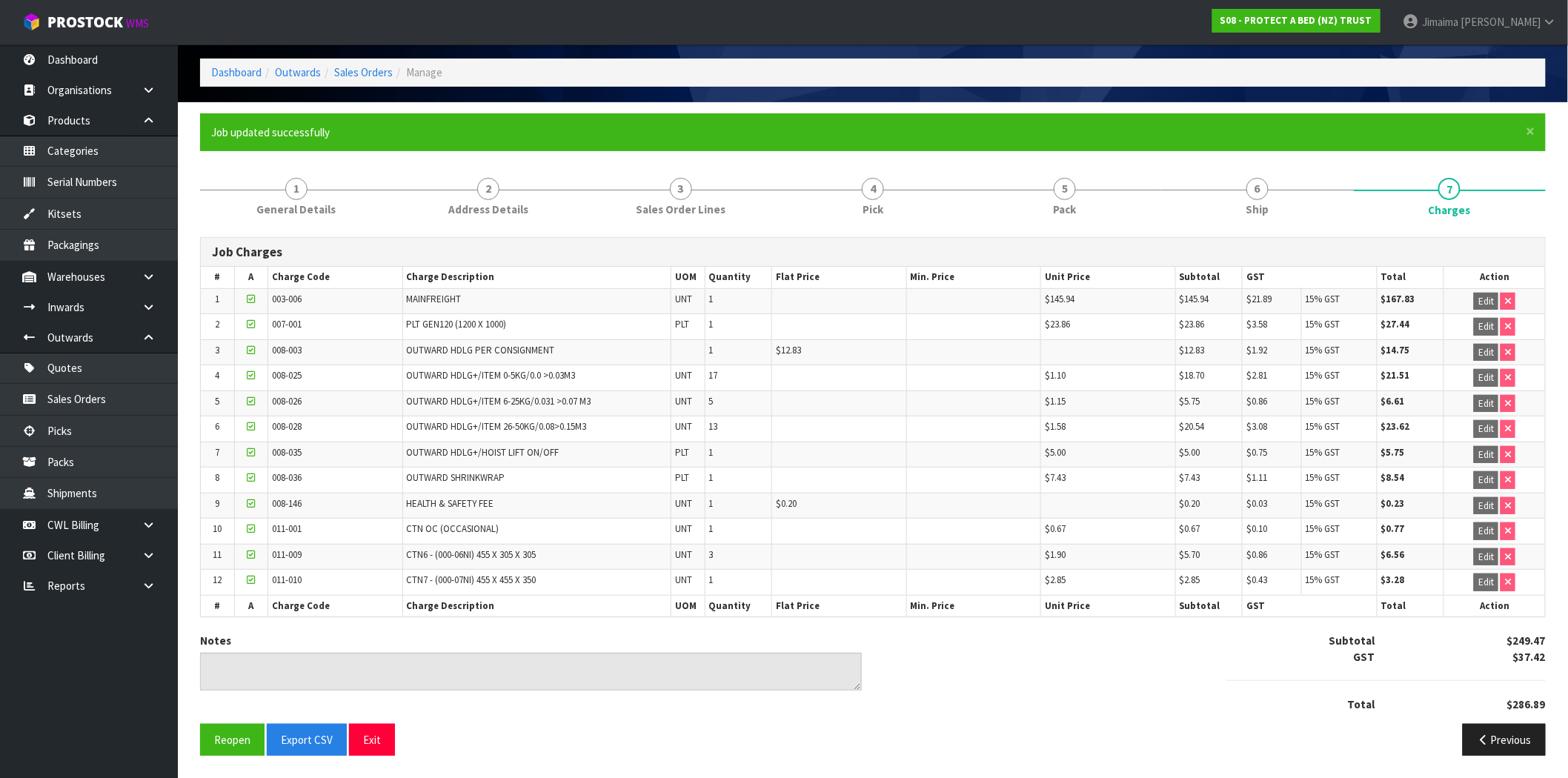
scroll to position [0, 0]
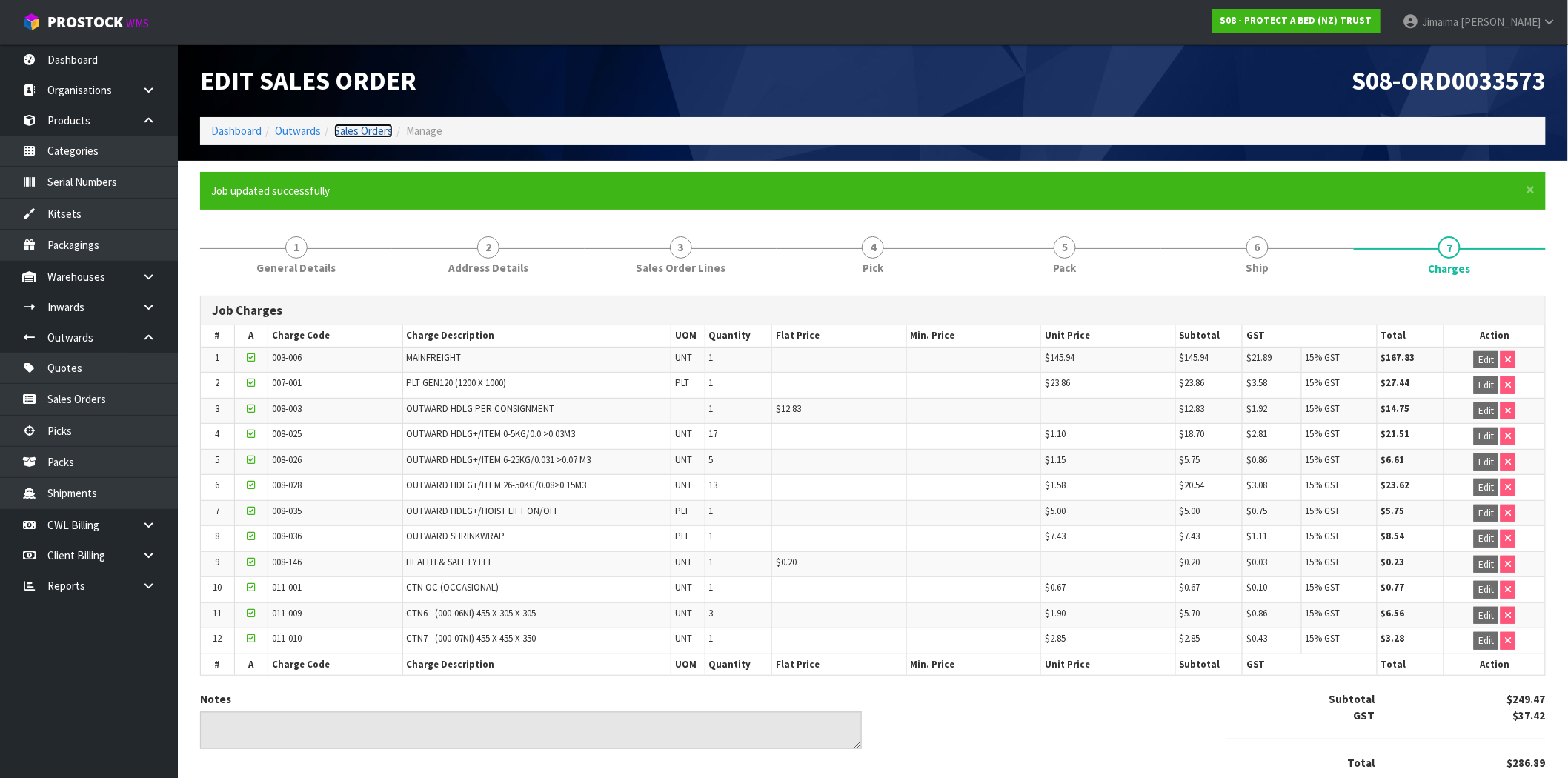
click at [354, 128] on link "Sales Orders" at bounding box center [363, 130] width 58 height 14
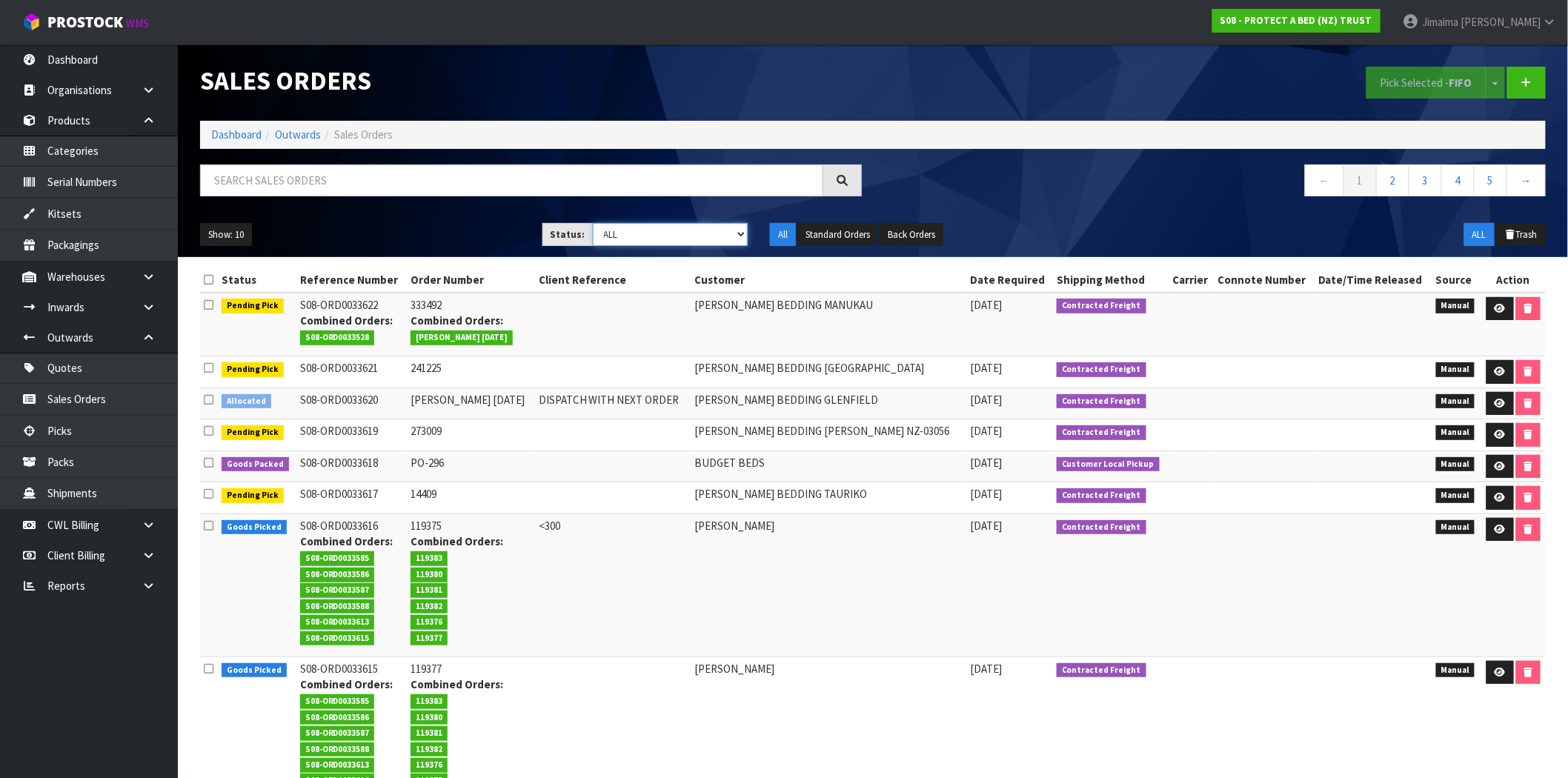
click at [687, 245] on select "Draft Pending Allocated Pending Pick Goods Picked Goods Packed Pending Charges …" at bounding box center [671, 234] width 156 height 23
select select "string:6"
click at [593, 223] on select "Draft Pending Allocated Pending Pick Goods Picked Goods Packed Pending Charges …" at bounding box center [671, 234] width 156 height 23
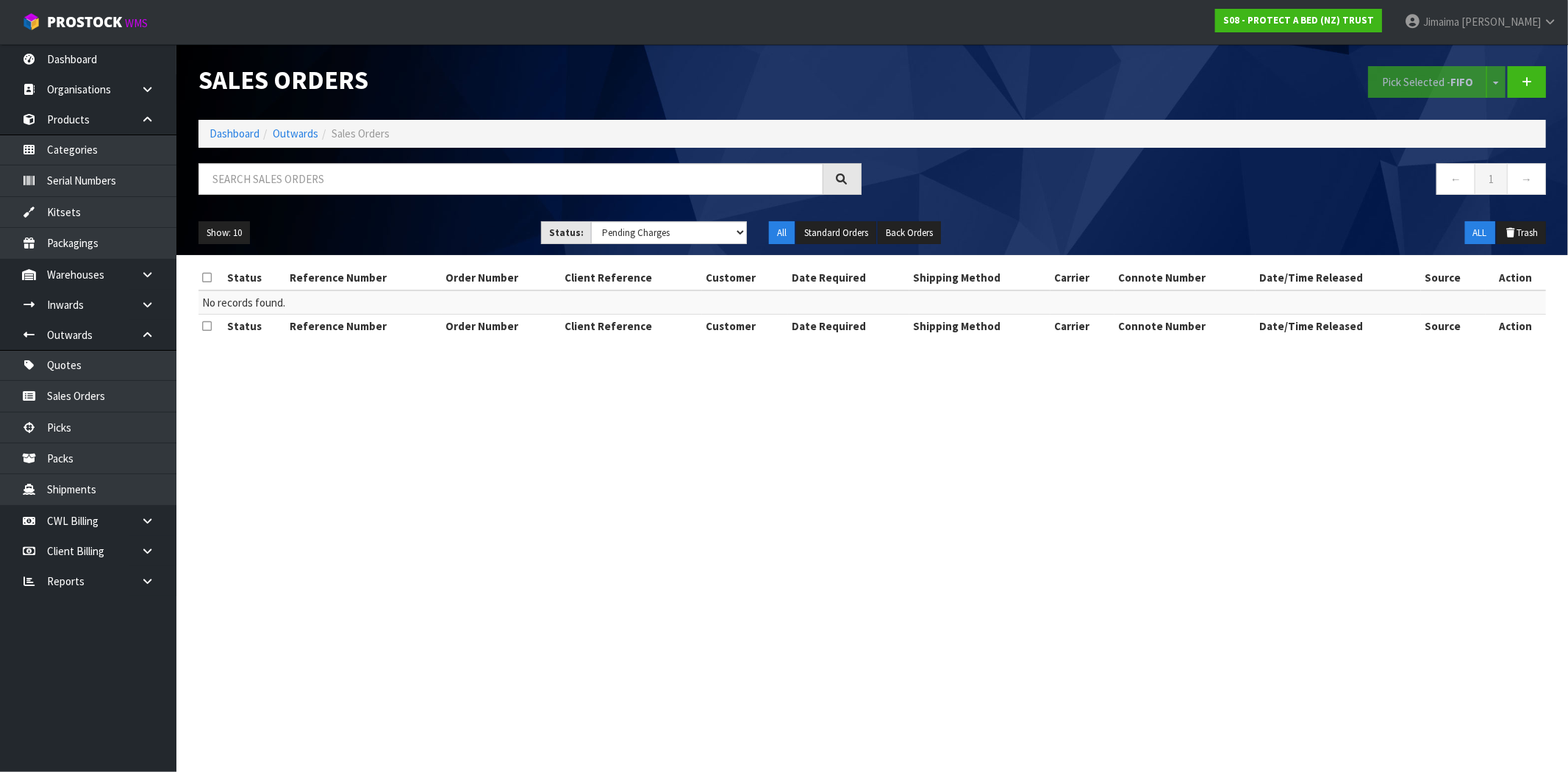
drag, startPoint x: 342, startPoint y: 3, endPoint x: 248, endPoint y: 121, distance: 150.9
click at [247, 88] on h1 "Sales Orders" at bounding box center [530, 80] width 663 height 28
click at [246, 125] on ol "Dashboard Outwards Sales Orders" at bounding box center [871, 133] width 1347 height 27
click at [241, 132] on link "Dashboard" at bounding box center [234, 134] width 50 height 14
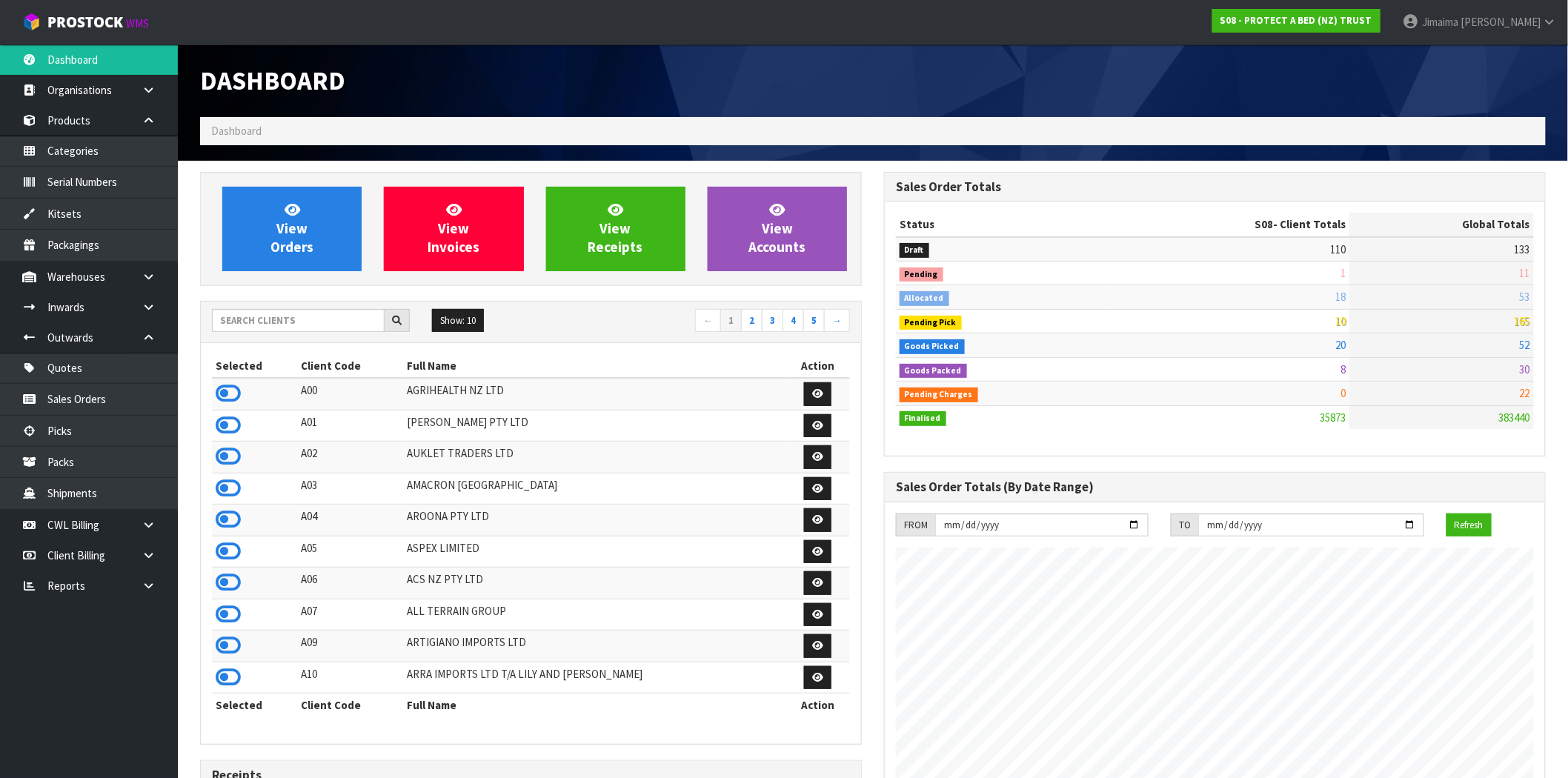
scroll to position [1123, 684]
click at [144, 546] on link at bounding box center [154, 555] width 48 height 30
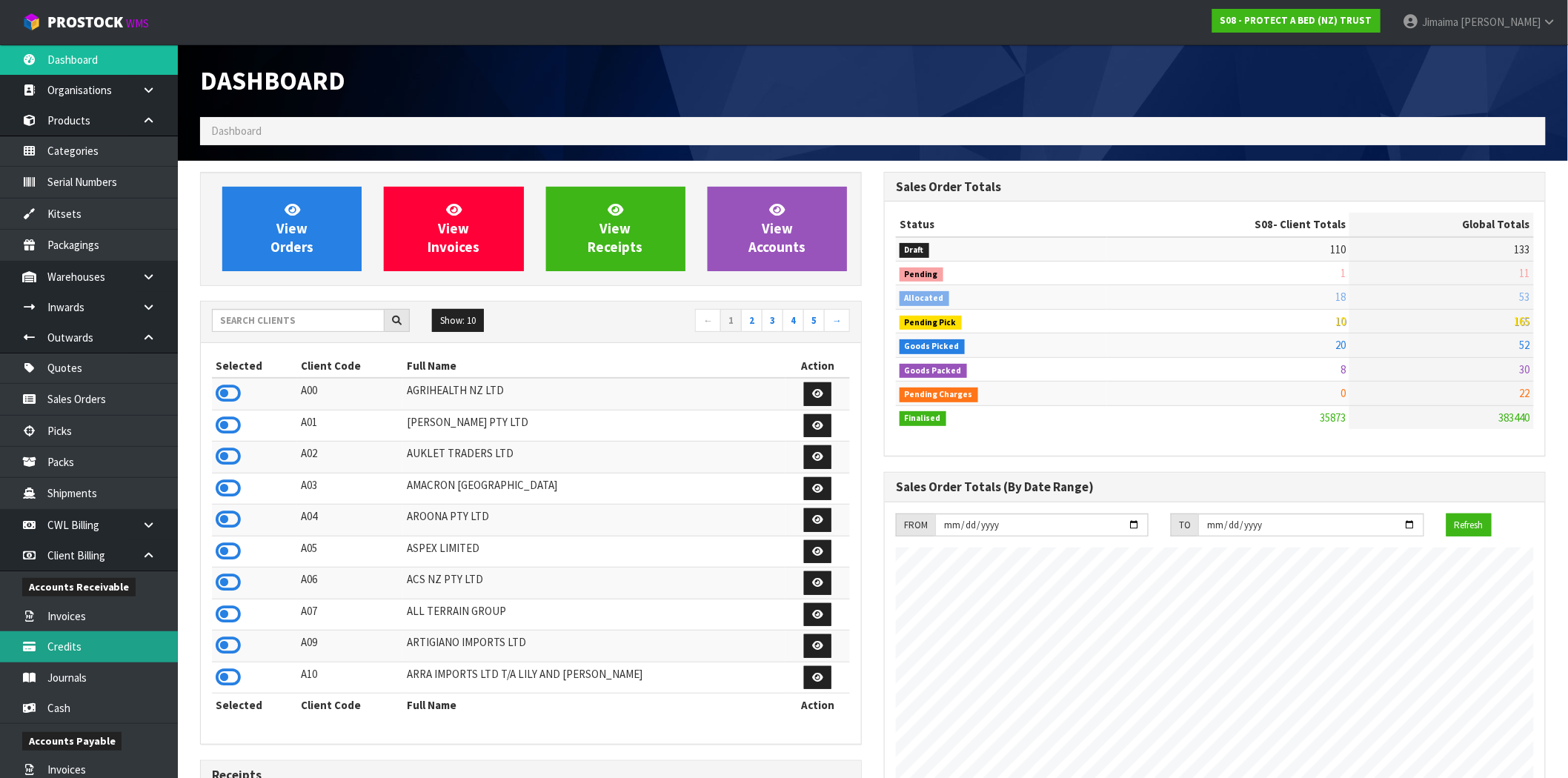
click at [100, 641] on link "Credits" at bounding box center [89, 646] width 178 height 30
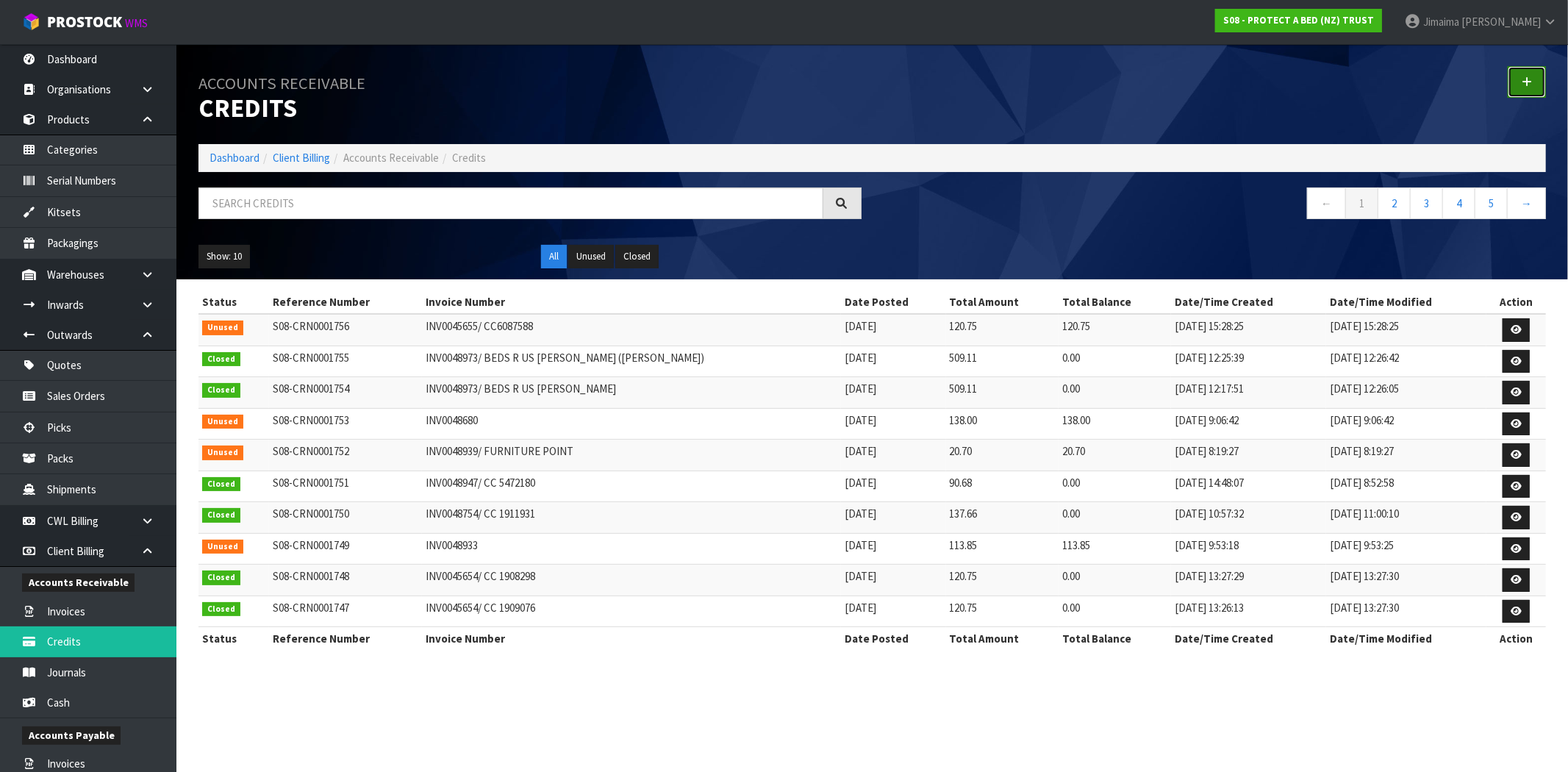
click at [1532, 86] on link at bounding box center [1527, 82] width 38 height 31
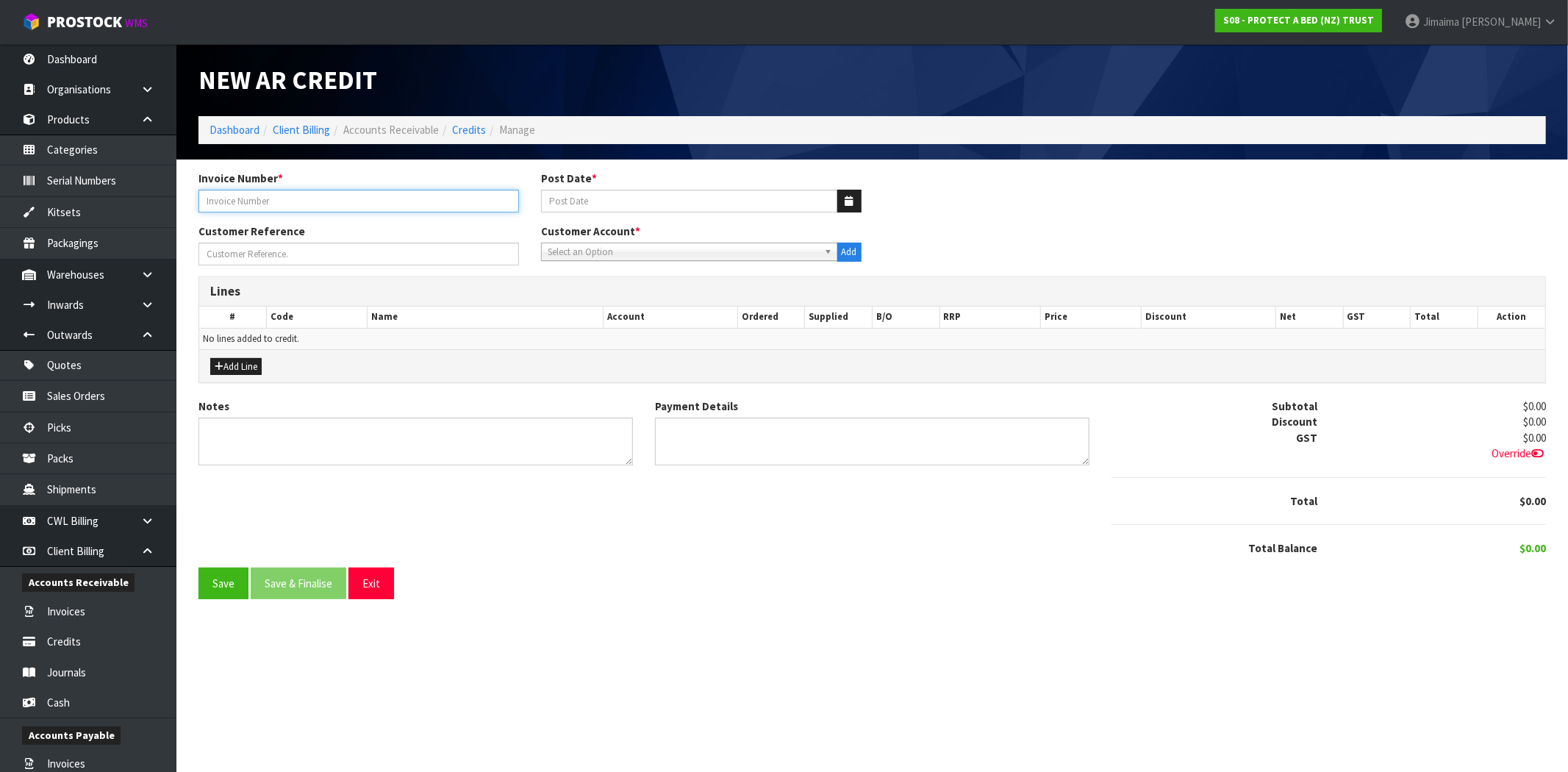
click at [299, 198] on input "text" at bounding box center [358, 201] width 321 height 23
paste input "INV0049001"
drag, startPoint x: 298, startPoint y: 203, endPoint x: 254, endPoint y: 222, distance: 47.9
click at [254, 222] on div "Invoice Number * INV0049001 - OFF SET Post Date *" at bounding box center [871, 197] width 1370 height 53
type input "INV0049001 - OFF SET"
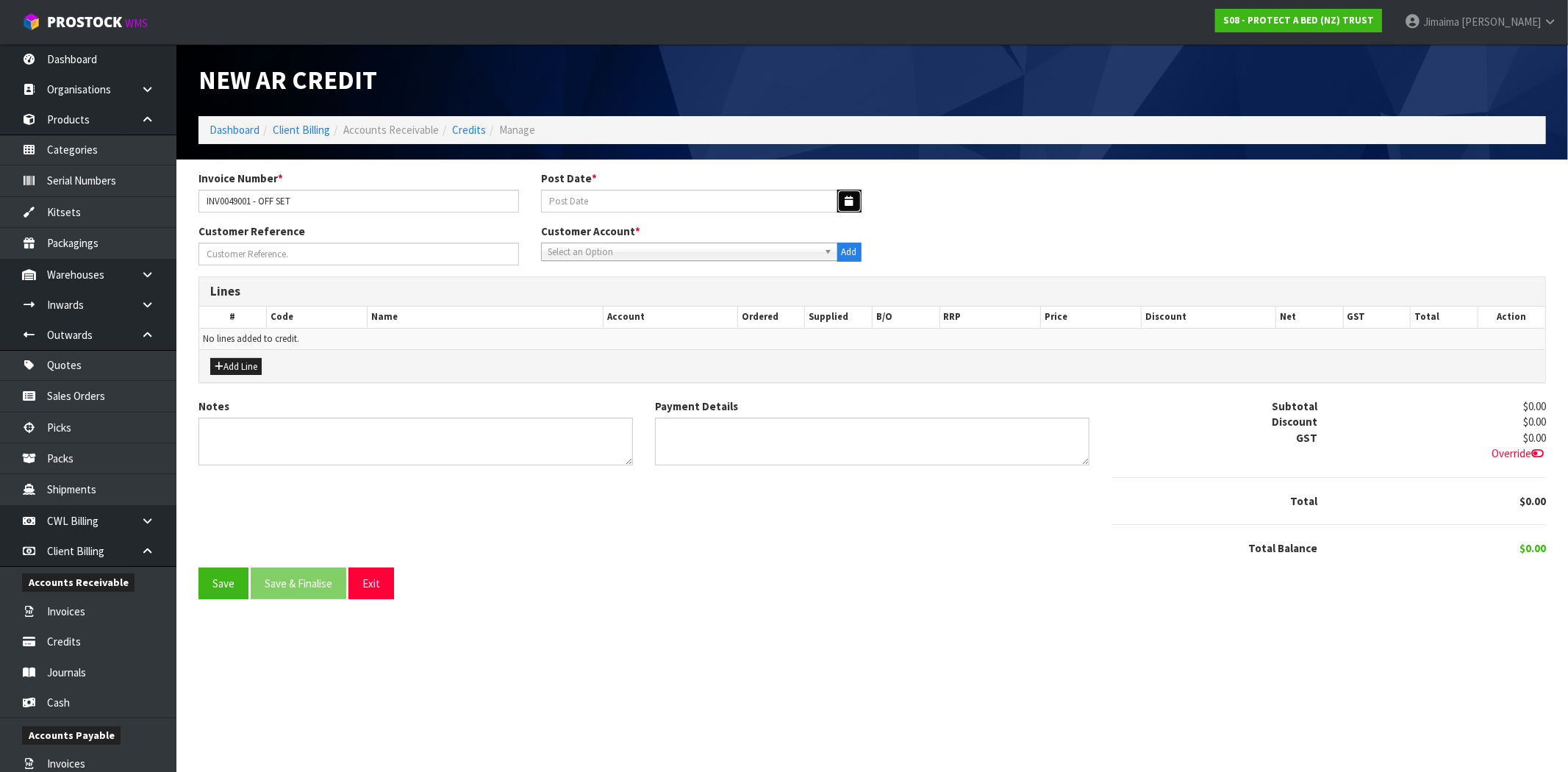
click at [845, 197] on icon "button" at bounding box center [849, 201] width 8 height 10
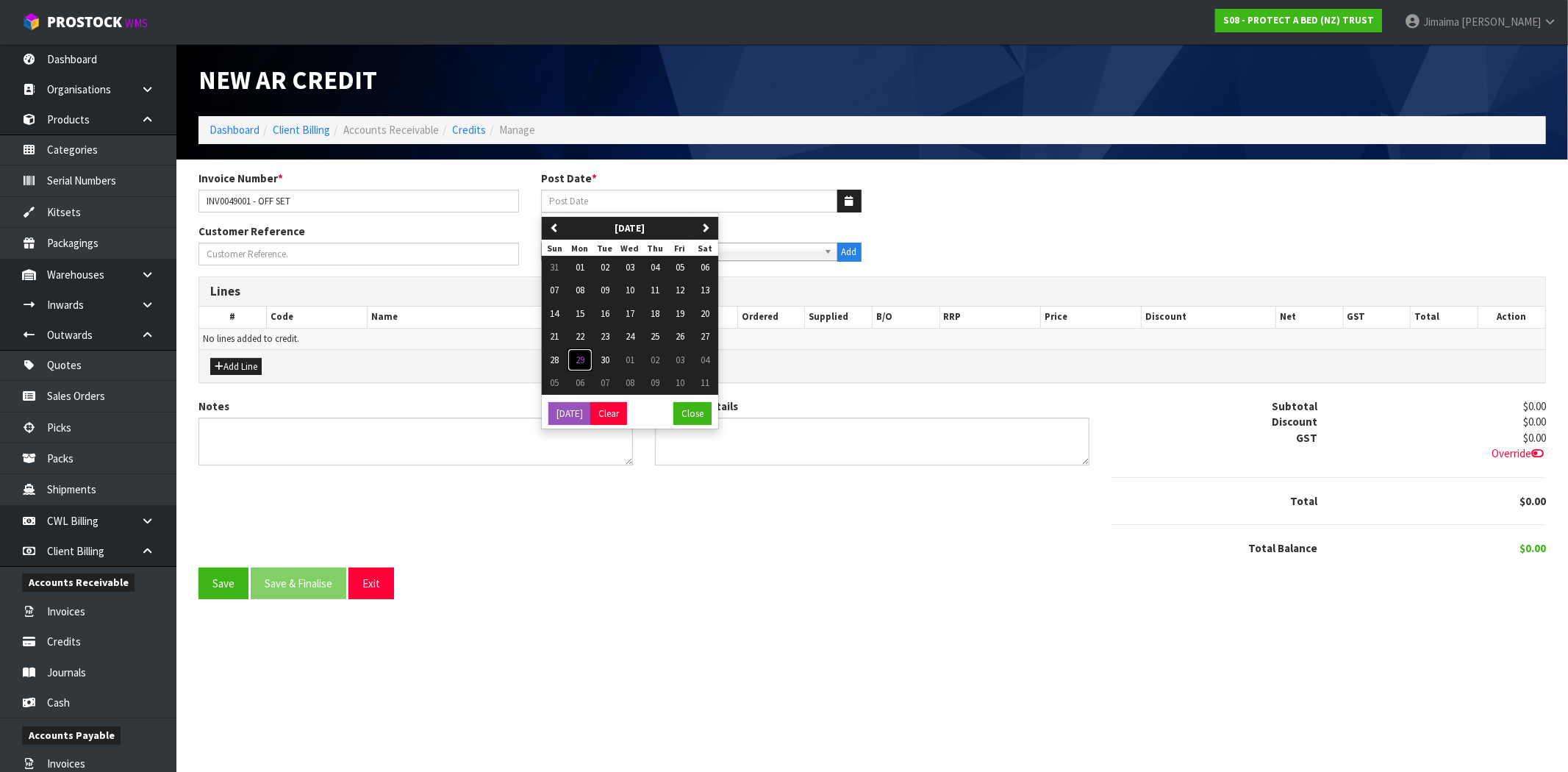
click at [584, 358] on span "29" at bounding box center [579, 360] width 9 height 12
type input "29/09/2025"
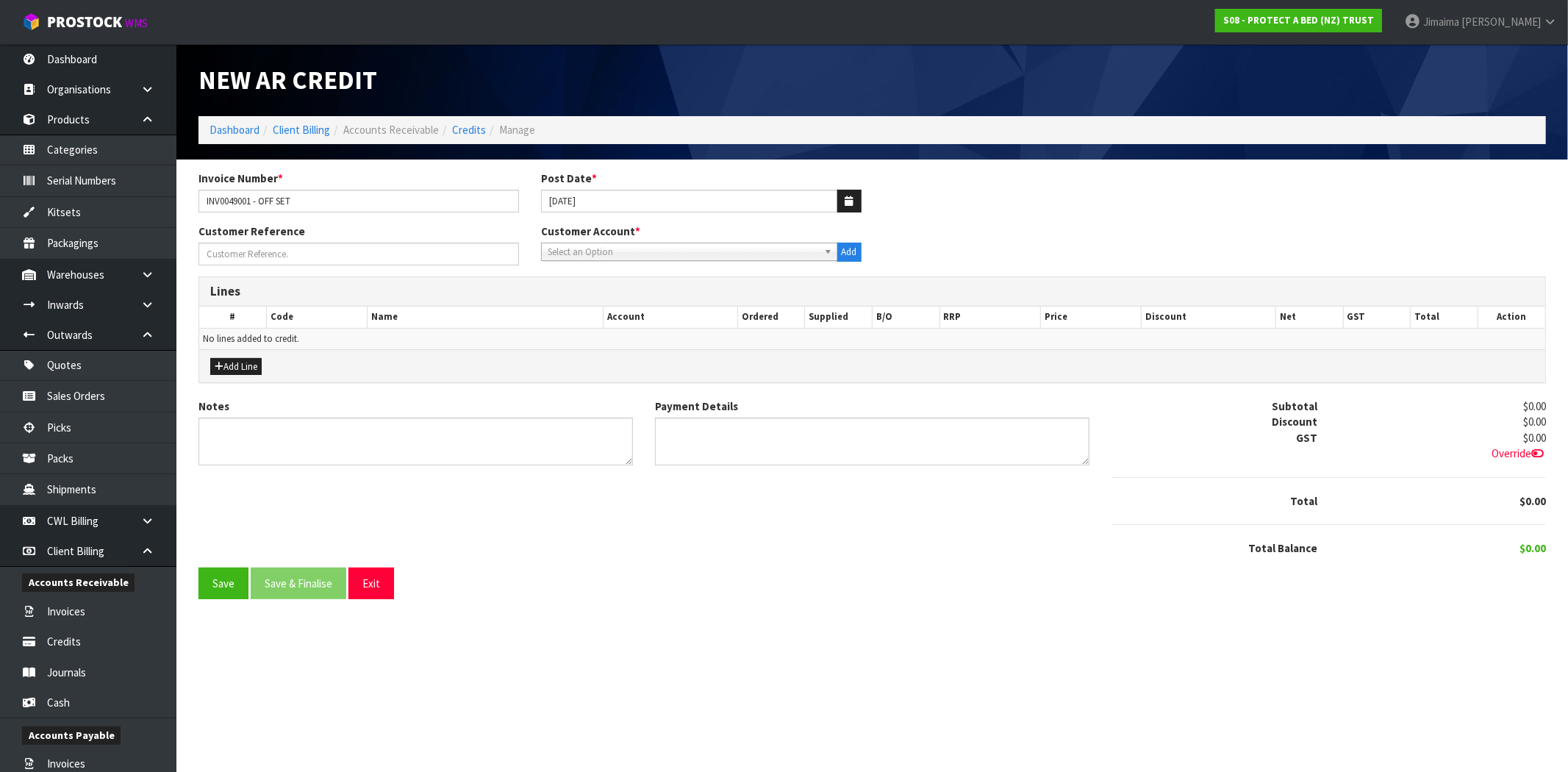
click at [635, 253] on span "Select an Option" at bounding box center [683, 252] width 270 height 17
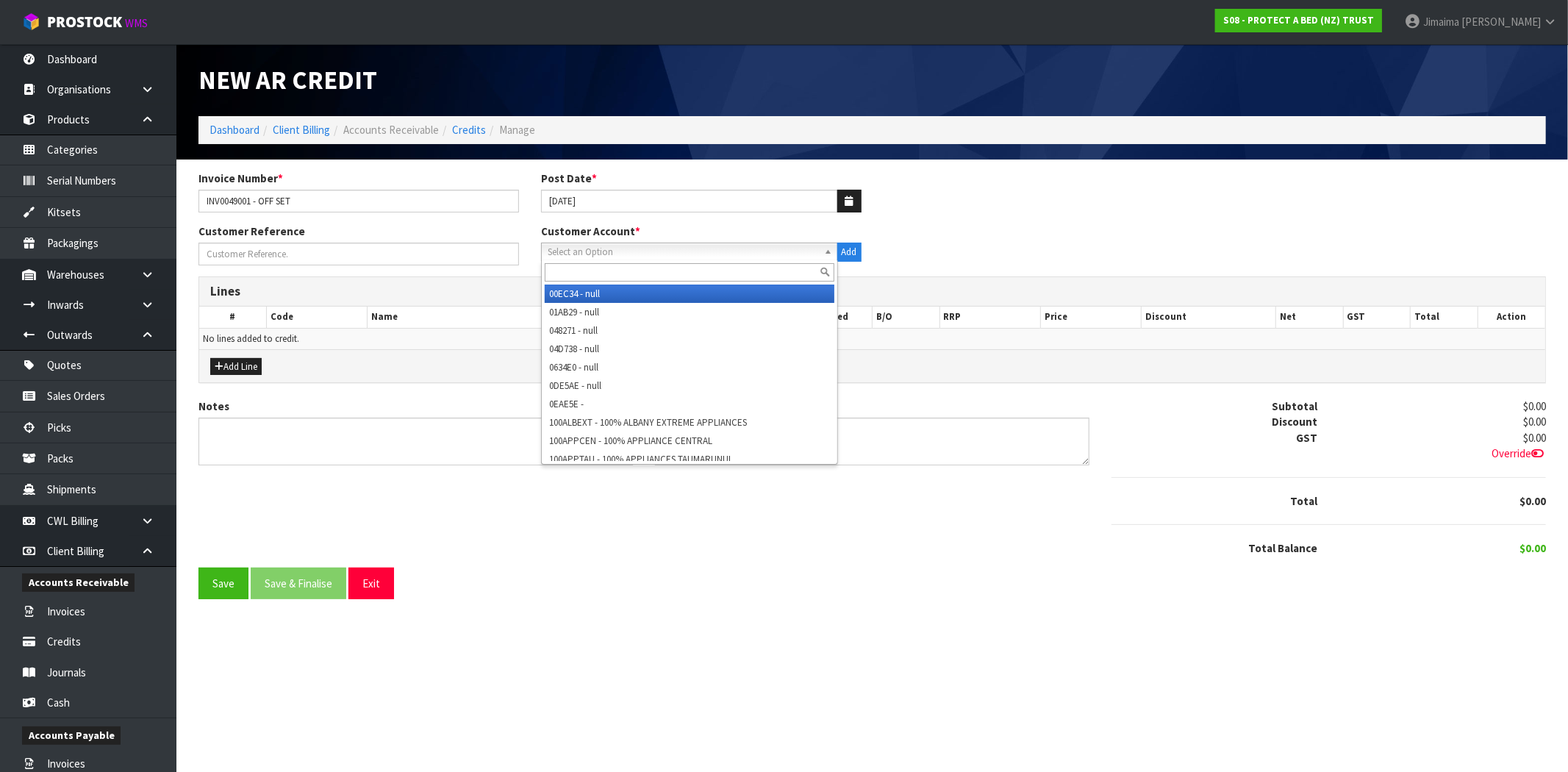
click at [613, 265] on input "text" at bounding box center [689, 272] width 289 height 18
click at [660, 261] on div "Select an Option 00EC34 - null 01AB29 - null 048271 - null 04D738 - null 0634E0…" at bounding box center [690, 252] width 297 height 18
click at [615, 269] on input "text" at bounding box center [689, 272] width 289 height 18
paste input "HARVEY NORMAN WESTGATE"
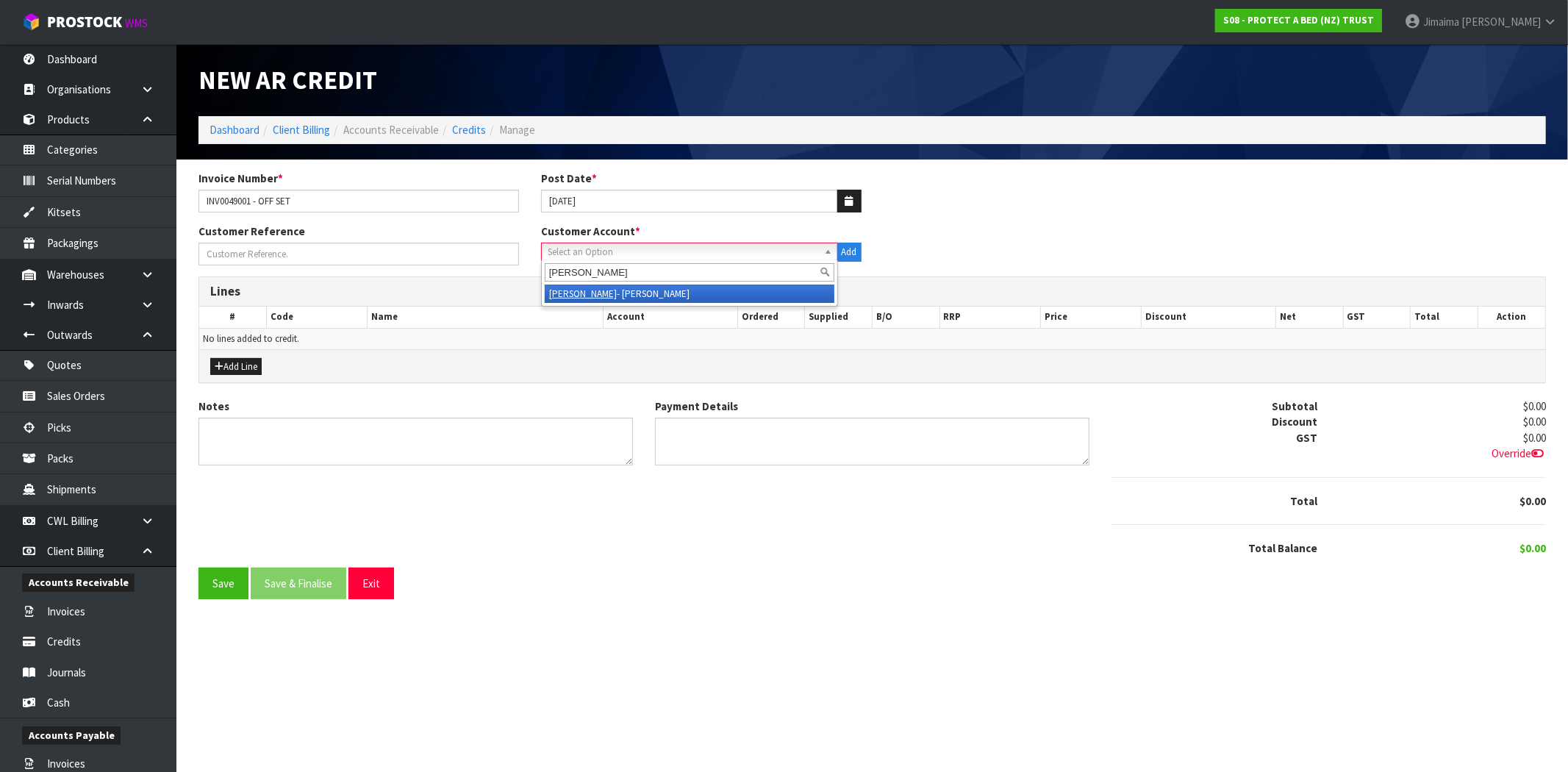
type input "HARVEY NORMAN WESTGATE"
click at [593, 284] on li "HARVEY NORMAN WESTGATE - HARVEY NORMAN WESTGATE" at bounding box center [689, 293] width 289 height 18
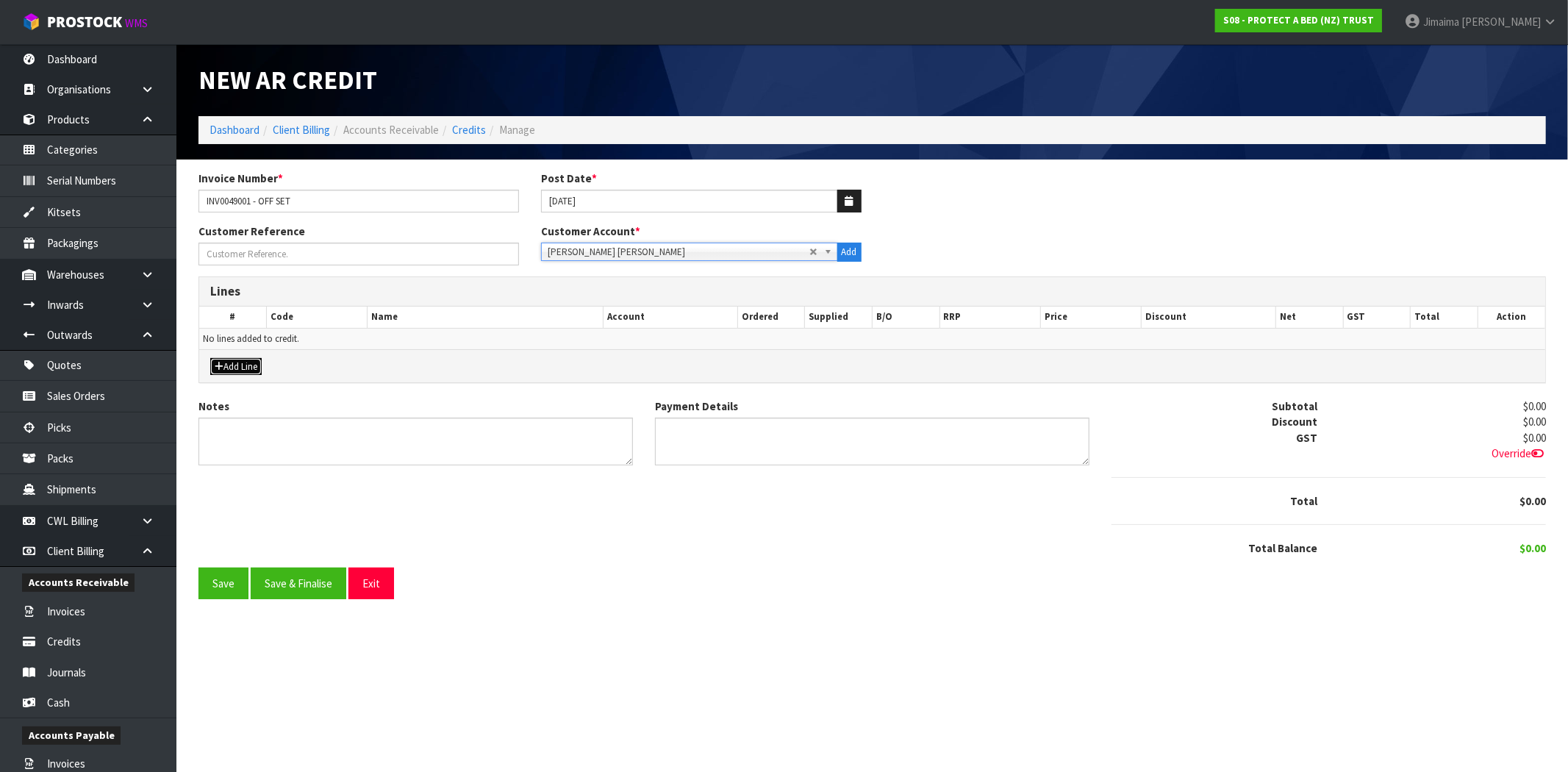
click at [255, 362] on button "Add Line" at bounding box center [236, 367] width 52 height 17
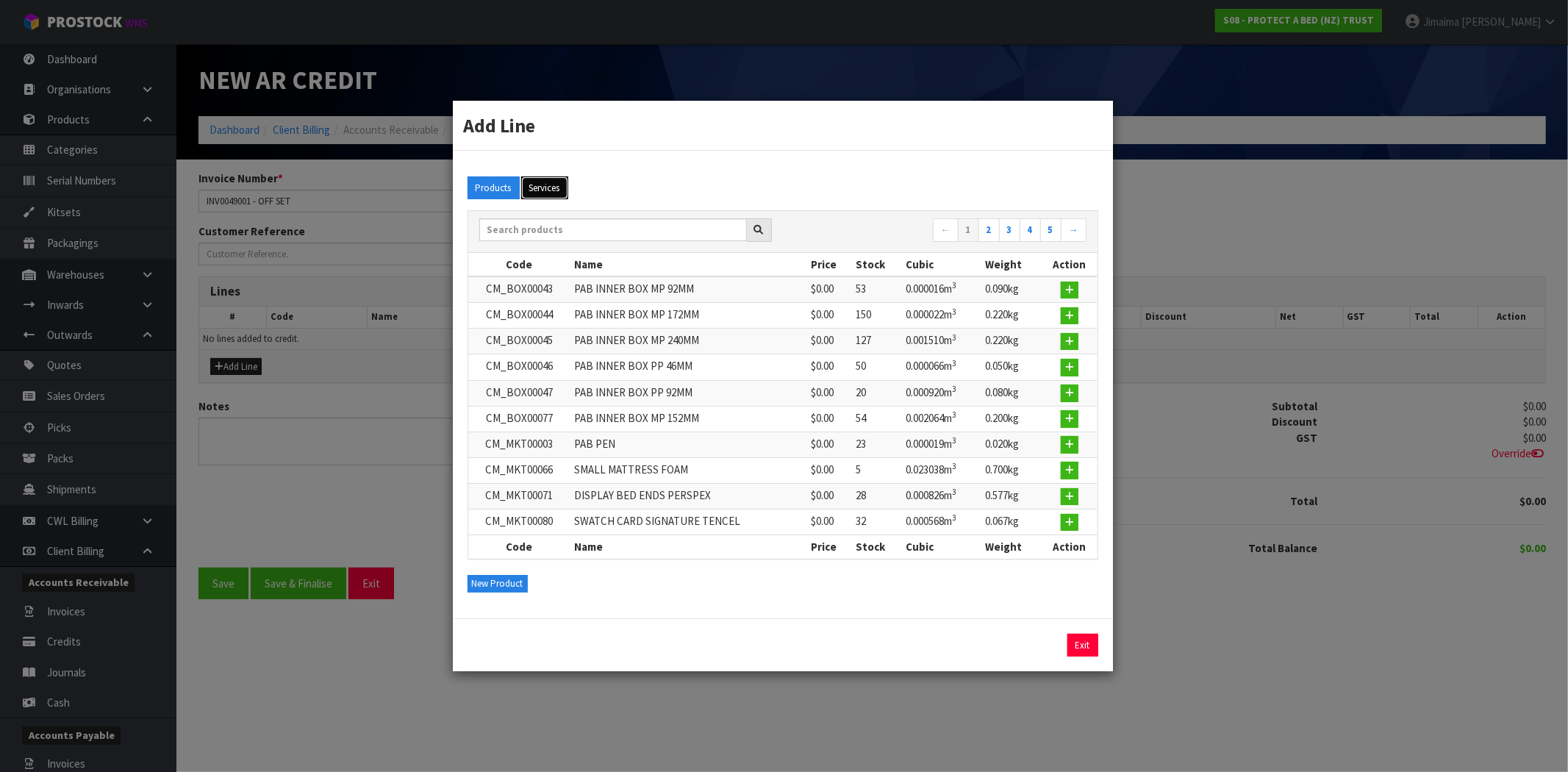
click at [557, 183] on button "Services" at bounding box center [545, 188] width 47 height 24
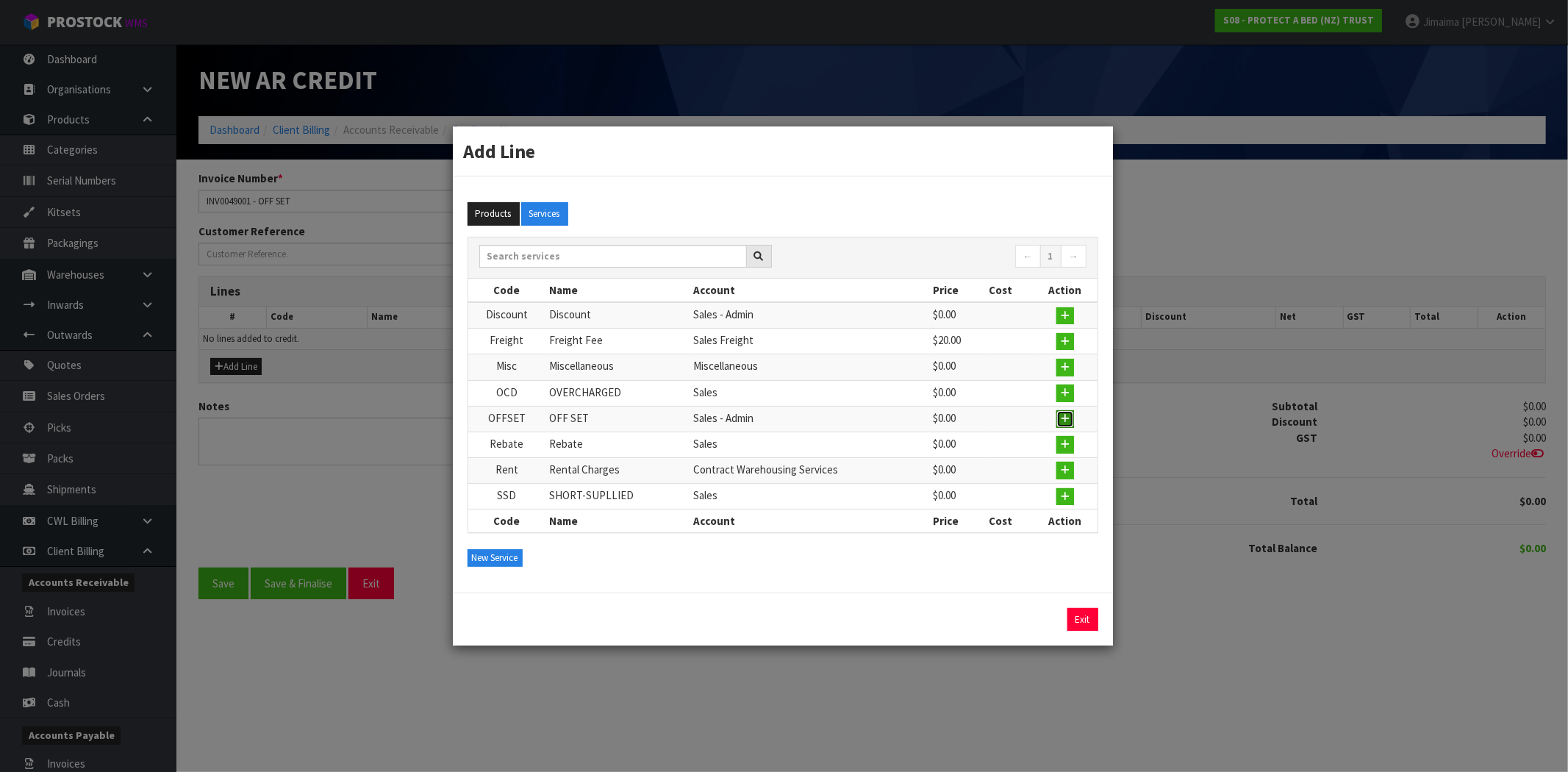
click at [1068, 420] on icon "button" at bounding box center [1065, 418] width 9 height 10
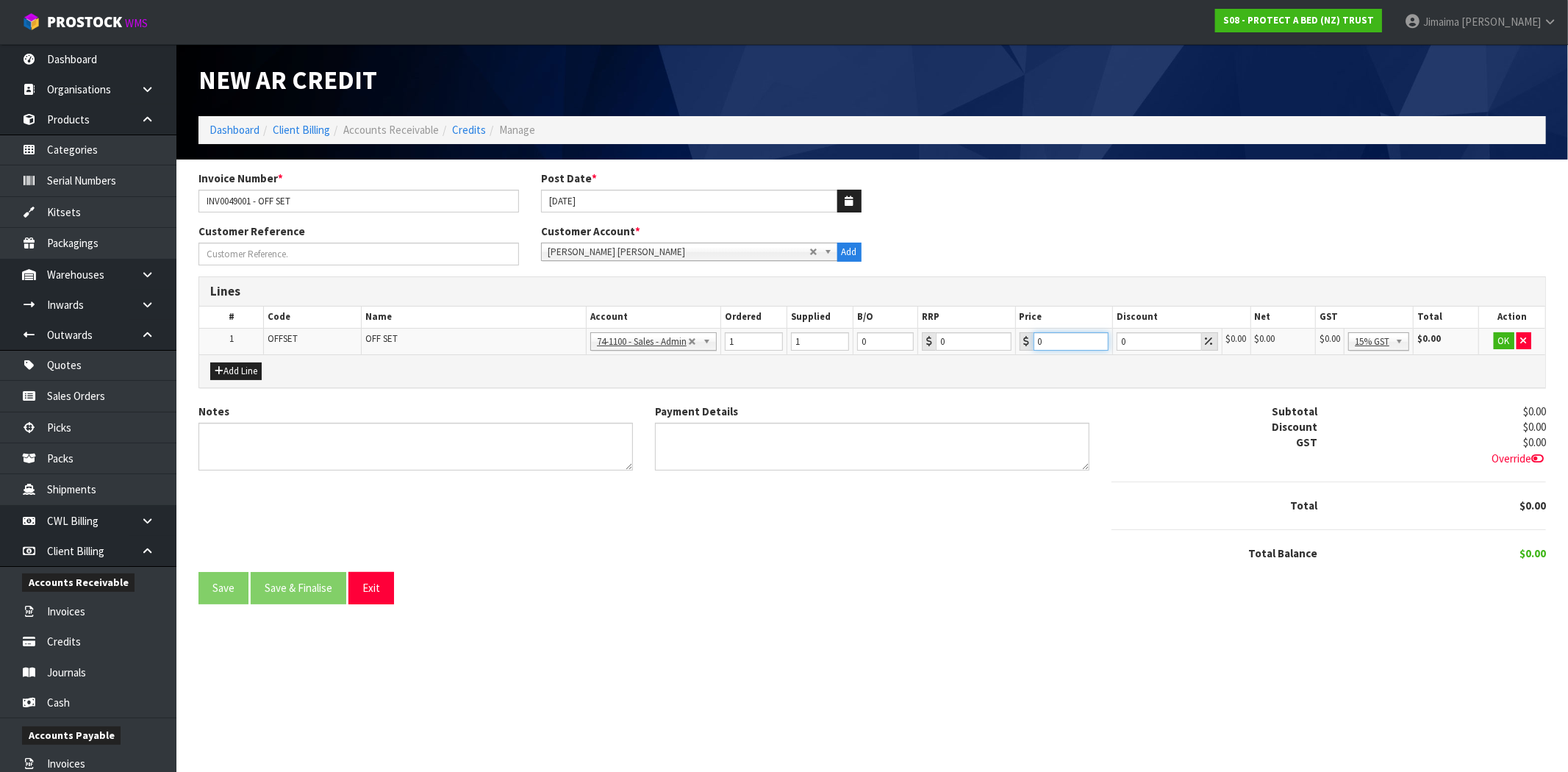
drag, startPoint x: 1047, startPoint y: 338, endPoint x: 1026, endPoint y: 344, distance: 21.8
click at [1029, 338] on div "0" at bounding box center [1064, 341] width 89 height 18
paste input "474.95"
click at [1051, 361] on div "Add Line" at bounding box center [872, 371] width 1346 height 33
drag, startPoint x: 1066, startPoint y: 339, endPoint x: 1001, endPoint y: 331, distance: 65.5
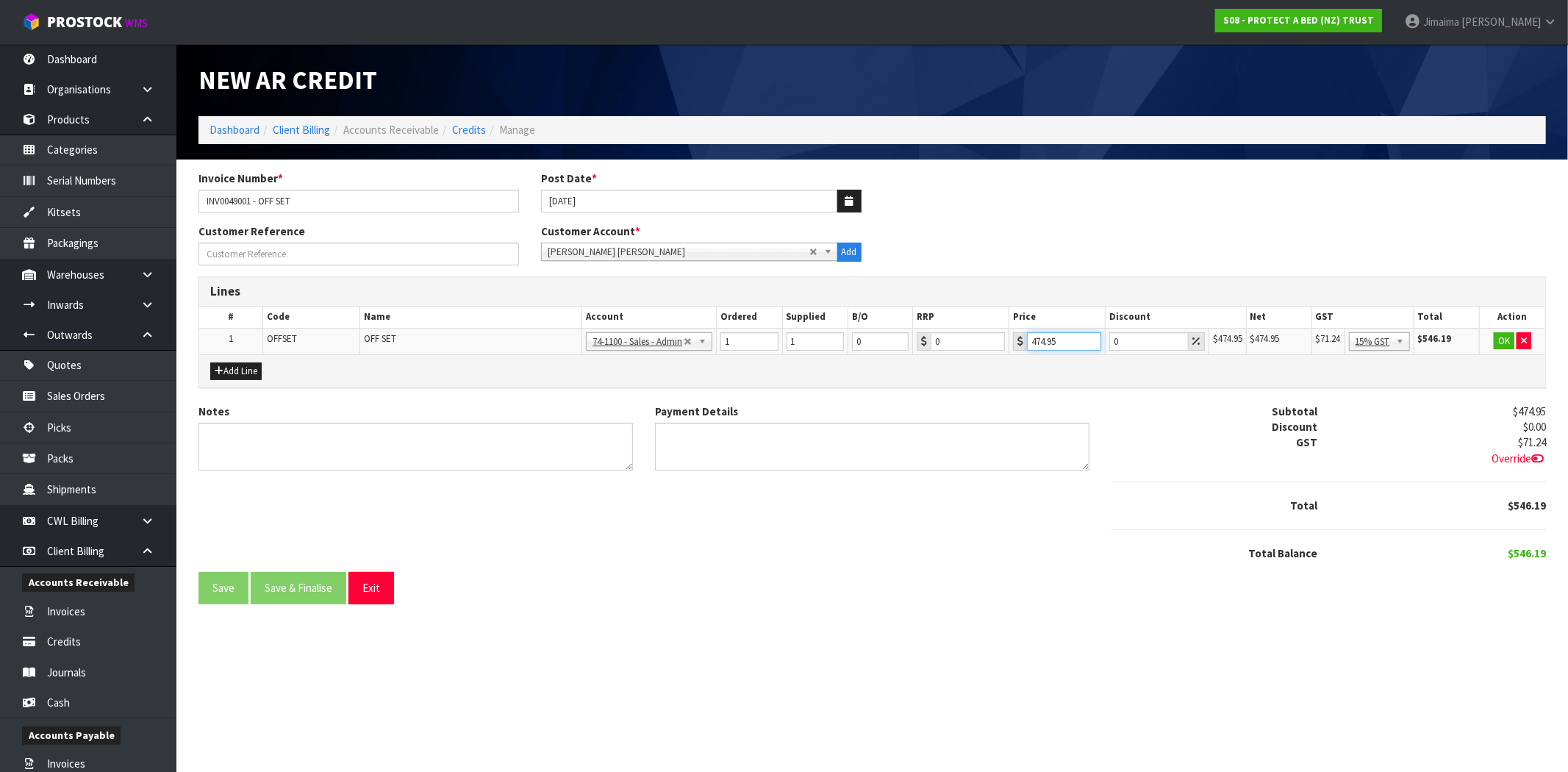
click at [997, 331] on tr "1 OFFSET OFF SET 74-1100 - Sales - Admin 74-1105 - Sales 74-1106 - Sales Freigh…" at bounding box center [872, 341] width 1346 height 26
paste input "13.00"
type input "413.00"
drag, startPoint x: 486, startPoint y: 330, endPoint x: 614, endPoint y: 337, distance: 128.2
click at [487, 330] on td "OFF SET" at bounding box center [470, 341] width 222 height 26
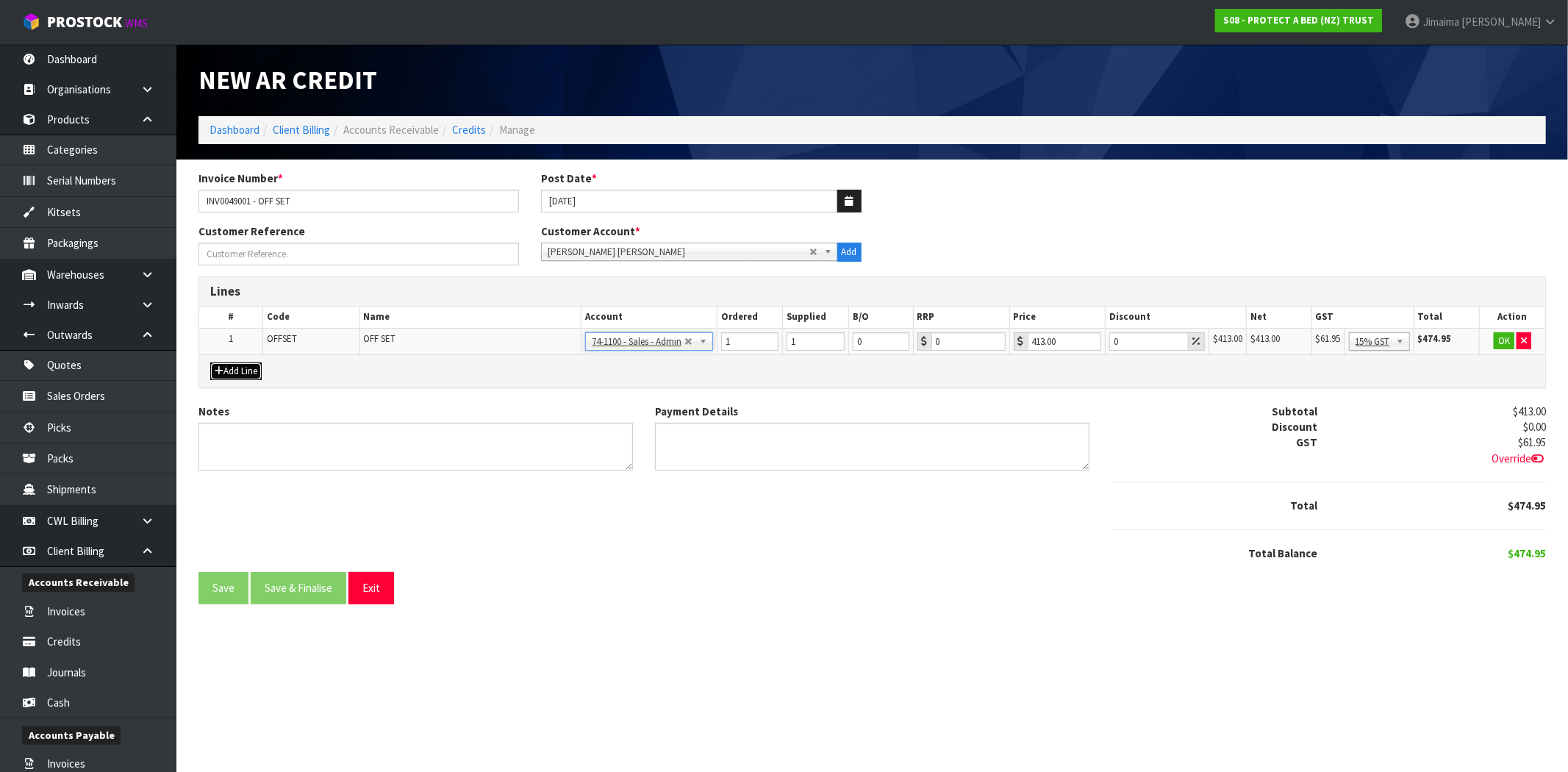
click at [244, 366] on button "Add Line" at bounding box center [236, 372] width 52 height 17
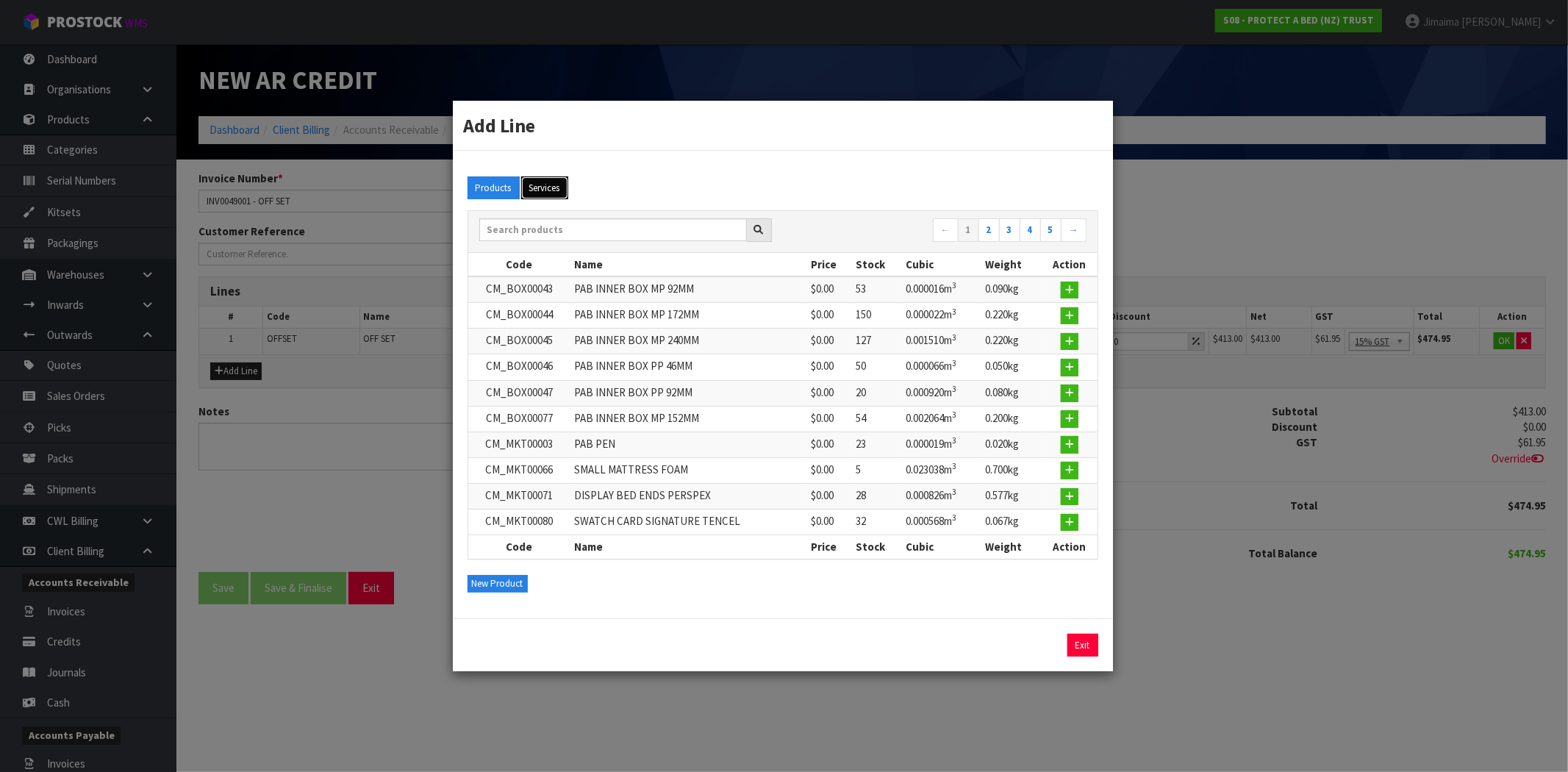
click at [557, 194] on button "Services" at bounding box center [545, 188] width 47 height 24
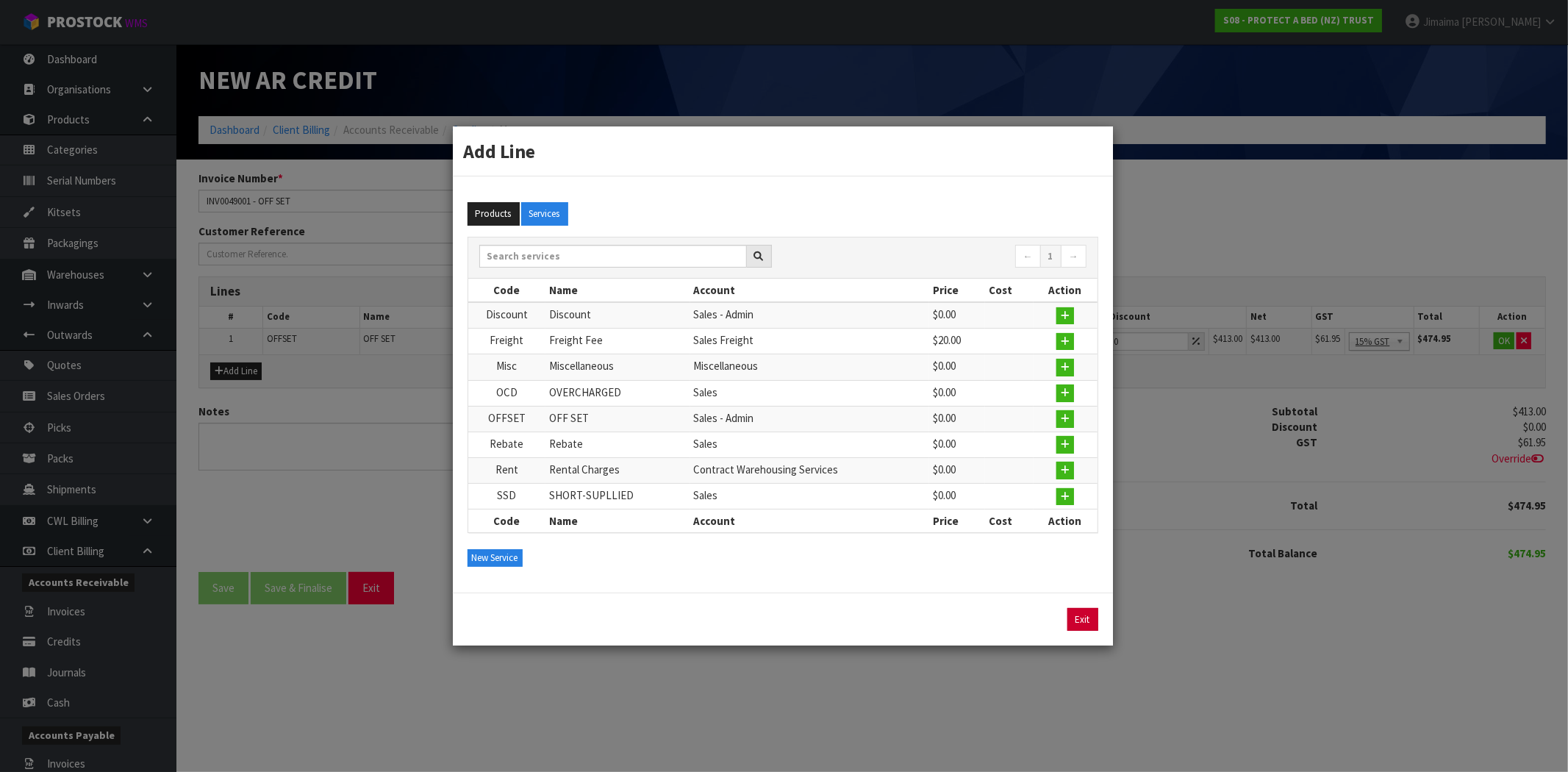
click at [1084, 622] on link "Exit" at bounding box center [1082, 619] width 31 height 24
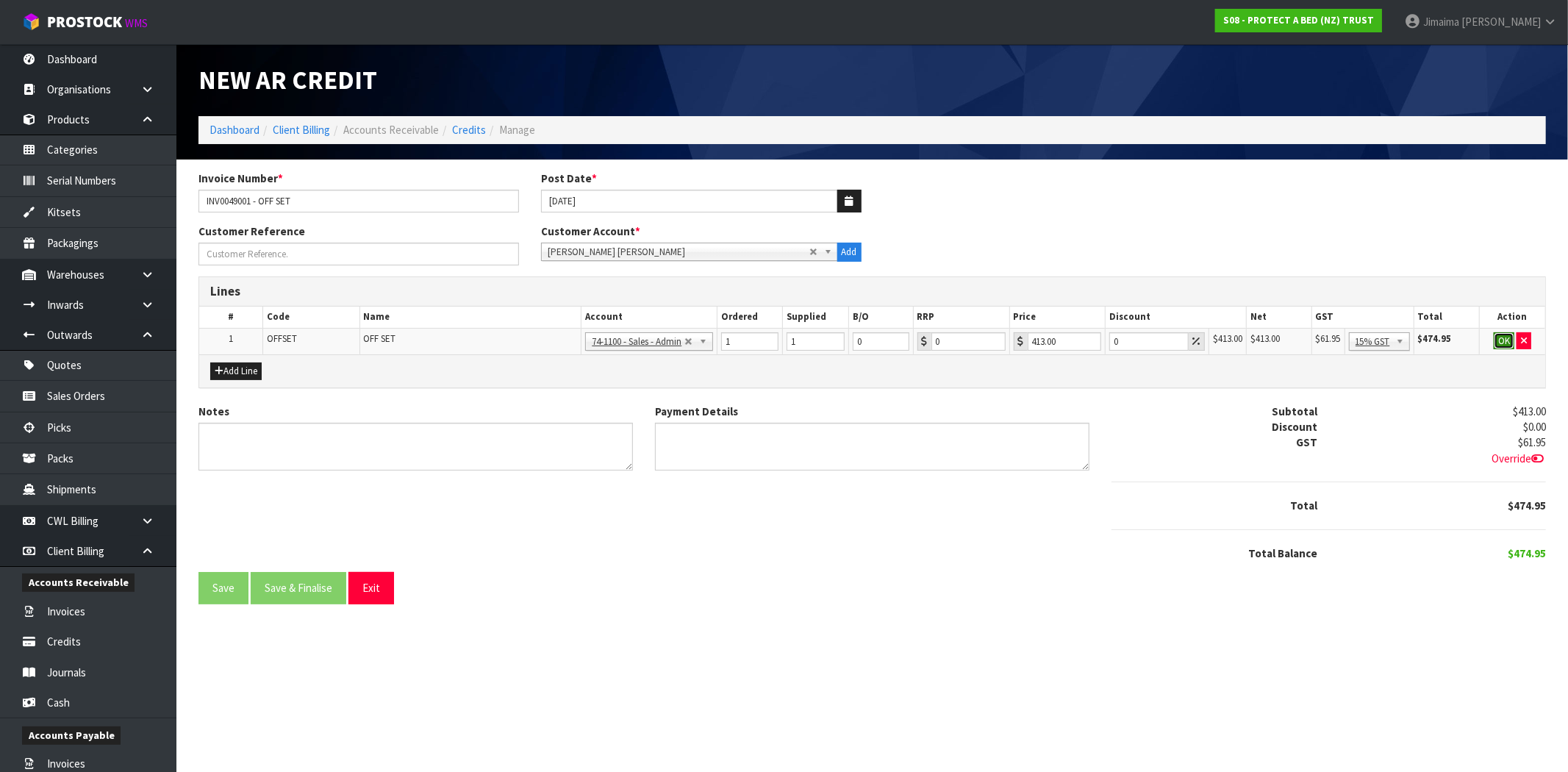
click at [1507, 341] on button "OK" at bounding box center [1504, 341] width 21 height 17
click at [436, 444] on textarea "Notes" at bounding box center [415, 447] width 434 height 48
type textarea "I"
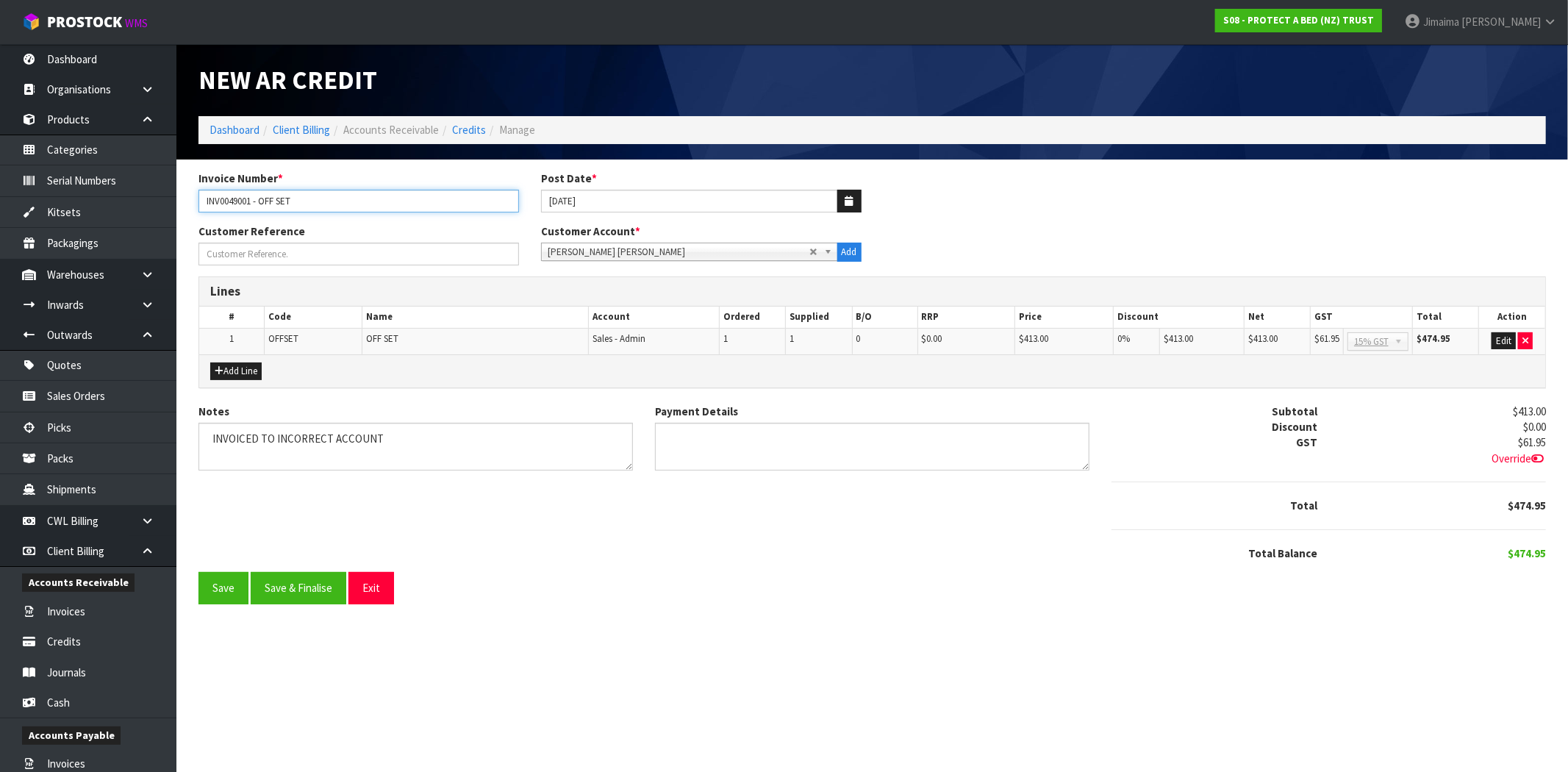
click at [226, 199] on input "INV0049001 - OFF SET" at bounding box center [358, 201] width 321 height 23
click at [257, 435] on textarea "Notes" at bounding box center [415, 447] width 434 height 48
paste textarea "INV0049001"
type textarea "INVOICE INV0049001 TO INCORRECT ACCOUNT"
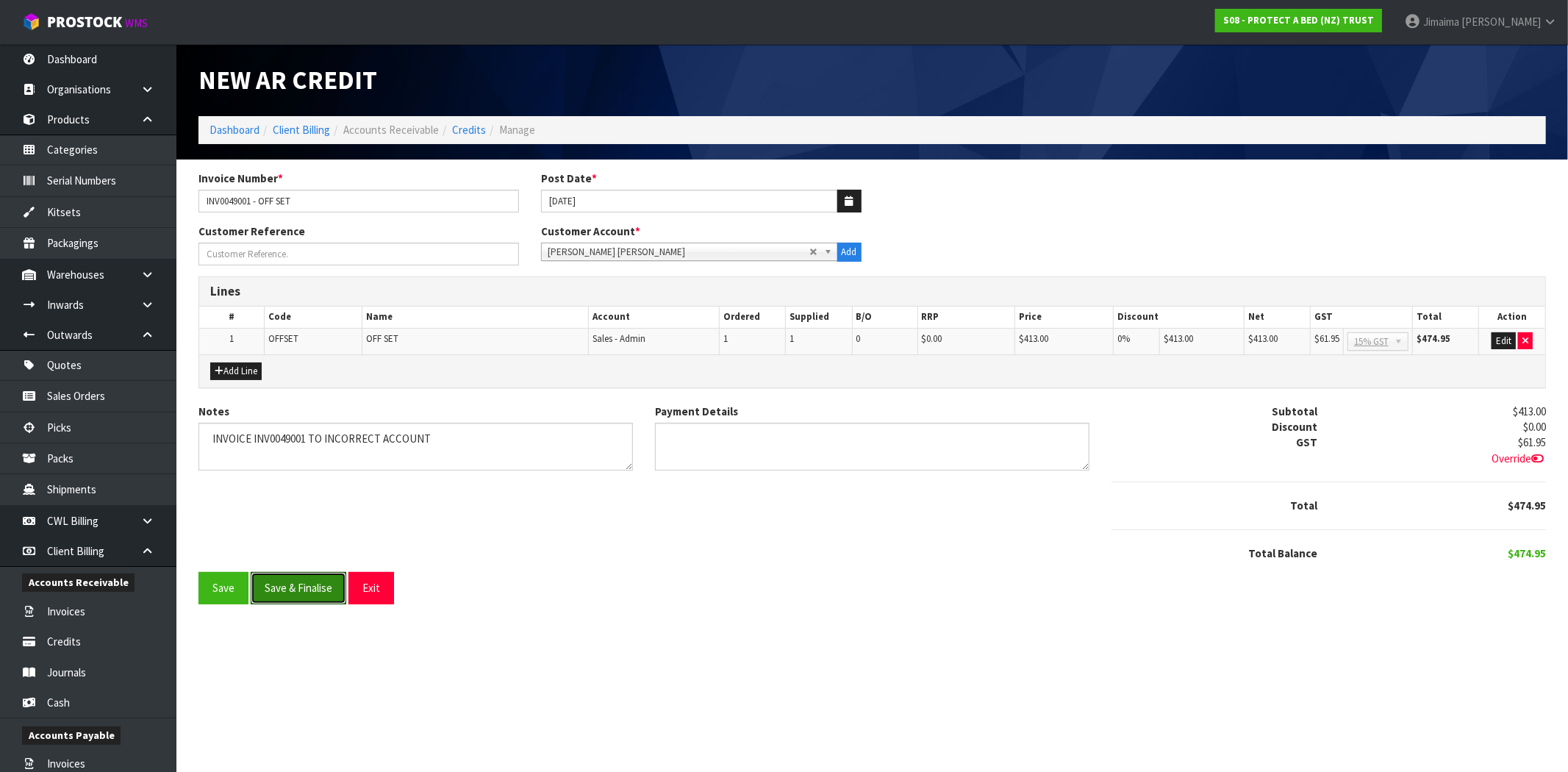
drag, startPoint x: 297, startPoint y: 580, endPoint x: 349, endPoint y: 561, distance: 55.4
click at [296, 580] on button "Save & Finalise" at bounding box center [298, 588] width 95 height 31
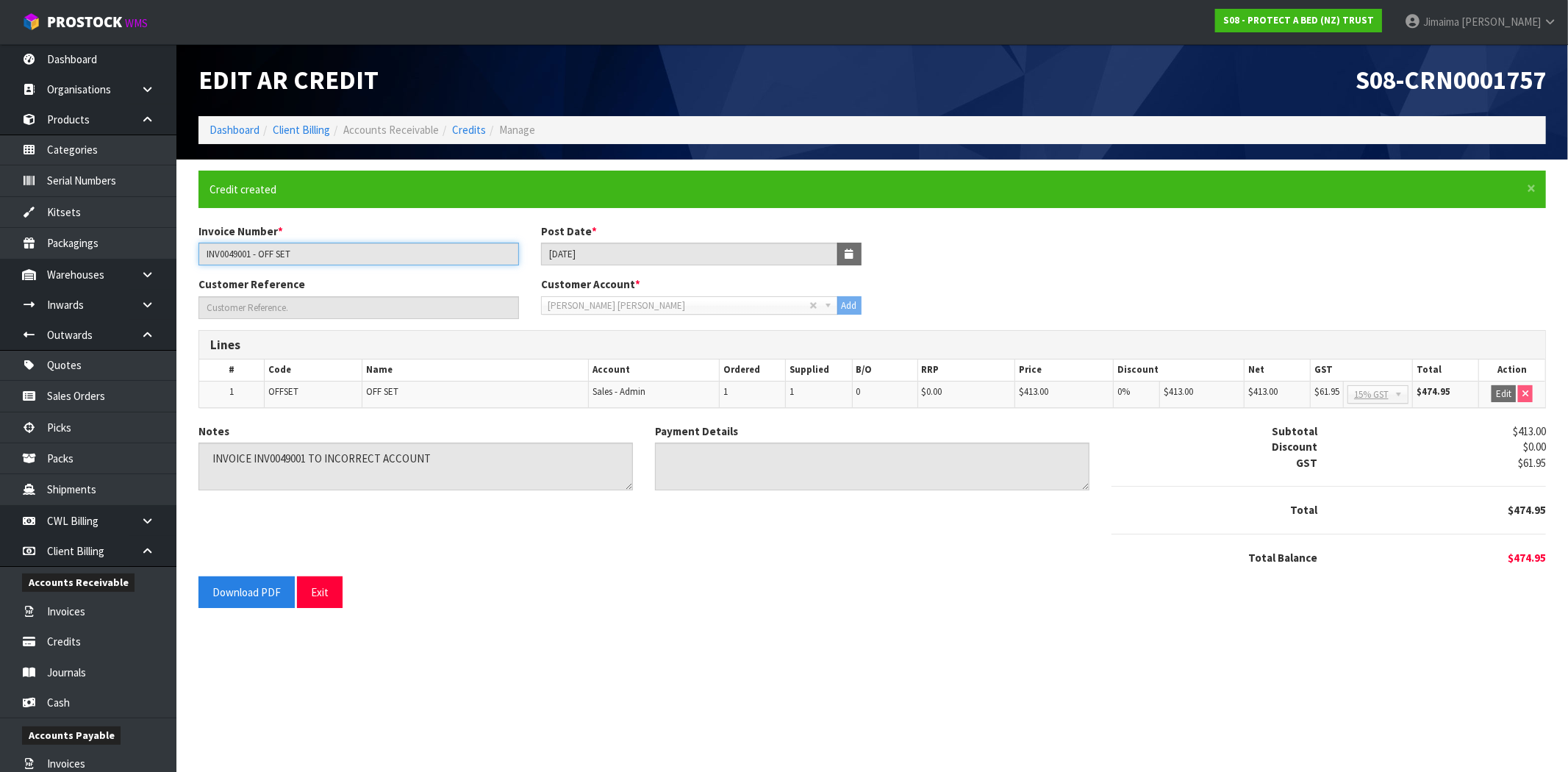
click at [233, 247] on input "INV0049001 - OFF SET" at bounding box center [358, 254] width 321 height 23
click at [232, 247] on input "INV0049001 - OFF SET" at bounding box center [358, 254] width 321 height 23
click at [84, 606] on link "Invoices" at bounding box center [88, 611] width 177 height 30
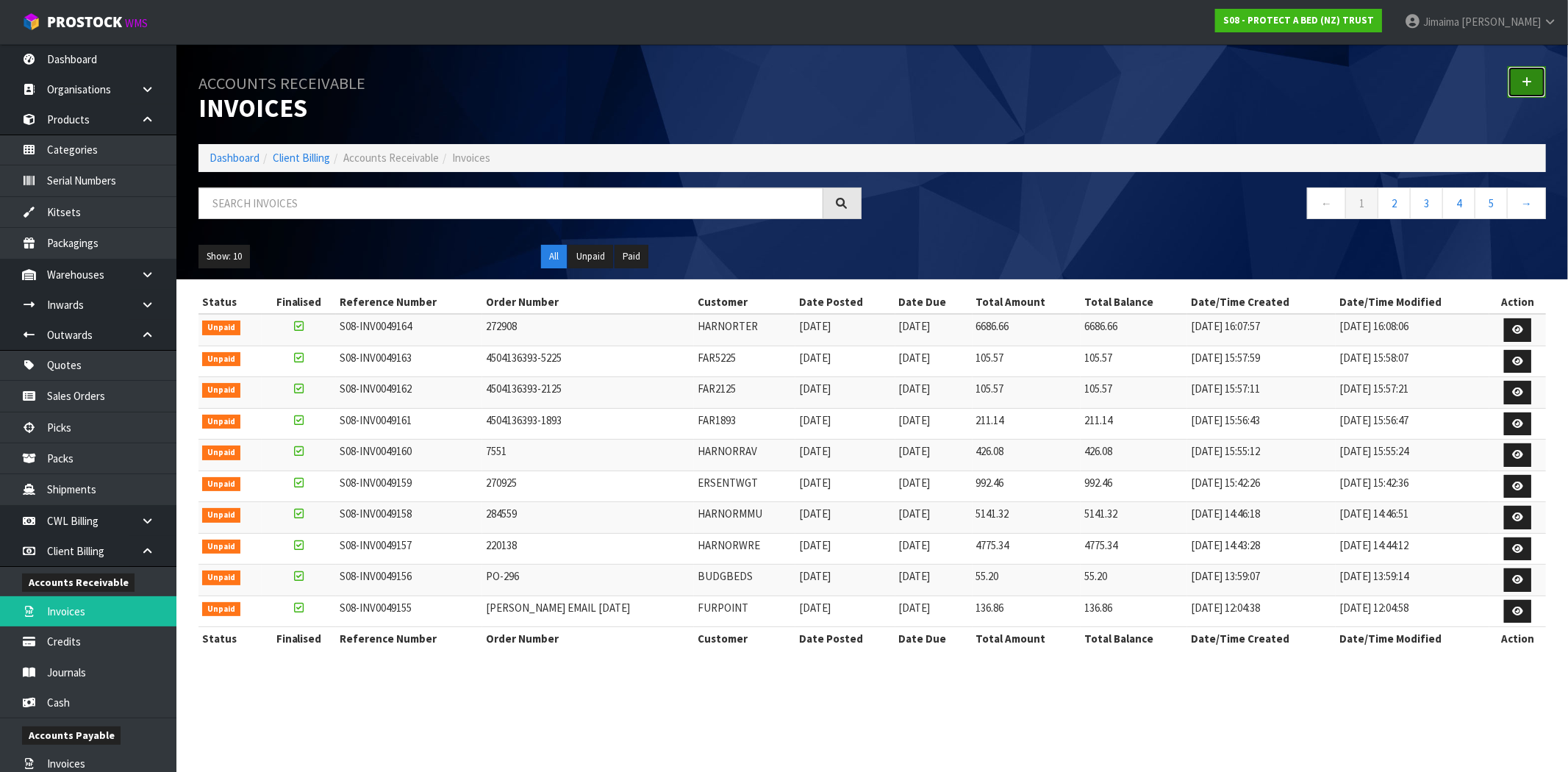
click at [1530, 84] on icon at bounding box center [1527, 81] width 10 height 11
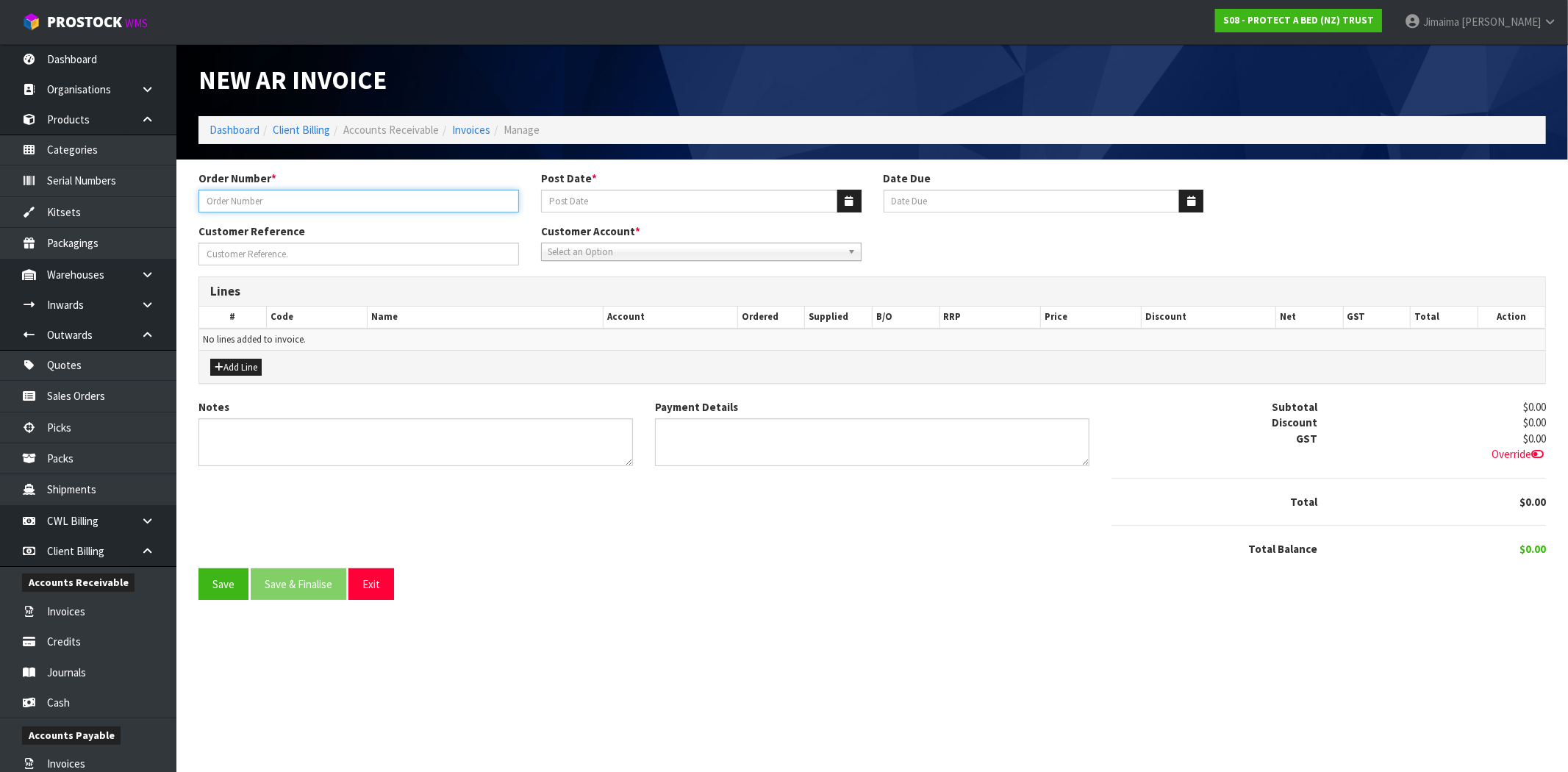
click at [274, 196] on input "text" at bounding box center [358, 201] width 321 height 23
paste input "INV0049001"
type input "INV0049001"
click at [849, 202] on icon "button" at bounding box center [849, 201] width 8 height 10
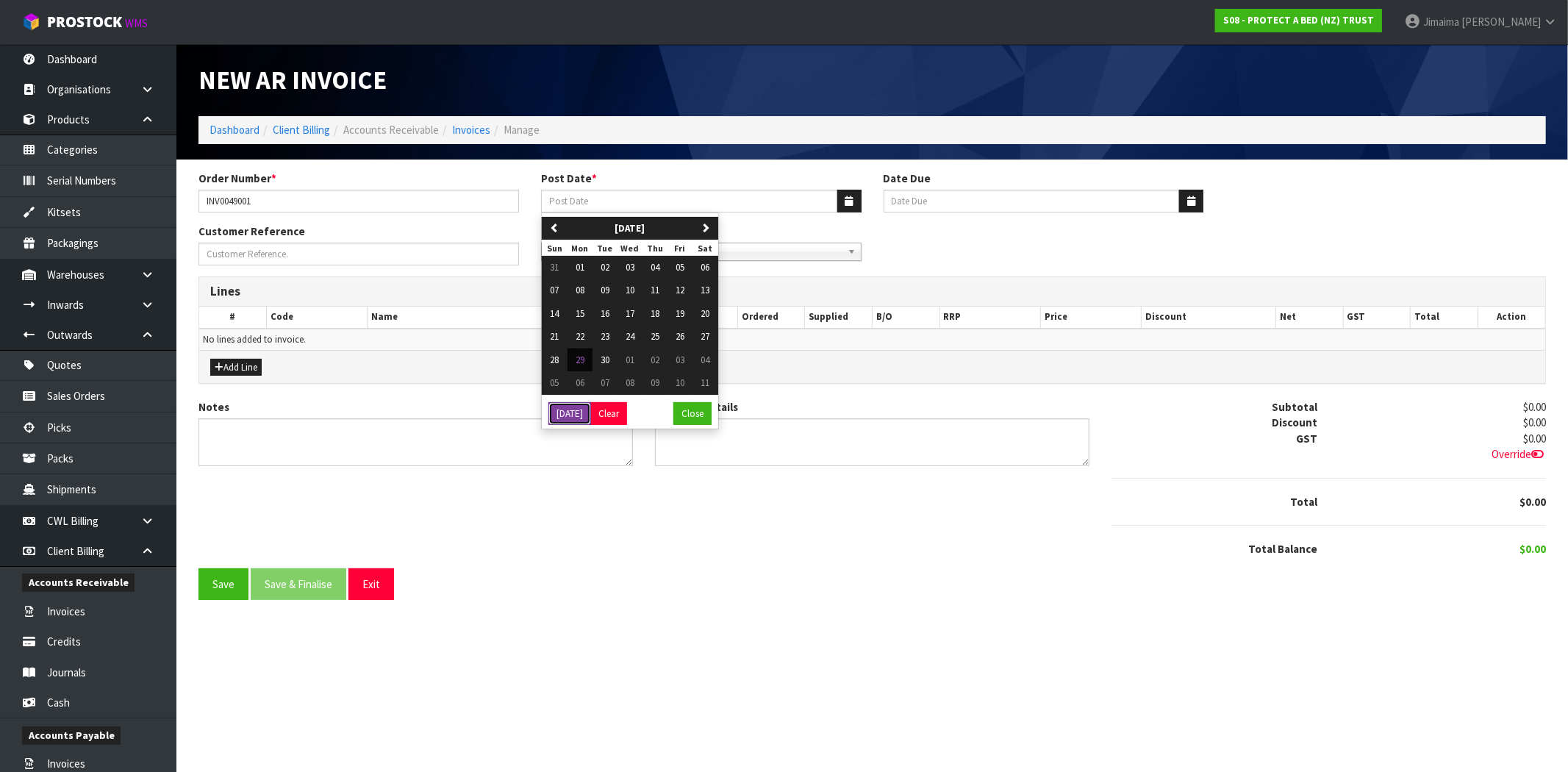
click at [574, 418] on button "Today" at bounding box center [569, 414] width 43 height 24
type input "[DATE]"
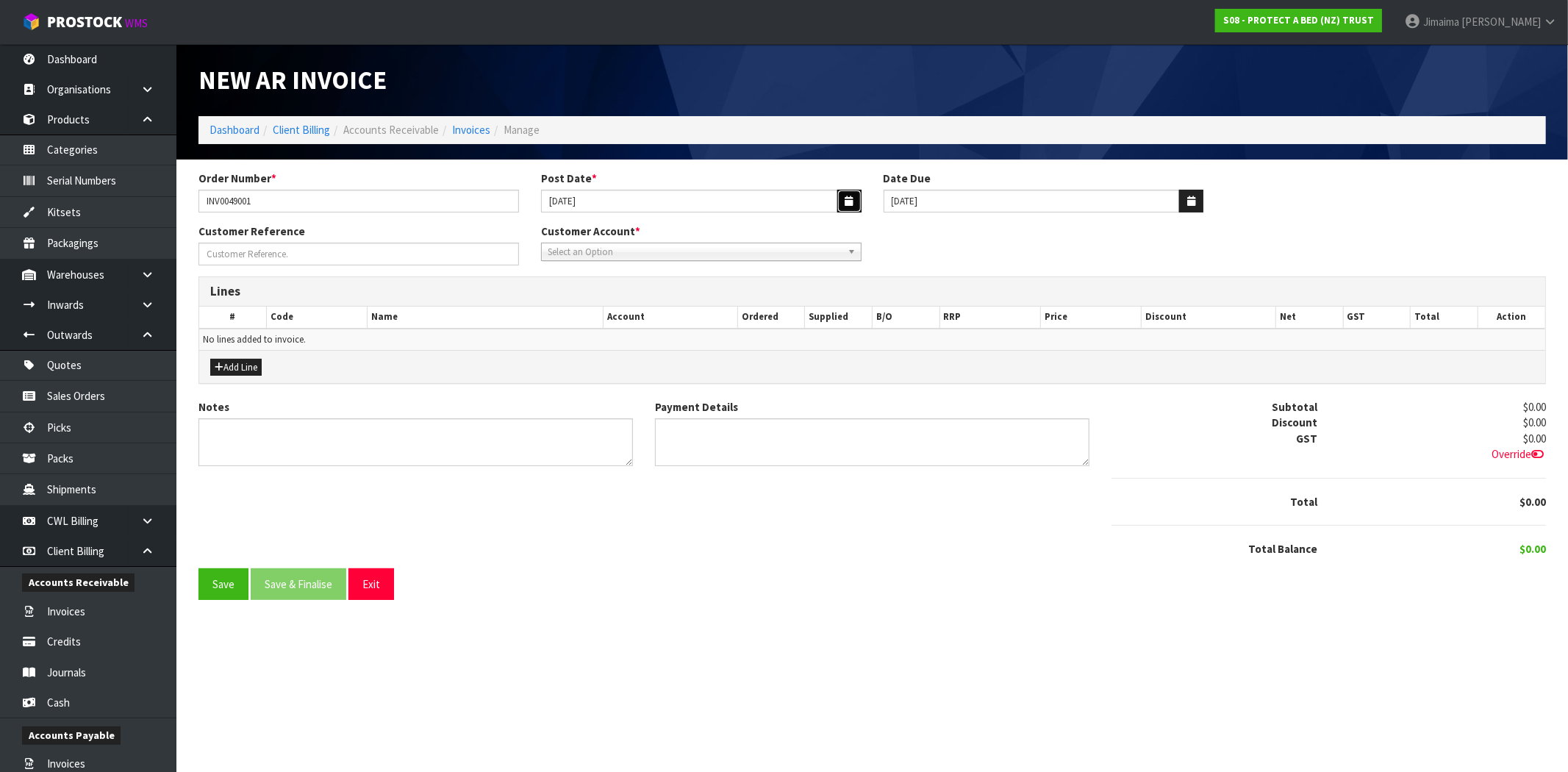
click at [853, 201] on button "button" at bounding box center [850, 201] width 24 height 23
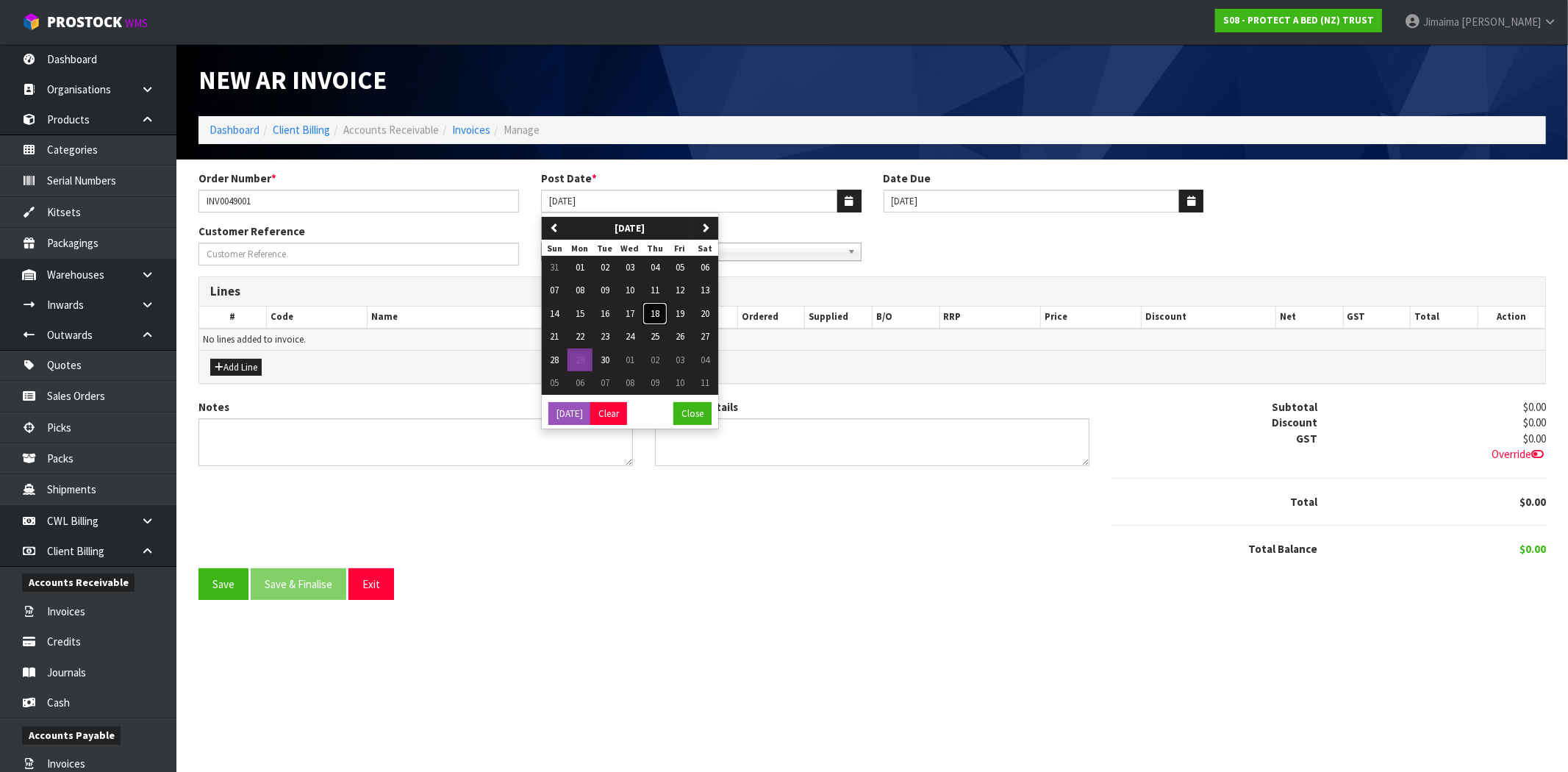
click at [659, 312] on span "18" at bounding box center [655, 314] width 9 height 12
type input "[DATE]"
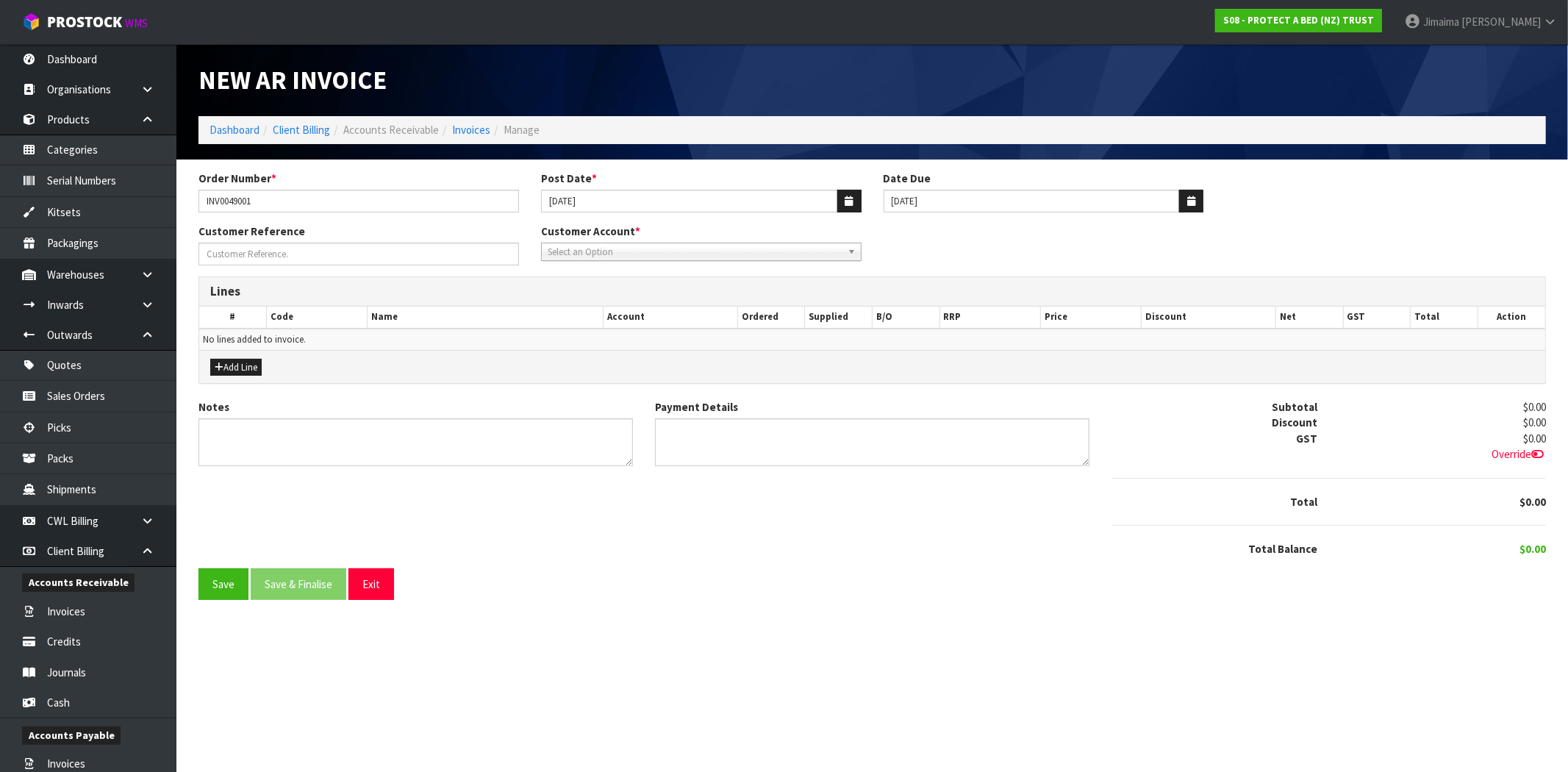
click at [682, 261] on div "Select an Option" at bounding box center [701, 252] width 321 height 18
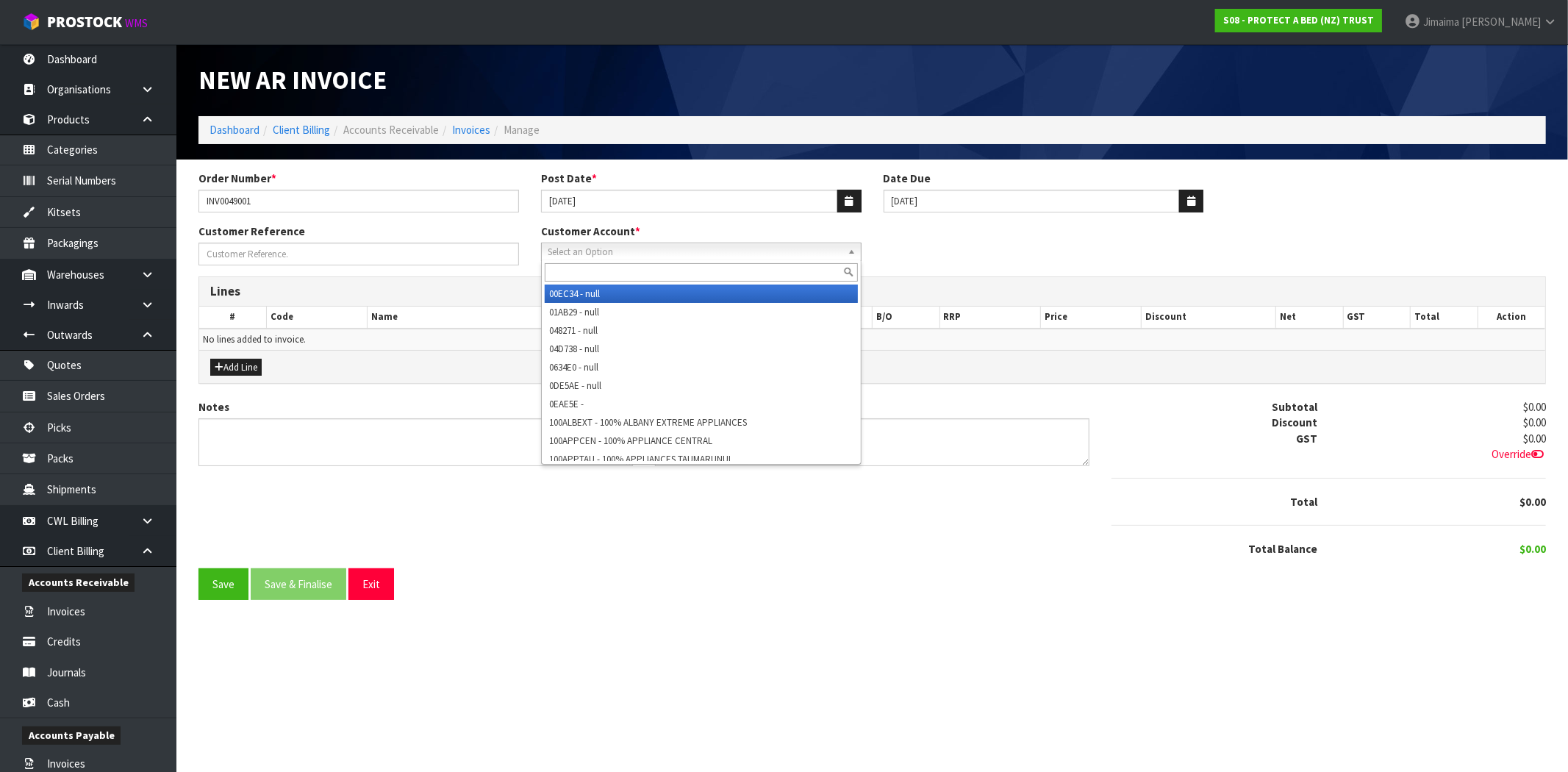
click at [570, 270] on input "text" at bounding box center [701, 272] width 313 height 18
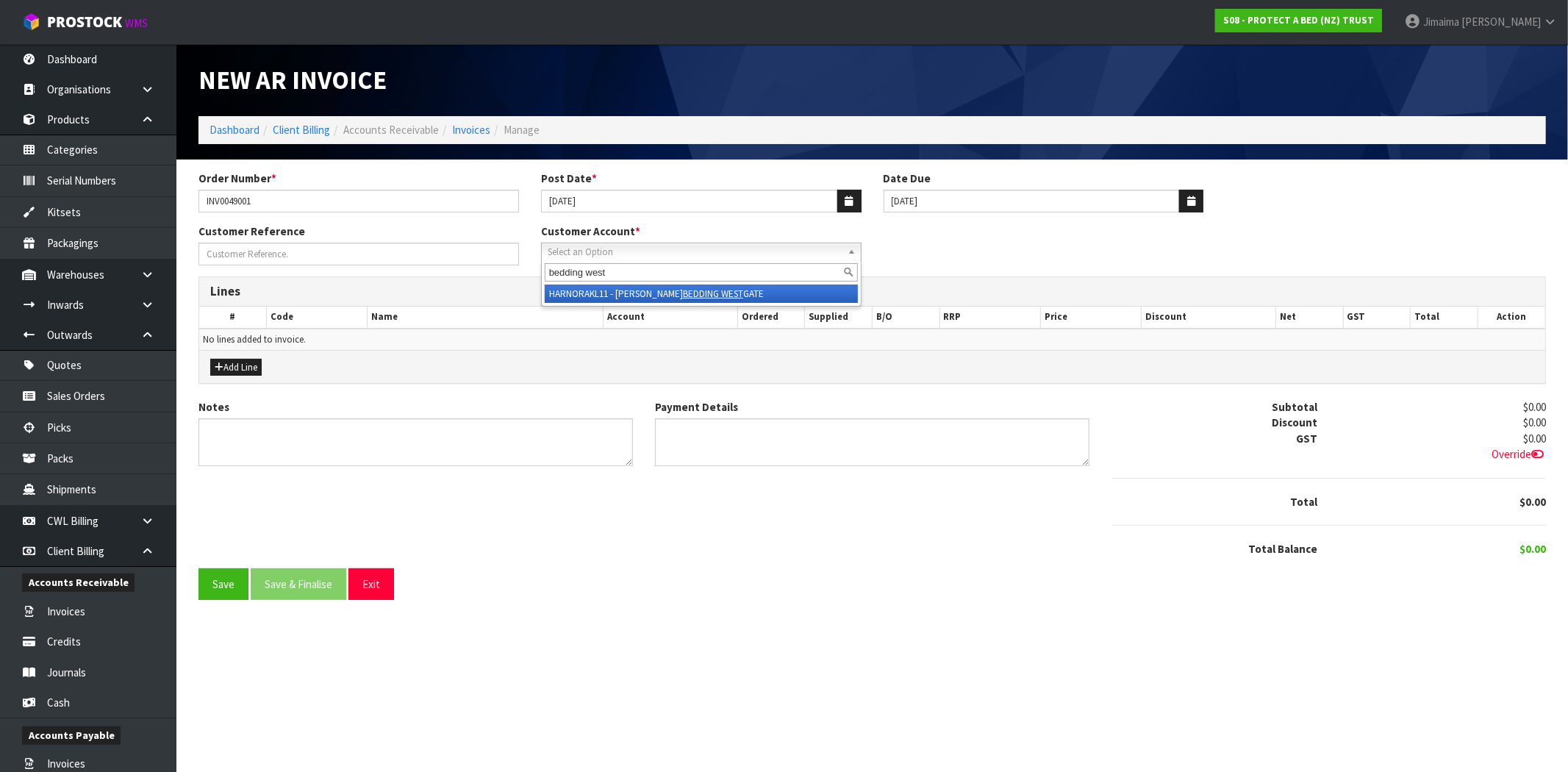
type input "bedding west"
click at [656, 295] on li "HARNORAKL11 - HARVEY NORMAN BEDDING WEST GATE" at bounding box center [701, 293] width 313 height 18
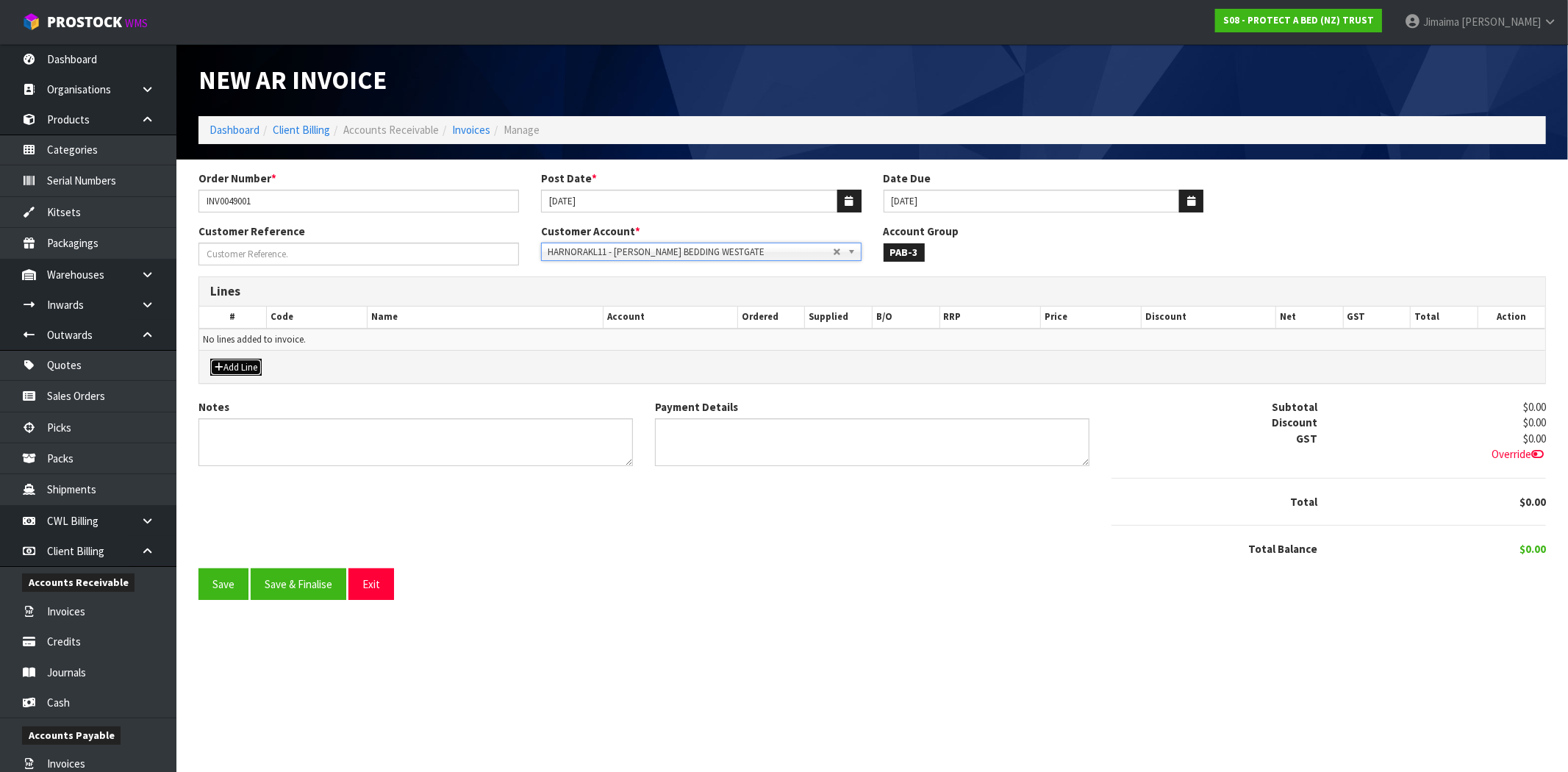
click at [252, 372] on button "Add Line" at bounding box center [236, 367] width 52 height 17
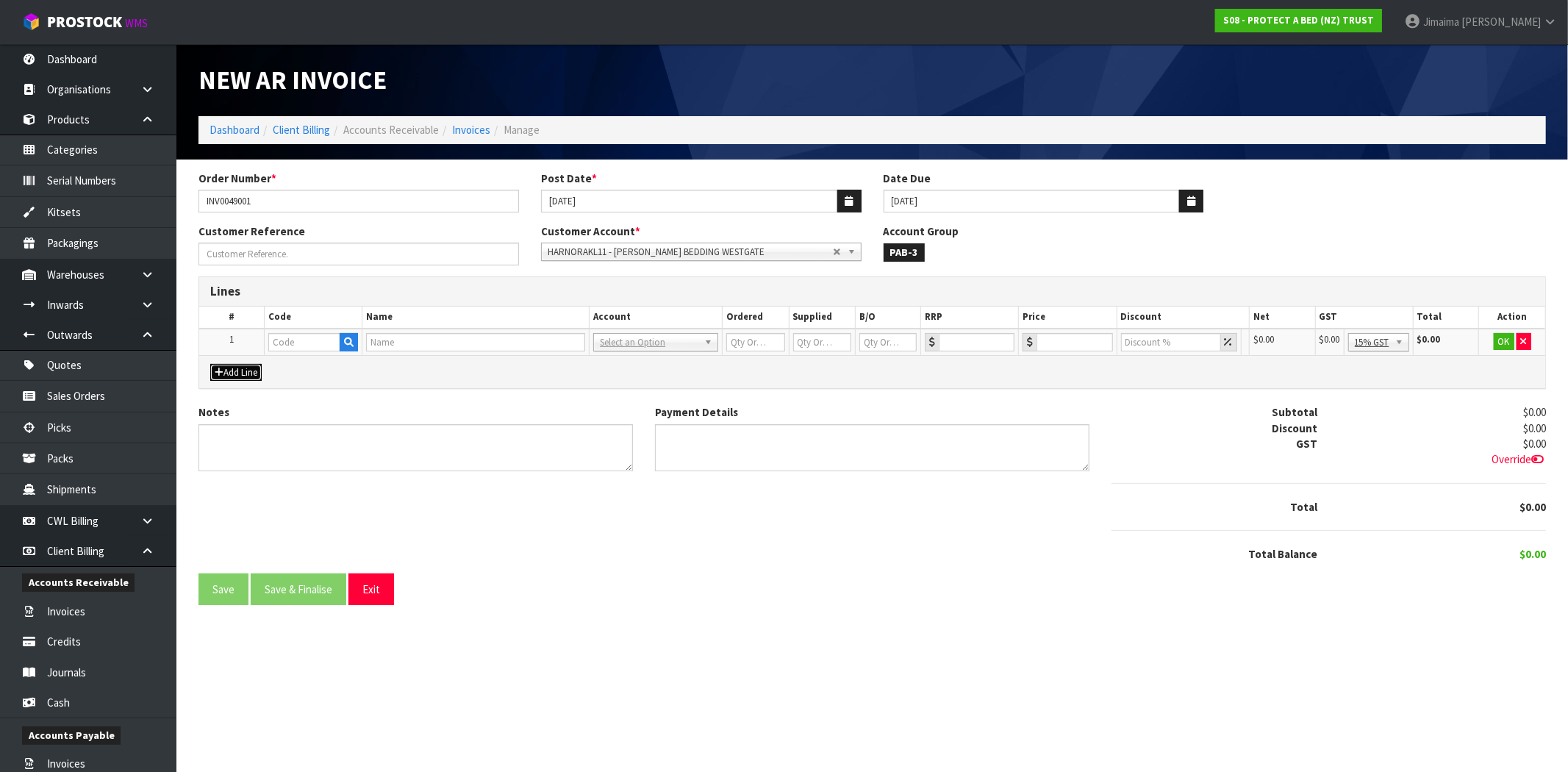
drag, startPoint x: 233, startPoint y: 375, endPoint x: 246, endPoint y: 391, distance: 20.6
click at [236, 376] on button "Add Line" at bounding box center [236, 372] width 52 height 17
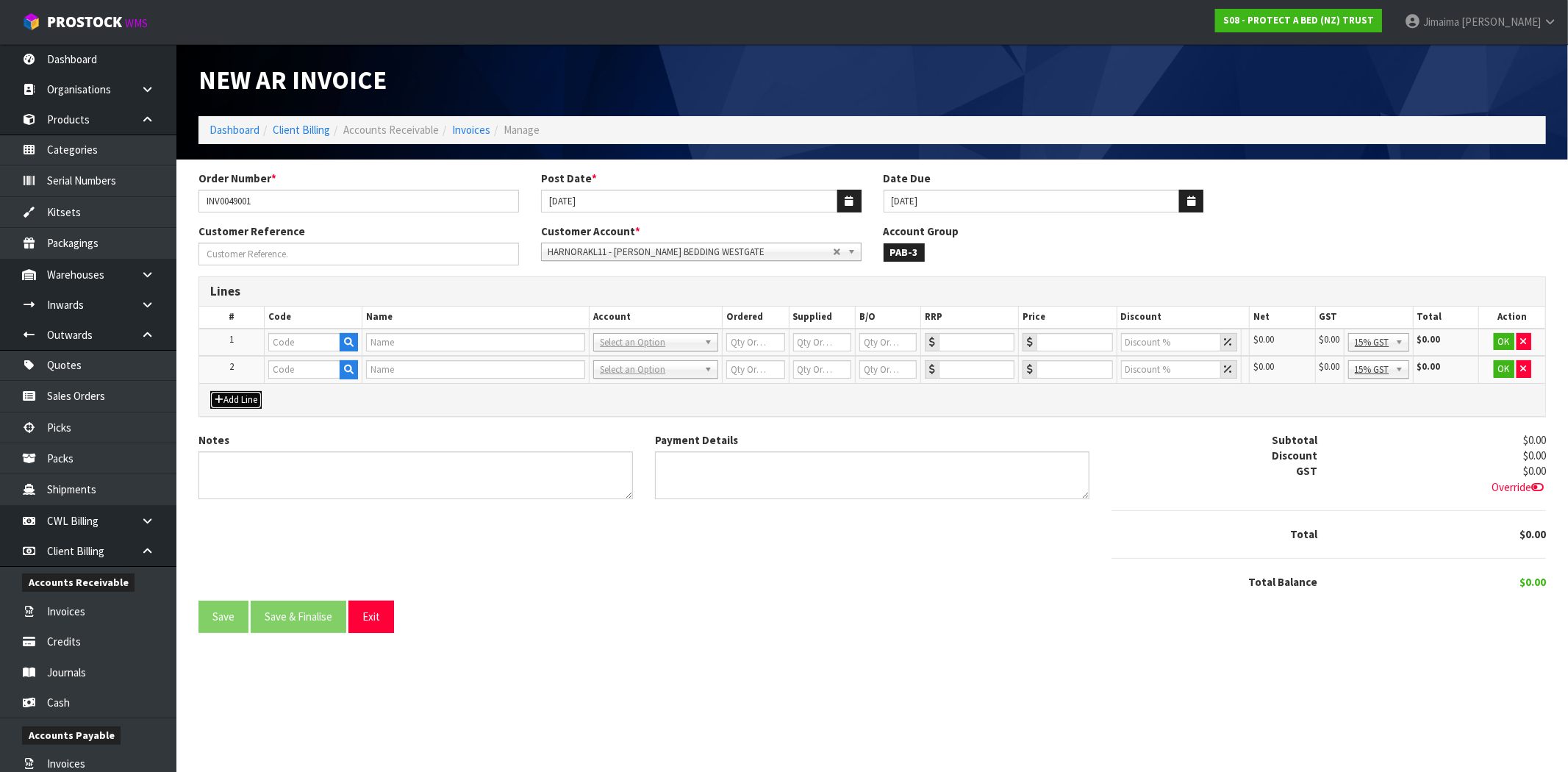
click at [245, 391] on button "Add Line" at bounding box center [236, 400] width 52 height 17
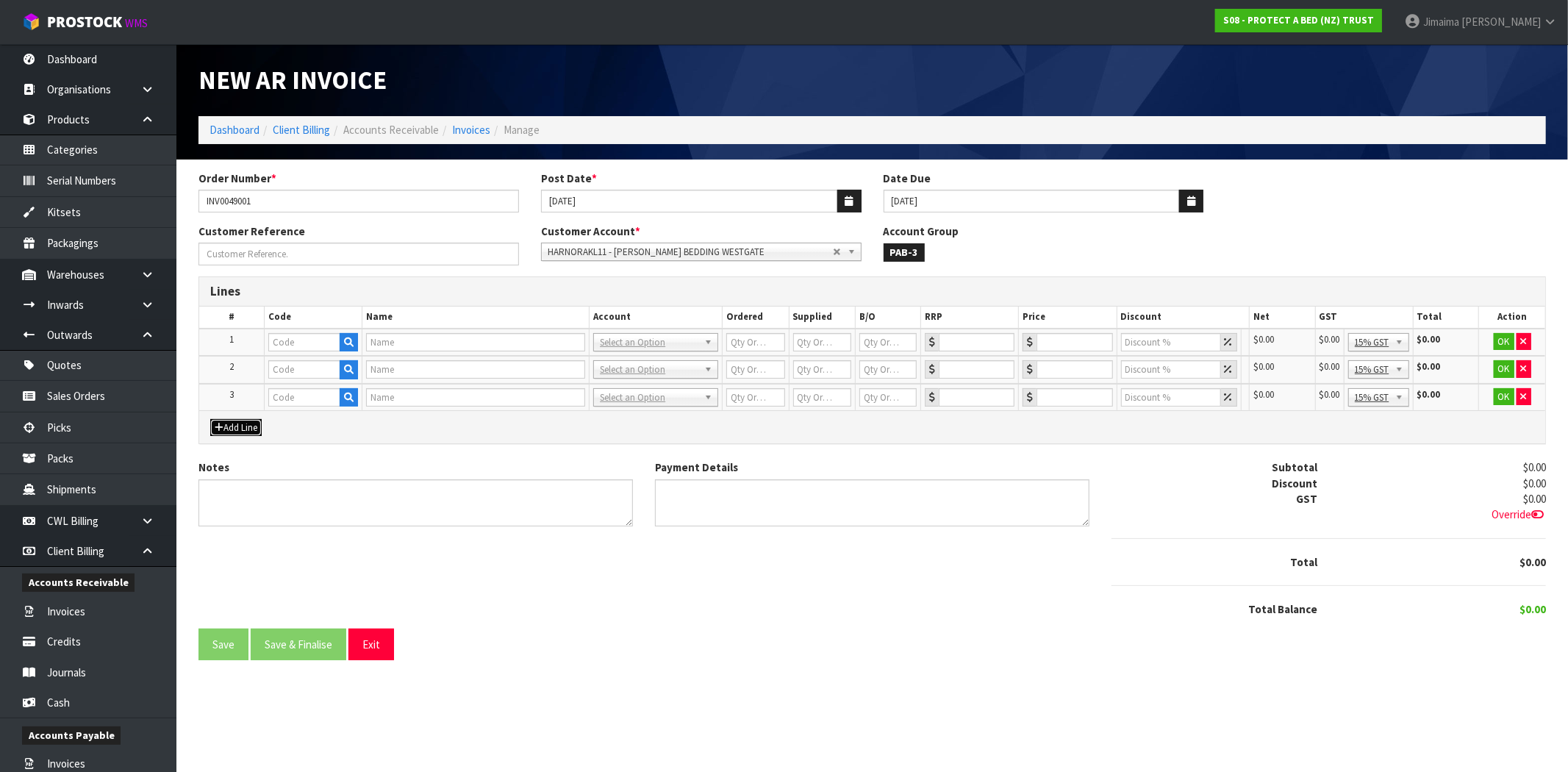
click at [243, 428] on button "Add Line" at bounding box center [236, 428] width 52 height 17
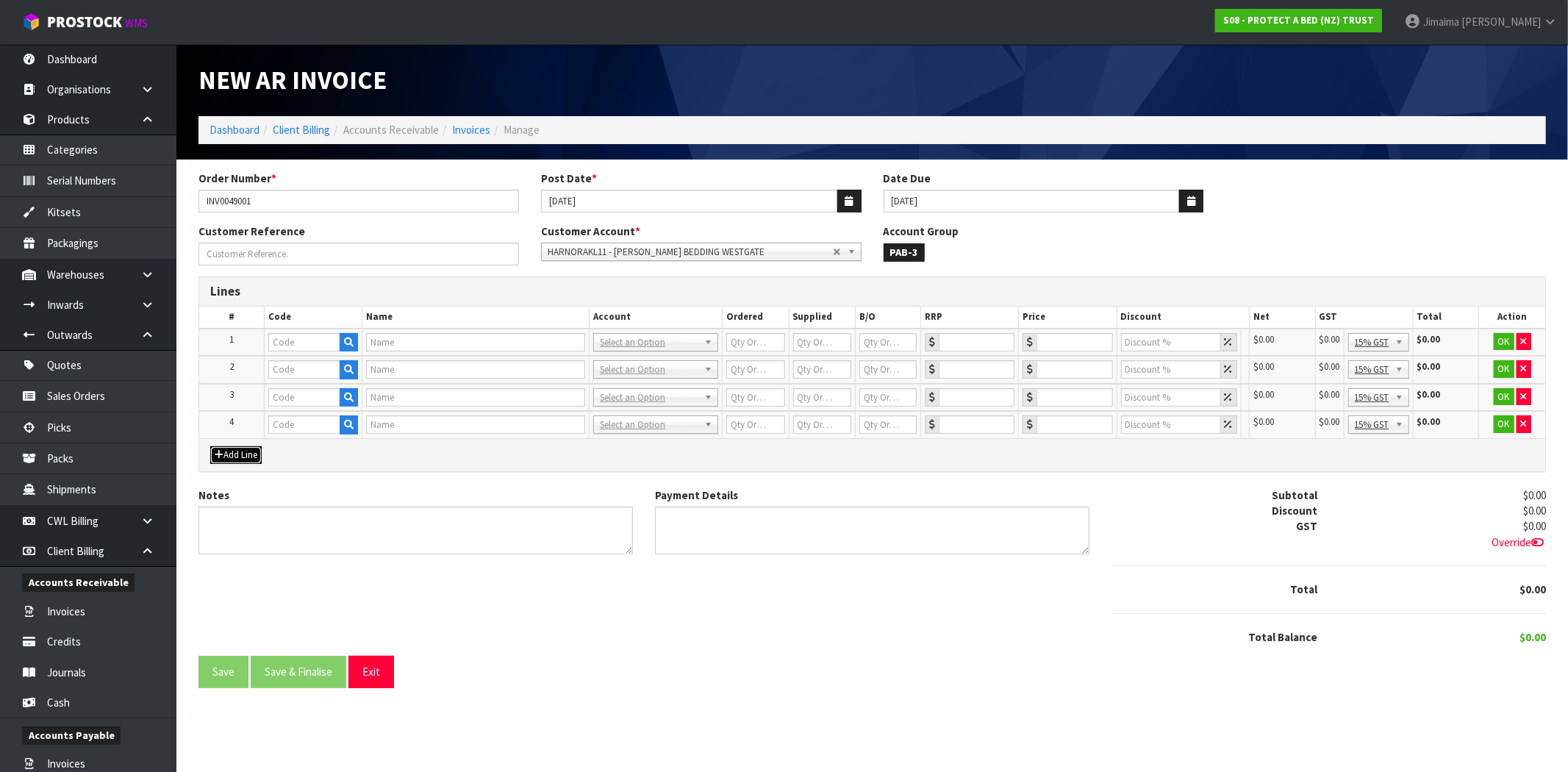
click at [232, 446] on button "Add Line" at bounding box center [236, 455] width 52 height 17
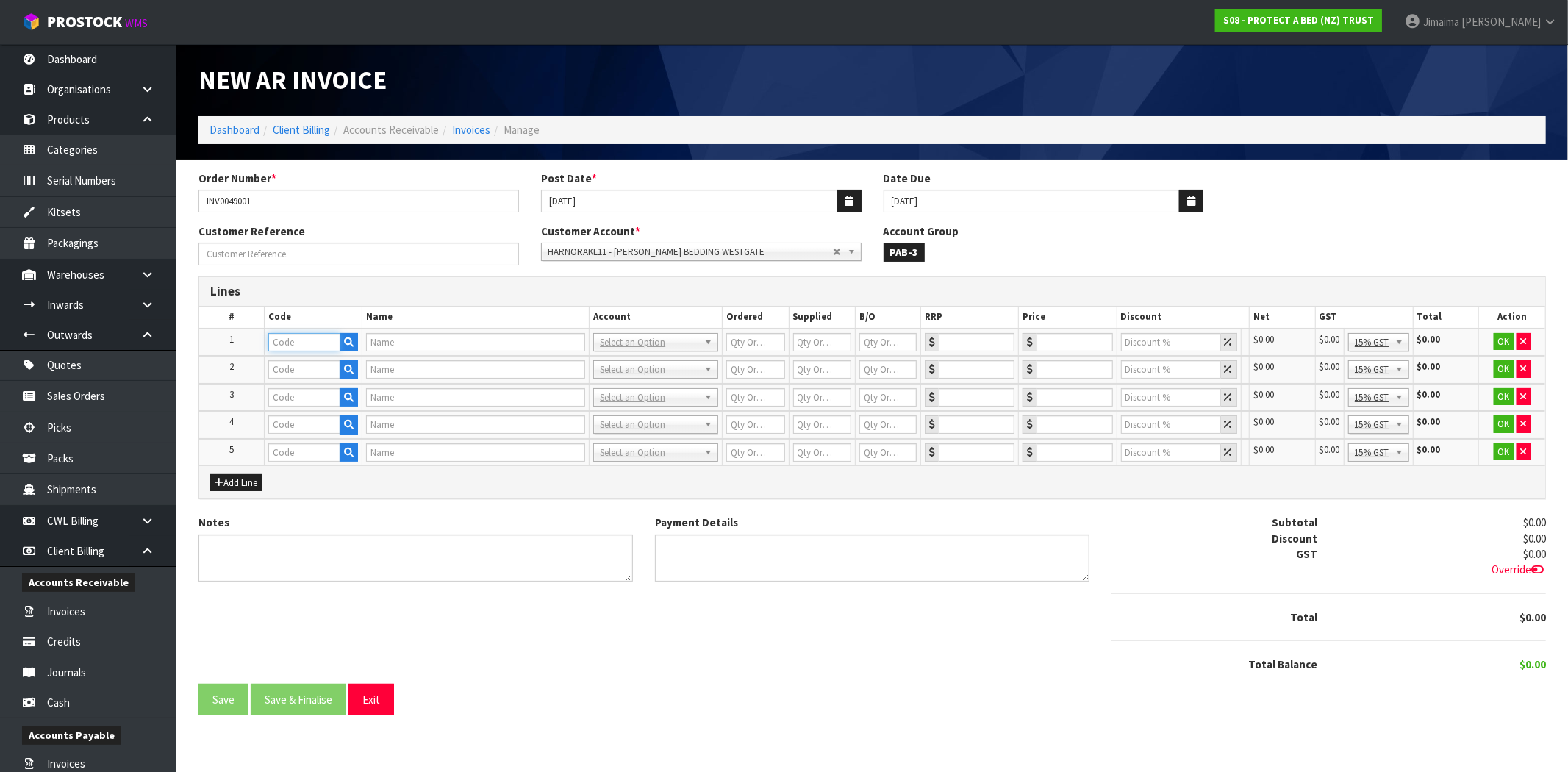
click at [326, 342] on input "text" at bounding box center [304, 342] width 72 height 18
paste input "F0592SKN0"
type input "F0592SKN0"
type input "COOL LUXE FRESCHE BXD MP SKG"
type input "1"
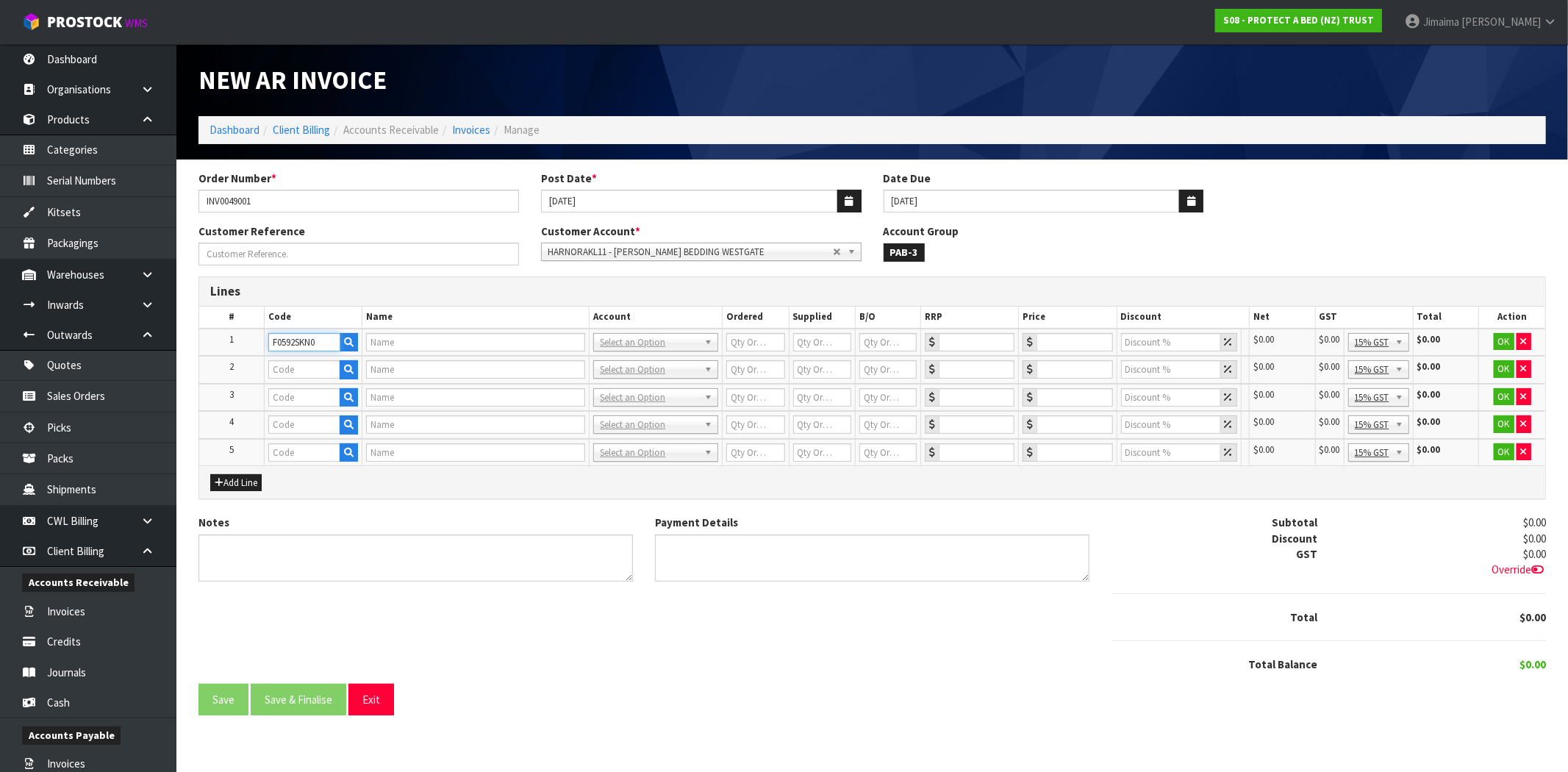
type input "1"
type input "0"
type input "147"
type input "5"
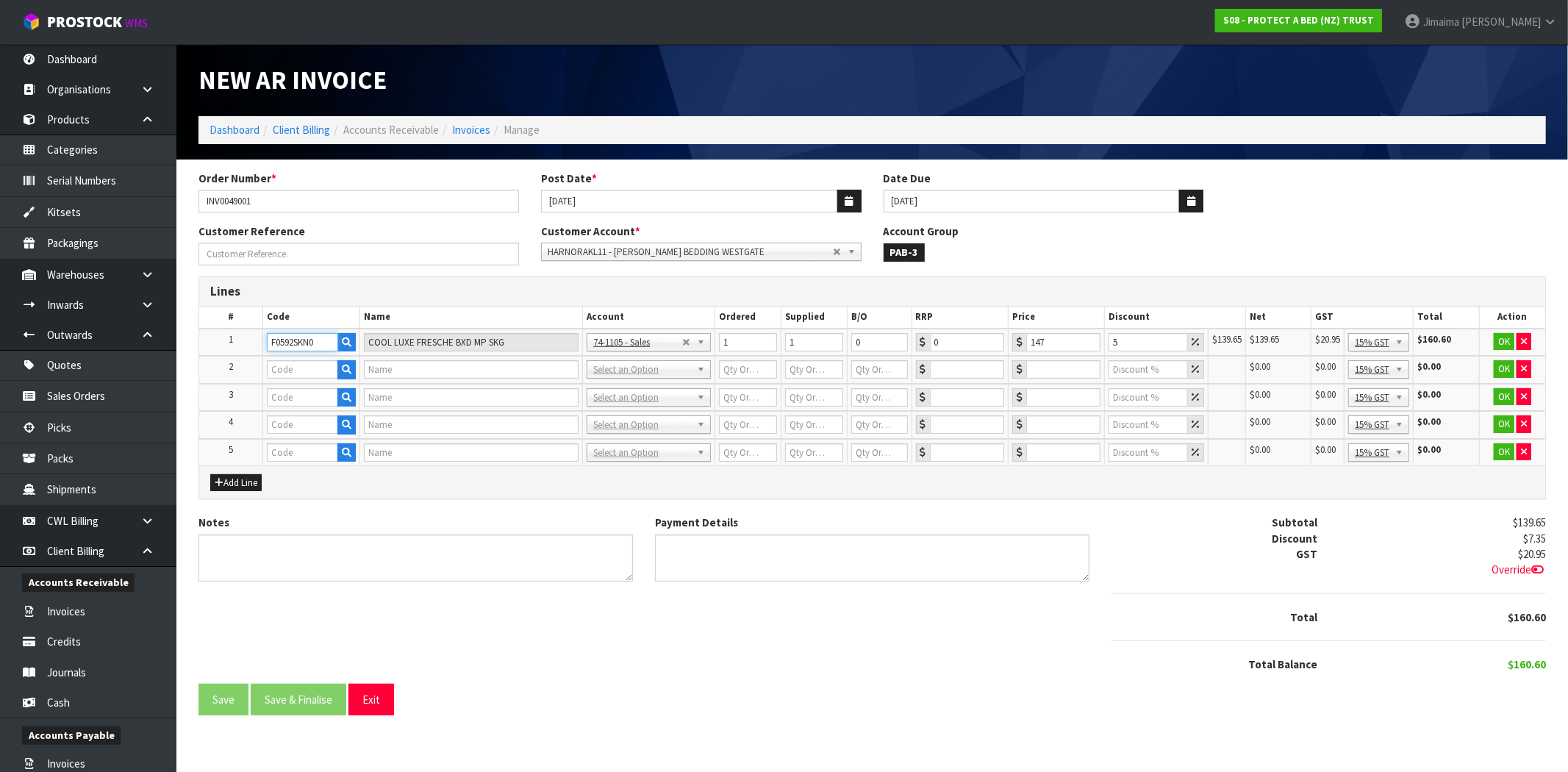
type input "F0592SKN0"
click at [326, 372] on input "text" at bounding box center [302, 369] width 72 height 18
paste input "F0592SKN0"
type input "F0592SKN0"
type input "COOL LUXE FRESCHE BXD MP SKG"
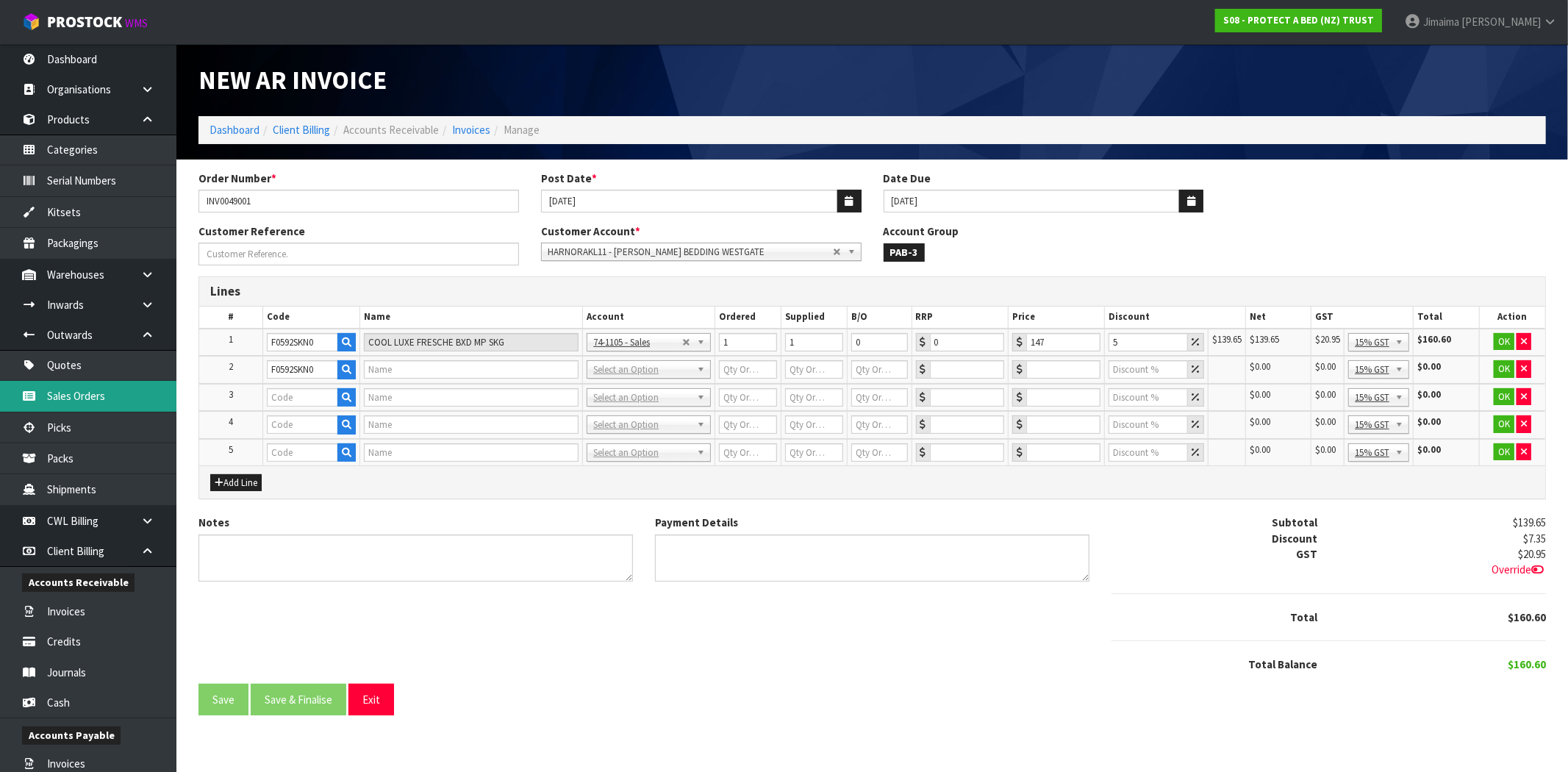
type input "1"
type input "0"
type input "147"
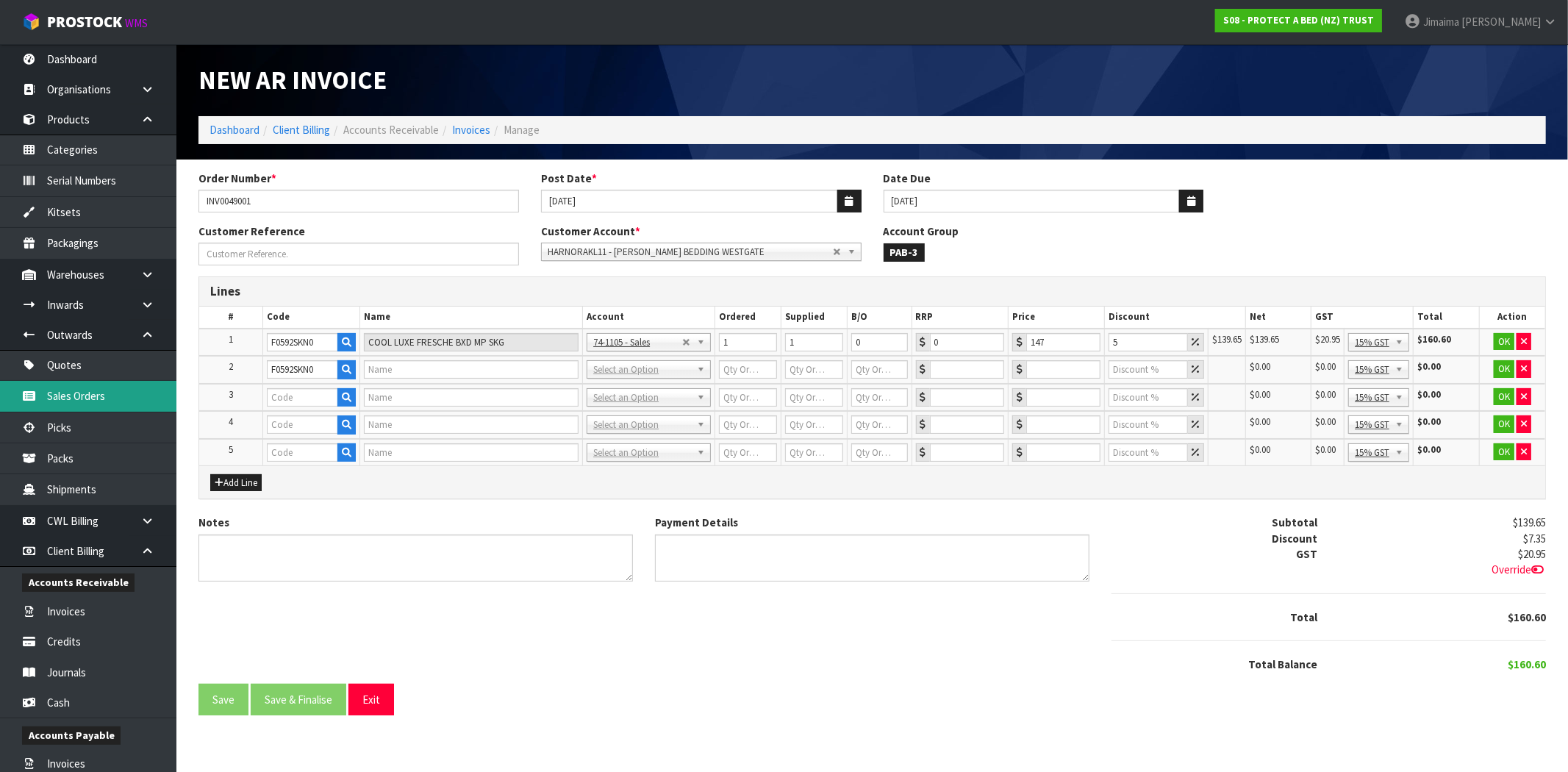
type input "5"
paste input "F0591LSG0"
click at [284, 400] on input "text" at bounding box center [302, 397] width 72 height 18
type input "F0591LSG0"
type input "NATURES LUXE FRESCHE BXD MP XL/SGL"
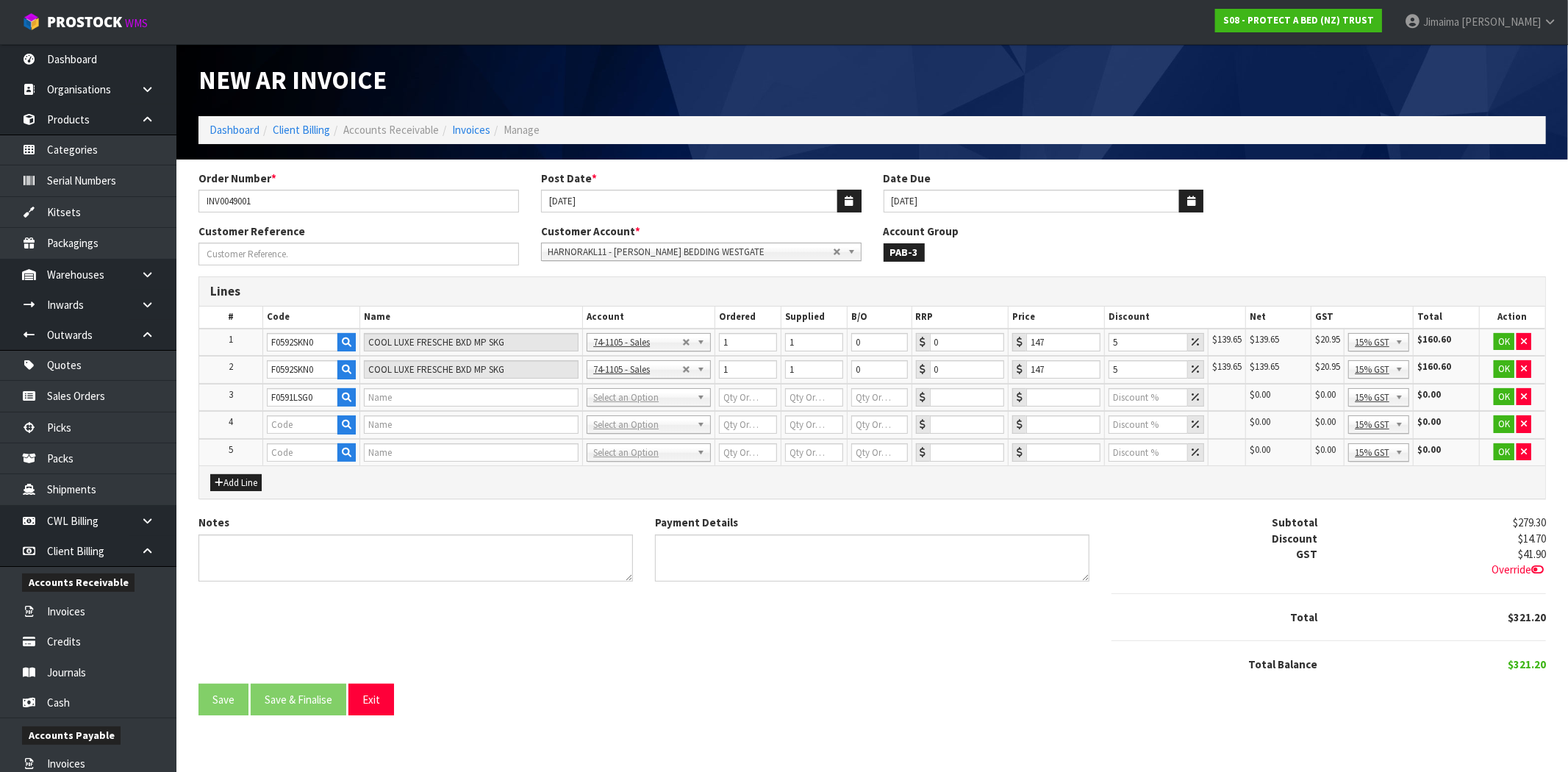
type input "1"
type input "0"
type input "90"
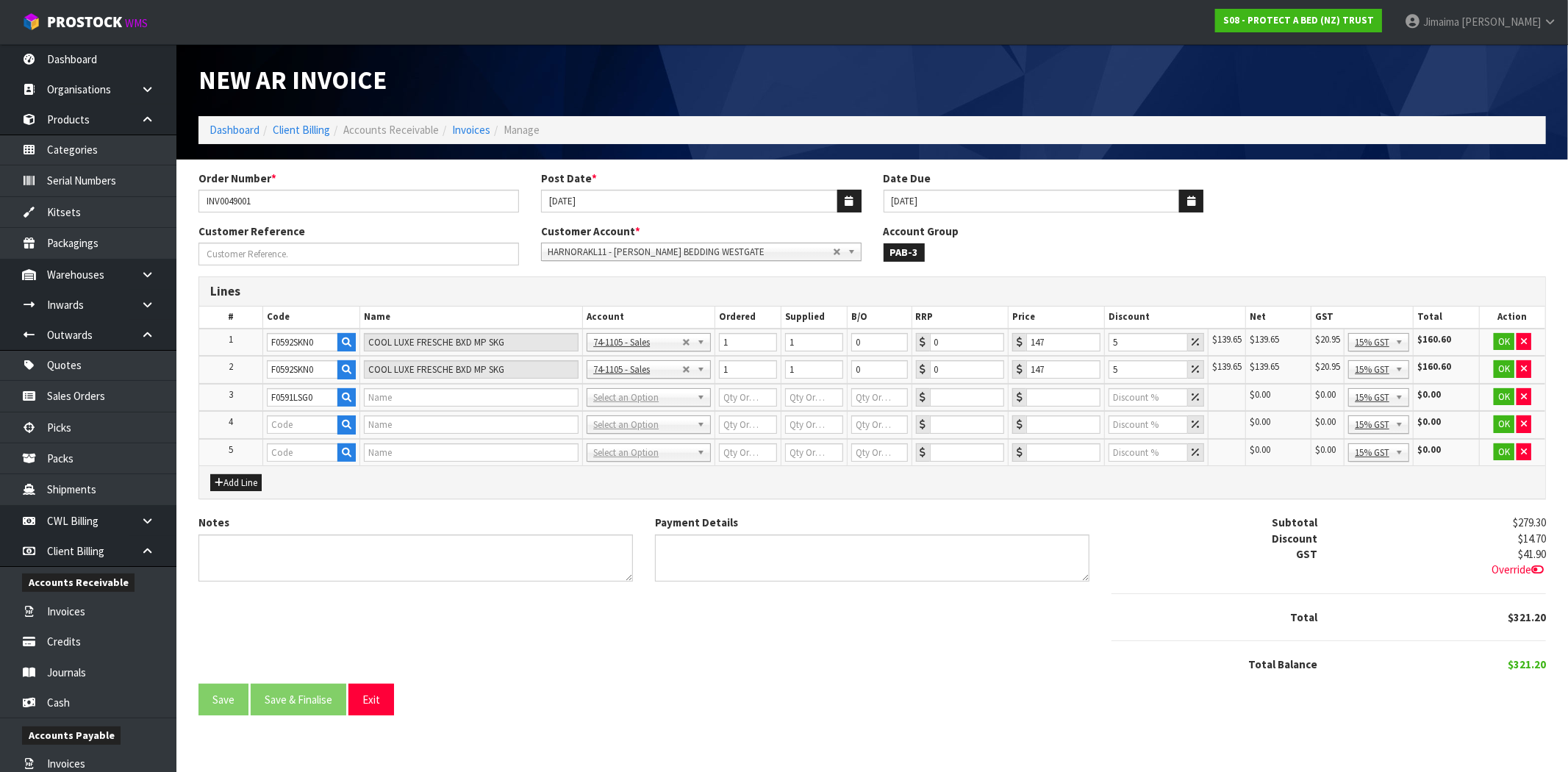
type input "5"
click at [321, 425] on input "text" at bounding box center [302, 424] width 72 height 18
paste input "F0589QUE0"
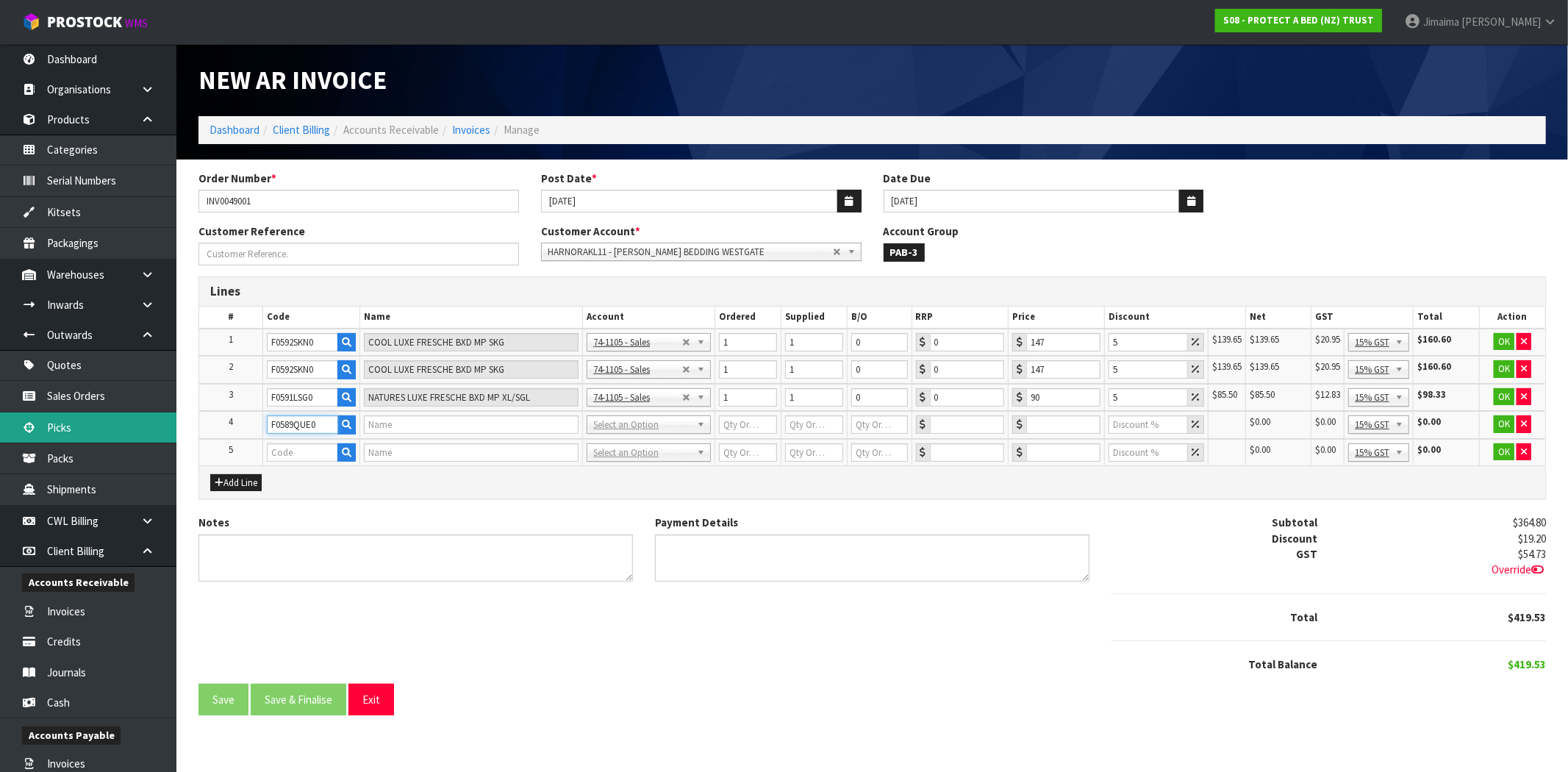
type input "F0589QUE0"
type input "COTTON CLOUD FRESCHE BXD MP QUE"
type input "1"
type input "0"
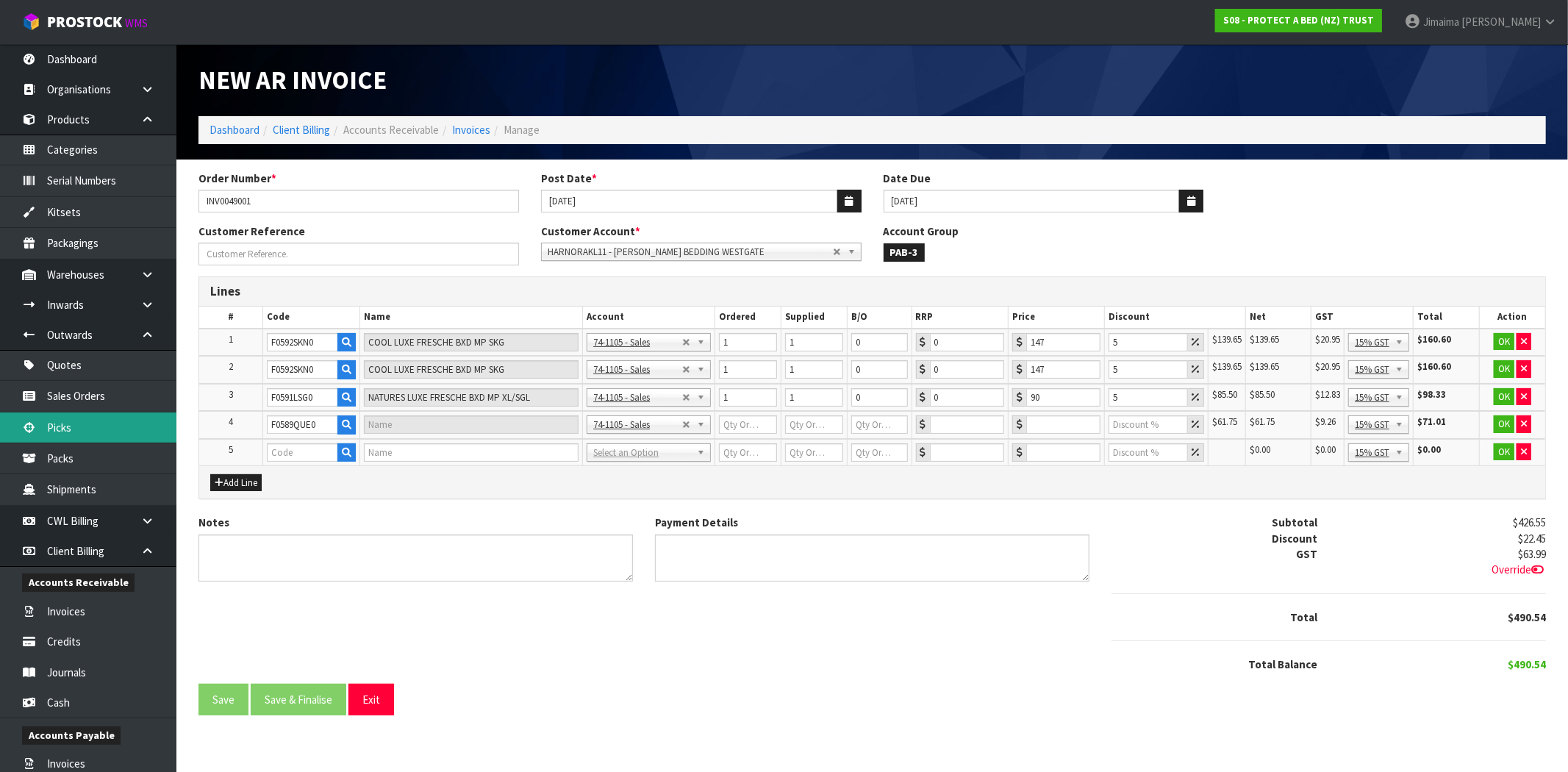
type input "0"
type input "65"
type input "5"
click at [267, 451] on input "text" at bounding box center [302, 452] width 72 height 18
paste input "F0592KSG0"
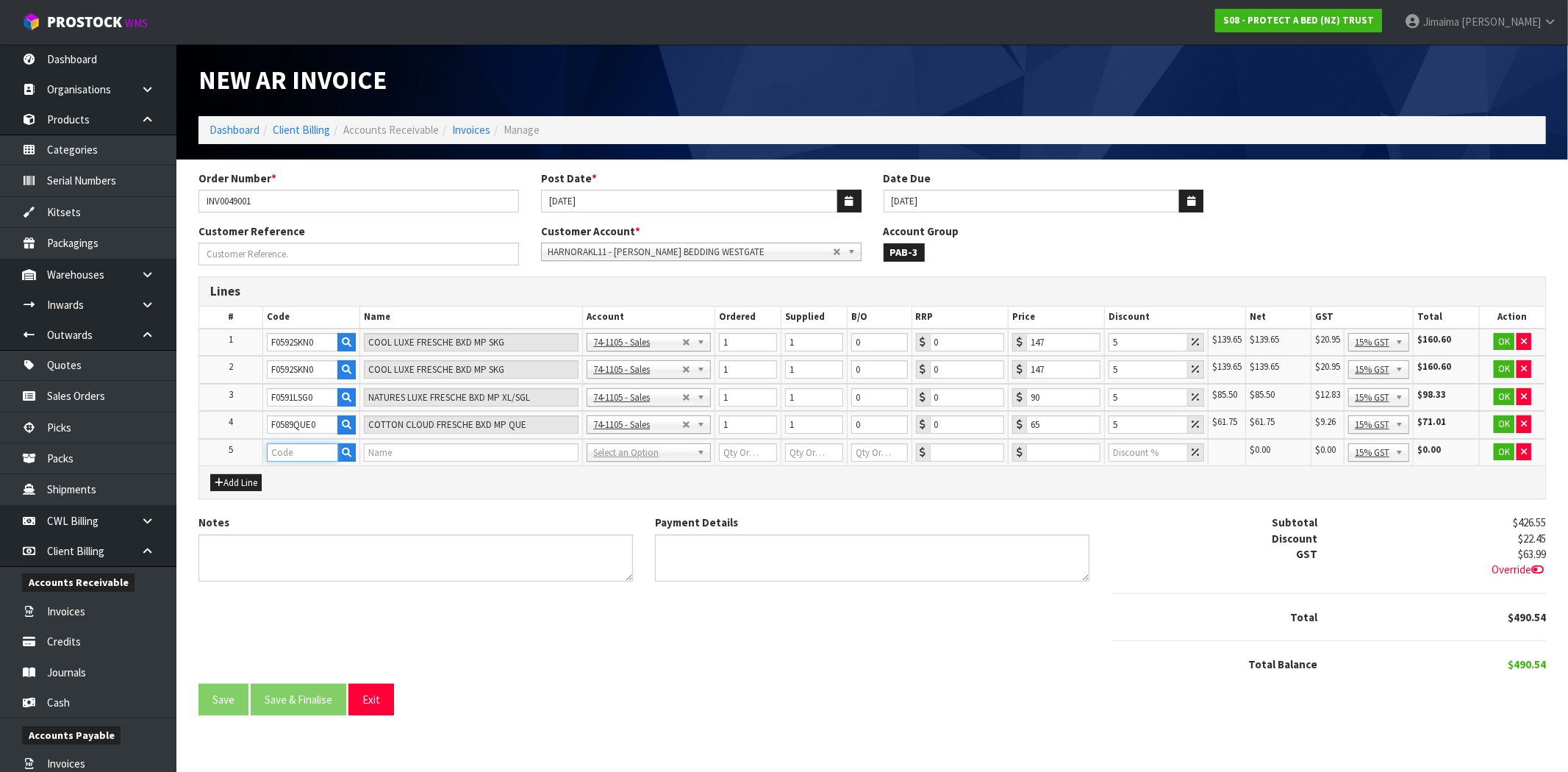
type input "F0592KSG0"
type input "COOL LUXE FRESCHE BXD MP KSGL"
type input "1"
type input "0"
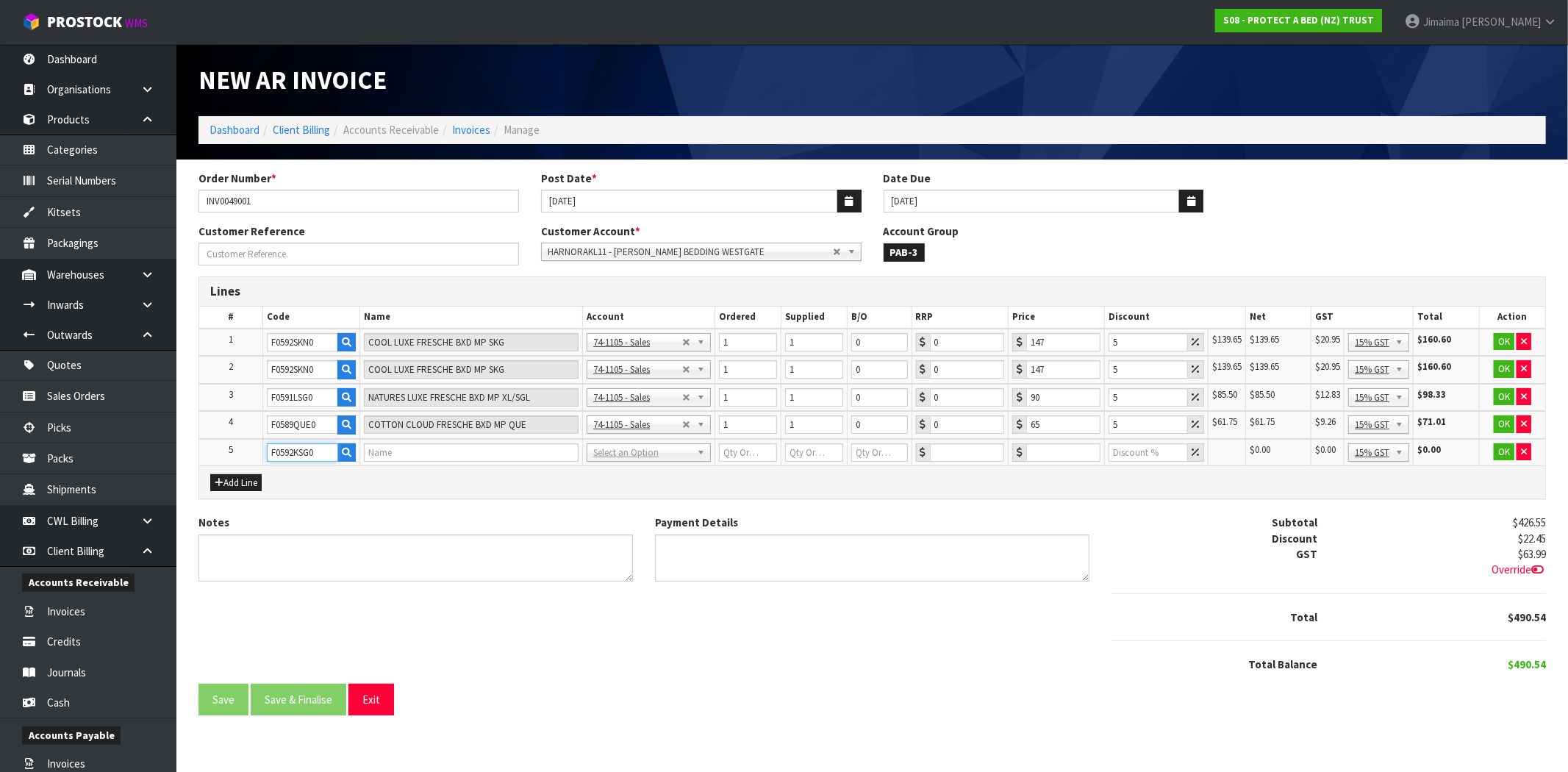
type input "0"
type input "111"
type input "5"
type input "F0592KSG0"
click at [744, 373] on input "1" at bounding box center [747, 369] width 58 height 18
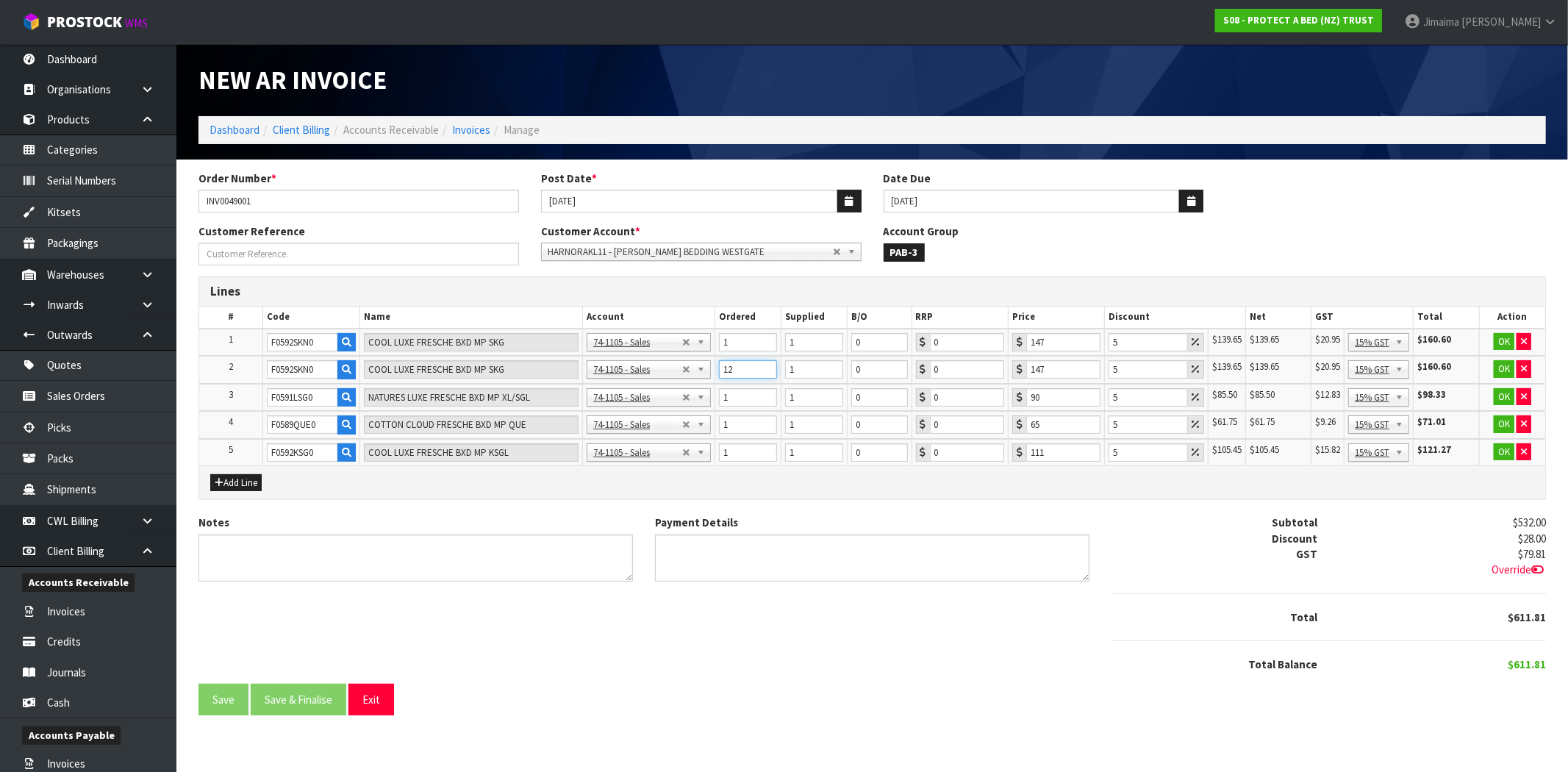
drag, startPoint x: 718, startPoint y: 372, endPoint x: 766, endPoint y: 376, distance: 48.2
click at [704, 372] on tr "2 F0592SKN0 COOL LUXE FRESCHE BXD MP SKG 74-1100 - Sales - Admin 74-1105 - Sale…" at bounding box center [872, 370] width 1346 height 28
type input "2"
click at [788, 372] on input "1" at bounding box center [814, 369] width 58 height 18
click at [752, 377] on tr "2 F0592SKN0 COOL LUXE FRESCHE BXD MP SKG 74-1100 - Sales - Admin 74-1105 - Sale…" at bounding box center [872, 370] width 1346 height 28
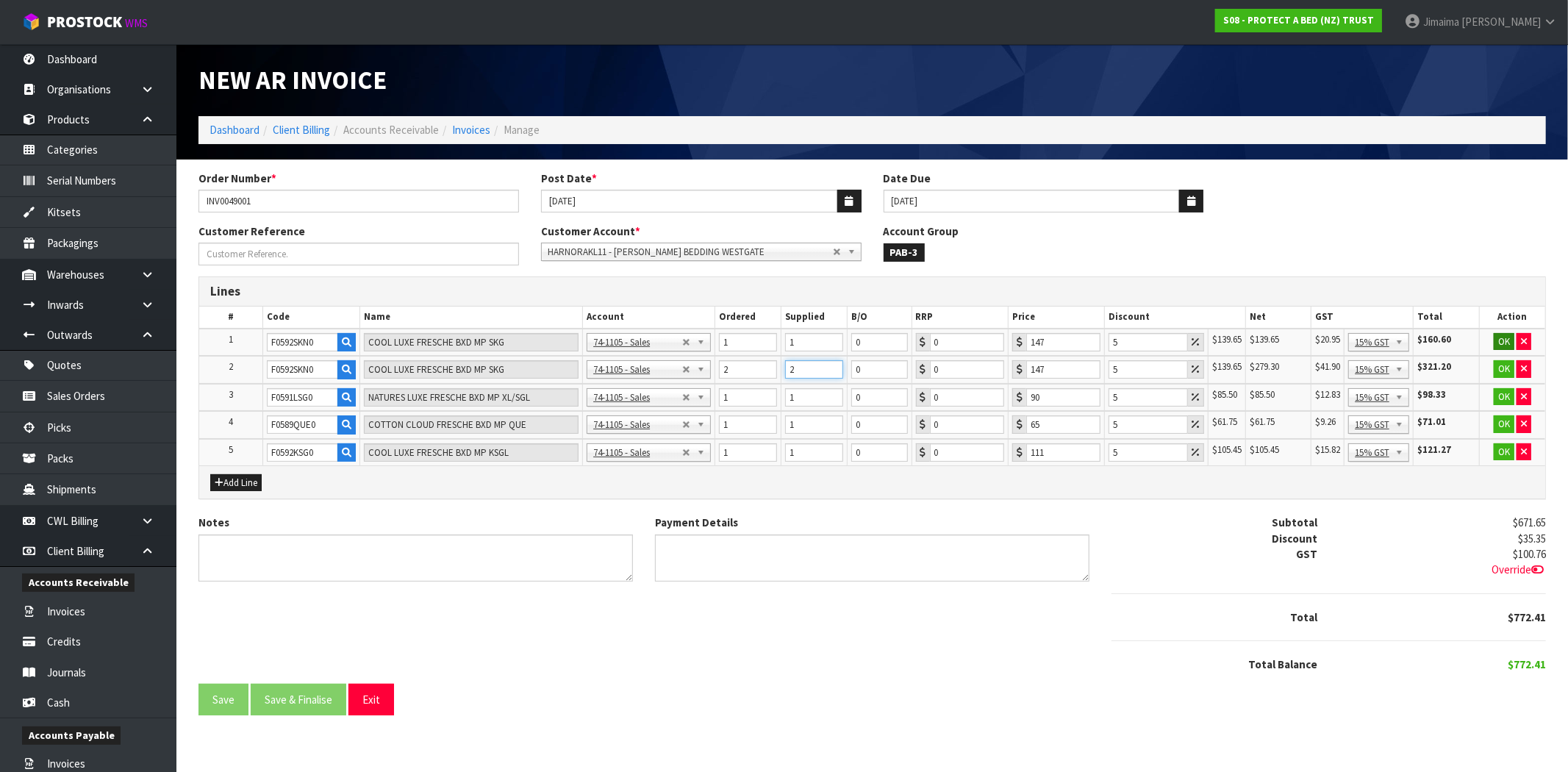
type input "2"
click at [1502, 344] on button "OK" at bounding box center [1504, 342] width 21 height 17
drag, startPoint x: 1505, startPoint y: 366, endPoint x: 1502, endPoint y: 394, distance: 28.2
click at [1505, 367] on button "OK" at bounding box center [1504, 369] width 21 height 17
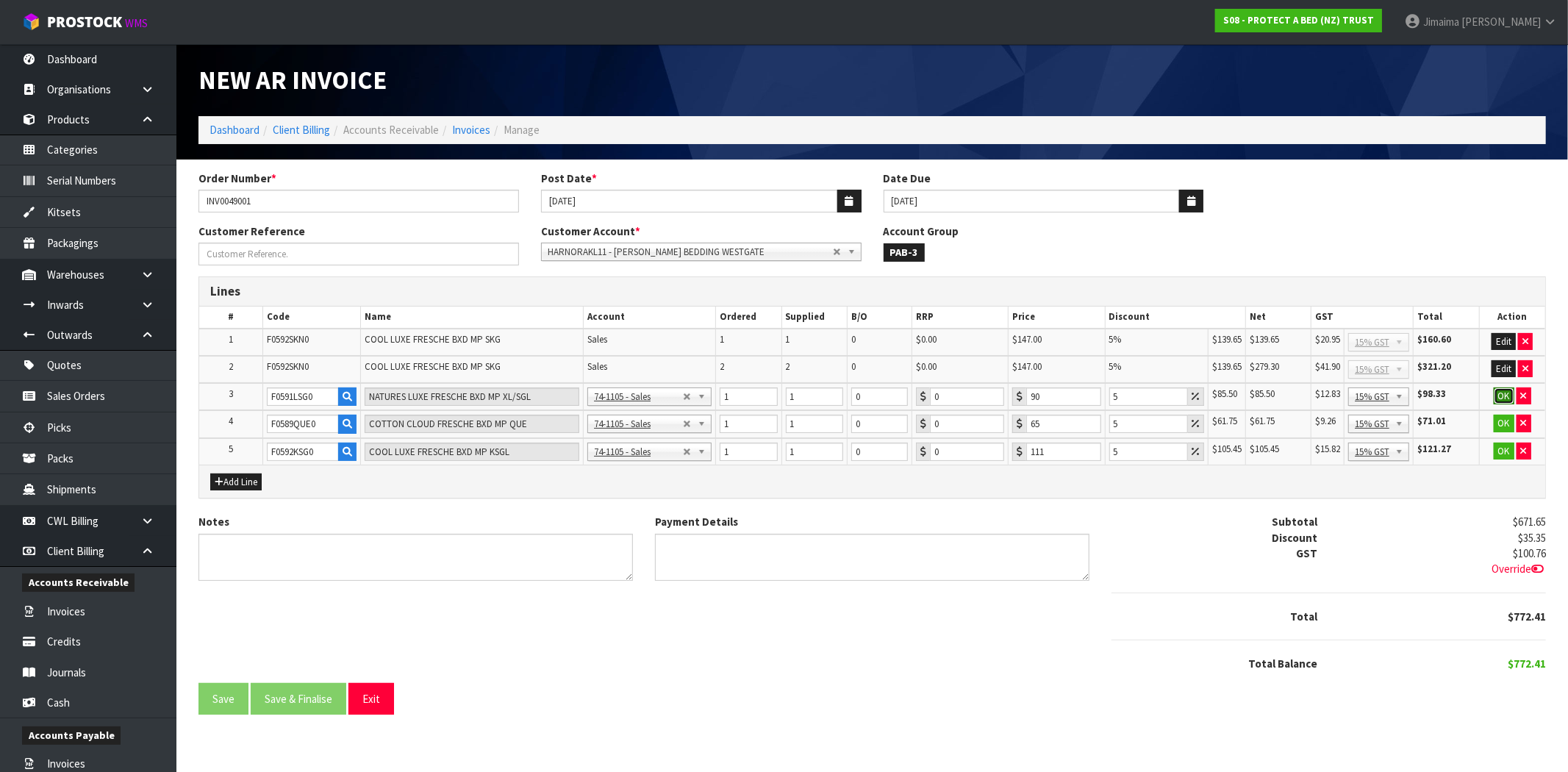
click at [1502, 395] on button "OK" at bounding box center [1504, 396] width 21 height 17
click at [1500, 414] on button "OK" at bounding box center [1504, 423] width 21 height 17
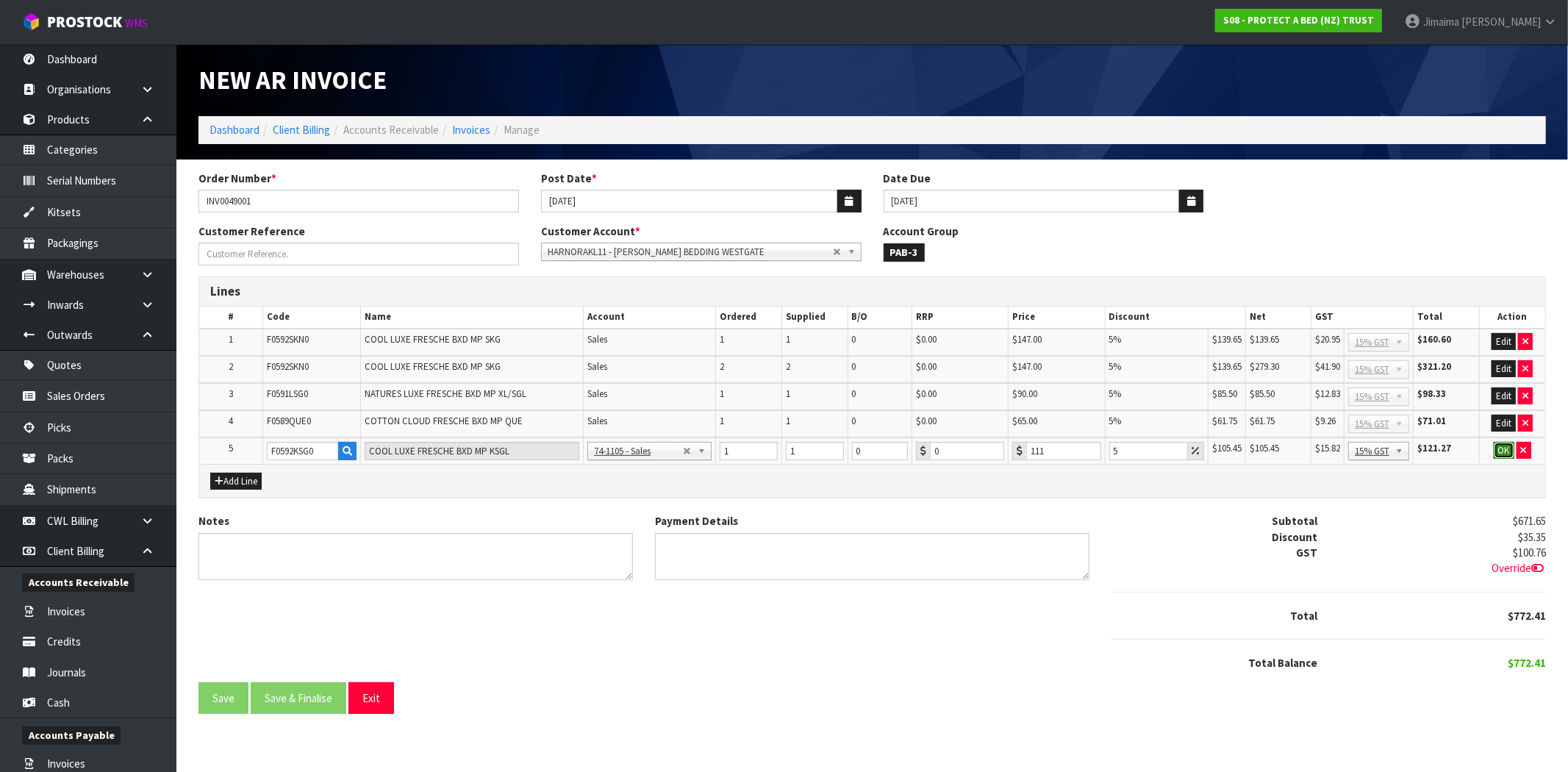
click at [1497, 452] on button "OK" at bounding box center [1504, 450] width 21 height 17
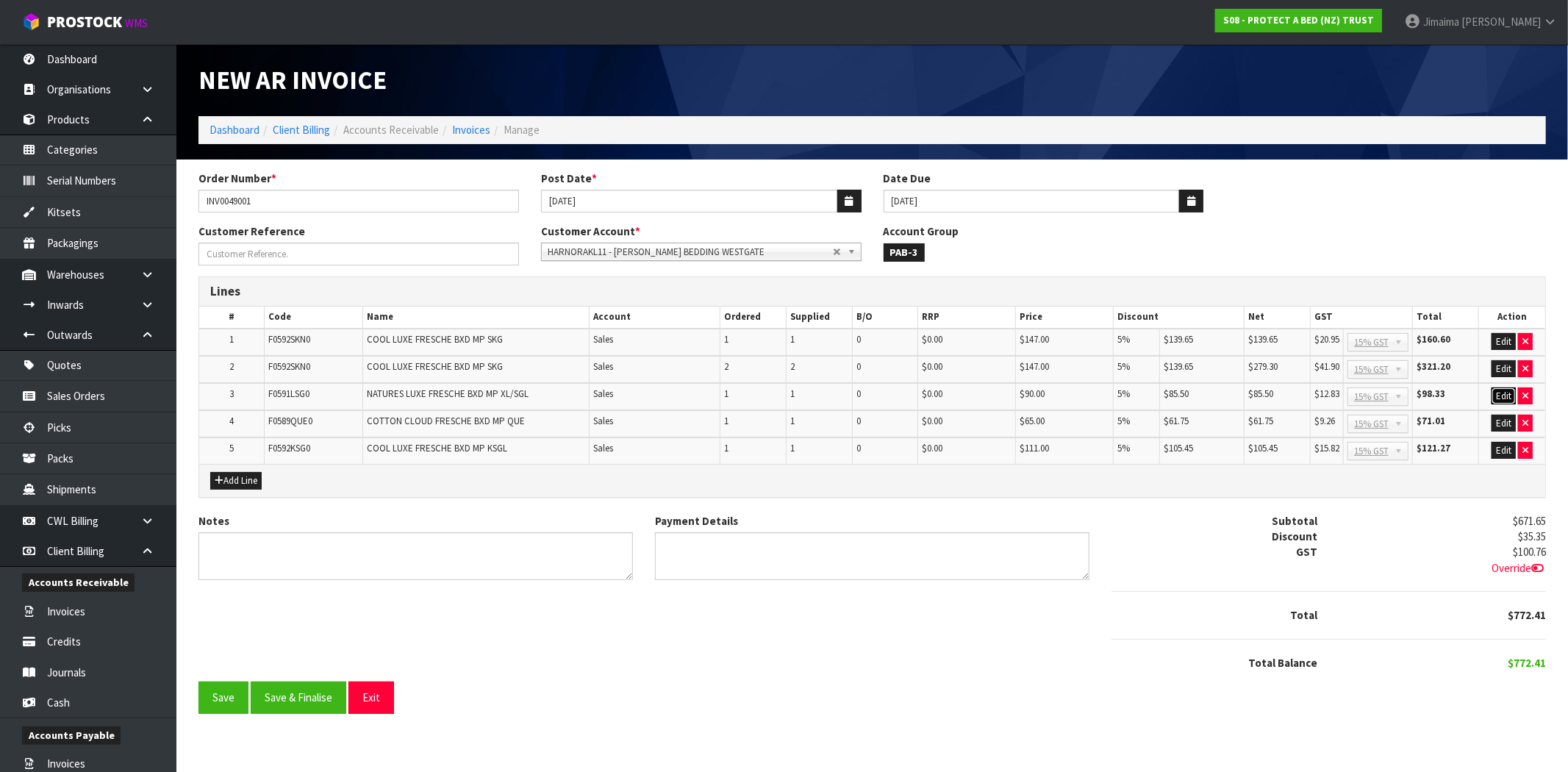
click at [1495, 393] on button "Edit" at bounding box center [1503, 396] width 24 height 17
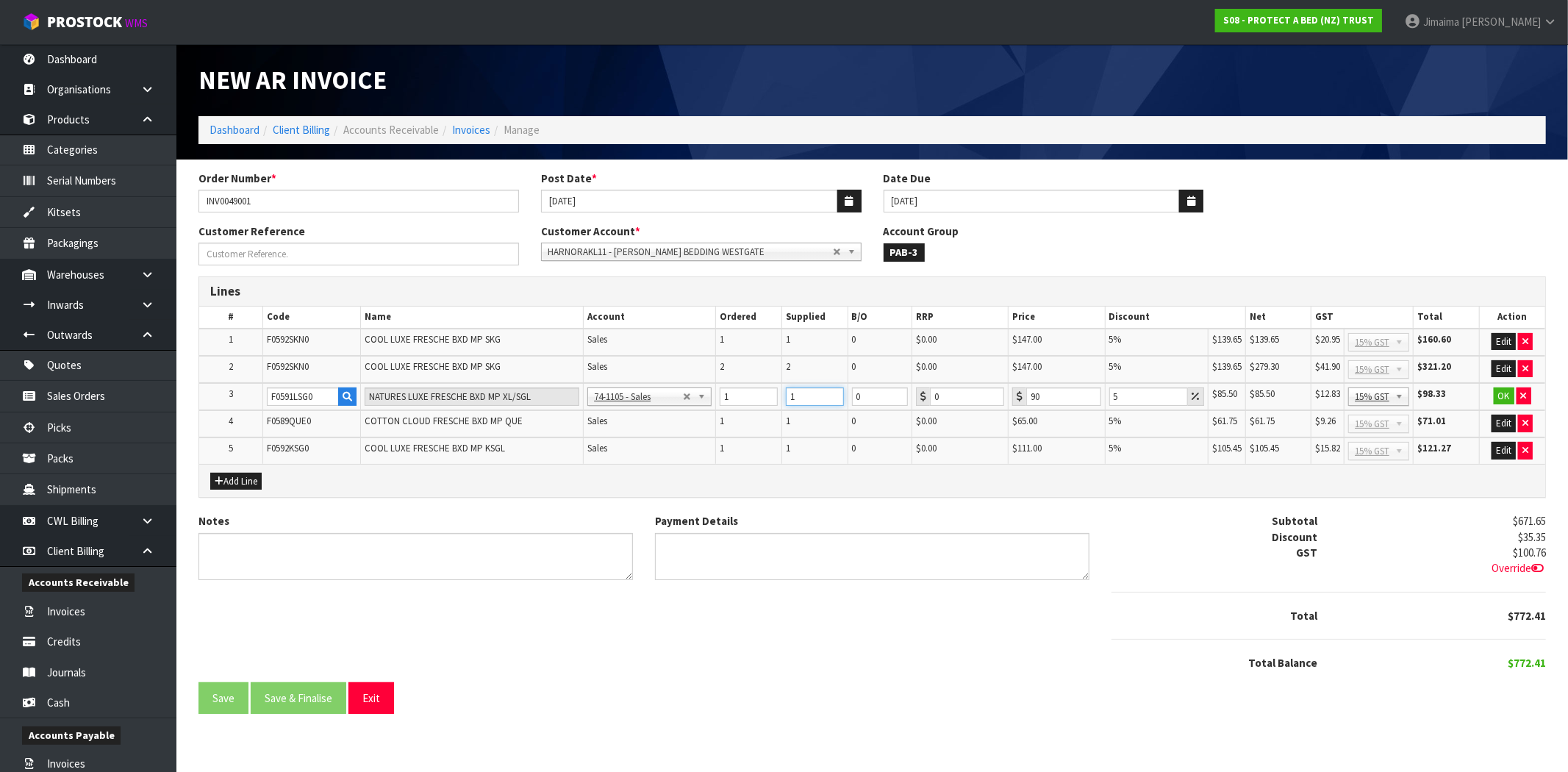
drag, startPoint x: 798, startPoint y: 393, endPoint x: 784, endPoint y: 395, distance: 14.1
click at [774, 395] on tr "3 F0591LSG0 NATURES LUXE FRESCHE BXD MP XL/SGL 74-1100 - Sales - Admin 74-1105 …" at bounding box center [872, 397] width 1346 height 28
type input "0"
drag, startPoint x: 869, startPoint y: 398, endPoint x: 820, endPoint y: 403, distance: 49.3
click at [820, 403] on tr "3 F0591LSG0 NATURES LUXE FRESCHE BXD MP XL/SGL 74-1100 - Sales - Admin 74-1105 …" at bounding box center [872, 397] width 1346 height 28
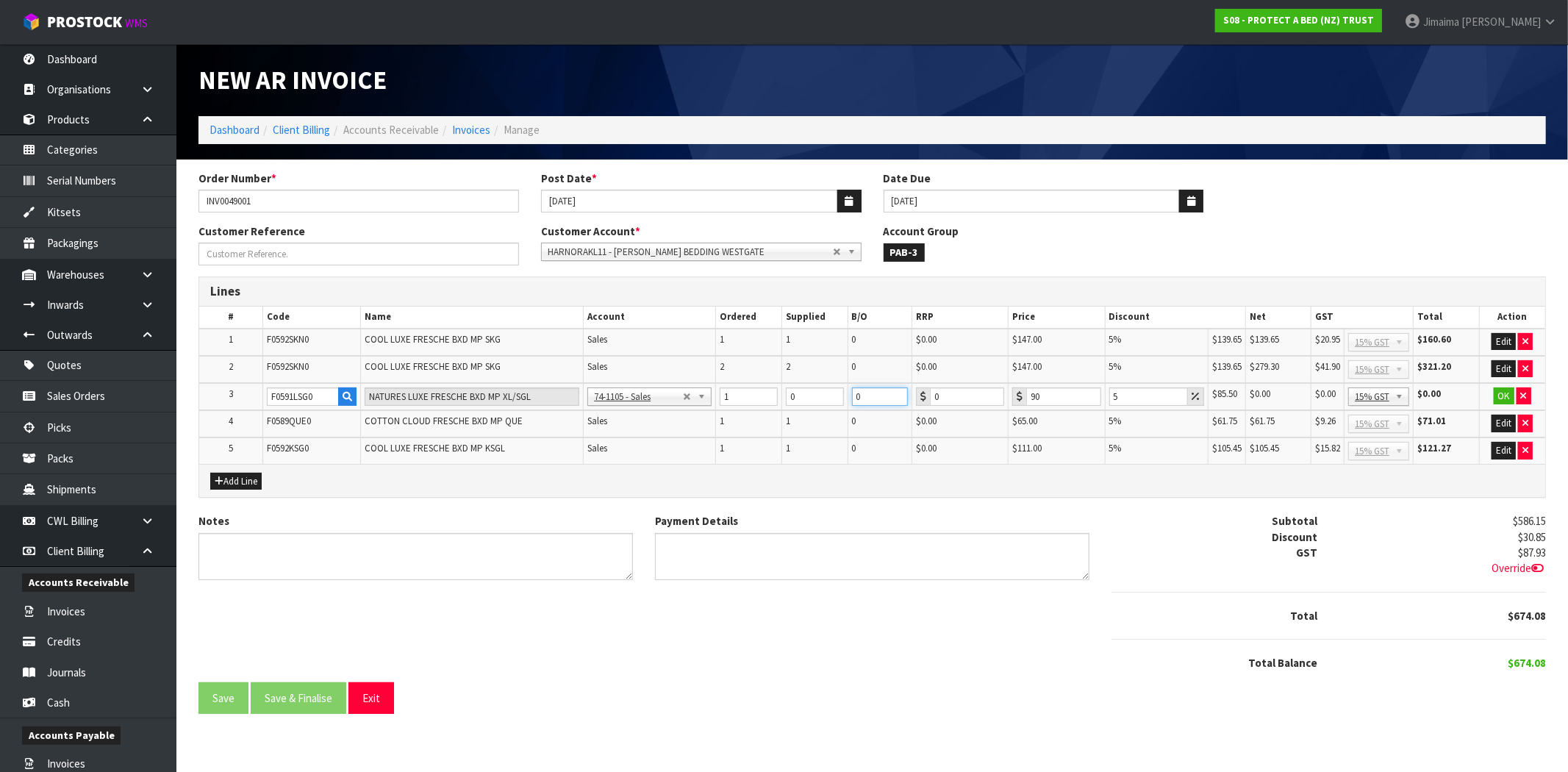
drag, startPoint x: 864, startPoint y: 398, endPoint x: 834, endPoint y: 405, distance: 30.8
click at [825, 401] on tr "3 F0591LSG0 NATURES LUXE FRESCHE BXD MP XL/SGL 74-1100 - Sales - Admin 74-1105 …" at bounding box center [872, 397] width 1346 height 28
click at [1502, 393] on button "OK" at bounding box center [1504, 396] width 21 height 17
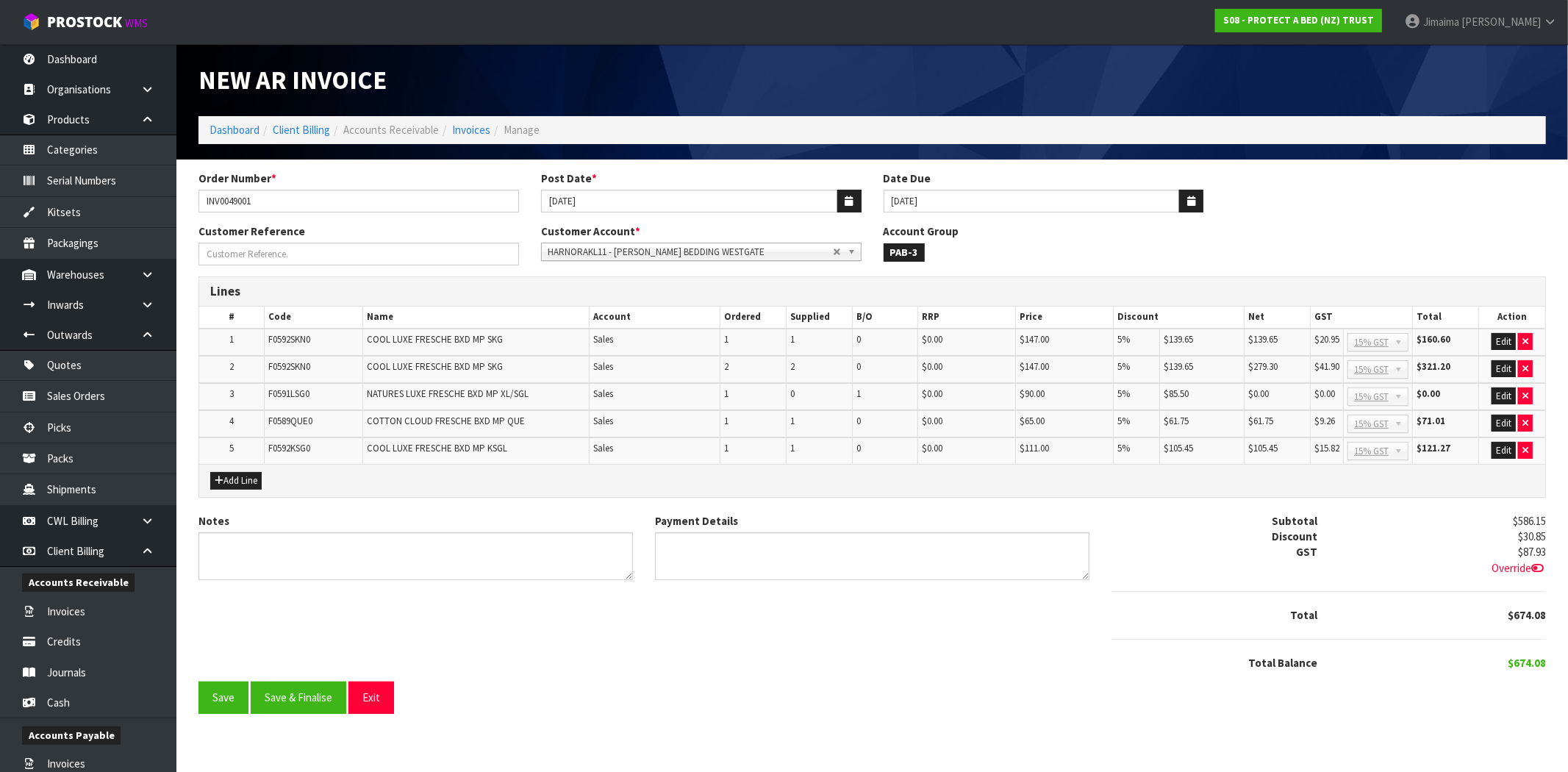
click at [630, 688] on div "Save Save & Finalise Exit" at bounding box center [871, 698] width 1347 height 31
click at [1504, 360] on button "Edit" at bounding box center [1503, 369] width 24 height 17
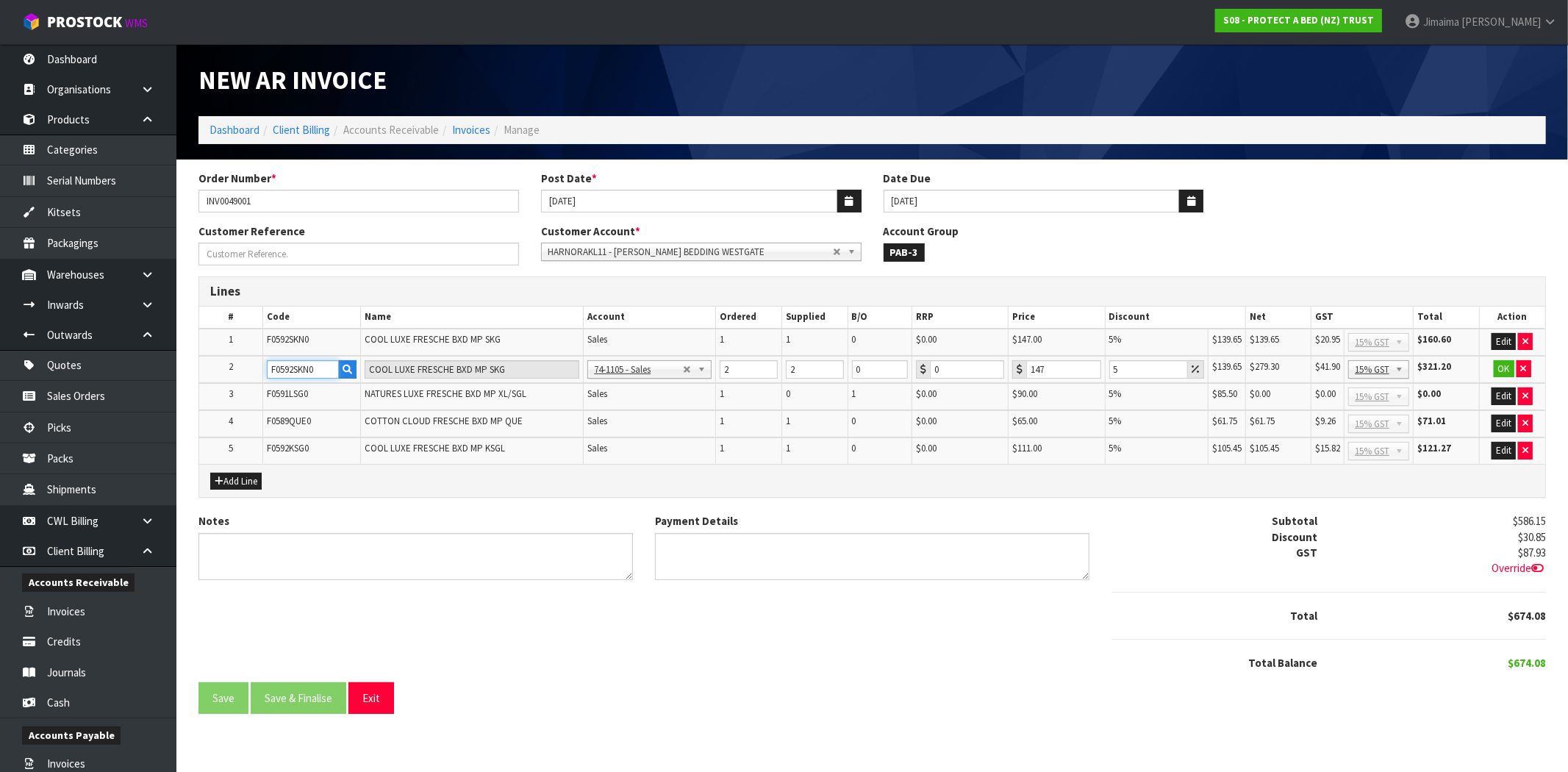
click at [309, 365] on input "F0592SKN0" at bounding box center [302, 369] width 72 height 18
paste input "88QUE"
click at [1510, 367] on button "OK" at bounding box center [1504, 369] width 21 height 17
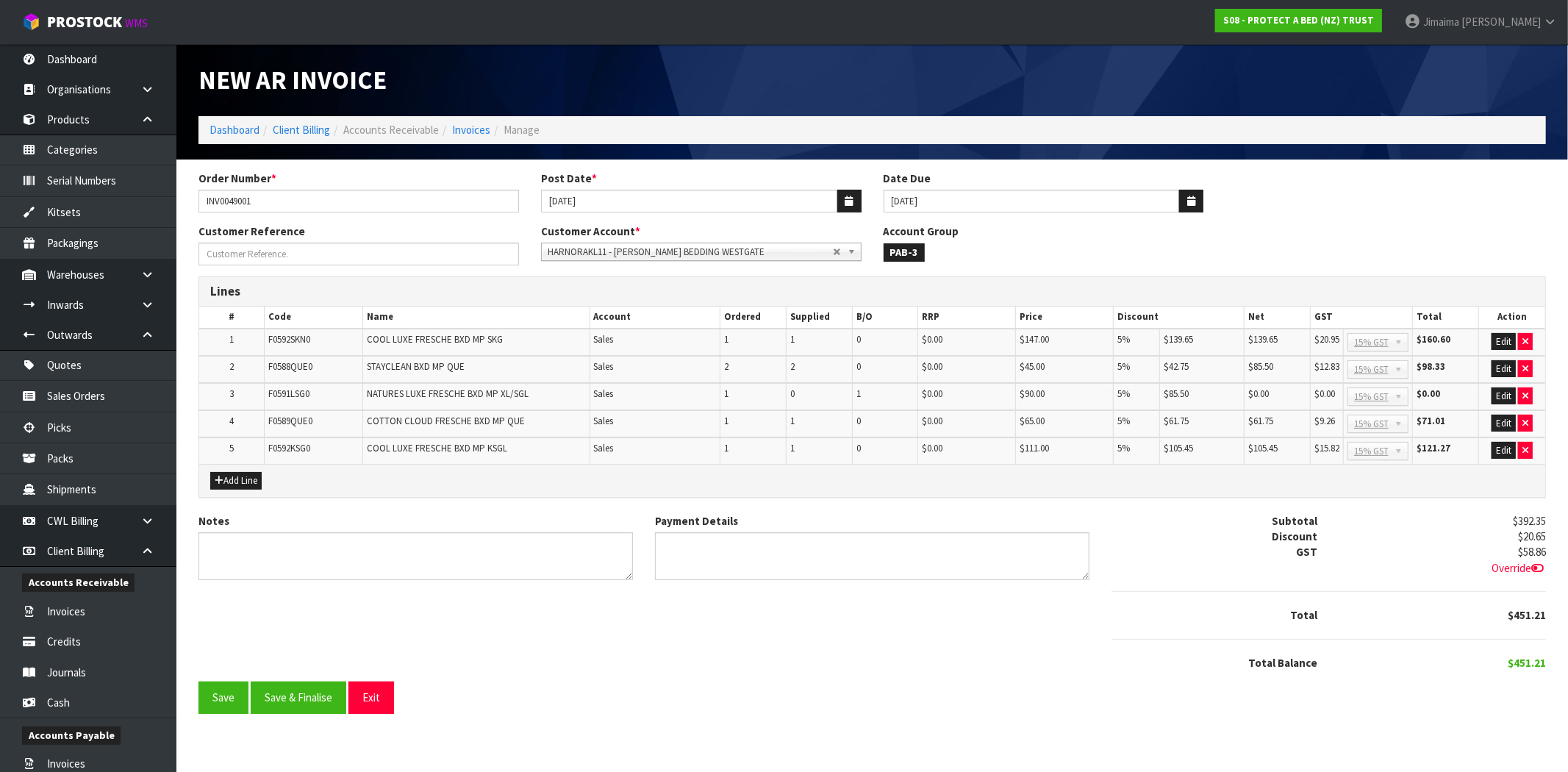
click at [913, 729] on section "Order Number * INV0049001 Post Date * 18/09/2025 Date Due 20/10/2025 Customer R…" at bounding box center [872, 447] width 1391 height 576
click at [544, 662] on div "Notes Payment Details Subtotal $392.35 Discount $20.65 GST $58.86 Override" at bounding box center [871, 597] width 1370 height 169
click at [391, 383] on td "NATURES LUXE FRESCHE BXD MP XL/SGL" at bounding box center [476, 396] width 227 height 27
click at [306, 323] on th "Code" at bounding box center [313, 317] width 99 height 21
click at [298, 335] on span "F0592SKN0" at bounding box center [289, 339] width 42 height 12
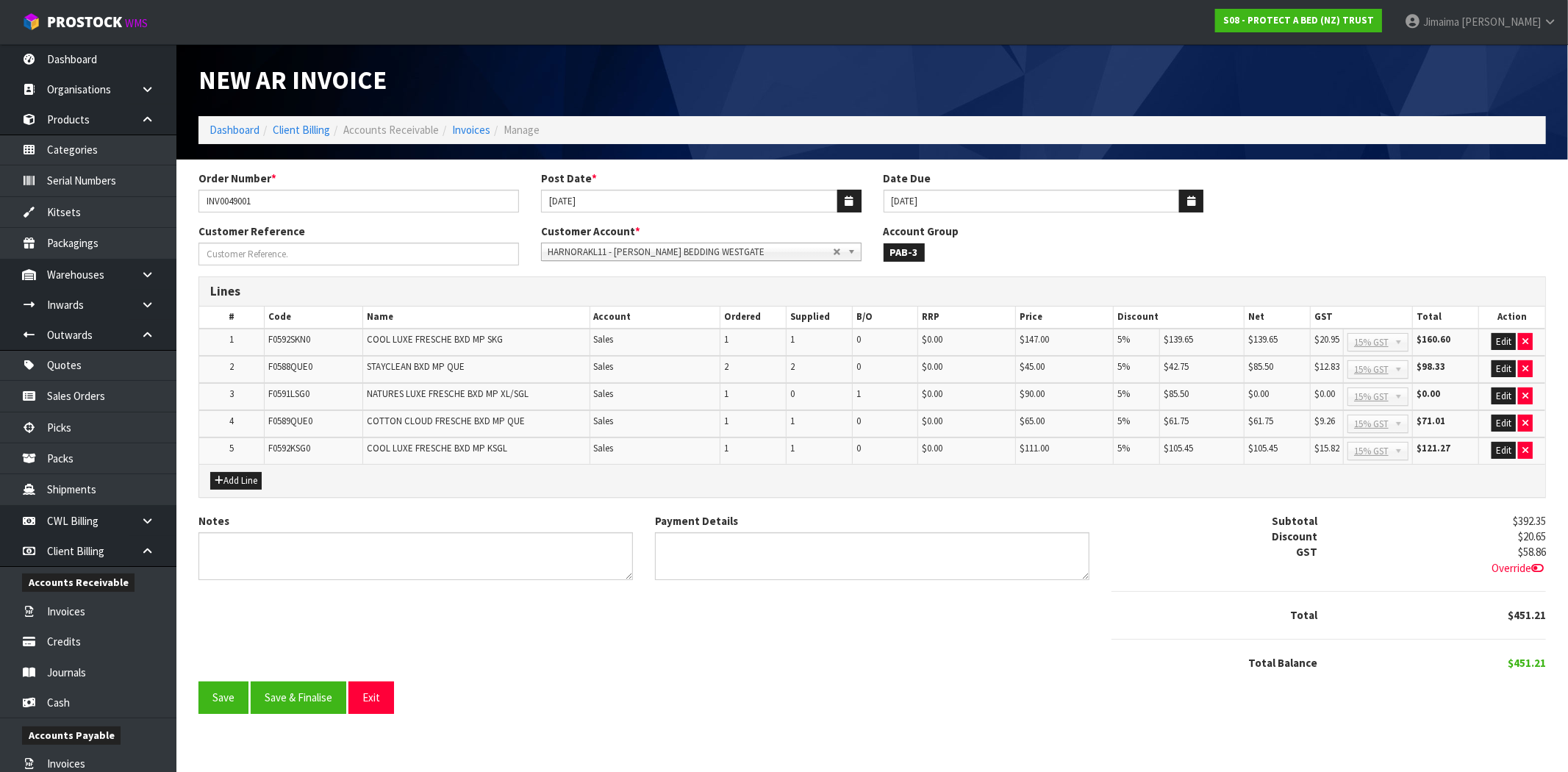
click at [302, 422] on span "F0589QUE0" at bounding box center [290, 421] width 44 height 12
click at [288, 539] on textarea "Notes" at bounding box center [415, 556] width 434 height 48
click at [244, 192] on input "INV0049001" at bounding box center [358, 201] width 321 height 23
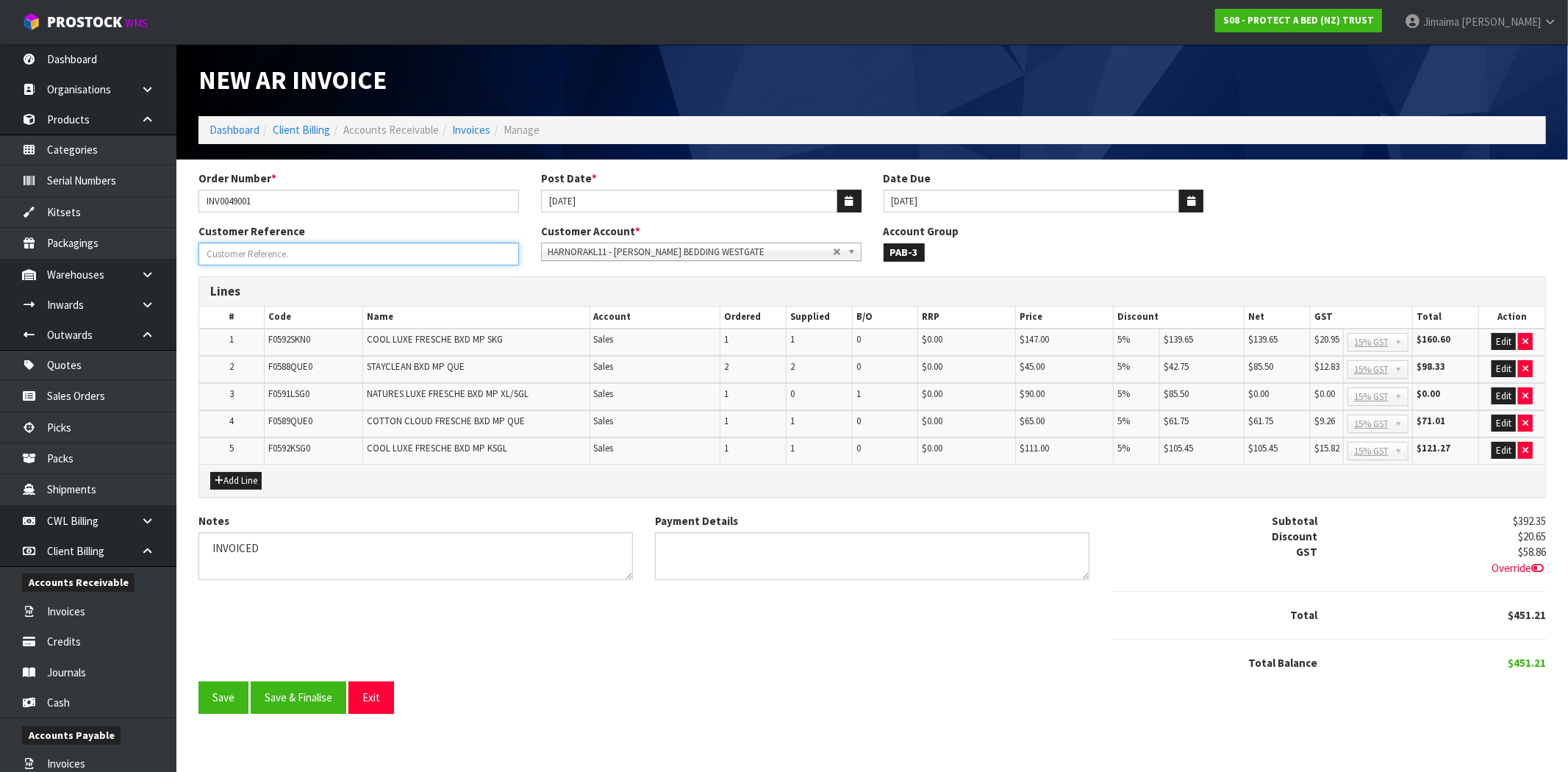
click at [259, 257] on input "Order Number *" at bounding box center [358, 254] width 321 height 23
paste input "115041"
drag, startPoint x: 288, startPoint y: 254, endPoint x: 190, endPoint y: 235, distance: 99.8
click at [141, 254] on body "Toggle navigation ProStock WMS S08 - PROTECT A BED (NZ) TRUST Jimaima Reiher Lo…" at bounding box center [784, 386] width 1568 height 772
click at [200, 207] on input "INV0049001" at bounding box center [358, 201] width 321 height 23
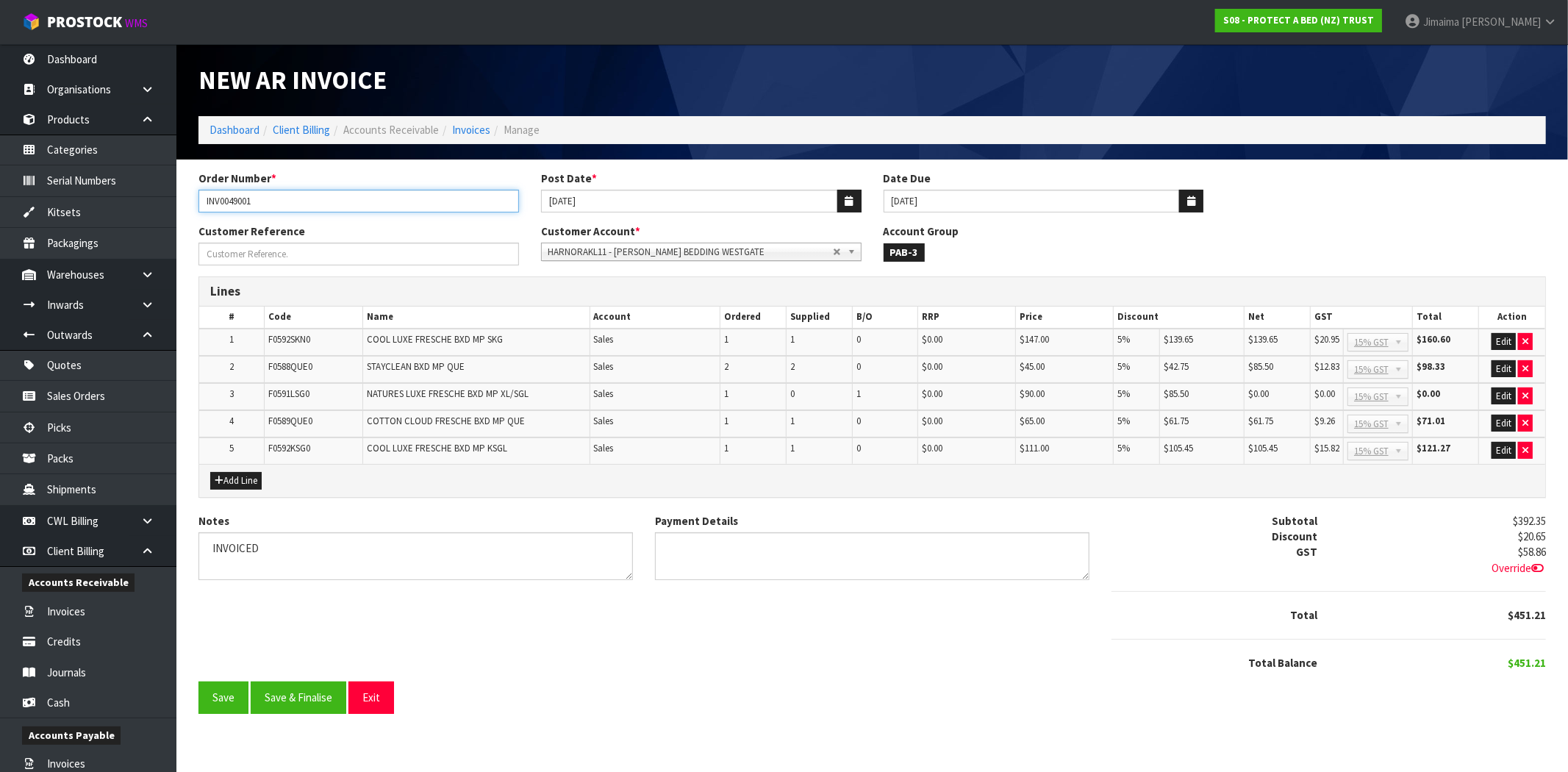
paste input "ORDER 115041"
click at [284, 553] on textarea "Notes" at bounding box center [415, 556] width 434 height 48
drag, startPoint x: 252, startPoint y: 537, endPoint x: 187, endPoint y: 535, distance: 65.0
click at [187, 535] on div "Notes" at bounding box center [415, 552] width 456 height 78
click at [298, 197] on input "ORDER 115041/ INV0049001" at bounding box center [358, 201] width 321 height 23
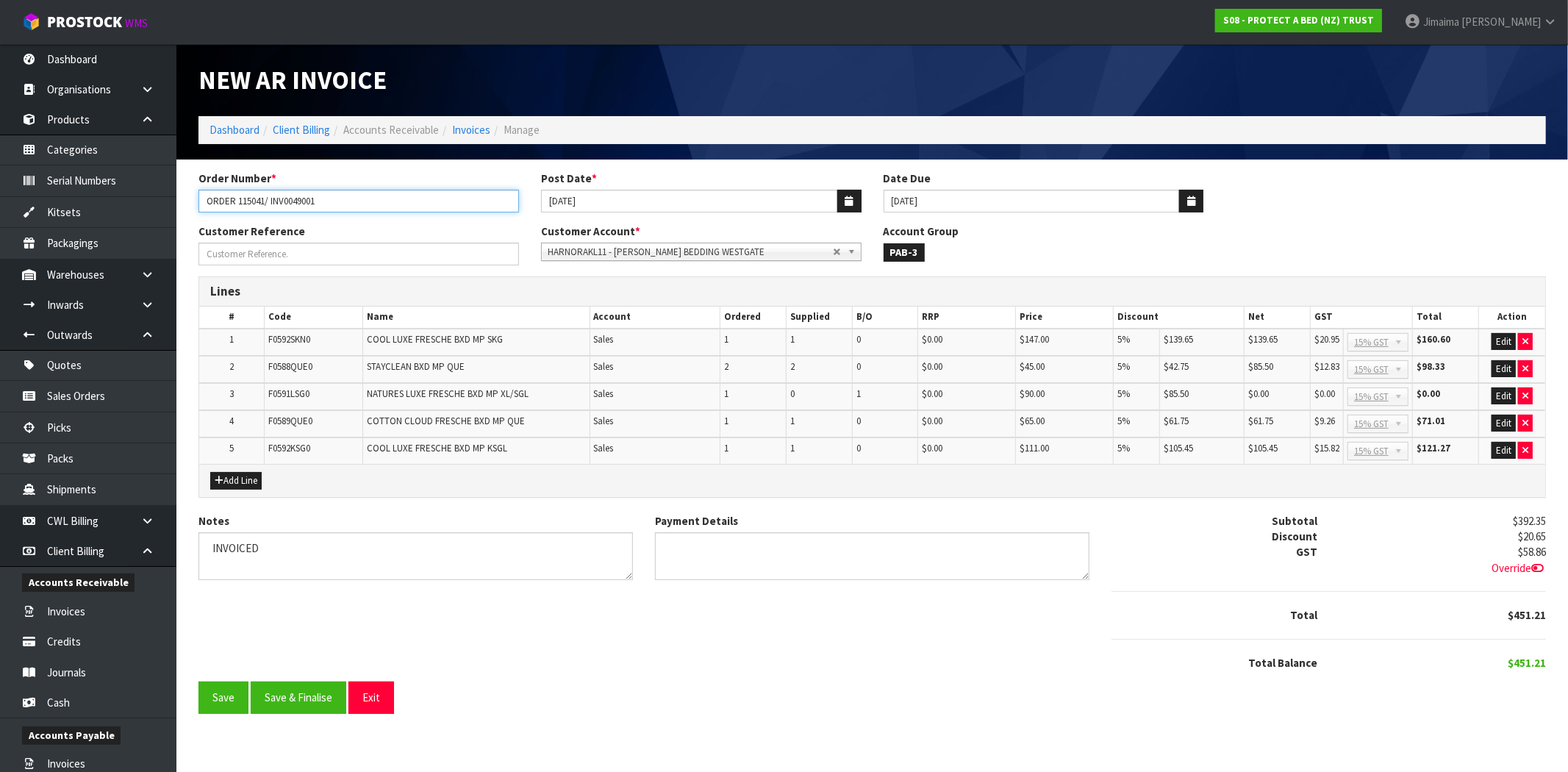
click at [298, 197] on input "ORDER 115041/ INV0049001" at bounding box center [358, 201] width 321 height 23
drag, startPoint x: 243, startPoint y: 543, endPoint x: 155, endPoint y: 542, distance: 88.0
click at [155, 542] on body "Toggle navigation ProStock WMS S08 - PROTECT A BED (NZ) TRUST Jimaima Reiher Lo…" at bounding box center [784, 386] width 1568 height 772
paste textarea "0049001"
drag, startPoint x: 599, startPoint y: 604, endPoint x: 483, endPoint y: 635, distance: 120.1
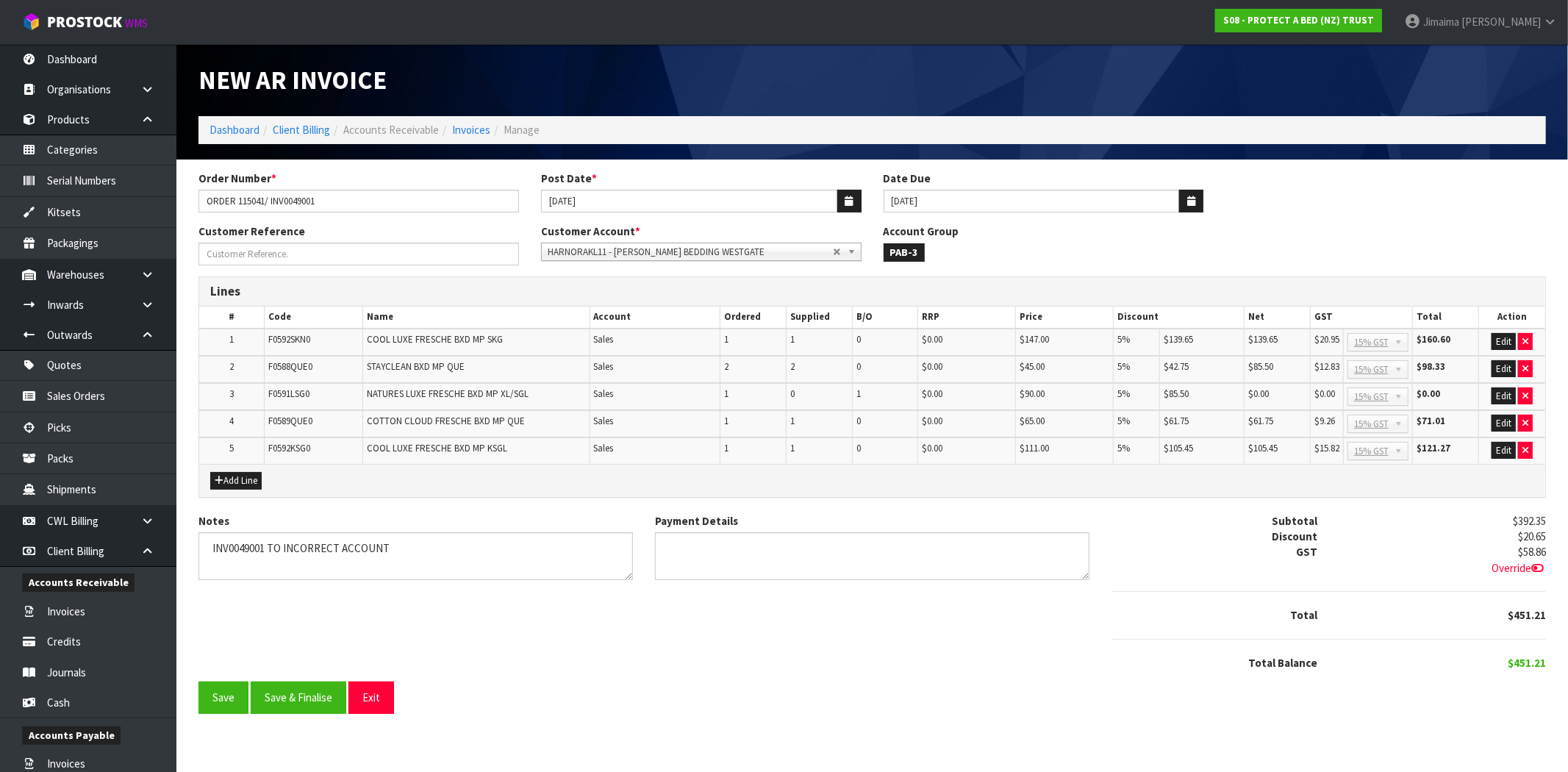
click at [599, 603] on div "Notes Payment Details Subtotal $392.35 Discount $20.65 GST $58.86 Override" at bounding box center [871, 597] width 1370 height 169
click at [307, 621] on div "Notes Payment Details Subtotal $392.35 Discount $20.65 GST $58.86 Override" at bounding box center [871, 597] width 1370 height 169
click at [413, 557] on textarea "Notes" at bounding box center [415, 556] width 434 height 48
click at [419, 564] on textarea "Notes" at bounding box center [415, 556] width 434 height 48
paste textarea "2722020"
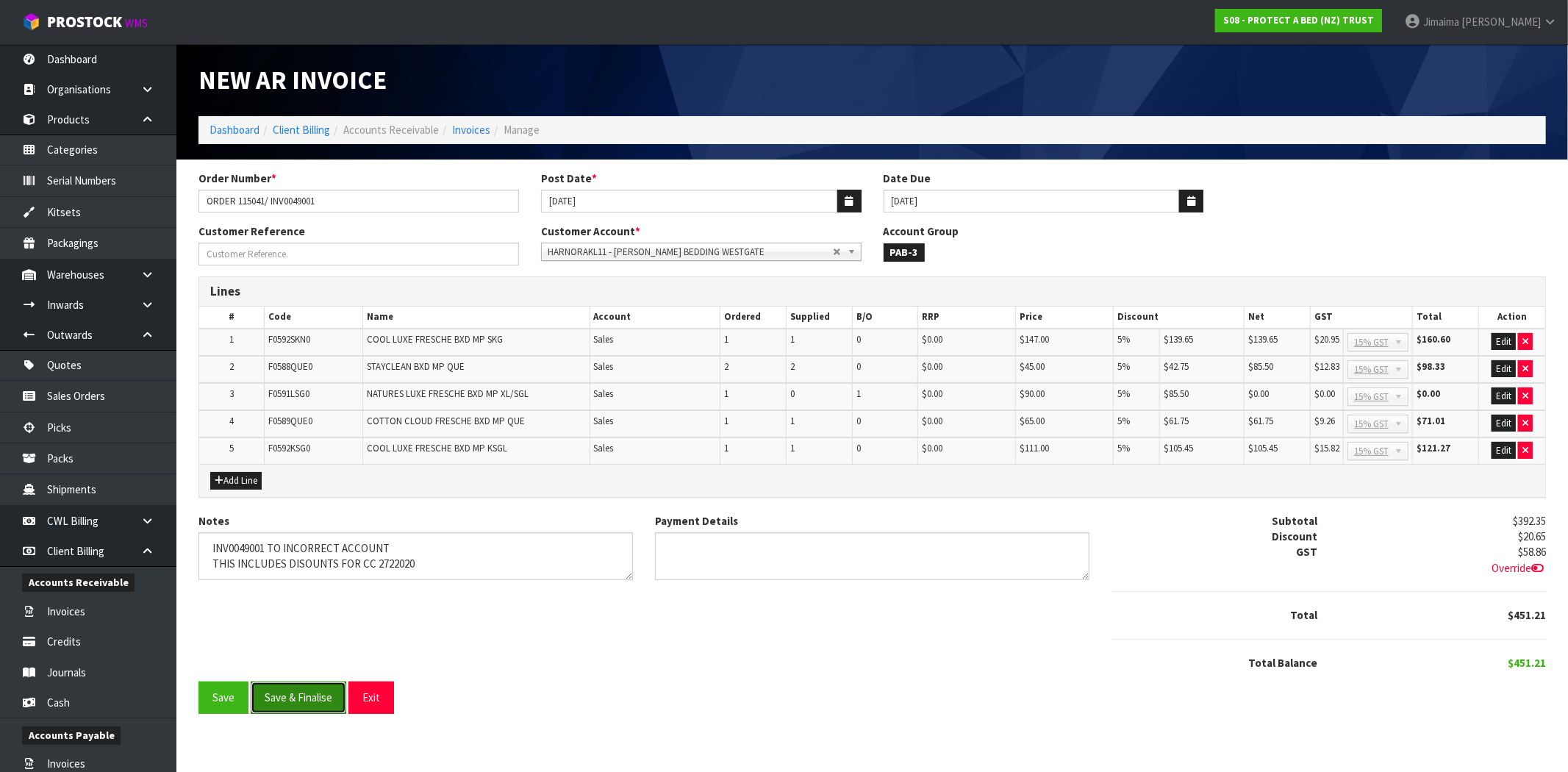
click at [275, 705] on button "Save & Finalise" at bounding box center [298, 698] width 95 height 31
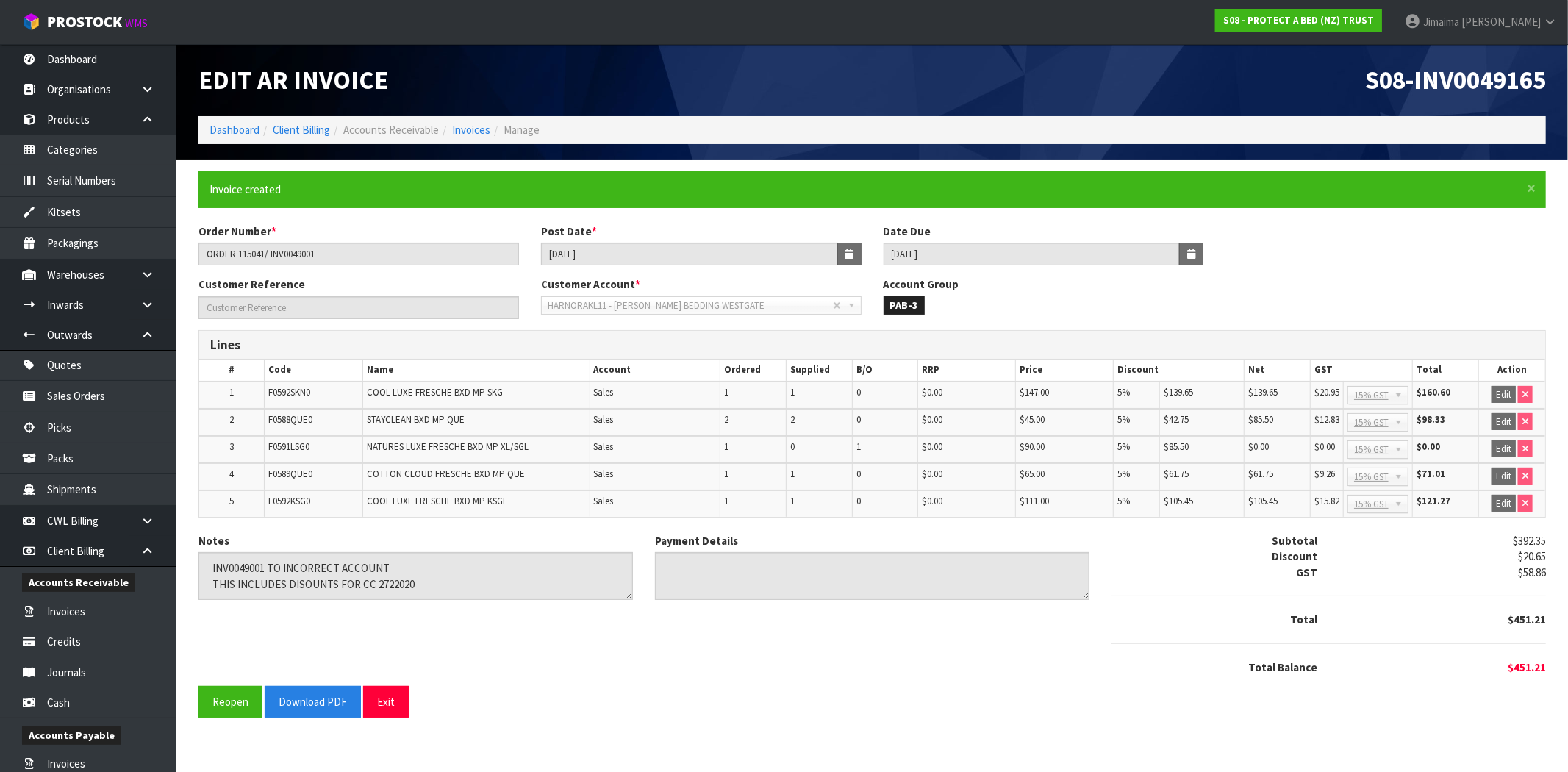
click at [1495, 79] on span "S08-INV0049165" at bounding box center [1455, 80] width 181 height 31
copy span "INV0049165"
drag, startPoint x: 392, startPoint y: 692, endPoint x: 408, endPoint y: 648, distance: 46.8
click at [392, 692] on button "Exit" at bounding box center [385, 702] width 45 height 31
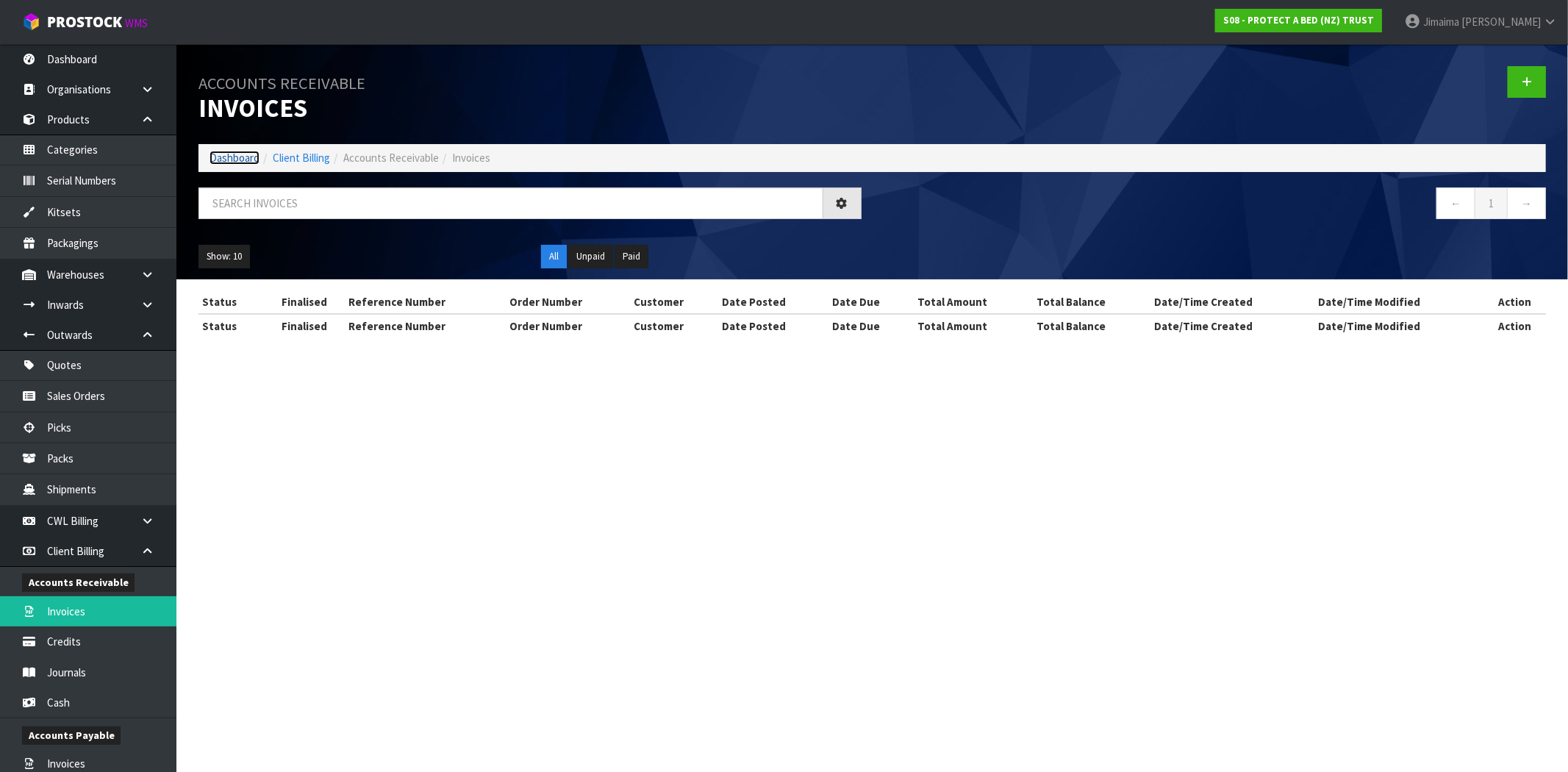
click at [243, 163] on link "Dashboard" at bounding box center [234, 157] width 50 height 14
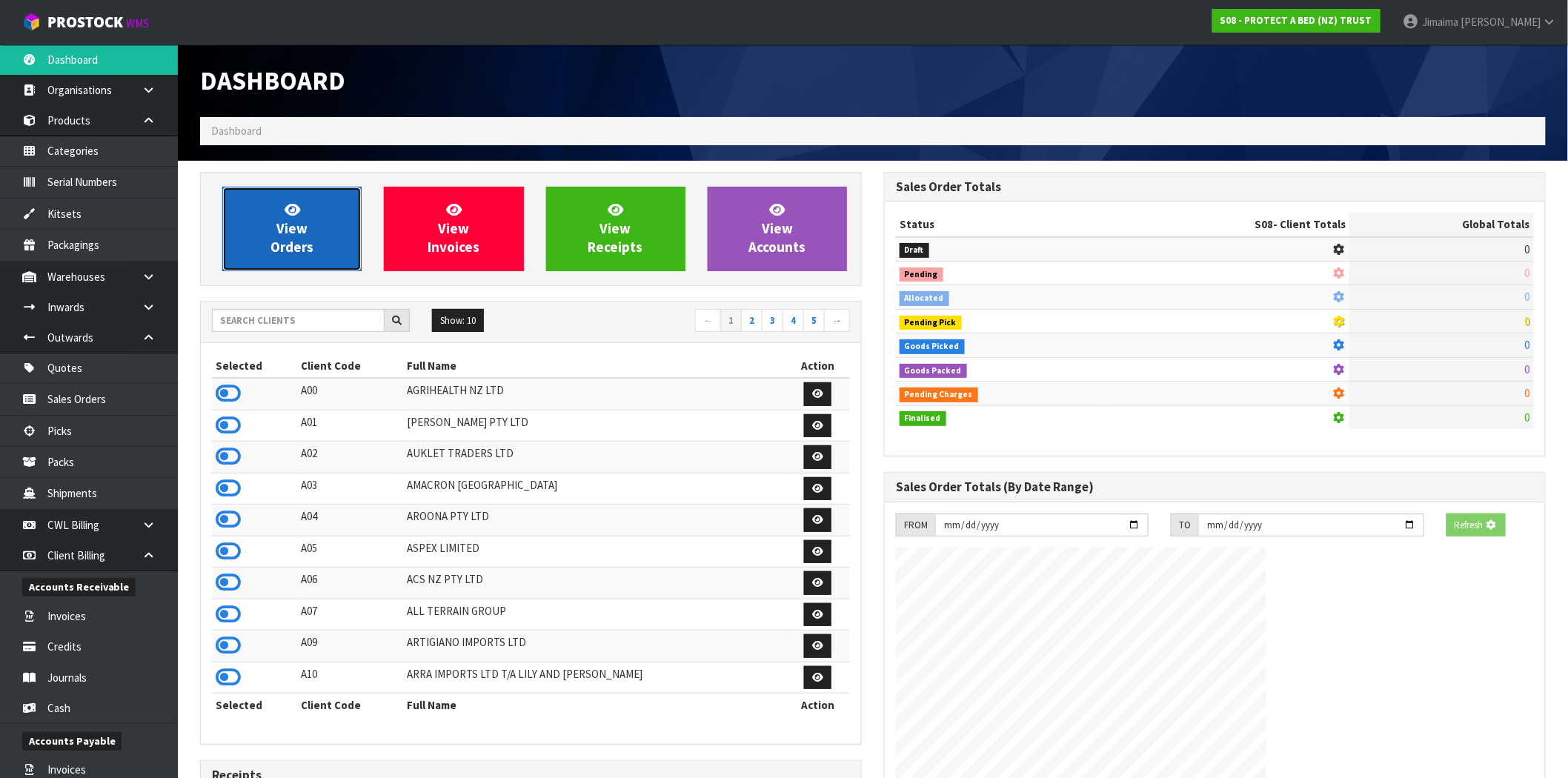
click at [335, 231] on link "View Orders" at bounding box center [292, 229] width 139 height 85
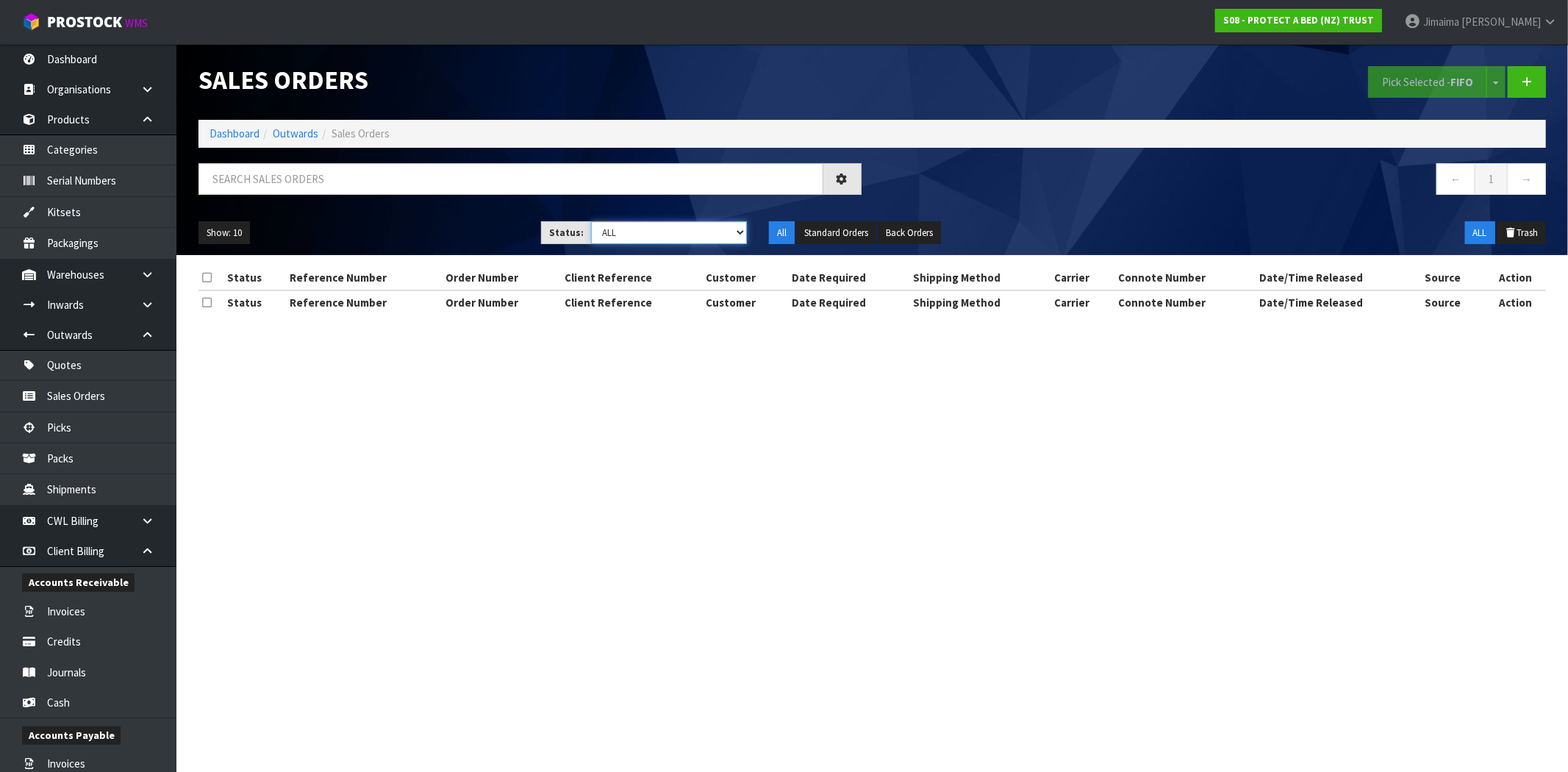
click at [673, 243] on select "Draft Pending Allocated Pending Pick Goods Picked Goods Packed Pending Charges …" at bounding box center [669, 233] width 156 height 23
click at [591, 221] on select "Draft Pending Allocated Pending Pick Goods Picked Goods Packed Pending Charges …" at bounding box center [669, 233] width 156 height 23
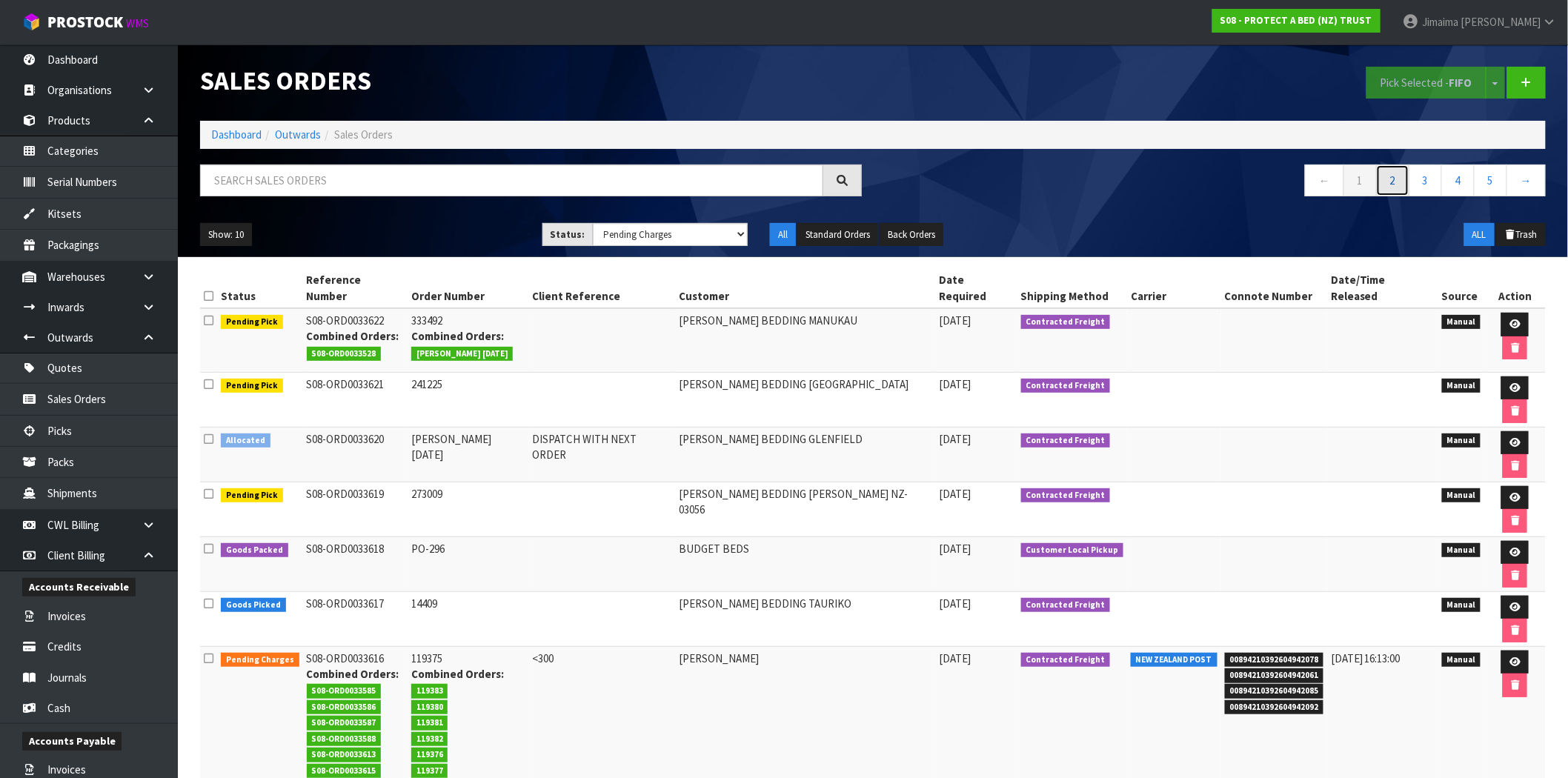
drag, startPoint x: 1385, startPoint y: 178, endPoint x: 1371, endPoint y: 188, distance: 17.2
click at [1385, 179] on link "2" at bounding box center [1393, 181] width 33 height 32
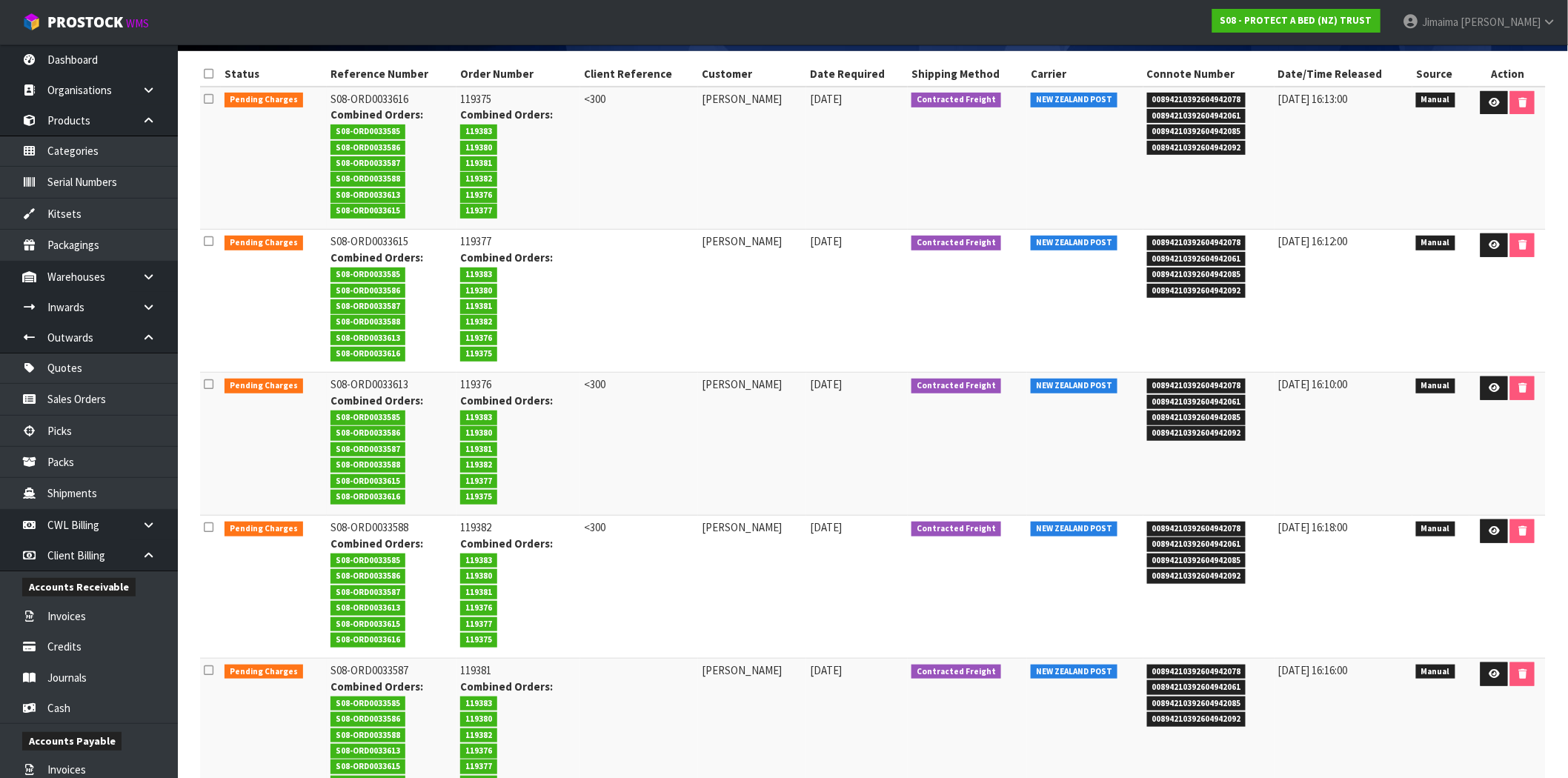
scroll to position [154, 0]
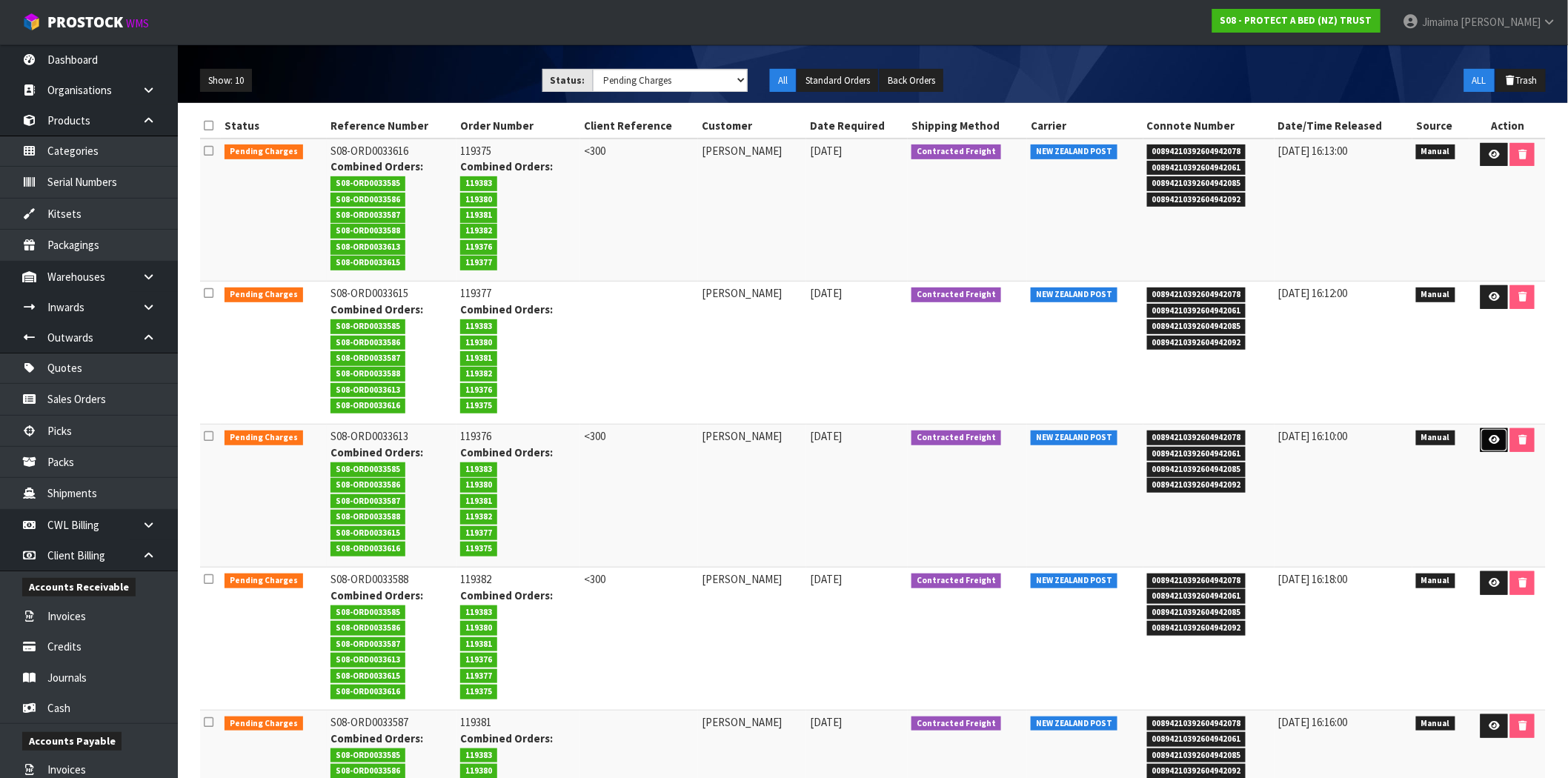
click at [1491, 437] on icon at bounding box center [1494, 440] width 11 height 10
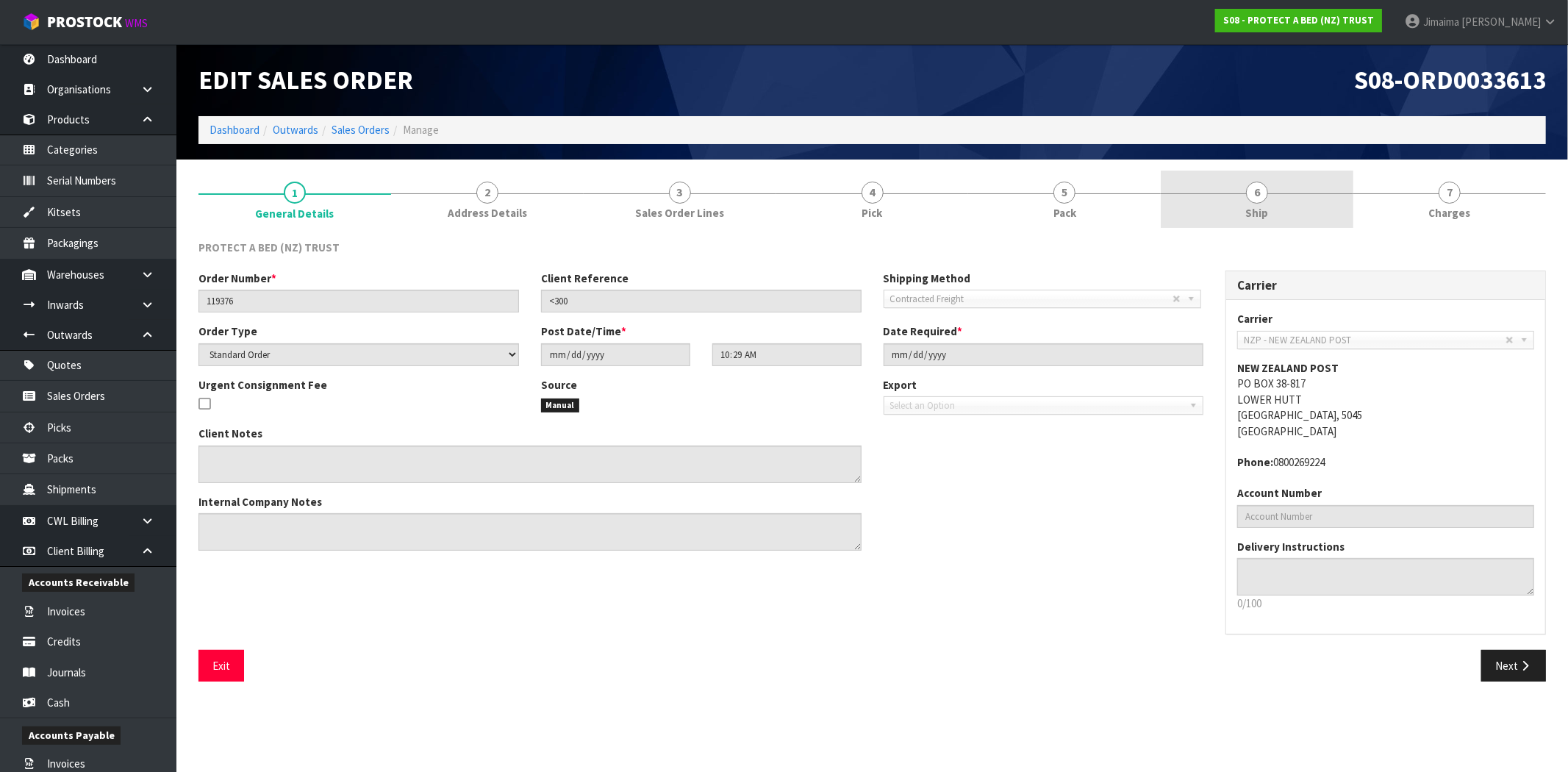
click at [1288, 178] on link "6 Ship" at bounding box center [1257, 199] width 192 height 58
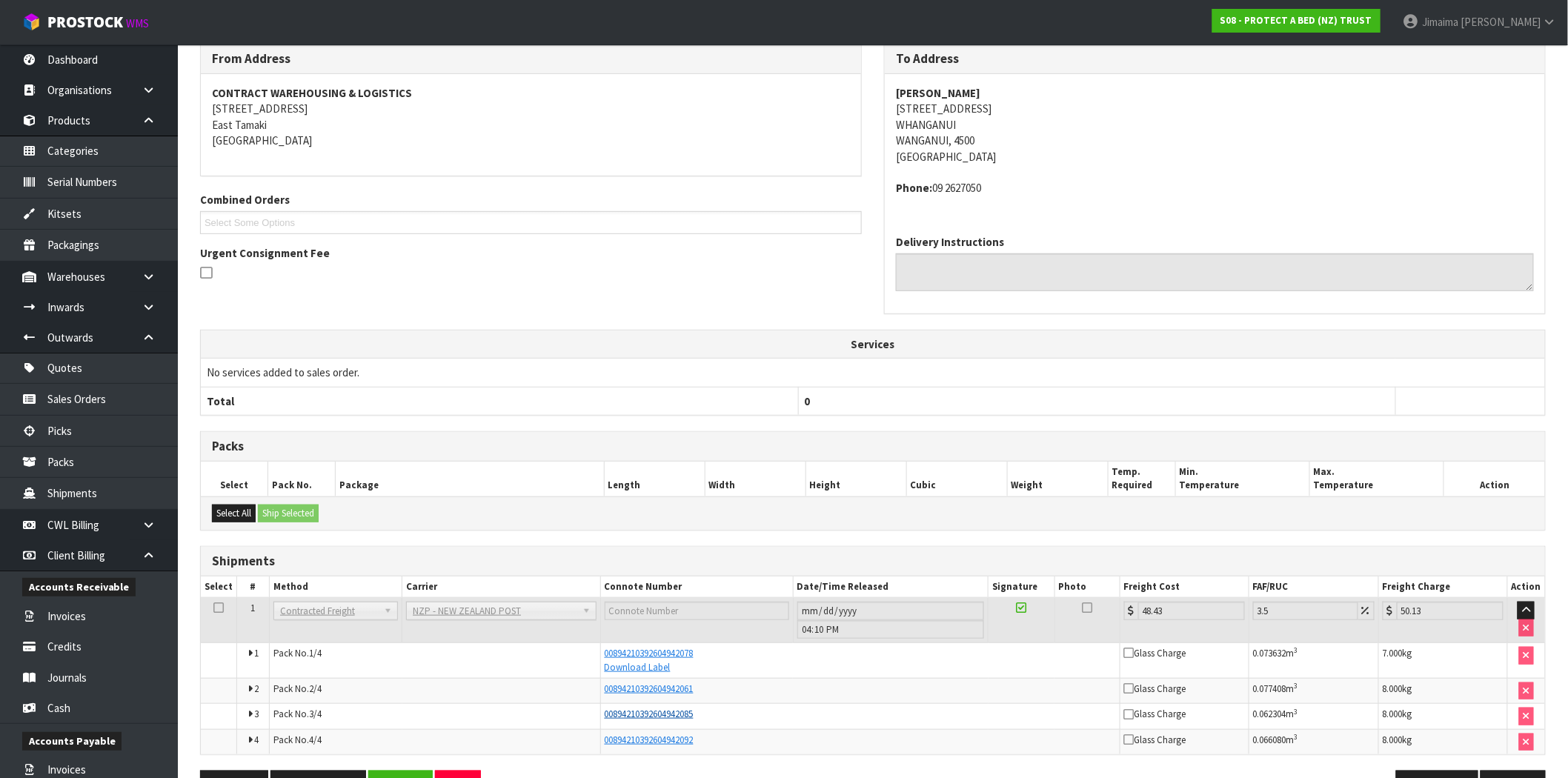
scroll to position [246, 0]
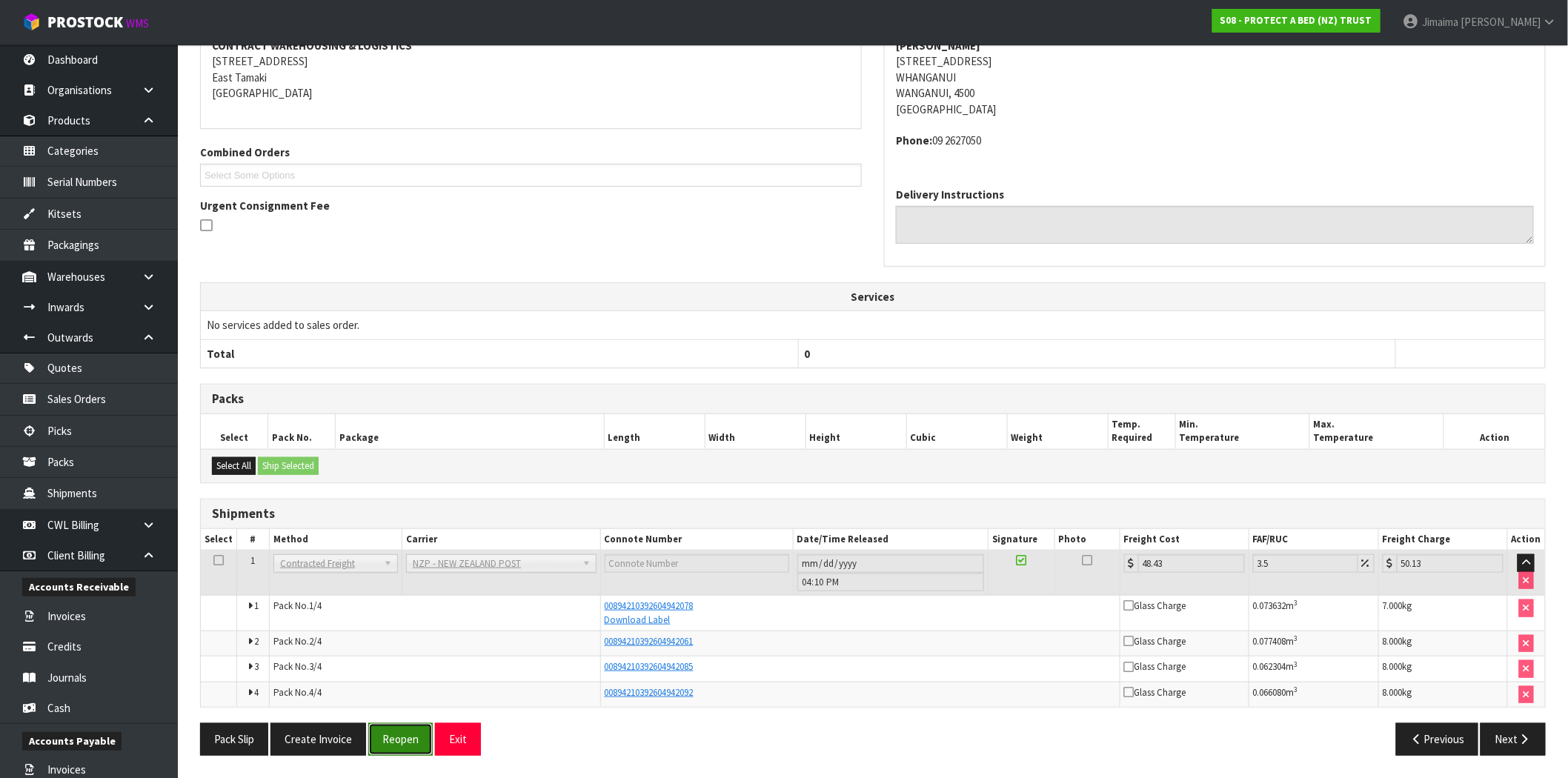
click at [385, 744] on button "Reopen" at bounding box center [400, 739] width 64 height 32
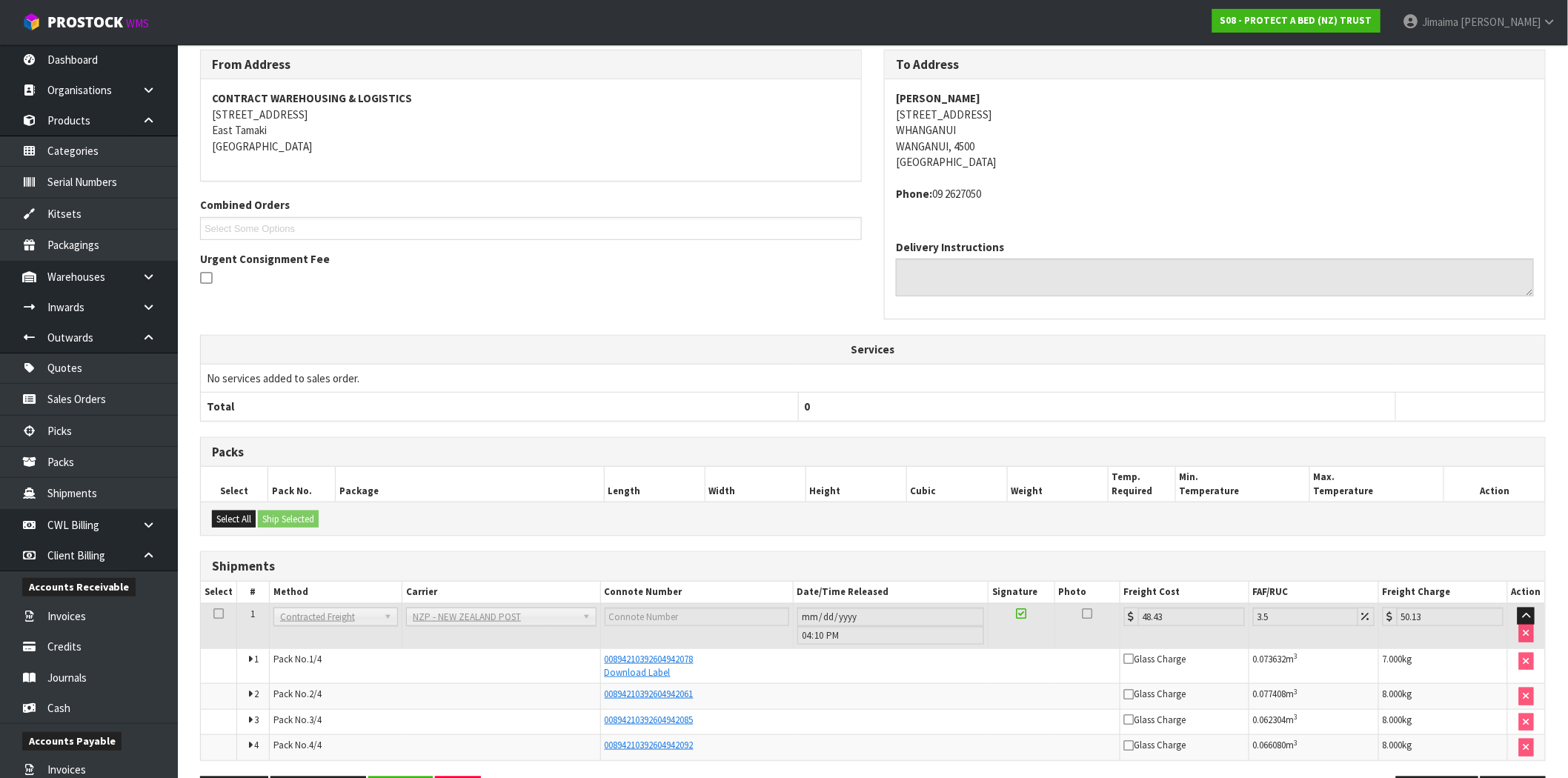
scroll to position [300, 0]
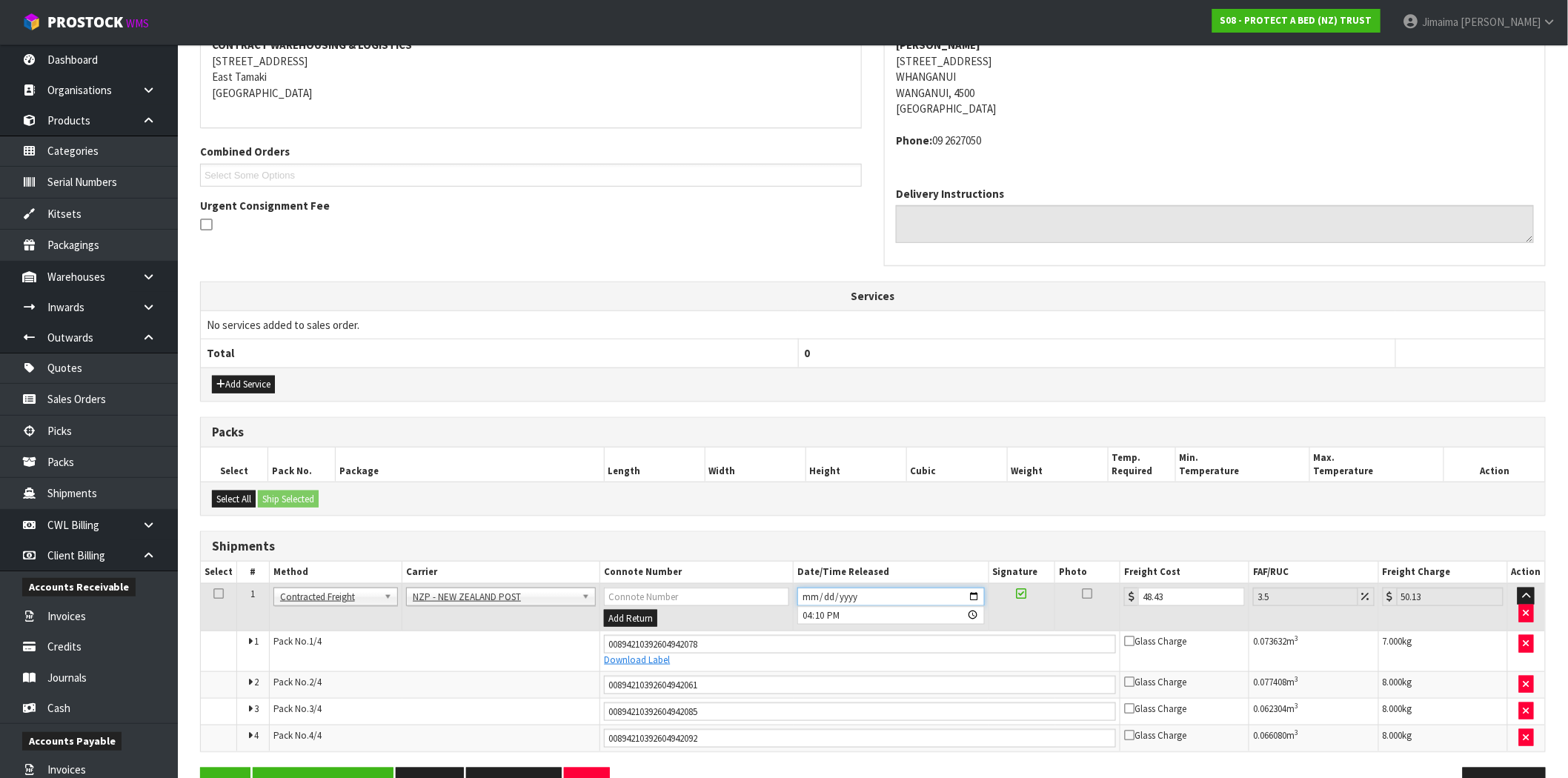
click at [975, 591] on input "2025-09-29" at bounding box center [891, 596] width 187 height 19
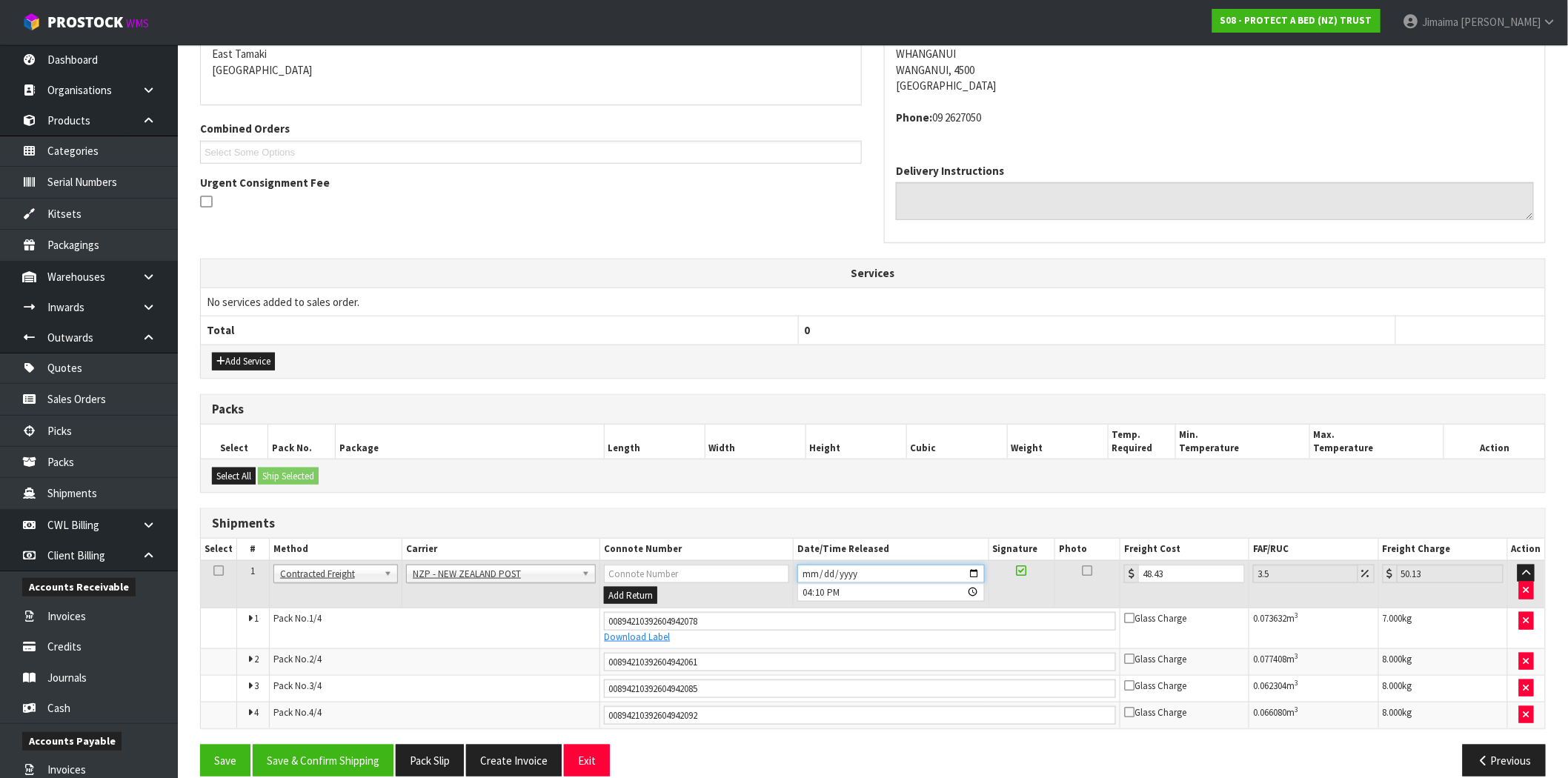
scroll to position [344, 0]
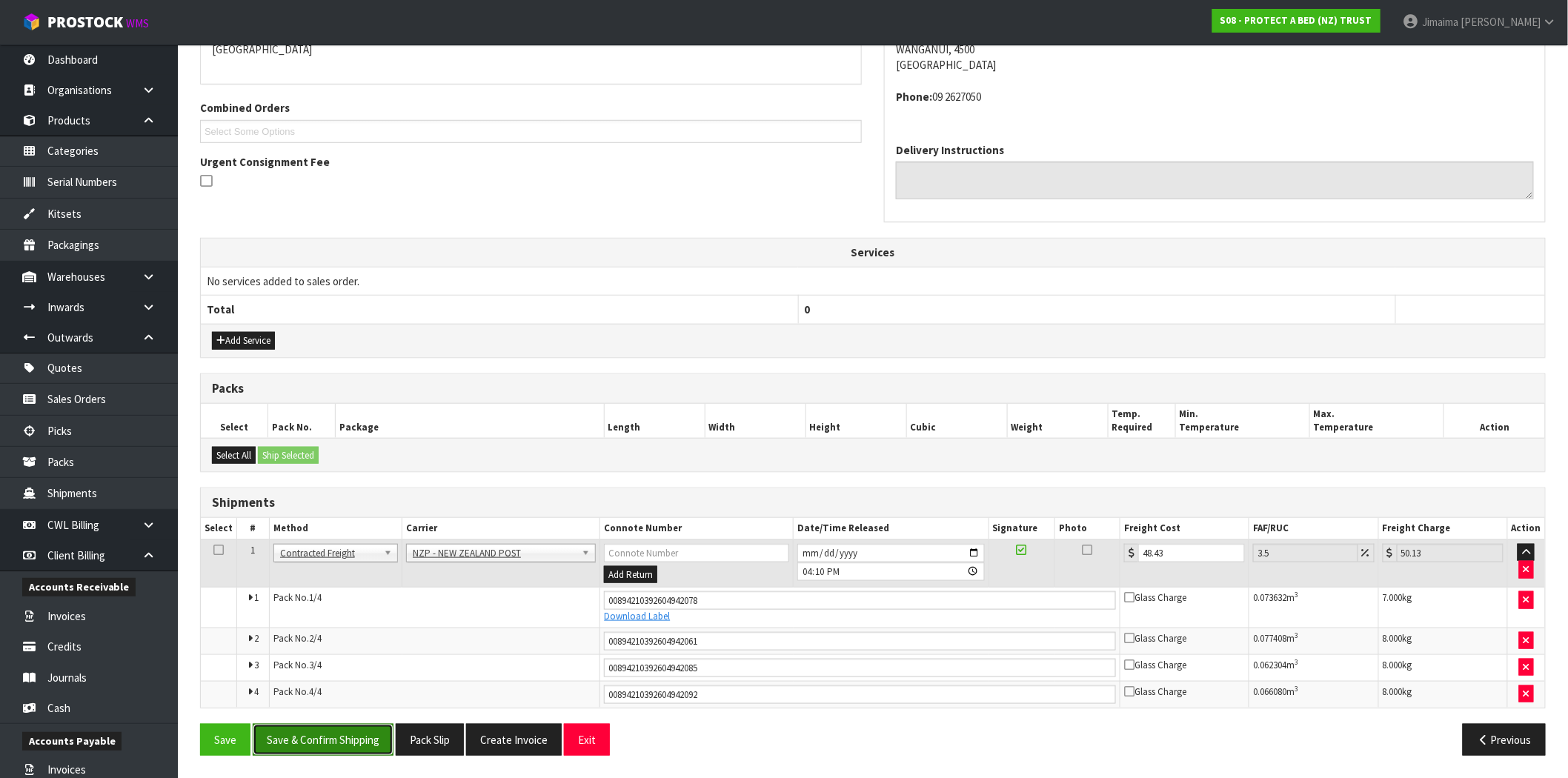
click at [330, 742] on button "Save & Confirm Shipping" at bounding box center [323, 740] width 141 height 32
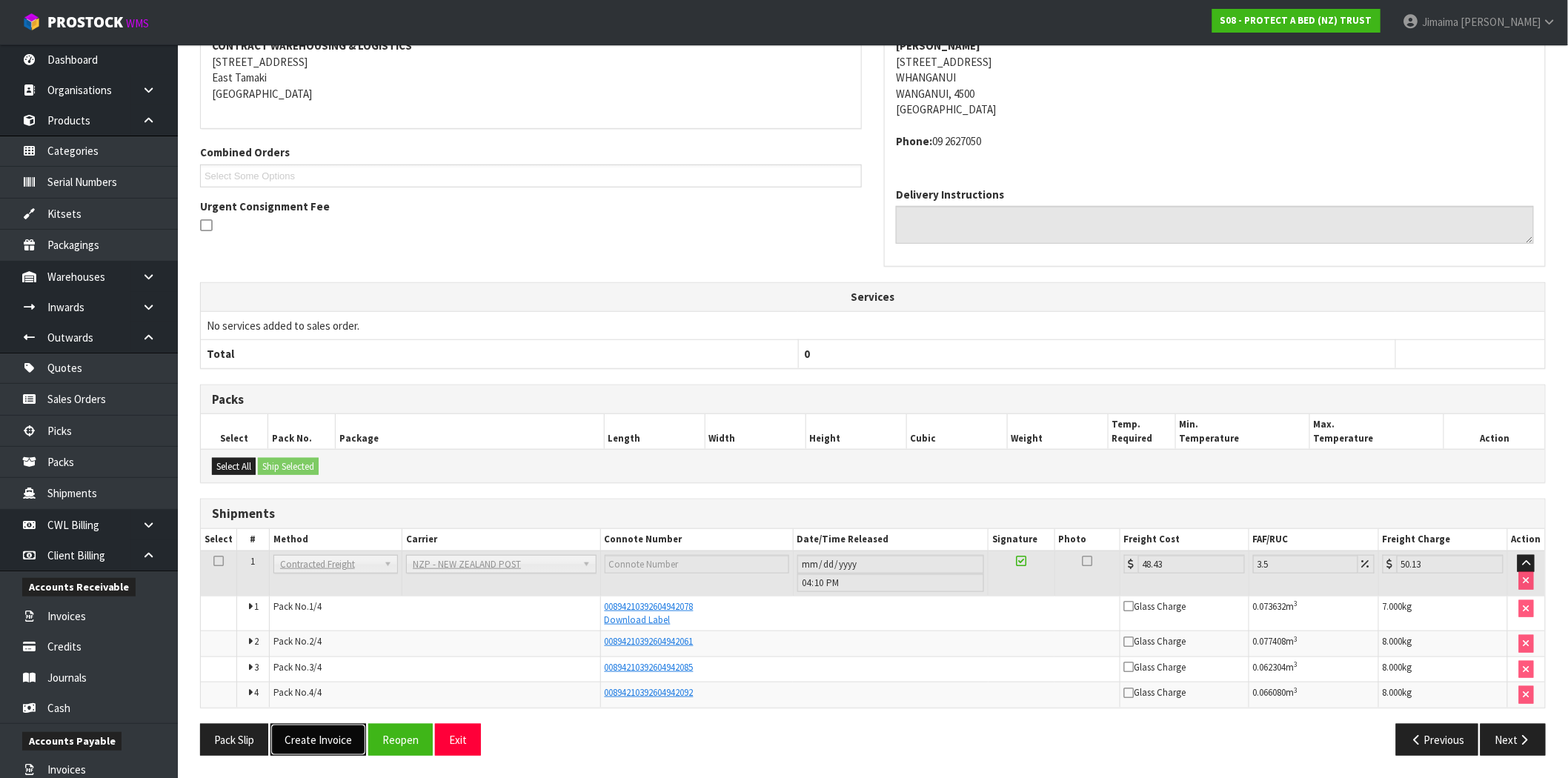
click at [338, 737] on button "Create Invoice" at bounding box center [318, 740] width 95 height 32
click at [298, 730] on button "View Invoice" at bounding box center [314, 740] width 86 height 32
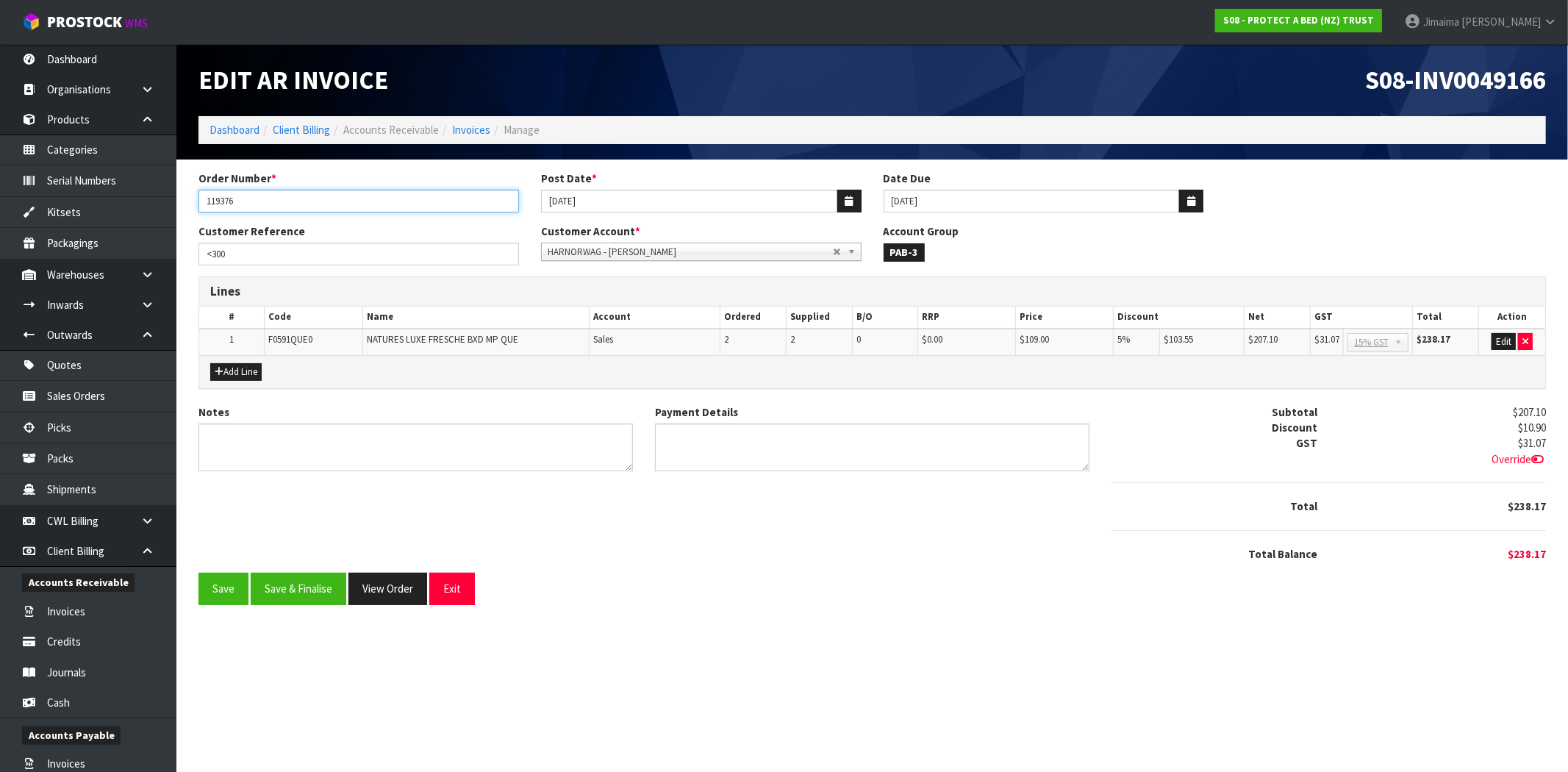
click at [233, 205] on input "119376" at bounding box center [358, 201] width 321 height 23
click at [384, 594] on button "View Order" at bounding box center [388, 588] width 79 height 31
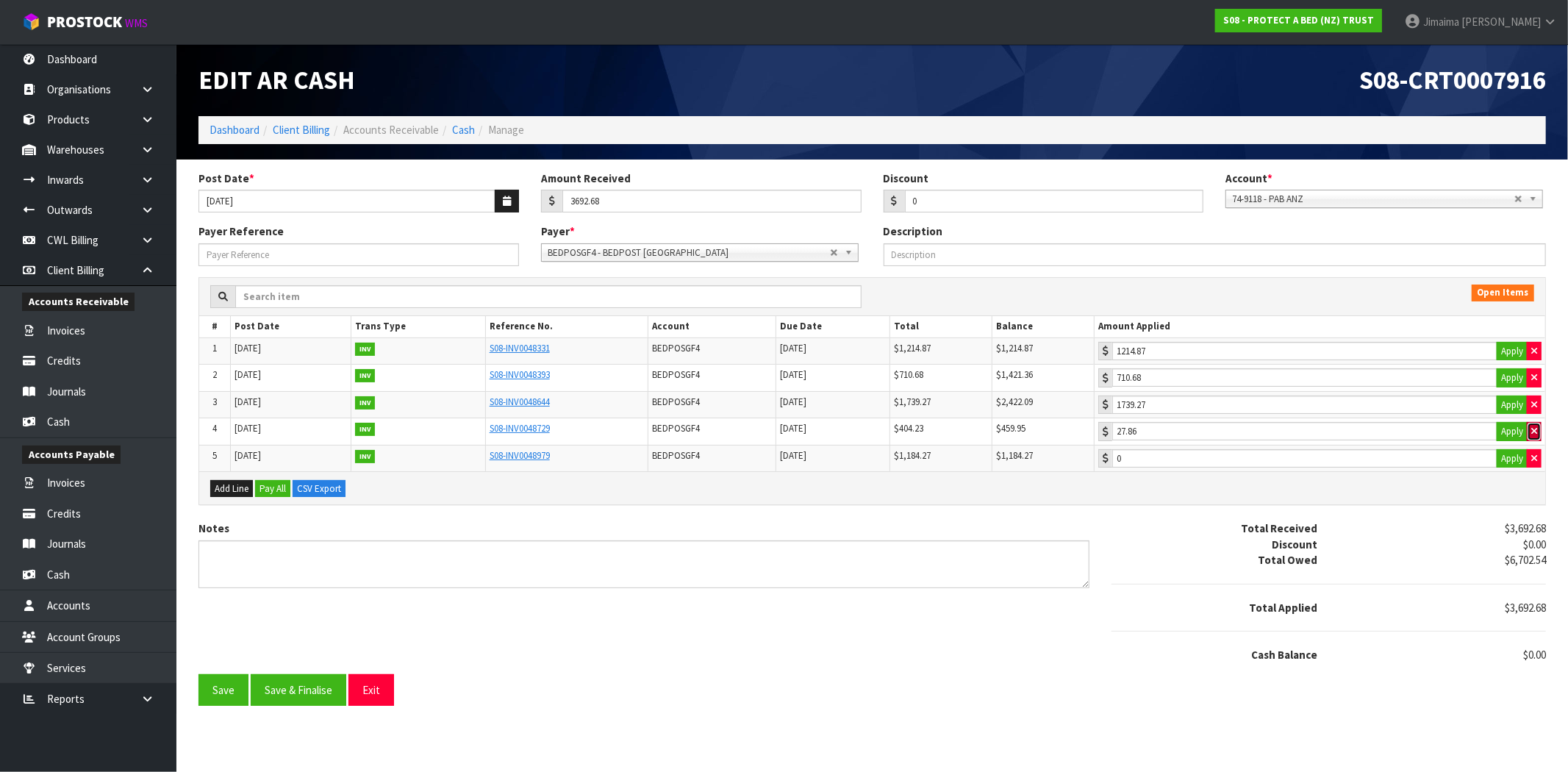
drag, startPoint x: 1537, startPoint y: 432, endPoint x: 1532, endPoint y: 410, distance: 22.6
click at [1537, 431] on icon "button" at bounding box center [1534, 431] width 6 height 10
type input "0"
drag, startPoint x: 1532, startPoint y: 406, endPoint x: 1534, endPoint y: 386, distance: 20.1
click at [1532, 405] on icon "button" at bounding box center [1534, 404] width 6 height 10
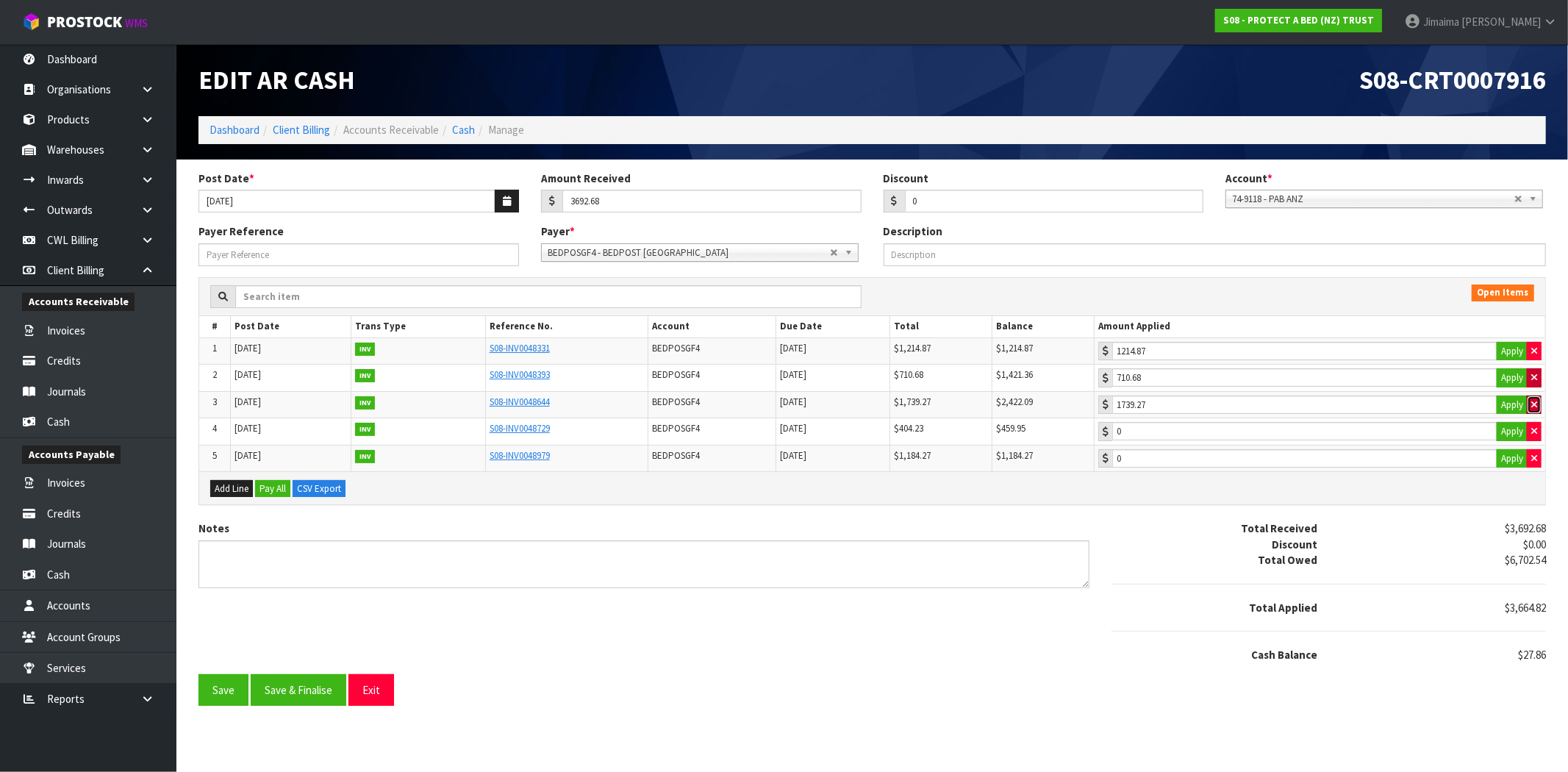
type input "0"
click at [1532, 380] on icon "button" at bounding box center [1534, 377] width 6 height 10
type input "0"
click at [1532, 349] on icon "button" at bounding box center [1534, 351] width 6 height 10
type input "0"
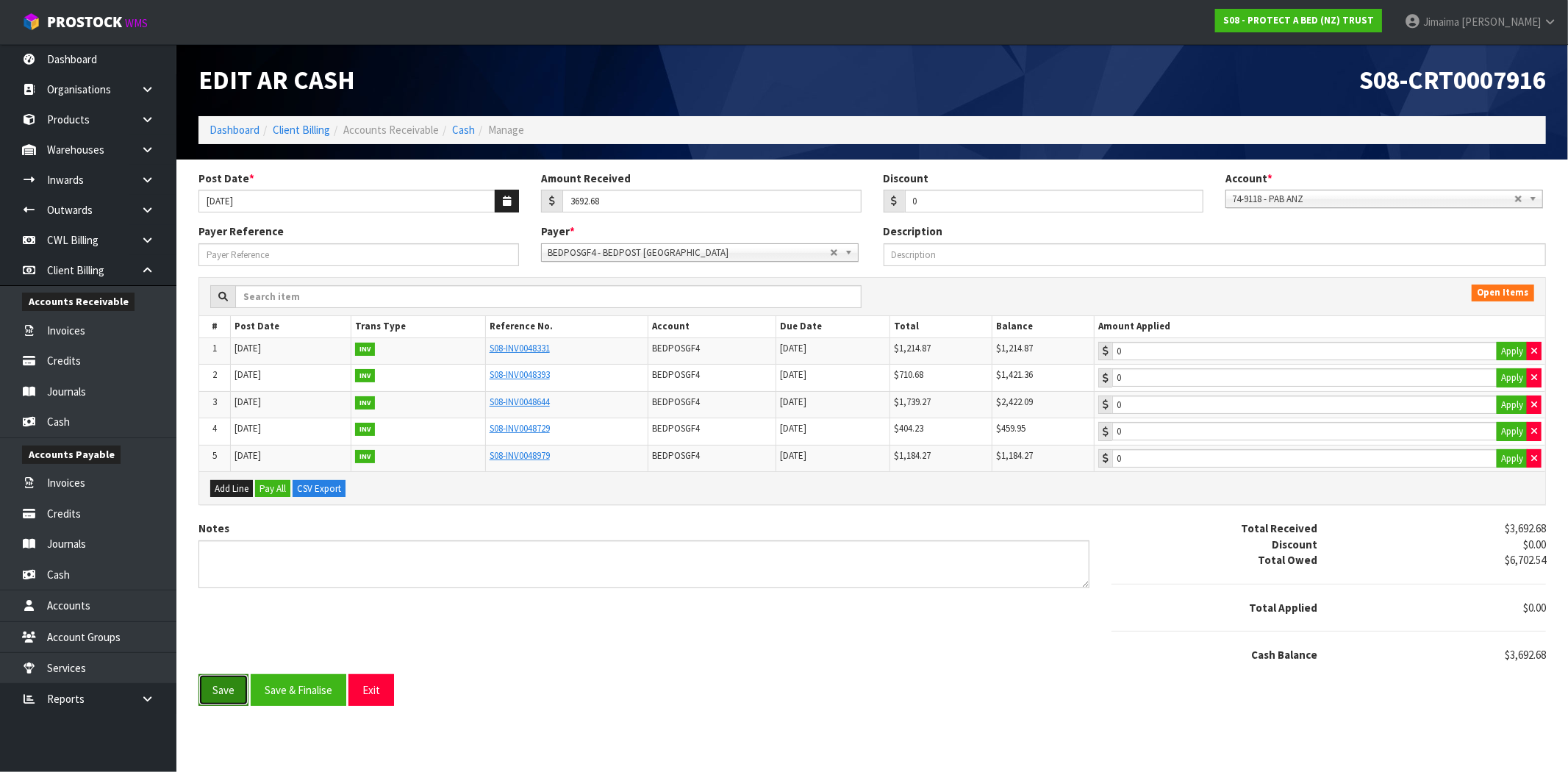
click at [211, 692] on button "Save" at bounding box center [223, 690] width 50 height 31
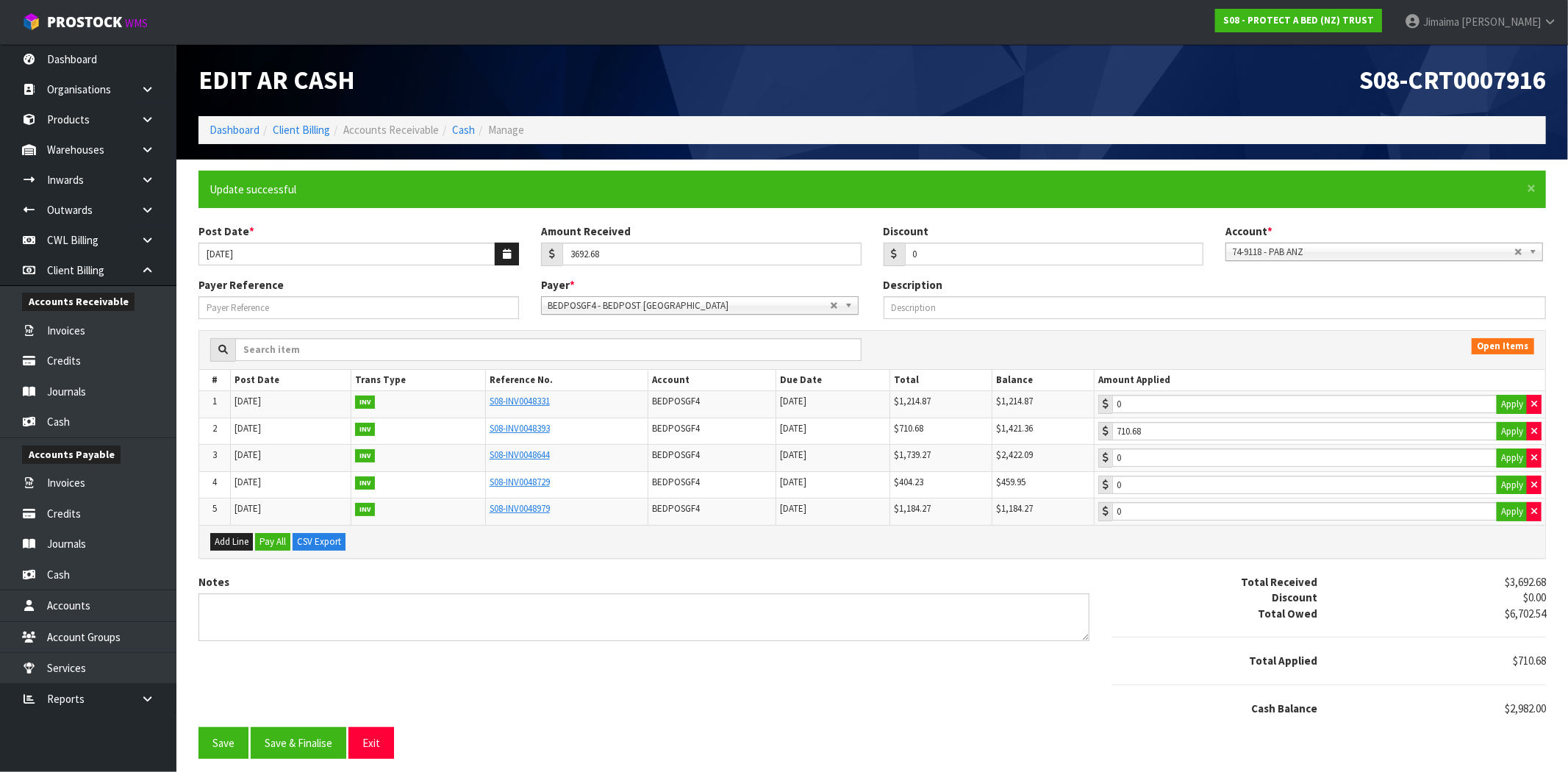
type input "710.68"
type input "0"
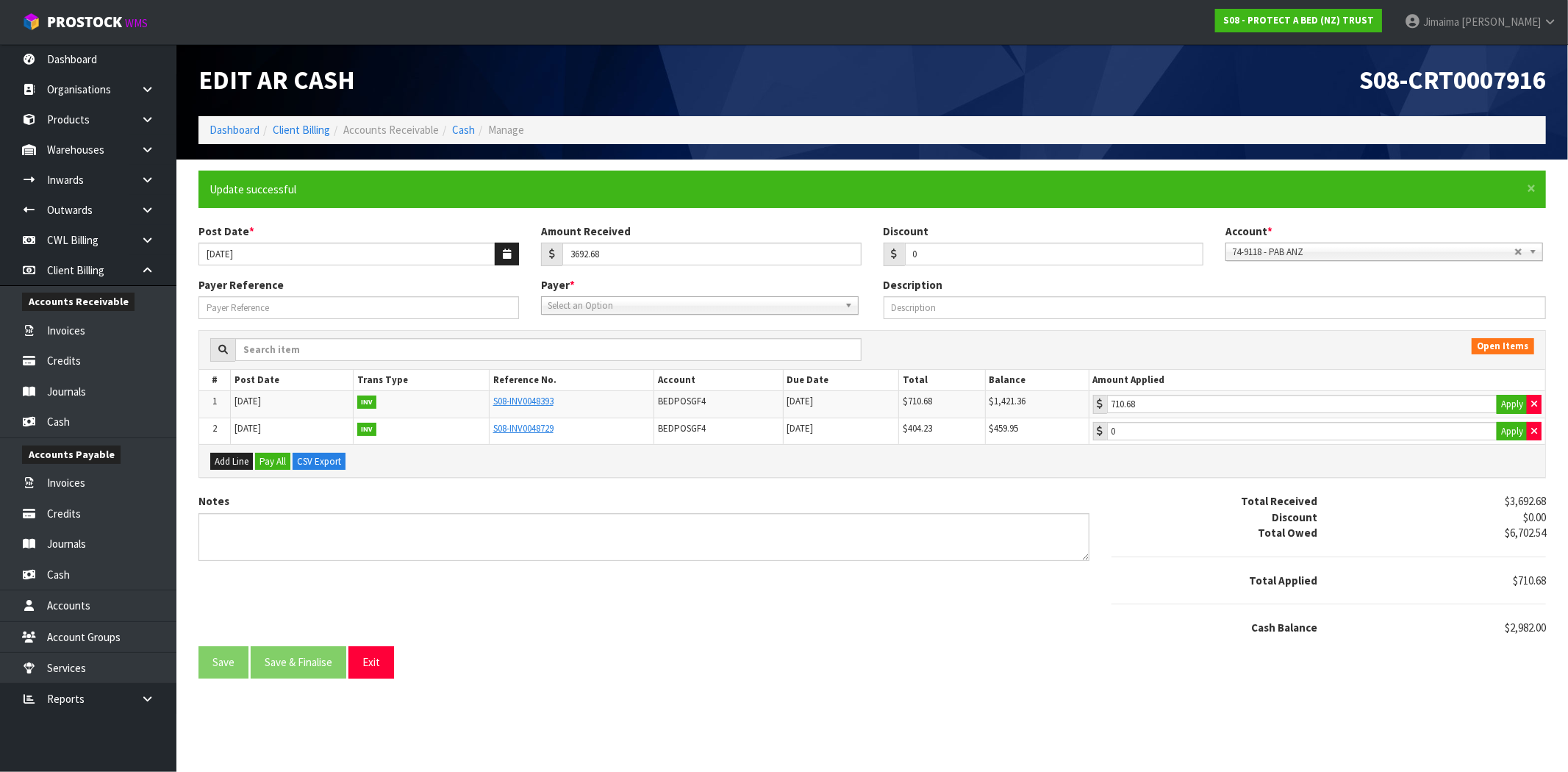
click at [815, 309] on span "Select an Option" at bounding box center [689, 306] width 282 height 17
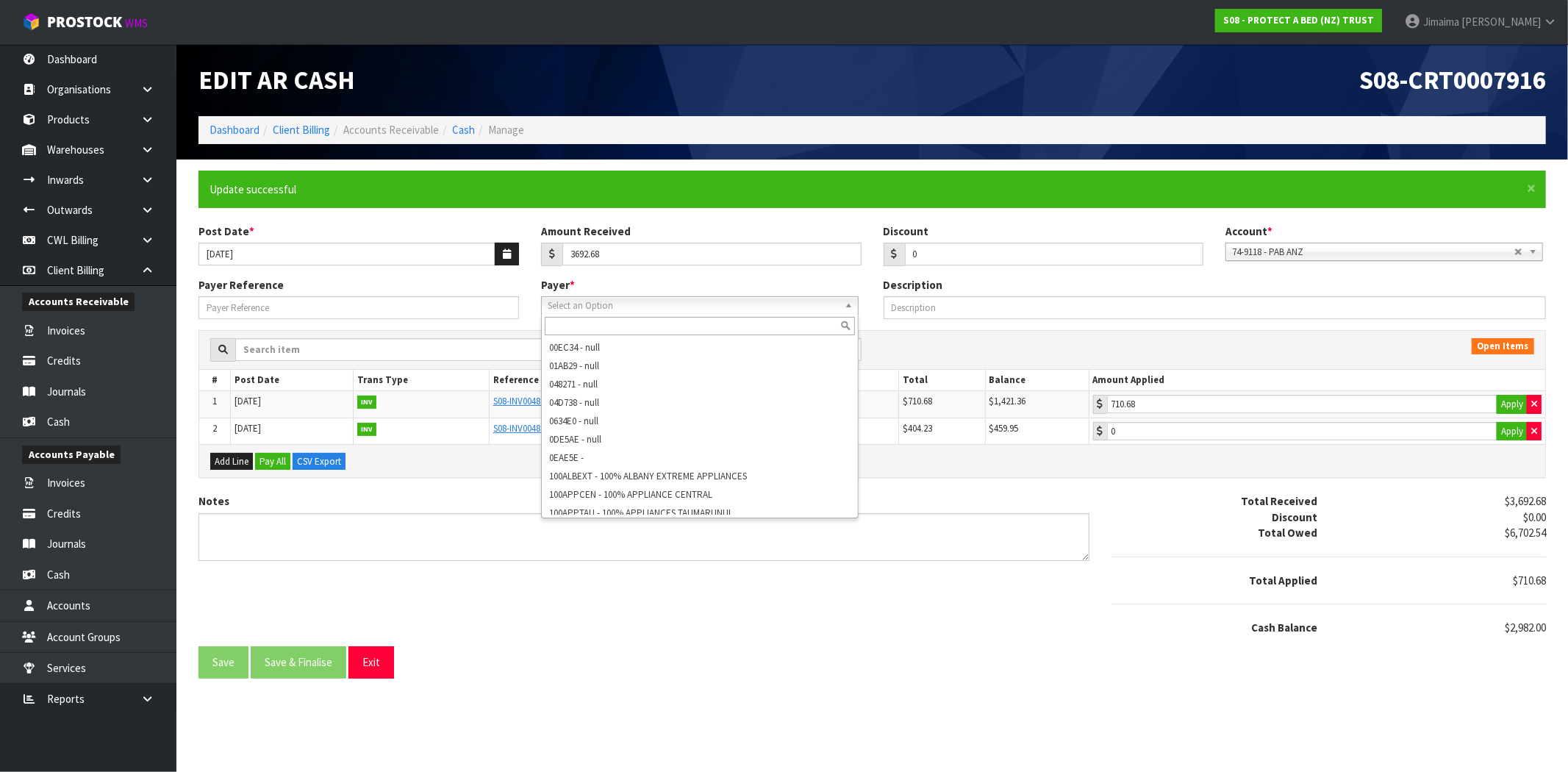
click at [598, 319] on input "text" at bounding box center [699, 325] width 310 height 18
click at [509, 560] on textarea "Notes" at bounding box center [643, 537] width 891 height 48
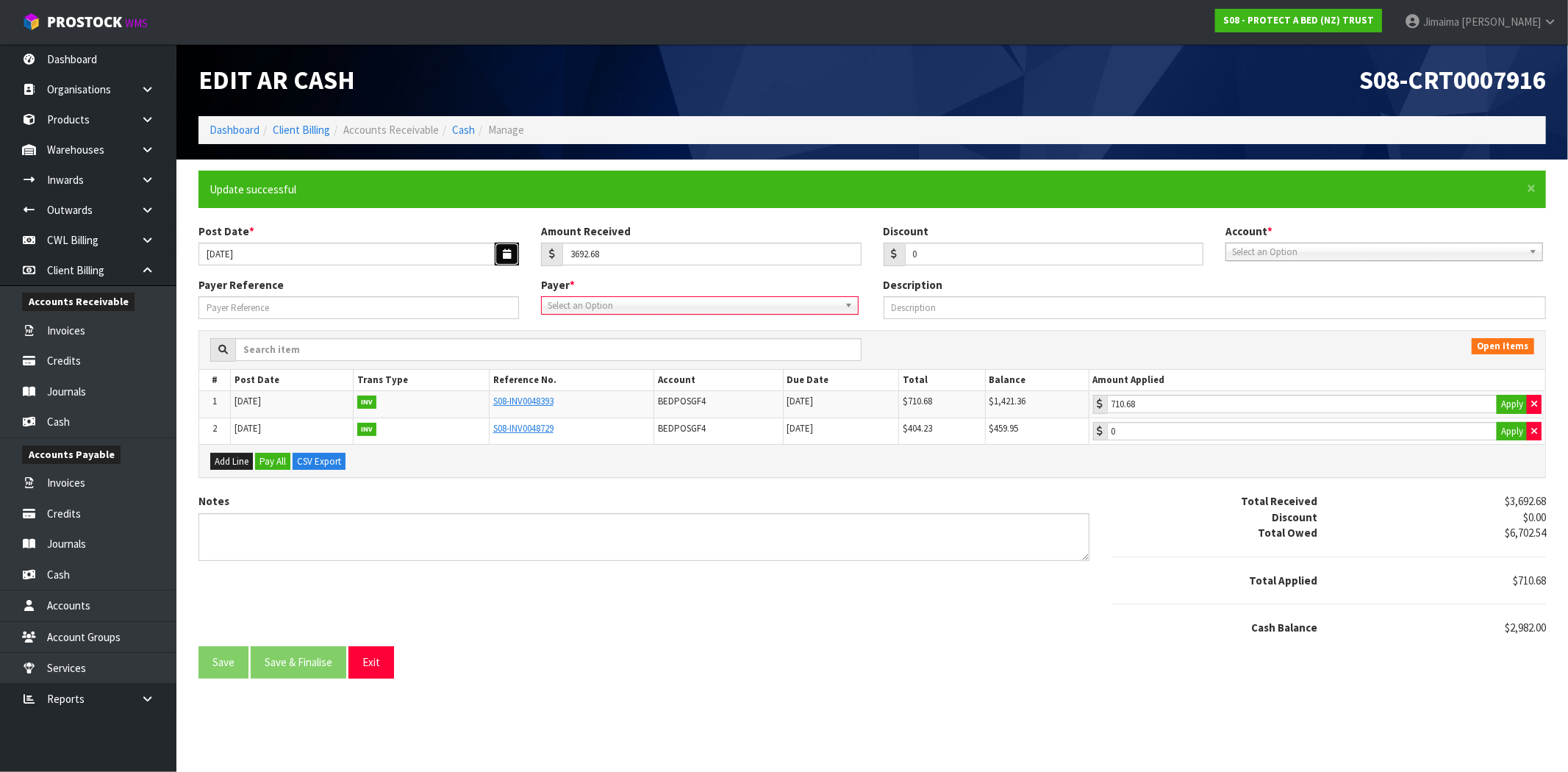
click at [506, 247] on button "button" at bounding box center [507, 254] width 24 height 23
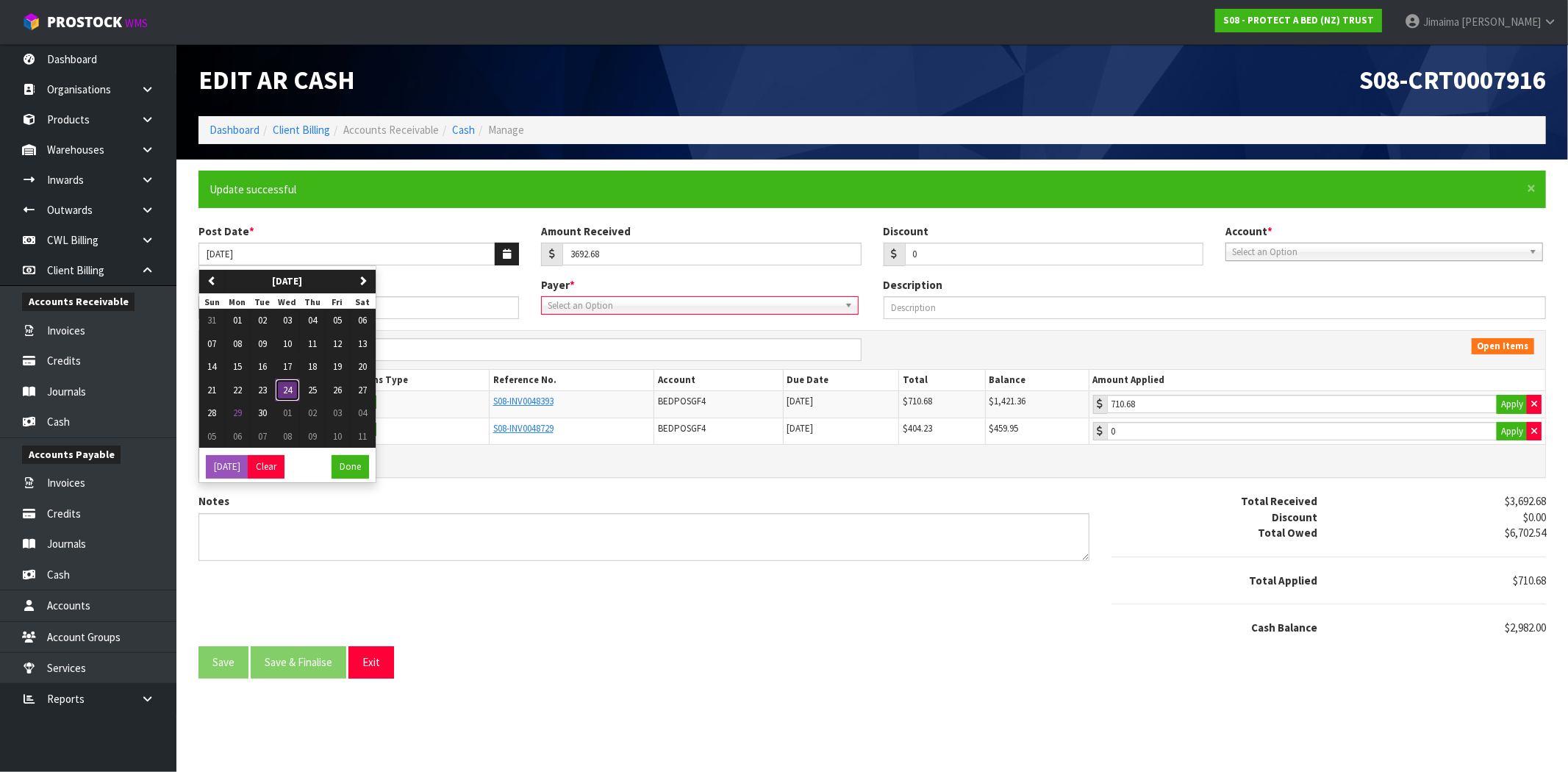
click at [280, 398] on button "24" at bounding box center [288, 390] width 25 height 24
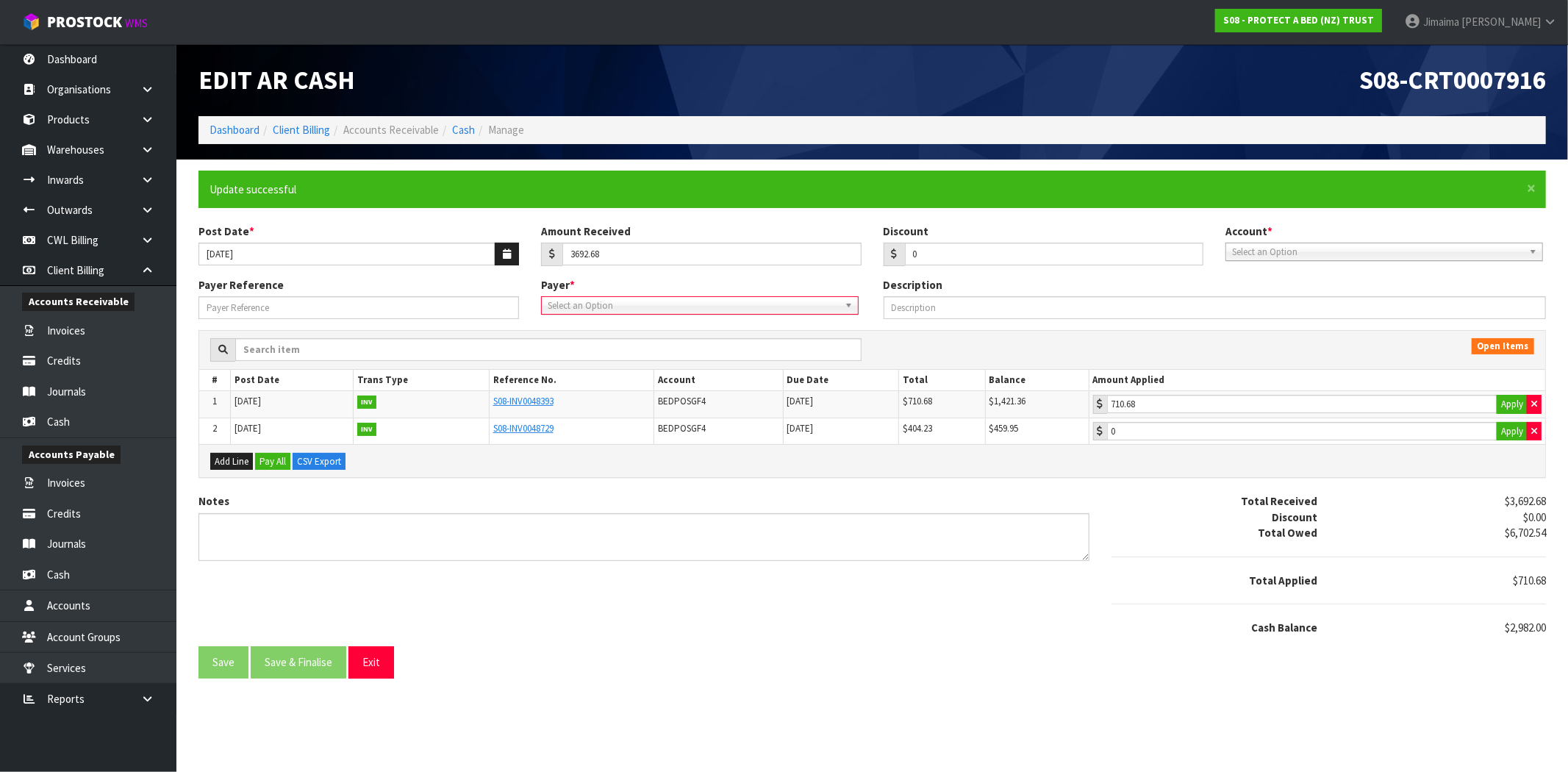
click at [580, 311] on span "Select an Option" at bounding box center [689, 306] width 282 height 17
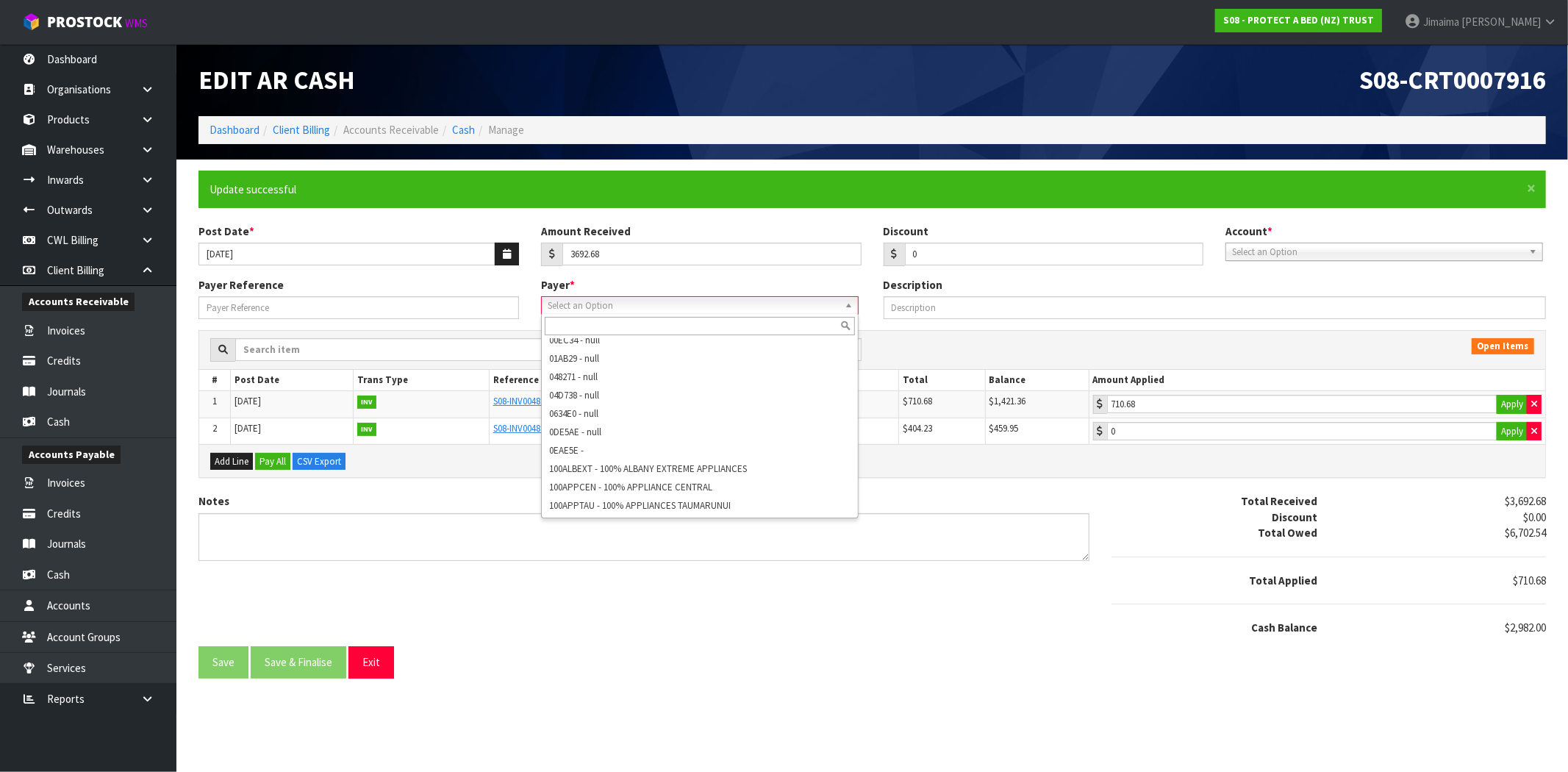
scroll to position [416, 0]
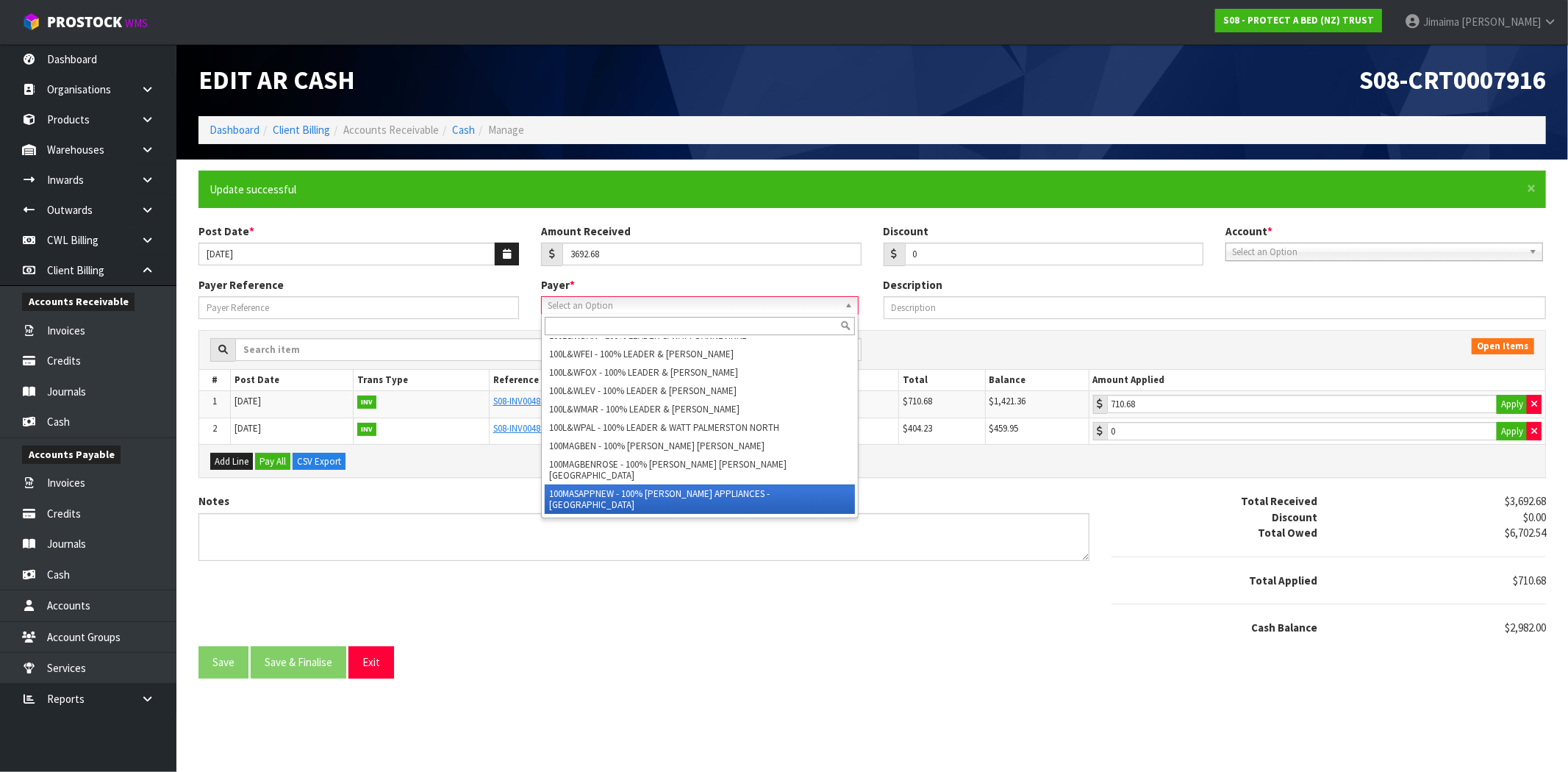
click at [625, 484] on li "100MASAPPNEW - 100% [PERSON_NAME] APPLIANCES - [GEOGRAPHIC_DATA]" at bounding box center [699, 499] width 310 height 30
type input "0"
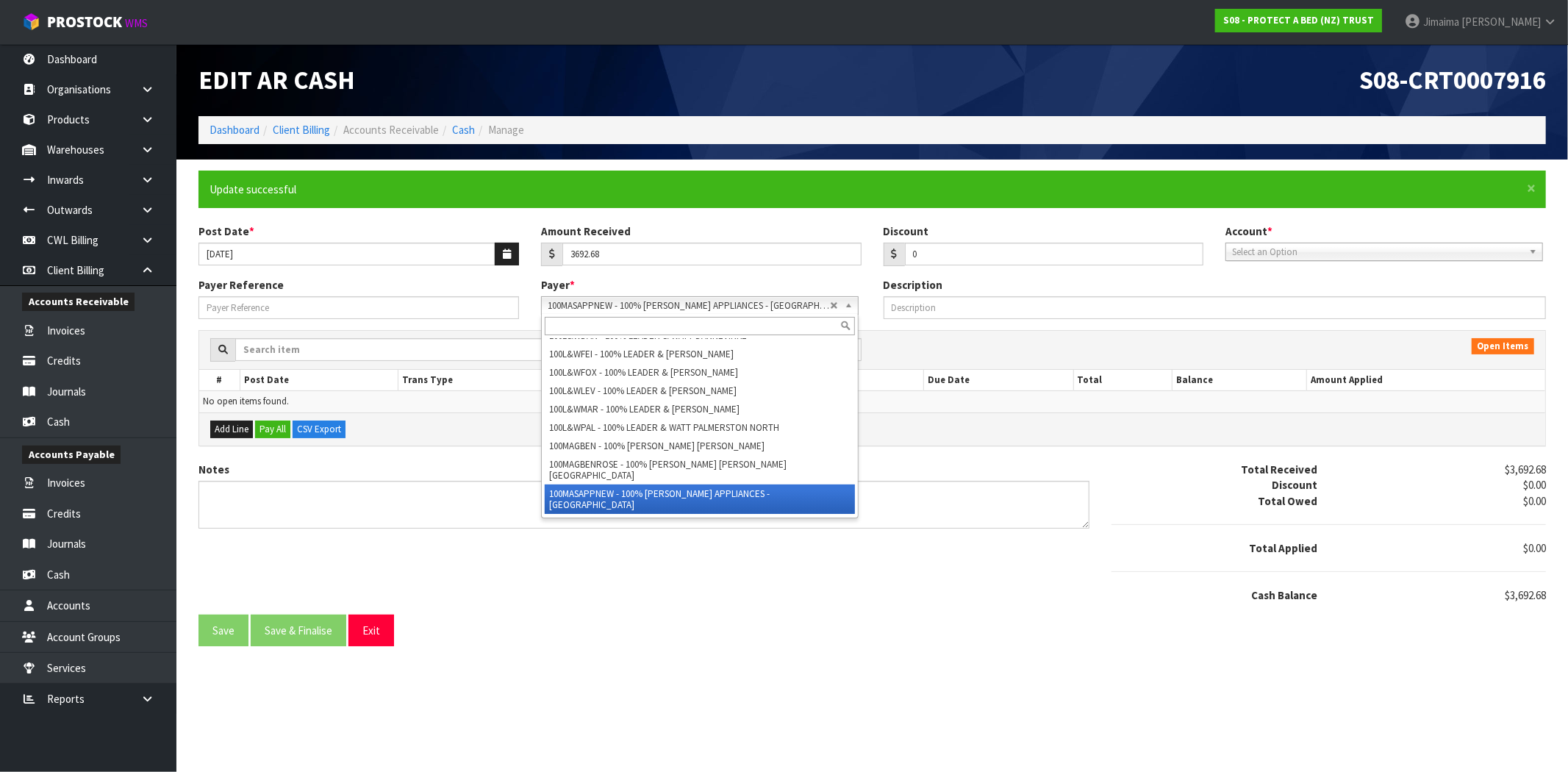
click at [651, 311] on span "100MASAPPNEW - 100% [PERSON_NAME] APPLIANCES - [GEOGRAPHIC_DATA]" at bounding box center [689, 306] width 282 height 17
click at [633, 514] on li "100MASAPPWAI - 100% [PERSON_NAME] APPLIANCES - WAITARA" at bounding box center [699, 523] width 310 height 18
click at [707, 310] on span "100MASAPPWAI - 100% [PERSON_NAME] APPLIANCES - WAITARA" at bounding box center [689, 306] width 282 height 17
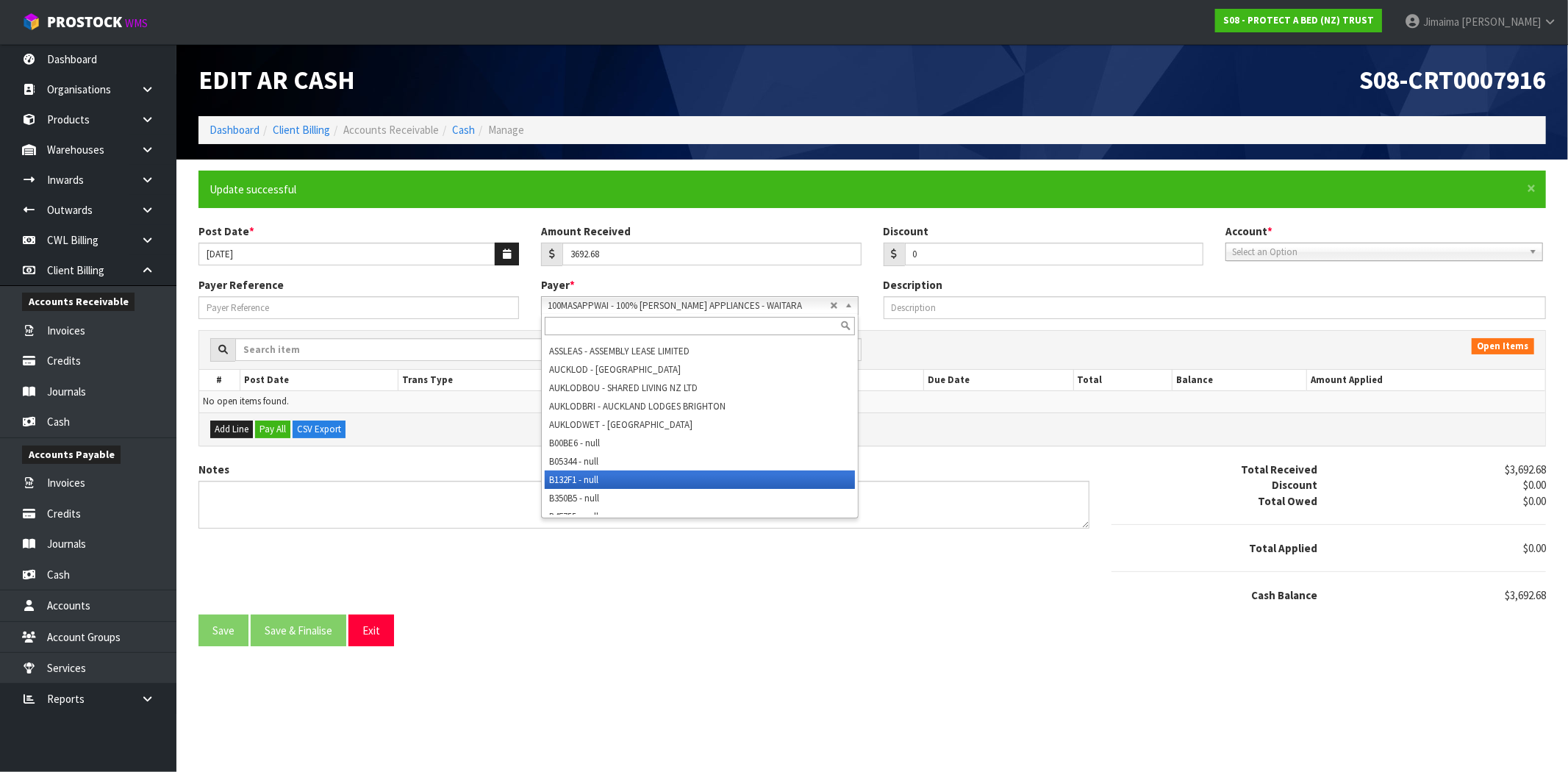
scroll to position [3814, 0]
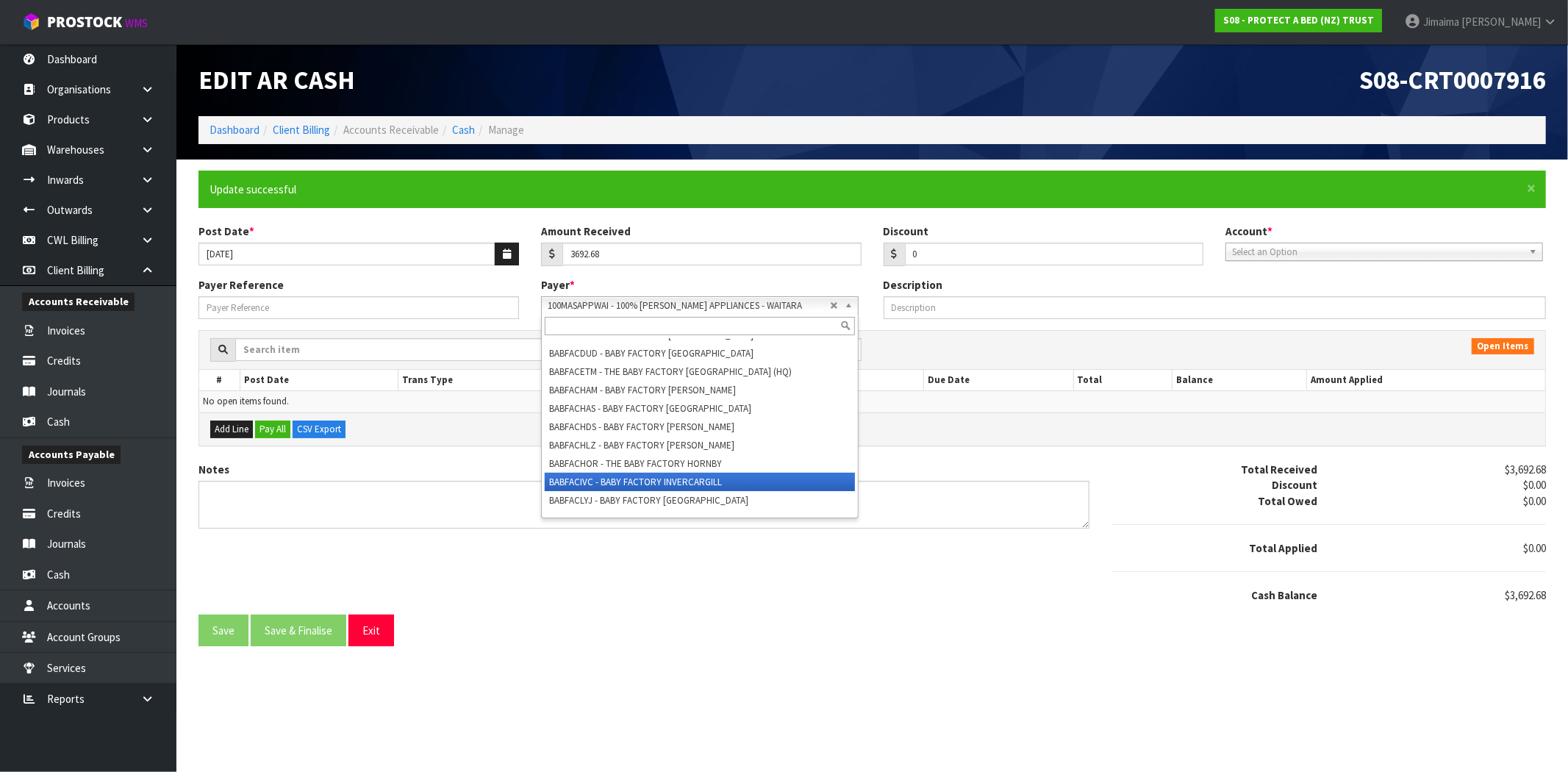
click at [691, 473] on li "BABFACIVC - BABY FACTORY INVERCARGILL" at bounding box center [699, 482] width 310 height 18
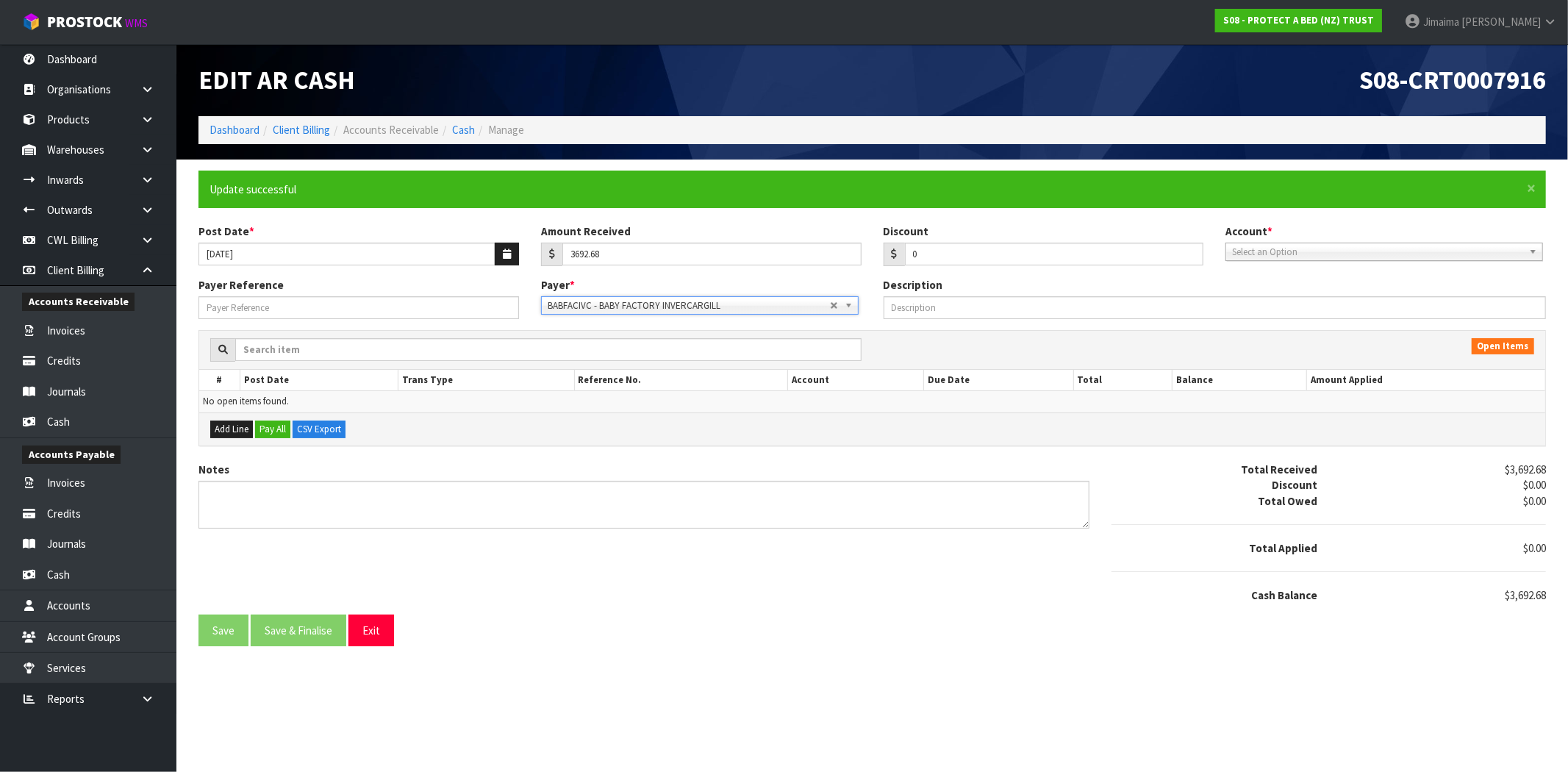
click at [714, 314] on div "BABFACIVC - BABY FACTORY INVERCARGILL 00EC34 - null 01AB29 - null 048271 - null…" at bounding box center [699, 305] width 317 height 18
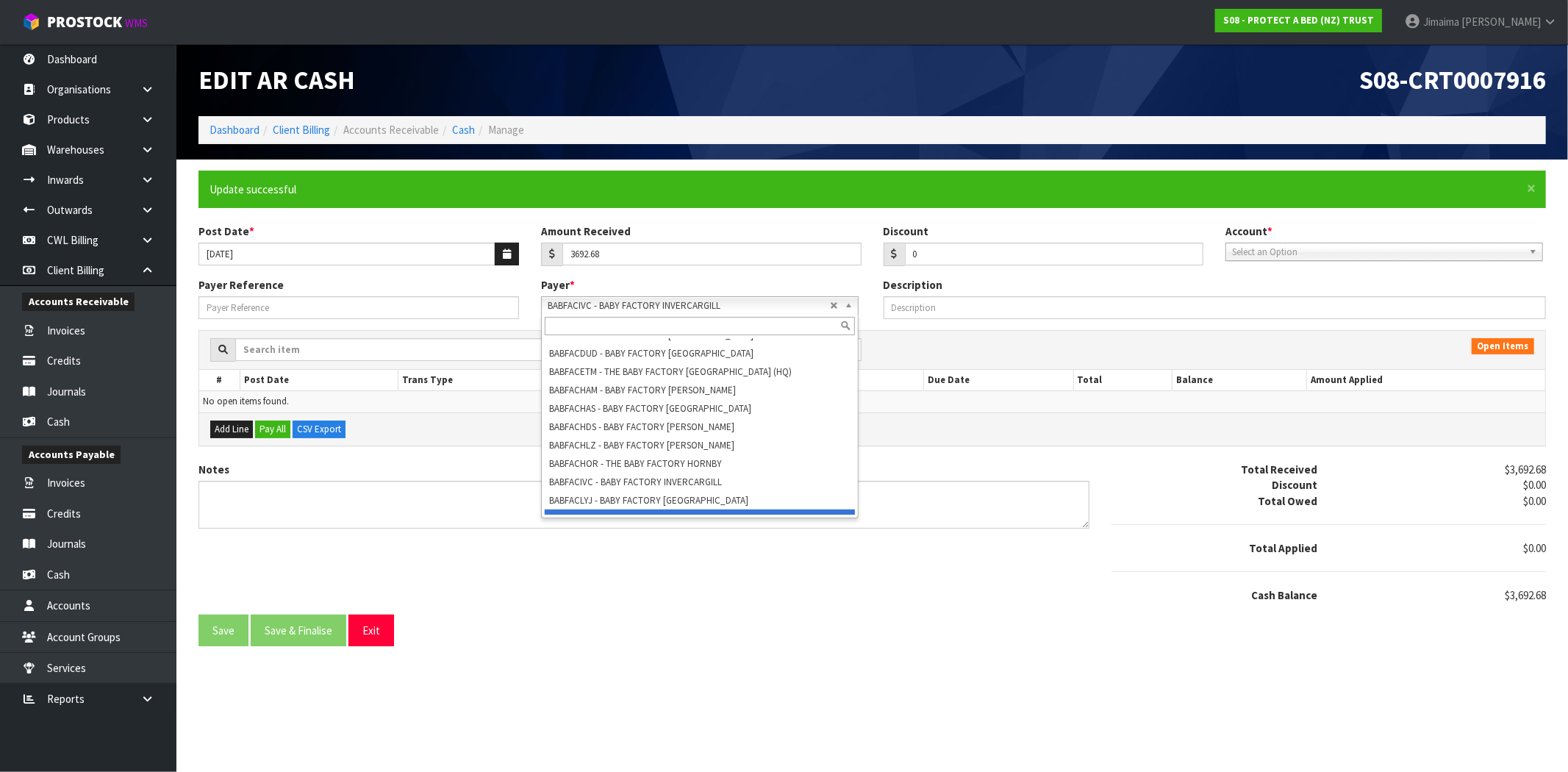
scroll to position [4360, 0]
click at [700, 515] on li "BABONTHAM - BABY ON THE MOVE [PERSON_NAME]" at bounding box center [699, 524] width 310 height 18
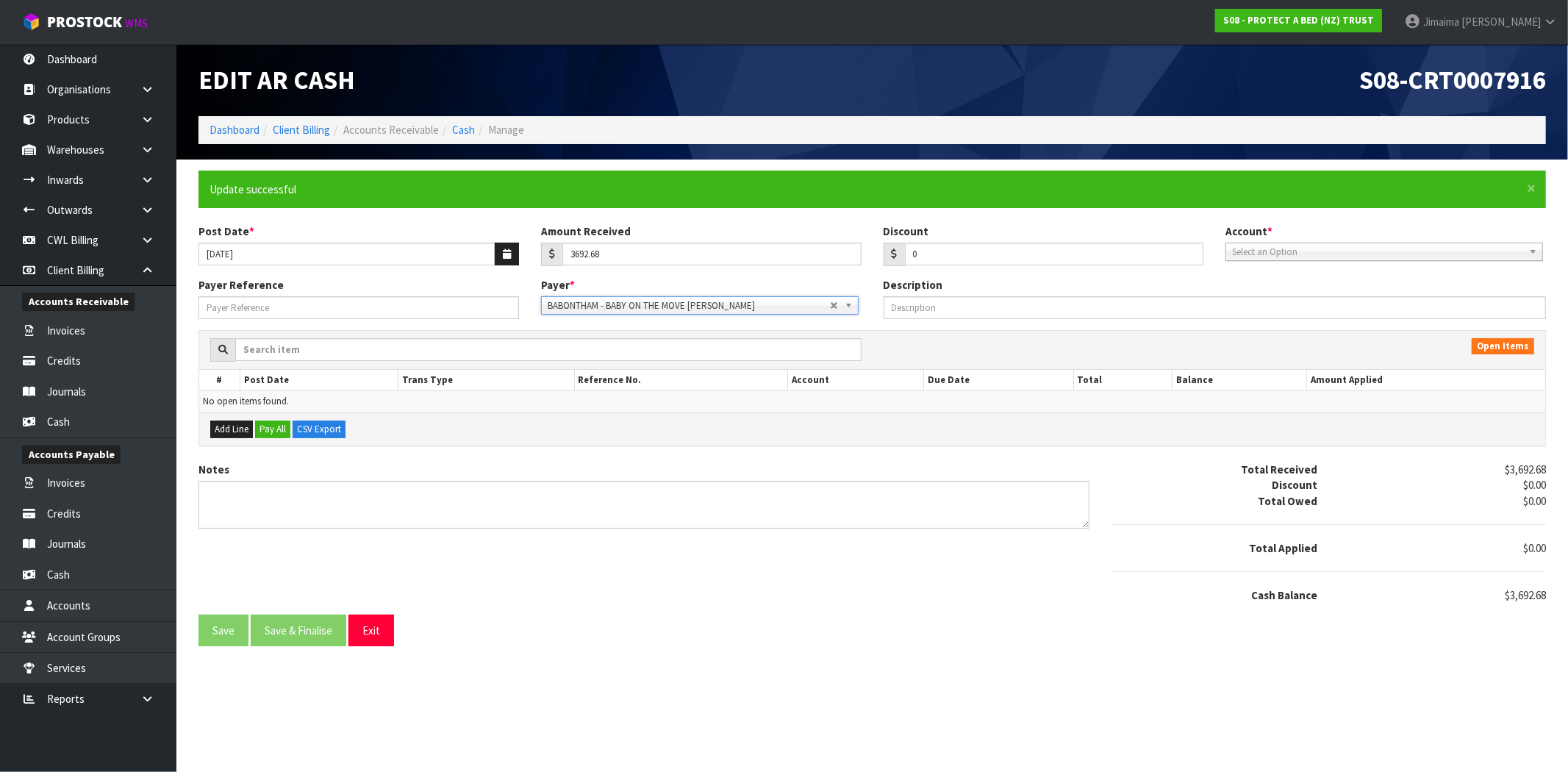
click at [709, 310] on span "BABONTHAM - BABY ON THE MOVE [PERSON_NAME]" at bounding box center [689, 306] width 282 height 17
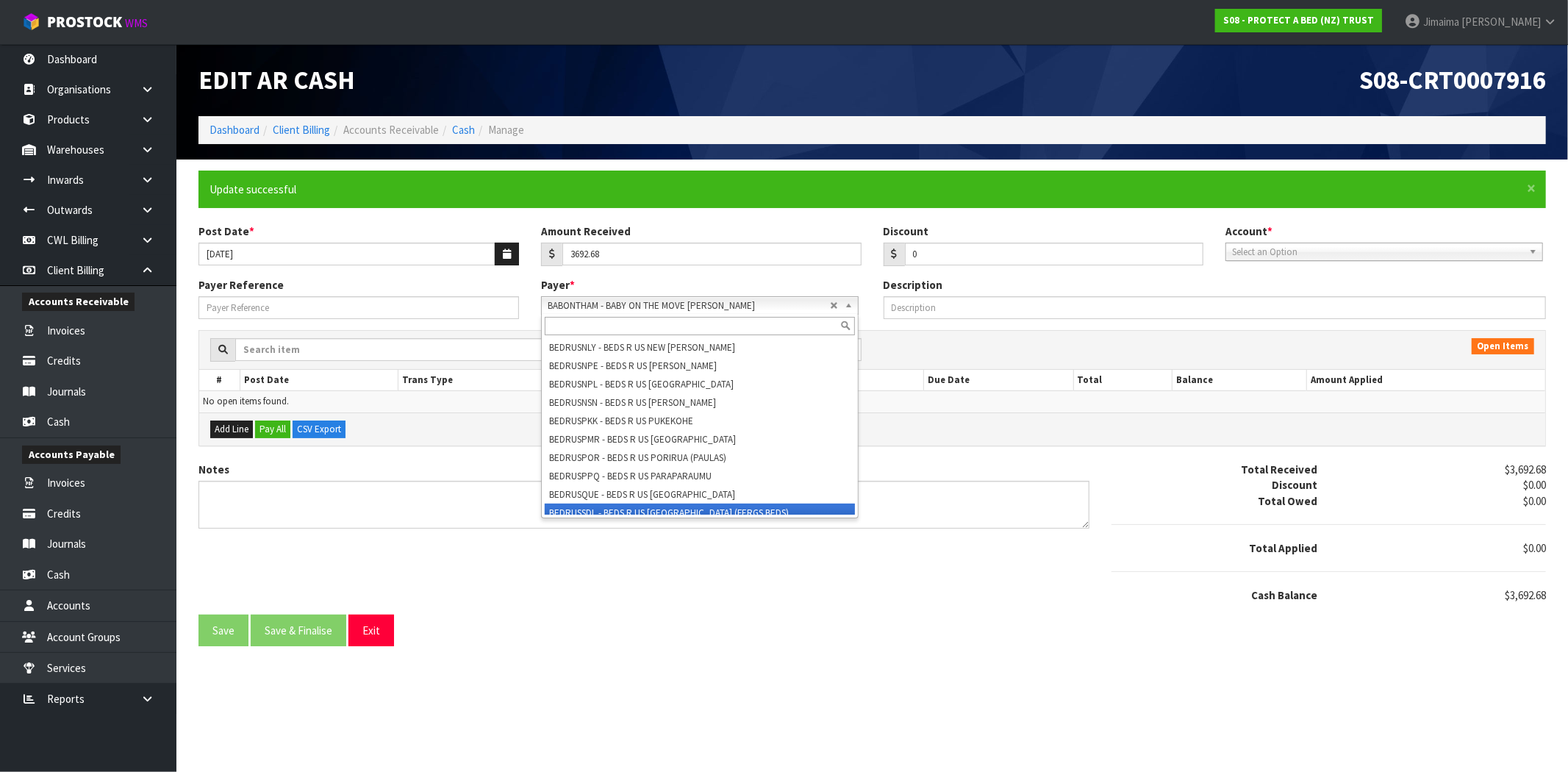
scroll to position [6811, 0]
click at [685, 509] on li "BIGFURPPQ - BIG SAVE FURNITURE PARAPARAUMU" at bounding box center [699, 518] width 310 height 18
click at [692, 306] on span "BIGFURPPQ - BIG SAVE FURNITURE PARAPARAUMU" at bounding box center [689, 306] width 282 height 17
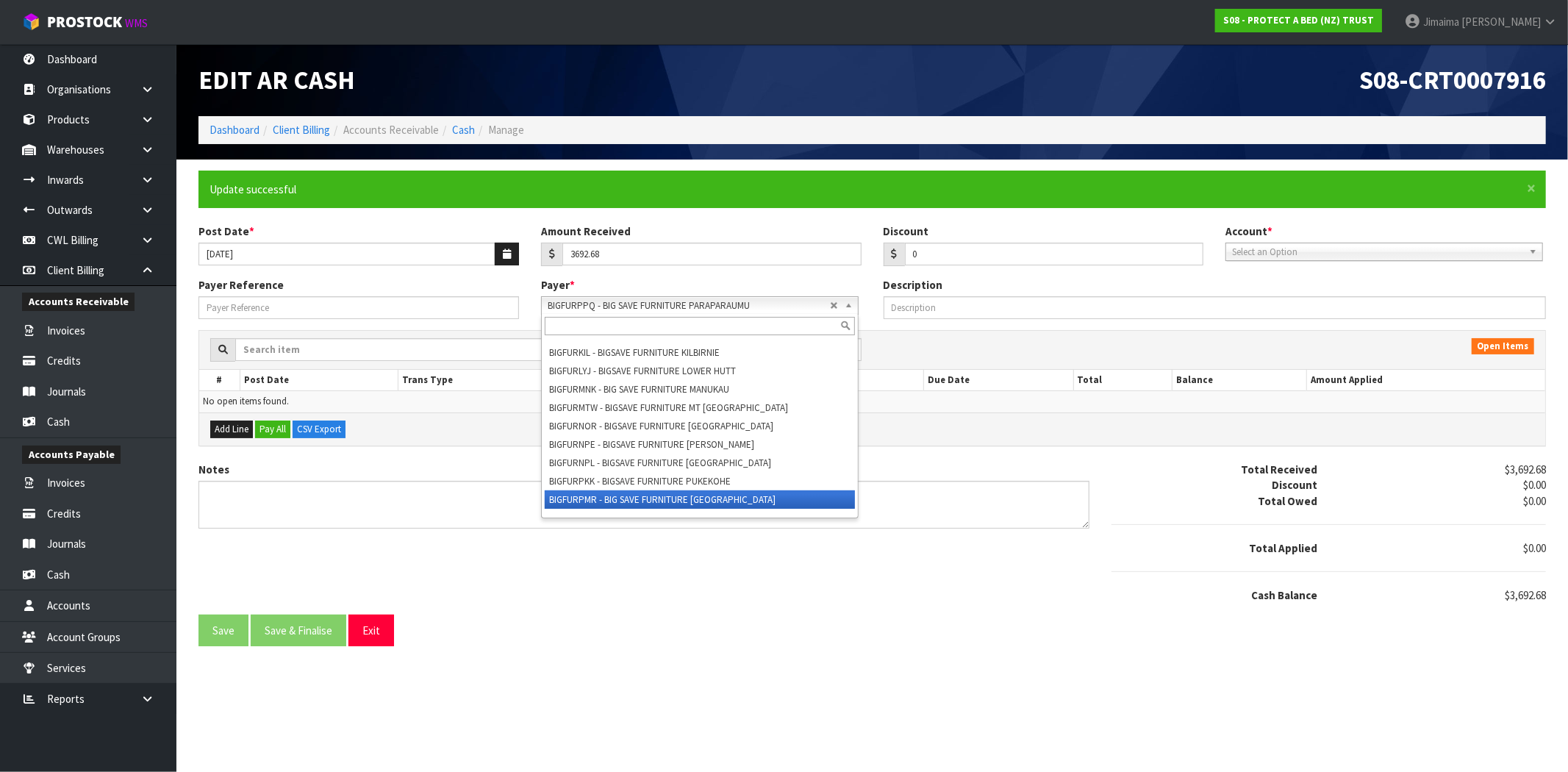
scroll to position [7628, 0]
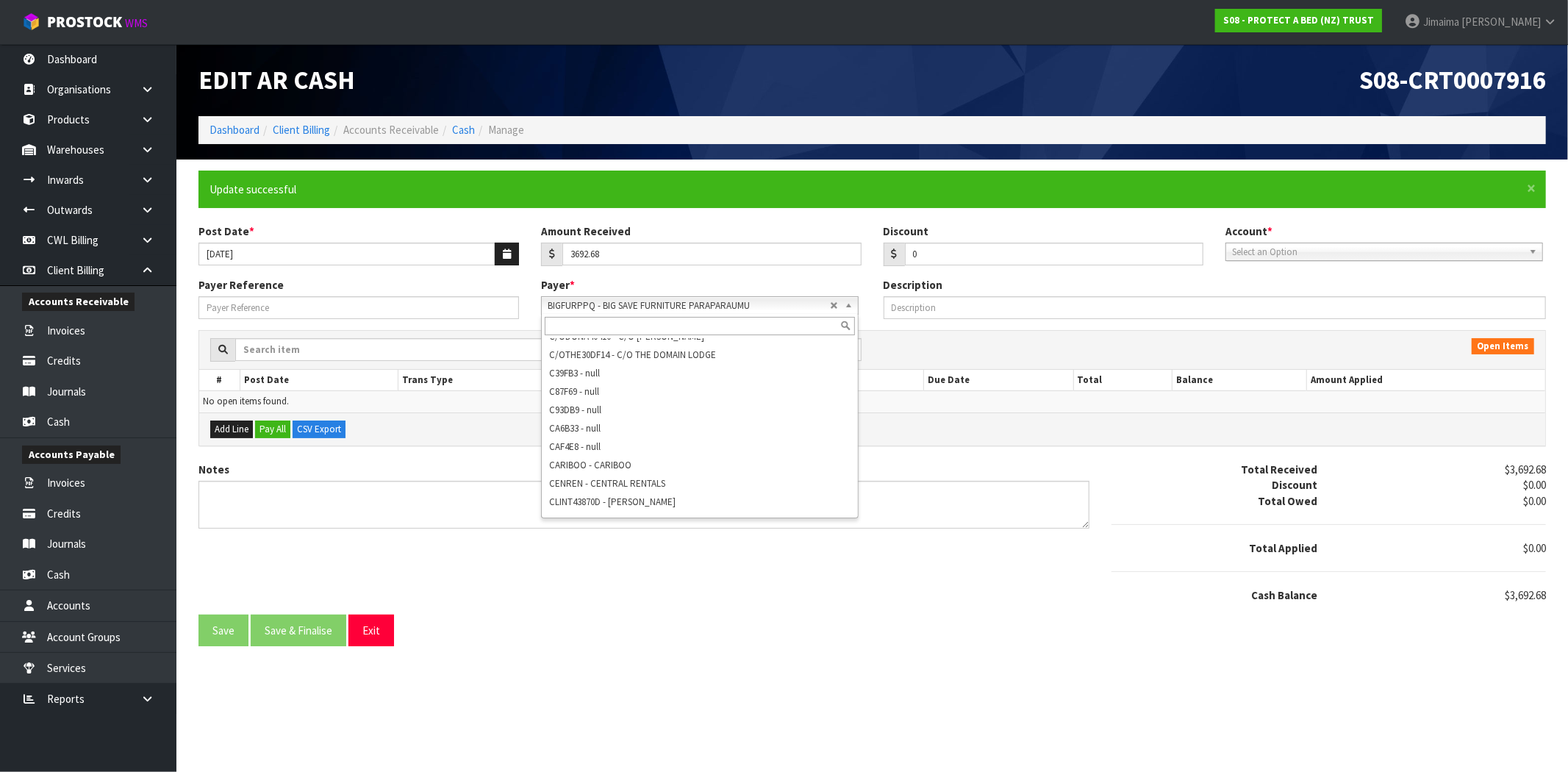
click at [680, 529] on li "CLINTWA93798 - [PERSON_NAME] WILL COLLECT THIS ORDER" at bounding box center [699, 538] width 310 height 18
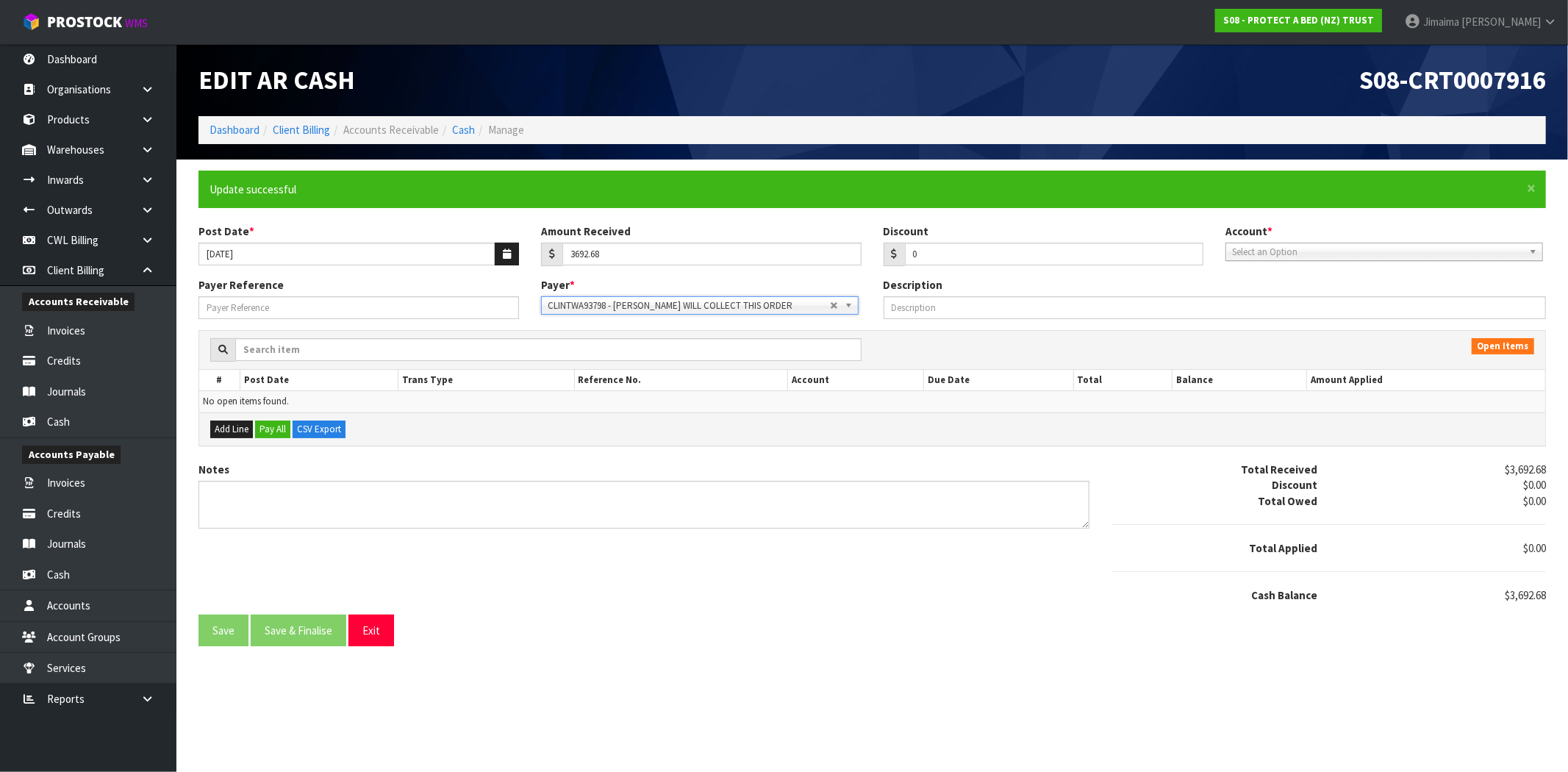
click at [706, 307] on span "CLINTWA93798 - [PERSON_NAME] WILL COLLECT THIS ORDER" at bounding box center [689, 306] width 282 height 17
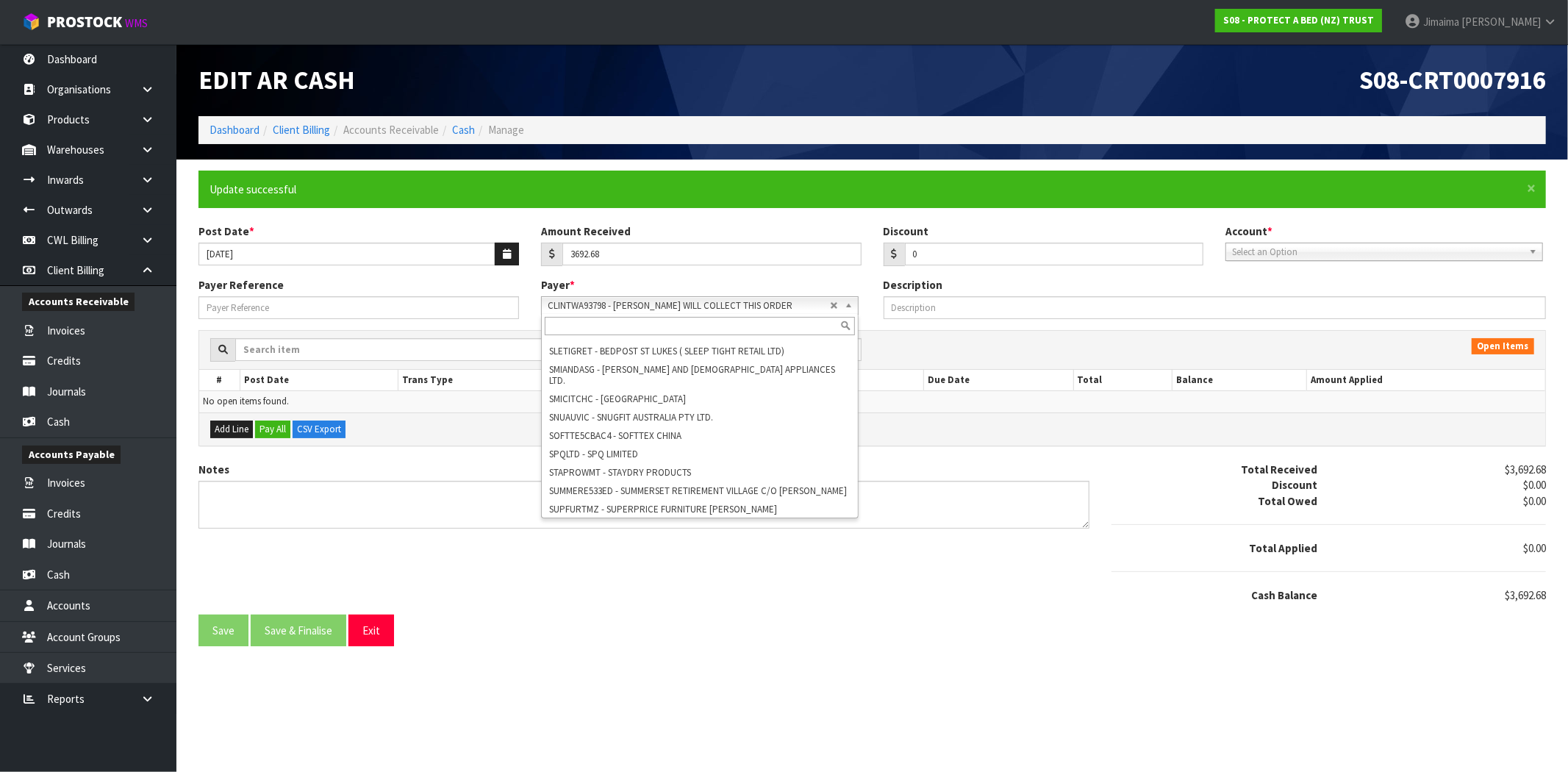
scroll to position [13926, 0]
click at [657, 607] on li "WHYBUYTIU - WHY BUY NEW" at bounding box center [699, 616] width 310 height 18
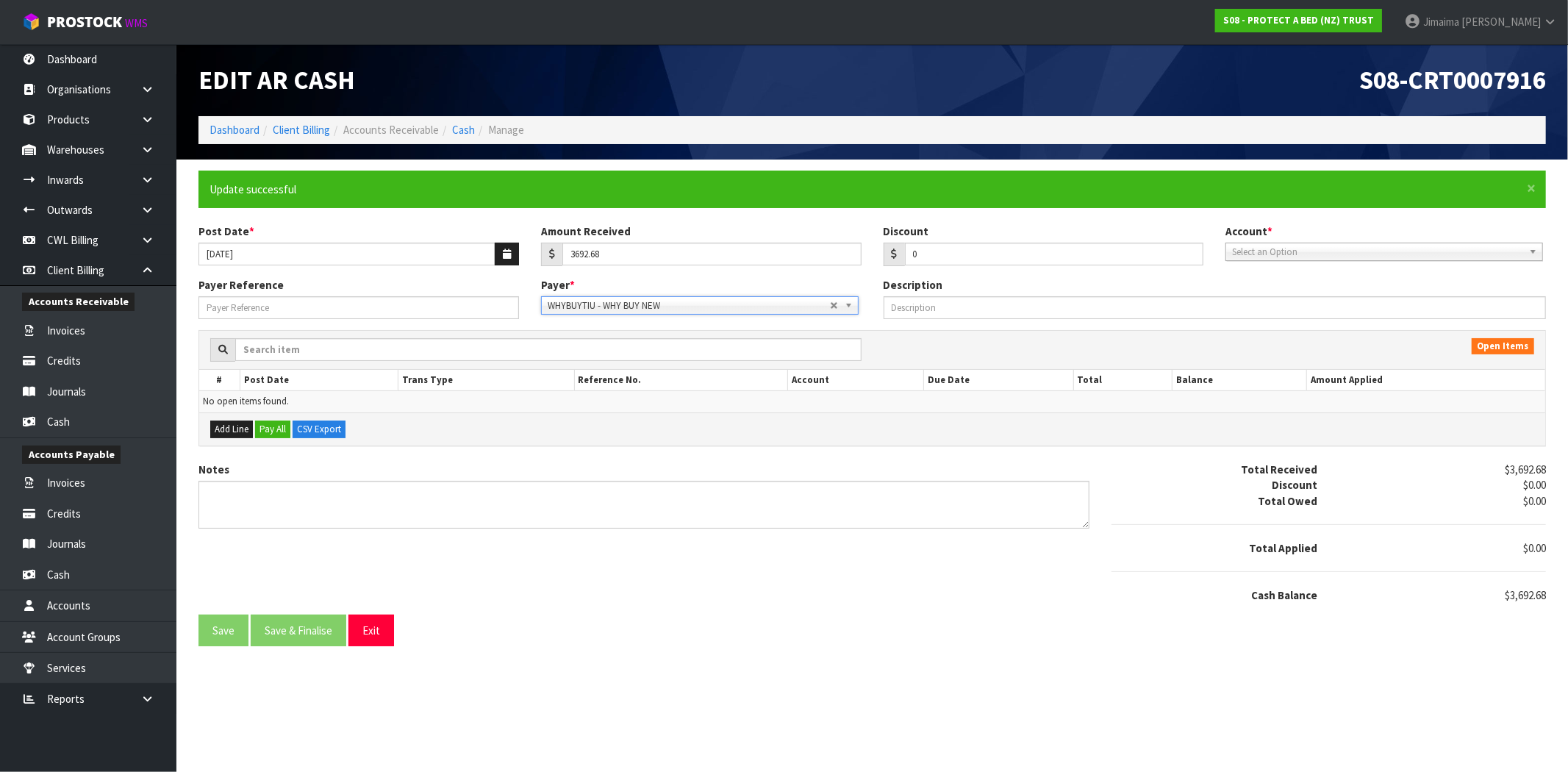
click at [663, 311] on span "WHYBUYTIU - WHY BUY NEW" at bounding box center [689, 306] width 282 height 17
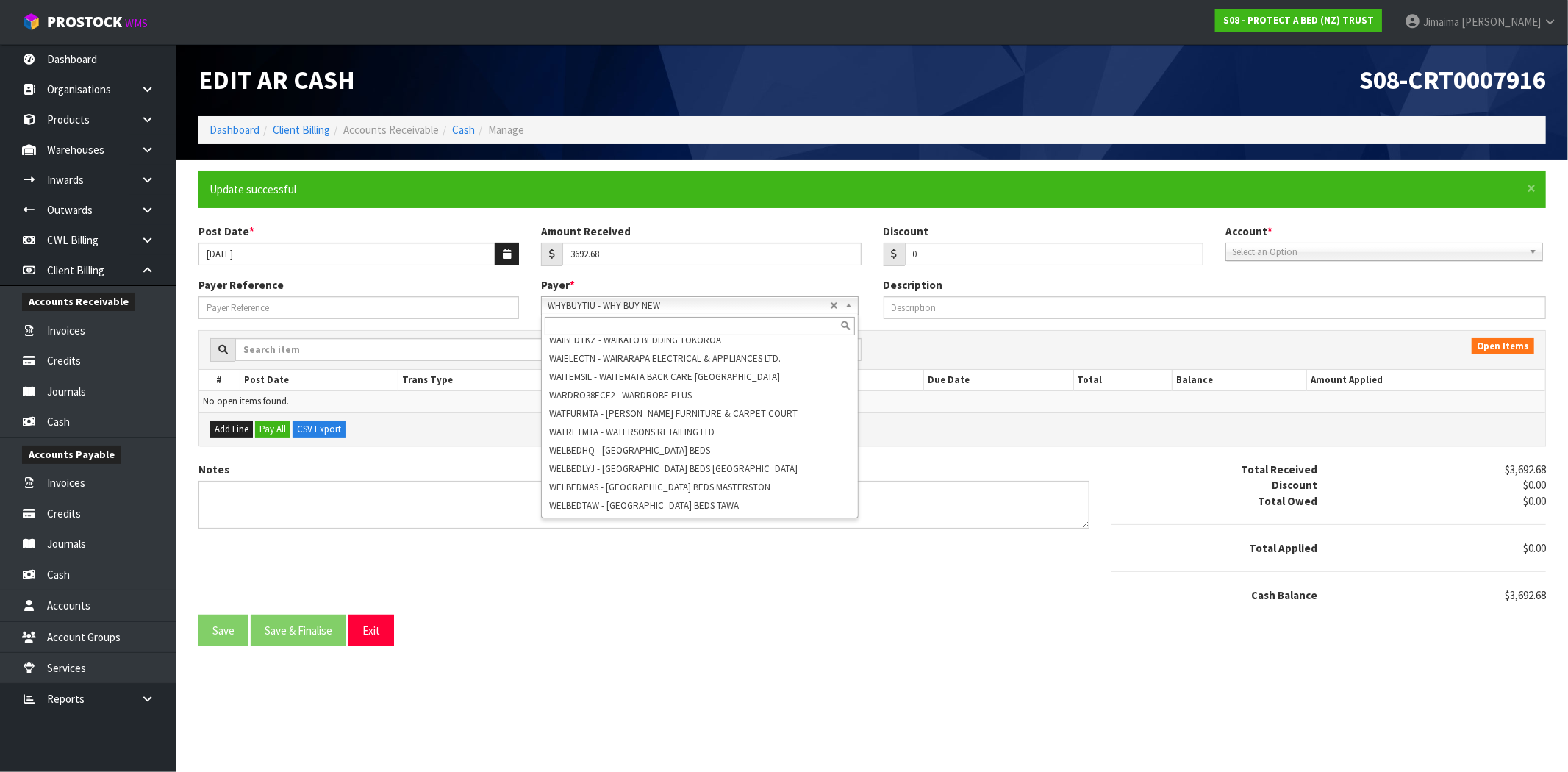
click at [649, 327] on input "text" at bounding box center [699, 325] width 310 height 18
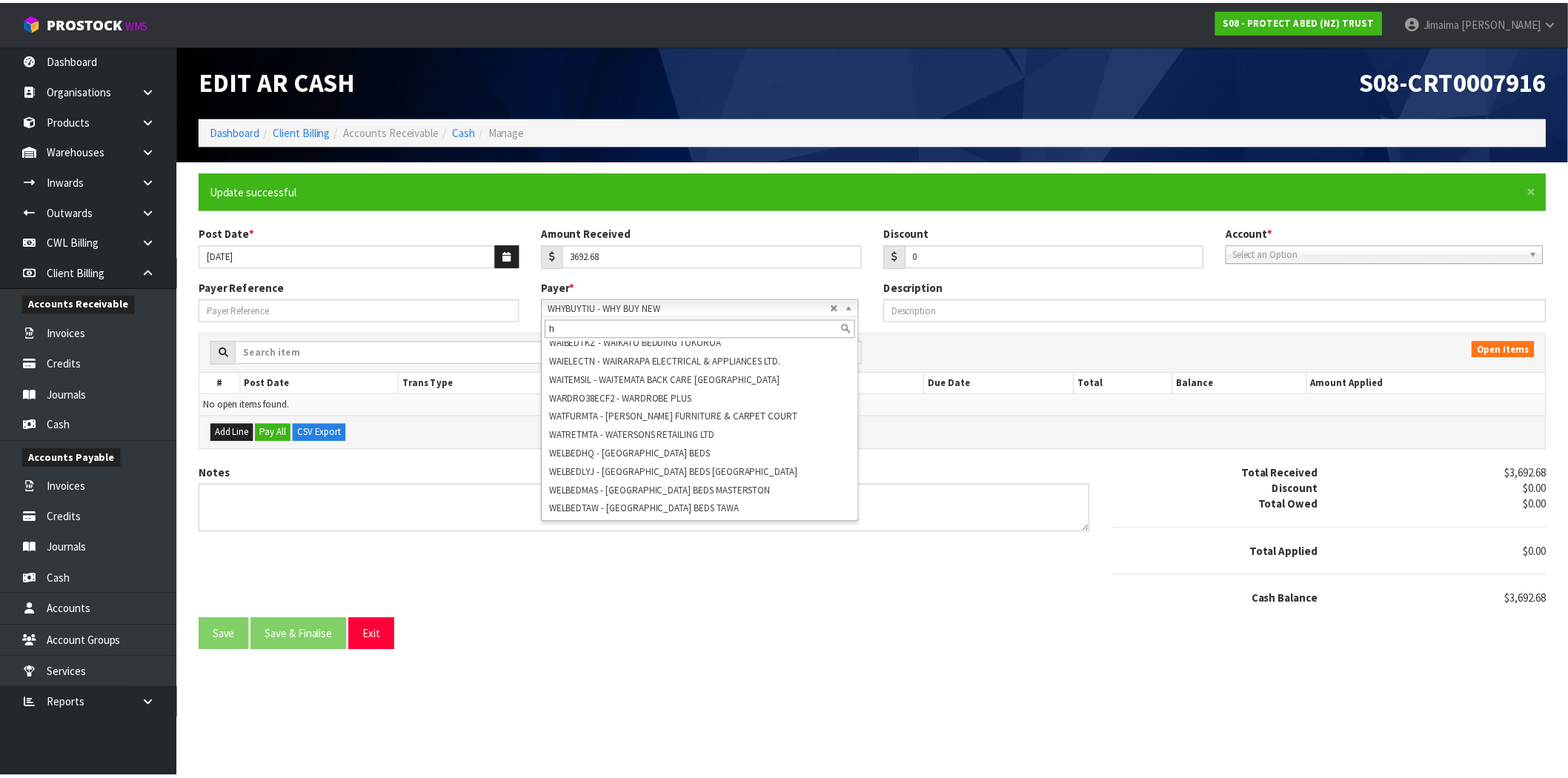
scroll to position [0, 0]
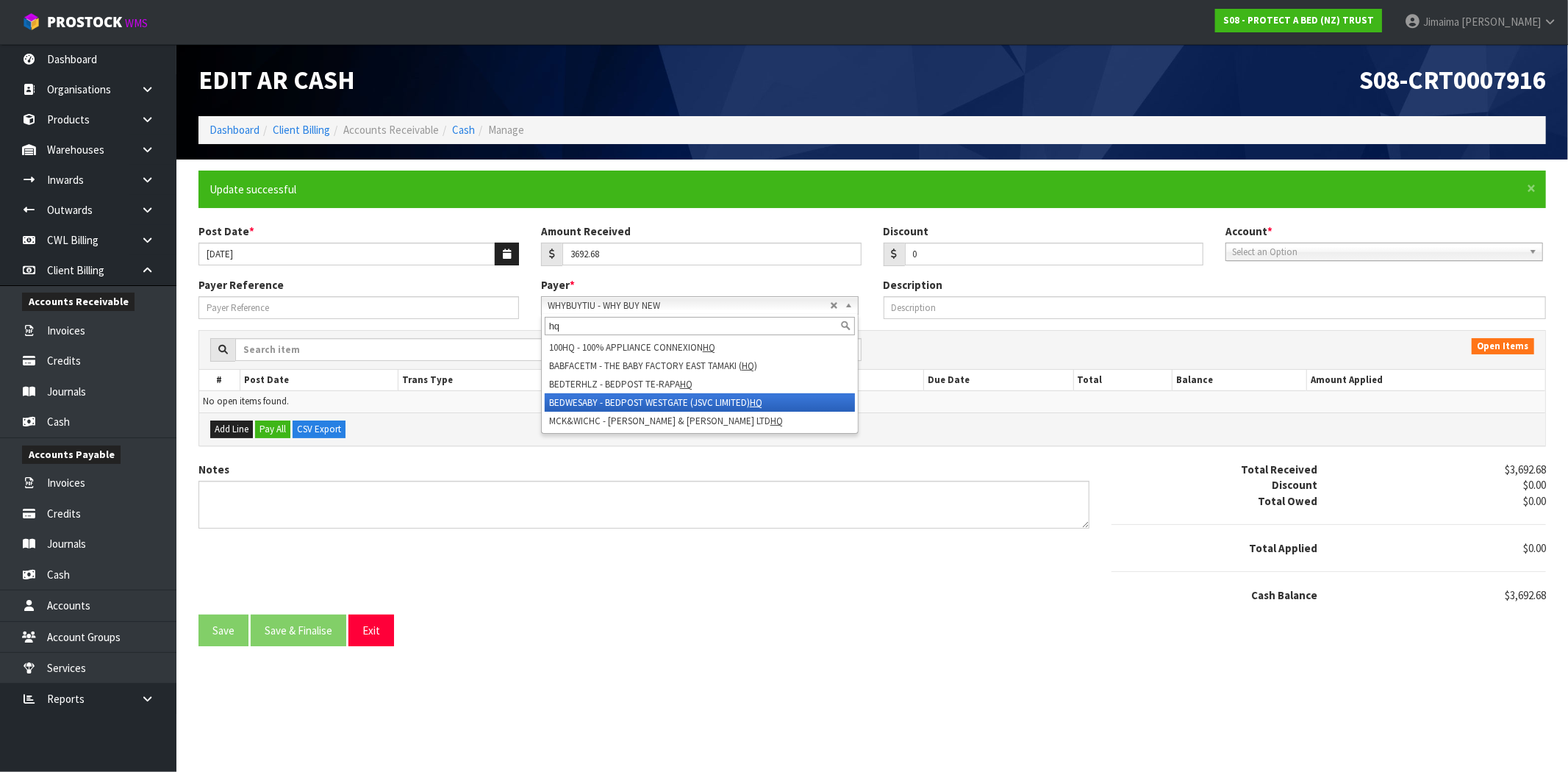
type input "hq"
click at [621, 393] on li "BEDWESABY - BEDPOST WESTGATE (JSVC LIMITED) HQ" at bounding box center [699, 402] width 310 height 18
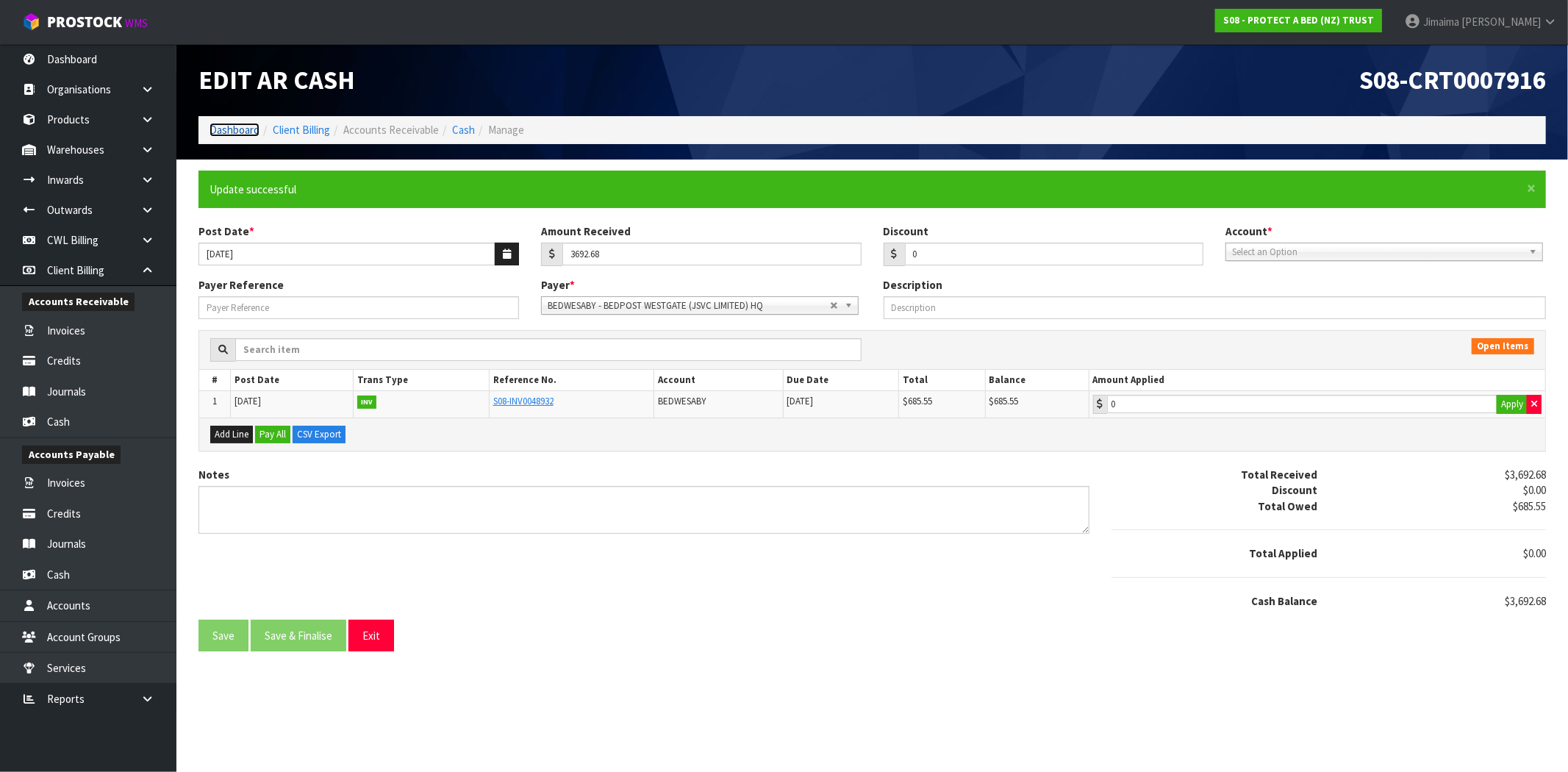
click at [246, 122] on link "Dashboard" at bounding box center [234, 129] width 50 height 14
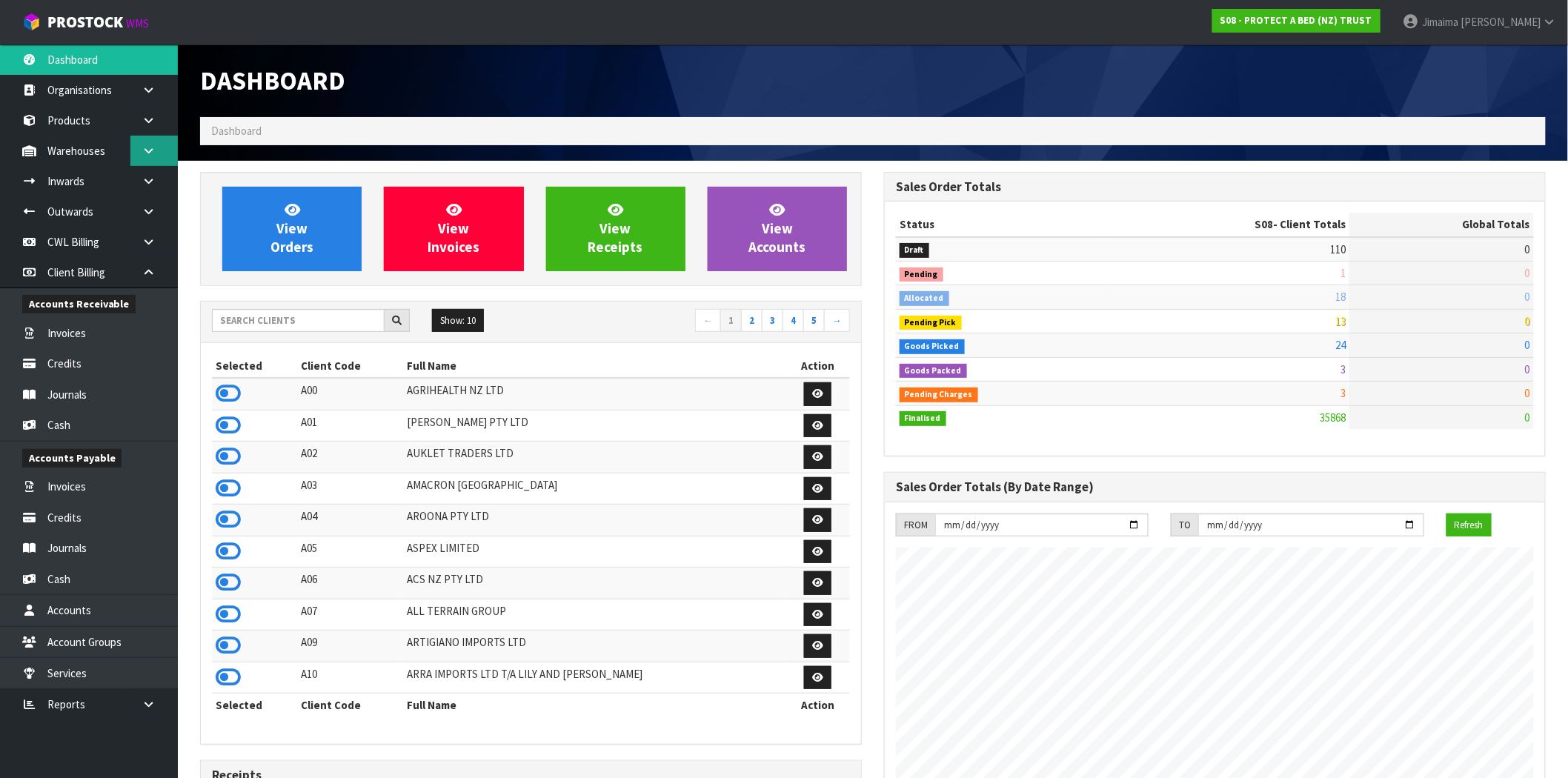
drag, startPoint x: 139, startPoint y: 144, endPoint x: 151, endPoint y: 163, distance: 22.5
click at [141, 144] on link at bounding box center [154, 151] width 48 height 30
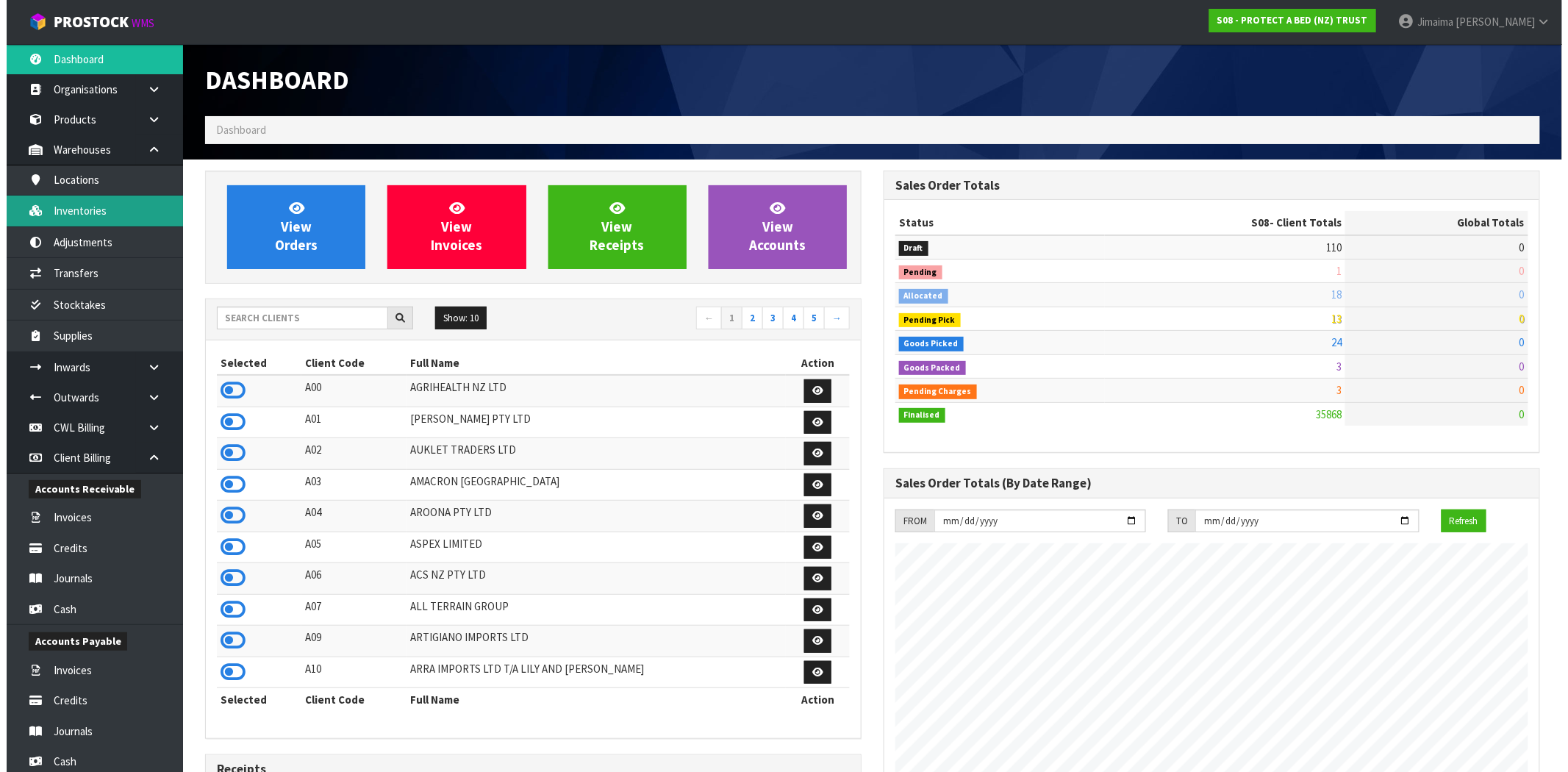
scroll to position [1114, 678]
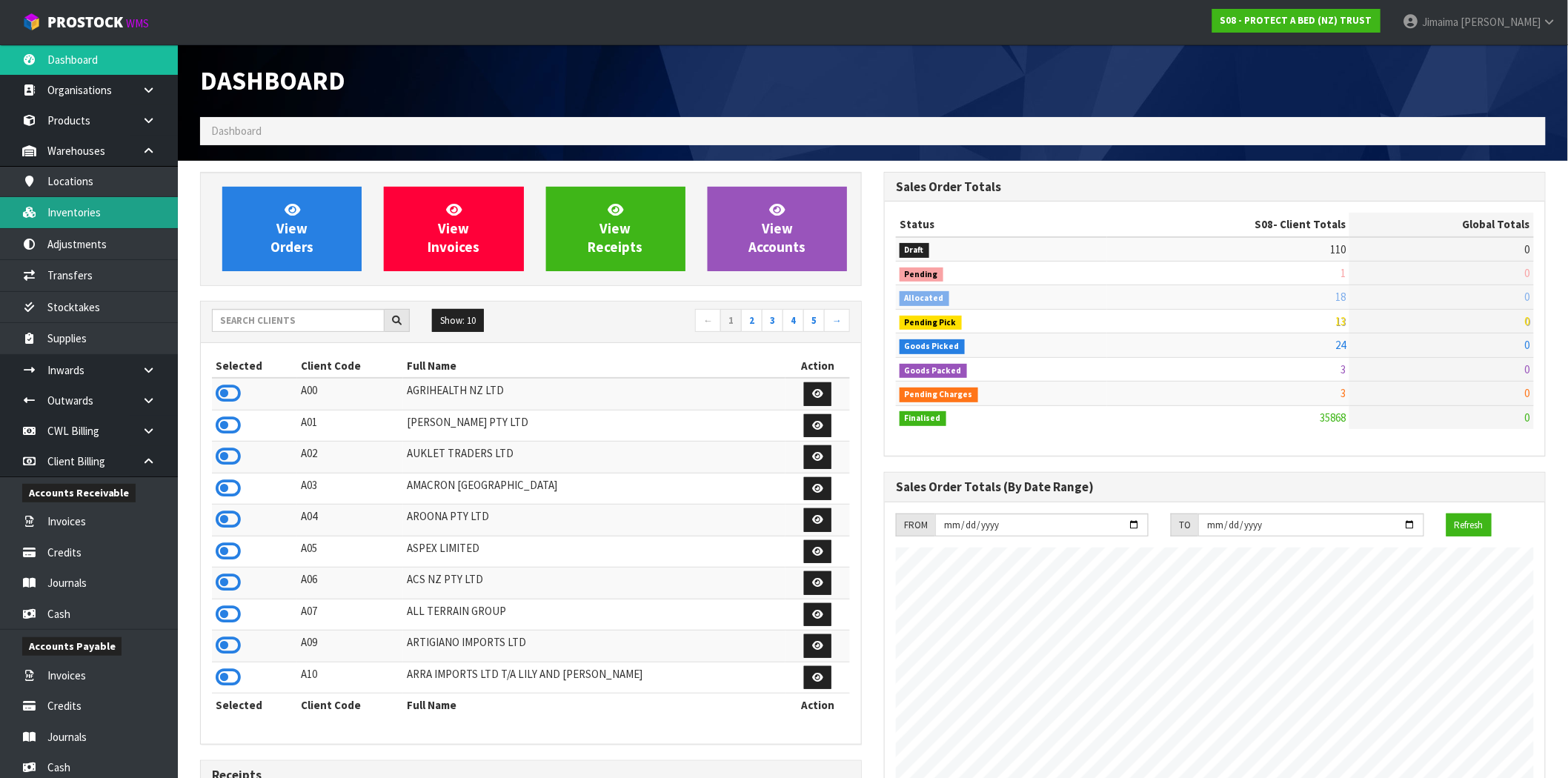
drag, startPoint x: 104, startPoint y: 212, endPoint x: 239, endPoint y: 203, distance: 135.3
click at [102, 212] on link "Inventories" at bounding box center [89, 212] width 178 height 30
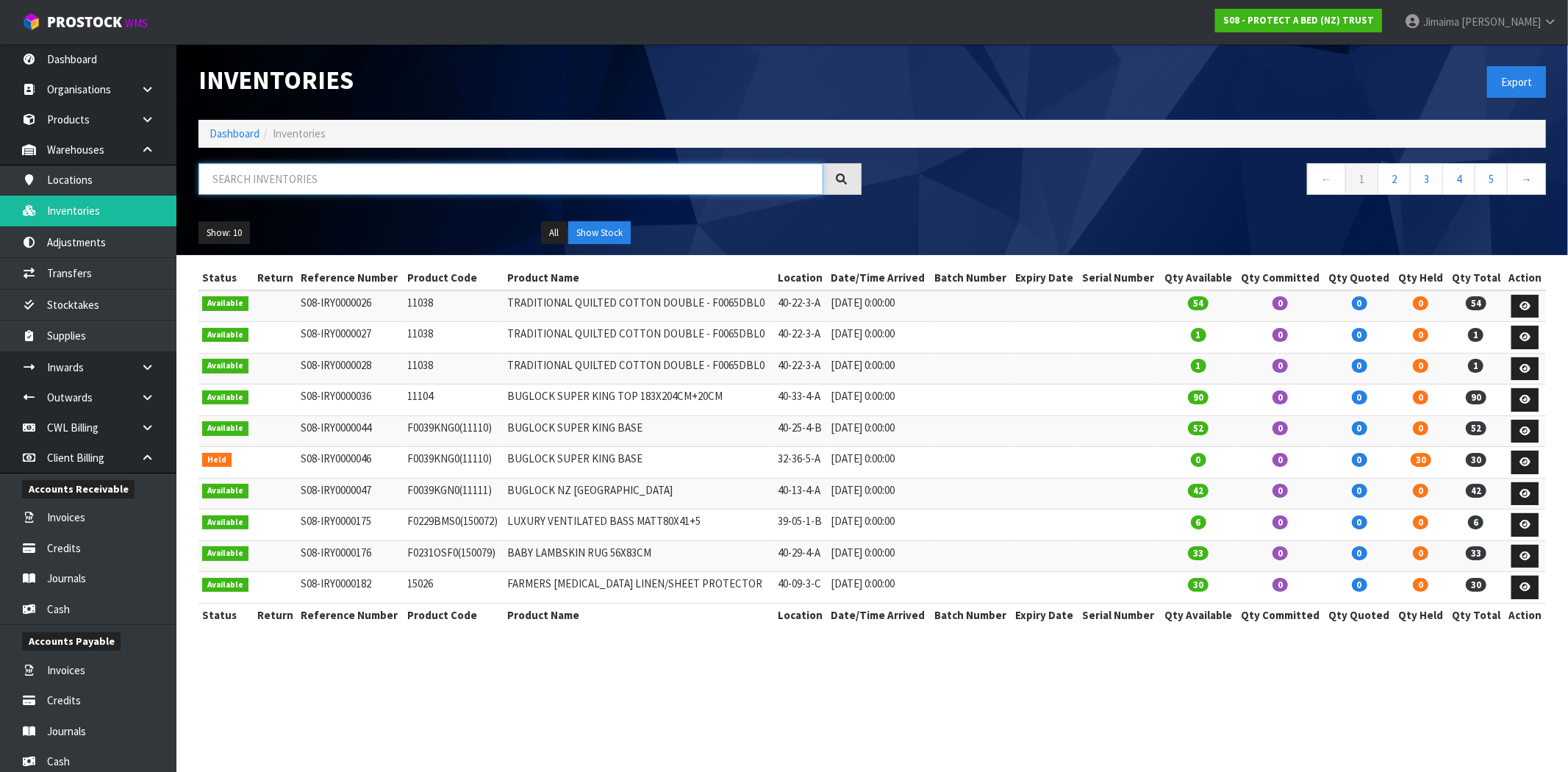
click at [311, 171] on input "text" at bounding box center [510, 179] width 625 height 31
paste input "F0589QUE0"
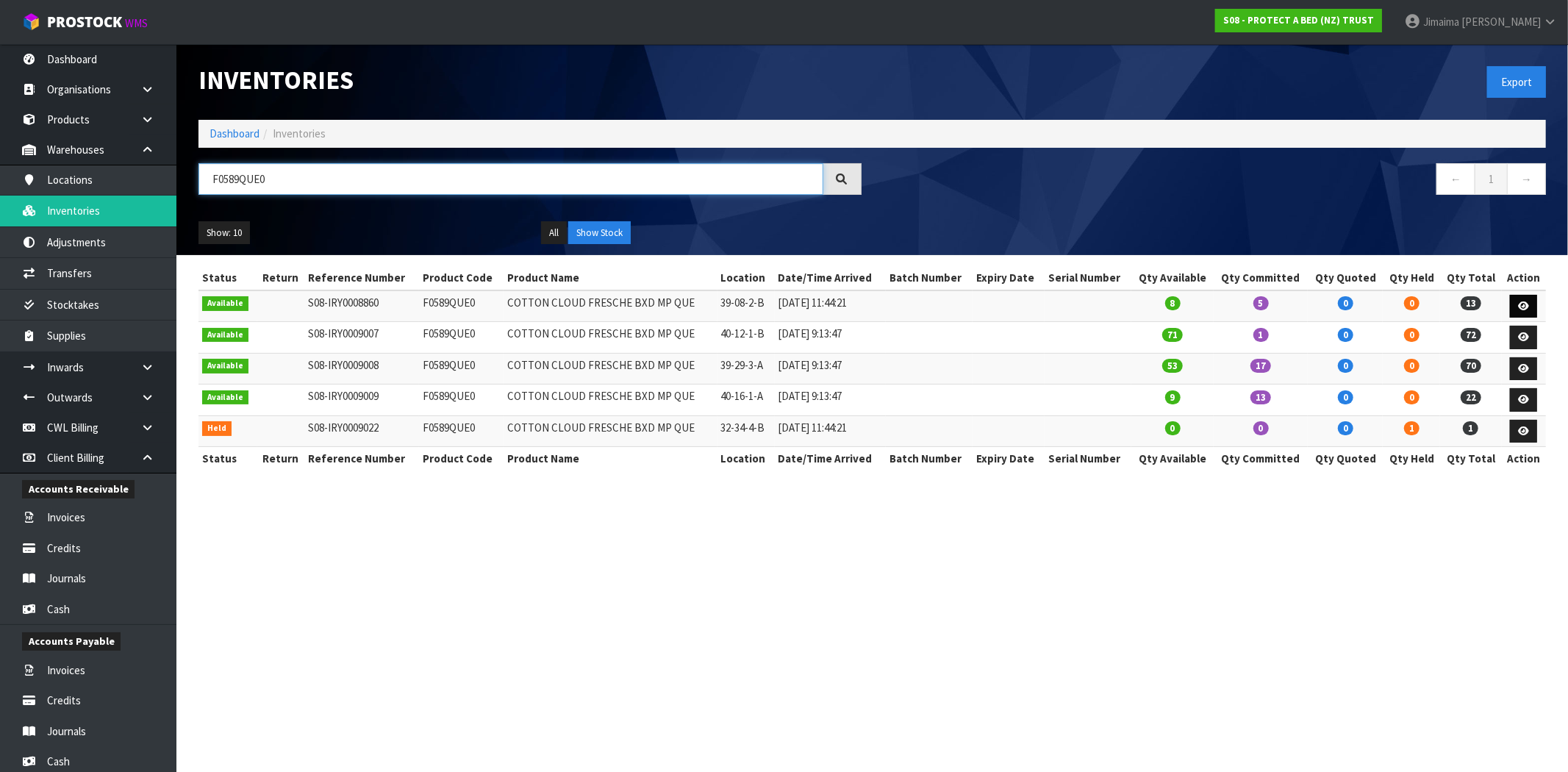
type input "F0589QUE0"
click at [1517, 302] on link at bounding box center [1523, 306] width 27 height 24
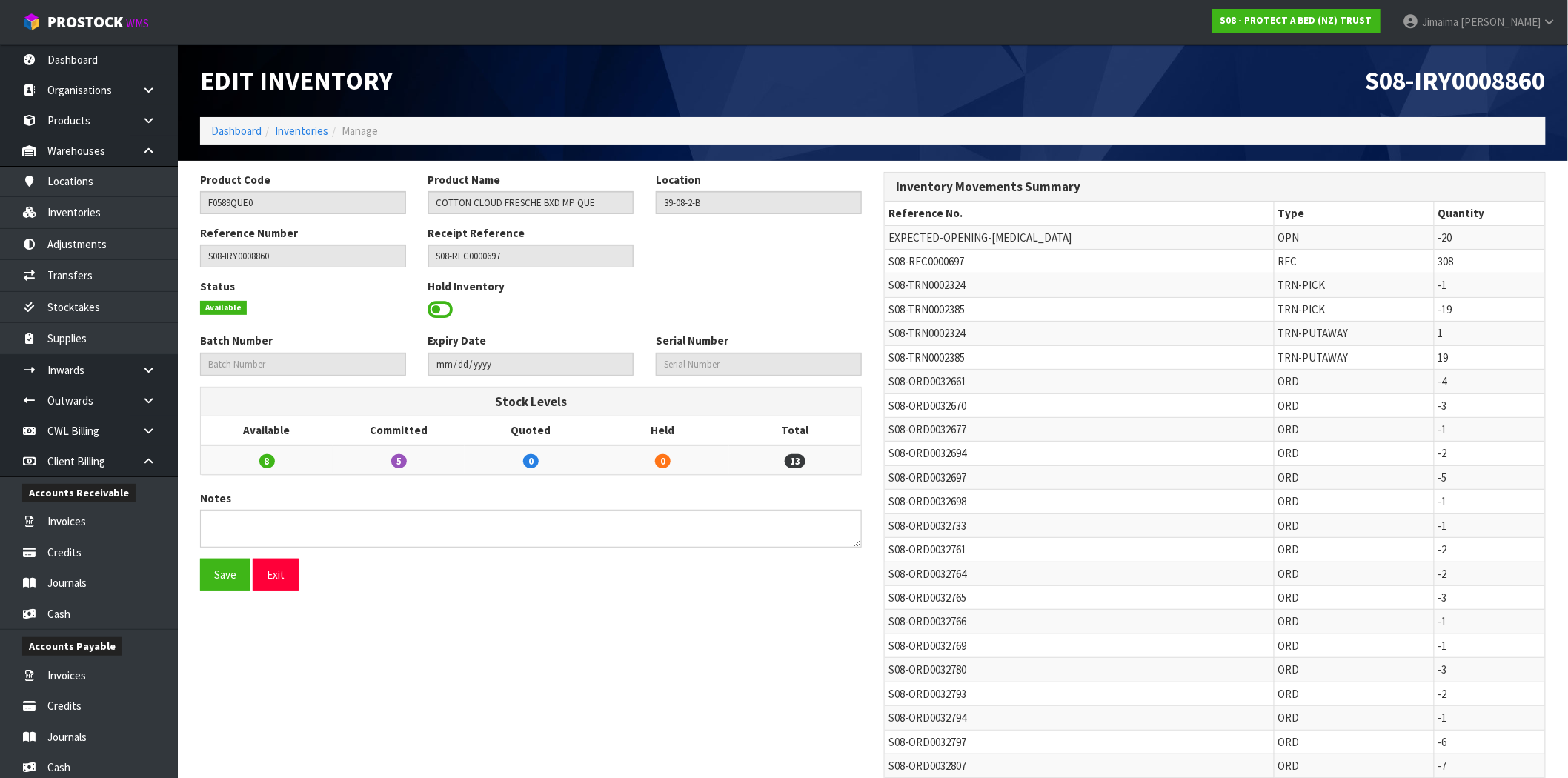
click at [511, 598] on div "Save Exit" at bounding box center [531, 580] width 684 height 43
click at [302, 134] on link "Inventories" at bounding box center [301, 130] width 54 height 14
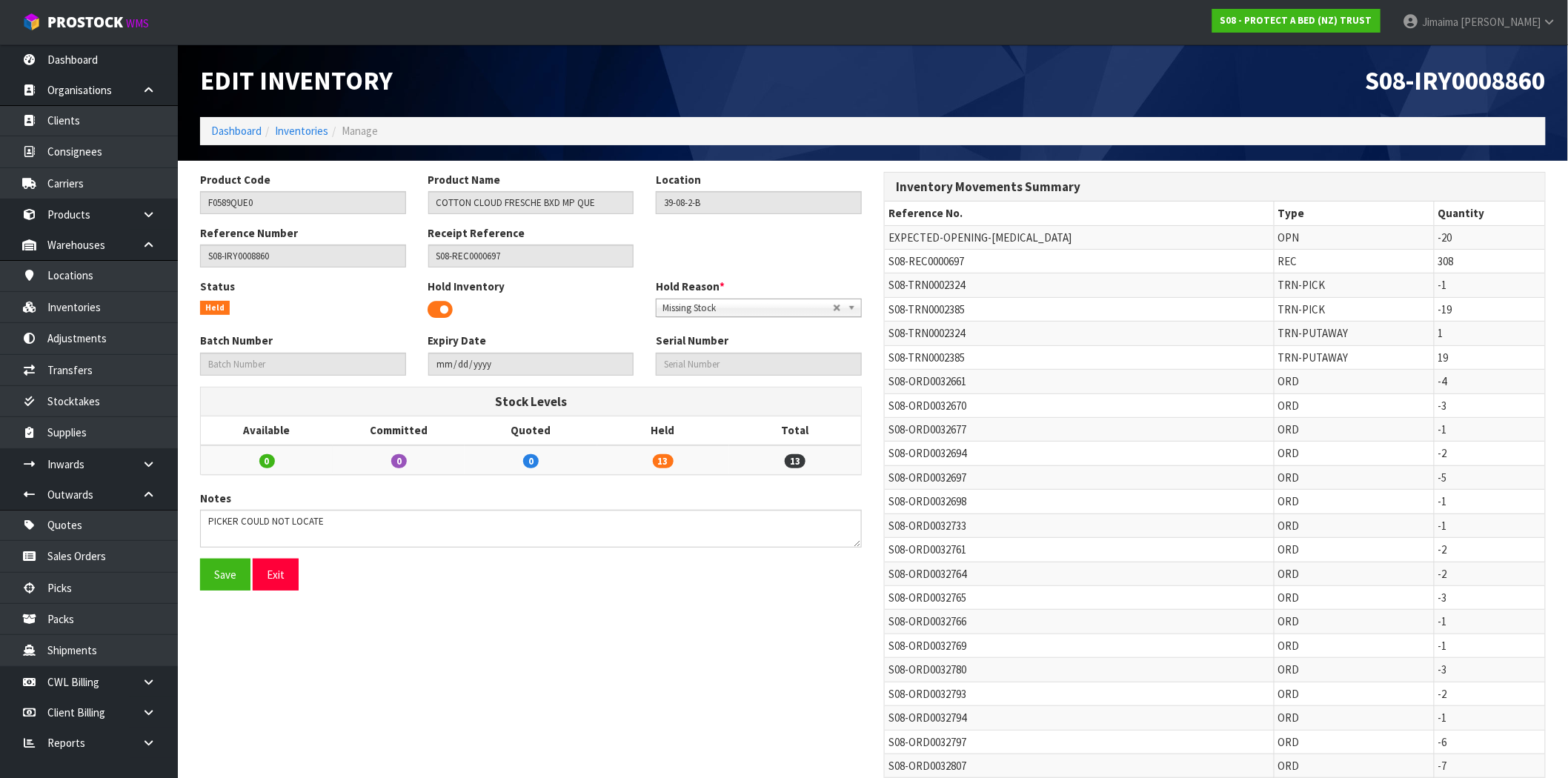
click at [223, 574] on button "Save" at bounding box center [225, 574] width 50 height 32
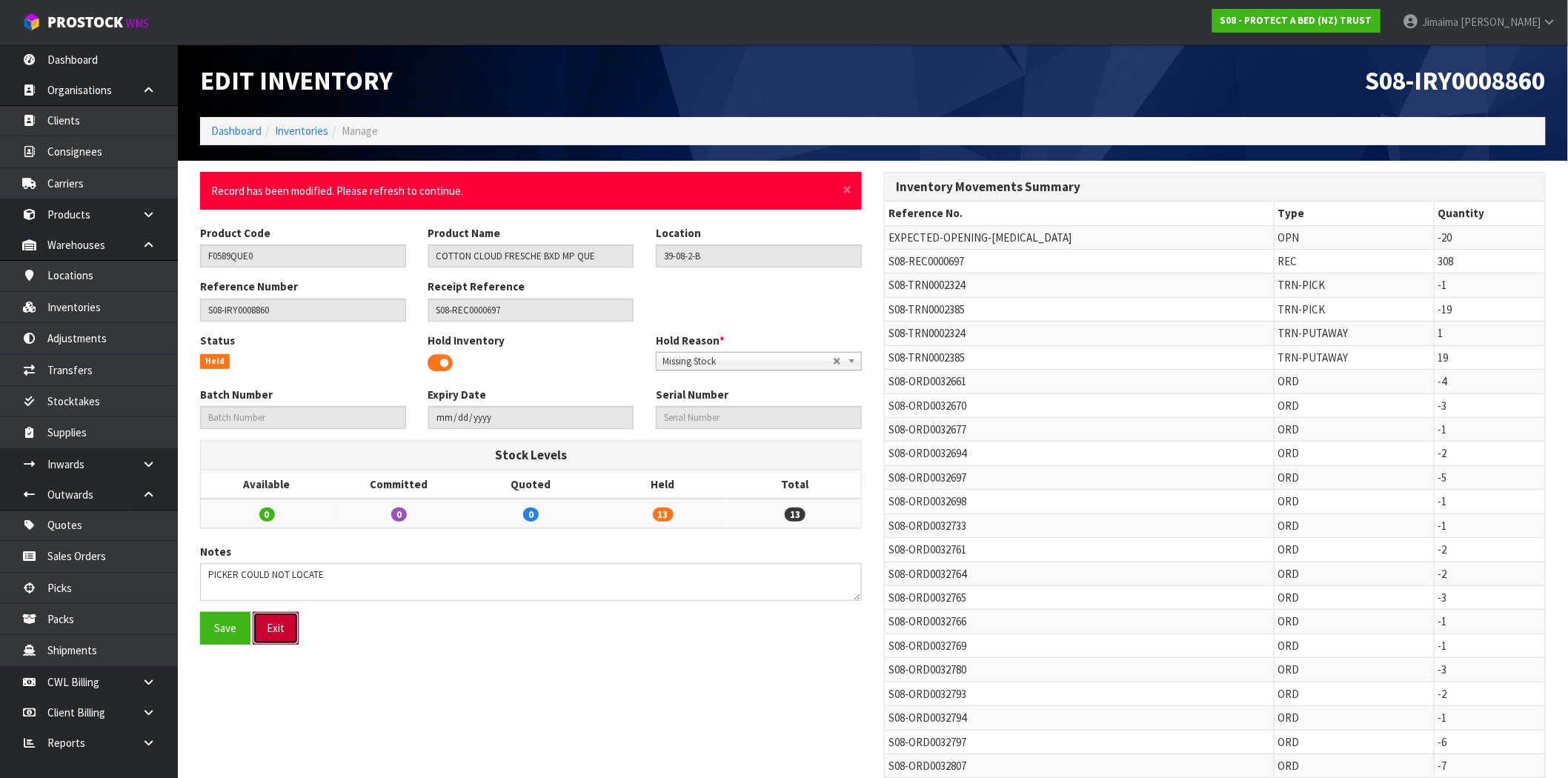
click at [284, 630] on button "Exit" at bounding box center [276, 628] width 46 height 32
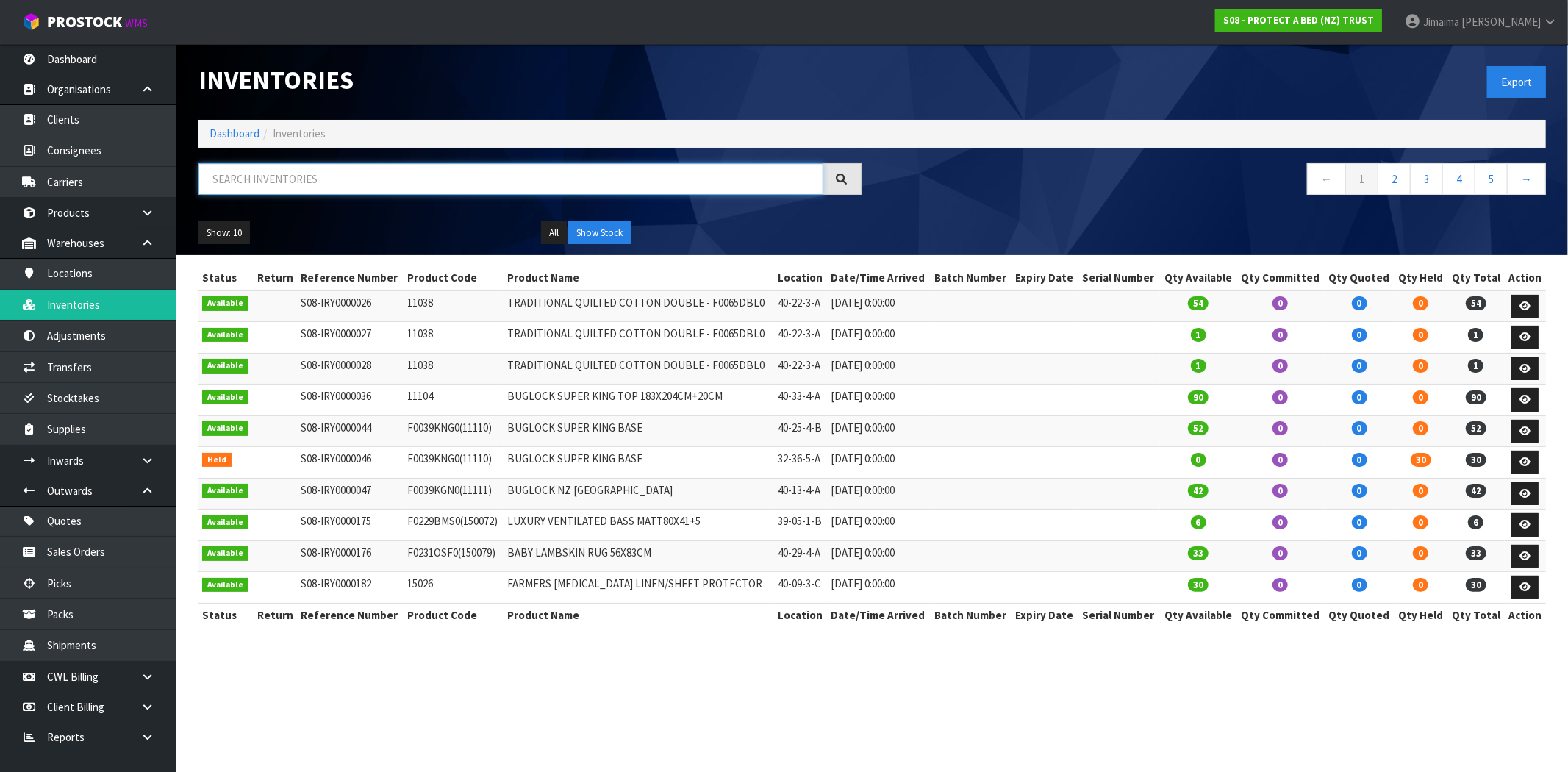
click at [365, 170] on input "text" at bounding box center [510, 179] width 625 height 31
paste input "2125"
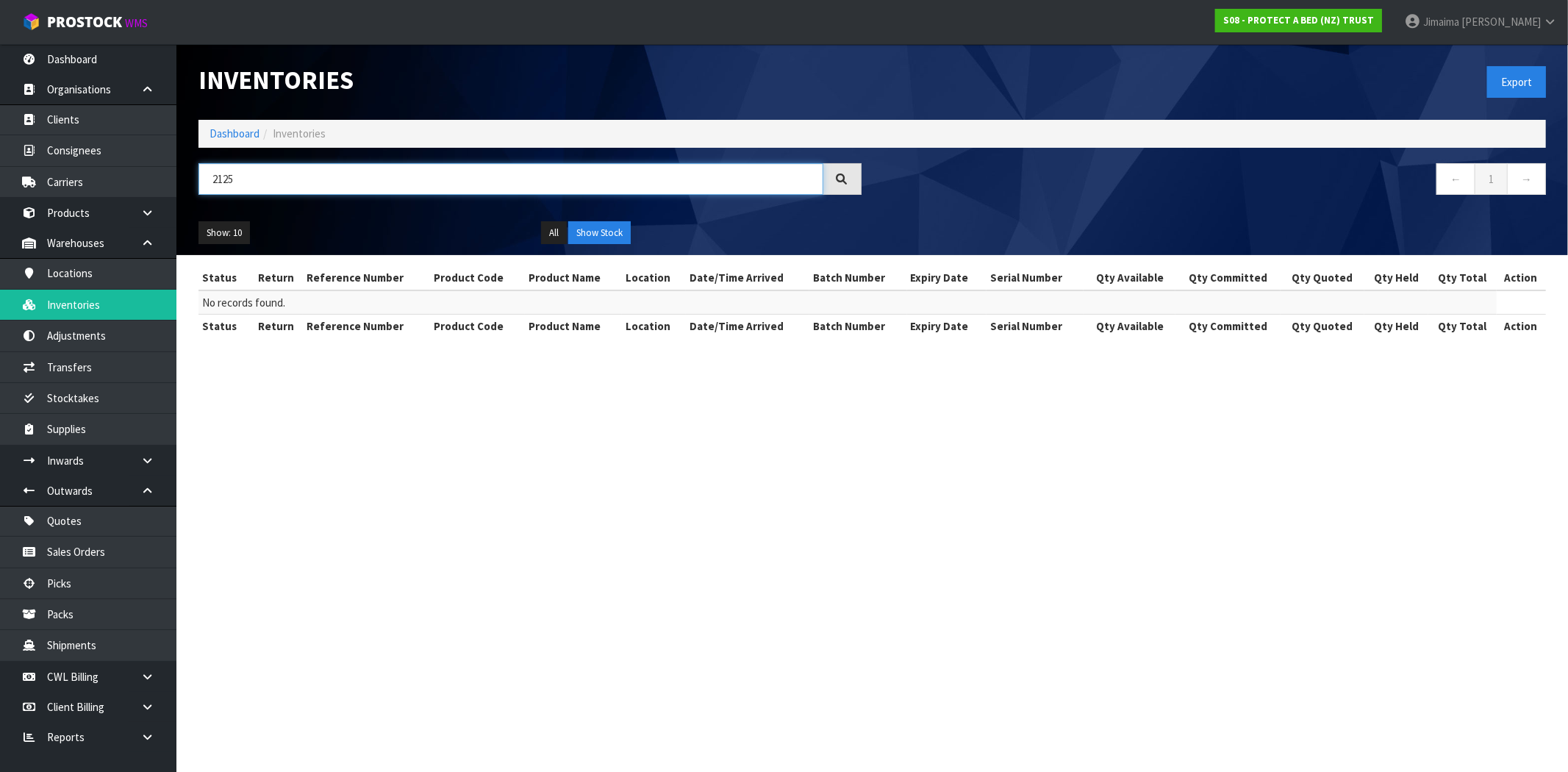
type input "2125"
click at [243, 136] on link "Dashboard" at bounding box center [234, 134] width 50 height 14
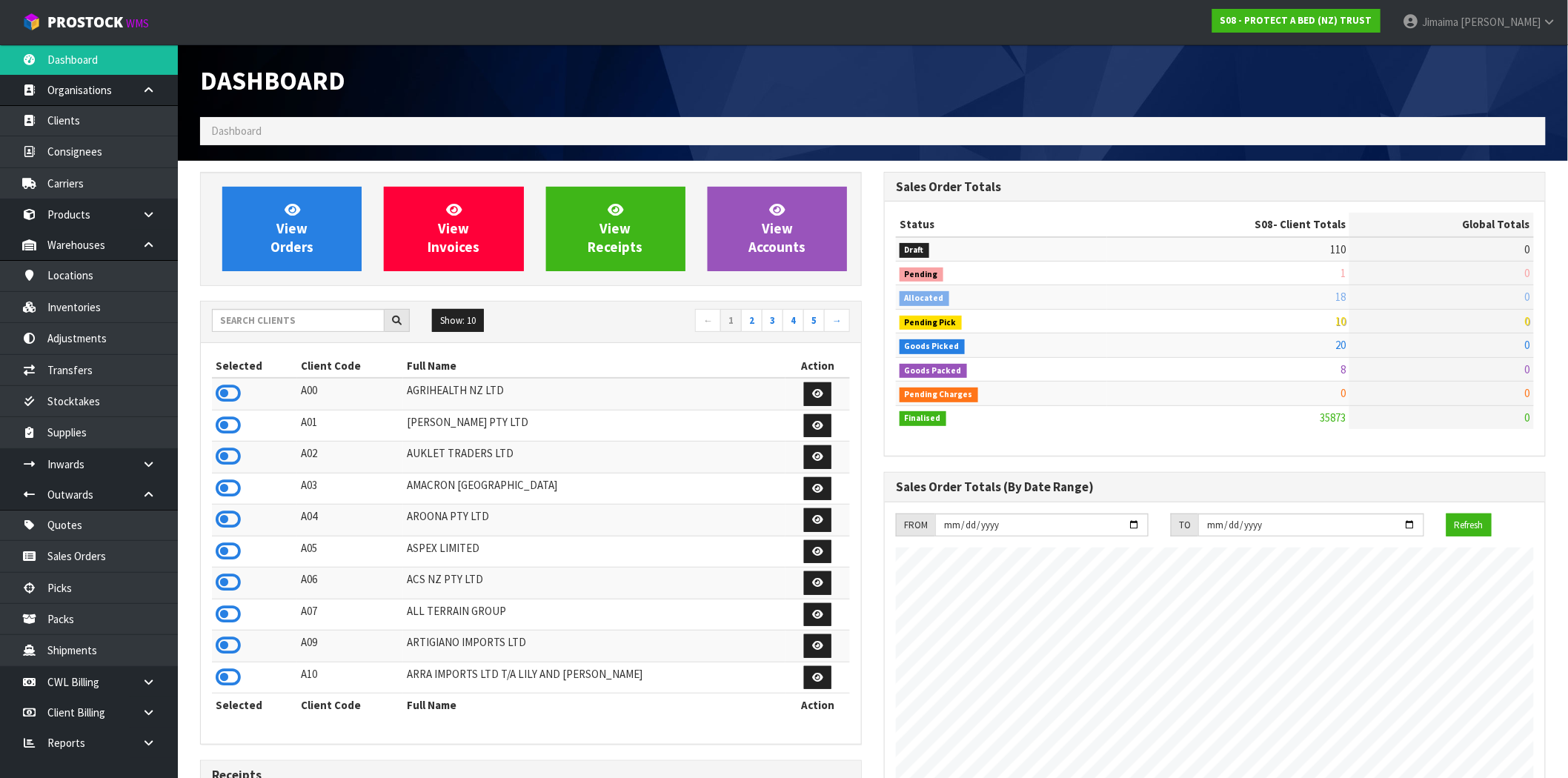
scroll to position [1123, 684]
click at [145, 710] on icon at bounding box center [149, 712] width 14 height 11
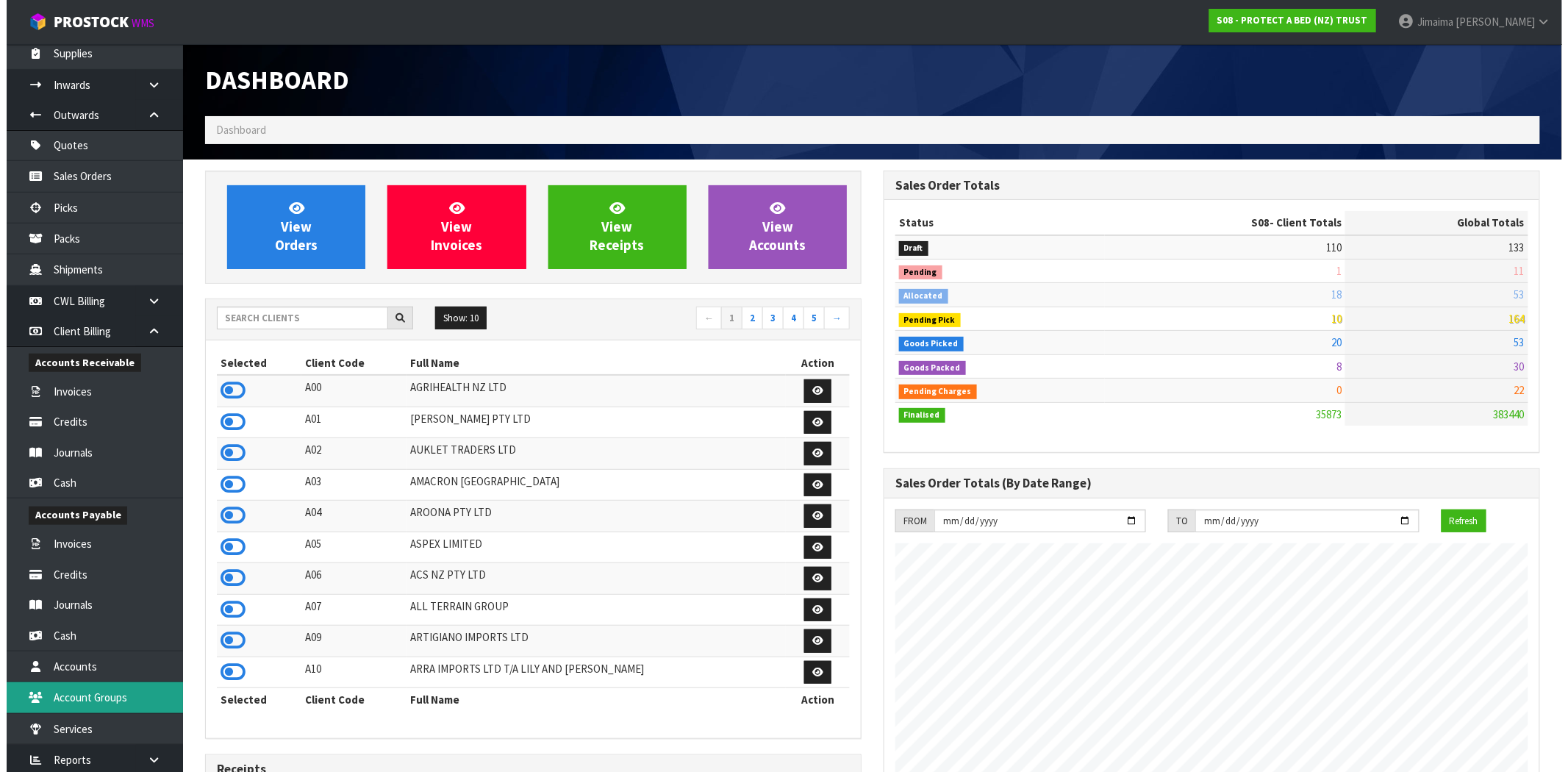
scroll to position [388, 0]
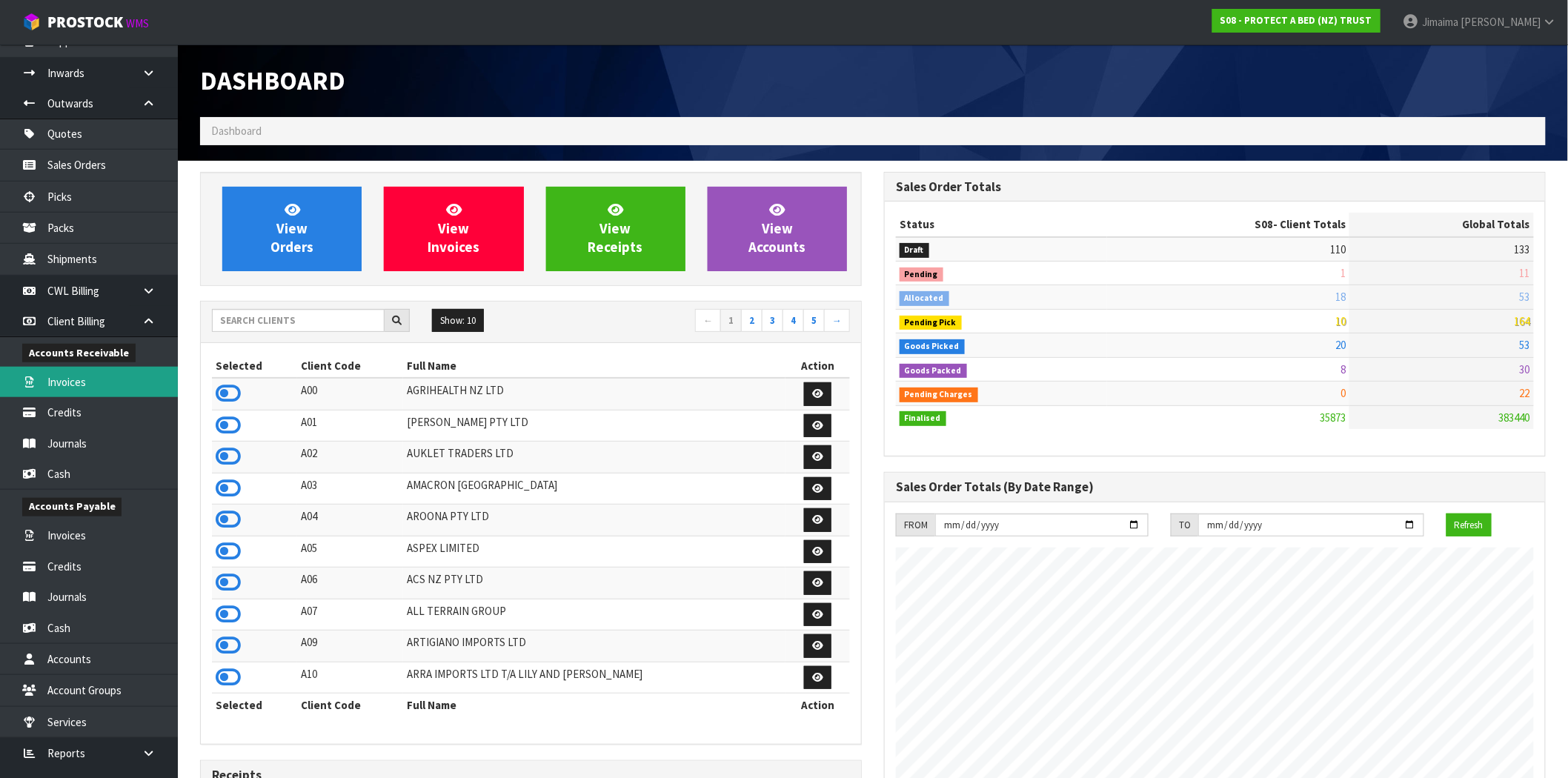
click at [111, 367] on link "Invoices" at bounding box center [89, 382] width 178 height 30
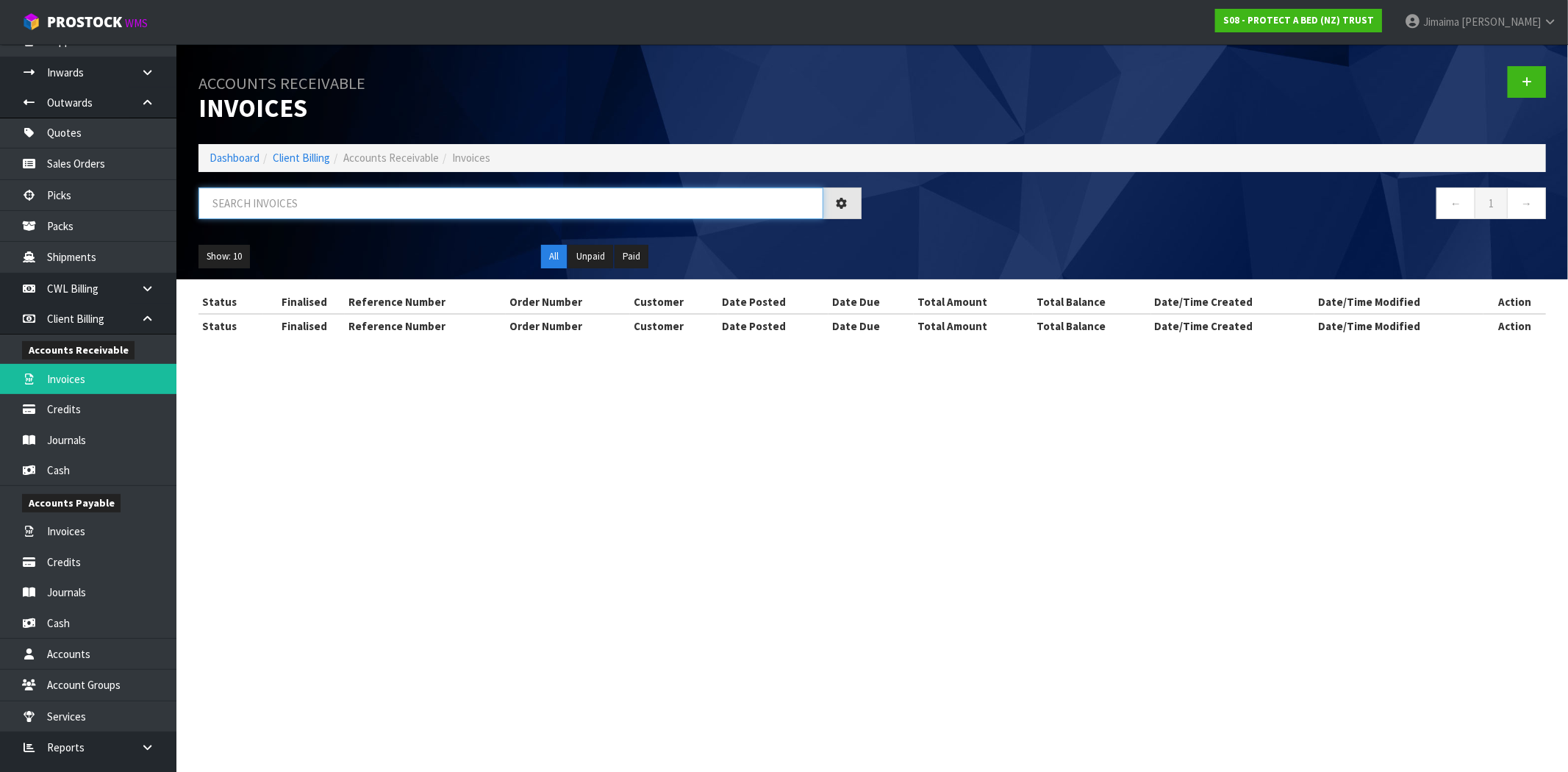
click at [289, 195] on input "text" at bounding box center [510, 203] width 625 height 31
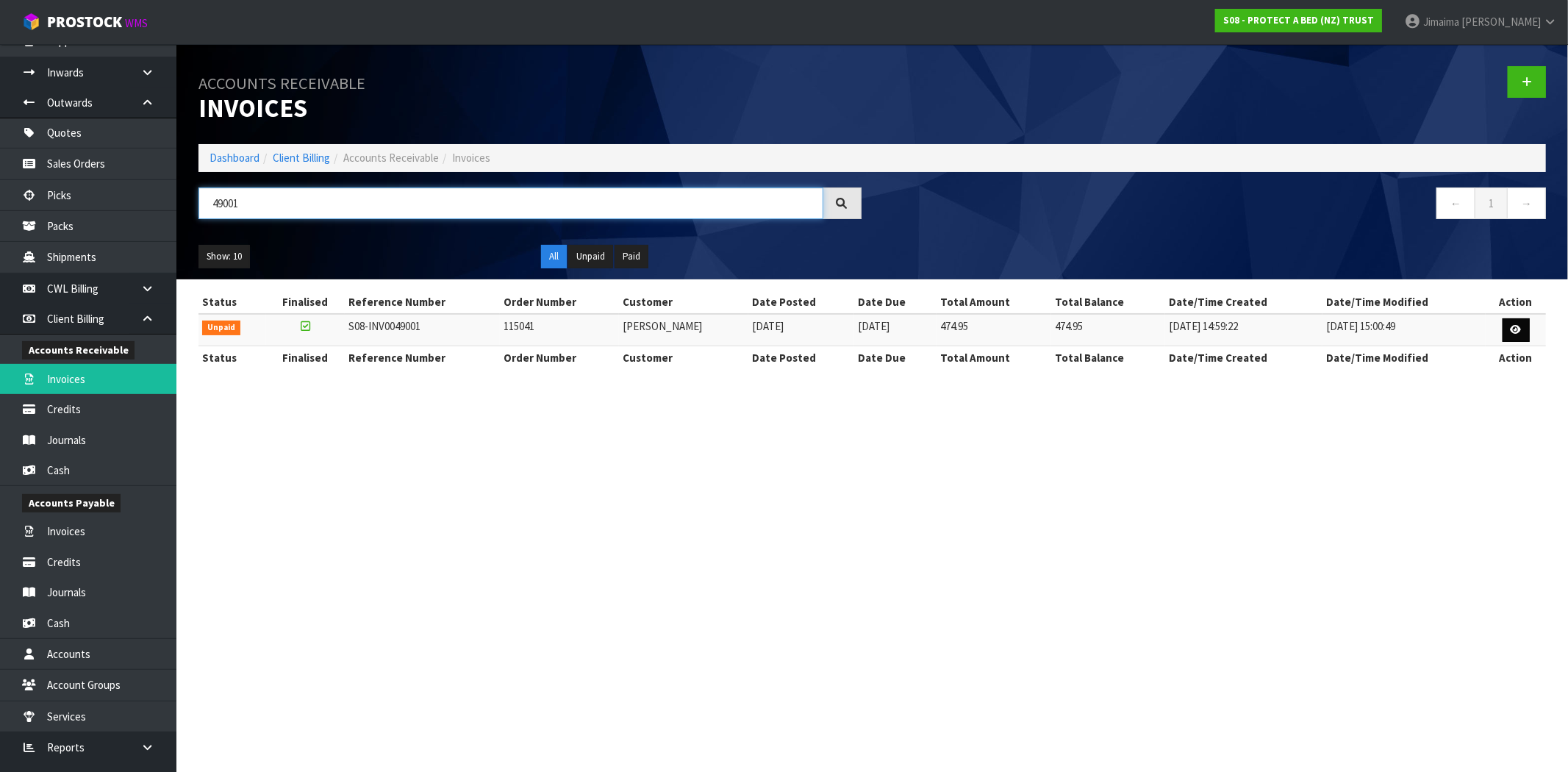
type input "49001"
click at [1511, 323] on link at bounding box center [1516, 330] width 27 height 24
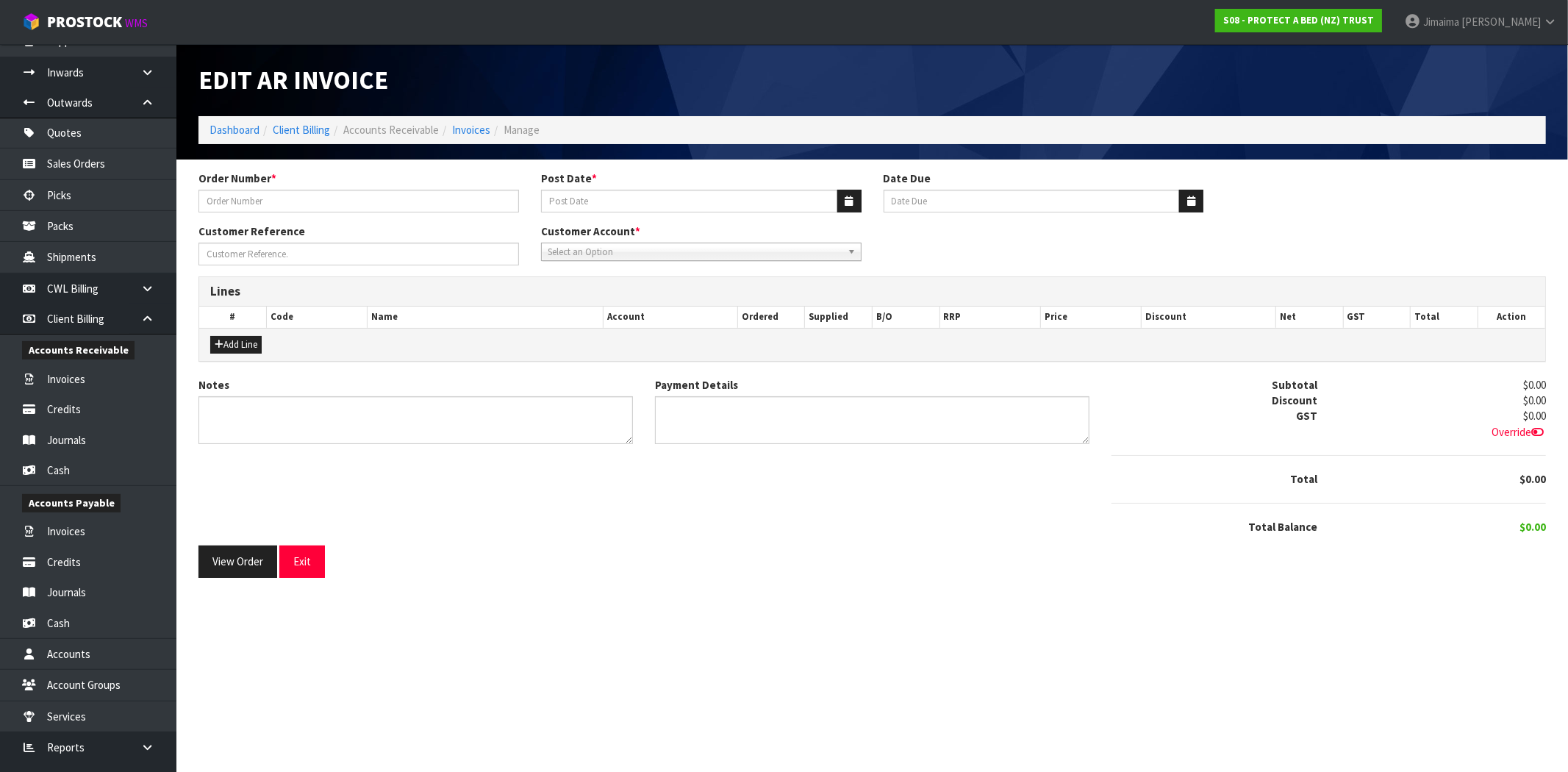
type input "115041"
type input "[DATE]"
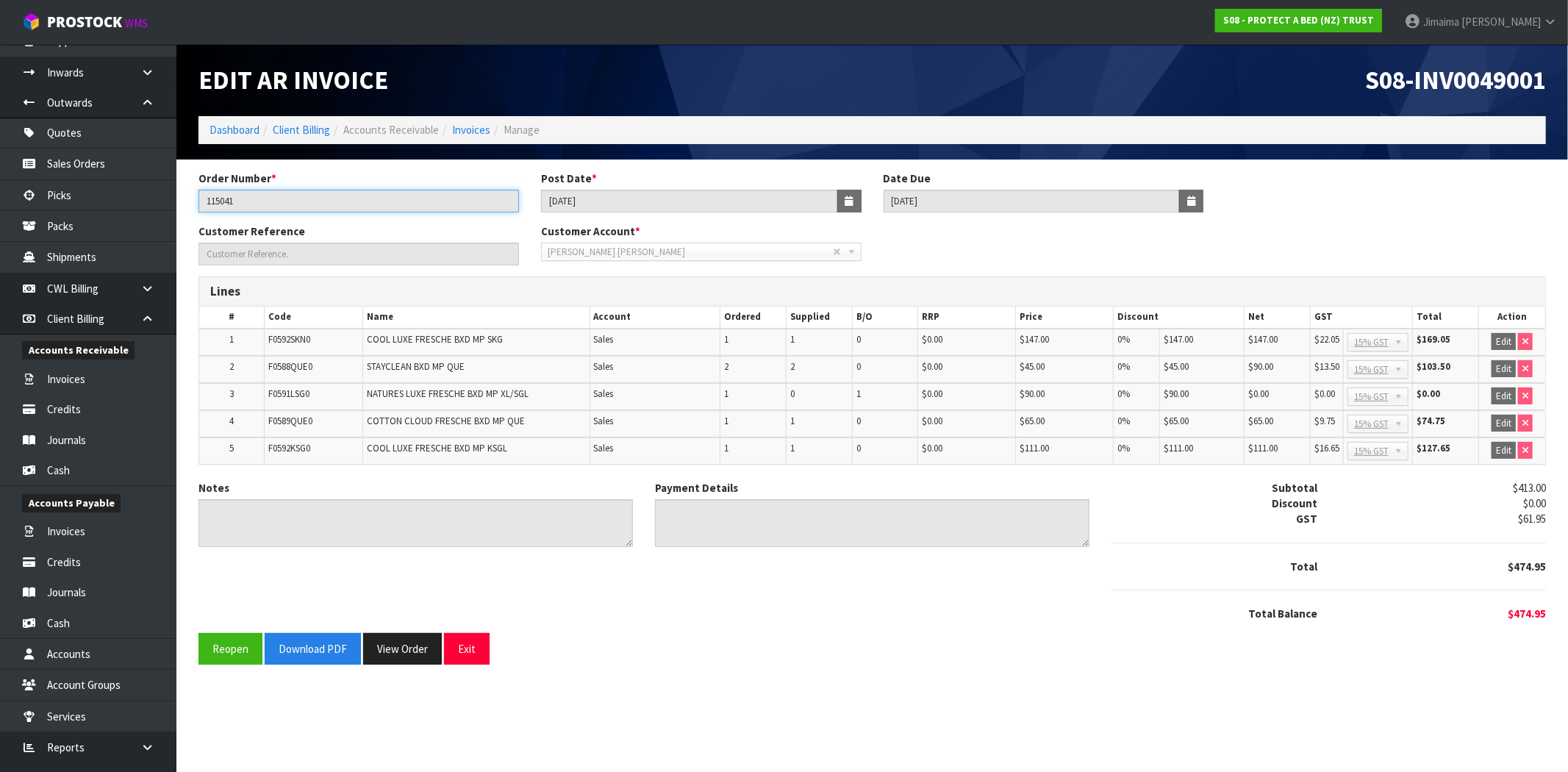
click at [216, 208] on input "115041" at bounding box center [358, 201] width 321 height 23
click at [1525, 72] on span "S08-INV0049001" at bounding box center [1455, 80] width 181 height 31
copy span "INV0049001"
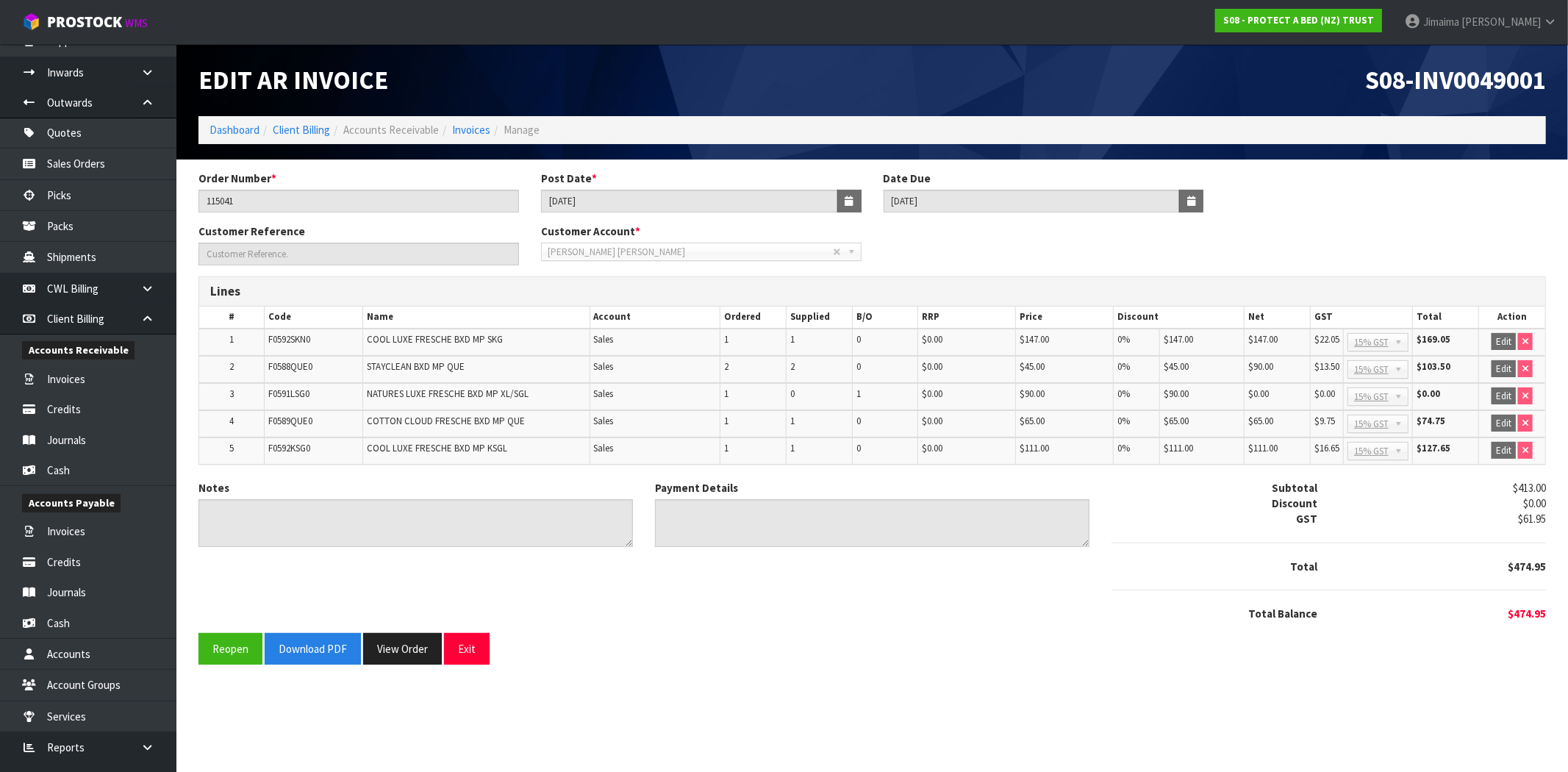
click at [1453, 96] on div "S08-INV0049001" at bounding box center [1215, 80] width 685 height 72
click at [1467, 78] on span "S08-INV0049001" at bounding box center [1455, 80] width 181 height 31
click at [288, 329] on td "F0592SKN0" at bounding box center [313, 342] width 99 height 27
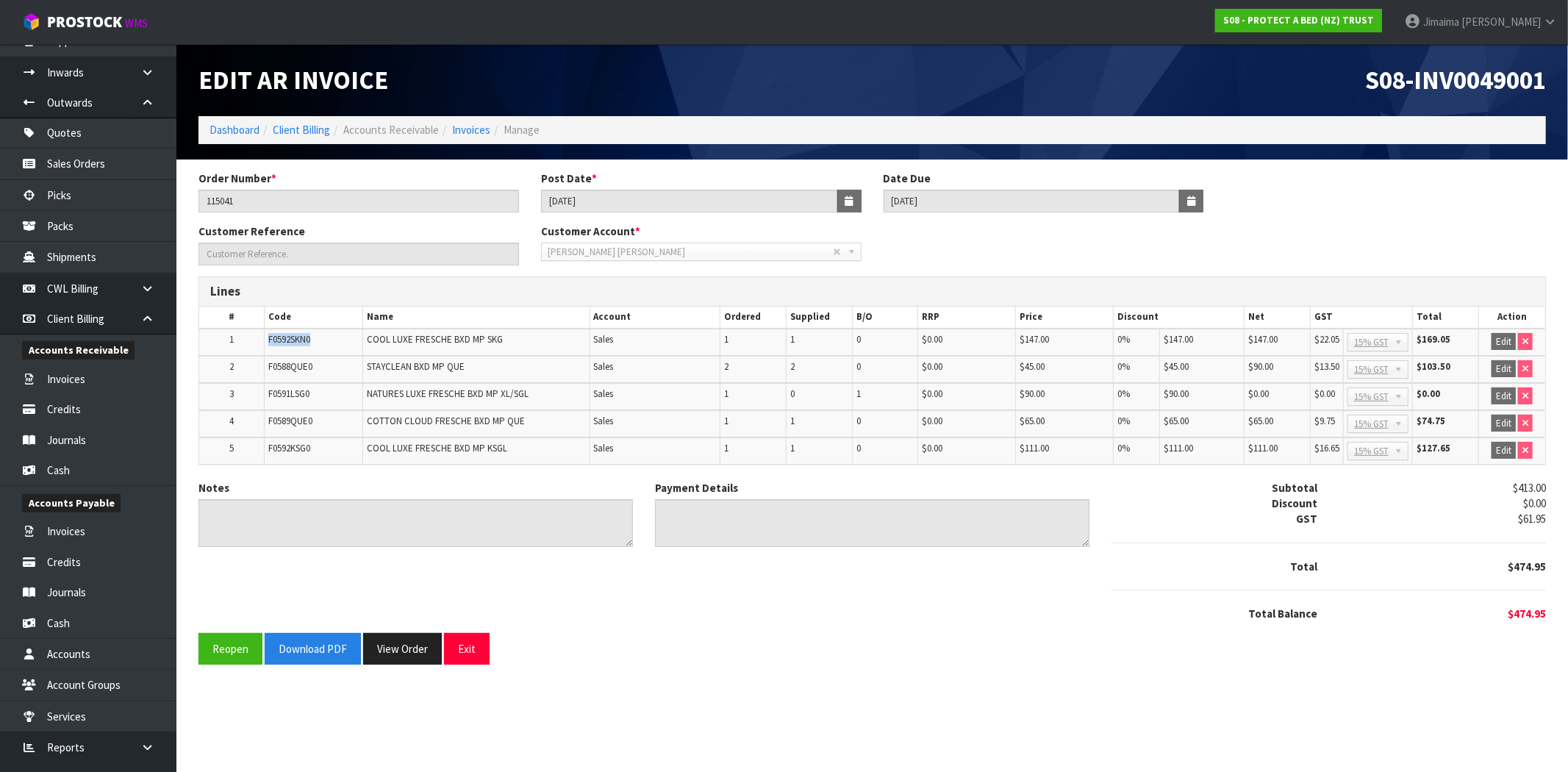
click at [288, 329] on td "F0592SKN0" at bounding box center [313, 342] width 99 height 27
copy span "F0592SKN0"
click at [293, 377] on td "F0588QUE0" at bounding box center [313, 369] width 99 height 27
click at [294, 377] on td "F0588QUE0" at bounding box center [313, 369] width 99 height 27
click at [285, 398] on td "F0591LSG0" at bounding box center [313, 396] width 99 height 27
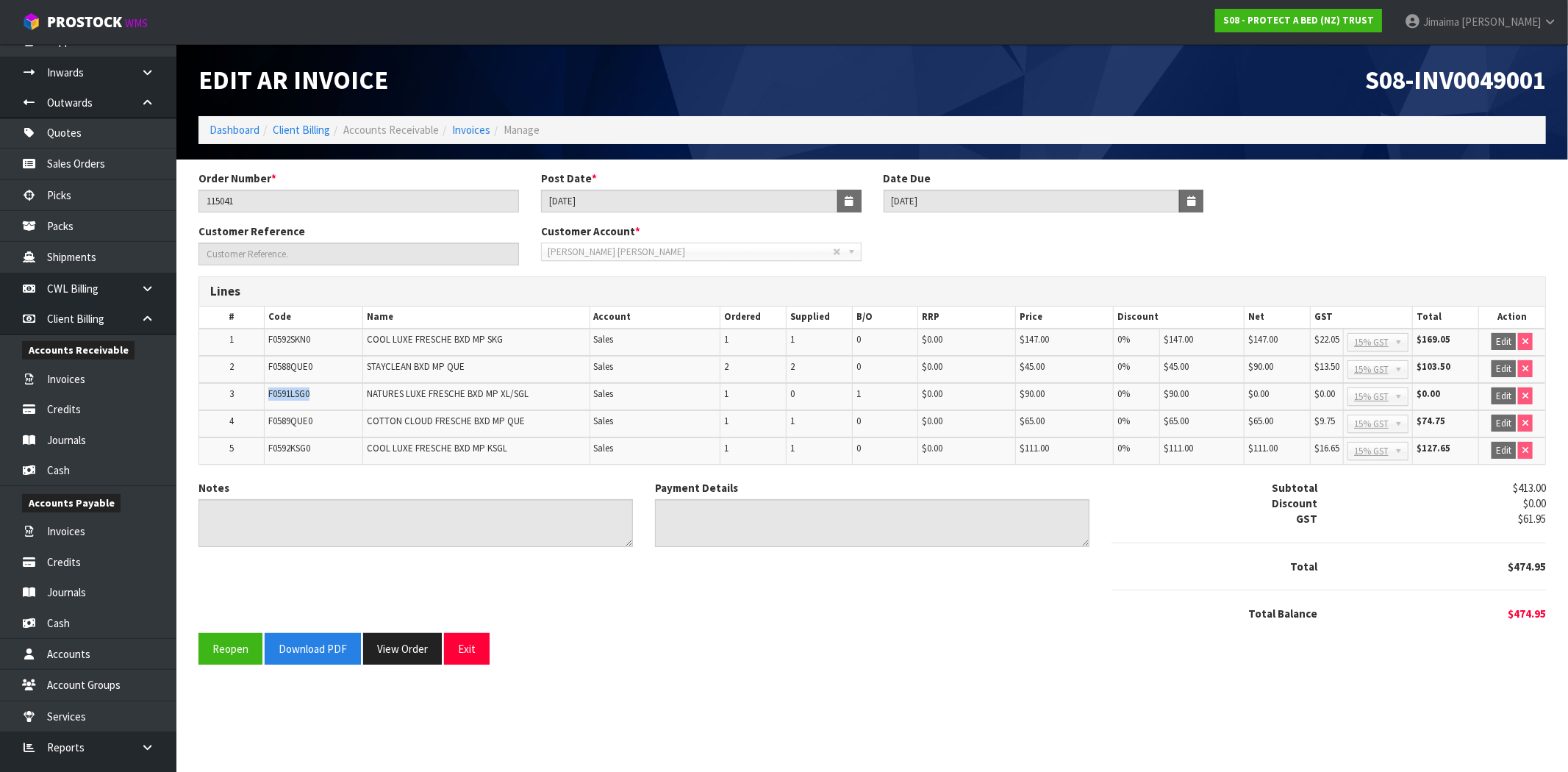
click at [285, 398] on td "F0591LSG0" at bounding box center [313, 396] width 99 height 27
copy span "F0591LSG0"
click at [295, 412] on td "F0589QUE0" at bounding box center [313, 423] width 99 height 27
copy span "F0589QUE0"
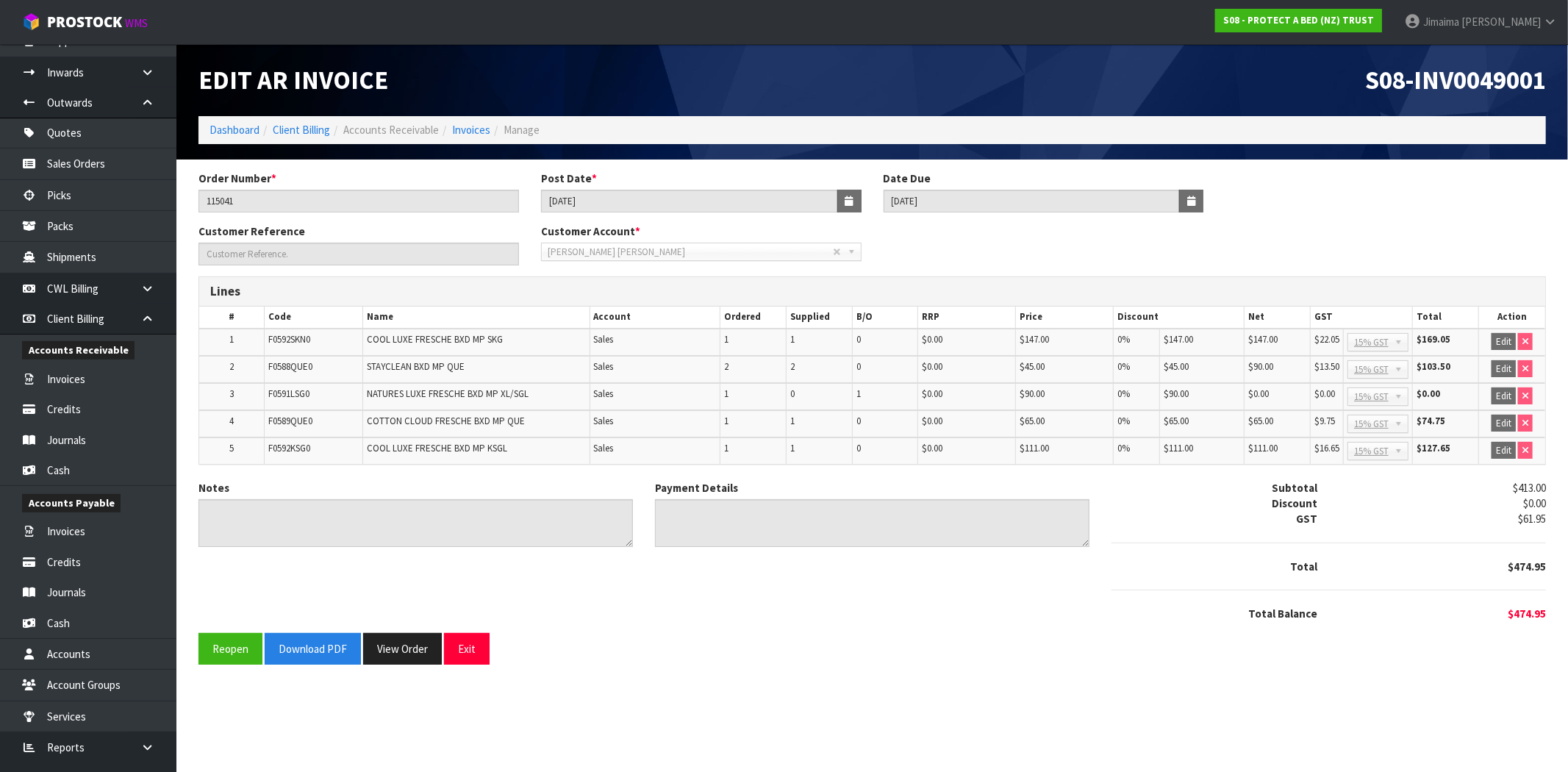
click at [269, 452] on td "F0592KSG0" at bounding box center [313, 450] width 99 height 26
copy span "F0592KSG0"
click at [297, 339] on span "F0592SKN0" at bounding box center [289, 339] width 42 height 12
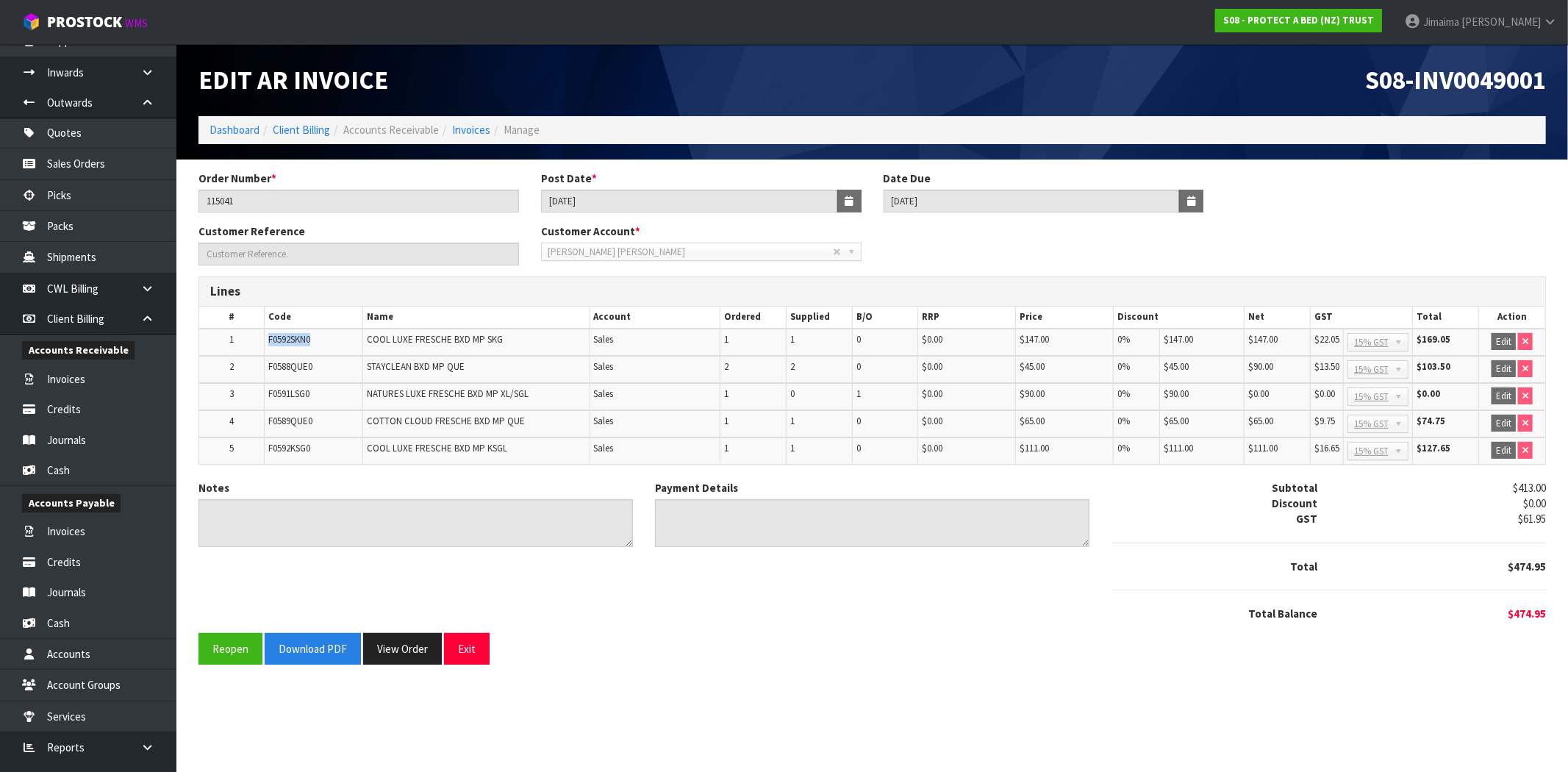
copy span "F0592SKN0"
click at [280, 367] on span "F0588QUE0" at bounding box center [290, 366] width 44 height 12
copy span "F0588QUE0"
click at [233, 209] on input "115041" at bounding box center [358, 201] width 321 height 23
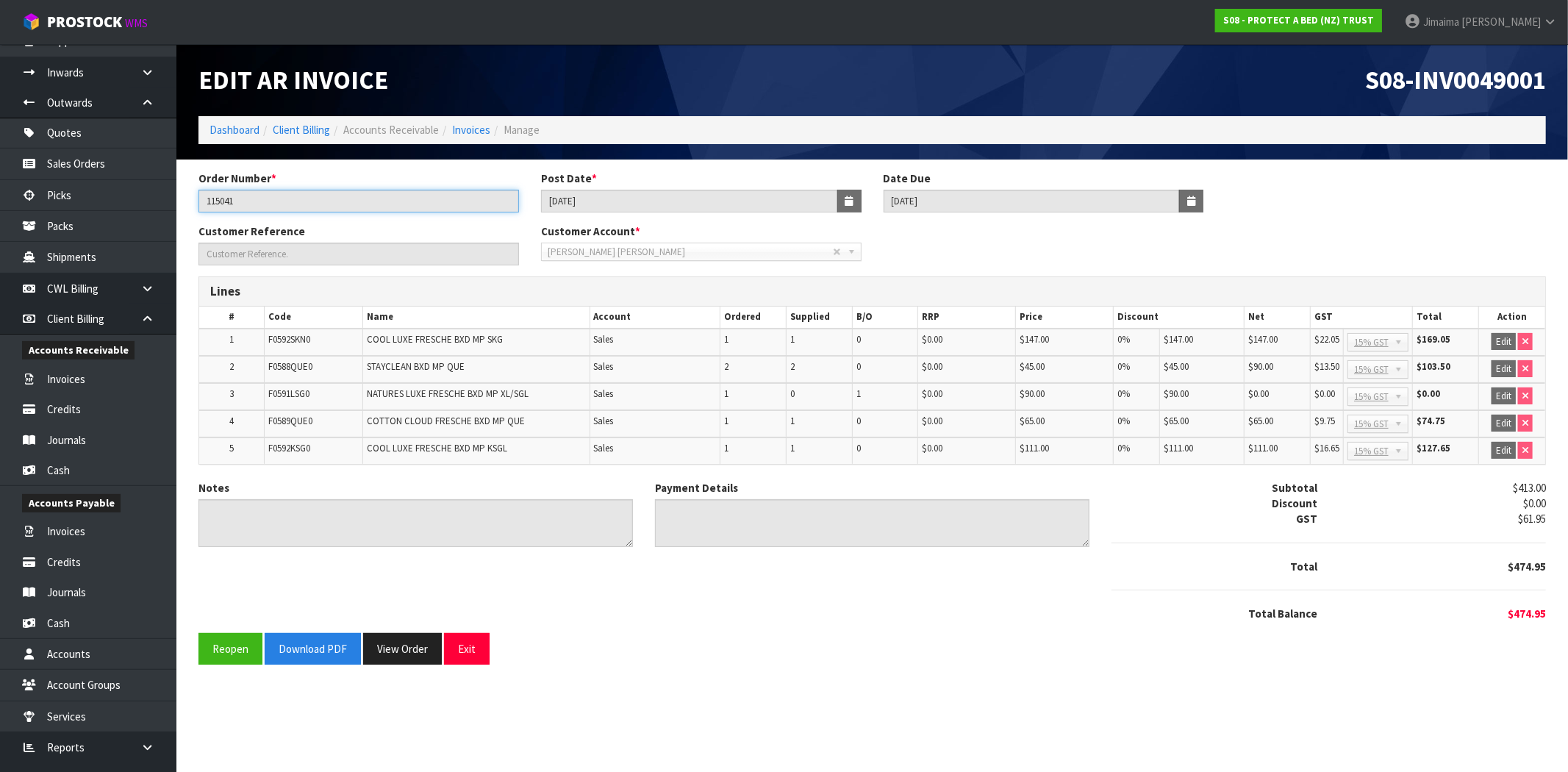
click at [233, 209] on input "115041" at bounding box center [358, 201] width 321 height 23
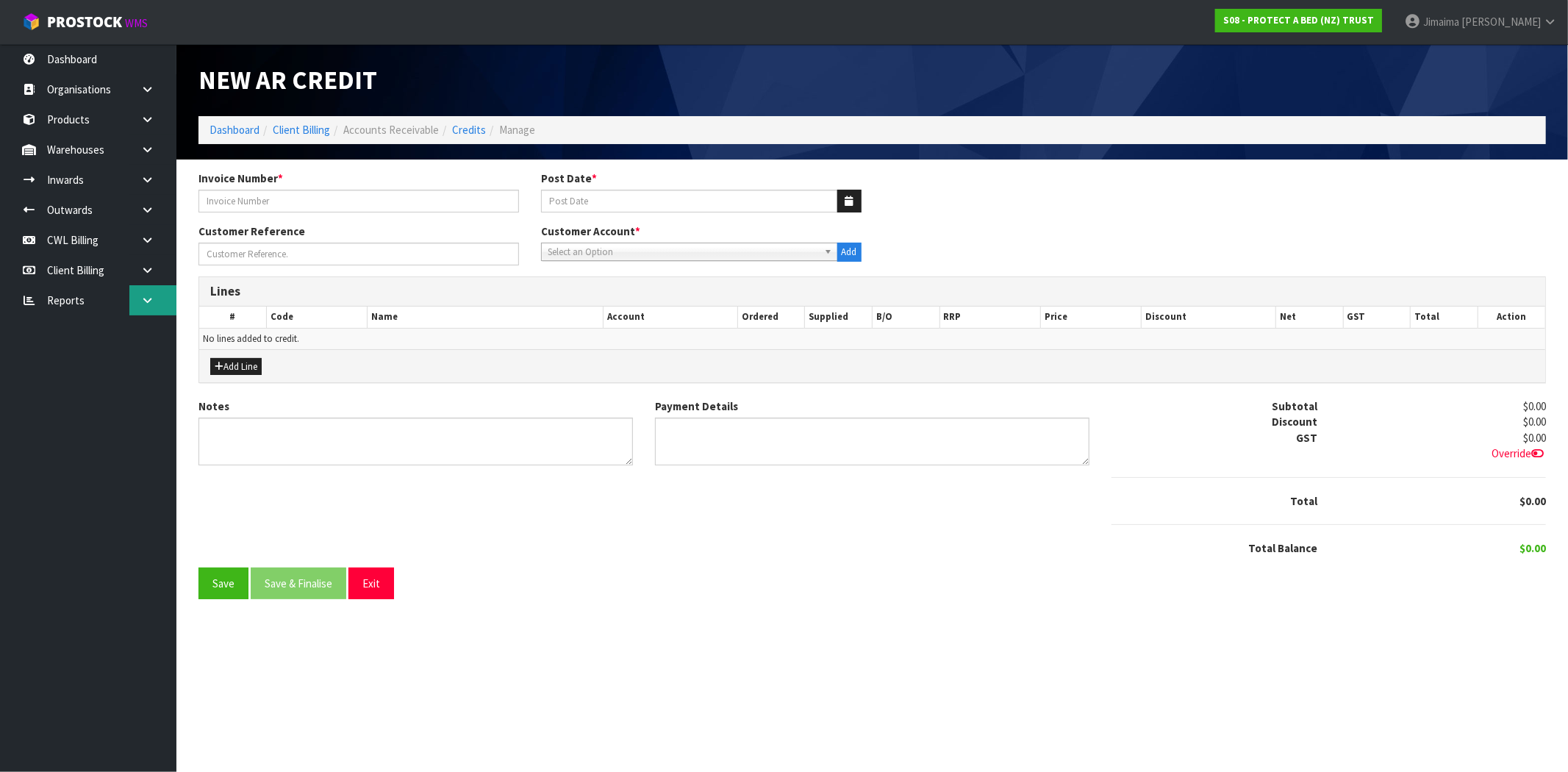
click at [155, 289] on link at bounding box center [153, 300] width 47 height 30
drag, startPoint x: 114, startPoint y: 340, endPoint x: 150, endPoint y: 340, distance: 36.0
click at [114, 340] on link "Client" at bounding box center [88, 330] width 177 height 30
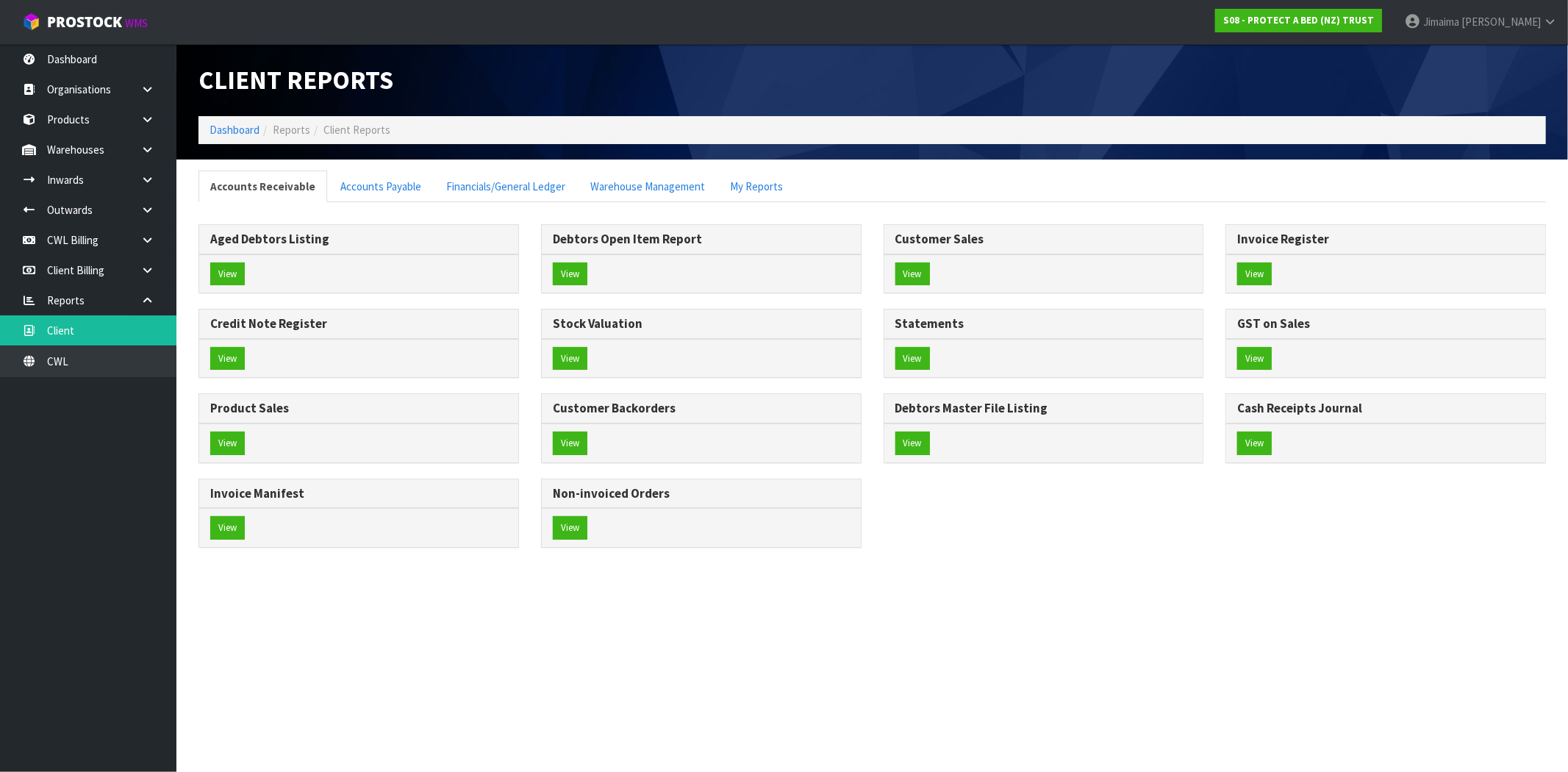
click at [893, 353] on div "View" at bounding box center [1044, 358] width 319 height 39
click at [895, 354] on button "View" at bounding box center [912, 358] width 35 height 24
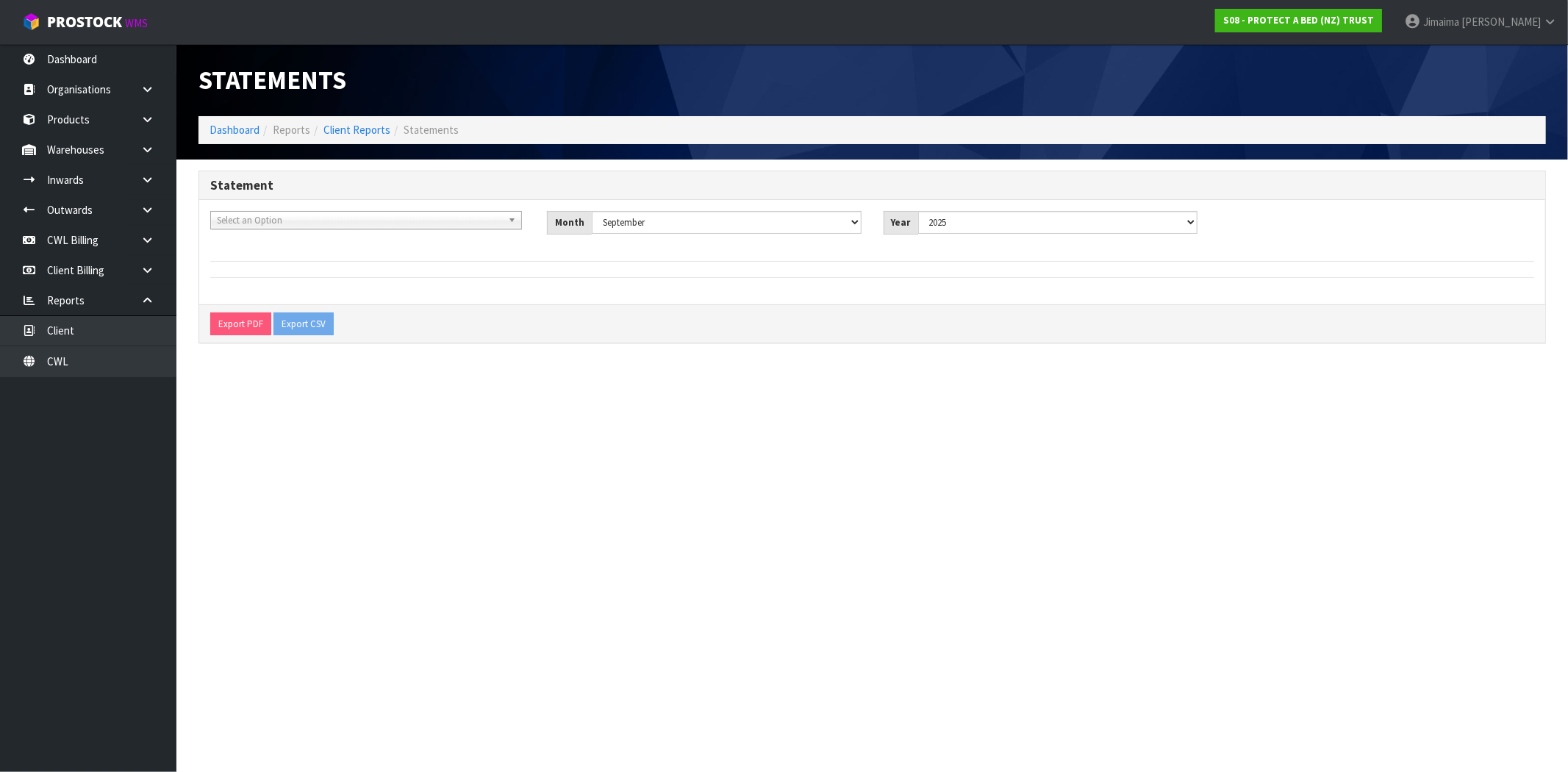
click at [365, 216] on span "Select an Option" at bounding box center [359, 220] width 285 height 17
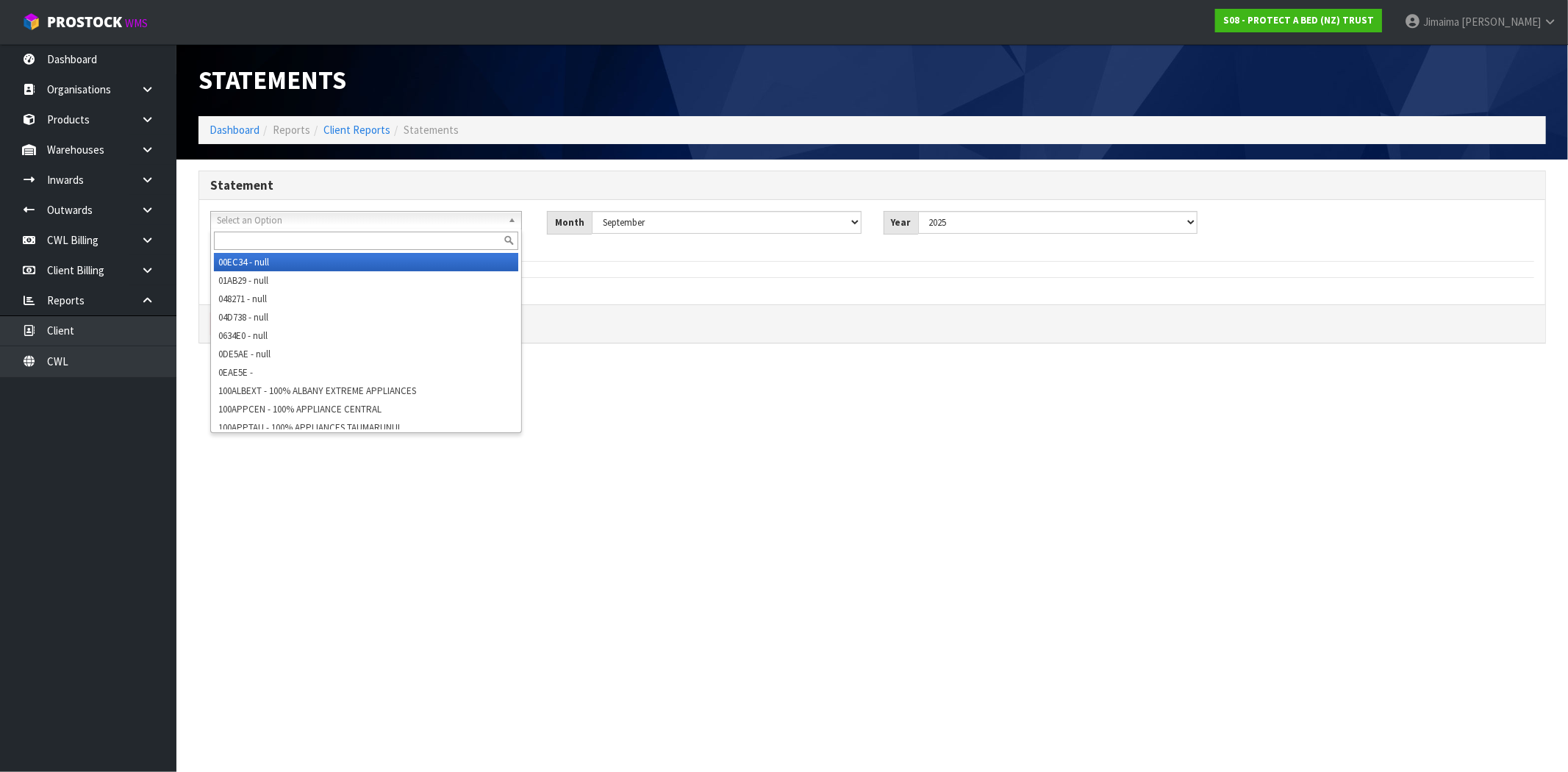
click at [350, 233] on input "text" at bounding box center [366, 240] width 304 height 18
type input "w"
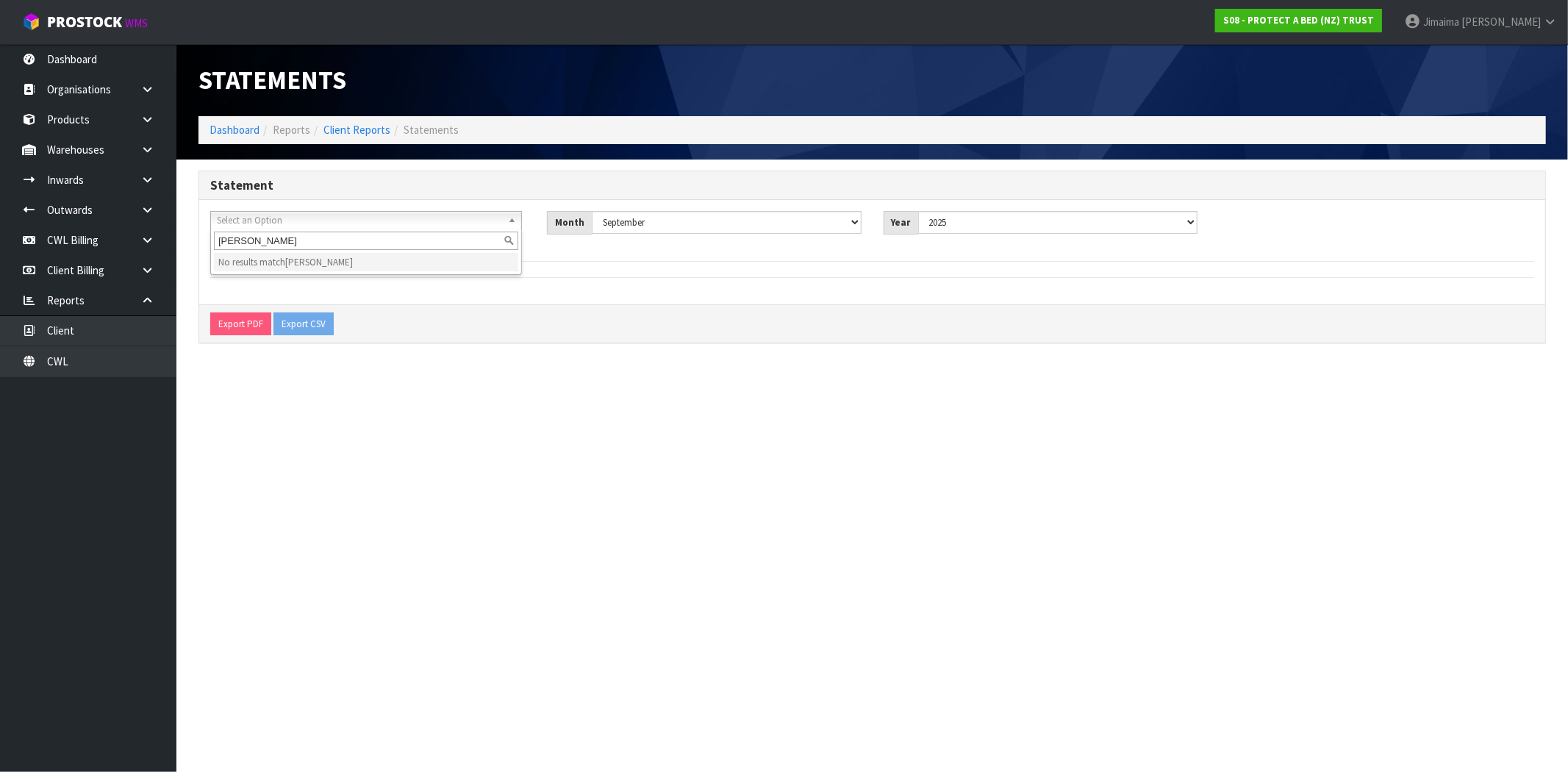
type input "[PERSON_NAME]"
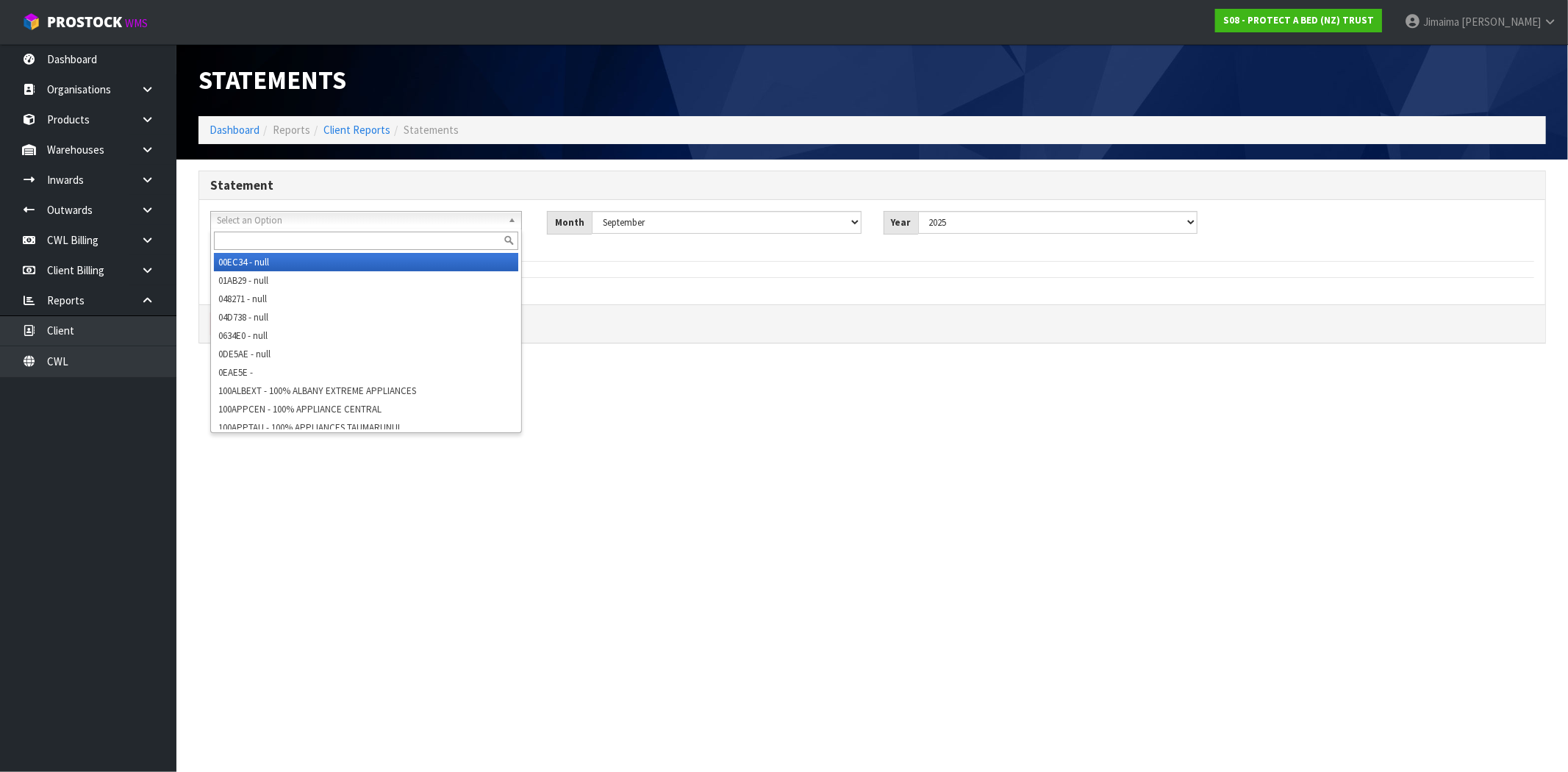
click at [378, 219] on span "Select an Option" at bounding box center [359, 220] width 285 height 17
click at [350, 246] on input "text" at bounding box center [366, 240] width 304 height 18
type input "we"
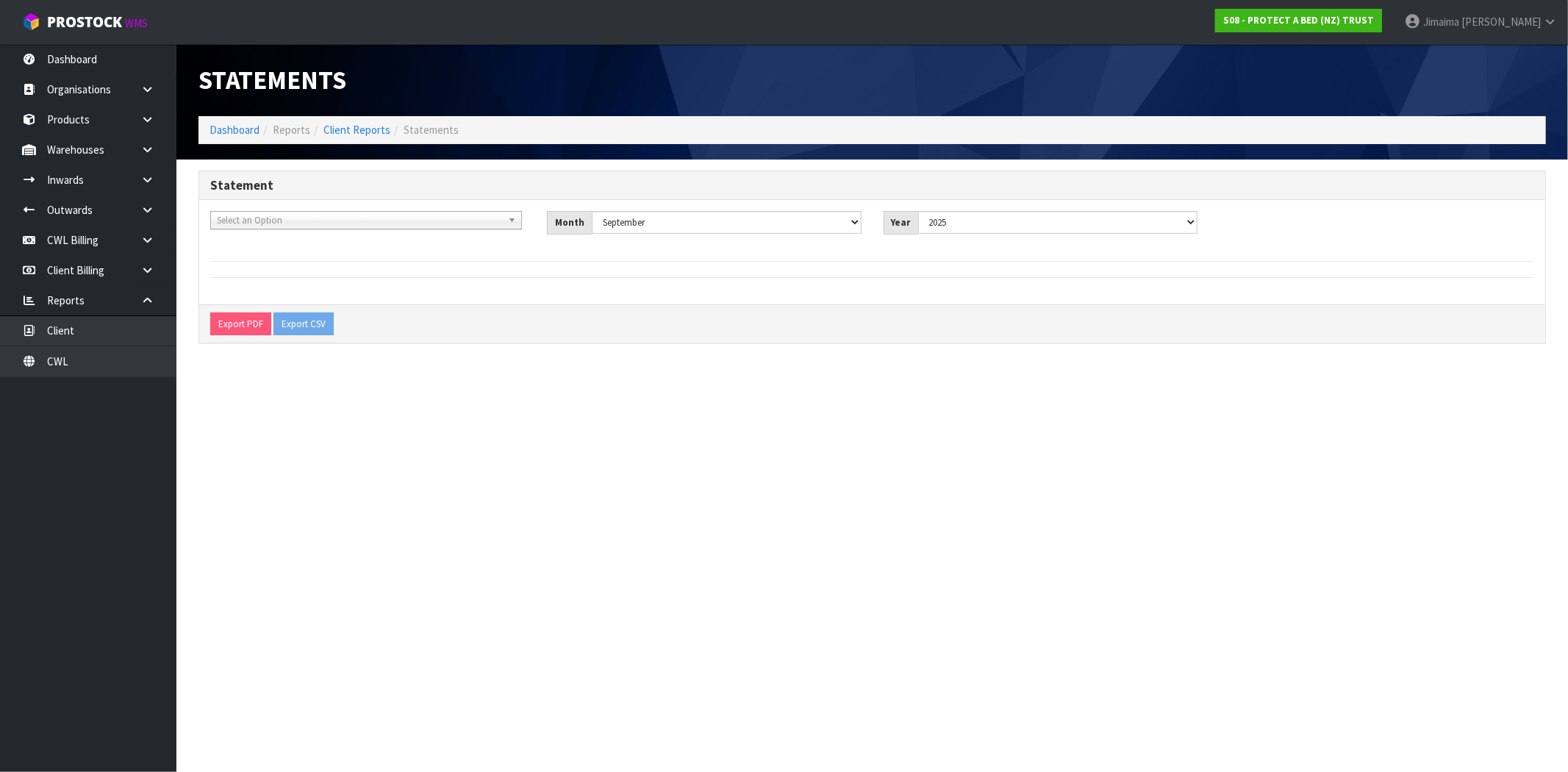
click at [229, 223] on span "Select an Option" at bounding box center [359, 220] width 285 height 17
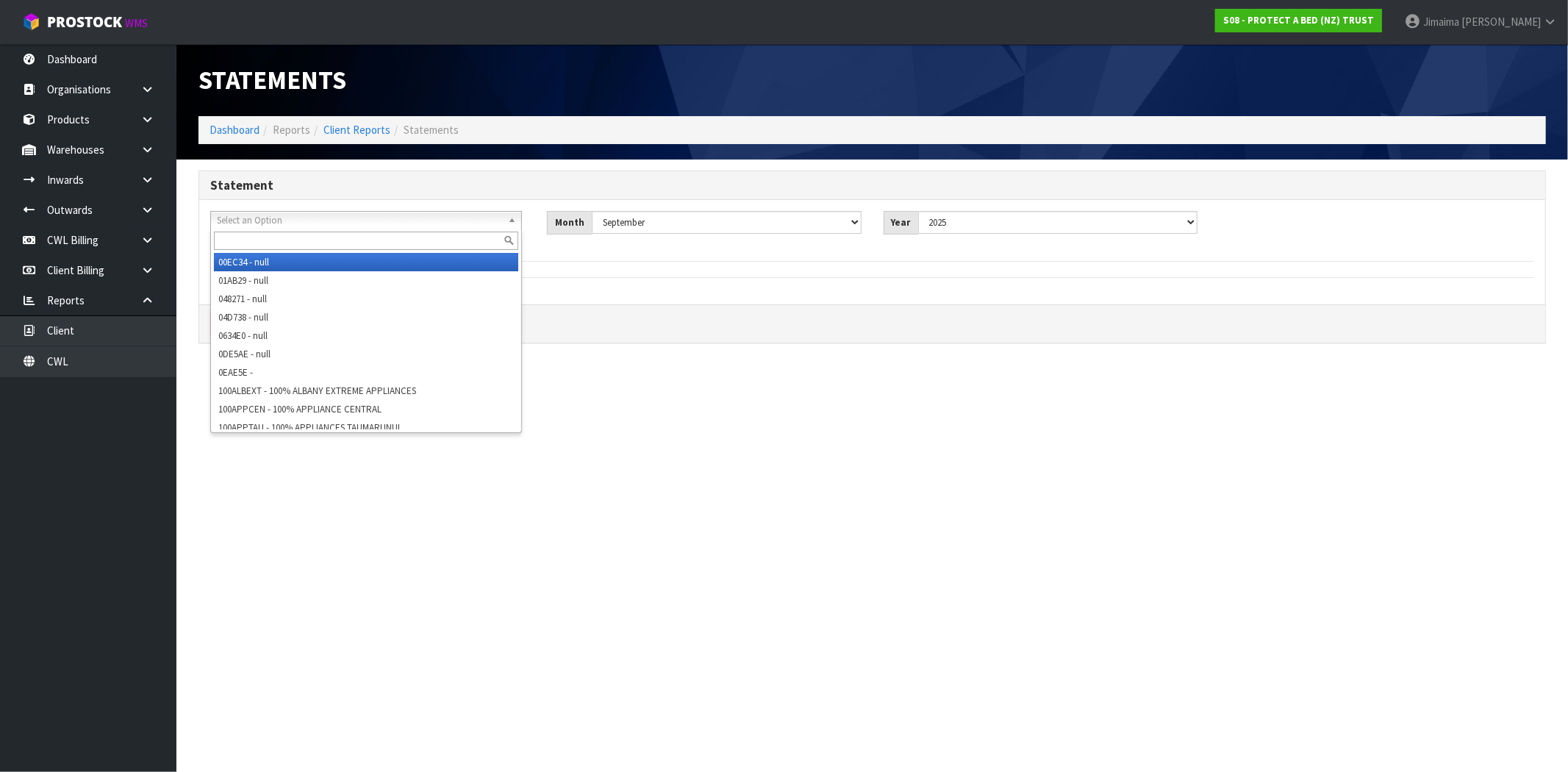
click at [230, 247] on input "text" at bounding box center [366, 240] width 304 height 18
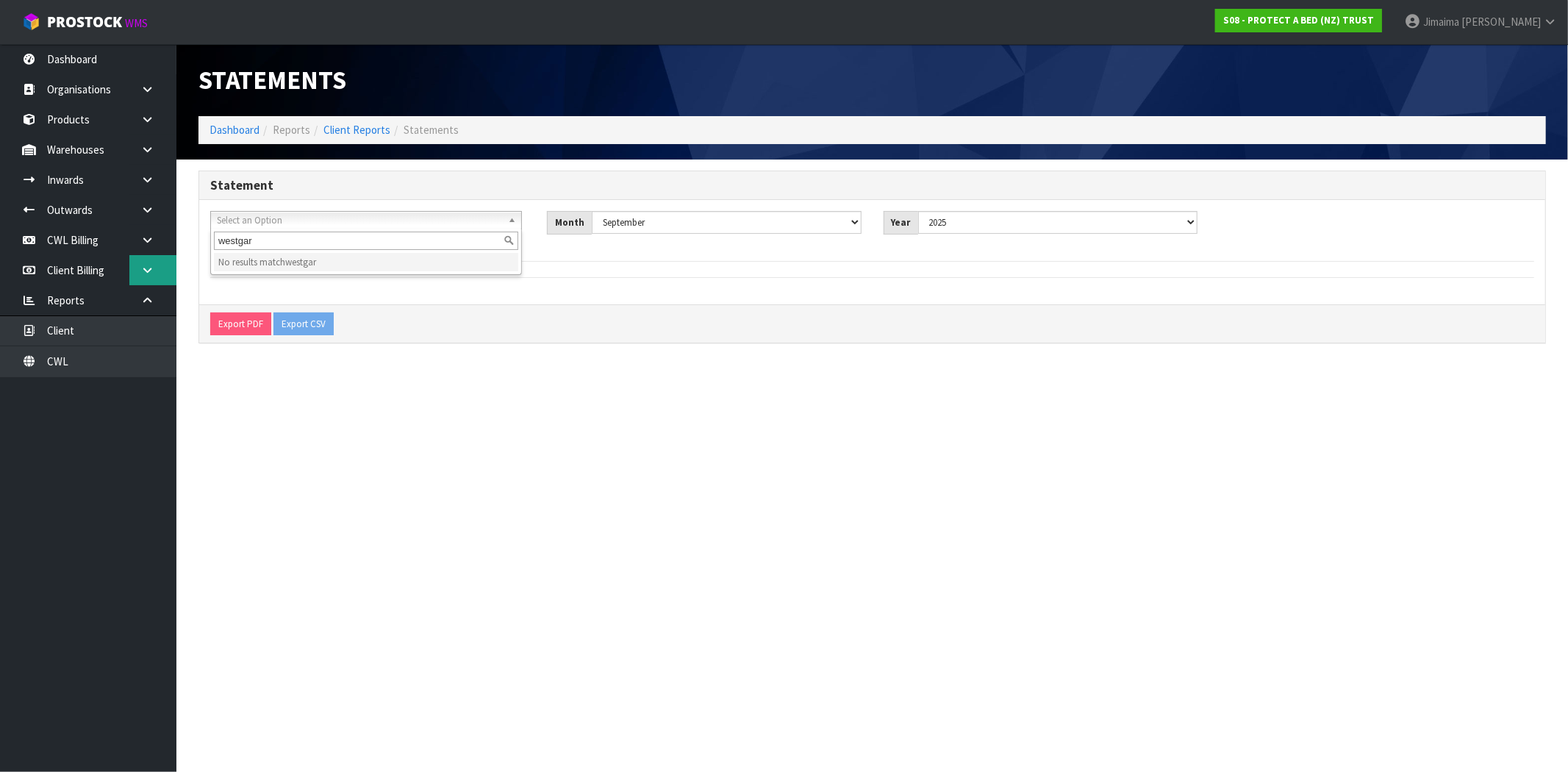
type input "westgar"
click at [156, 270] on link at bounding box center [153, 270] width 47 height 30
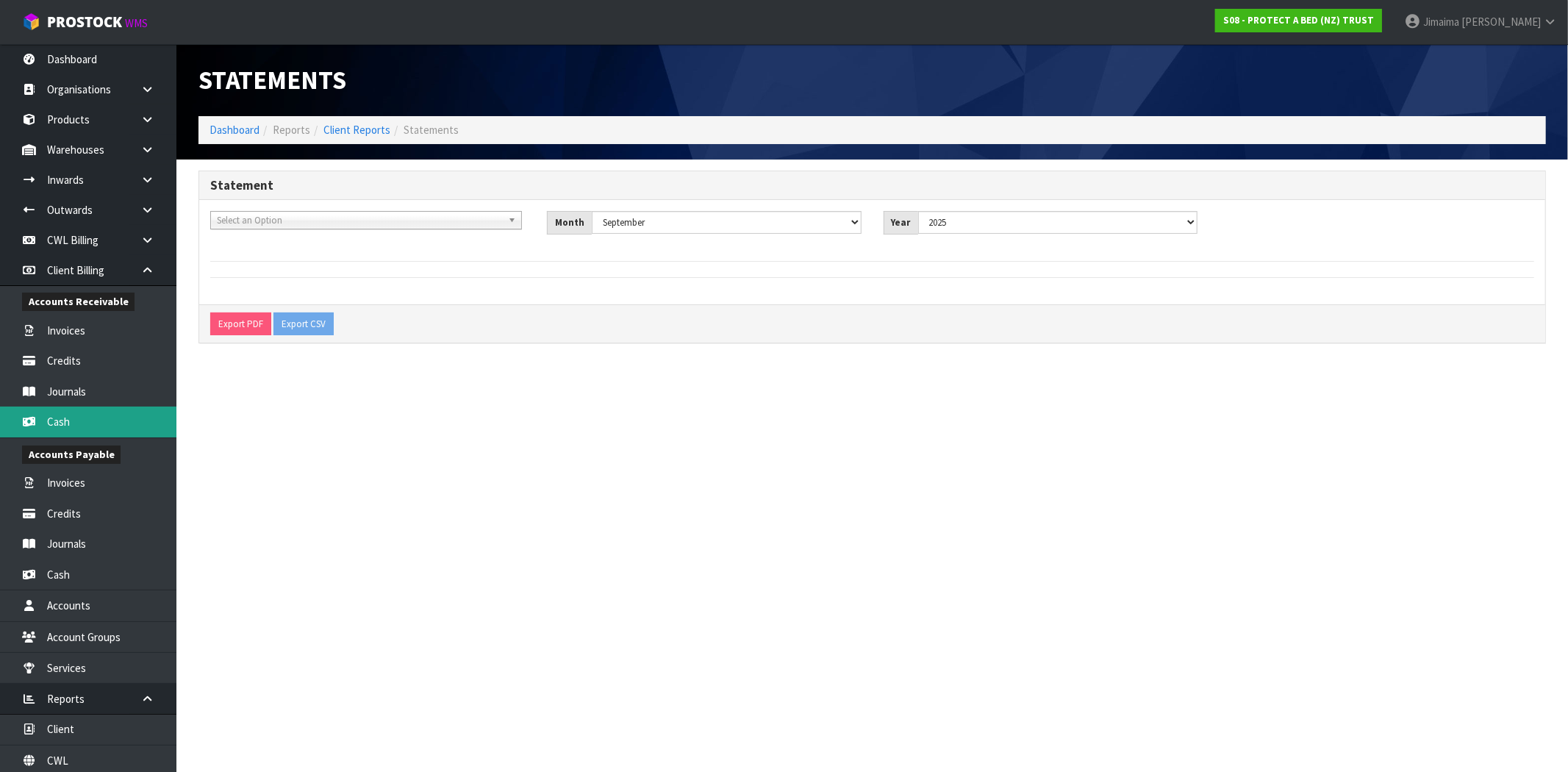
click at [95, 415] on link "Cash" at bounding box center [88, 421] width 177 height 30
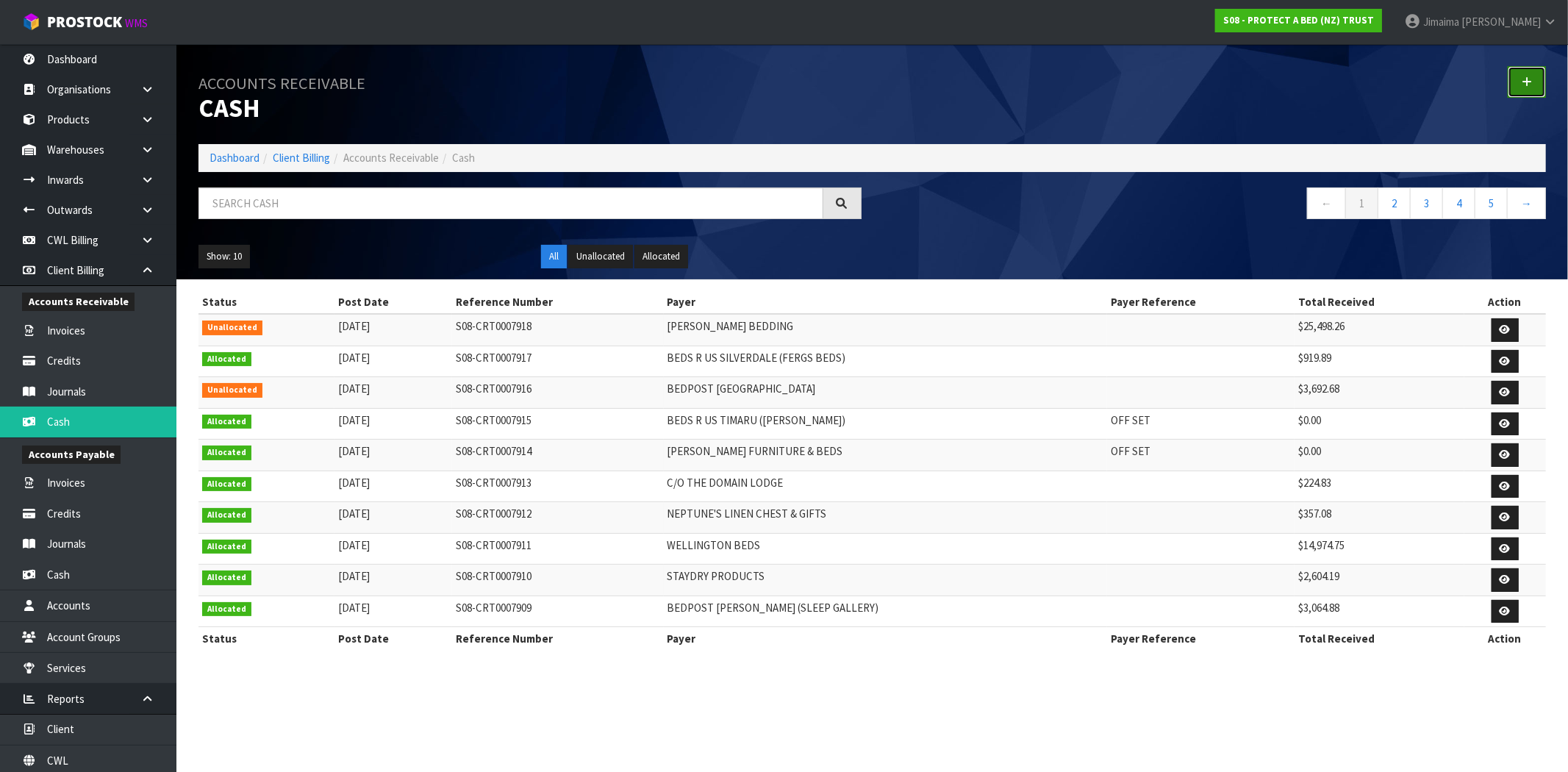
click at [1538, 75] on link at bounding box center [1527, 82] width 38 height 31
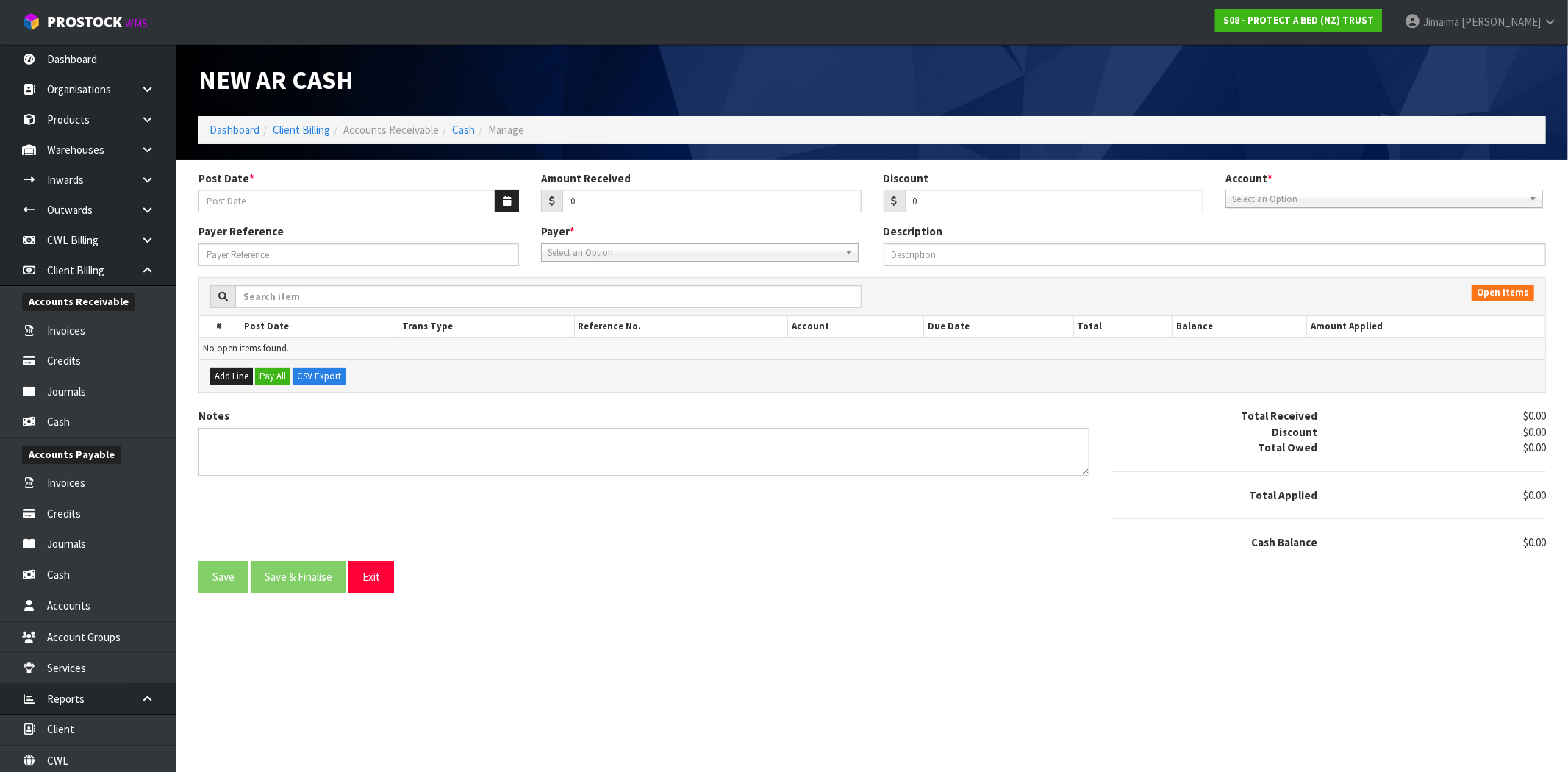
click at [615, 253] on span "Select an Option" at bounding box center [693, 253] width 291 height 17
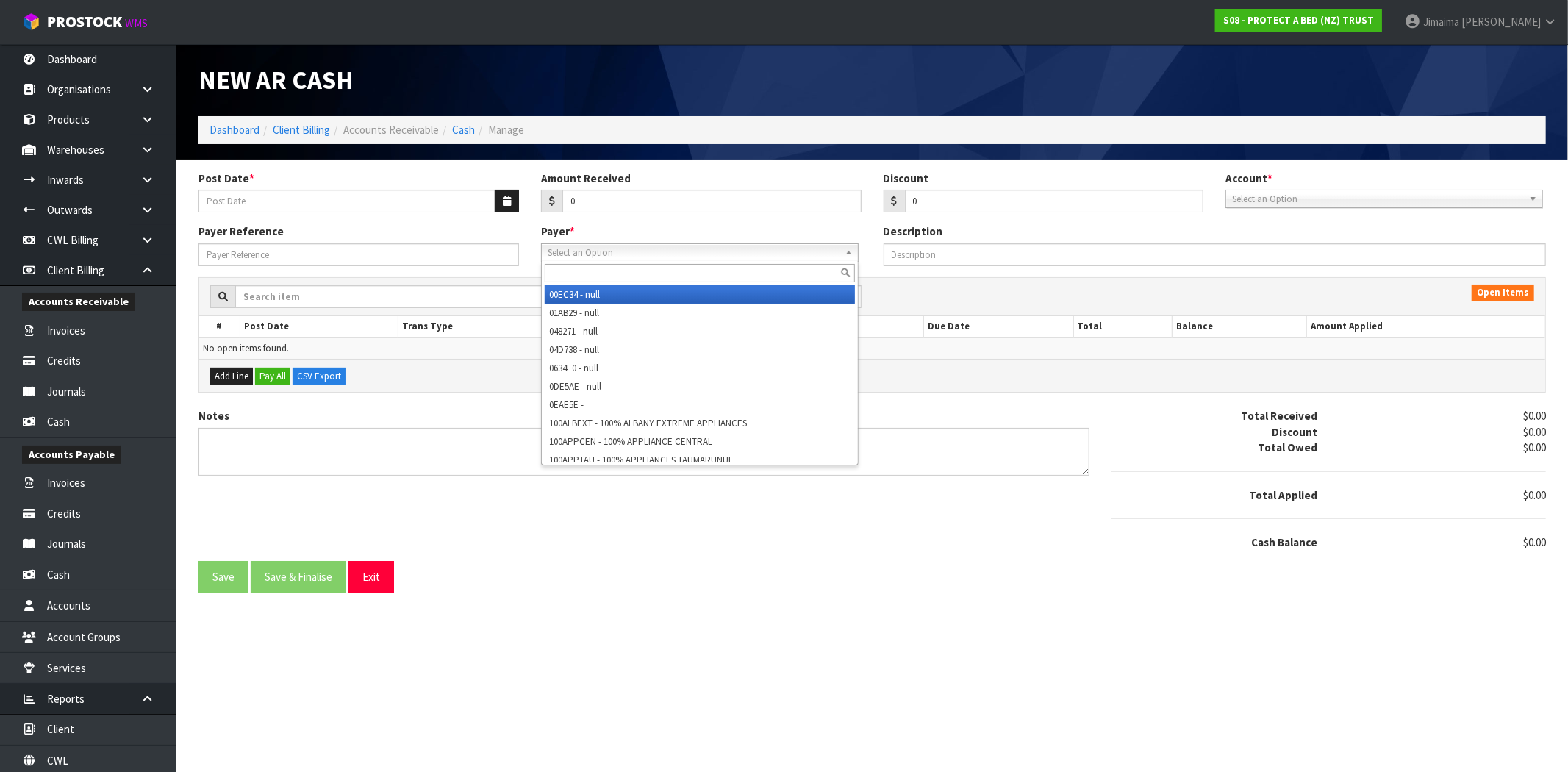
click at [583, 273] on input "text" at bounding box center [699, 273] width 310 height 18
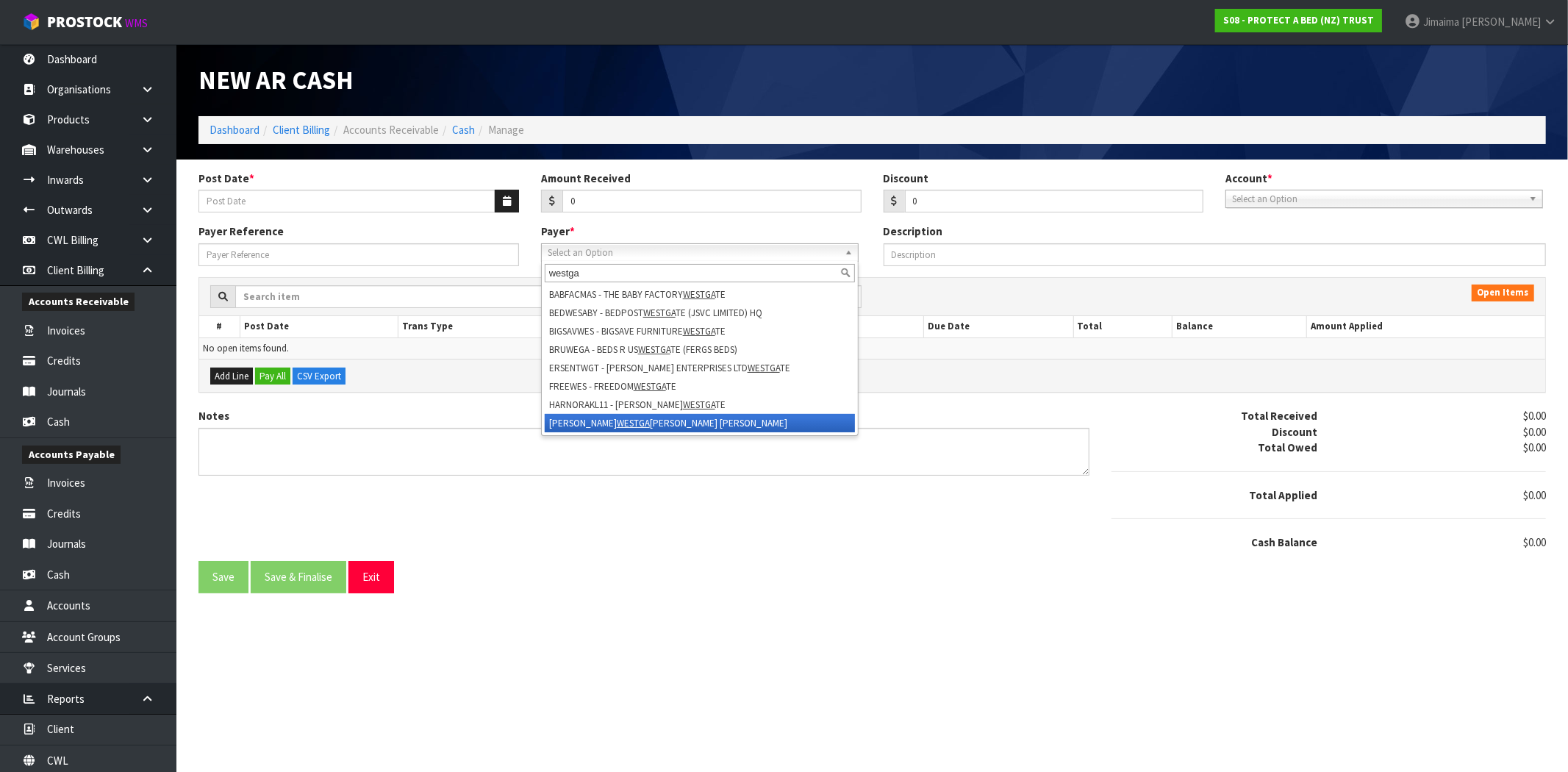
type input "westga"
click at [670, 418] on li "[PERSON_NAME] [PERSON_NAME] [PERSON_NAME]" at bounding box center [699, 422] width 310 height 18
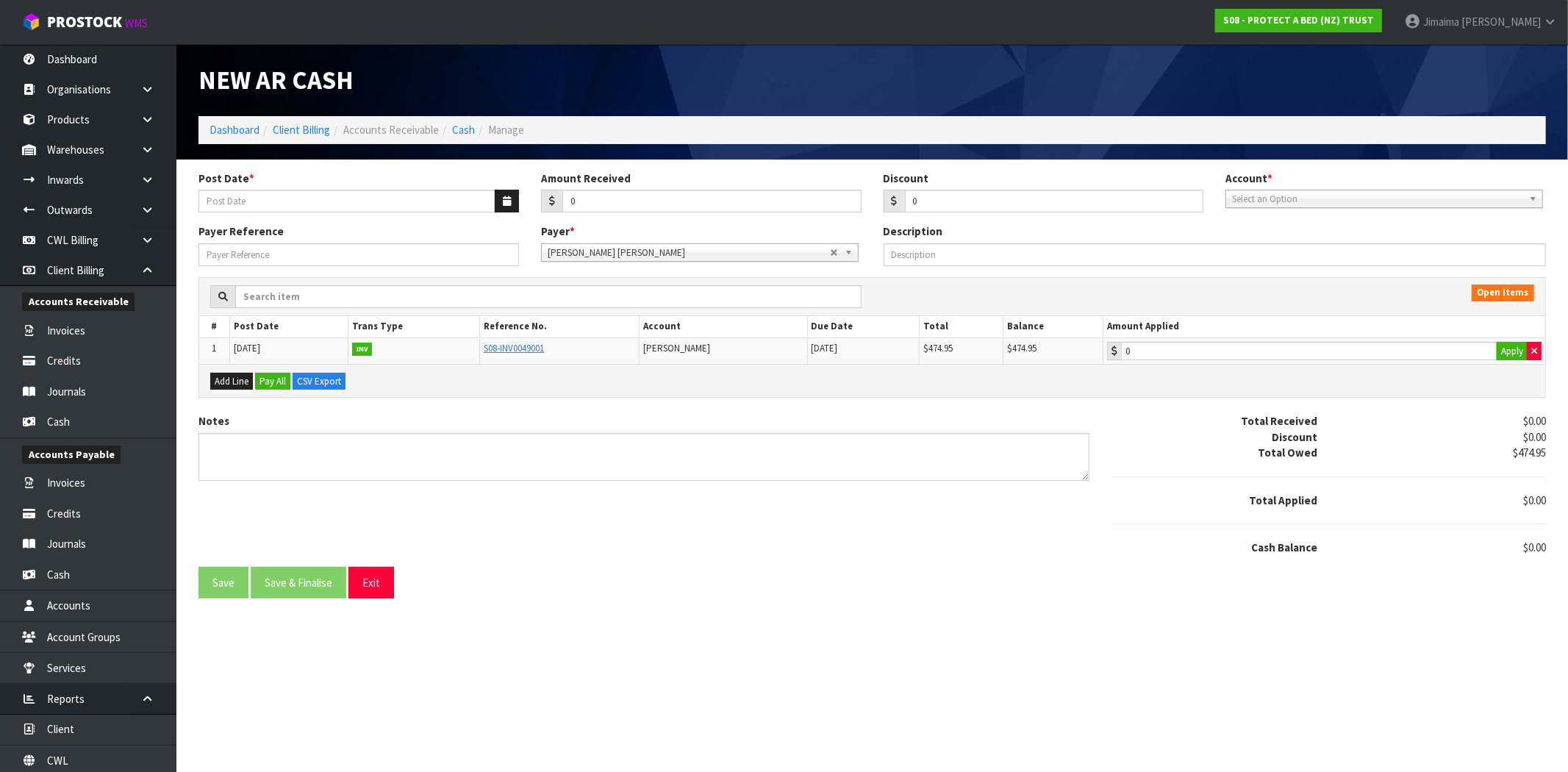
click at [579, 342] on tr "1 [DATE] INV S08-INV0049001 [PERSON_NAME] [DATE] $474.95 $474.95 0 Apply" at bounding box center [872, 351] width 1346 height 26
copy tr "[PERSON_NAME]"
drag, startPoint x: 1091, startPoint y: 346, endPoint x: 1051, endPoint y: 332, distance: 42.4
click at [1047, 342] on tr "1 [DATE] INV S08-INV0049001 [PERSON_NAME] [DATE] $474.95 $474.95 0 Apply" at bounding box center [872, 351] width 1346 height 26
copy tr "$474.95"
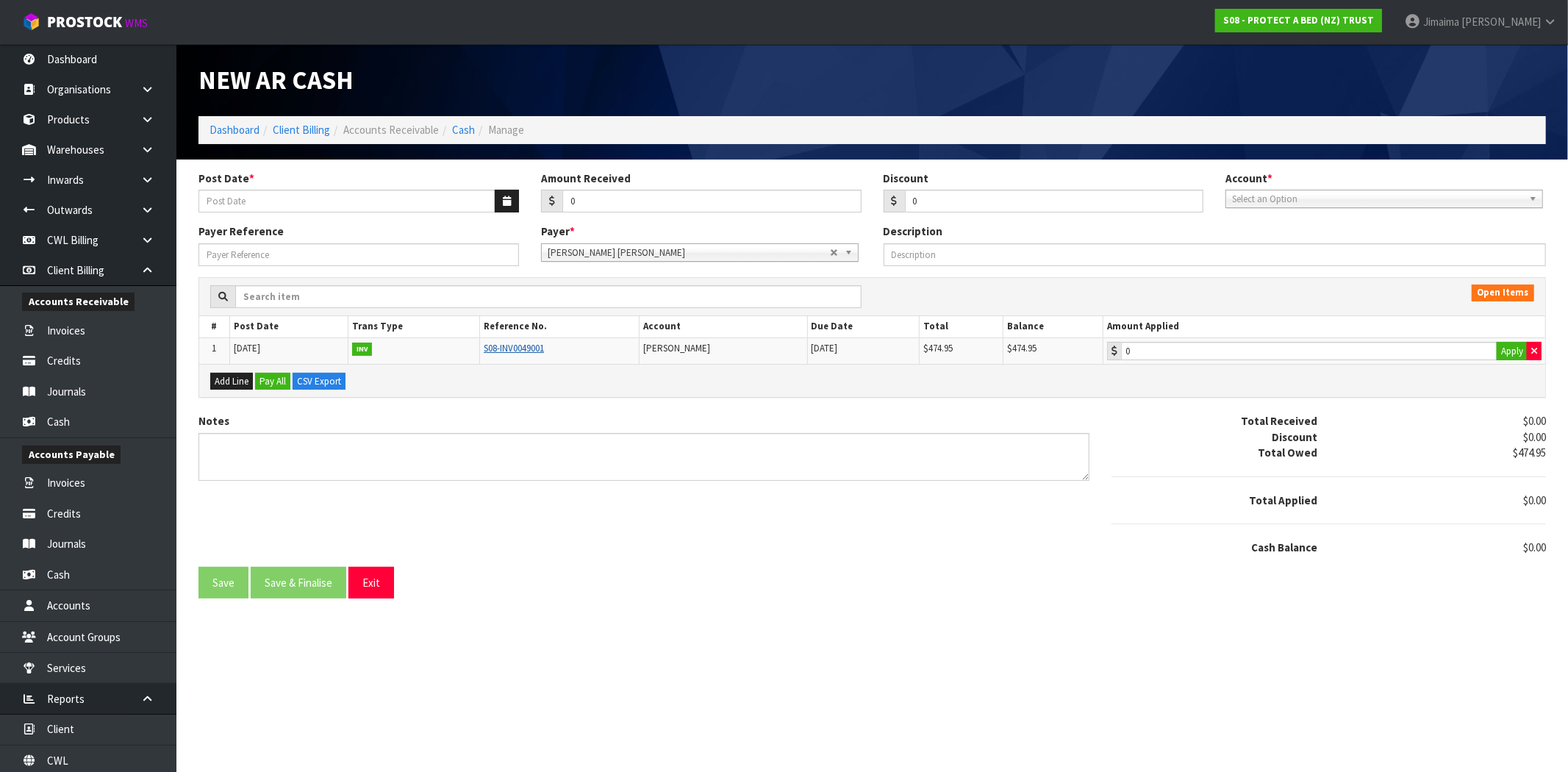
click at [506, 349] on link "S08-INV0049001" at bounding box center [513, 348] width 60 height 12
drag, startPoint x: 832, startPoint y: 250, endPoint x: 794, endPoint y: 253, distance: 38.1
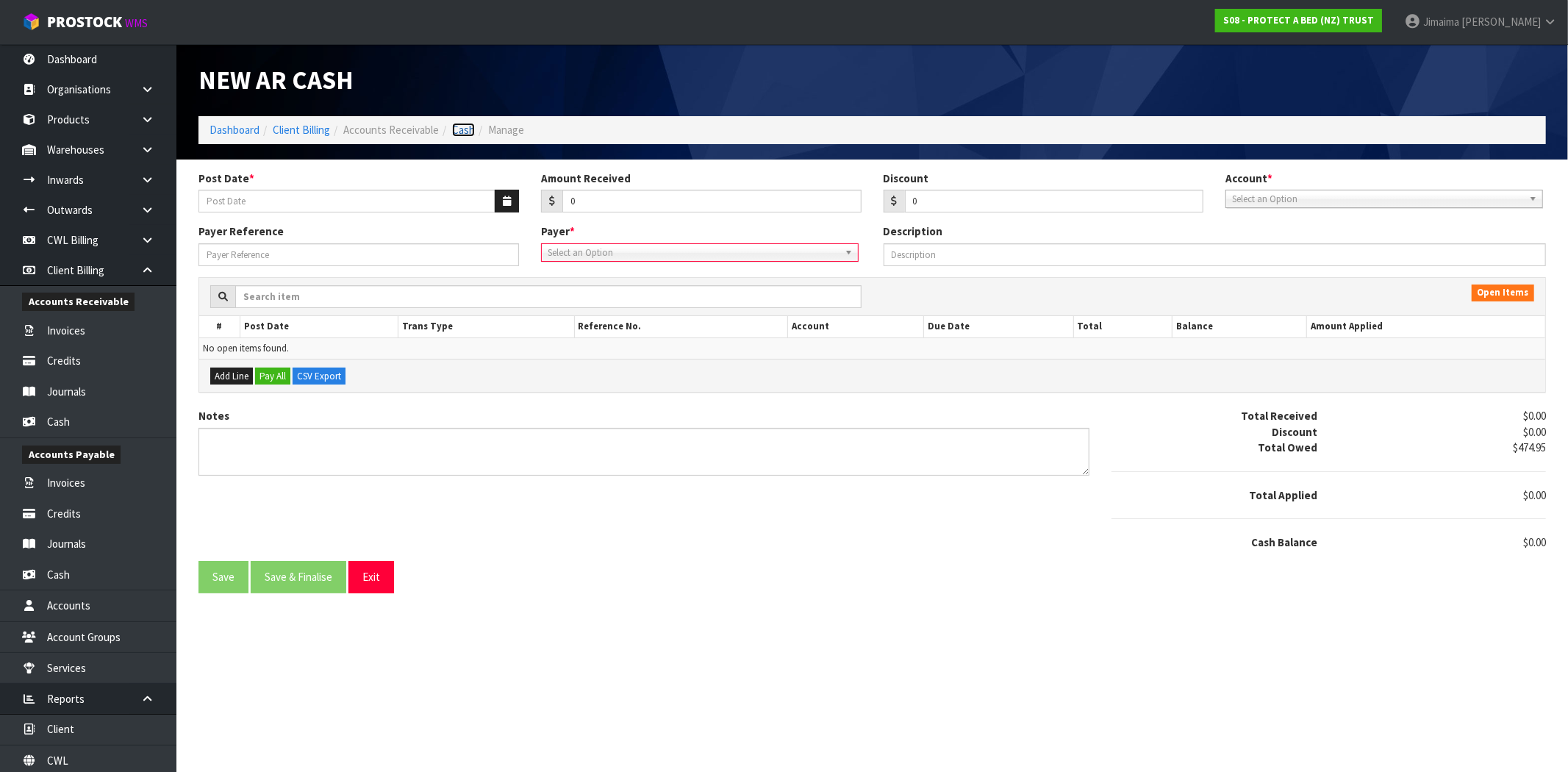
click at [469, 129] on link "Cash" at bounding box center [463, 129] width 23 height 14
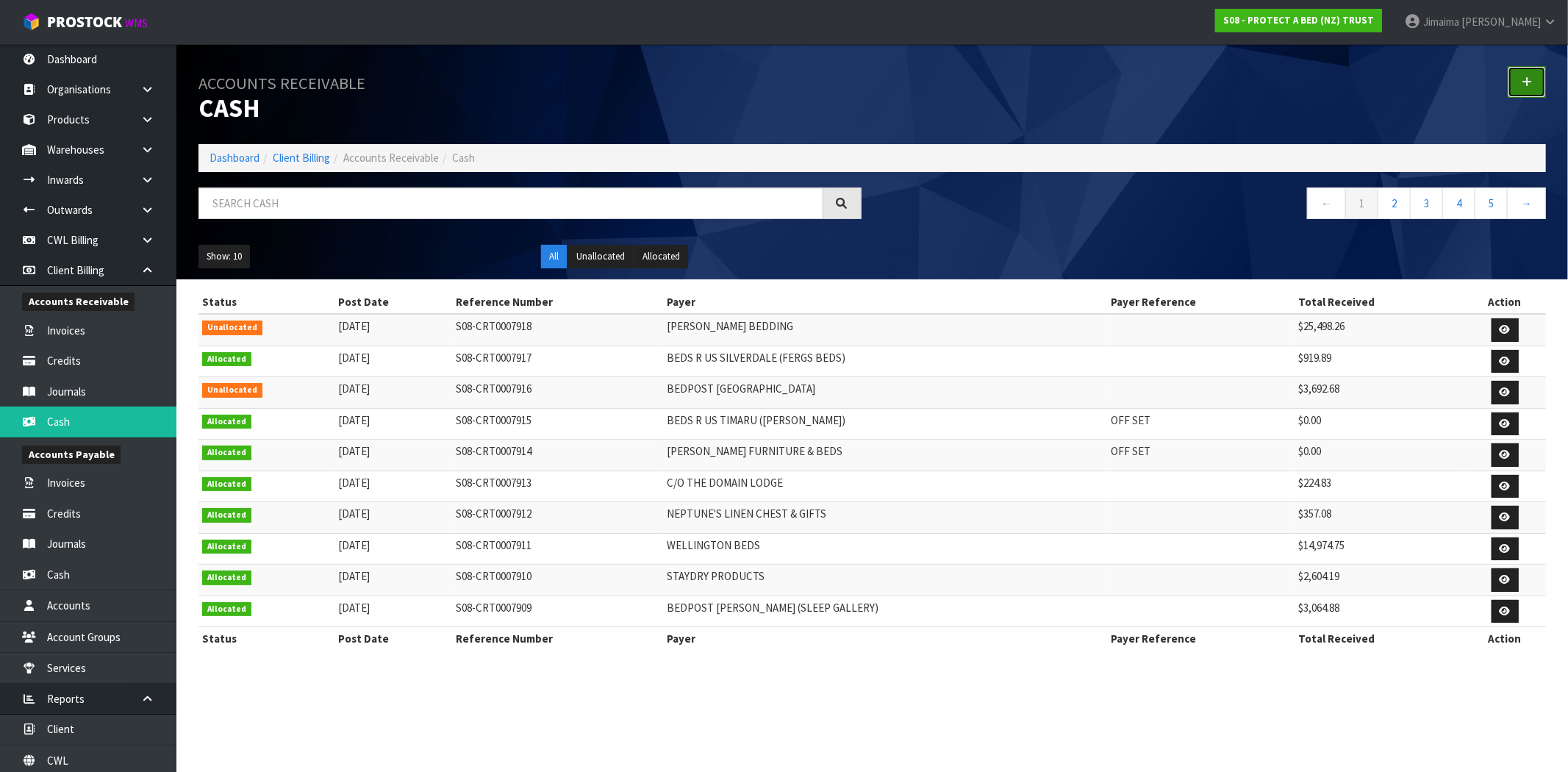
click at [1537, 87] on link at bounding box center [1527, 82] width 38 height 31
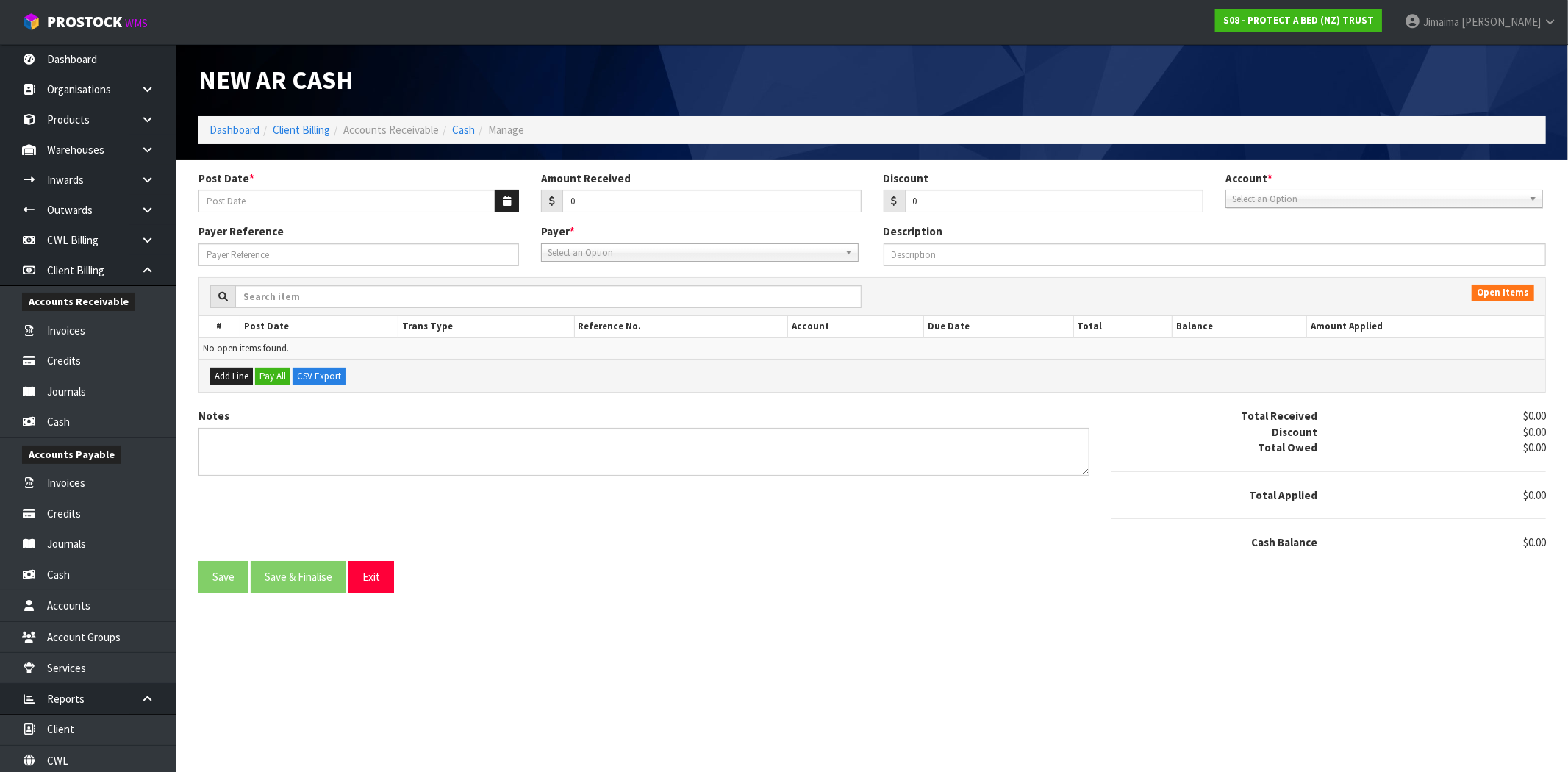
click at [509, 185] on div "Post Date *" at bounding box center [358, 191] width 343 height 42
click at [507, 198] on icon "button" at bounding box center [506, 201] width 8 height 10
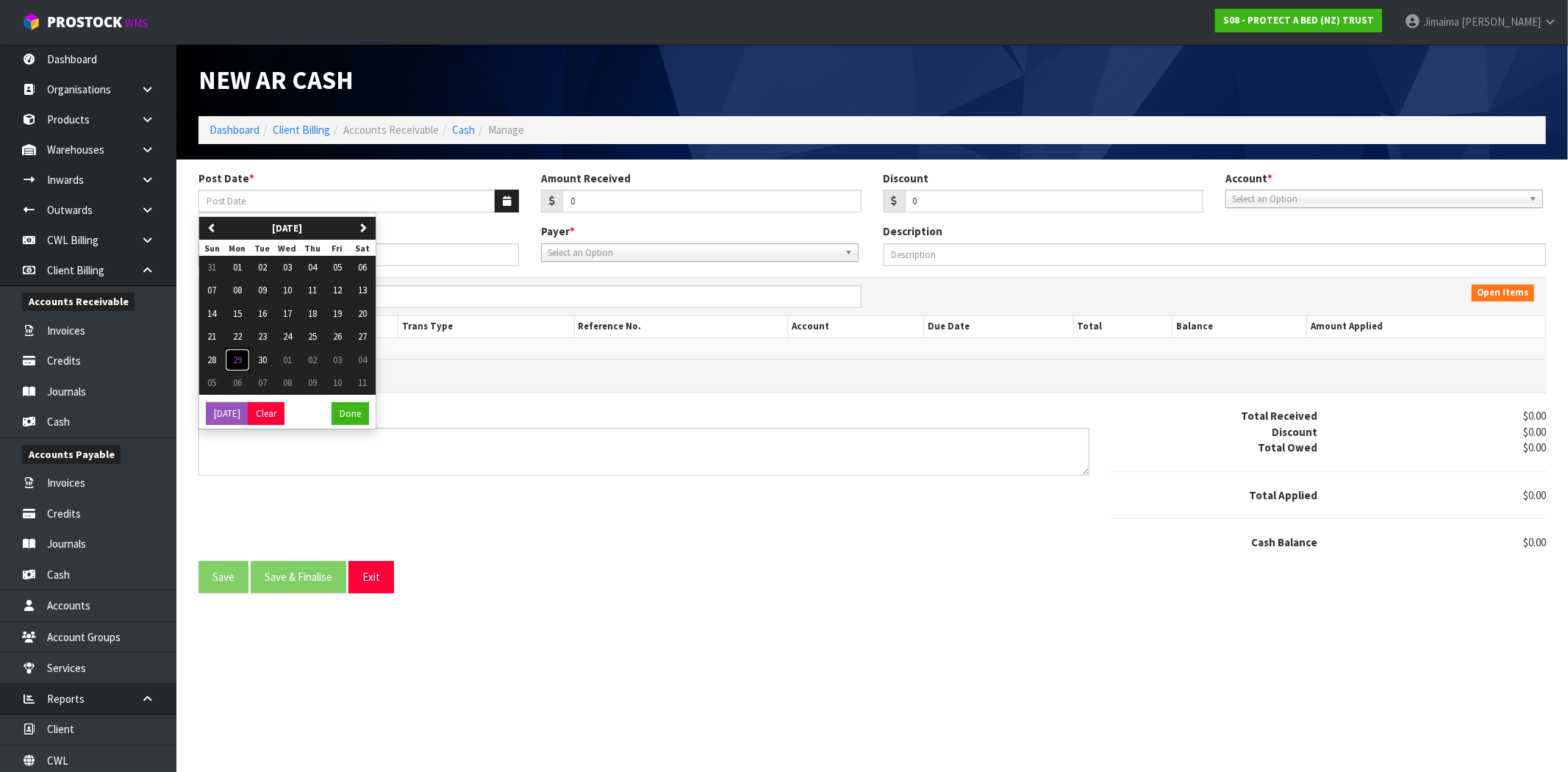
click at [241, 362] on span "29" at bounding box center [238, 360] width 9 height 12
type input "[DATE]"
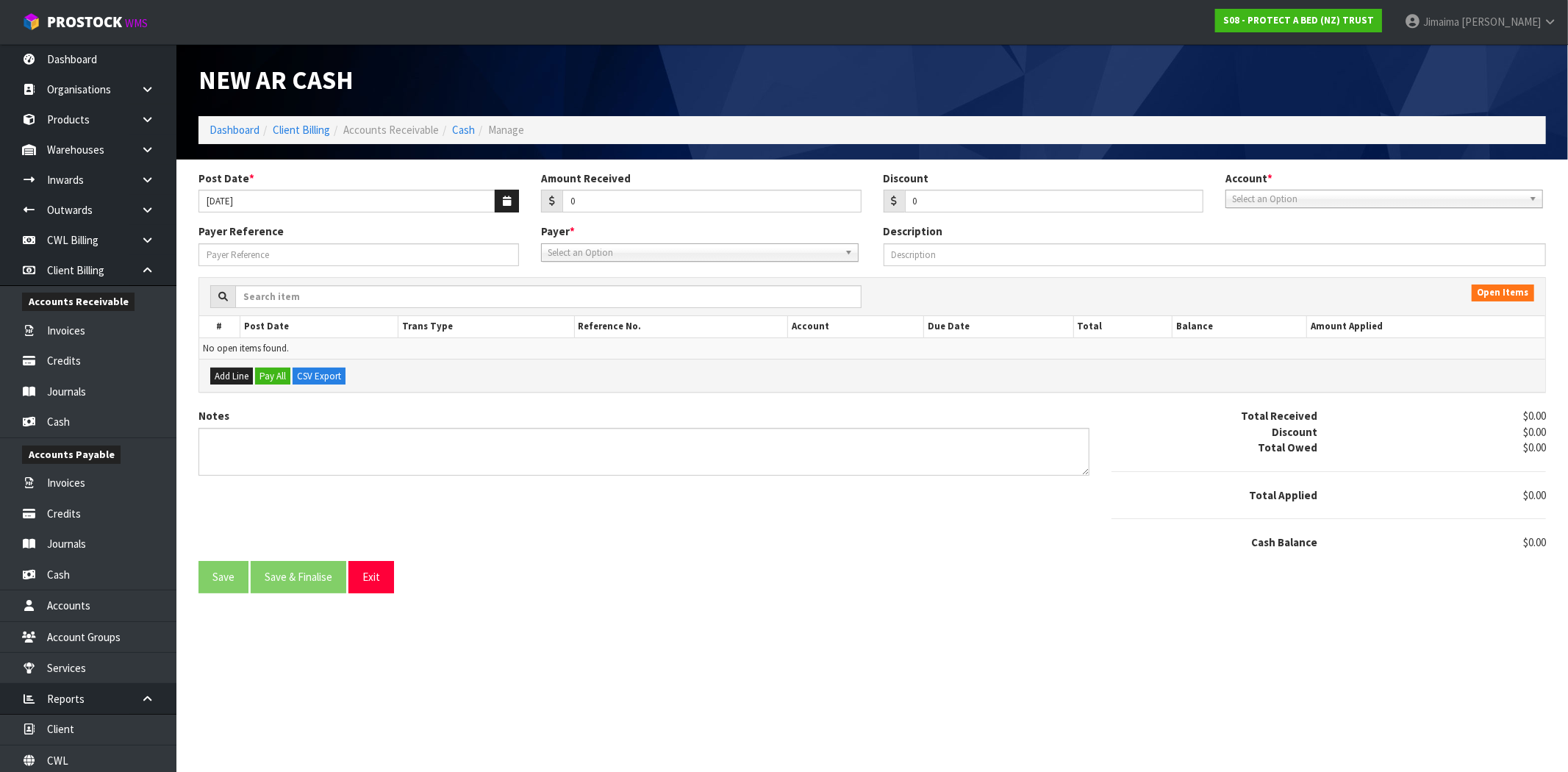
click at [1329, 185] on div "Account * 74-9118 - PAB ANZ Select an Option" at bounding box center [1385, 189] width 343 height 38
click at [1305, 197] on span "Select an Option" at bounding box center [1377, 199] width 291 height 17
click at [1287, 230] on div at bounding box center [1384, 219] width 316 height 24
drag, startPoint x: 1282, startPoint y: 240, endPoint x: 882, endPoint y: 270, distance: 401.1
click at [1278, 240] on li "74-9118 - PAB ANZ" at bounding box center [1384, 240] width 310 height 18
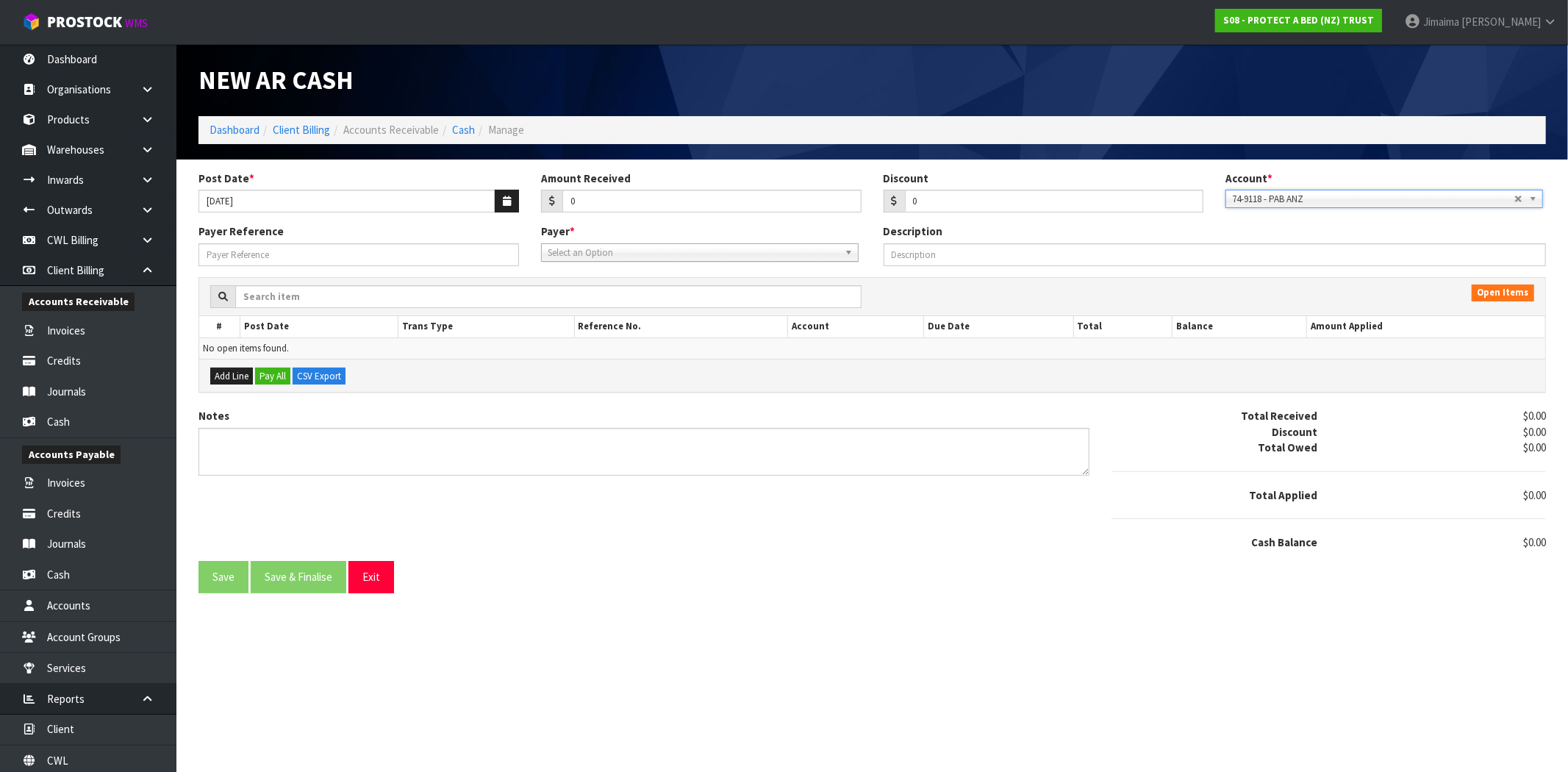
click at [815, 258] on span "Select an Option" at bounding box center [693, 253] width 291 height 17
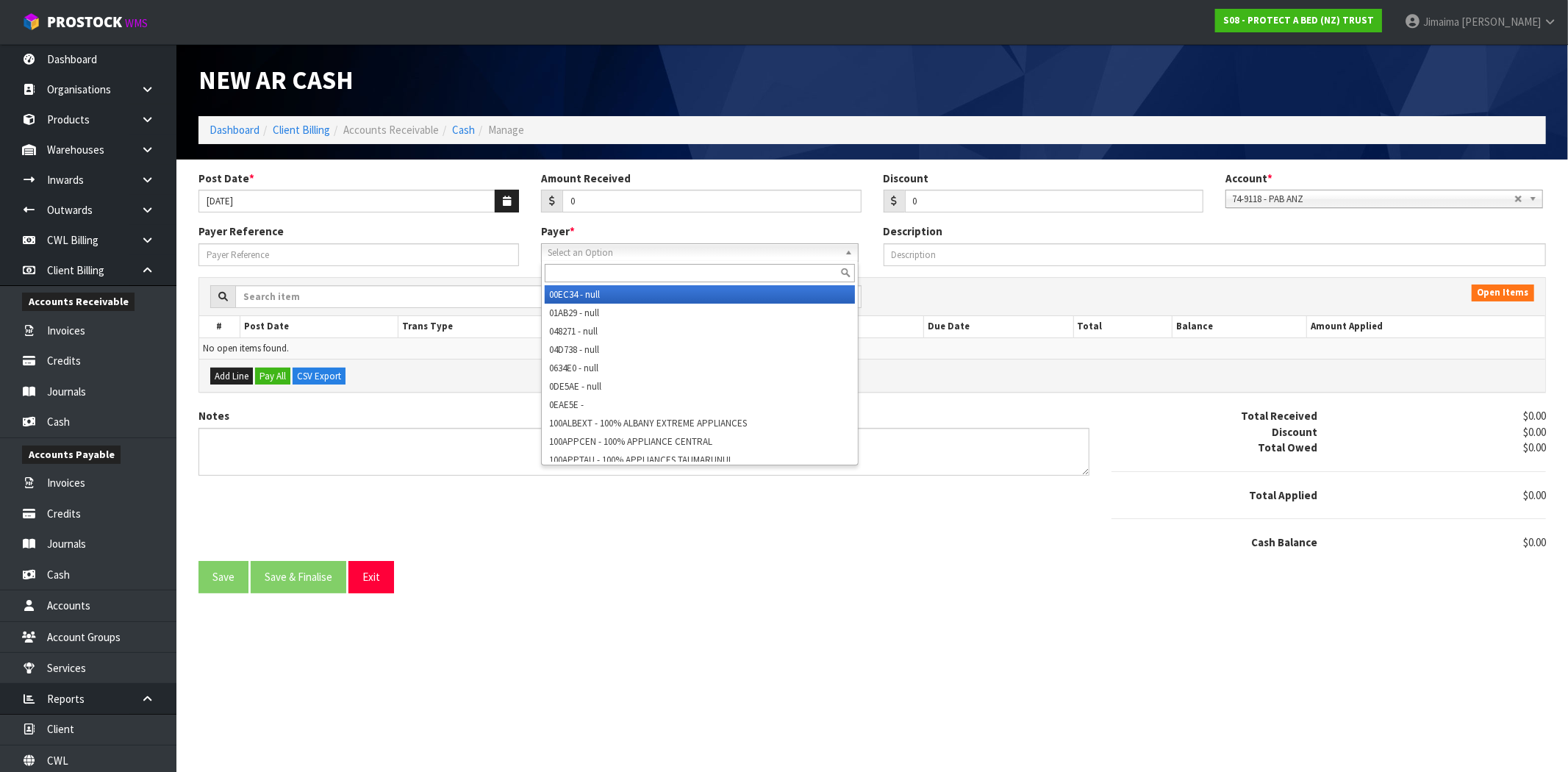
click at [770, 272] on input "text" at bounding box center [699, 273] width 310 height 18
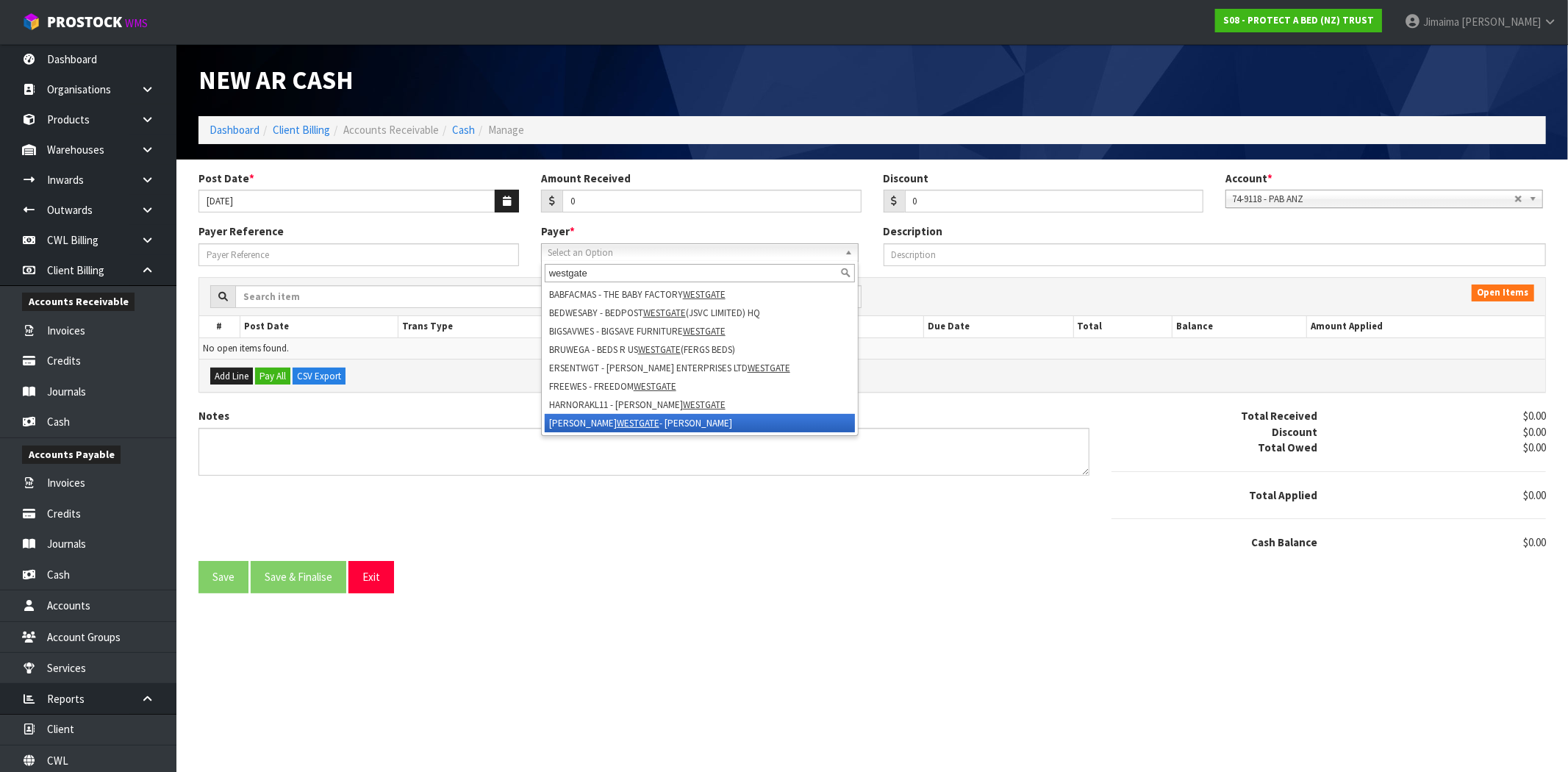
type input "westgate"
click at [768, 419] on li "[PERSON_NAME] [PERSON_NAME]" at bounding box center [699, 422] width 310 height 18
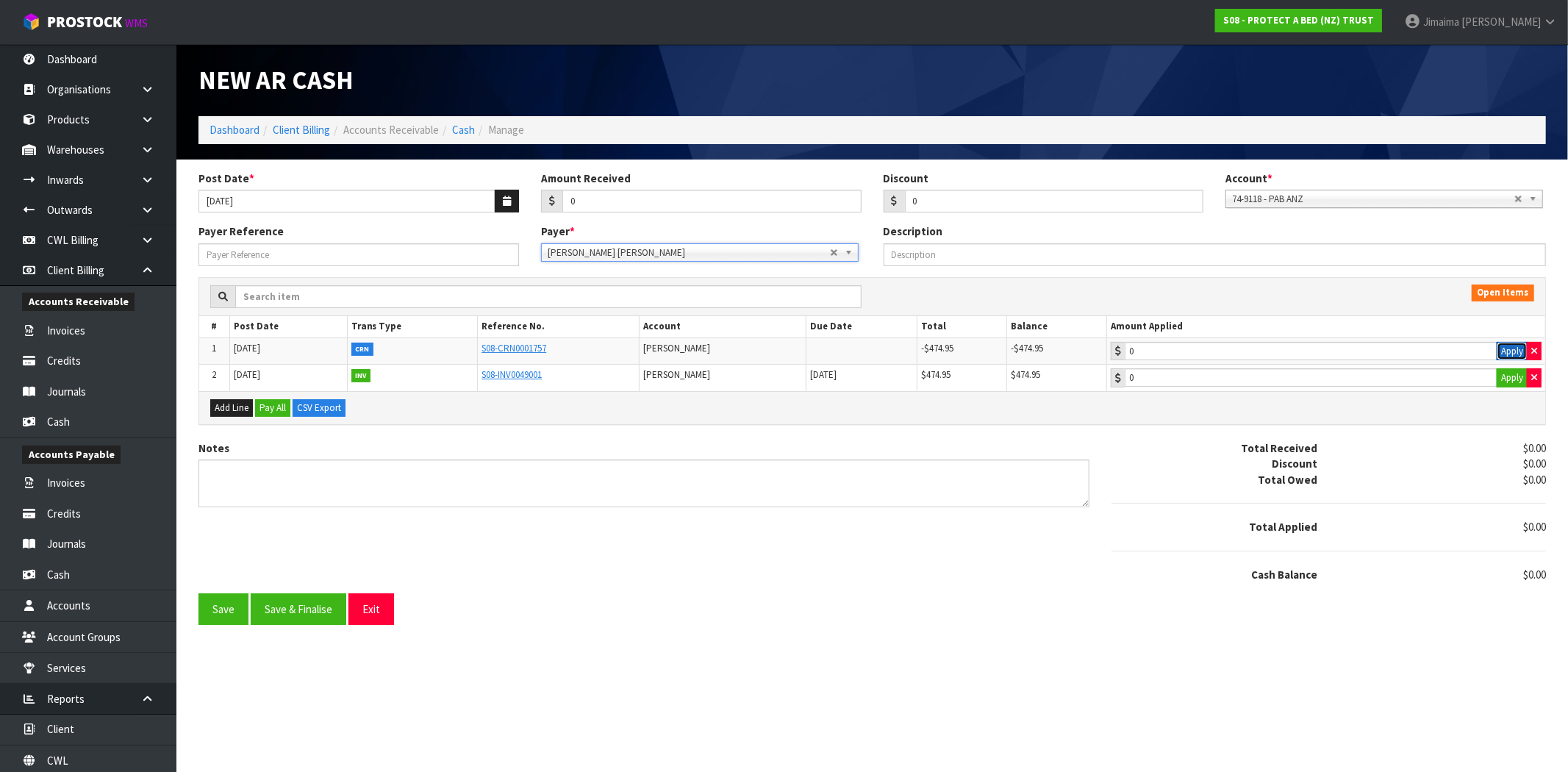
click at [1503, 350] on button "Apply" at bounding box center [1511, 351] width 31 height 19
type input "-474.95"
click at [1507, 386] on button "Apply" at bounding box center [1511, 378] width 31 height 19
type input "474.95"
click at [305, 608] on button "Save & Finalise" at bounding box center [298, 609] width 95 height 31
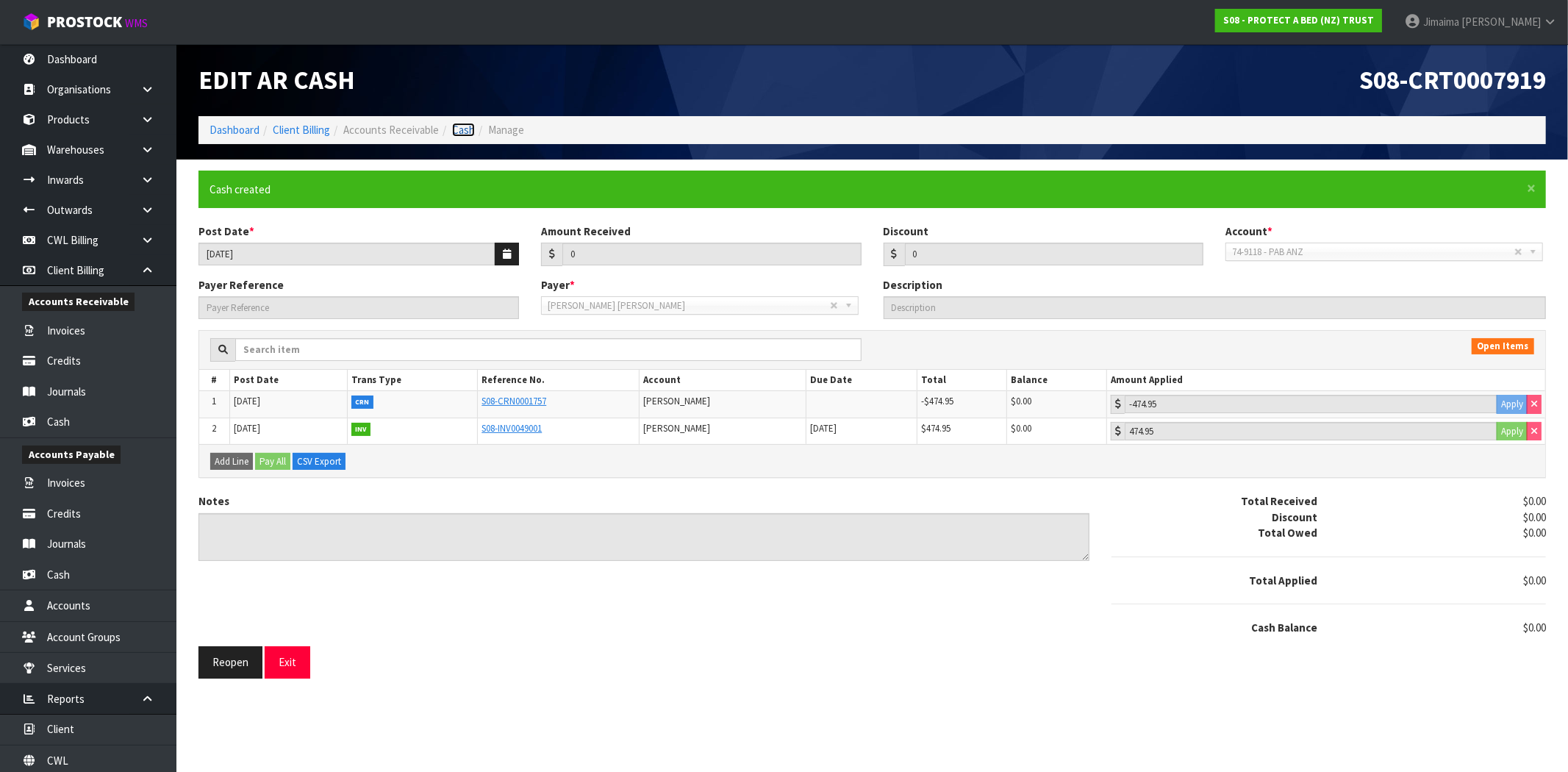
click at [461, 127] on link "Cash" at bounding box center [463, 129] width 23 height 14
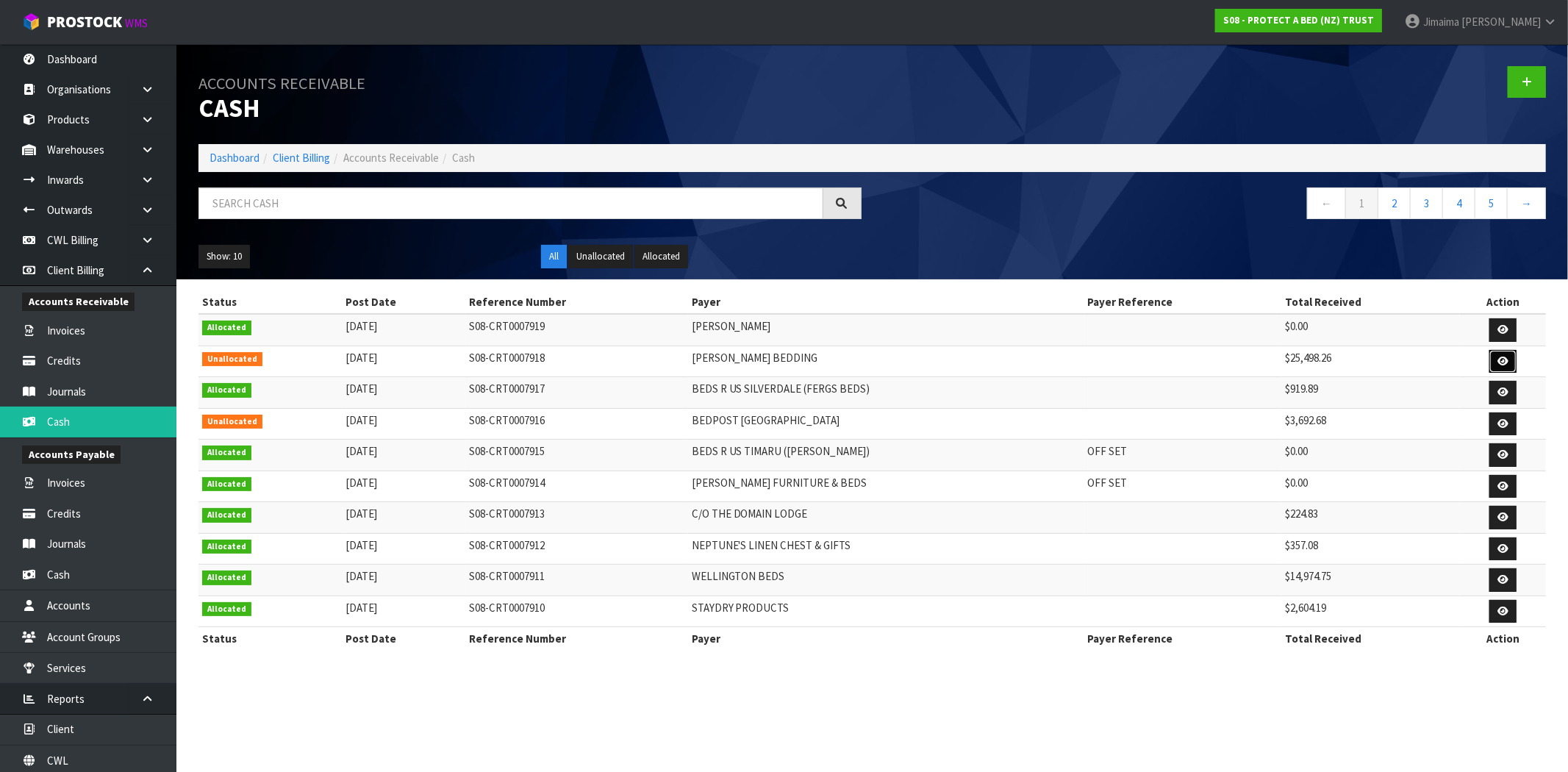
click at [1508, 363] on link at bounding box center [1502, 361] width 27 height 24
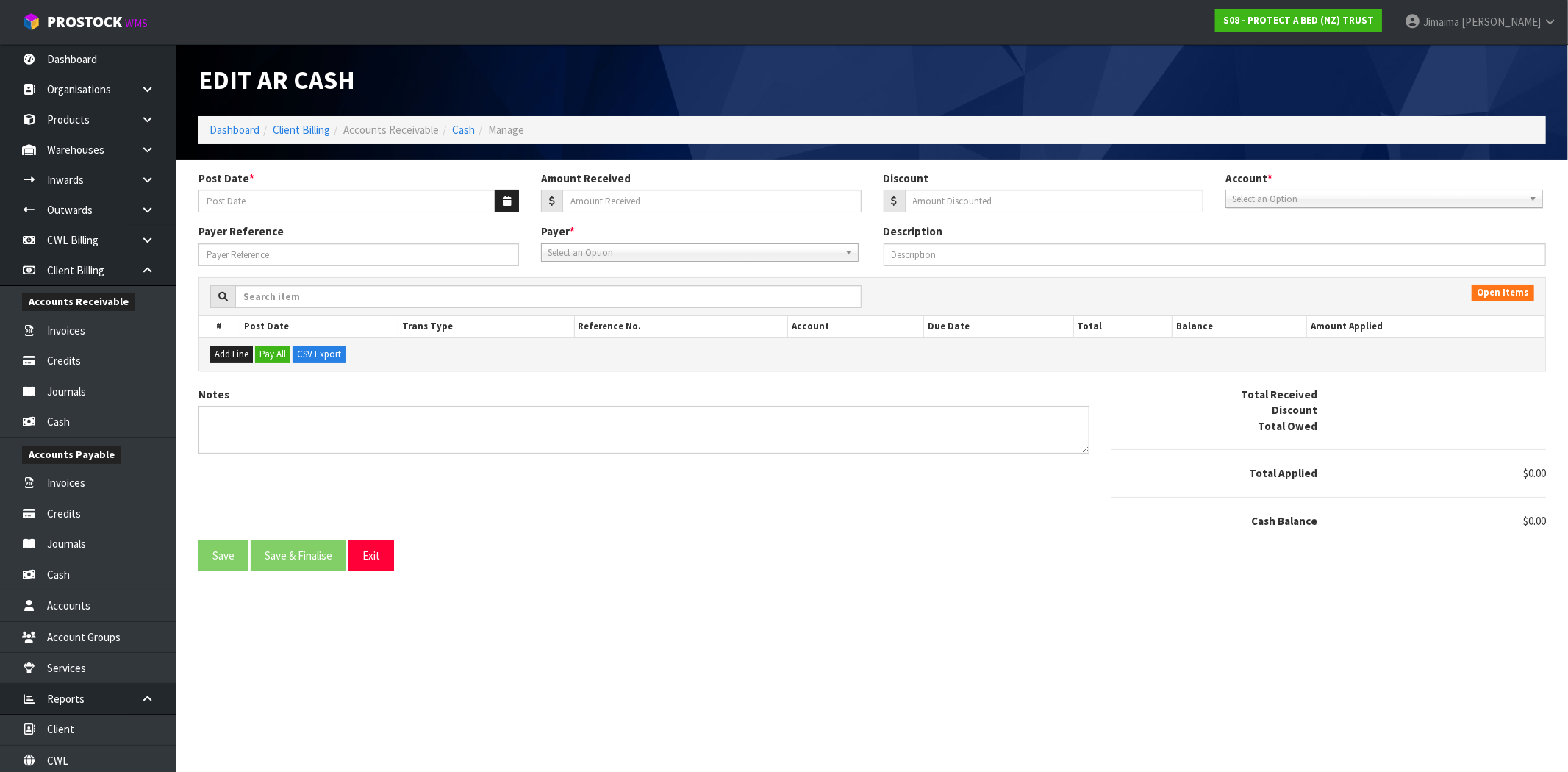
type input "[DATE]"
type input "25498.26"
type input "1342"
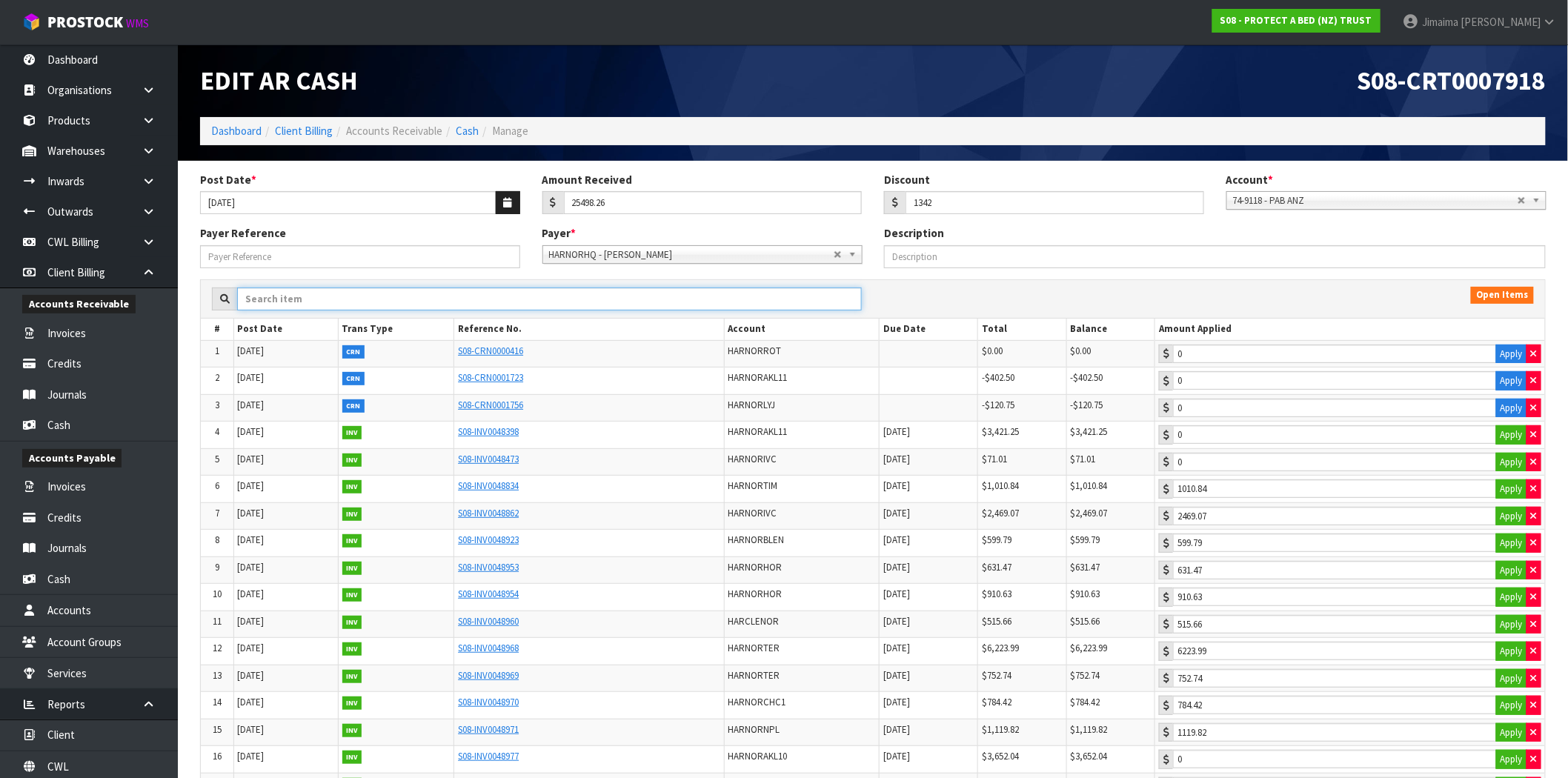
click at [539, 299] on input "text" at bounding box center [549, 299] width 625 height 23
paste input "INV0049165"
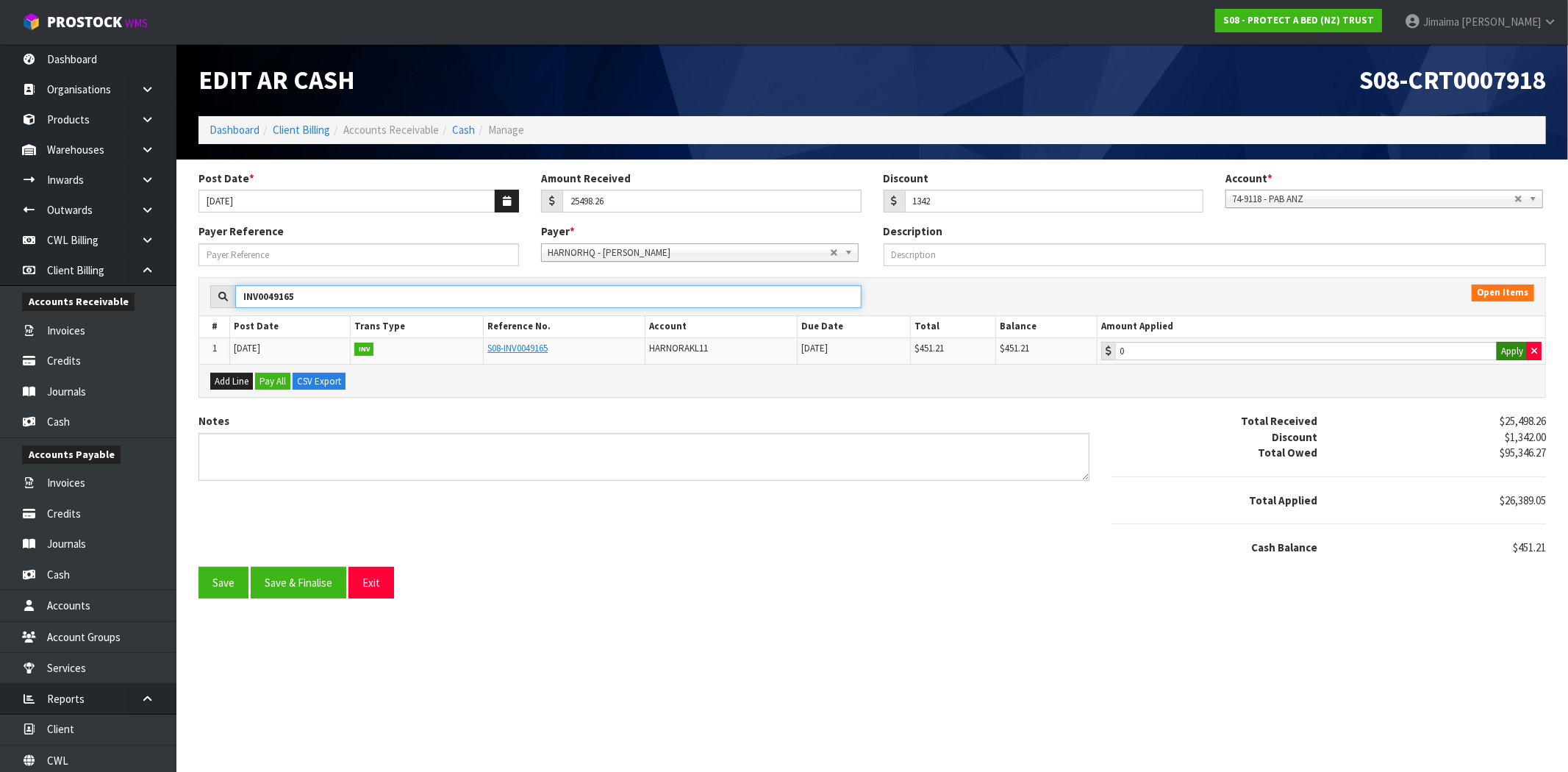
type input "INV0049165"
click at [1509, 354] on button "Apply" at bounding box center [1511, 351] width 31 height 19
type input "451.21"
click at [298, 580] on button "Save & Finalise" at bounding box center [298, 582] width 95 height 31
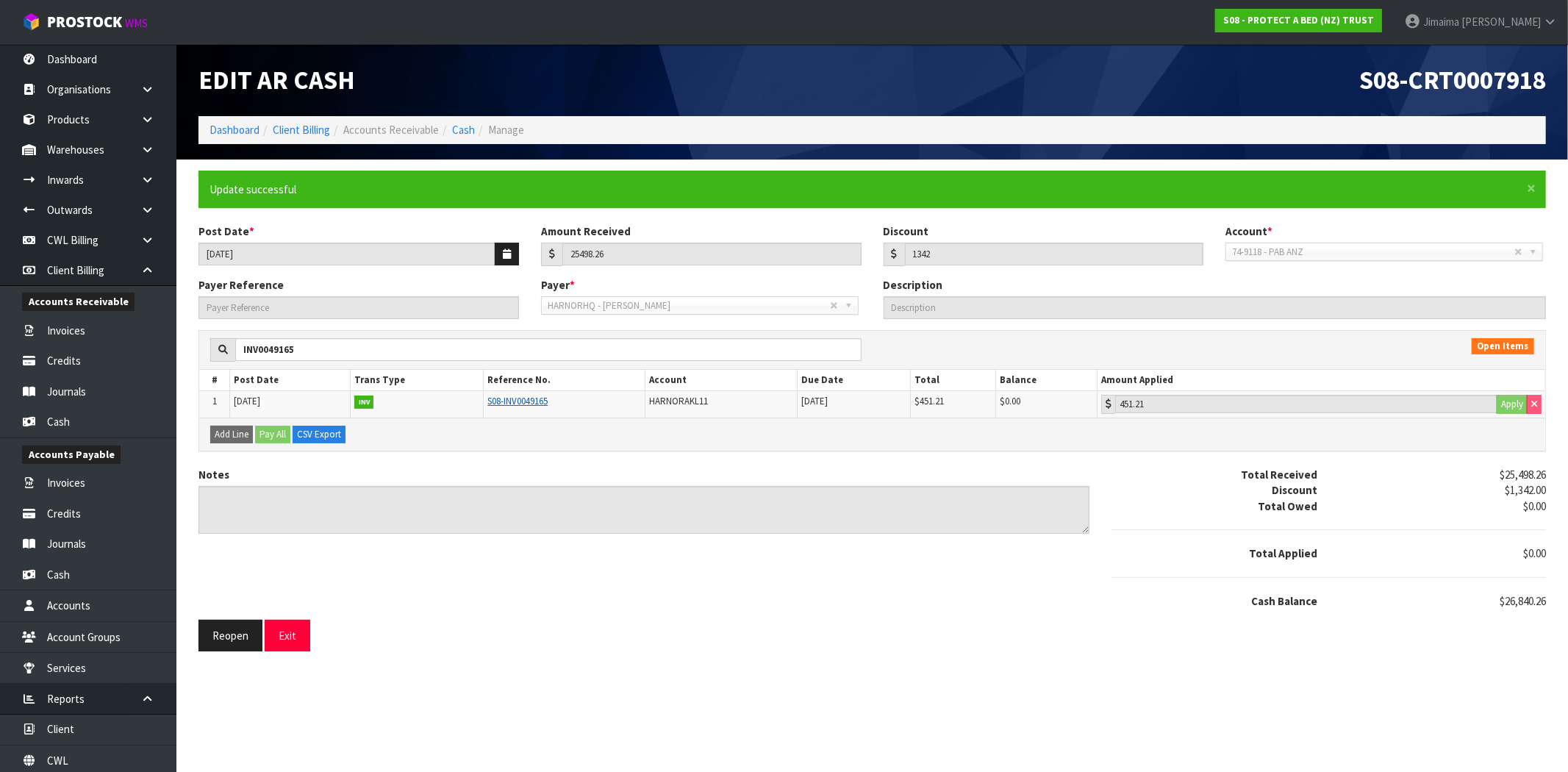
click at [496, 400] on link "S08-INV0049165" at bounding box center [517, 401] width 60 height 12
drag, startPoint x: 461, startPoint y: 134, endPoint x: 503, endPoint y: 167, distance: 53.4
click at [461, 134] on link "Cash" at bounding box center [463, 129] width 23 height 14
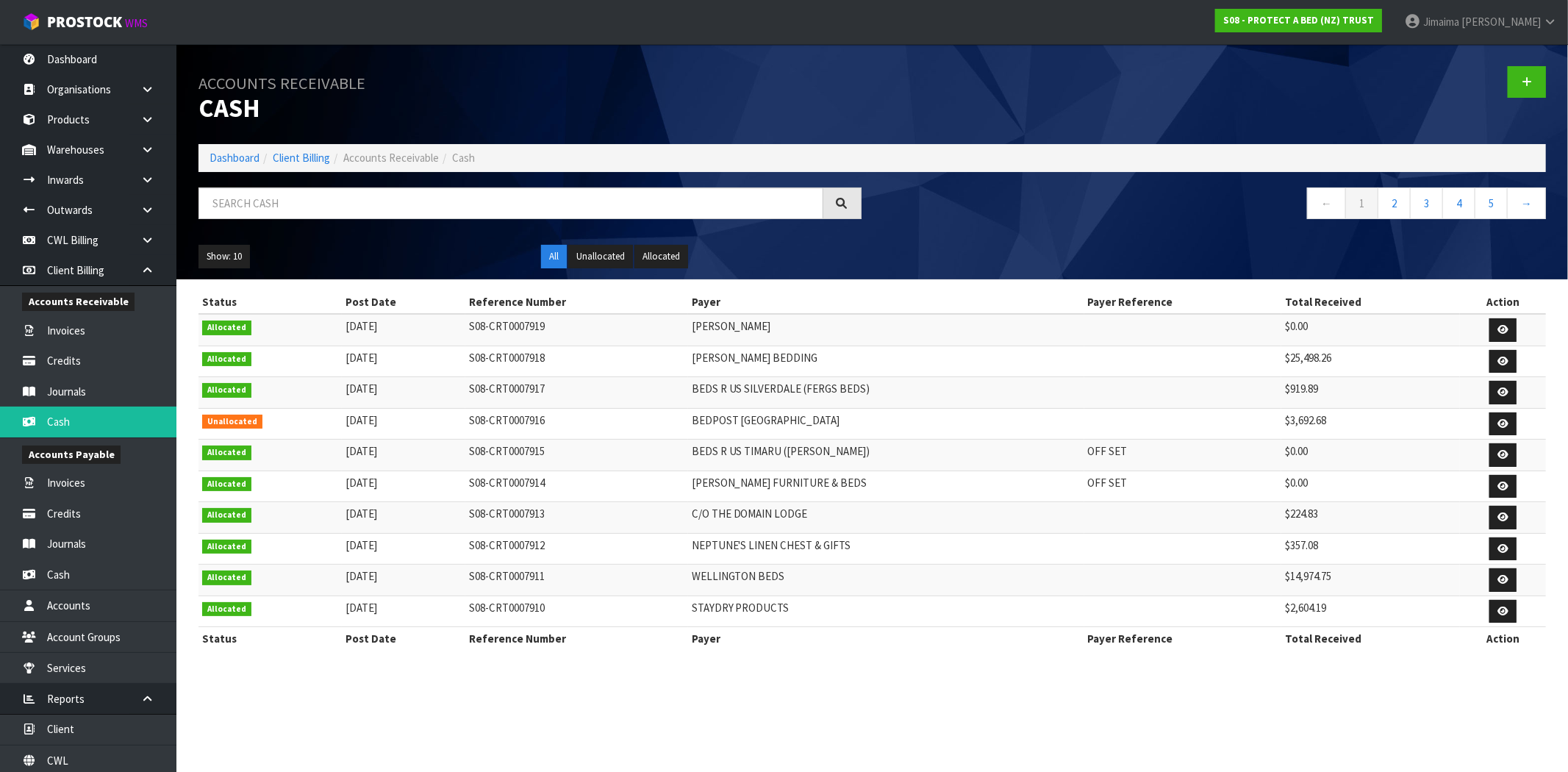
click at [849, 356] on td "[PERSON_NAME] BEDDING" at bounding box center [885, 361] width 396 height 31
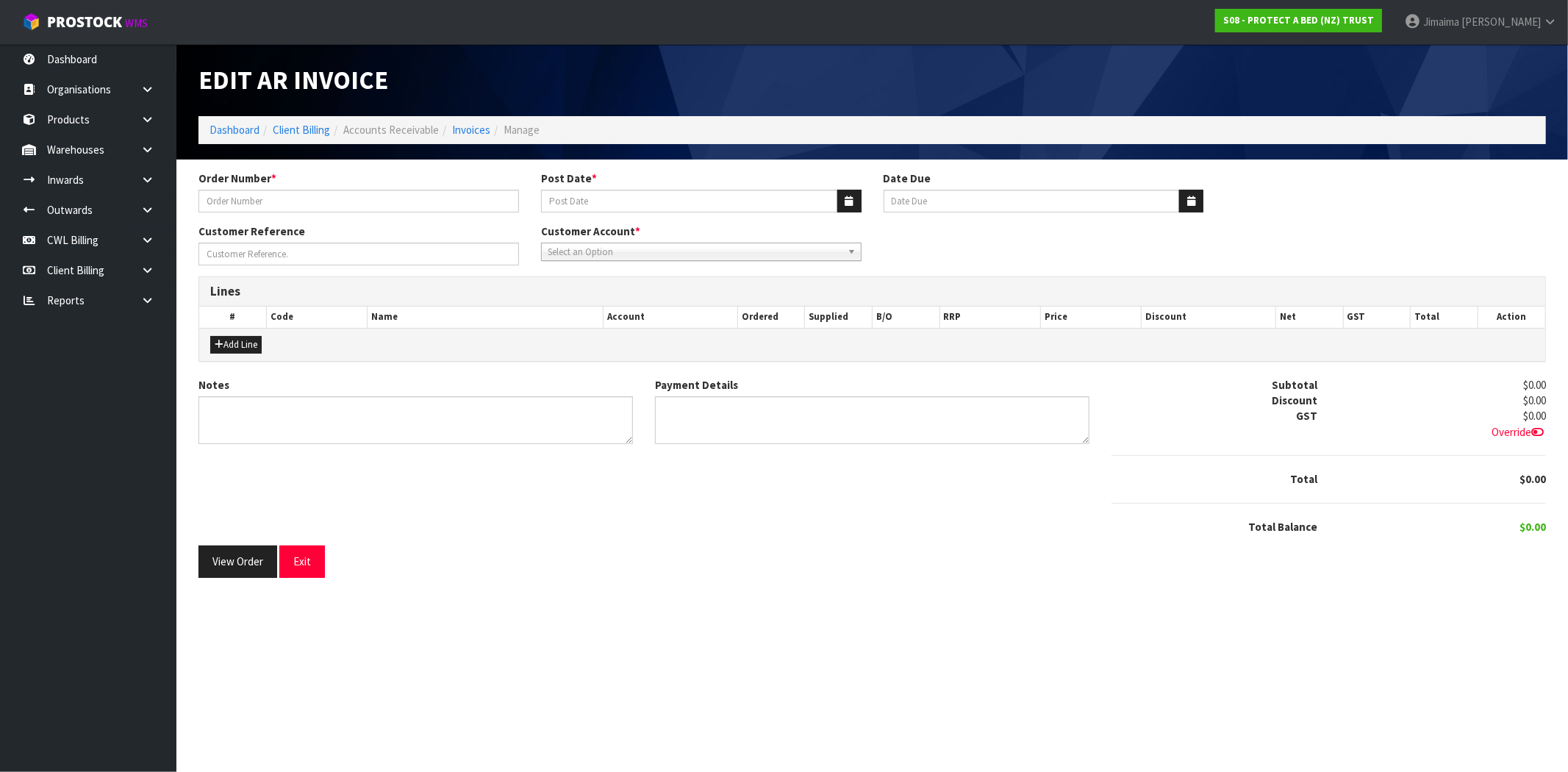
type input "115041"
type input "[DATE]"
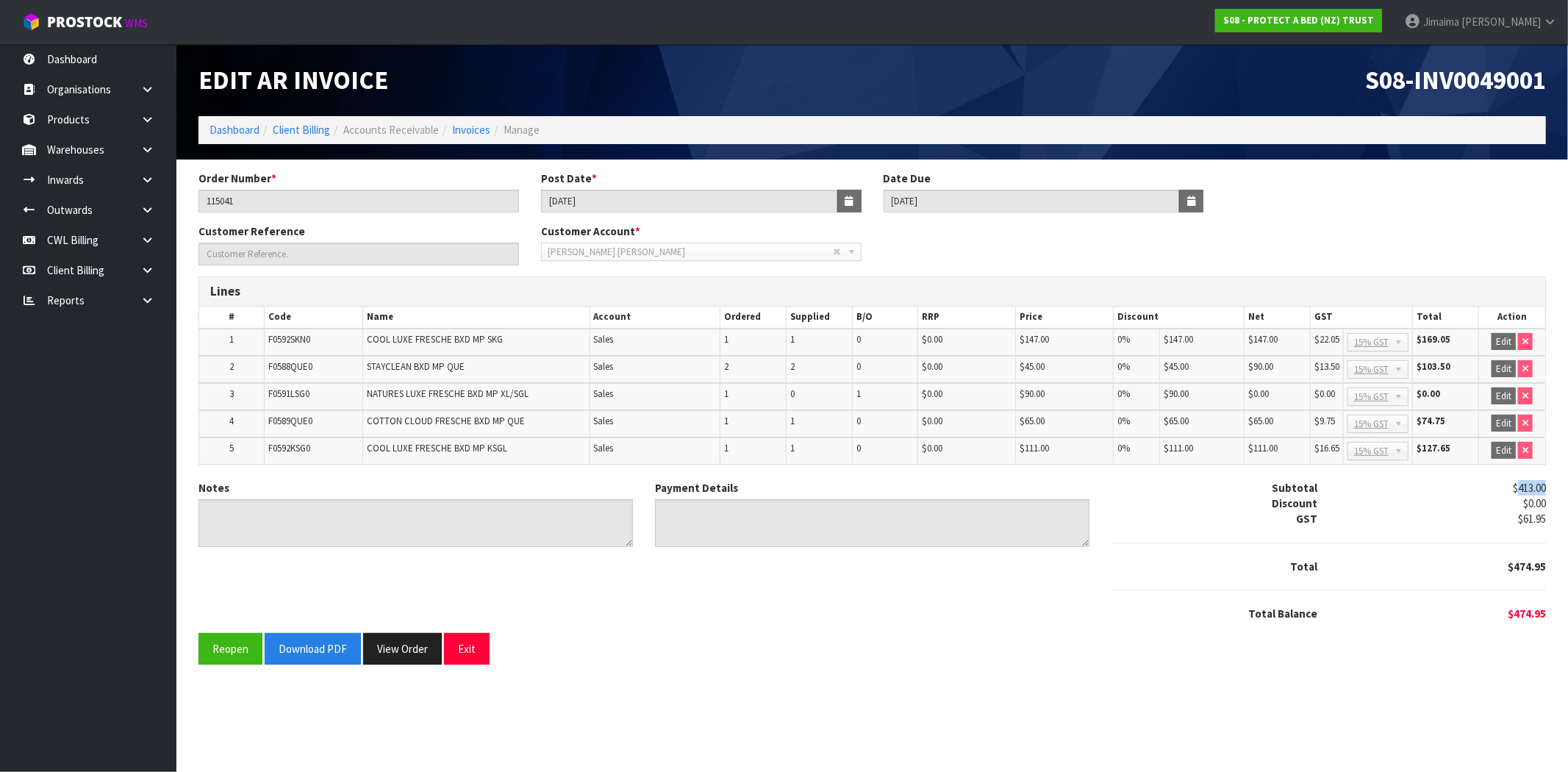
drag, startPoint x: 1547, startPoint y: 488, endPoint x: 1516, endPoint y: 483, distance: 31.4
click at [1516, 483] on div "$413.00" at bounding box center [1442, 488] width 228 height 16
copy span "413.00"
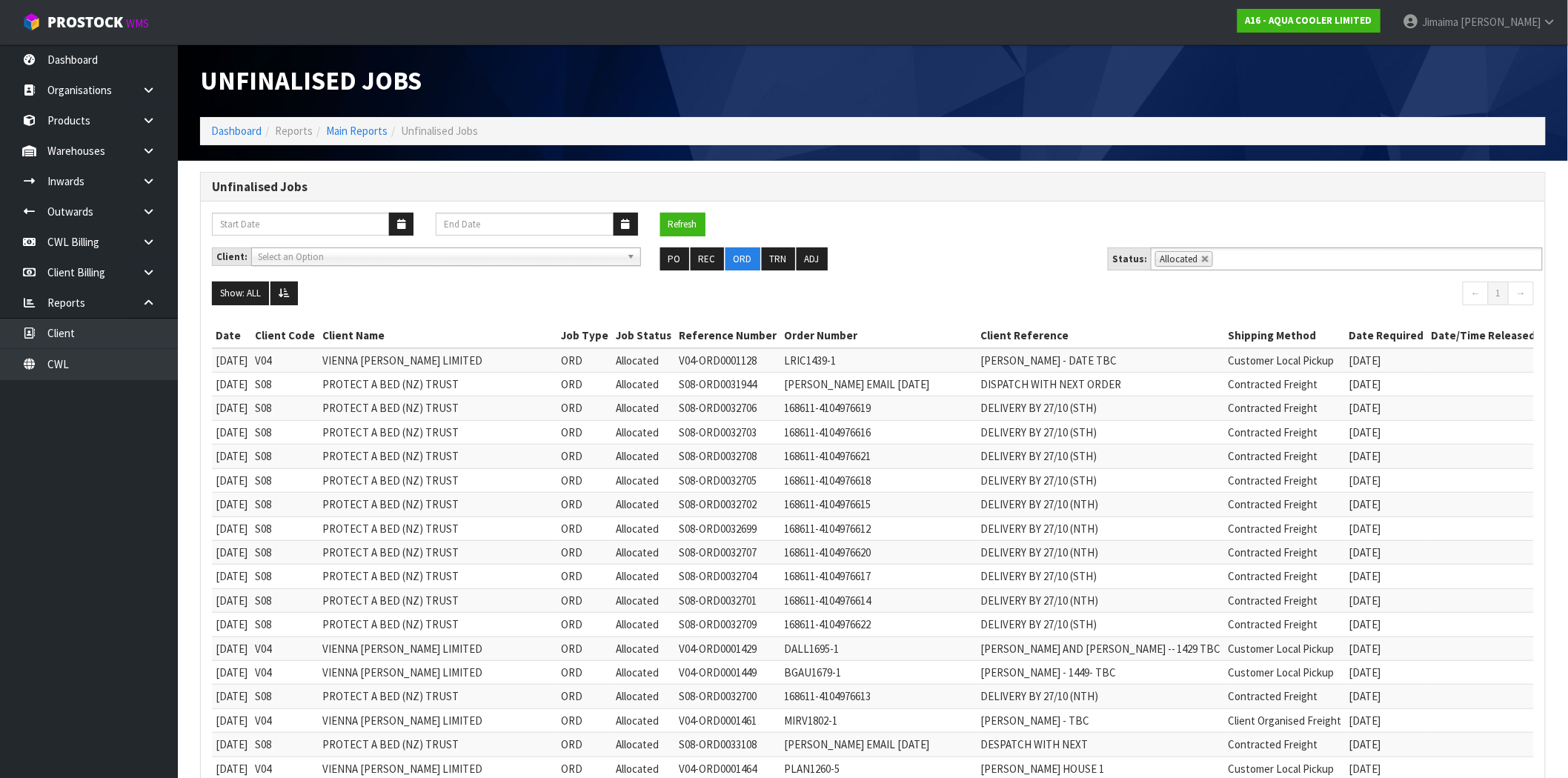
click at [1203, 262] on link at bounding box center [1206, 259] width 9 height 9
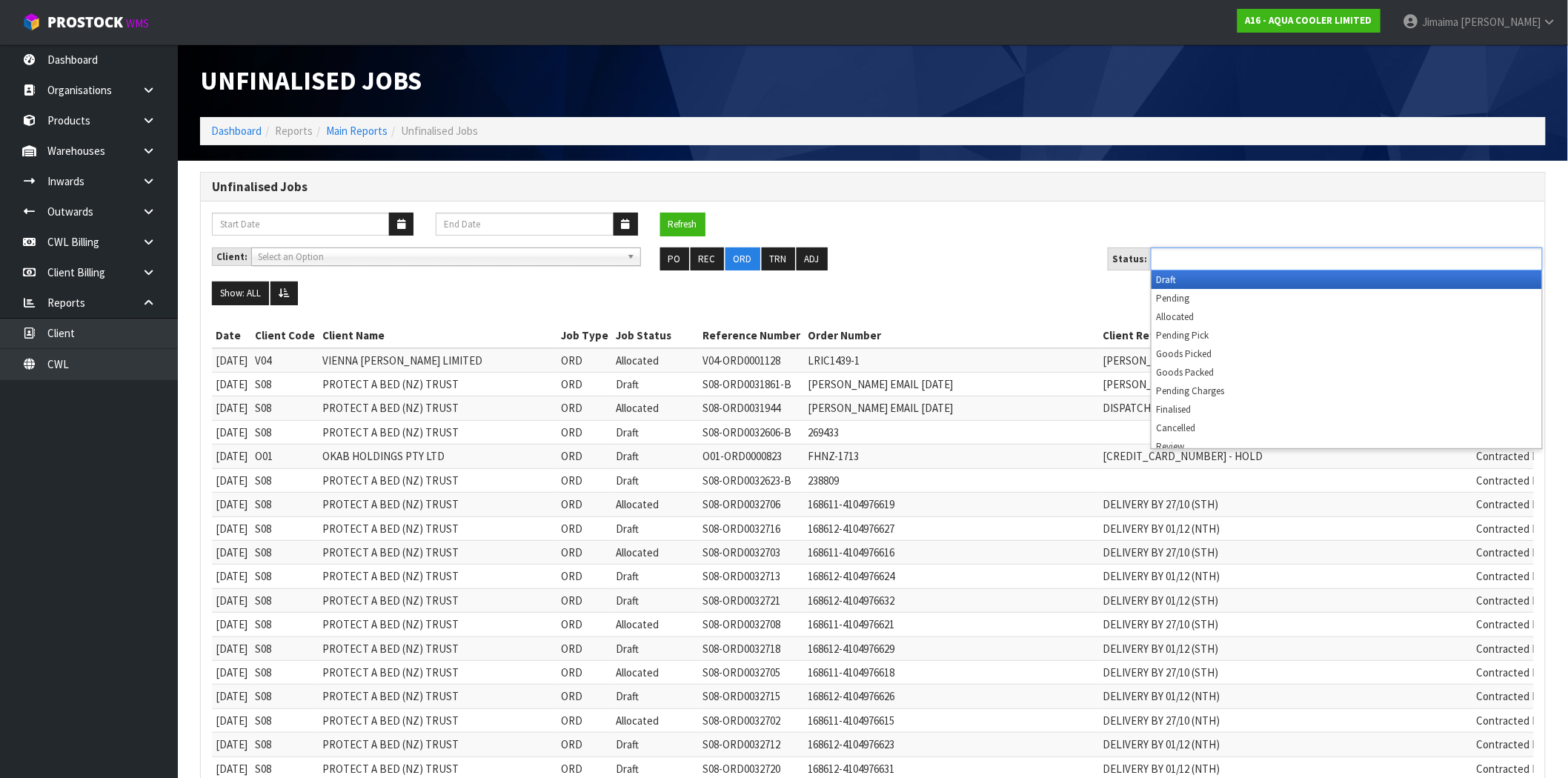
click at [1247, 262] on input "text" at bounding box center [1210, 258] width 109 height 19
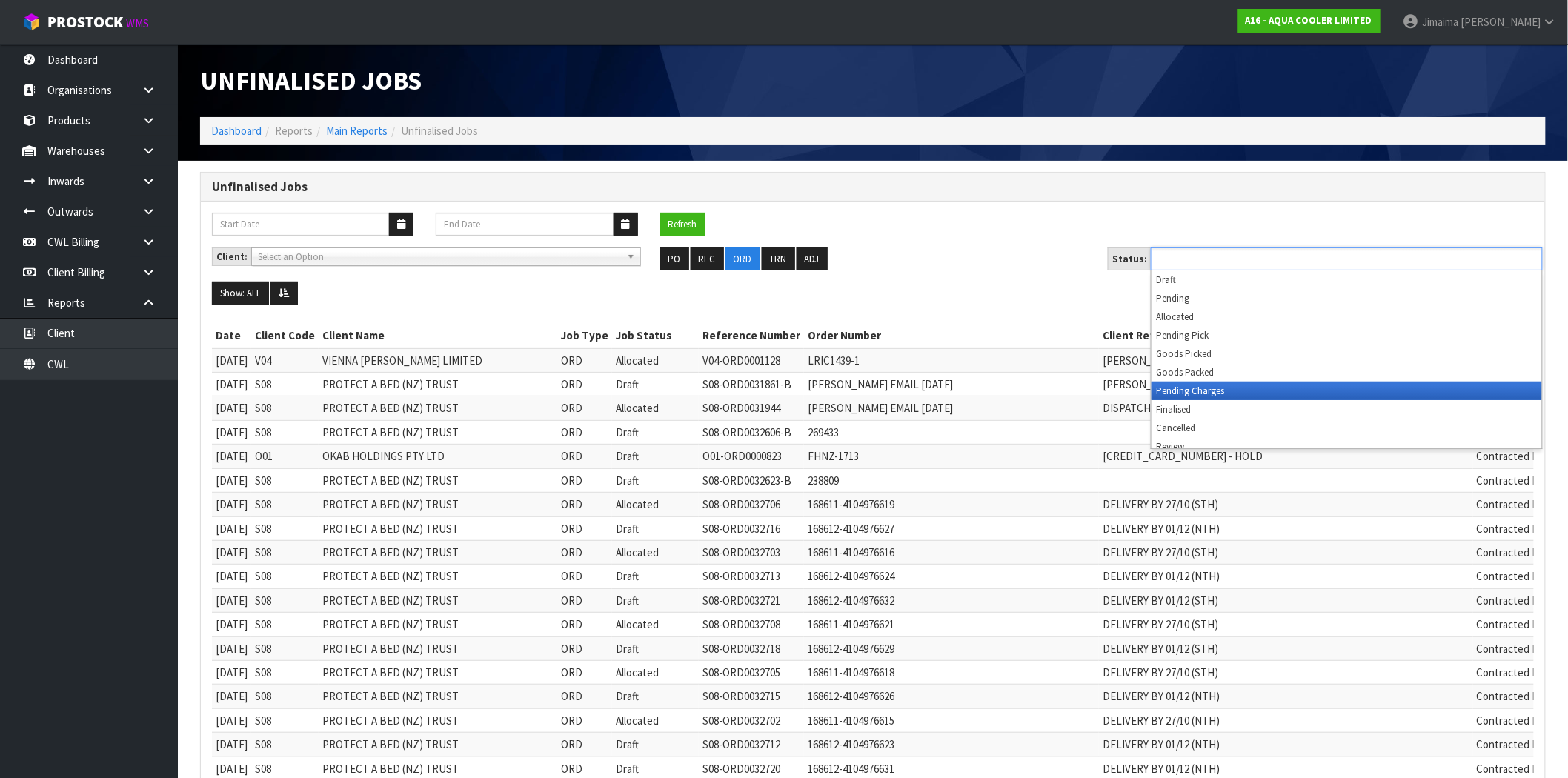
drag, startPoint x: 1243, startPoint y: 389, endPoint x: 1125, endPoint y: 366, distance: 120.2
click at [1242, 389] on li "Pending Charges" at bounding box center [1347, 390] width 390 height 19
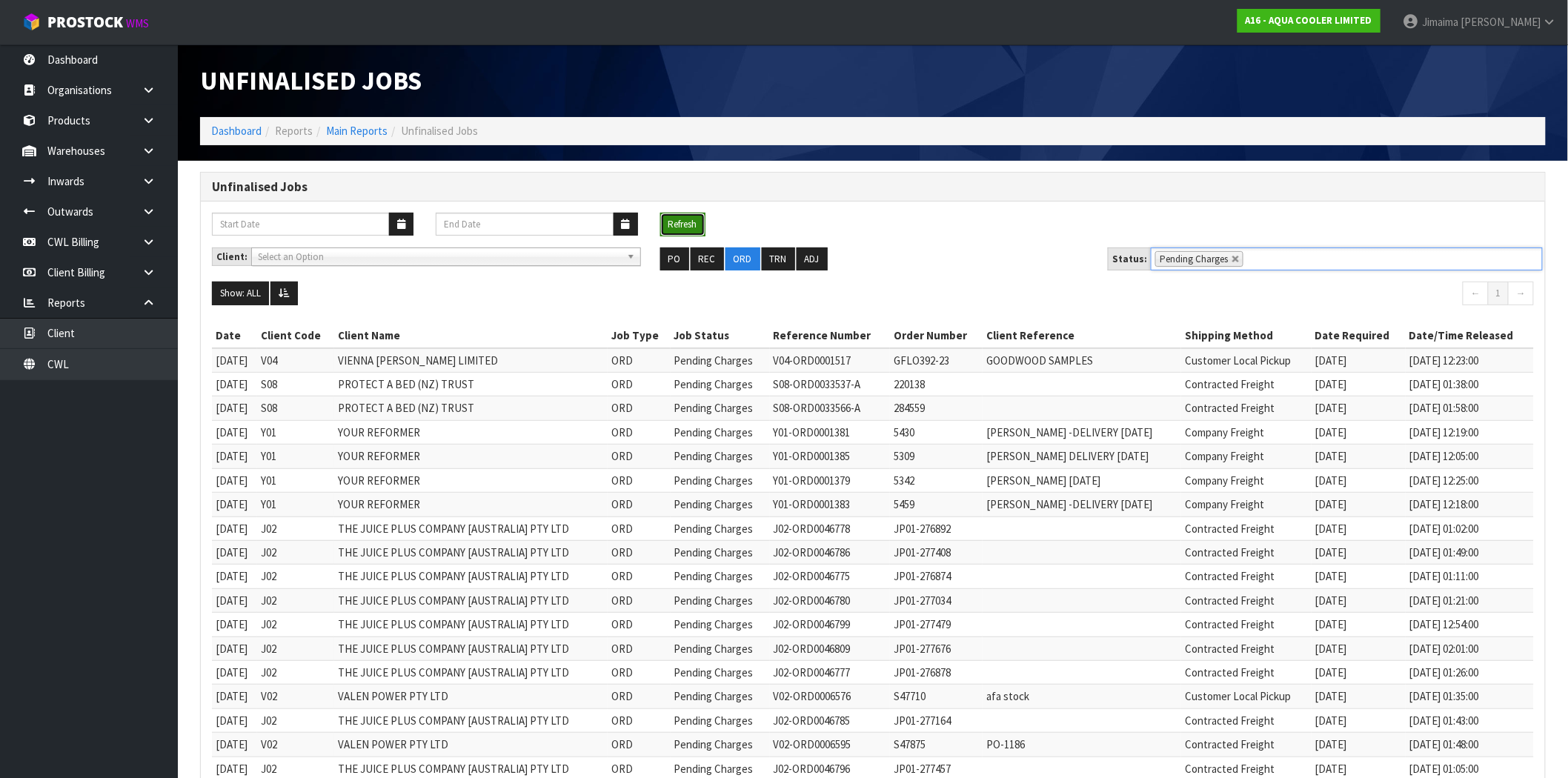
click at [682, 224] on button "Refresh" at bounding box center [682, 224] width 45 height 24
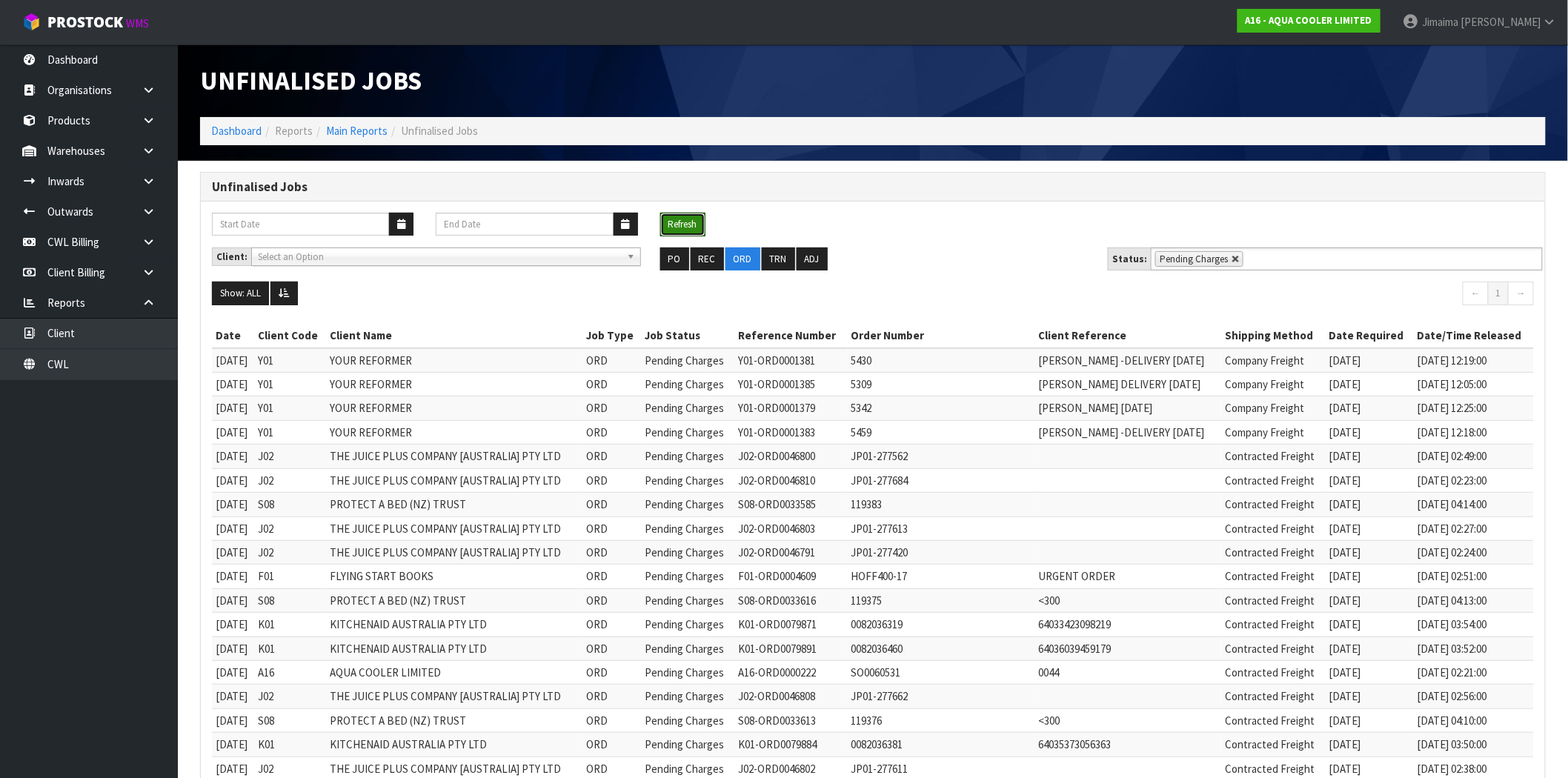
click at [1232, 256] on link at bounding box center [1237, 259] width 9 height 9
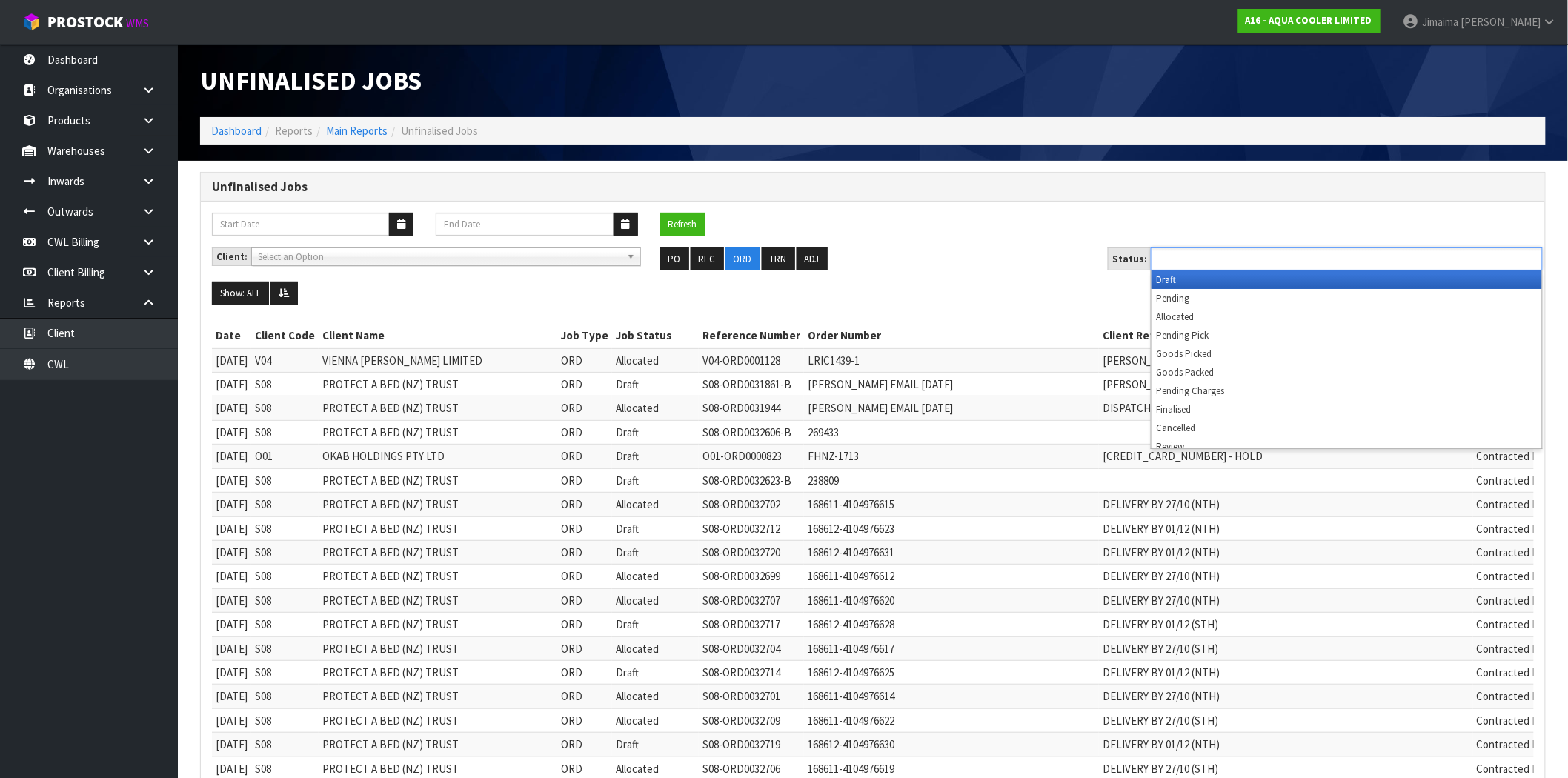
click at [1251, 261] on input "text" at bounding box center [1210, 258] width 109 height 19
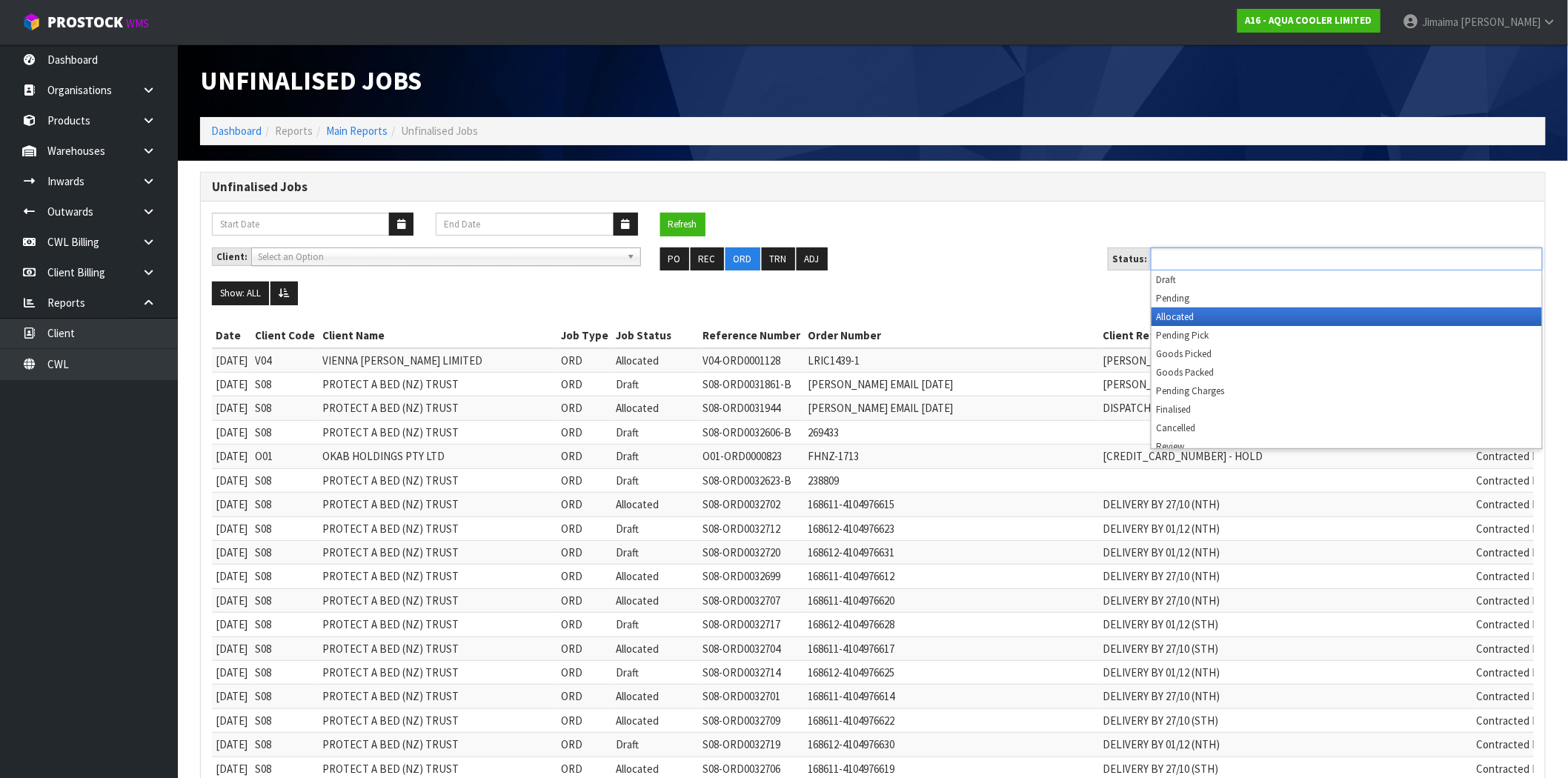
drag, startPoint x: 1233, startPoint y: 322, endPoint x: 968, endPoint y: 344, distance: 265.9
click at [1233, 322] on li "Allocated" at bounding box center [1347, 316] width 390 height 19
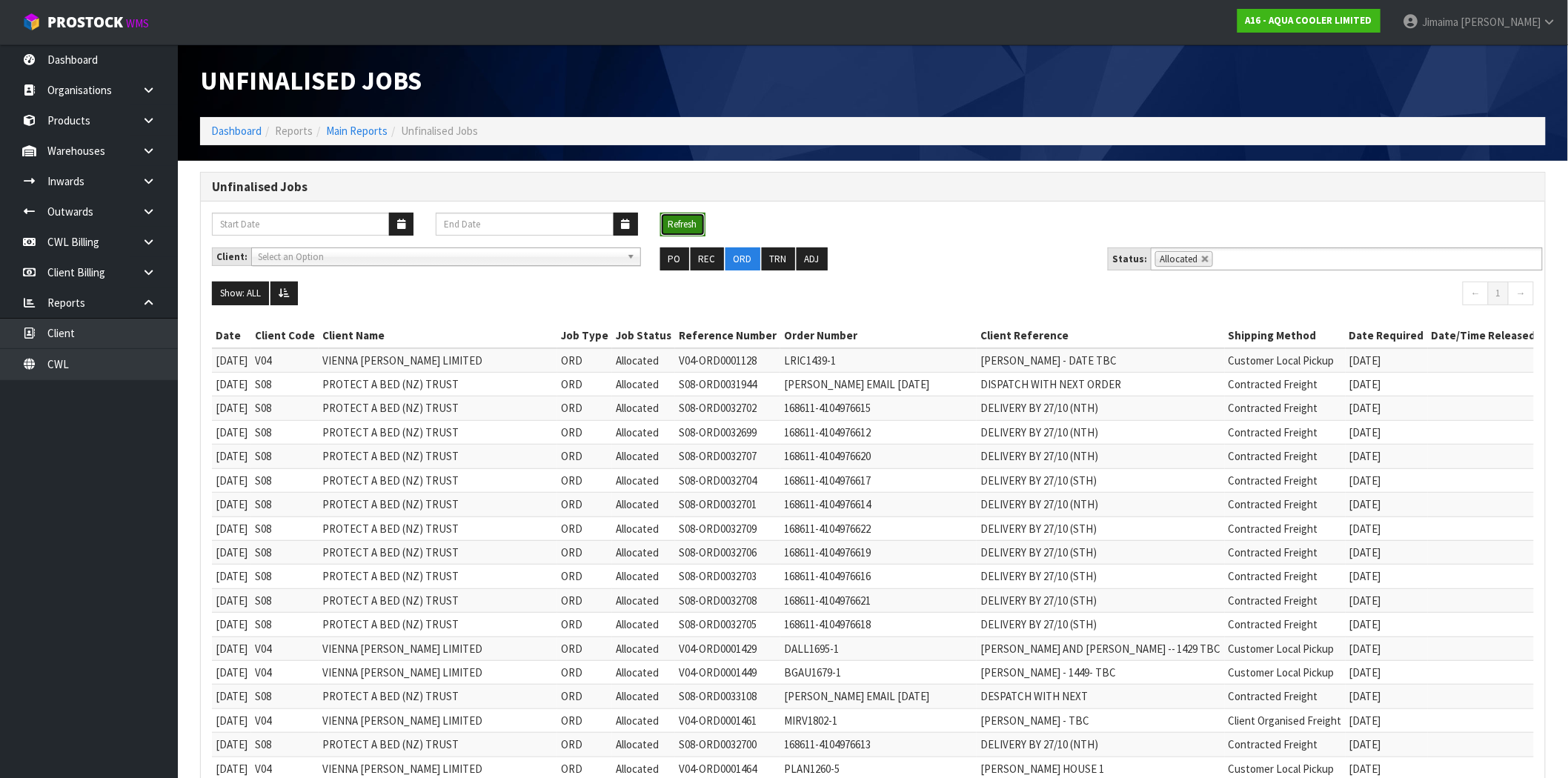
click at [690, 223] on button "Refresh" at bounding box center [682, 224] width 45 height 24
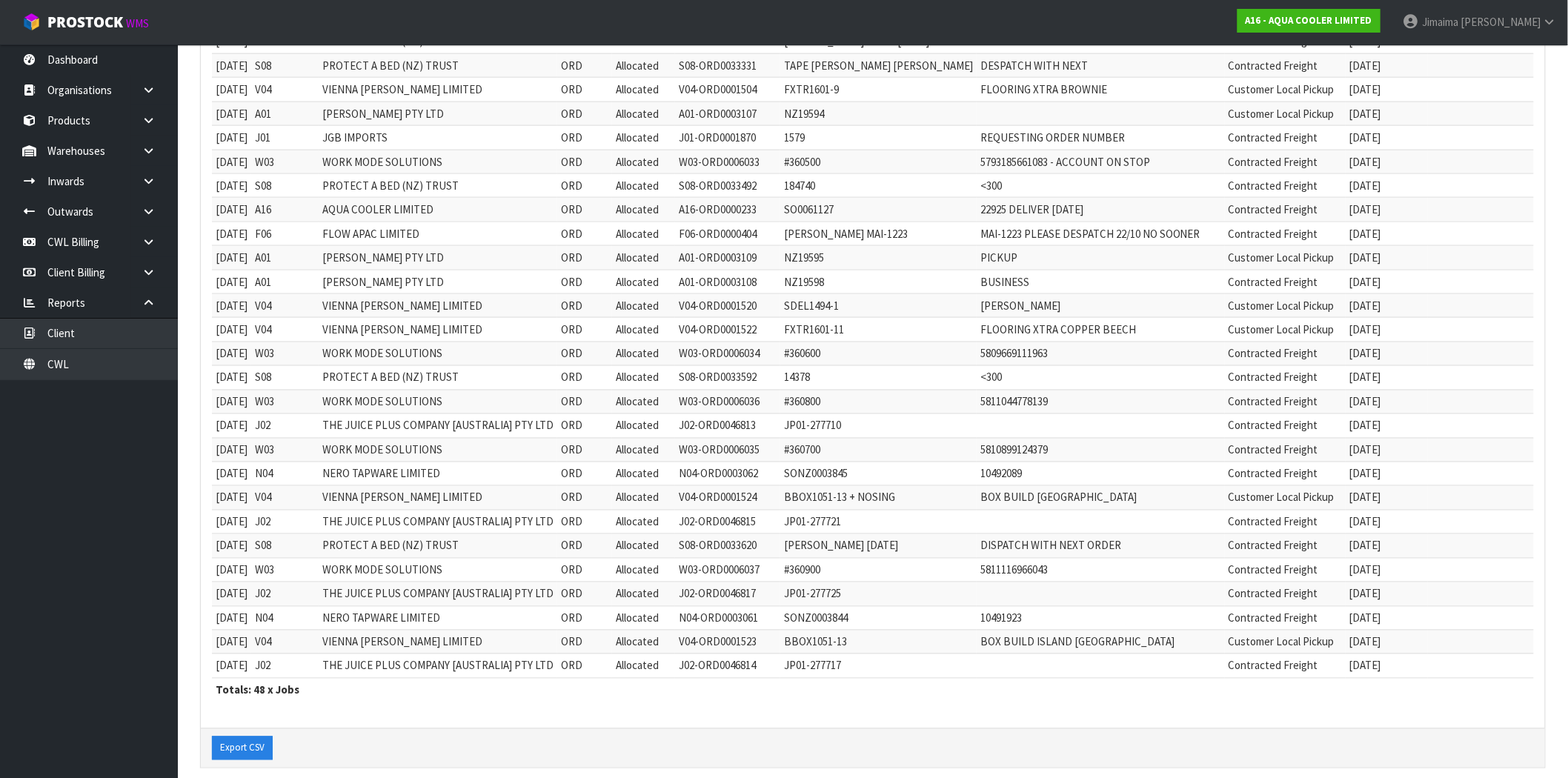
scroll to position [845, 0]
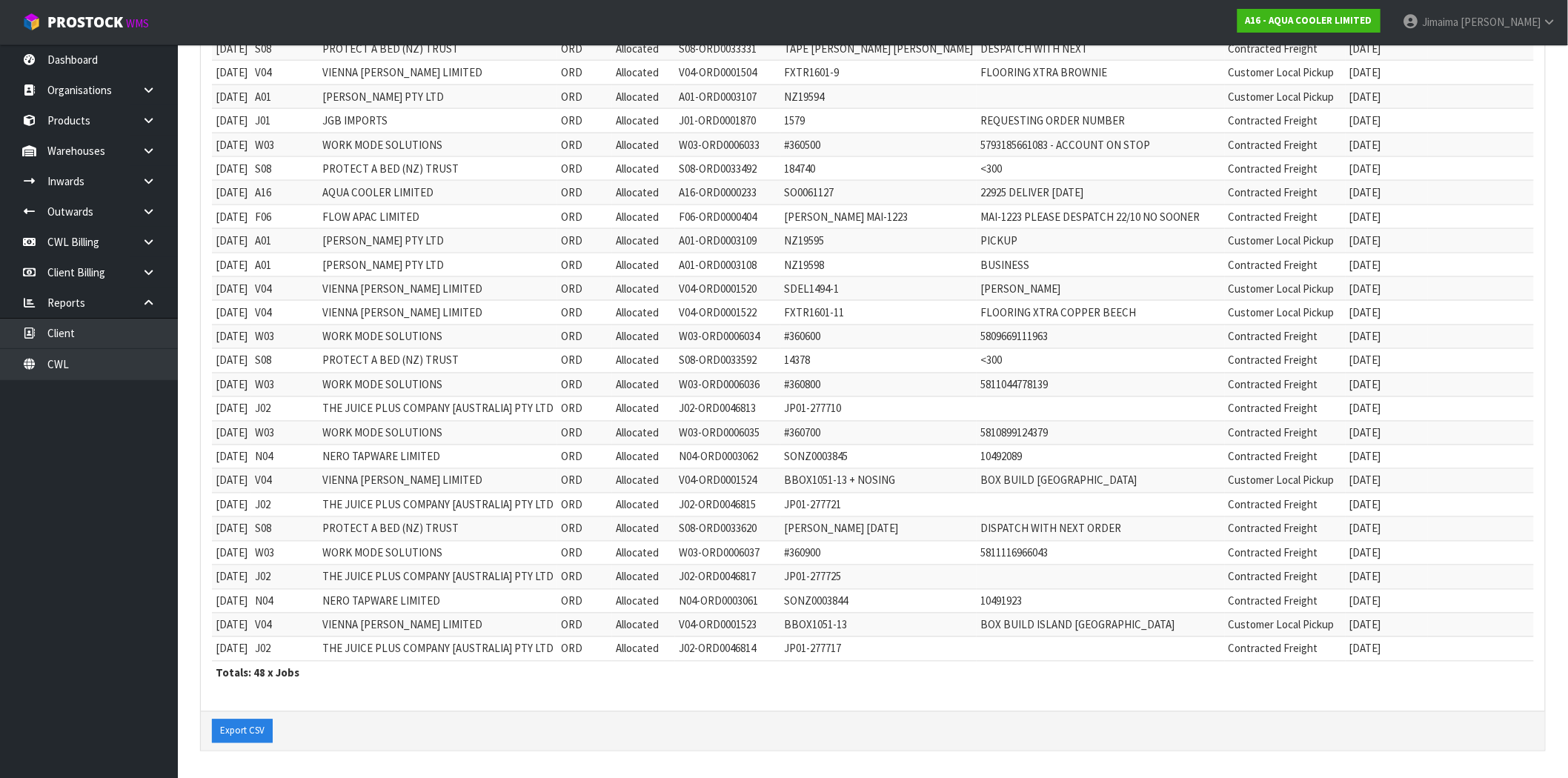
click at [590, 463] on td "ORD" at bounding box center [584, 456] width 55 height 24
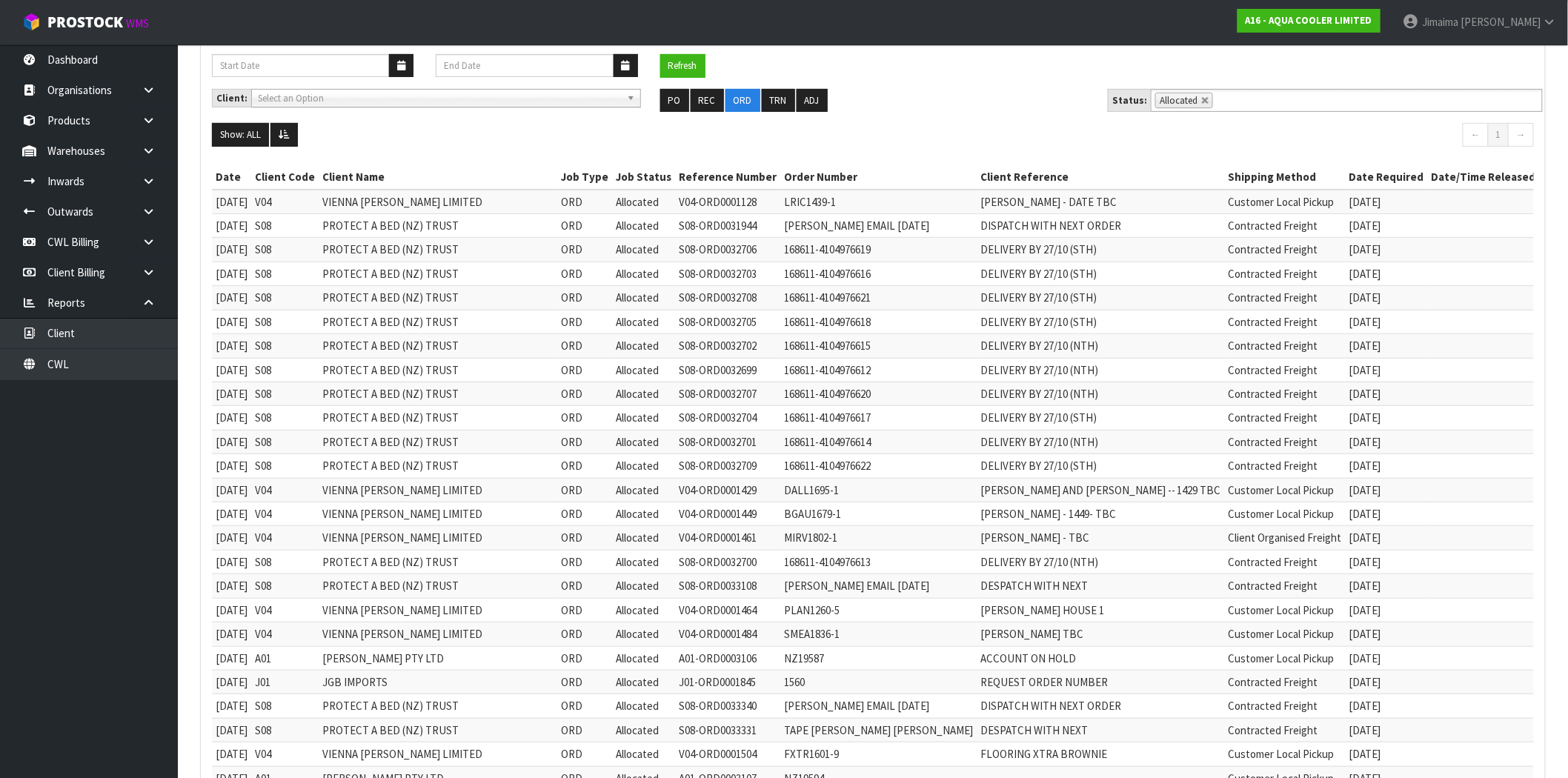
scroll to position [0, 0]
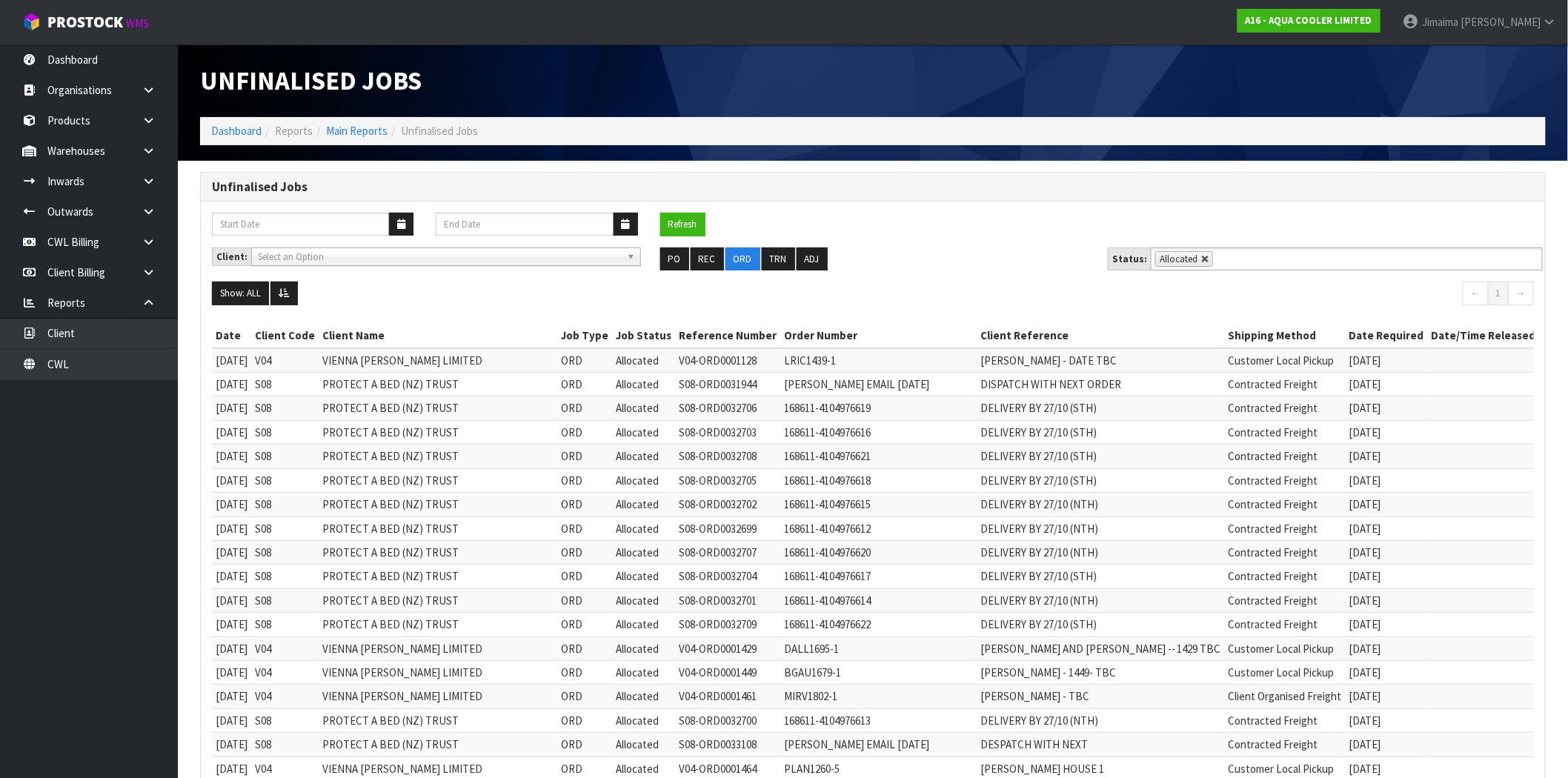
click at [1201, 263] on link at bounding box center [1206, 259] width 9 height 9
click at [1230, 267] on input "text" at bounding box center [1226, 258] width 19 height 19
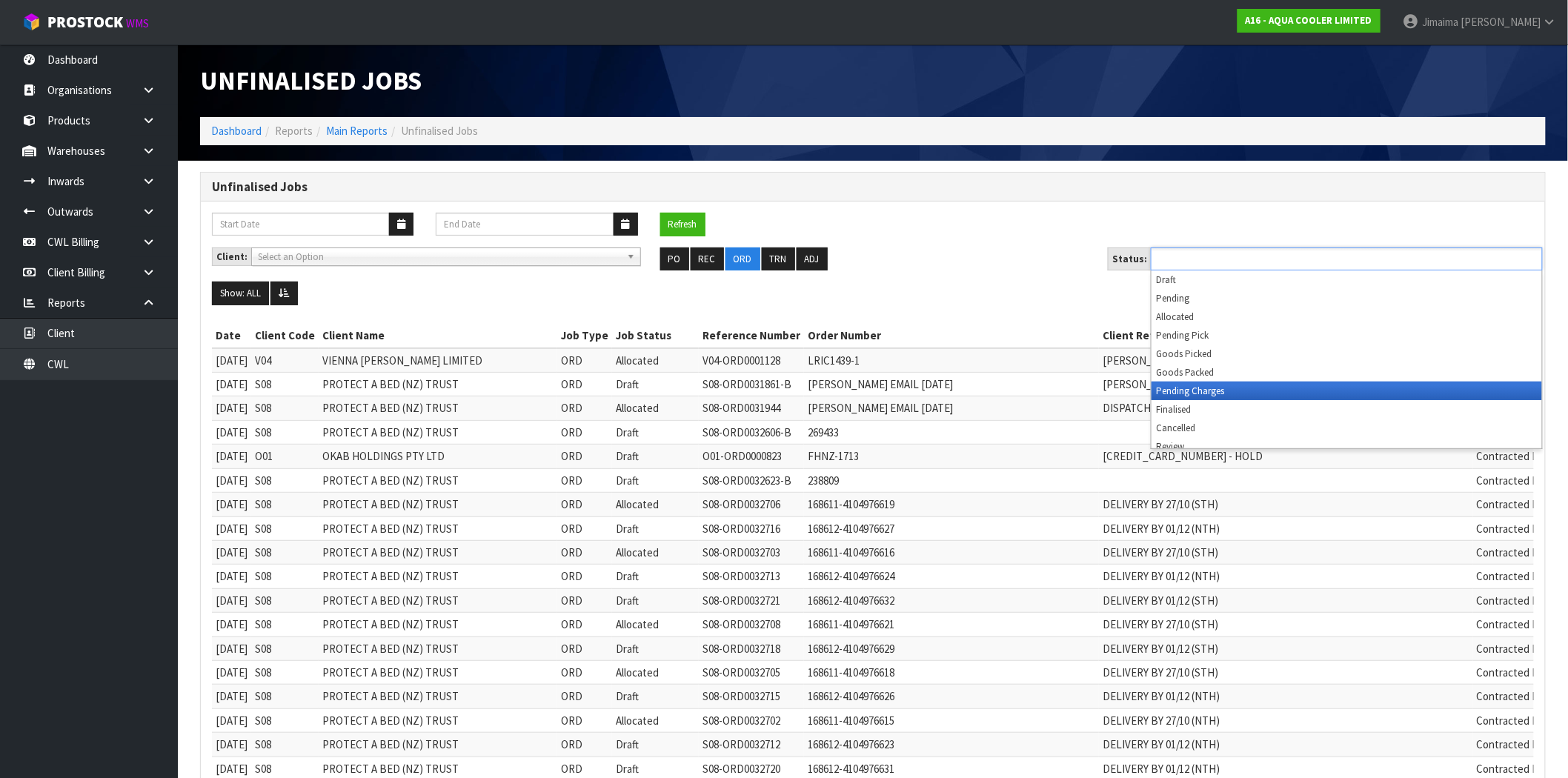
click at [1221, 389] on li "Pending Charges" at bounding box center [1347, 390] width 390 height 19
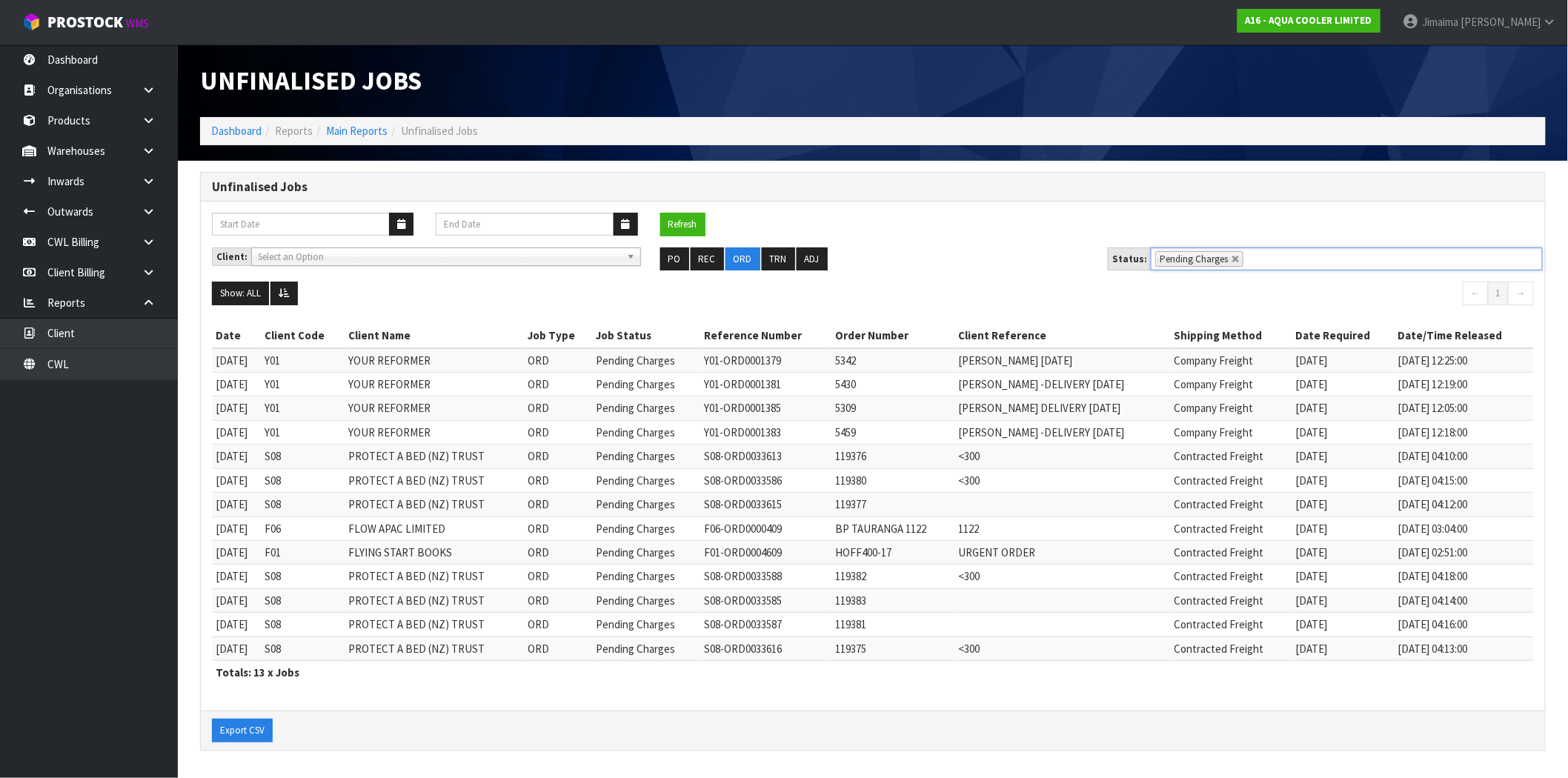
scroll to position [1, 0]
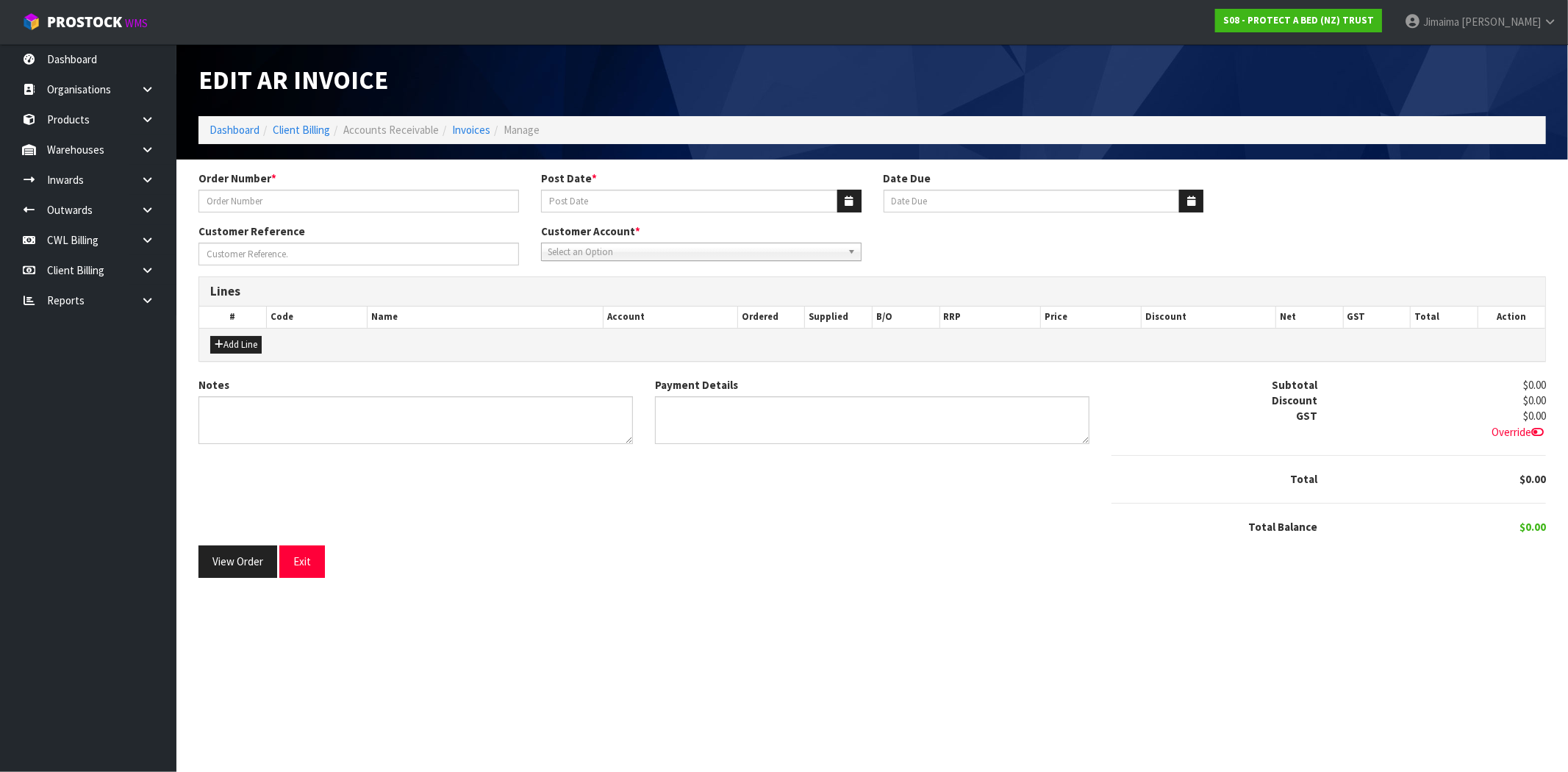
type input "ORDER 115041/ INV0049001"
type input "[DATE]"
type textarea "INV0049001 TO INCORRECT ACCOUNT THIS INCLUDES DISOUNTS FOR CC 2722020"
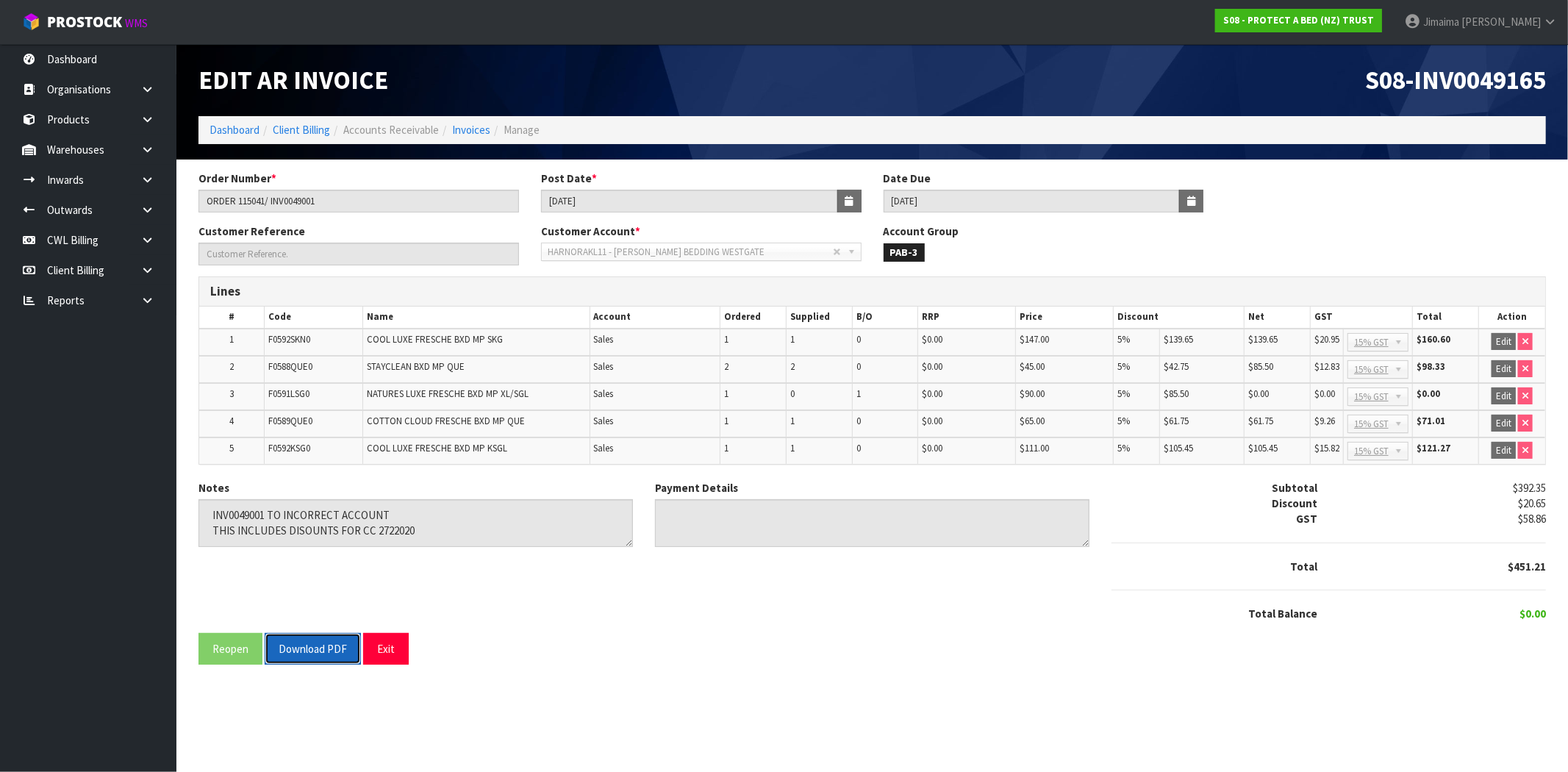
click at [320, 651] on button "Download PDF" at bounding box center [313, 649] width 96 height 31
